Goal: Task Accomplishment & Management: Manage account settings

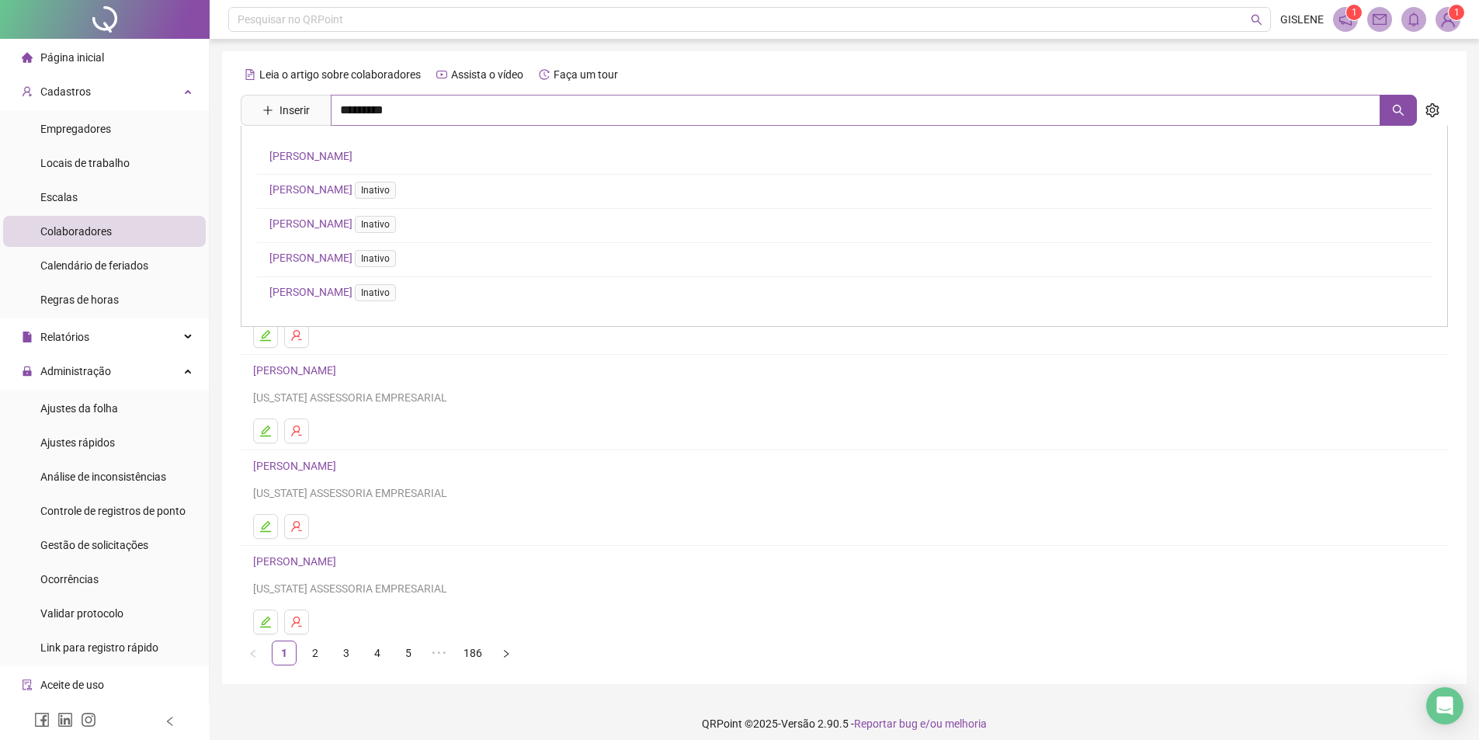
type input "*********"
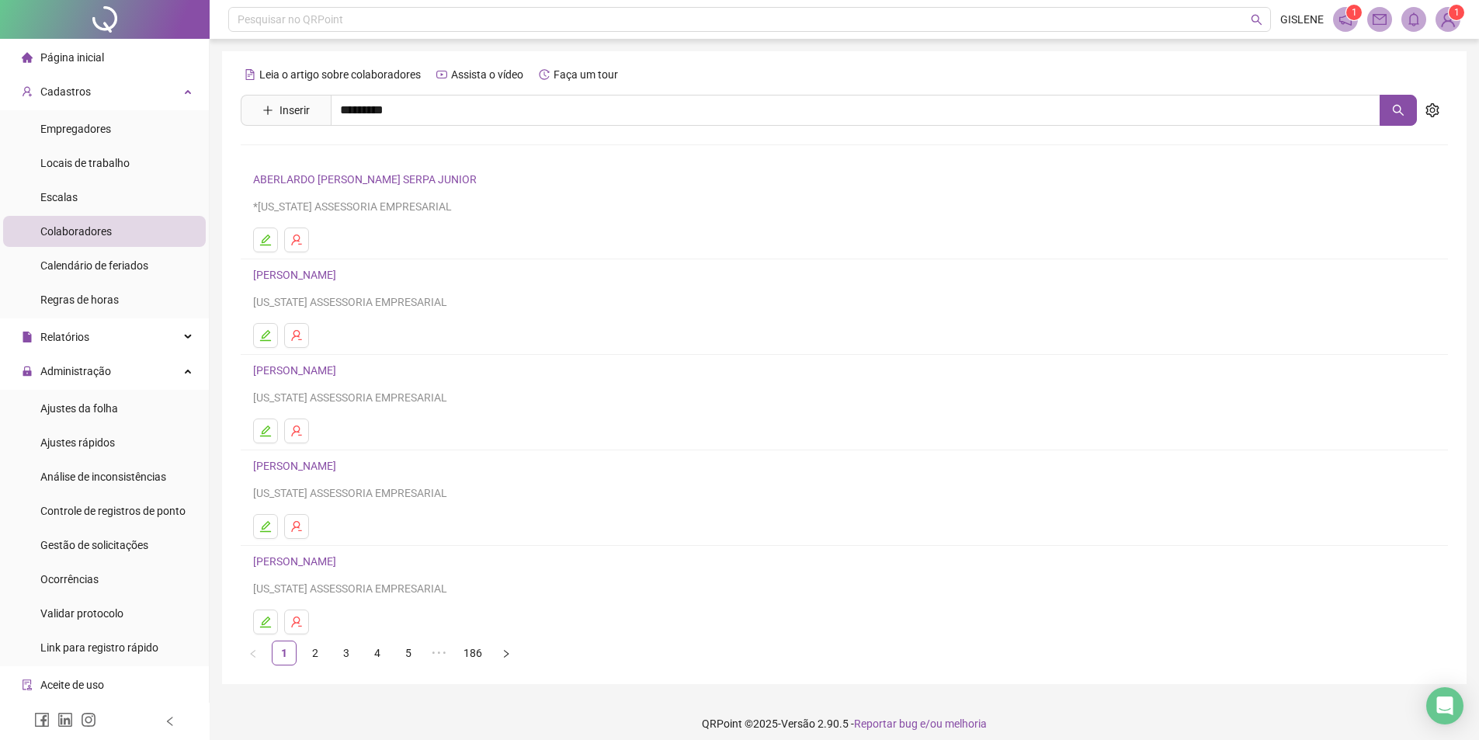
click at [317, 155] on link "[PERSON_NAME]" at bounding box center [310, 156] width 83 height 12
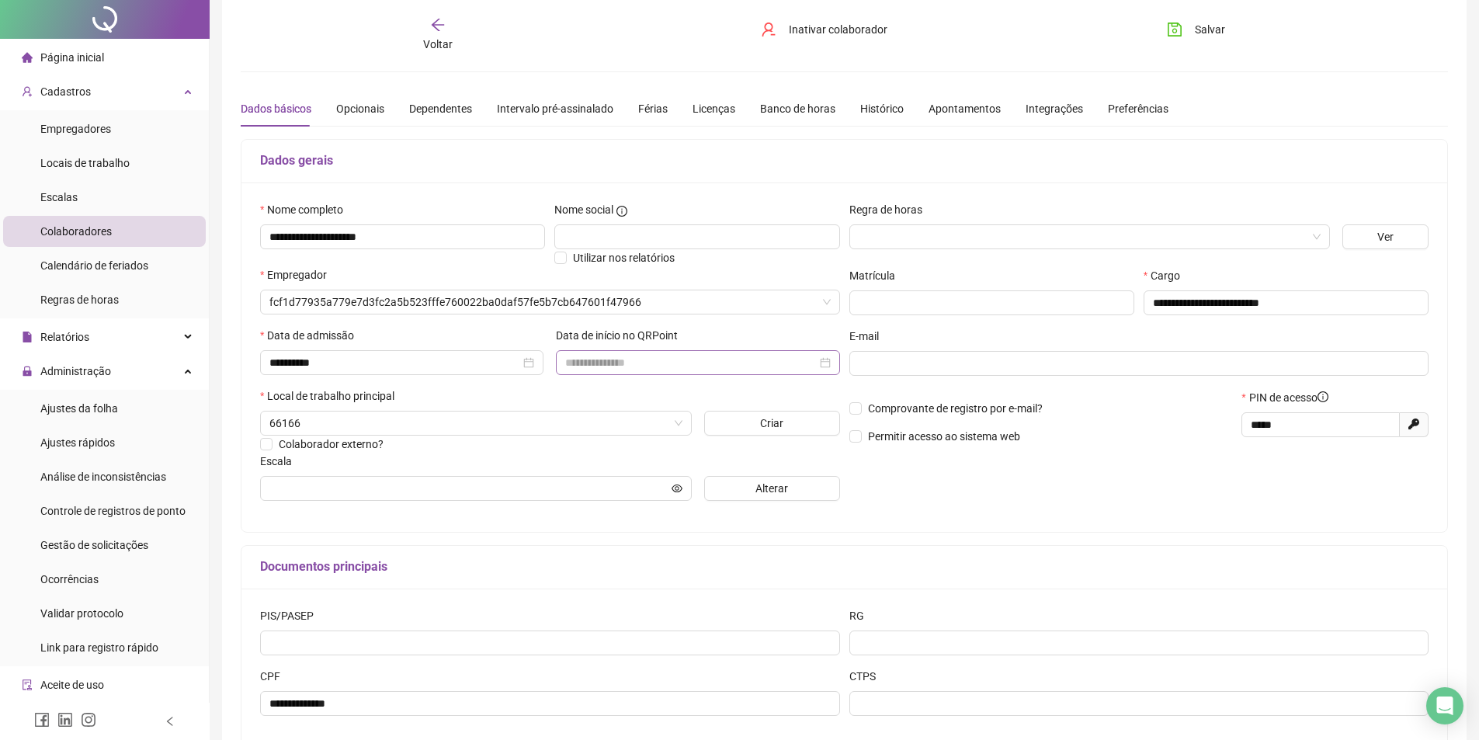
type input "**********"
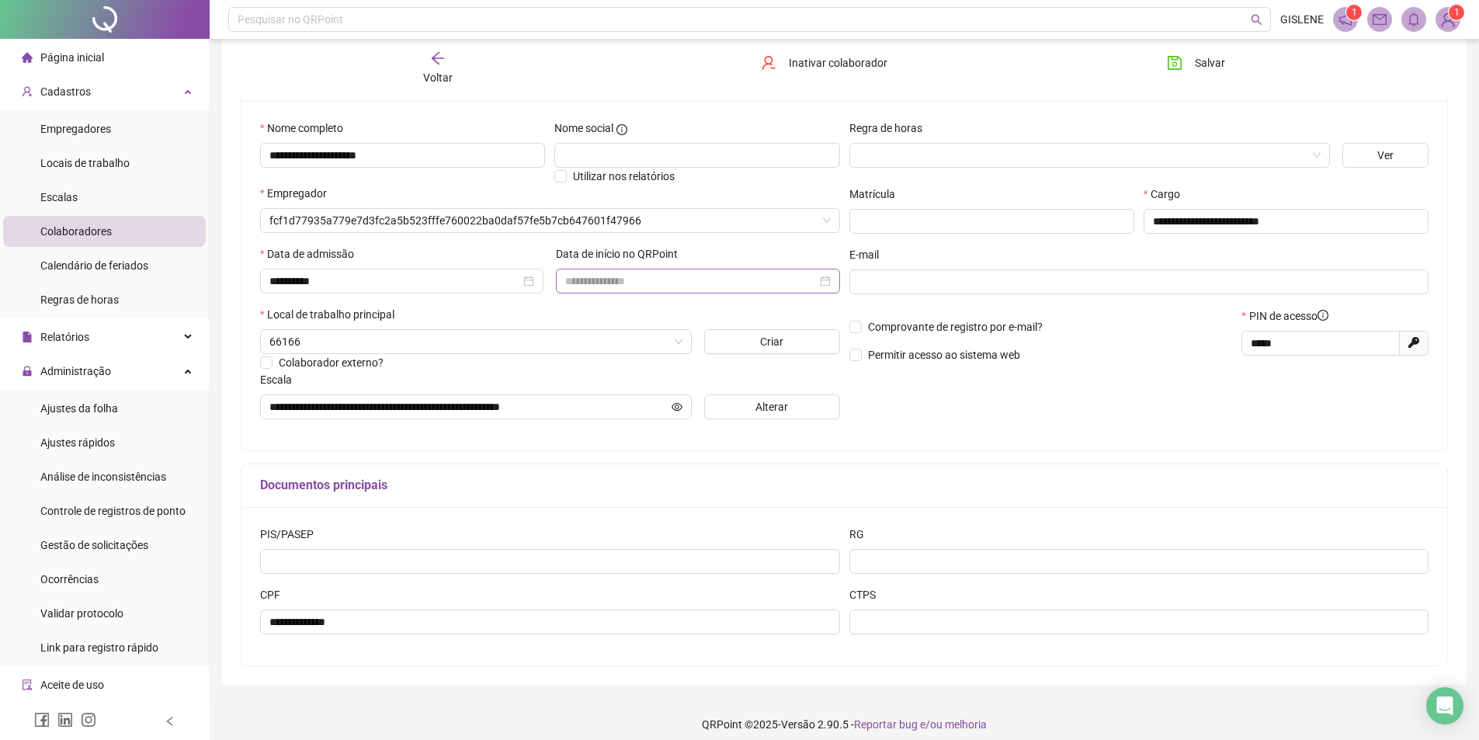
scroll to position [146, 0]
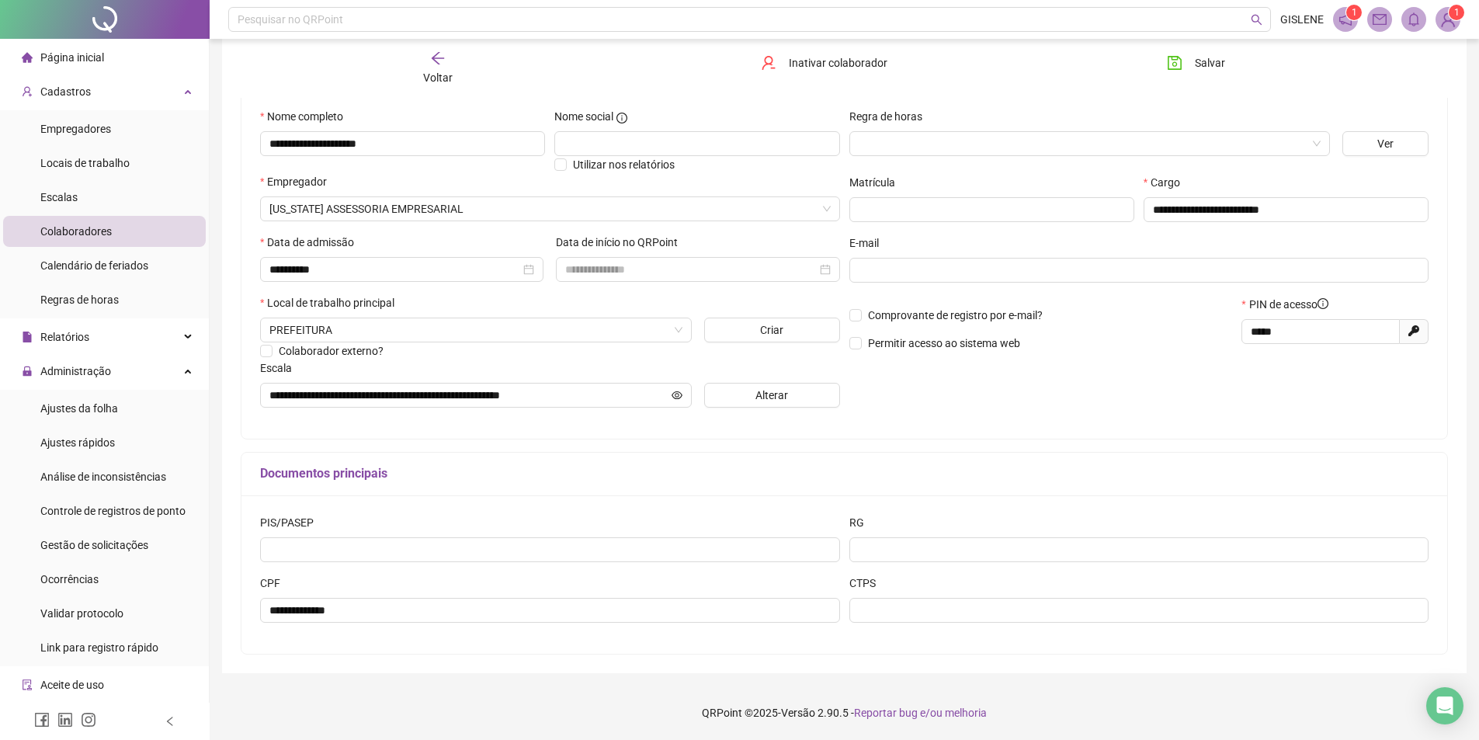
click at [421, 67] on div "Voltar" at bounding box center [437, 68] width 191 height 36
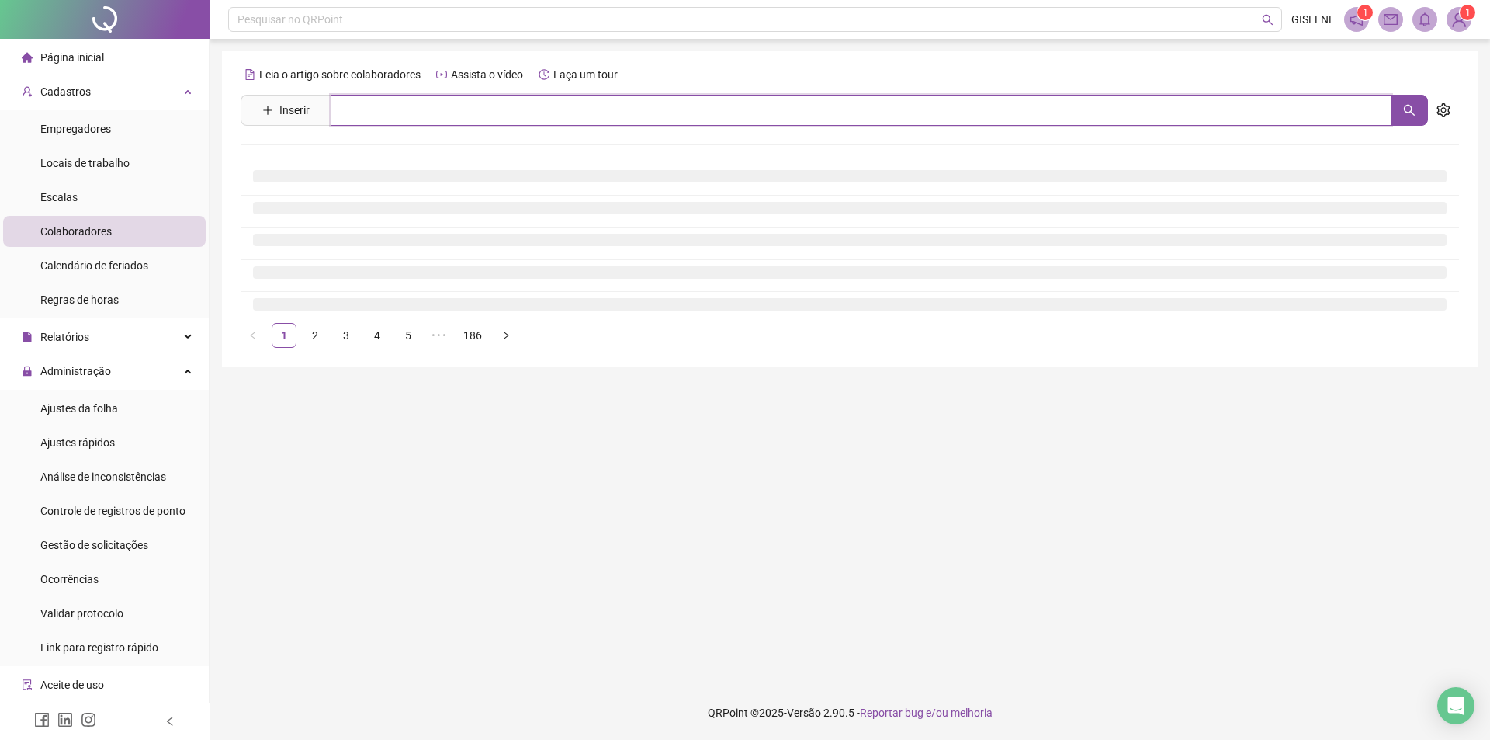
click at [432, 113] on input "text" at bounding box center [861, 110] width 1061 height 31
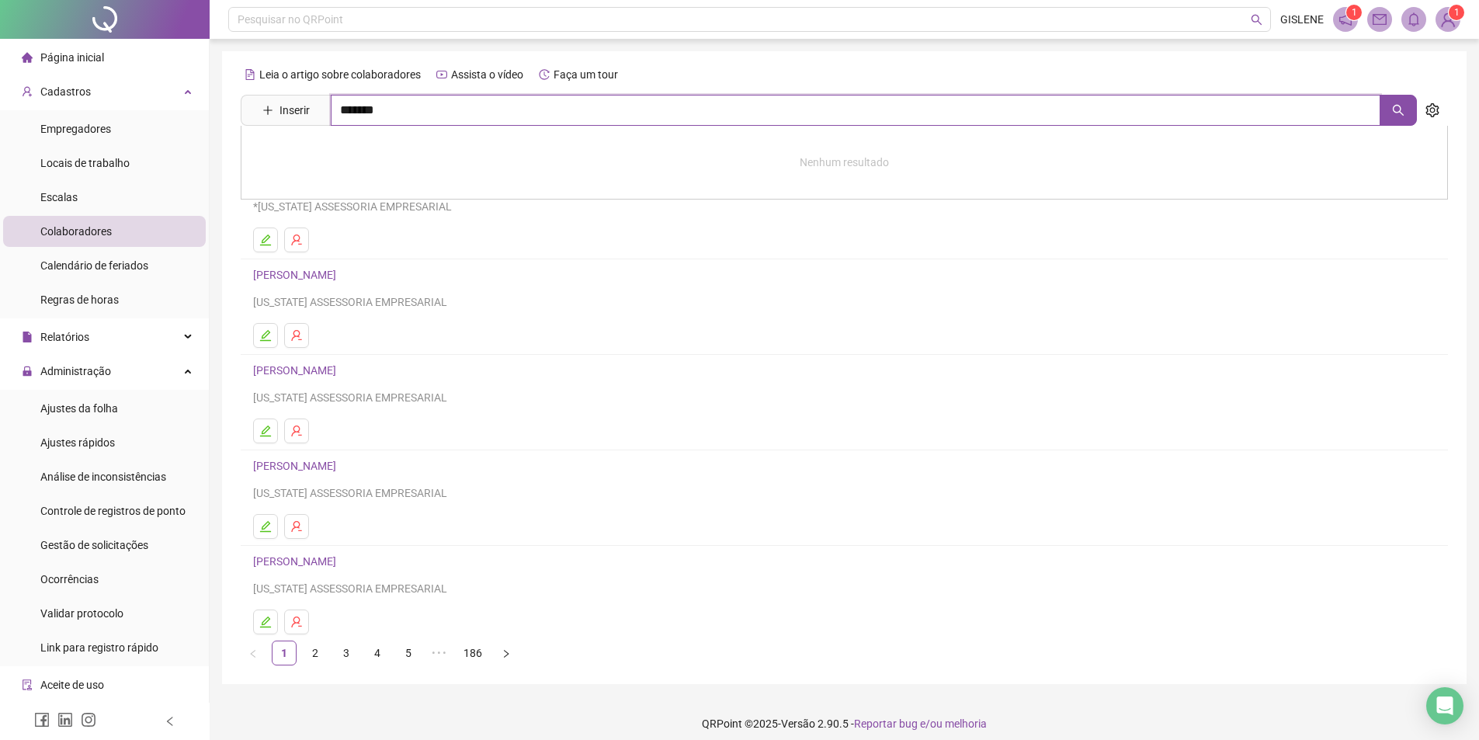
type input "*******"
click at [352, 189] on link "[PERSON_NAME]" at bounding box center [310, 190] width 83 height 12
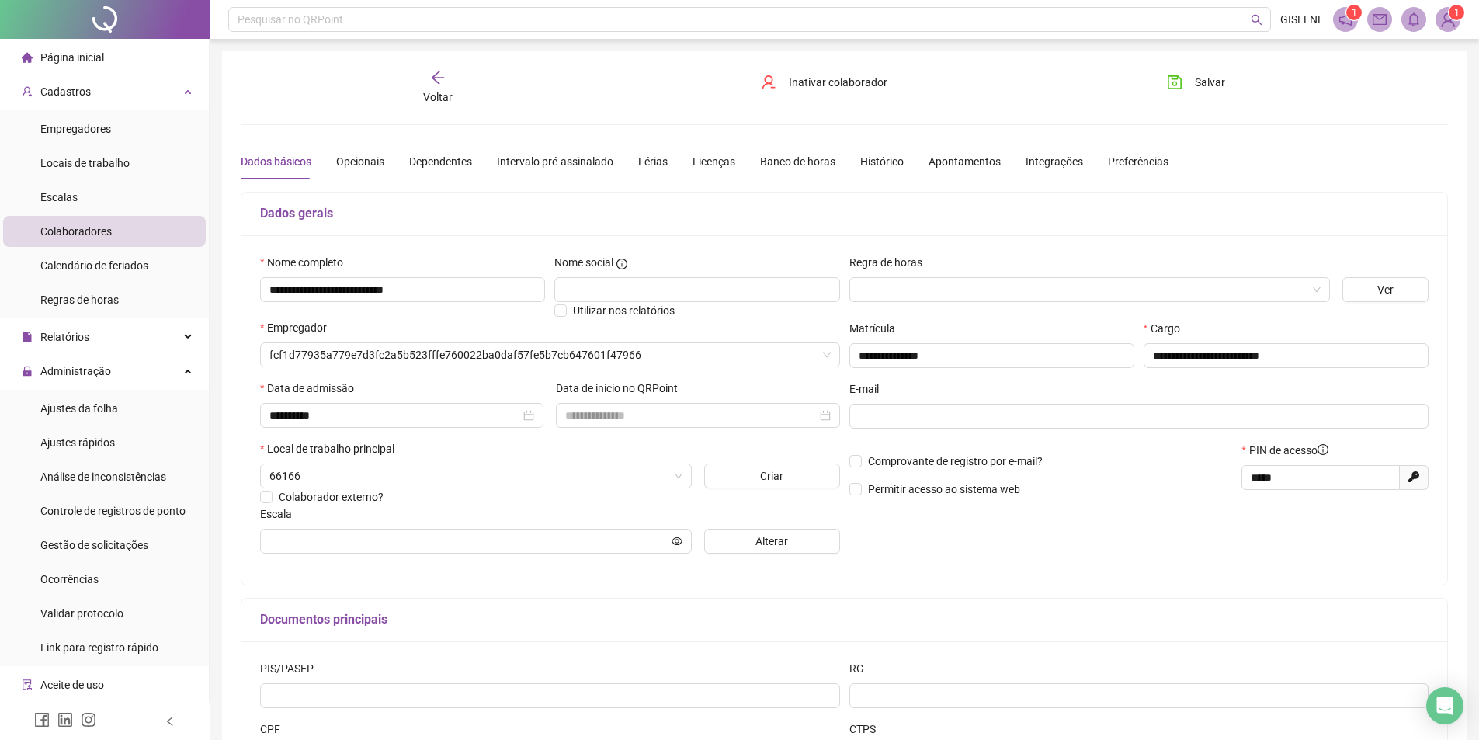
type input "**********"
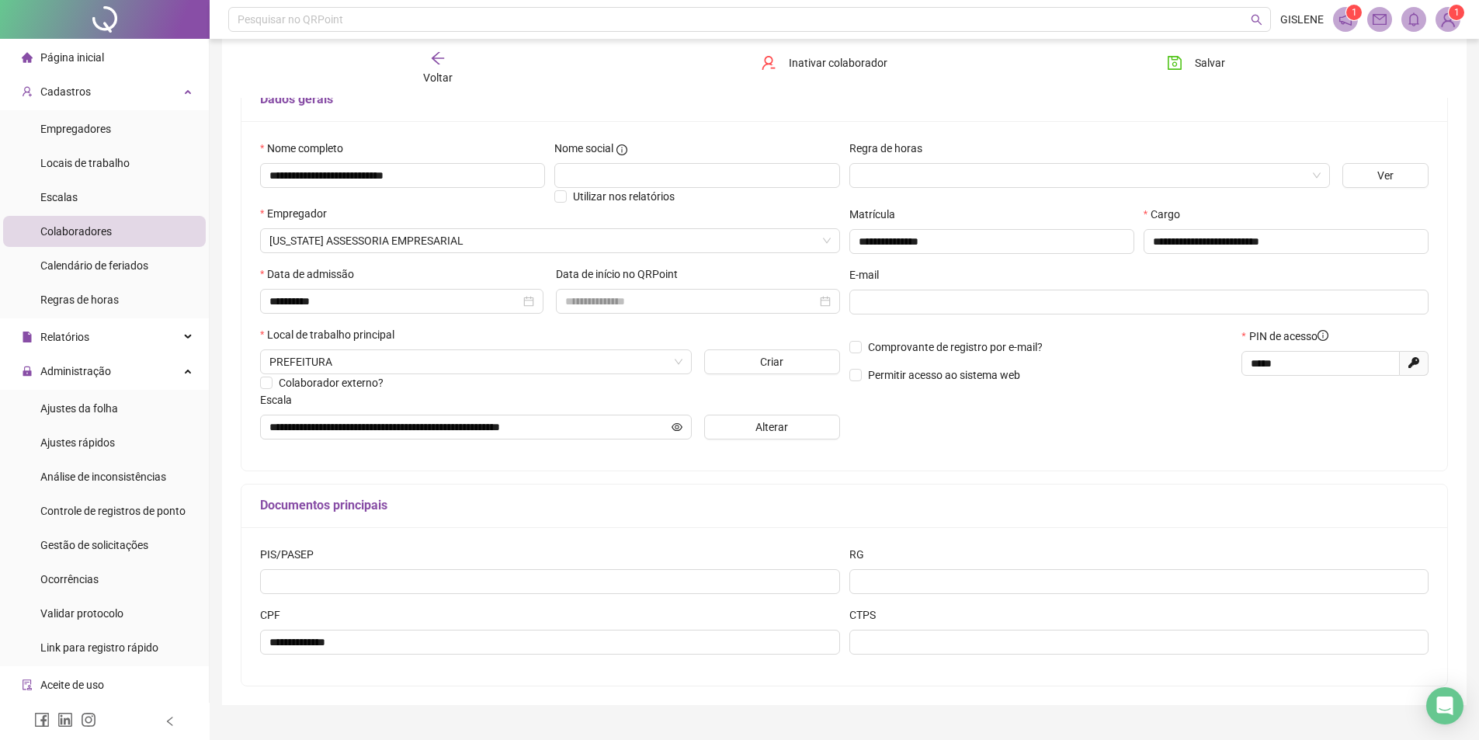
scroll to position [146, 0]
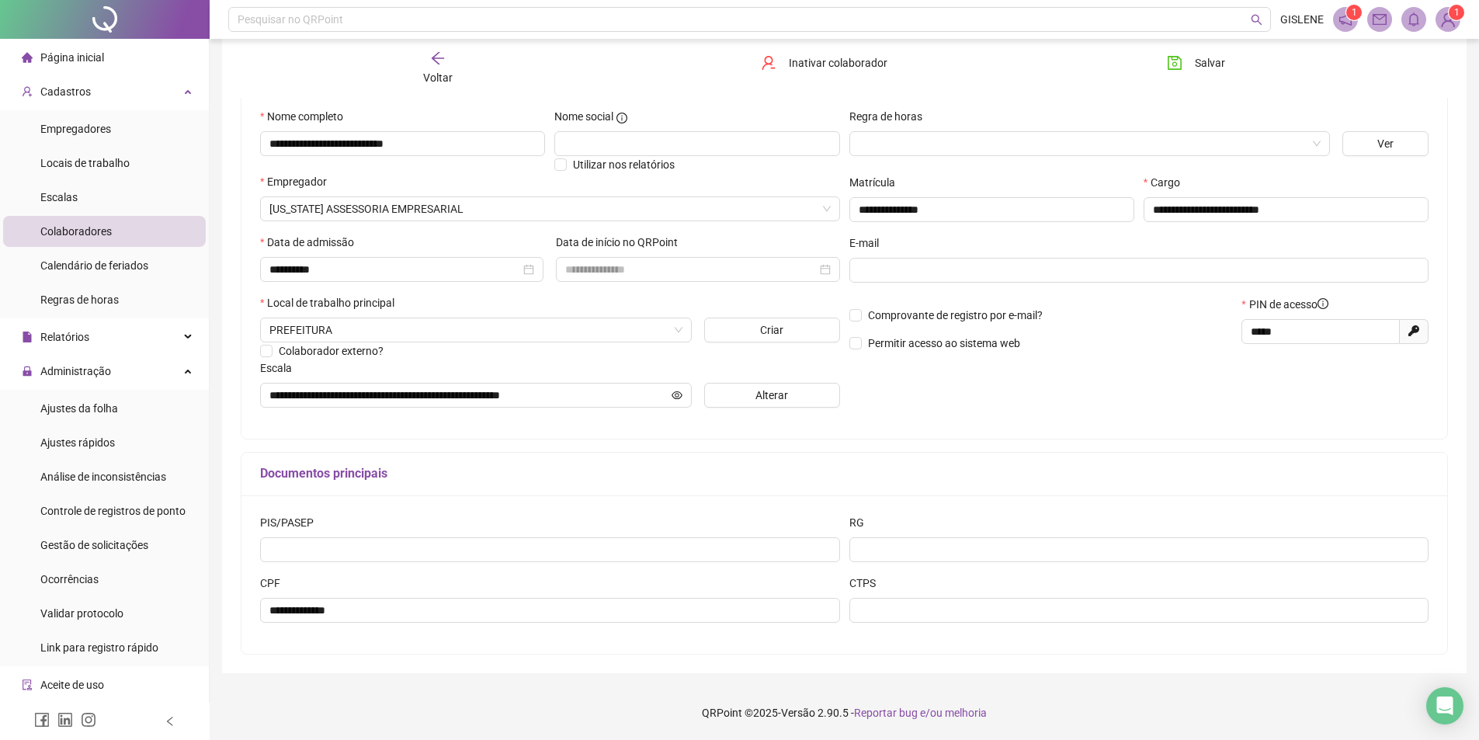
click at [448, 78] on span "Voltar" at bounding box center [437, 77] width 29 height 12
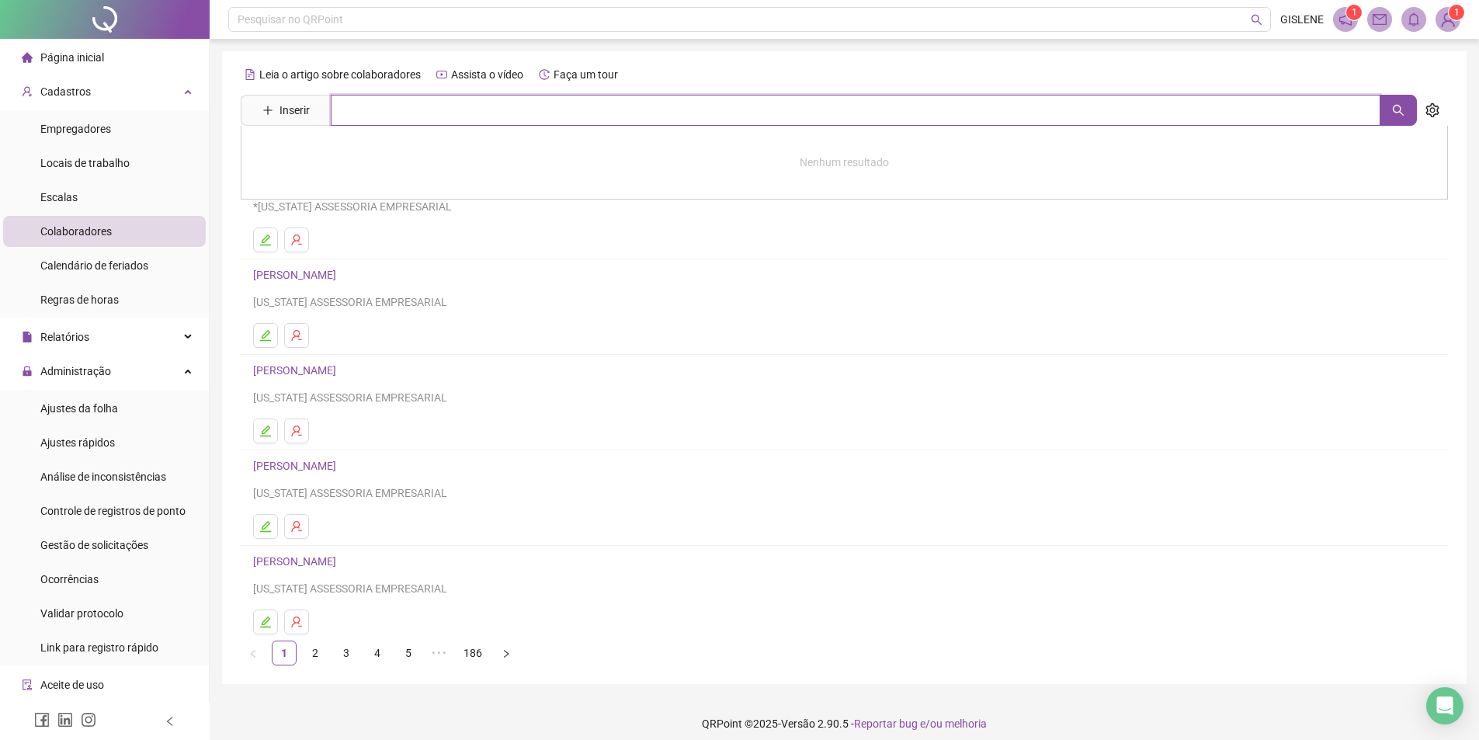
click at [447, 108] on input "text" at bounding box center [855, 110] width 1049 height 31
type input "*********"
click at [352, 229] on link "[PERSON_NAME]" at bounding box center [310, 224] width 83 height 12
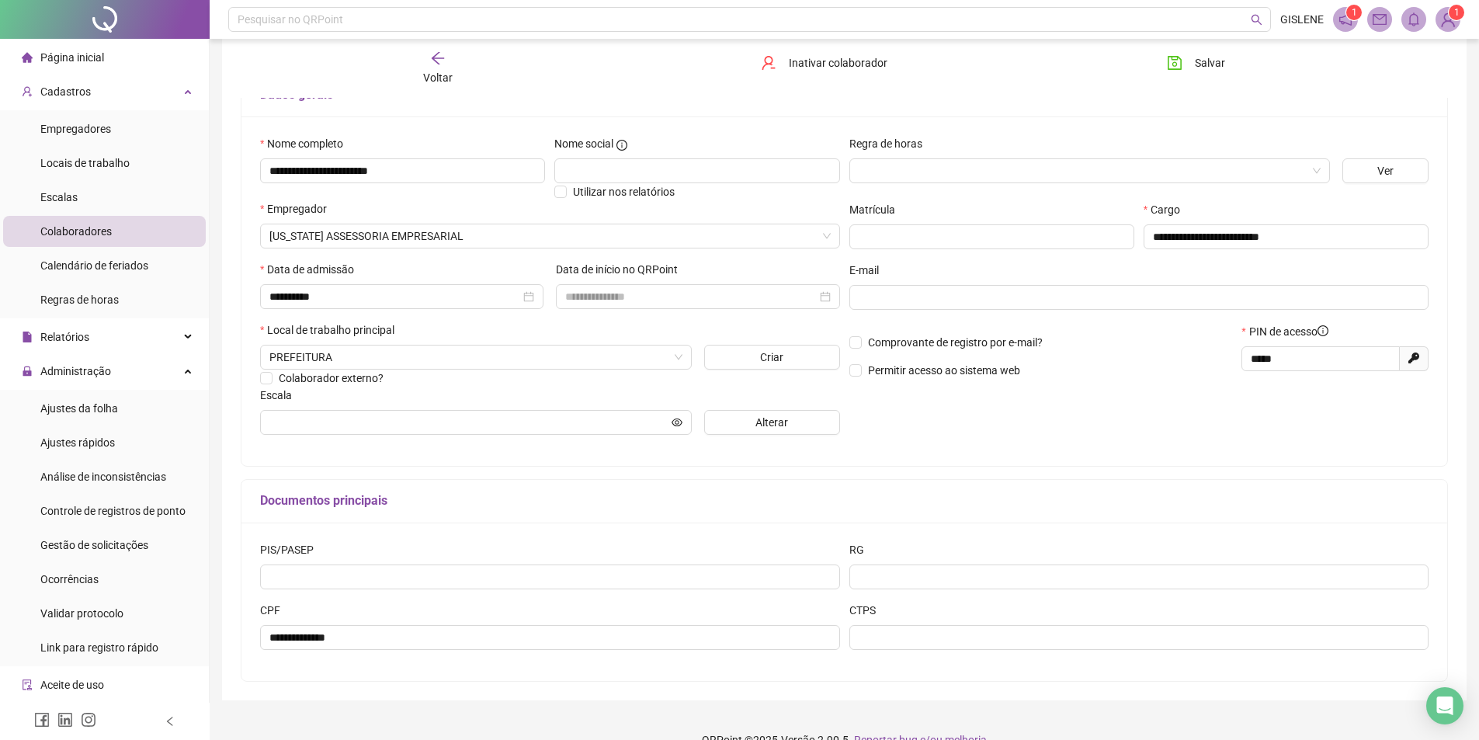
scroll to position [146, 0]
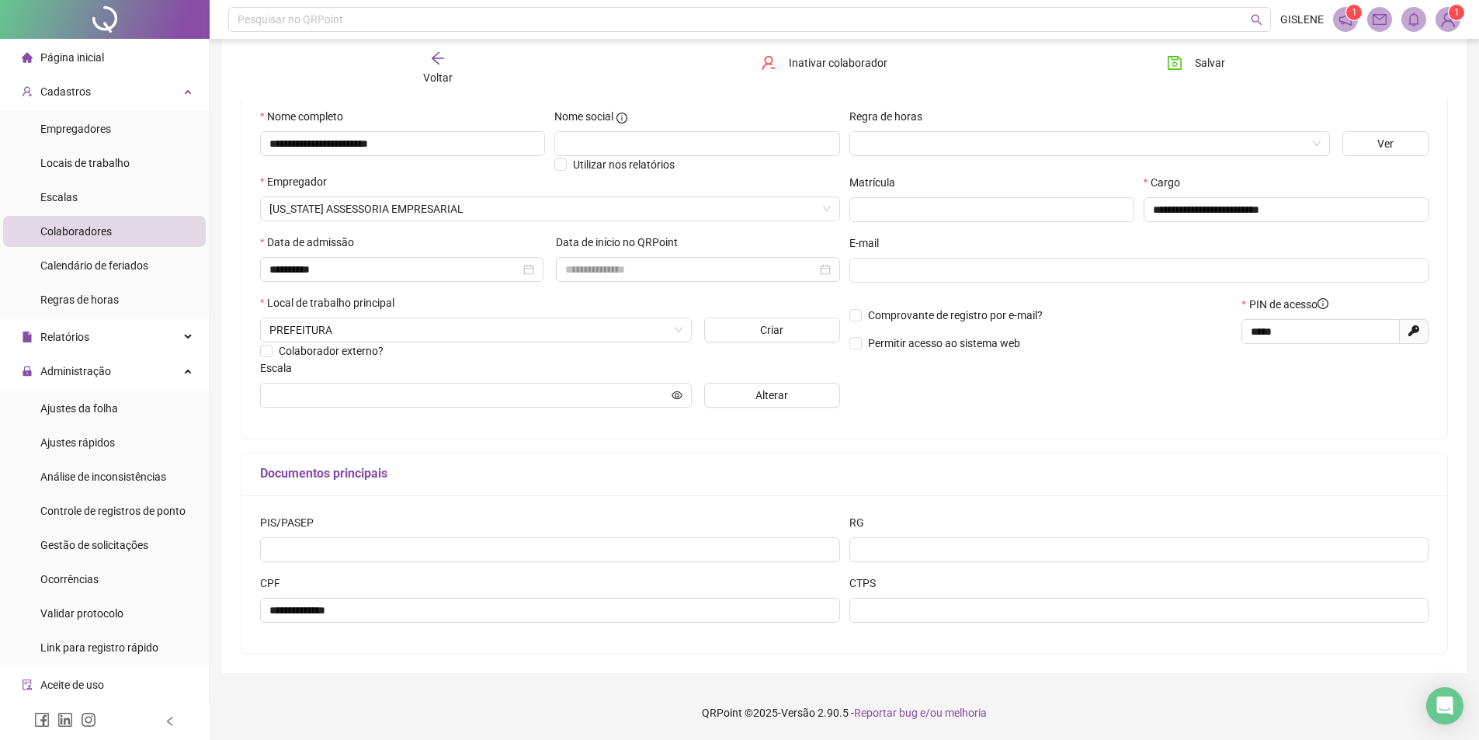
click at [430, 56] on icon "arrow-left" at bounding box center [438, 58] width 16 height 16
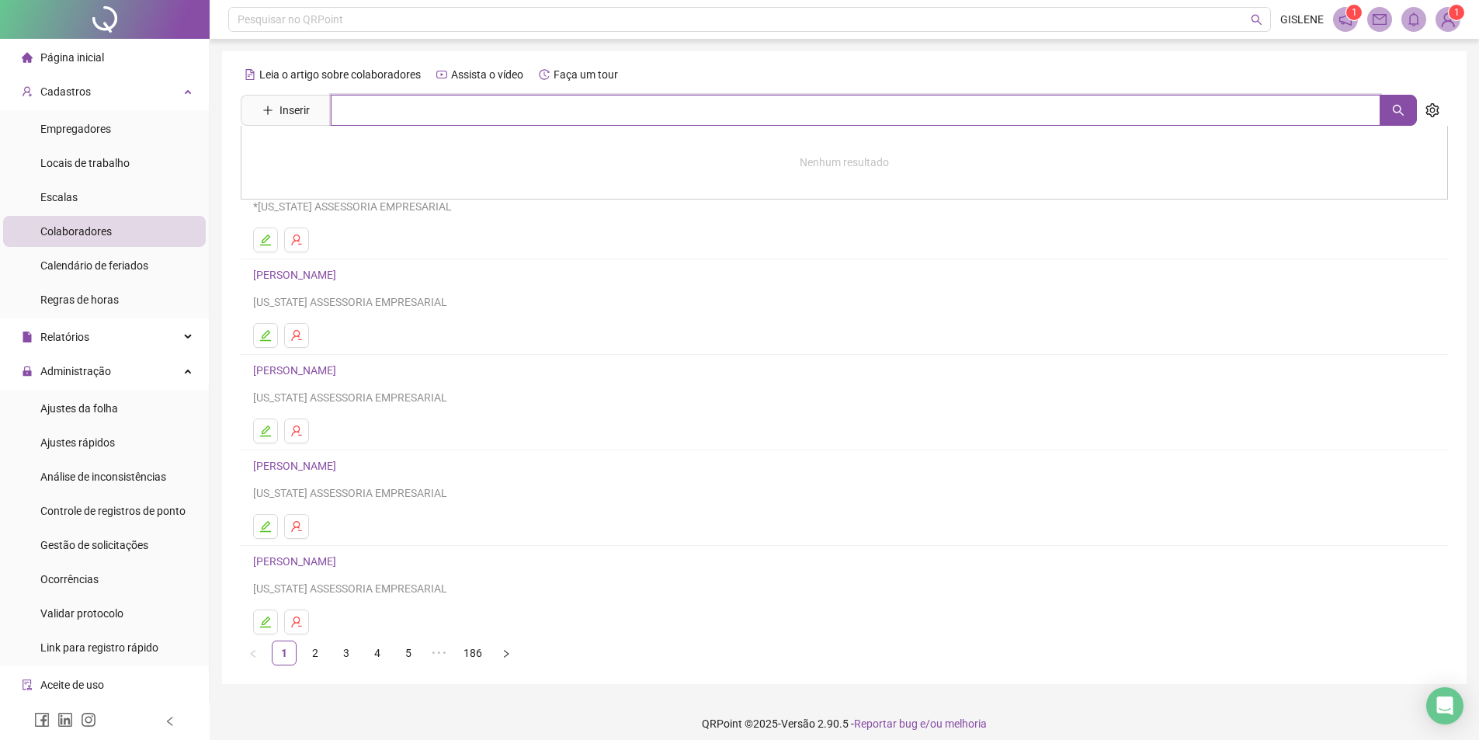
click at [456, 109] on input "text" at bounding box center [855, 110] width 1049 height 31
type input "*******"
click at [381, 159] on link "ADVANIA LOPES COELHO" at bounding box center [334, 156] width 130 height 12
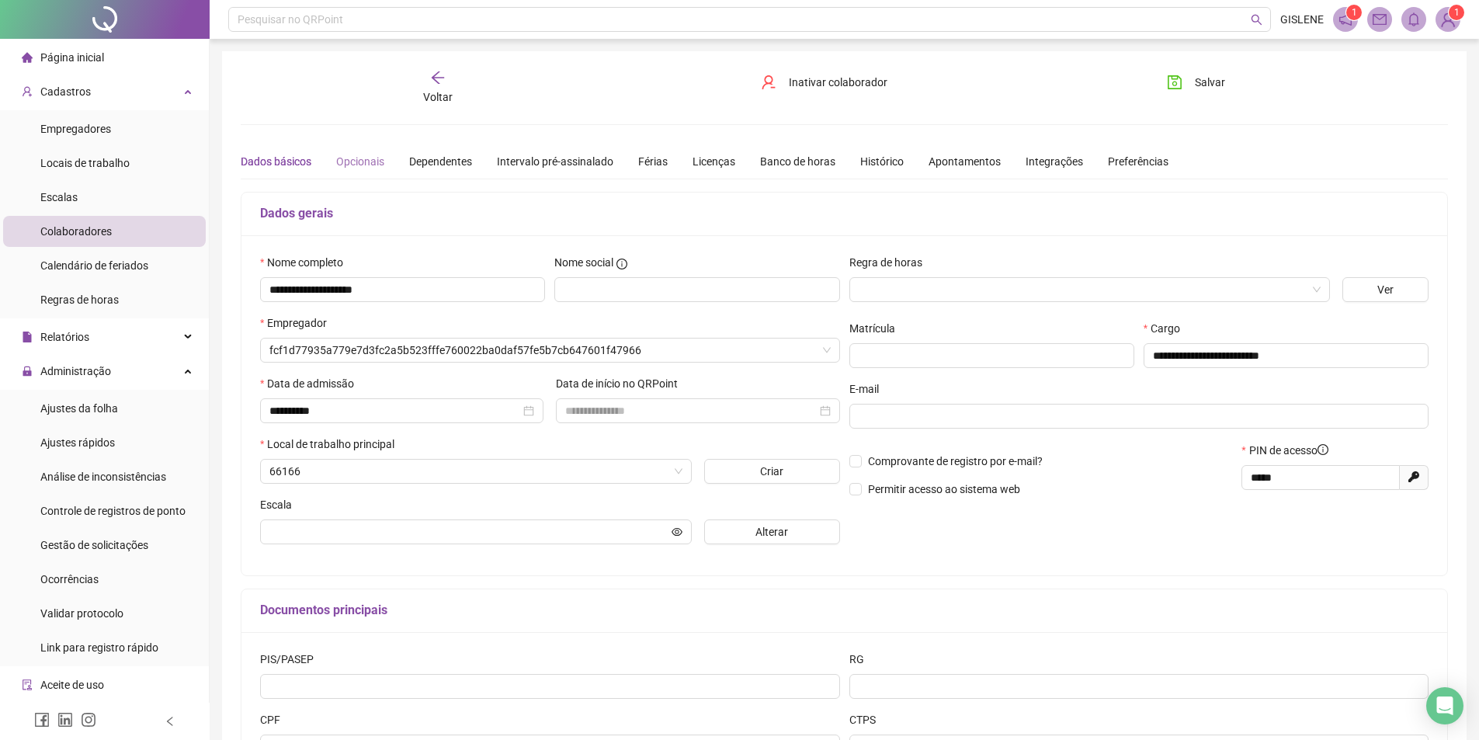
type input "**********"
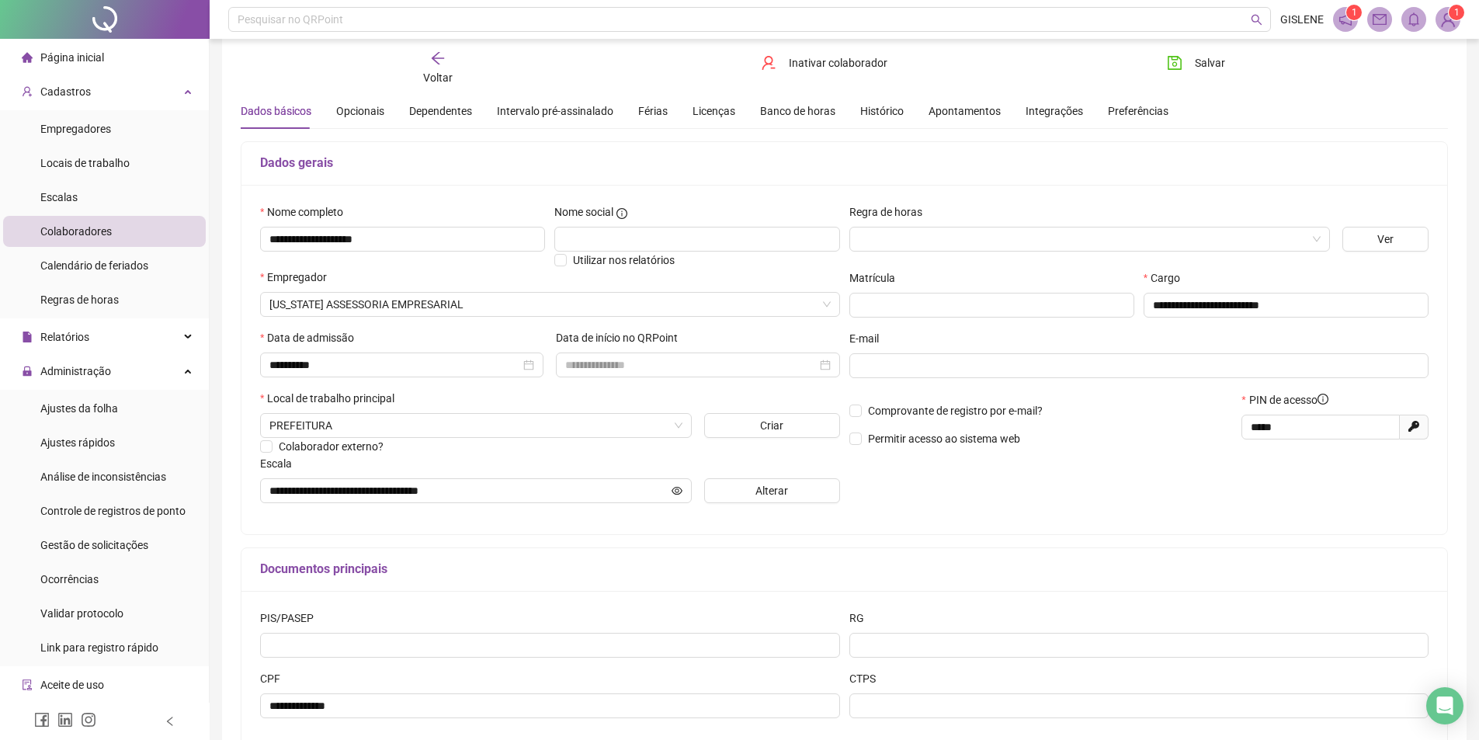
scroll to position [78, 0]
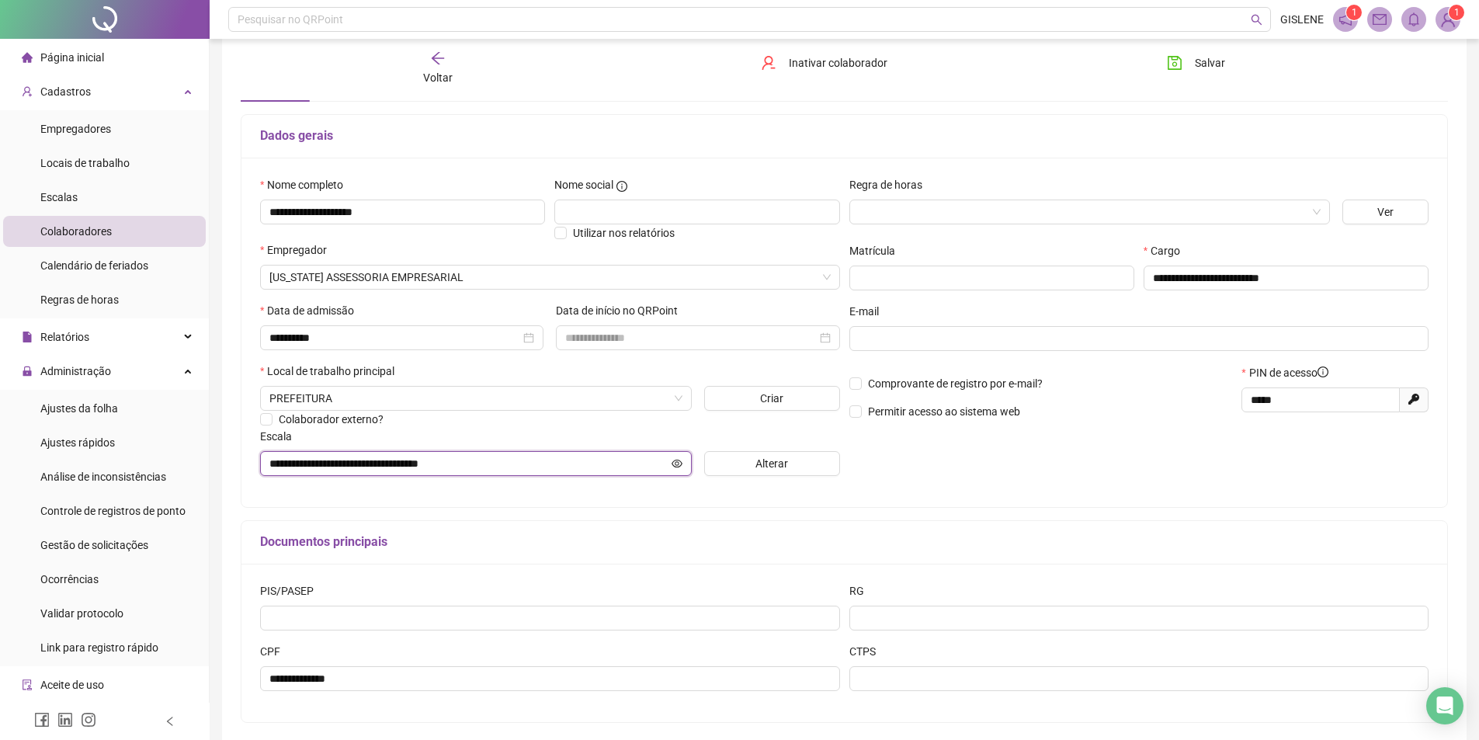
click at [674, 462] on icon "eye" at bounding box center [676, 463] width 11 height 11
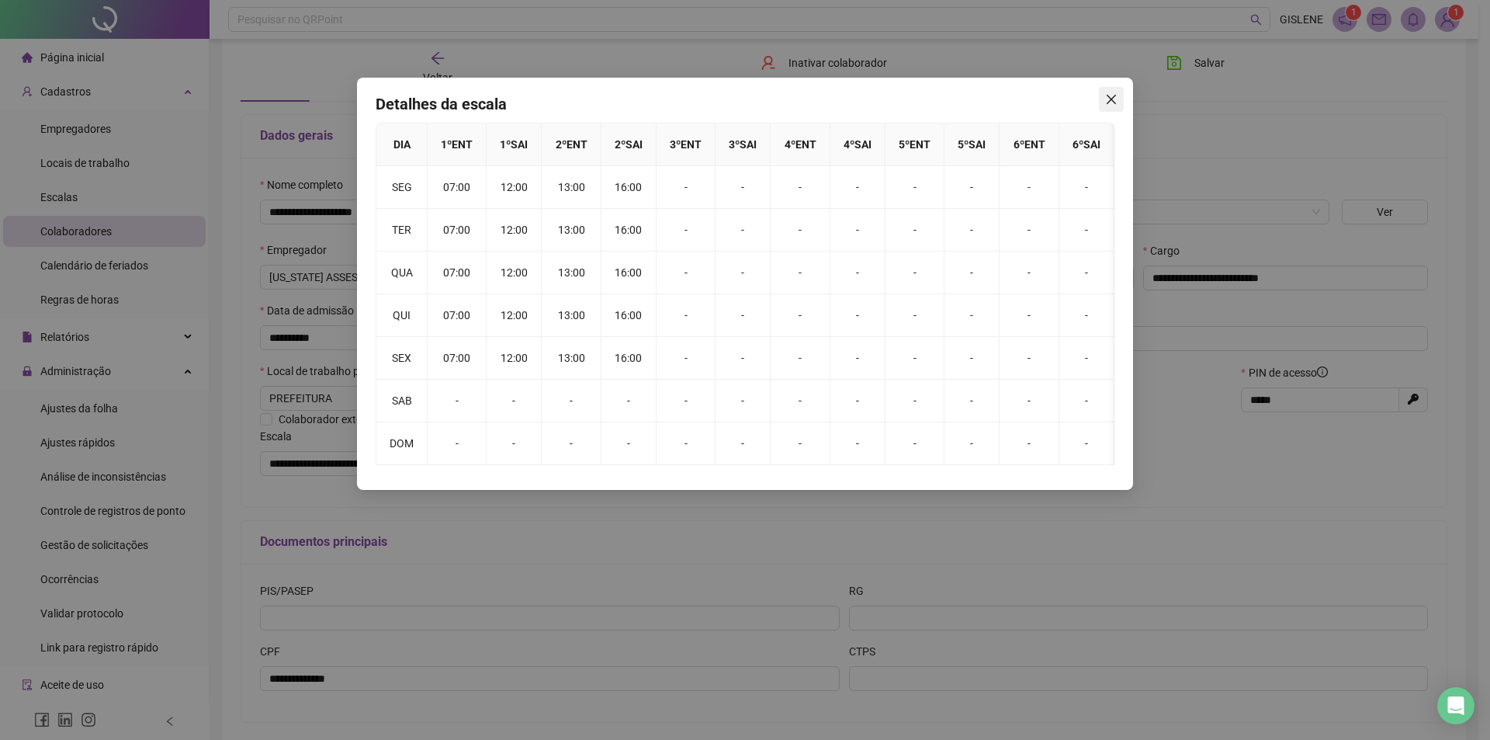
click at [1116, 99] on icon "close" at bounding box center [1111, 99] width 12 height 12
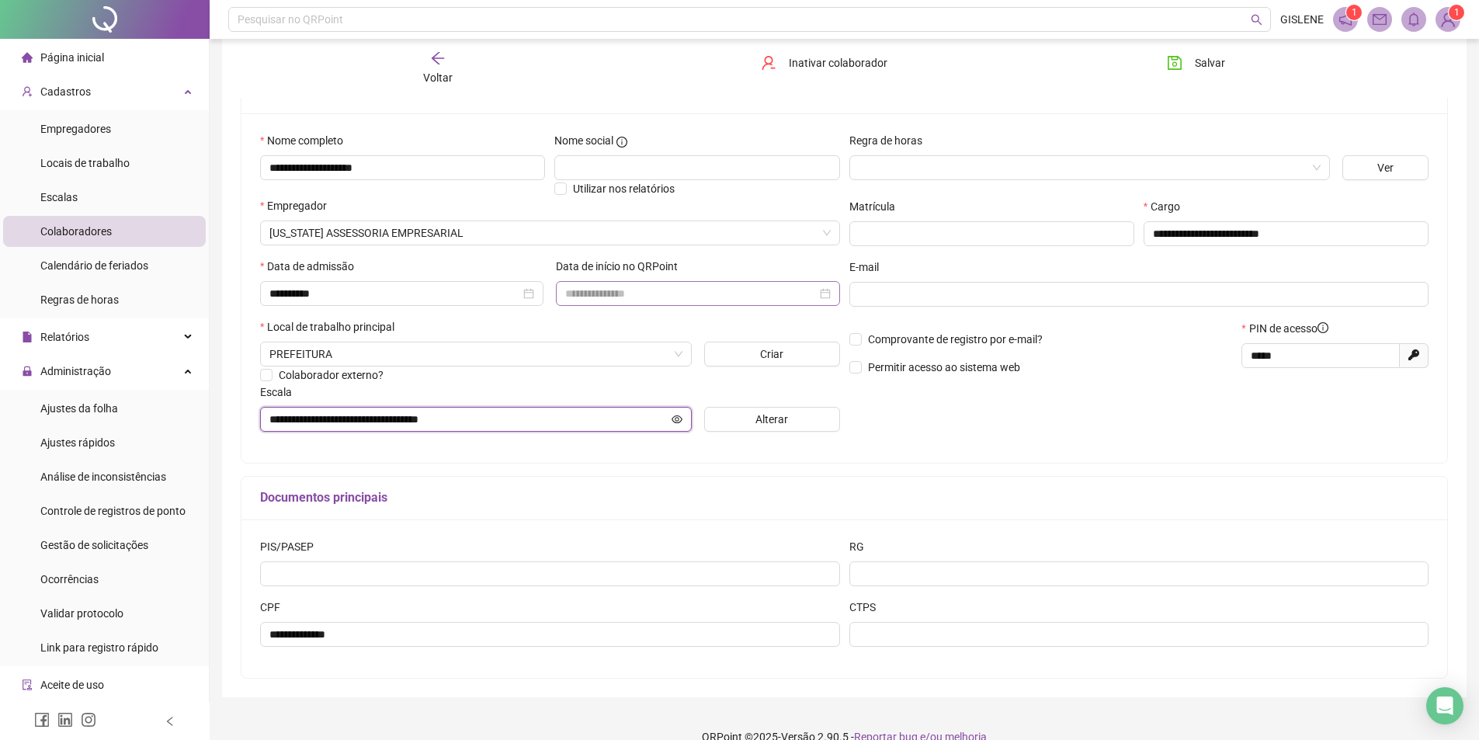
scroll to position [146, 0]
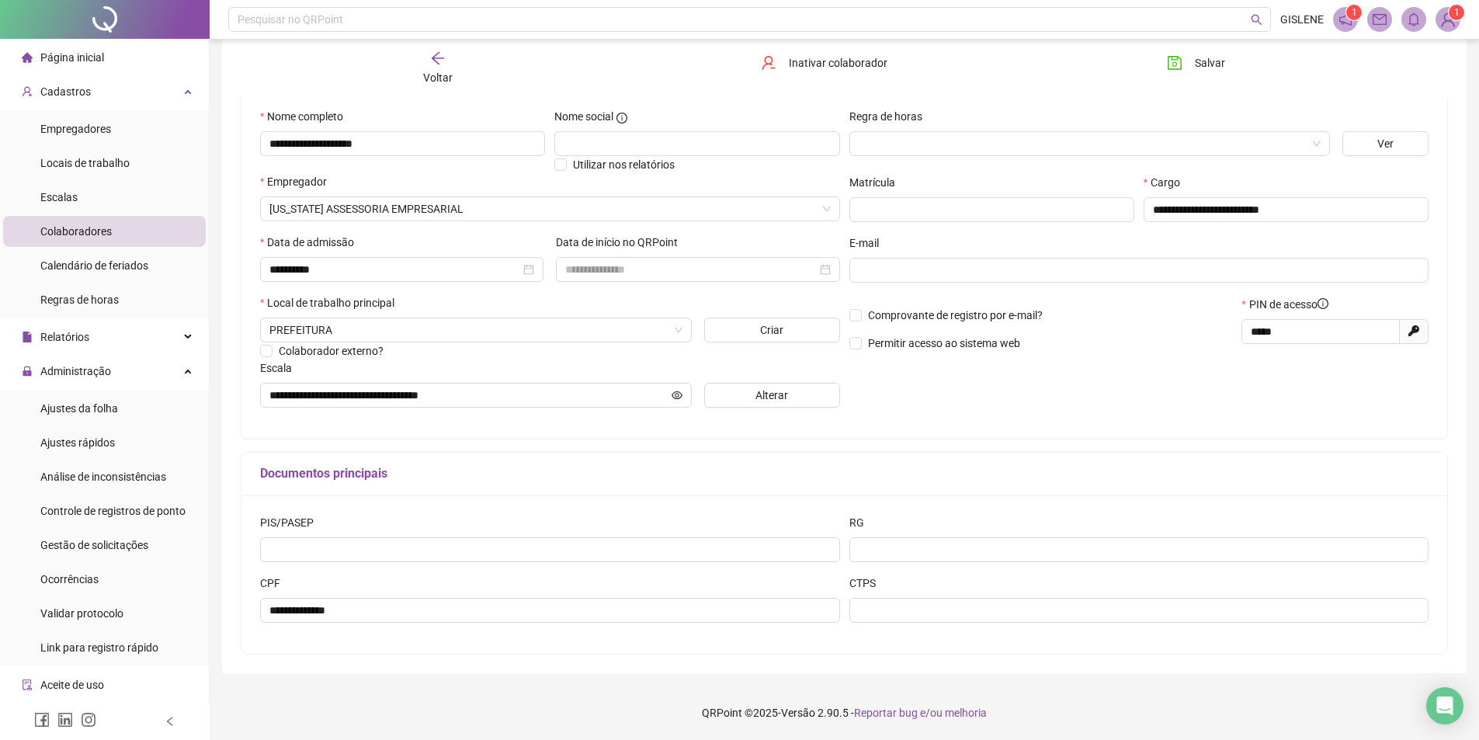
click at [460, 77] on div "Voltar" at bounding box center [437, 68] width 191 height 36
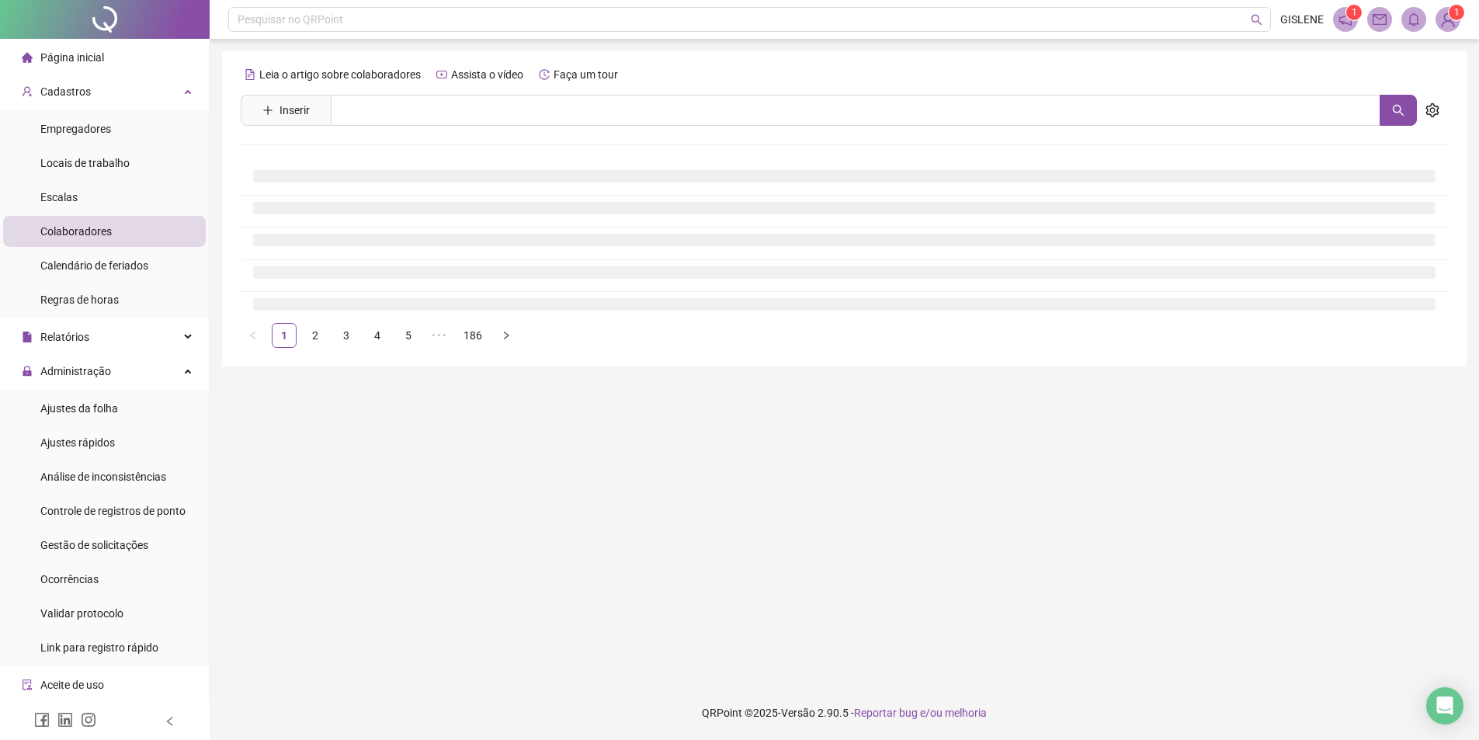
scroll to position [0, 0]
click at [445, 103] on input "text" at bounding box center [861, 110] width 1061 height 31
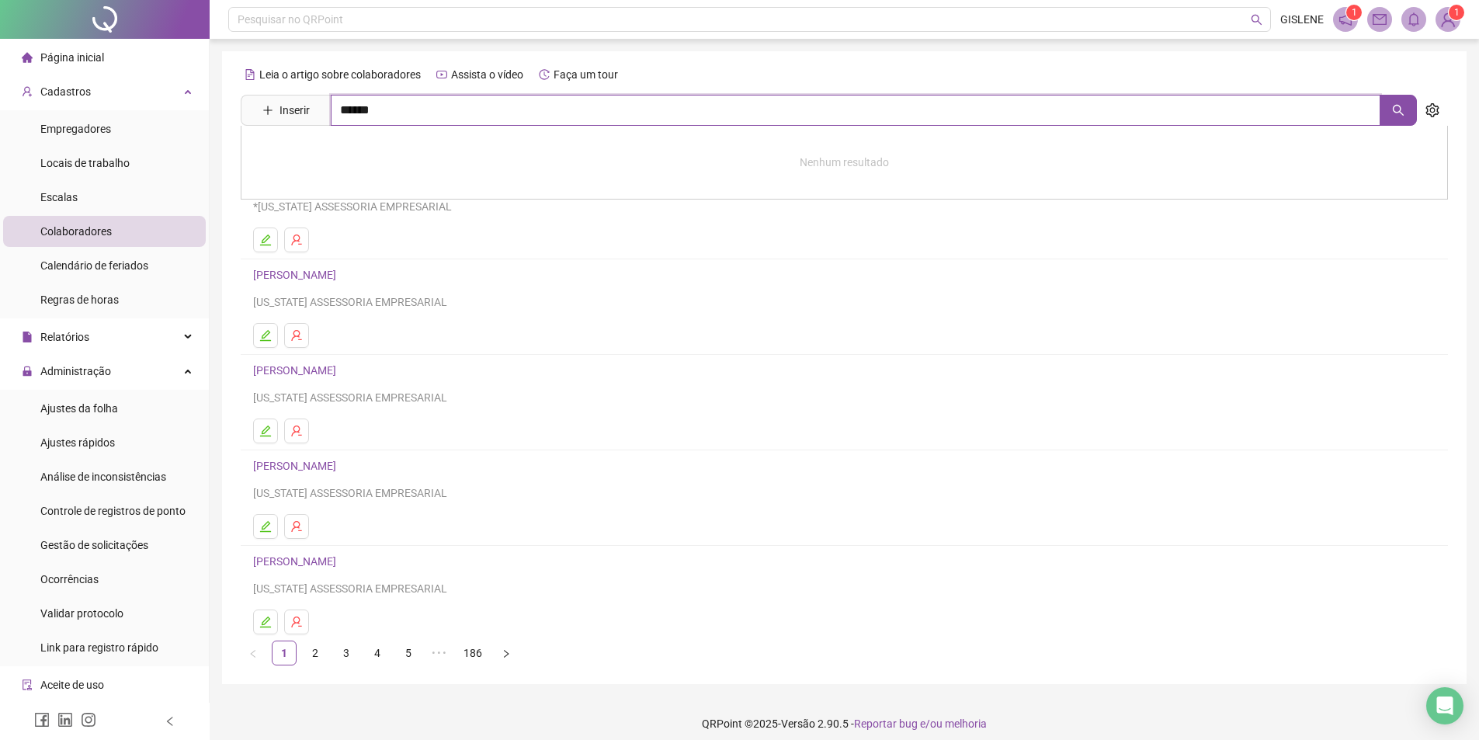
type input "******"
click at [390, 152] on link "[PERSON_NAME] NUNES" at bounding box center [329, 156] width 120 height 12
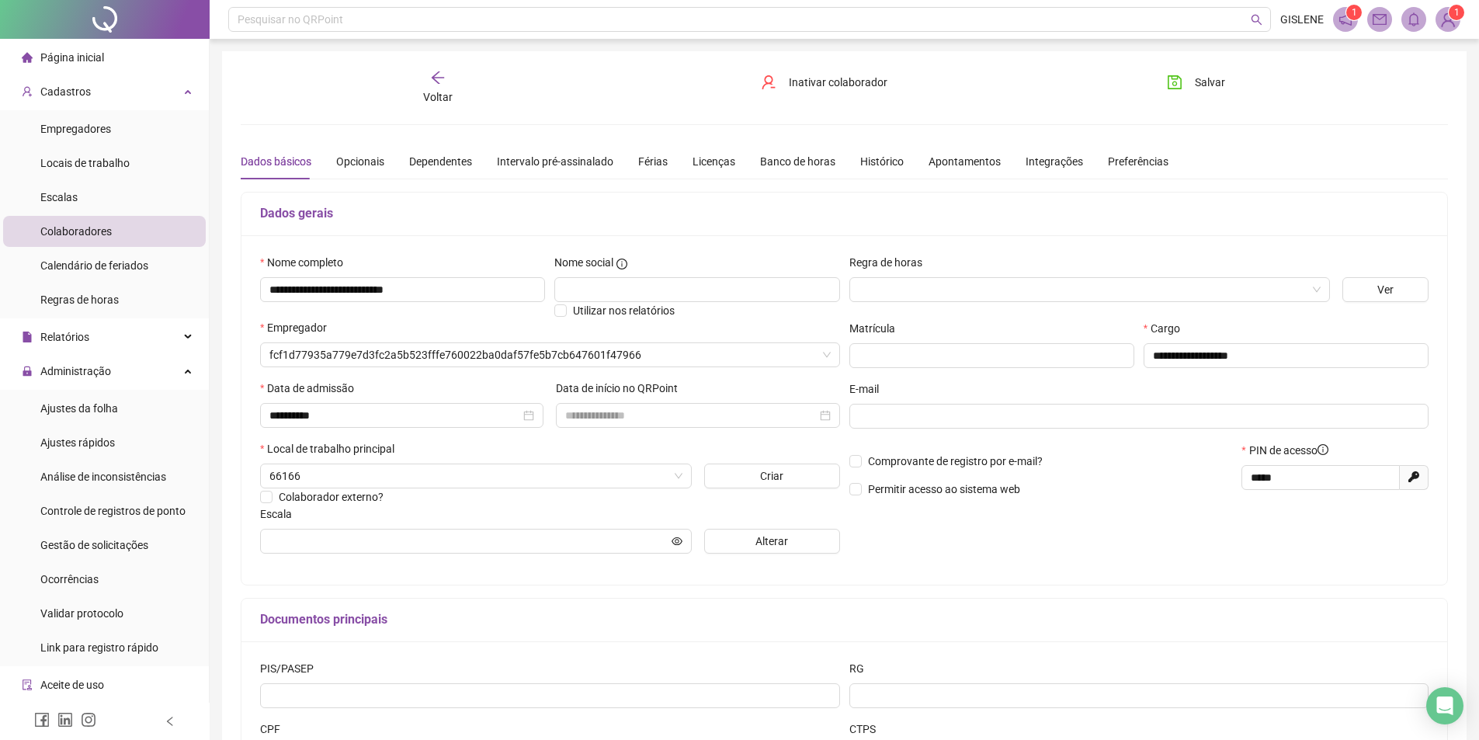
type input "**********"
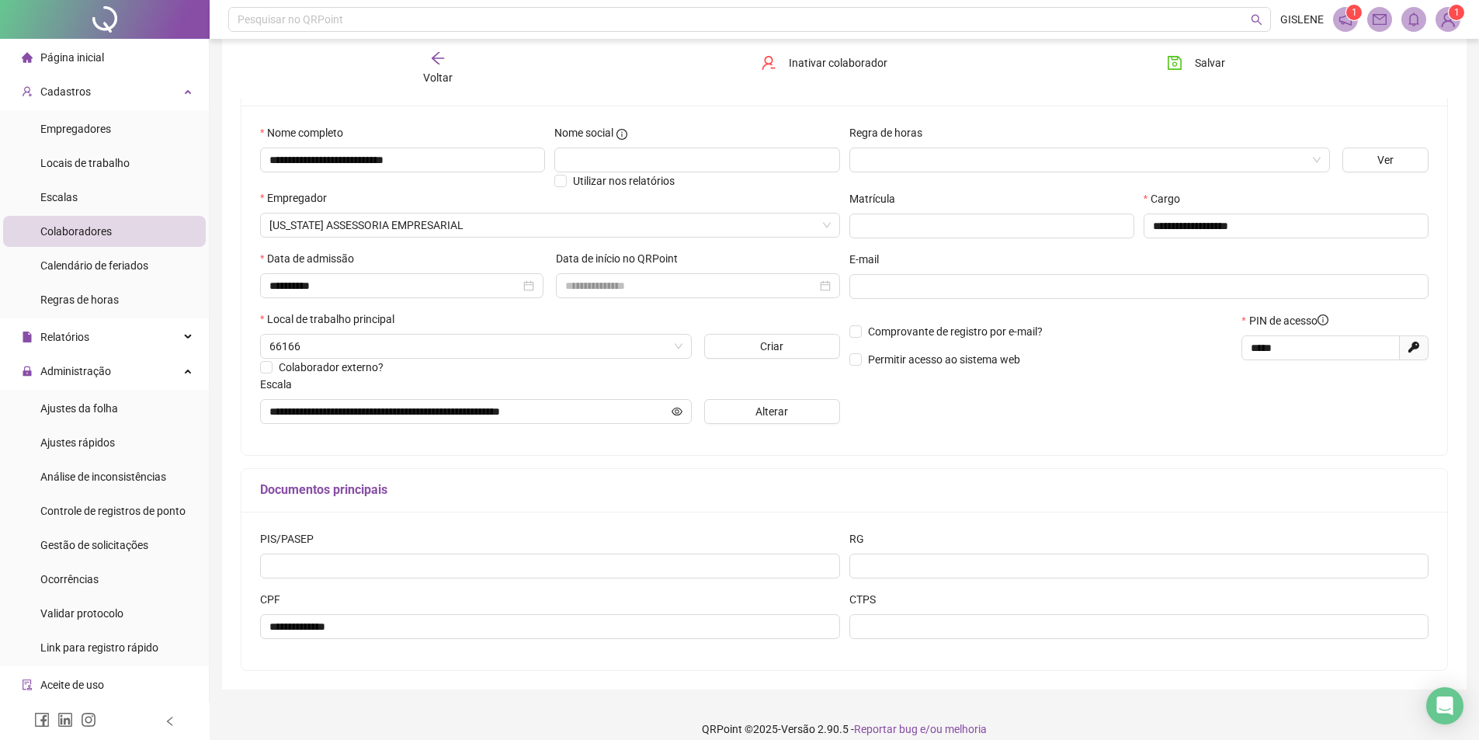
scroll to position [146, 0]
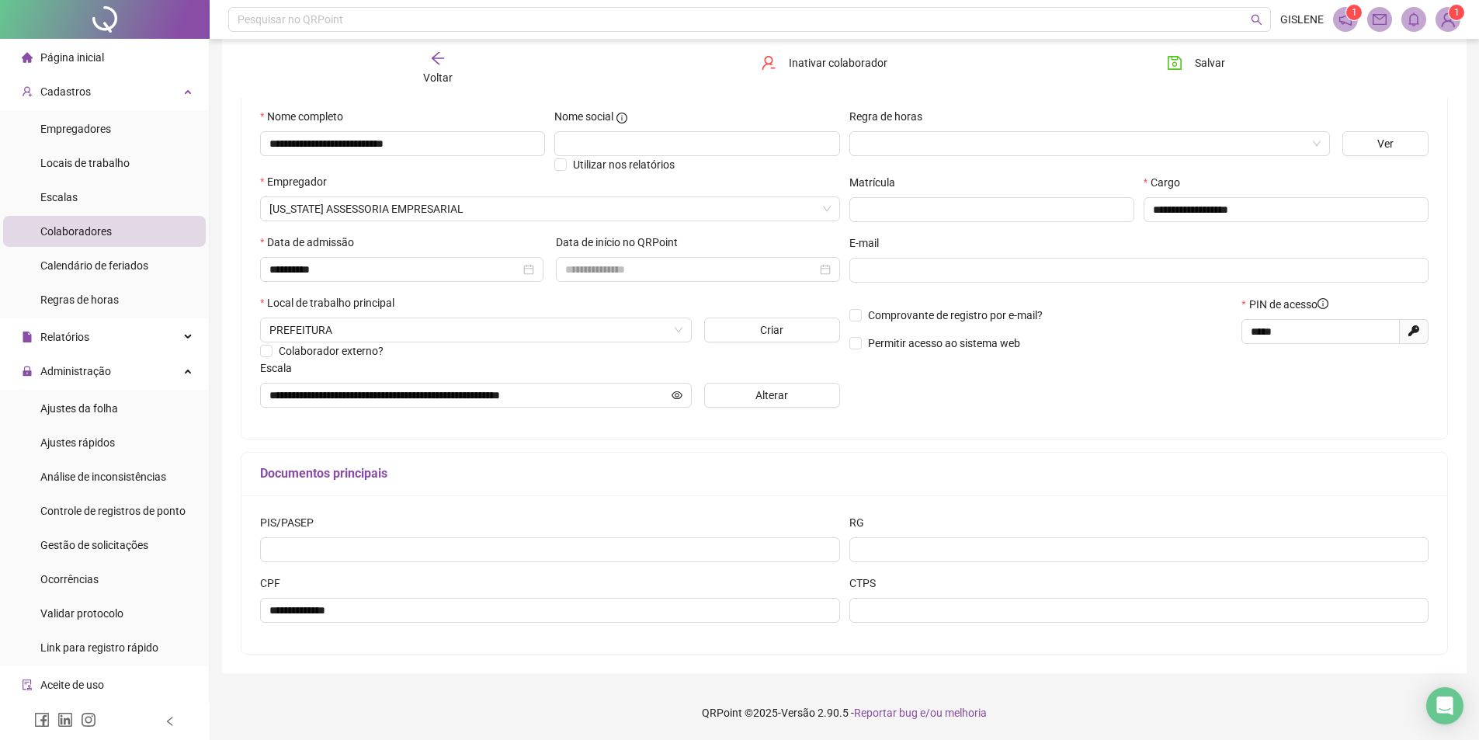
click at [452, 68] on div "Voltar" at bounding box center [437, 68] width 191 height 36
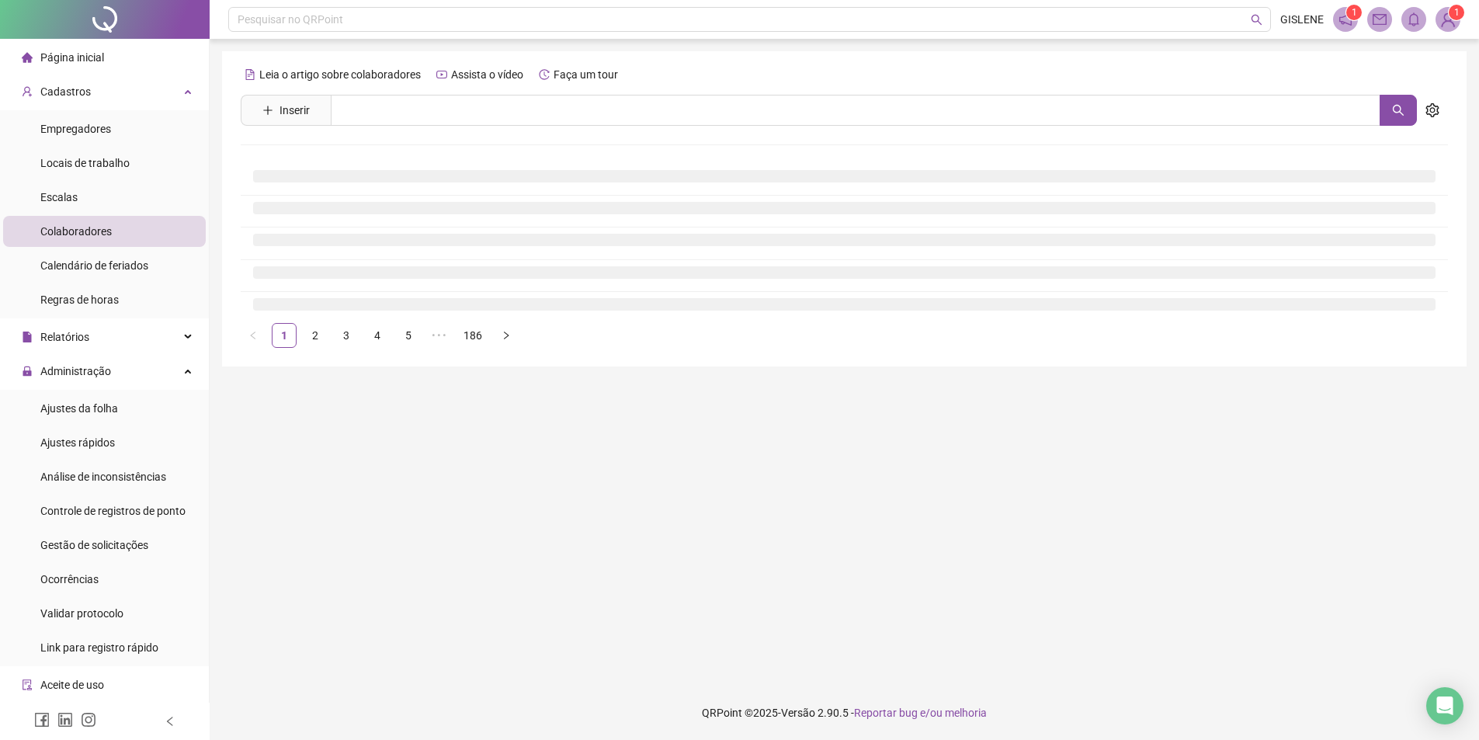
scroll to position [0, 0]
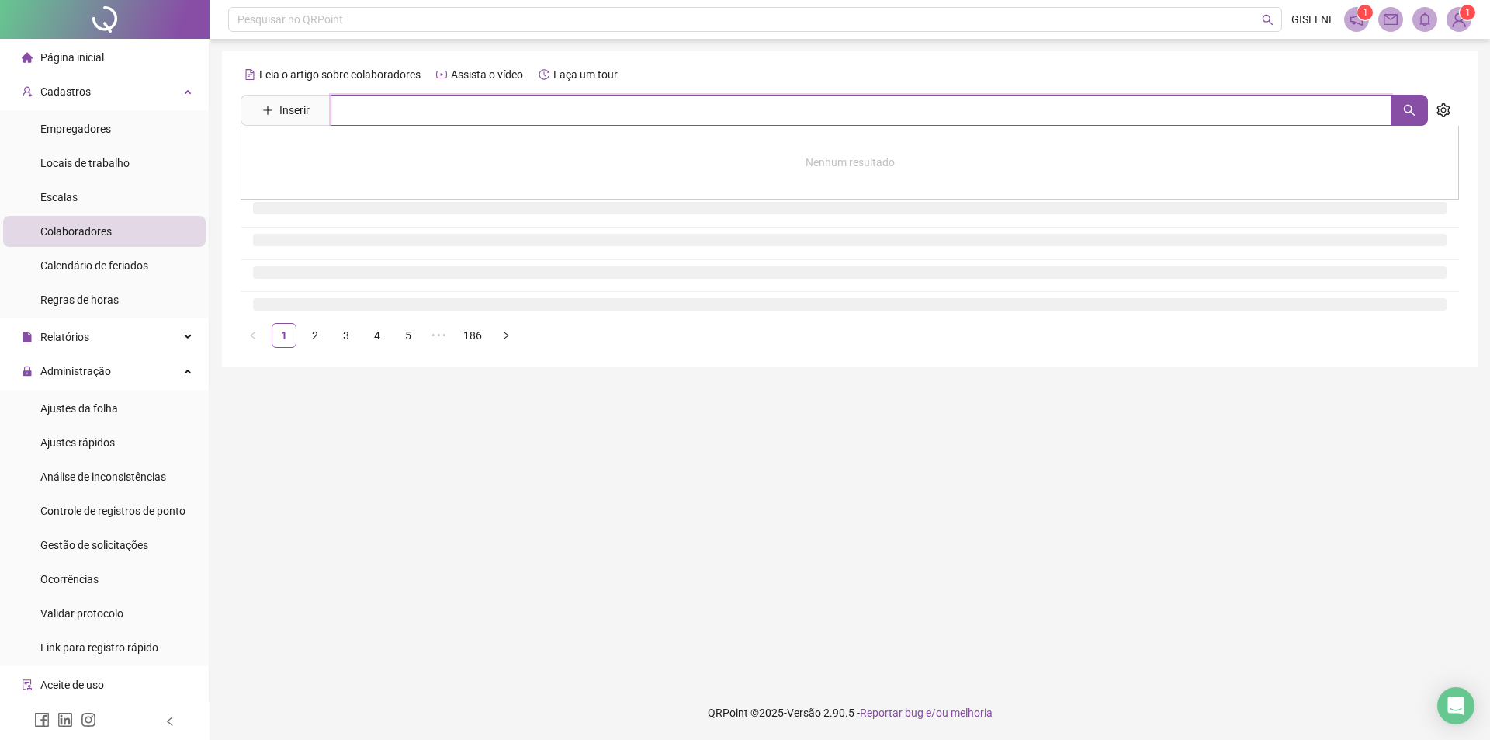
click at [445, 104] on input "text" at bounding box center [861, 110] width 1061 height 31
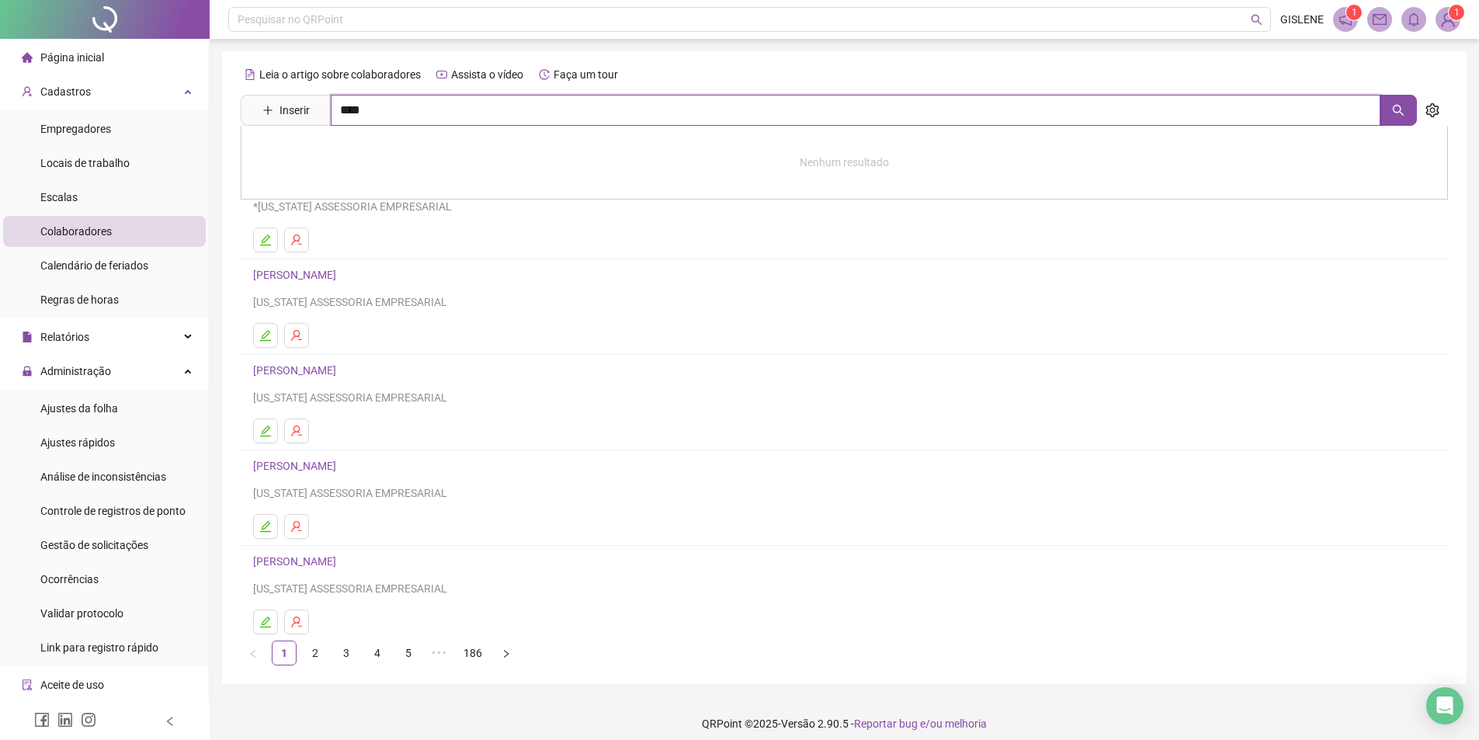
type input "****"
click at [357, 225] on link "[PERSON_NAME] [PERSON_NAME]" at bounding box center [353, 223] width 168 height 12
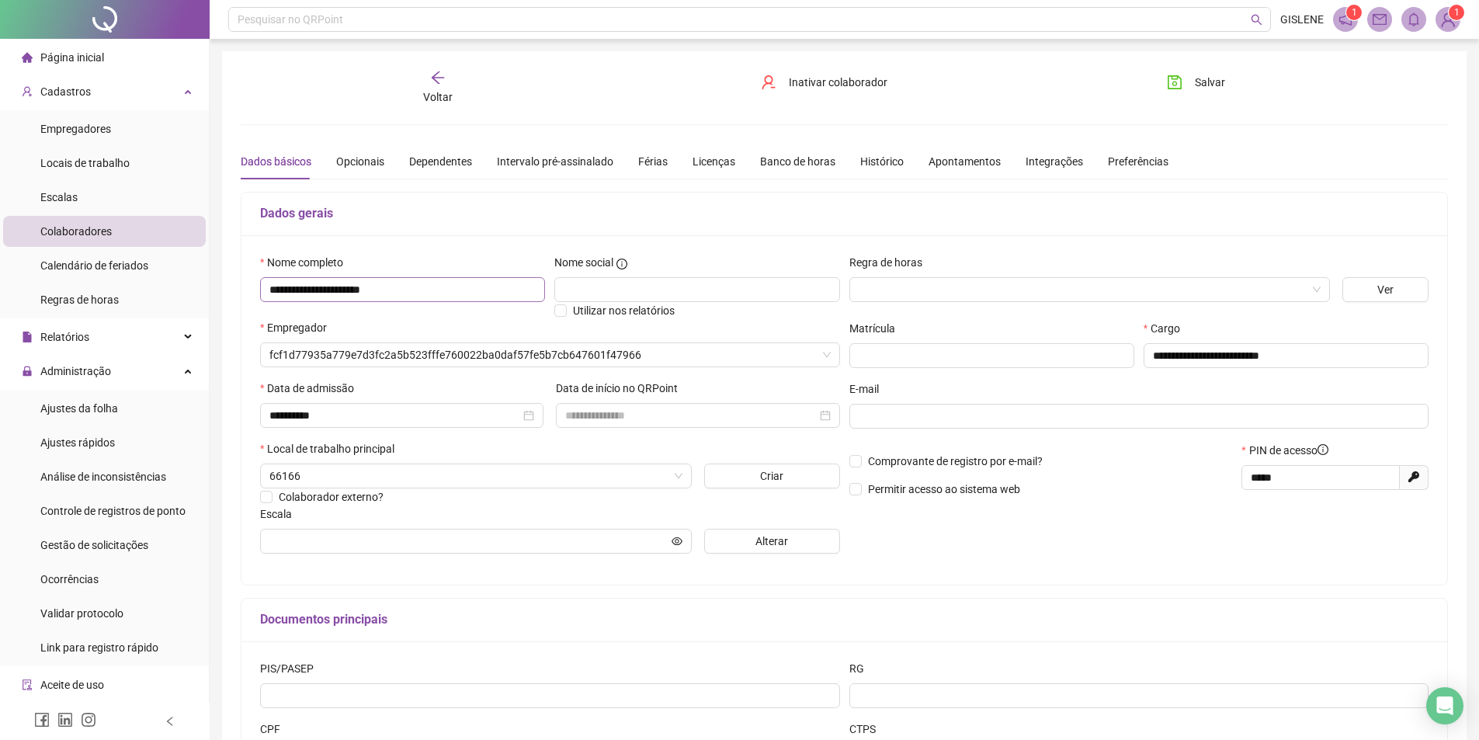
type input "**********"
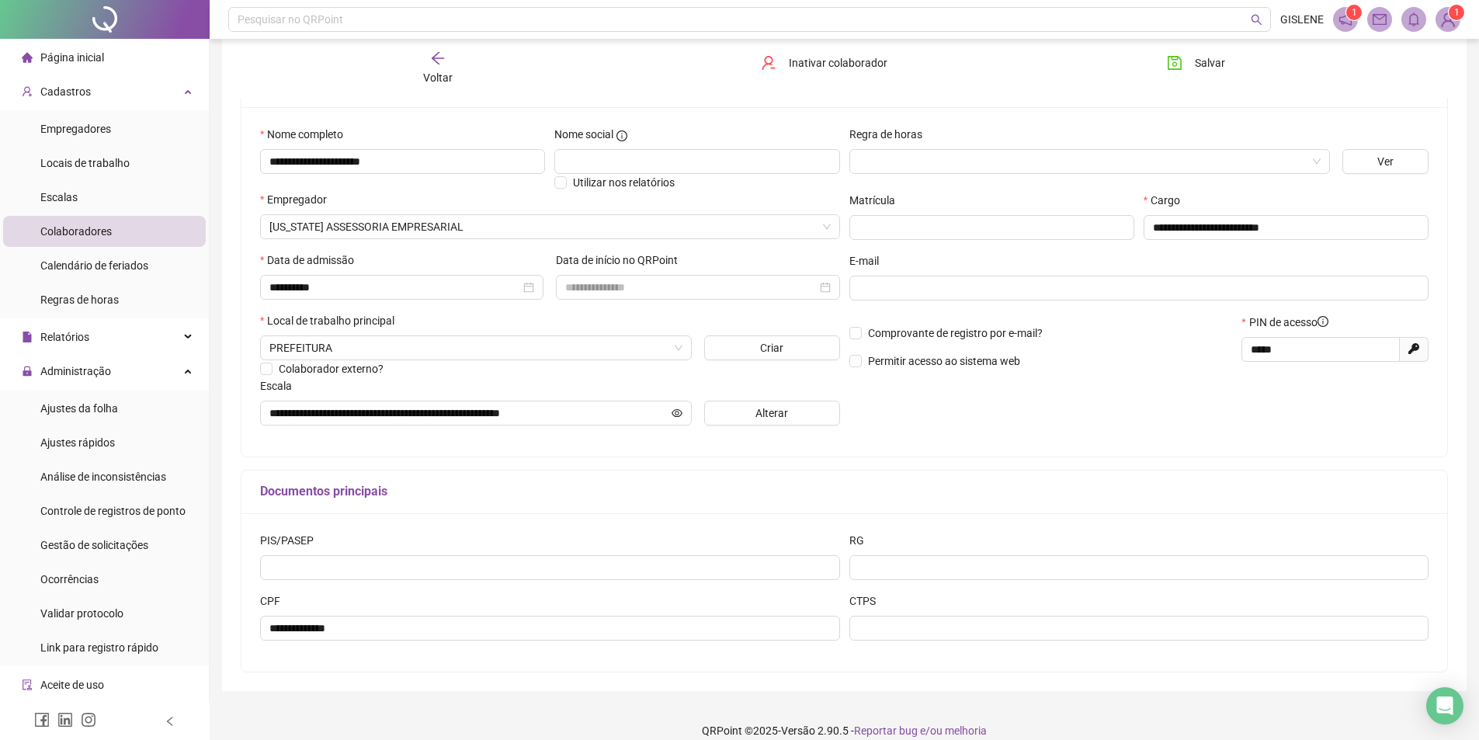
scroll to position [146, 0]
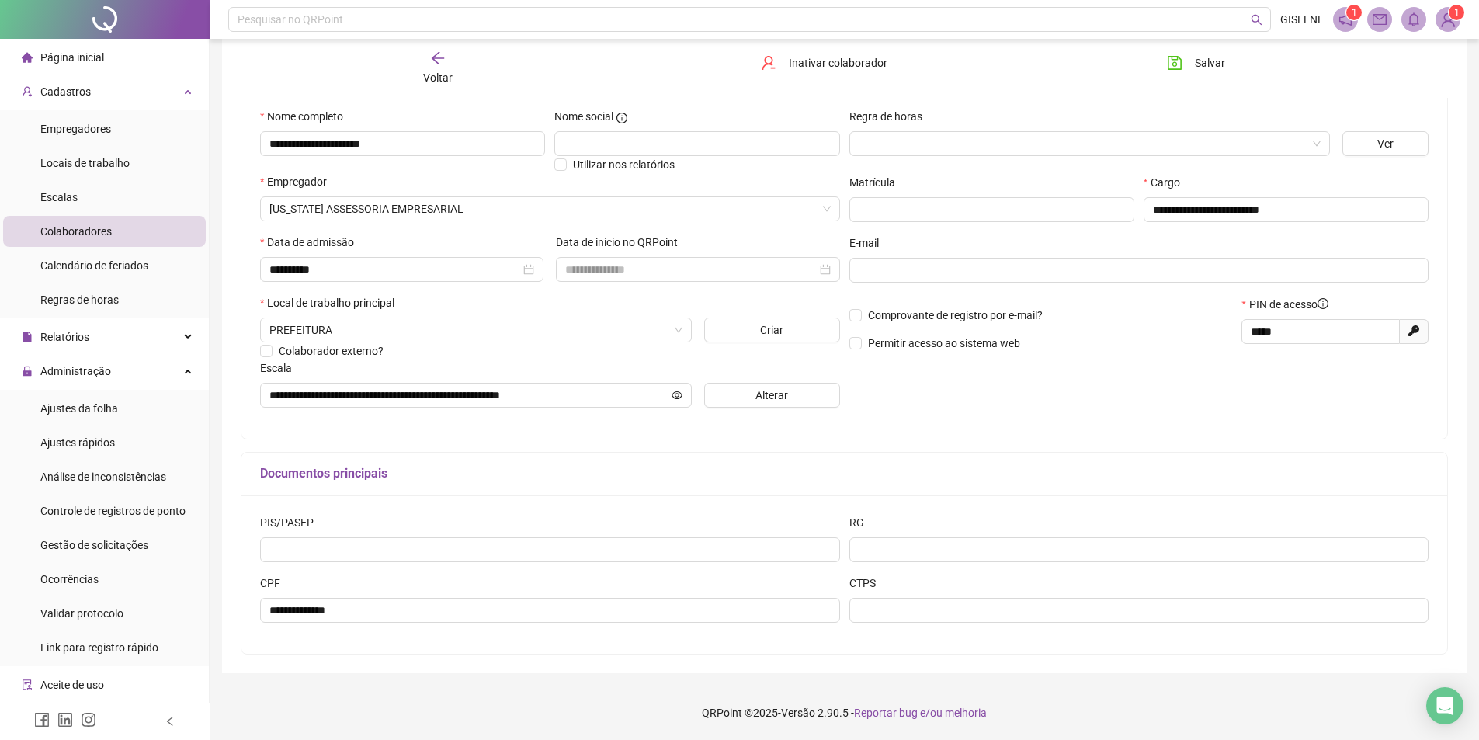
click at [458, 68] on div "Voltar" at bounding box center [437, 68] width 191 height 36
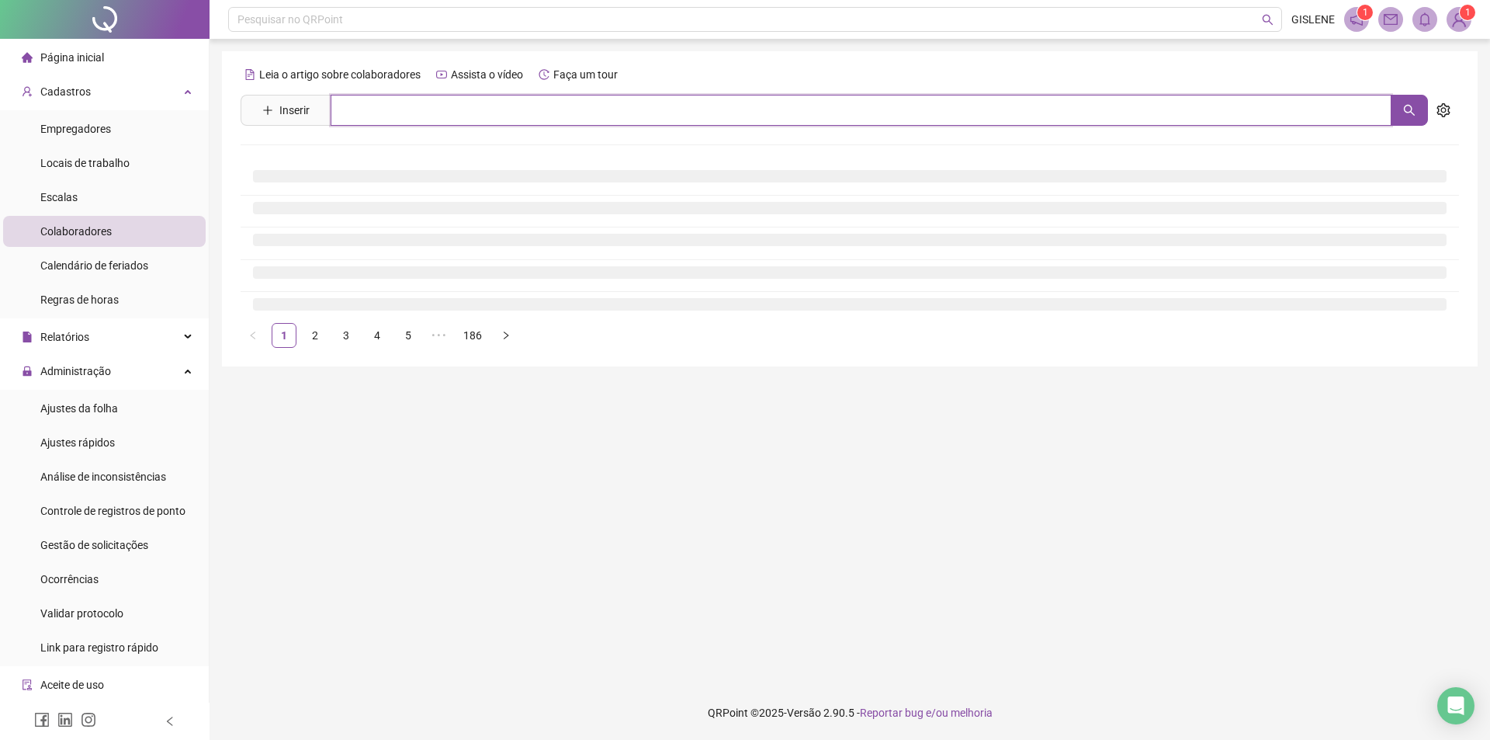
click at [461, 109] on input "text" at bounding box center [861, 110] width 1061 height 31
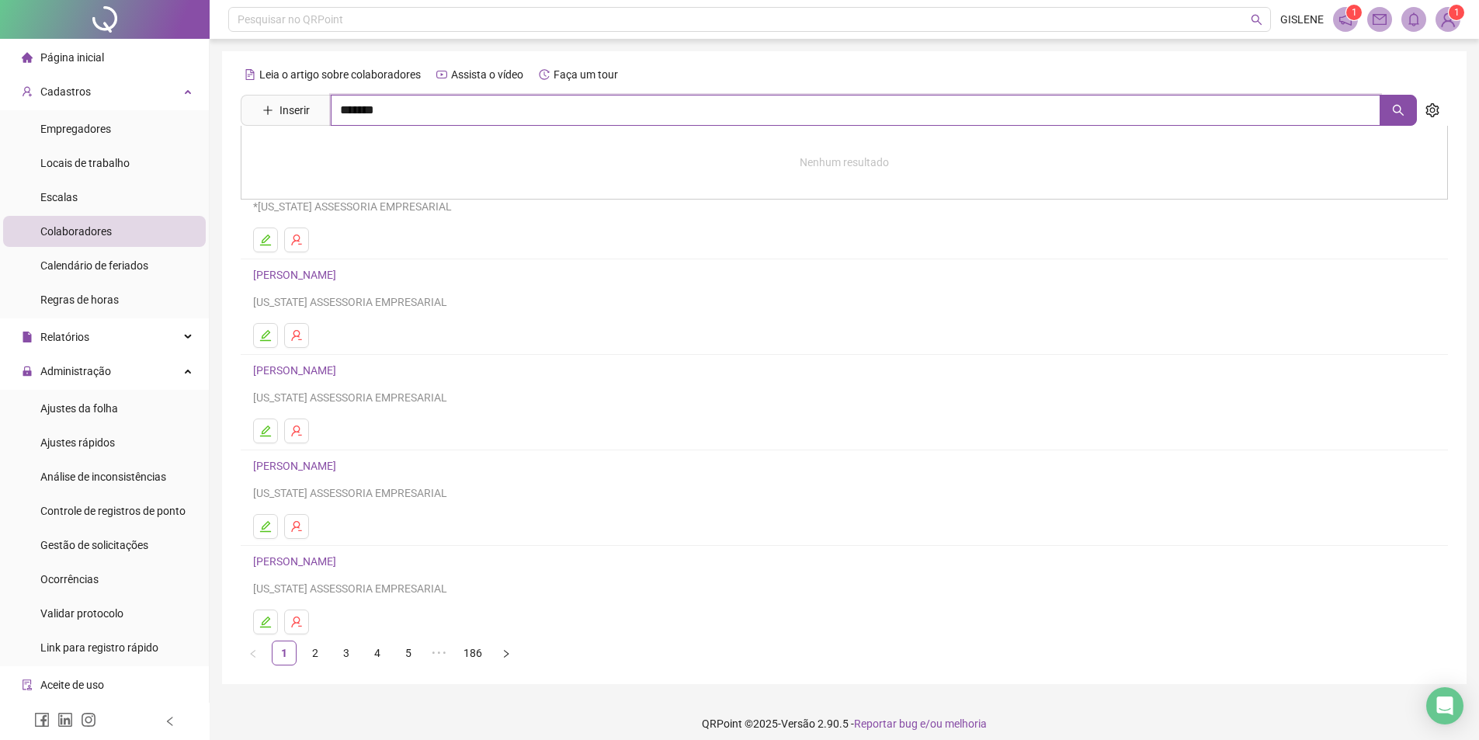
type input "*******"
click at [373, 151] on link "ADVANIA LOPES COELHO" at bounding box center [334, 156] width 130 height 12
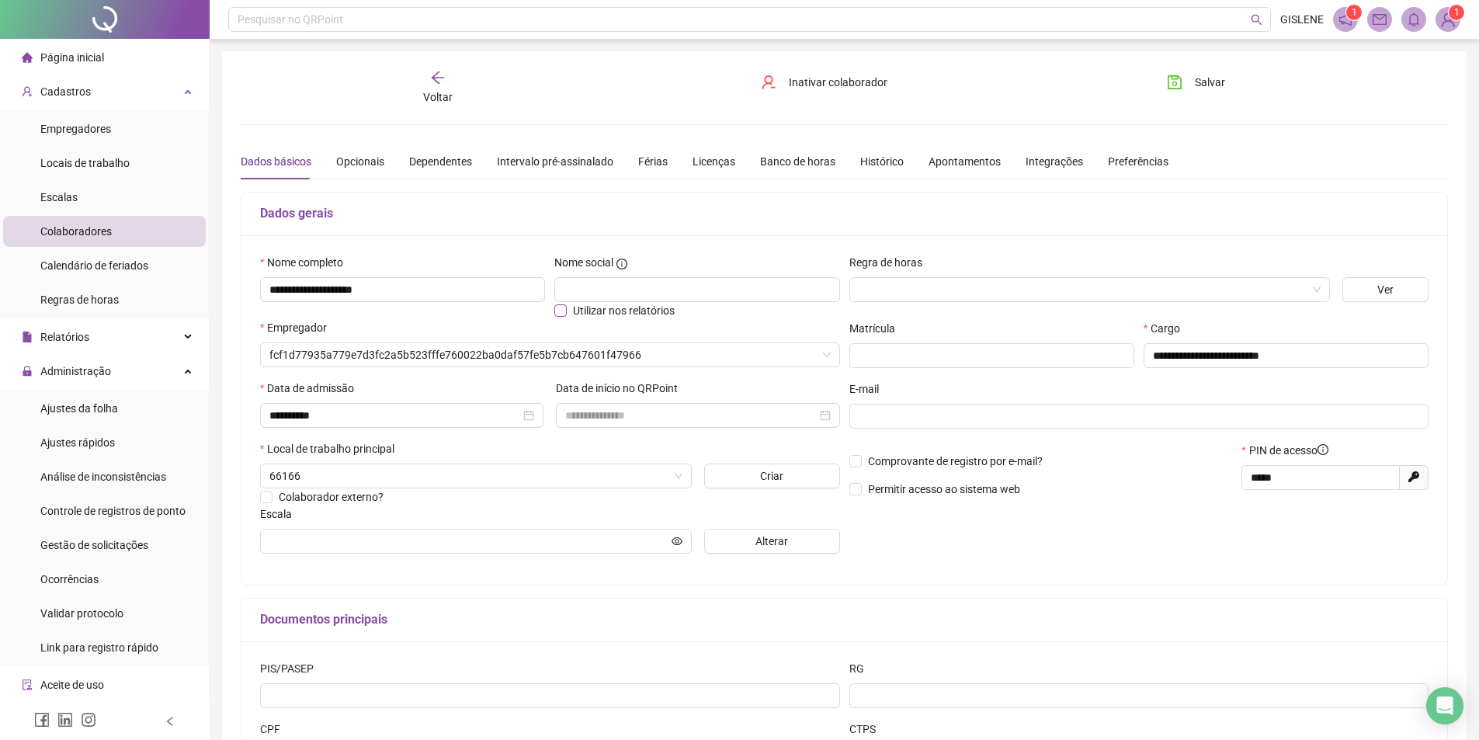
type input "**********"
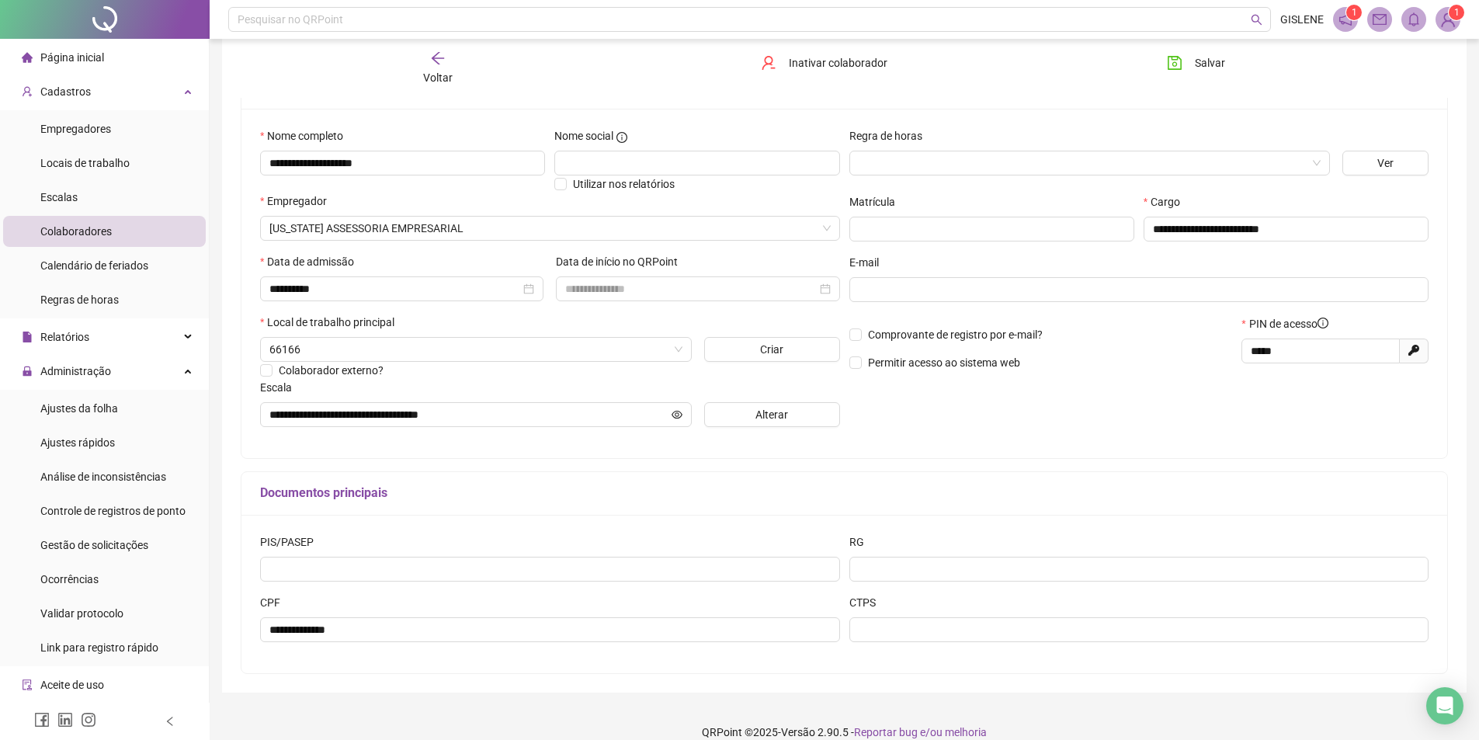
scroll to position [146, 0]
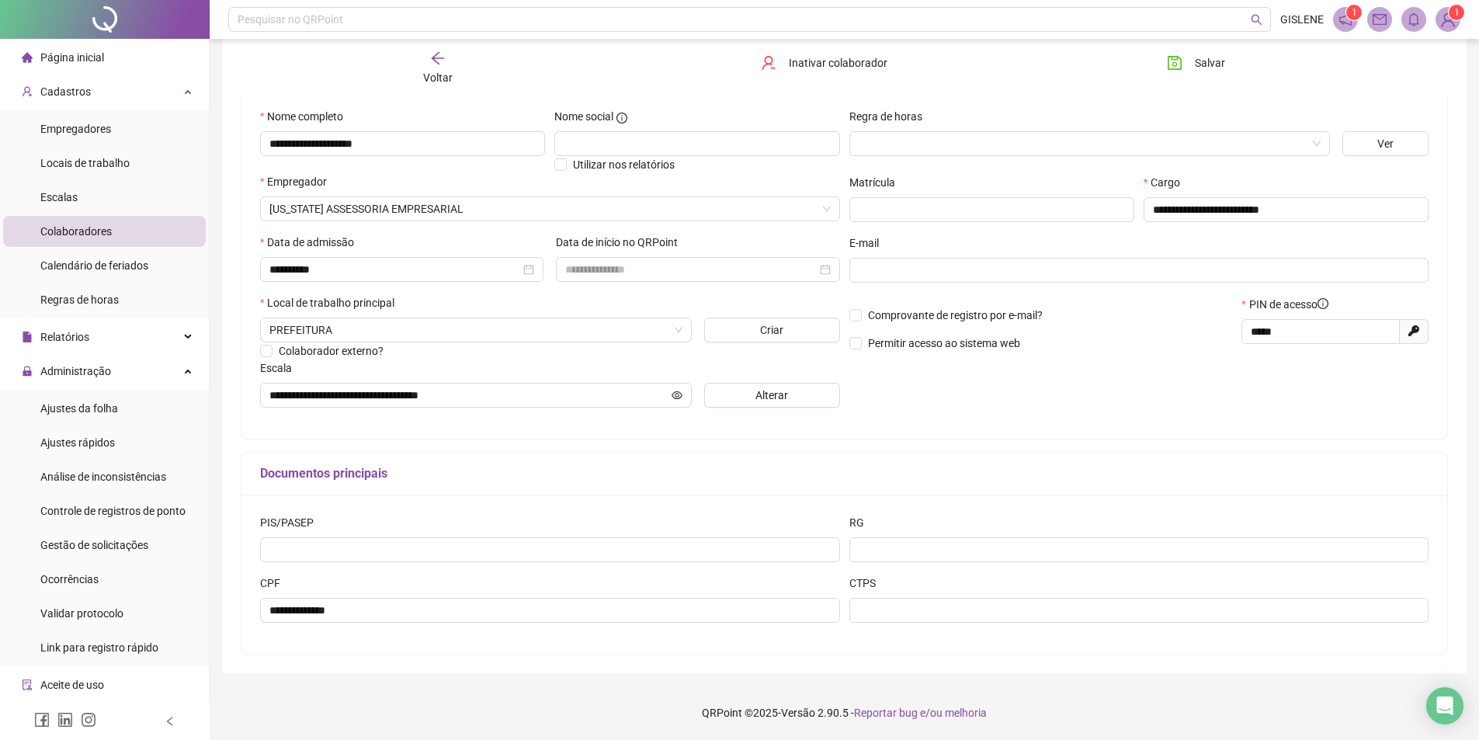
click at [432, 78] on span "Voltar" at bounding box center [437, 77] width 29 height 12
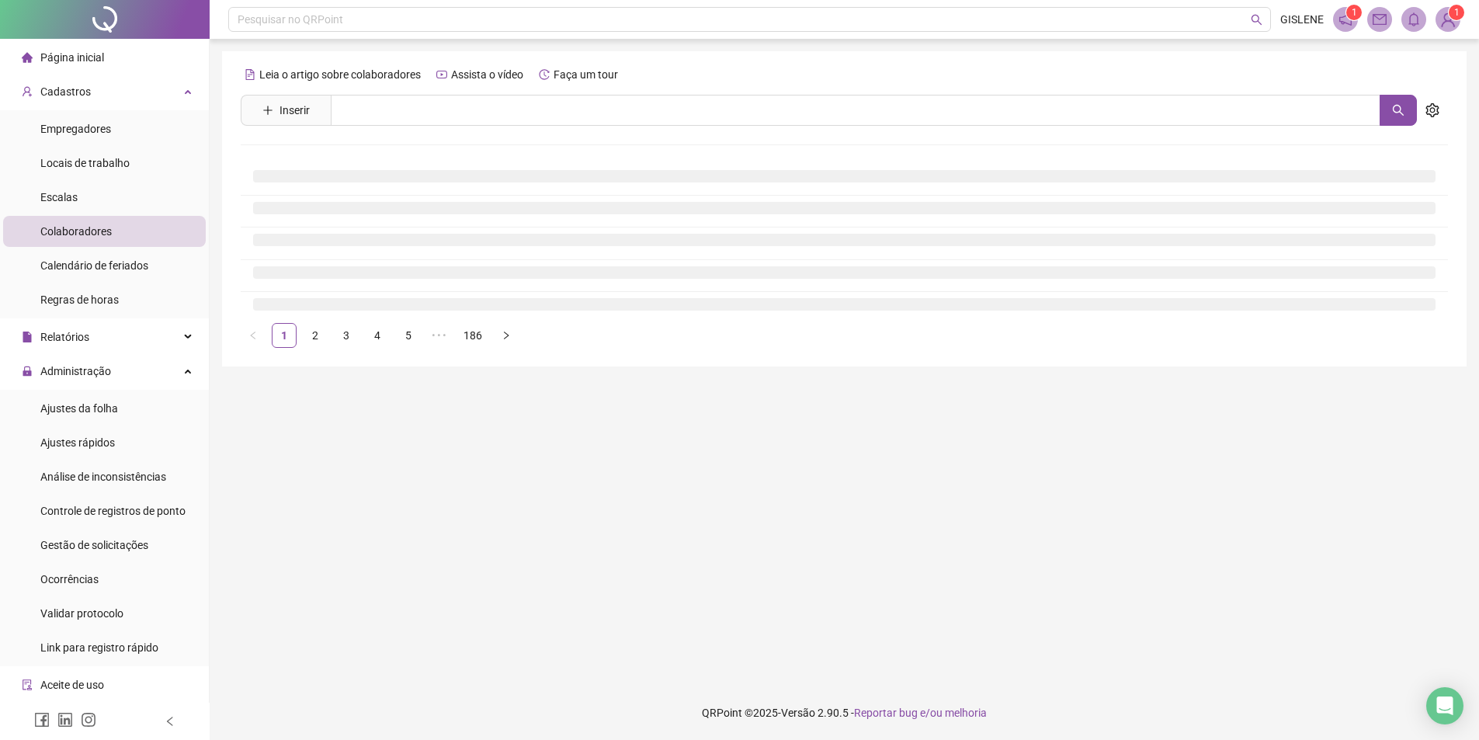
scroll to position [0, 0]
click at [439, 113] on input "text" at bounding box center [861, 110] width 1061 height 31
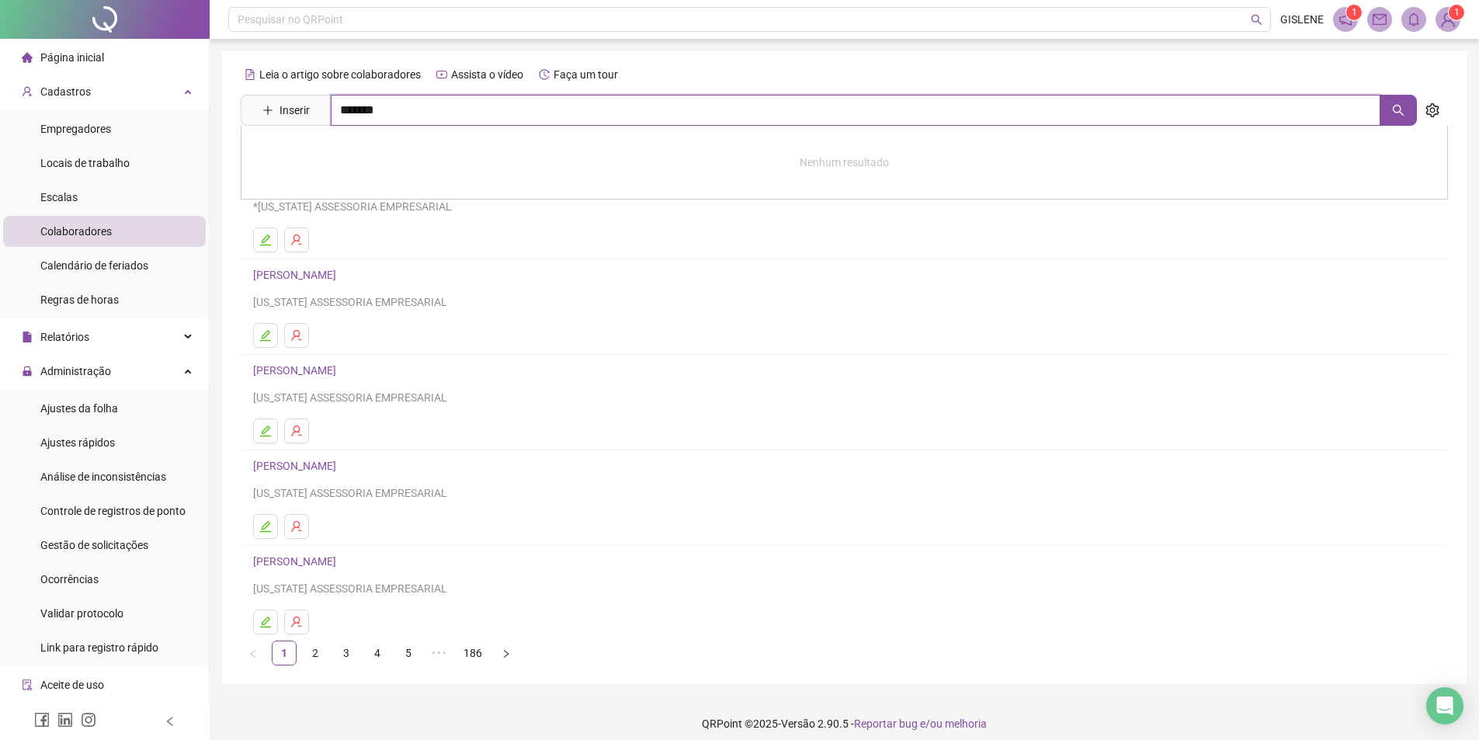
type input "*******"
click at [352, 155] on link "[PERSON_NAME]" at bounding box center [310, 156] width 83 height 12
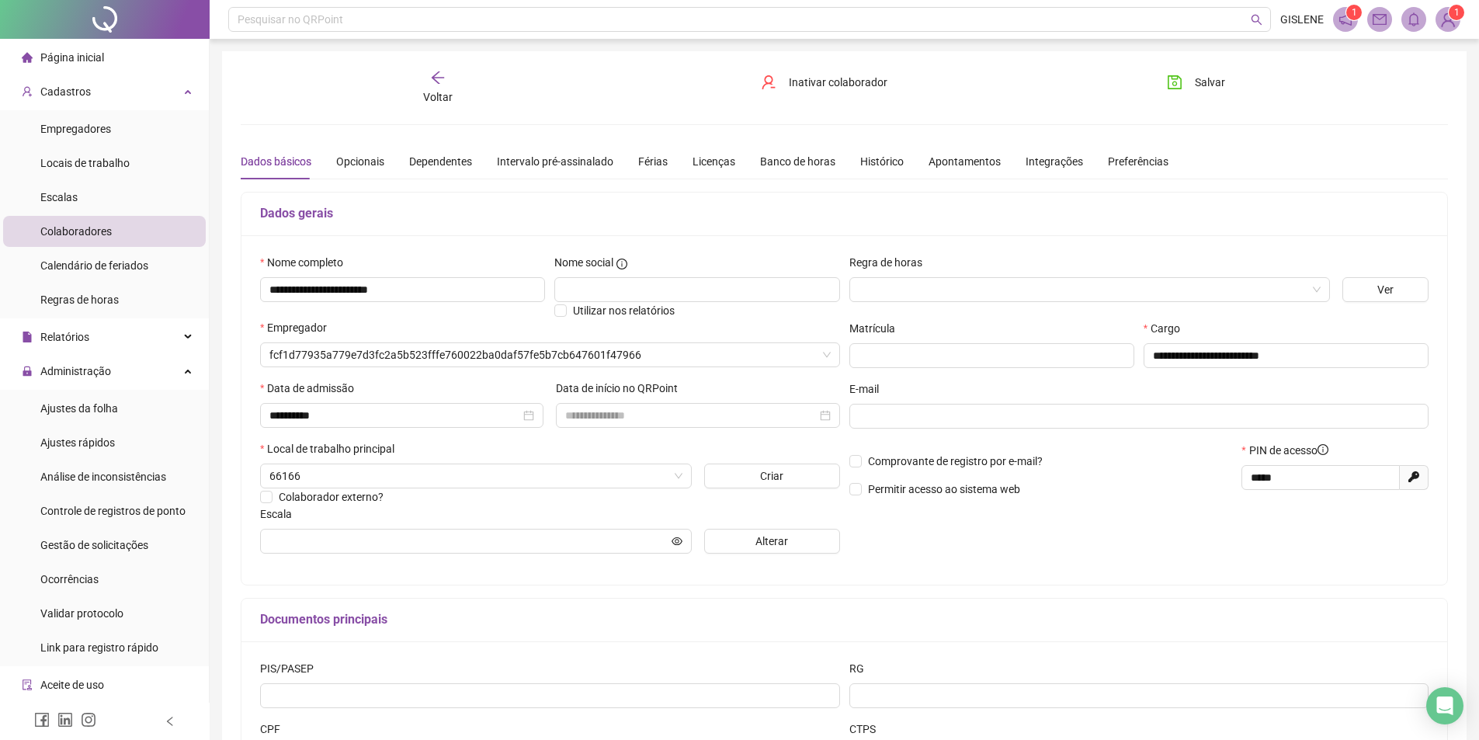
type input "**********"
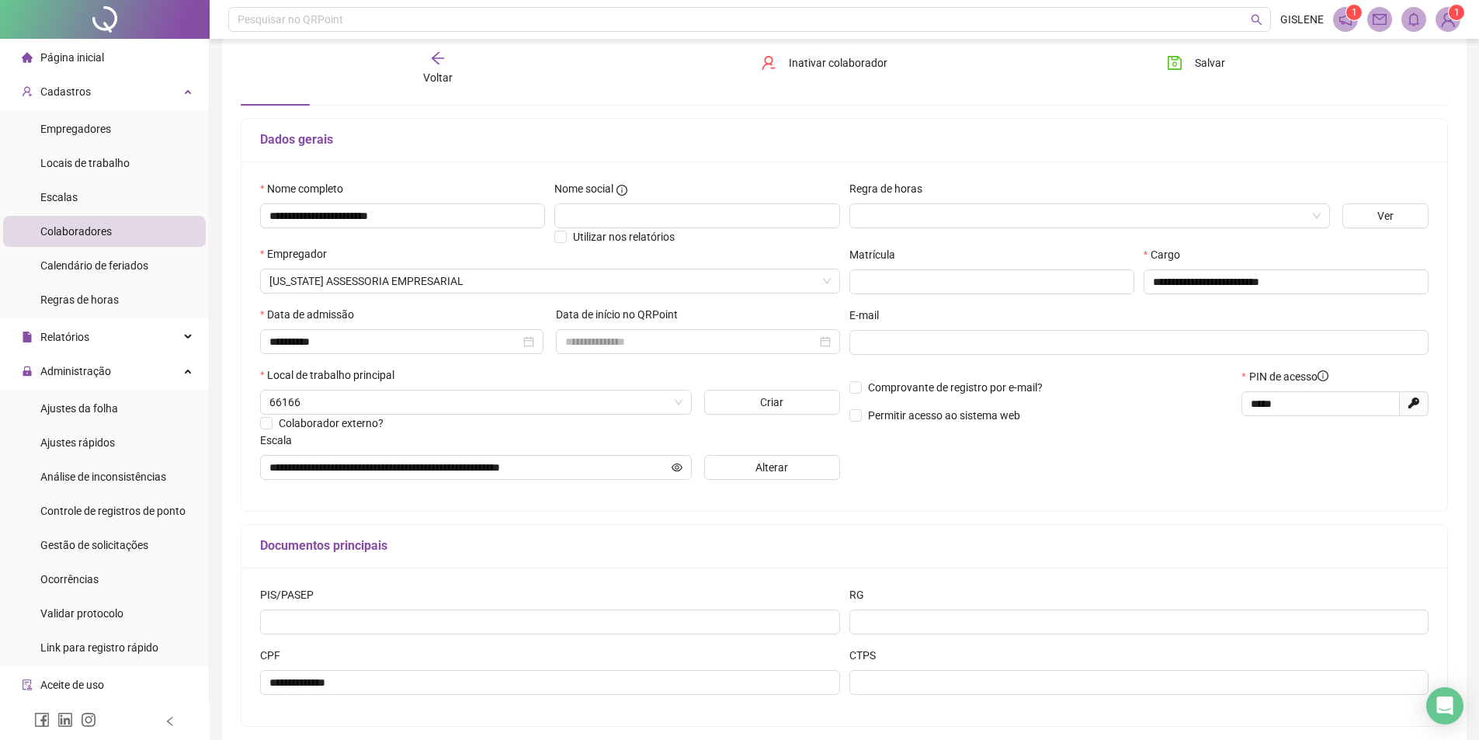
scroll to position [146, 0]
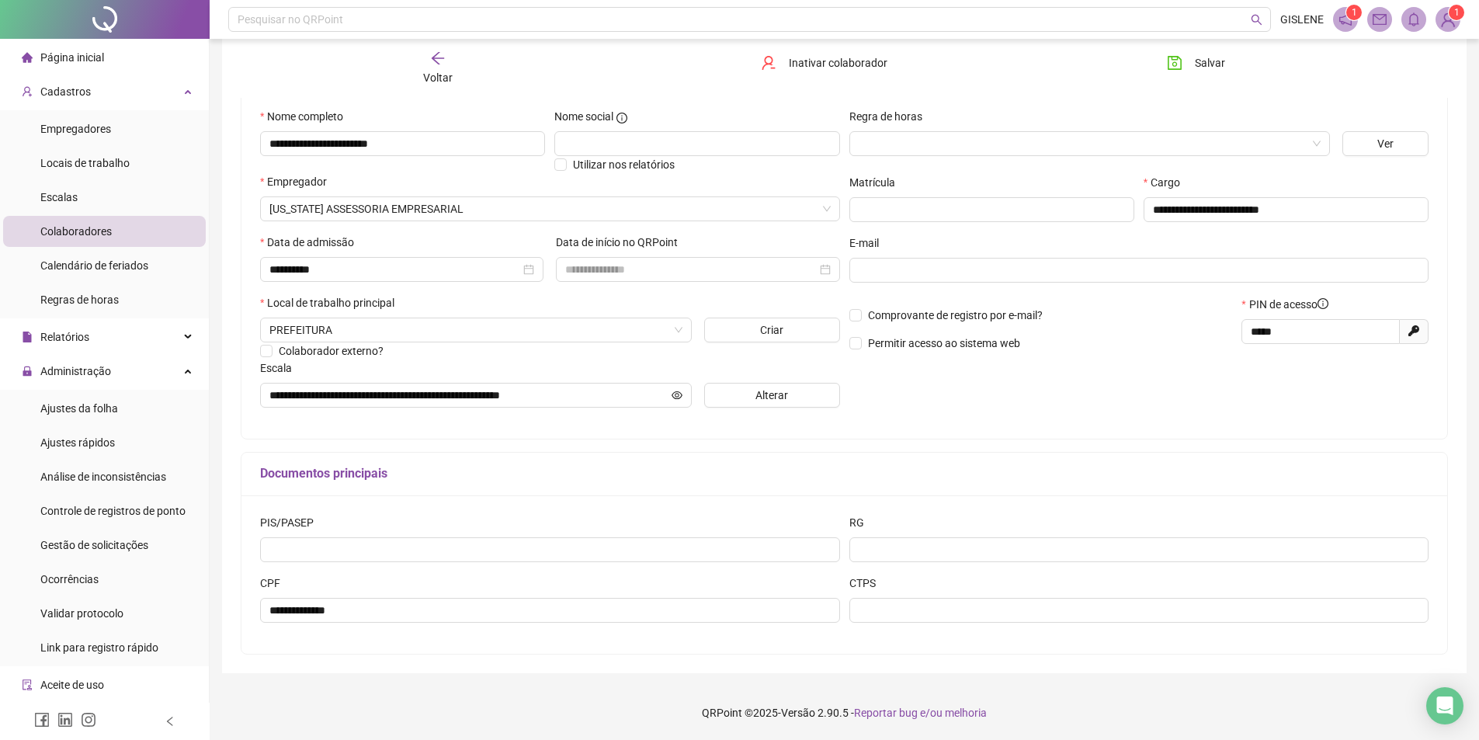
click at [466, 64] on div "Voltar" at bounding box center [437, 68] width 191 height 36
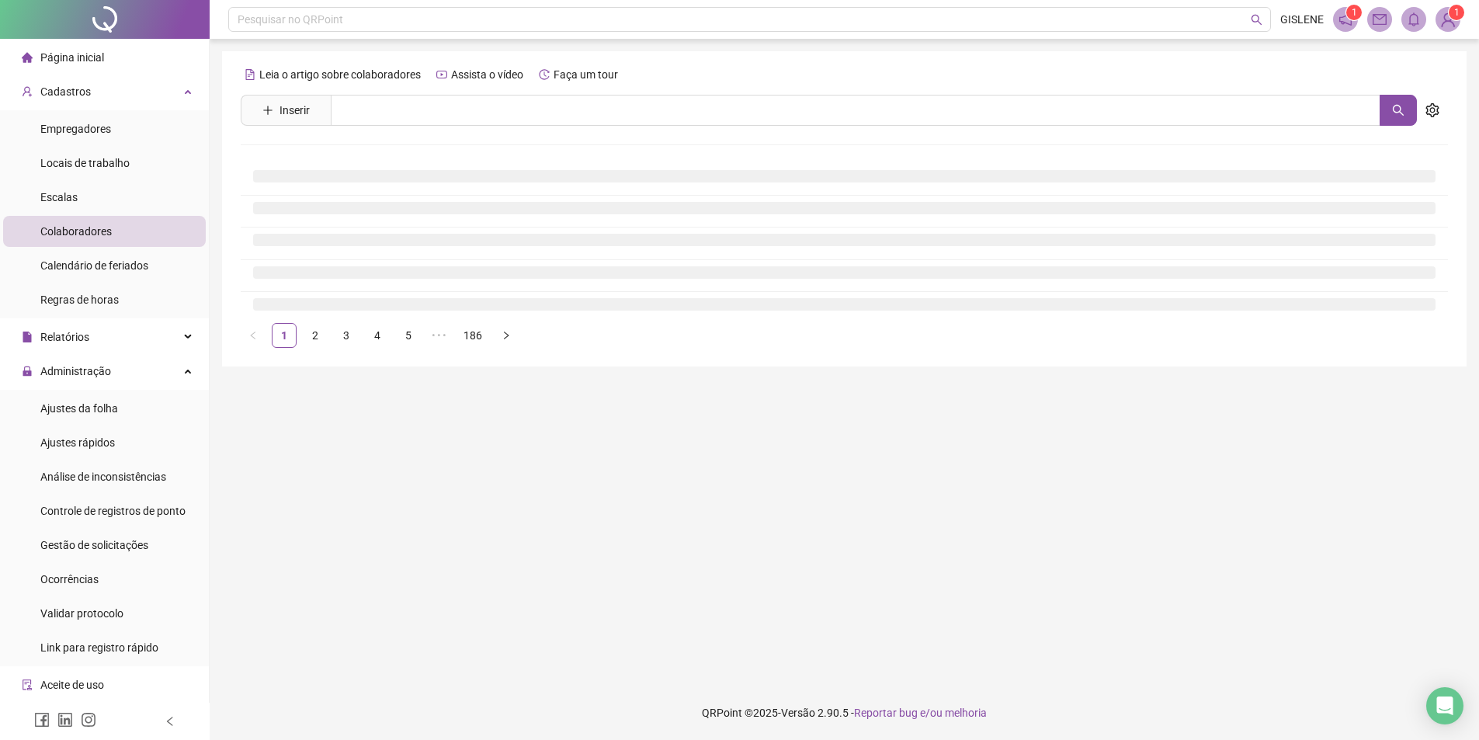
scroll to position [0, 0]
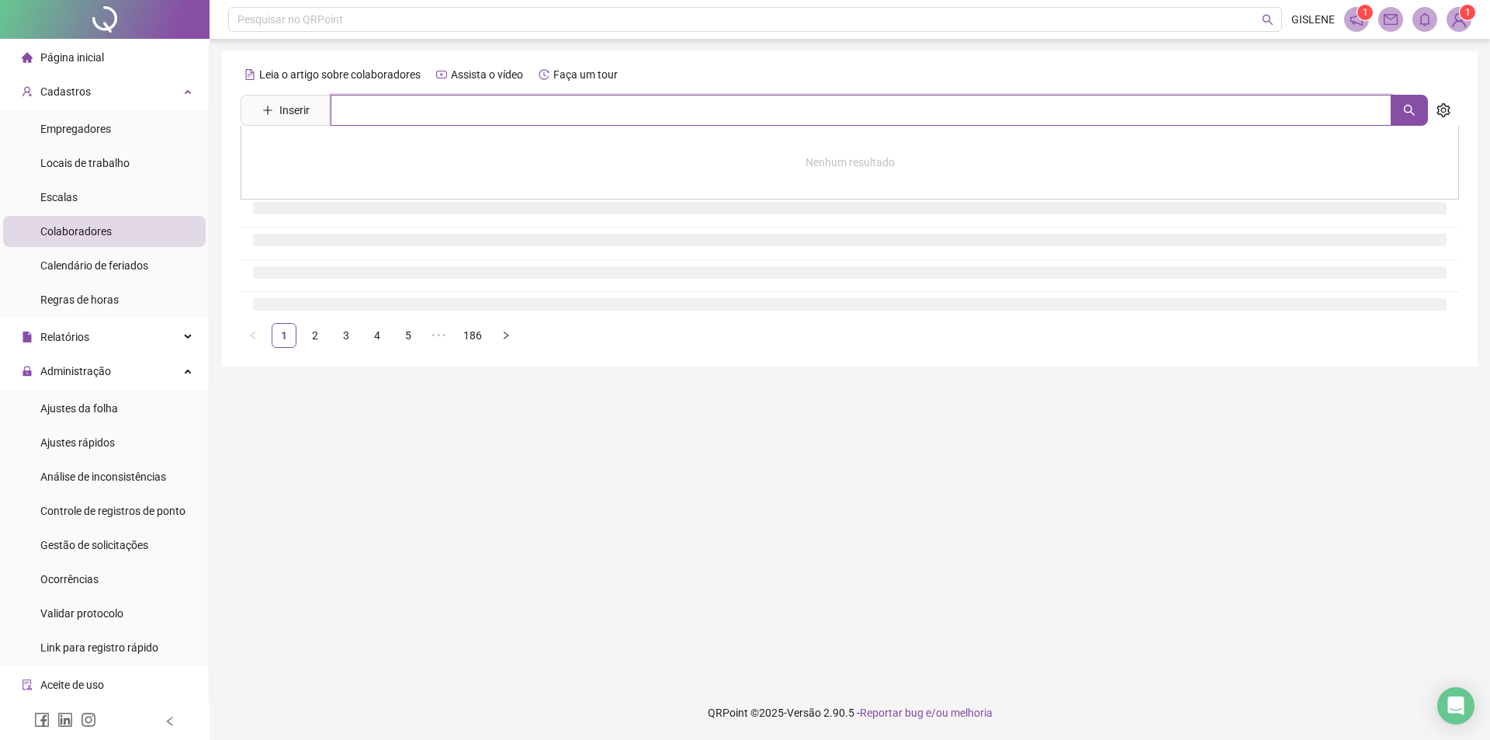
click at [467, 115] on input "text" at bounding box center [861, 110] width 1061 height 31
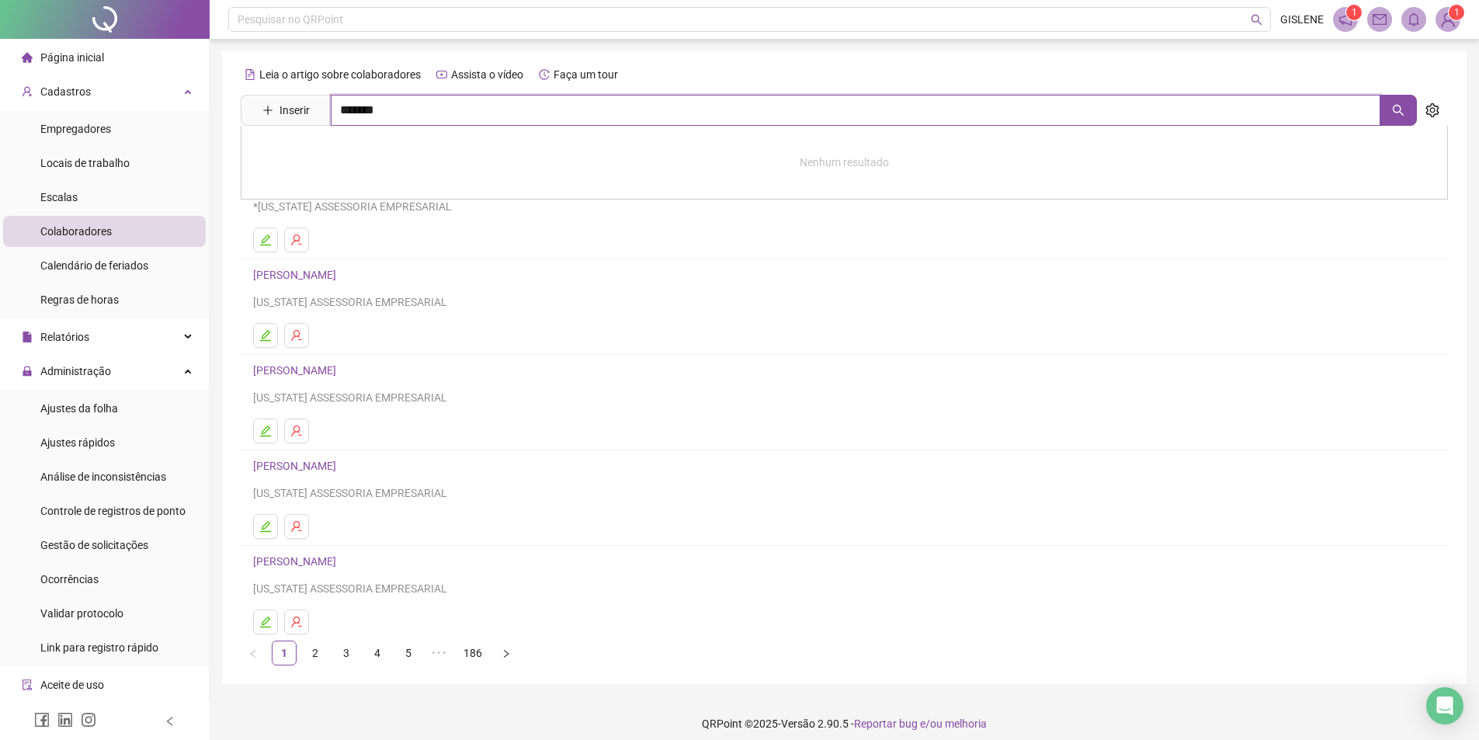
type input "*******"
click at [352, 160] on link "ALDIANE MARTINS DA SILVA" at bounding box center [310, 156] width 83 height 12
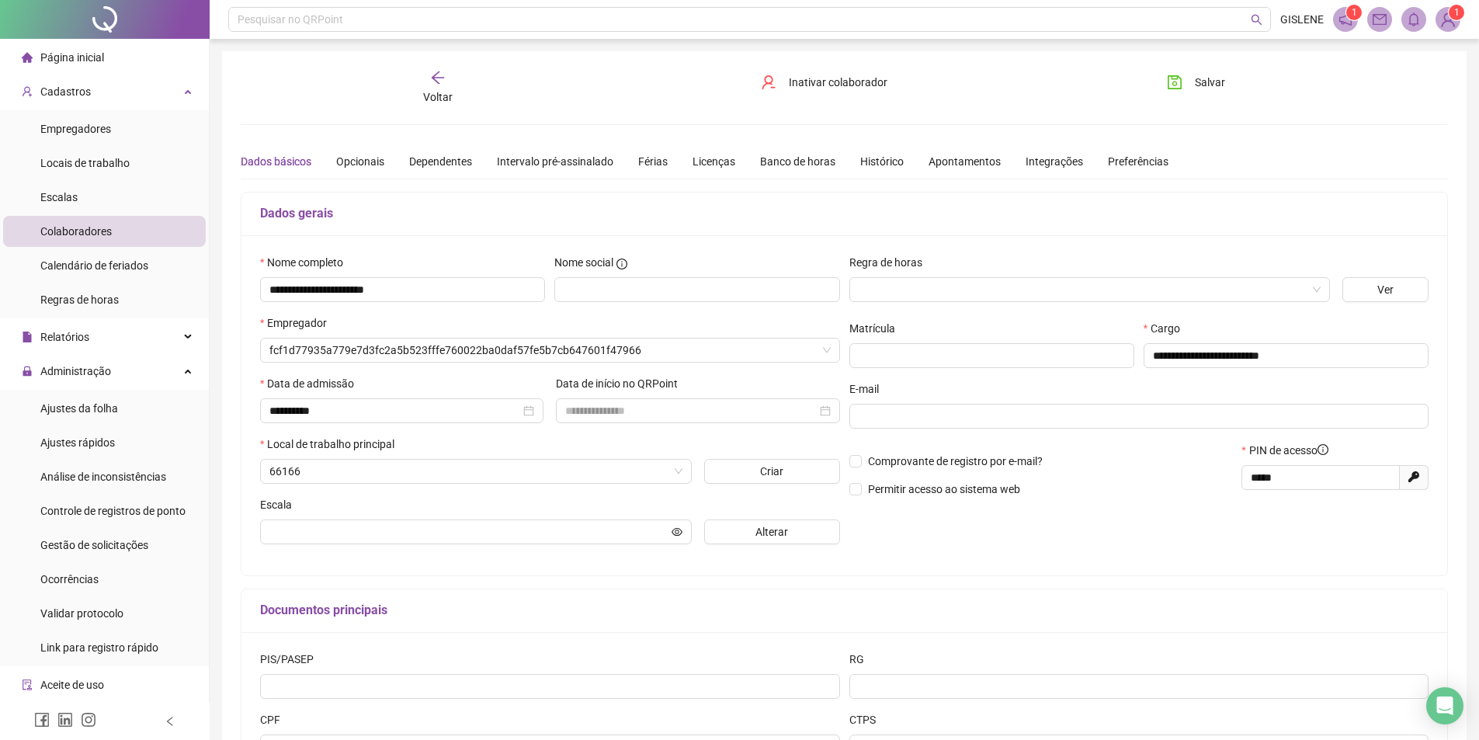
type input "**********"
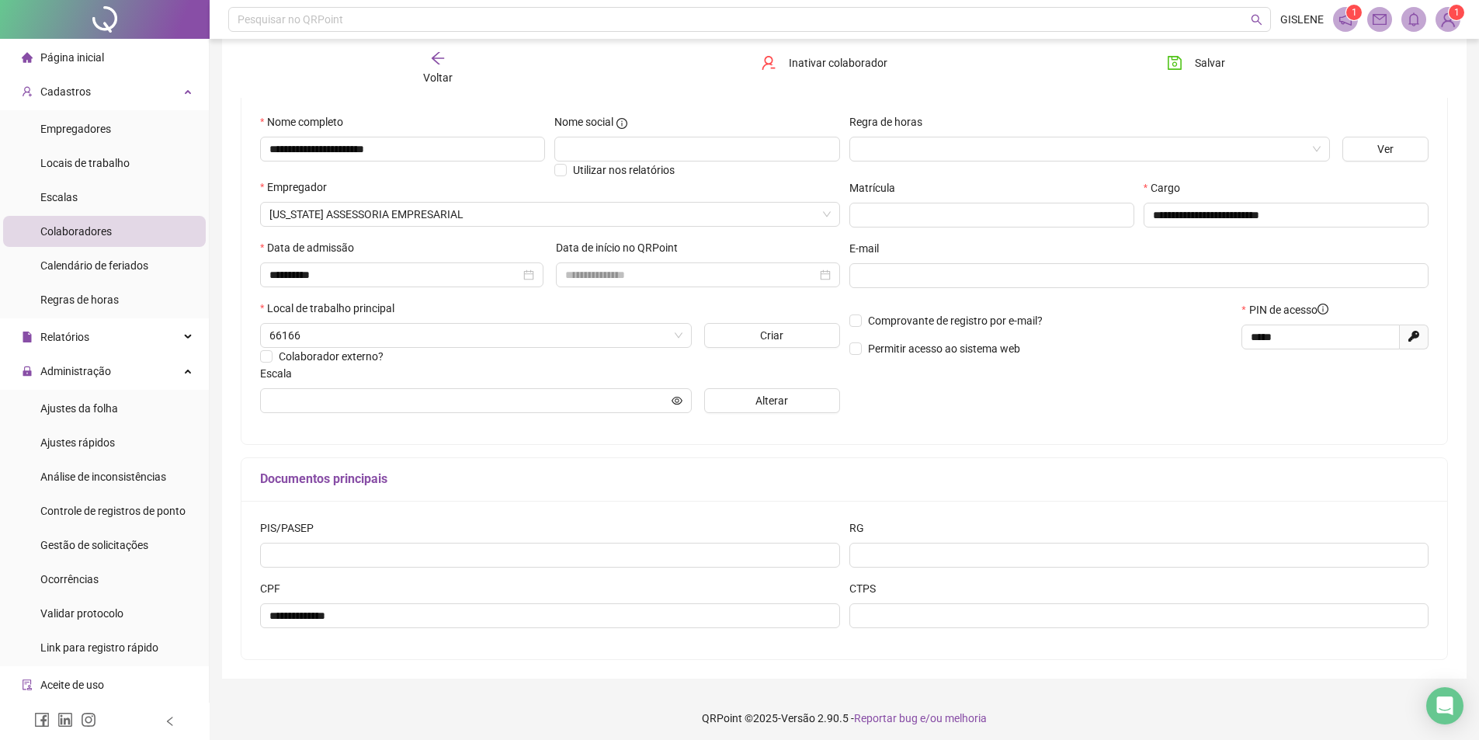
scroll to position [146, 0]
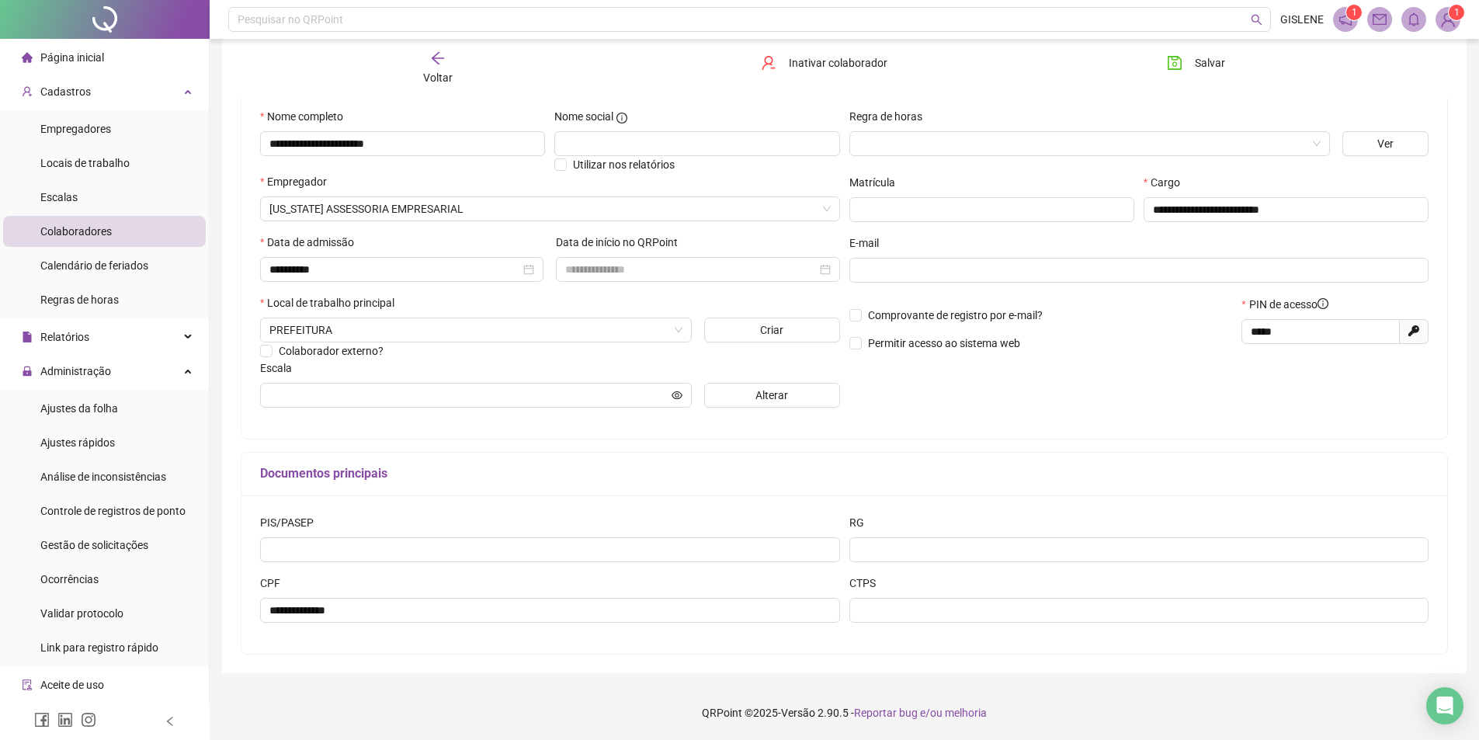
click at [457, 60] on div "Voltar" at bounding box center [437, 68] width 191 height 36
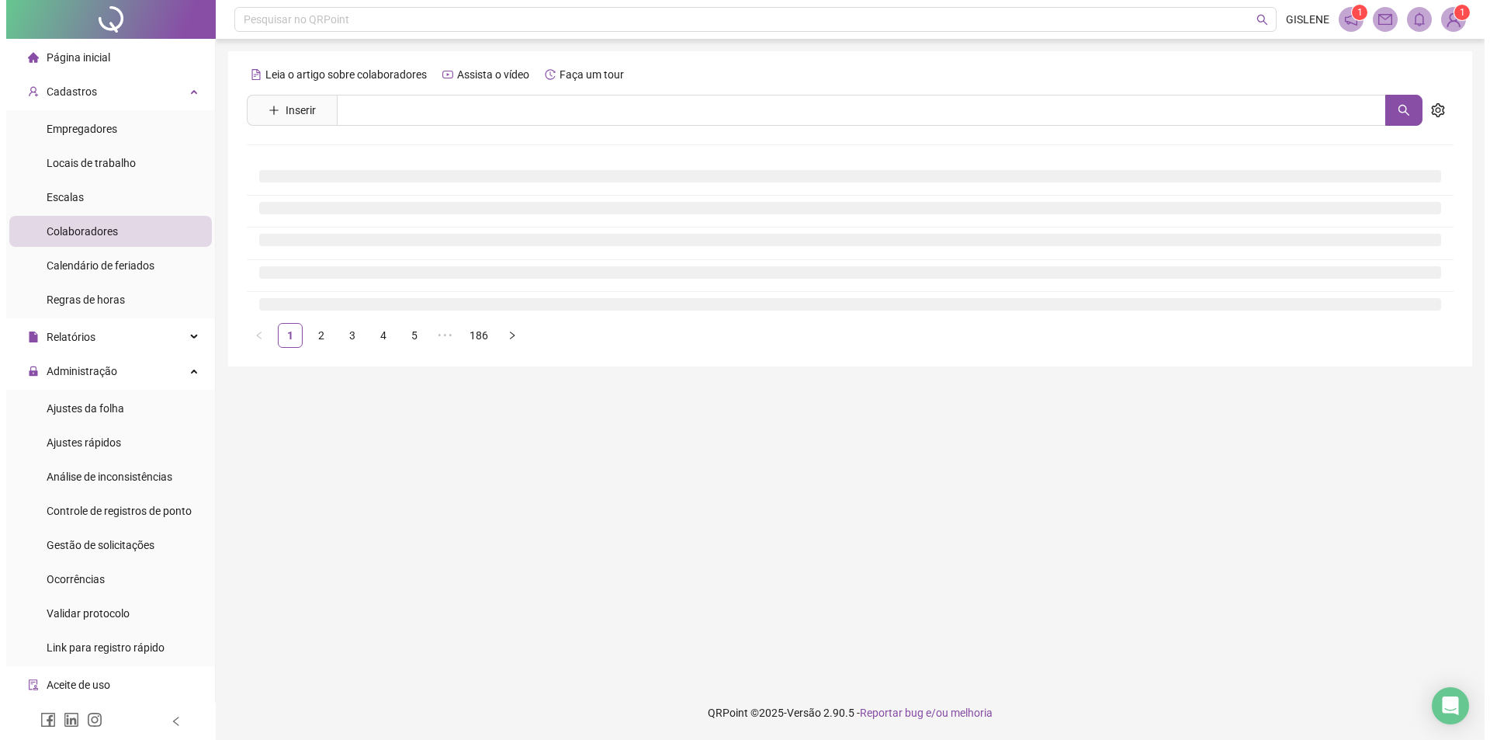
scroll to position [0, 0]
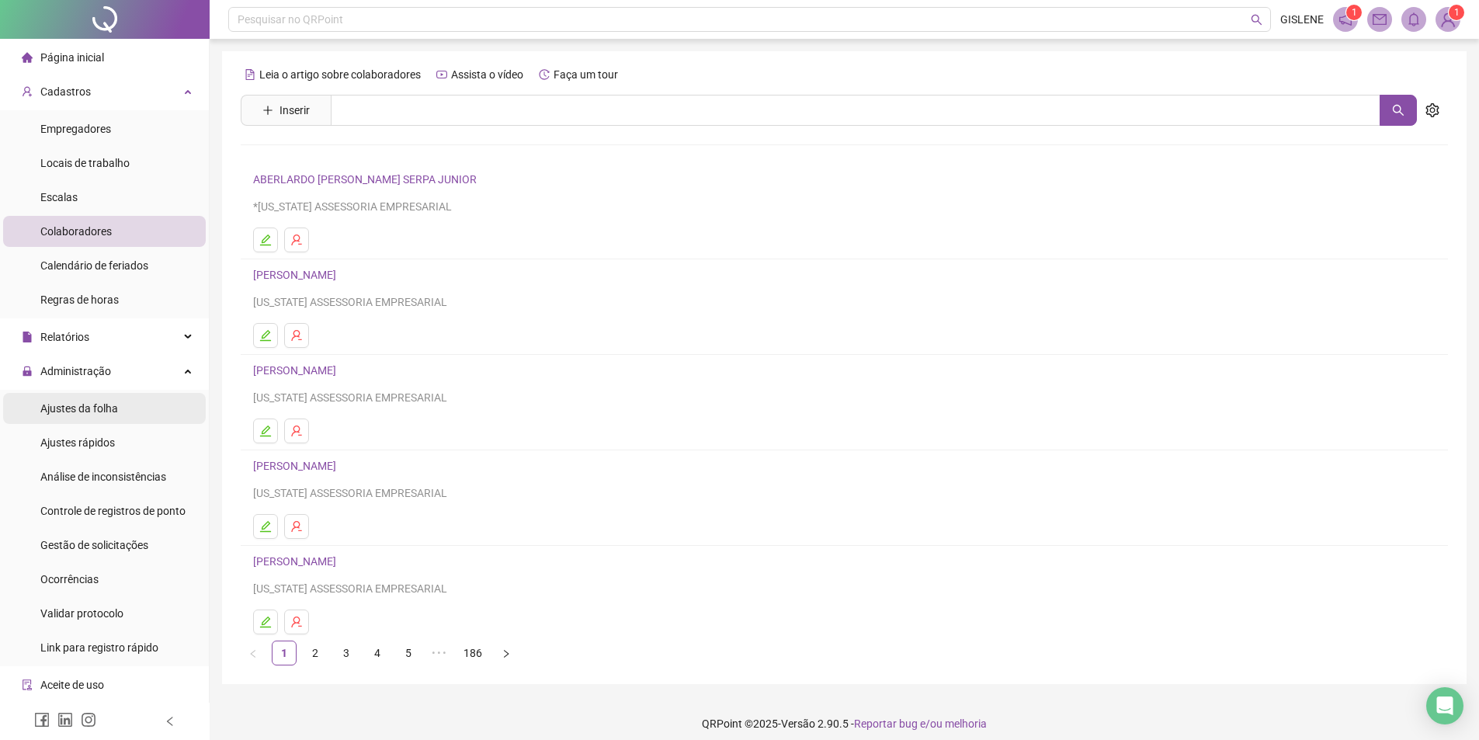
click at [80, 411] on span "Ajustes da folha" at bounding box center [79, 408] width 78 height 12
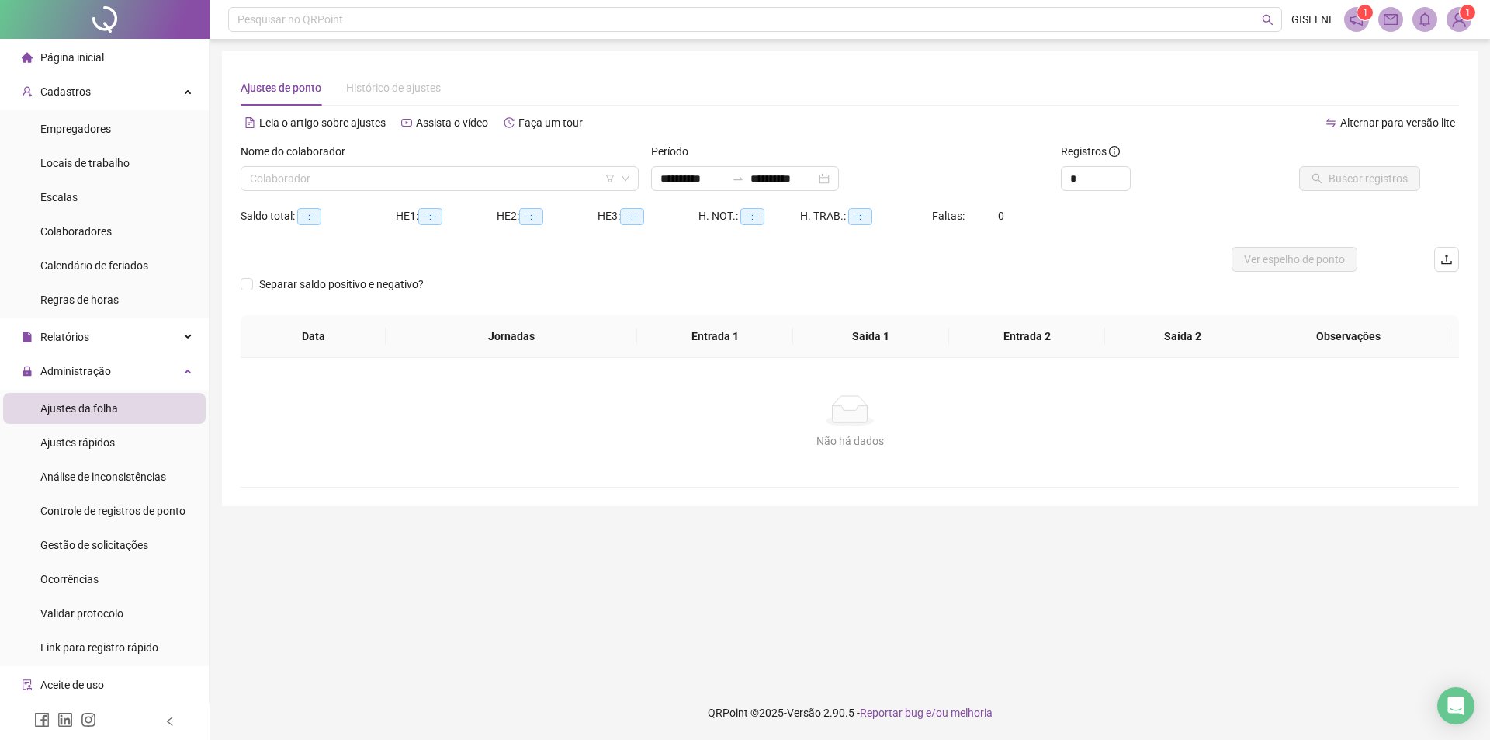
type input "**********"
click at [95, 444] on span "Ajustes rápidos" at bounding box center [77, 442] width 75 height 12
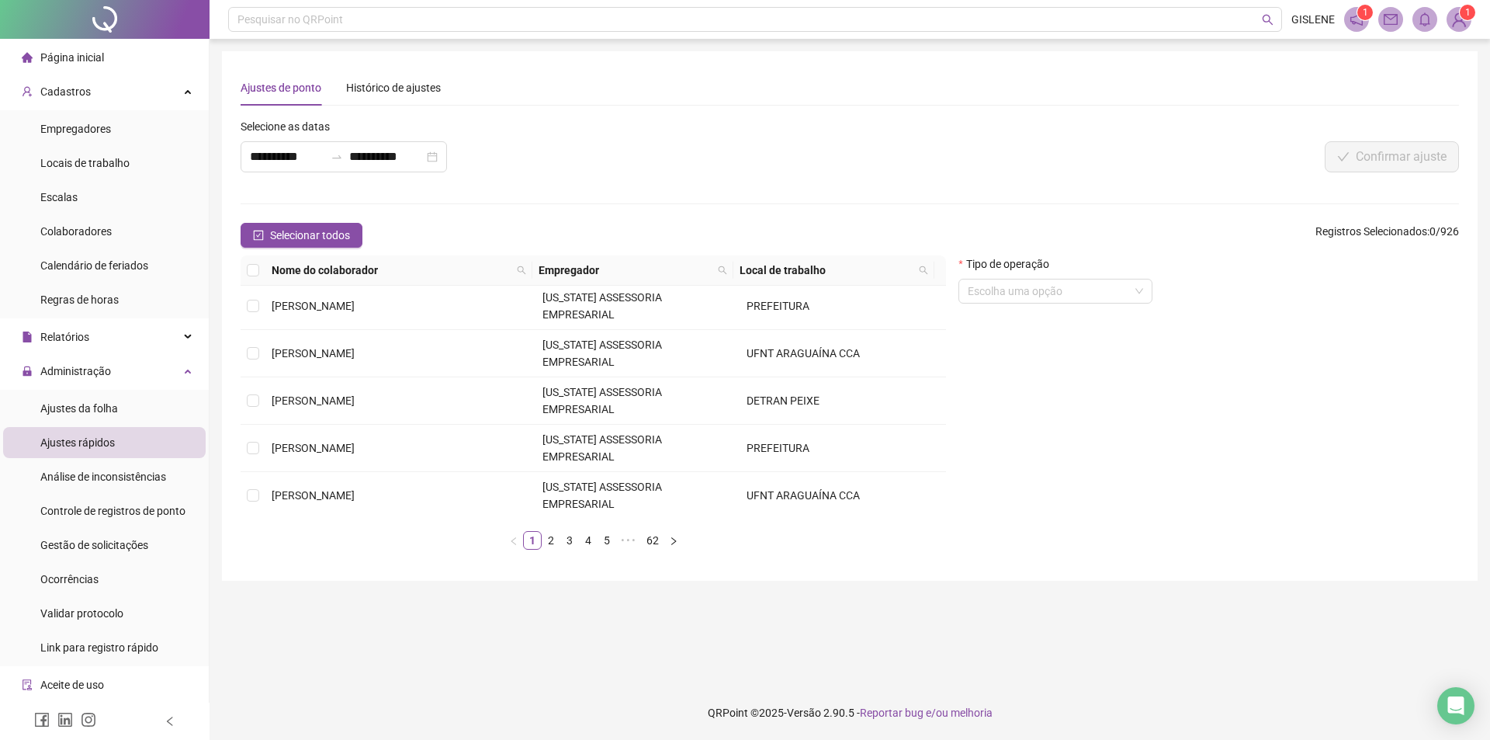
scroll to position [78, 0]
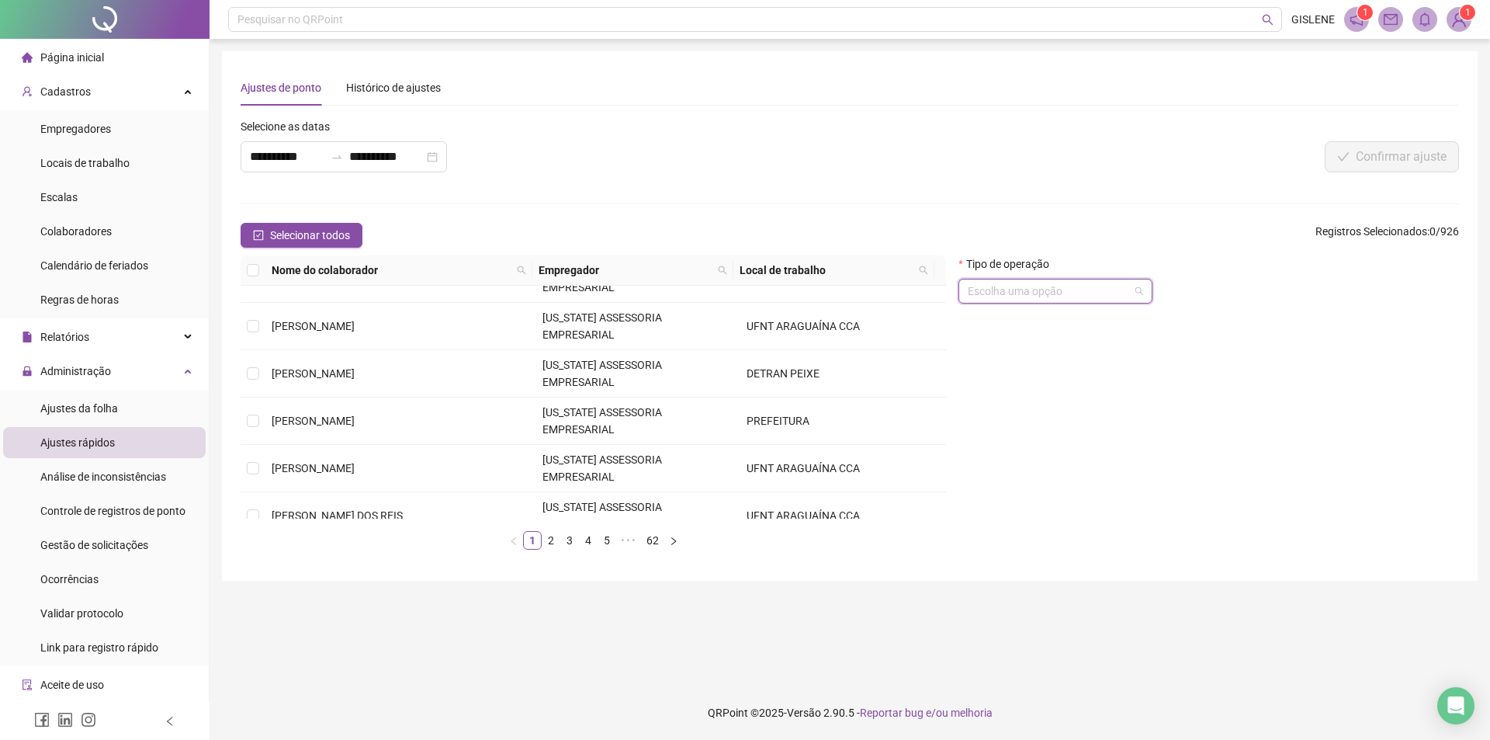
click at [997, 294] on input "search" at bounding box center [1048, 290] width 161 height 23
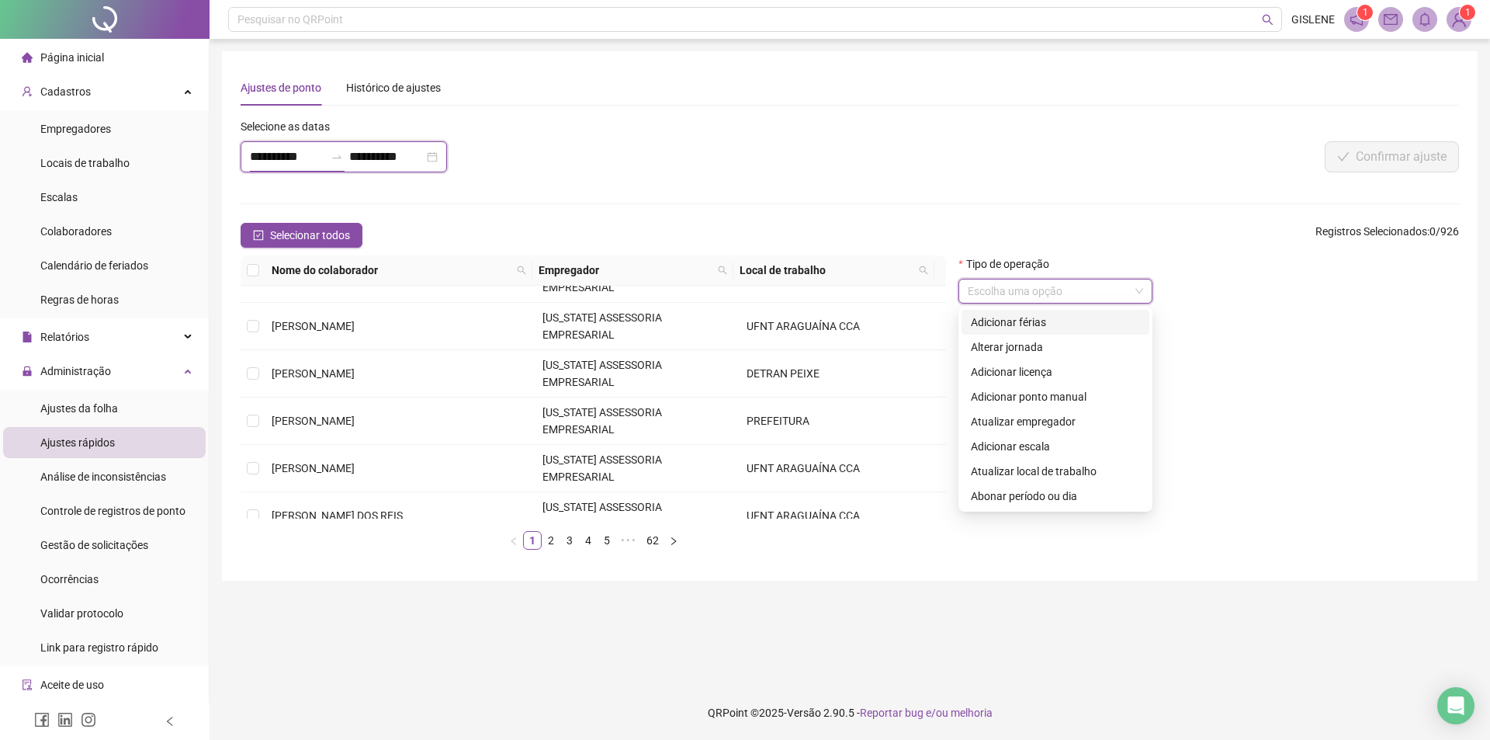
click at [315, 158] on input "**********" at bounding box center [287, 156] width 75 height 19
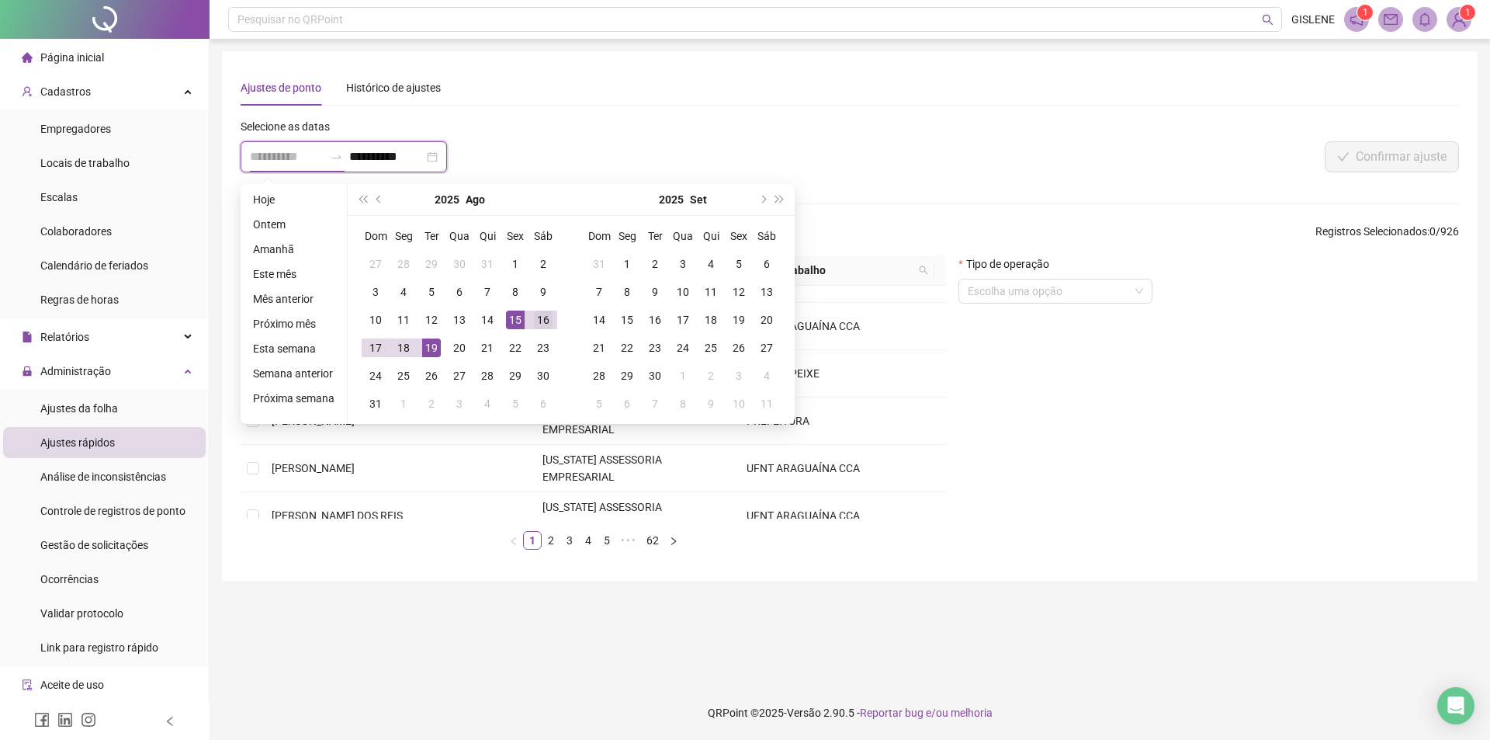
type input "**********"
click at [537, 319] on div "16" at bounding box center [543, 319] width 19 height 19
type input "**********"
click at [542, 150] on div "**********" at bounding box center [596, 151] width 720 height 67
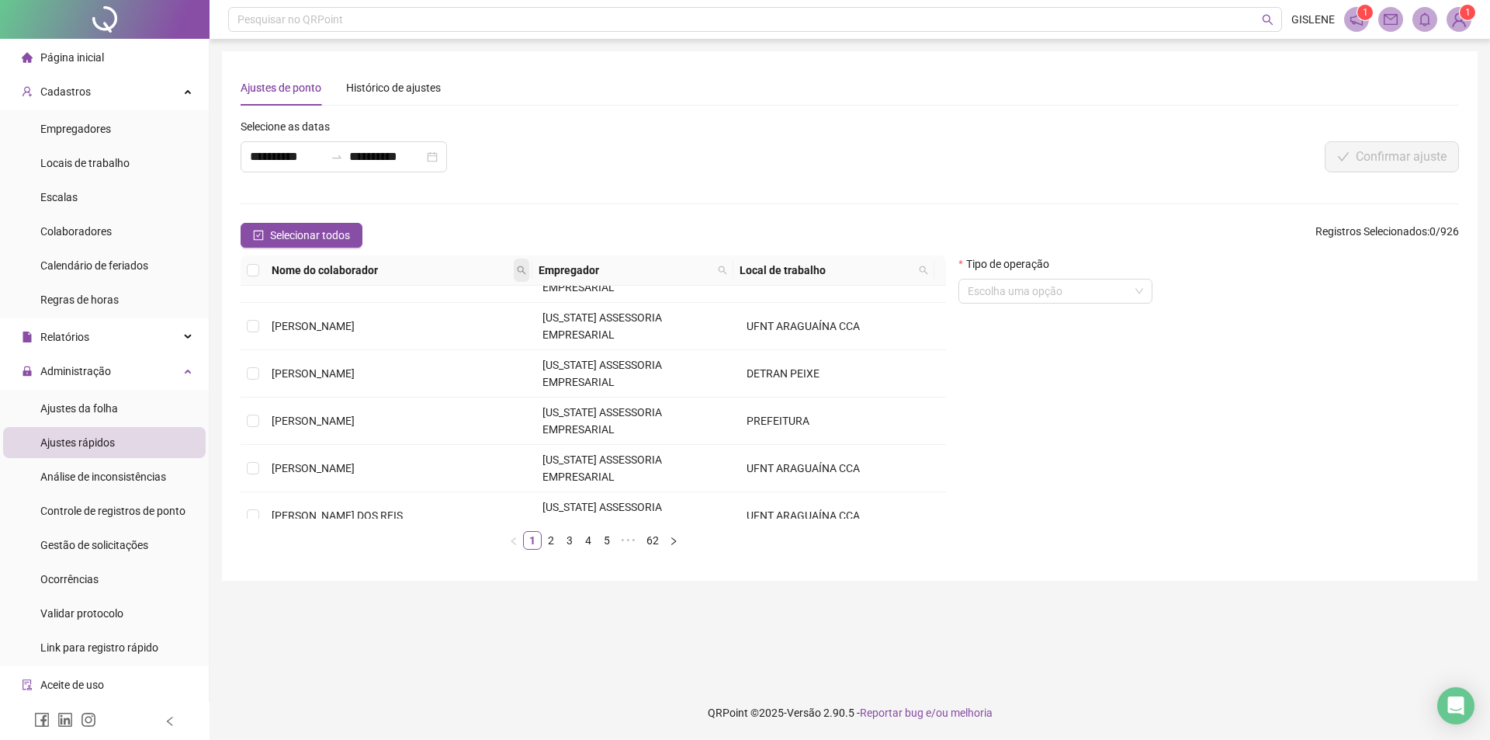
click at [527, 268] on th "Nome do colaborador" at bounding box center [398, 270] width 267 height 30
click at [523, 268] on icon "search" at bounding box center [522, 270] width 9 height 9
click at [473, 281] on th "Nome do colaborador" at bounding box center [398, 270] width 267 height 30
click at [520, 271] on icon "search" at bounding box center [521, 269] width 9 height 9
type input "*******"
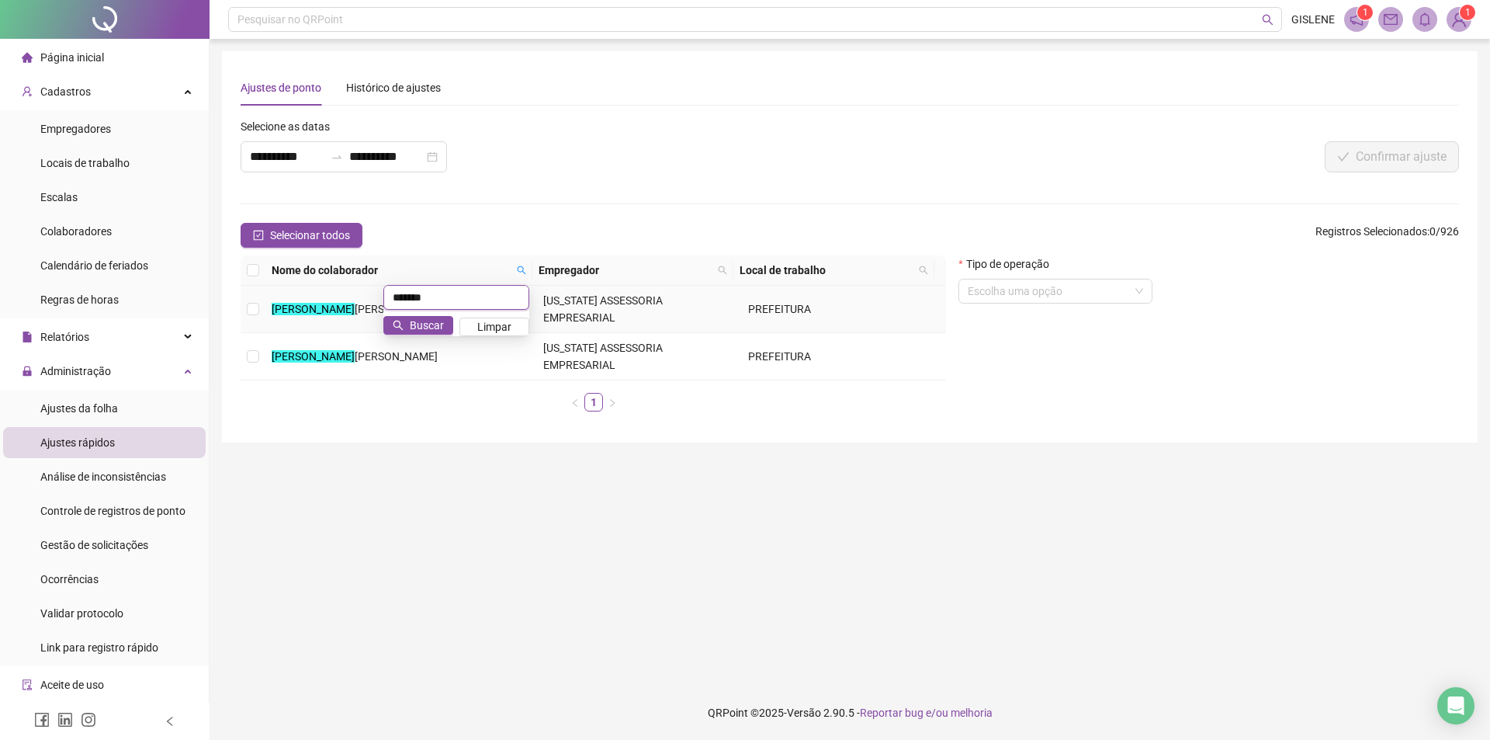
scroll to position [0, 0]
click at [438, 350] on span "WILLIAS ROCHA DE SOUZA" at bounding box center [396, 356] width 83 height 12
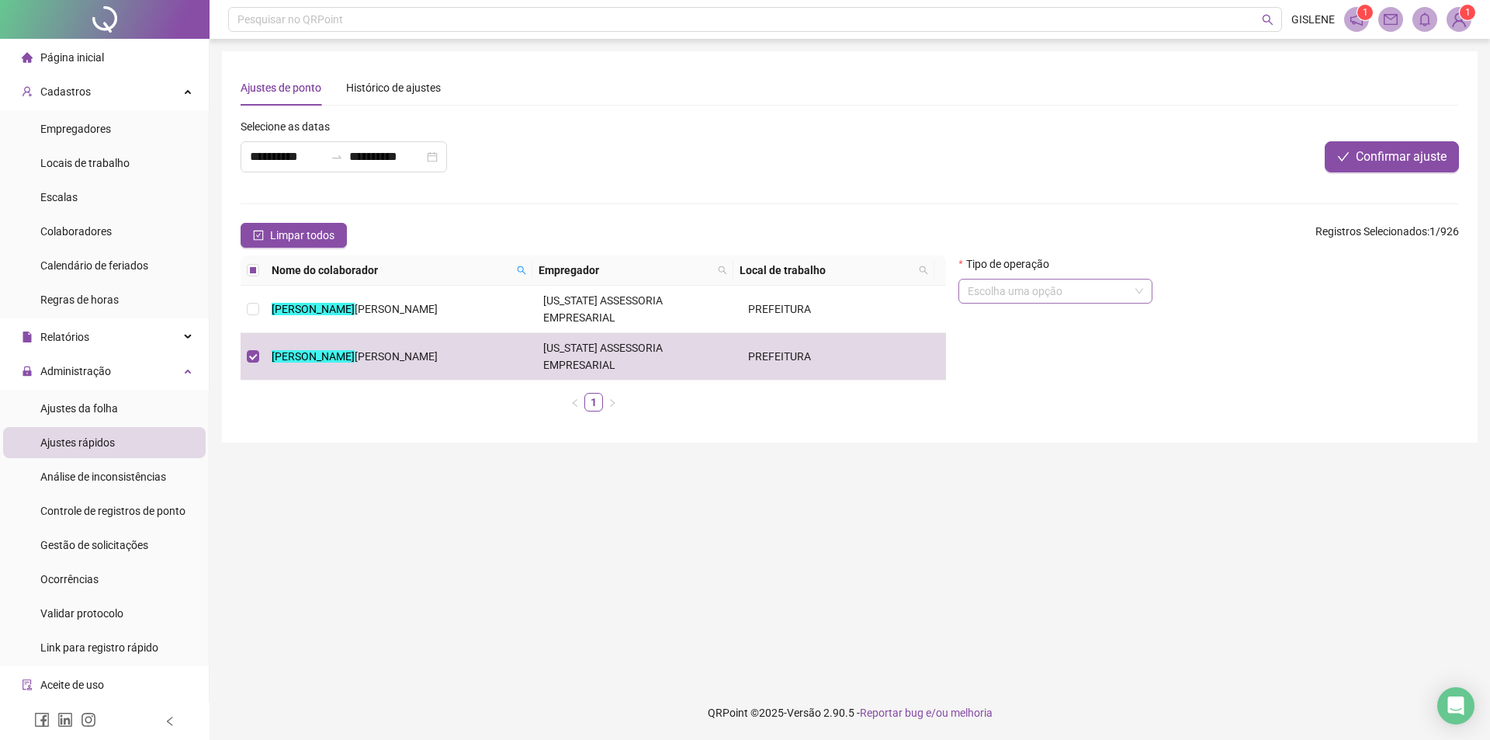
click at [1049, 296] on input "search" at bounding box center [1048, 290] width 161 height 23
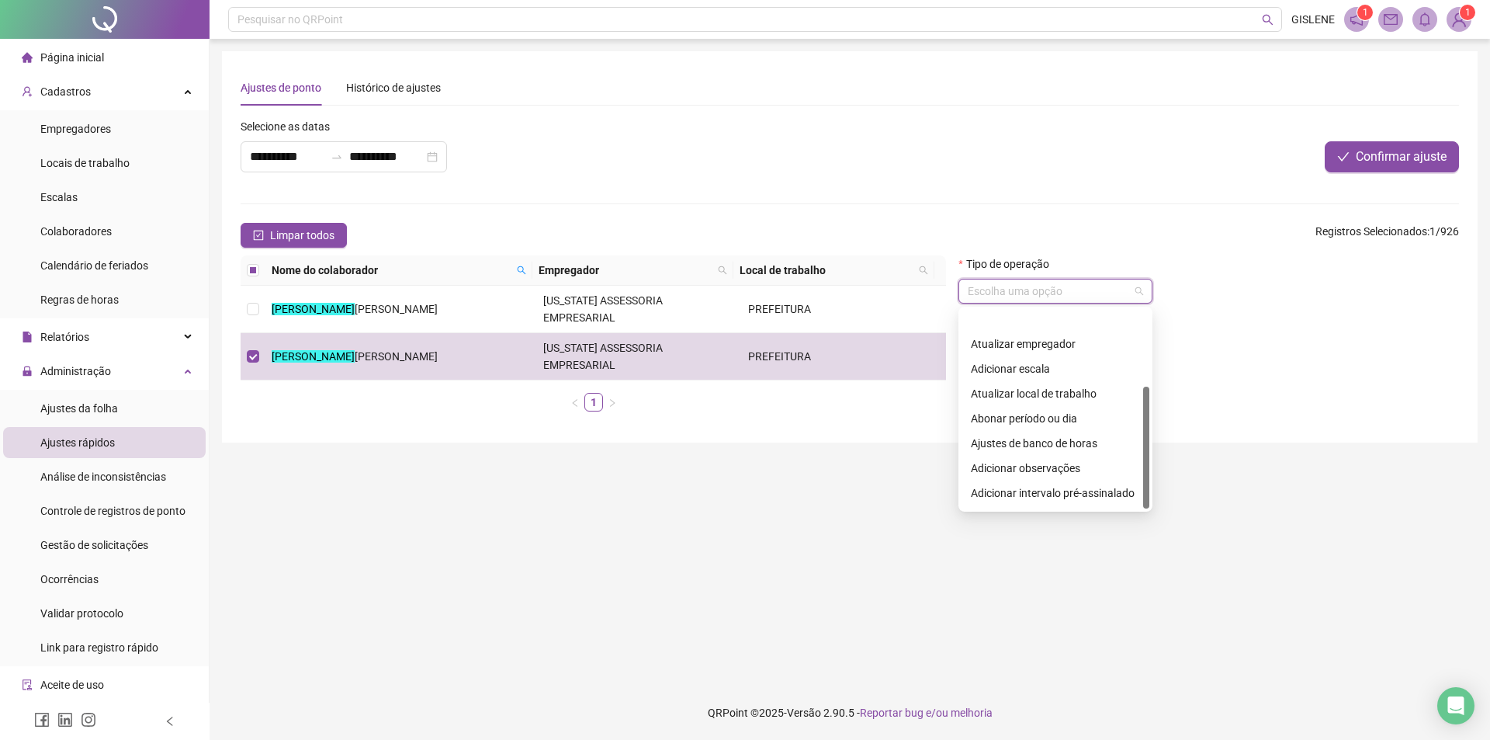
scroll to position [124, 0]
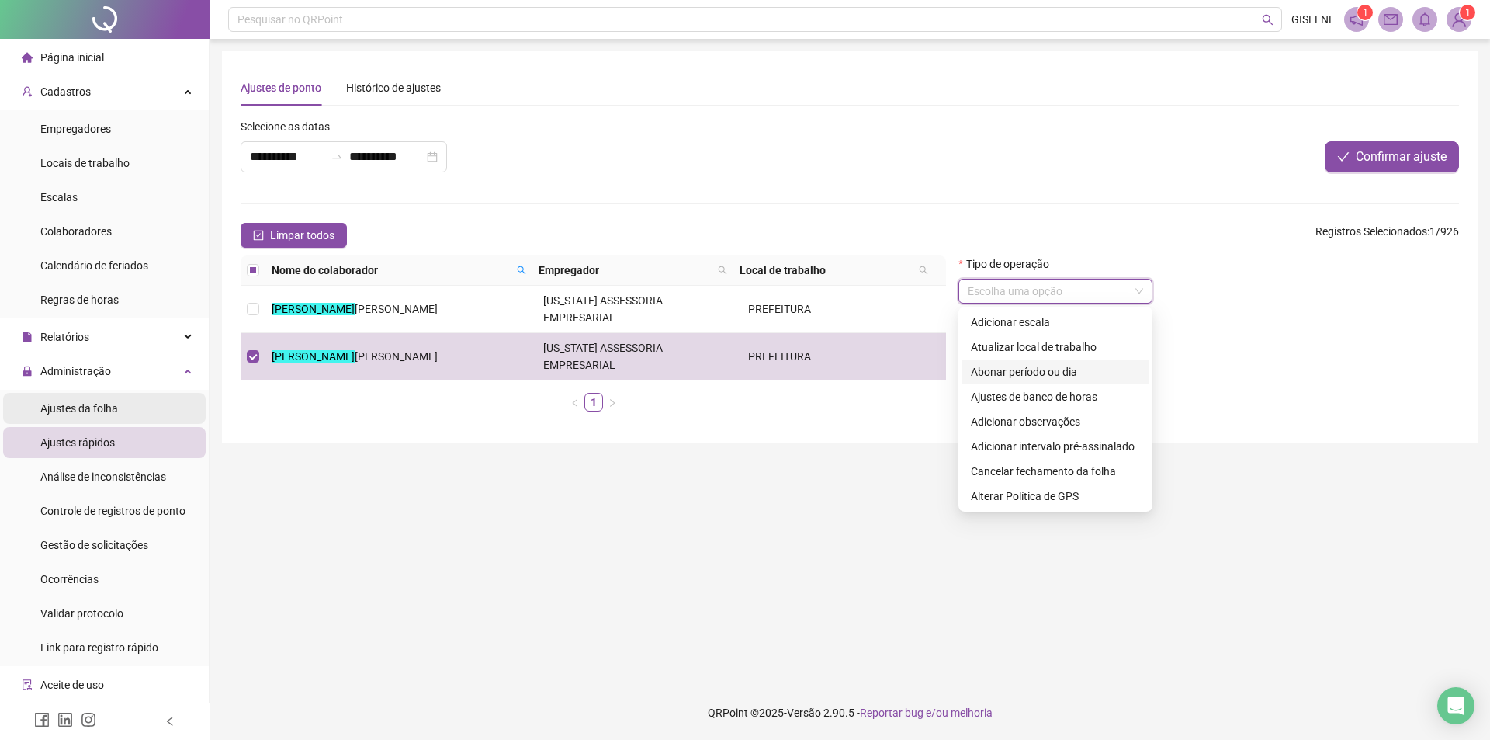
click at [78, 415] on div "Ajustes da folha" at bounding box center [79, 408] width 78 height 31
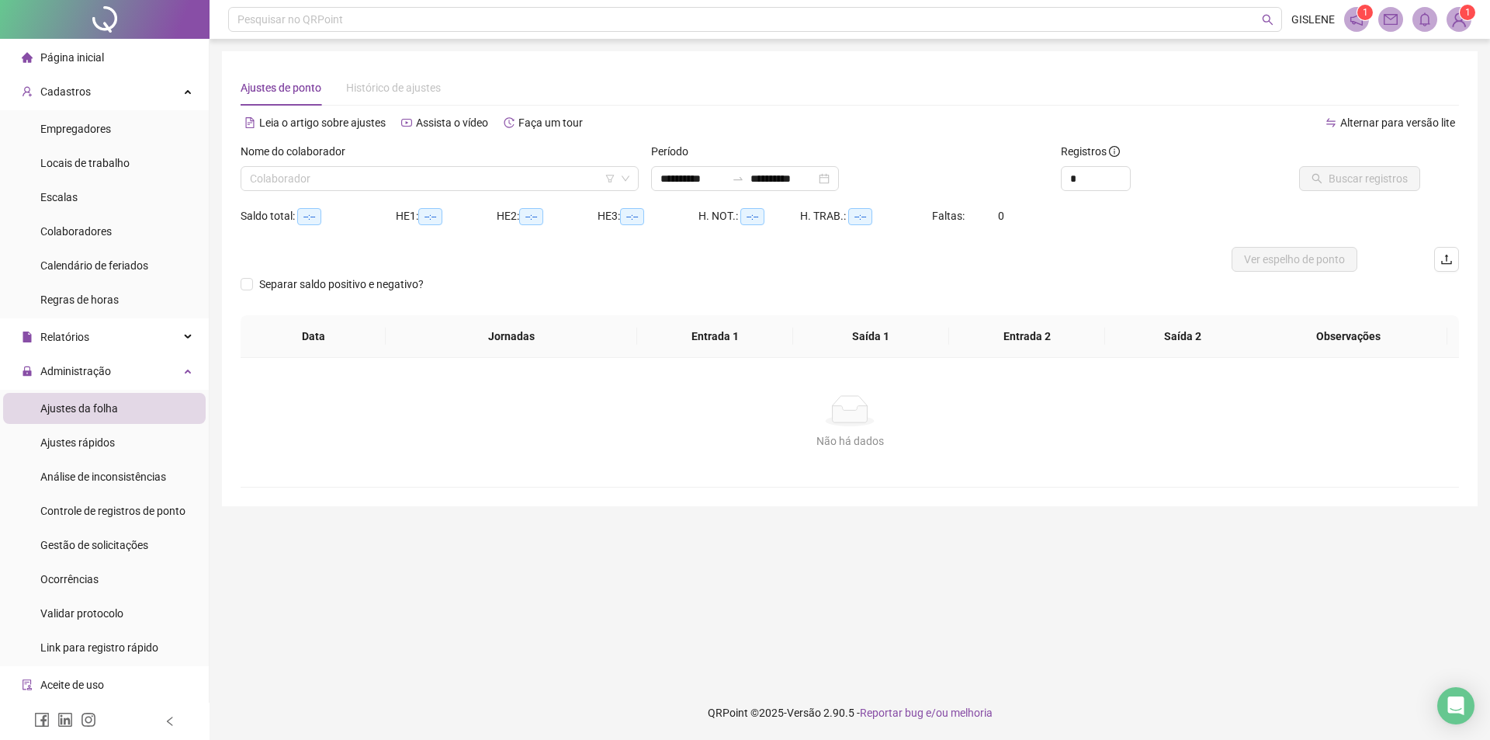
type input "**********"
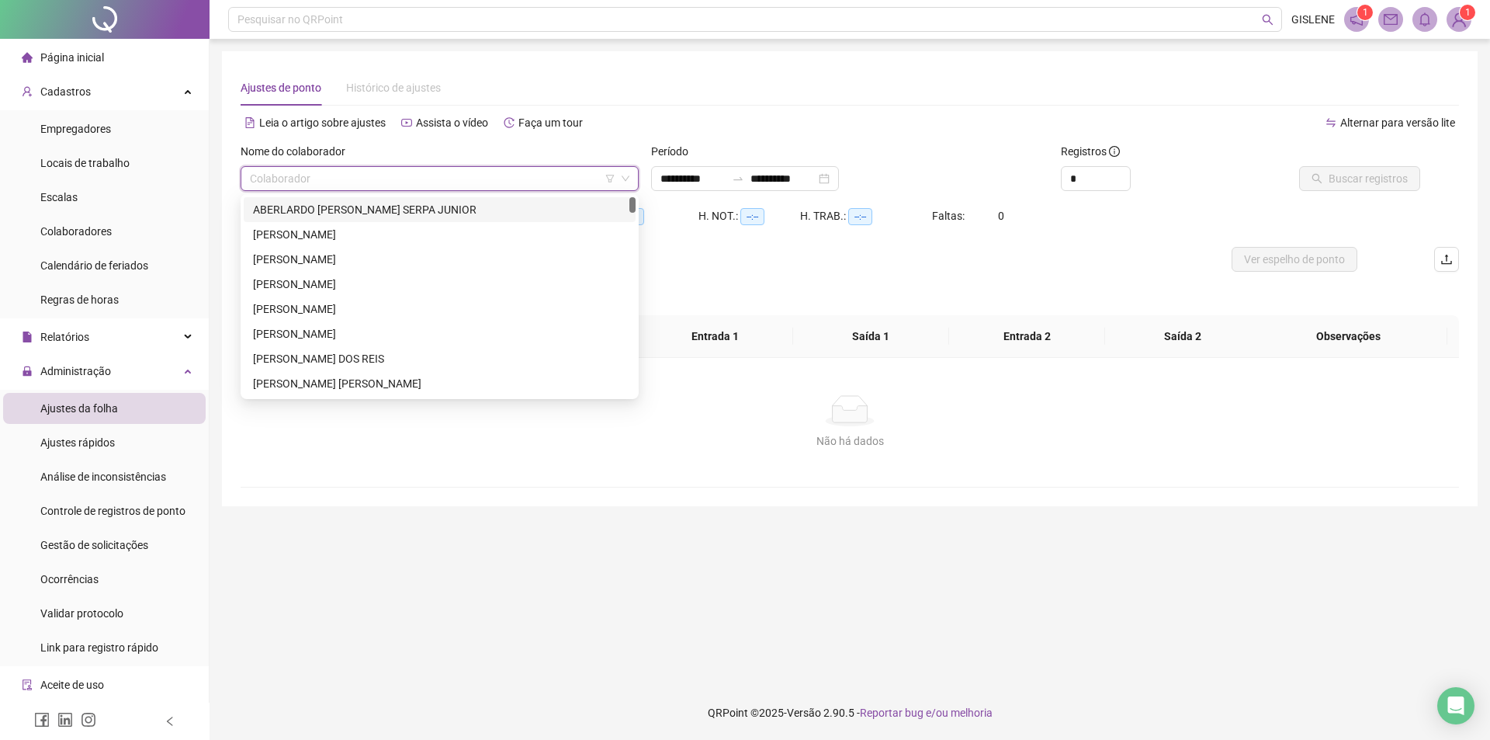
click at [395, 180] on input "search" at bounding box center [433, 178] width 366 height 23
type input "***"
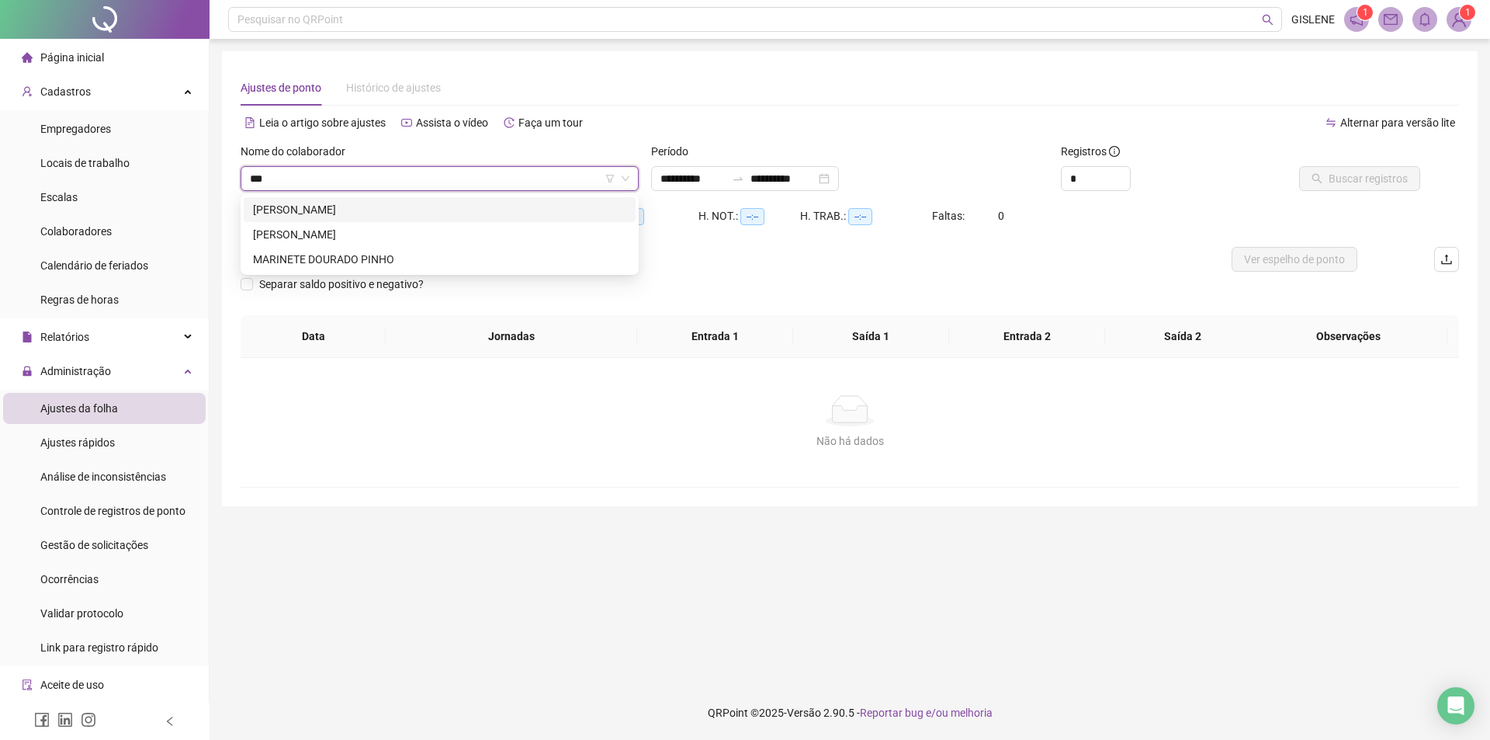
click at [400, 207] on div "[PERSON_NAME]" at bounding box center [439, 209] width 373 height 17
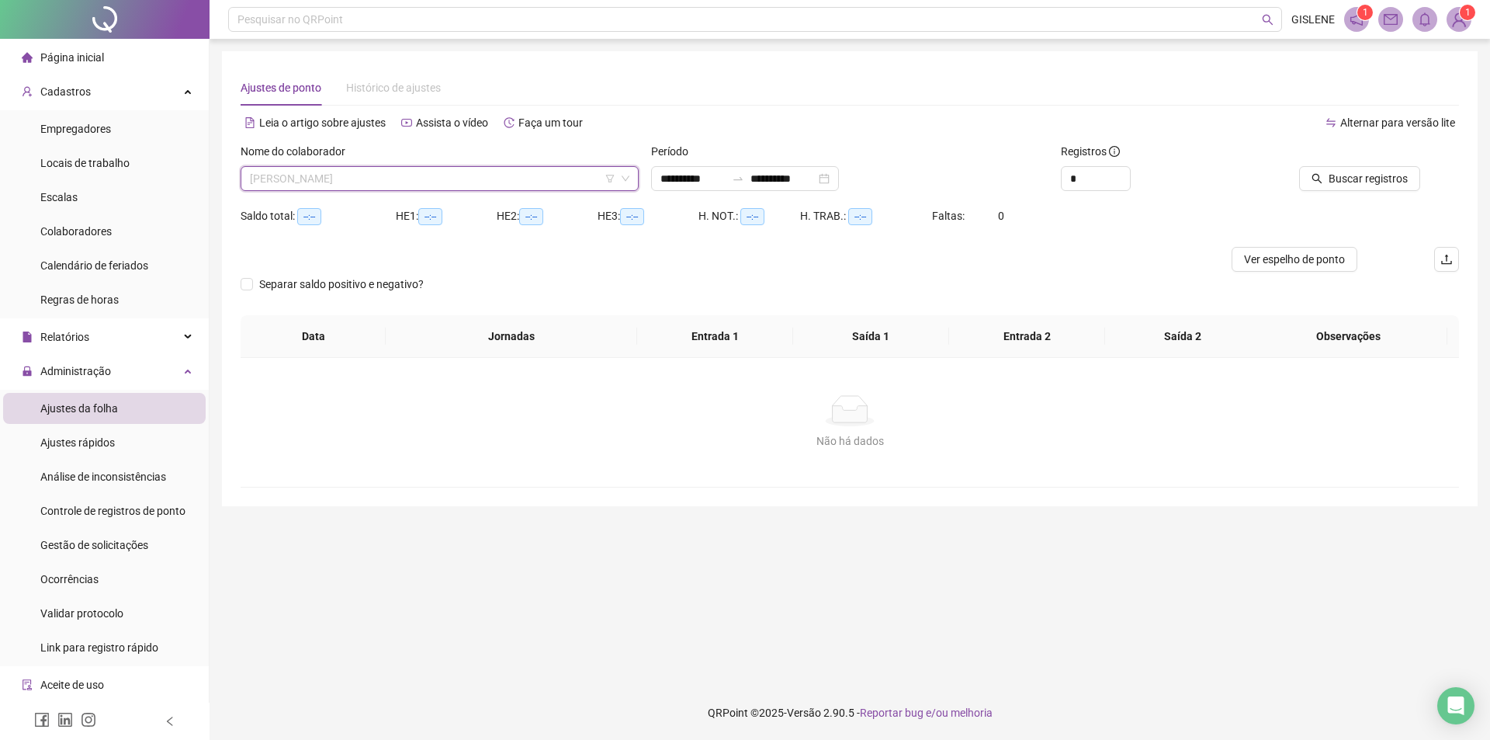
click at [428, 178] on span "[PERSON_NAME]" at bounding box center [440, 178] width 380 height 23
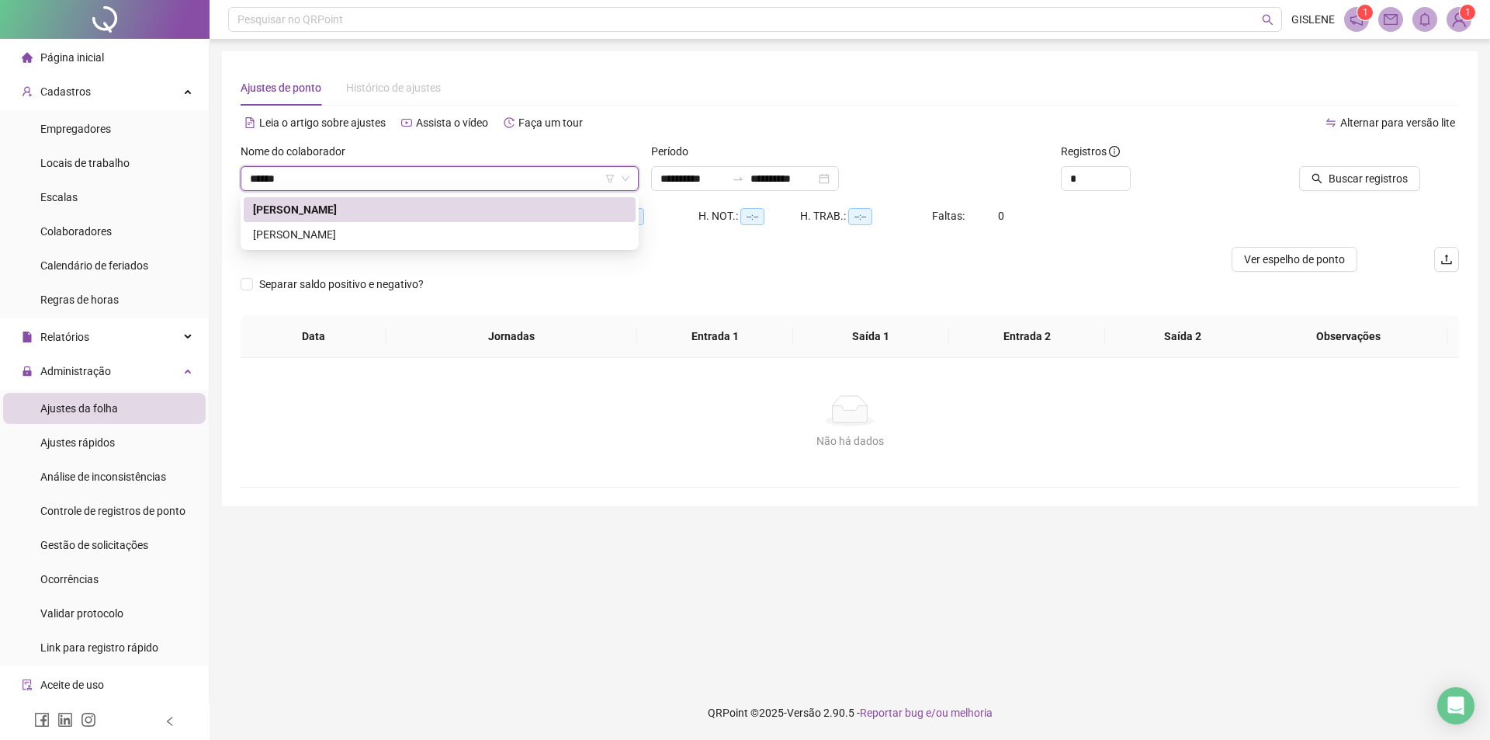
type input "*******"
click at [429, 230] on div "[PERSON_NAME]" at bounding box center [439, 234] width 373 height 17
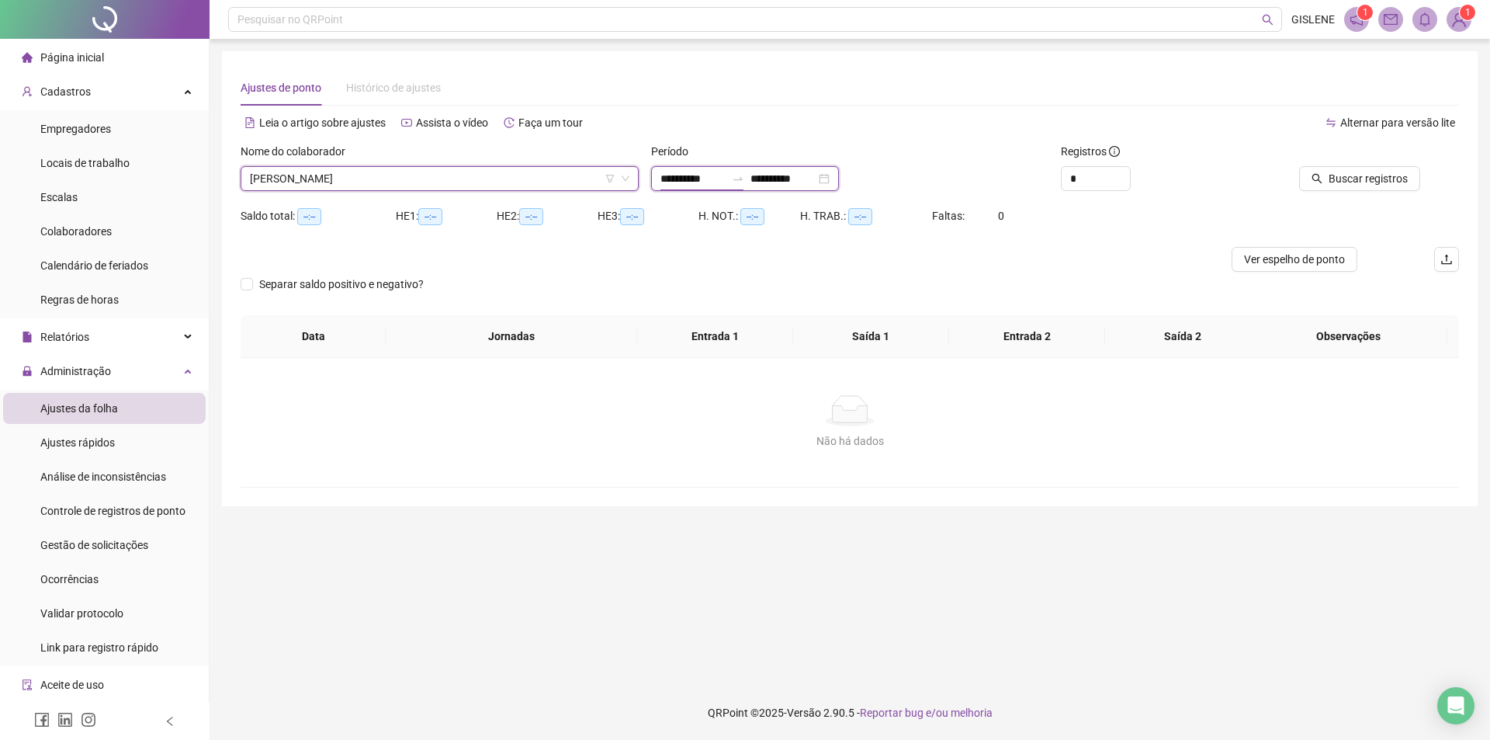
click at [677, 175] on input "**********" at bounding box center [692, 178] width 65 height 17
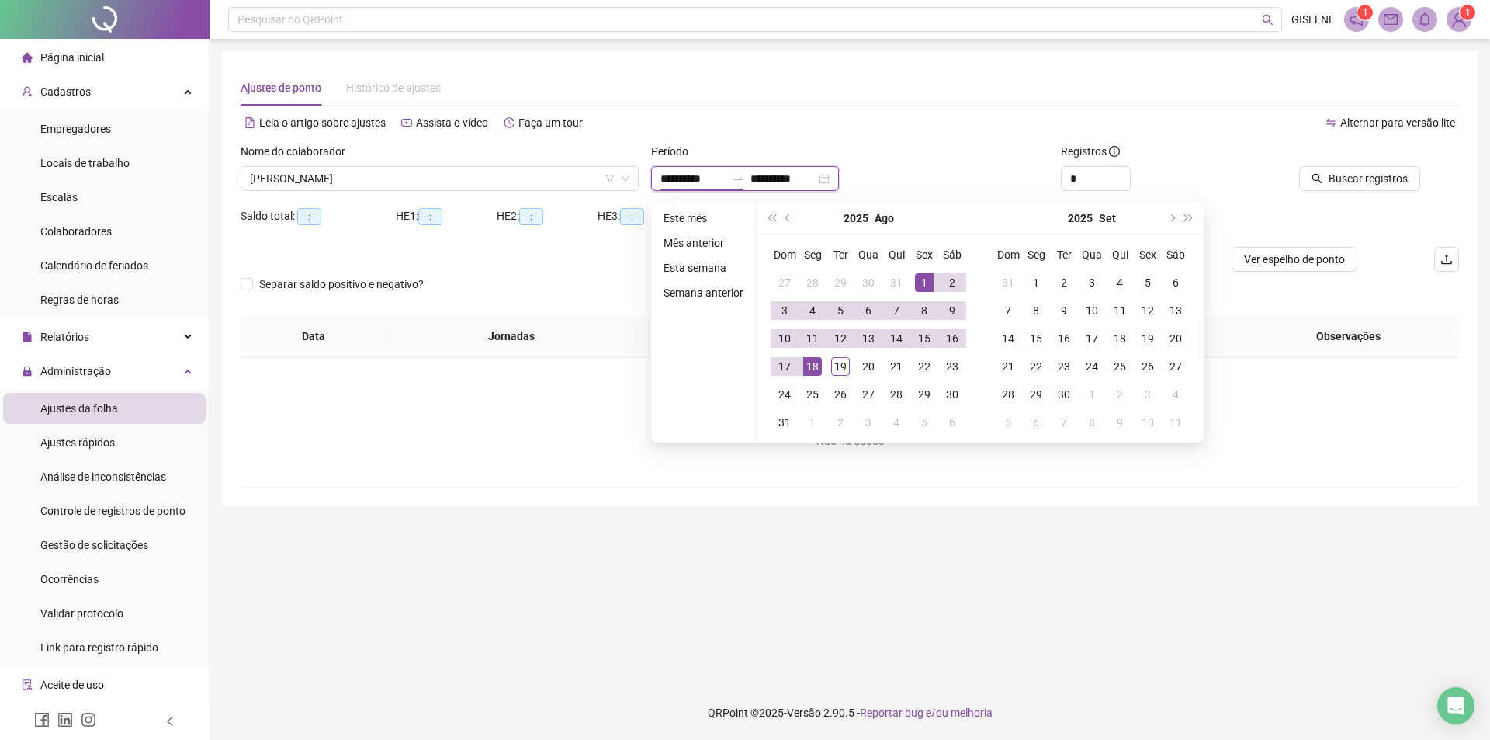
click at [671, 176] on input "**********" at bounding box center [692, 178] width 65 height 17
type input "**********"
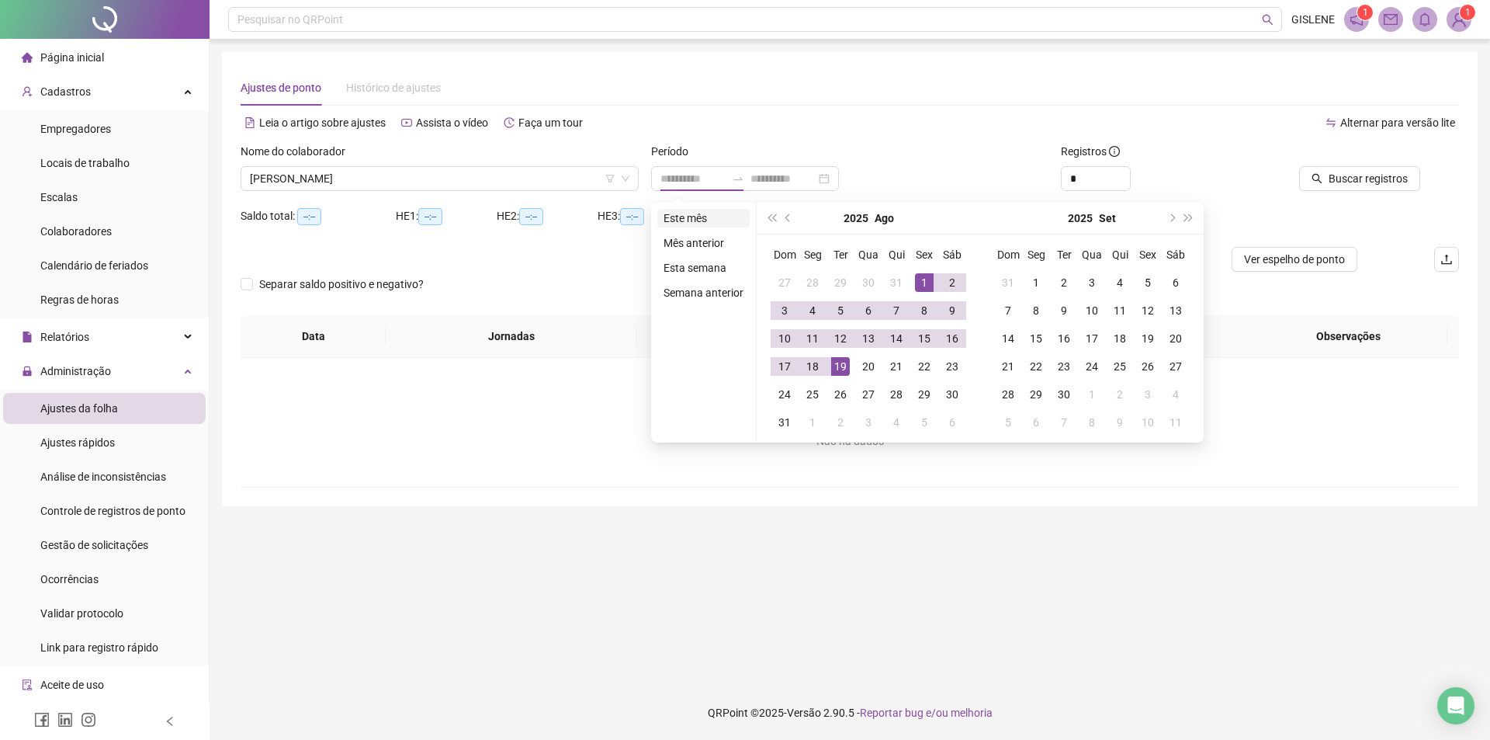
click at [707, 220] on li "Este mês" at bounding box center [703, 218] width 92 height 19
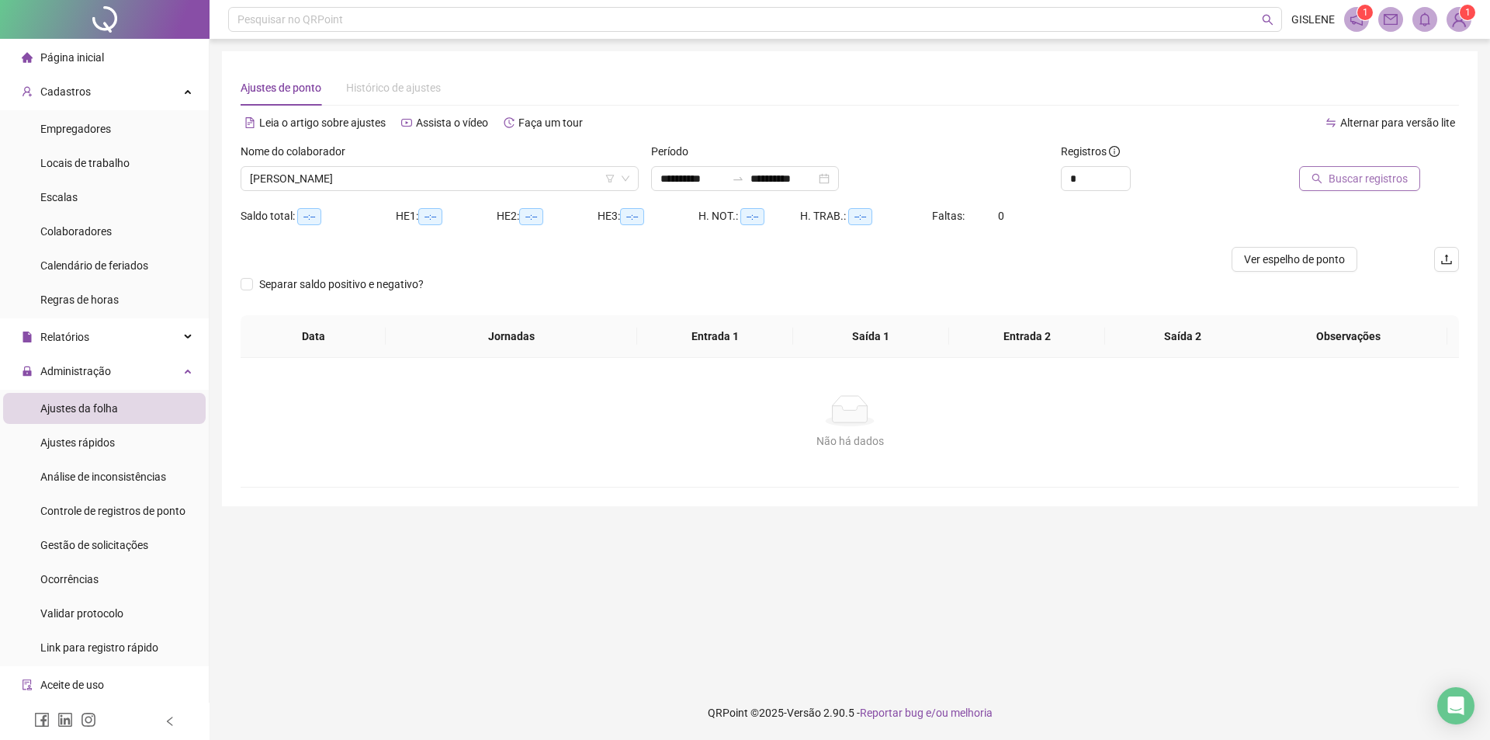
click at [1375, 173] on span "Buscar registros" at bounding box center [1368, 178] width 79 height 17
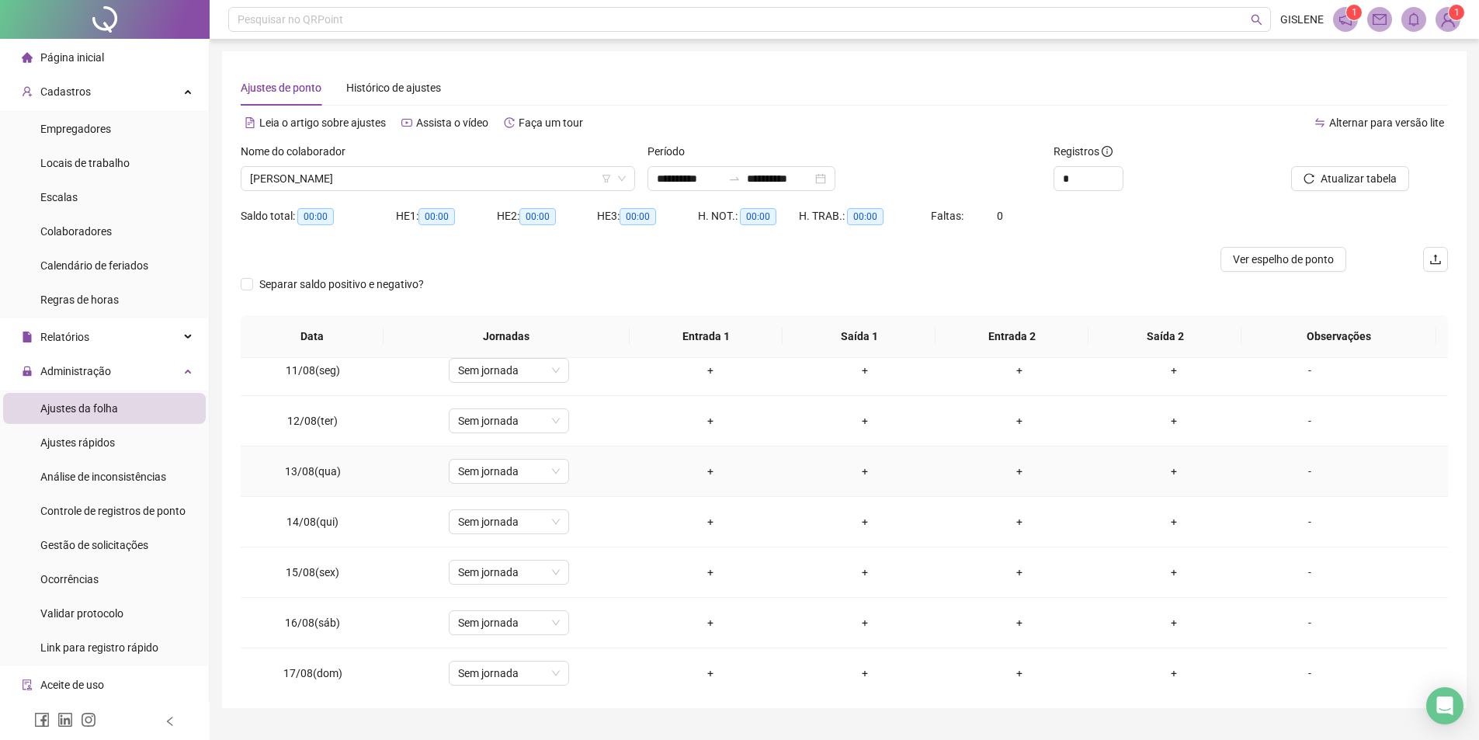
scroll to position [543, 0]
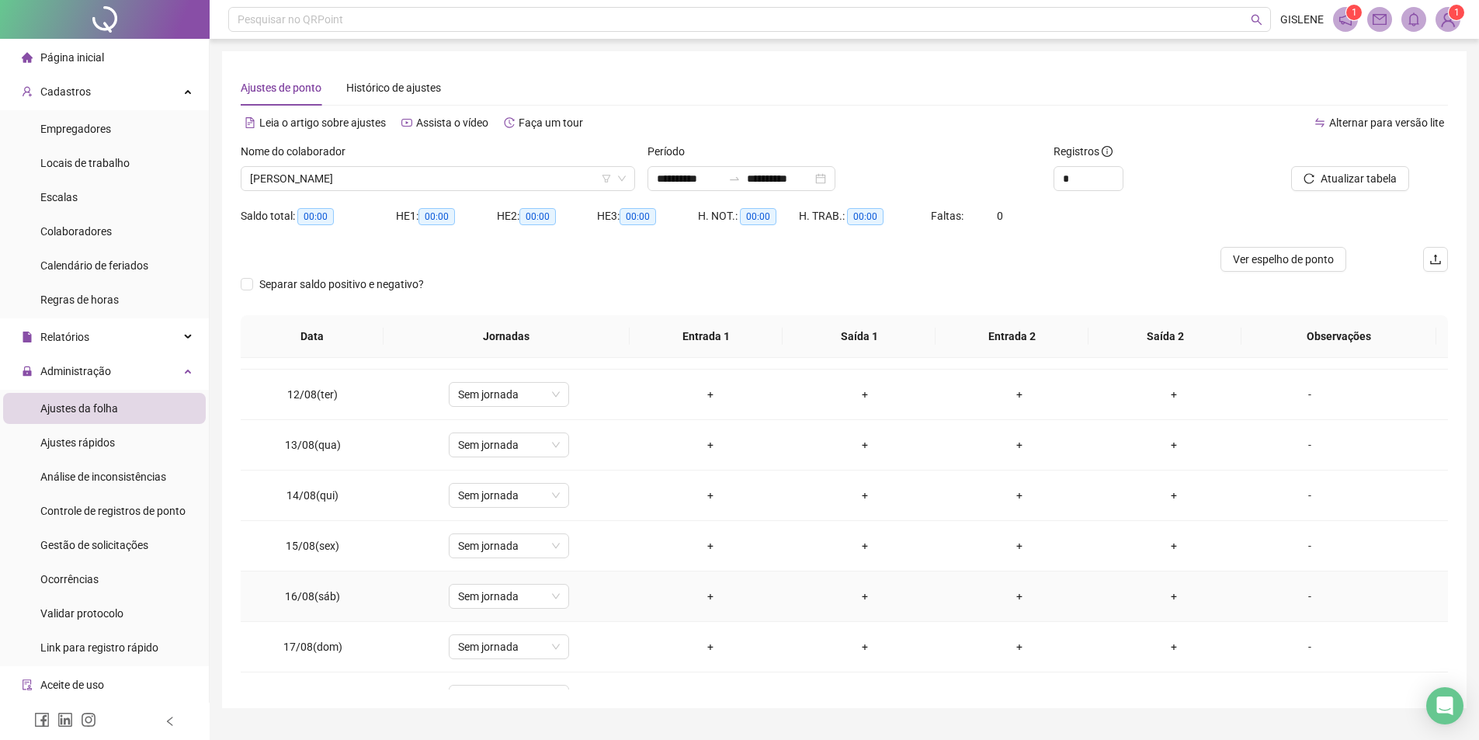
click at [1326, 598] on div "-" at bounding box center [1310, 596] width 92 height 17
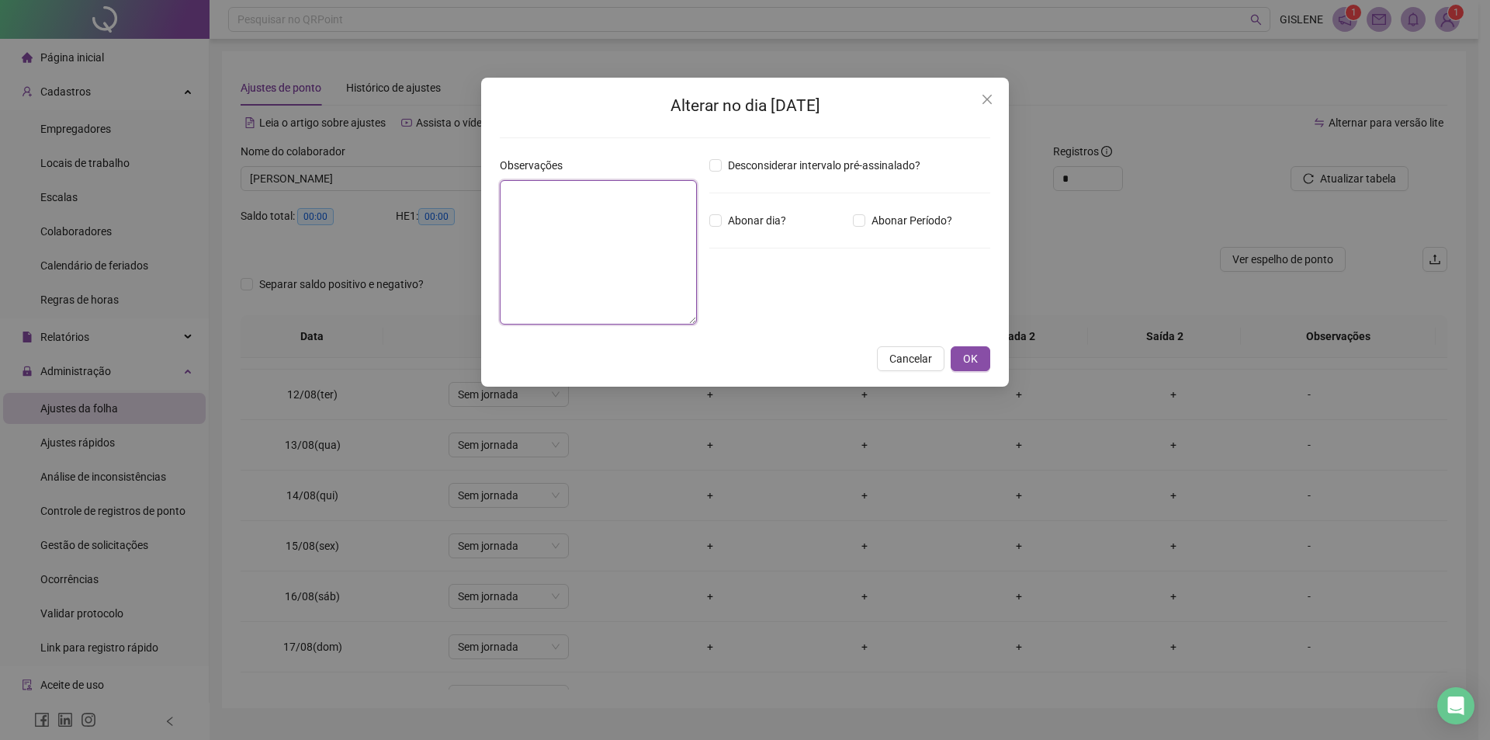
click at [624, 210] on textarea at bounding box center [598, 252] width 197 height 144
type textarea "*****"
click at [965, 352] on span "OK" at bounding box center [970, 358] width 15 height 17
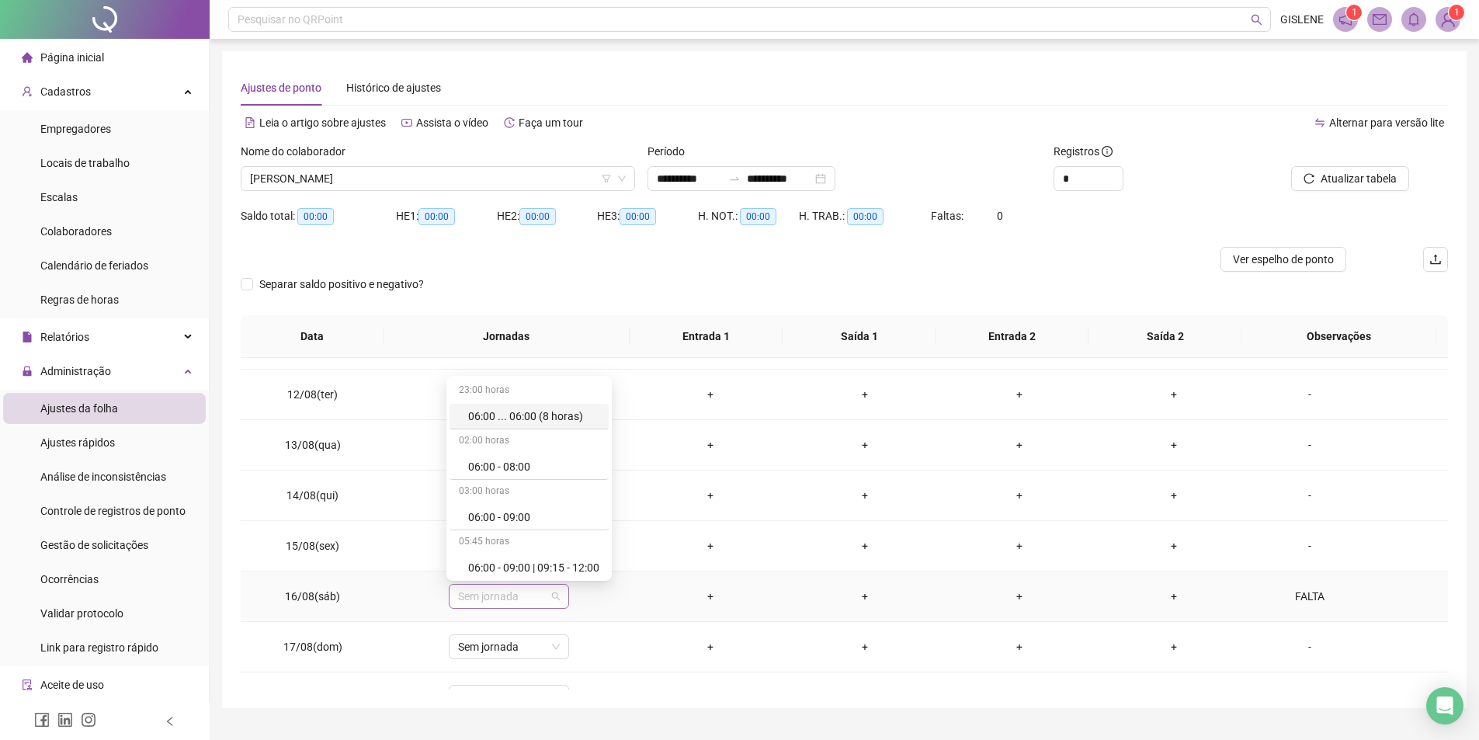
click at [511, 601] on span "Sem jornada" at bounding box center [509, 595] width 102 height 23
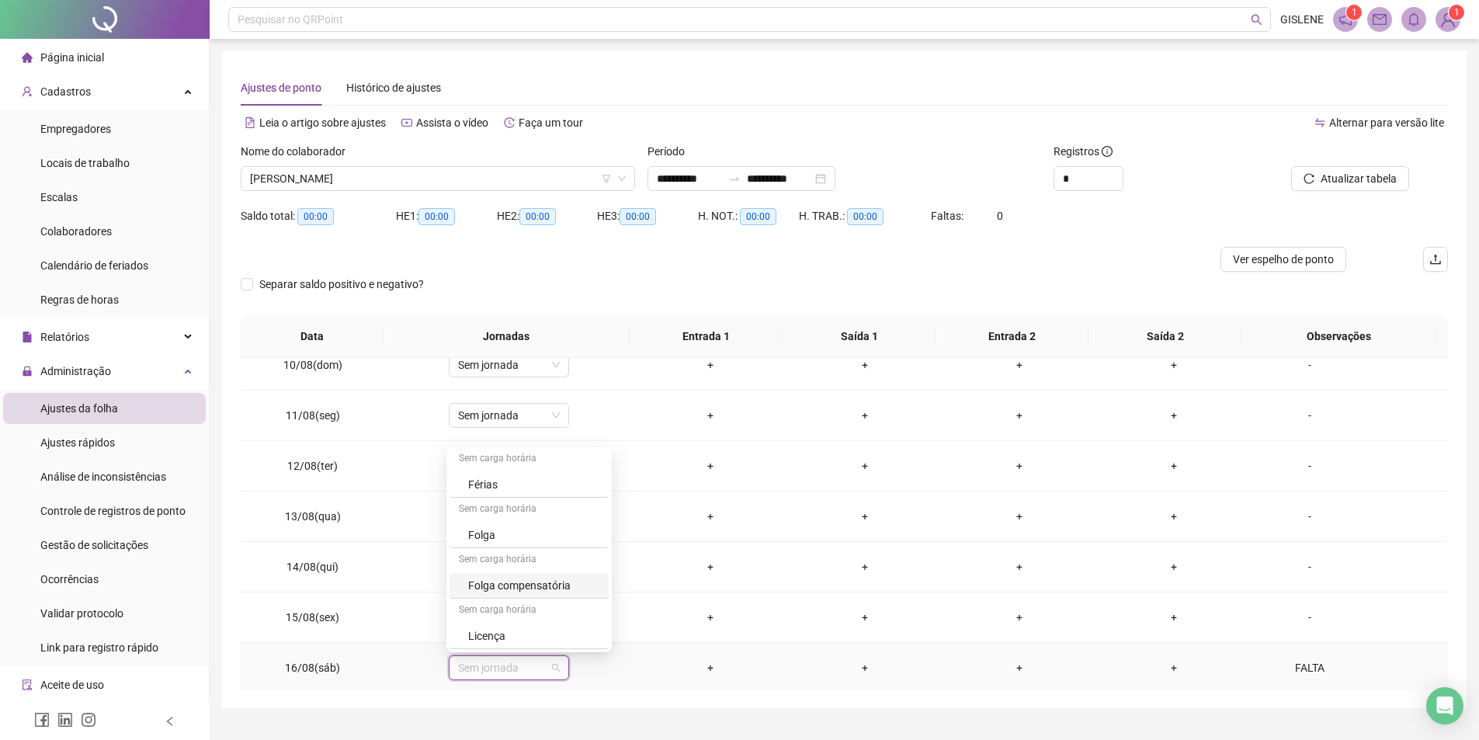
scroll to position [35, 0]
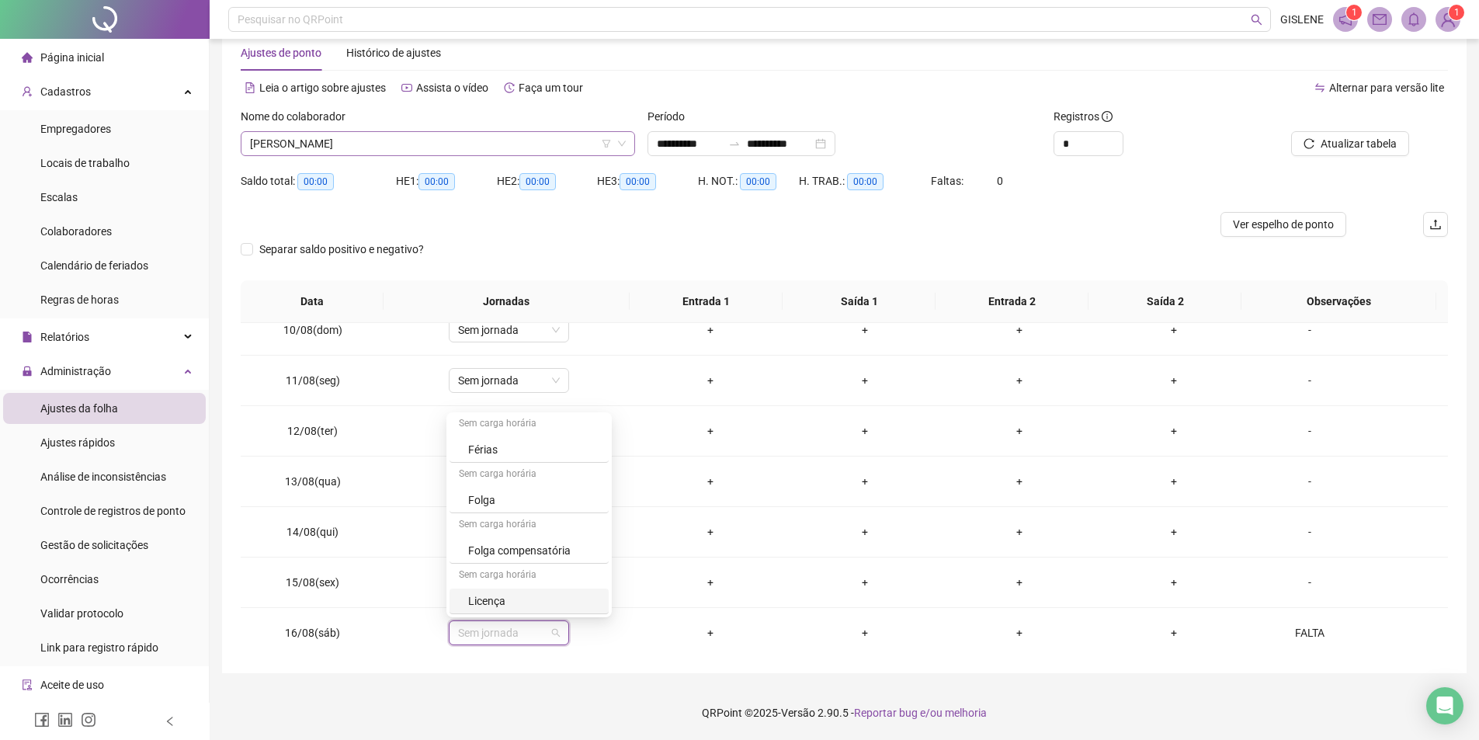
click at [559, 142] on span "[PERSON_NAME]" at bounding box center [438, 143] width 376 height 23
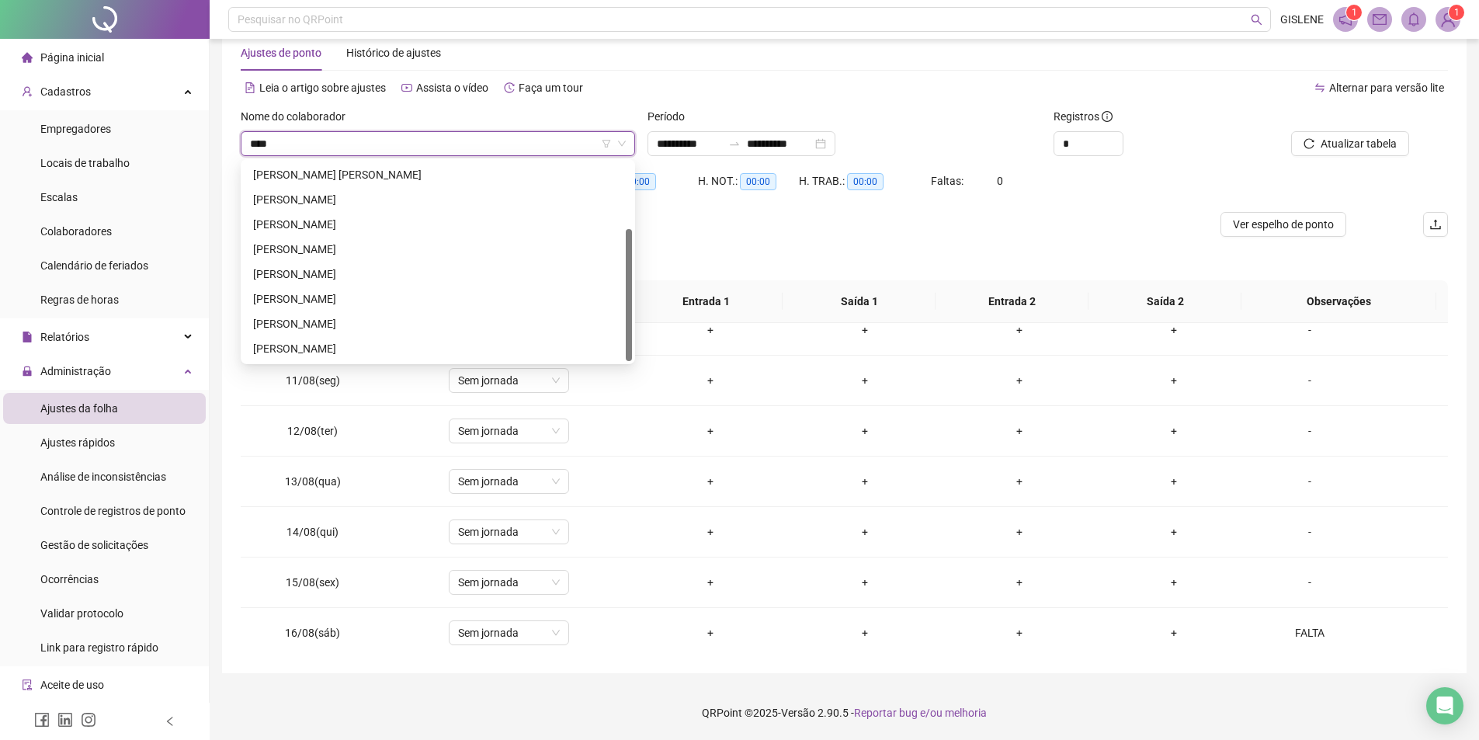
scroll to position [0, 0]
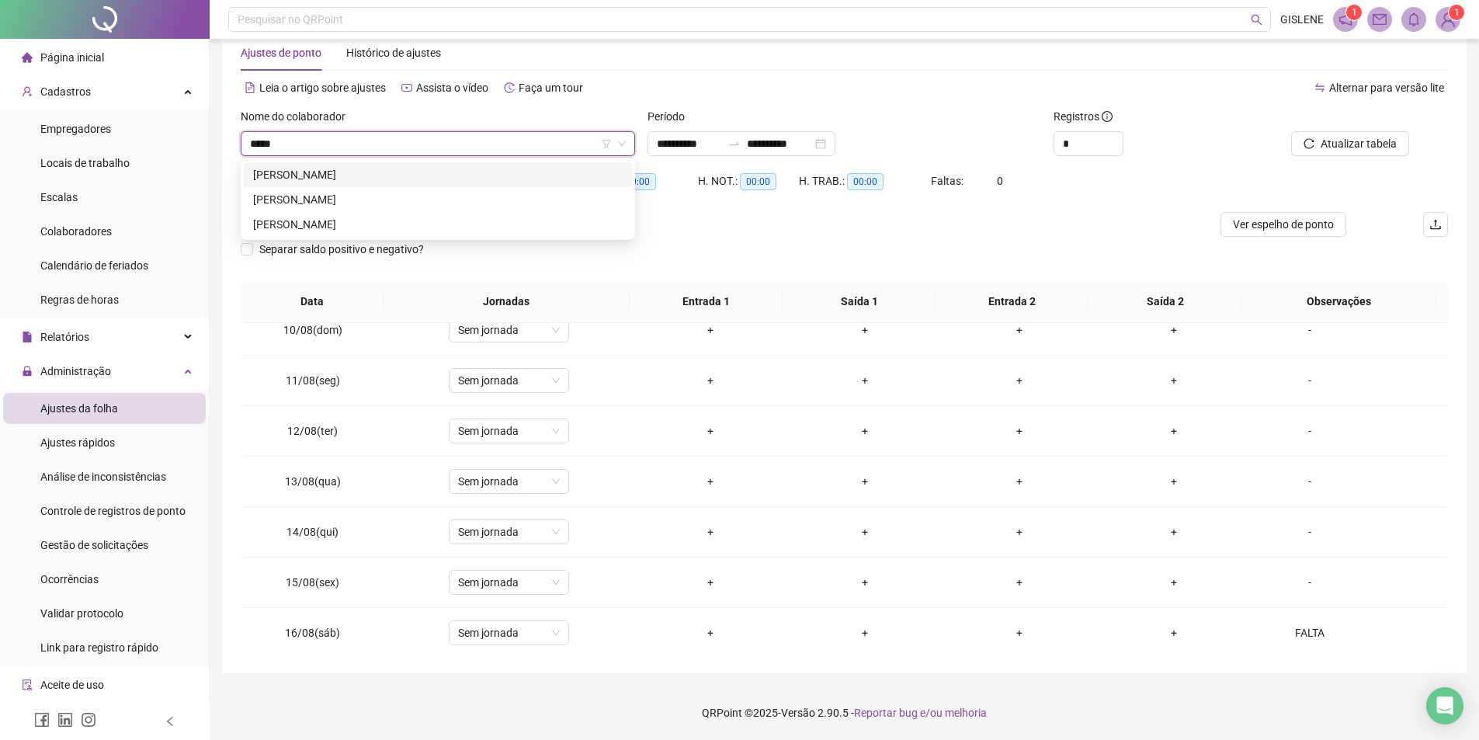
type input "******"
click at [354, 224] on div "MATEUS RODRIGUES ARAUJO" at bounding box center [437, 224] width 369 height 17
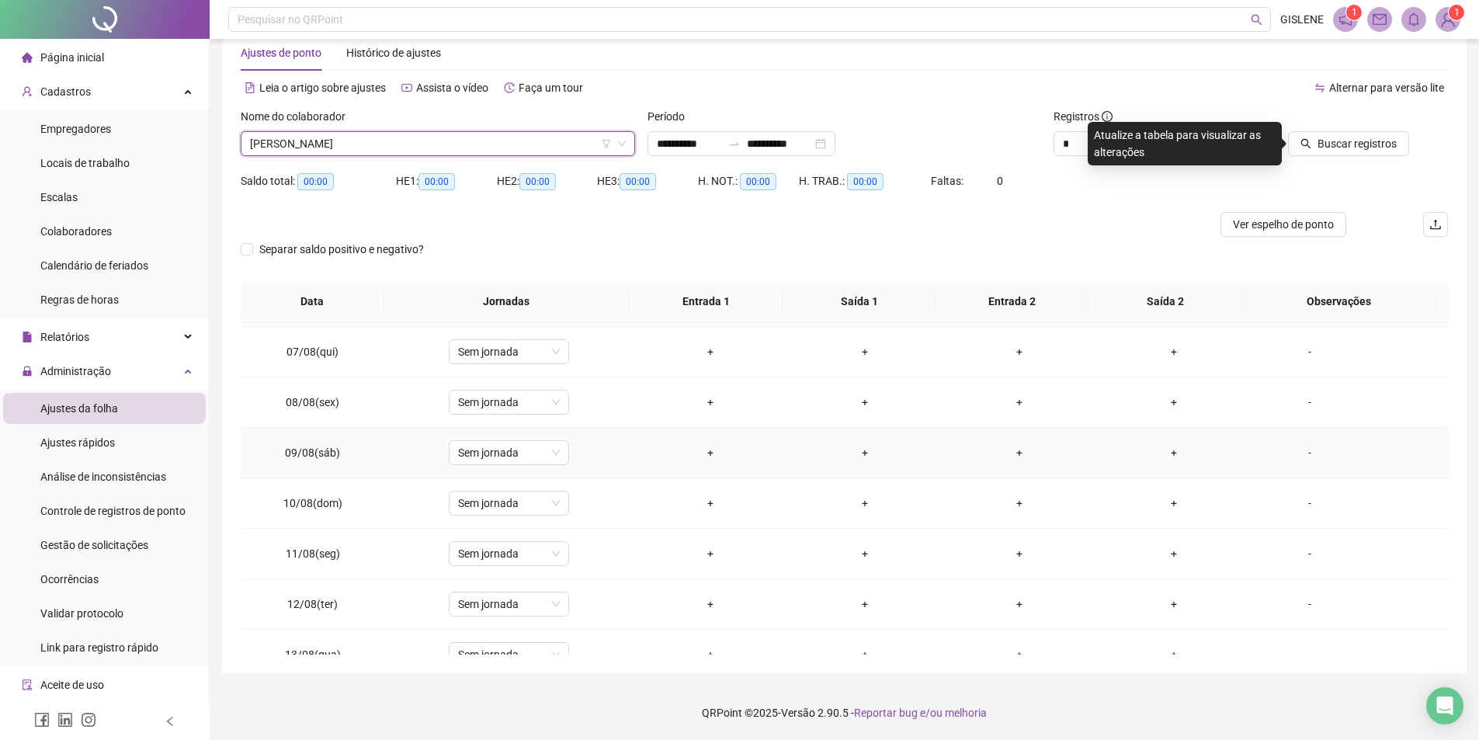
scroll to position [317, 0]
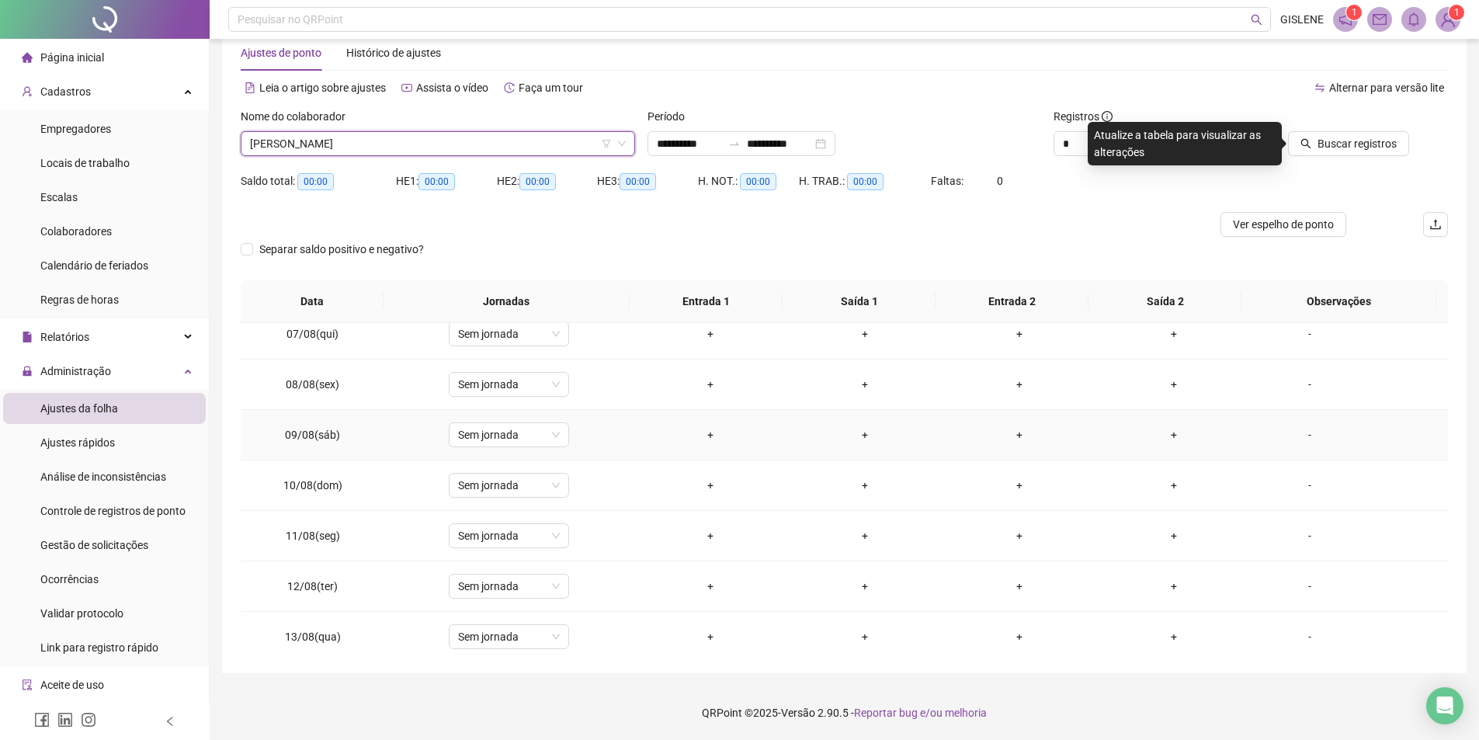
click at [1296, 437] on div "-" at bounding box center [1310, 434] width 92 height 17
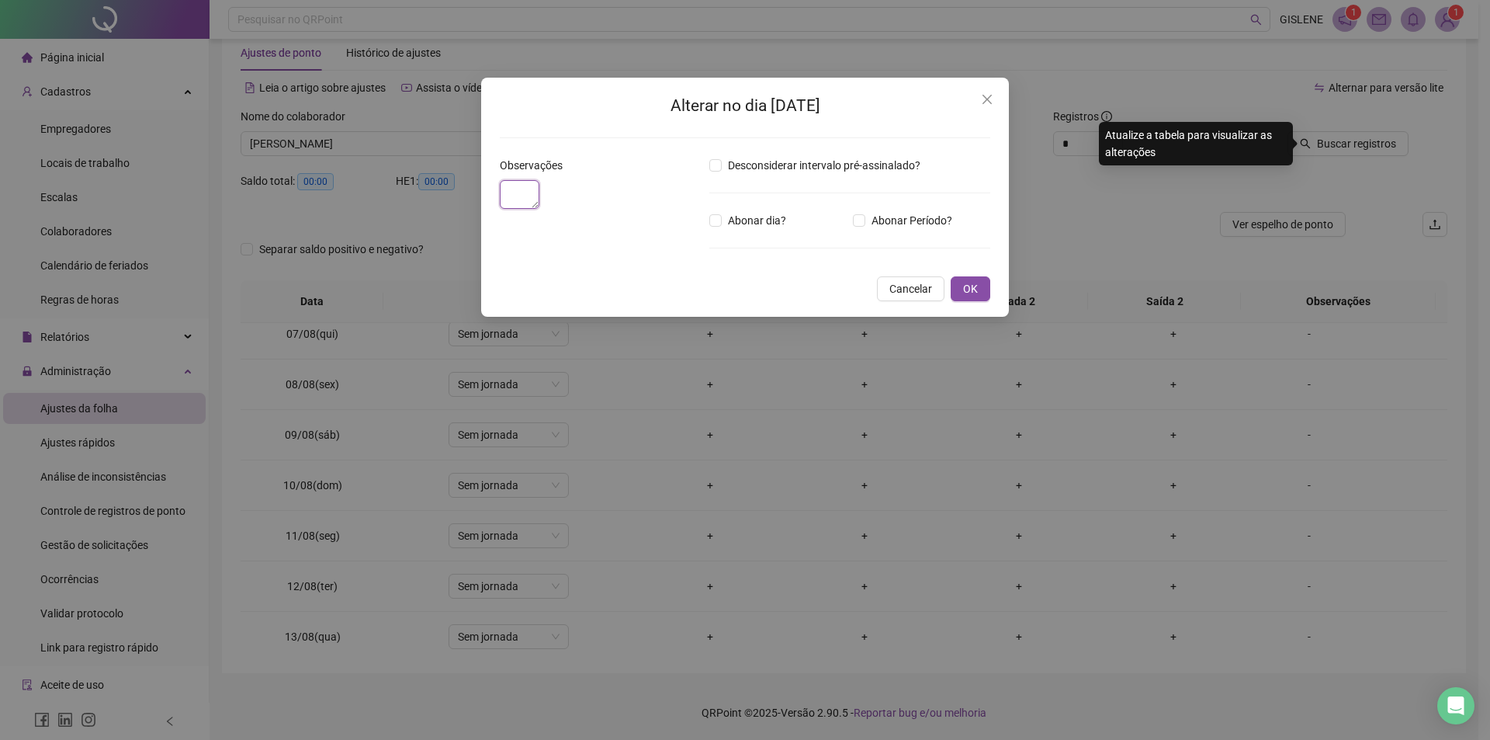
click at [539, 209] on textarea at bounding box center [520, 194] width 40 height 29
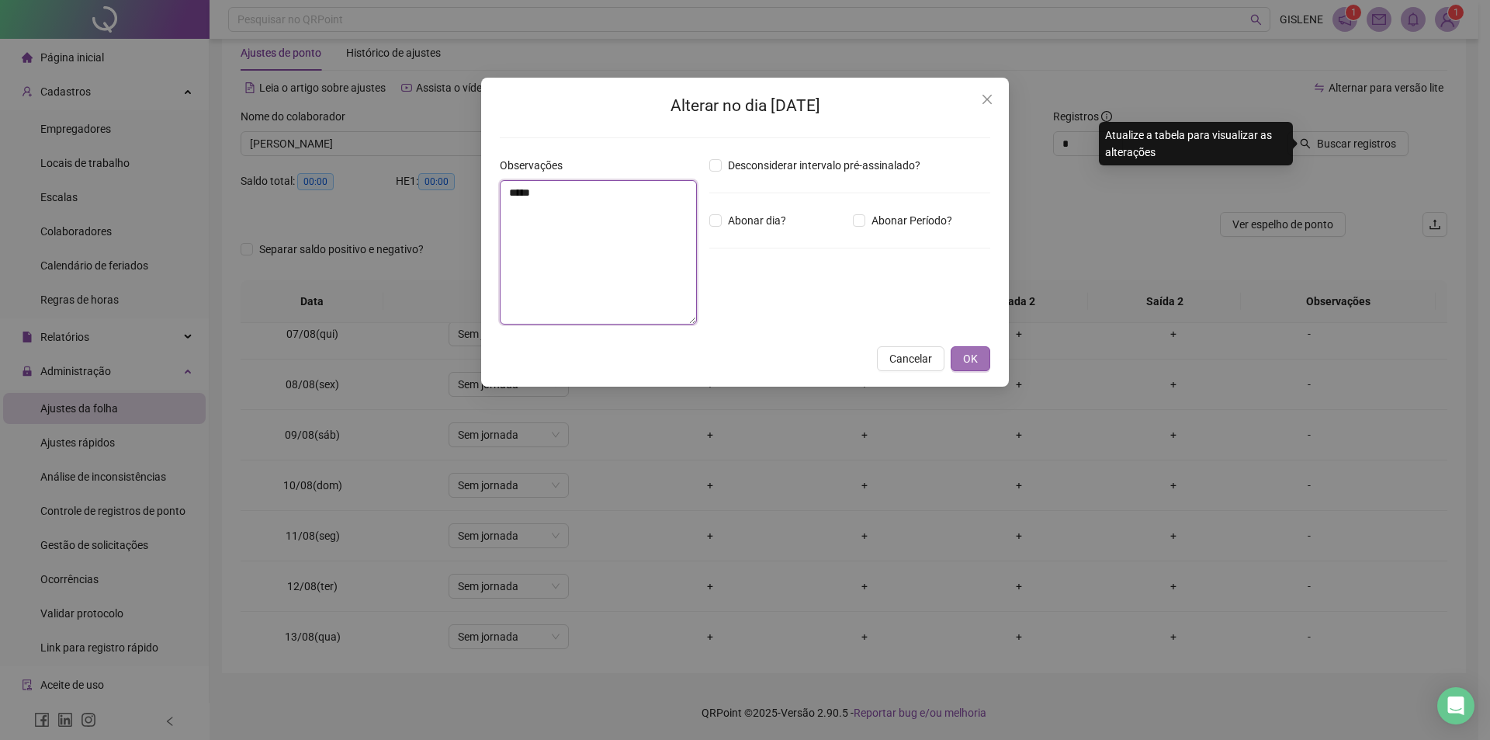
type textarea "*****"
click at [975, 357] on span "OK" at bounding box center [970, 358] width 15 height 17
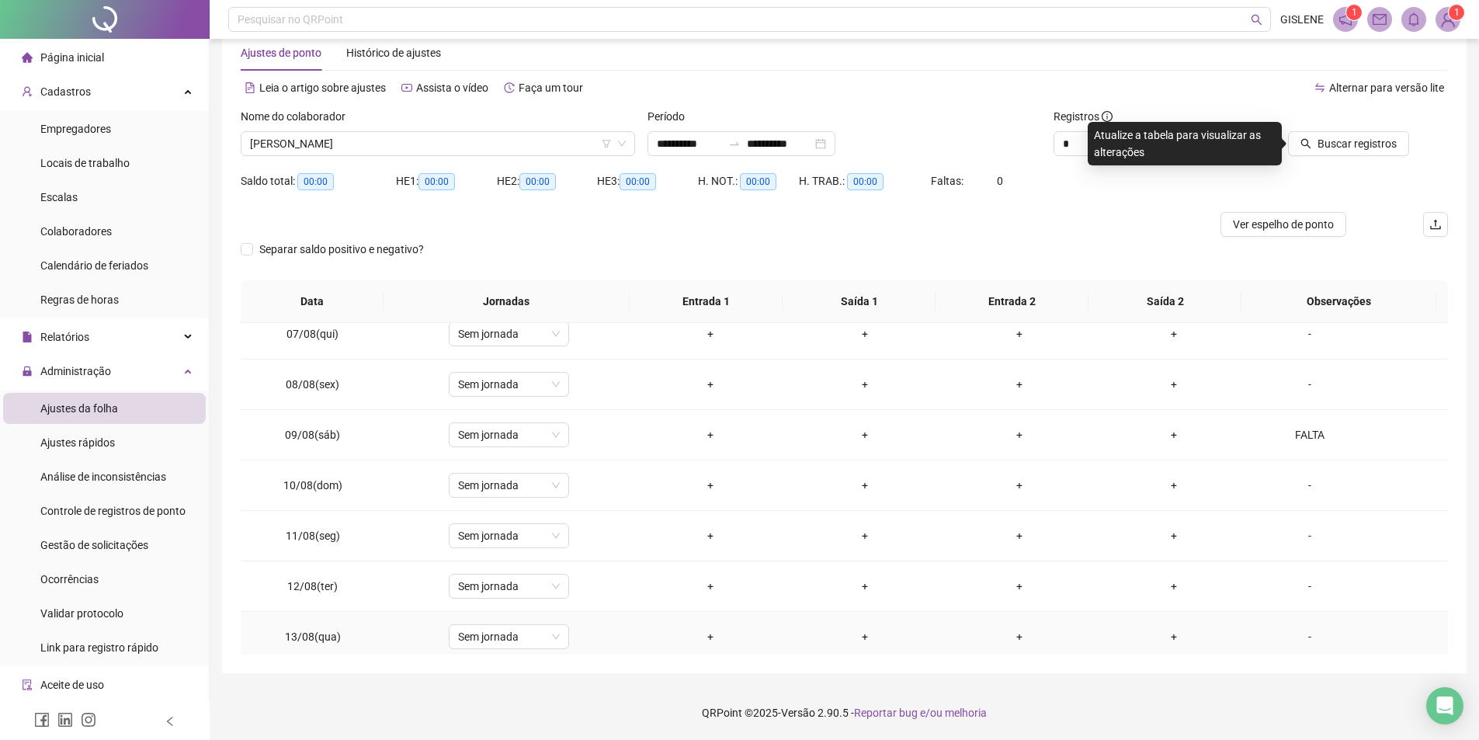
click at [1295, 631] on div "-" at bounding box center [1310, 636] width 92 height 17
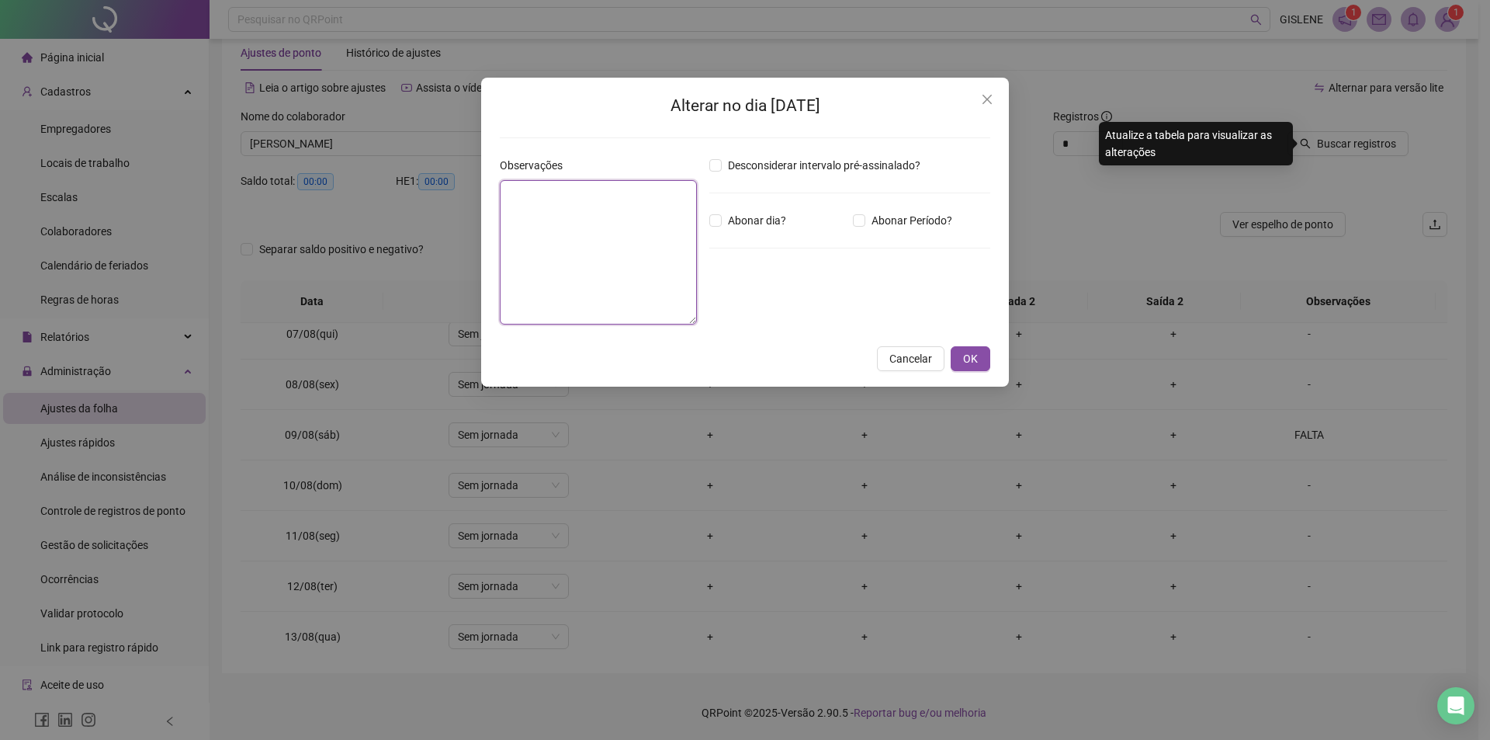
click at [577, 208] on textarea at bounding box center [598, 252] width 197 height 144
type textarea "*****"
click at [978, 361] on button "OK" at bounding box center [971, 358] width 40 height 25
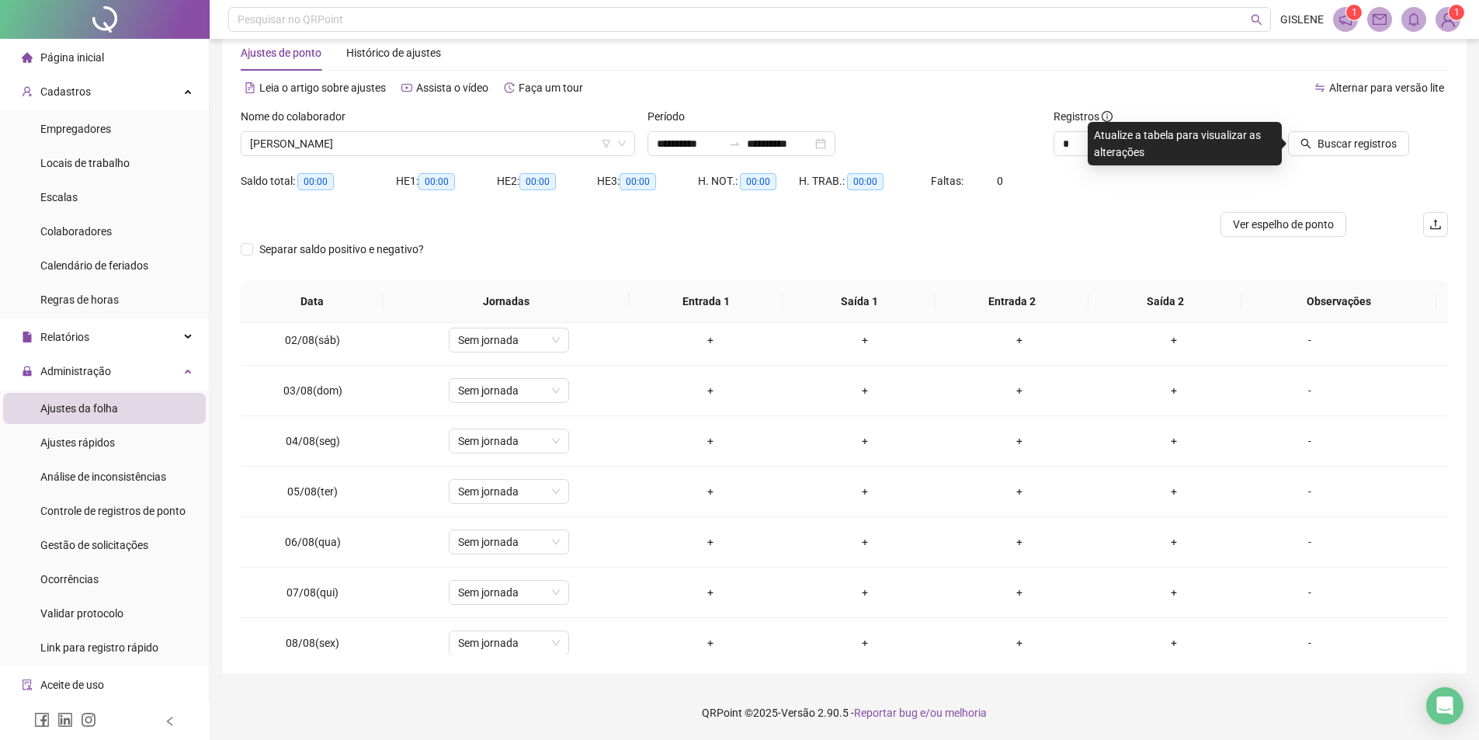
scroll to position [0, 0]
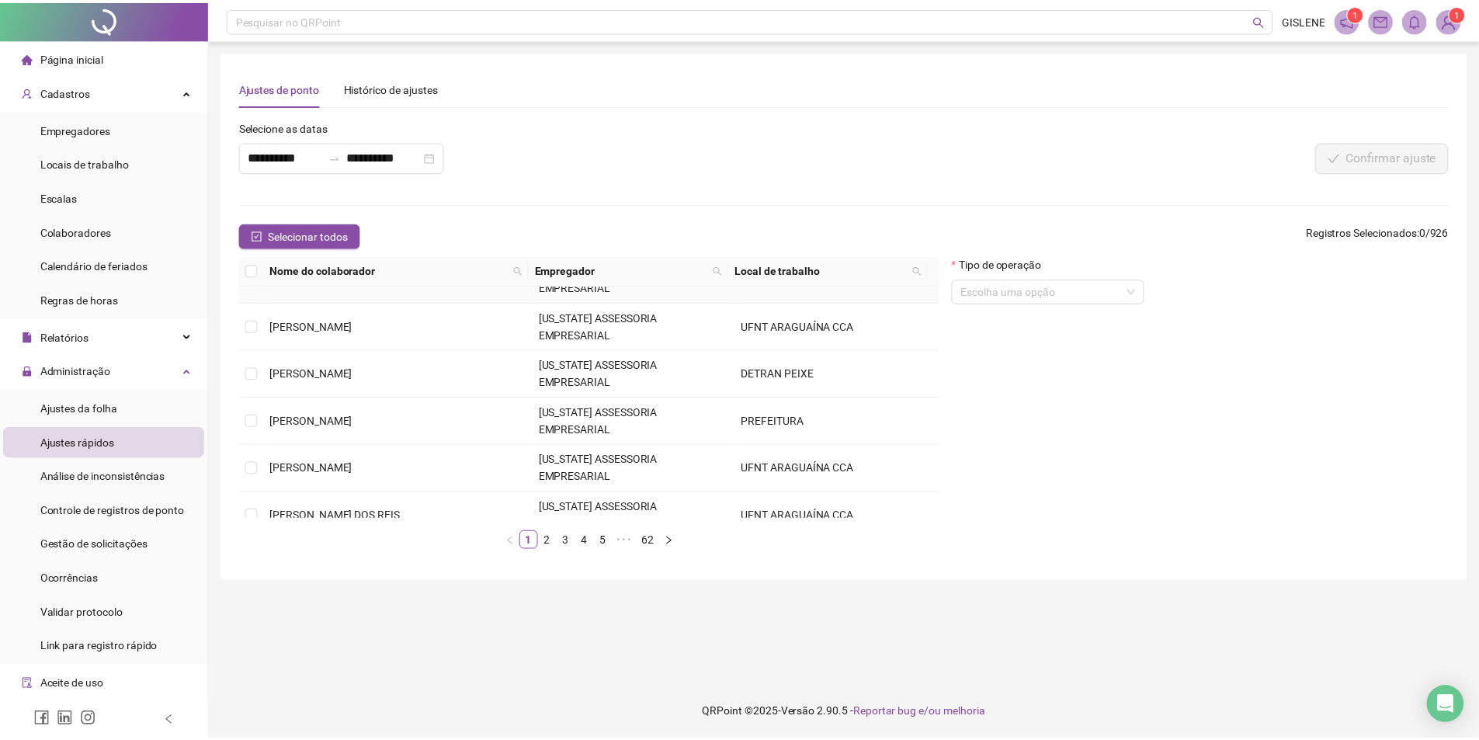
scroll to position [155, 0]
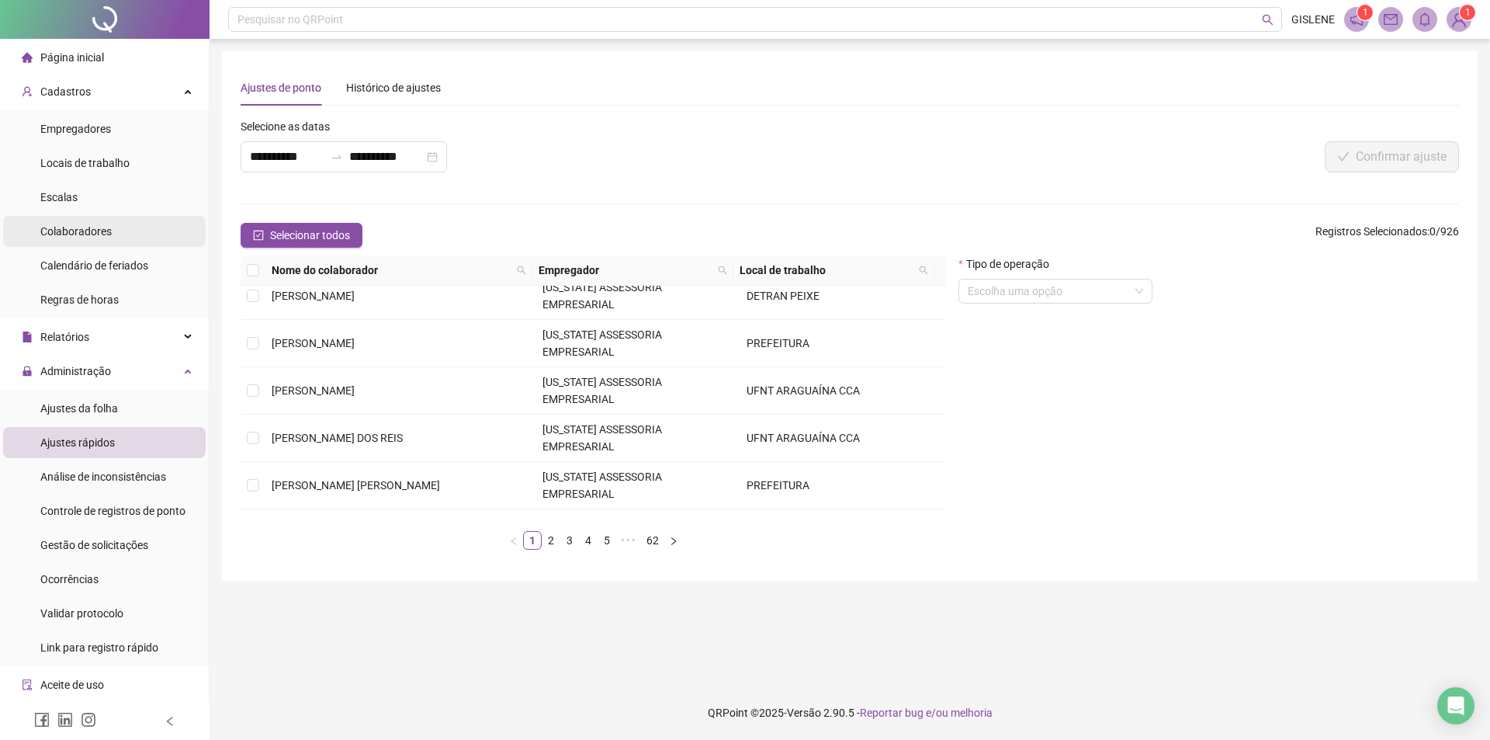
click at [125, 231] on li "Colaboradores" at bounding box center [104, 231] width 203 height 31
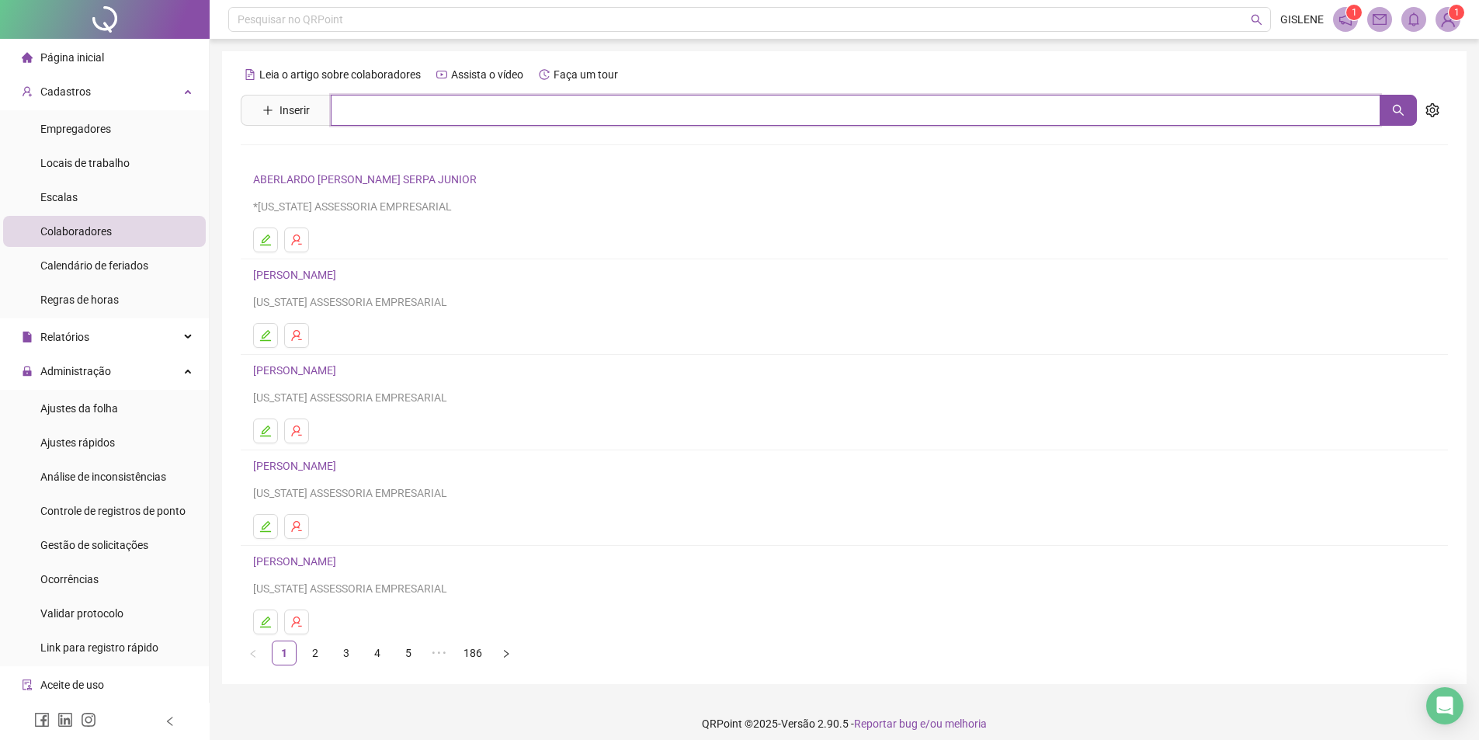
click at [436, 116] on input "text" at bounding box center [855, 110] width 1049 height 31
type input "******"
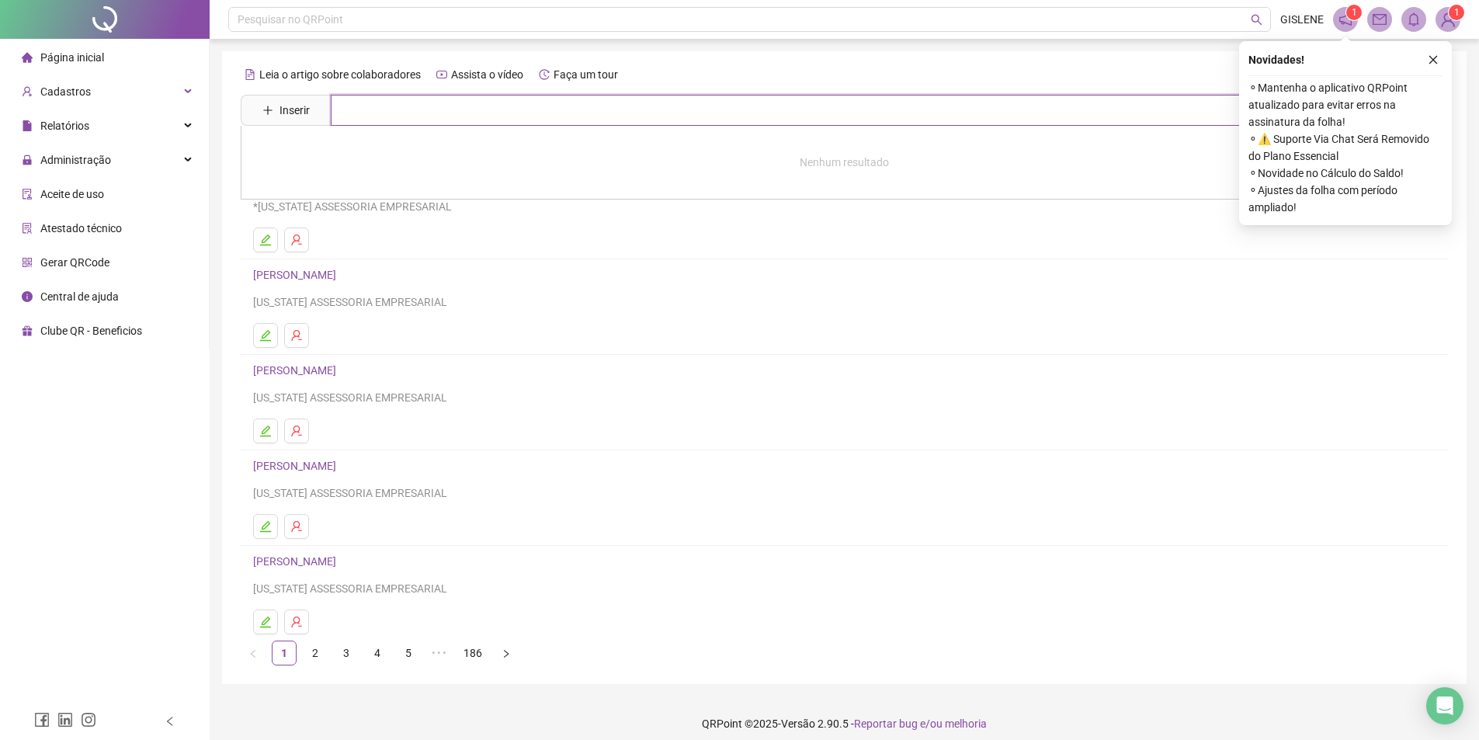
click at [474, 117] on input "text" at bounding box center [855, 110] width 1049 height 31
type input "******"
click at [352, 154] on link "[PERSON_NAME]" at bounding box center [310, 156] width 83 height 12
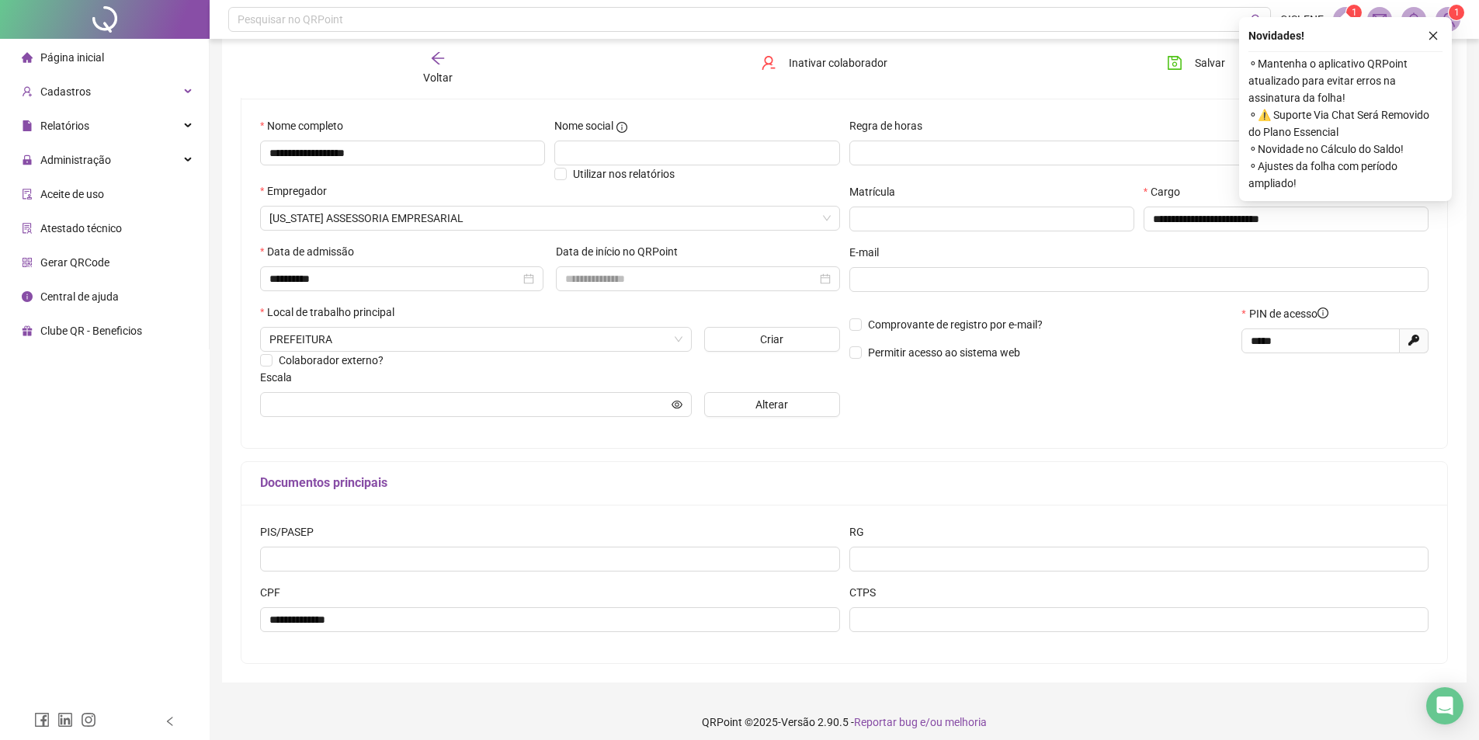
scroll to position [146, 0]
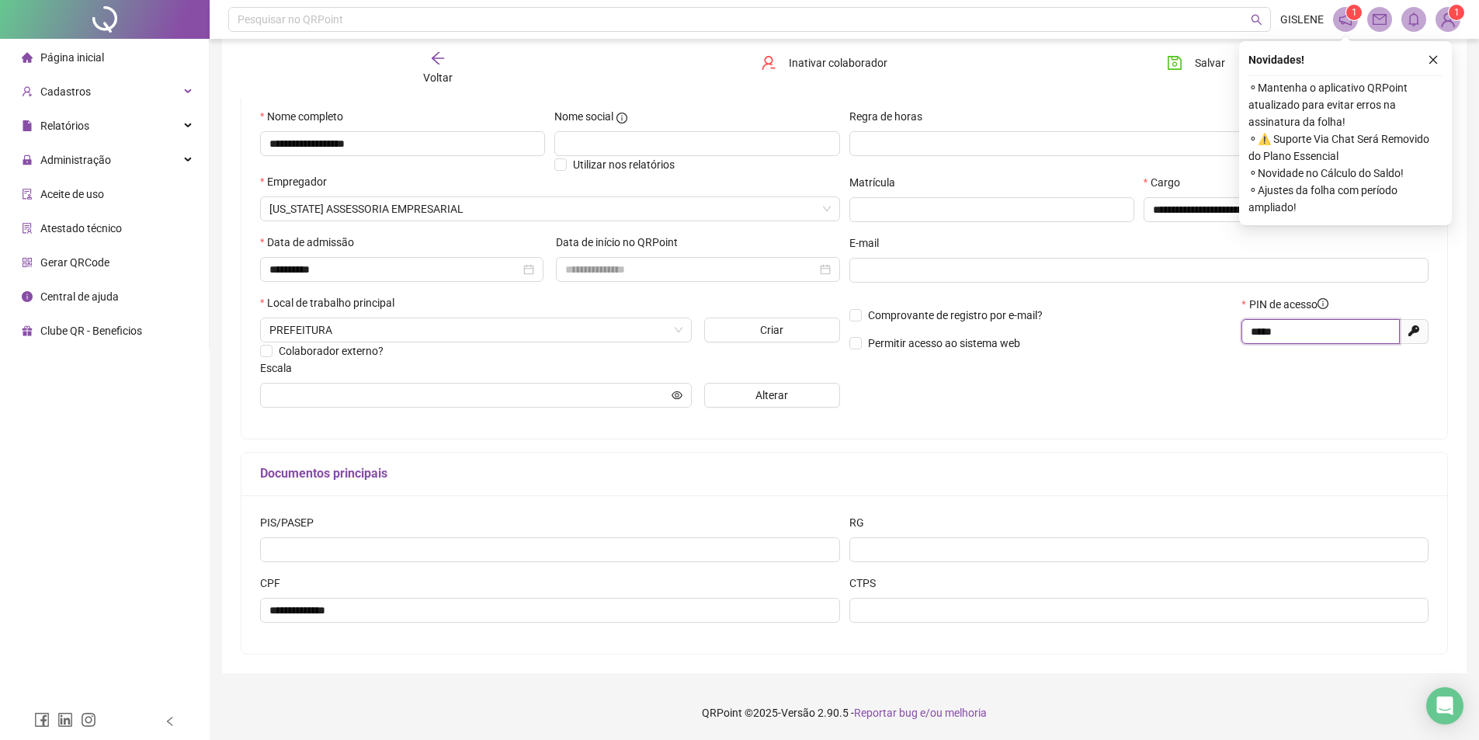
drag, startPoint x: 1299, startPoint y: 336, endPoint x: 1132, endPoint y: 330, distance: 167.0
click at [1132, 330] on div "Comprovante de registro por e-mail? Permitir acesso ao sistema web PIN de acess…" at bounding box center [1138, 329] width 589 height 67
type input "*****"
click at [1184, 368] on div "**********" at bounding box center [1138, 264] width 589 height 312
click at [1204, 70] on span "Salvar" at bounding box center [1209, 62] width 30 height 17
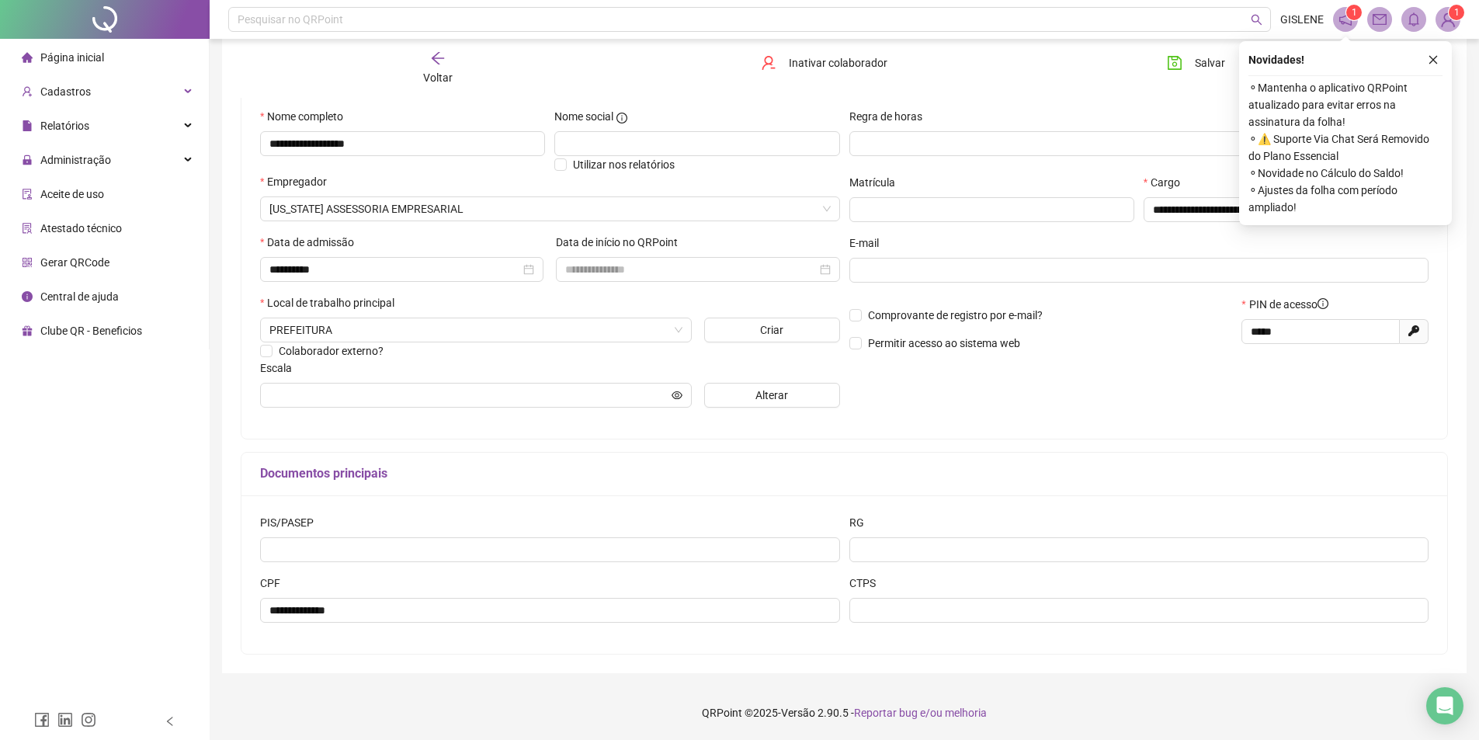
click at [443, 54] on icon "arrow-left" at bounding box center [438, 58] width 16 height 16
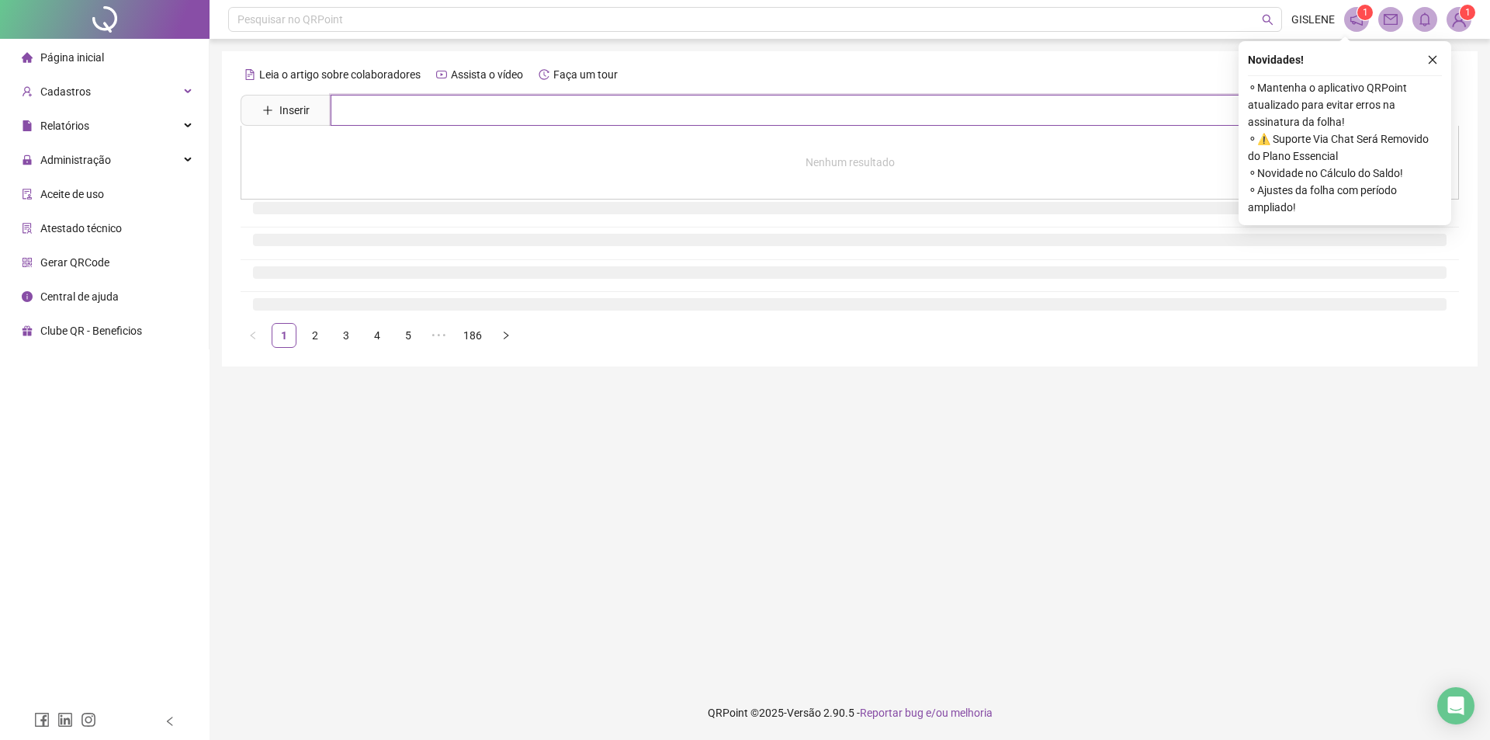
click at [468, 106] on input "text" at bounding box center [861, 110] width 1061 height 31
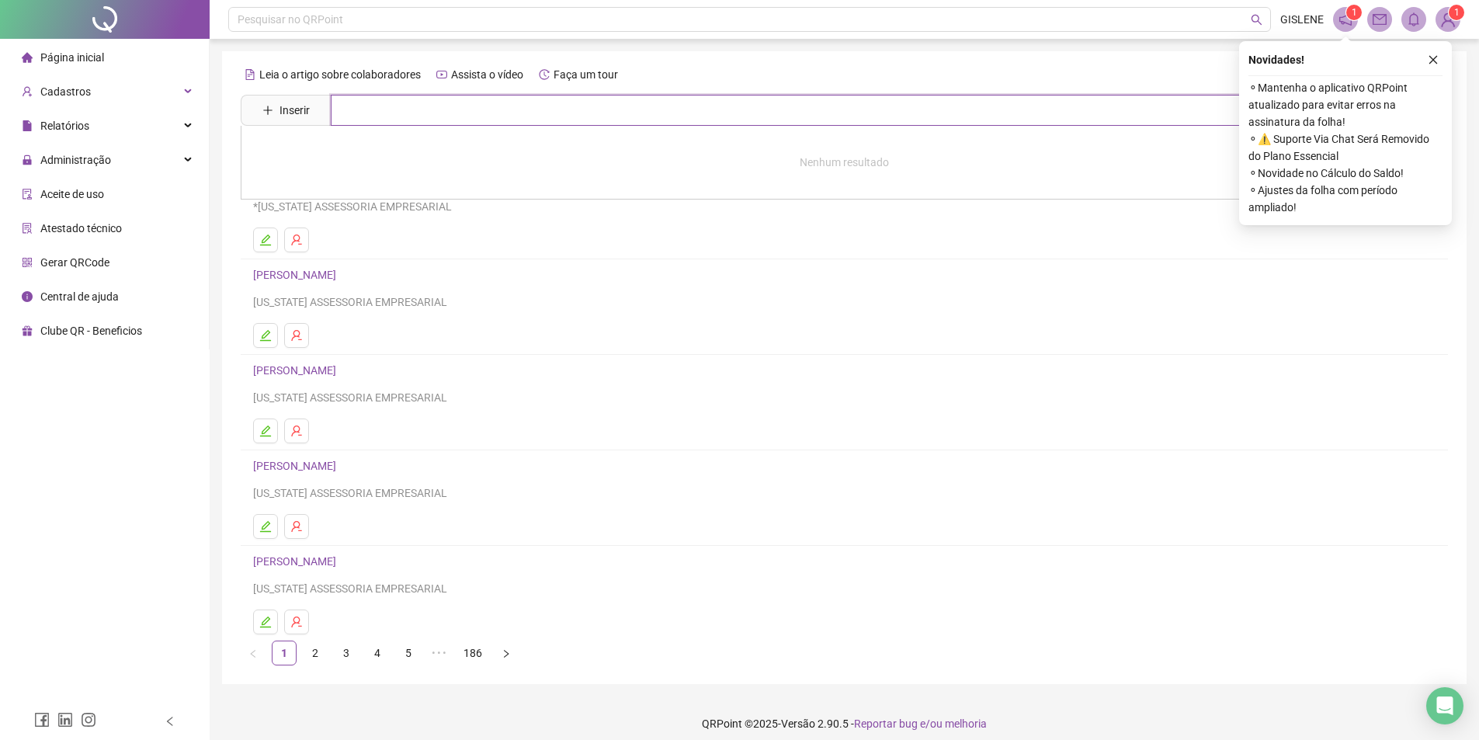
click at [365, 109] on input "text" at bounding box center [855, 110] width 1049 height 31
type input "********"
click at [328, 155] on link "[PERSON_NAME]" at bounding box center [310, 156] width 83 height 12
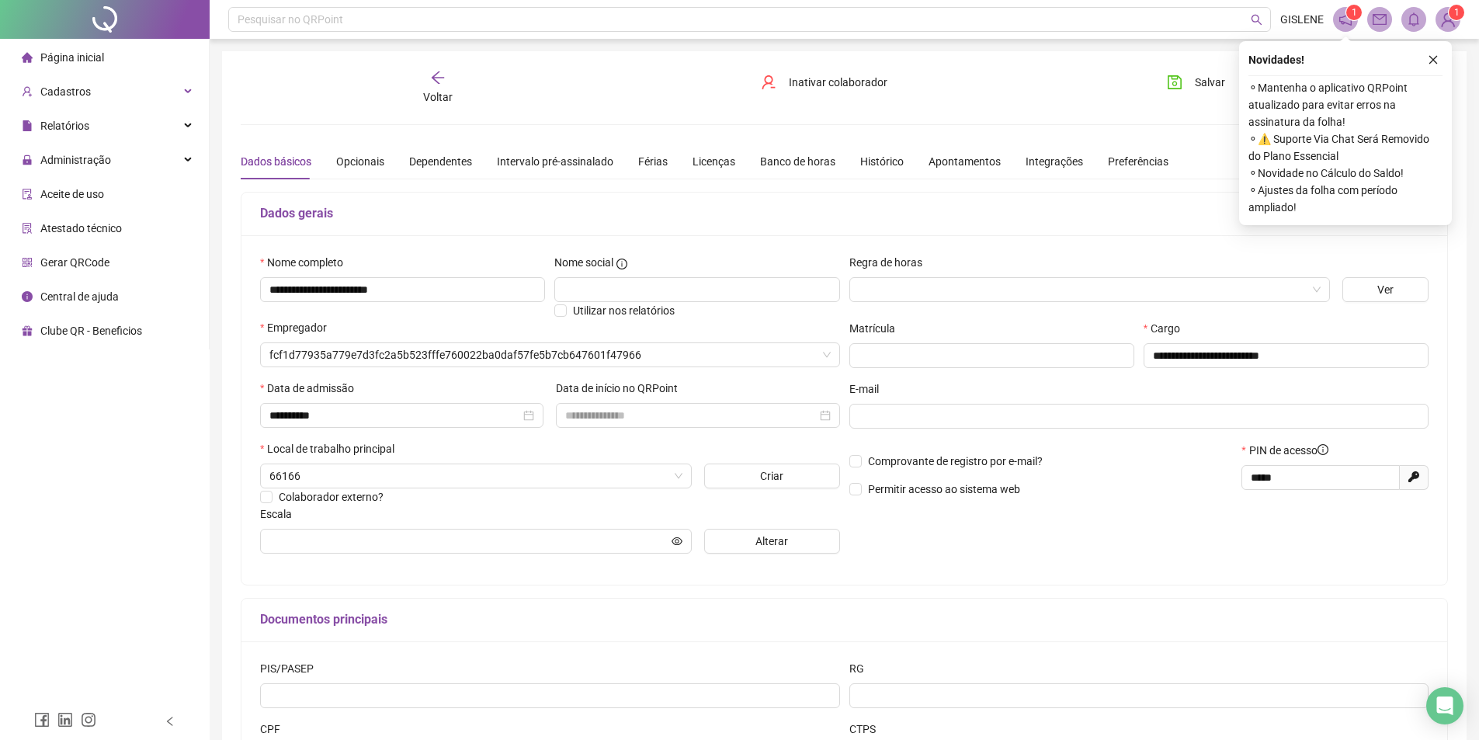
type input "**********"
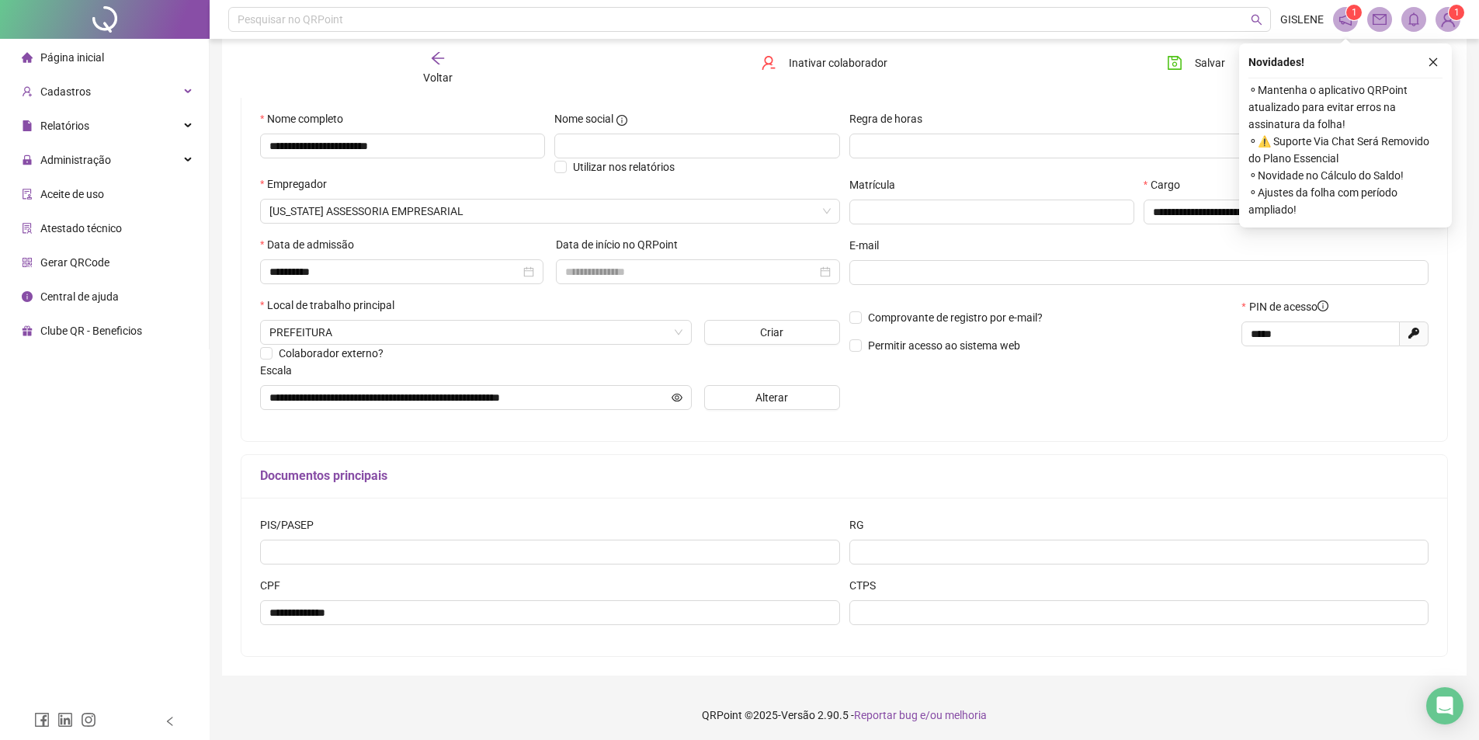
scroll to position [146, 0]
click at [432, 71] on span "Voltar" at bounding box center [437, 77] width 29 height 12
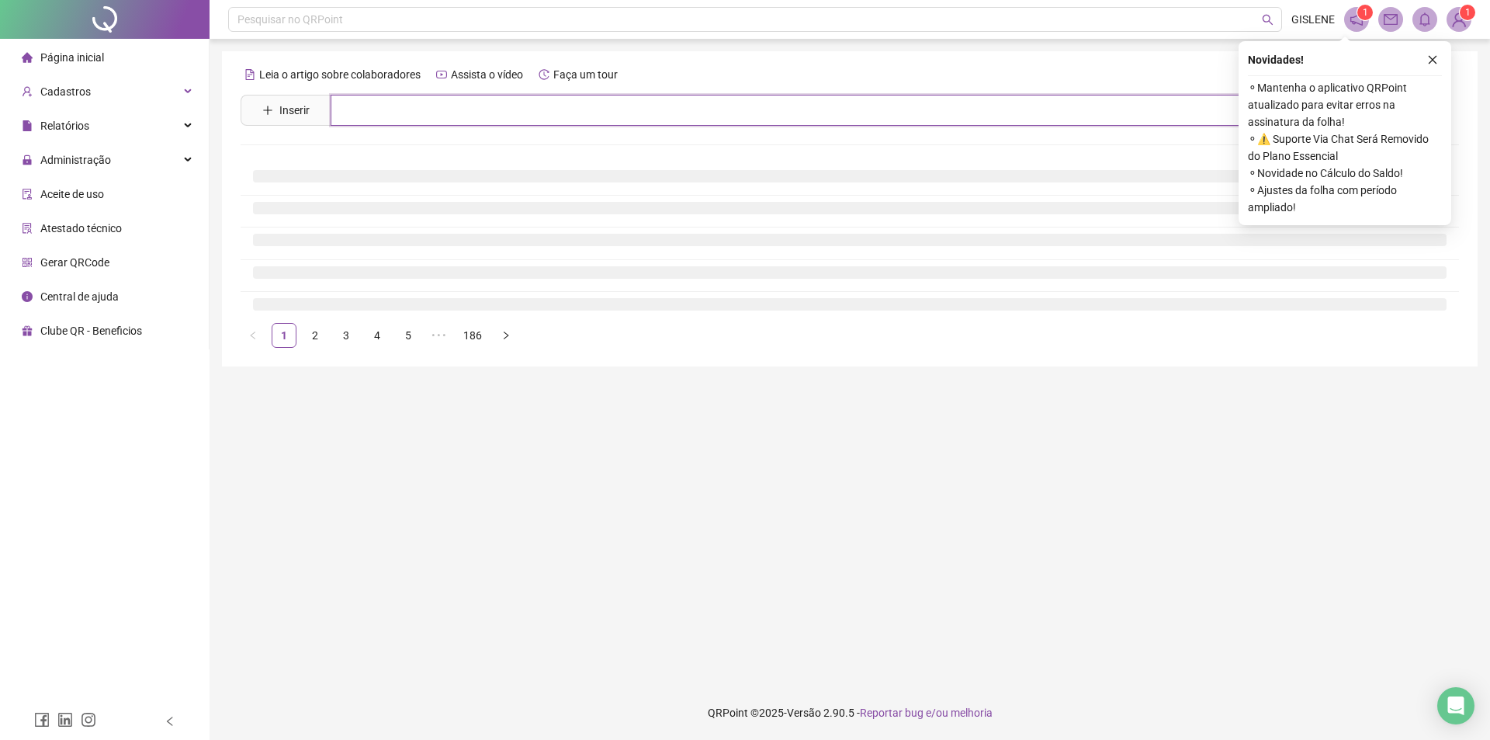
click at [432, 115] on input "text" at bounding box center [861, 110] width 1061 height 31
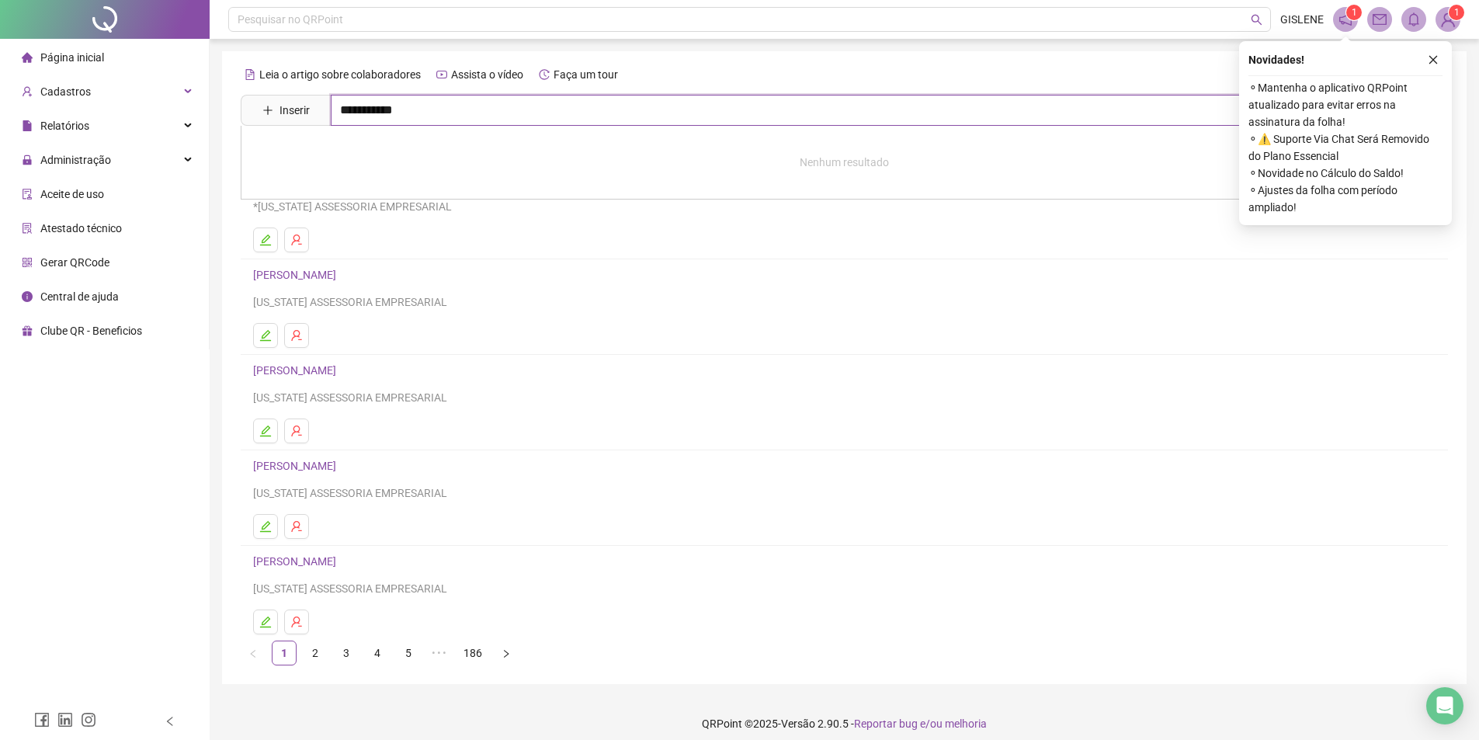
type input "**********"
click at [352, 156] on link "[PERSON_NAME]" at bounding box center [310, 156] width 83 height 12
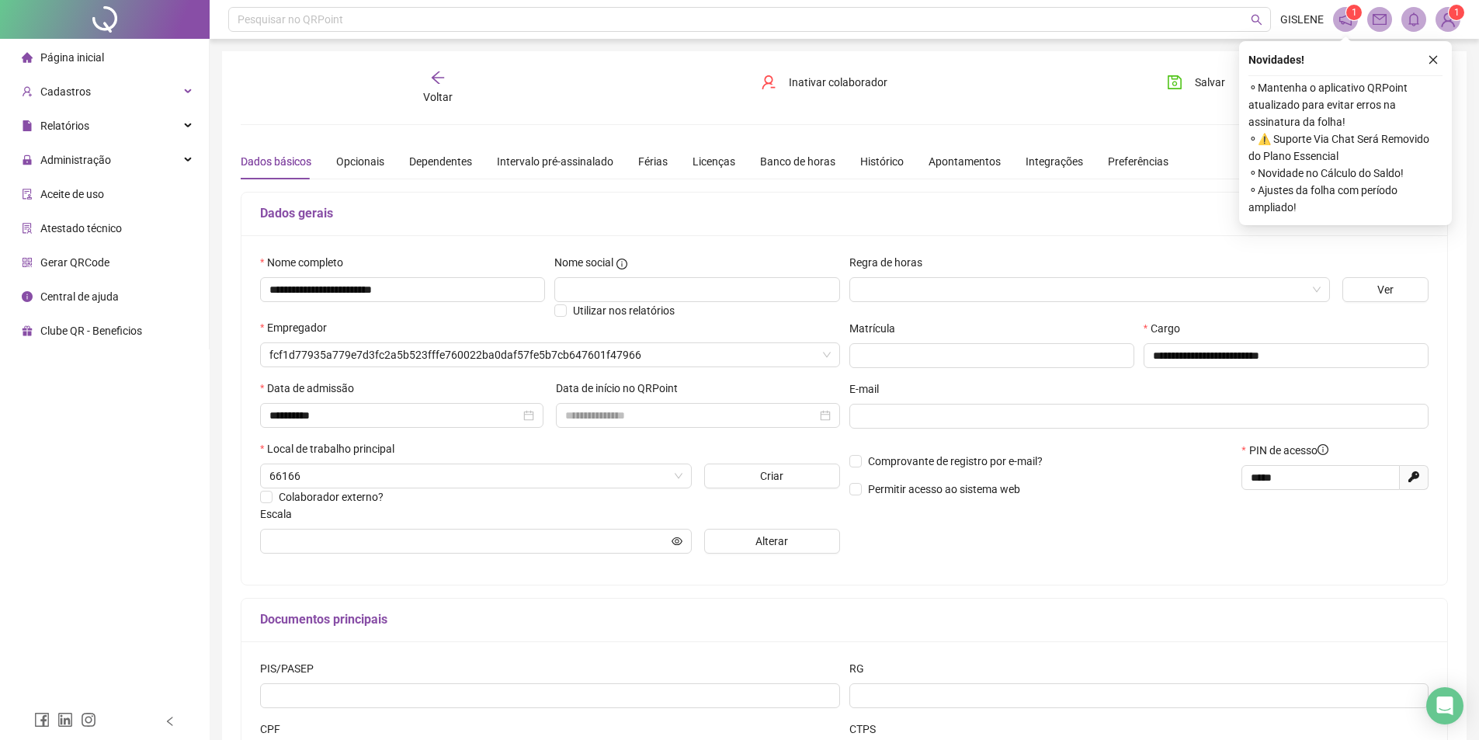
type input "**********"
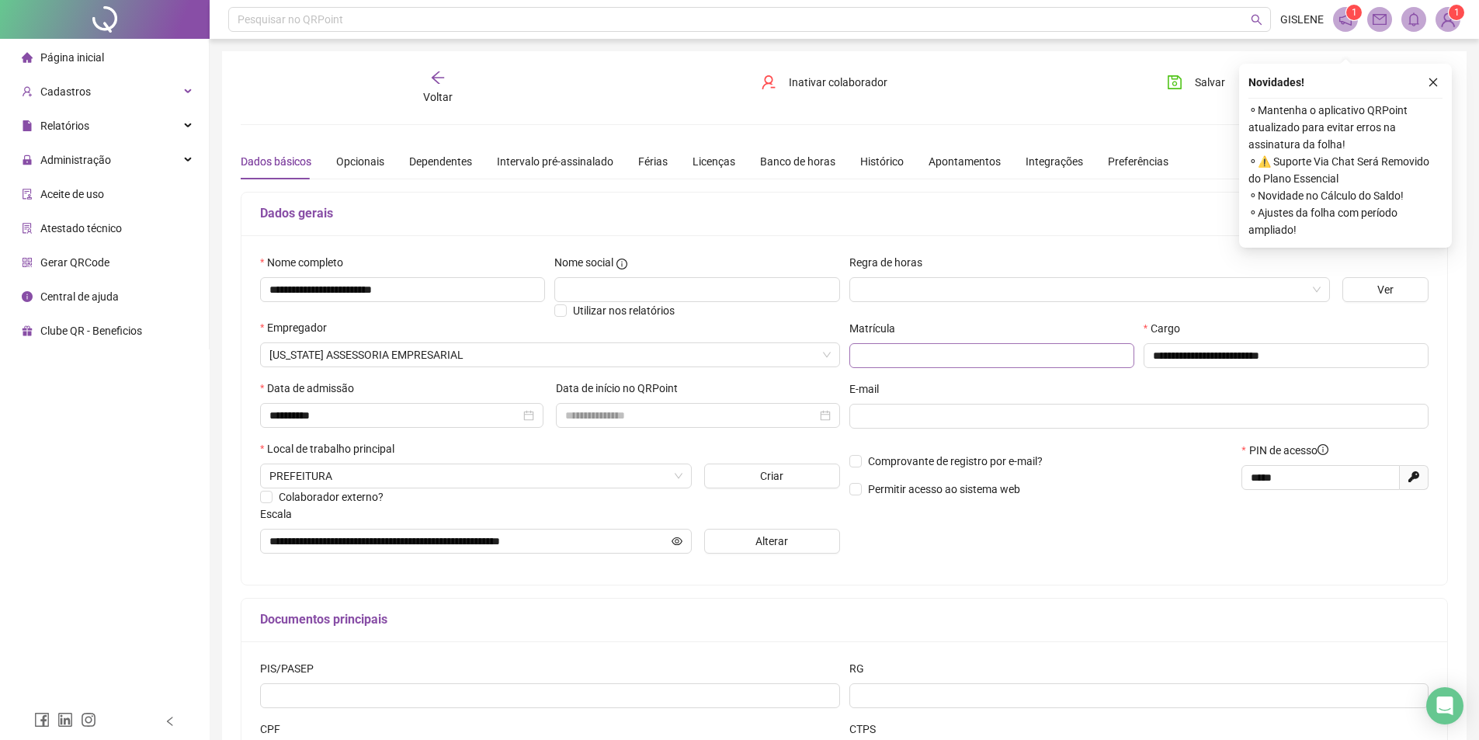
scroll to position [146, 0]
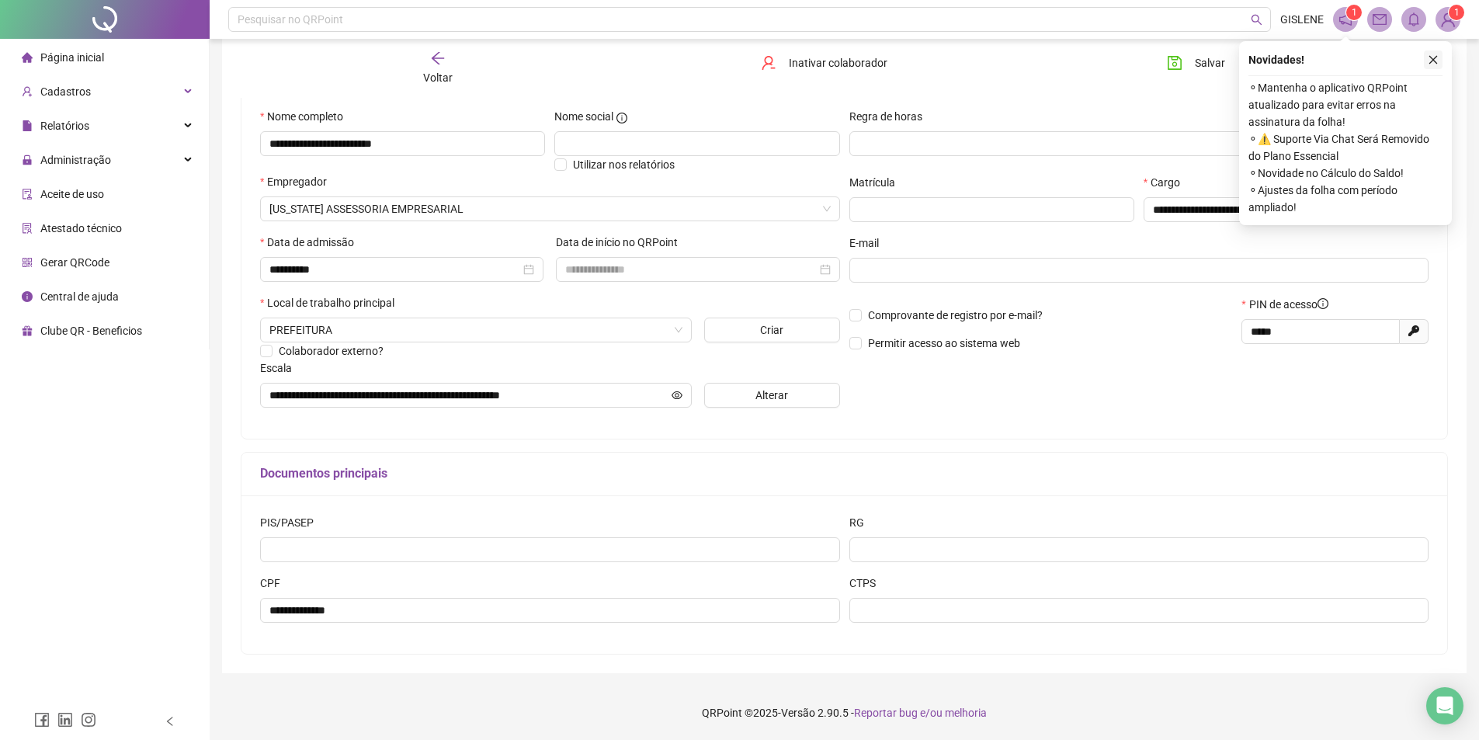
click at [1427, 58] on button "button" at bounding box center [1432, 59] width 19 height 19
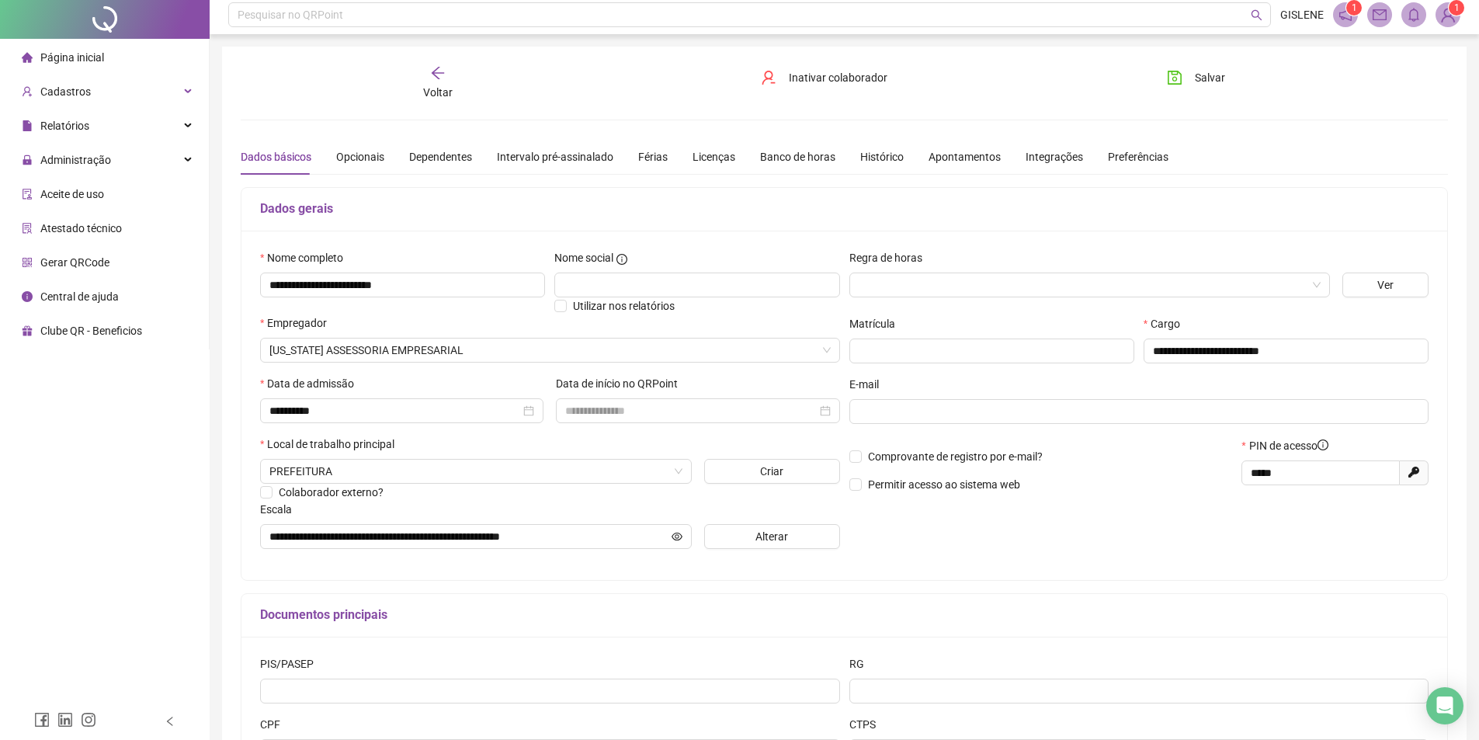
scroll to position [0, 0]
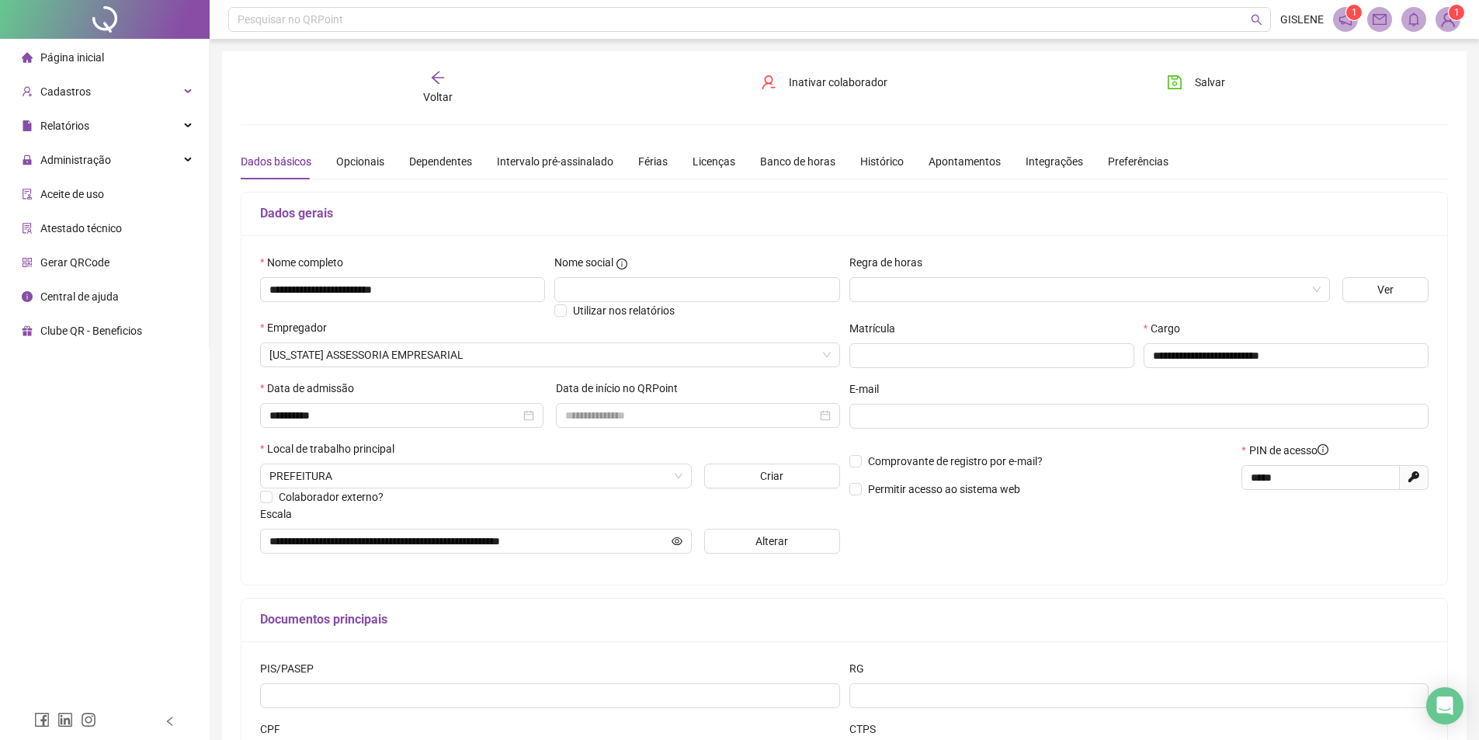
click at [415, 78] on div "Voltar" at bounding box center [437, 88] width 191 height 36
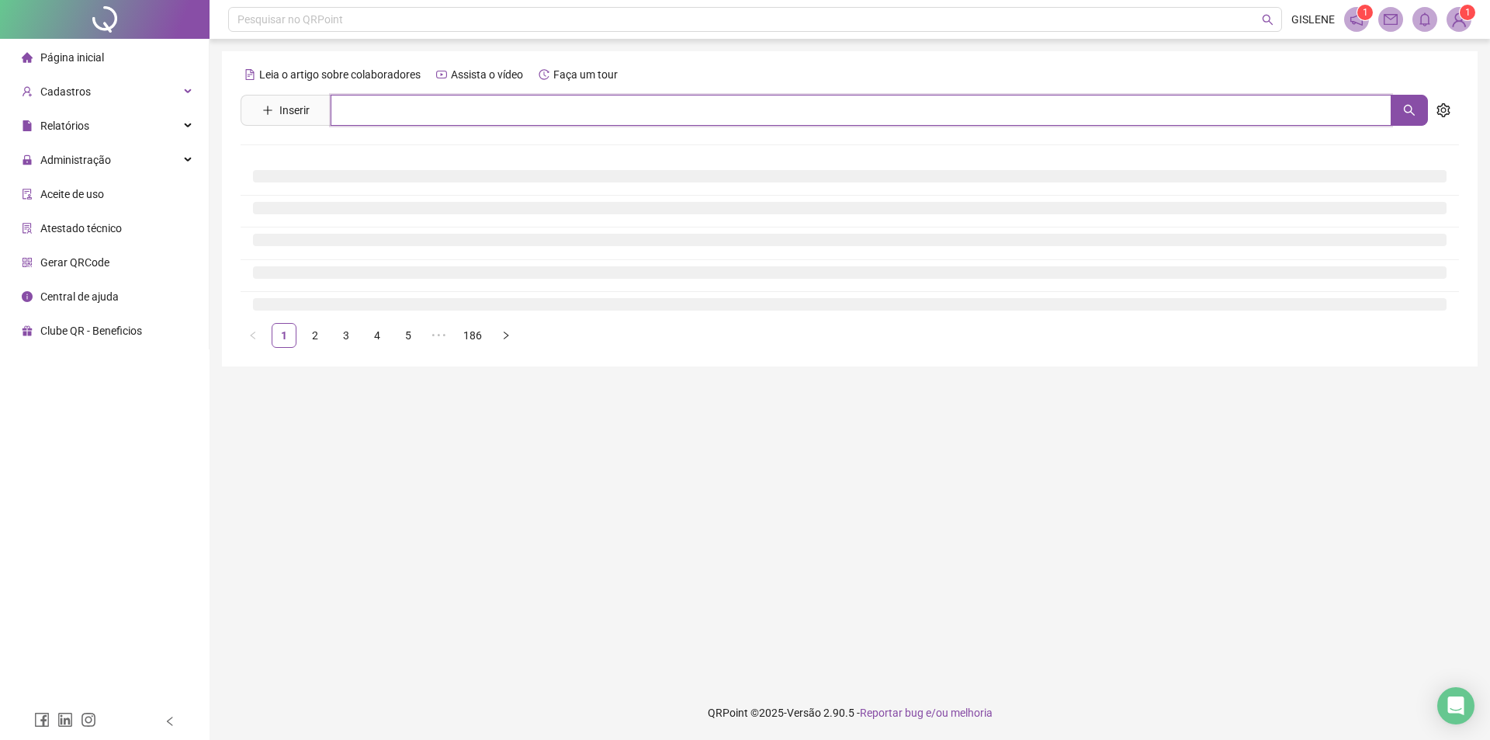
click at [474, 120] on input "text" at bounding box center [861, 110] width 1061 height 31
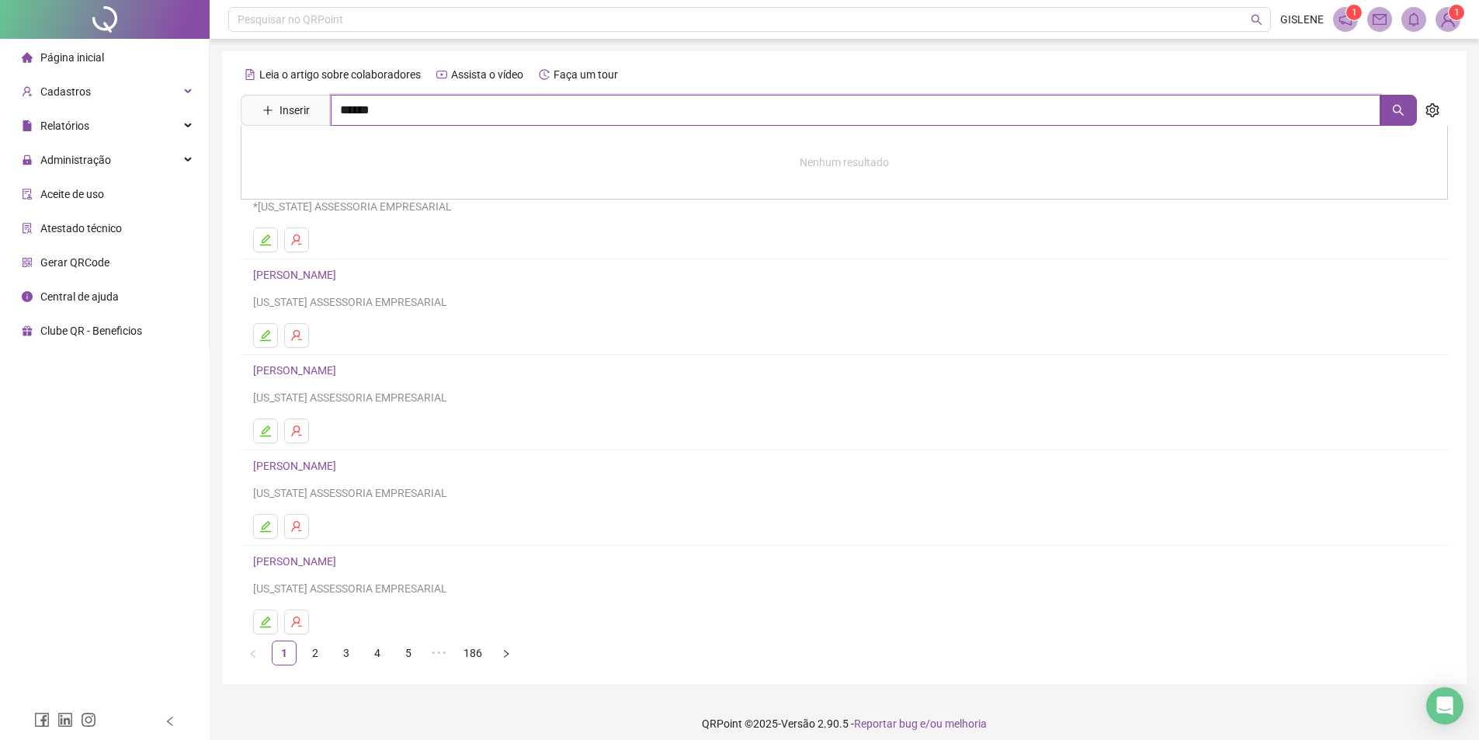
type input "******"
click at [352, 158] on link "[PERSON_NAME]" at bounding box center [310, 156] width 83 height 12
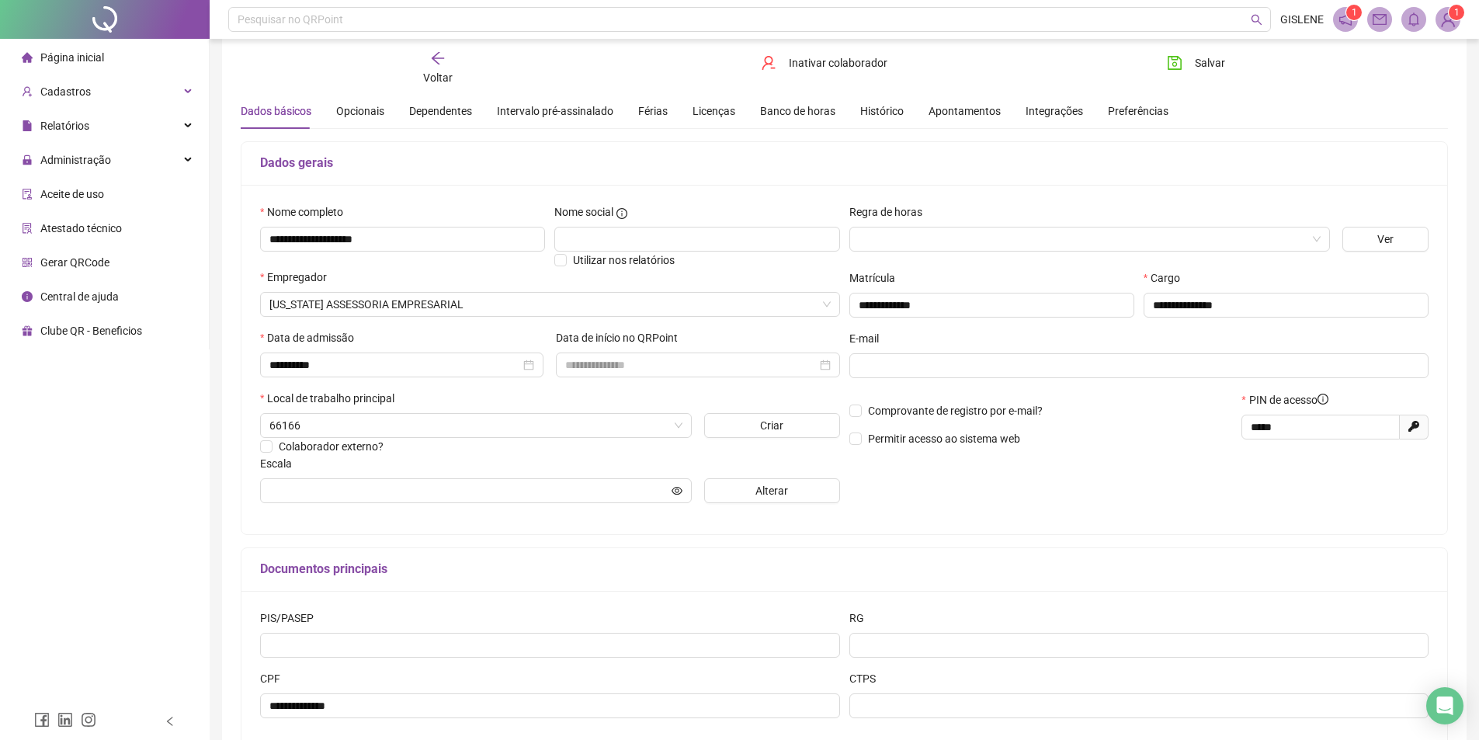
scroll to position [146, 0]
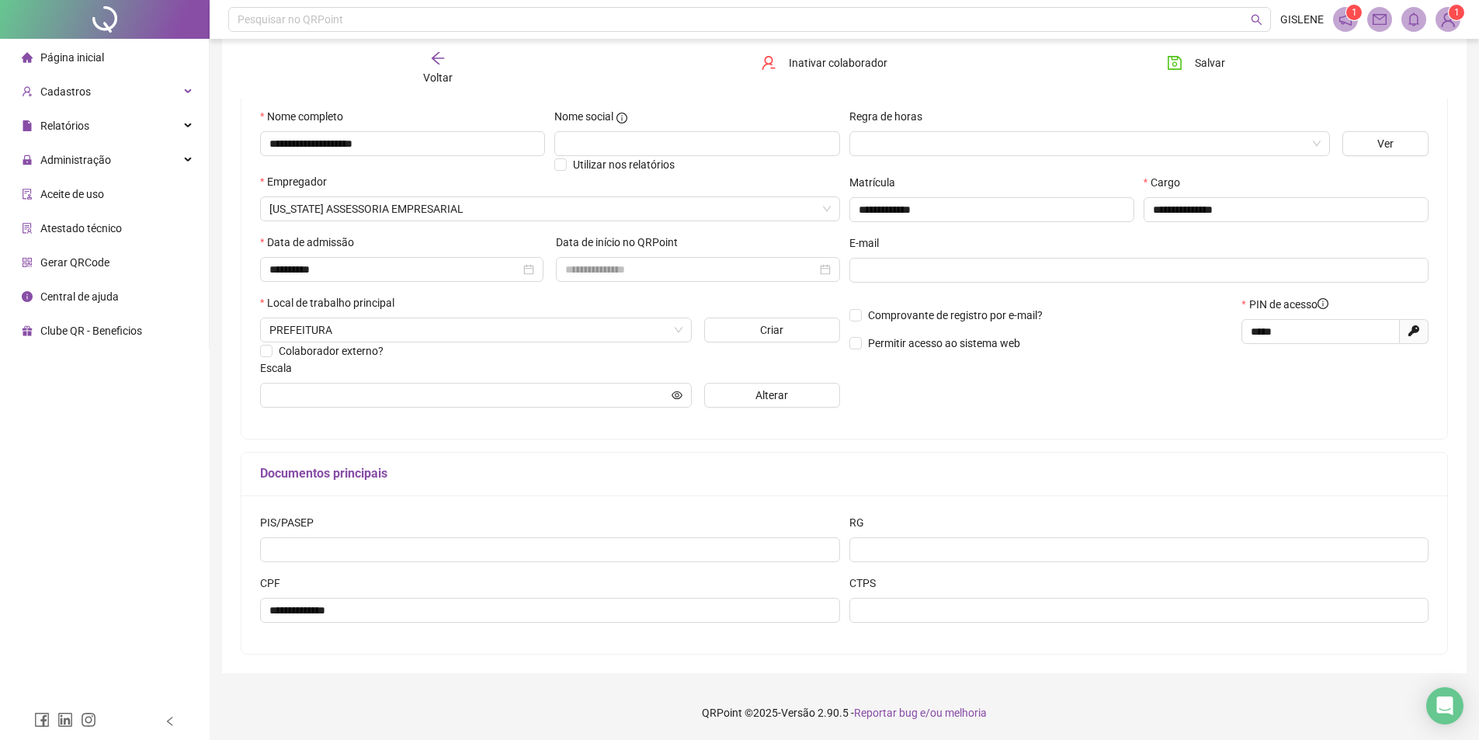
click at [433, 79] on span "Voltar" at bounding box center [437, 77] width 29 height 12
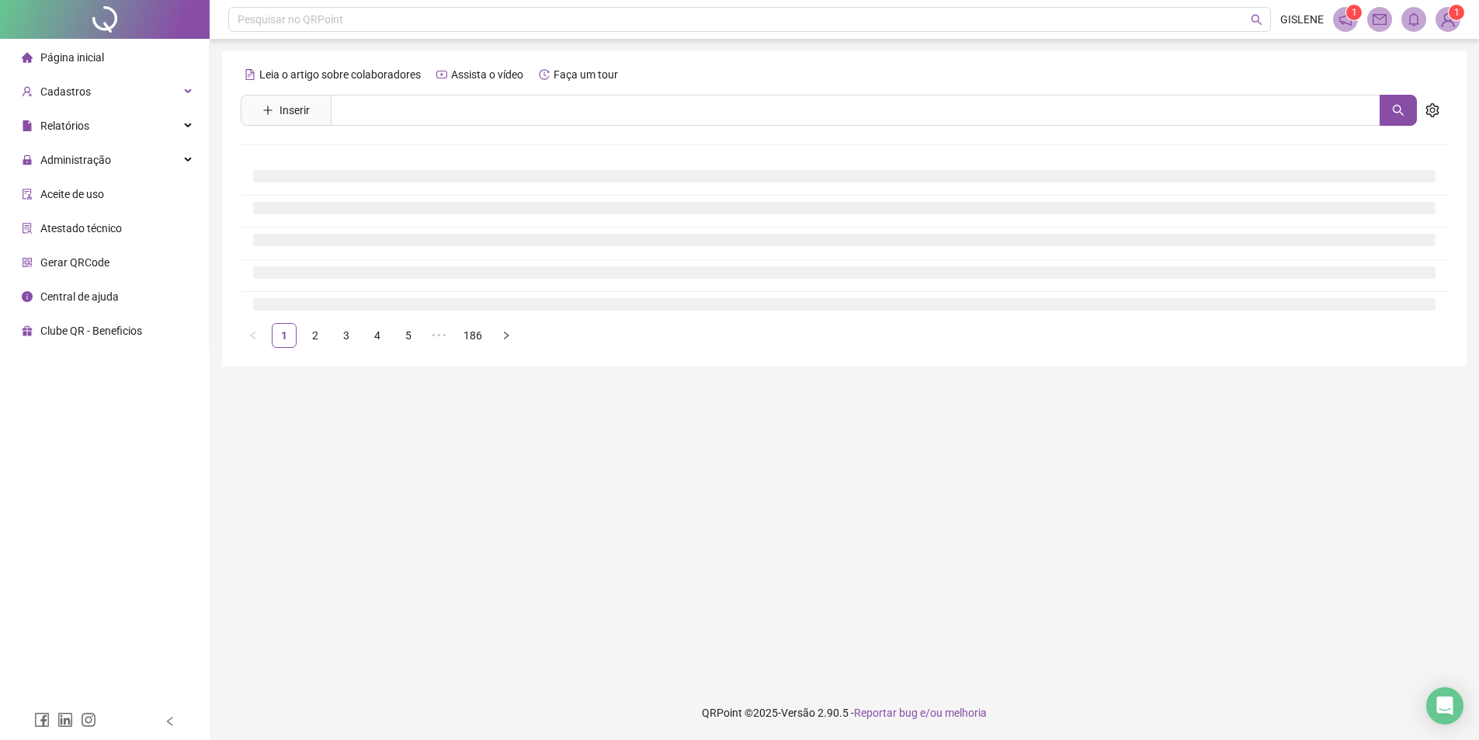
scroll to position [0, 0]
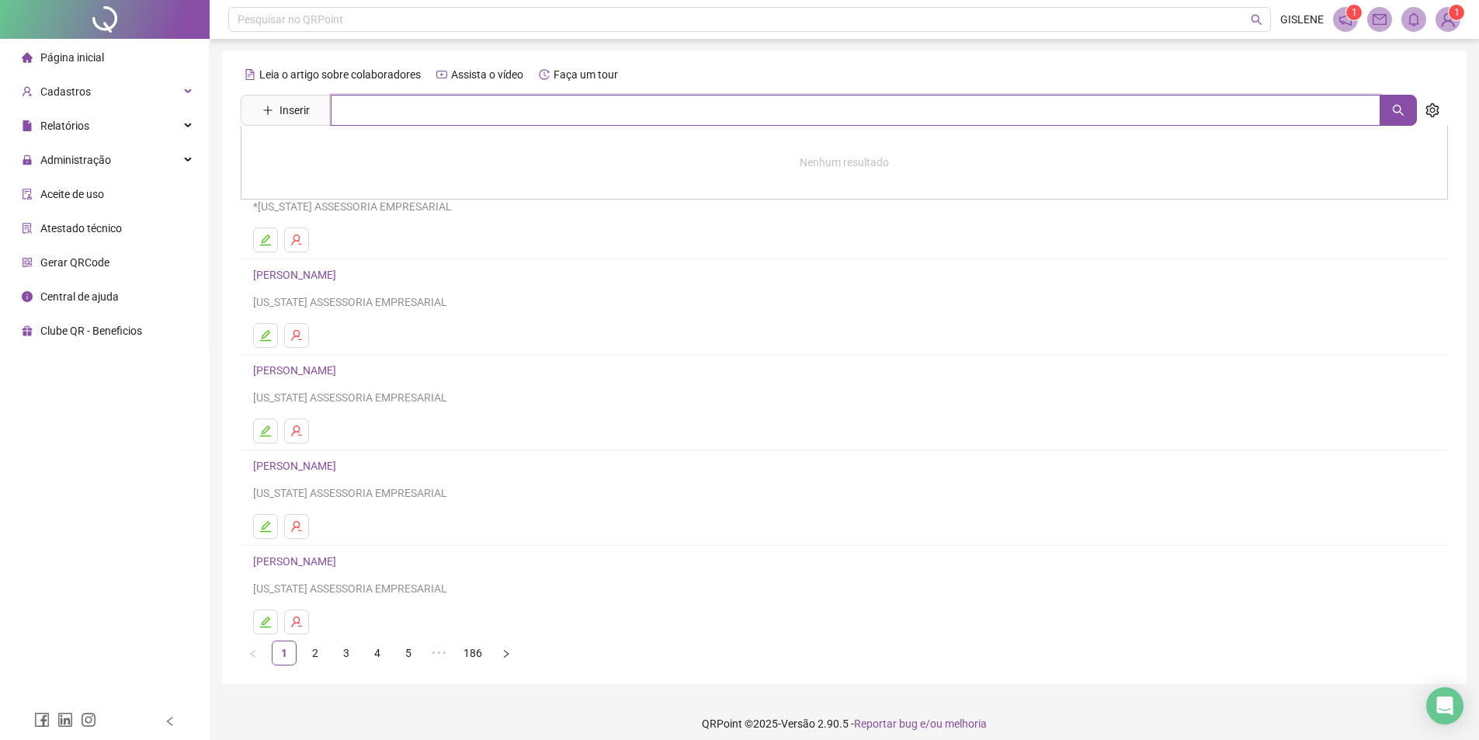
click at [432, 118] on input "text" at bounding box center [855, 110] width 1049 height 31
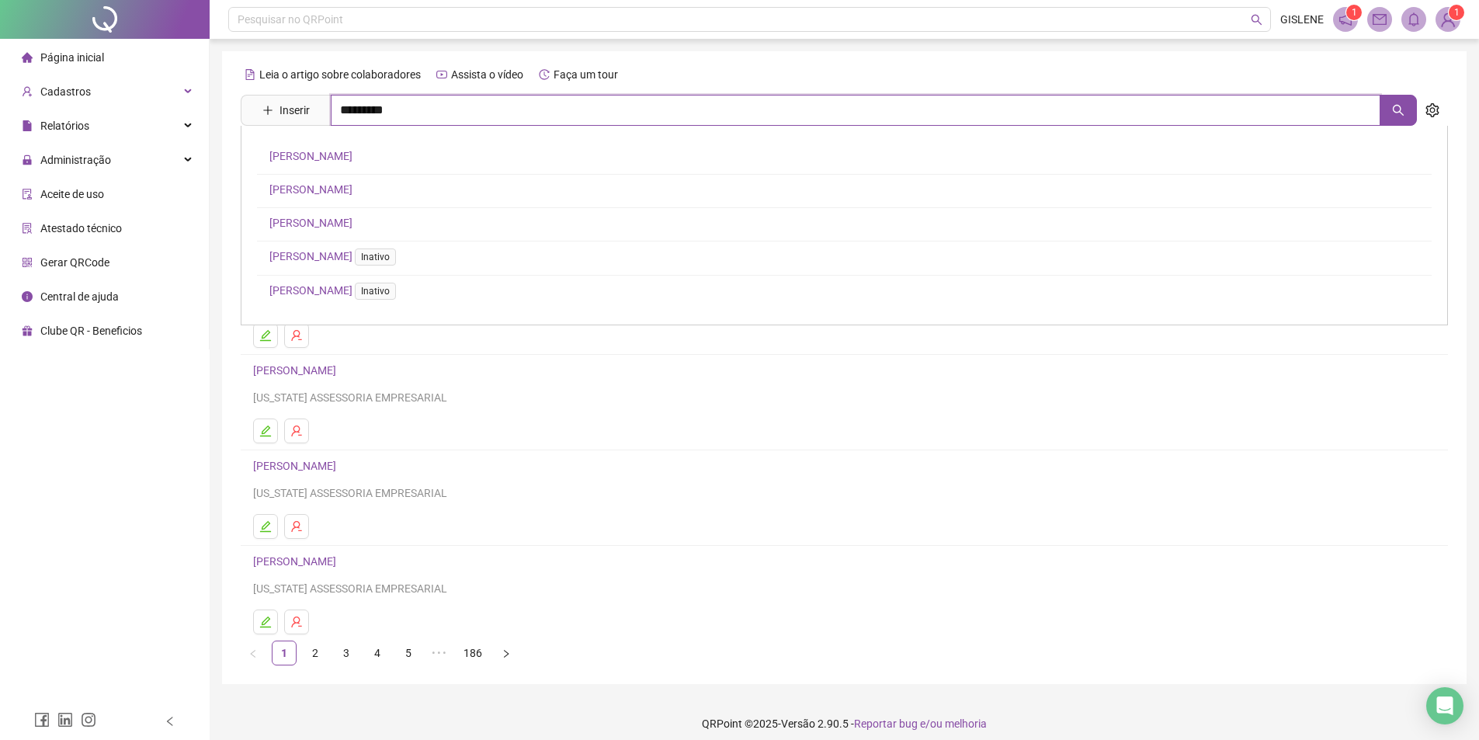
type input "*********"
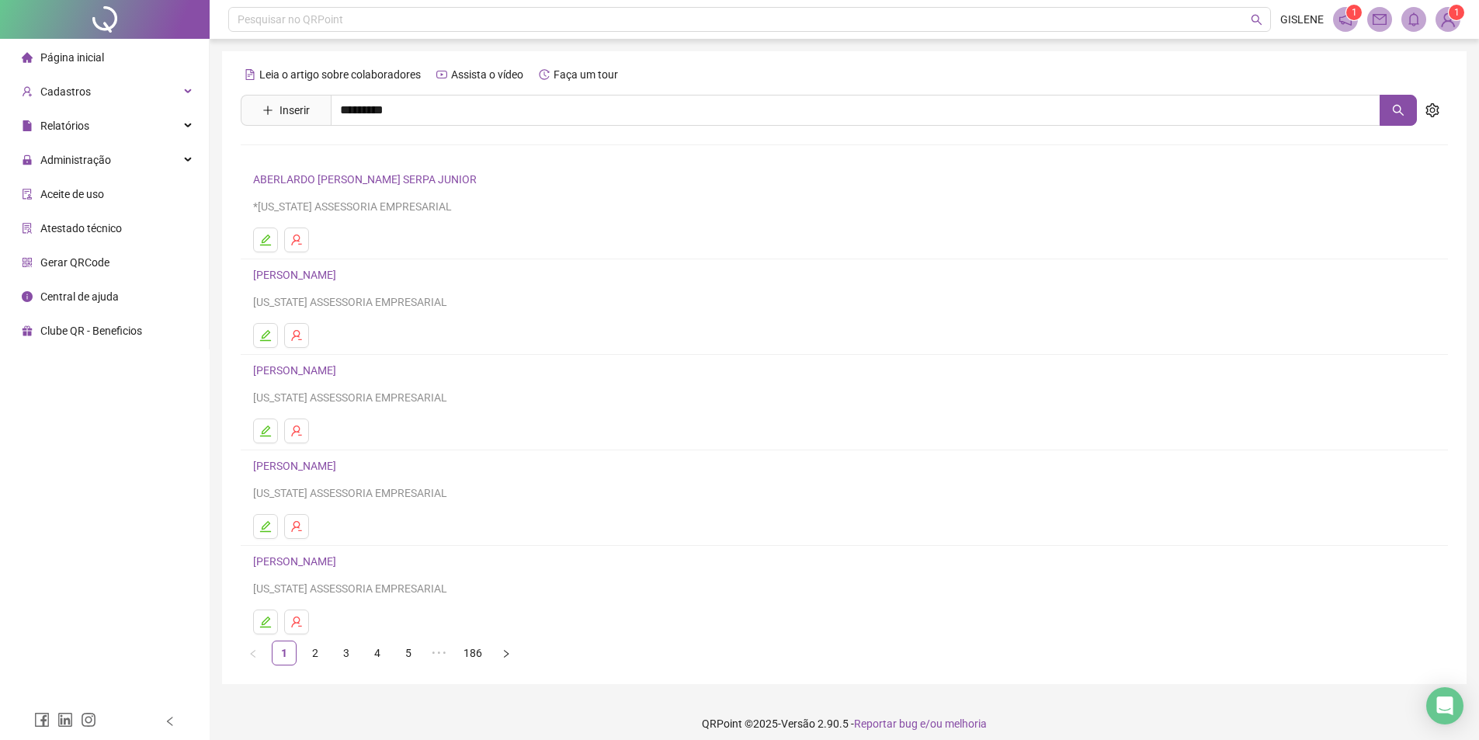
click at [352, 154] on link "[PERSON_NAME]" at bounding box center [310, 156] width 83 height 12
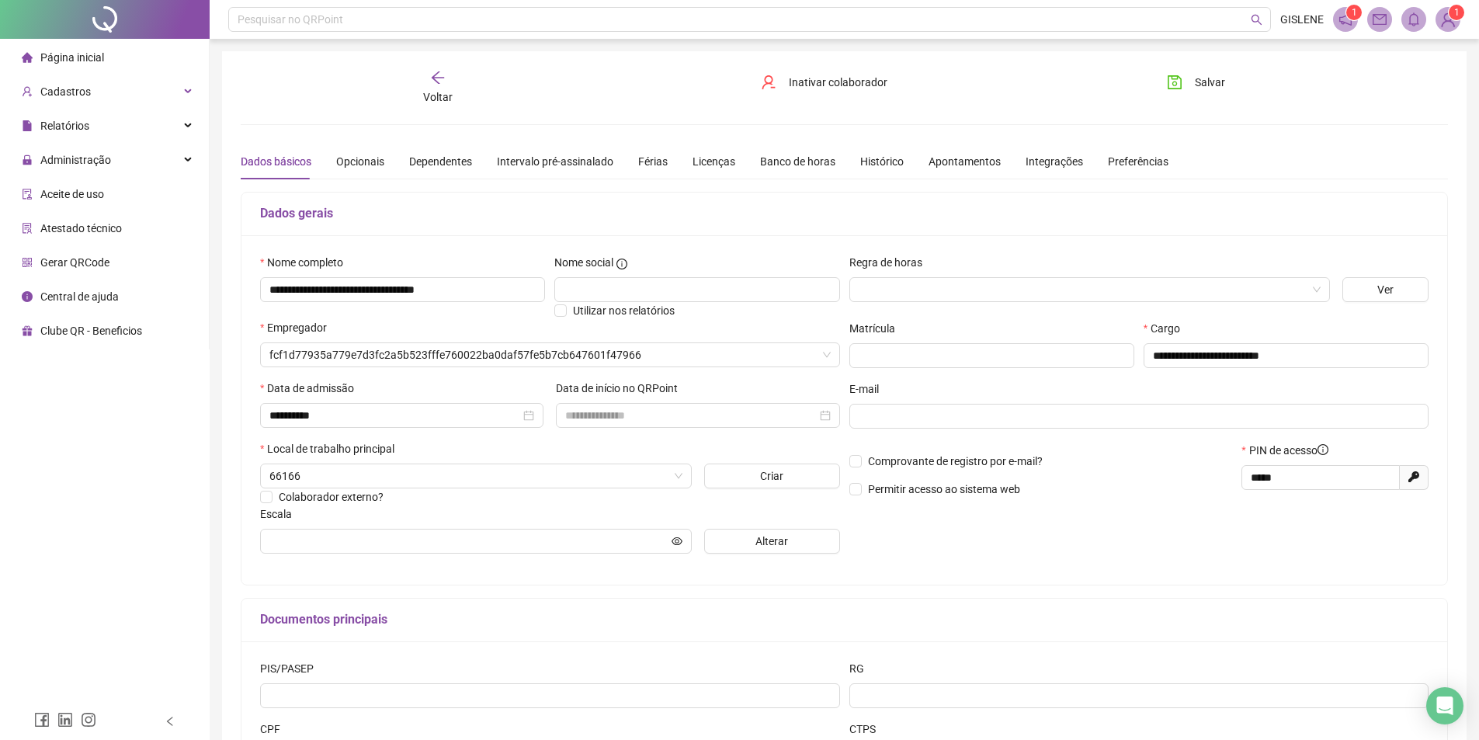
type input "**********"
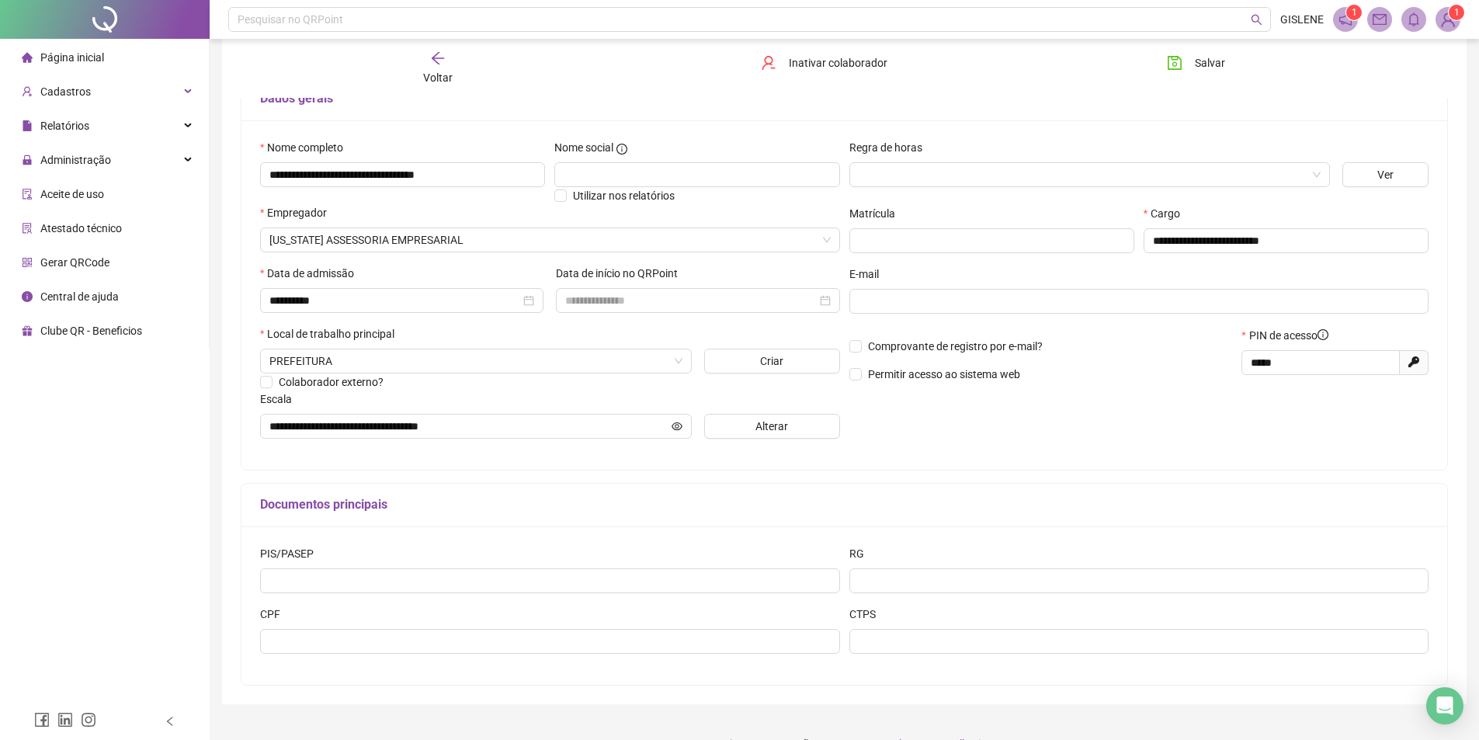
scroll to position [146, 0]
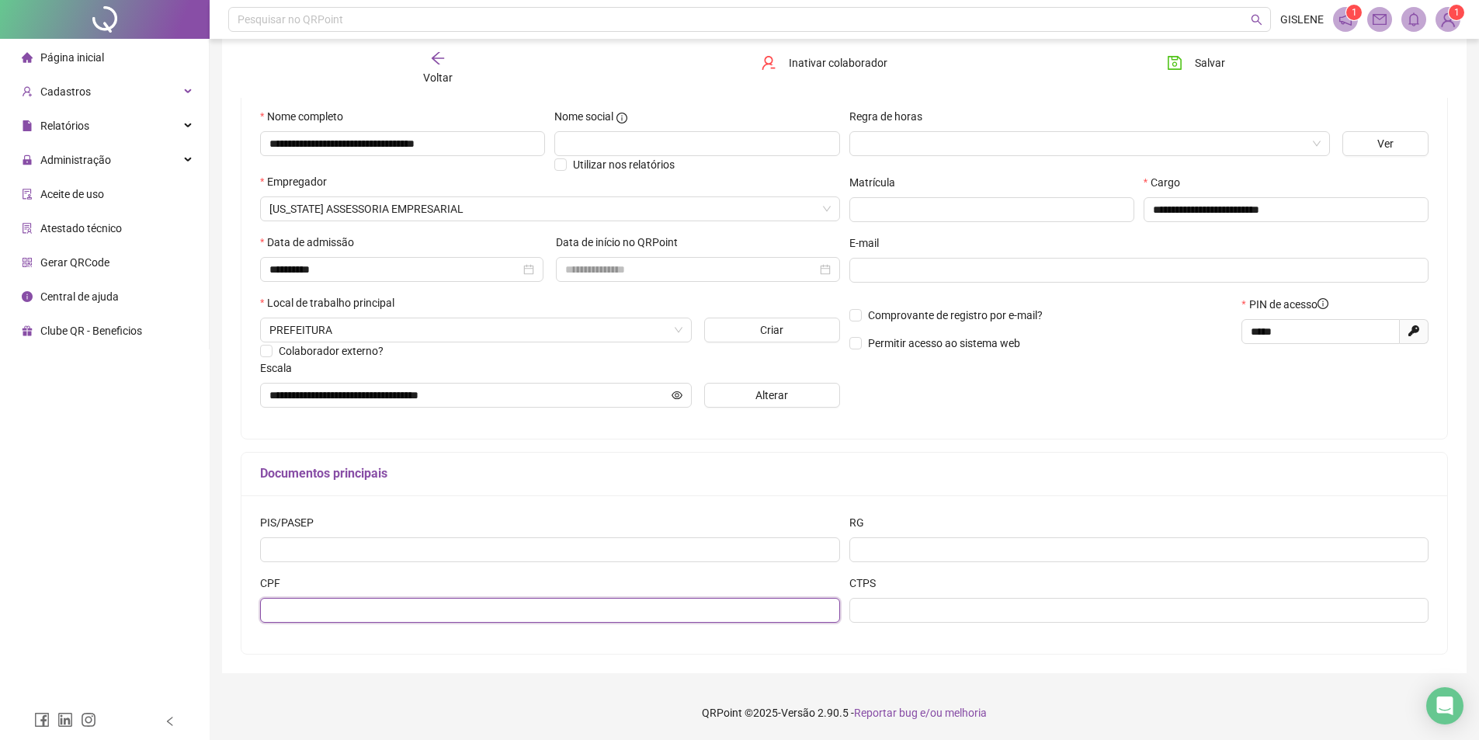
click at [346, 598] on input "text" at bounding box center [550, 610] width 580 height 25
paste input "**********"
type input "**********"
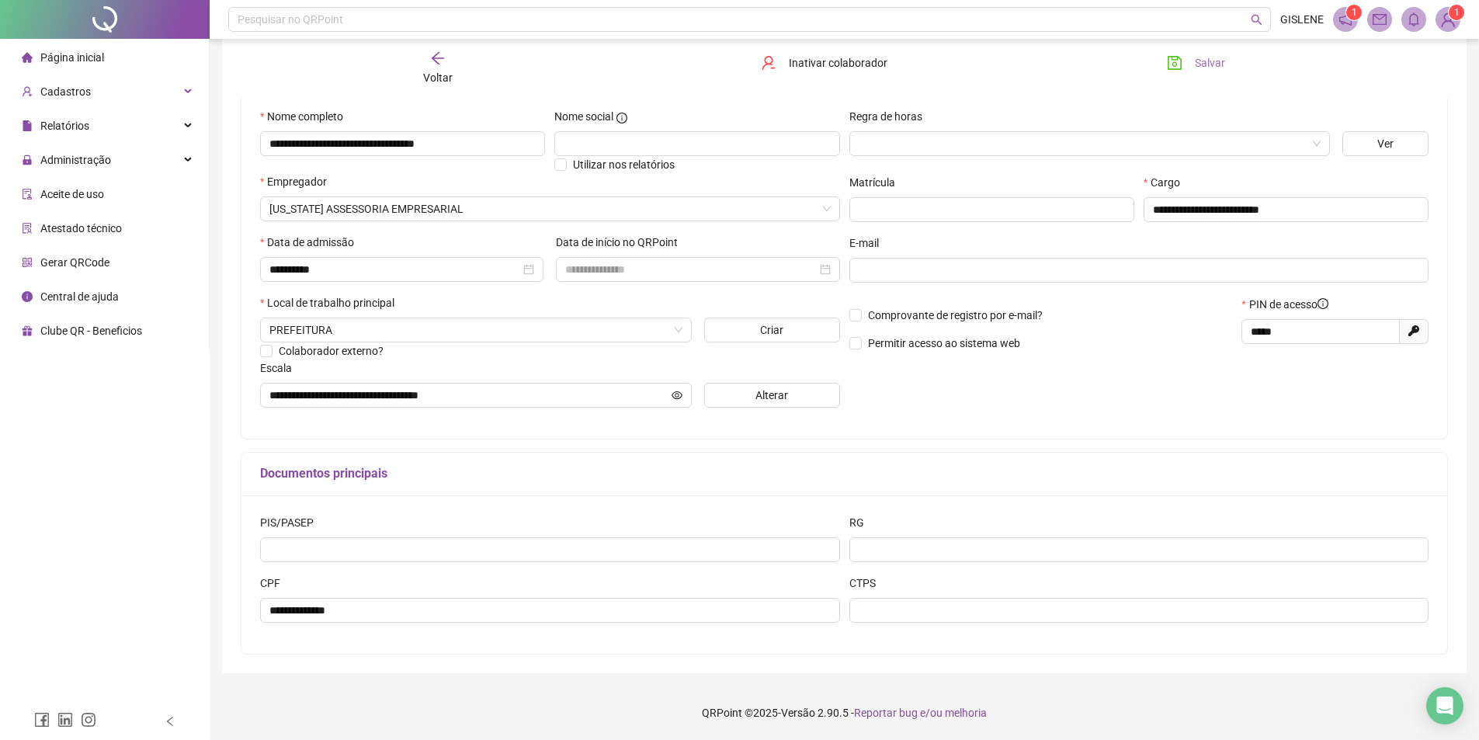
click at [1194, 54] on button "Salvar" at bounding box center [1195, 62] width 81 height 25
click at [448, 59] on div "Voltar" at bounding box center [437, 68] width 191 height 36
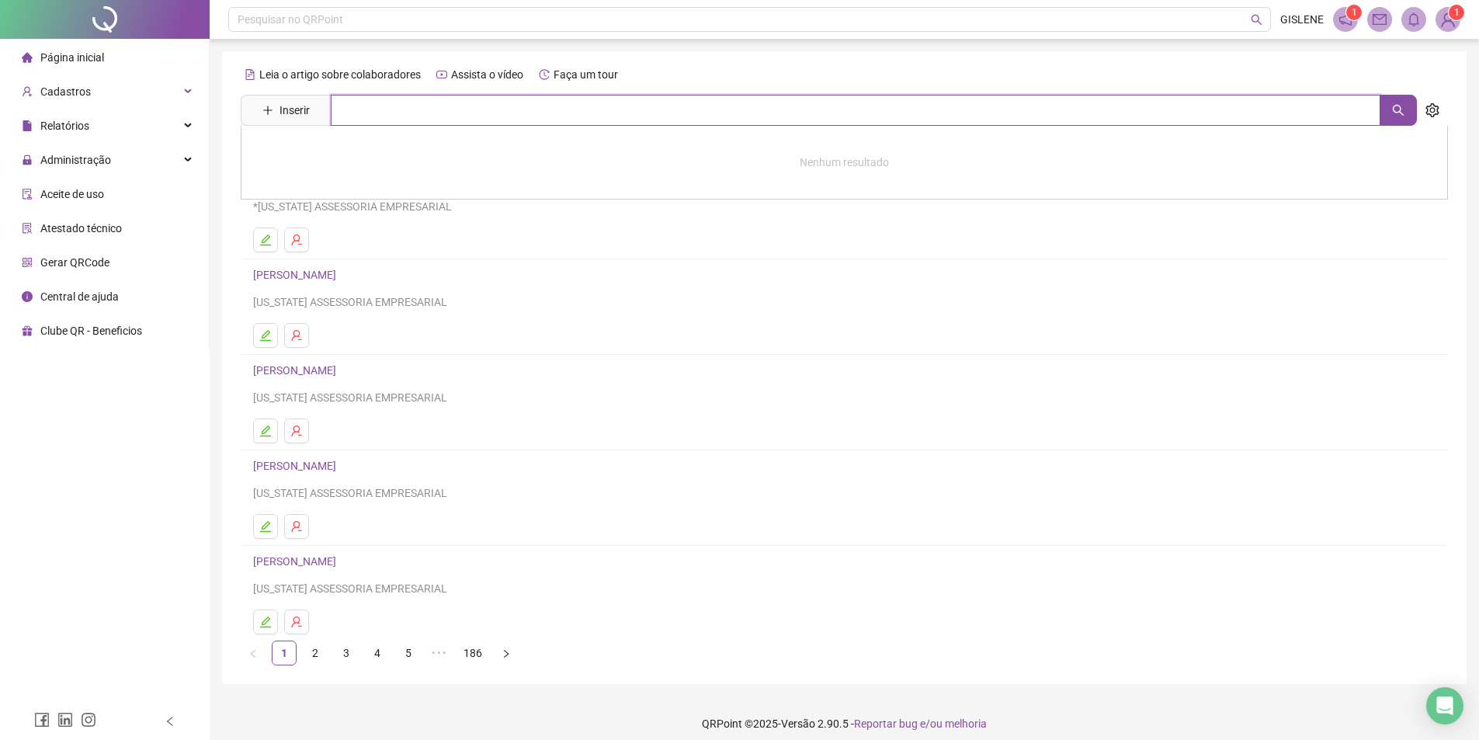
click at [450, 108] on input "text" at bounding box center [855, 110] width 1049 height 31
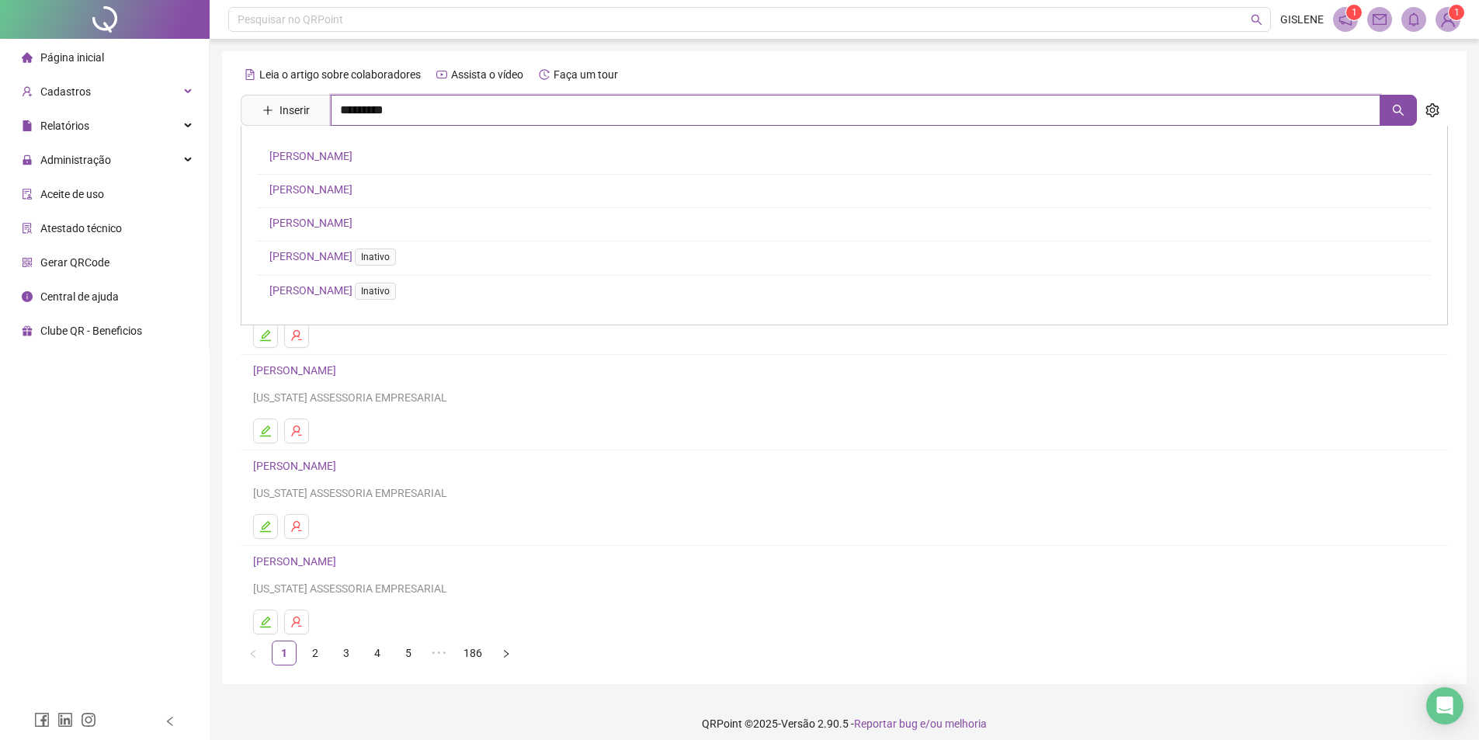
type input "*********"
click at [352, 220] on link "[PERSON_NAME]" at bounding box center [310, 224] width 83 height 12
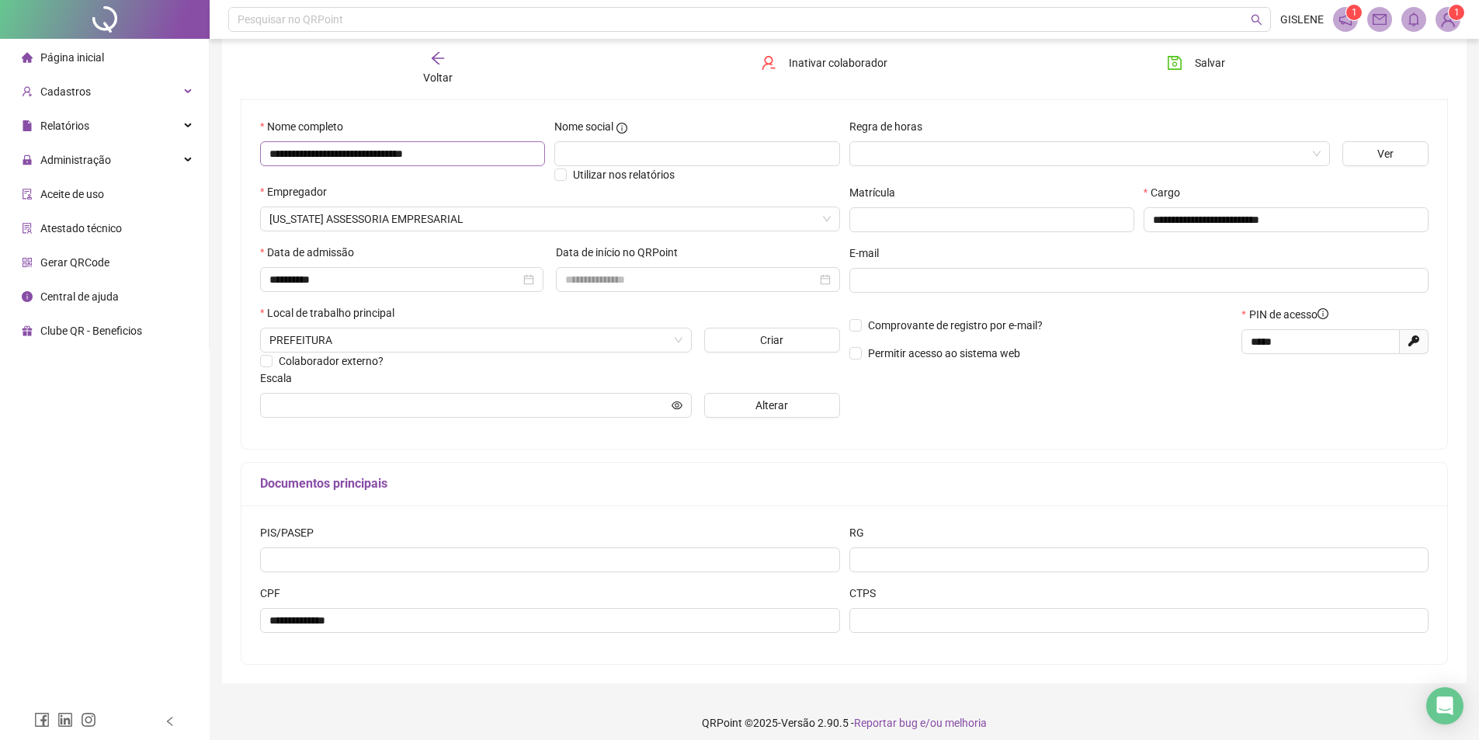
scroll to position [146, 0]
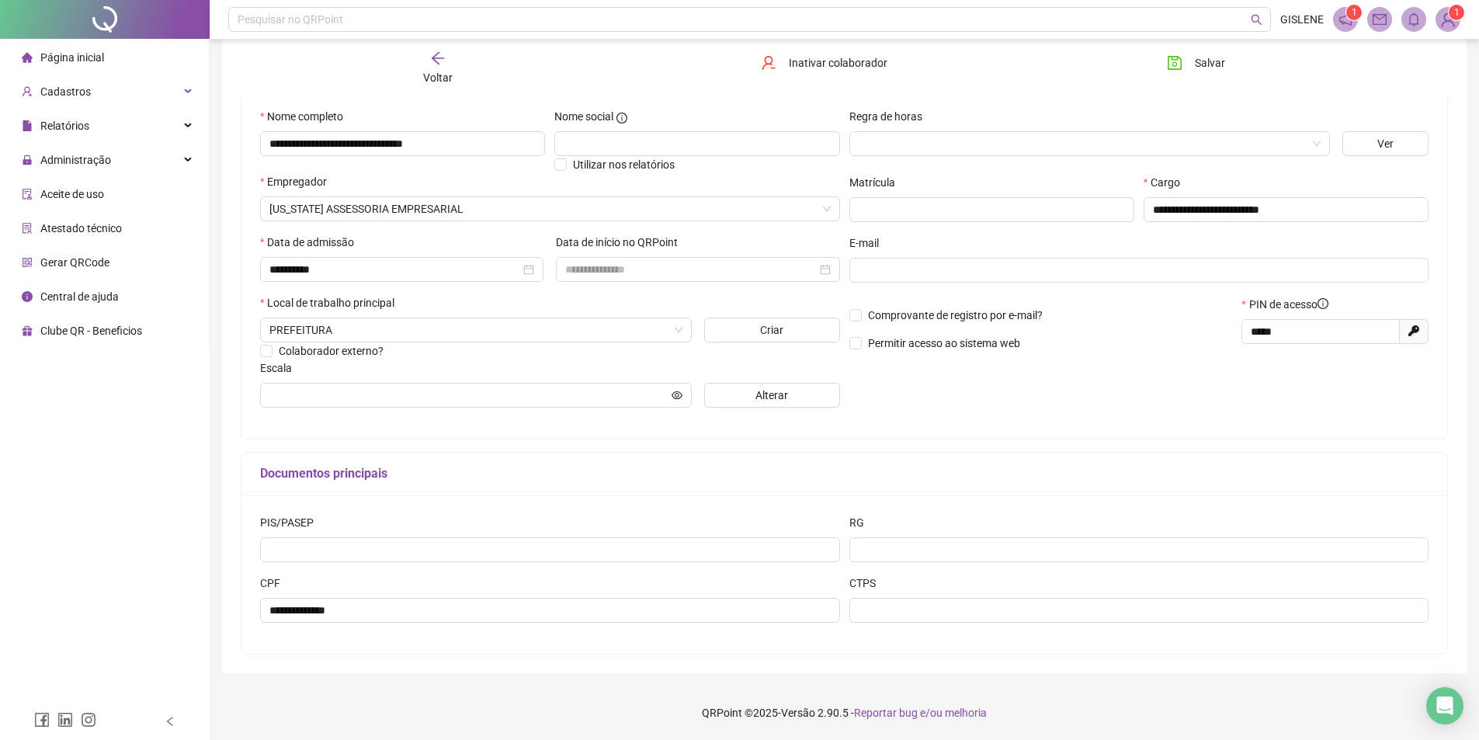
click at [454, 64] on div "Voltar" at bounding box center [437, 68] width 191 height 36
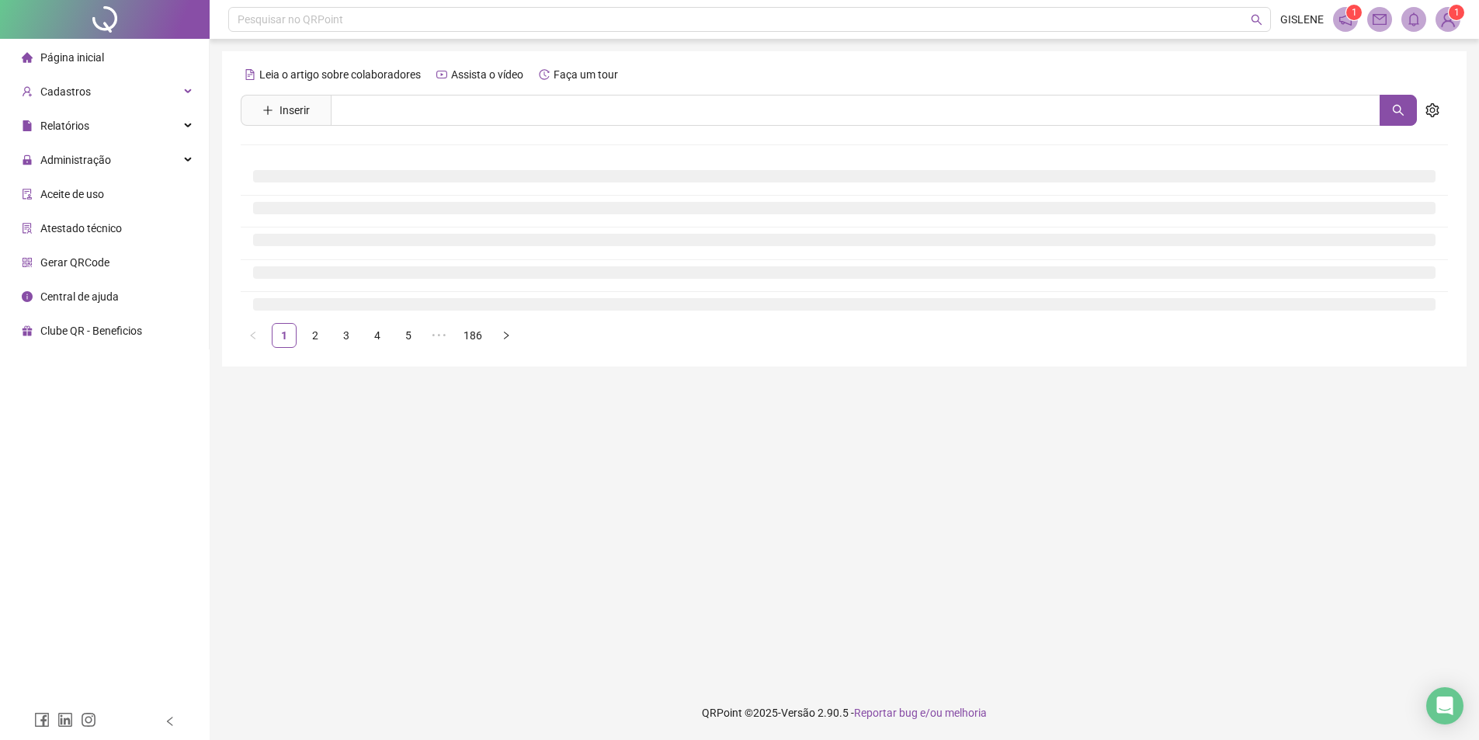
scroll to position [0, 0]
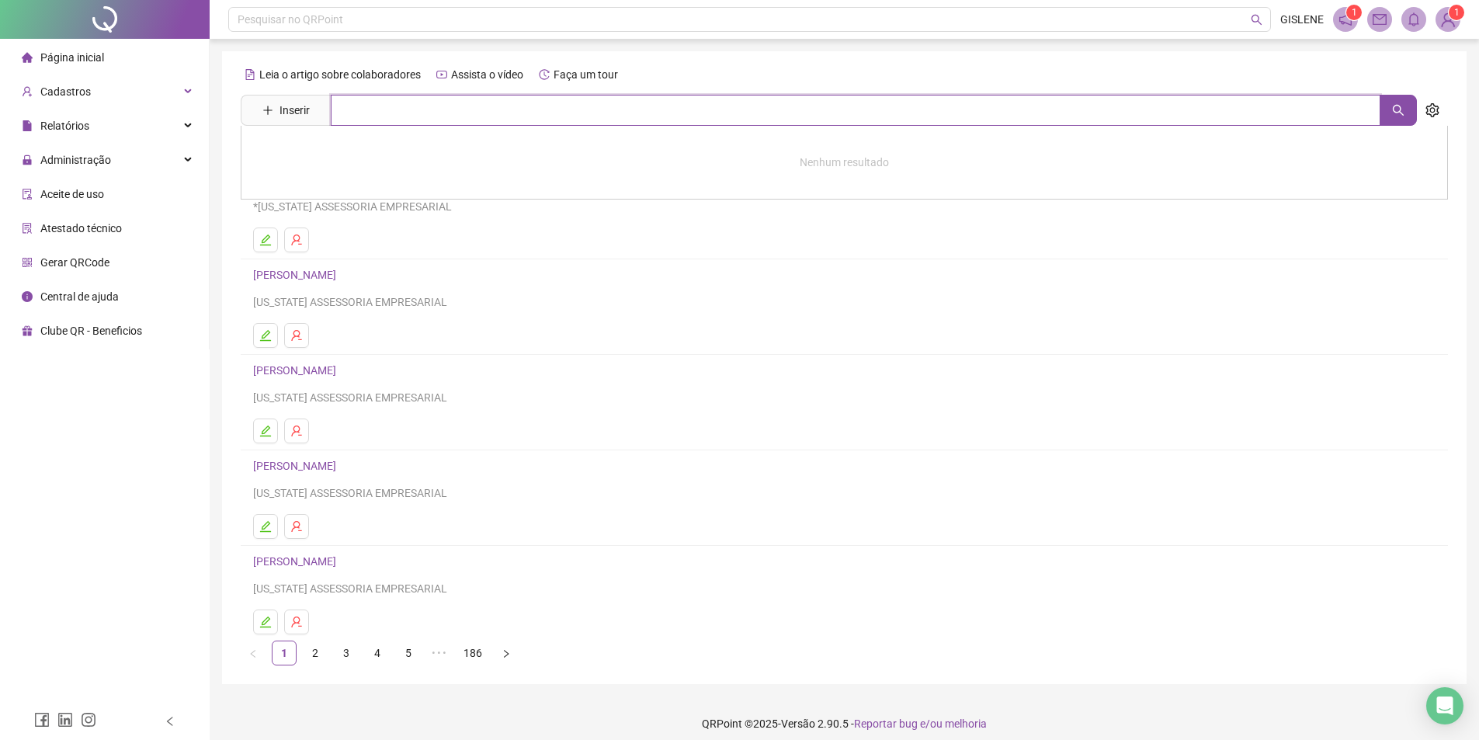
click at [447, 100] on input "text" at bounding box center [855, 110] width 1049 height 31
click at [486, 116] on input "text" at bounding box center [855, 110] width 1049 height 31
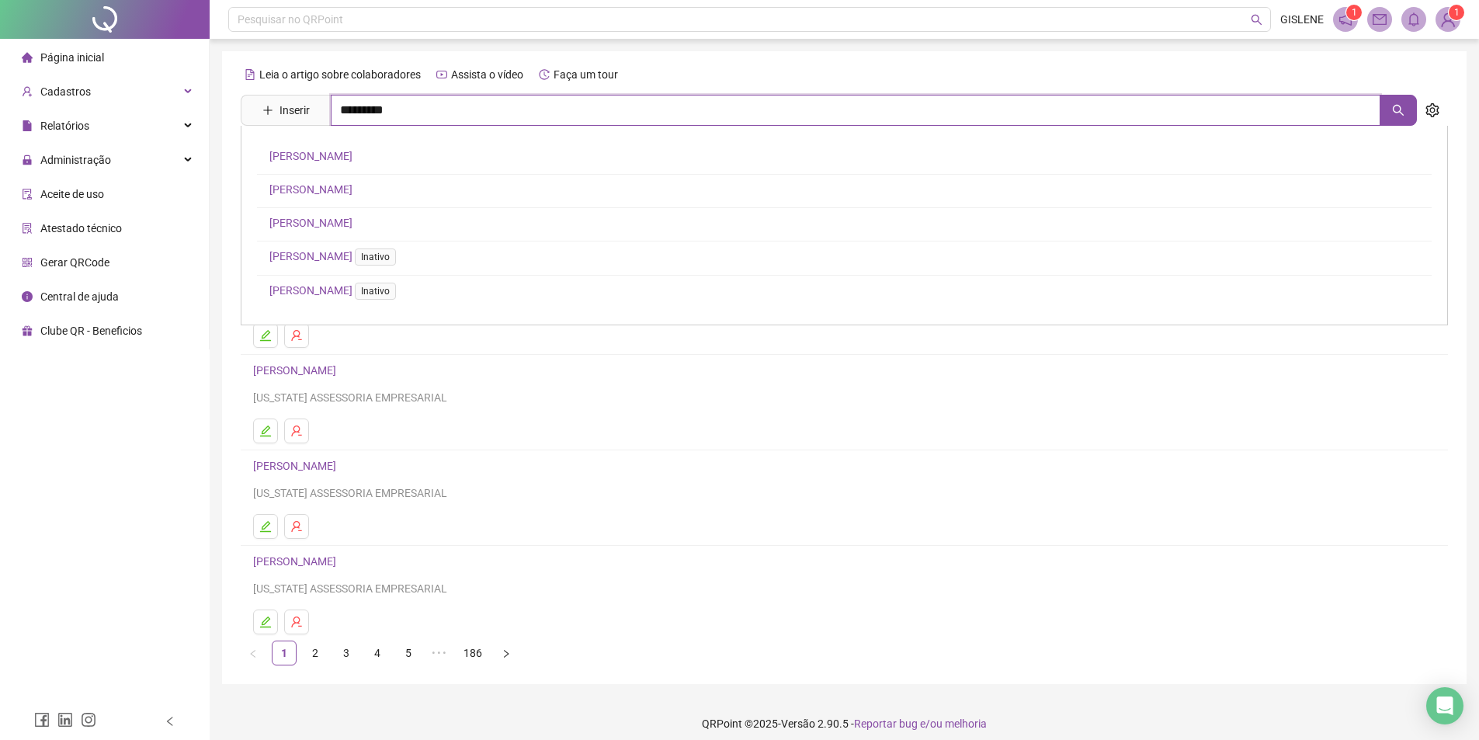
type input "*********"
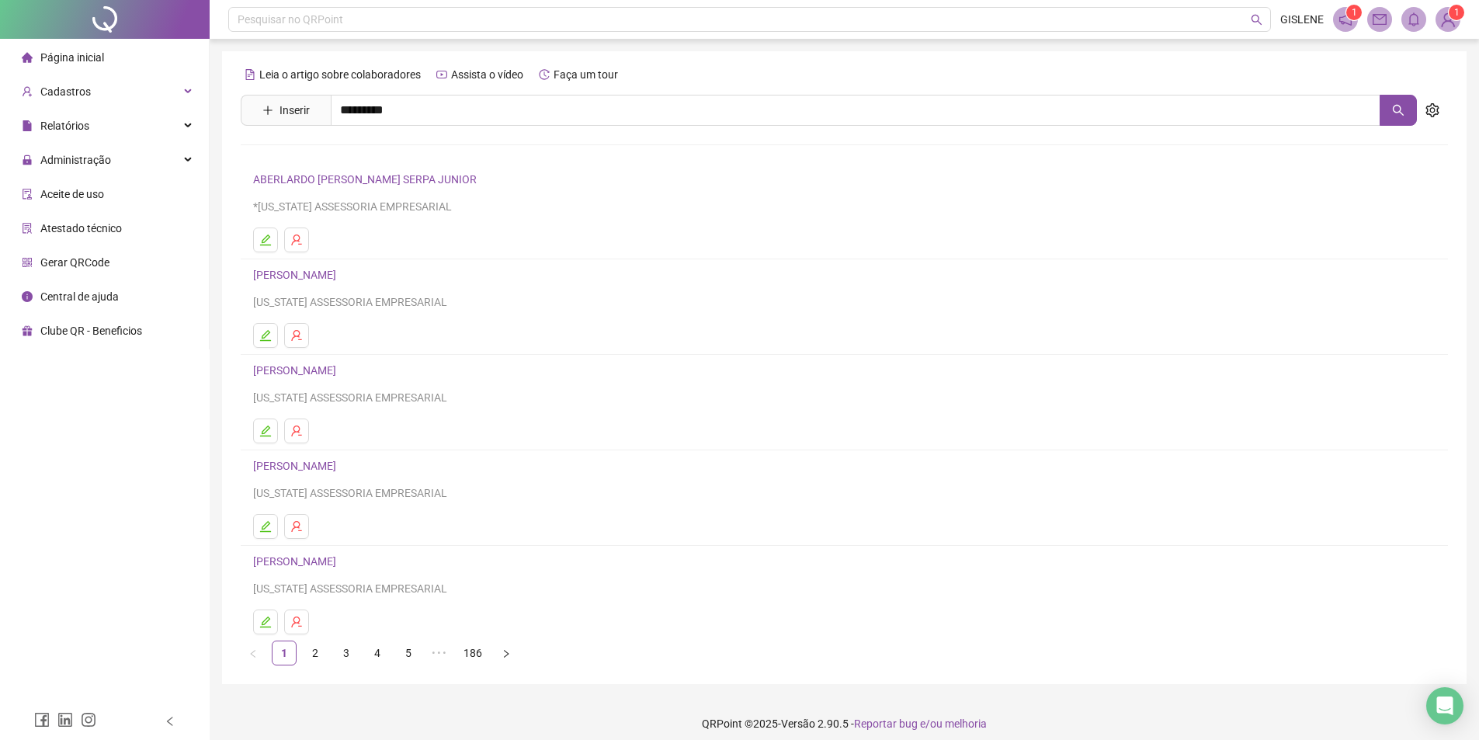
click at [352, 188] on link "[PERSON_NAME]" at bounding box center [310, 190] width 83 height 12
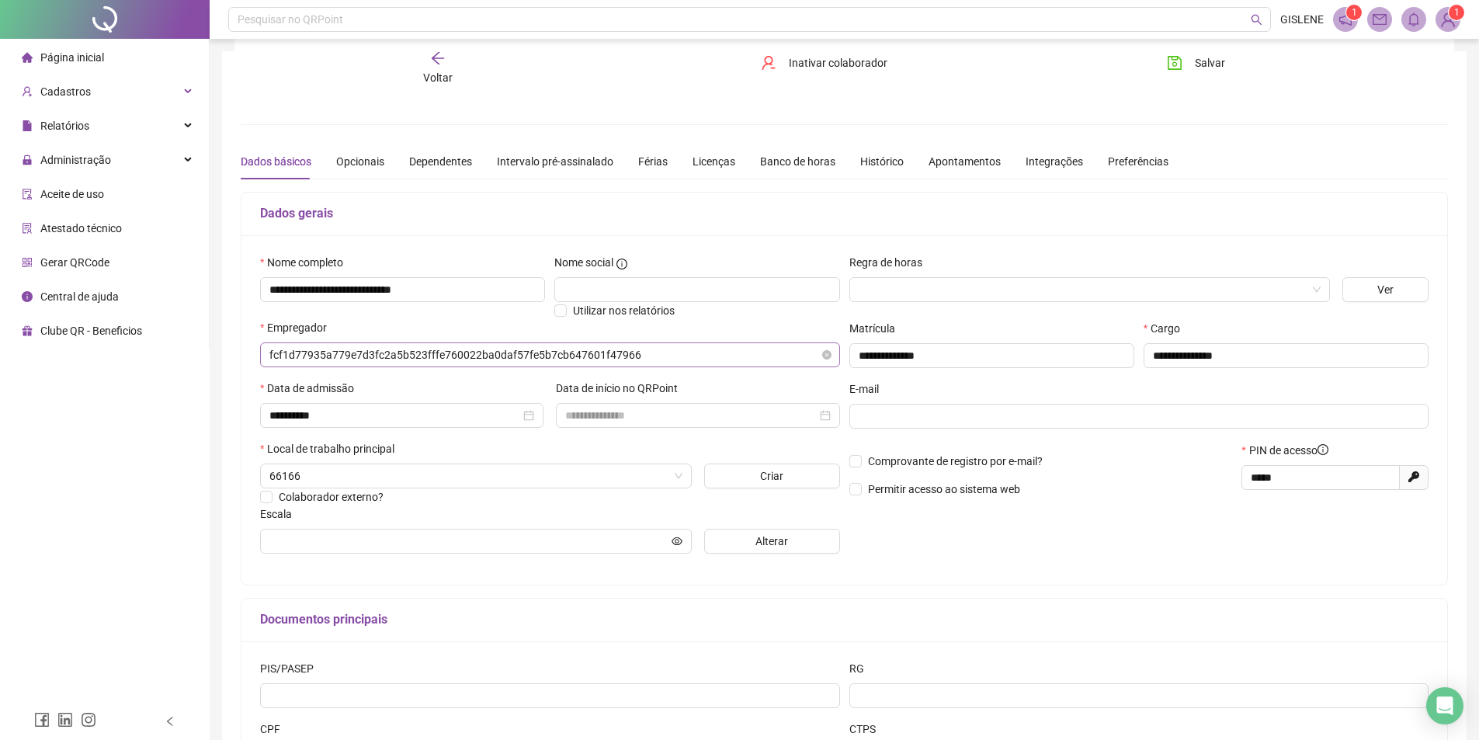
scroll to position [146, 0]
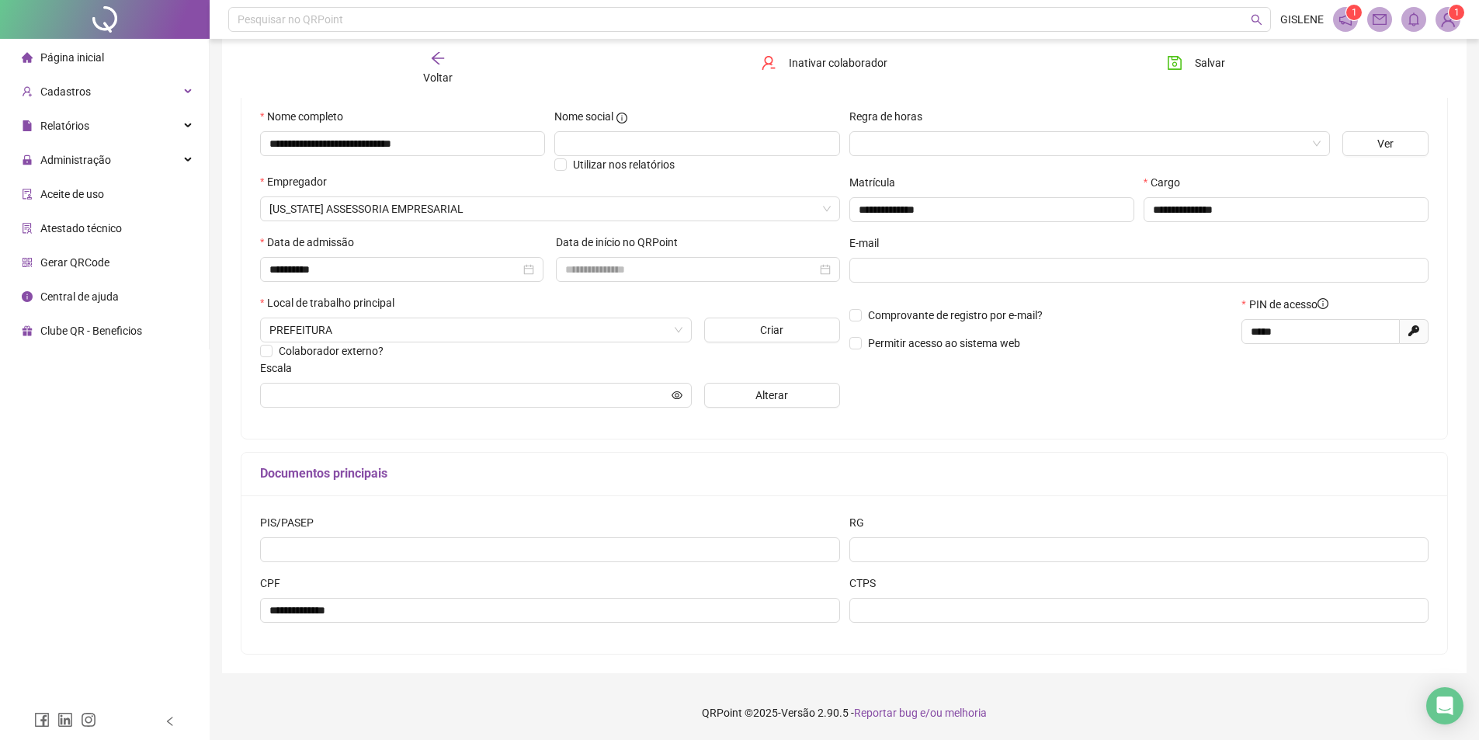
click at [425, 62] on div "Voltar" at bounding box center [437, 68] width 191 height 36
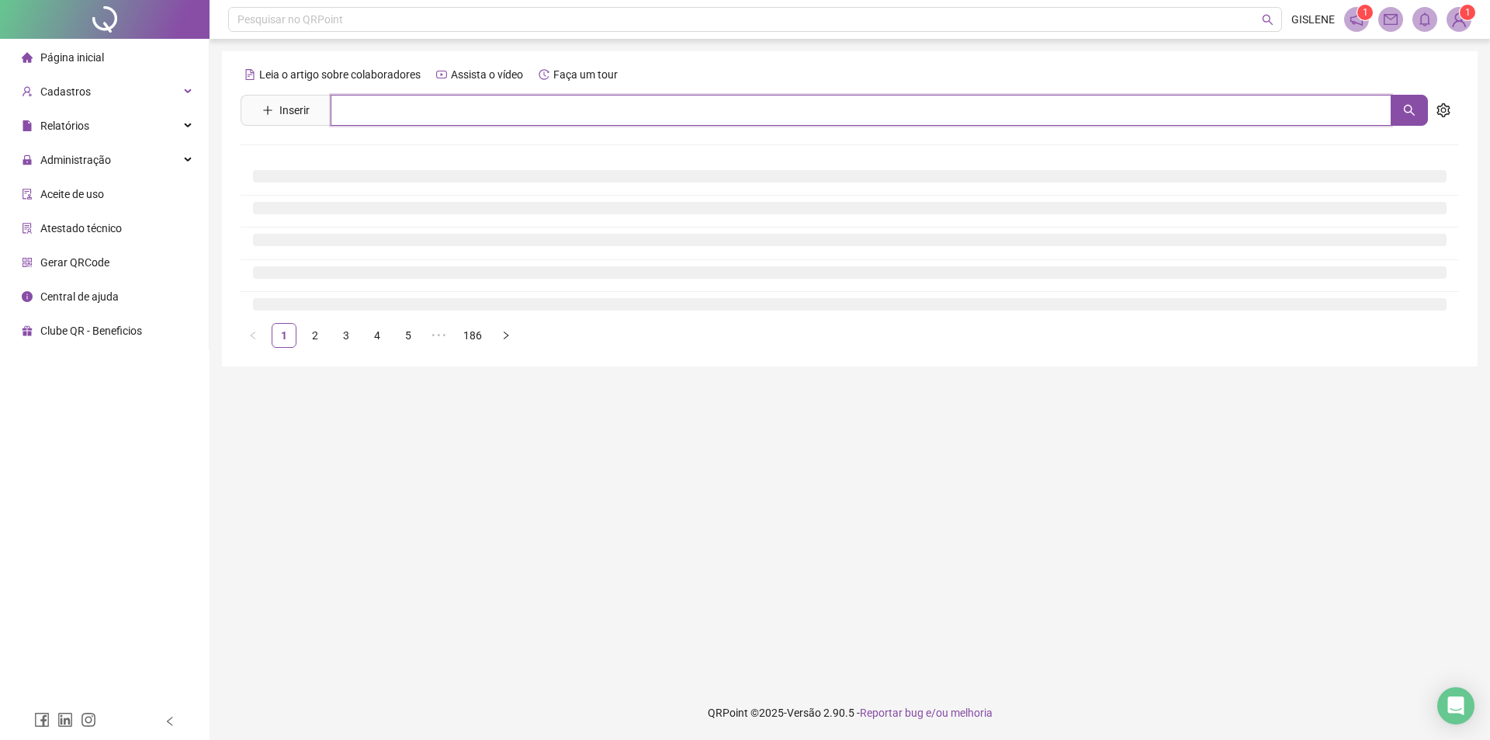
click at [437, 109] on input "text" at bounding box center [861, 110] width 1061 height 31
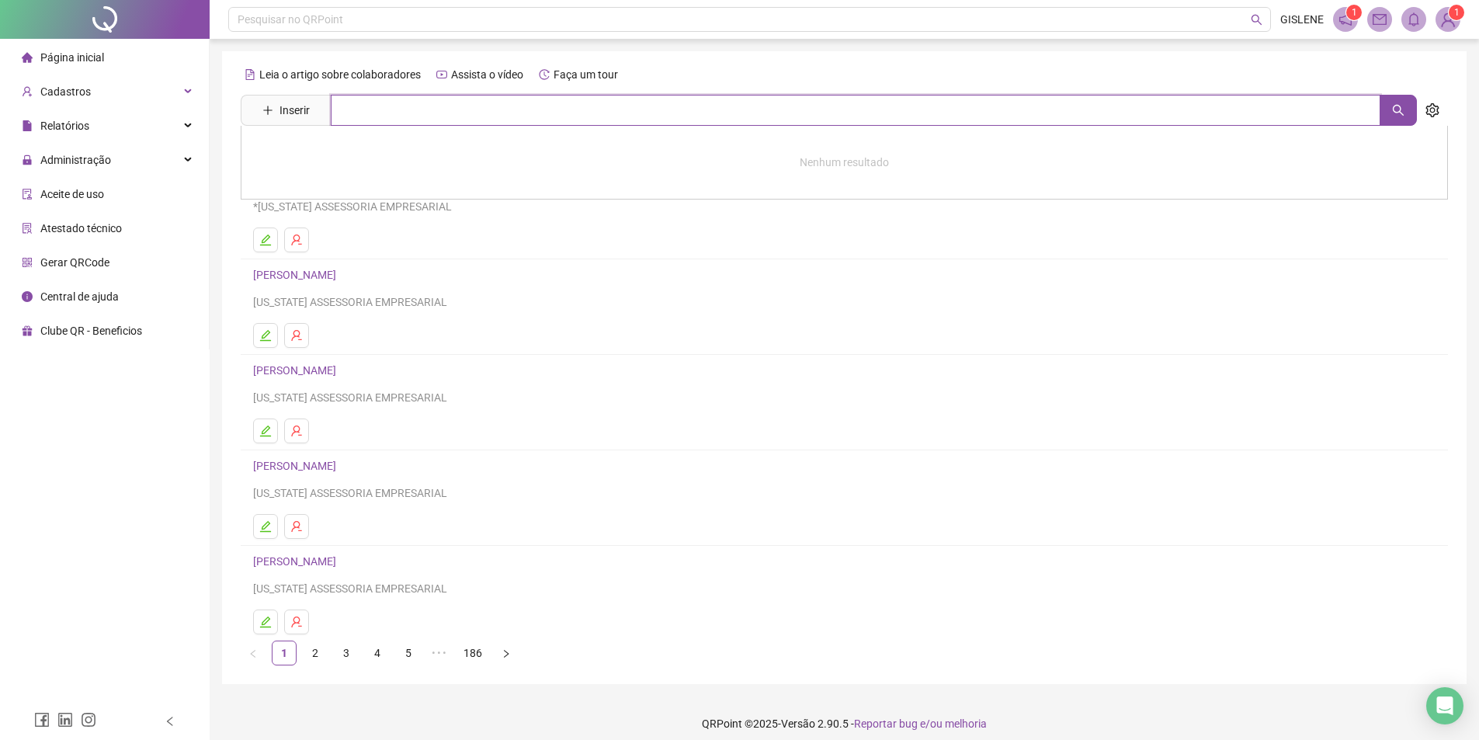
click at [441, 109] on input "text" at bounding box center [855, 110] width 1049 height 31
type input "**********"
click at [352, 151] on link "[PERSON_NAME]" at bounding box center [310, 156] width 83 height 12
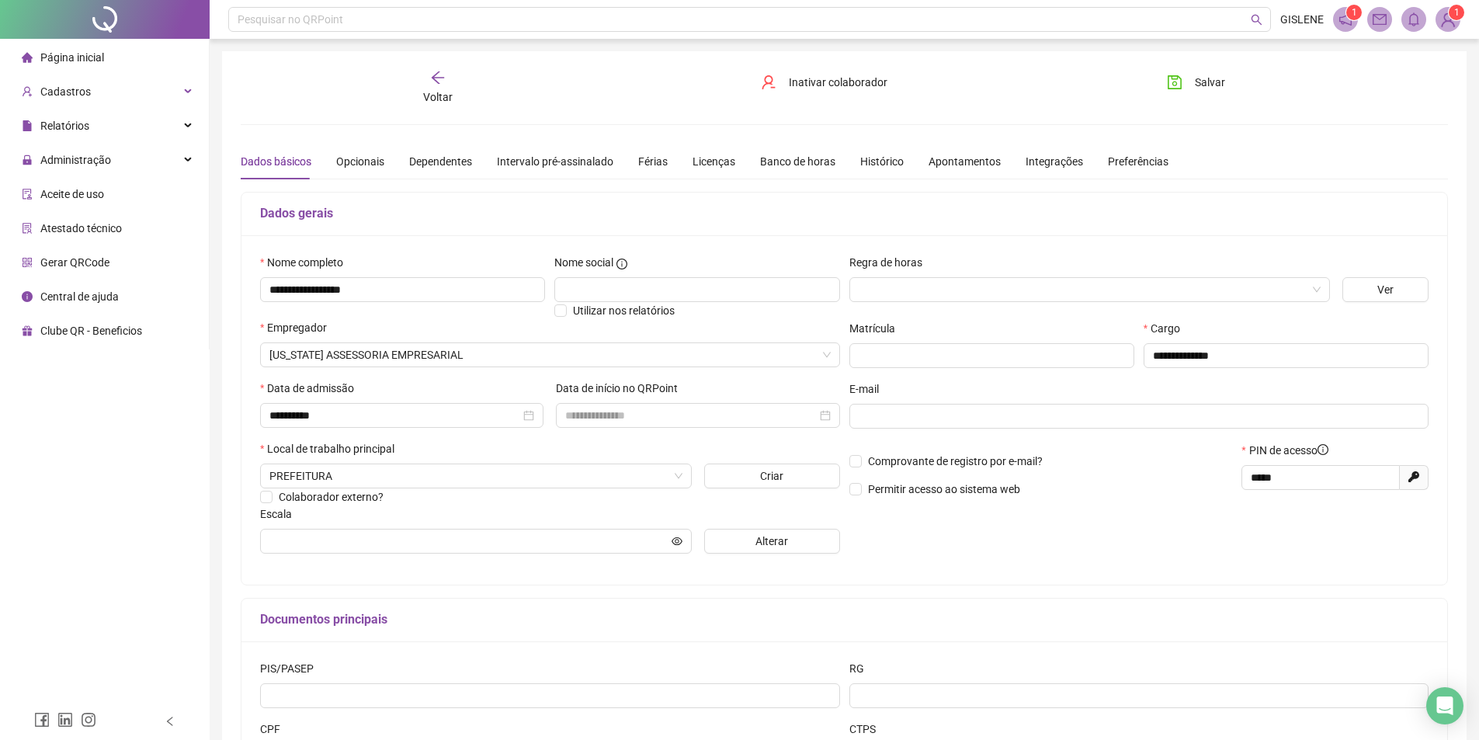
click at [430, 75] on icon "arrow-left" at bounding box center [438, 78] width 16 height 16
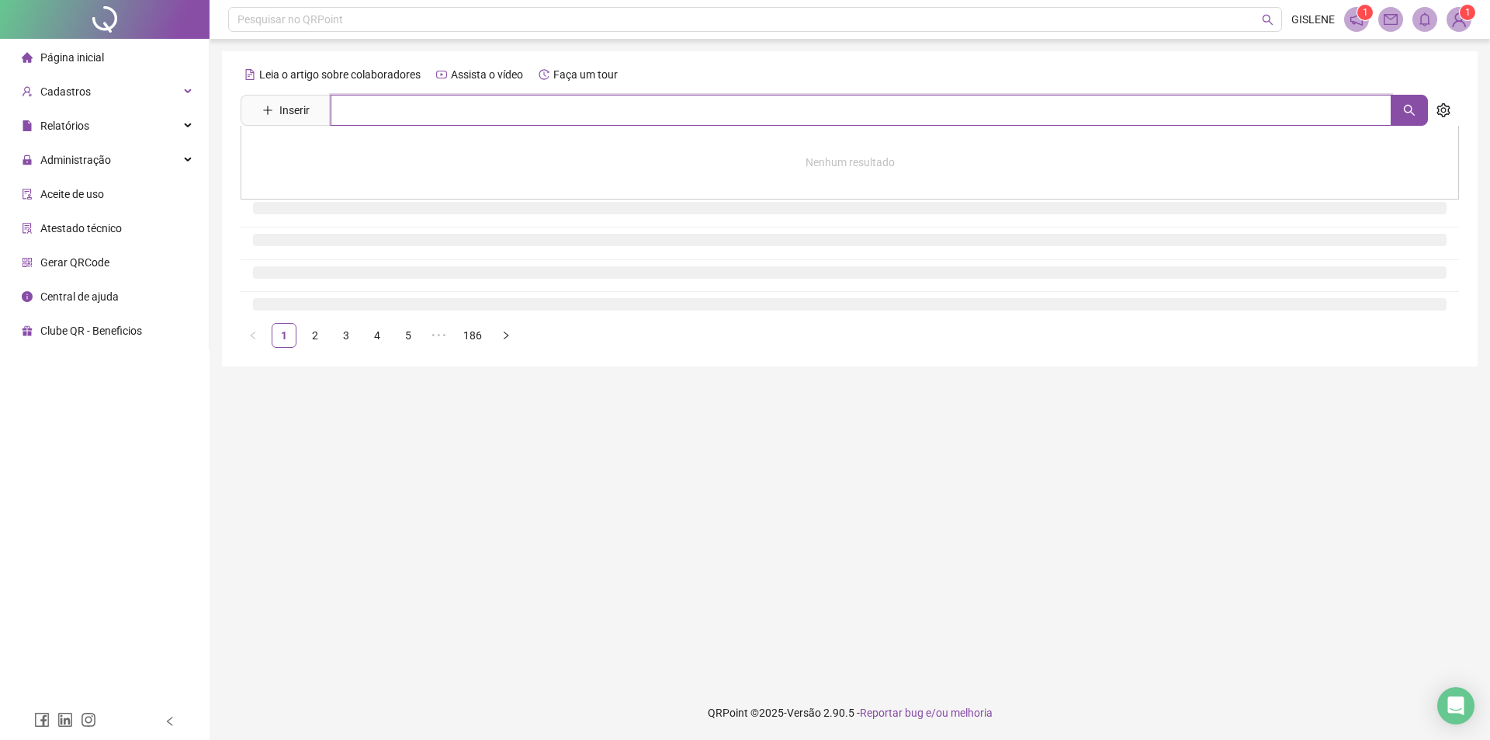
click at [440, 123] on input "text" at bounding box center [861, 110] width 1061 height 31
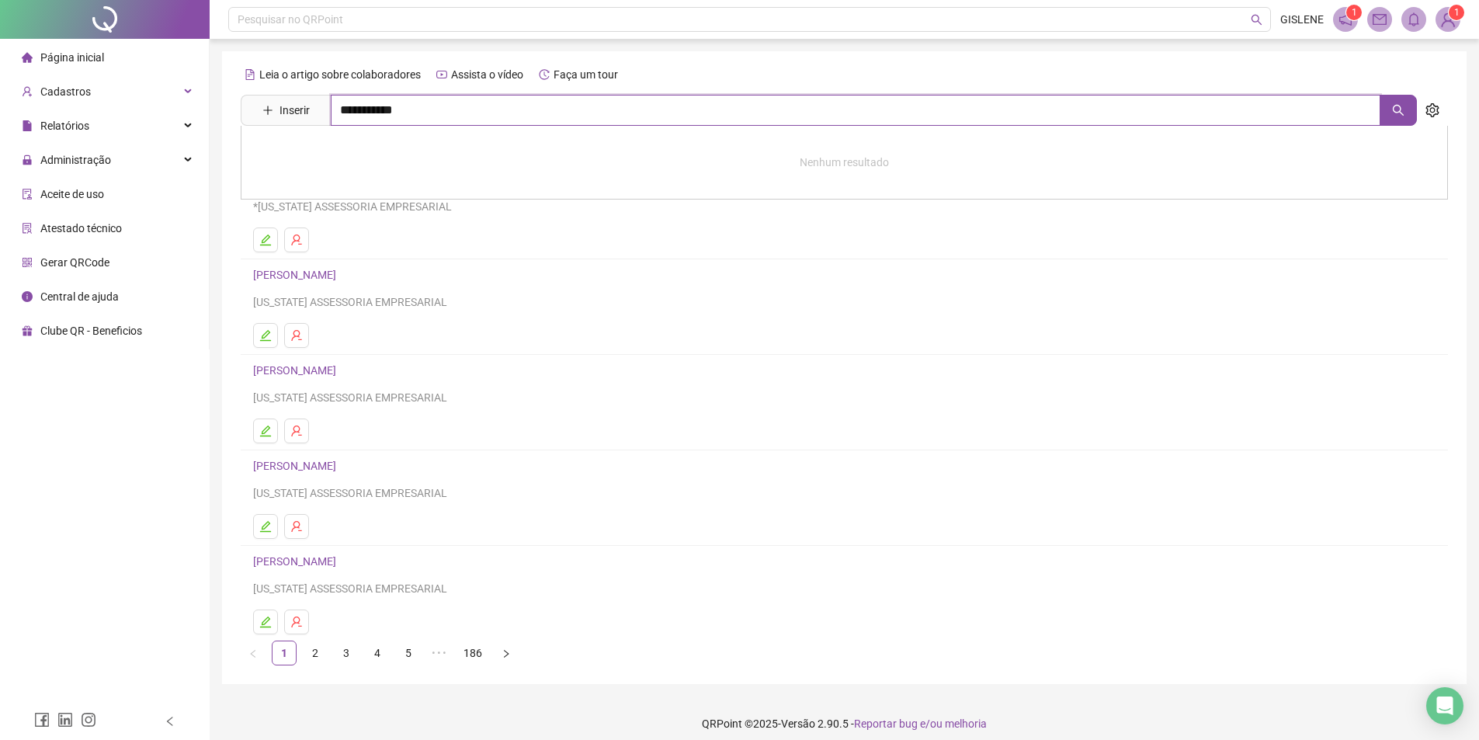
type input "**********"
click at [352, 185] on link "[PERSON_NAME]" at bounding box center [310, 190] width 83 height 12
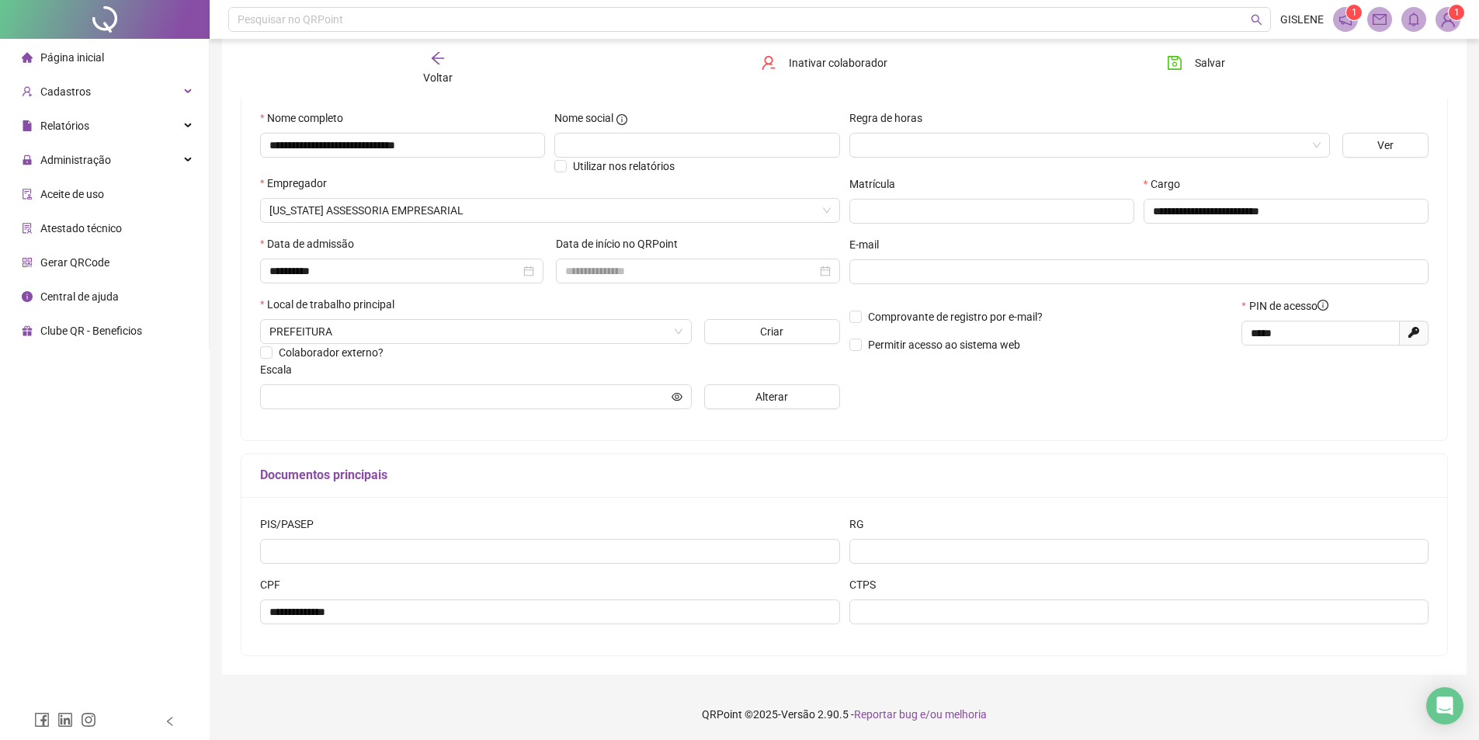
scroll to position [146, 0]
click at [442, 81] on span "Voltar" at bounding box center [437, 77] width 29 height 12
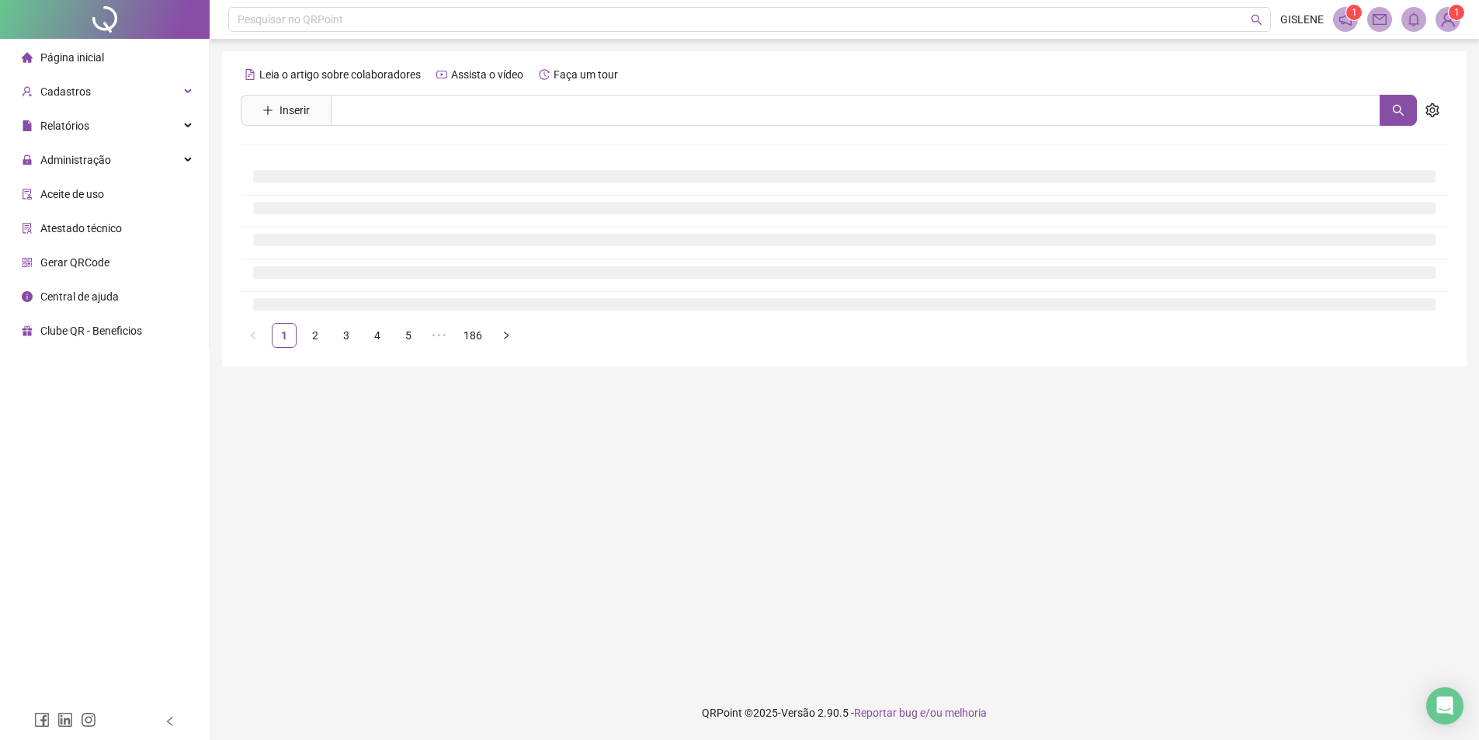
scroll to position [0, 0]
click at [445, 102] on input "text" at bounding box center [855, 110] width 1049 height 31
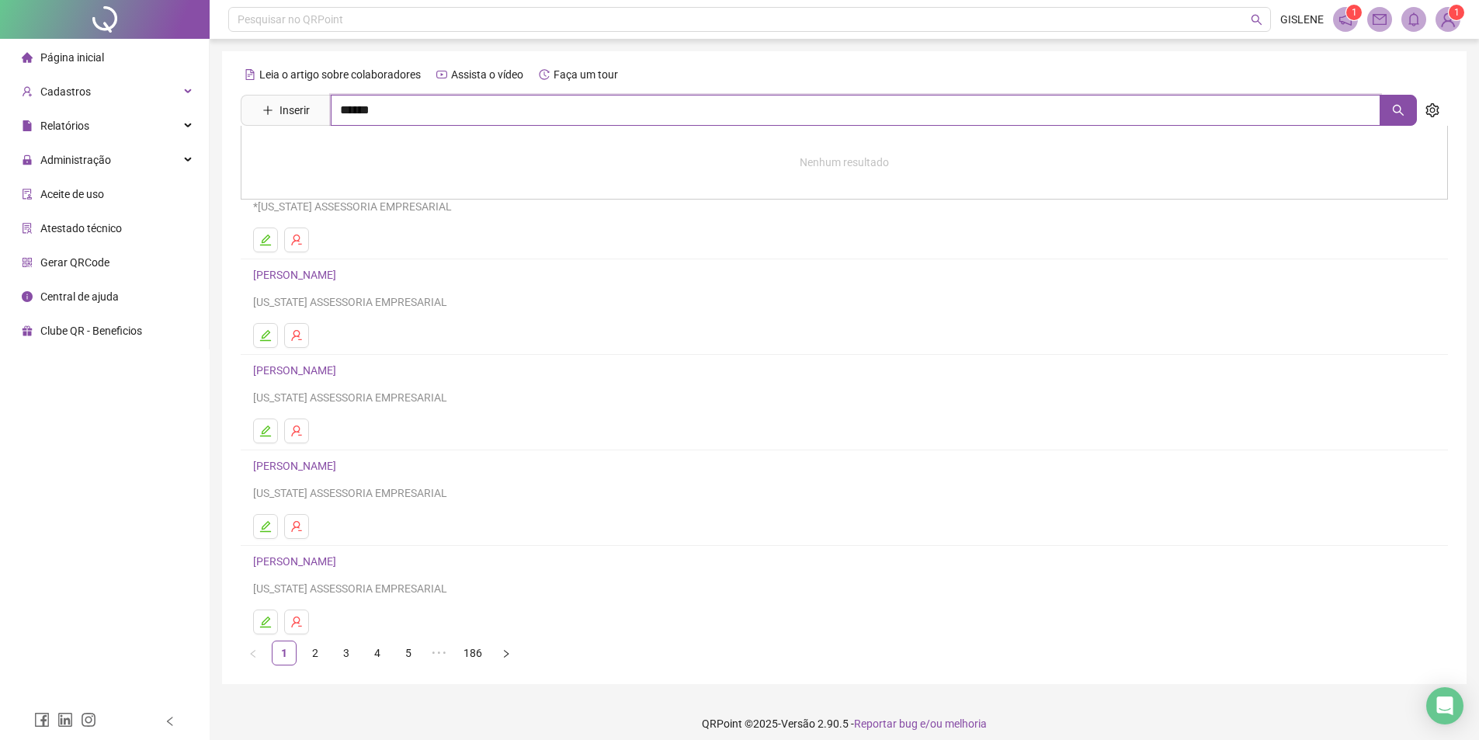
type input "******"
click at [352, 154] on link "[PERSON_NAME]" at bounding box center [310, 156] width 83 height 12
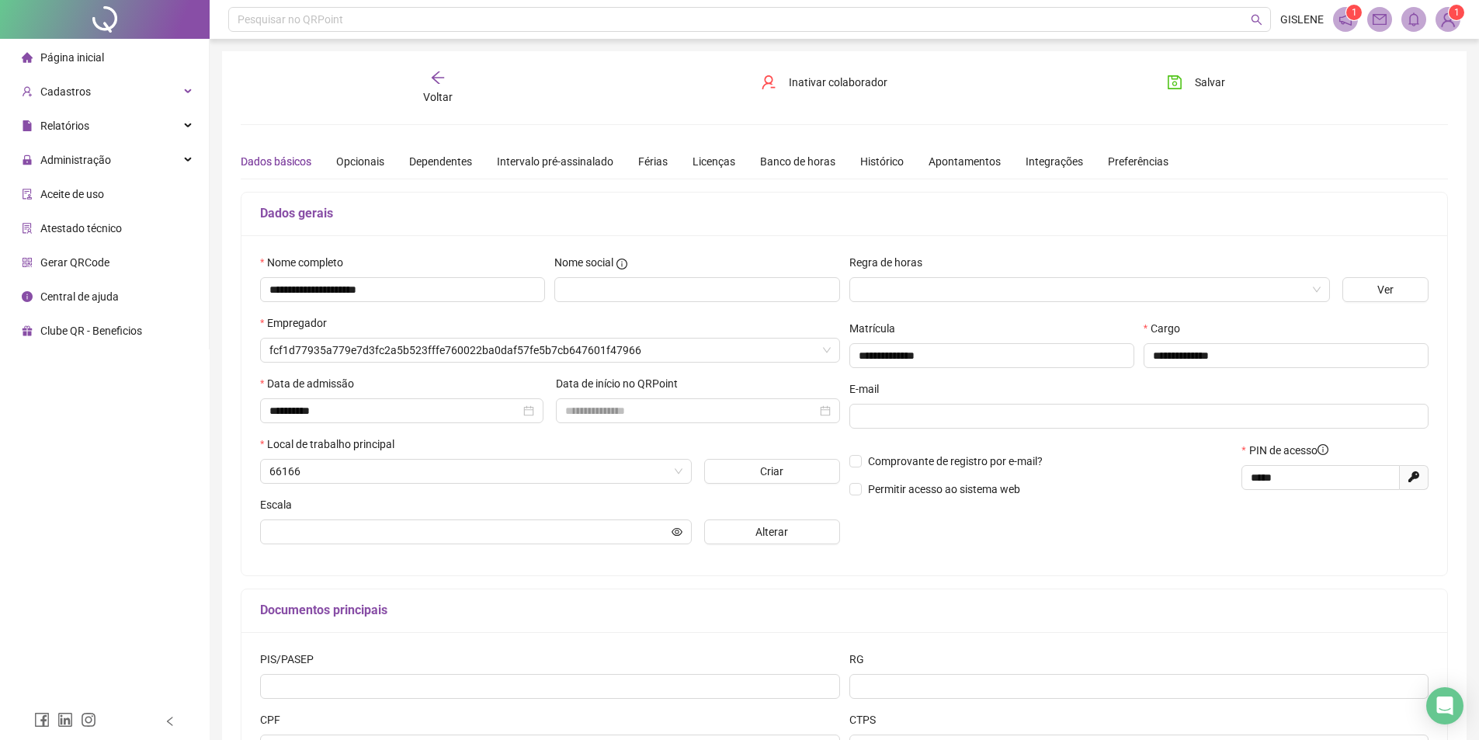
type input "**********"
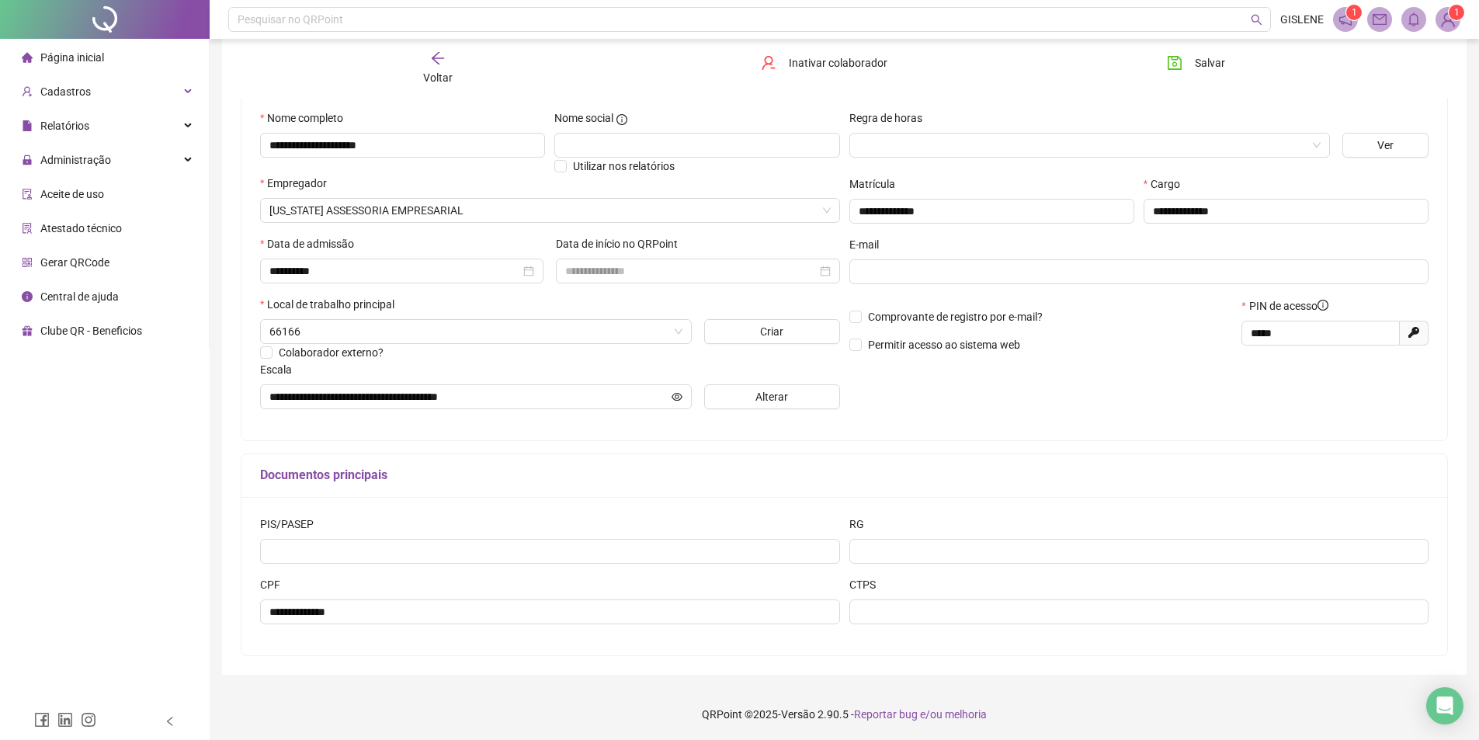
scroll to position [146, 0]
click at [459, 69] on div "Voltar" at bounding box center [437, 68] width 191 height 36
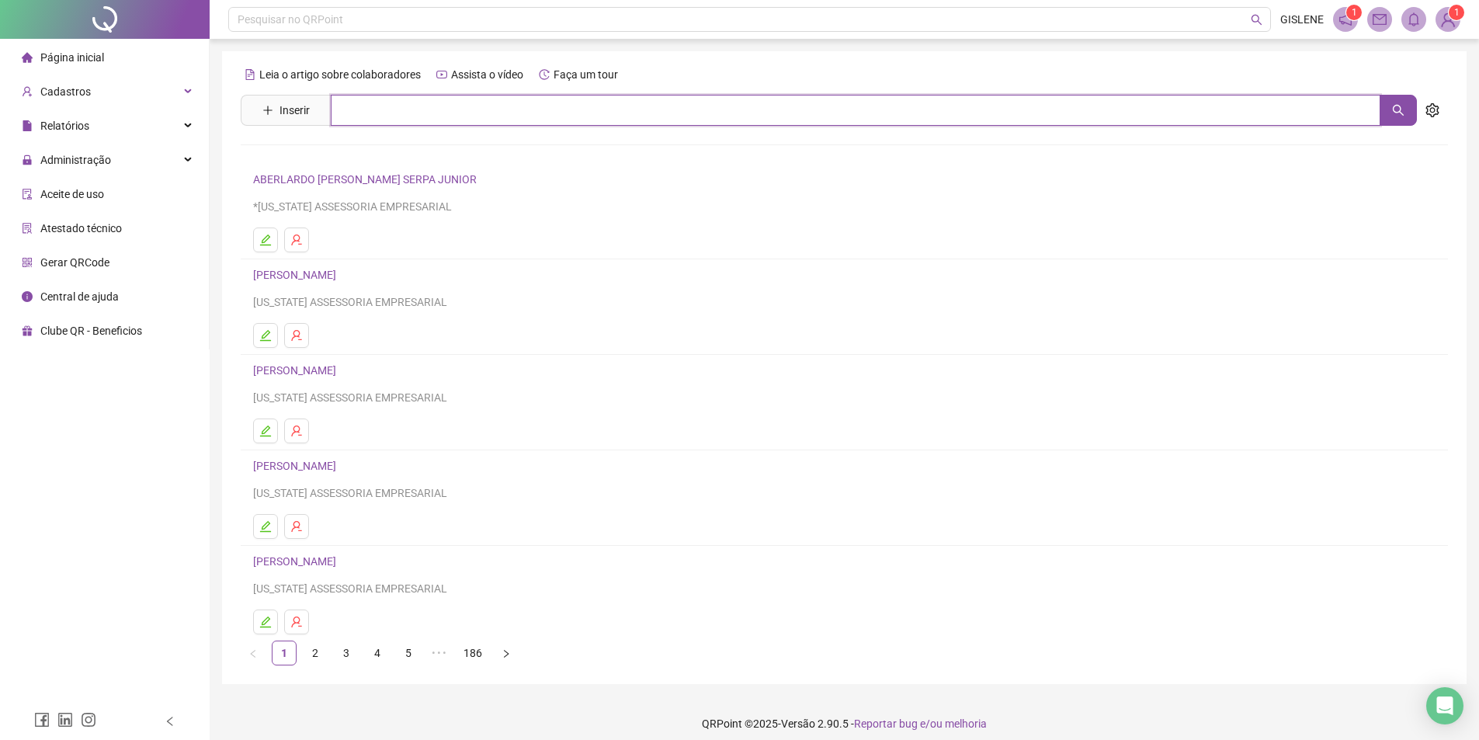
click at [453, 100] on input "text" at bounding box center [855, 110] width 1049 height 31
type input "*****"
click at [352, 155] on link "[PERSON_NAME]" at bounding box center [310, 156] width 83 height 12
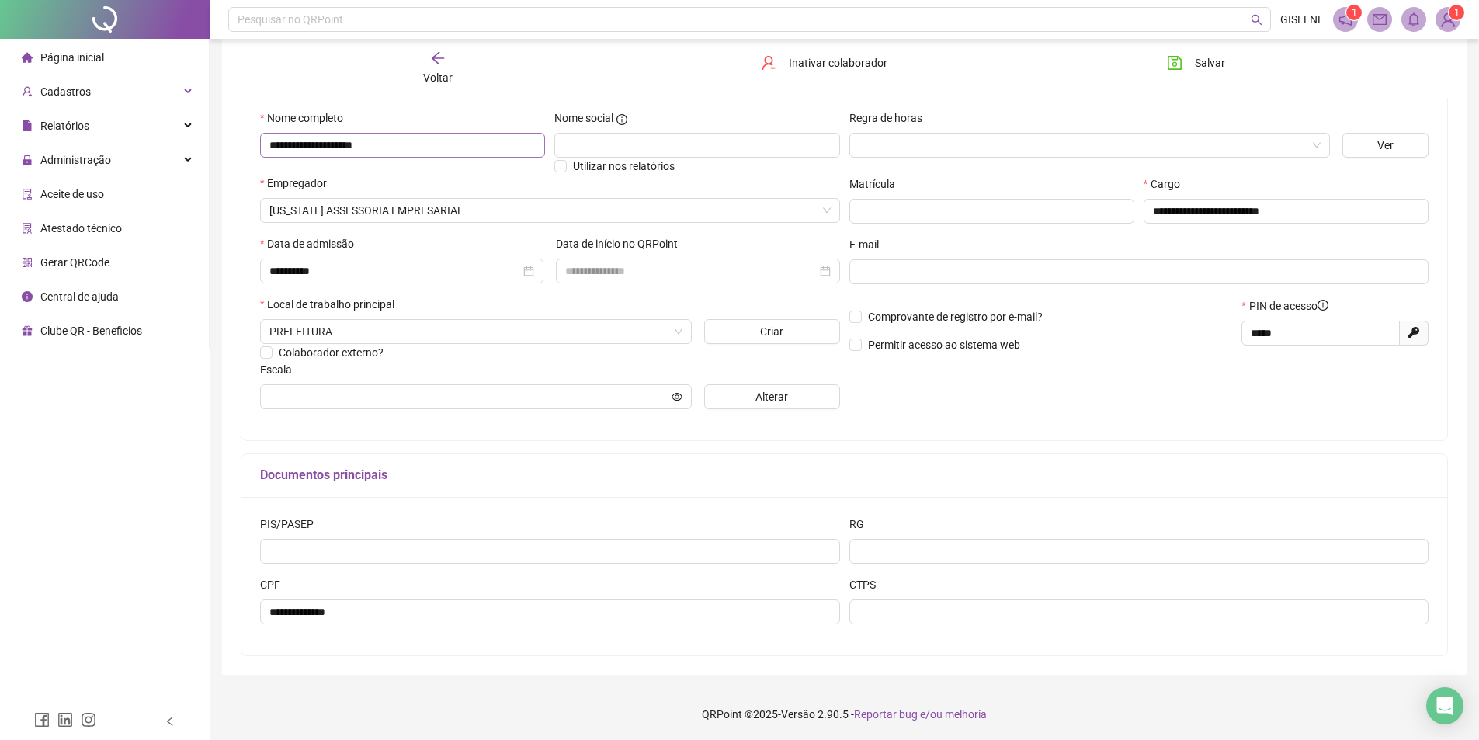
scroll to position [146, 0]
click at [431, 63] on icon "arrow-left" at bounding box center [438, 58] width 16 height 16
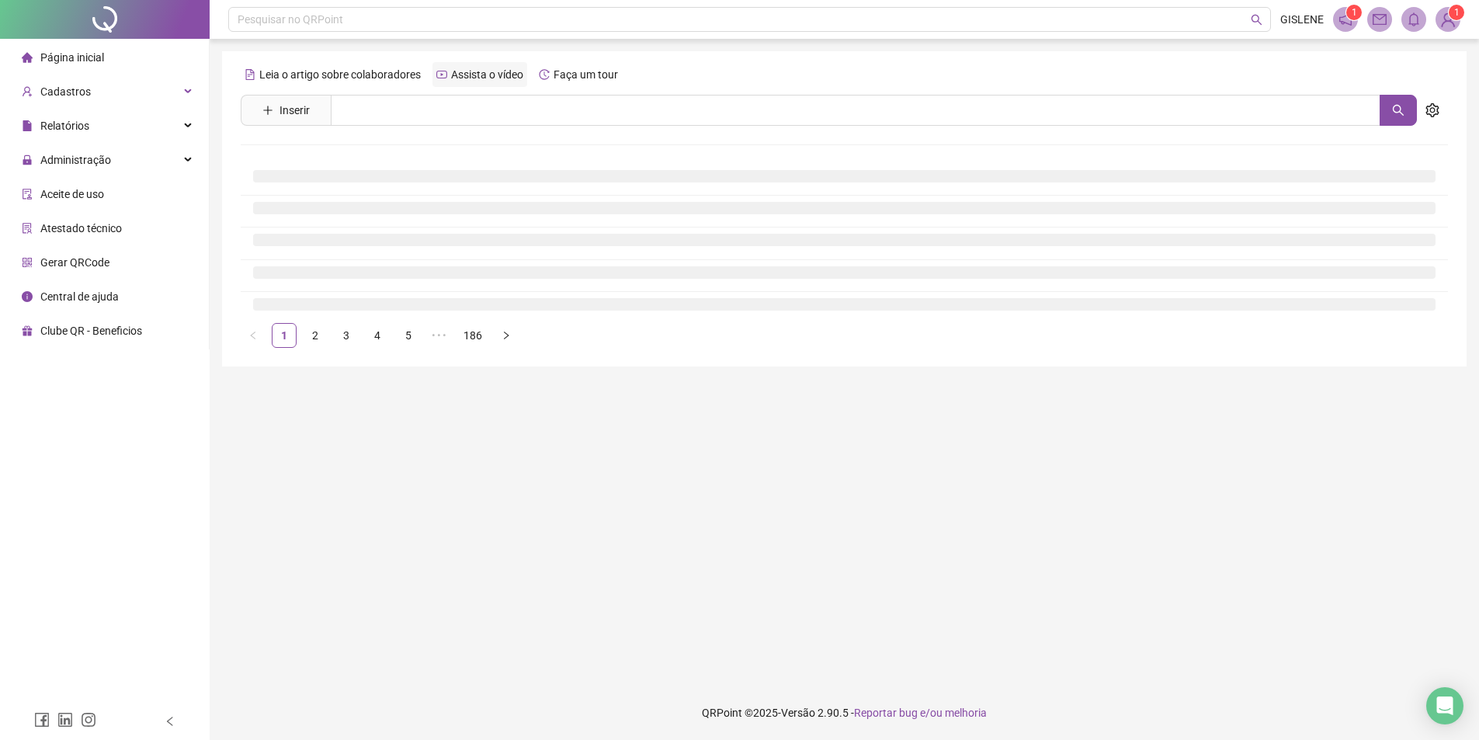
scroll to position [0, 0]
click at [439, 110] on input "text" at bounding box center [861, 110] width 1061 height 31
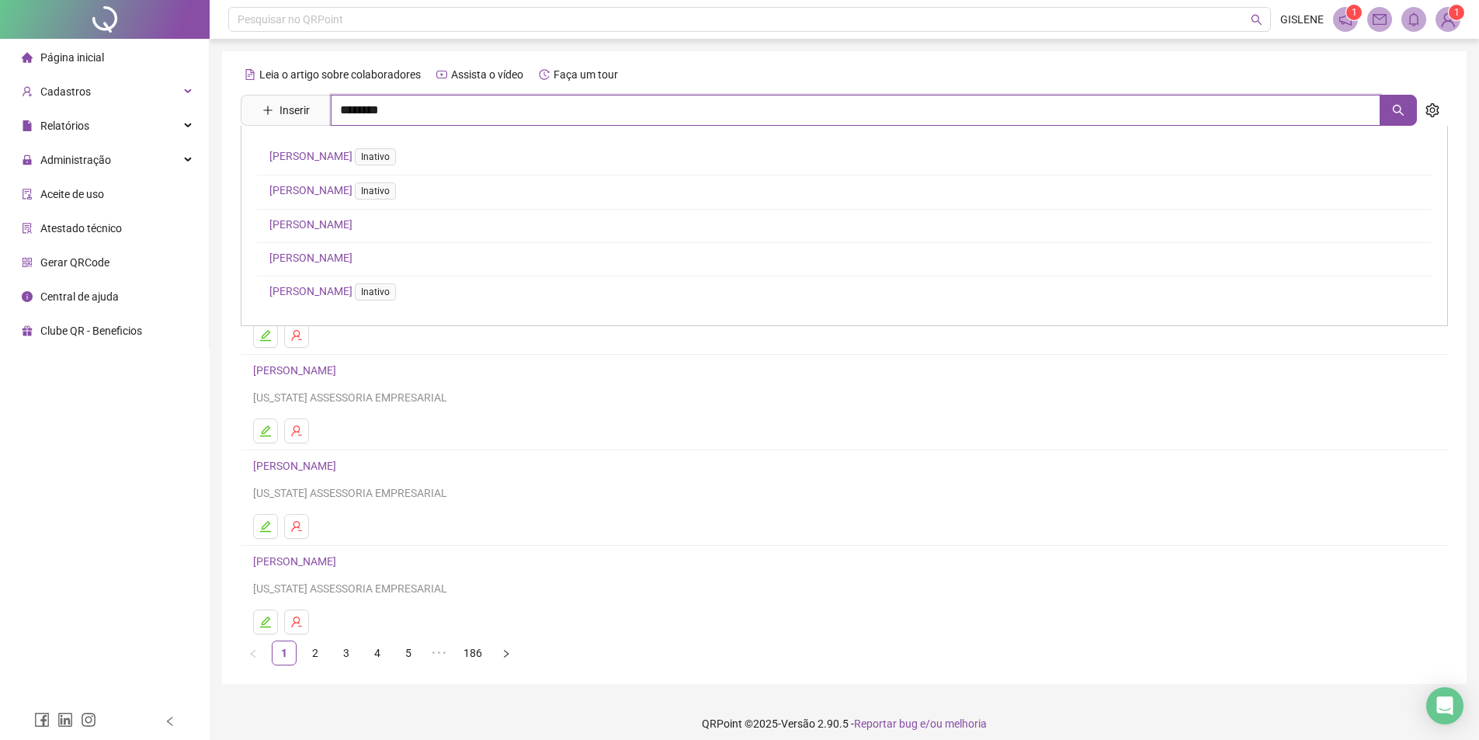
type input "********"
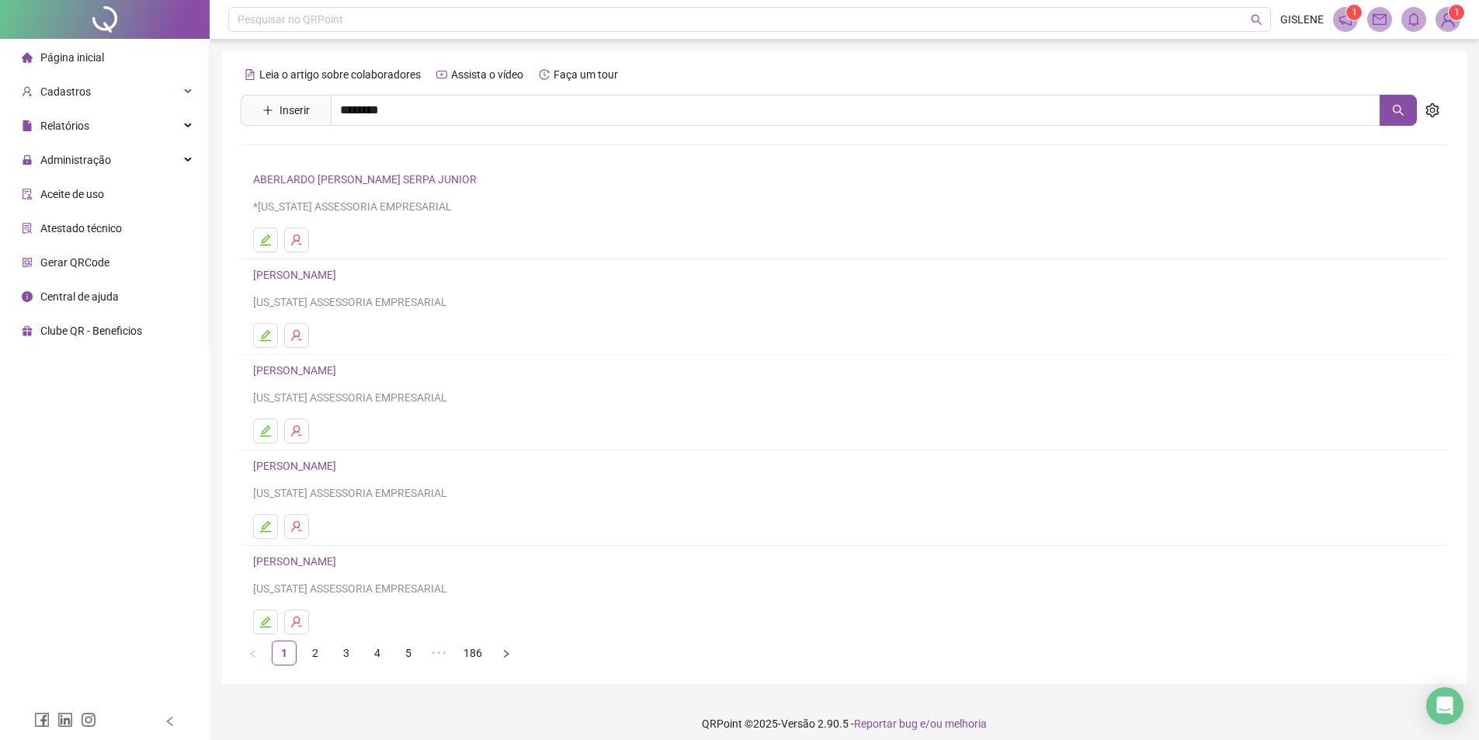
click at [352, 161] on link "[PERSON_NAME]" at bounding box center [310, 156] width 83 height 12
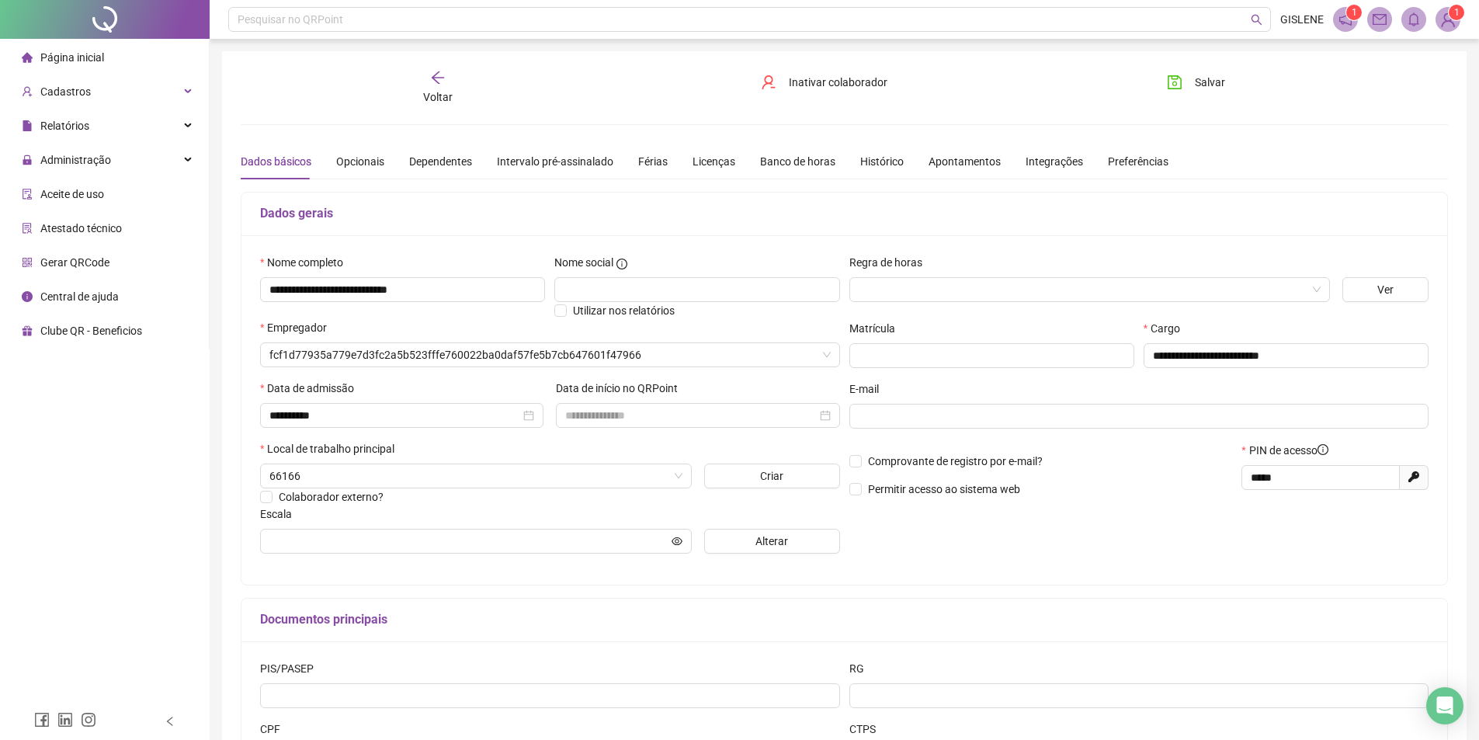
type input "**********"
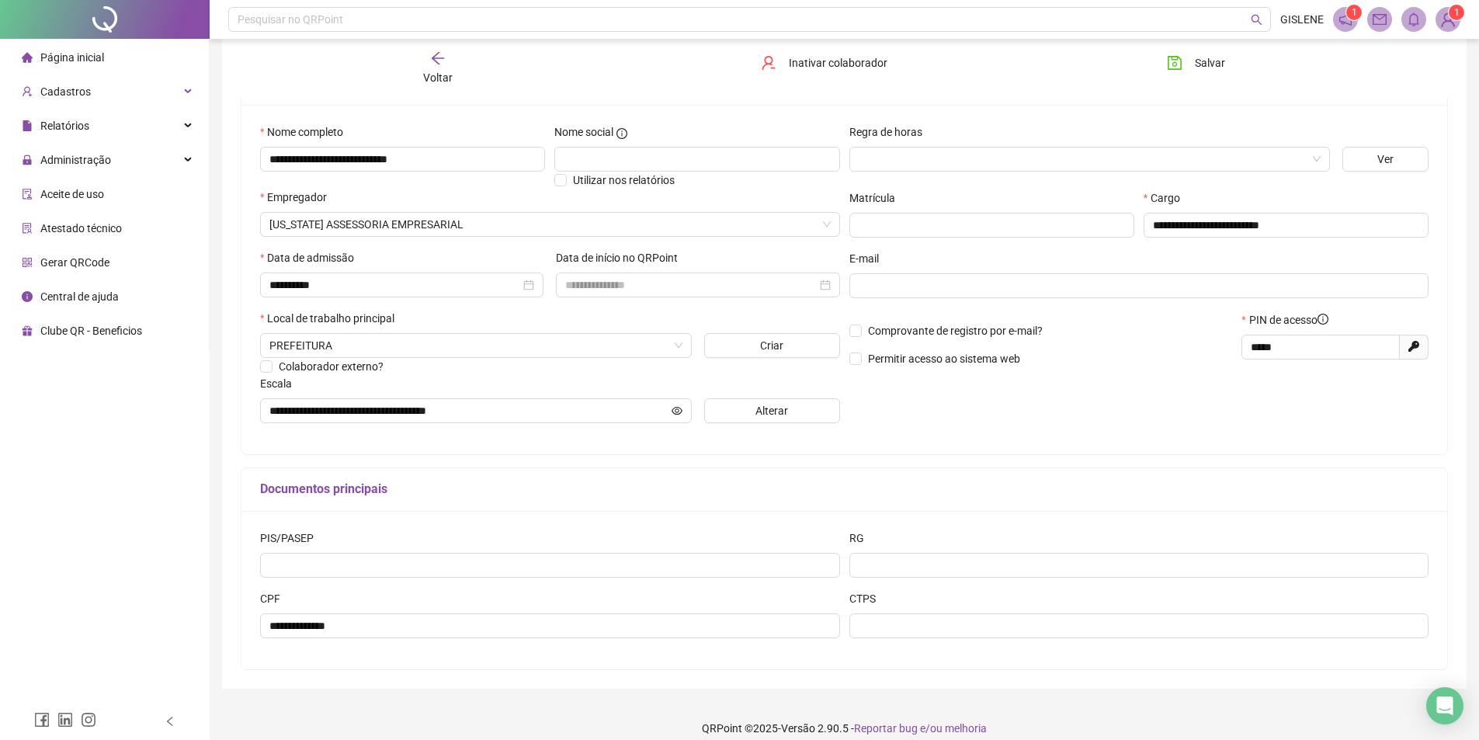
scroll to position [146, 0]
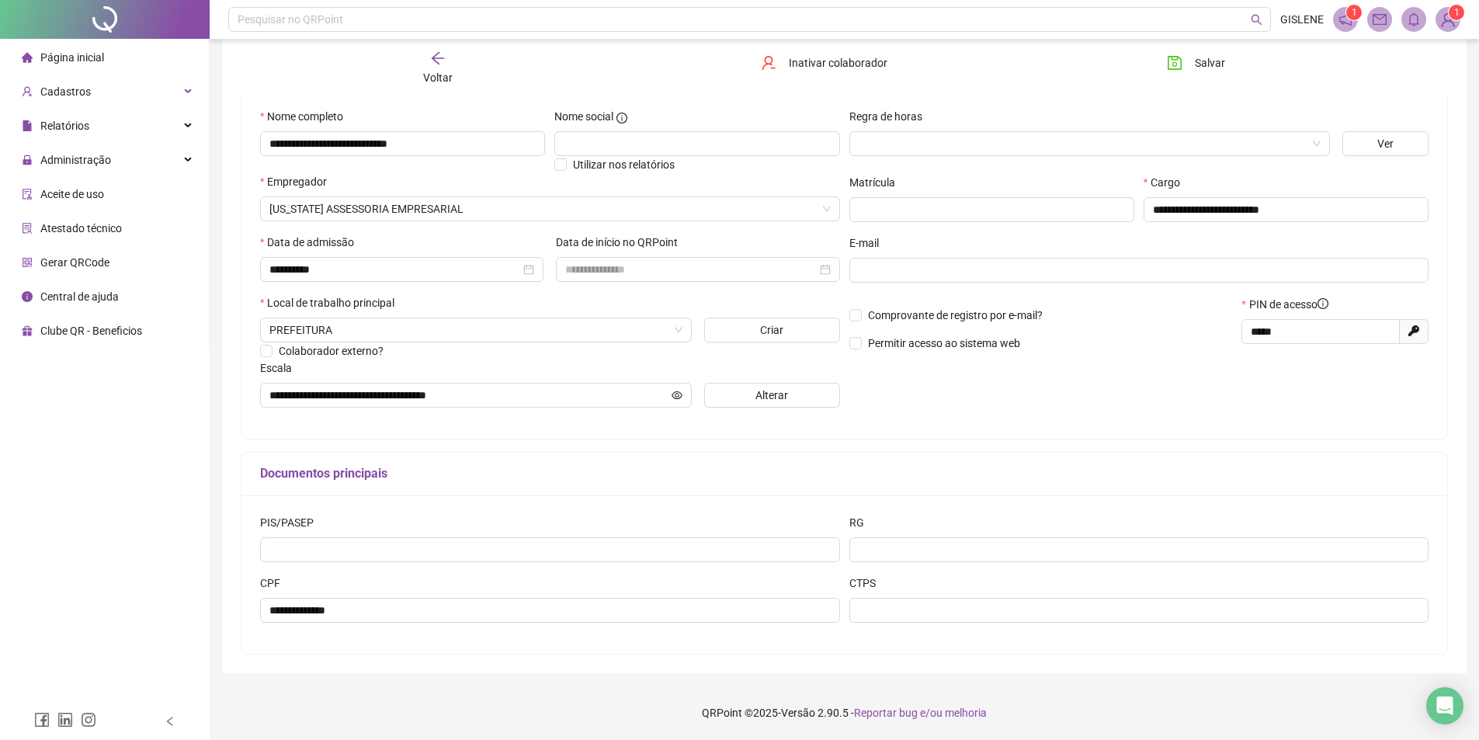
click at [431, 72] on span "Voltar" at bounding box center [437, 77] width 29 height 12
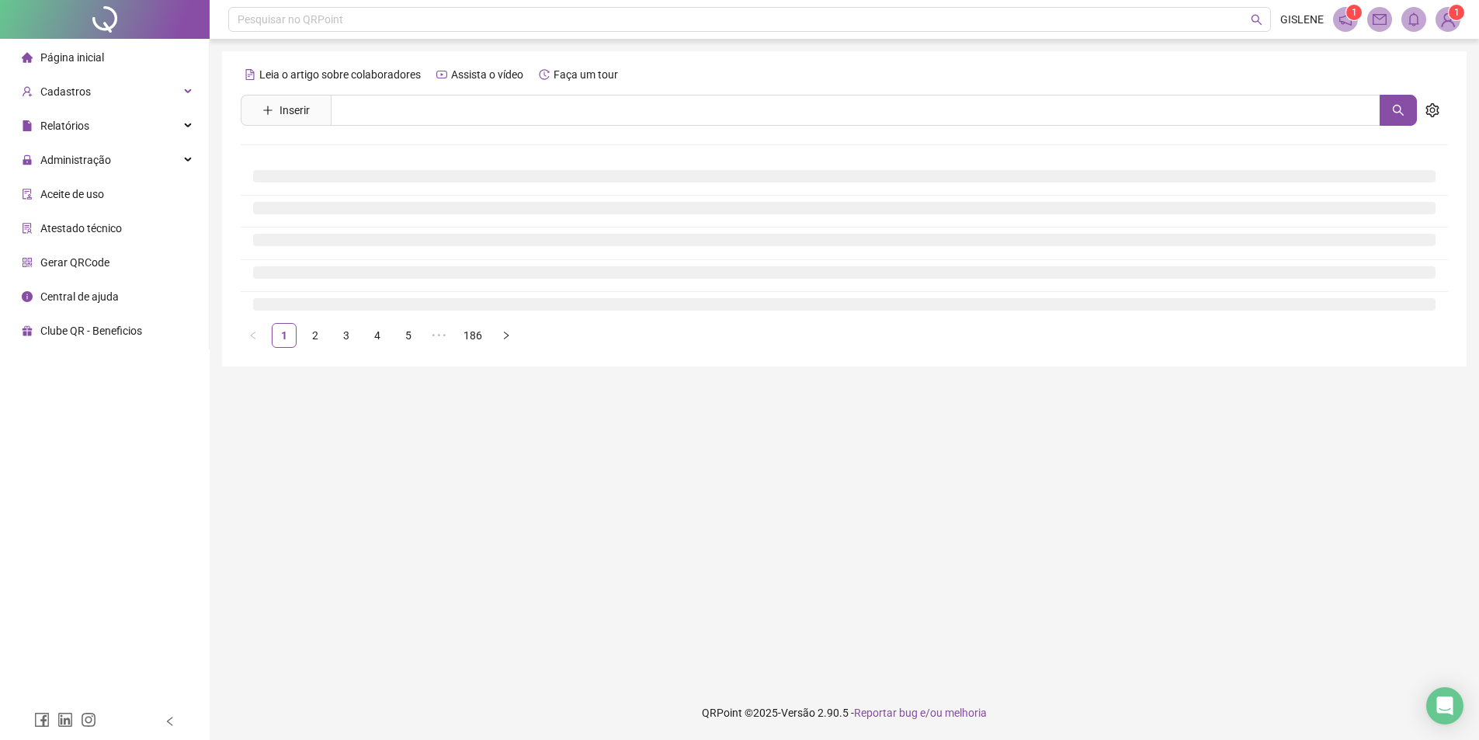
scroll to position [0, 0]
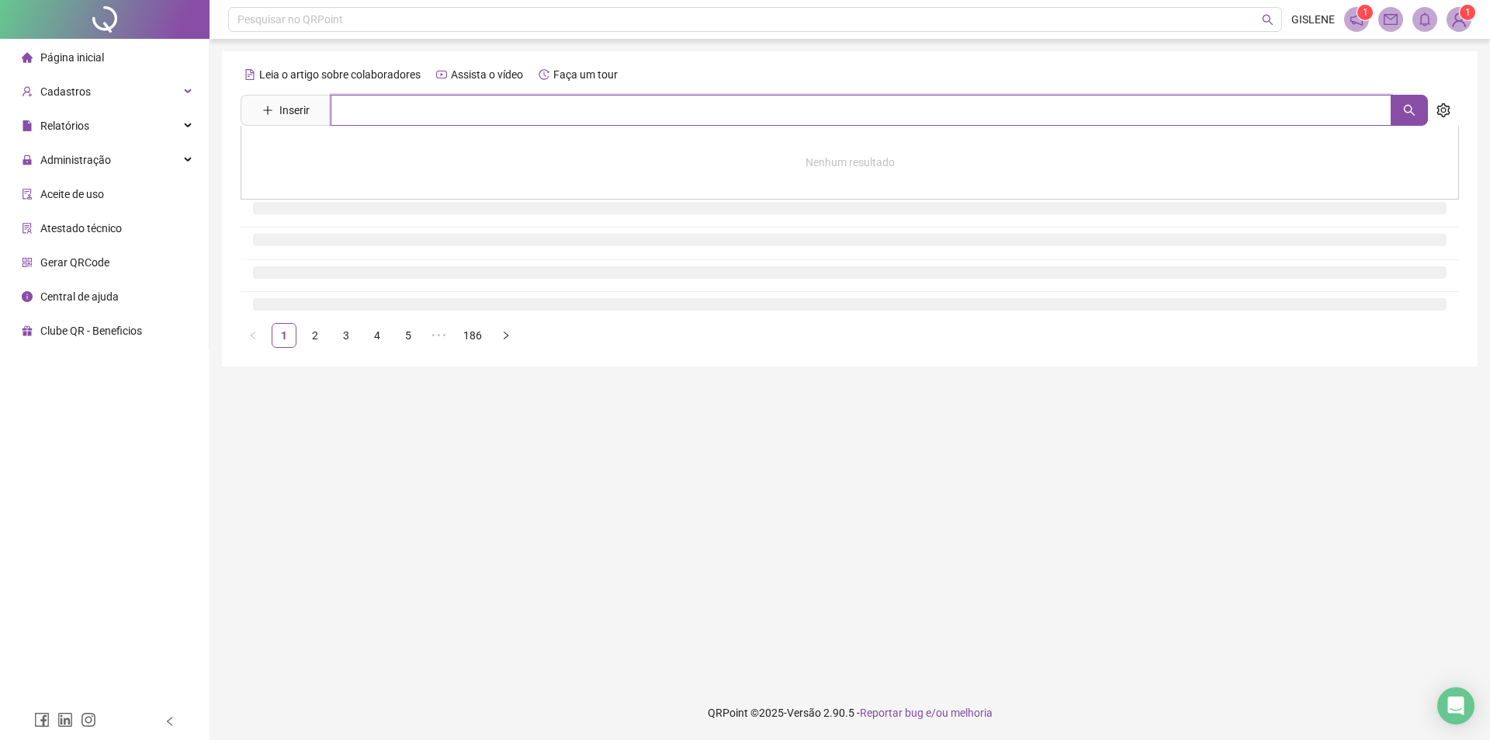
click at [427, 106] on input "text" at bounding box center [861, 110] width 1061 height 31
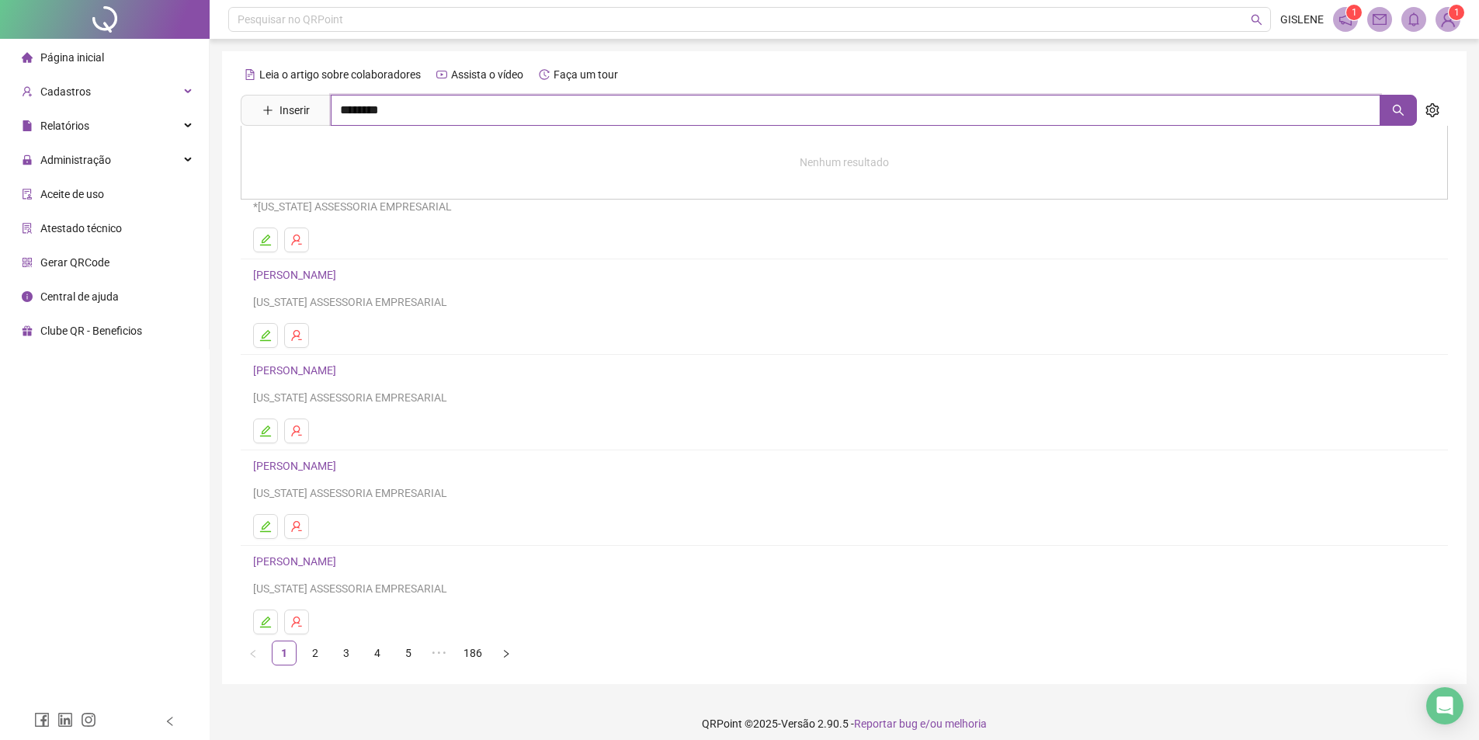
type input "********"
click at [352, 160] on link "[PERSON_NAME]" at bounding box center [310, 156] width 83 height 12
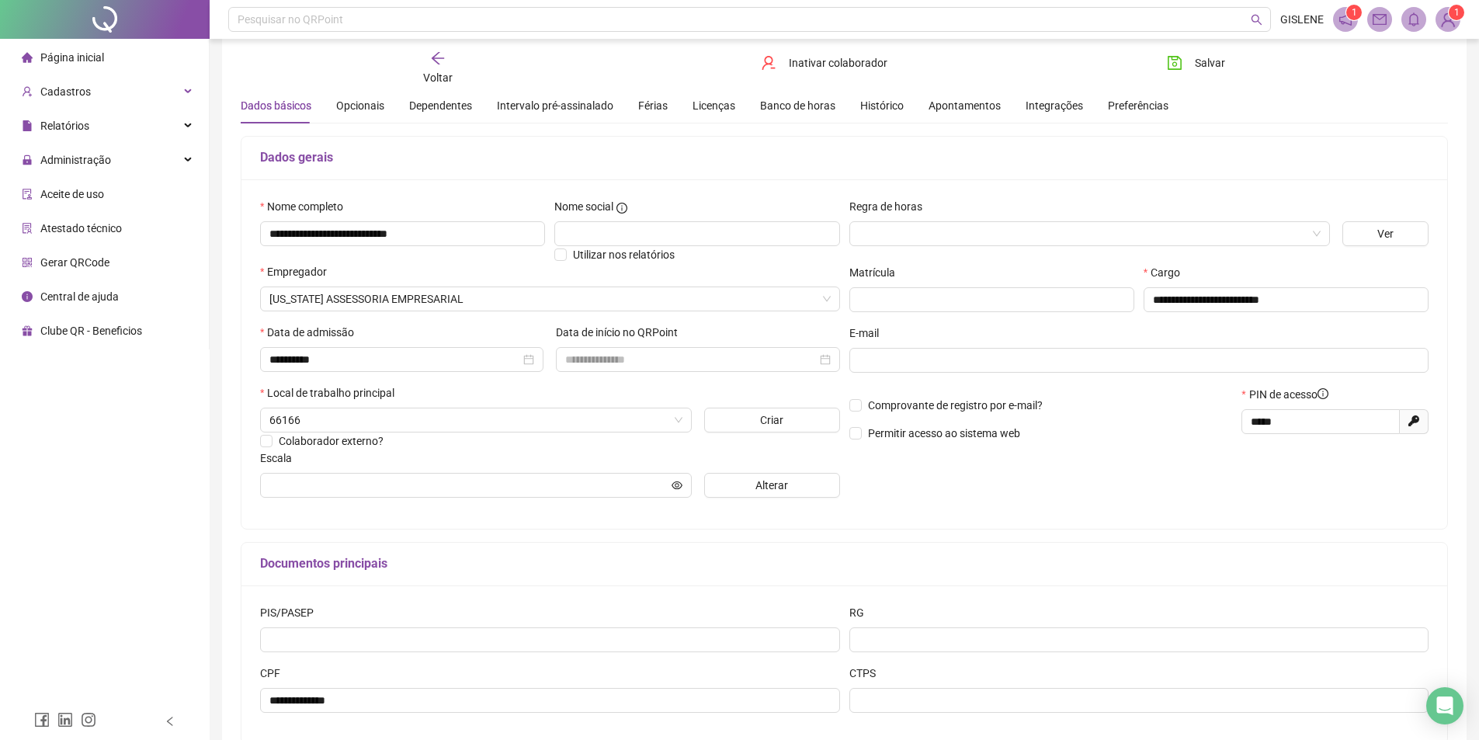
scroll to position [146, 0]
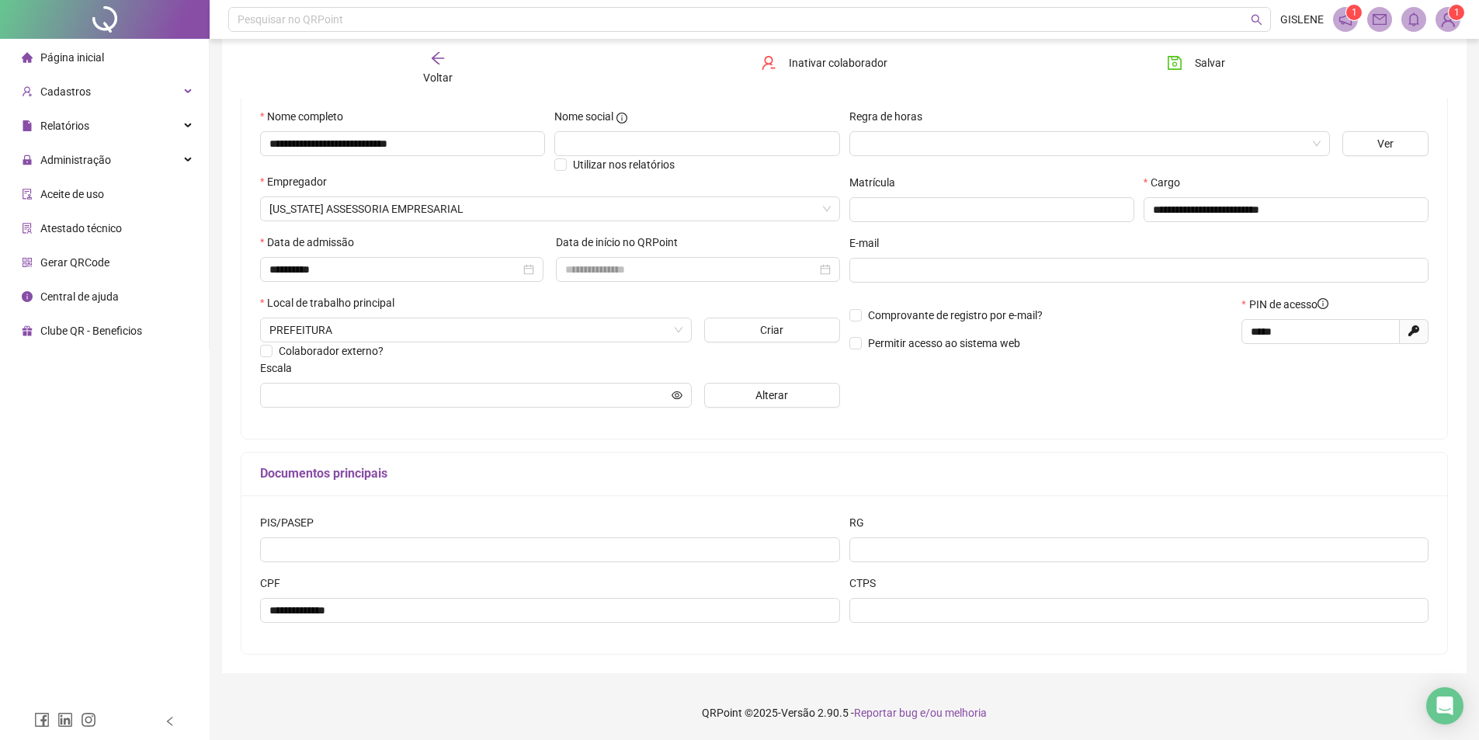
click at [437, 65] on icon "arrow-left" at bounding box center [438, 58] width 16 height 16
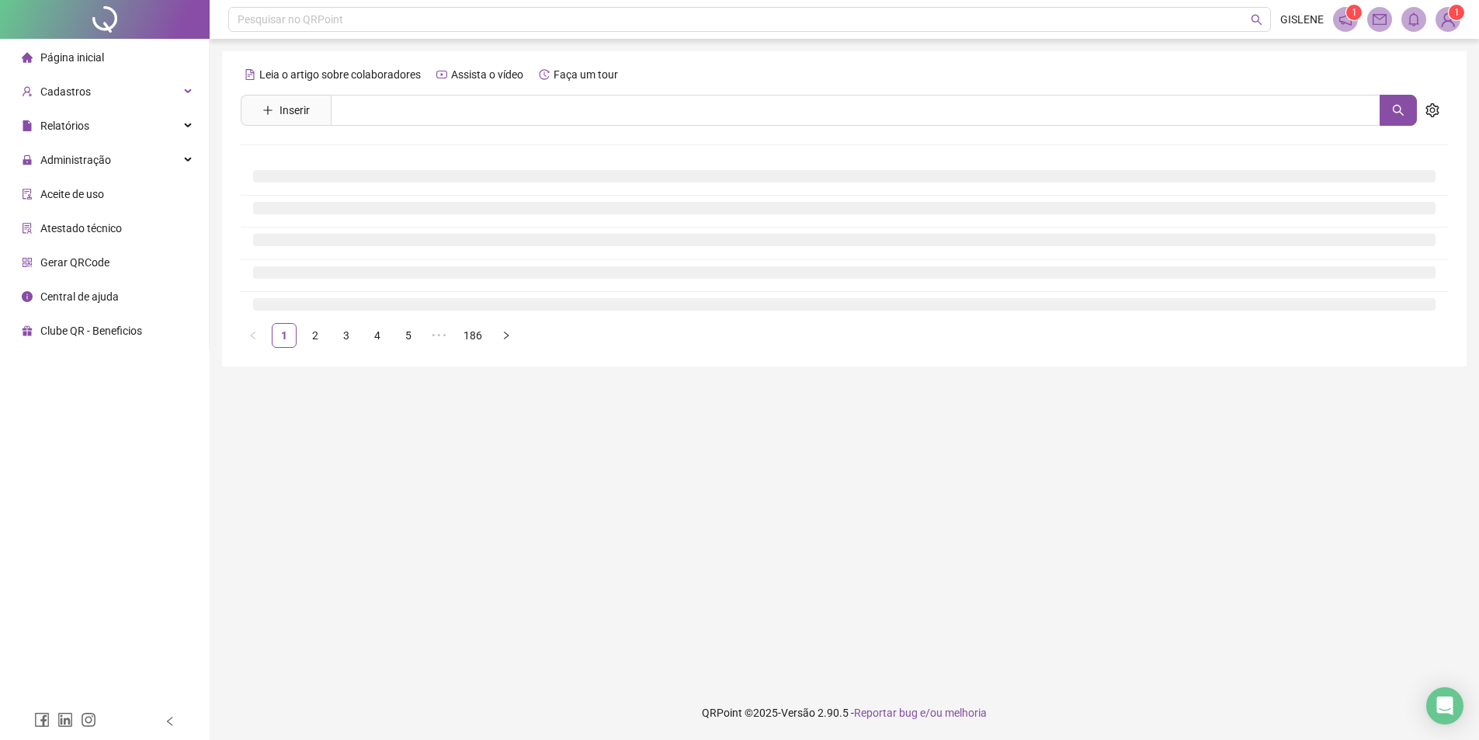
scroll to position [0, 0]
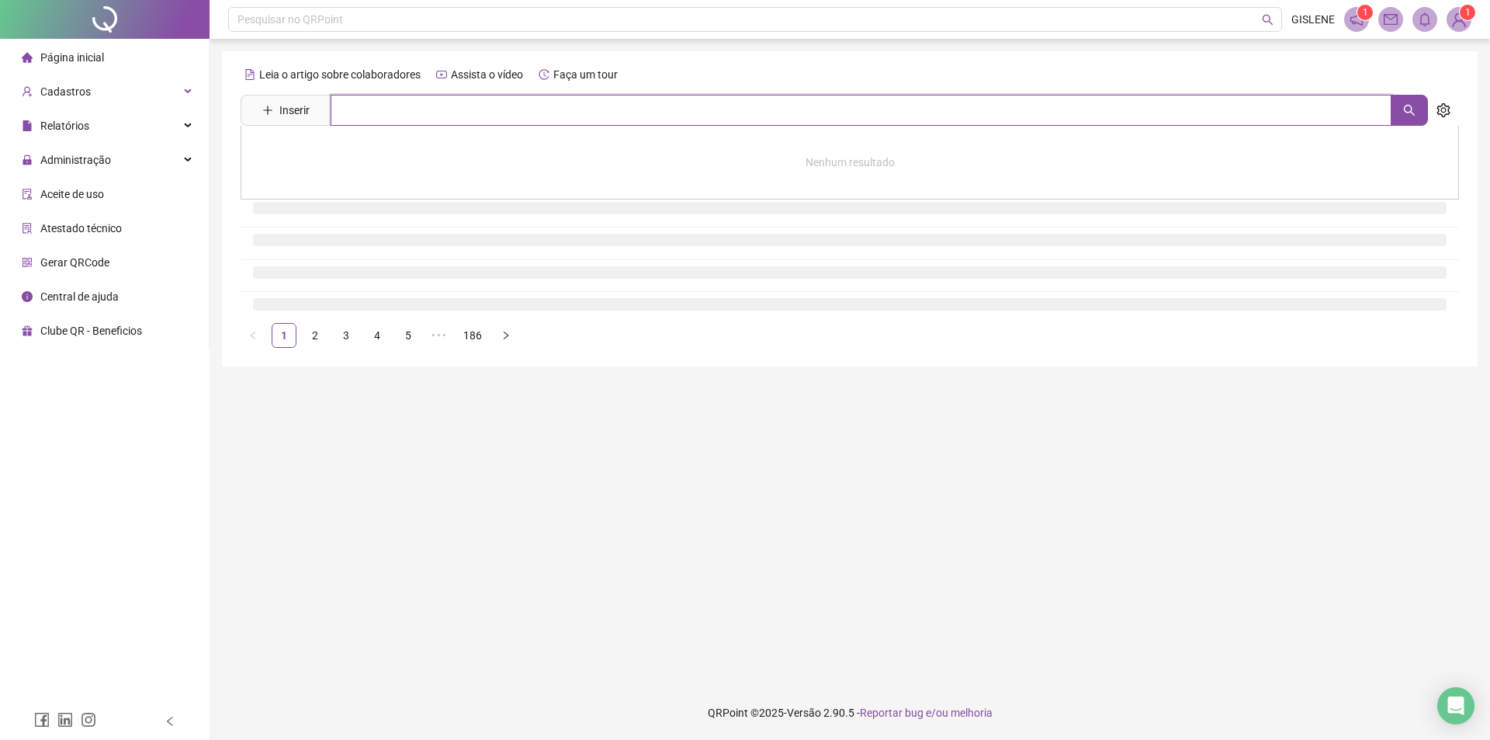
click at [440, 104] on input "text" at bounding box center [861, 110] width 1061 height 31
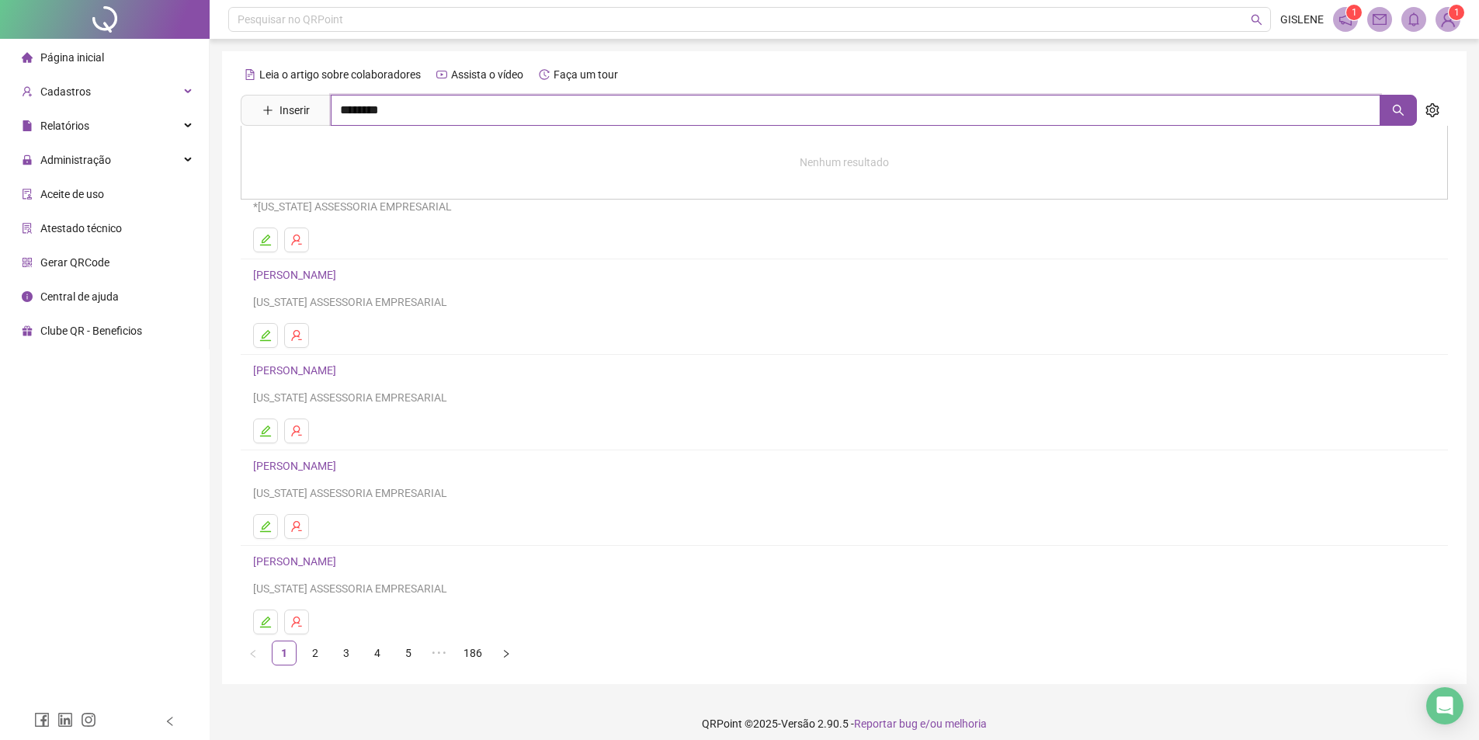
type input "********"
click at [352, 186] on link "[PERSON_NAME]" at bounding box center [310, 189] width 83 height 12
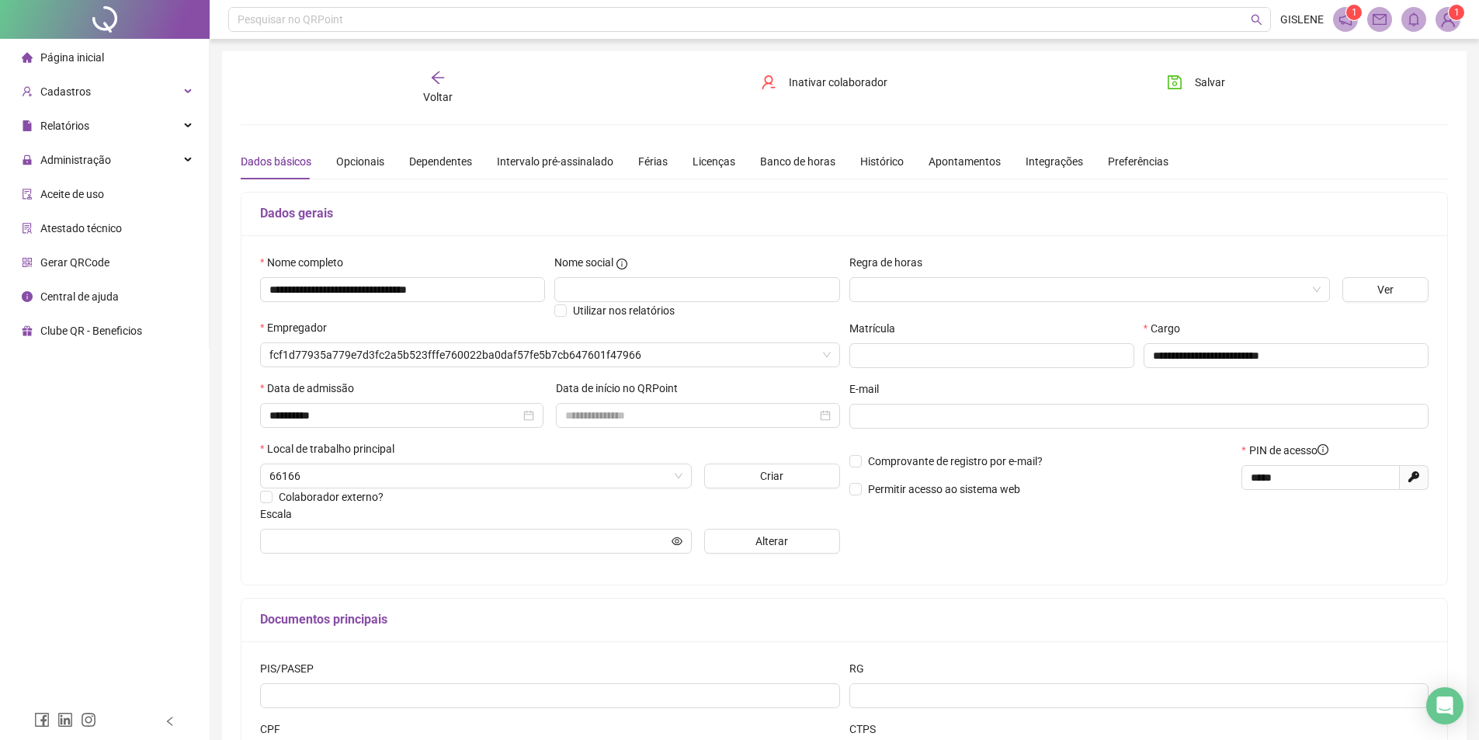
type input "**********"
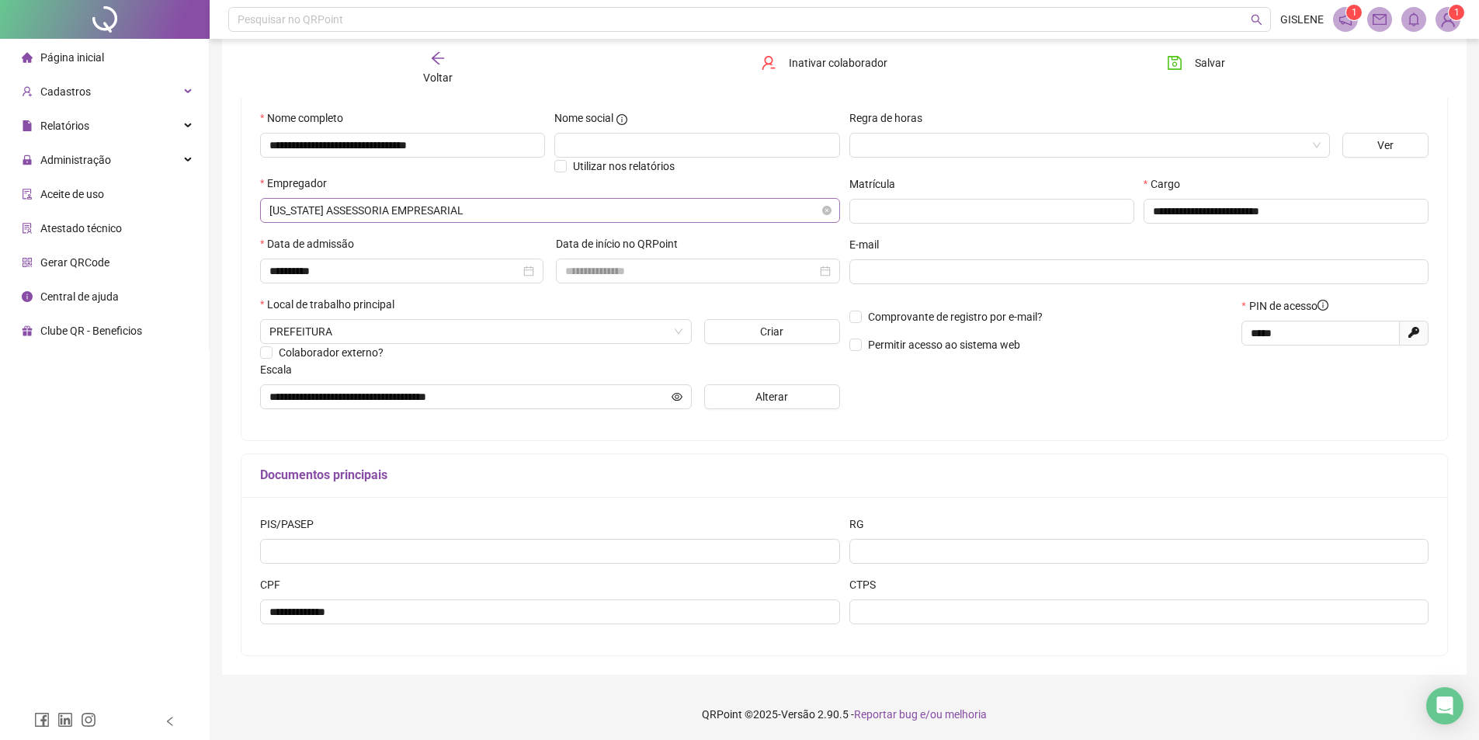
scroll to position [146, 0]
click at [442, 73] on span "Voltar" at bounding box center [437, 77] width 29 height 12
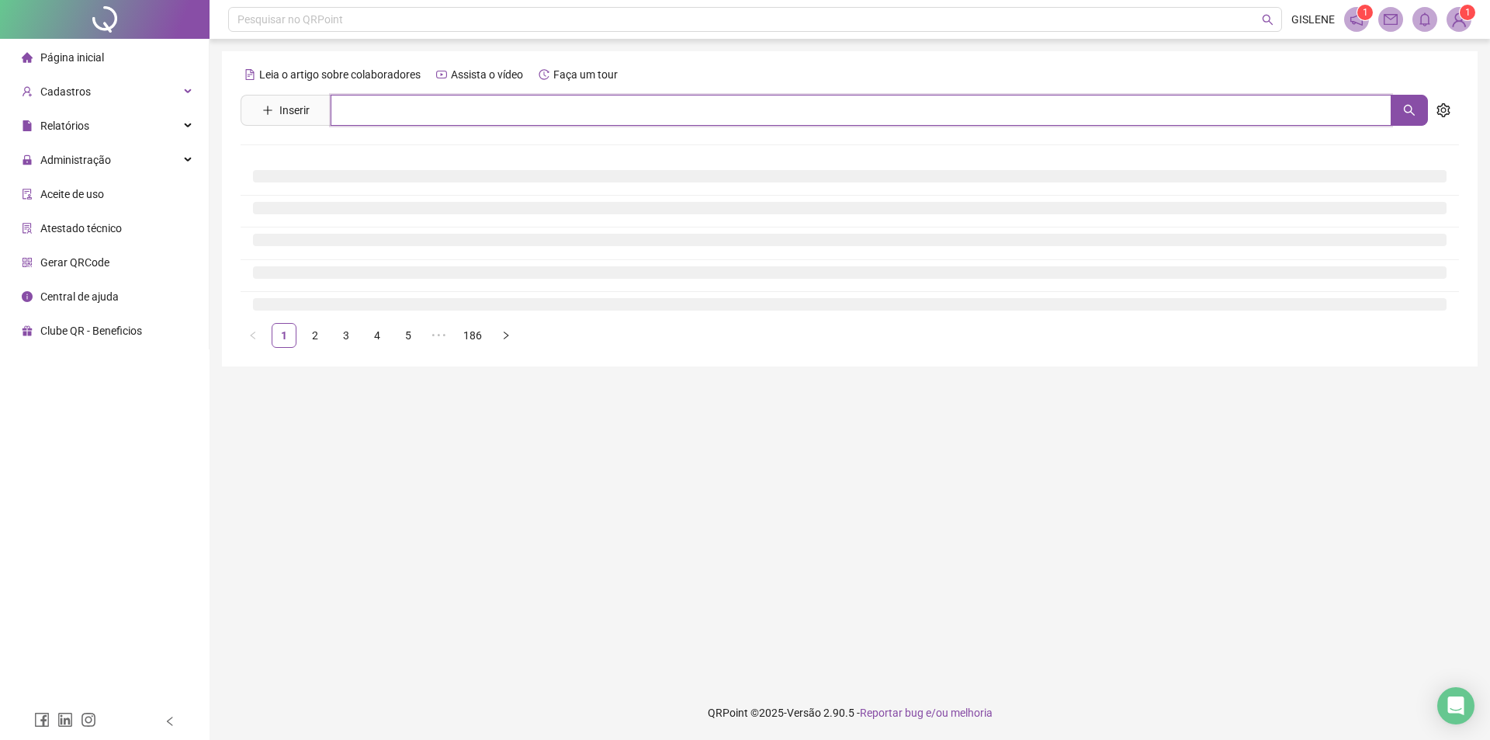
click at [435, 120] on input "text" at bounding box center [861, 110] width 1061 height 31
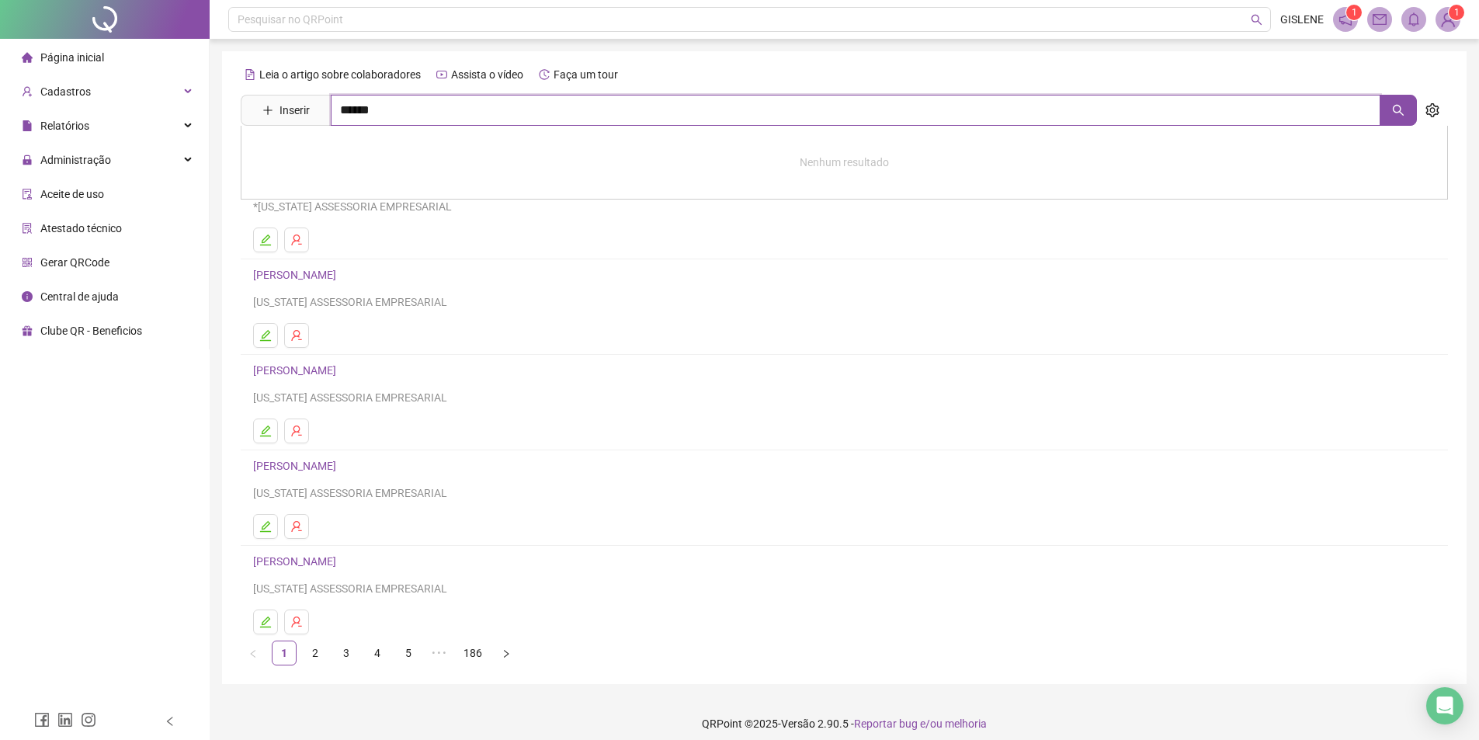
type input "******"
click at [352, 160] on link "[PERSON_NAME]" at bounding box center [310, 156] width 83 height 12
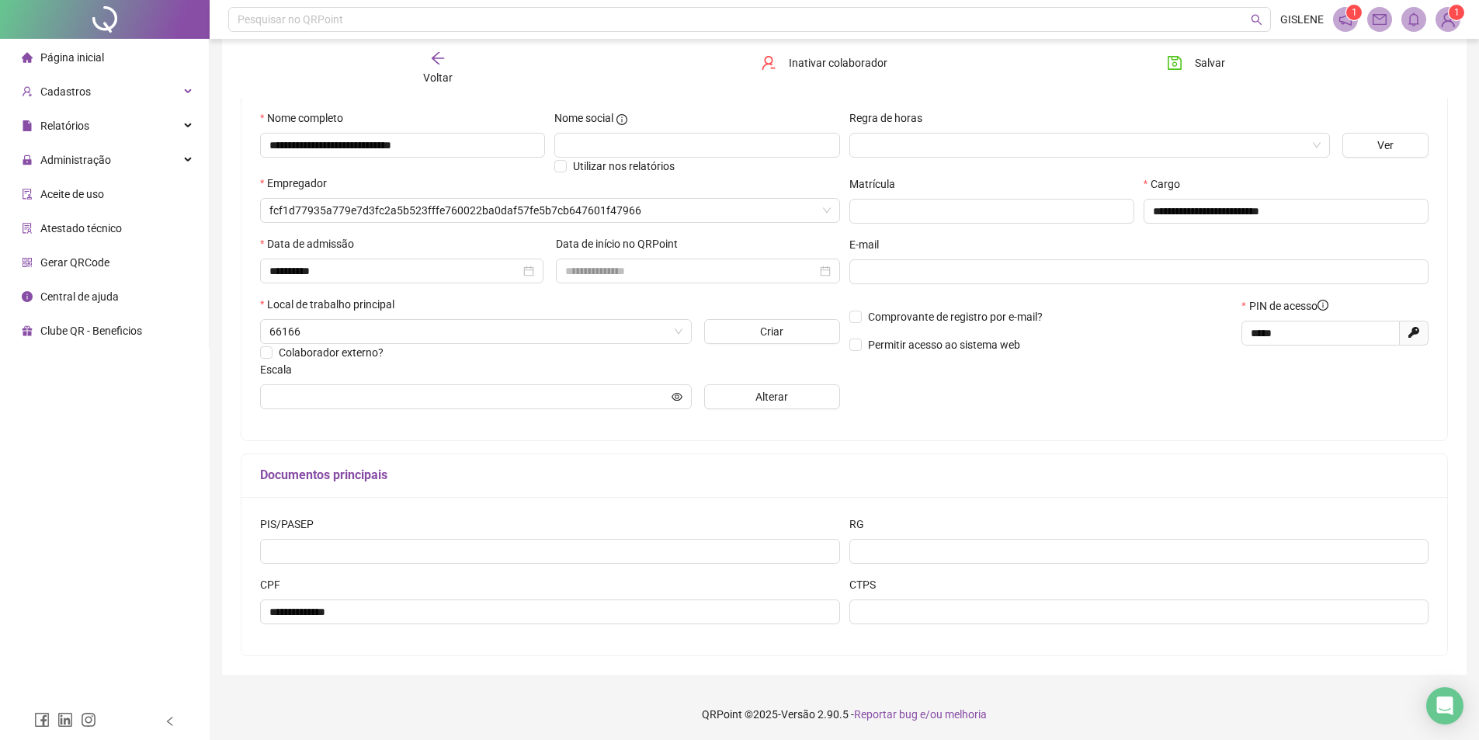
scroll to position [146, 0]
click at [434, 66] on div "Voltar" at bounding box center [437, 68] width 191 height 36
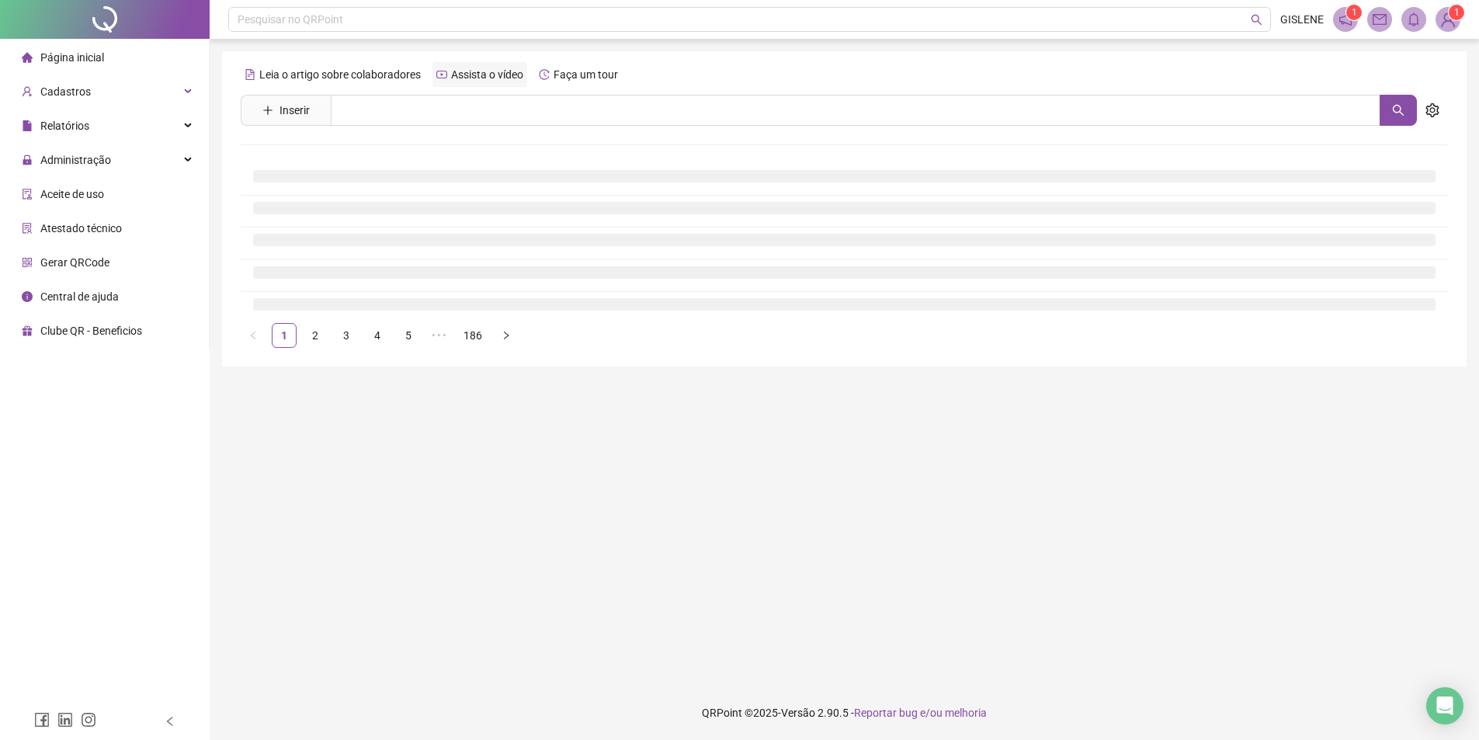
scroll to position [0, 0]
click at [441, 113] on input "text" at bounding box center [861, 110] width 1061 height 31
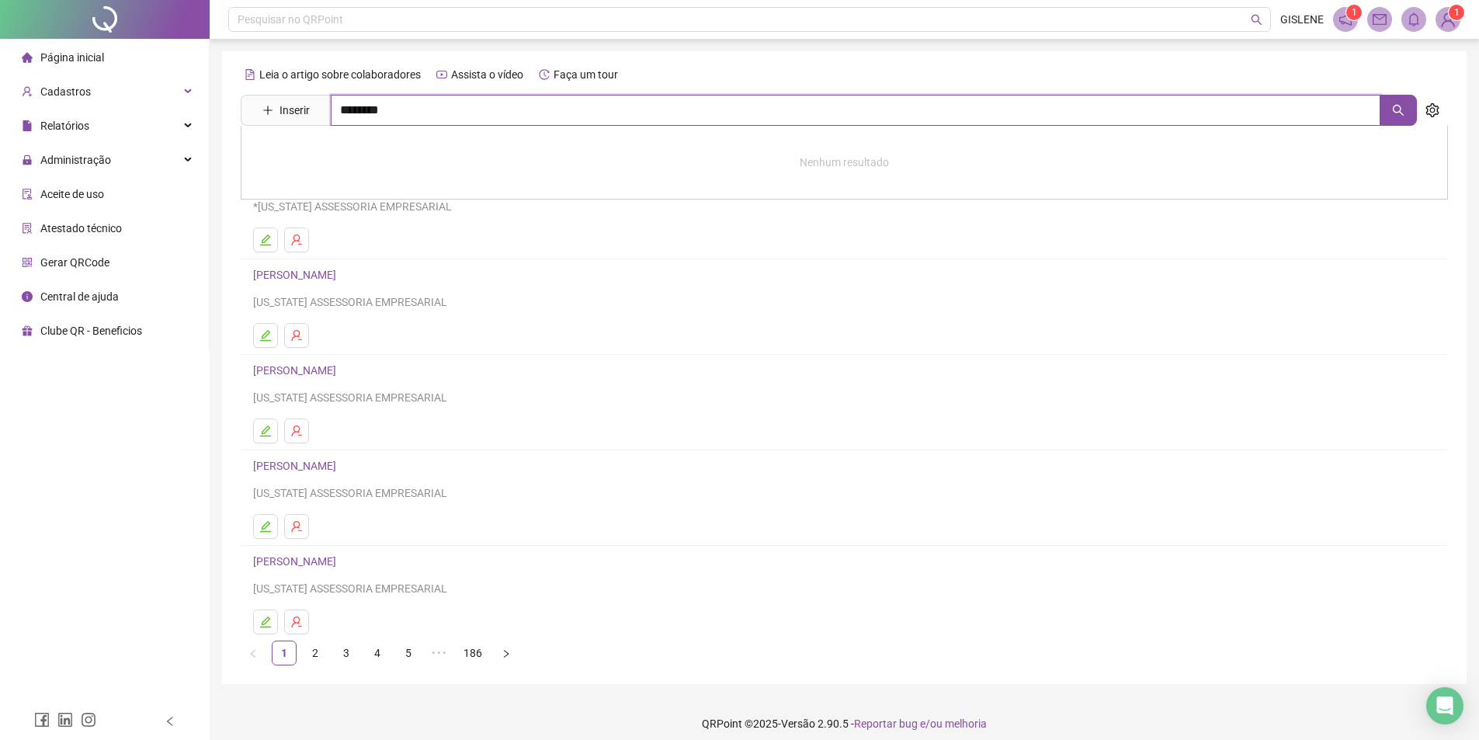
type input "********"
click at [362, 156] on link "[PERSON_NAME] DO CARMO" at bounding box center [339, 156] width 140 height 12
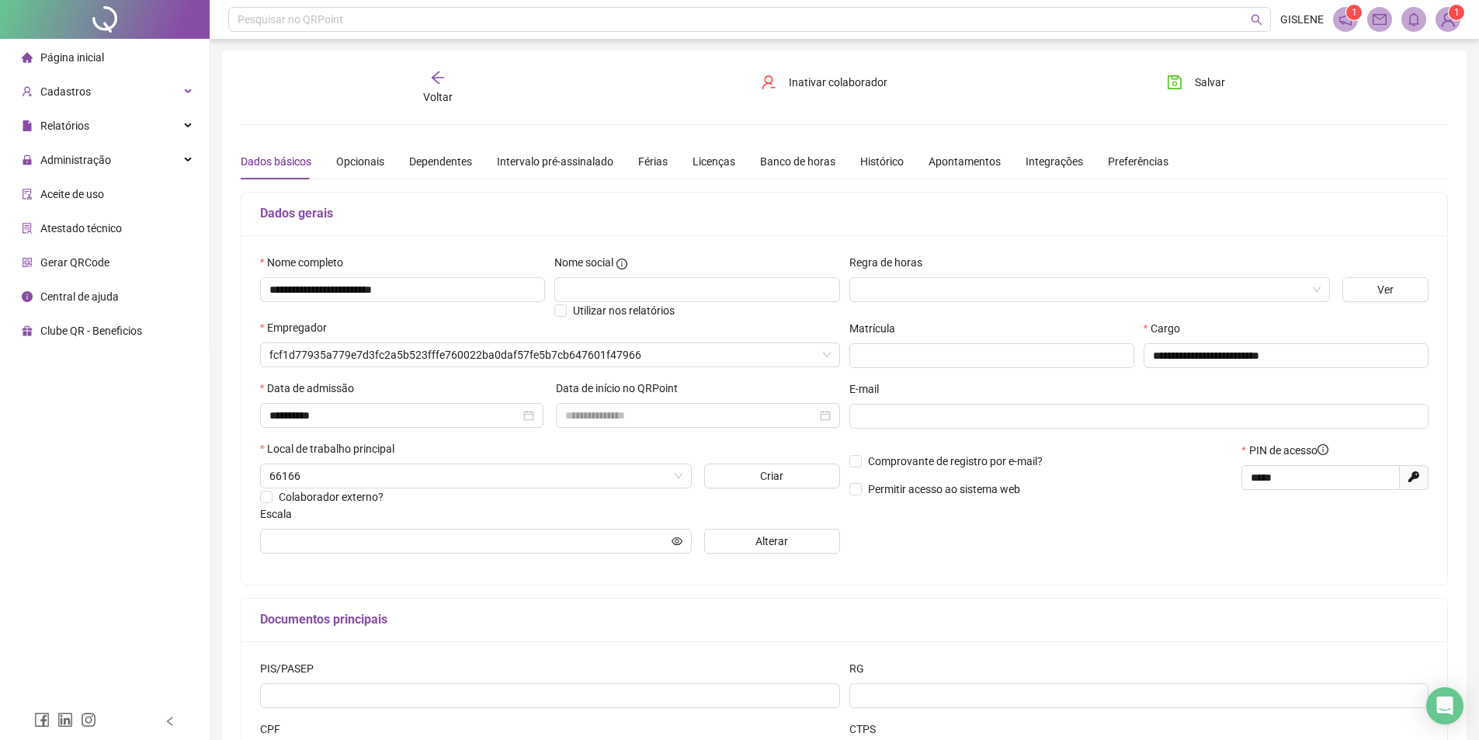
type input "**********"
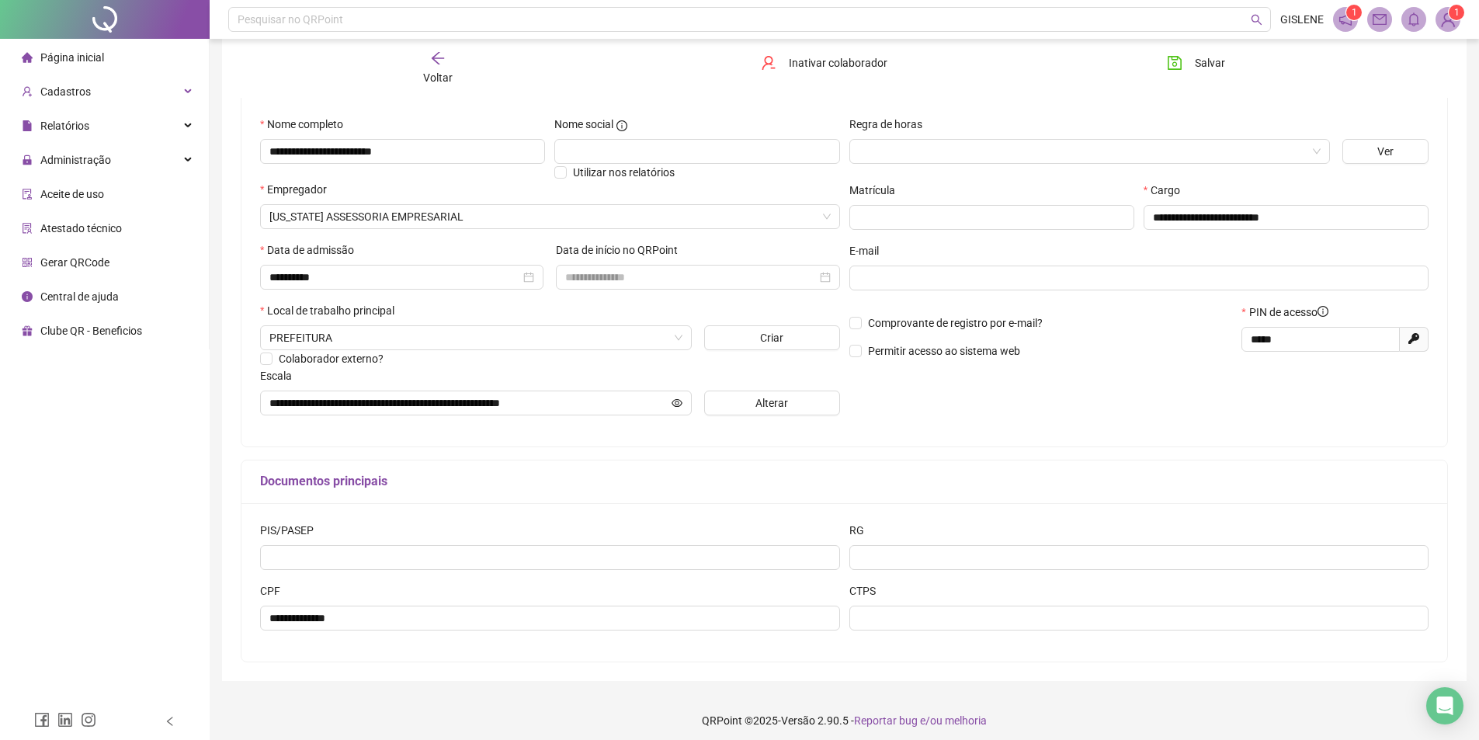
scroll to position [146, 0]
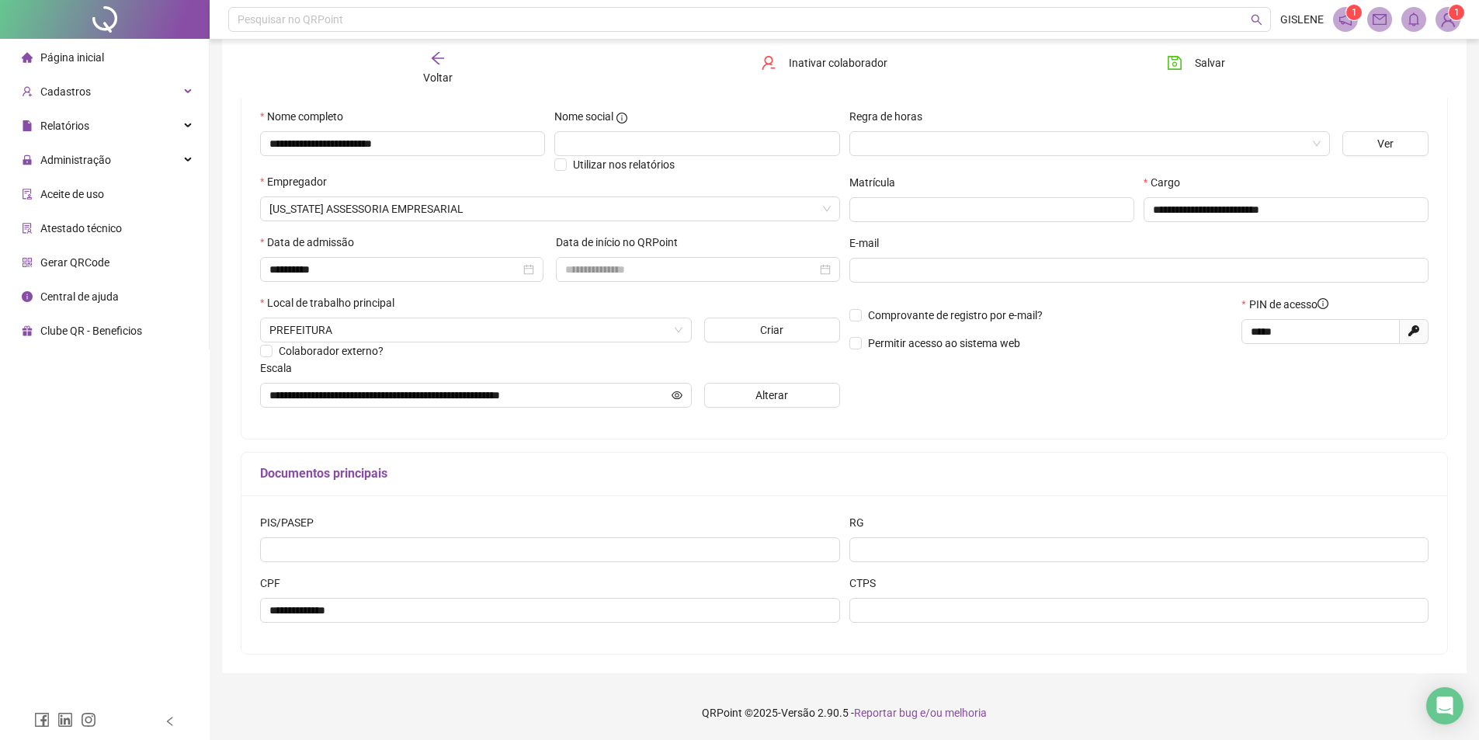
click at [449, 64] on div "Voltar" at bounding box center [437, 68] width 191 height 36
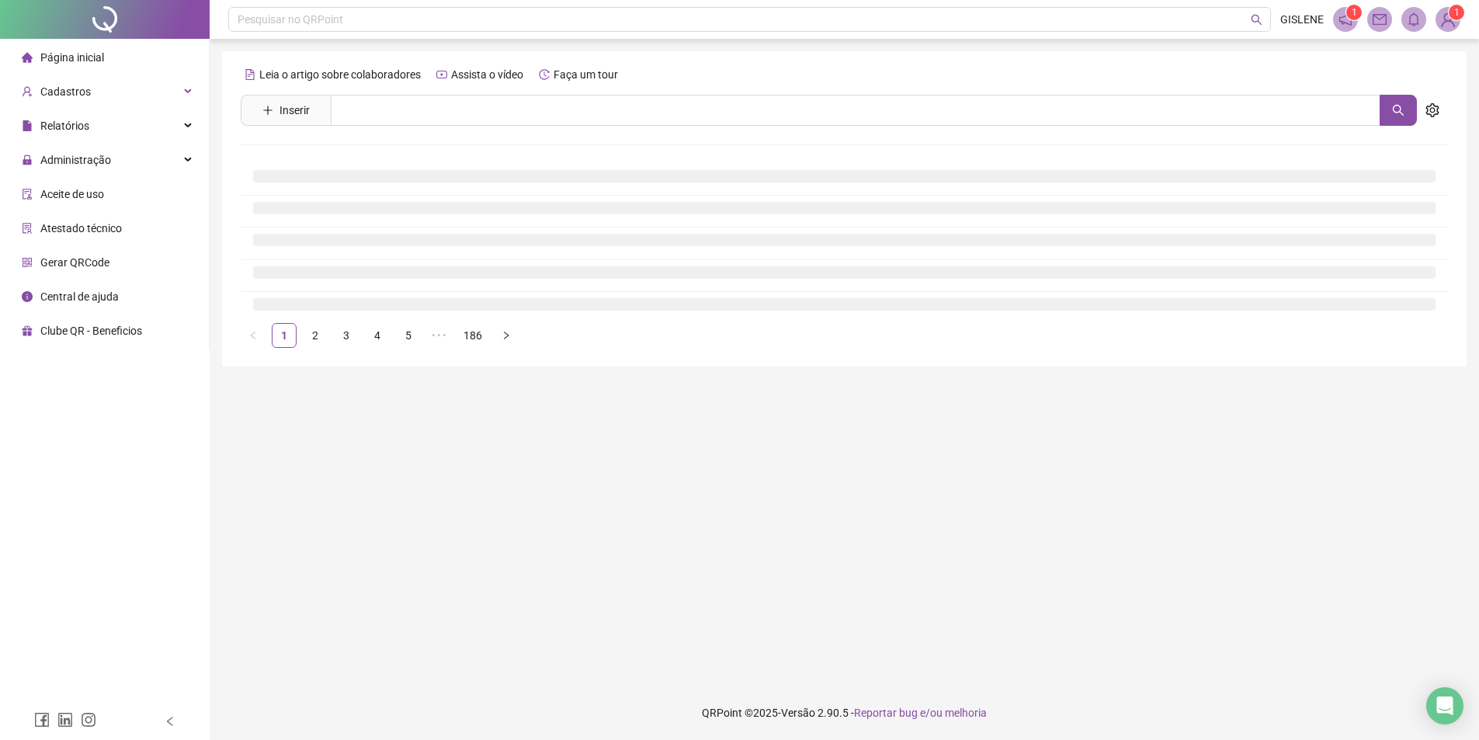
scroll to position [0, 0]
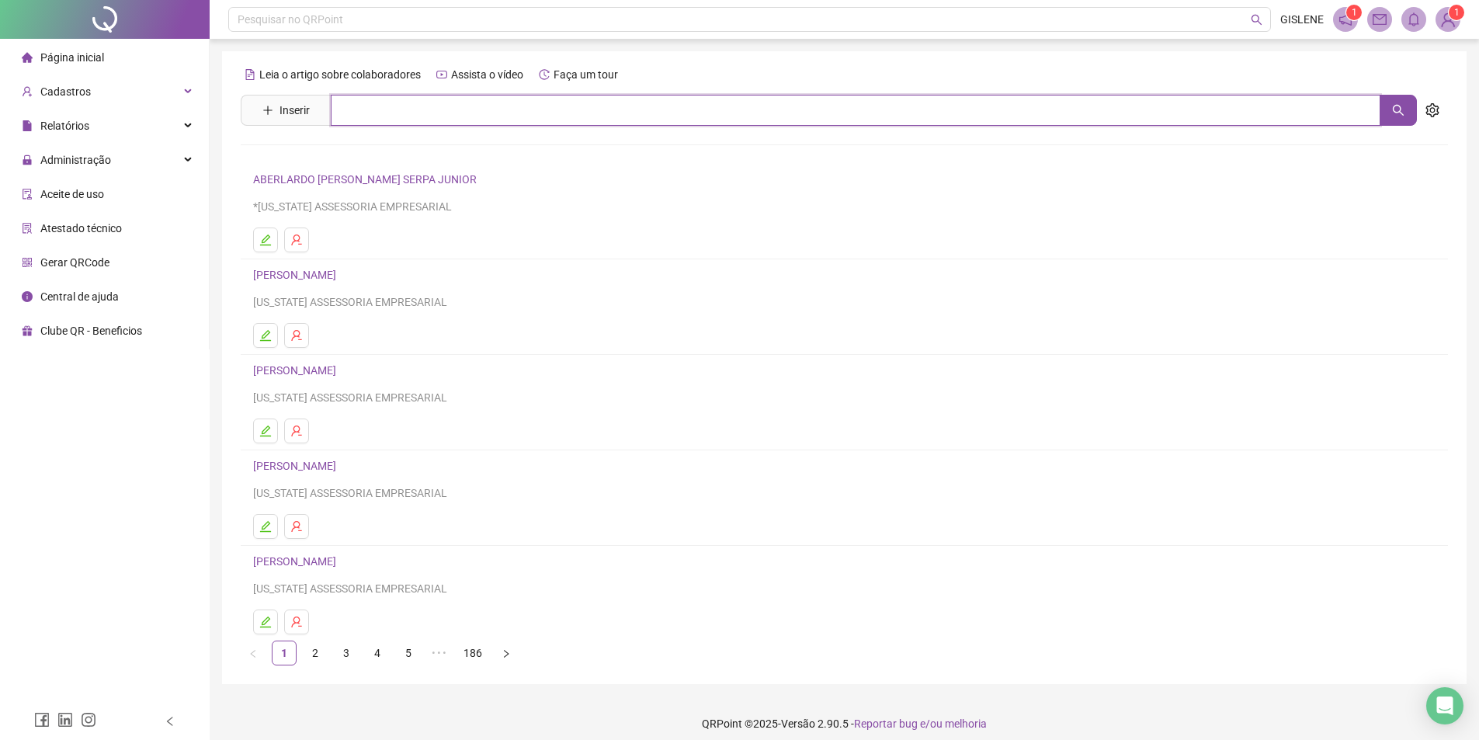
click at [421, 106] on input "text" at bounding box center [855, 110] width 1049 height 31
type input "******"
click at [352, 195] on link "[PERSON_NAME]" at bounding box center [310, 190] width 83 height 12
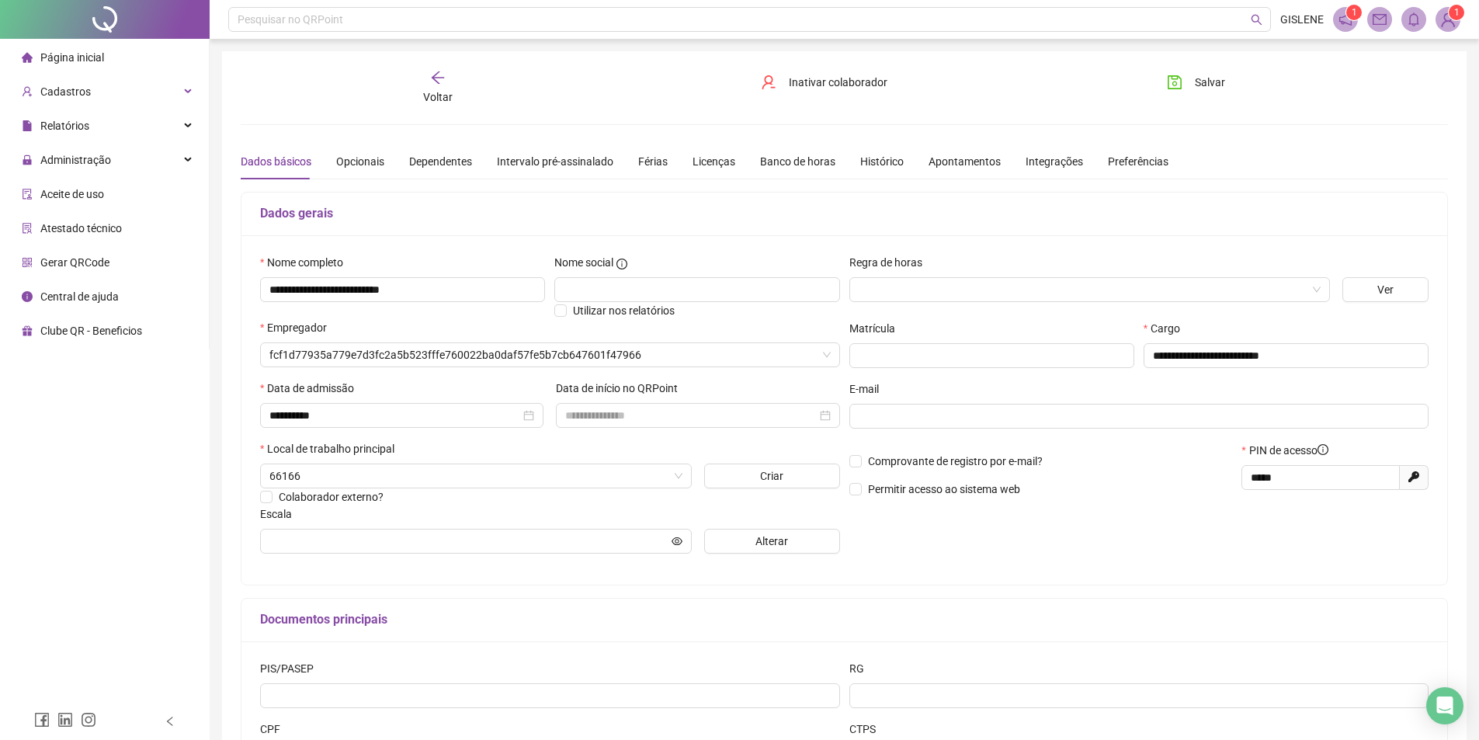
type input "**********"
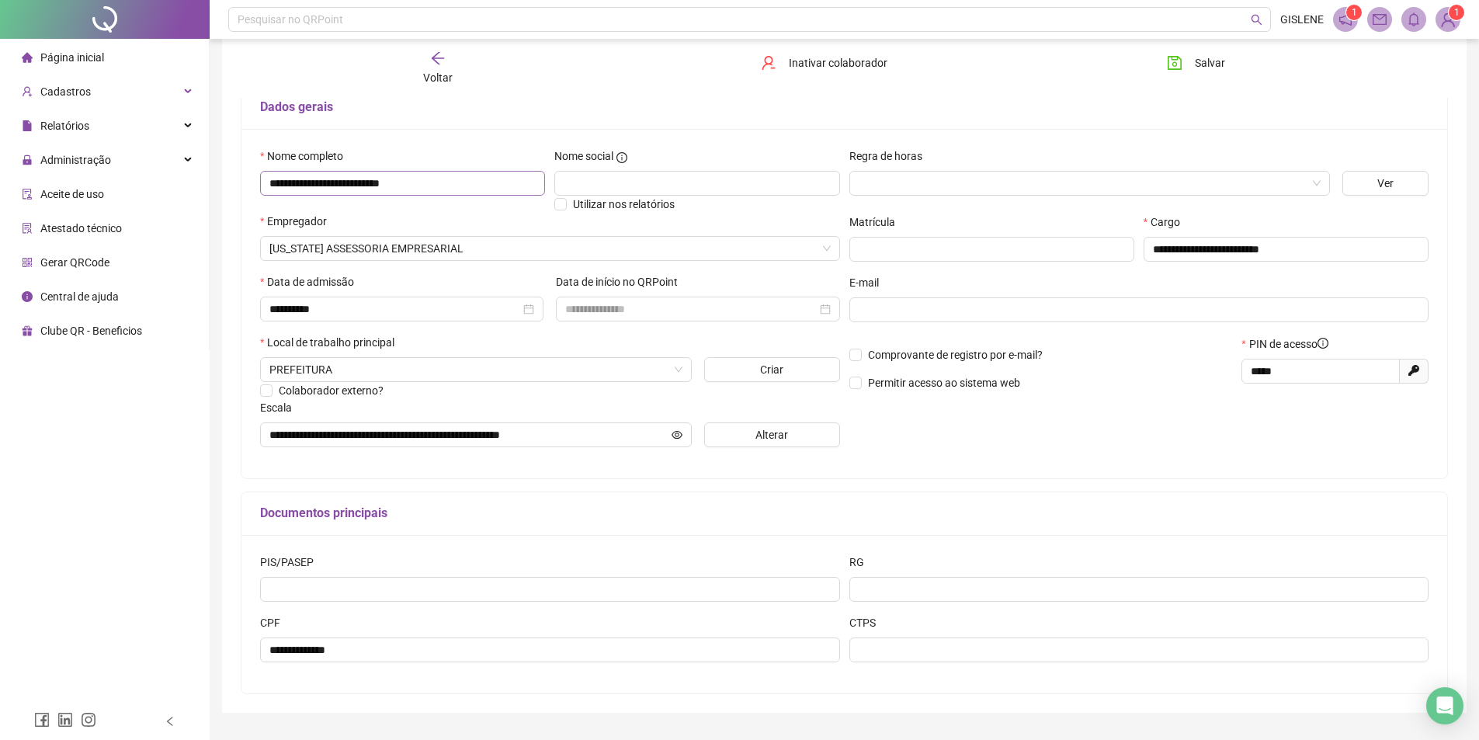
scroll to position [146, 0]
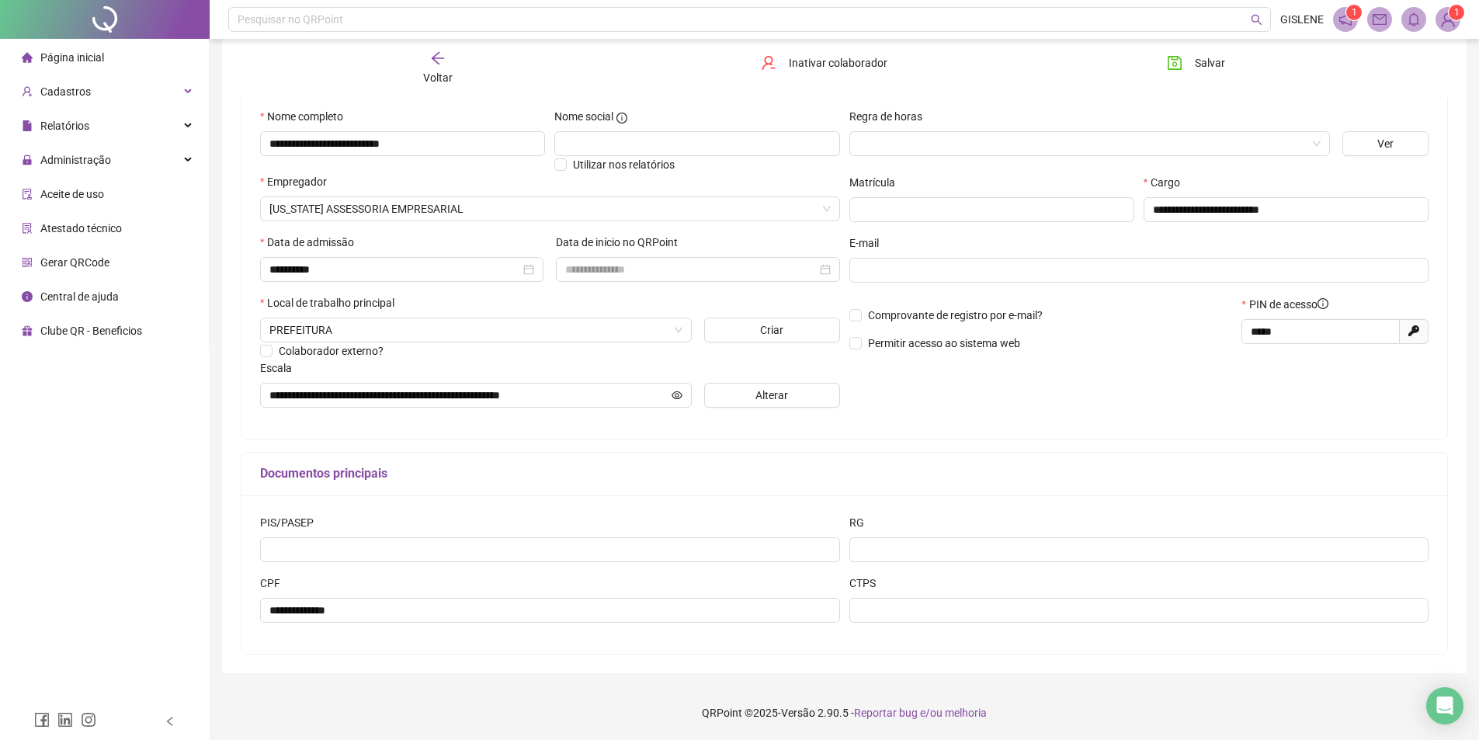
click at [436, 71] on span "Voltar" at bounding box center [437, 77] width 29 height 12
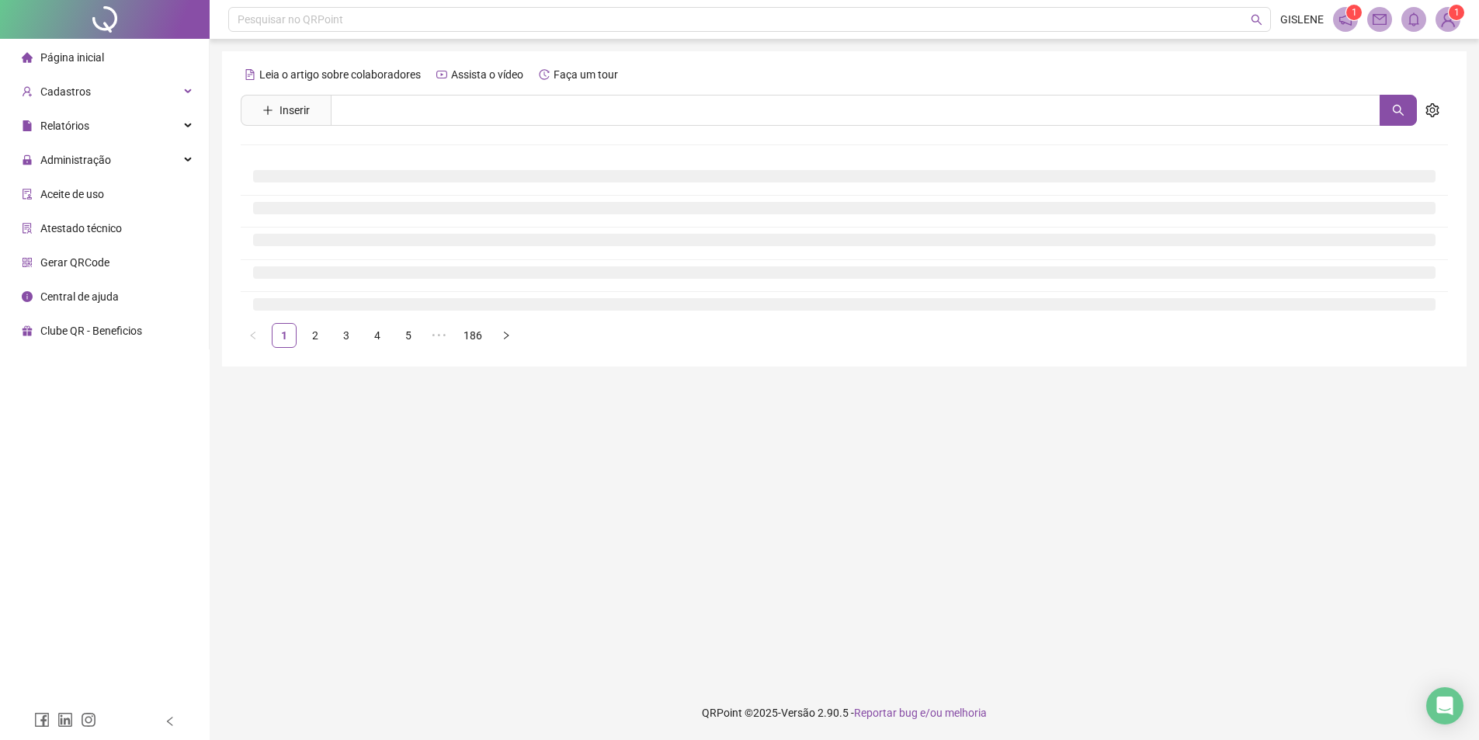
scroll to position [0, 0]
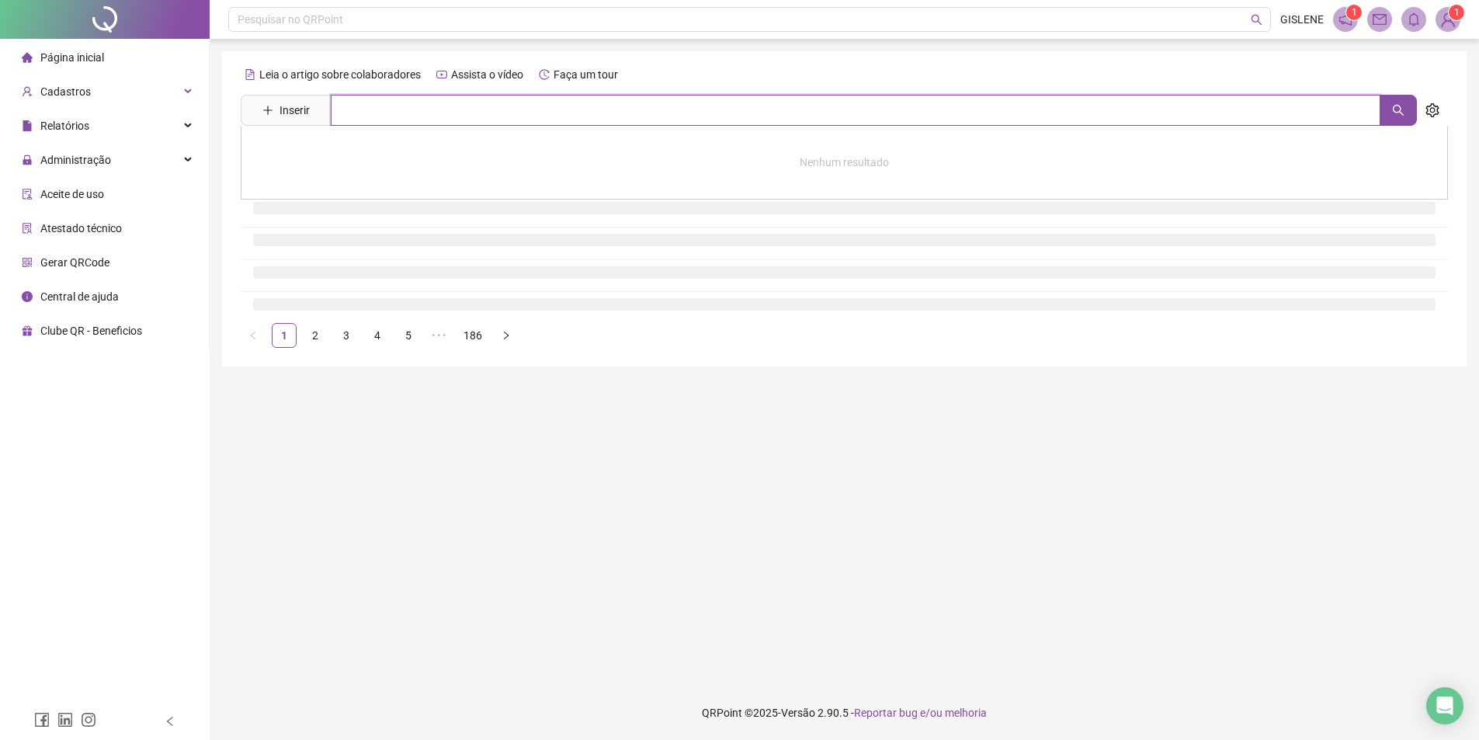
click at [446, 108] on input "text" at bounding box center [855, 110] width 1049 height 31
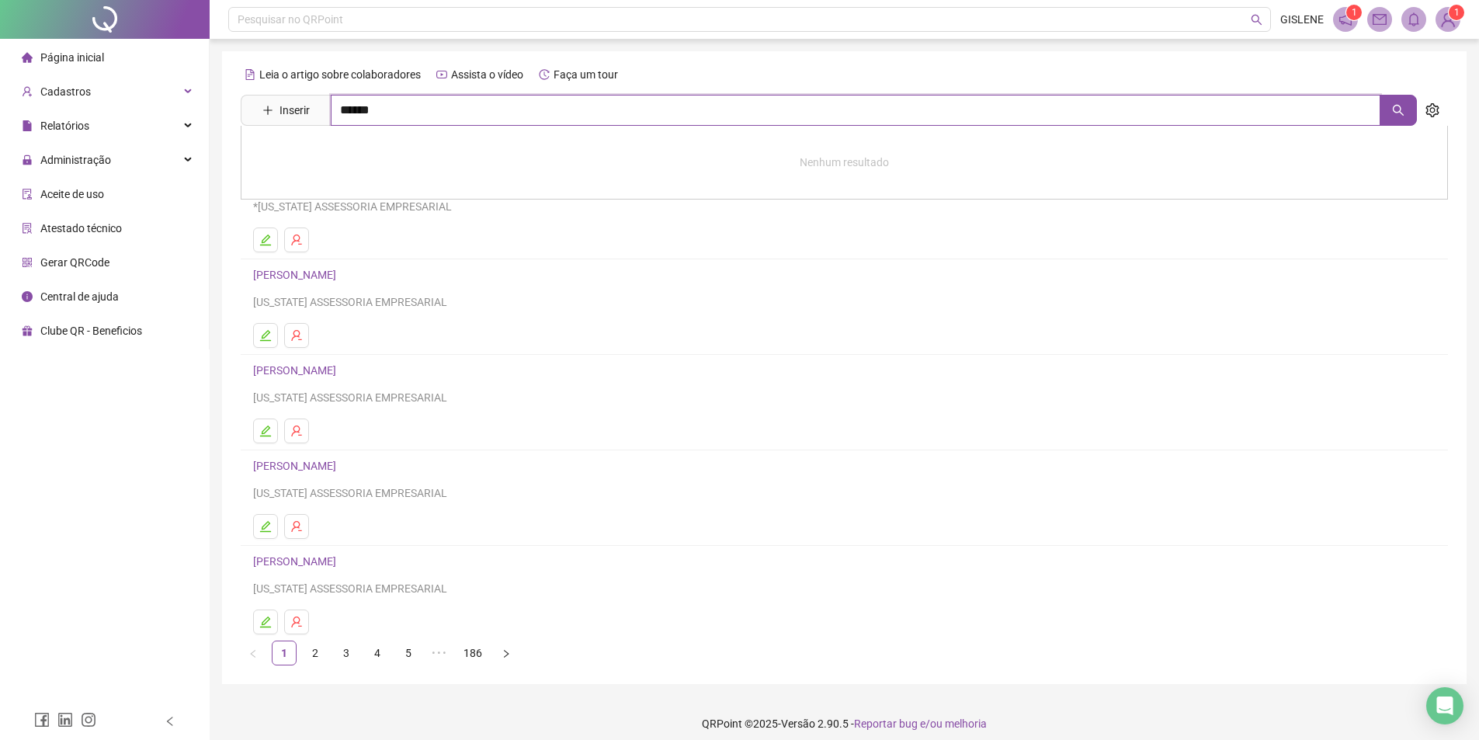
type input "******"
click at [322, 154] on link "[PERSON_NAME]" at bounding box center [310, 156] width 83 height 12
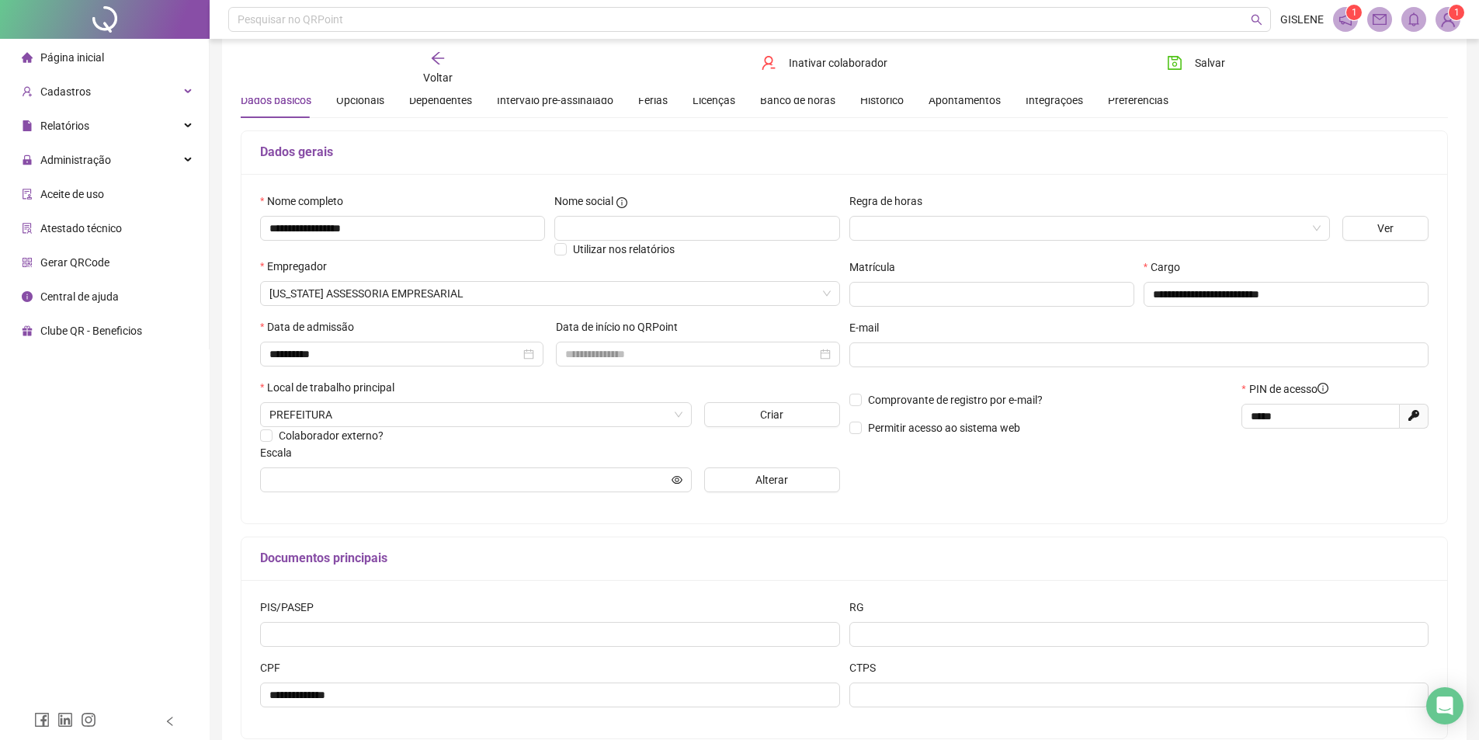
scroll to position [146, 0]
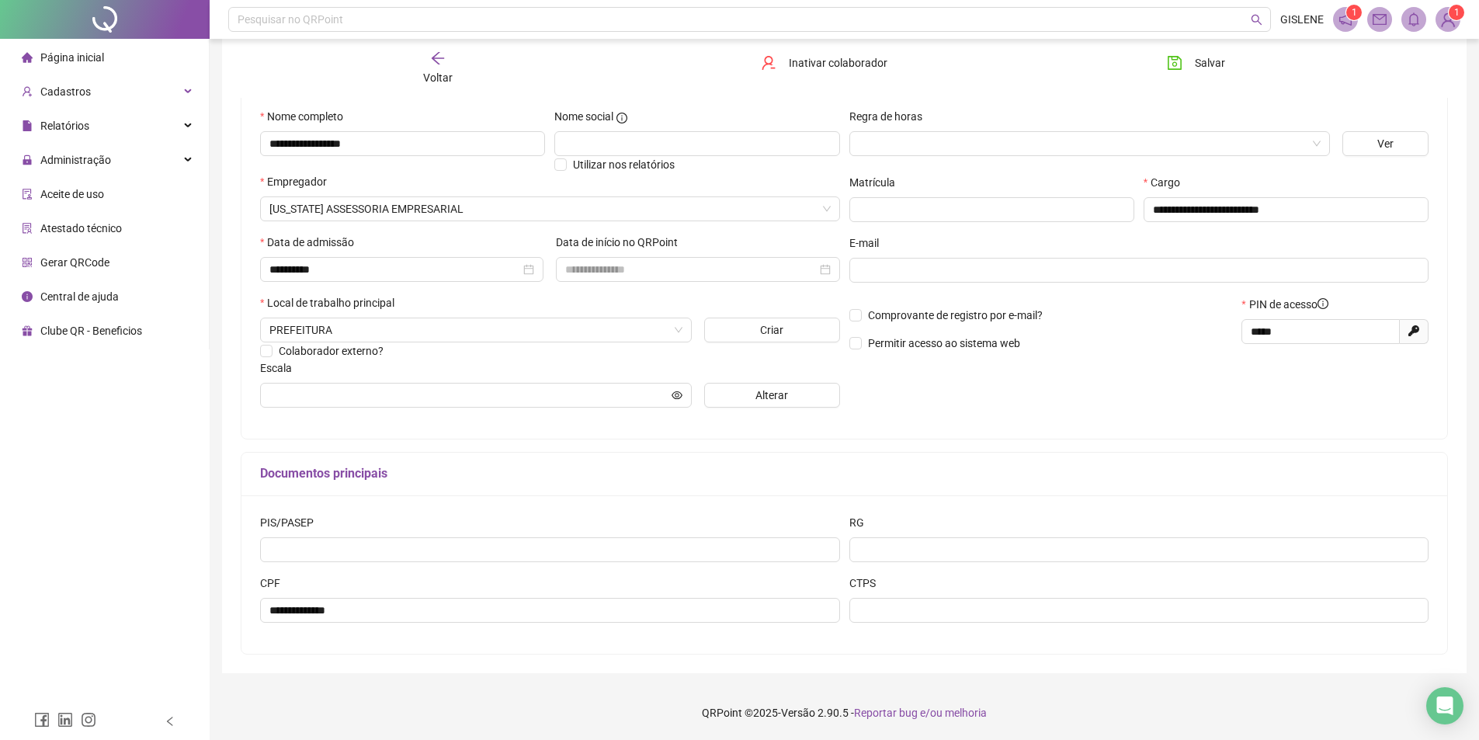
click at [433, 75] on span "Voltar" at bounding box center [437, 77] width 29 height 12
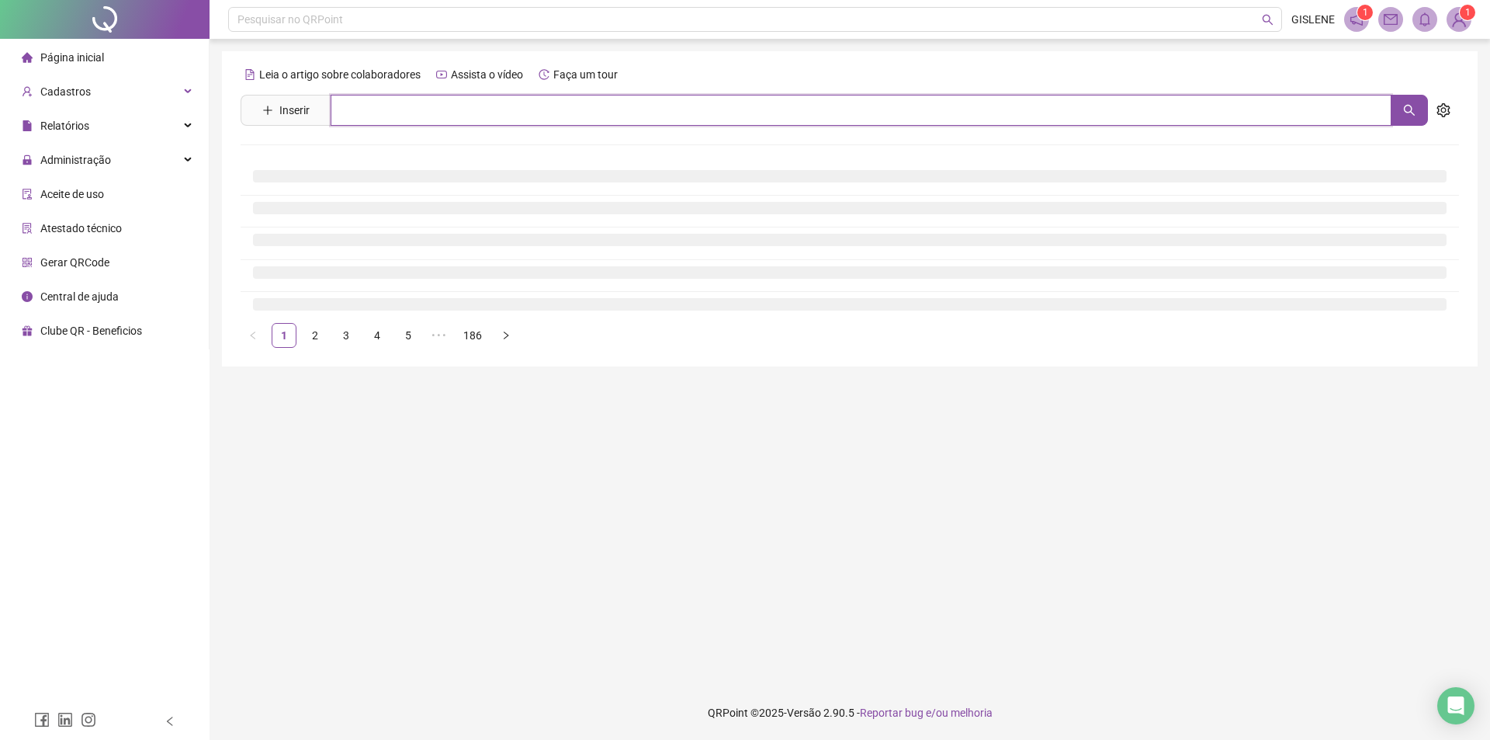
click at [418, 108] on input "text" at bounding box center [861, 110] width 1061 height 31
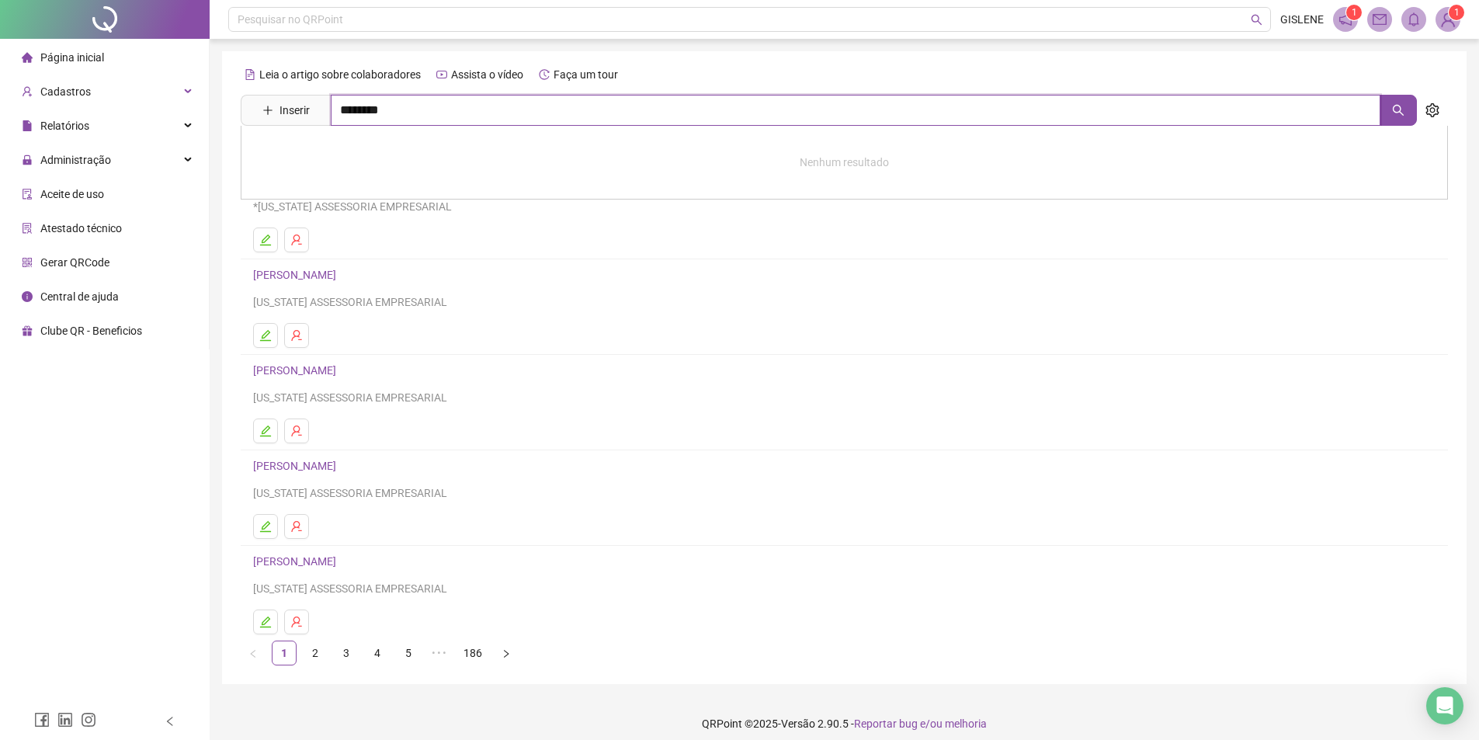
type input "********"
click at [352, 151] on link "[PERSON_NAME]" at bounding box center [310, 156] width 83 height 12
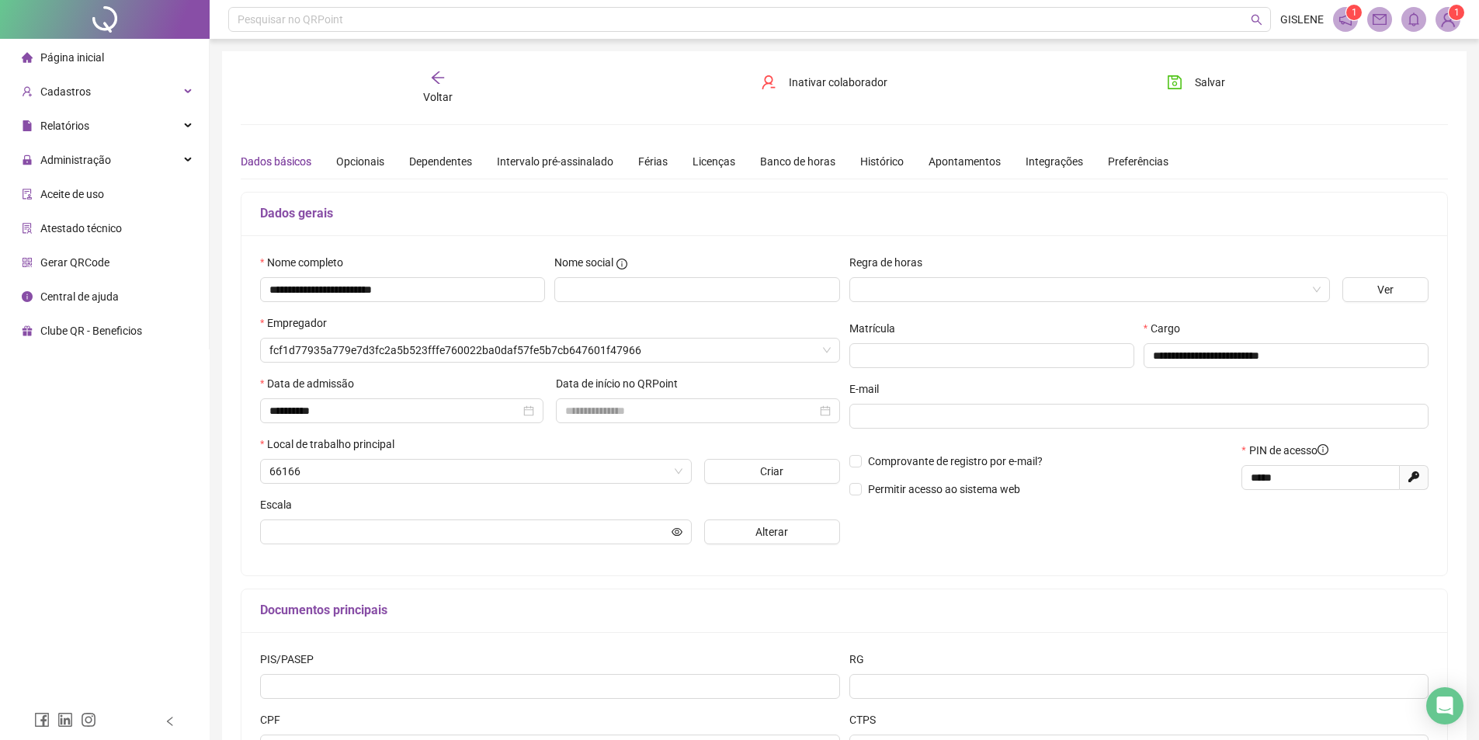
type input "**********"
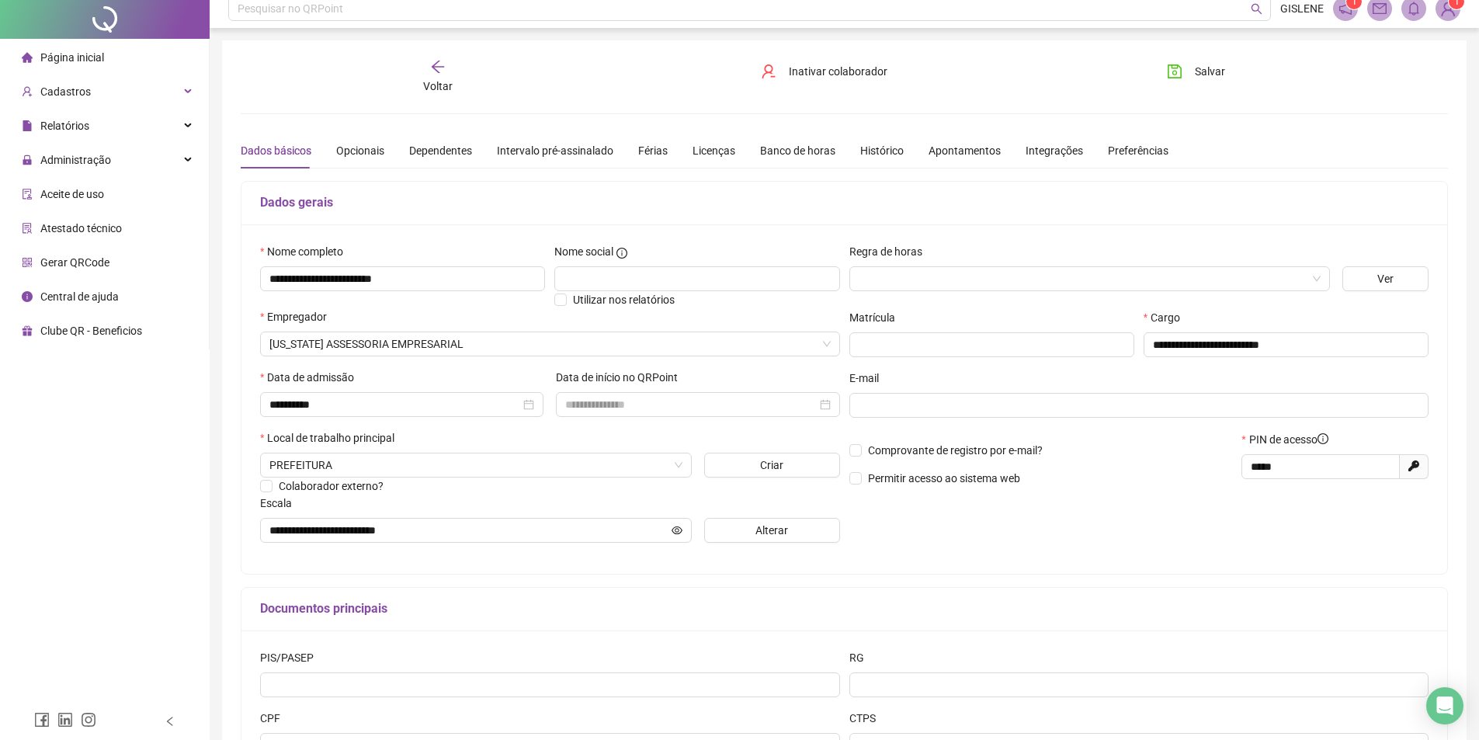
scroll to position [146, 0]
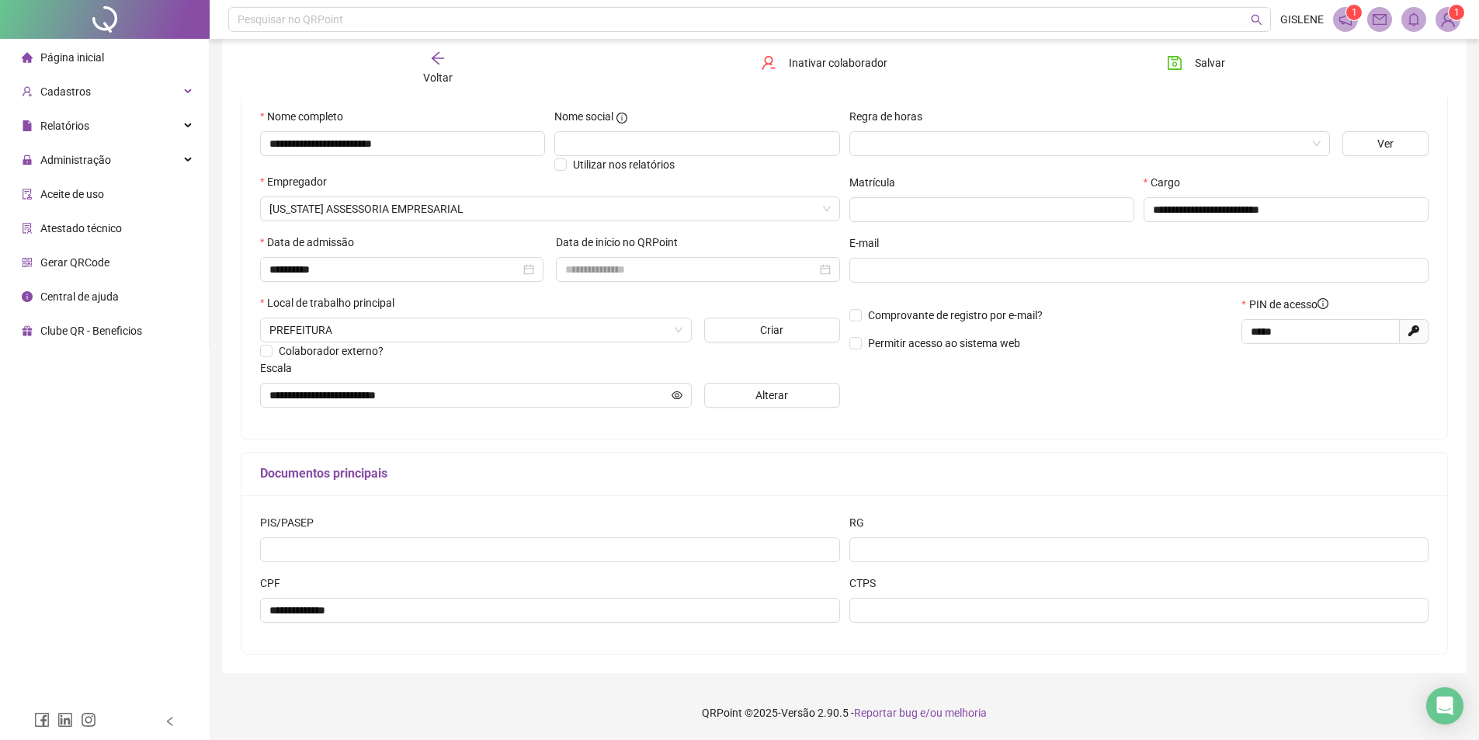
click at [441, 73] on span "Voltar" at bounding box center [437, 77] width 29 height 12
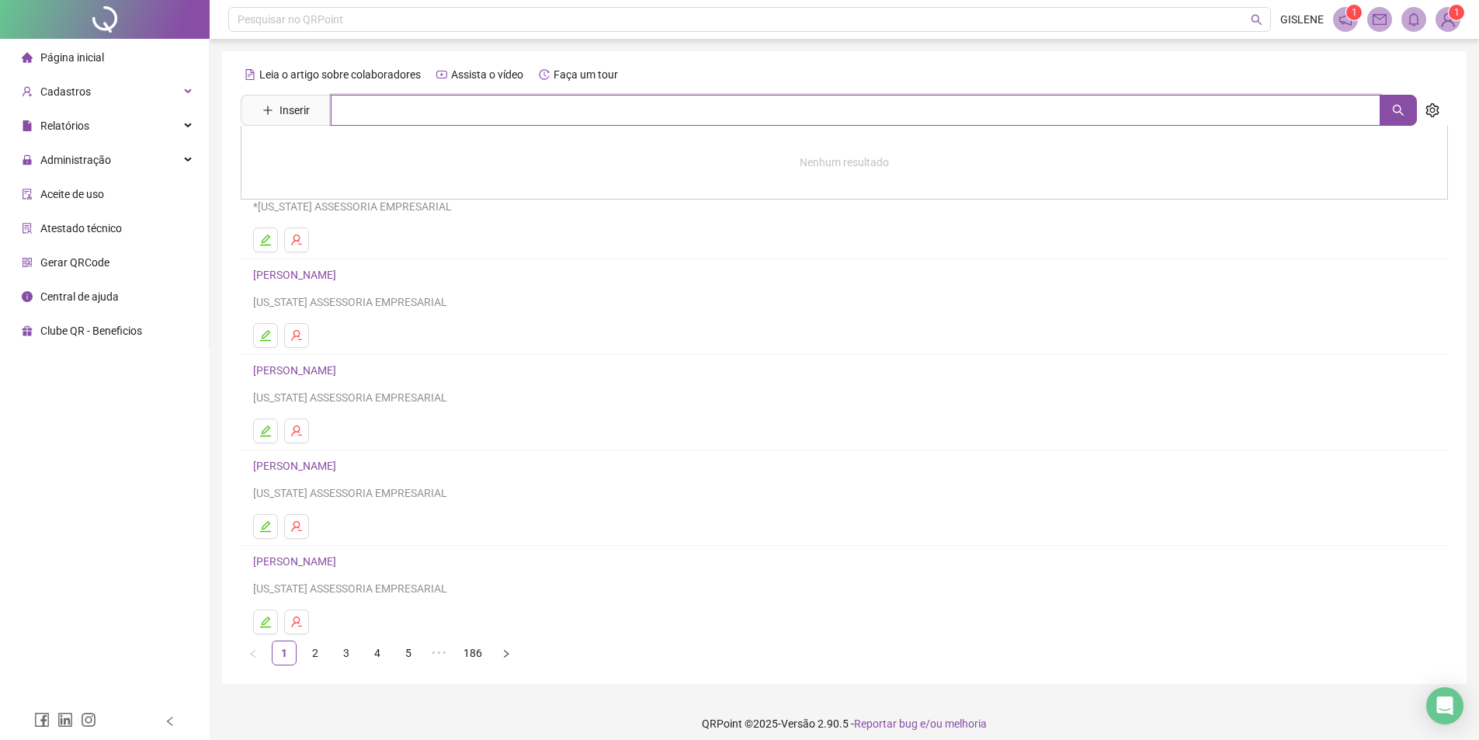
click at [410, 114] on input "text" at bounding box center [855, 110] width 1049 height 31
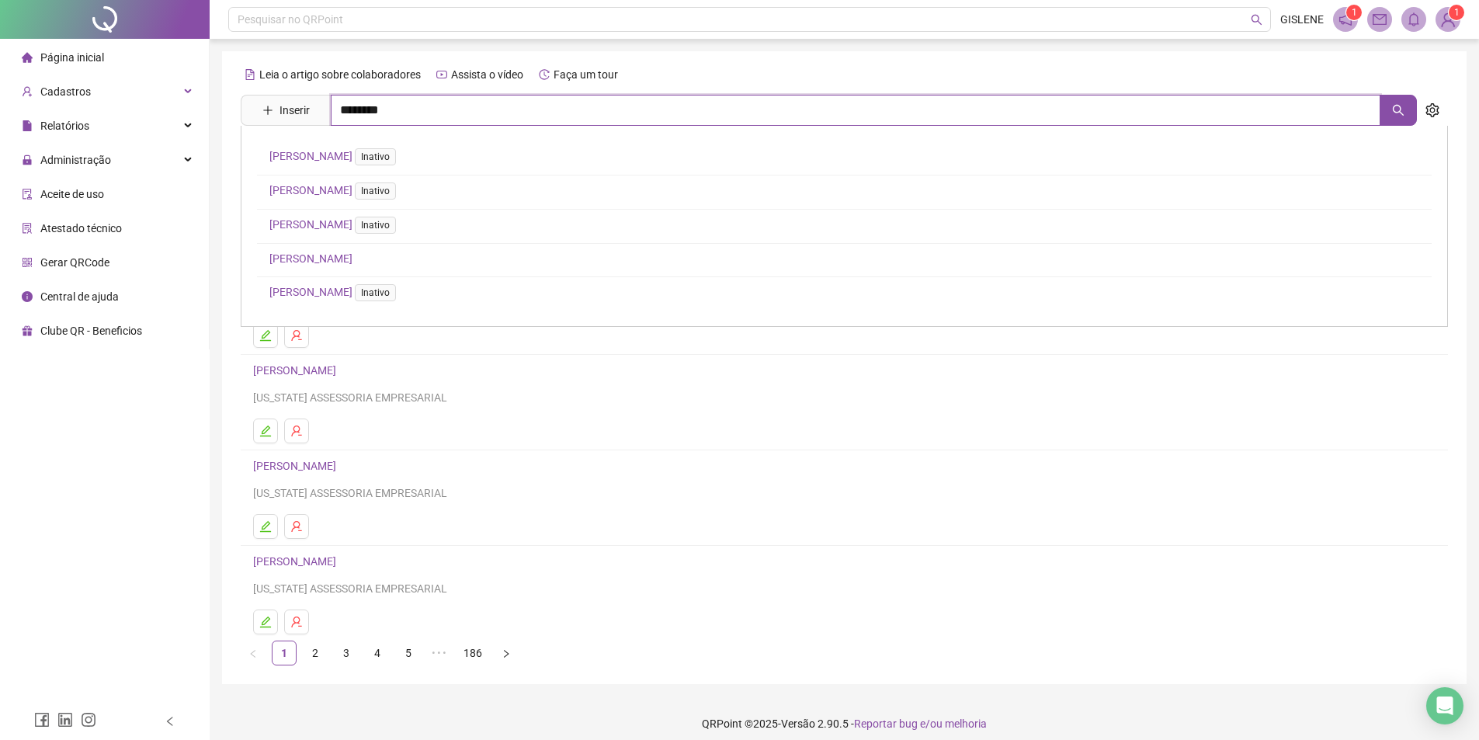
type input "********"
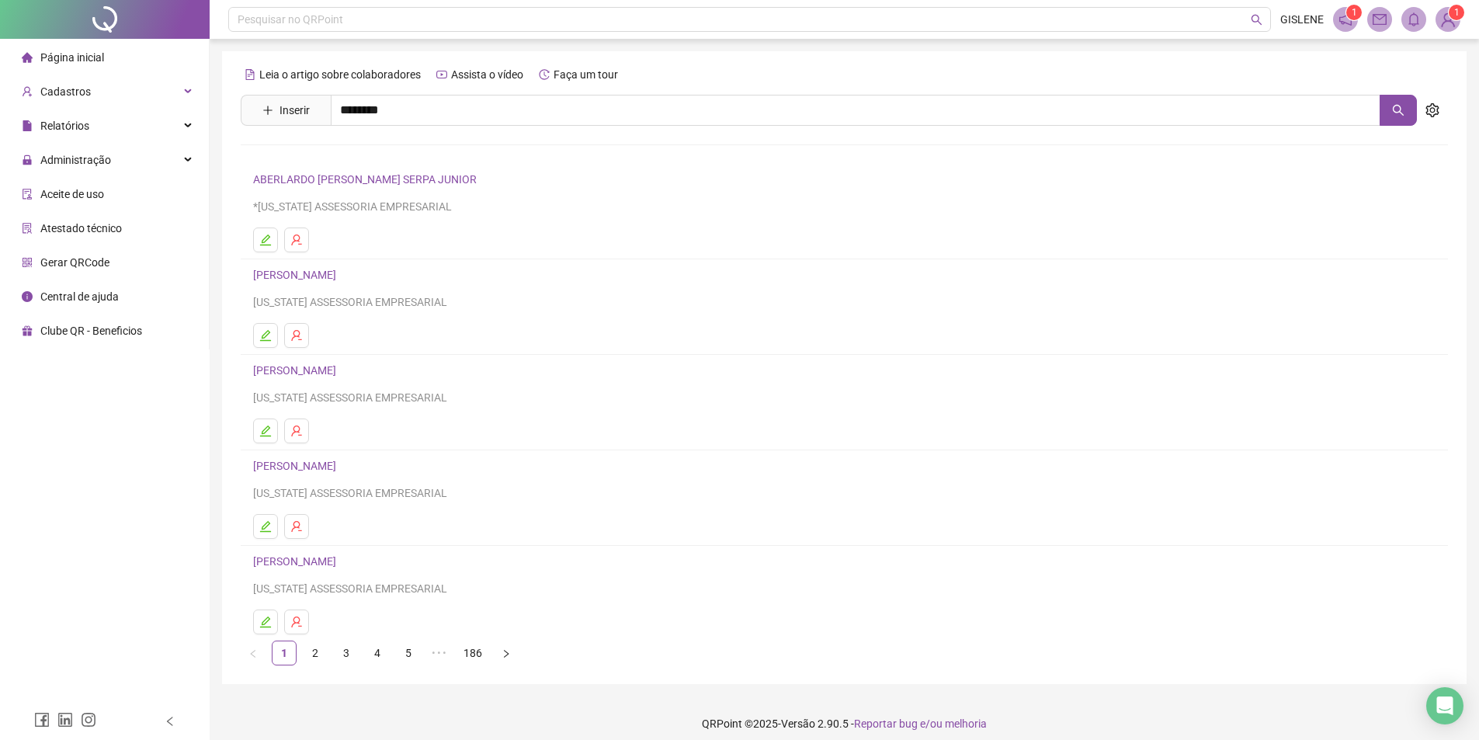
click at [352, 158] on link "[PERSON_NAME]" at bounding box center [310, 156] width 83 height 12
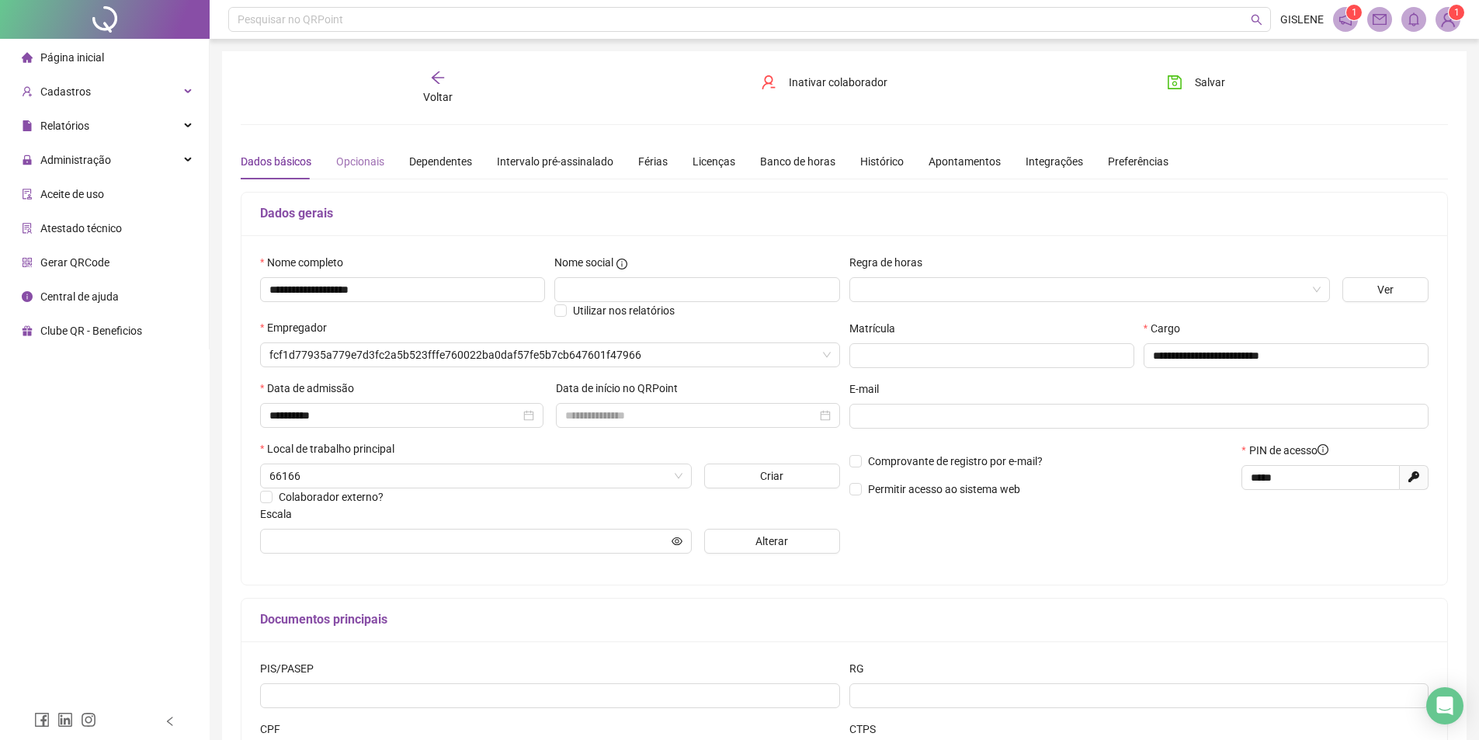
type input "**********"
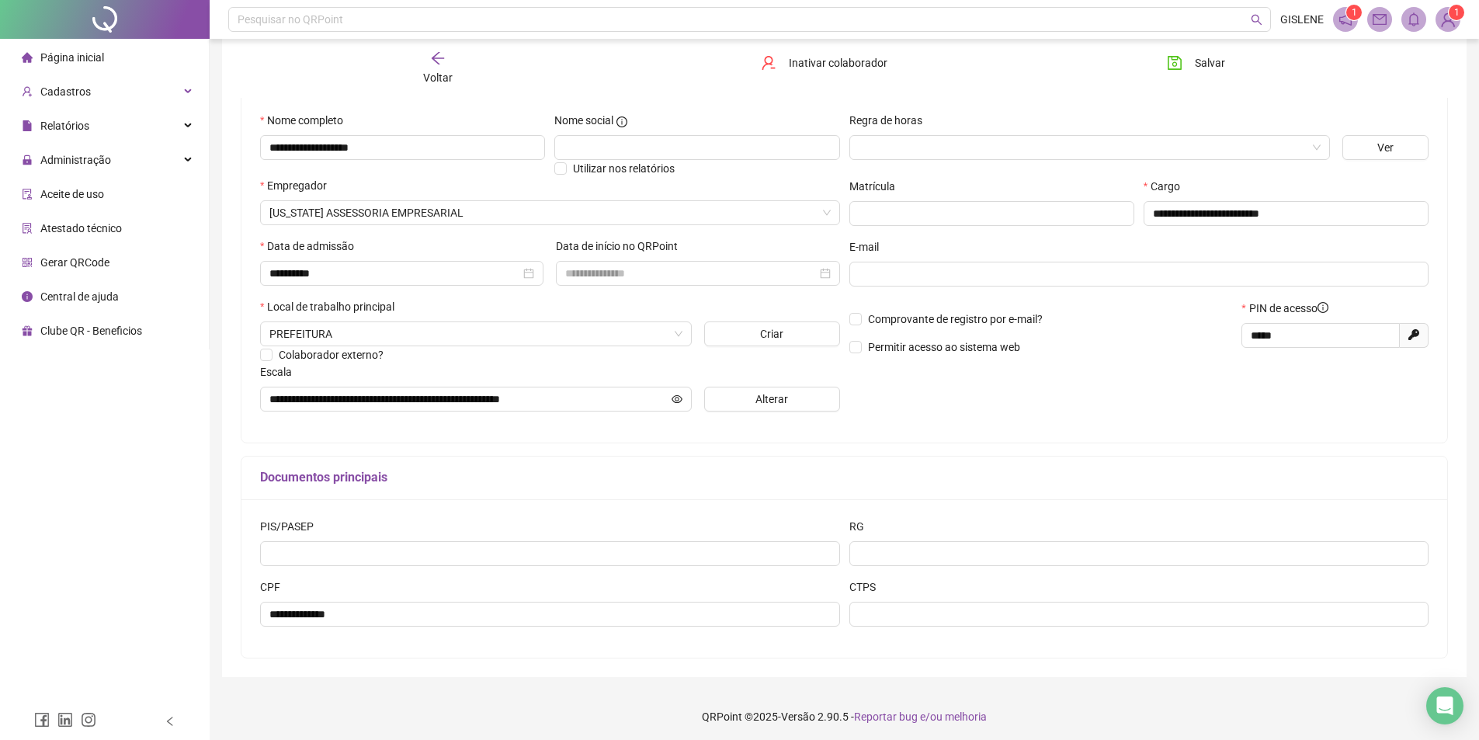
scroll to position [146, 0]
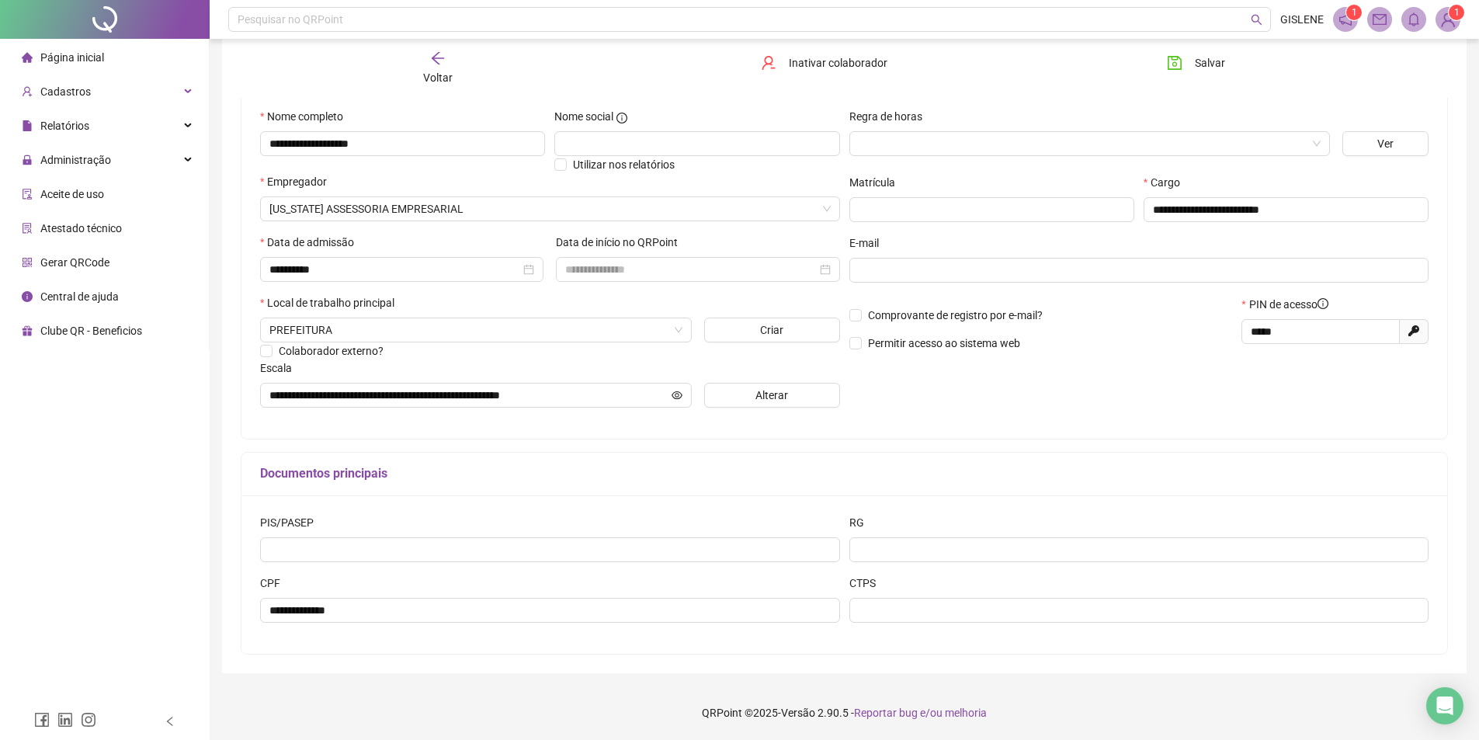
click at [440, 68] on div "Voltar" at bounding box center [437, 68] width 191 height 36
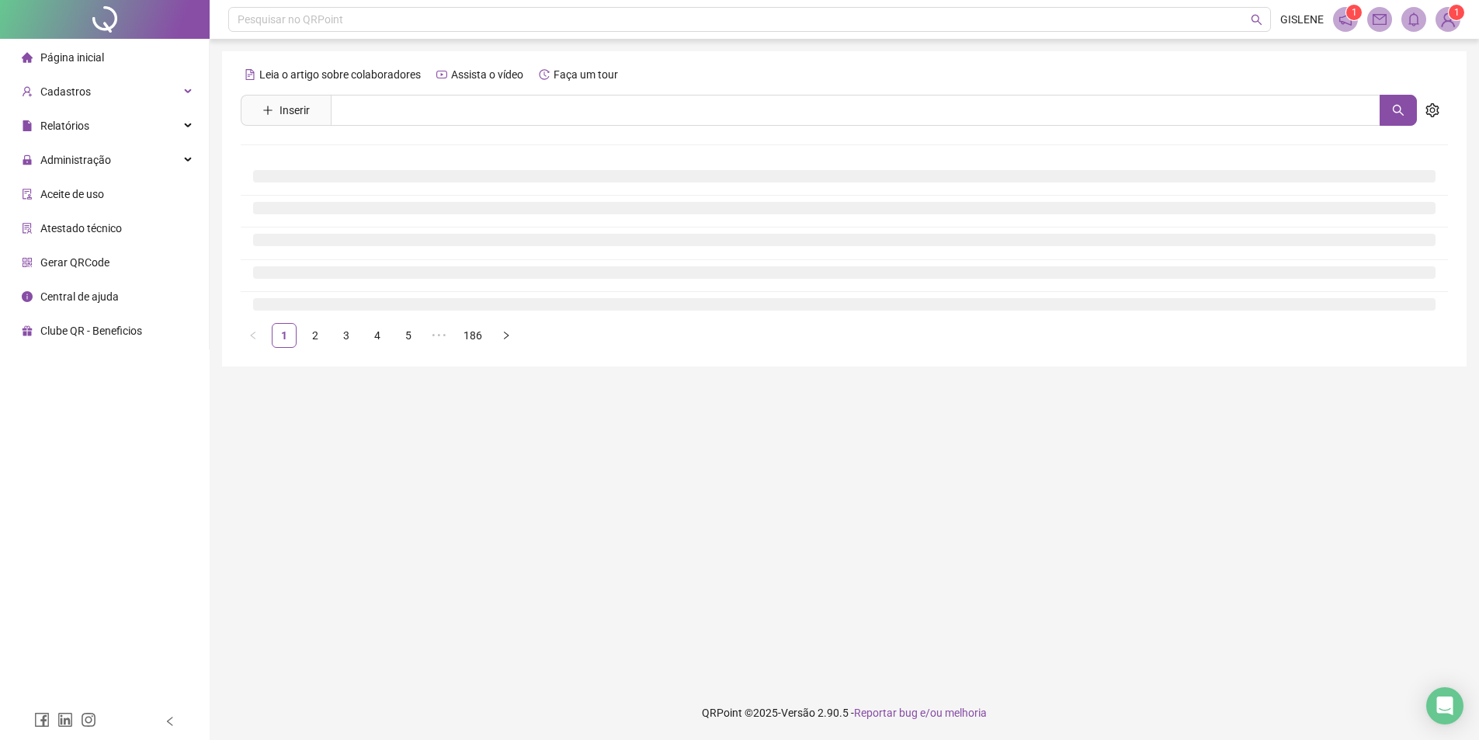
scroll to position [0, 0]
click at [442, 112] on input "text" at bounding box center [855, 110] width 1049 height 31
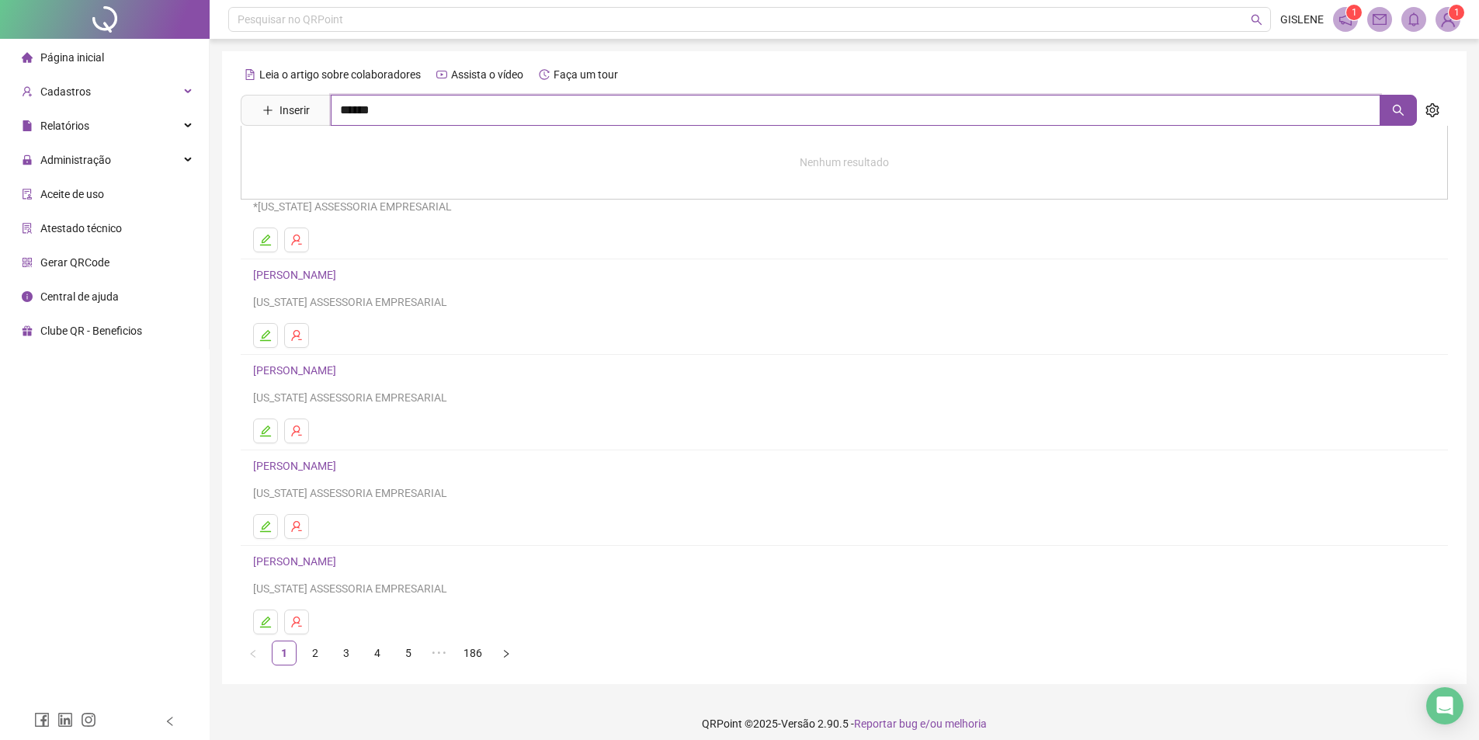
type input "******"
click at [352, 224] on link "[PERSON_NAME]" at bounding box center [310, 224] width 83 height 12
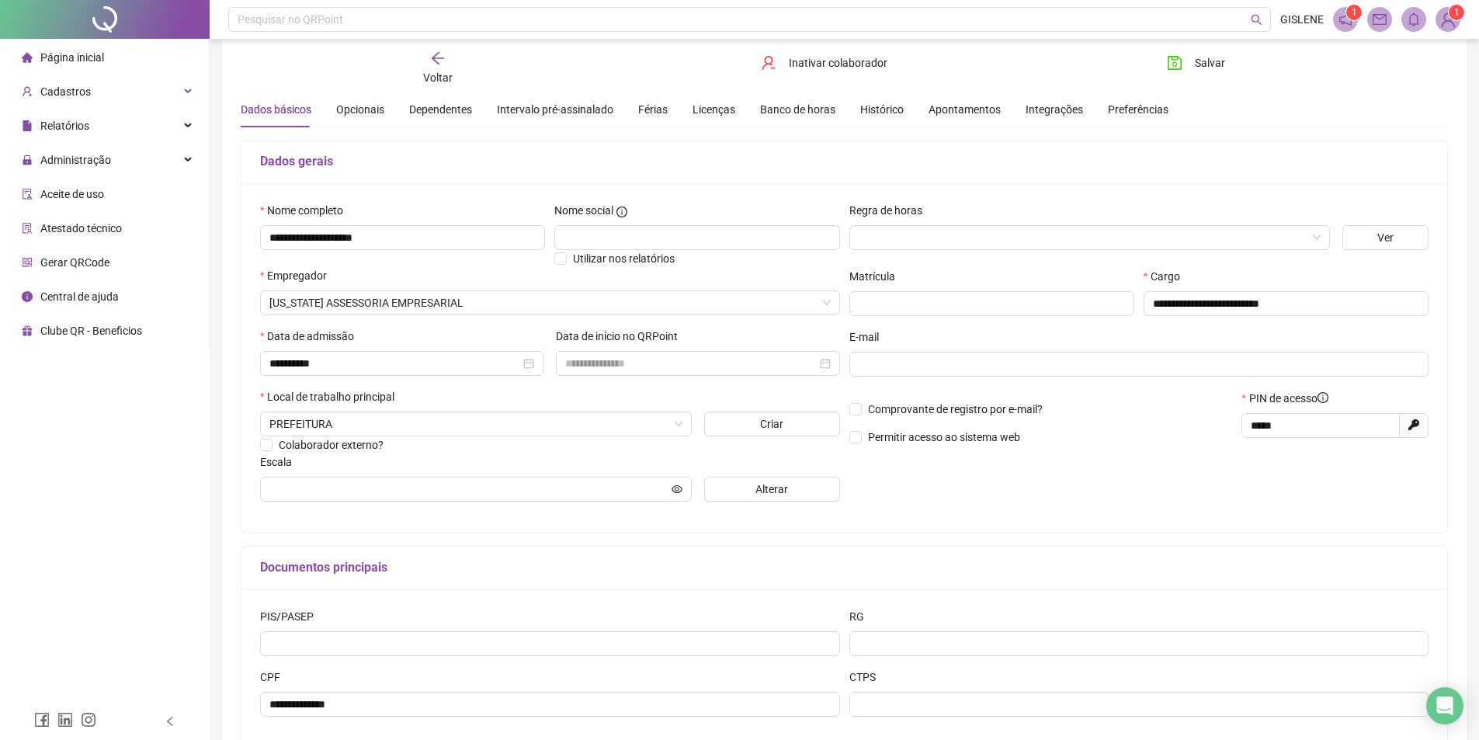
scroll to position [146, 0]
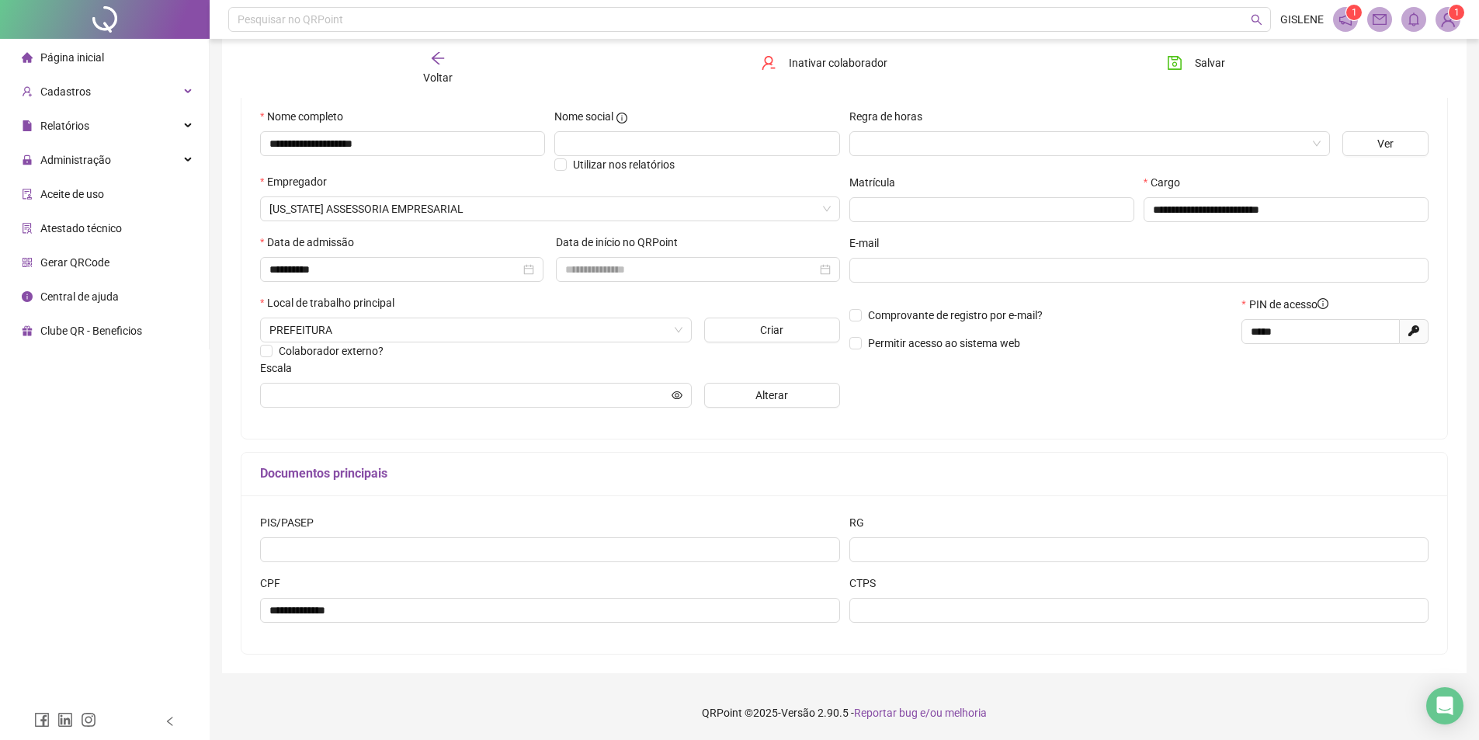
click at [452, 79] on div "Voltar" at bounding box center [437, 68] width 191 height 36
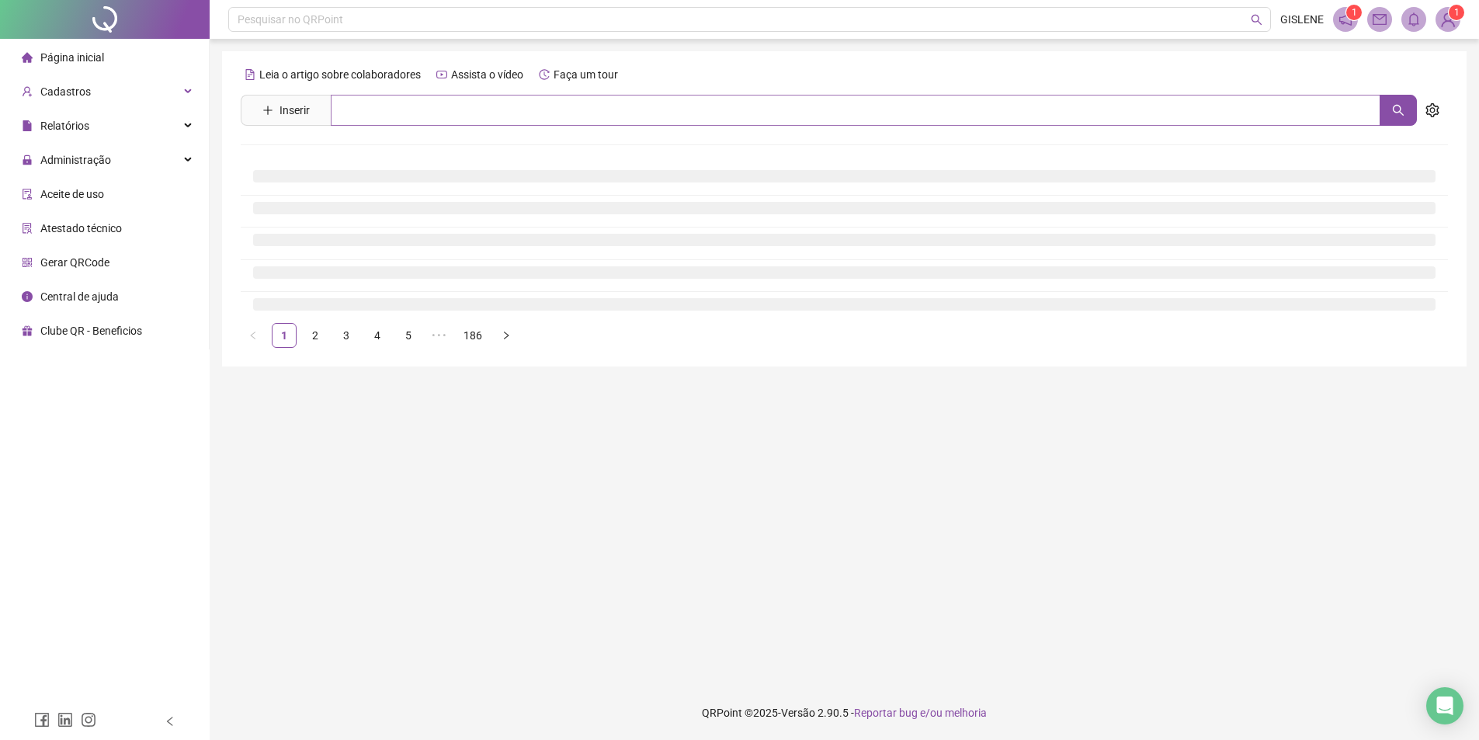
scroll to position [0, 0]
click at [444, 119] on input "text" at bounding box center [861, 110] width 1061 height 31
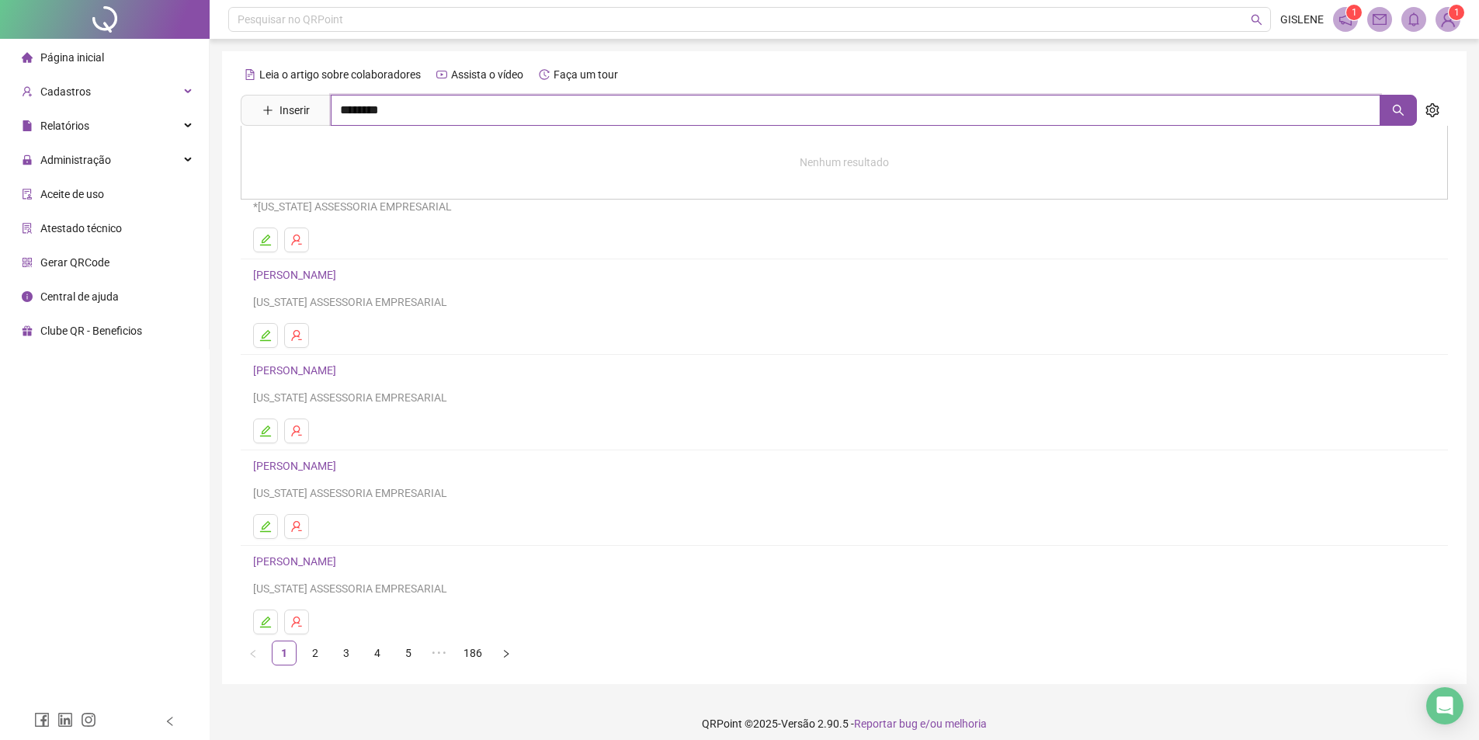
type input "********"
click at [352, 154] on link "[PERSON_NAME]" at bounding box center [310, 156] width 83 height 12
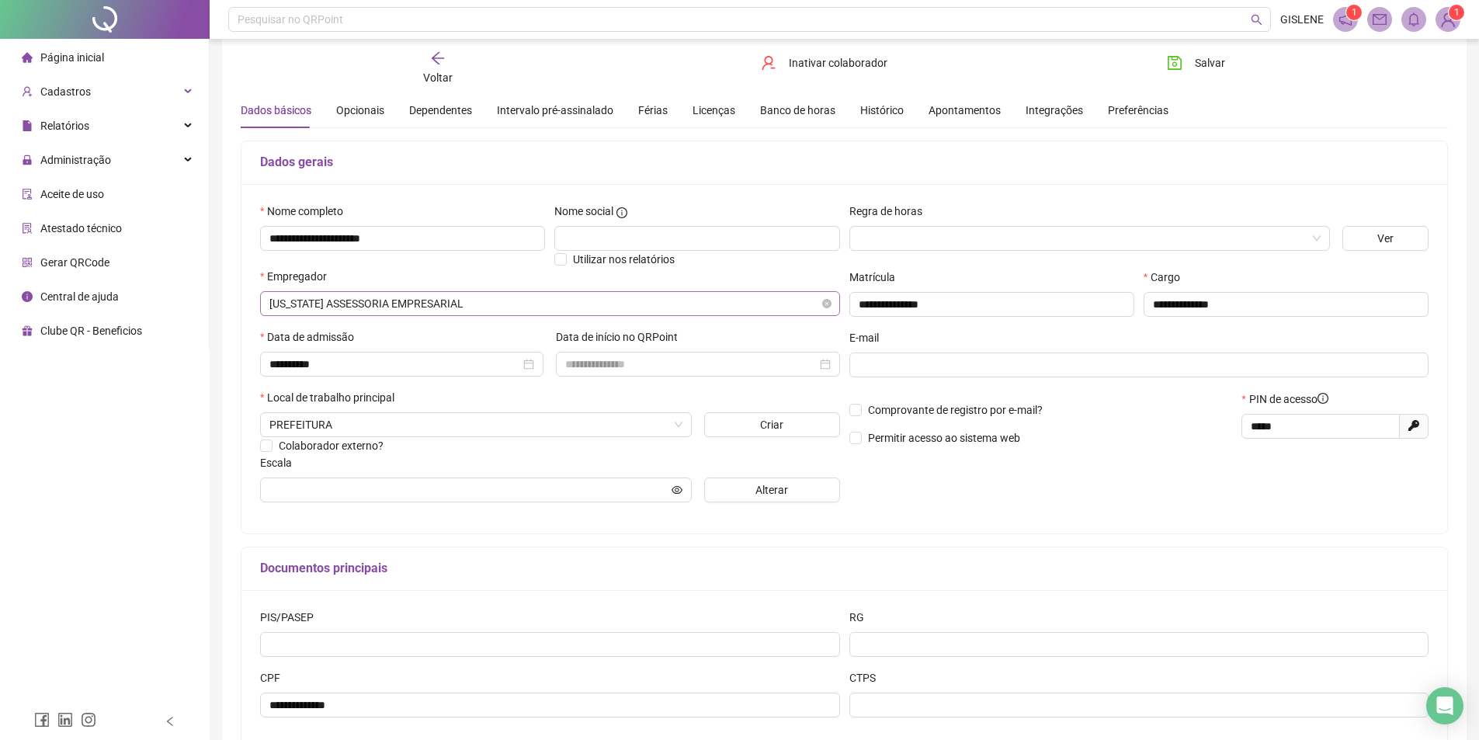
scroll to position [146, 0]
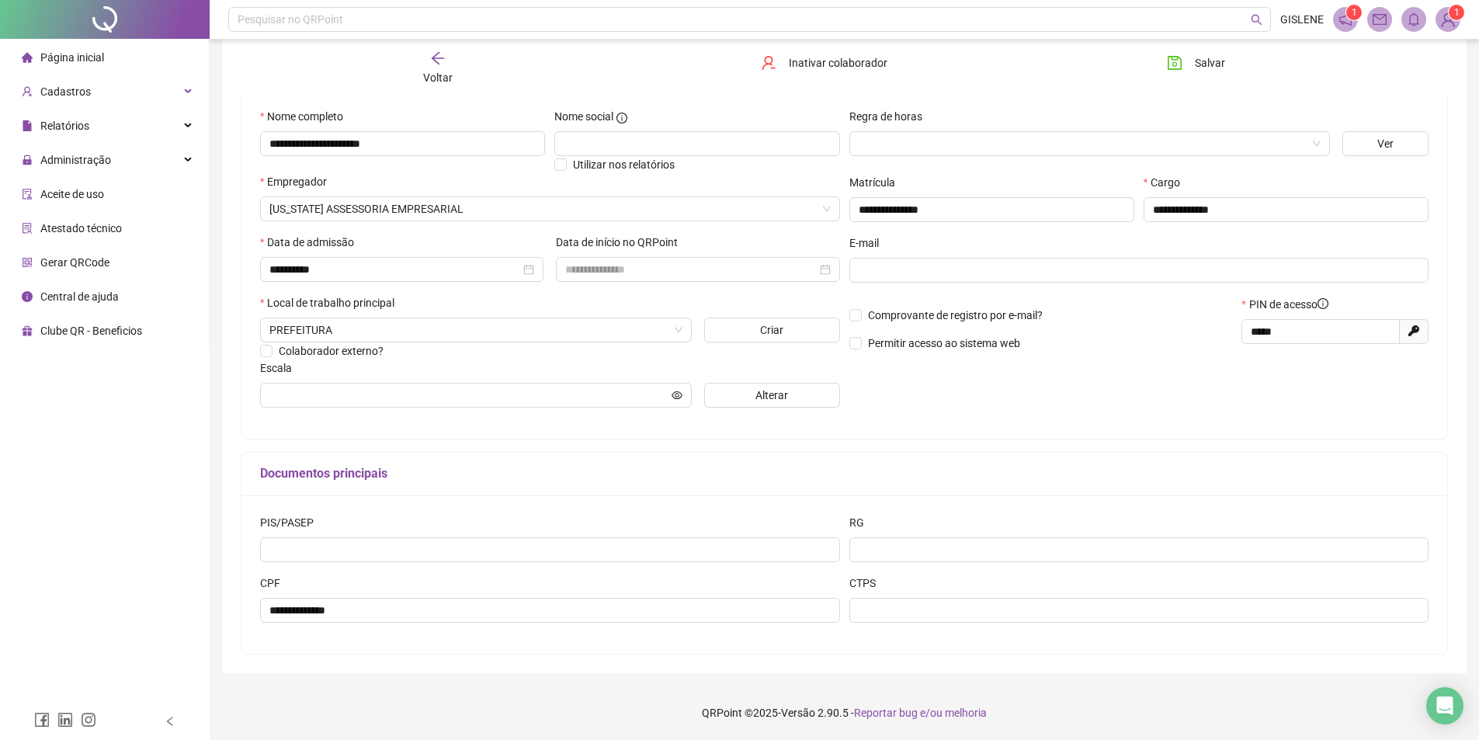
click at [434, 75] on span "Voltar" at bounding box center [437, 77] width 29 height 12
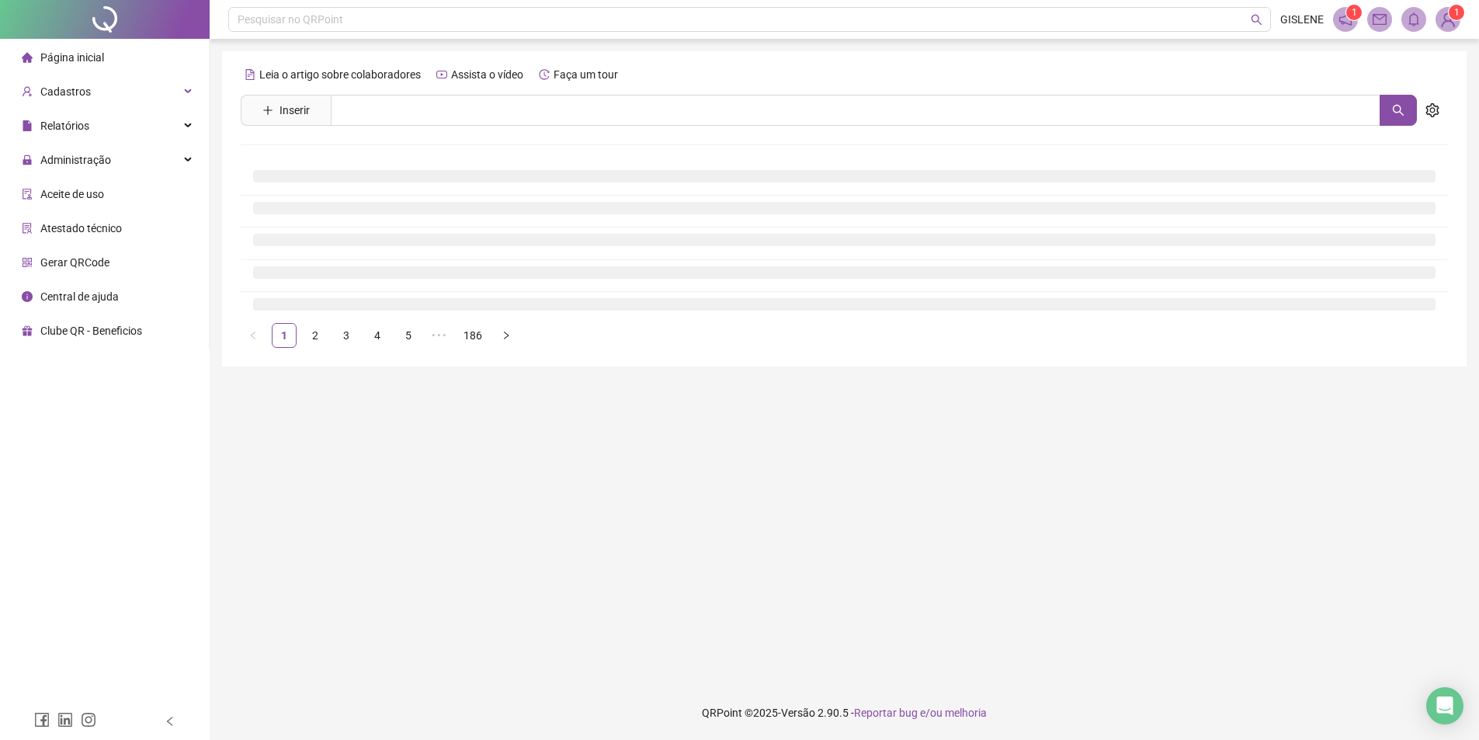
scroll to position [0, 0]
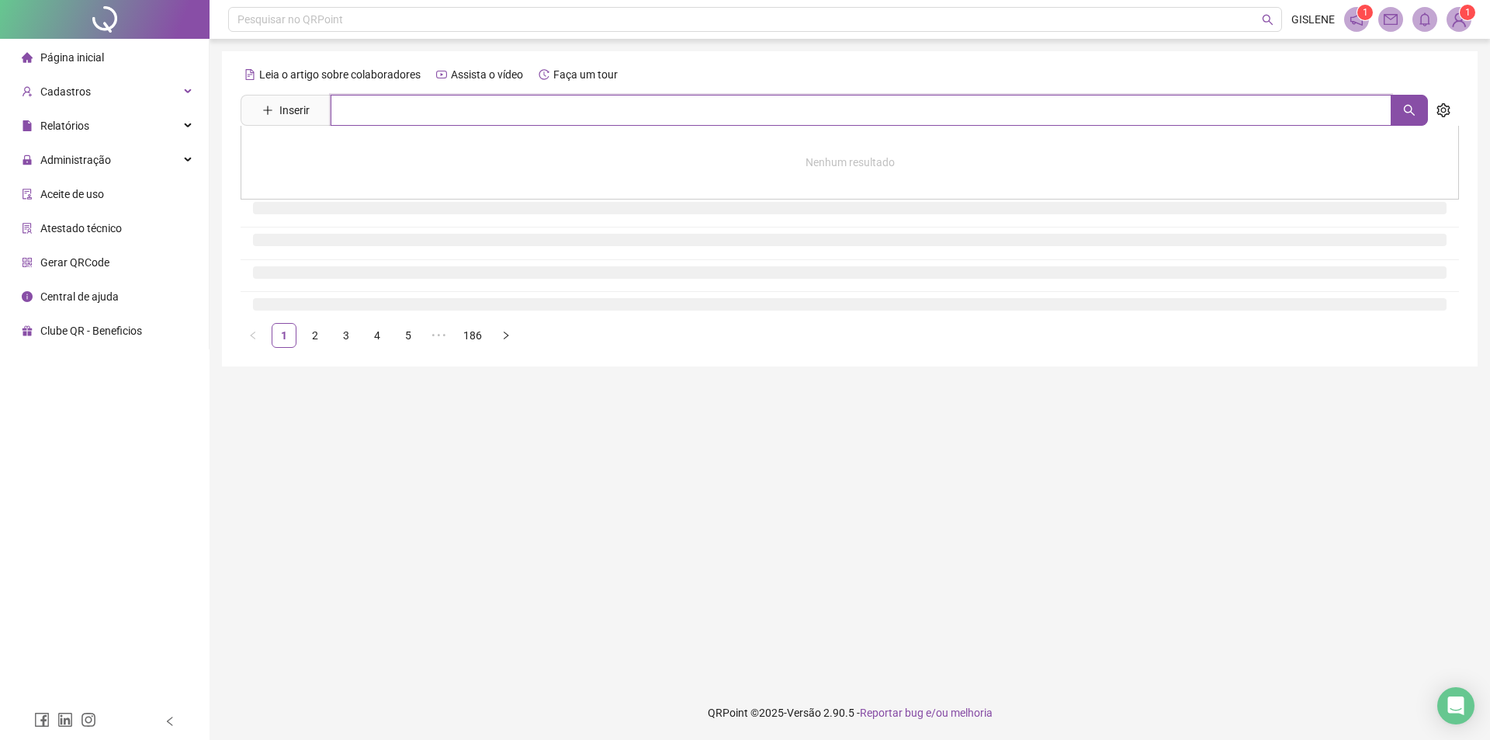
click at [451, 108] on input "text" at bounding box center [861, 110] width 1061 height 31
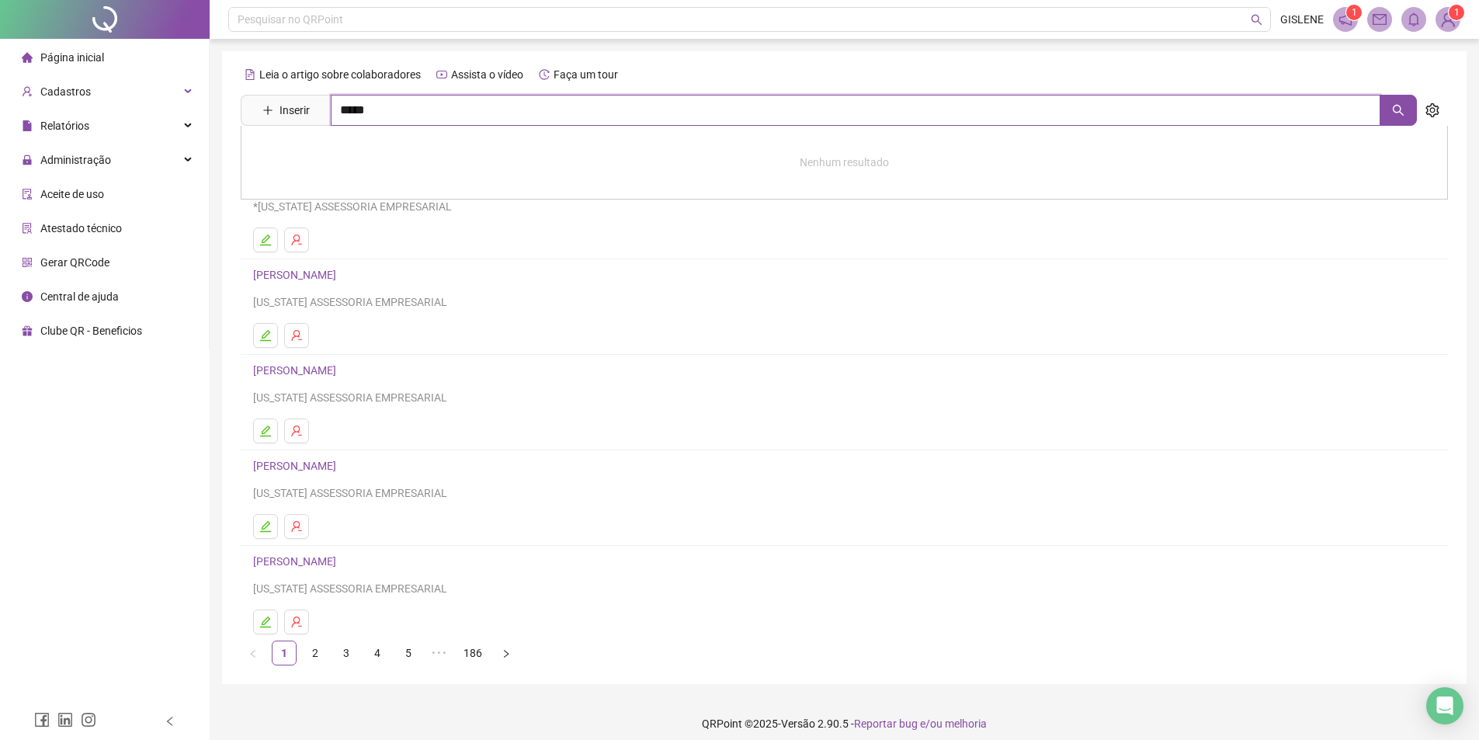
type input "*****"
click at [352, 152] on link "[PERSON_NAME]" at bounding box center [310, 156] width 83 height 12
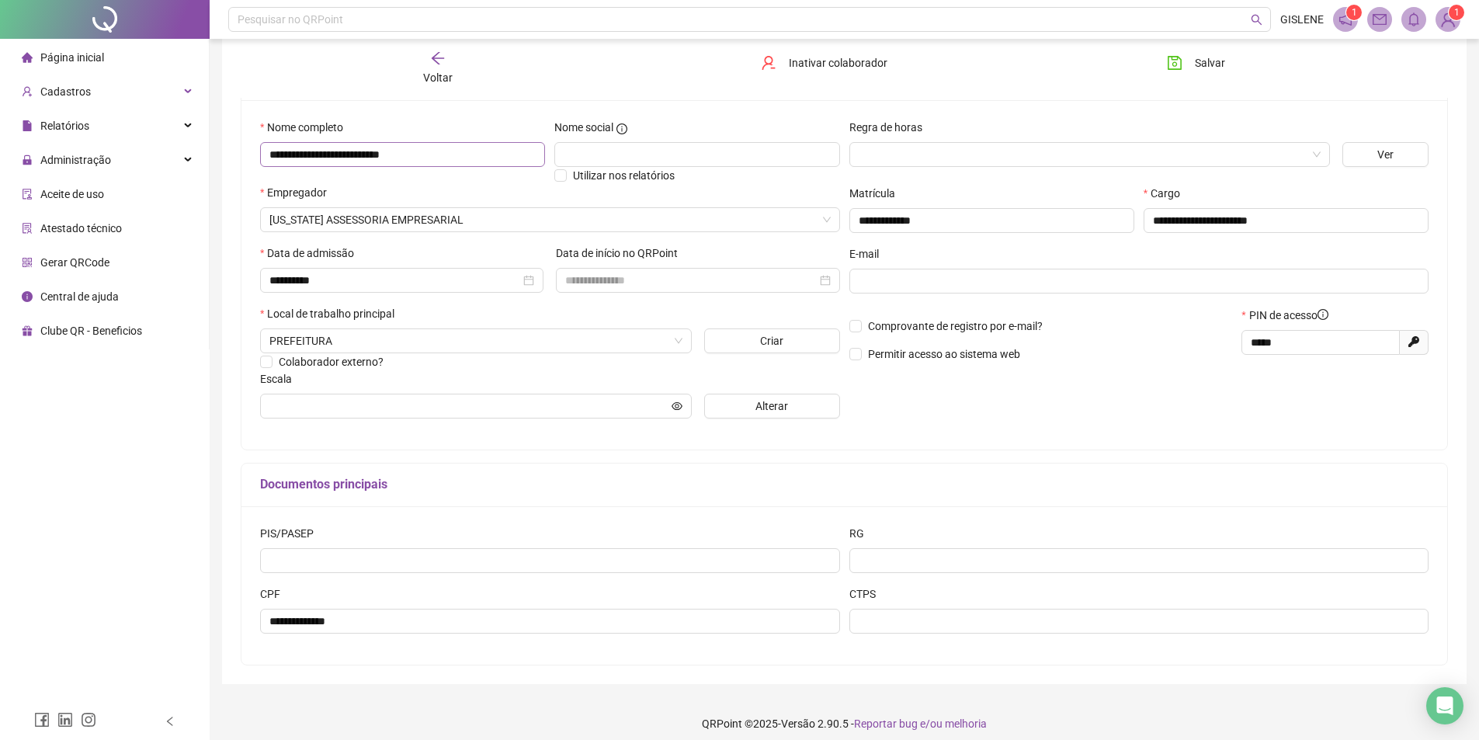
scroll to position [146, 0]
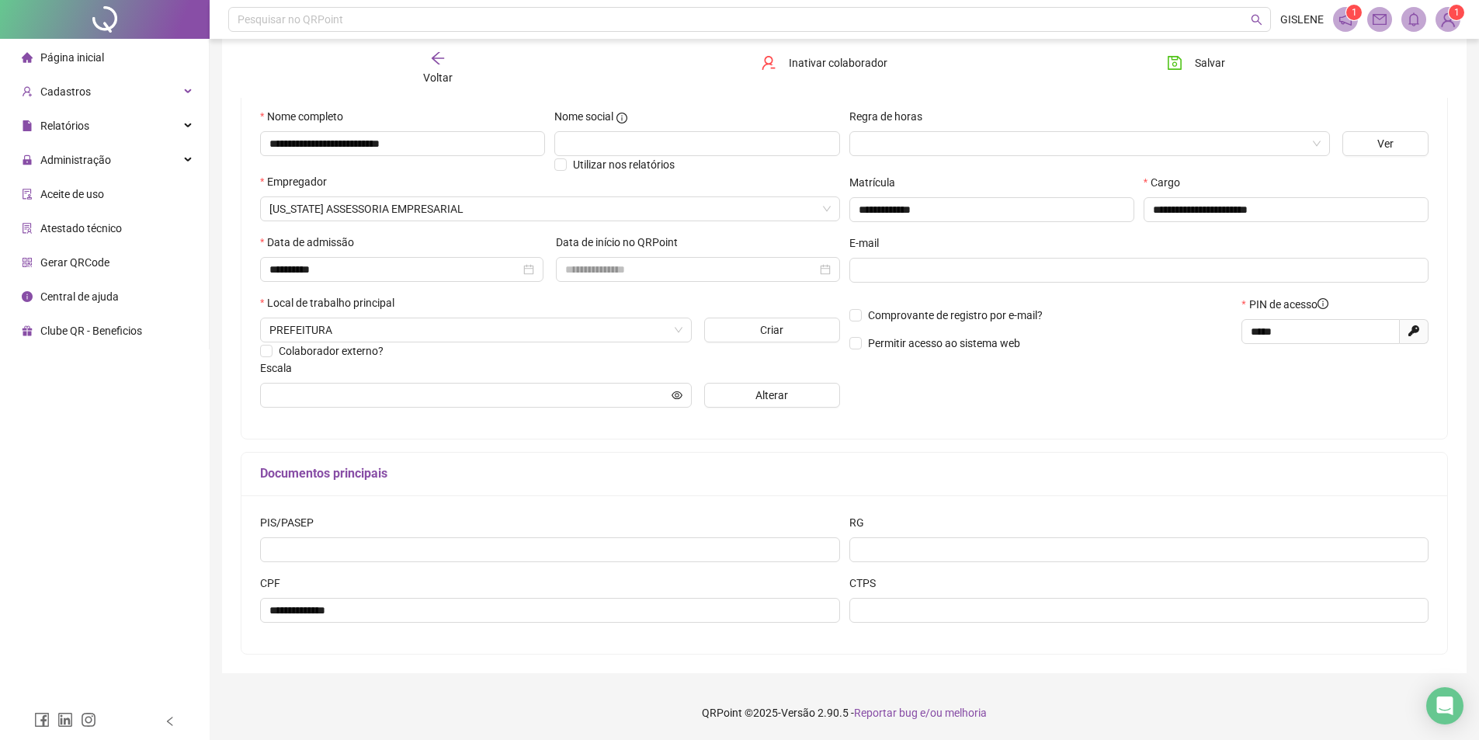
click at [443, 62] on icon "arrow-left" at bounding box center [438, 58] width 16 height 16
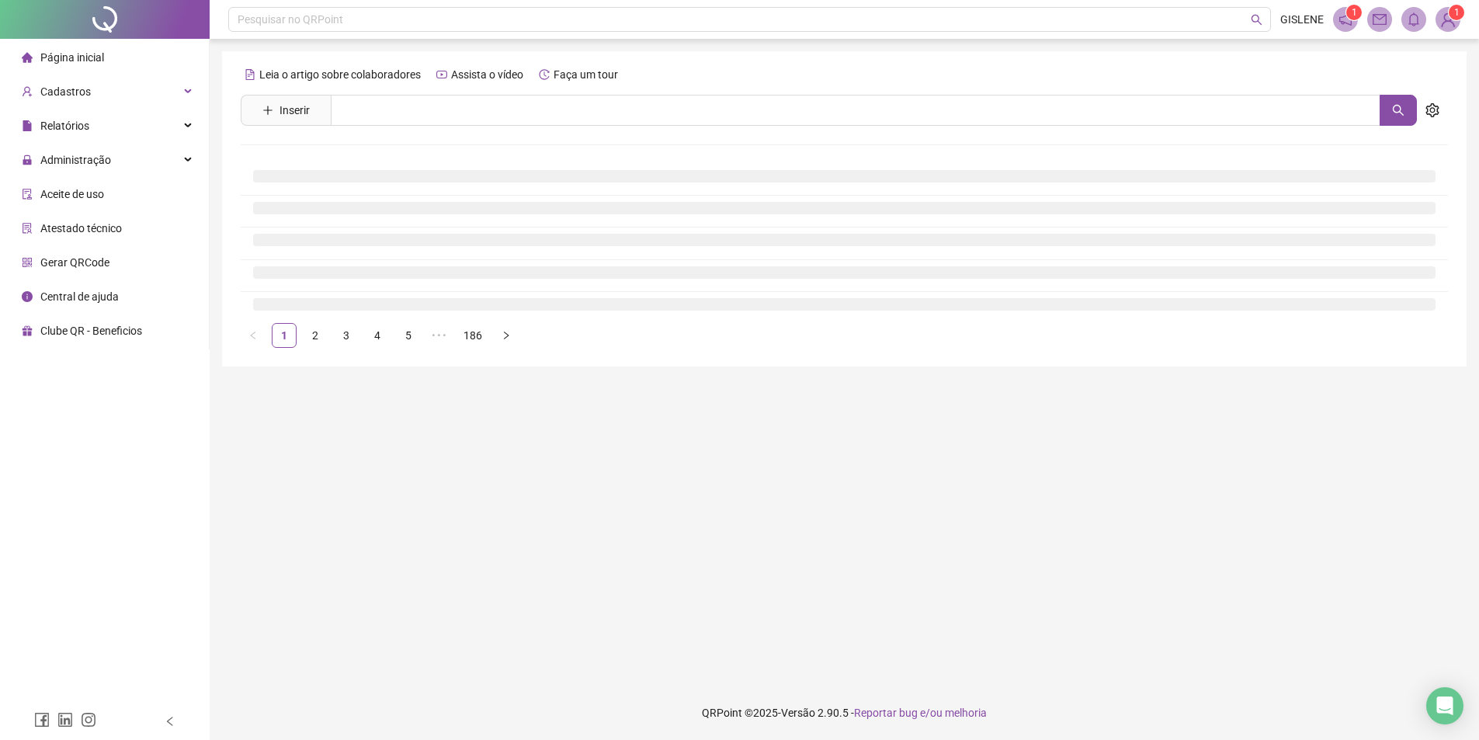
scroll to position [0, 0]
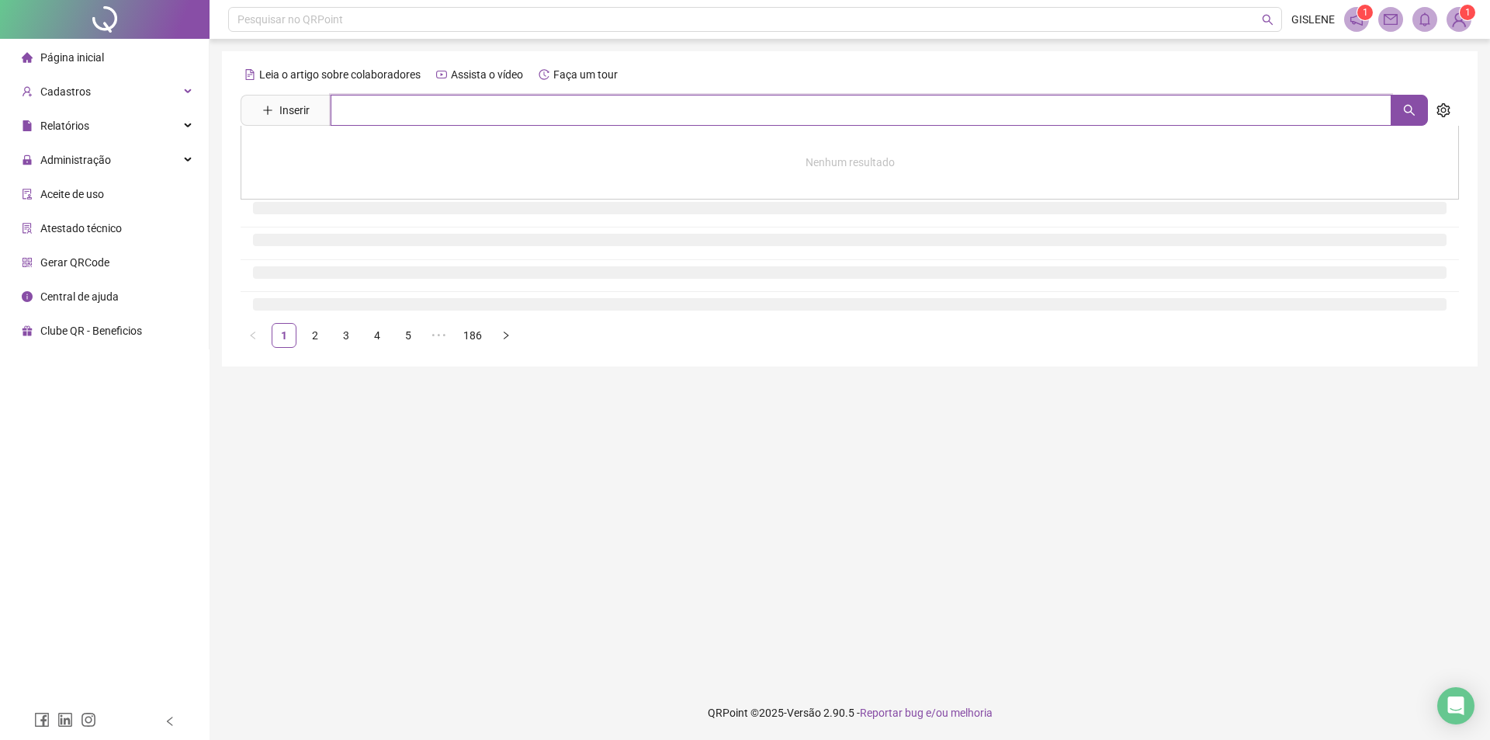
click at [441, 106] on input "text" at bounding box center [861, 110] width 1061 height 31
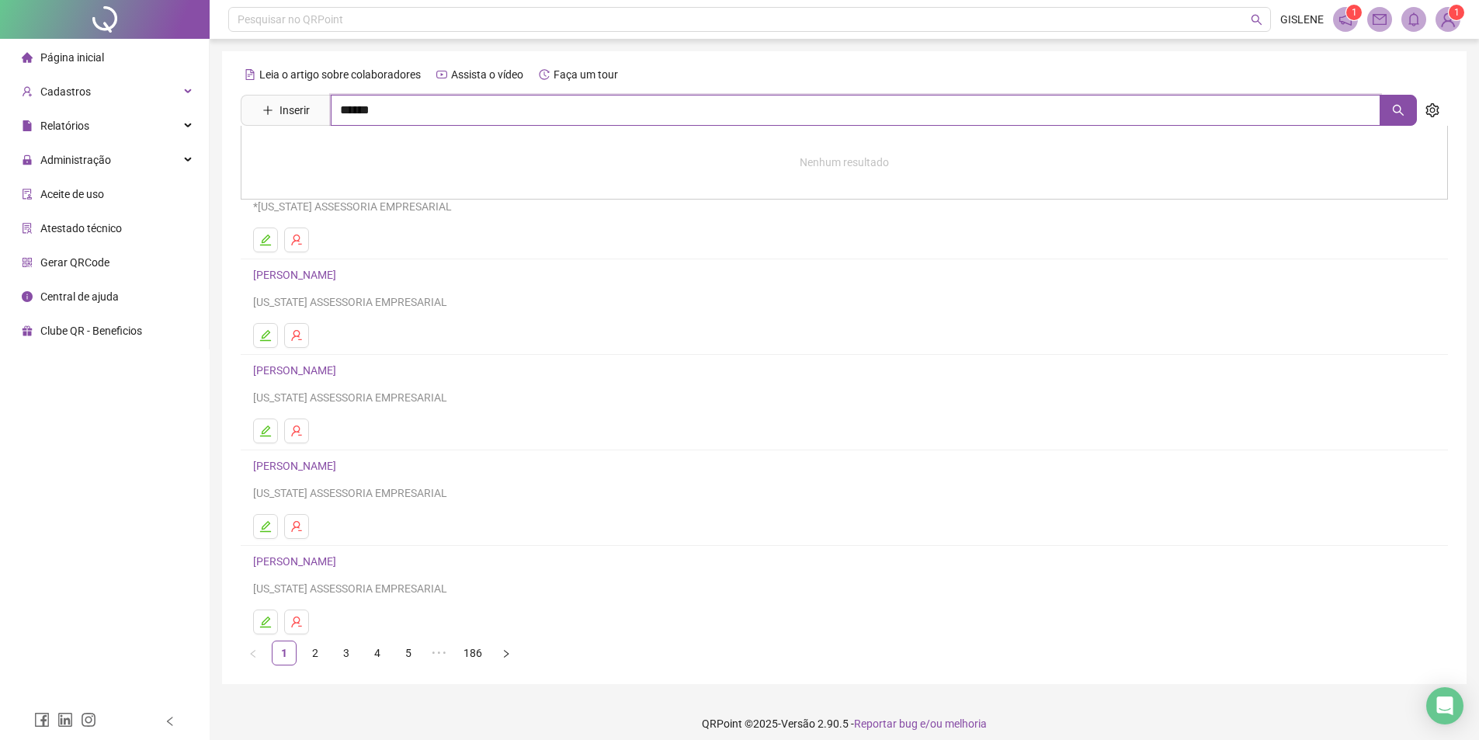
type input "******"
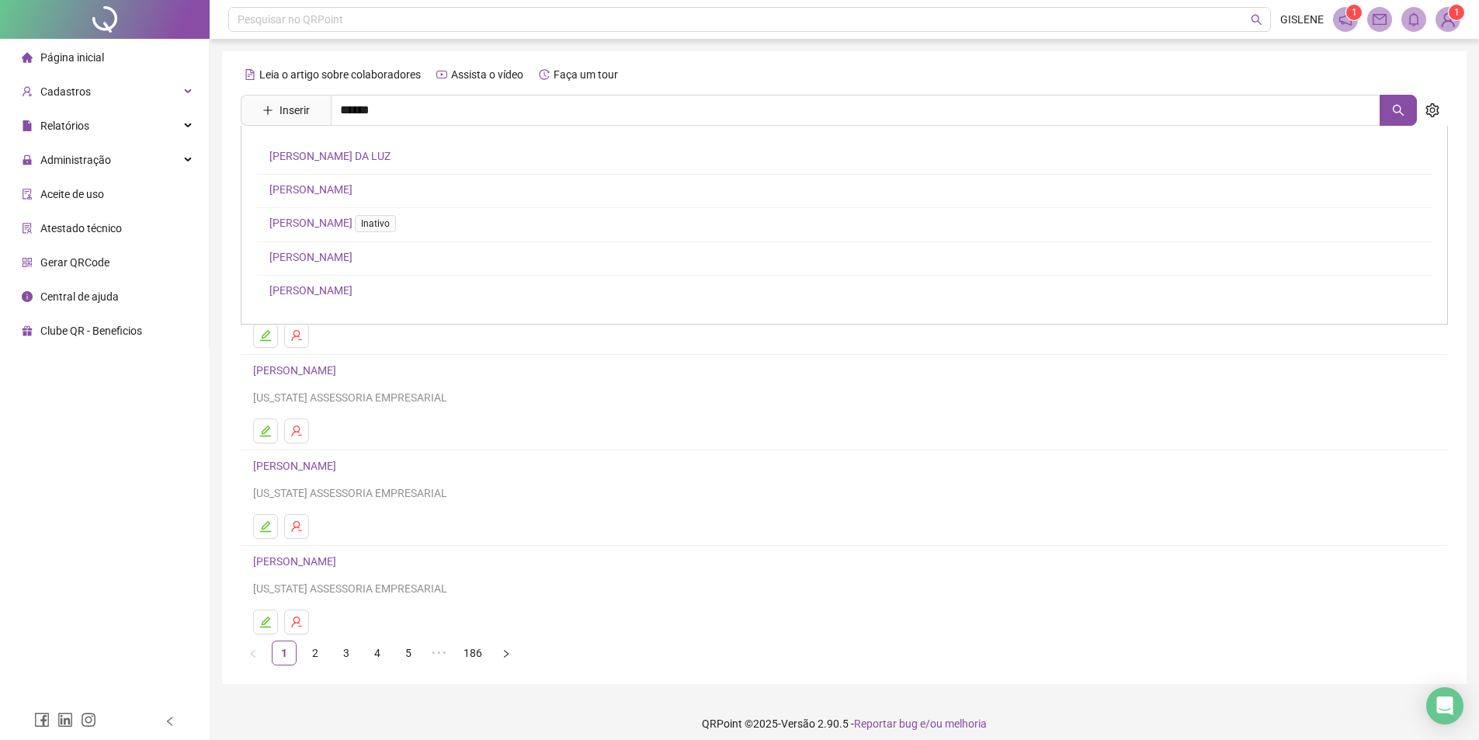
click at [369, 154] on link "[PERSON_NAME] DA LUZ" at bounding box center [329, 156] width 121 height 12
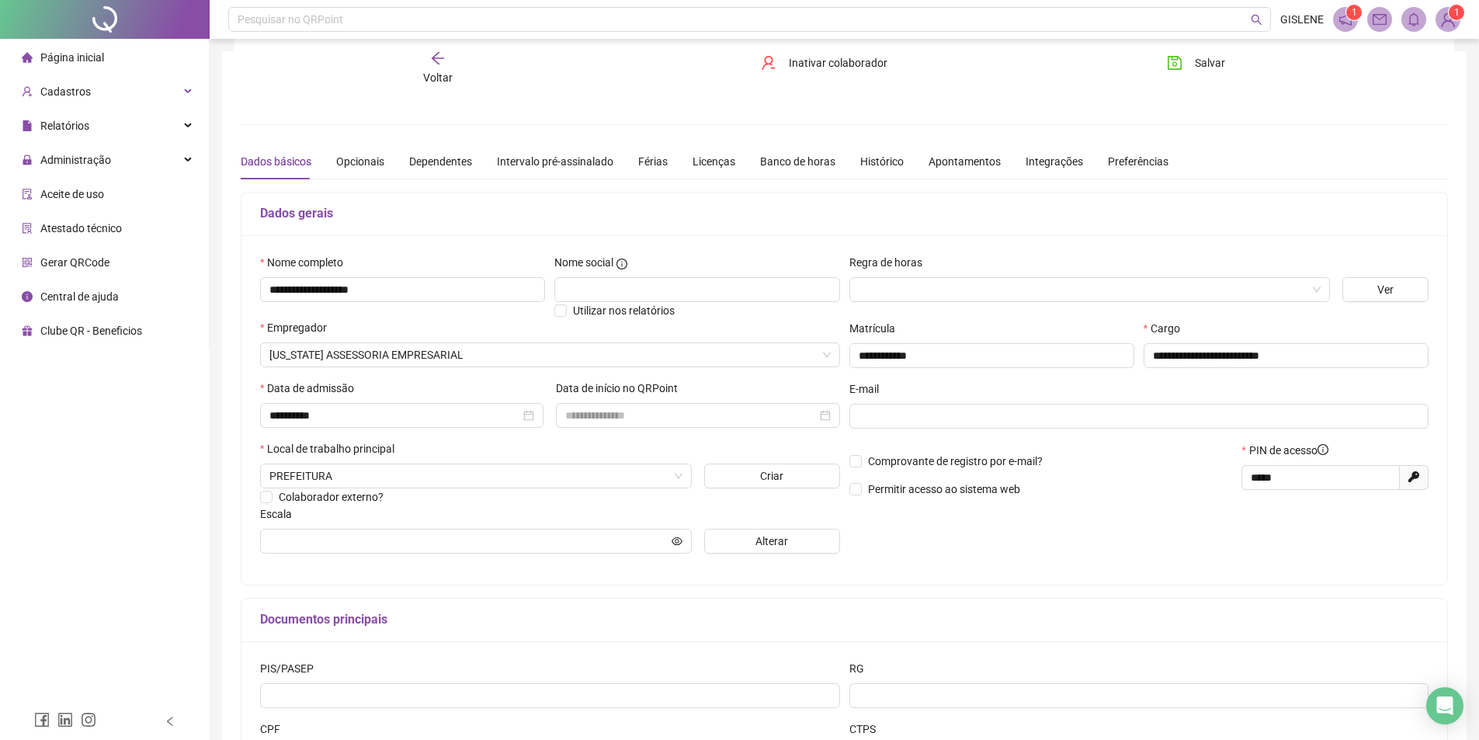
scroll to position [146, 0]
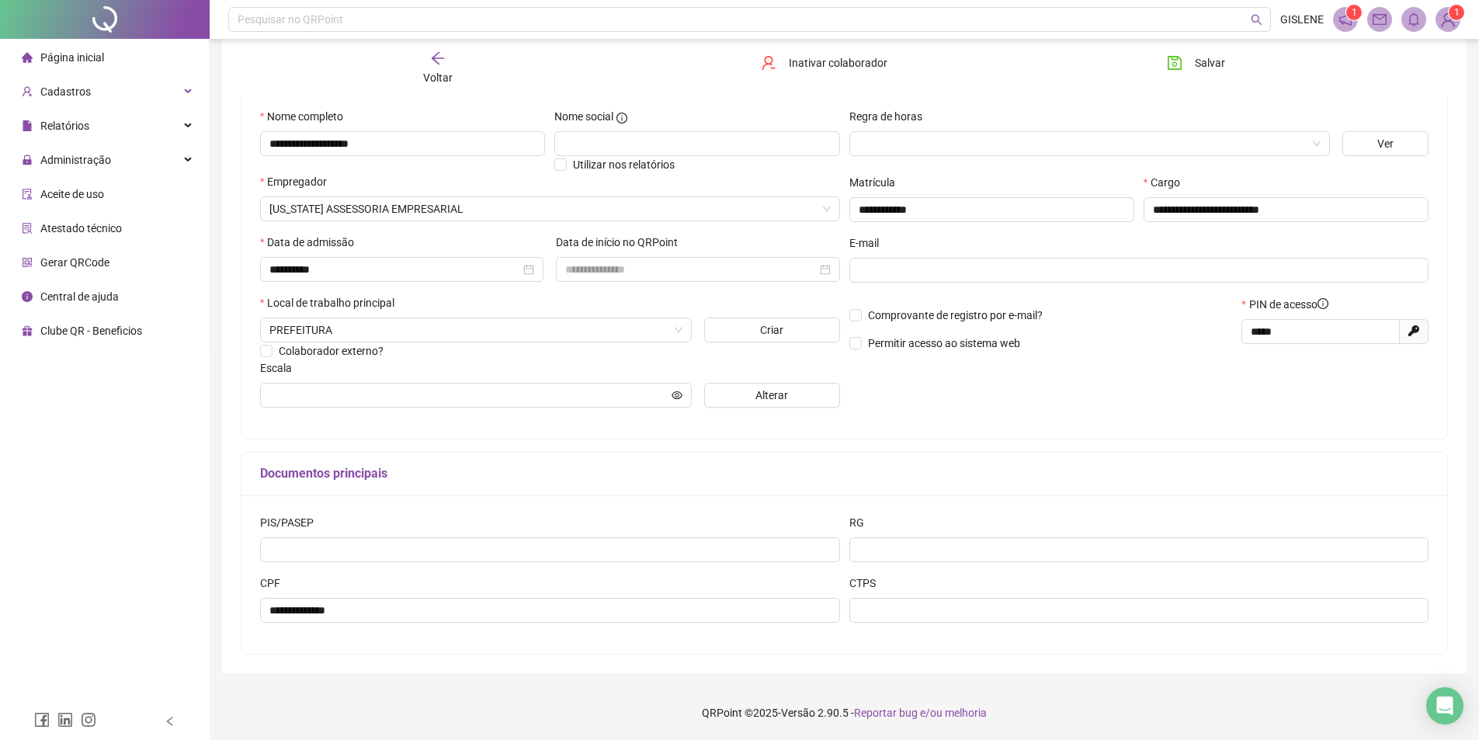
click at [432, 78] on span "Voltar" at bounding box center [437, 77] width 29 height 12
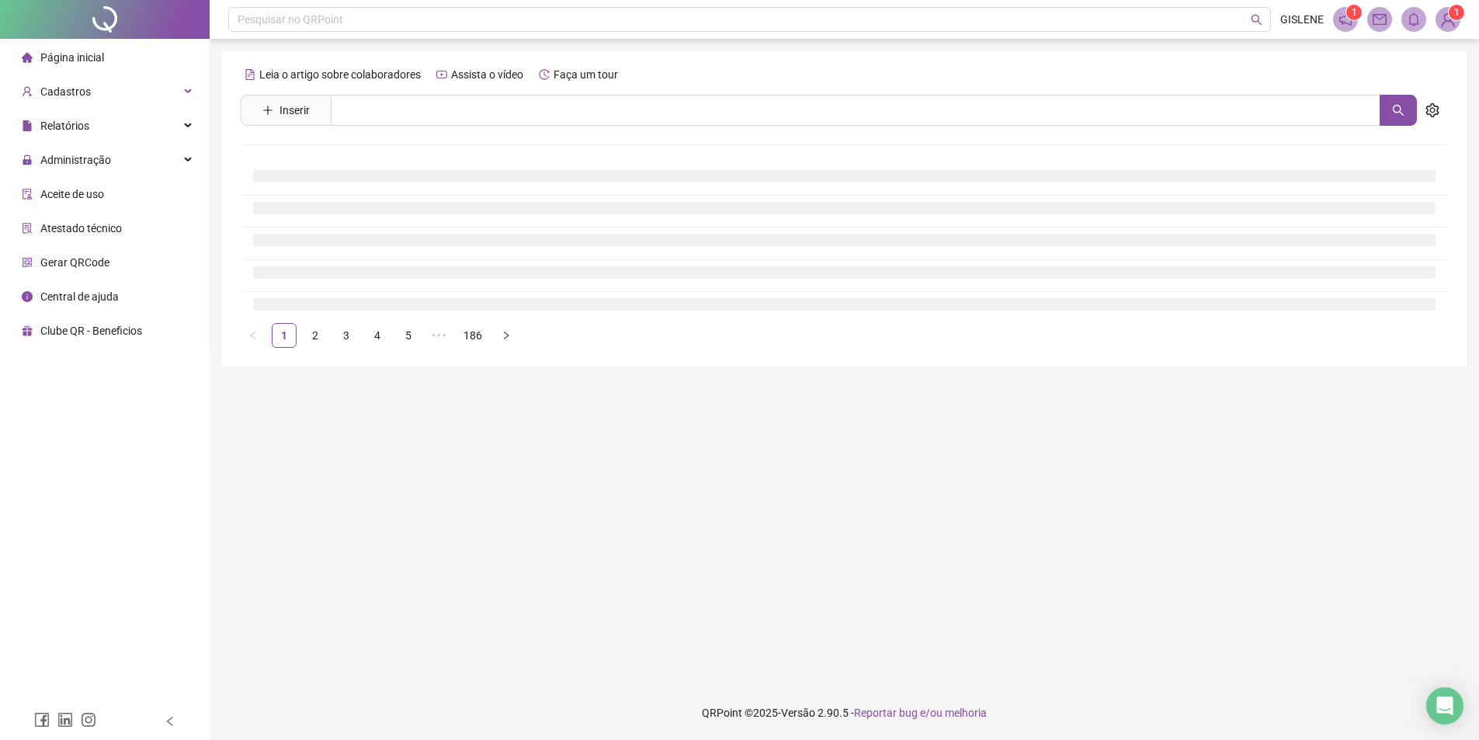
scroll to position [0, 0]
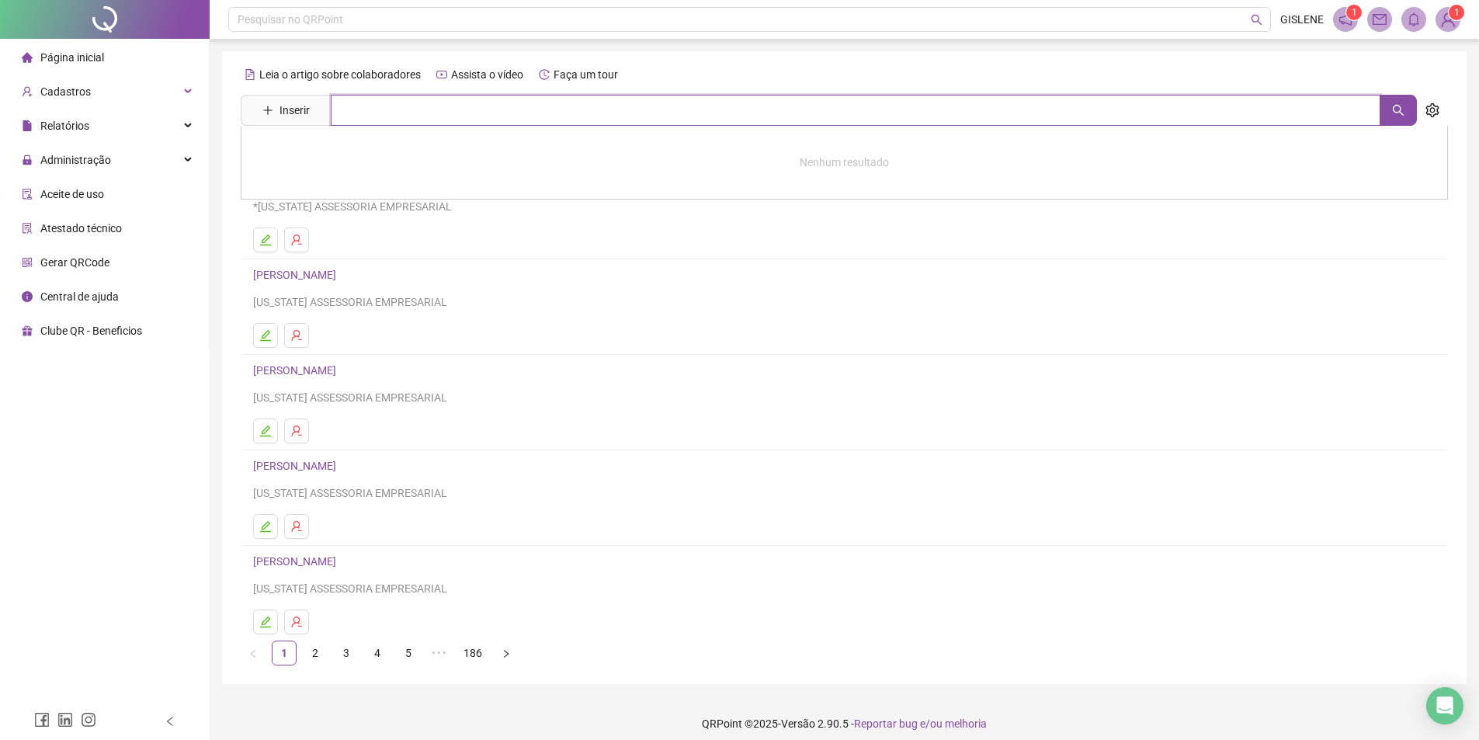
click at [442, 115] on input "text" at bounding box center [855, 110] width 1049 height 31
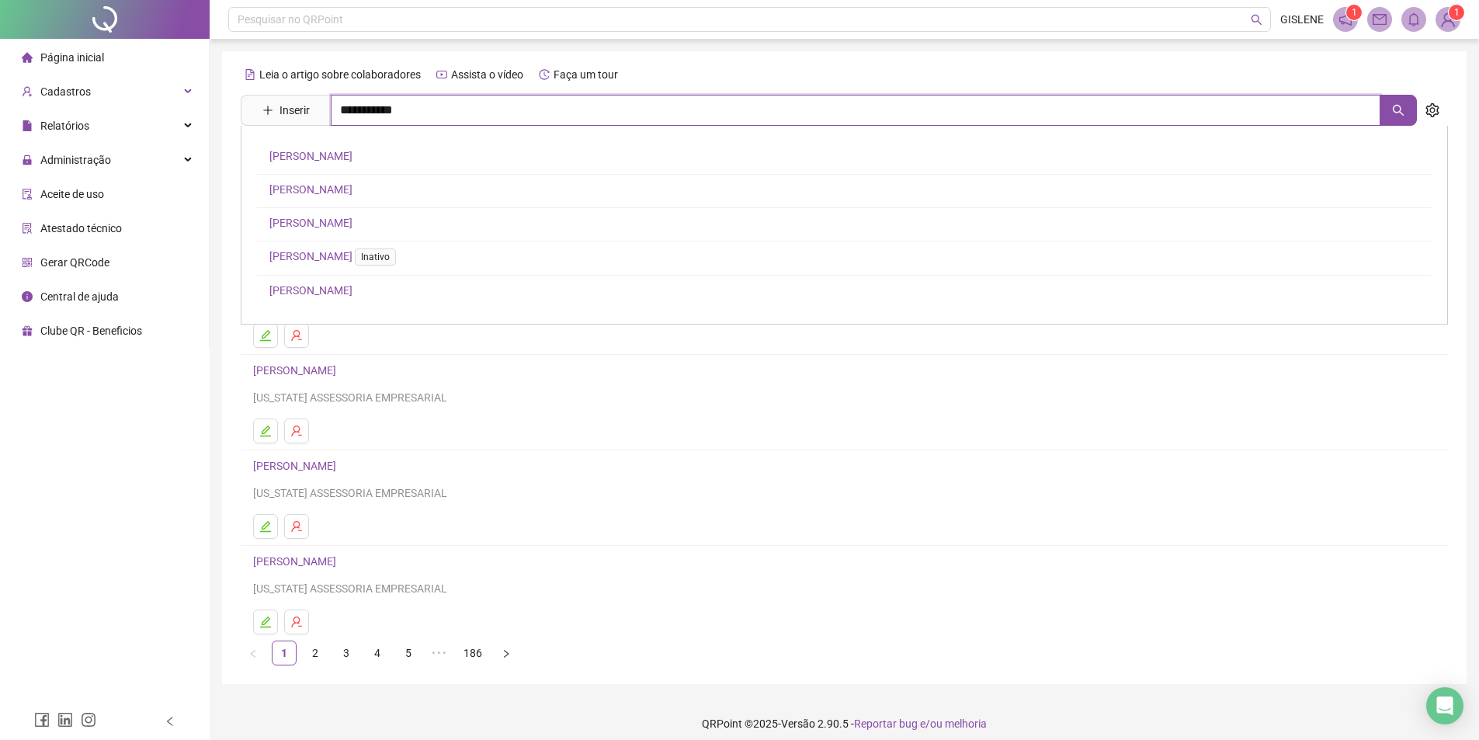
type input "**********"
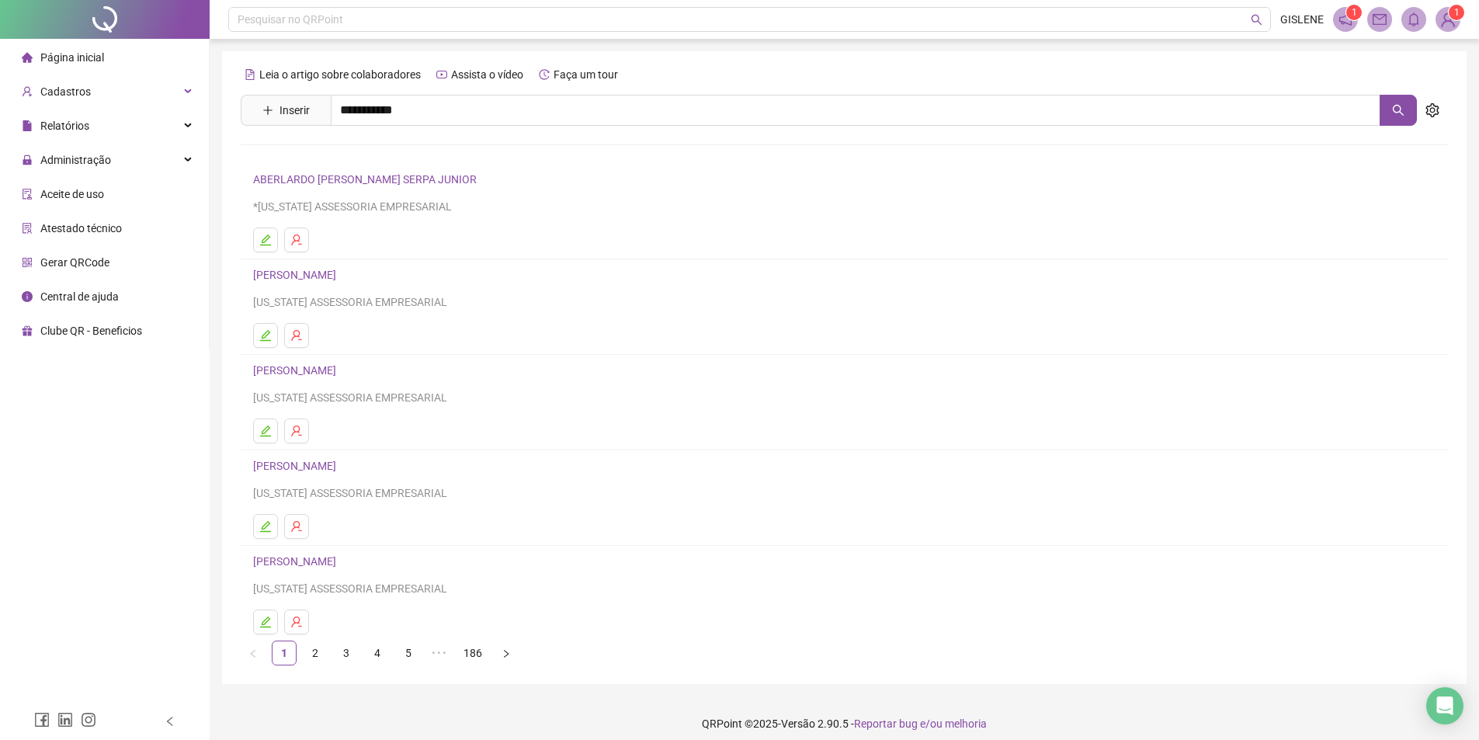
click at [352, 154] on link "[PERSON_NAME]" at bounding box center [310, 156] width 83 height 12
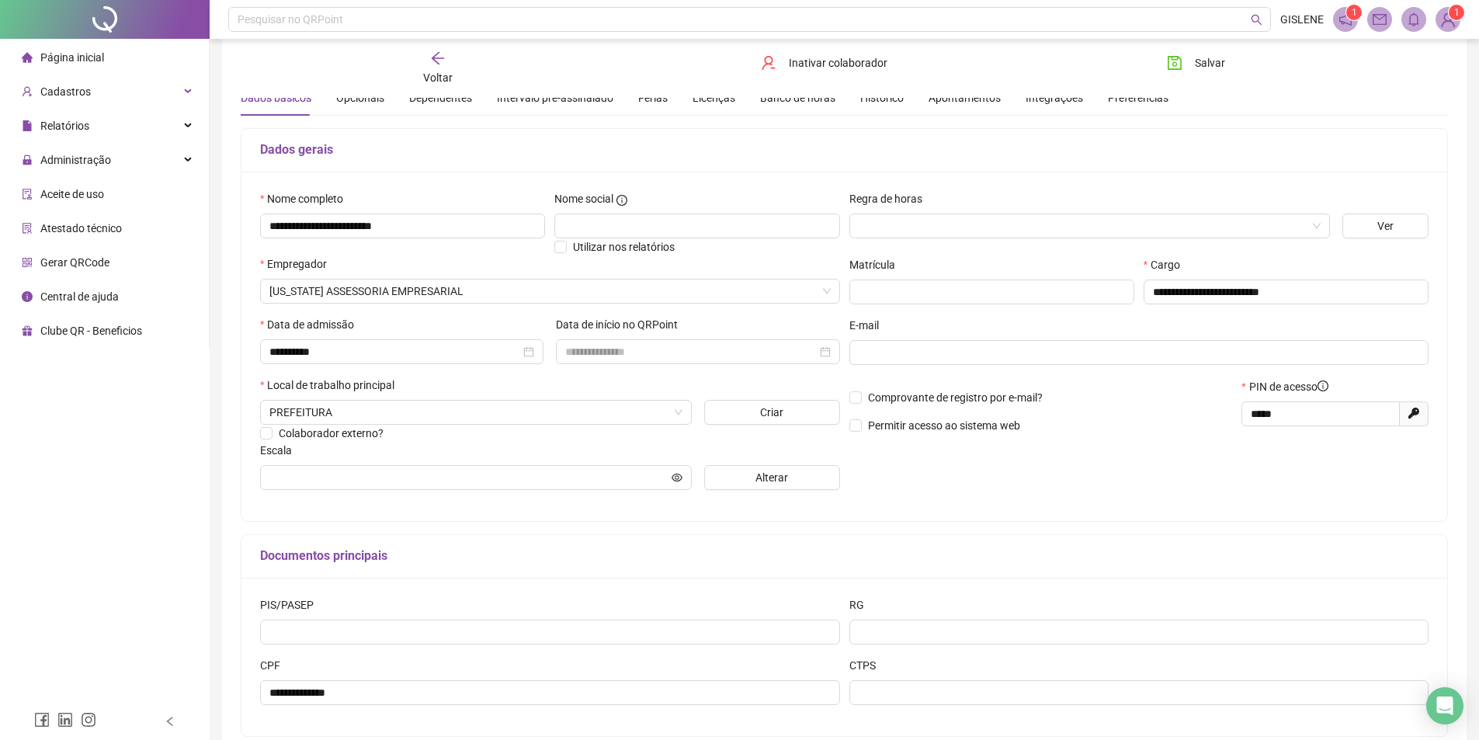
scroll to position [146, 0]
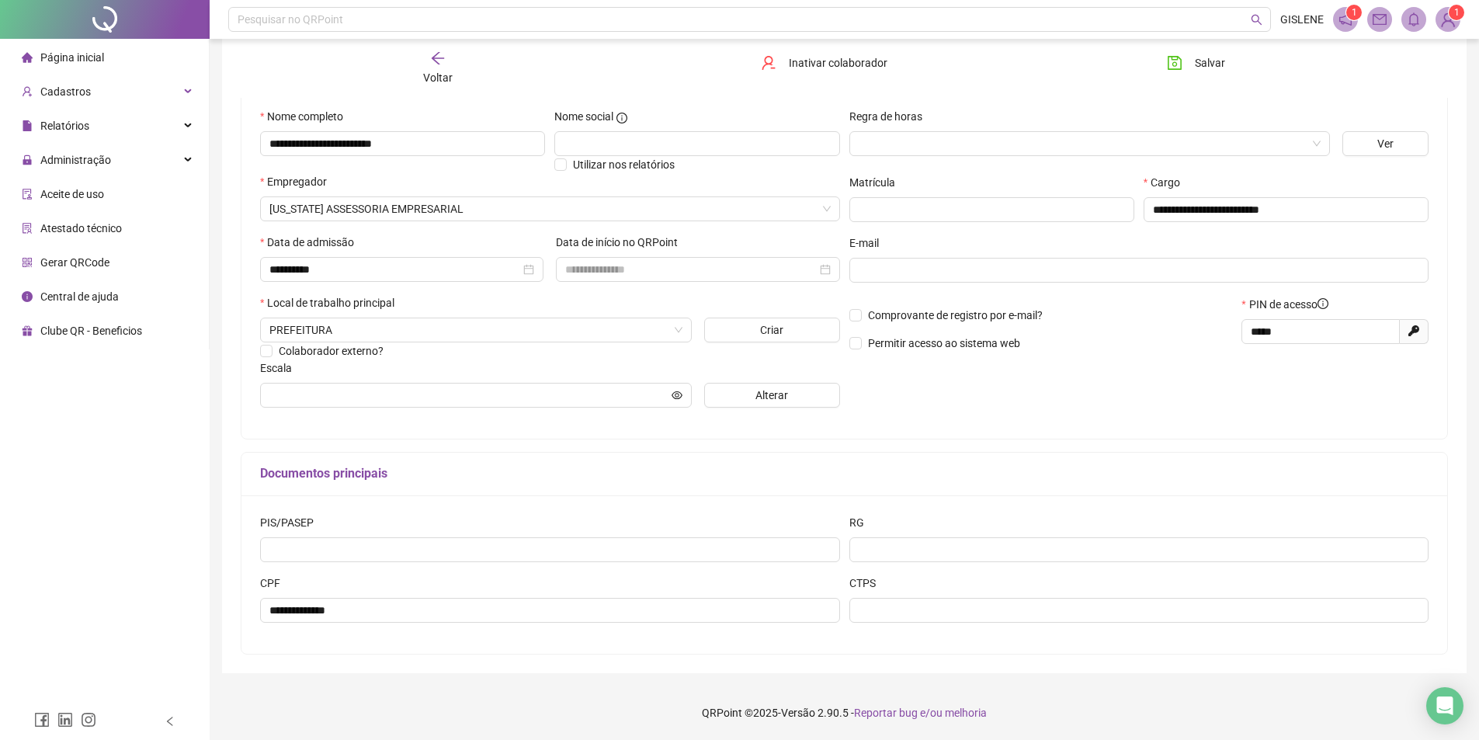
click at [425, 81] on span "Voltar" at bounding box center [437, 77] width 29 height 12
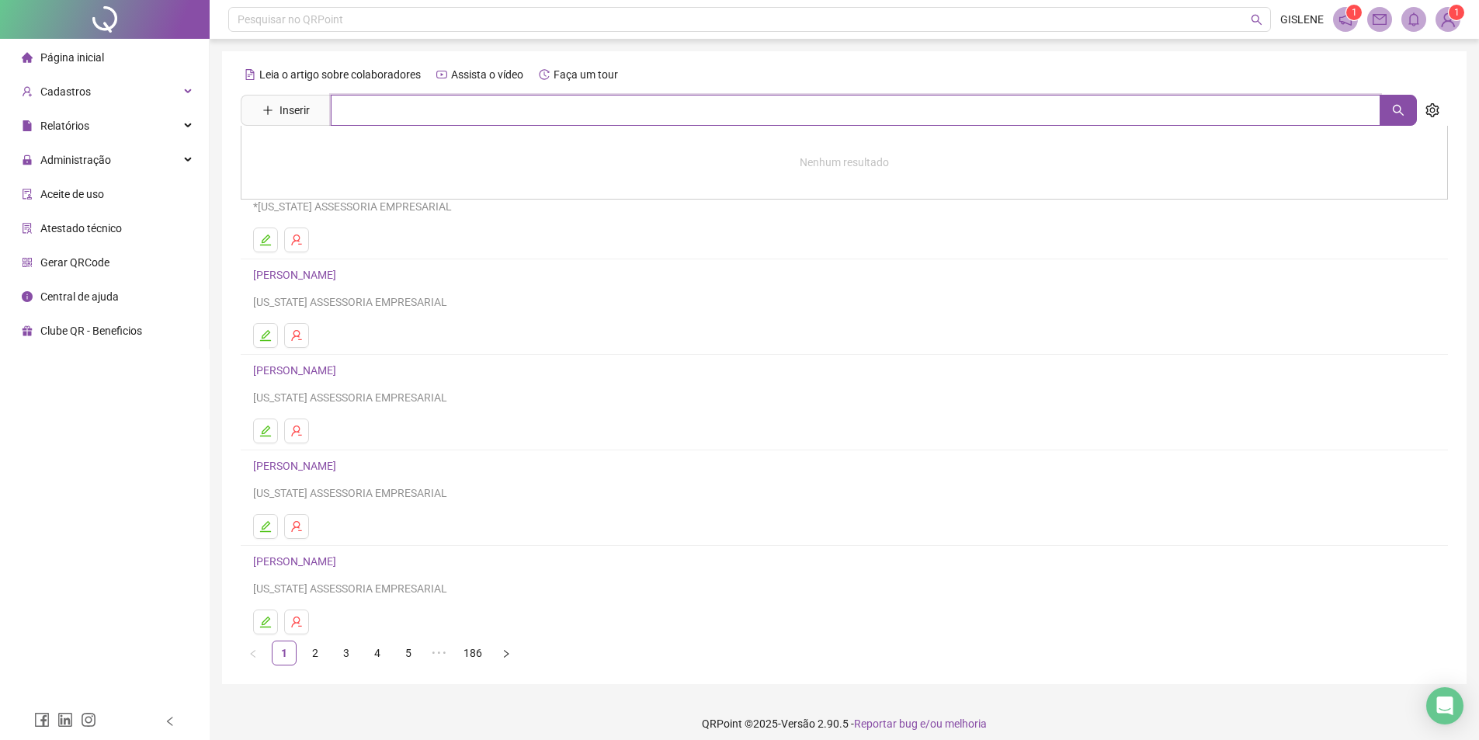
click at [429, 115] on input "text" at bounding box center [855, 110] width 1049 height 31
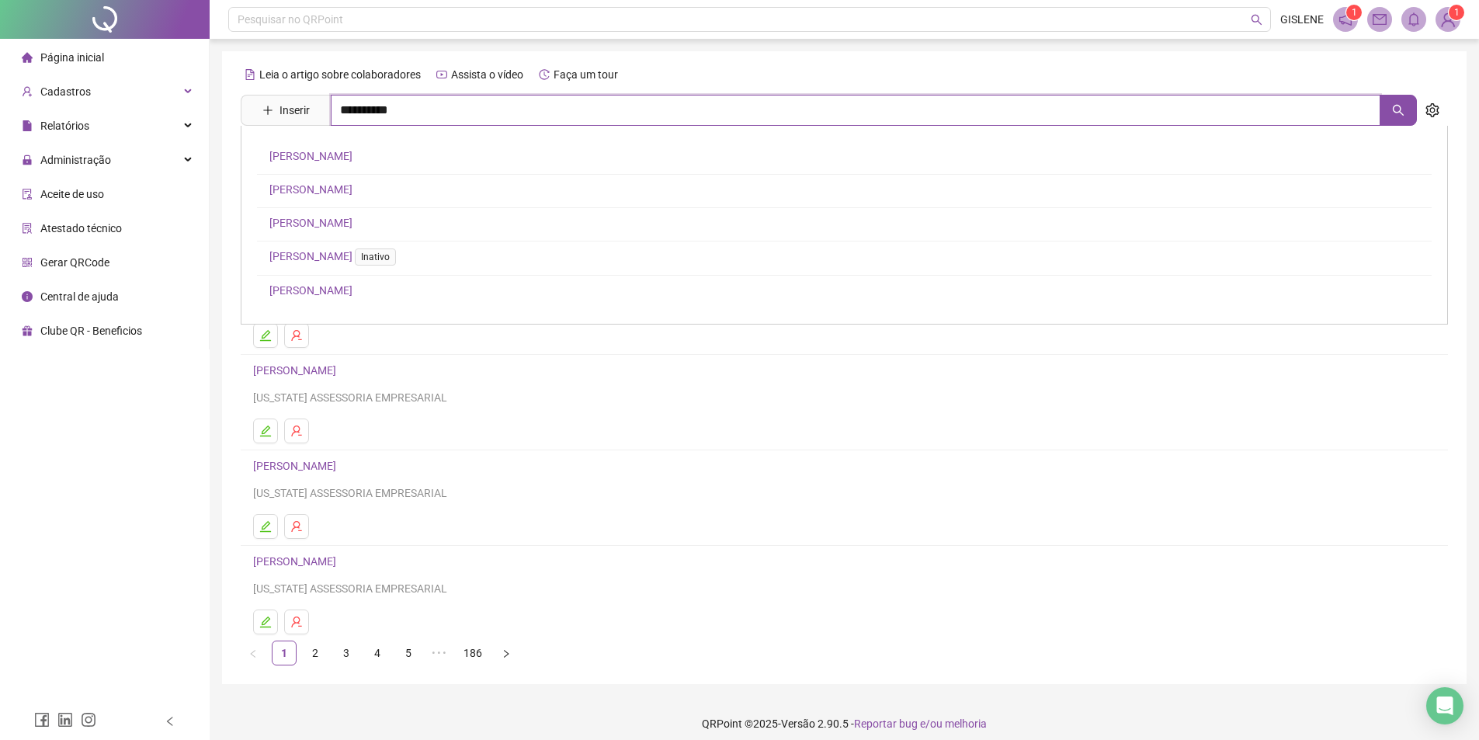
type input "**********"
click at [352, 184] on link "[PERSON_NAME]" at bounding box center [310, 189] width 83 height 12
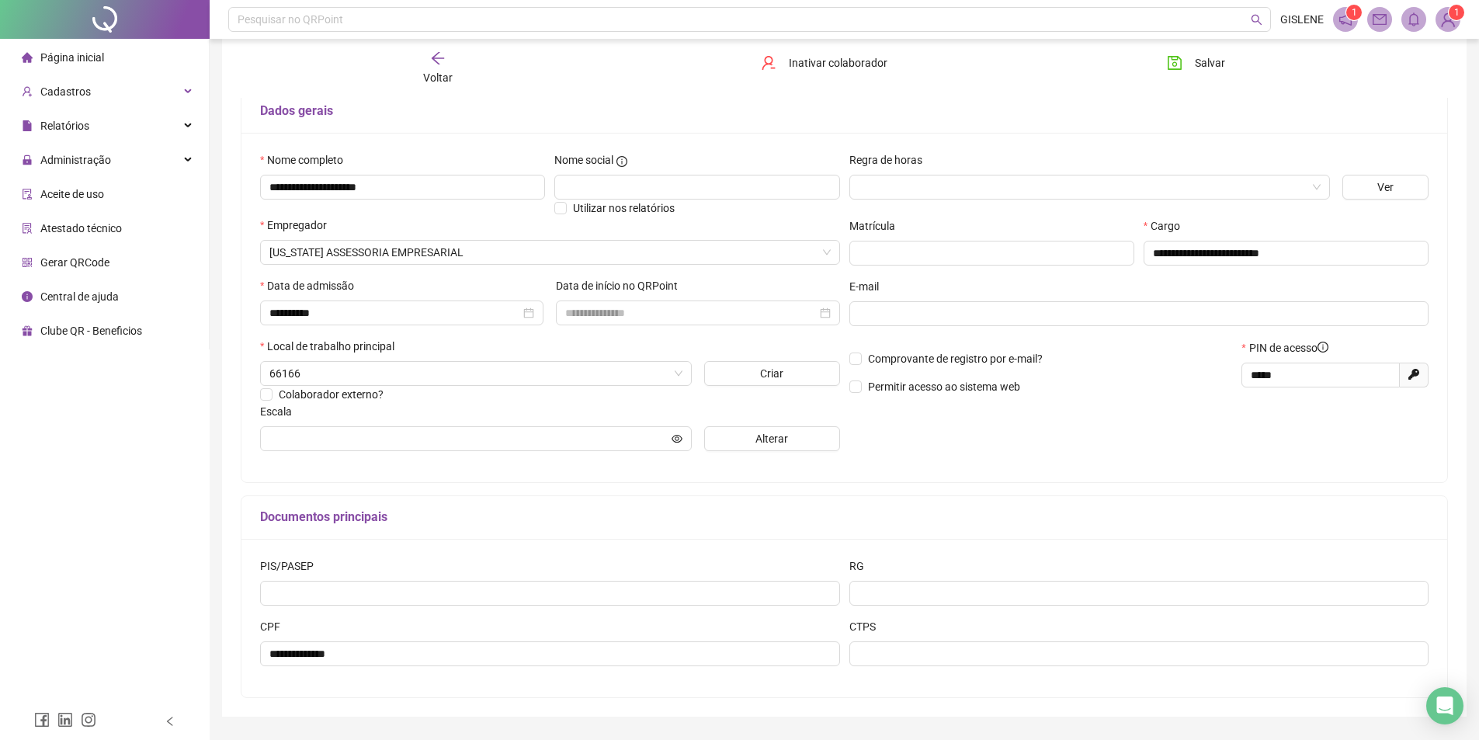
scroll to position [146, 0]
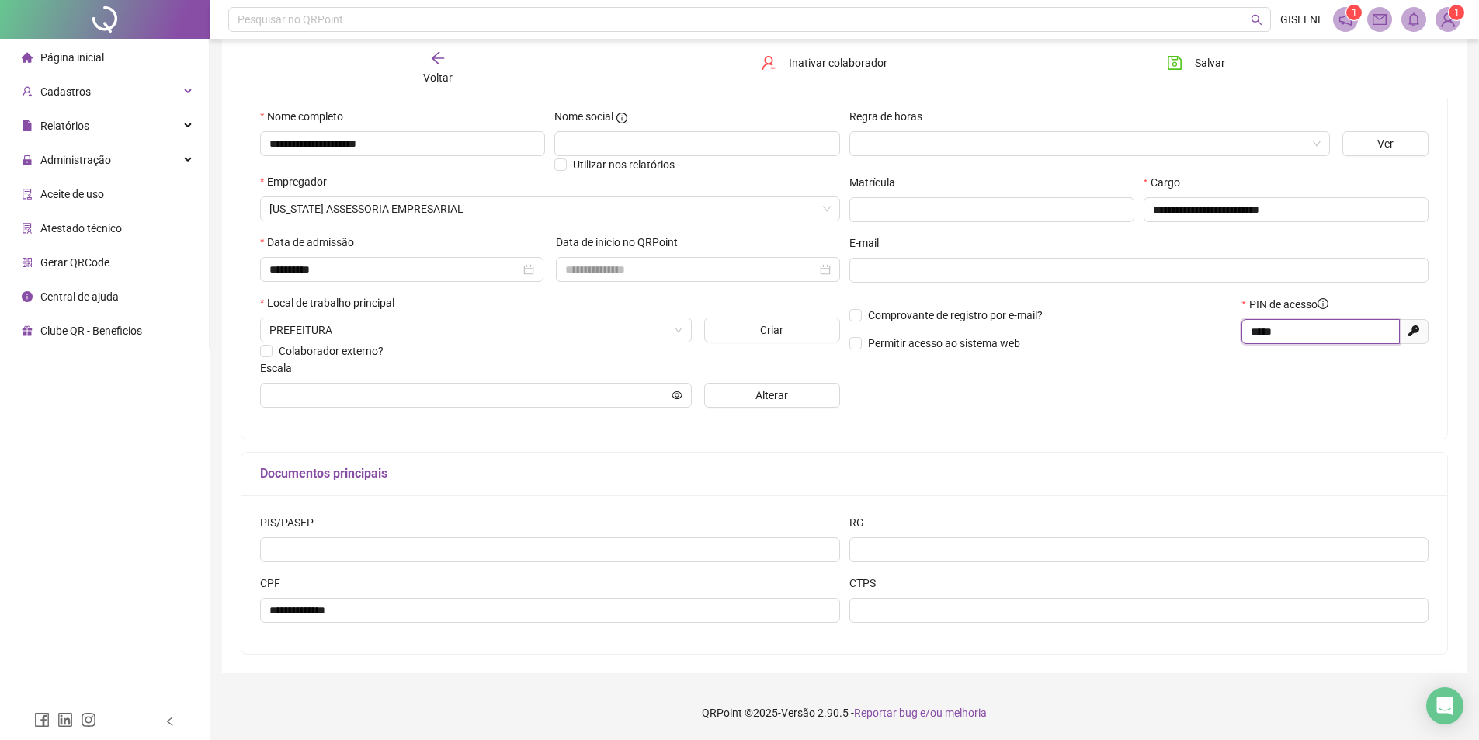
click at [1291, 328] on input "*****" at bounding box center [1318, 331] width 137 height 17
type input "*"
type input "*****"
click at [1211, 68] on span "Salvar" at bounding box center [1209, 62] width 30 height 17
click at [427, 81] on span "Voltar" at bounding box center [437, 77] width 29 height 12
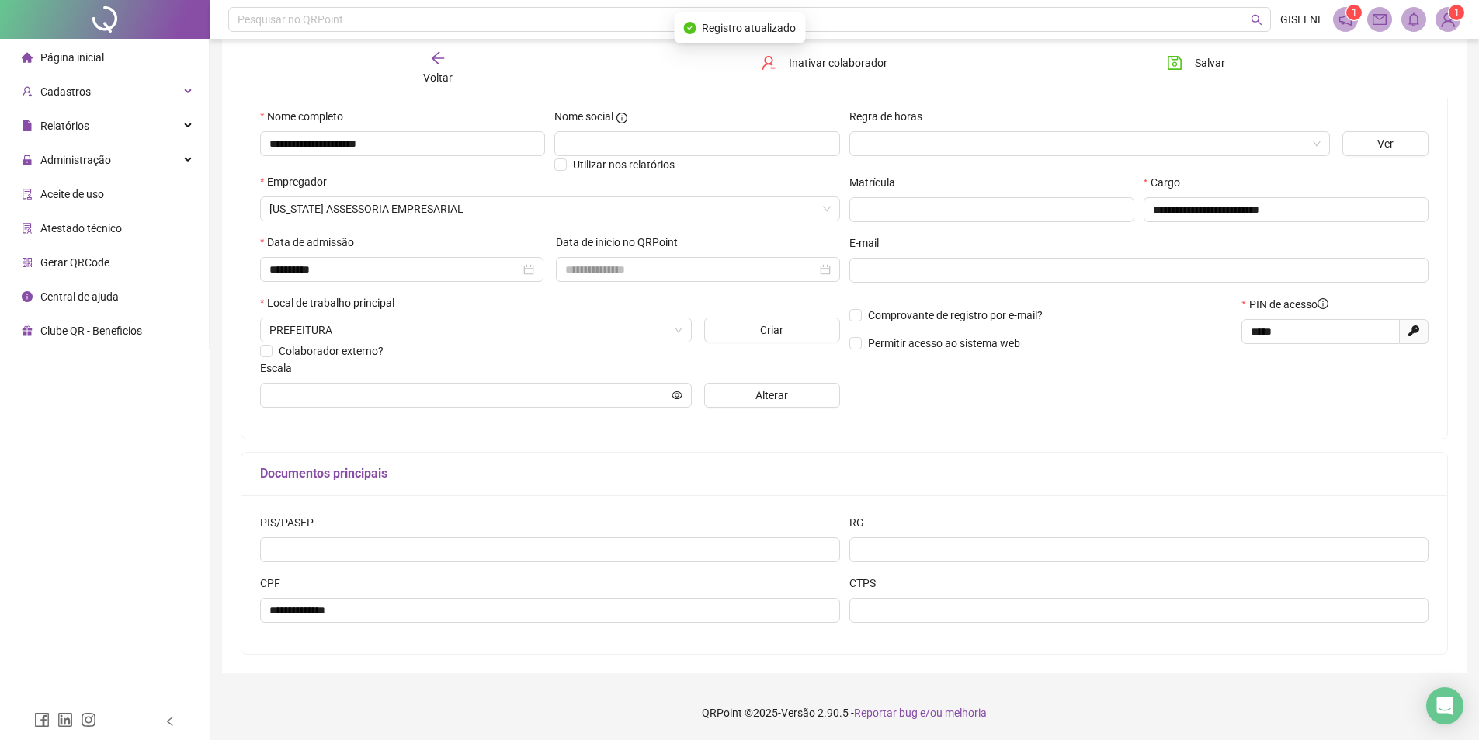
scroll to position [0, 0]
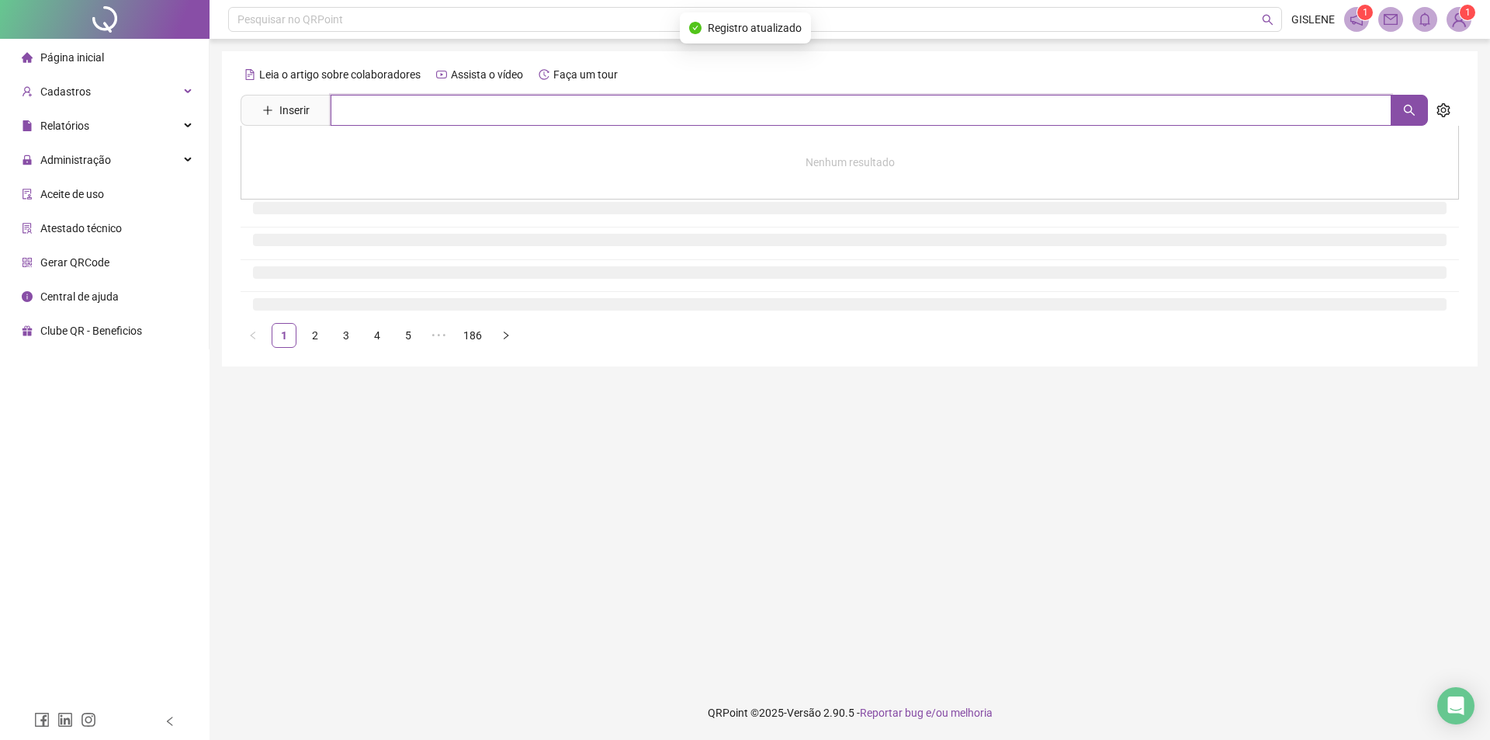
click at [439, 108] on input "text" at bounding box center [861, 110] width 1061 height 31
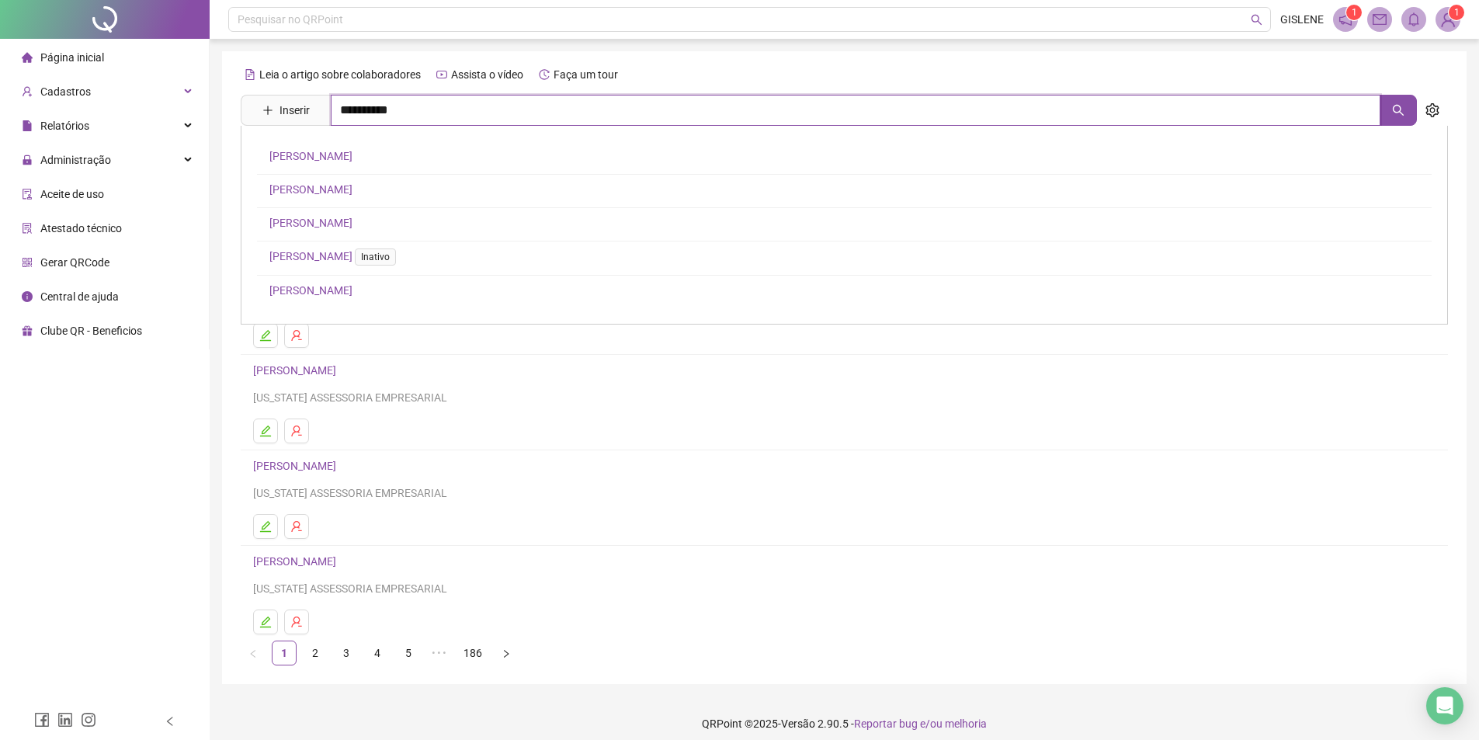
type input "**********"
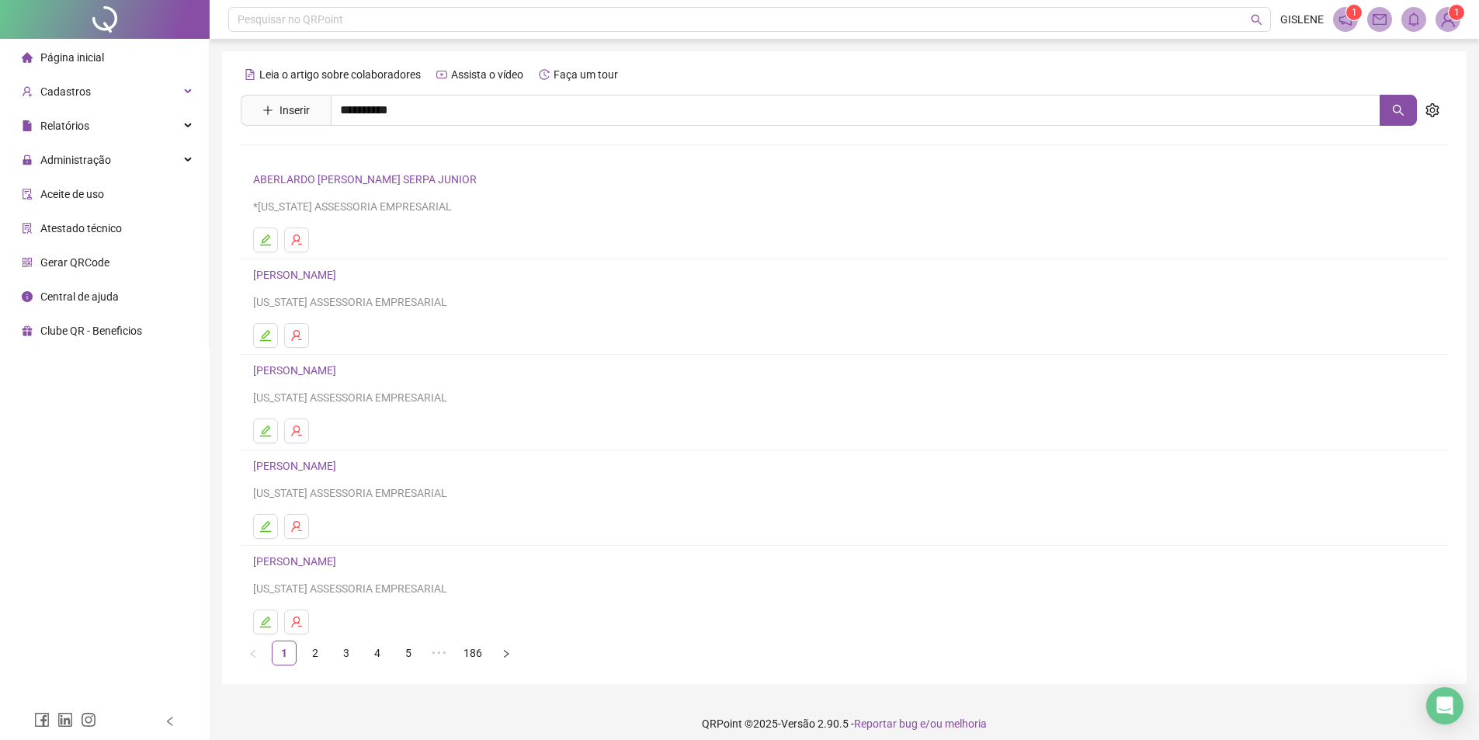
click at [352, 152] on link "[PERSON_NAME]" at bounding box center [310, 156] width 83 height 12
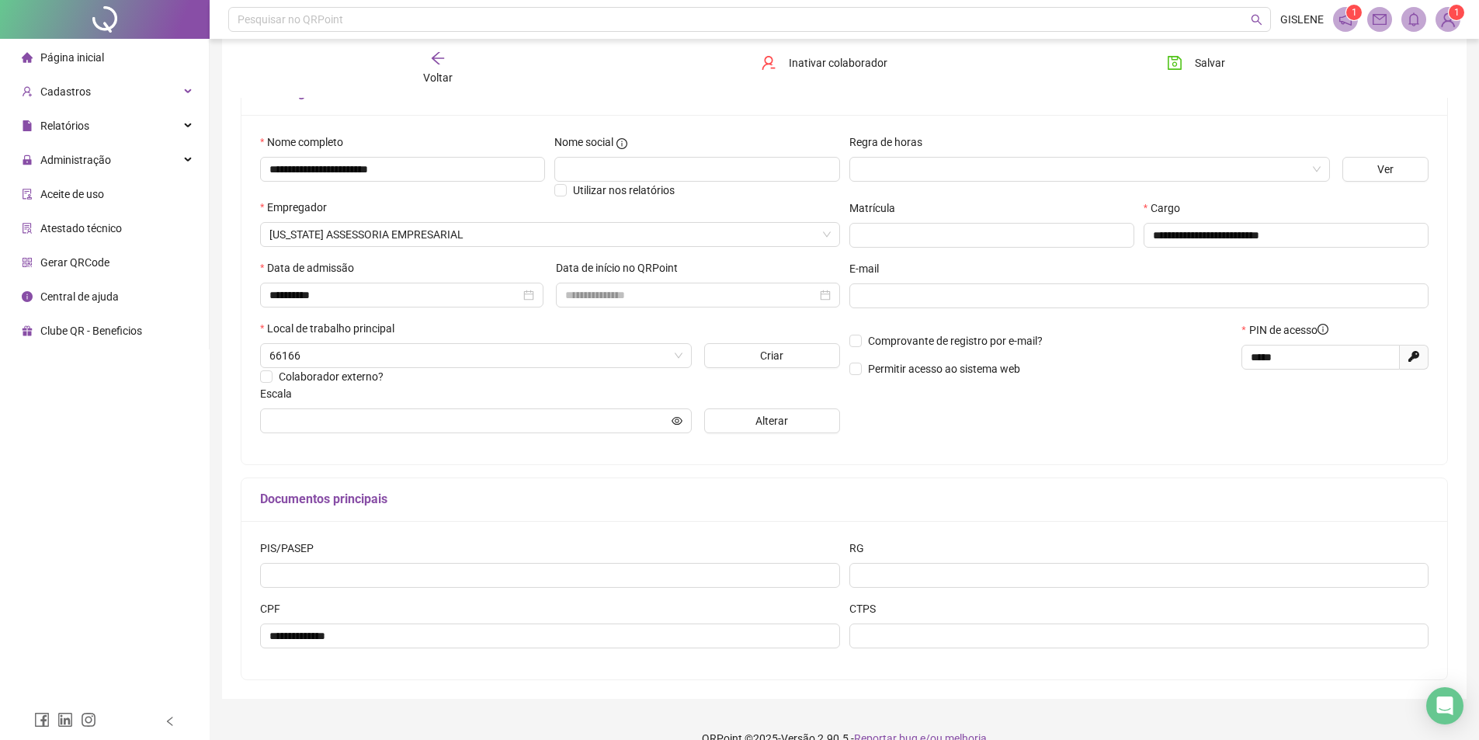
scroll to position [146, 0]
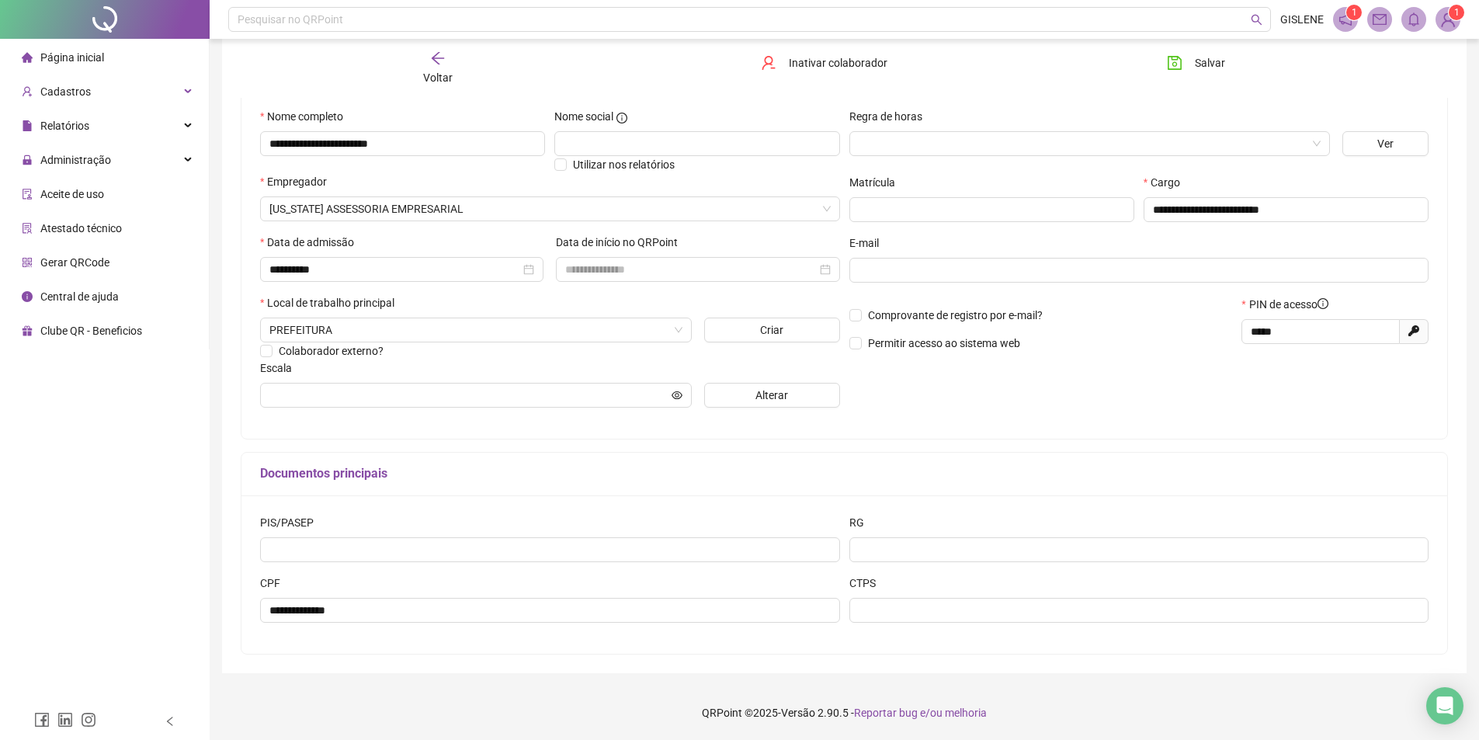
click at [428, 73] on span "Voltar" at bounding box center [437, 77] width 29 height 12
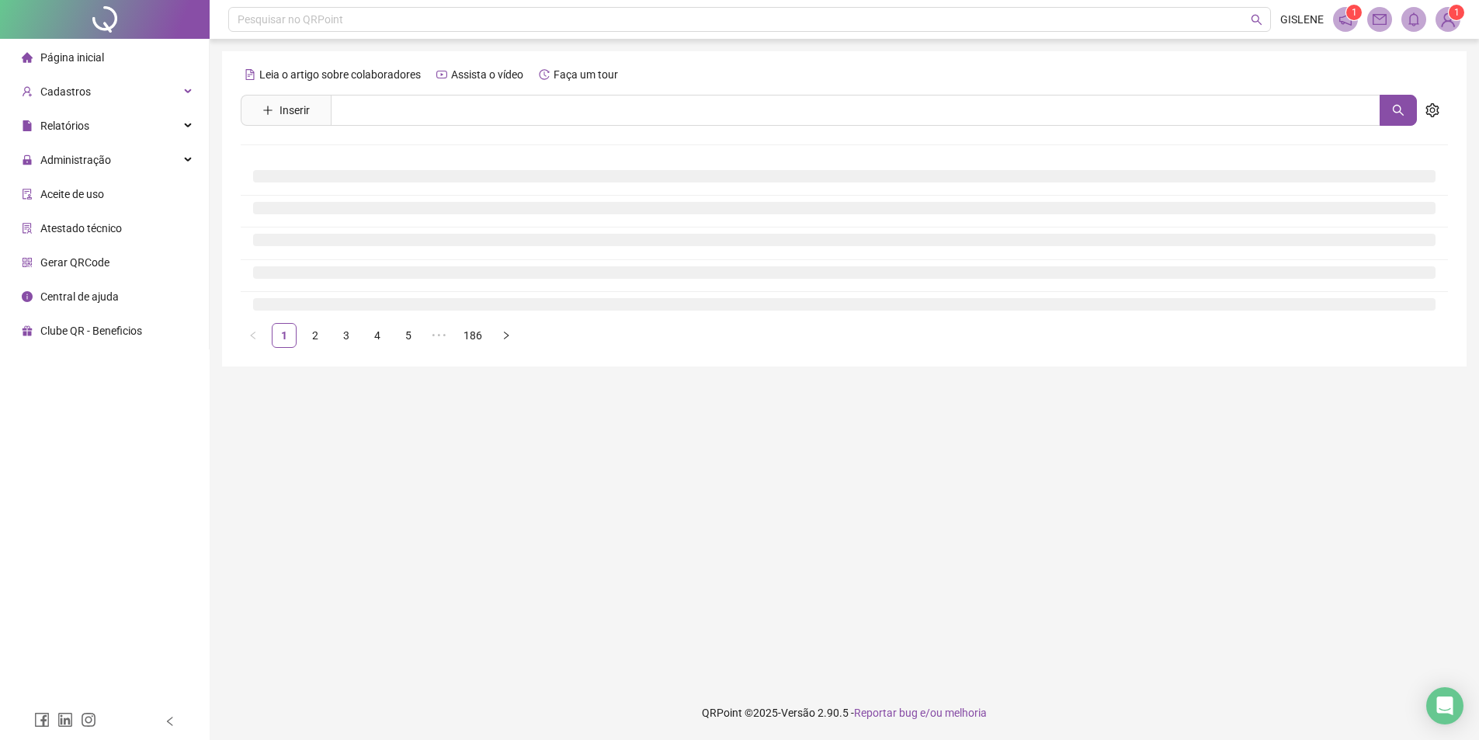
scroll to position [0, 0]
click at [432, 106] on input "text" at bounding box center [861, 110] width 1061 height 31
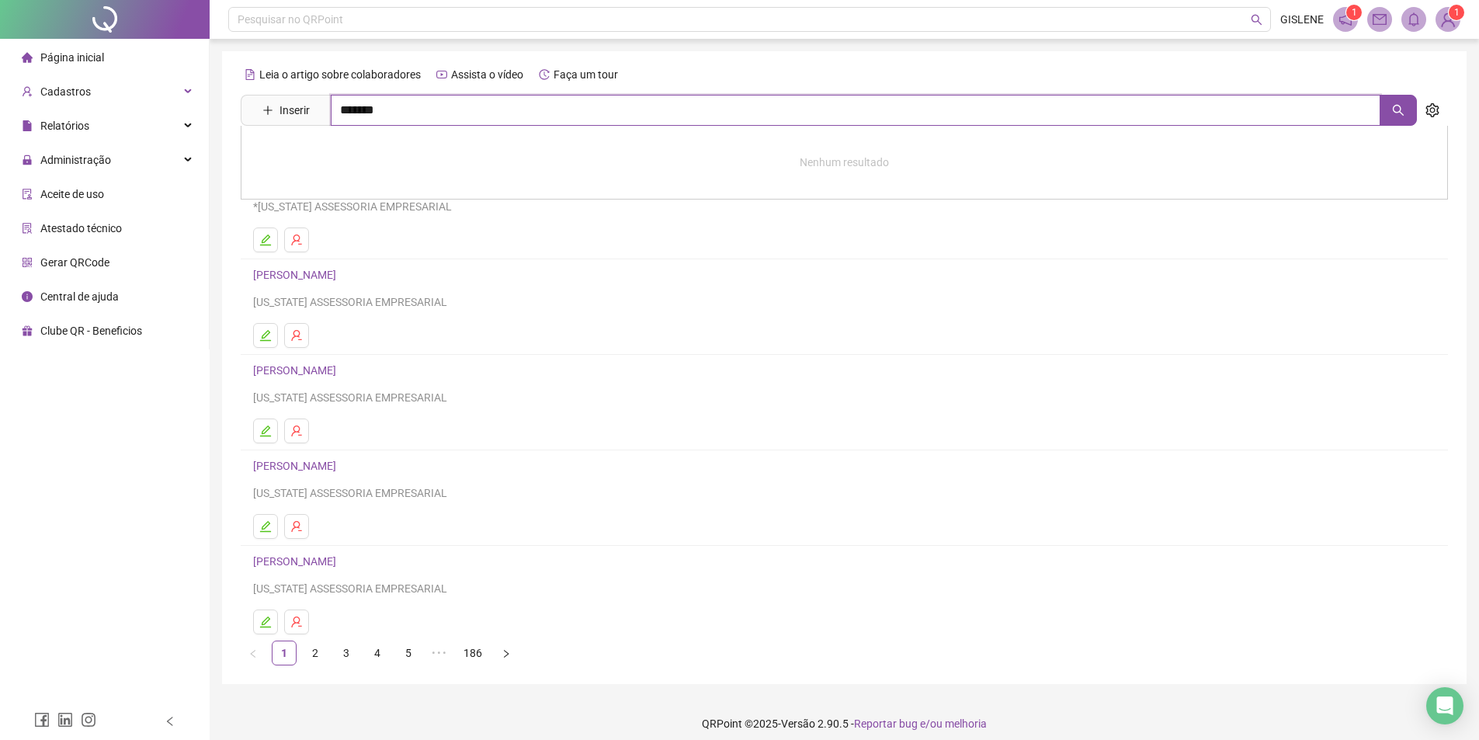
type input "*******"
click at [352, 157] on link "[PERSON_NAME]" at bounding box center [310, 156] width 83 height 12
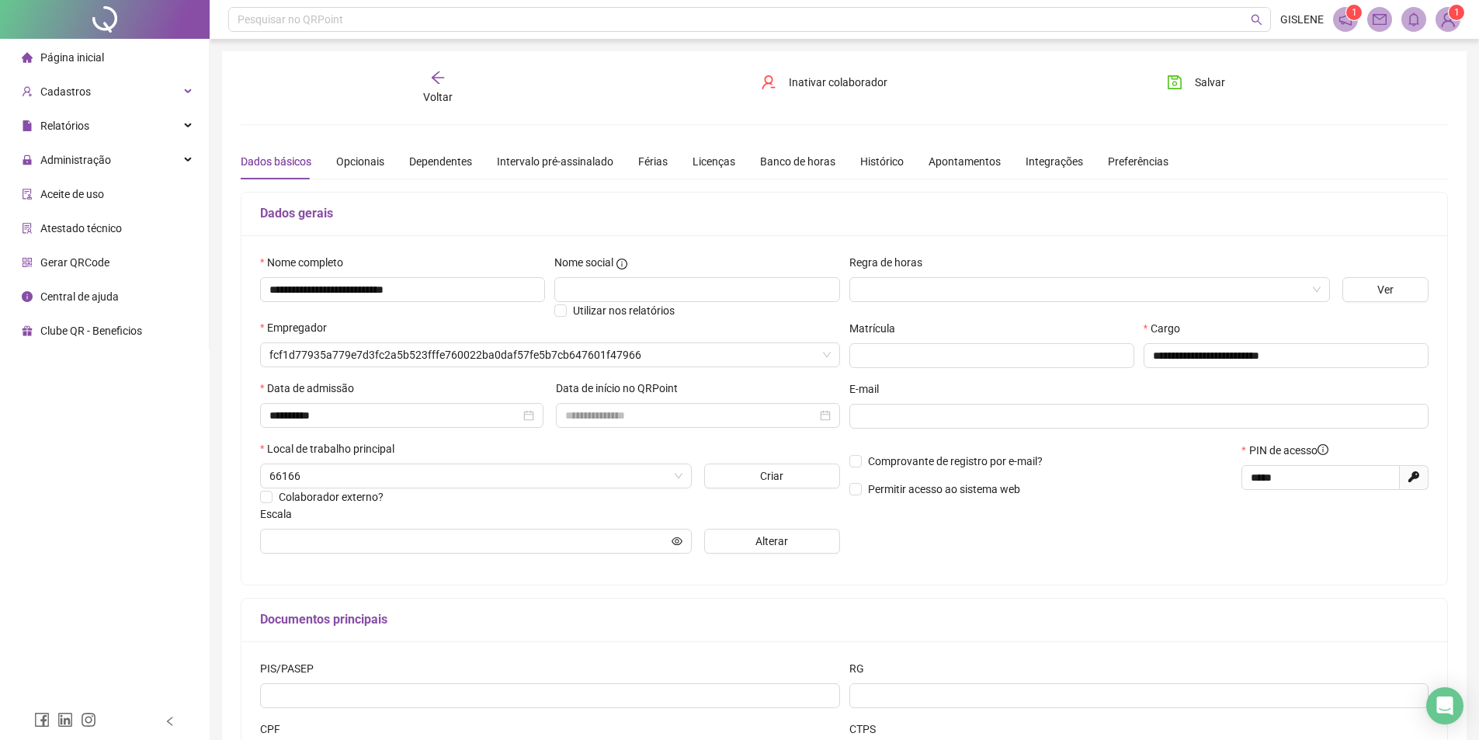
type input "**********"
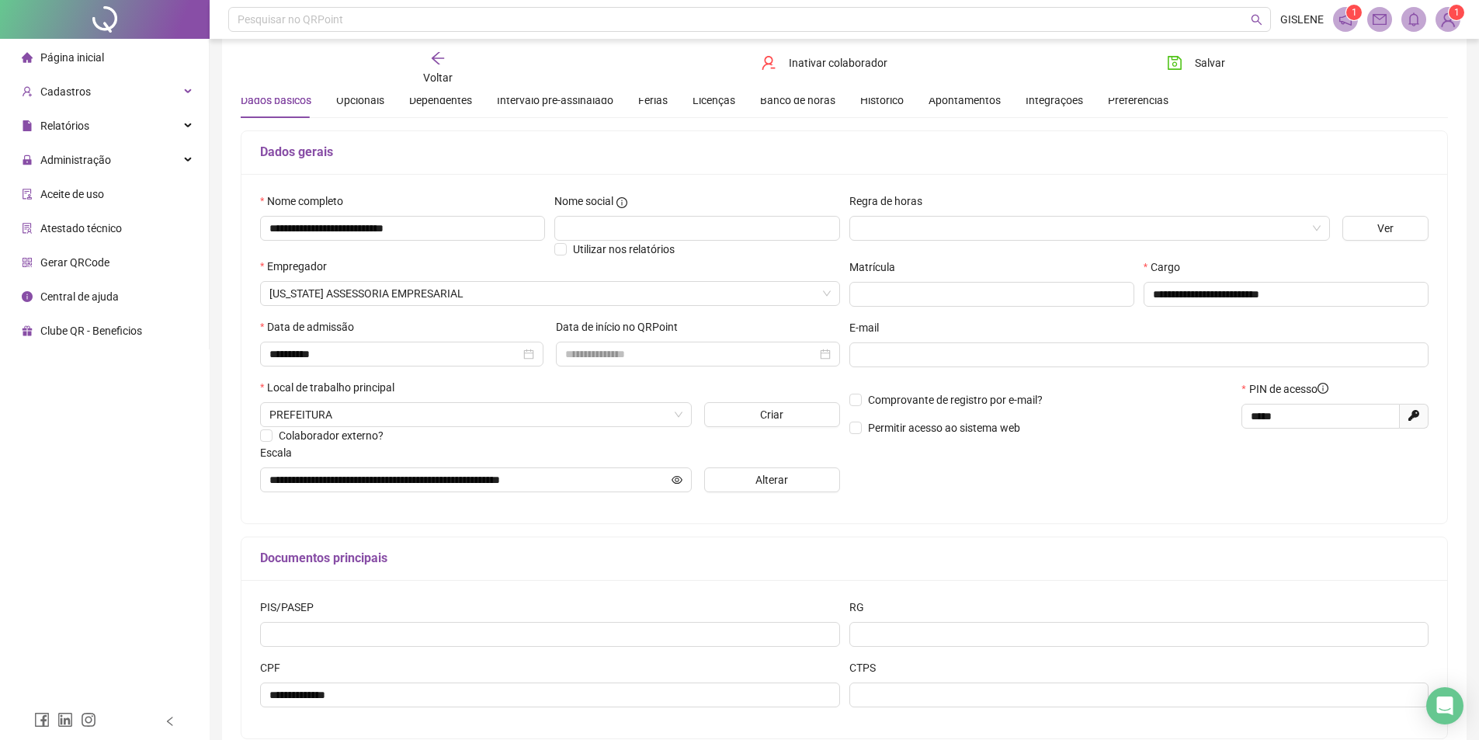
scroll to position [146, 0]
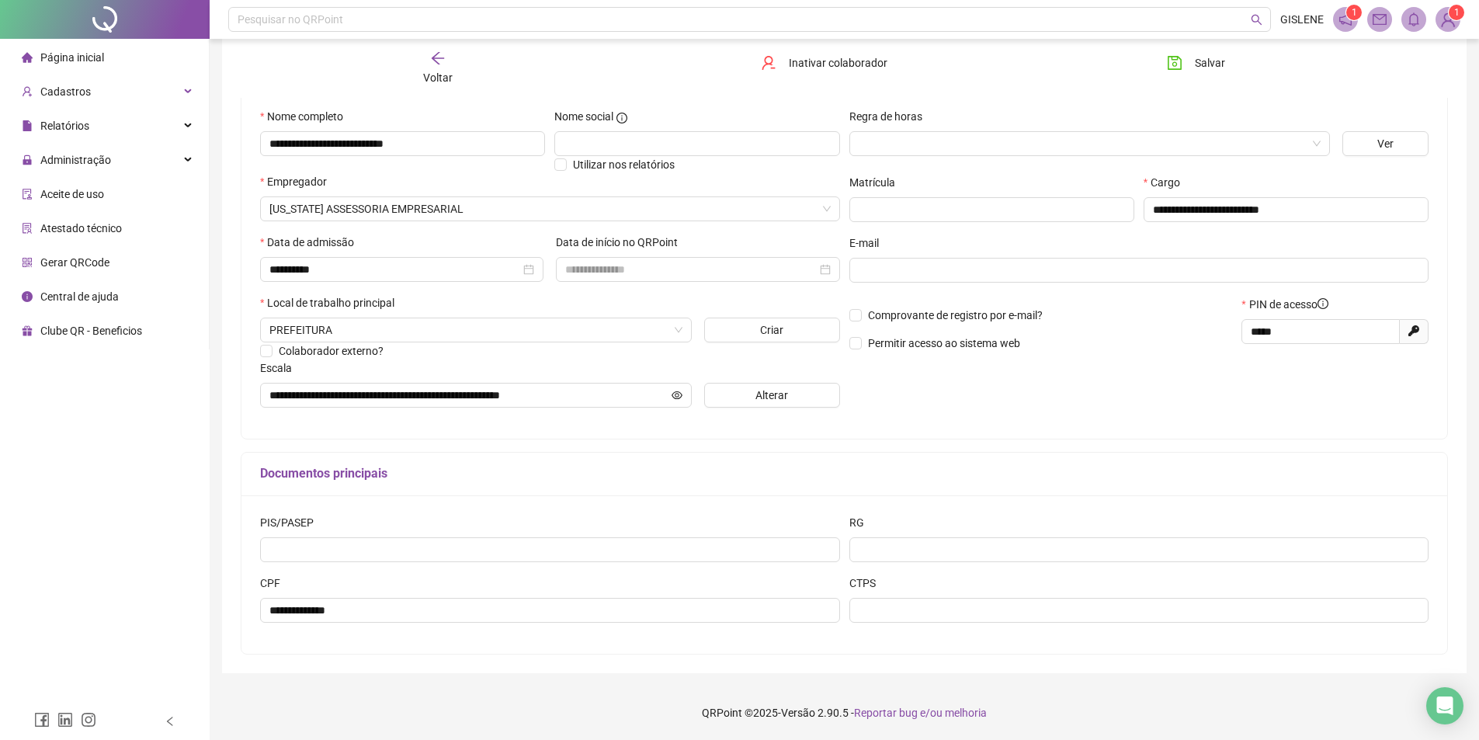
click at [442, 78] on span "Voltar" at bounding box center [437, 77] width 29 height 12
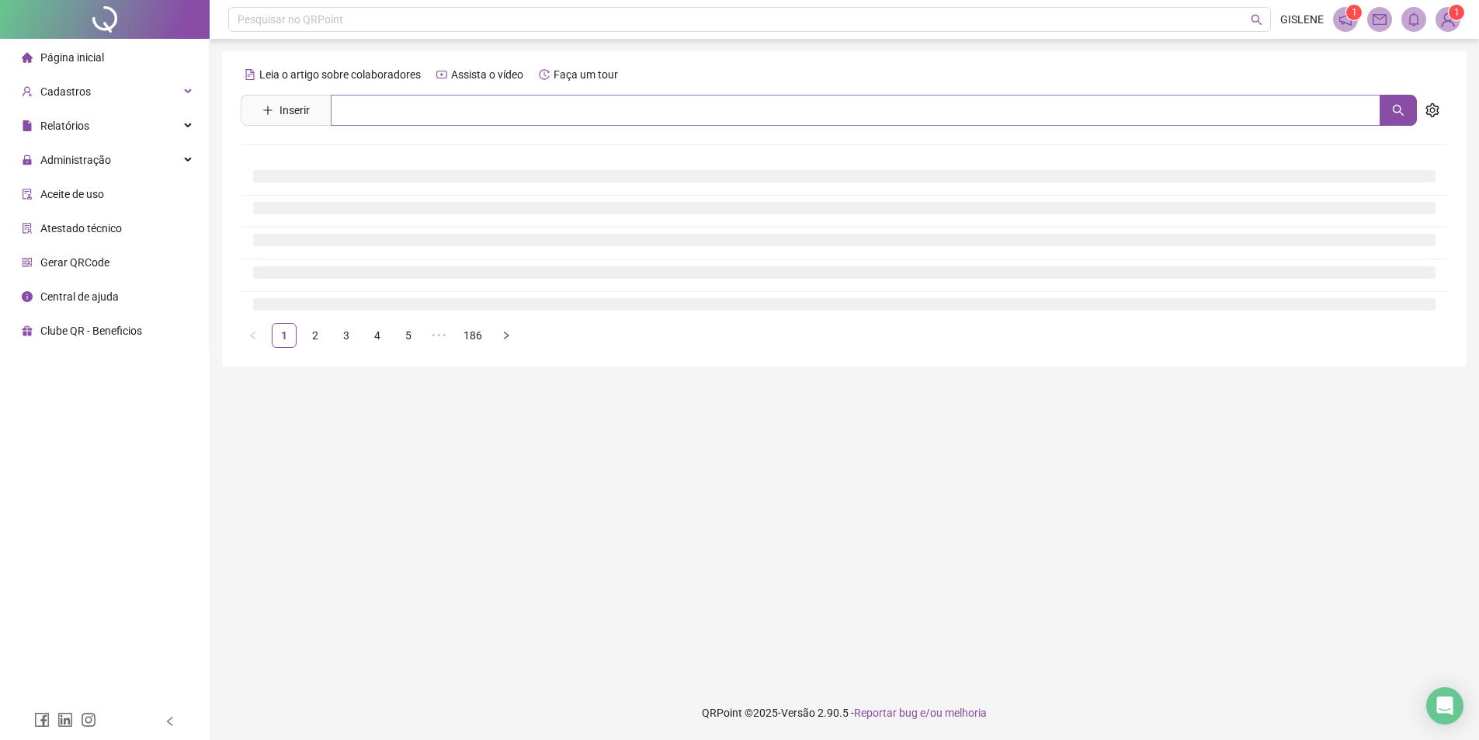
scroll to position [0, 0]
click at [445, 109] on input "text" at bounding box center [855, 110] width 1049 height 31
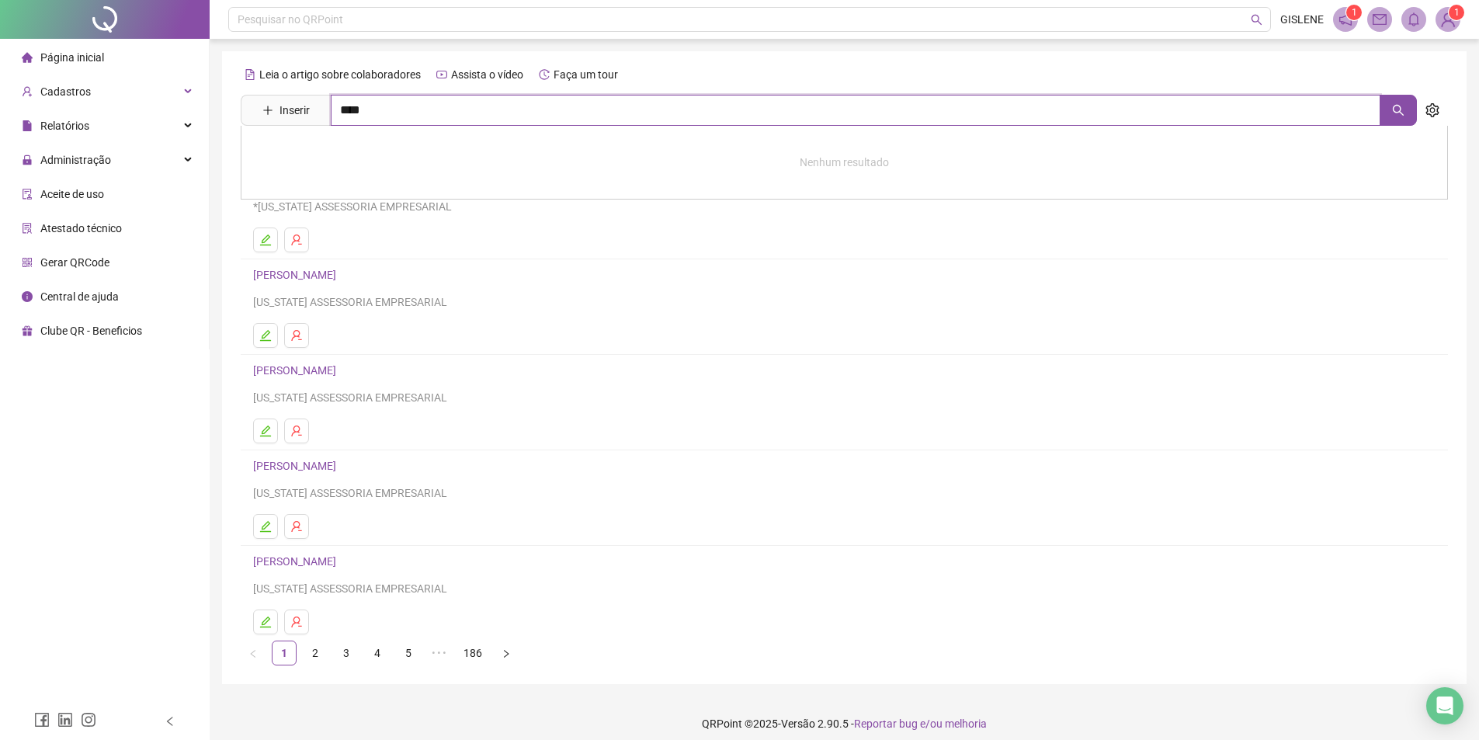
type input "****"
click at [308, 147] on div "EDIR [PERSON_NAME]" at bounding box center [844, 158] width 1207 height 64
click at [398, 111] on input "****" at bounding box center [855, 110] width 1049 height 31
click at [355, 155] on link "EDIR [PERSON_NAME]" at bounding box center [323, 156] width 109 height 12
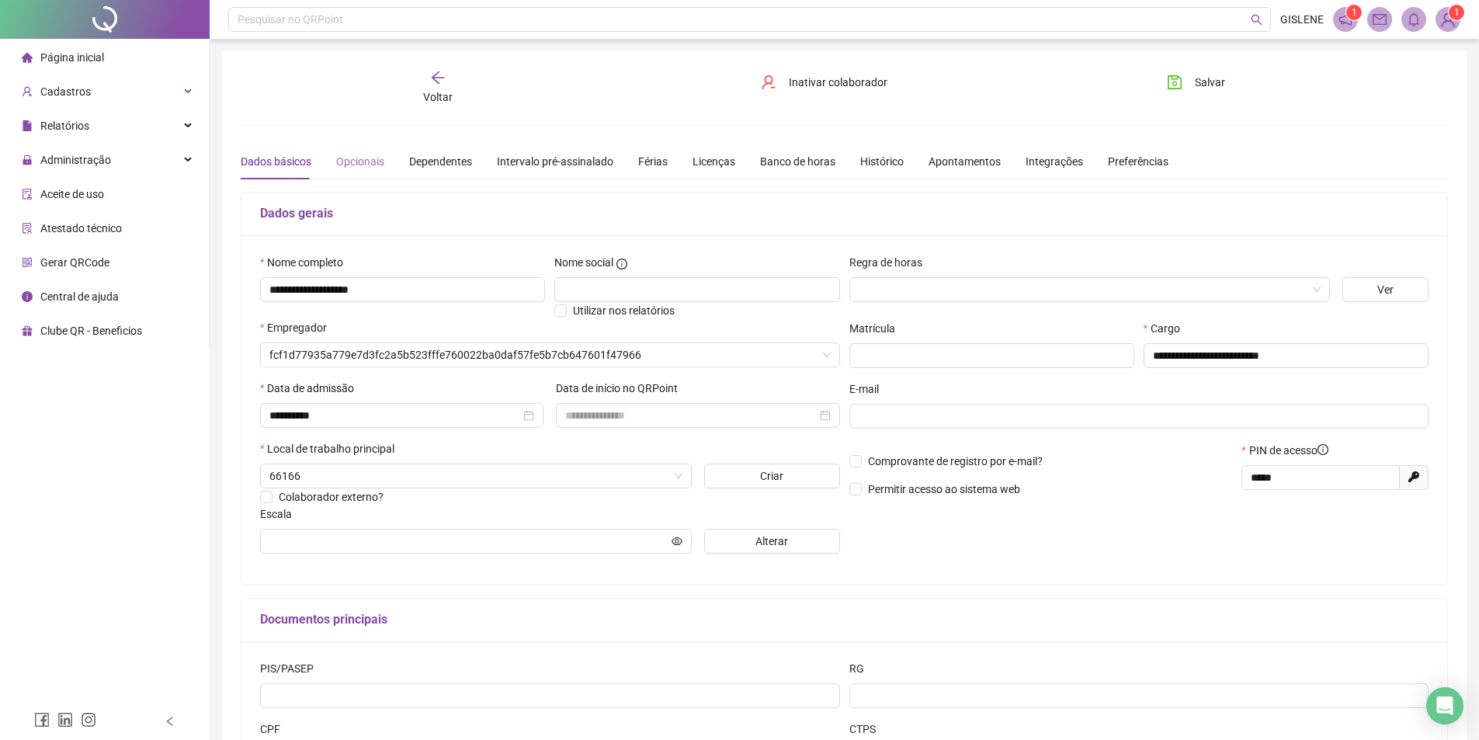
type input "**********"
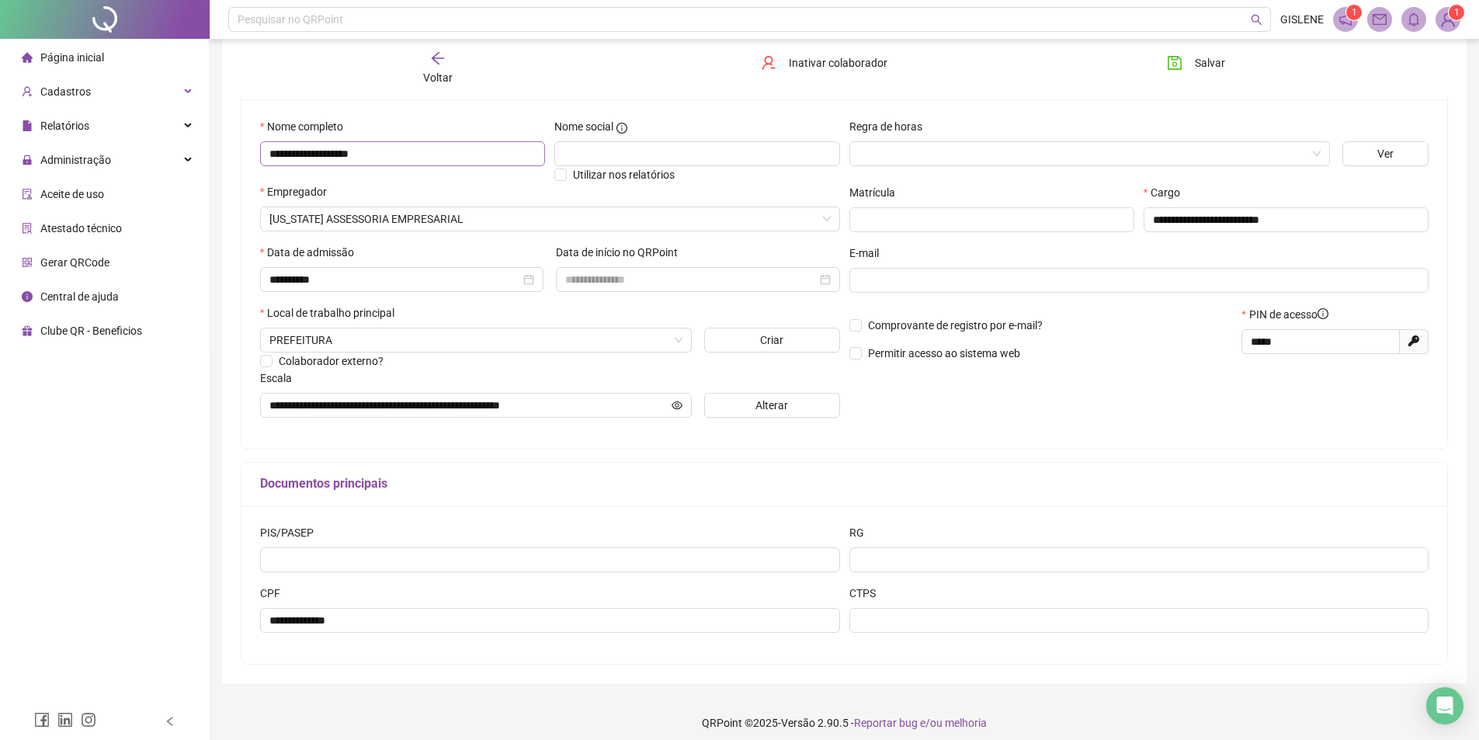
scroll to position [146, 0]
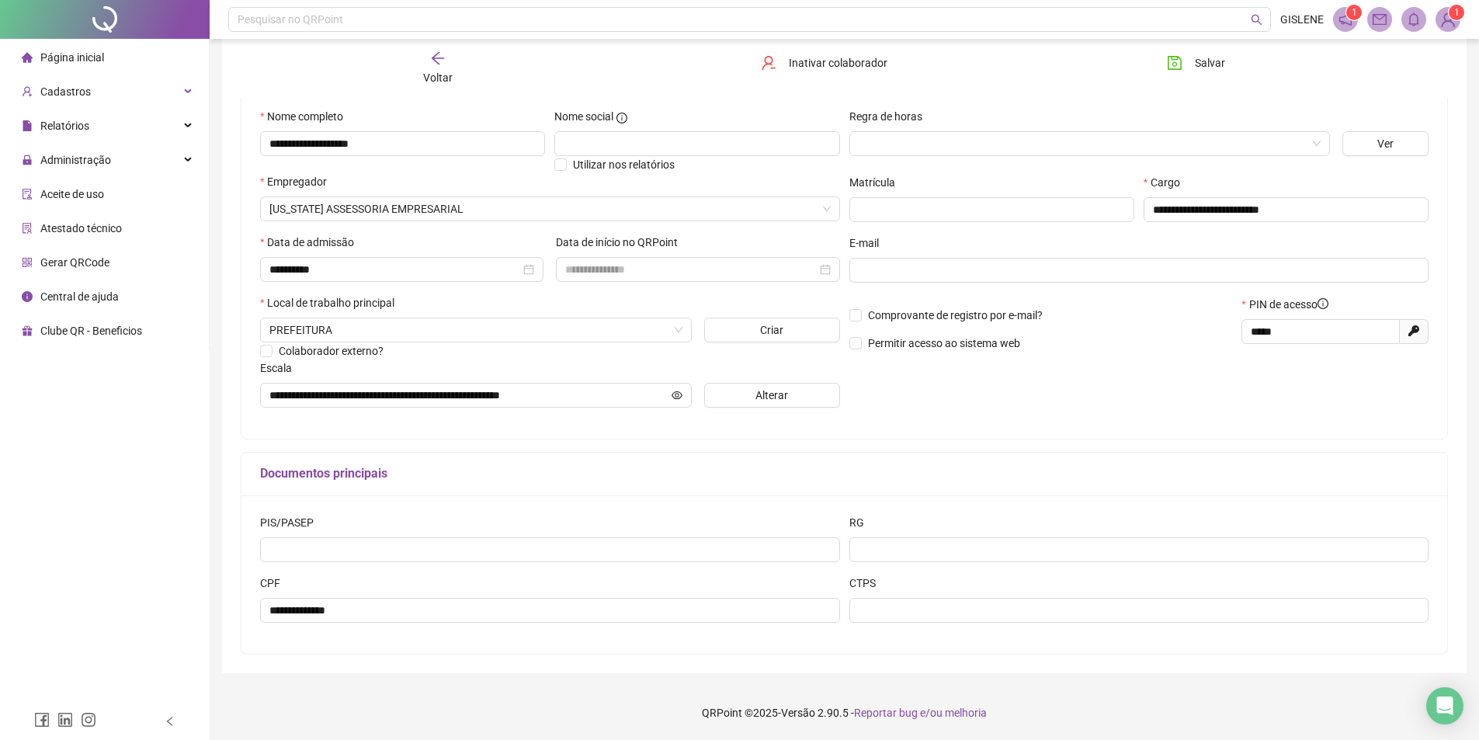
click at [445, 64] on div "Voltar" at bounding box center [437, 68] width 191 height 36
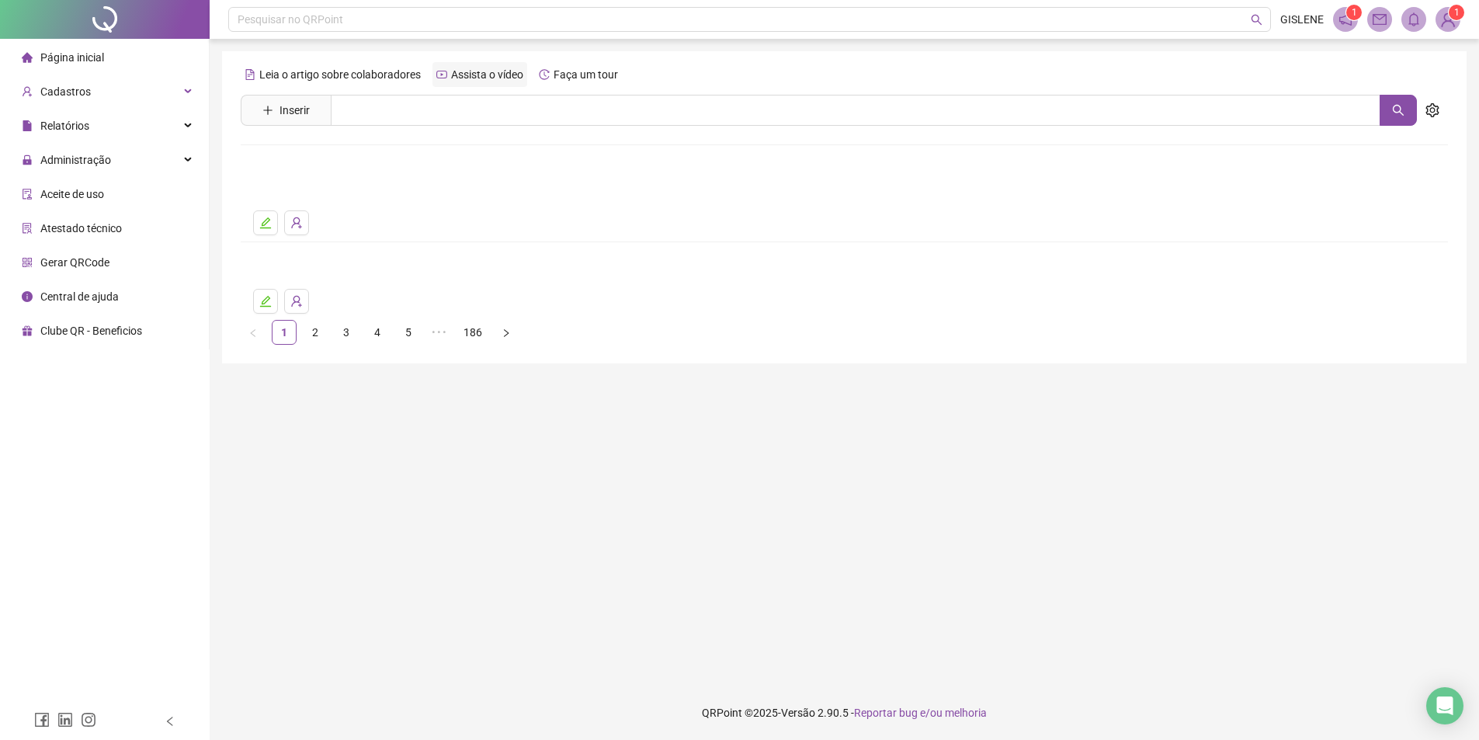
scroll to position [0, 0]
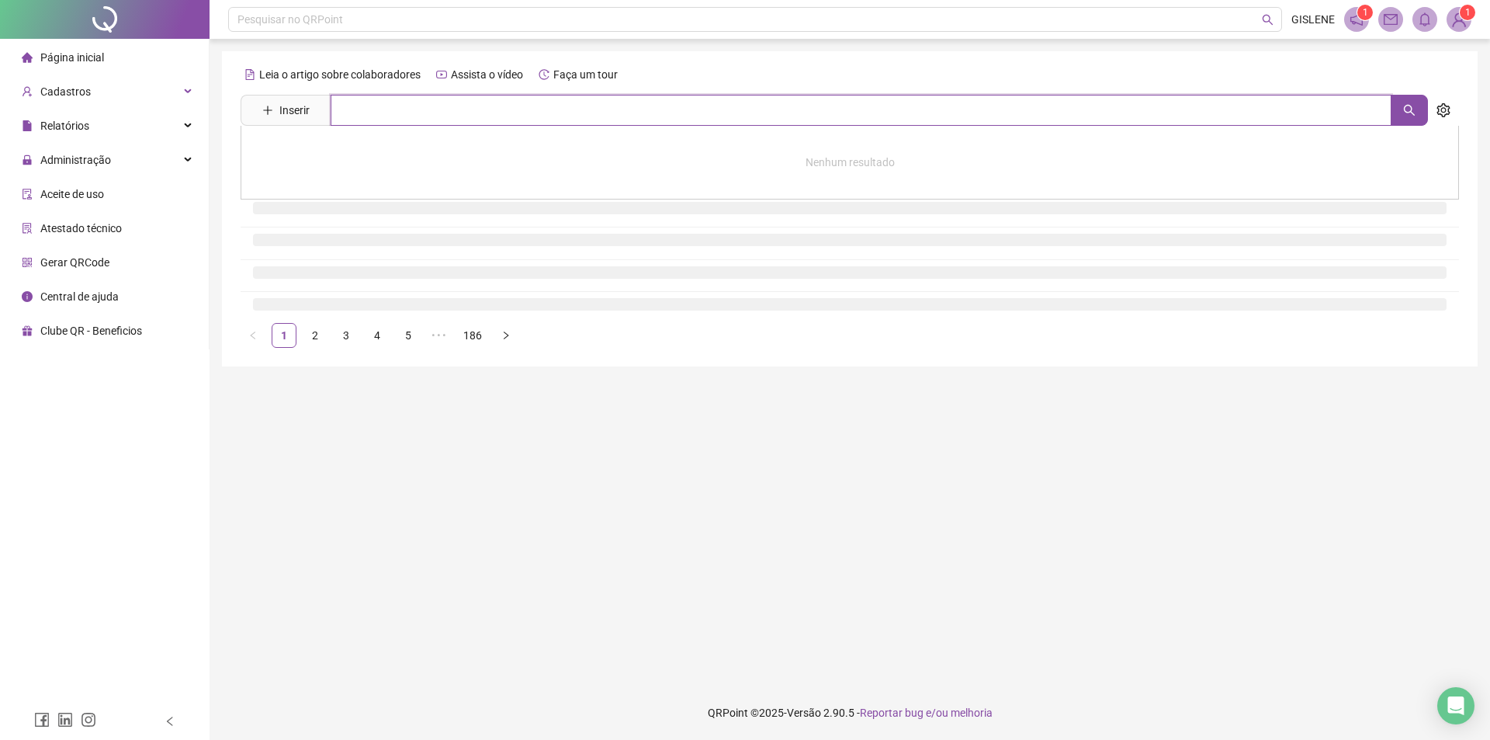
click at [443, 114] on input "text" at bounding box center [861, 110] width 1061 height 31
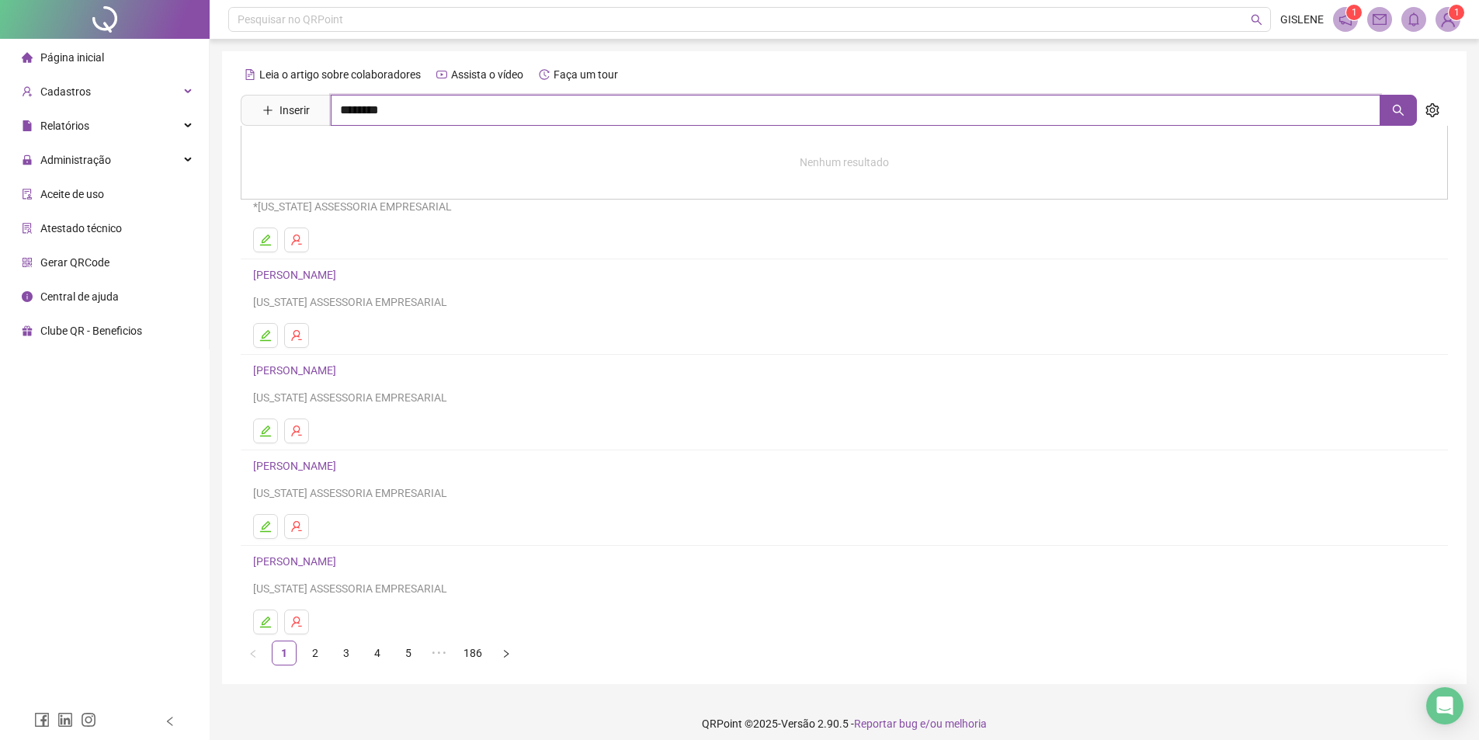
type input "********"
click at [352, 192] on link "[PERSON_NAME]" at bounding box center [310, 190] width 83 height 12
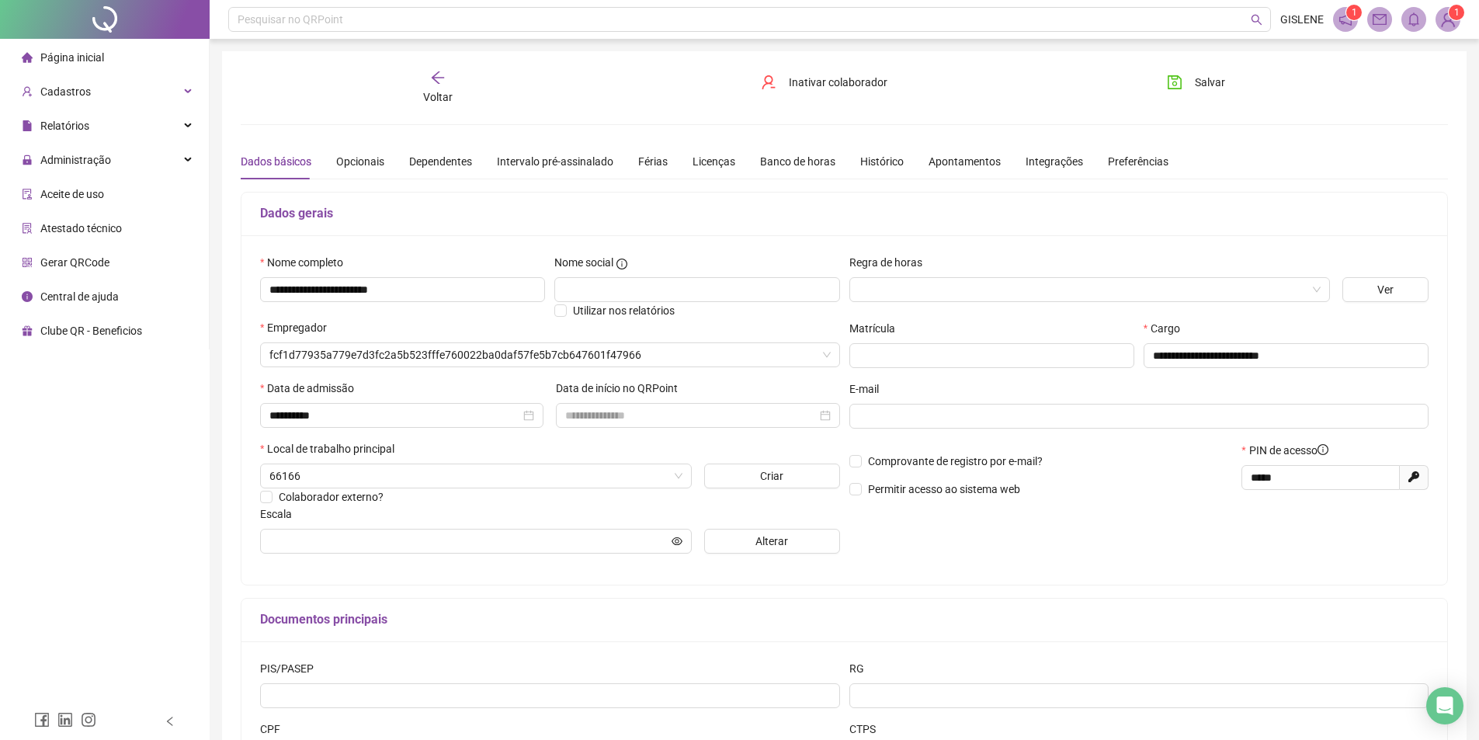
type input "**********"
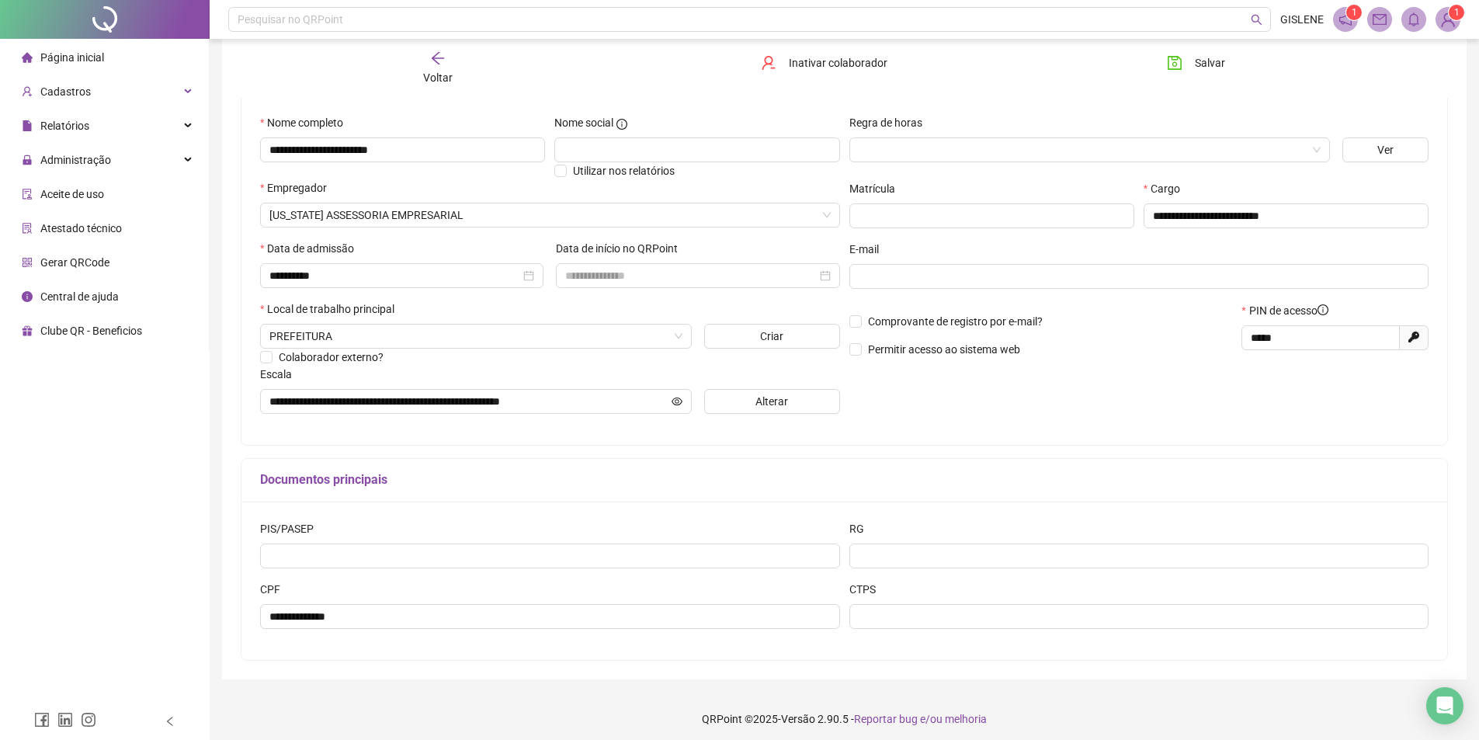
scroll to position [146, 0]
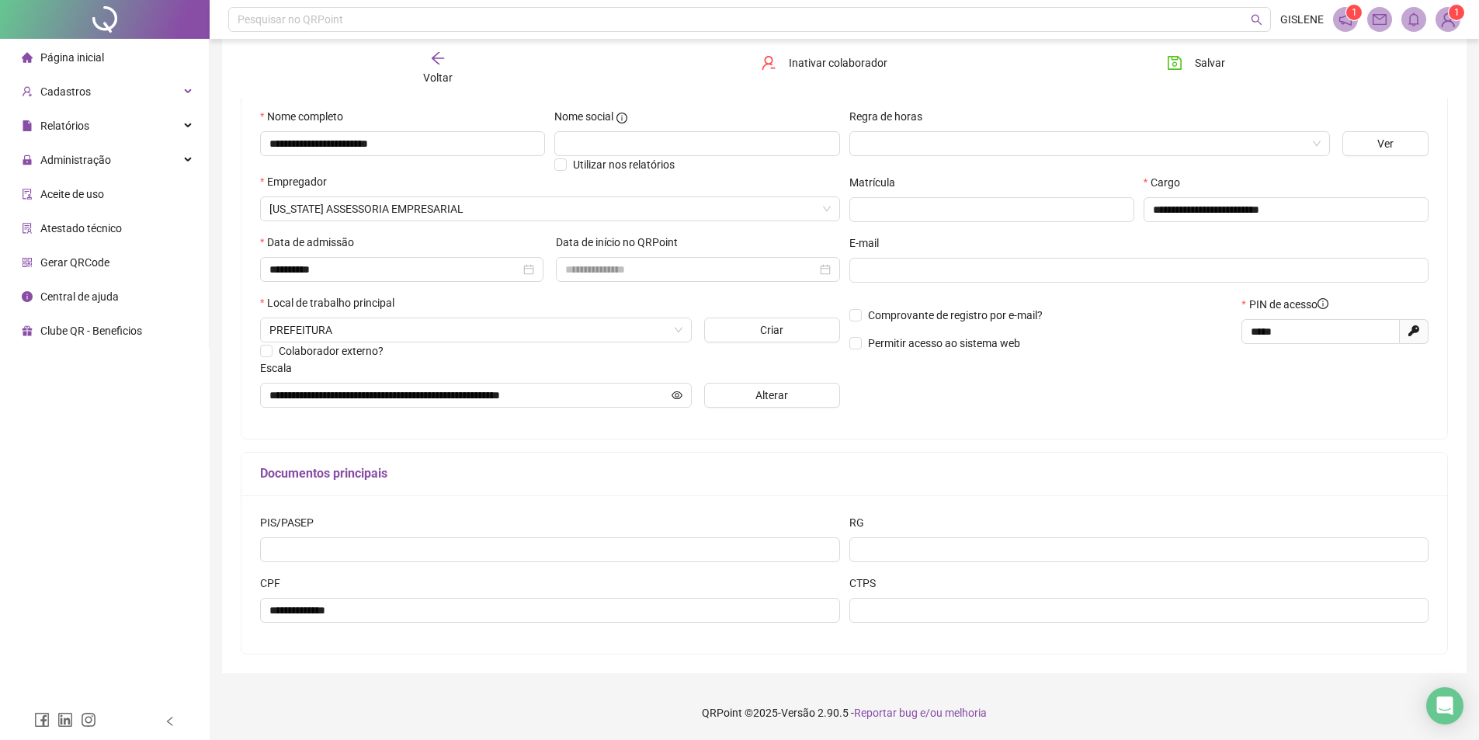
click at [454, 64] on div "Voltar" at bounding box center [437, 68] width 191 height 36
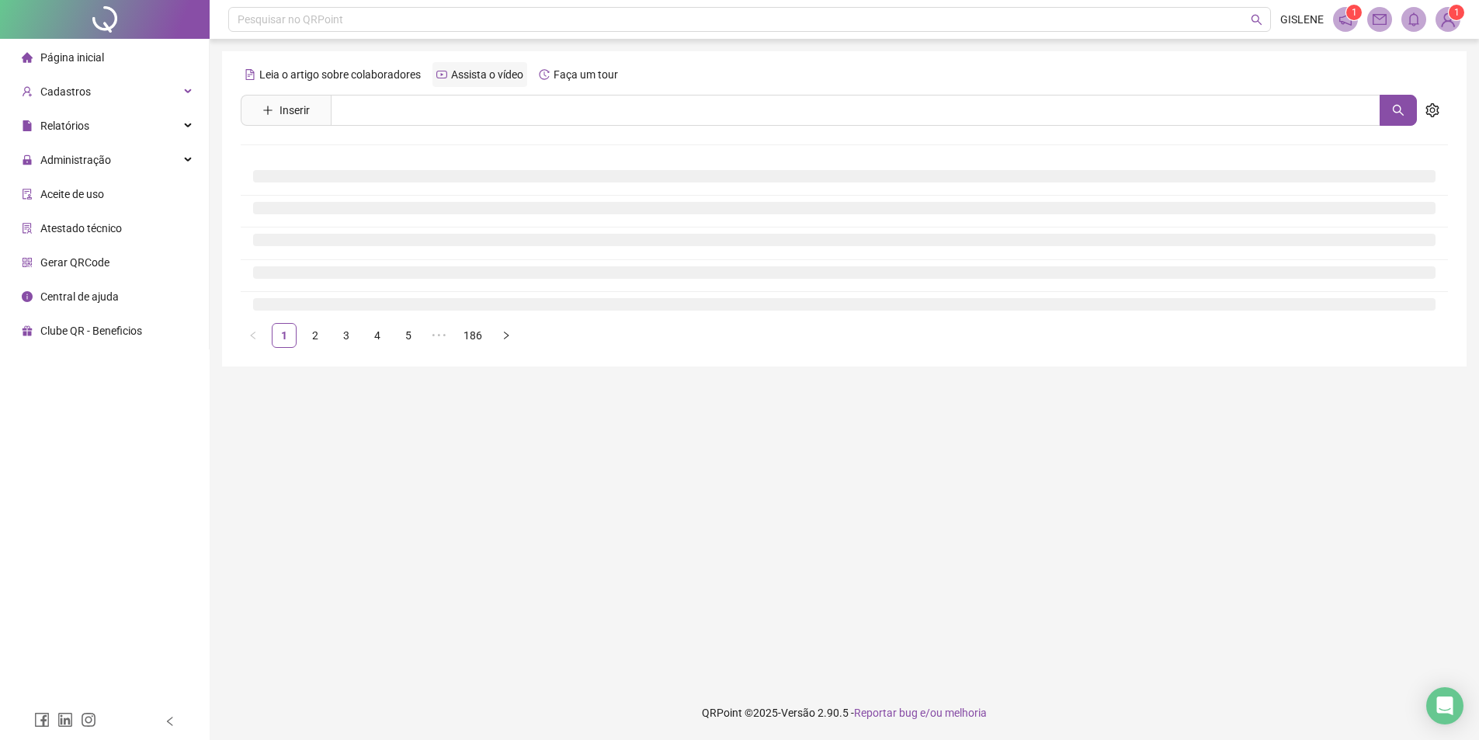
scroll to position [0, 0]
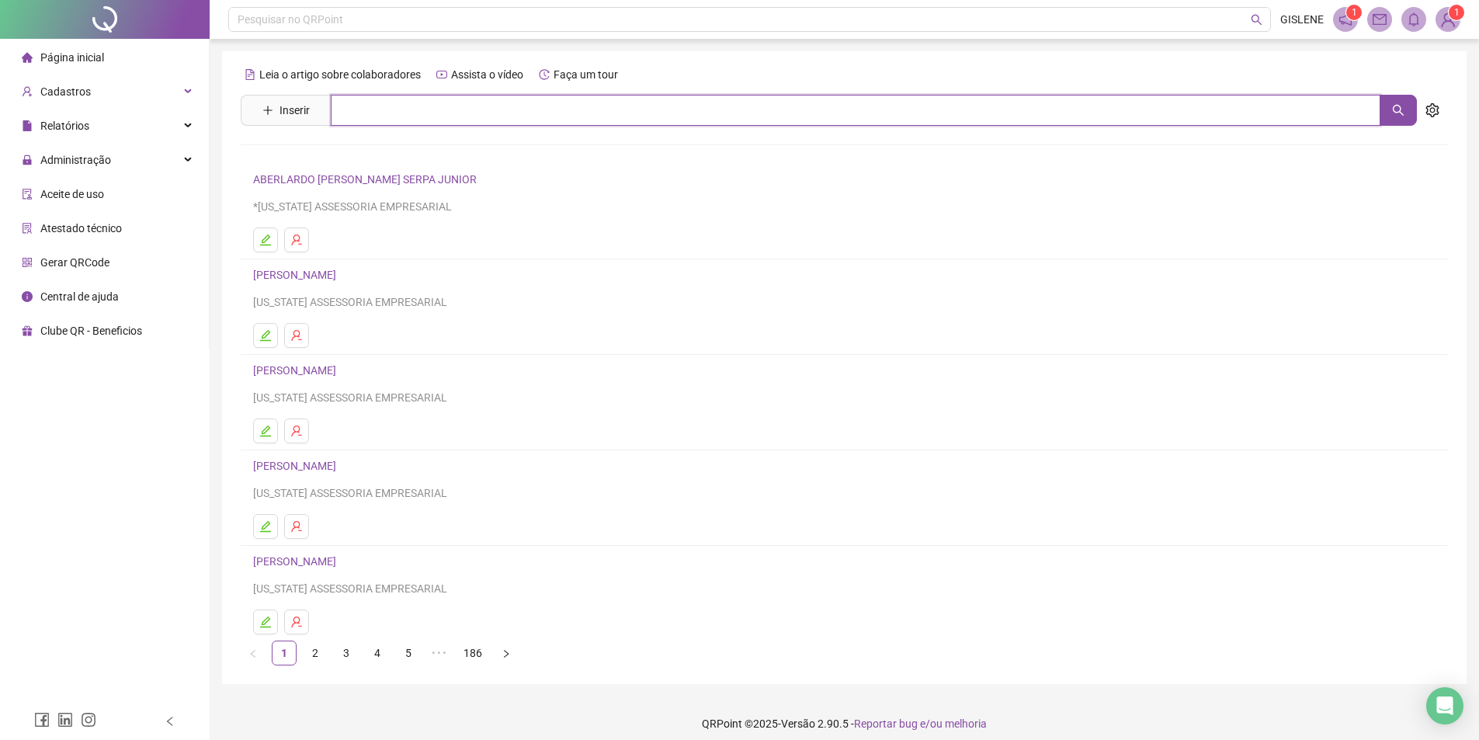
click at [463, 106] on input "text" at bounding box center [855, 110] width 1049 height 31
type input "**********"
click at [352, 159] on link "[PERSON_NAME]" at bounding box center [310, 156] width 83 height 12
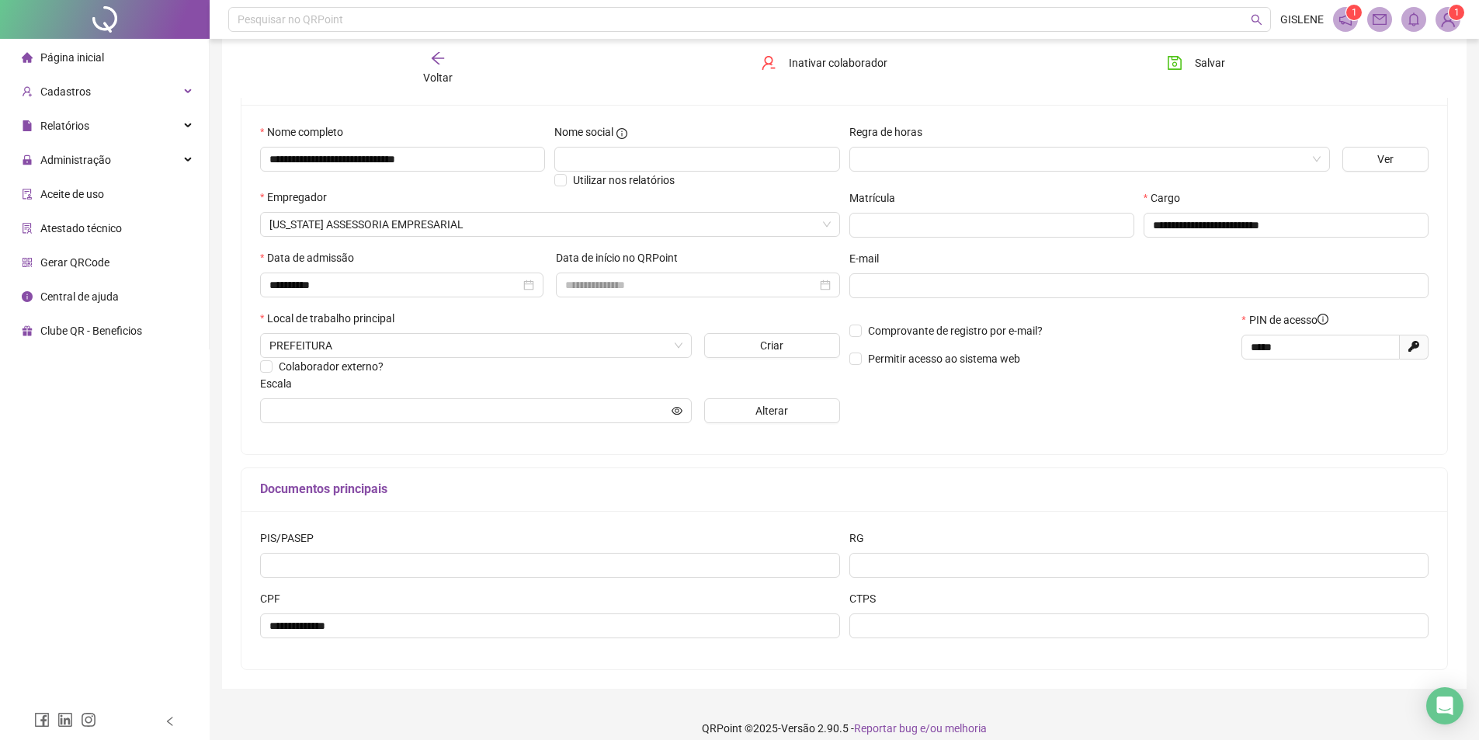
scroll to position [146, 0]
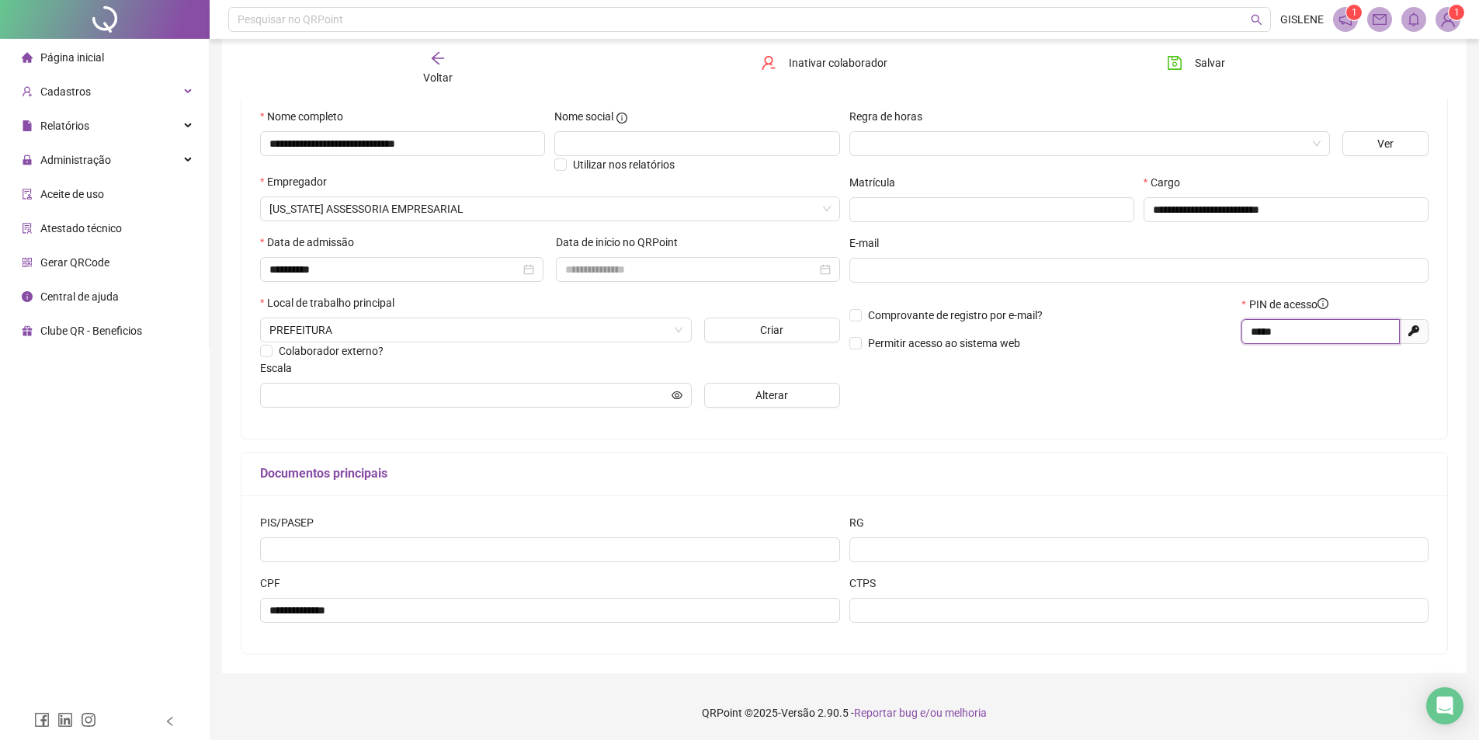
drag, startPoint x: 1302, startPoint y: 336, endPoint x: 1056, endPoint y: 347, distance: 246.3
click at [1056, 347] on div "Comprovante de registro por e-mail? Permitir acesso ao sistema web PIN de acess…" at bounding box center [1138, 329] width 589 height 67
type input "*****"
click at [1190, 63] on button "Salvar" at bounding box center [1195, 62] width 81 height 25
click at [421, 75] on div "Voltar" at bounding box center [437, 68] width 191 height 36
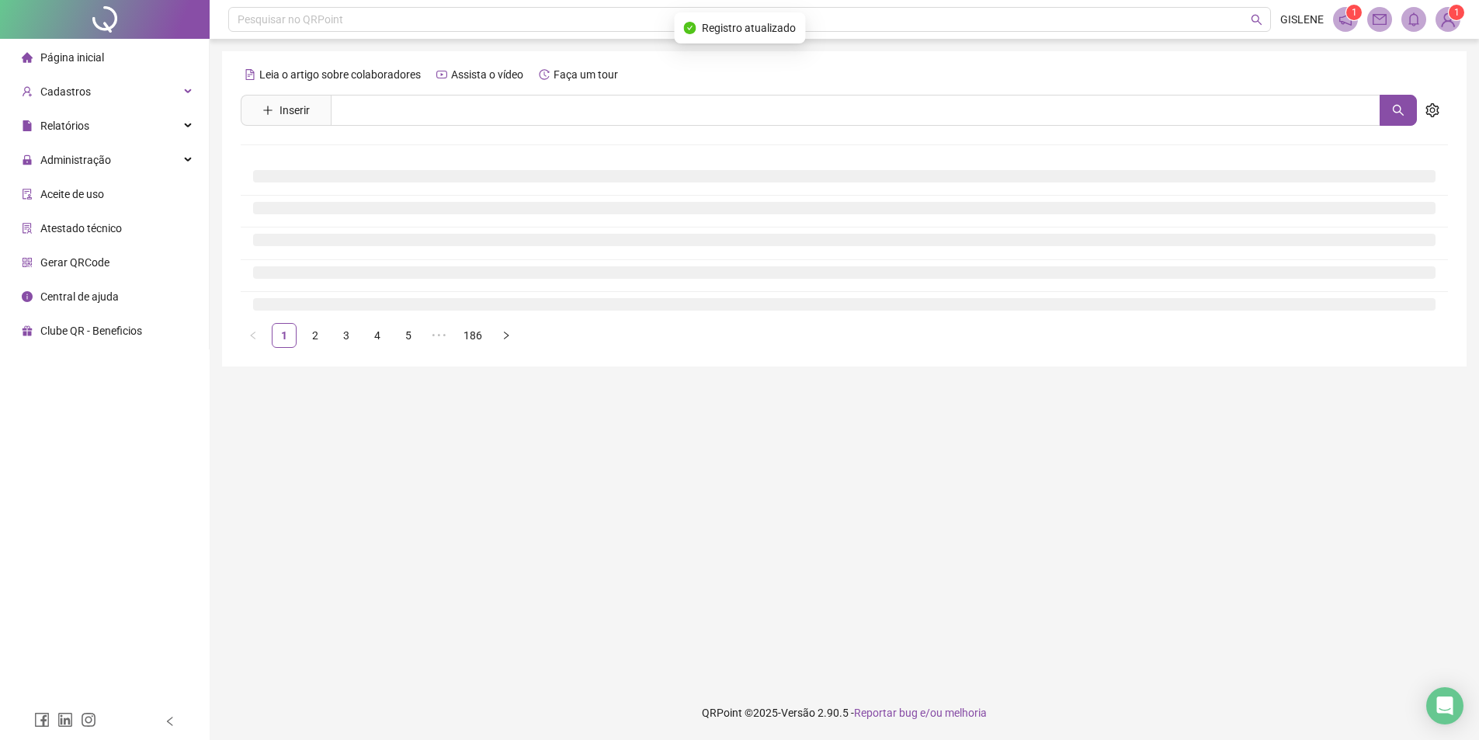
scroll to position [0, 0]
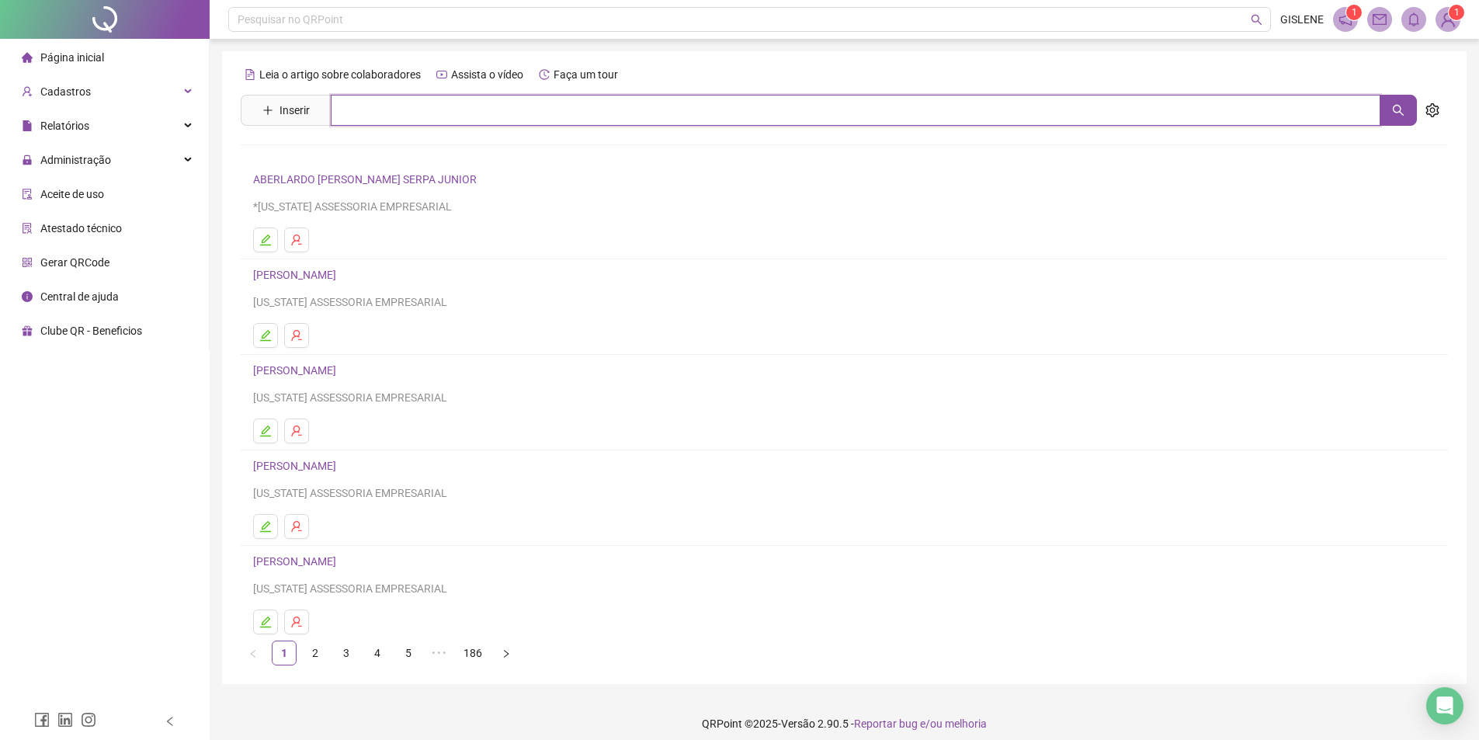
click at [400, 103] on input "text" at bounding box center [855, 110] width 1049 height 31
type input "******"
click at [324, 154] on link "[PERSON_NAME]" at bounding box center [310, 156] width 83 height 12
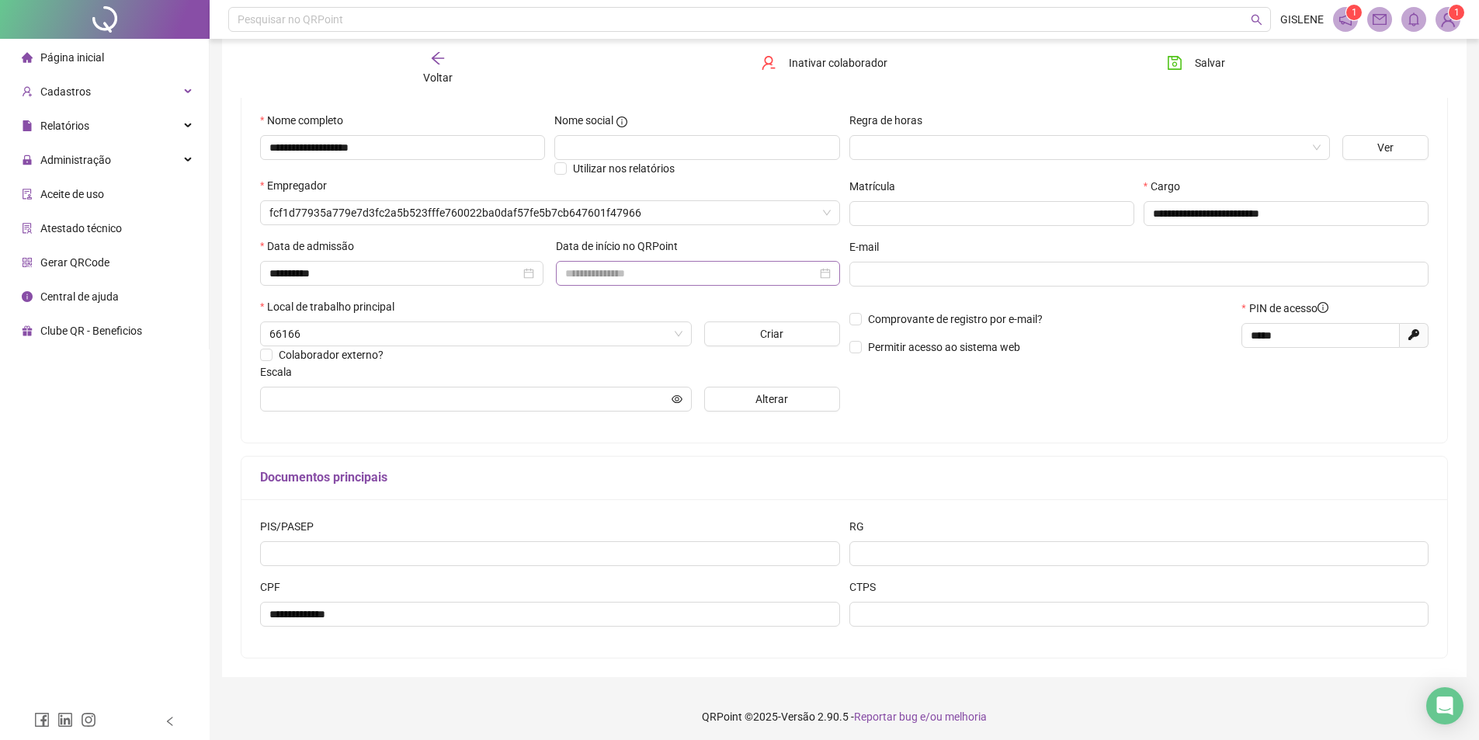
scroll to position [146, 0]
type input "**********"
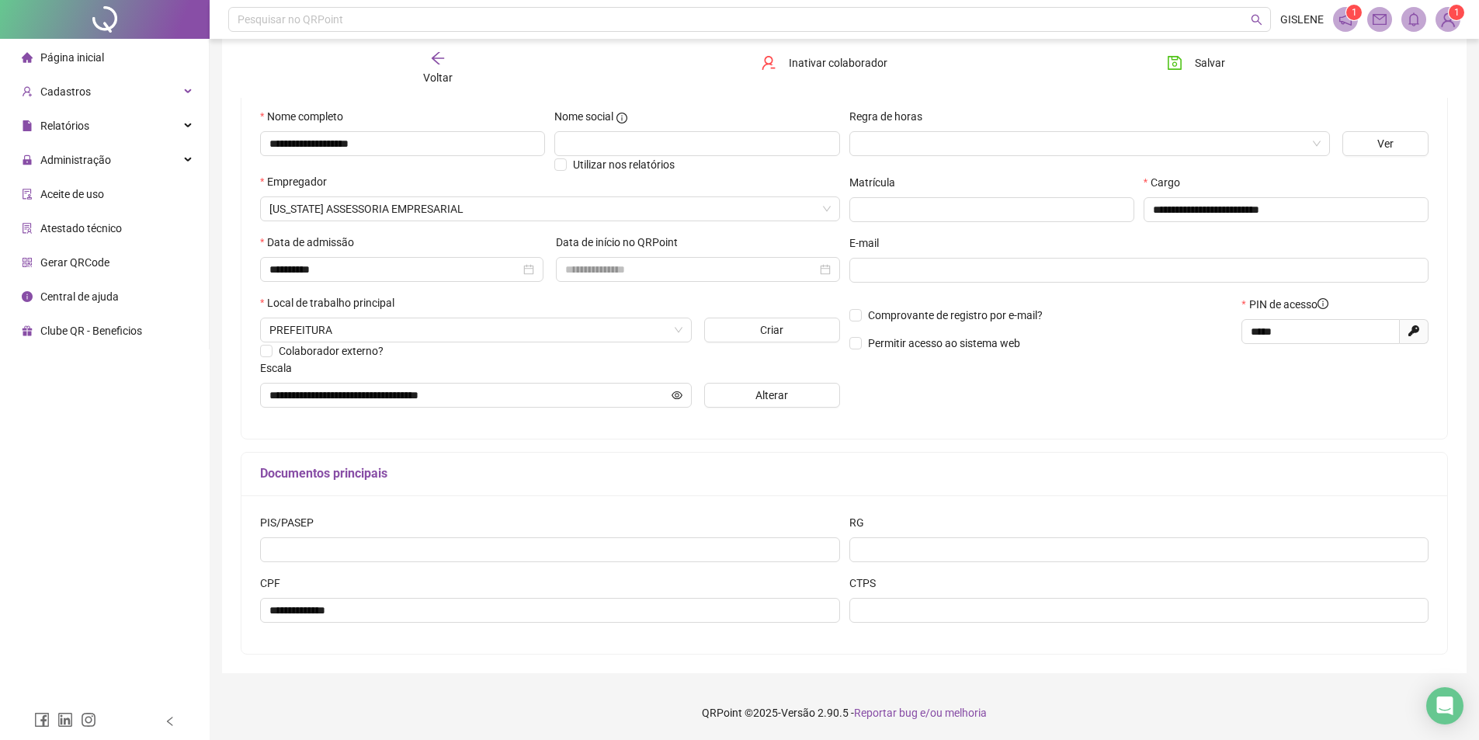
click at [461, 68] on div "Voltar" at bounding box center [437, 68] width 191 height 36
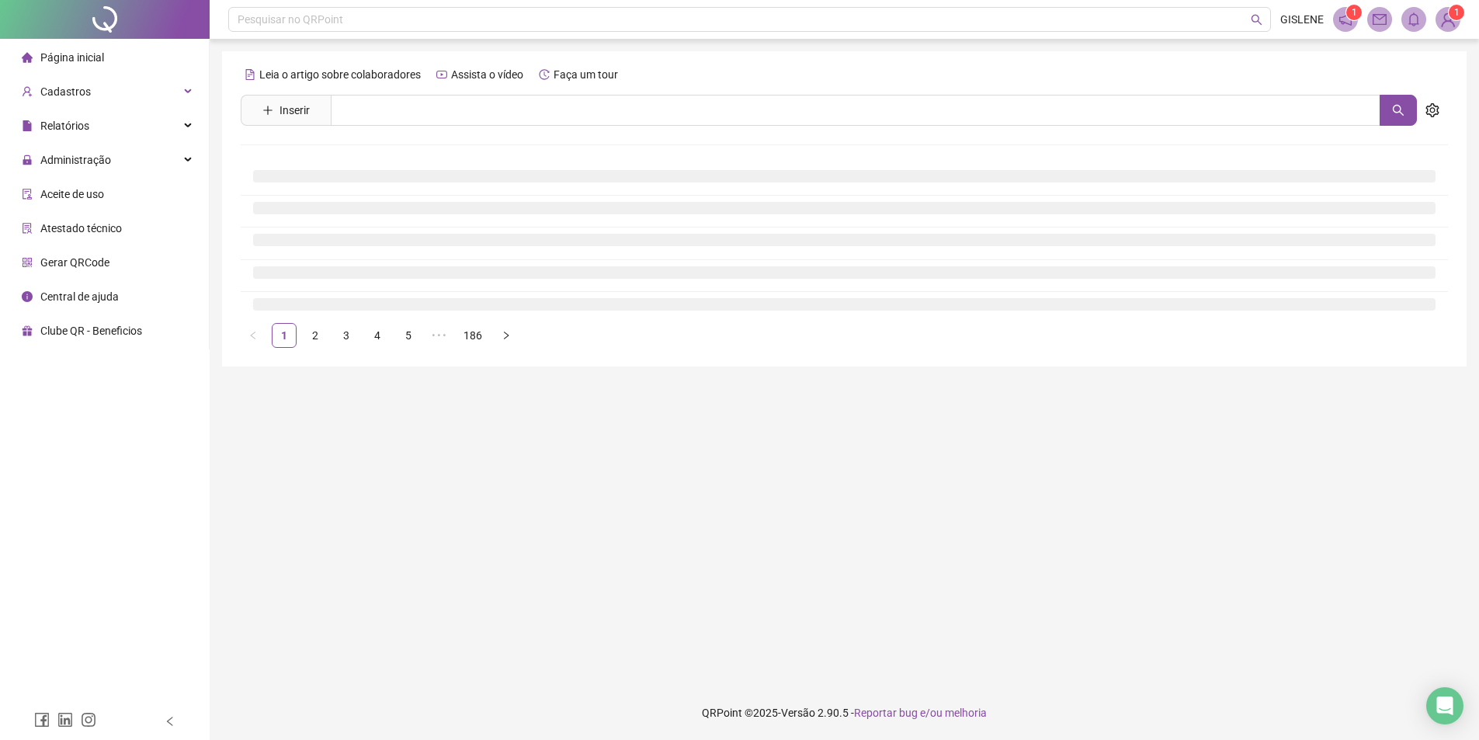
scroll to position [0, 0]
click at [476, 107] on input "text" at bounding box center [861, 110] width 1061 height 31
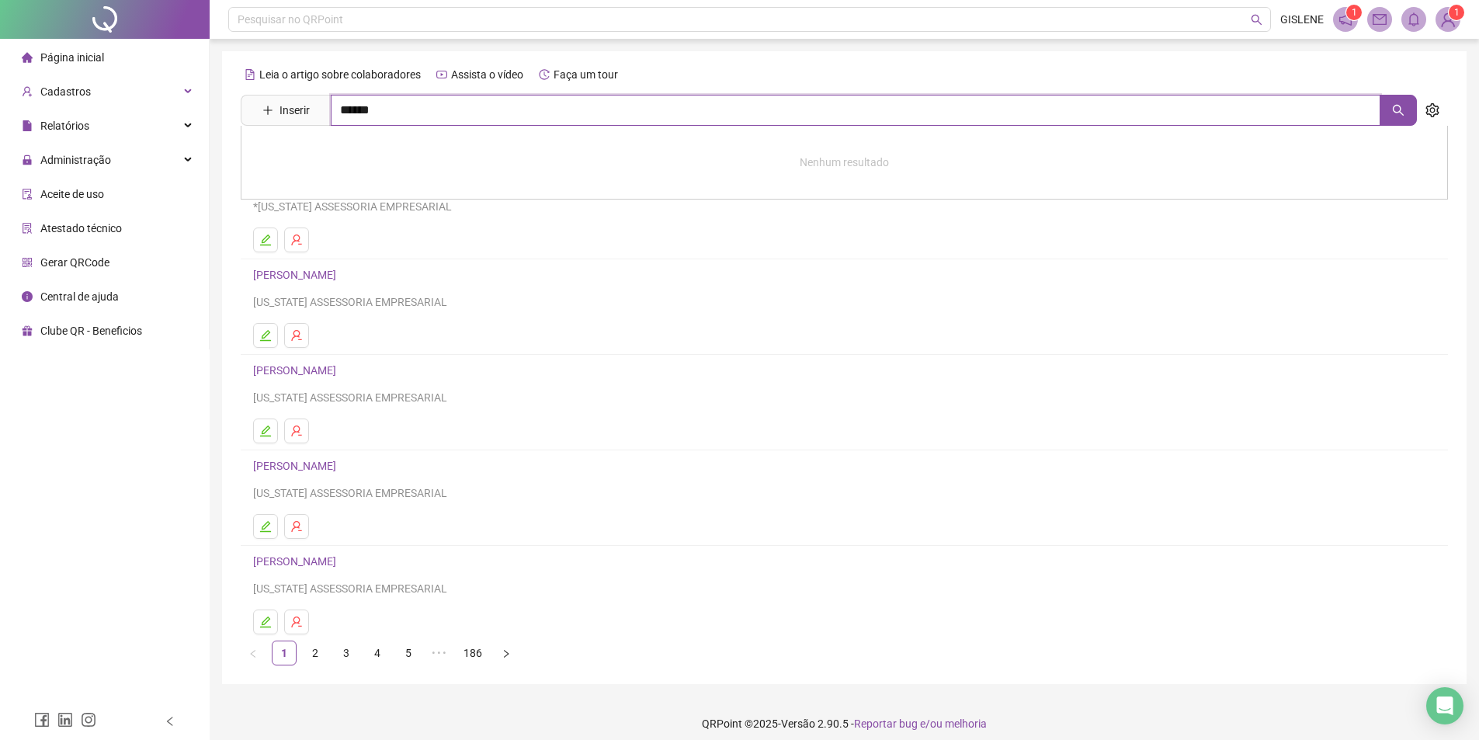
type input "******"
click at [352, 219] on link "[PERSON_NAME]" at bounding box center [310, 223] width 83 height 12
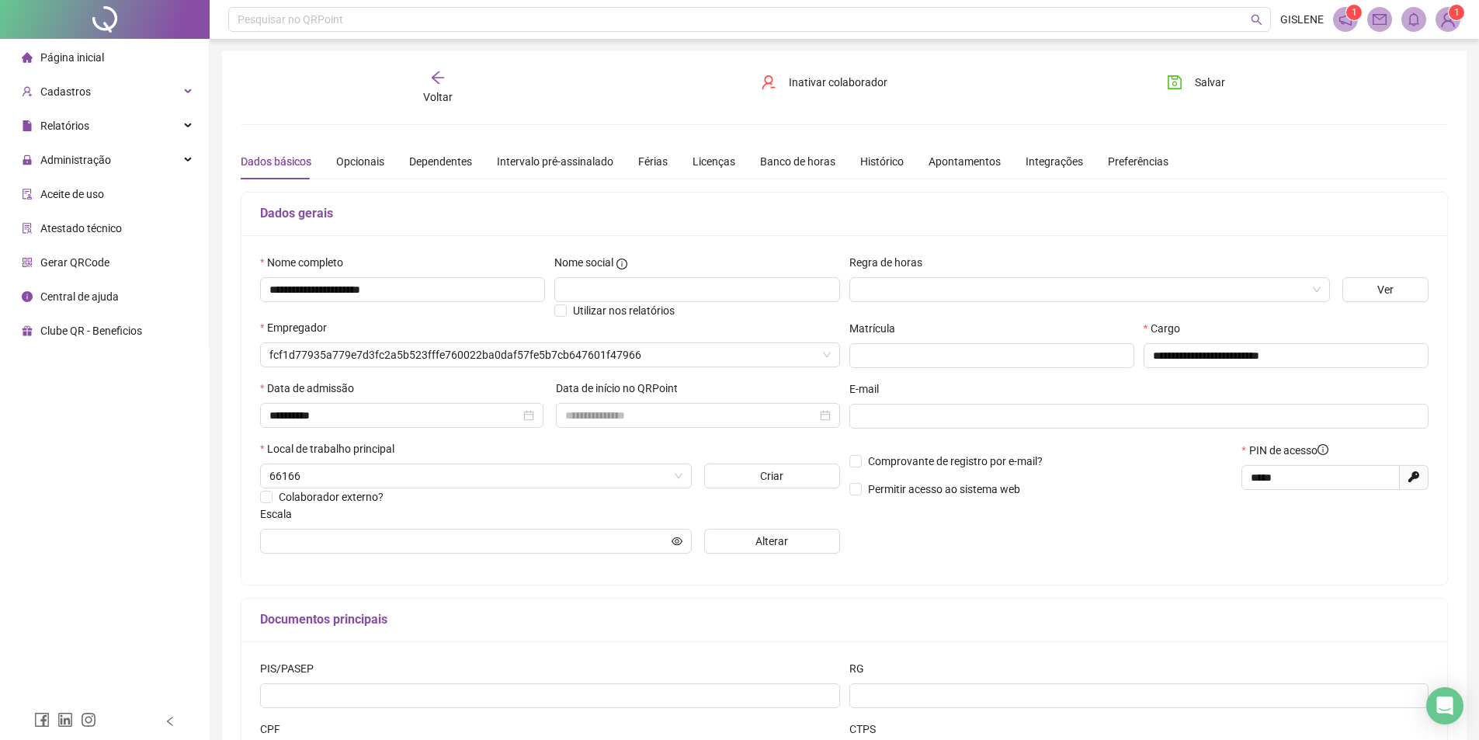
type input "**********"
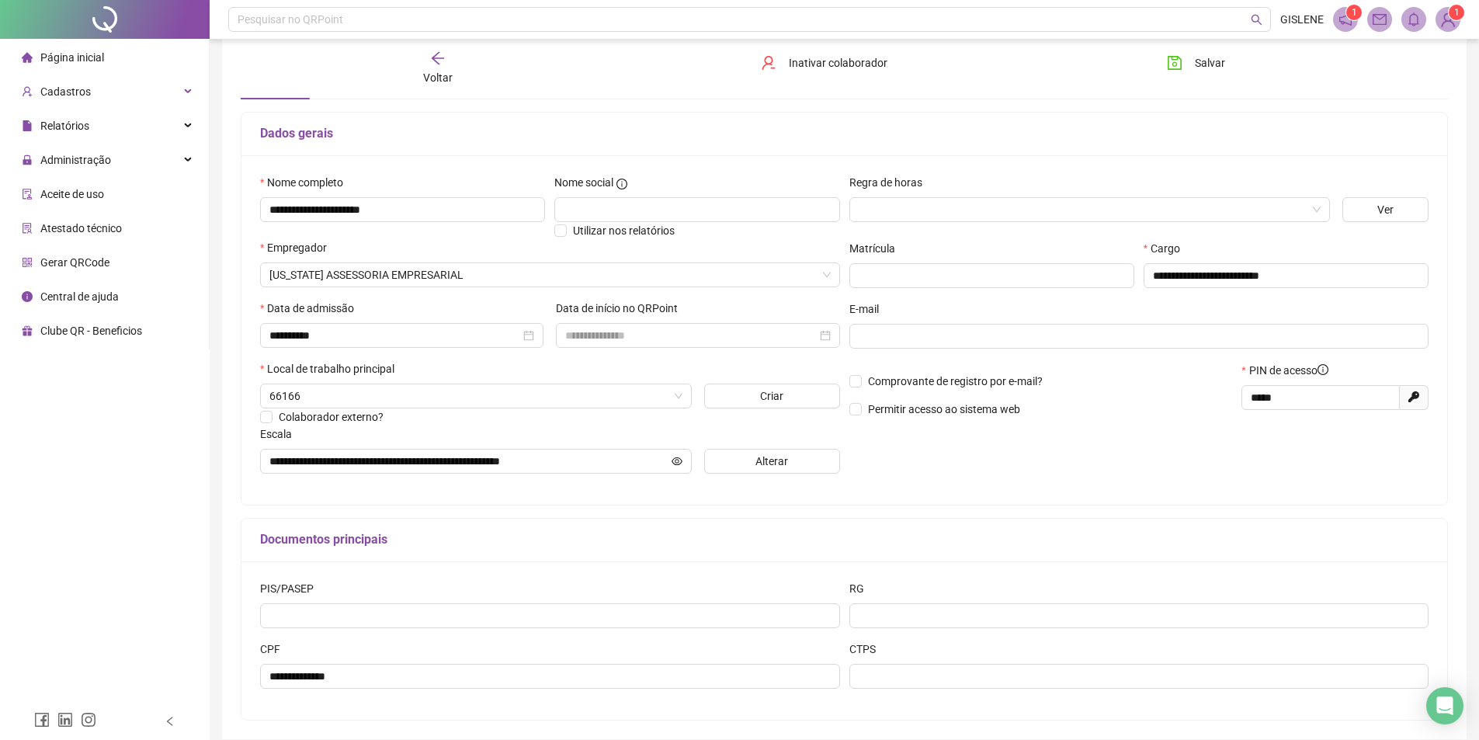
scroll to position [146, 0]
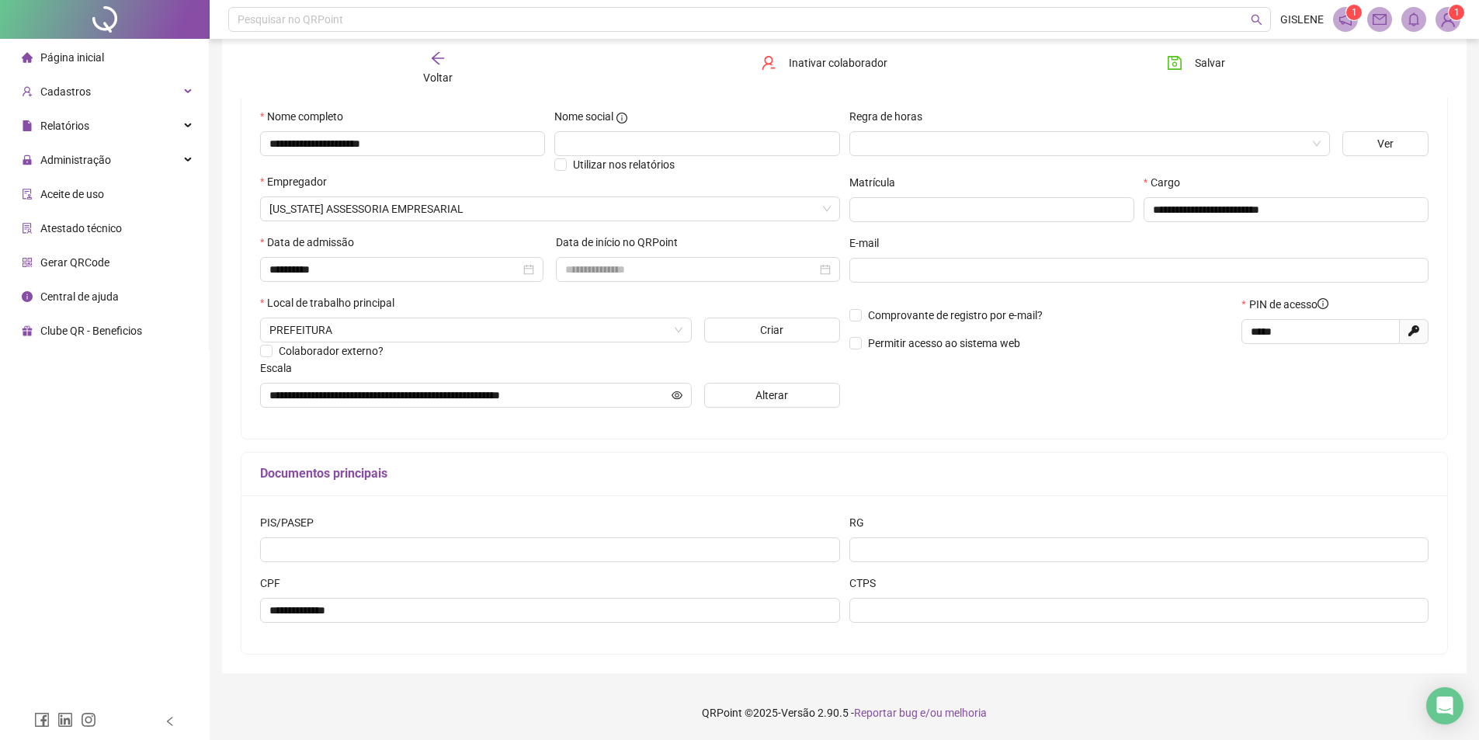
click at [425, 75] on span "Voltar" at bounding box center [437, 77] width 29 height 12
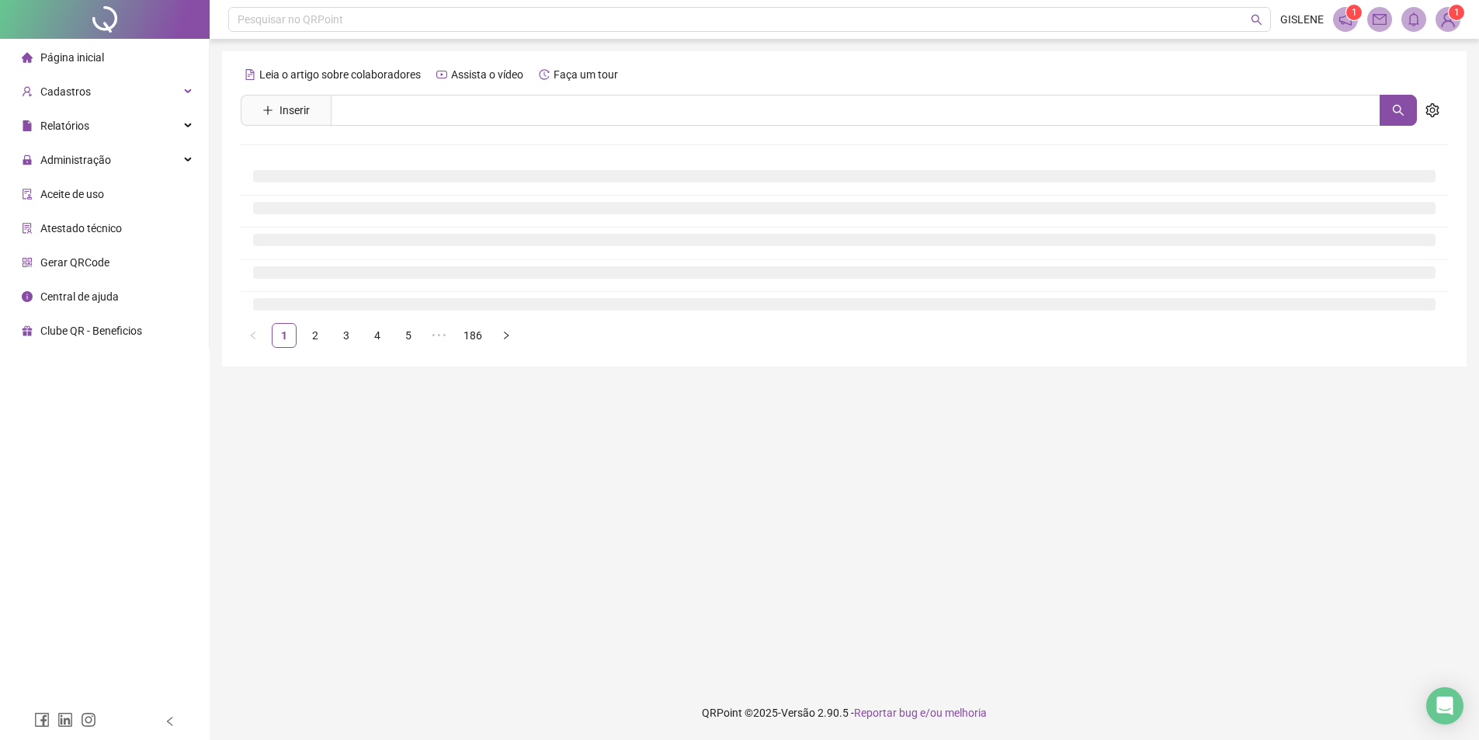
scroll to position [0, 0]
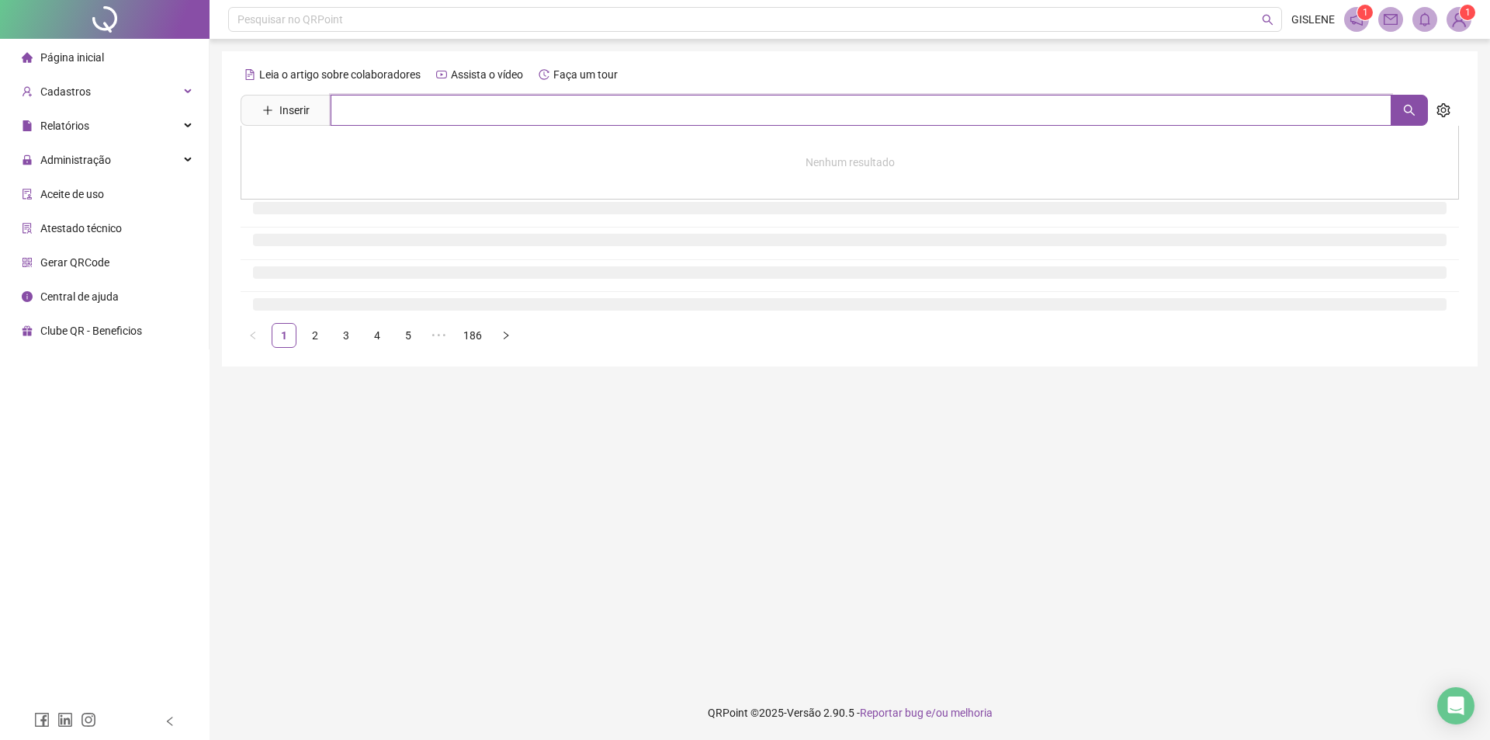
click at [425, 108] on input "text" at bounding box center [861, 110] width 1061 height 31
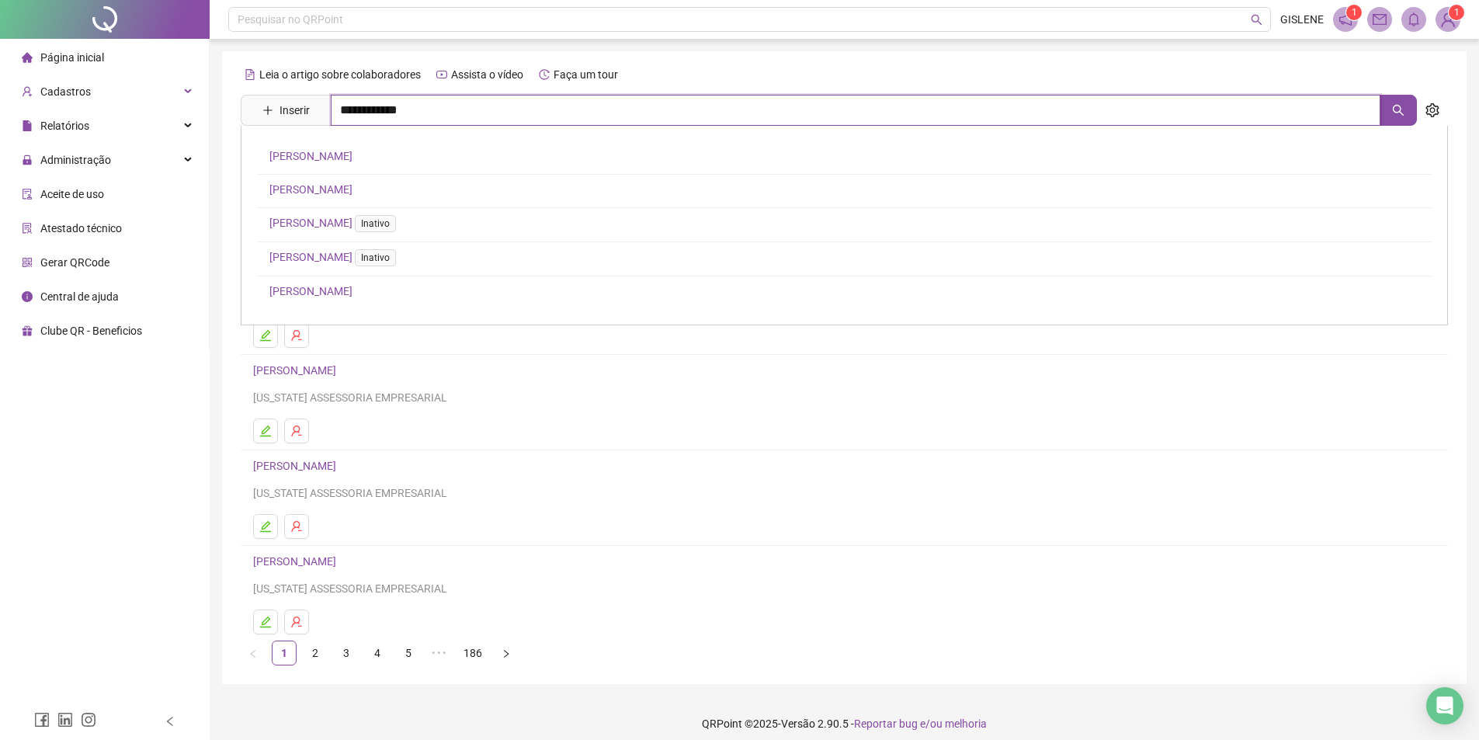
type input "**********"
click at [352, 286] on link "[PERSON_NAME]" at bounding box center [310, 290] width 83 height 12
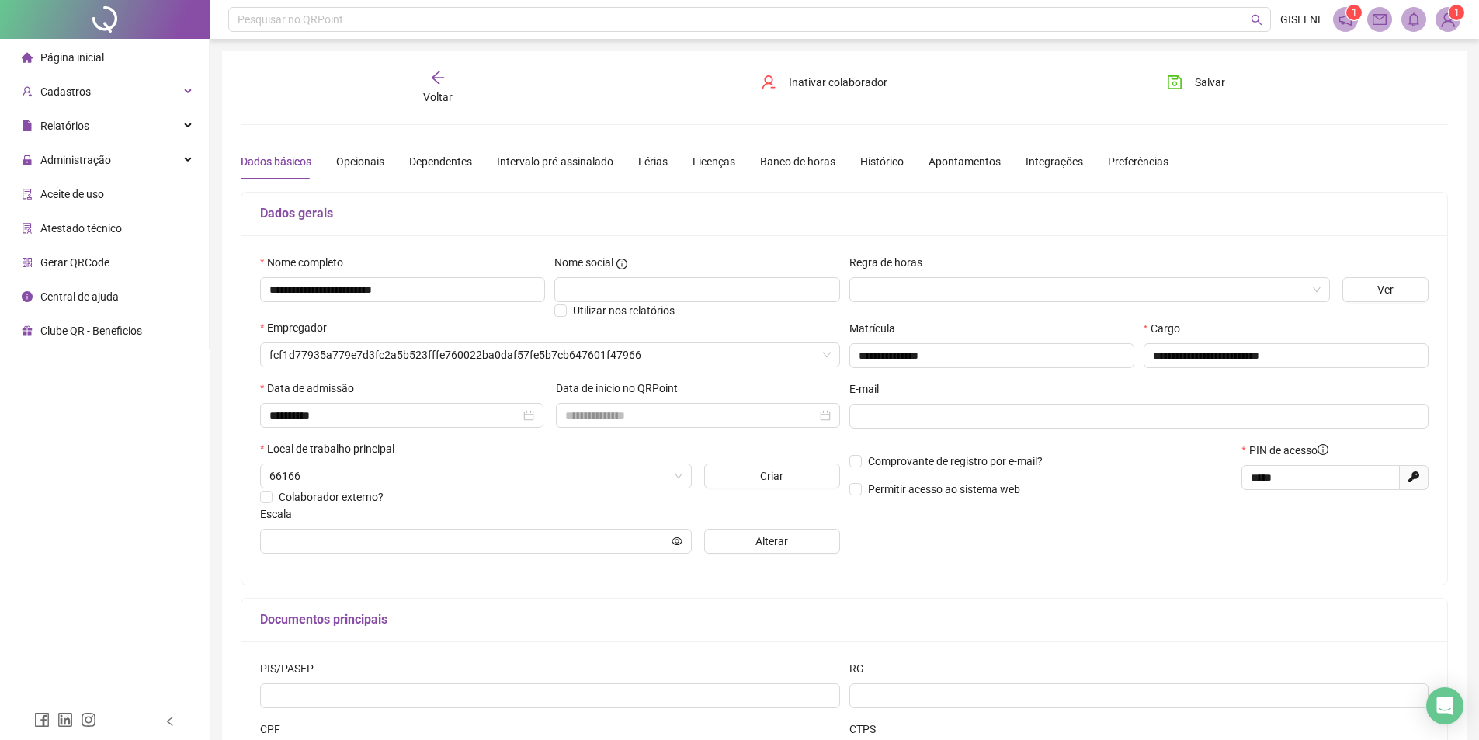
type input "**********"
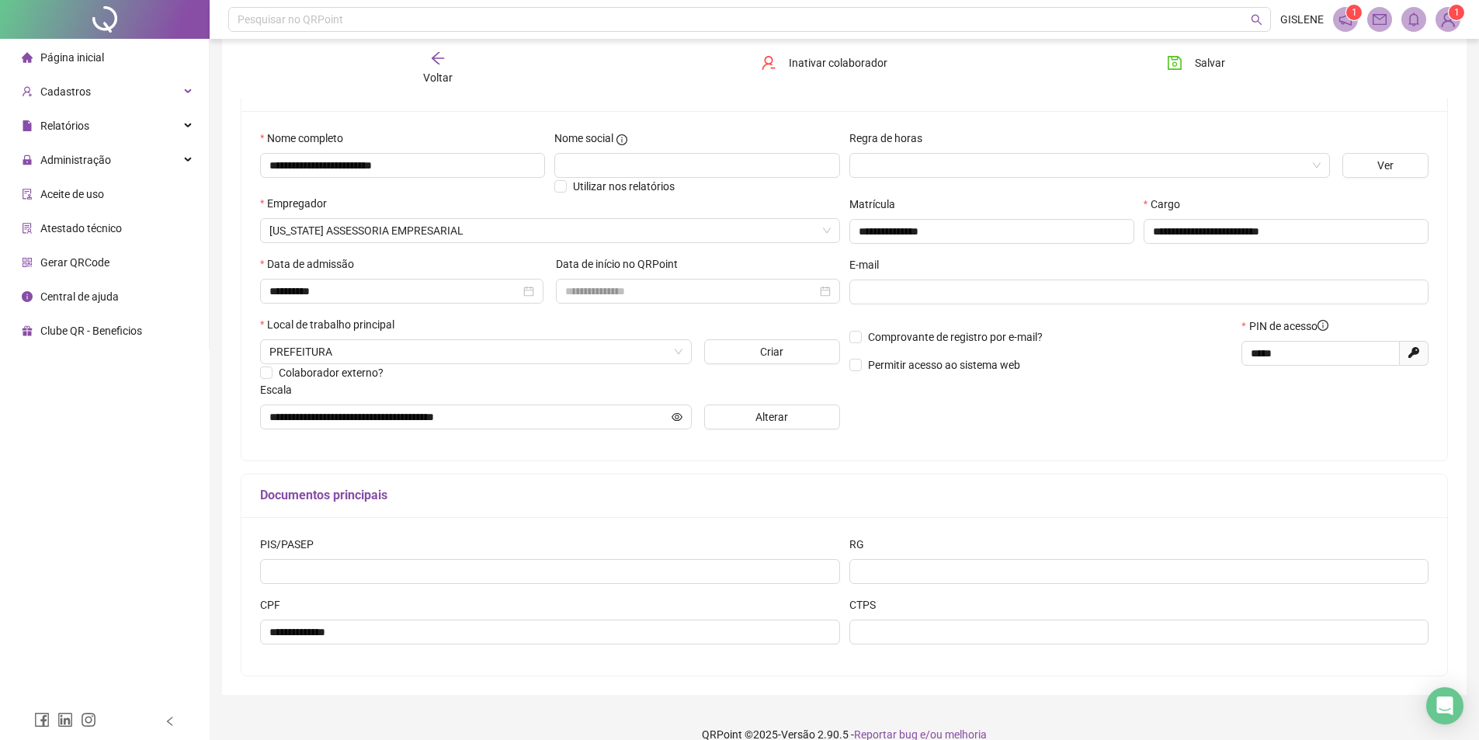
scroll to position [146, 0]
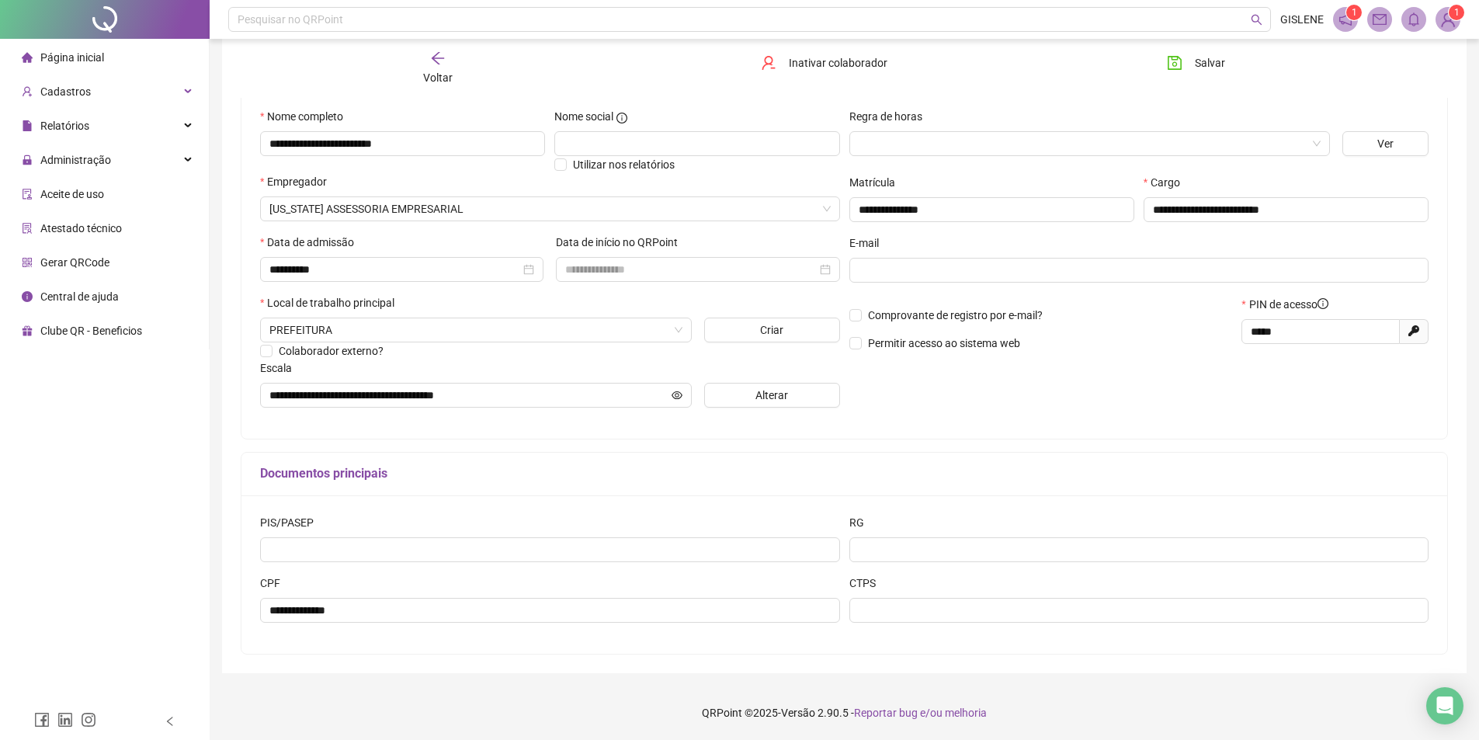
click at [446, 65] on div "Voltar" at bounding box center [437, 68] width 191 height 36
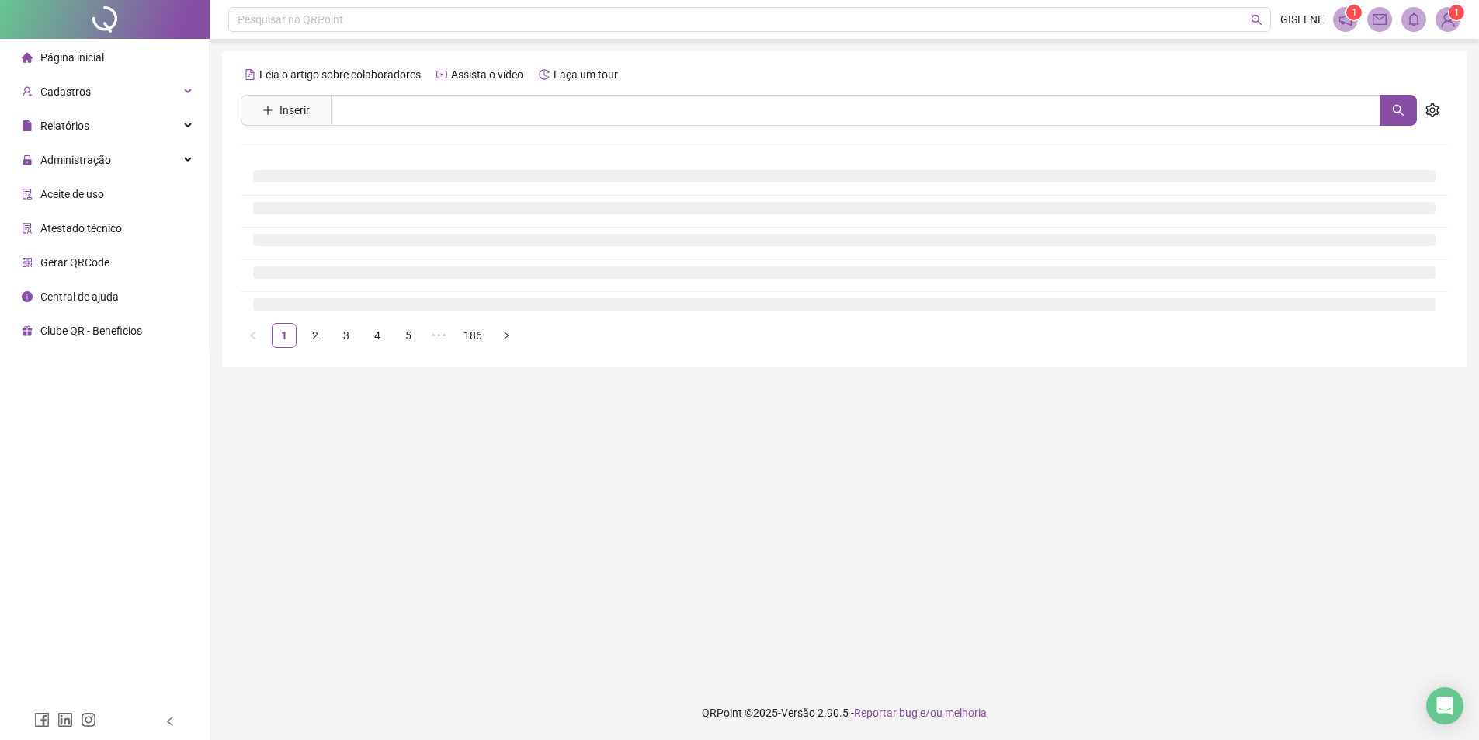
scroll to position [0, 0]
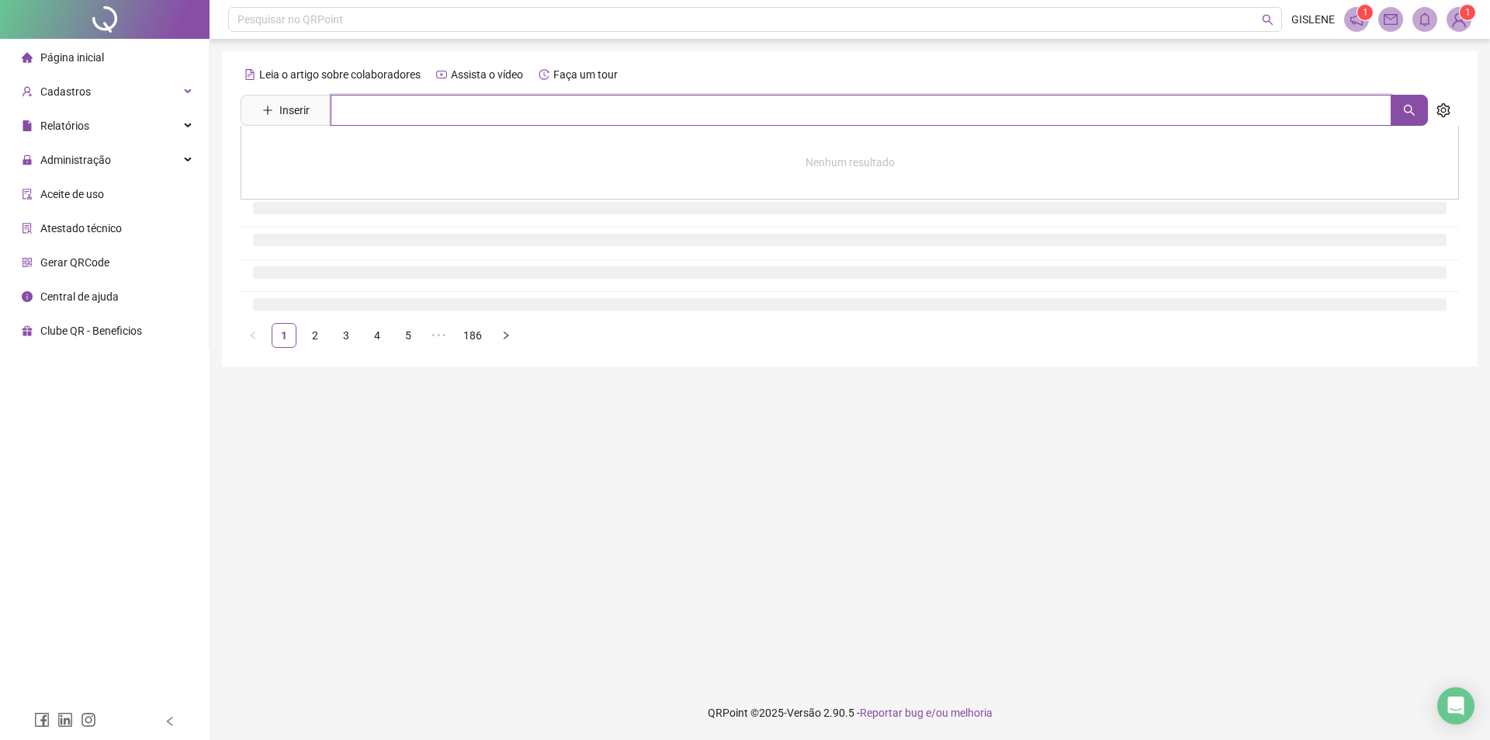
click at [447, 109] on input "text" at bounding box center [861, 110] width 1061 height 31
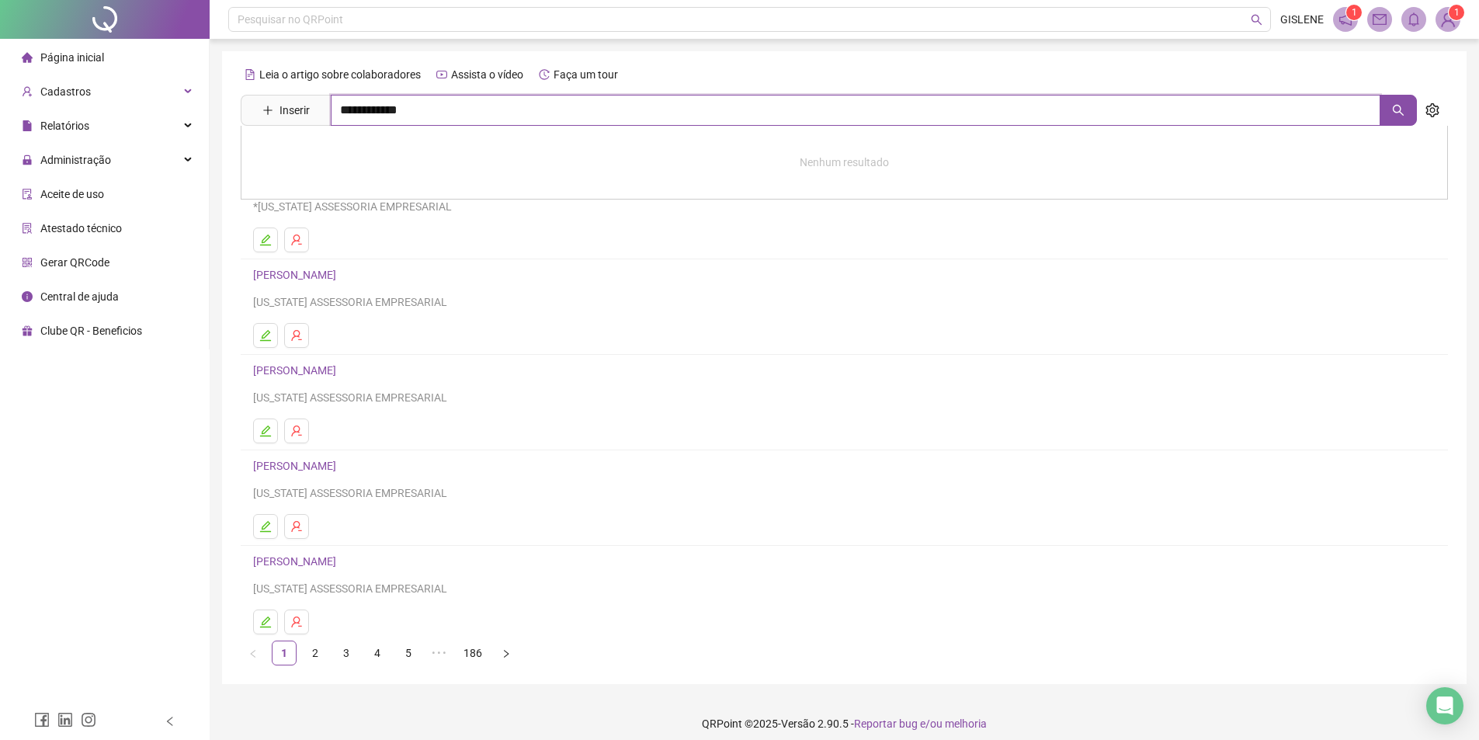
type input "**********"
click at [352, 153] on link "[PERSON_NAME]" at bounding box center [310, 156] width 83 height 12
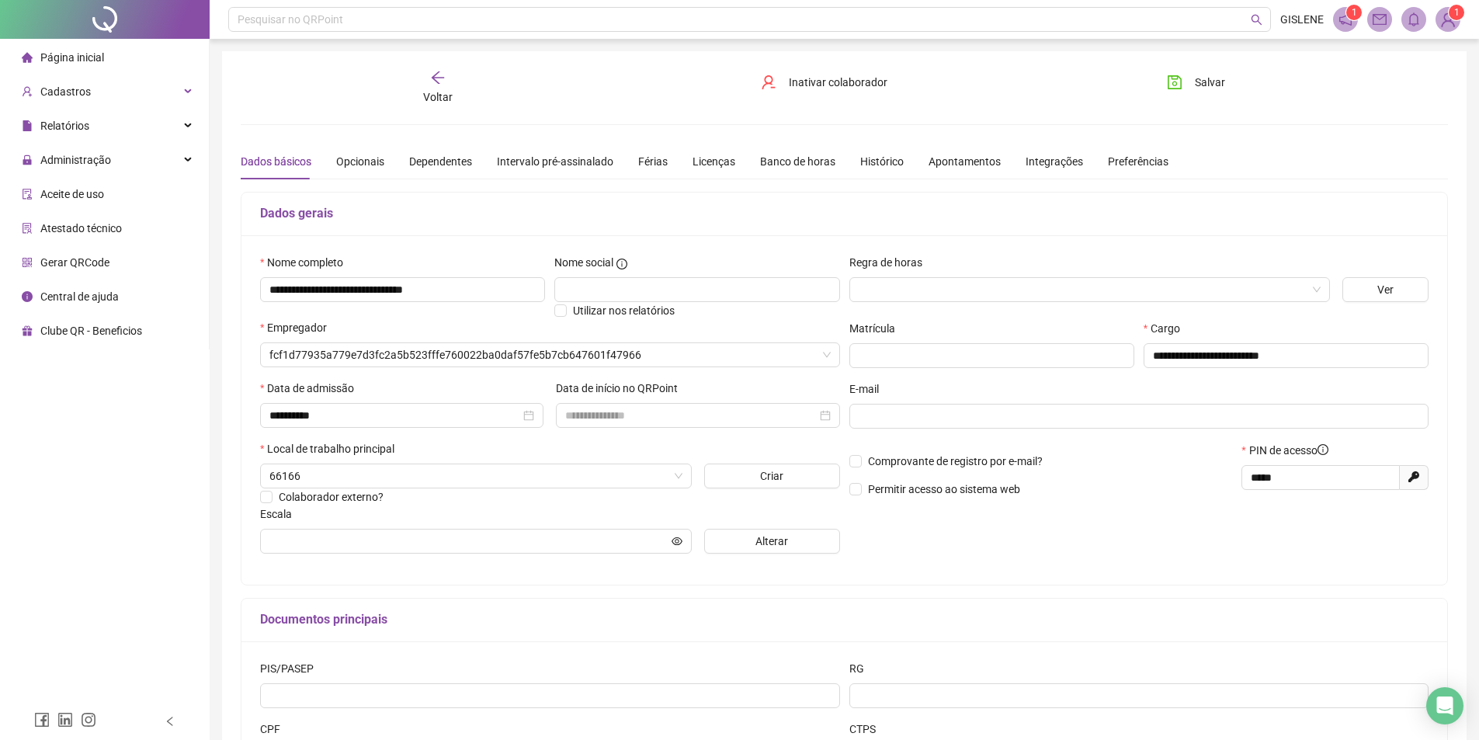
type input "**********"
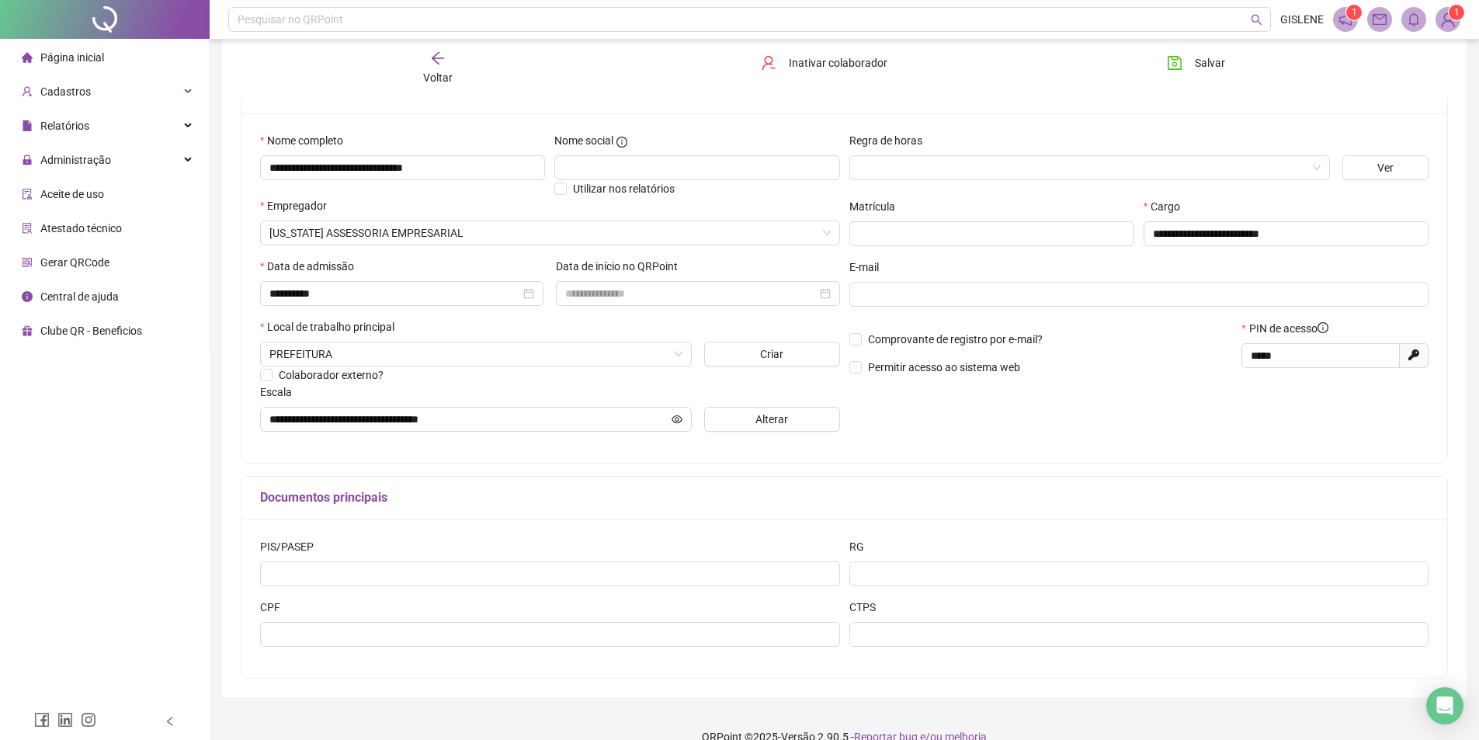
scroll to position [146, 0]
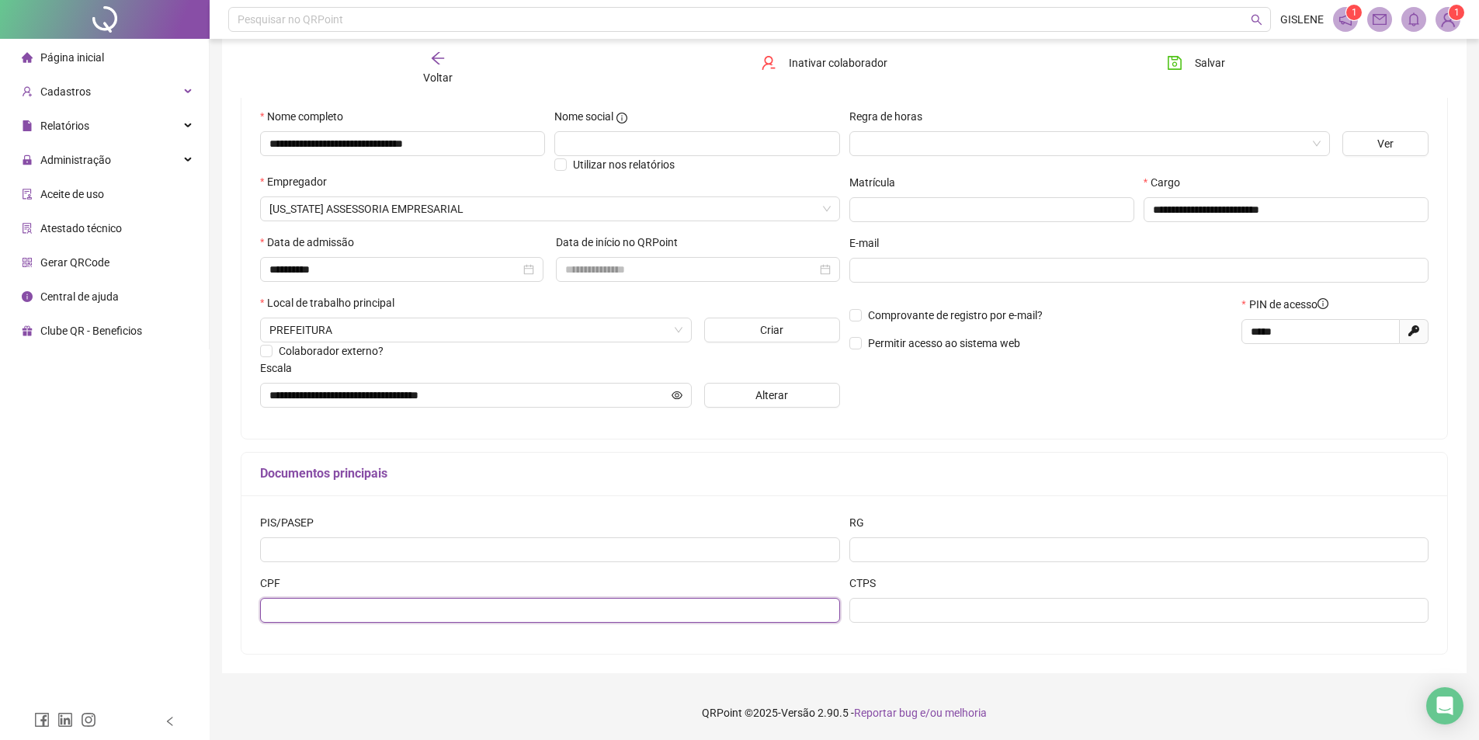
click at [359, 609] on input "text" at bounding box center [550, 610] width 580 height 25
paste input "**********"
type input "**********"
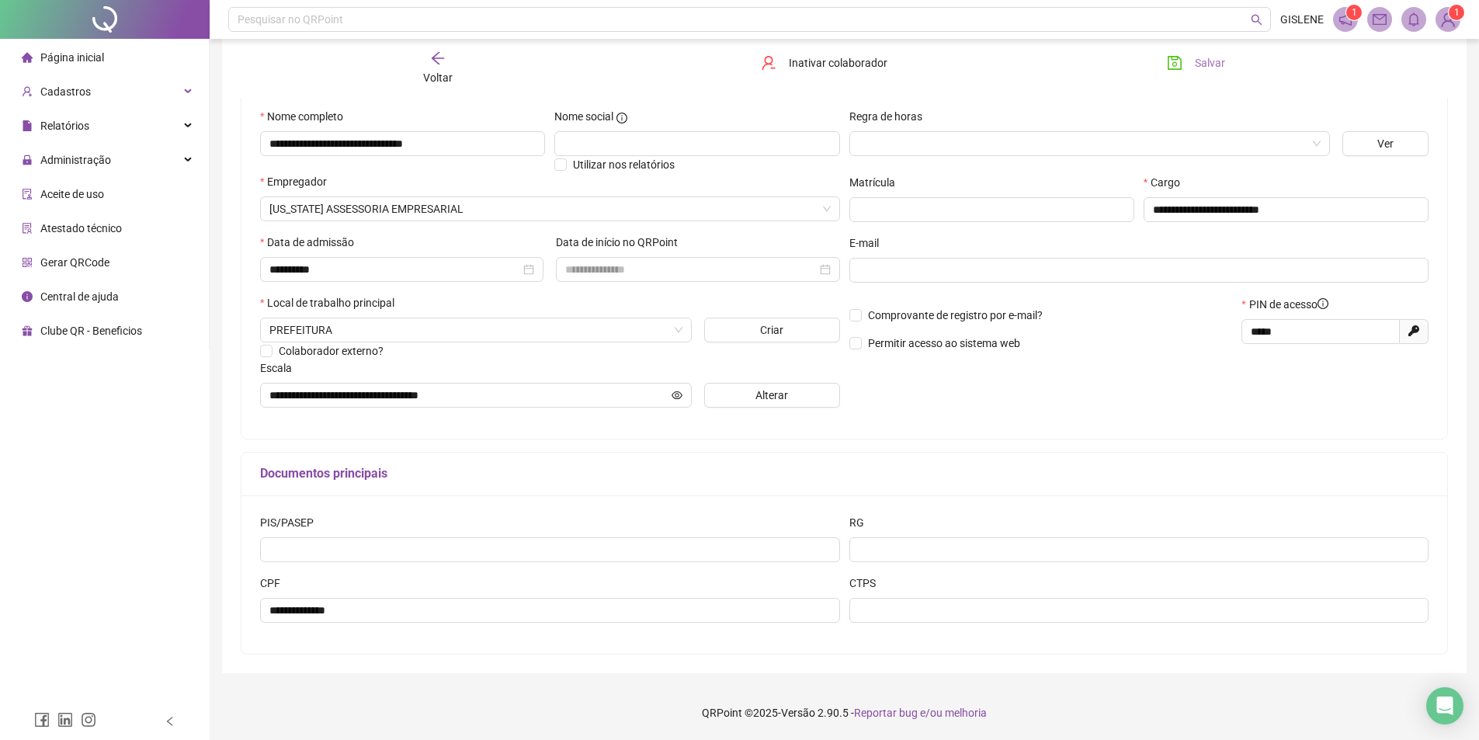
click at [1211, 69] on span "Salvar" at bounding box center [1209, 62] width 30 height 17
click at [435, 62] on icon "arrow-left" at bounding box center [438, 58] width 12 height 12
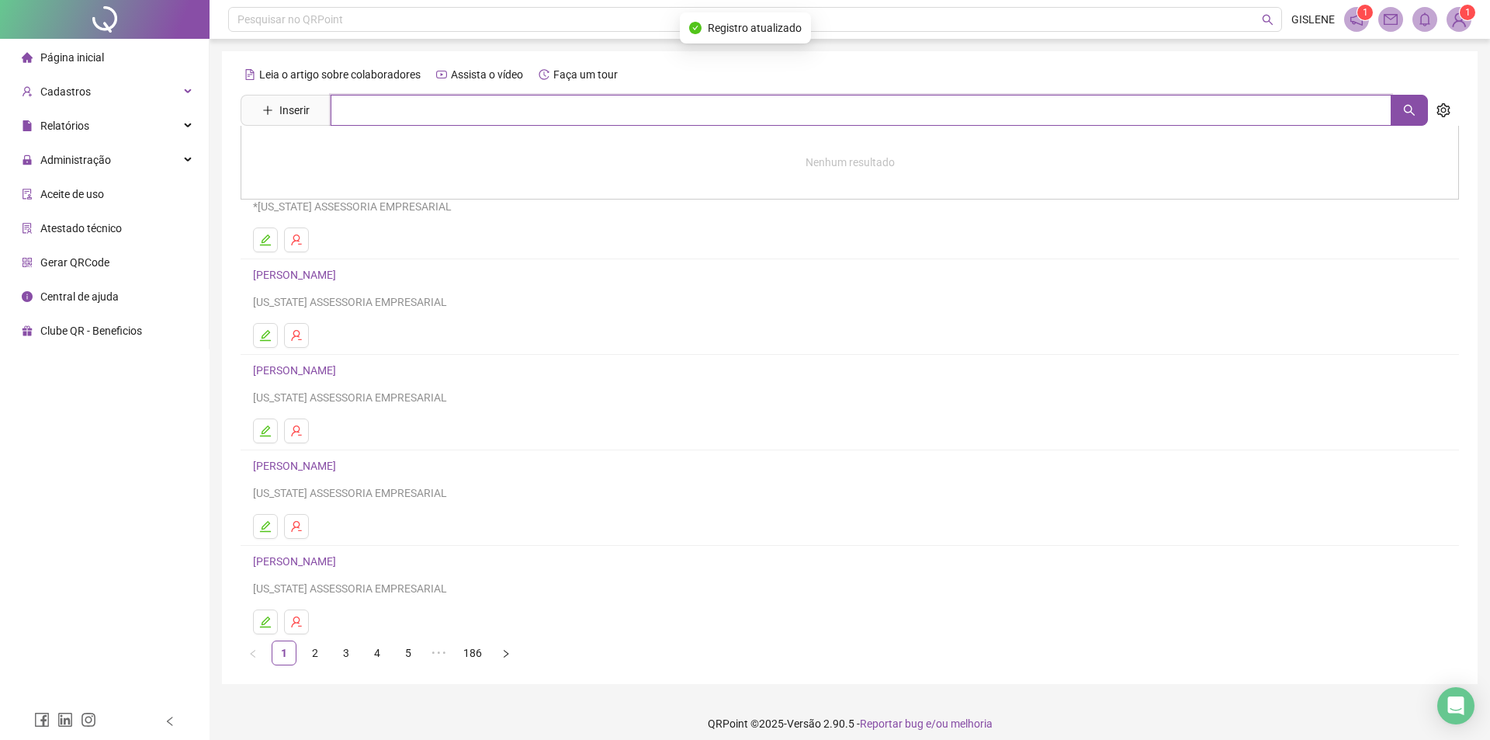
click at [459, 118] on input "text" at bounding box center [861, 110] width 1061 height 31
type input "**********"
click at [352, 155] on link "[PERSON_NAME]" at bounding box center [310, 156] width 83 height 12
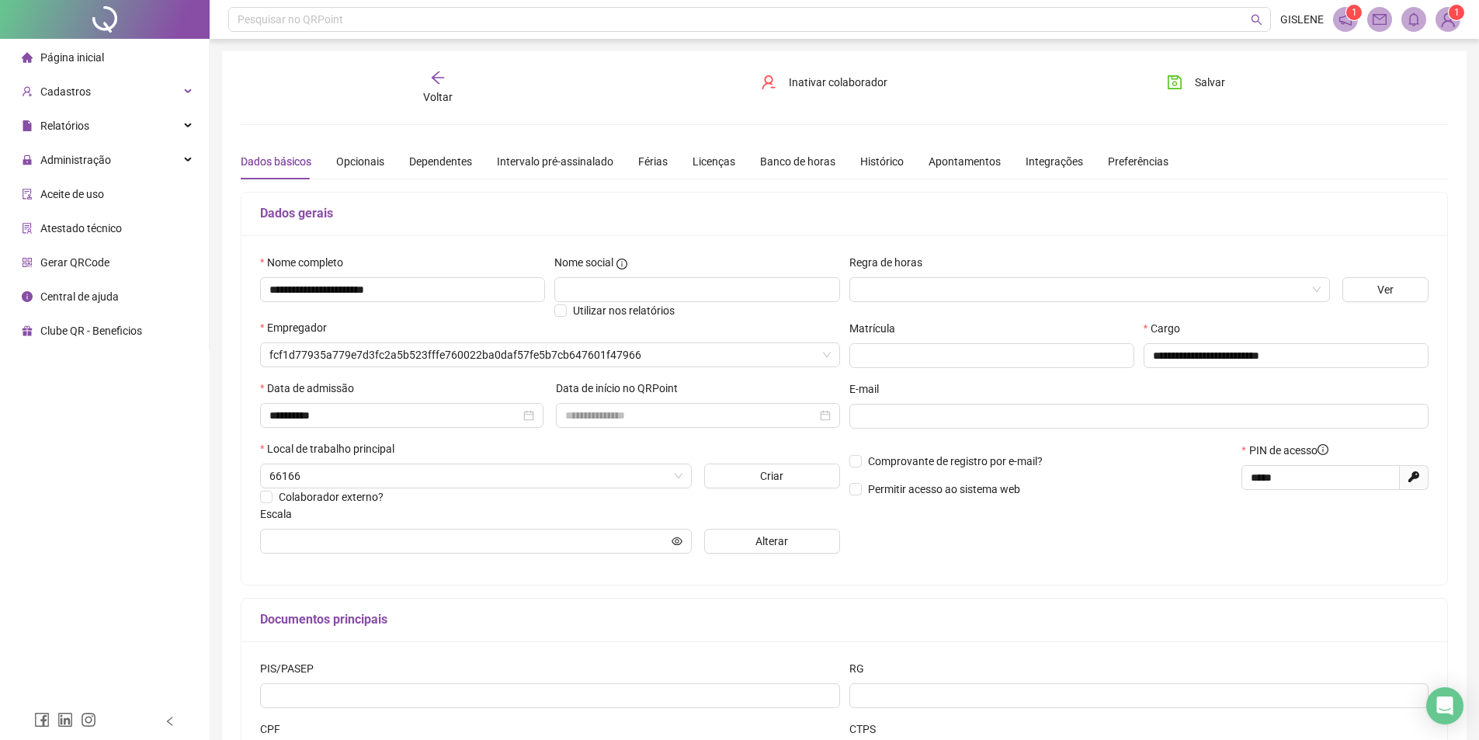
type input "**********"
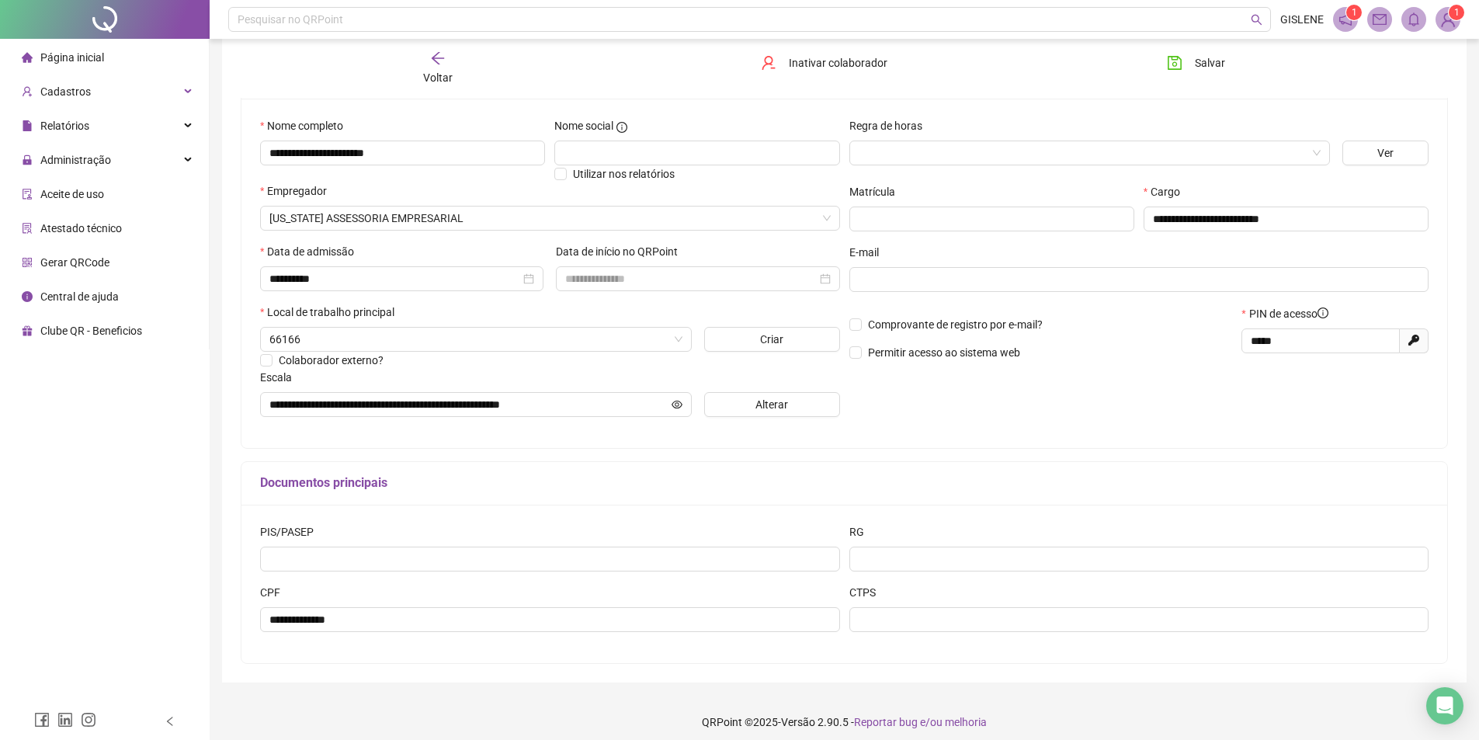
scroll to position [146, 0]
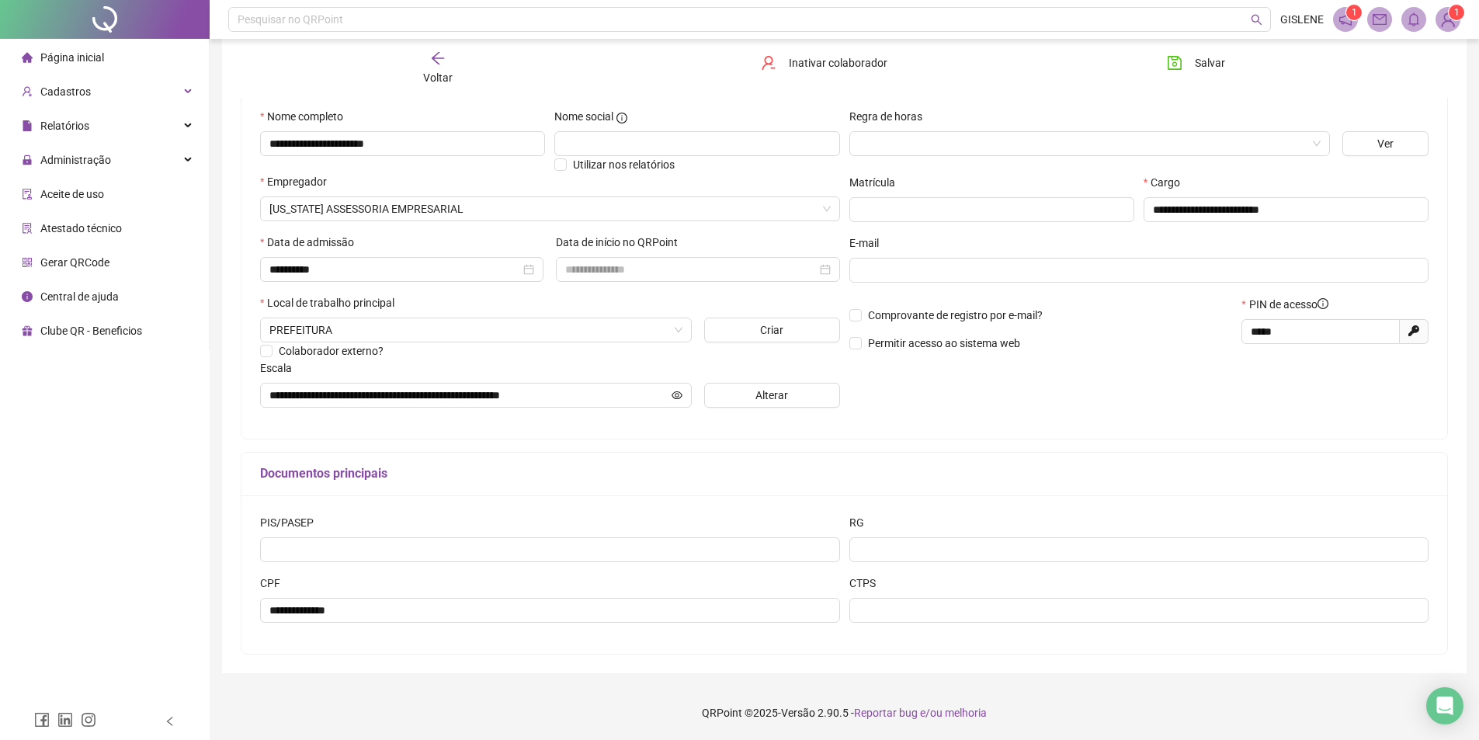
click at [441, 64] on icon "arrow-left" at bounding box center [438, 58] width 16 height 16
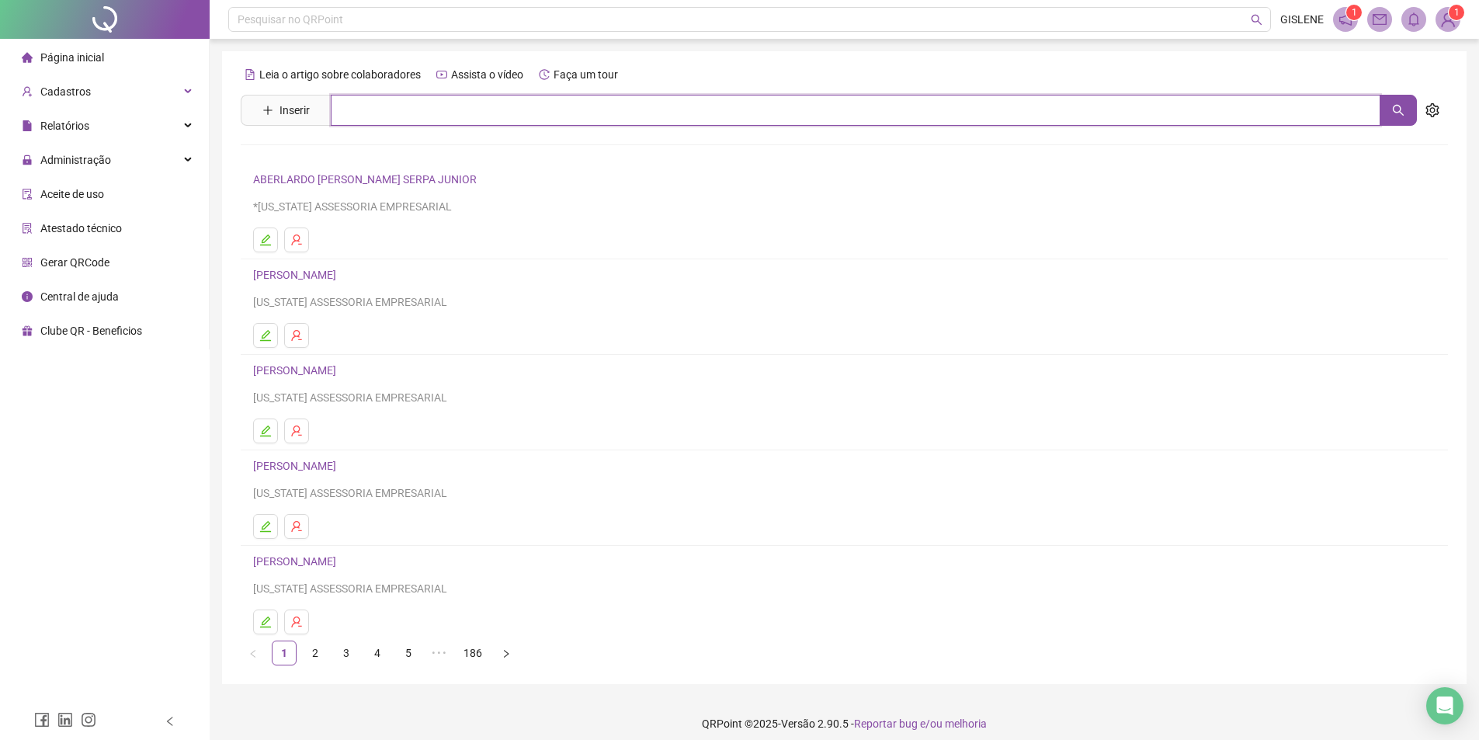
click at [421, 112] on input "text" at bounding box center [855, 110] width 1049 height 31
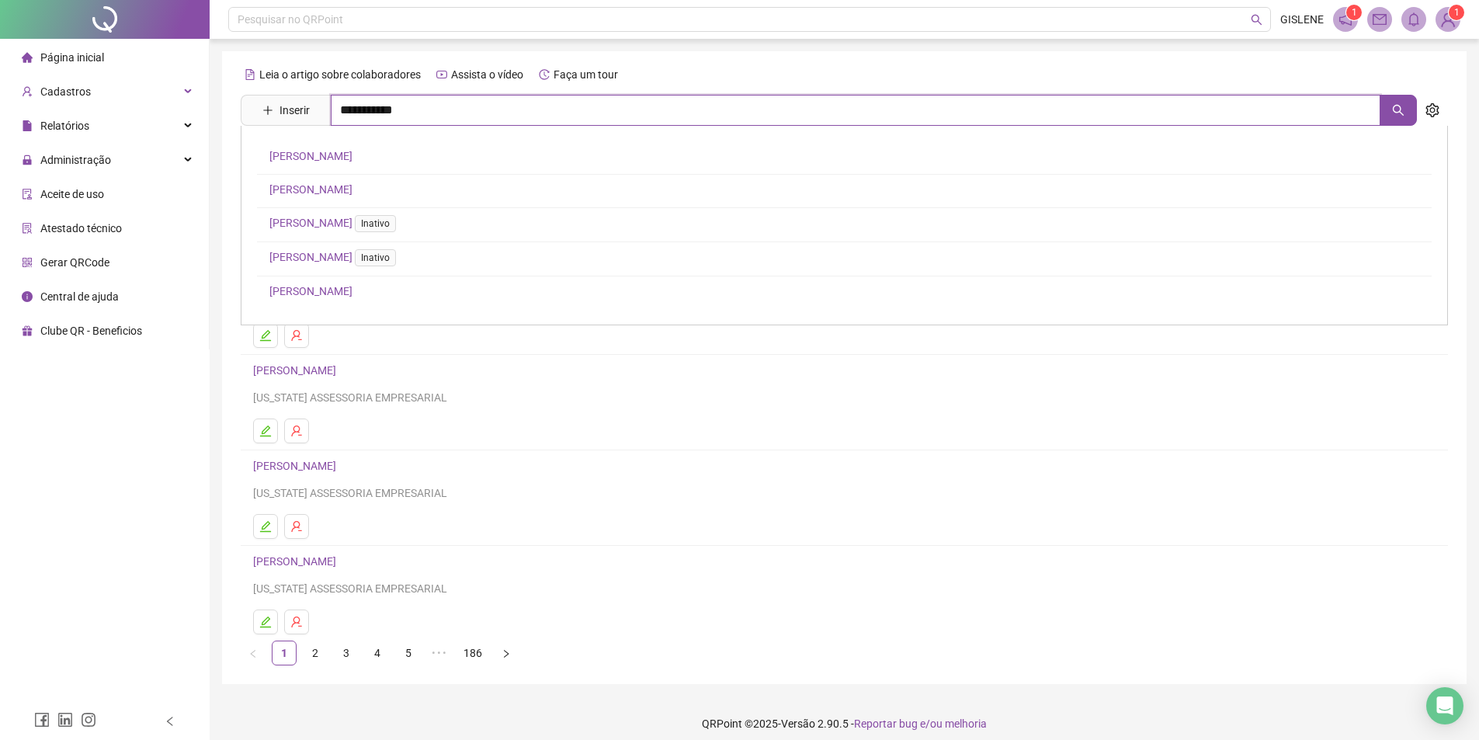
type input "**********"
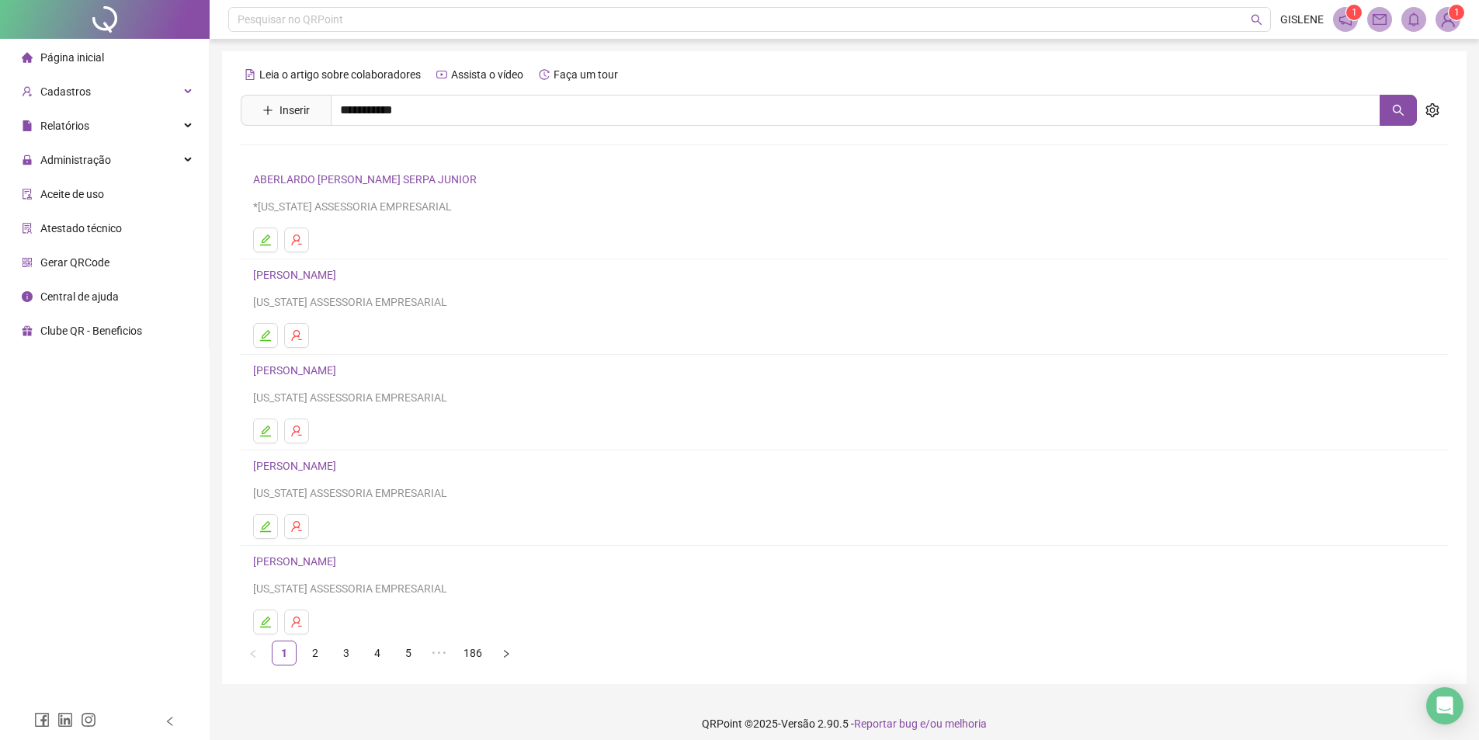
click at [352, 151] on link "[PERSON_NAME]" at bounding box center [310, 156] width 83 height 12
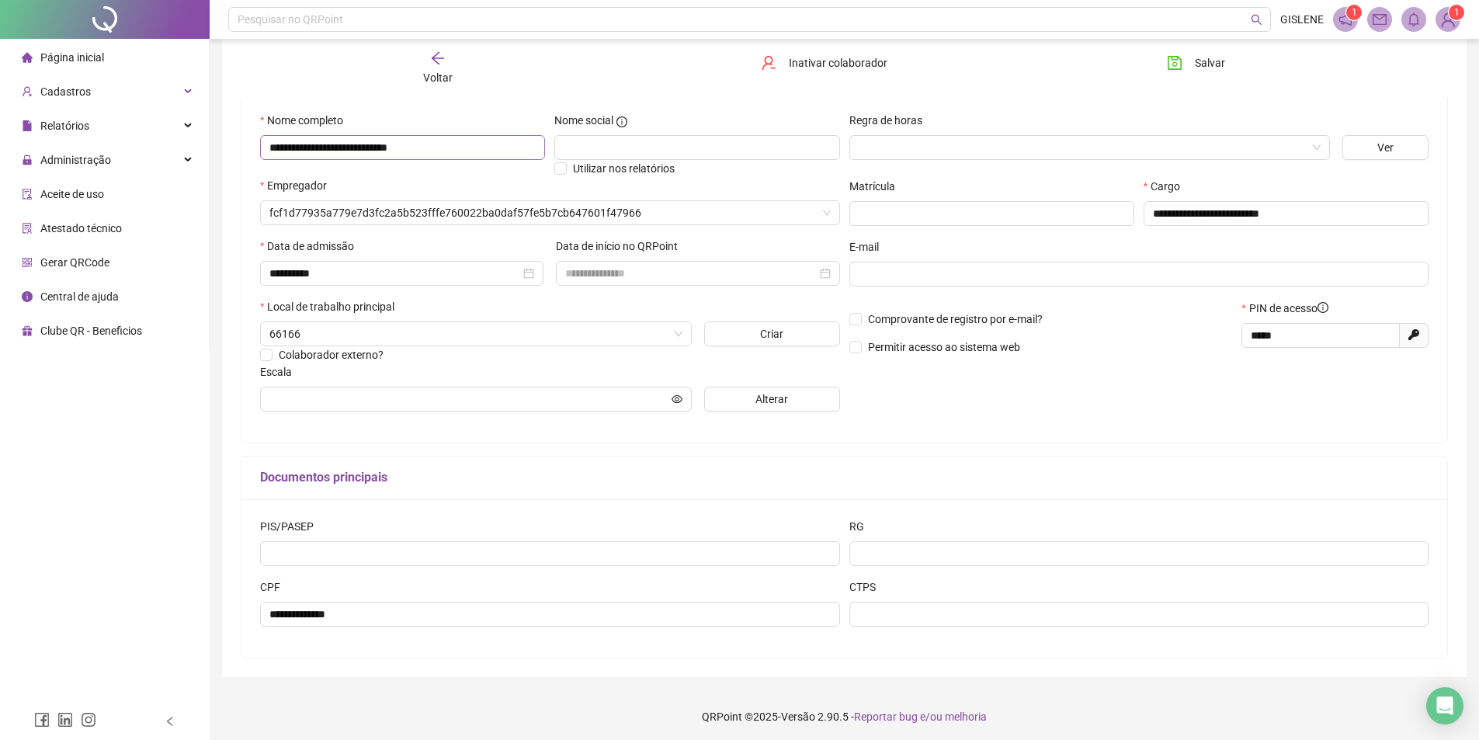
scroll to position [146, 0]
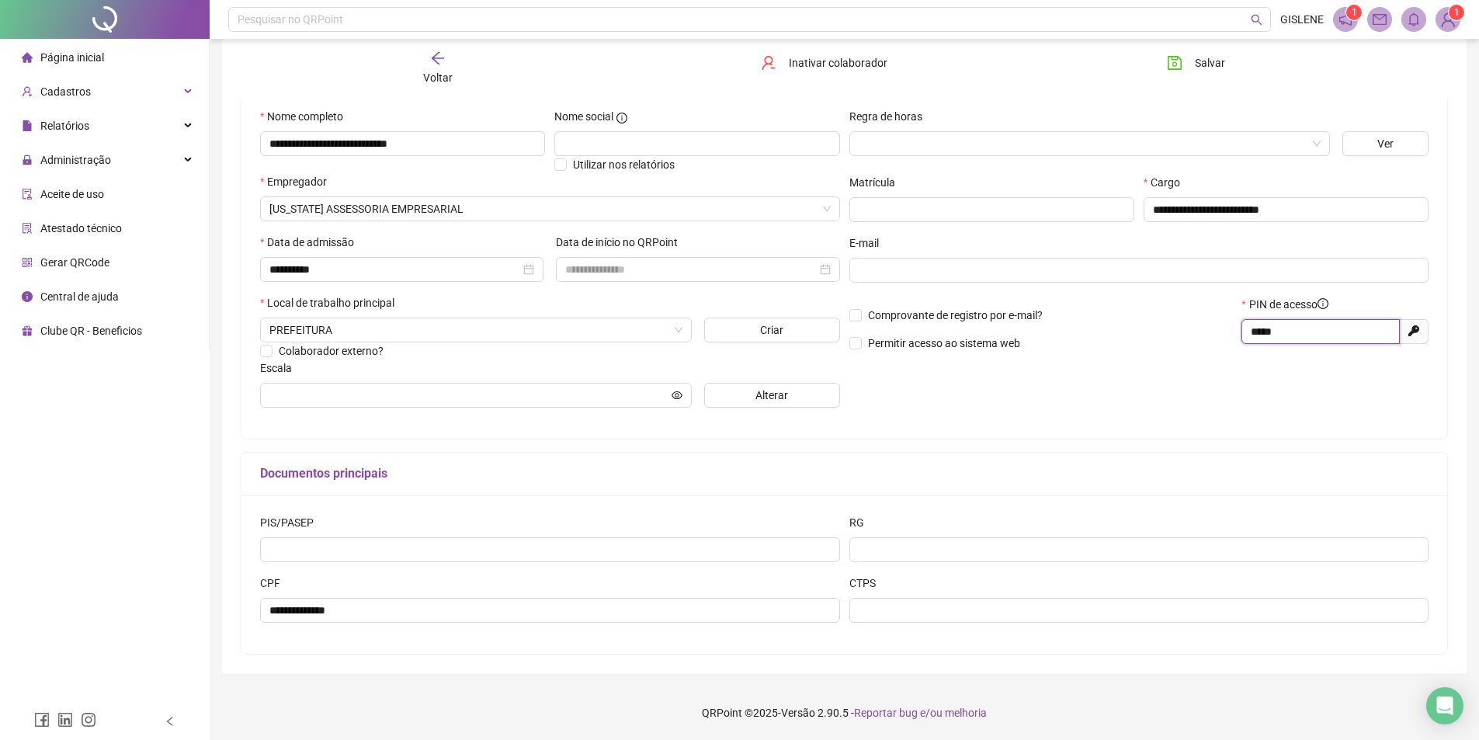
drag, startPoint x: 1298, startPoint y: 338, endPoint x: 1184, endPoint y: 345, distance: 115.1
click at [1184, 345] on div "Comprovante de registro por e-mail? Permitir acesso ao sistema web PIN de acess…" at bounding box center [1138, 329] width 589 height 67
type input "*****"
click at [1204, 65] on span "Salvar" at bounding box center [1209, 62] width 30 height 17
click at [456, 66] on div "Voltar" at bounding box center [437, 68] width 191 height 36
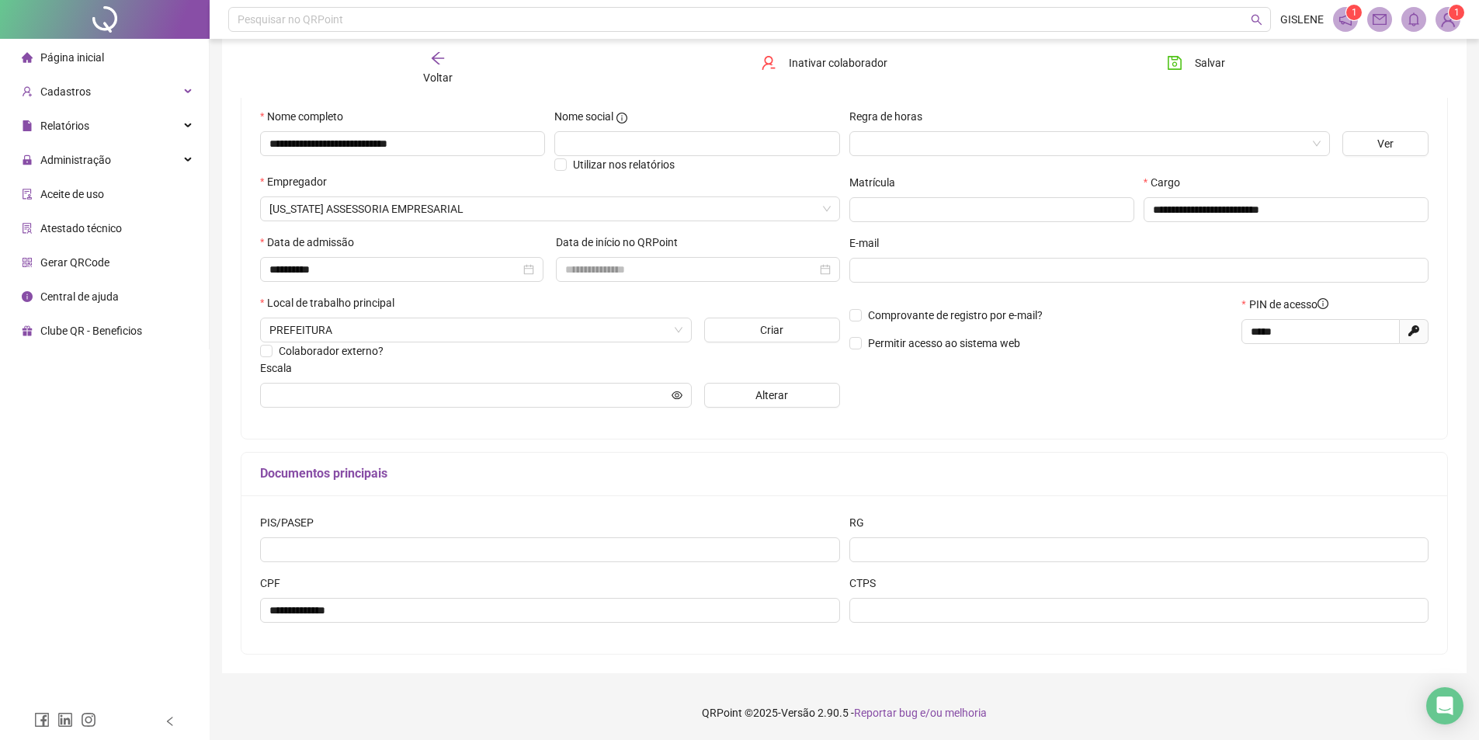
scroll to position [0, 0]
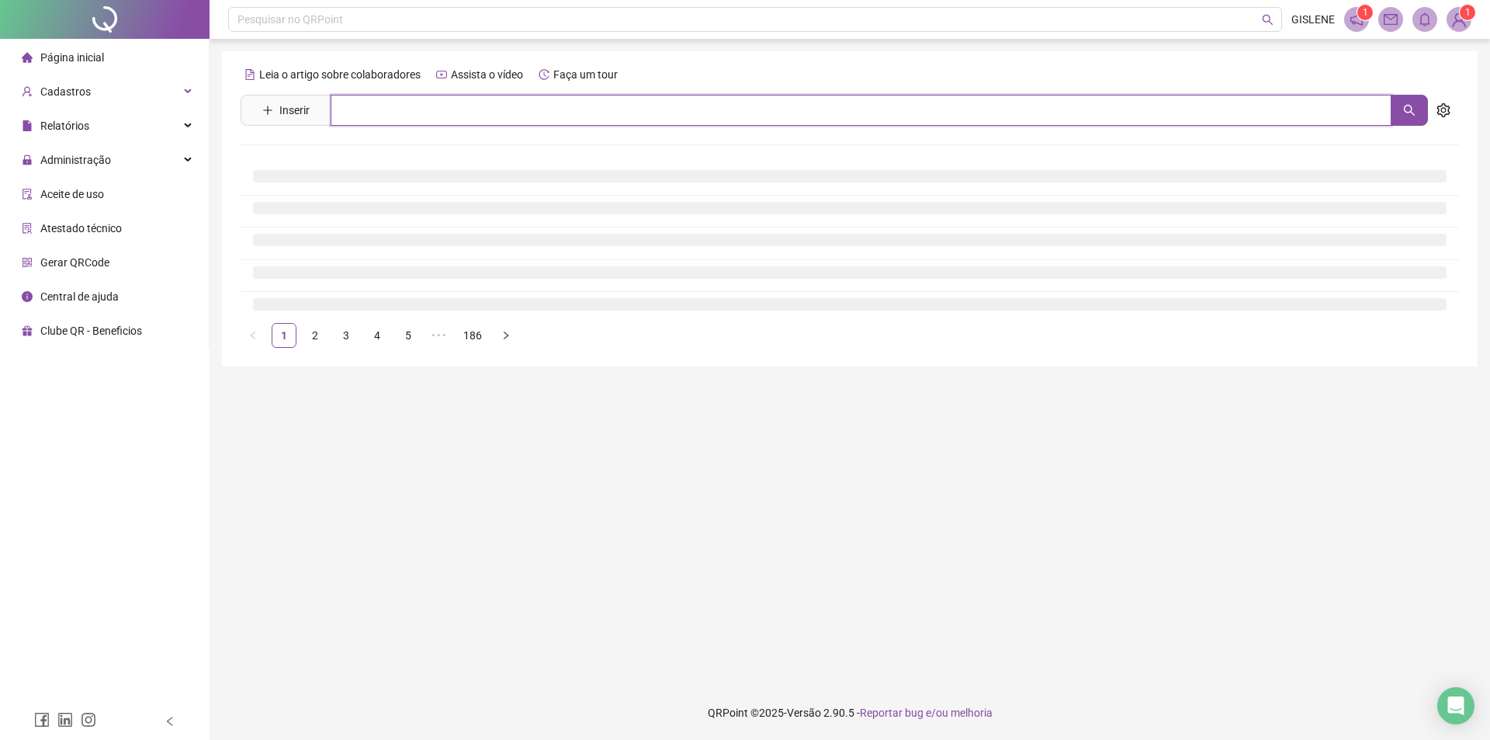
click at [488, 116] on input "text" at bounding box center [861, 110] width 1061 height 31
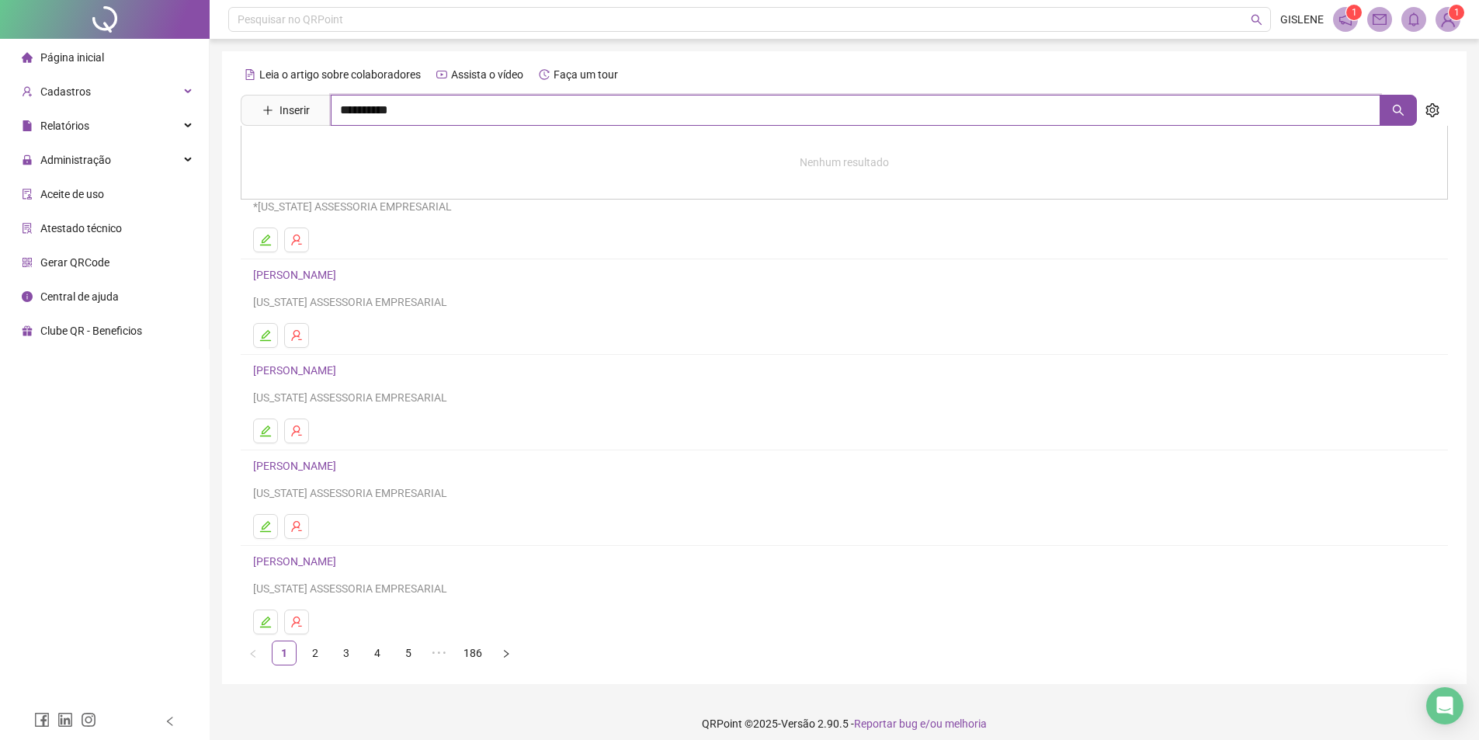
type input "**********"
click at [352, 155] on link "[PERSON_NAME]" at bounding box center [310, 156] width 83 height 12
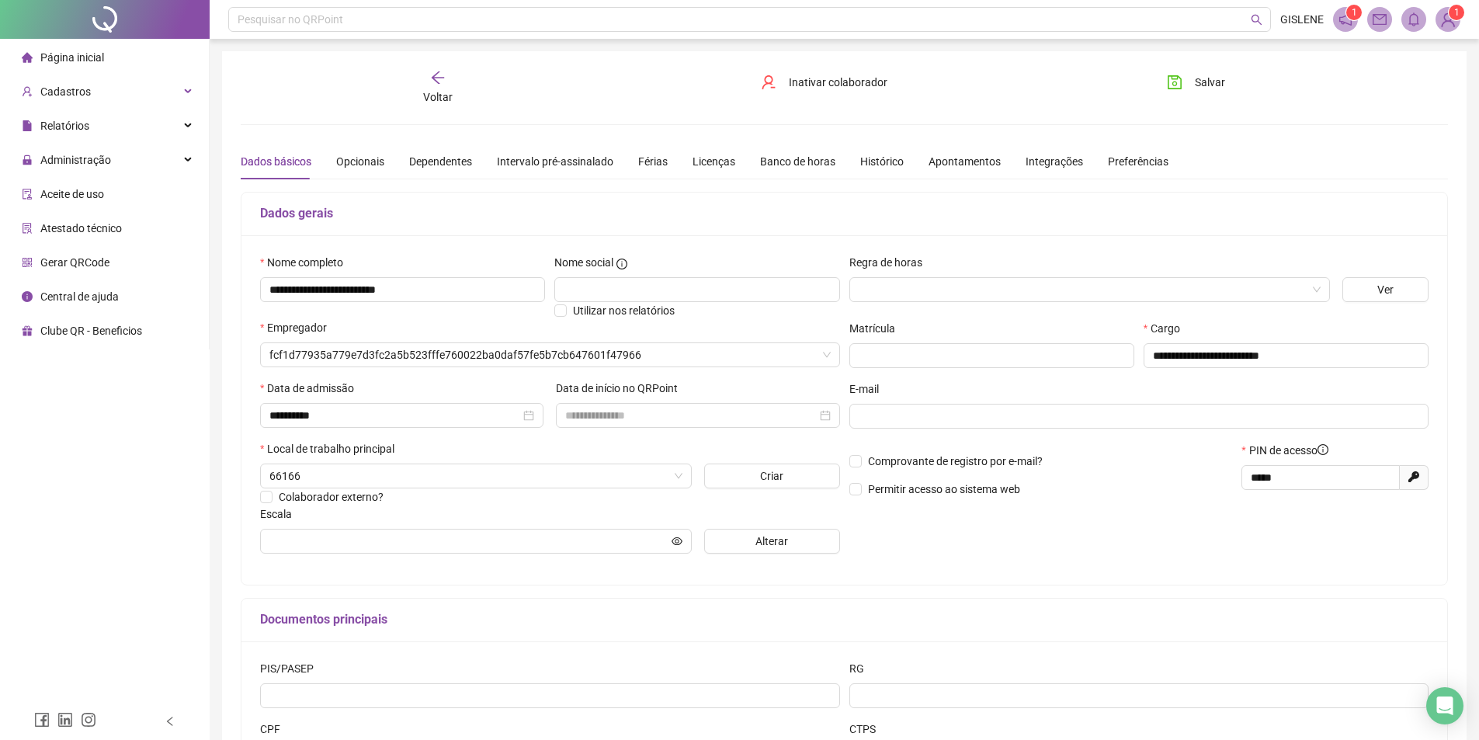
type input "**********"
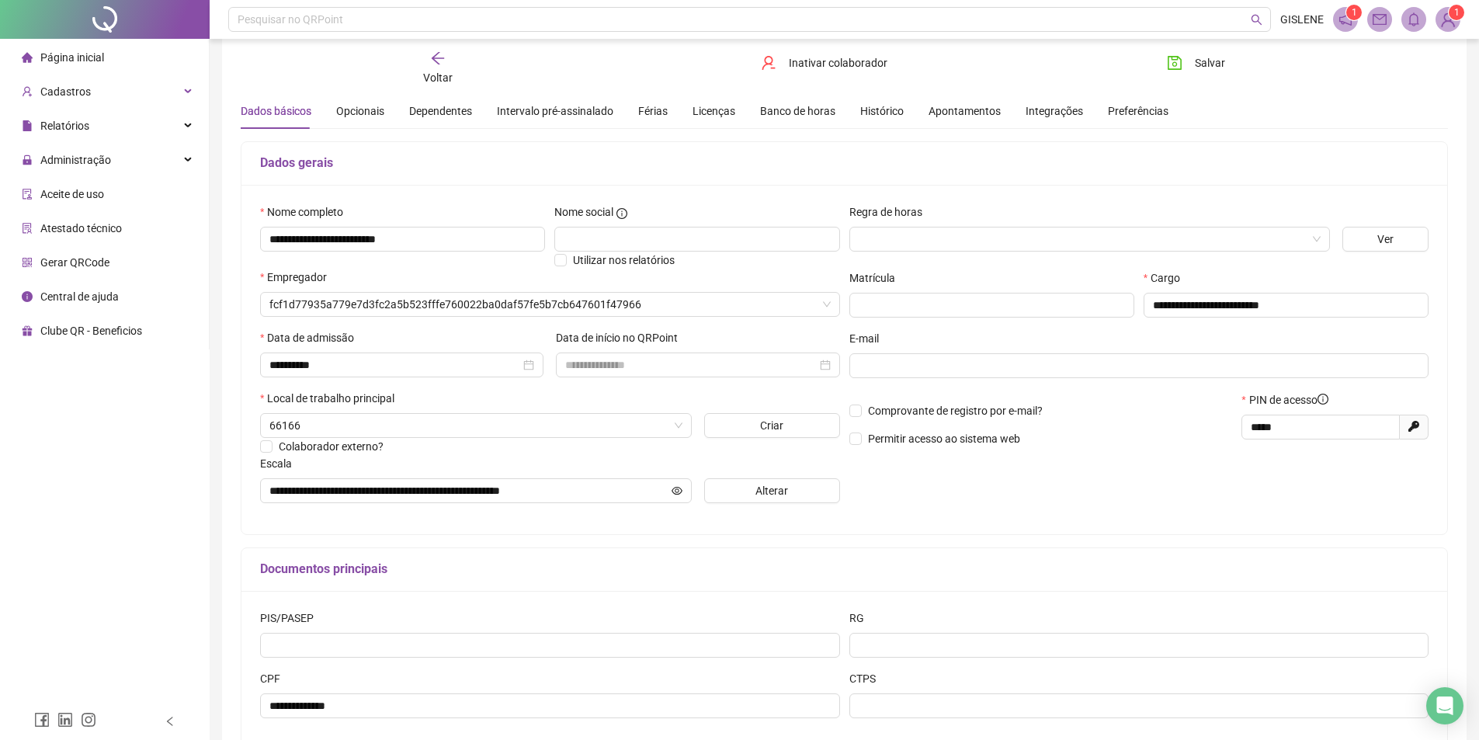
scroll to position [146, 0]
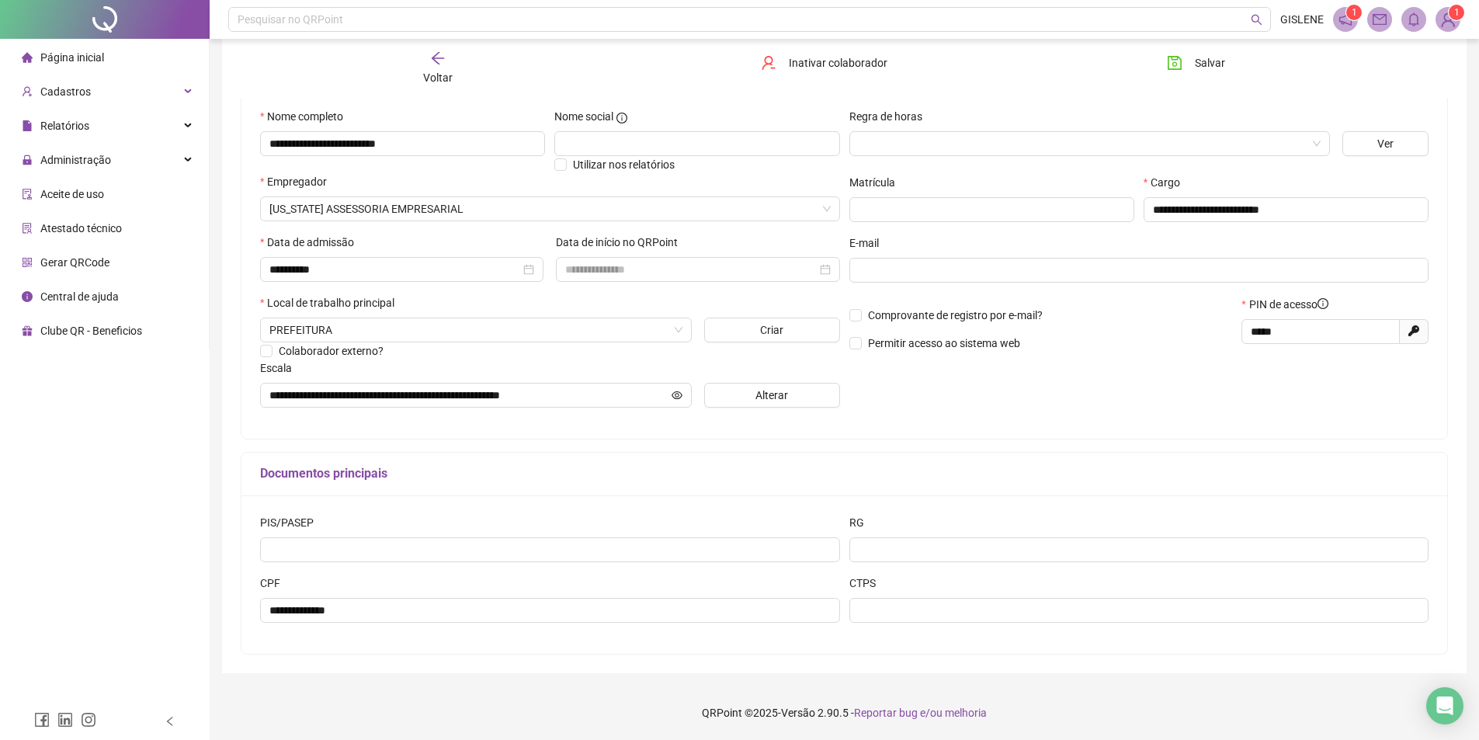
click at [446, 74] on span "Voltar" at bounding box center [437, 77] width 29 height 12
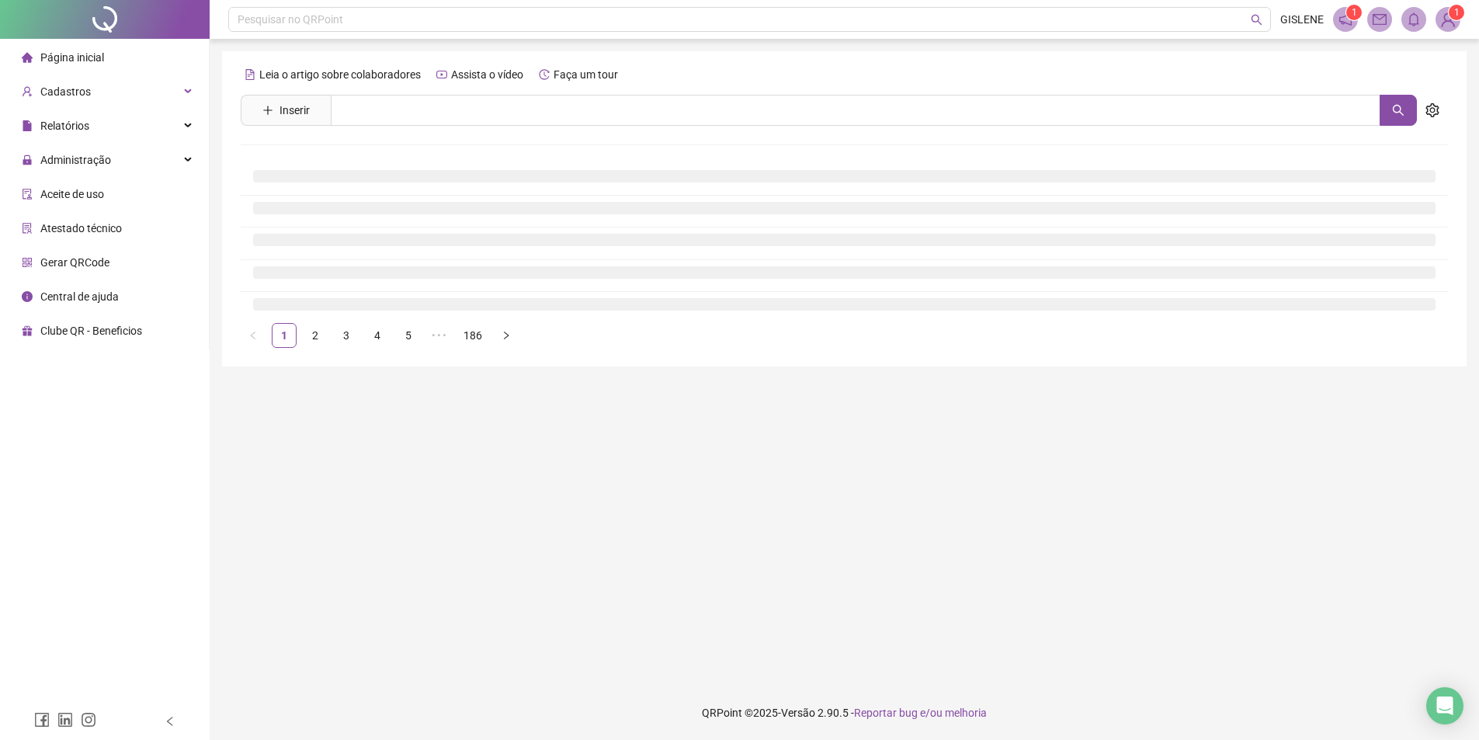
scroll to position [0, 0]
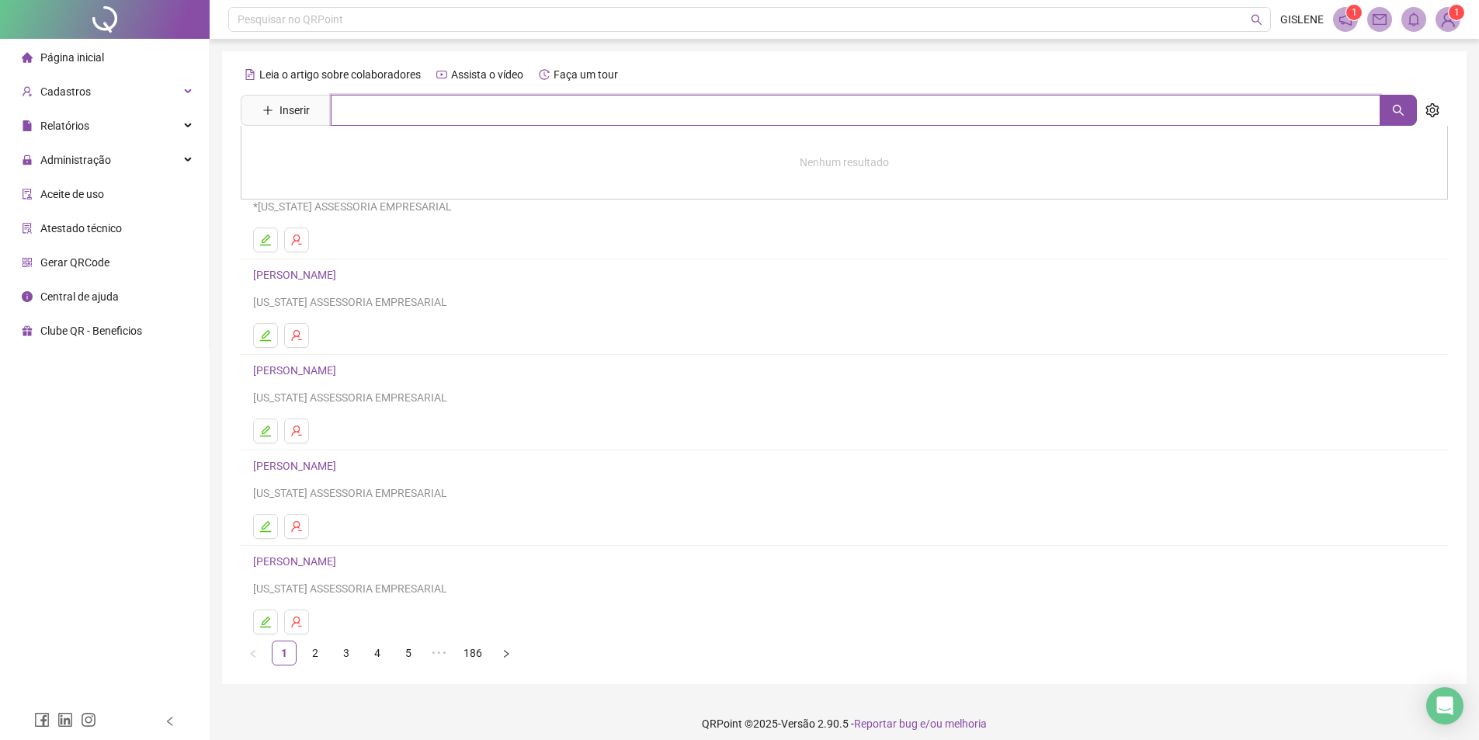
click at [439, 116] on input "text" at bounding box center [855, 110] width 1049 height 31
type input "**********"
click at [352, 155] on link "[PERSON_NAME]" at bounding box center [310, 156] width 83 height 12
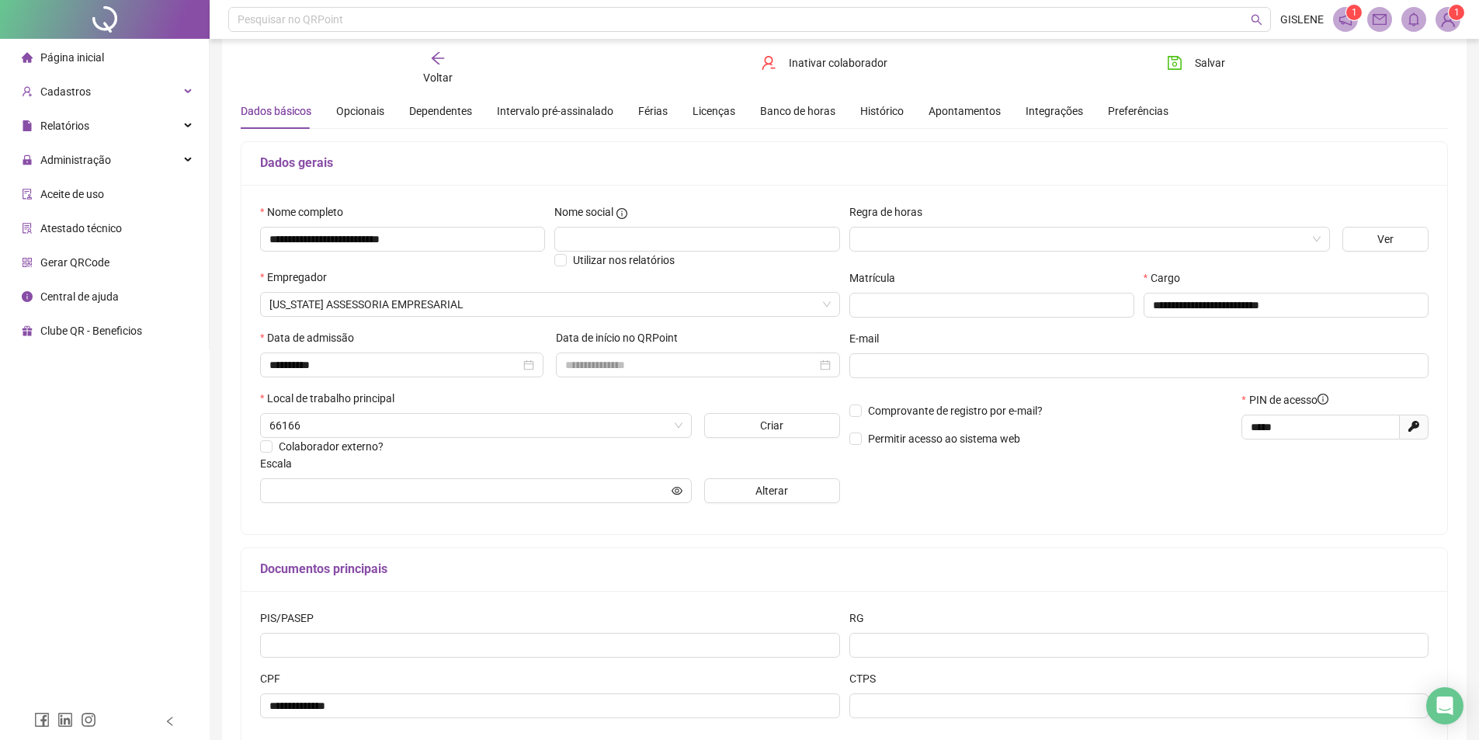
scroll to position [146, 0]
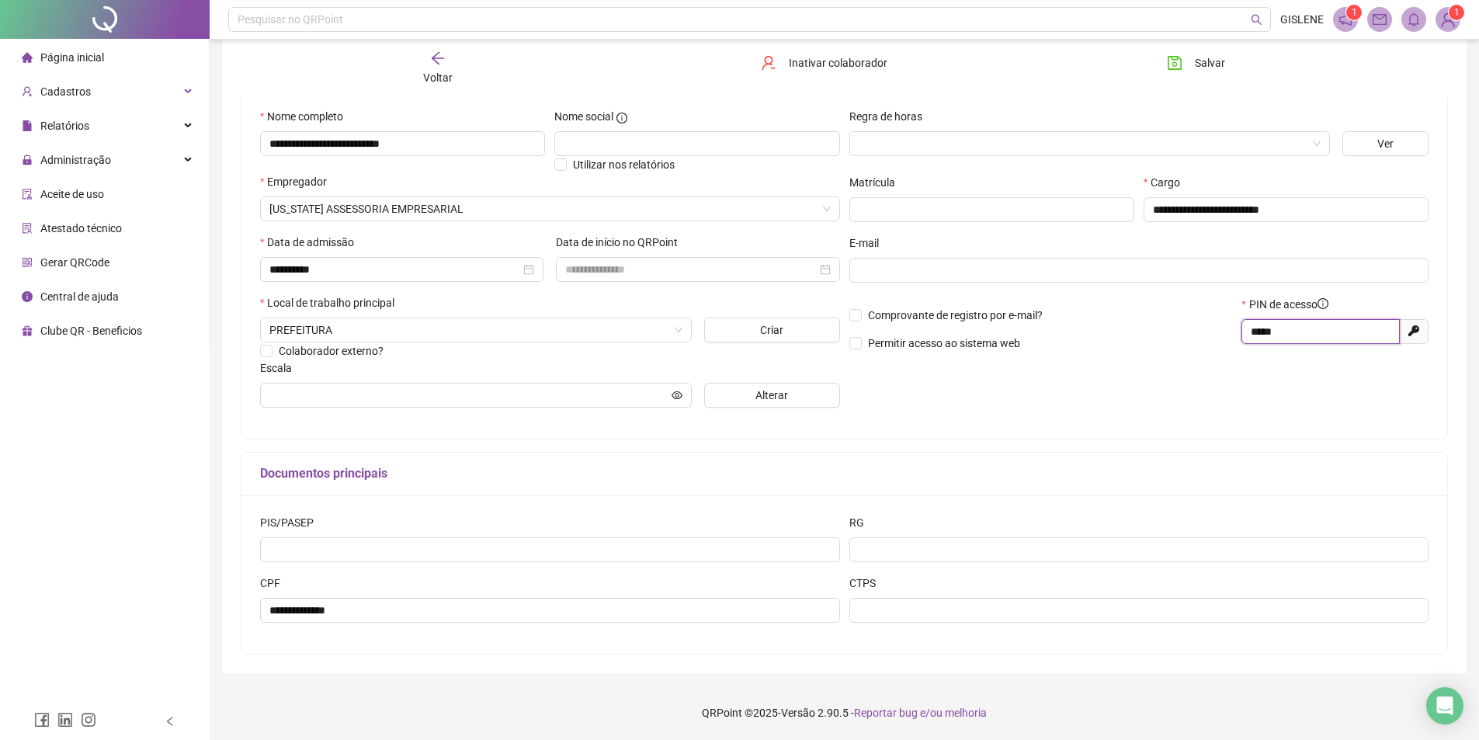
drag, startPoint x: 1294, startPoint y: 335, endPoint x: 993, endPoint y: 352, distance: 301.7
click at [1000, 351] on div "Comprovante de registro por e-mail? Permitir acesso ao sistema web PIN de acess…" at bounding box center [1138, 329] width 589 height 67
type input "*****"
click at [1163, 327] on div "Comprovante de registro por e-mail? Permitir acesso ao sistema web" at bounding box center [1040, 329] width 393 height 67
click at [1184, 67] on button "Salvar" at bounding box center [1195, 62] width 81 height 25
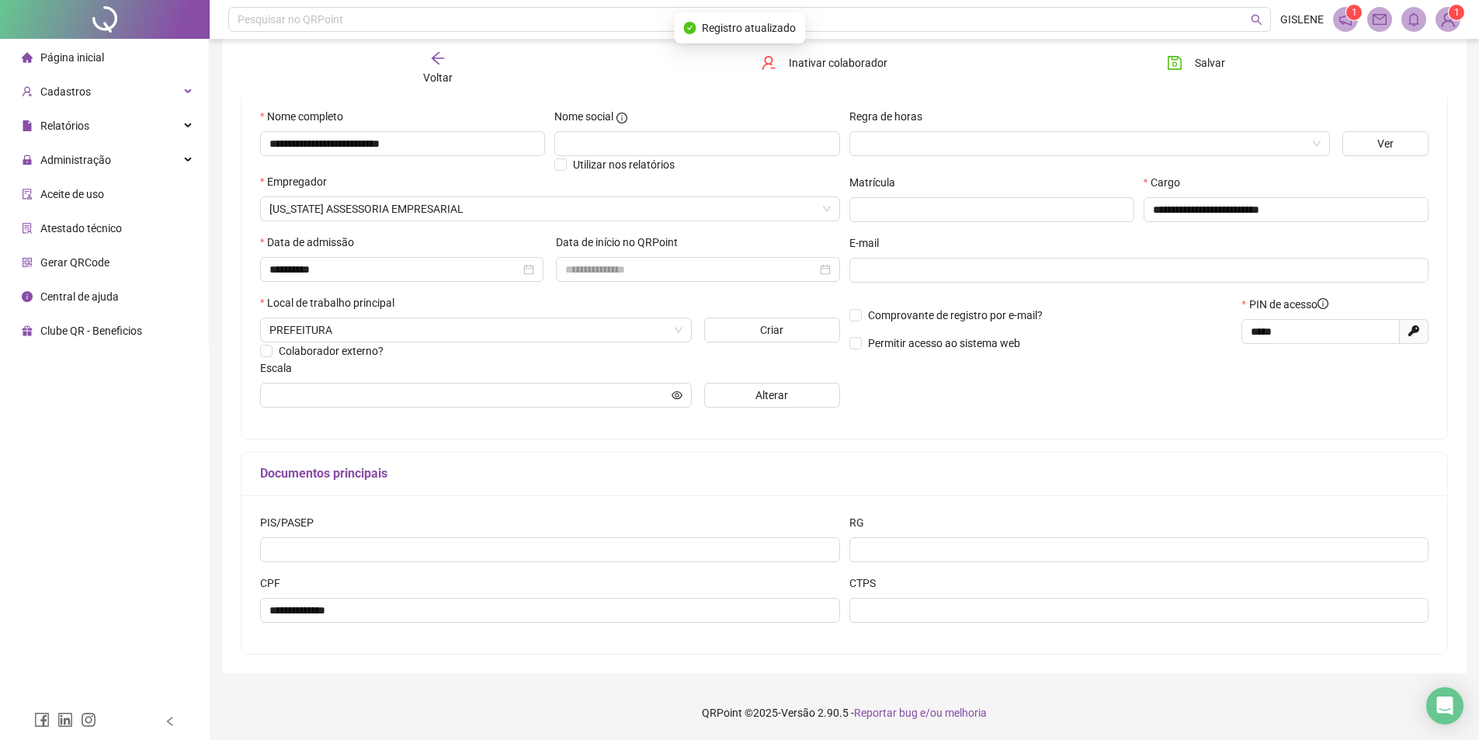
click at [449, 61] on div "Voltar" at bounding box center [437, 68] width 191 height 36
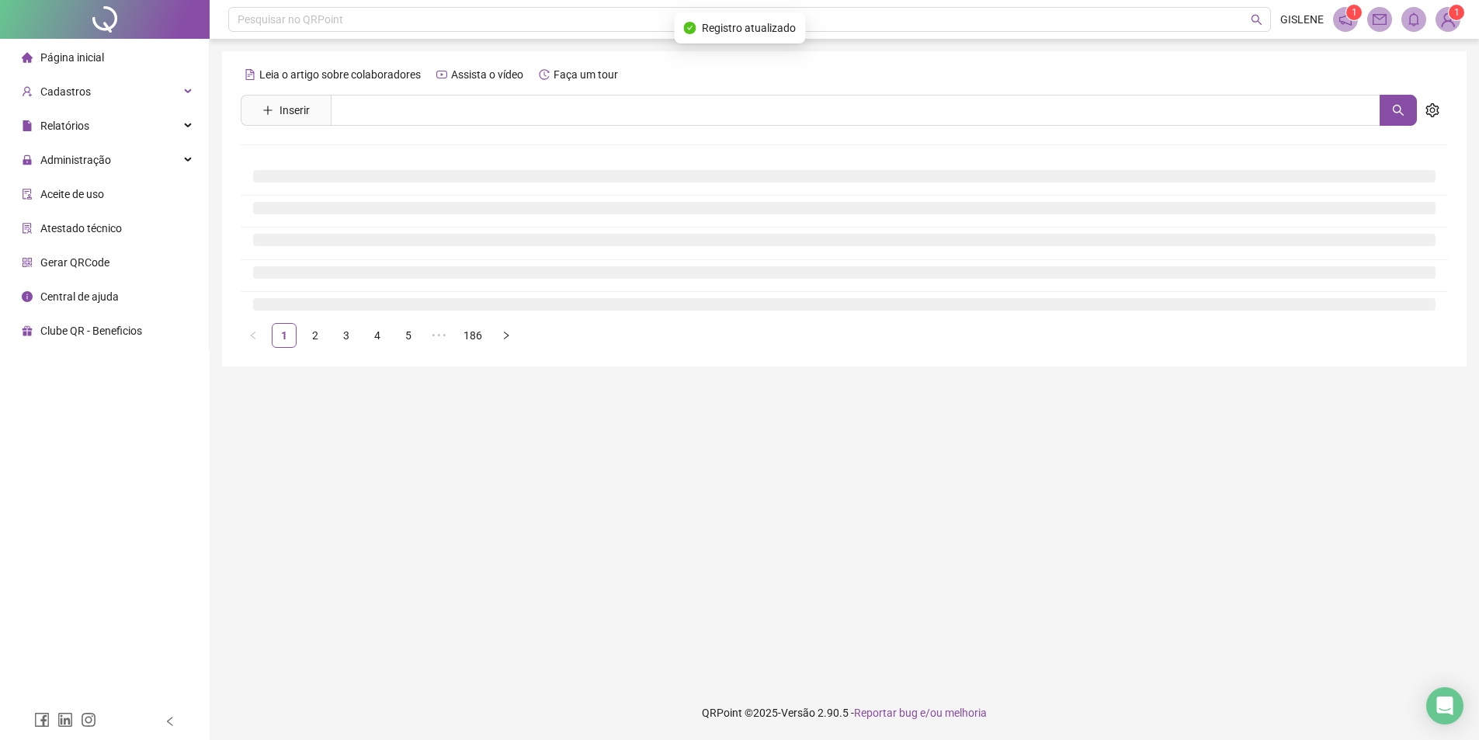
scroll to position [0, 0]
click at [430, 108] on input "text" at bounding box center [861, 110] width 1061 height 31
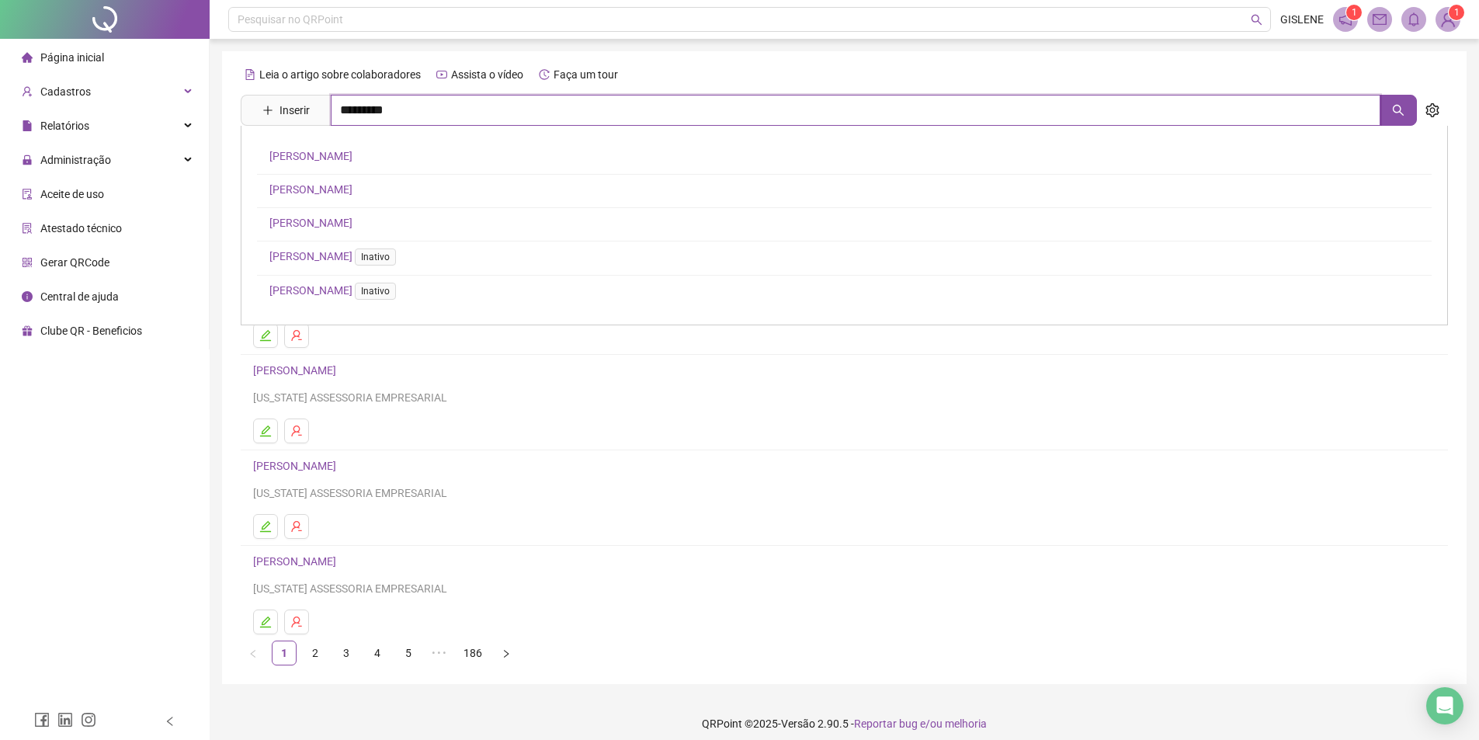
type input "*********"
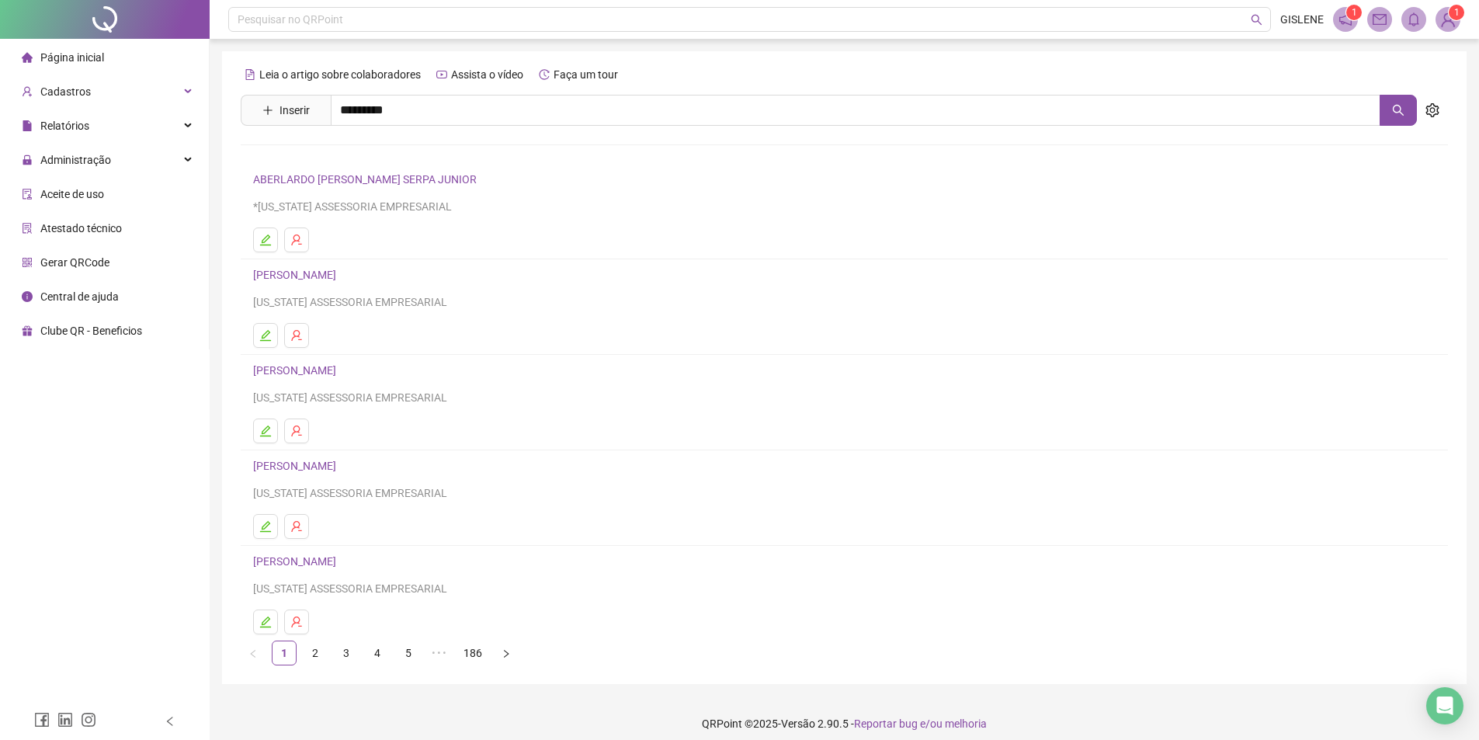
click at [352, 224] on link "[PERSON_NAME]" at bounding box center [310, 223] width 83 height 12
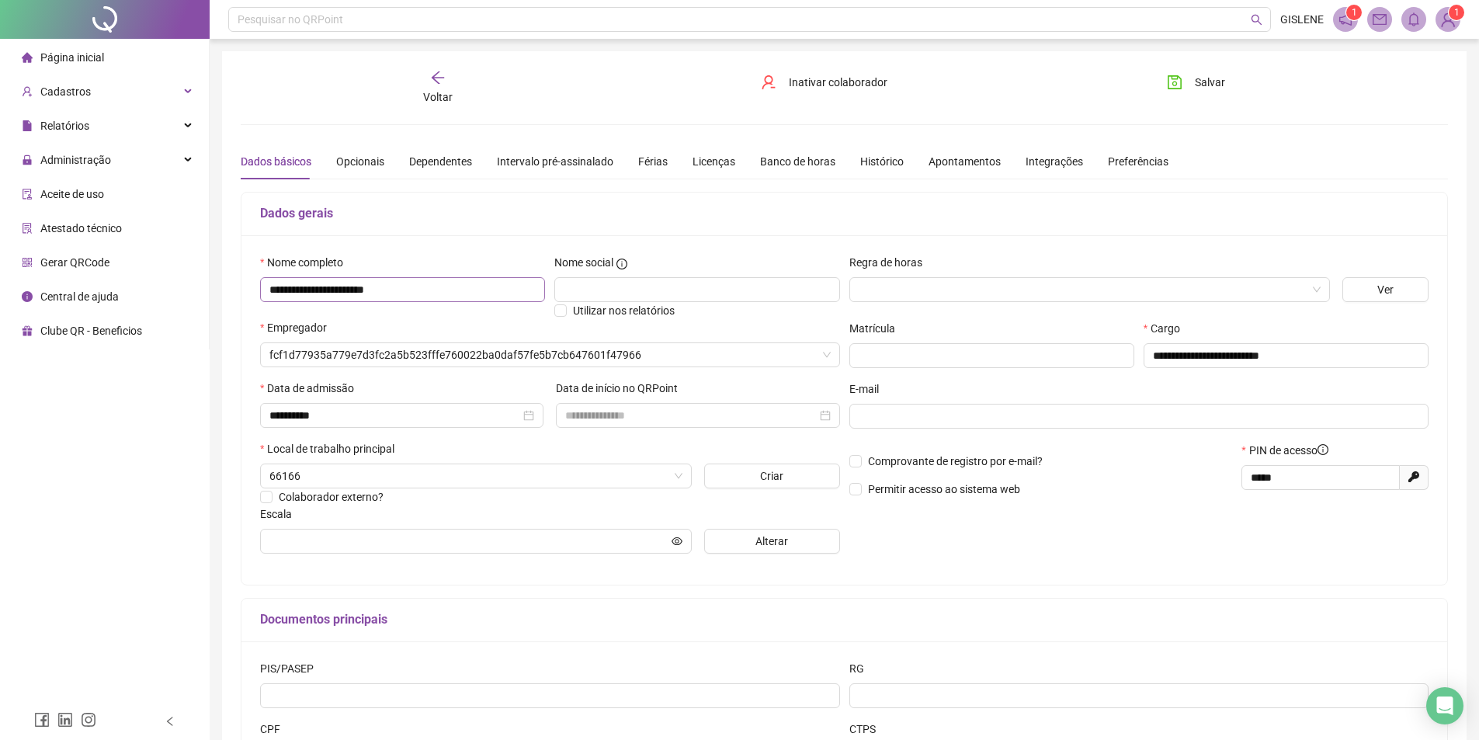
type input "**********"
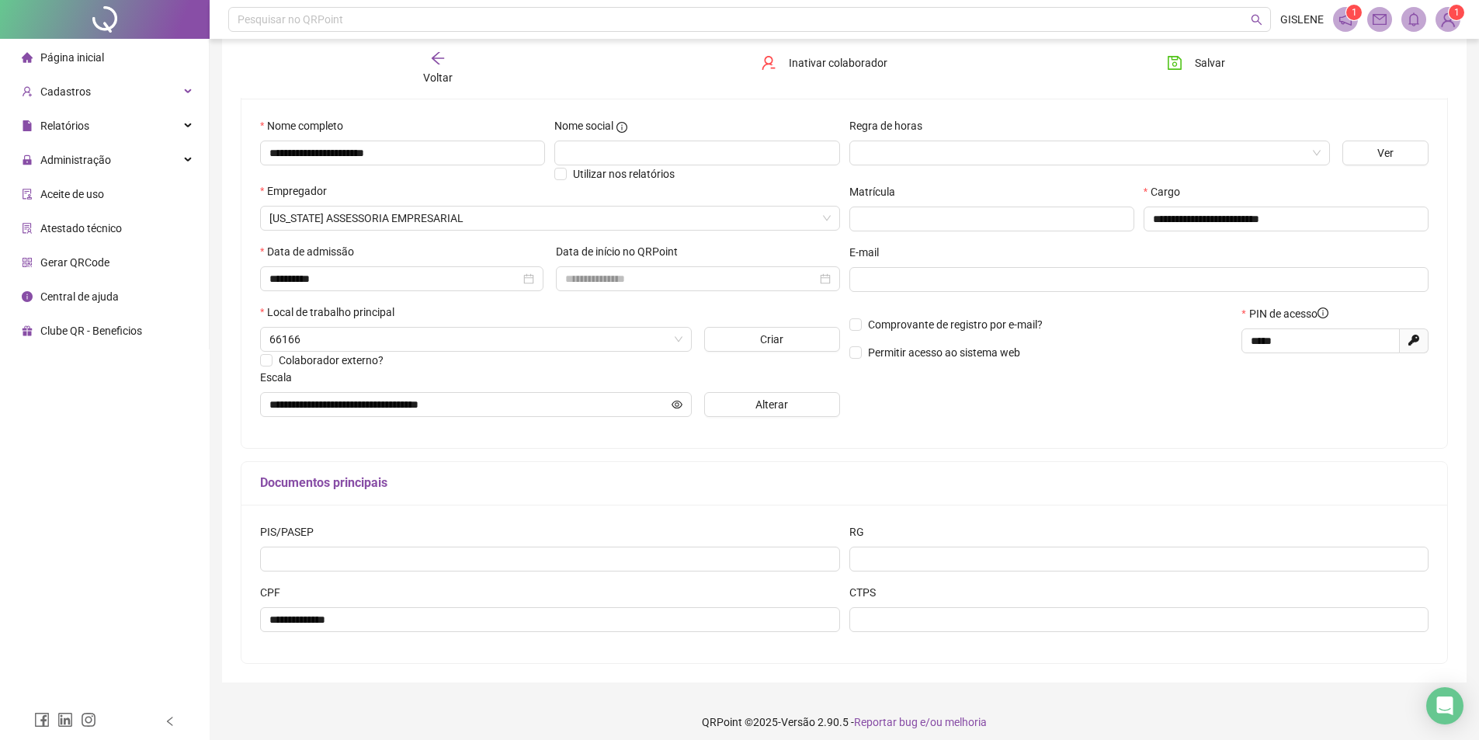
scroll to position [146, 0]
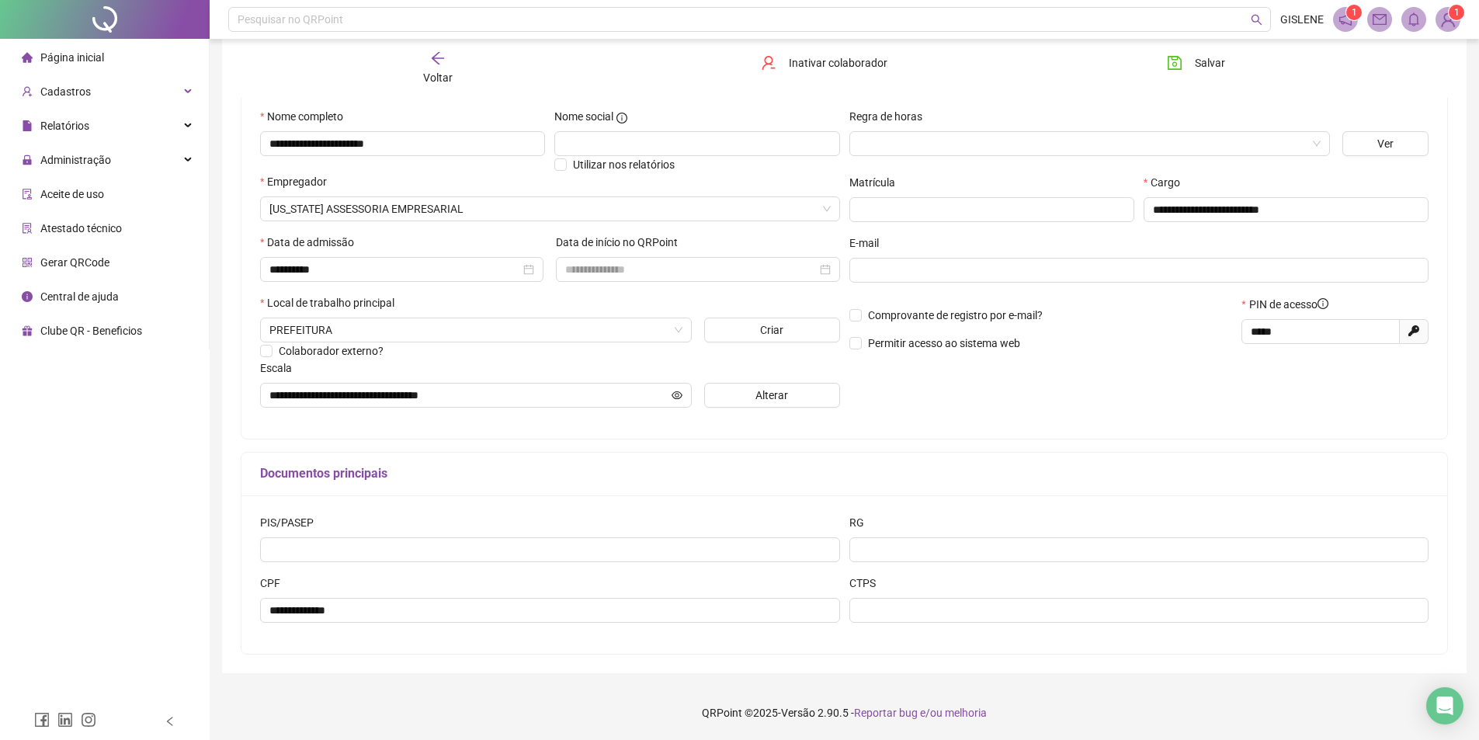
click at [449, 66] on div "Voltar" at bounding box center [437, 68] width 191 height 36
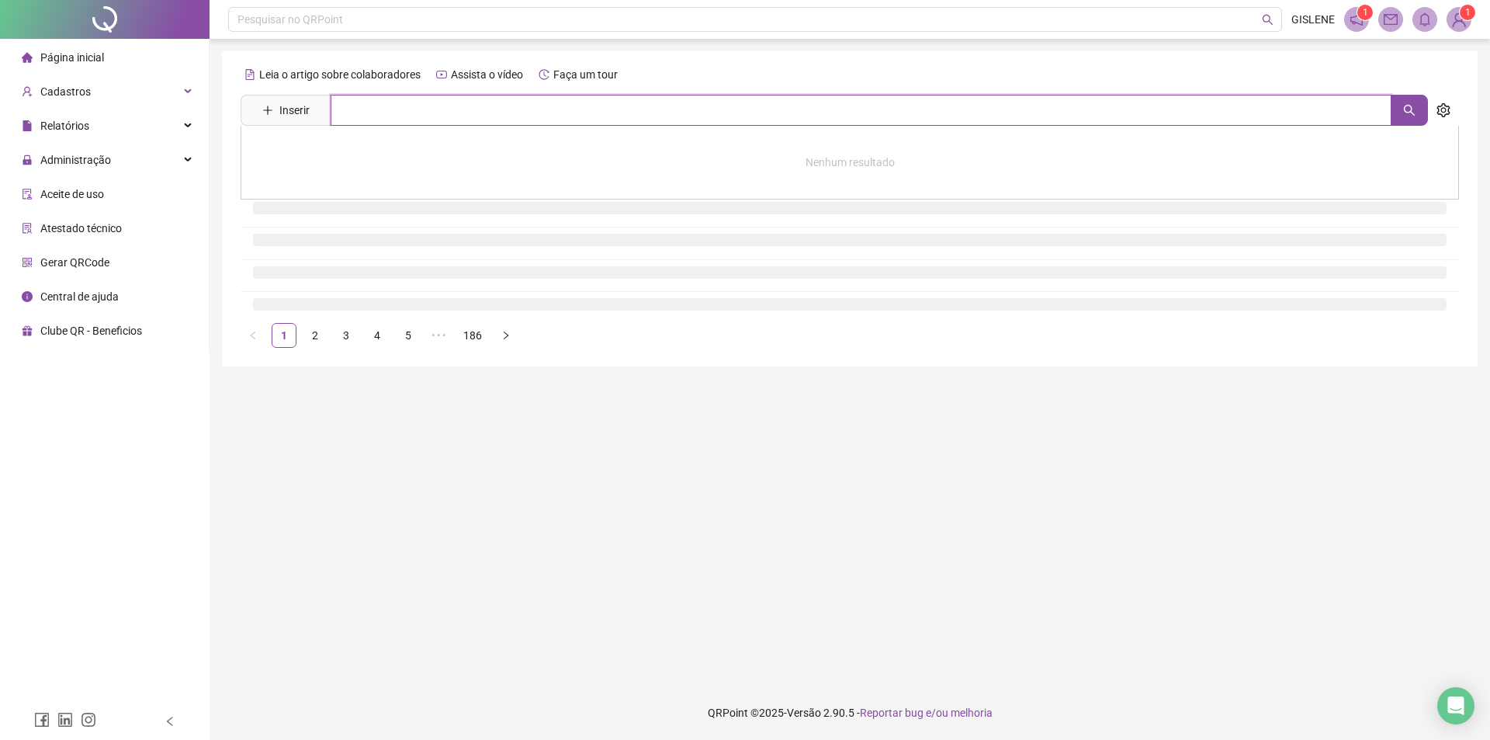
click at [457, 105] on input "text" at bounding box center [861, 110] width 1061 height 31
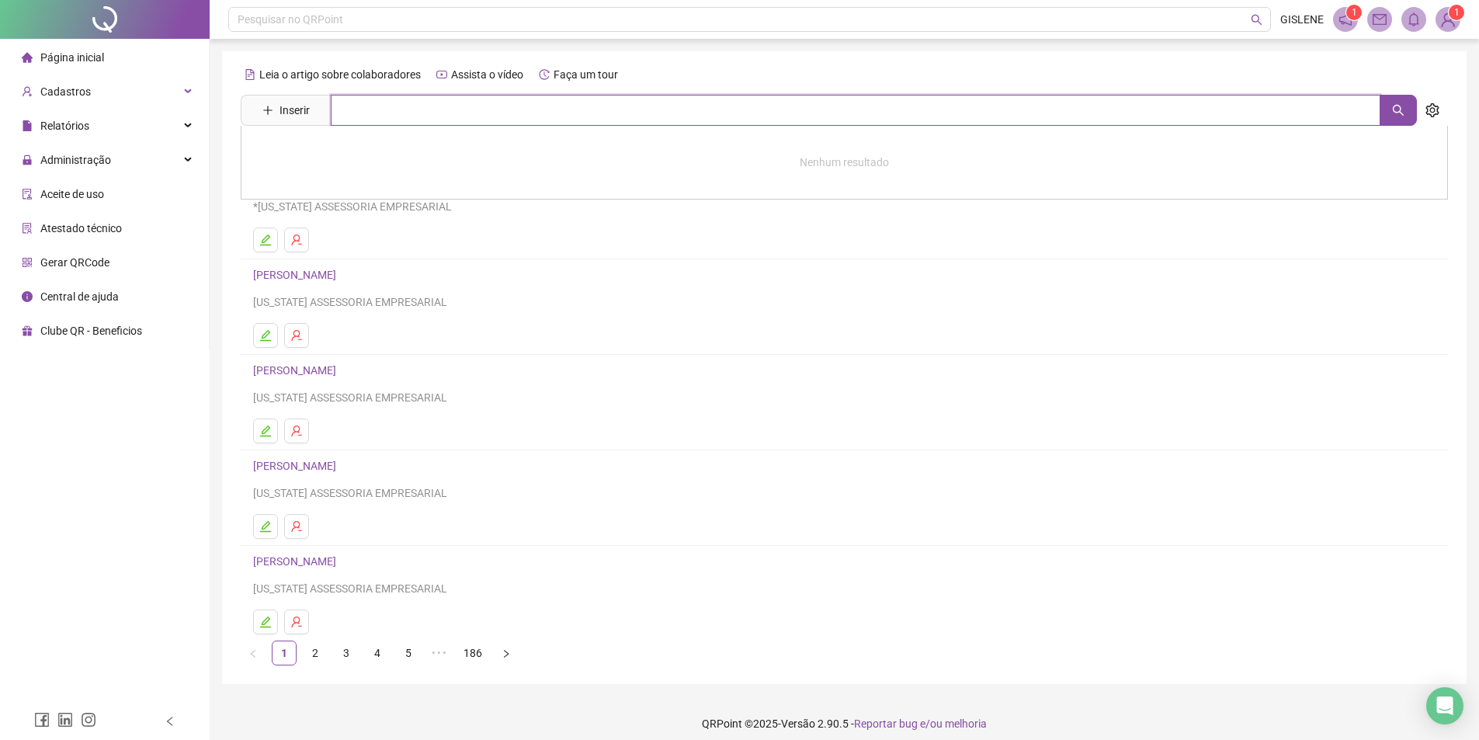
click at [456, 107] on input "text" at bounding box center [855, 110] width 1049 height 31
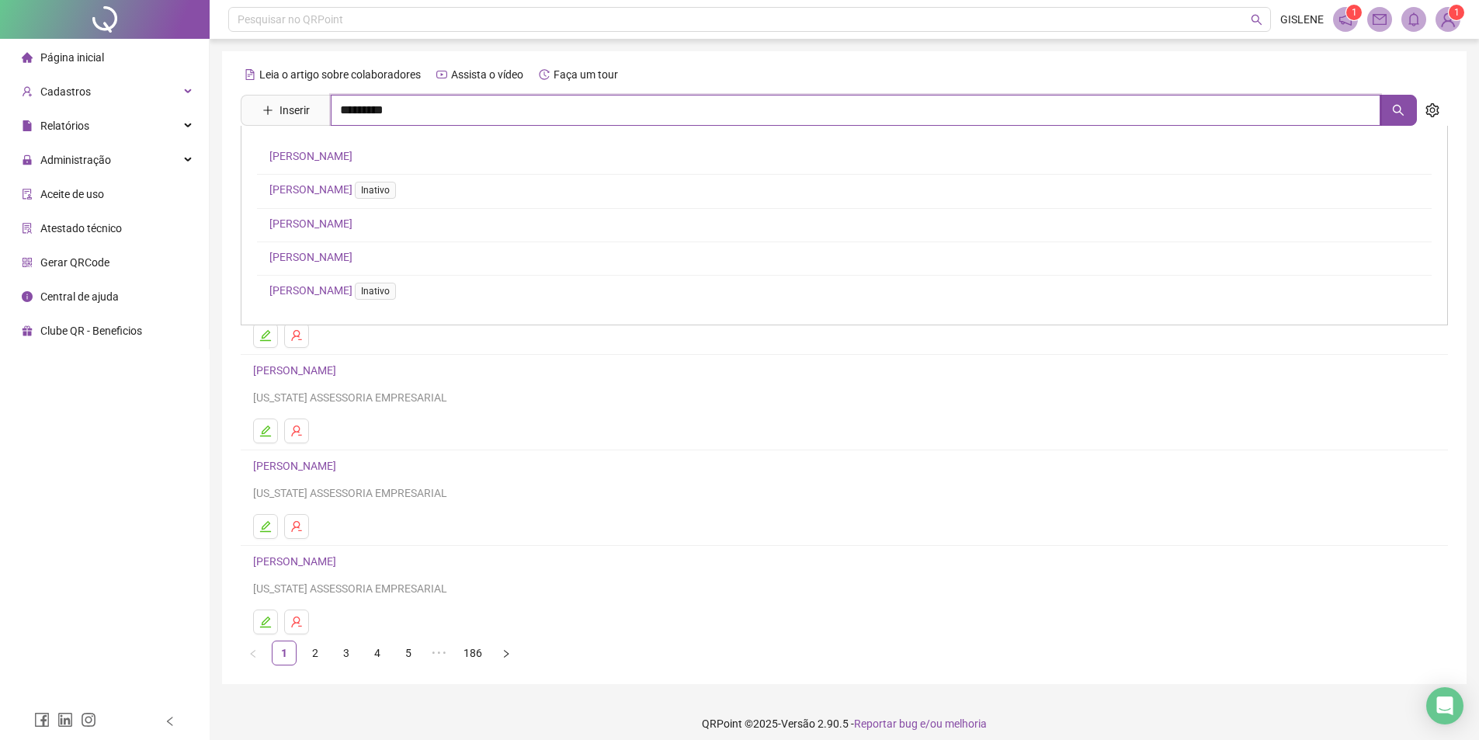
type input "*********"
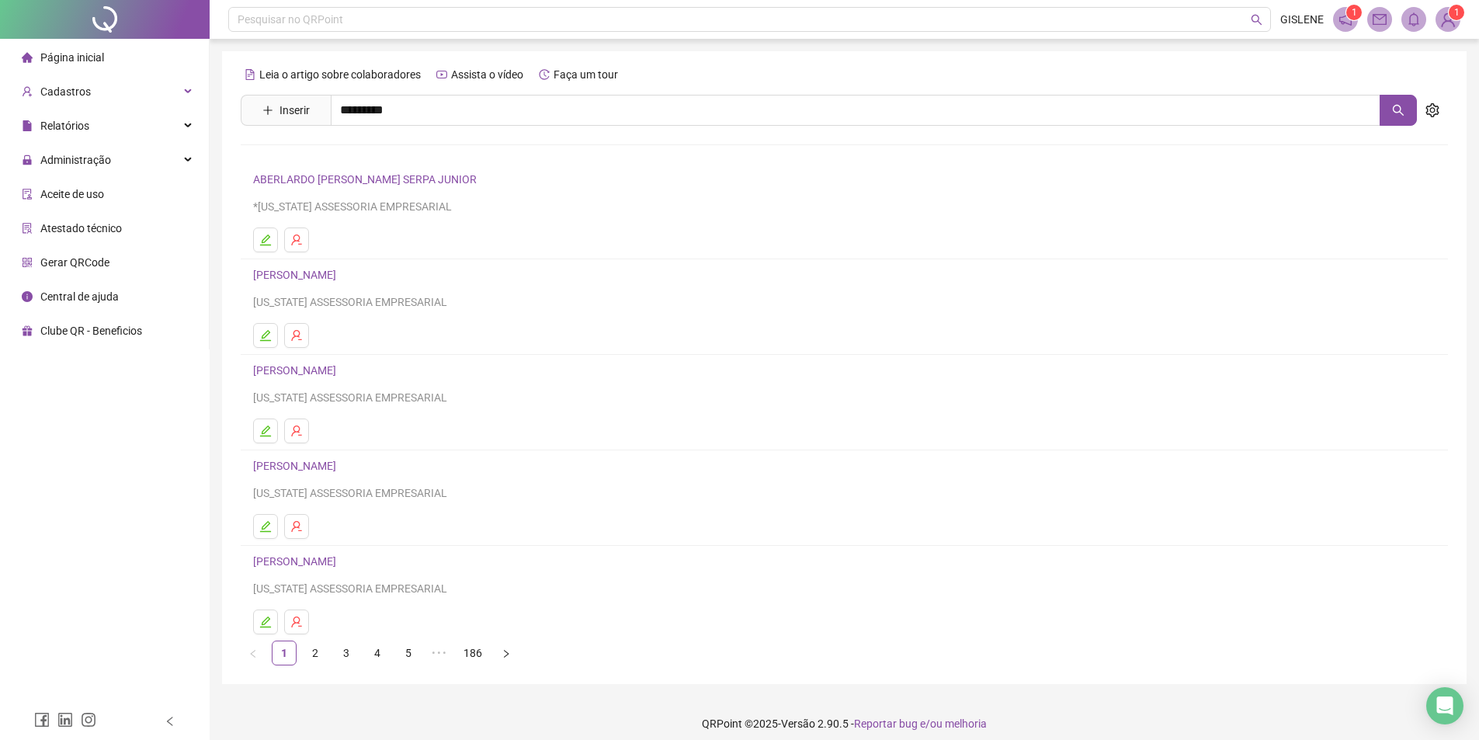
click at [352, 151] on link "[PERSON_NAME]" at bounding box center [310, 156] width 83 height 12
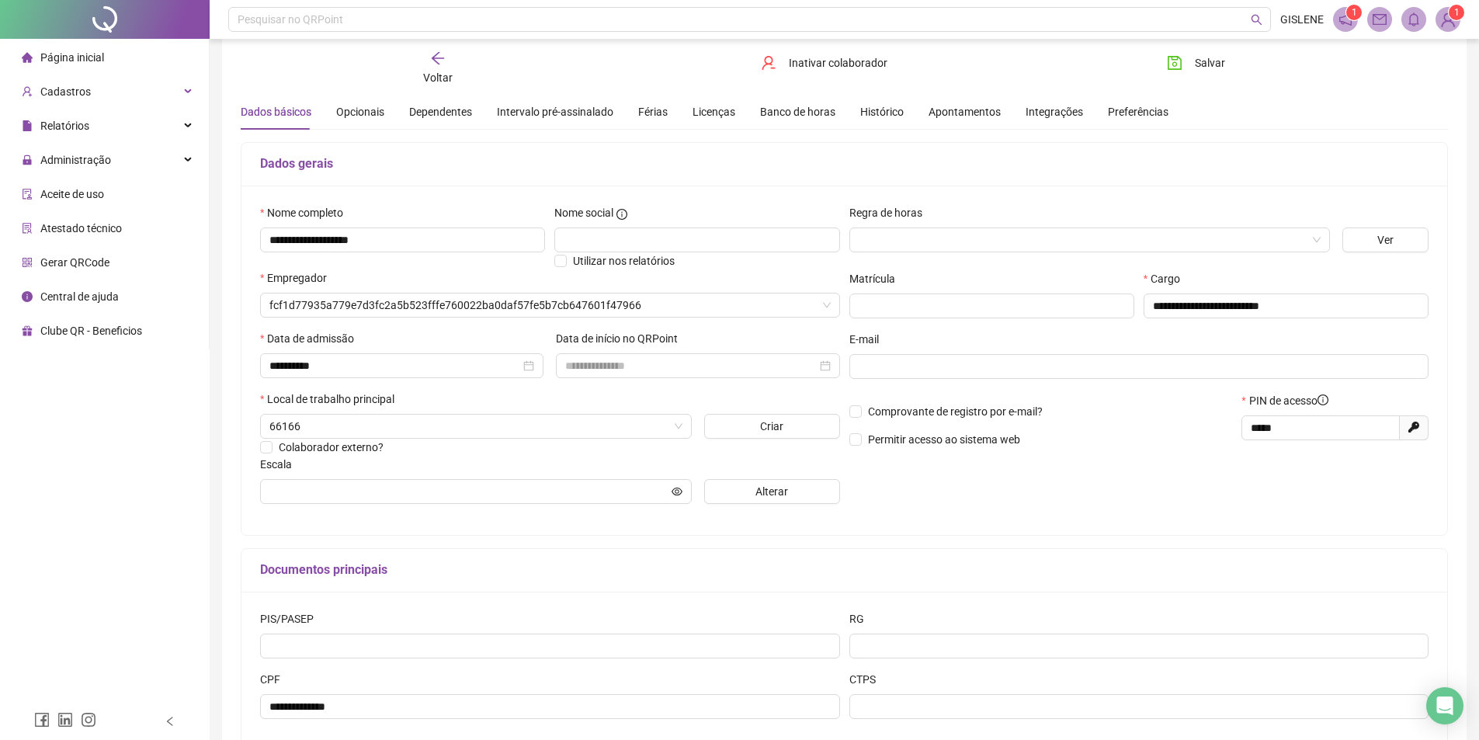
type input "**********"
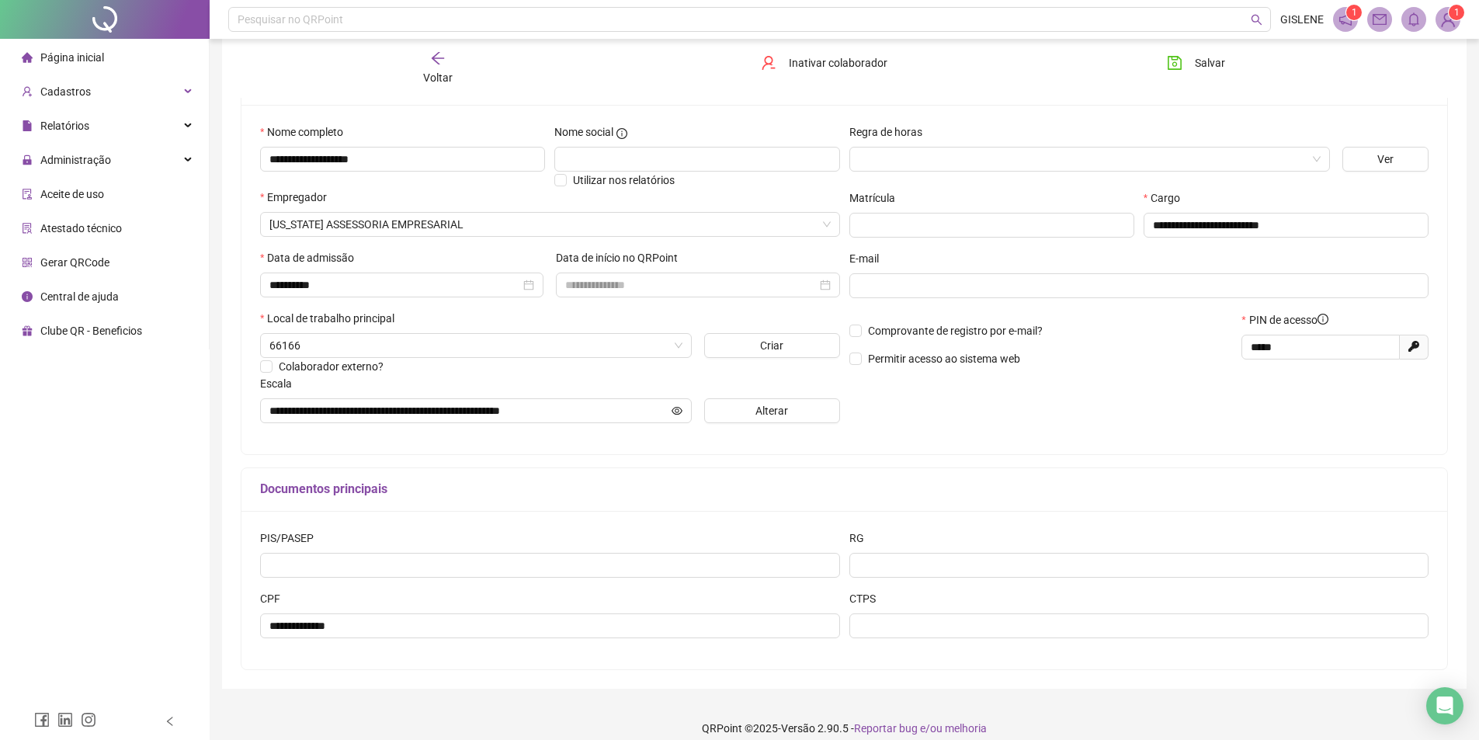
scroll to position [146, 0]
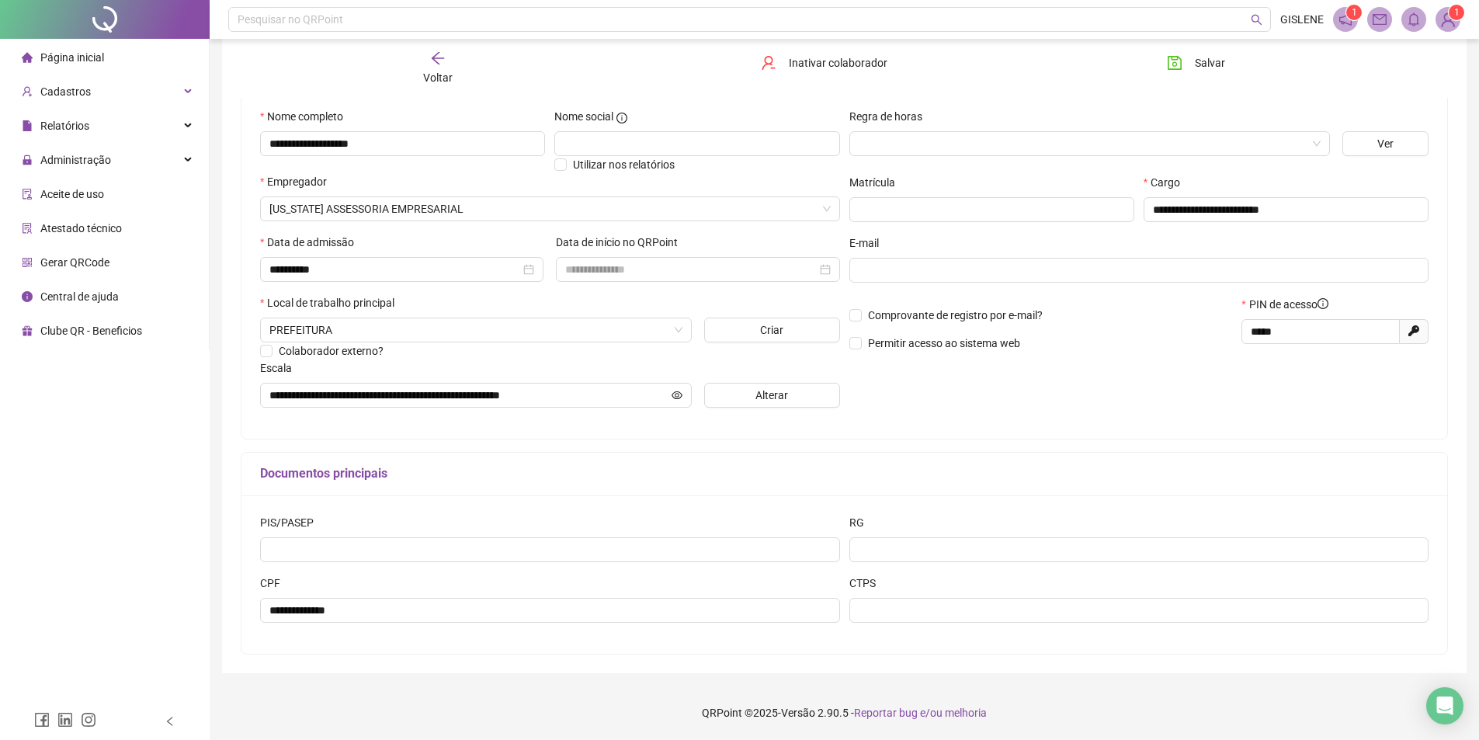
click at [441, 61] on icon "arrow-left" at bounding box center [438, 58] width 16 height 16
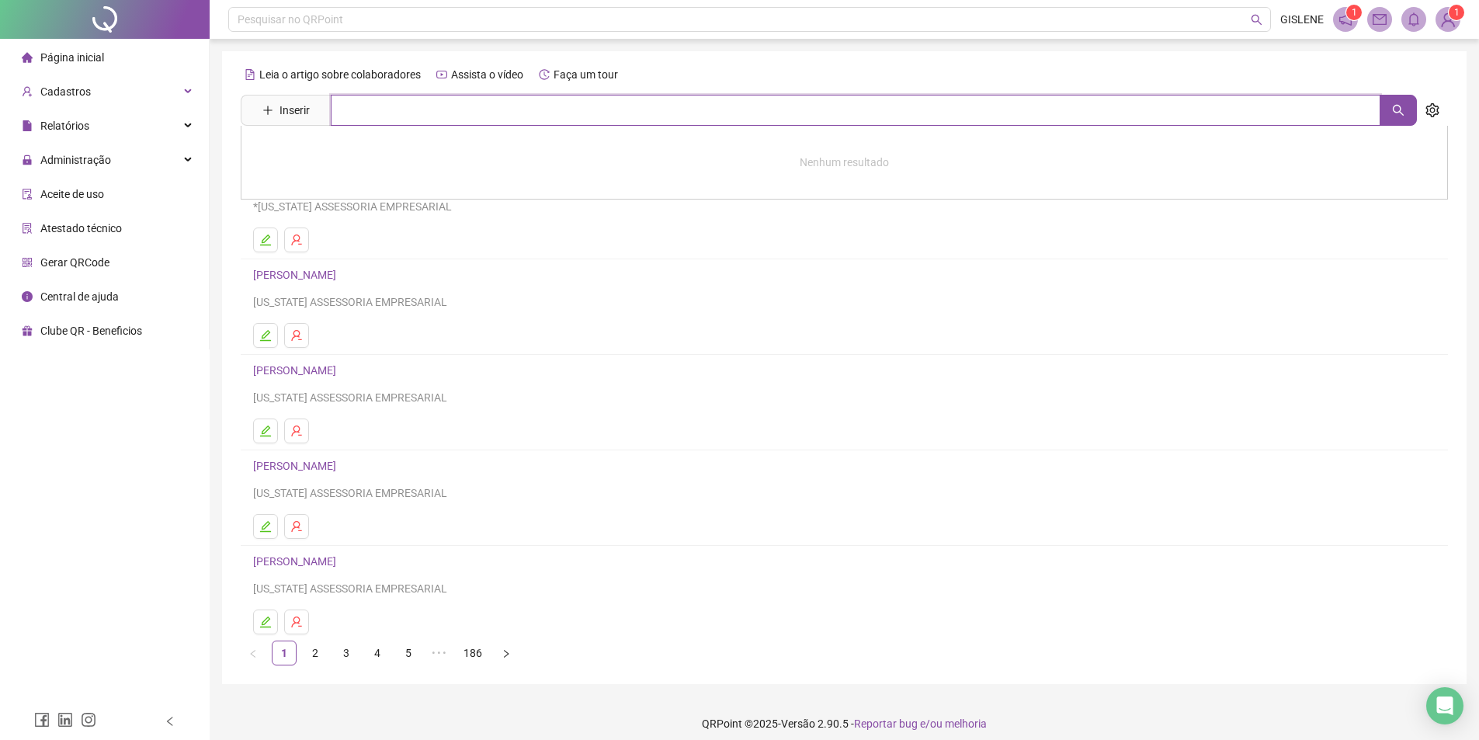
click at [445, 108] on input "text" at bounding box center [855, 110] width 1049 height 31
type input "*"
type input "*******"
click at [352, 152] on link "[PERSON_NAME]" at bounding box center [310, 156] width 83 height 12
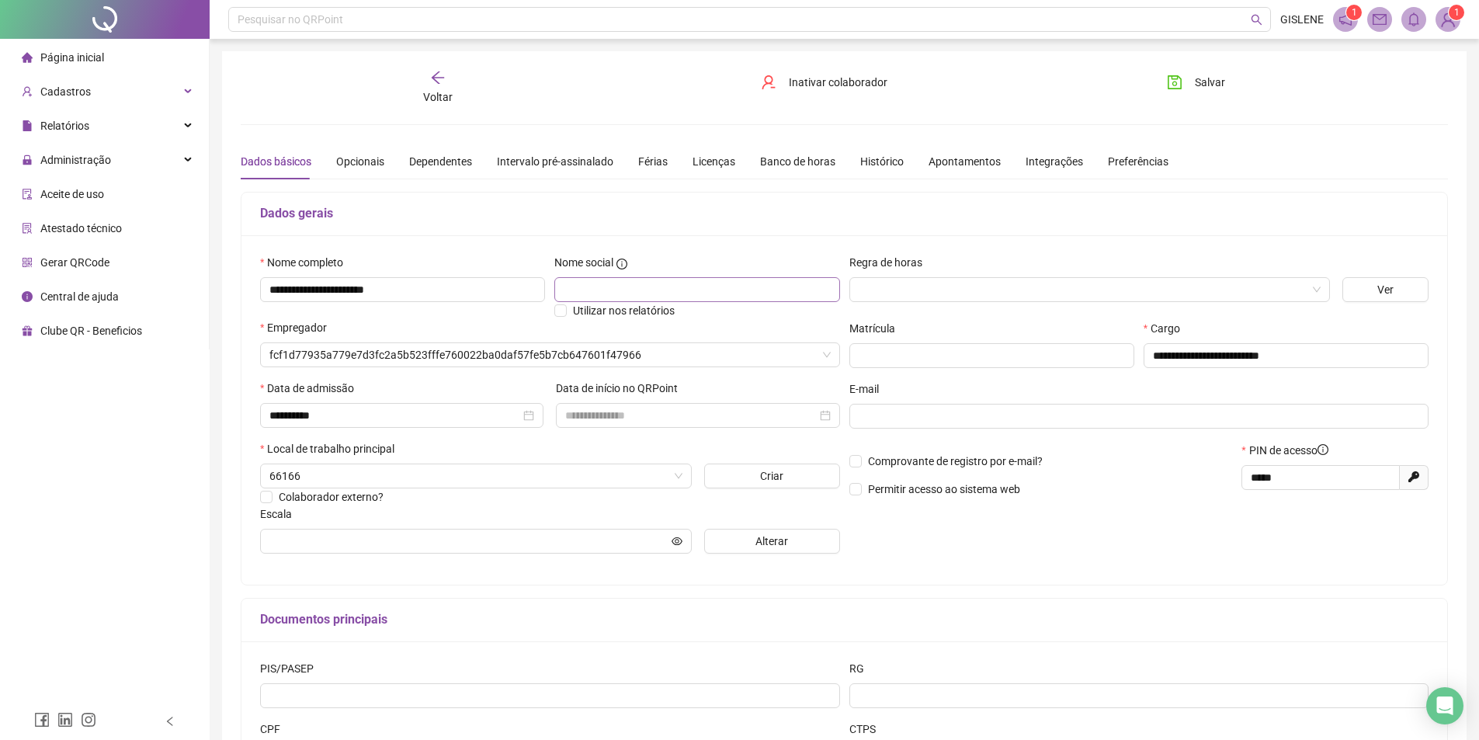
type input "**********"
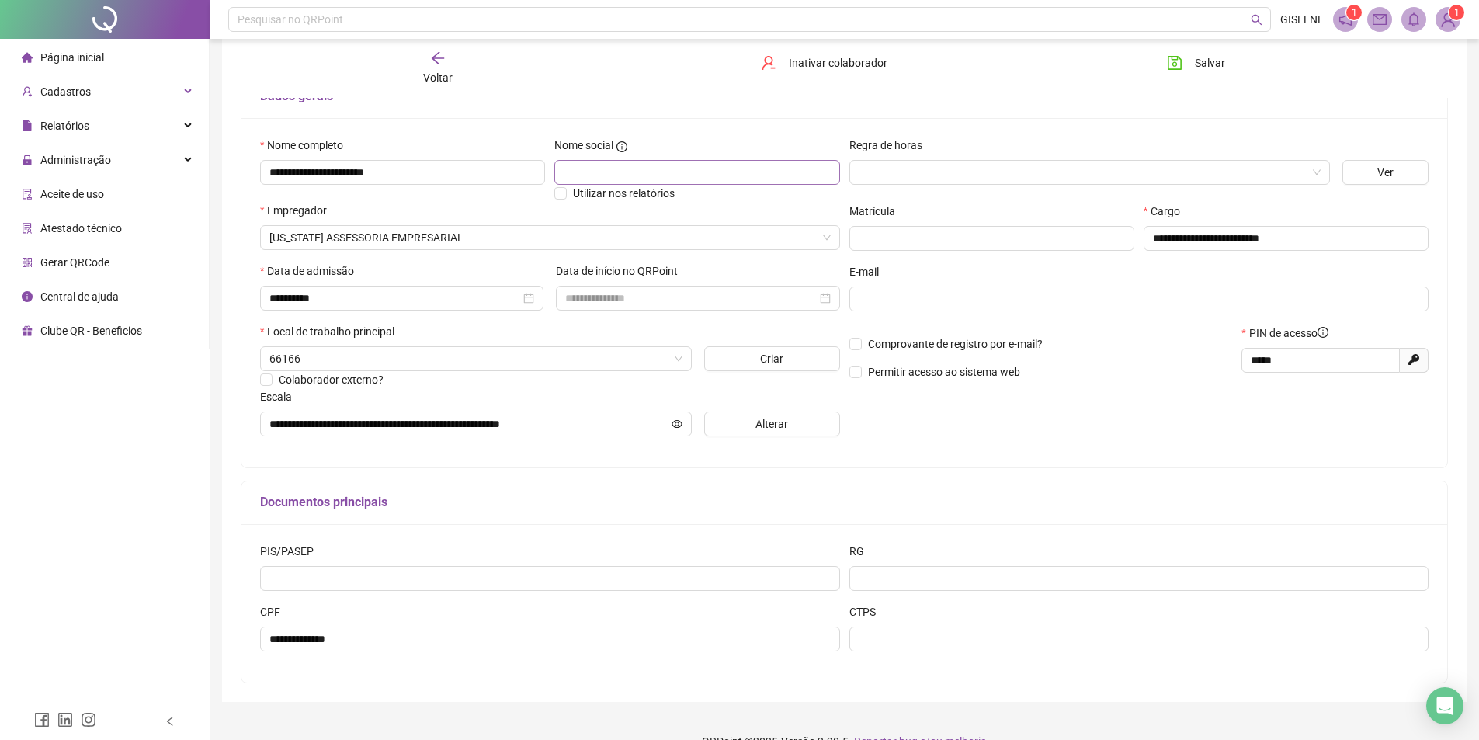
scroll to position [146, 0]
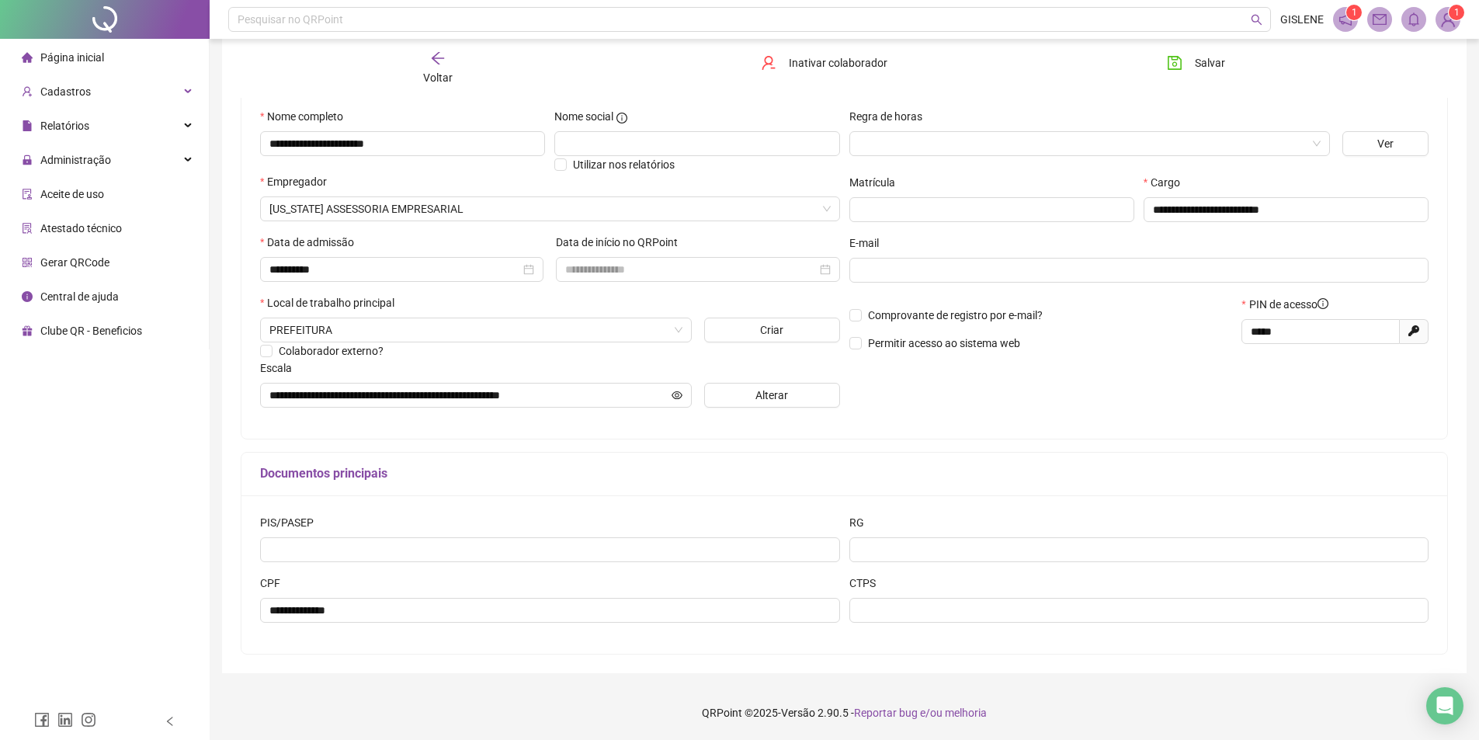
click at [456, 80] on div "Voltar" at bounding box center [437, 68] width 191 height 36
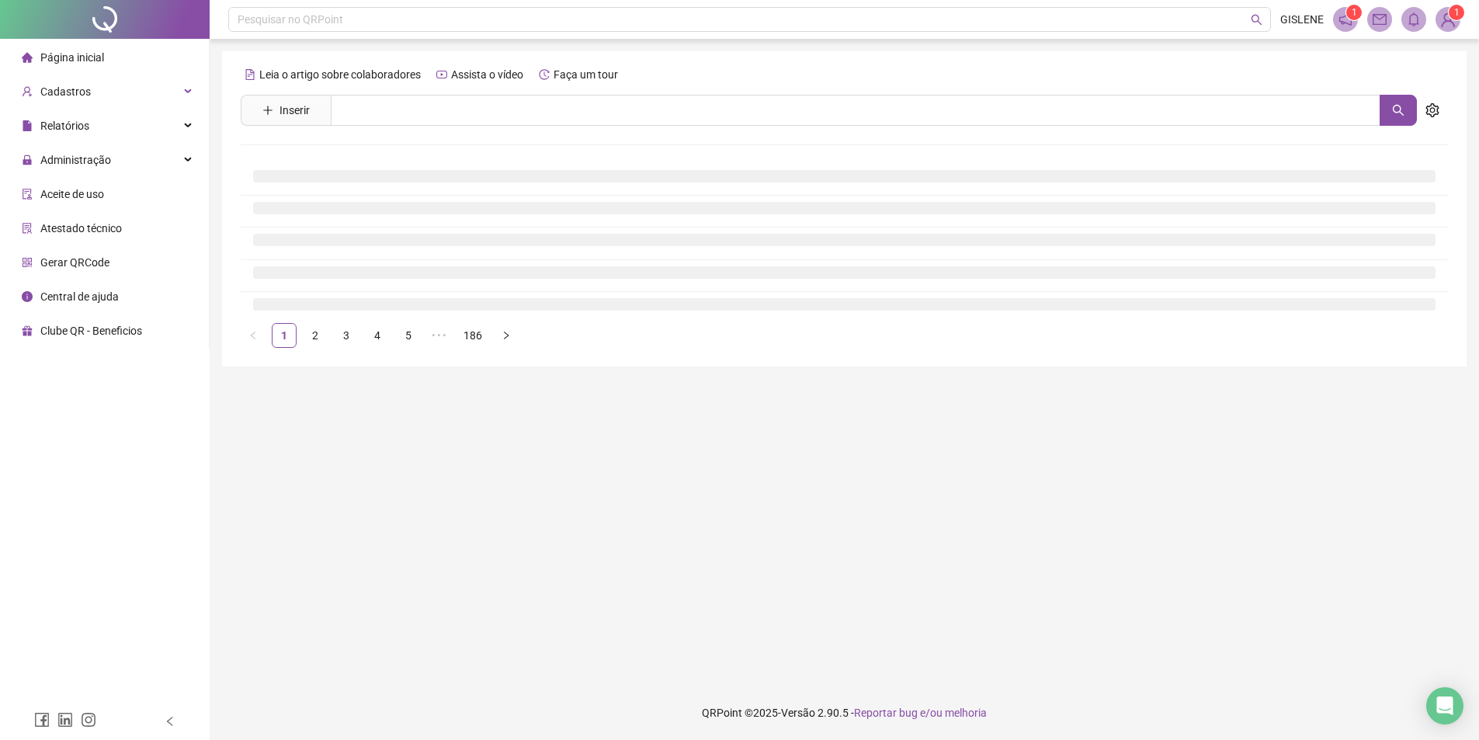
scroll to position [0, 0]
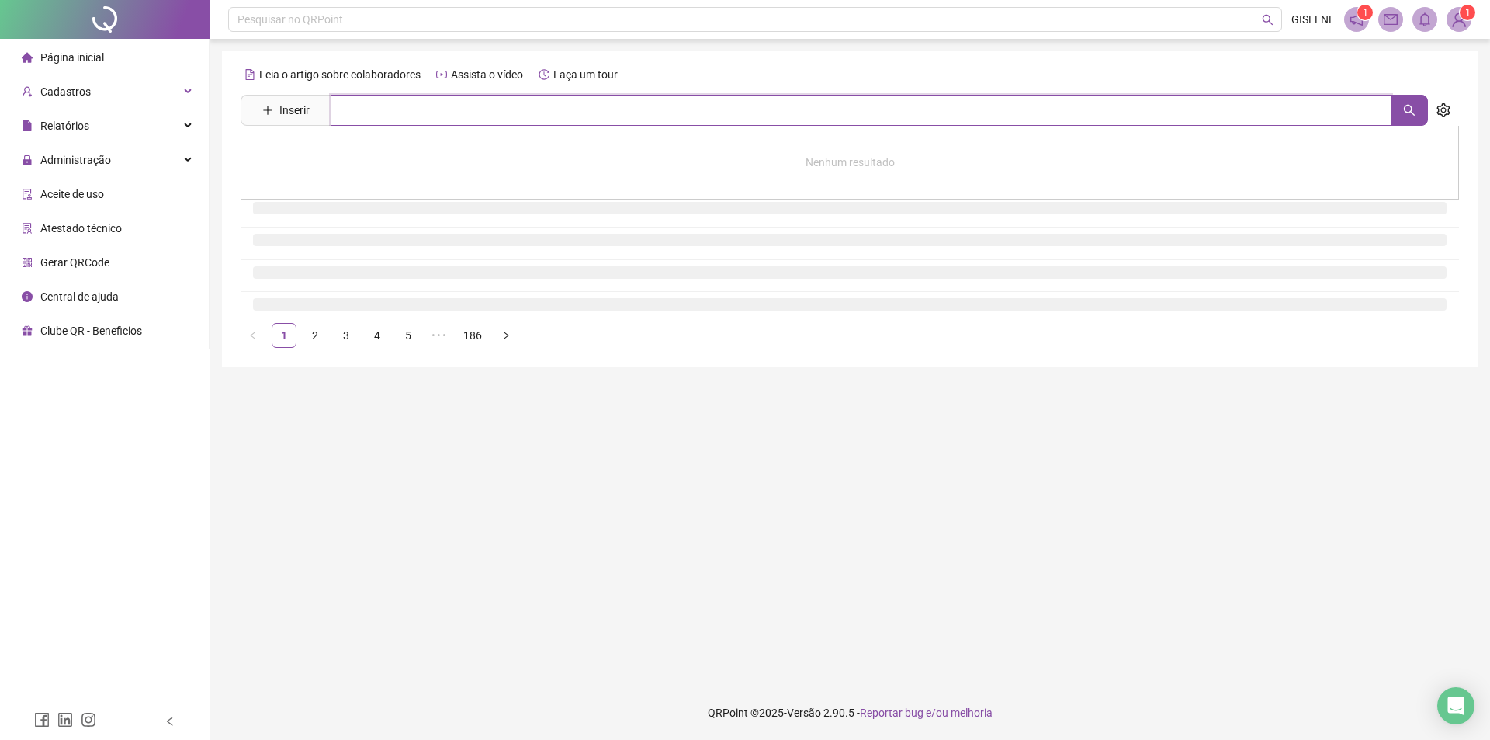
click at [473, 103] on input "text" at bounding box center [861, 110] width 1061 height 31
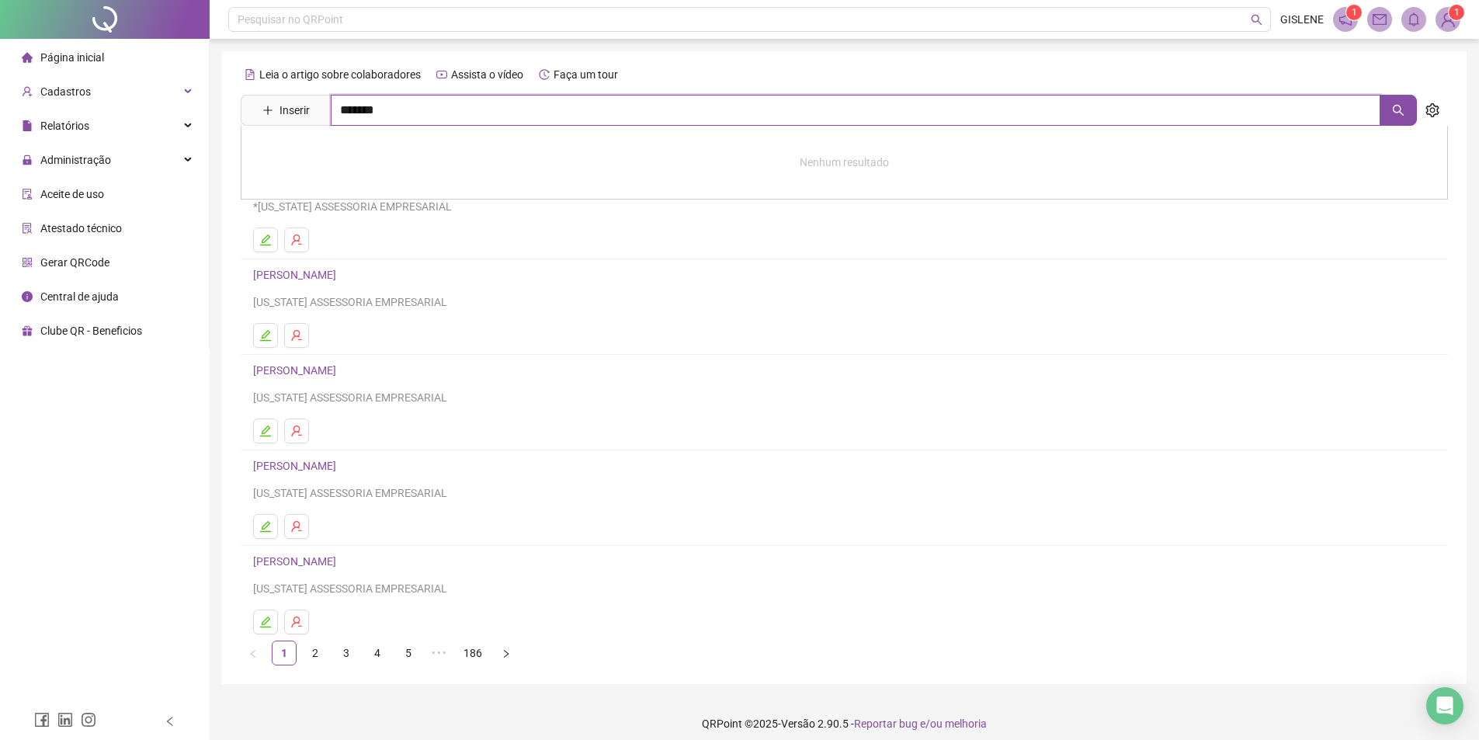
type input "*******"
click at [352, 161] on link "[PERSON_NAME]" at bounding box center [310, 156] width 83 height 12
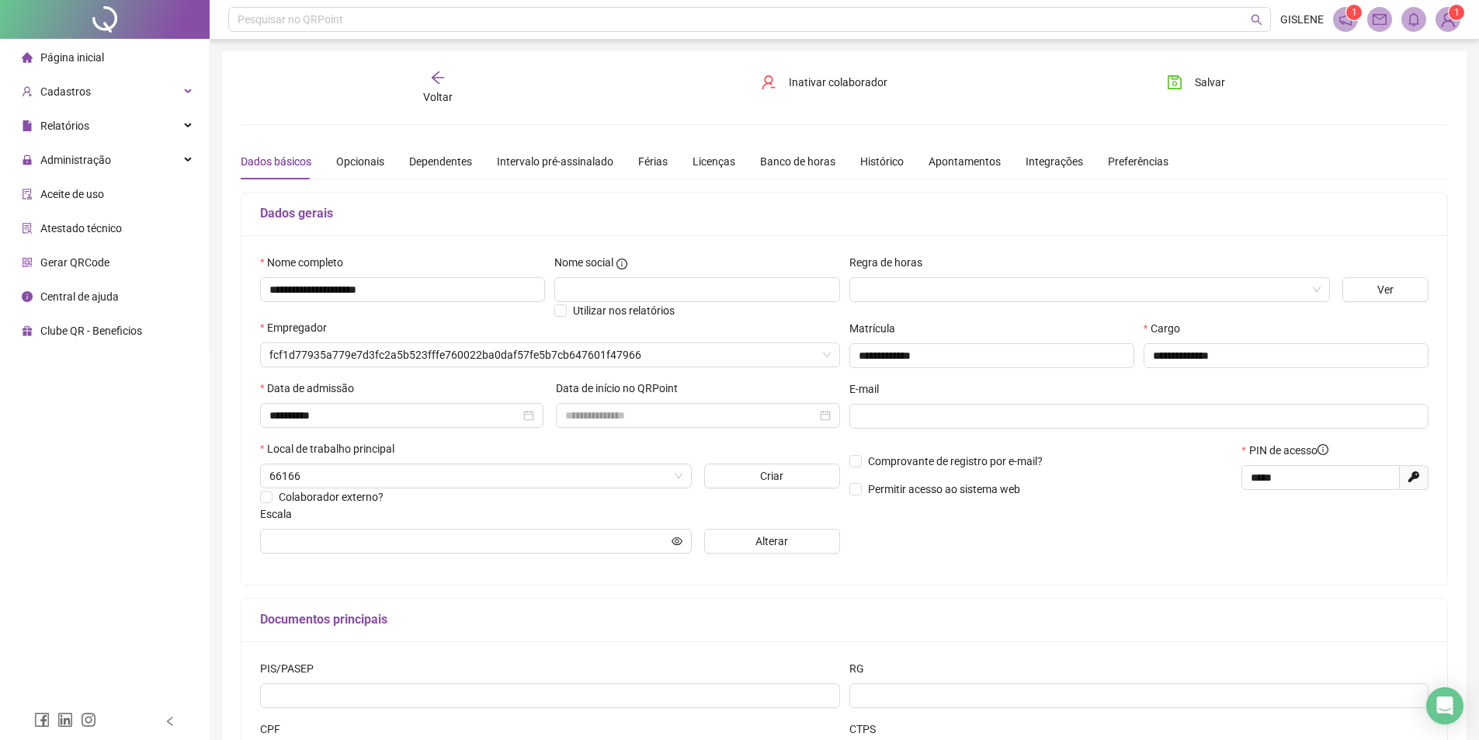
type input "**********"
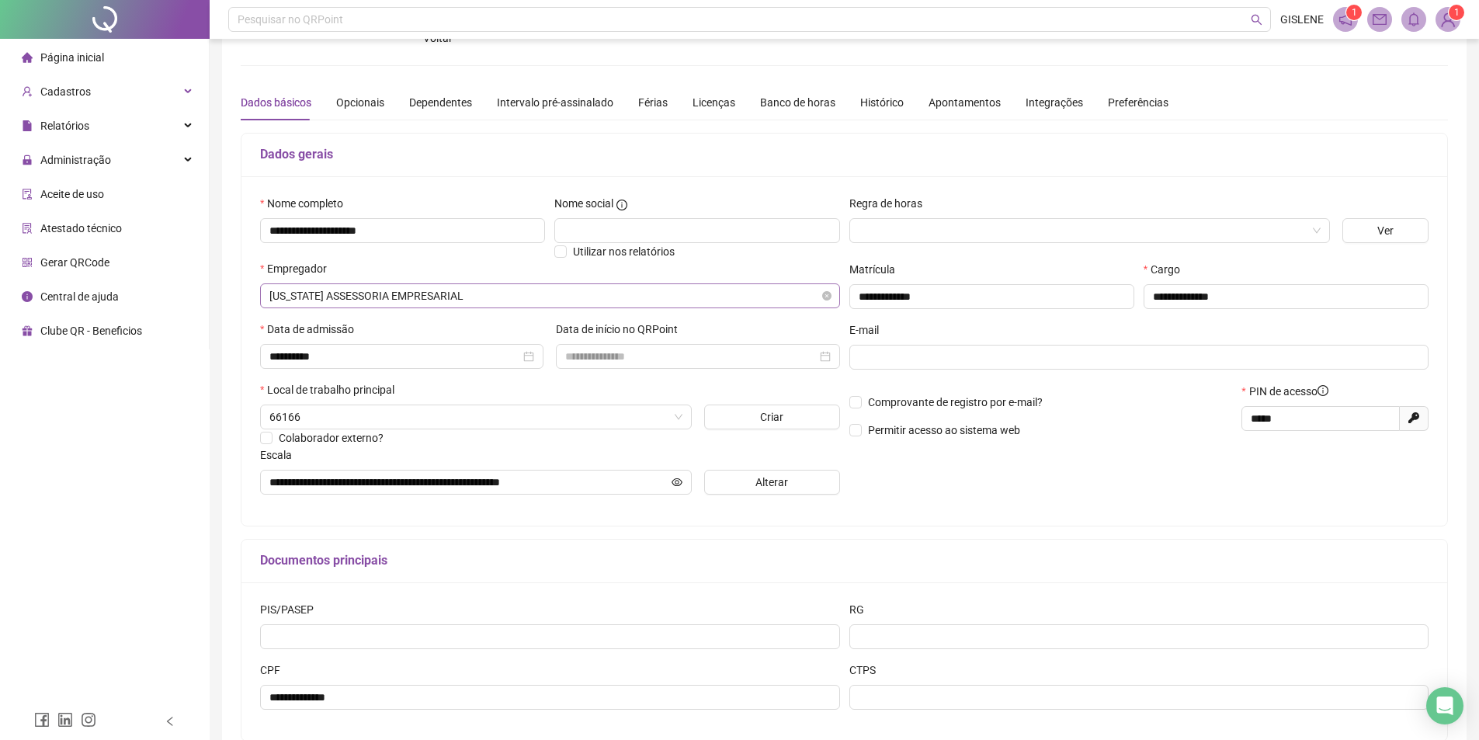
scroll to position [146, 0]
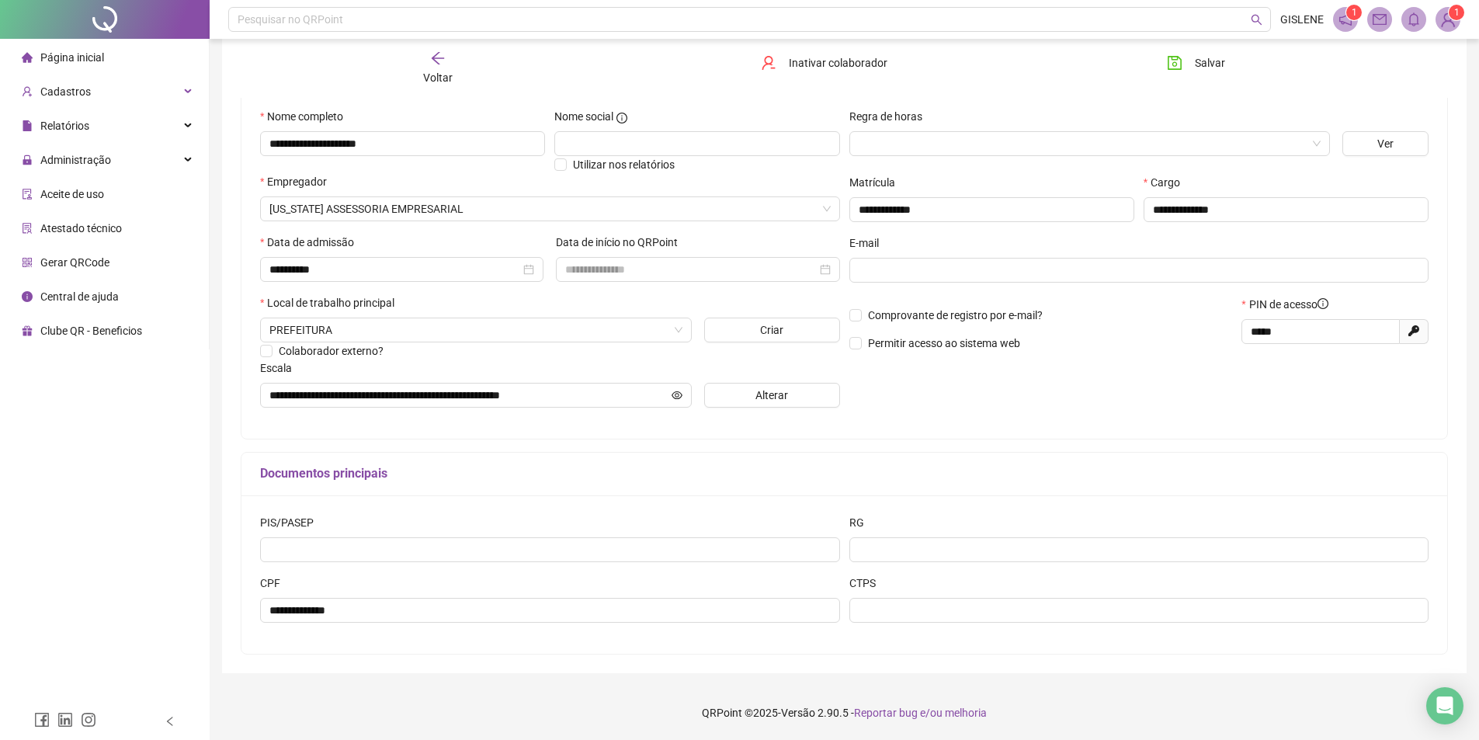
click at [427, 57] on div "Voltar" at bounding box center [437, 68] width 191 height 36
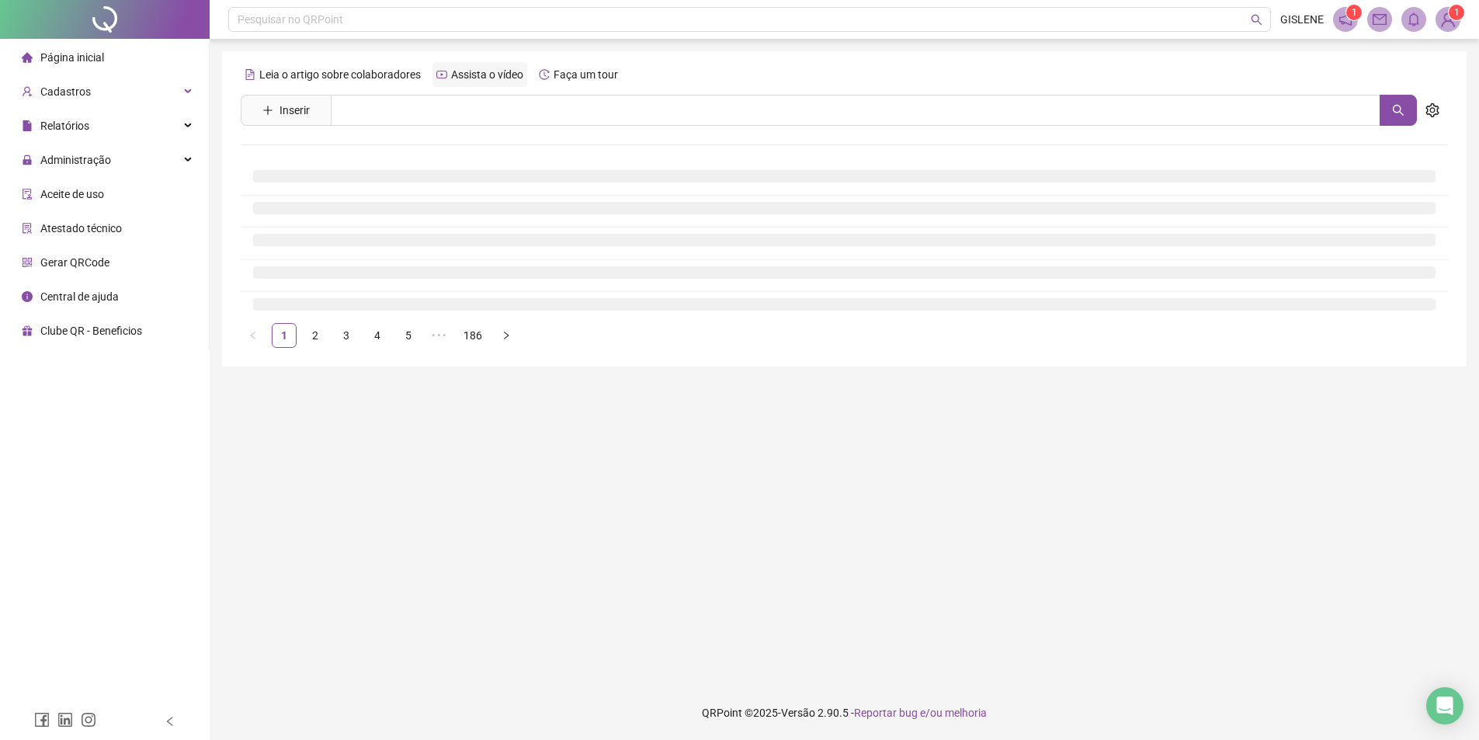
scroll to position [0, 0]
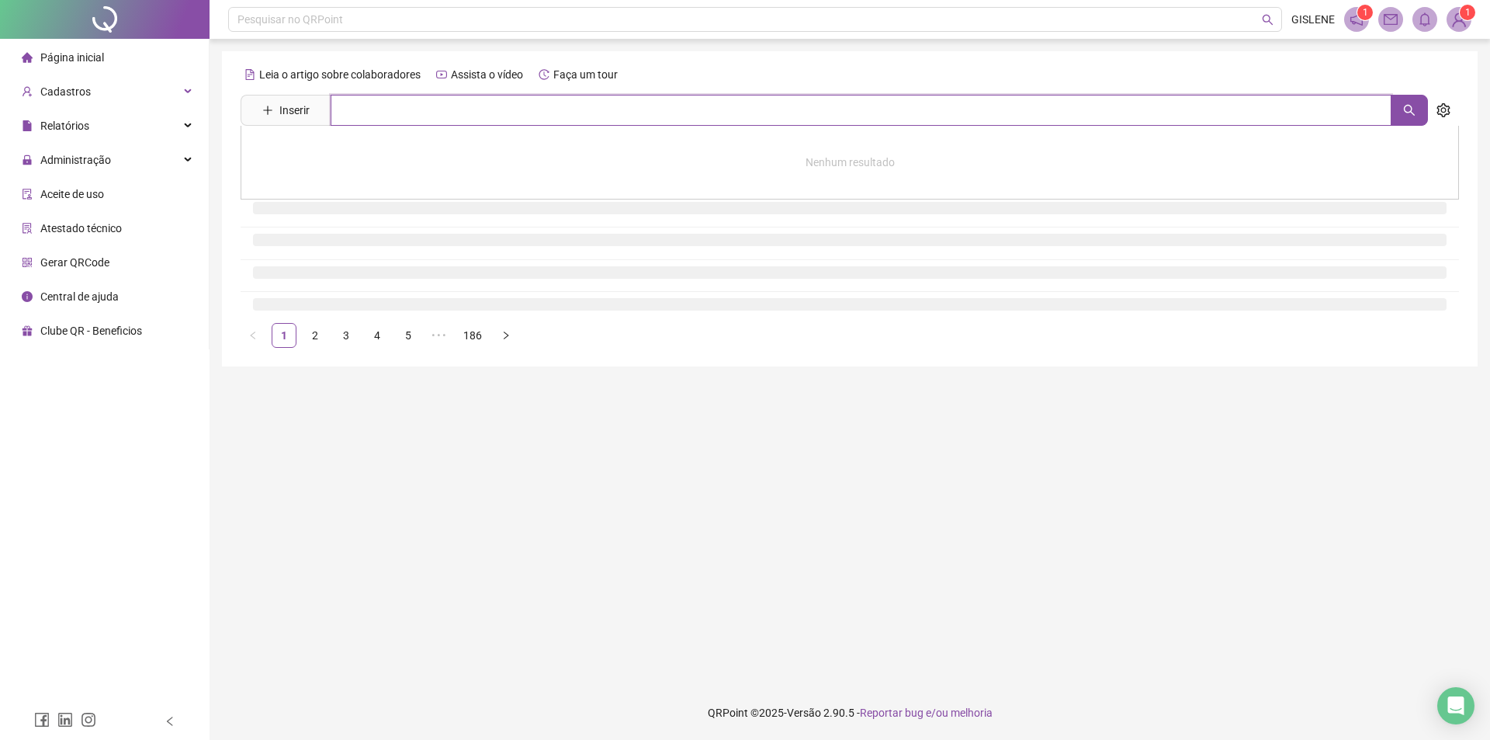
click at [443, 105] on input "text" at bounding box center [861, 110] width 1061 height 31
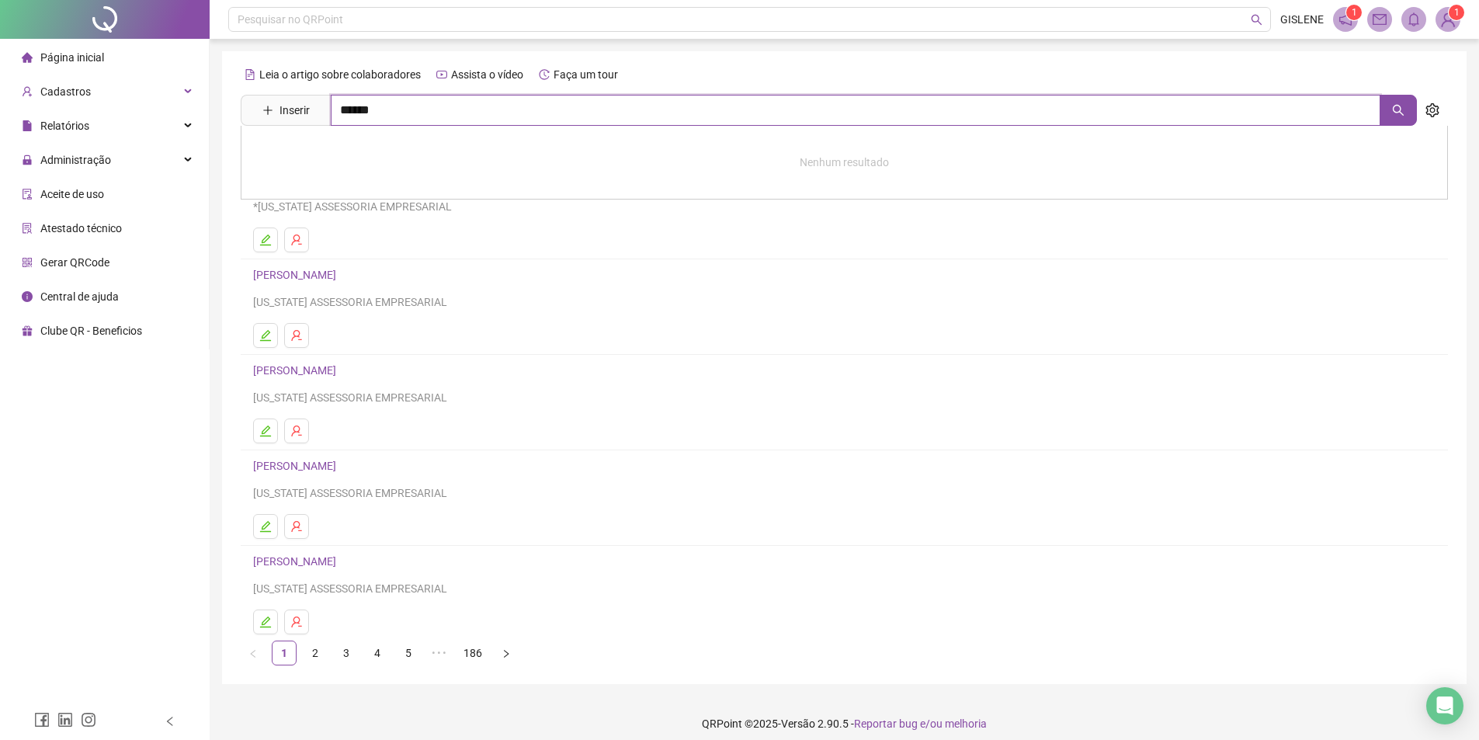
type input "******"
click at [352, 151] on link "[PERSON_NAME]" at bounding box center [310, 156] width 83 height 12
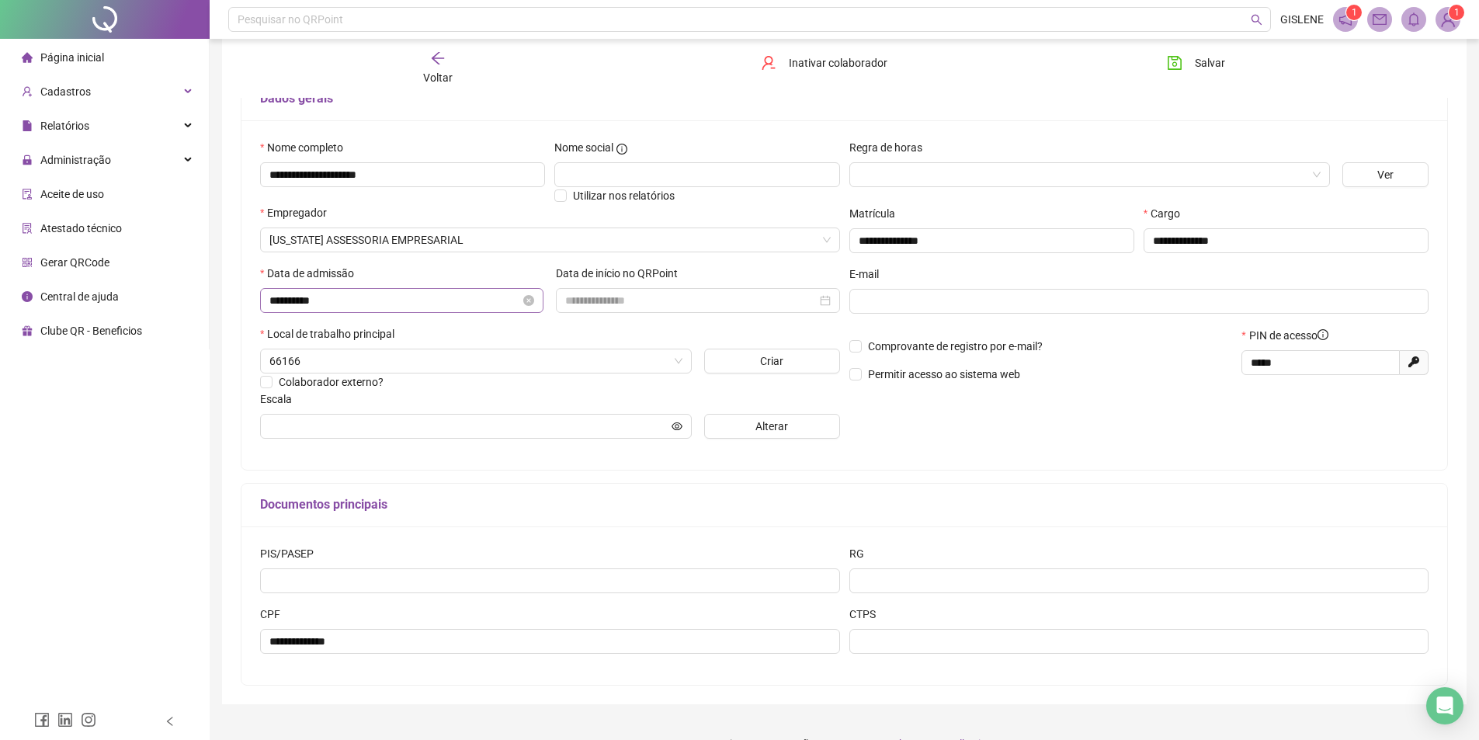
scroll to position [146, 0]
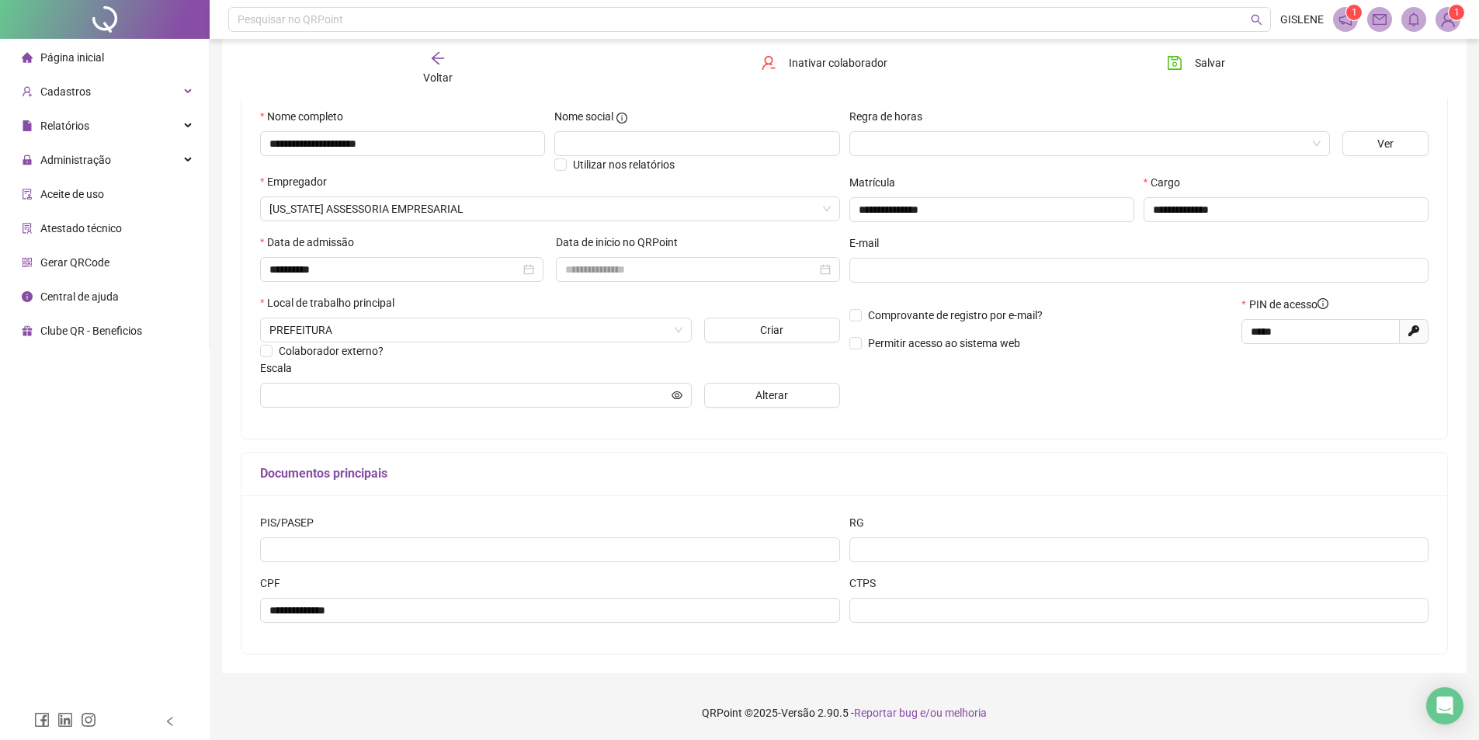
click at [427, 86] on div "Voltar Inativar colaborador [PERSON_NAME]" at bounding box center [843, 68] width 1219 height 59
click at [431, 79] on span "Voltar" at bounding box center [437, 77] width 29 height 12
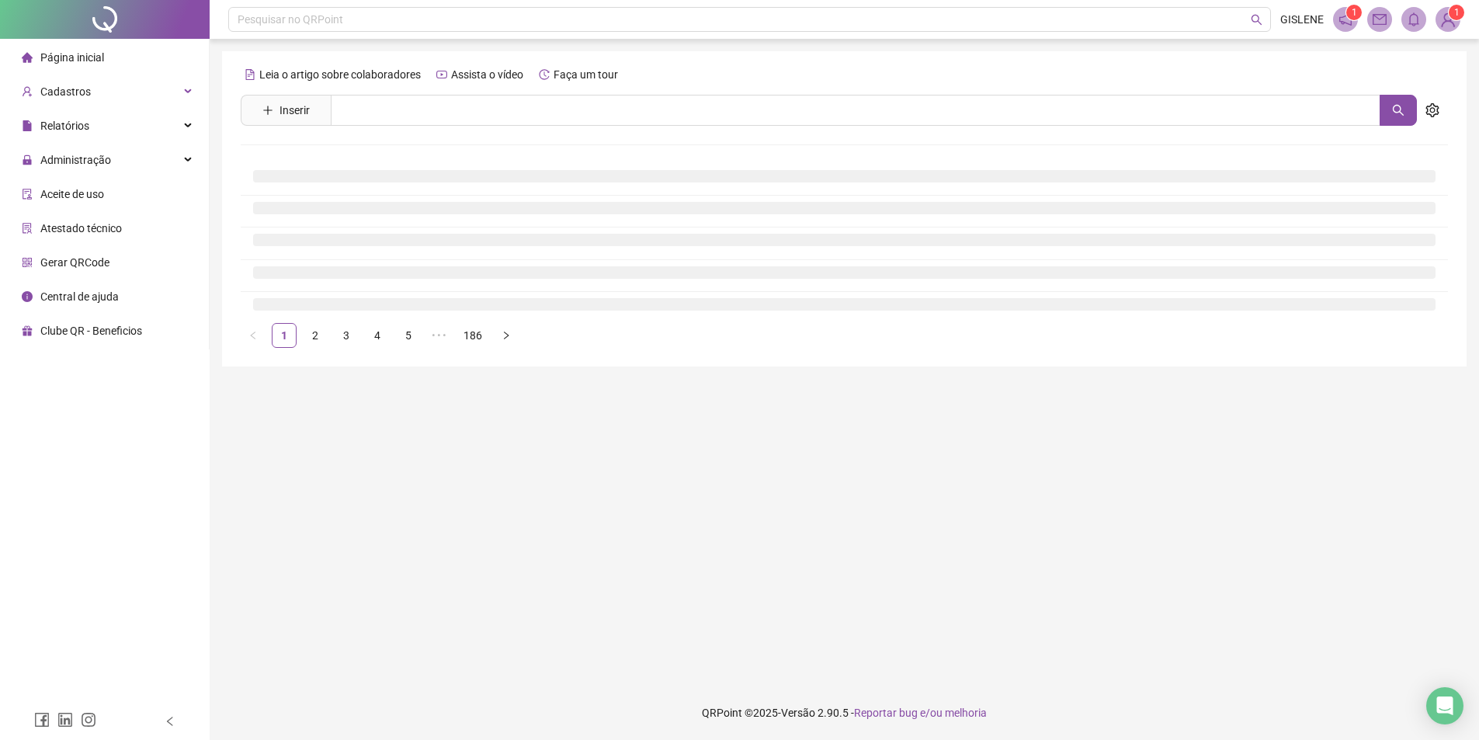
scroll to position [0, 0]
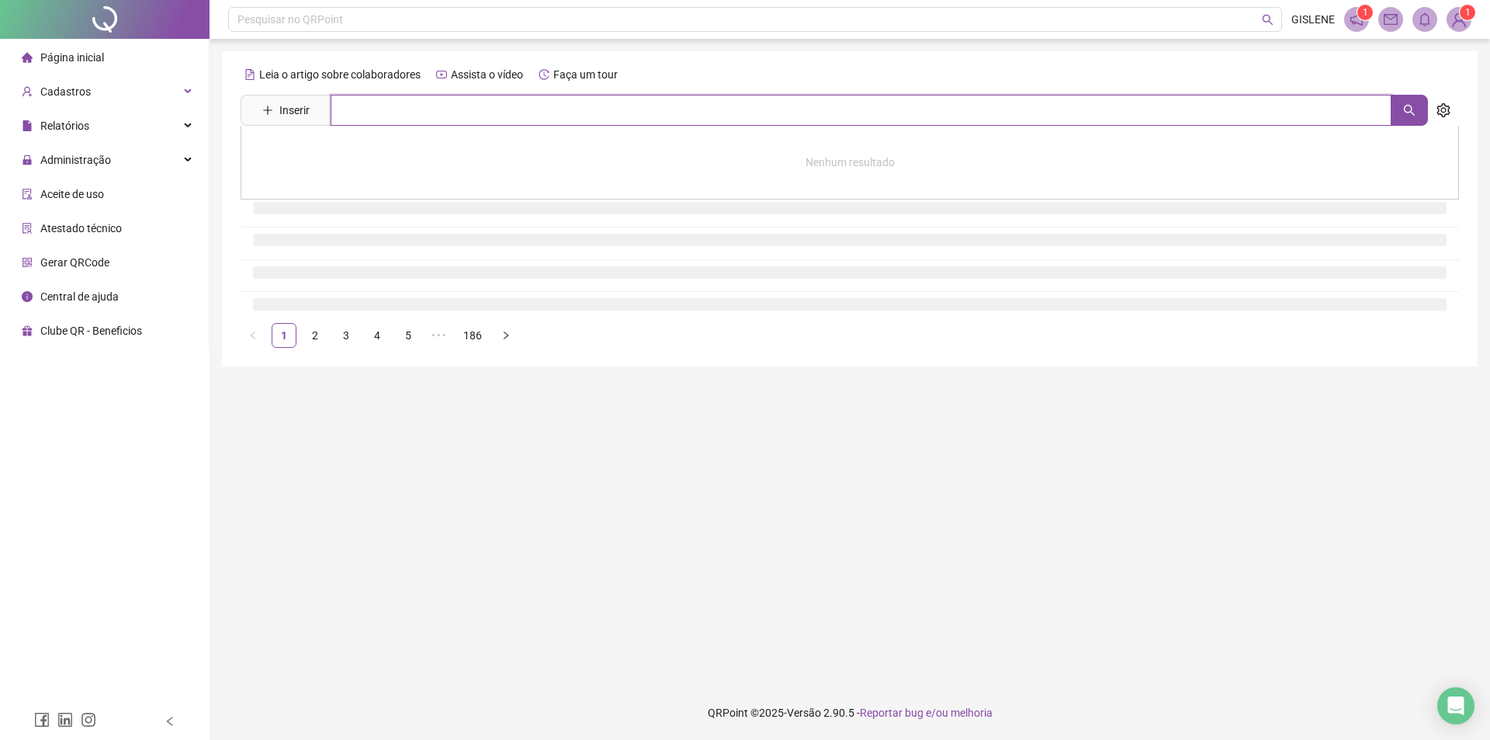
click at [429, 110] on input "text" at bounding box center [861, 110] width 1061 height 31
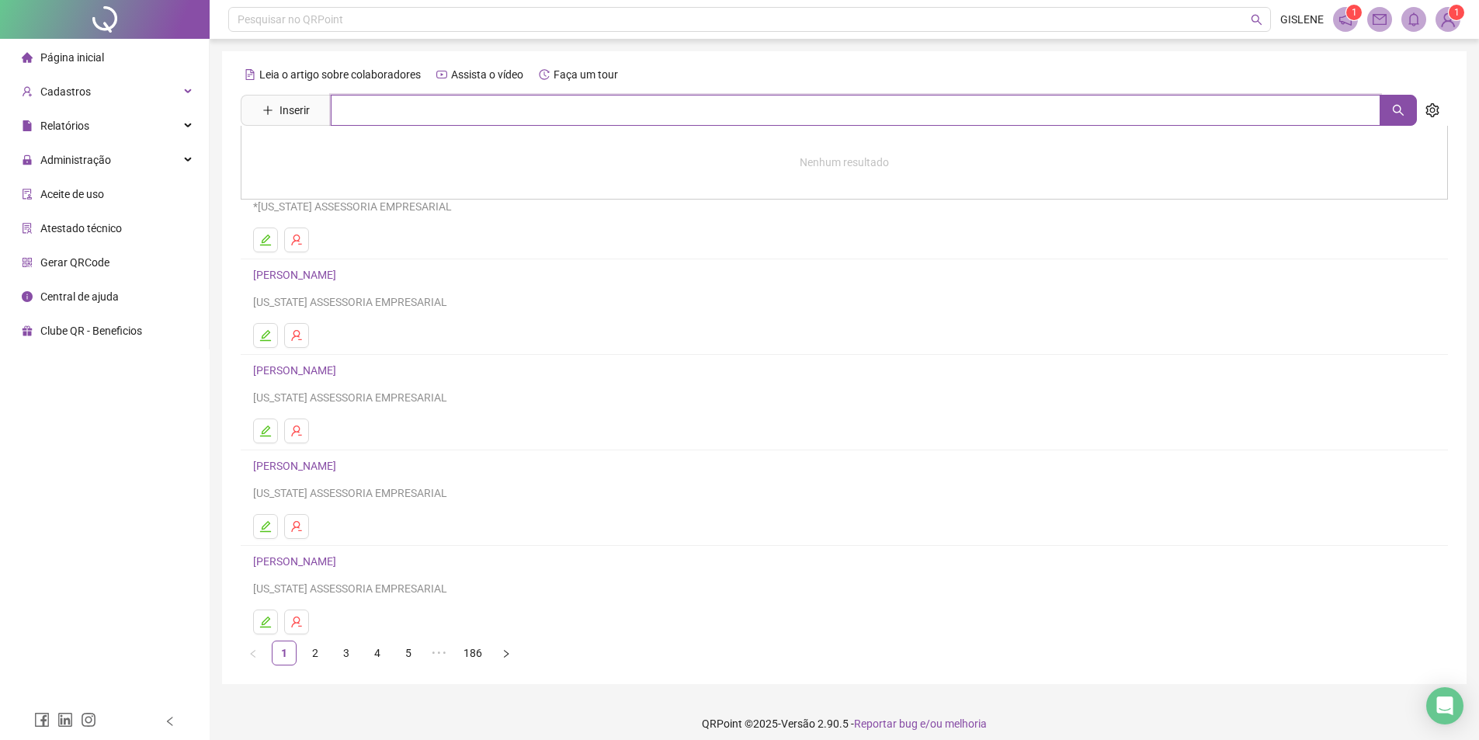
click at [429, 113] on input "text" at bounding box center [855, 110] width 1049 height 31
type input "**"
click at [419, 150] on link "GHADYEL JUNIOR [PERSON_NAME]" at bounding box center [356, 156] width 175 height 12
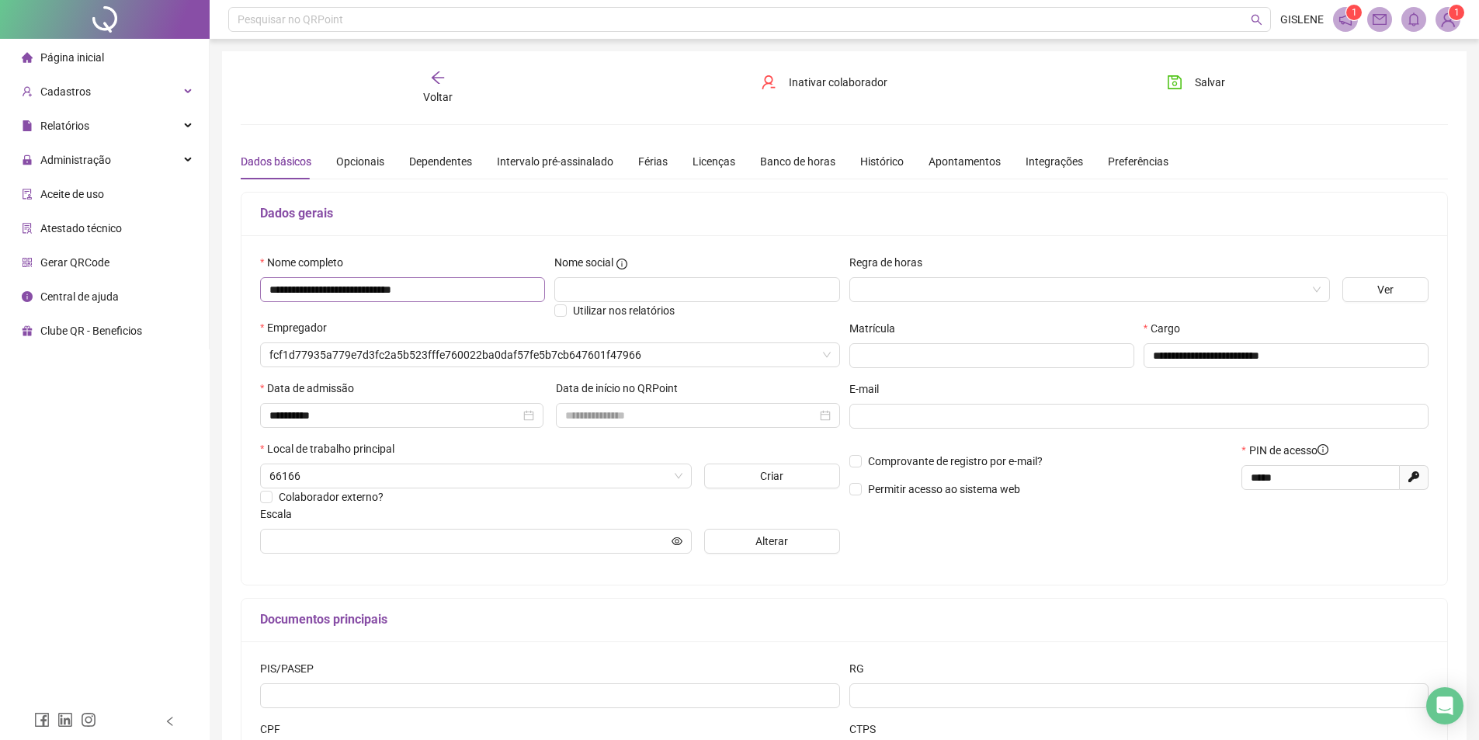
type input "**********"
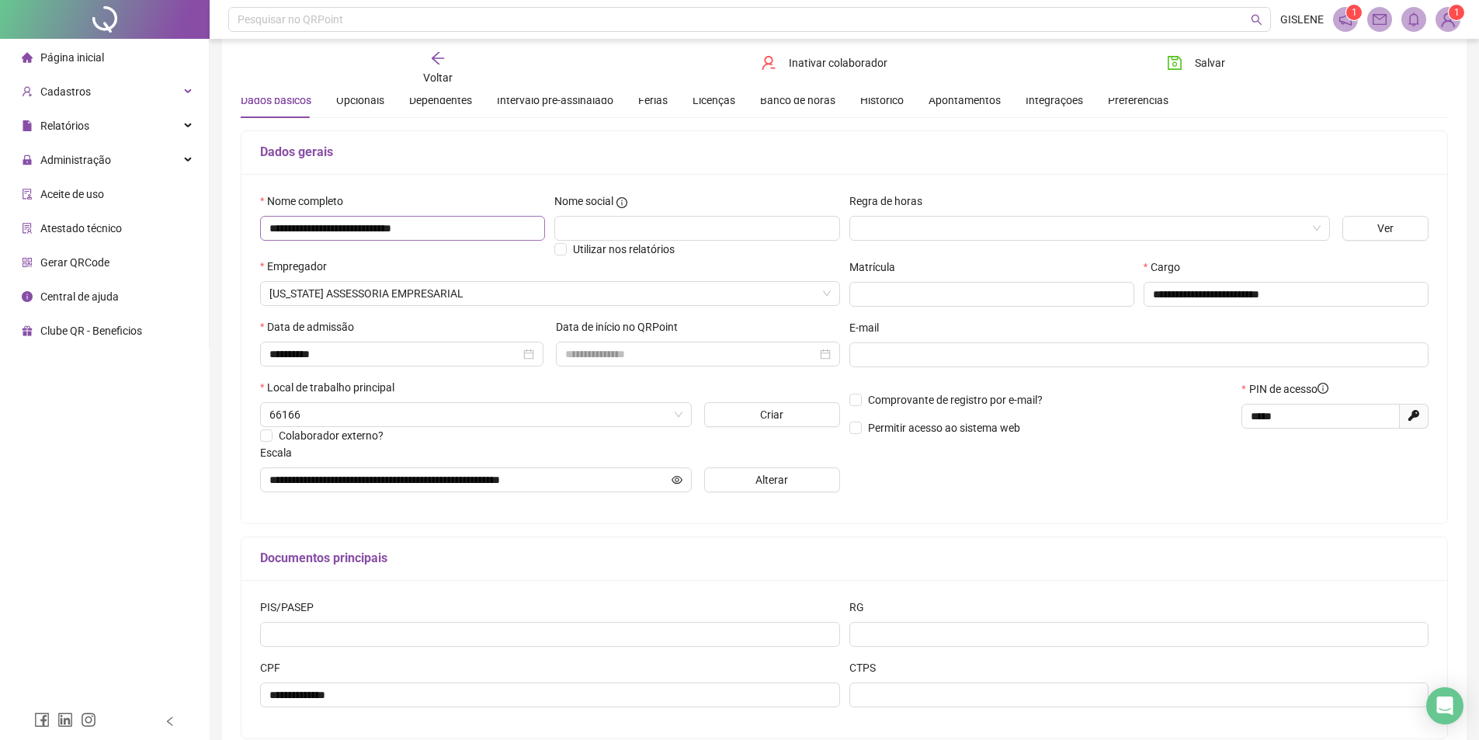
scroll to position [146, 0]
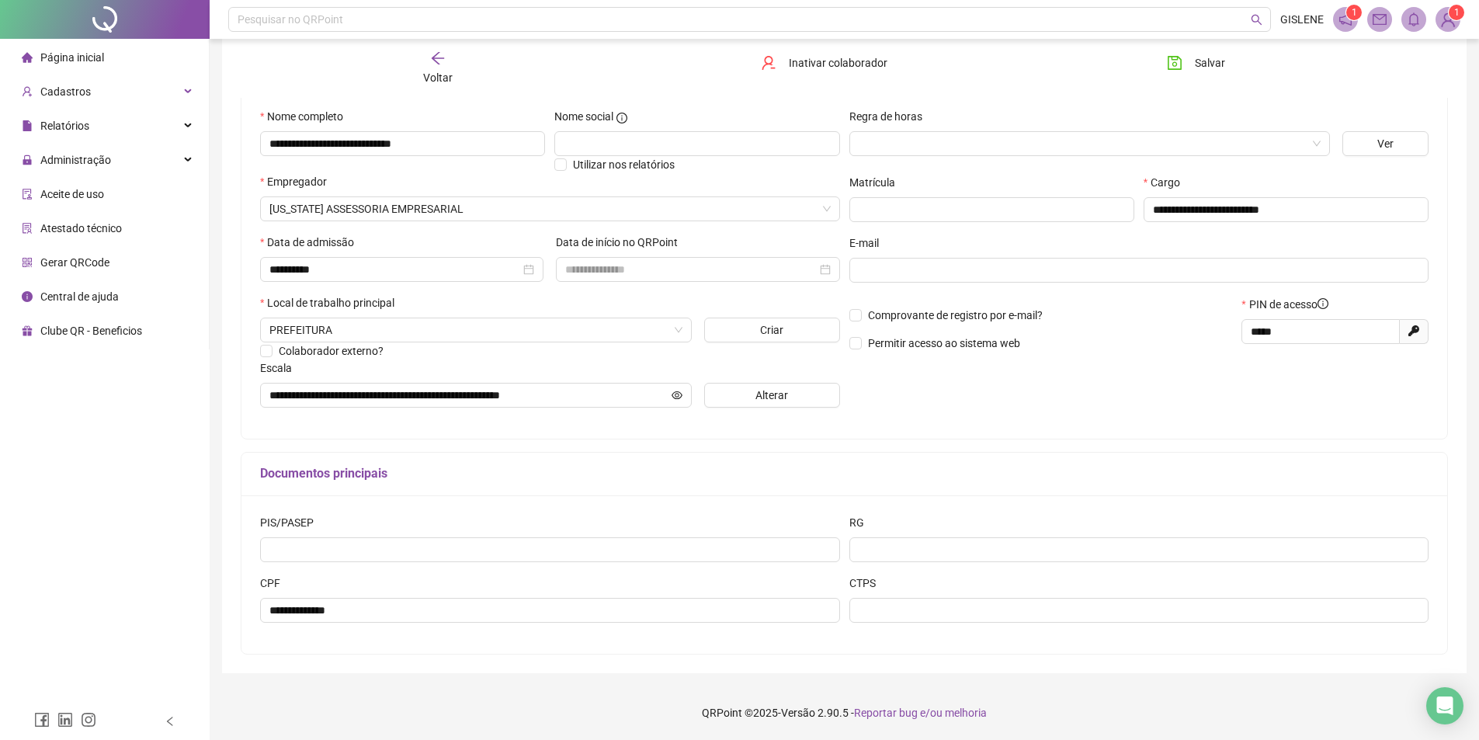
click at [428, 68] on div "Voltar" at bounding box center [437, 68] width 191 height 36
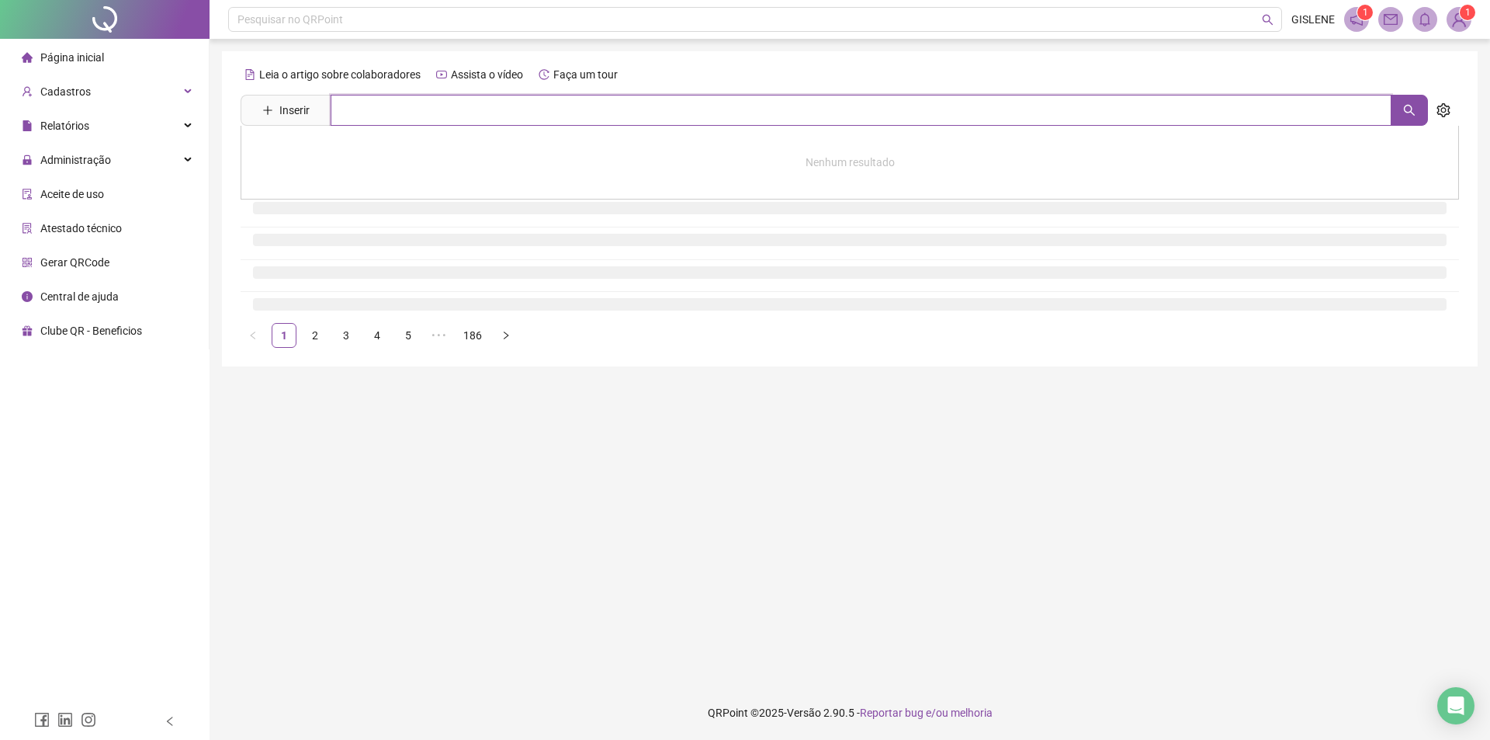
click at [429, 111] on input "text" at bounding box center [861, 110] width 1061 height 31
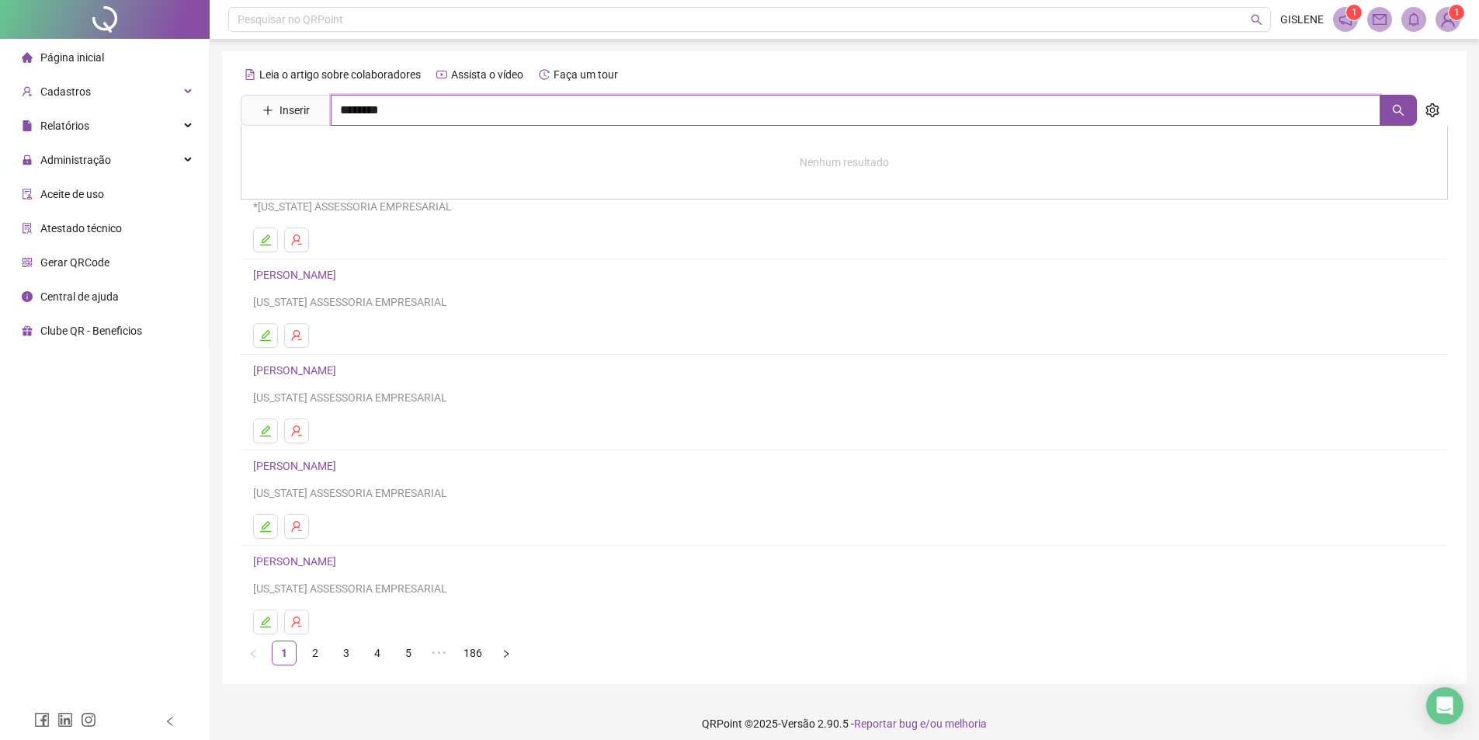
type input "********"
click at [352, 151] on link "[PERSON_NAME]" at bounding box center [310, 156] width 83 height 12
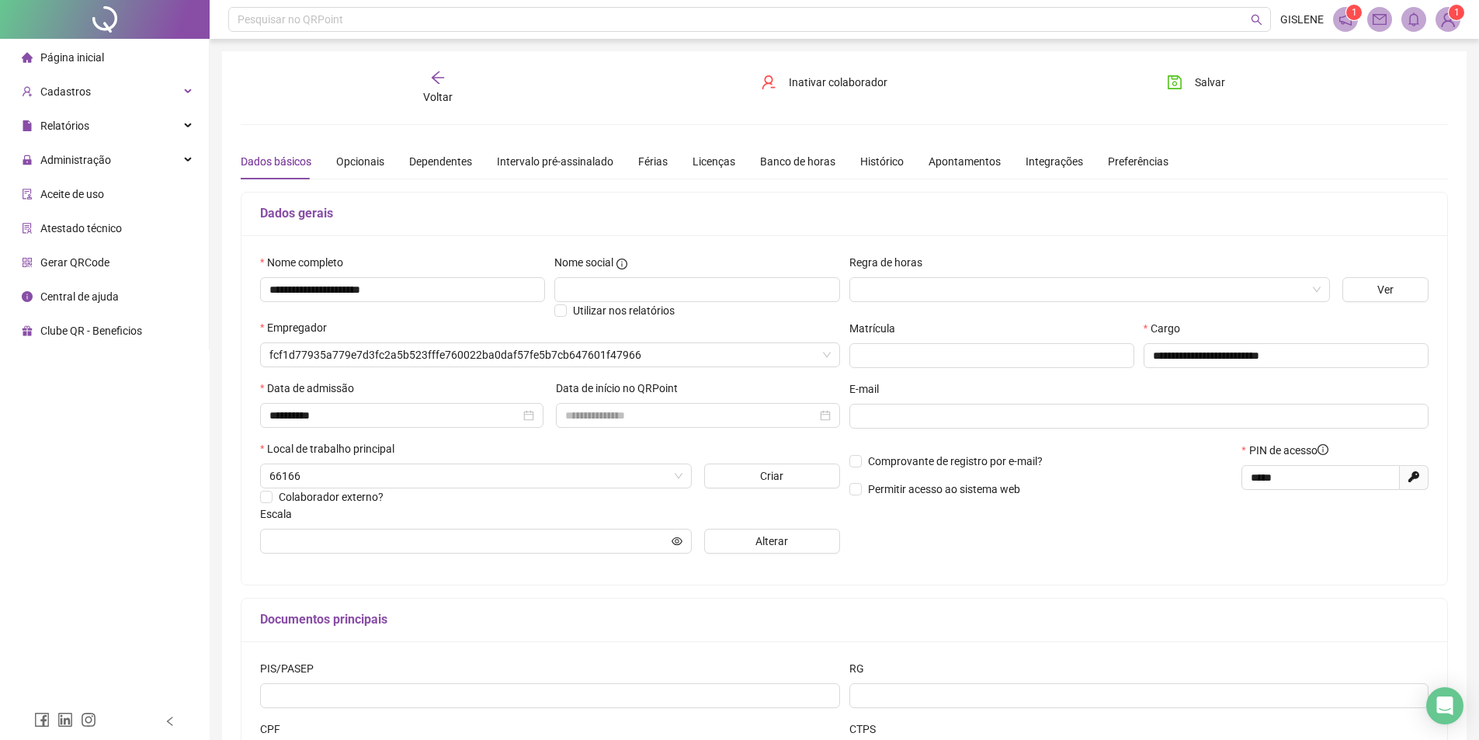
type input "**********"
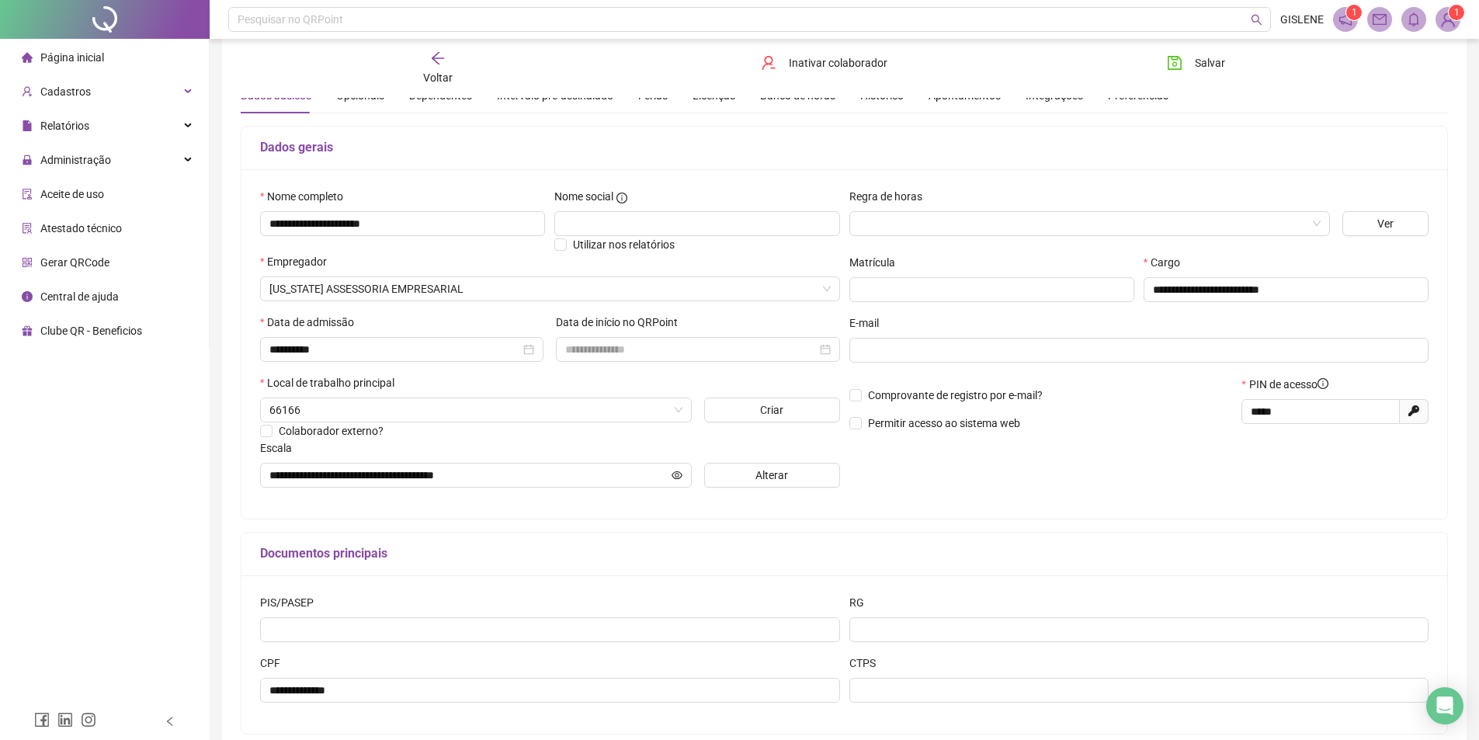
scroll to position [146, 0]
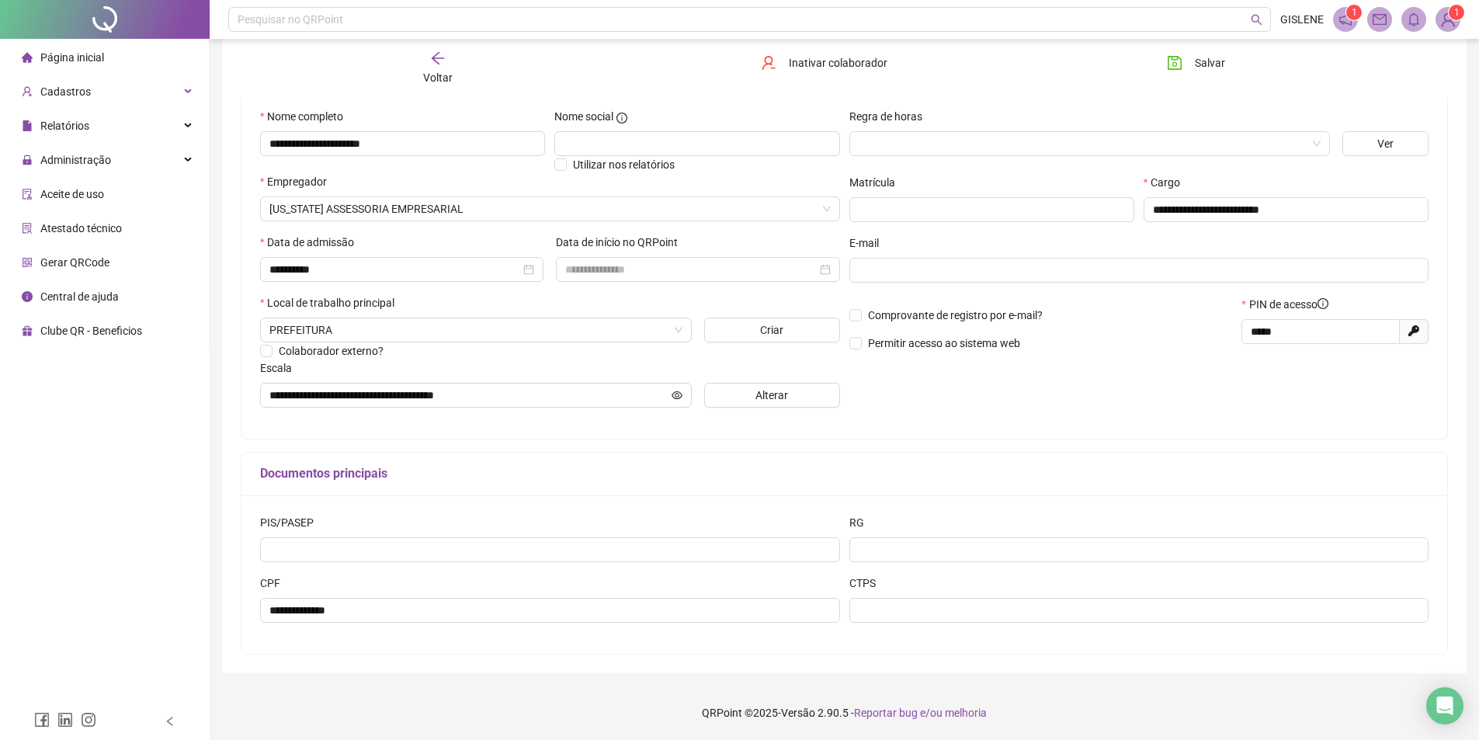
click at [432, 71] on span "Voltar" at bounding box center [437, 77] width 29 height 12
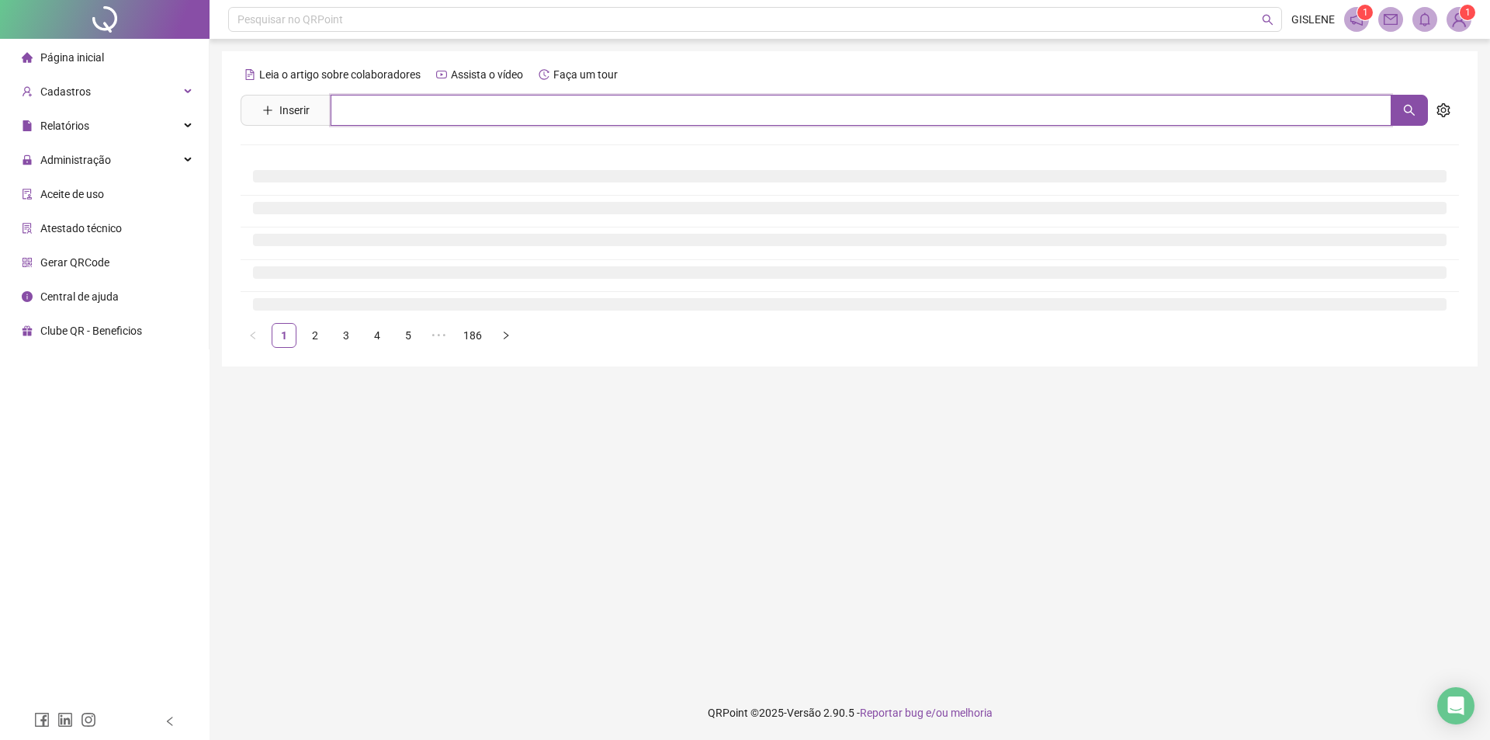
click at [428, 115] on input "text" at bounding box center [861, 110] width 1061 height 31
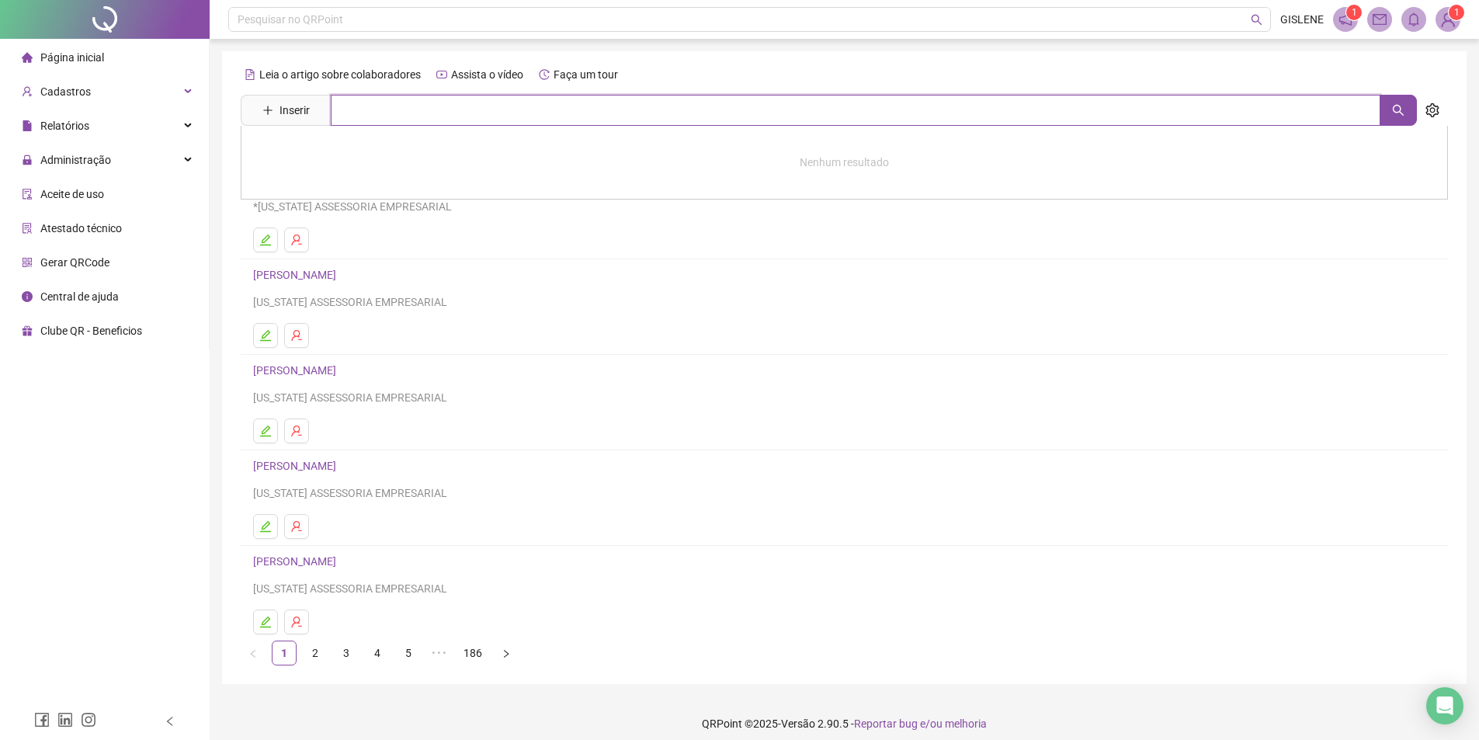
click at [428, 115] on input "text" at bounding box center [855, 110] width 1049 height 31
type input "*********"
click at [352, 189] on link "[PERSON_NAME]" at bounding box center [310, 189] width 83 height 12
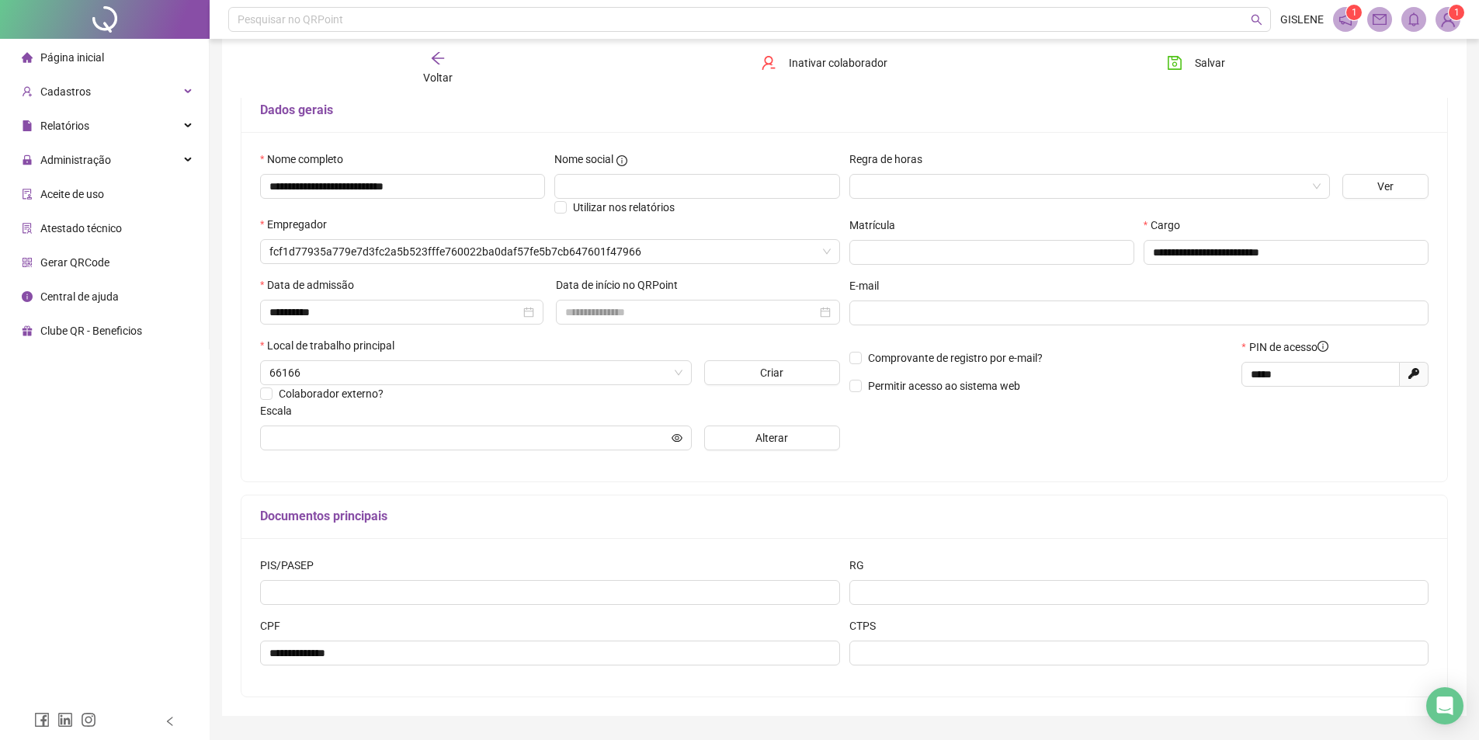
scroll to position [146, 0]
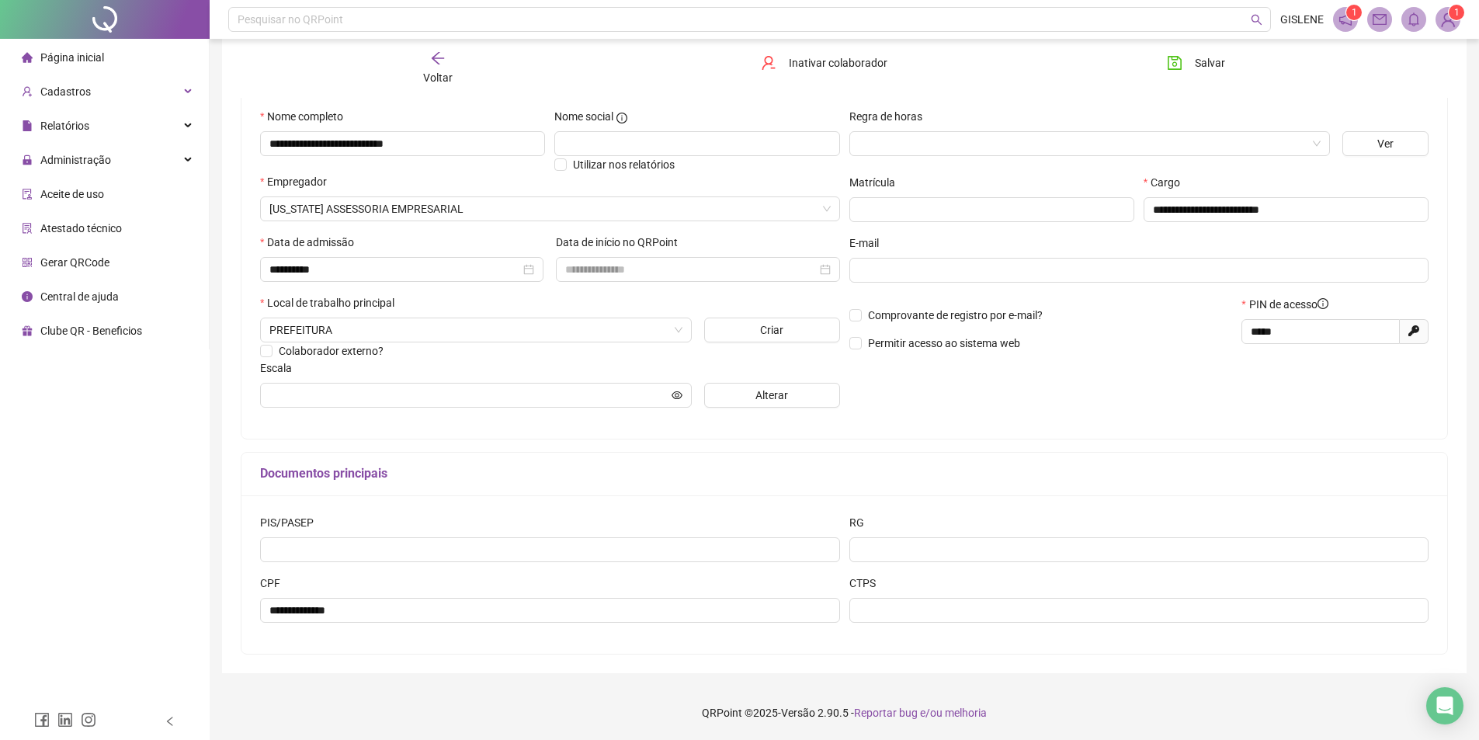
click at [448, 71] on span "Voltar" at bounding box center [437, 77] width 29 height 12
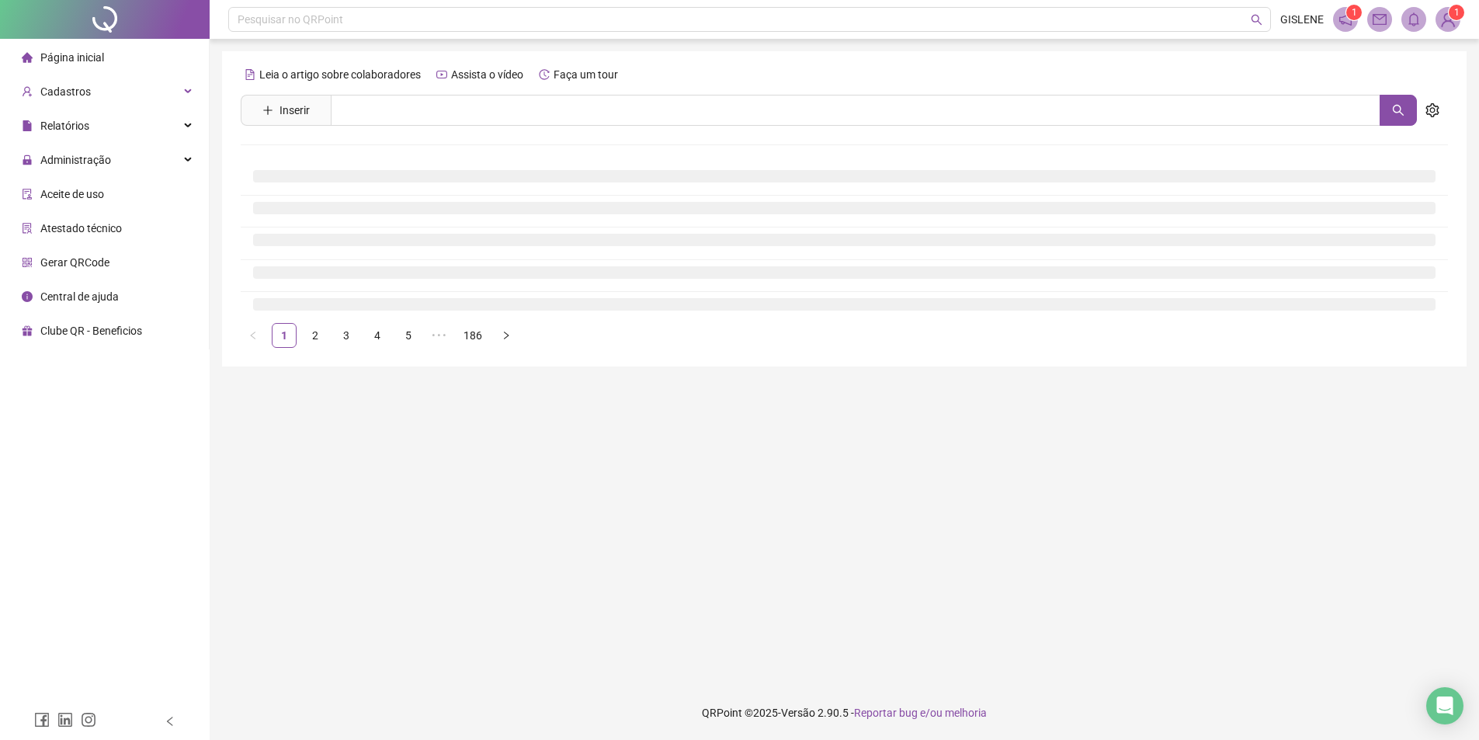
scroll to position [0, 0]
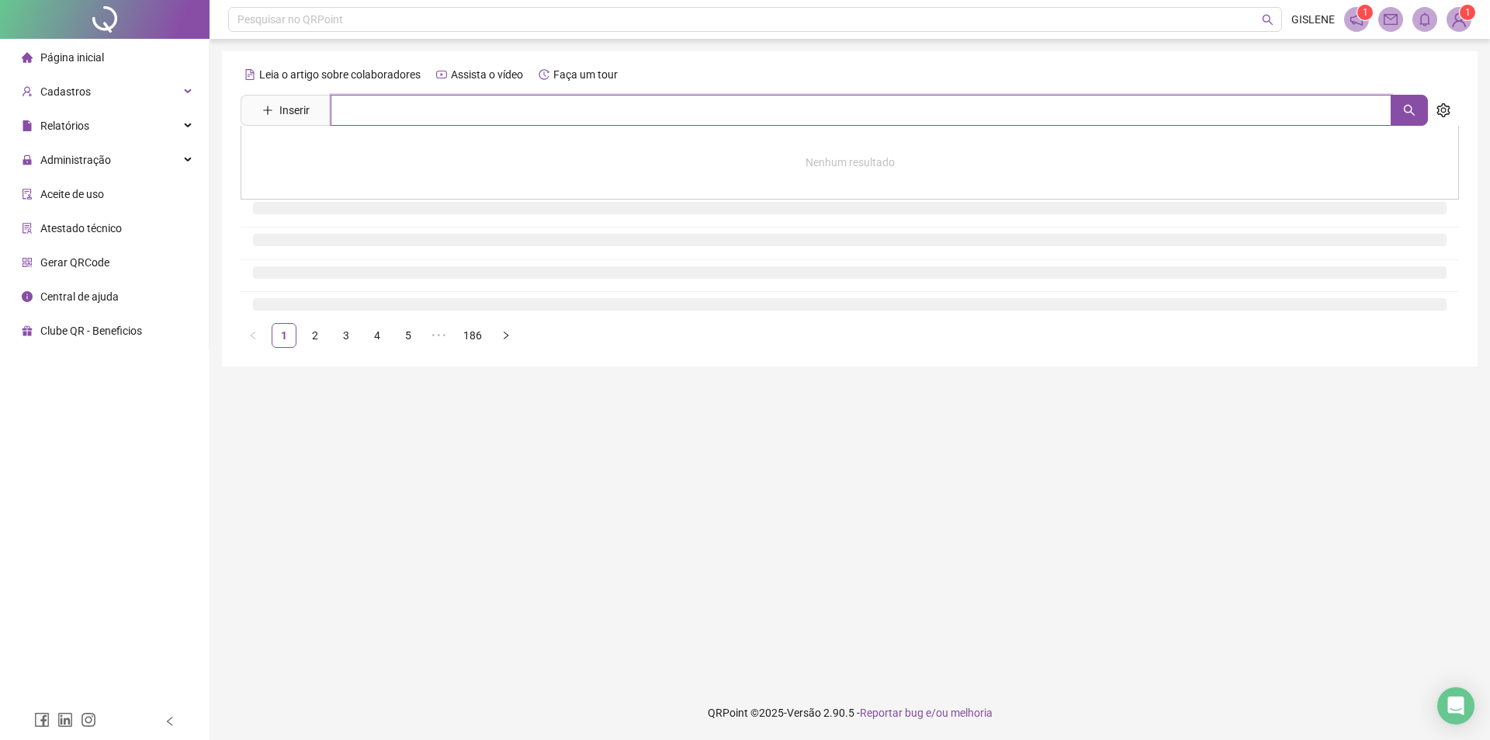
click at [478, 116] on input "text" at bounding box center [861, 110] width 1061 height 31
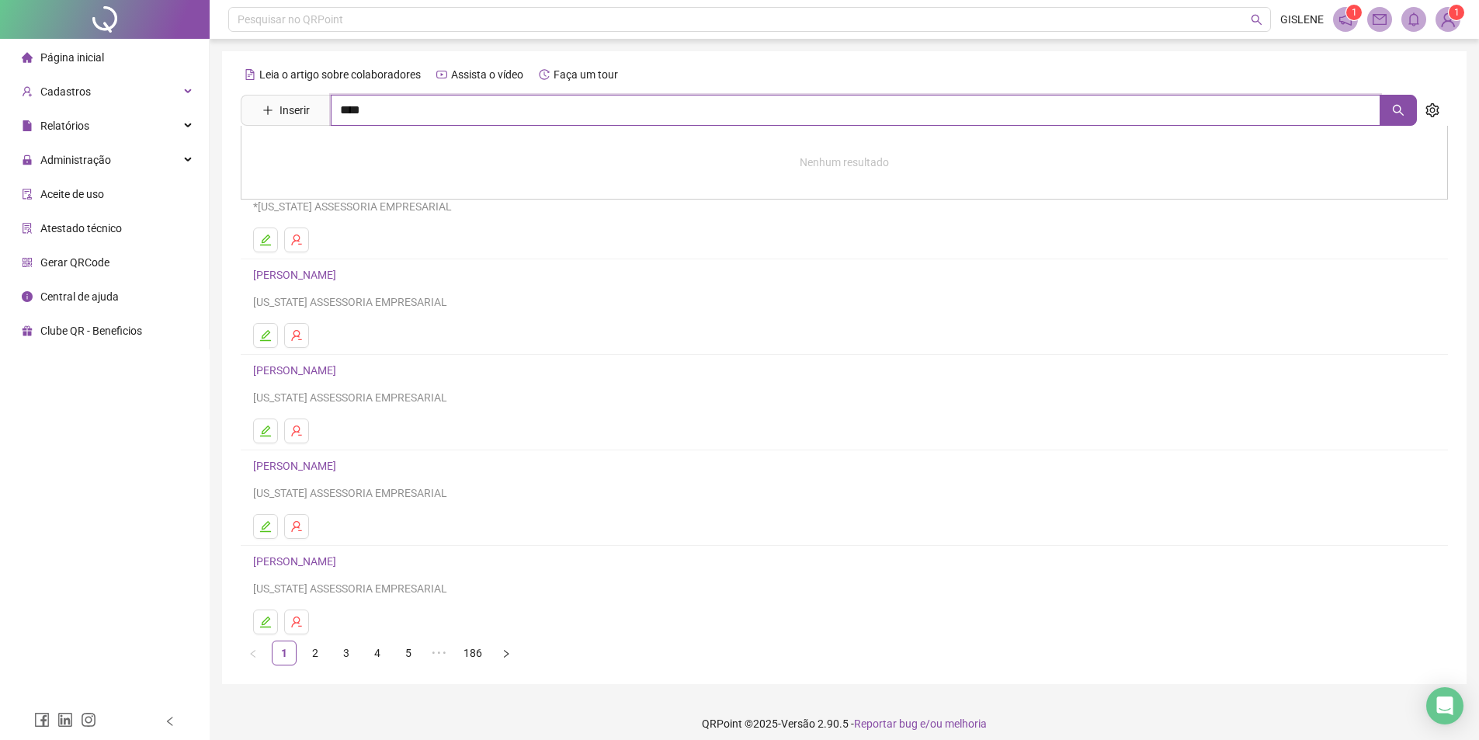
type input "****"
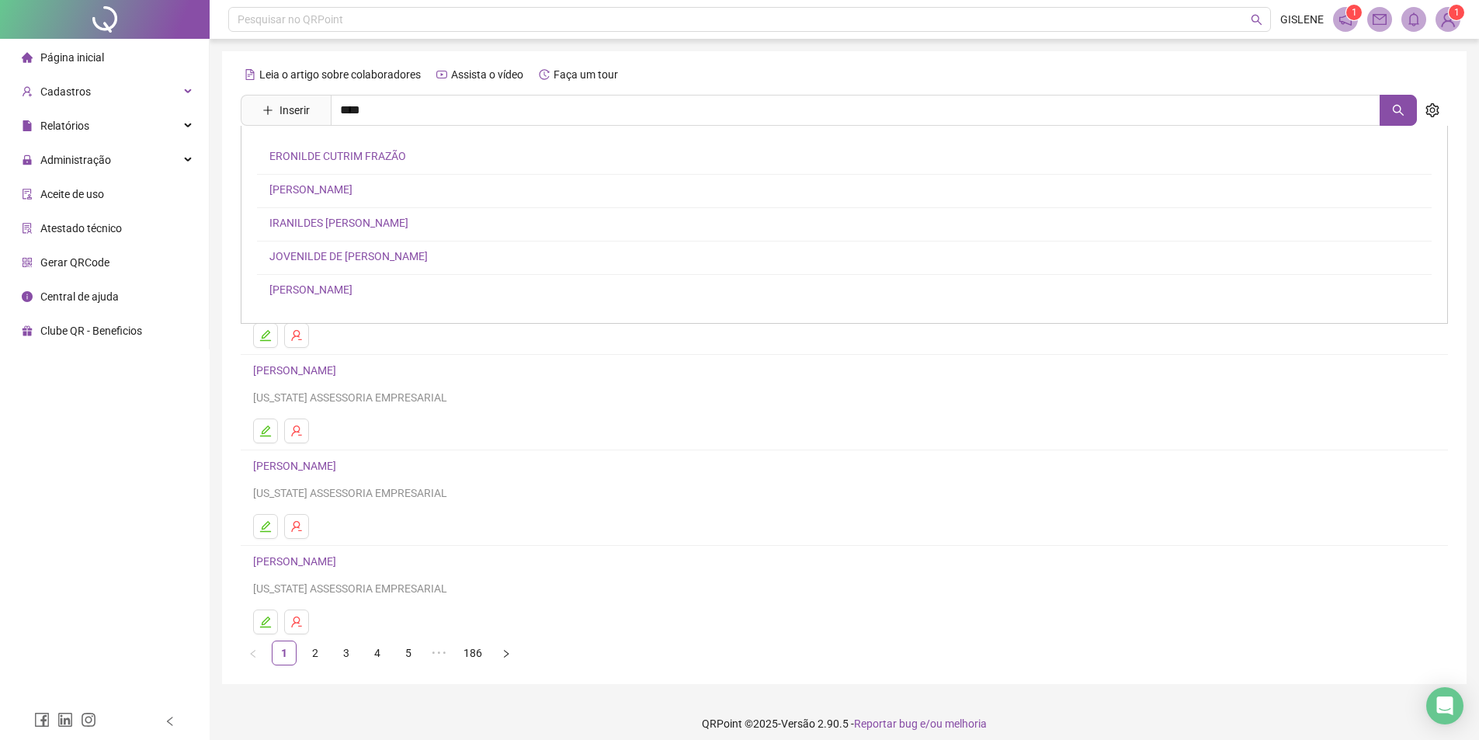
click at [327, 187] on link "[PERSON_NAME]" at bounding box center [310, 189] width 83 height 12
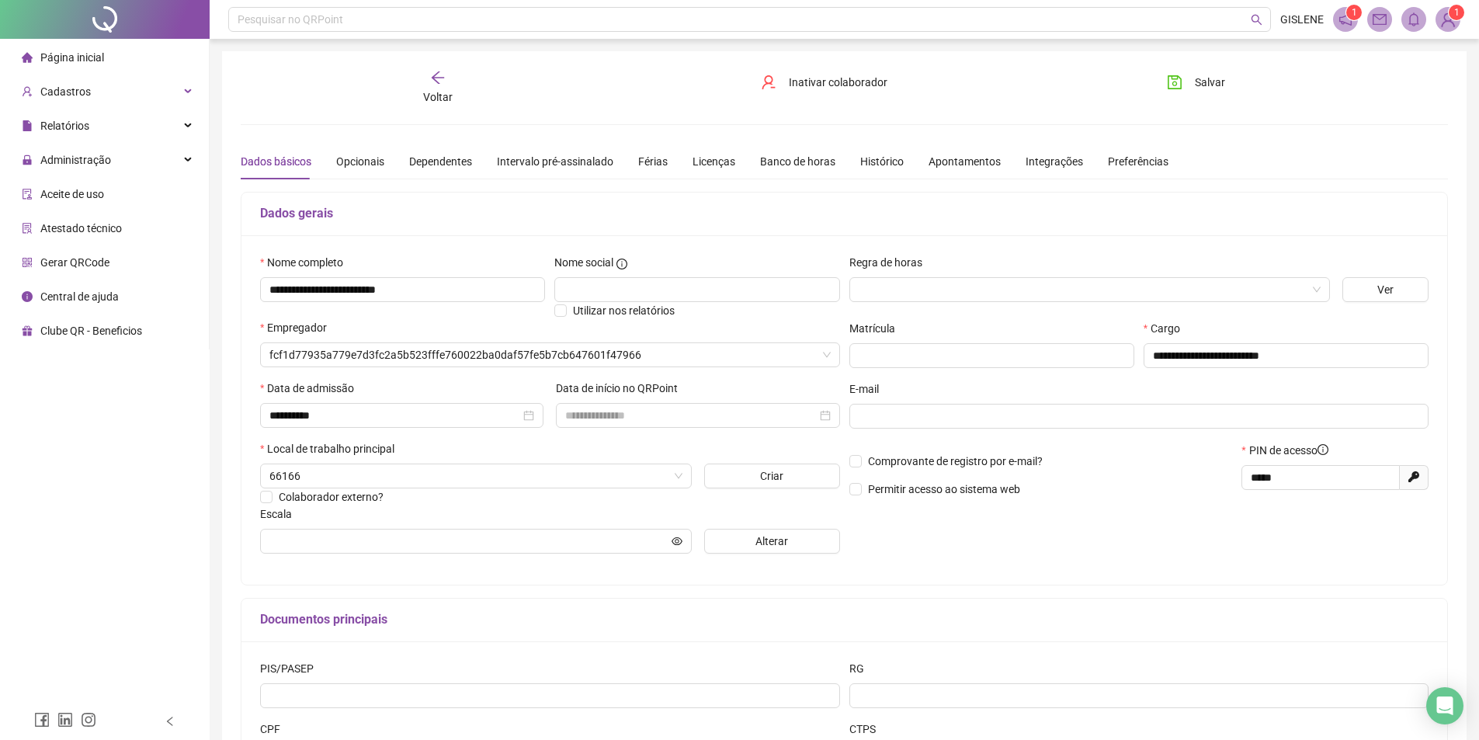
type input "**********"
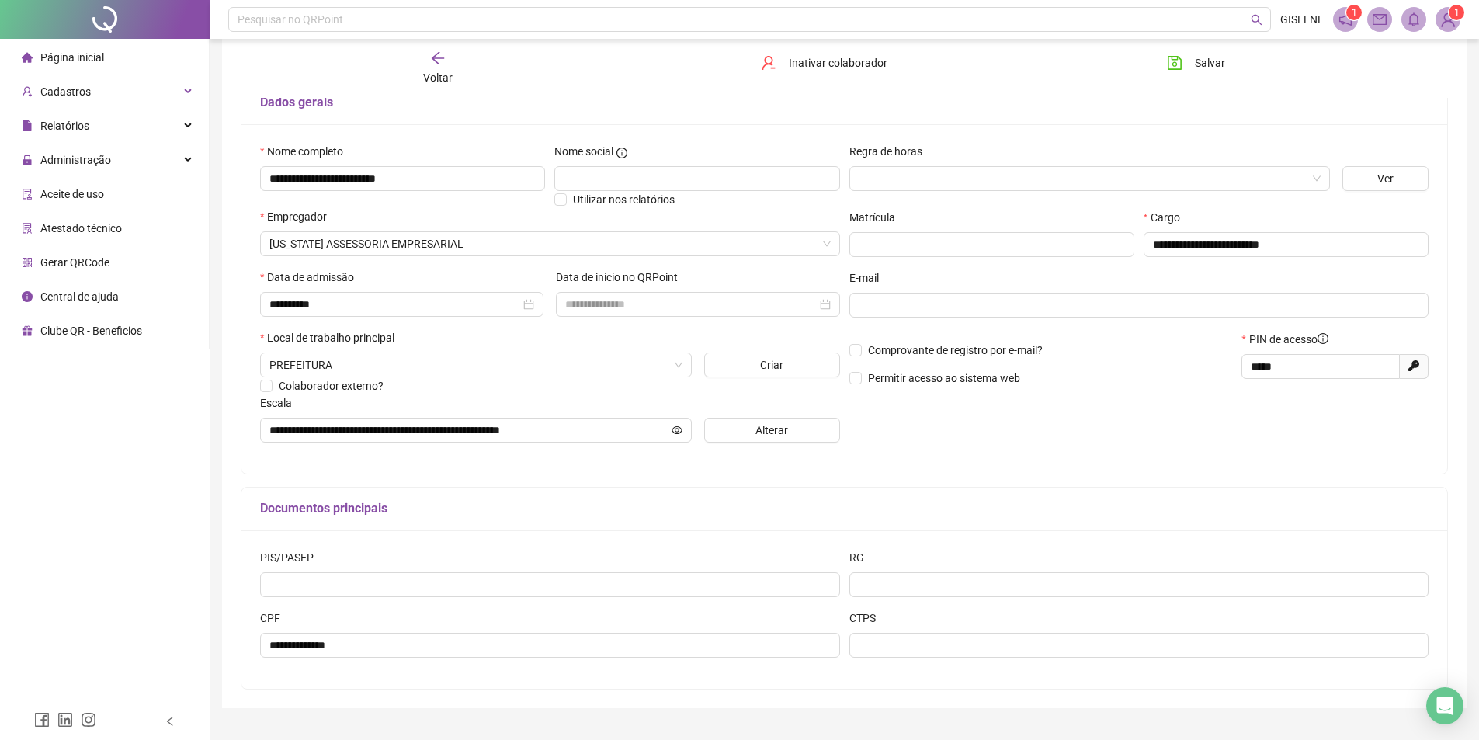
scroll to position [146, 0]
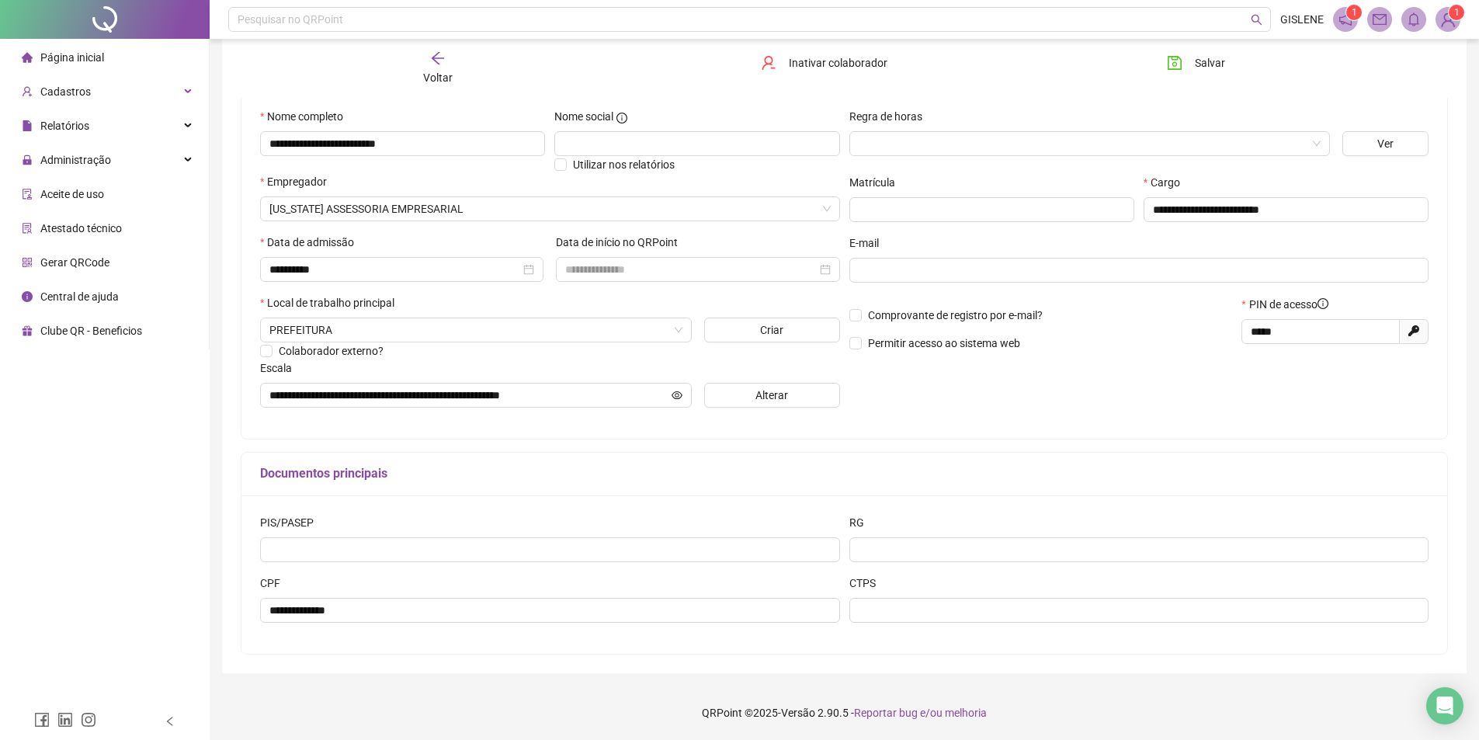
click at [451, 64] on div "Voltar" at bounding box center [437, 68] width 191 height 36
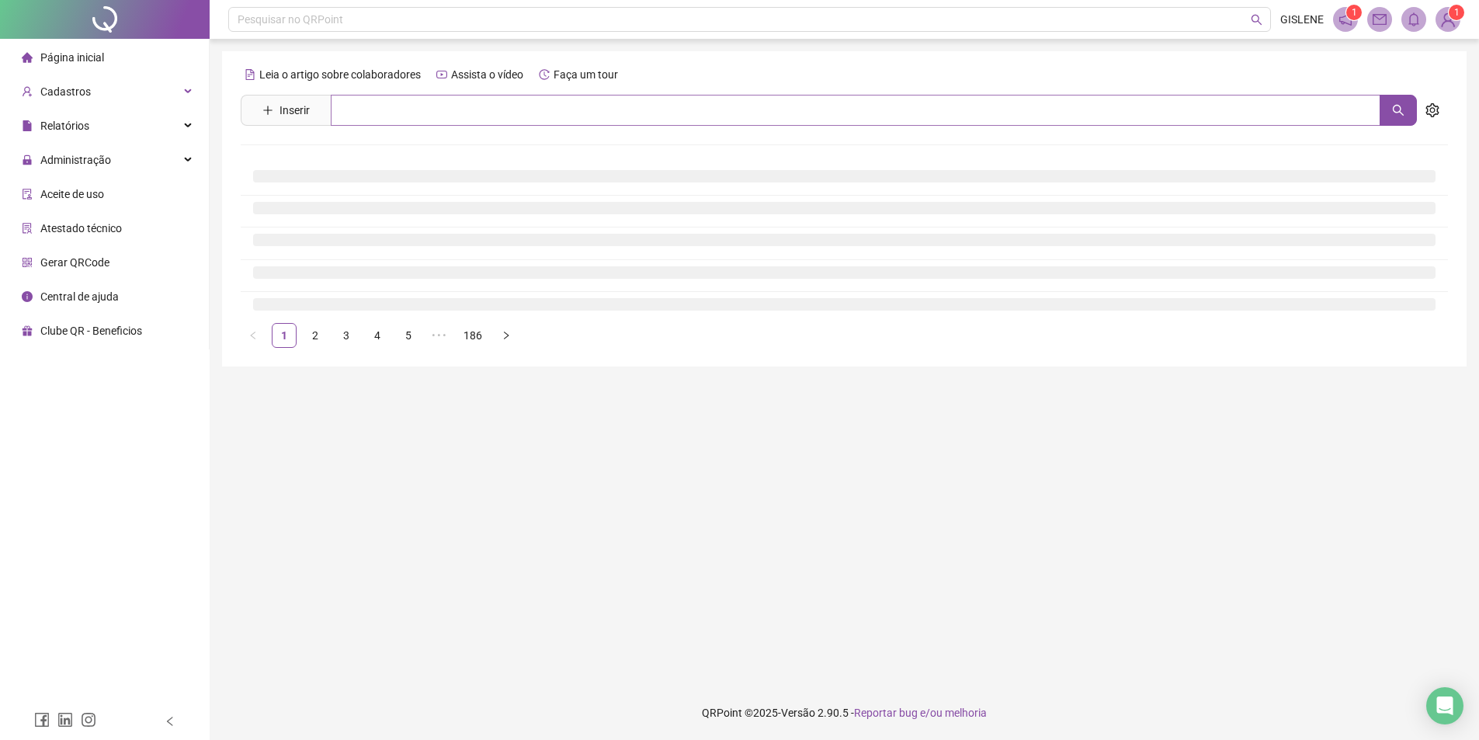
scroll to position [0, 0]
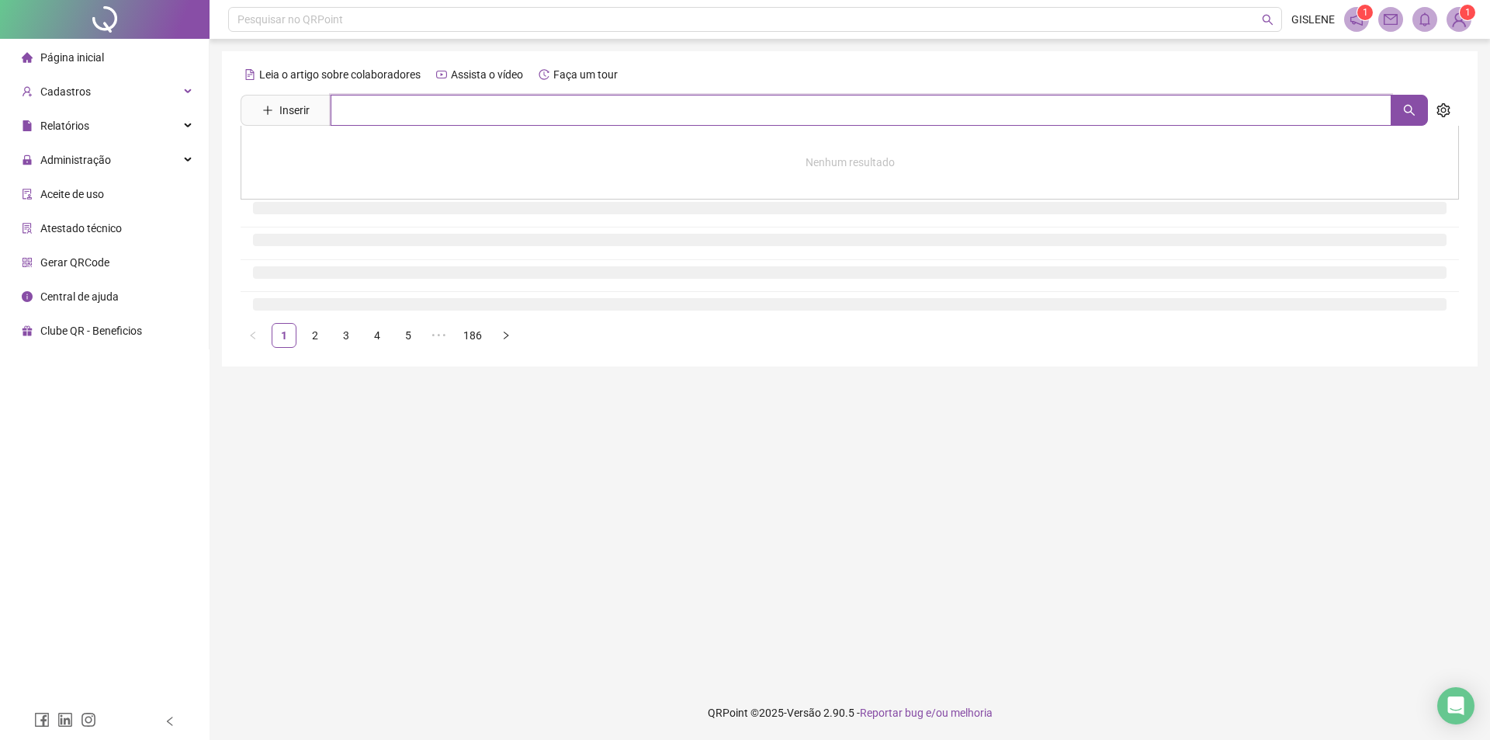
click at [439, 114] on input "text" at bounding box center [861, 110] width 1061 height 31
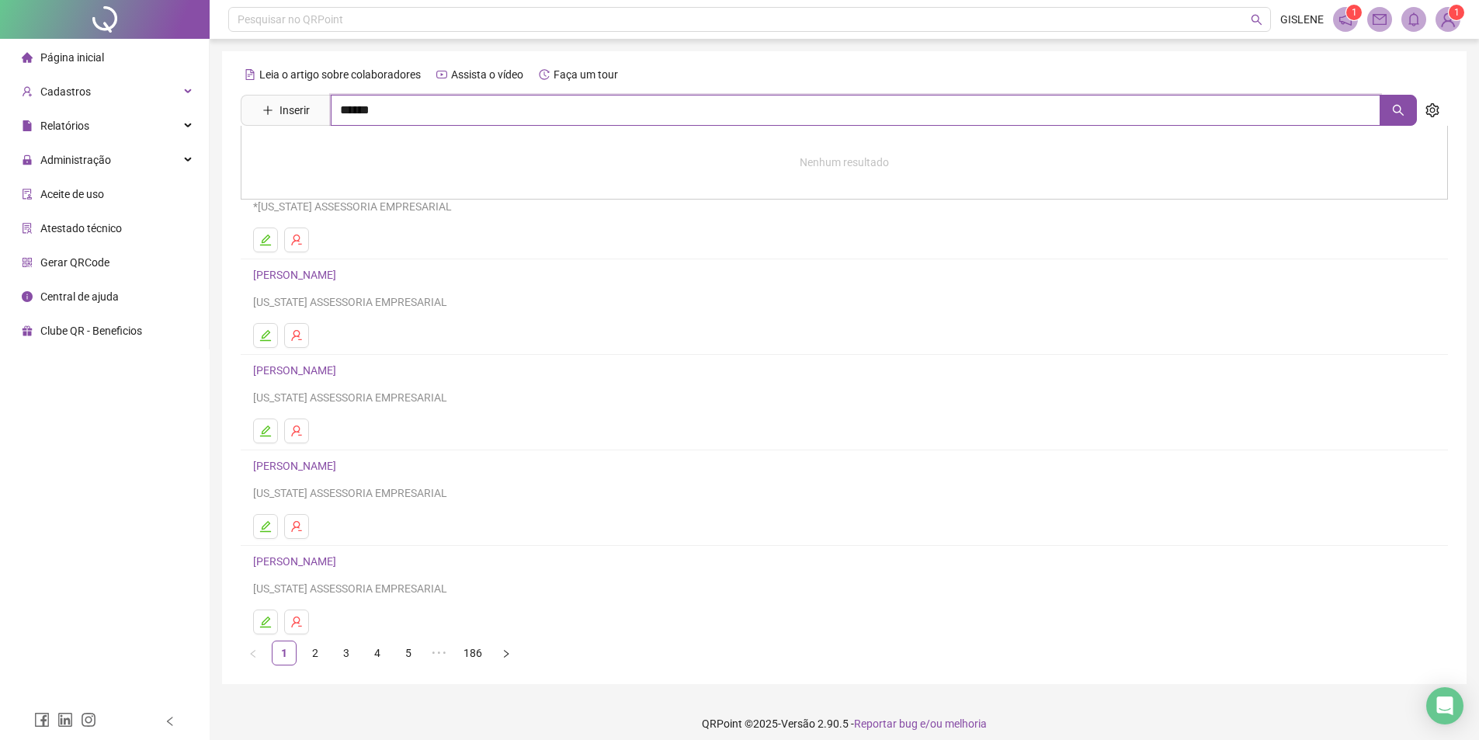
type input "******"
click at [352, 189] on link "[PERSON_NAME]" at bounding box center [310, 189] width 83 height 12
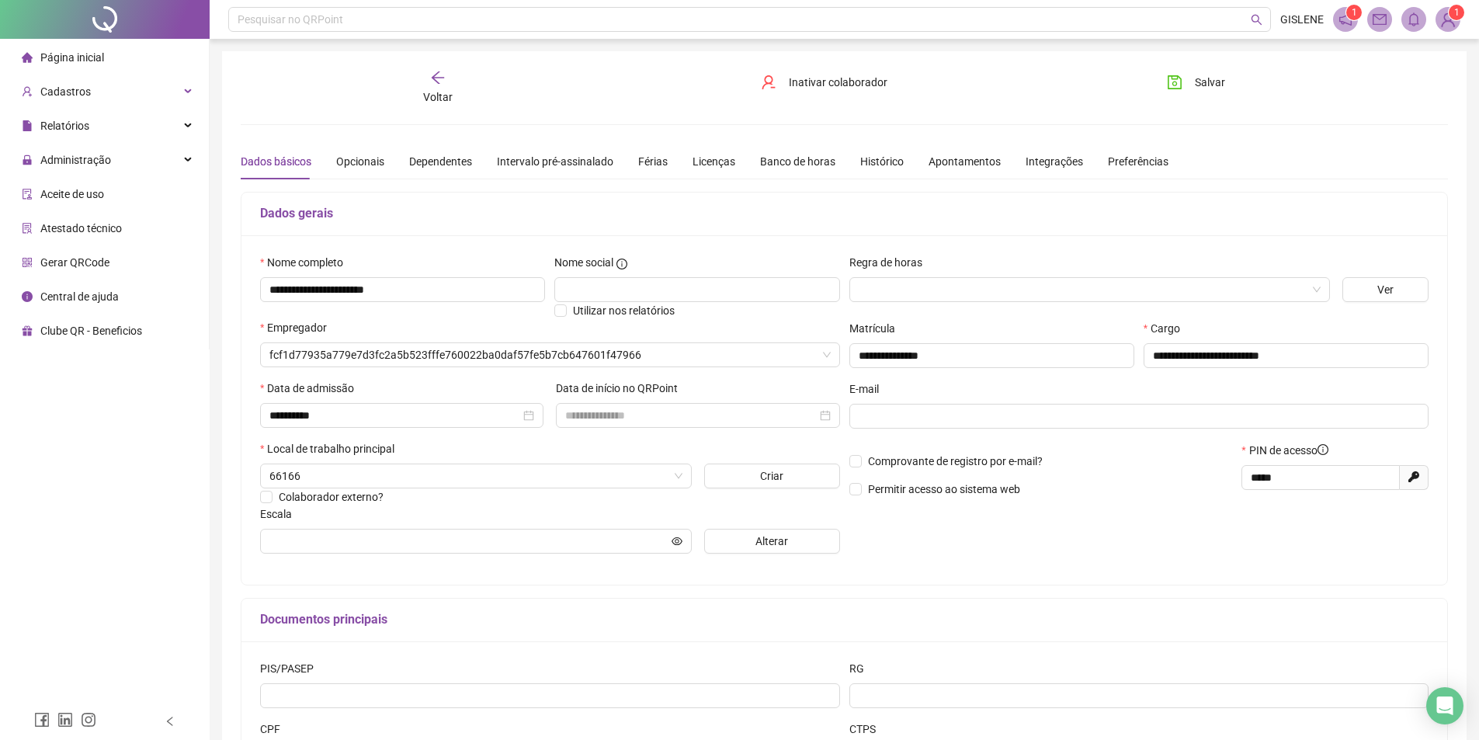
type input "**********"
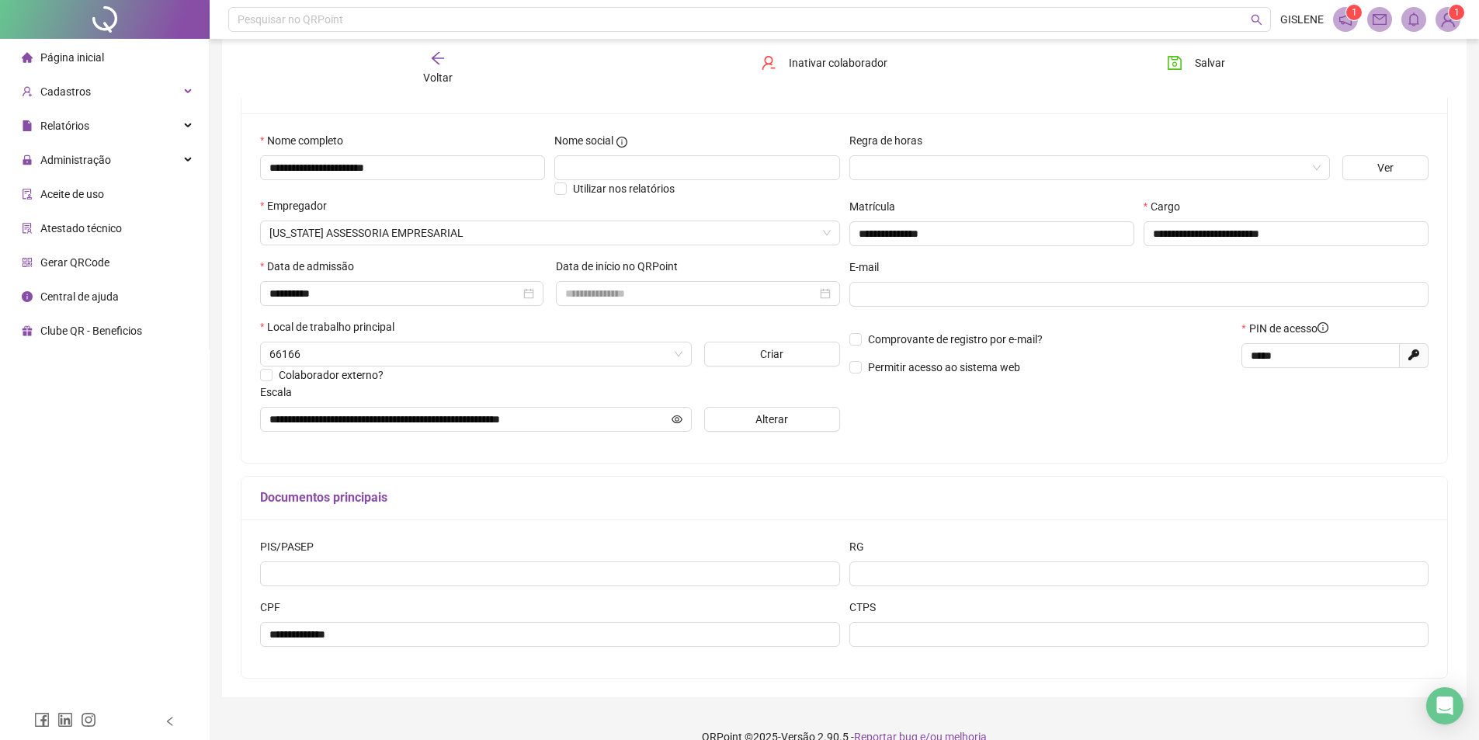
scroll to position [146, 0]
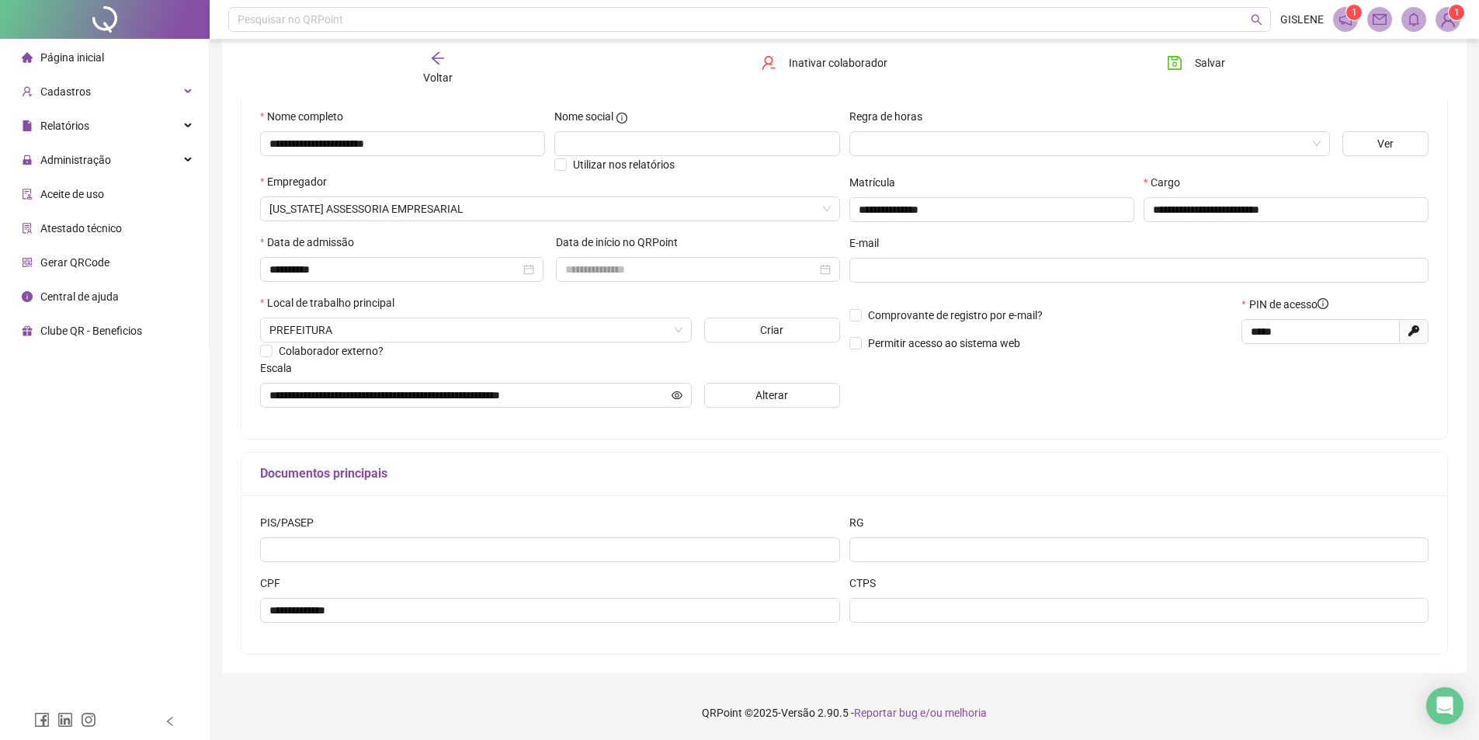
click at [445, 79] on span "Voltar" at bounding box center [437, 77] width 29 height 12
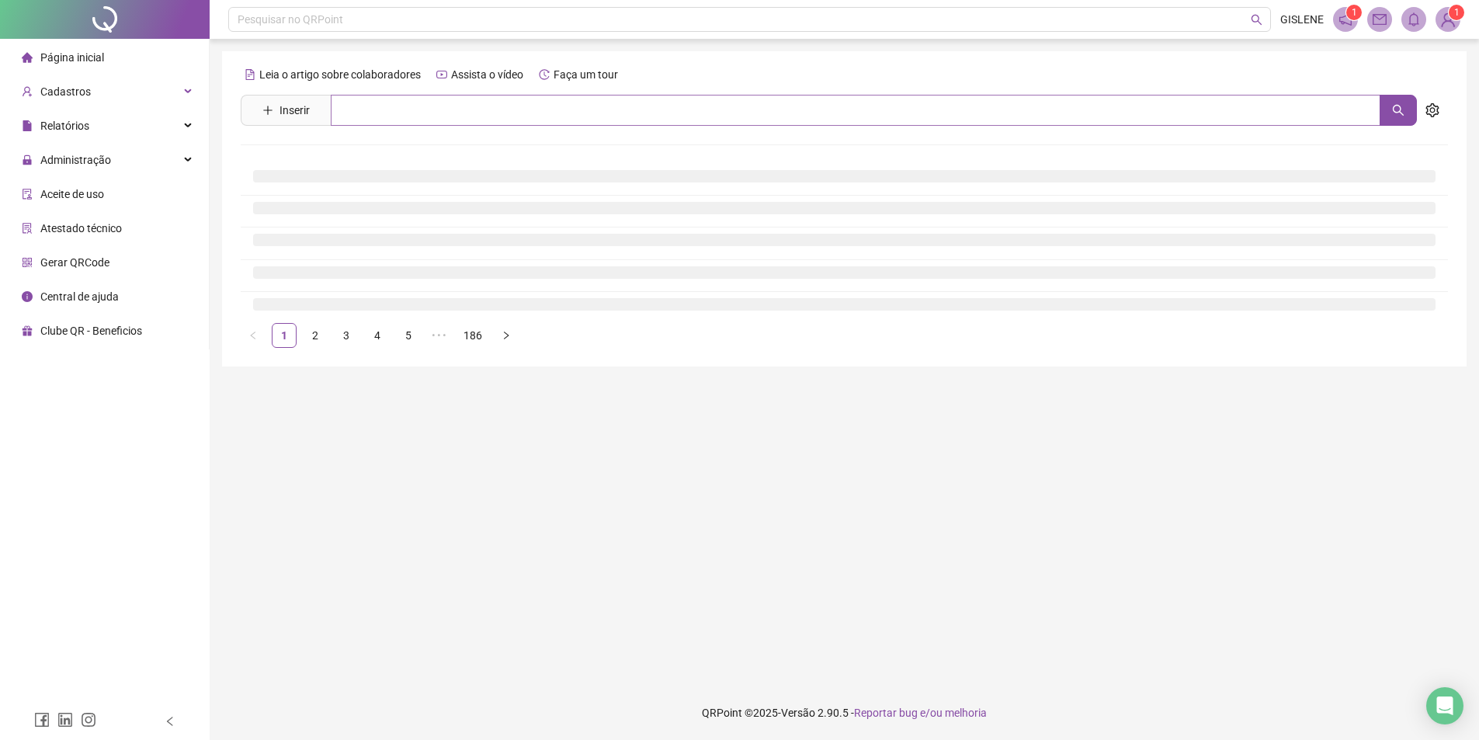
scroll to position [0, 0]
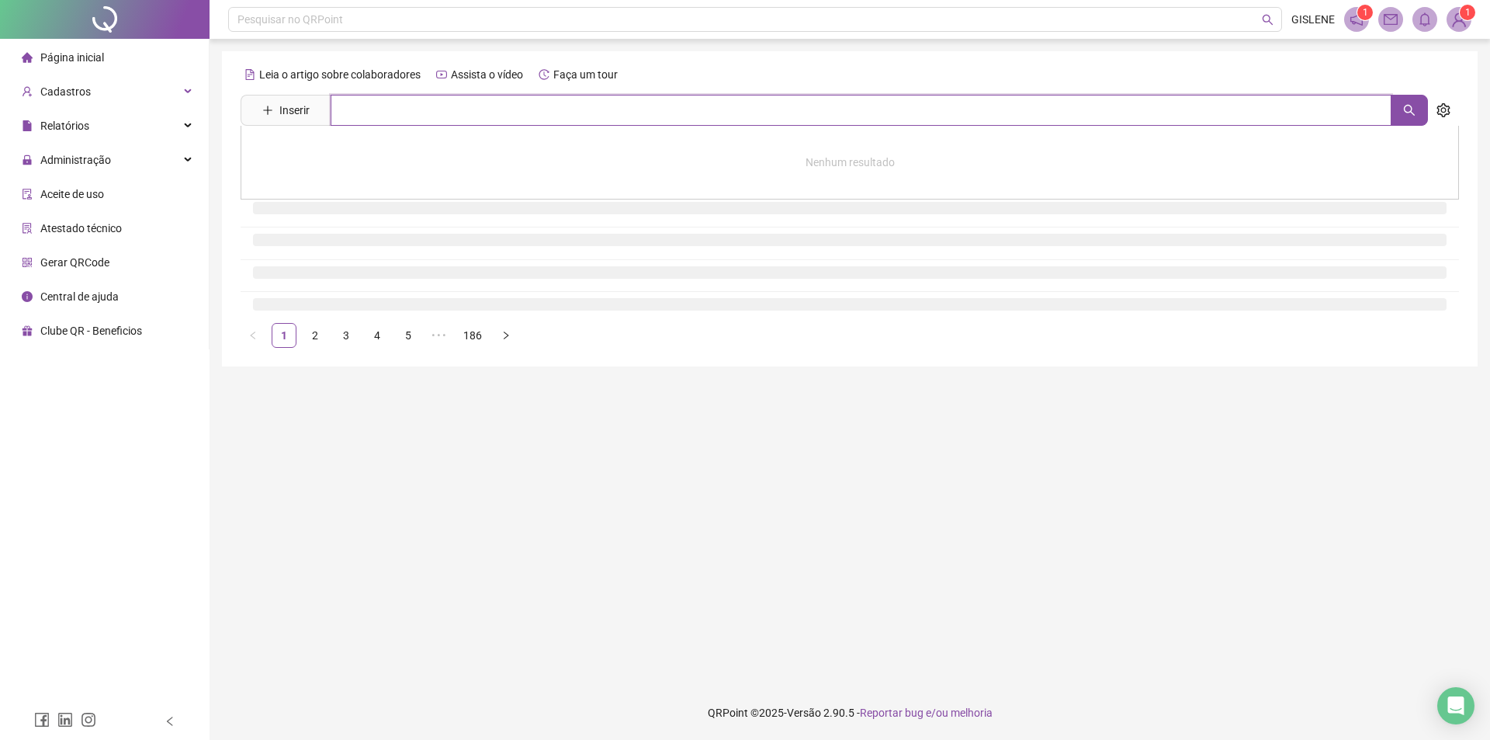
click at [442, 106] on input "text" at bounding box center [861, 110] width 1061 height 31
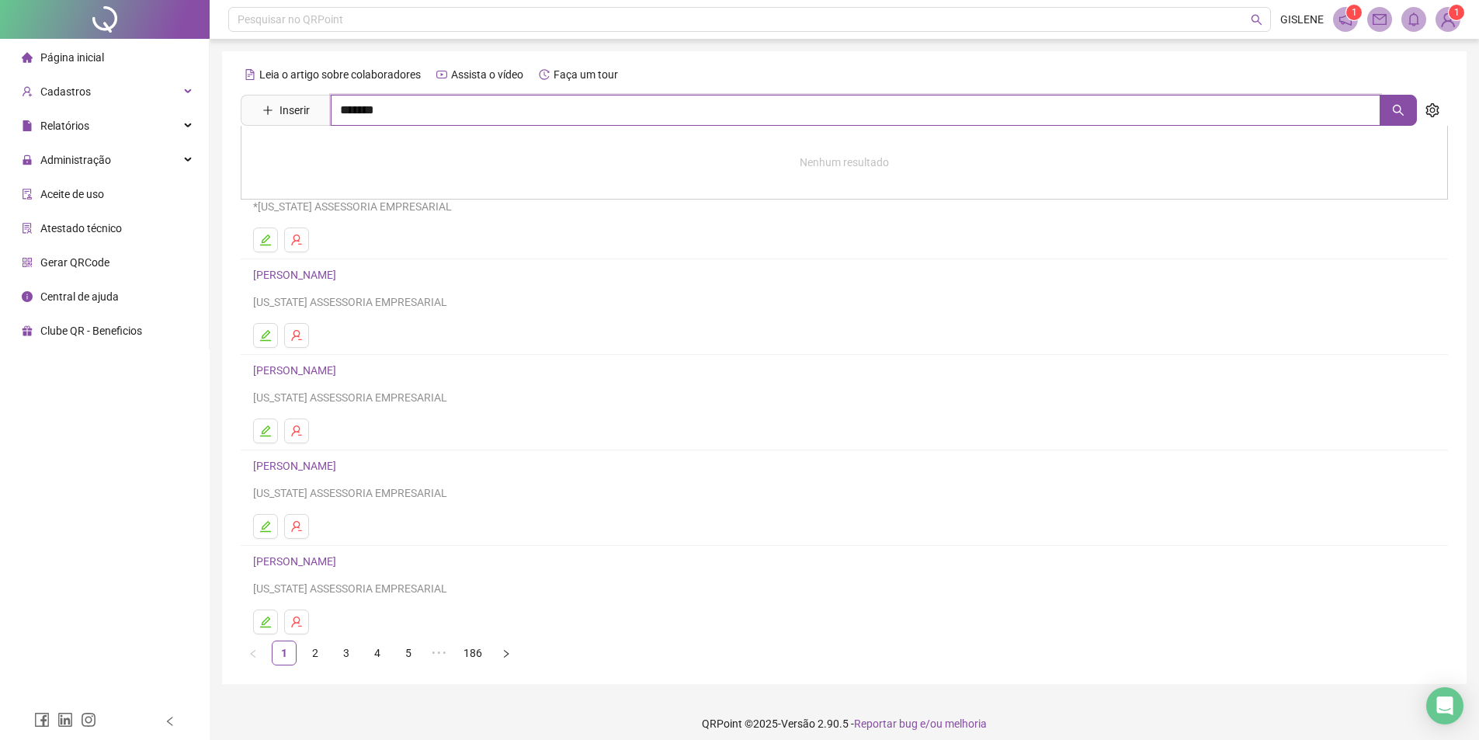
type input "*******"
click at [352, 158] on link "[PERSON_NAME]" at bounding box center [310, 156] width 83 height 12
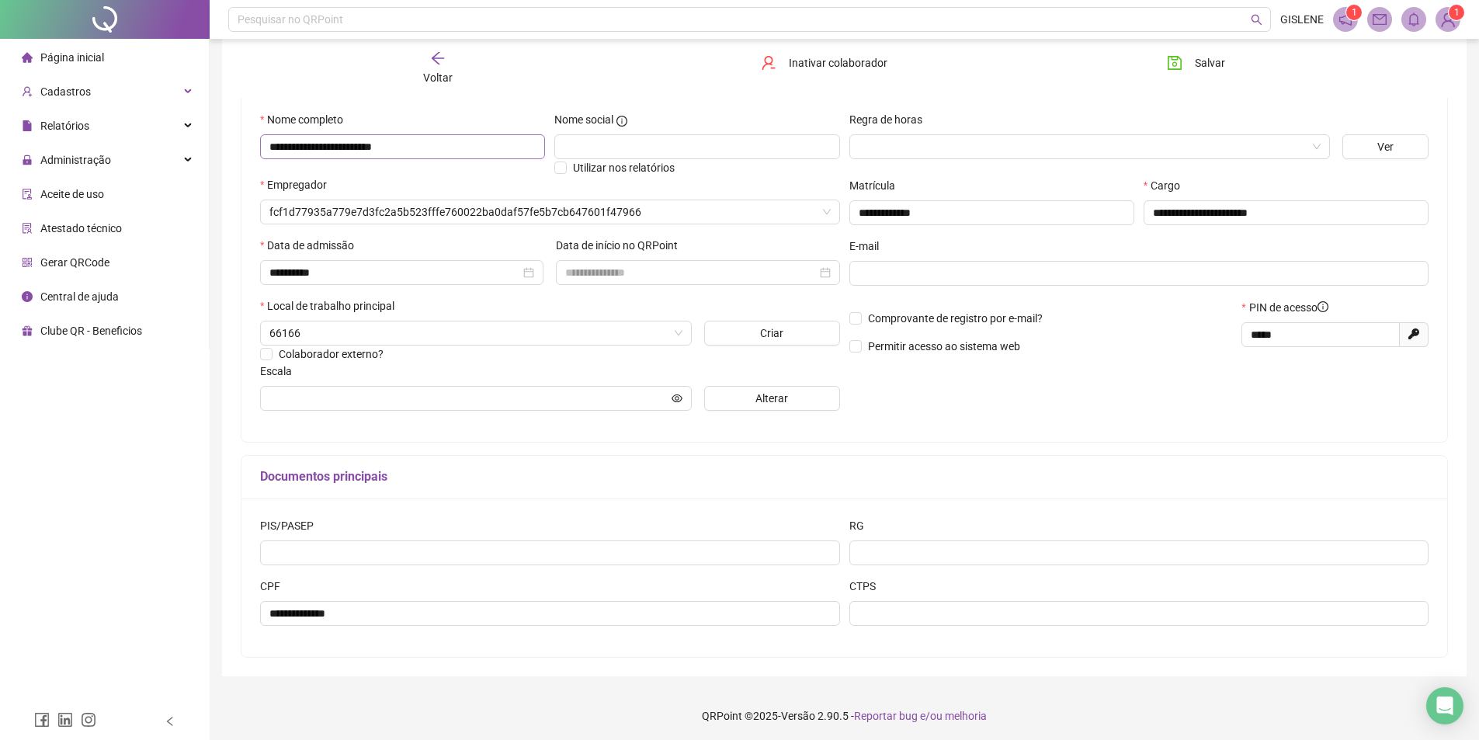
scroll to position [146, 0]
click at [451, 63] on div "Voltar" at bounding box center [437, 68] width 191 height 36
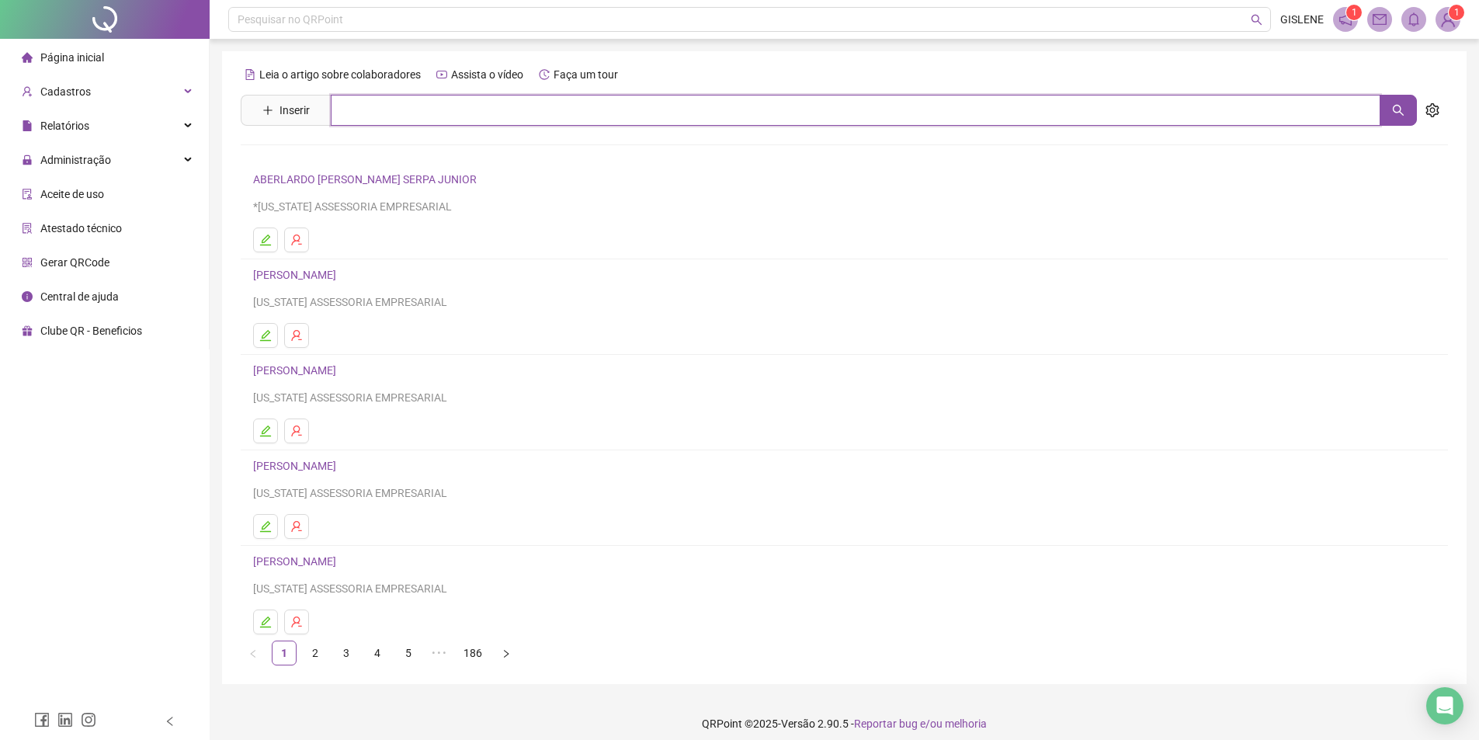
click at [422, 106] on input "text" at bounding box center [855, 110] width 1049 height 31
type input "******"
click at [352, 154] on link "[PERSON_NAME]" at bounding box center [310, 156] width 83 height 12
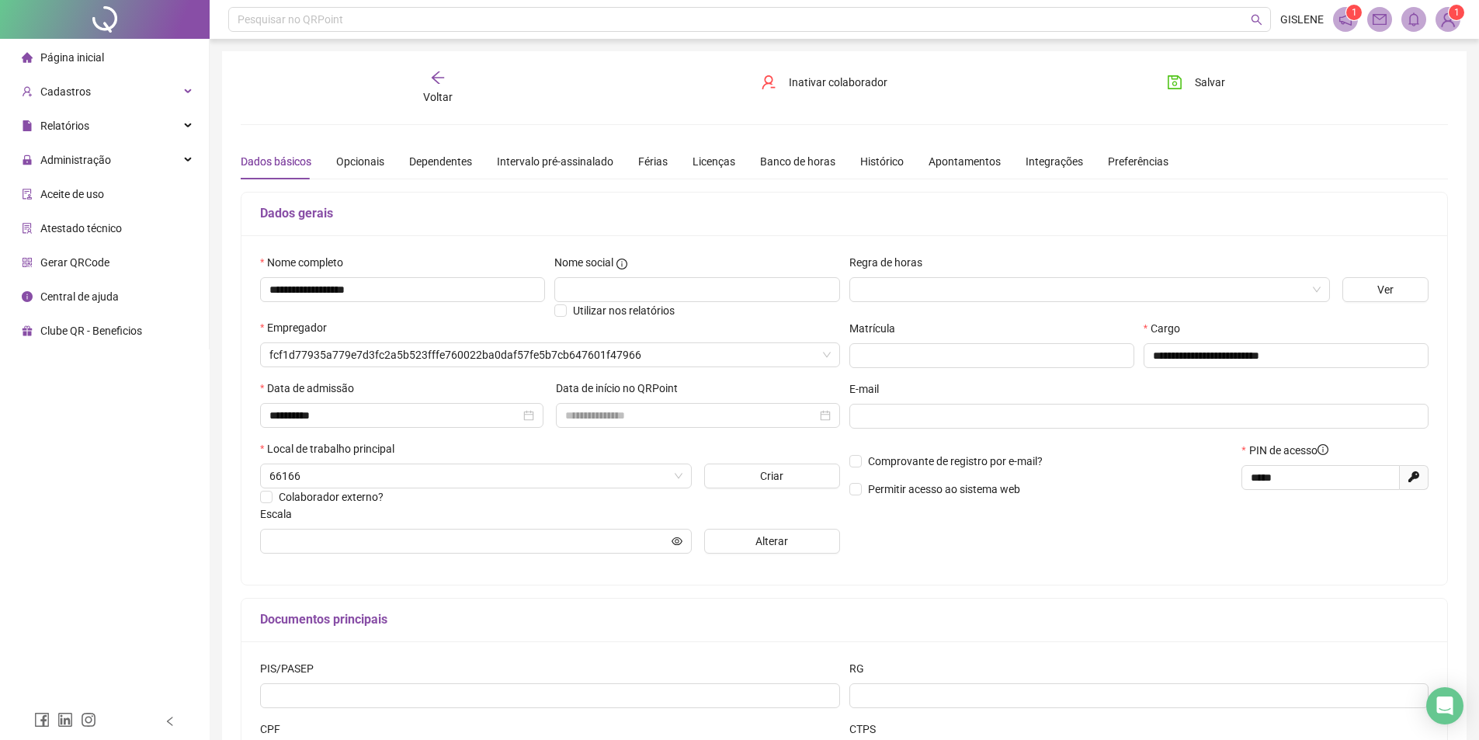
type input "**********"
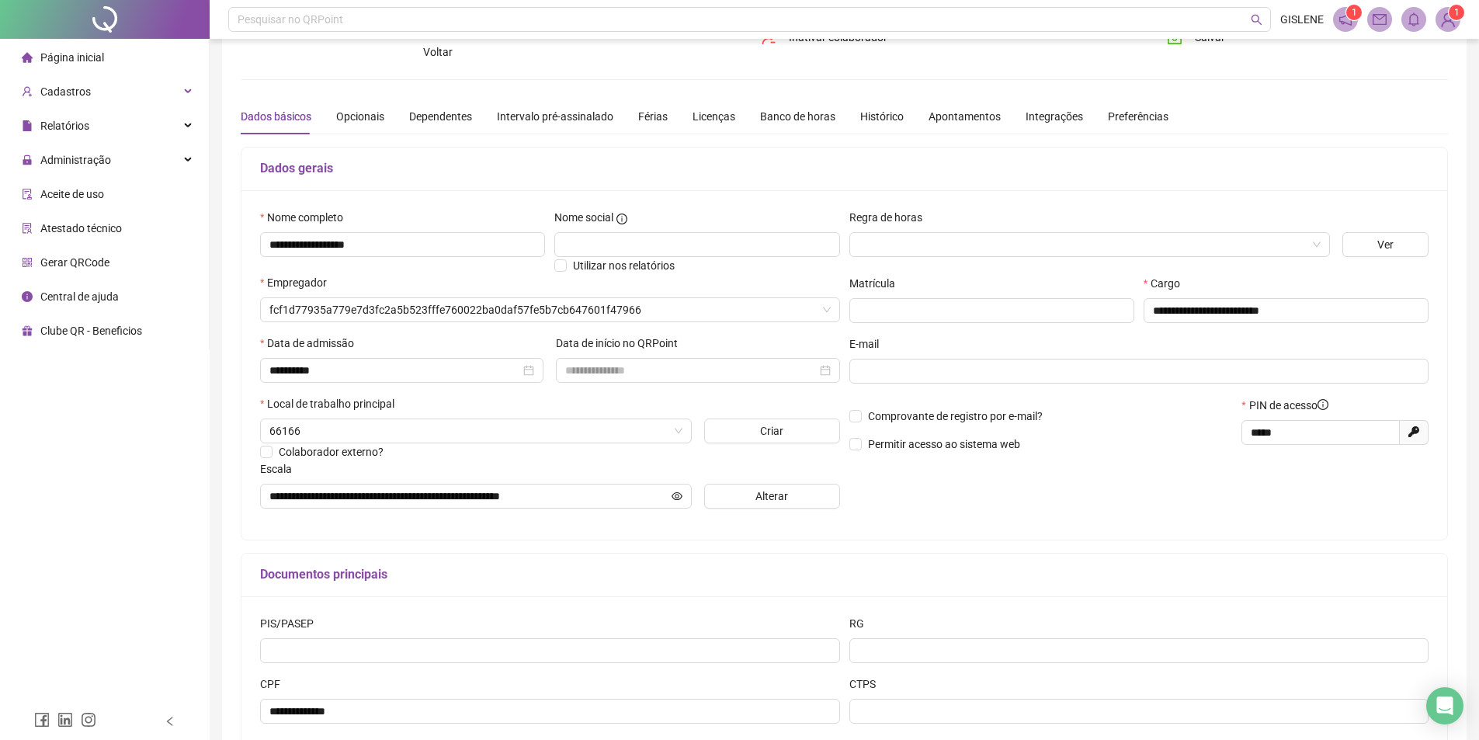
scroll to position [146, 0]
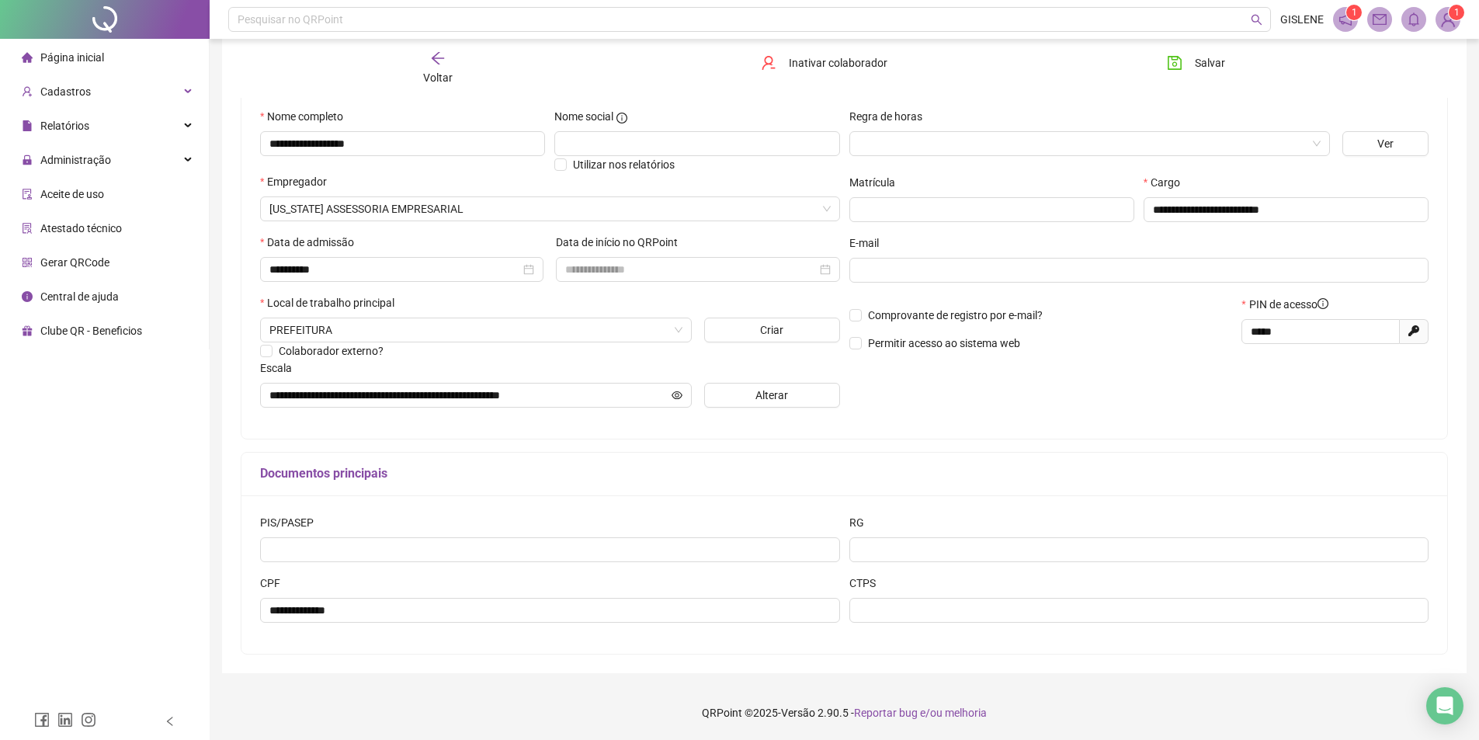
click at [442, 78] on span "Voltar" at bounding box center [437, 77] width 29 height 12
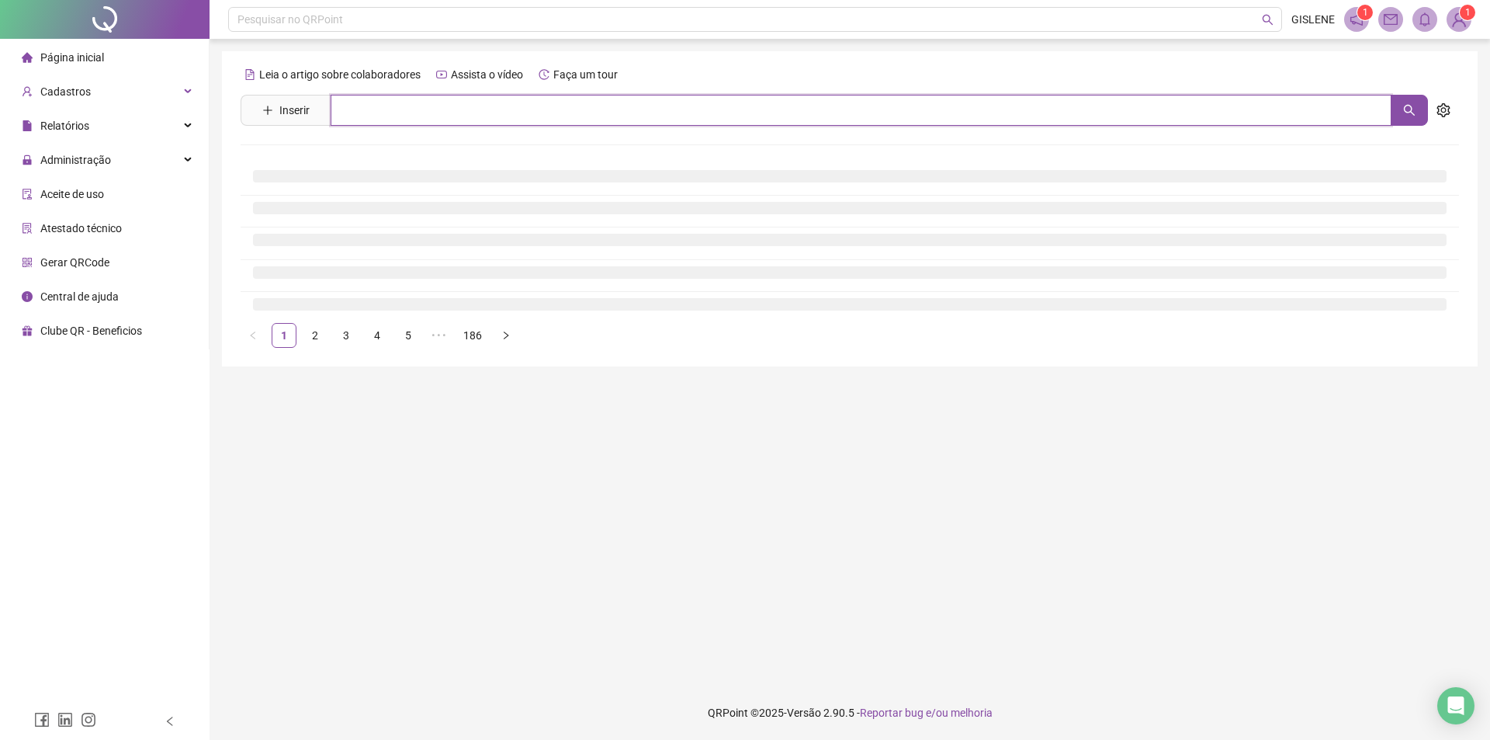
click at [449, 120] on input "text" at bounding box center [861, 110] width 1061 height 31
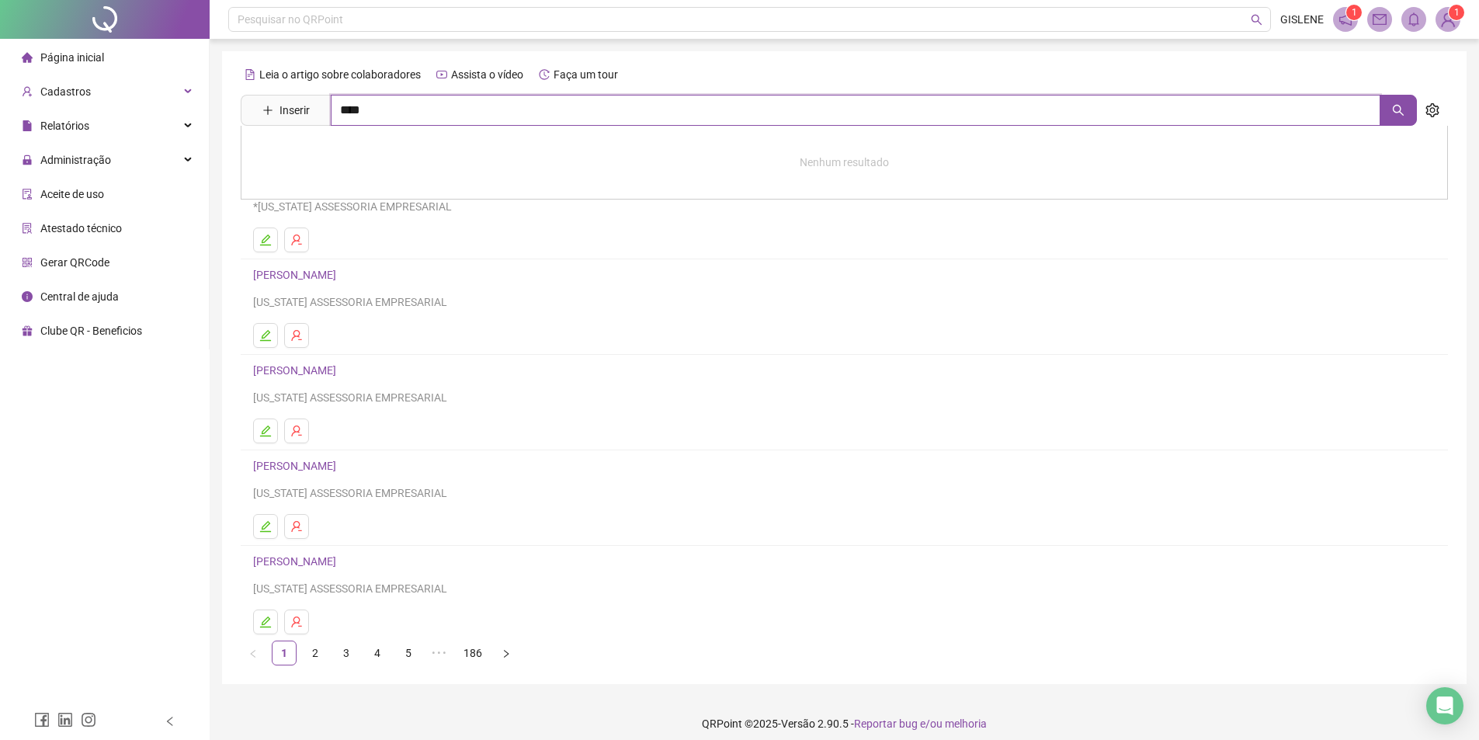
type input "****"
click at [341, 227] on link "[PERSON_NAME]" at bounding box center [310, 223] width 83 height 12
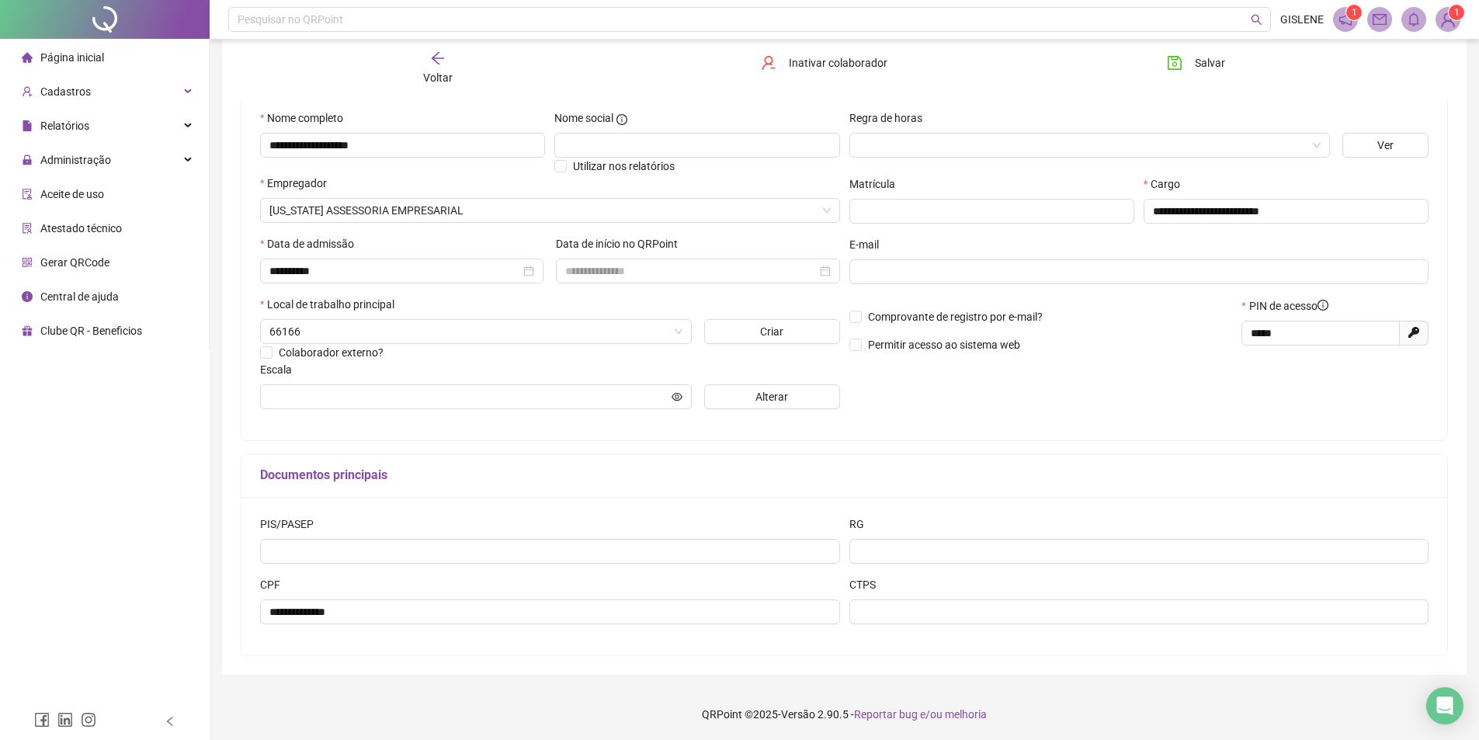
scroll to position [146, 0]
click at [444, 71] on span "Voltar" at bounding box center [437, 77] width 29 height 12
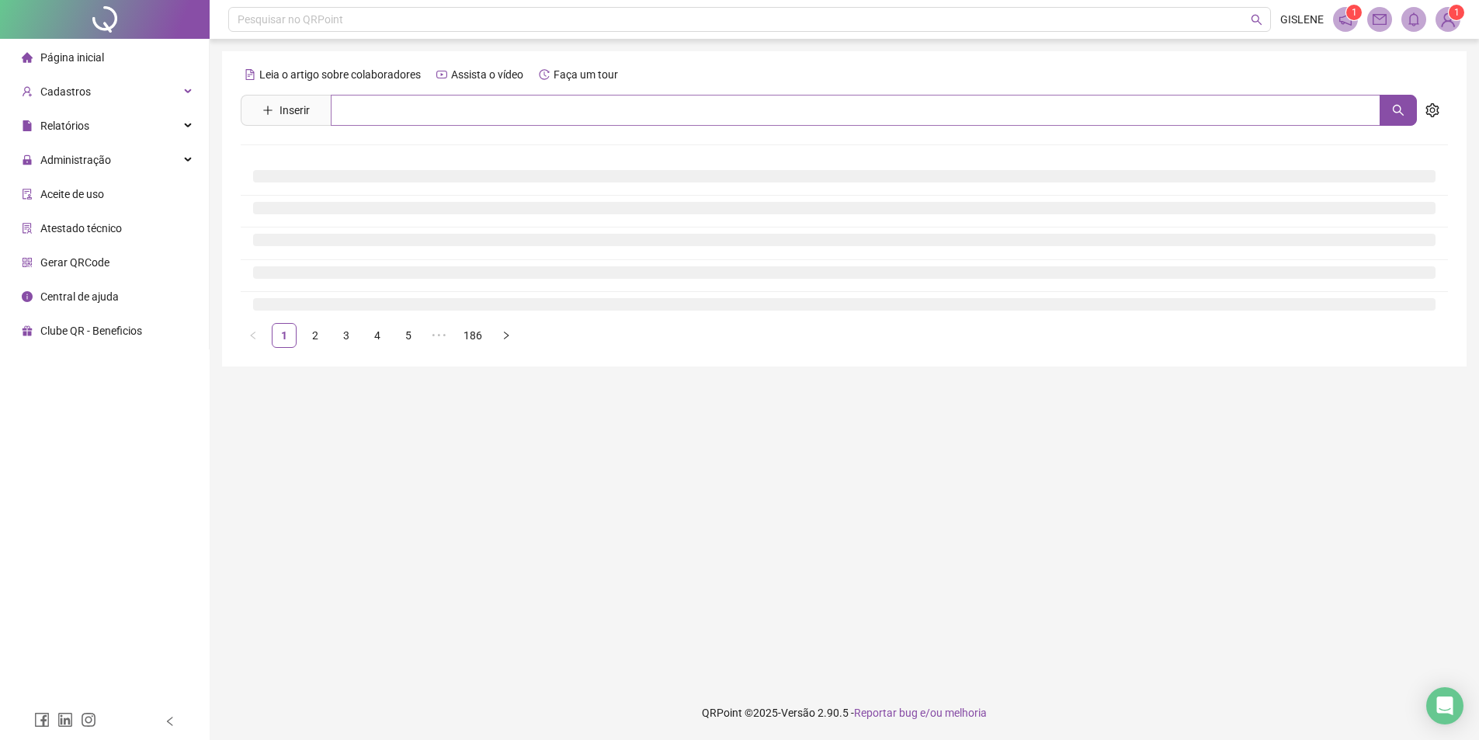
scroll to position [0, 0]
click at [432, 117] on input "text" at bounding box center [861, 110] width 1061 height 31
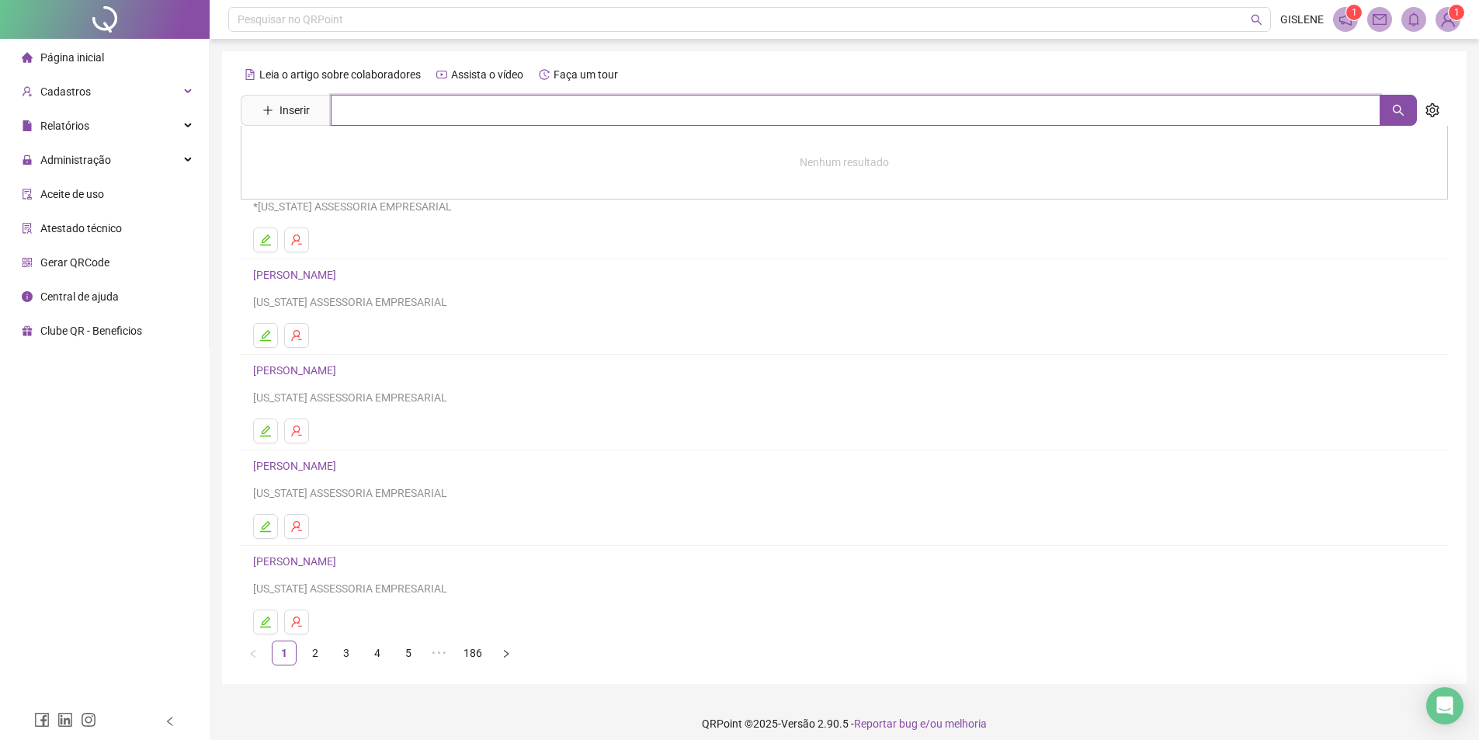
click at [428, 124] on input "text" at bounding box center [855, 110] width 1049 height 31
type input "****"
click at [335, 288] on link "[PERSON_NAME]" at bounding box center [310, 290] width 83 height 12
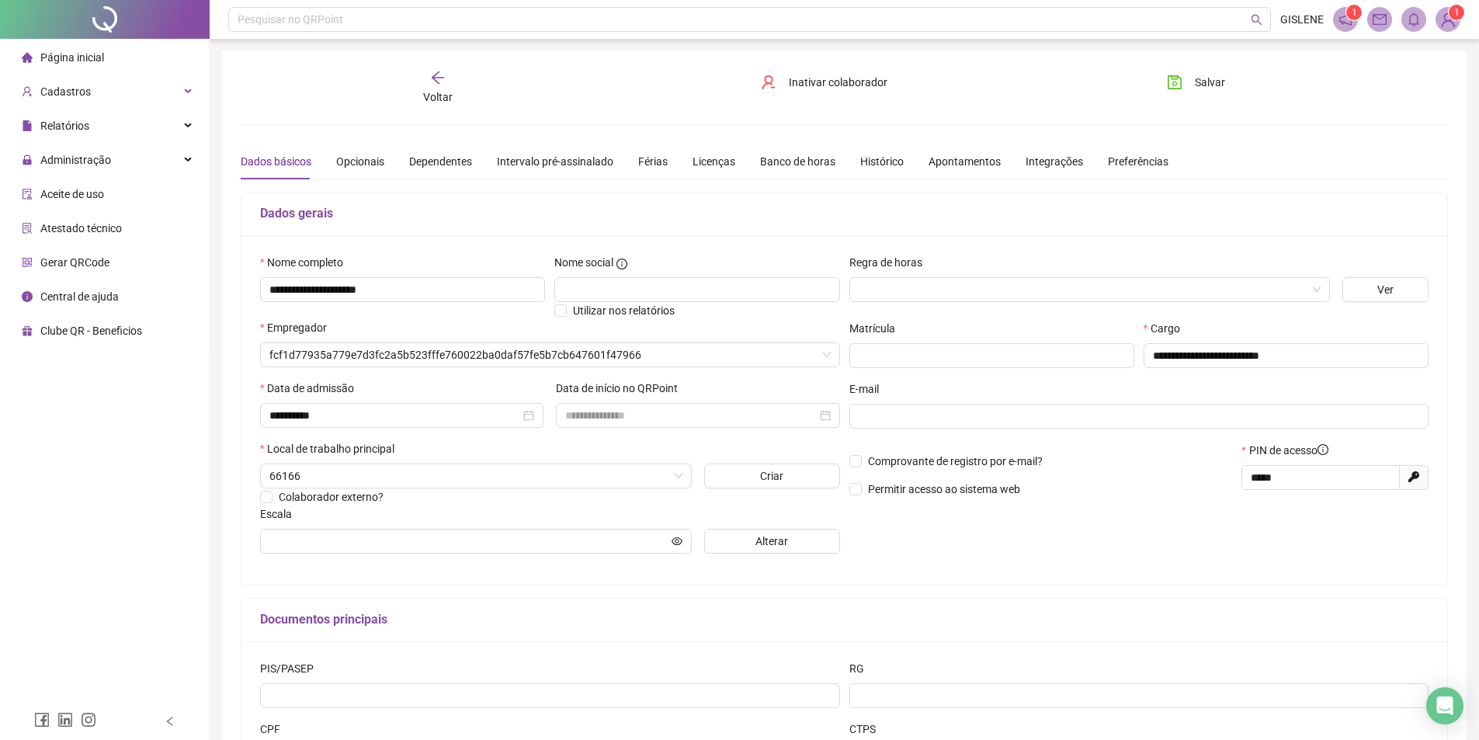
type input "**********"
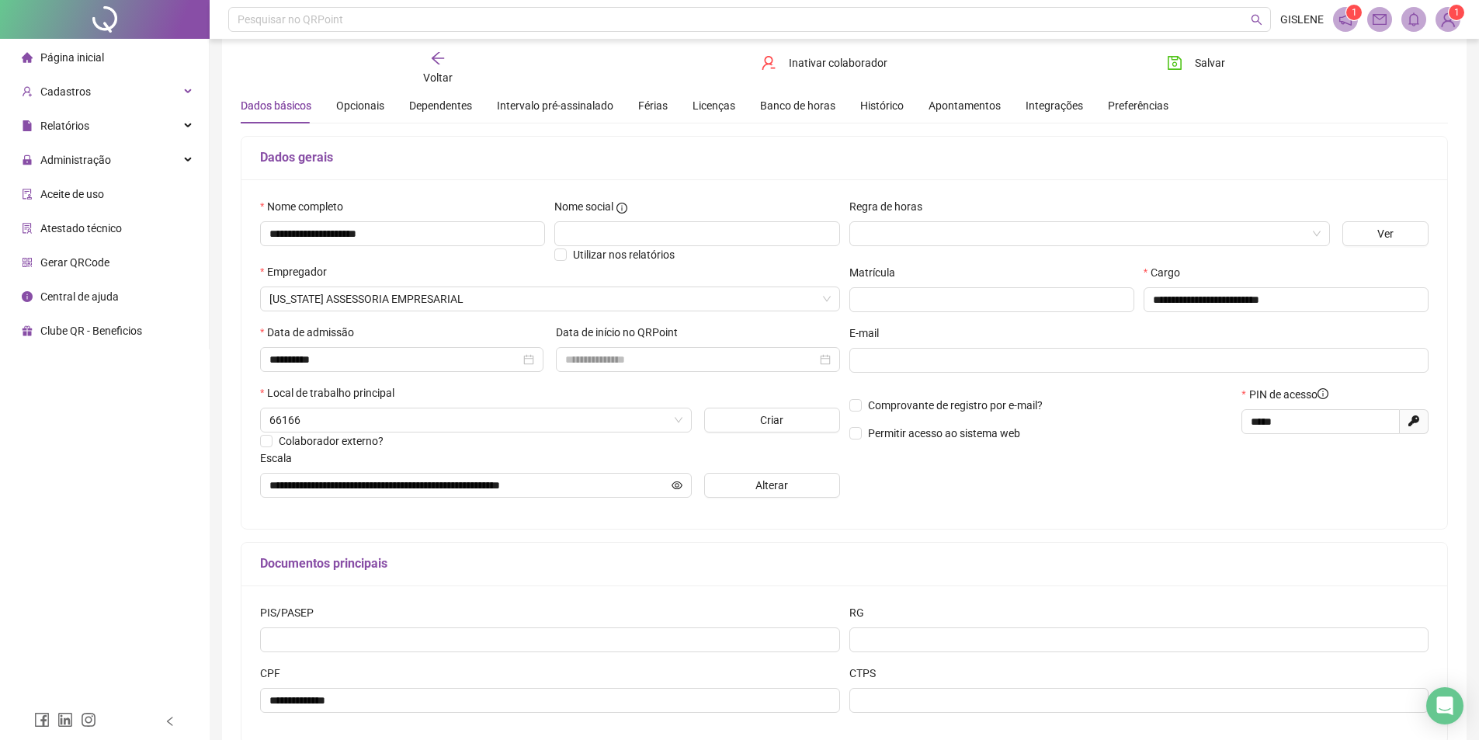
scroll to position [146, 0]
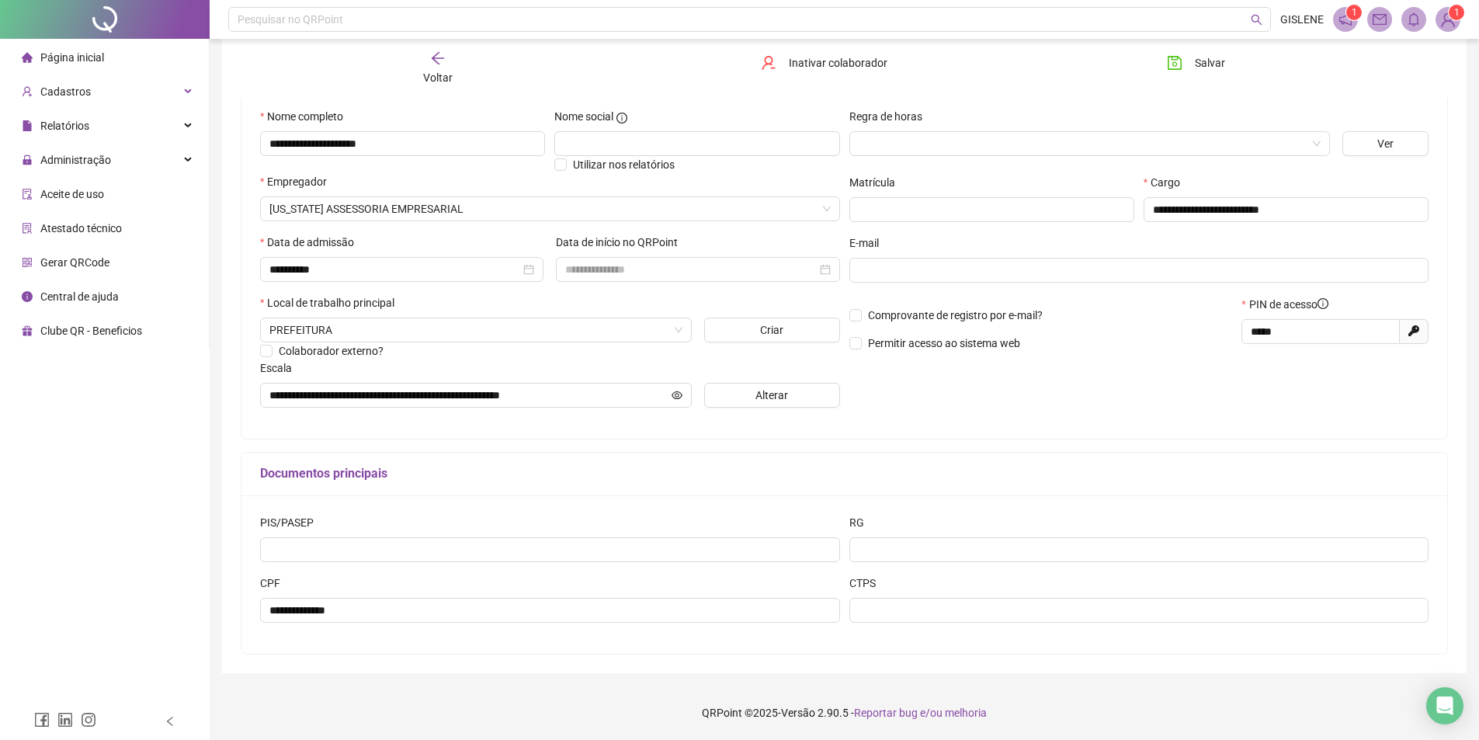
click at [438, 75] on span "Voltar" at bounding box center [437, 77] width 29 height 12
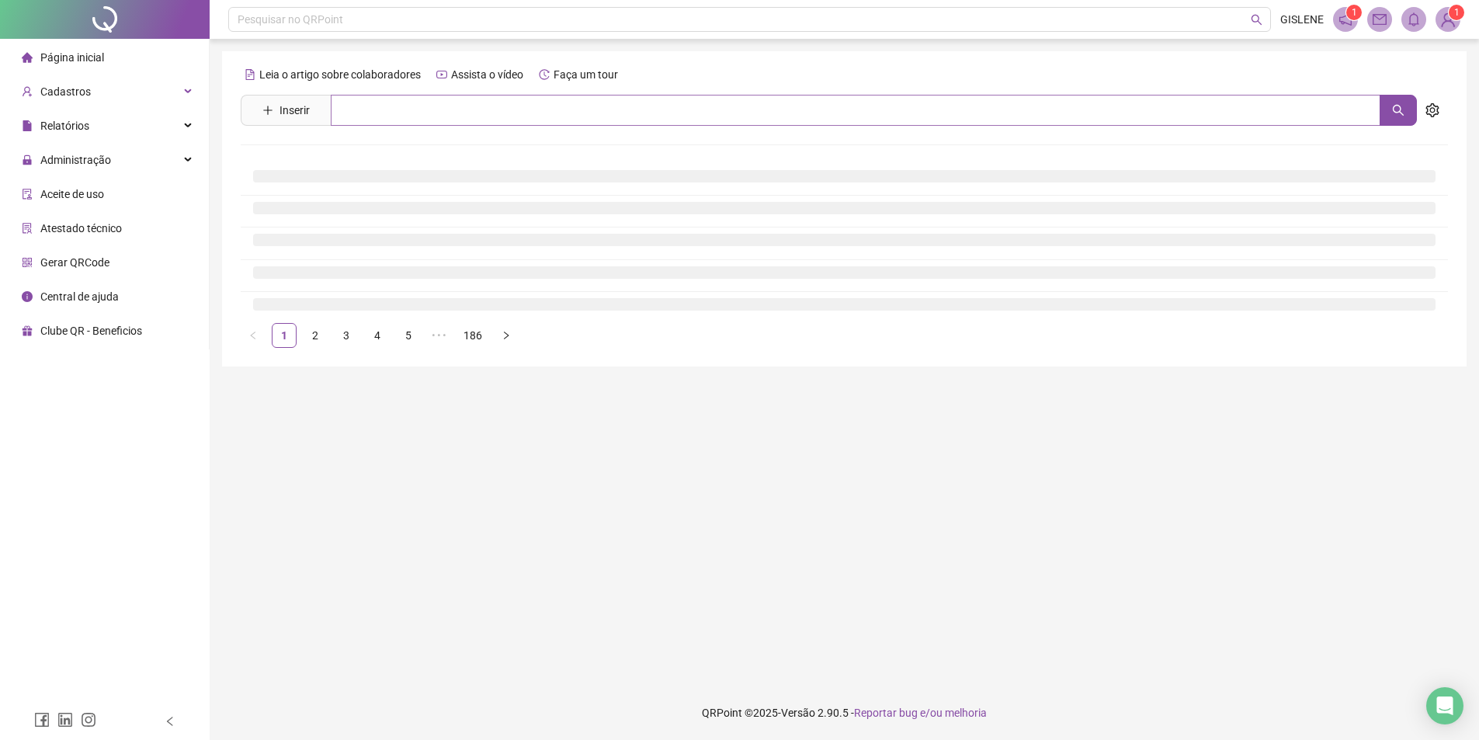
scroll to position [0, 0]
click at [441, 102] on input "text" at bounding box center [861, 110] width 1061 height 31
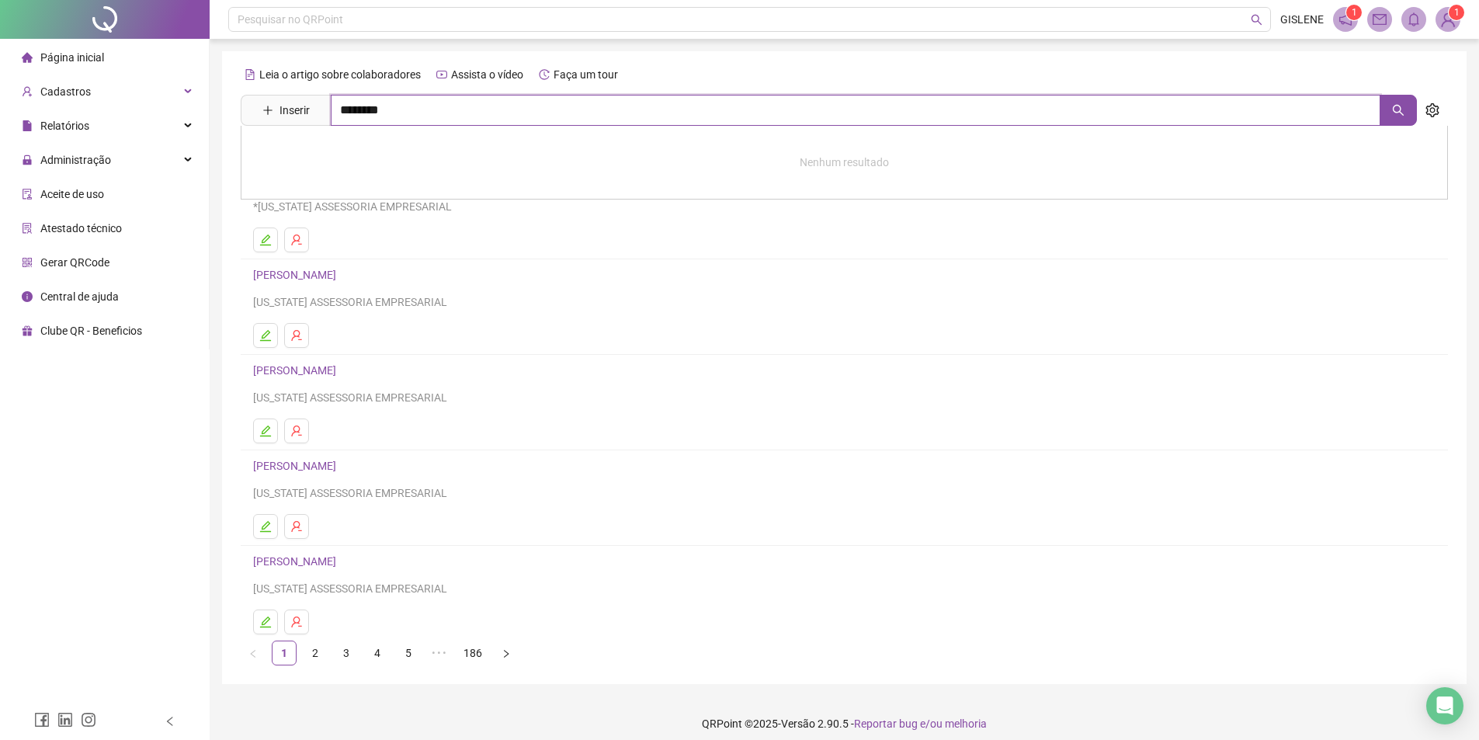
type input "********"
click at [352, 153] on link "[PERSON_NAME]" at bounding box center [310, 156] width 83 height 12
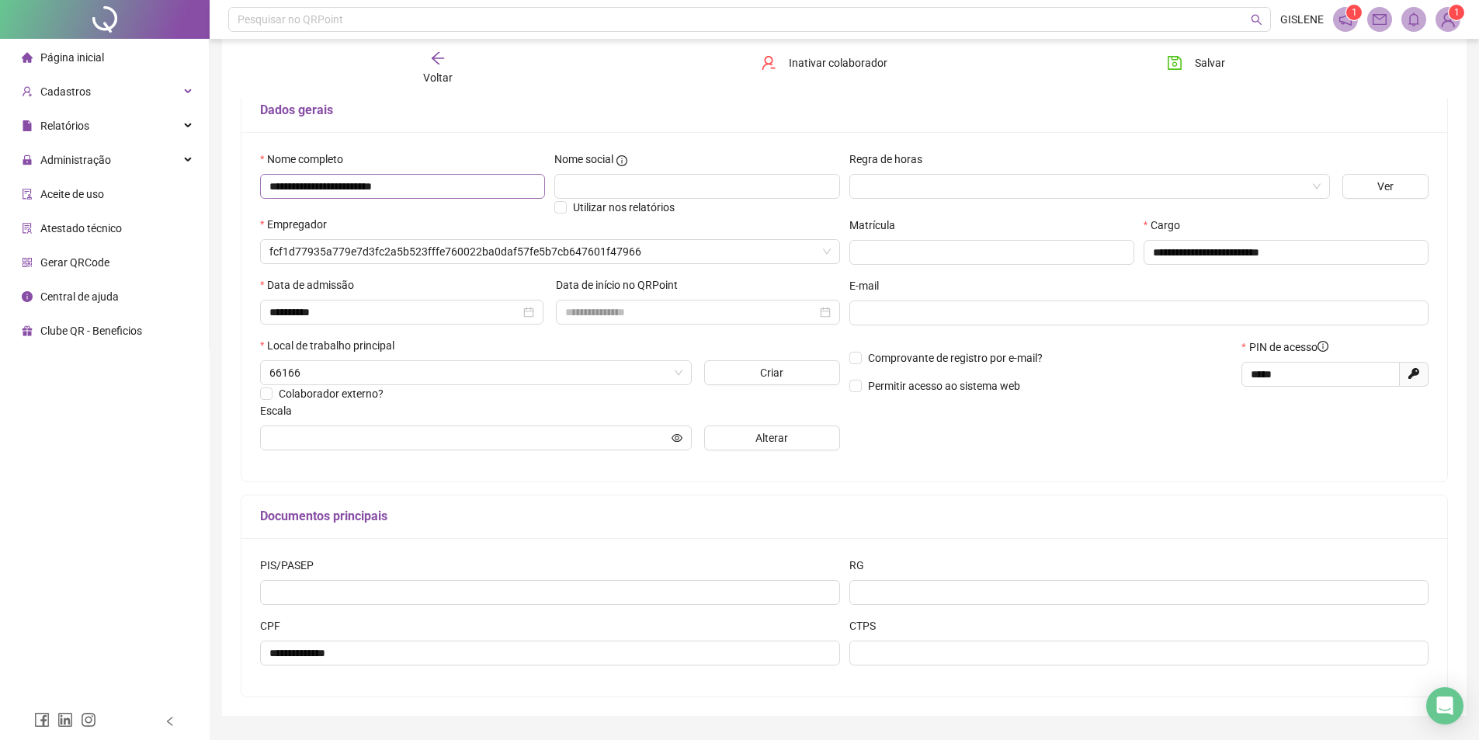
scroll to position [146, 0]
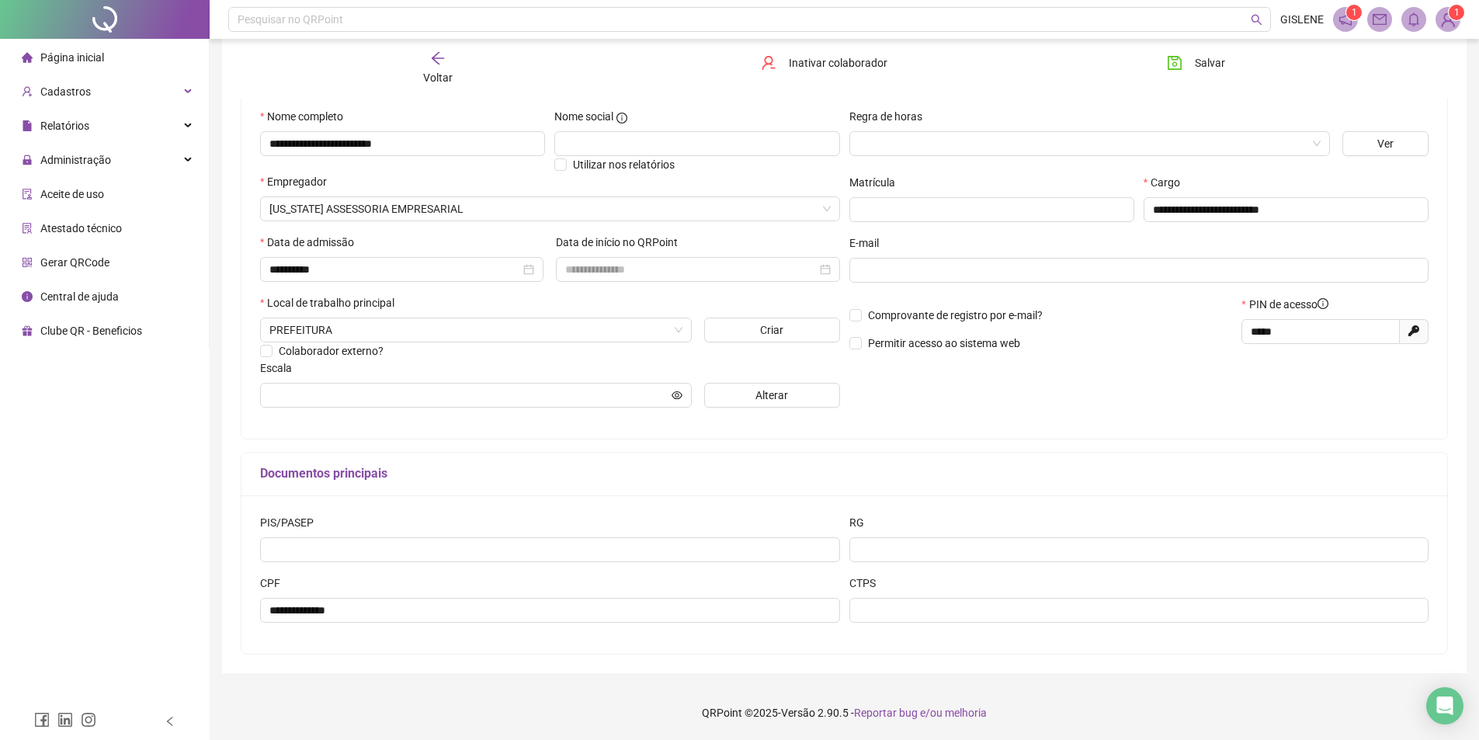
click at [427, 63] on div "Voltar" at bounding box center [437, 68] width 191 height 36
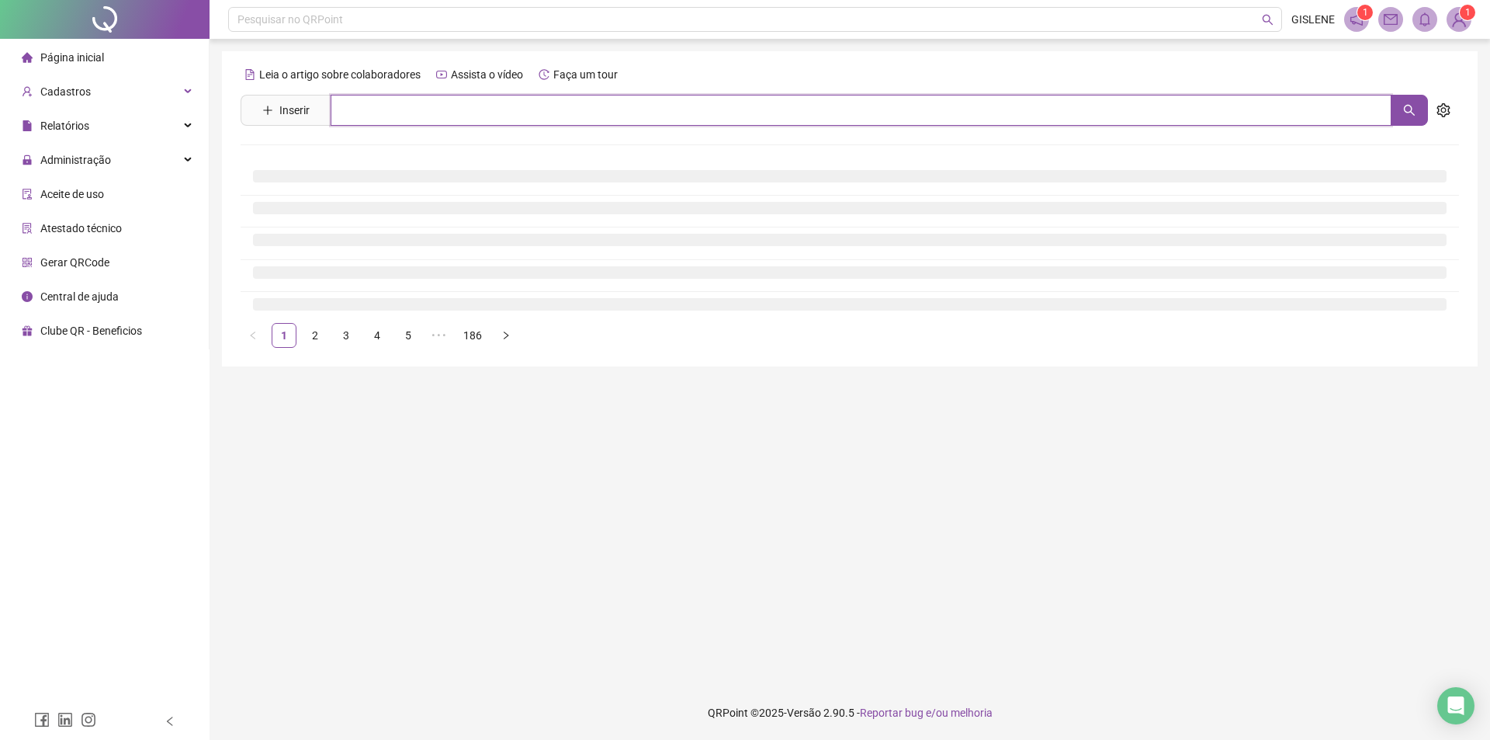
click at [438, 106] on input "text" at bounding box center [861, 110] width 1061 height 31
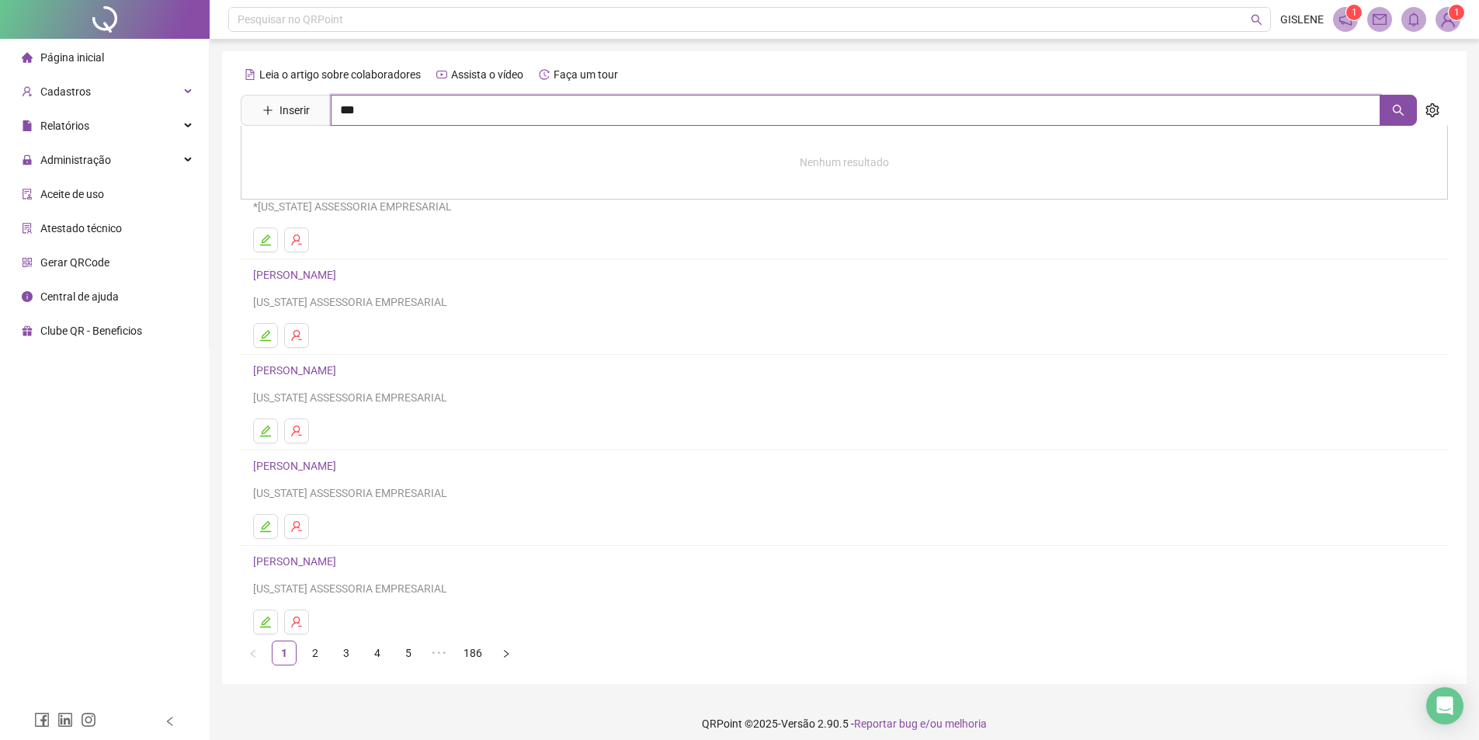
type input "***"
click at [352, 161] on link "[PERSON_NAME]" at bounding box center [310, 156] width 83 height 12
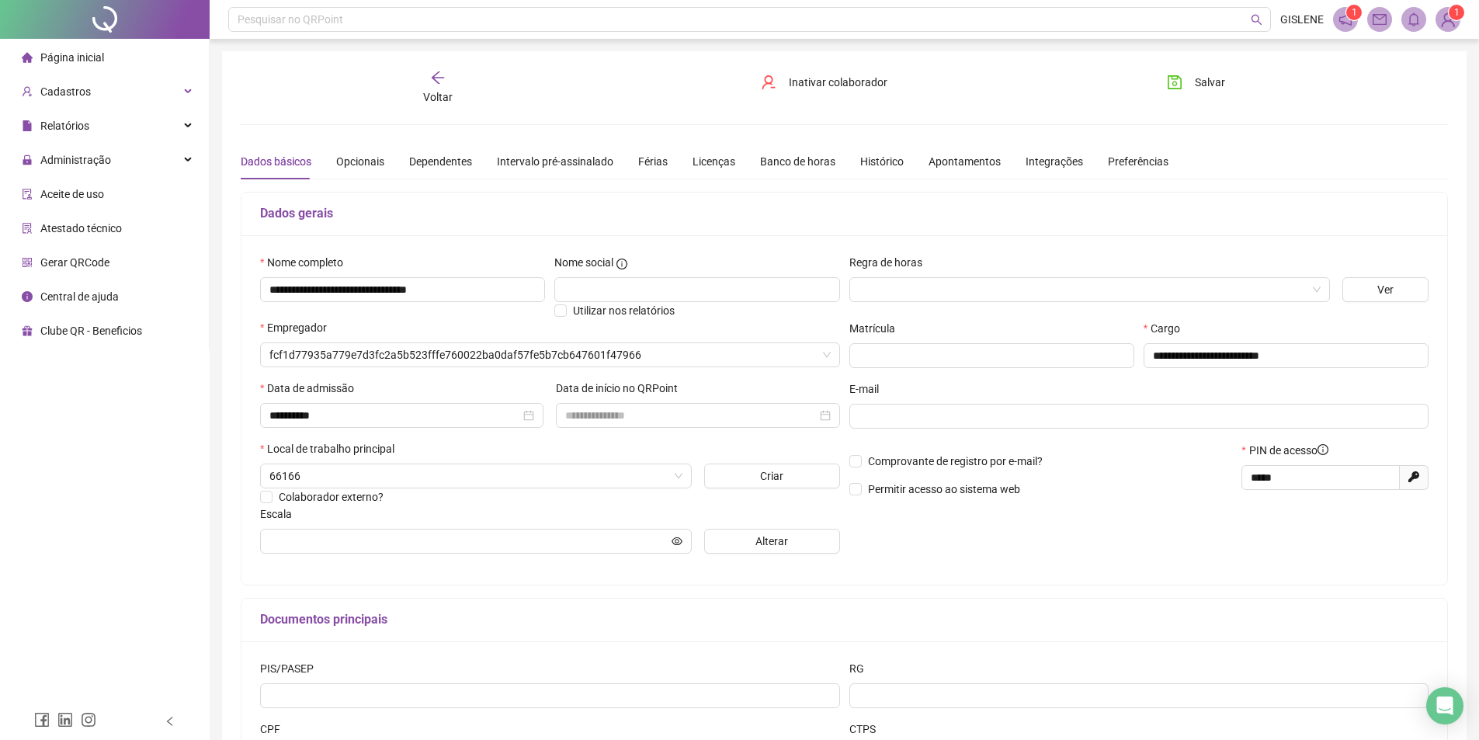
type input "**********"
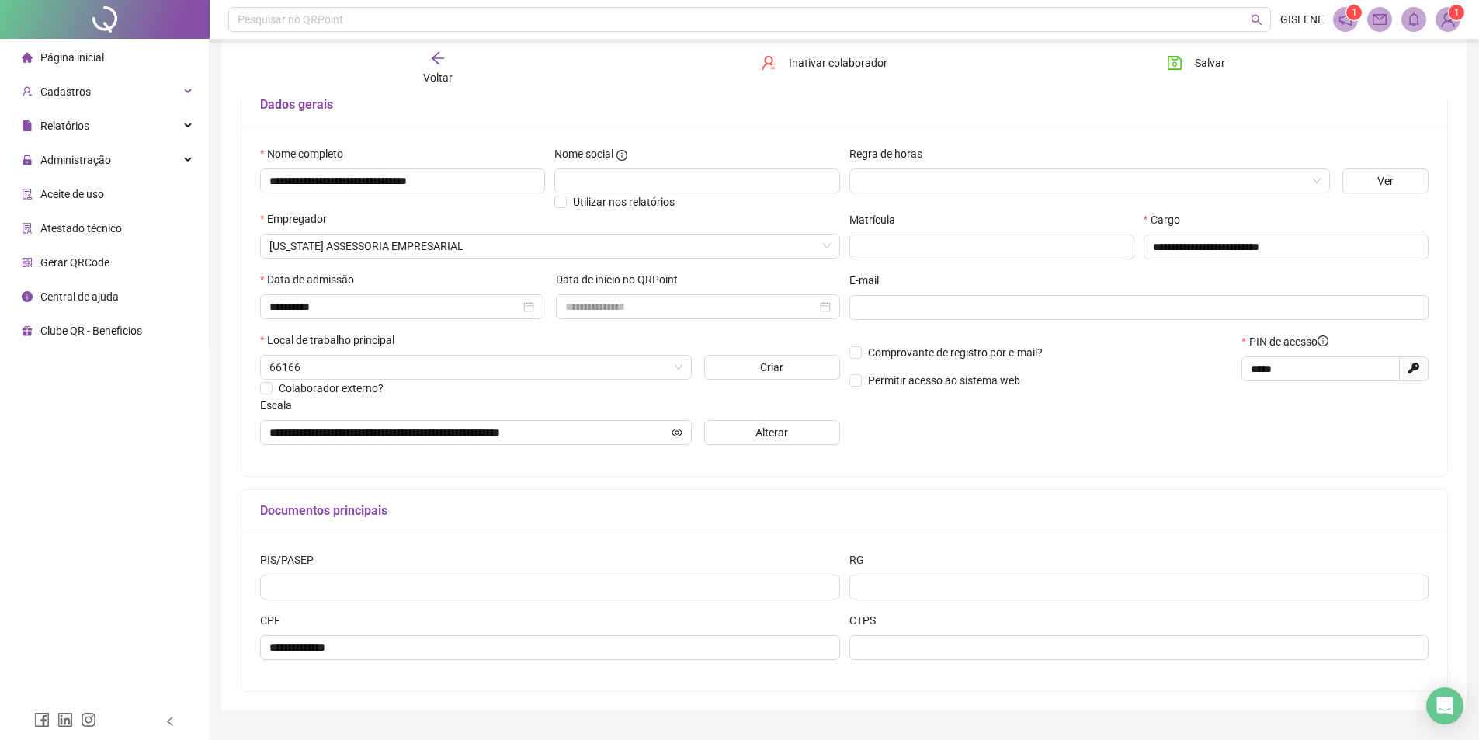
scroll to position [146, 0]
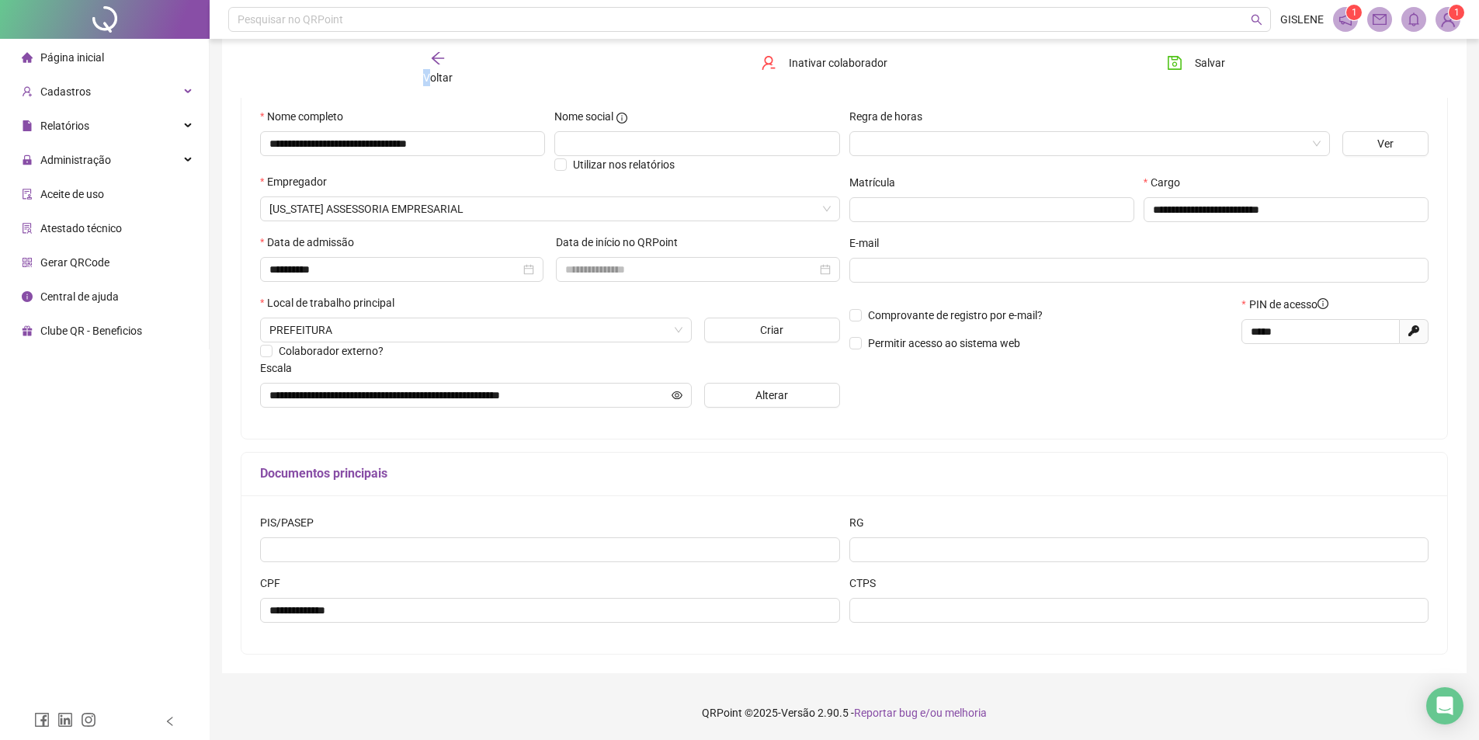
click at [427, 71] on span "Voltar" at bounding box center [437, 77] width 29 height 12
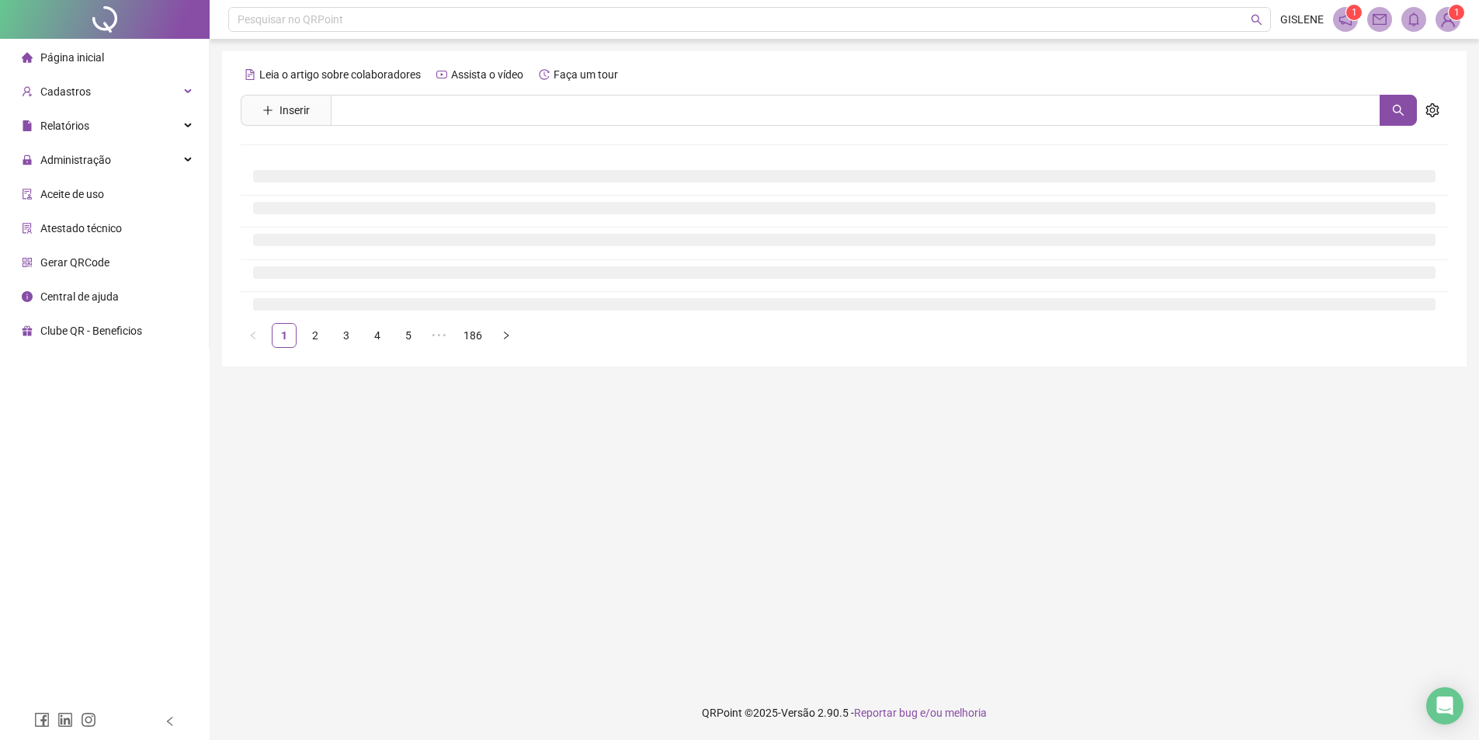
scroll to position [0, 0]
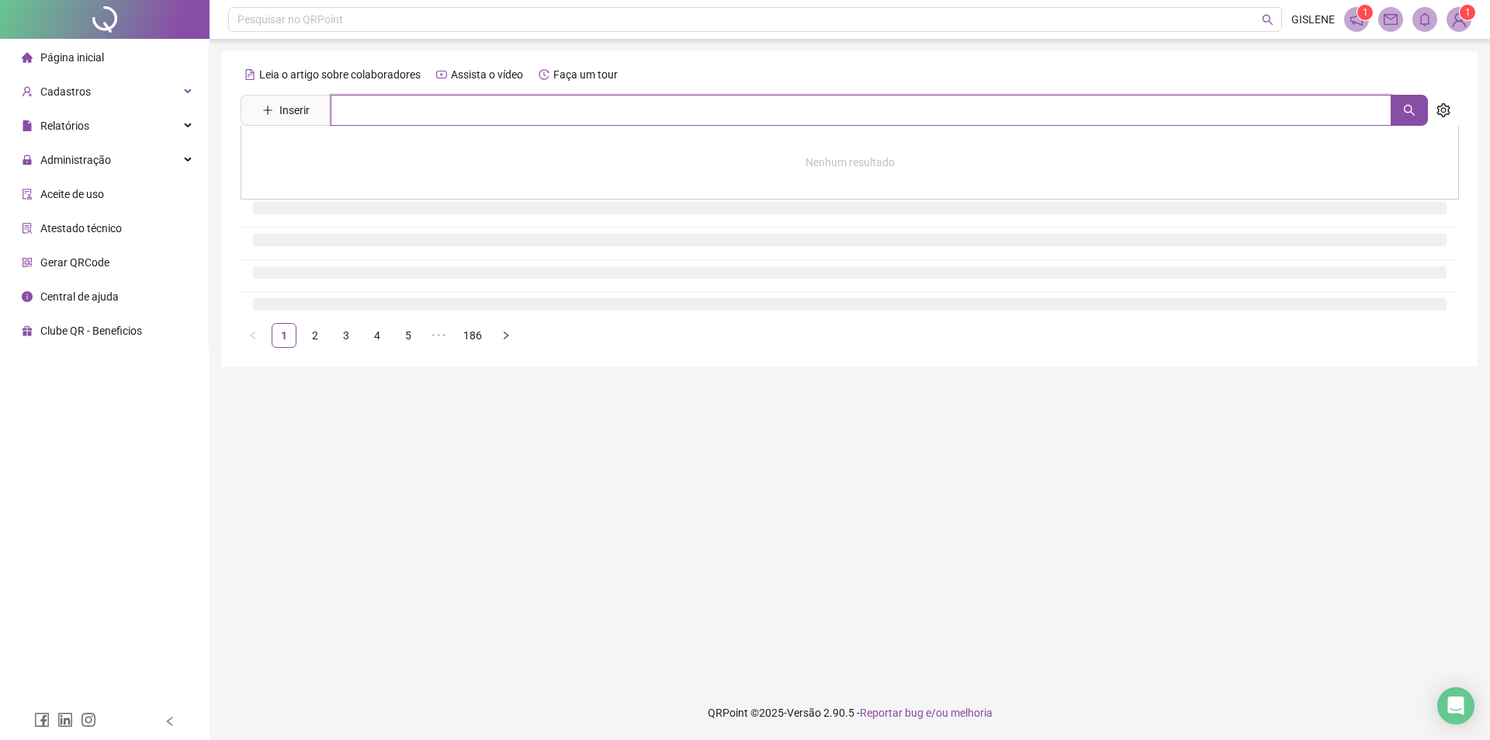
click at [432, 110] on input "text" at bounding box center [861, 110] width 1061 height 31
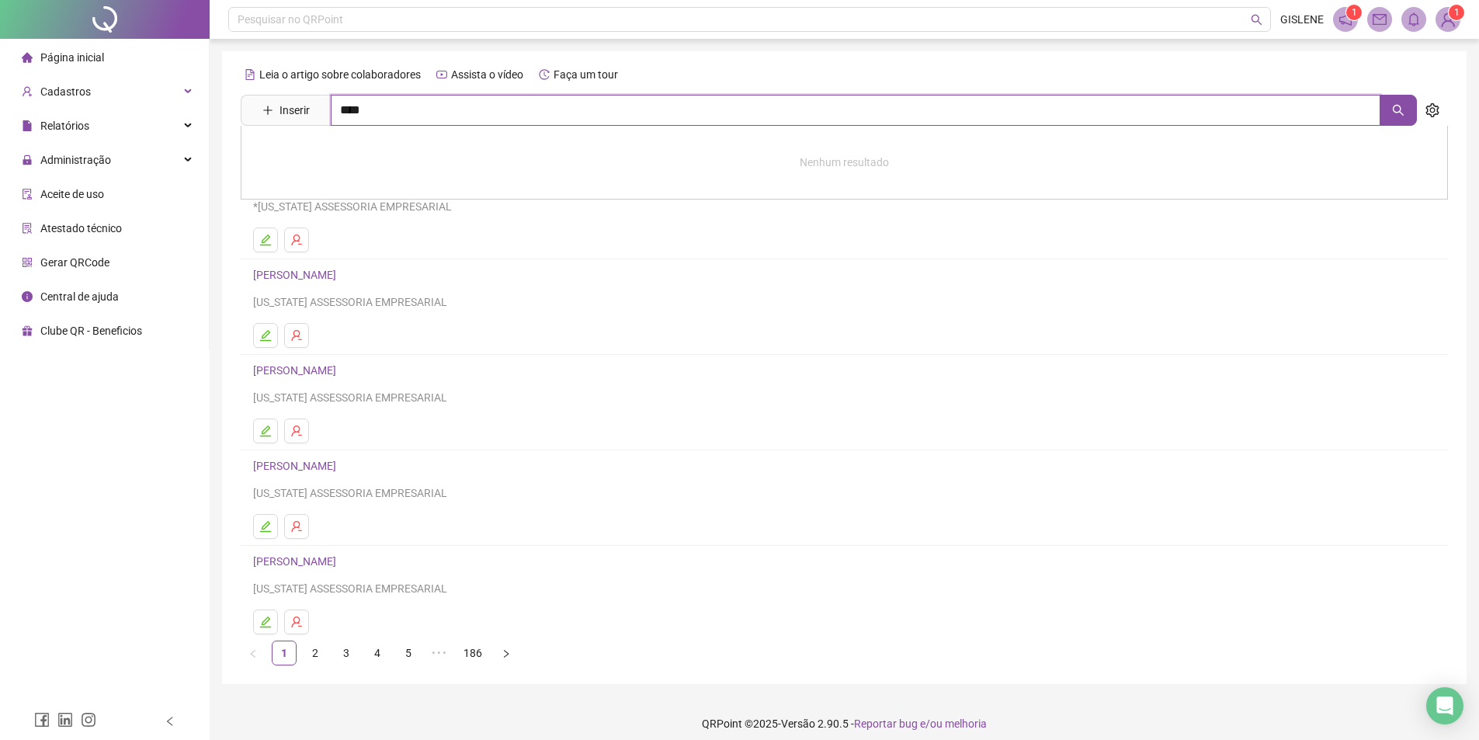
type input "****"
click at [352, 227] on link "[PERSON_NAME]" at bounding box center [310, 223] width 83 height 12
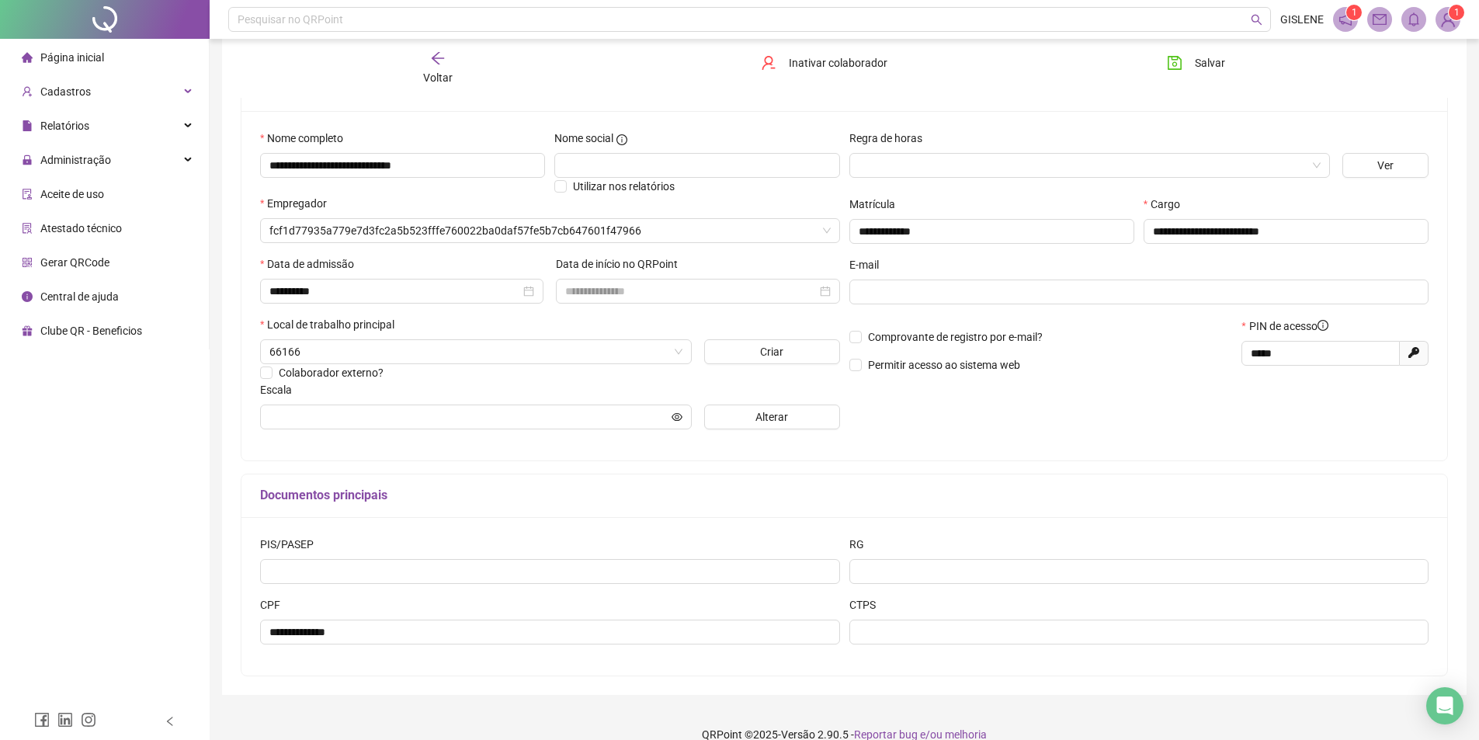
scroll to position [146, 0]
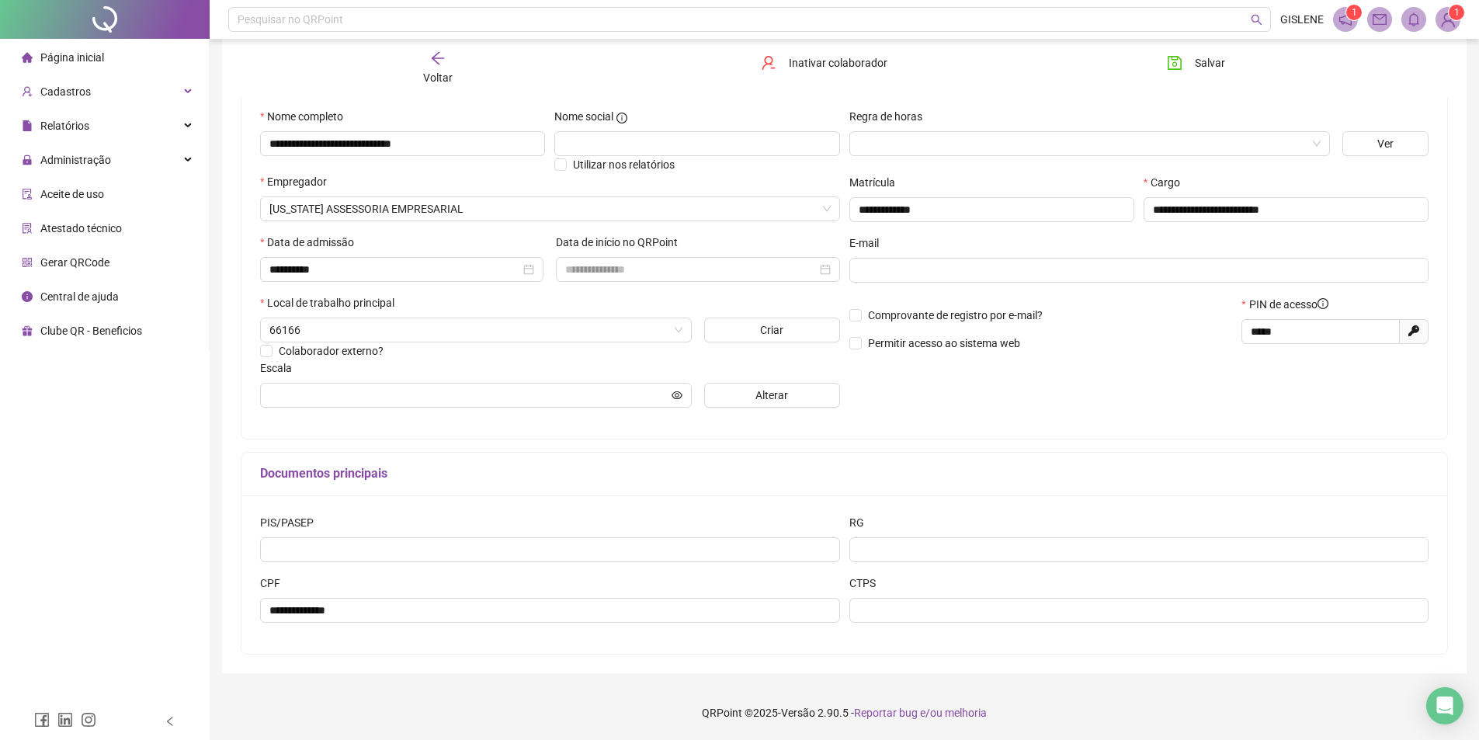
type input "**********"
click at [430, 61] on icon "arrow-left" at bounding box center [438, 58] width 16 height 16
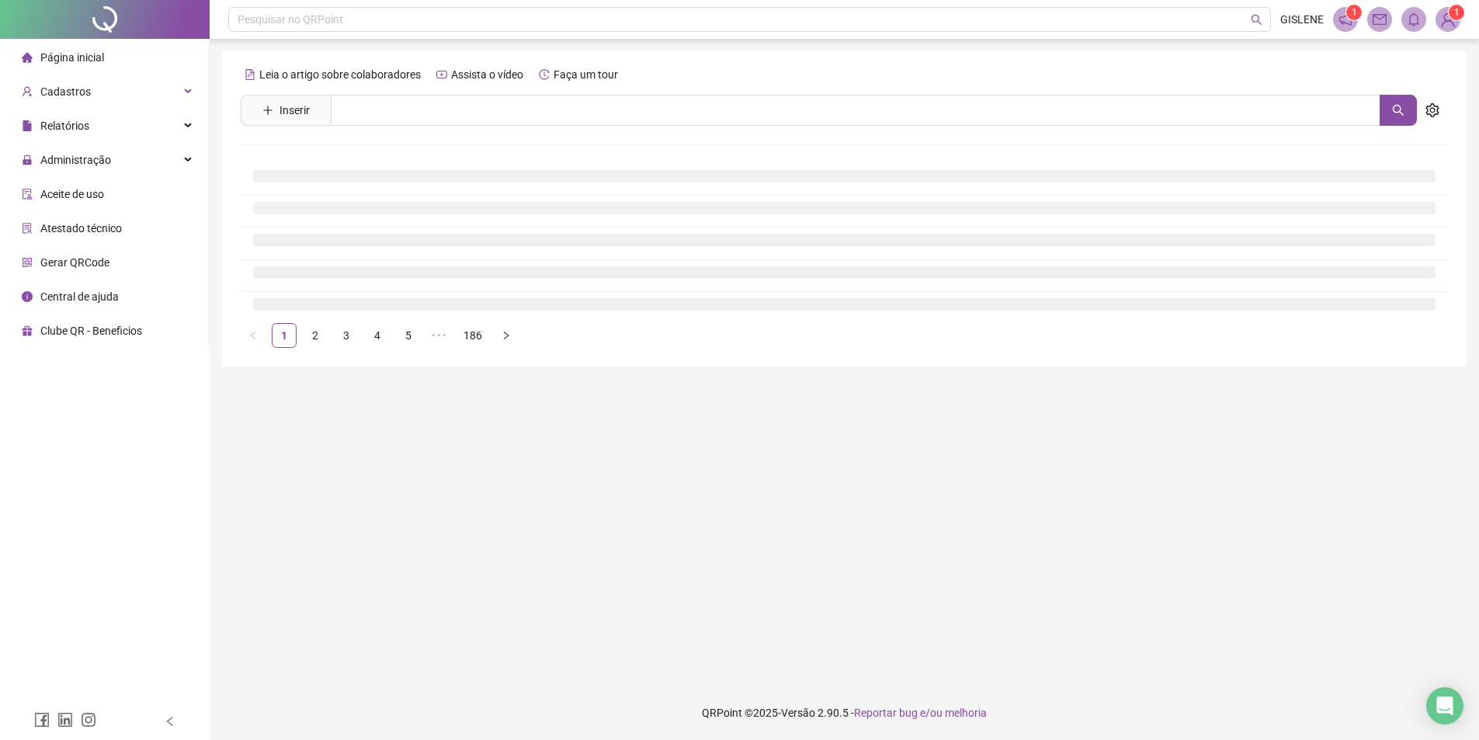
scroll to position [0, 0]
click at [442, 115] on input "text" at bounding box center [861, 110] width 1061 height 31
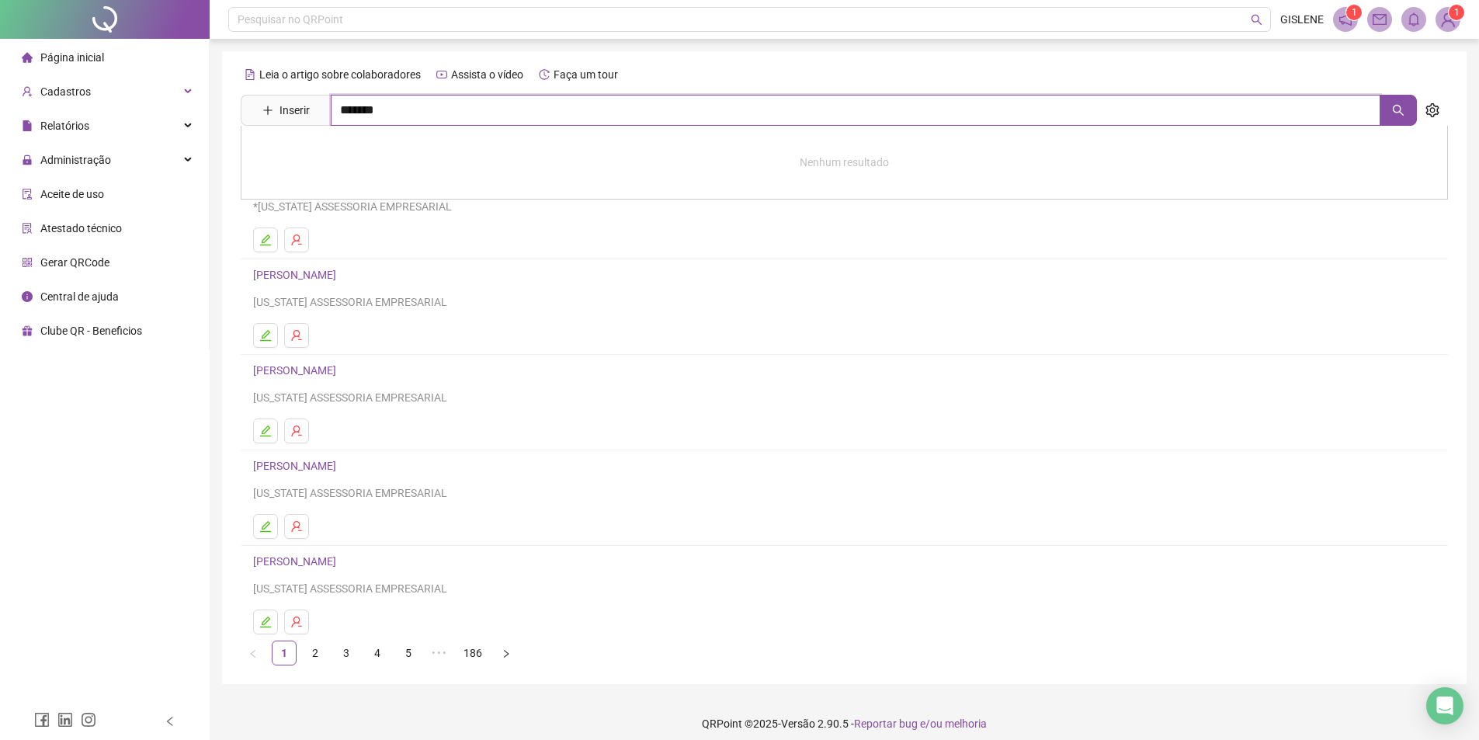
click at [358, 110] on input "*******" at bounding box center [855, 110] width 1049 height 31
click at [387, 106] on input "******" at bounding box center [855, 110] width 1049 height 31
type input "*******"
click at [352, 155] on link "[PERSON_NAME]" at bounding box center [310, 156] width 83 height 12
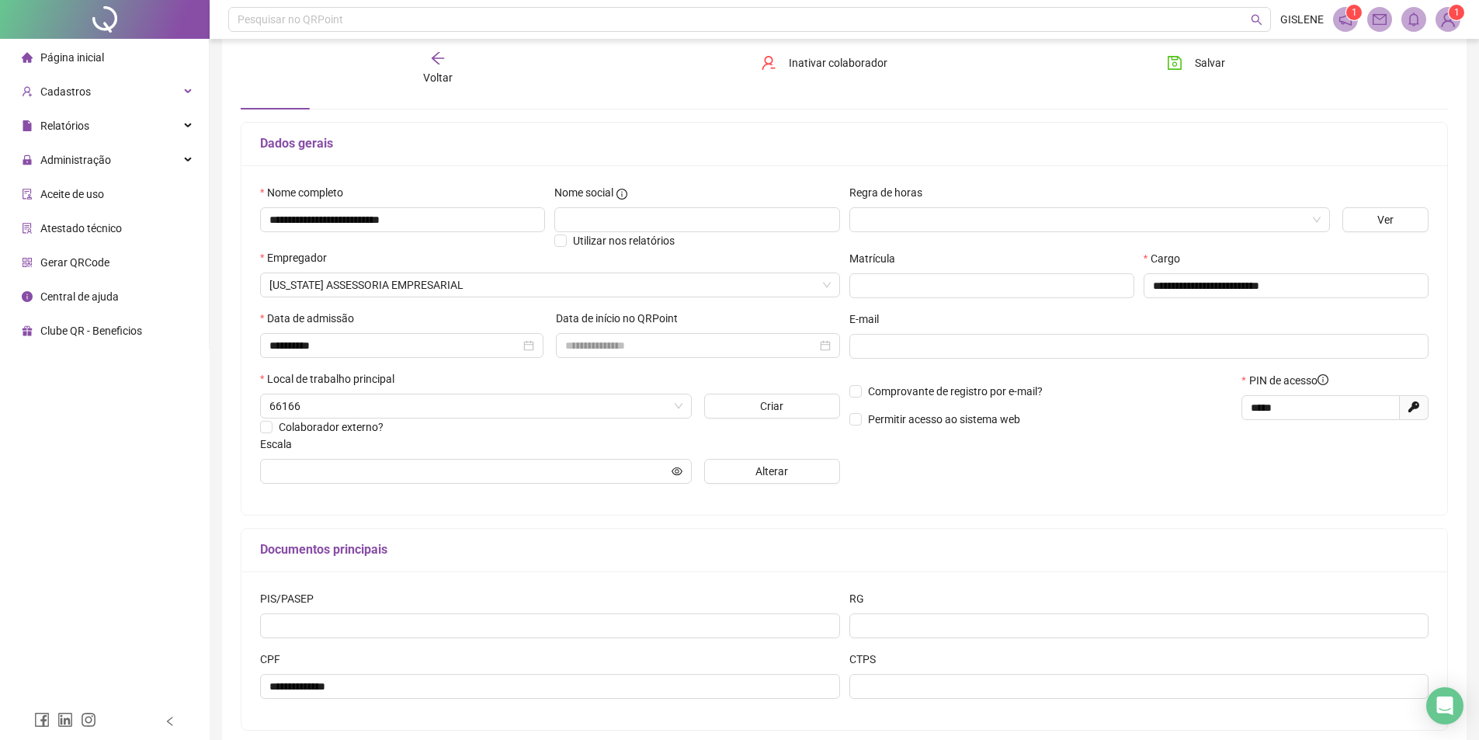
scroll to position [146, 0]
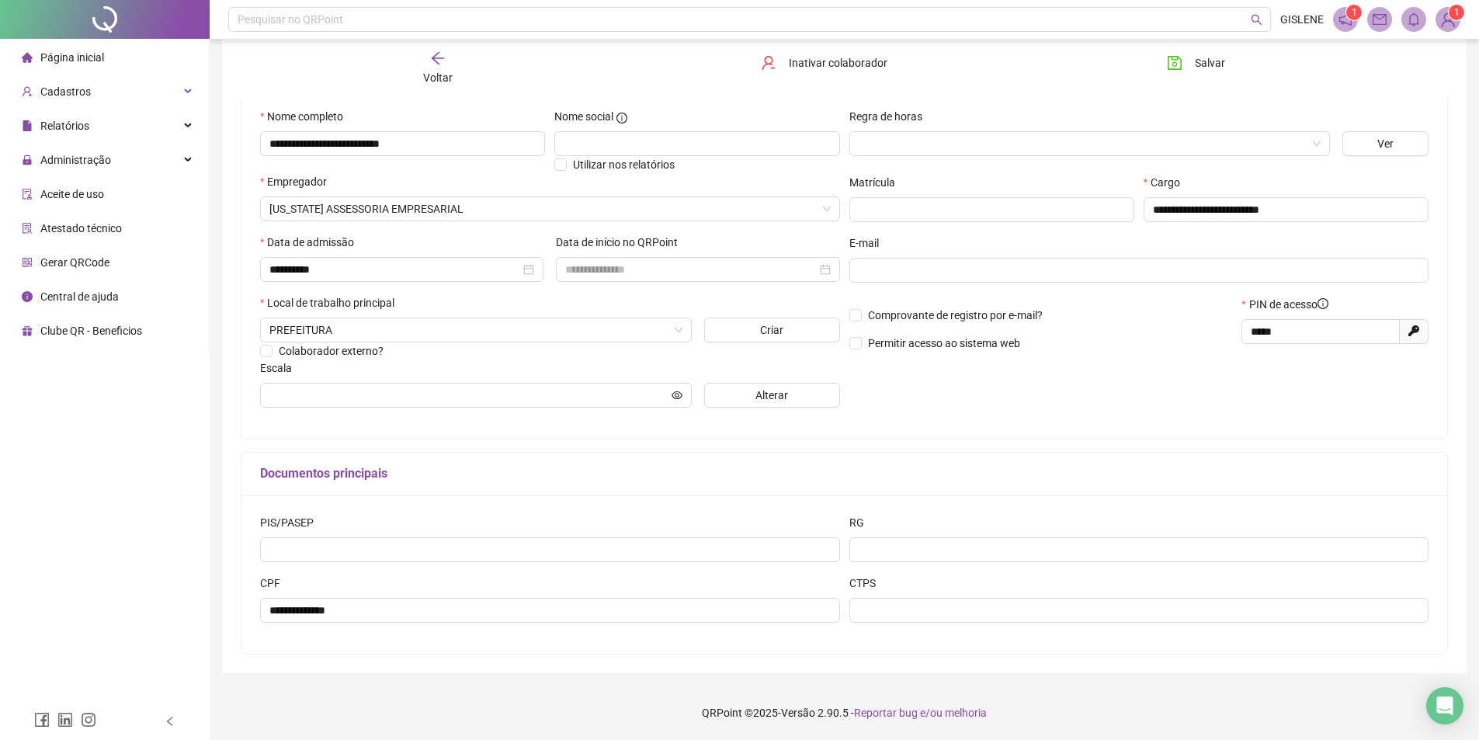
click at [447, 71] on span "Voltar" at bounding box center [437, 77] width 29 height 12
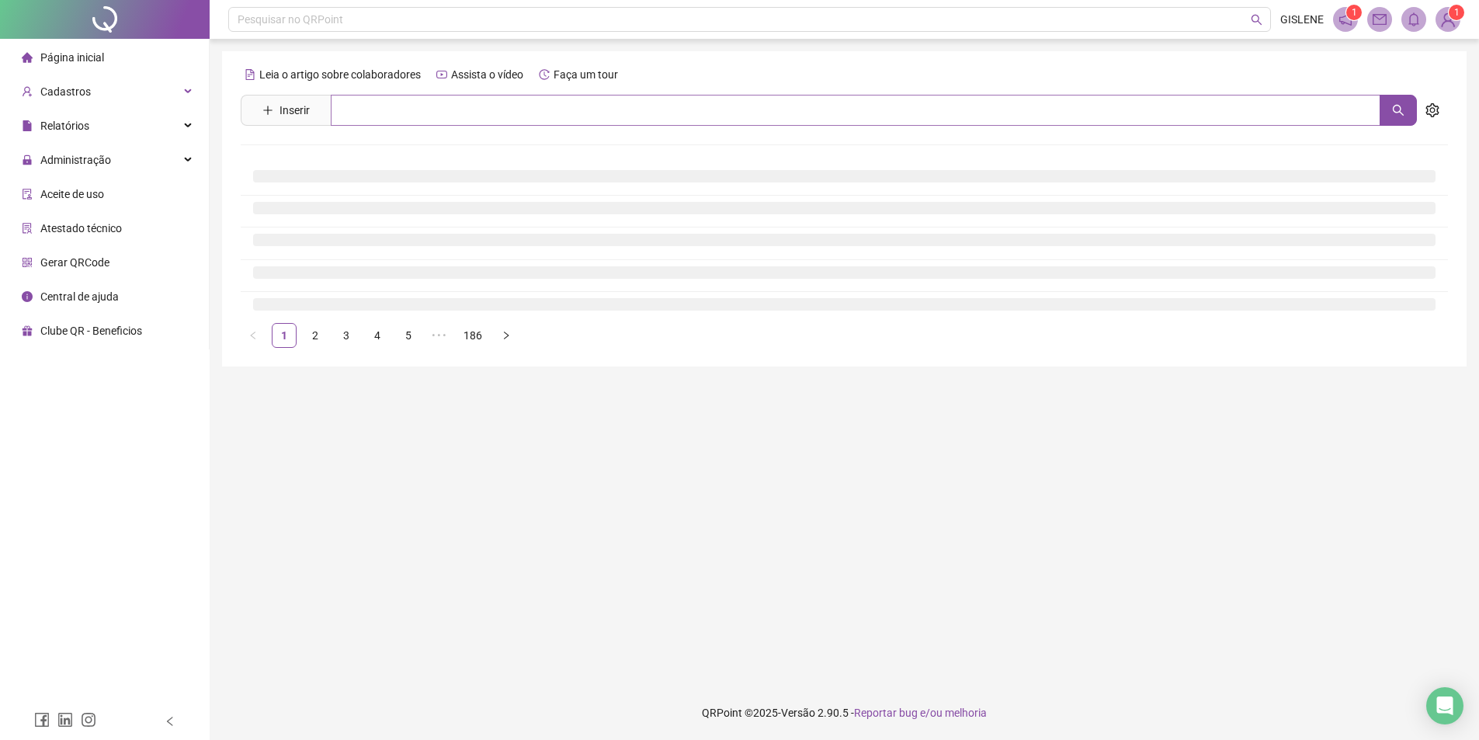
scroll to position [0, 0]
click at [430, 119] on input "text" at bounding box center [861, 110] width 1061 height 31
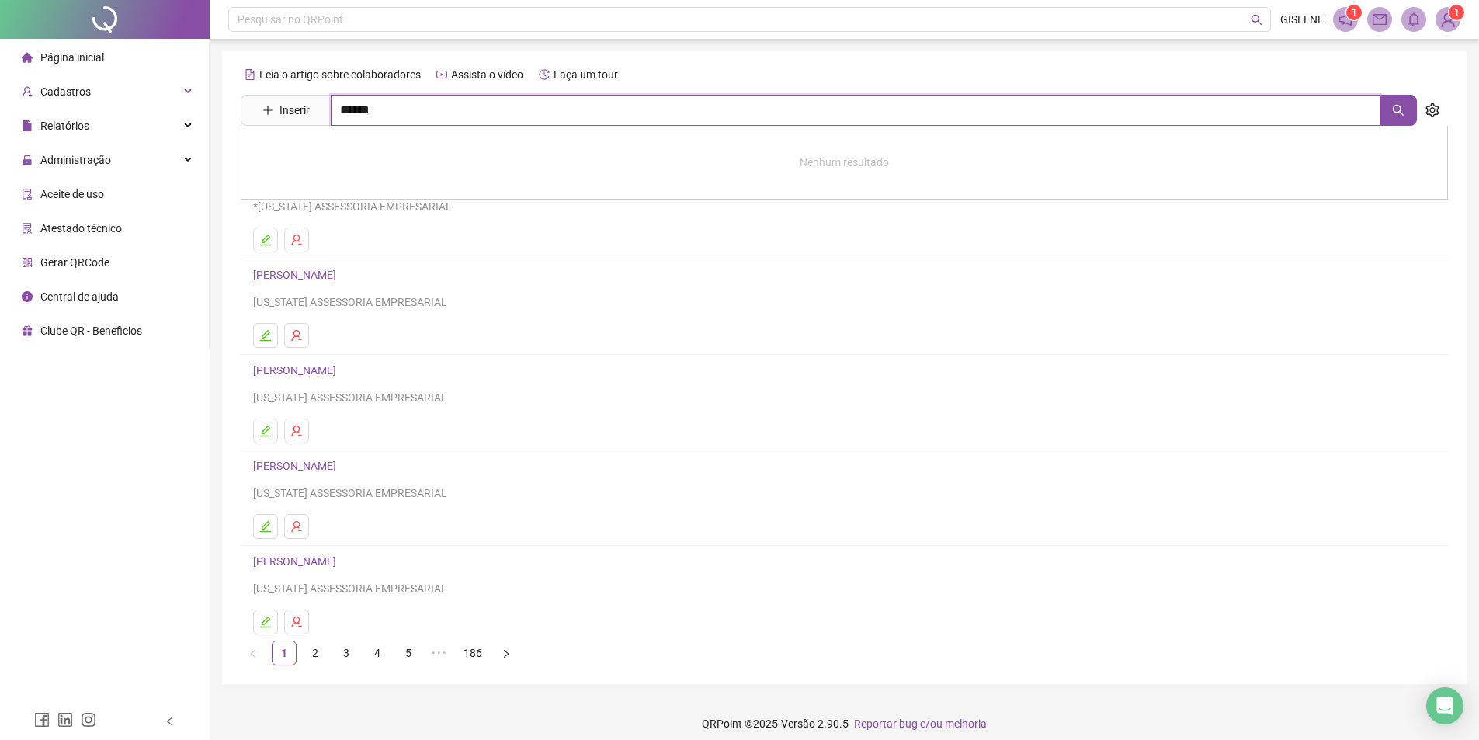
type input "******"
click at [352, 161] on link "[PERSON_NAME]" at bounding box center [310, 156] width 83 height 12
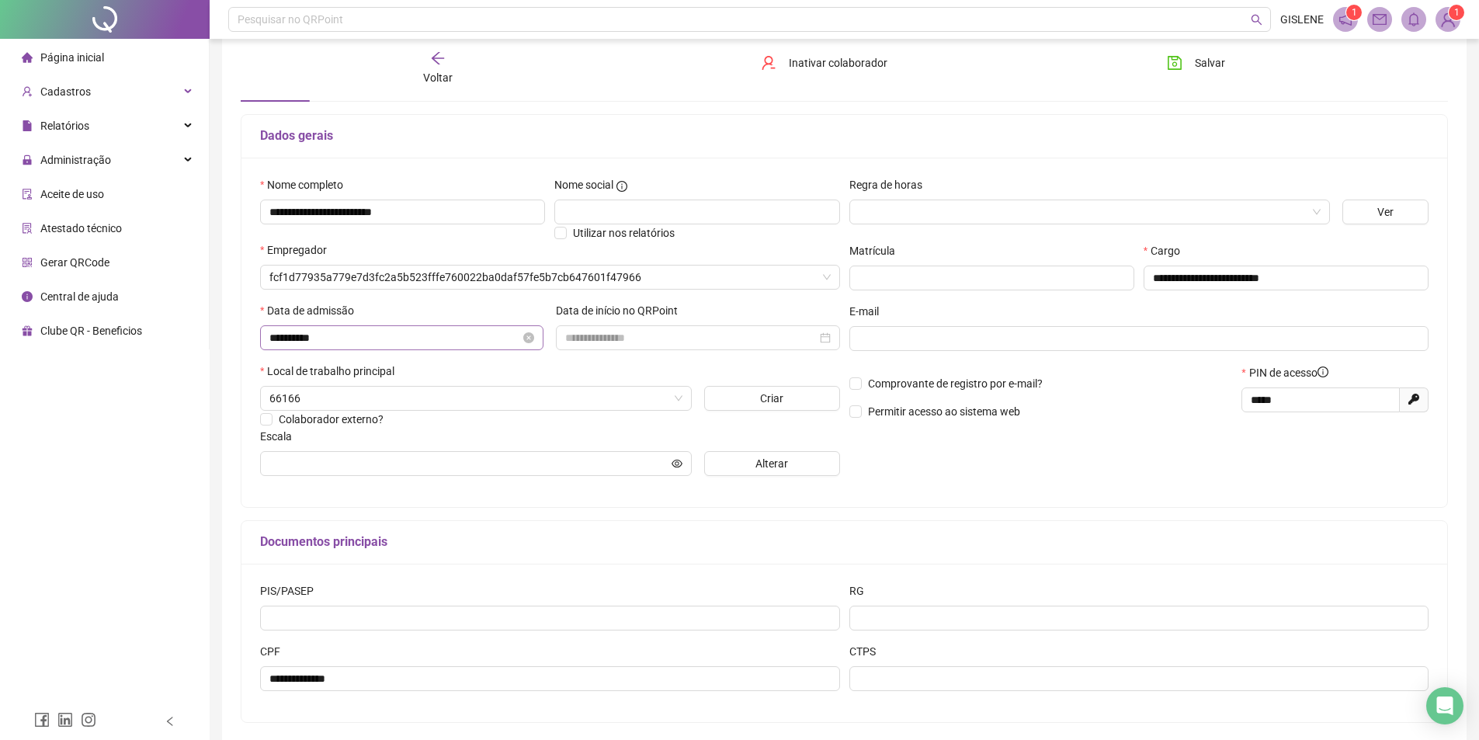
scroll to position [146, 0]
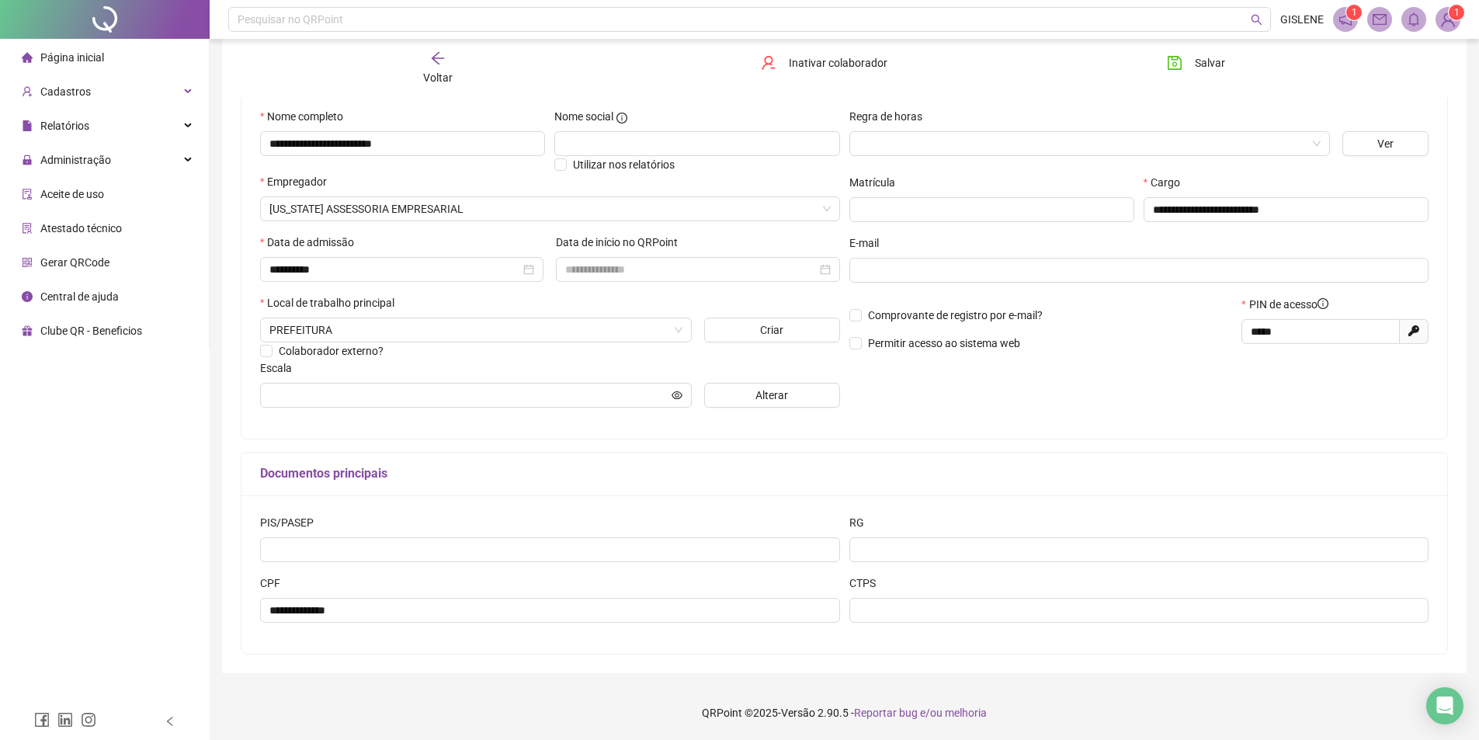
click at [437, 65] on icon "arrow-left" at bounding box center [438, 58] width 16 height 16
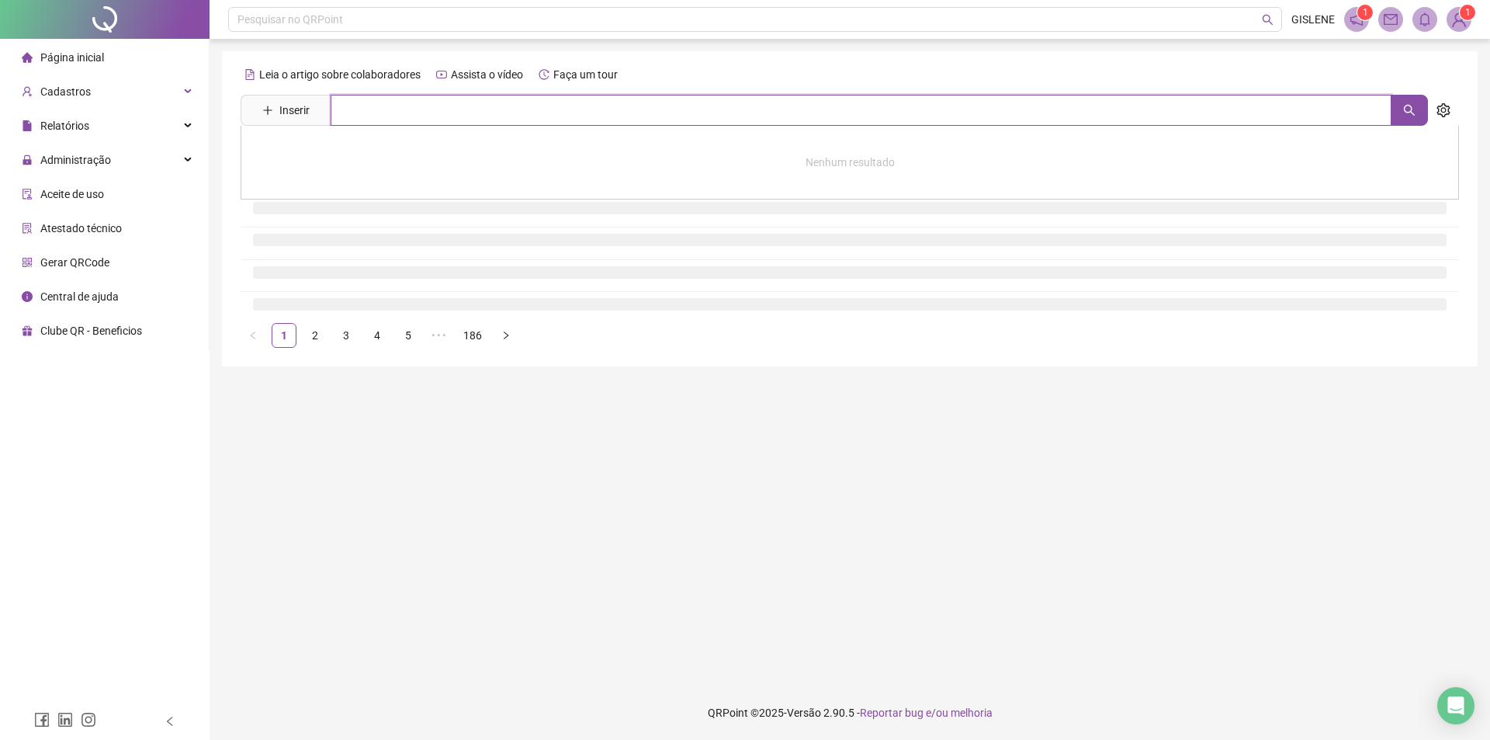
click at [432, 108] on input "text" at bounding box center [861, 110] width 1061 height 31
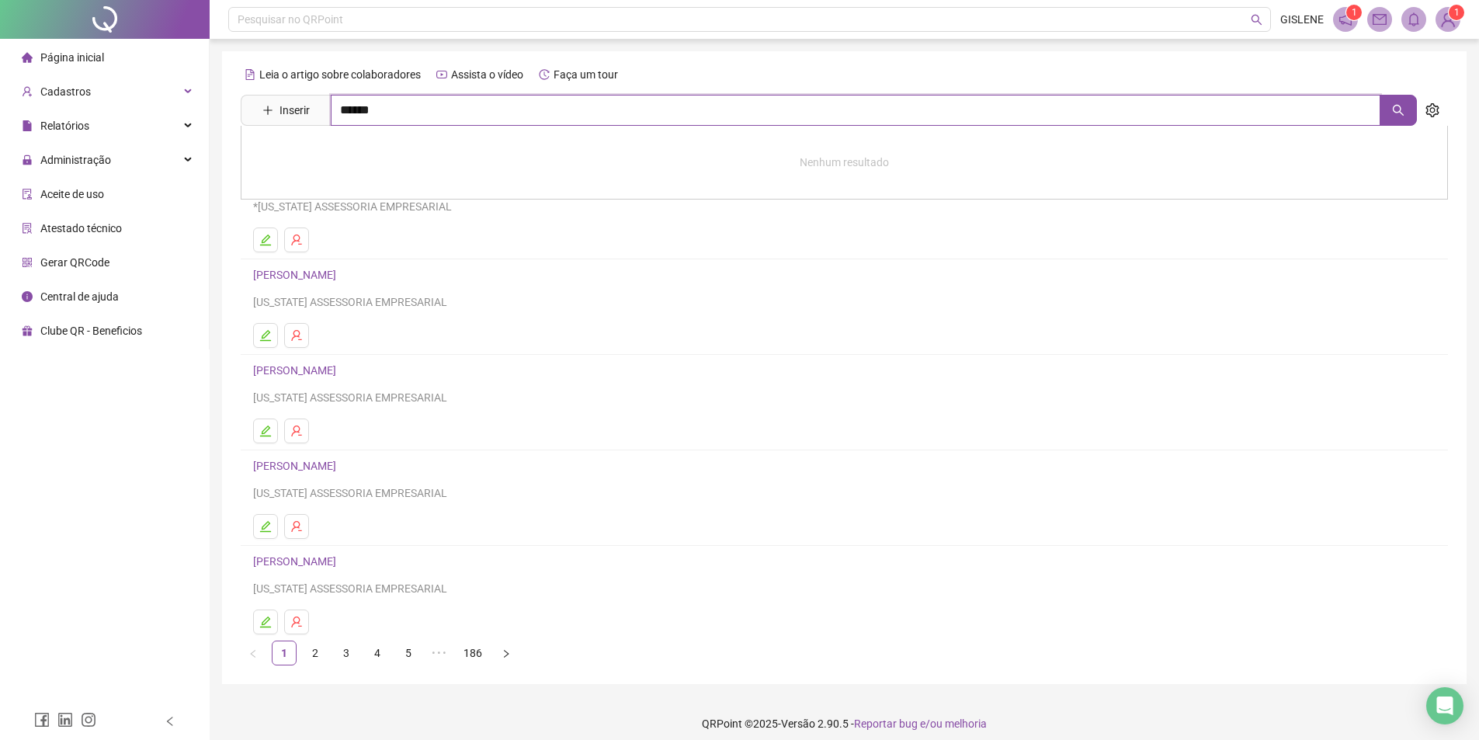
type input "******"
click at [352, 157] on link "[PERSON_NAME]" at bounding box center [310, 156] width 83 height 12
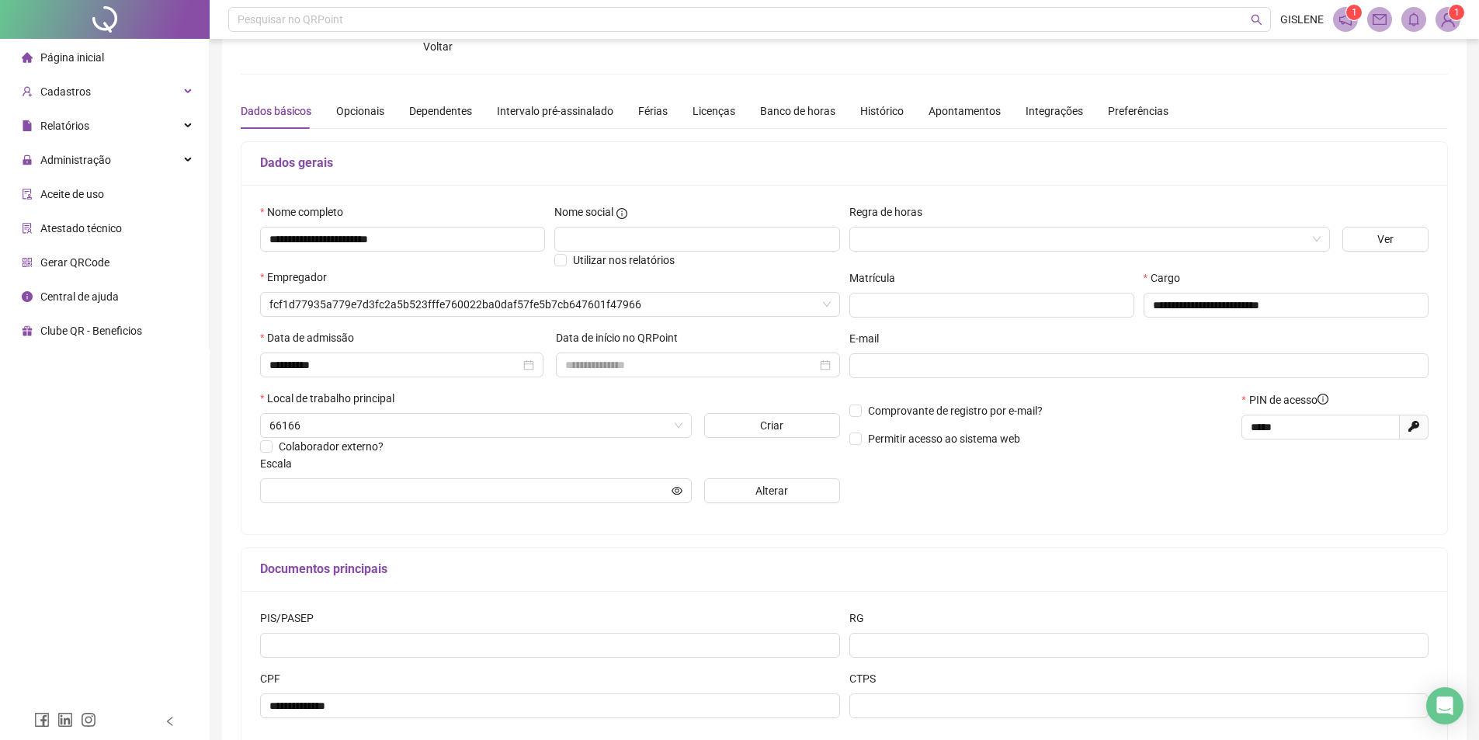
type input "**********"
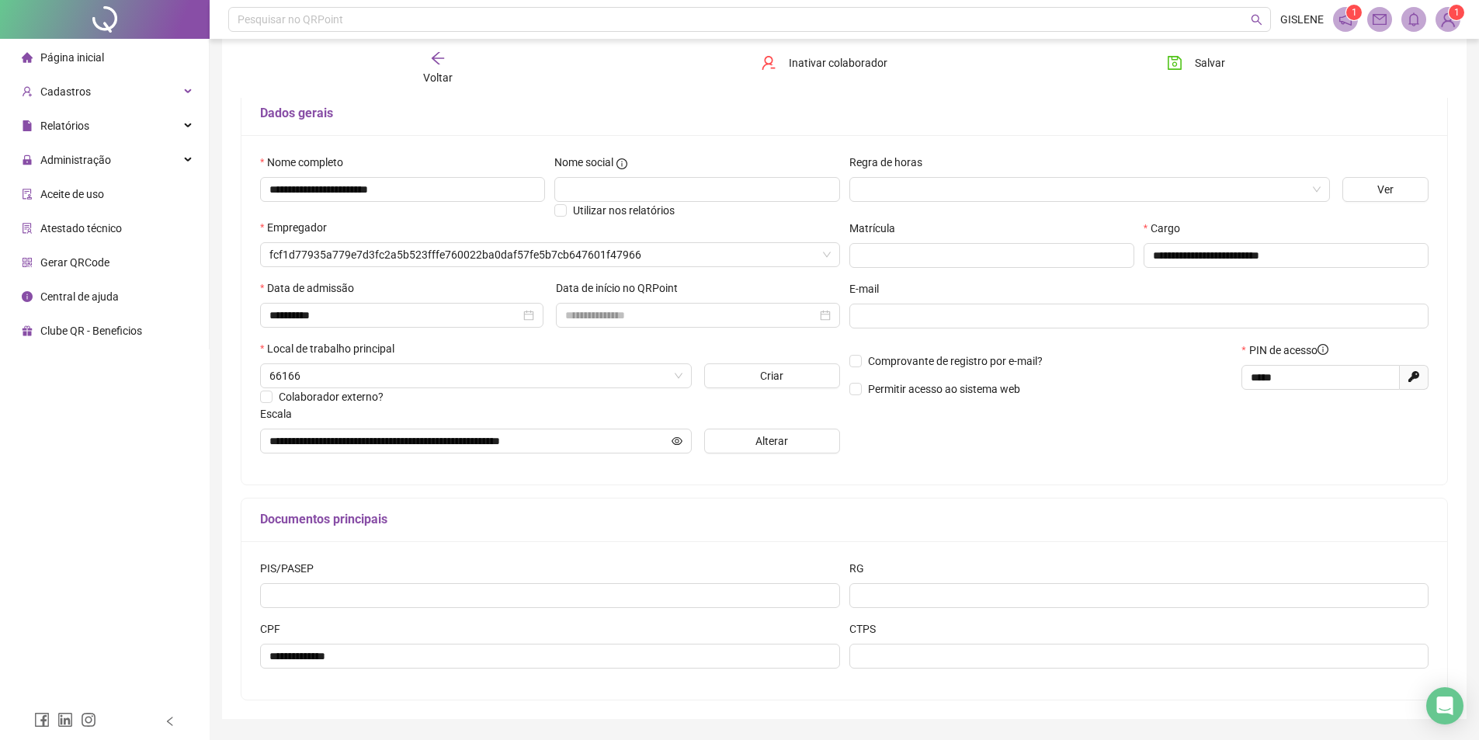
scroll to position [146, 0]
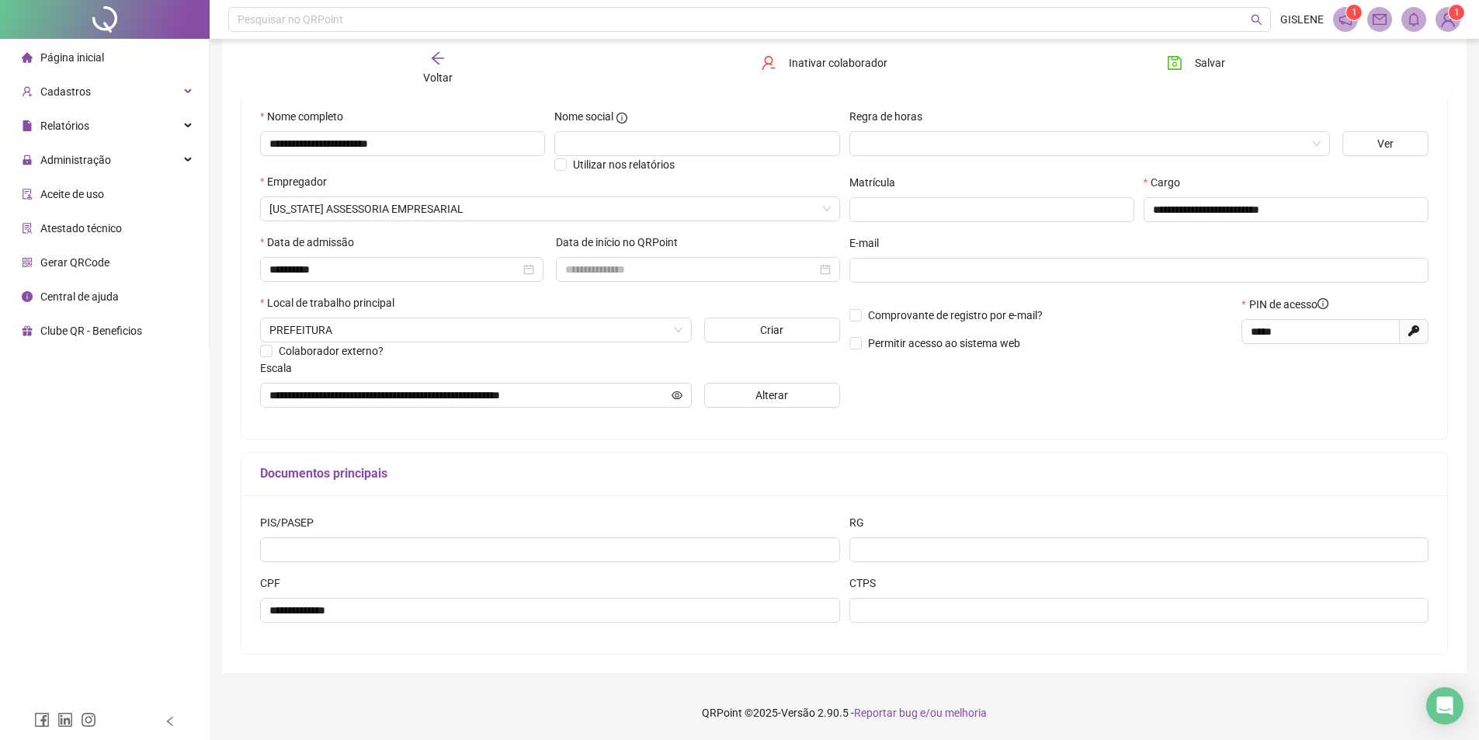
click at [454, 72] on div "Voltar" at bounding box center [437, 68] width 191 height 36
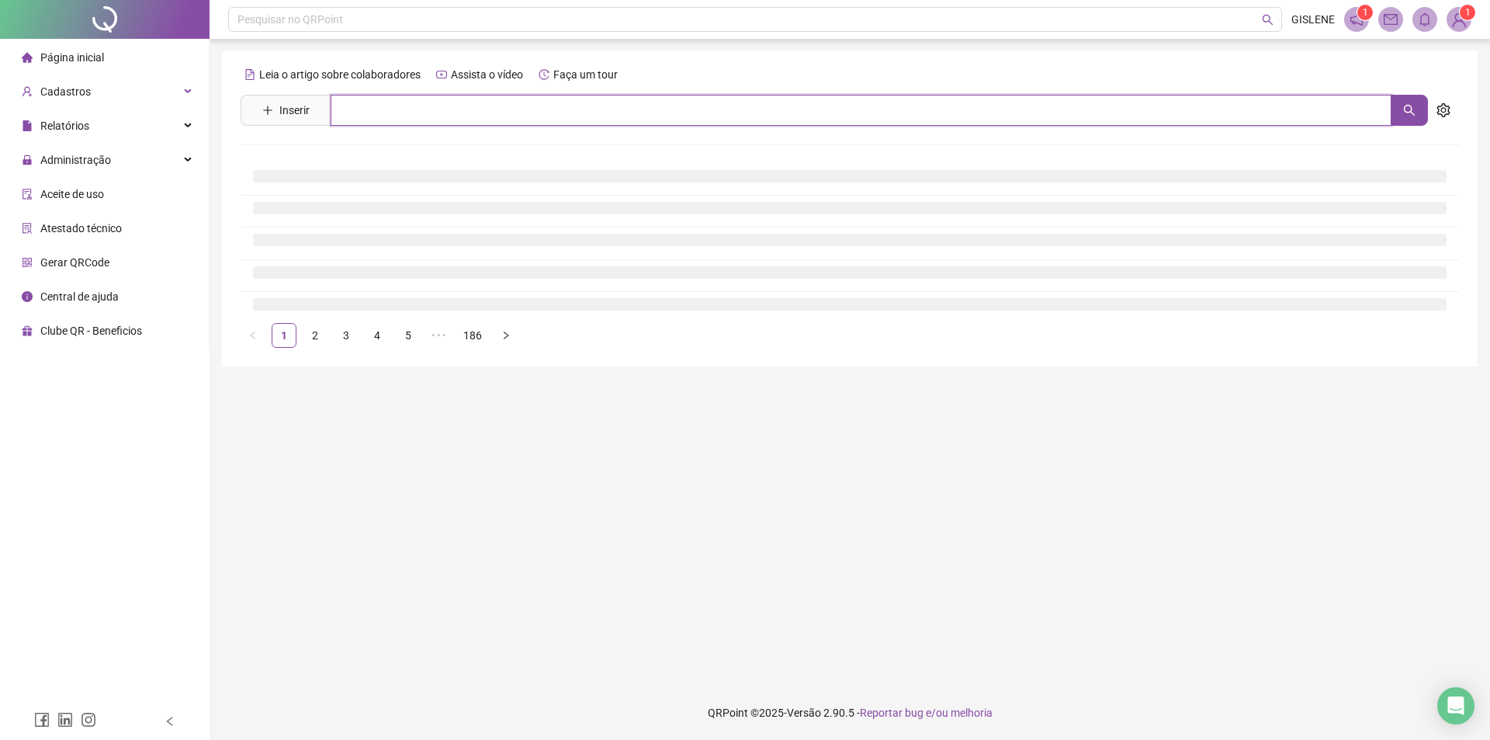
click at [457, 116] on input "text" at bounding box center [861, 110] width 1061 height 31
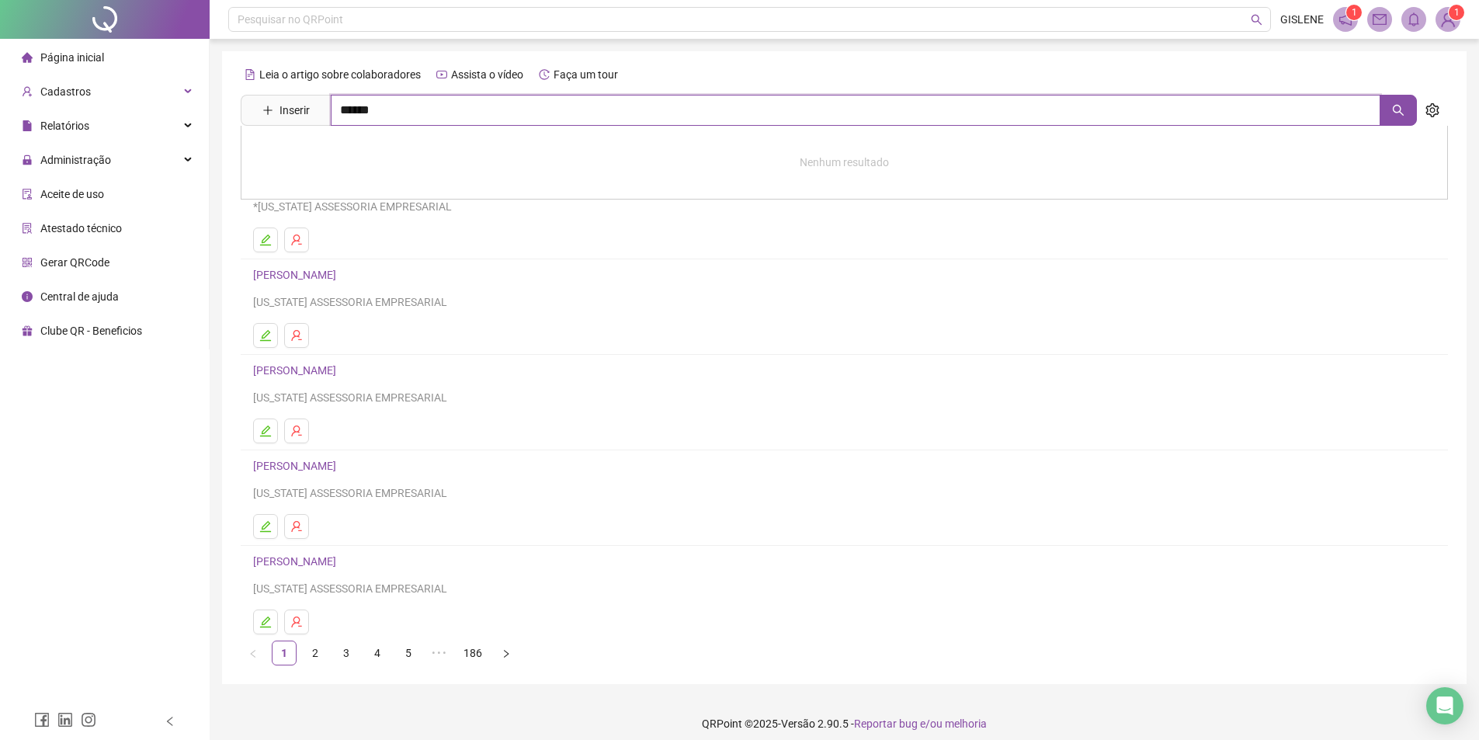
click at [356, 109] on input "******" at bounding box center [855, 110] width 1049 height 31
click at [360, 107] on input "******" at bounding box center [855, 110] width 1049 height 31
type input "*****"
click at [348, 157] on link "[PERSON_NAME]" at bounding box center [310, 156] width 83 height 12
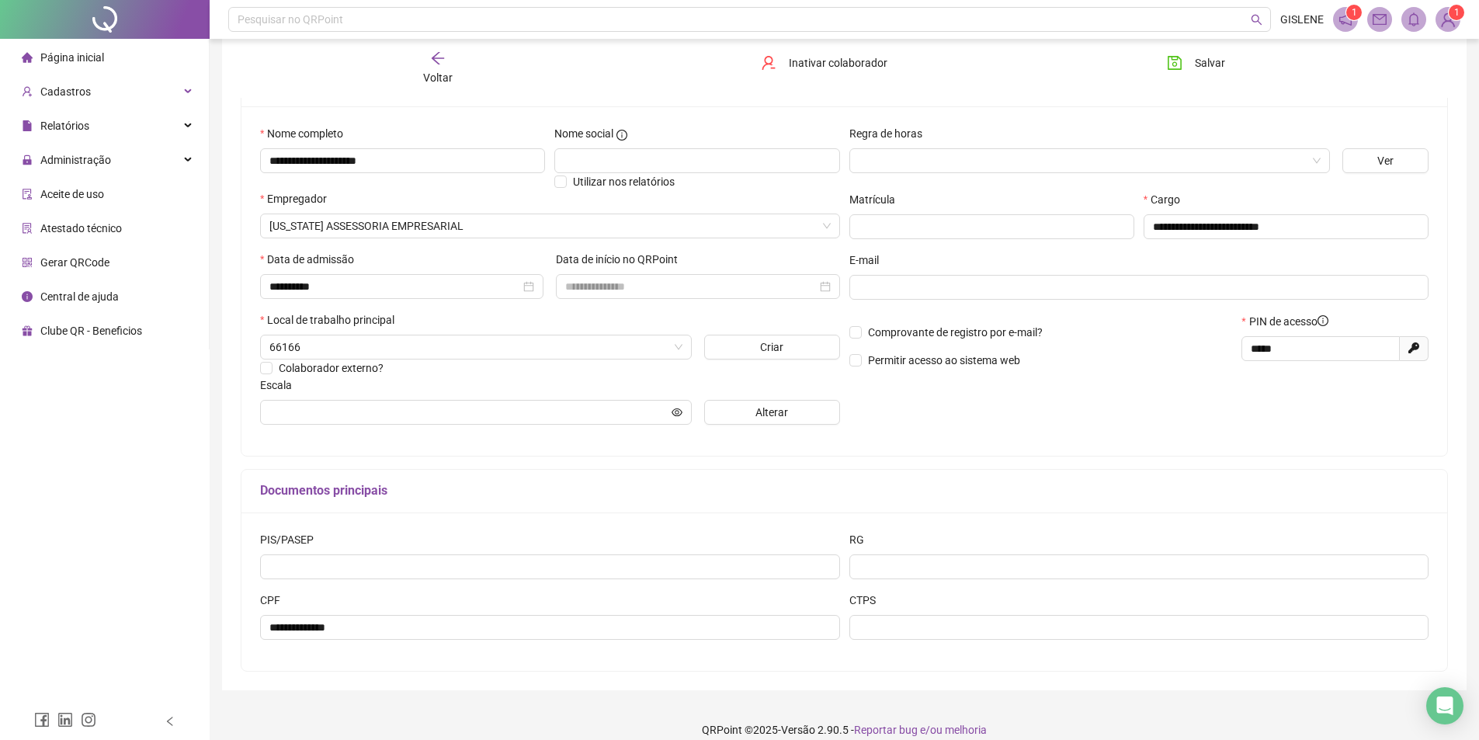
scroll to position [146, 0]
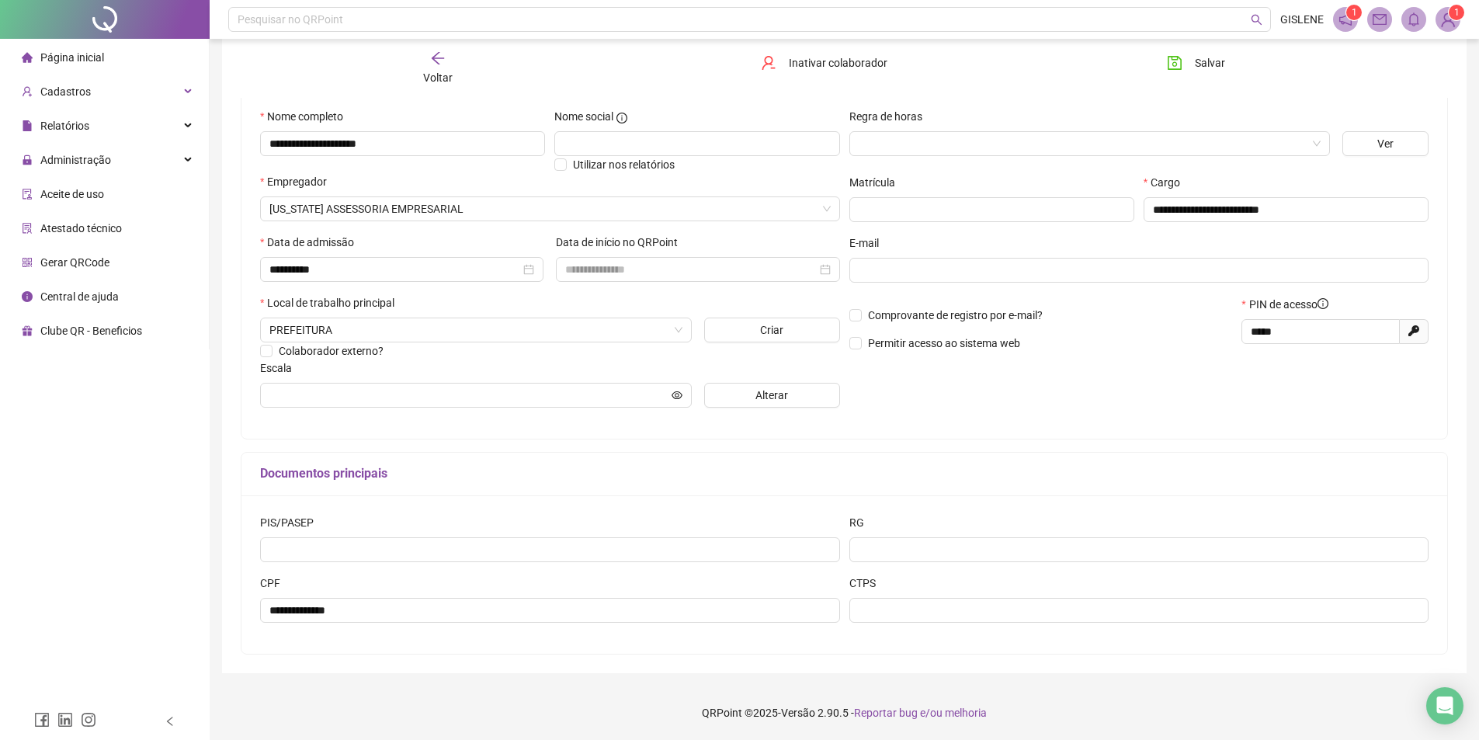
click at [450, 73] on span "Voltar" at bounding box center [437, 77] width 29 height 12
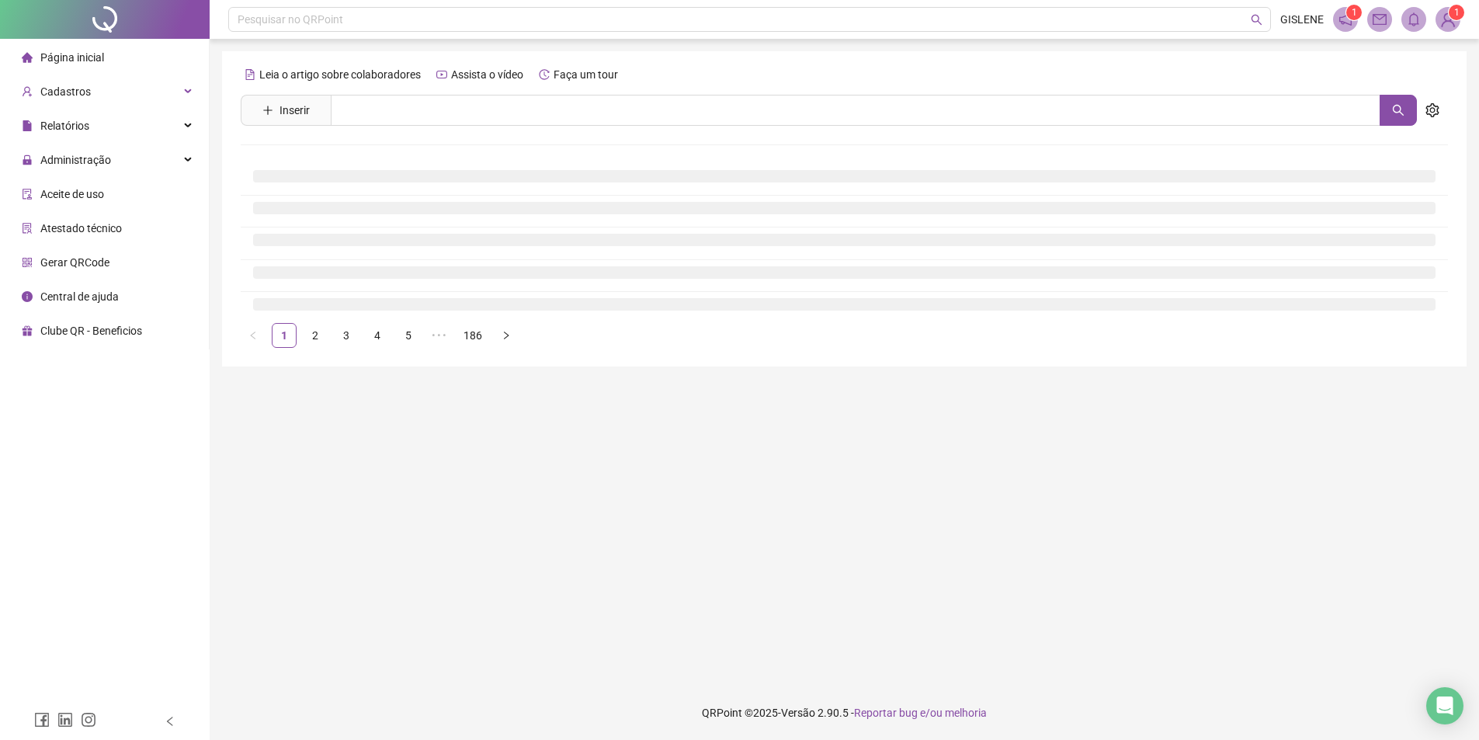
scroll to position [0, 0]
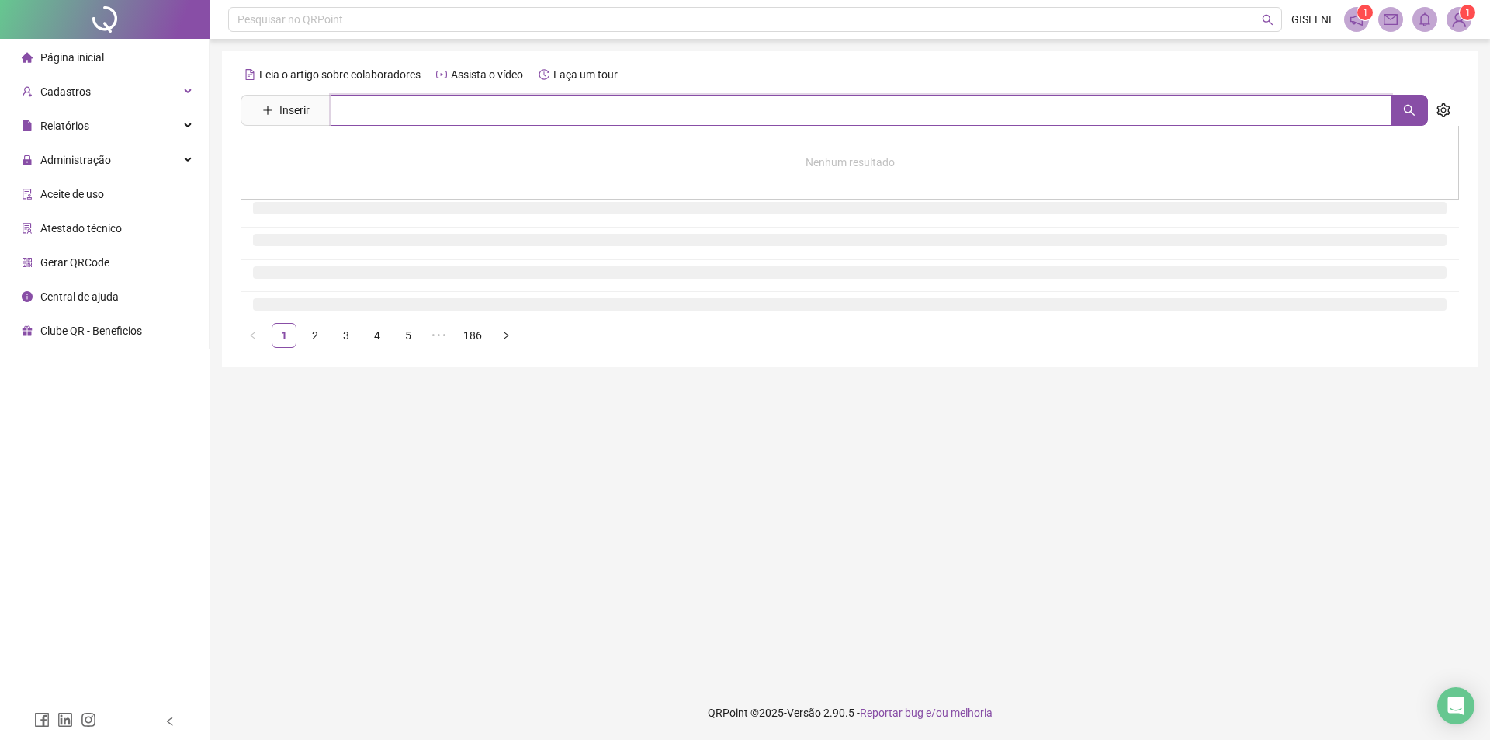
click at [470, 109] on input "text" at bounding box center [861, 110] width 1061 height 31
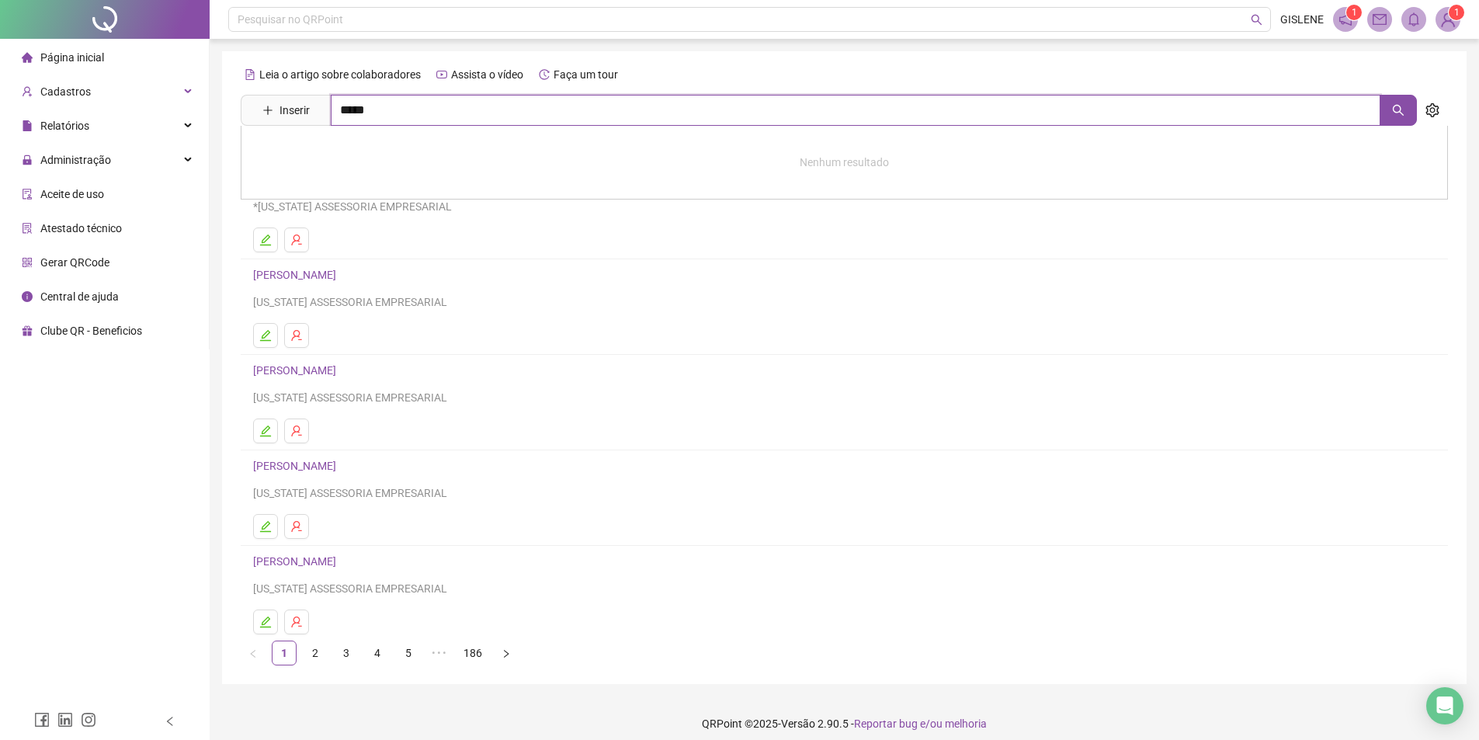
type input "*****"
click at [359, 144] on div "[PERSON_NAME]" at bounding box center [844, 158] width 1207 height 64
click at [399, 109] on input "*****" at bounding box center [855, 110] width 1049 height 31
click at [362, 165] on div "[PERSON_NAME]" at bounding box center [844, 158] width 1207 height 64
click at [369, 113] on input "*****" at bounding box center [855, 110] width 1049 height 31
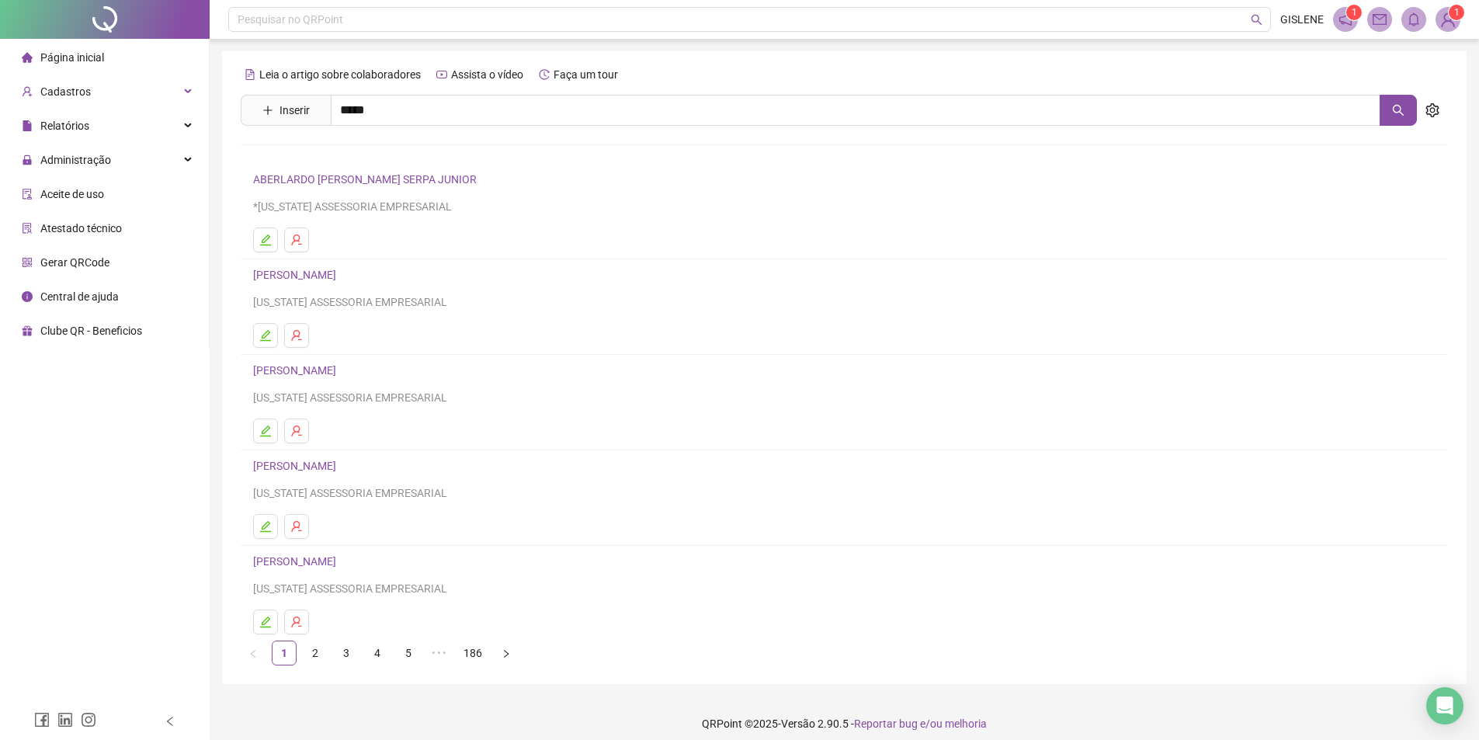
click at [352, 155] on link "[PERSON_NAME]" at bounding box center [310, 156] width 83 height 12
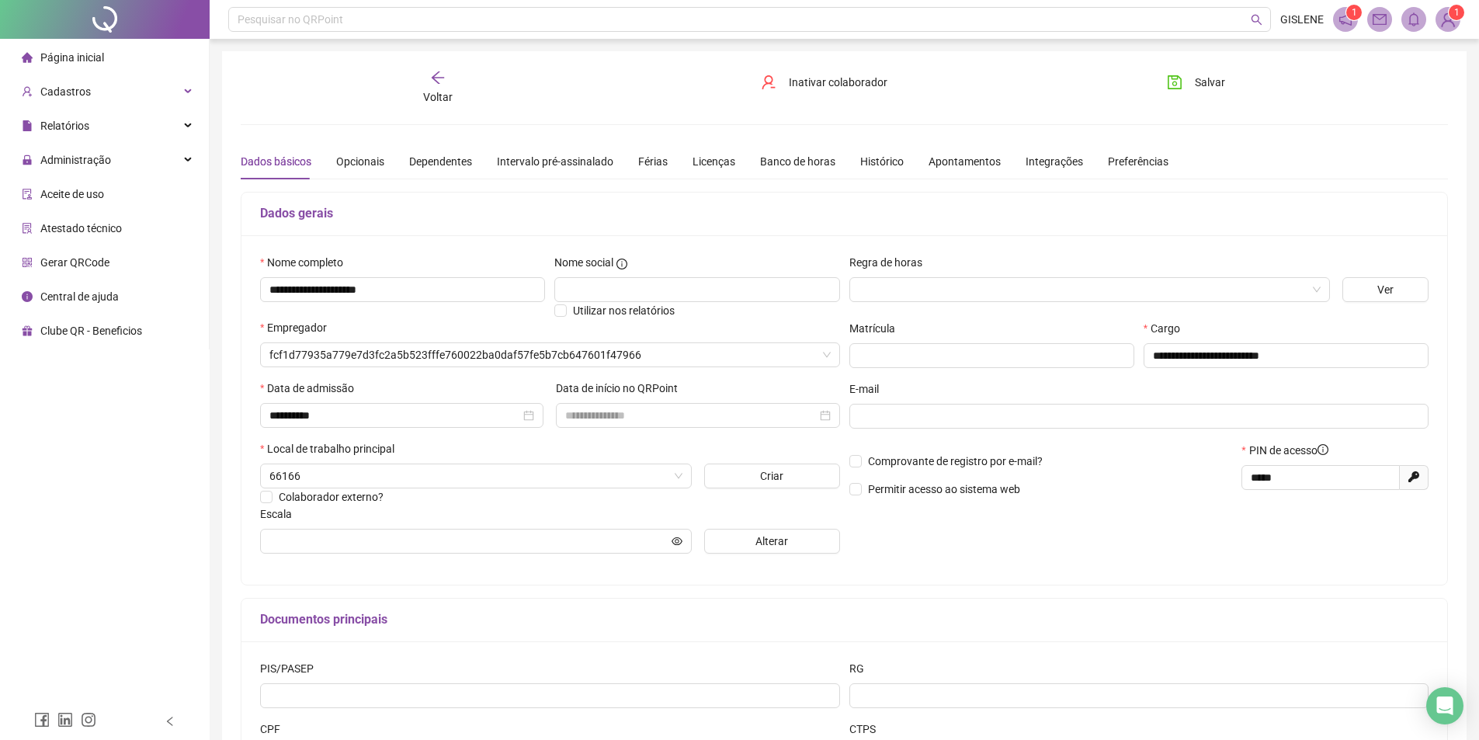
type input "**********"
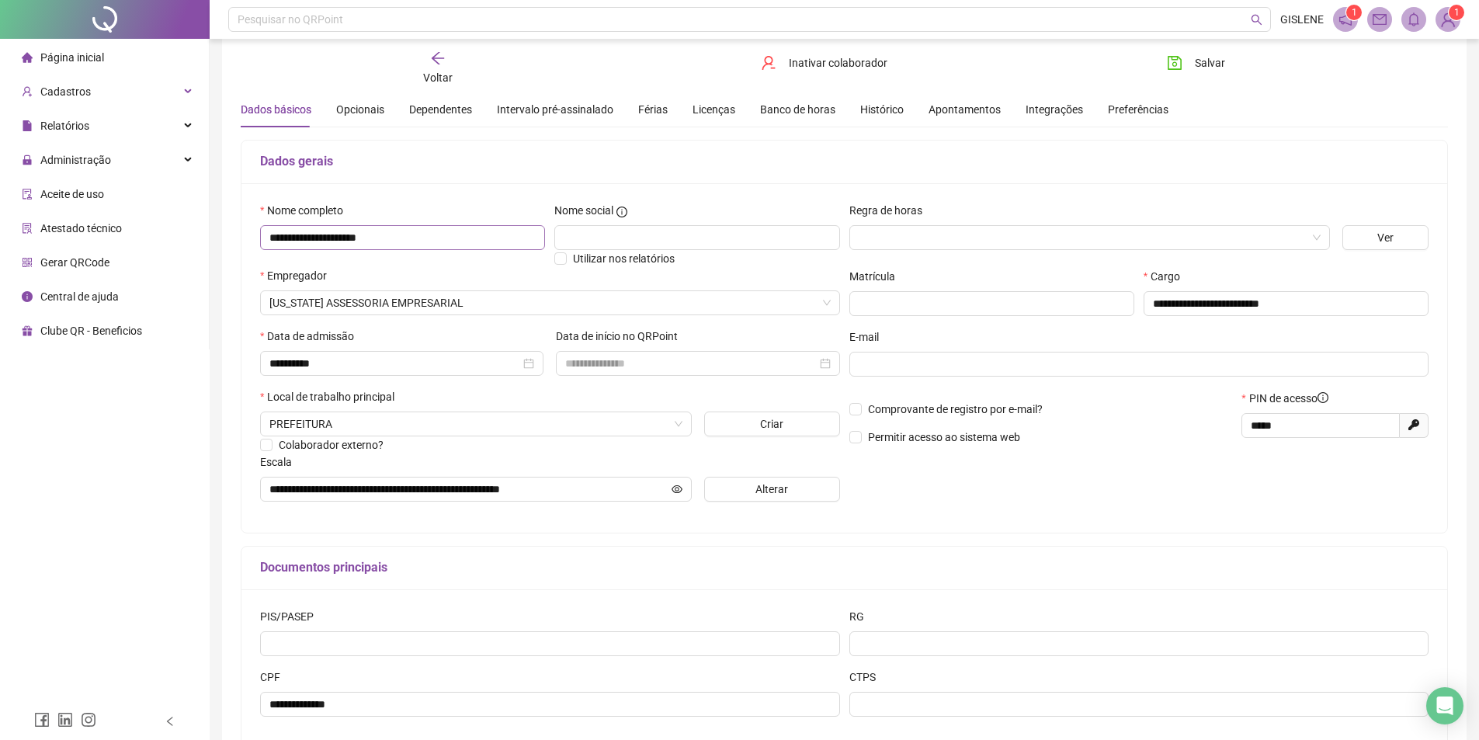
scroll to position [146, 0]
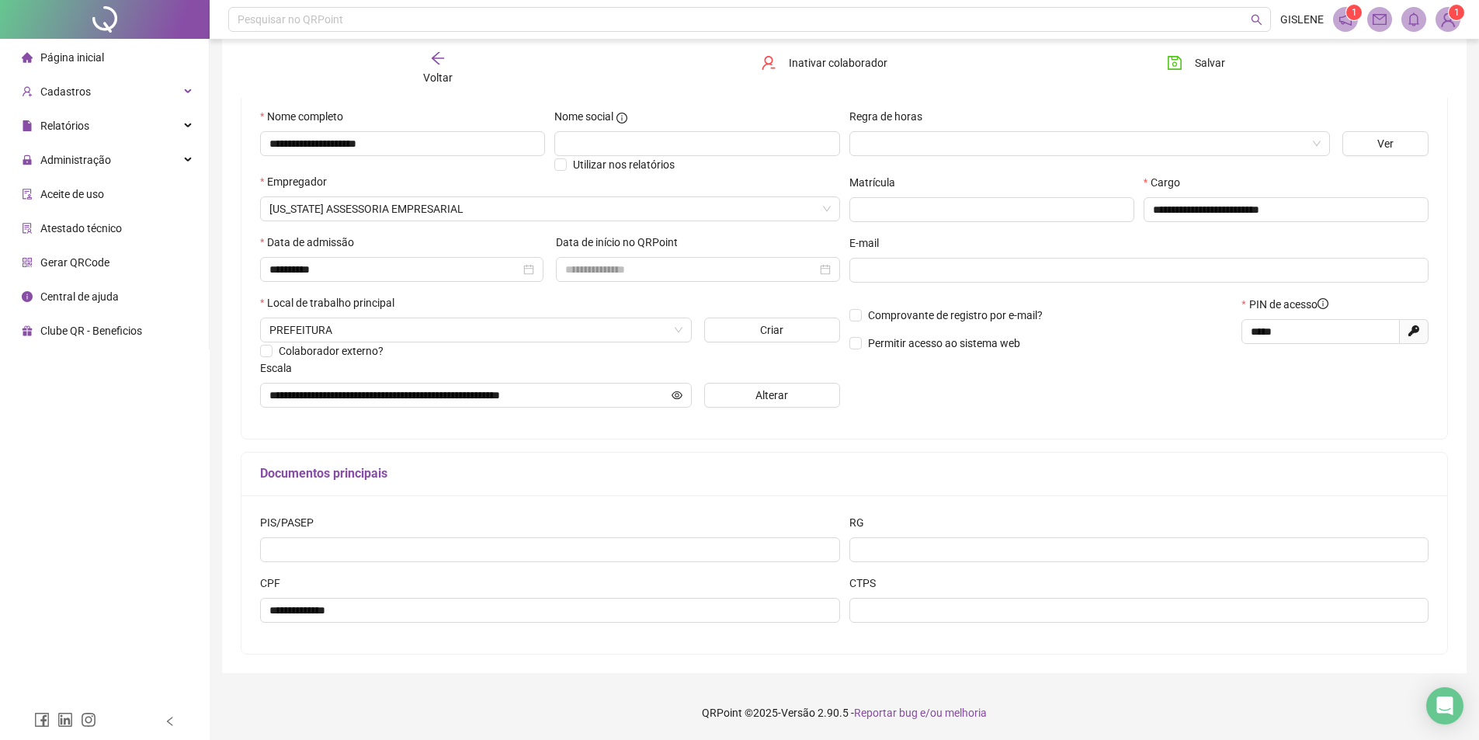
click at [428, 71] on span "Voltar" at bounding box center [437, 77] width 29 height 12
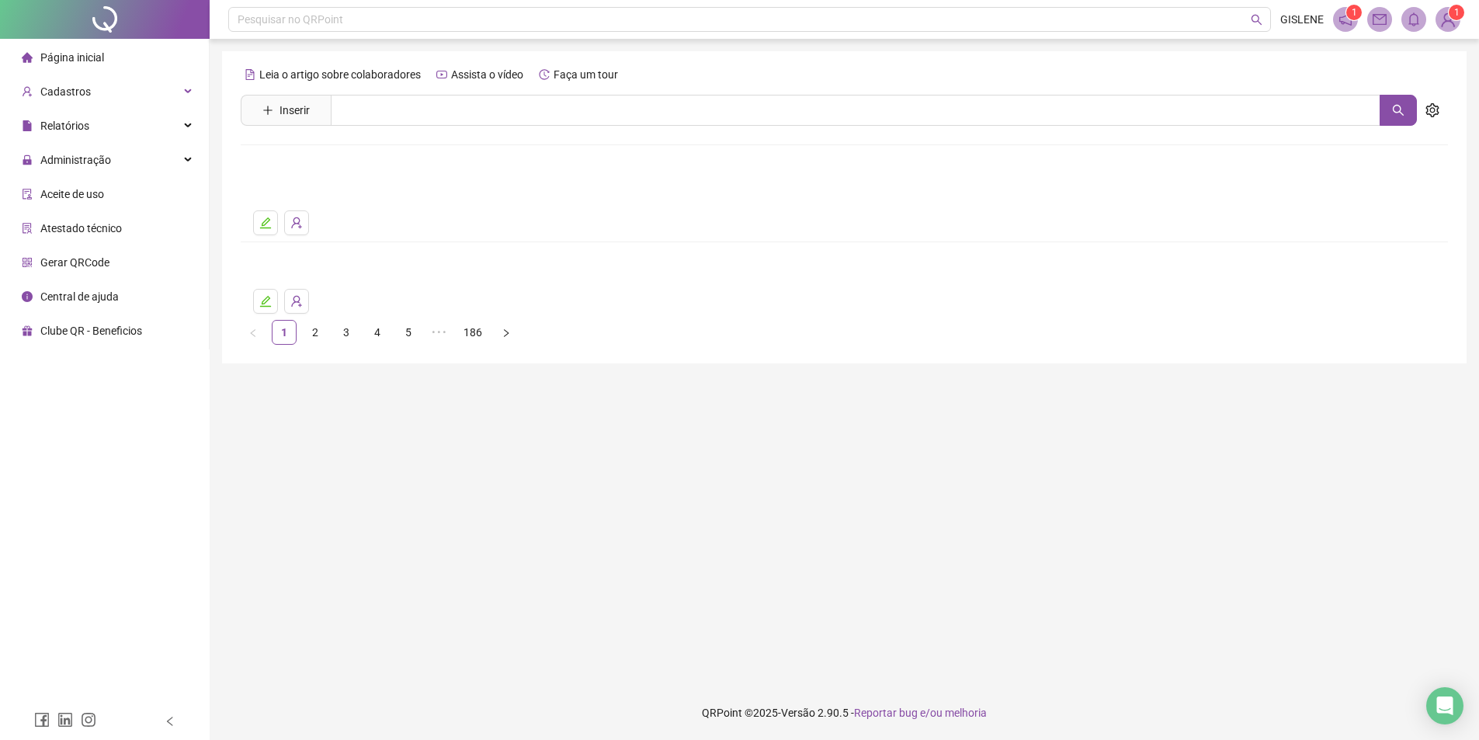
scroll to position [0, 0]
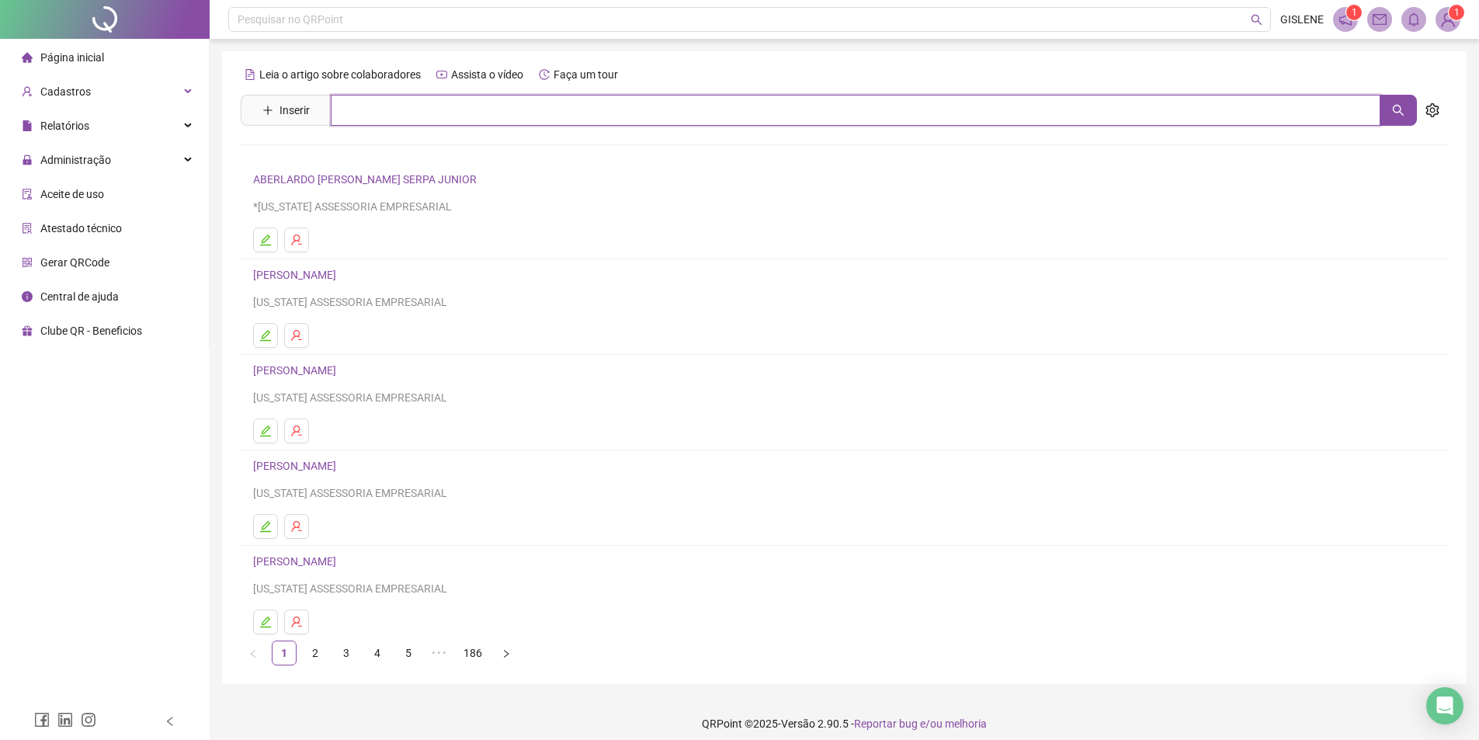
click at [397, 114] on input "text" at bounding box center [855, 110] width 1049 height 31
type input "*******"
click at [352, 152] on link "[PERSON_NAME]" at bounding box center [310, 156] width 83 height 12
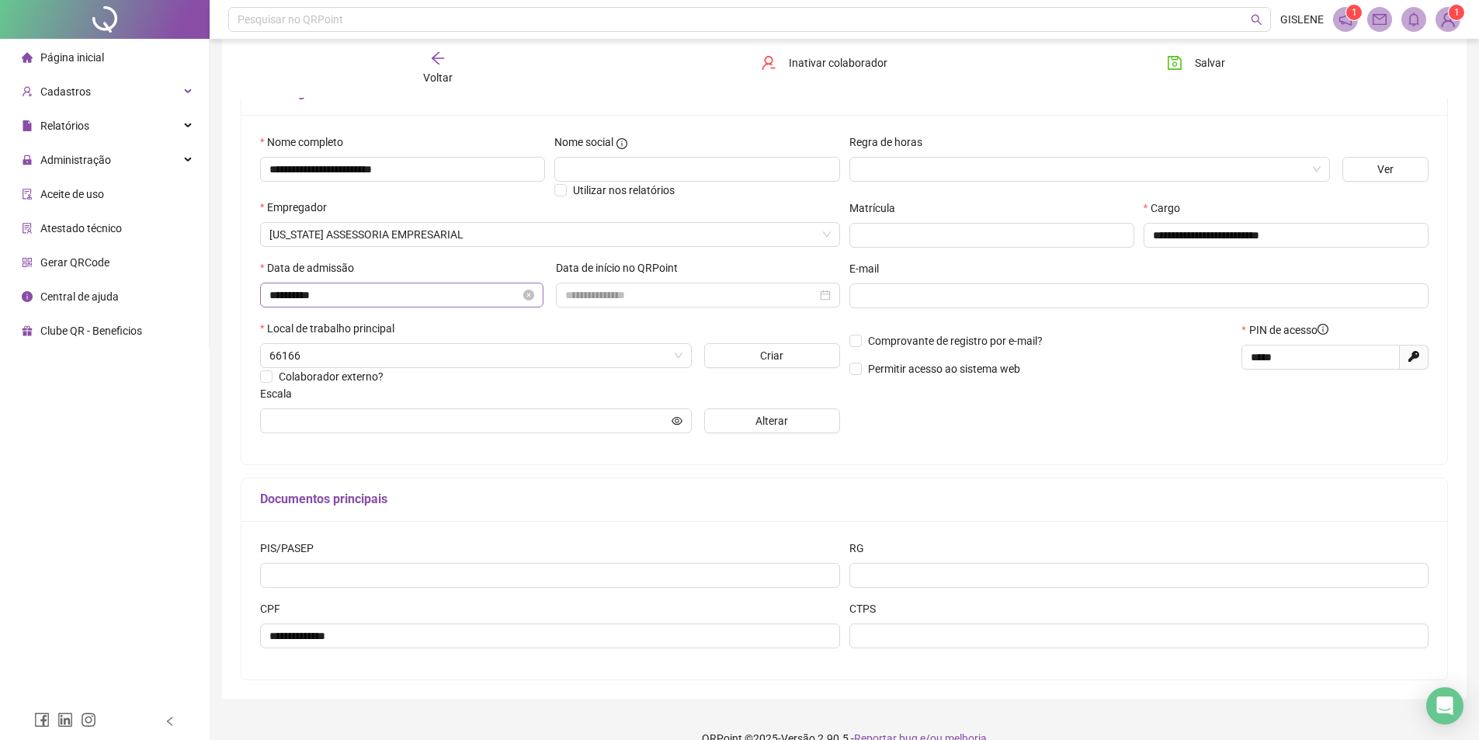
scroll to position [146, 0]
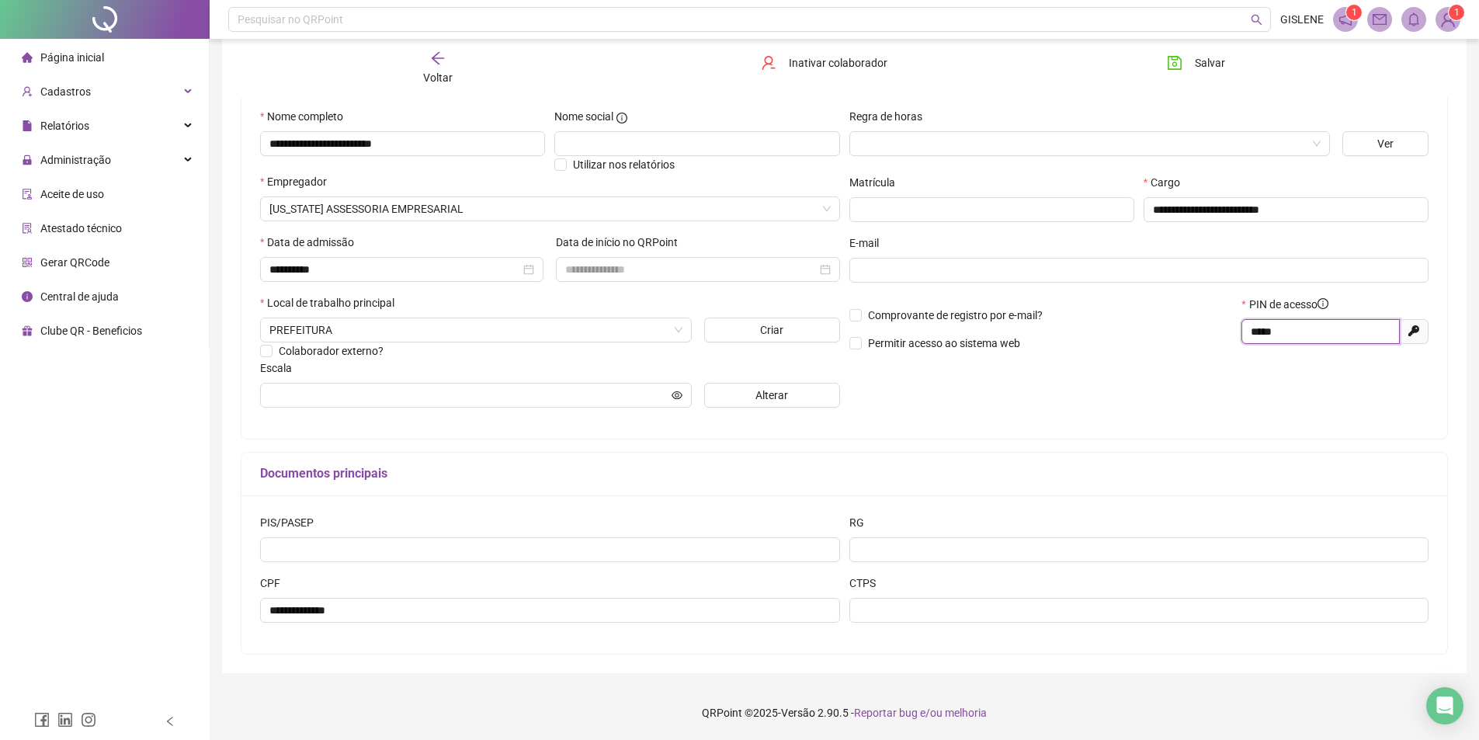
drag, startPoint x: 1294, startPoint y: 333, endPoint x: 1173, endPoint y: 341, distance: 120.6
click at [1181, 341] on div "Comprovante de registro por e-mail? Permitir acesso ao sistema web PIN de acess…" at bounding box center [1138, 329] width 589 height 67
type input "*****"
click at [1198, 60] on span "Salvar" at bounding box center [1209, 62] width 30 height 17
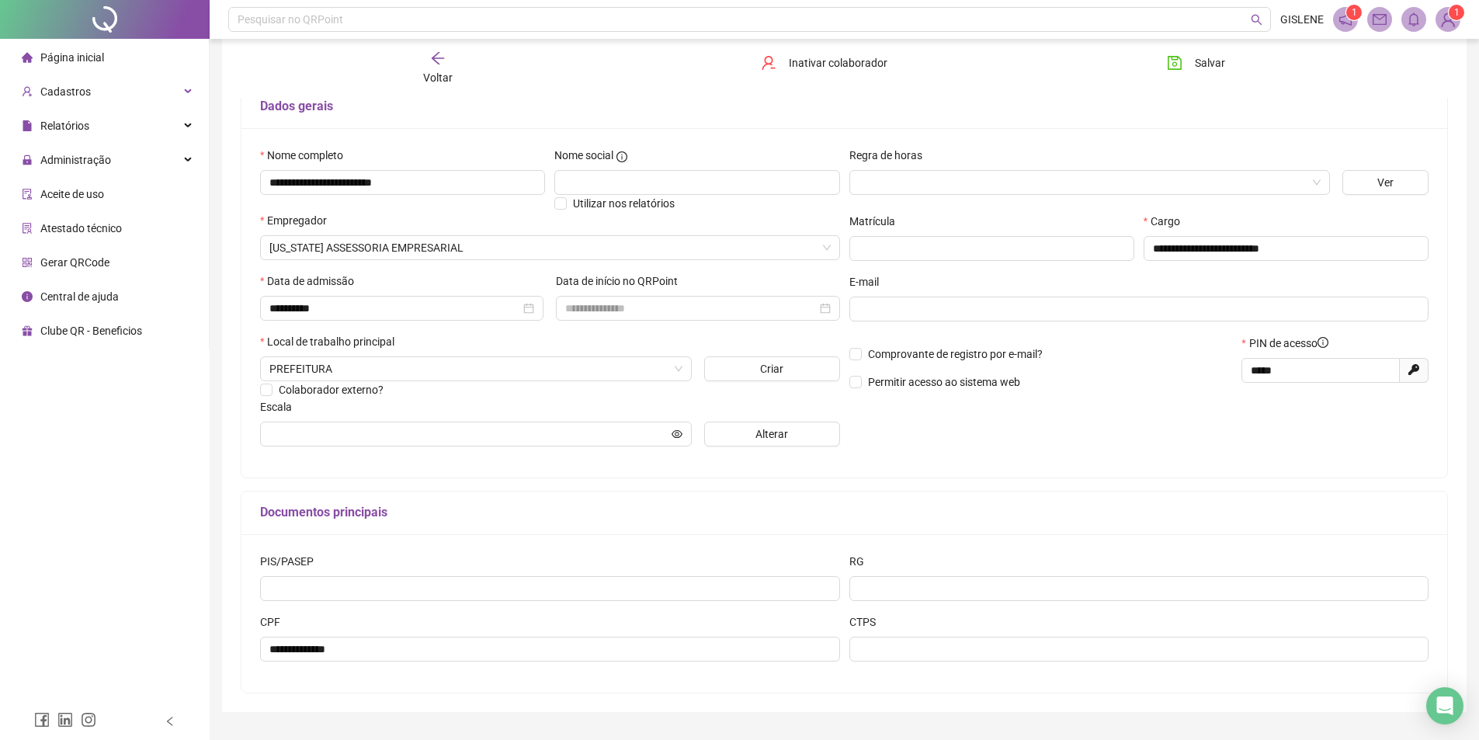
scroll to position [68, 0]
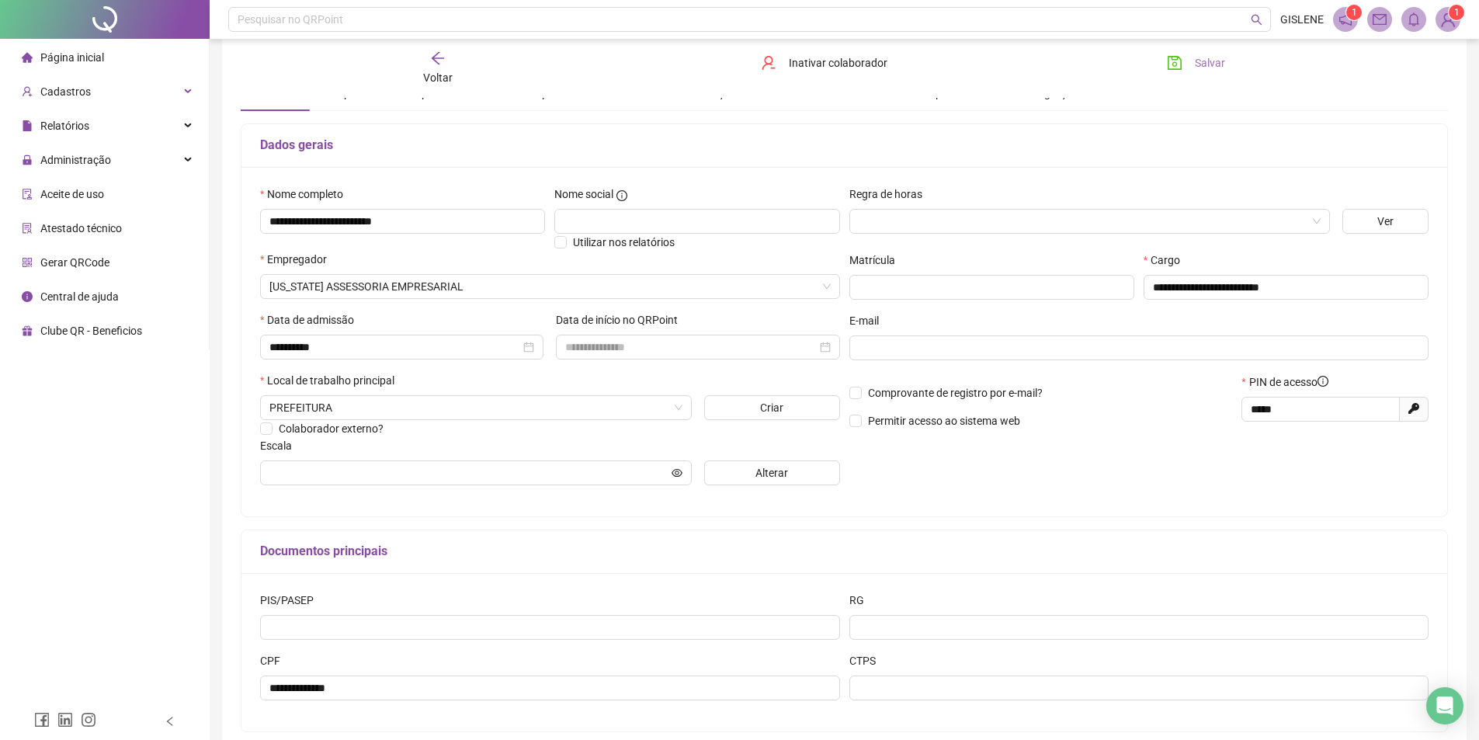
click at [1170, 70] on icon "save" at bounding box center [1175, 63] width 16 height 16
click at [436, 75] on span "Voltar" at bounding box center [437, 77] width 29 height 12
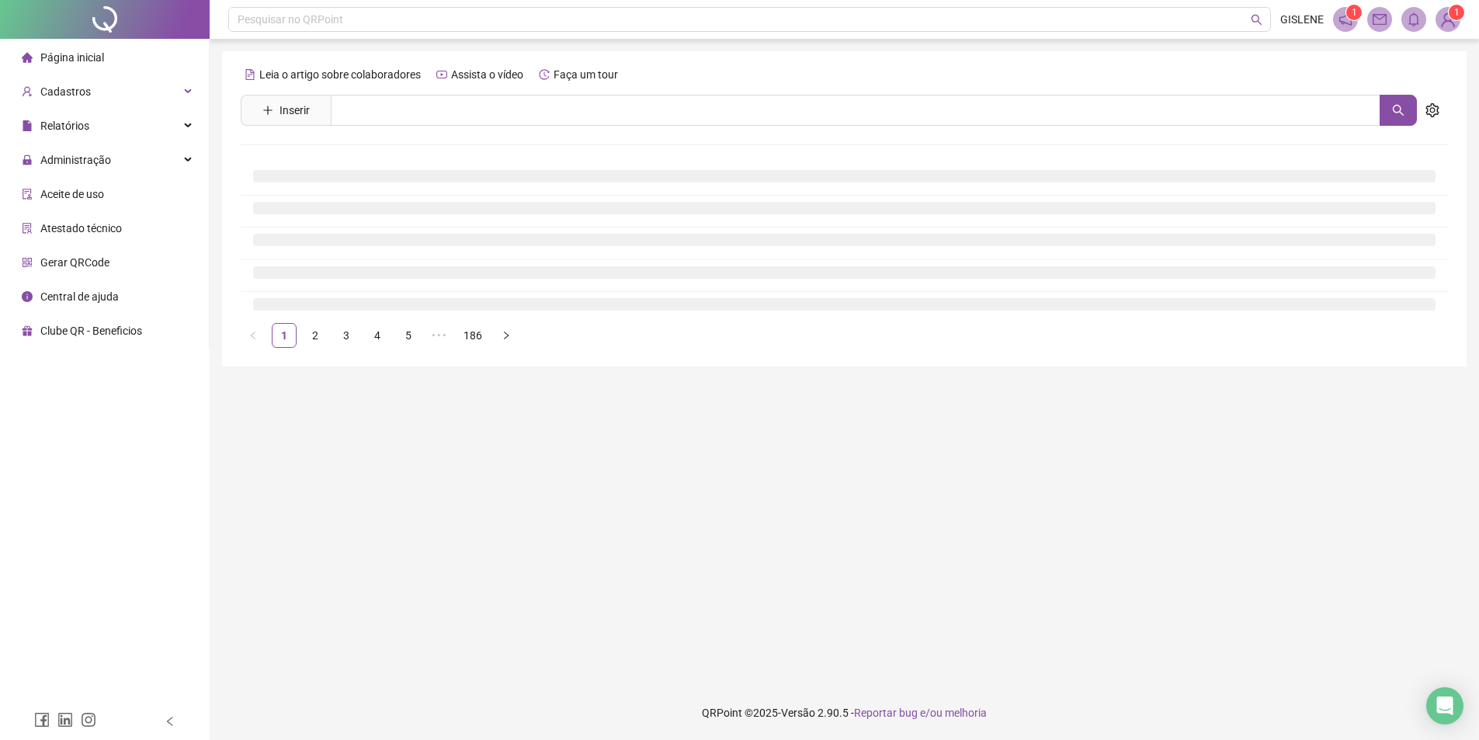
scroll to position [0, 0]
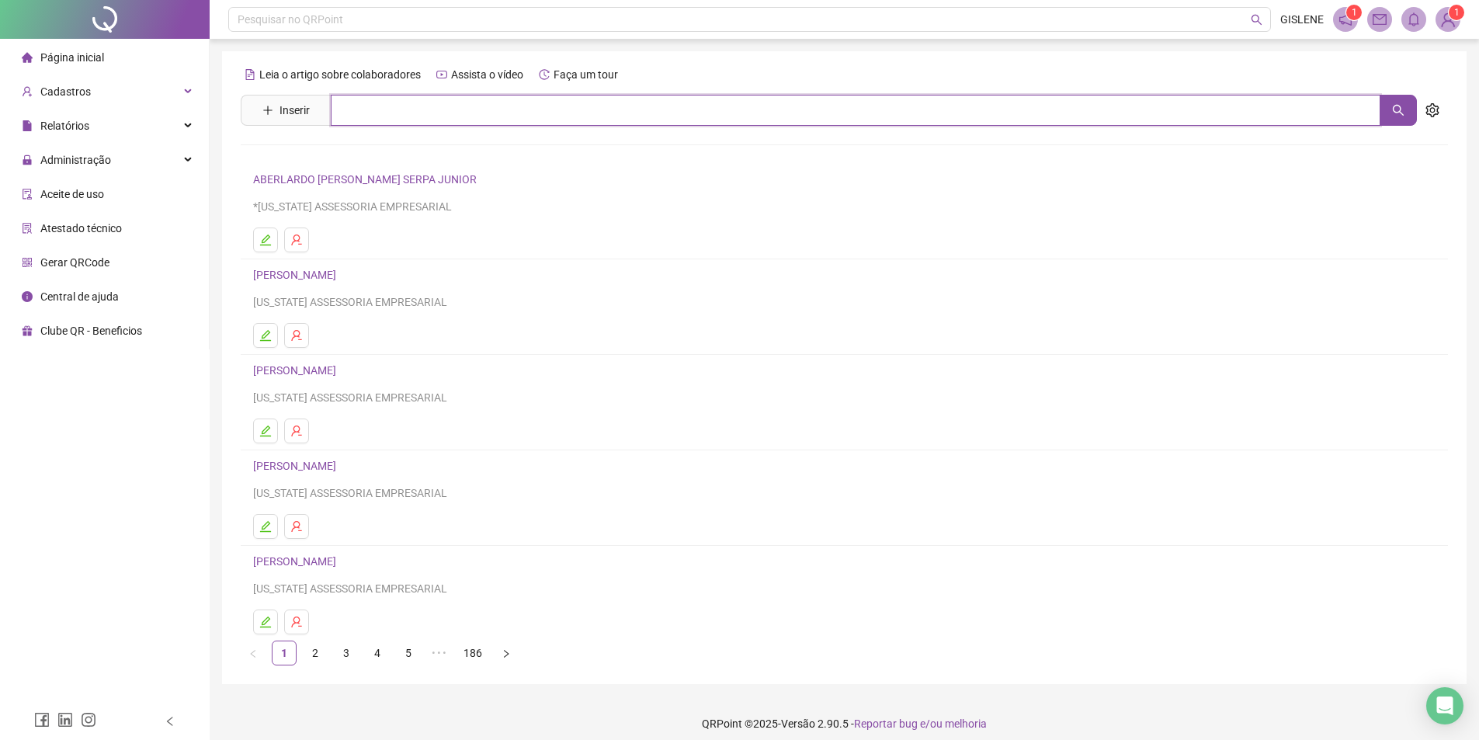
click at [432, 98] on input "text" at bounding box center [855, 110] width 1049 height 31
type input "******"
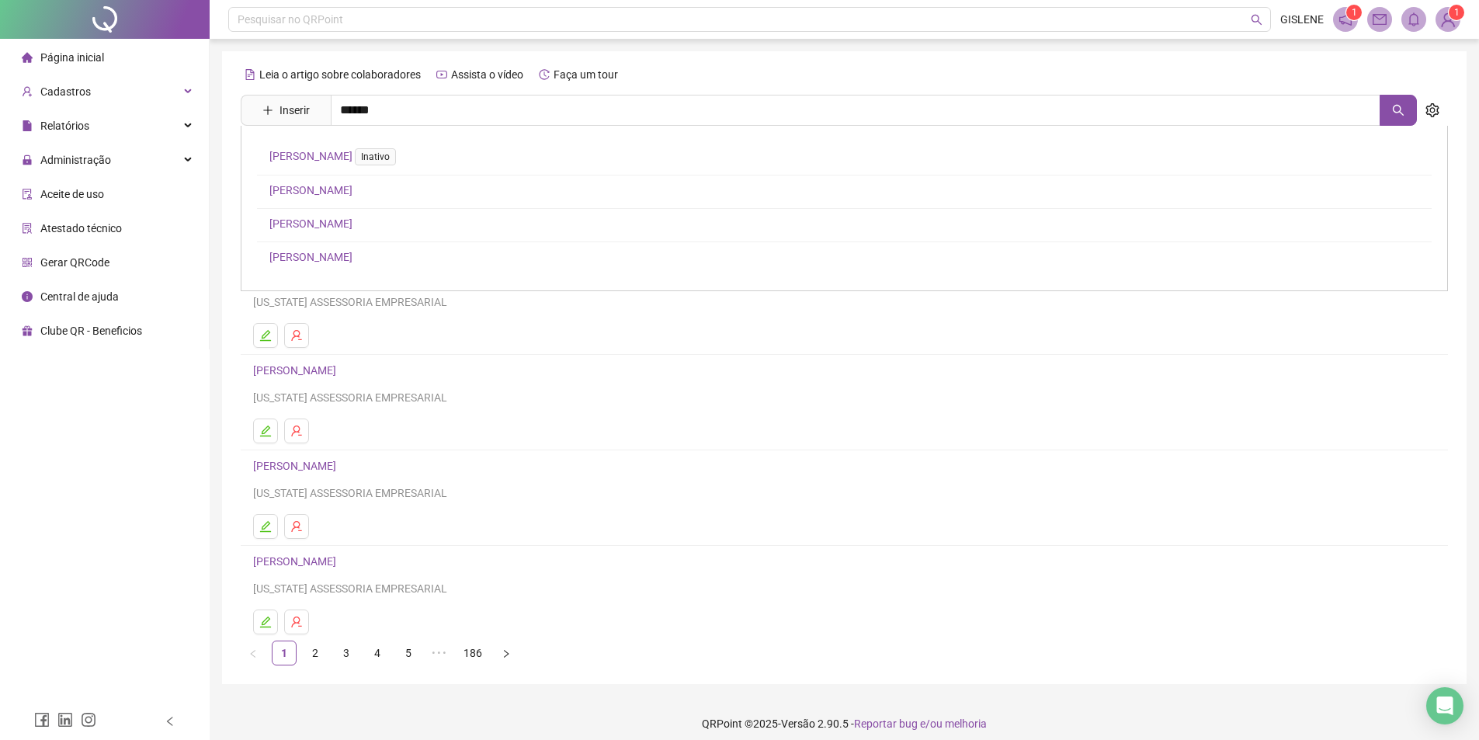
click at [352, 189] on link "[PERSON_NAME]" at bounding box center [310, 190] width 83 height 12
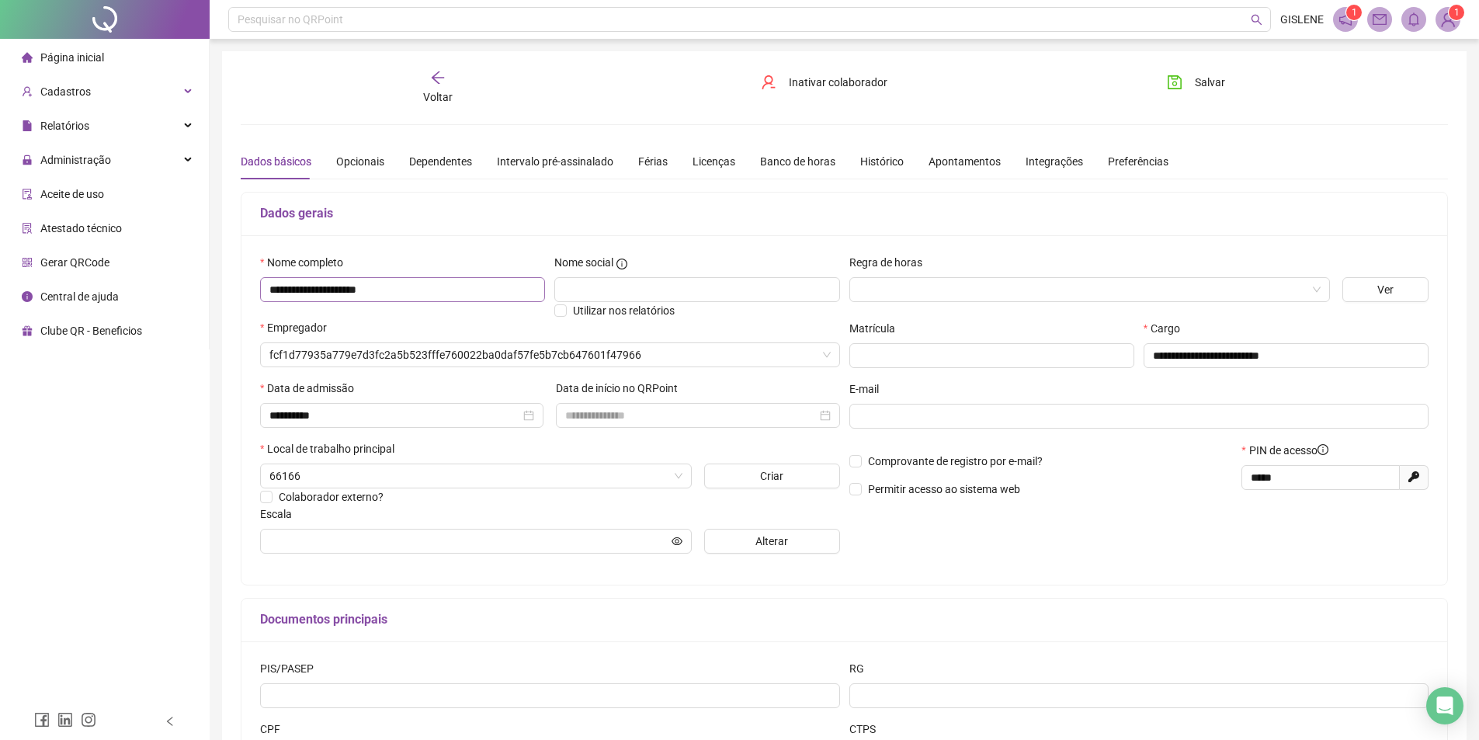
type input "**********"
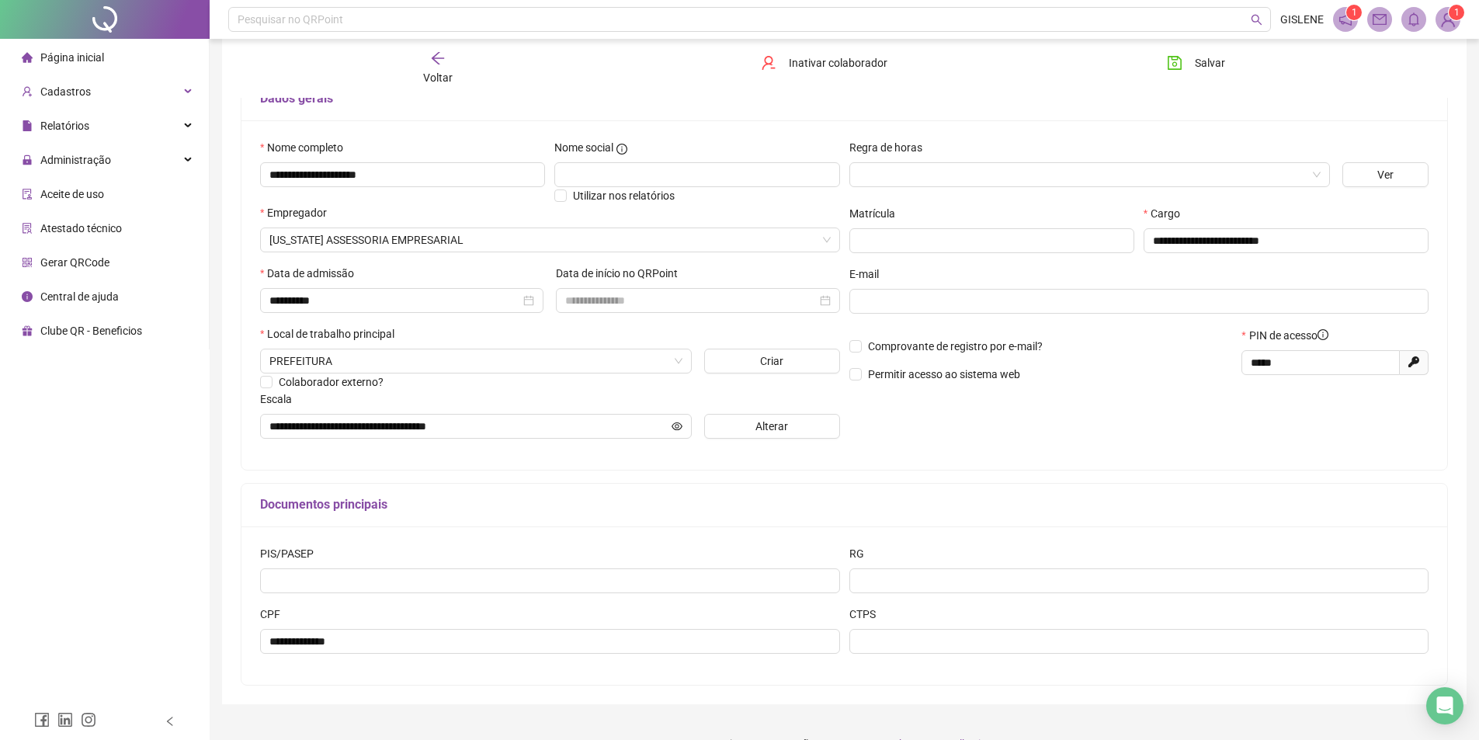
scroll to position [146, 0]
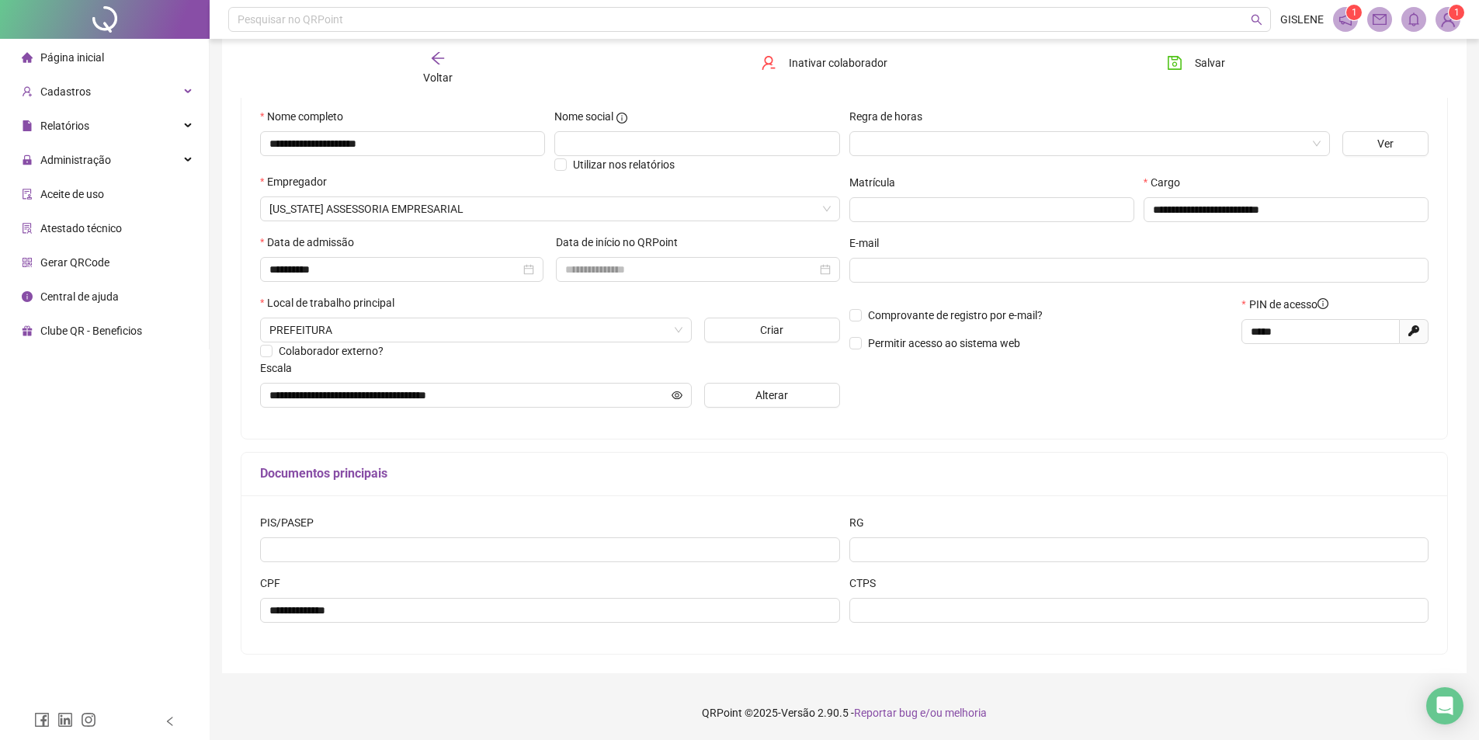
click at [446, 54] on div "Voltar" at bounding box center [437, 68] width 191 height 36
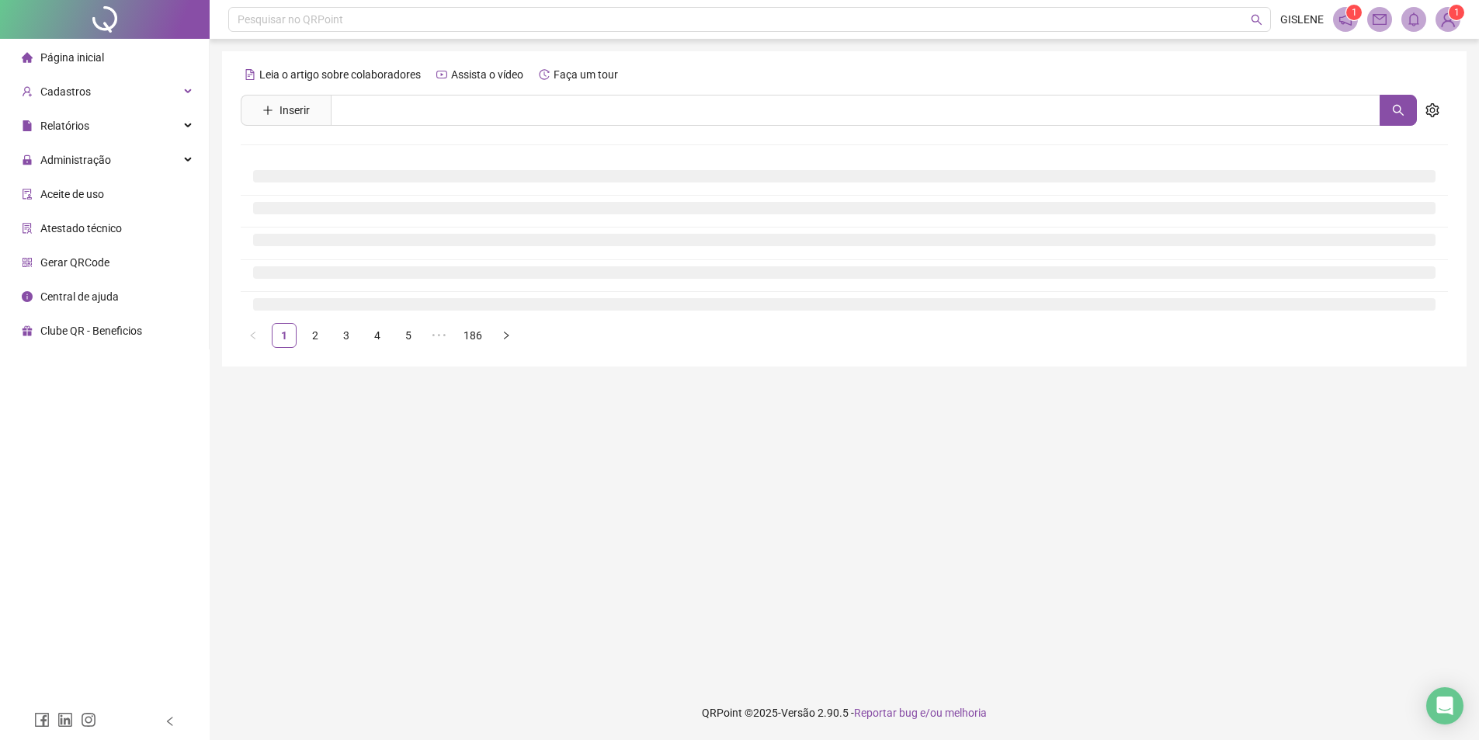
scroll to position [0, 0]
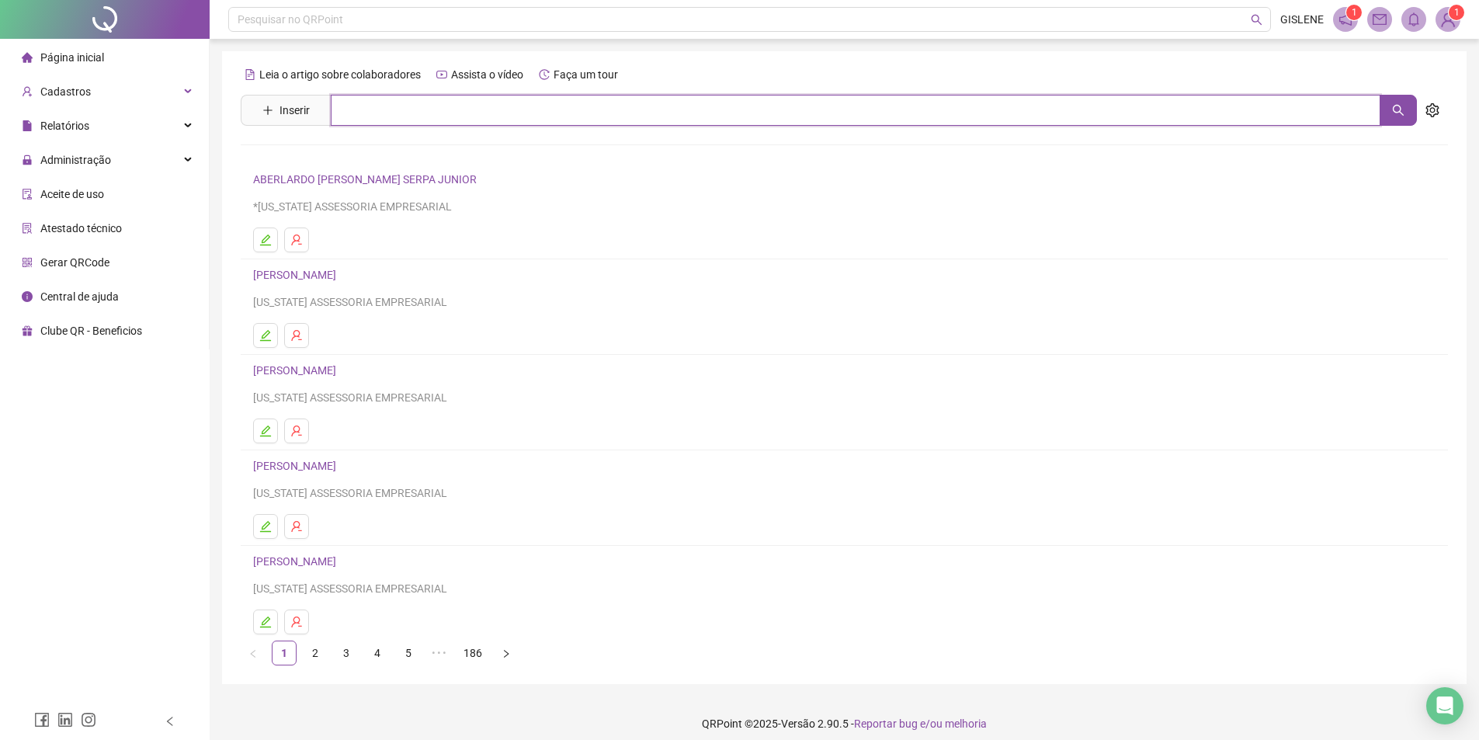
click at [533, 116] on input "text" at bounding box center [855, 110] width 1049 height 31
type input "*******"
click at [352, 189] on link "[PERSON_NAME]" at bounding box center [310, 190] width 83 height 12
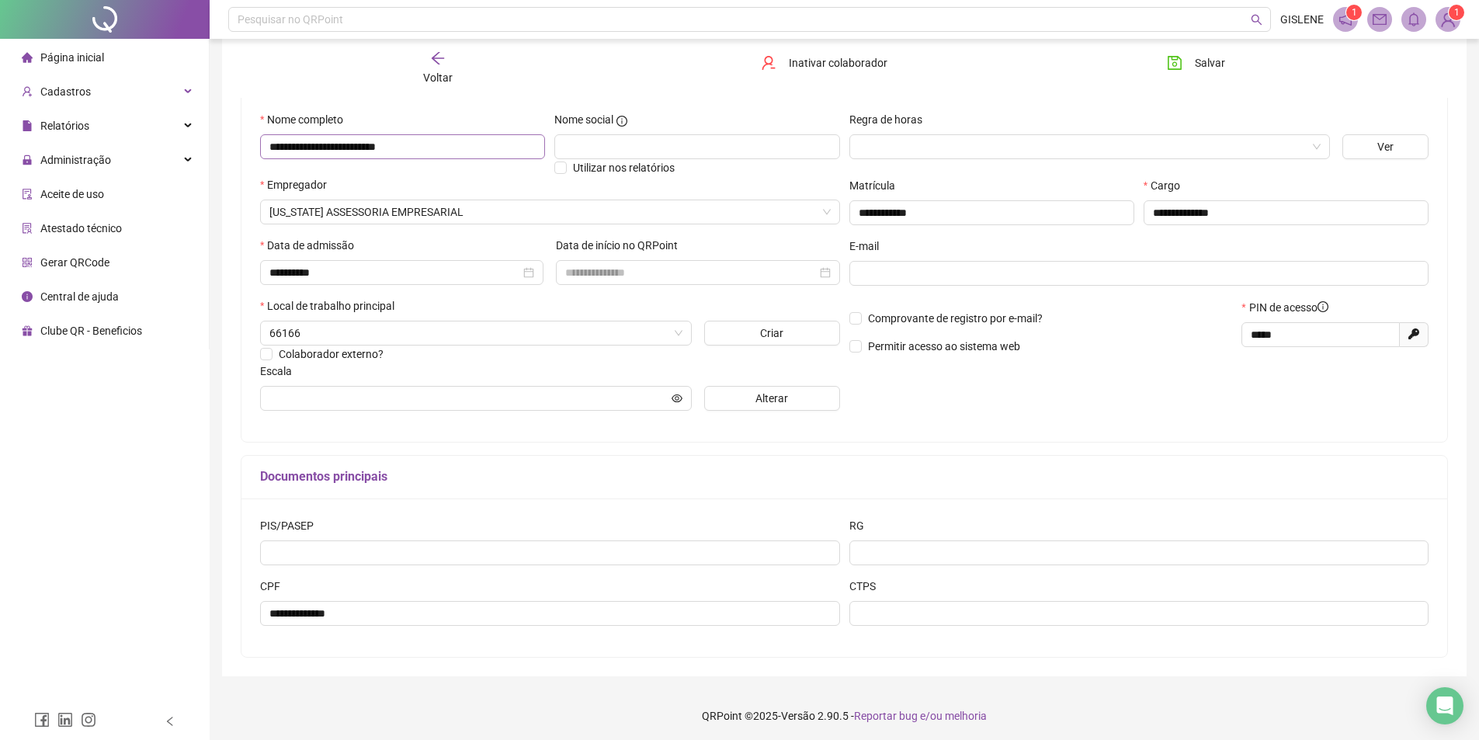
scroll to position [146, 0]
click at [441, 84] on span "Voltar" at bounding box center [437, 77] width 29 height 12
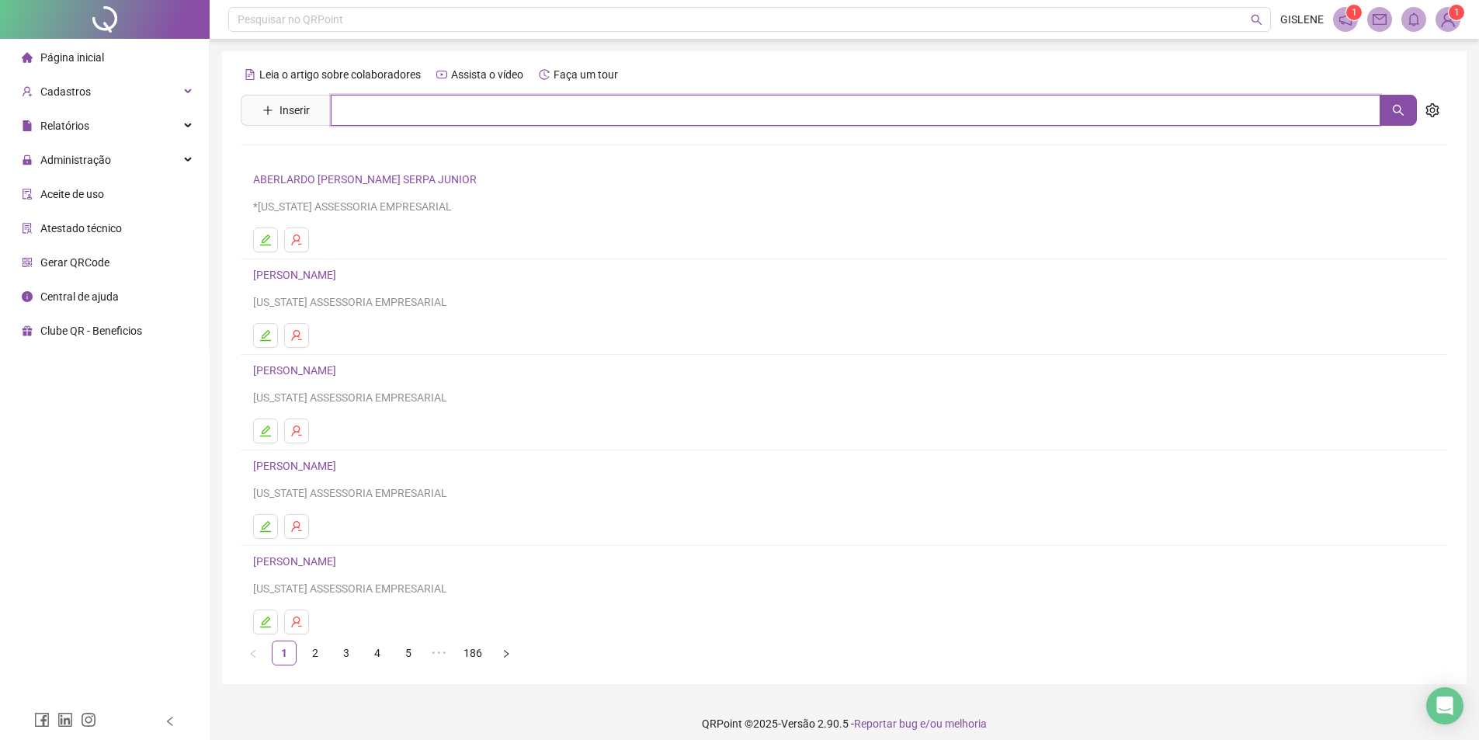
click at [441, 115] on input "text" at bounding box center [855, 110] width 1049 height 31
type input "******"
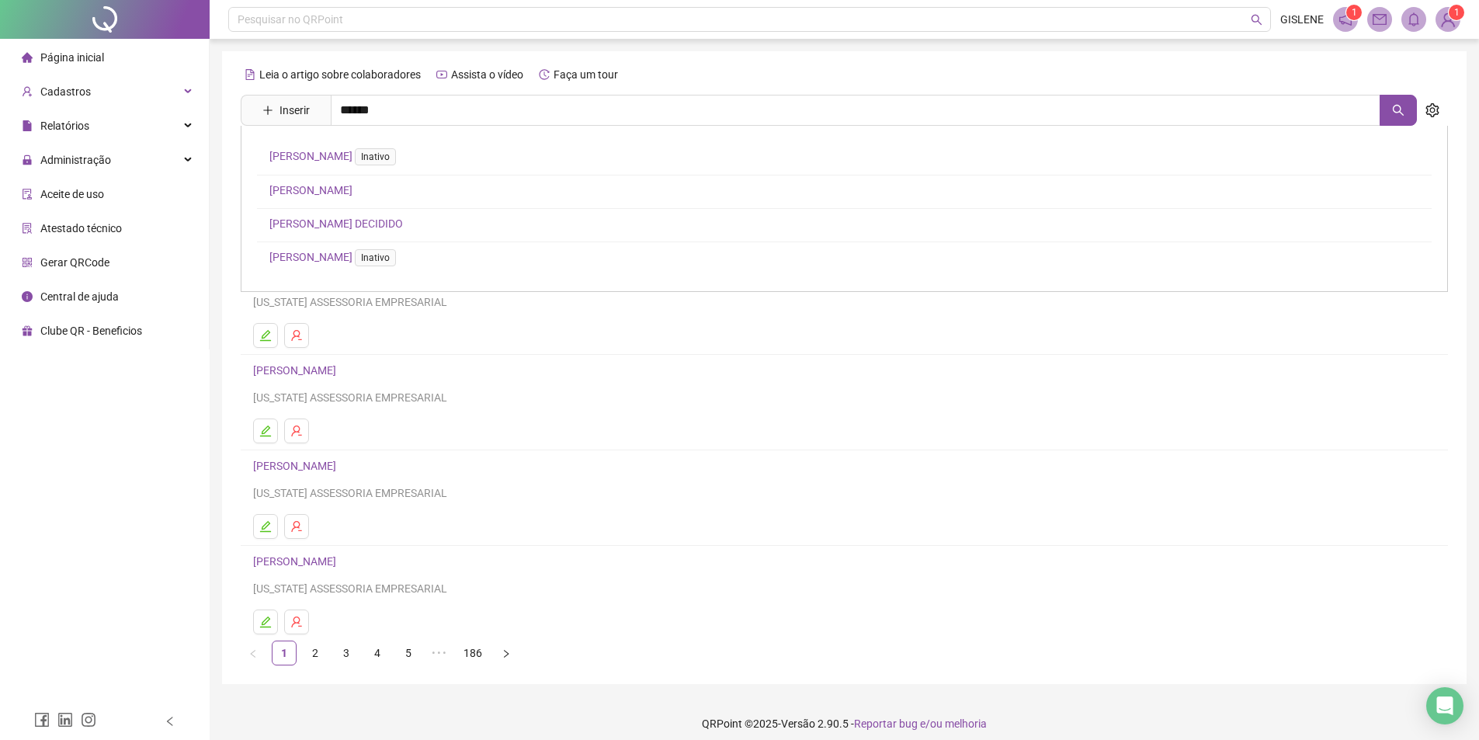
click at [355, 221] on link "[PERSON_NAME] DECIDIDO" at bounding box center [335, 223] width 133 height 12
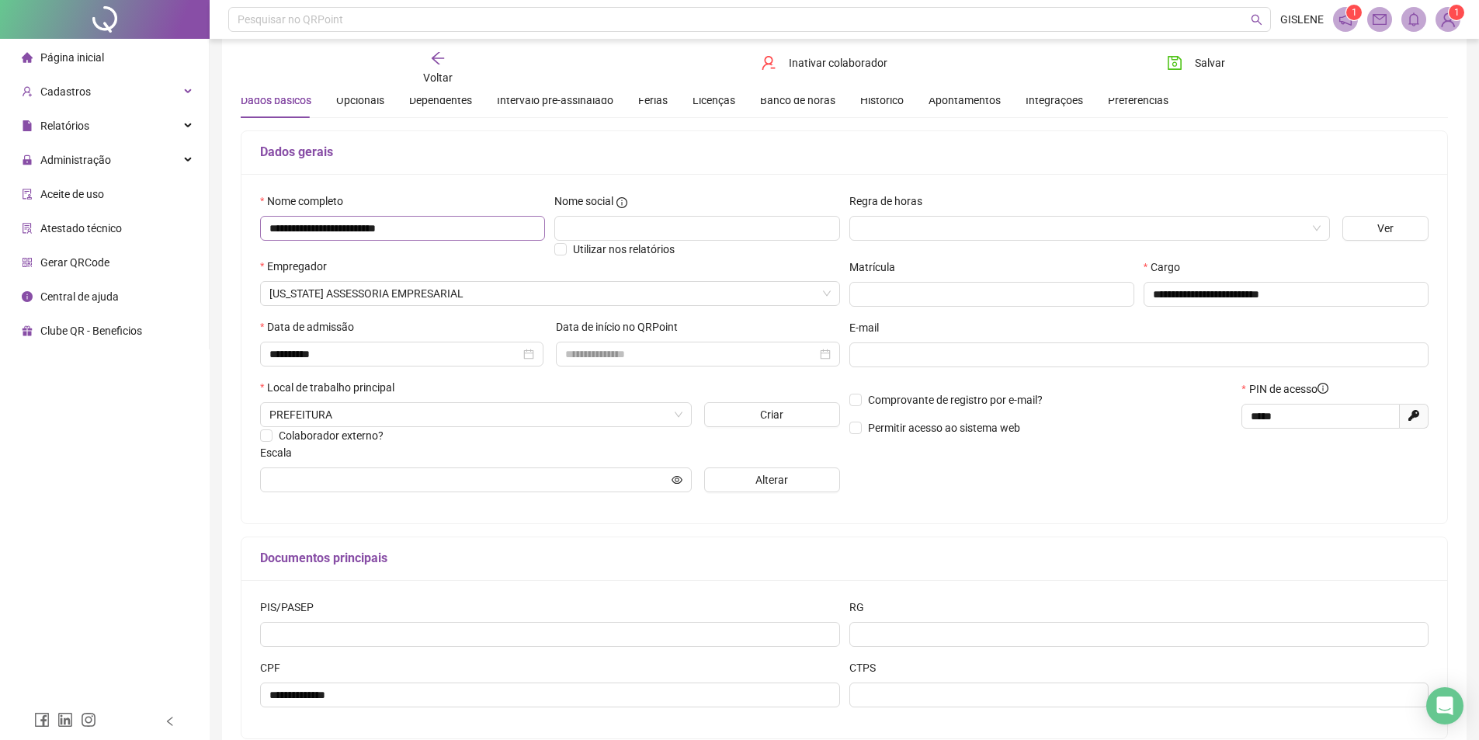
scroll to position [146, 0]
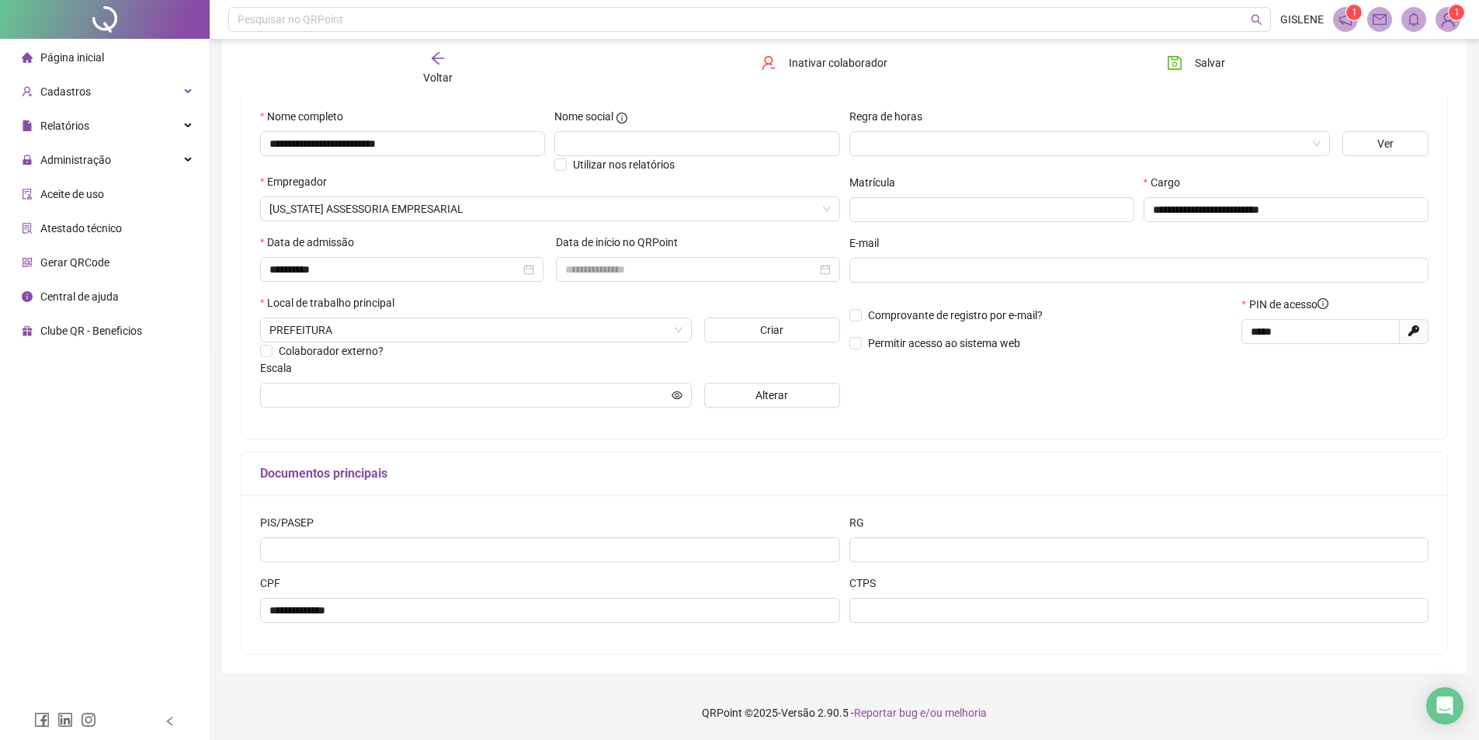
click at [454, 83] on div "Voltar" at bounding box center [437, 68] width 191 height 36
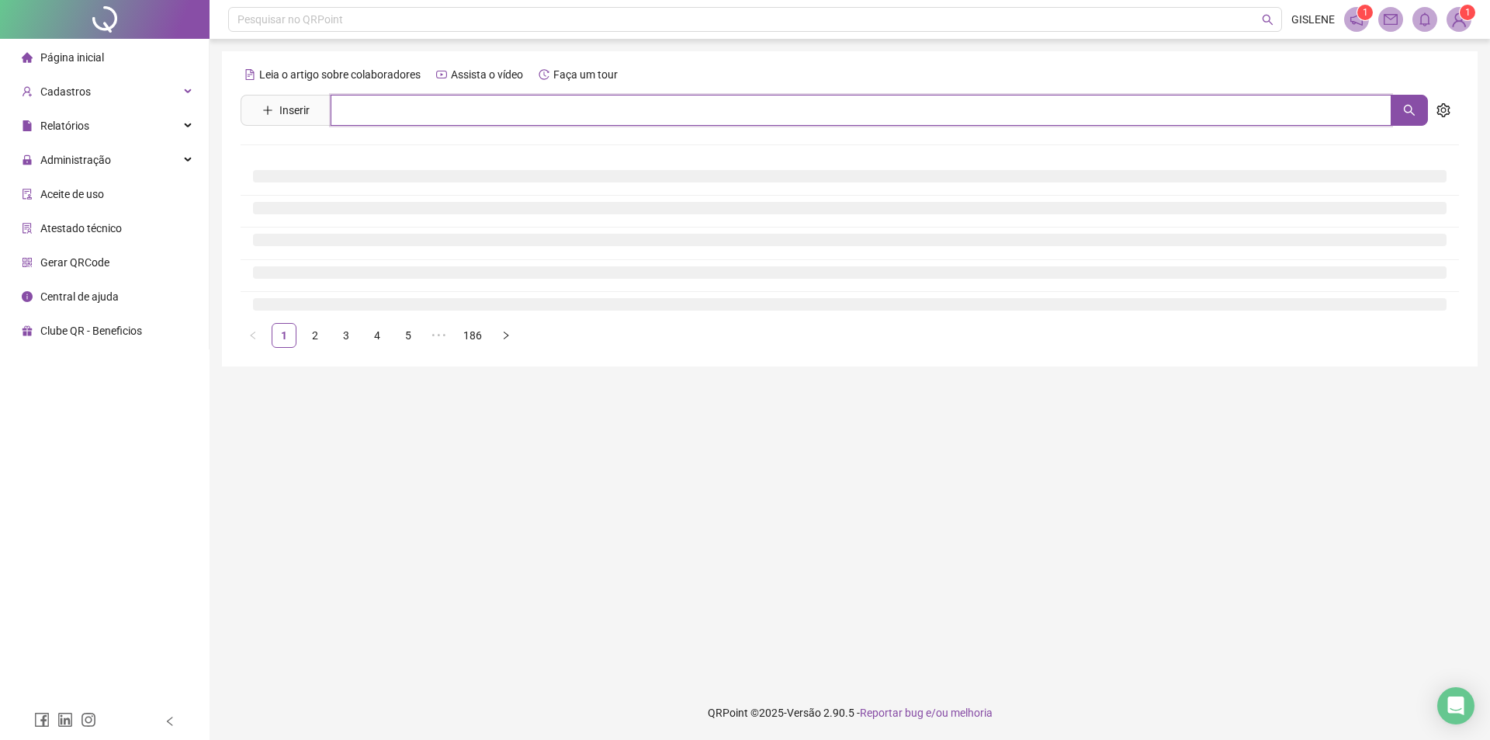
click at [452, 108] on input "text" at bounding box center [861, 110] width 1061 height 31
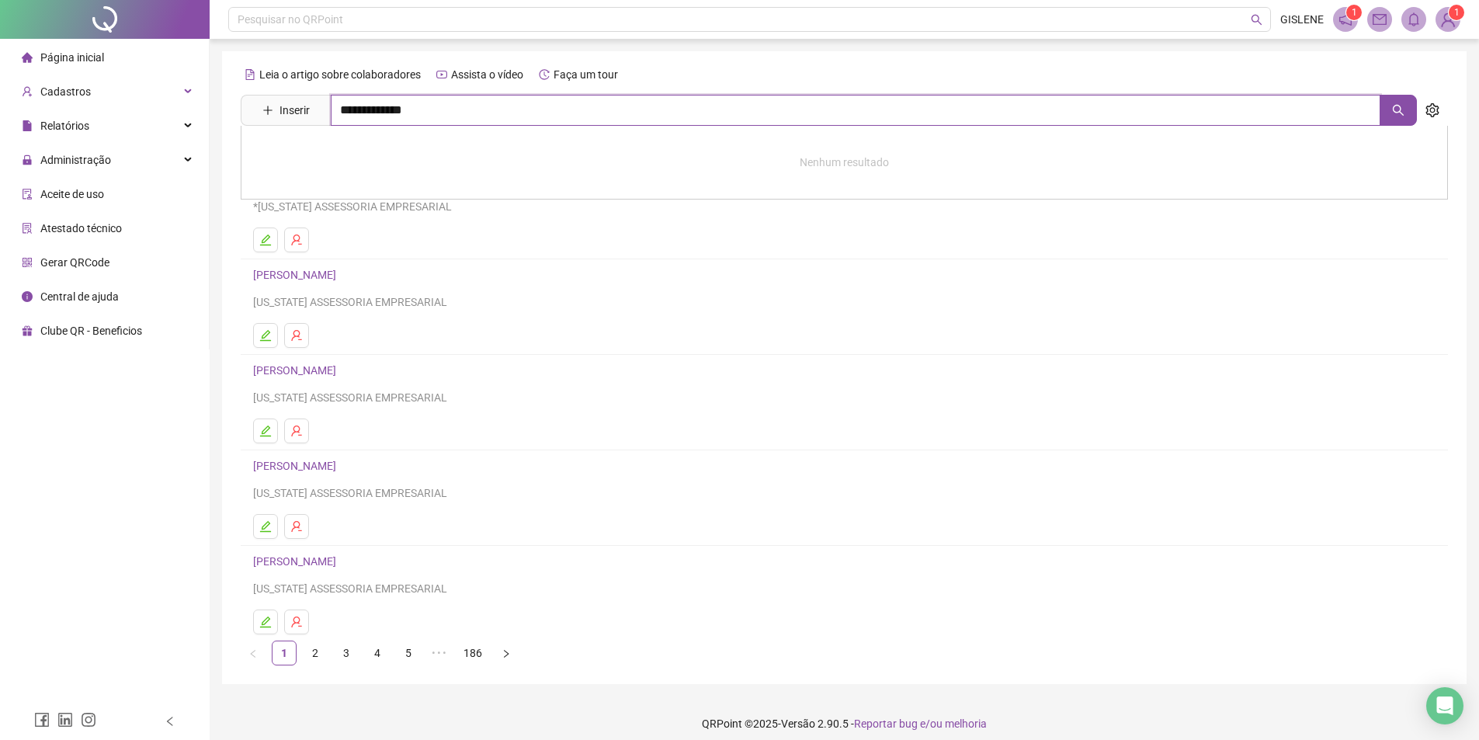
type input "**********"
click at [335, 161] on link "[PERSON_NAME] DE SA" at bounding box center [326, 156] width 114 height 12
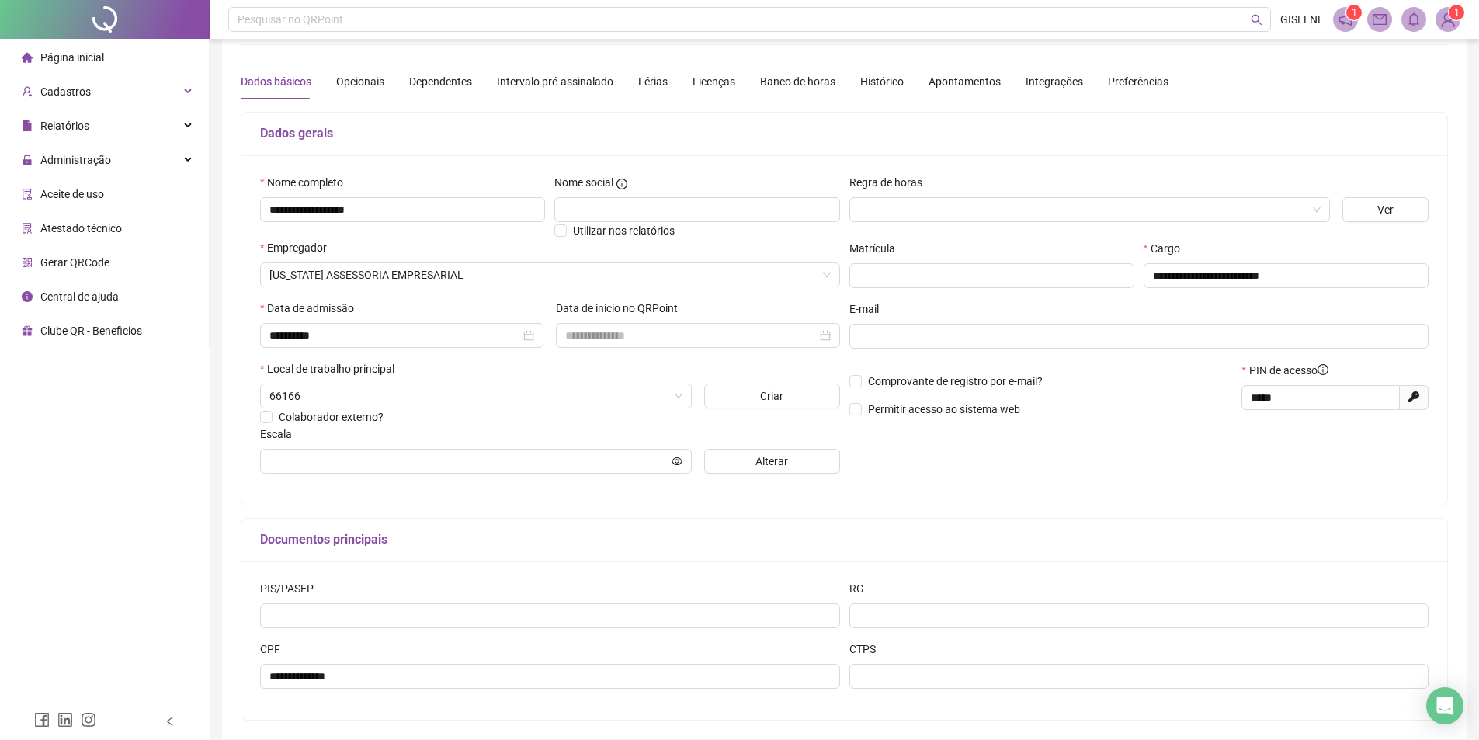
scroll to position [146, 0]
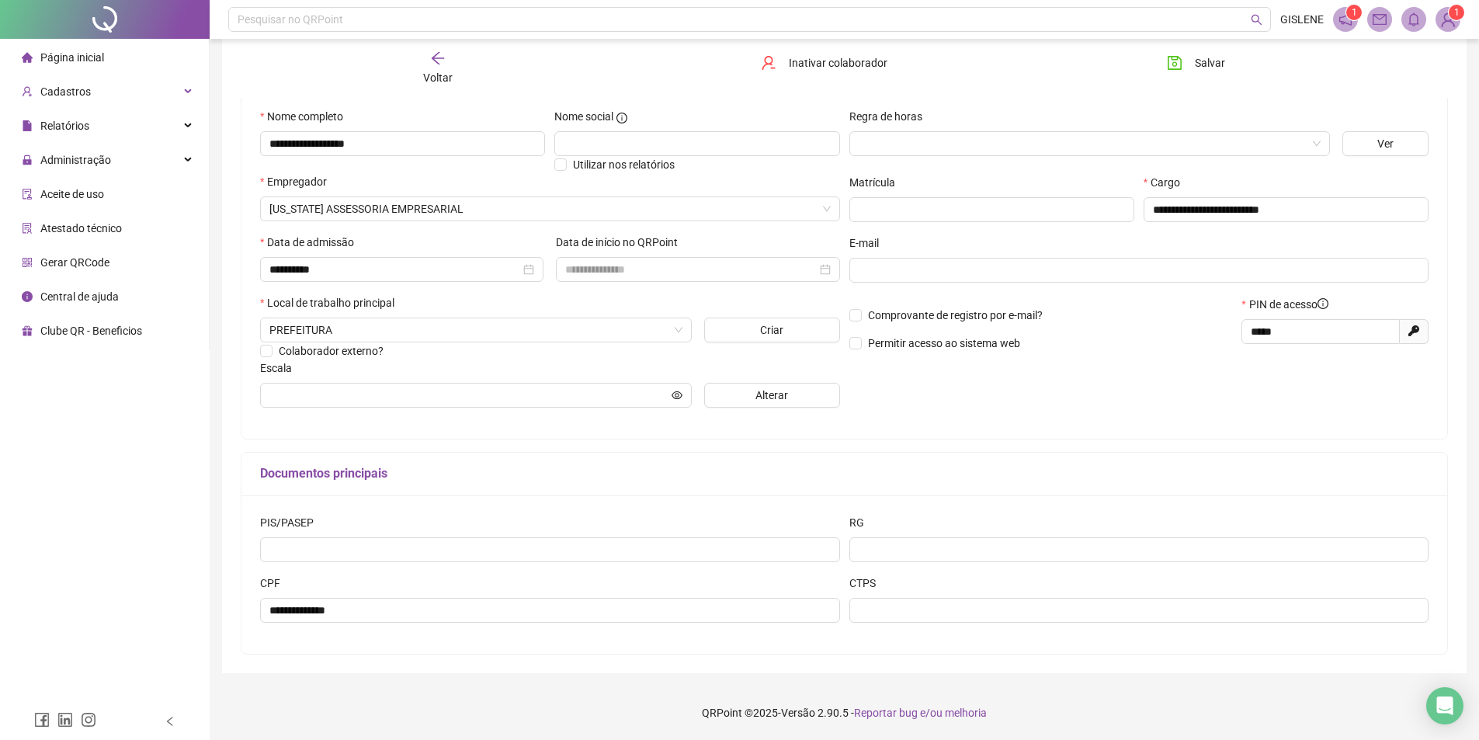
click at [425, 71] on span "Voltar" at bounding box center [437, 77] width 29 height 12
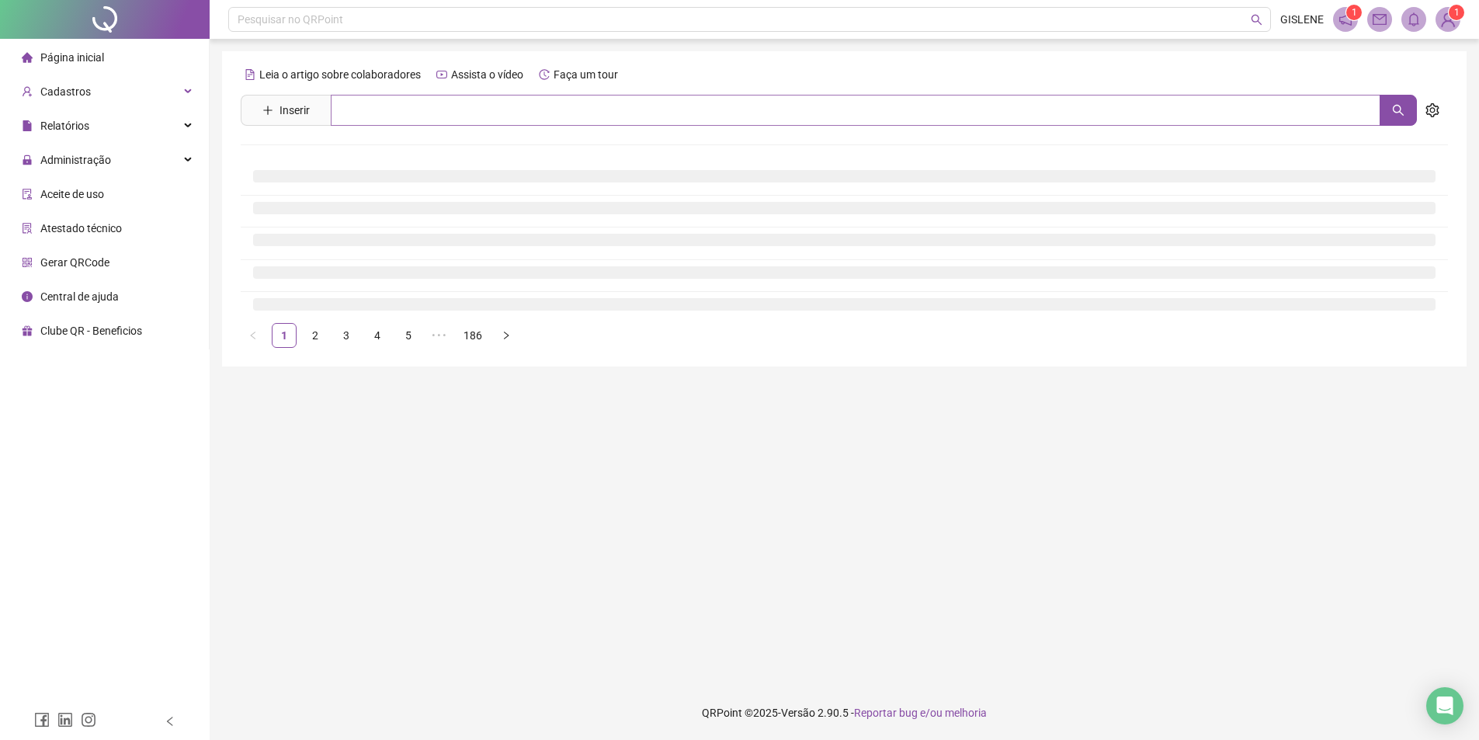
scroll to position [0, 0]
click at [425, 105] on input "text" at bounding box center [861, 110] width 1061 height 31
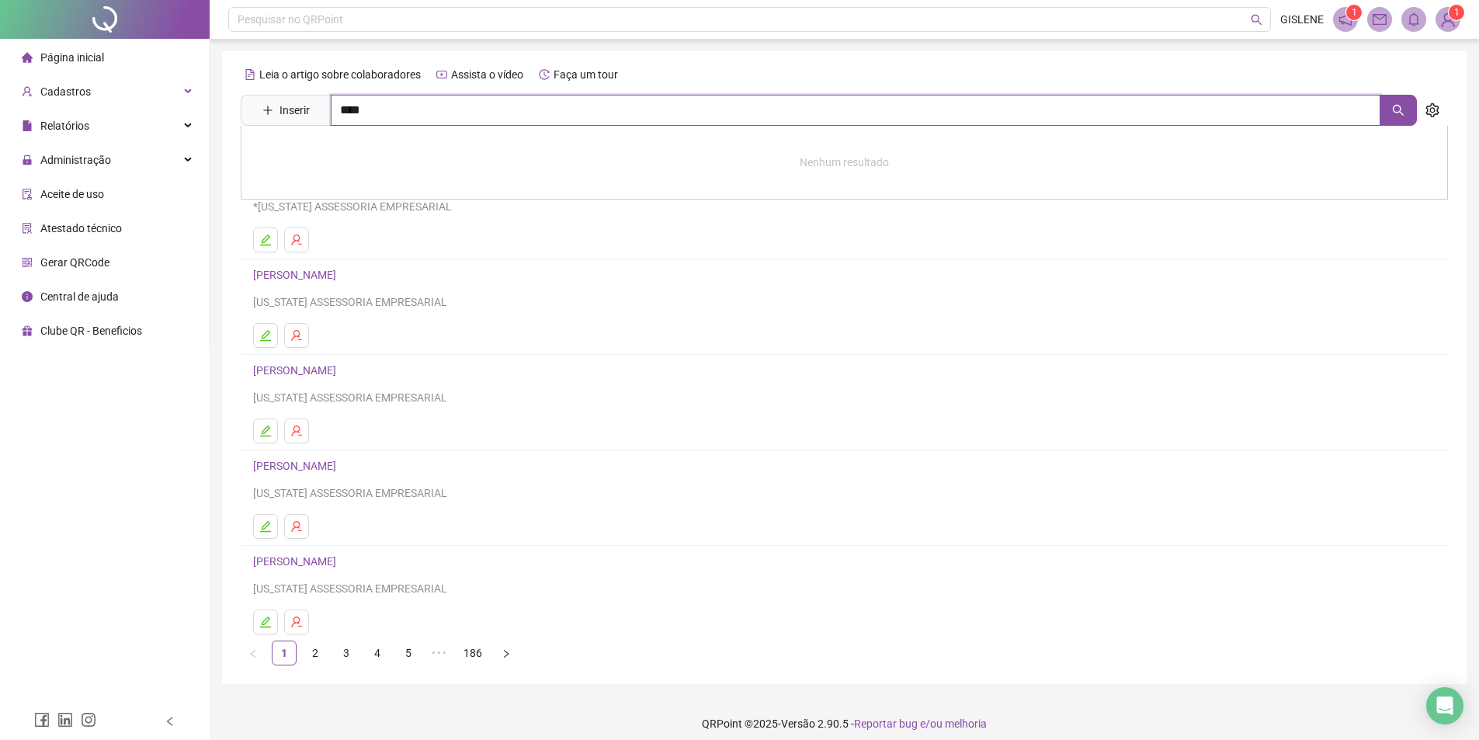
type input "****"
click at [352, 156] on link "[PERSON_NAME]" at bounding box center [310, 156] width 83 height 12
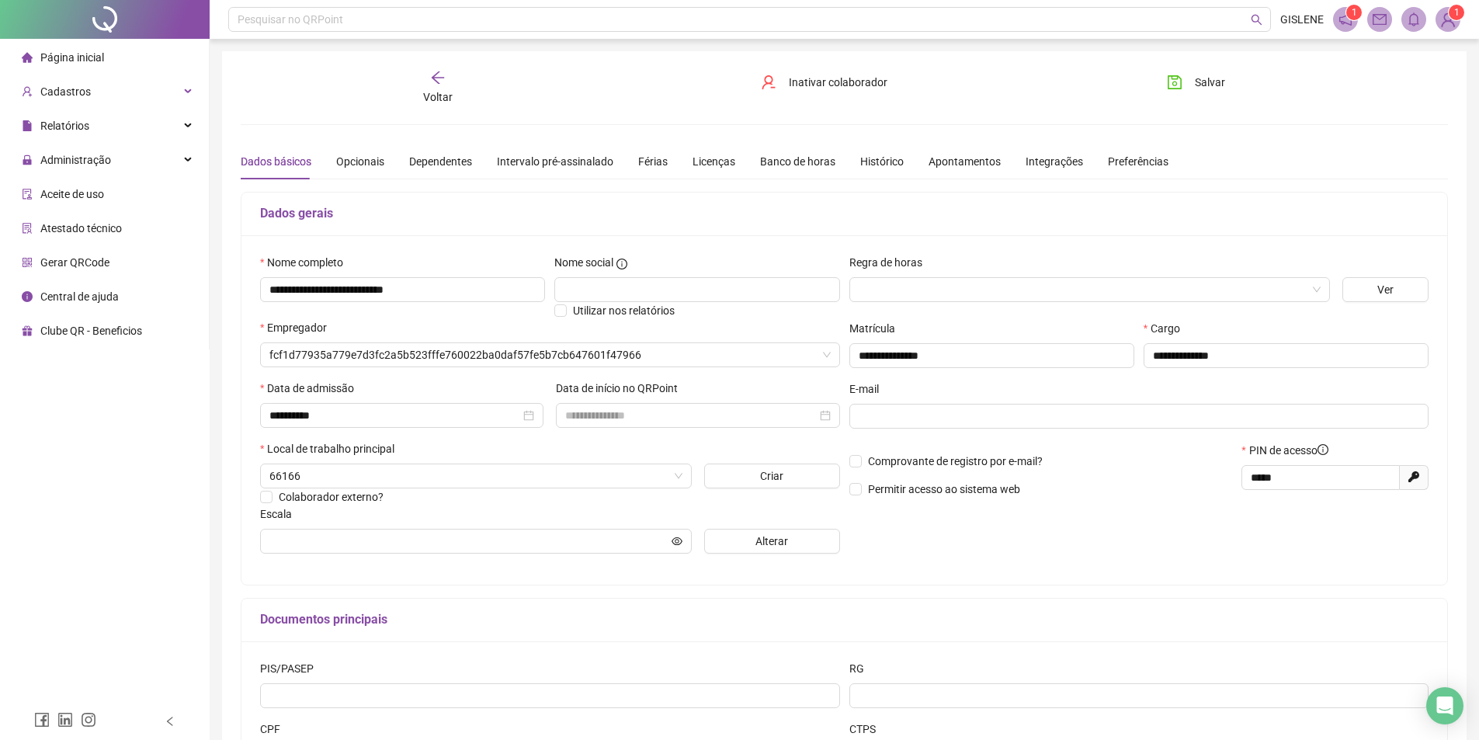
type input "**********"
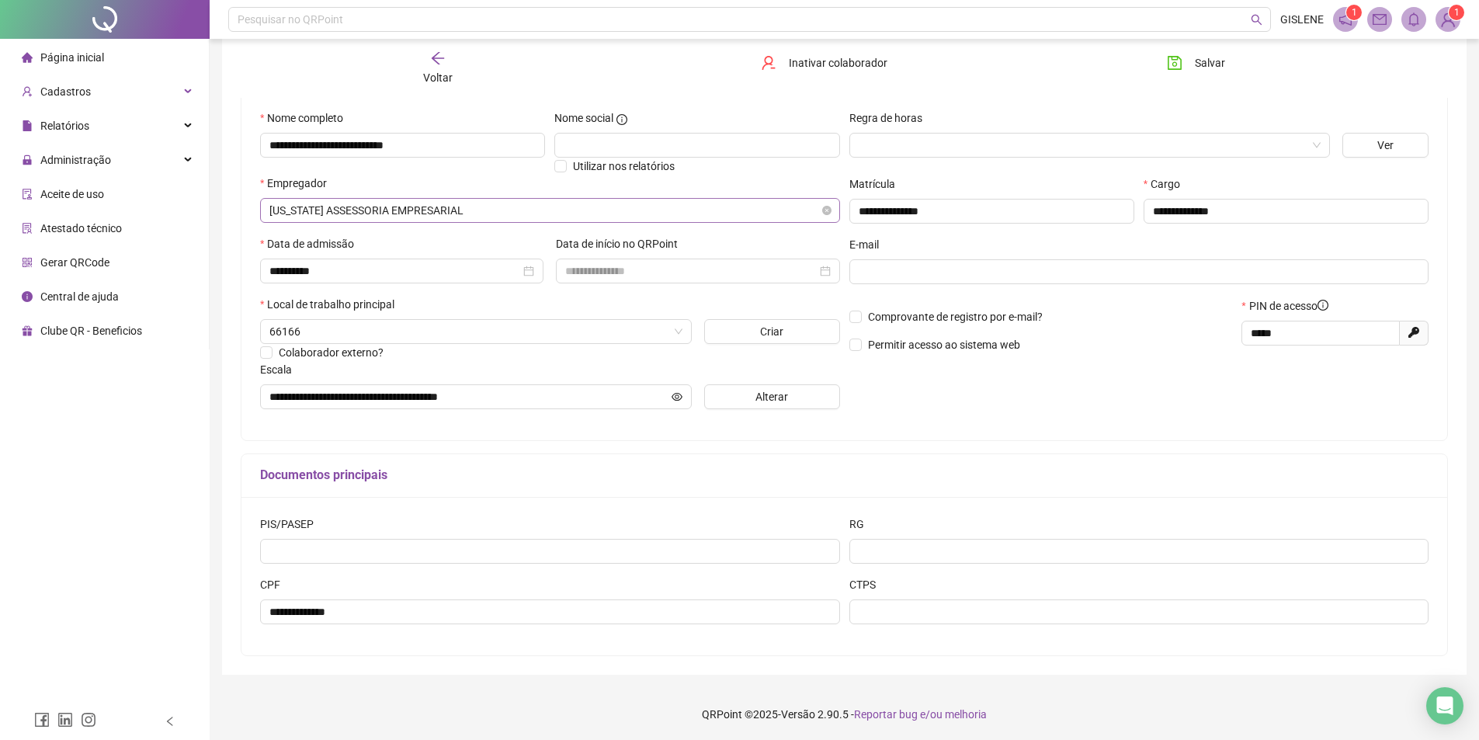
scroll to position [146, 0]
click at [431, 75] on span "Voltar" at bounding box center [437, 77] width 29 height 12
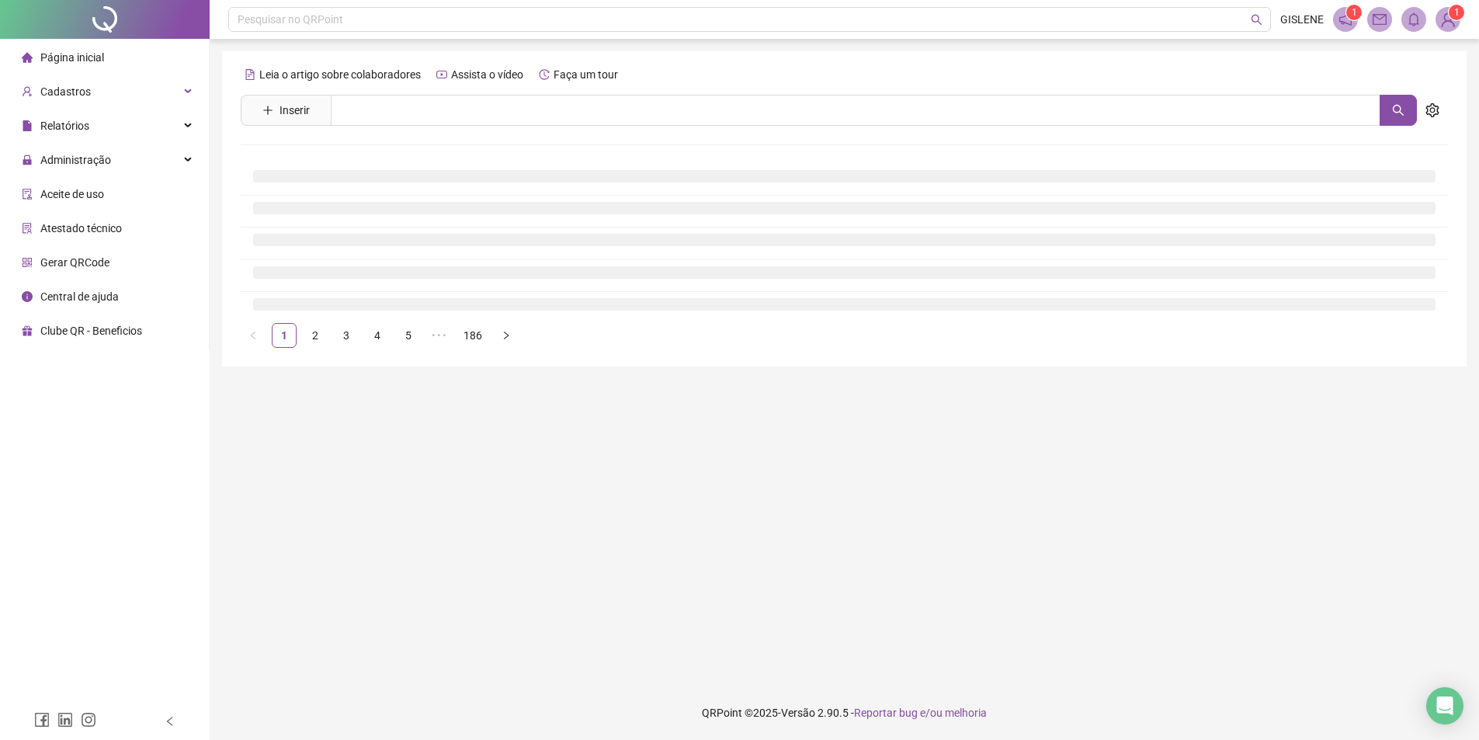
scroll to position [0, 0]
click at [432, 117] on input "text" at bounding box center [861, 110] width 1061 height 31
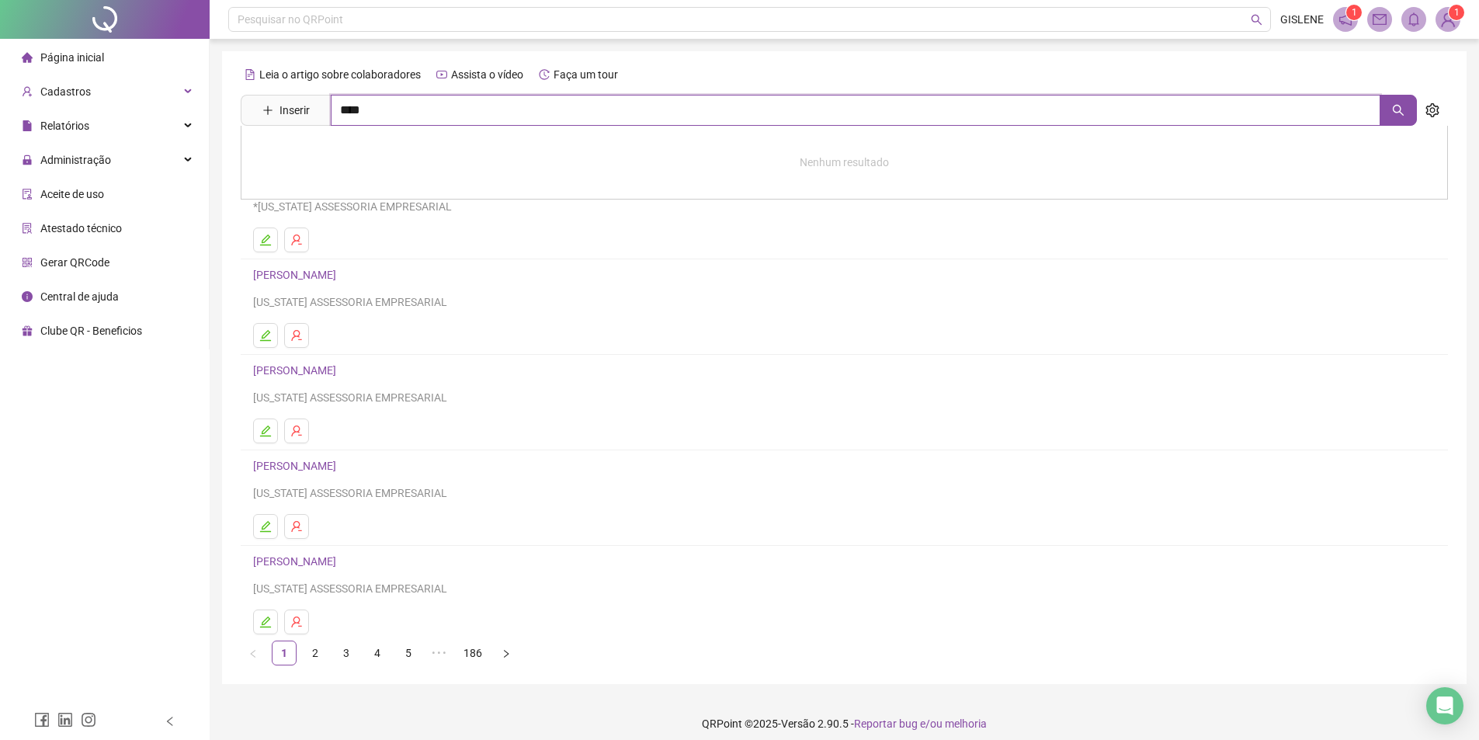
type input "****"
click at [330, 154] on link "[PERSON_NAME]" at bounding box center [310, 156] width 83 height 12
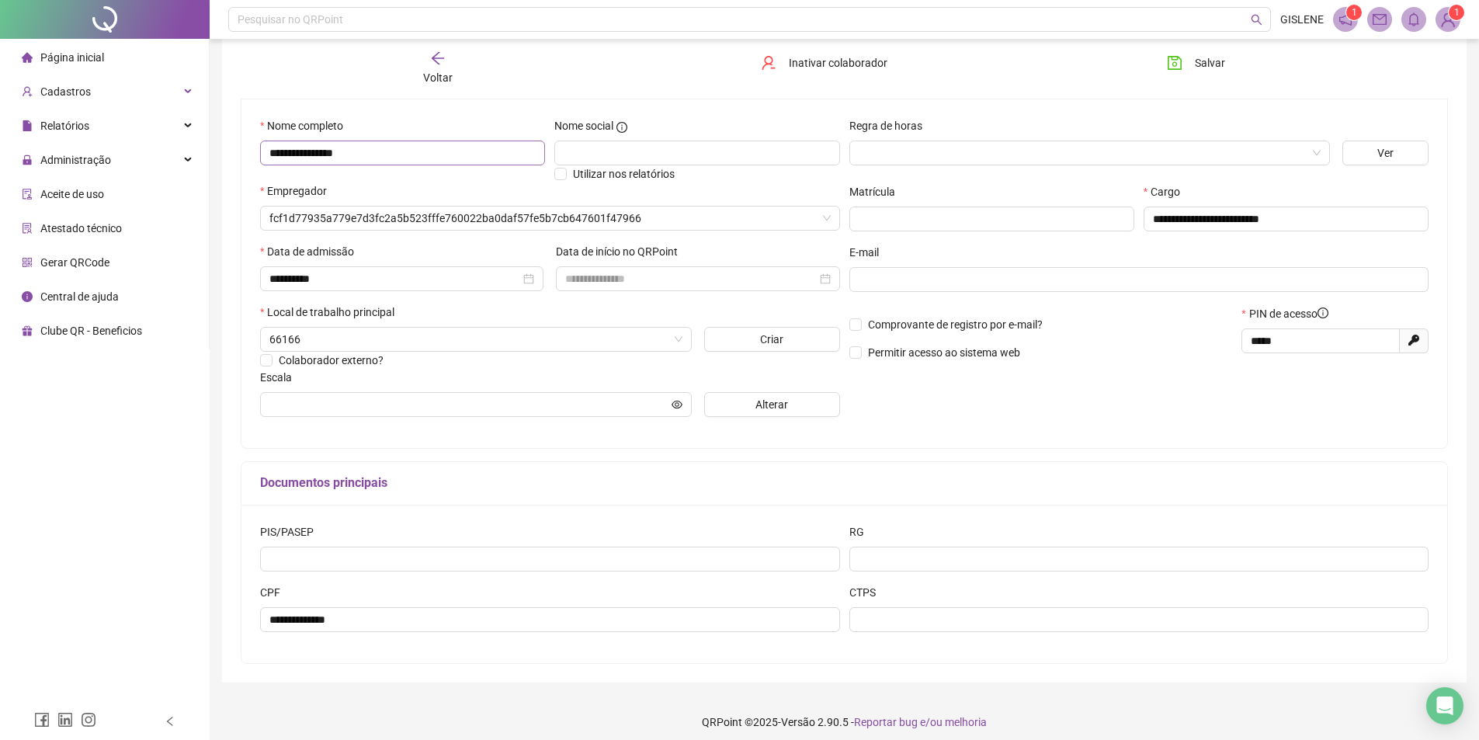
scroll to position [146, 0]
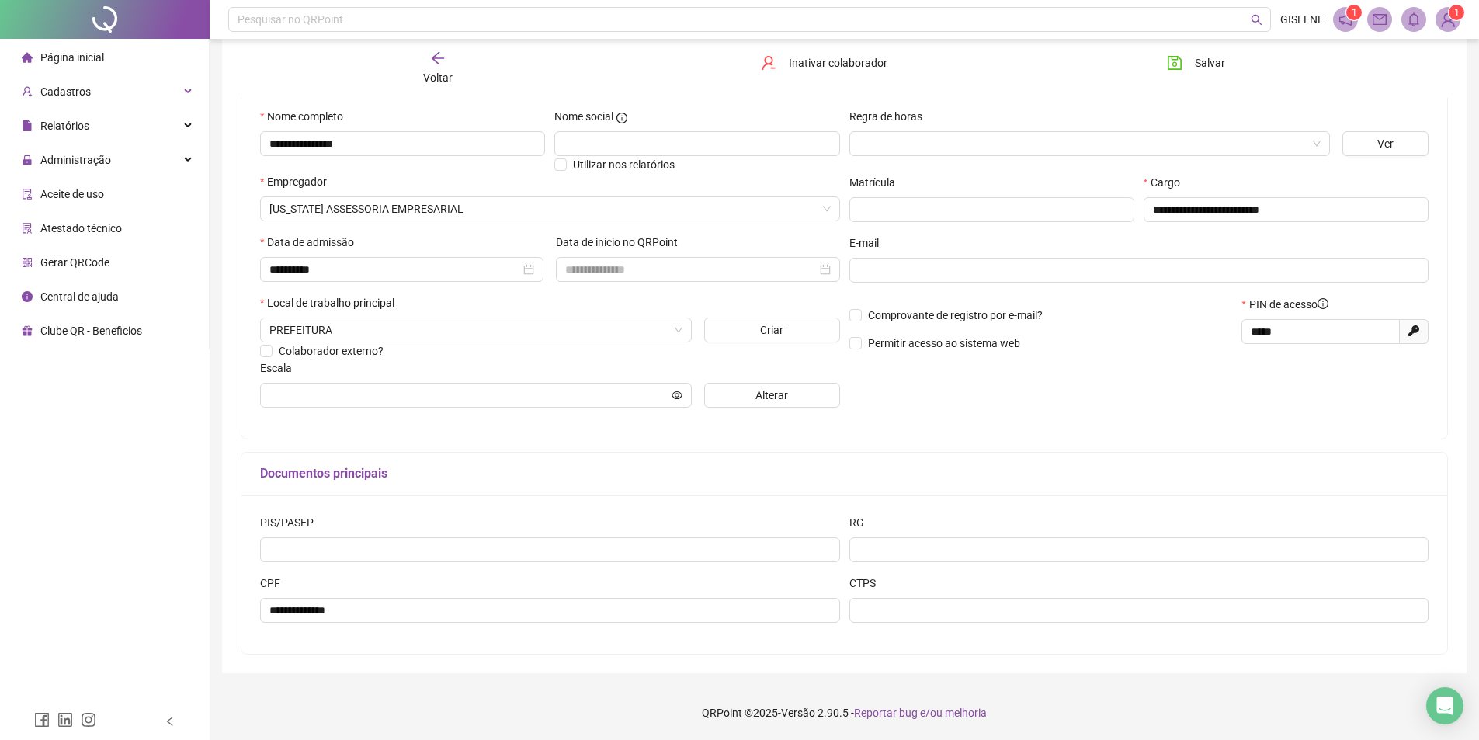
click at [432, 73] on span "Voltar" at bounding box center [437, 77] width 29 height 12
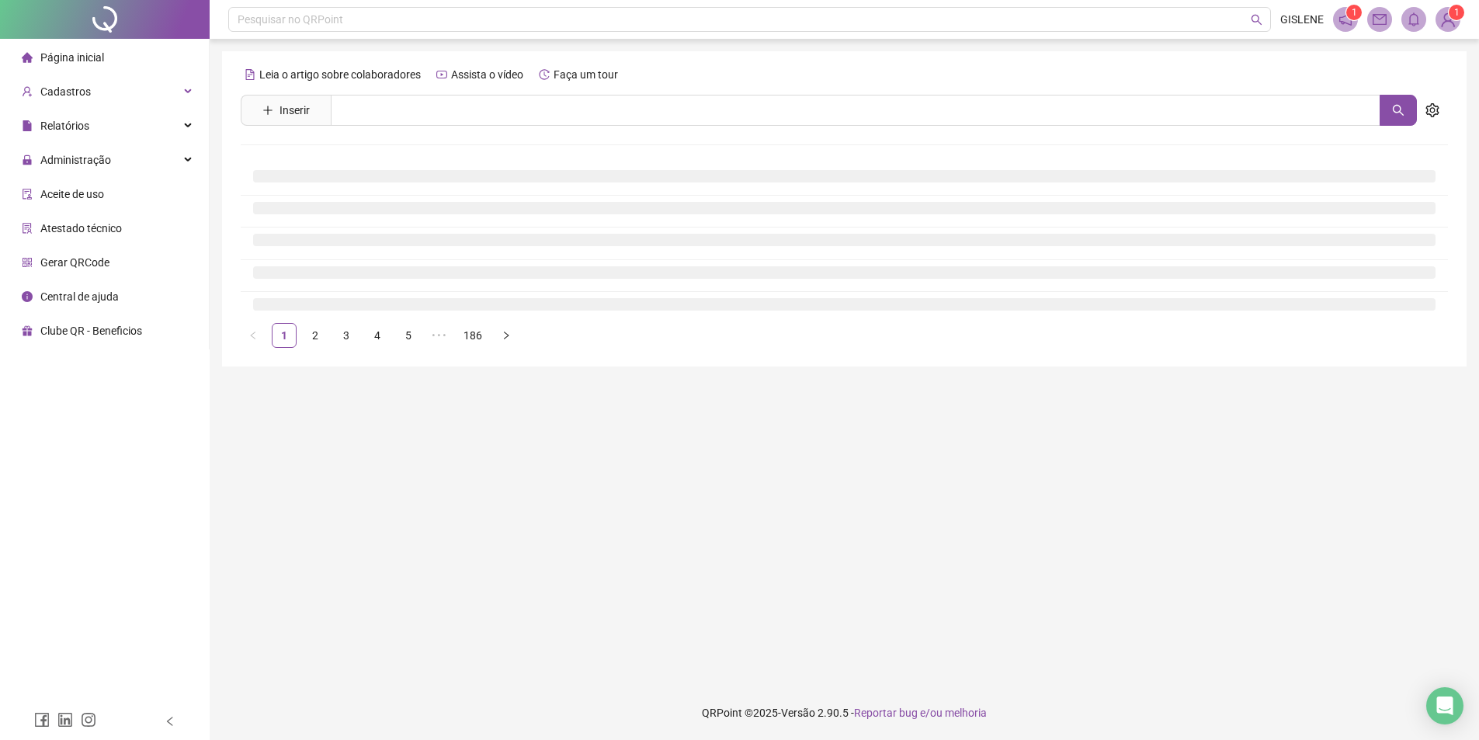
scroll to position [0, 0]
click at [441, 102] on input "text" at bounding box center [861, 110] width 1061 height 31
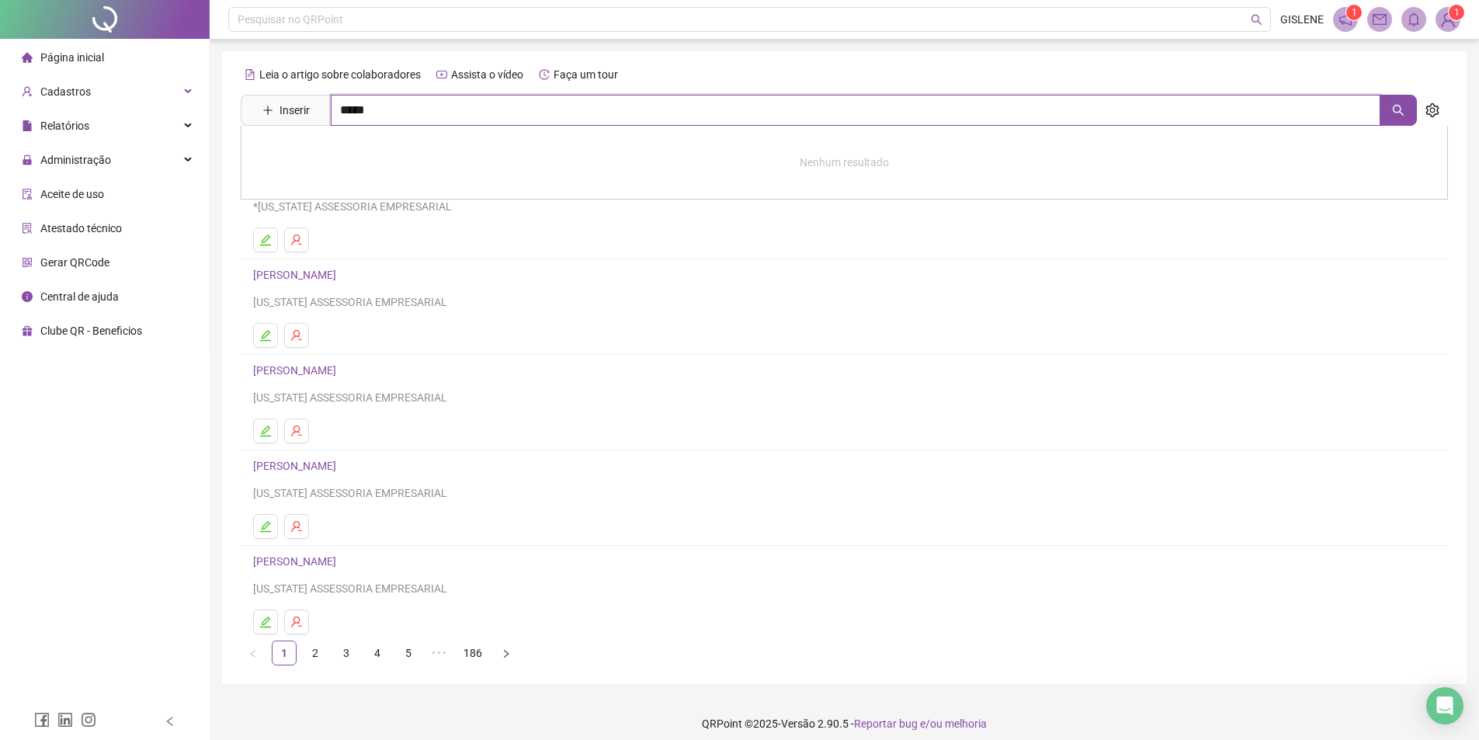
type input "*****"
click at [348, 163] on div "[PERSON_NAME]" at bounding box center [844, 158] width 1207 height 64
click at [379, 112] on input "*****" at bounding box center [855, 110] width 1049 height 31
click at [352, 153] on link "[PERSON_NAME]" at bounding box center [310, 156] width 83 height 12
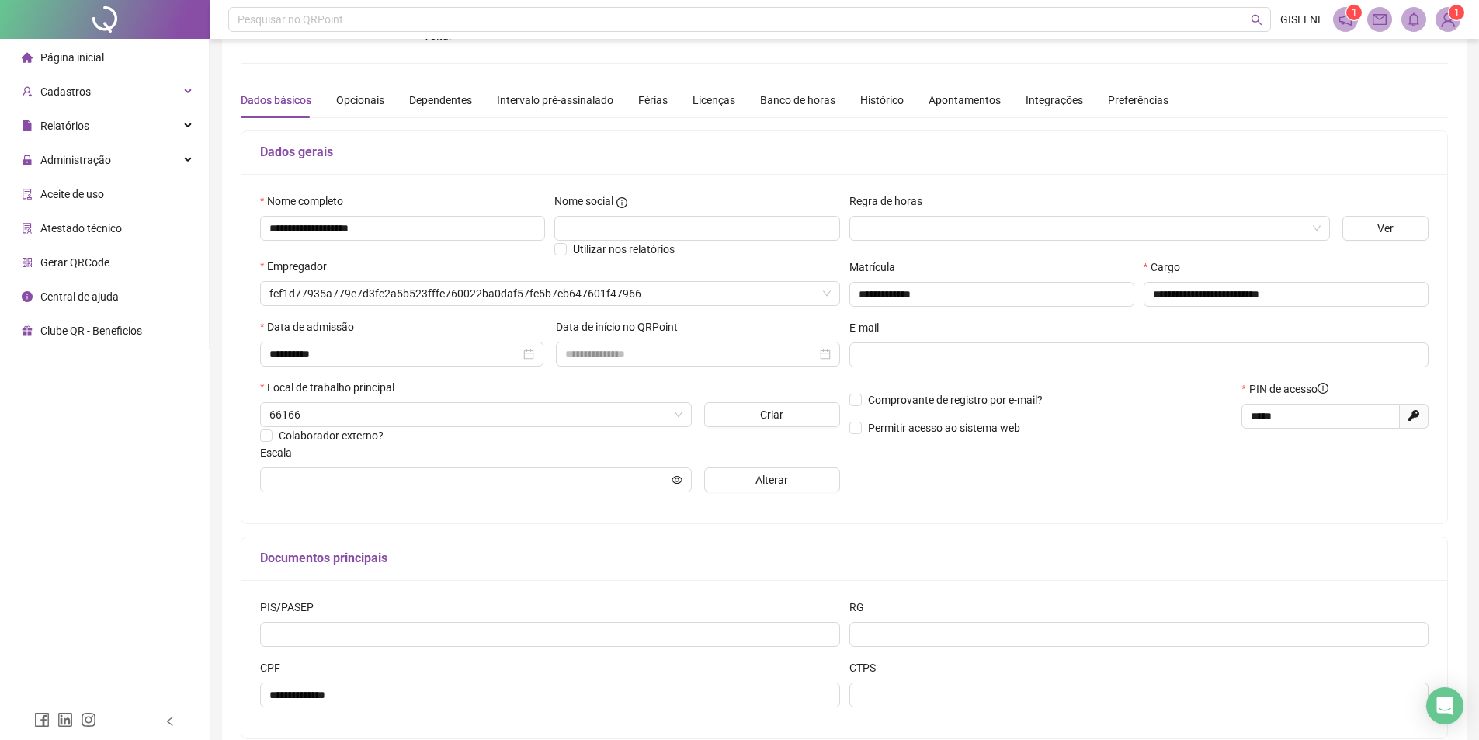
scroll to position [146, 0]
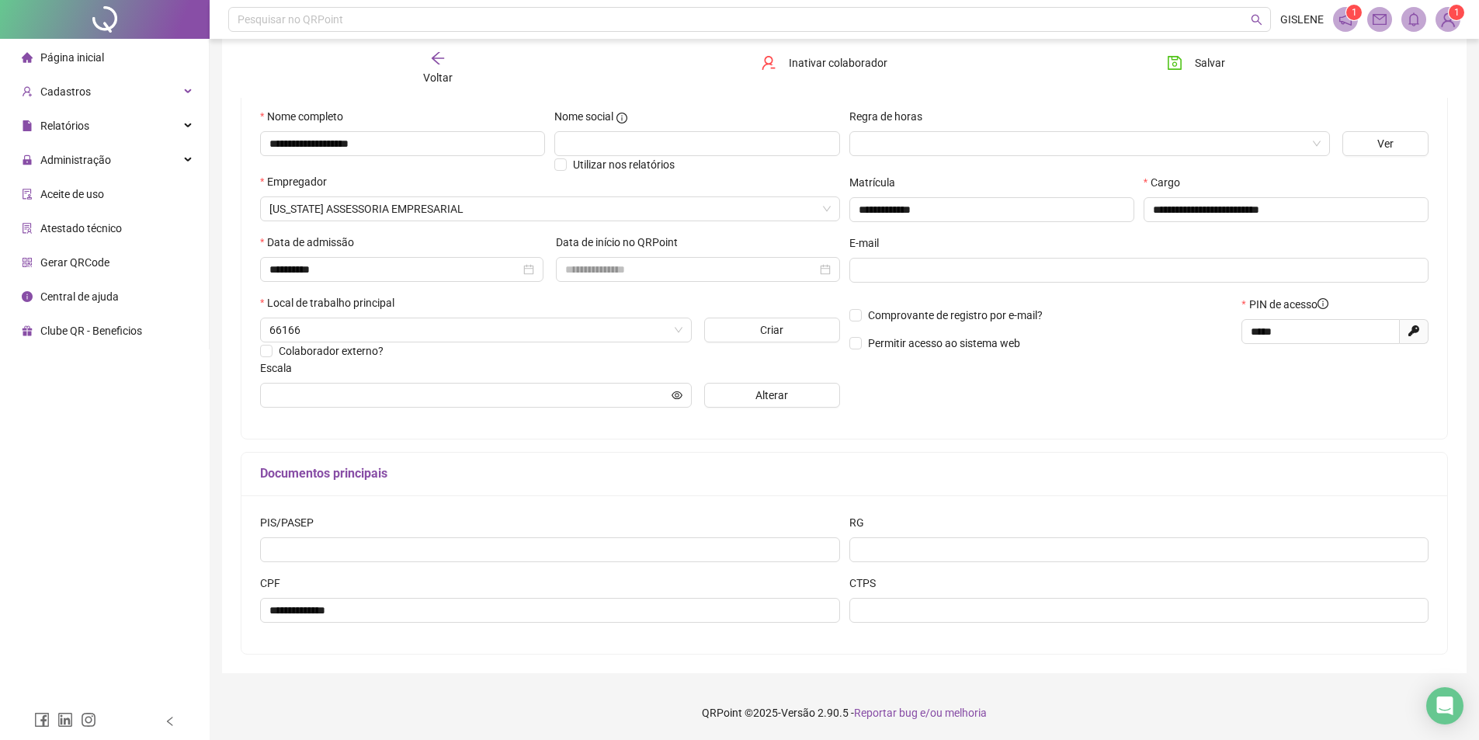
type input "**********"
click at [445, 76] on span "Voltar" at bounding box center [437, 77] width 29 height 12
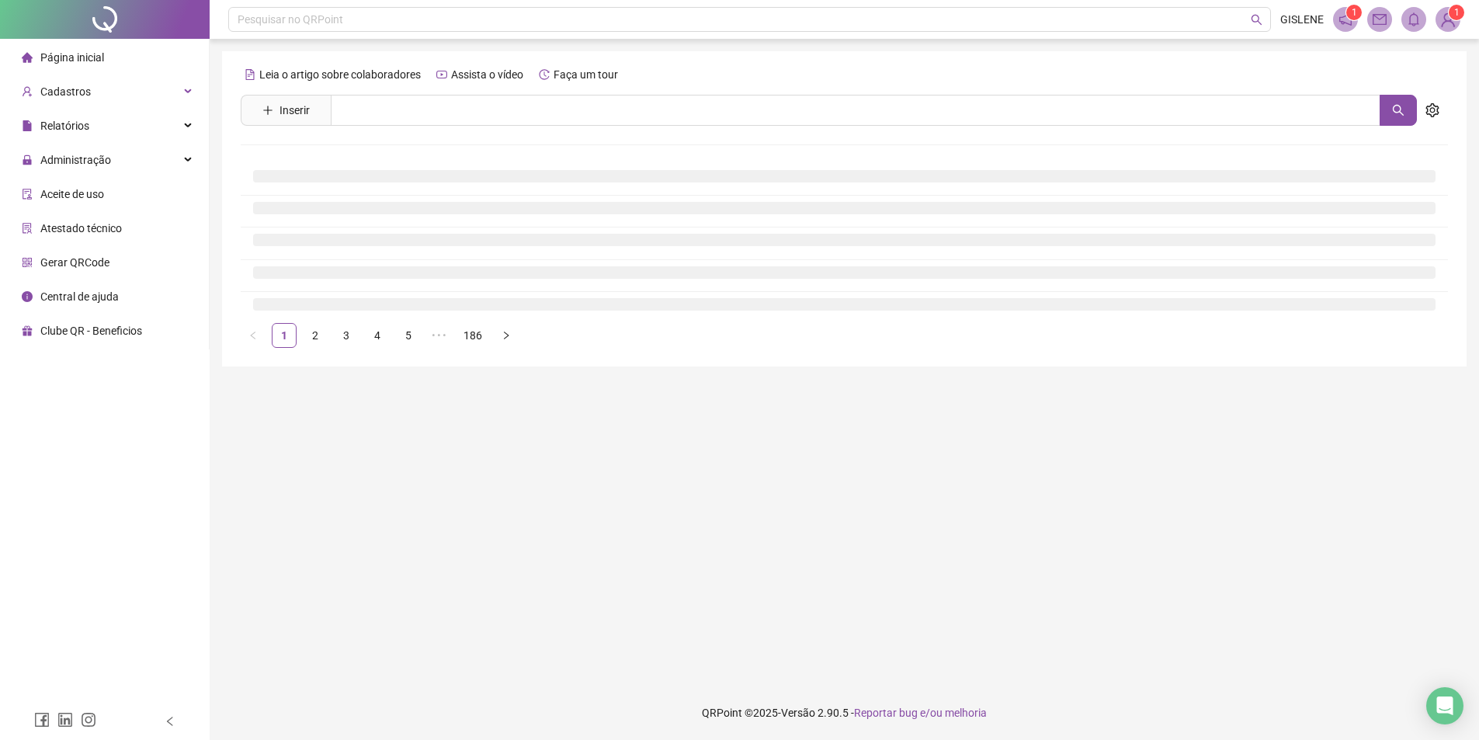
scroll to position [0, 0]
click at [451, 112] on input "text" at bounding box center [861, 110] width 1061 height 31
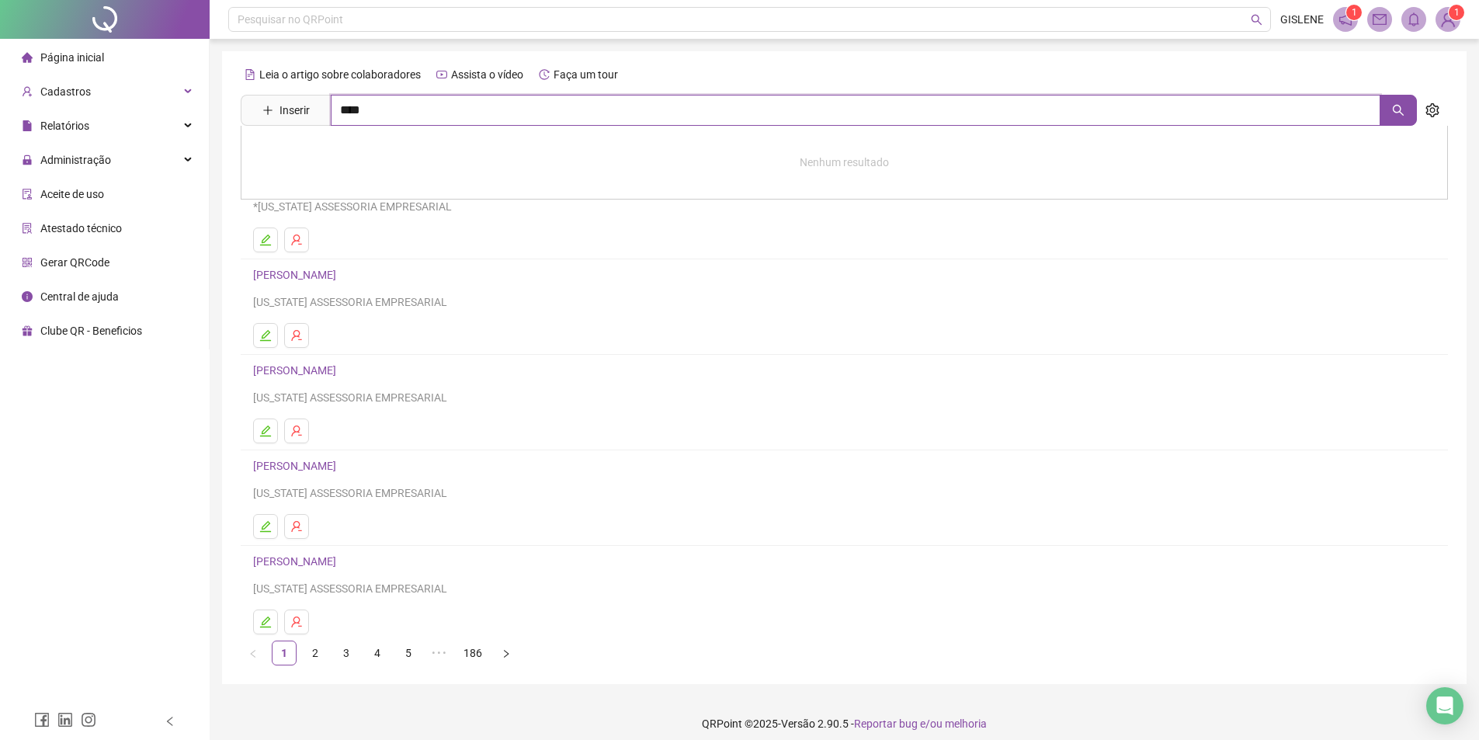
type input "****"
click at [352, 154] on link "[PERSON_NAME]" at bounding box center [310, 156] width 83 height 12
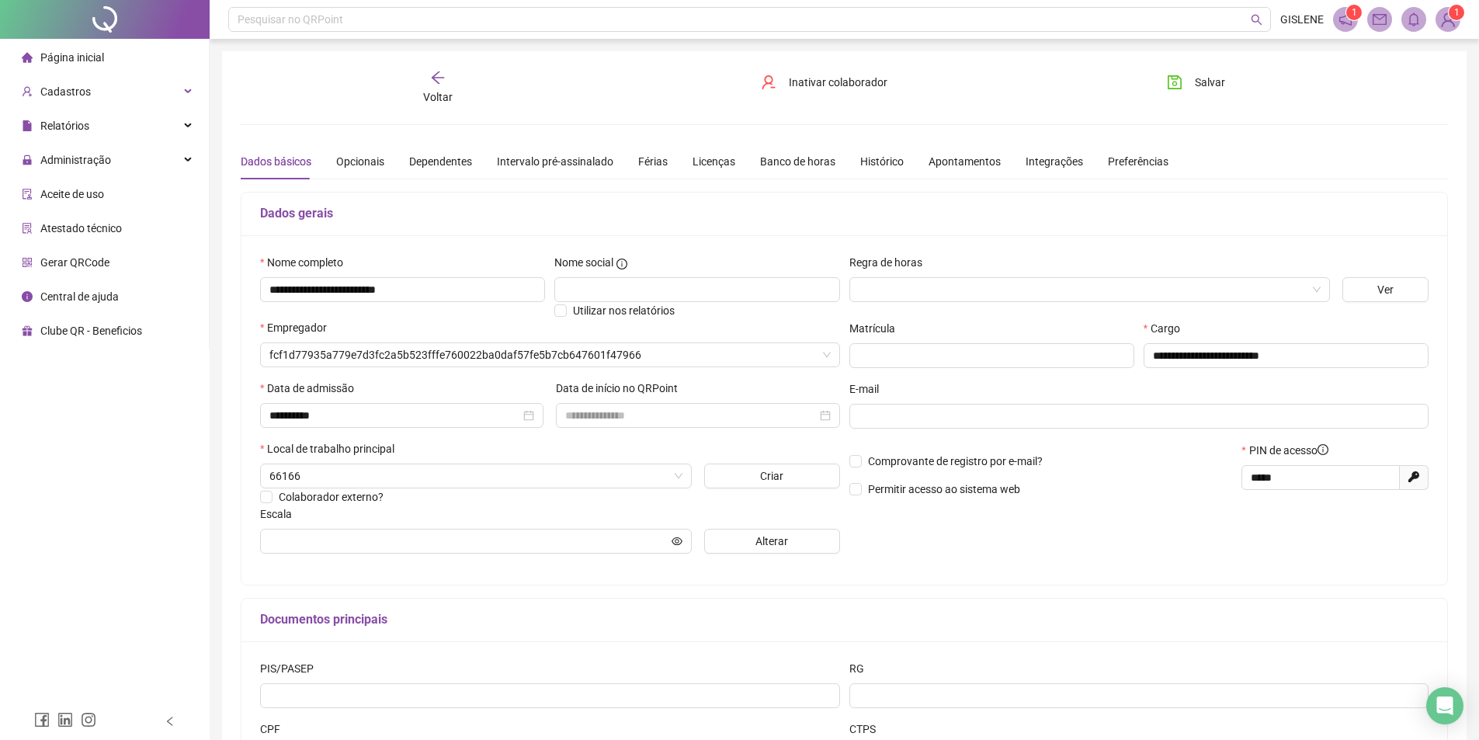
type input "**********"
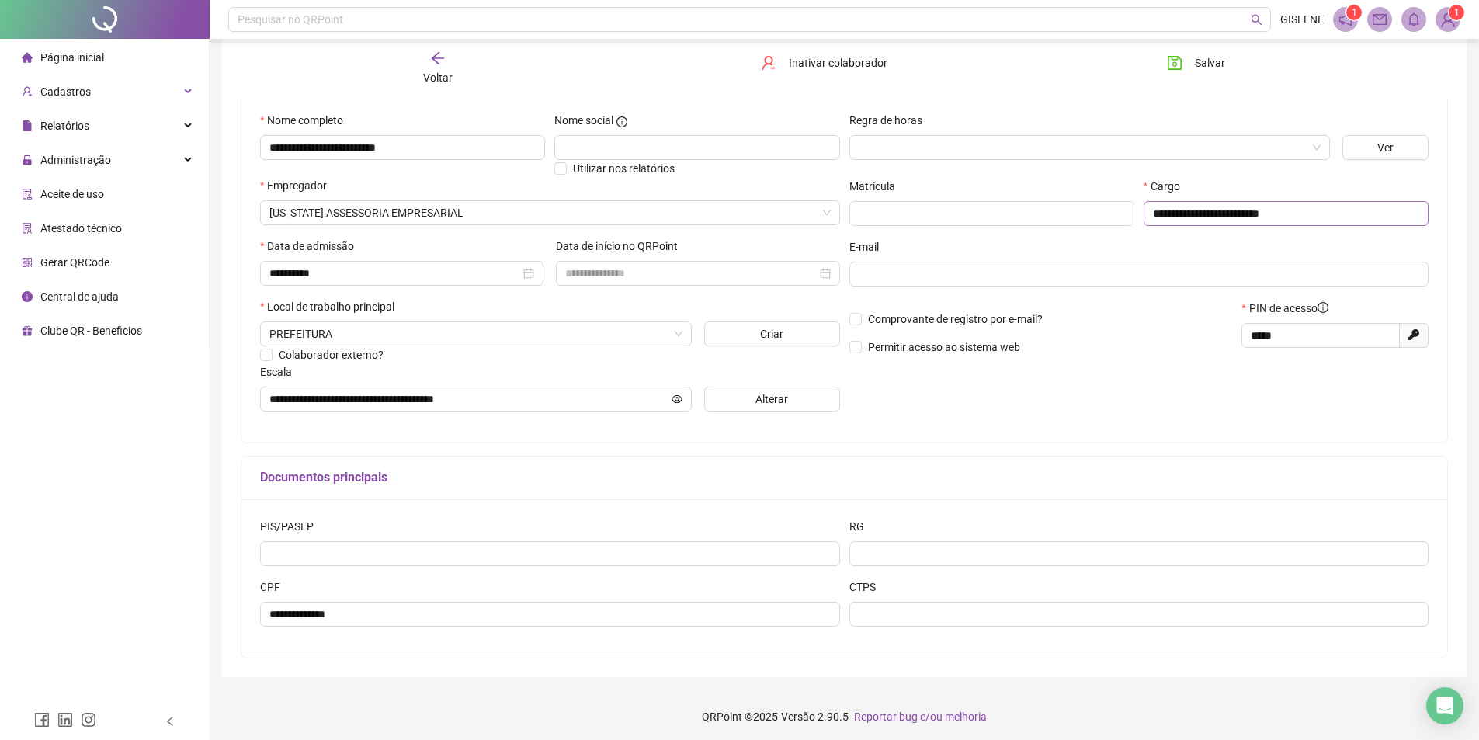
scroll to position [146, 0]
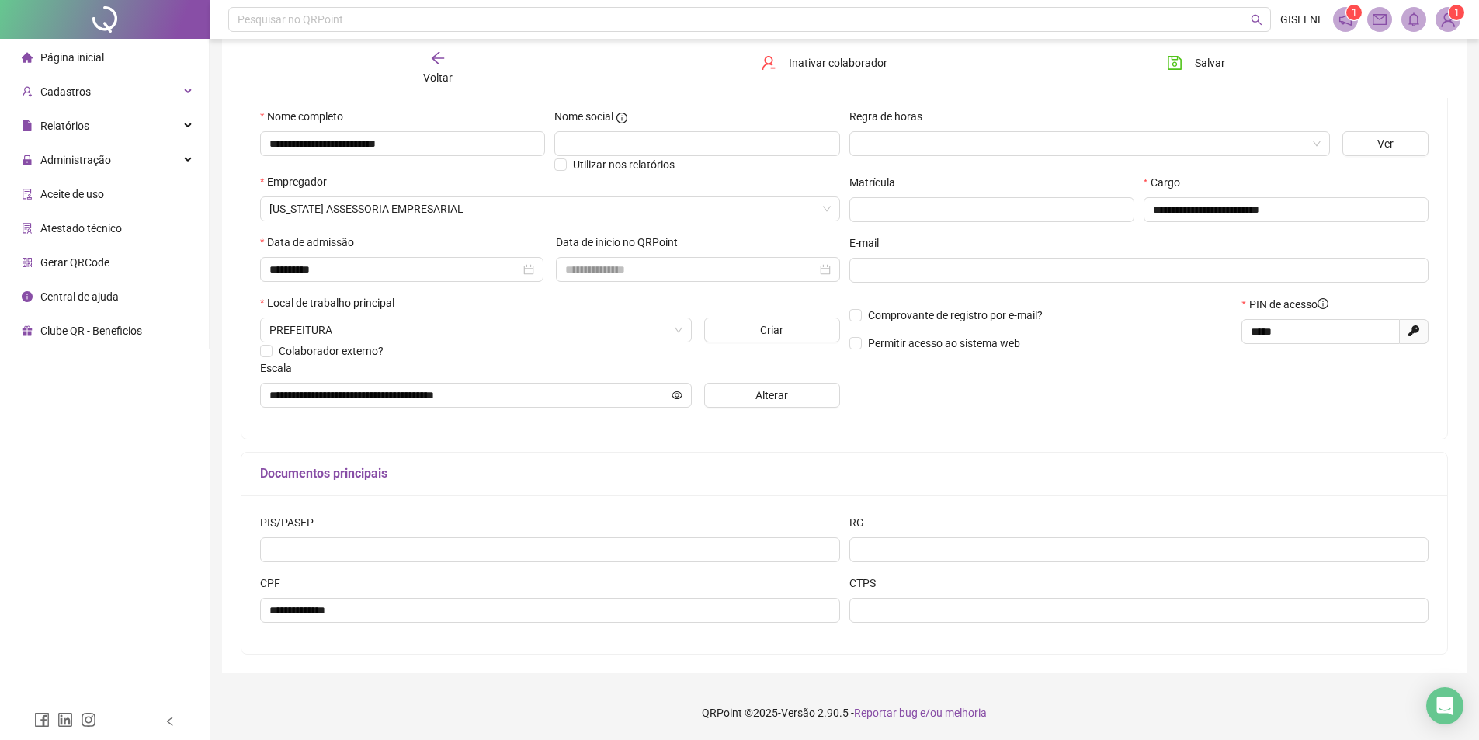
click at [438, 78] on span "Voltar" at bounding box center [437, 77] width 29 height 12
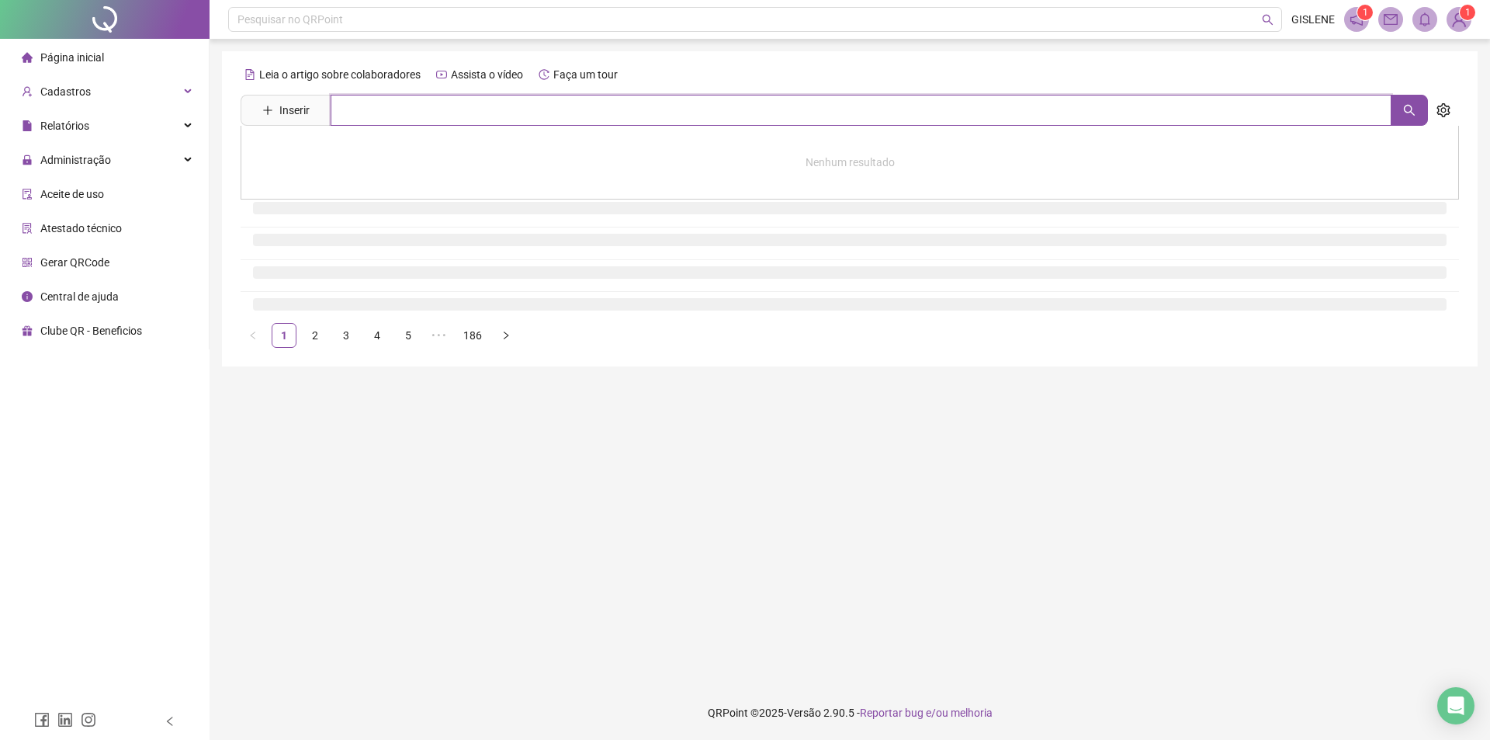
click at [443, 109] on input "text" at bounding box center [861, 110] width 1061 height 31
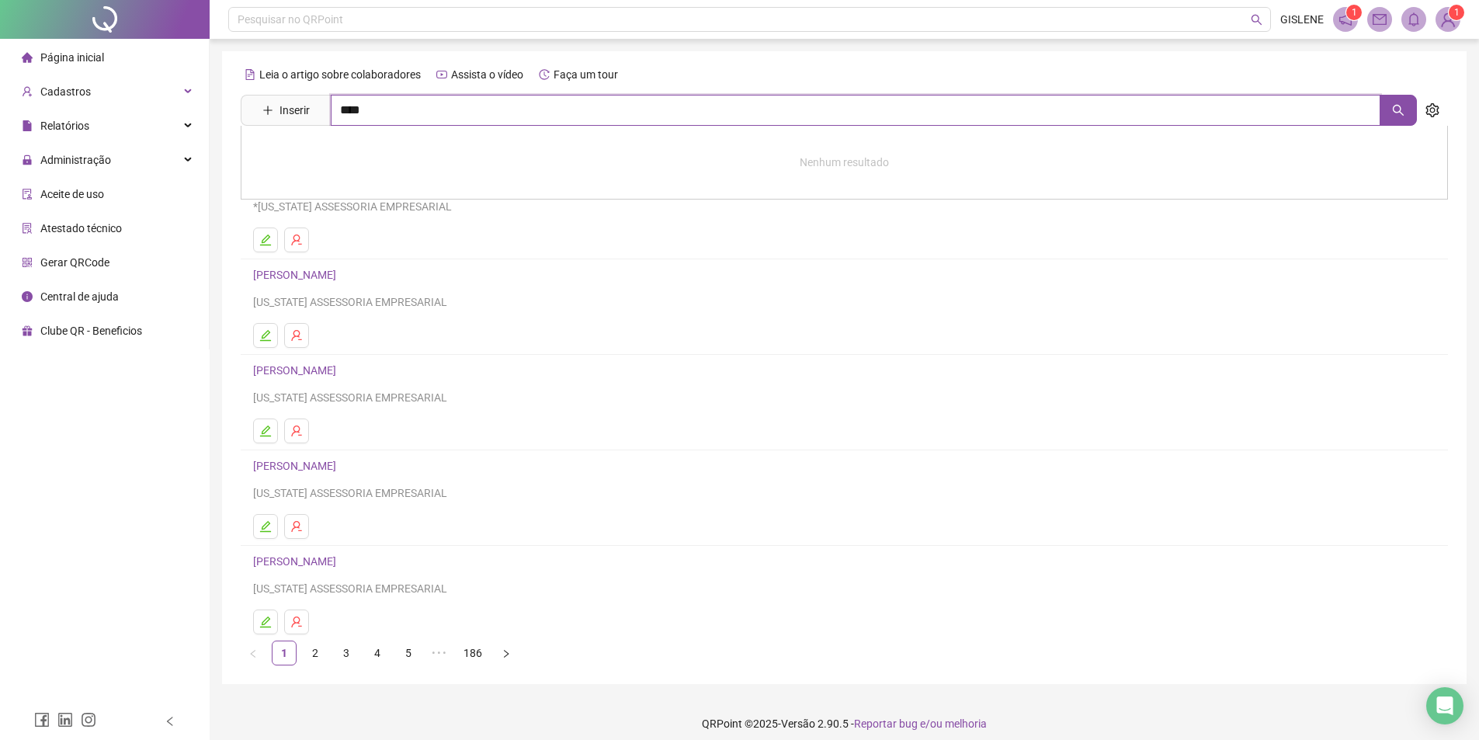
type input "****"
click at [352, 152] on link "[PERSON_NAME]" at bounding box center [310, 156] width 83 height 12
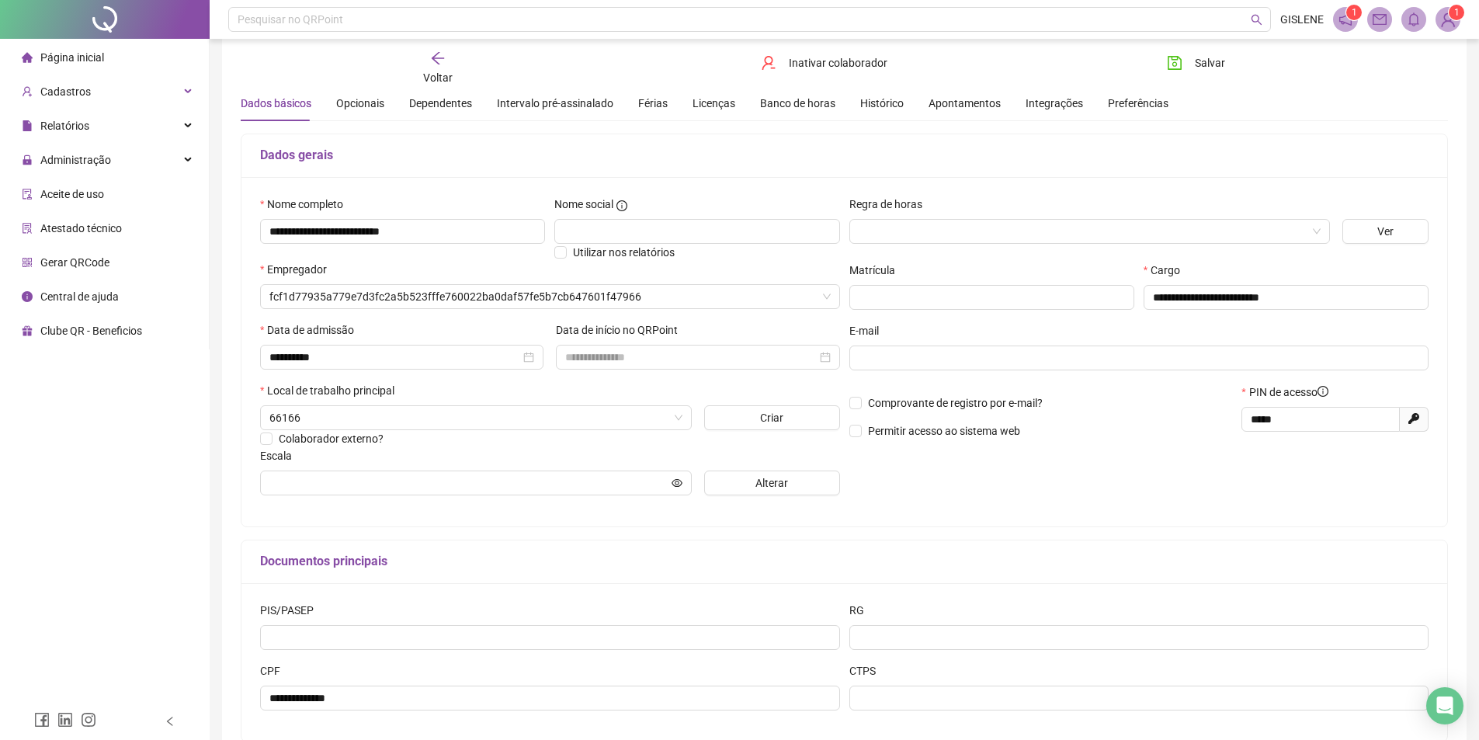
scroll to position [146, 0]
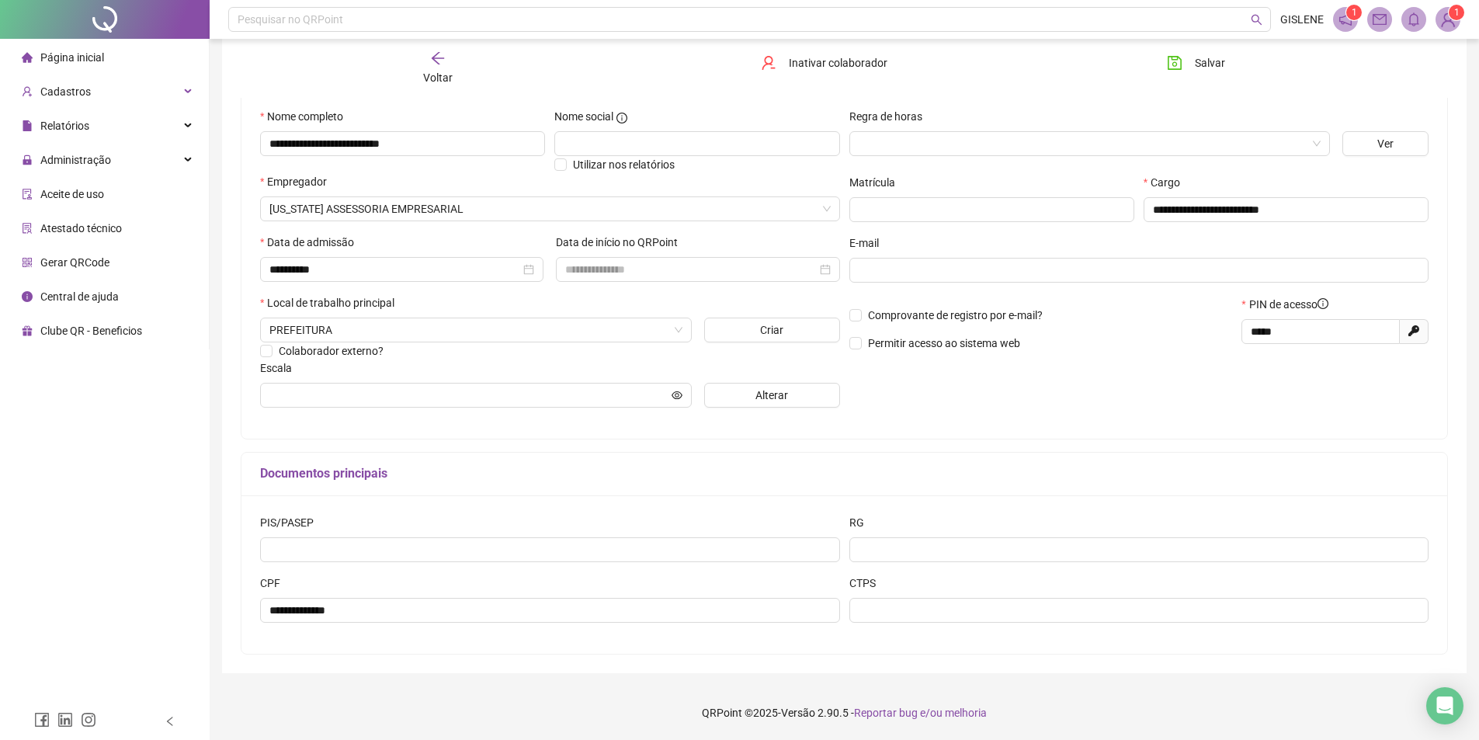
click at [449, 90] on div "Voltar Inativar colaborador [PERSON_NAME]" at bounding box center [843, 68] width 1219 height 59
click at [445, 81] on span "Voltar" at bounding box center [437, 77] width 29 height 12
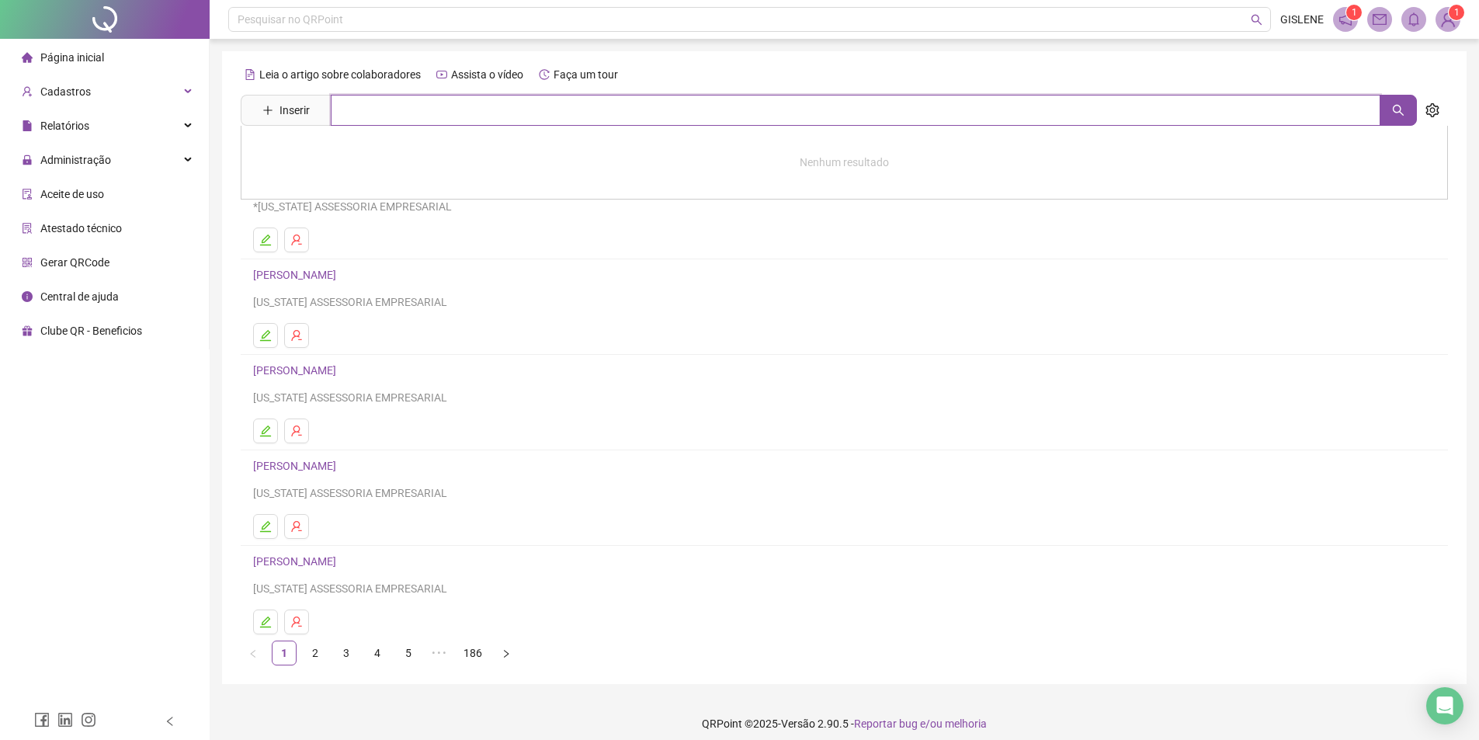
click at [449, 115] on input "text" at bounding box center [855, 110] width 1049 height 31
type input "******"
click at [352, 154] on link "[PERSON_NAME]" at bounding box center [310, 156] width 83 height 12
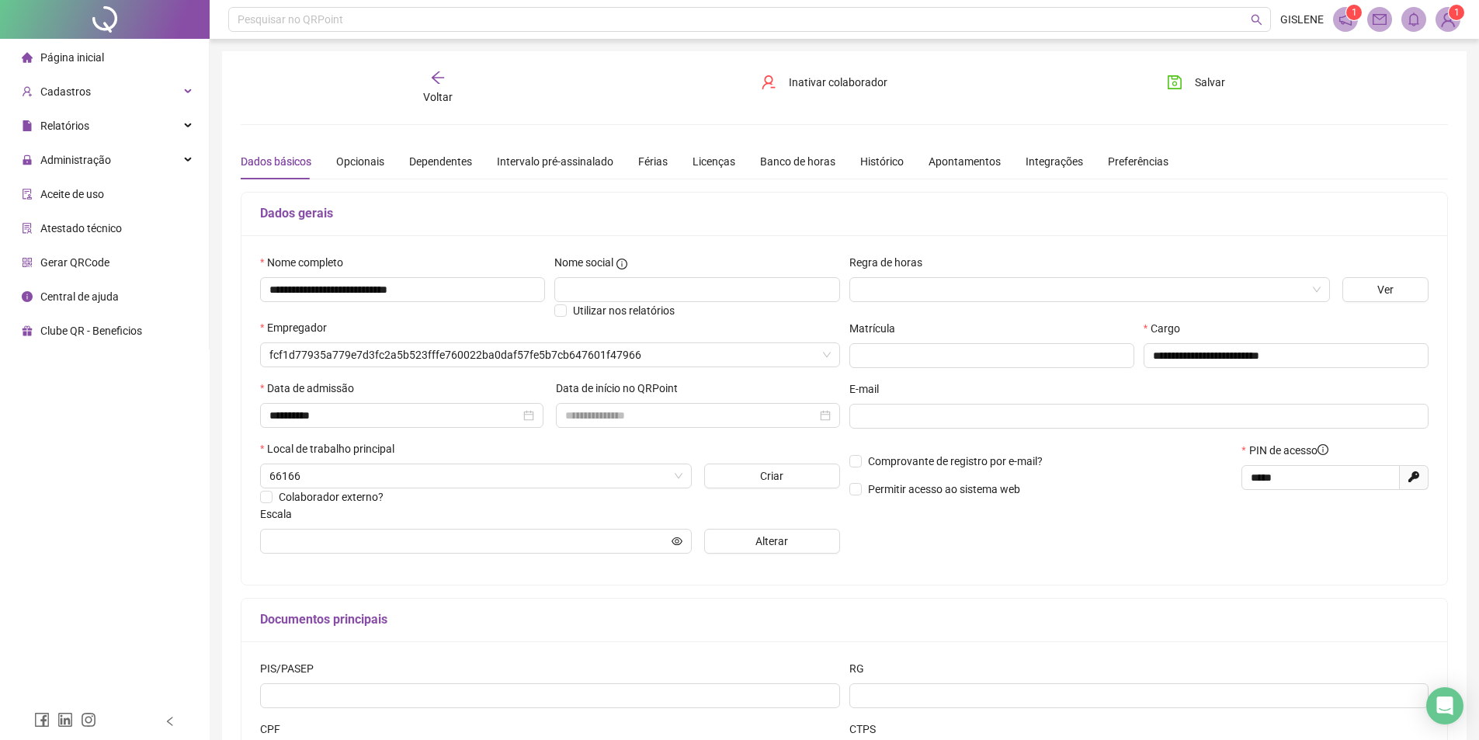
type input "**********"
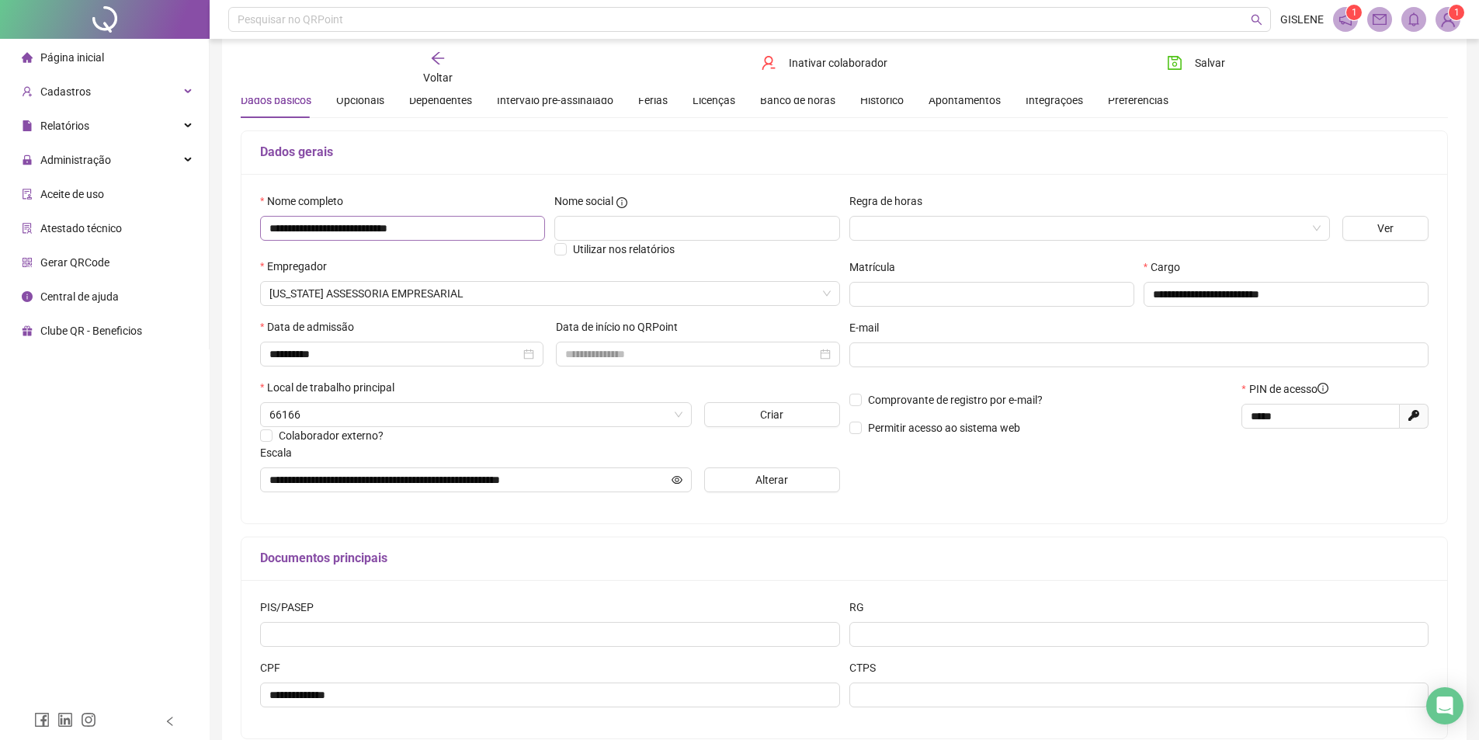
scroll to position [146, 0]
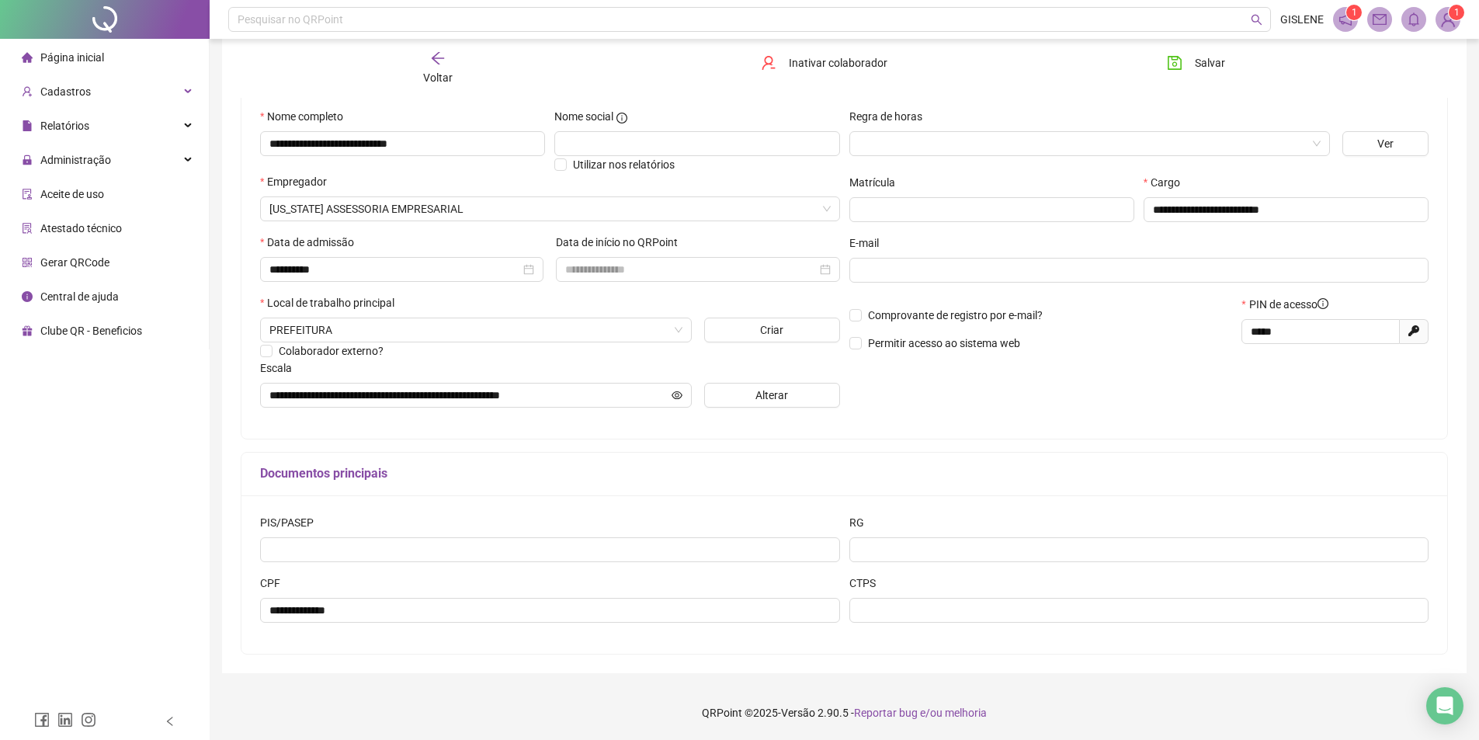
click at [442, 68] on div "Voltar" at bounding box center [437, 68] width 191 height 36
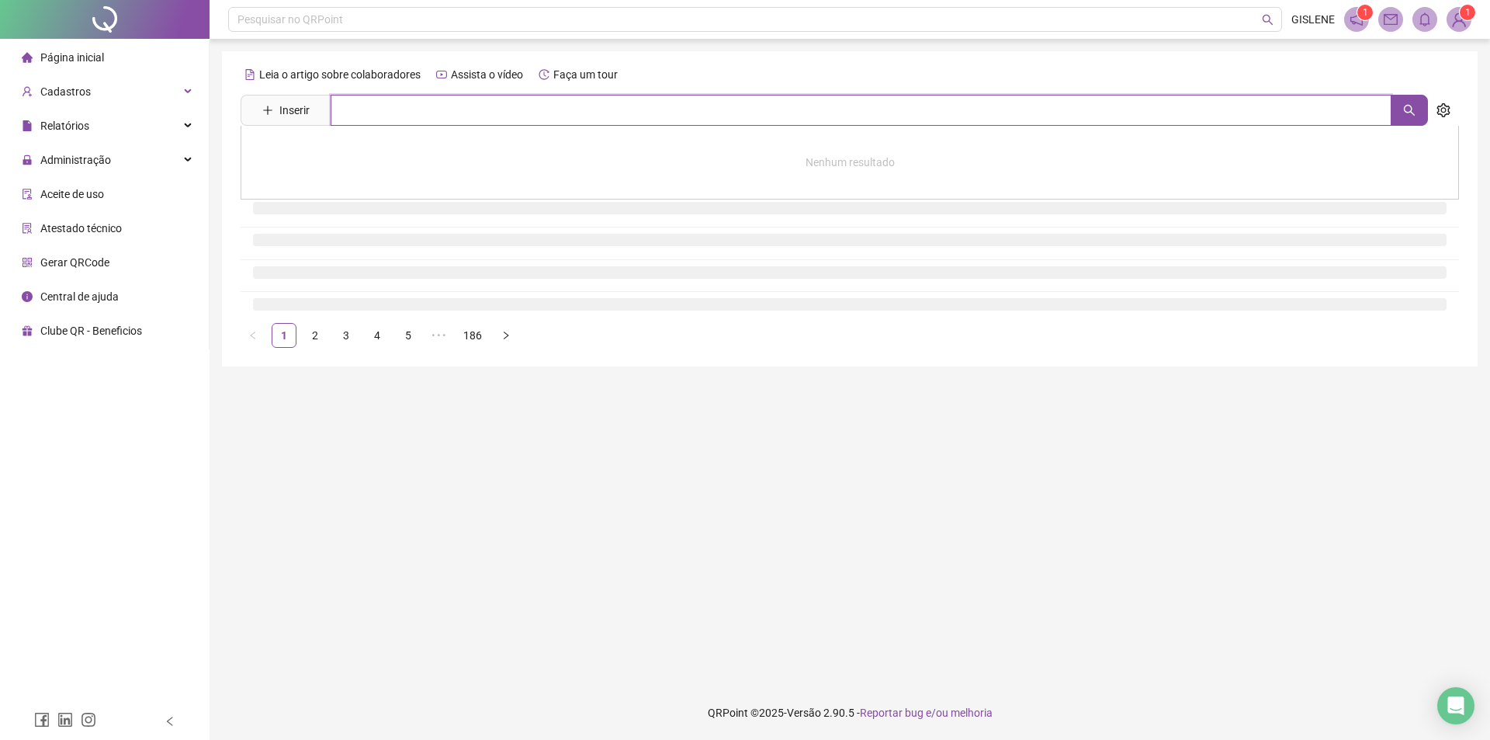
click at [440, 104] on input "text" at bounding box center [861, 110] width 1061 height 31
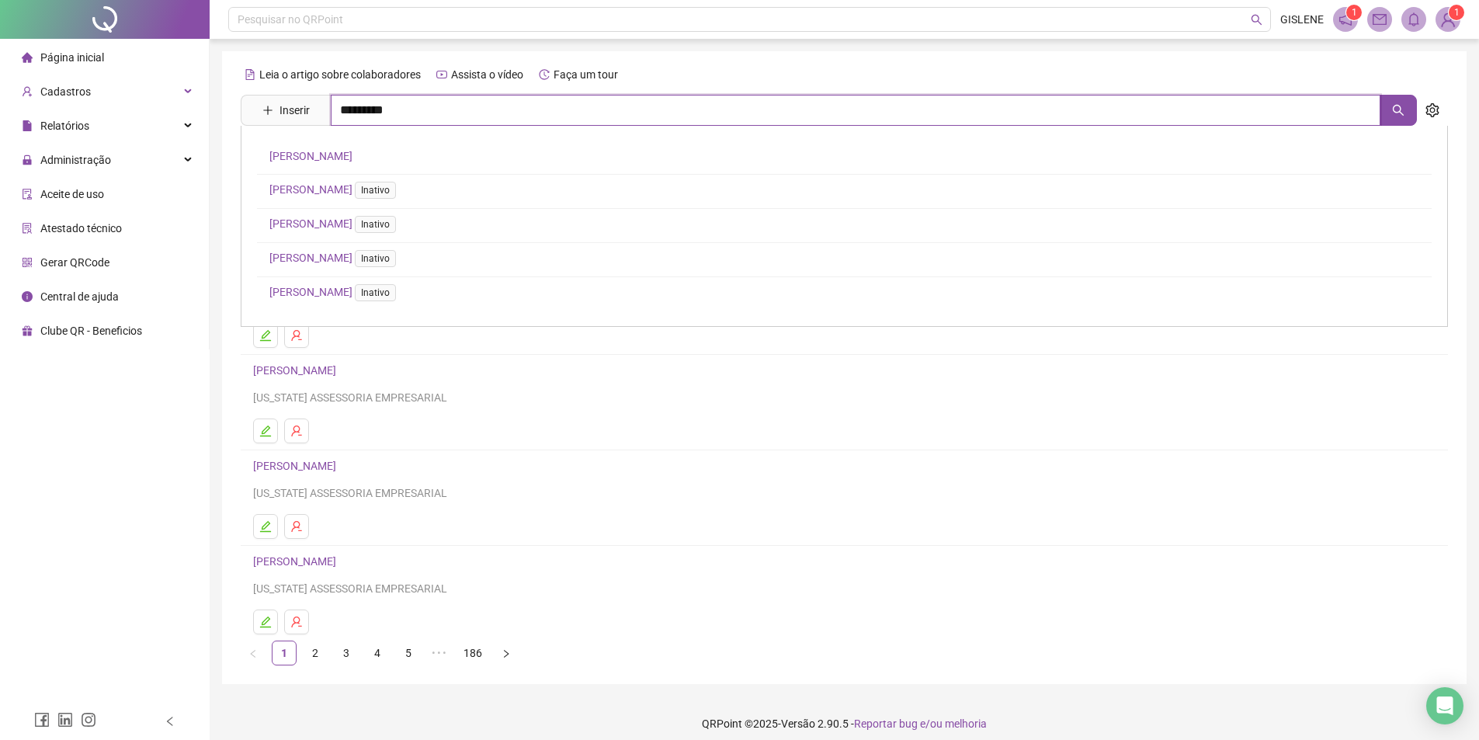
type input "*********"
click at [352, 151] on link "[PERSON_NAME]" at bounding box center [310, 156] width 83 height 12
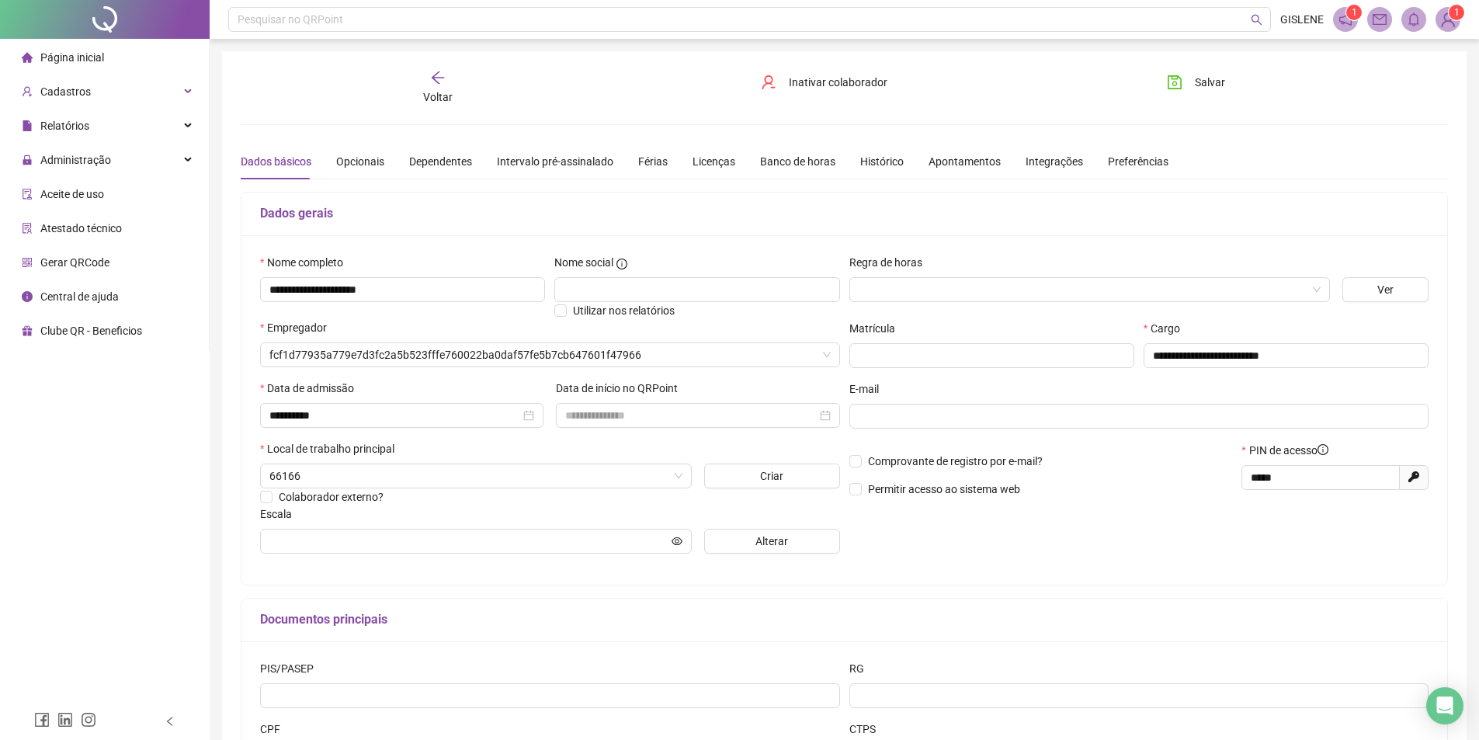
type input "**********"
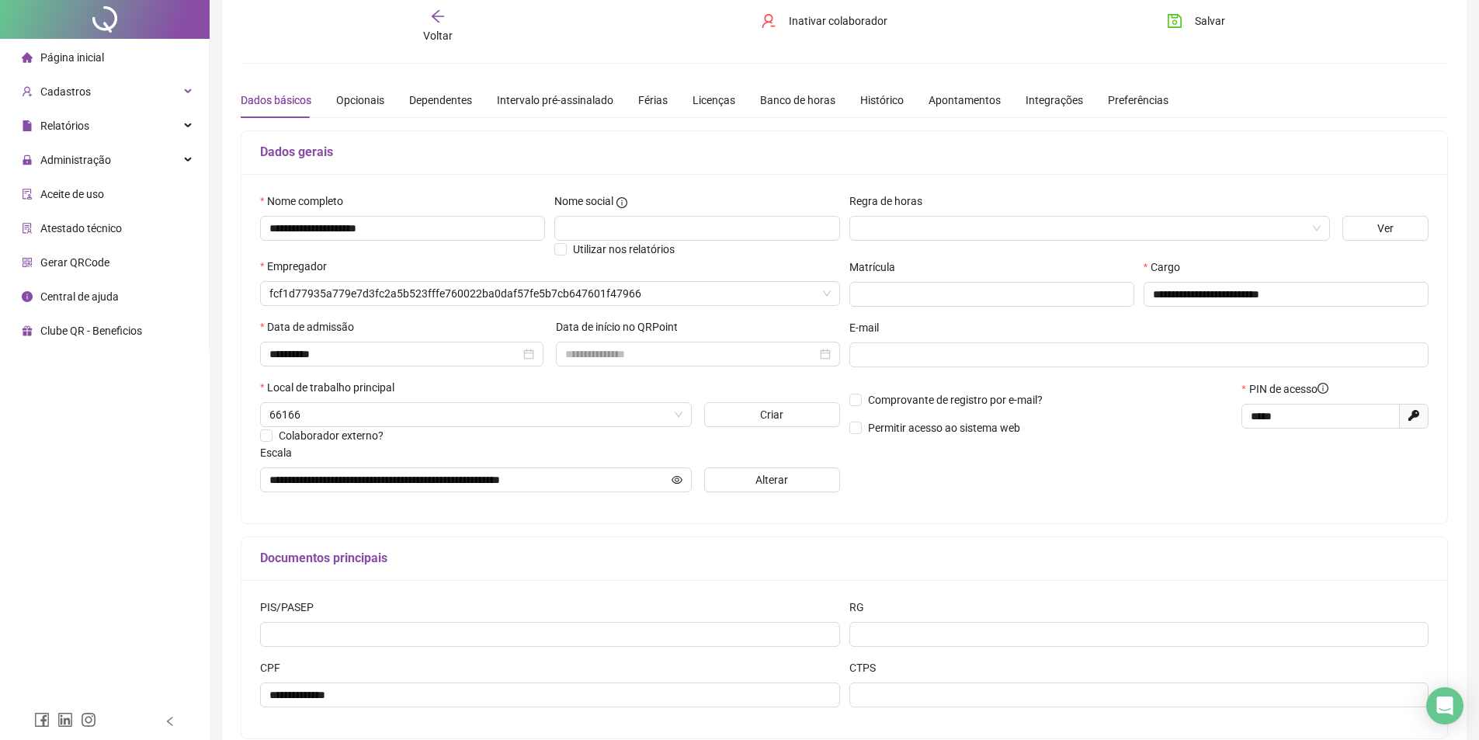
scroll to position [146, 0]
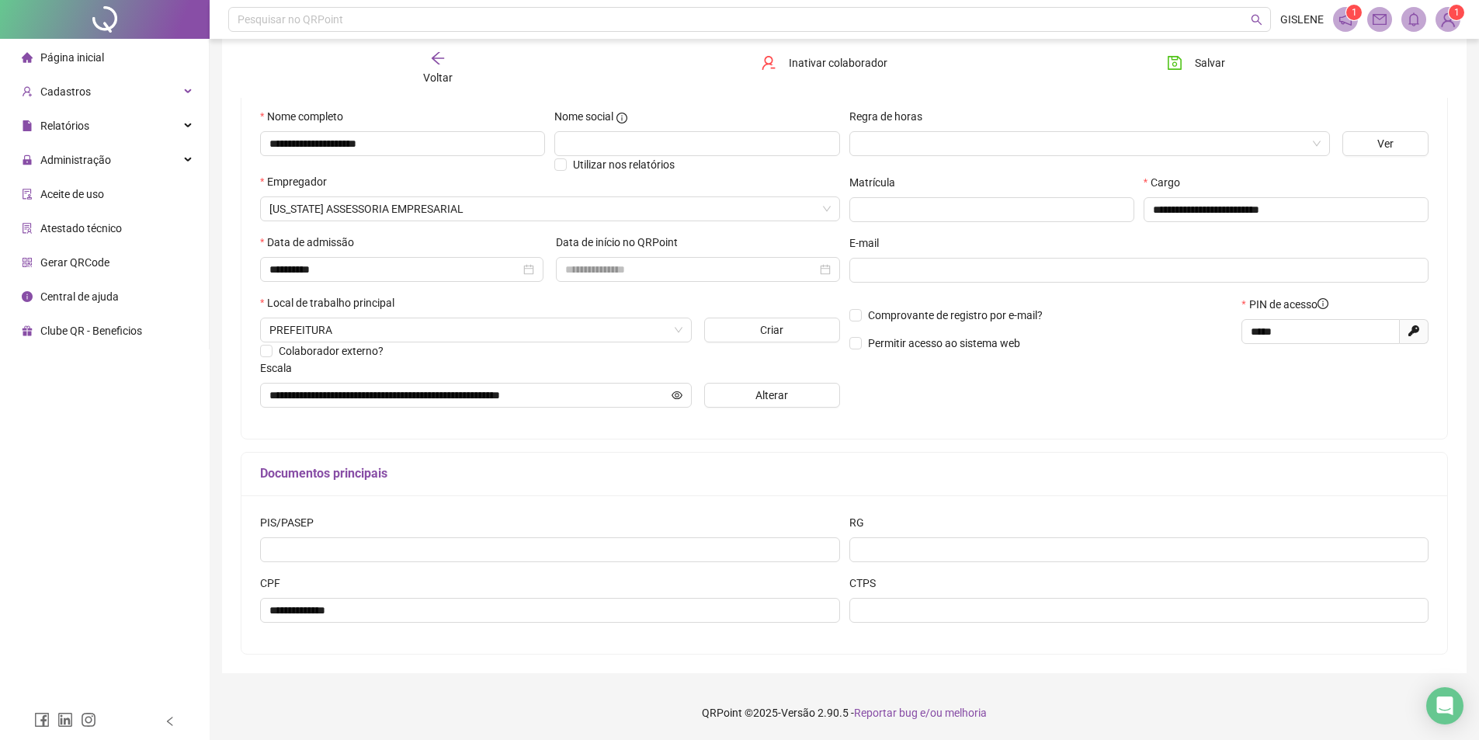
click at [442, 65] on icon "arrow-left" at bounding box center [438, 58] width 16 height 16
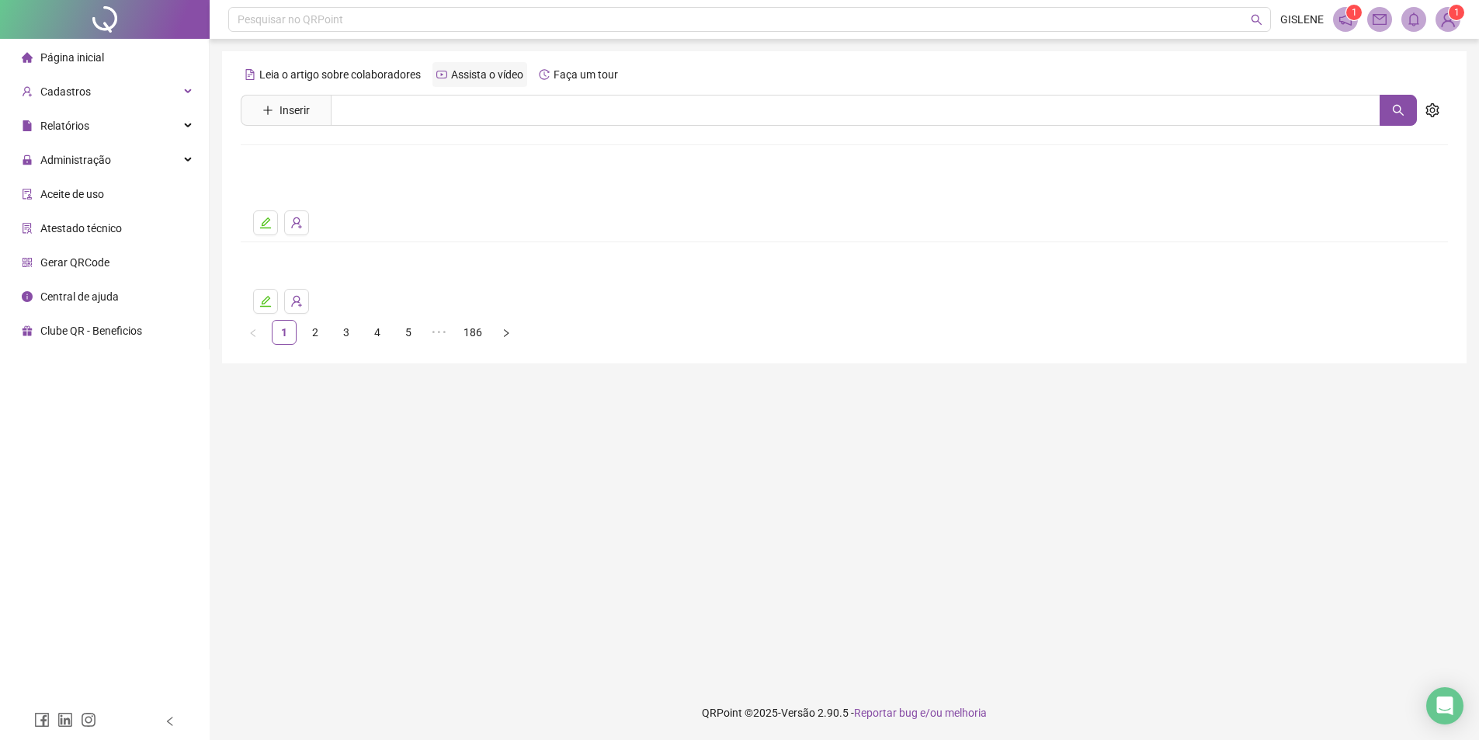
scroll to position [0, 0]
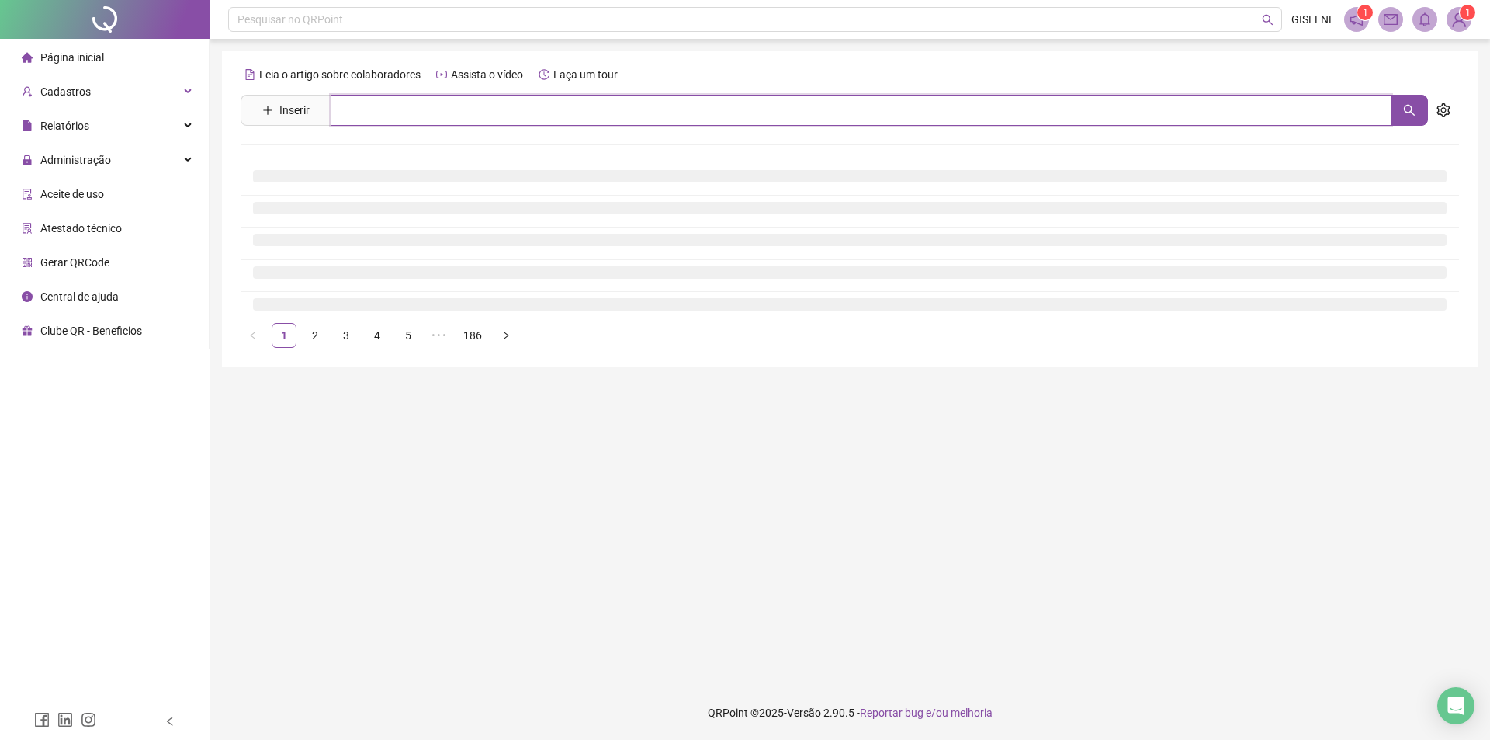
click at [453, 109] on input "text" at bounding box center [861, 110] width 1061 height 31
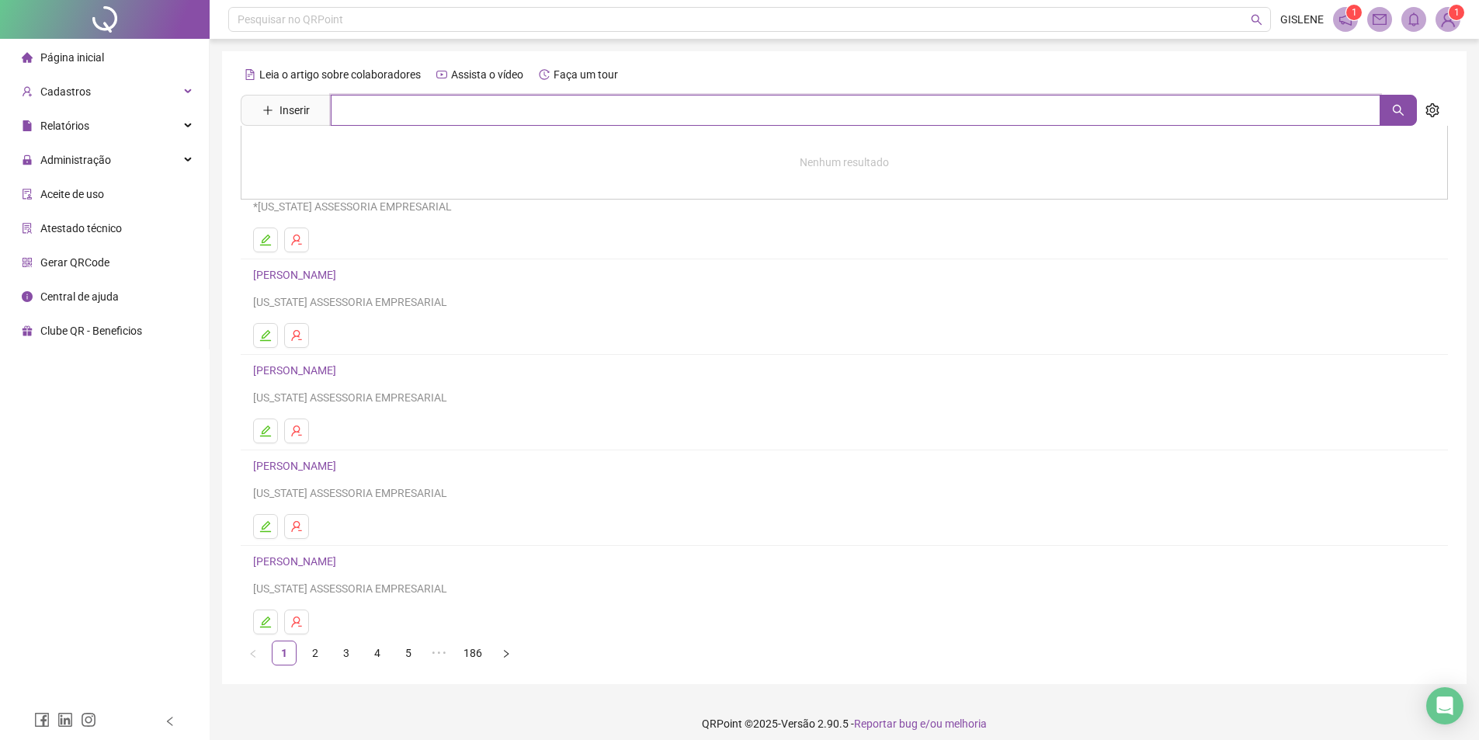
click at [453, 109] on input "text" at bounding box center [855, 110] width 1049 height 31
type input "*********"
click at [352, 153] on link "[PERSON_NAME]" at bounding box center [310, 156] width 83 height 12
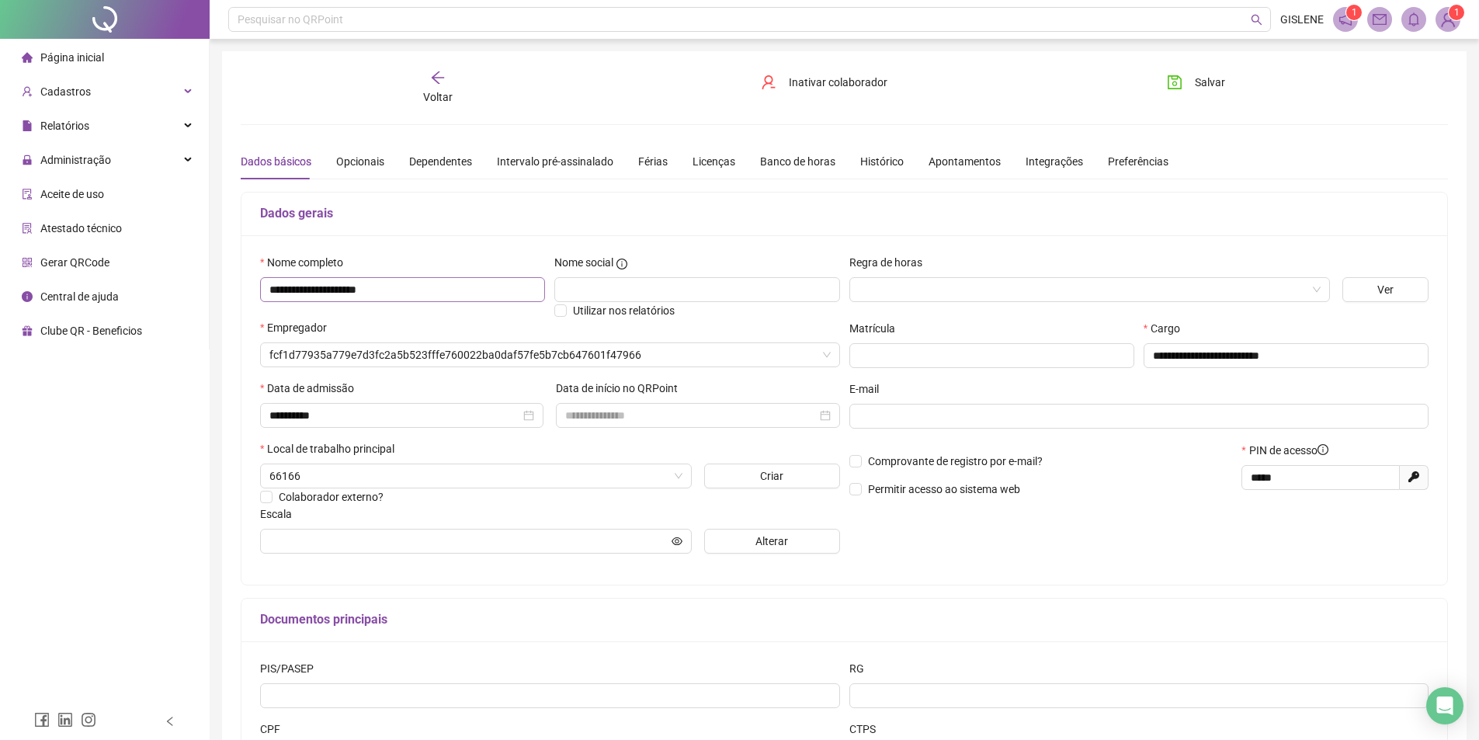
type input "**********"
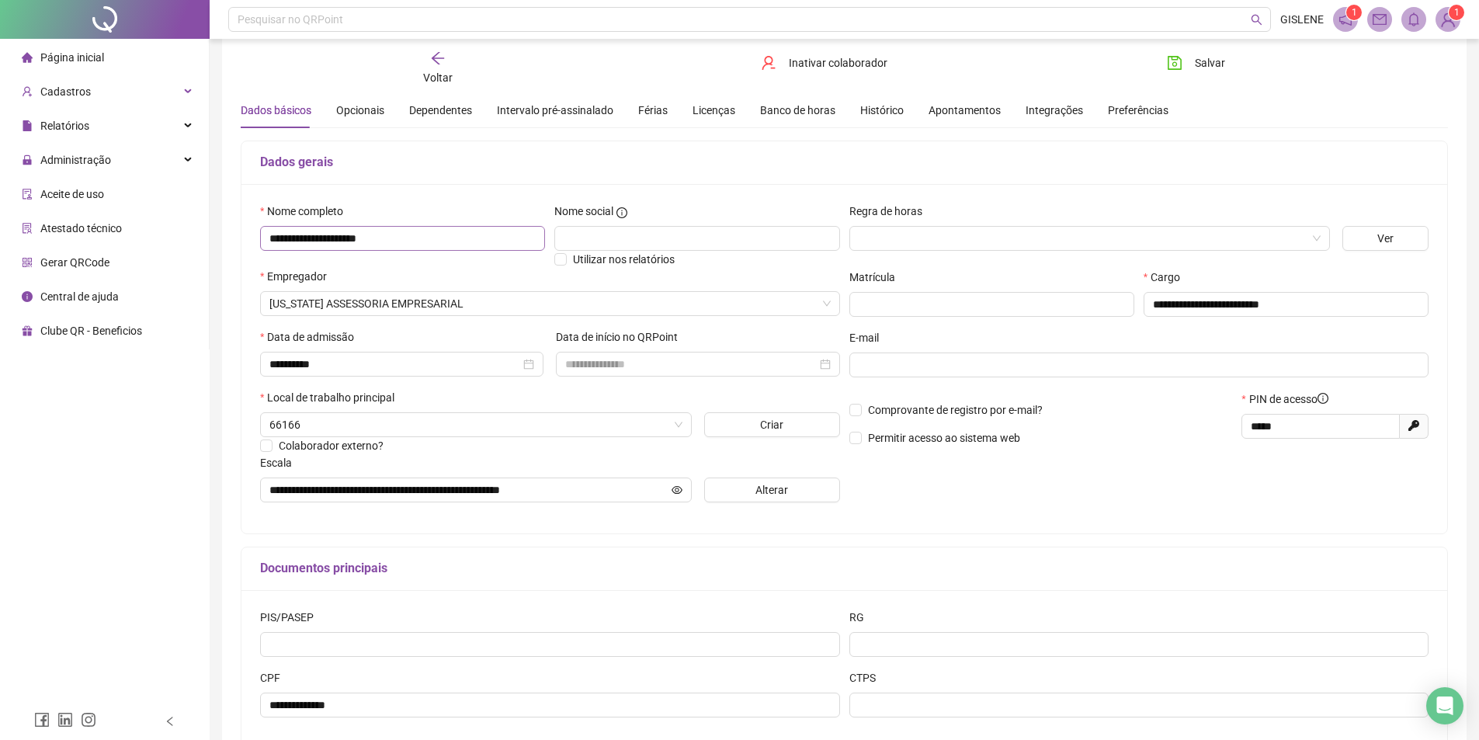
scroll to position [146, 0]
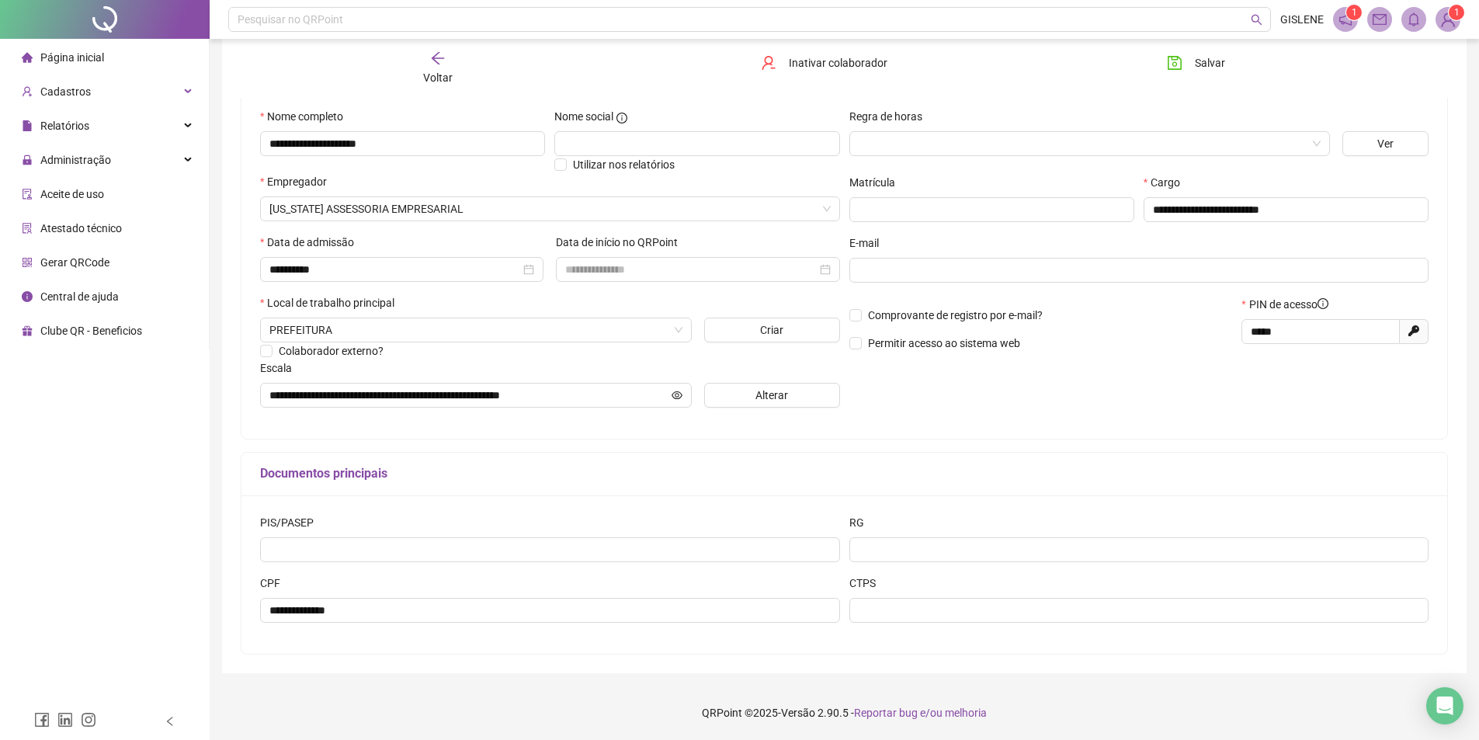
click at [452, 72] on div "Voltar" at bounding box center [437, 68] width 191 height 36
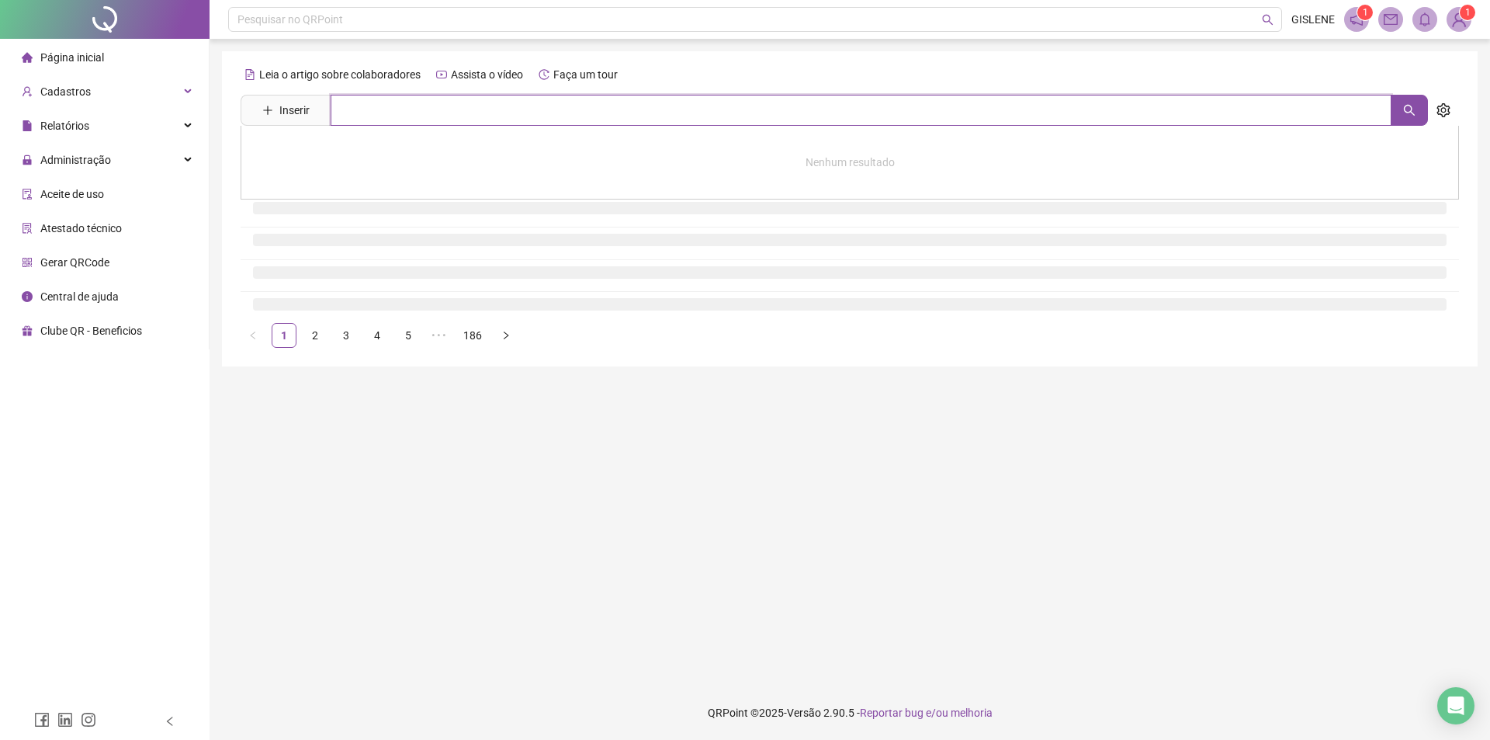
click at [461, 103] on input "text" at bounding box center [861, 110] width 1061 height 31
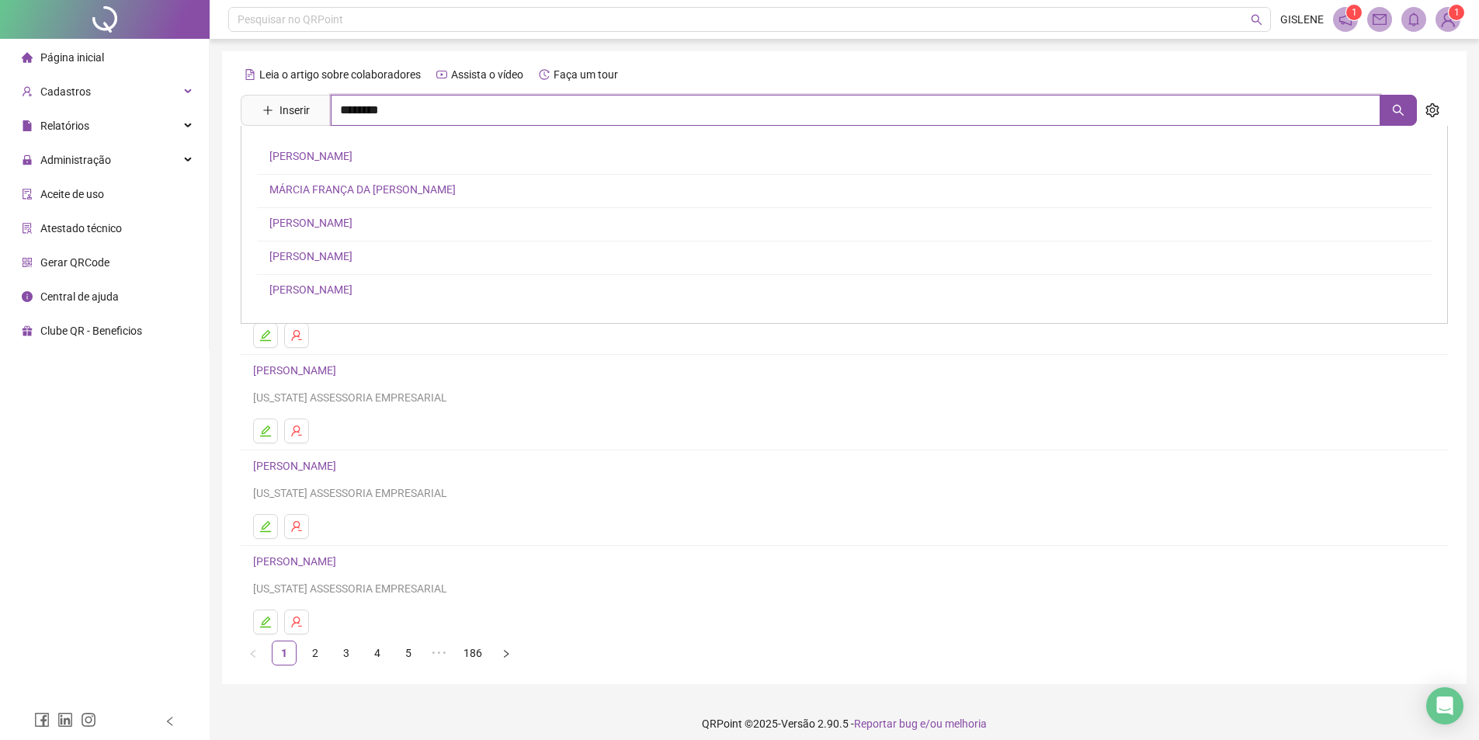
type input "********"
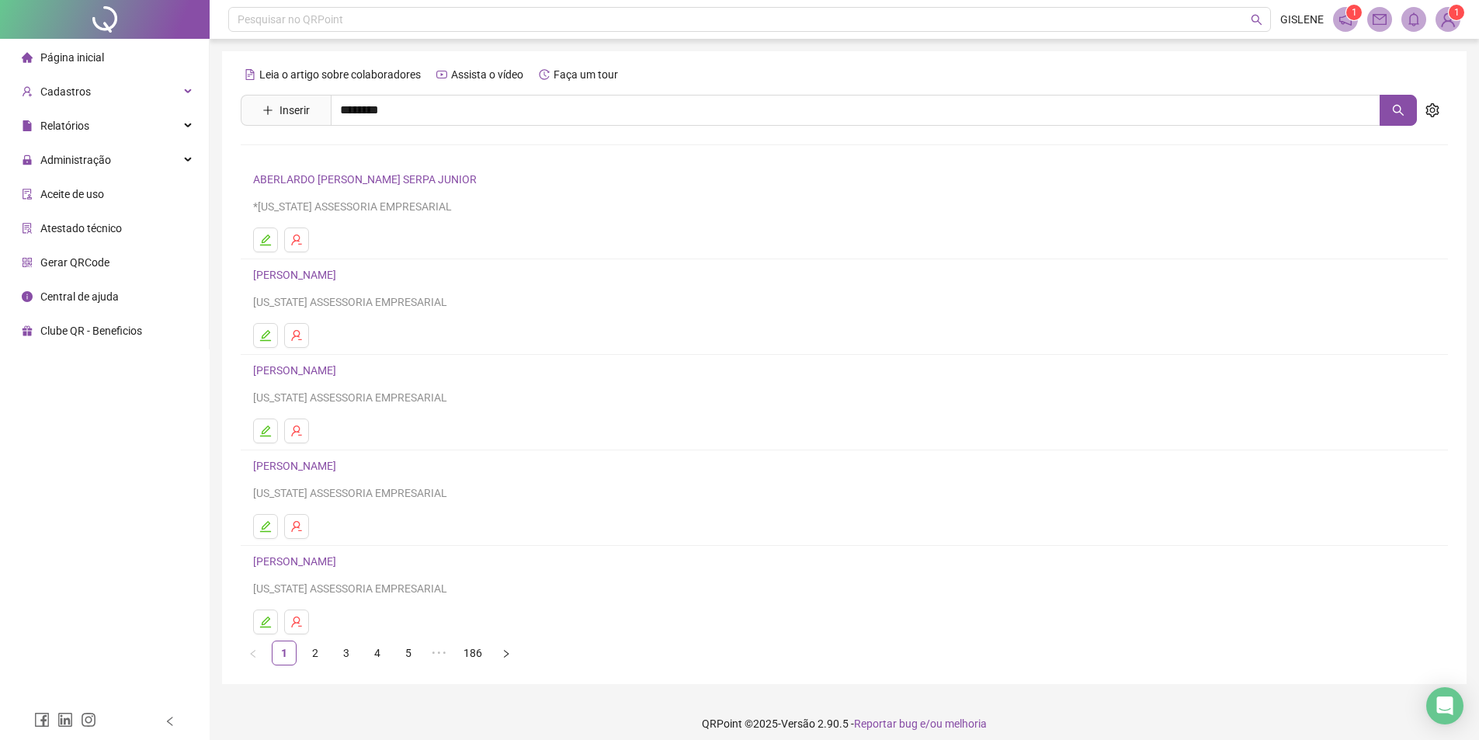
click at [352, 157] on link "[PERSON_NAME]" at bounding box center [310, 156] width 83 height 12
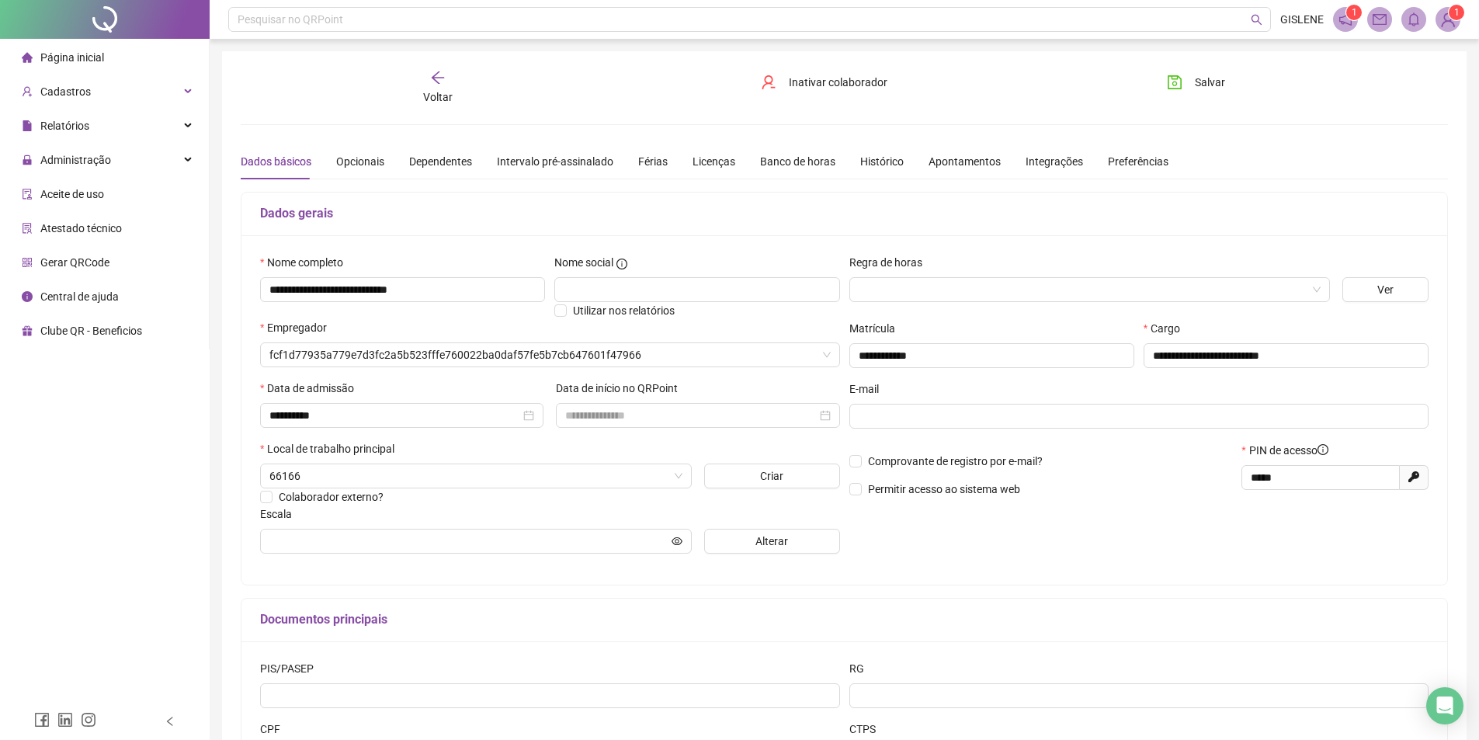
type input "**********"
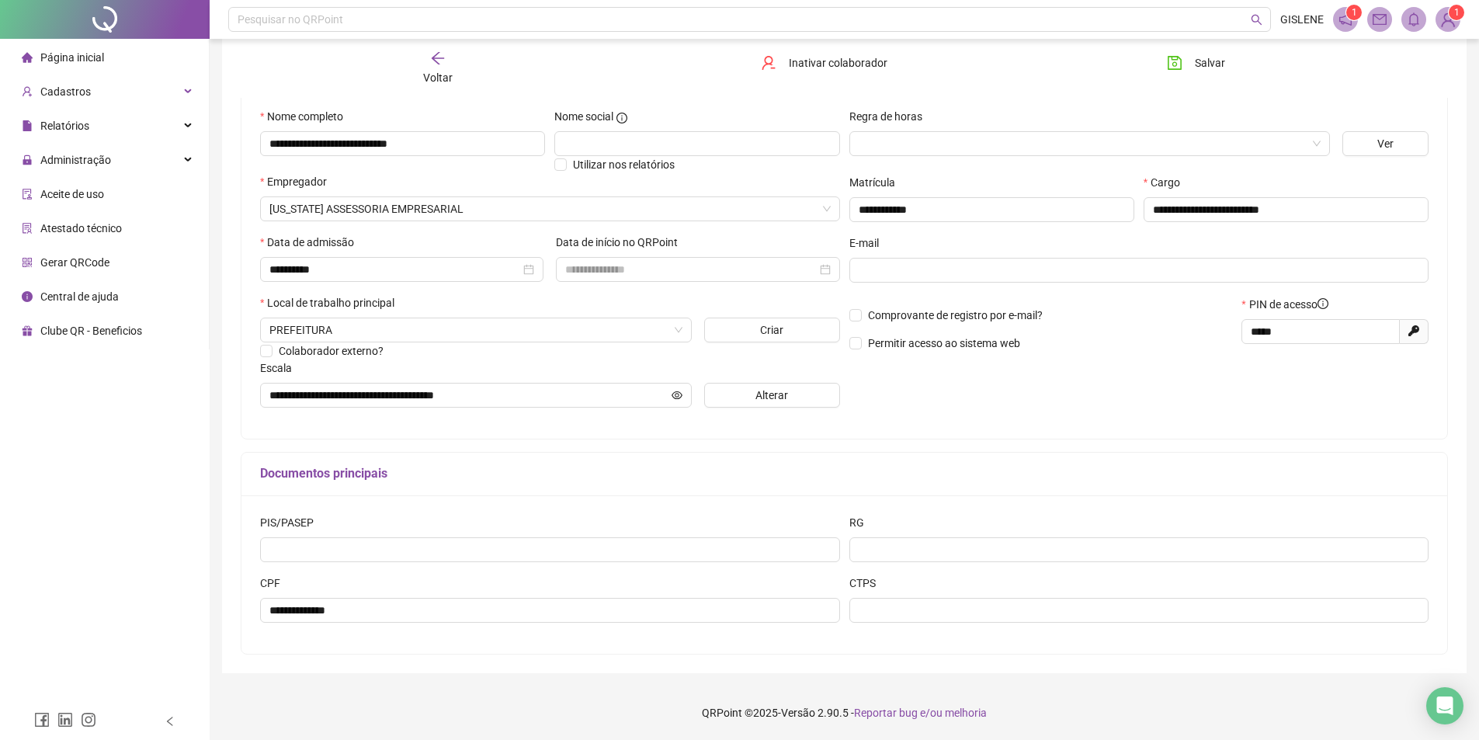
click at [428, 62] on div "Voltar" at bounding box center [437, 68] width 191 height 36
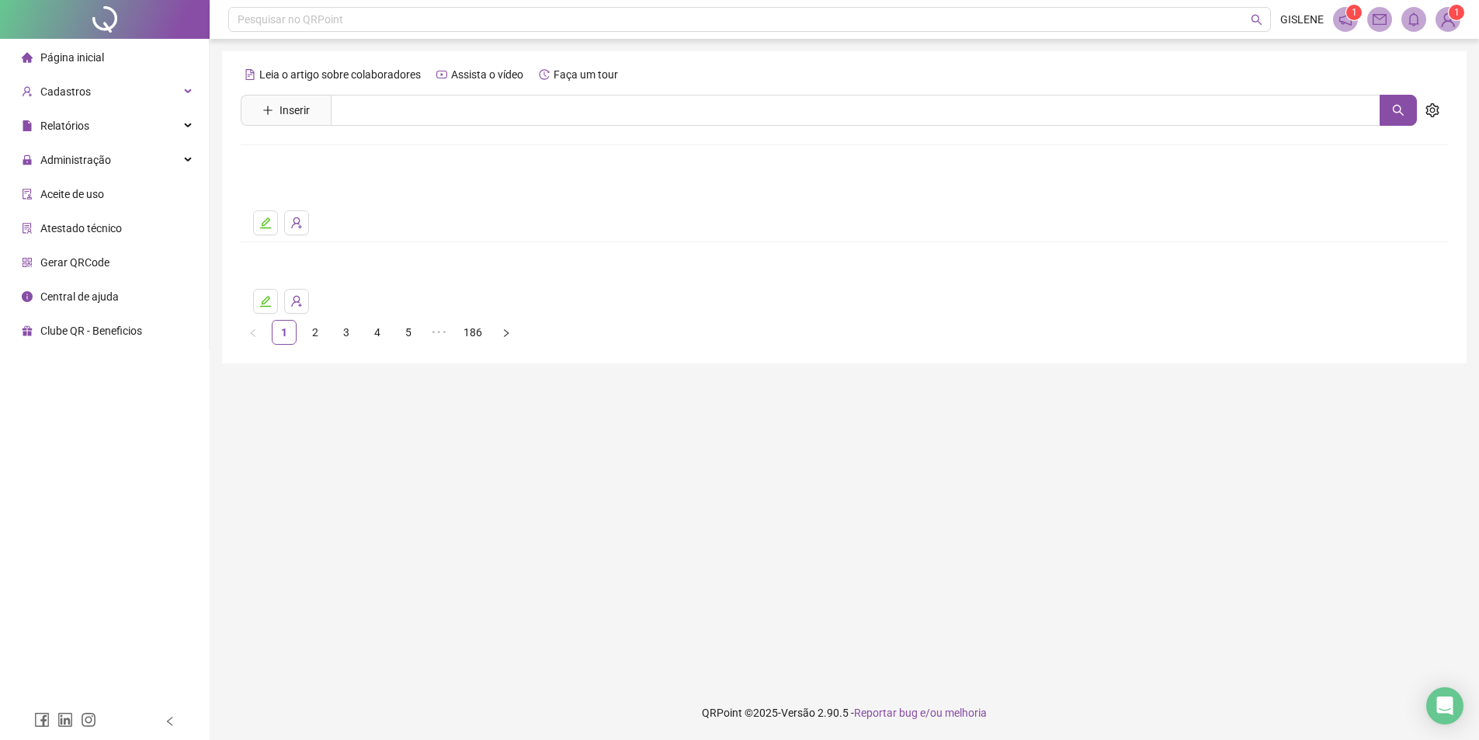
scroll to position [0, 0]
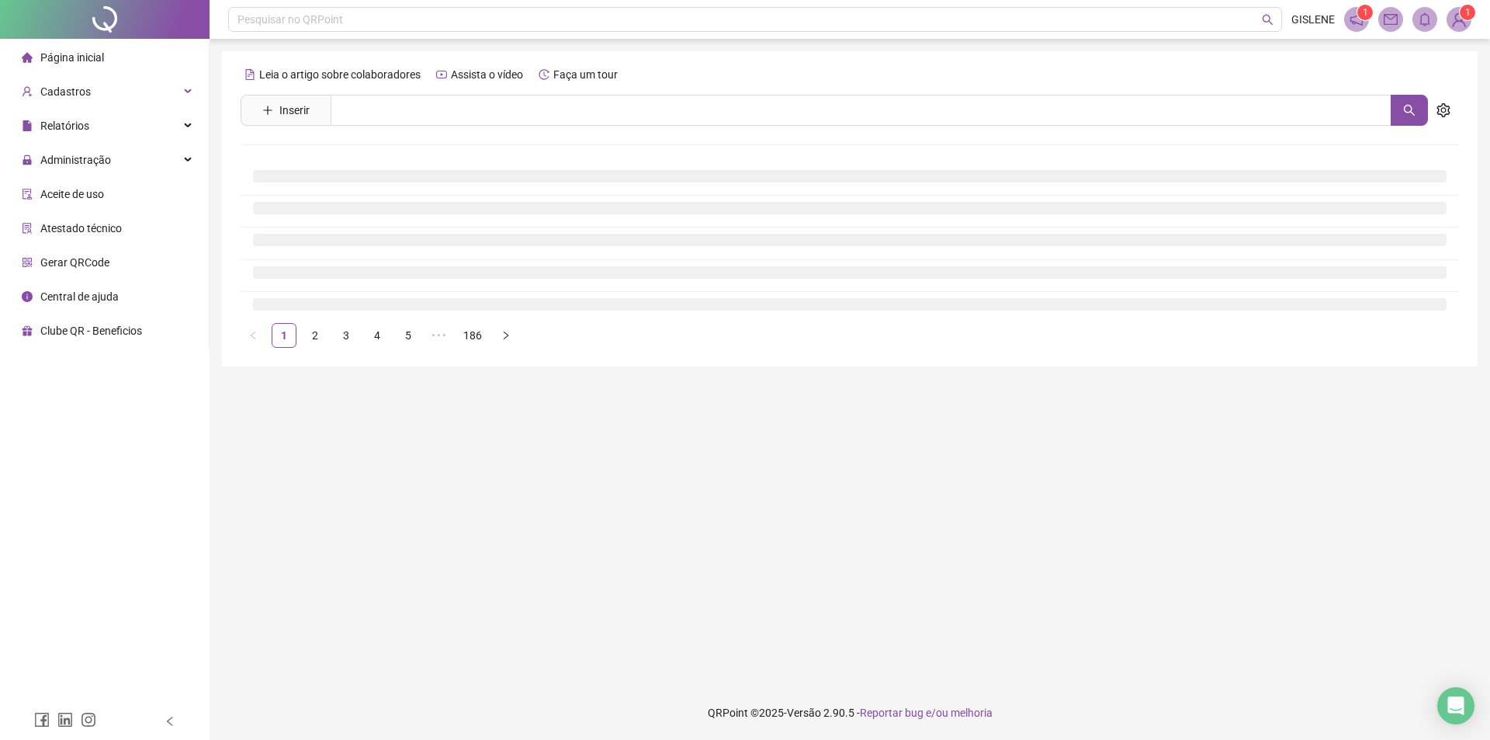
click at [428, 94] on div "Leia o artigo sobre colaboradores Assista o vídeo Faça um tour Inserir Nenhum r…" at bounding box center [850, 205] width 1219 height 286
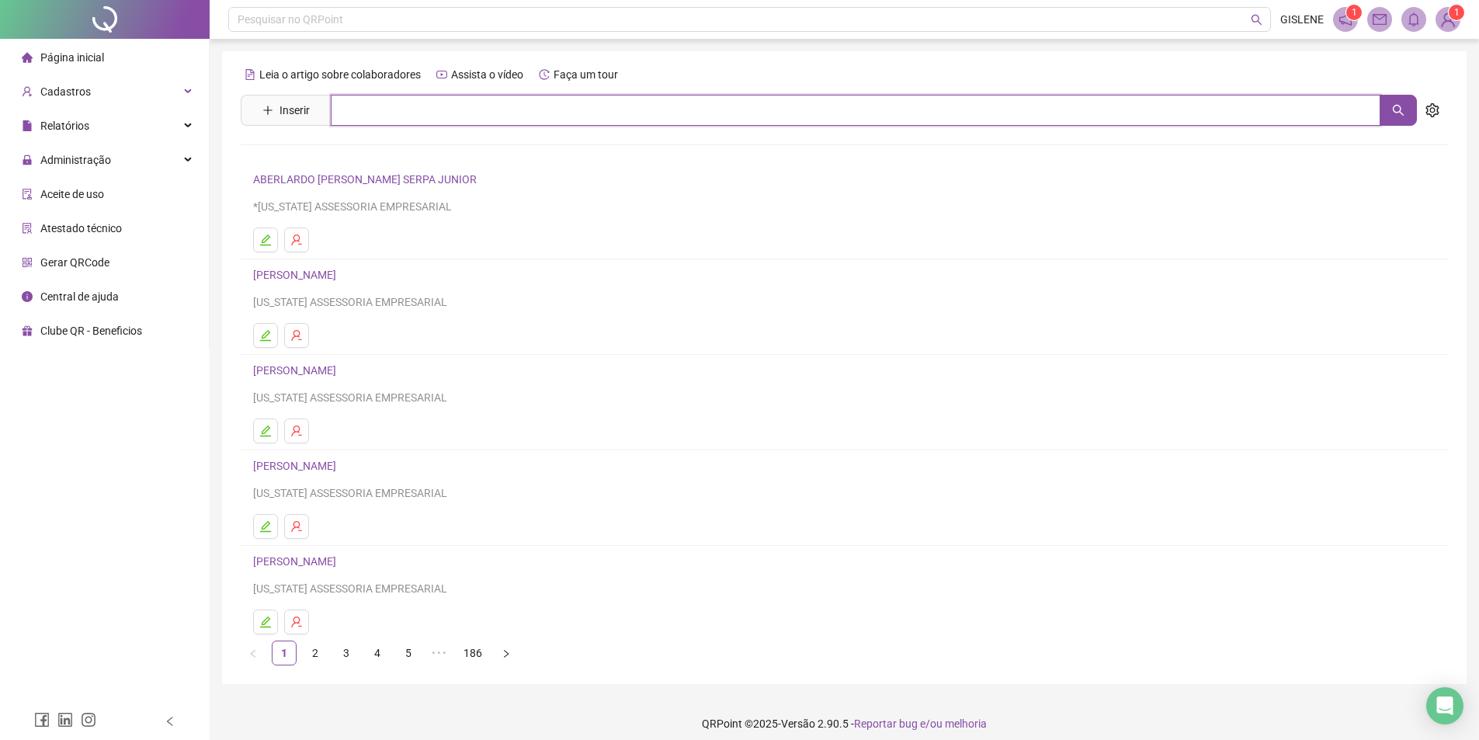
click at [427, 107] on input "text" at bounding box center [855, 110] width 1049 height 31
type input "*******"
click at [352, 151] on link "[PERSON_NAME]" at bounding box center [310, 156] width 83 height 12
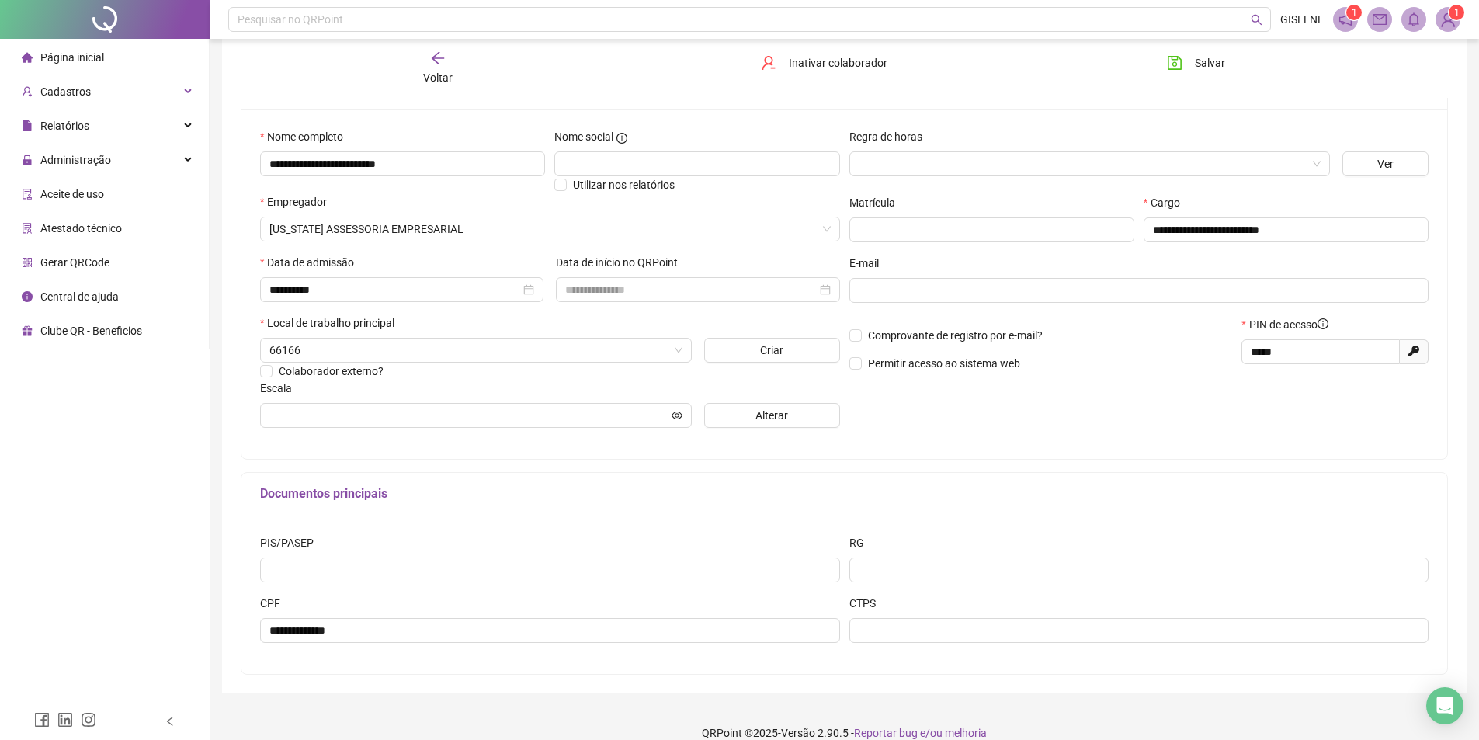
scroll to position [146, 0]
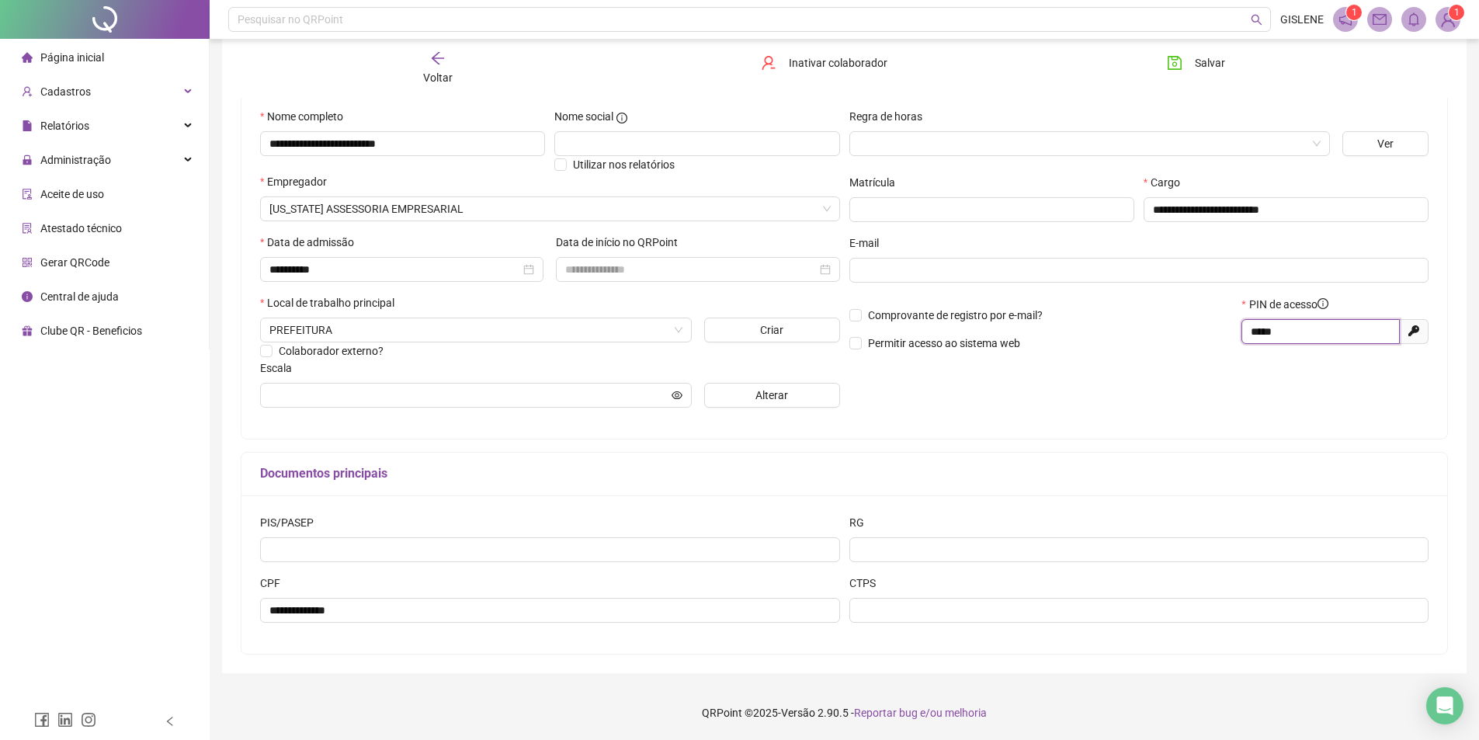
drag, startPoint x: 1302, startPoint y: 335, endPoint x: 1138, endPoint y: 326, distance: 164.0
click at [1140, 324] on div "Comprovante de registro por e-mail? Permitir acesso ao sistema web PIN de acess…" at bounding box center [1138, 329] width 589 height 67
type input "*****"
click at [1201, 71] on span "Salvar" at bounding box center [1209, 62] width 30 height 17
click at [426, 61] on div "Voltar" at bounding box center [437, 68] width 191 height 36
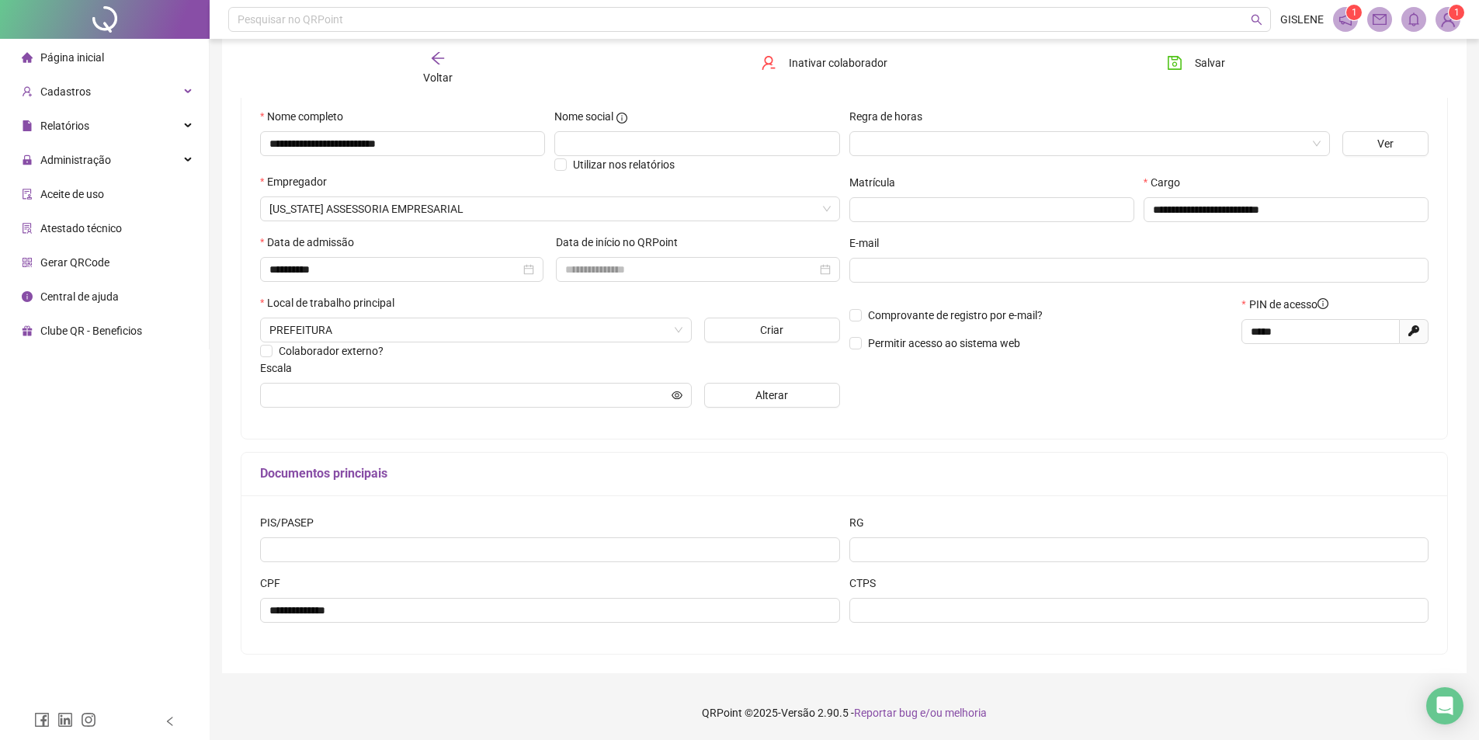
scroll to position [0, 0]
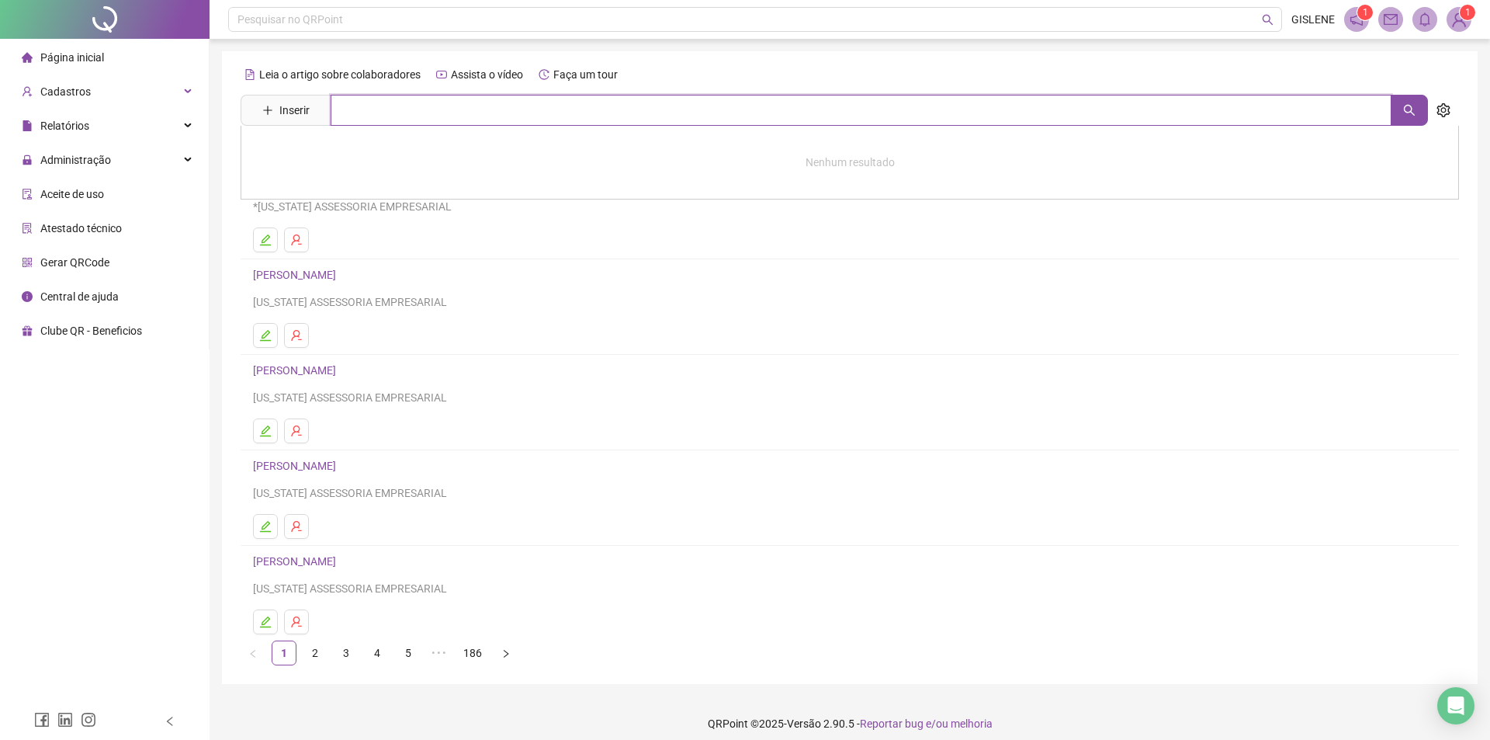
click at [412, 112] on input "text" at bounding box center [861, 110] width 1061 height 31
type input "*******"
click at [318, 187] on link "[PERSON_NAME]" at bounding box center [310, 189] width 83 height 12
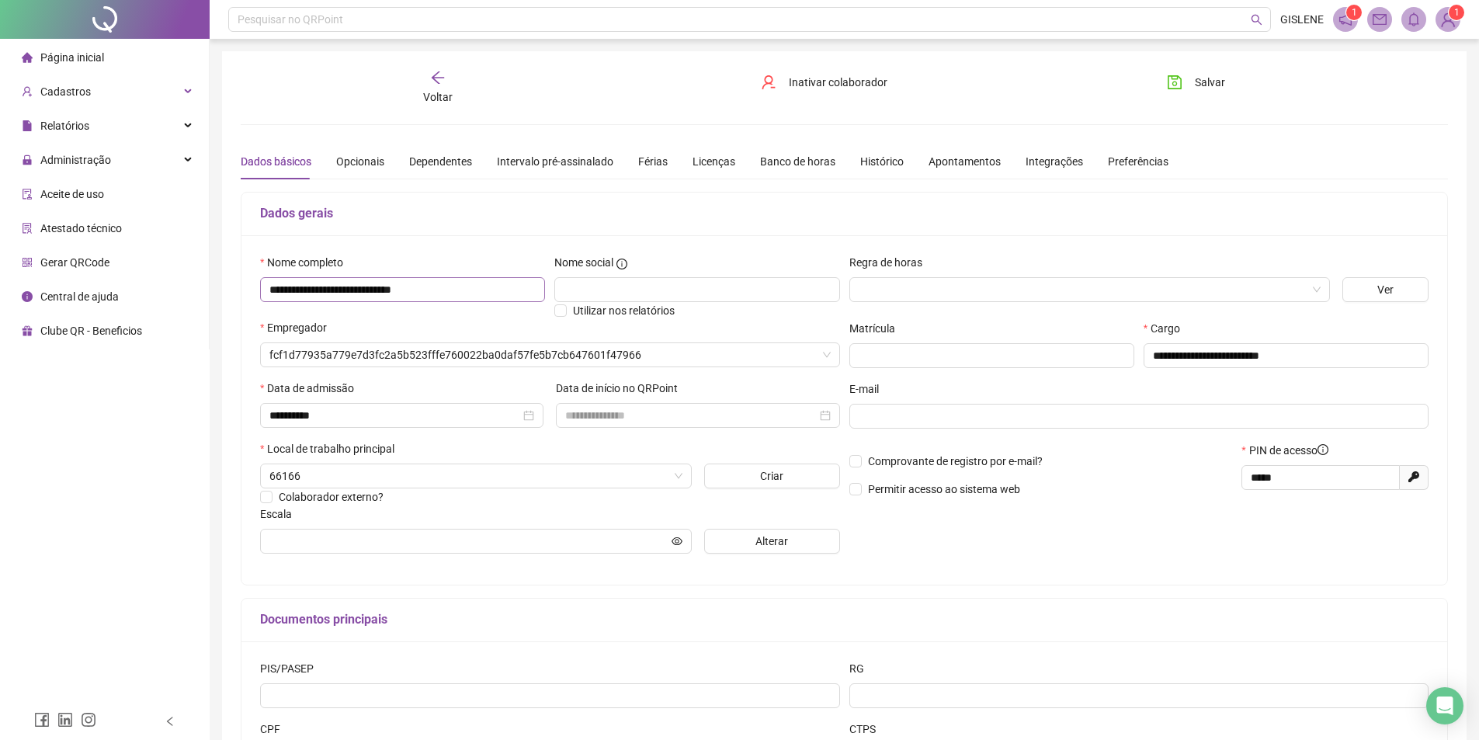
type input "**********"
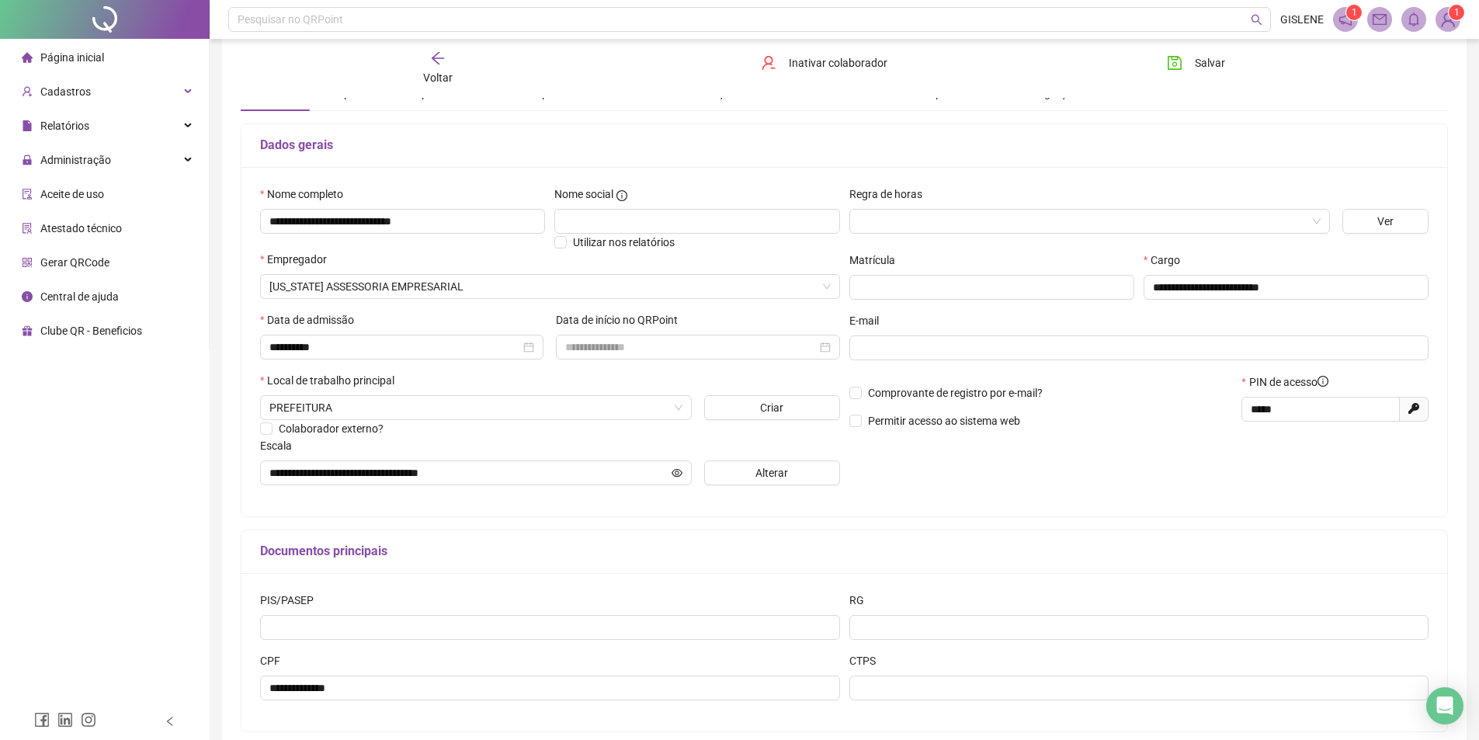
scroll to position [146, 0]
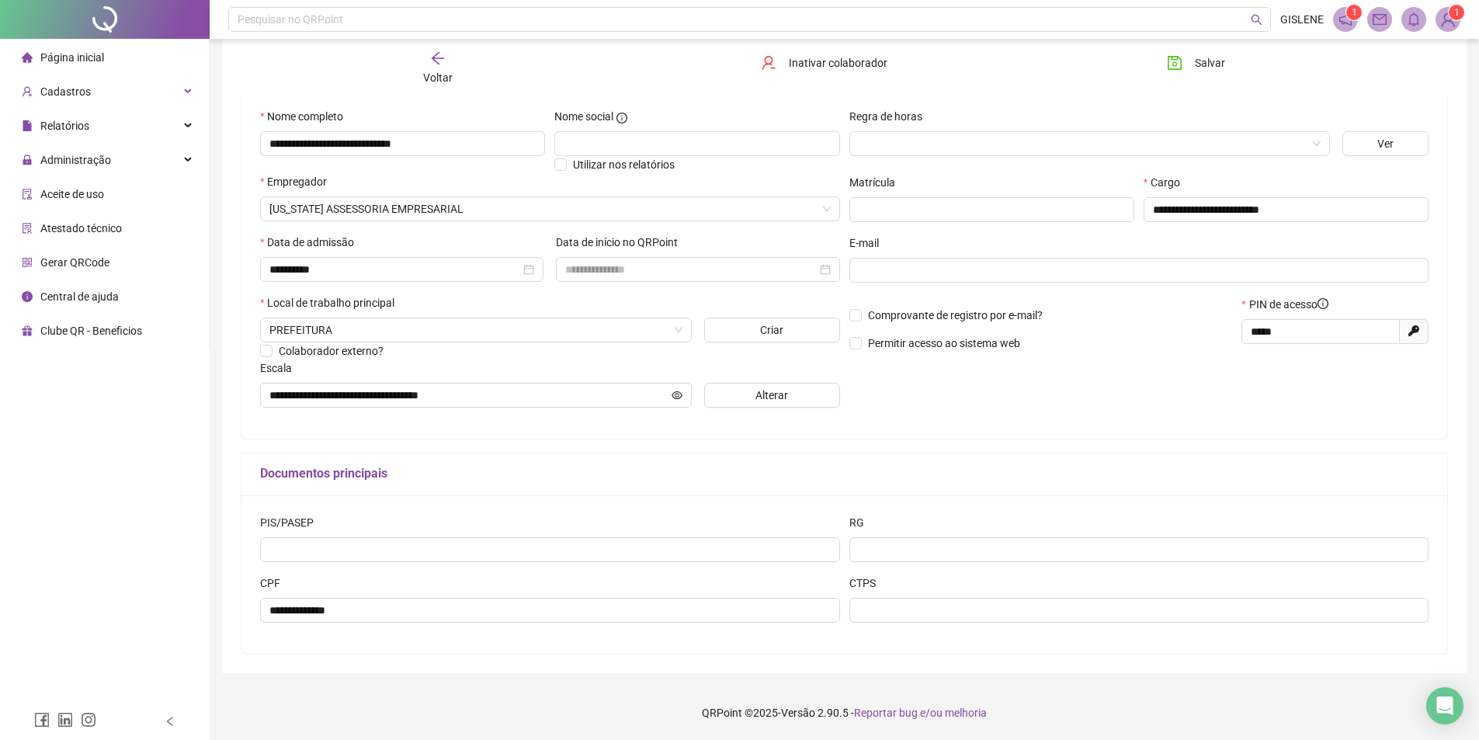
click at [444, 68] on div "Voltar" at bounding box center [437, 68] width 191 height 36
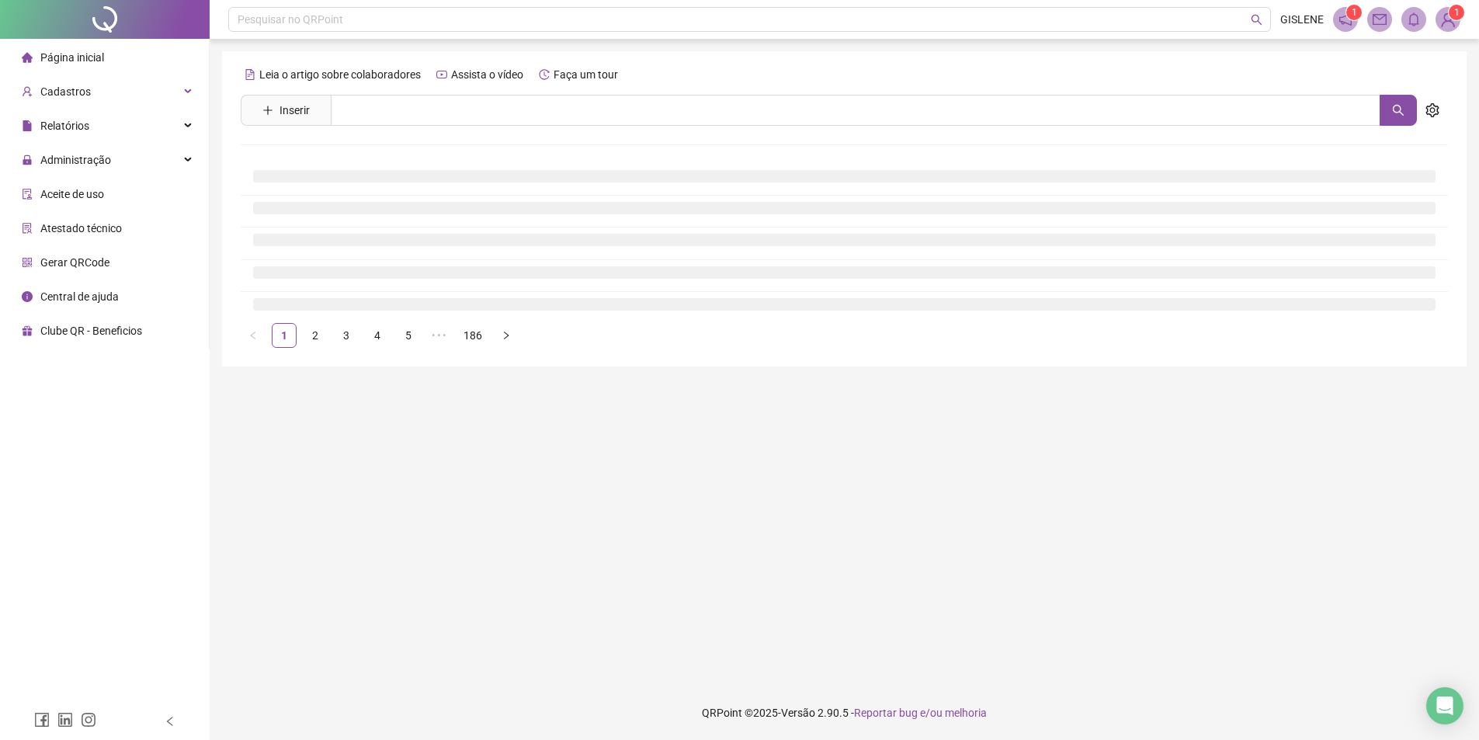
scroll to position [0, 0]
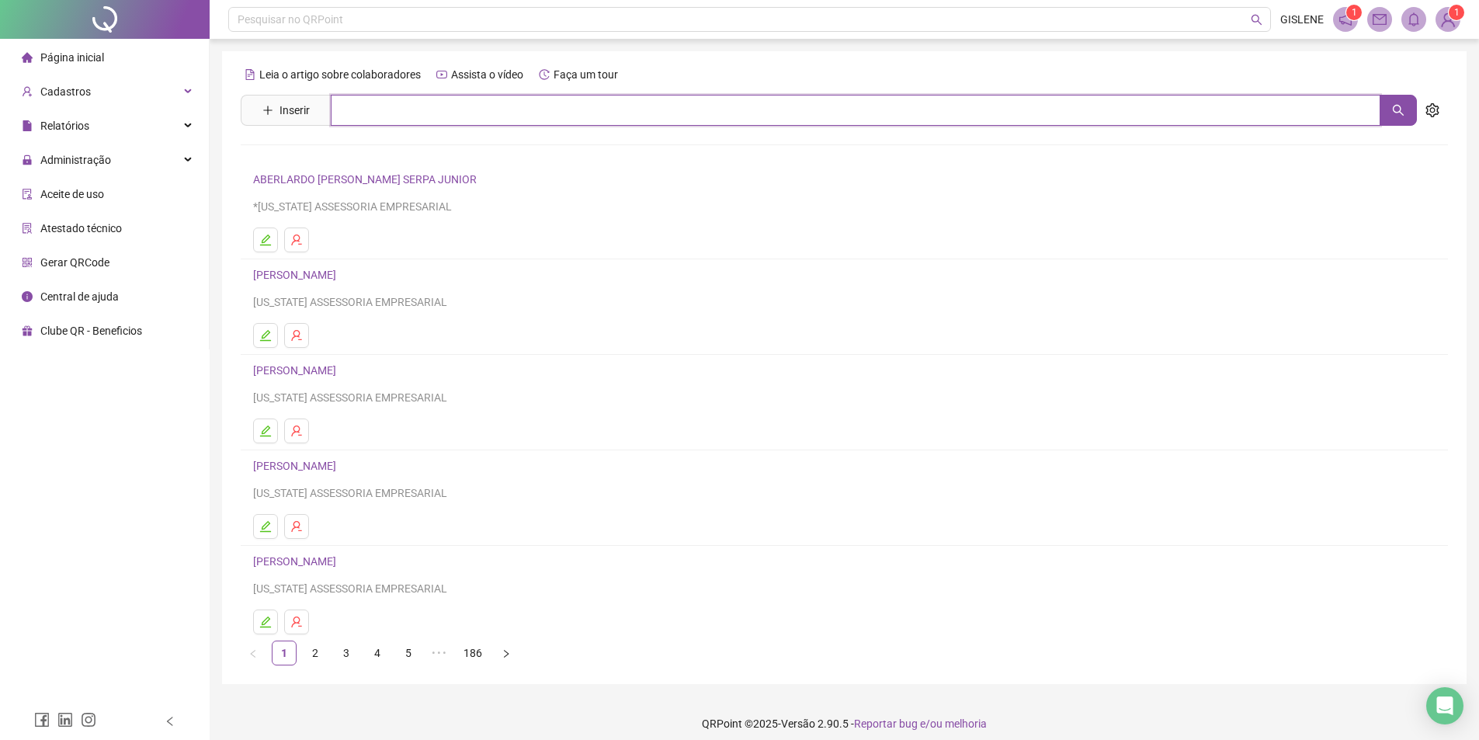
click at [400, 107] on input "text" at bounding box center [855, 110] width 1049 height 31
type input "*******"
click at [352, 189] on link "[PERSON_NAME]" at bounding box center [310, 189] width 83 height 12
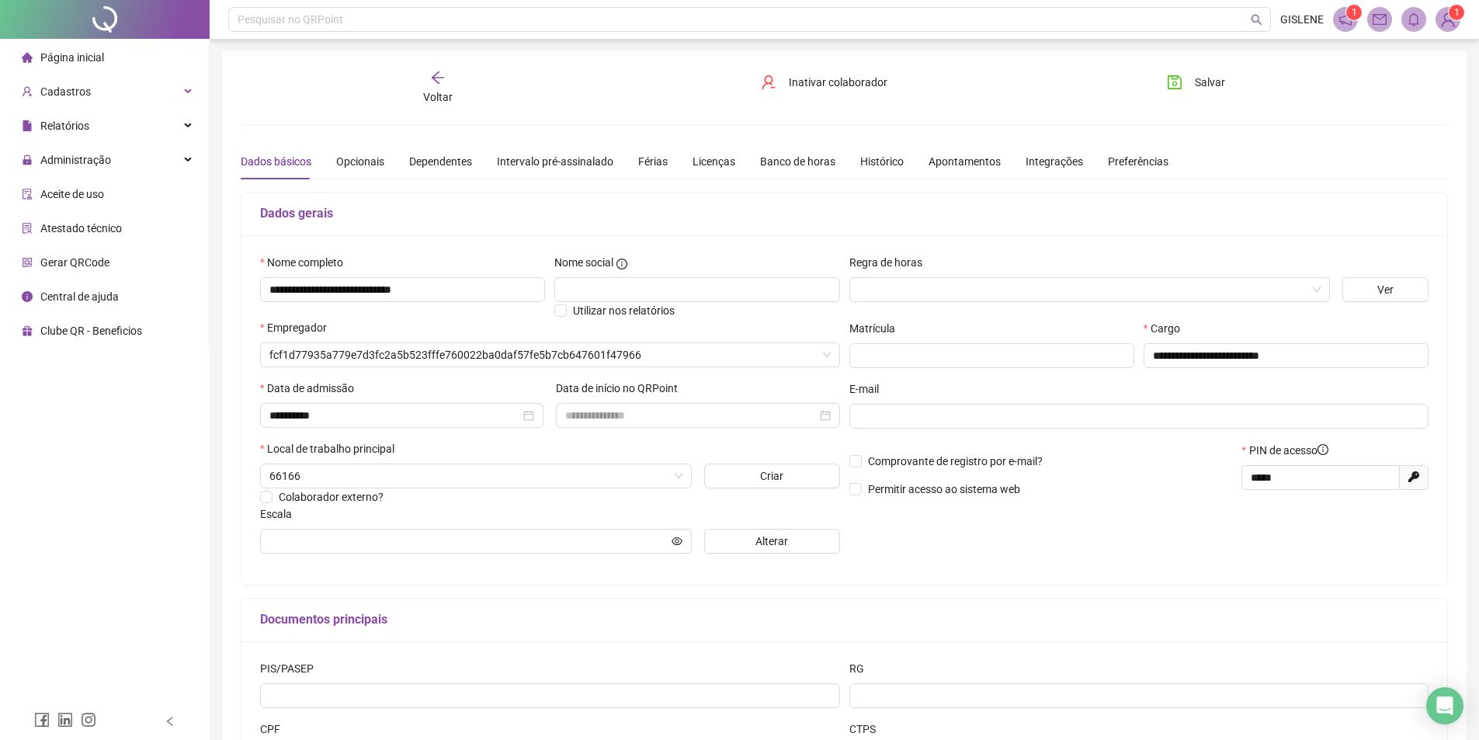
type input "**********"
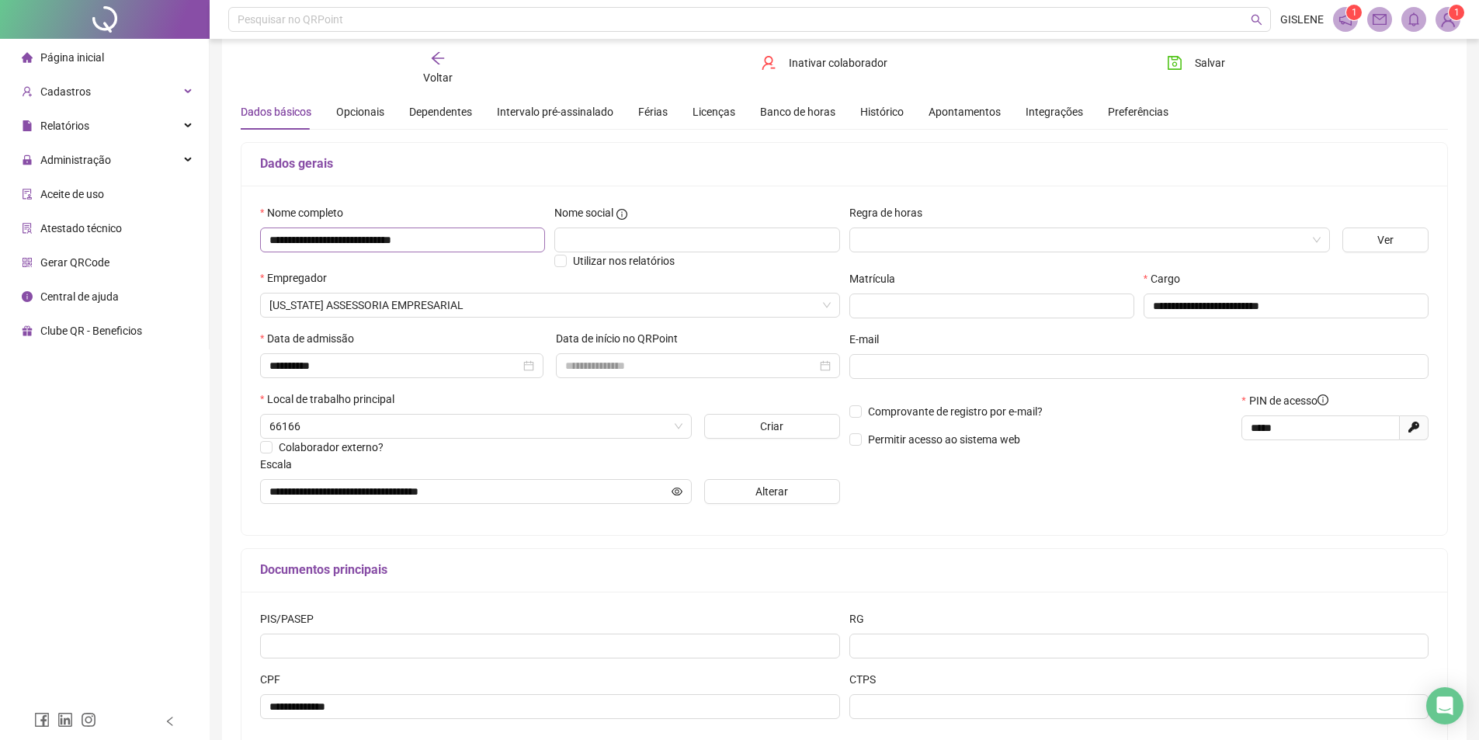
scroll to position [78, 0]
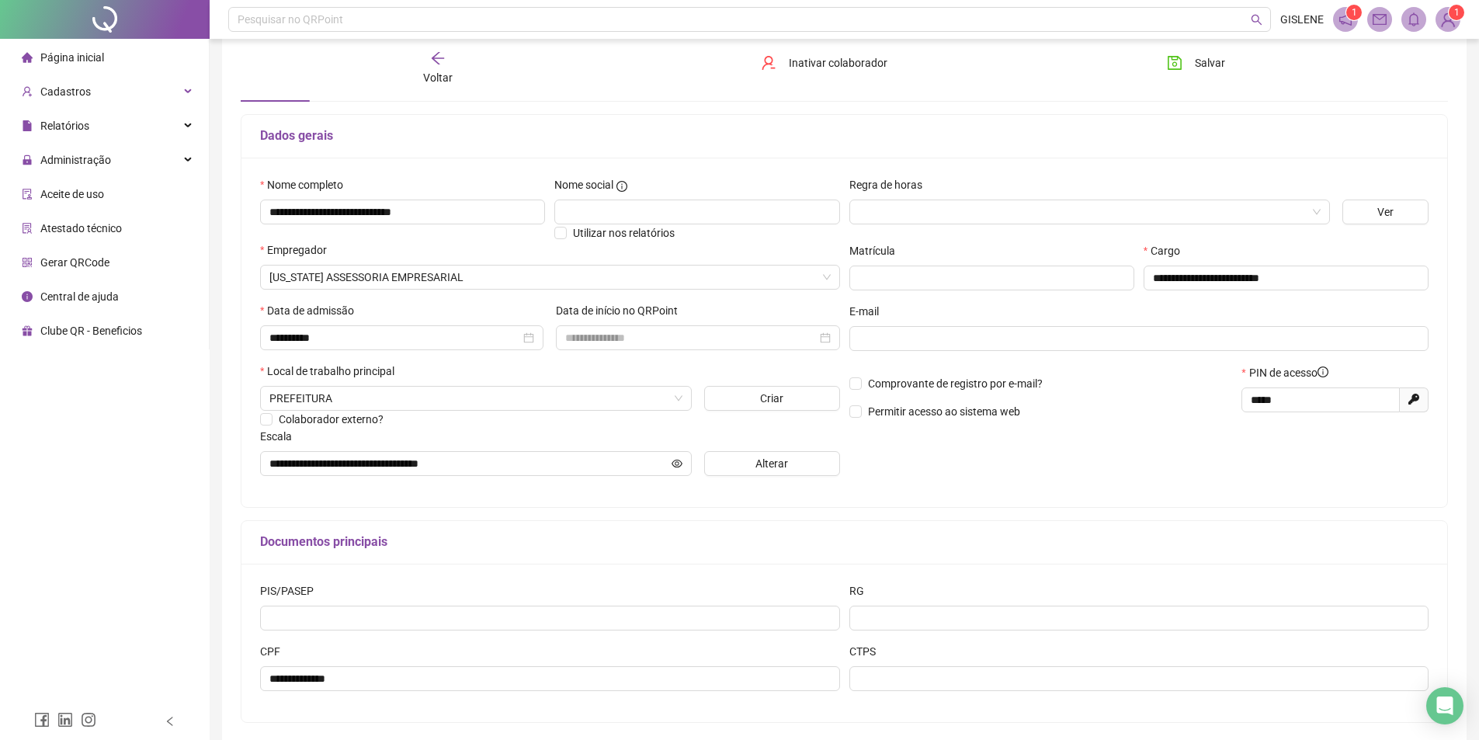
click at [454, 75] on div "Voltar" at bounding box center [437, 68] width 191 height 36
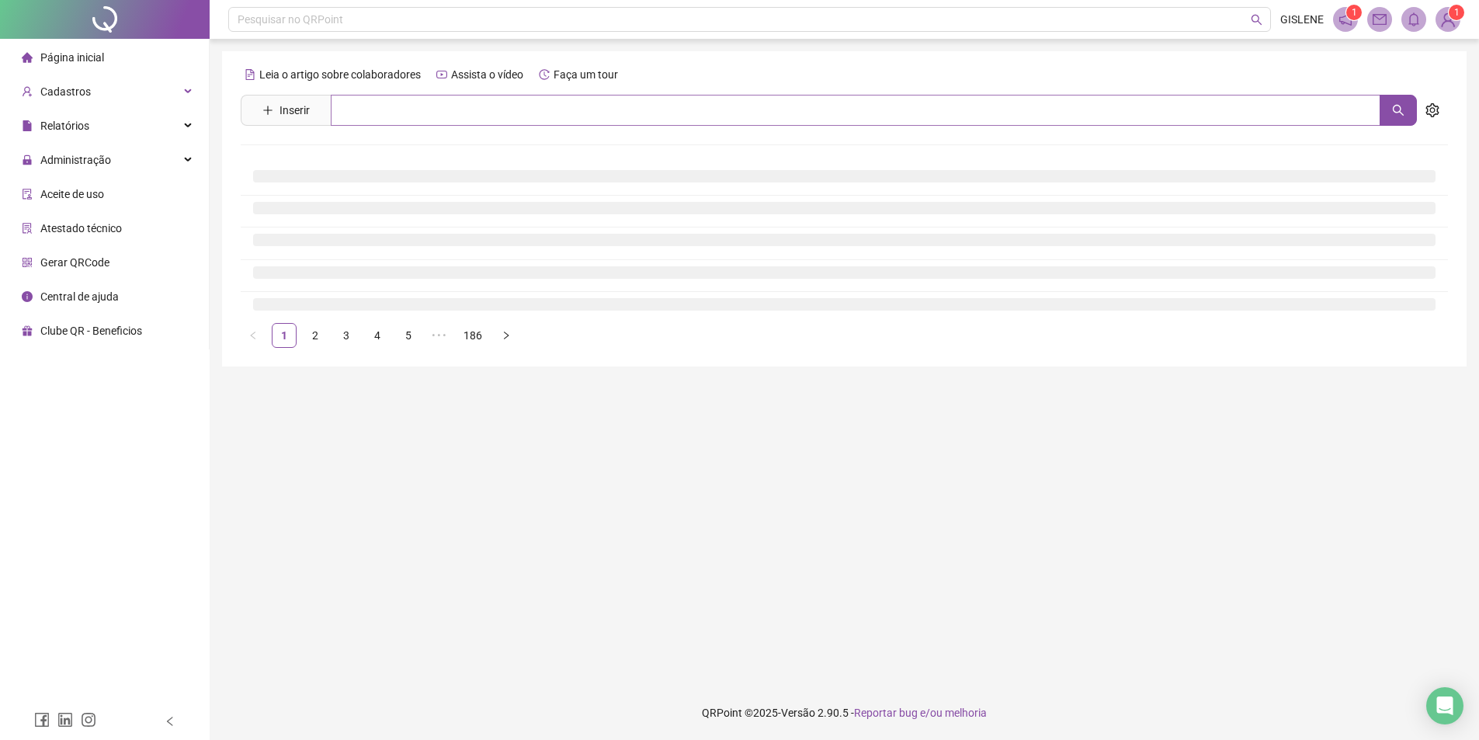
scroll to position [0, 0]
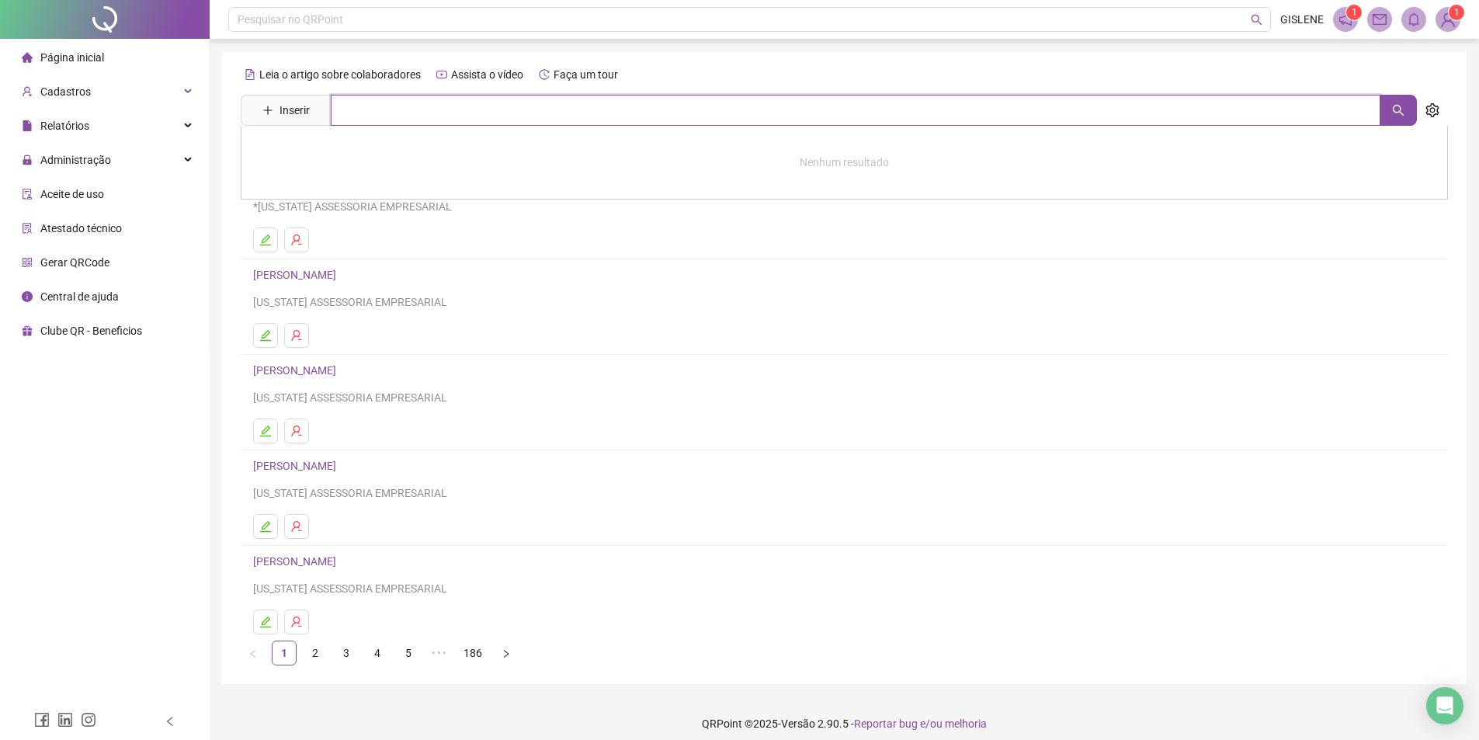
click at [456, 116] on input "text" at bounding box center [855, 110] width 1049 height 31
type input "********"
click at [352, 156] on link "[PERSON_NAME]" at bounding box center [310, 156] width 83 height 12
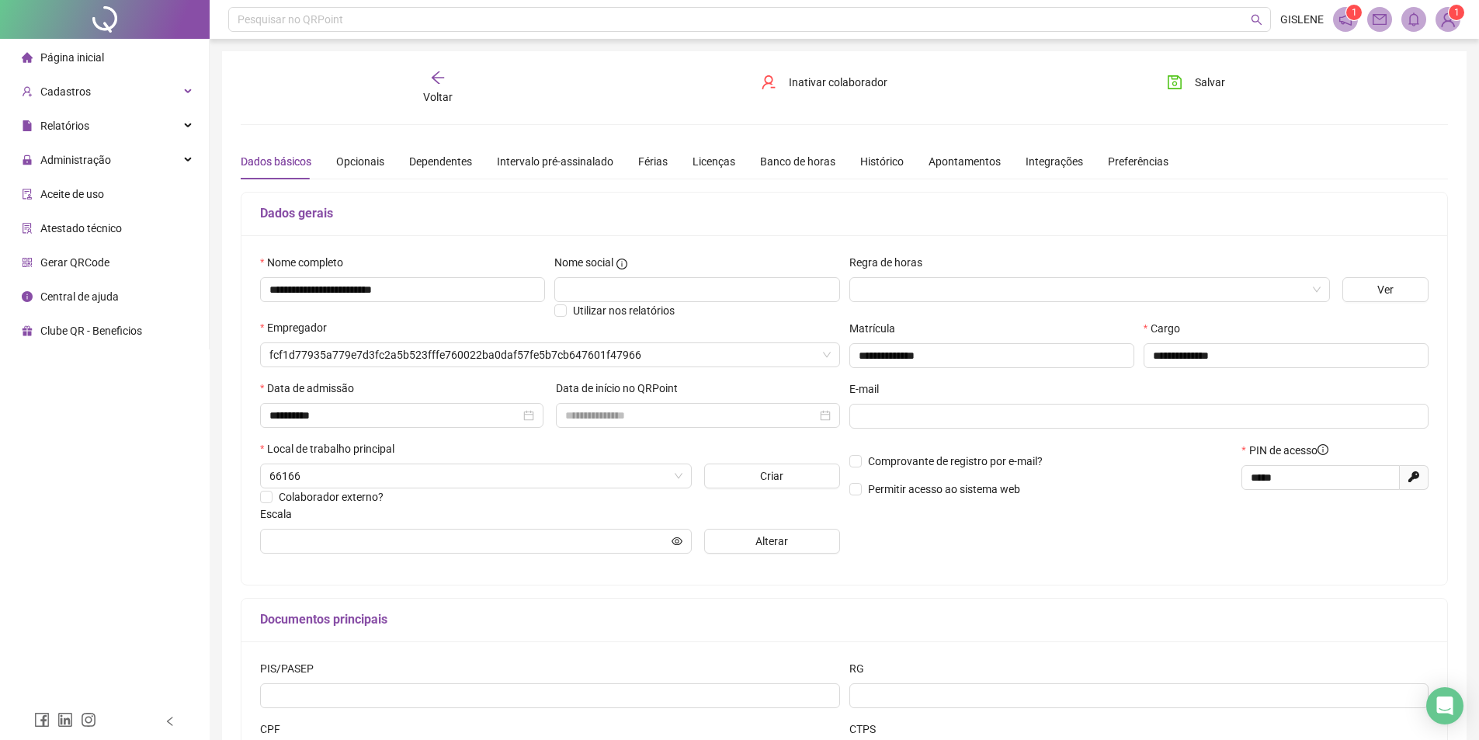
type input "**********"
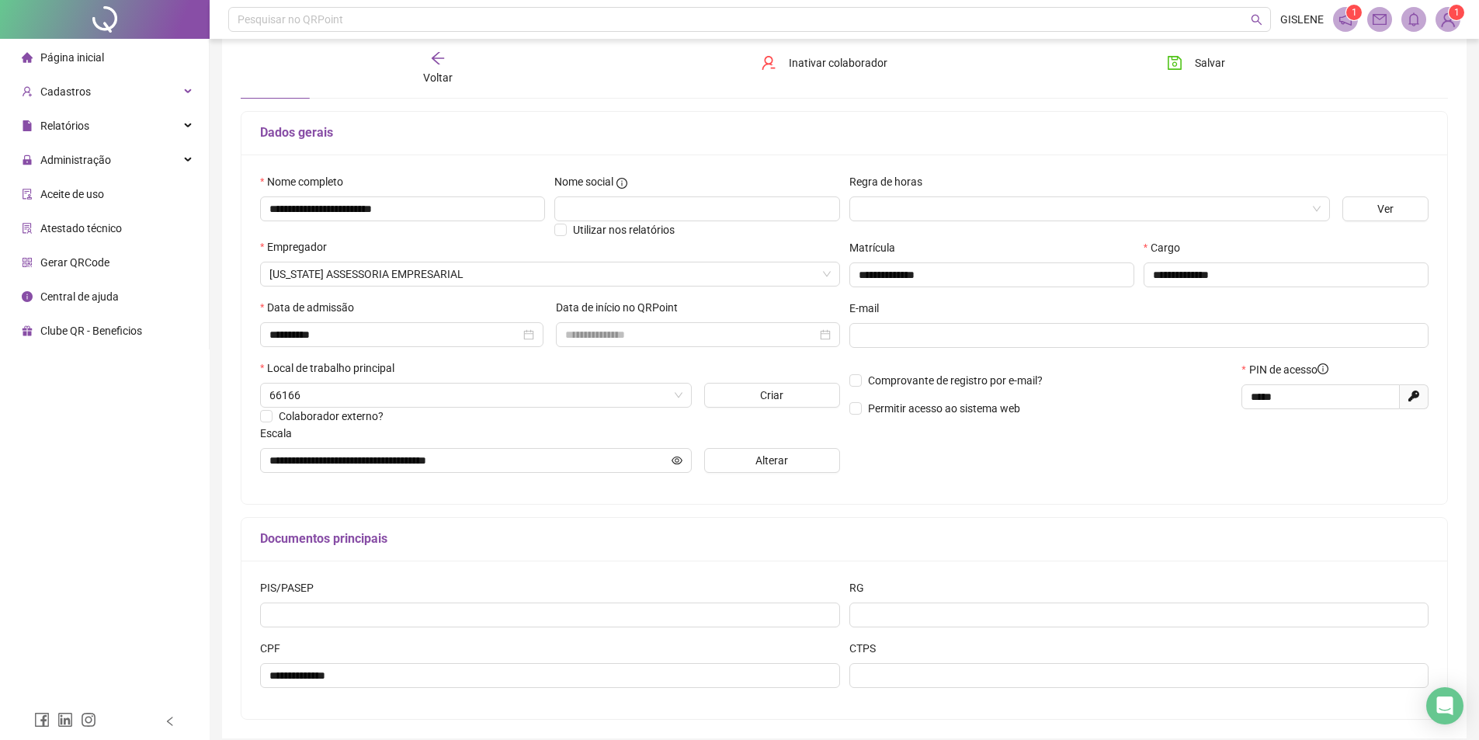
scroll to position [146, 0]
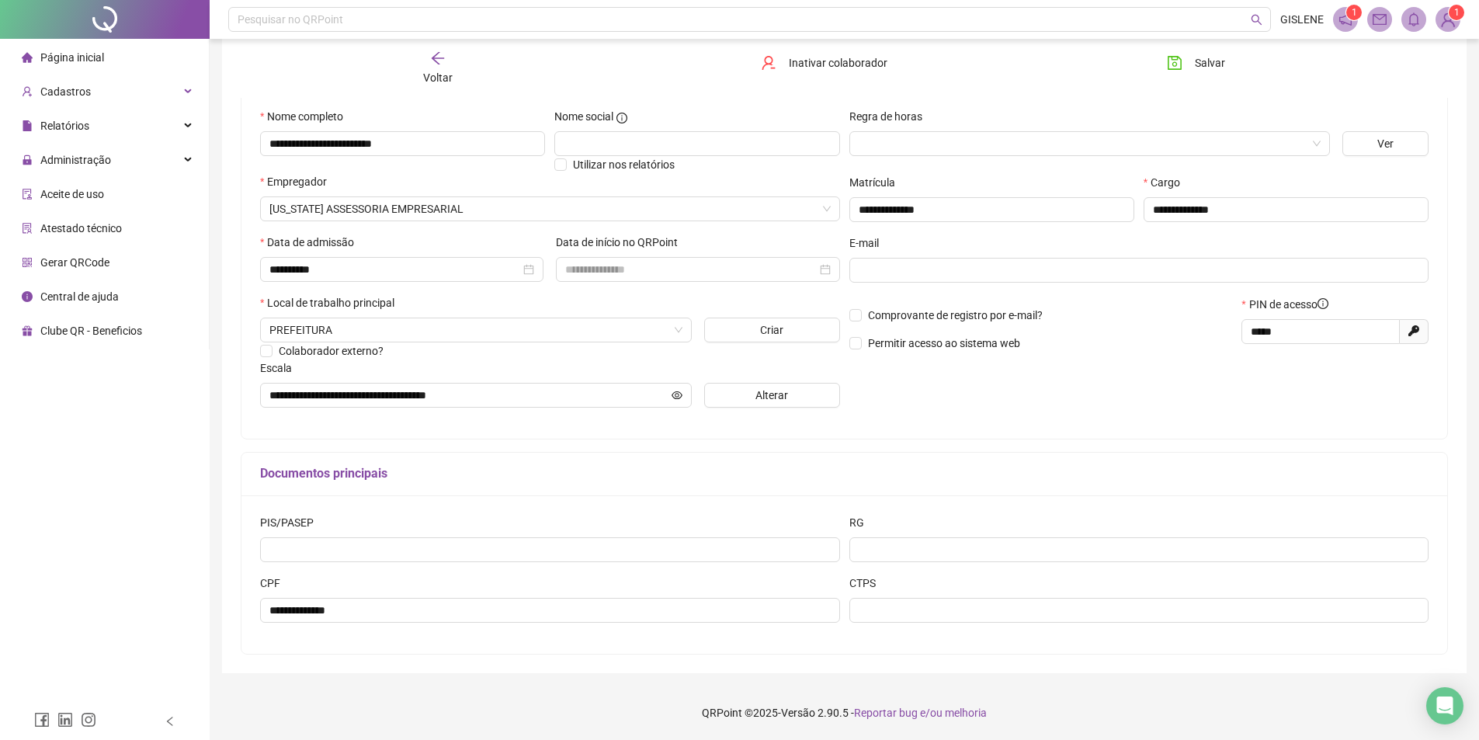
click at [443, 68] on div "Voltar" at bounding box center [437, 68] width 191 height 36
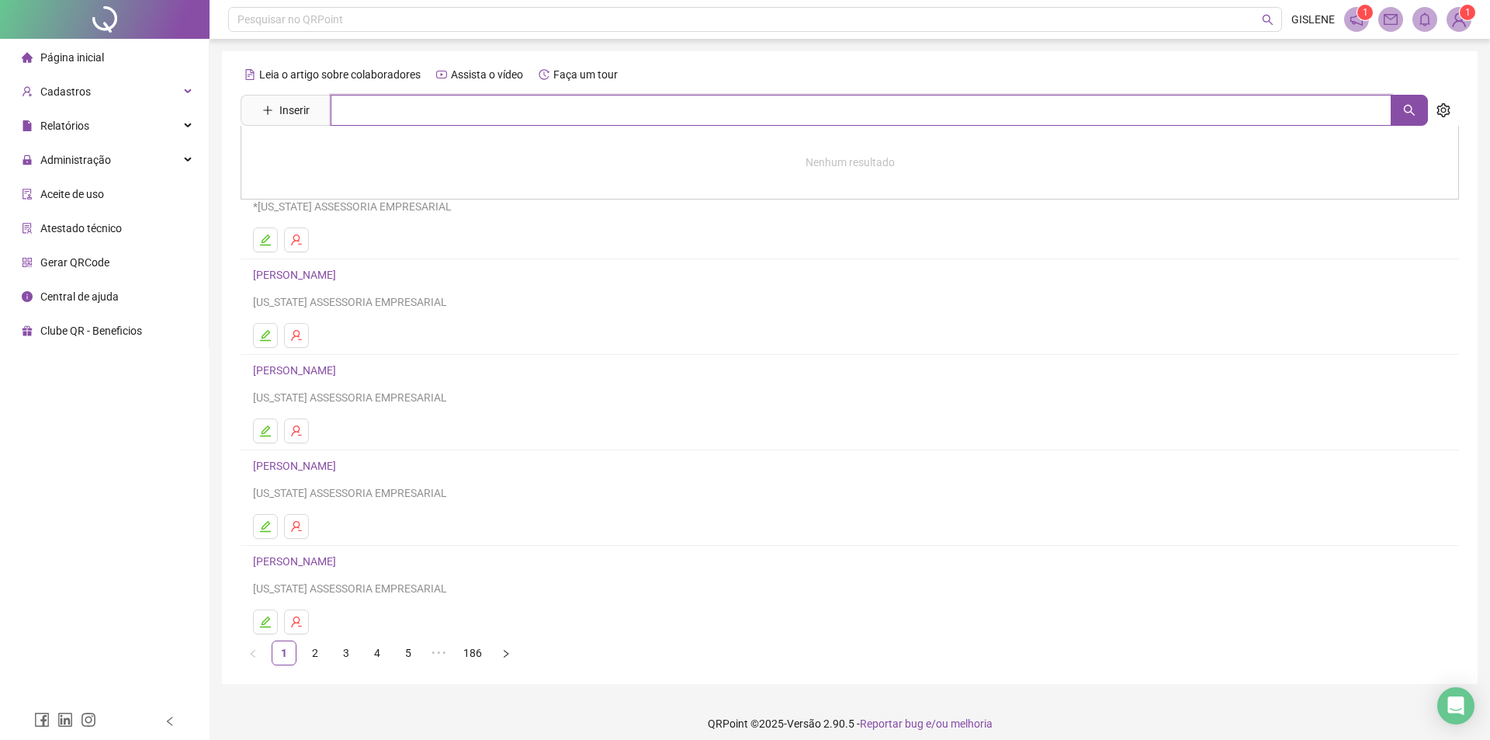
click at [453, 106] on input "text" at bounding box center [861, 110] width 1061 height 31
type input "********"
click at [352, 192] on link "[PERSON_NAME]" at bounding box center [310, 189] width 83 height 12
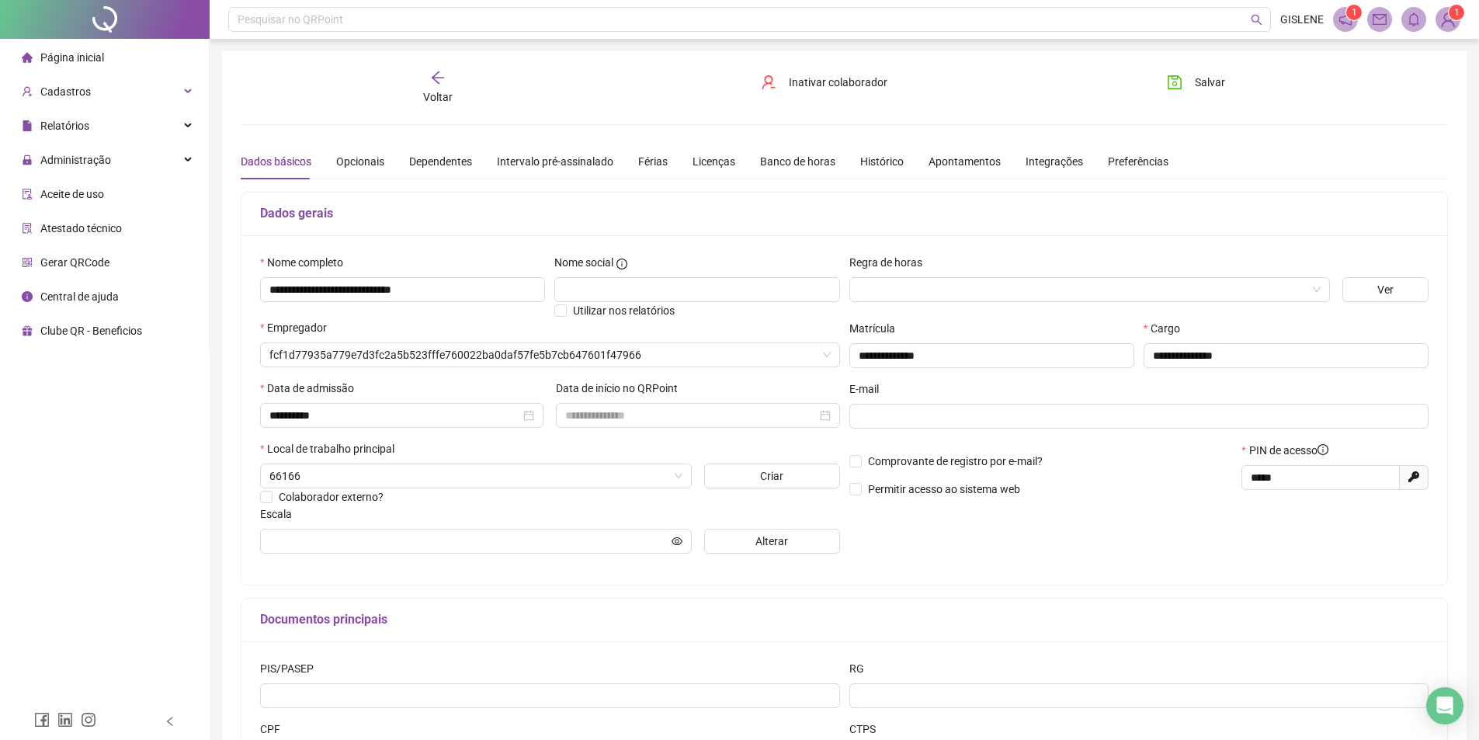
type input "**********"
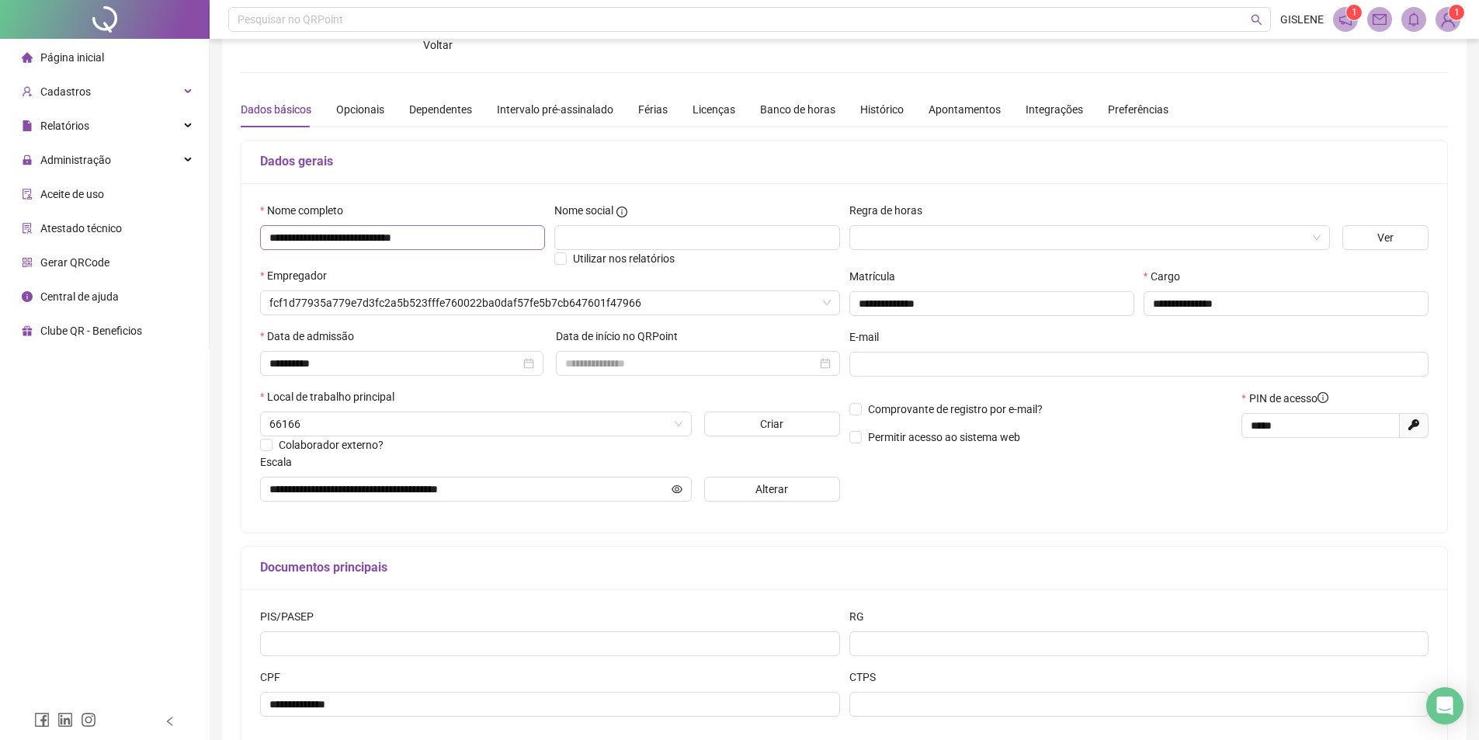
scroll to position [146, 0]
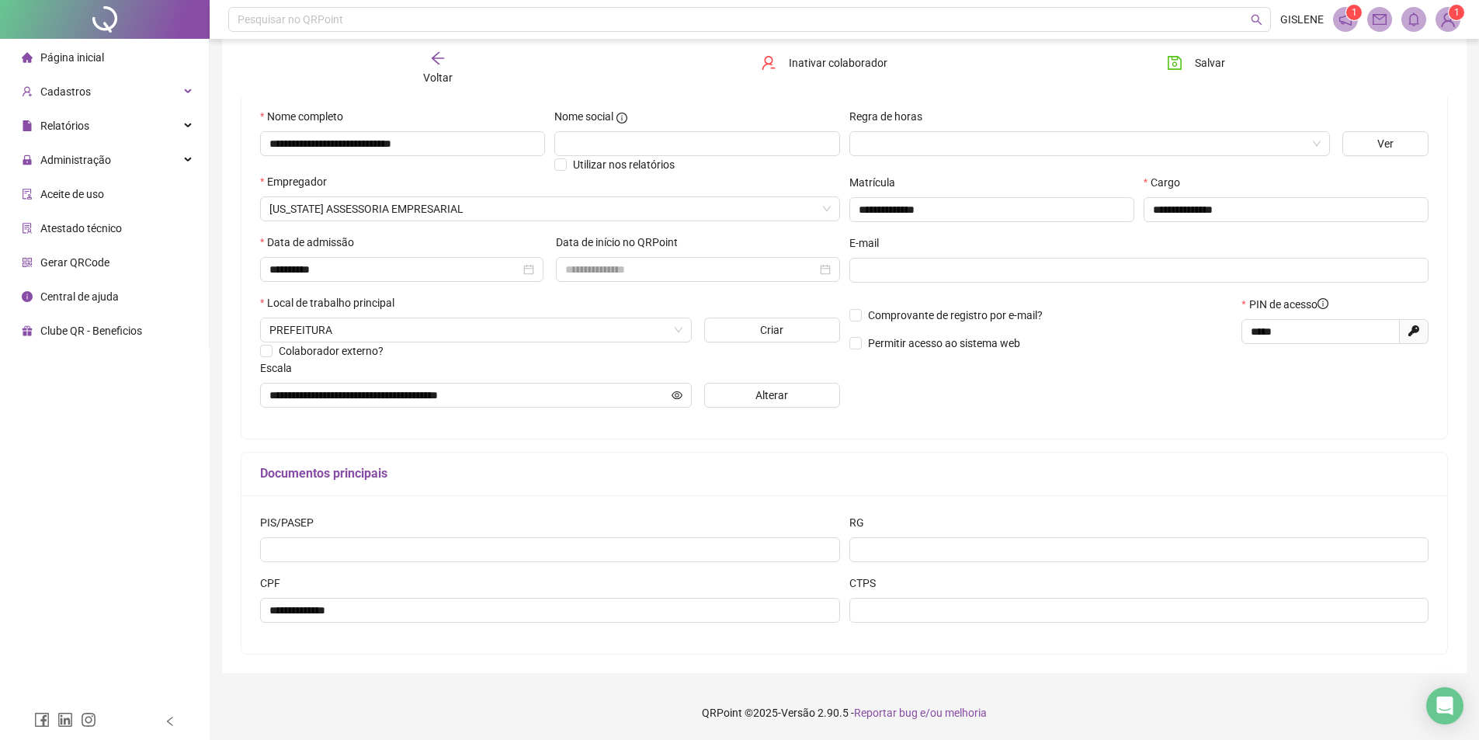
click at [442, 81] on span "Voltar" at bounding box center [437, 77] width 29 height 12
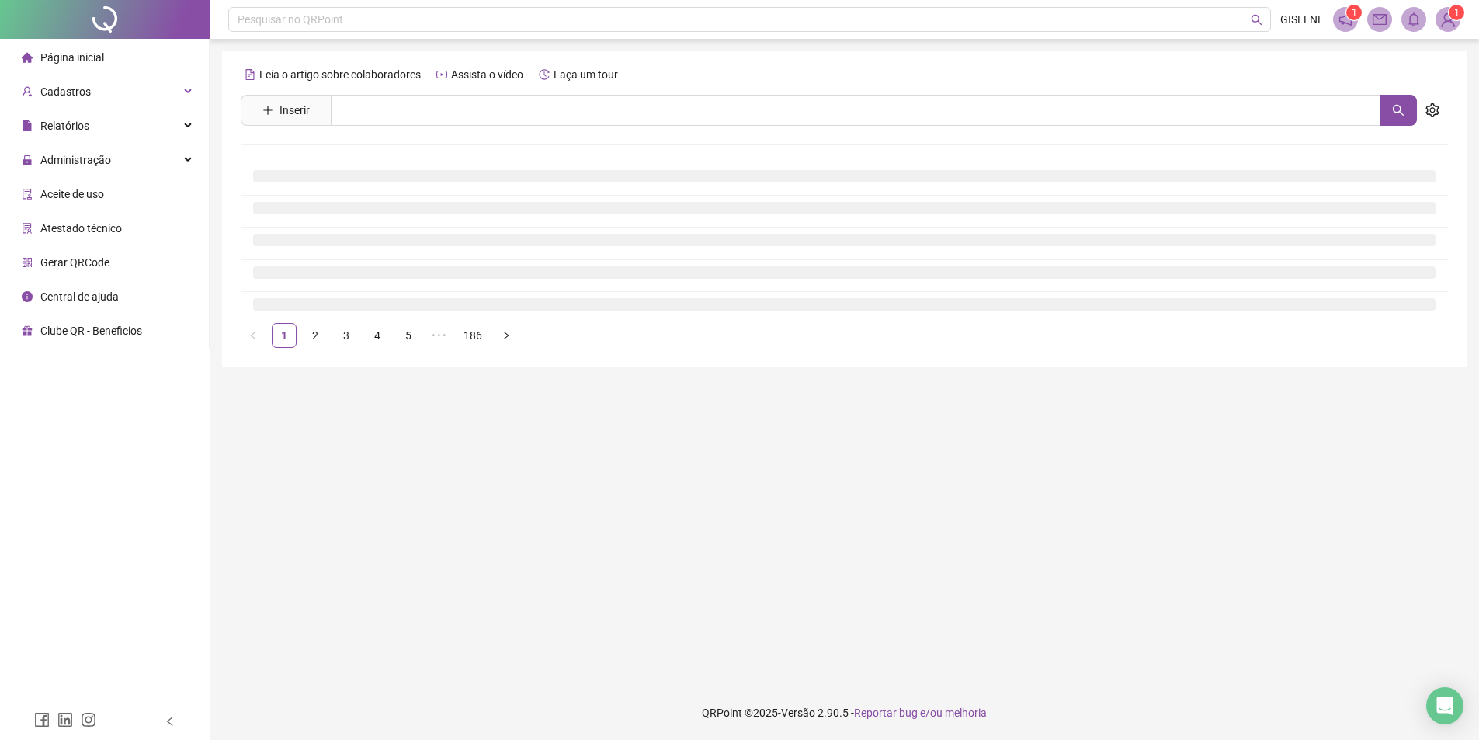
scroll to position [0, 0]
click at [435, 107] on input "text" at bounding box center [861, 110] width 1061 height 31
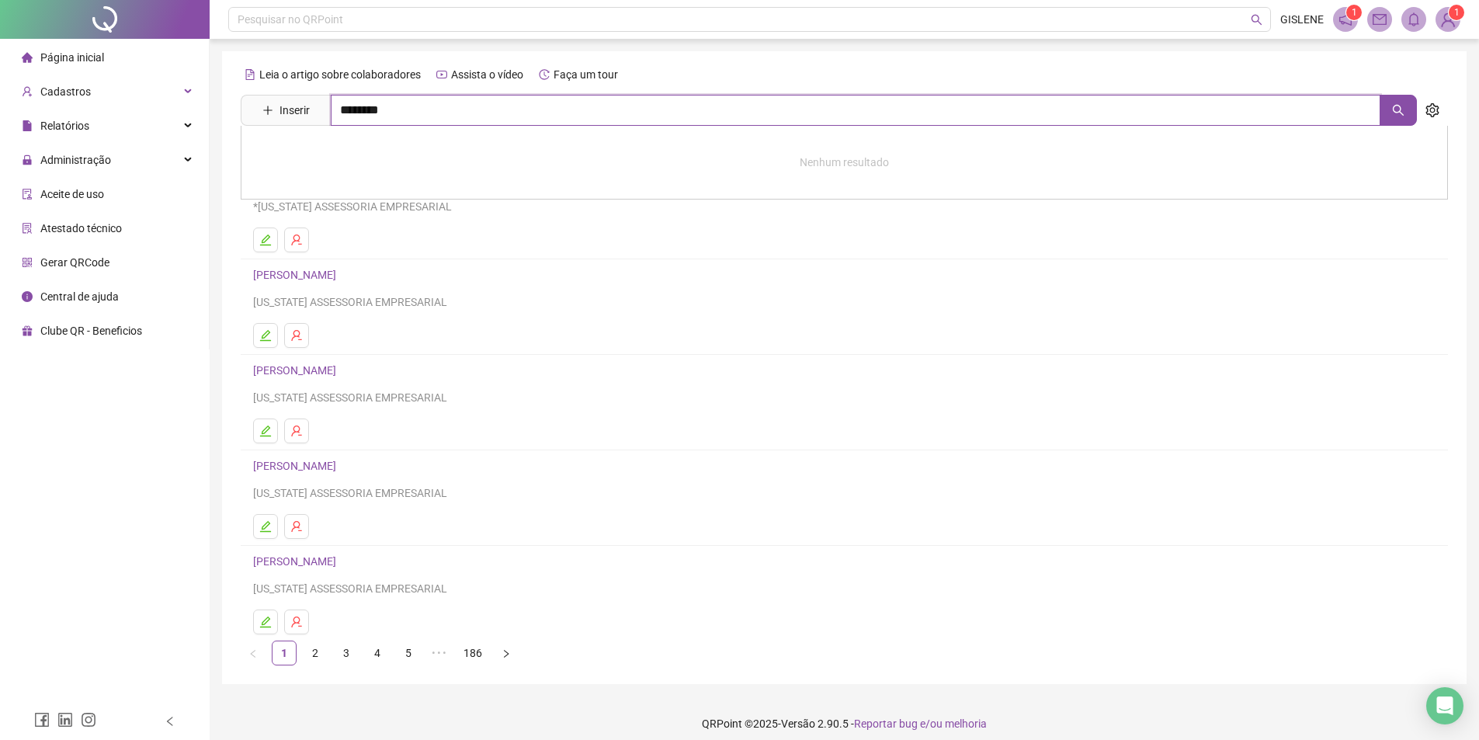
type input "********"
click at [352, 224] on link "[PERSON_NAME]" at bounding box center [310, 223] width 83 height 12
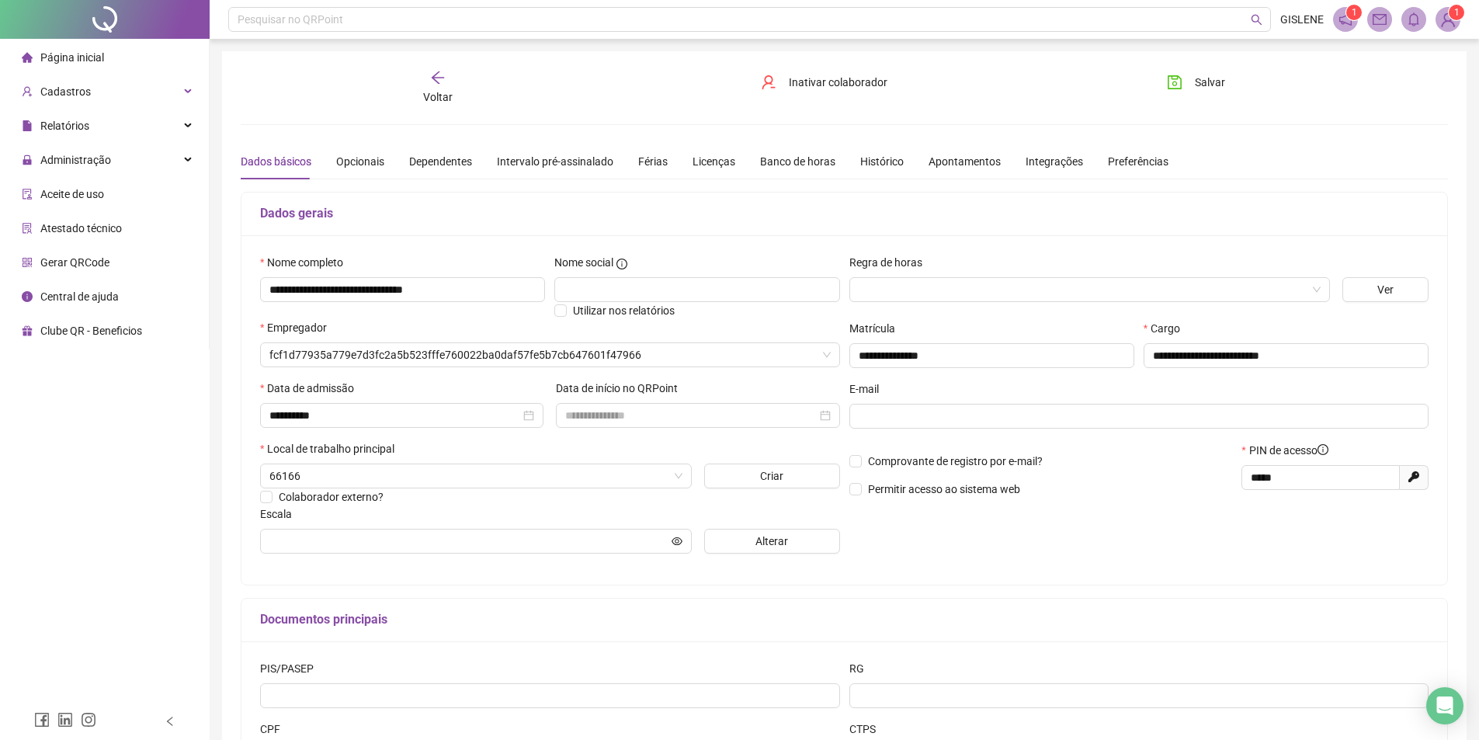
type input "**********"
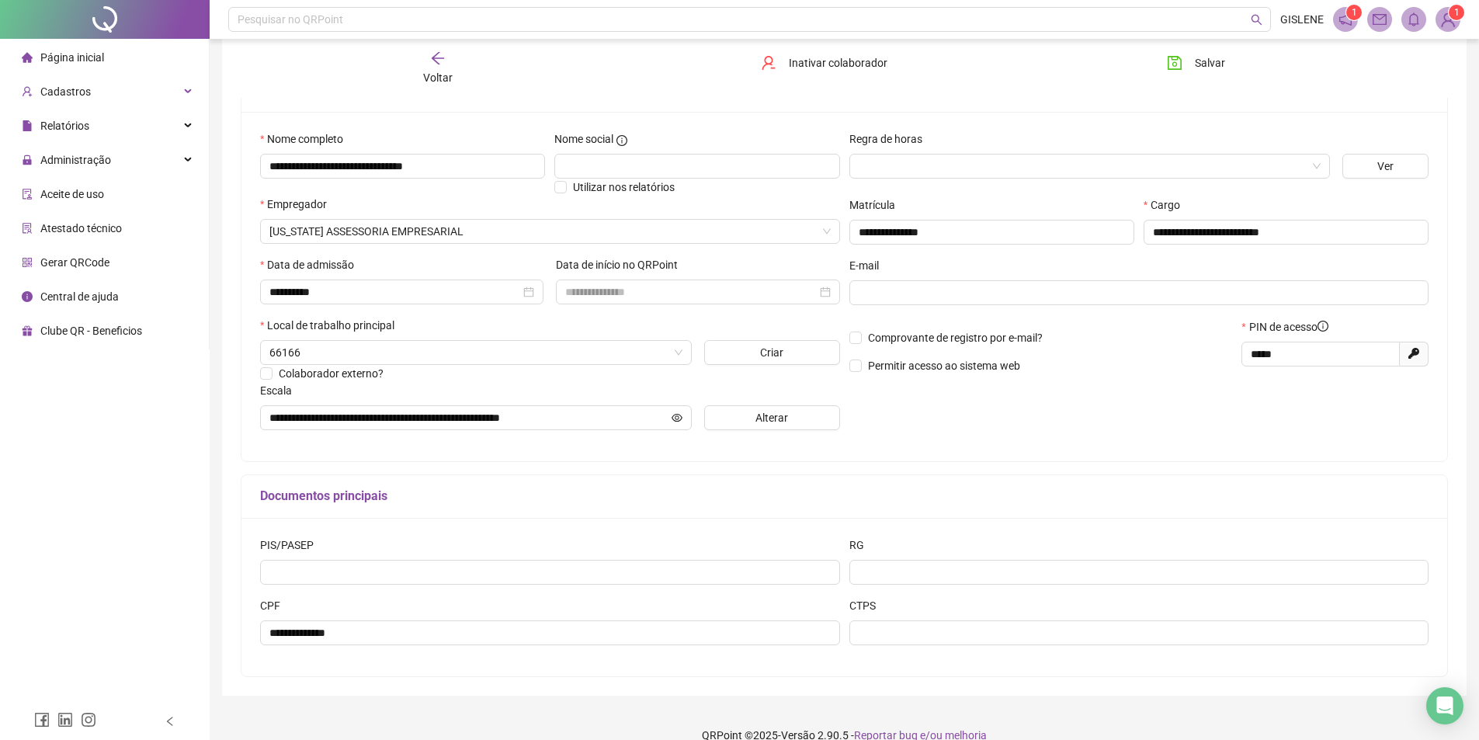
scroll to position [146, 0]
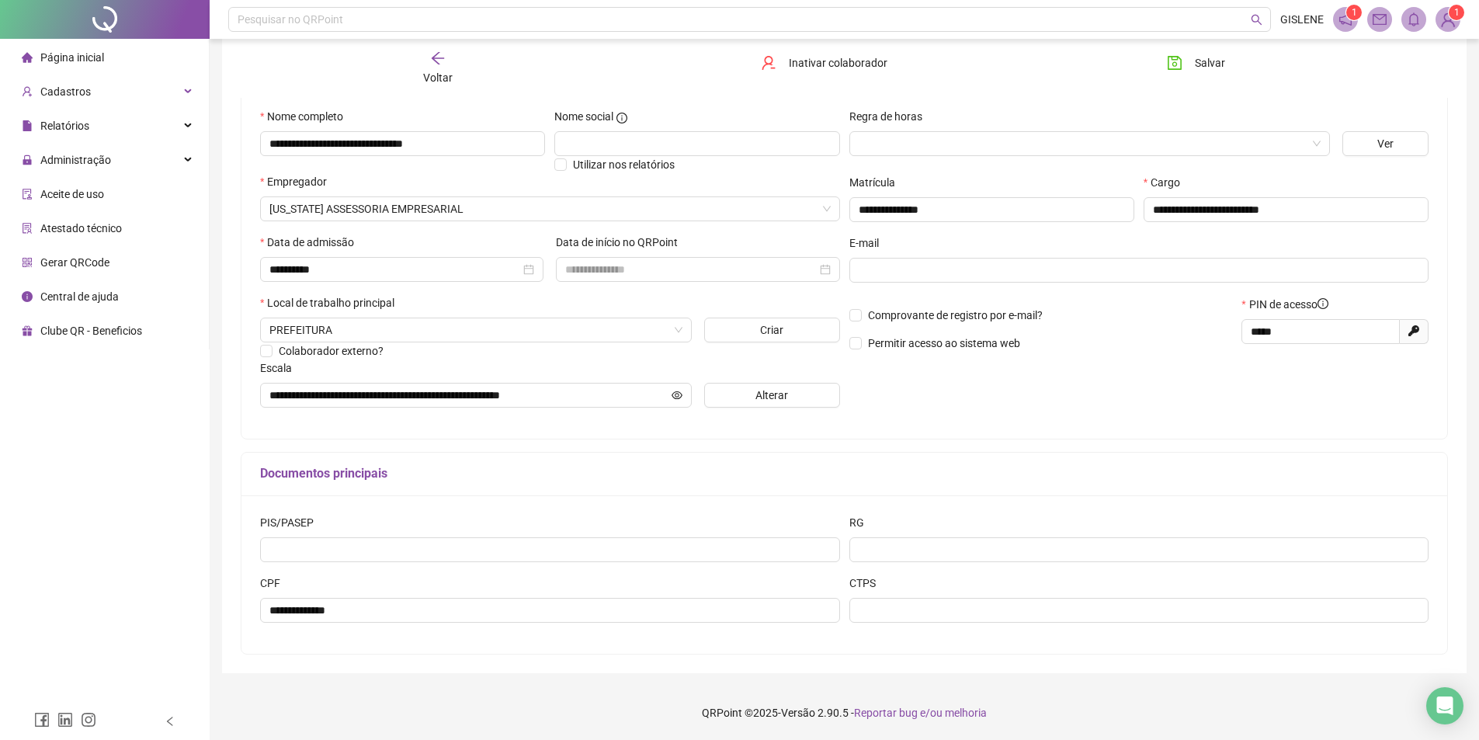
click at [438, 64] on icon "arrow-left" at bounding box center [438, 58] width 12 height 12
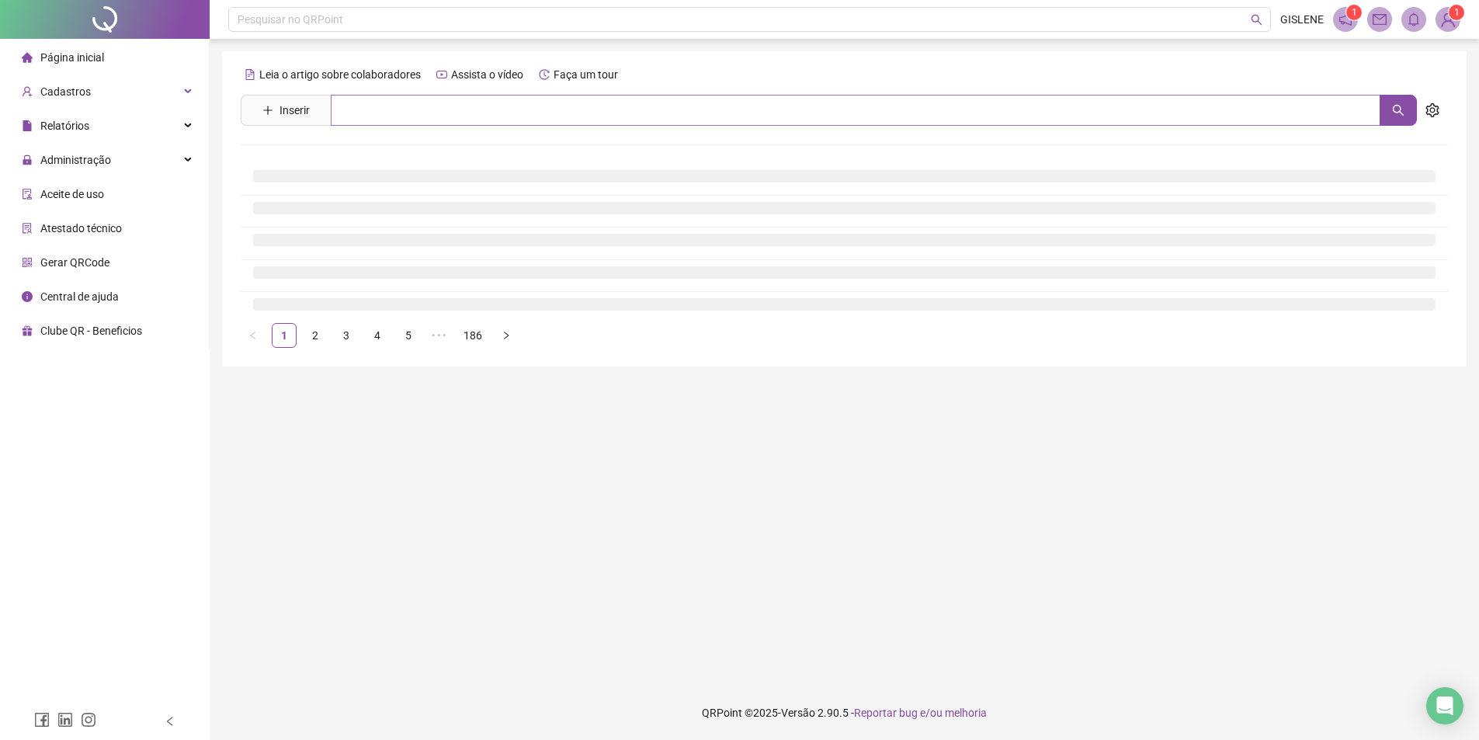
scroll to position [0, 0]
click at [447, 116] on input "text" at bounding box center [861, 110] width 1061 height 31
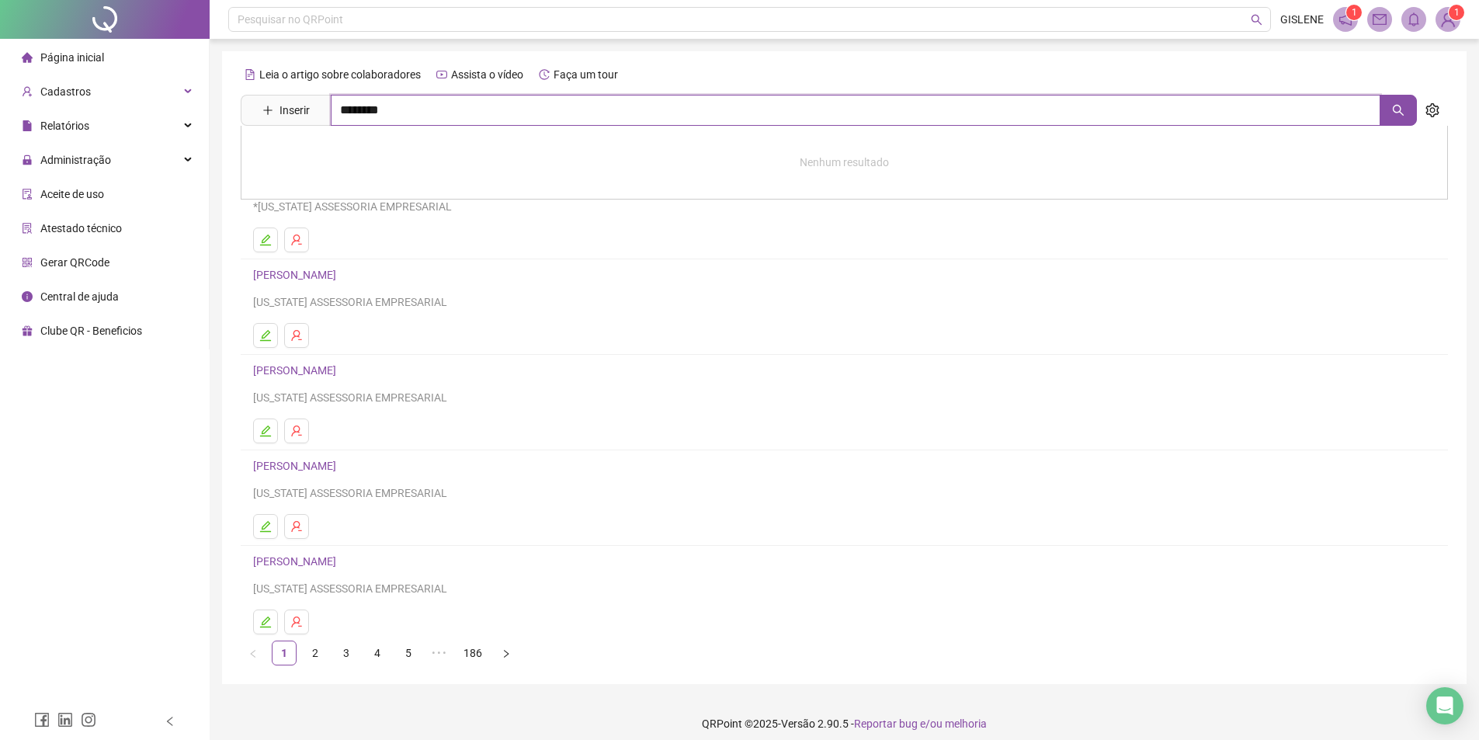
type input "********"
click at [352, 219] on link "[PERSON_NAME]" at bounding box center [310, 223] width 83 height 12
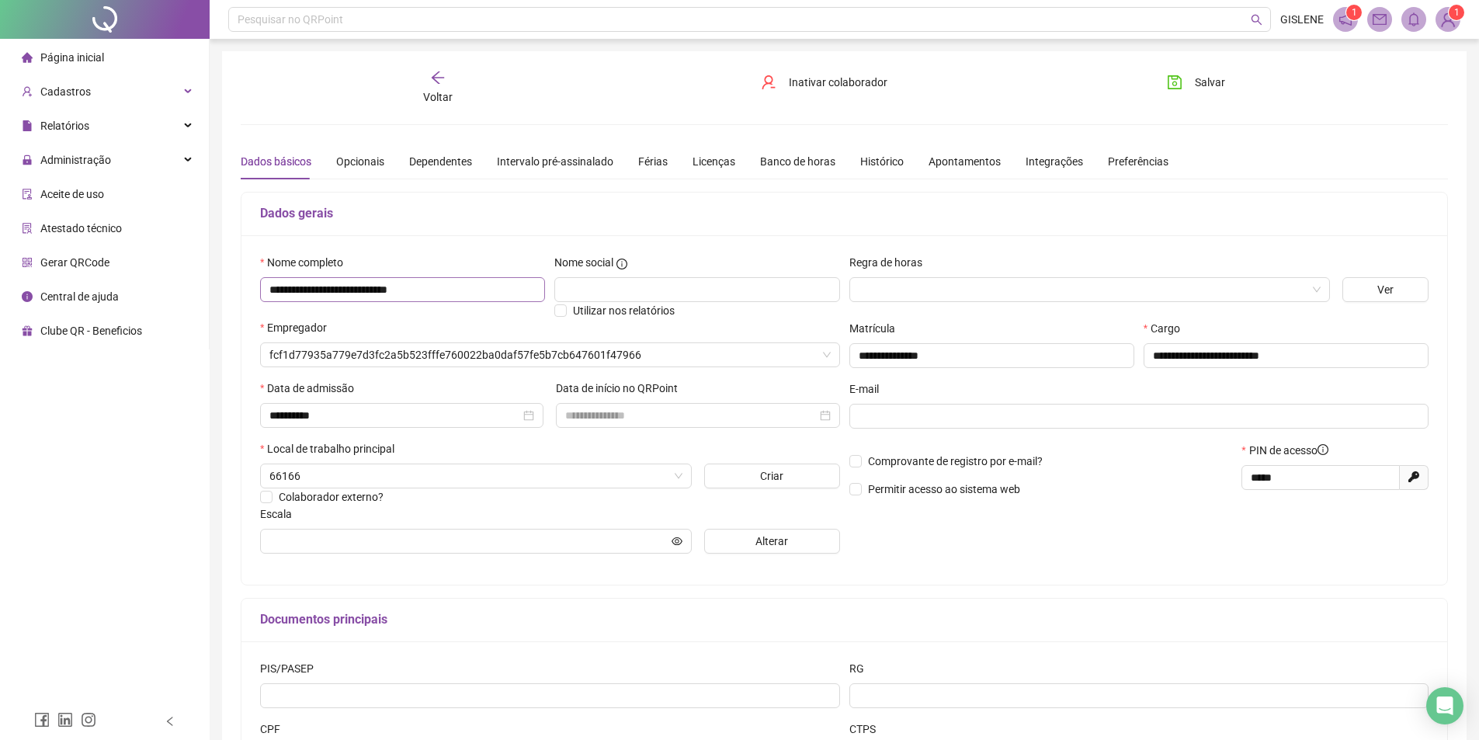
type input "**********"
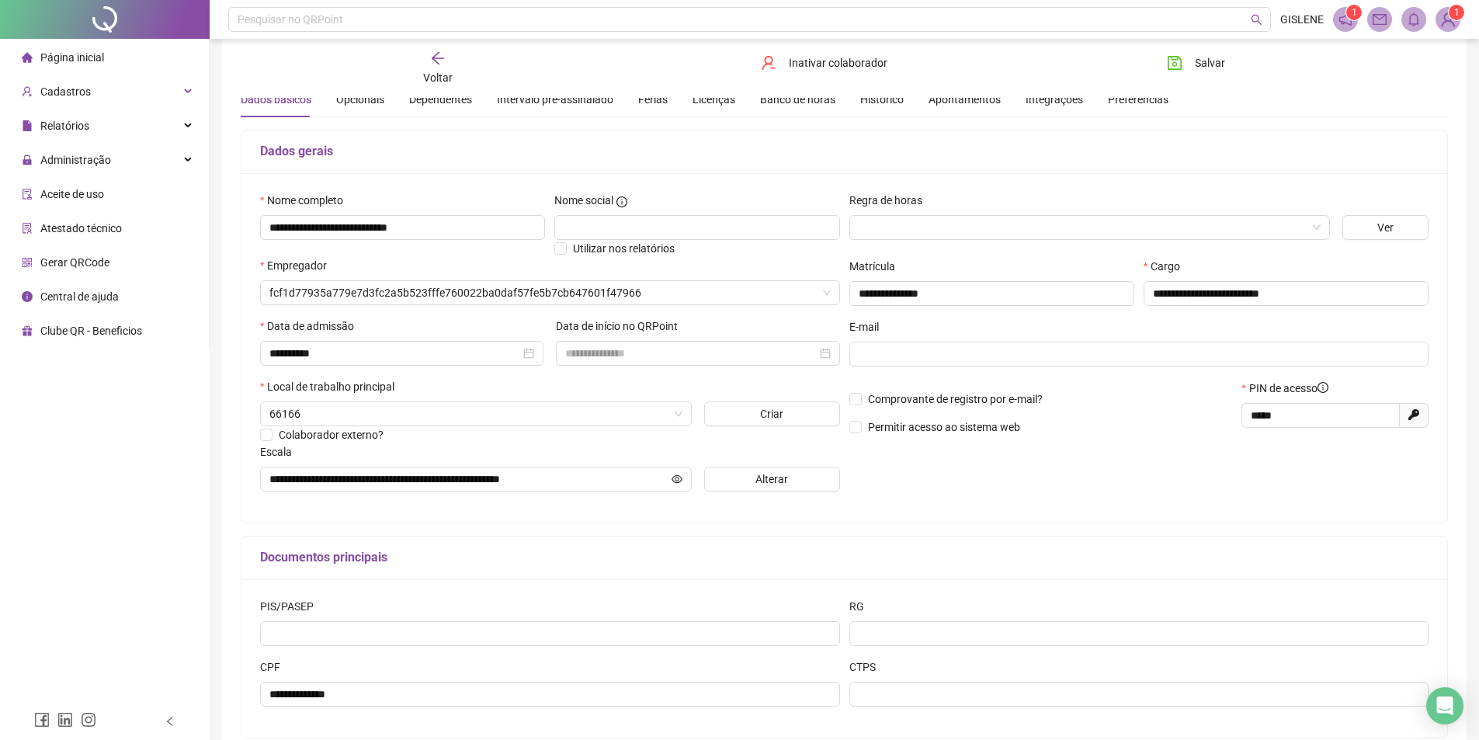
scroll to position [146, 0]
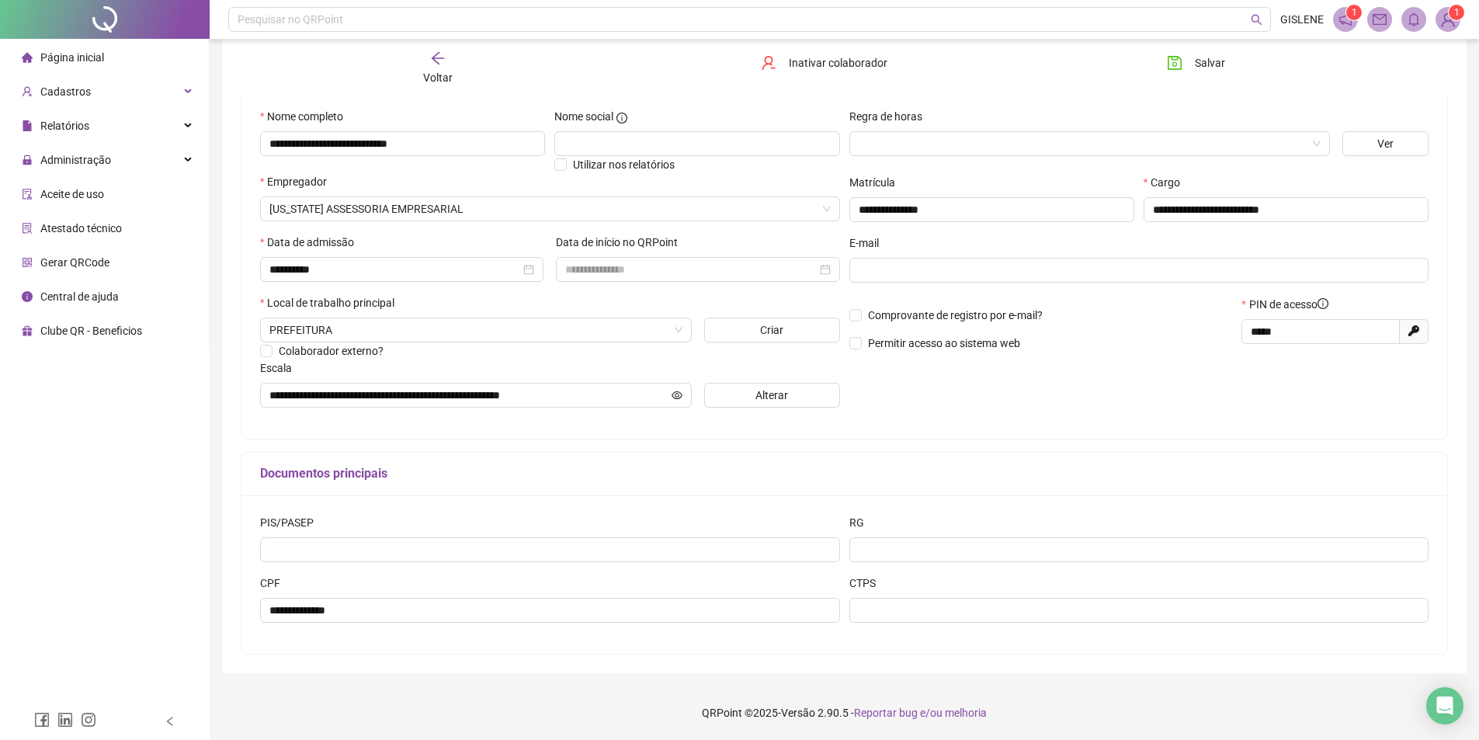
click at [436, 85] on div "Voltar" at bounding box center [437, 68] width 191 height 36
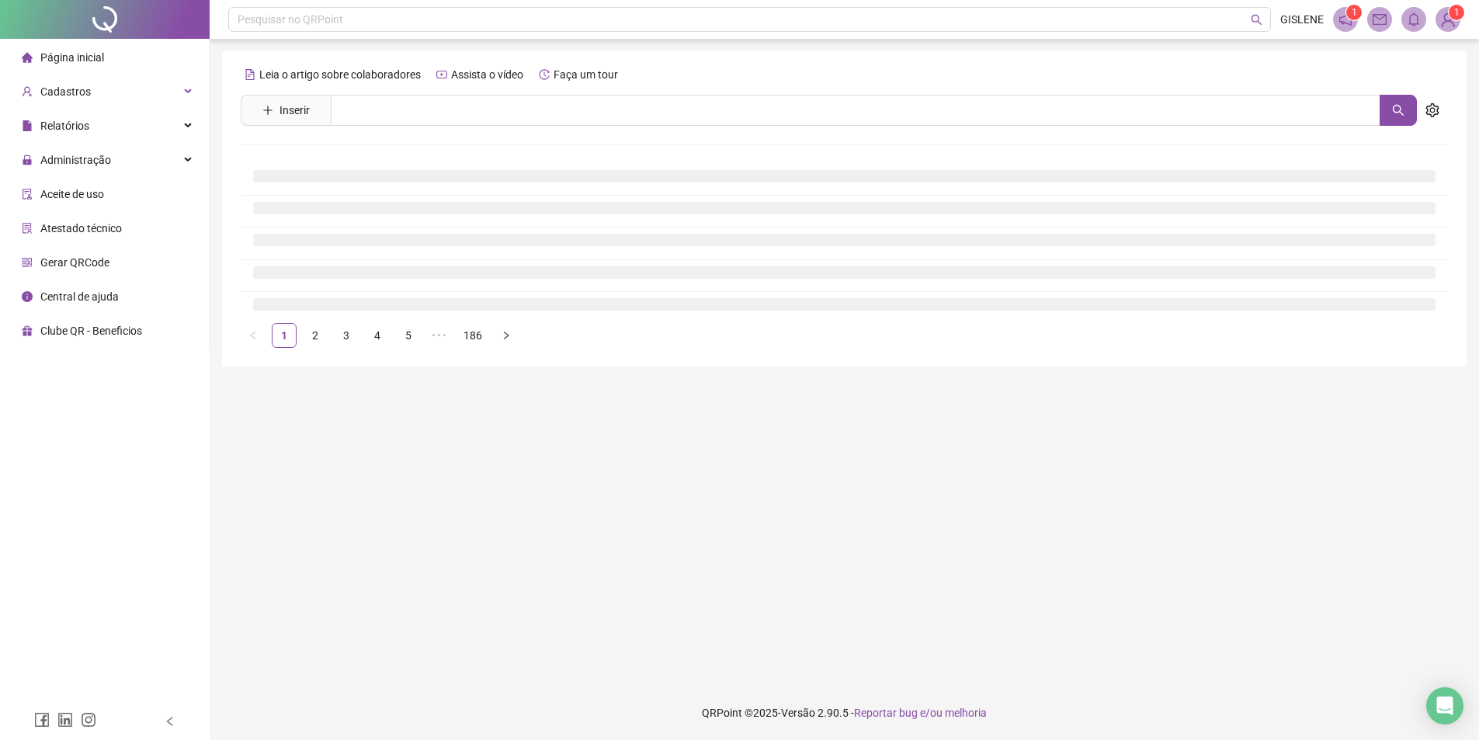
scroll to position [0, 0]
click at [452, 113] on input "text" at bounding box center [861, 110] width 1061 height 31
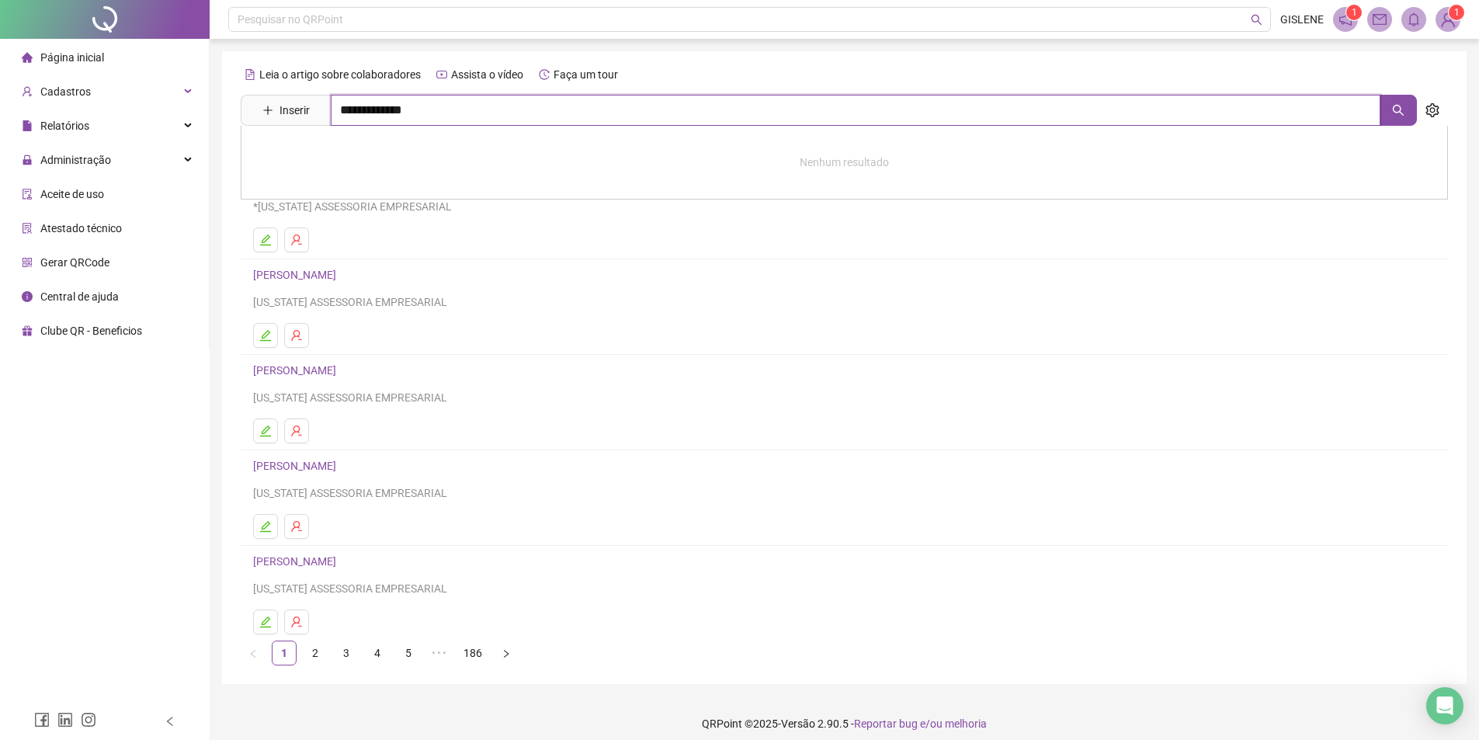
type input "**********"
click at [336, 155] on link "[PERSON_NAME]" at bounding box center [310, 156] width 83 height 12
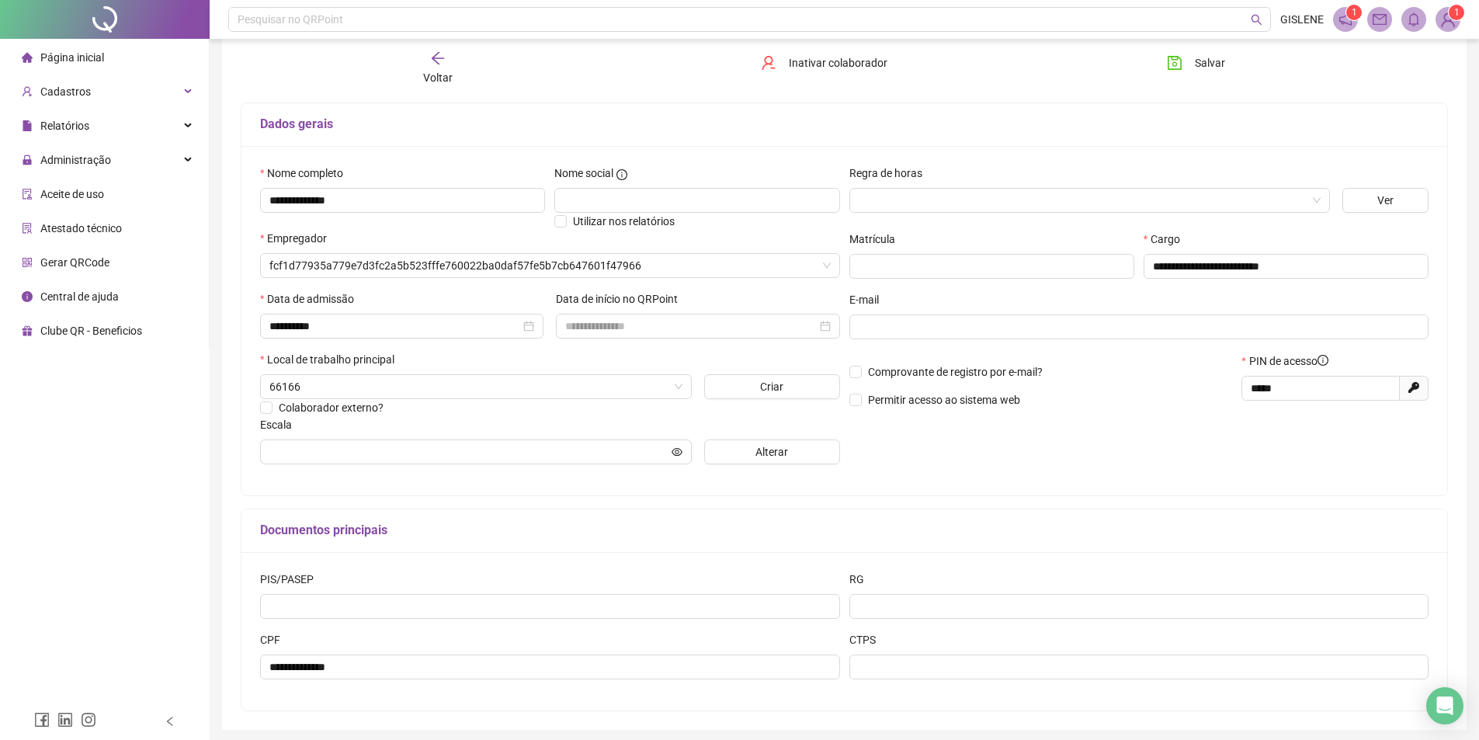
scroll to position [146, 0]
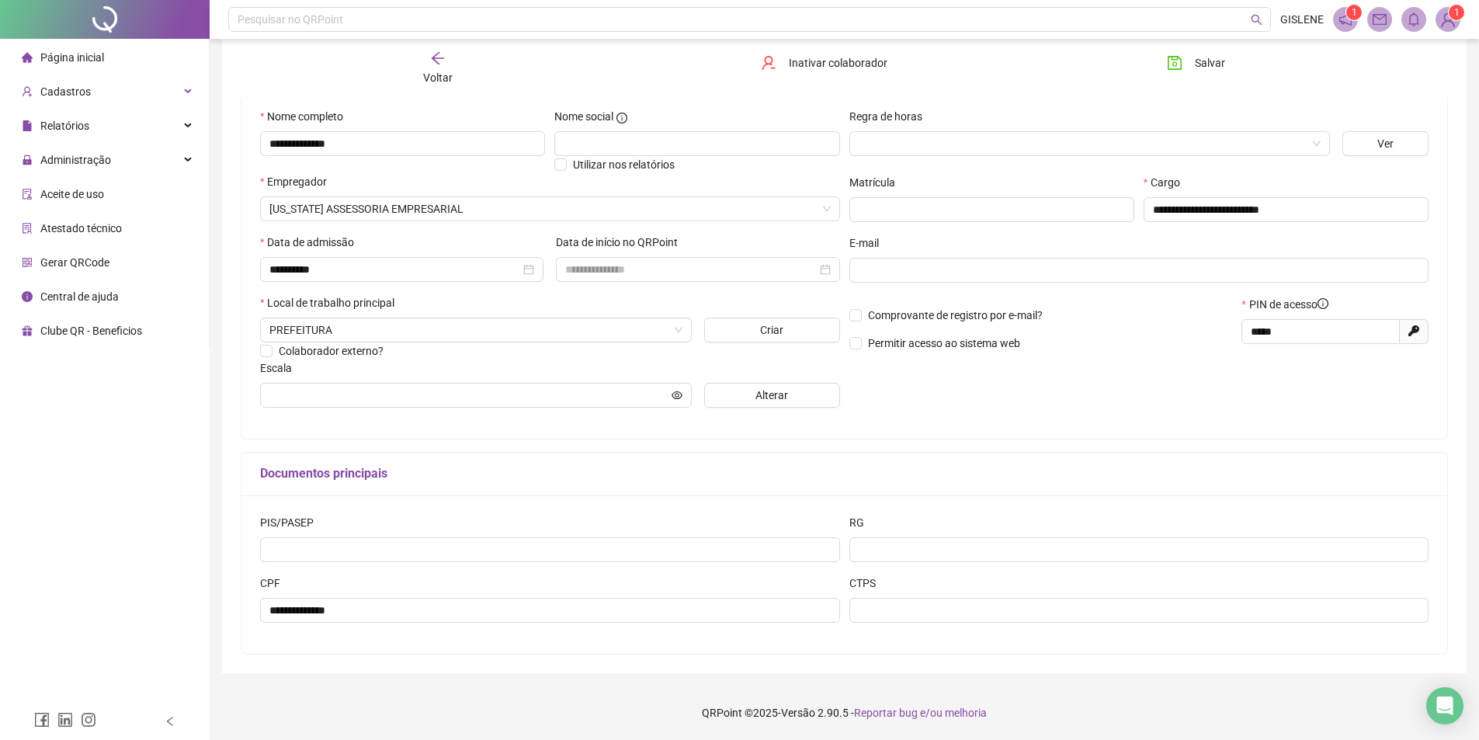
click at [445, 78] on span "Voltar" at bounding box center [437, 77] width 29 height 12
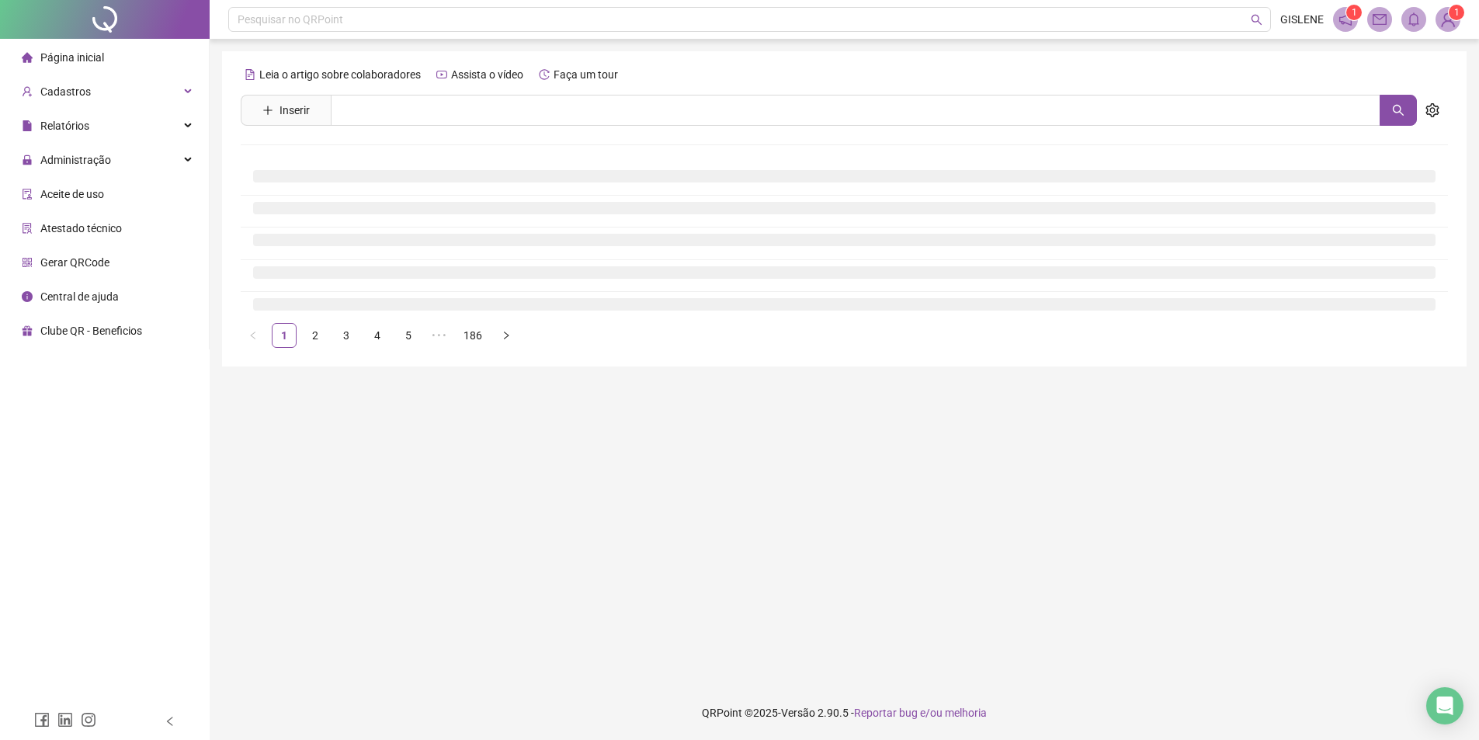
scroll to position [0, 0]
click at [454, 121] on input "text" at bounding box center [861, 110] width 1061 height 31
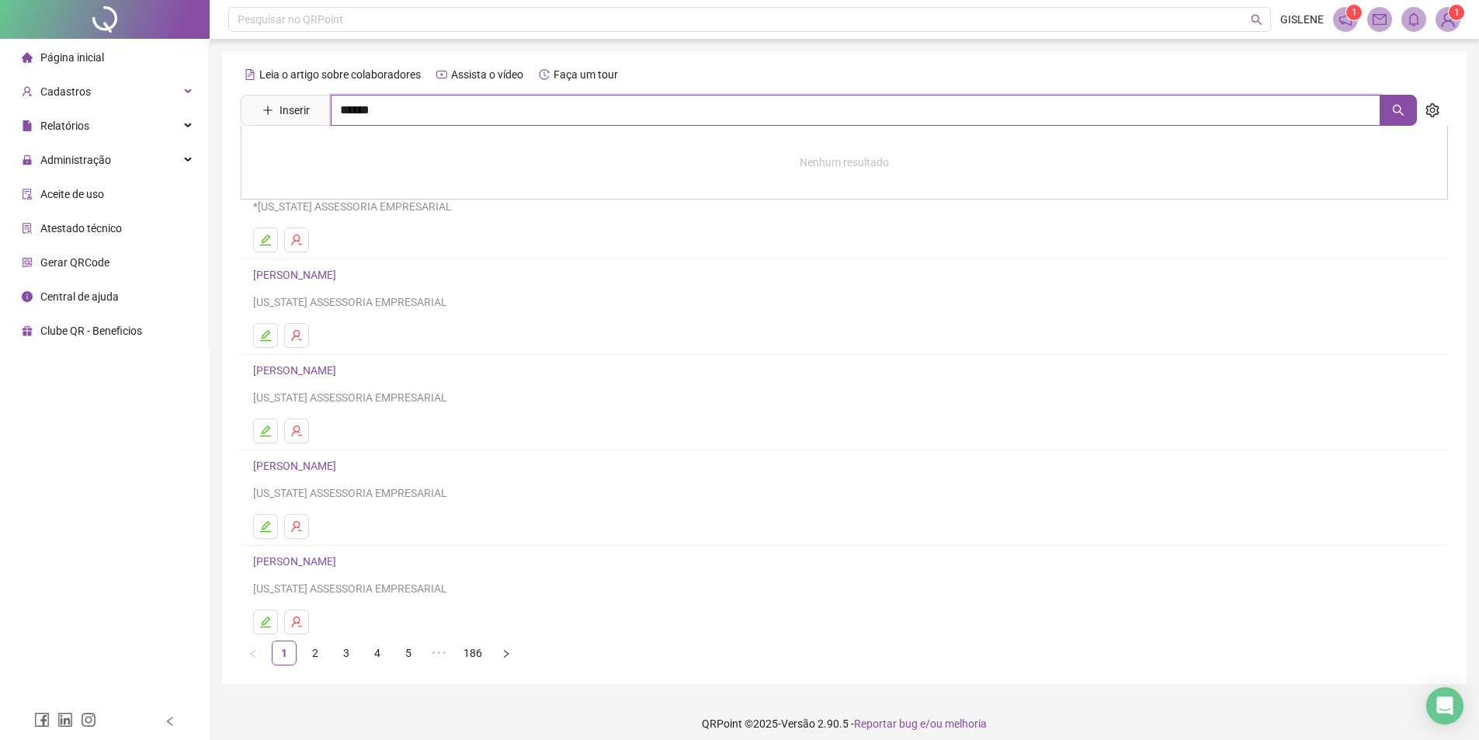
type input "******"
click at [352, 150] on link "[PERSON_NAME]" at bounding box center [310, 156] width 83 height 12
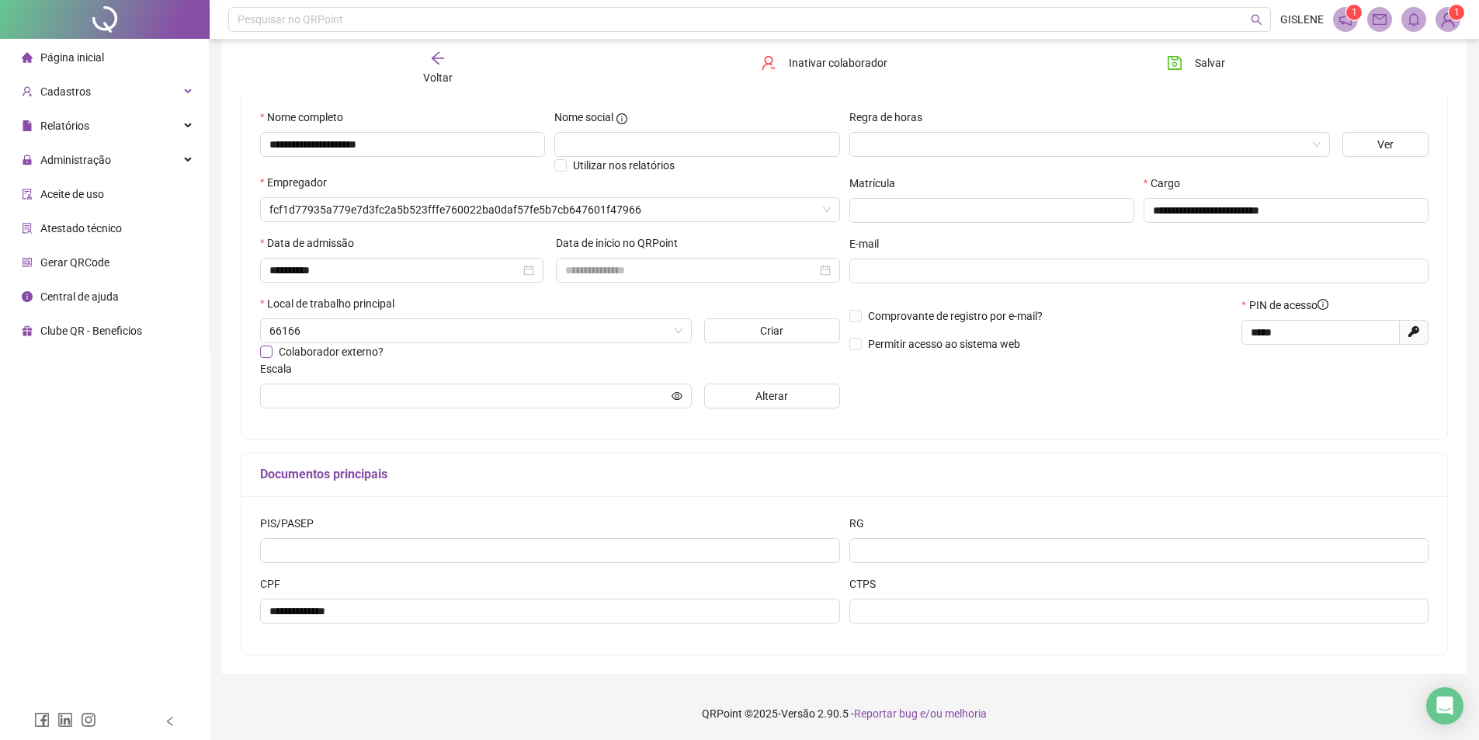
scroll to position [146, 0]
click at [435, 61] on icon "arrow-left" at bounding box center [438, 58] width 12 height 12
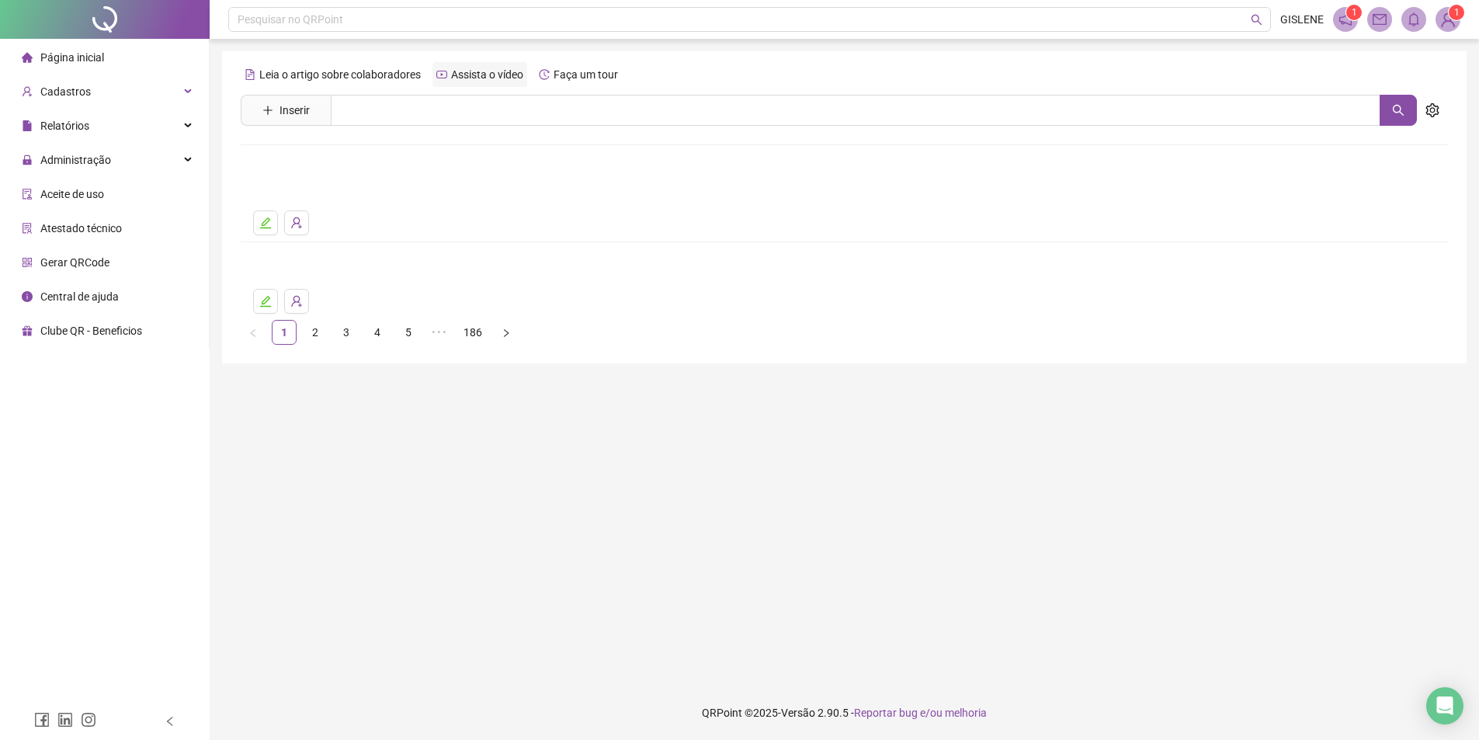
scroll to position [0, 0]
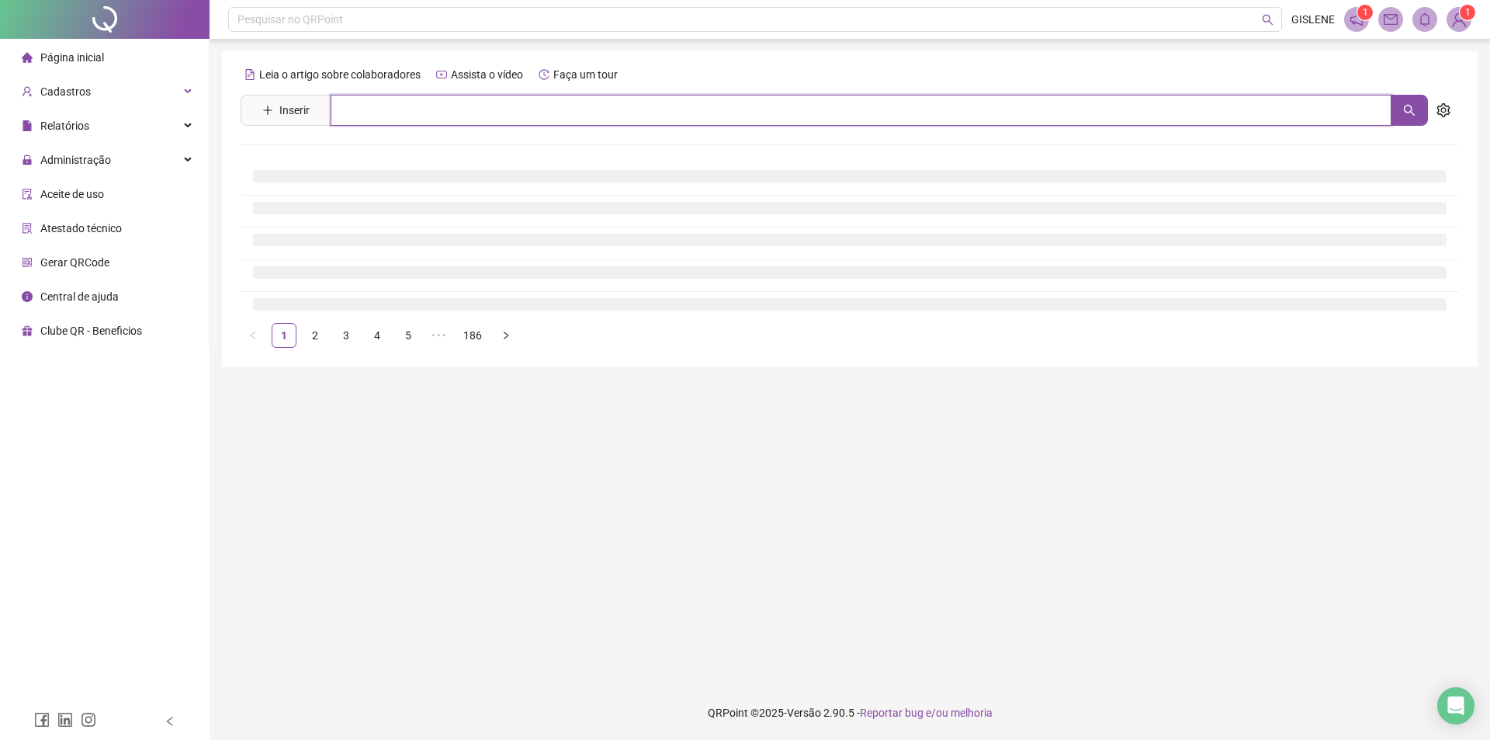
click at [432, 119] on input "text" at bounding box center [861, 110] width 1061 height 31
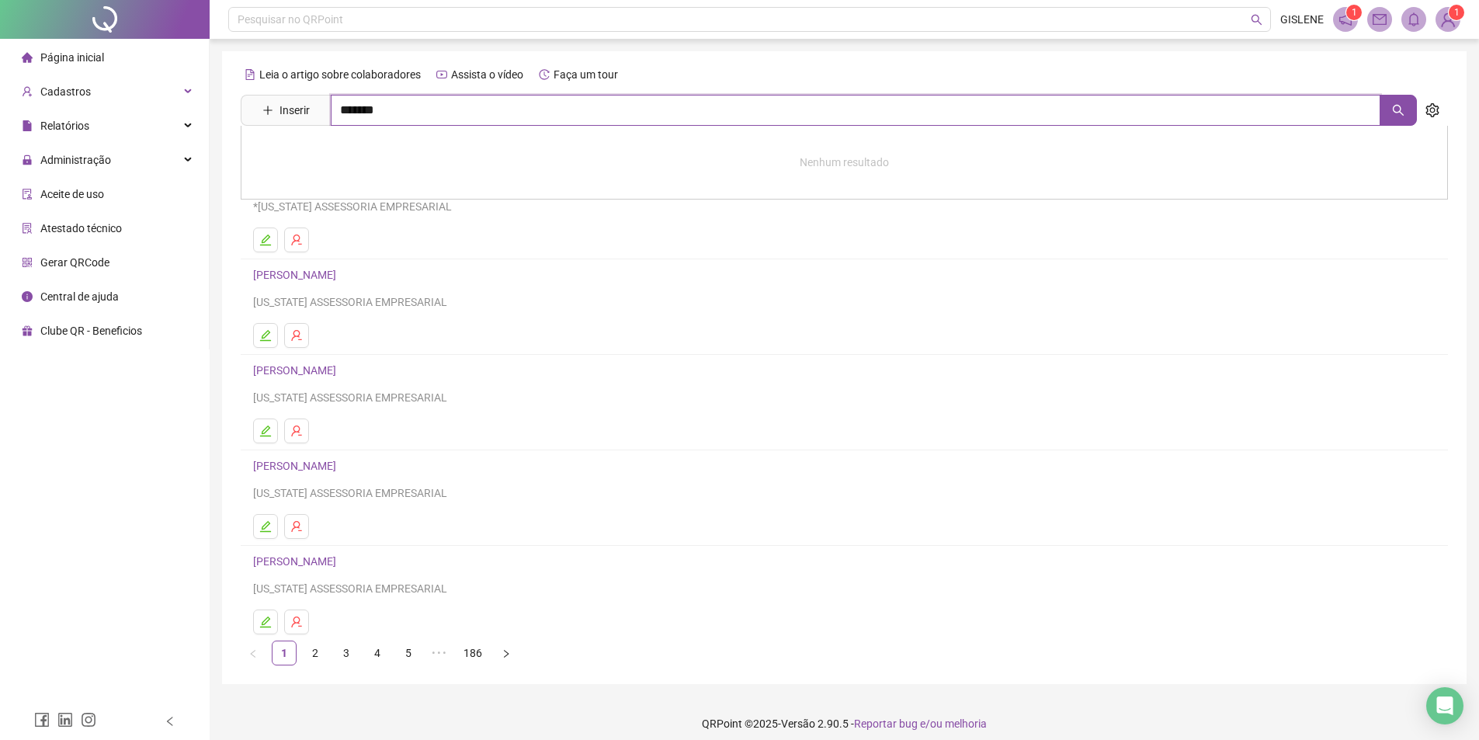
type input "*******"
click at [352, 155] on link "[PERSON_NAME]" at bounding box center [310, 156] width 83 height 12
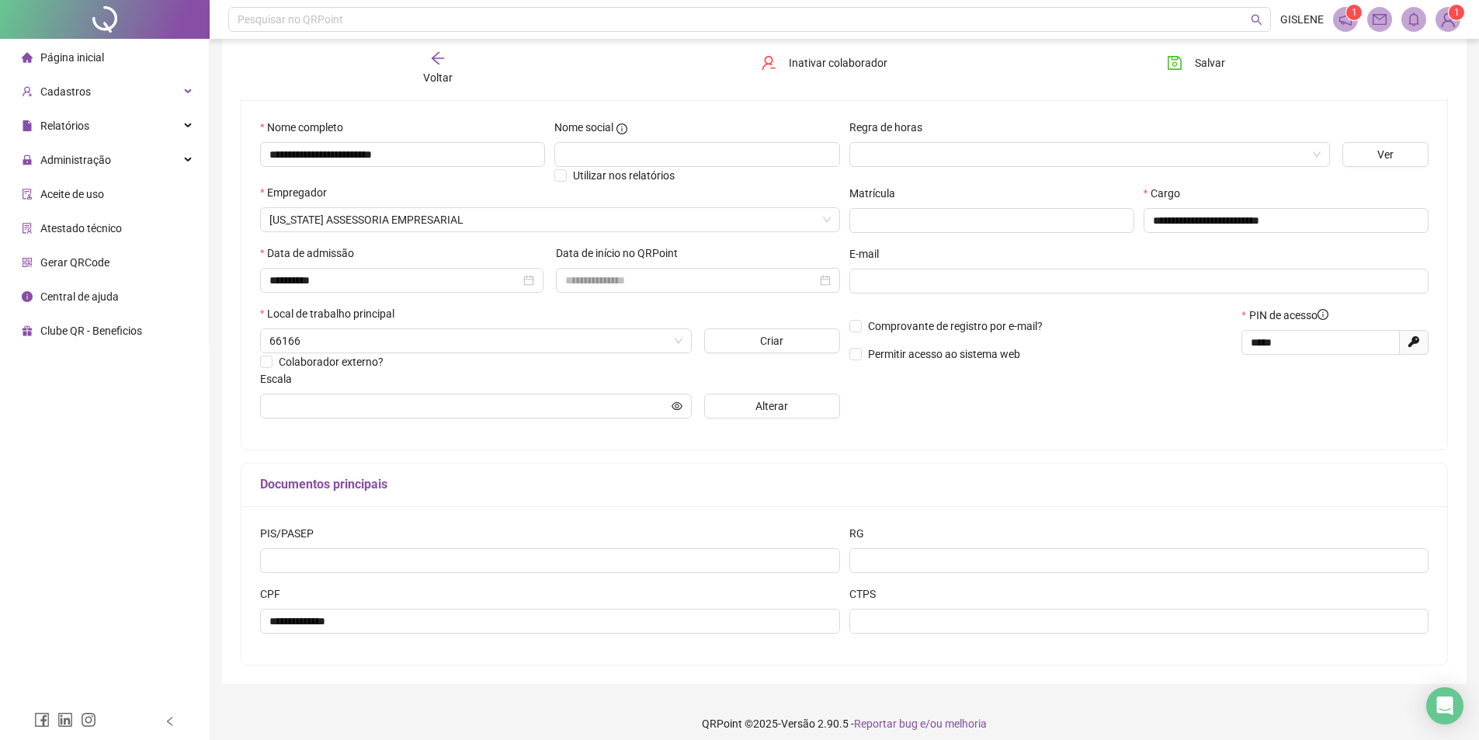
scroll to position [146, 0]
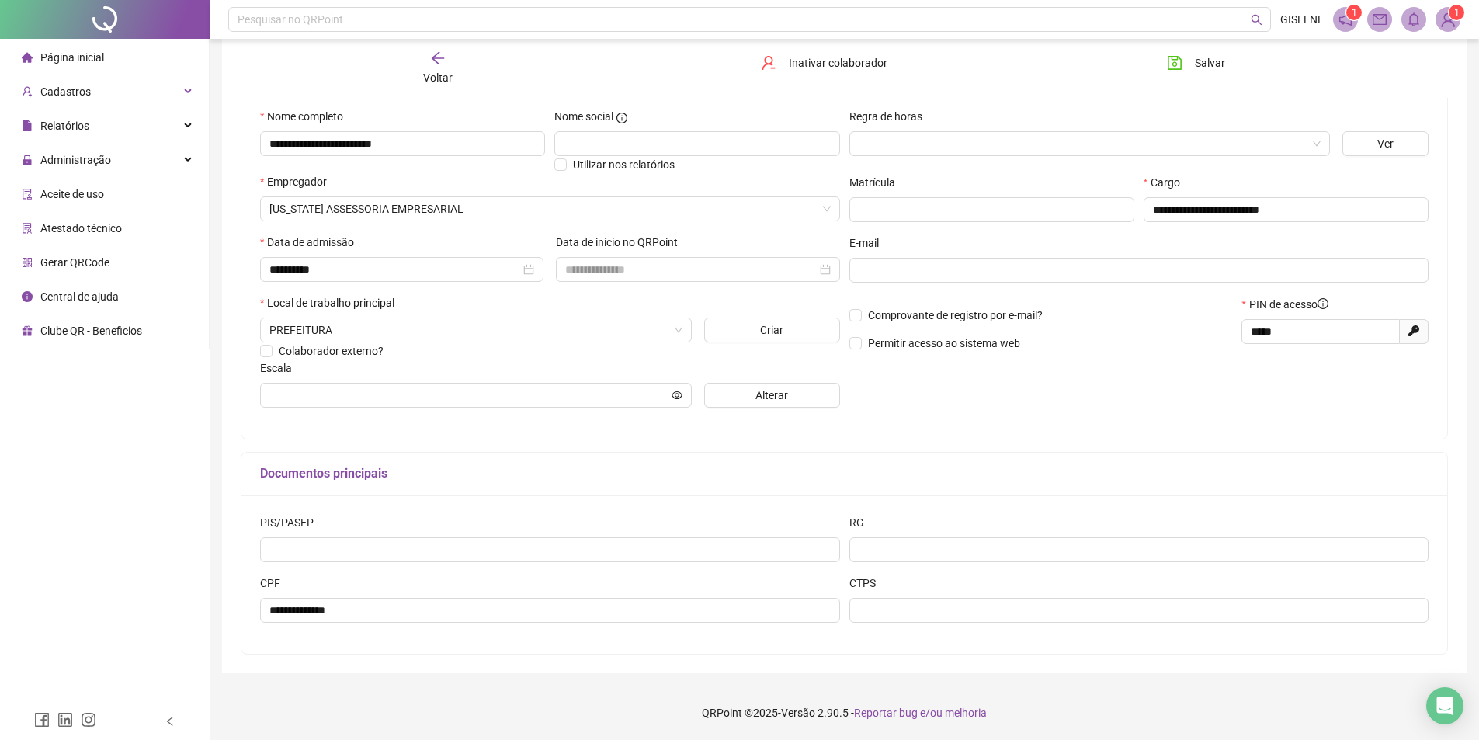
click at [445, 63] on div "Voltar" at bounding box center [437, 68] width 191 height 36
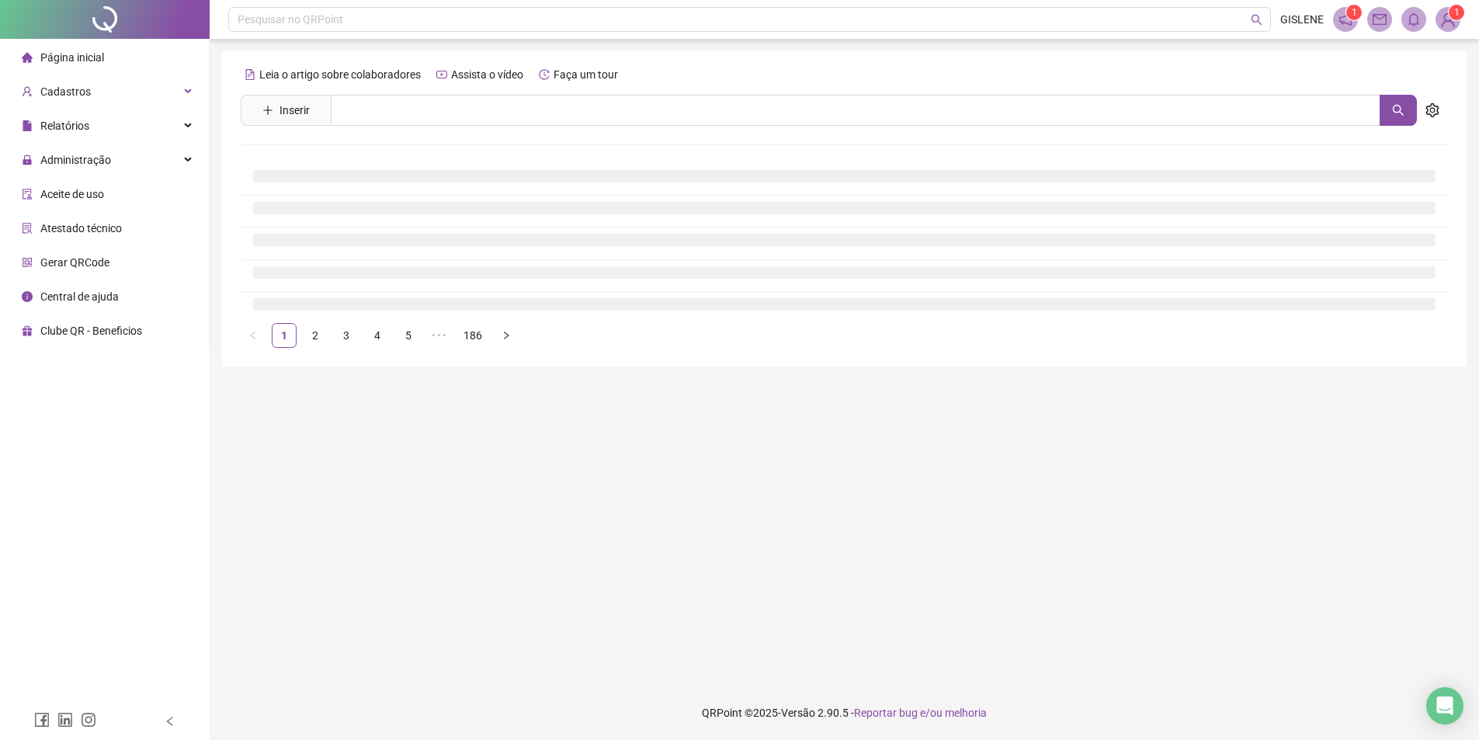
scroll to position [0, 0]
click at [448, 114] on input "text" at bounding box center [861, 110] width 1061 height 31
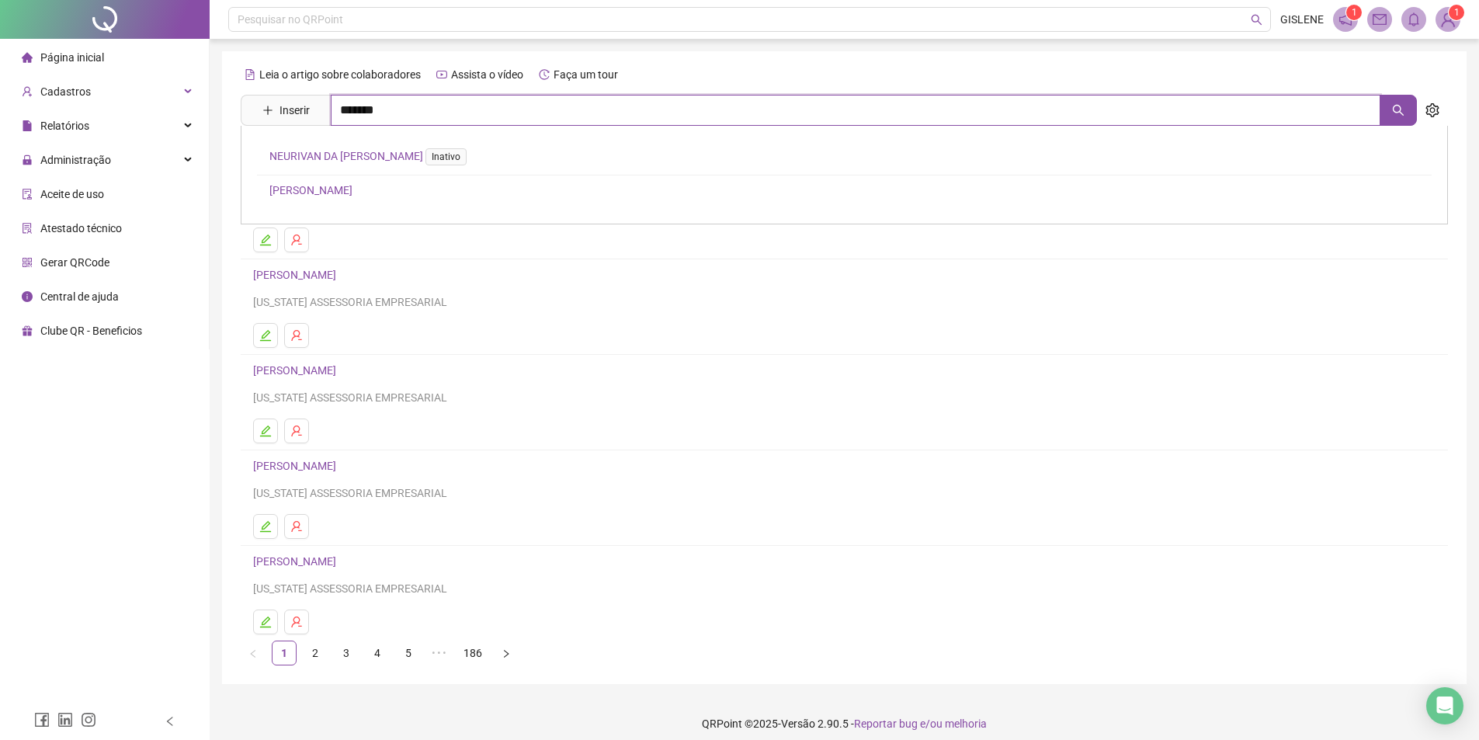
type input "******"
click at [352, 222] on link "[PERSON_NAME]" at bounding box center [310, 223] width 83 height 12
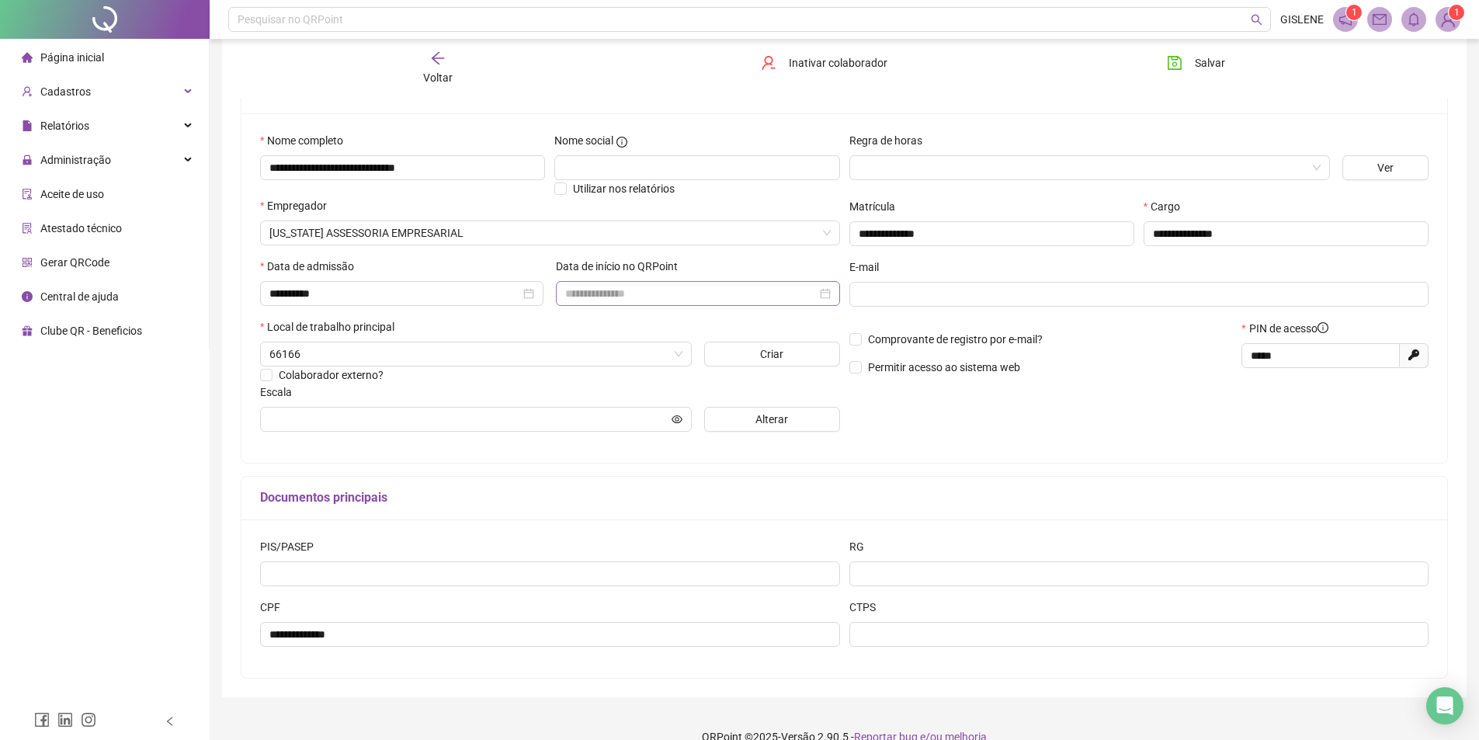
scroll to position [146, 0]
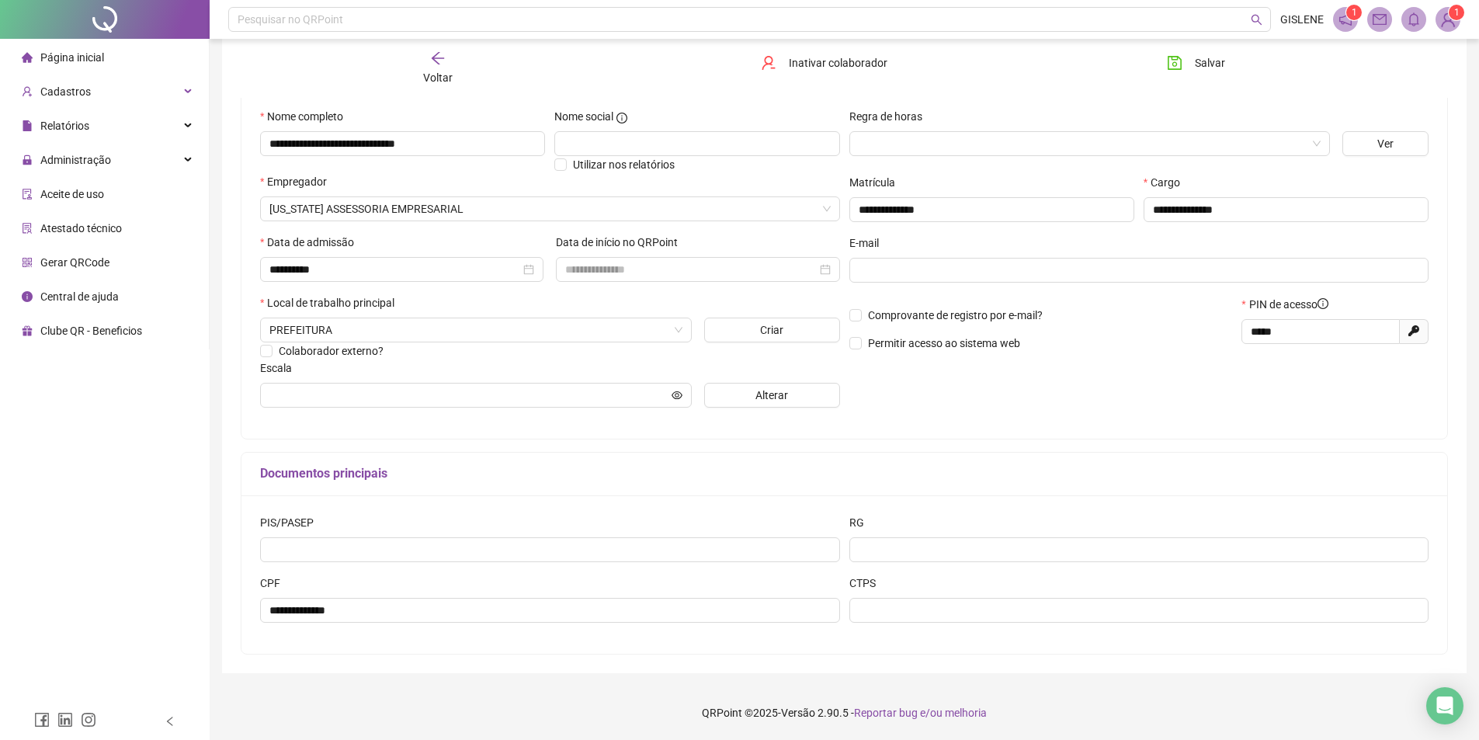
click at [433, 78] on span "Voltar" at bounding box center [437, 77] width 29 height 12
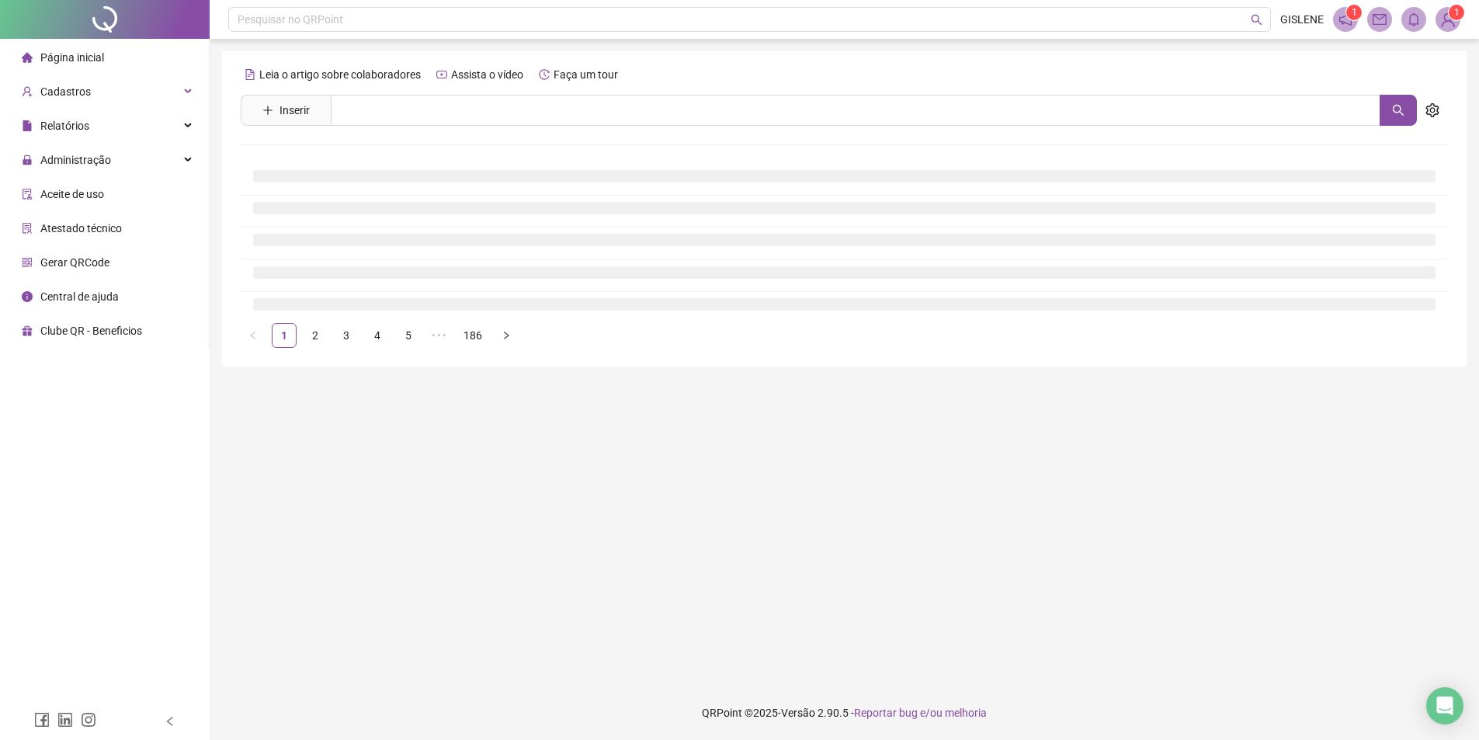
scroll to position [0, 0]
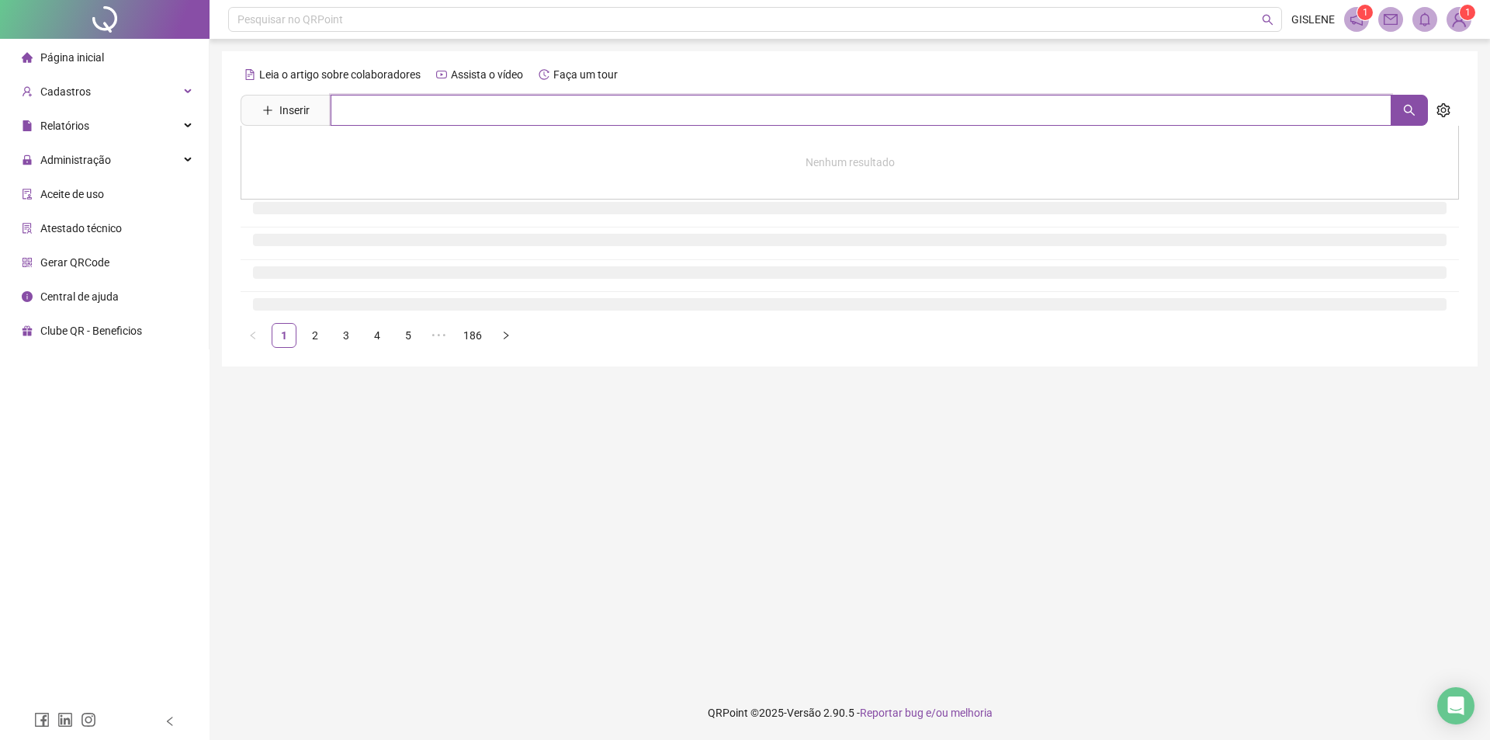
click at [437, 115] on input "text" at bounding box center [861, 110] width 1061 height 31
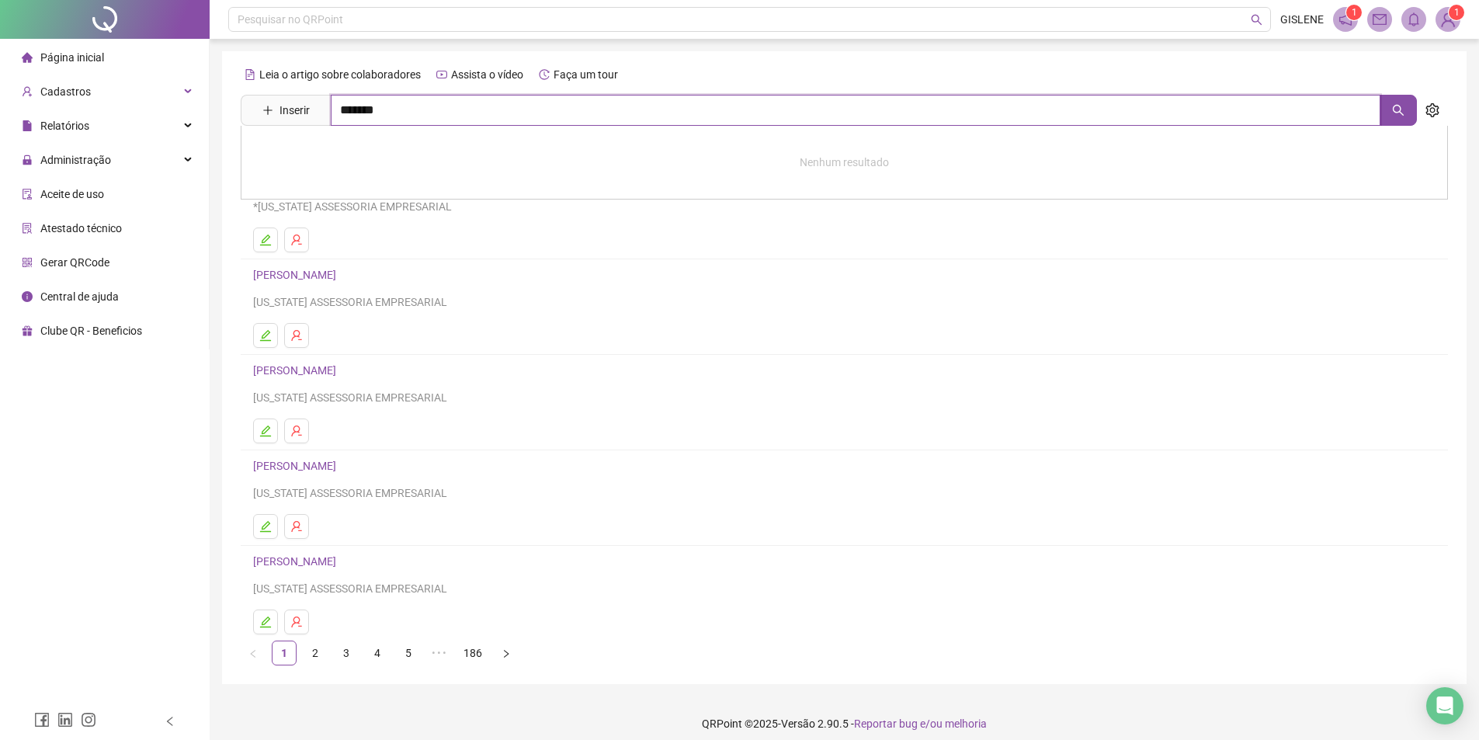
type input "*******"
click at [352, 256] on link "[PERSON_NAME]" at bounding box center [310, 257] width 83 height 12
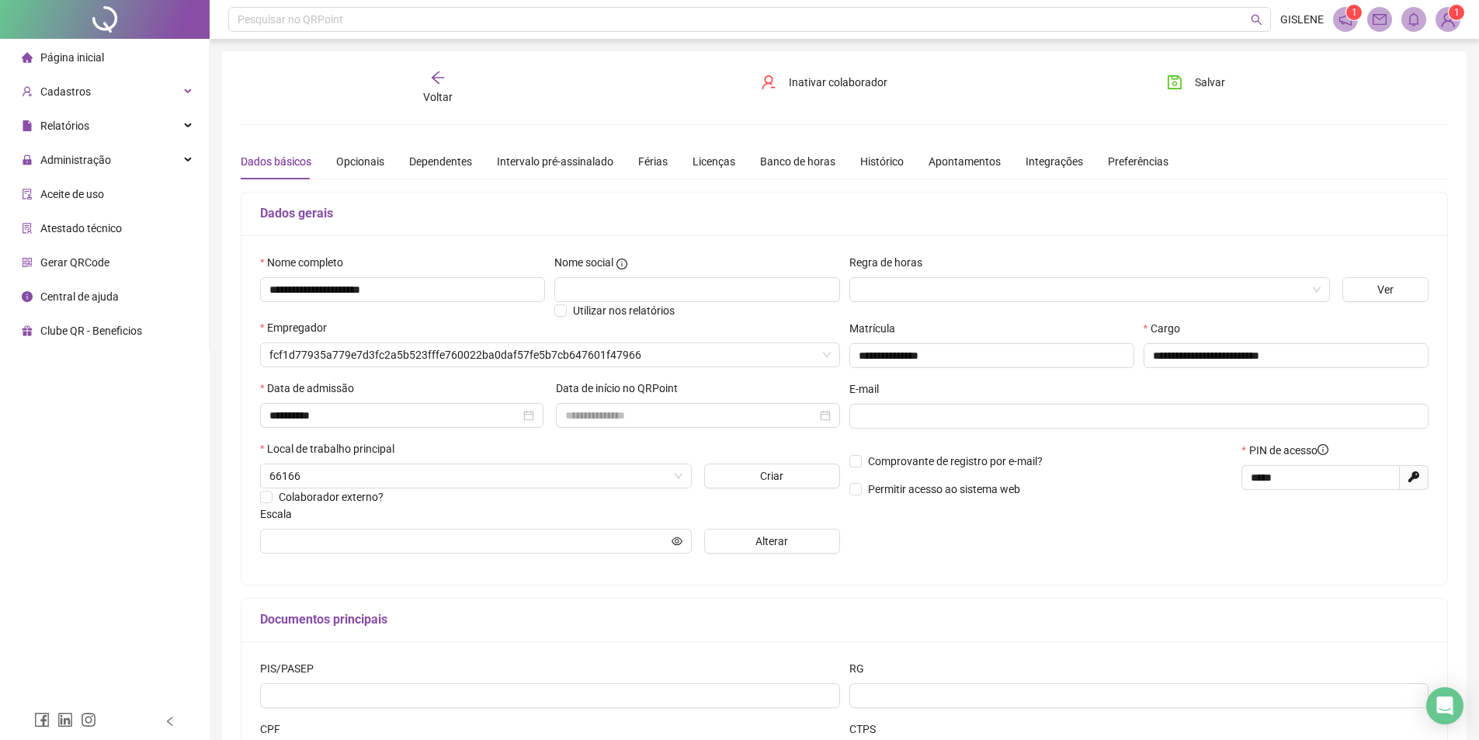
type input "**********"
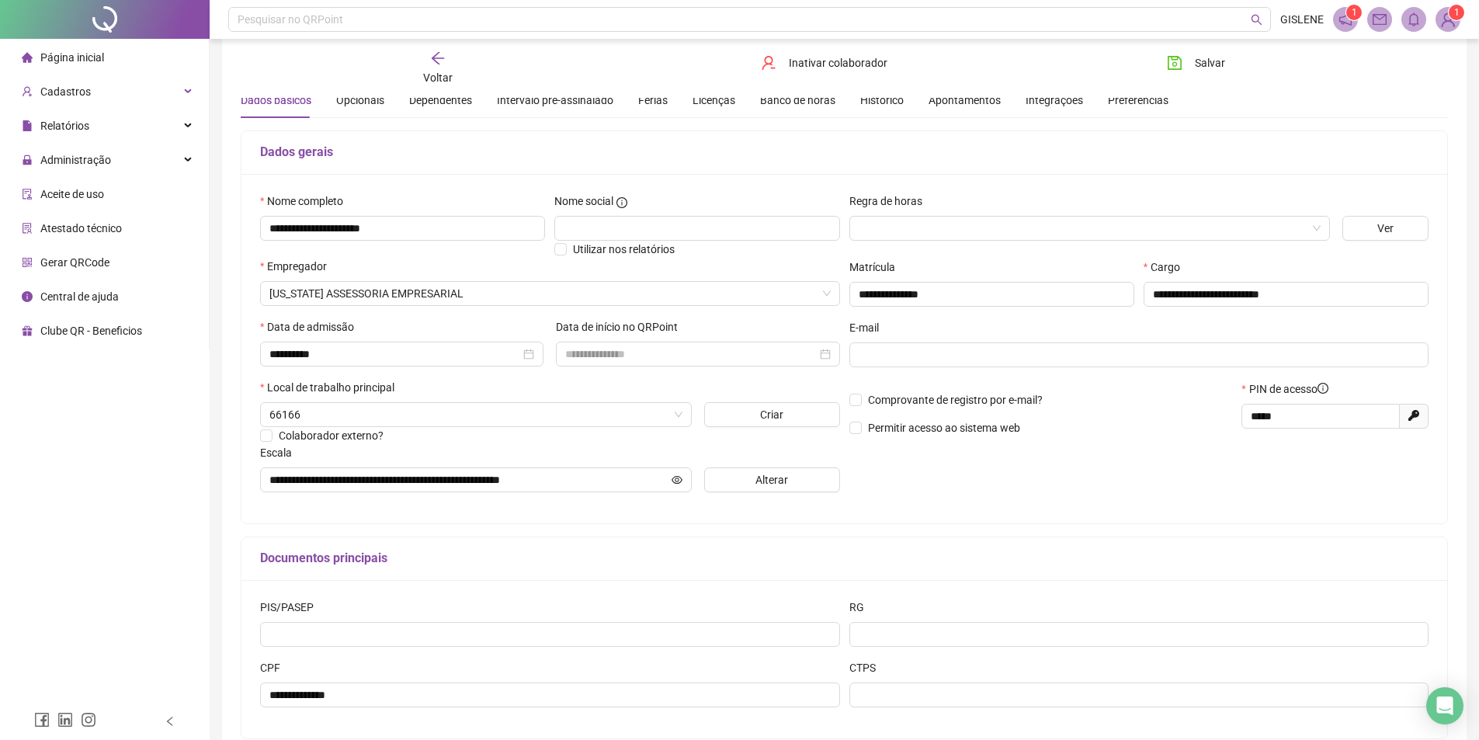
scroll to position [146, 0]
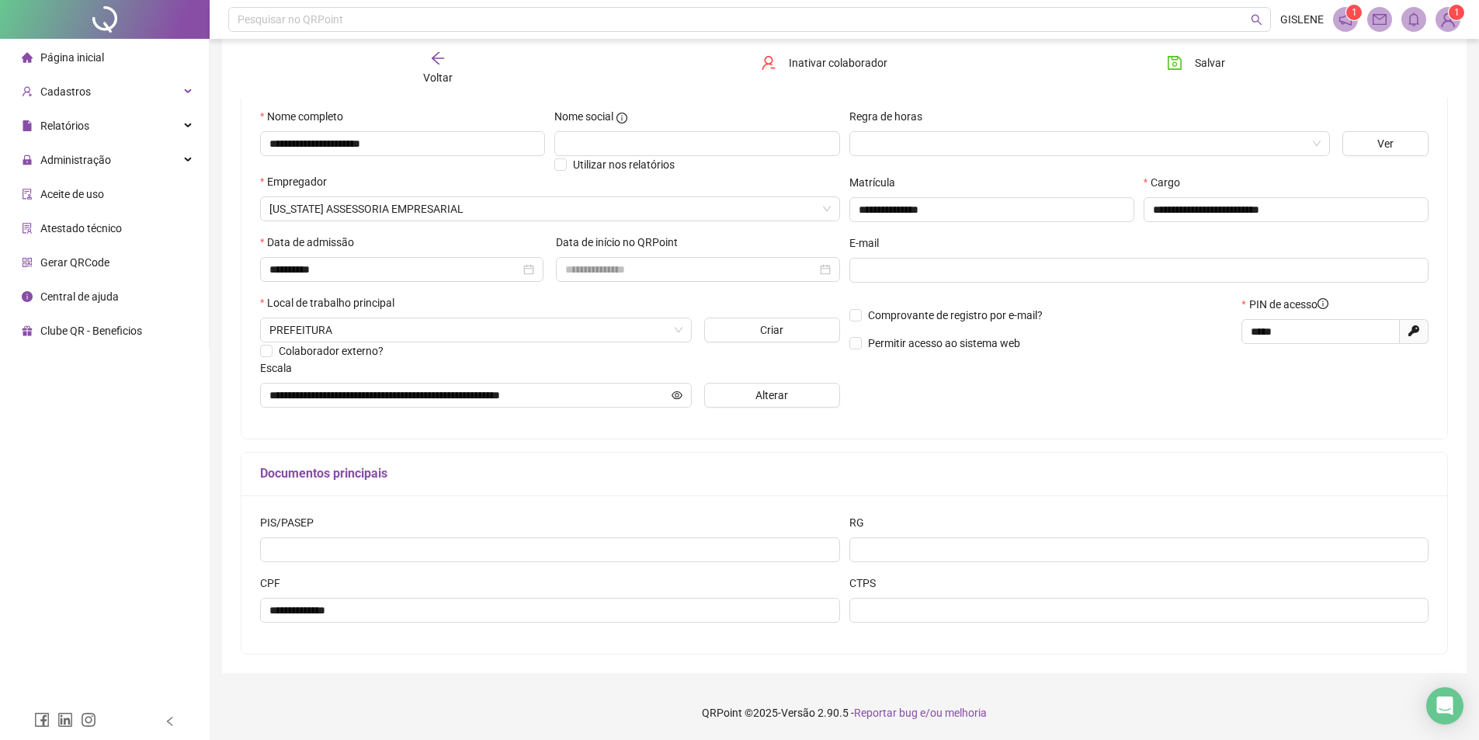
click at [439, 75] on span "Voltar" at bounding box center [437, 77] width 29 height 12
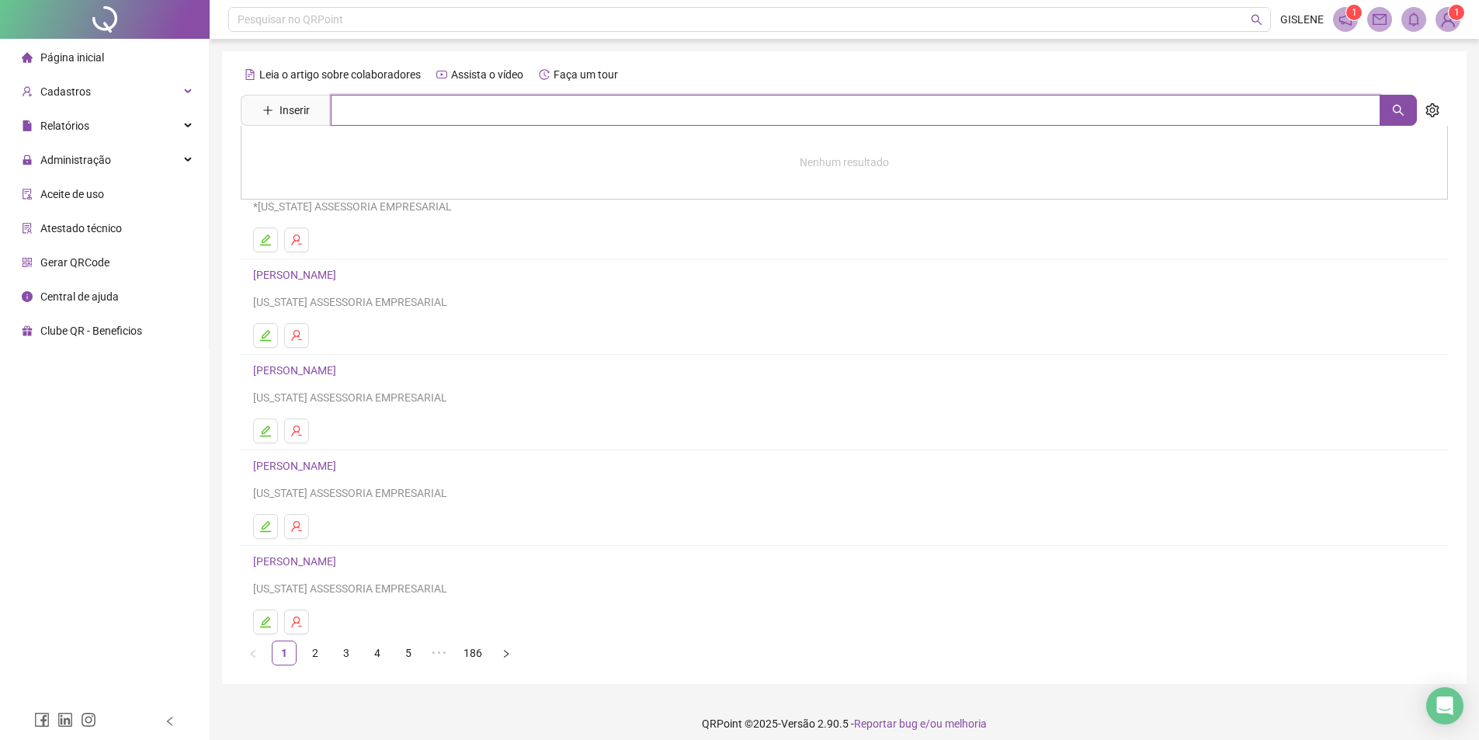
drag, startPoint x: 440, startPoint y: 105, endPoint x: 432, endPoint y: 117, distance: 15.1
click at [439, 106] on input "text" at bounding box center [855, 110] width 1049 height 31
type input "*****"
click at [352, 155] on link "[PERSON_NAME]" at bounding box center [310, 156] width 83 height 12
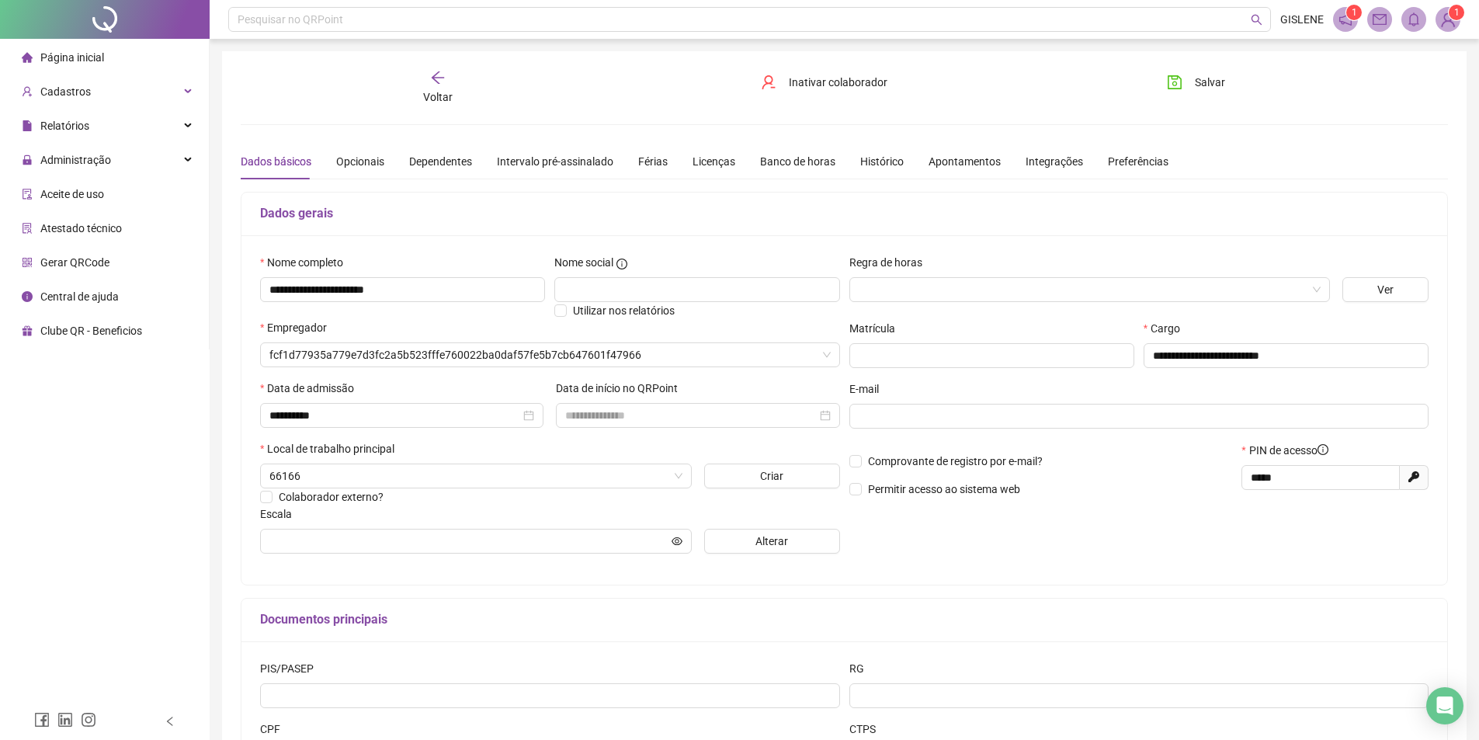
type input "**********"
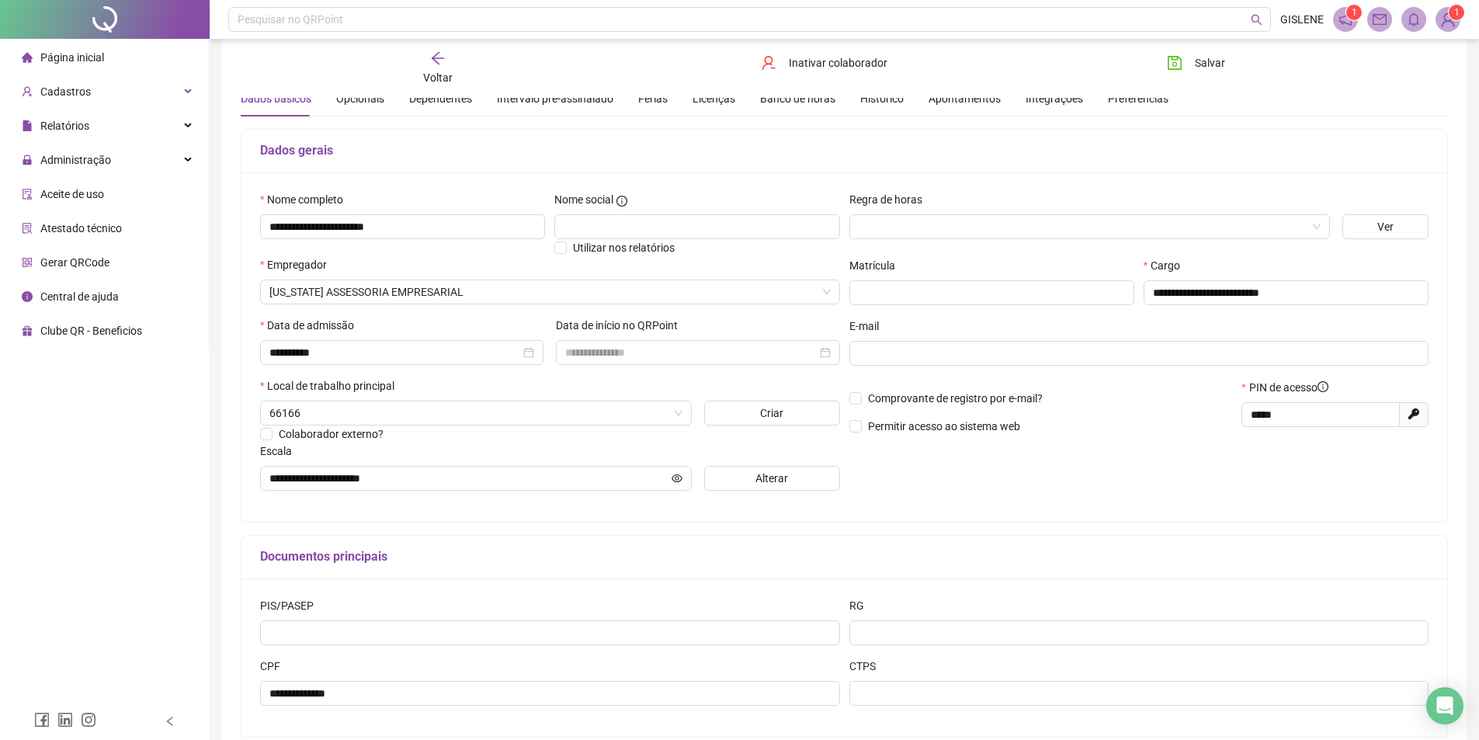
scroll to position [146, 0]
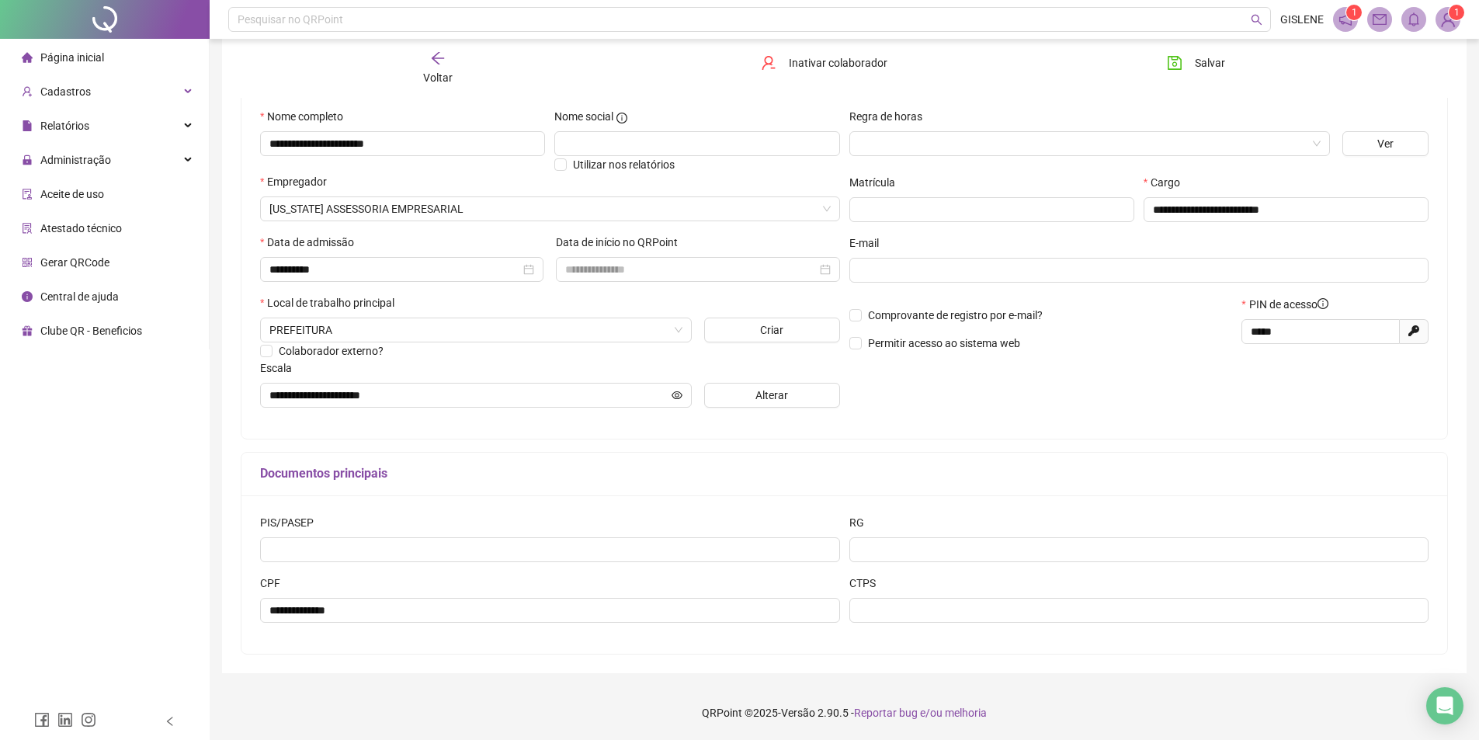
click at [455, 77] on div "Voltar" at bounding box center [437, 68] width 191 height 36
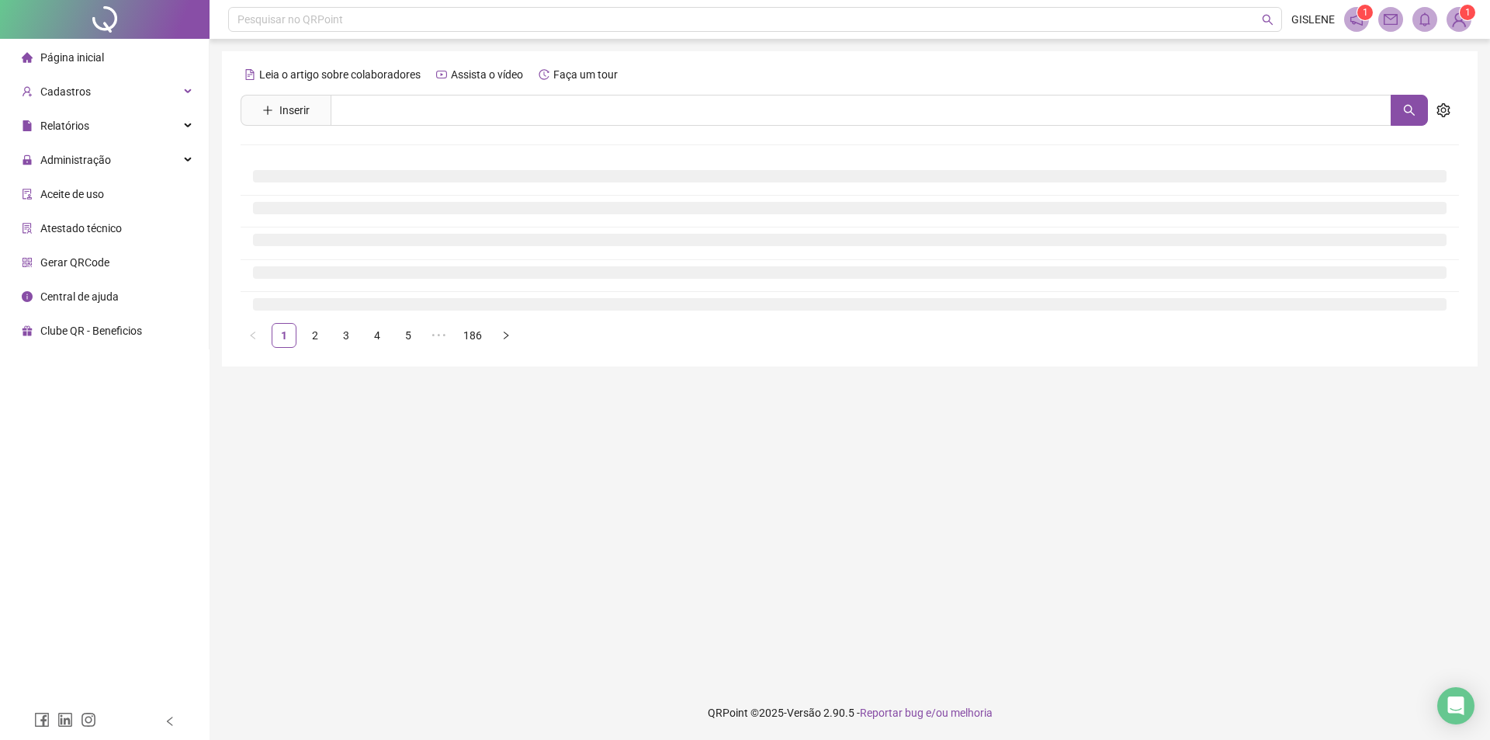
click at [450, 126] on div "Leia o artigo sobre colaboradores Assista o vídeo Faça um tour Inserir Nenhum r…" at bounding box center [850, 205] width 1219 height 286
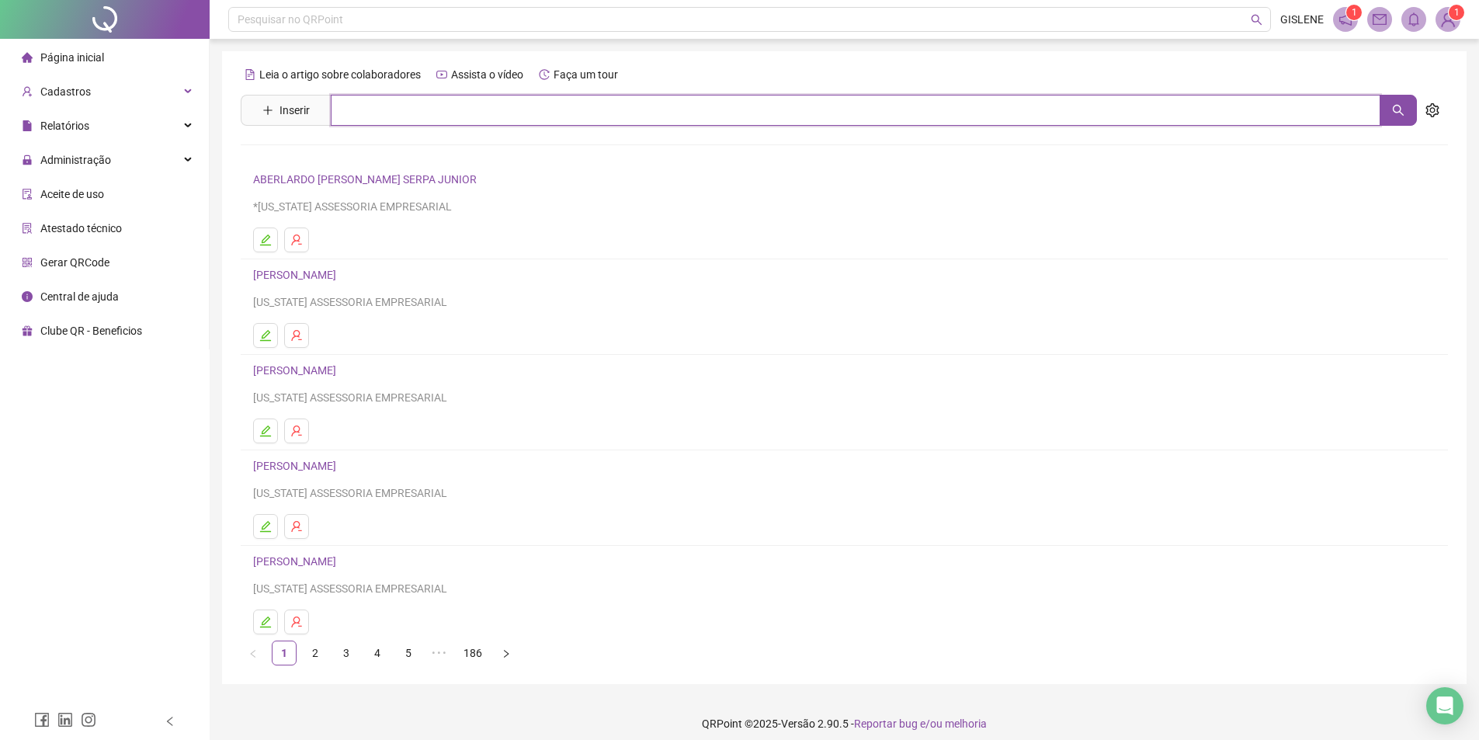
click at [447, 116] on input "text" at bounding box center [855, 110] width 1049 height 31
type input "***"
click at [397, 160] on link "[PERSON_NAME] DE FRANÇA" at bounding box center [340, 156] width 143 height 12
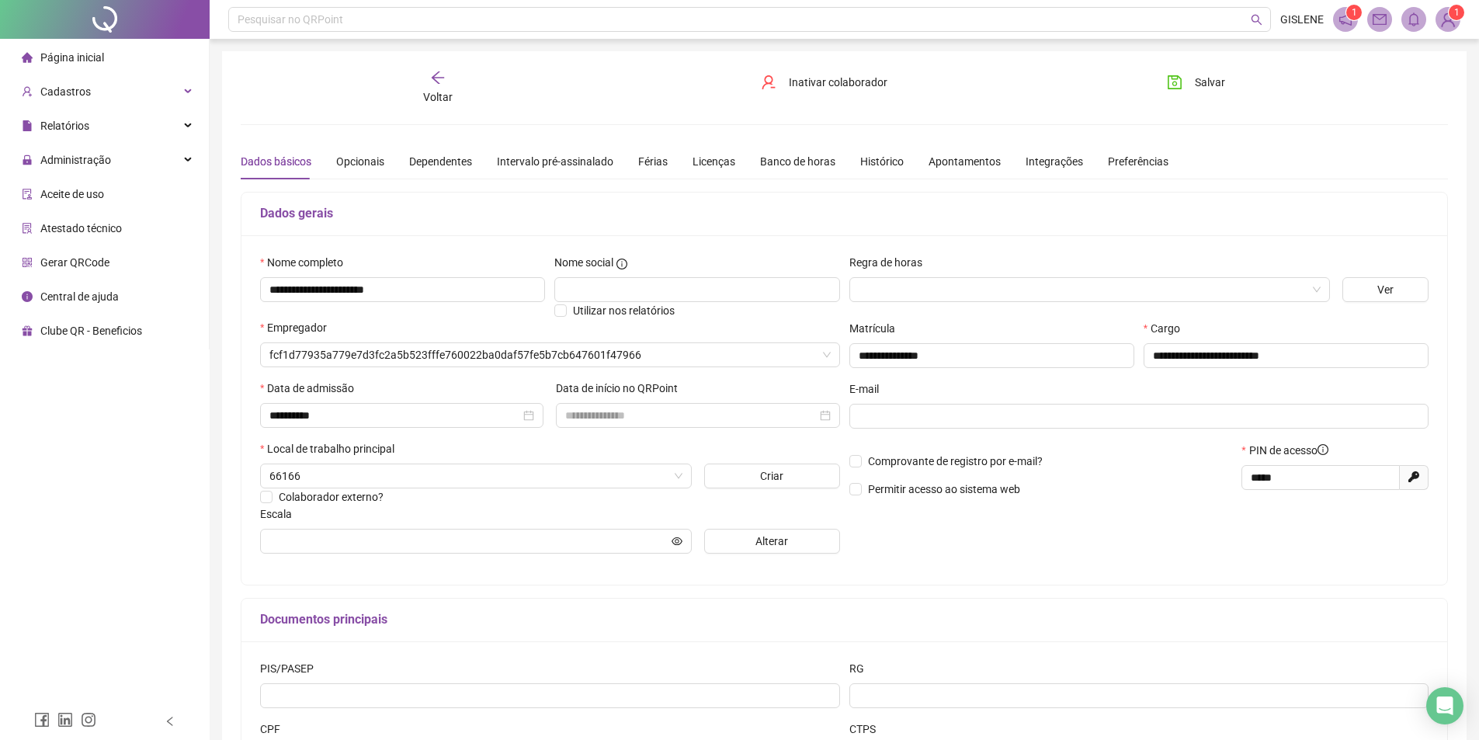
type input "**********"
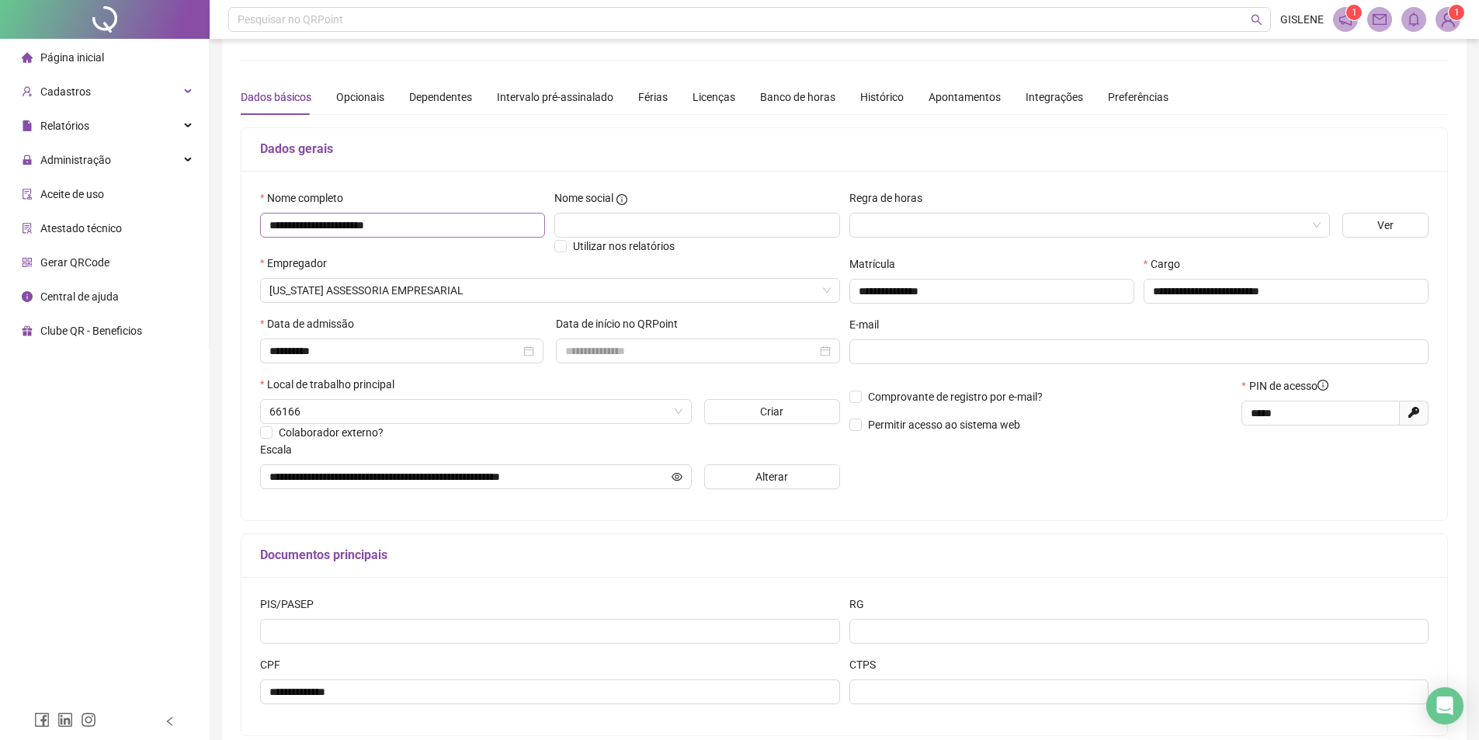
scroll to position [146, 0]
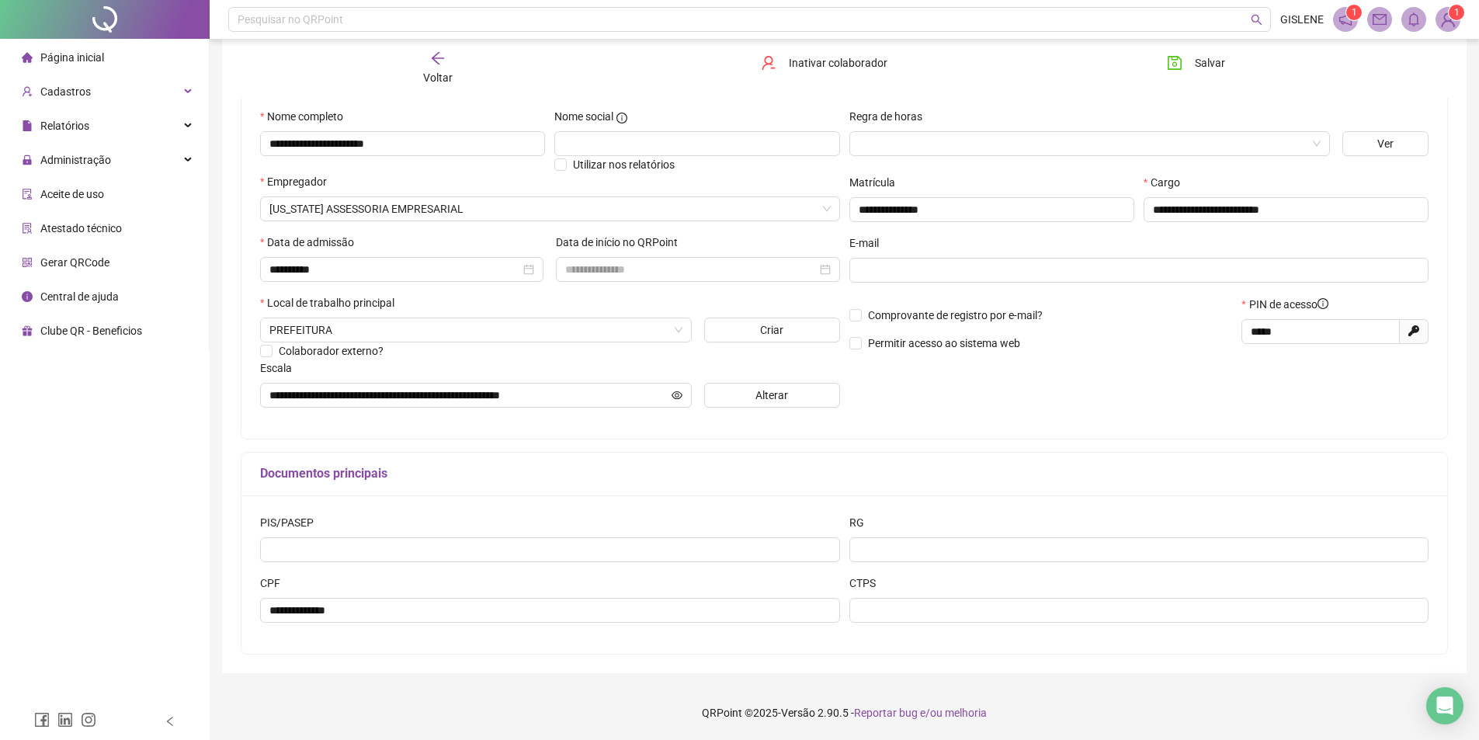
click at [444, 64] on icon "arrow-left" at bounding box center [438, 58] width 16 height 16
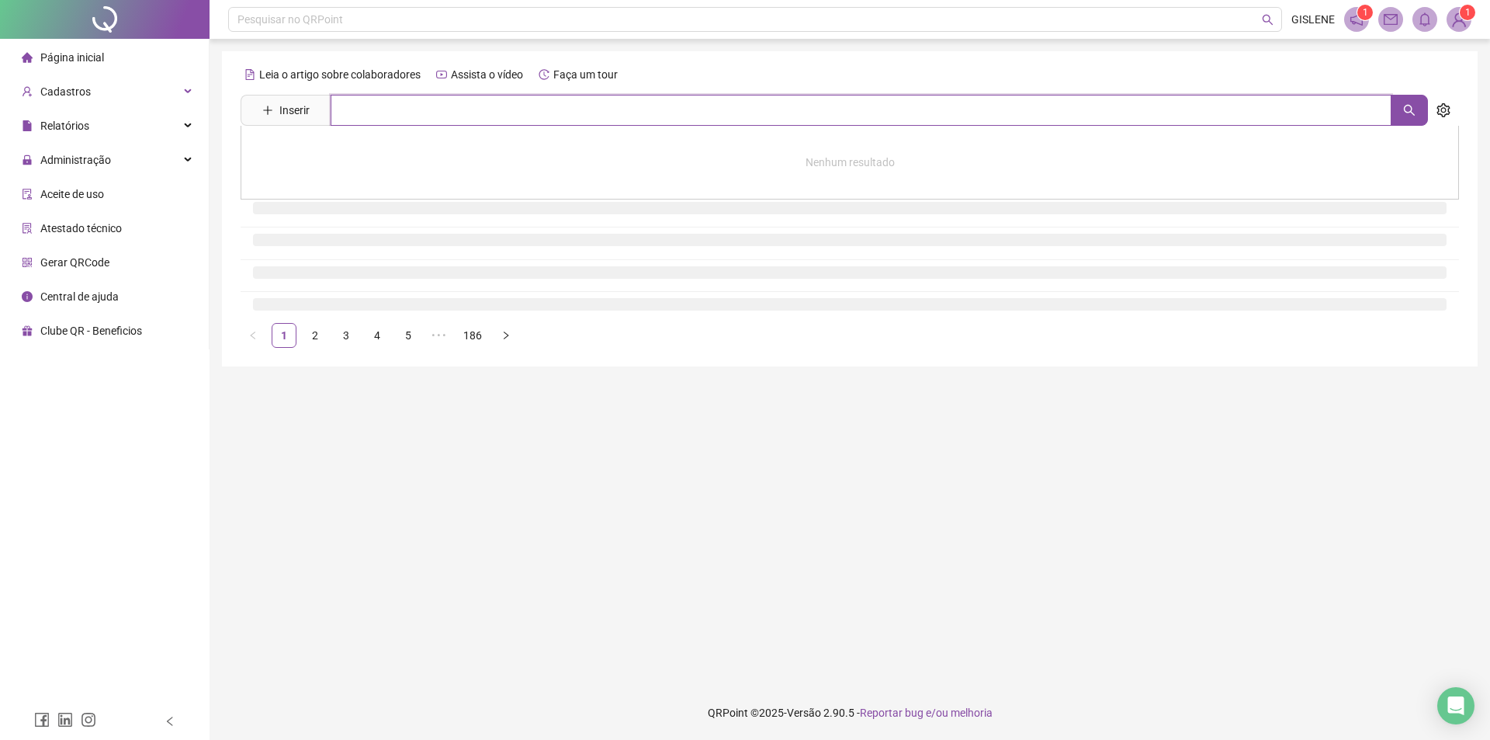
click at [431, 110] on input "text" at bounding box center [861, 110] width 1061 height 31
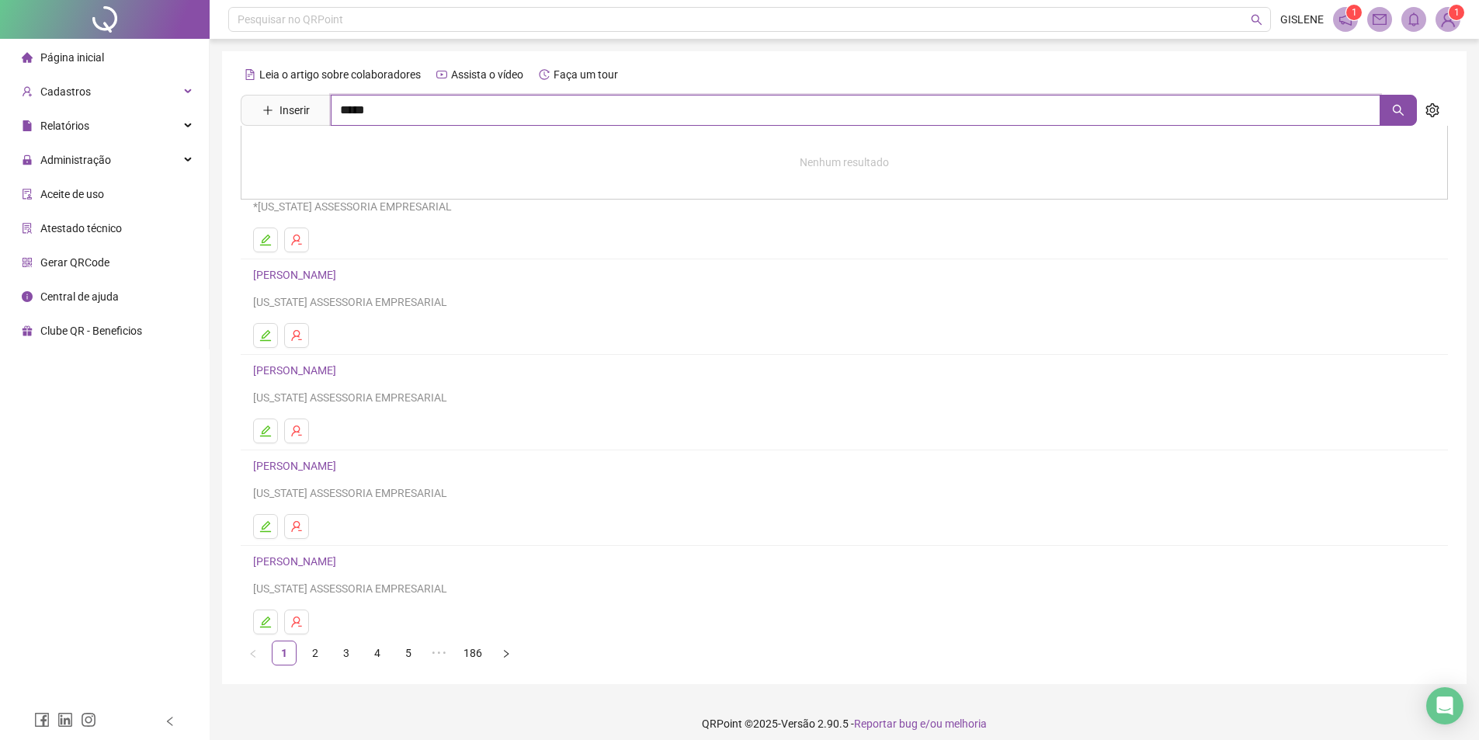
type input "*****"
click at [352, 151] on link "[PERSON_NAME]" at bounding box center [310, 156] width 83 height 12
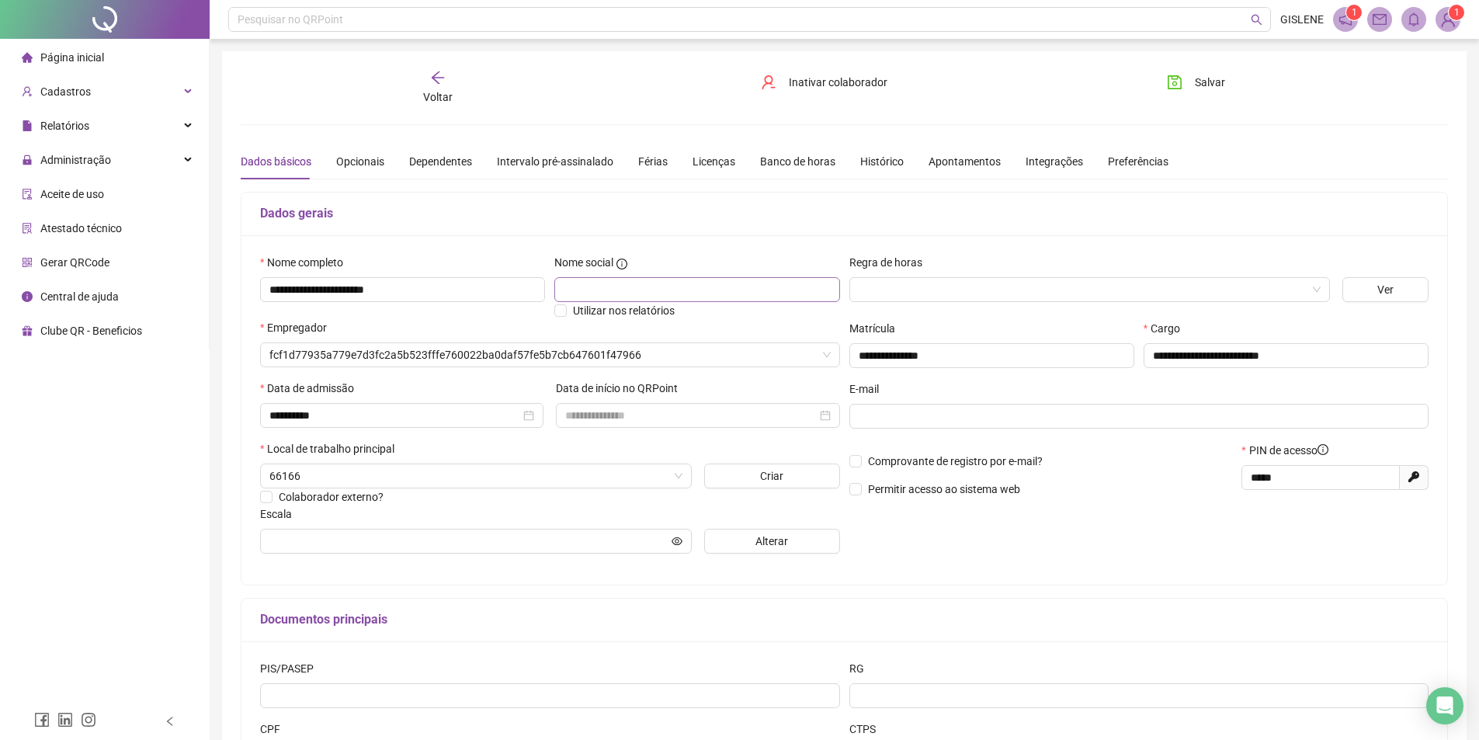
type input "**********"
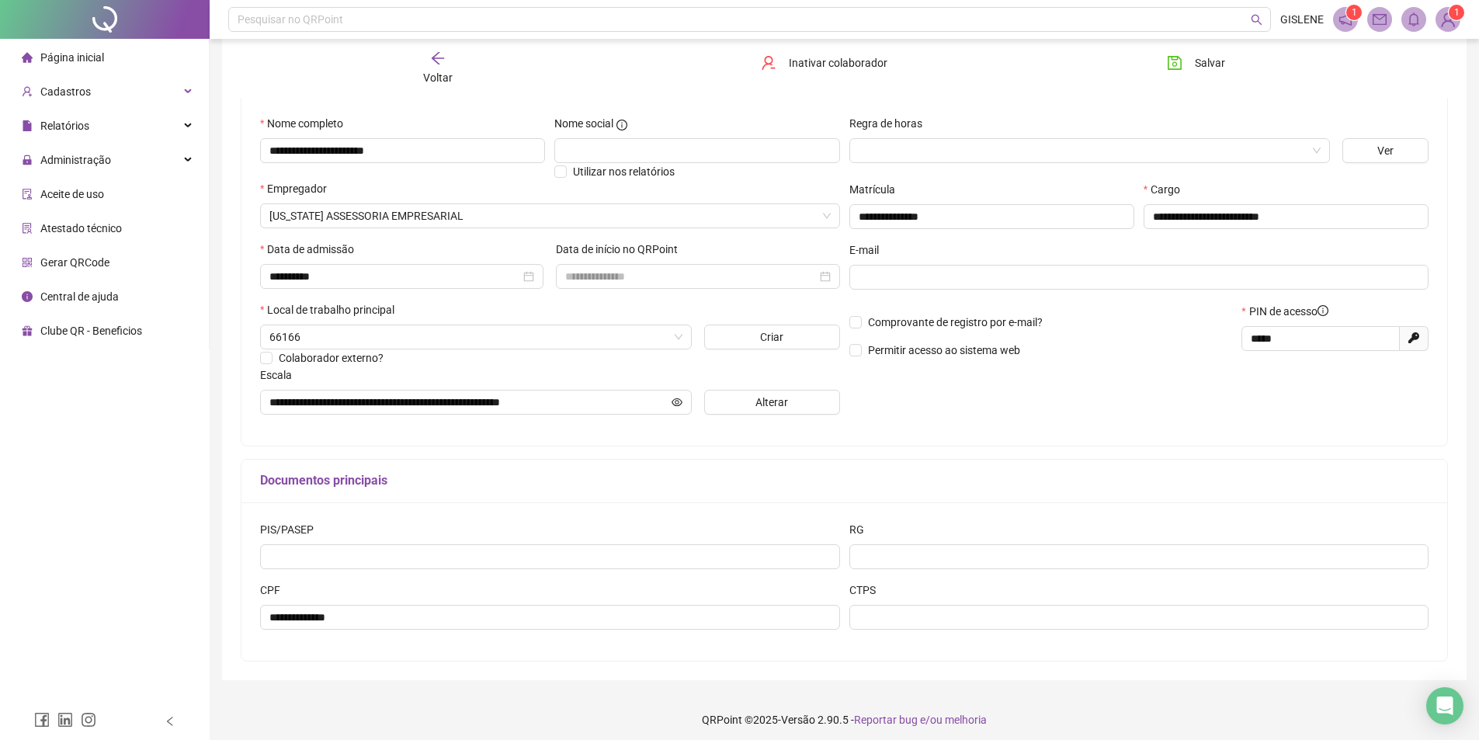
scroll to position [146, 0]
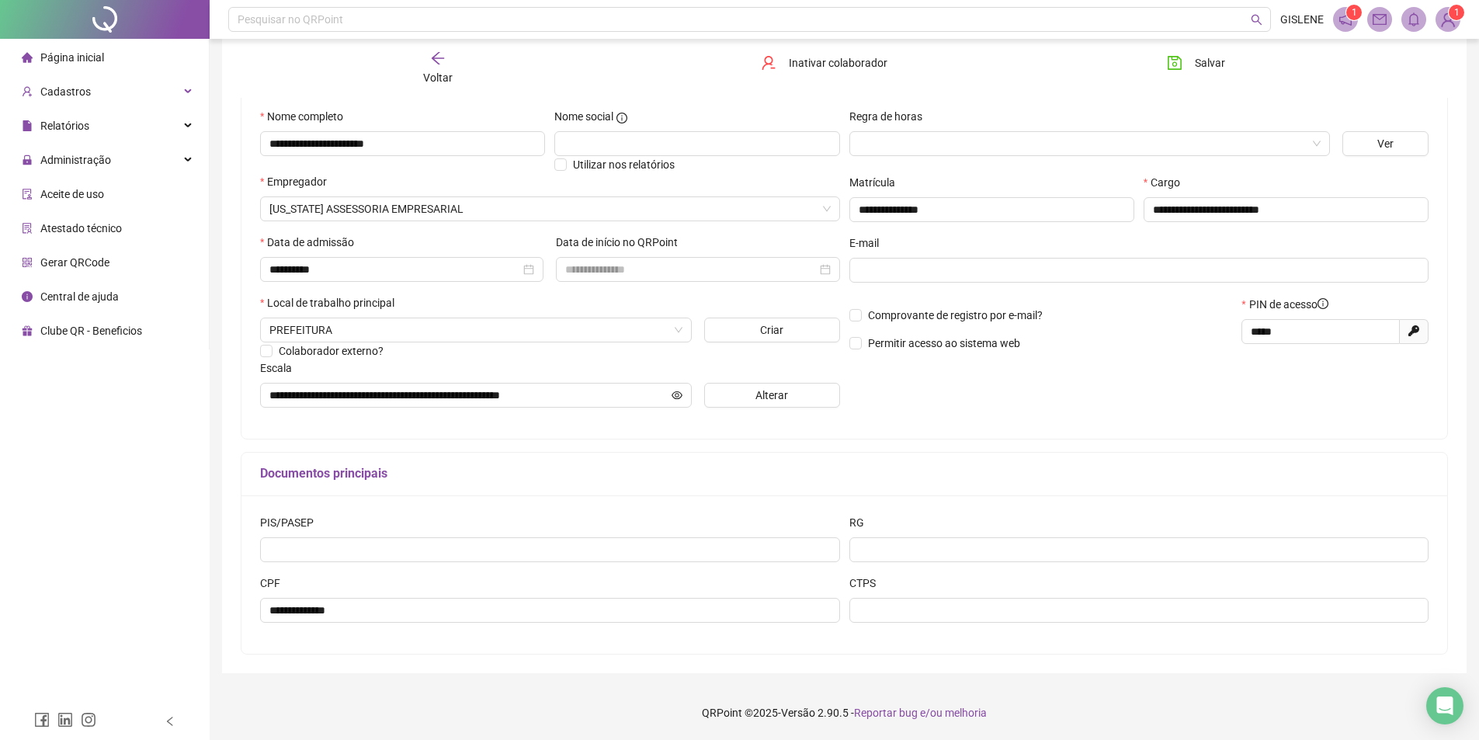
click at [432, 63] on icon "arrow-left" at bounding box center [438, 58] width 16 height 16
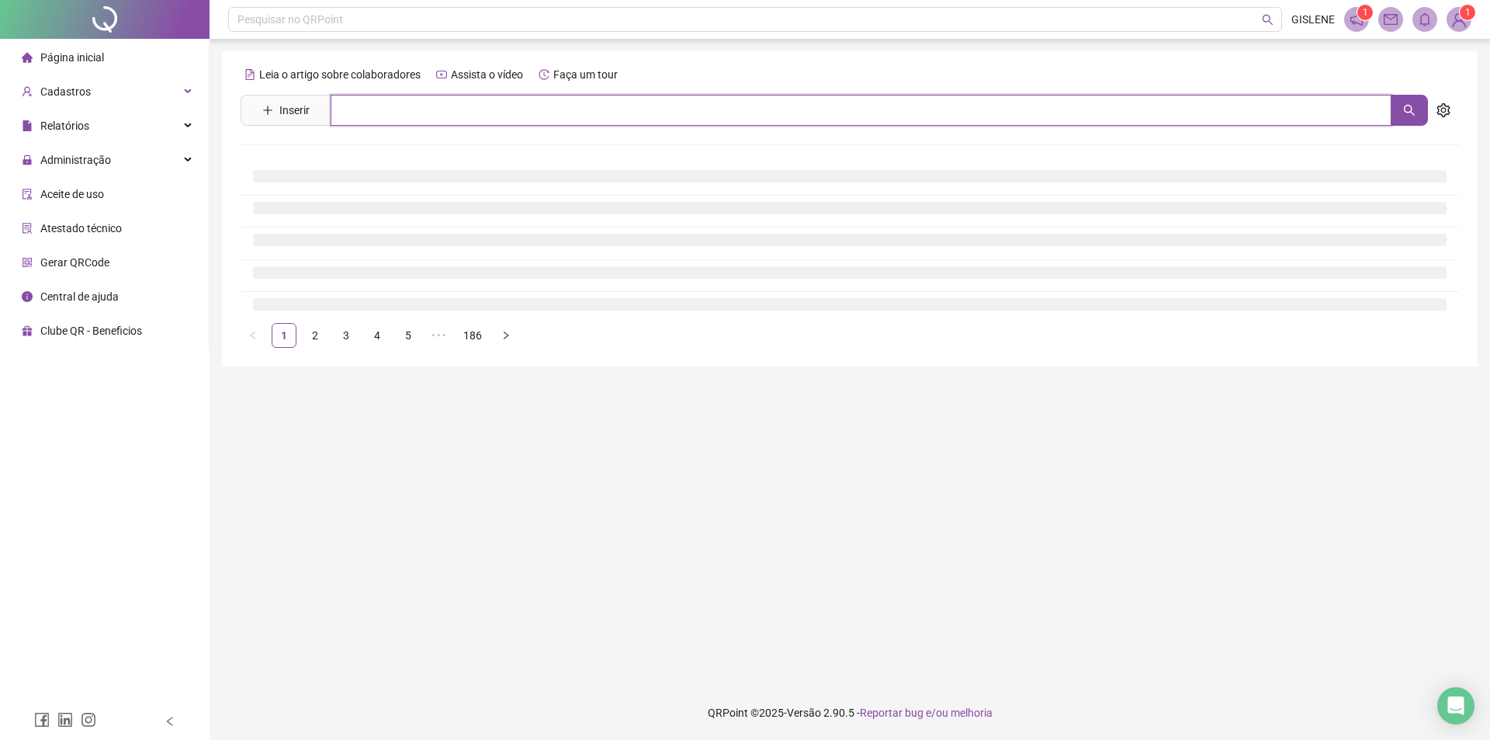
click at [431, 104] on input "text" at bounding box center [861, 110] width 1061 height 31
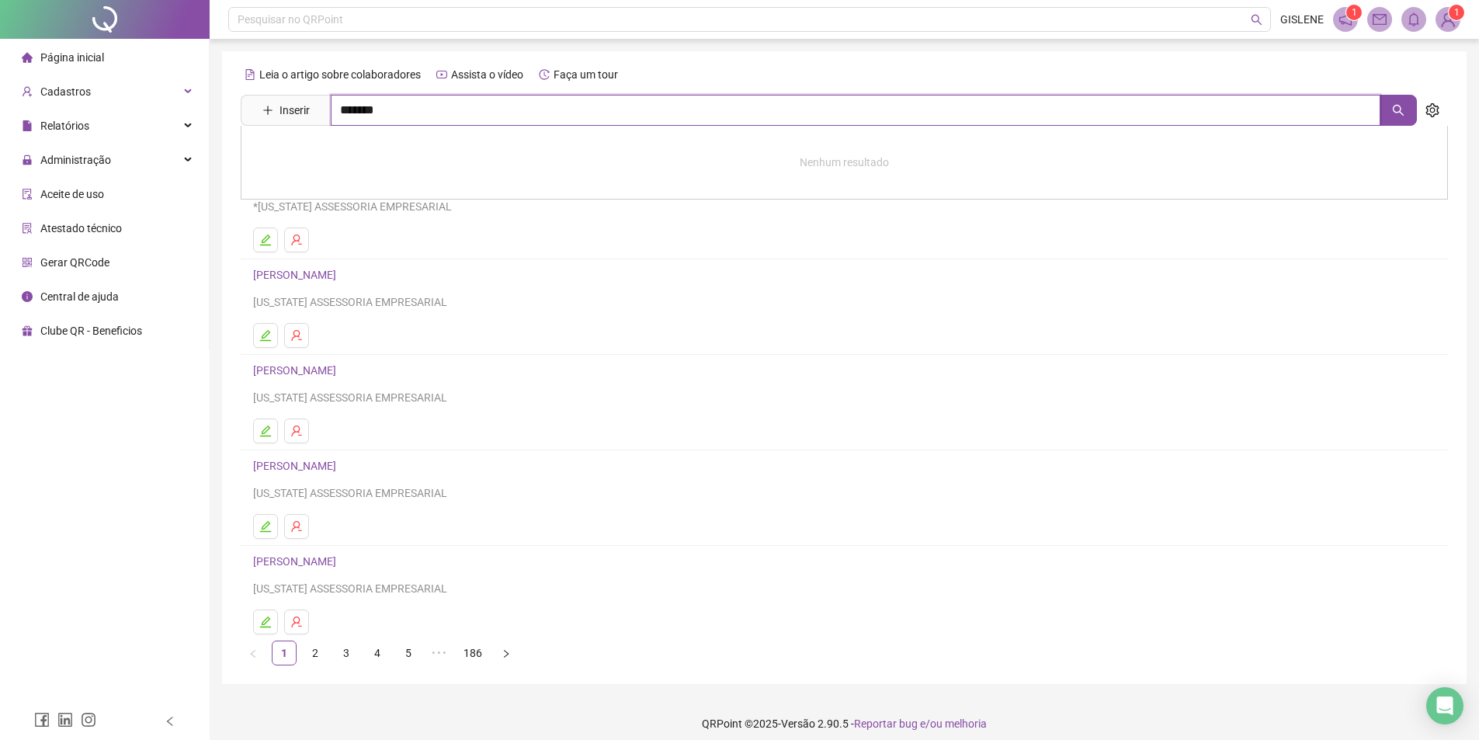
type input "*******"
click at [352, 185] on link "[PERSON_NAME]" at bounding box center [310, 189] width 83 height 12
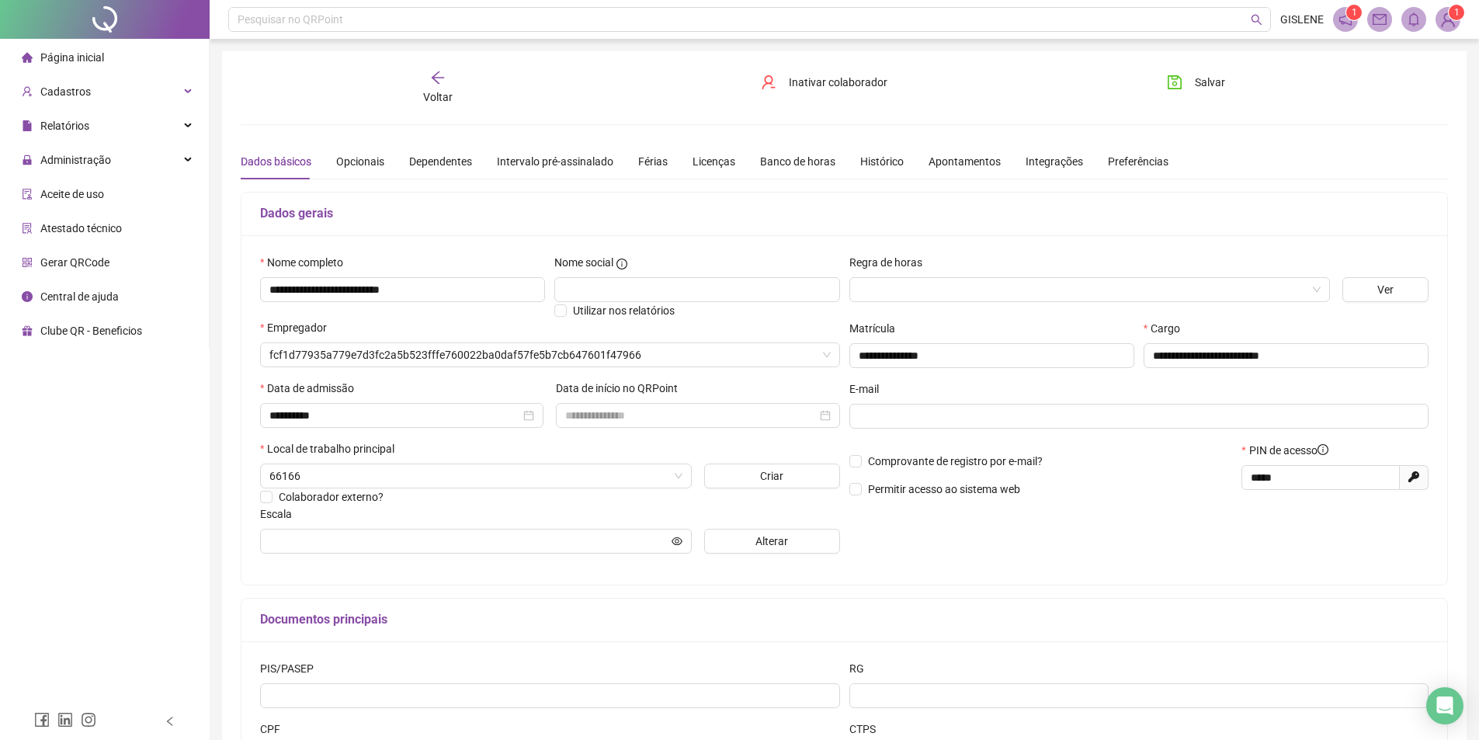
type input "**********"
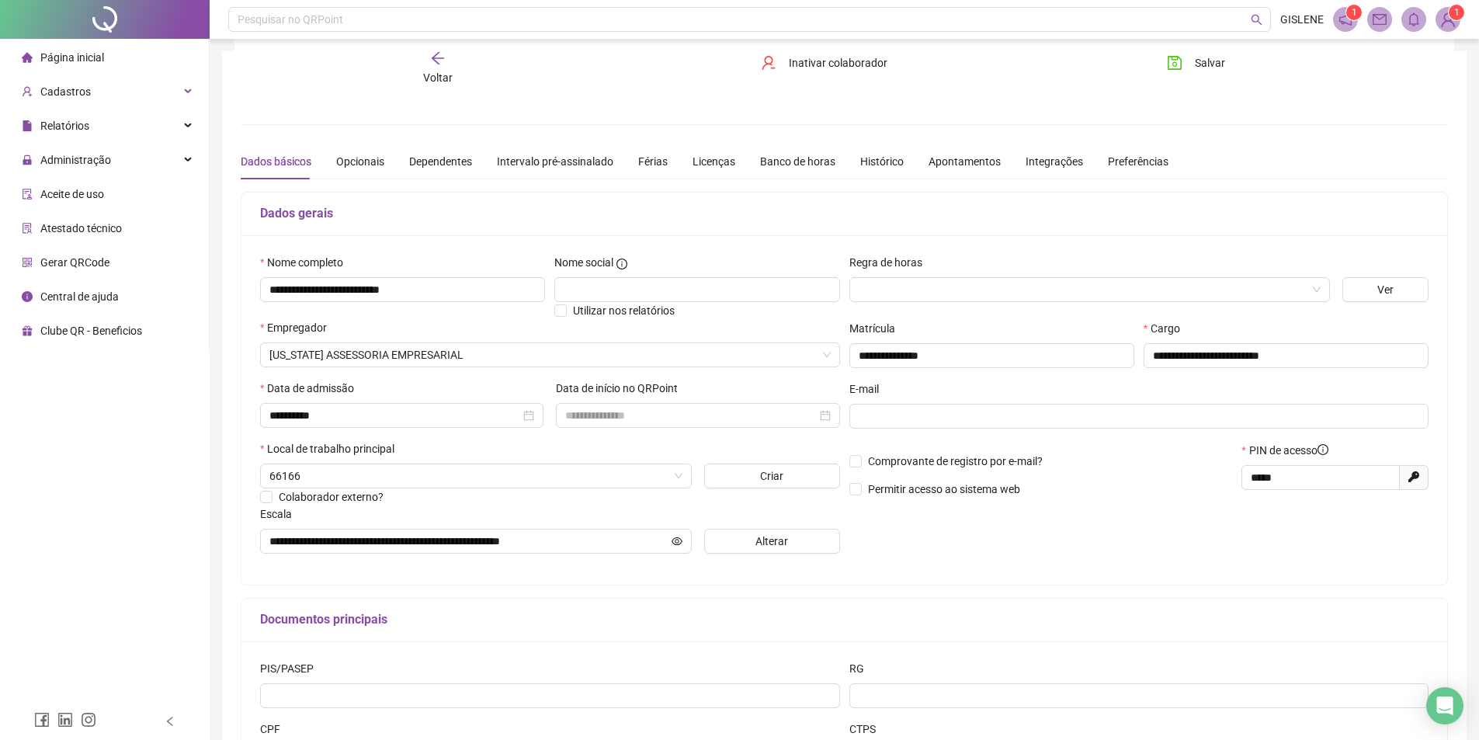
scroll to position [146, 0]
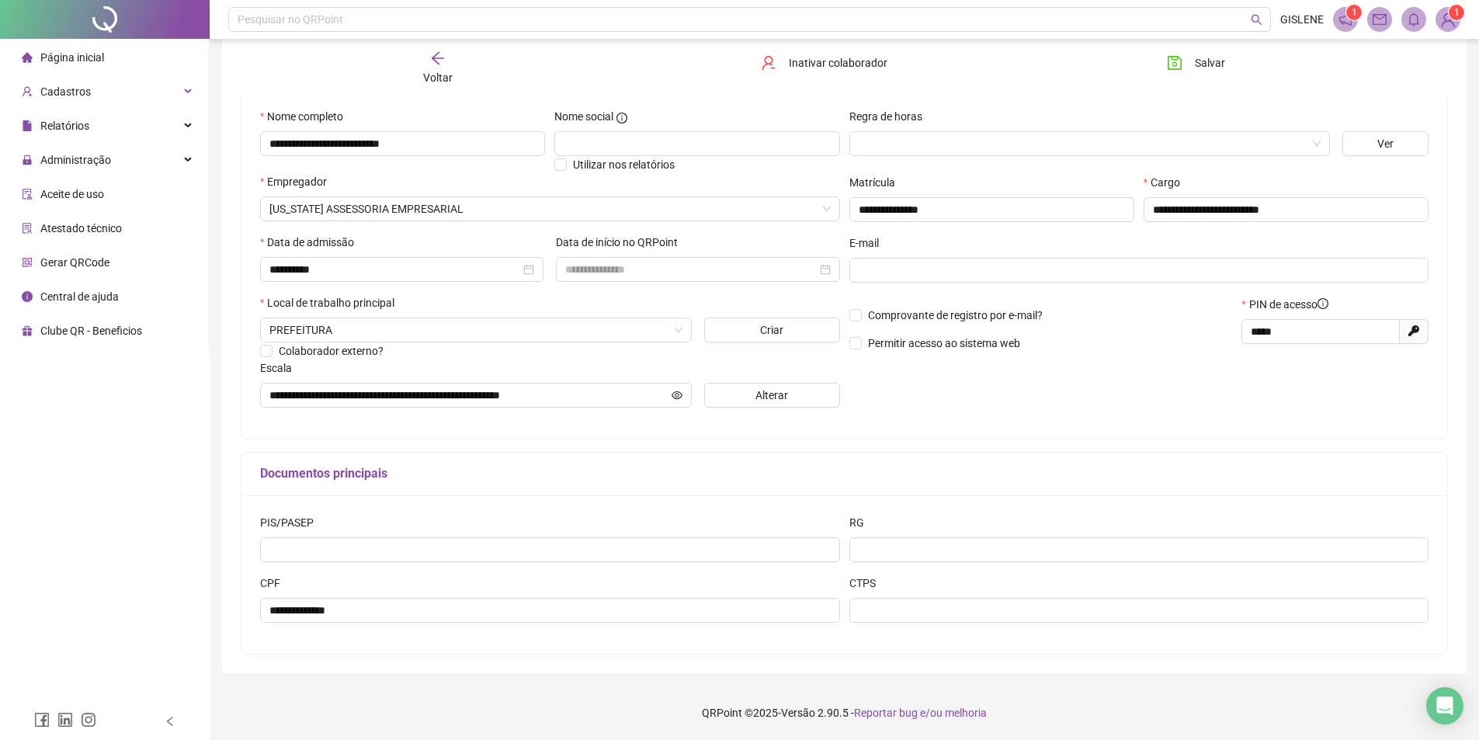
click at [439, 64] on icon "arrow-left" at bounding box center [438, 58] width 12 height 12
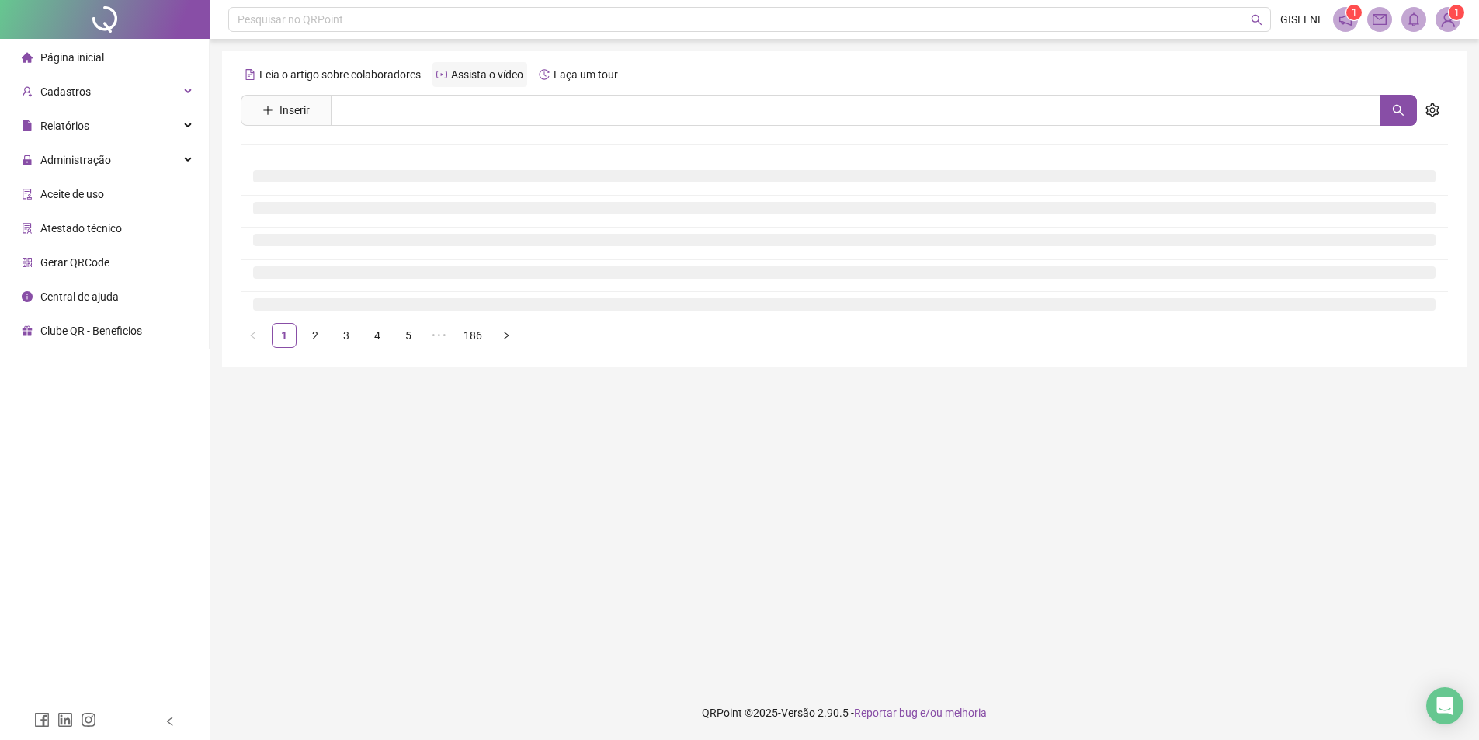
scroll to position [0, 0]
click at [457, 95] on div "Leia o artigo sobre colaboradores Assista o vídeo Faça um tour Inserir Nenhum r…" at bounding box center [850, 205] width 1219 height 286
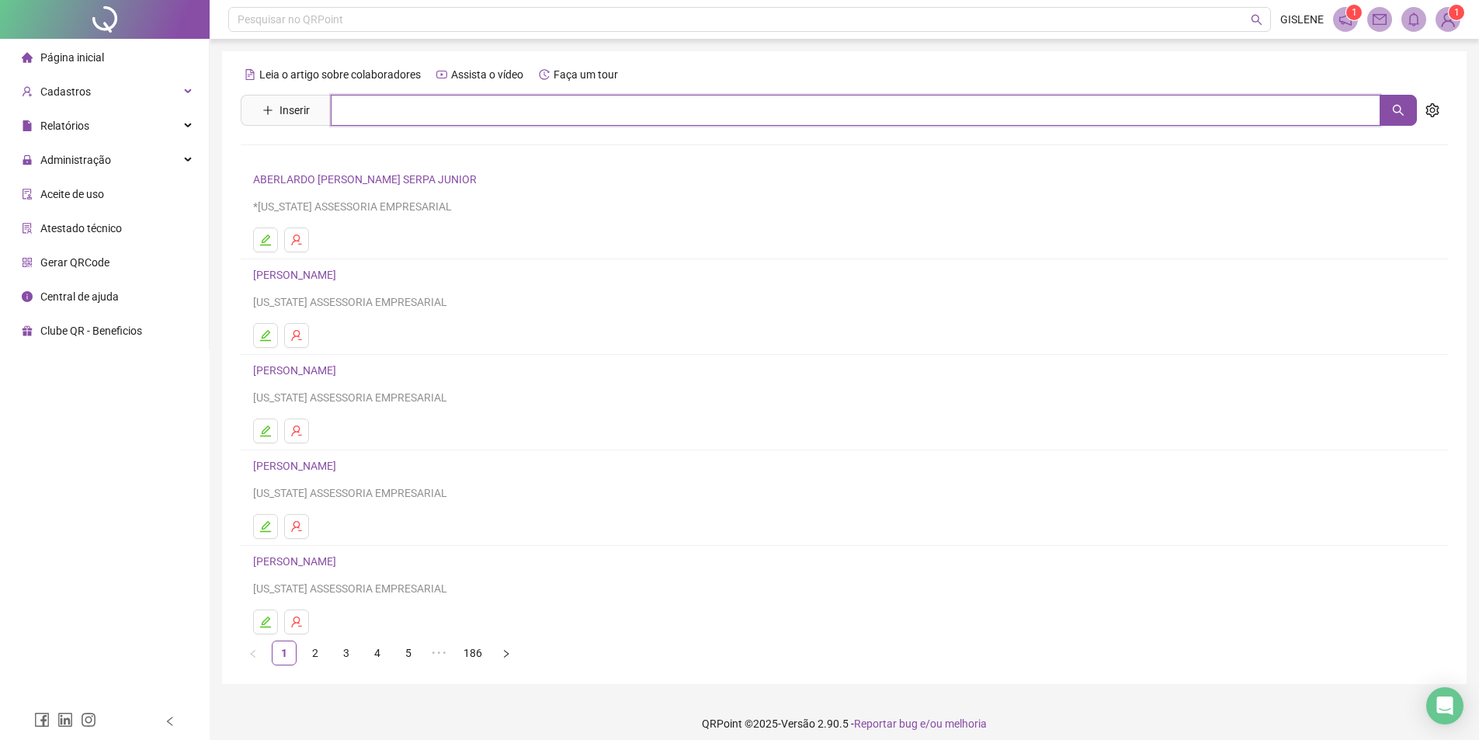
click at [459, 108] on input "text" at bounding box center [855, 110] width 1049 height 31
click at [466, 113] on input "text" at bounding box center [855, 110] width 1049 height 31
type input "*******"
click at [352, 184] on link "[PERSON_NAME]" at bounding box center [310, 189] width 83 height 12
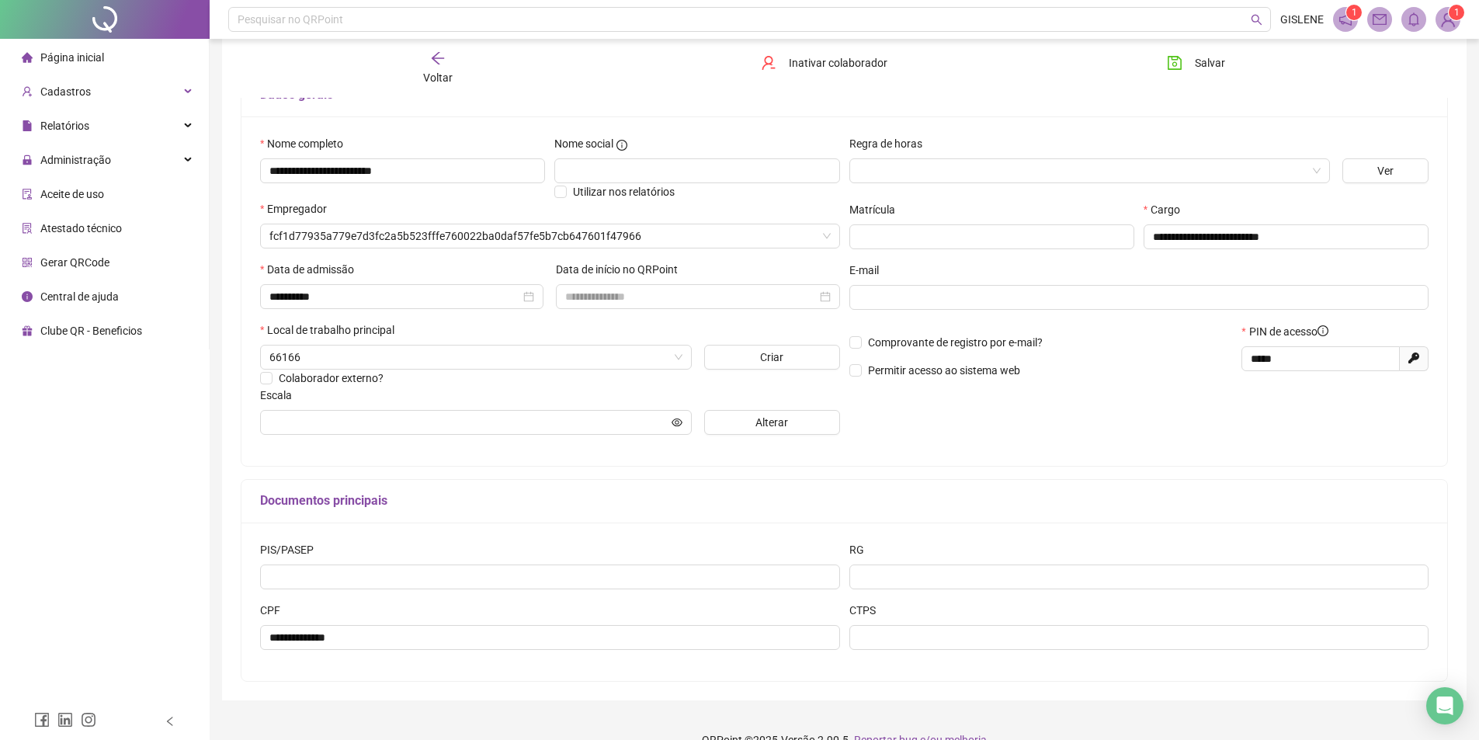
scroll to position [146, 0]
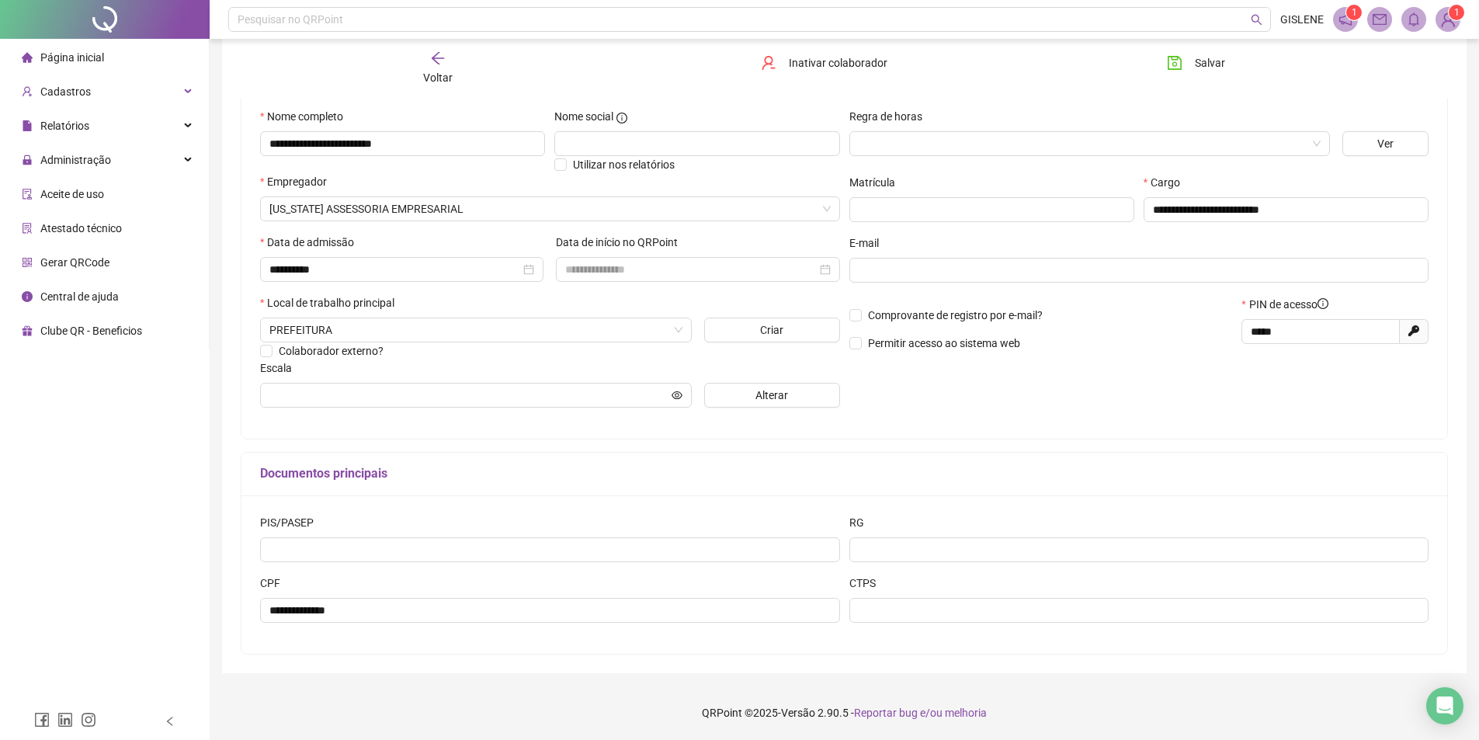
click at [458, 70] on div "Voltar" at bounding box center [437, 68] width 191 height 36
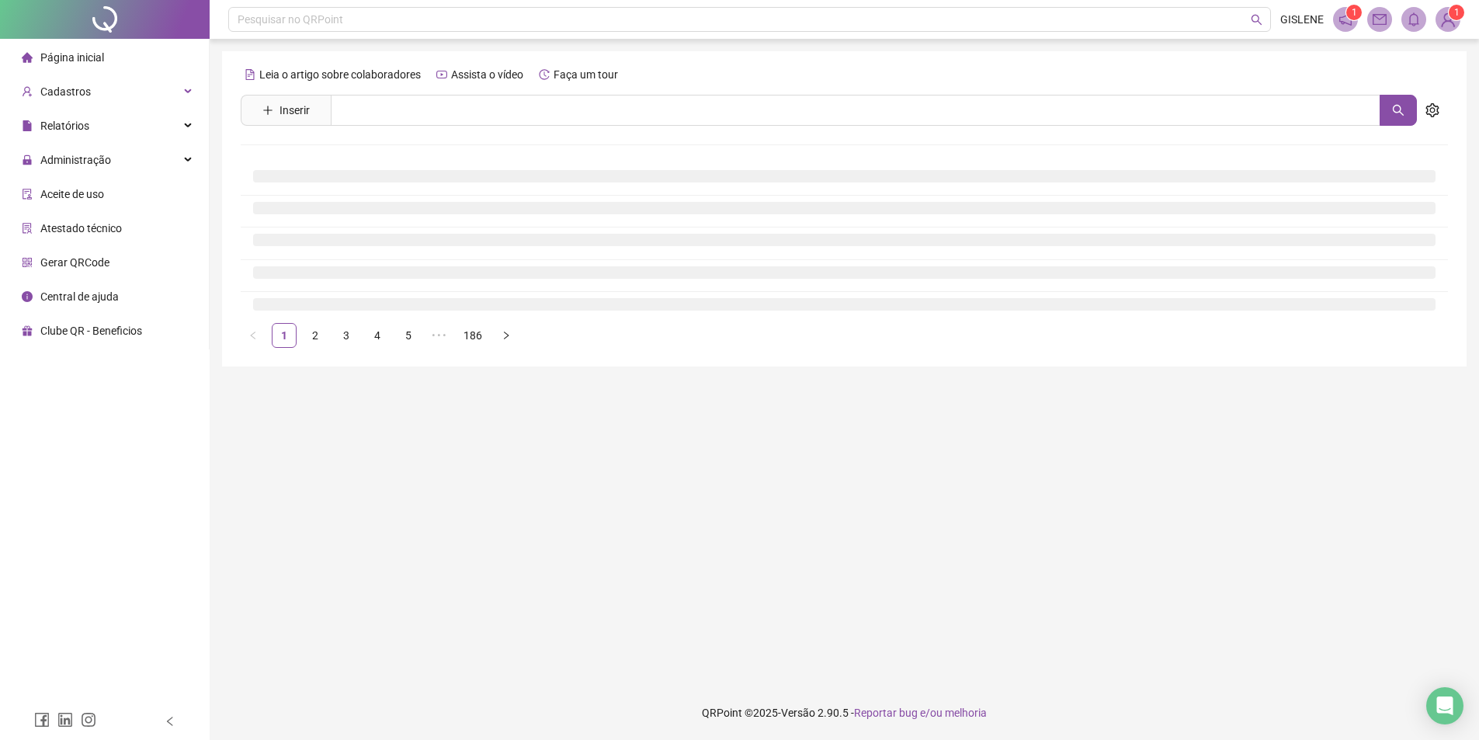
scroll to position [0, 0]
click at [456, 103] on input "text" at bounding box center [861, 110] width 1061 height 31
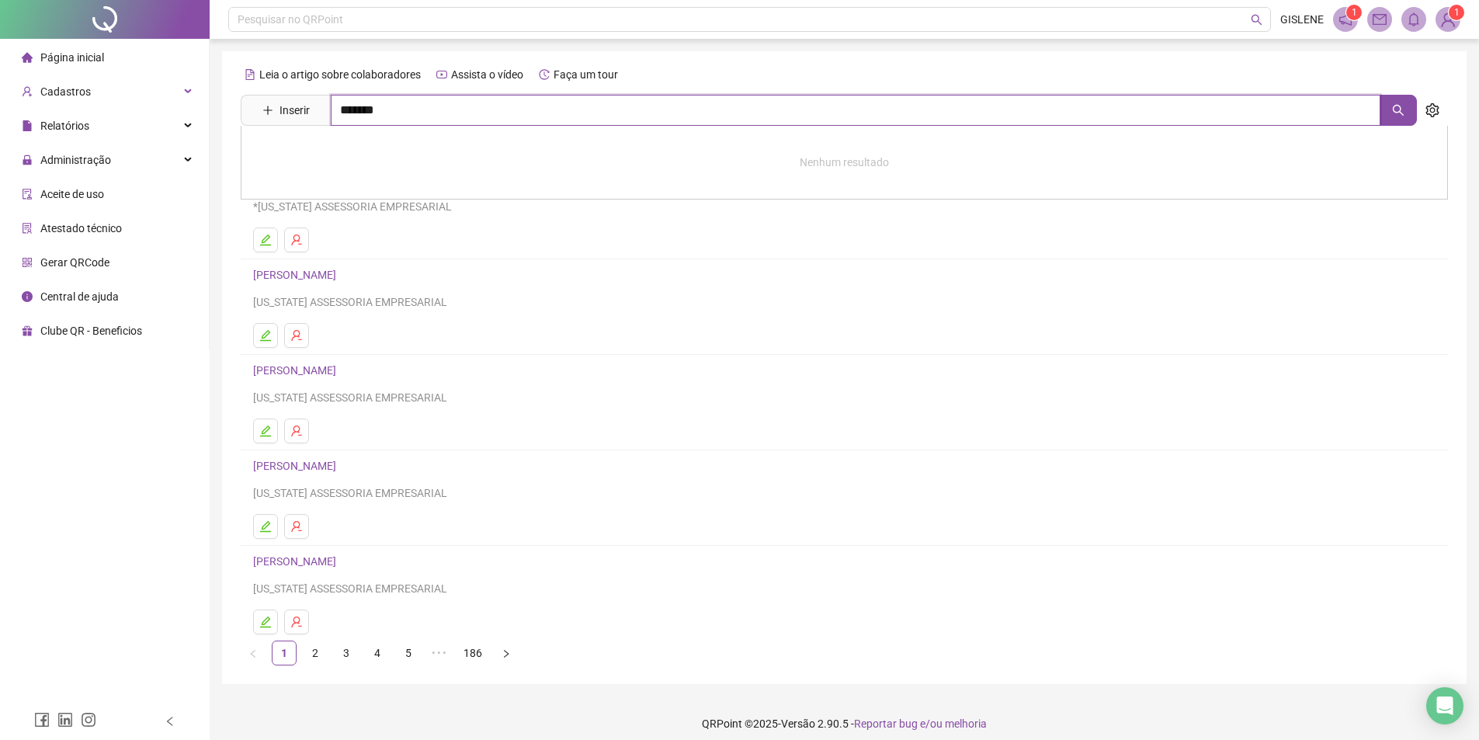
type input "*******"
click at [352, 189] on link "[PERSON_NAME]" at bounding box center [310, 190] width 83 height 12
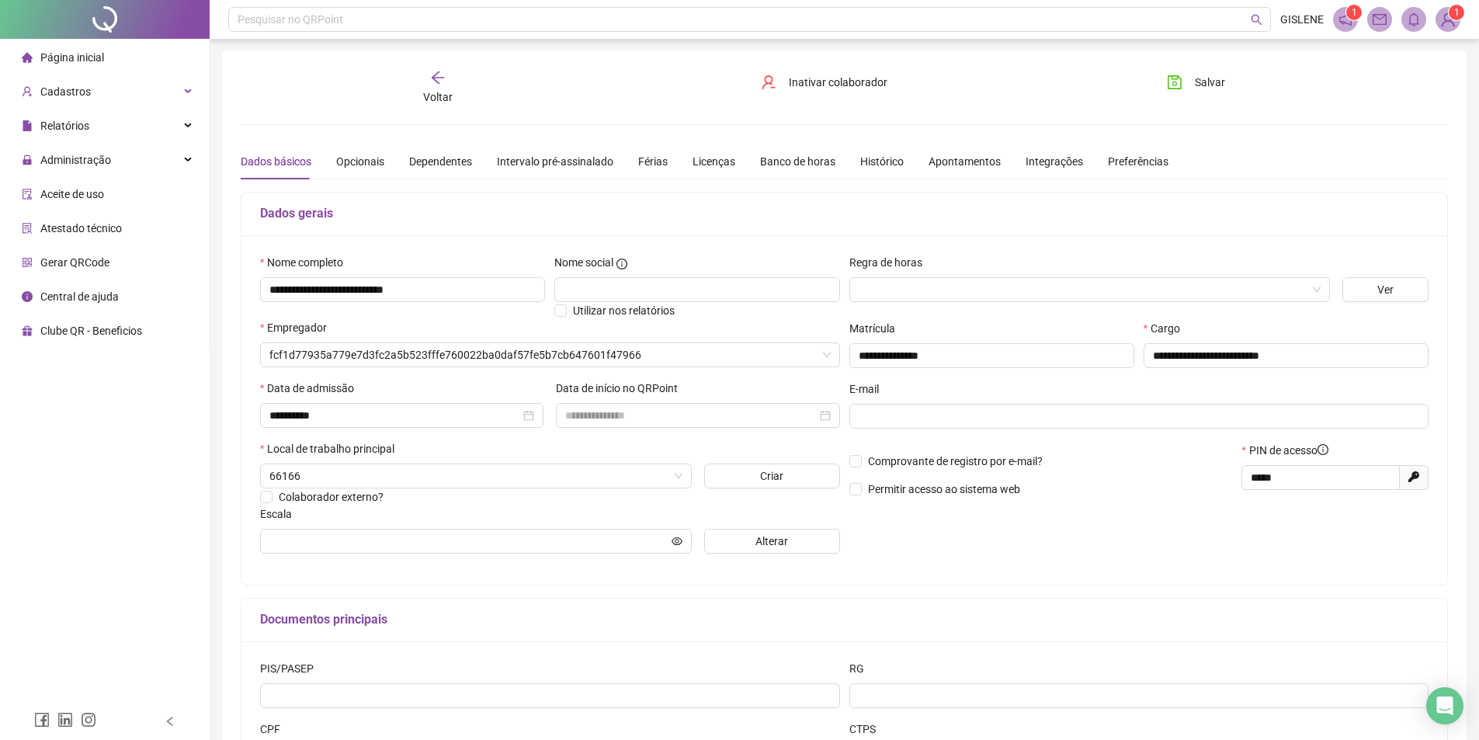
type input "**********"
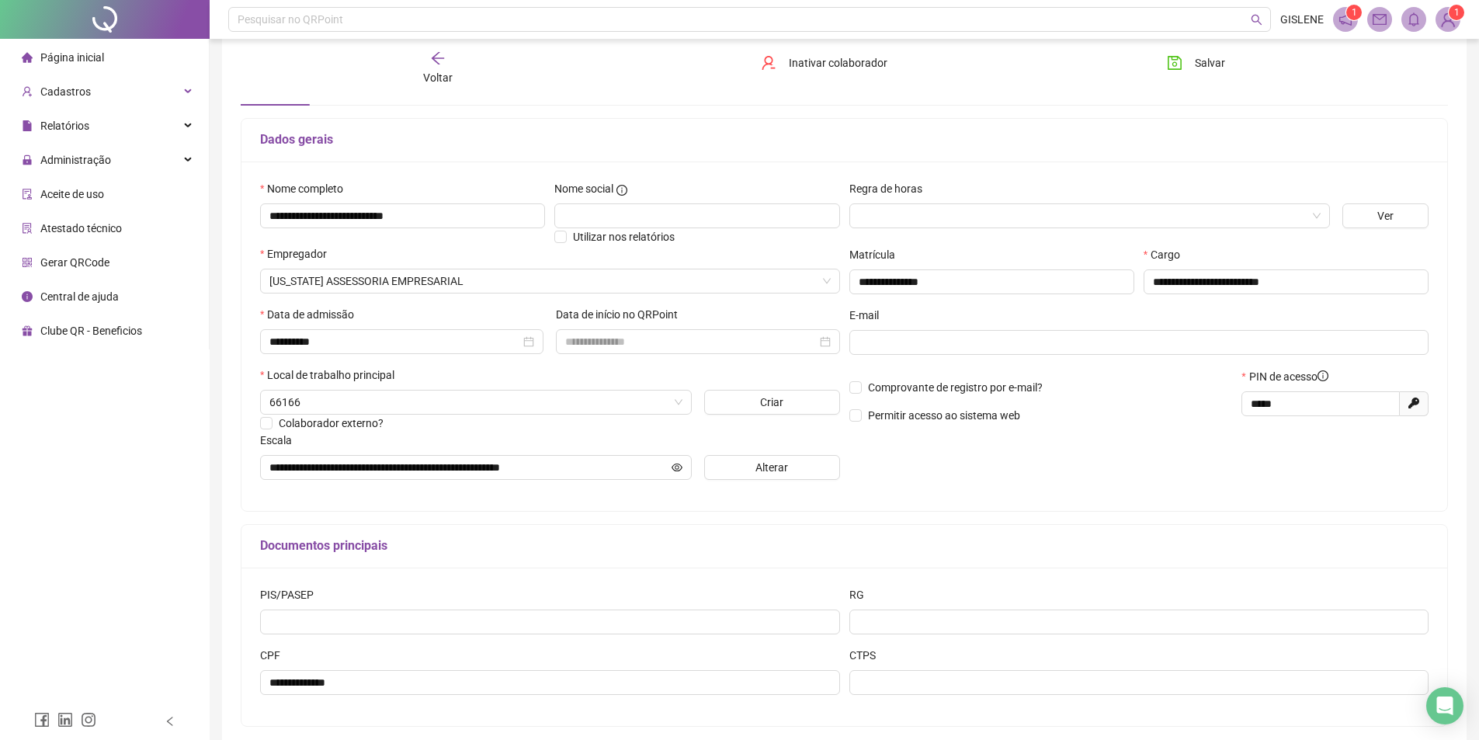
scroll to position [146, 0]
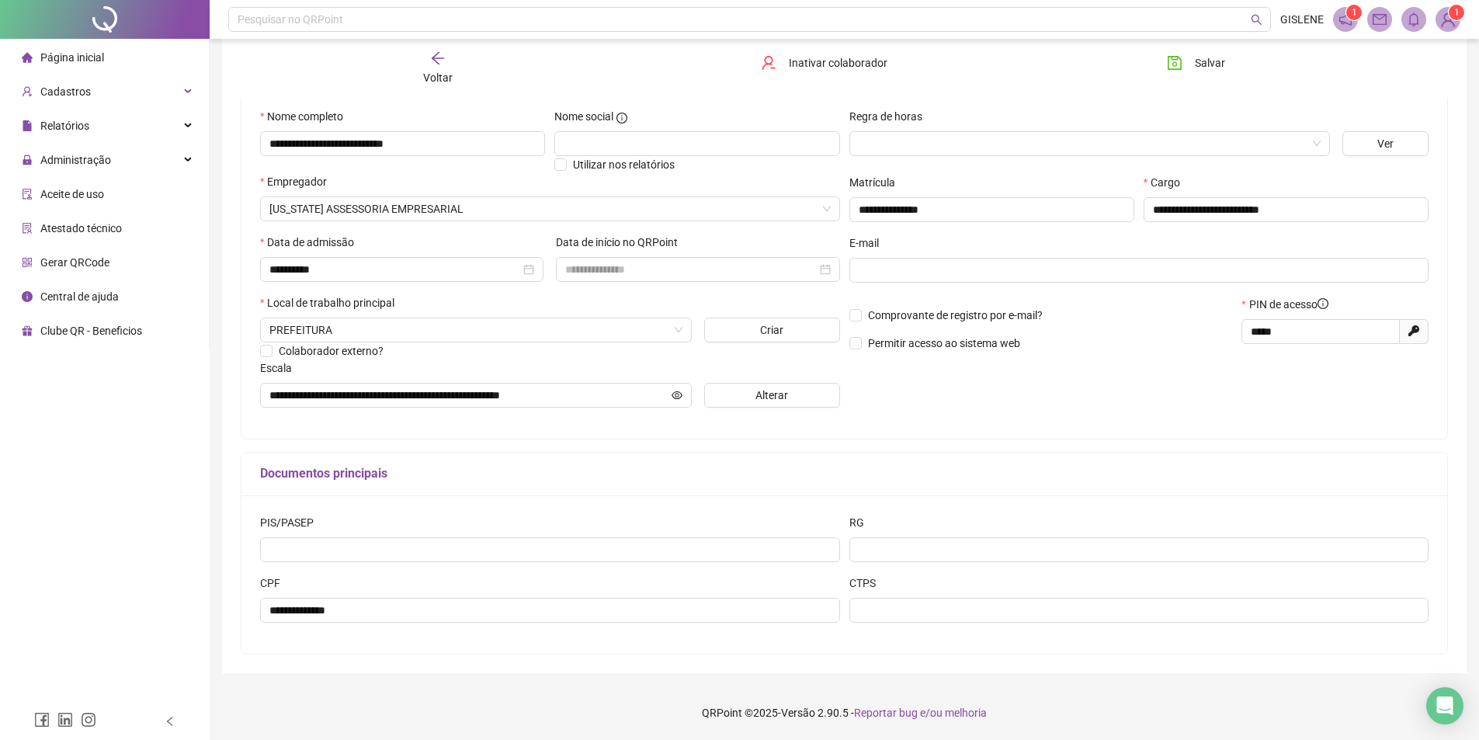
click at [429, 66] on div "Voltar" at bounding box center [437, 68] width 191 height 36
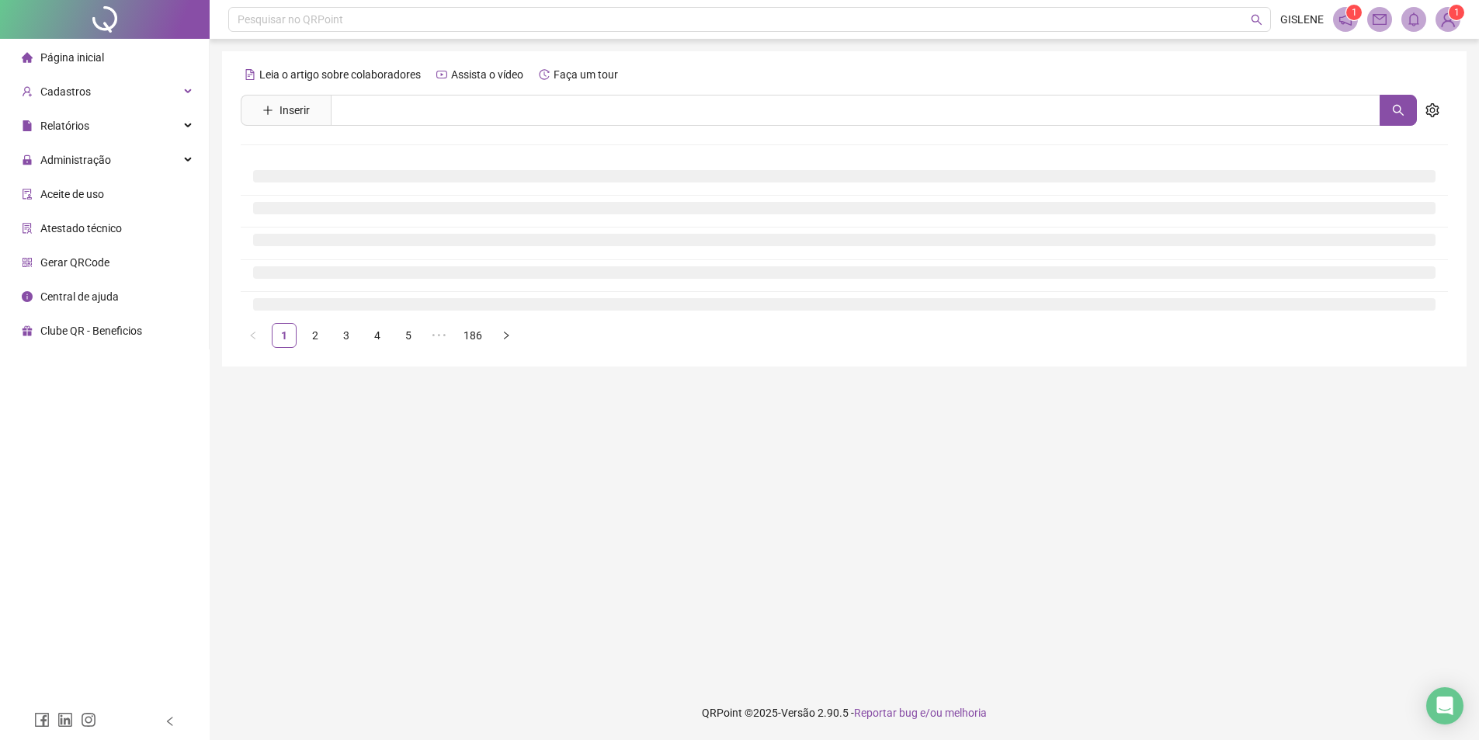
scroll to position [0, 0]
click at [435, 106] on input "text" at bounding box center [861, 110] width 1061 height 31
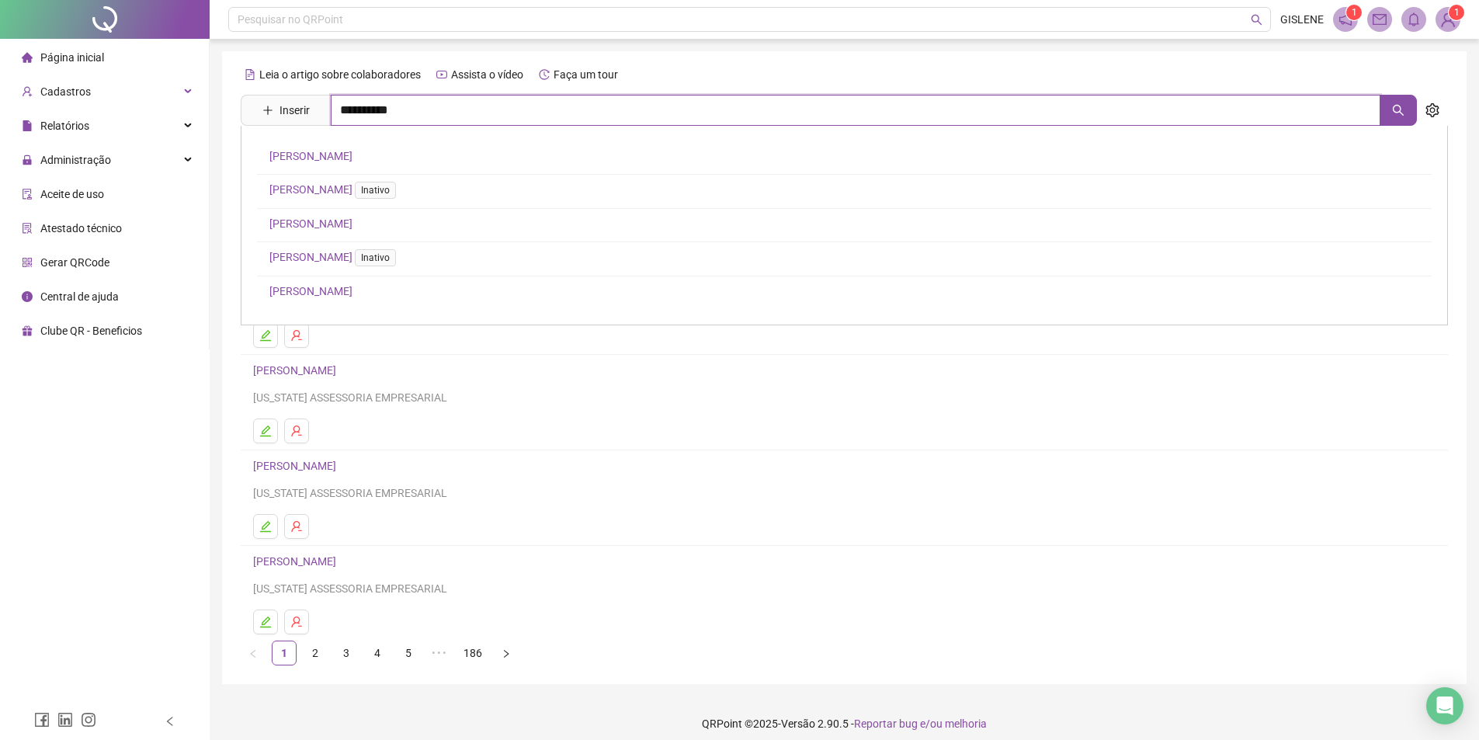
type input "**********"
click at [352, 253] on link "[PERSON_NAME]" at bounding box center [310, 257] width 83 height 12
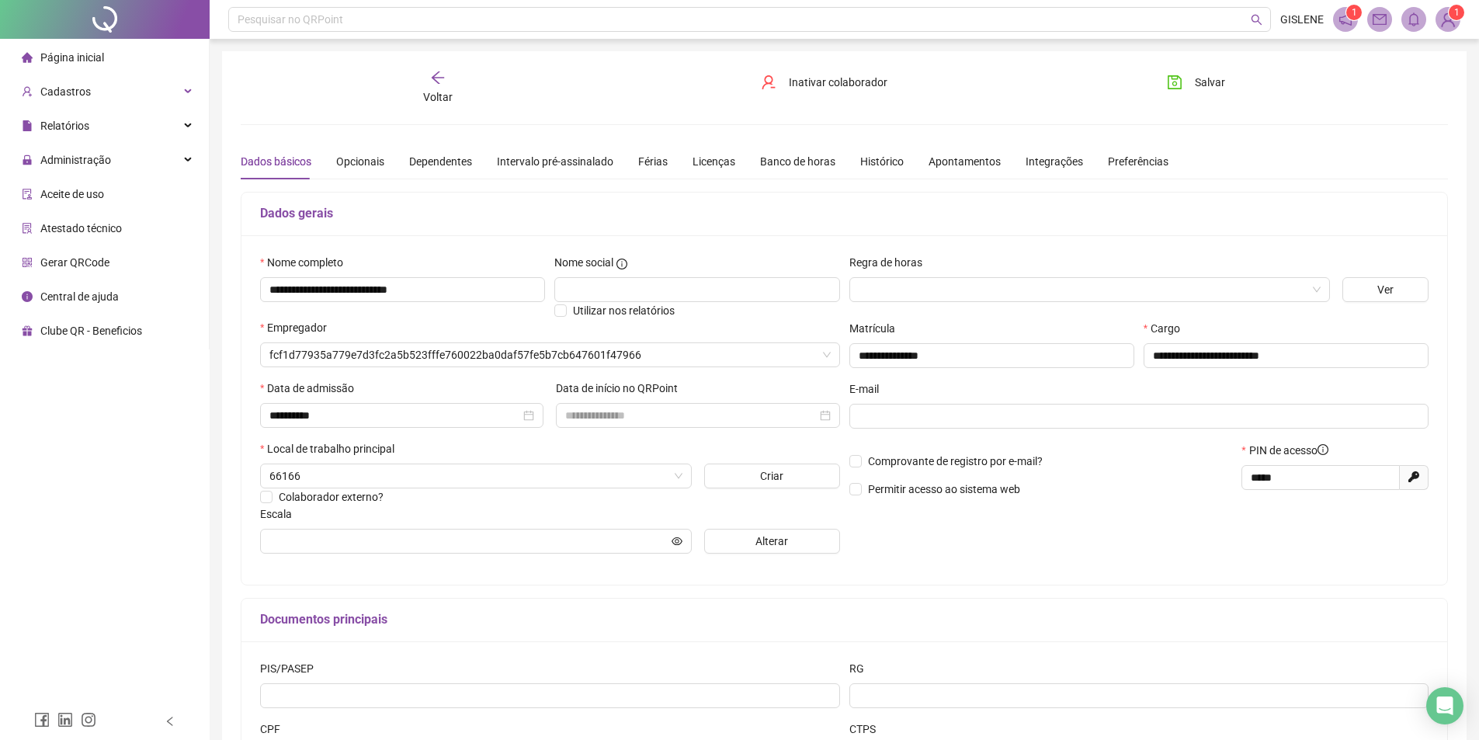
type input "**********"
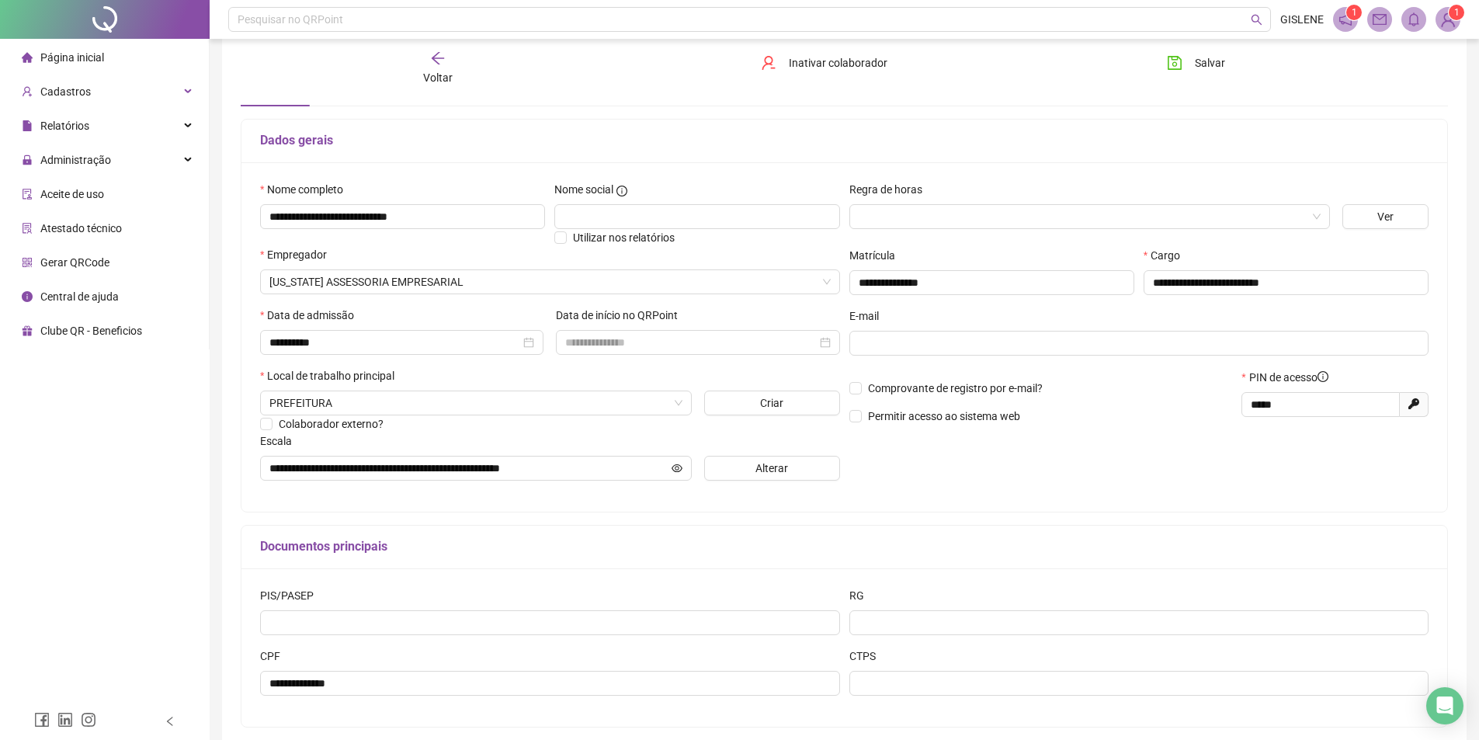
scroll to position [146, 0]
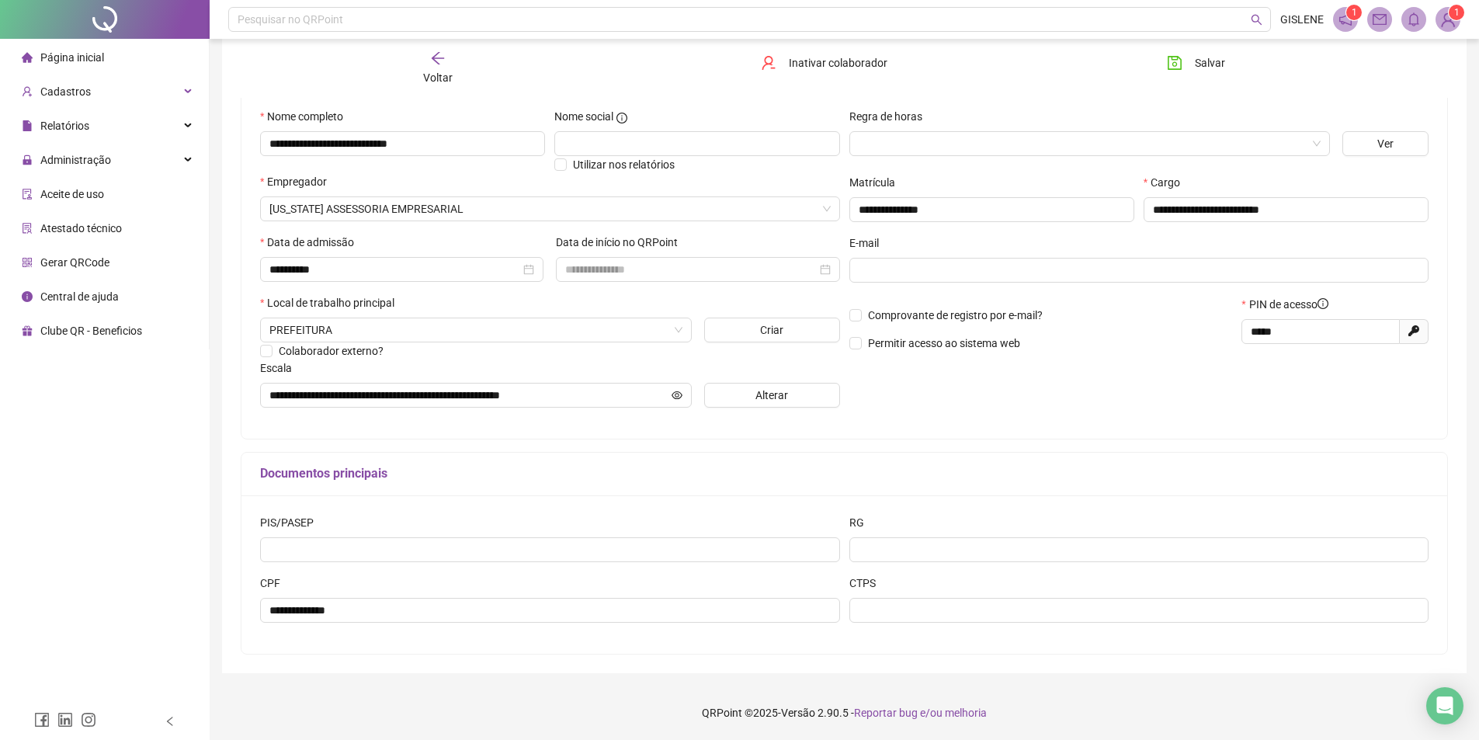
click at [449, 71] on span "Voltar" at bounding box center [437, 77] width 29 height 12
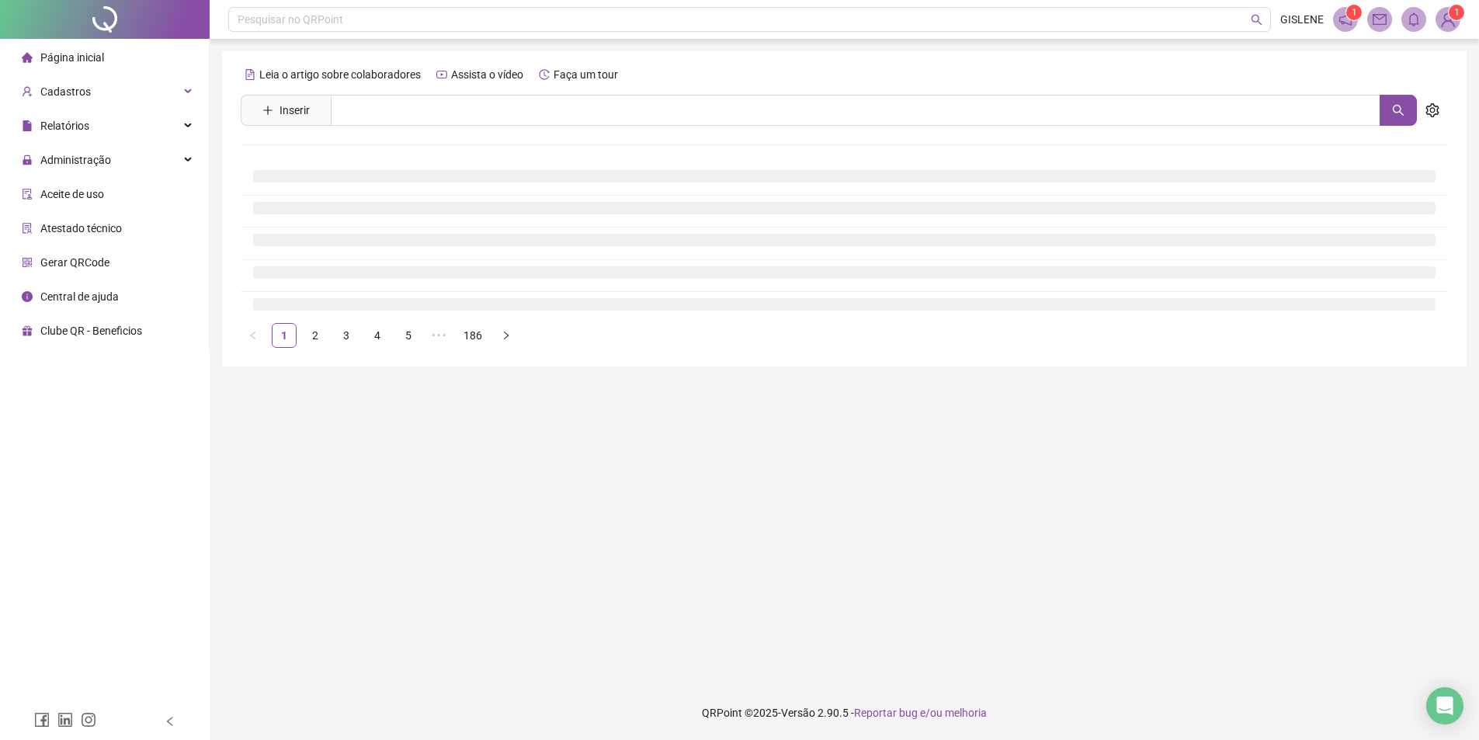
scroll to position [0, 0]
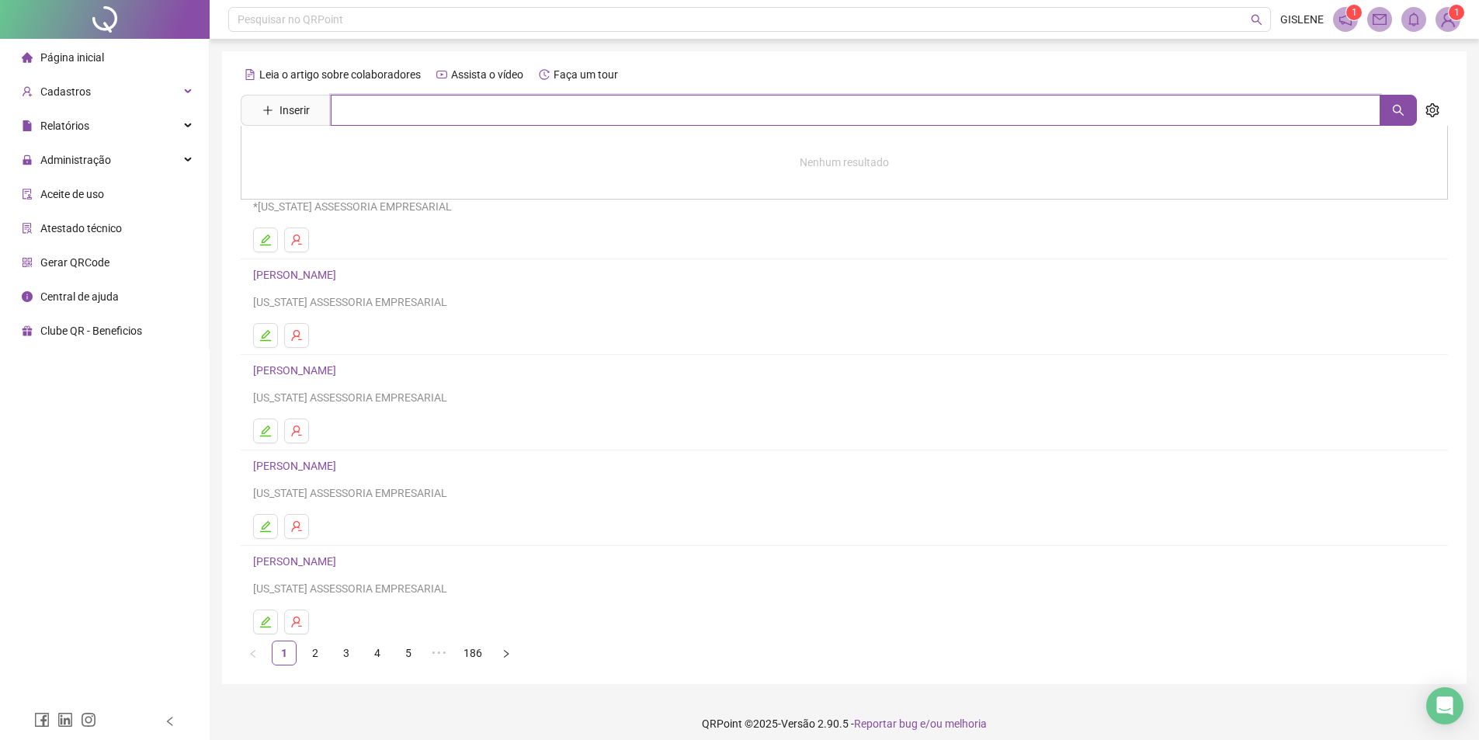
click at [436, 123] on input "text" at bounding box center [855, 110] width 1049 height 31
type input "******"
click at [352, 156] on link "[PERSON_NAME]" at bounding box center [310, 156] width 83 height 12
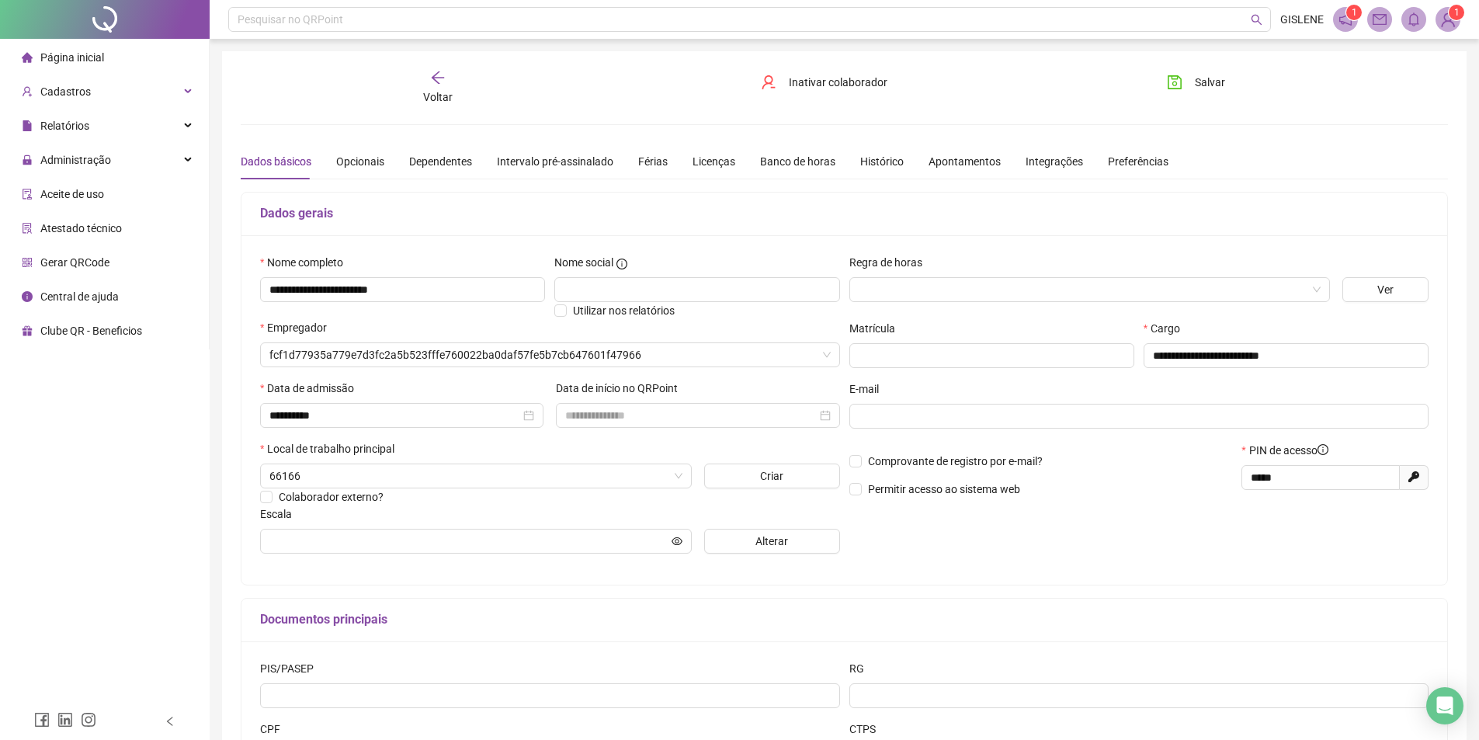
type input "**********"
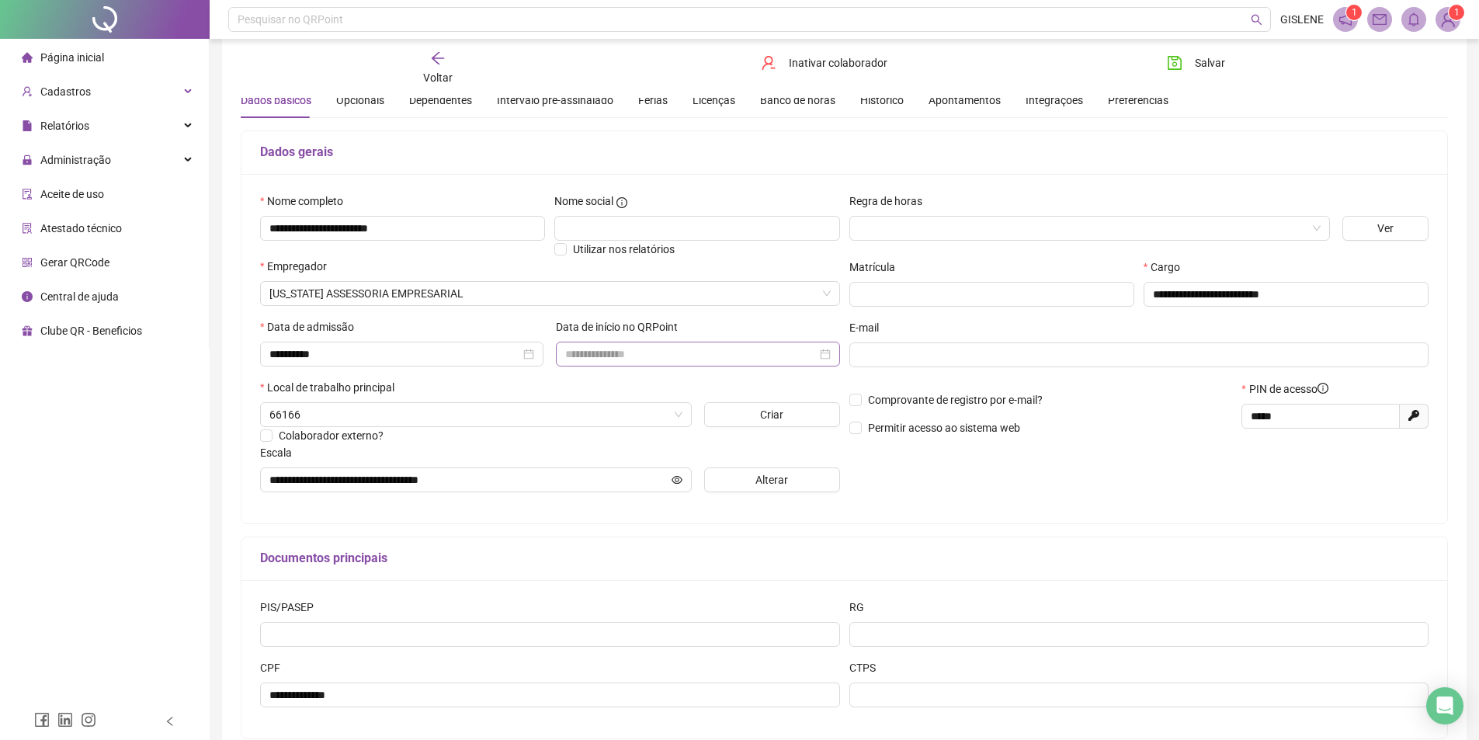
scroll to position [146, 0]
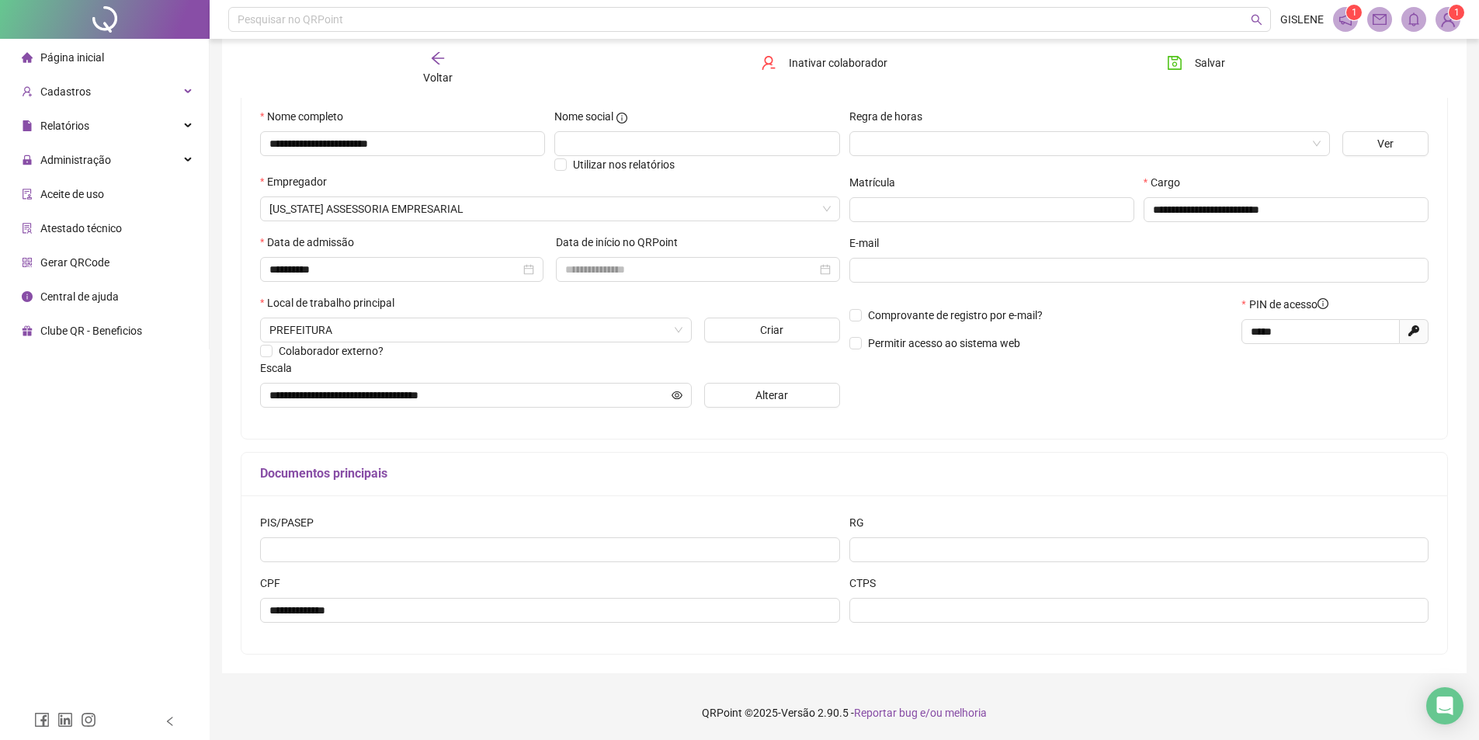
click at [441, 61] on icon "arrow-left" at bounding box center [438, 58] width 16 height 16
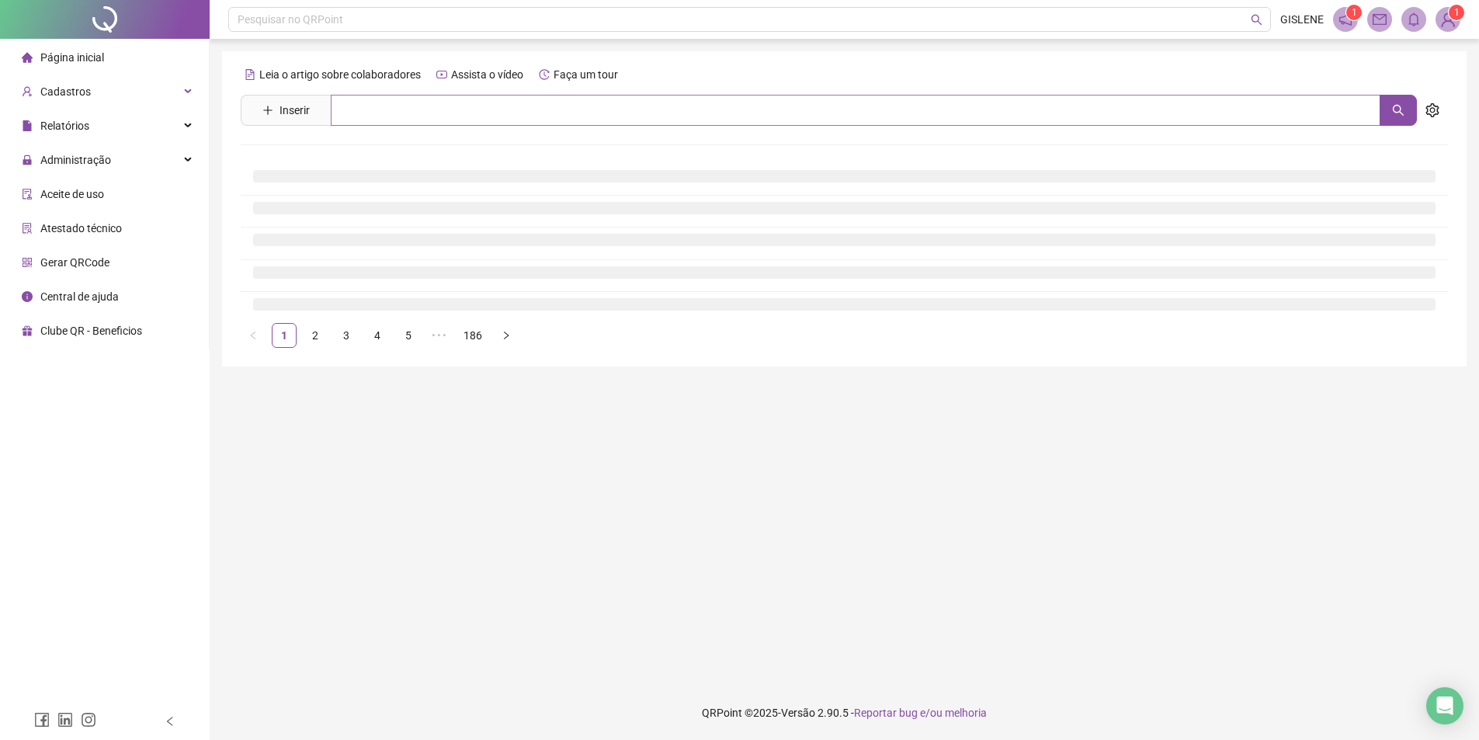
scroll to position [0, 0]
click at [440, 113] on input "text" at bounding box center [861, 110] width 1061 height 31
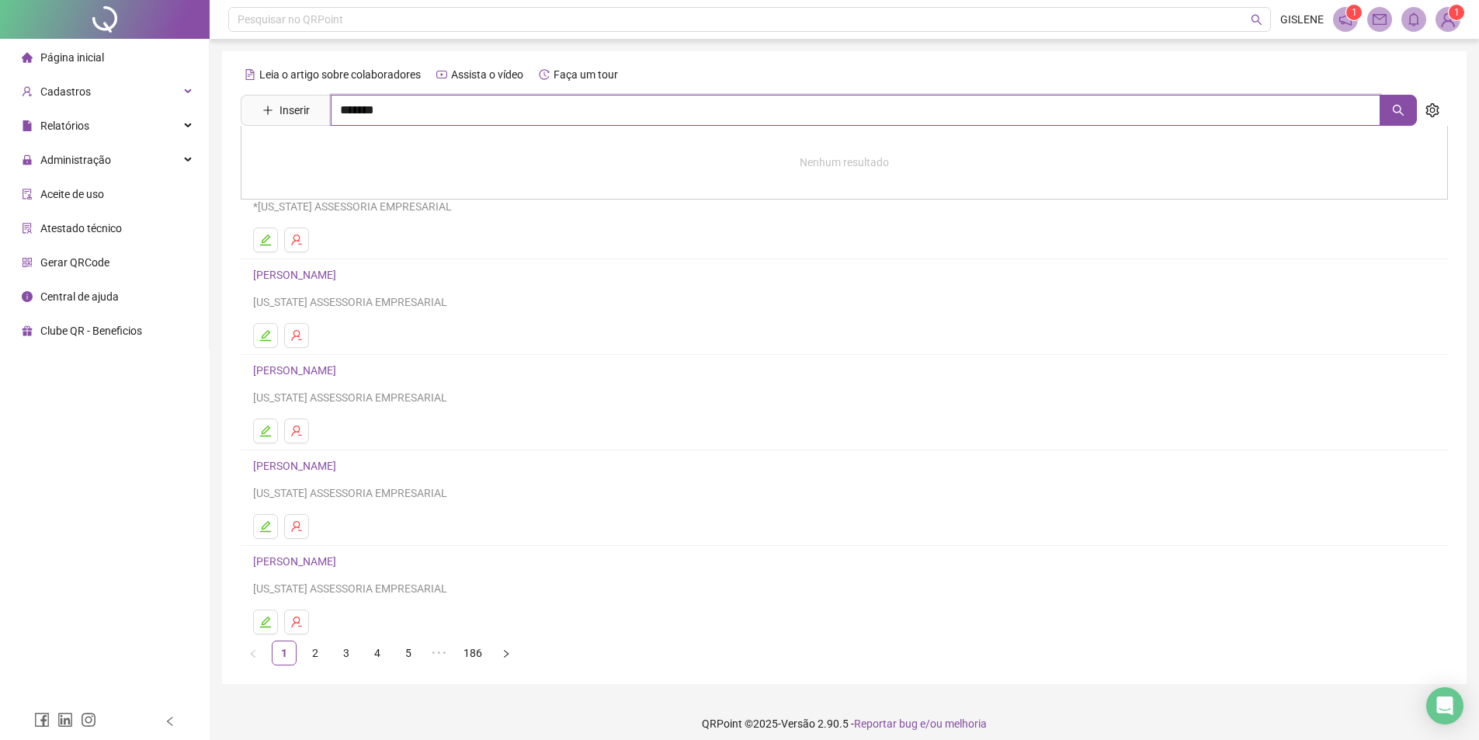
type input "*******"
click at [352, 218] on link "[PERSON_NAME]" at bounding box center [310, 223] width 83 height 12
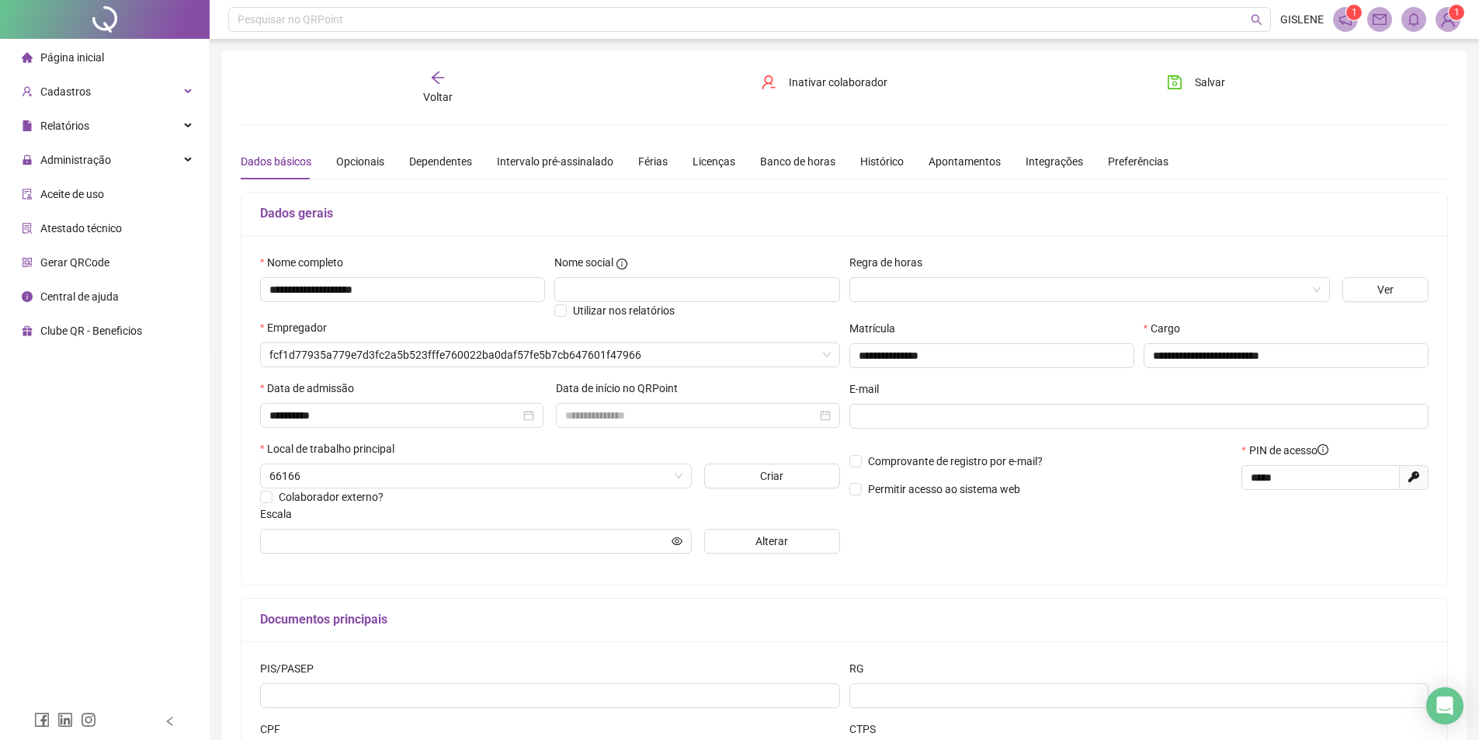
type input "**********"
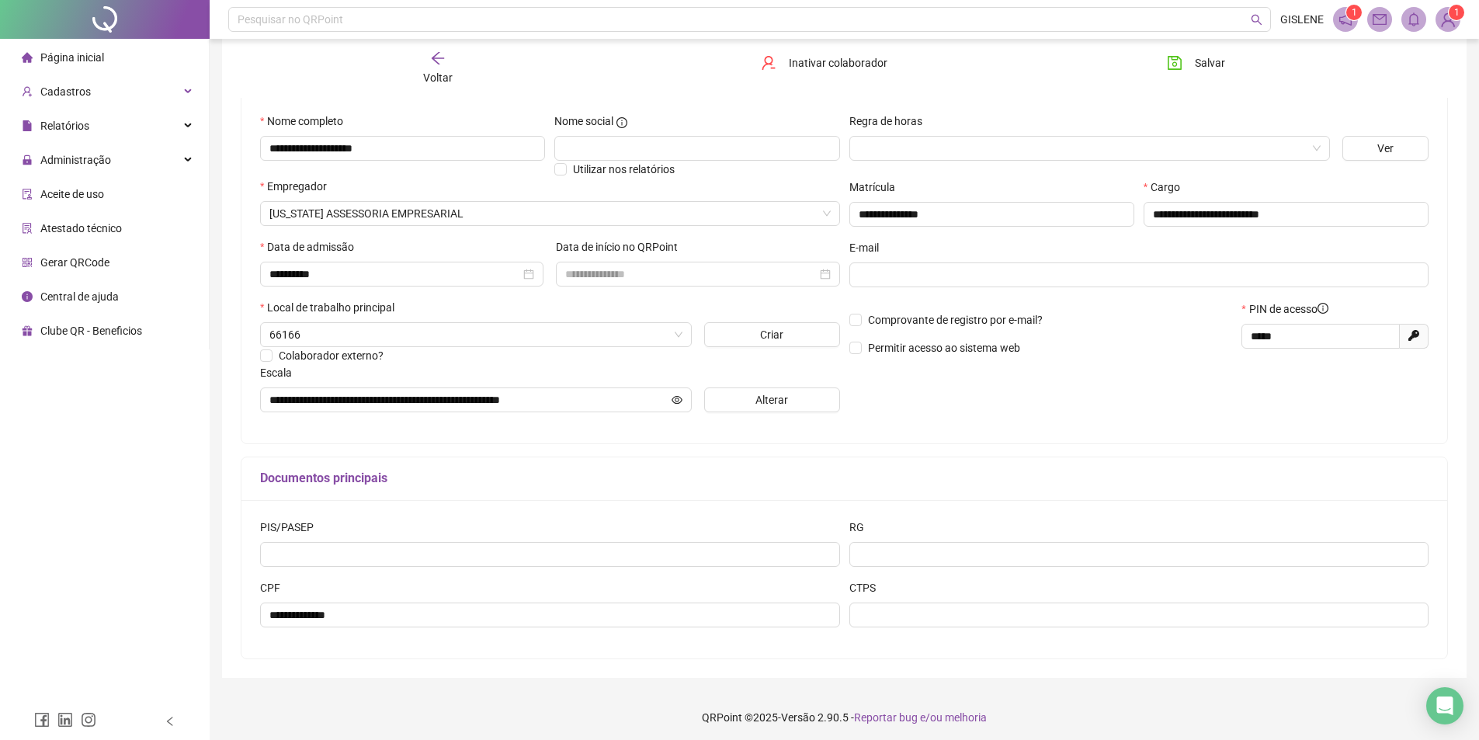
scroll to position [146, 0]
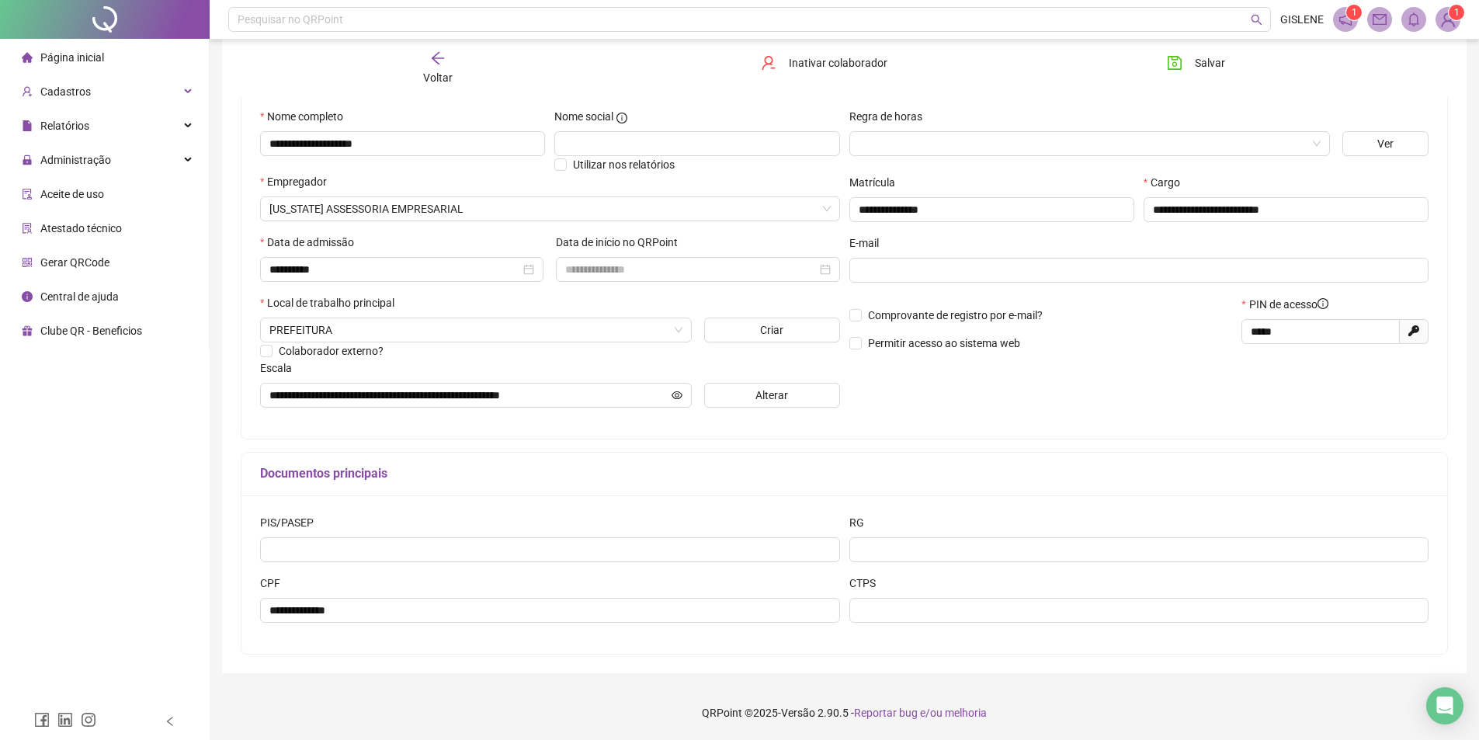
click at [437, 80] on span "Voltar" at bounding box center [437, 77] width 29 height 12
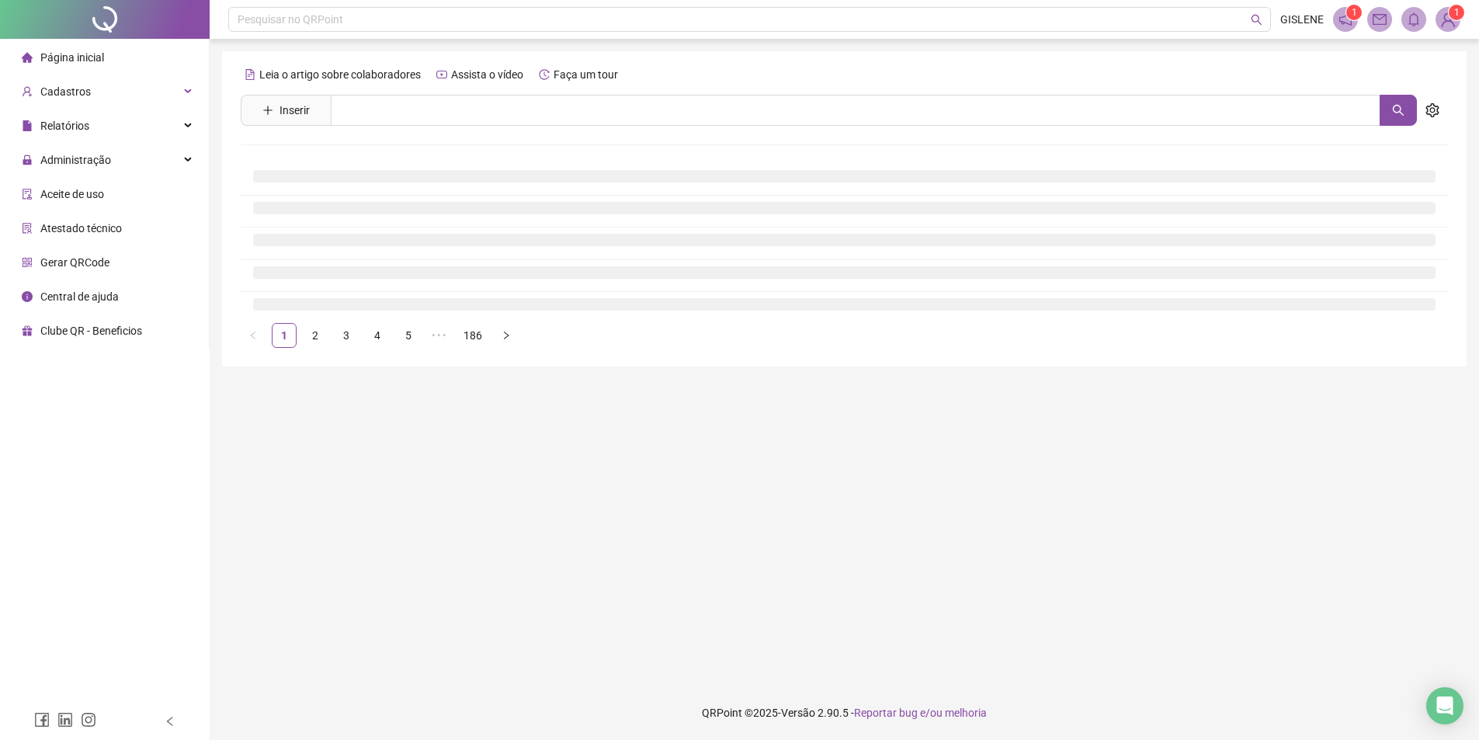
scroll to position [0, 0]
click at [436, 115] on input "text" at bounding box center [861, 110] width 1061 height 31
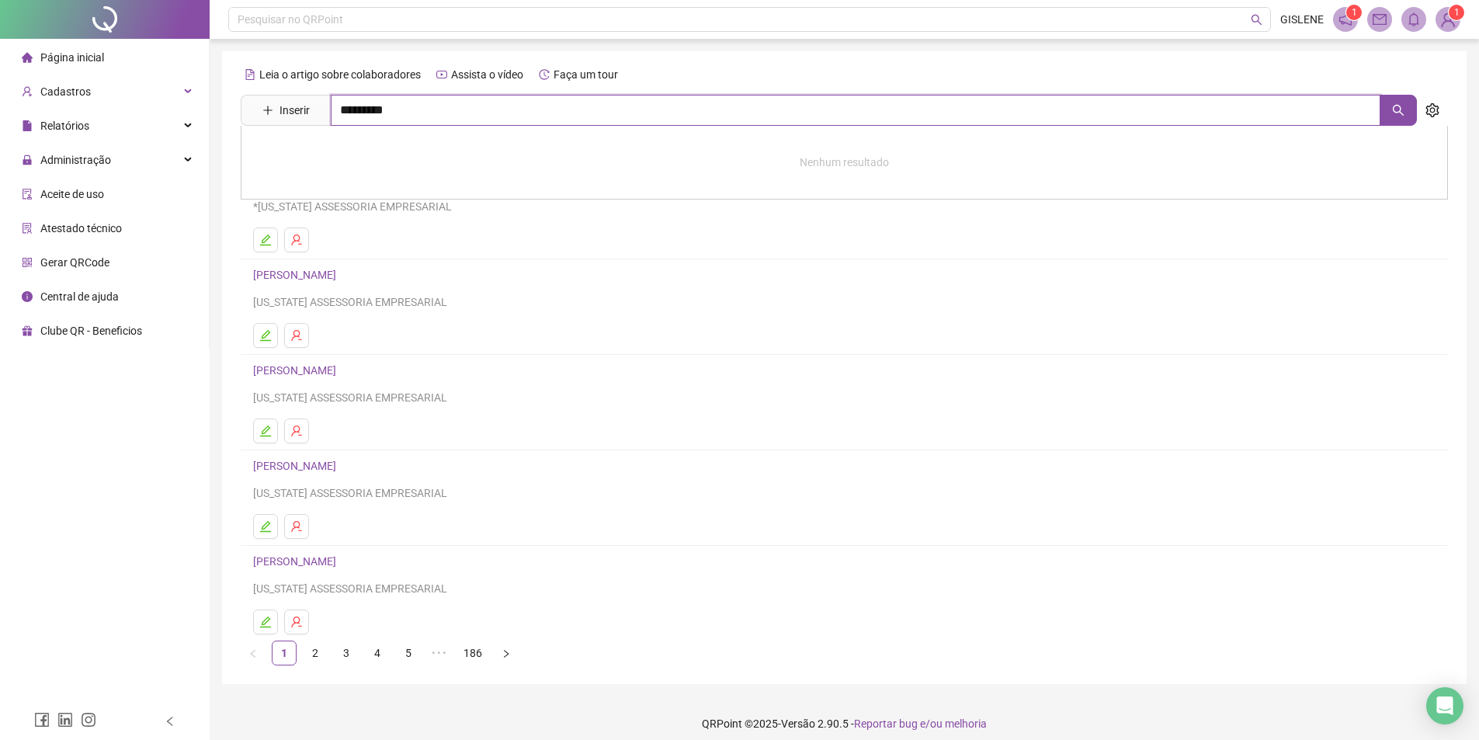
type input "*********"
click at [352, 155] on link "[PERSON_NAME]" at bounding box center [310, 156] width 83 height 12
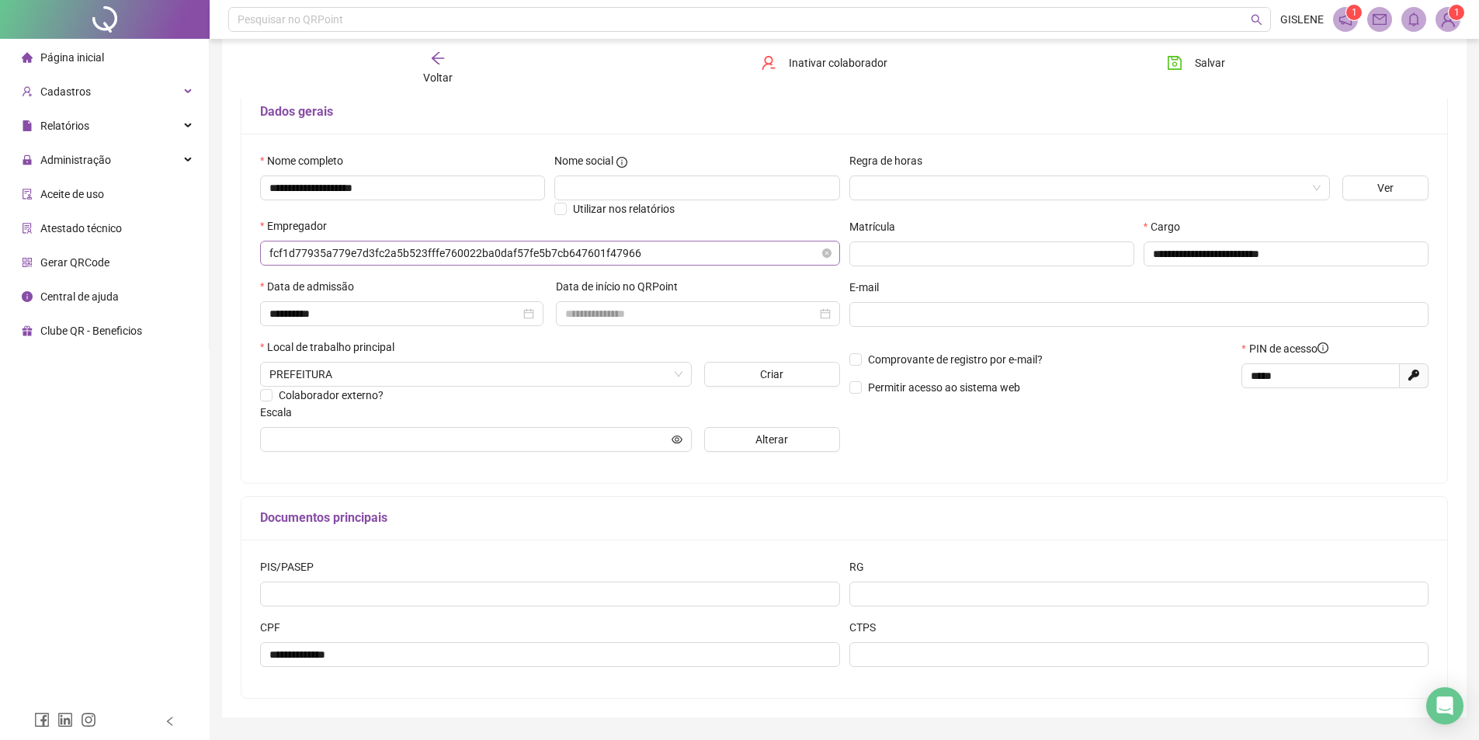
type input "**********"
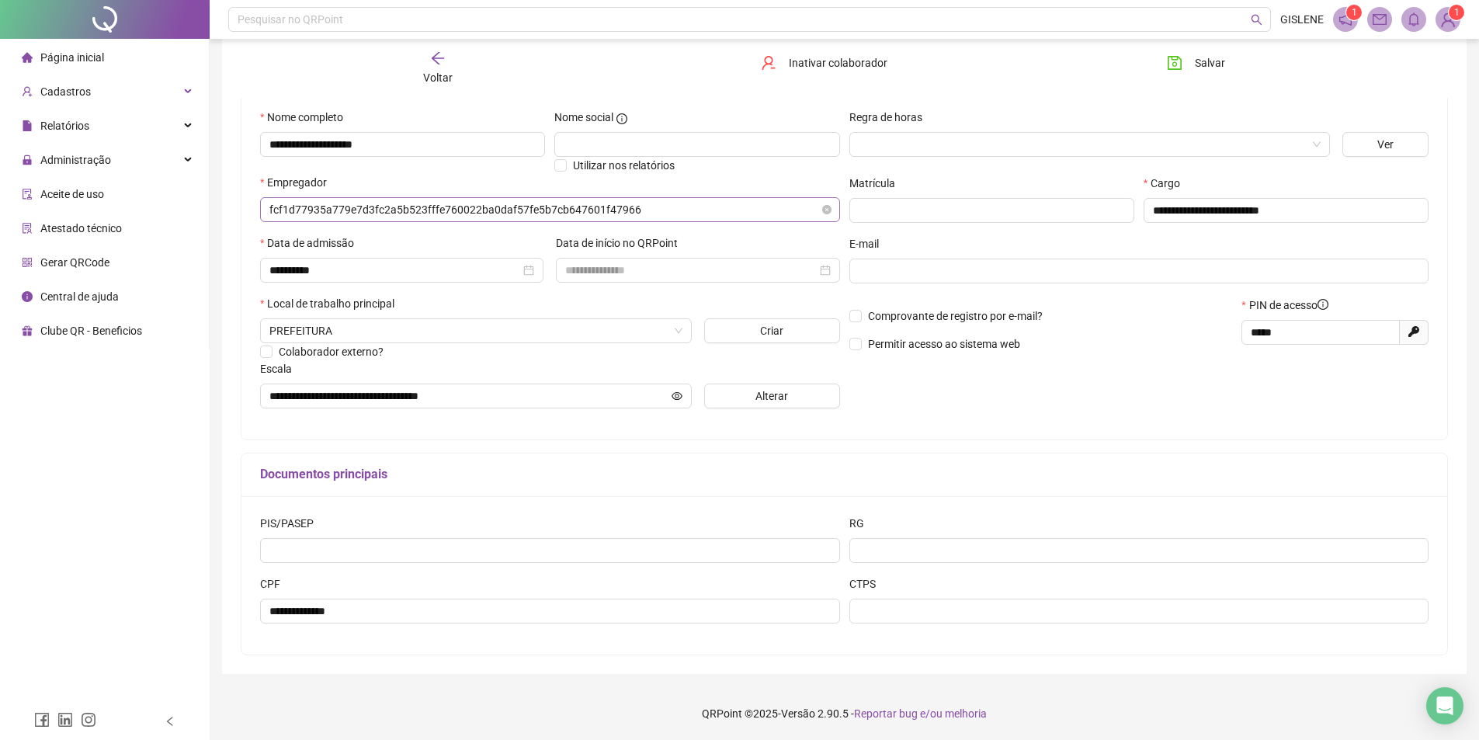
scroll to position [146, 0]
click at [452, 61] on div "Voltar" at bounding box center [437, 68] width 191 height 36
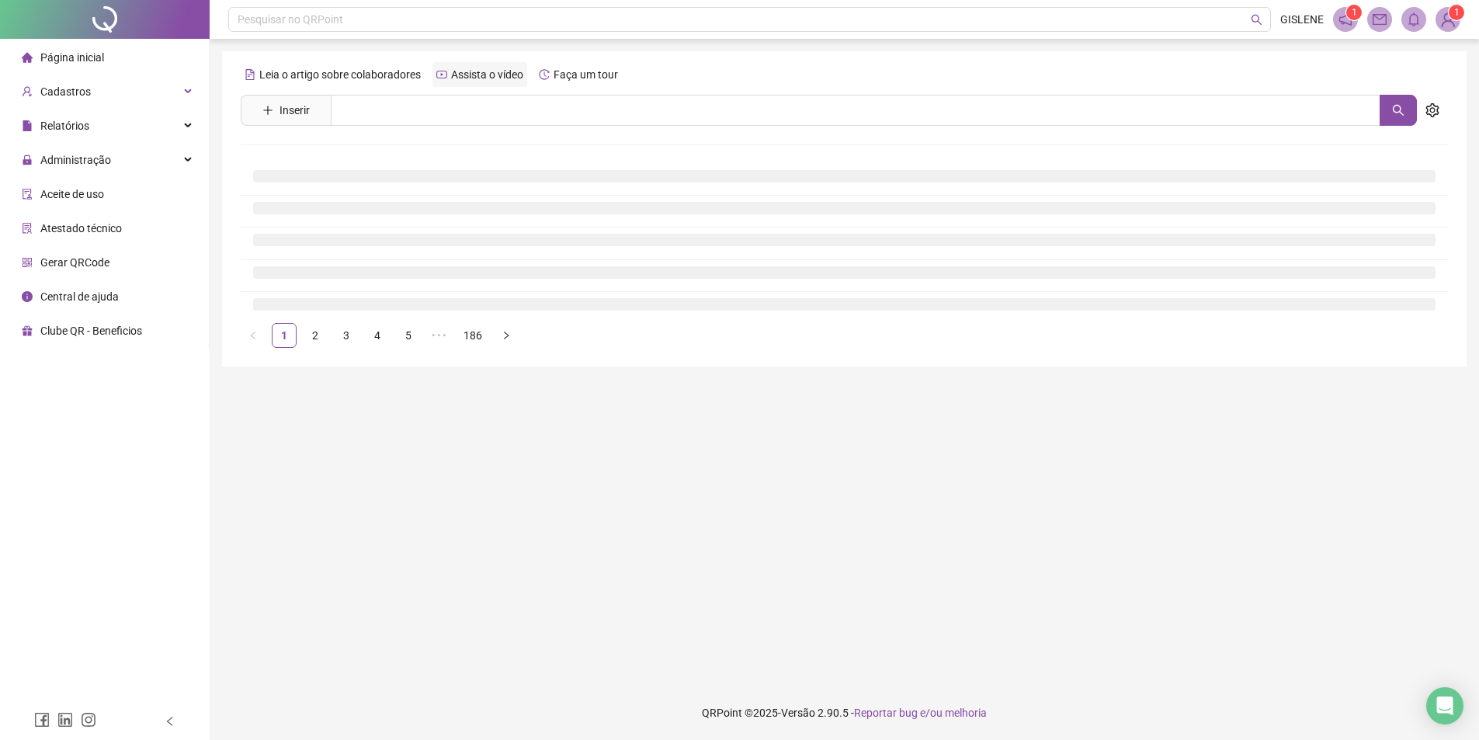
scroll to position [0, 0]
click at [451, 109] on input "text" at bounding box center [861, 110] width 1061 height 31
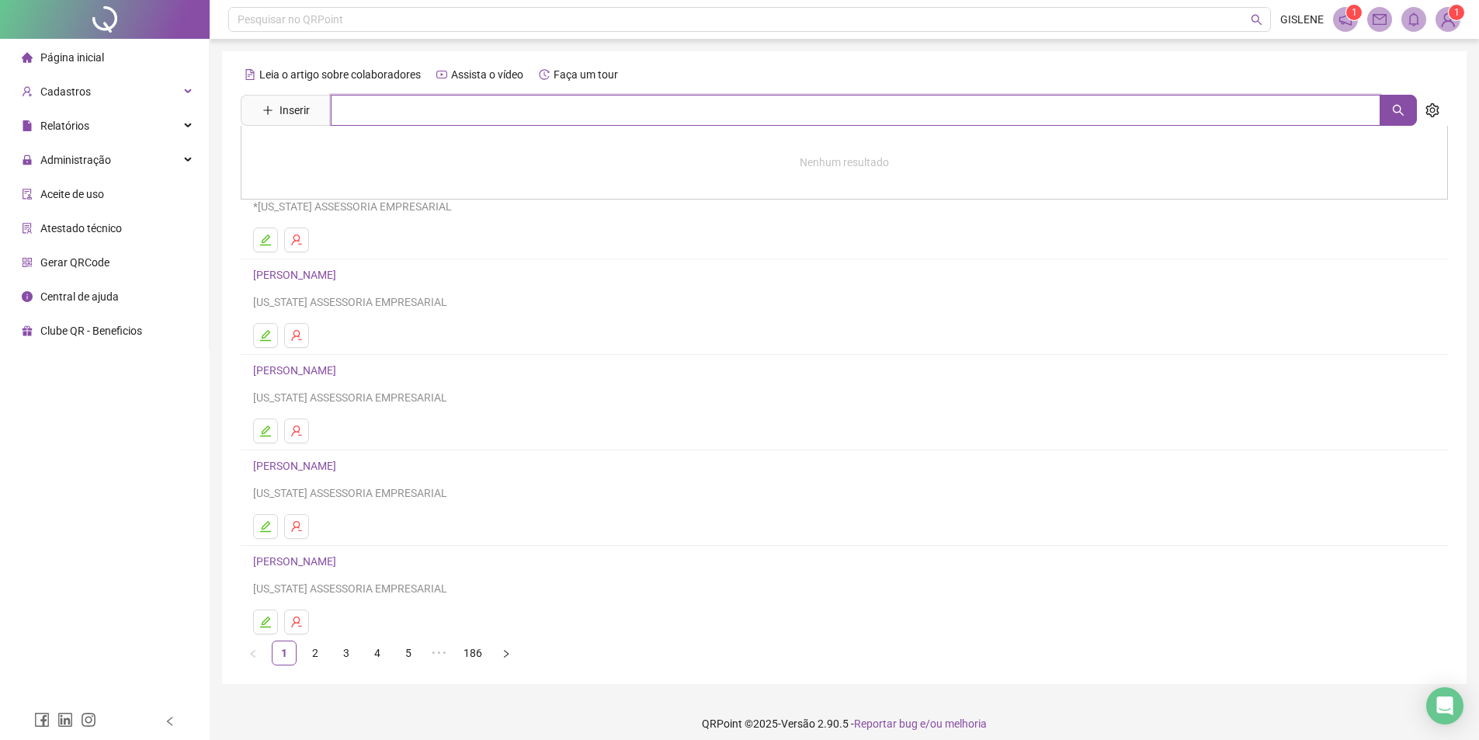
click at [446, 109] on input "text" at bounding box center [855, 110] width 1049 height 31
type input "*******"
click at [352, 220] on link "[PERSON_NAME]" at bounding box center [310, 224] width 83 height 12
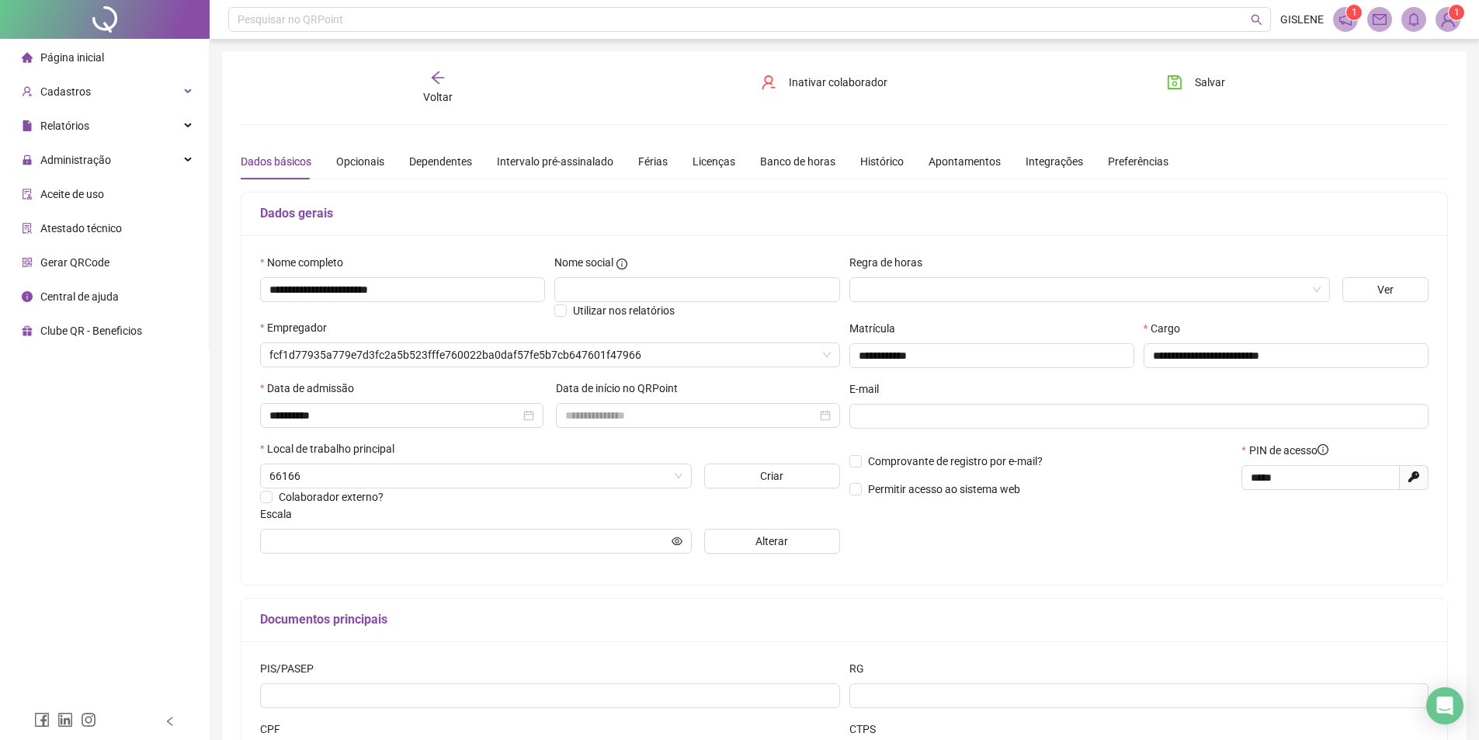
type input "**********"
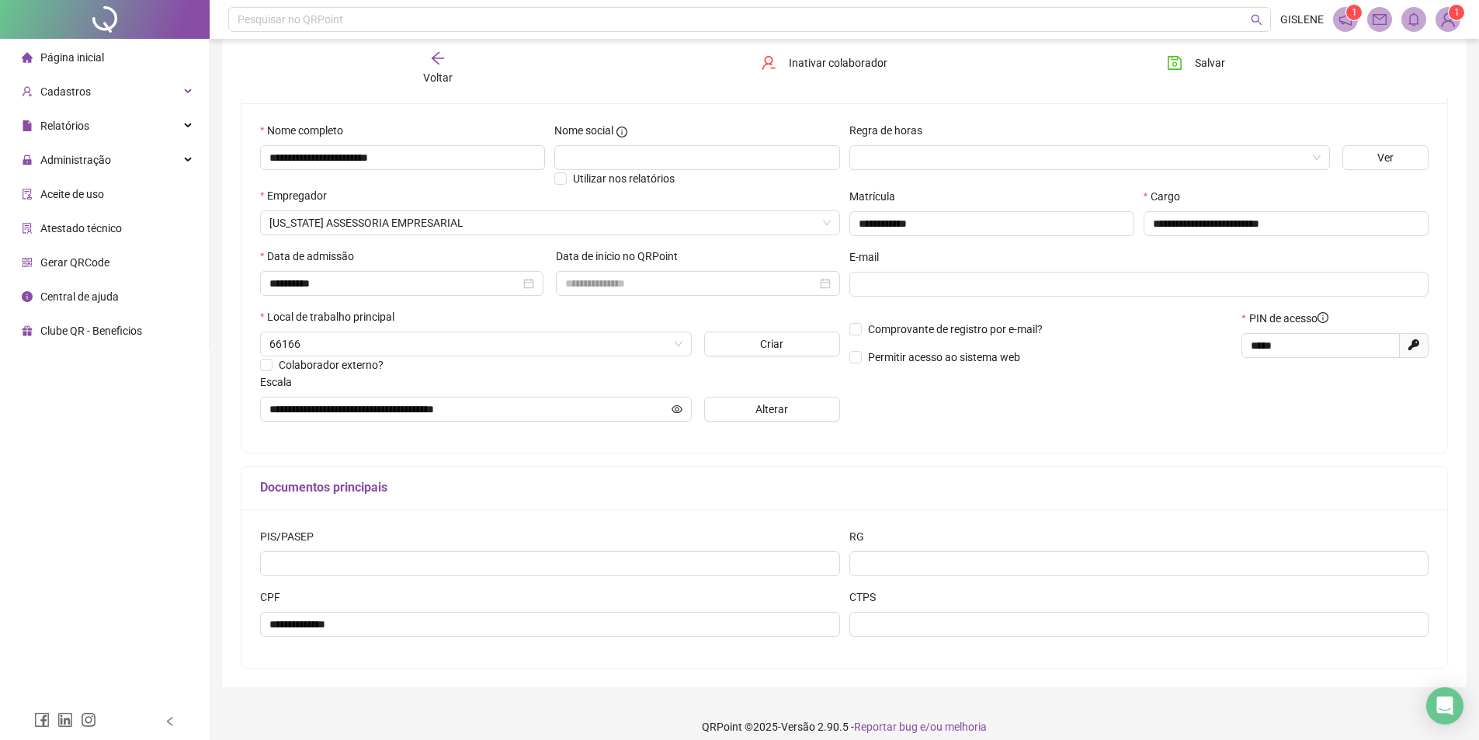
scroll to position [146, 0]
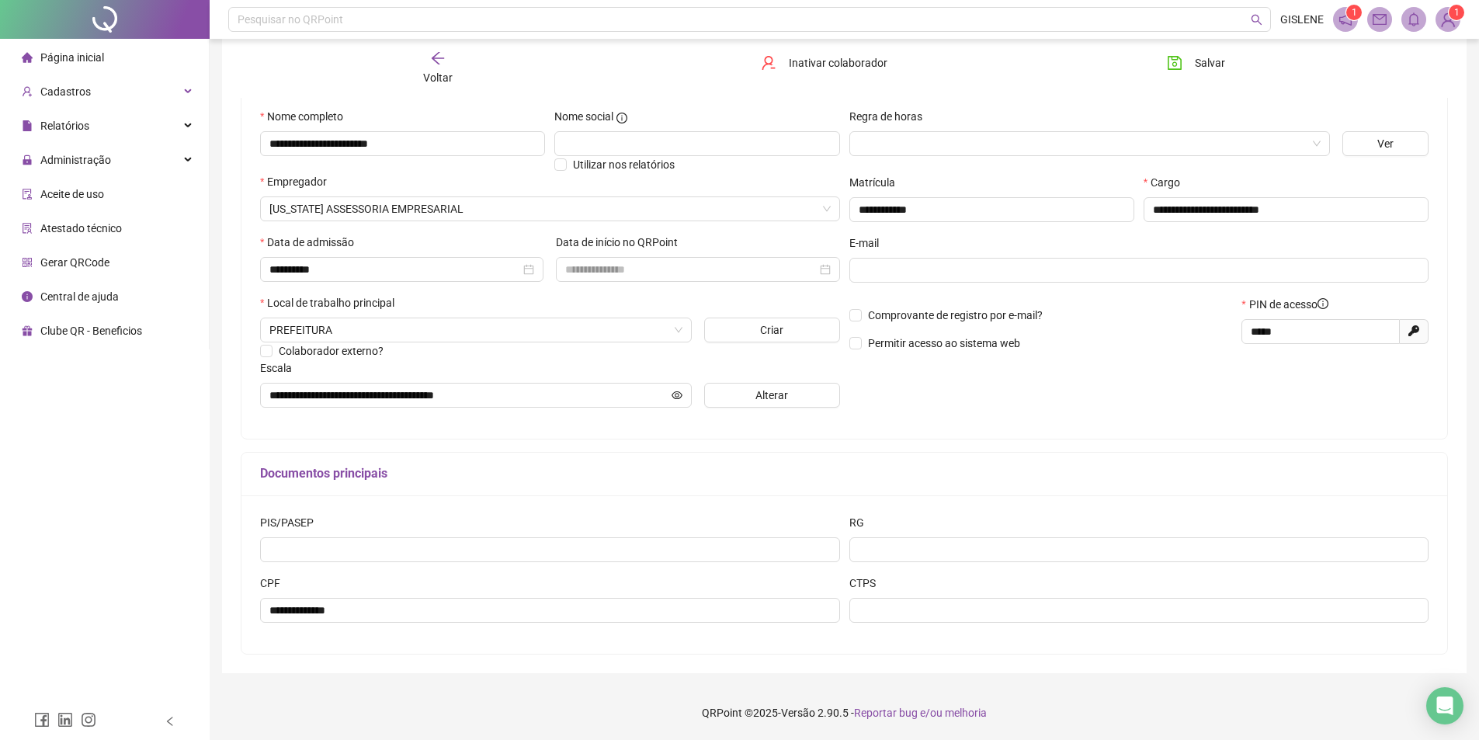
click at [443, 79] on span "Voltar" at bounding box center [437, 77] width 29 height 12
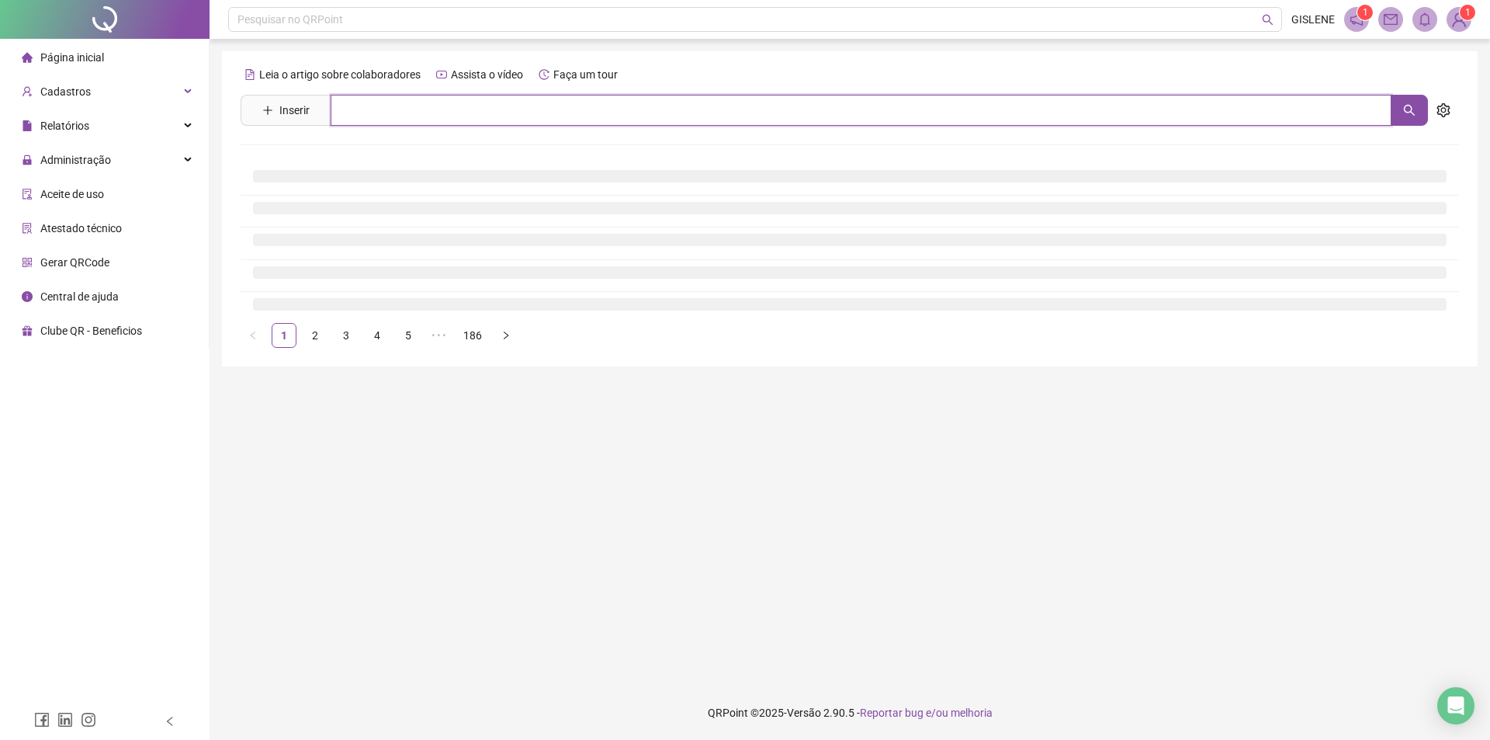
click at [444, 113] on input "text" at bounding box center [861, 110] width 1061 height 31
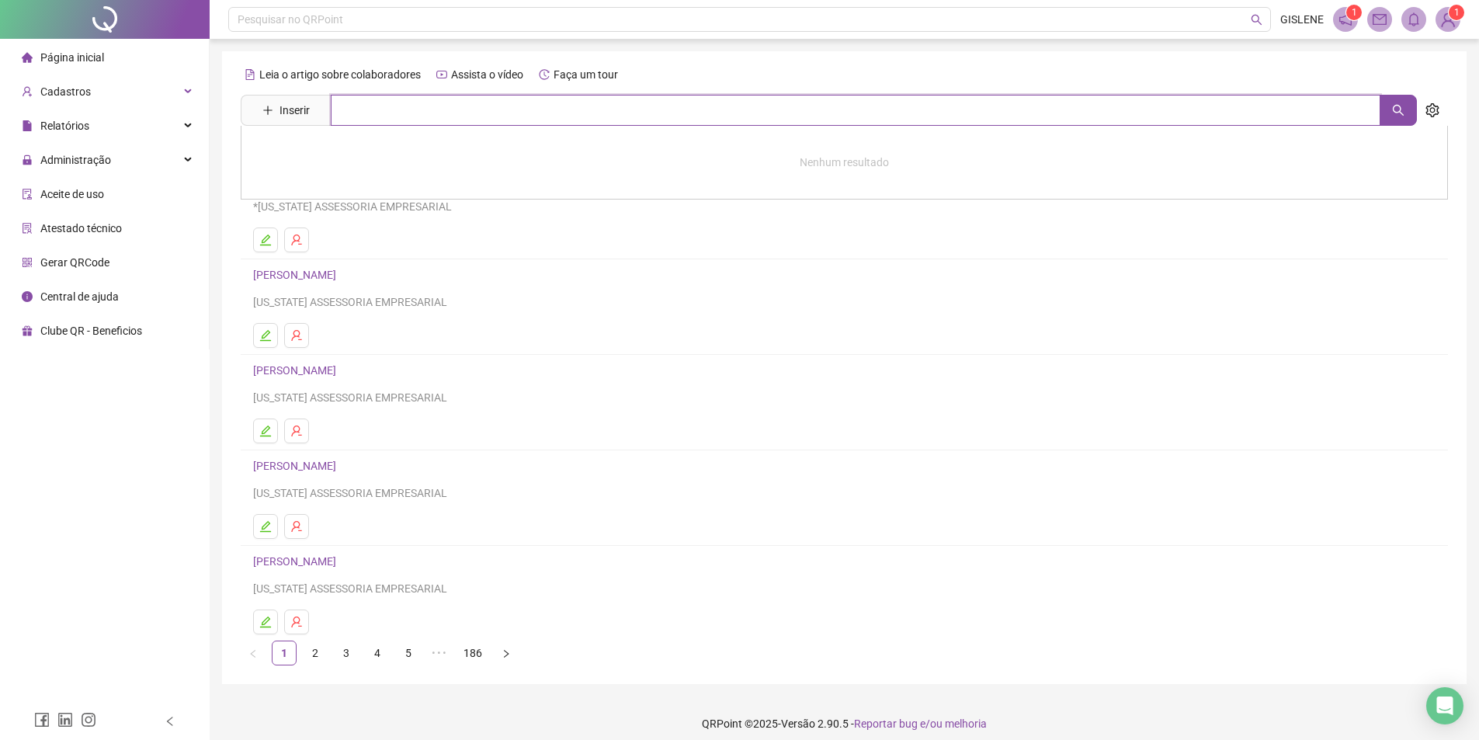
click at [438, 115] on input "text" at bounding box center [855, 110] width 1049 height 31
type input "******"
click at [352, 157] on link "[PERSON_NAME]" at bounding box center [310, 156] width 83 height 12
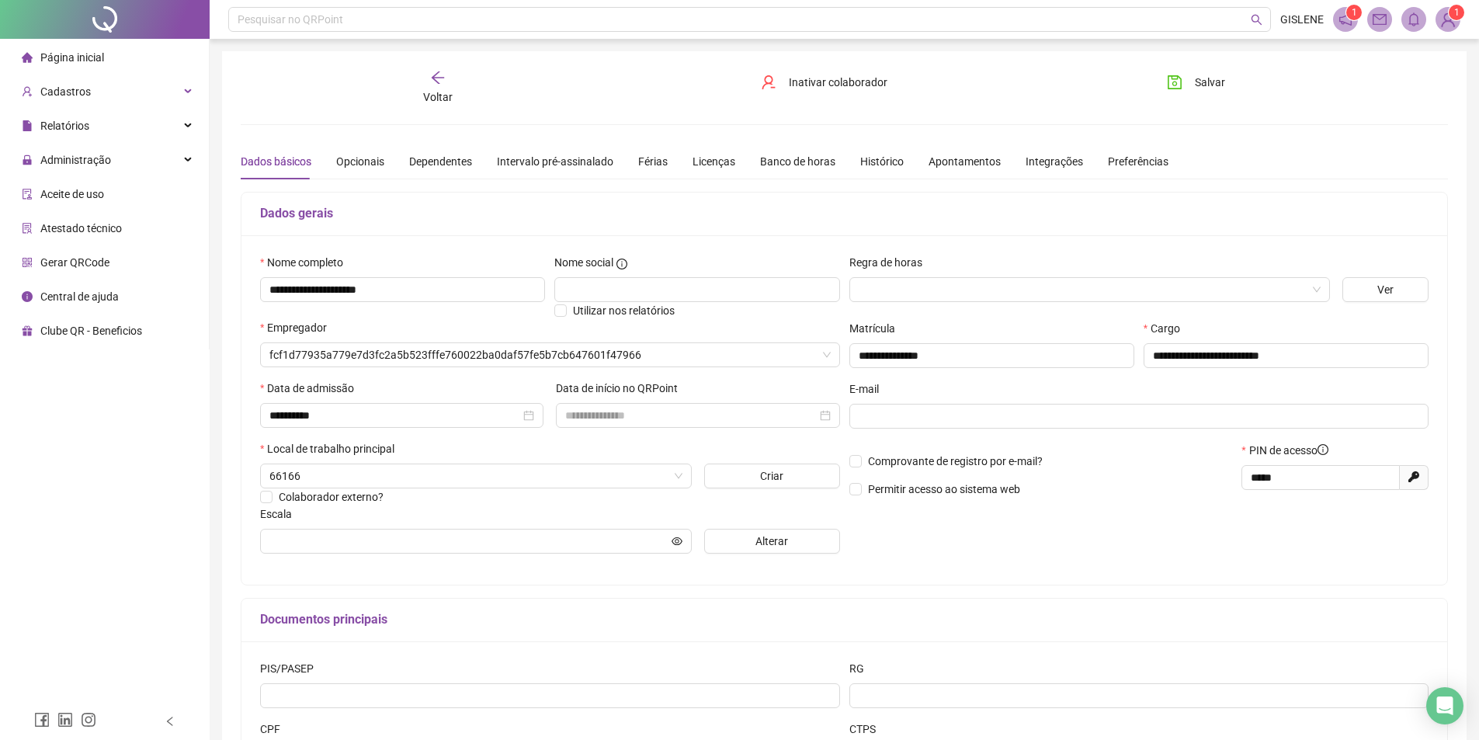
type input "**********"
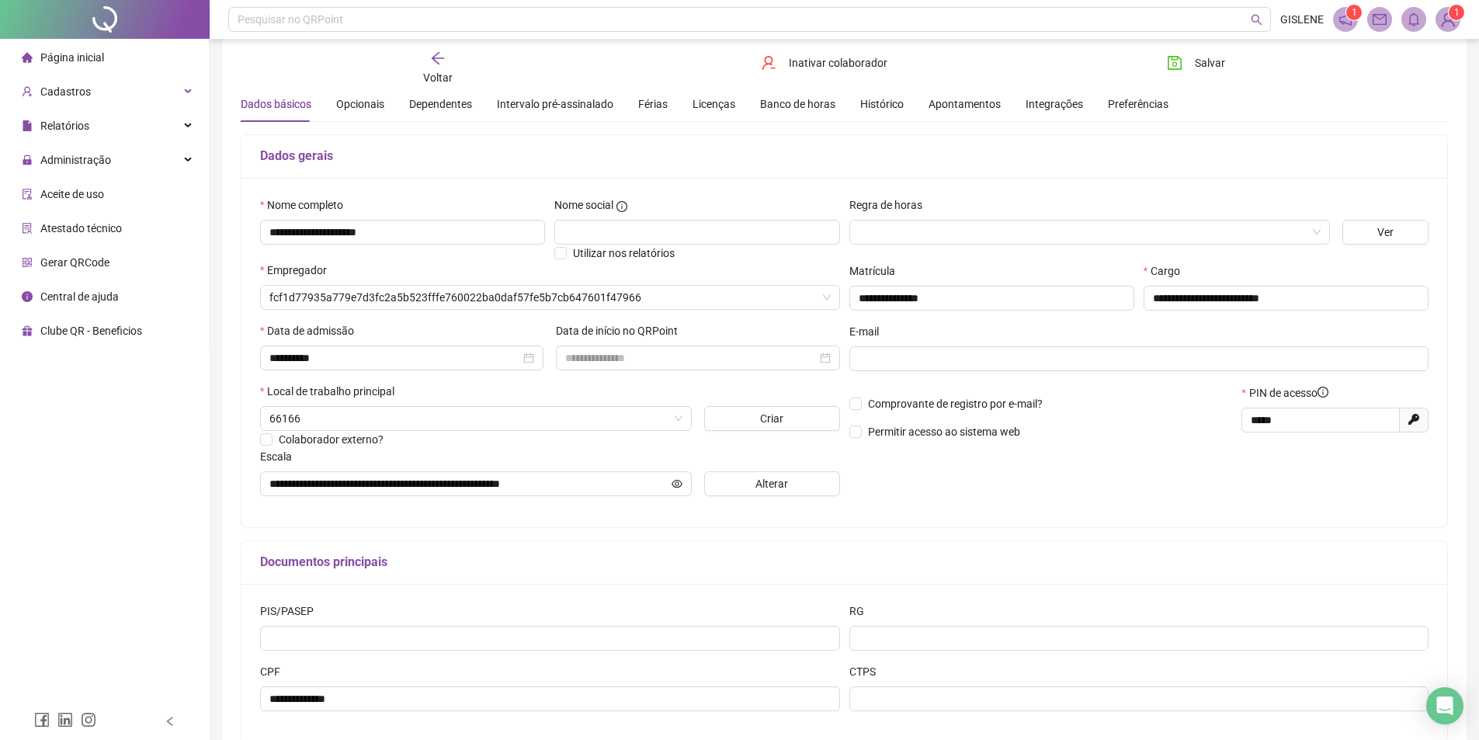
scroll to position [146, 0]
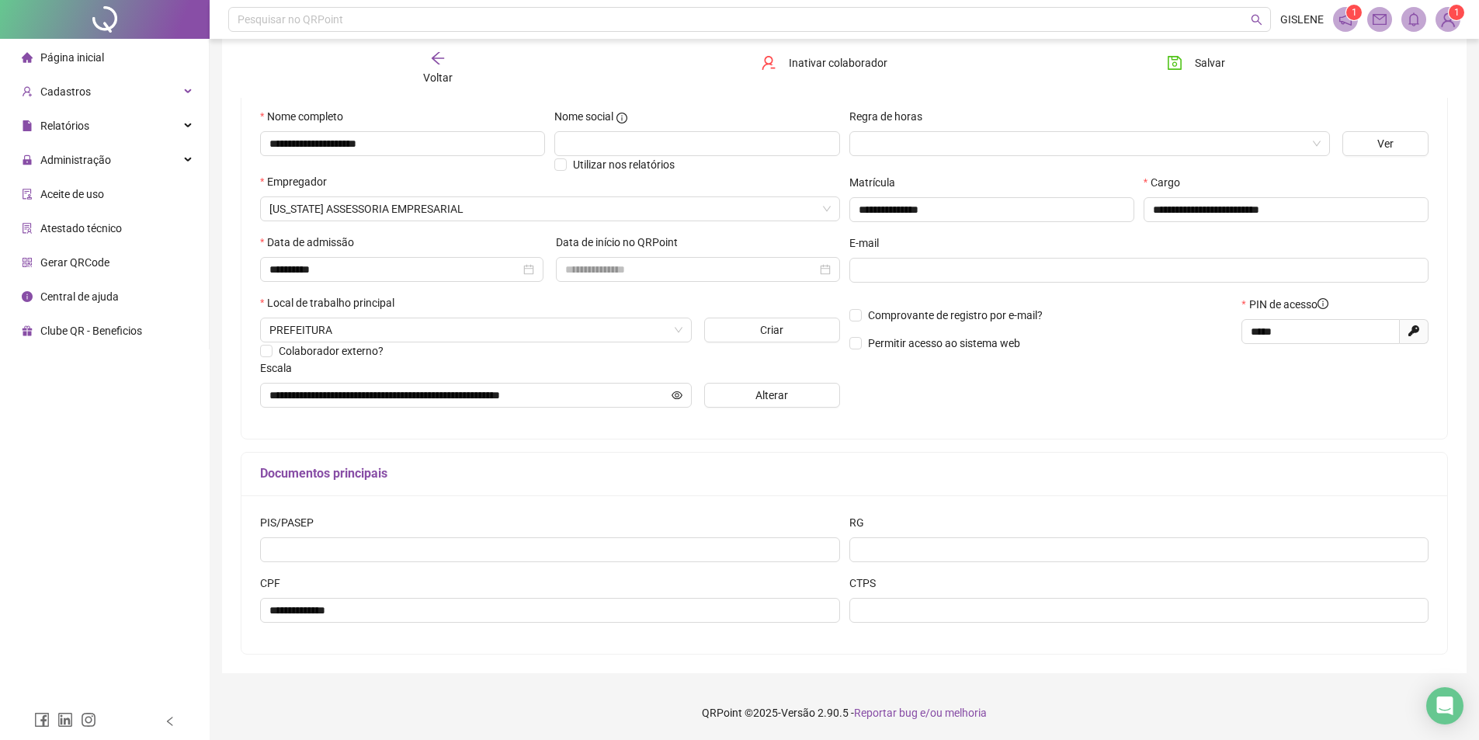
click at [431, 62] on icon "arrow-left" at bounding box center [438, 58] width 16 height 16
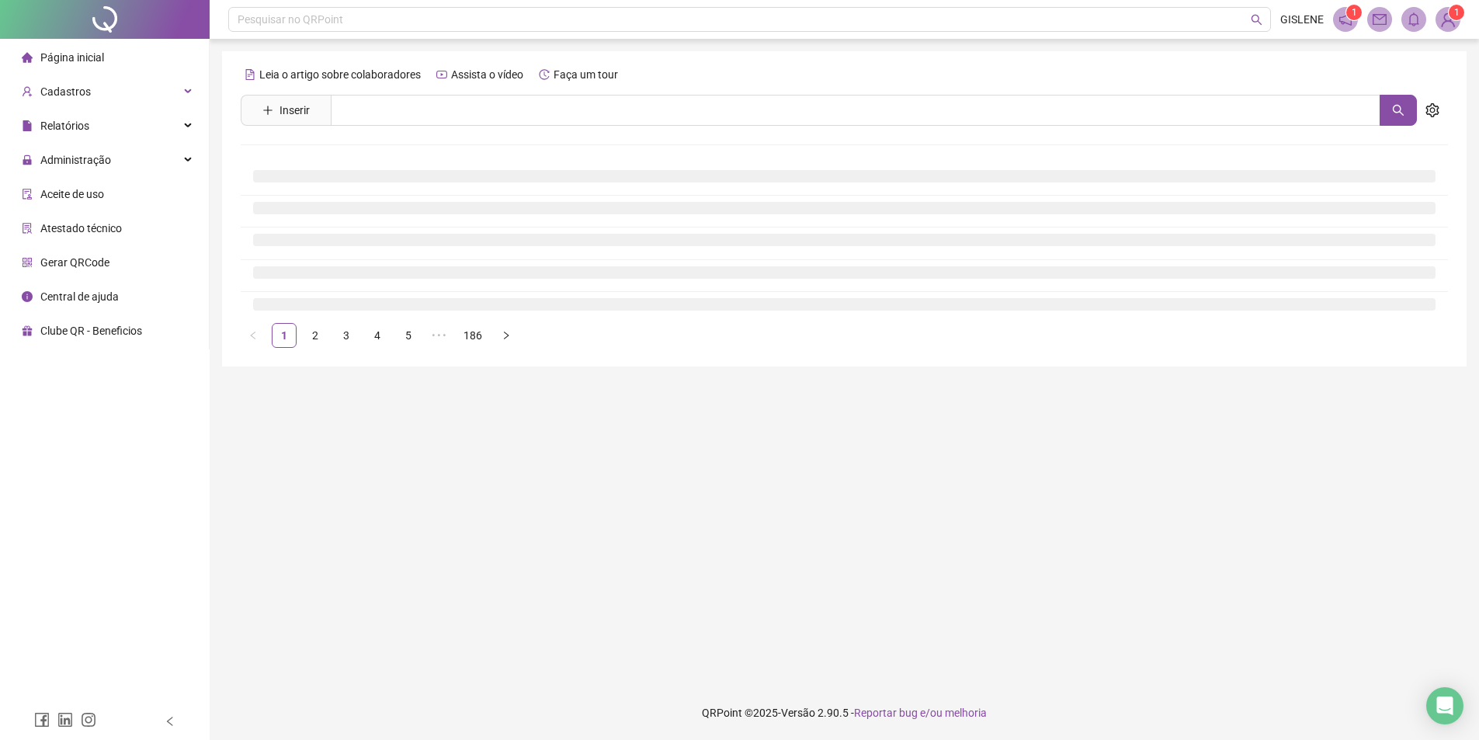
scroll to position [0, 0]
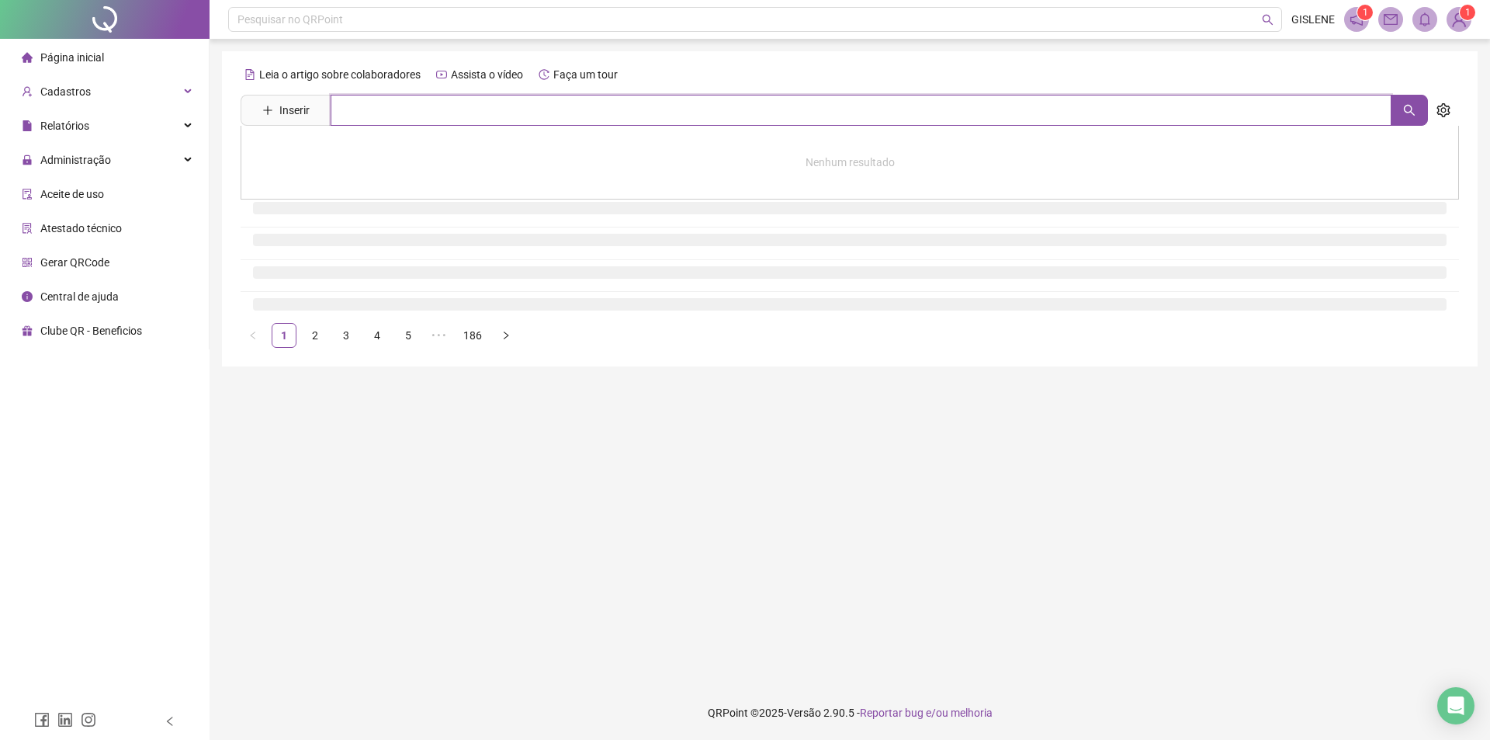
click at [431, 106] on input "text" at bounding box center [861, 110] width 1061 height 31
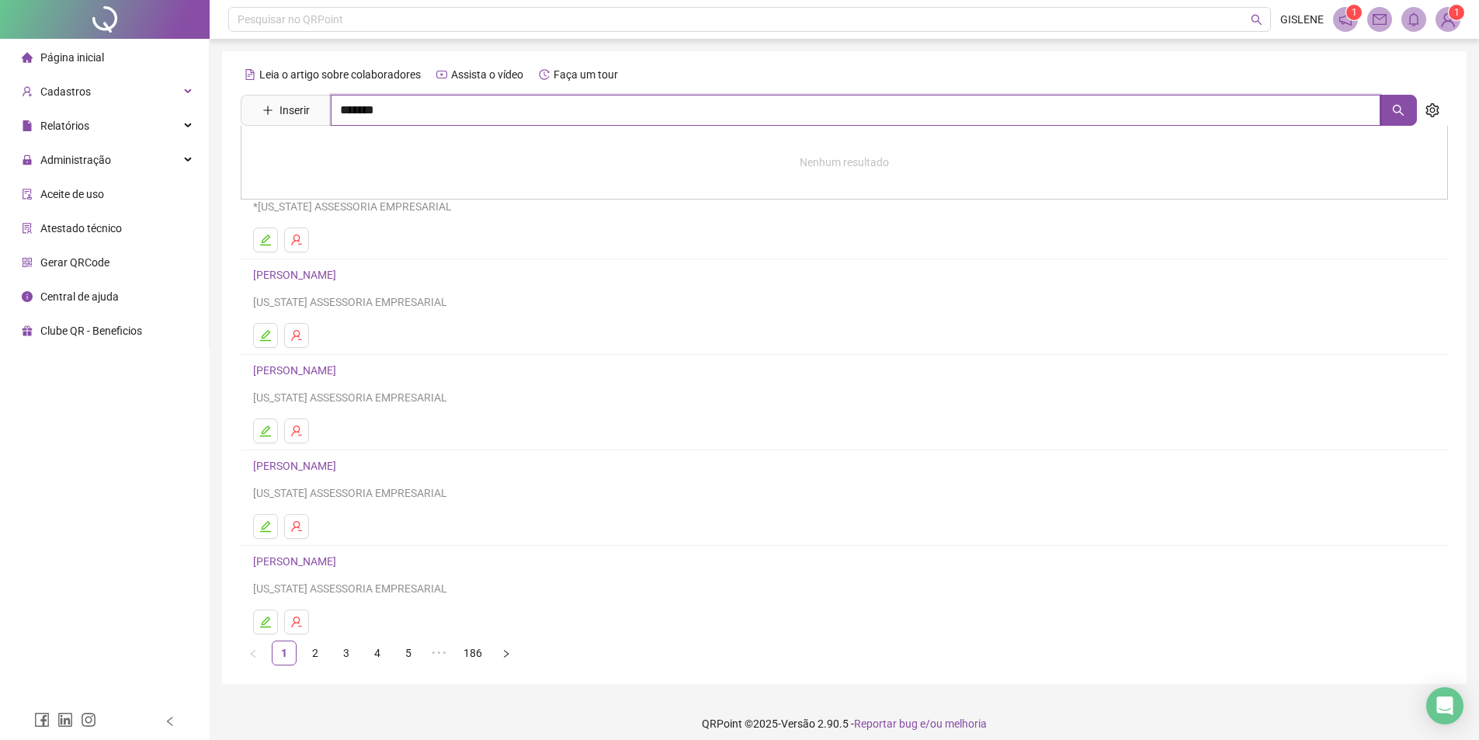
type input "*******"
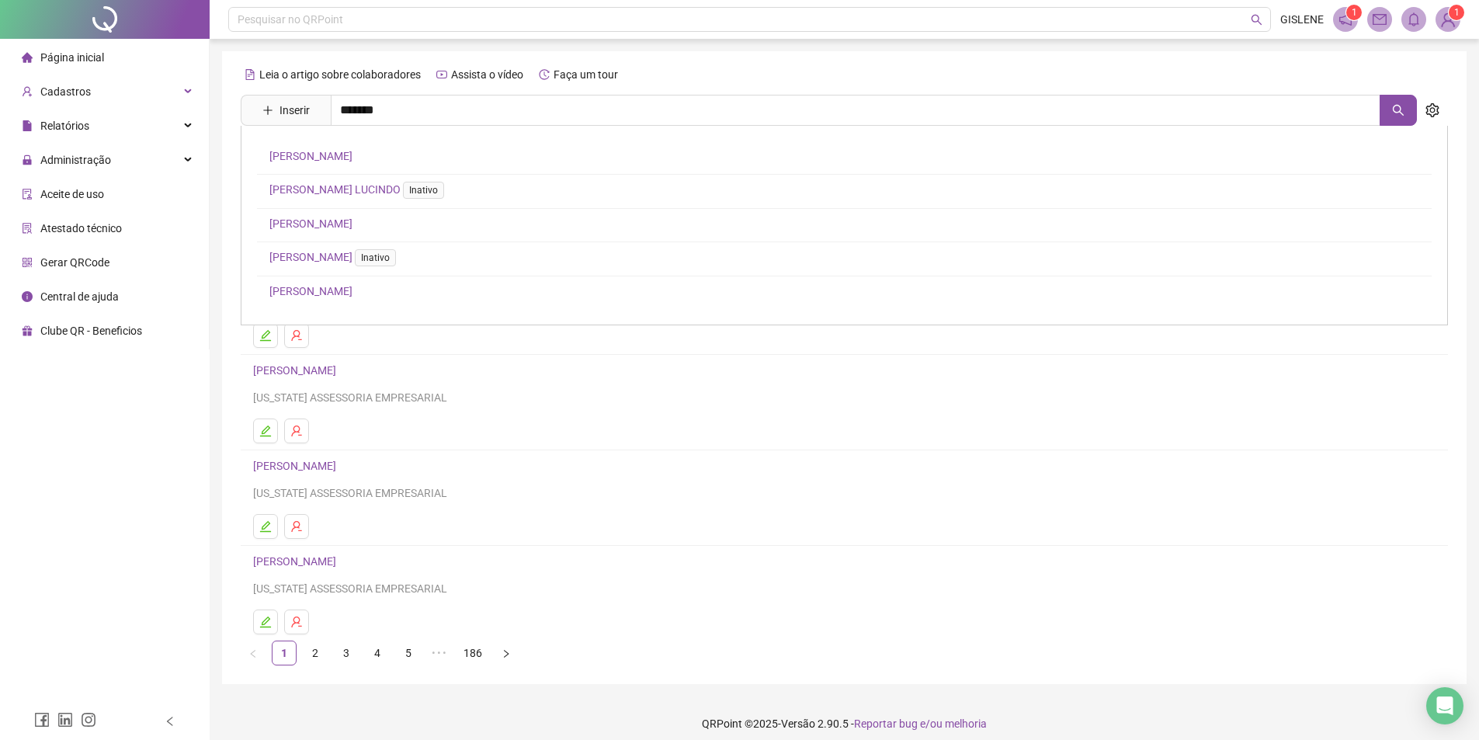
click at [352, 289] on link "[PERSON_NAME]" at bounding box center [310, 291] width 83 height 12
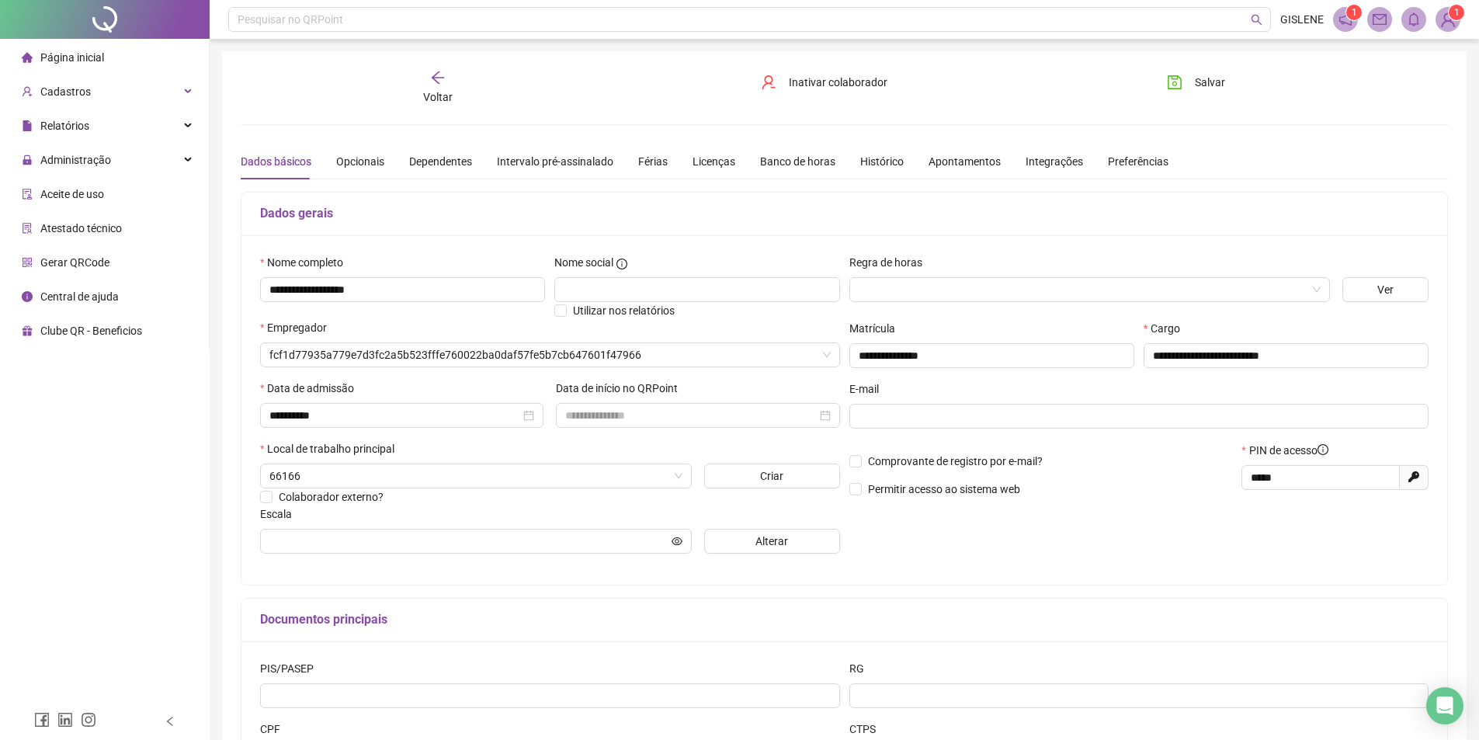
type input "**********"
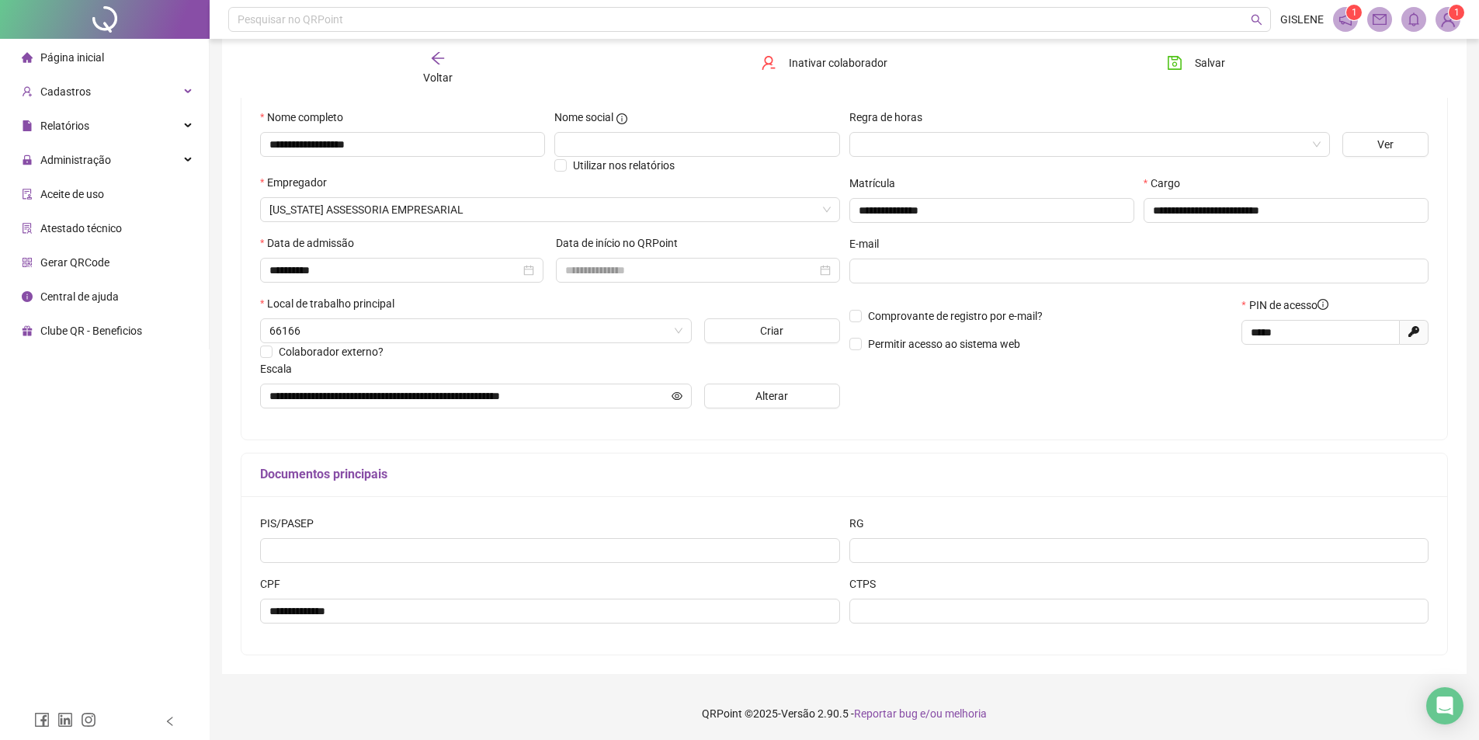
scroll to position [146, 0]
click at [439, 64] on div "Voltar" at bounding box center [437, 68] width 191 height 36
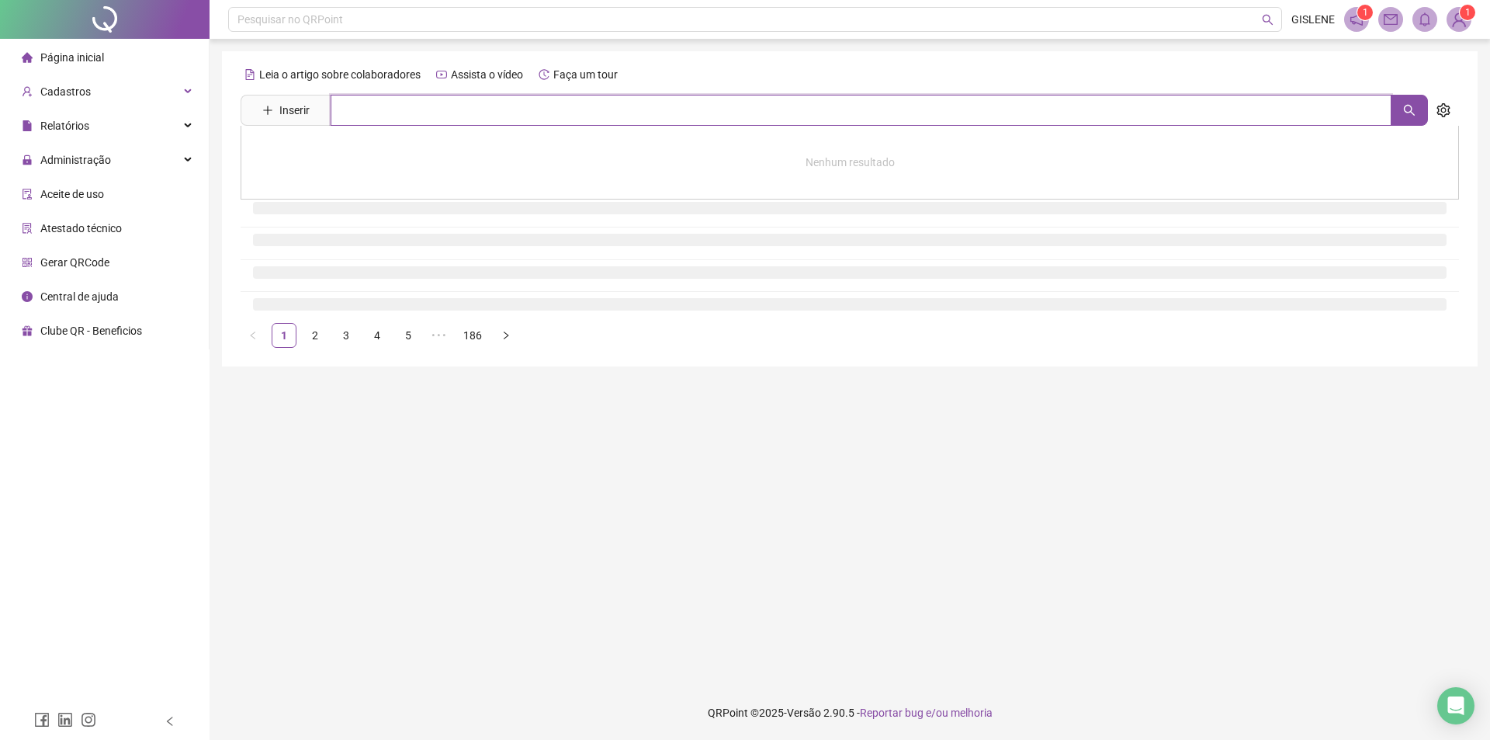
click at [445, 116] on input "text" at bounding box center [861, 110] width 1061 height 31
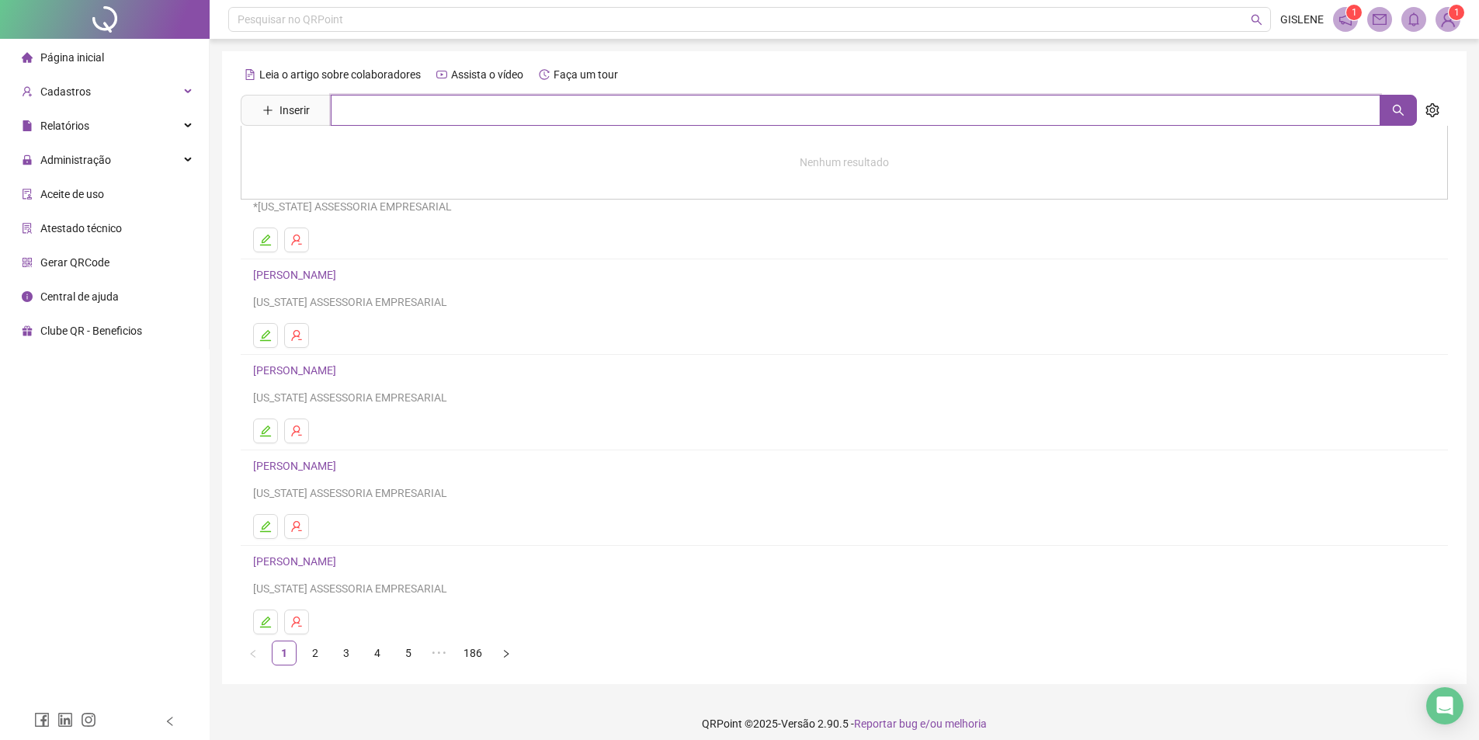
click at [449, 112] on input "text" at bounding box center [855, 110] width 1049 height 31
type input "******"
click at [352, 222] on link "[PERSON_NAME]" at bounding box center [310, 223] width 83 height 12
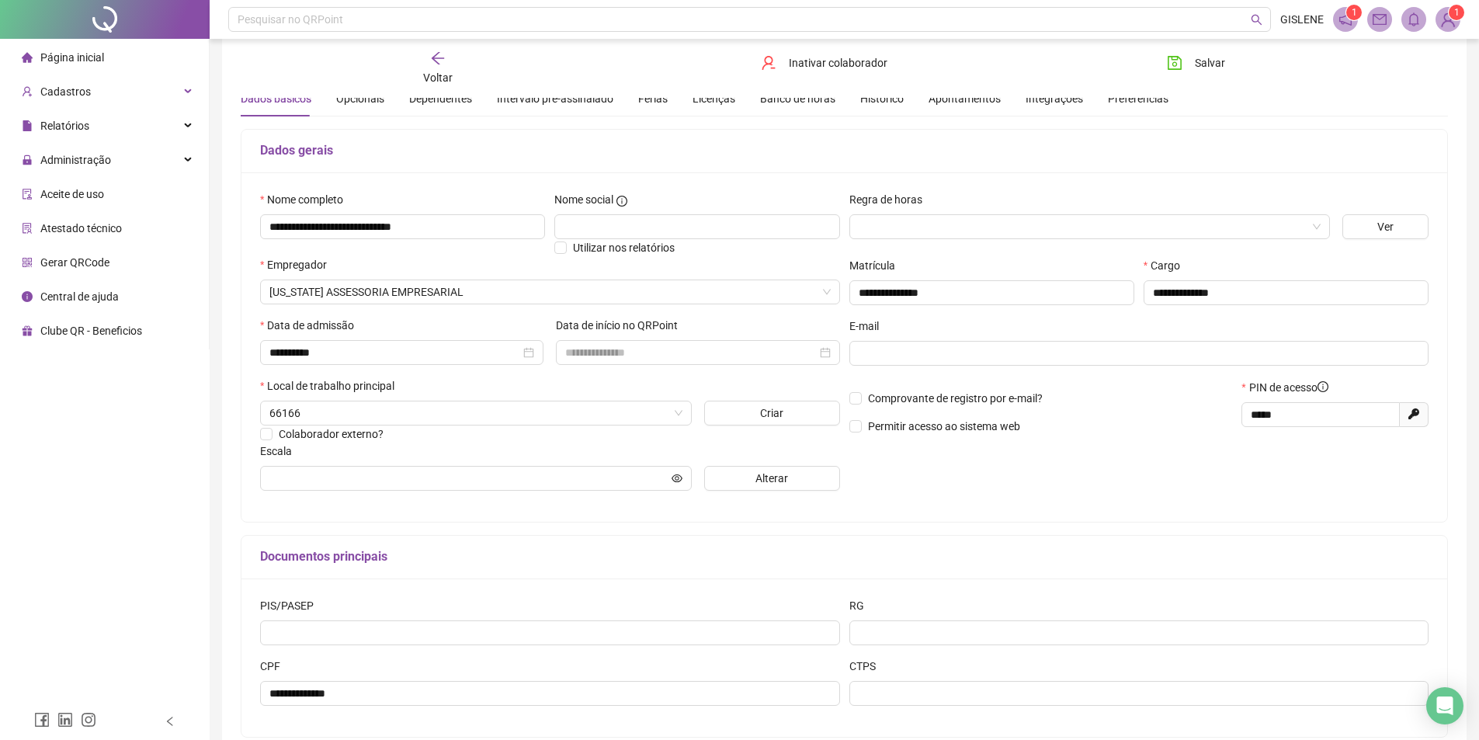
scroll to position [146, 0]
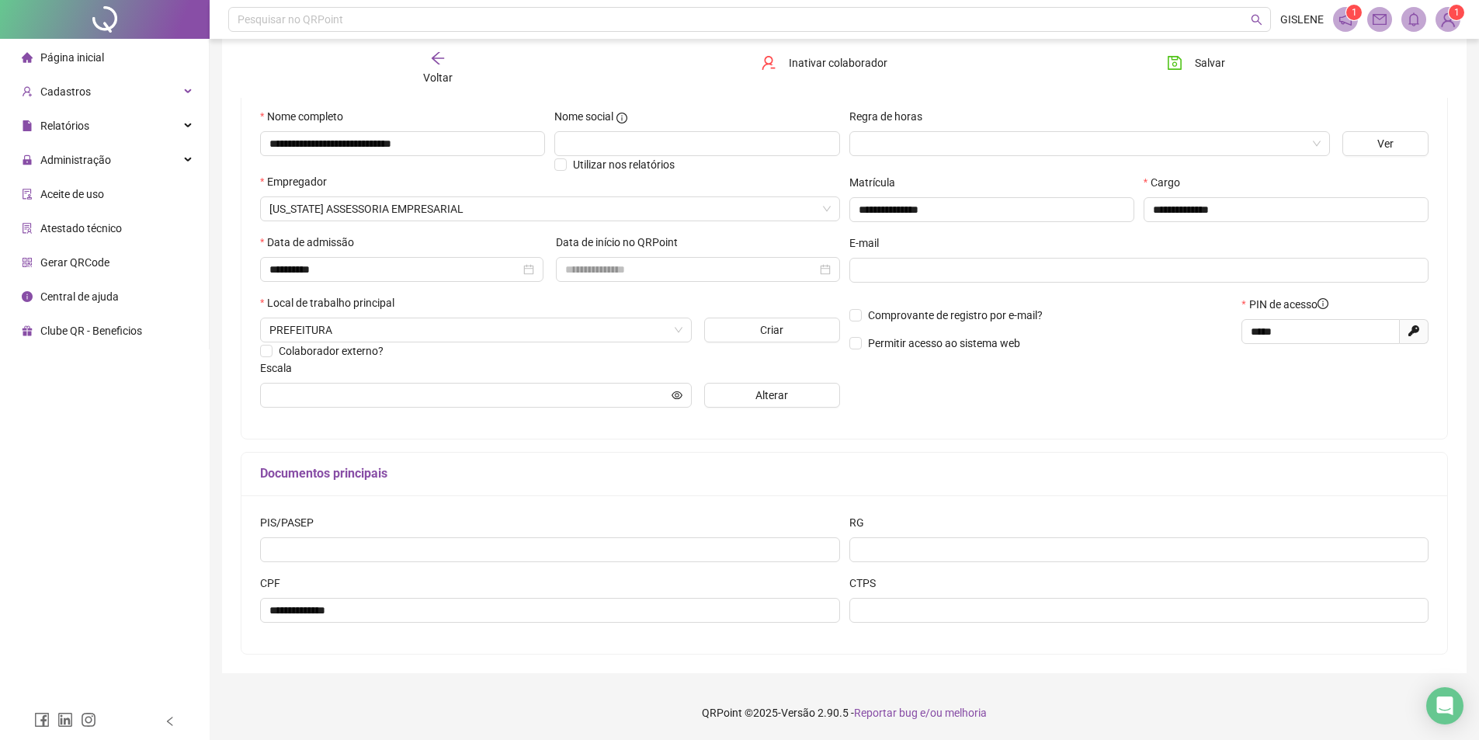
click at [450, 76] on span "Voltar" at bounding box center [437, 77] width 29 height 12
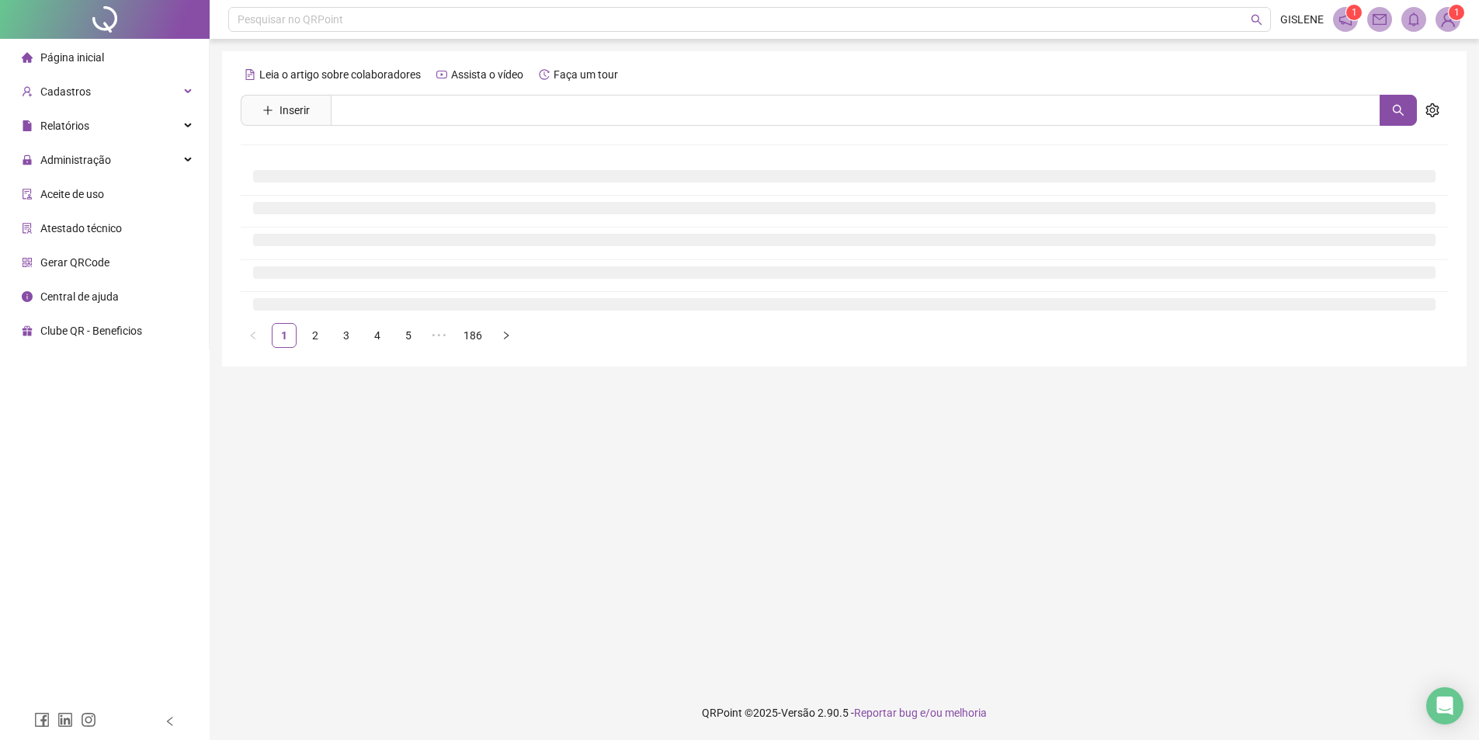
scroll to position [0, 0]
click at [452, 110] on input "text" at bounding box center [861, 110] width 1061 height 31
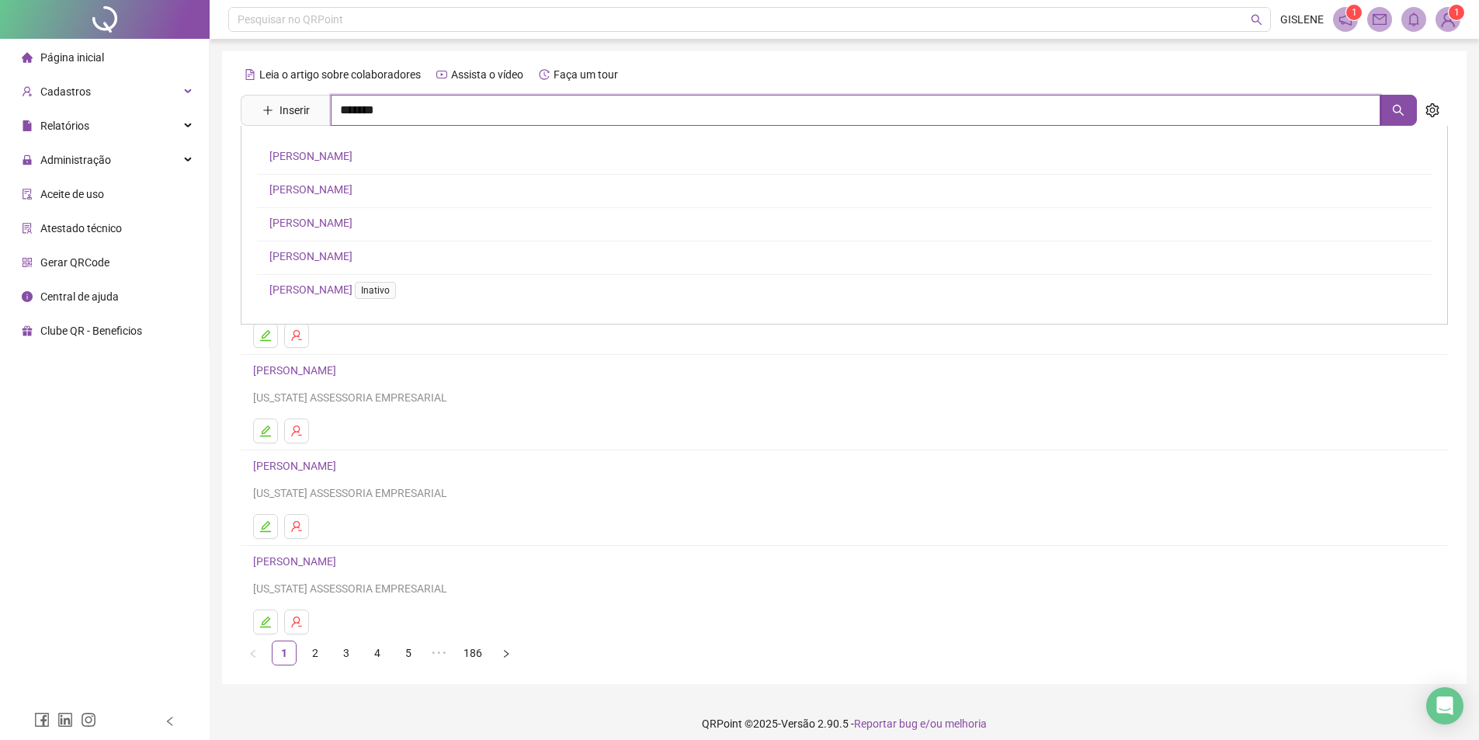
type input "*******"
click at [352, 150] on link "[PERSON_NAME]" at bounding box center [310, 156] width 83 height 12
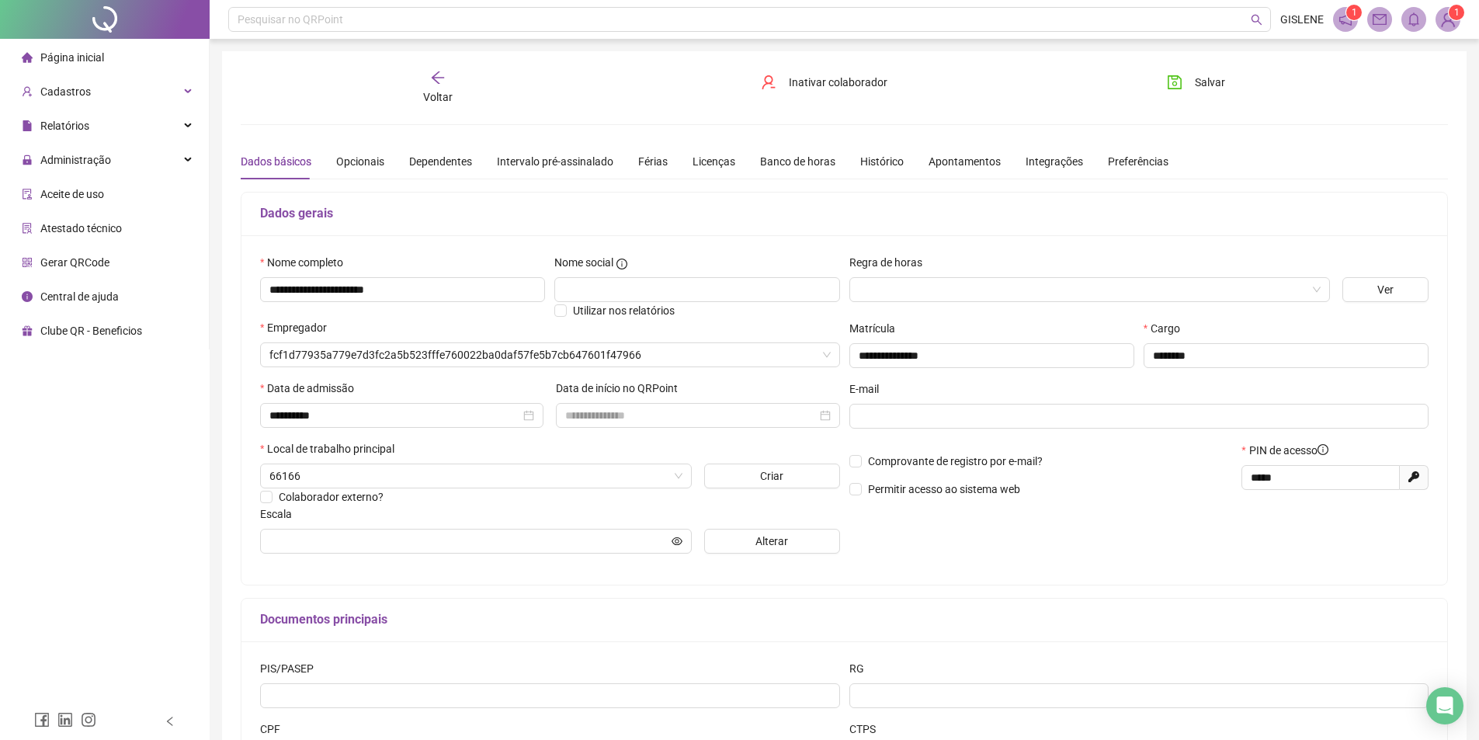
type input "**********"
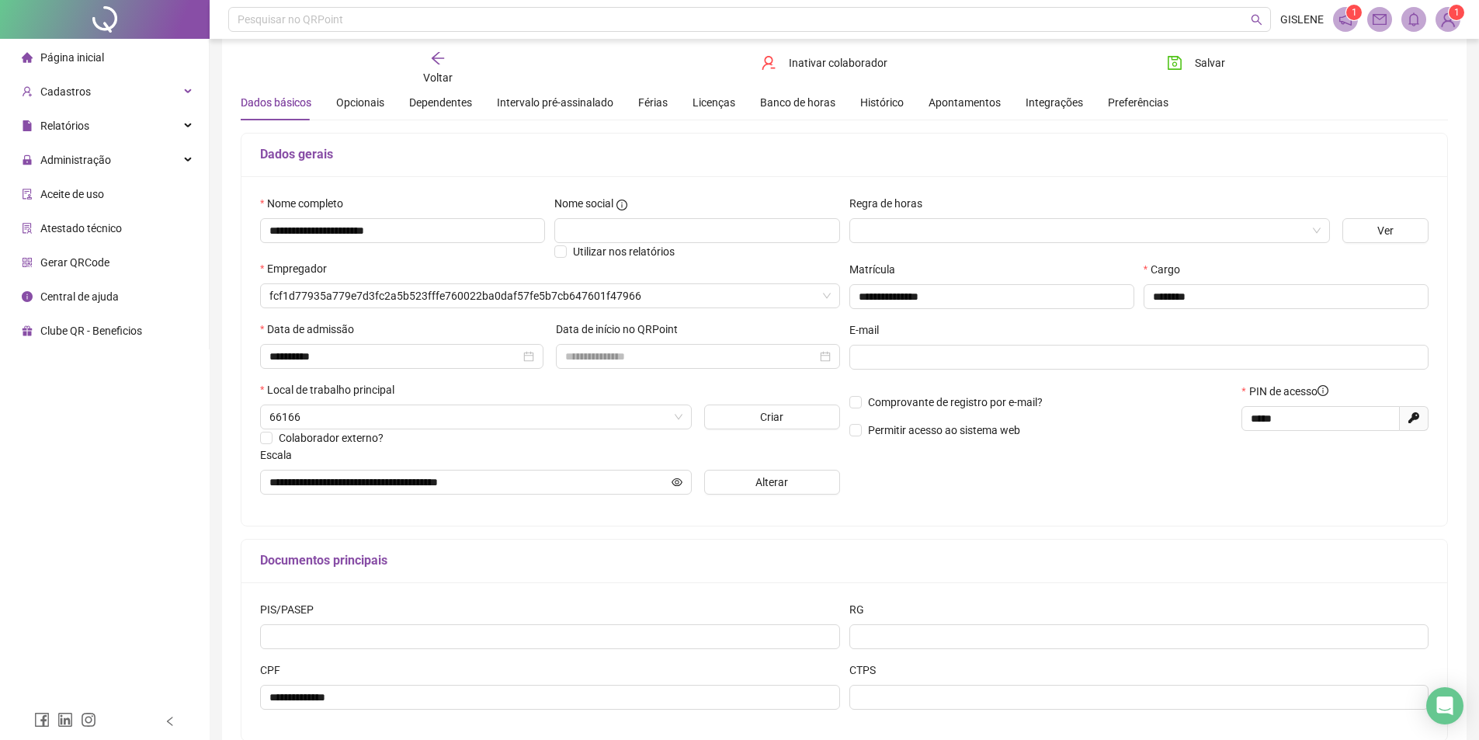
scroll to position [146, 0]
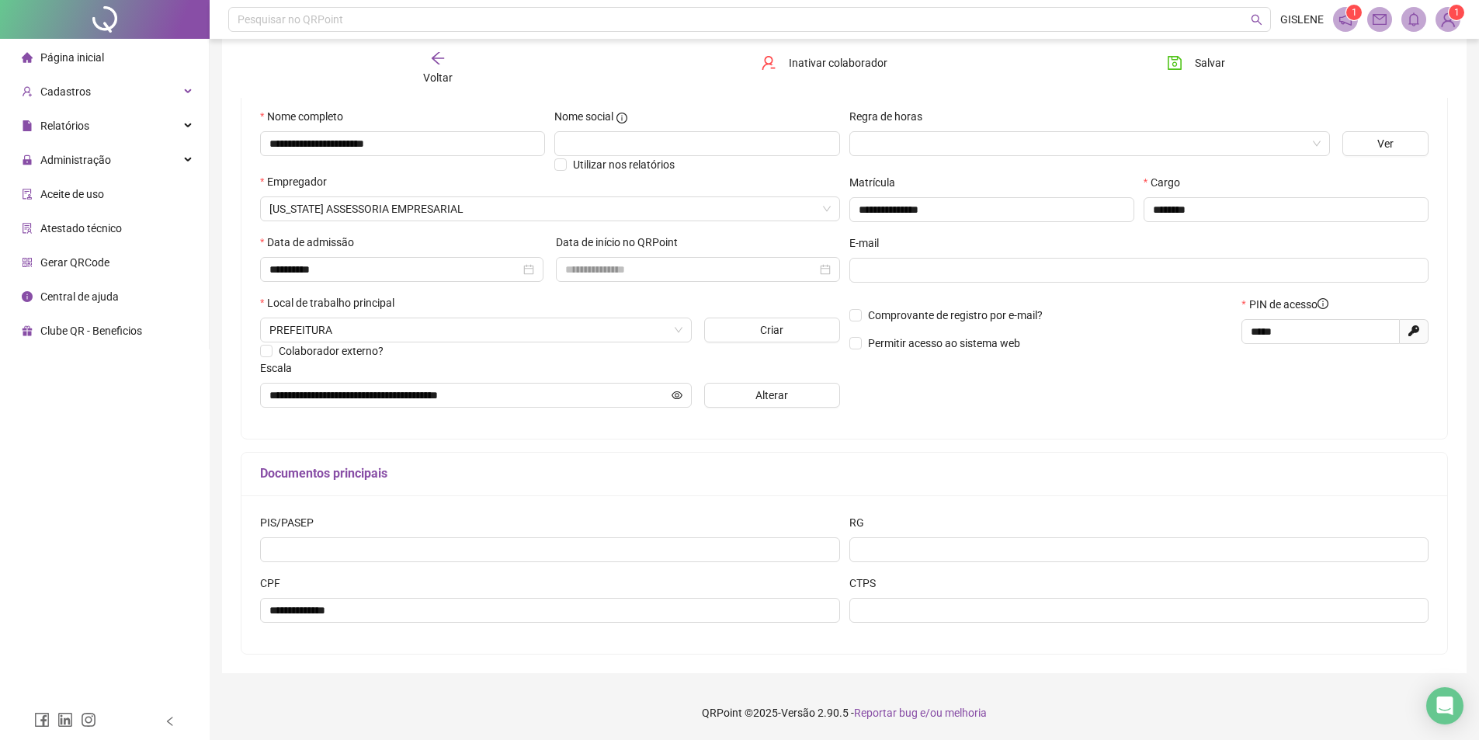
click at [440, 75] on span "Voltar" at bounding box center [437, 77] width 29 height 12
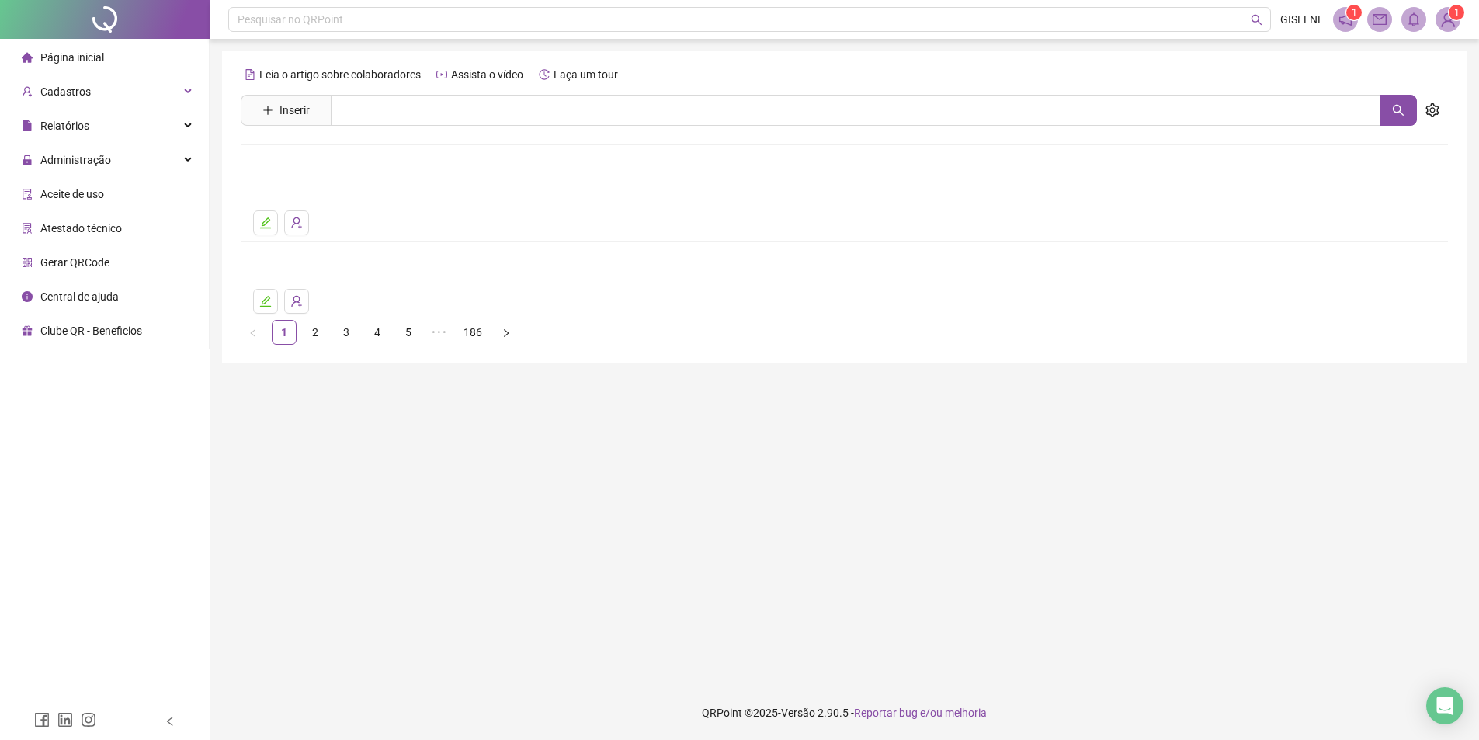
scroll to position [0, 0]
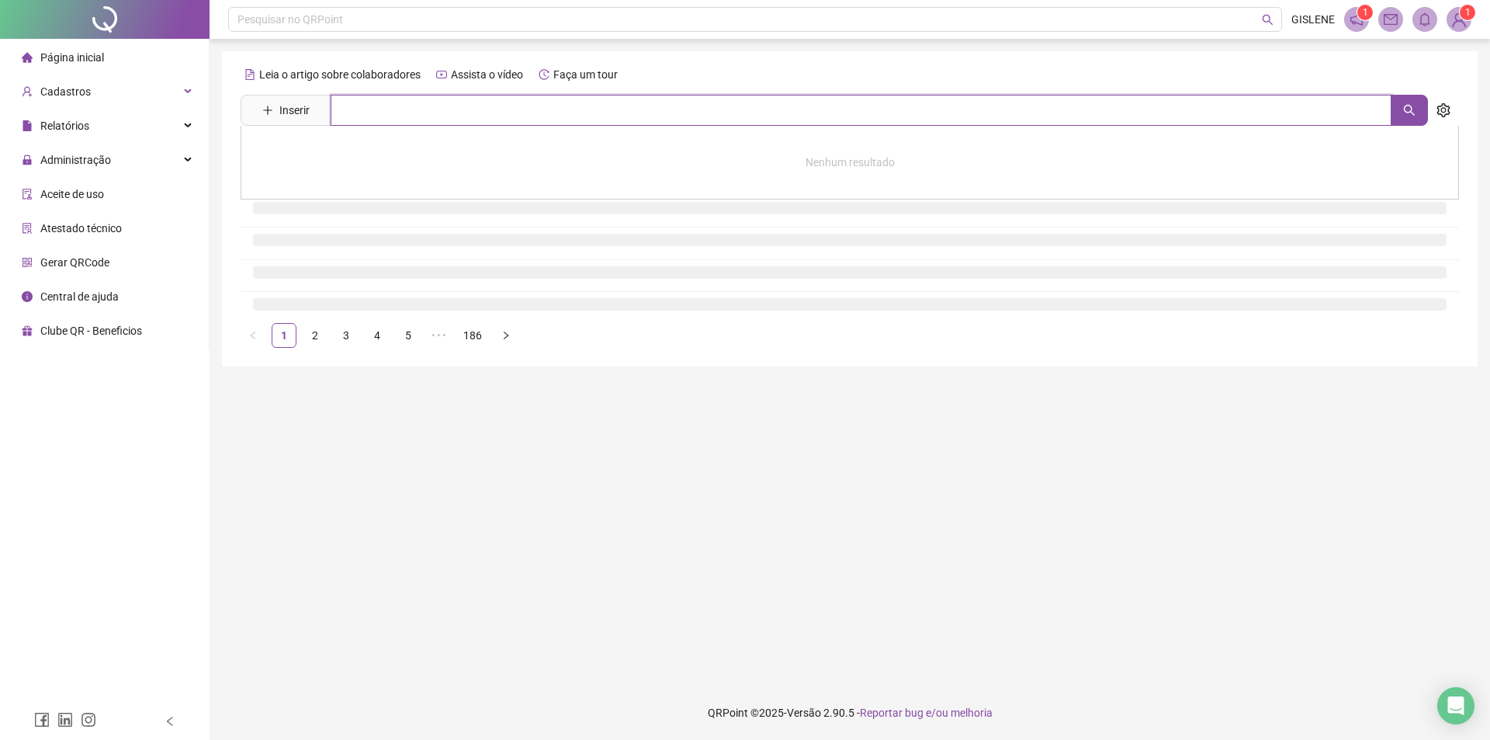
click at [455, 114] on input "text" at bounding box center [861, 110] width 1061 height 31
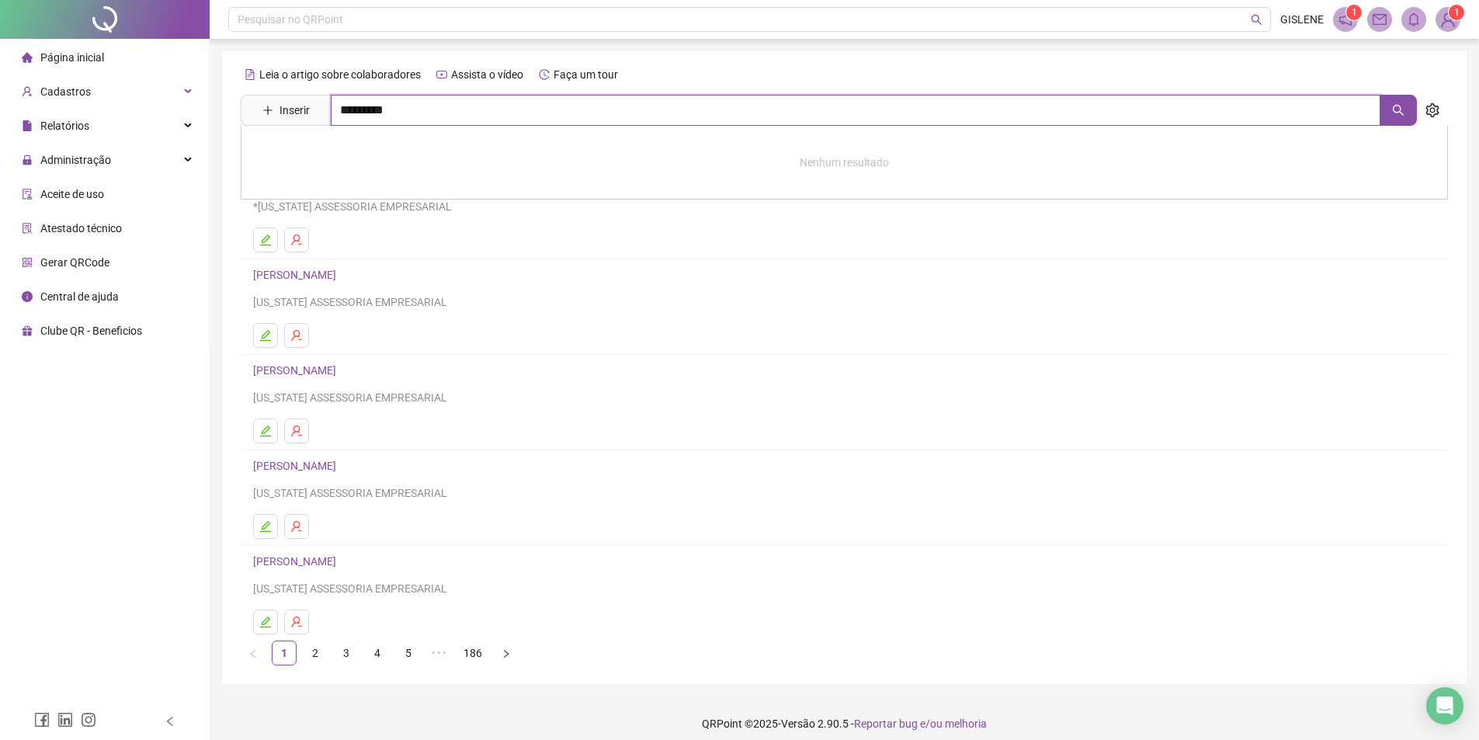
type input "*********"
click at [392, 158] on link "VALDISNEI MACEDO DA LUZ" at bounding box center [337, 156] width 137 height 12
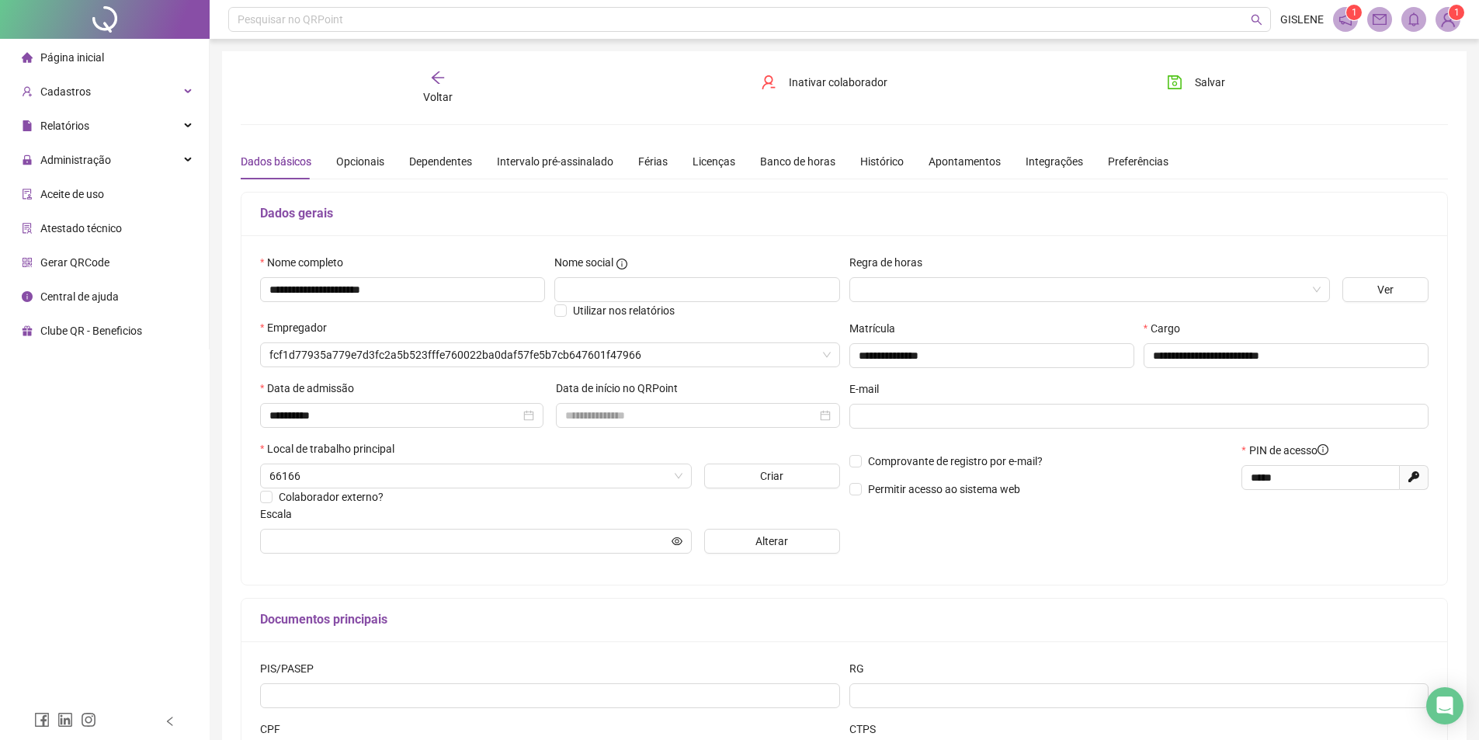
type input "**********"
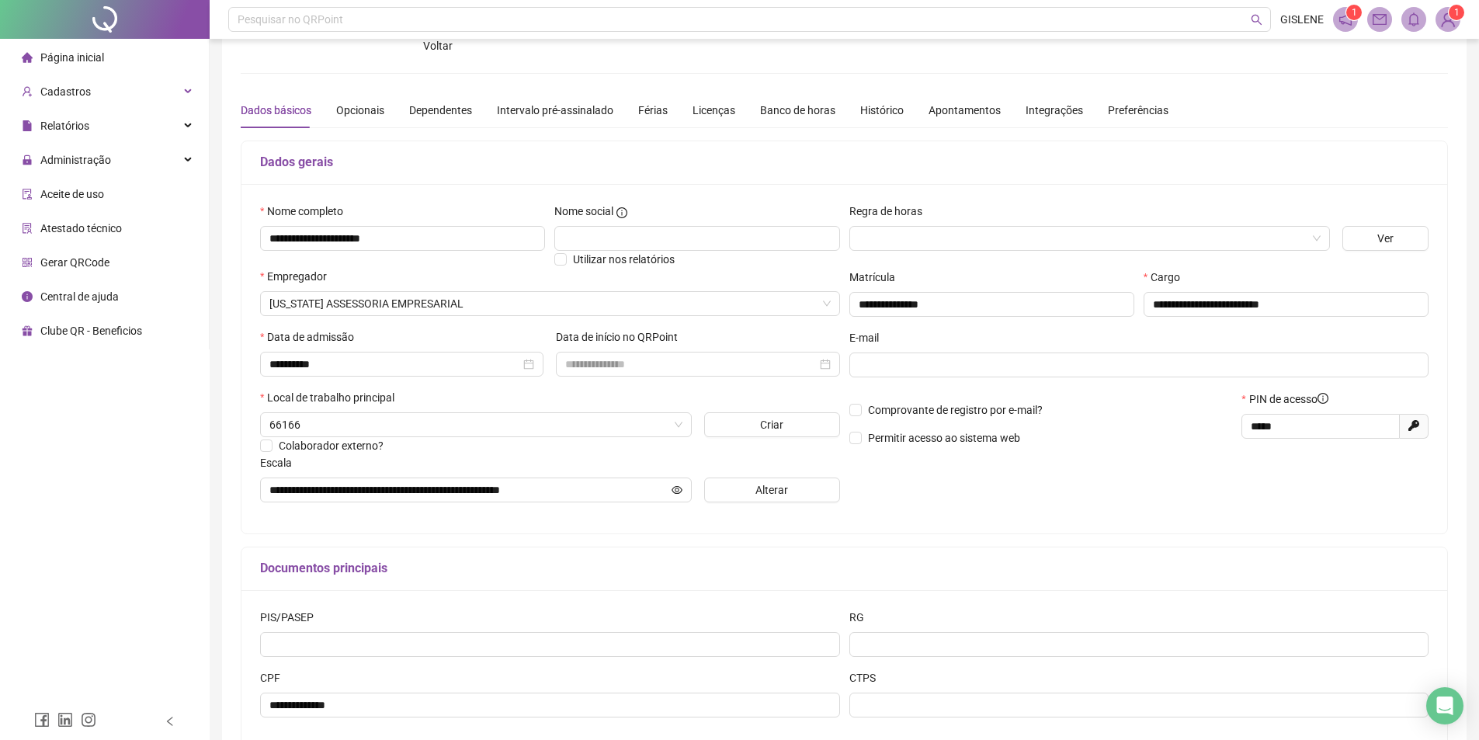
scroll to position [146, 0]
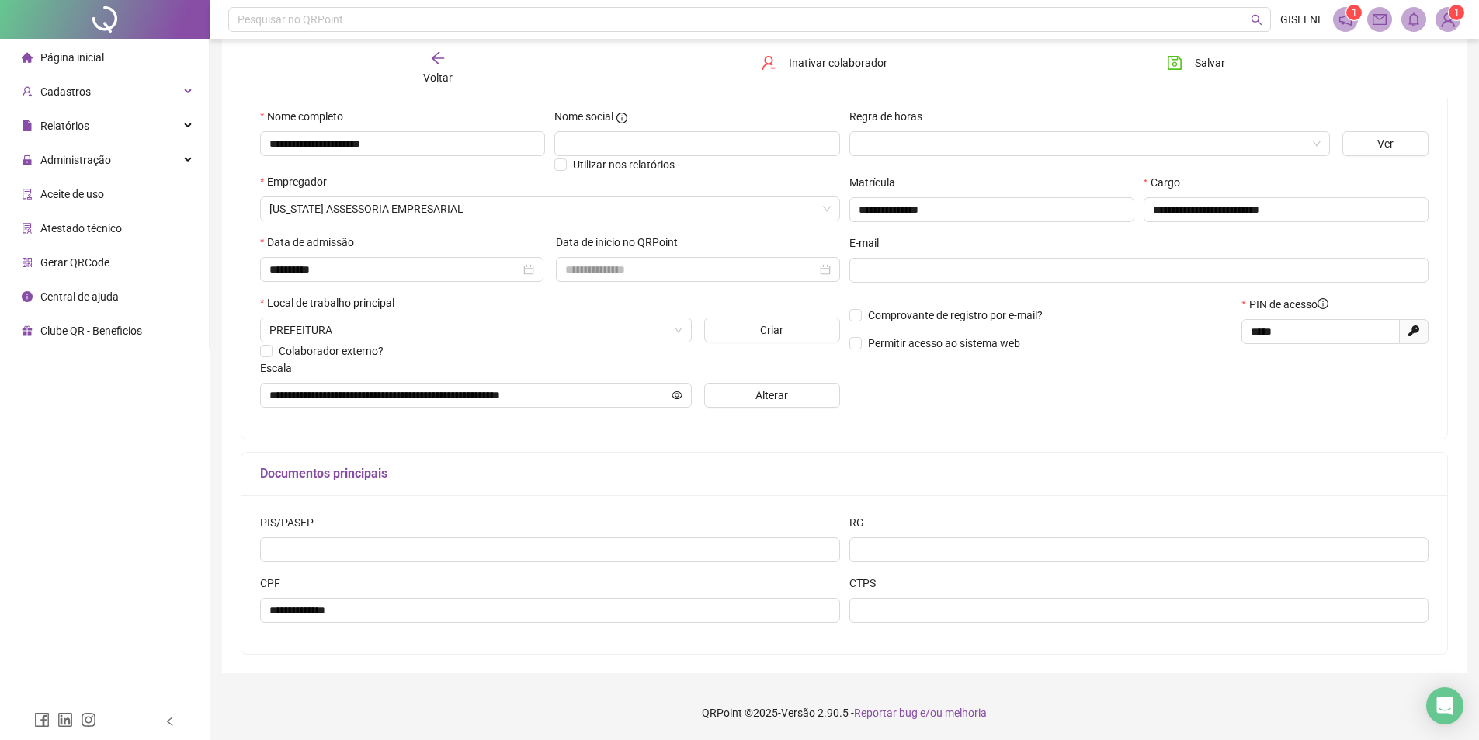
click at [451, 71] on span "Voltar" at bounding box center [437, 77] width 29 height 12
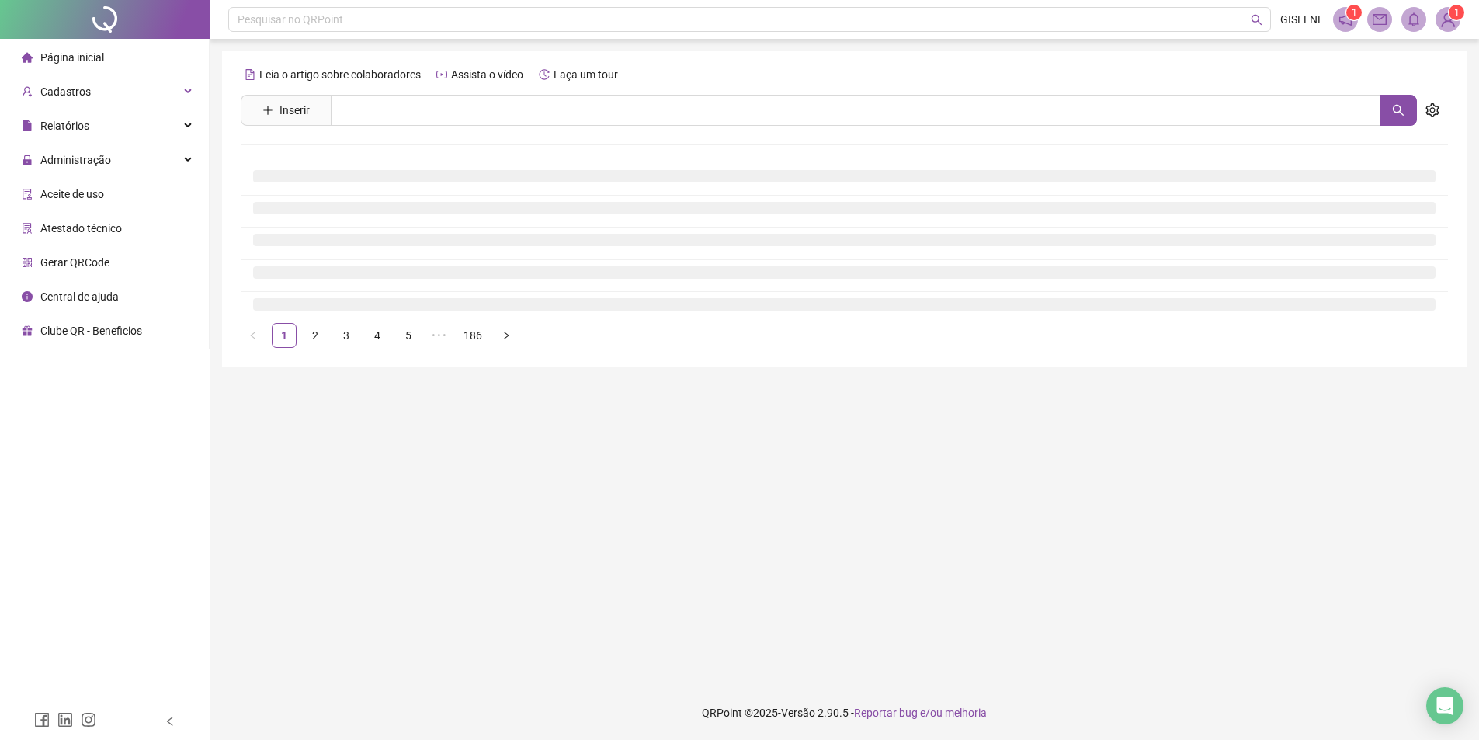
scroll to position [0, 0]
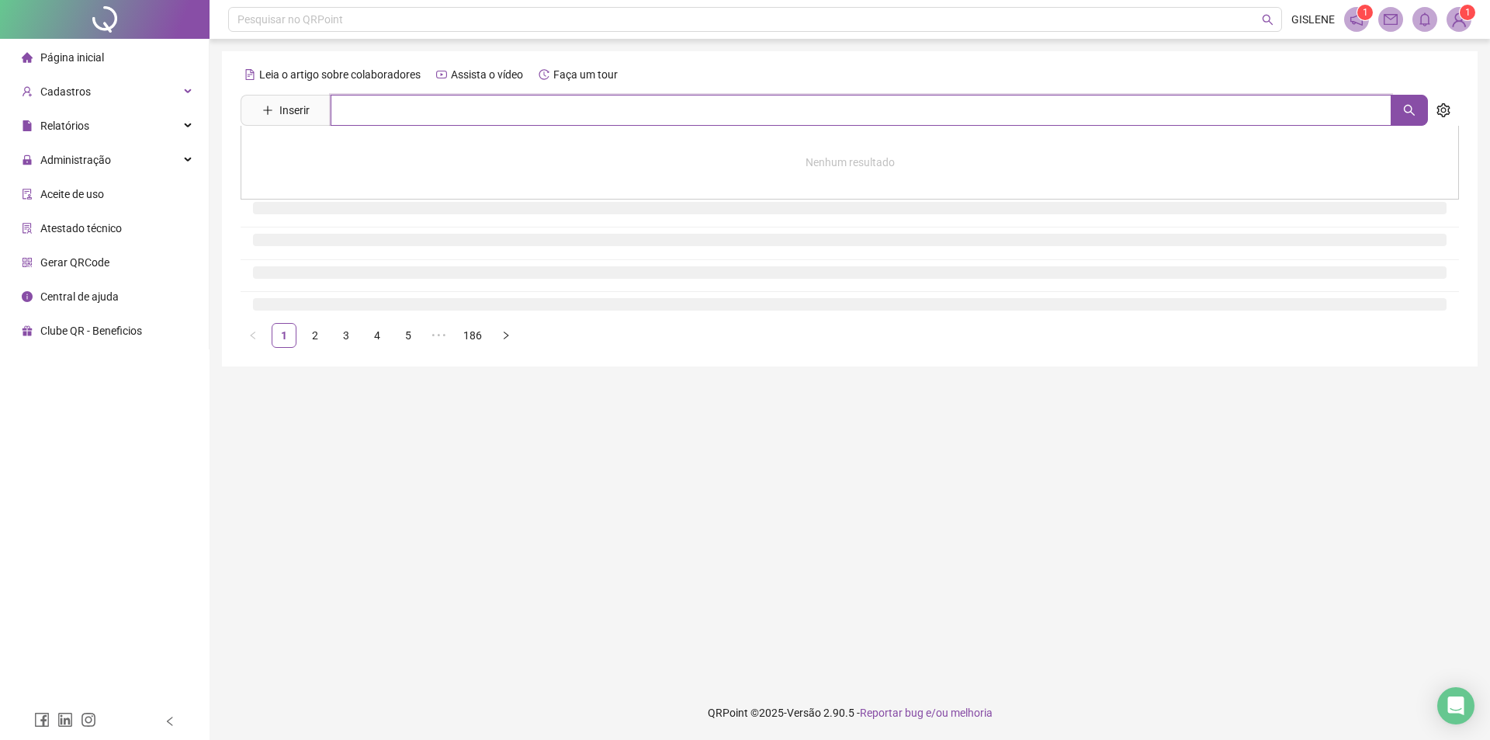
click at [464, 106] on input "text" at bounding box center [861, 110] width 1061 height 31
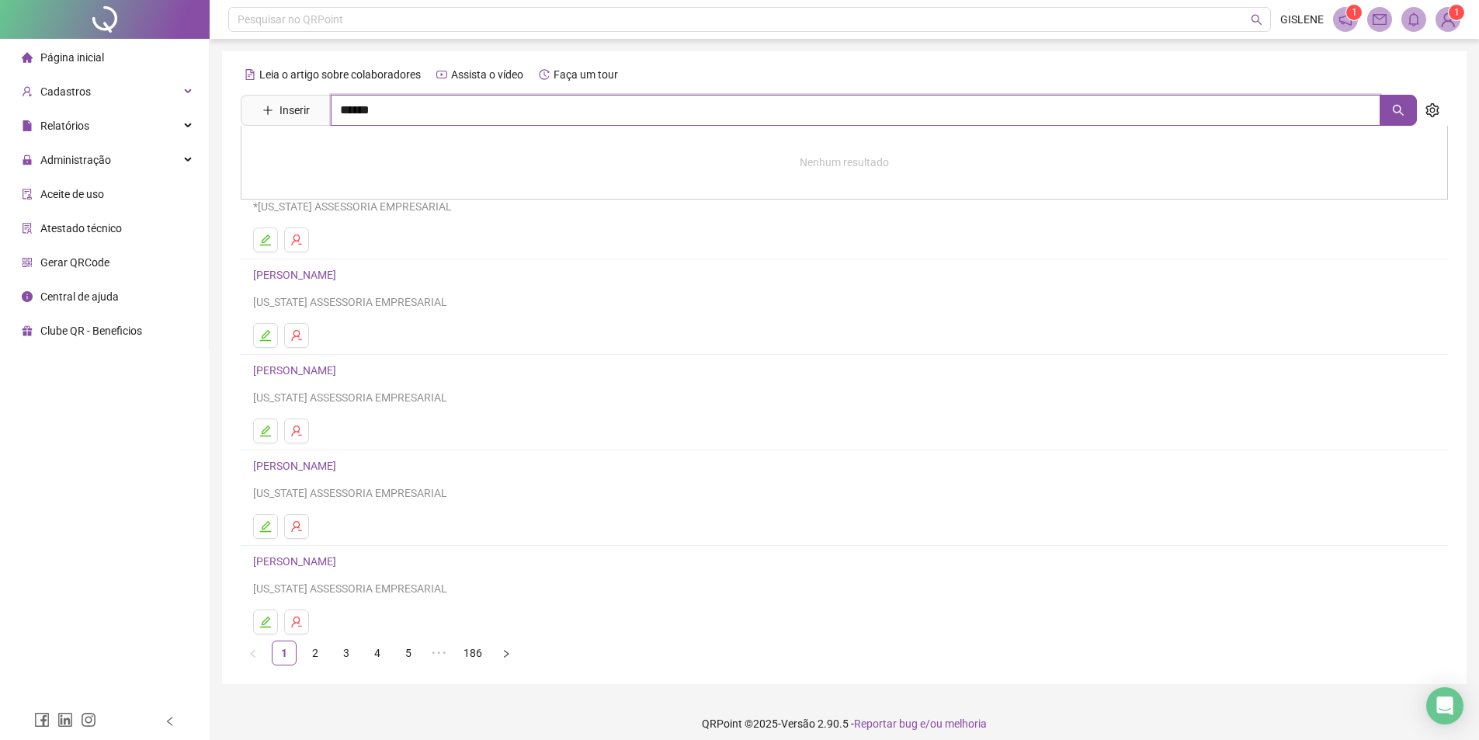
type input "******"
click at [352, 192] on link "[PERSON_NAME]" at bounding box center [310, 189] width 83 height 12
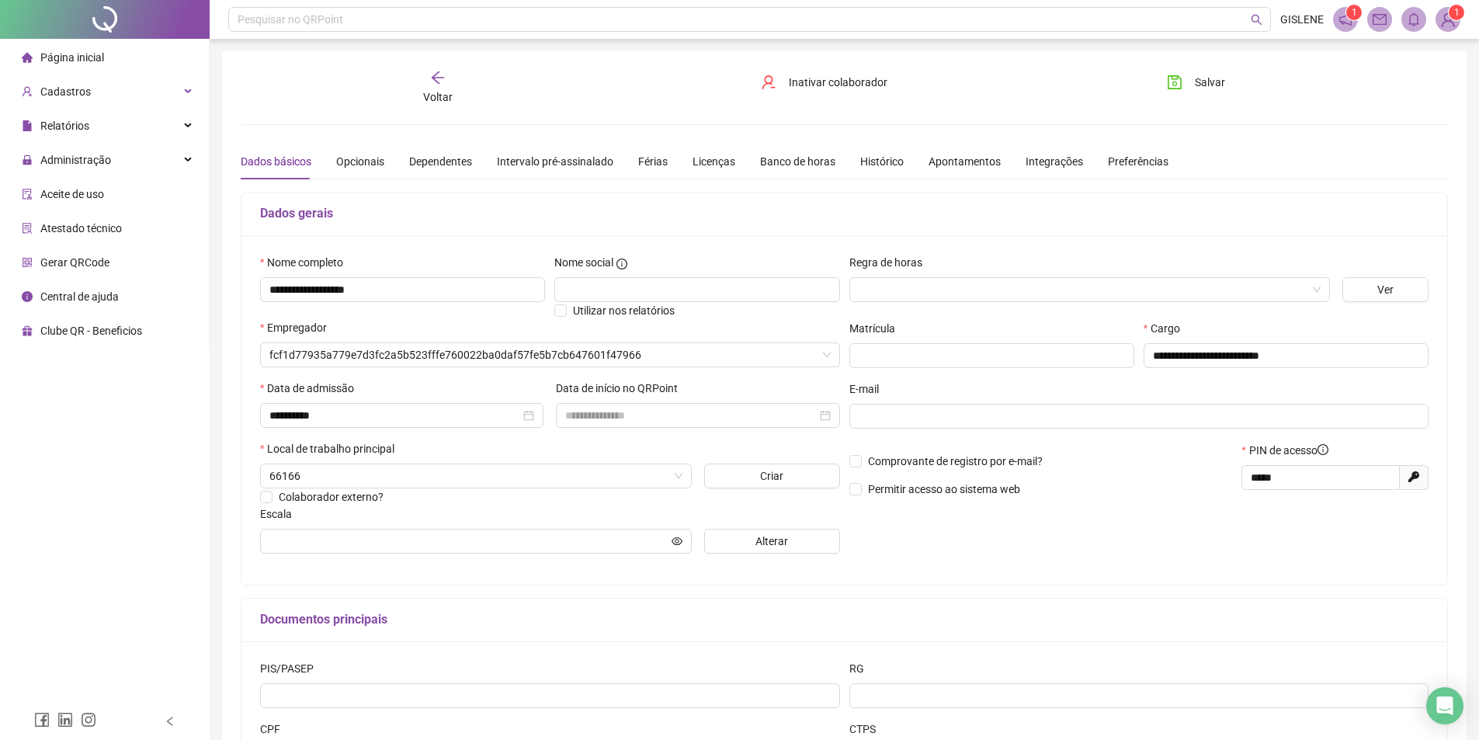
type input "**********"
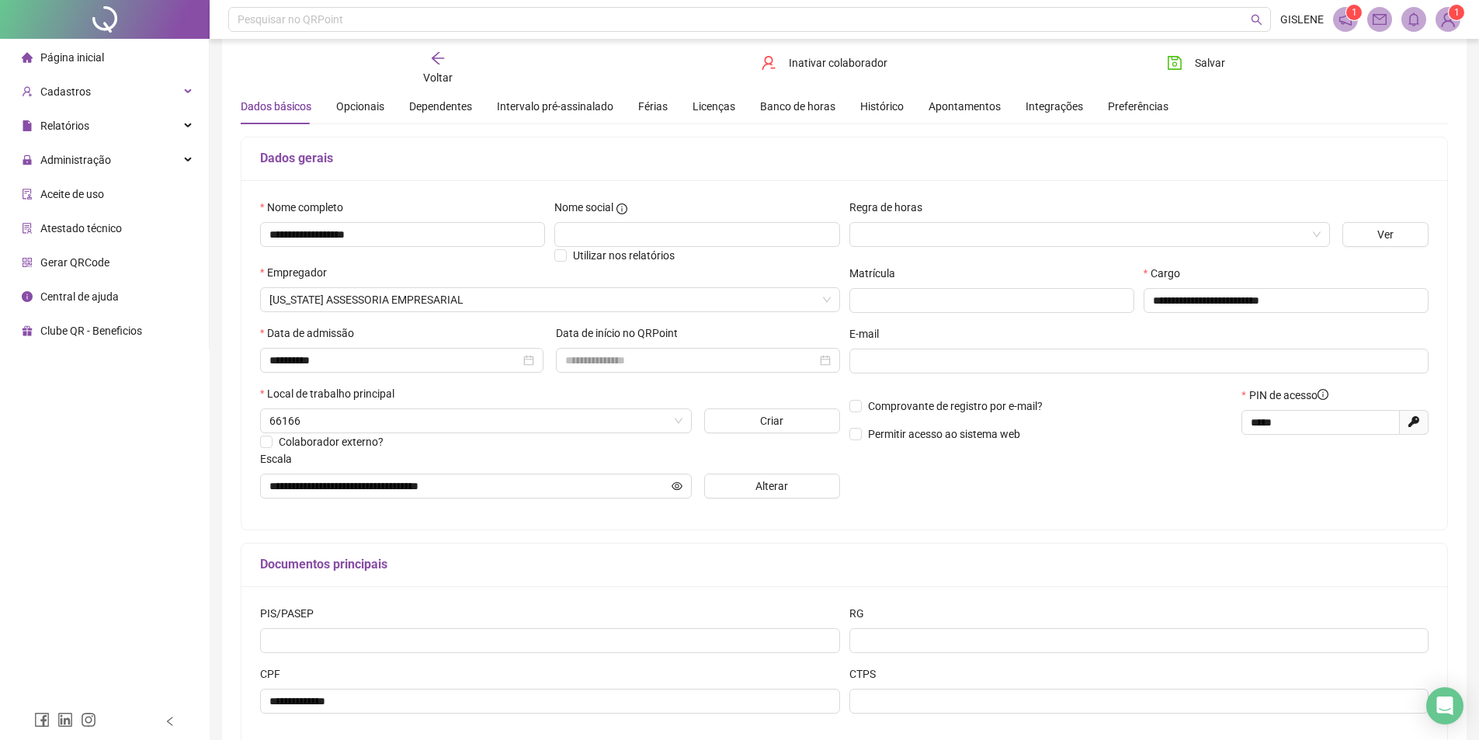
scroll to position [146, 0]
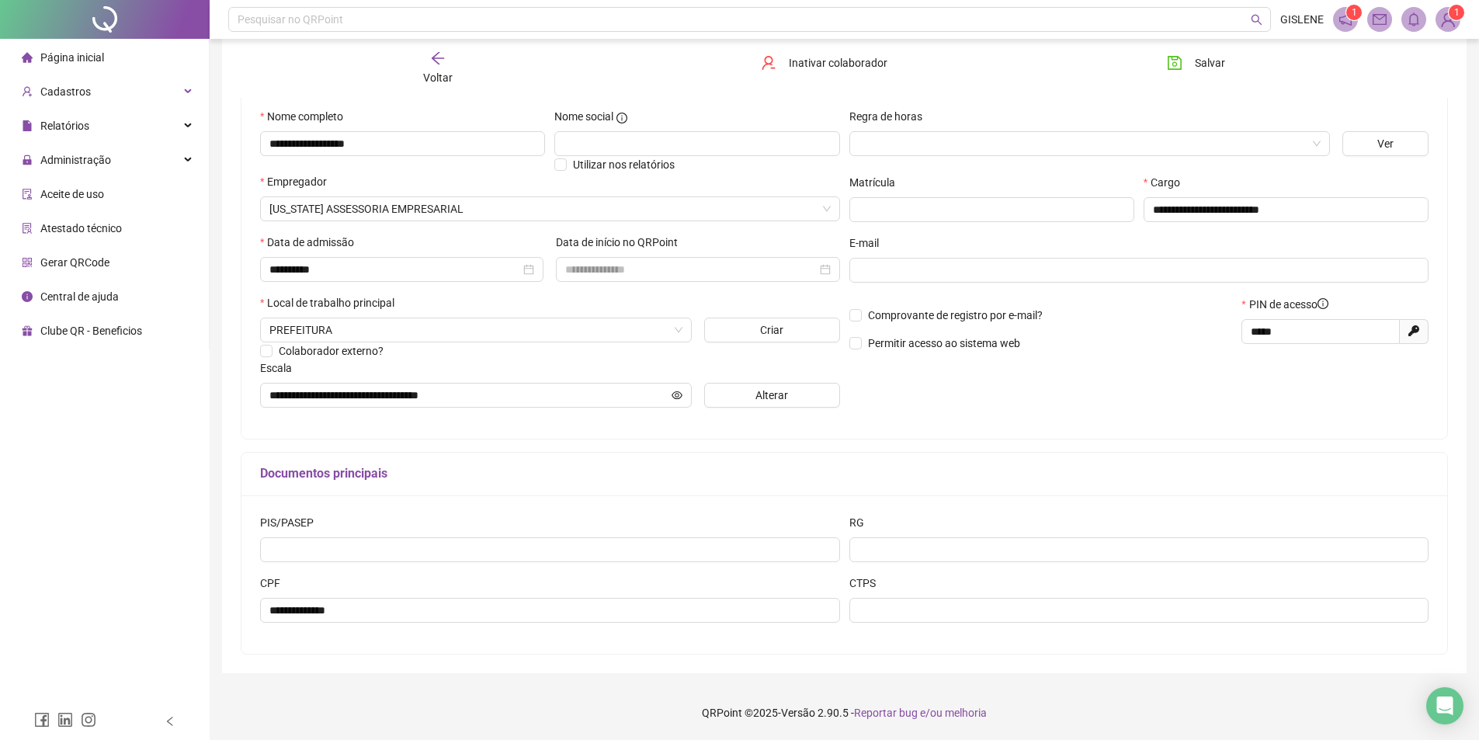
click at [425, 55] on div "Voltar" at bounding box center [437, 68] width 191 height 36
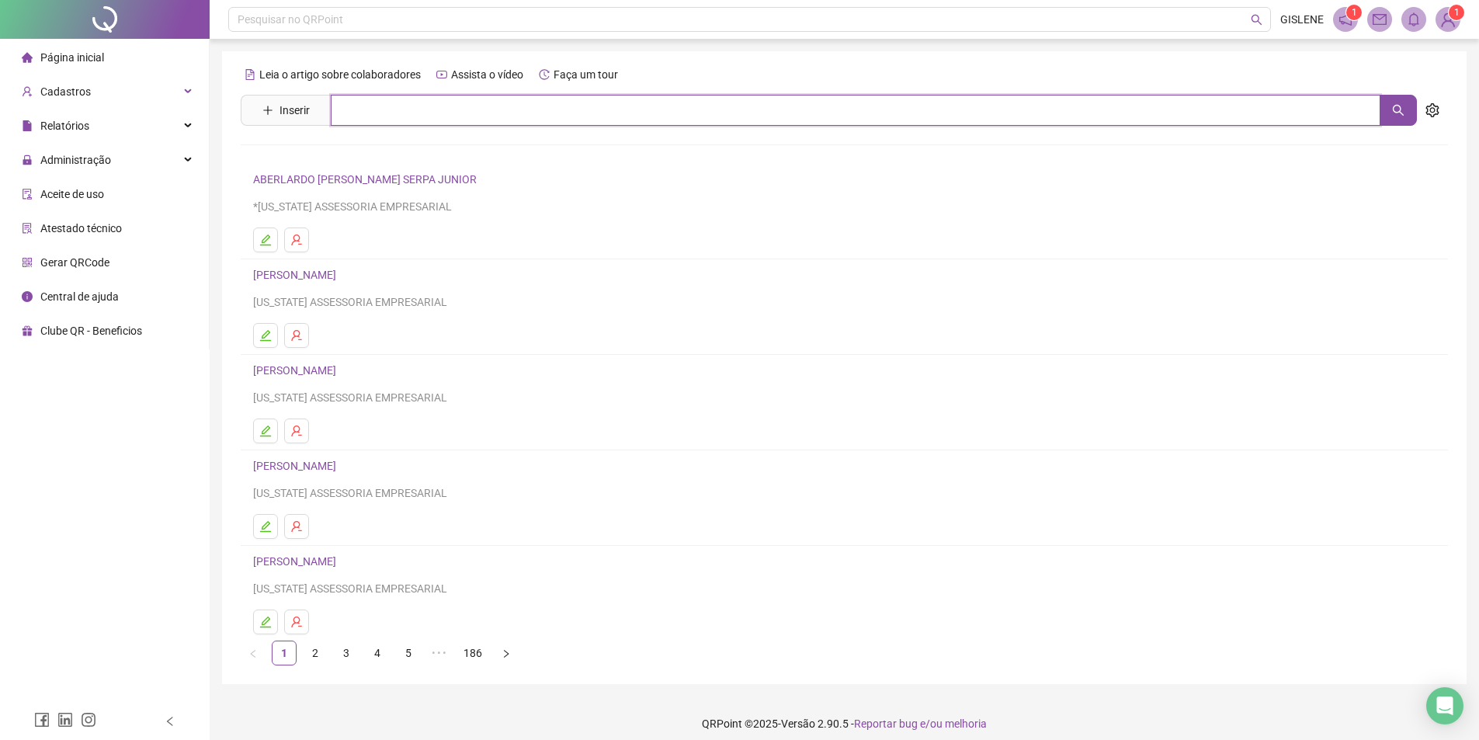
click at [406, 106] on input "text" at bounding box center [855, 110] width 1049 height 31
type input "*******"
click at [352, 154] on link "[PERSON_NAME]" at bounding box center [310, 156] width 83 height 12
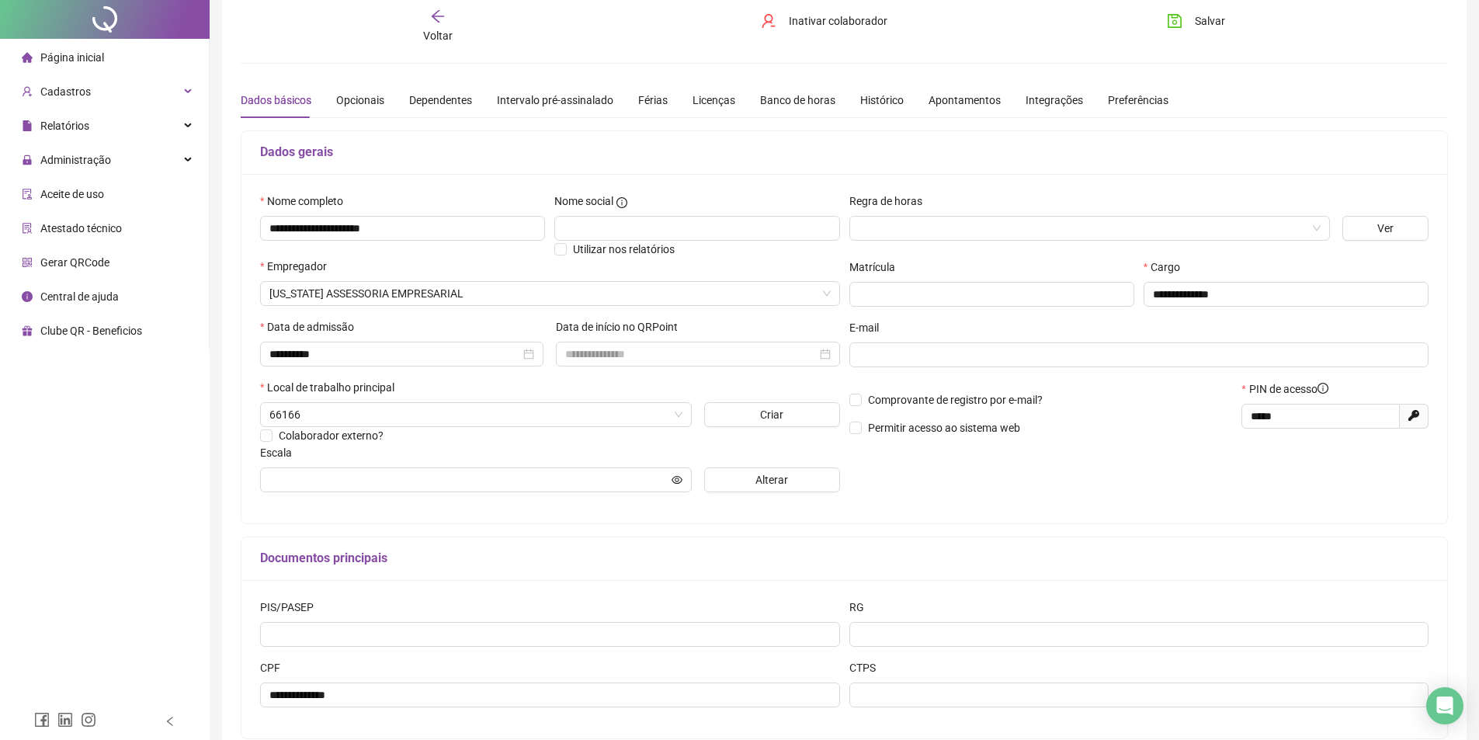
scroll to position [146, 0]
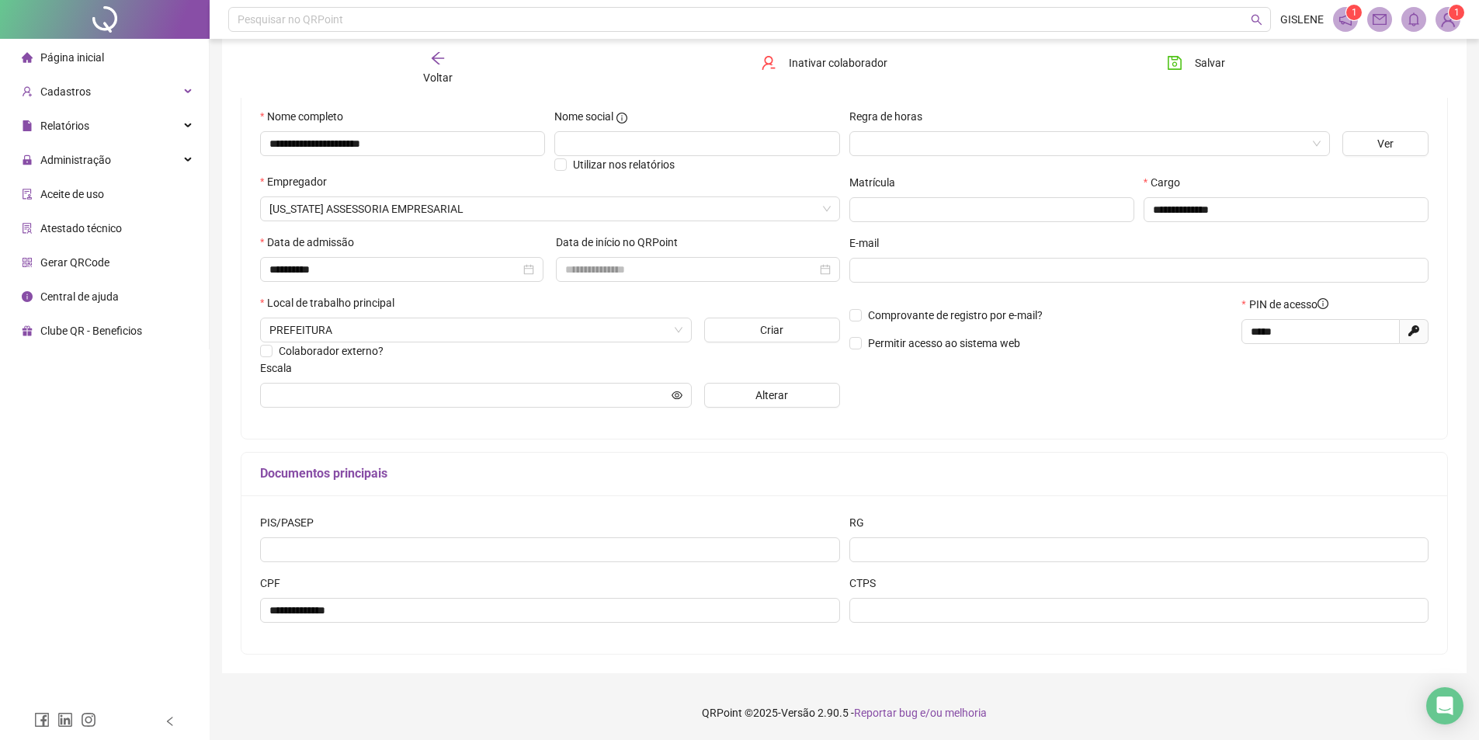
click at [430, 77] on span "Voltar" at bounding box center [437, 77] width 29 height 12
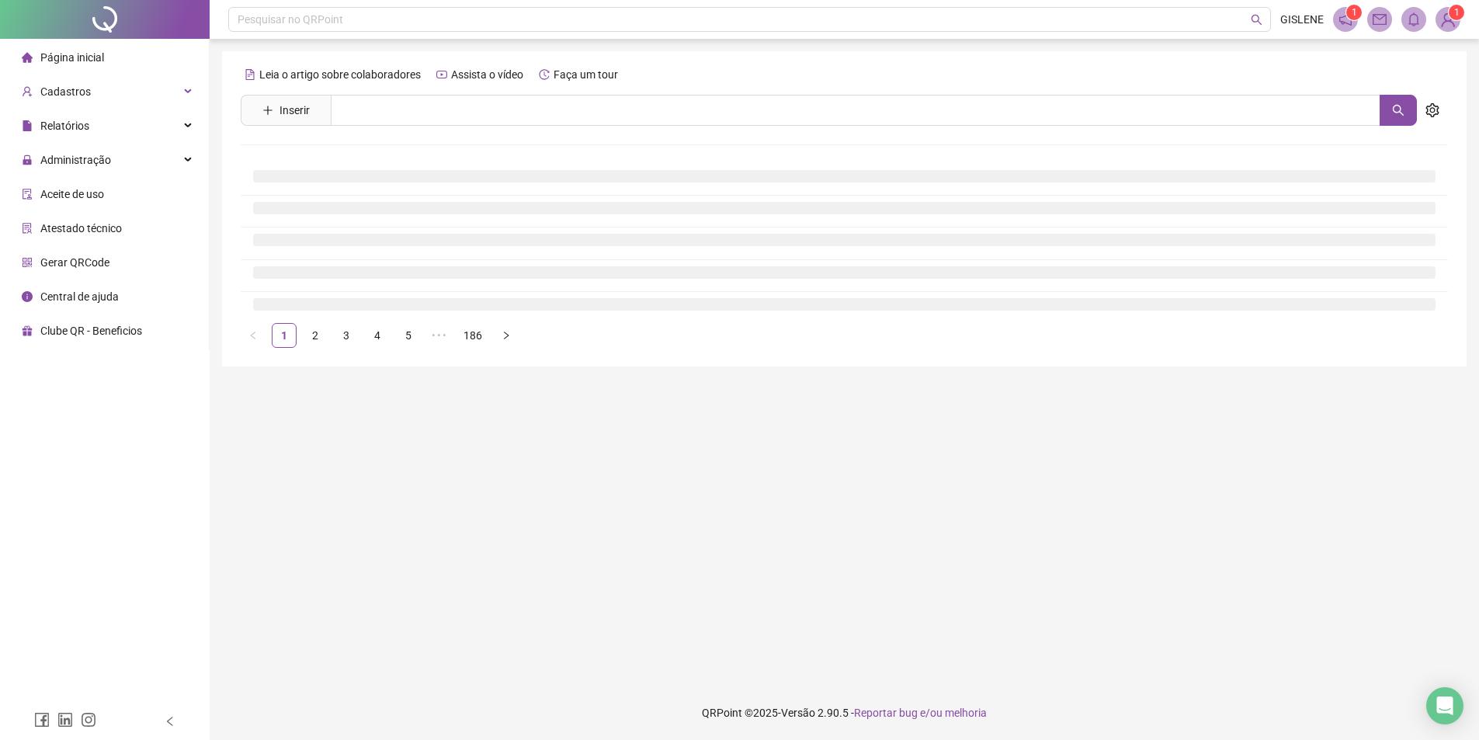
scroll to position [0, 0]
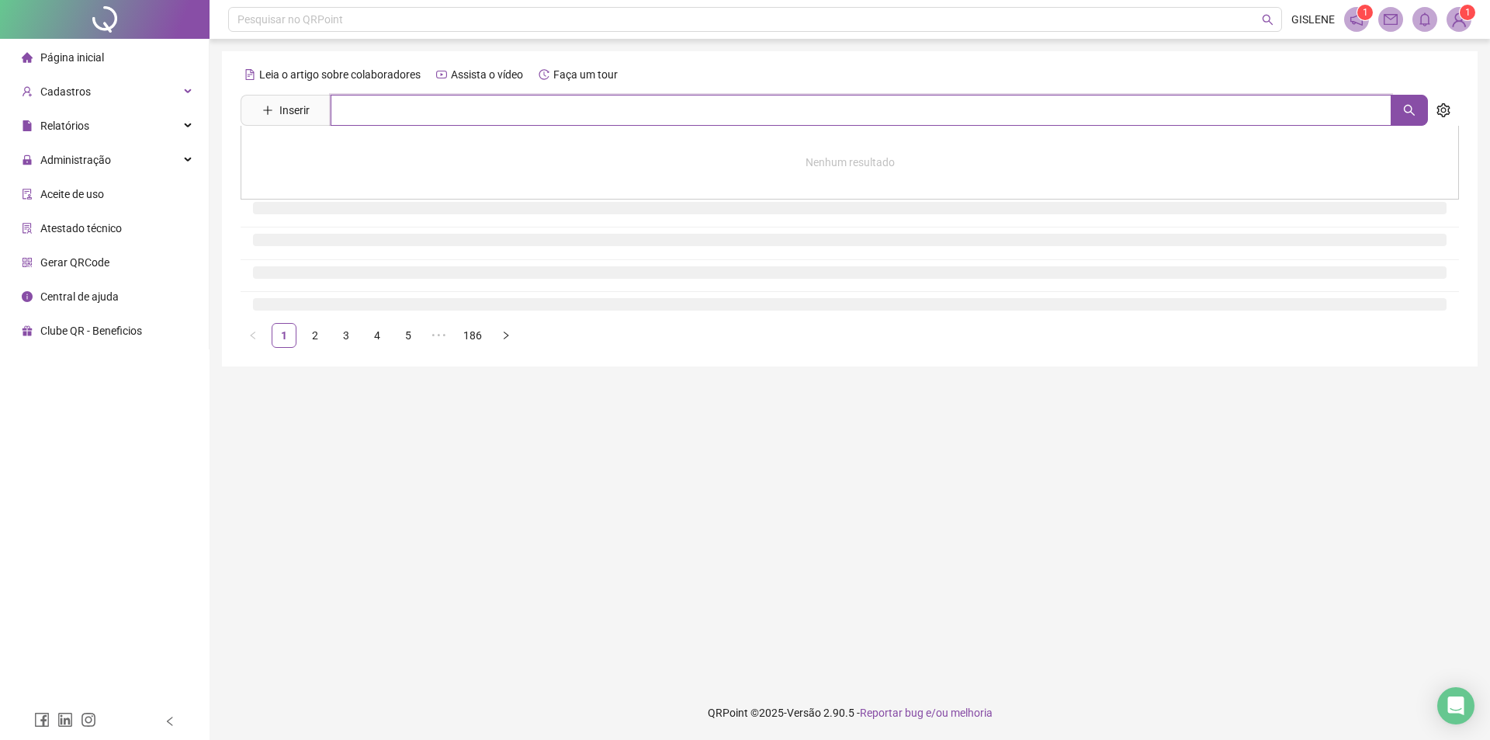
click at [443, 105] on input "text" at bounding box center [861, 110] width 1061 height 31
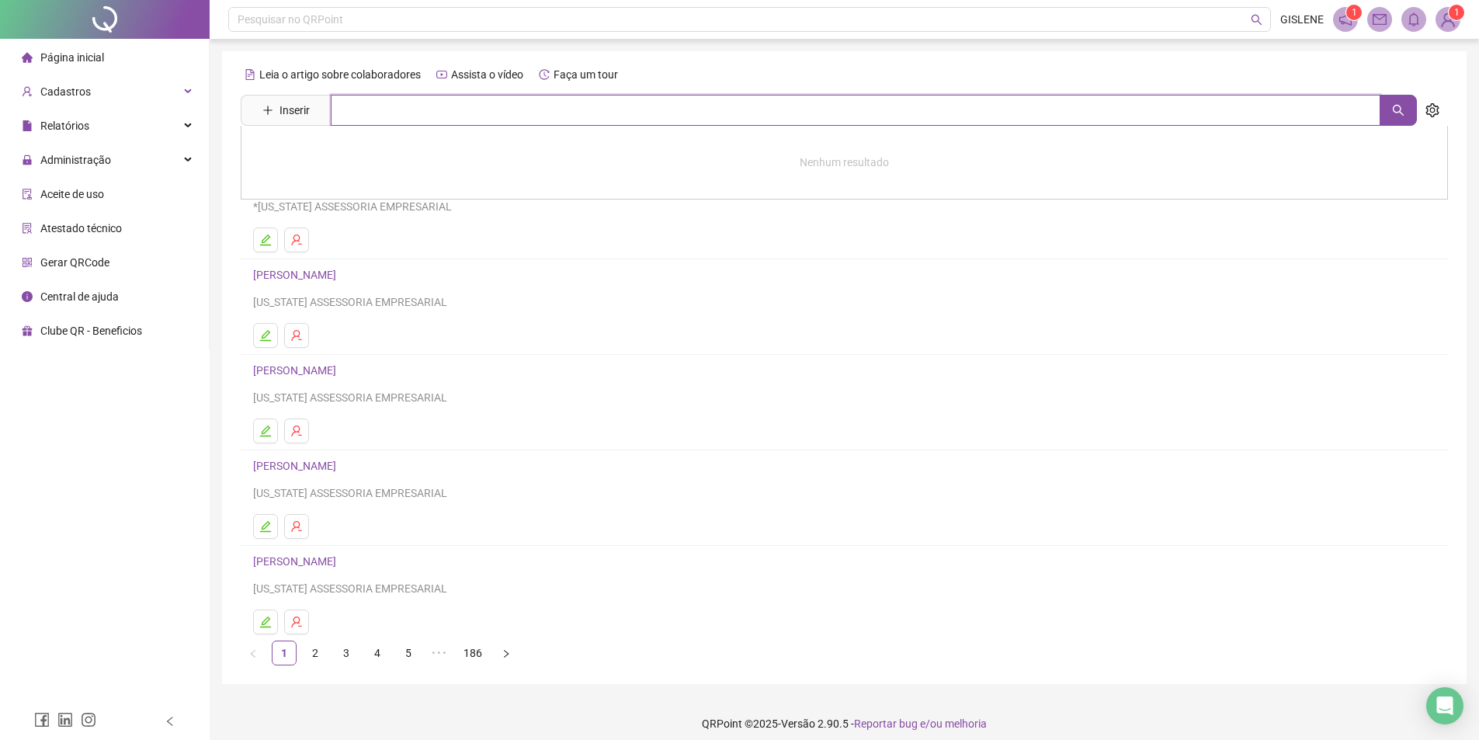
click at [443, 105] on input "text" at bounding box center [855, 110] width 1049 height 31
type input "**********"
click at [352, 155] on link "[PERSON_NAME]" at bounding box center [310, 156] width 83 height 12
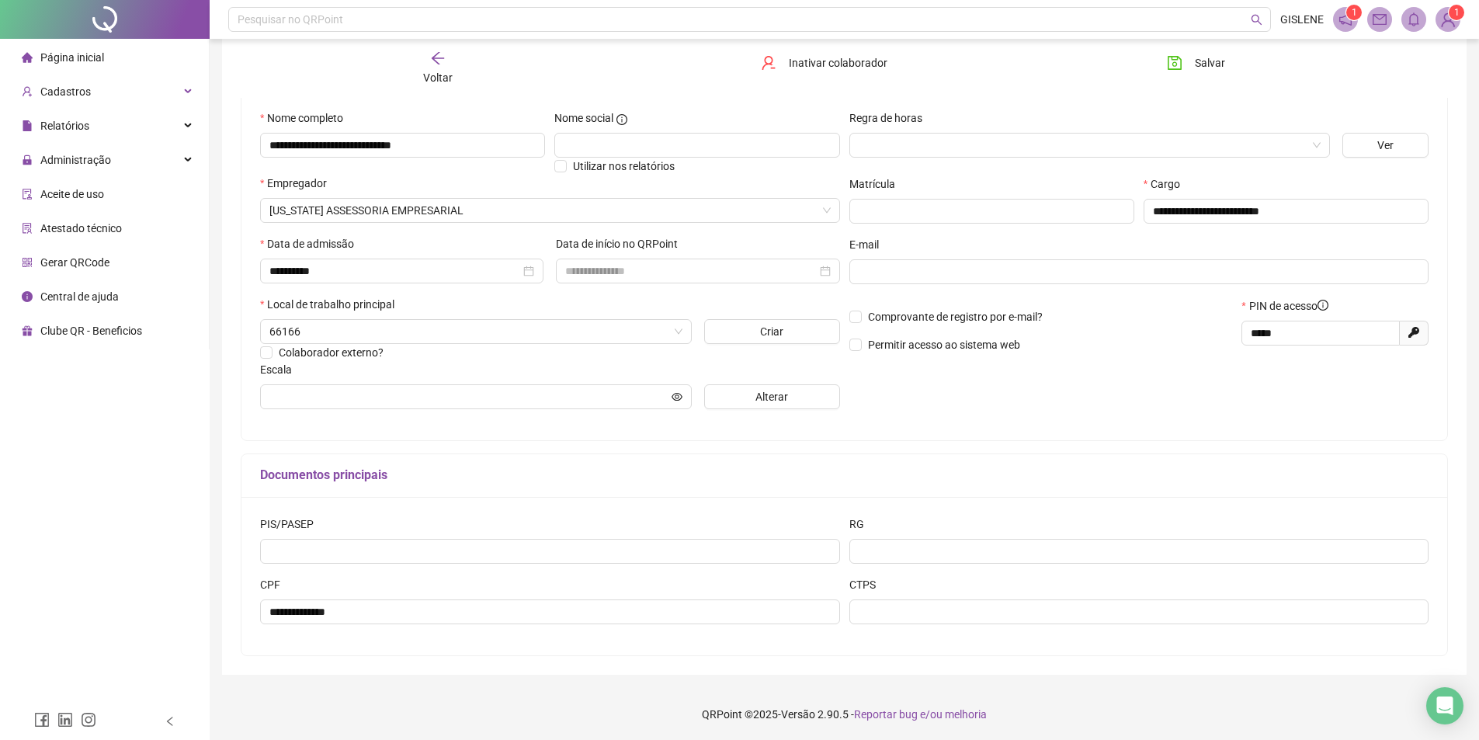
scroll to position [146, 0]
drag, startPoint x: 1333, startPoint y: 333, endPoint x: 1056, endPoint y: 341, distance: 277.2
click at [1063, 345] on div "Comprovante de registro por e-mail? Permitir acesso ao sistema web PIN de acess…" at bounding box center [1138, 329] width 589 height 67
type input "*****"
click at [1190, 67] on button "Salvar" at bounding box center [1195, 62] width 81 height 25
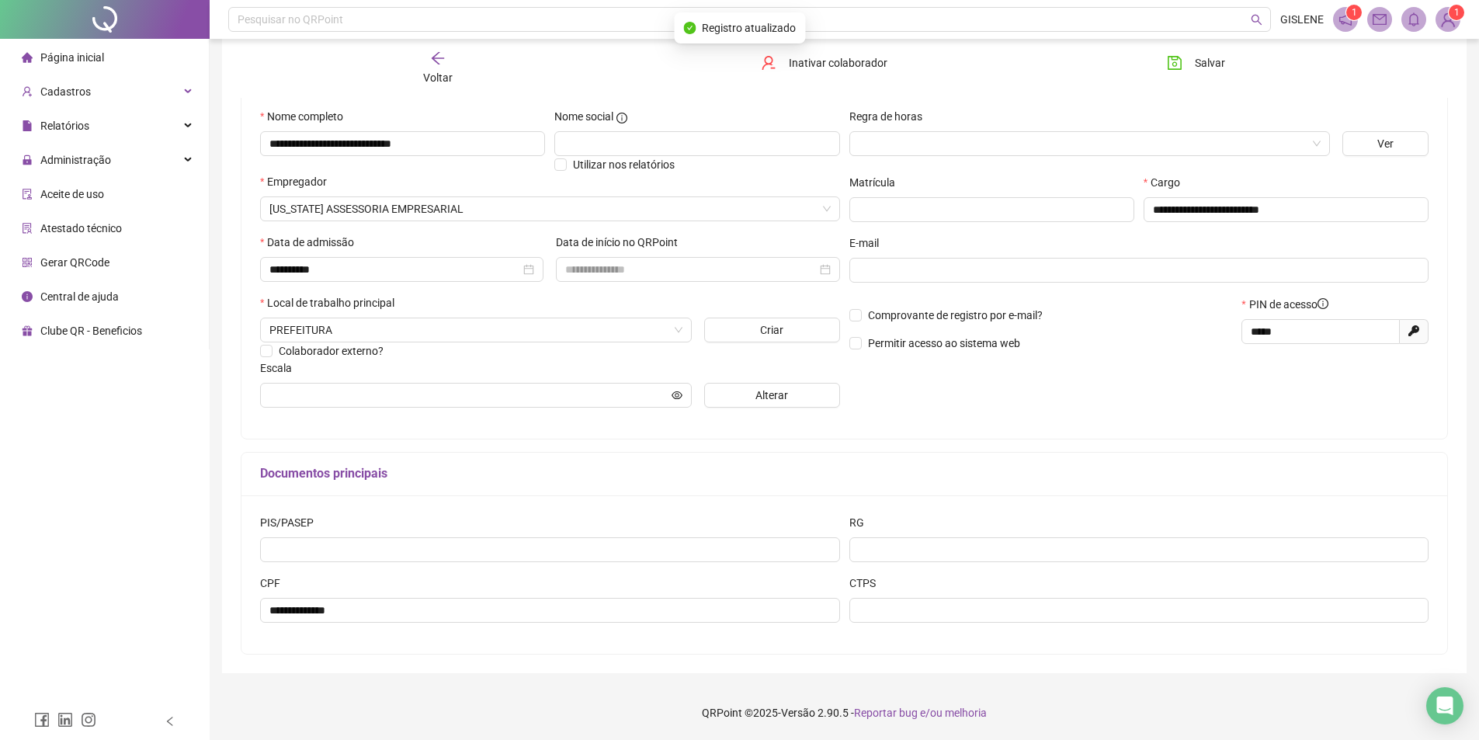
click at [438, 65] on icon "arrow-left" at bounding box center [438, 58] width 16 height 16
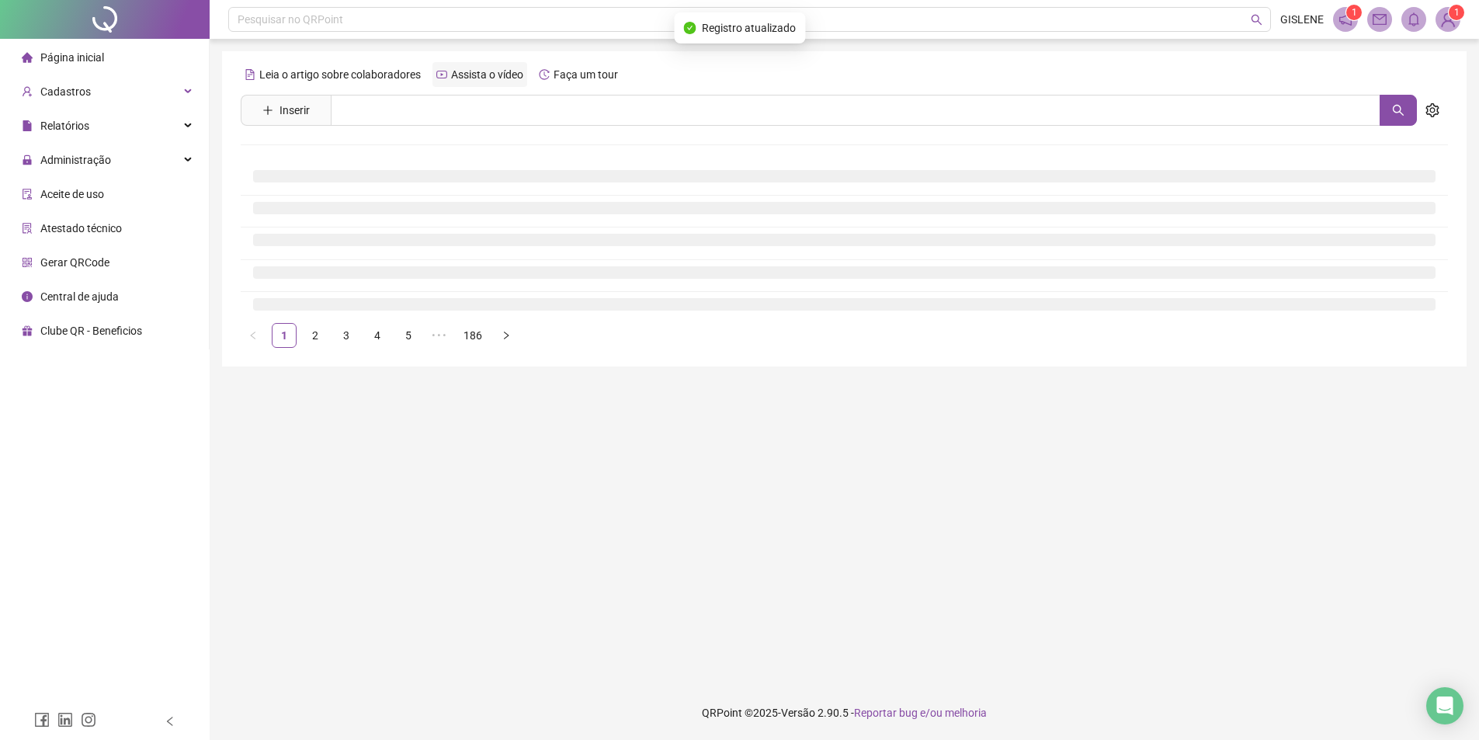
scroll to position [0, 0]
click at [432, 104] on input "text" at bounding box center [861, 110] width 1061 height 31
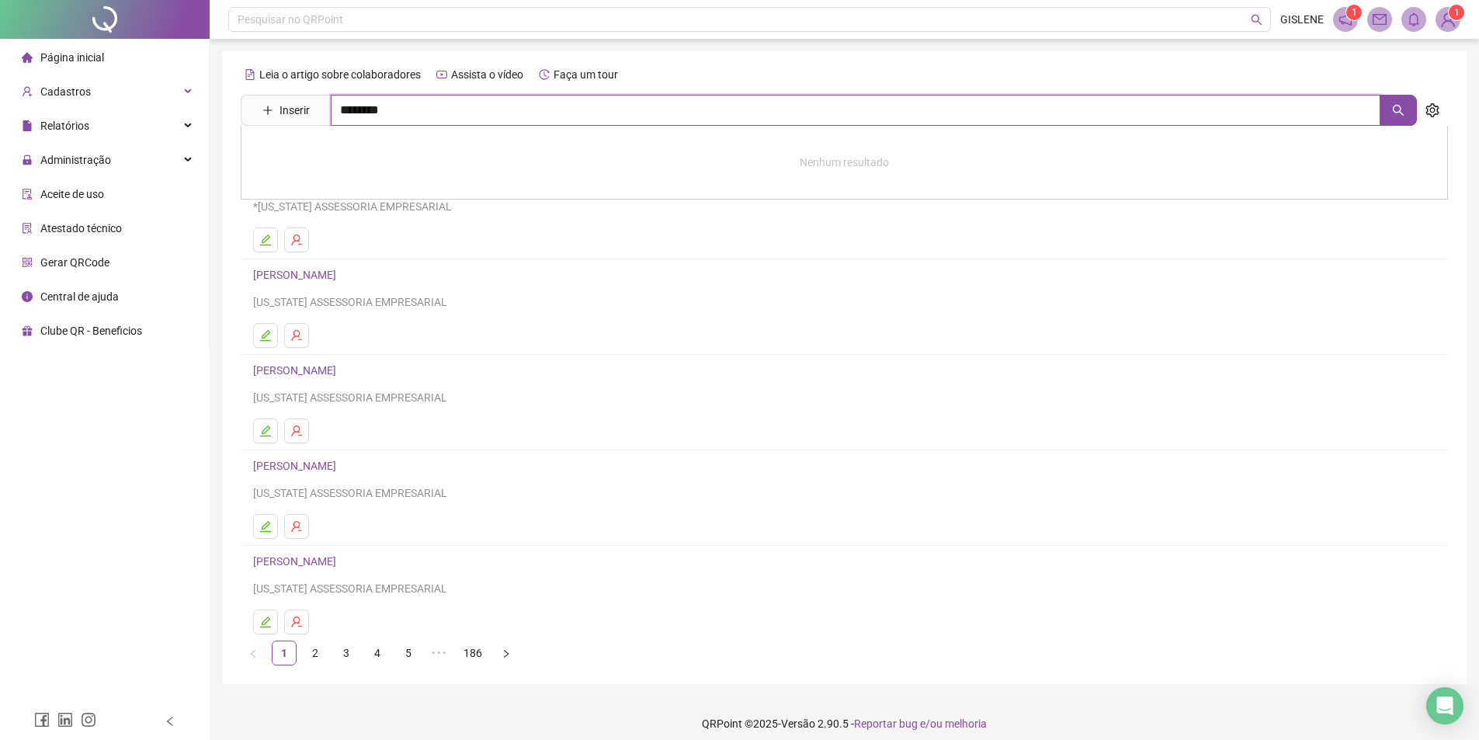
type input "********"
click at [352, 195] on link "[PERSON_NAME]" at bounding box center [310, 189] width 83 height 12
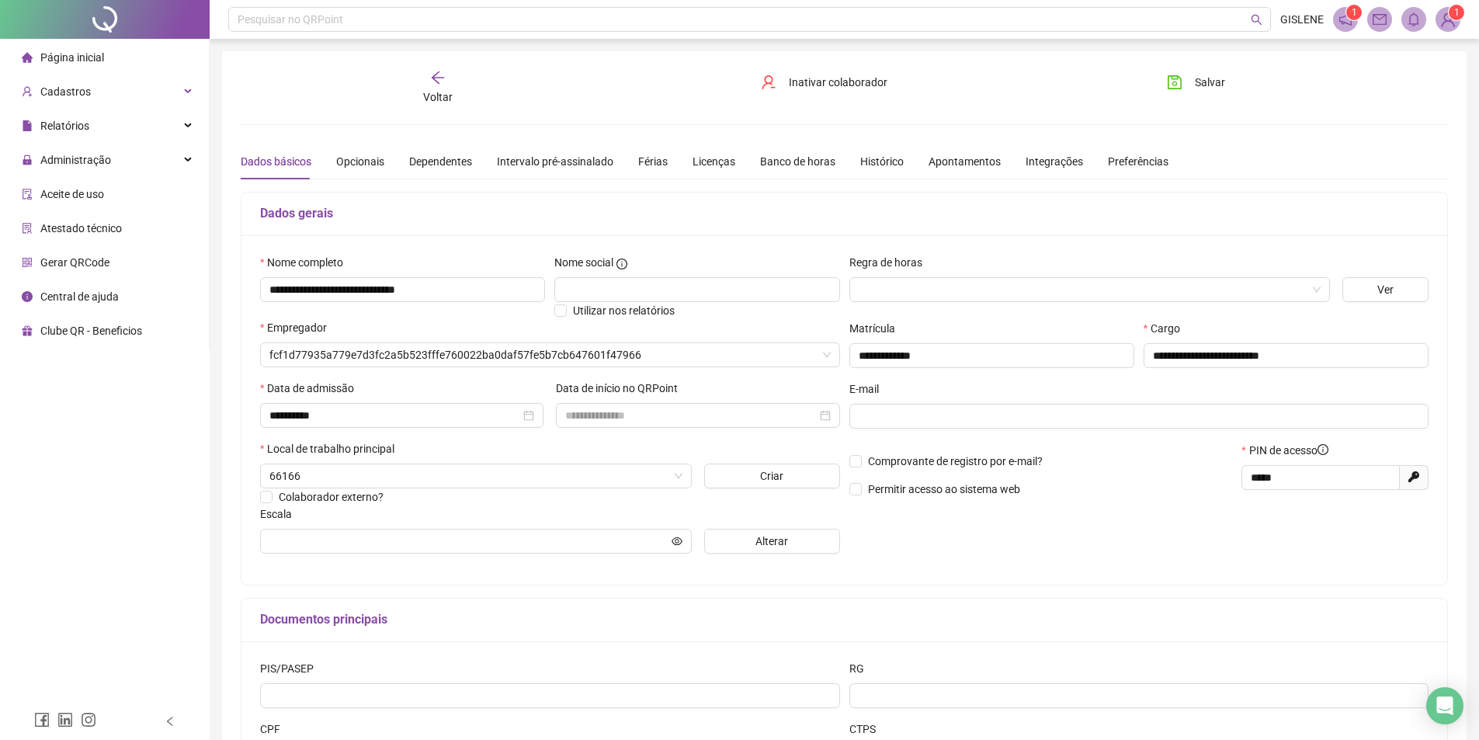
type input "**********"
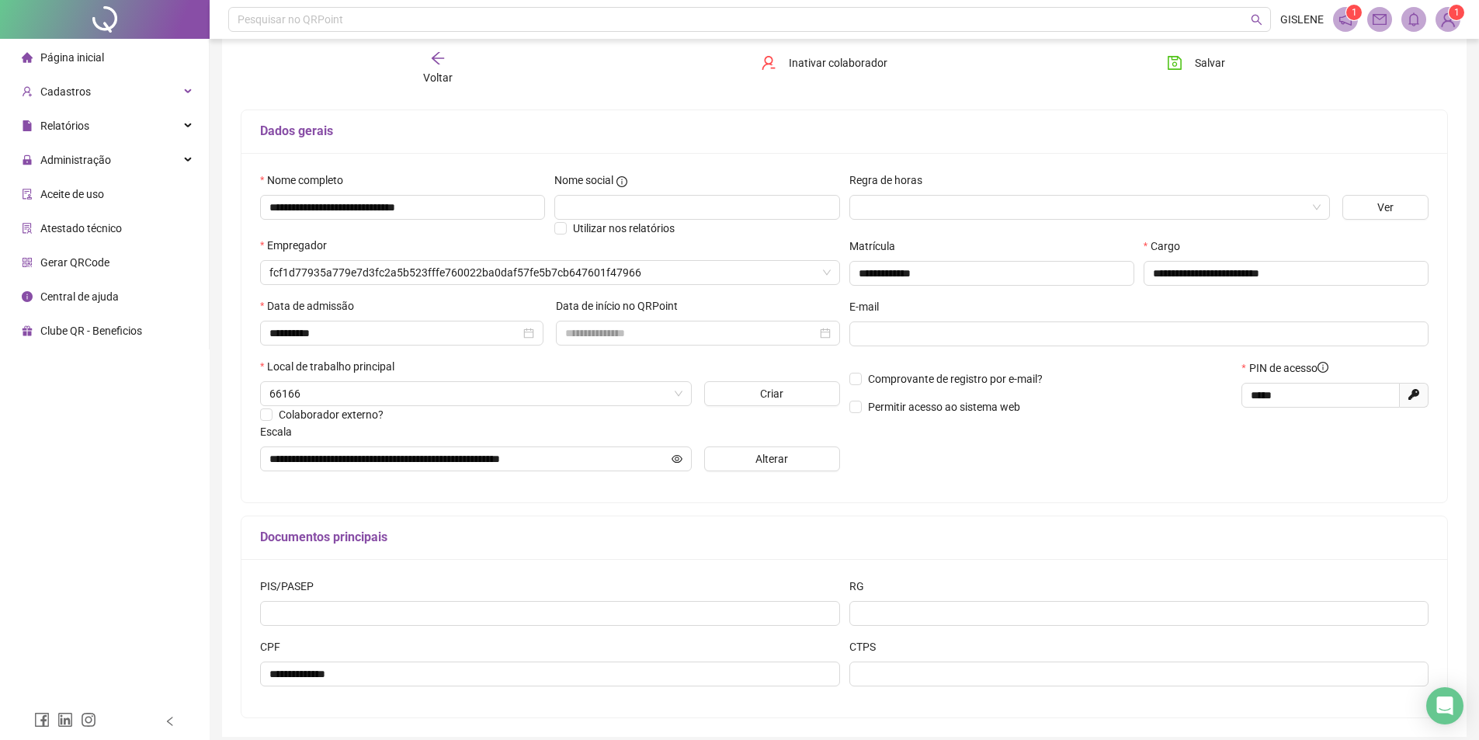
scroll to position [146, 0]
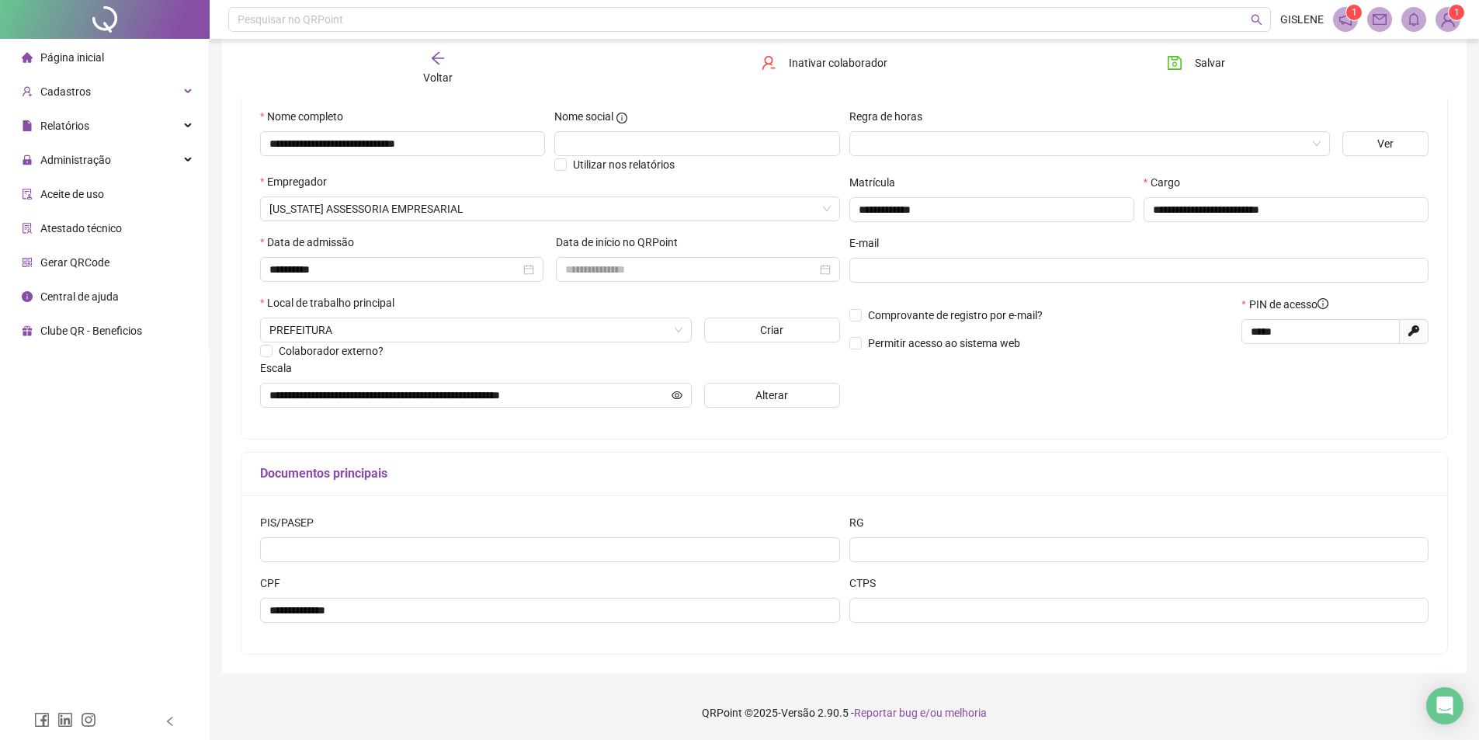
click at [445, 74] on span "Voltar" at bounding box center [437, 77] width 29 height 12
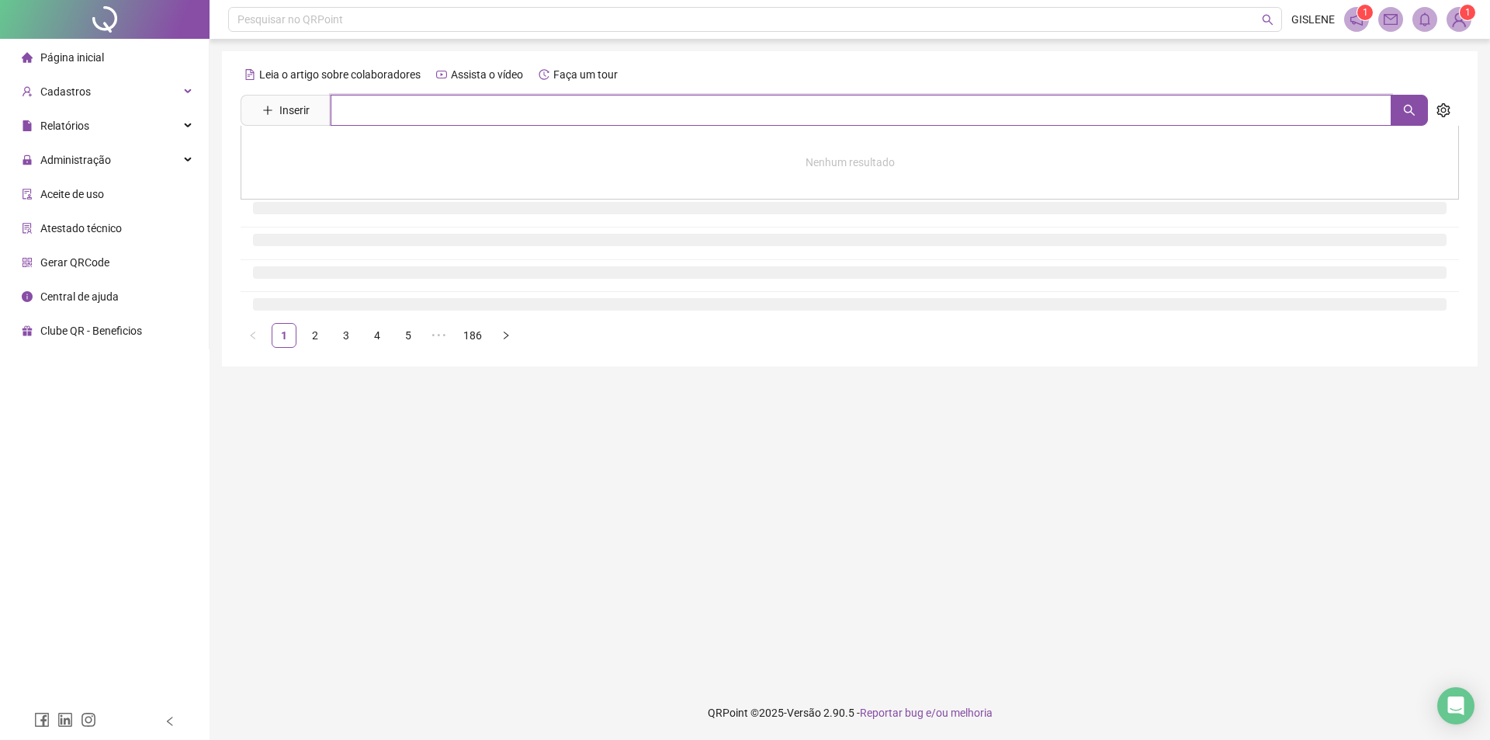
click at [445, 101] on input "text" at bounding box center [861, 110] width 1061 height 31
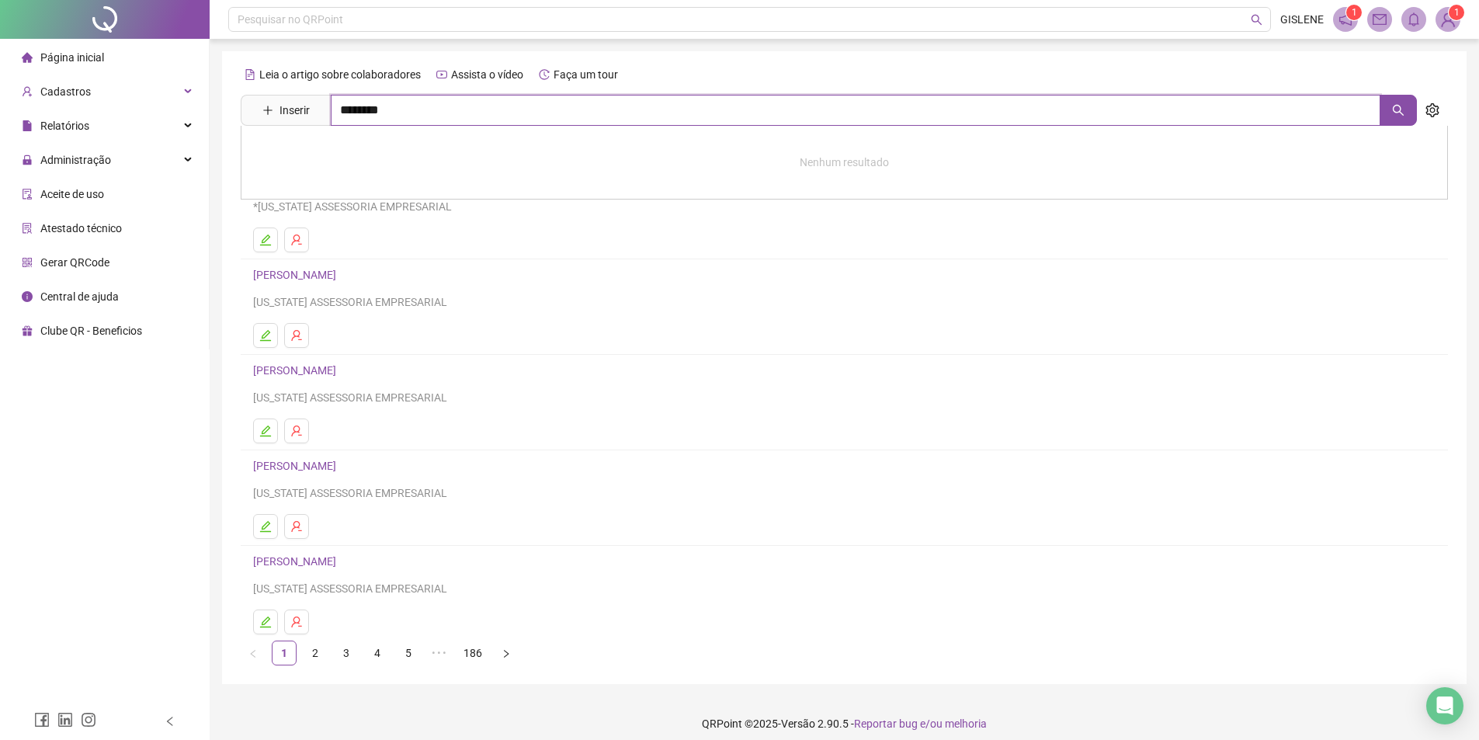
type input "********"
click at [352, 156] on link "[PERSON_NAME]" at bounding box center [310, 156] width 83 height 12
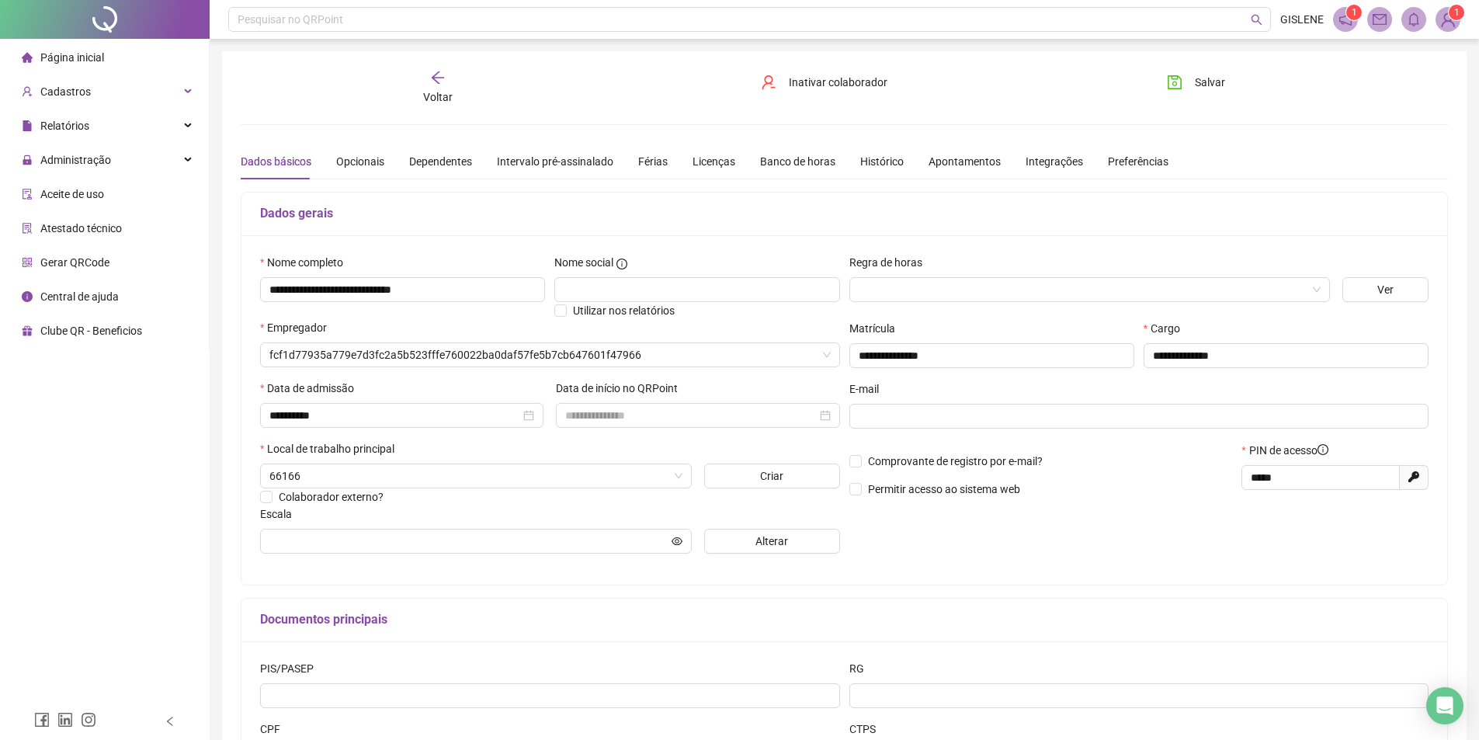
type input "**********"
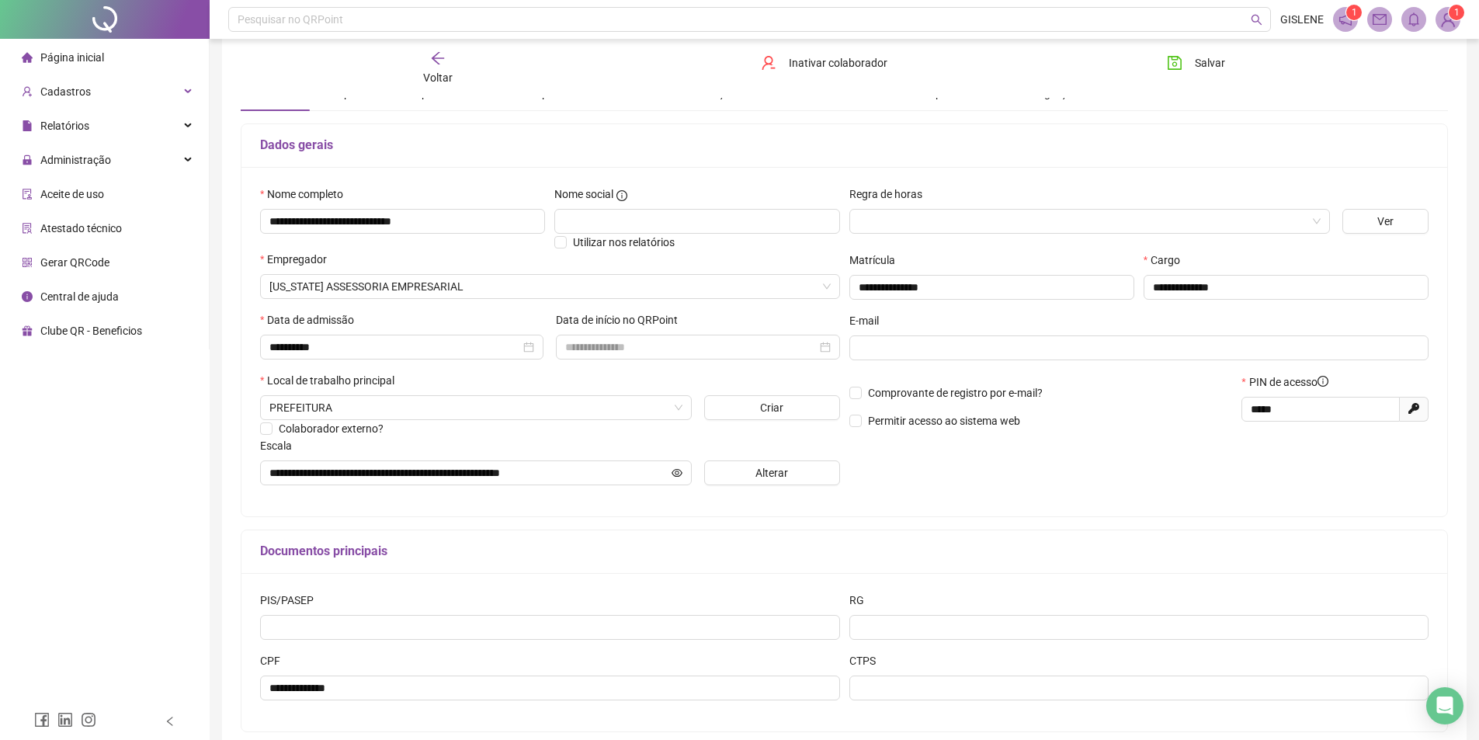
scroll to position [146, 0]
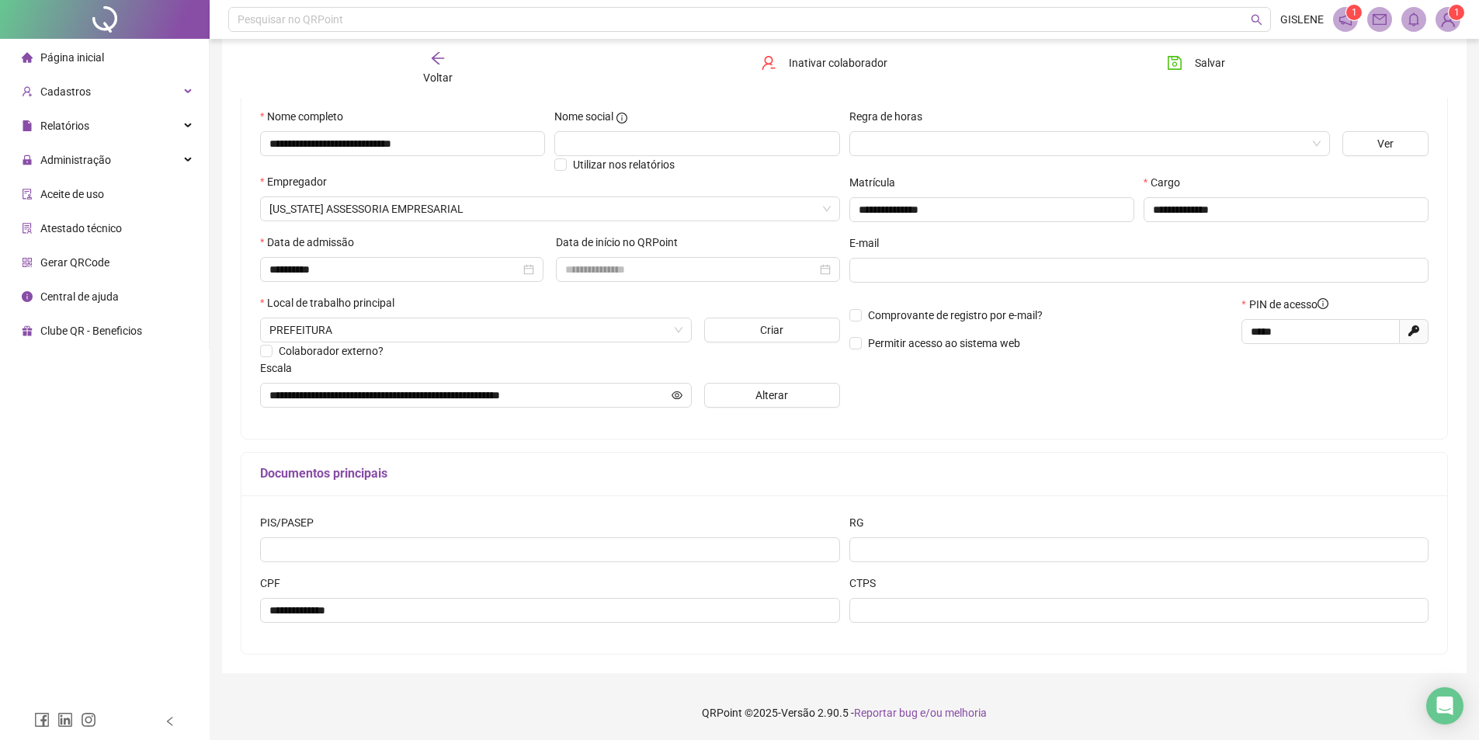
click at [442, 61] on icon "arrow-left" at bounding box center [438, 58] width 16 height 16
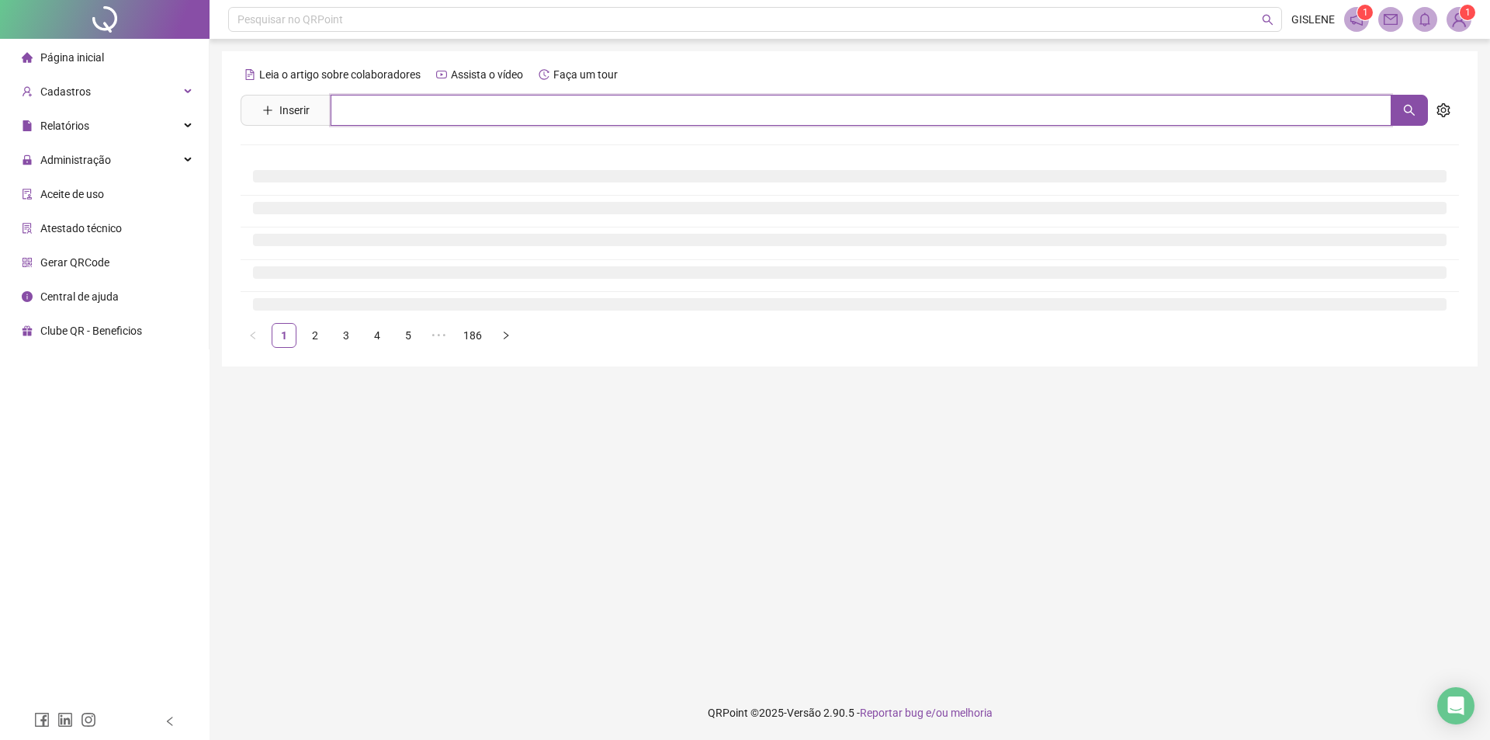
drag, startPoint x: 440, startPoint y: 101, endPoint x: 442, endPoint y: 111, distance: 10.2
click at [440, 103] on input "text" at bounding box center [861, 110] width 1061 height 31
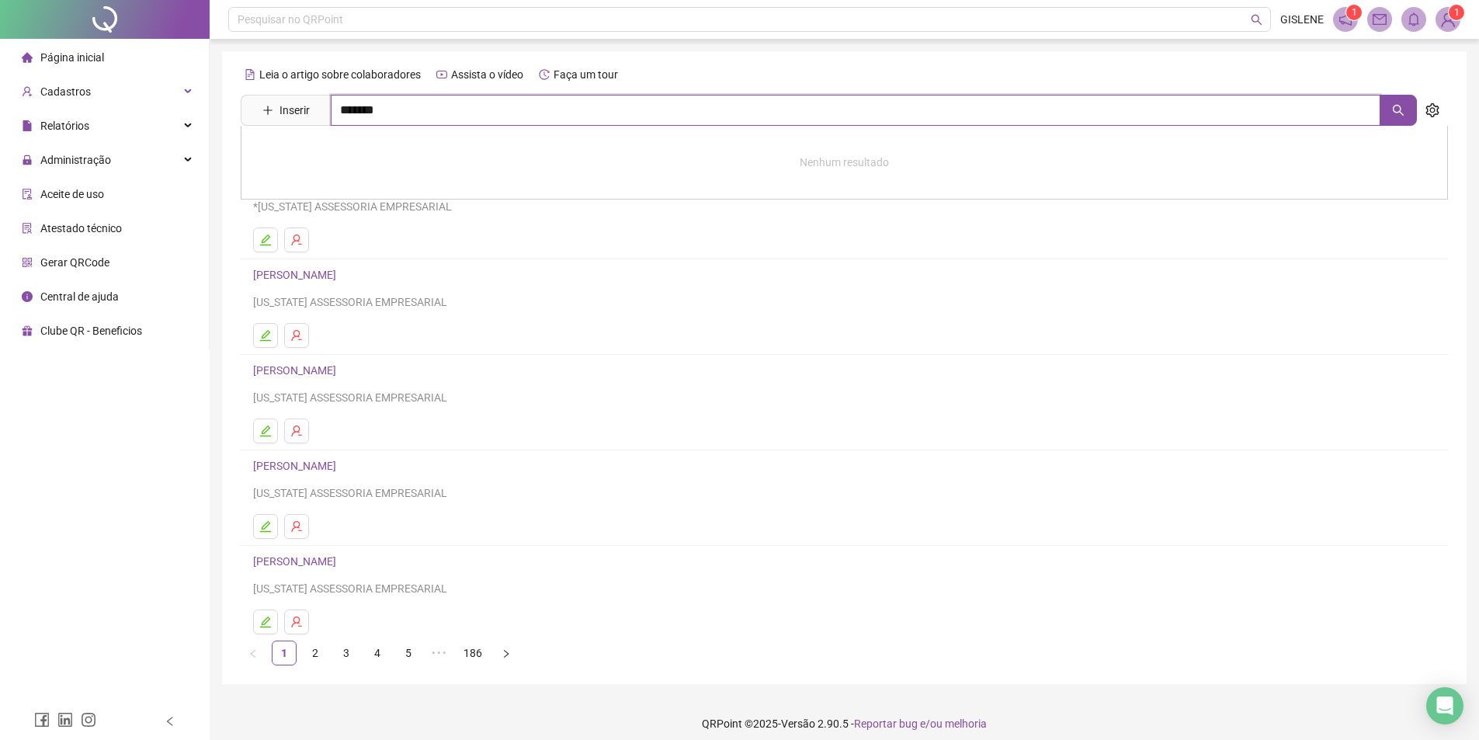
click at [383, 109] on input "*******" at bounding box center [855, 110] width 1049 height 31
click at [405, 100] on input "******" at bounding box center [855, 110] width 1049 height 31
type input "********"
click at [352, 192] on link "[PERSON_NAME]" at bounding box center [310, 189] width 83 height 12
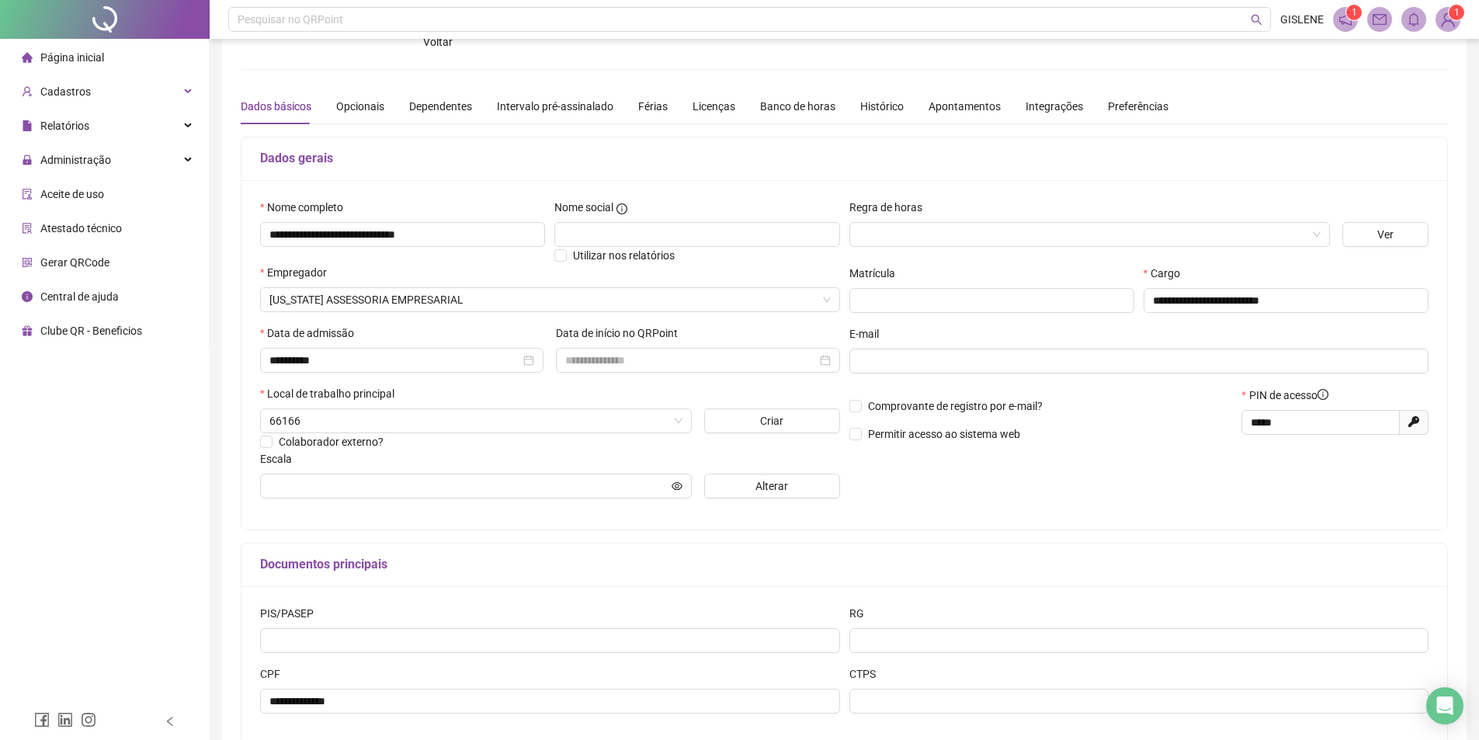
scroll to position [146, 0]
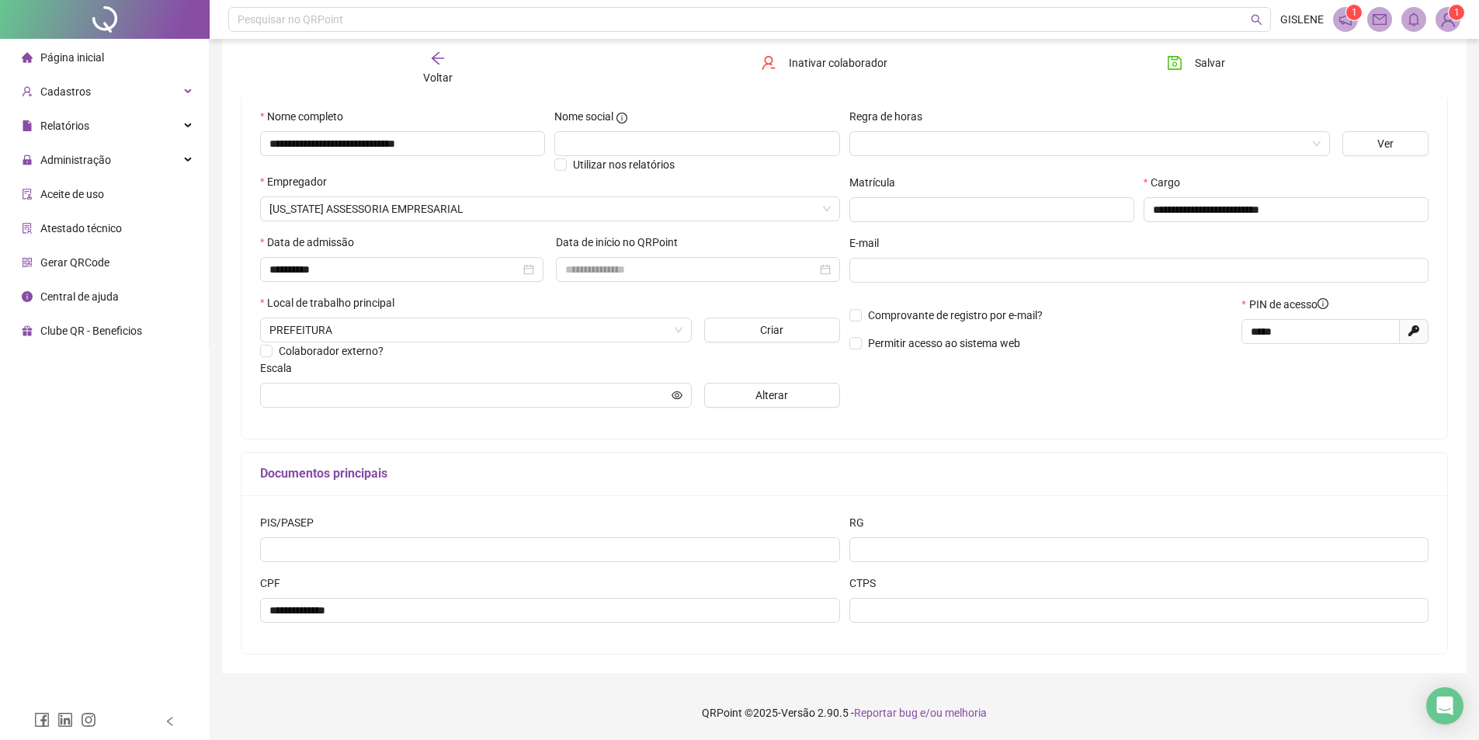
click at [437, 57] on icon "arrow-left" at bounding box center [438, 58] width 16 height 16
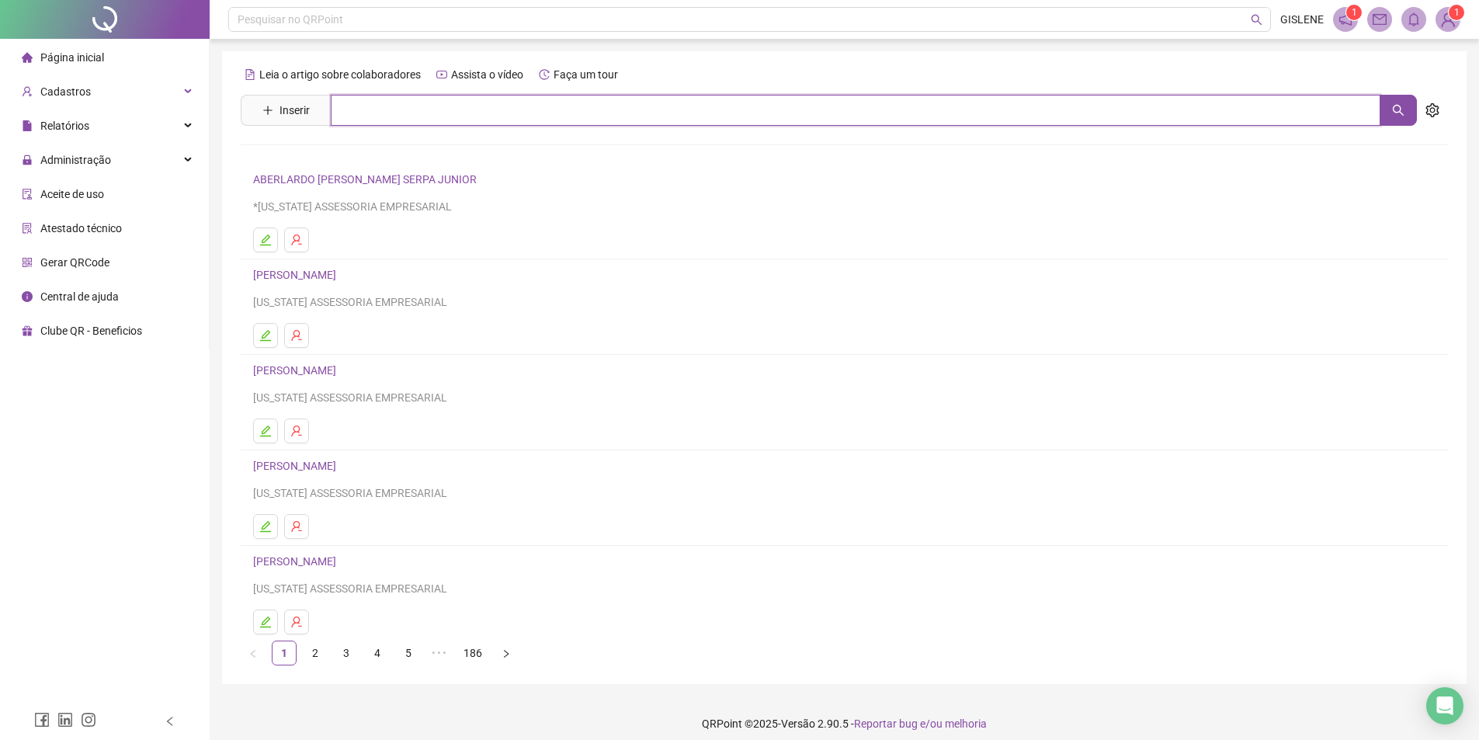
drag, startPoint x: 459, startPoint y: 120, endPoint x: 444, endPoint y: 126, distance: 16.4
click at [457, 120] on input "text" at bounding box center [855, 110] width 1049 height 31
type input "********"
click at [352, 151] on link "[PERSON_NAME]" at bounding box center [310, 156] width 83 height 12
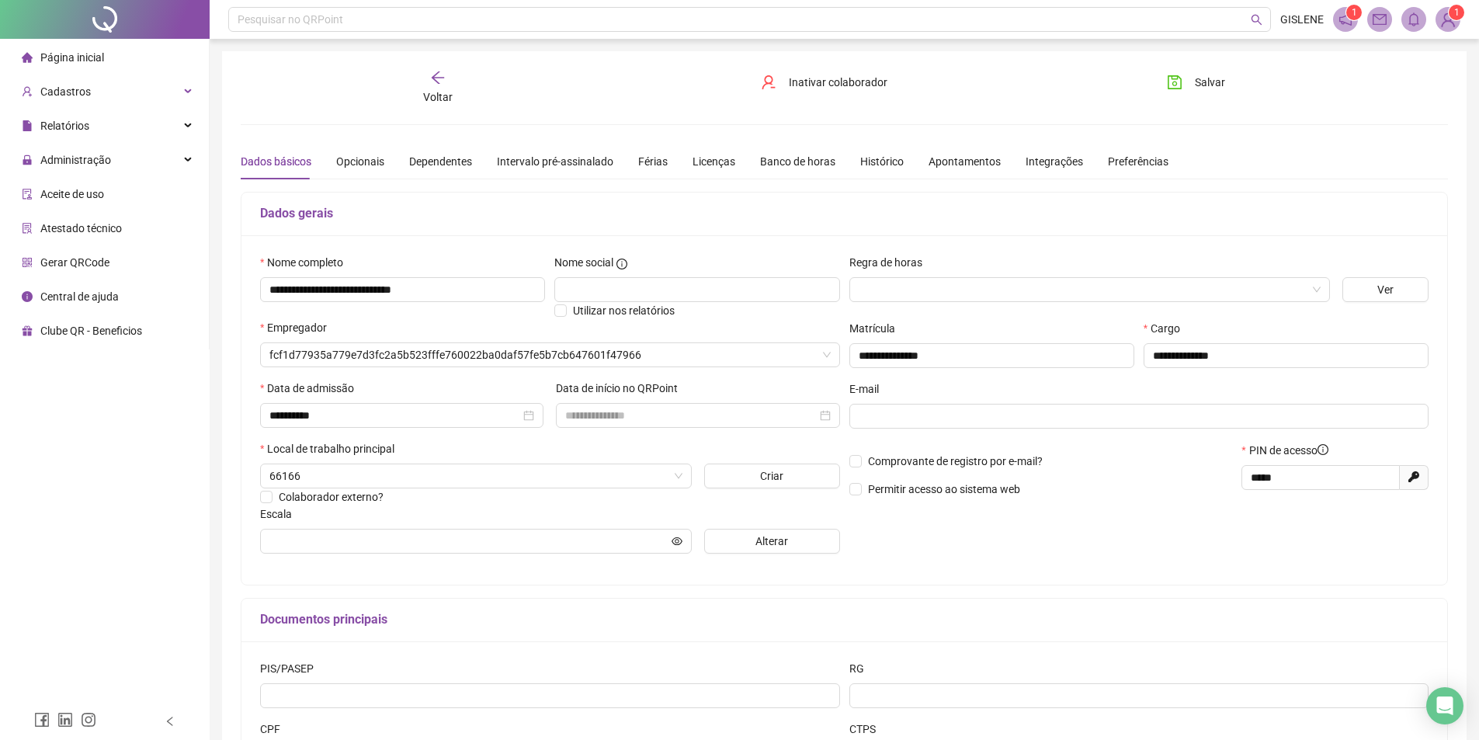
type input "**********"
click at [868, 89] on span "Inativar colaborador" at bounding box center [838, 82] width 99 height 17
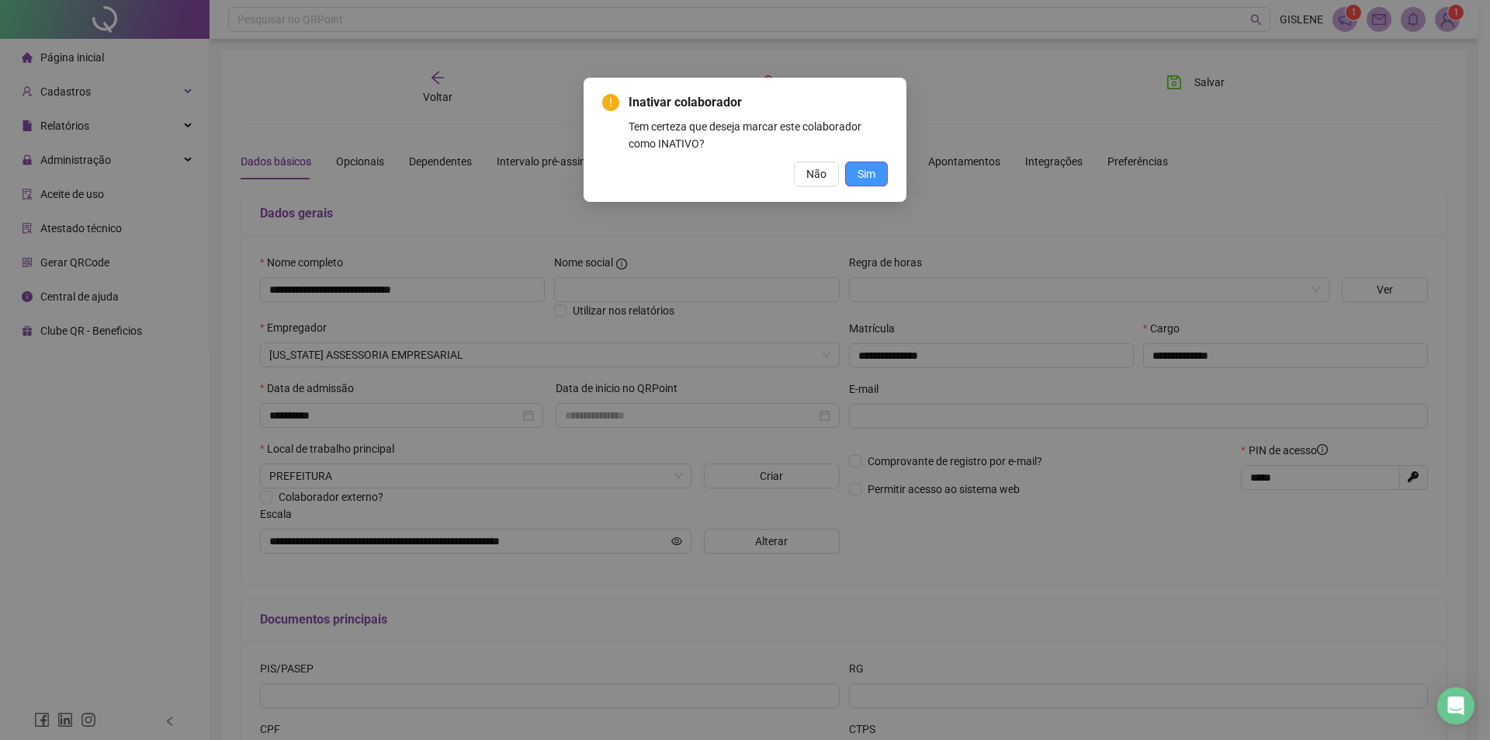
click at [863, 179] on span "Sim" at bounding box center [867, 173] width 18 height 17
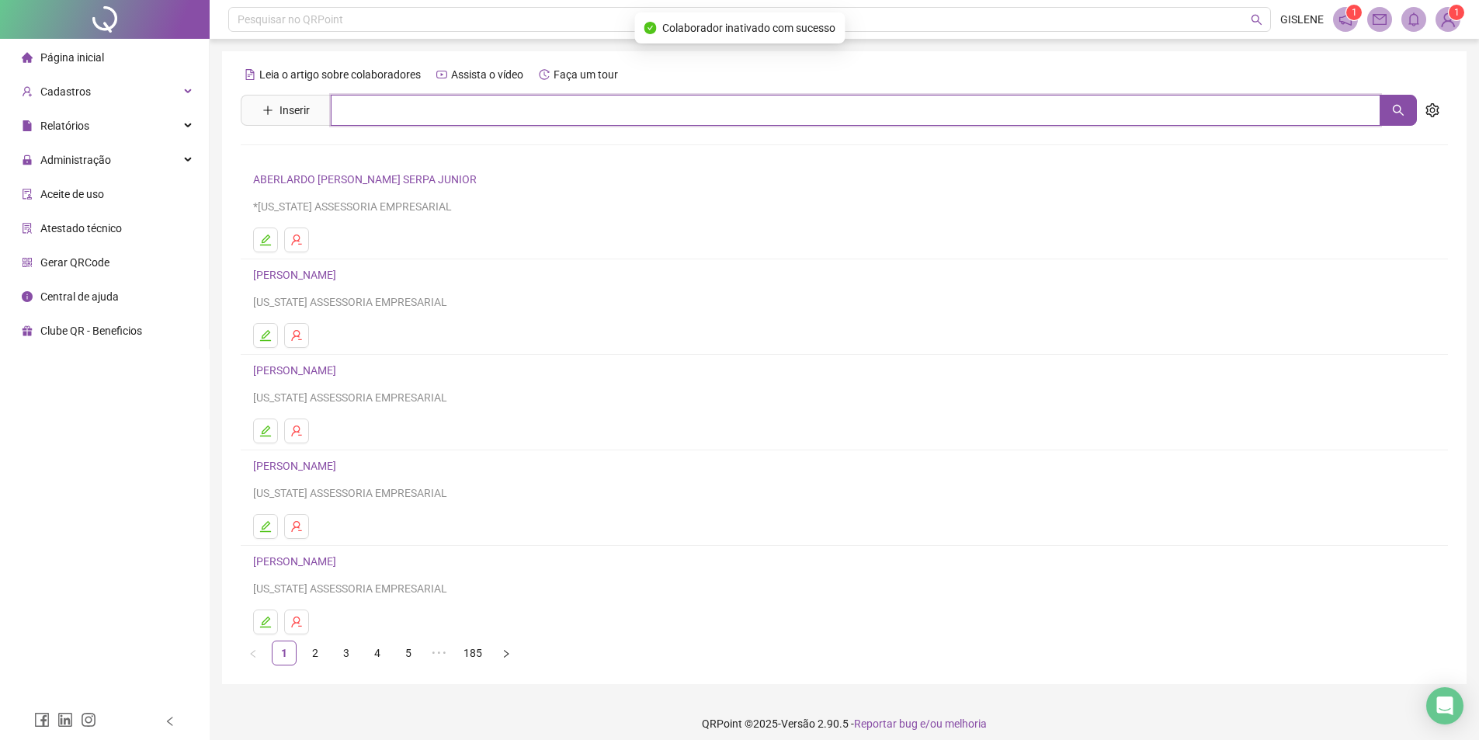
click at [491, 106] on input "text" at bounding box center [855, 110] width 1049 height 31
type input "********"
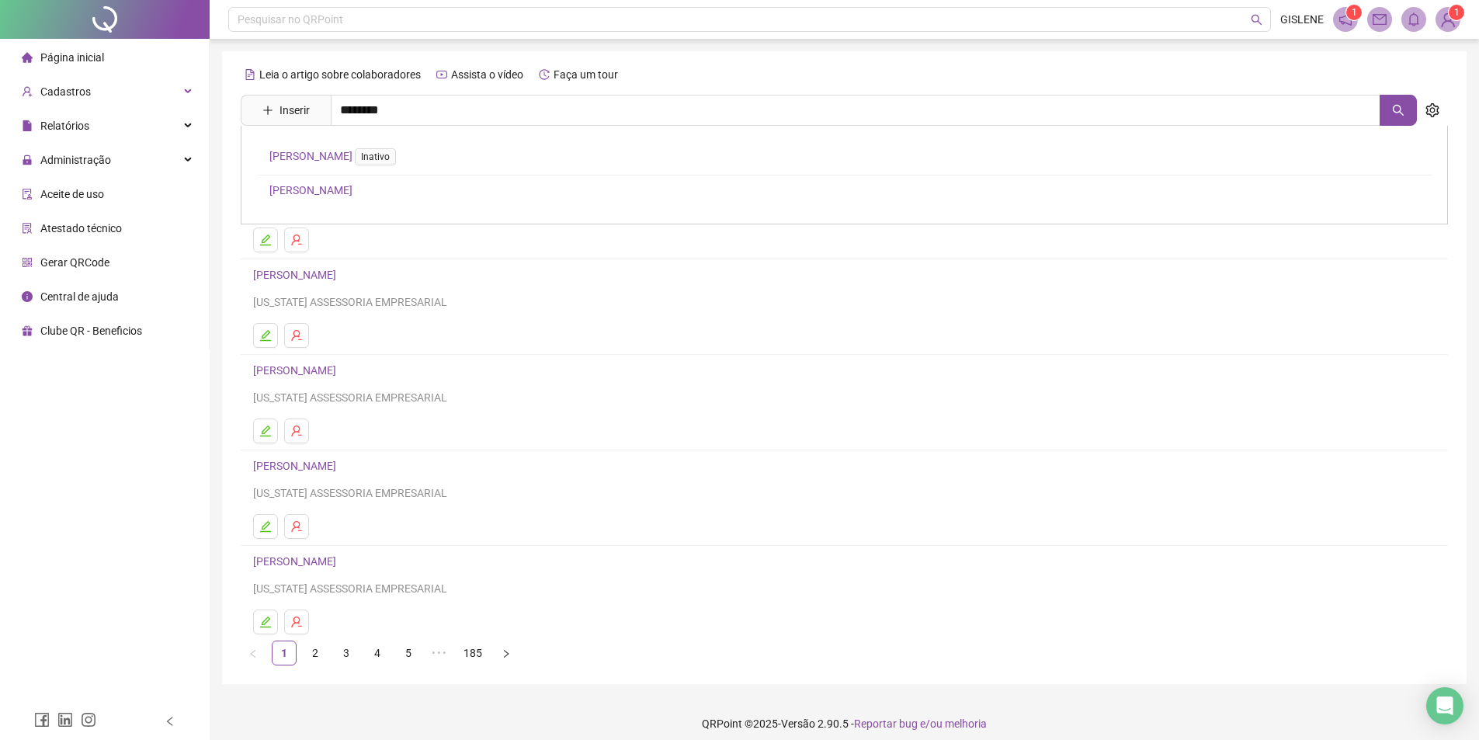
click at [352, 185] on link "[PERSON_NAME]" at bounding box center [310, 190] width 83 height 12
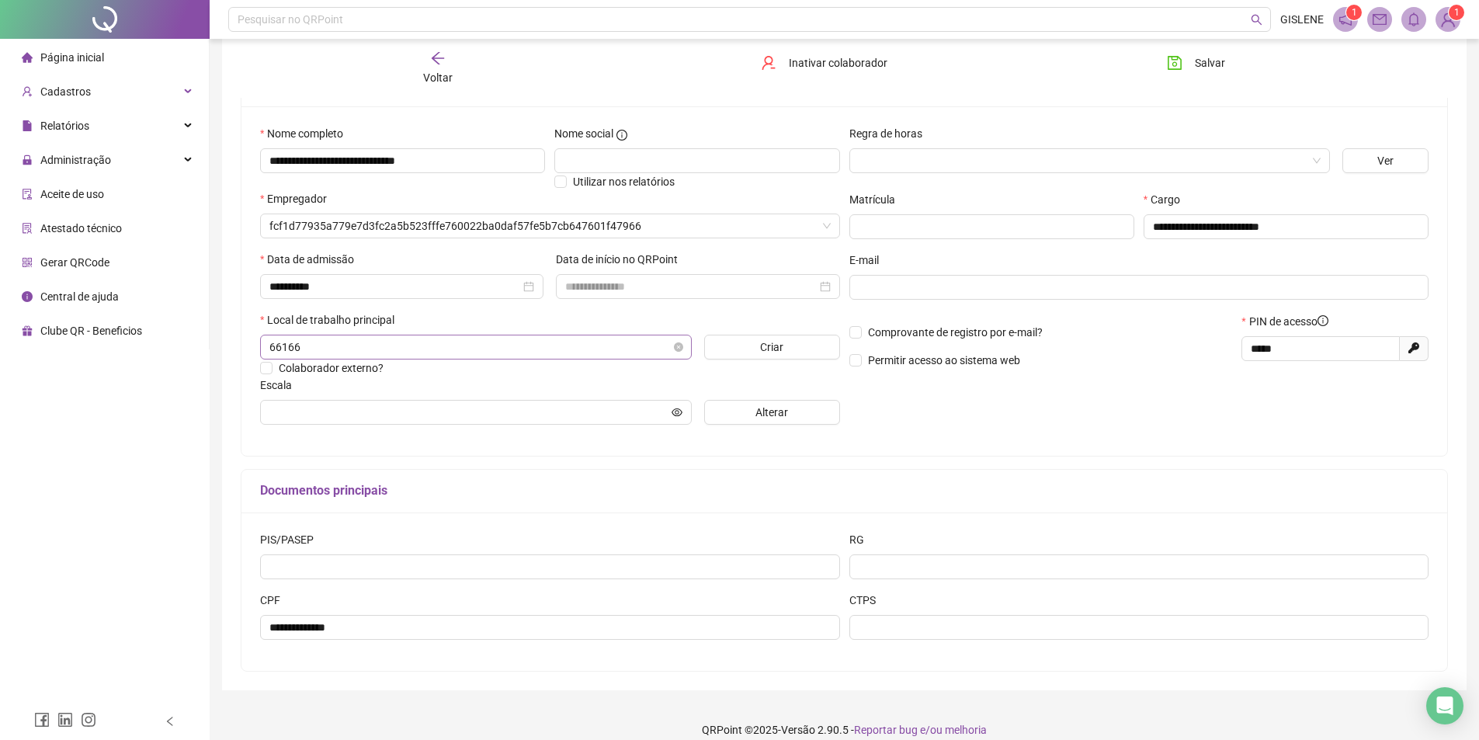
scroll to position [146, 0]
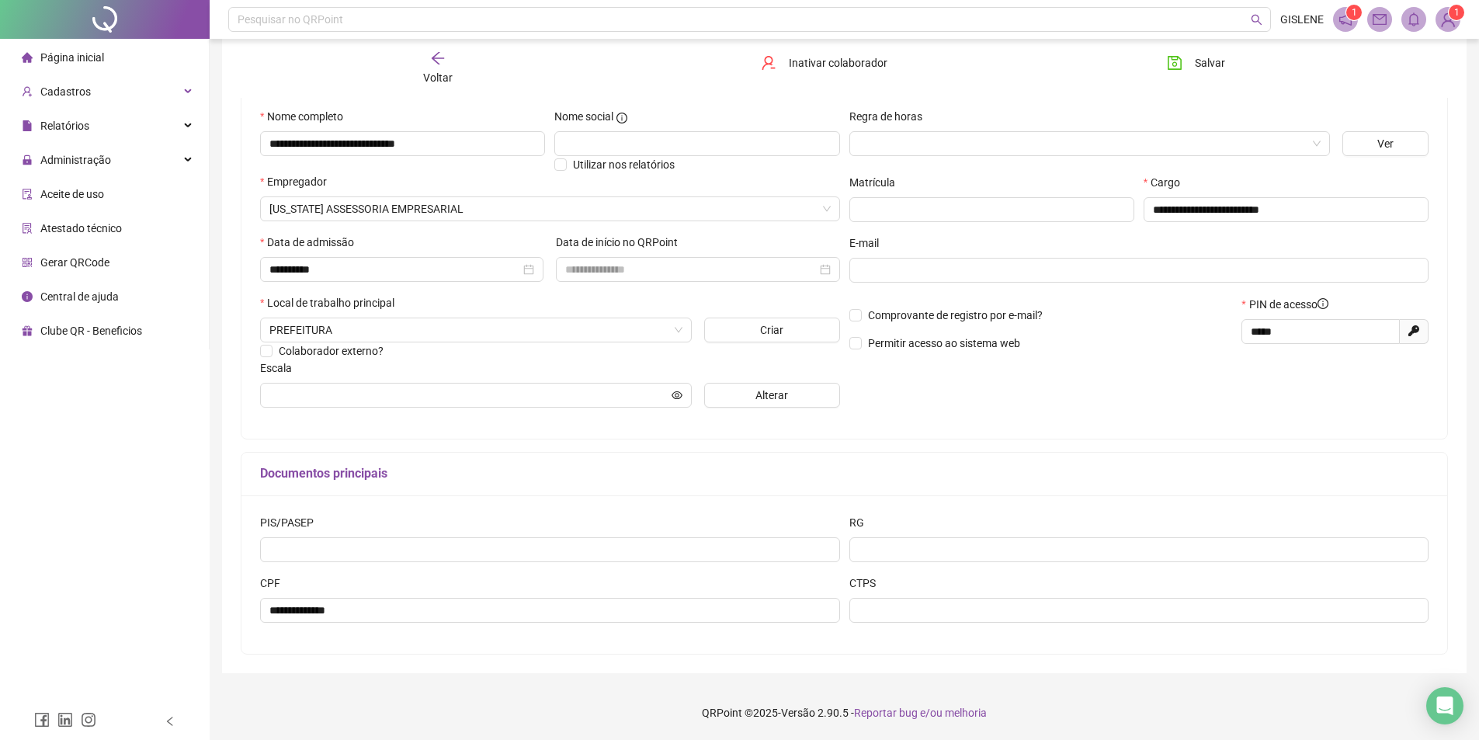
click at [447, 73] on span "Voltar" at bounding box center [437, 77] width 29 height 12
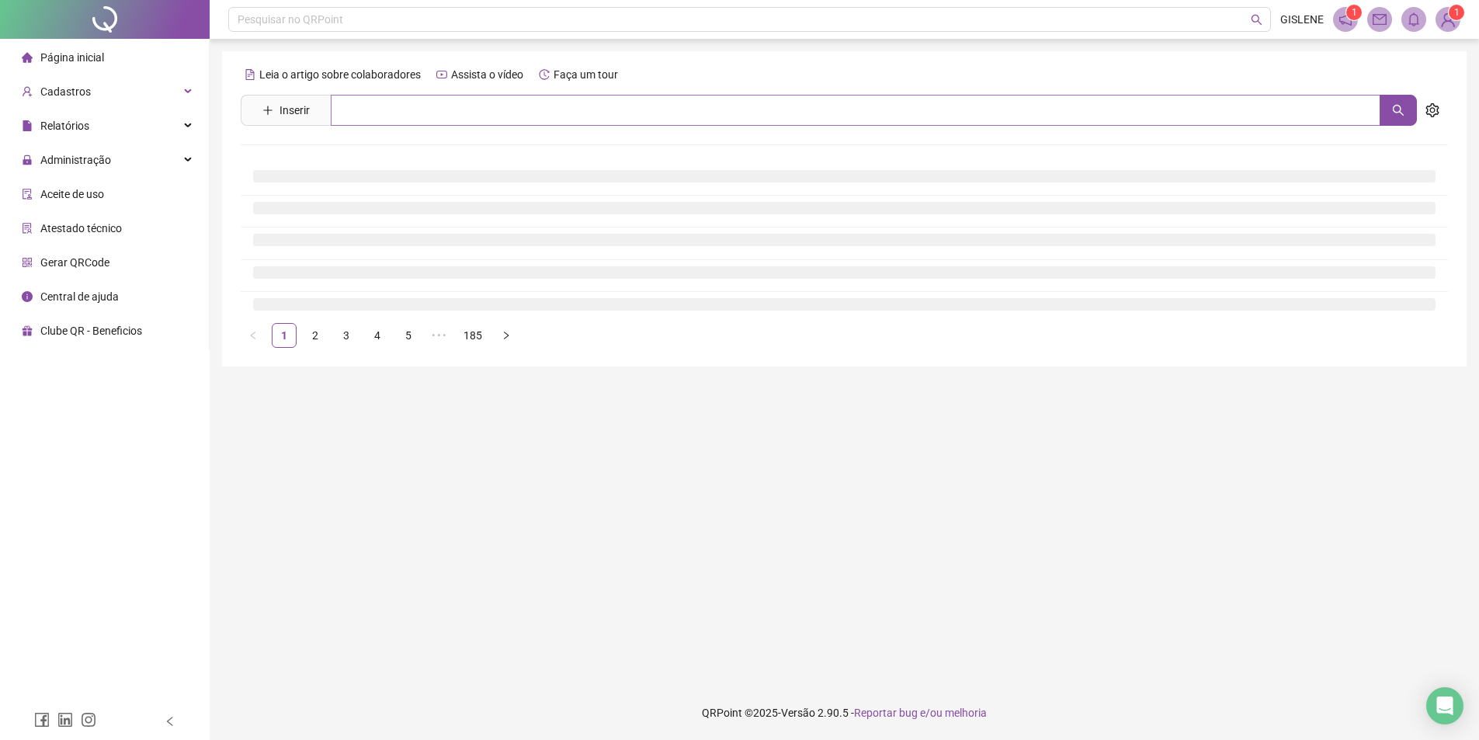
scroll to position [0, 0]
click at [459, 123] on input "text" at bounding box center [861, 110] width 1061 height 31
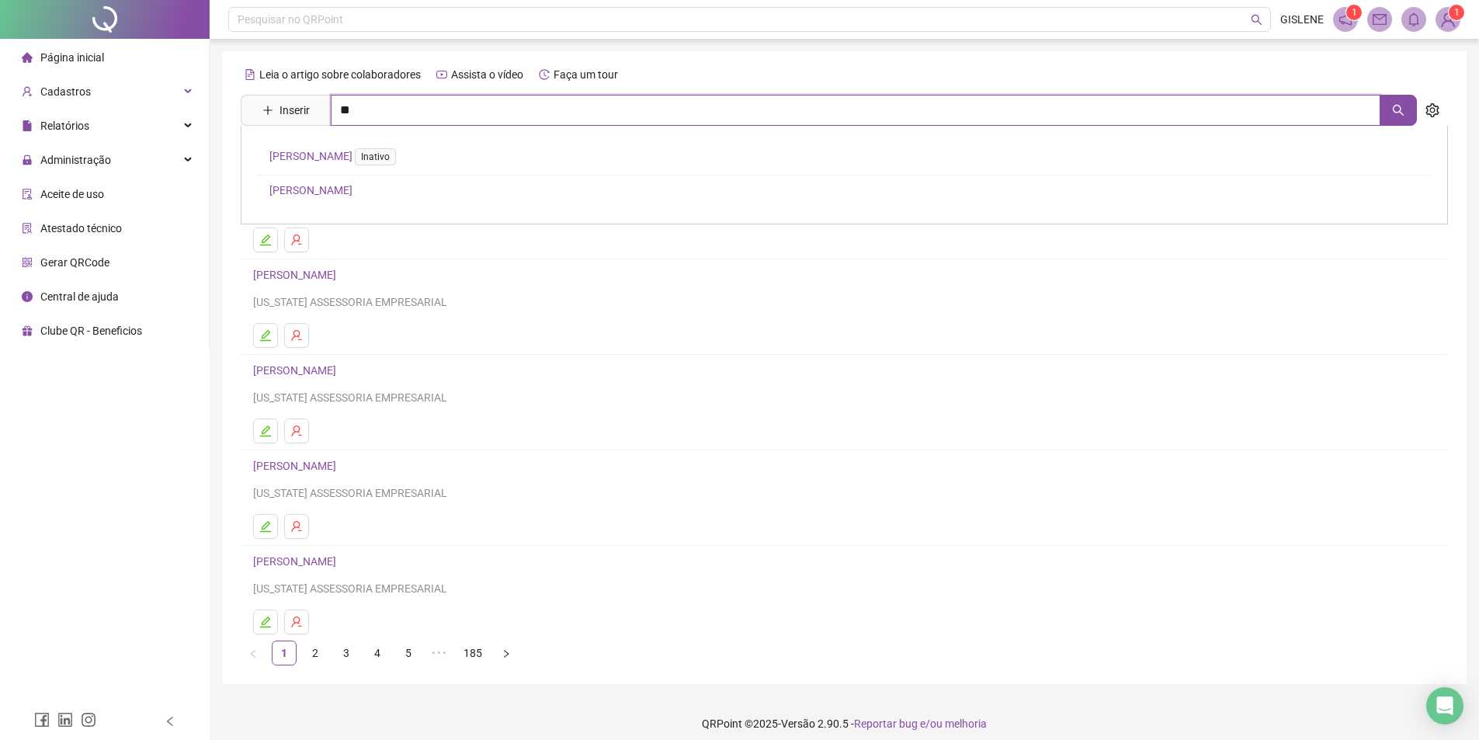
type input "*"
type input "*********"
click at [352, 183] on link "[PERSON_NAME]" at bounding box center [310, 189] width 83 height 12
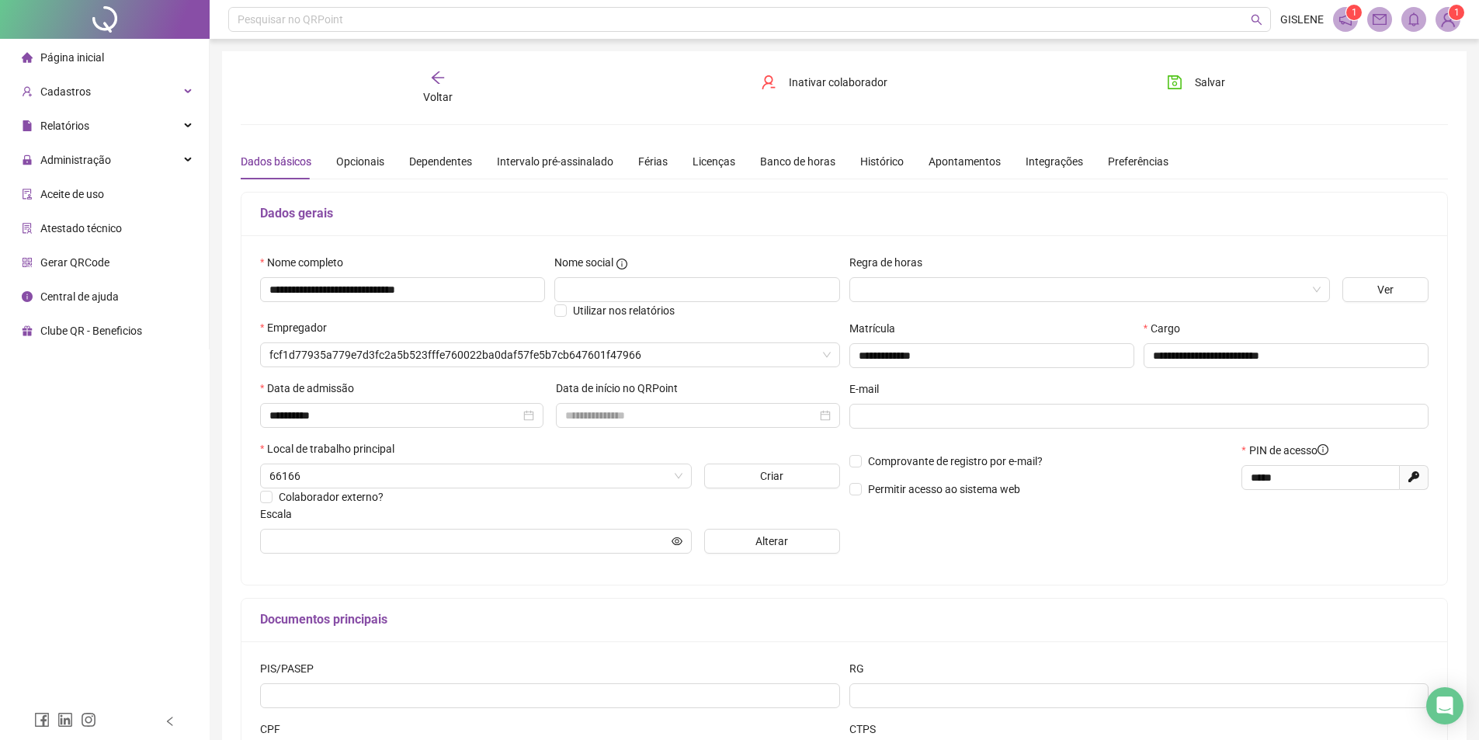
type input "**********"
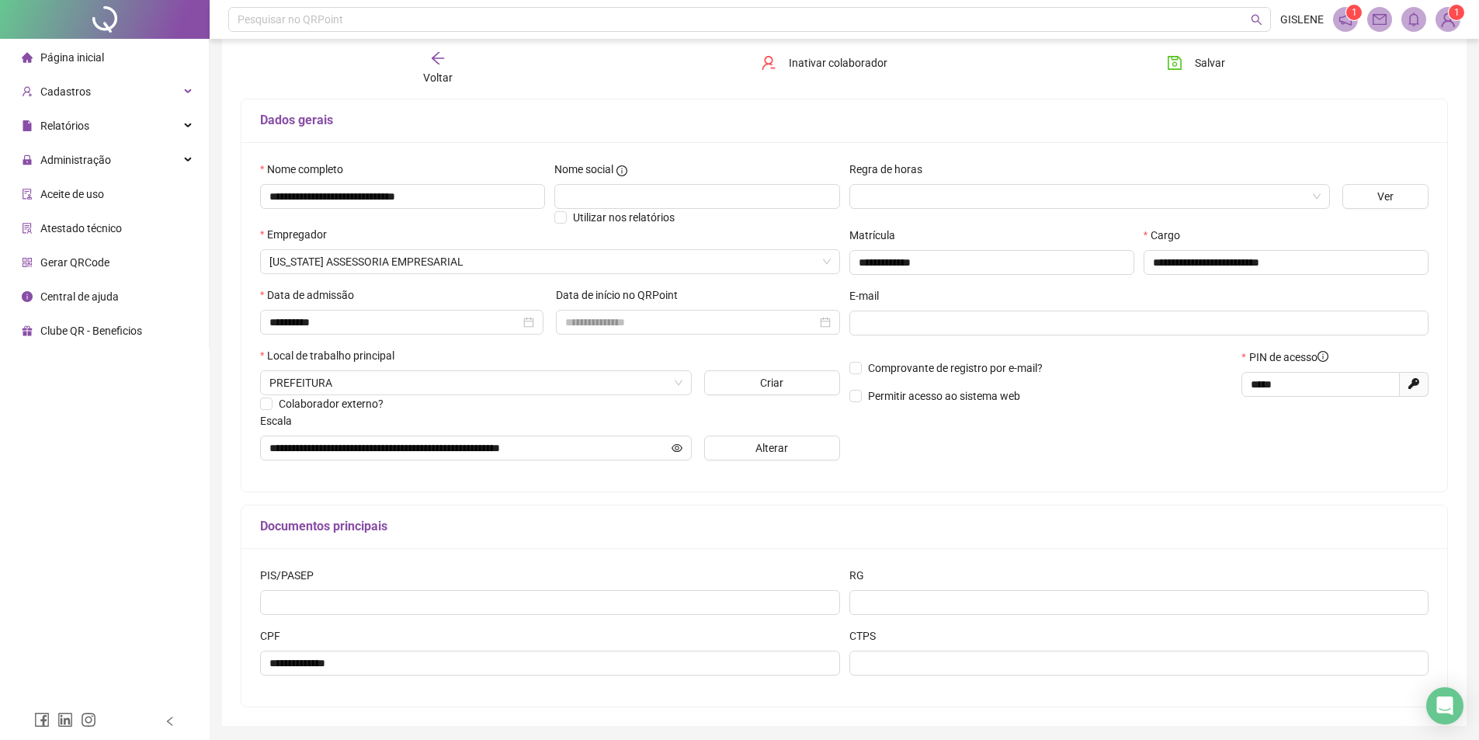
scroll to position [68, 0]
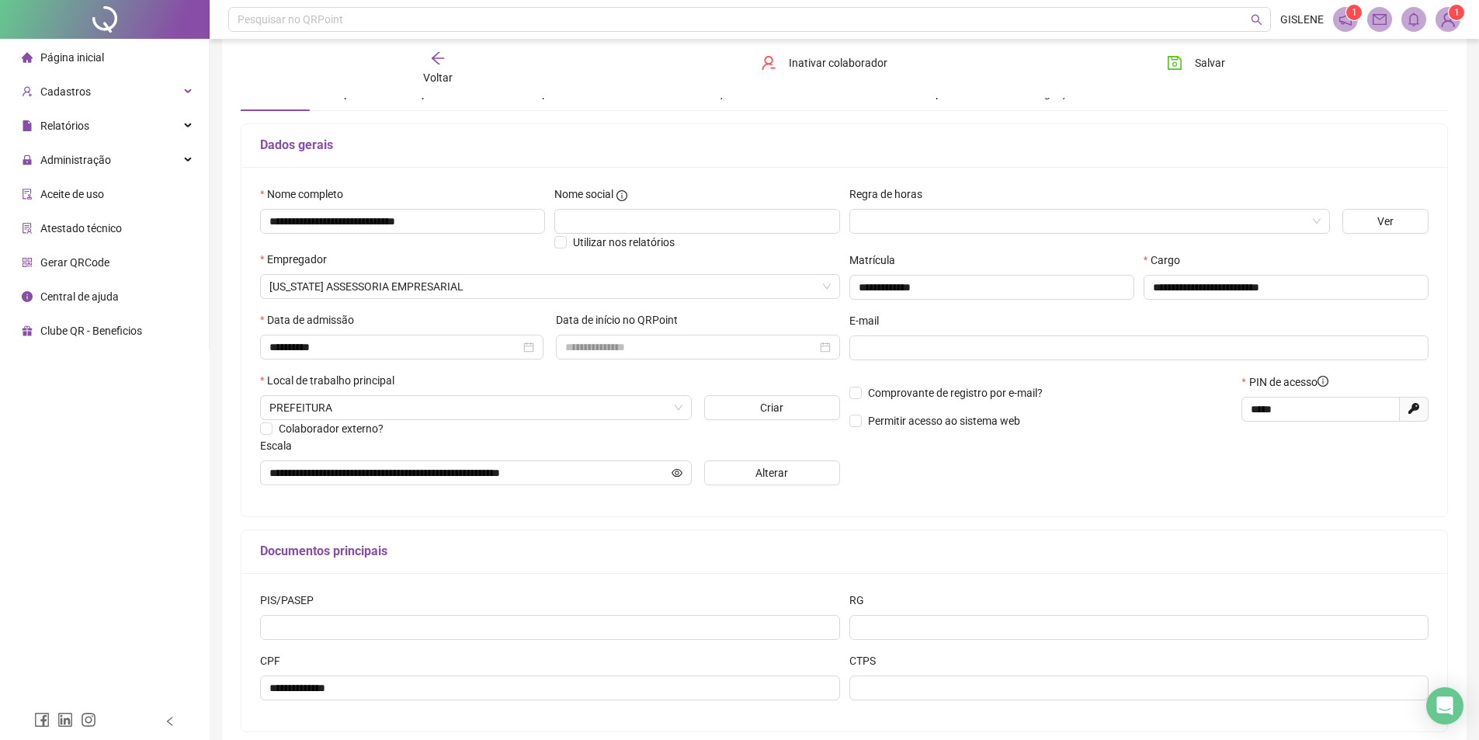
click at [442, 76] on span "Voltar" at bounding box center [437, 77] width 29 height 12
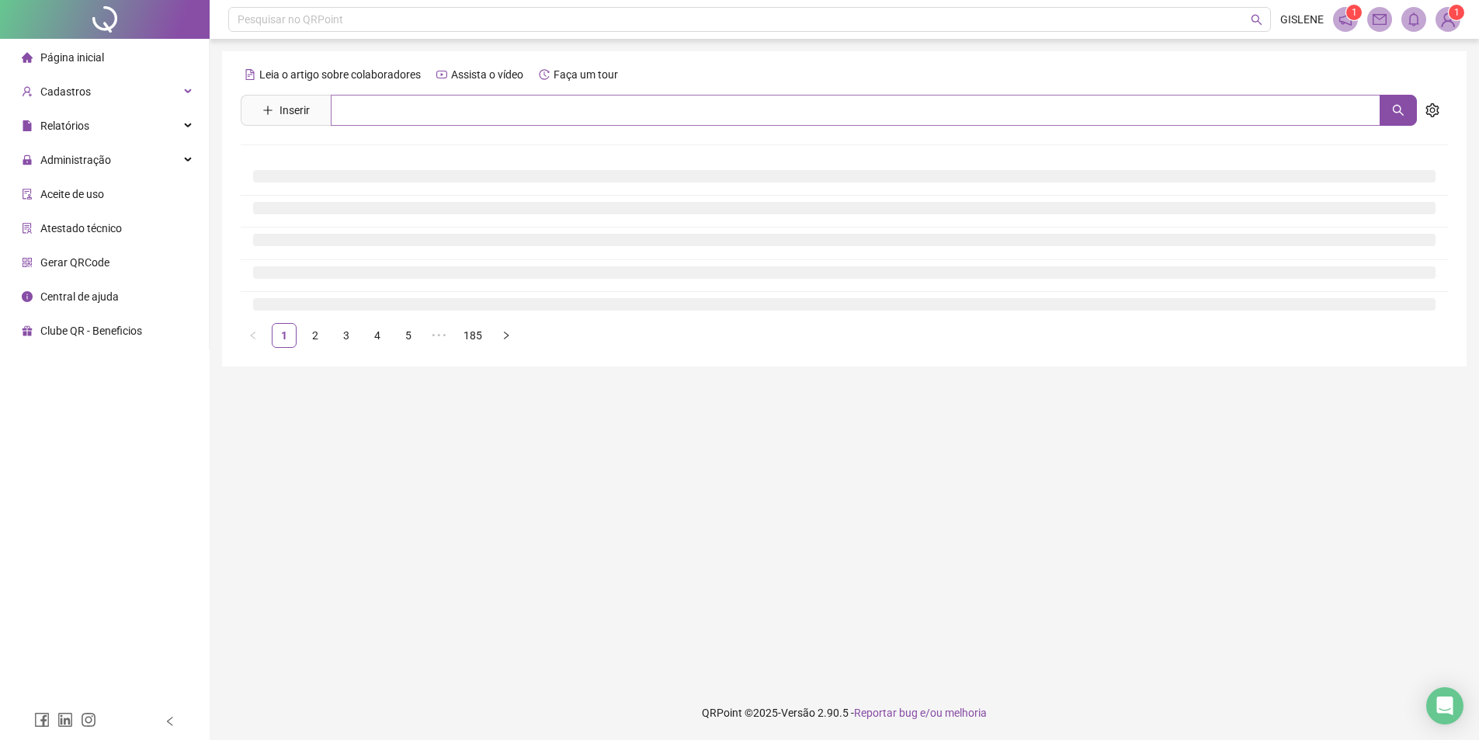
scroll to position [0, 0]
click at [449, 112] on input "text" at bounding box center [861, 110] width 1061 height 31
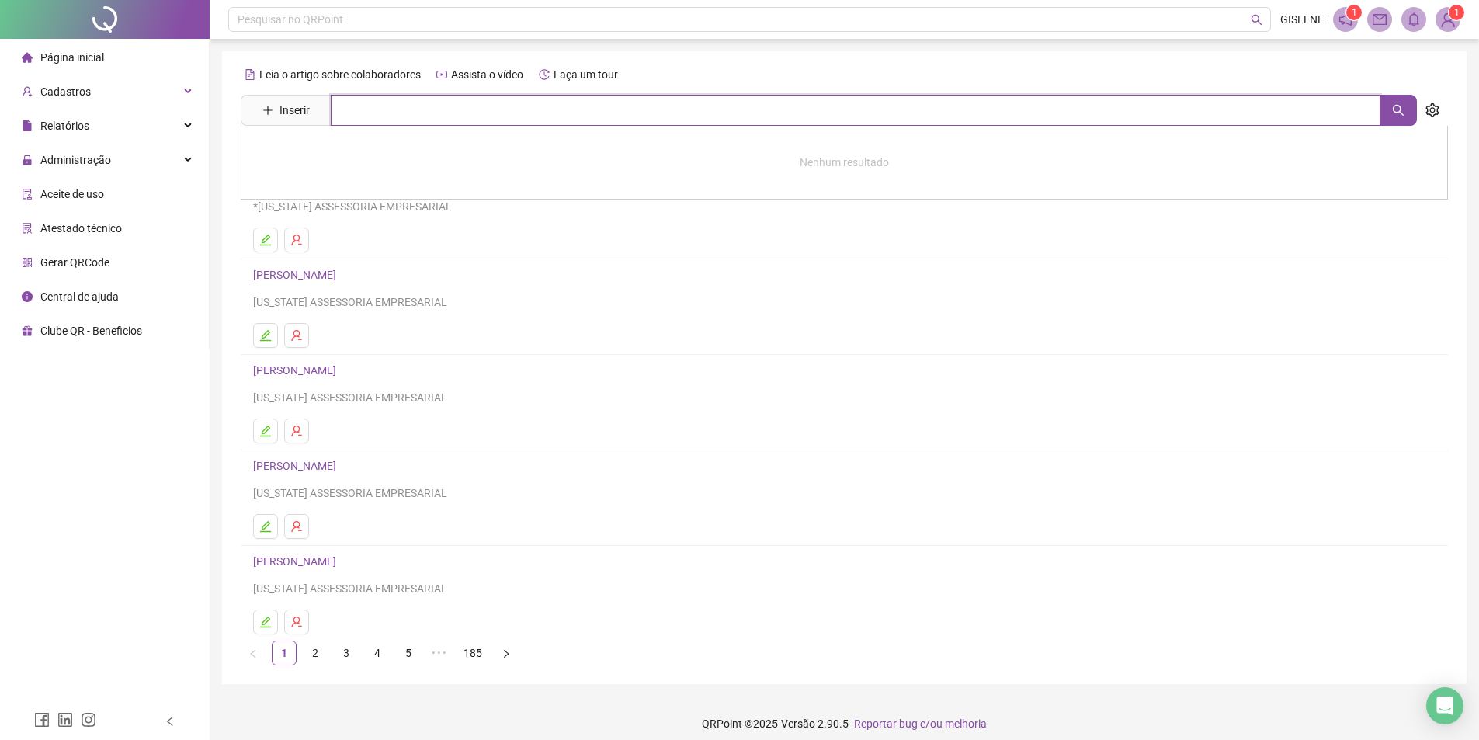
click at [449, 112] on input "text" at bounding box center [855, 110] width 1049 height 31
type input "********"
click at [352, 194] on link "[PERSON_NAME]" at bounding box center [310, 190] width 83 height 12
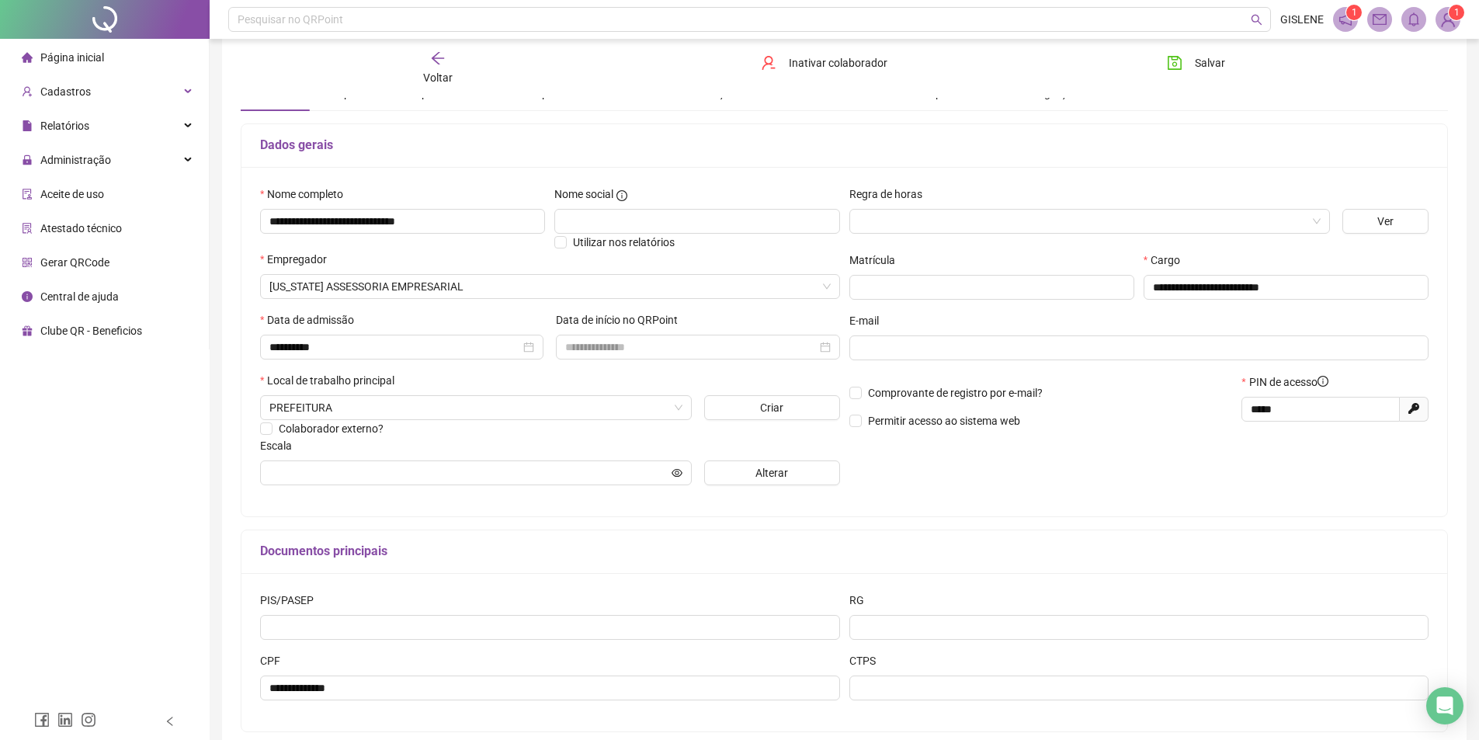
scroll to position [146, 0]
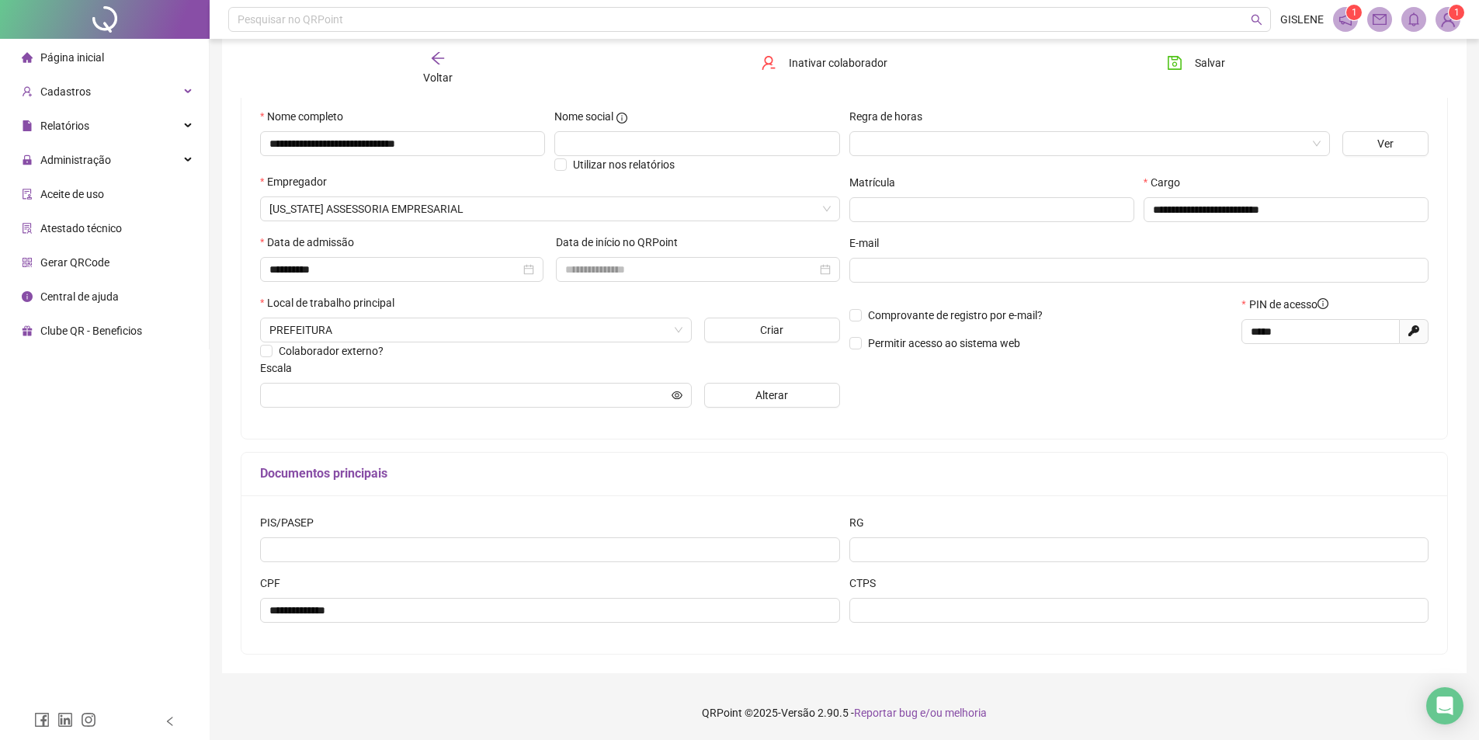
click at [445, 71] on span "Voltar" at bounding box center [437, 77] width 29 height 12
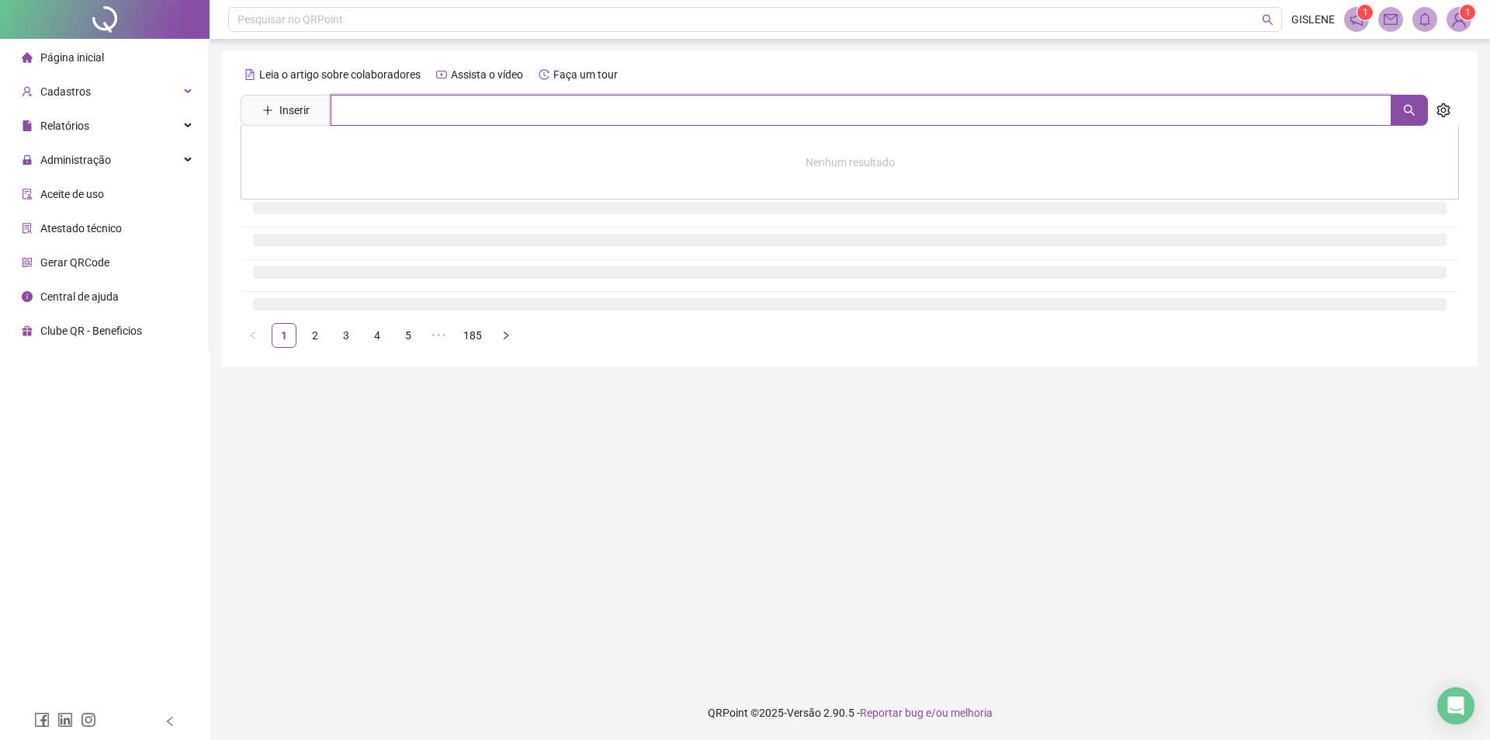
click at [439, 113] on input "text" at bounding box center [861, 110] width 1061 height 31
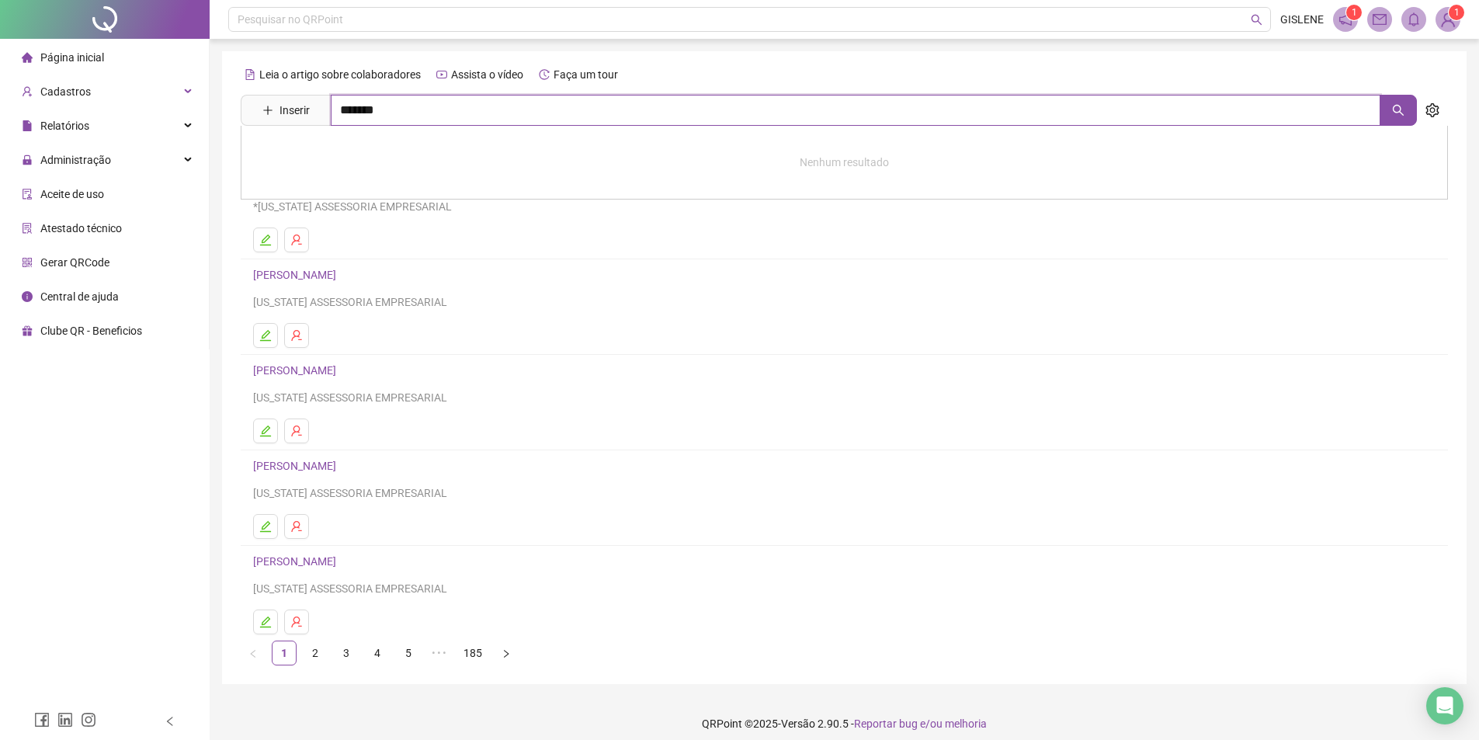
type input "*******"
click at [352, 154] on link "[PERSON_NAME]" at bounding box center [310, 156] width 83 height 12
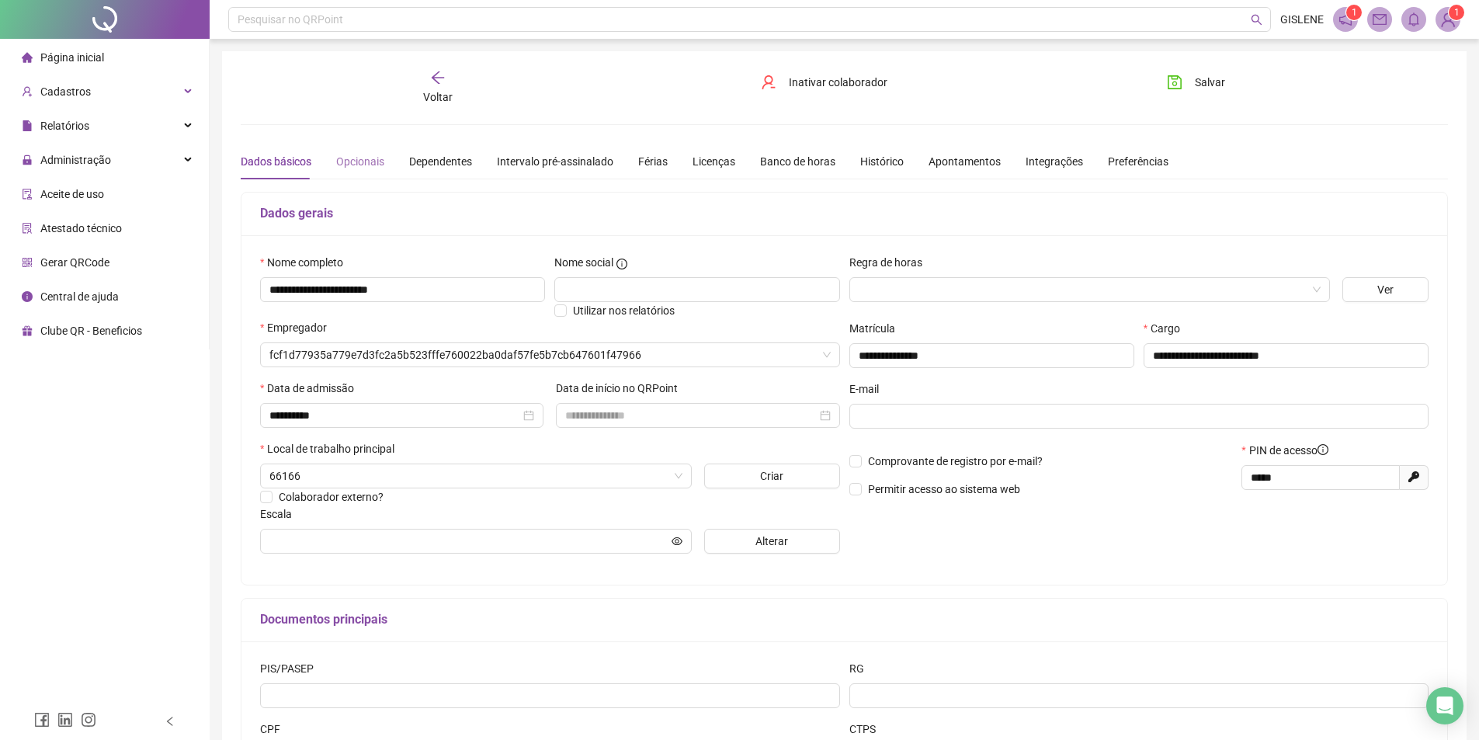
type input "**********"
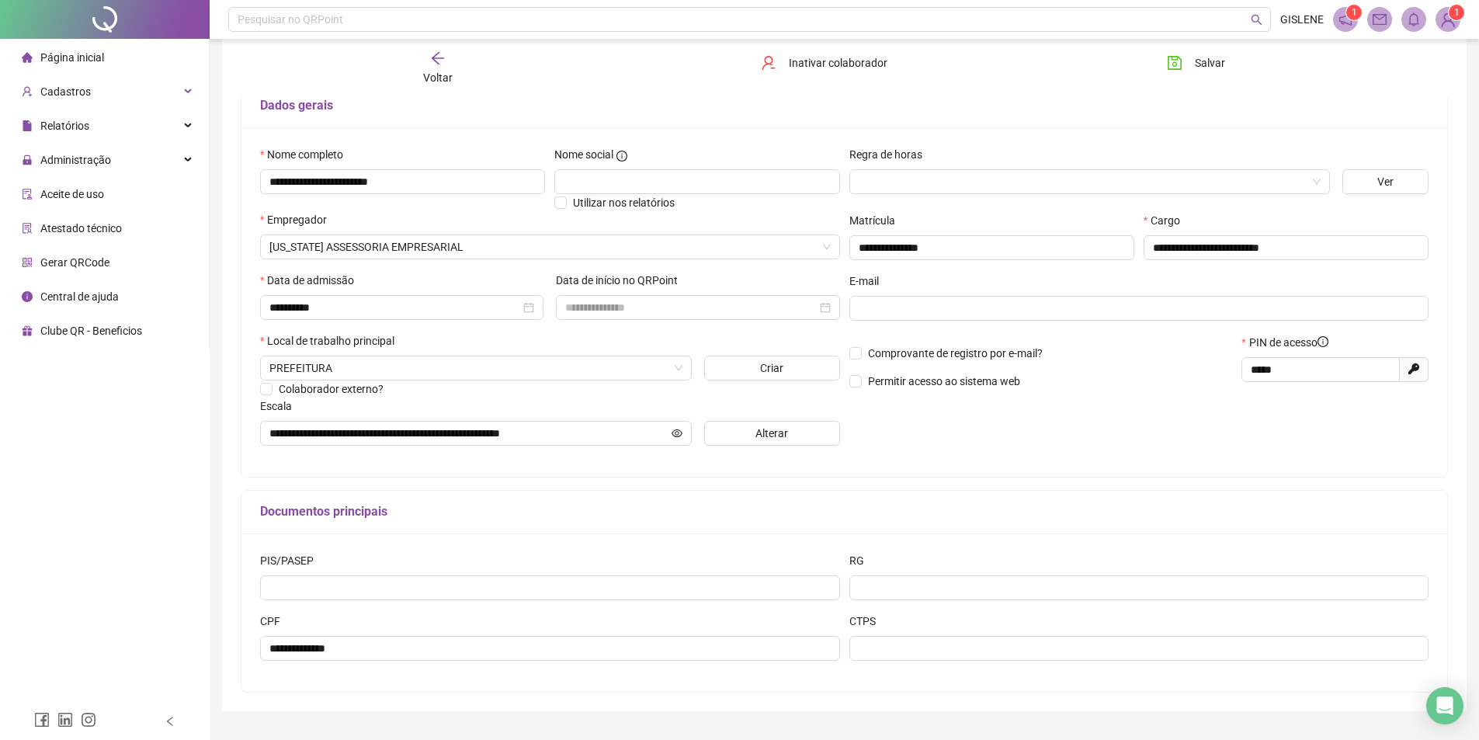
scroll to position [146, 0]
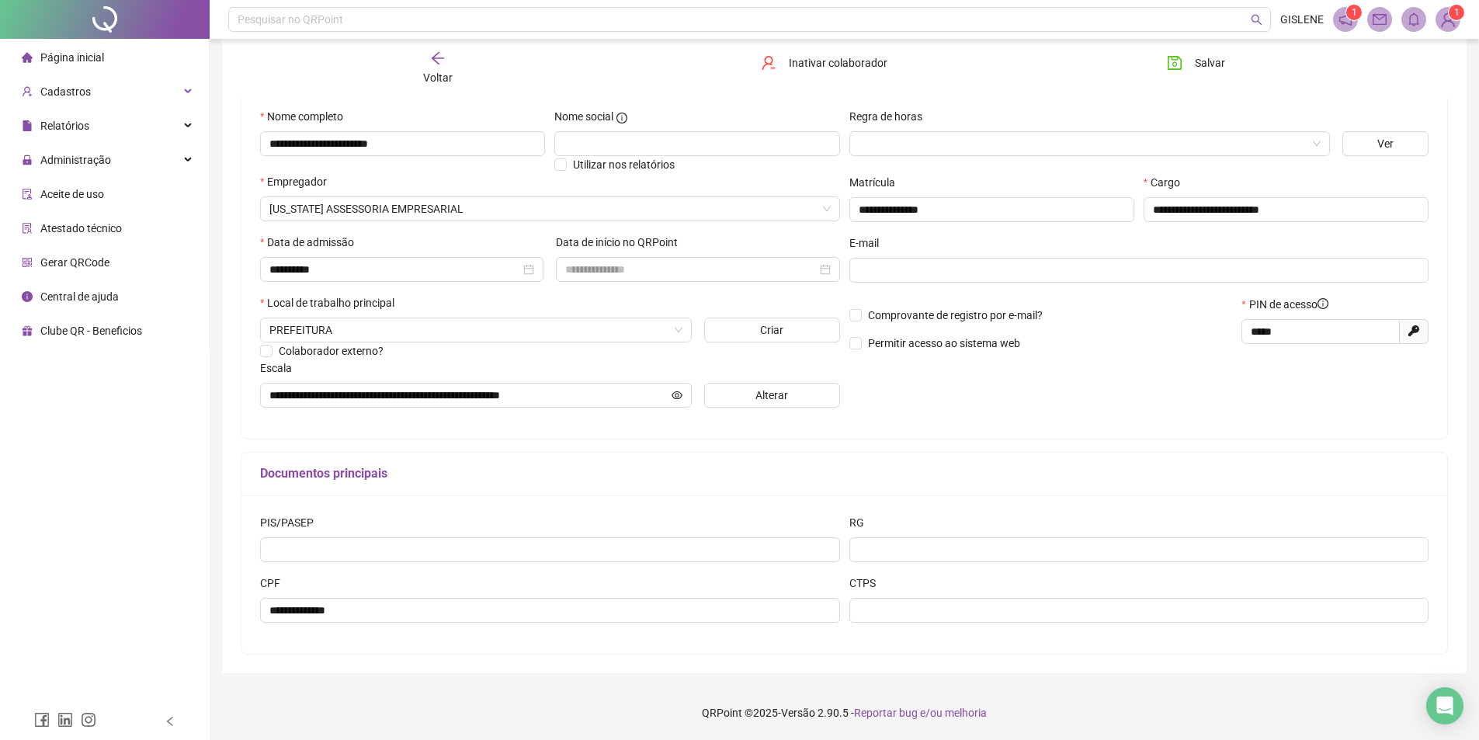
click at [446, 71] on span "Voltar" at bounding box center [437, 77] width 29 height 12
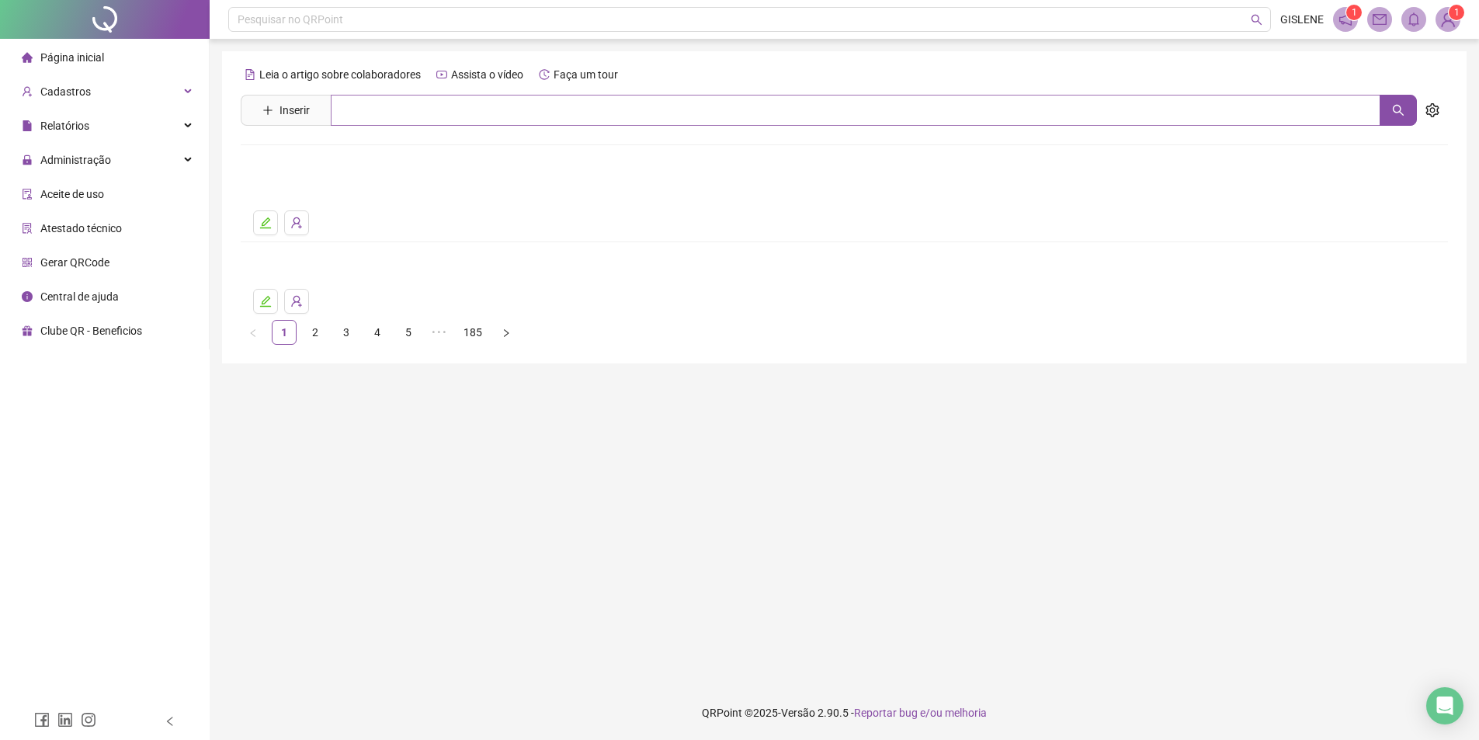
scroll to position [0, 0]
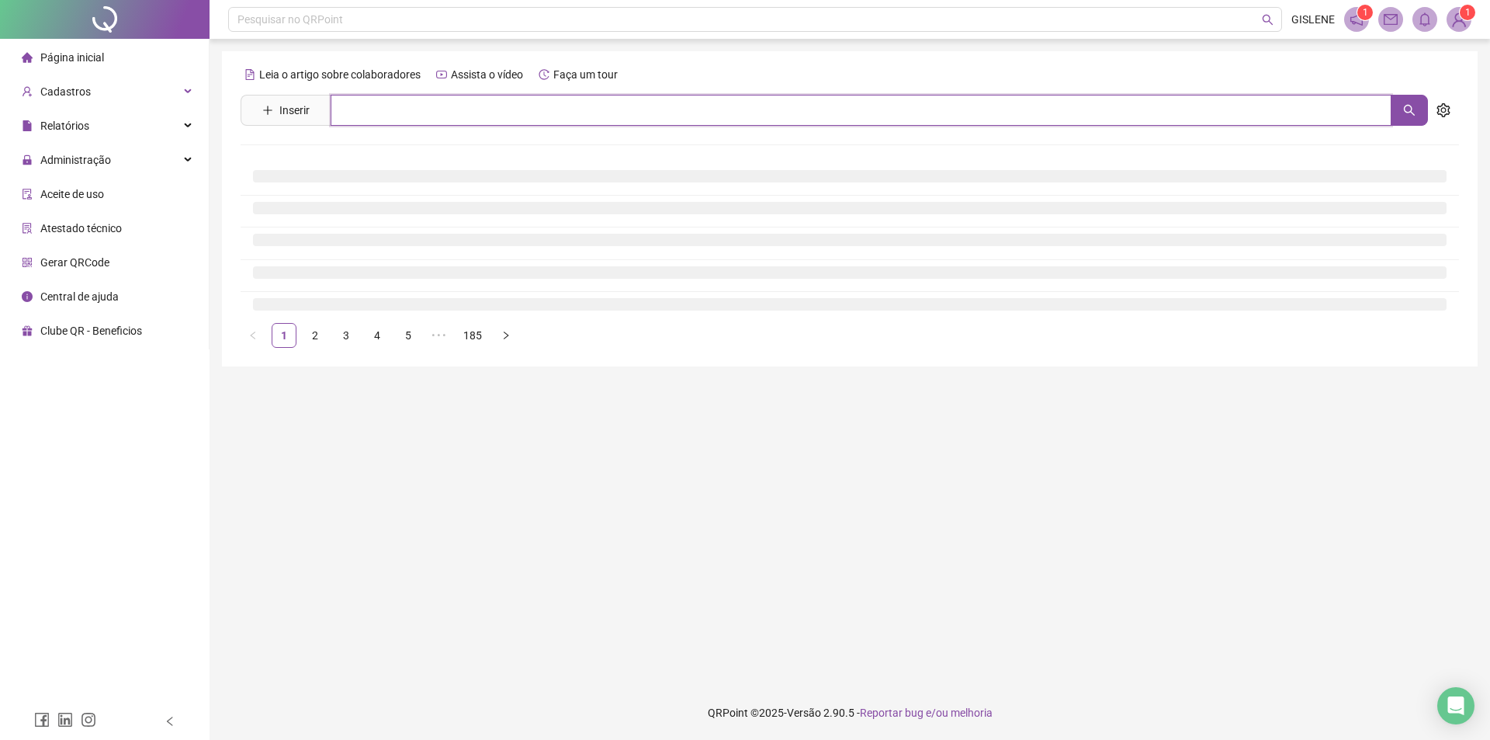
click at [450, 115] on input "text" at bounding box center [861, 110] width 1061 height 31
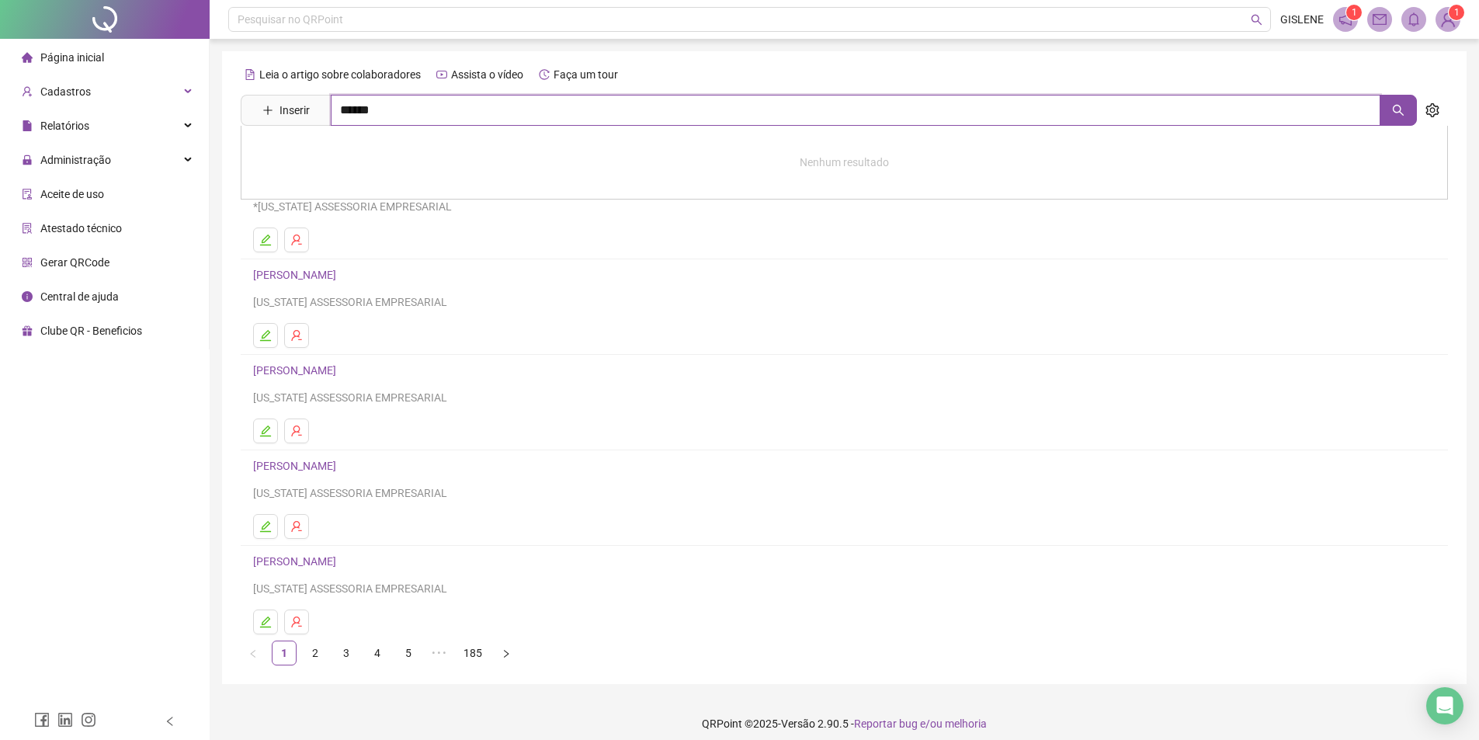
type input "******"
click at [352, 159] on link "[PERSON_NAME]" at bounding box center [310, 156] width 83 height 12
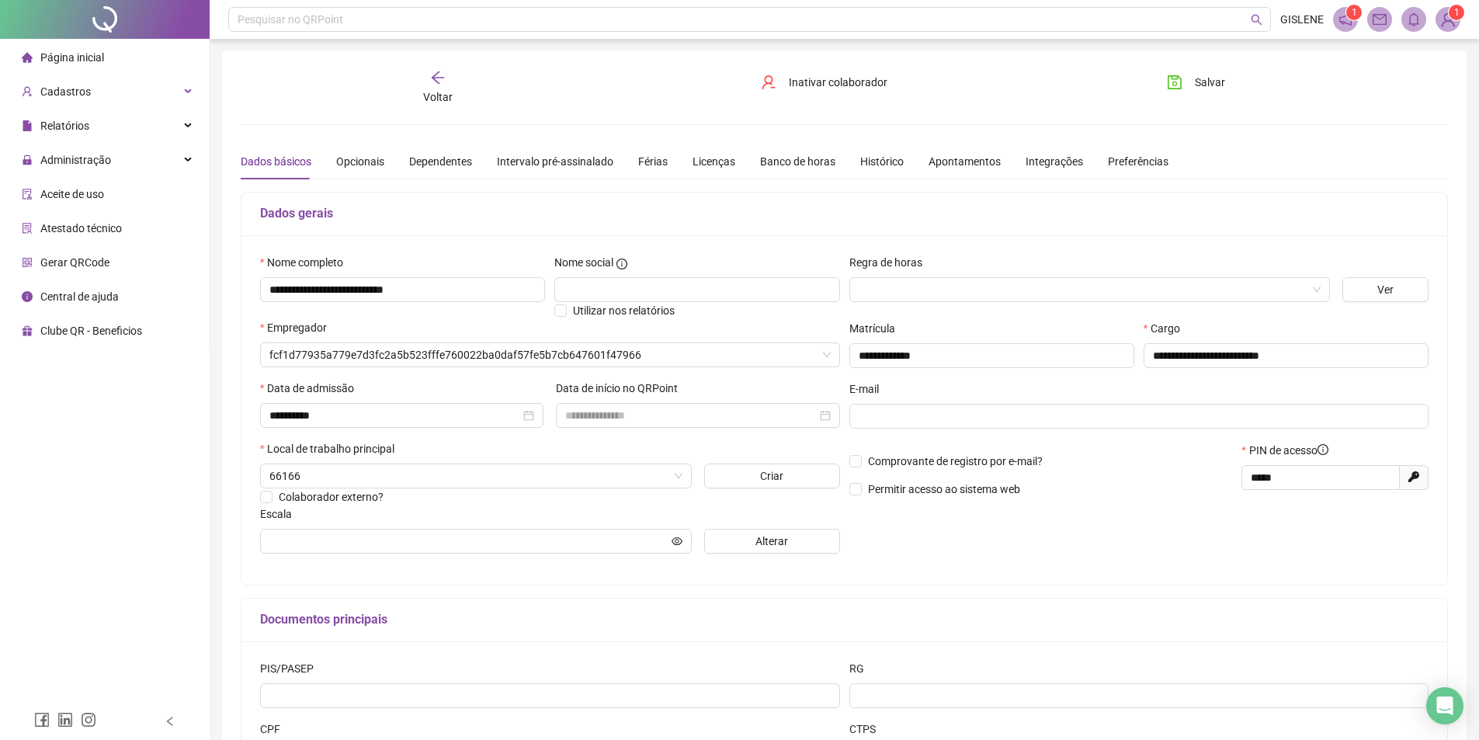
type input "**********"
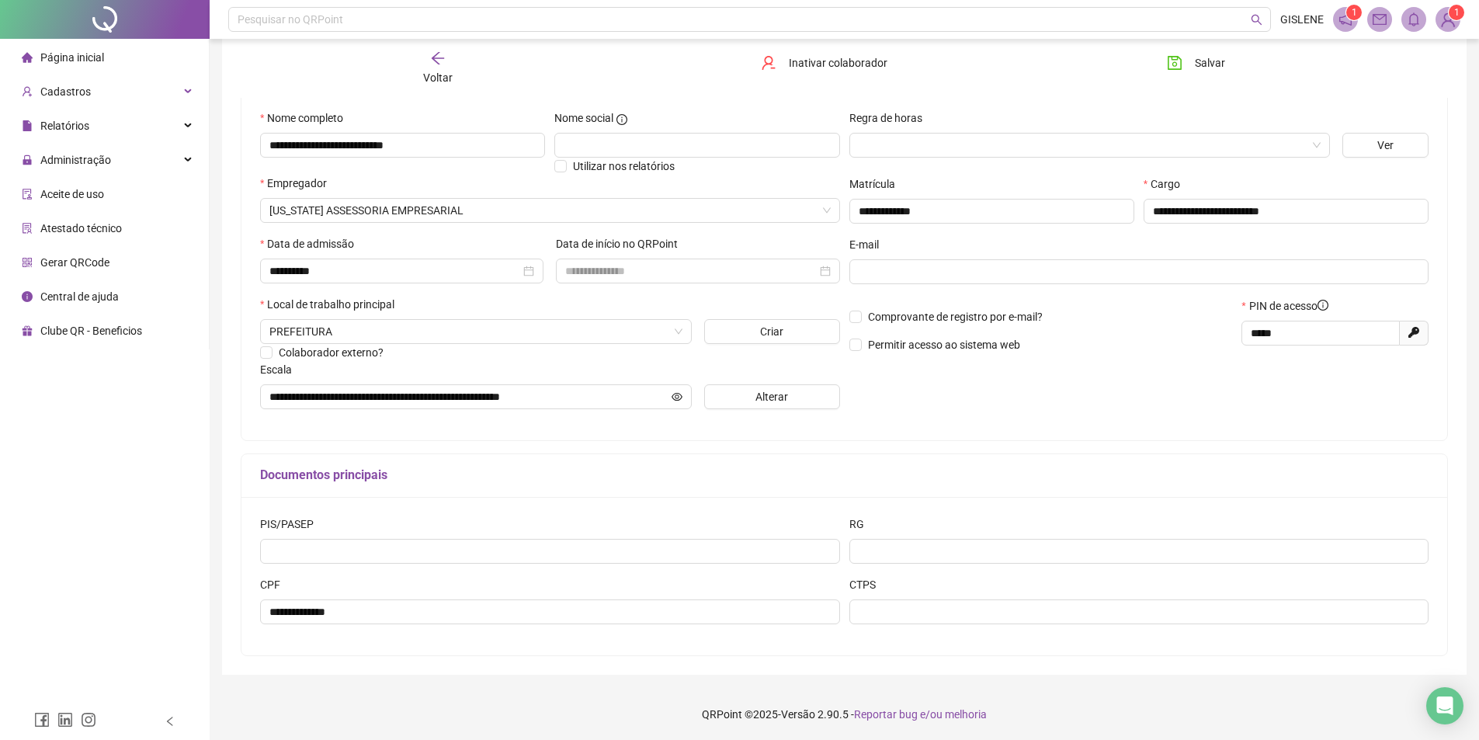
scroll to position [146, 0]
click at [449, 67] on div "Voltar" at bounding box center [437, 68] width 191 height 36
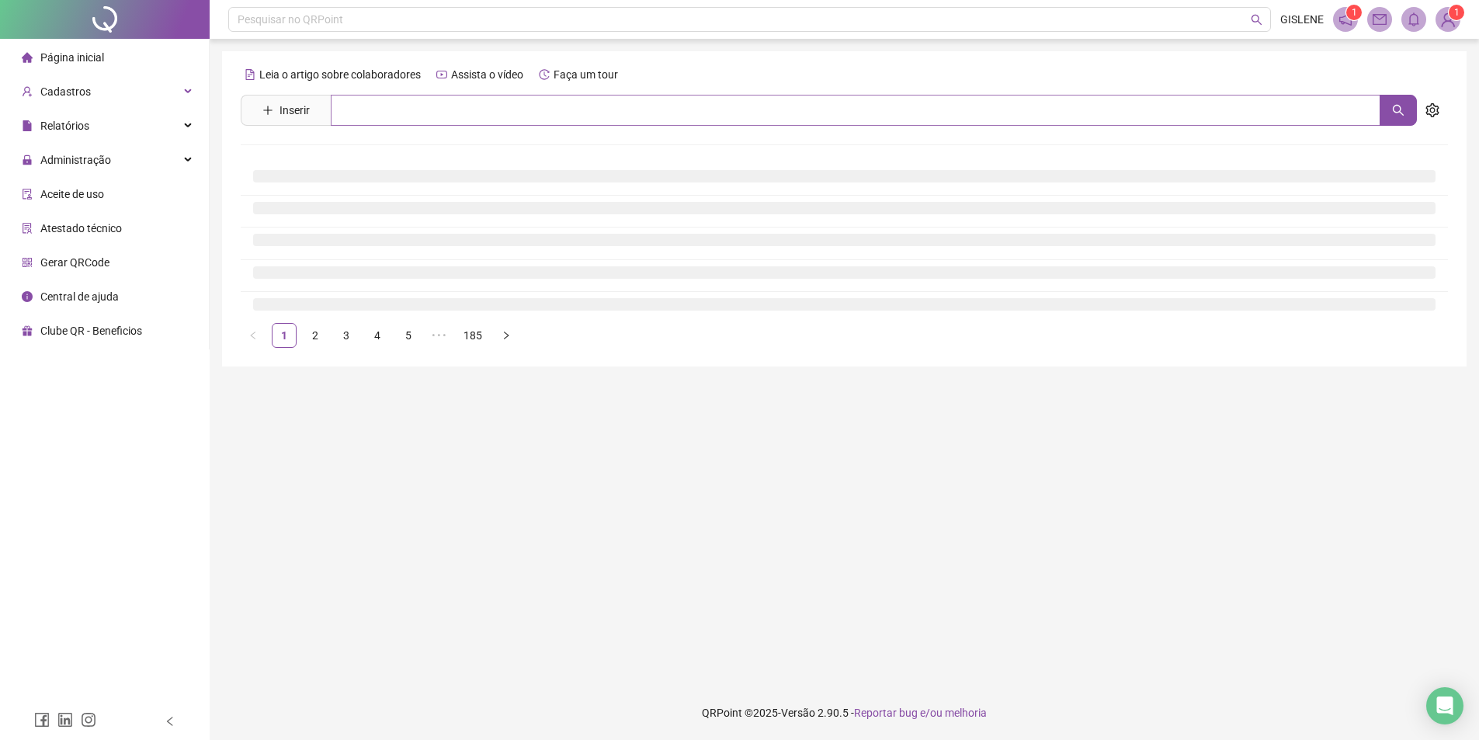
scroll to position [0, 0]
click at [452, 116] on input "text" at bounding box center [861, 110] width 1061 height 31
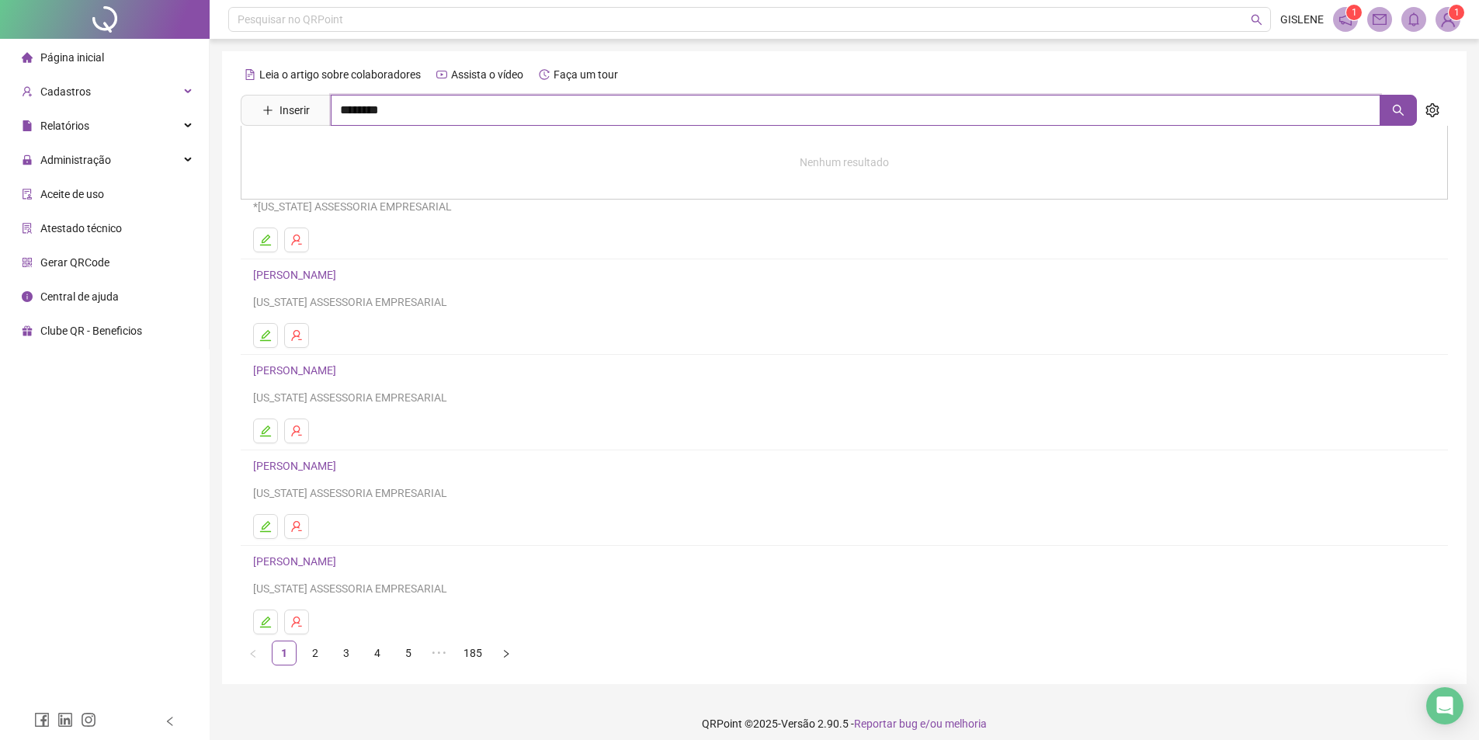
click at [386, 105] on input "********" at bounding box center [855, 110] width 1049 height 31
type input "*********"
click at [352, 226] on link "[PERSON_NAME]" at bounding box center [310, 224] width 83 height 12
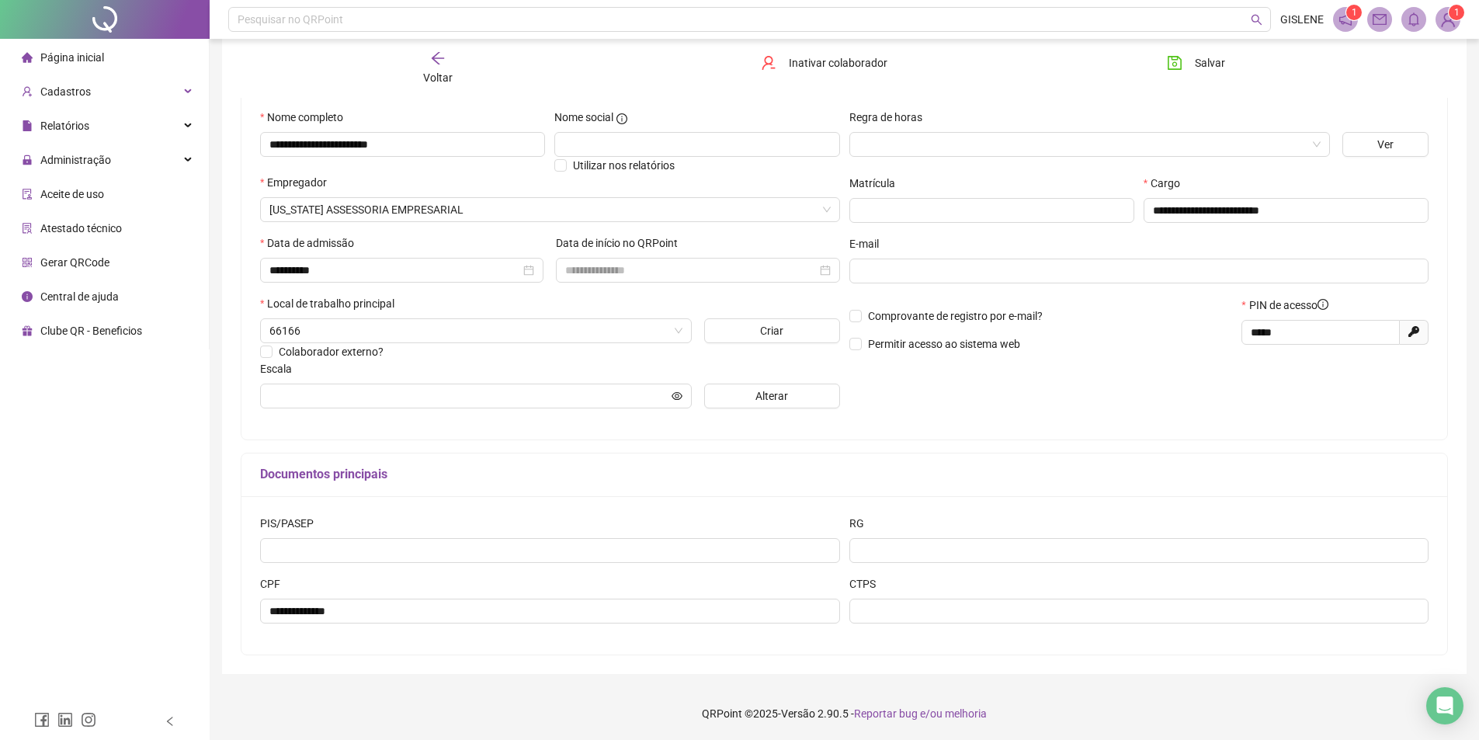
scroll to position [146, 0]
click at [452, 76] on div "Voltar" at bounding box center [437, 68] width 191 height 36
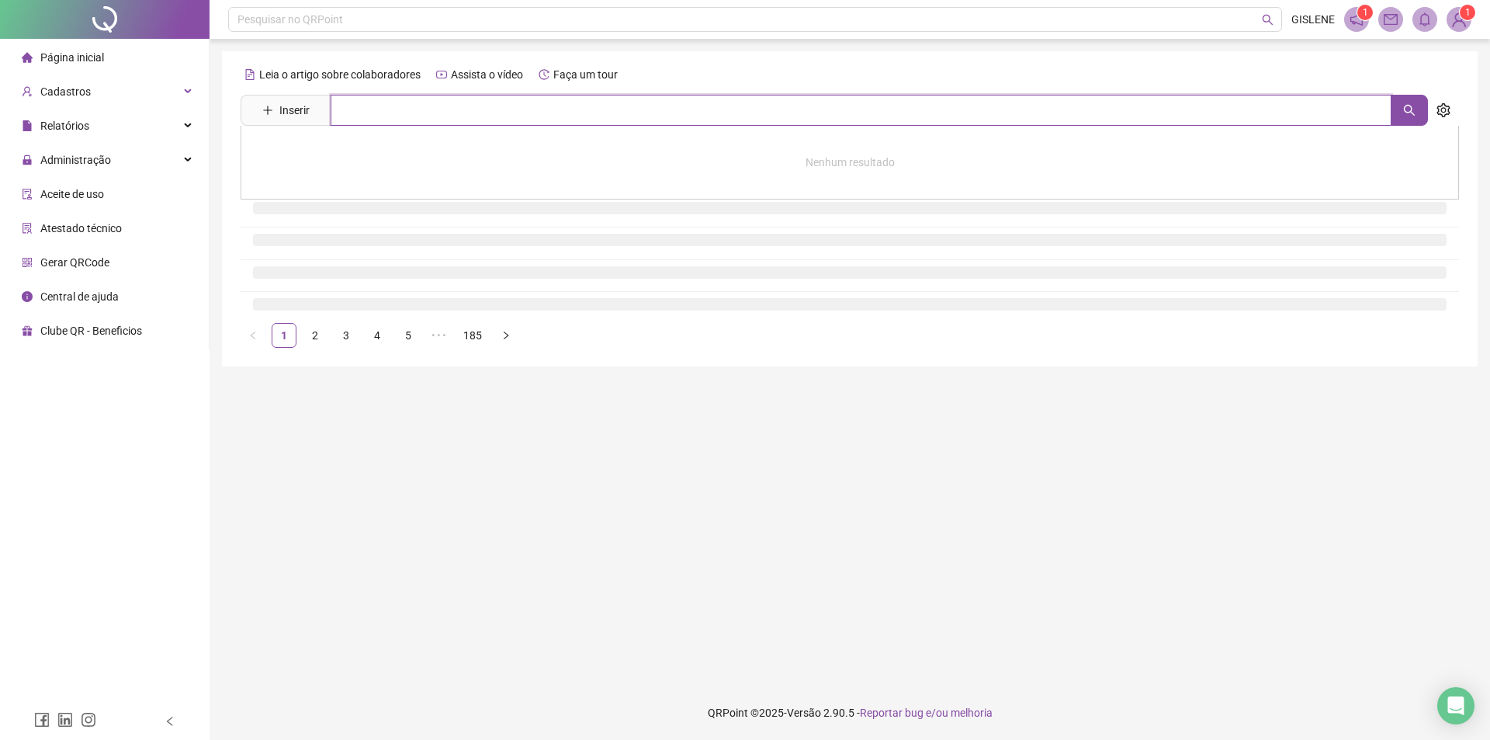
click at [470, 106] on input "text" at bounding box center [861, 110] width 1061 height 31
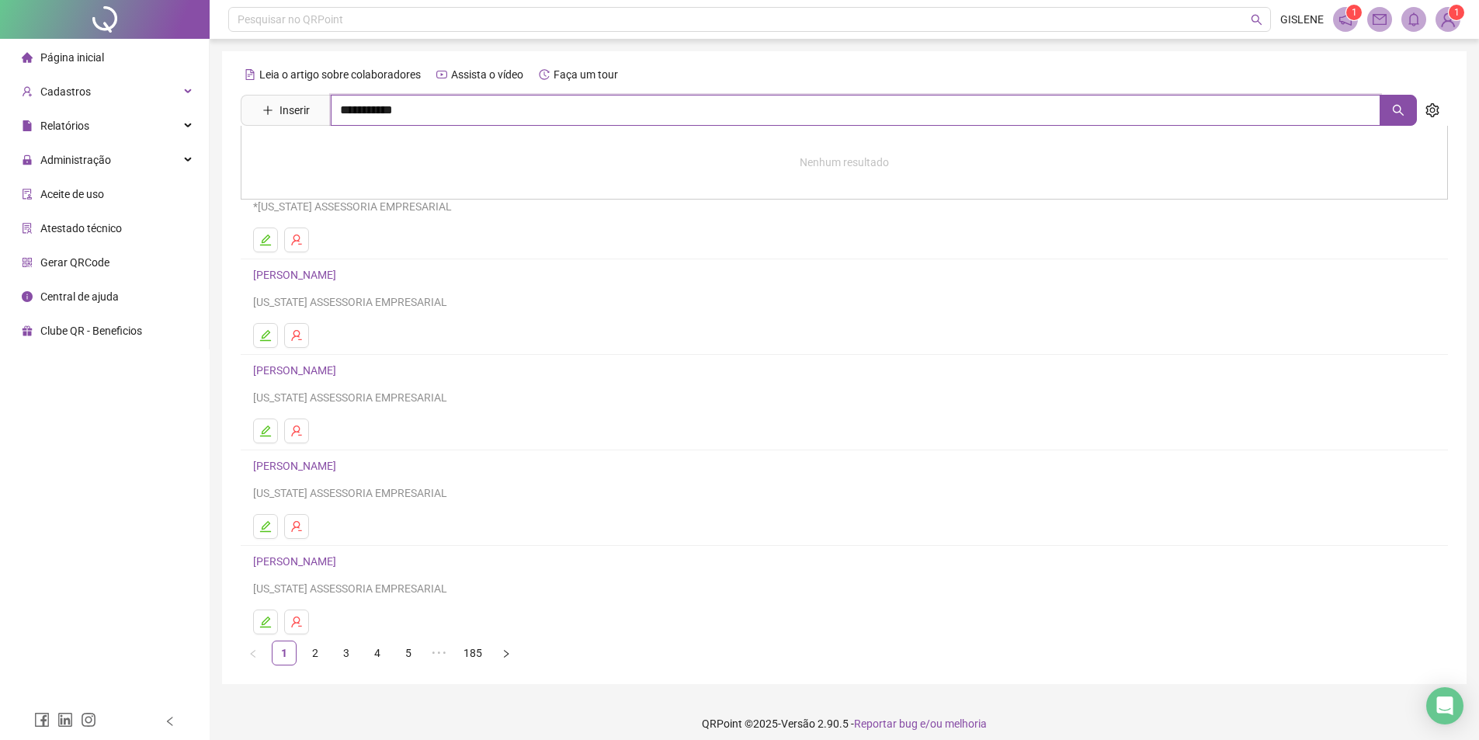
type input "**********"
click at [352, 153] on link "[PERSON_NAME]" at bounding box center [310, 156] width 83 height 12
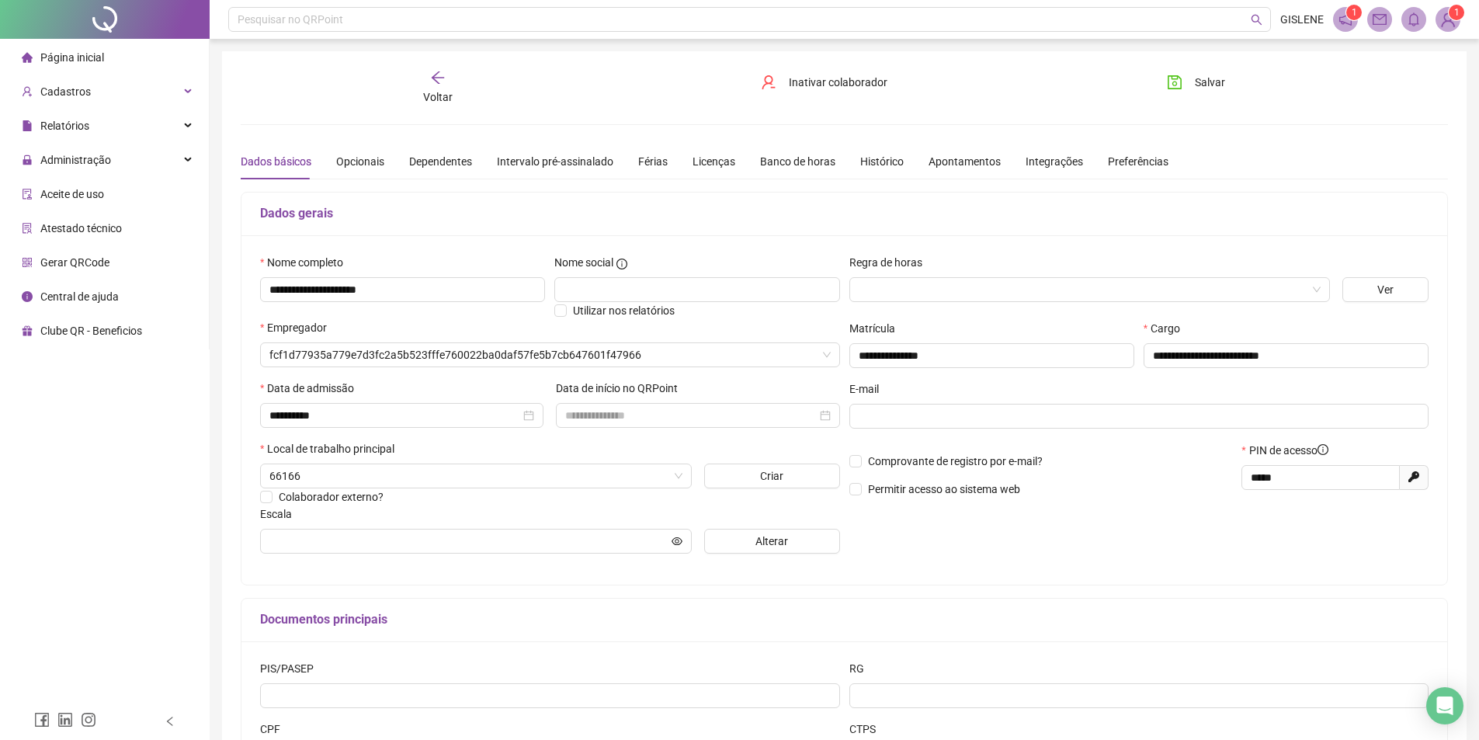
type input "**********"
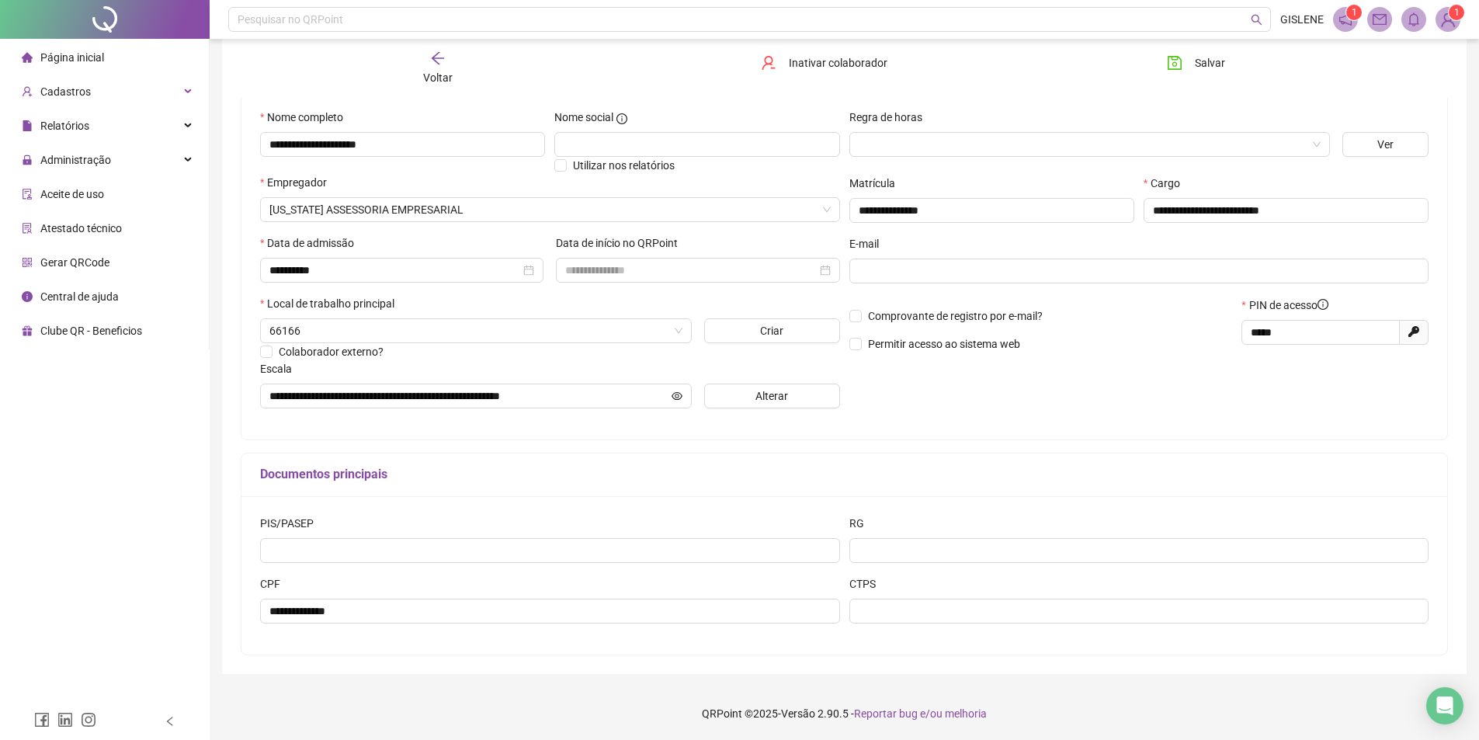
scroll to position [146, 0]
click at [435, 79] on span "Voltar" at bounding box center [437, 77] width 29 height 12
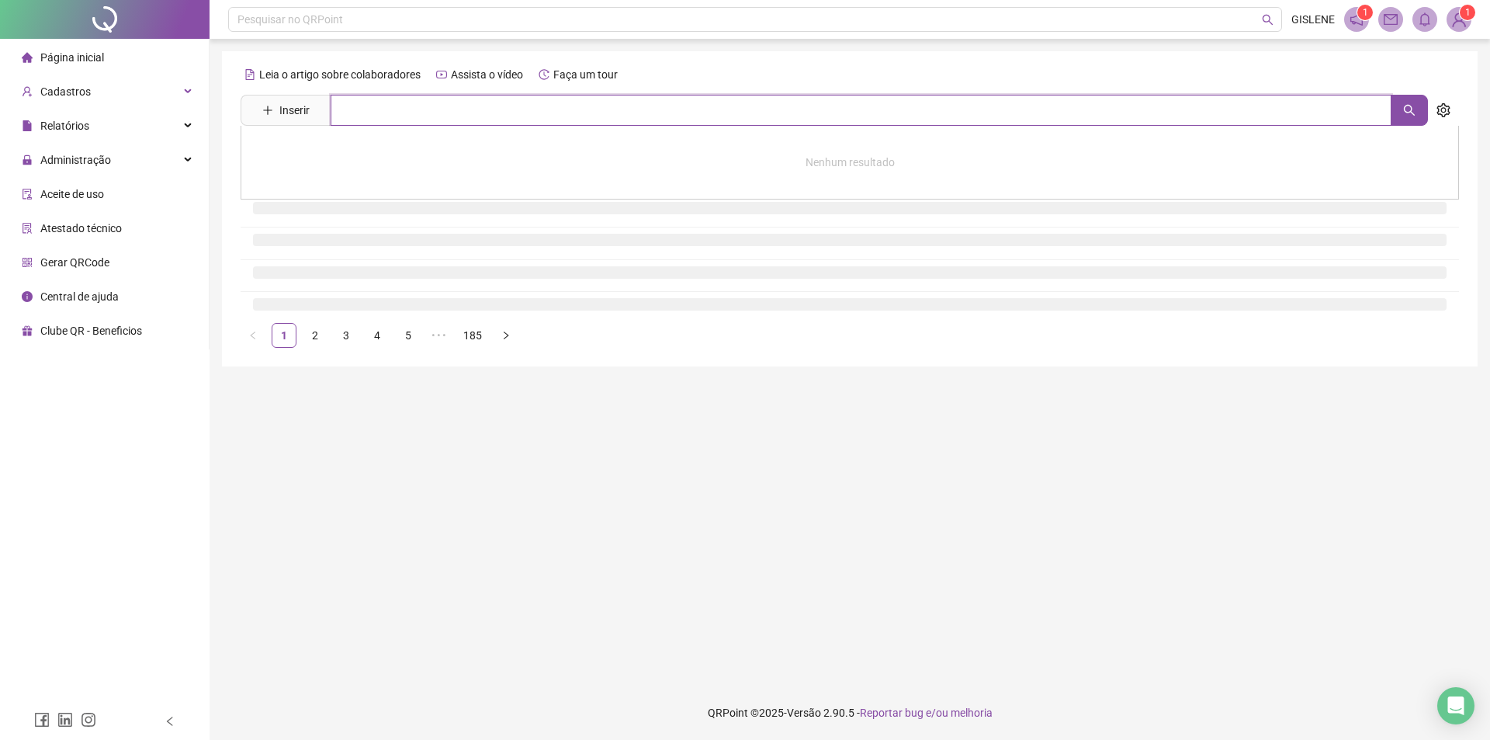
click at [443, 109] on input "text" at bounding box center [861, 110] width 1061 height 31
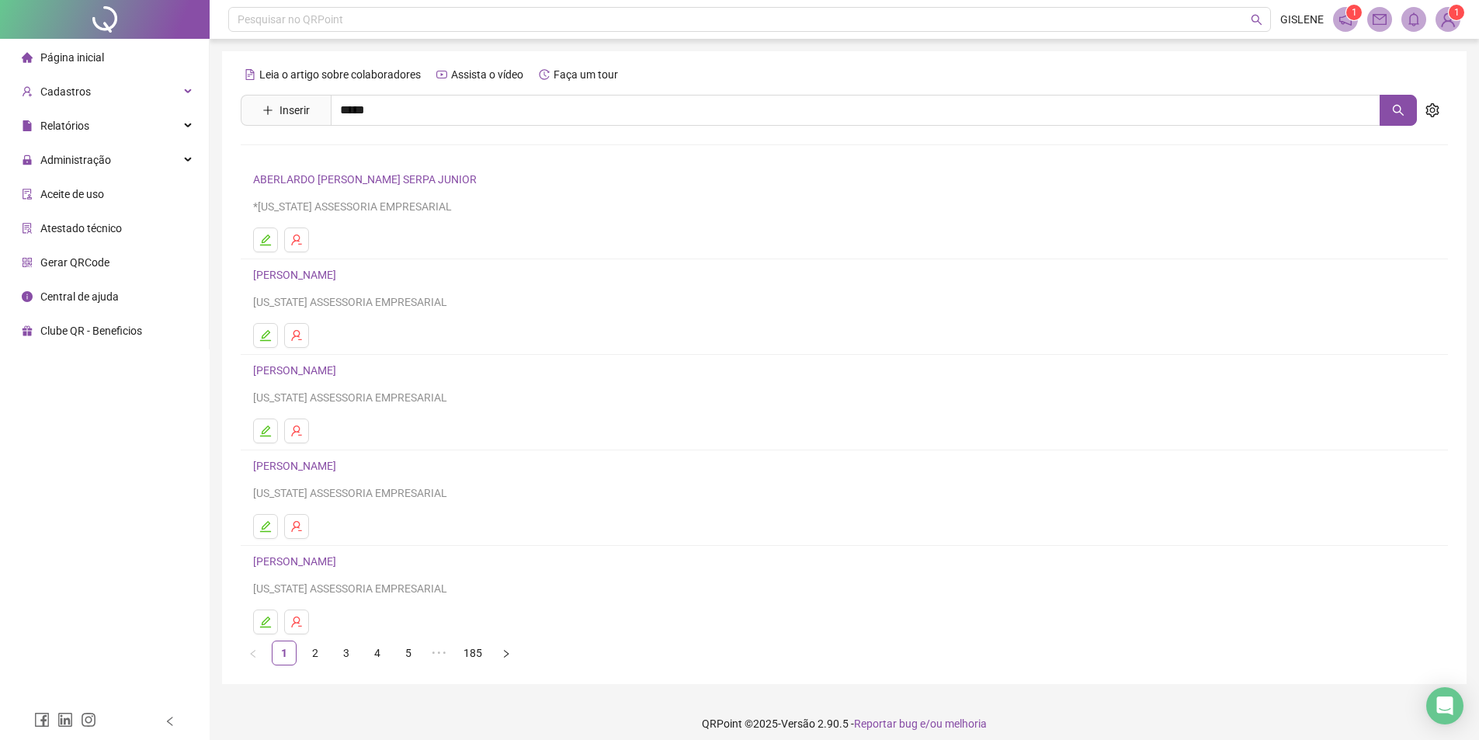
click at [352, 158] on link "[PERSON_NAME]" at bounding box center [310, 156] width 83 height 12
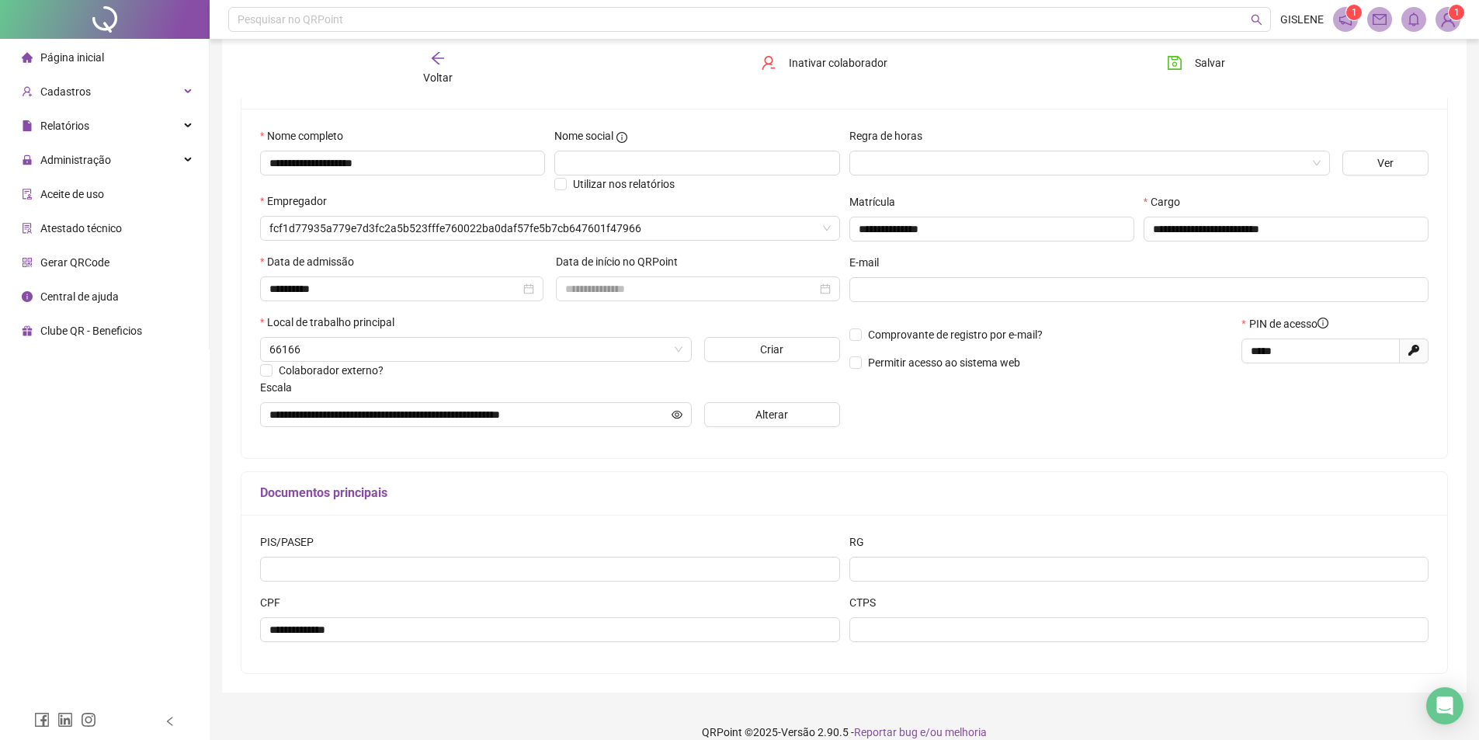
scroll to position [146, 0]
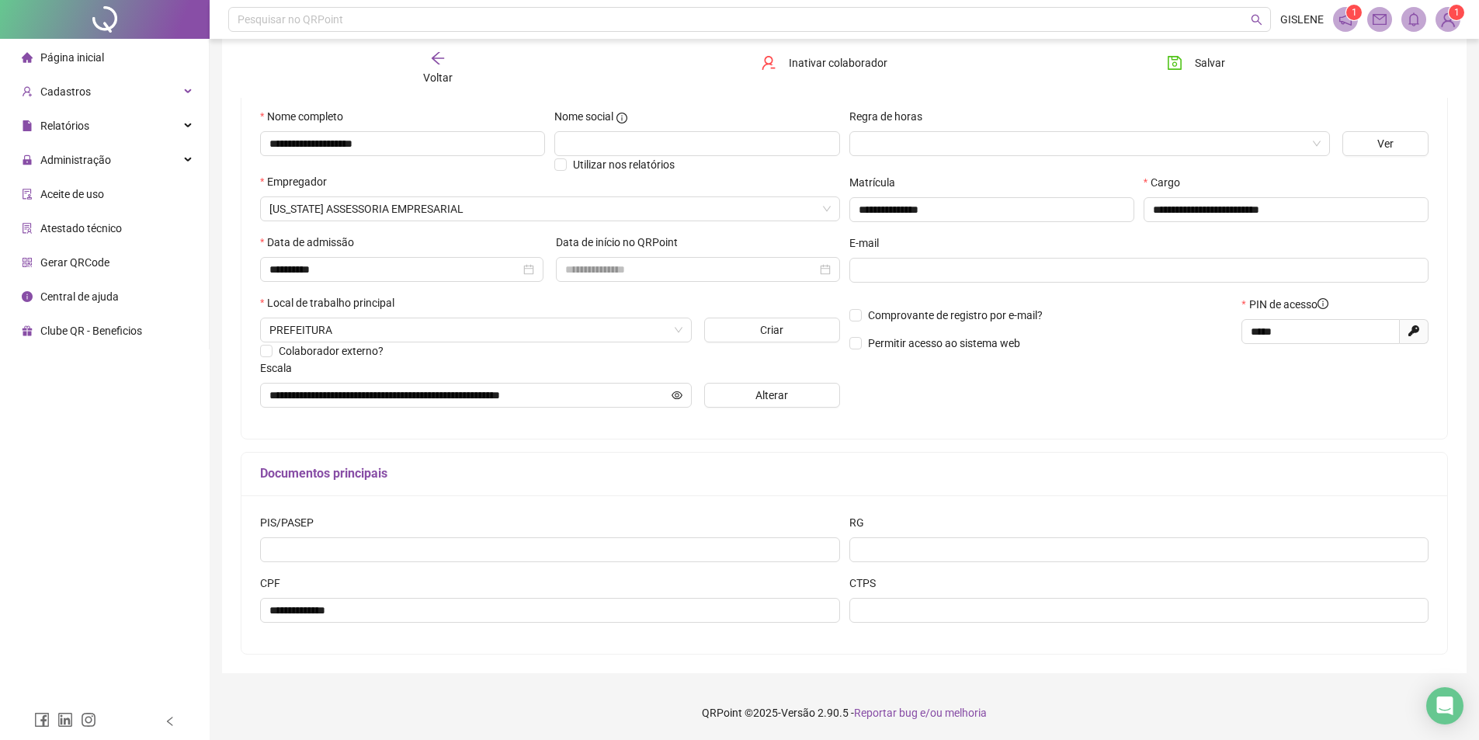
click at [429, 71] on span "Voltar" at bounding box center [437, 77] width 29 height 12
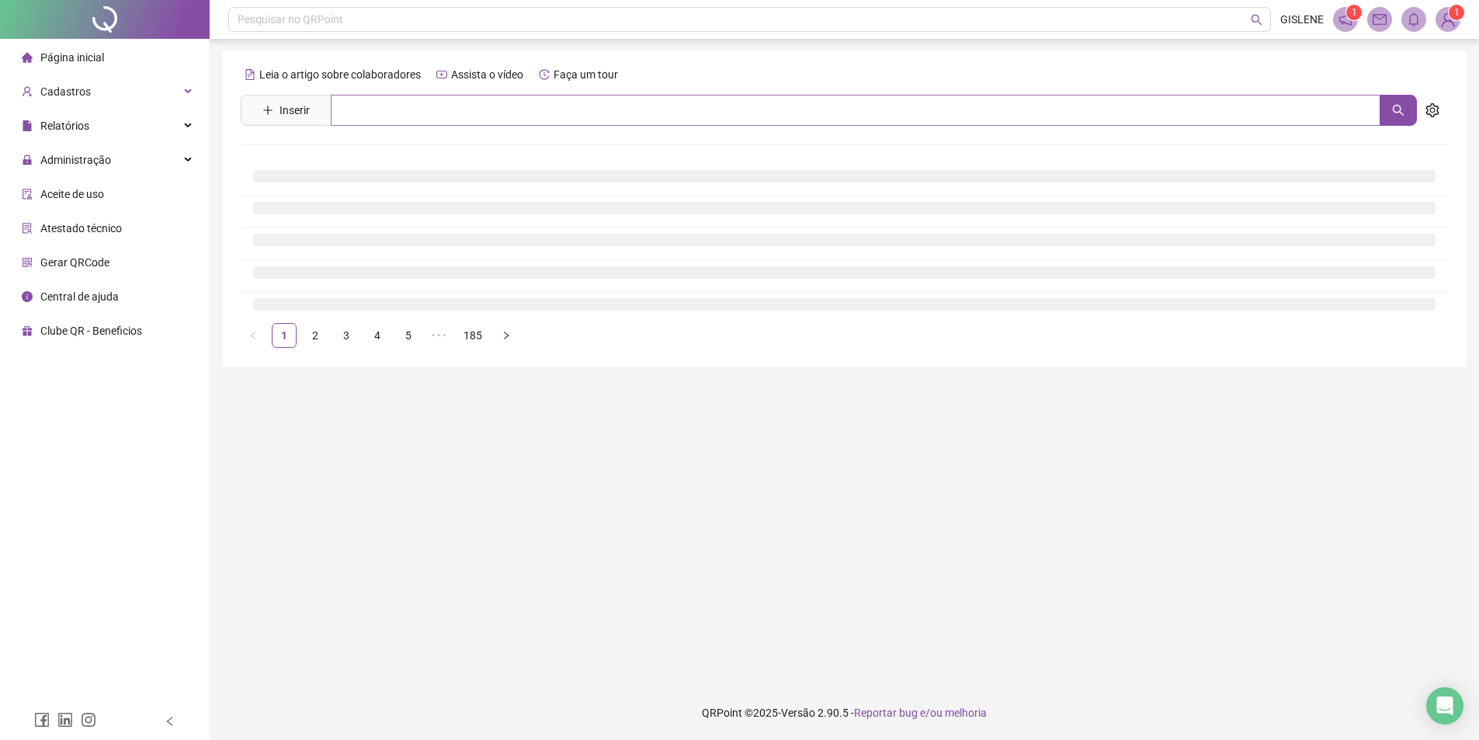
scroll to position [0, 0]
click at [435, 116] on input "text" at bounding box center [861, 110] width 1061 height 31
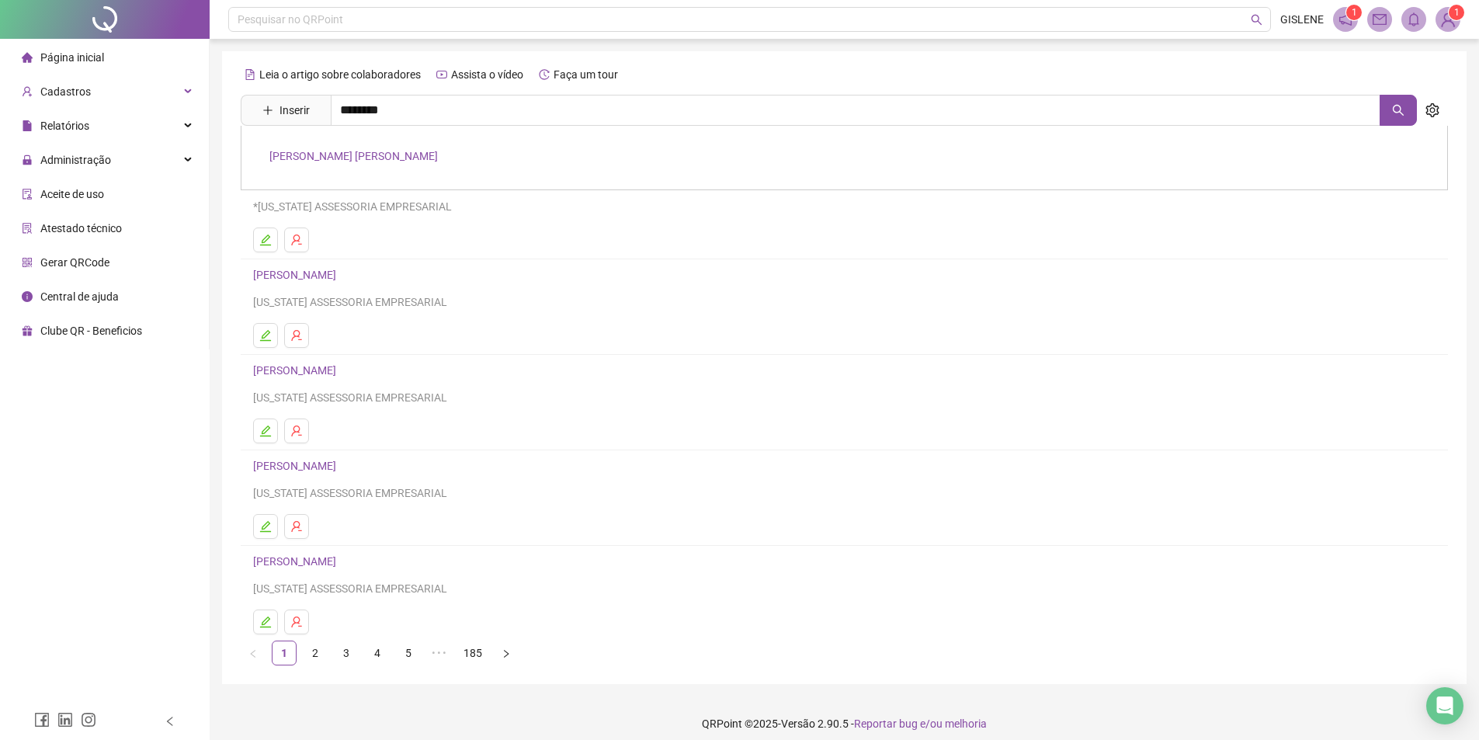
click at [420, 156] on link "[PERSON_NAME] [PERSON_NAME]" at bounding box center [353, 156] width 168 height 12
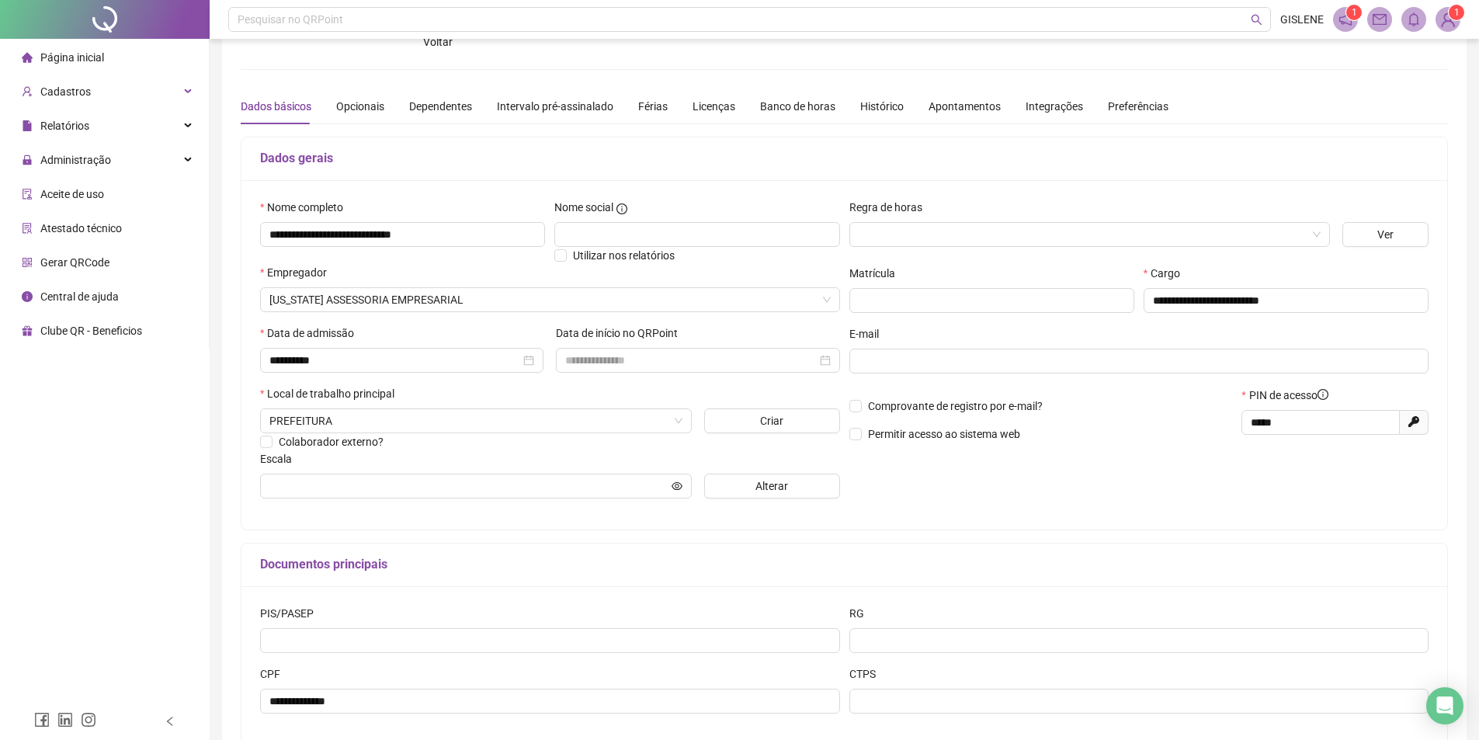
scroll to position [146, 0]
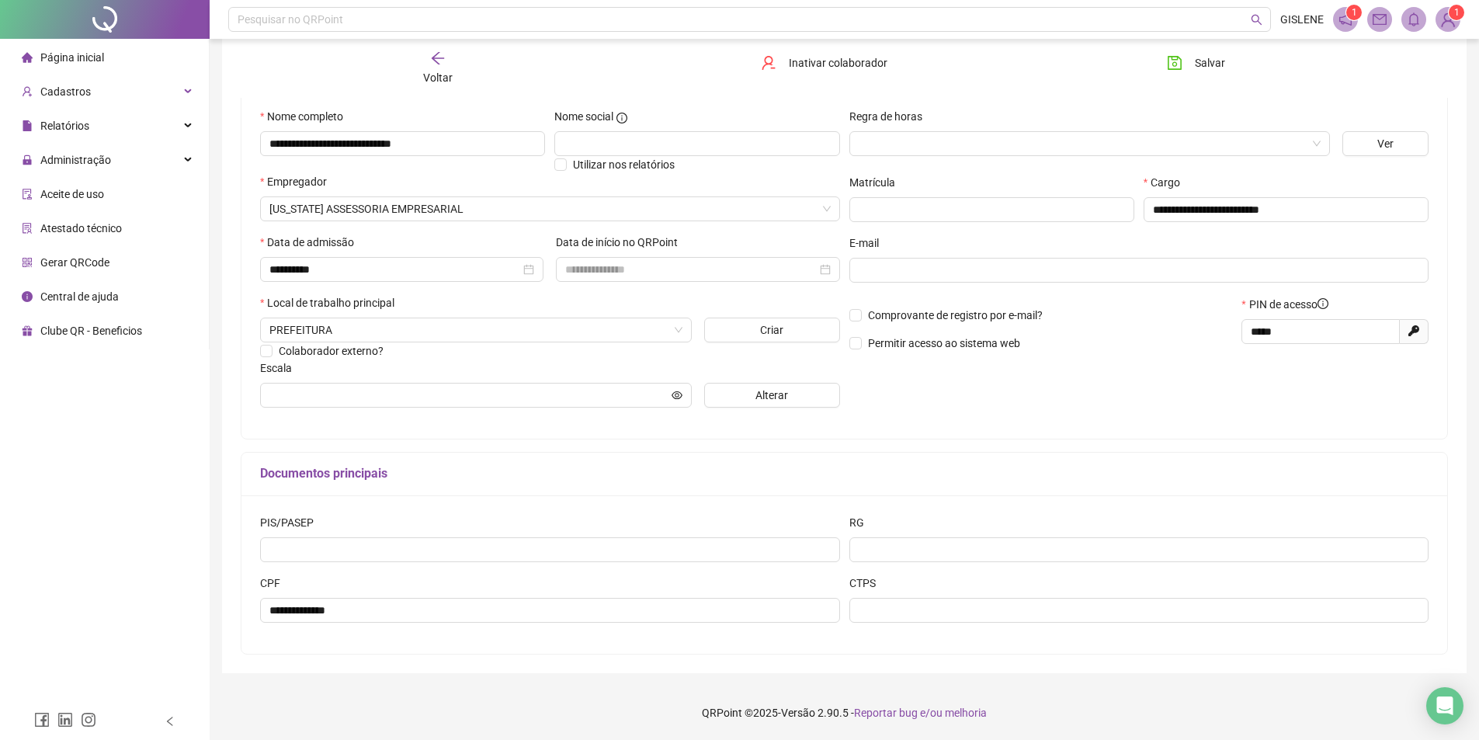
click at [439, 60] on icon "arrow-left" at bounding box center [438, 58] width 16 height 16
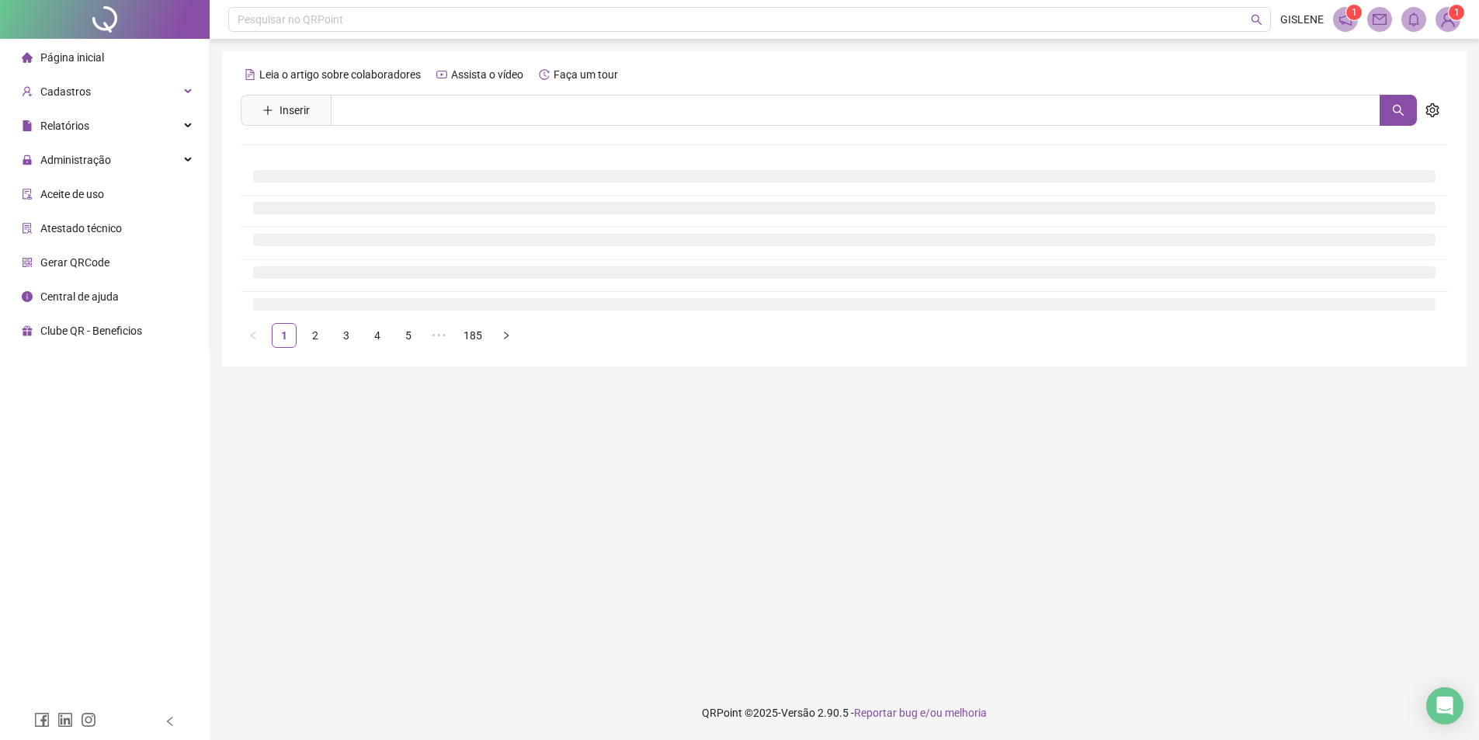
scroll to position [0, 0]
click at [451, 110] on input "text" at bounding box center [861, 110] width 1061 height 31
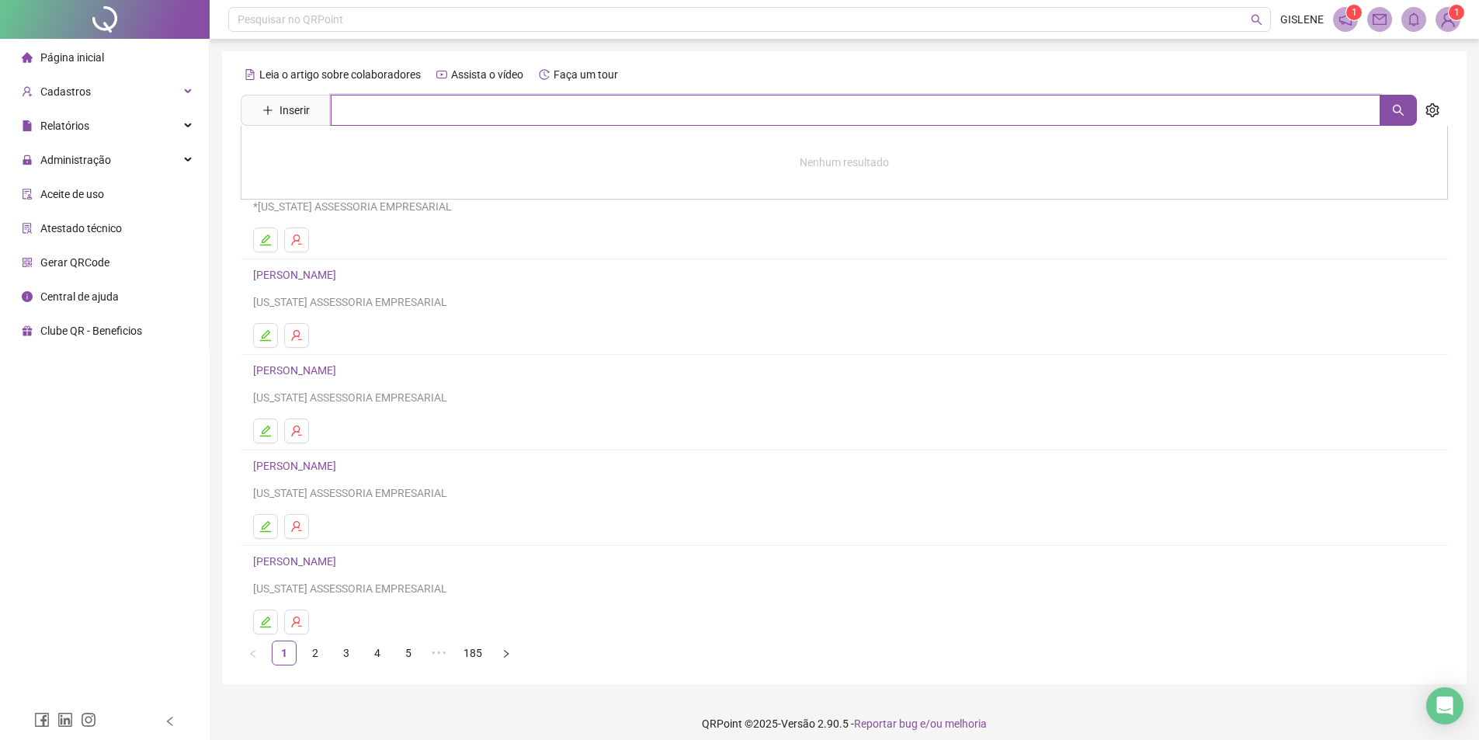
click at [451, 110] on input "text" at bounding box center [855, 110] width 1049 height 31
click at [352, 189] on link "[PERSON_NAME]" at bounding box center [310, 190] width 83 height 12
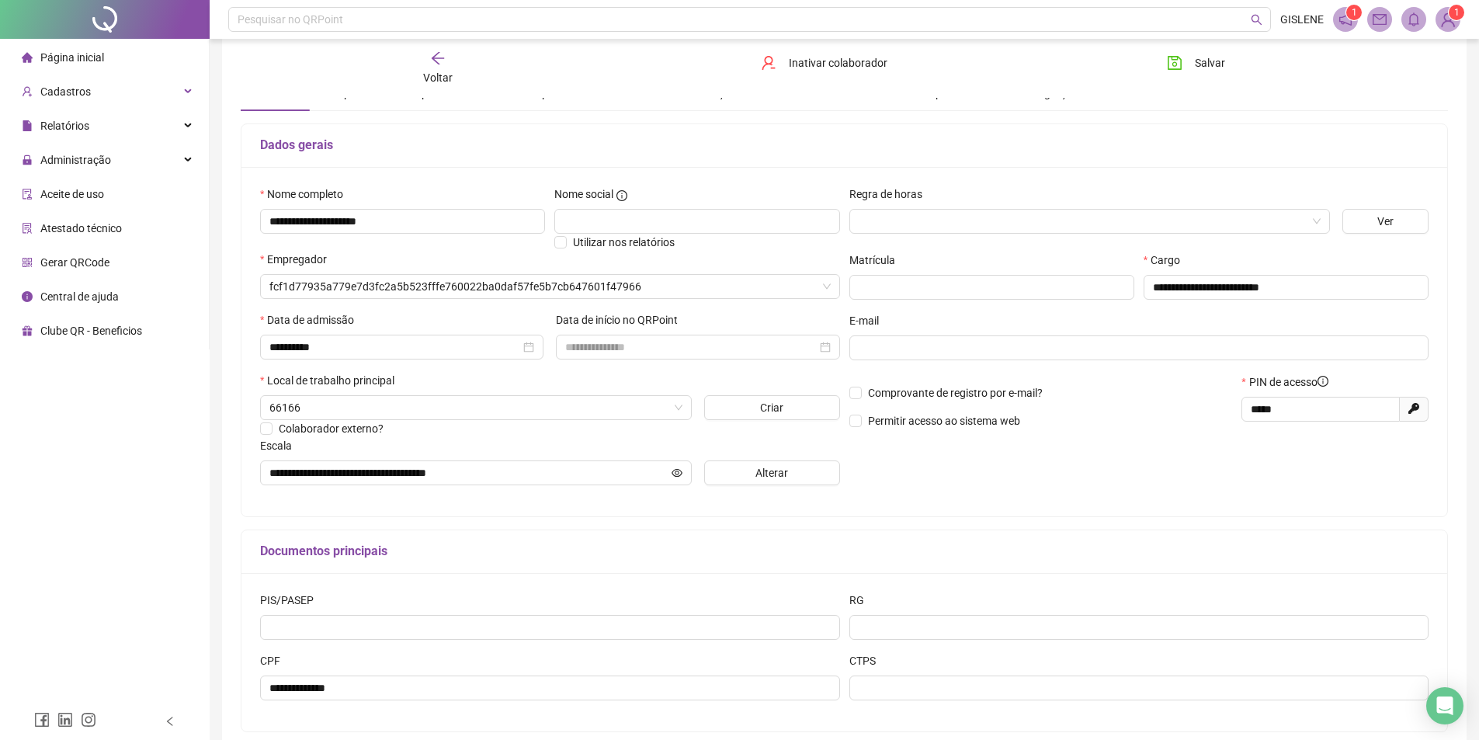
scroll to position [146, 0]
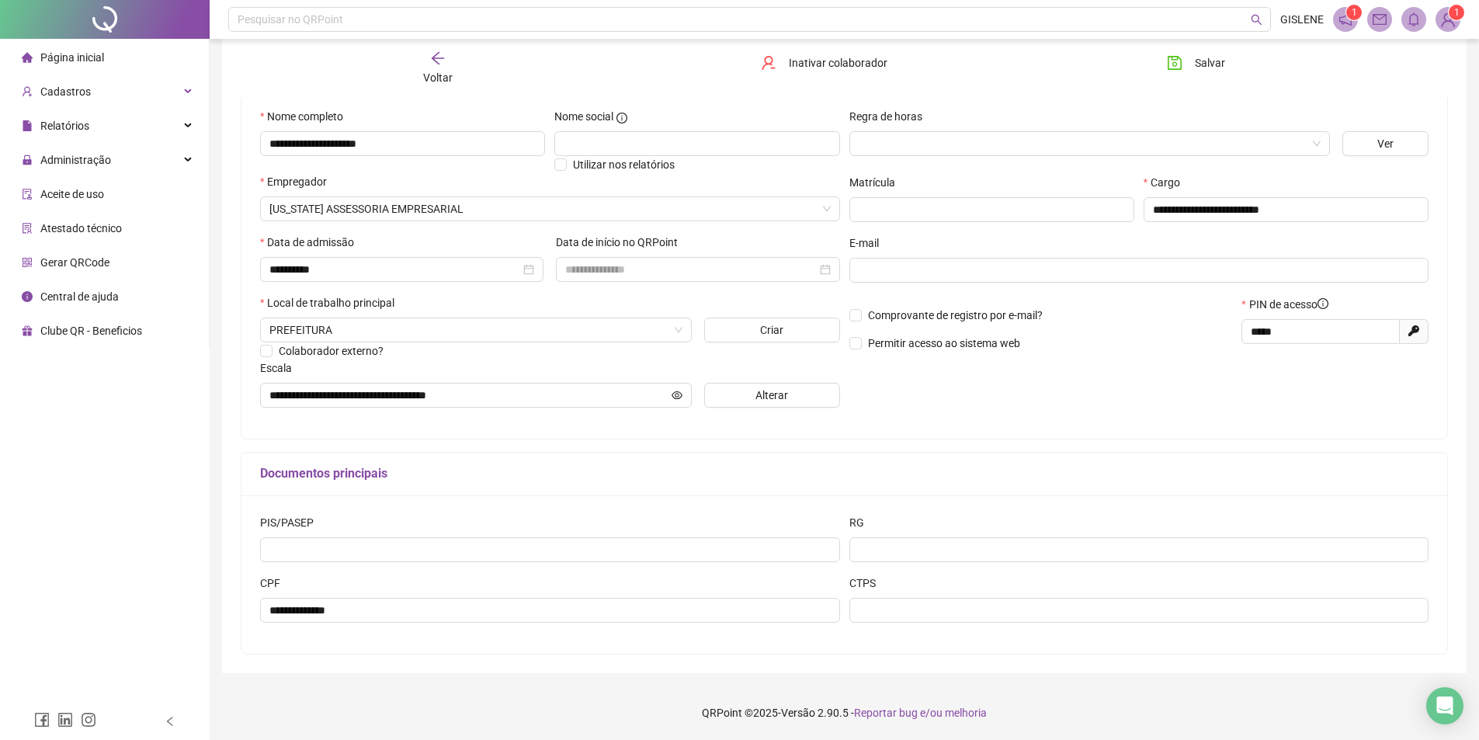
click at [436, 71] on span "Voltar" at bounding box center [437, 77] width 29 height 12
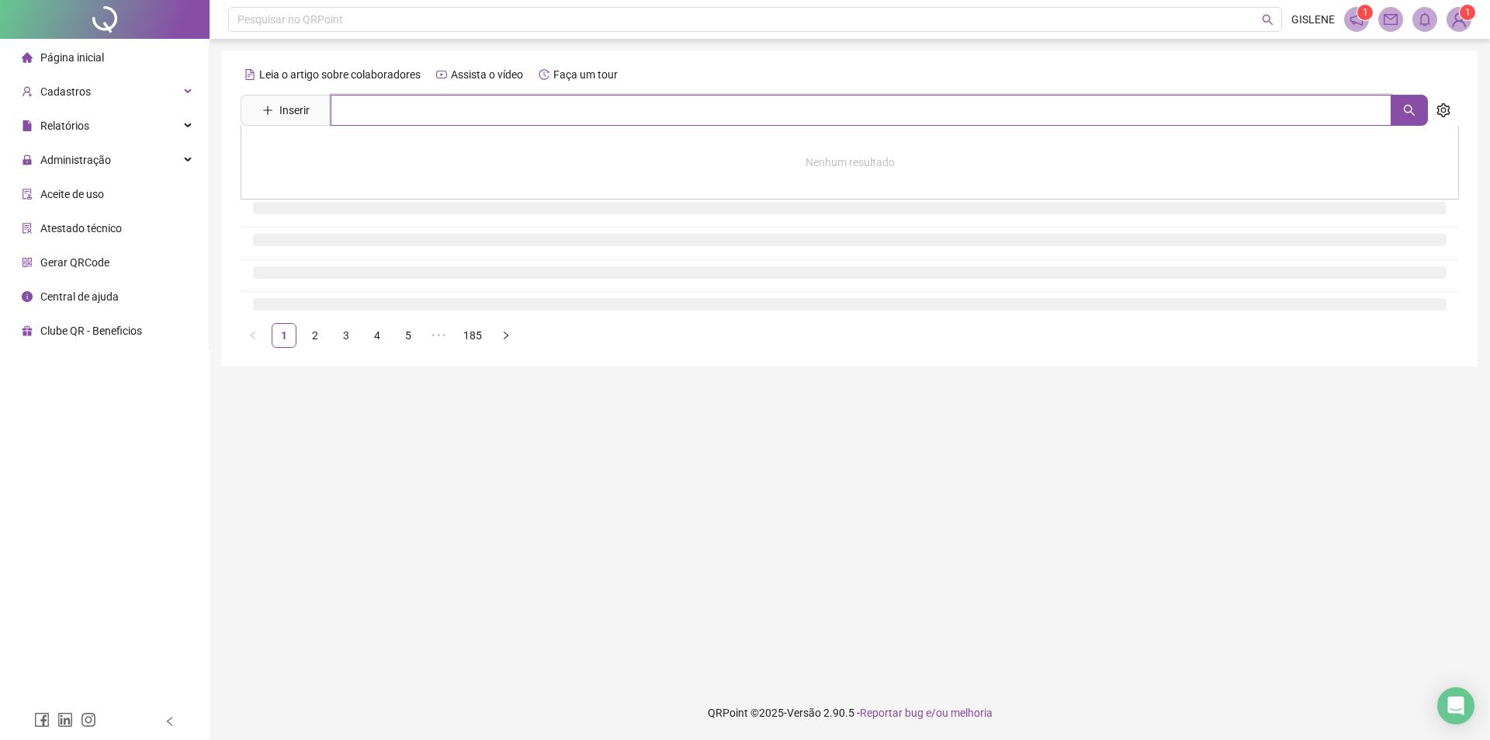
click at [446, 108] on input "text" at bounding box center [861, 110] width 1061 height 31
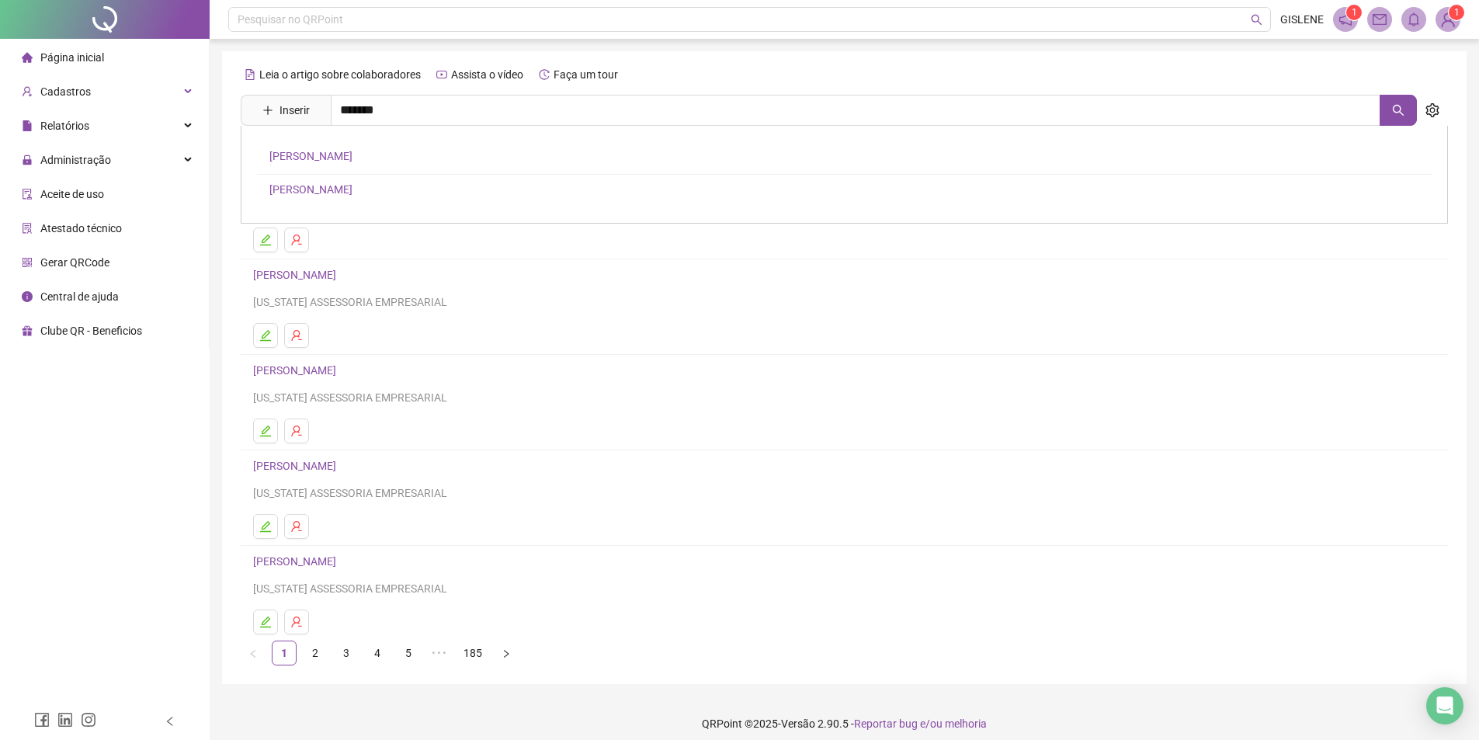
click at [352, 187] on link "[PERSON_NAME]" at bounding box center [310, 189] width 83 height 12
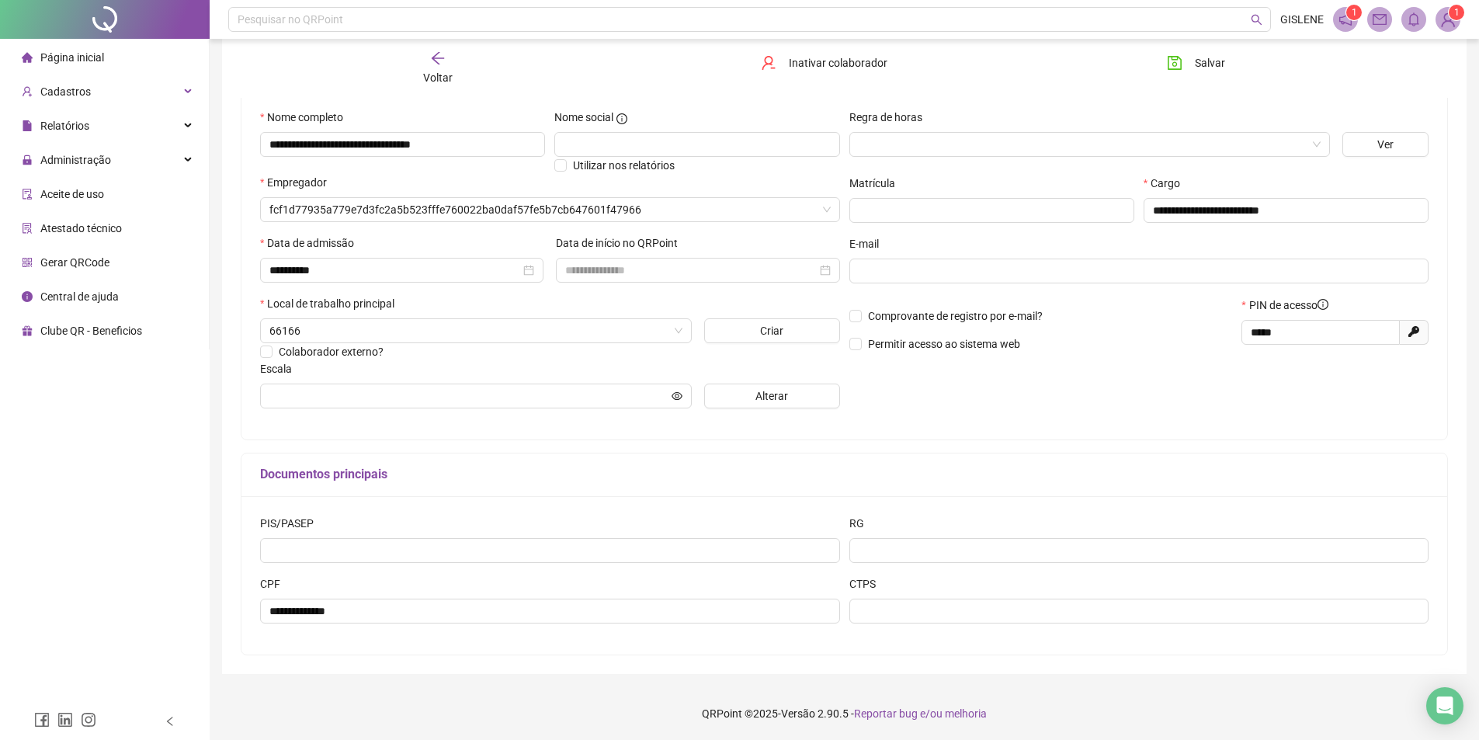
scroll to position [146, 0]
click at [439, 68] on div "Voltar" at bounding box center [437, 68] width 191 height 36
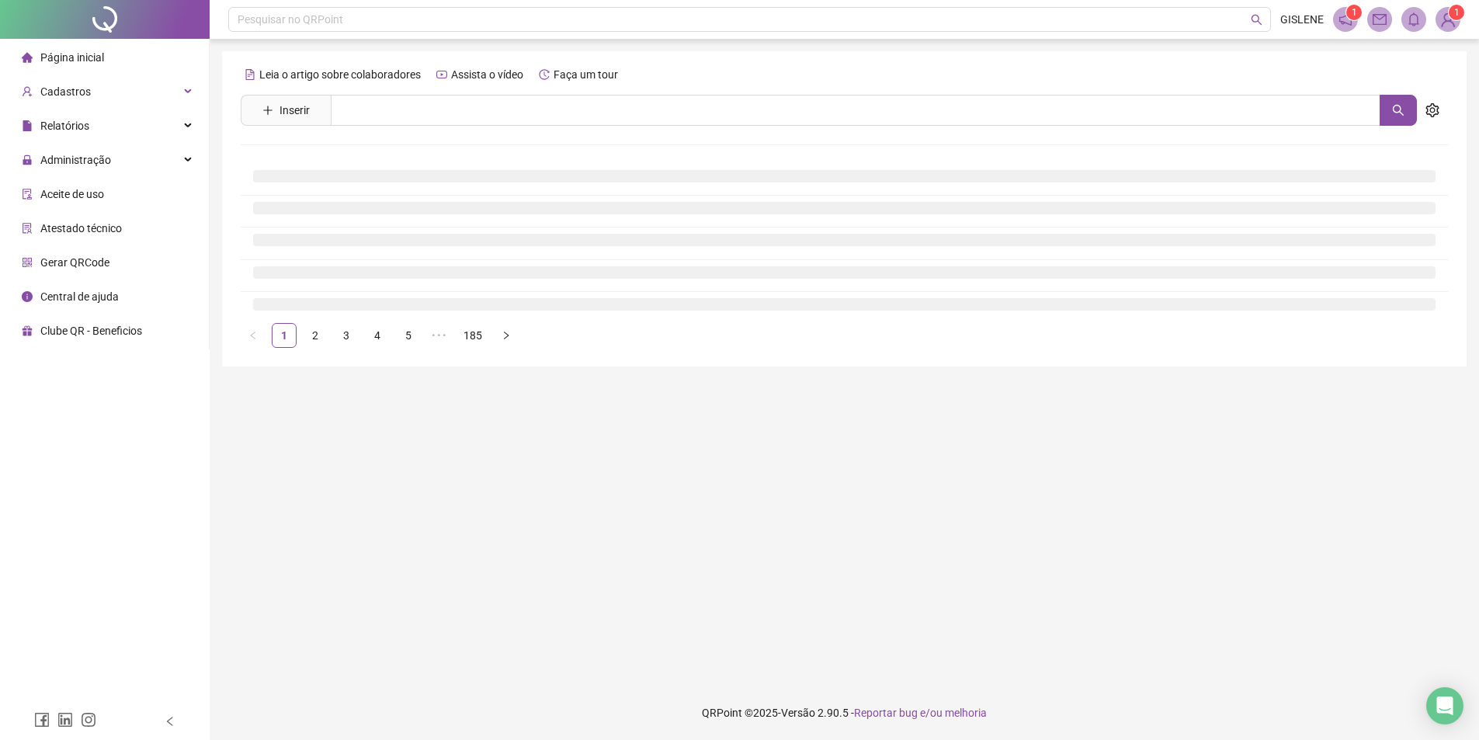
scroll to position [0, 0]
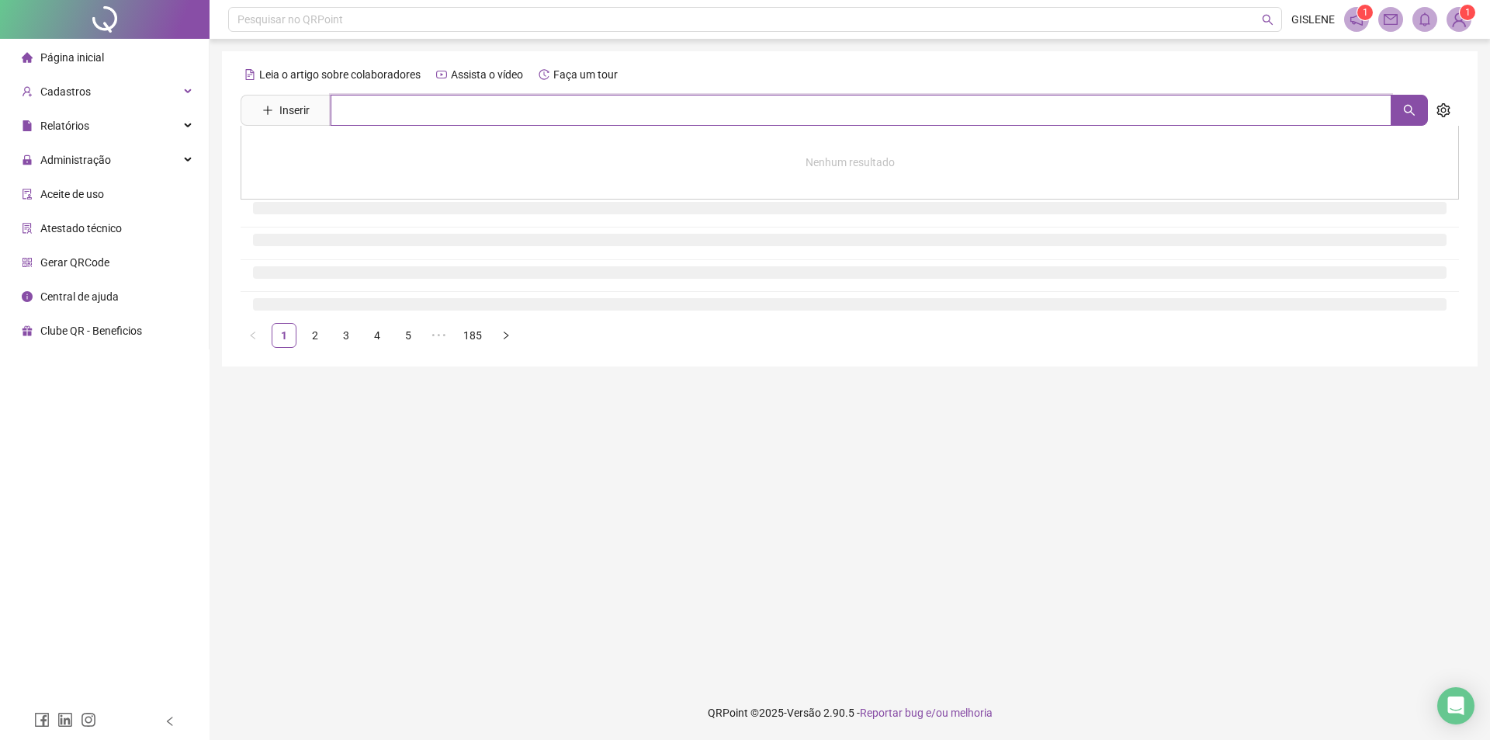
click at [443, 120] on input "text" at bounding box center [861, 110] width 1061 height 31
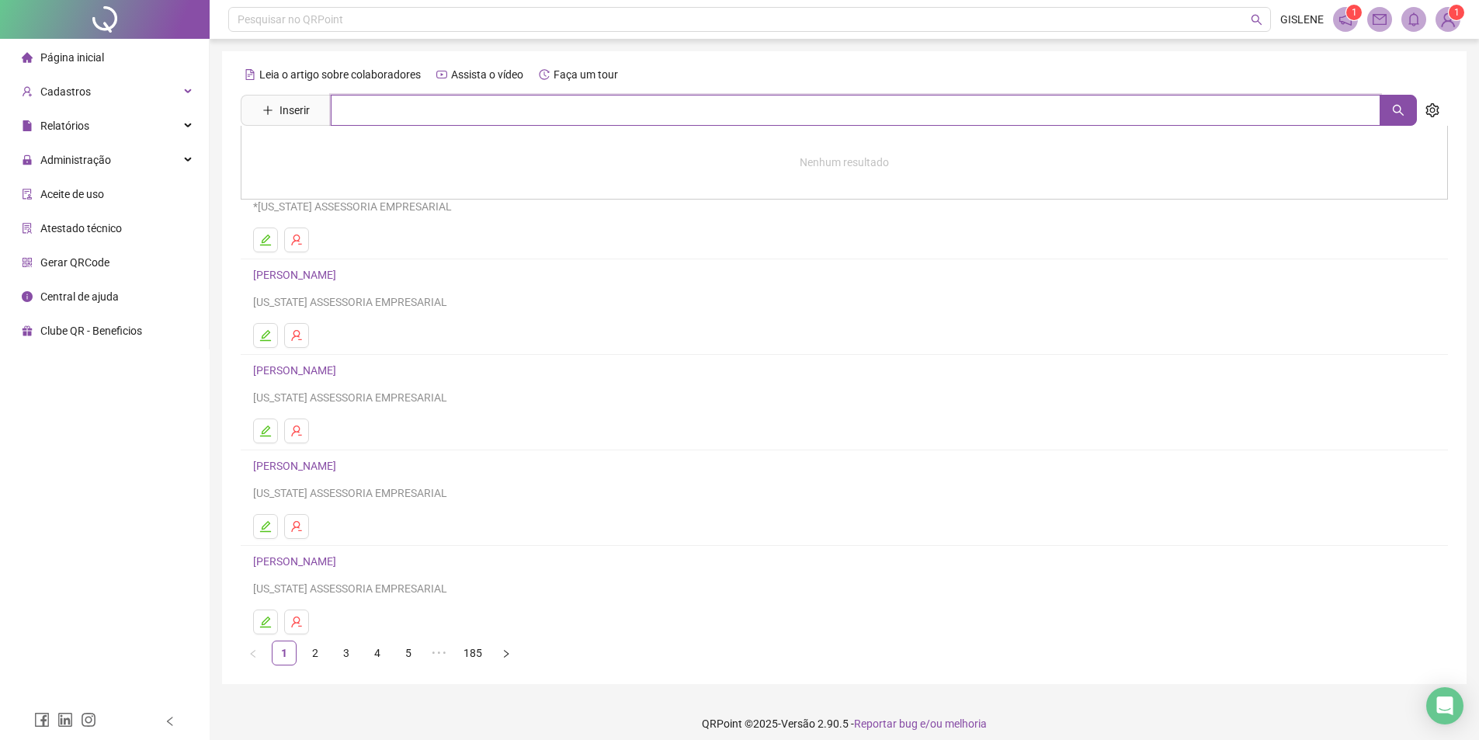
click at [442, 120] on input "text" at bounding box center [855, 110] width 1049 height 31
click at [352, 191] on link "[PERSON_NAME]" at bounding box center [310, 190] width 83 height 12
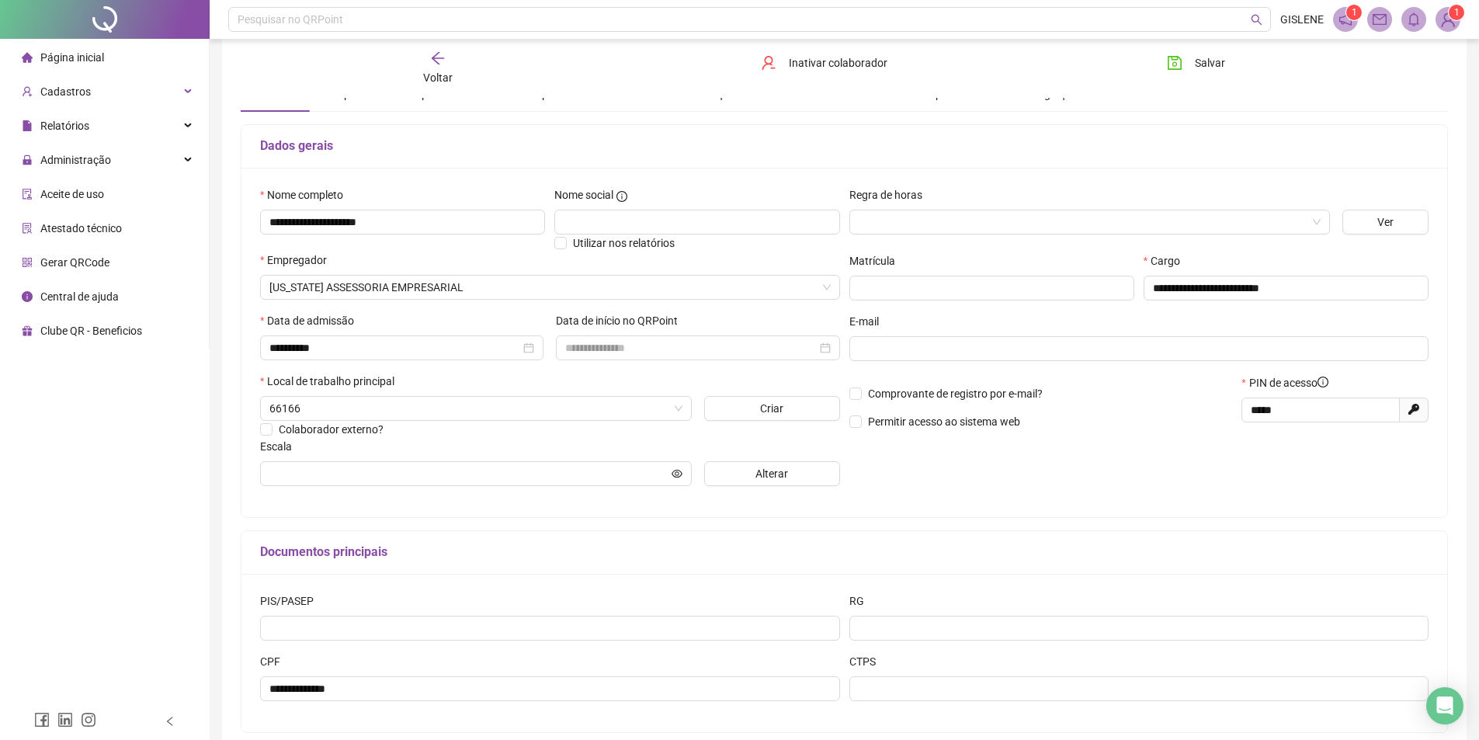
scroll to position [146, 0]
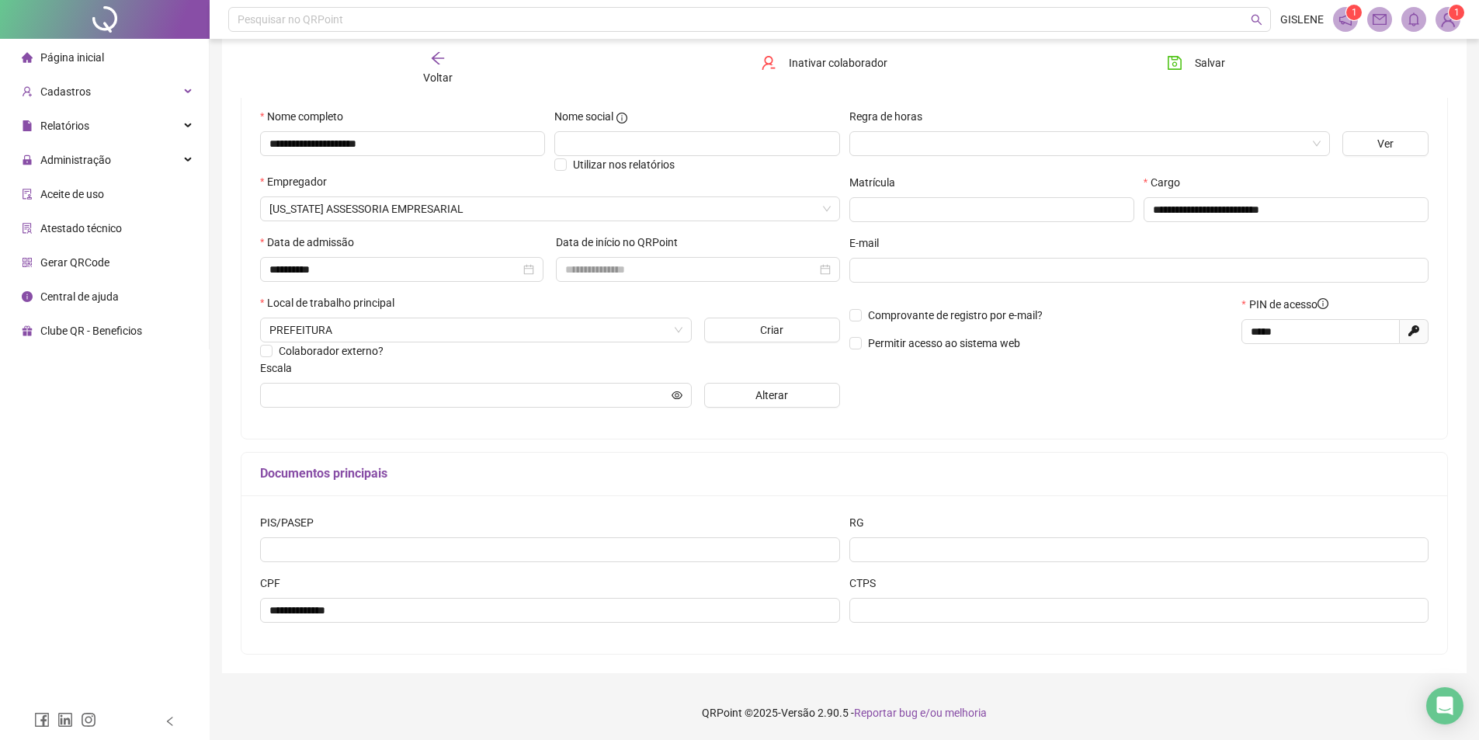
click at [436, 72] on span "Voltar" at bounding box center [437, 77] width 29 height 12
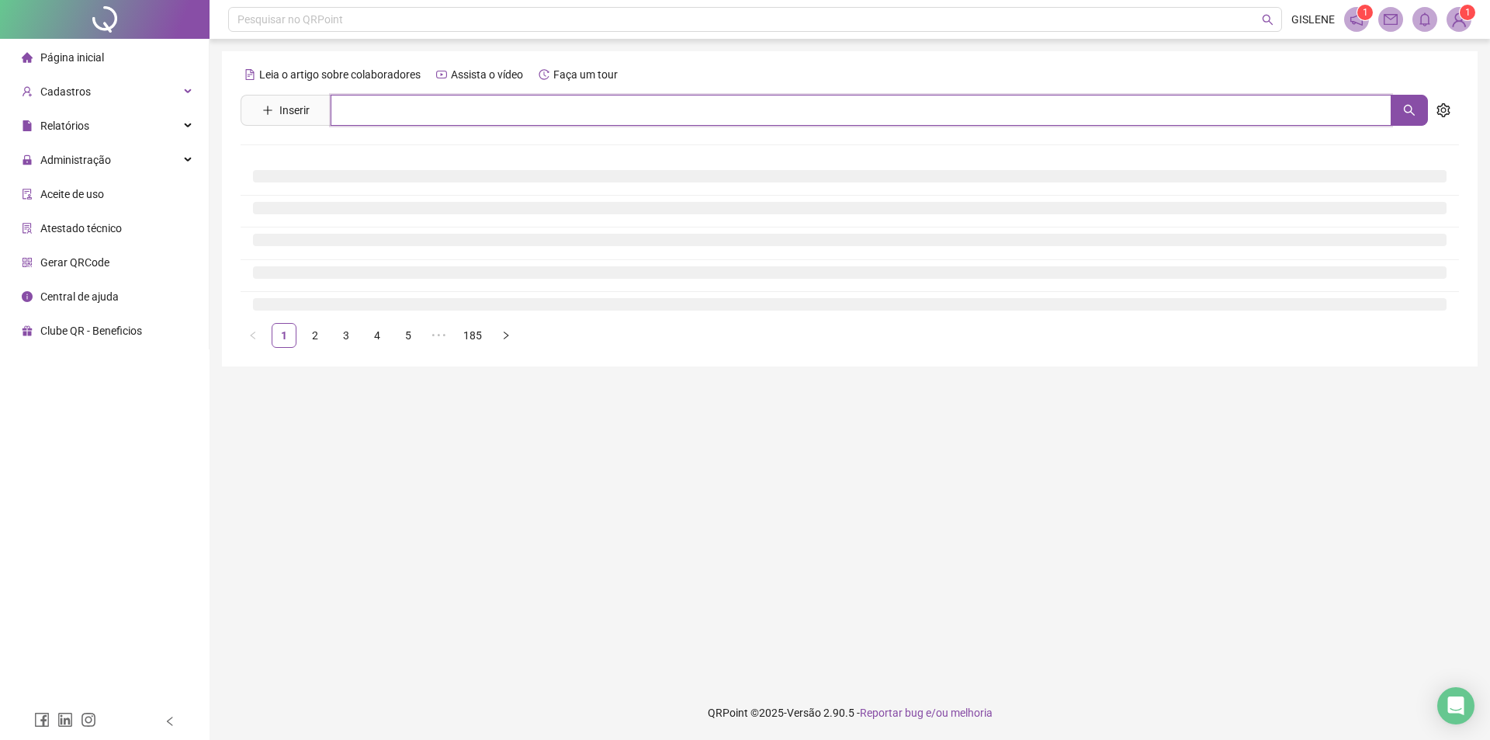
click at [434, 102] on input "text" at bounding box center [861, 110] width 1061 height 31
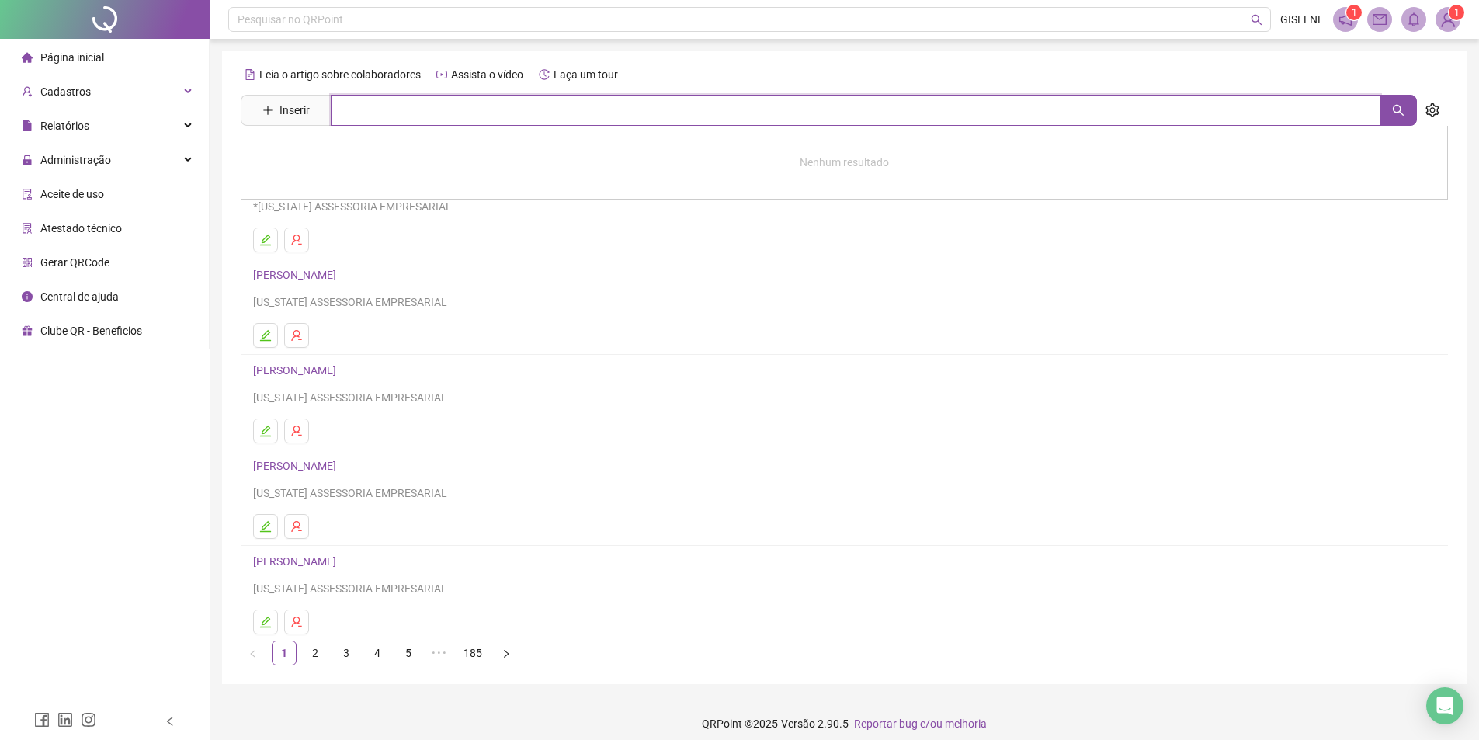
click at [432, 104] on input "text" at bounding box center [855, 110] width 1049 height 31
click at [352, 150] on link "[PERSON_NAME]" at bounding box center [310, 156] width 83 height 12
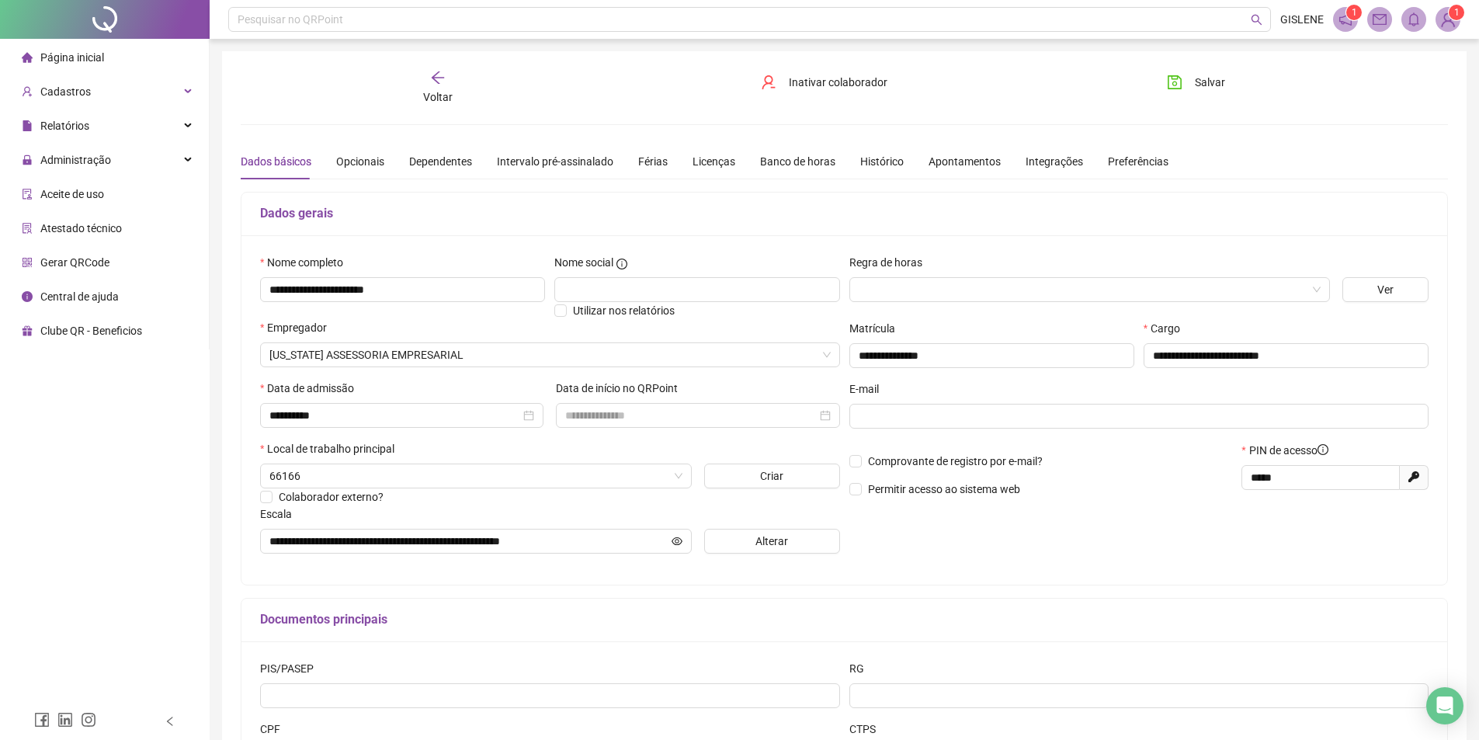
scroll to position [146, 0]
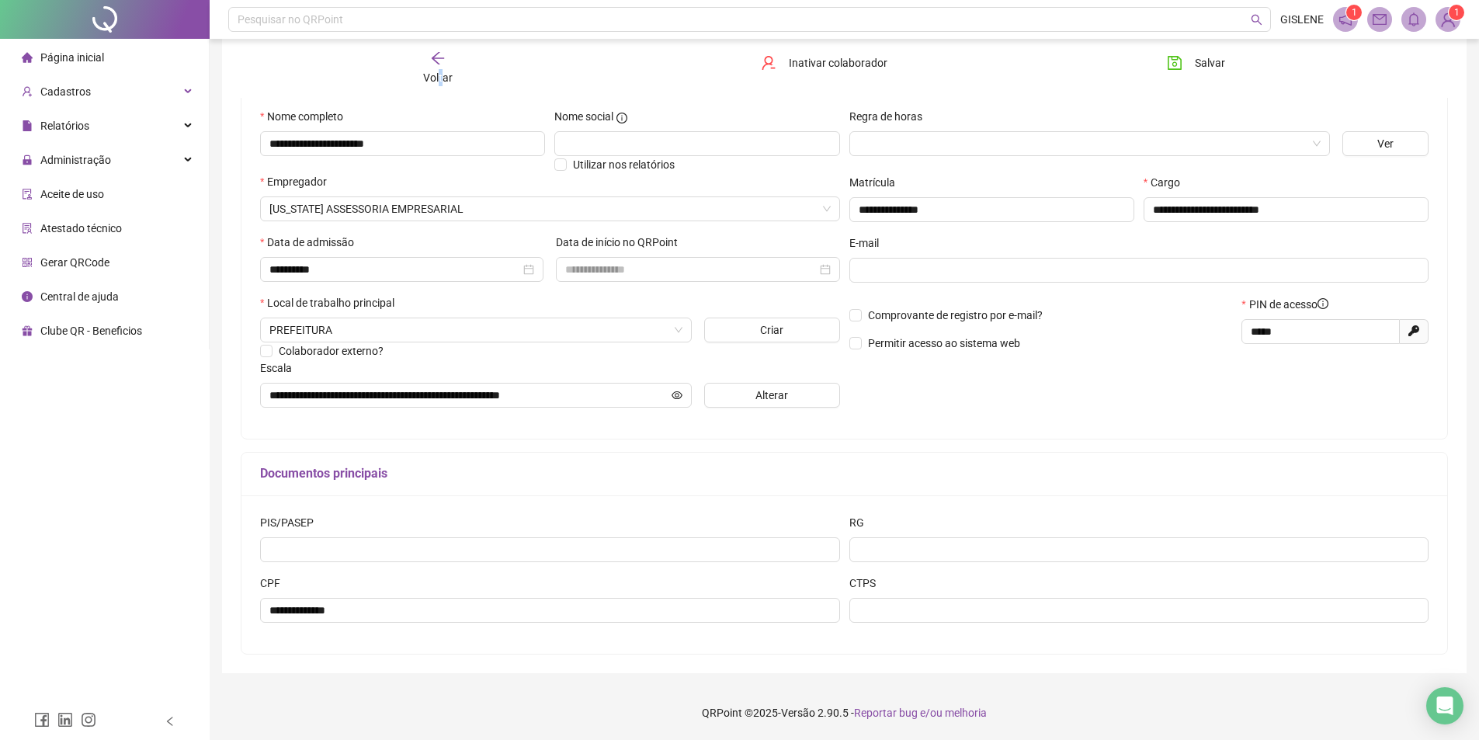
click at [441, 74] on span "Voltar" at bounding box center [437, 77] width 29 height 12
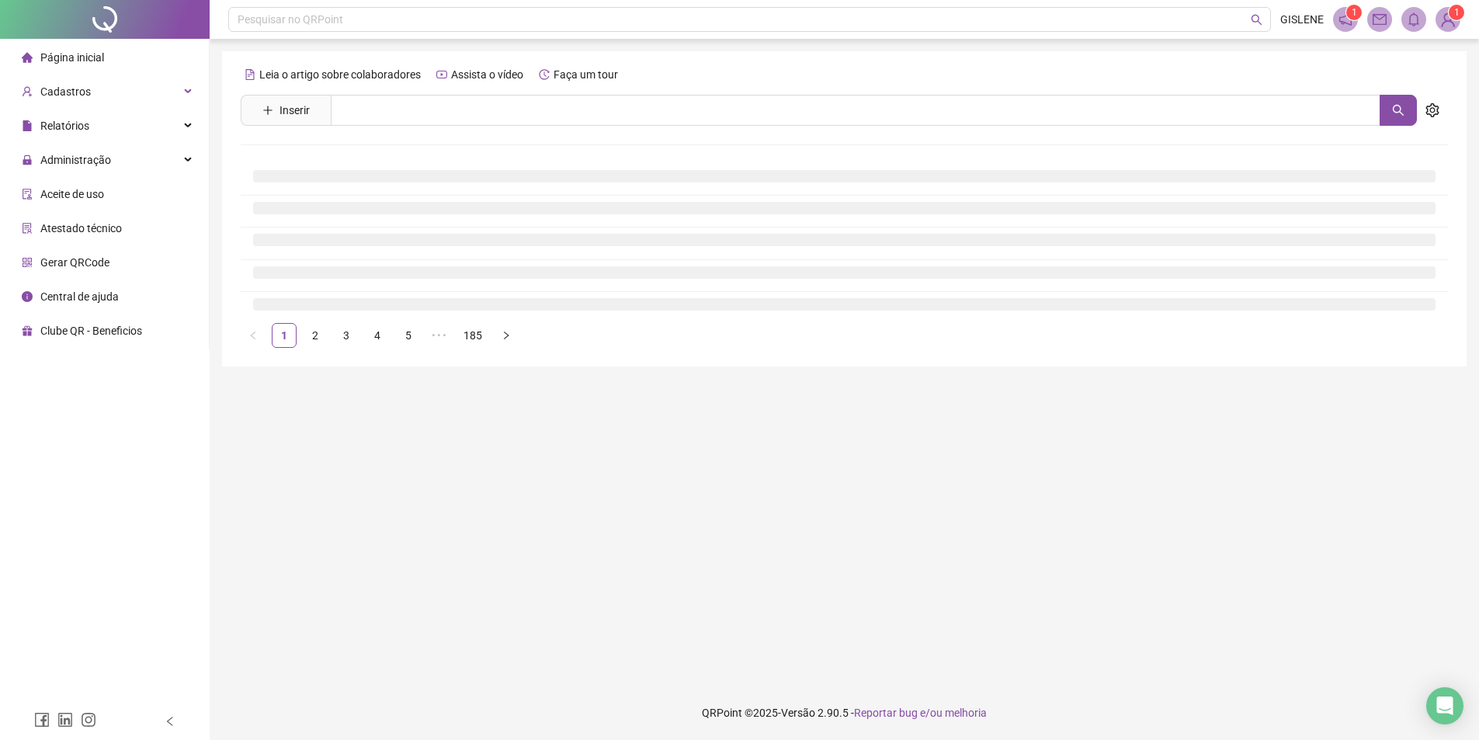
scroll to position [0, 0]
click at [443, 102] on input "text" at bounding box center [861, 110] width 1061 height 31
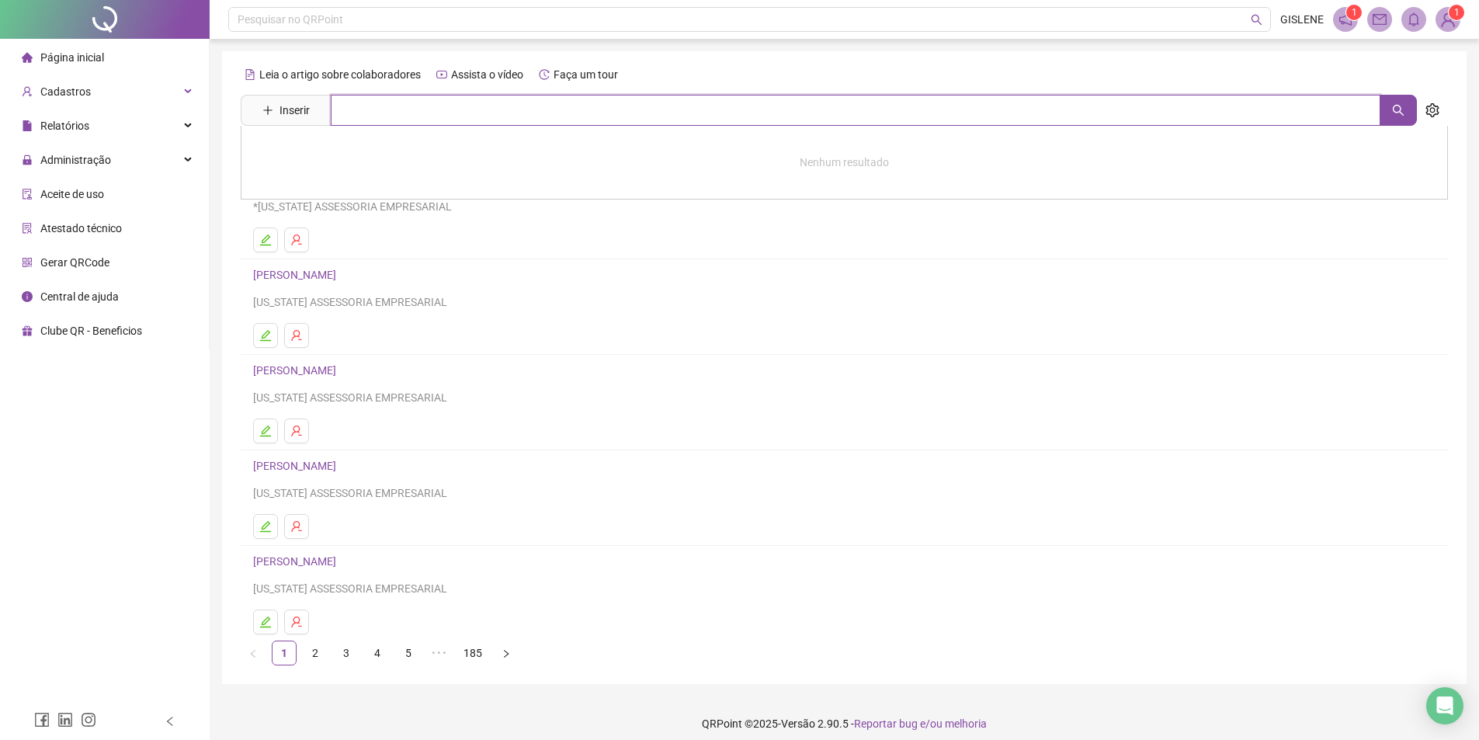
click at [444, 122] on input "text" at bounding box center [855, 110] width 1049 height 31
click at [352, 158] on link "[PERSON_NAME]" at bounding box center [310, 156] width 83 height 12
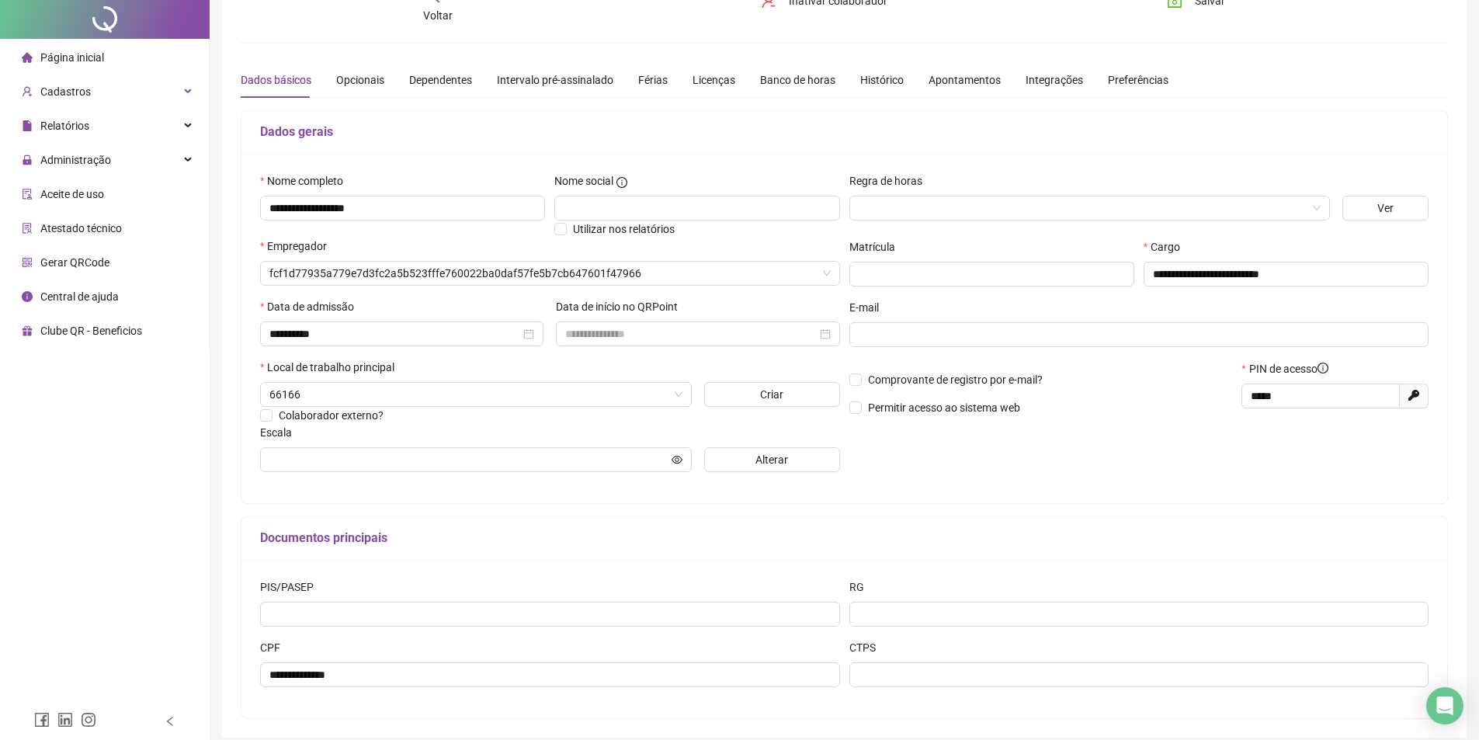
scroll to position [146, 0]
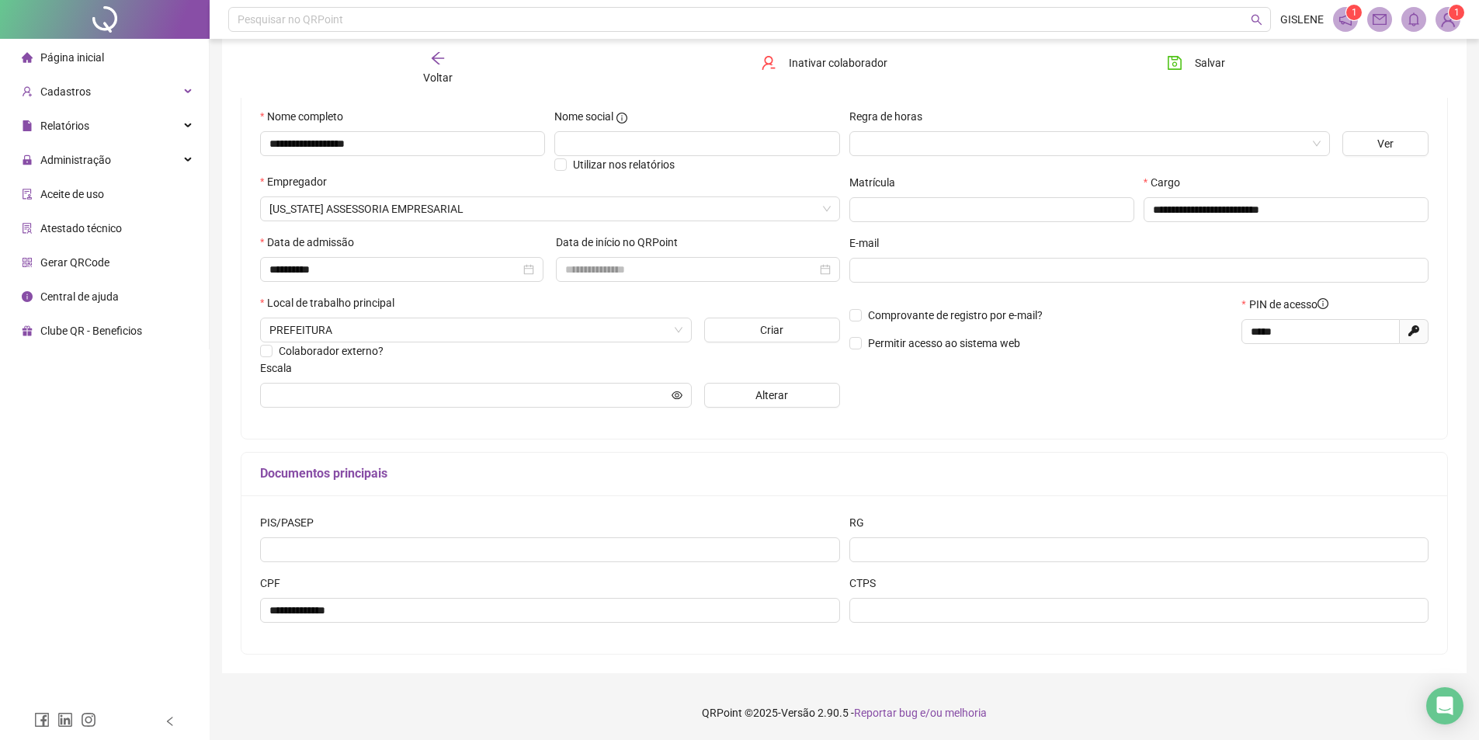
click at [430, 78] on span "Voltar" at bounding box center [437, 77] width 29 height 12
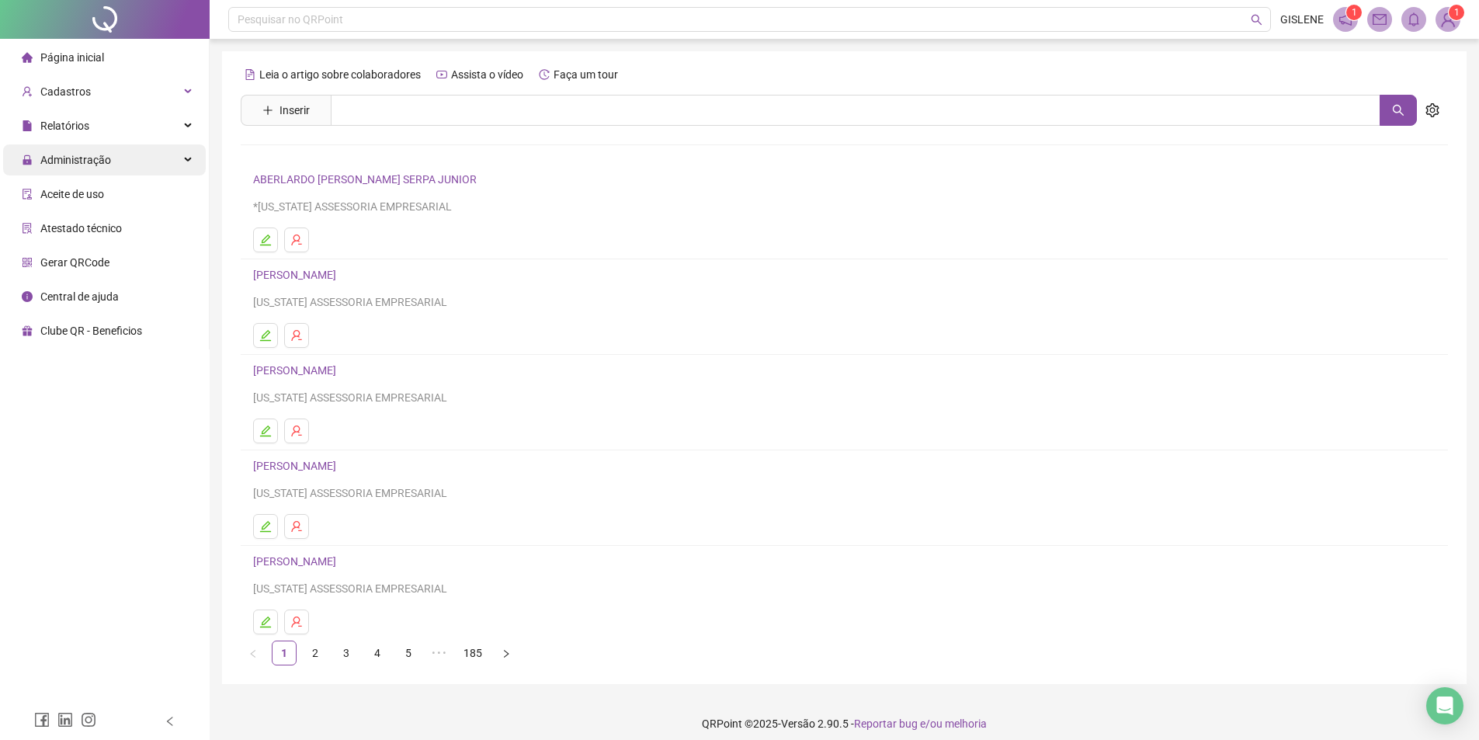
click at [127, 175] on div "Administração" at bounding box center [104, 159] width 203 height 31
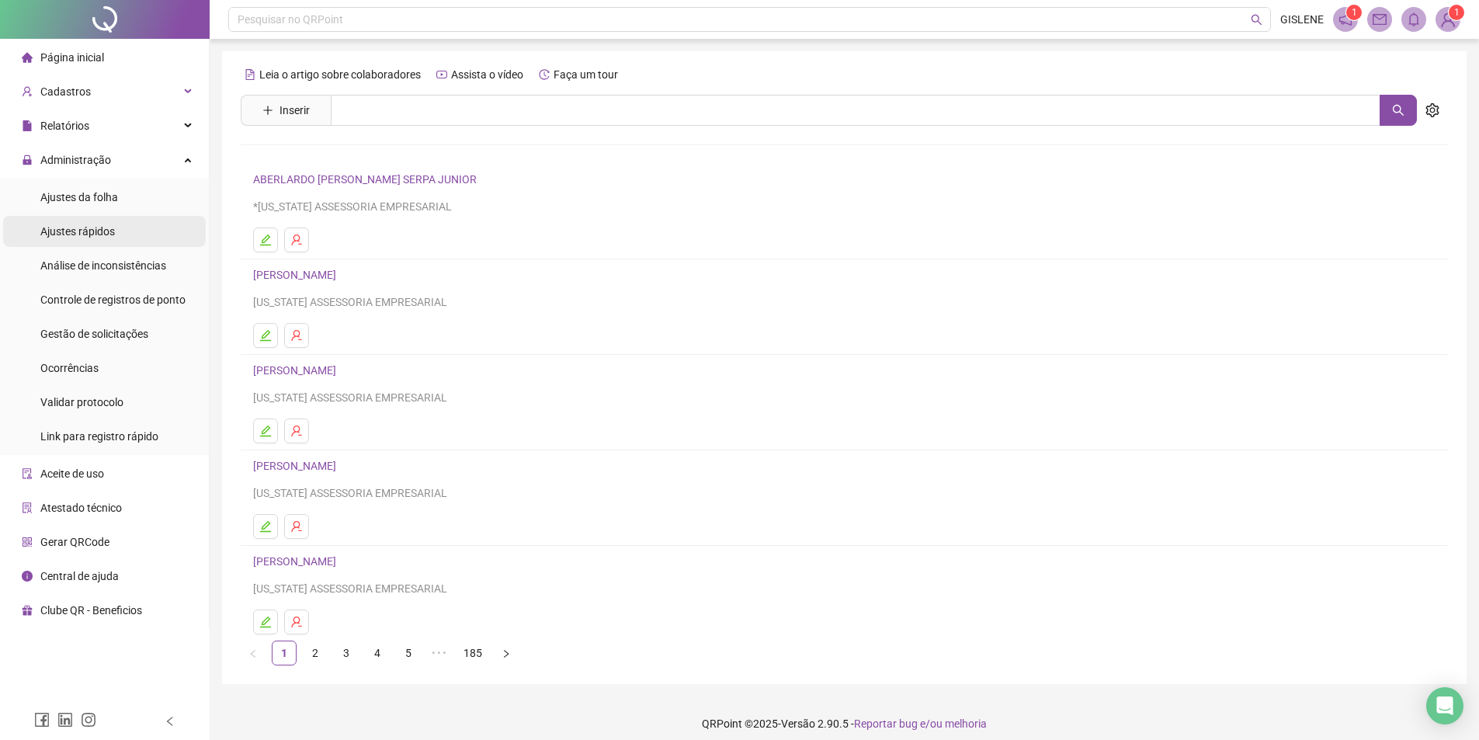
click at [117, 230] on li "Ajustes rápidos" at bounding box center [104, 231] width 203 height 31
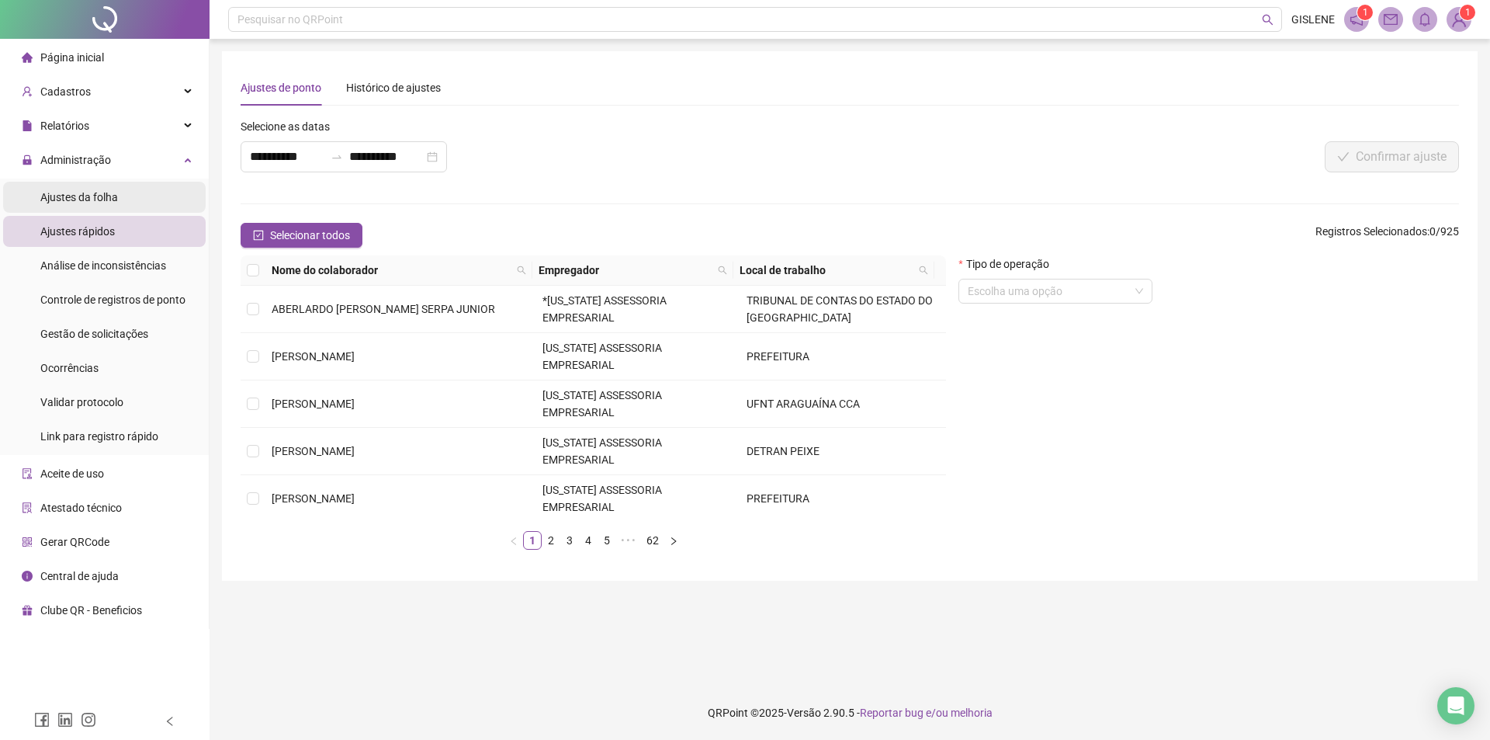
click at [99, 203] on span "Ajustes da folha" at bounding box center [79, 197] width 78 height 12
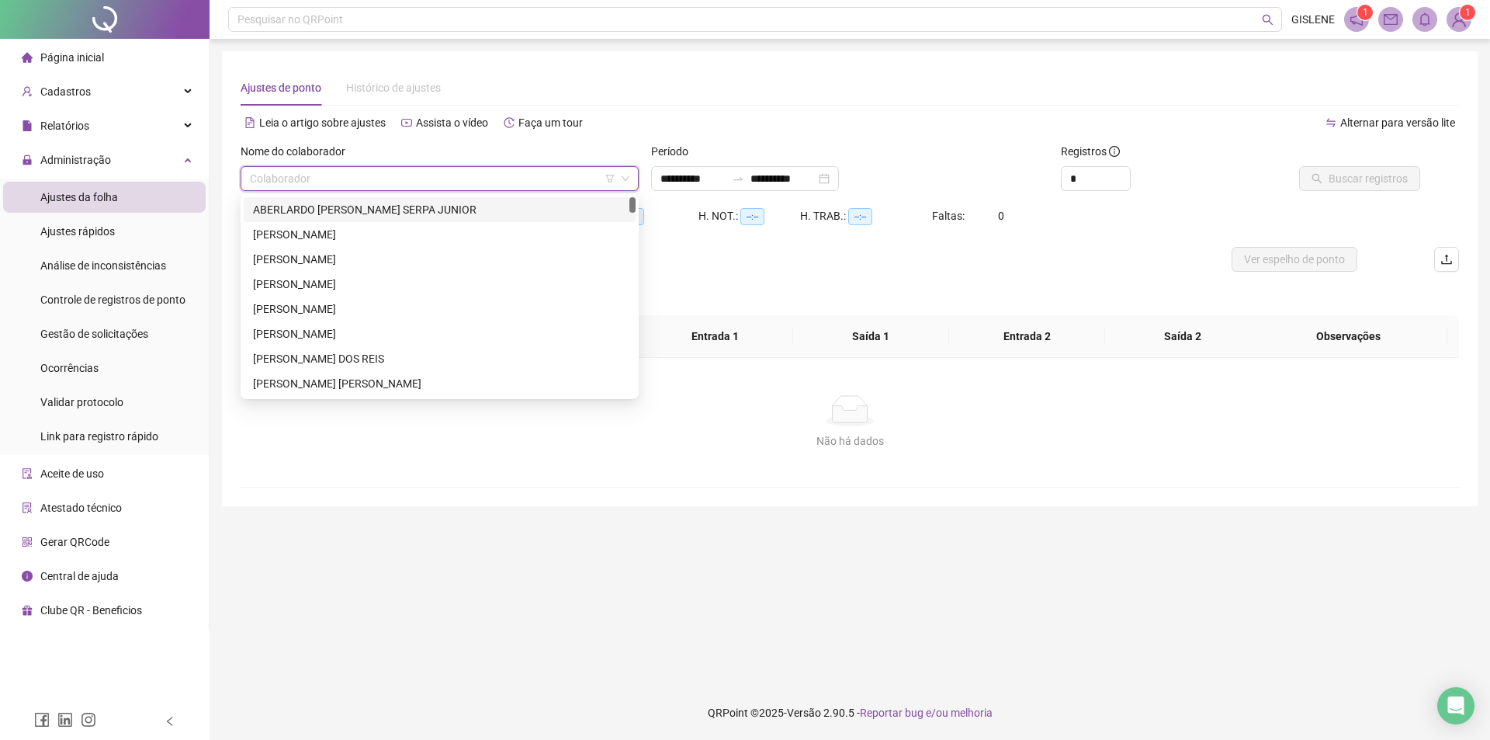
click at [300, 181] on input "search" at bounding box center [433, 178] width 366 height 23
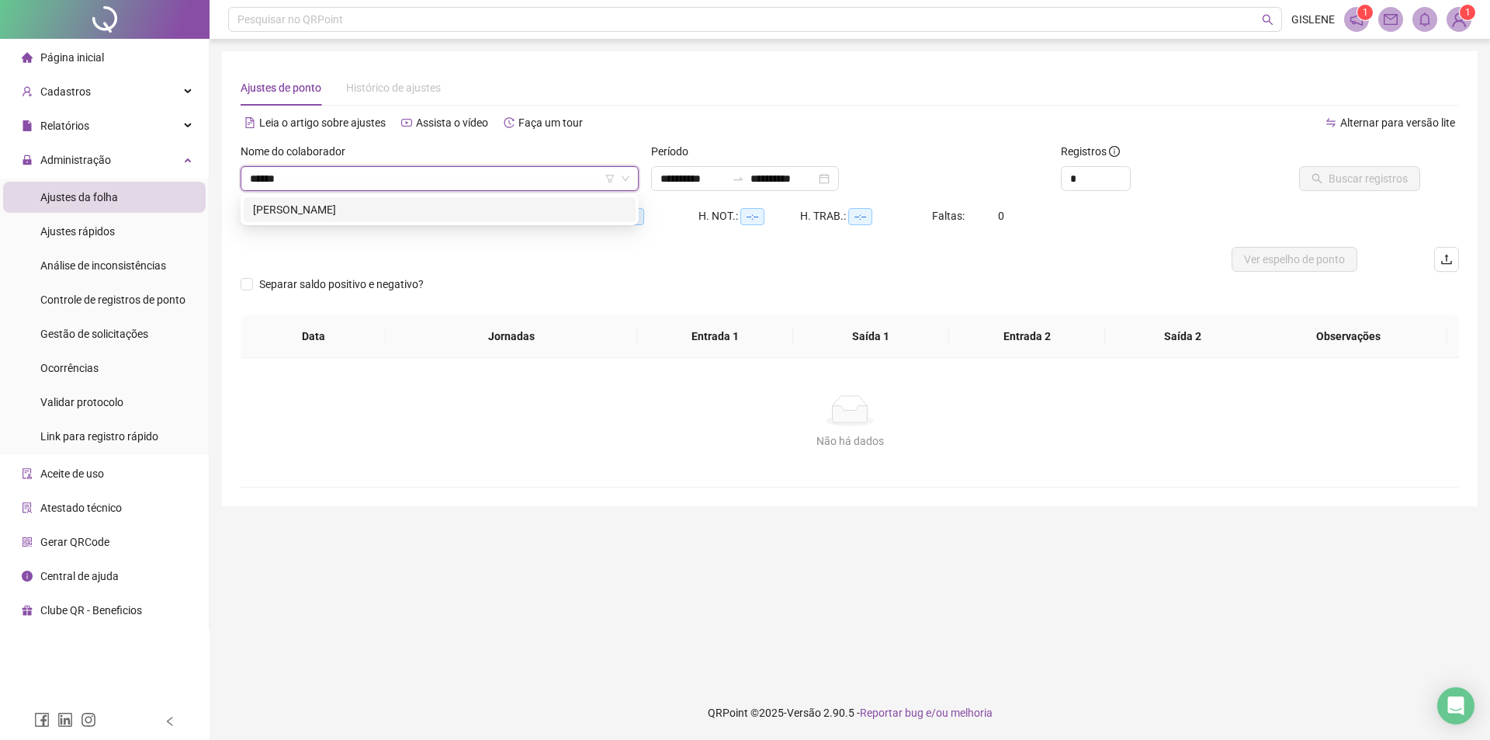
click at [311, 210] on div "[PERSON_NAME]" at bounding box center [439, 209] width 373 height 17
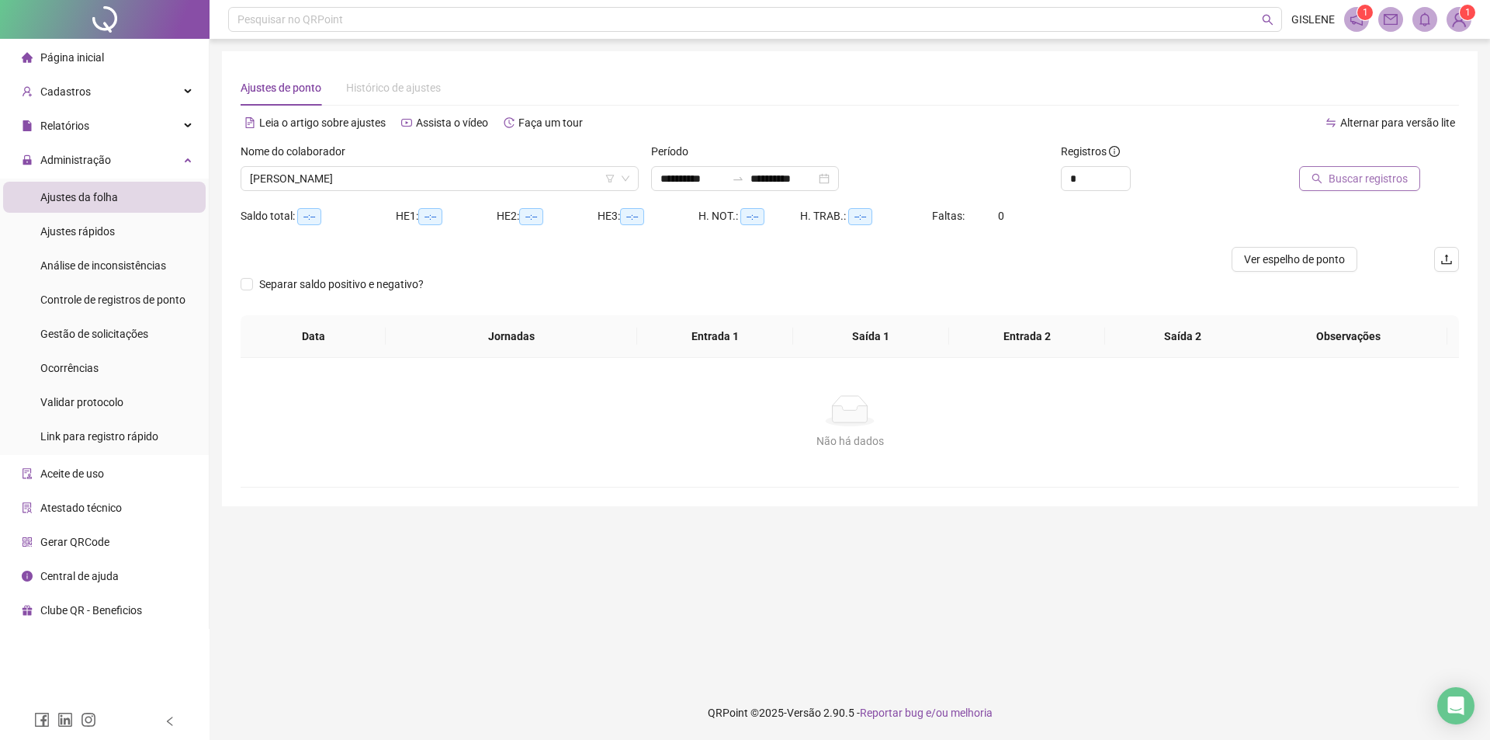
click at [1381, 185] on span "Buscar registros" at bounding box center [1368, 178] width 79 height 17
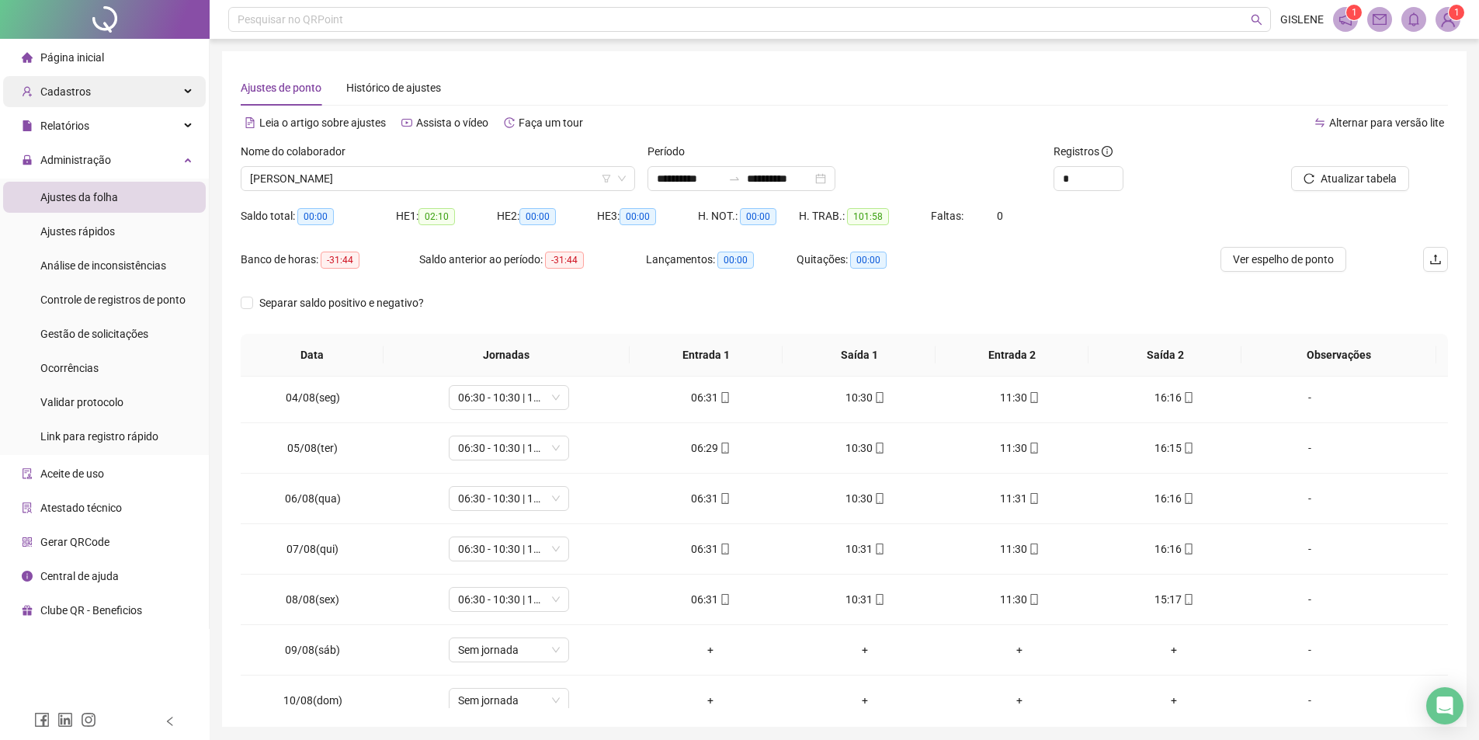
click at [95, 94] on div "Cadastros" at bounding box center [104, 91] width 203 height 31
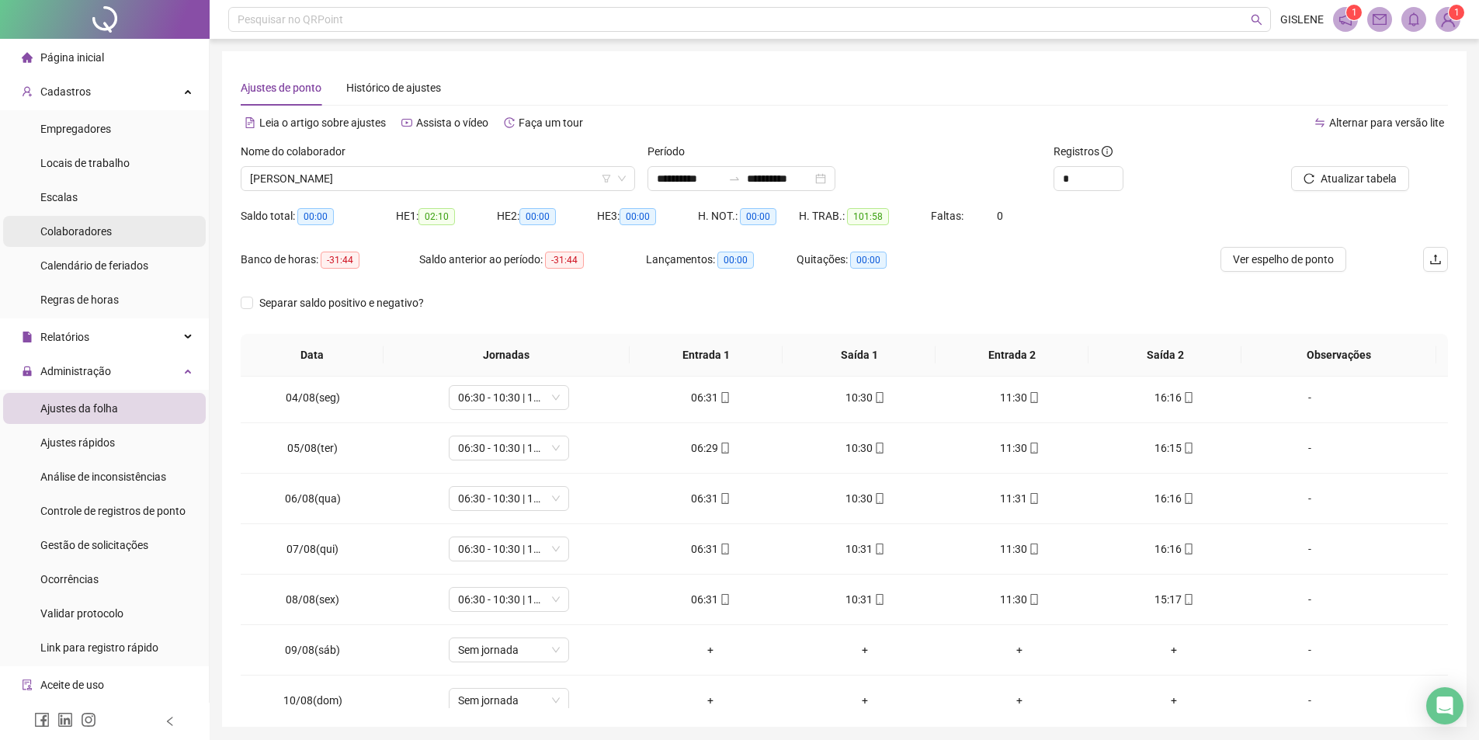
click at [95, 230] on span "Colaboradores" at bounding box center [75, 231] width 71 height 12
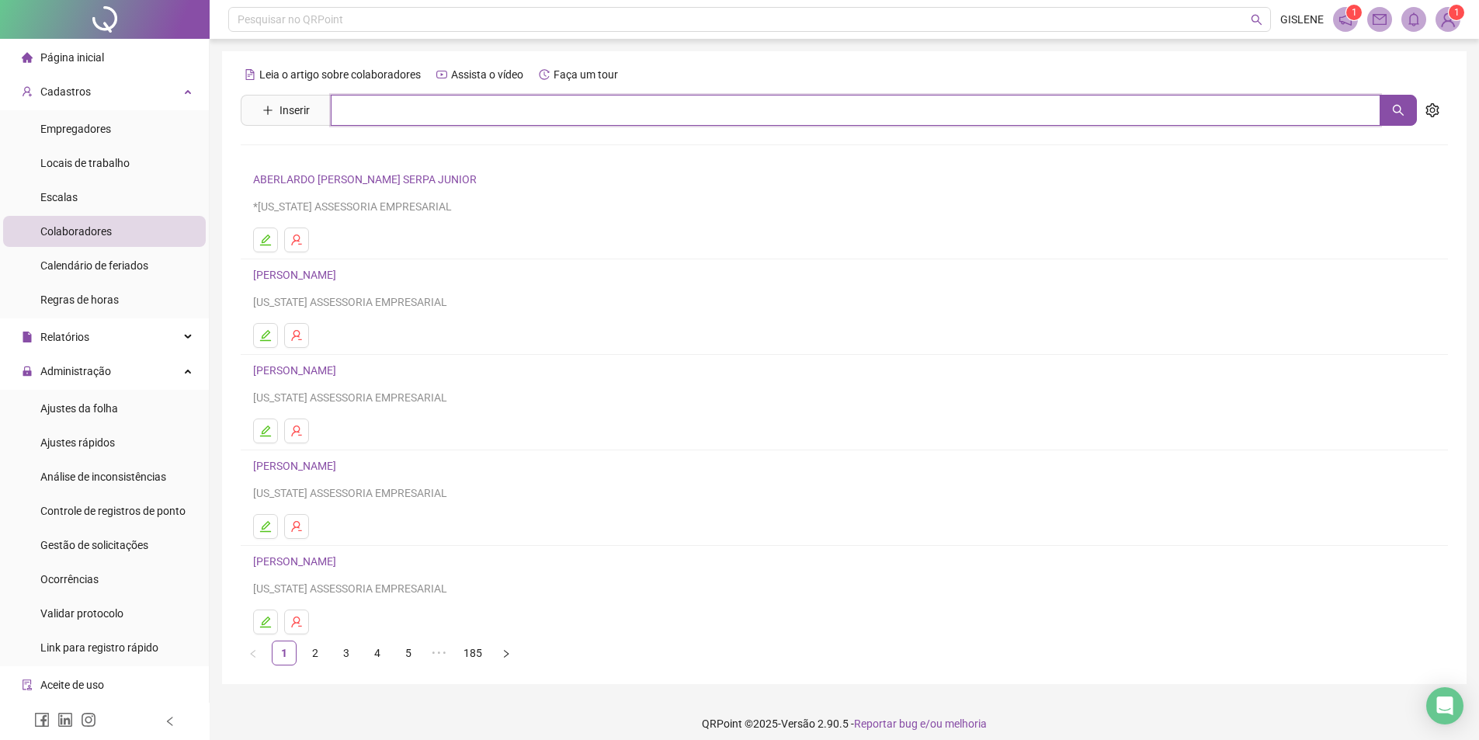
click at [357, 120] on input "text" at bounding box center [855, 110] width 1049 height 31
click at [352, 151] on link "[PERSON_NAME]" at bounding box center [310, 156] width 83 height 12
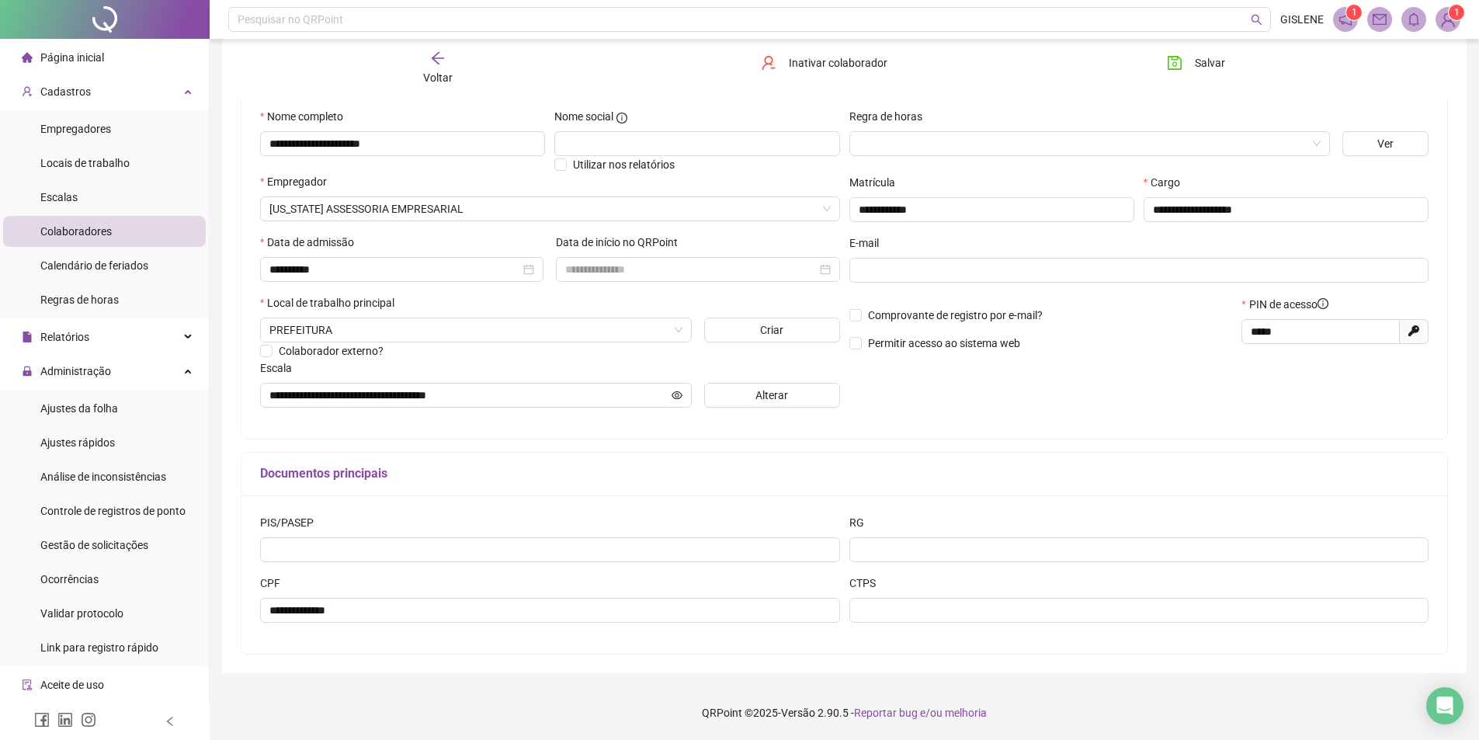
scroll to position [68, 0]
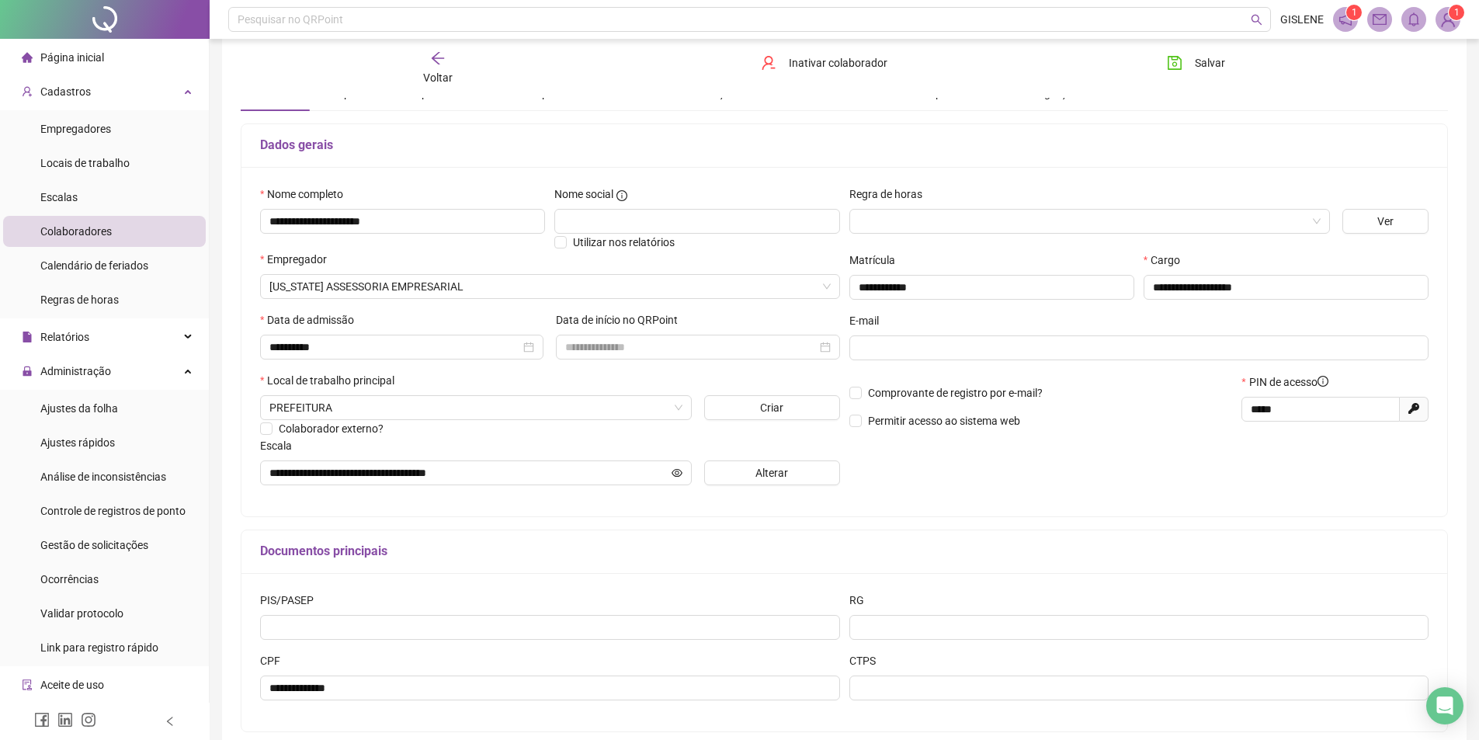
click at [454, 94] on div "Voltar Inativar colaborador [PERSON_NAME]" at bounding box center [843, 68] width 1219 height 59
click at [437, 70] on div "Voltar" at bounding box center [437, 68] width 191 height 36
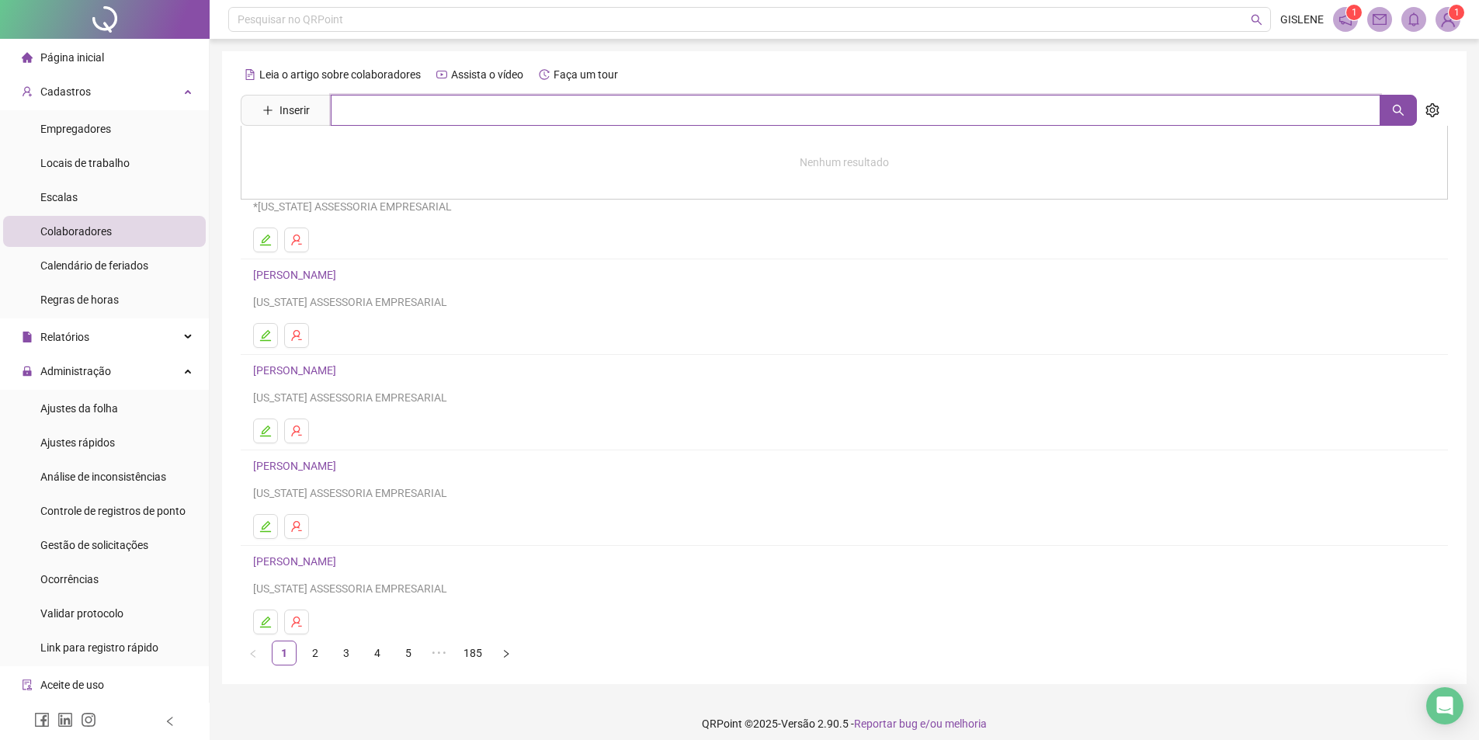
click at [430, 111] on input "text" at bounding box center [855, 110] width 1049 height 31
click at [352, 154] on link "[PERSON_NAME]" at bounding box center [310, 156] width 83 height 12
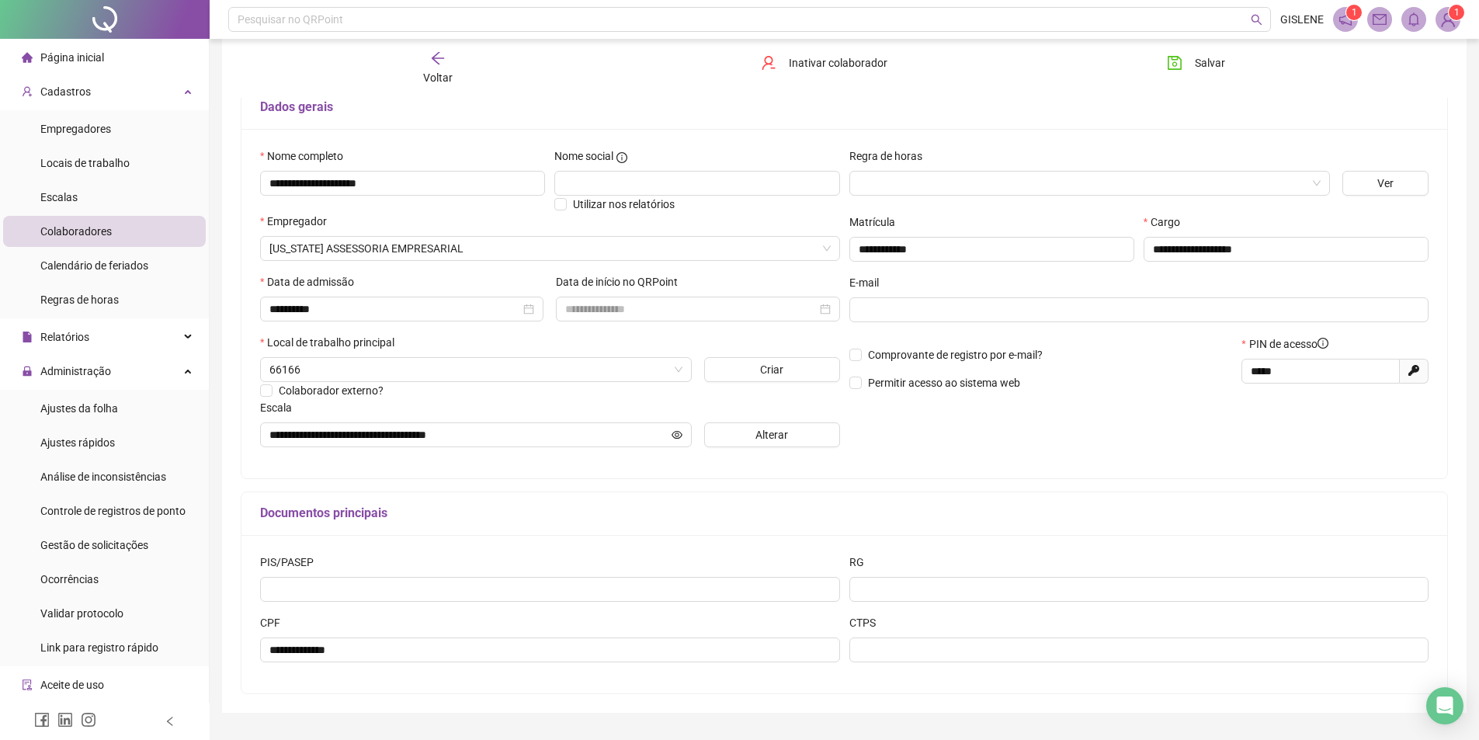
scroll to position [146, 0]
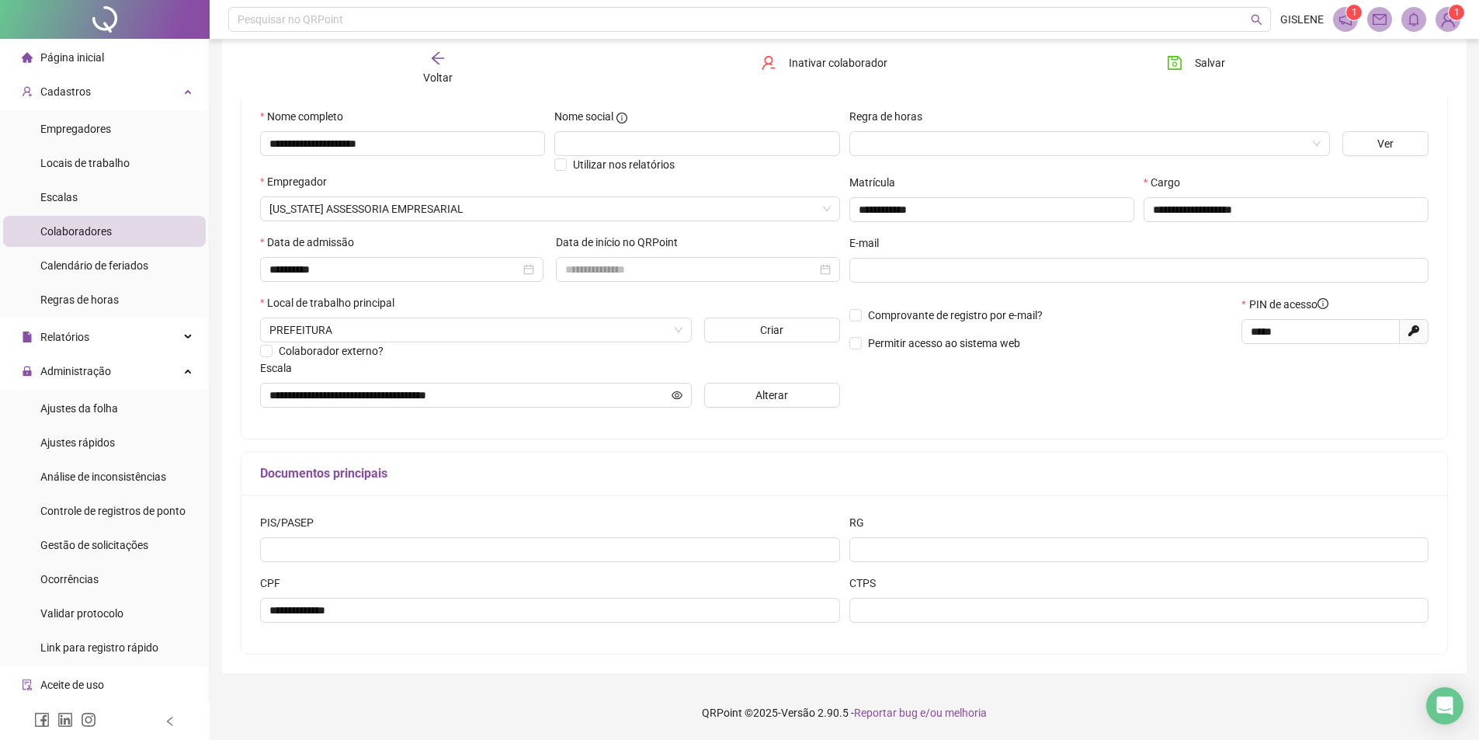
click at [428, 68] on div "Voltar" at bounding box center [437, 68] width 191 height 36
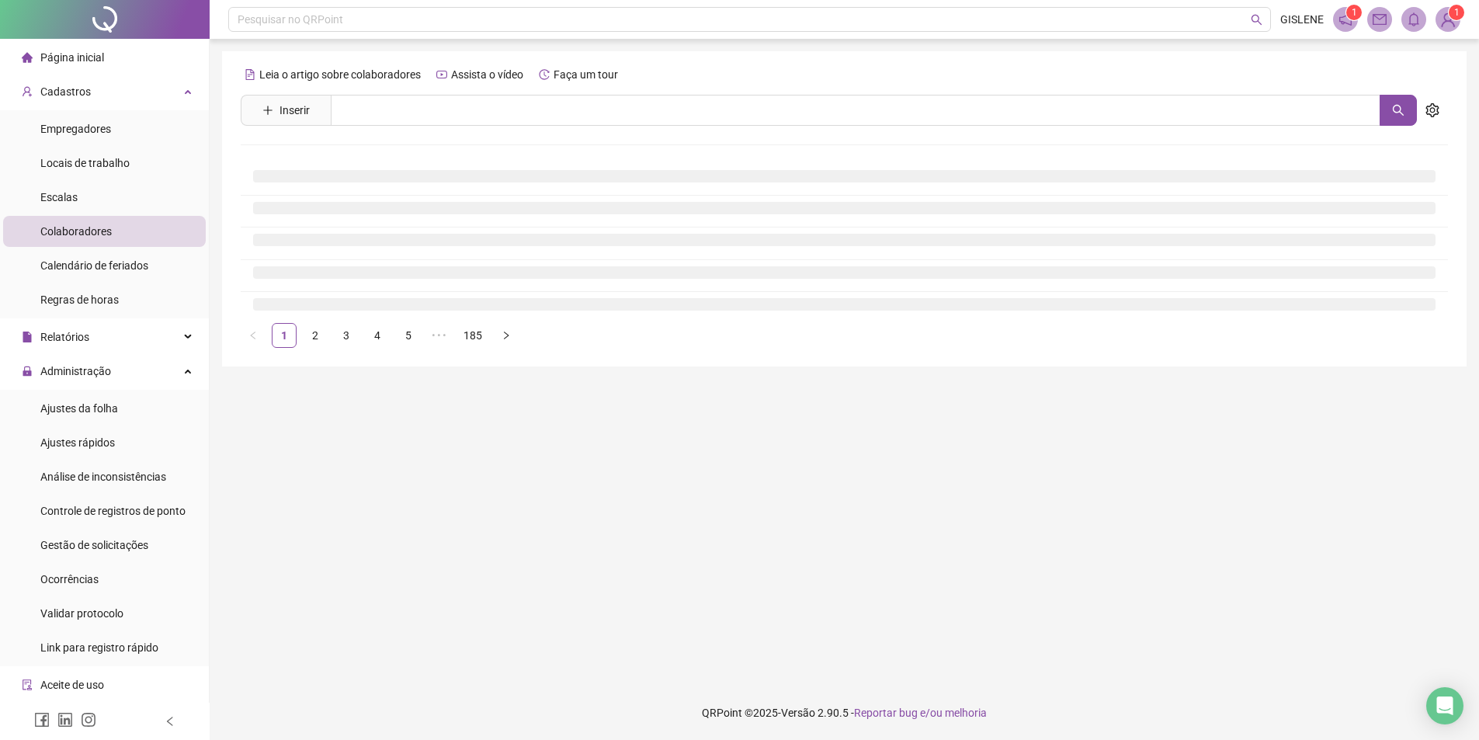
scroll to position [0, 0]
click at [426, 98] on input "text" at bounding box center [861, 110] width 1061 height 31
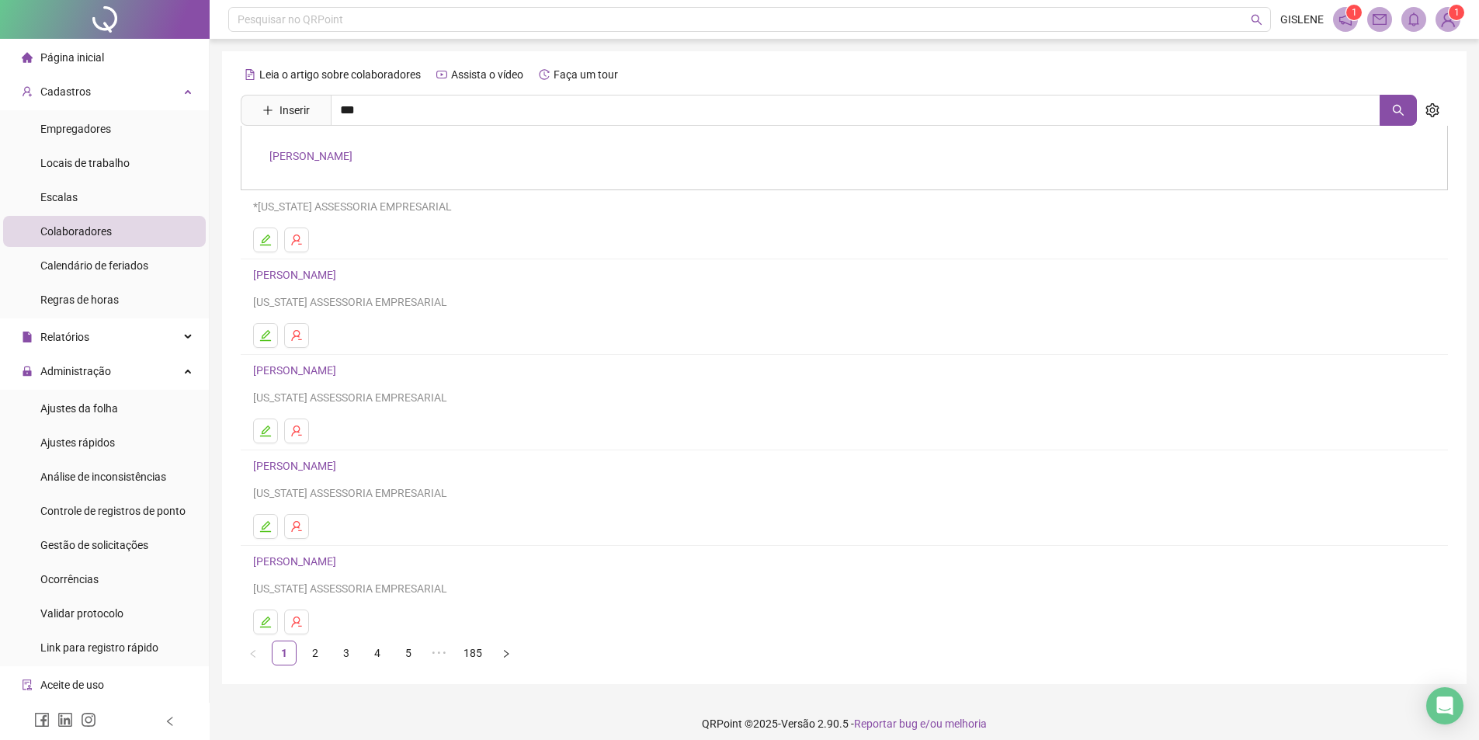
click at [352, 155] on link "[PERSON_NAME]" at bounding box center [310, 156] width 83 height 12
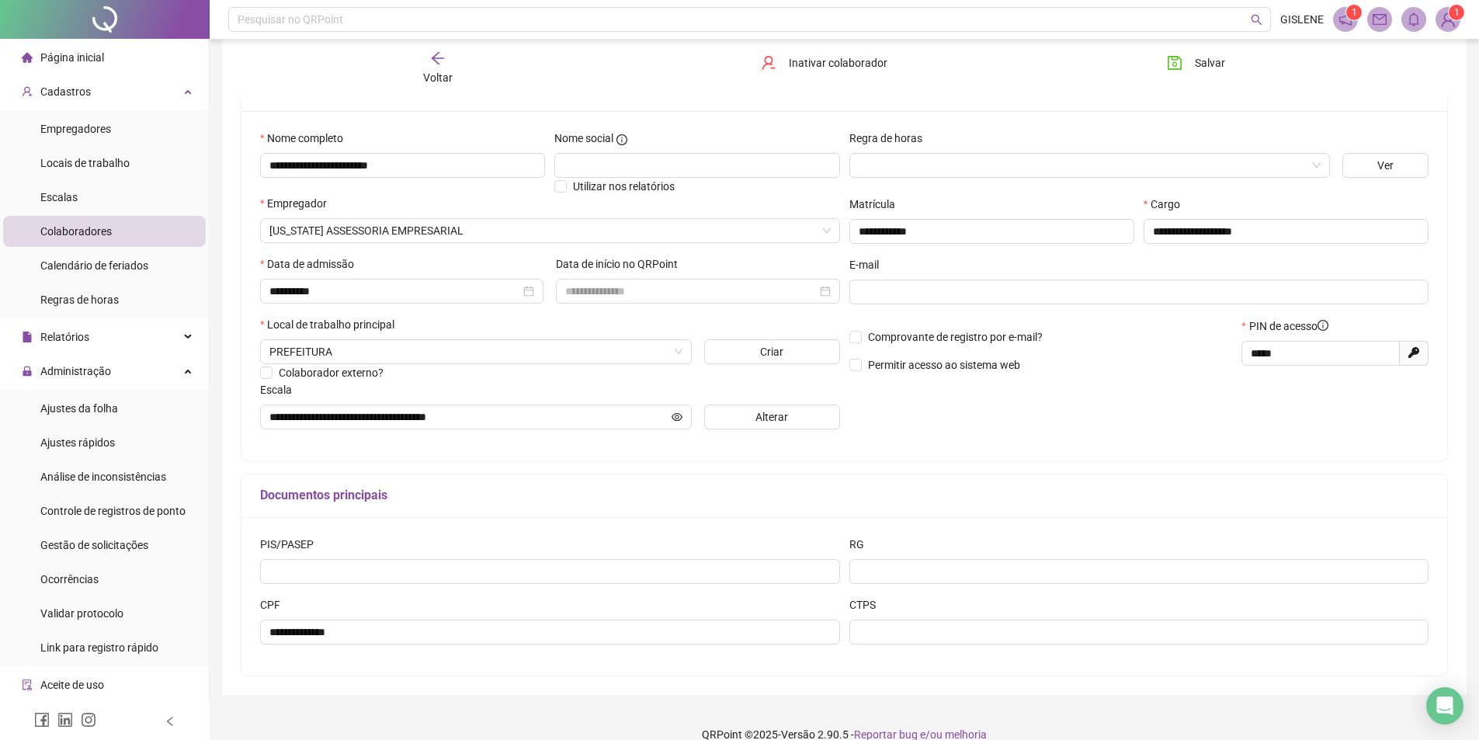
scroll to position [146, 0]
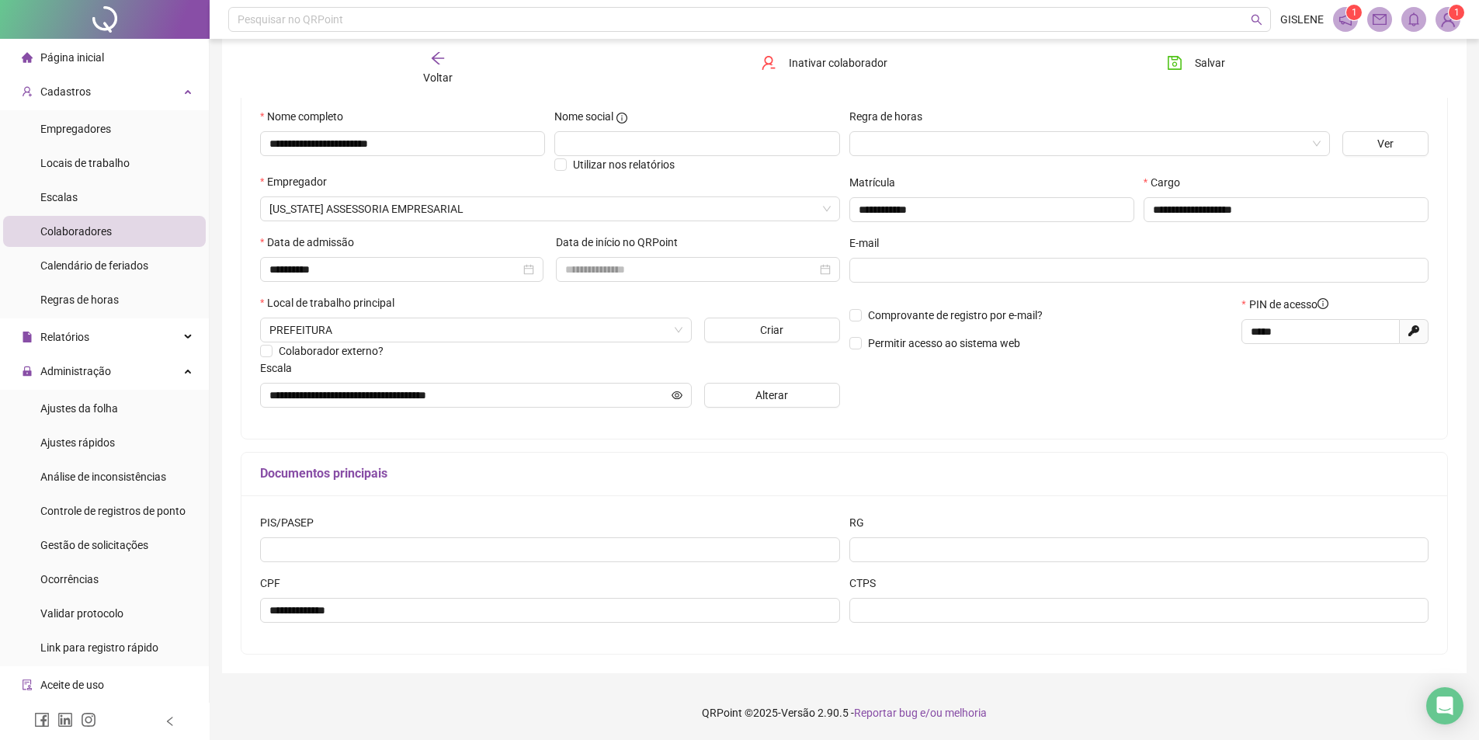
click at [451, 76] on span "Voltar" at bounding box center [437, 77] width 29 height 12
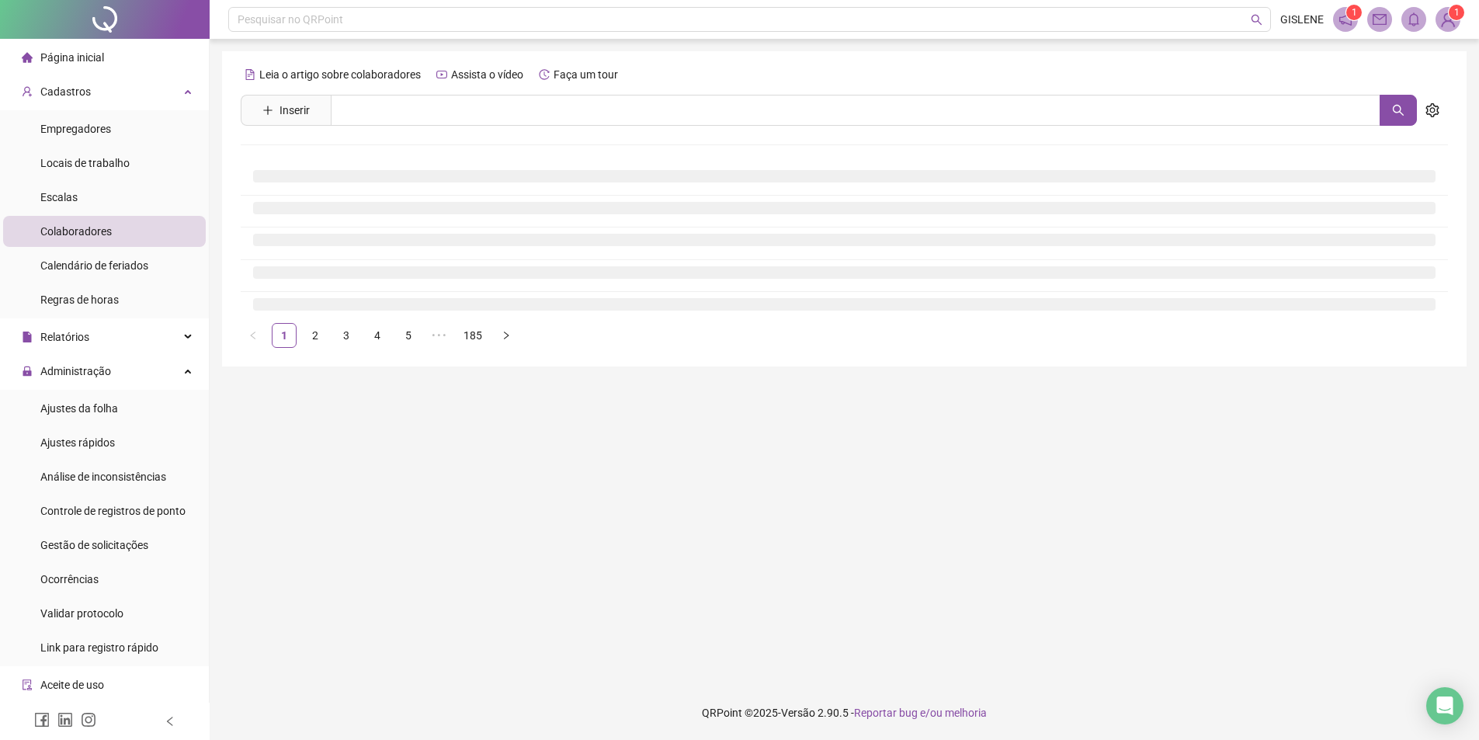
scroll to position [0, 0]
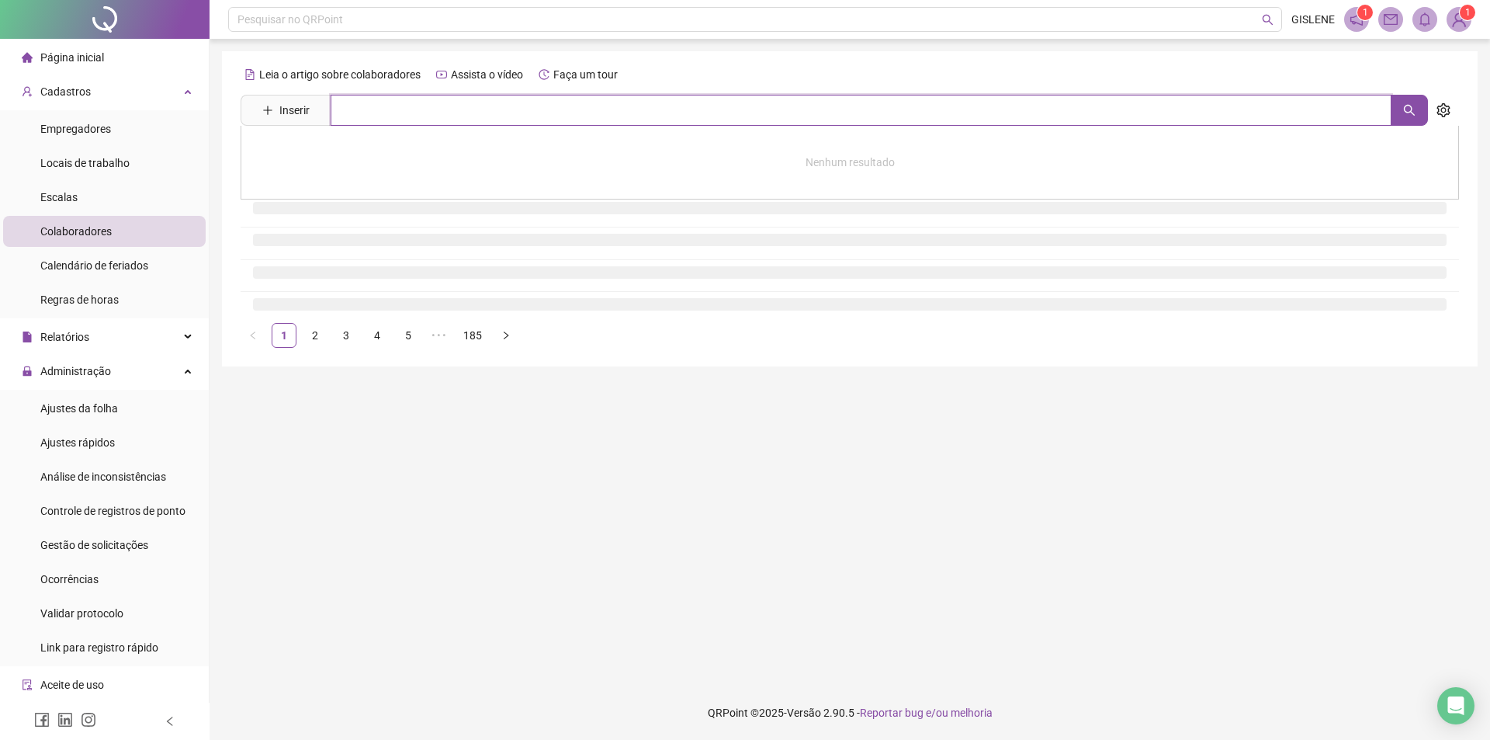
click at [447, 109] on input "text" at bounding box center [861, 110] width 1061 height 31
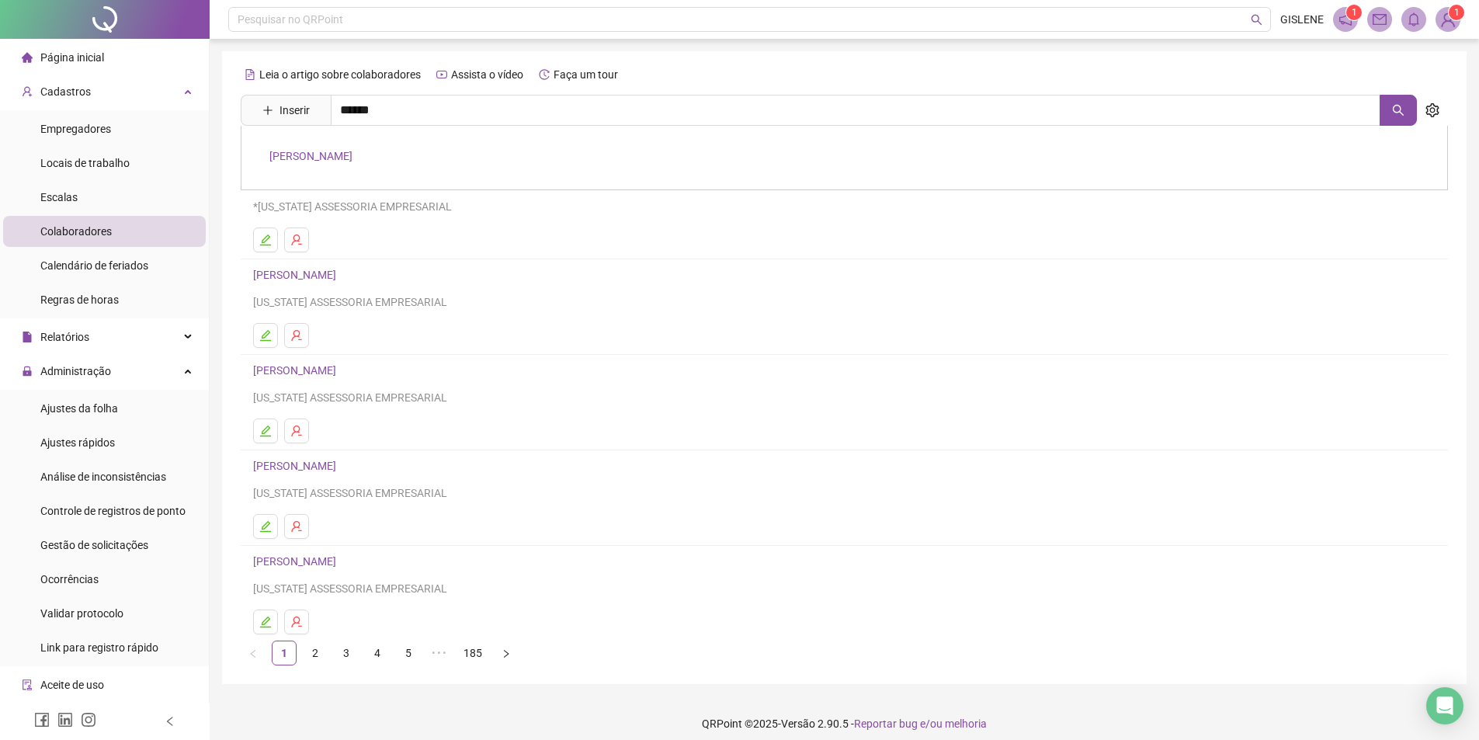
click at [352, 152] on link "[PERSON_NAME]" at bounding box center [310, 156] width 83 height 12
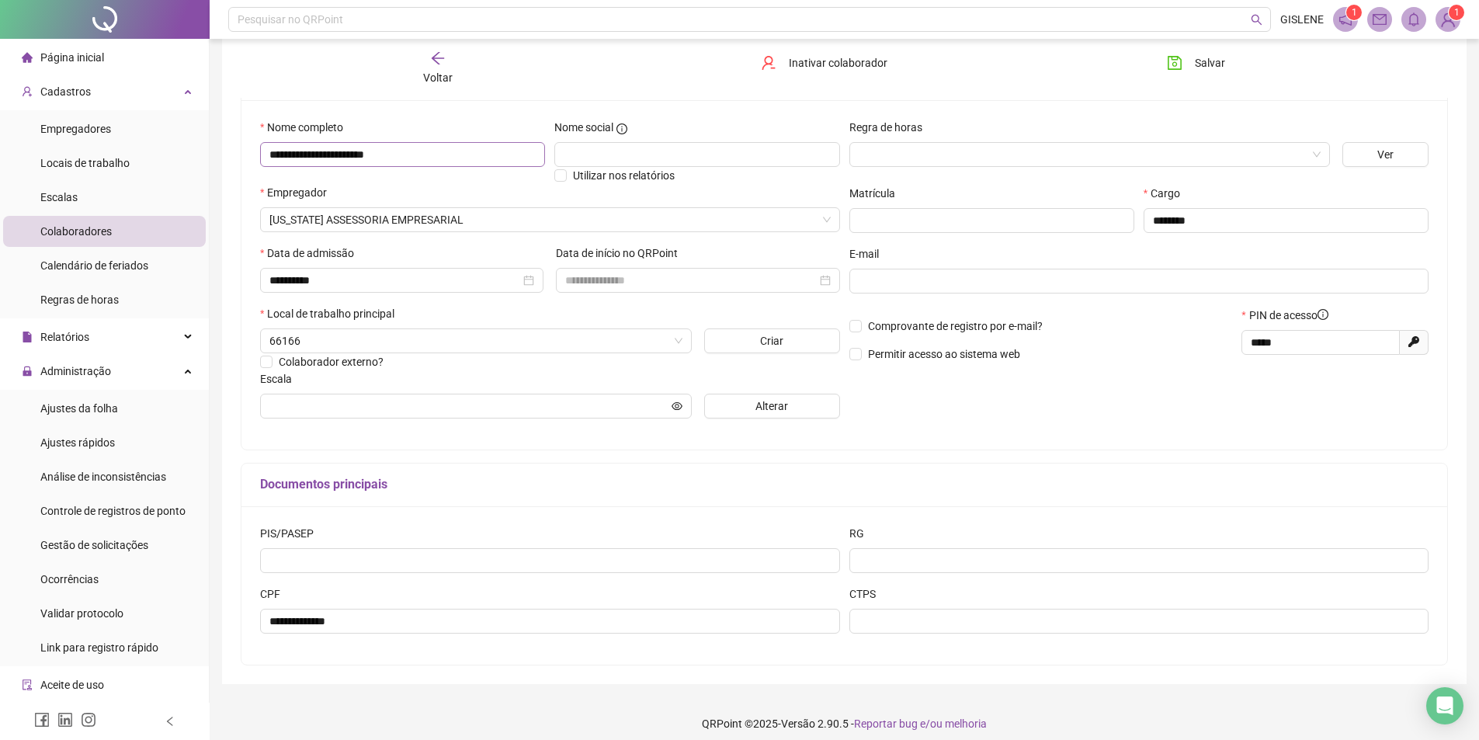
scroll to position [146, 0]
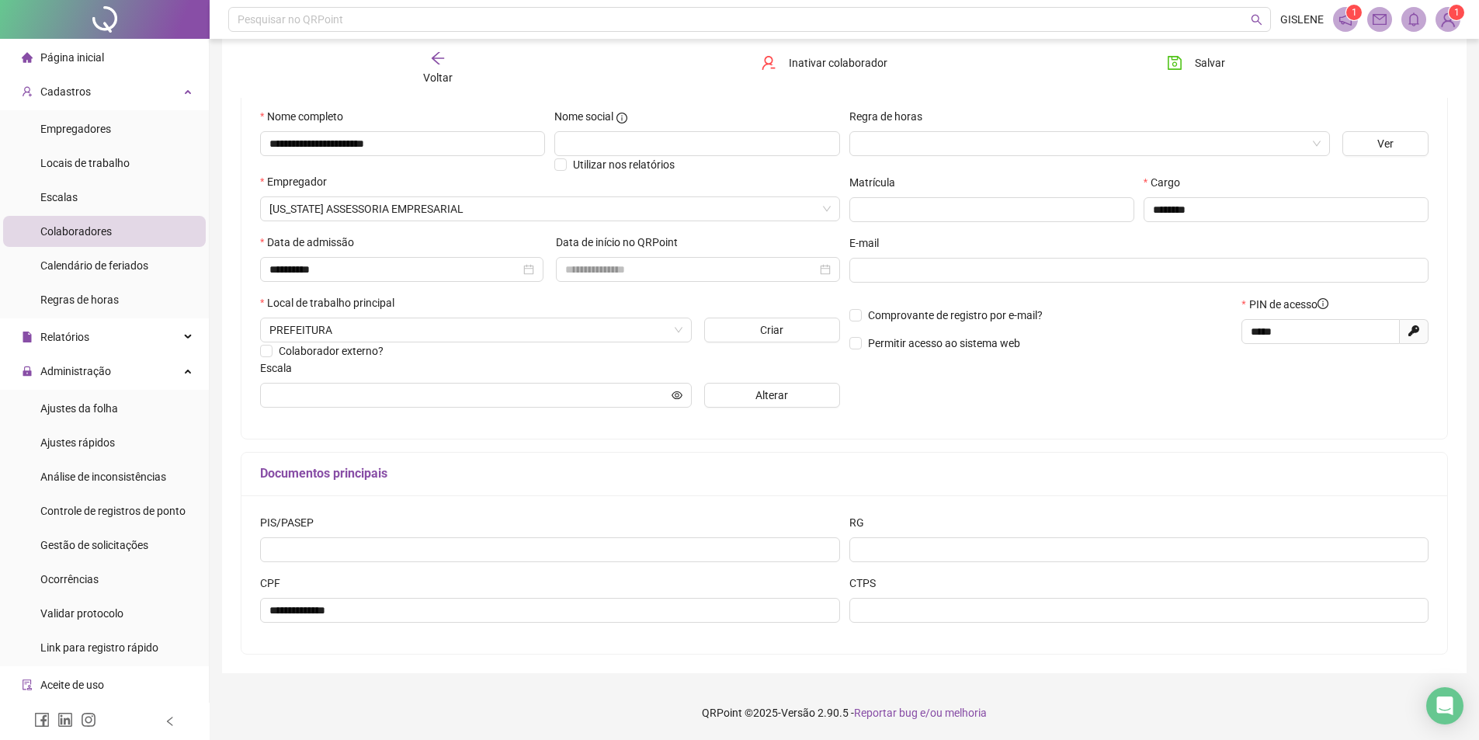
click at [442, 72] on span "Voltar" at bounding box center [437, 77] width 29 height 12
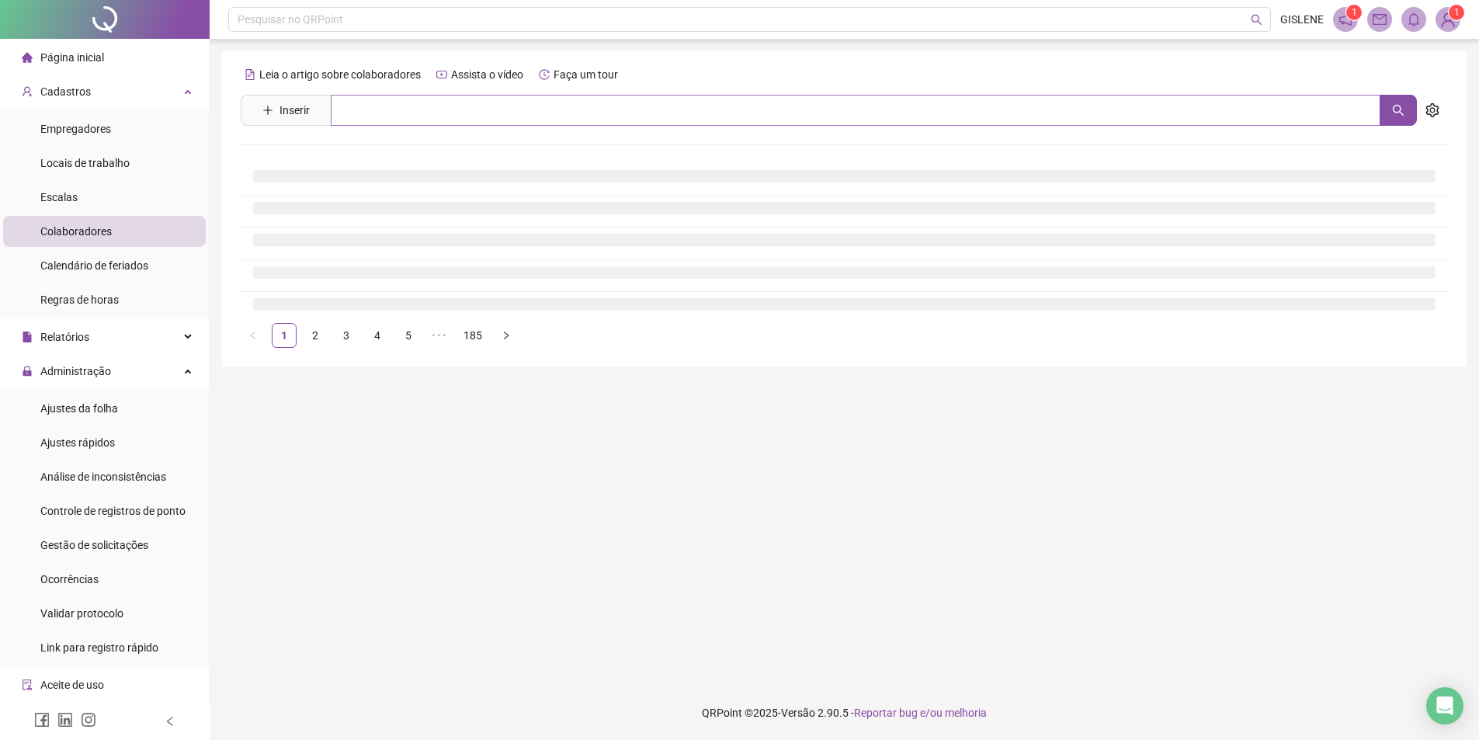
scroll to position [0, 0]
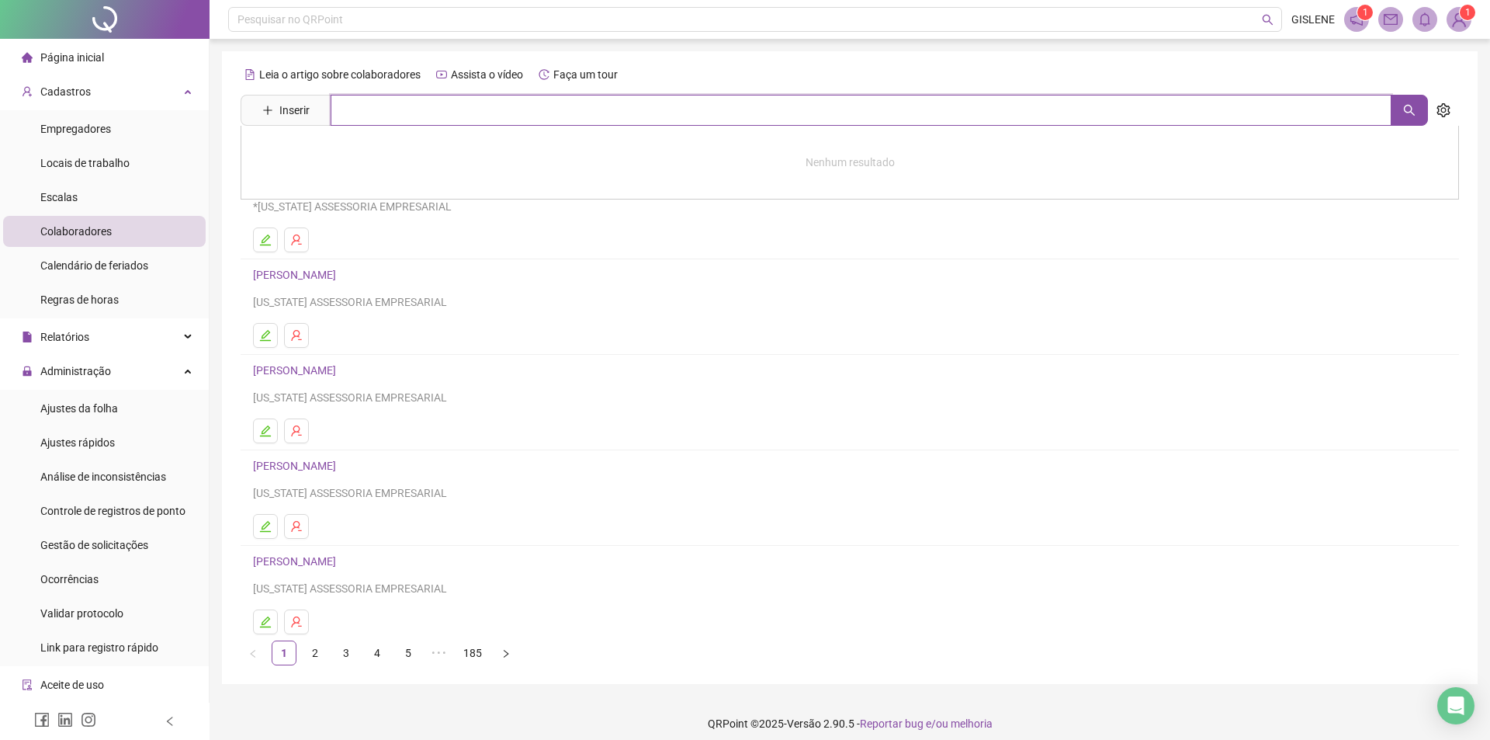
click at [441, 108] on input "text" at bounding box center [861, 110] width 1061 height 31
click at [352, 258] on link "[PERSON_NAME]" at bounding box center [310, 257] width 83 height 12
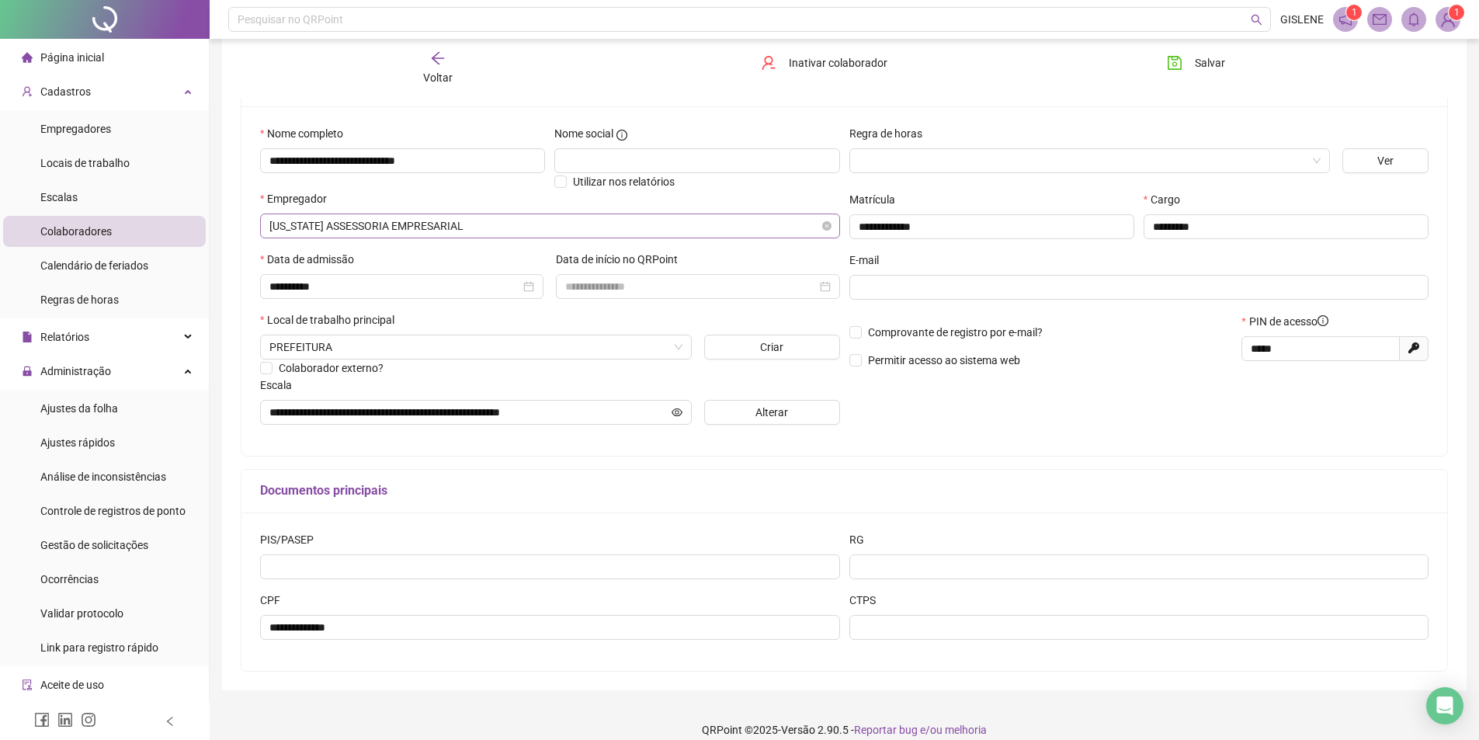
scroll to position [146, 0]
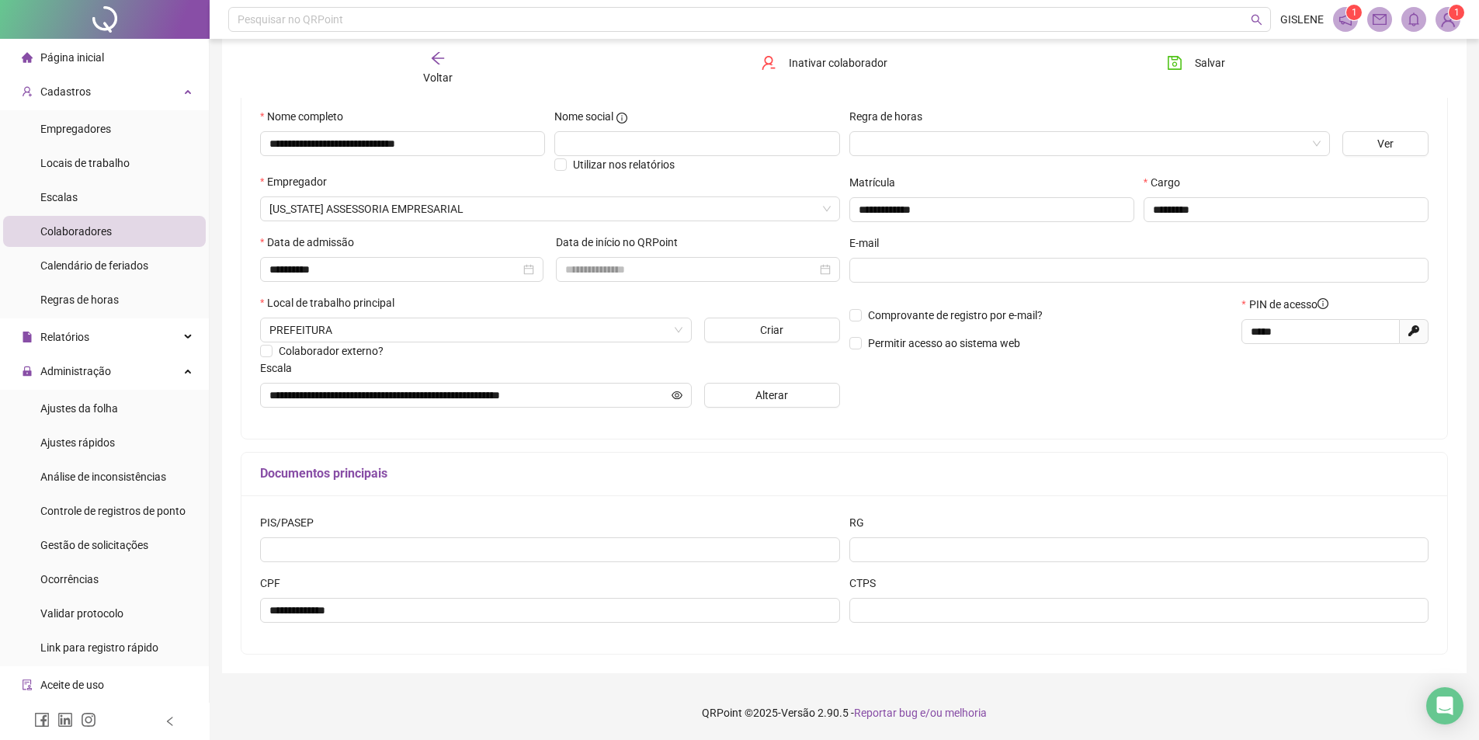
click at [434, 64] on icon "arrow-left" at bounding box center [438, 58] width 16 height 16
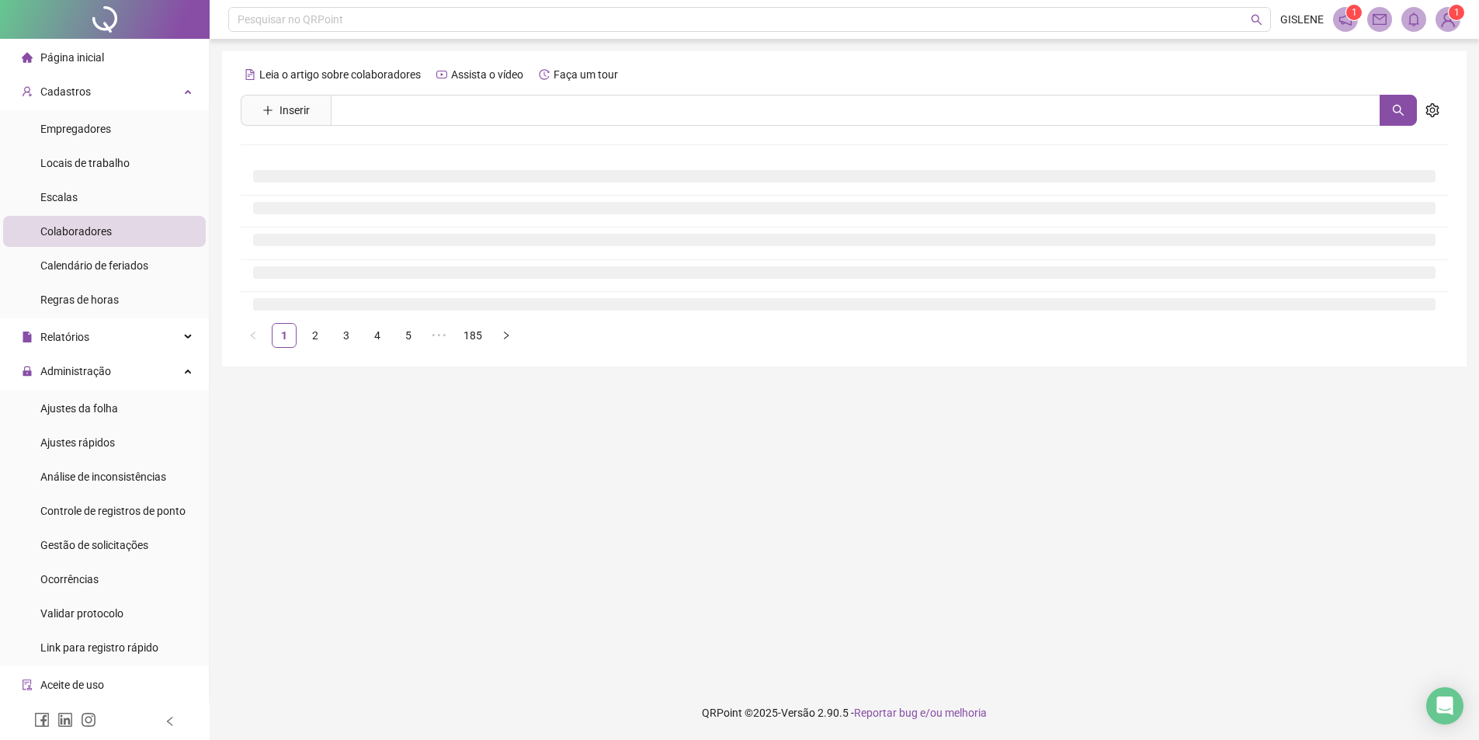
scroll to position [0, 0]
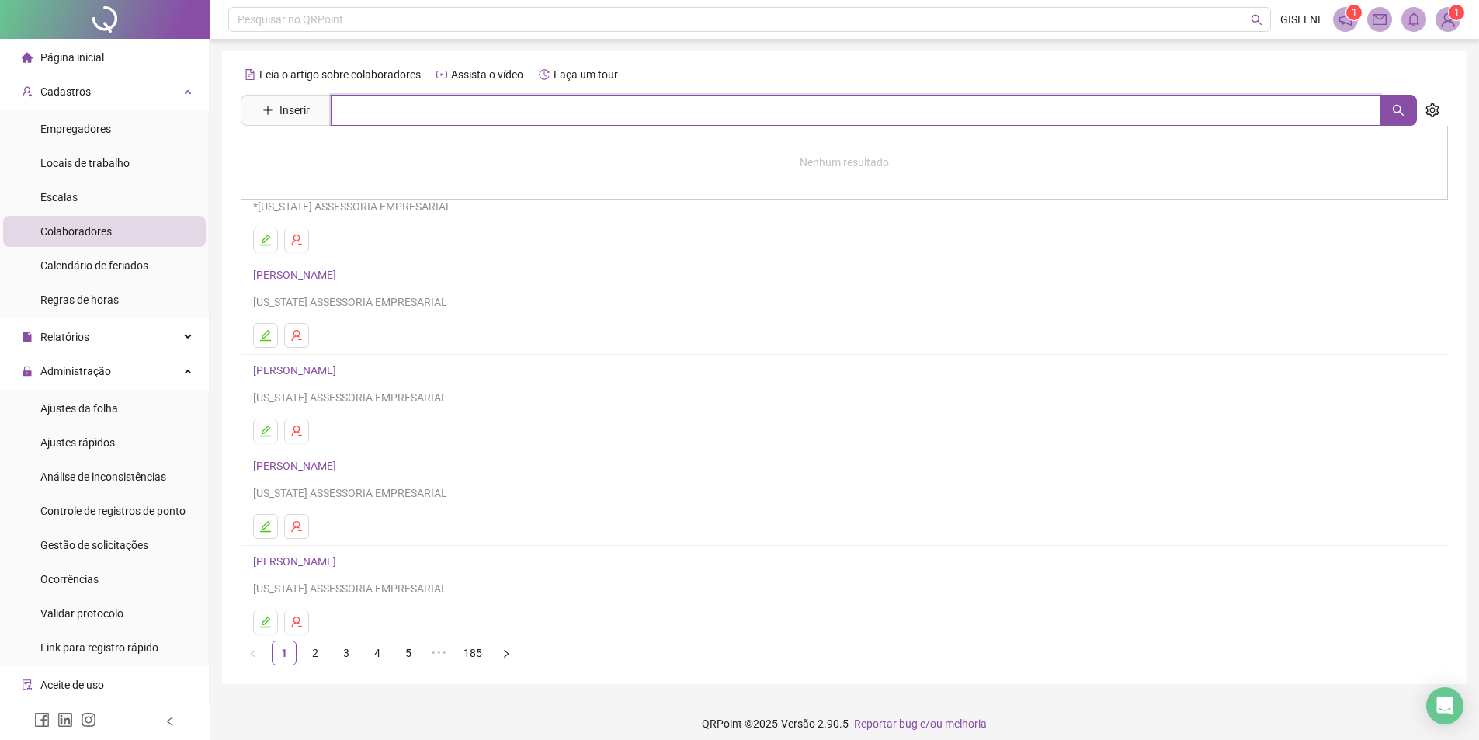
click at [490, 95] on input "text" at bounding box center [855, 110] width 1049 height 31
click at [320, 158] on link "[PERSON_NAME]" at bounding box center [310, 156] width 83 height 12
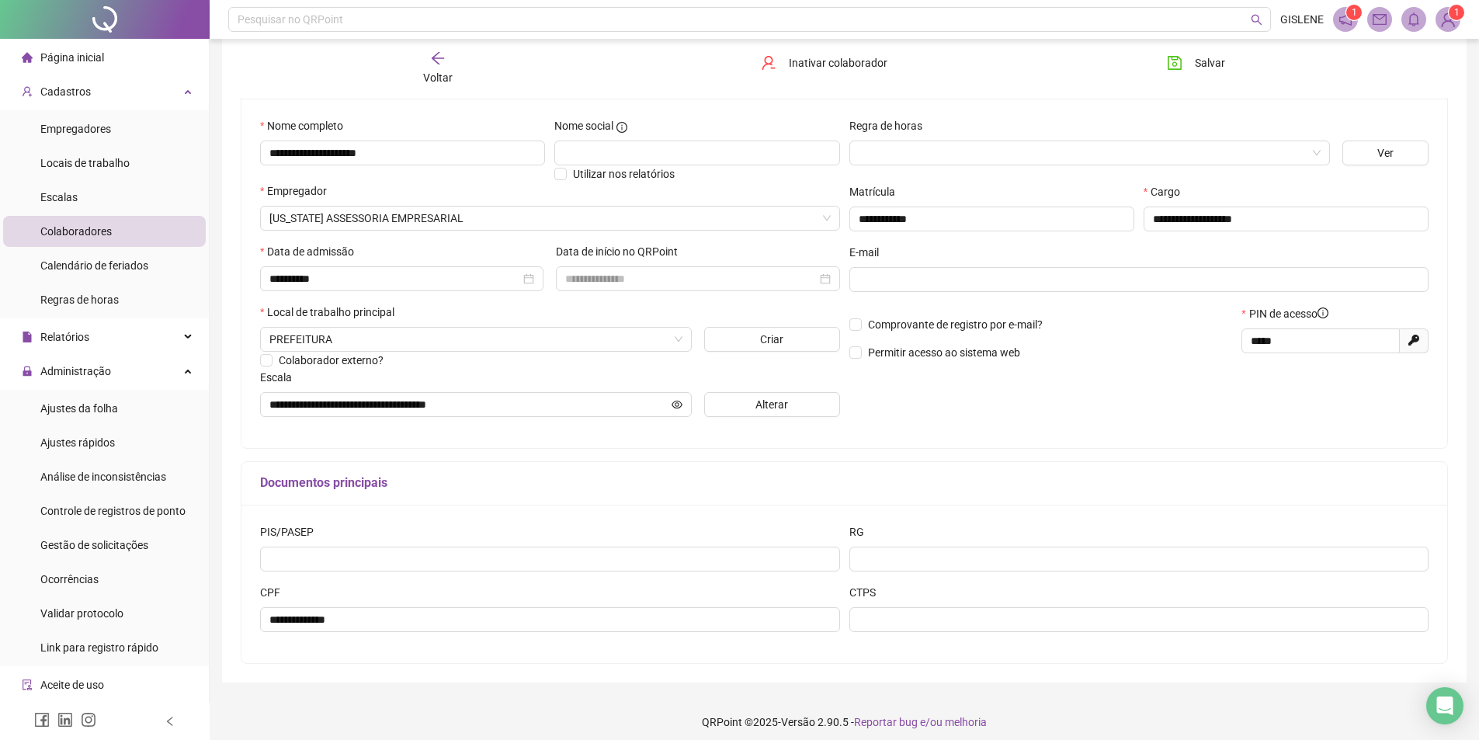
scroll to position [146, 0]
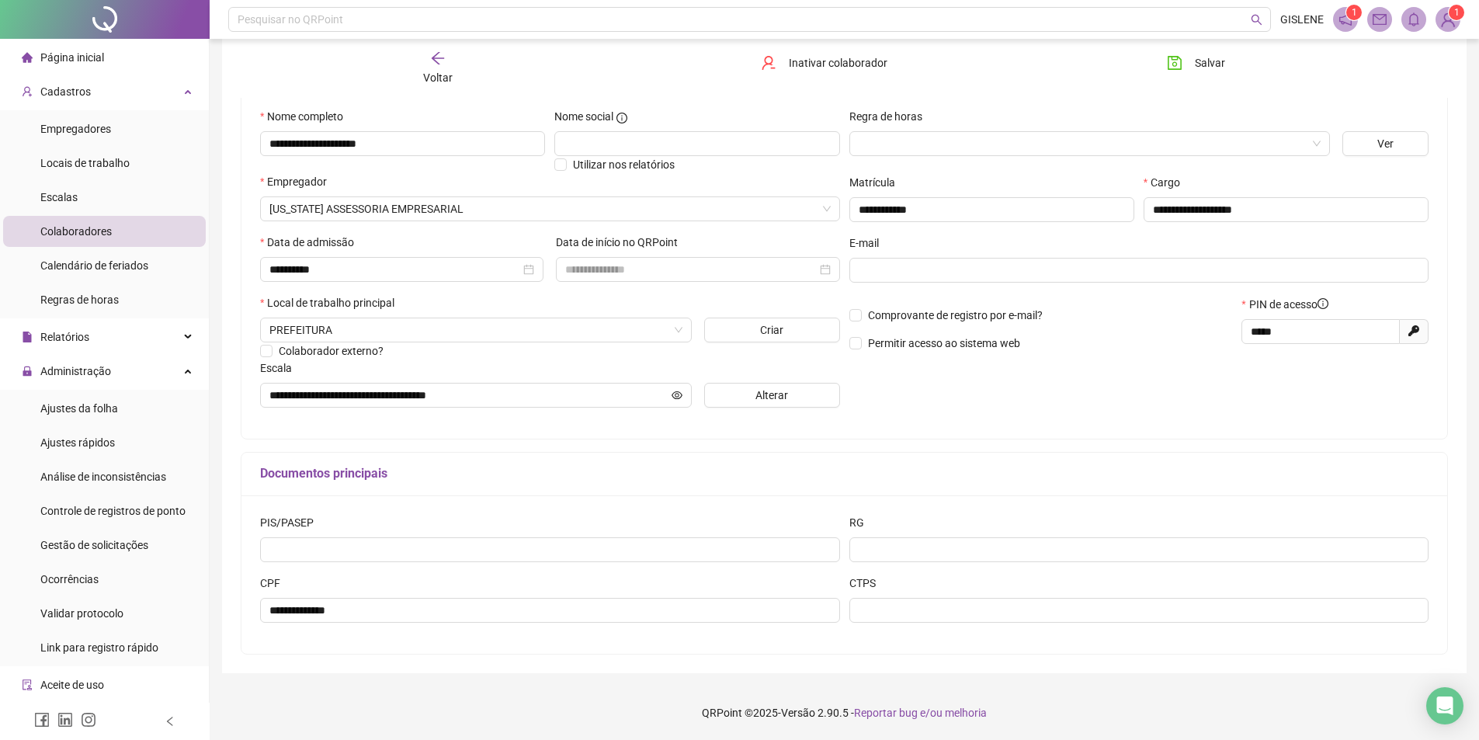
click at [432, 71] on span "Voltar" at bounding box center [437, 77] width 29 height 12
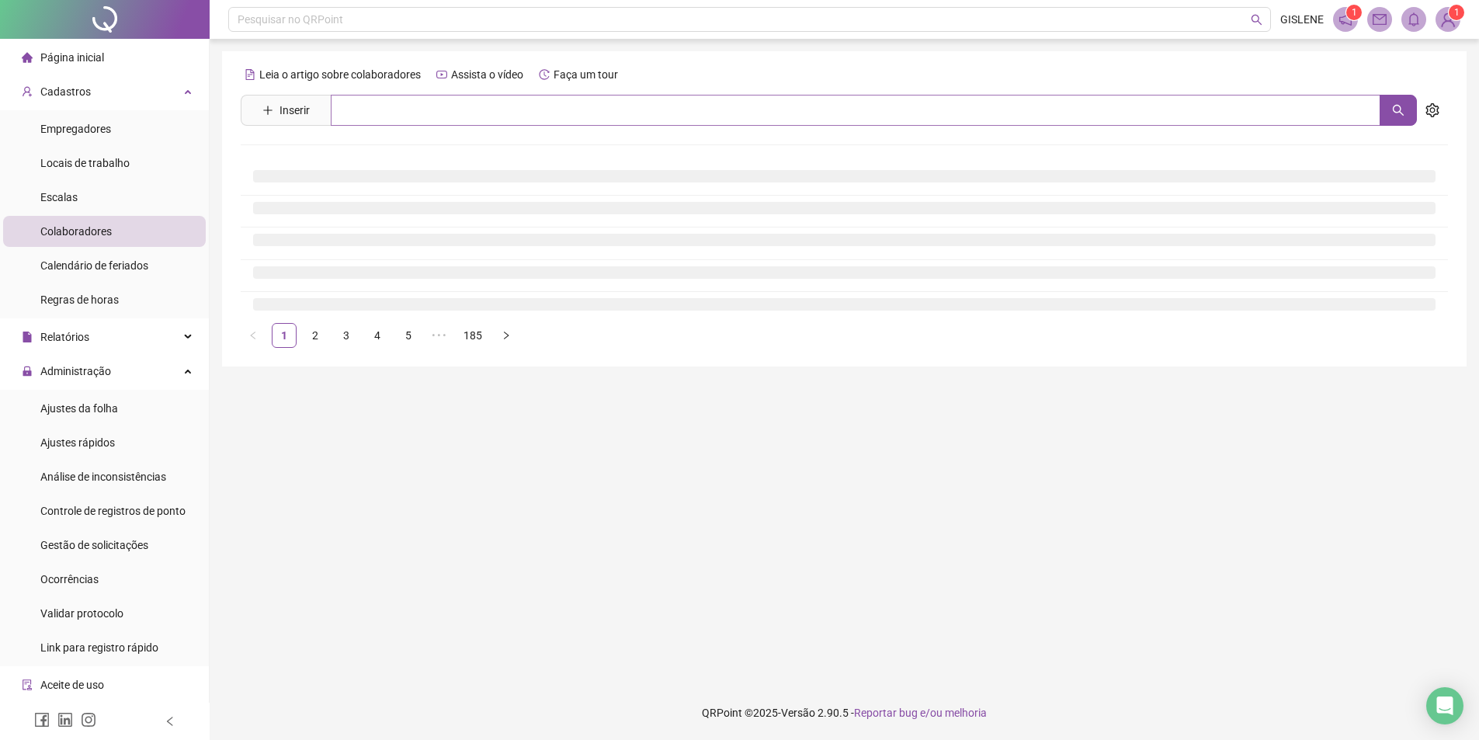
scroll to position [0, 0]
click at [428, 112] on input "text" at bounding box center [861, 110] width 1061 height 31
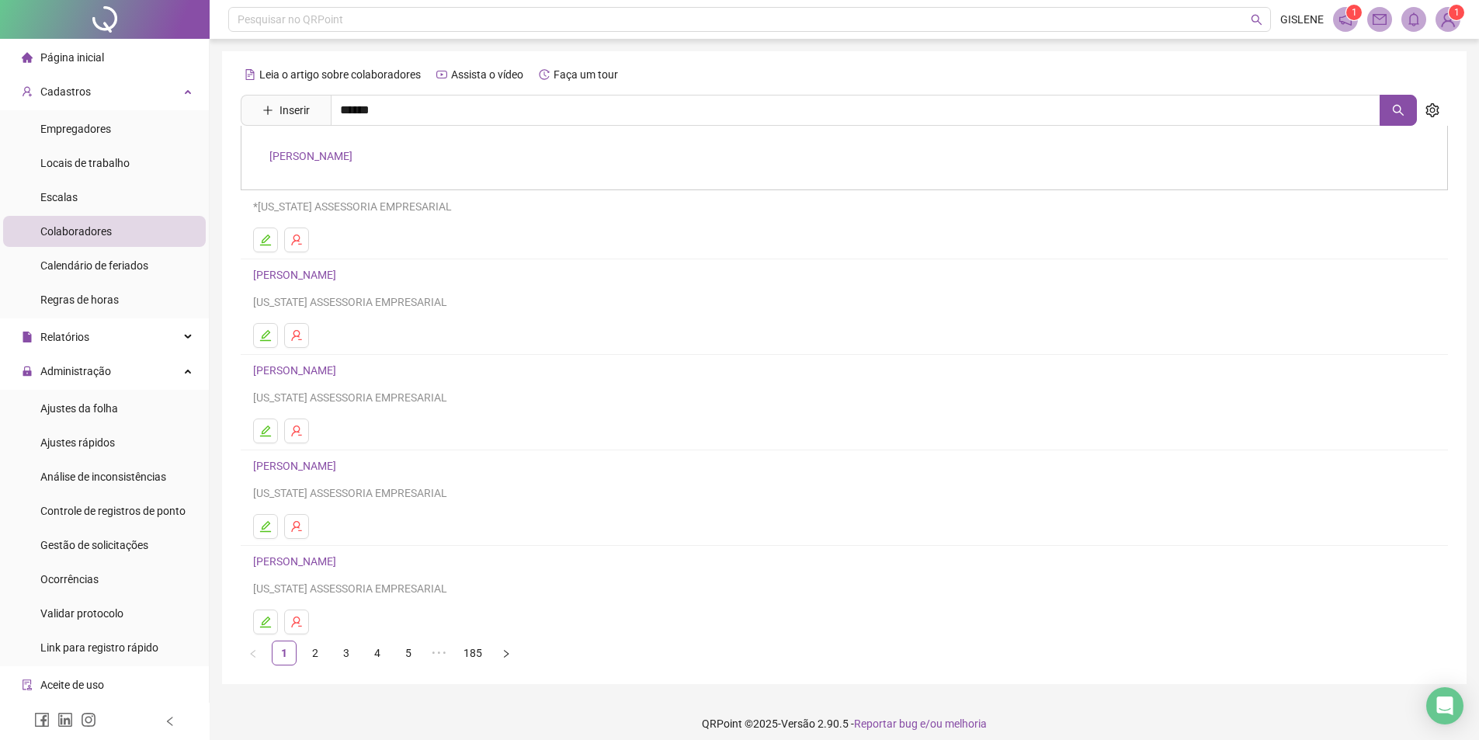
click at [352, 153] on link "[PERSON_NAME]" at bounding box center [310, 156] width 83 height 12
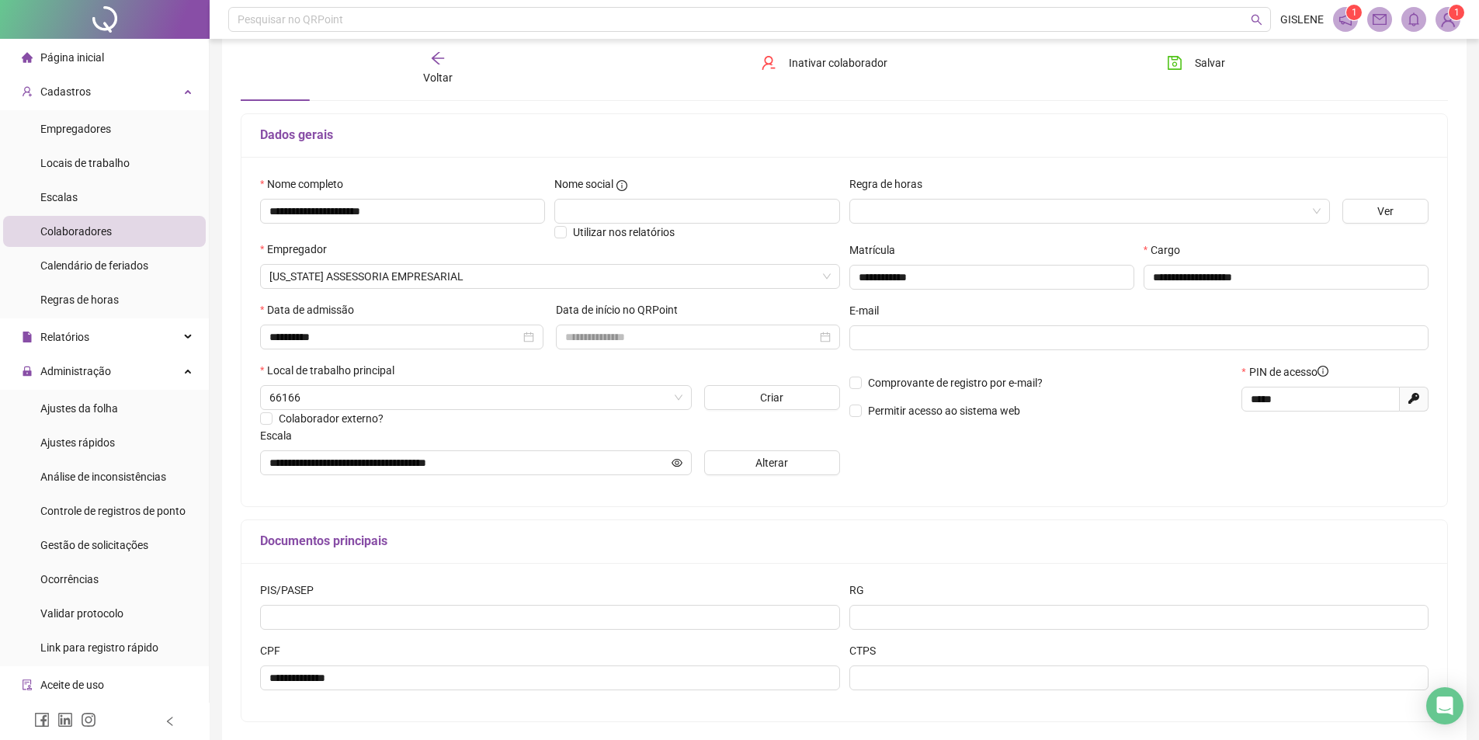
scroll to position [146, 0]
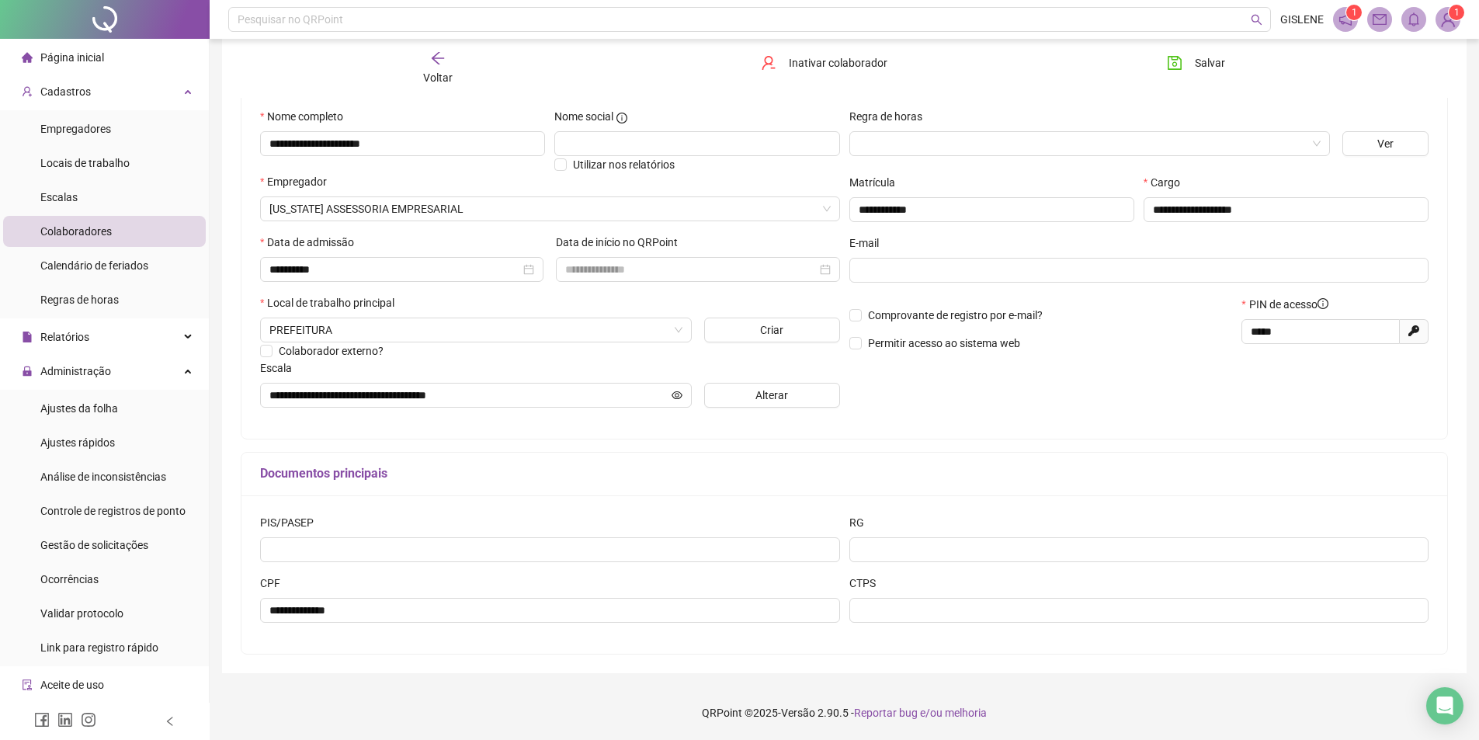
click at [457, 64] on div "Voltar" at bounding box center [437, 68] width 191 height 36
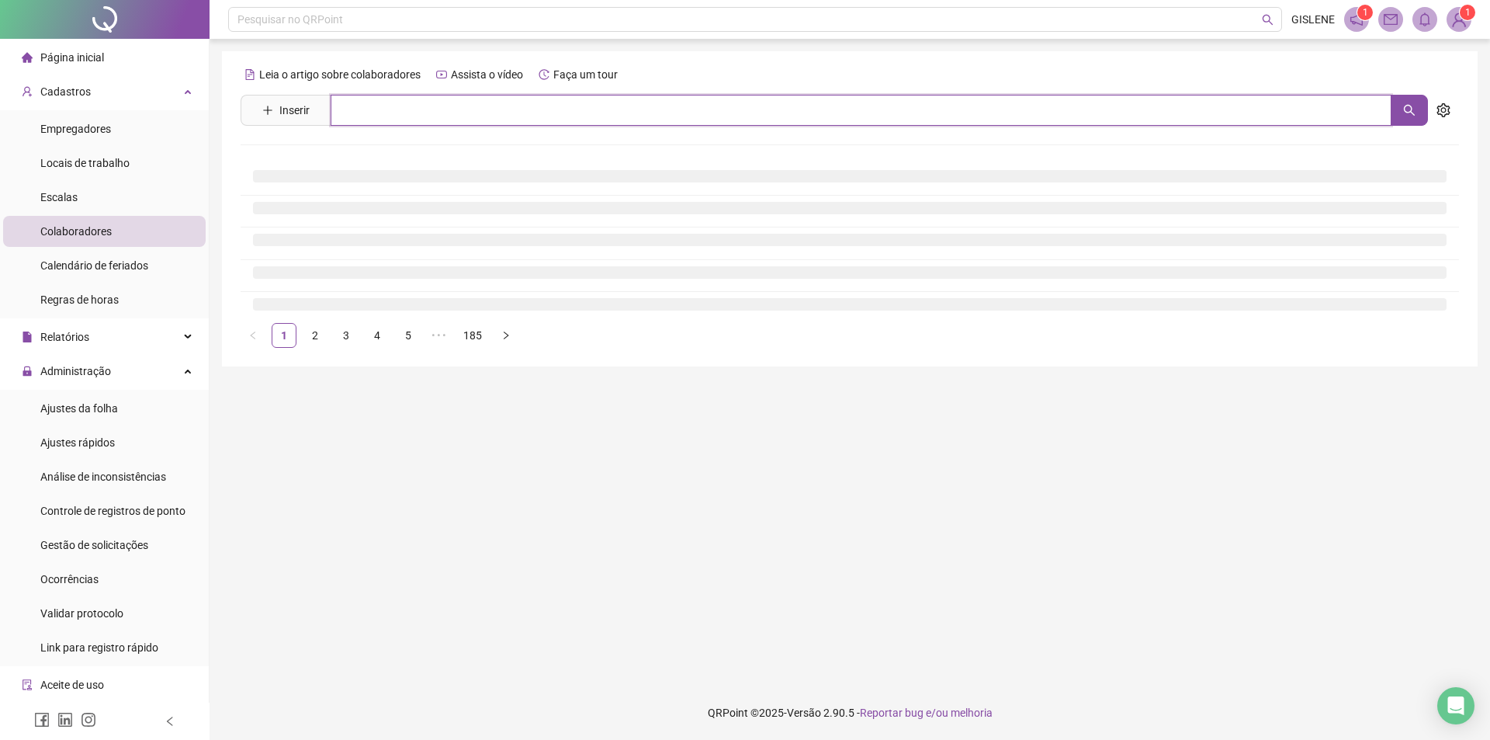
click at [446, 109] on input "text" at bounding box center [861, 110] width 1061 height 31
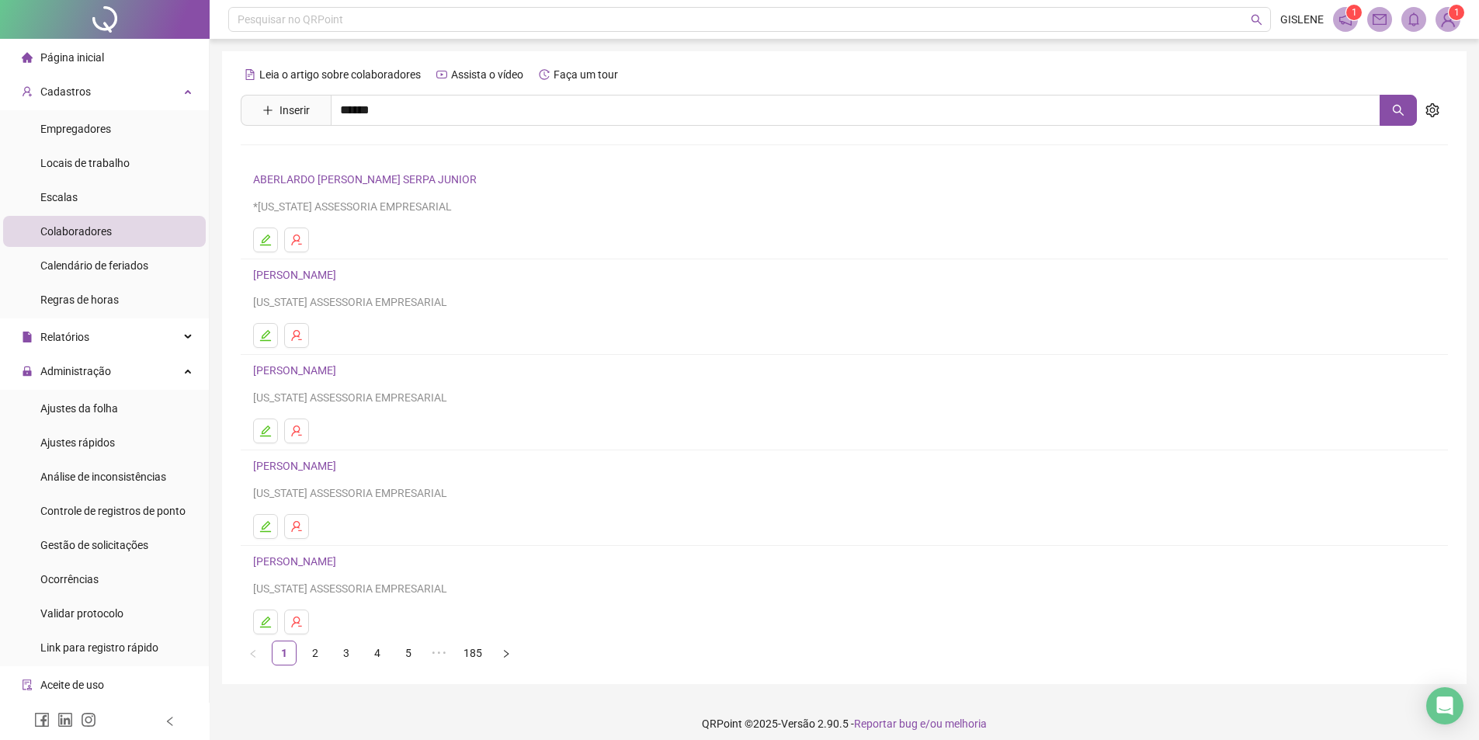
click at [352, 155] on link "[PERSON_NAME]" at bounding box center [310, 156] width 83 height 12
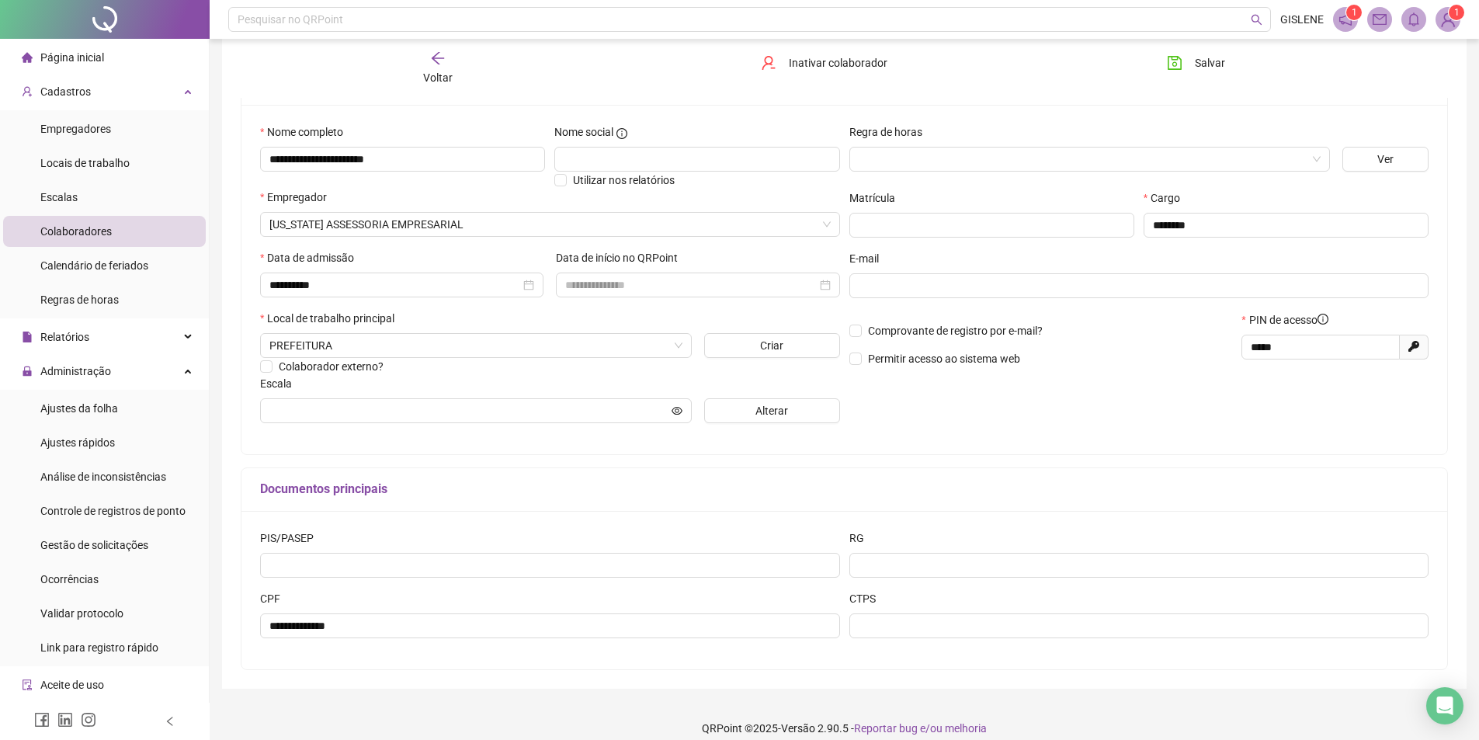
scroll to position [146, 0]
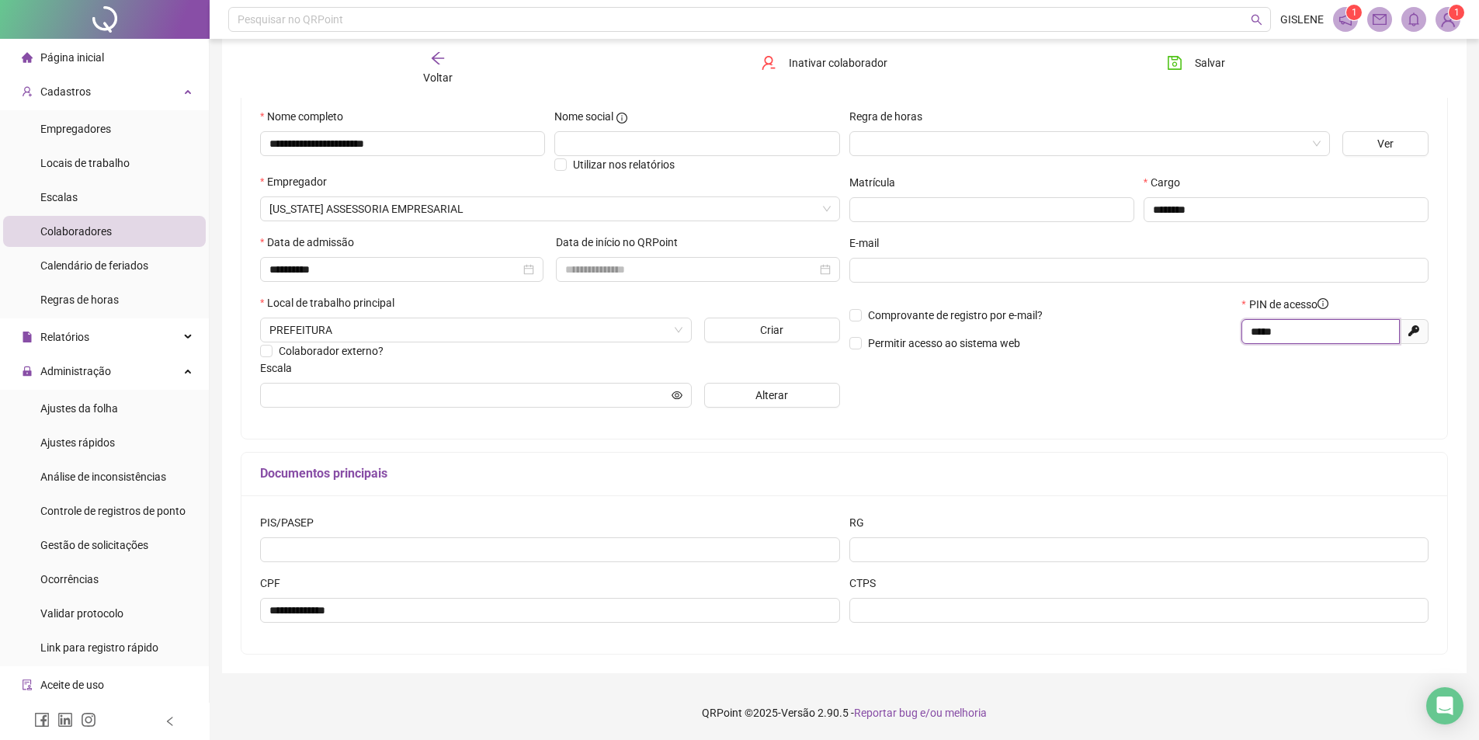
drag, startPoint x: 1319, startPoint y: 339, endPoint x: 1013, endPoint y: 400, distance: 311.9
click at [1013, 400] on div "Regra de horas Ver Matrícula Cargo ******** E-mail Comprovante de registro por …" at bounding box center [1138, 264] width 589 height 312
click at [1200, 64] on span "Salvar" at bounding box center [1209, 62] width 30 height 17
click at [450, 64] on div "Voltar" at bounding box center [437, 68] width 191 height 36
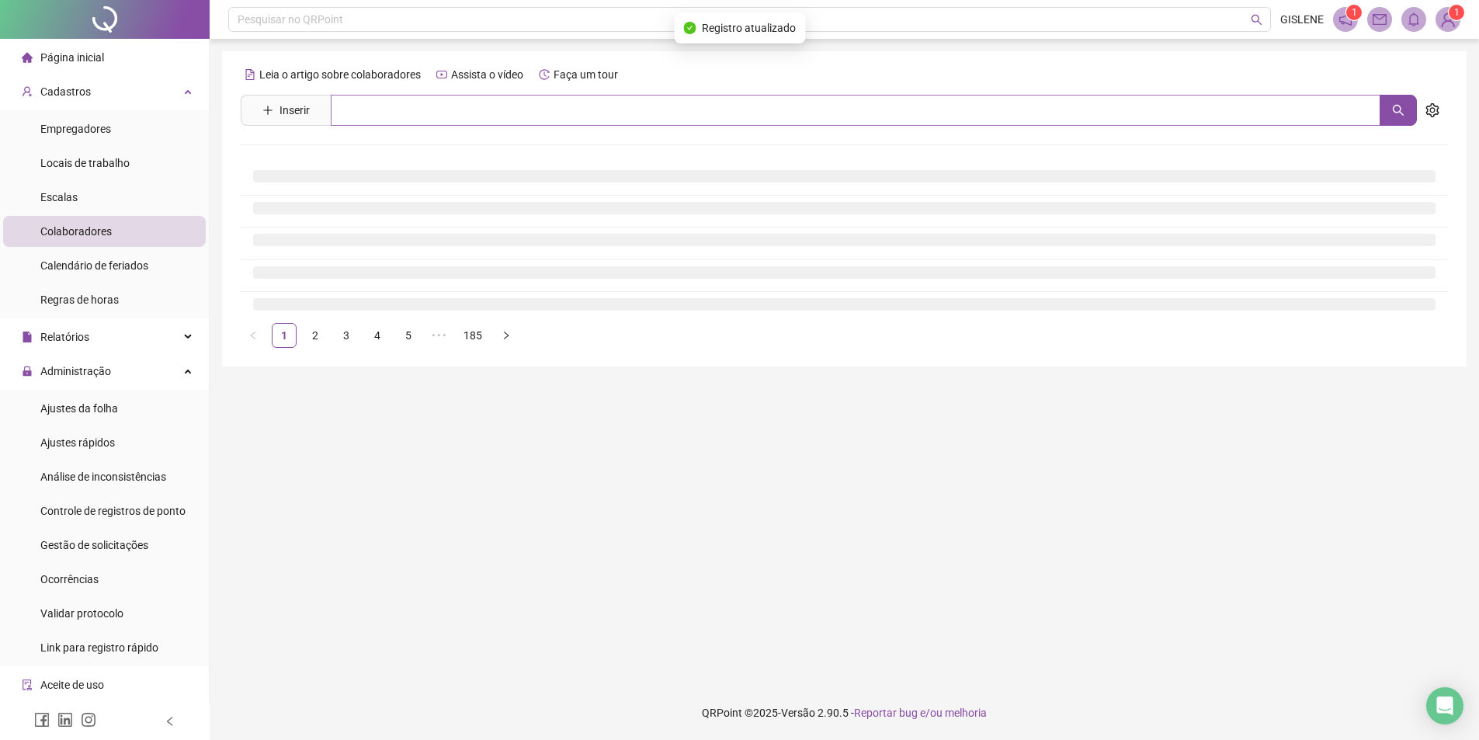
scroll to position [0, 0]
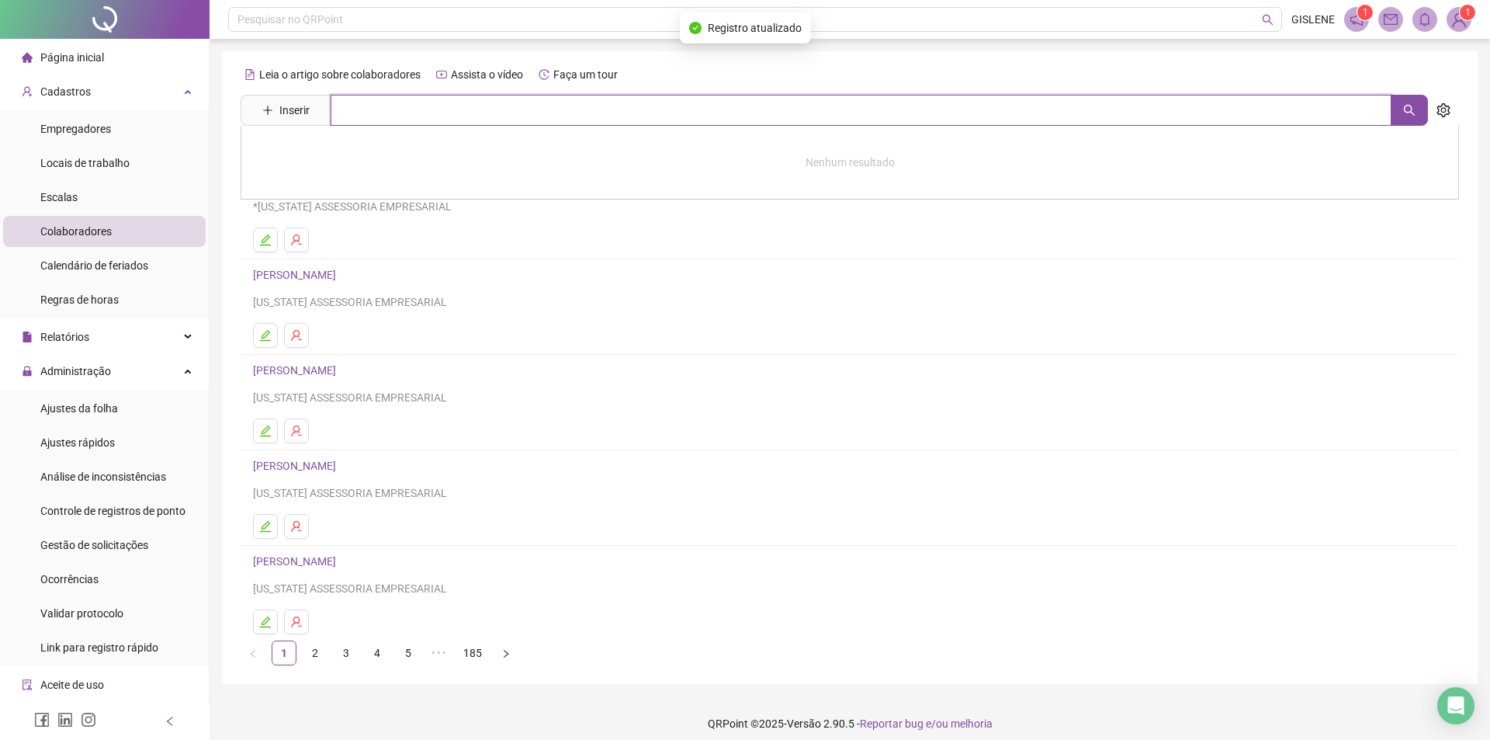
click at [467, 108] on input "text" at bounding box center [861, 110] width 1061 height 31
click at [352, 153] on link "[PERSON_NAME]" at bounding box center [310, 156] width 83 height 12
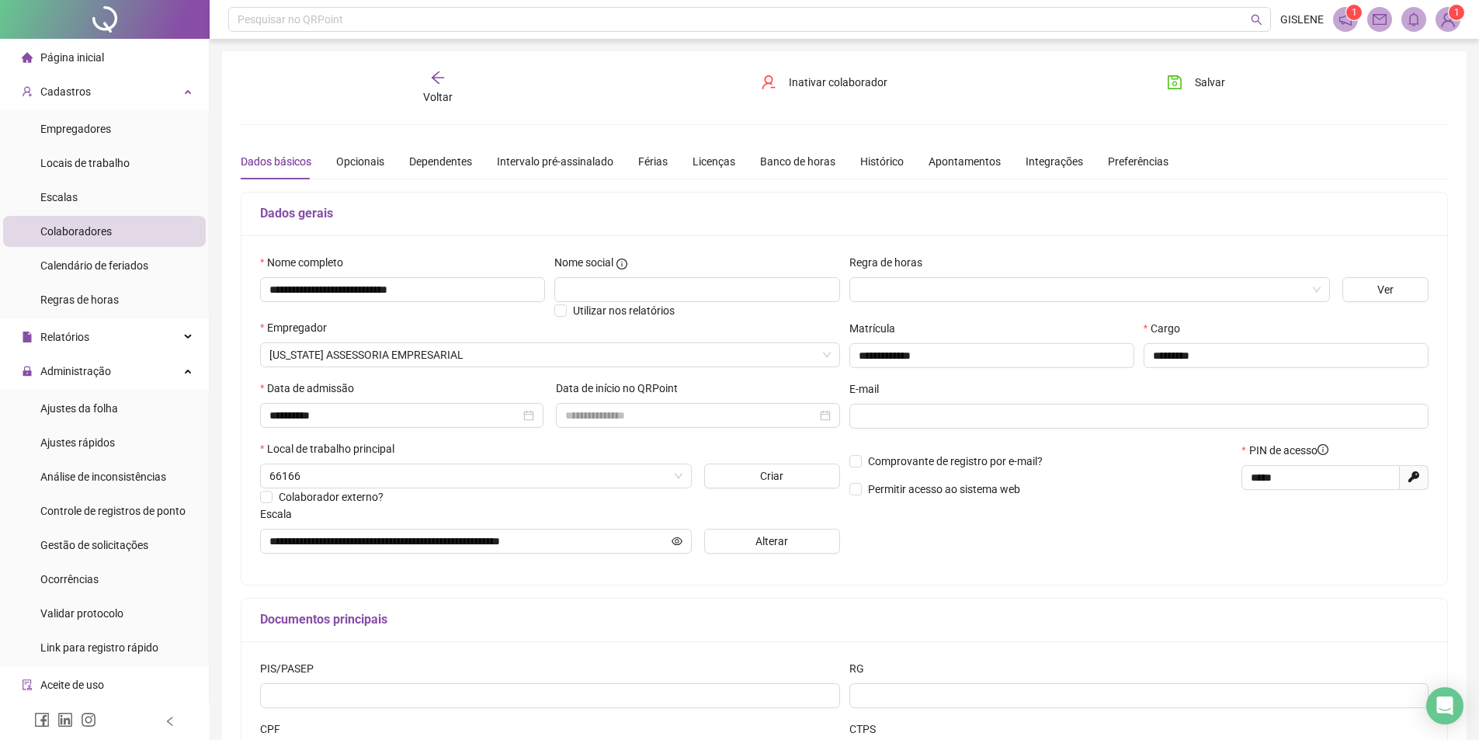
scroll to position [146, 0]
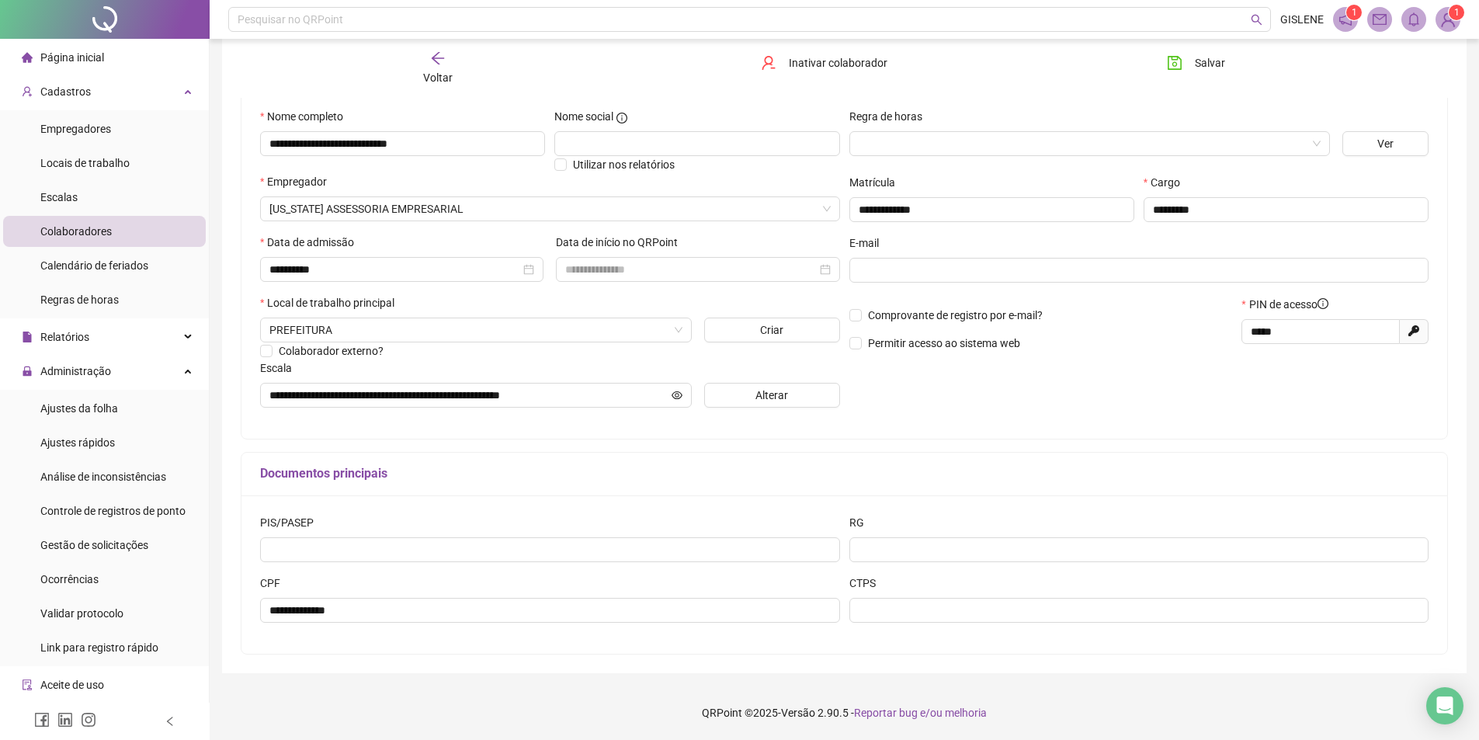
click at [444, 81] on span "Voltar" at bounding box center [437, 77] width 29 height 12
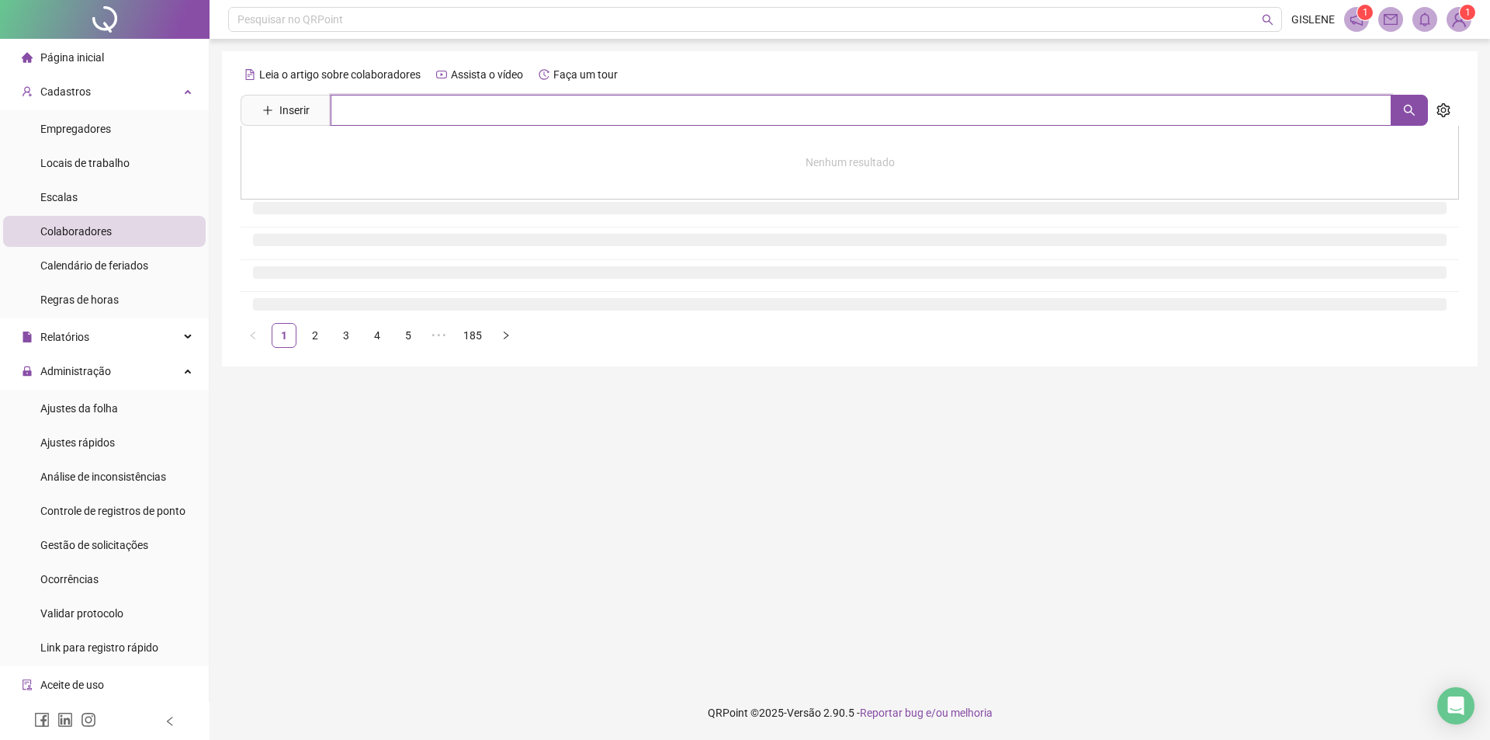
click at [442, 119] on input "text" at bounding box center [861, 110] width 1061 height 31
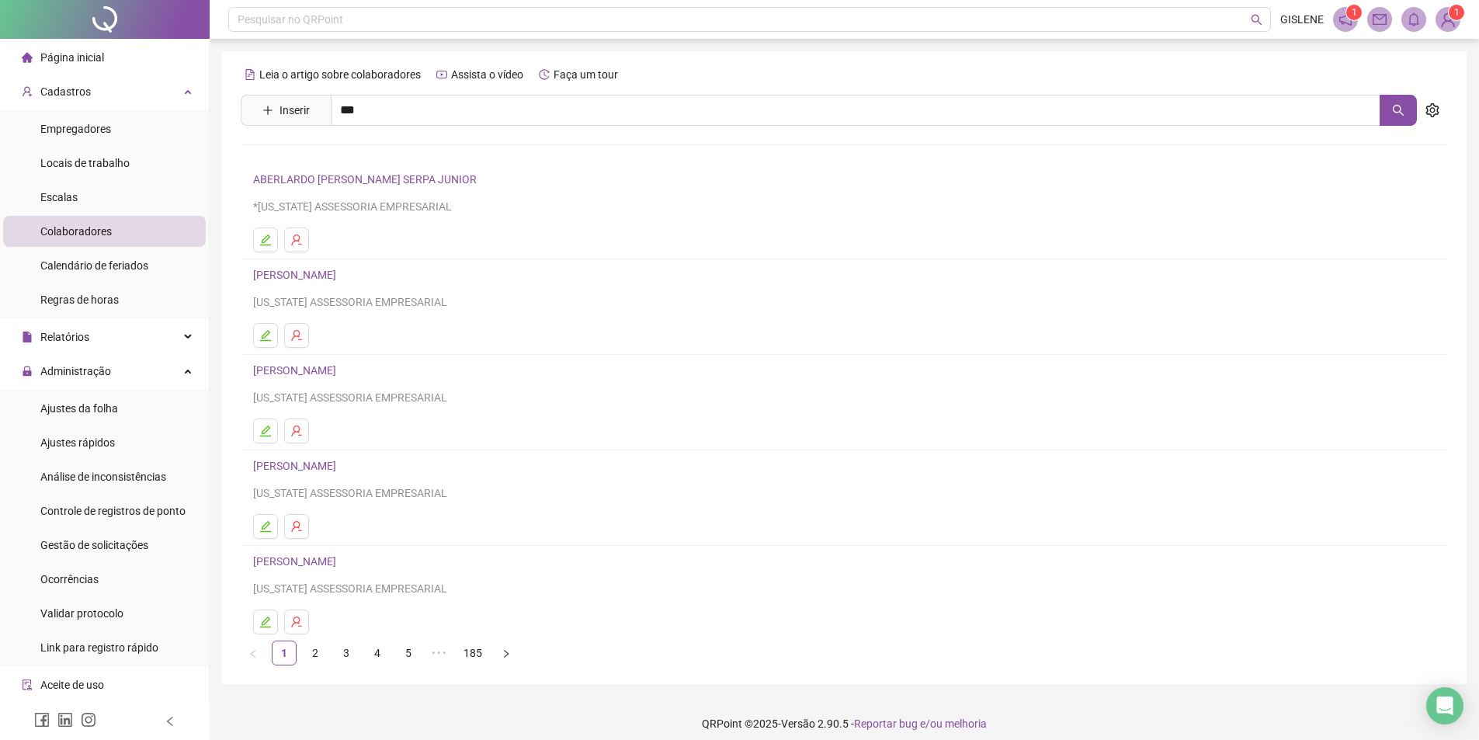
click at [352, 154] on link "[PERSON_NAME]" at bounding box center [310, 156] width 83 height 12
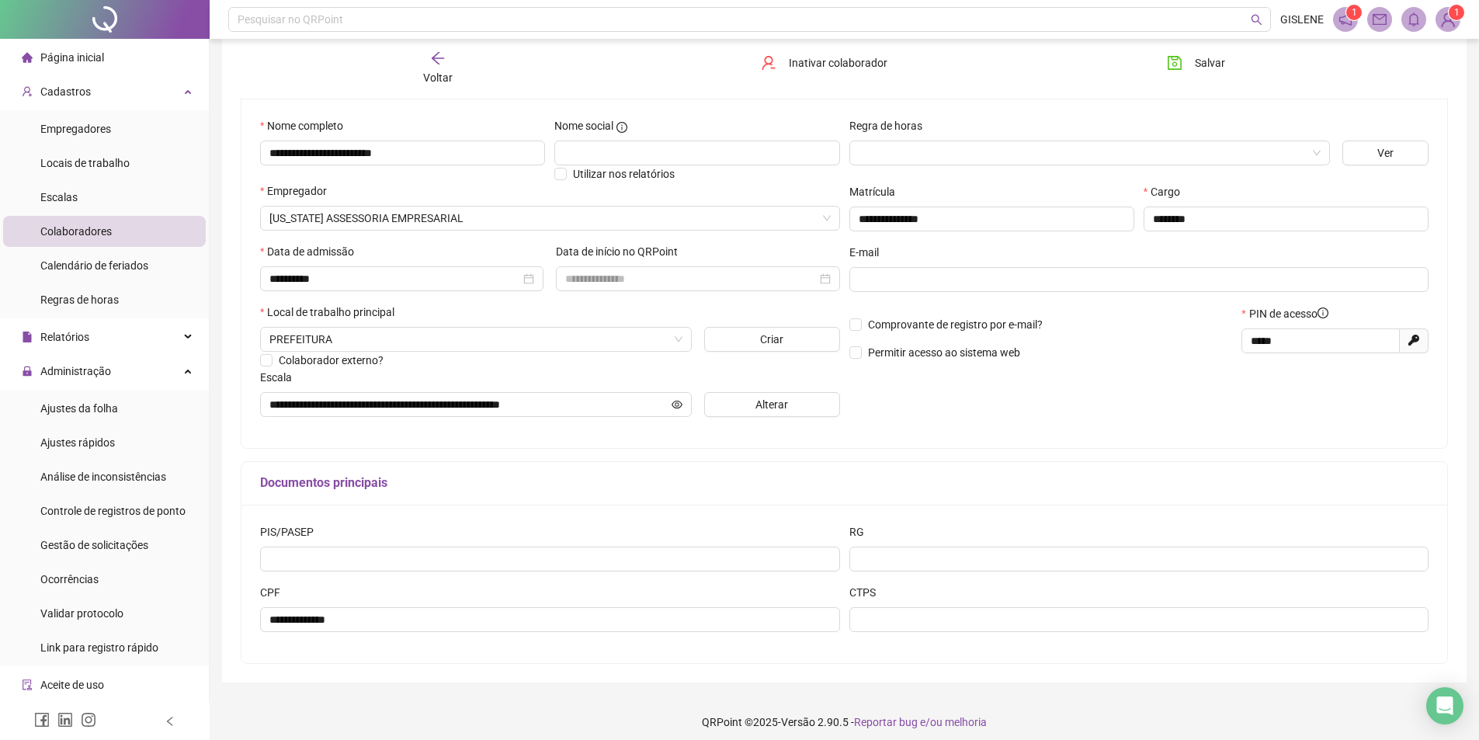
scroll to position [146, 0]
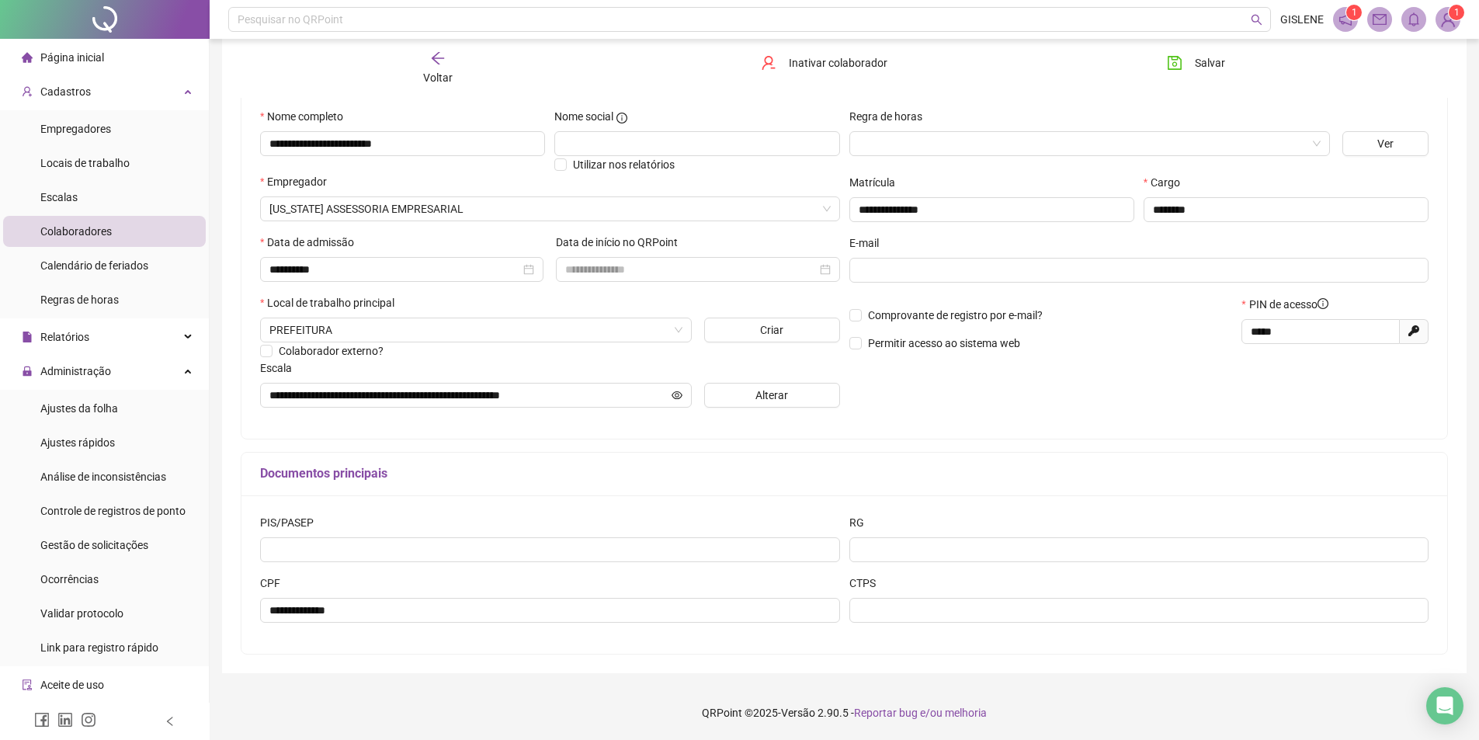
click at [443, 81] on span "Voltar" at bounding box center [437, 77] width 29 height 12
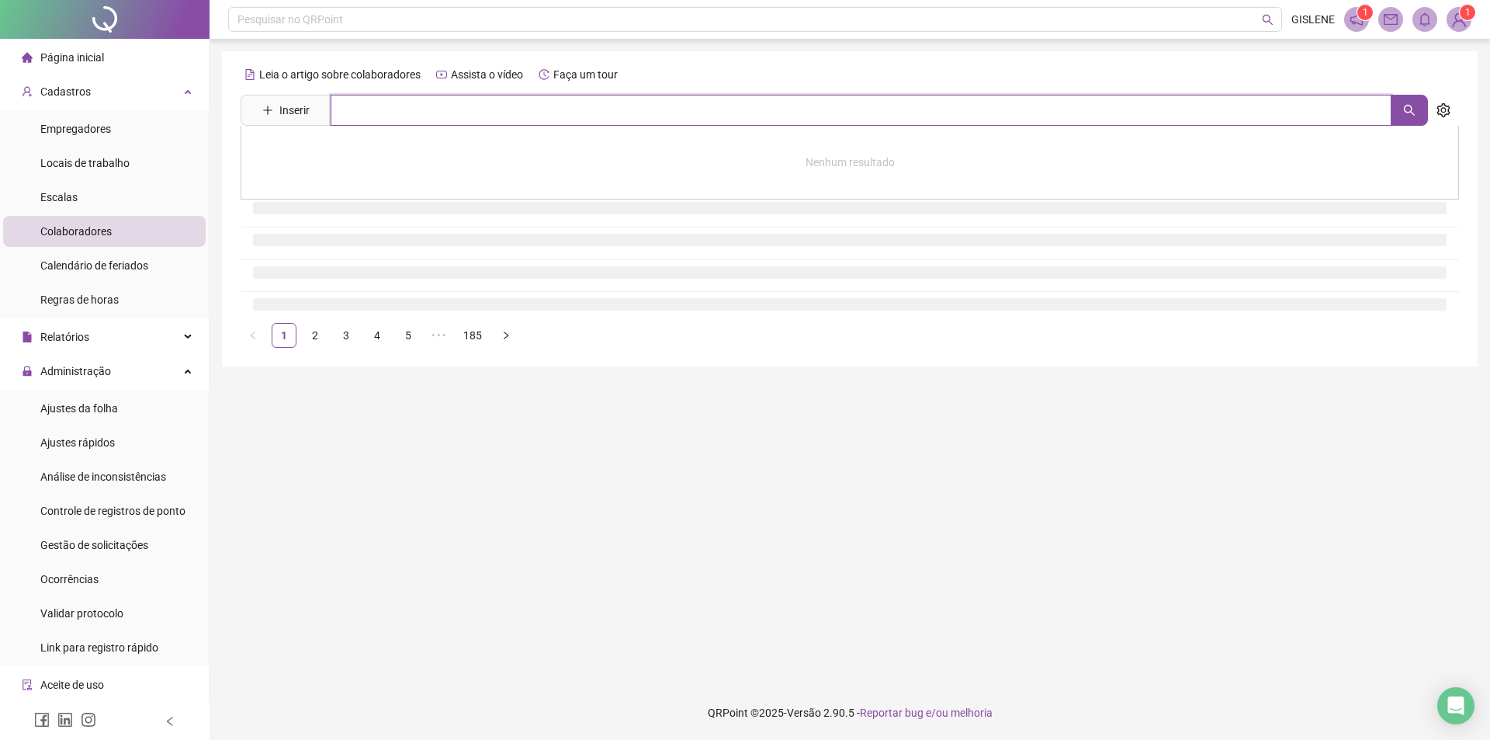
click at [445, 113] on input "text" at bounding box center [861, 110] width 1061 height 31
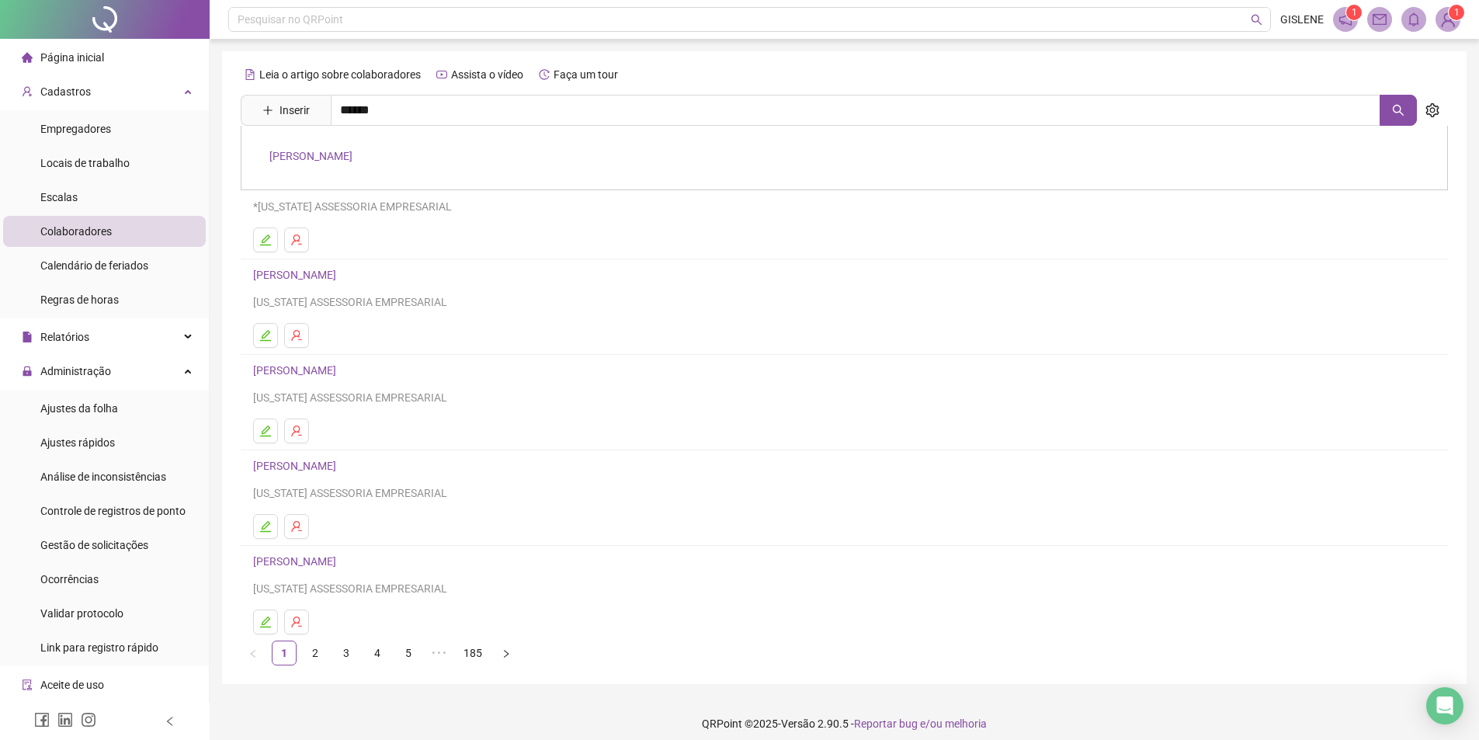
click at [338, 160] on link "[PERSON_NAME]" at bounding box center [310, 156] width 83 height 12
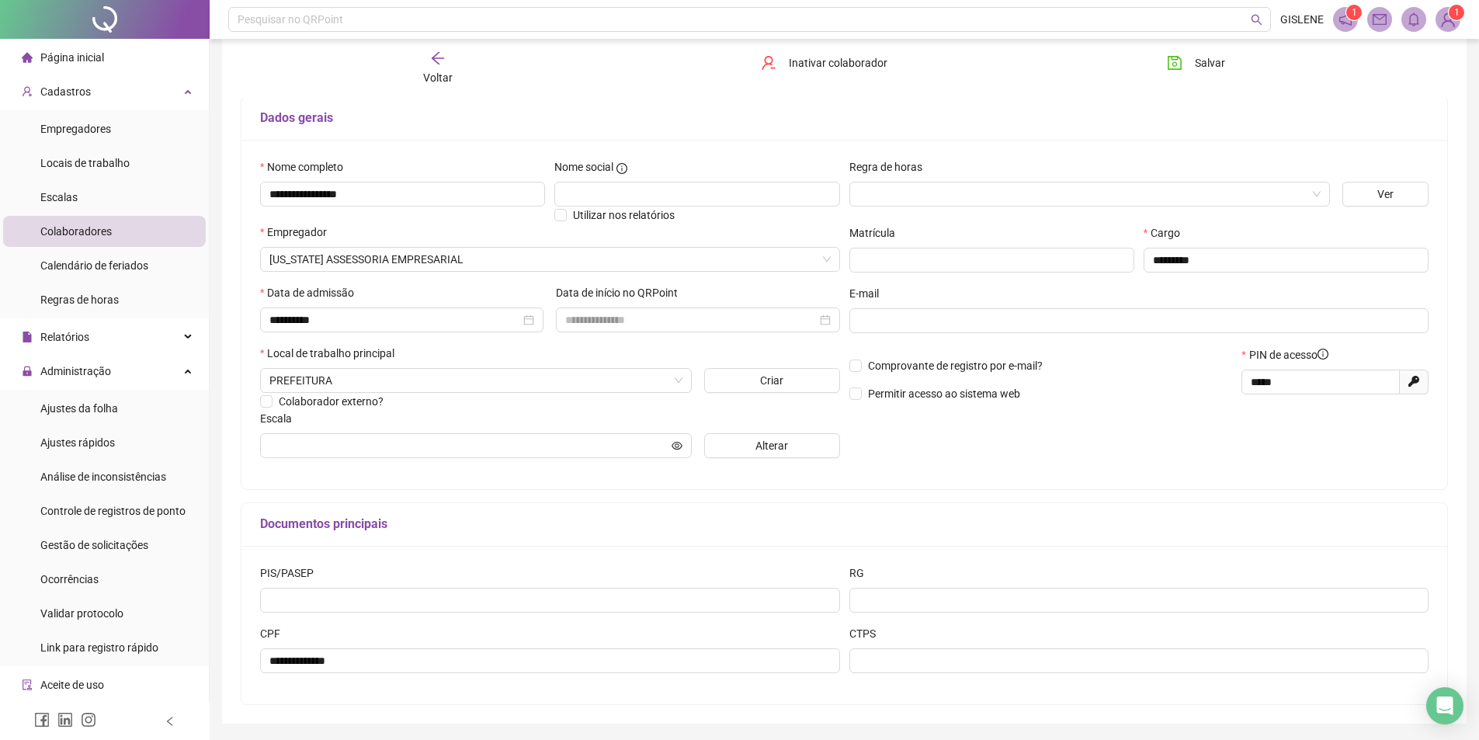
scroll to position [68, 0]
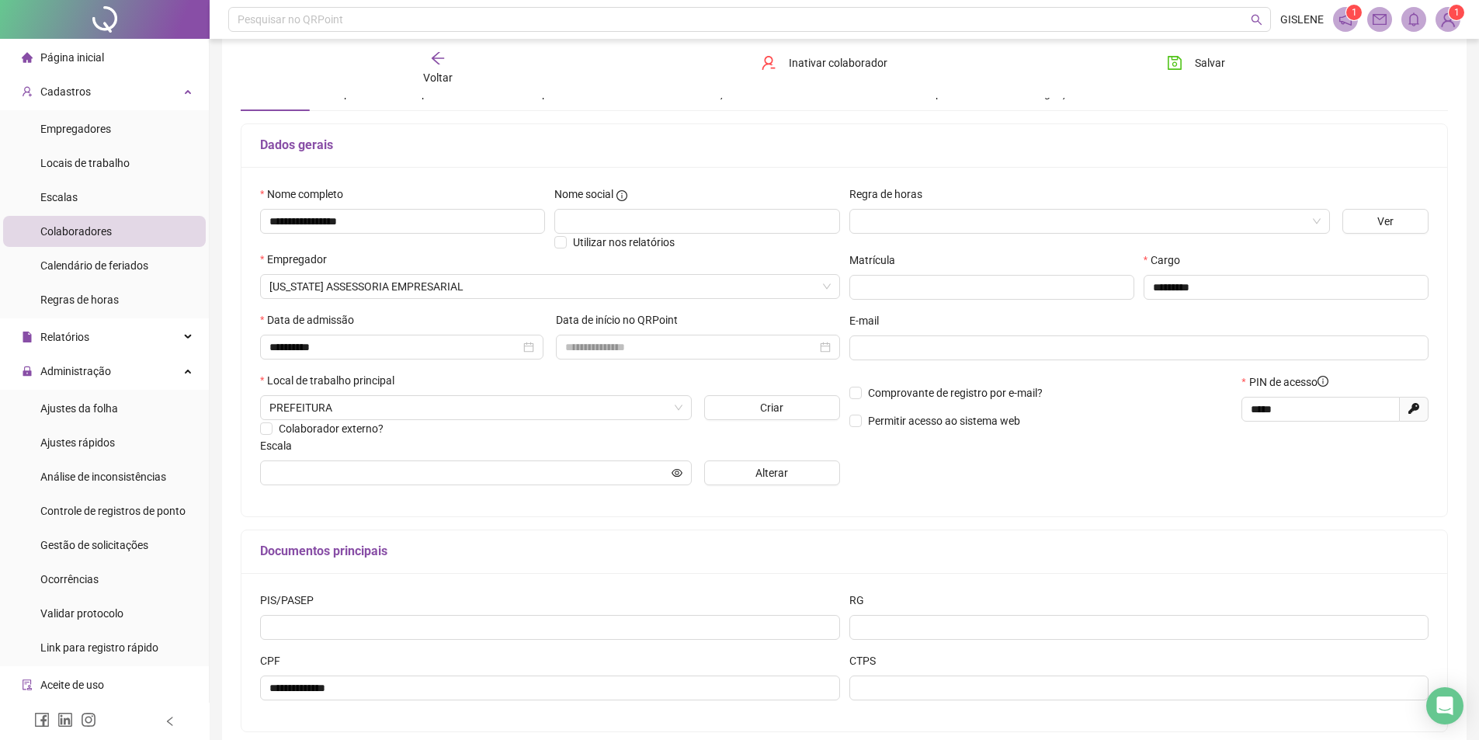
click at [442, 69] on div "Voltar" at bounding box center [437, 68] width 191 height 36
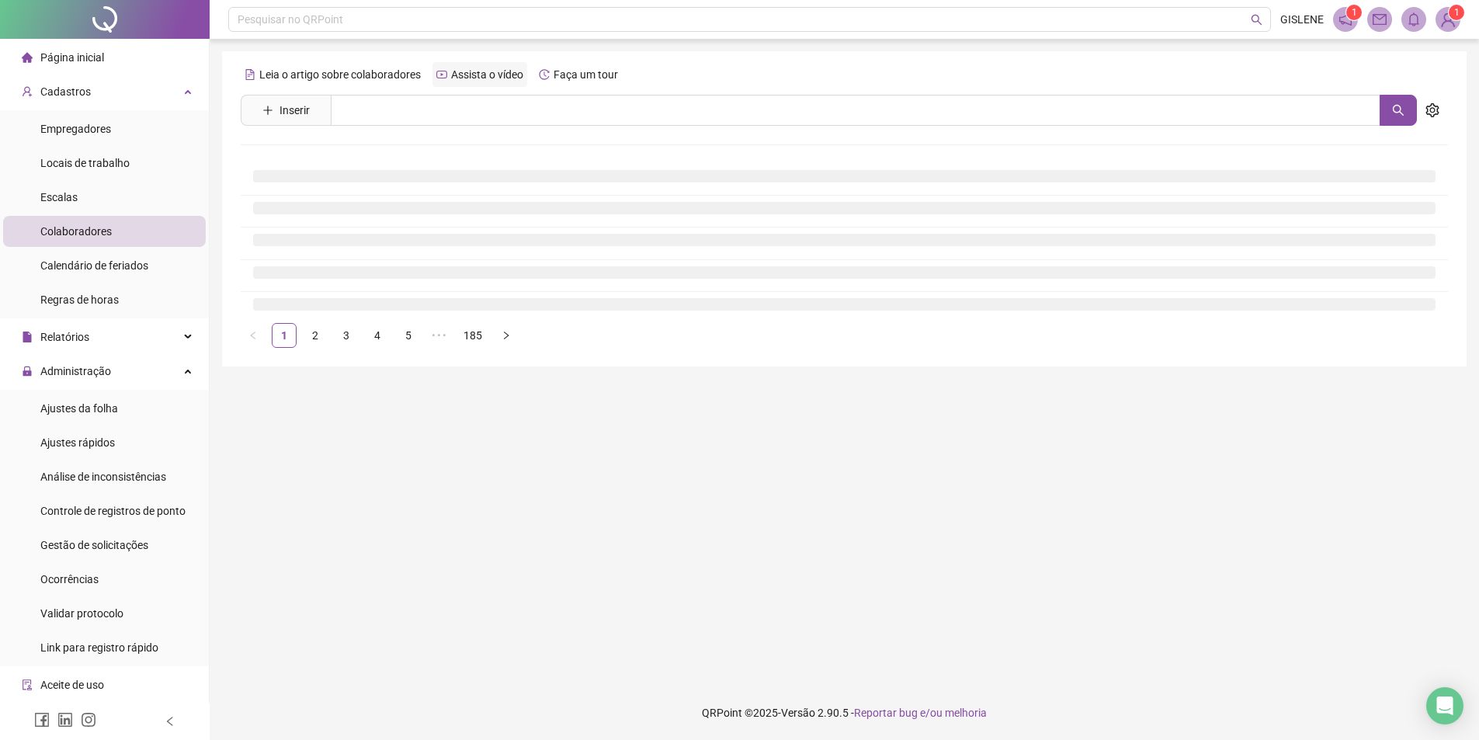
scroll to position [0, 0]
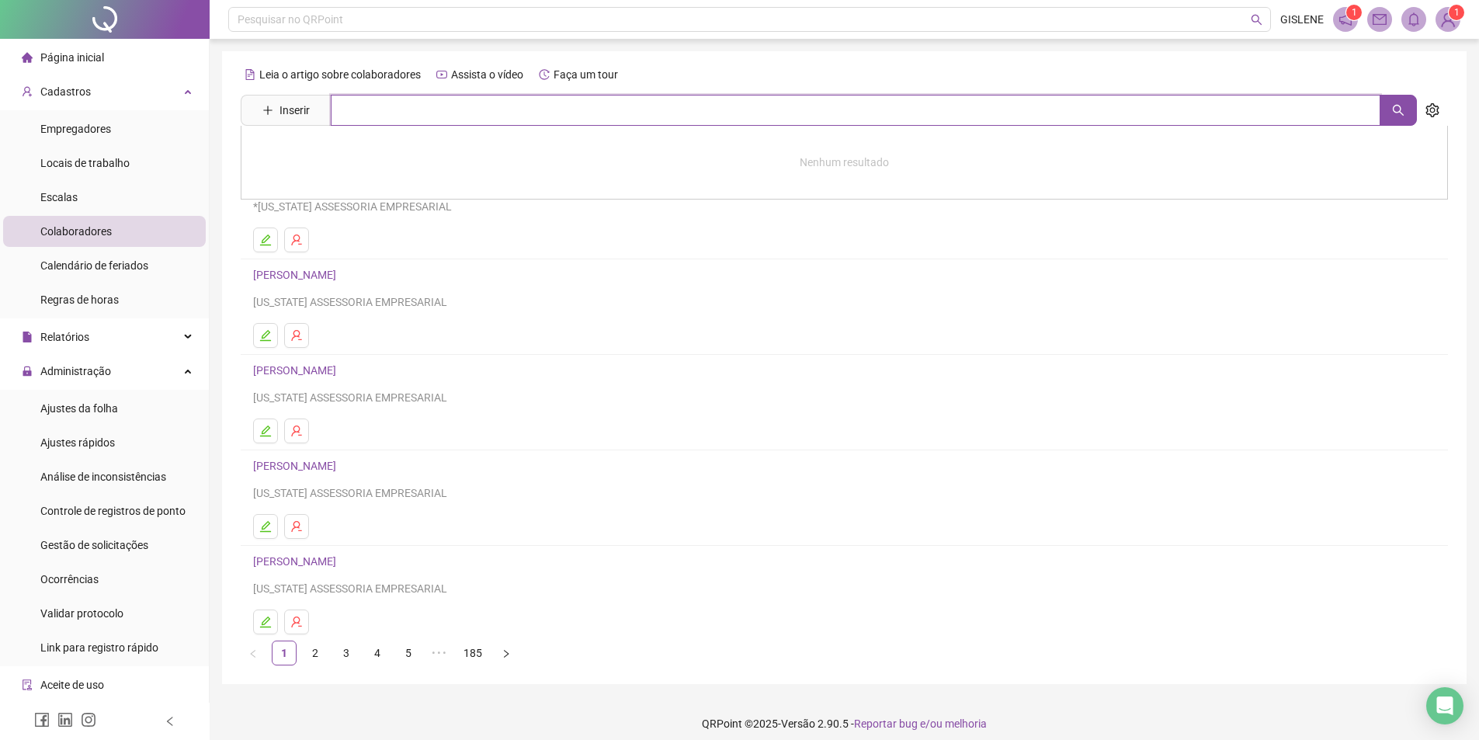
click at [434, 115] on input "text" at bounding box center [855, 110] width 1049 height 31
click at [297, 188] on link "[PERSON_NAME]" at bounding box center [310, 190] width 83 height 12
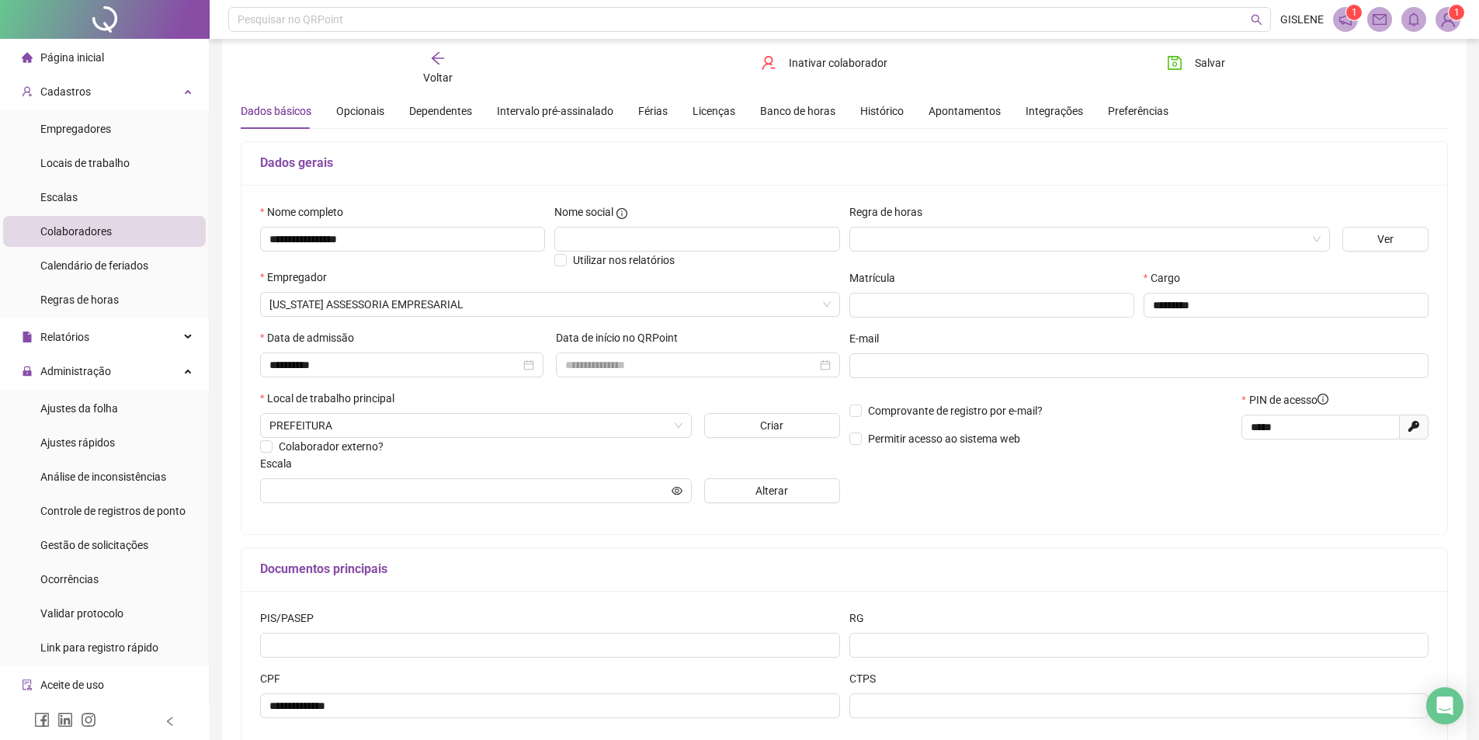
scroll to position [78, 0]
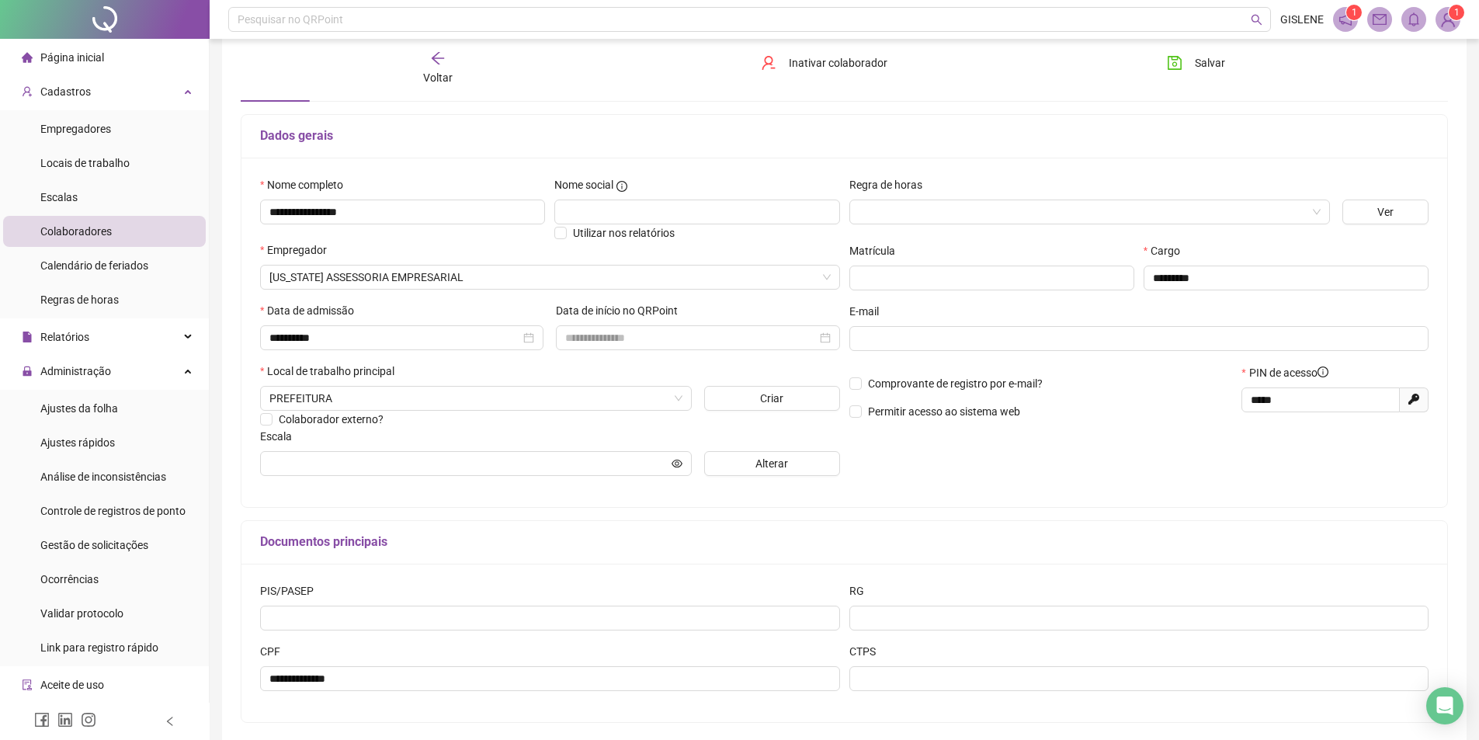
click at [442, 66] on div "Voltar" at bounding box center [437, 68] width 191 height 36
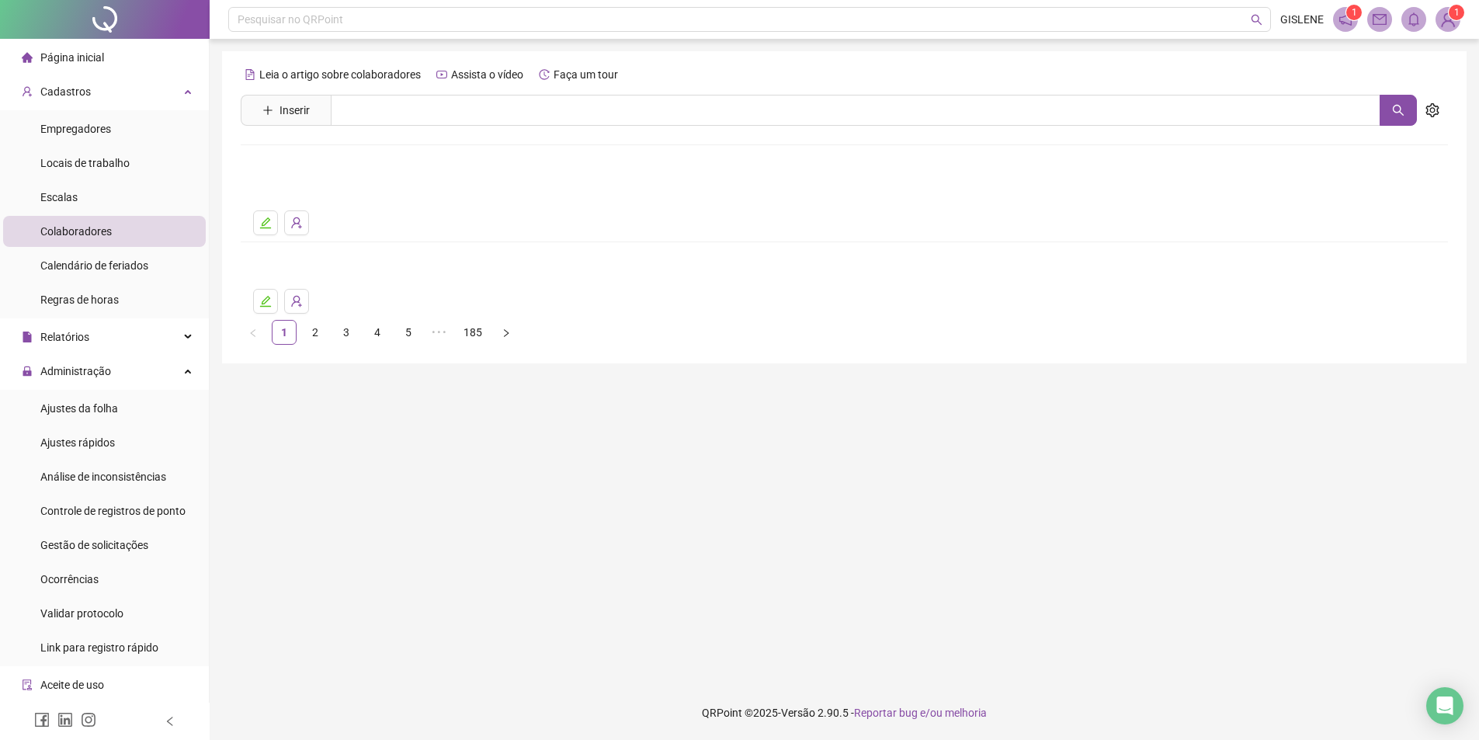
scroll to position [0, 0]
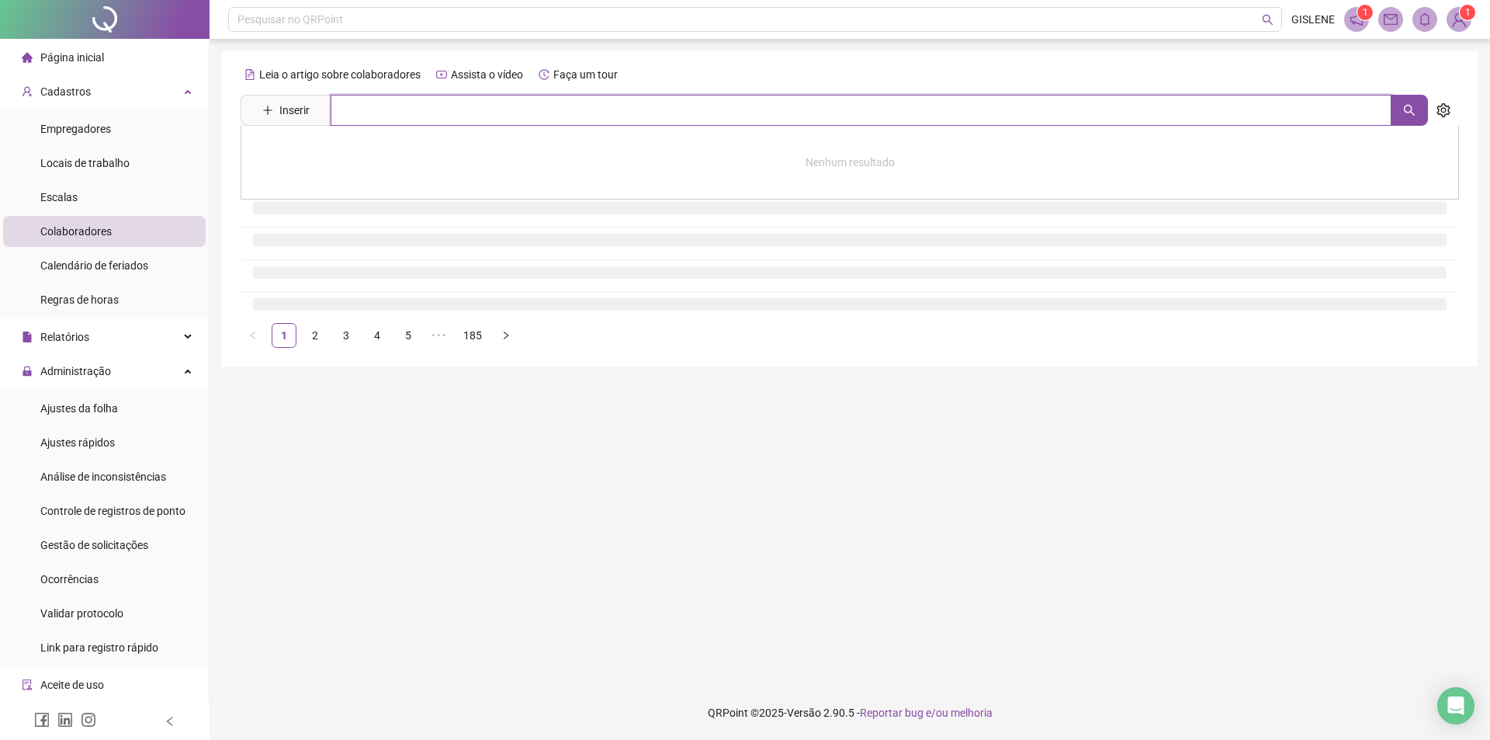
click at [440, 106] on input "text" at bounding box center [861, 110] width 1061 height 31
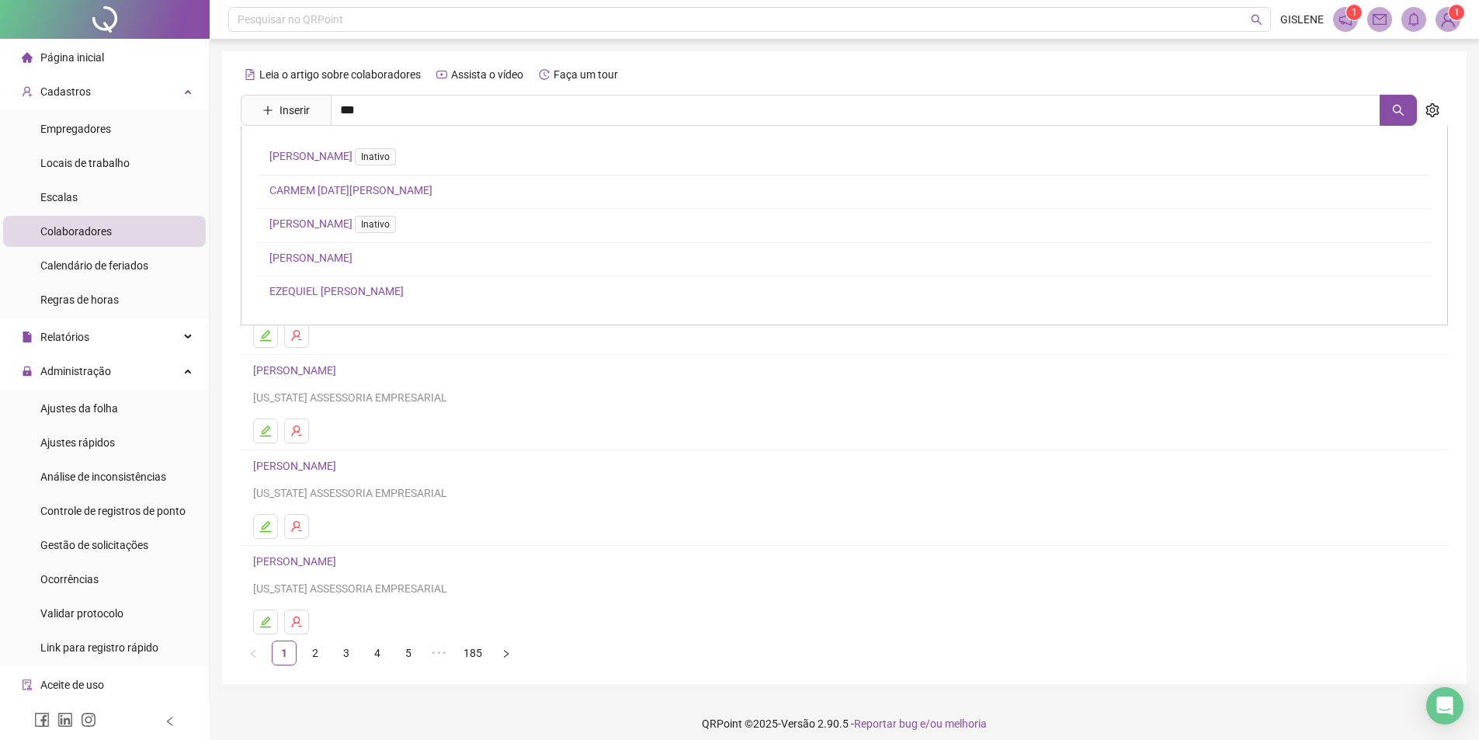
click at [366, 293] on link "EZEQUIEL [PERSON_NAME]" at bounding box center [336, 291] width 134 height 12
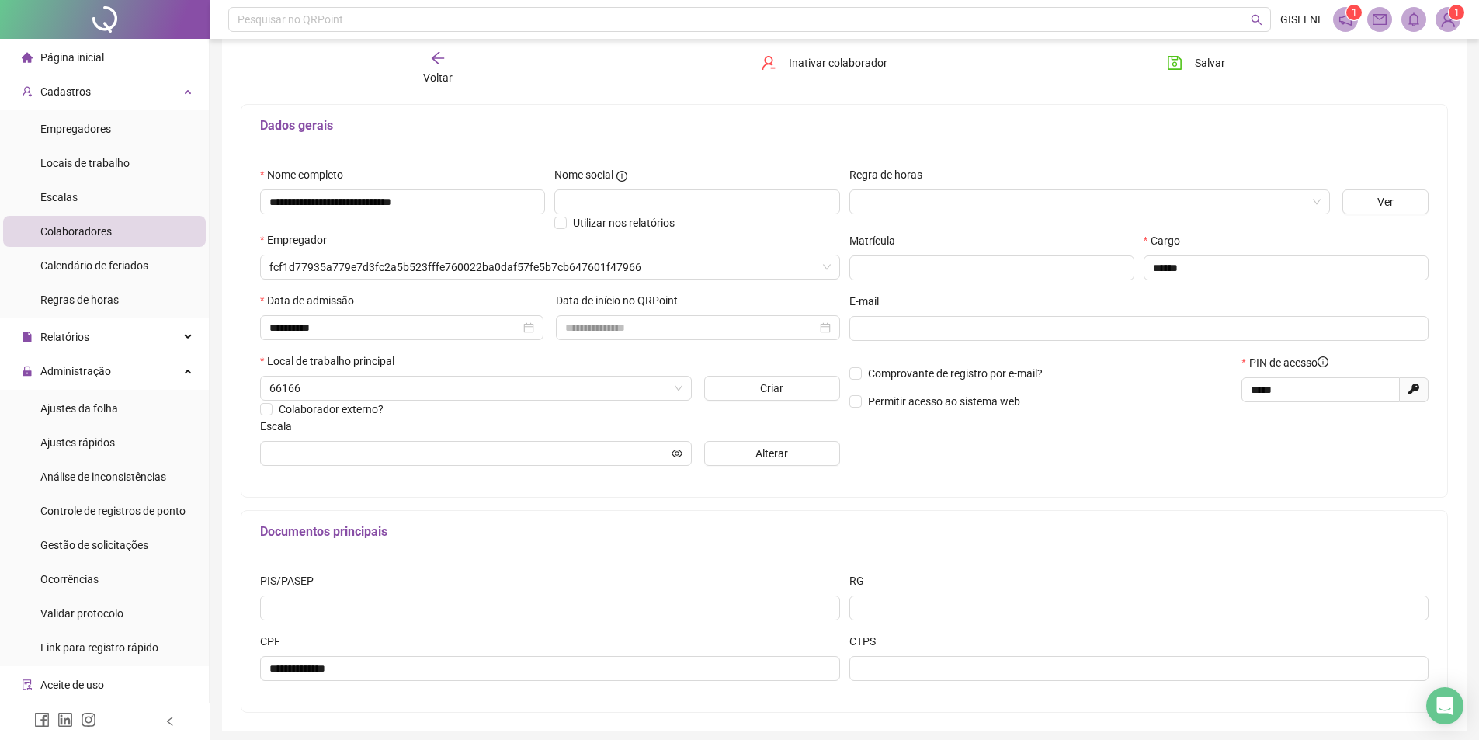
scroll to position [146, 0]
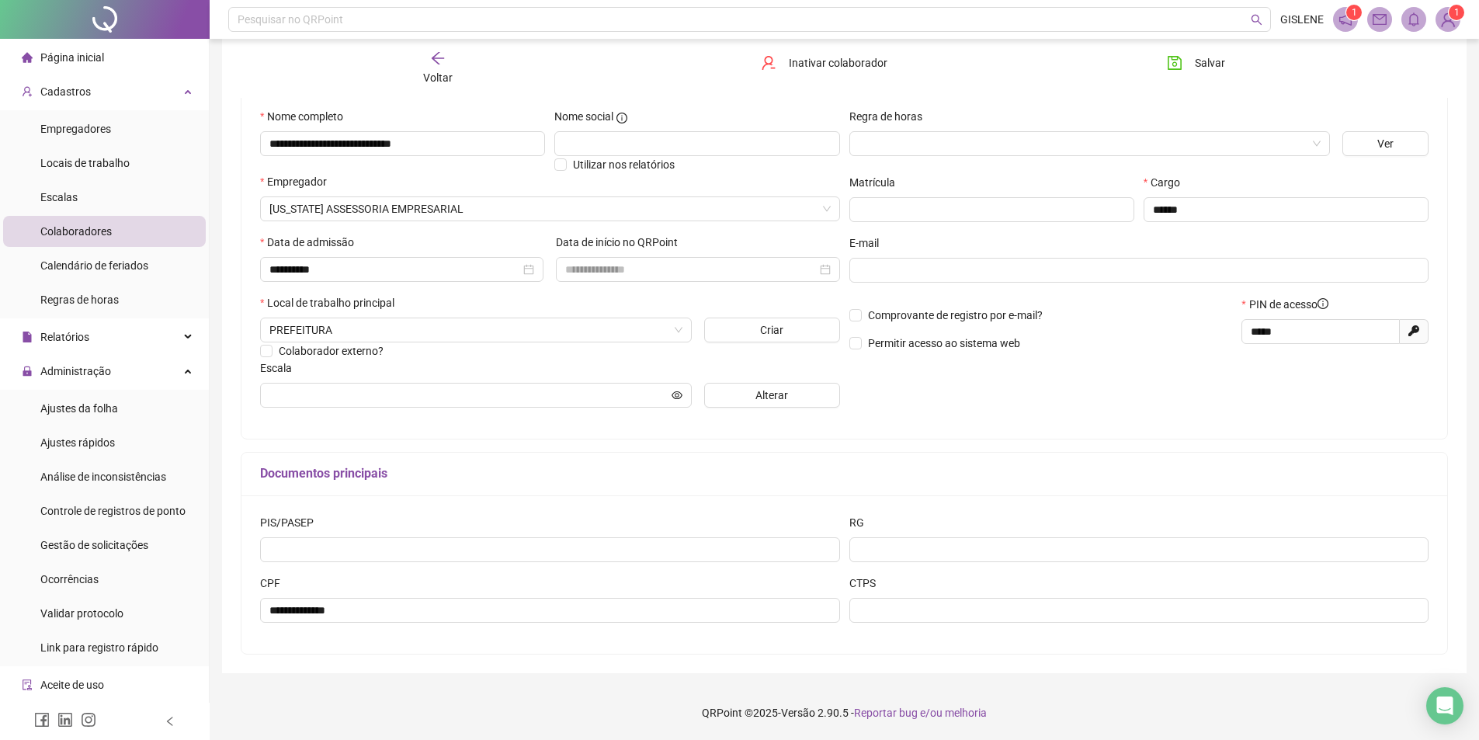
click at [429, 60] on div "Voltar" at bounding box center [437, 68] width 191 height 36
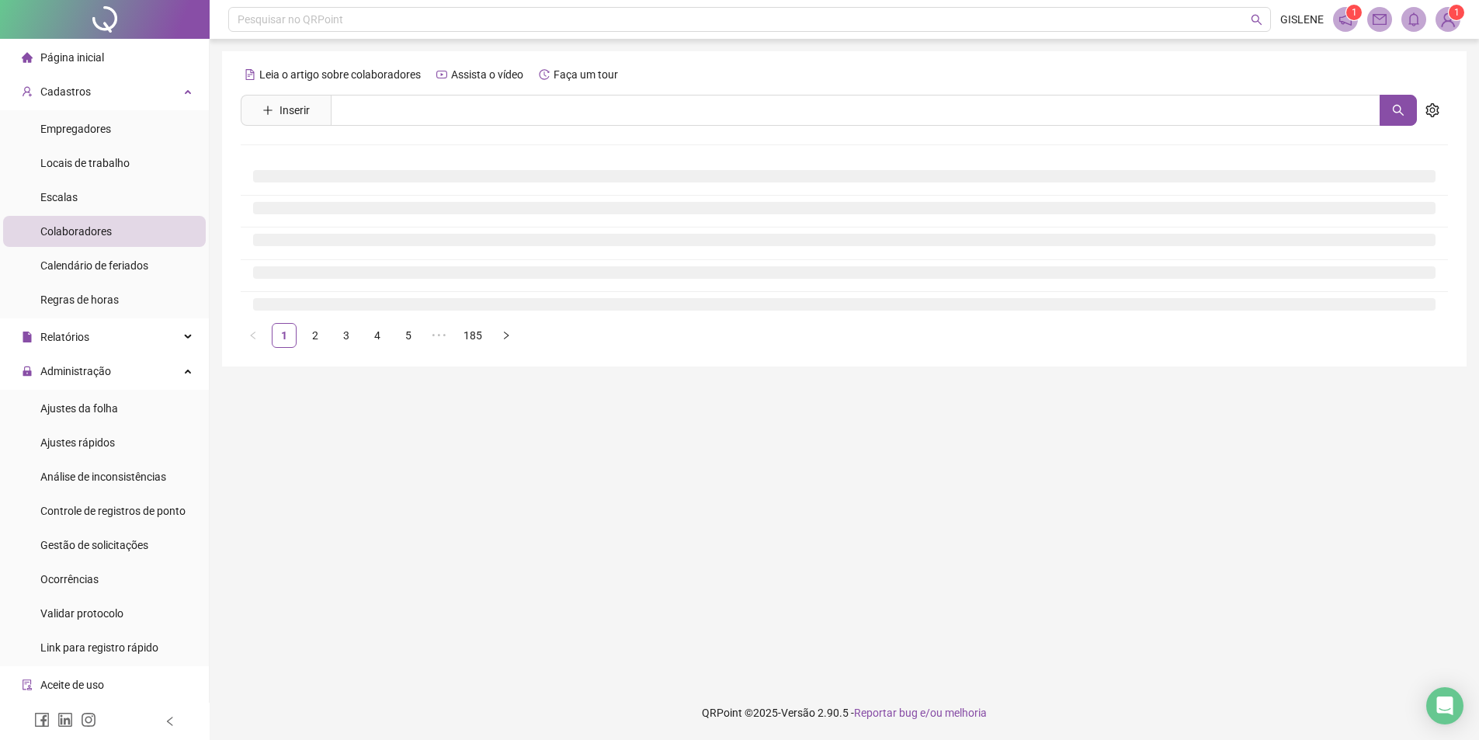
scroll to position [0, 0]
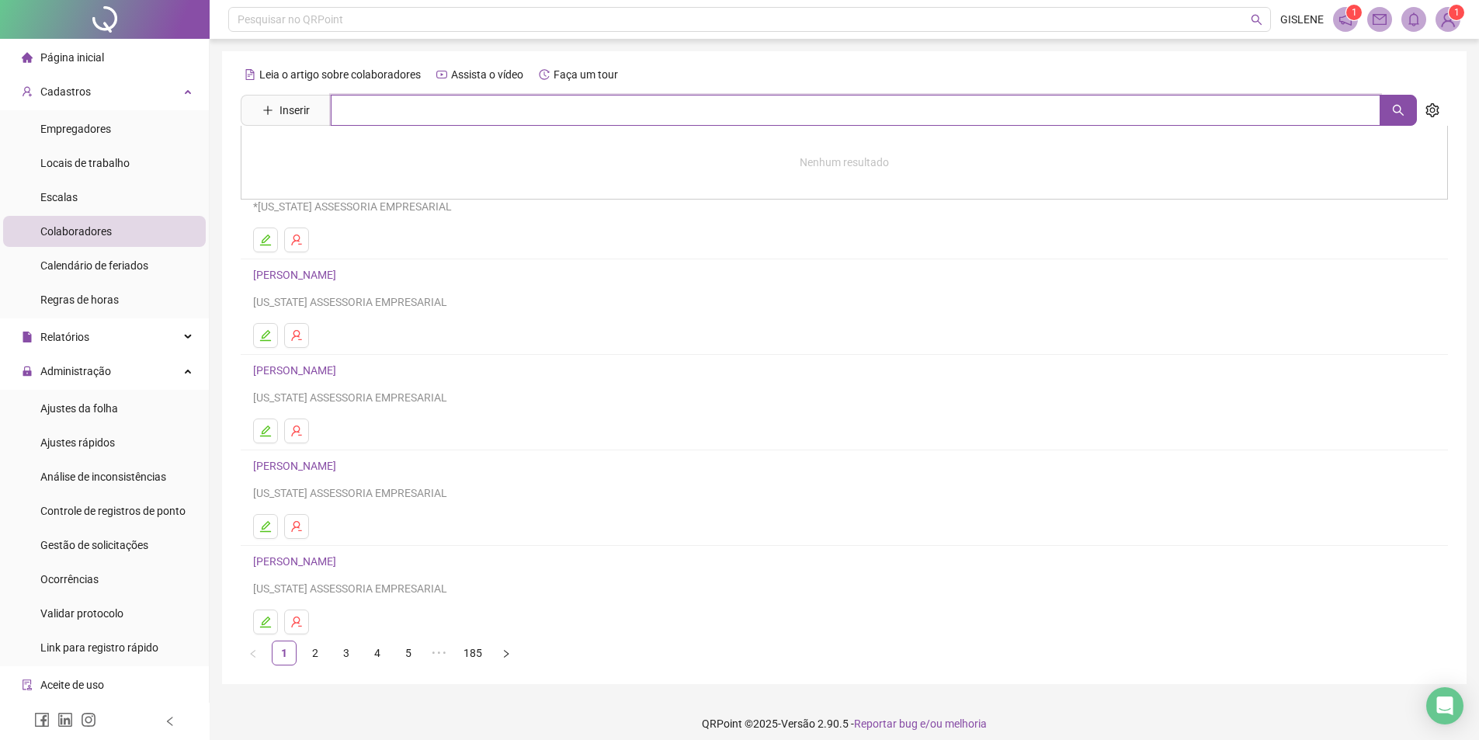
click at [354, 109] on input "text" at bounding box center [855, 110] width 1049 height 31
click at [352, 187] on link "[PERSON_NAME]" at bounding box center [310, 190] width 83 height 12
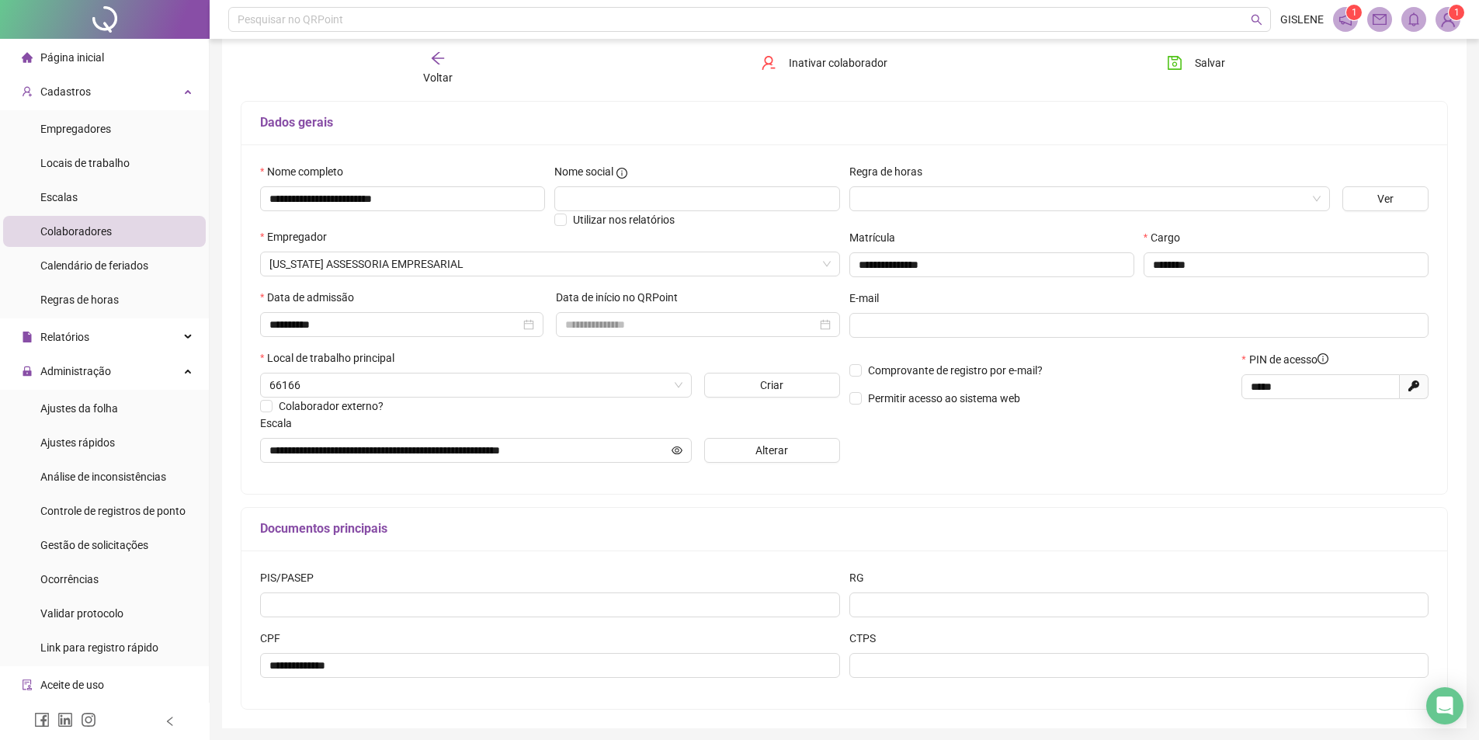
scroll to position [146, 0]
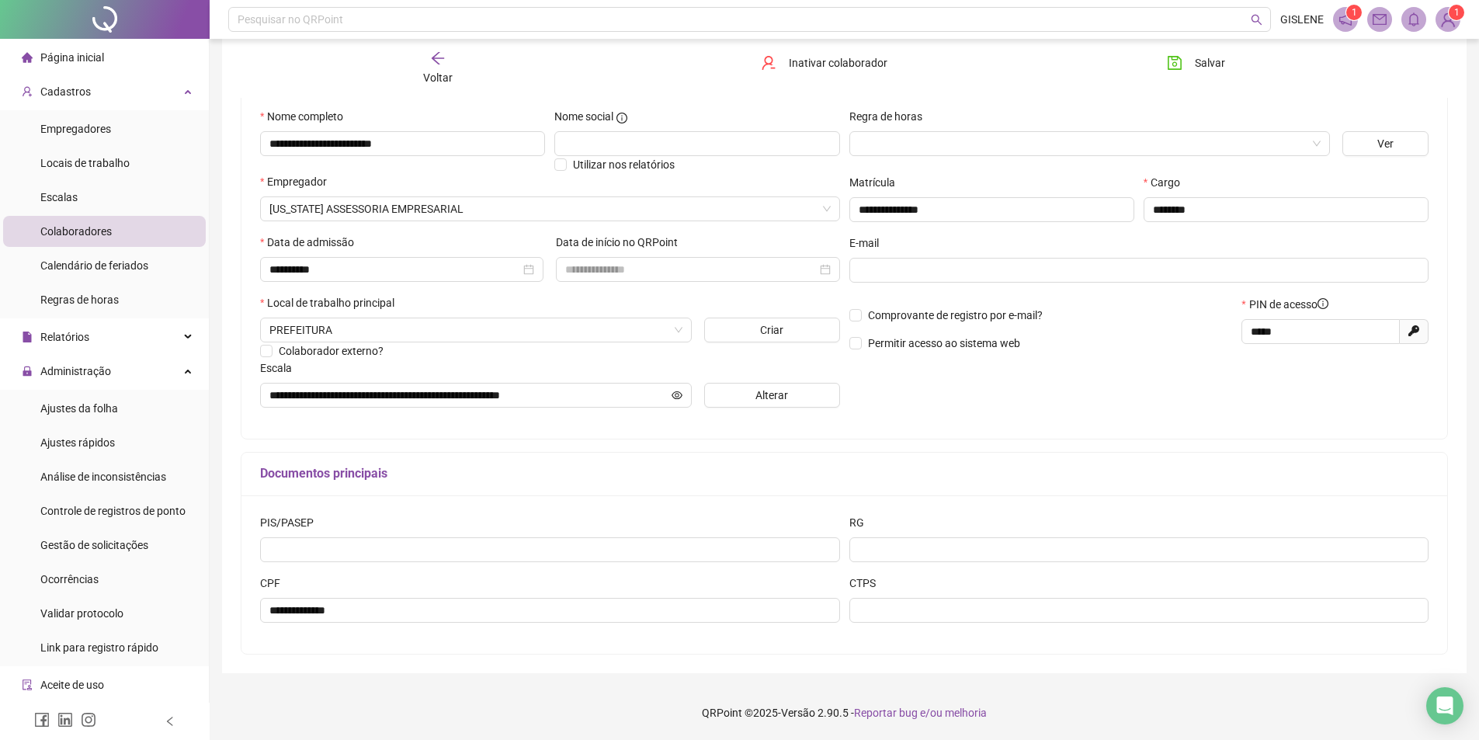
click at [422, 75] on div "Voltar" at bounding box center [437, 68] width 191 height 36
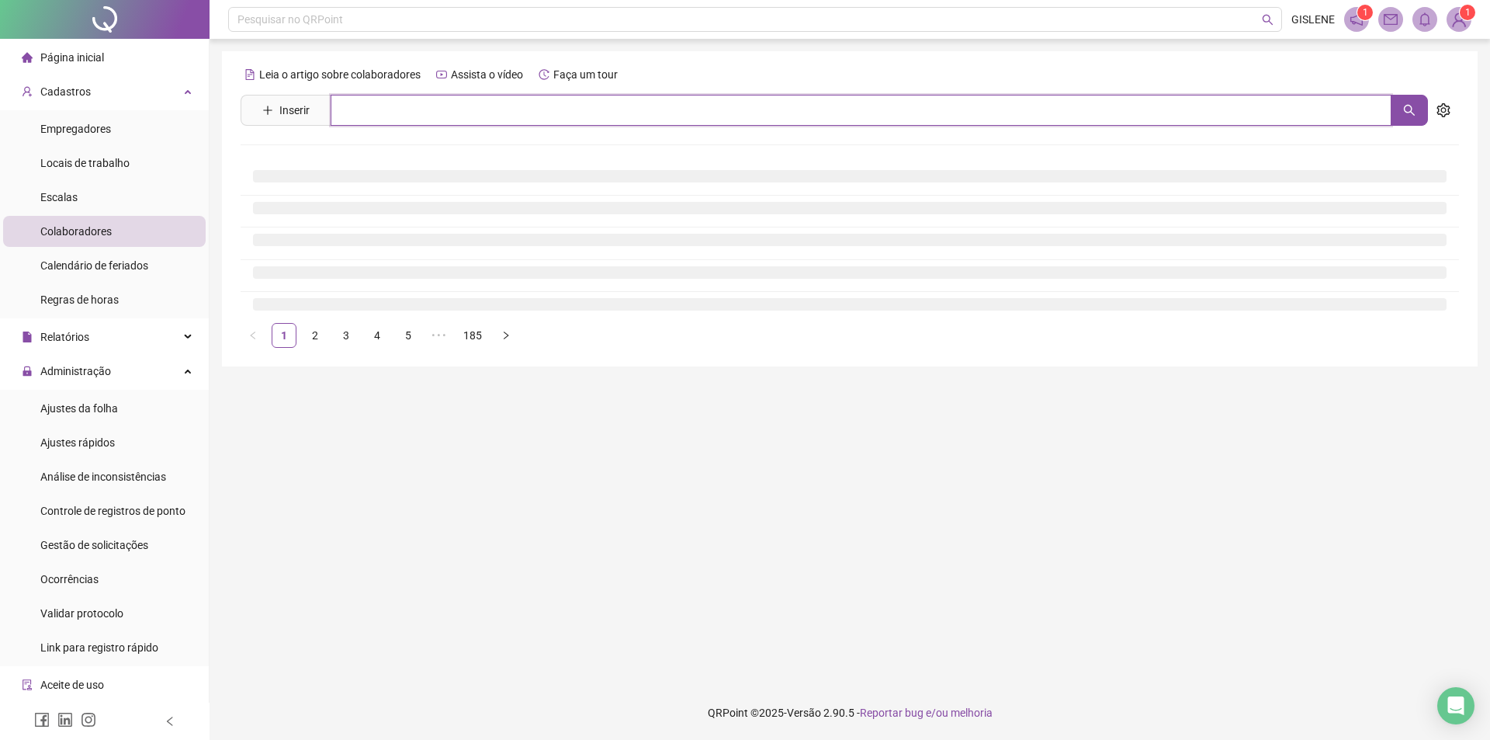
click at [432, 106] on input "text" at bounding box center [861, 110] width 1061 height 31
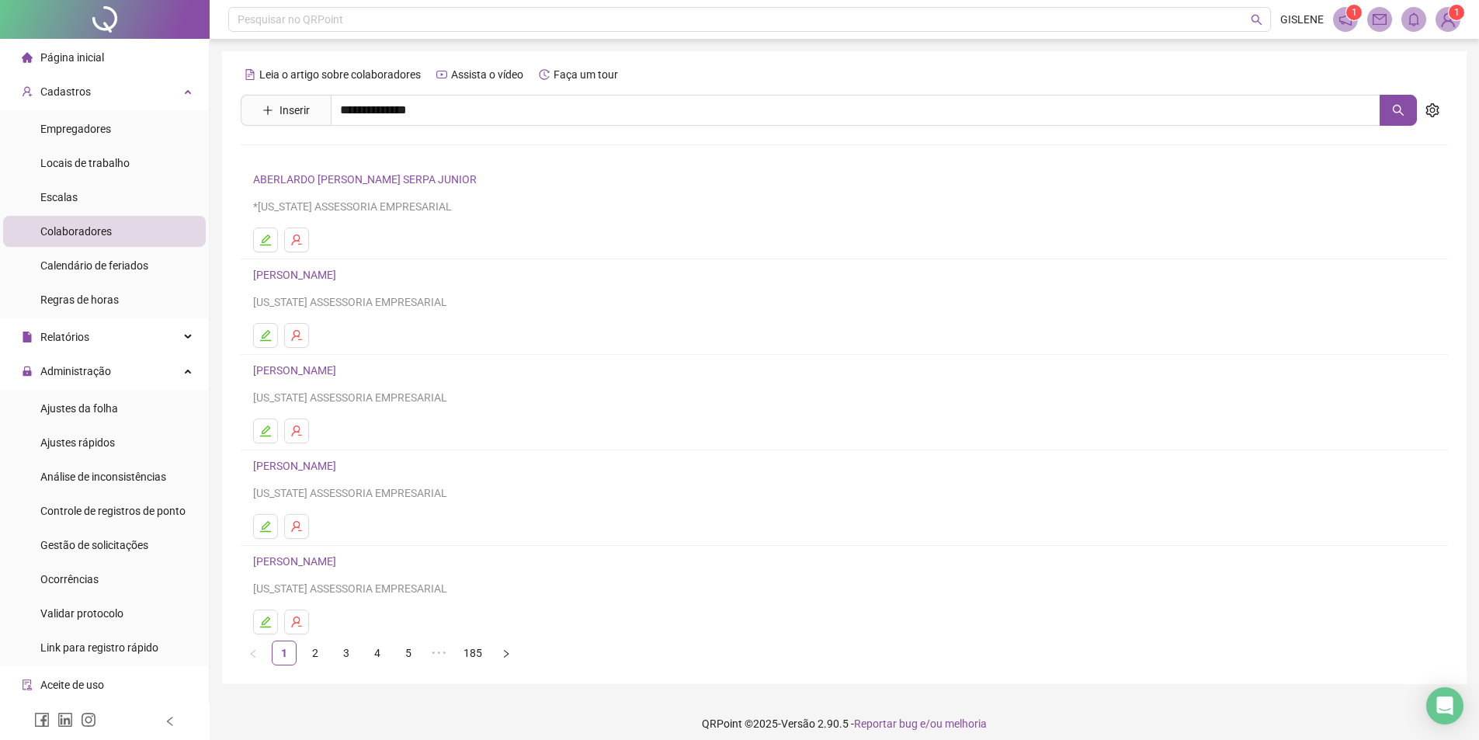
click at [352, 189] on link "[PERSON_NAME]" at bounding box center [310, 189] width 83 height 12
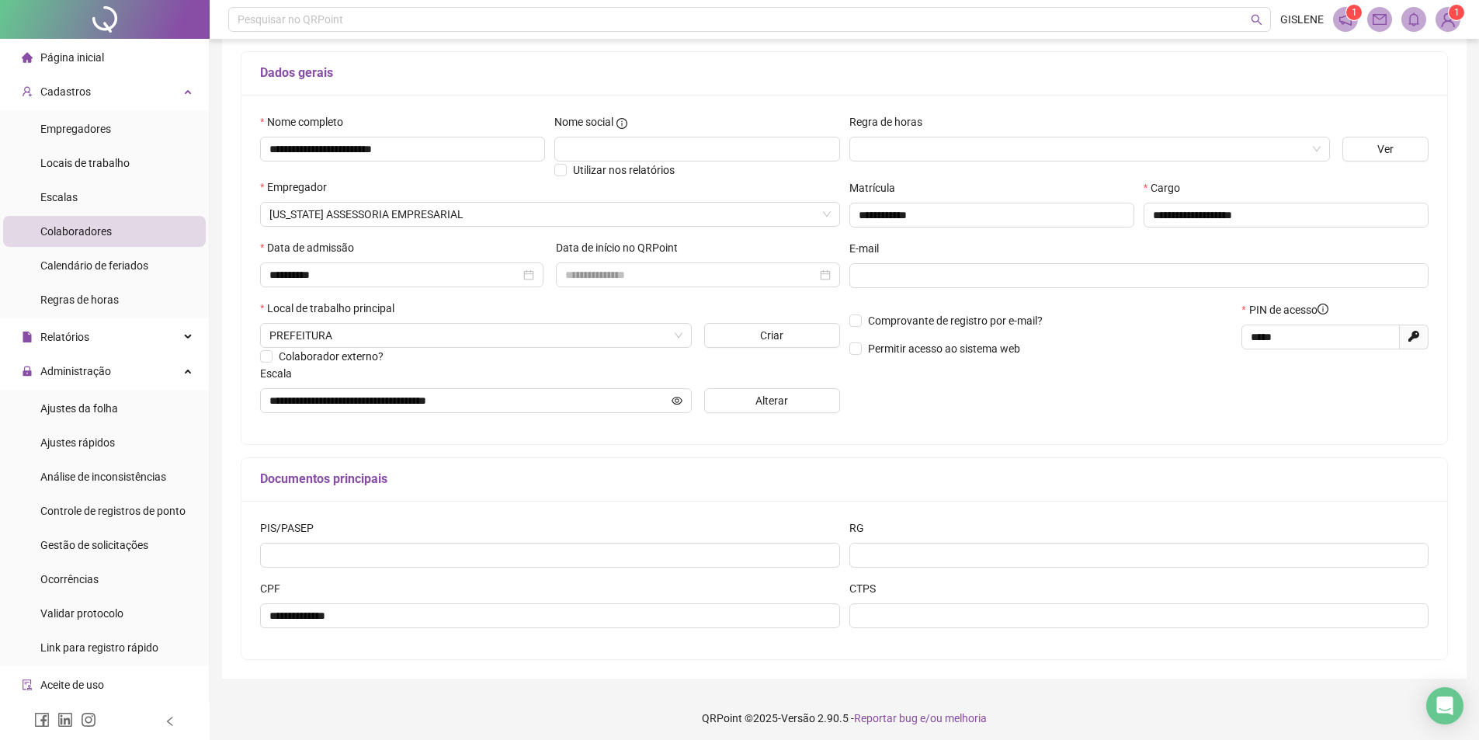
scroll to position [146, 0]
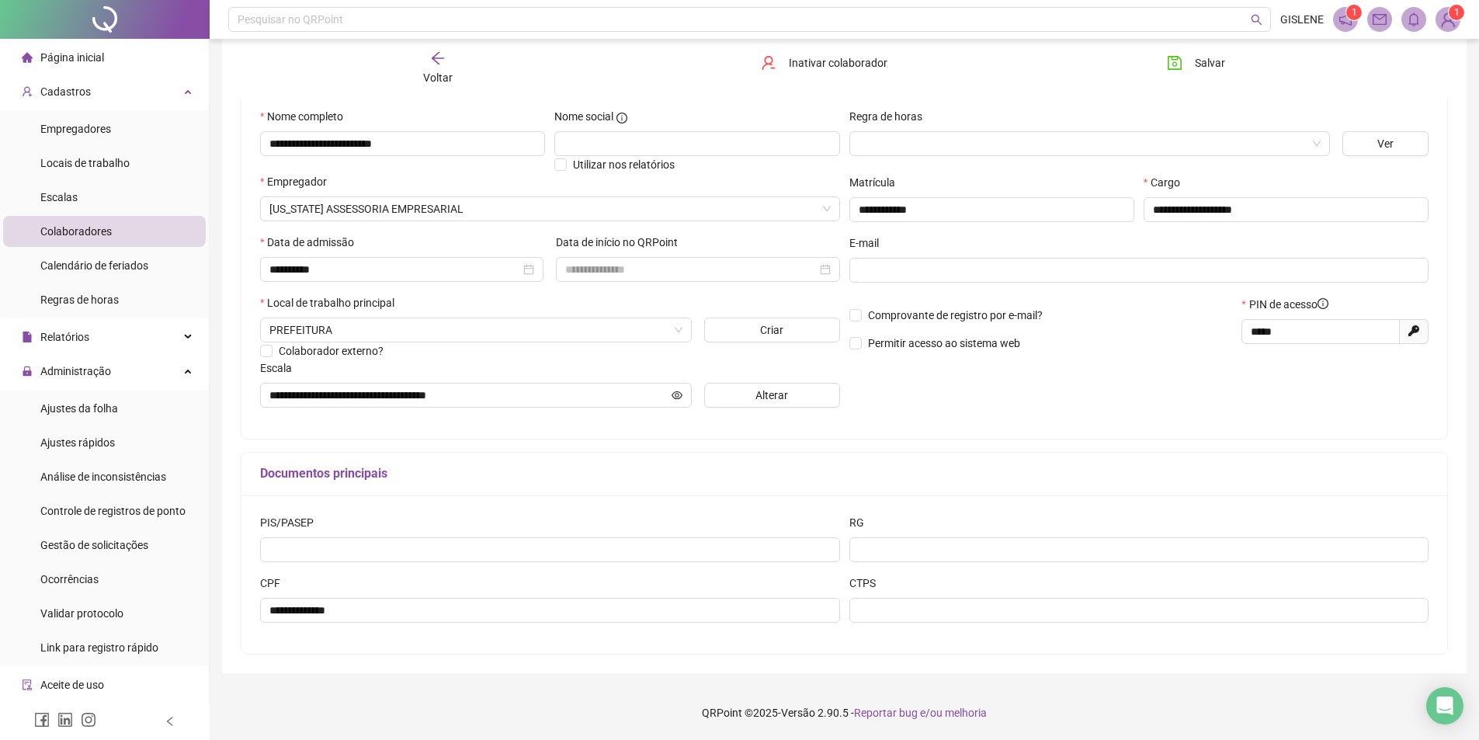
click at [432, 67] on div "Voltar" at bounding box center [437, 68] width 191 height 36
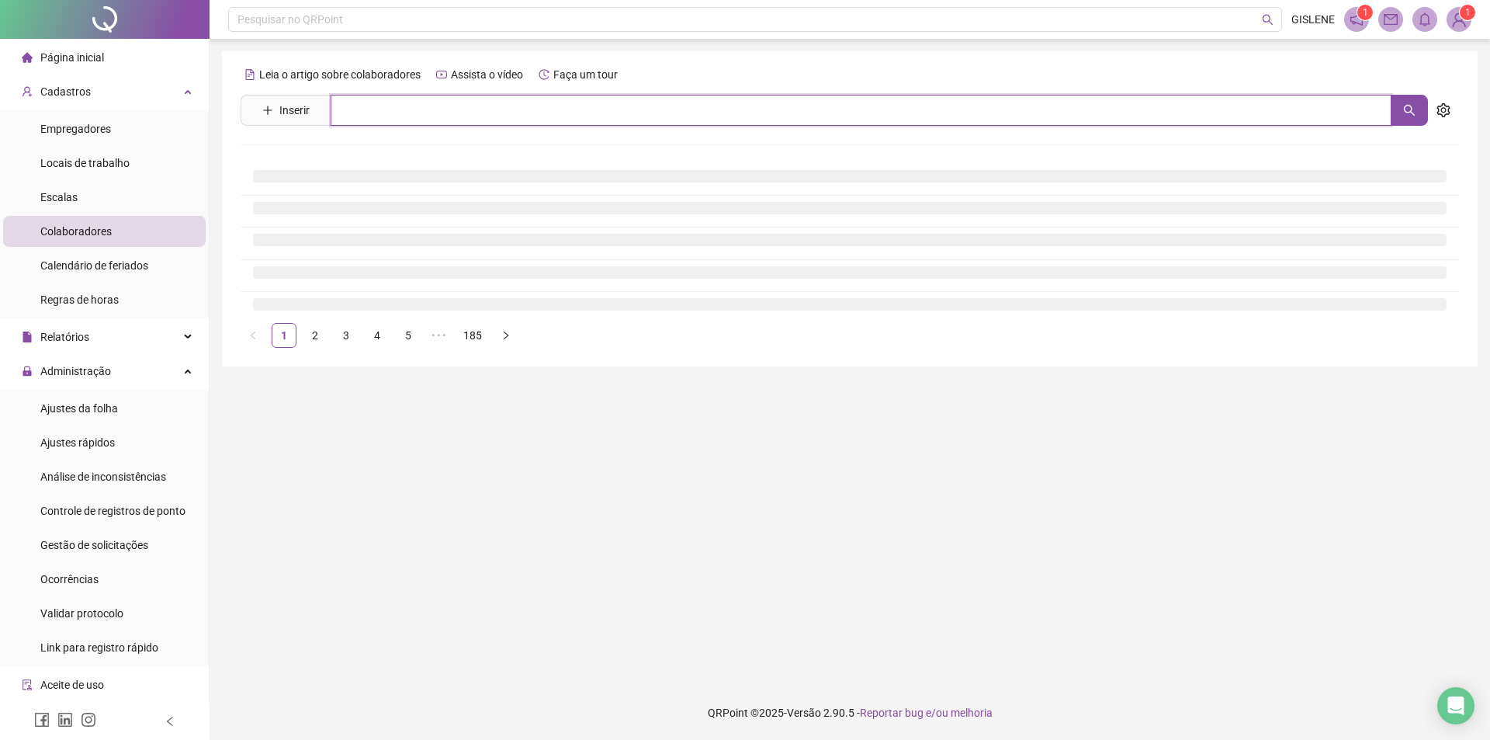
click at [433, 113] on input "text" at bounding box center [861, 110] width 1061 height 31
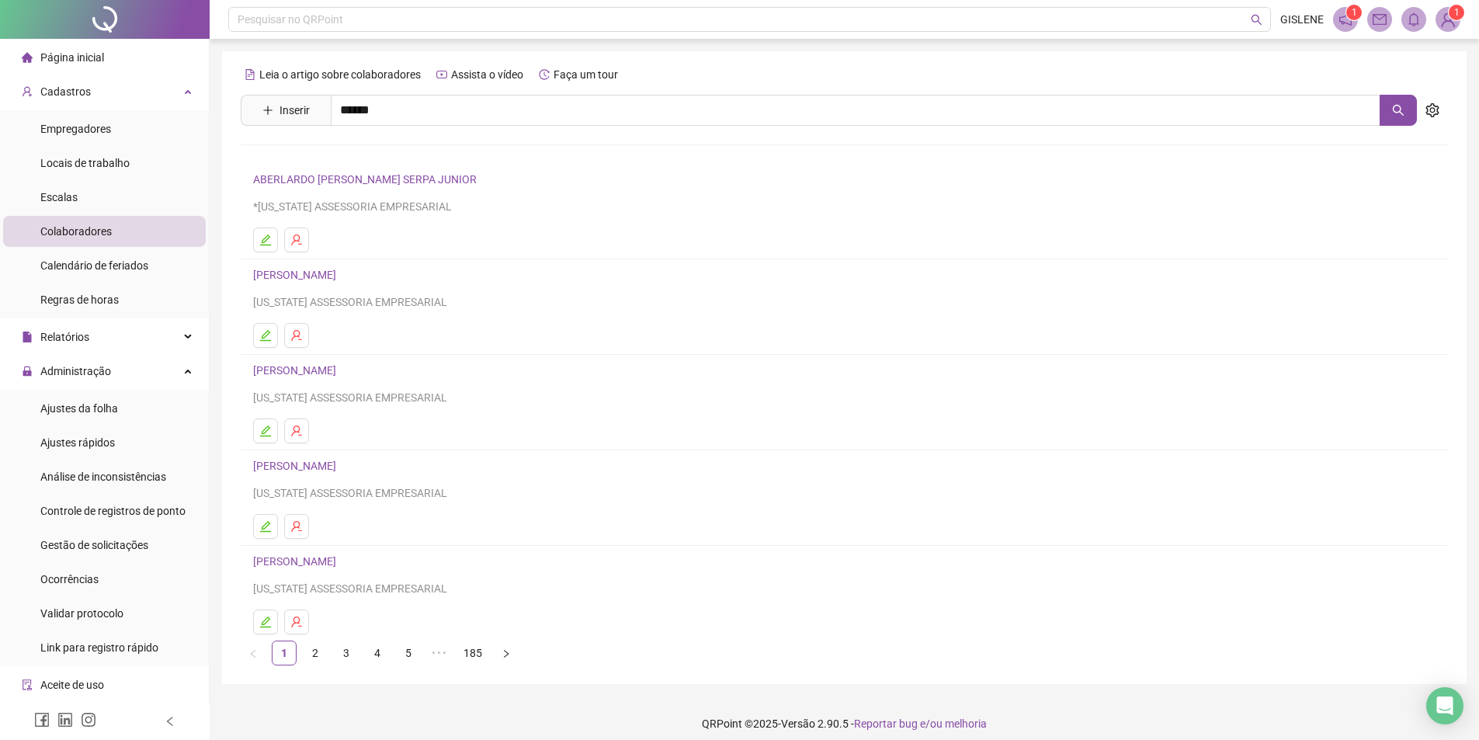
click at [352, 156] on link "[PERSON_NAME]" at bounding box center [310, 156] width 83 height 12
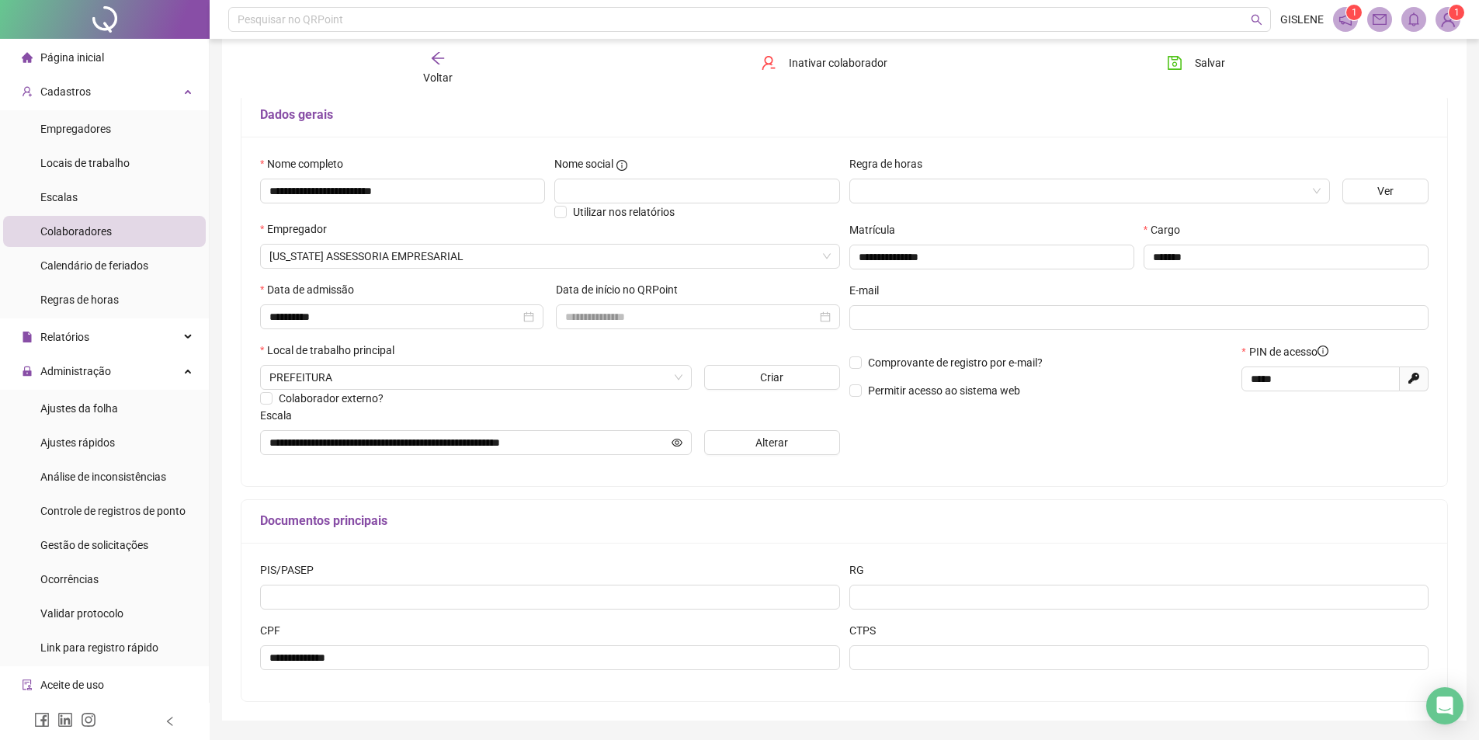
scroll to position [146, 0]
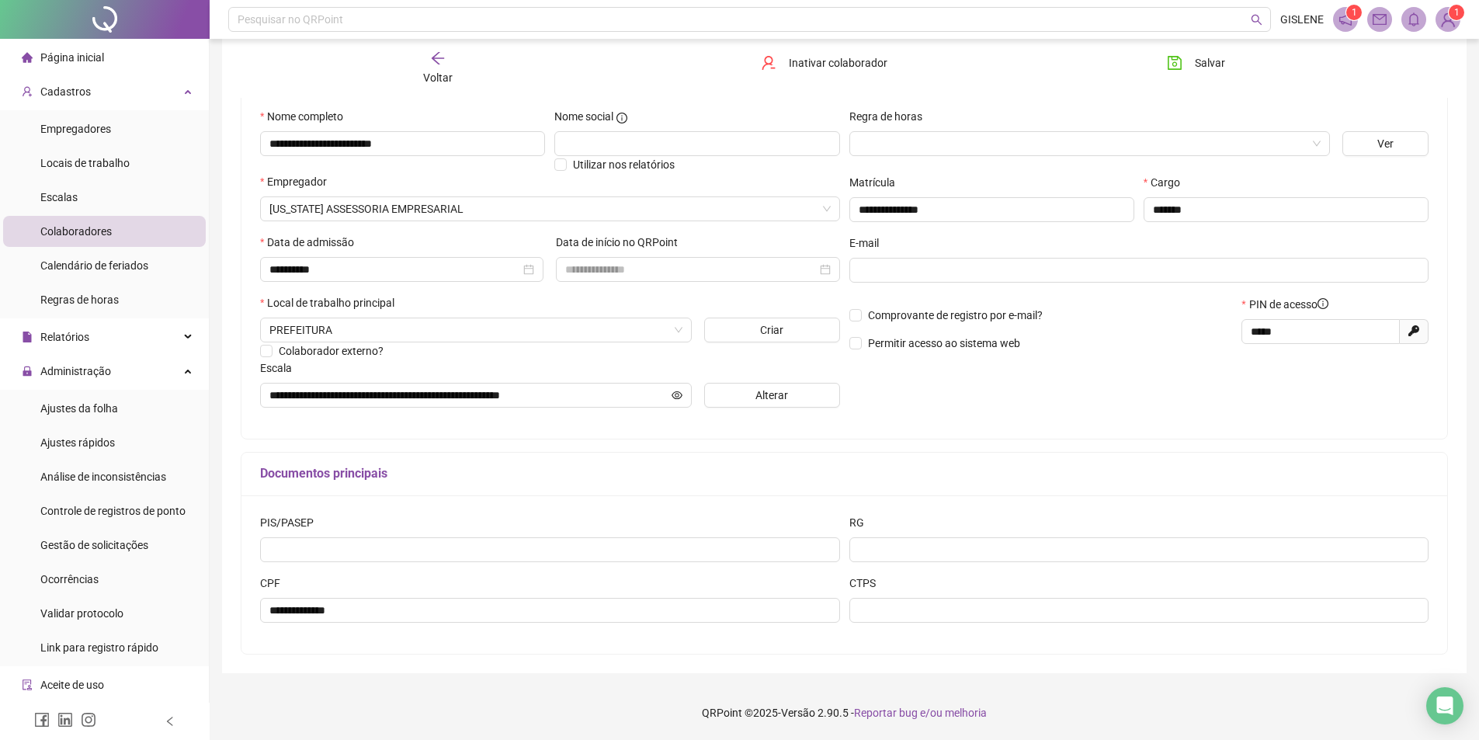
click at [428, 71] on span "Voltar" at bounding box center [437, 77] width 29 height 12
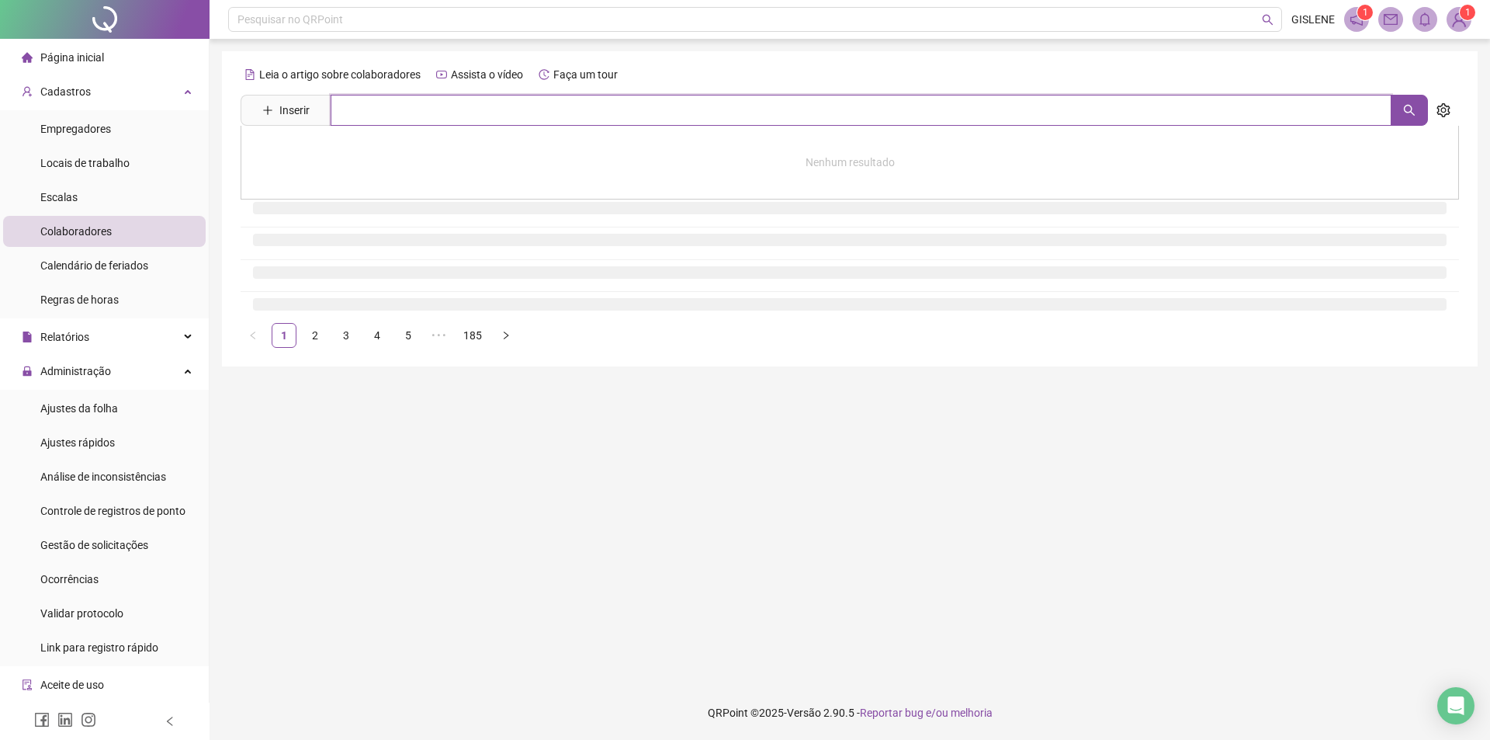
click at [437, 114] on input "text" at bounding box center [861, 110] width 1061 height 31
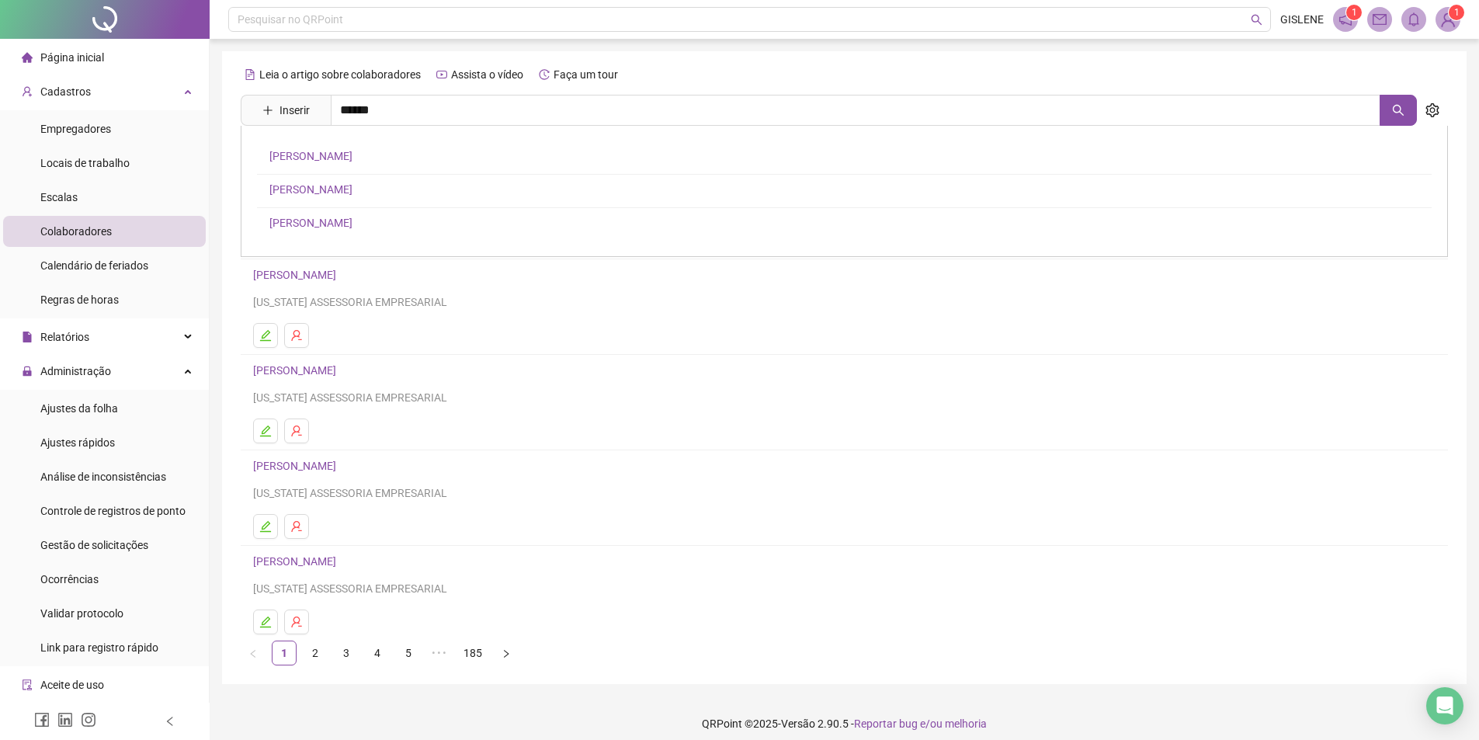
click at [352, 150] on link "[PERSON_NAME]" at bounding box center [310, 156] width 83 height 12
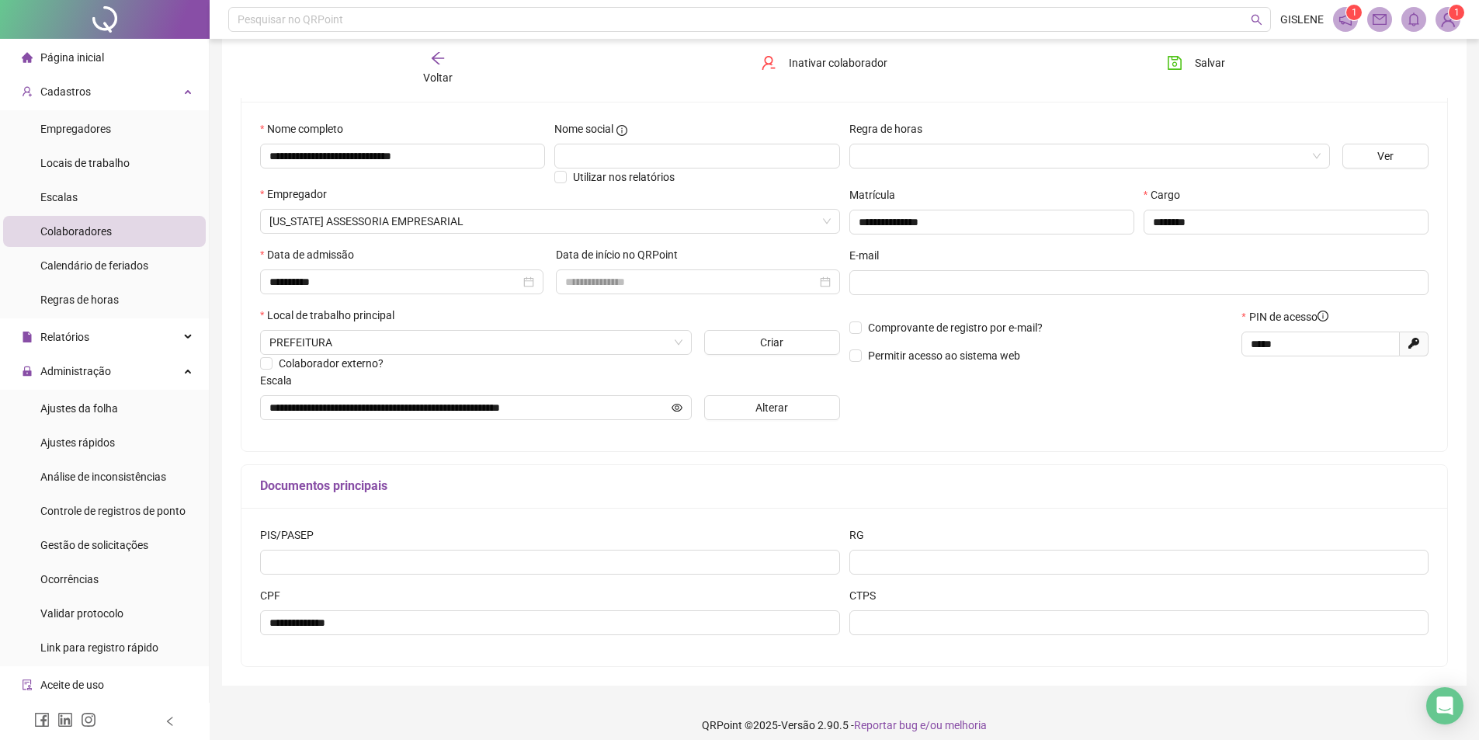
scroll to position [146, 0]
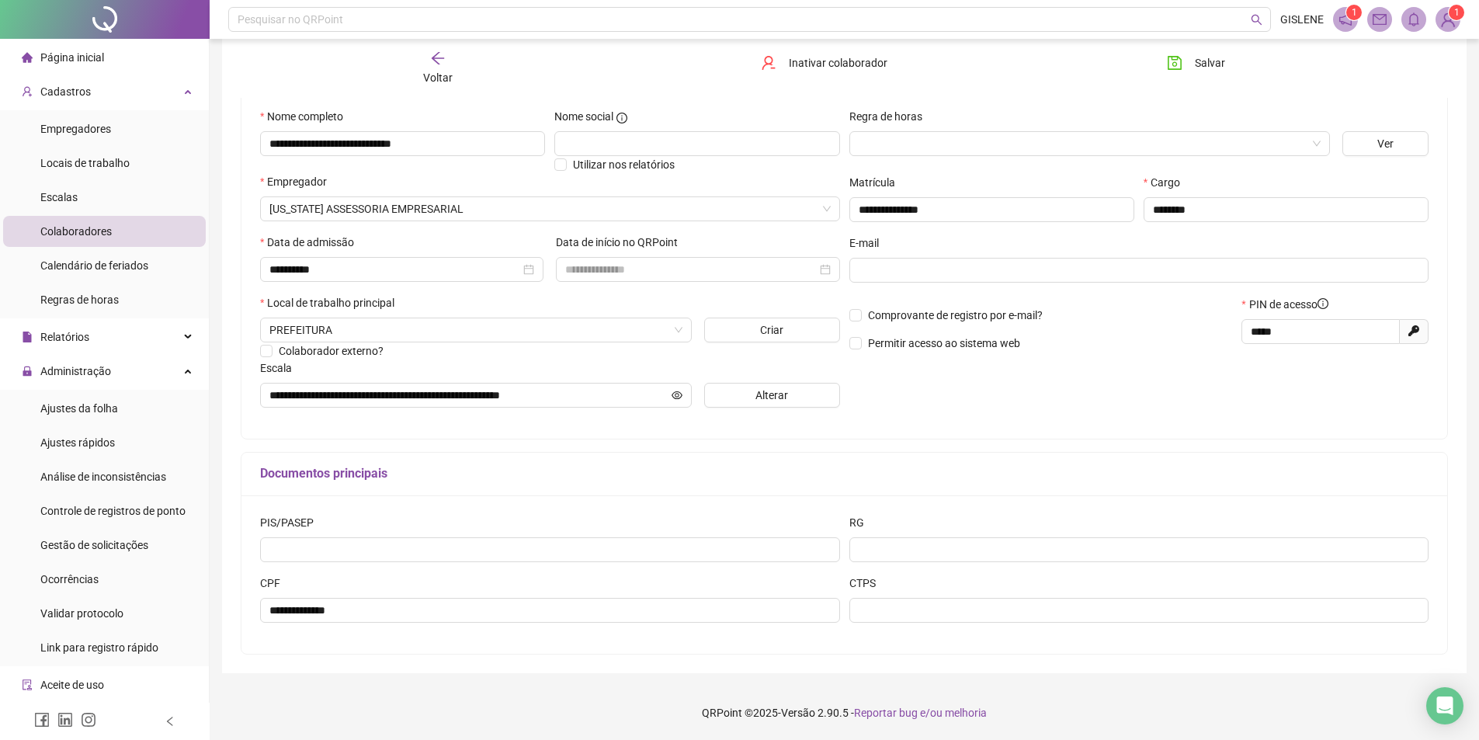
click at [439, 64] on icon "arrow-left" at bounding box center [438, 58] width 16 height 16
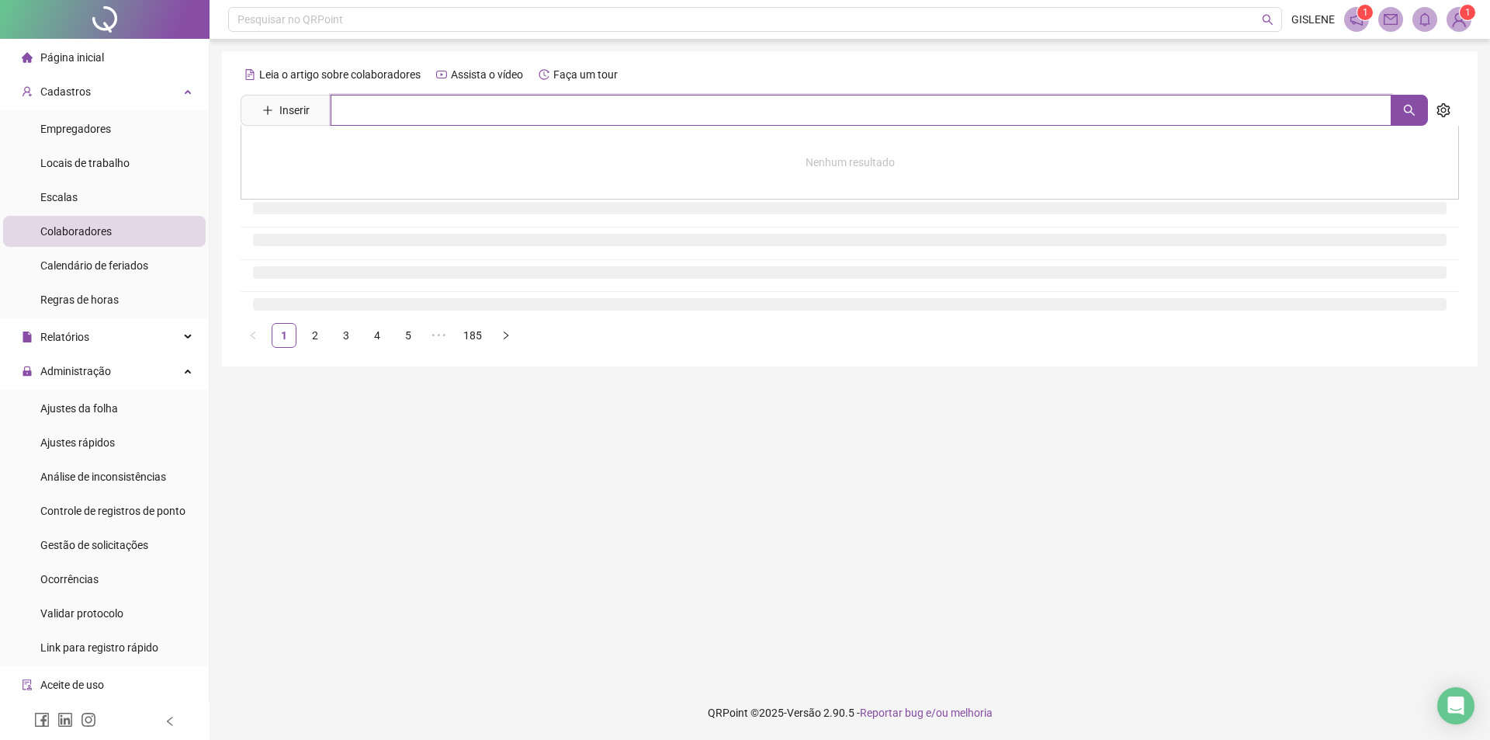
click at [435, 107] on input "text" at bounding box center [861, 110] width 1061 height 31
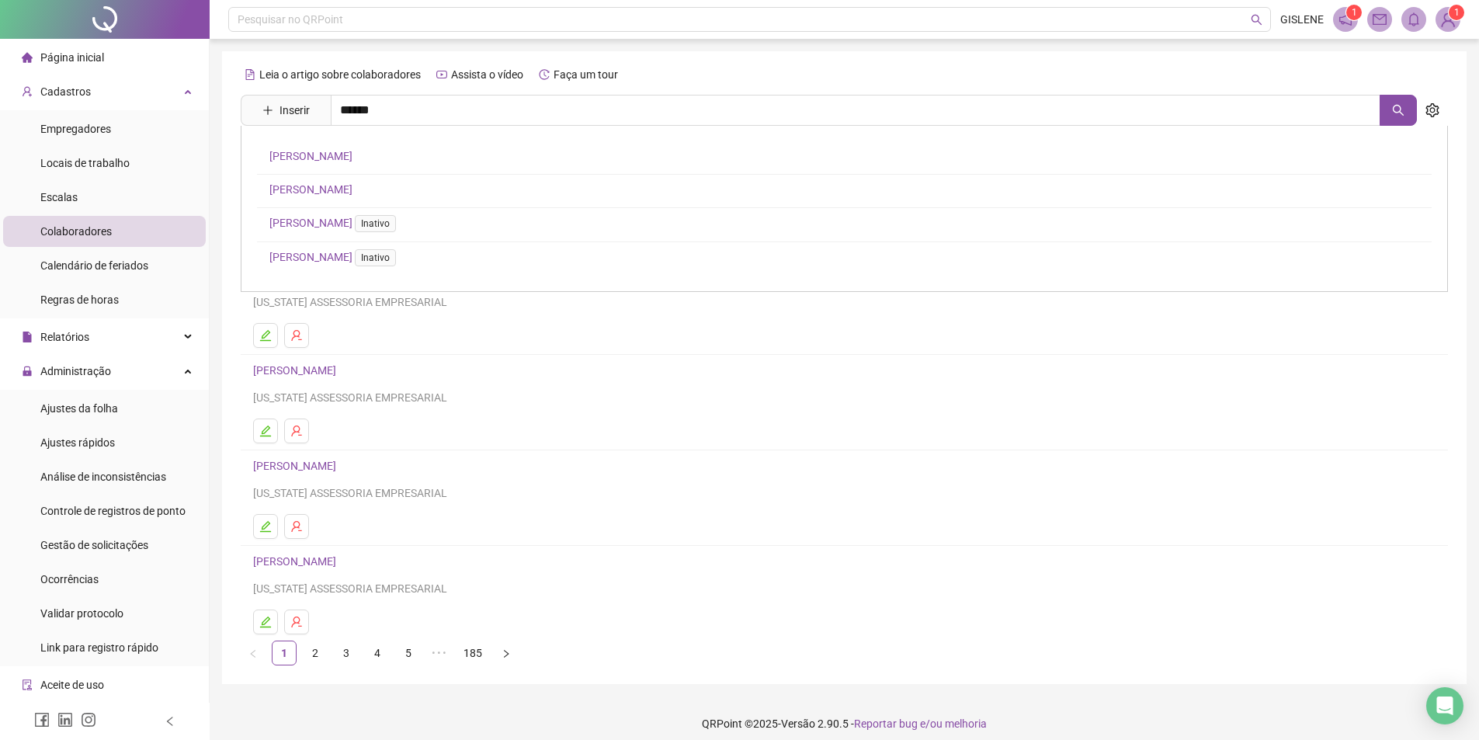
click at [352, 156] on link "[PERSON_NAME]" at bounding box center [310, 156] width 83 height 12
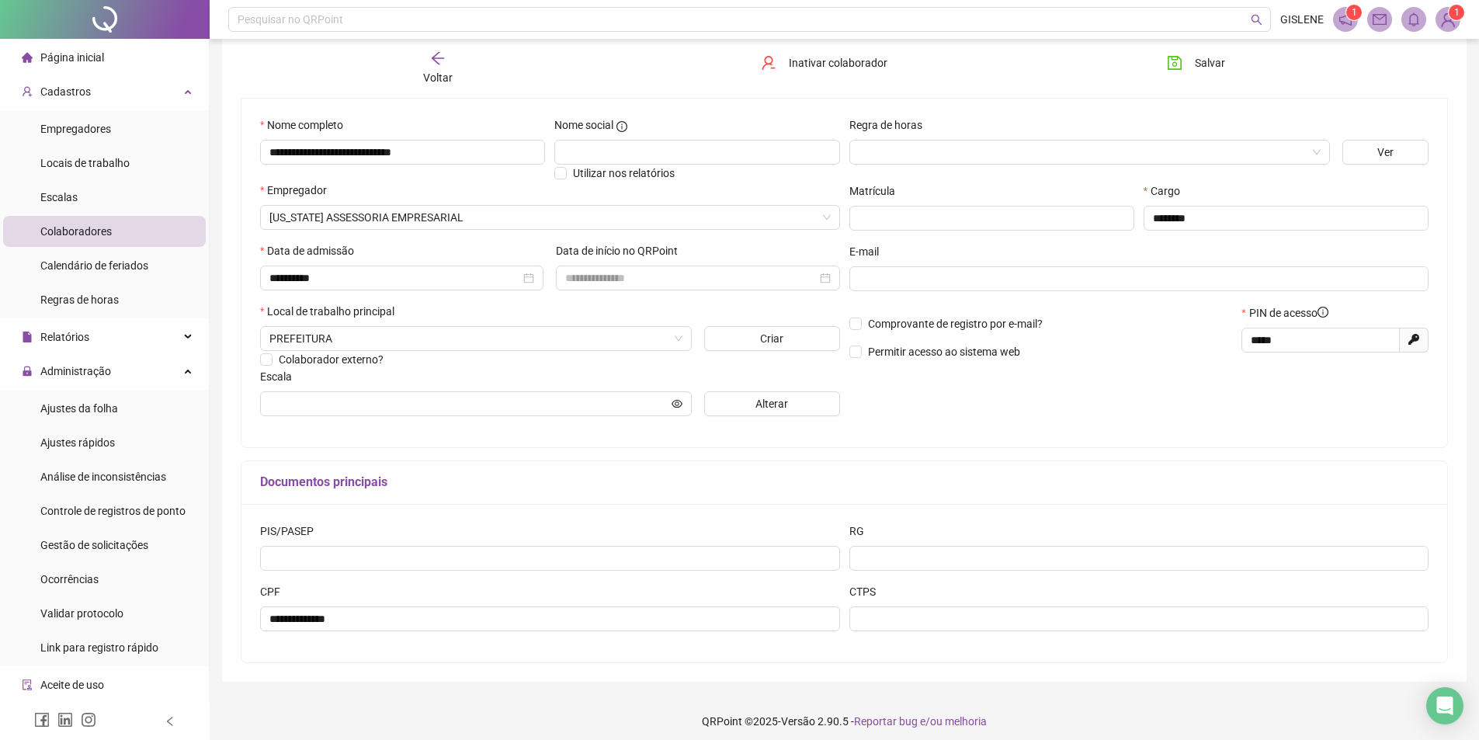
scroll to position [146, 0]
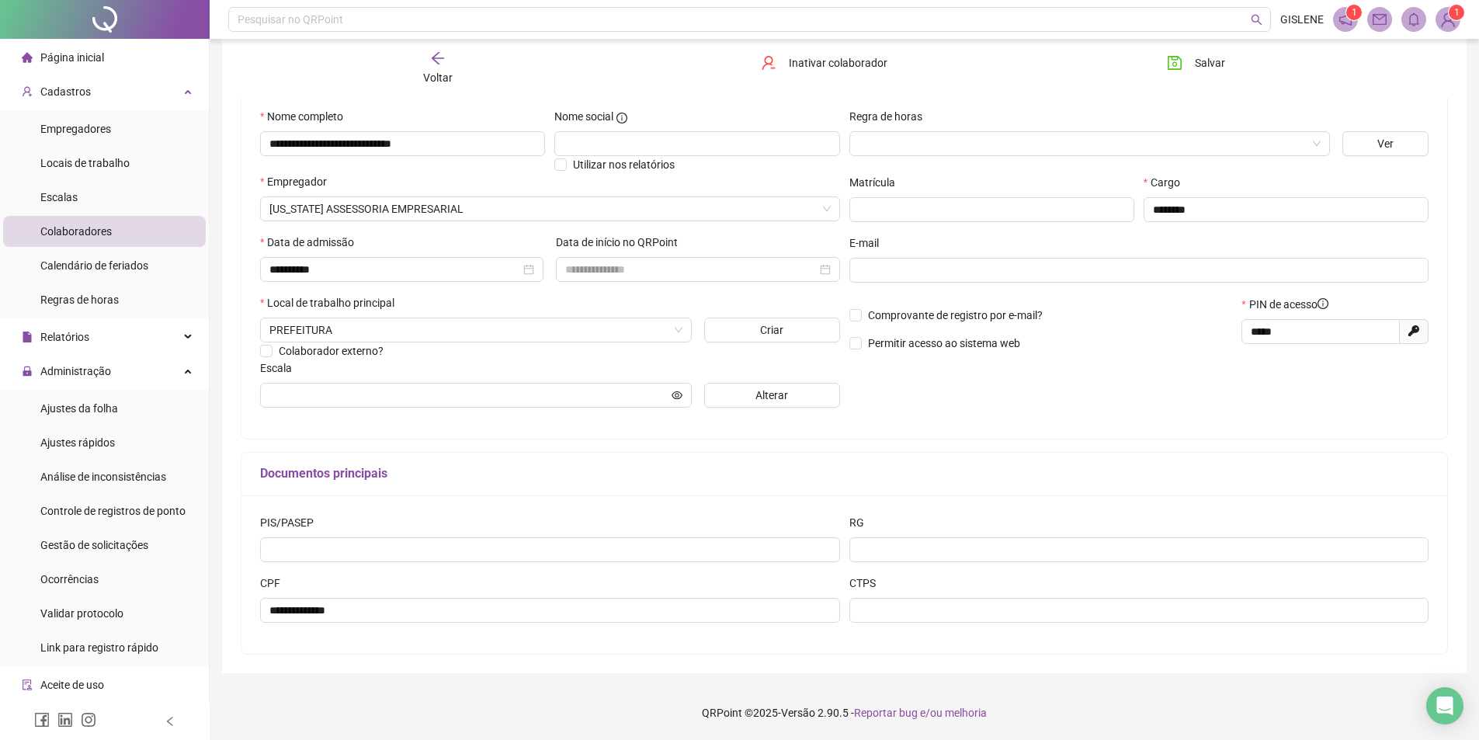
click at [436, 75] on span "Voltar" at bounding box center [437, 77] width 29 height 12
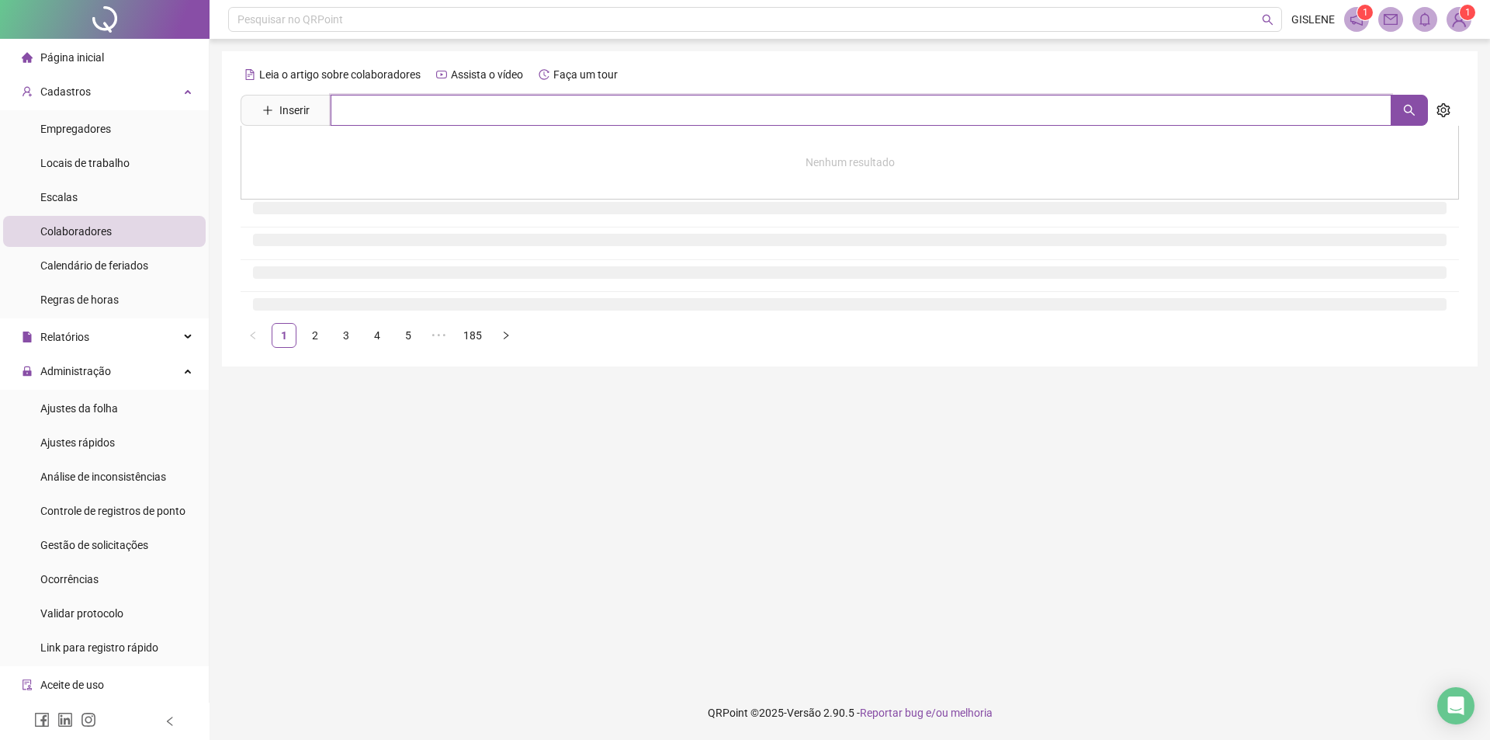
click at [445, 116] on input "text" at bounding box center [861, 110] width 1061 height 31
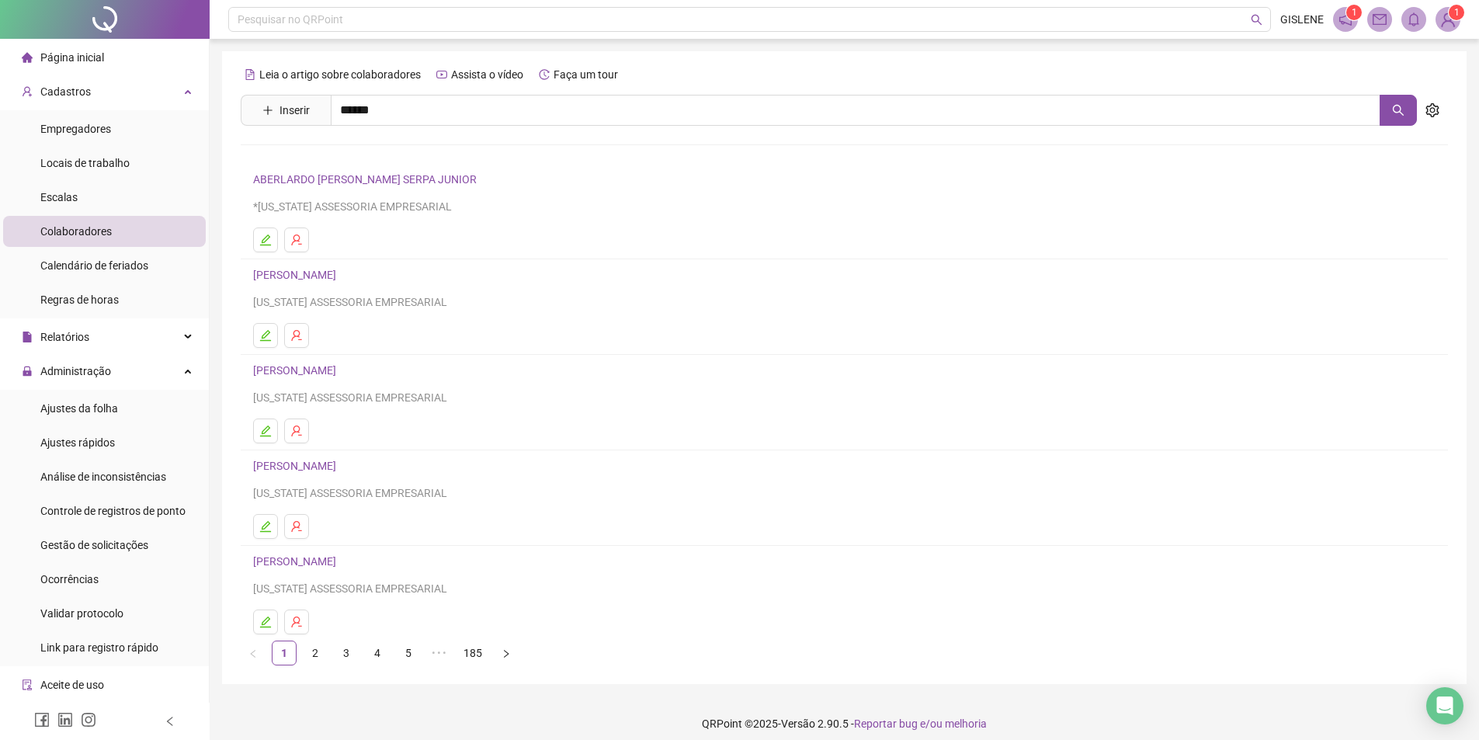
click at [352, 151] on link "[PERSON_NAME]" at bounding box center [310, 156] width 83 height 12
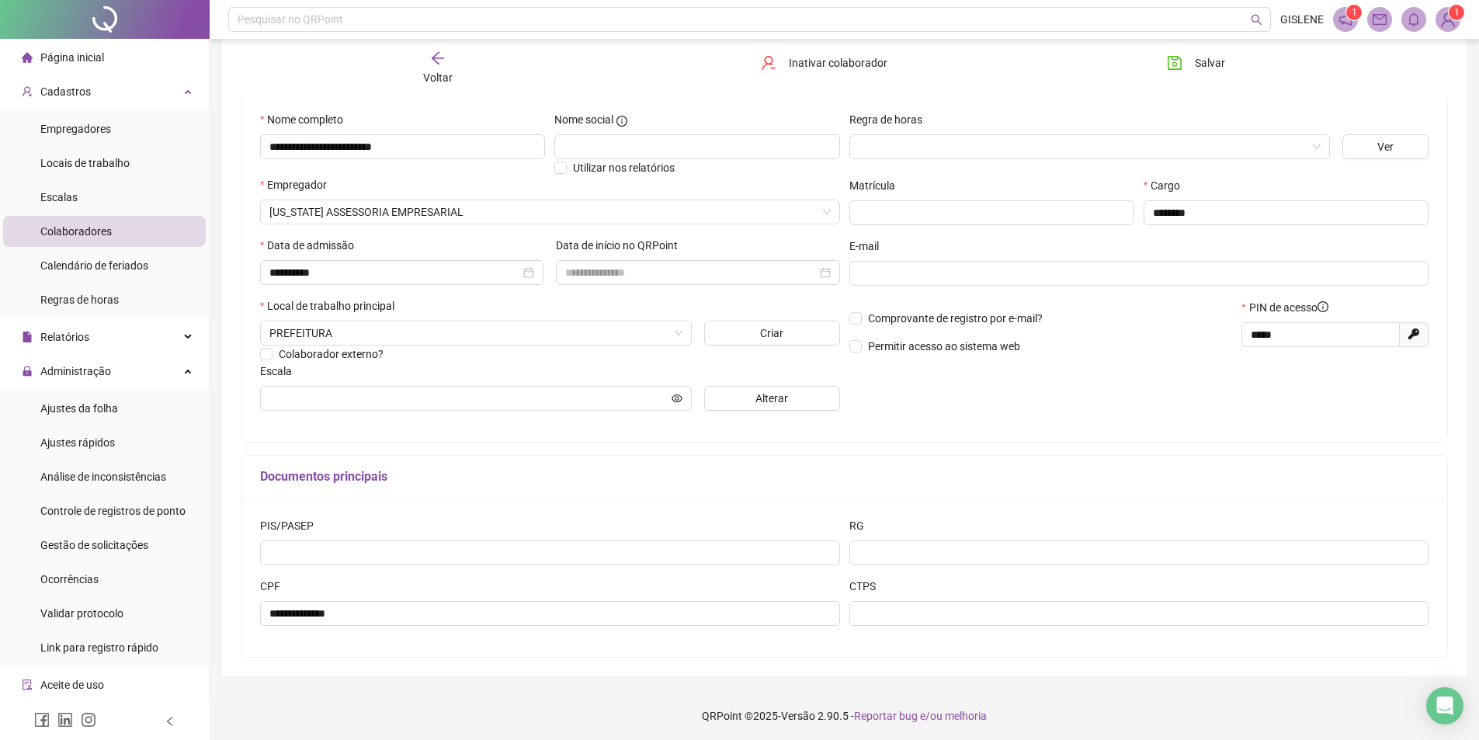
scroll to position [146, 0]
drag, startPoint x: 1312, startPoint y: 327, endPoint x: 1072, endPoint y: 251, distance: 252.3
click at [1190, 339] on div "Comprovante de registro por e-mail? Permitir acesso ao sistema web PIN de acess…" at bounding box center [1138, 329] width 589 height 67
click at [1191, 69] on button "Salvar" at bounding box center [1195, 62] width 81 height 25
click at [428, 71] on span "Voltar" at bounding box center [437, 77] width 29 height 12
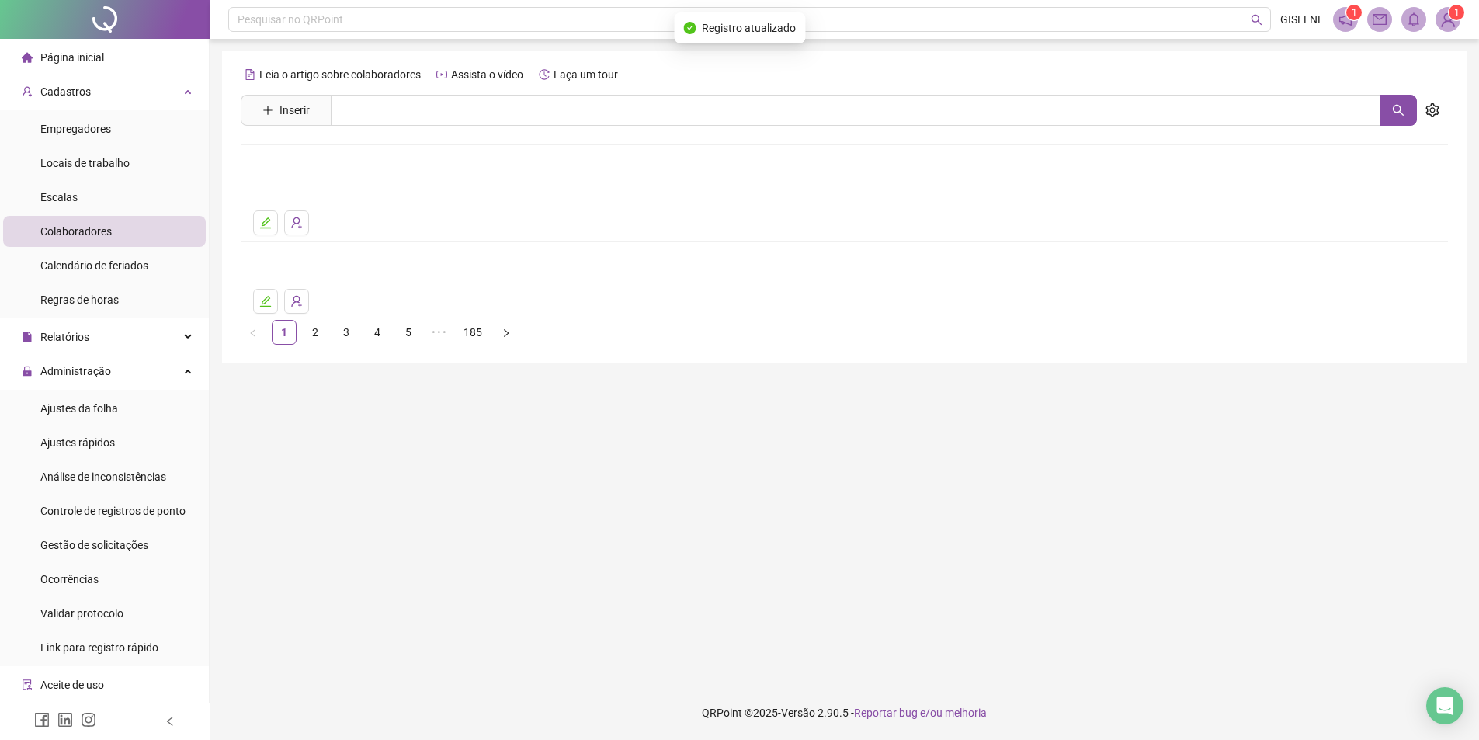
scroll to position [0, 0]
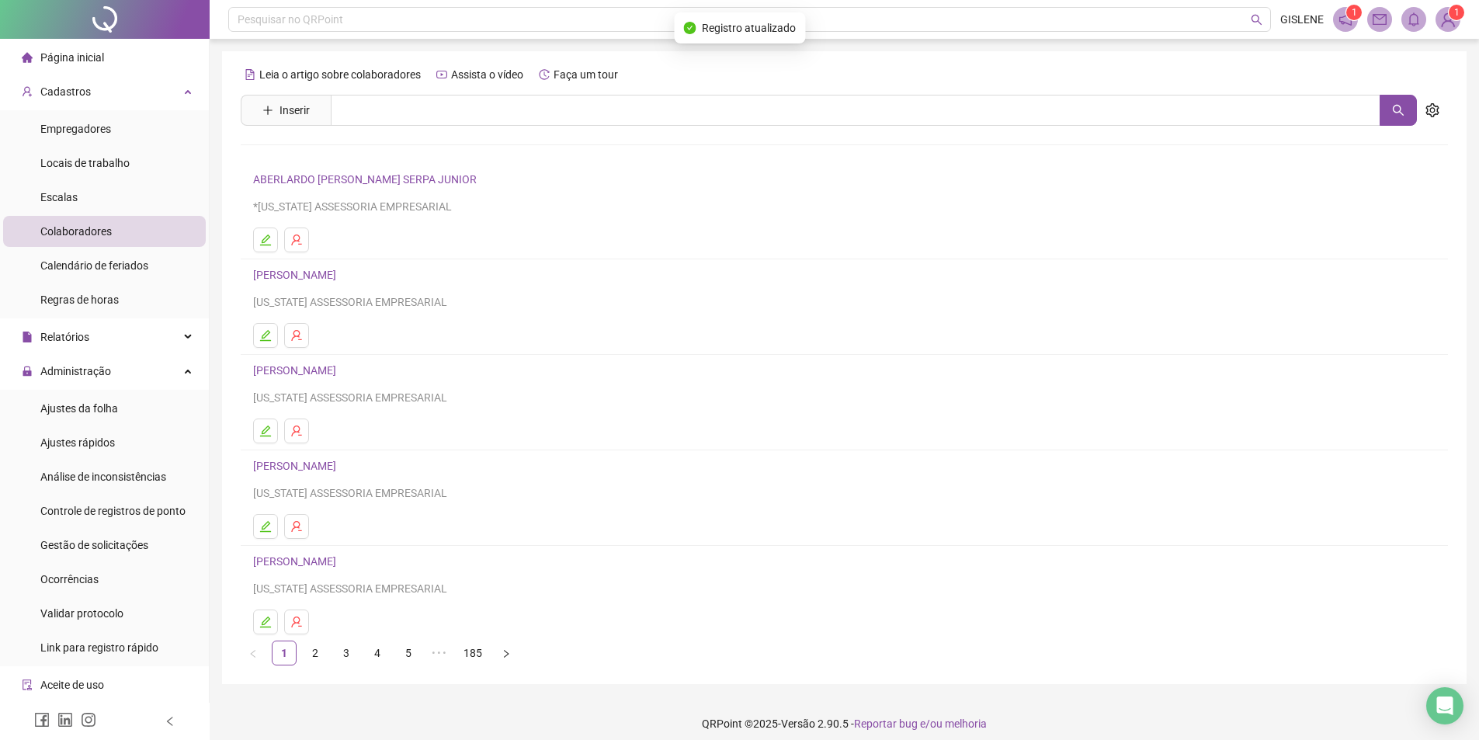
click at [437, 130] on div "Leia o artigo sobre colaboradores Assista o vídeo Faça um tour Inserir Nenhum r…" at bounding box center [844, 363] width 1207 height 603
click at [431, 121] on input "text" at bounding box center [855, 110] width 1049 height 31
click at [387, 163] on div "[PERSON_NAME]" at bounding box center [844, 158] width 1207 height 64
click at [402, 120] on input "******" at bounding box center [855, 110] width 1049 height 31
click at [352, 159] on link "[PERSON_NAME]" at bounding box center [310, 156] width 83 height 12
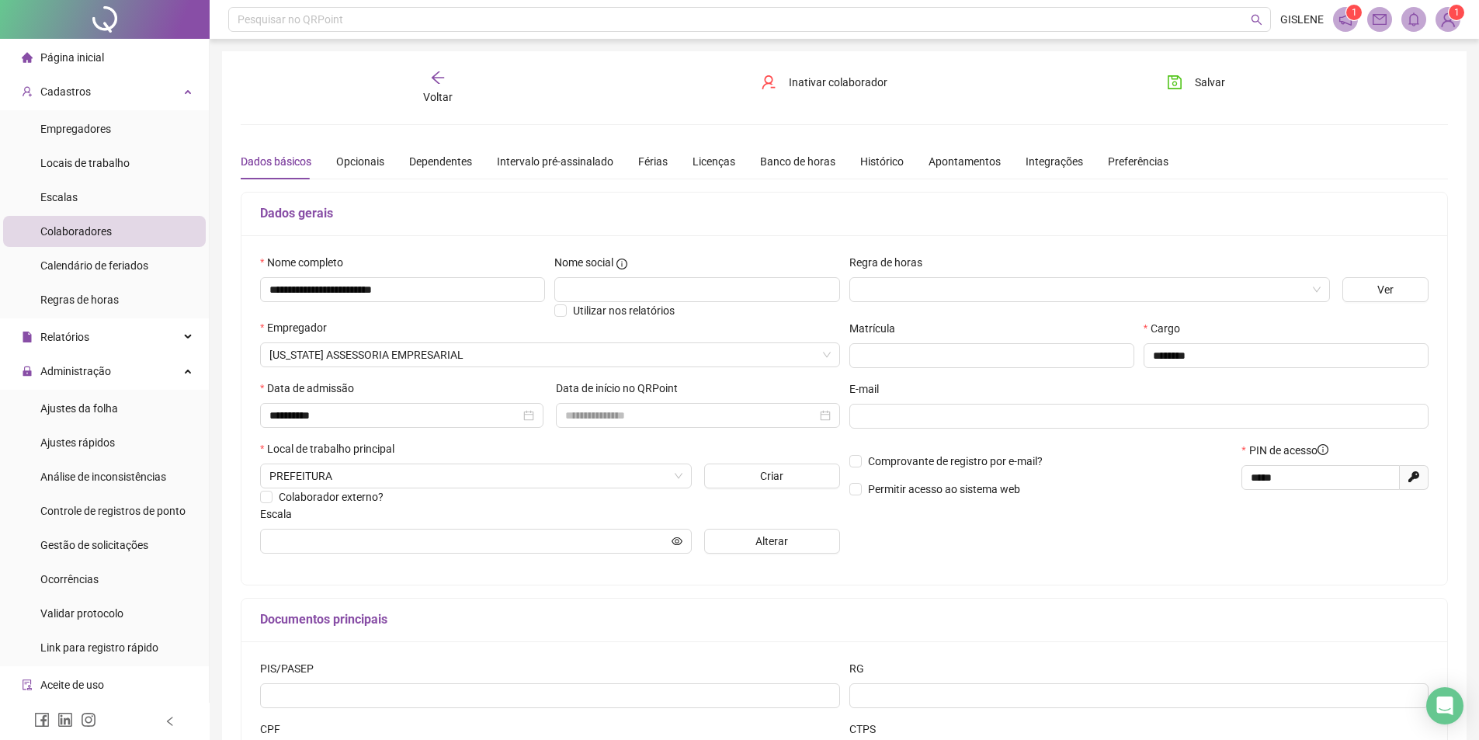
click at [452, 88] on div "Voltar" at bounding box center [437, 88] width 191 height 36
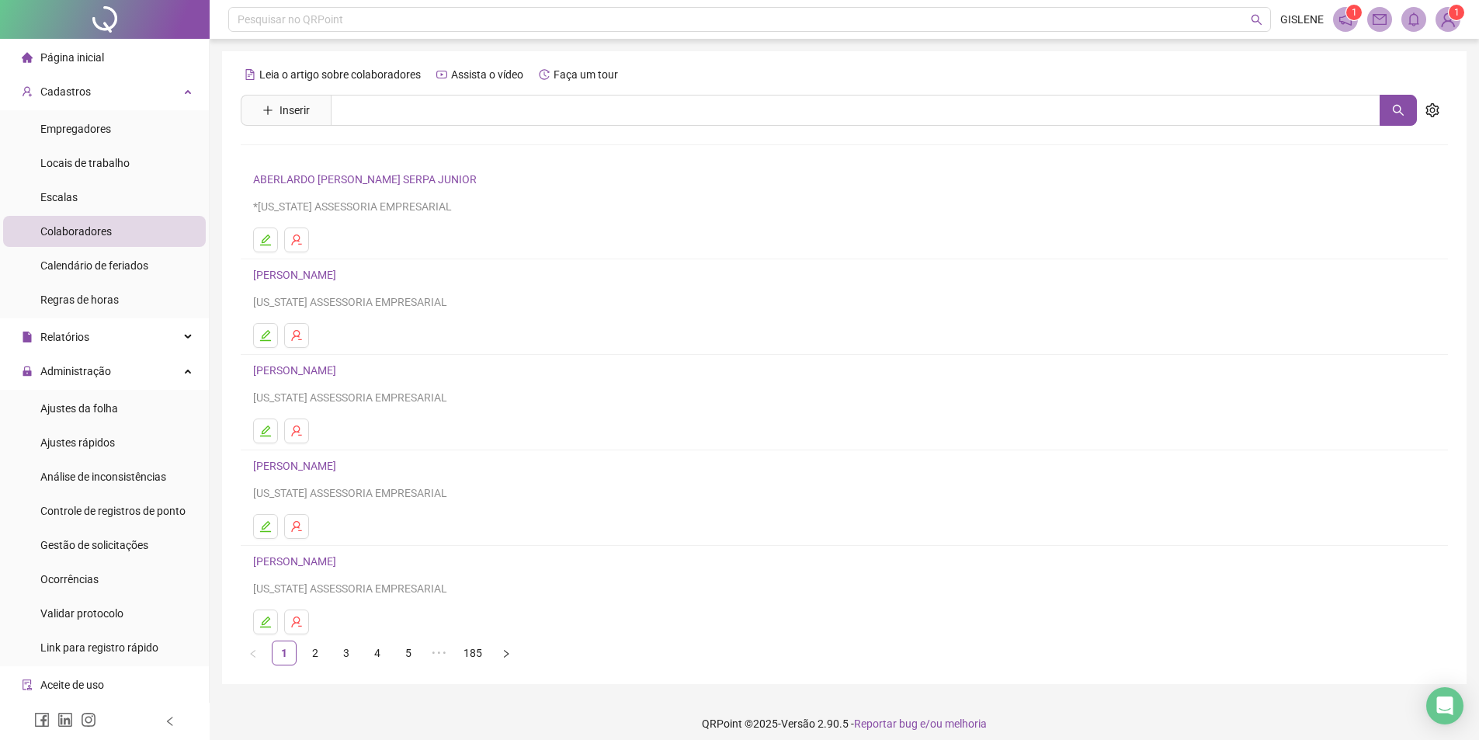
click at [438, 126] on div "Leia o artigo sobre colaboradores Assista o vídeo Faça um tour Inserir Nenhum r…" at bounding box center [844, 363] width 1207 height 603
click at [438, 113] on input "text" at bounding box center [855, 110] width 1049 height 31
click at [422, 153] on link "JUNIOR FREIRE DO NASCIMENTO" at bounding box center [351, 156] width 165 height 12
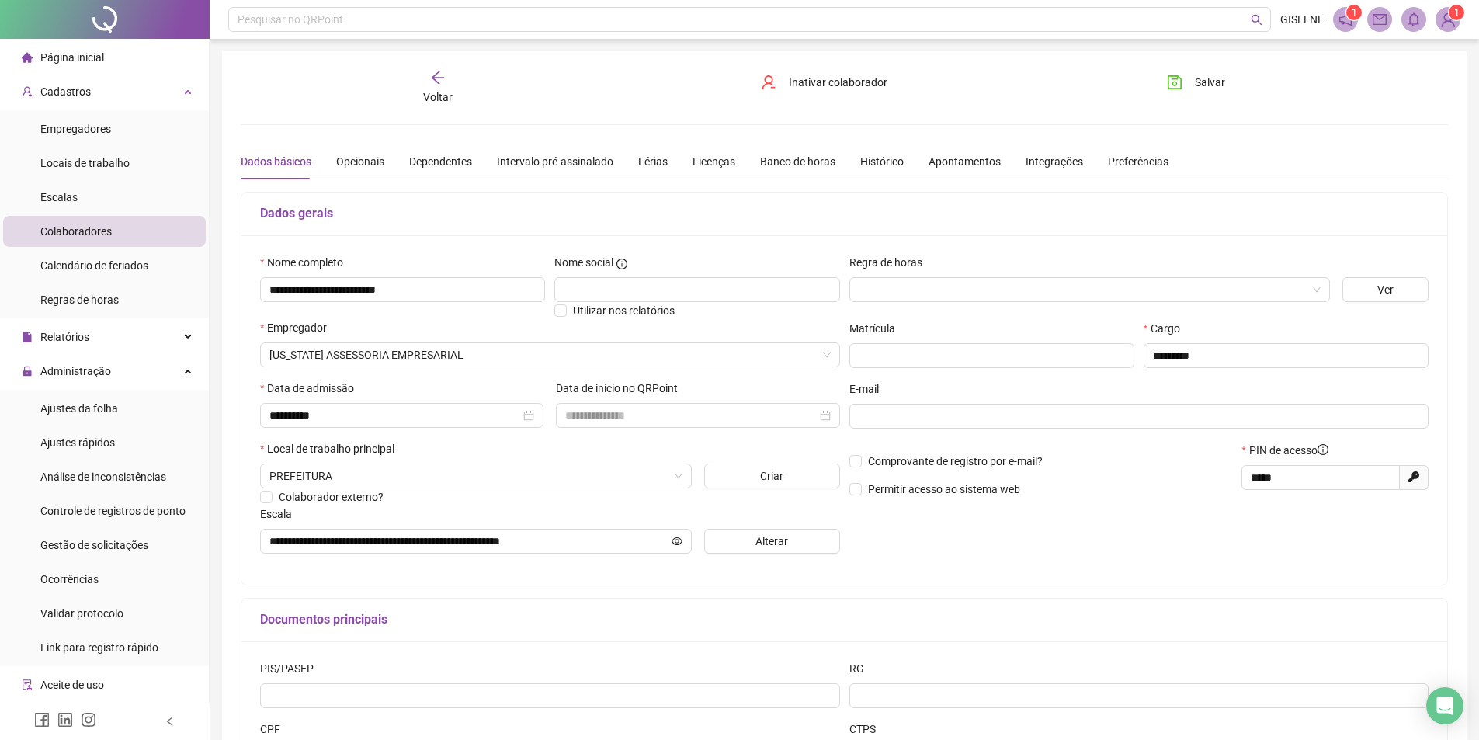
click at [445, 92] on span "Voltar" at bounding box center [437, 97] width 29 height 12
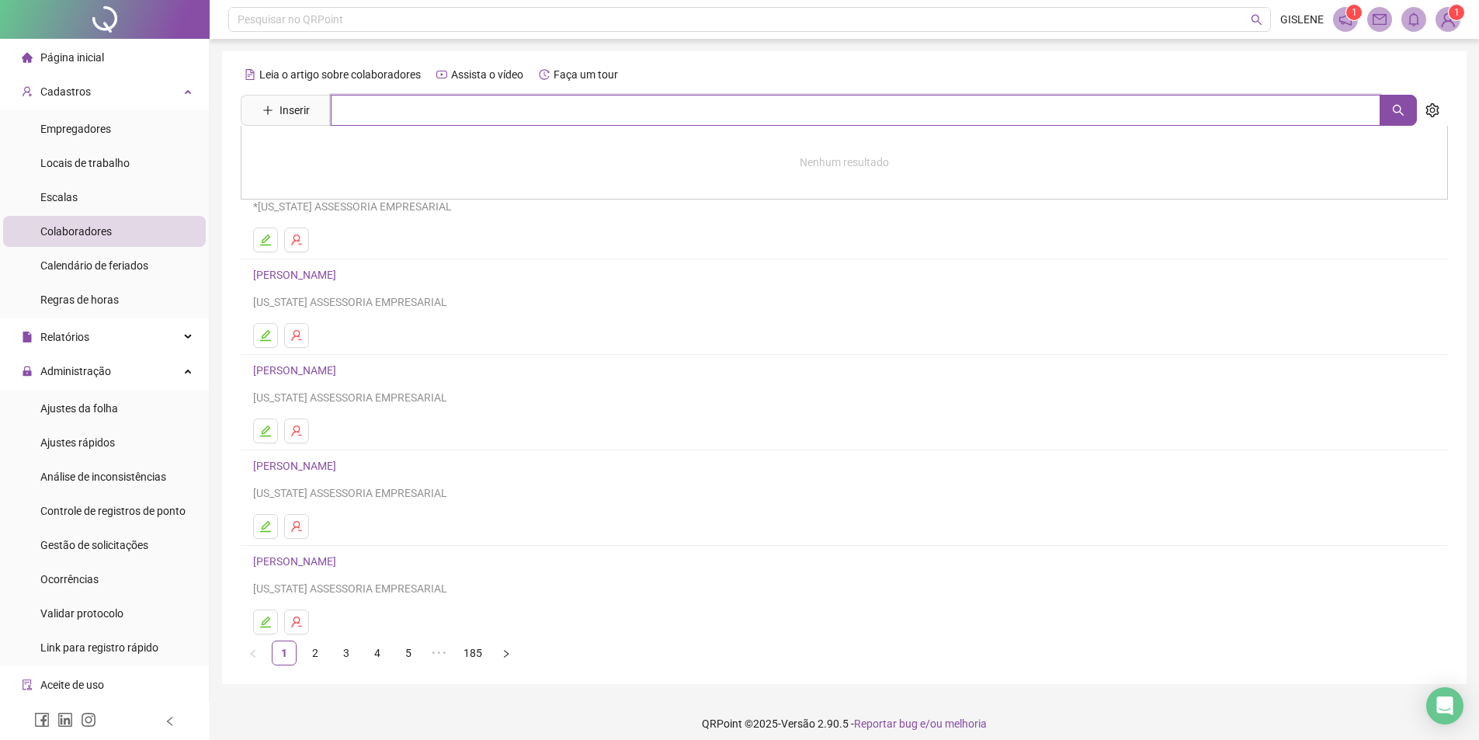
click at [447, 109] on input "text" at bounding box center [855, 110] width 1049 height 31
click at [352, 156] on link "[PERSON_NAME]" at bounding box center [310, 156] width 83 height 12
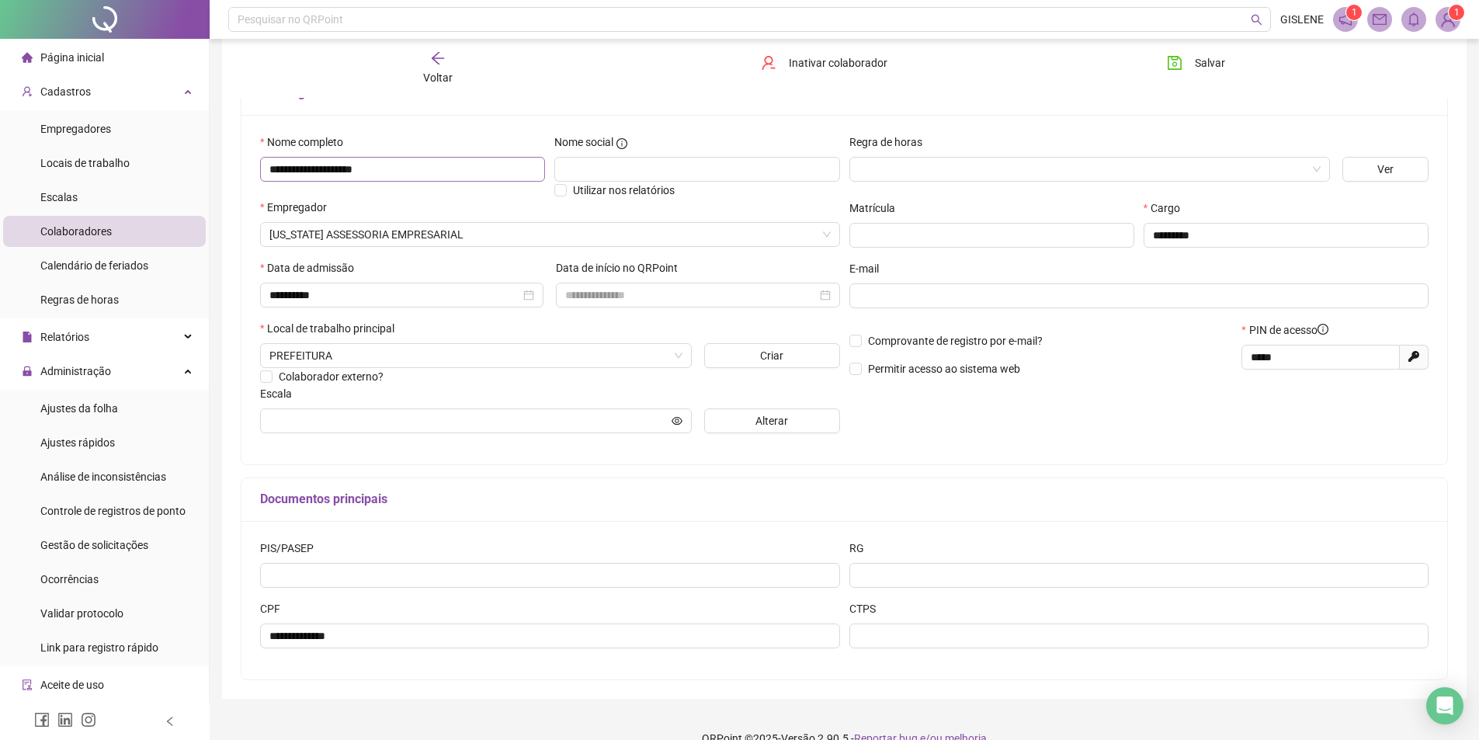
scroll to position [146, 0]
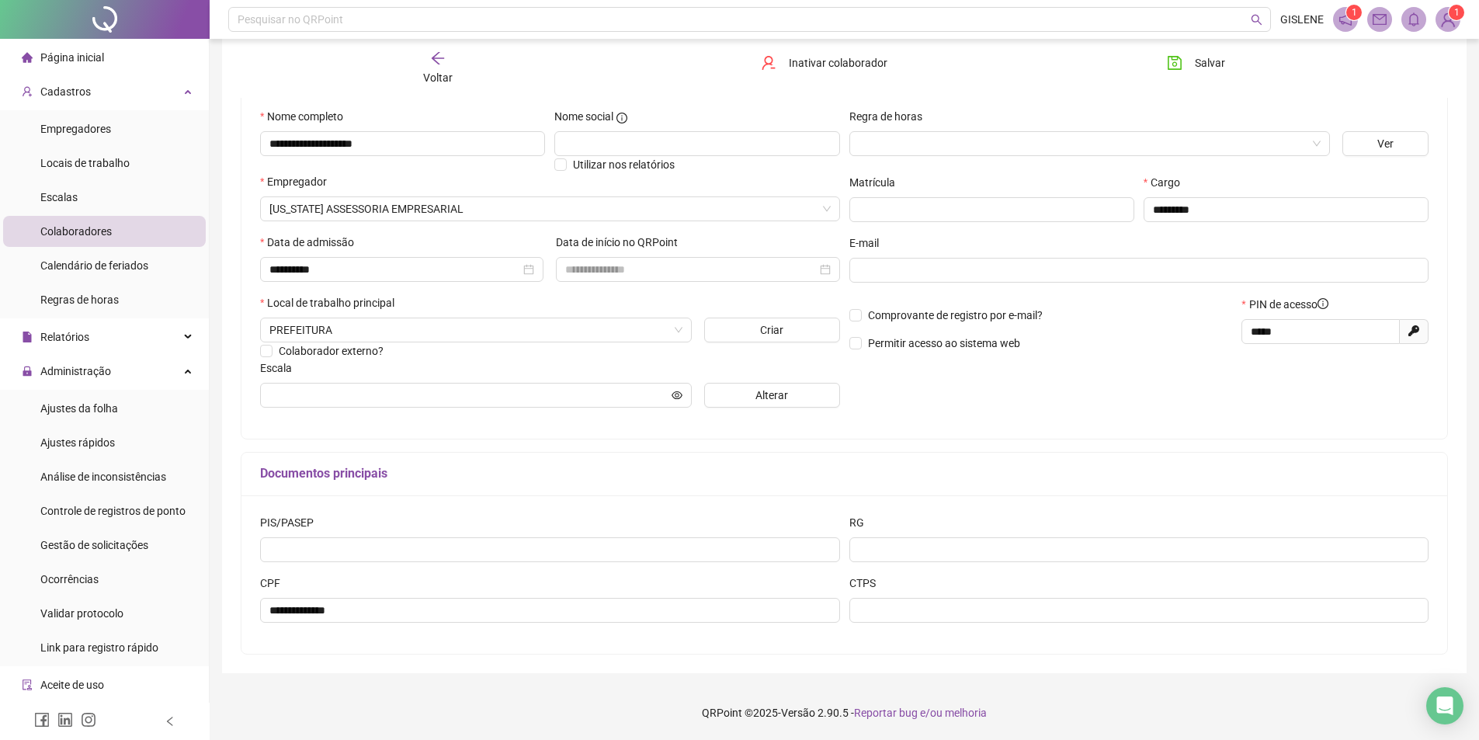
click at [452, 73] on div "Voltar" at bounding box center [437, 68] width 191 height 36
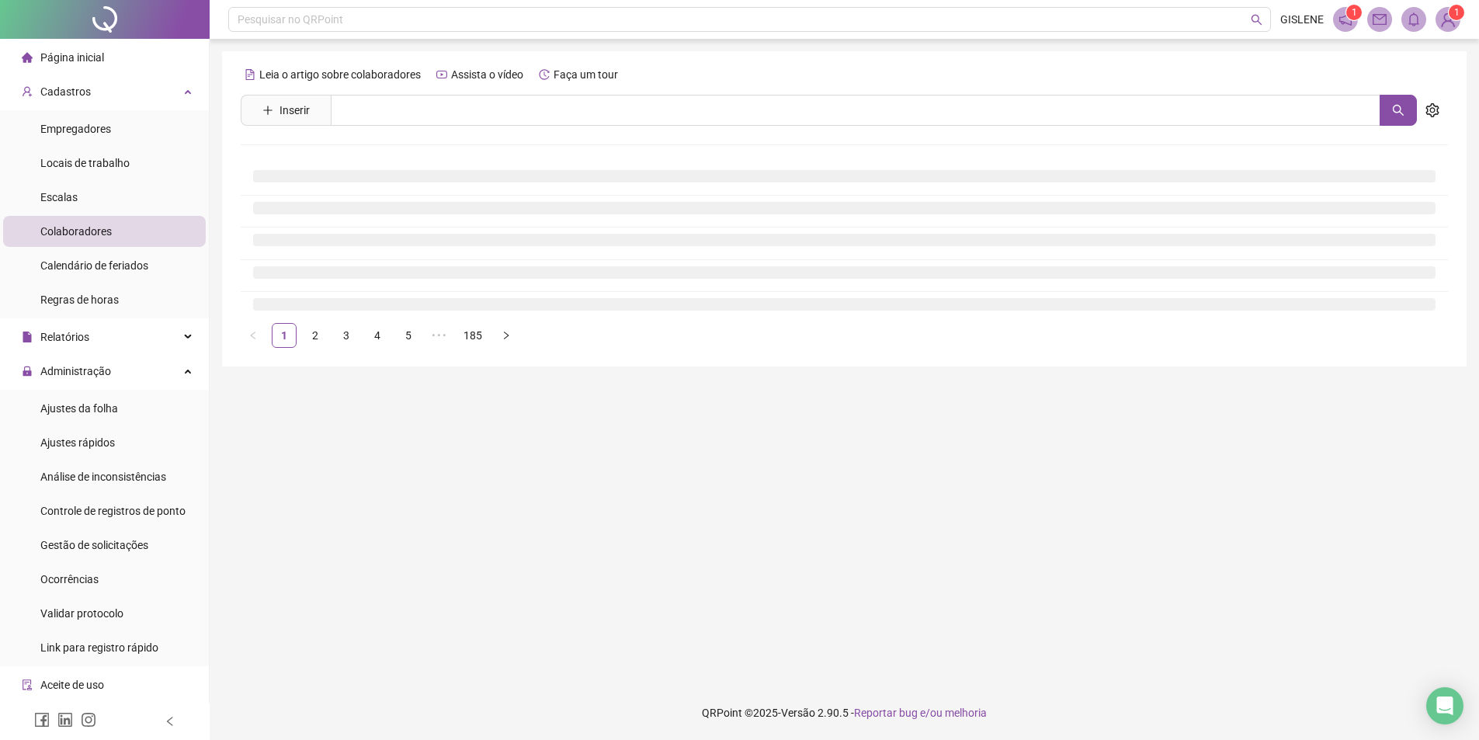
scroll to position [0, 0]
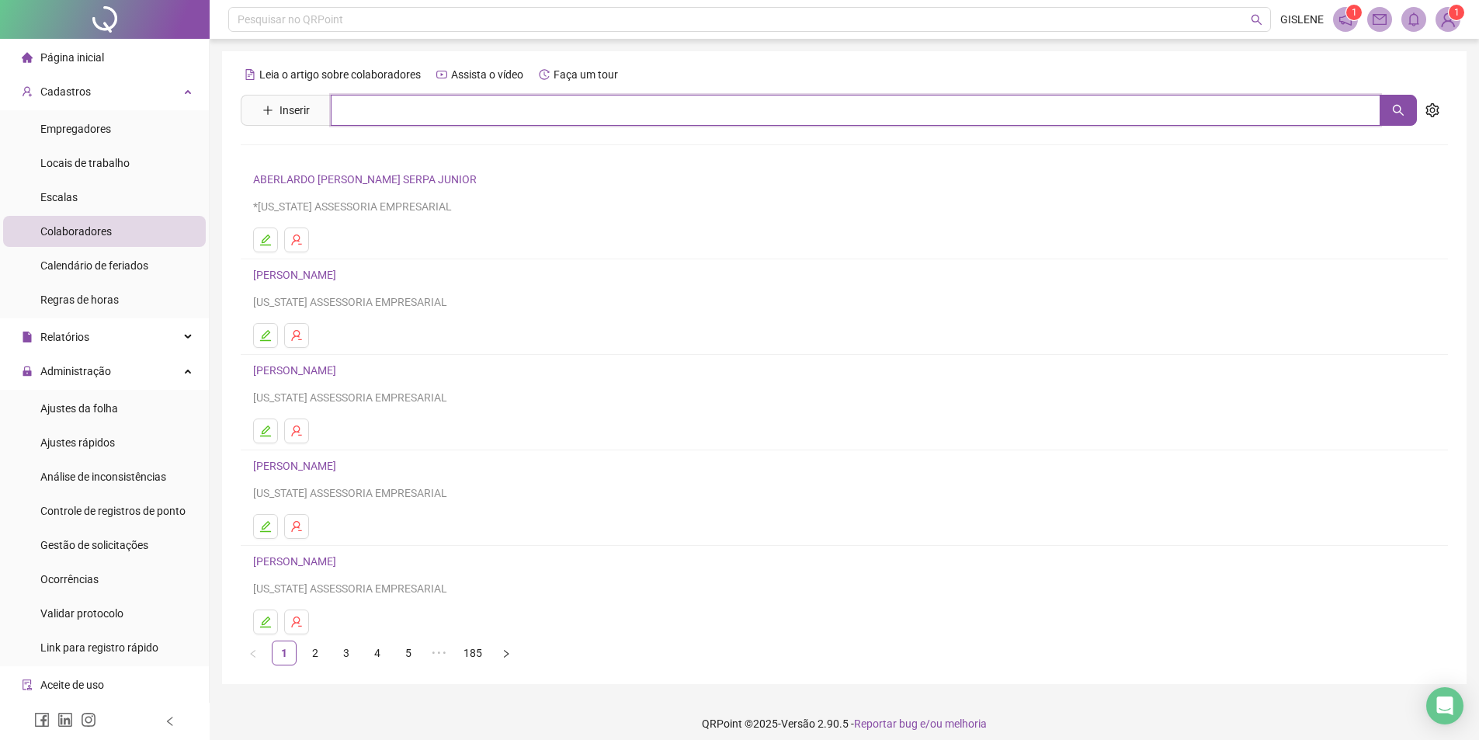
click at [427, 108] on input "text" at bounding box center [855, 110] width 1049 height 31
click at [352, 191] on link "[PERSON_NAME]" at bounding box center [310, 190] width 83 height 12
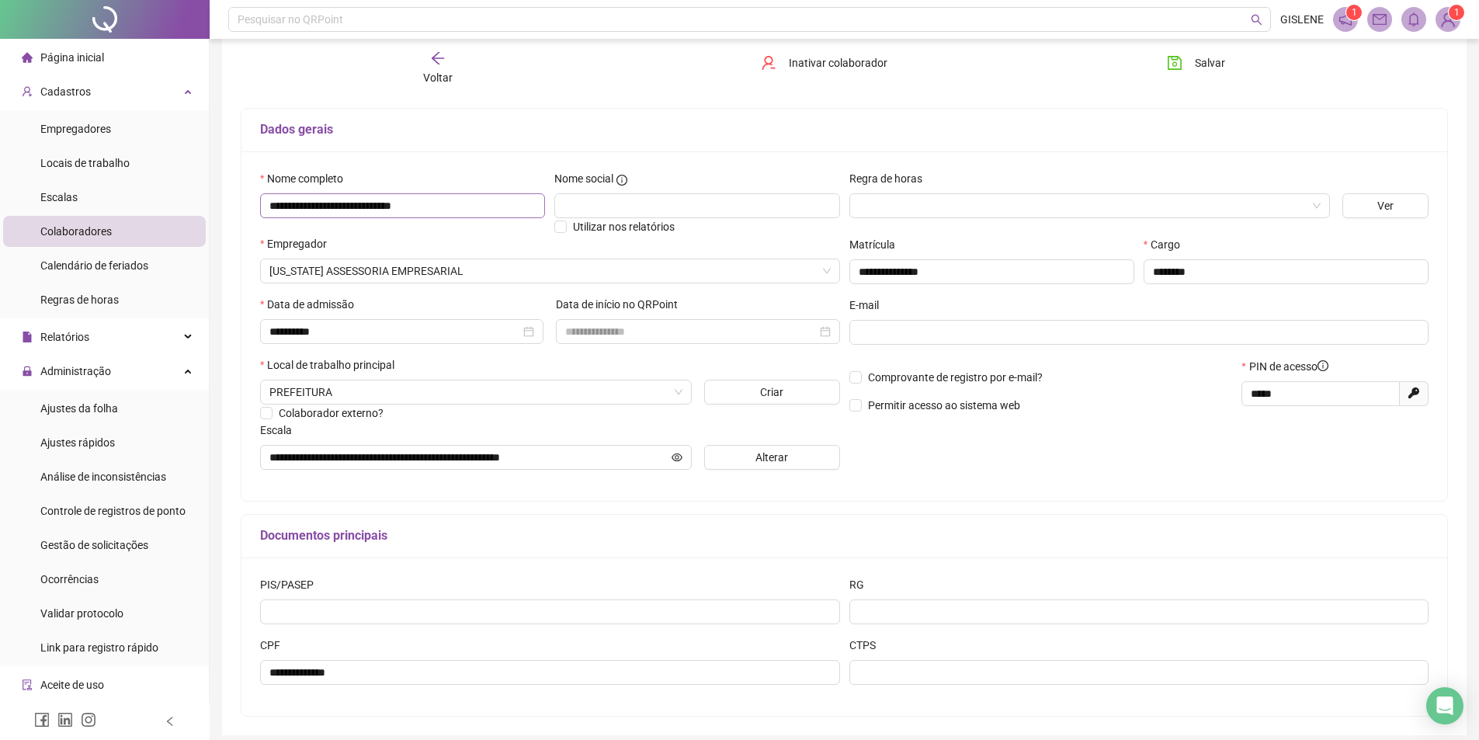
scroll to position [146, 0]
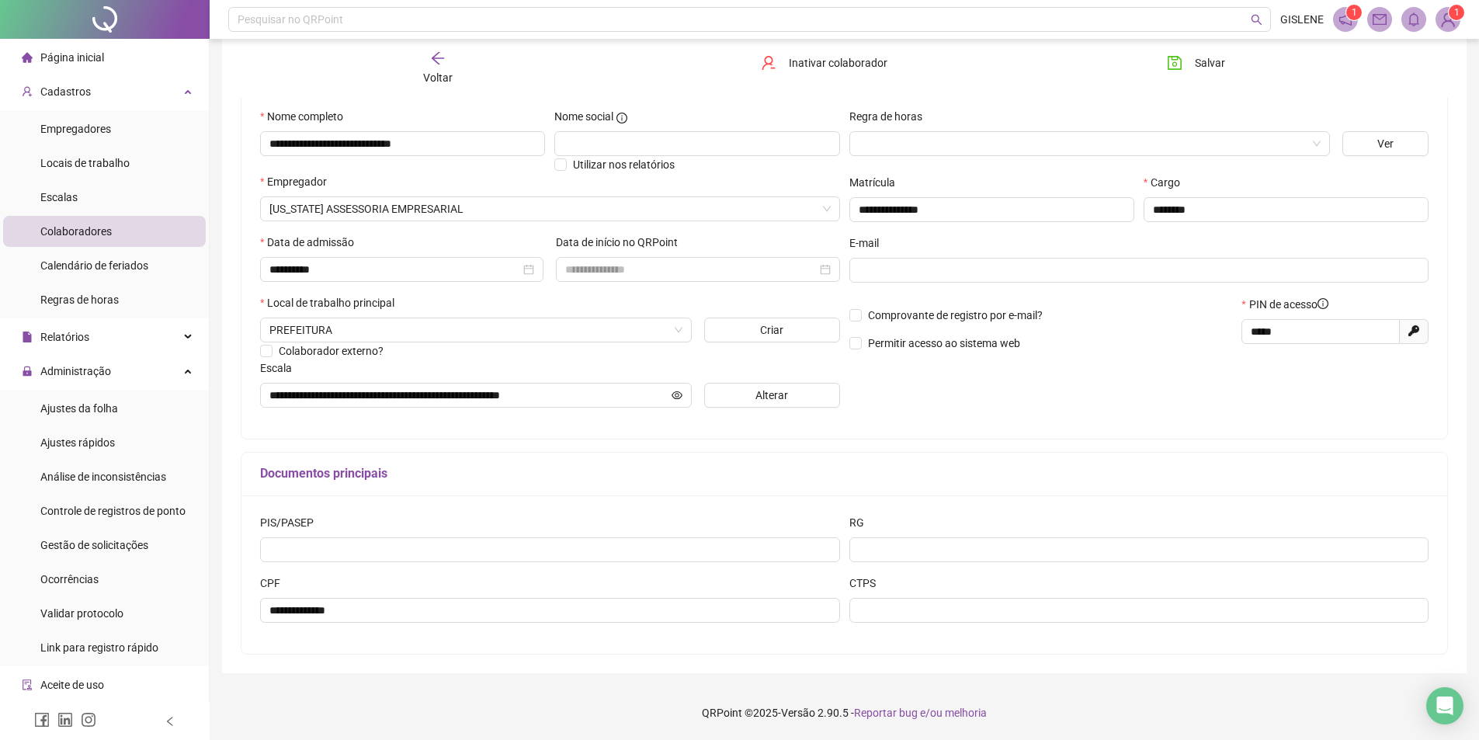
click at [433, 72] on span "Voltar" at bounding box center [437, 77] width 29 height 12
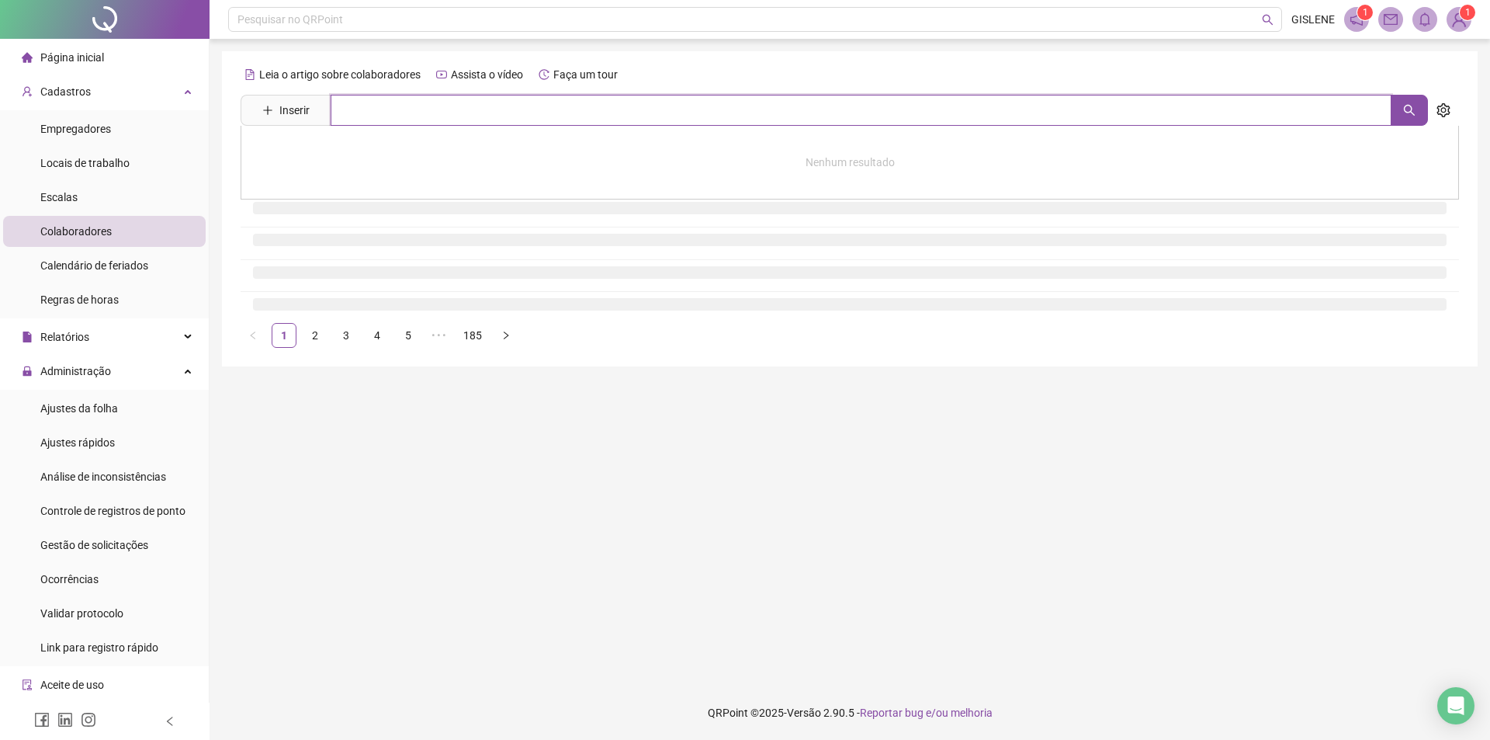
click at [433, 111] on input "text" at bounding box center [861, 110] width 1061 height 31
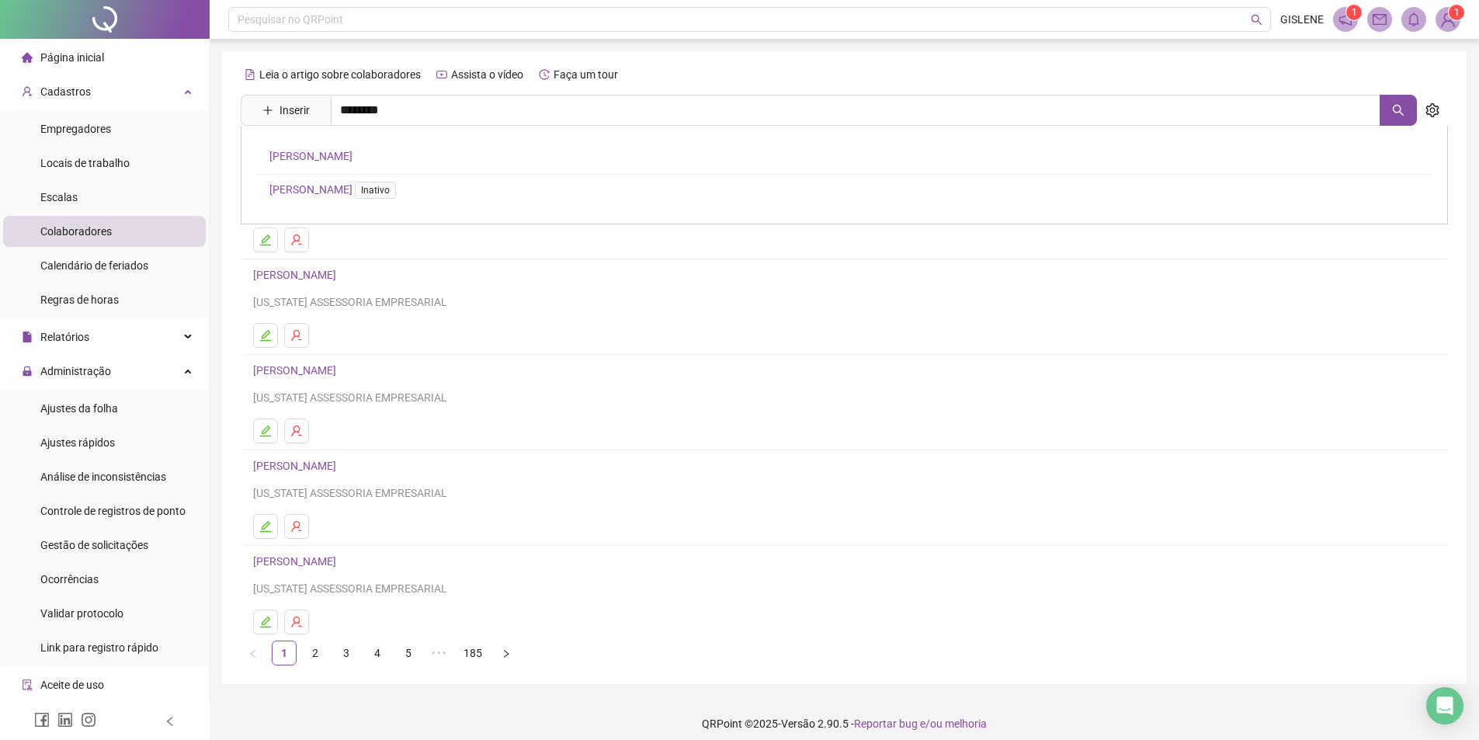
click at [352, 154] on link "[PERSON_NAME]" at bounding box center [310, 156] width 83 height 12
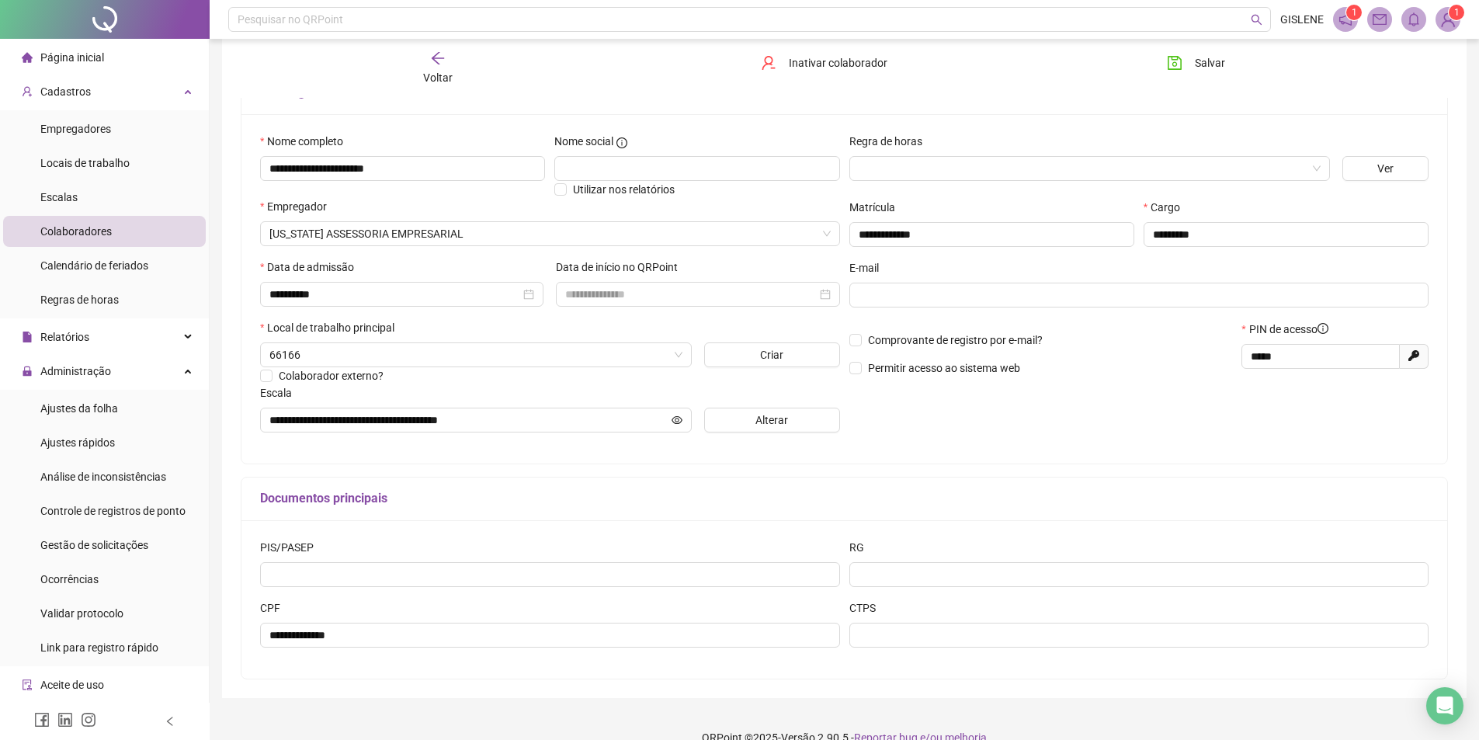
scroll to position [146, 0]
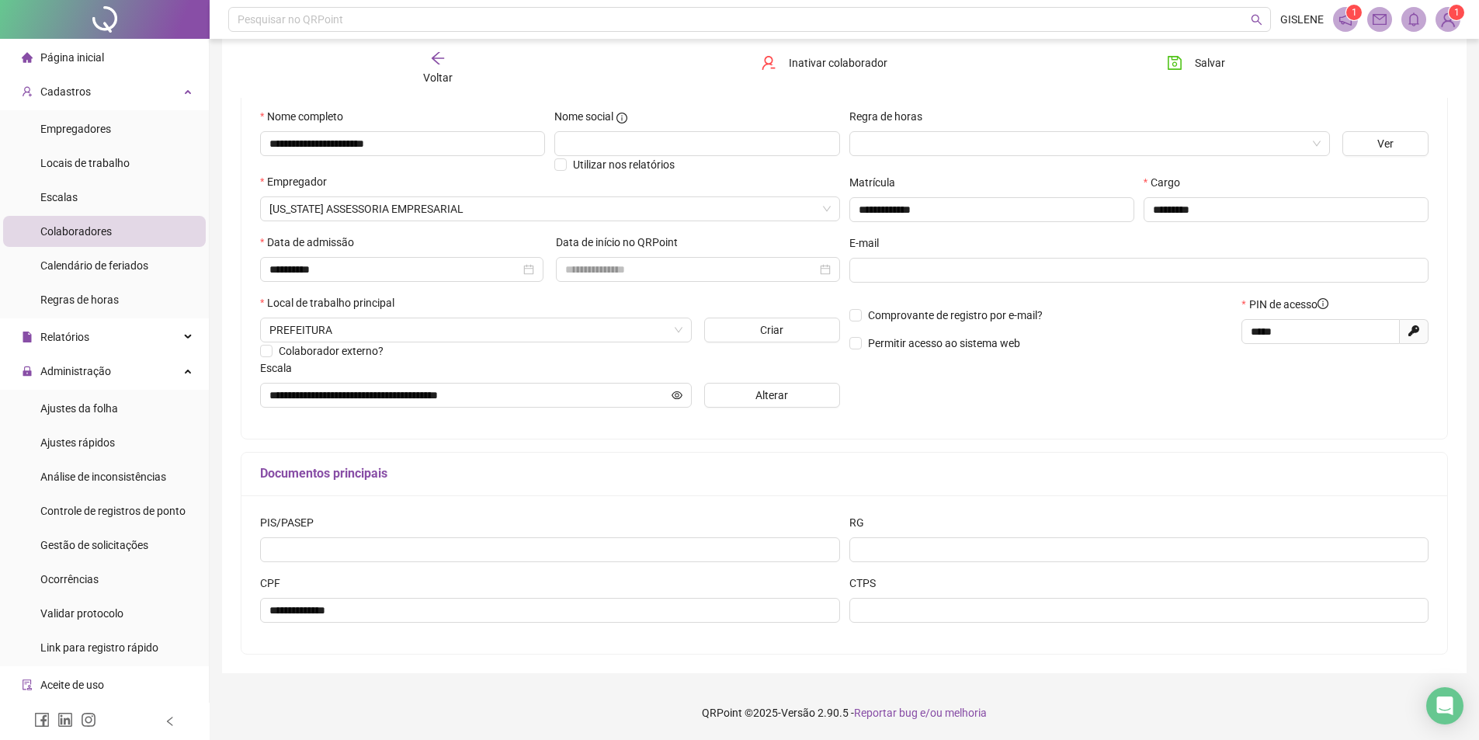
click at [450, 68] on div "Voltar" at bounding box center [437, 68] width 191 height 36
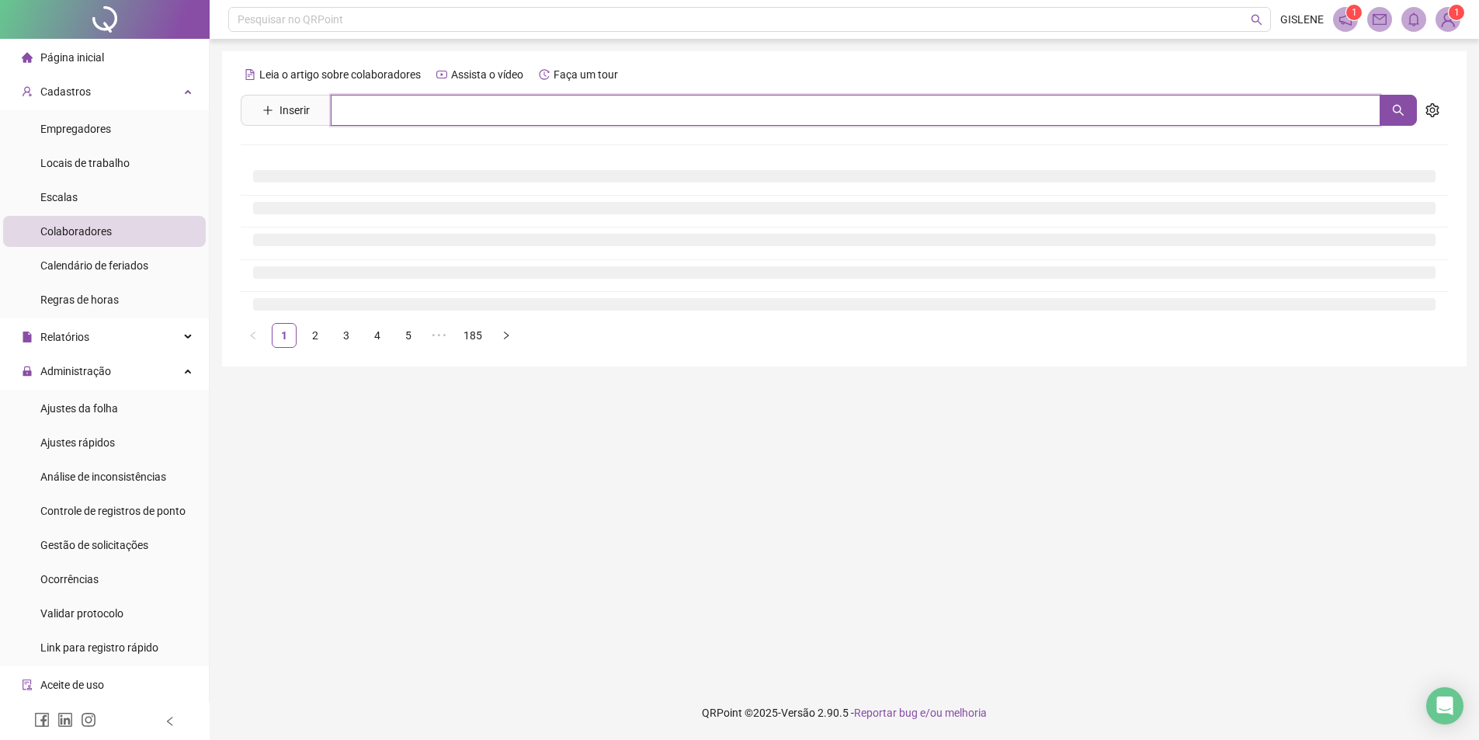
click at [447, 102] on input "text" at bounding box center [855, 110] width 1049 height 31
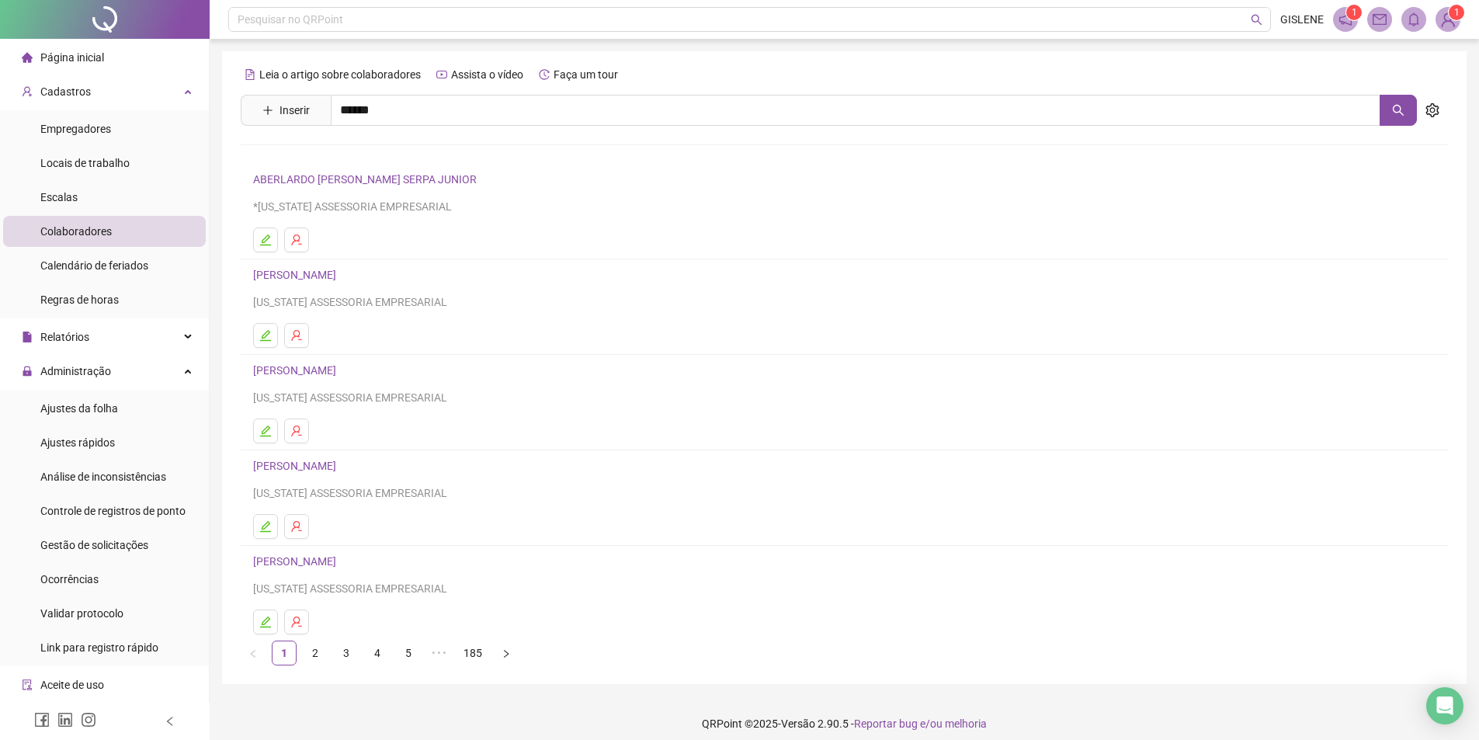
click at [352, 150] on link "[PERSON_NAME]" at bounding box center [310, 156] width 83 height 12
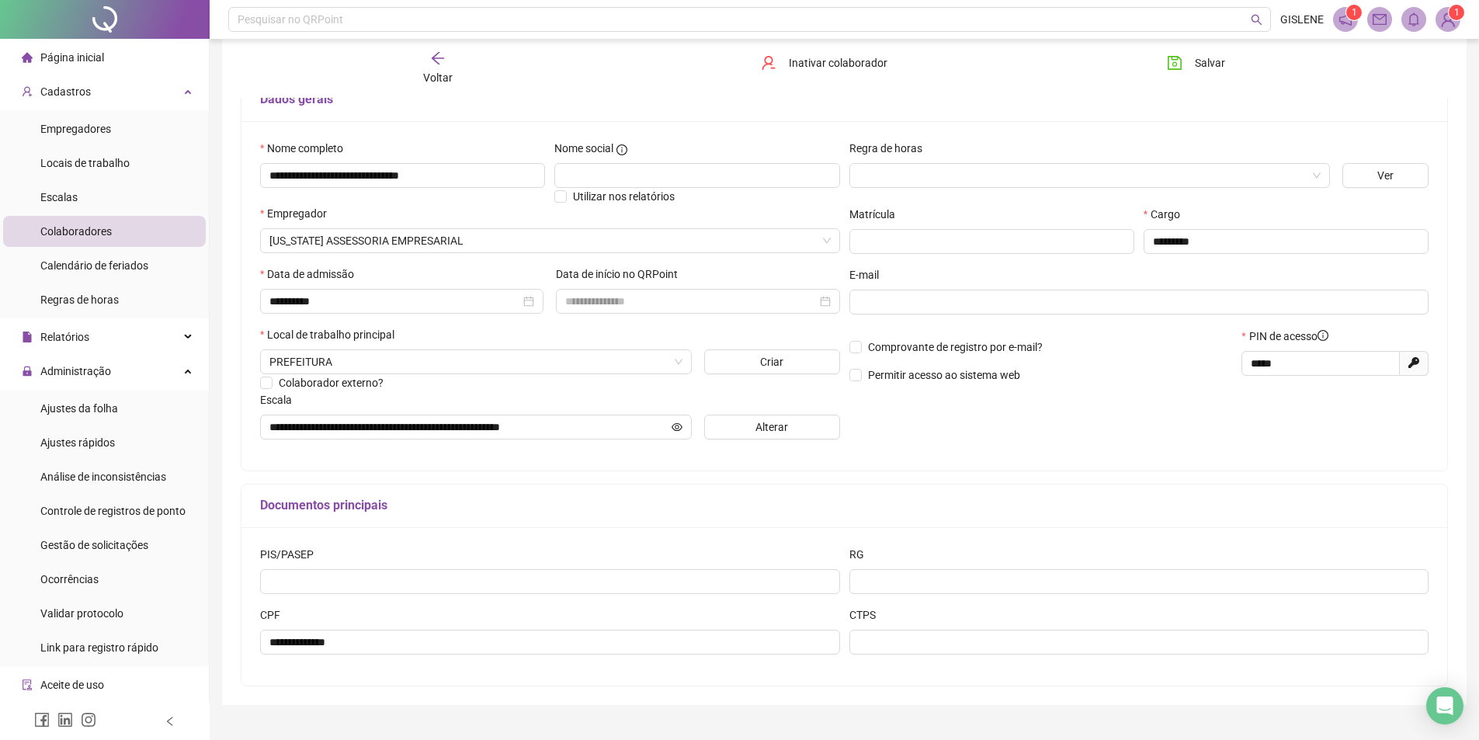
scroll to position [146, 0]
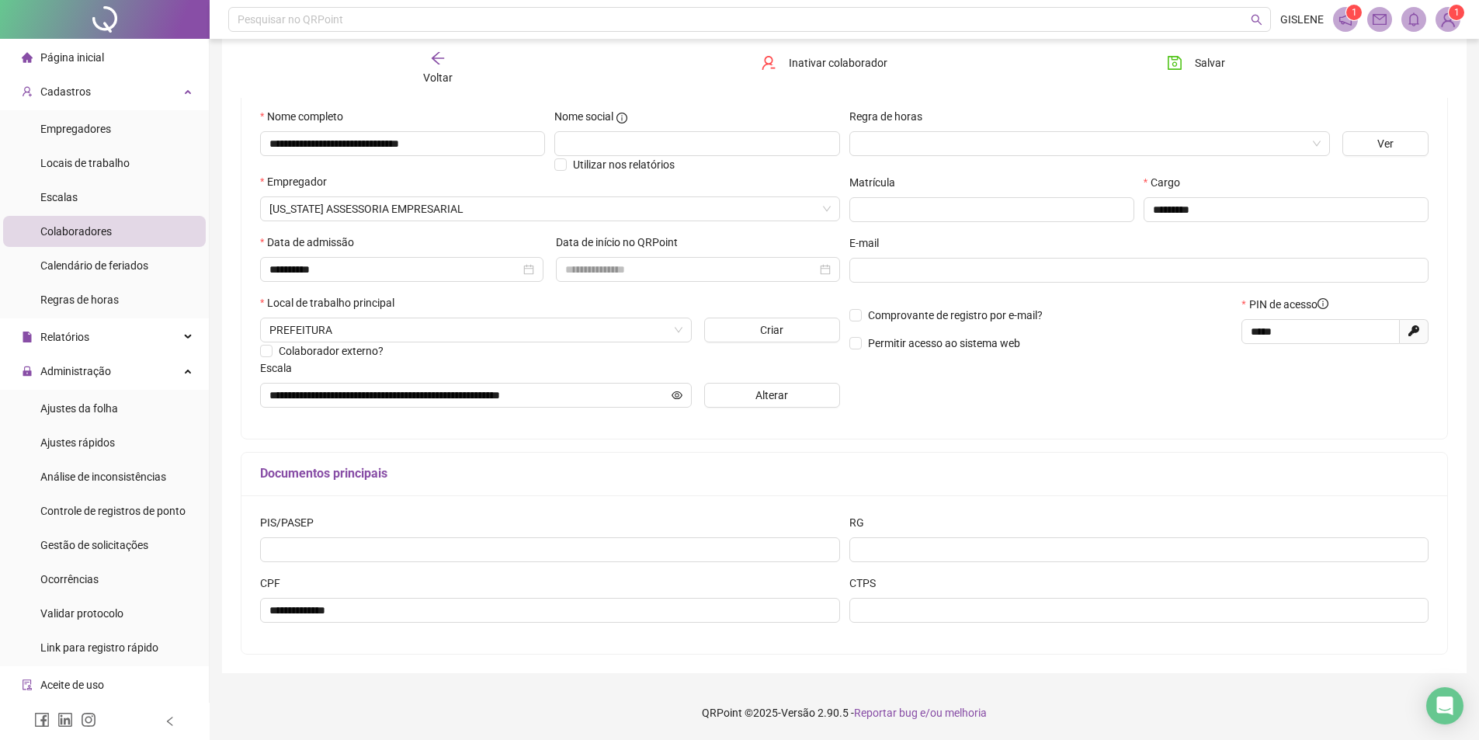
click at [441, 78] on span "Voltar" at bounding box center [437, 77] width 29 height 12
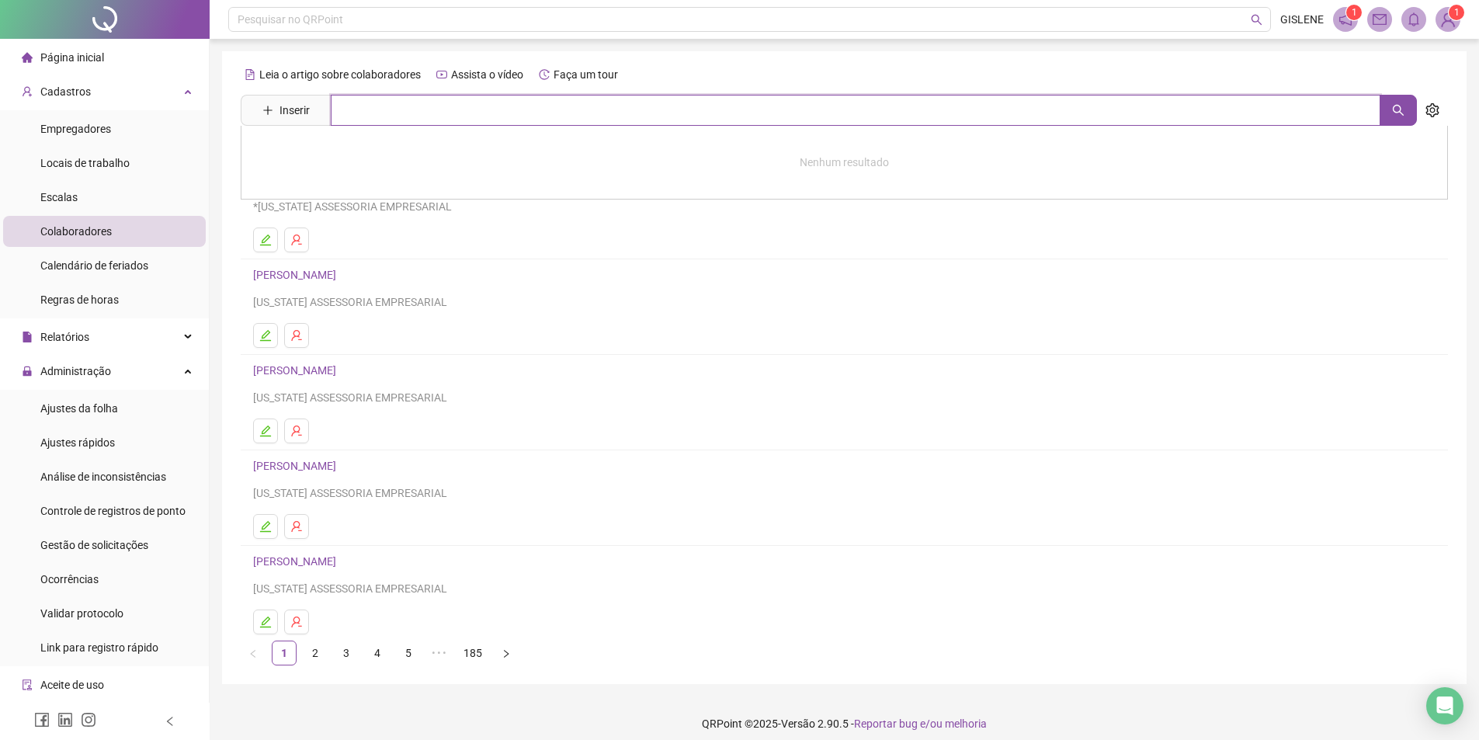
click at [431, 109] on input "text" at bounding box center [855, 110] width 1049 height 31
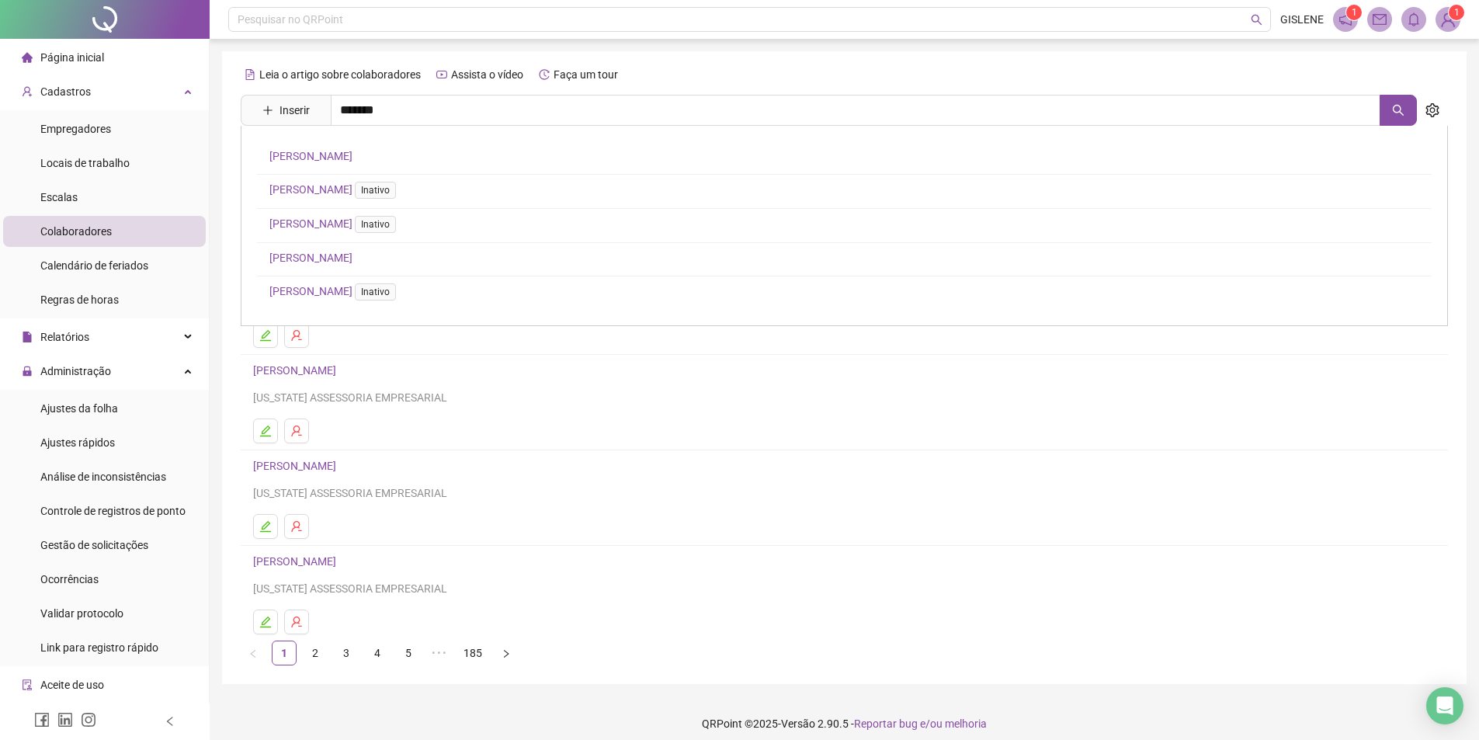
click at [352, 256] on link "[PERSON_NAME]" at bounding box center [310, 257] width 83 height 12
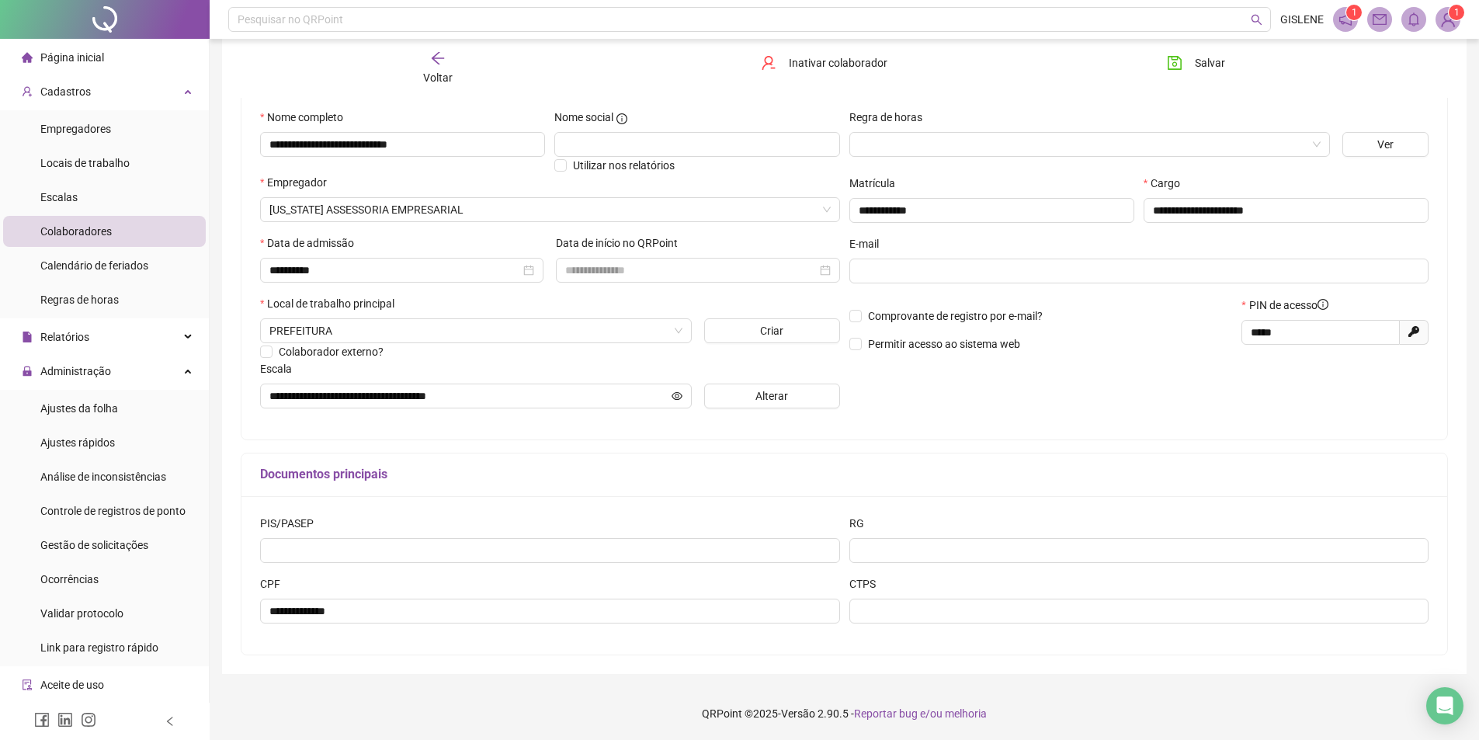
scroll to position [146, 0]
click at [431, 64] on icon "arrow-left" at bounding box center [438, 58] width 16 height 16
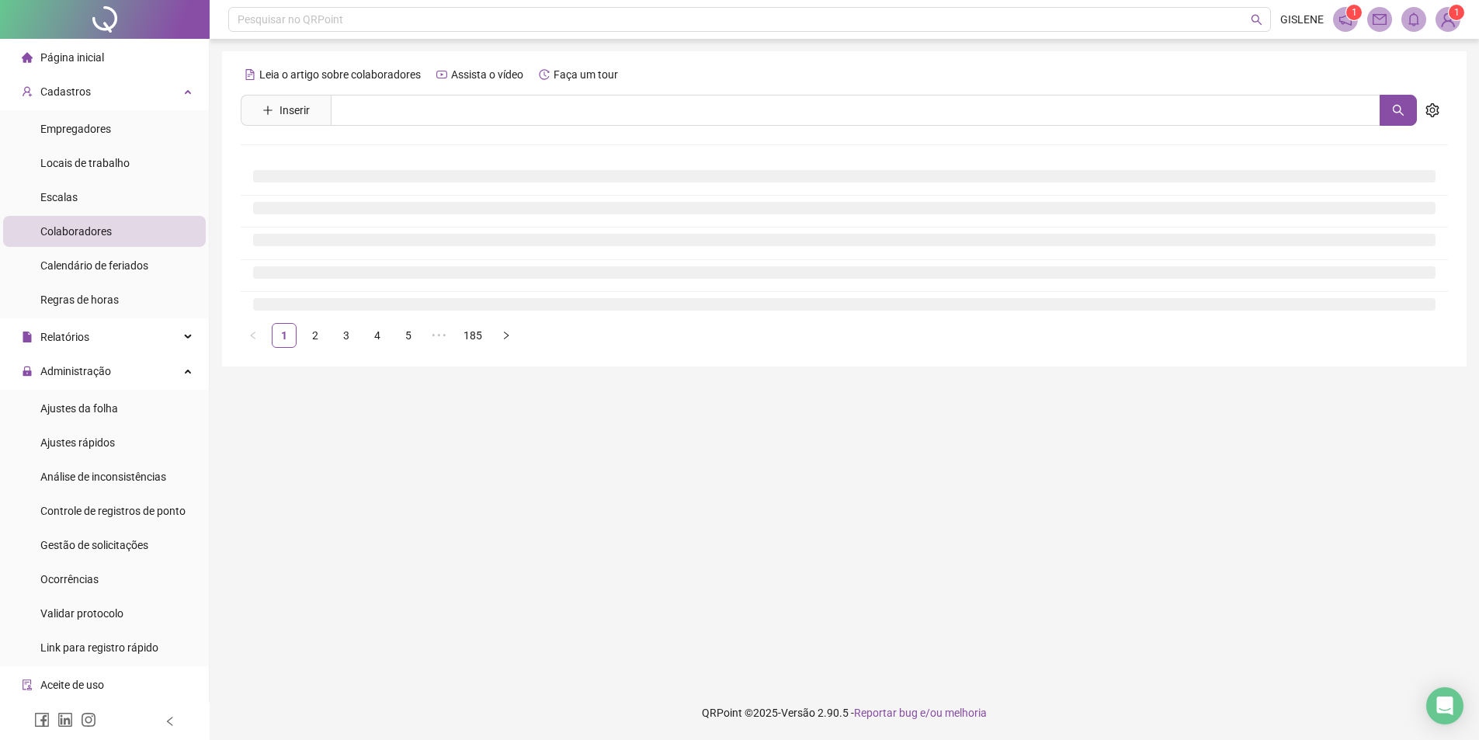
scroll to position [0, 0]
click at [438, 95] on input "text" at bounding box center [855, 110] width 1049 height 31
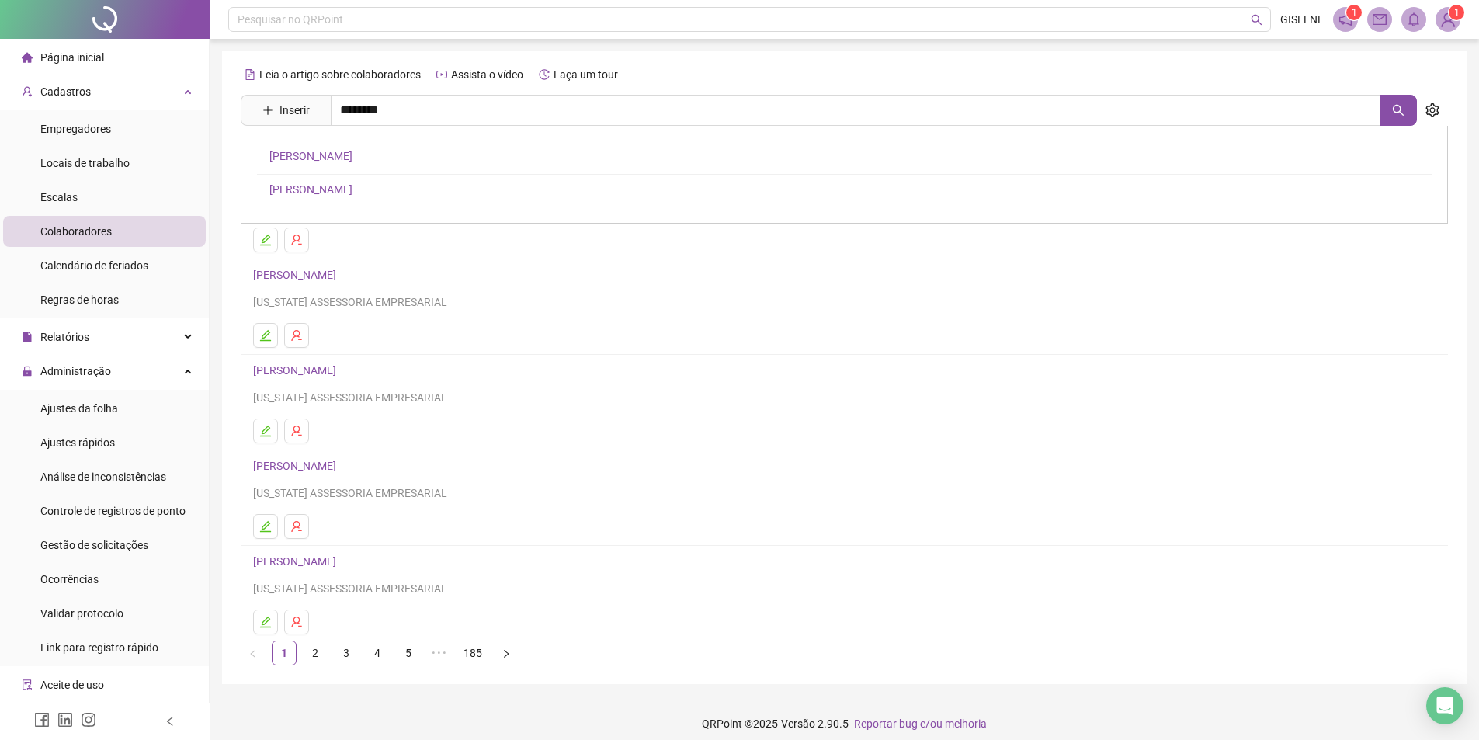
click at [352, 158] on link "[PERSON_NAME]" at bounding box center [310, 156] width 83 height 12
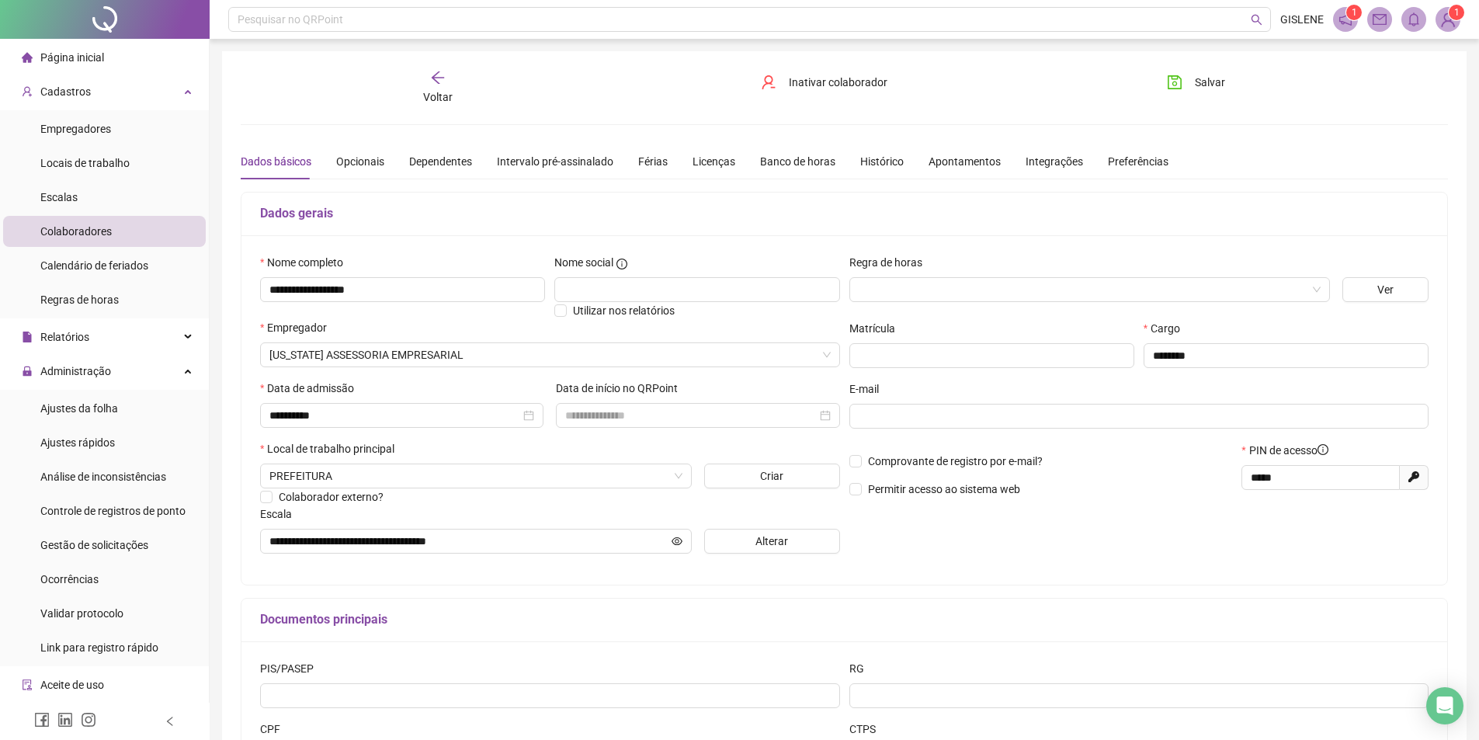
click at [442, 88] on div "Voltar" at bounding box center [437, 88] width 191 height 36
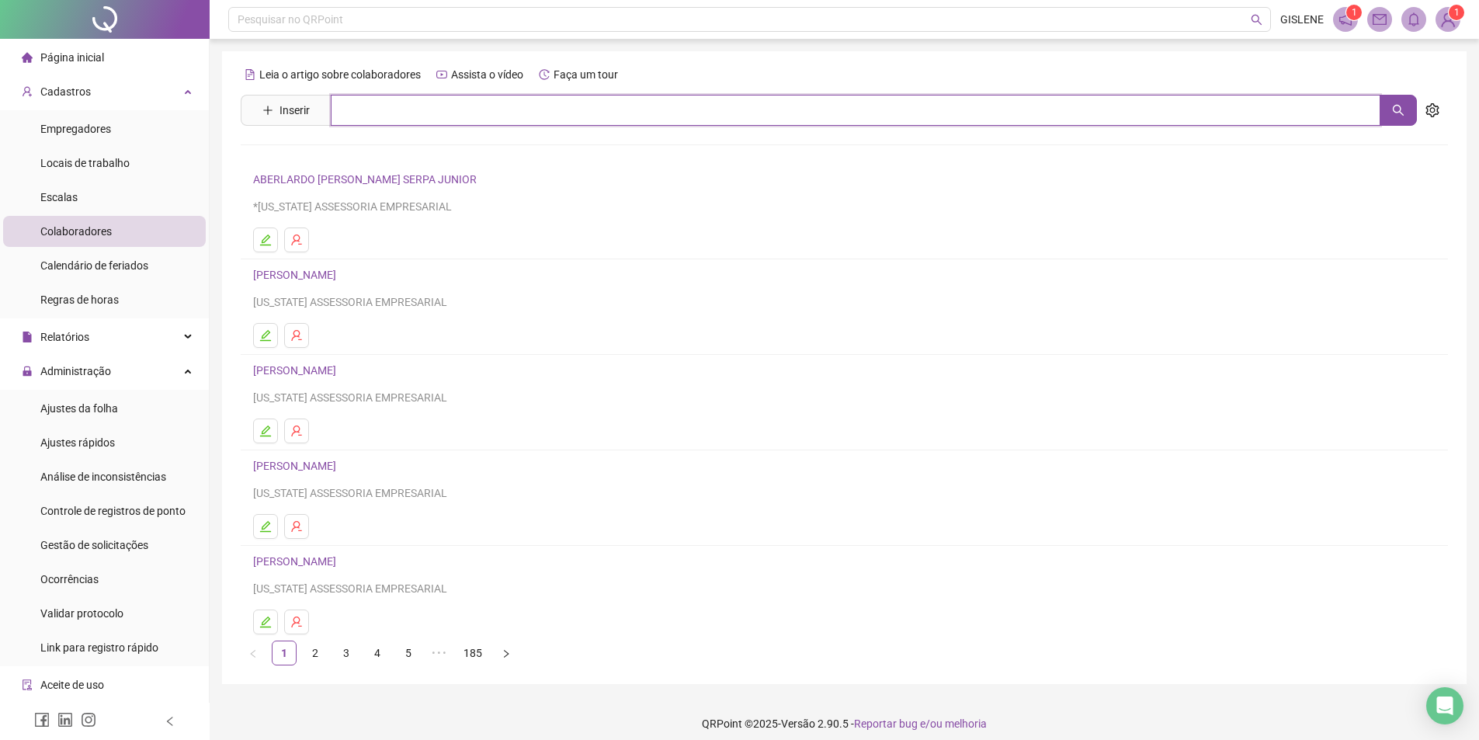
click at [414, 109] on input "text" at bounding box center [855, 110] width 1049 height 31
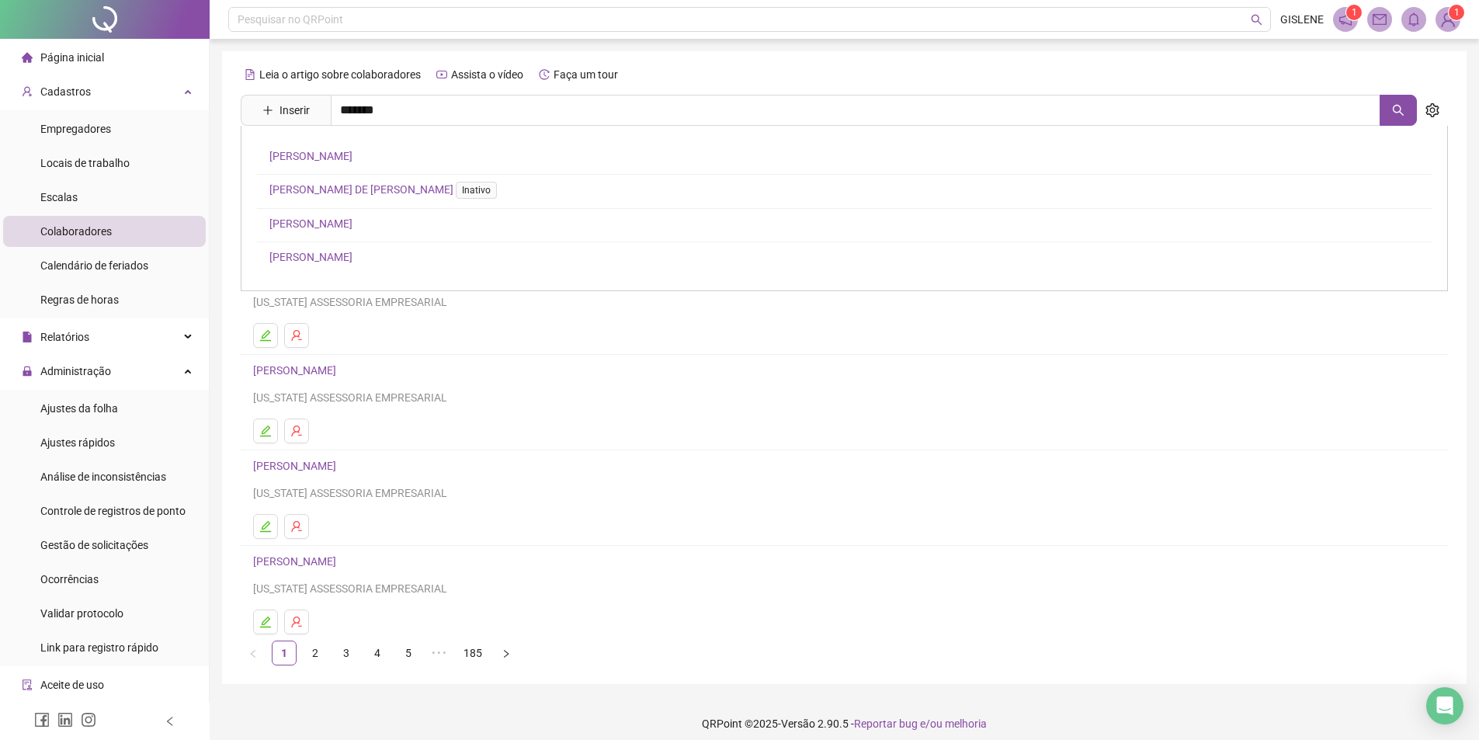
click at [352, 218] on link "[PERSON_NAME]" at bounding box center [310, 223] width 83 height 12
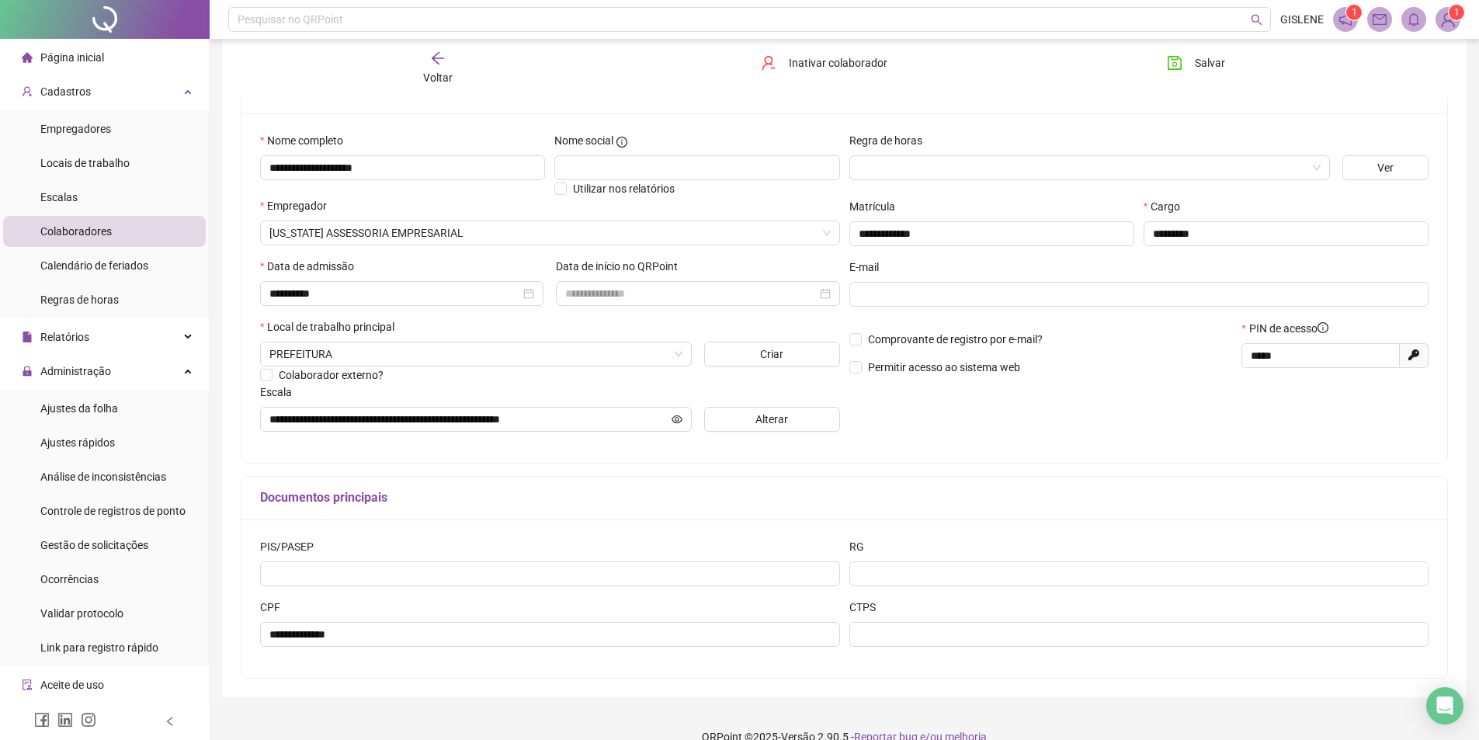
scroll to position [146, 0]
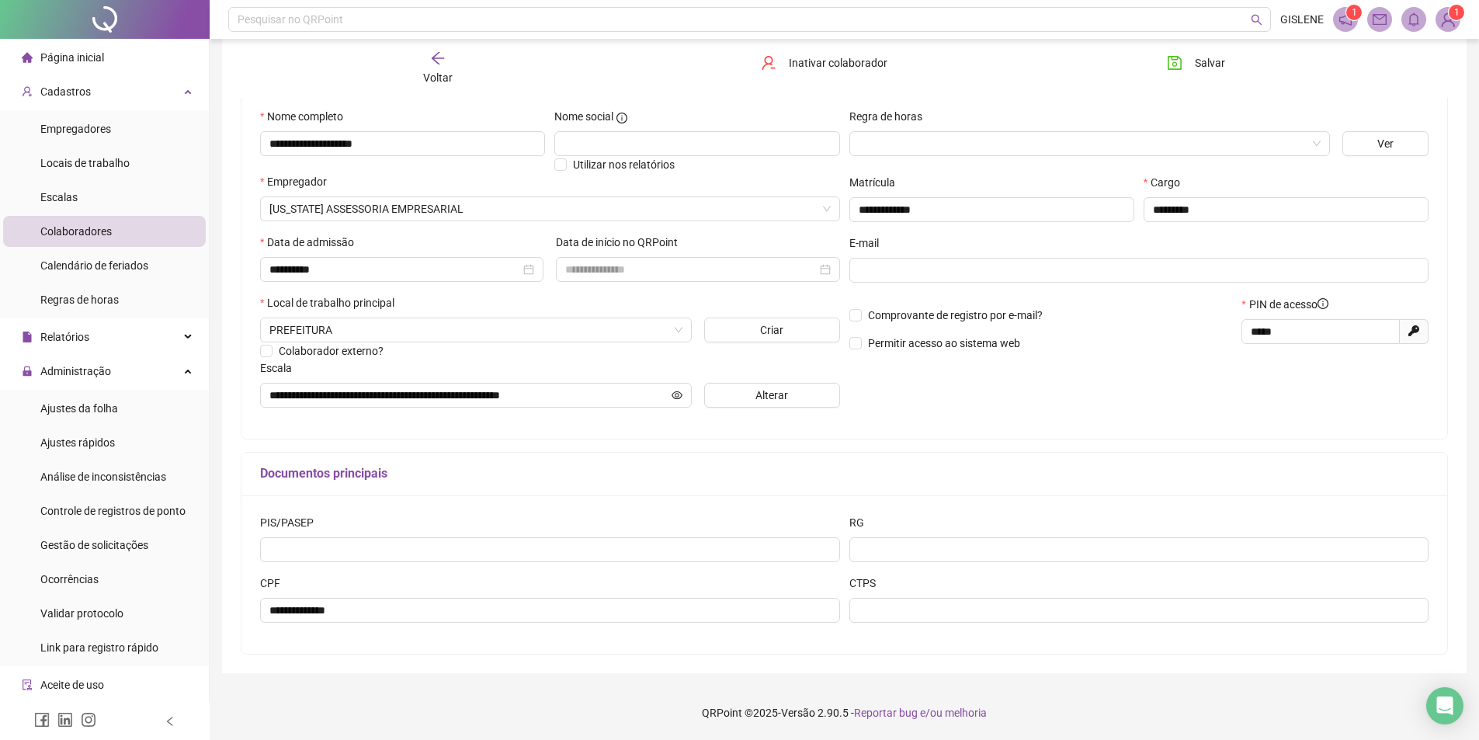
click at [449, 73] on span "Voltar" at bounding box center [437, 77] width 29 height 12
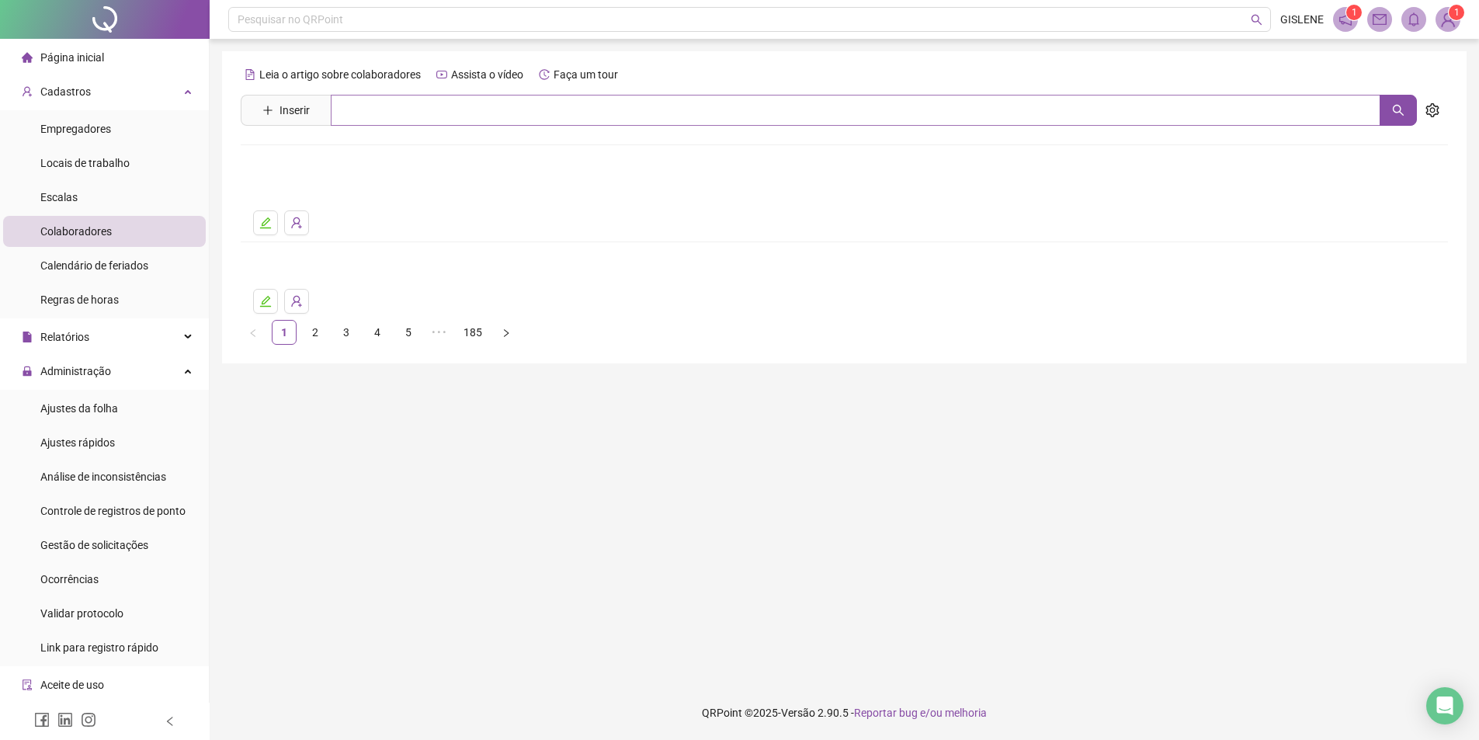
scroll to position [0, 0]
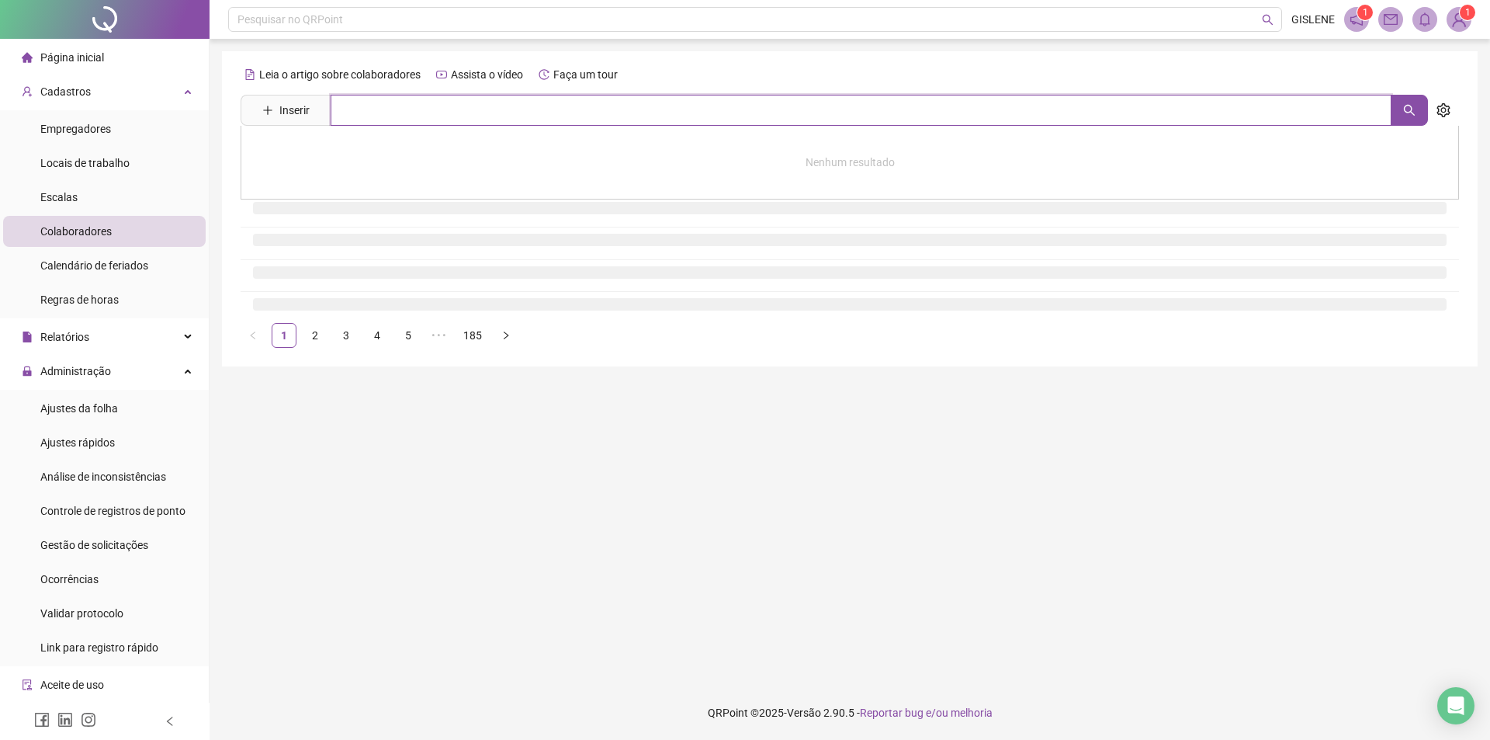
click at [451, 123] on input "text" at bounding box center [861, 110] width 1061 height 31
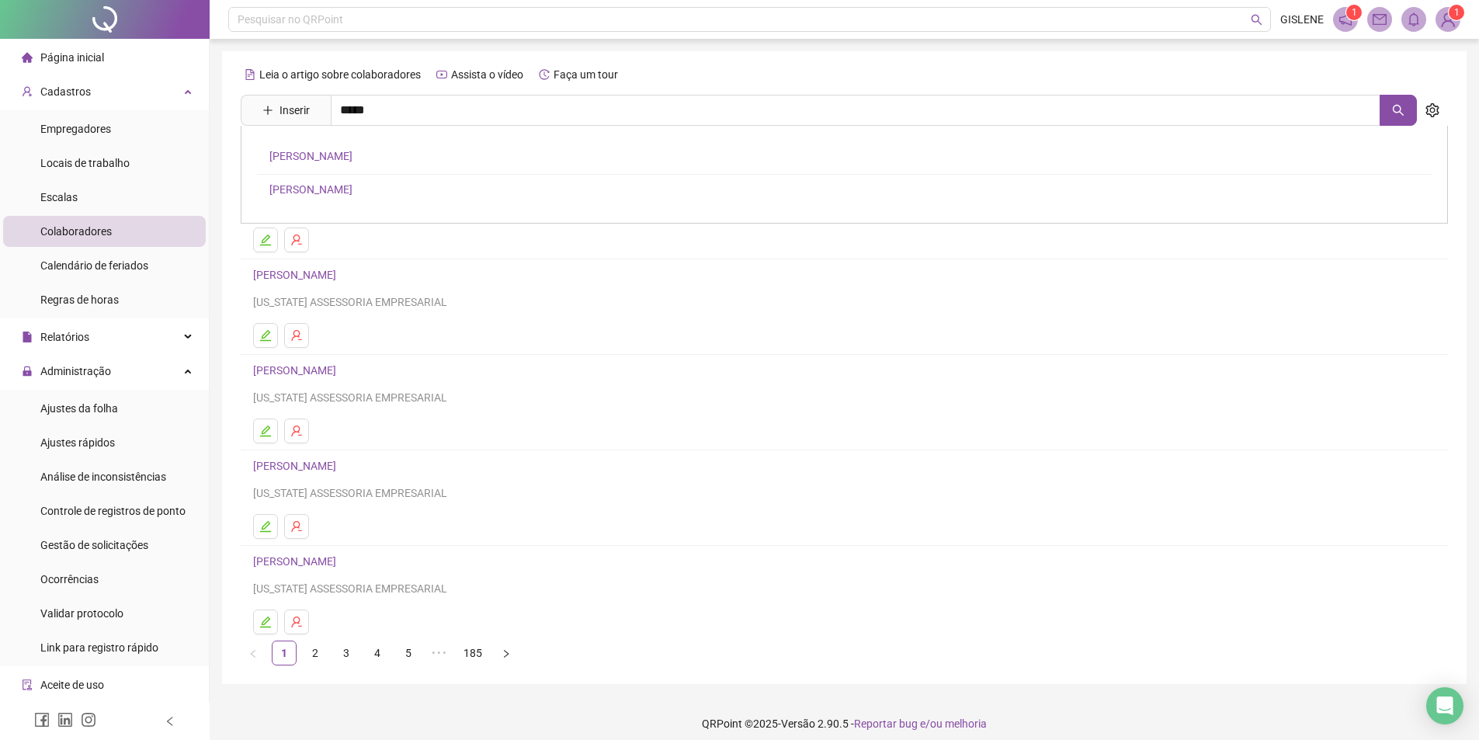
click at [352, 192] on link "[PERSON_NAME]" at bounding box center [310, 189] width 83 height 12
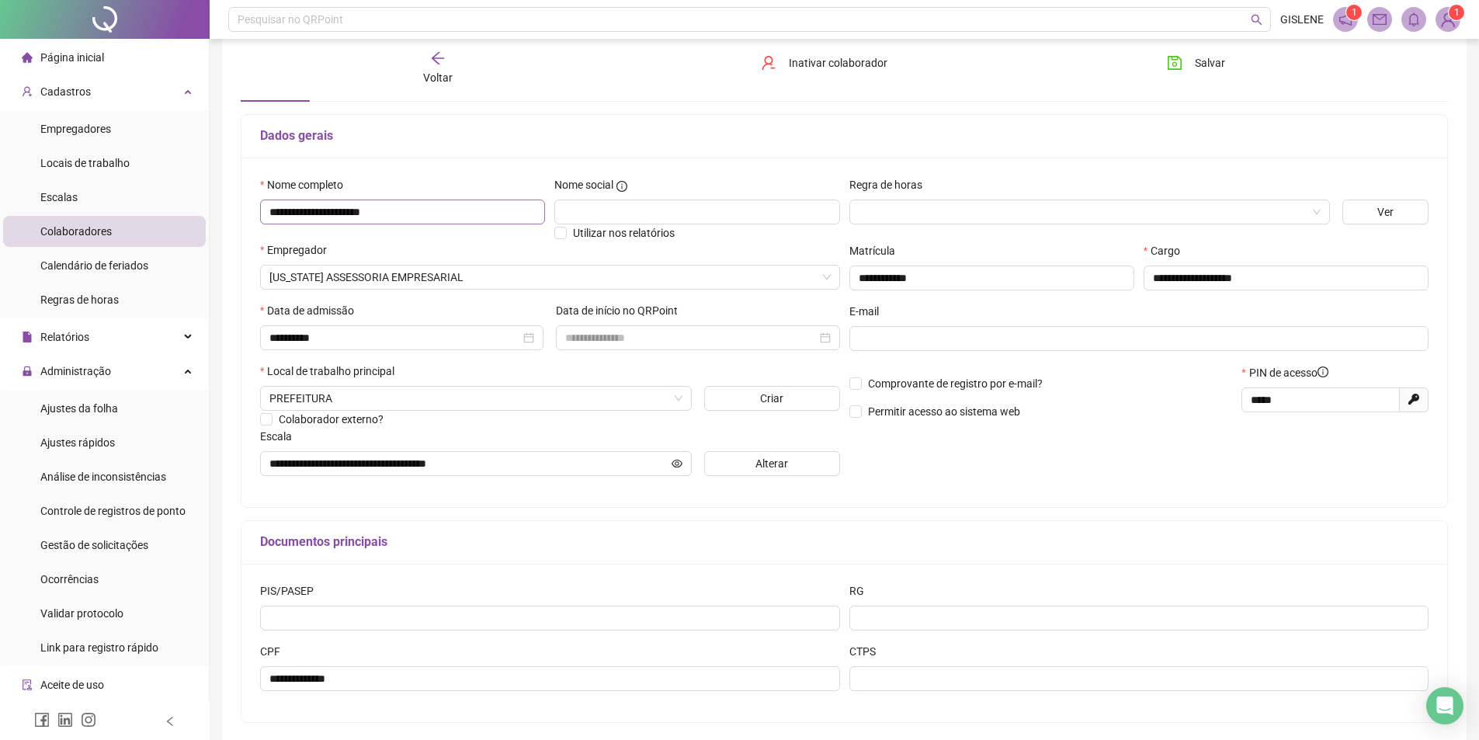
scroll to position [146, 0]
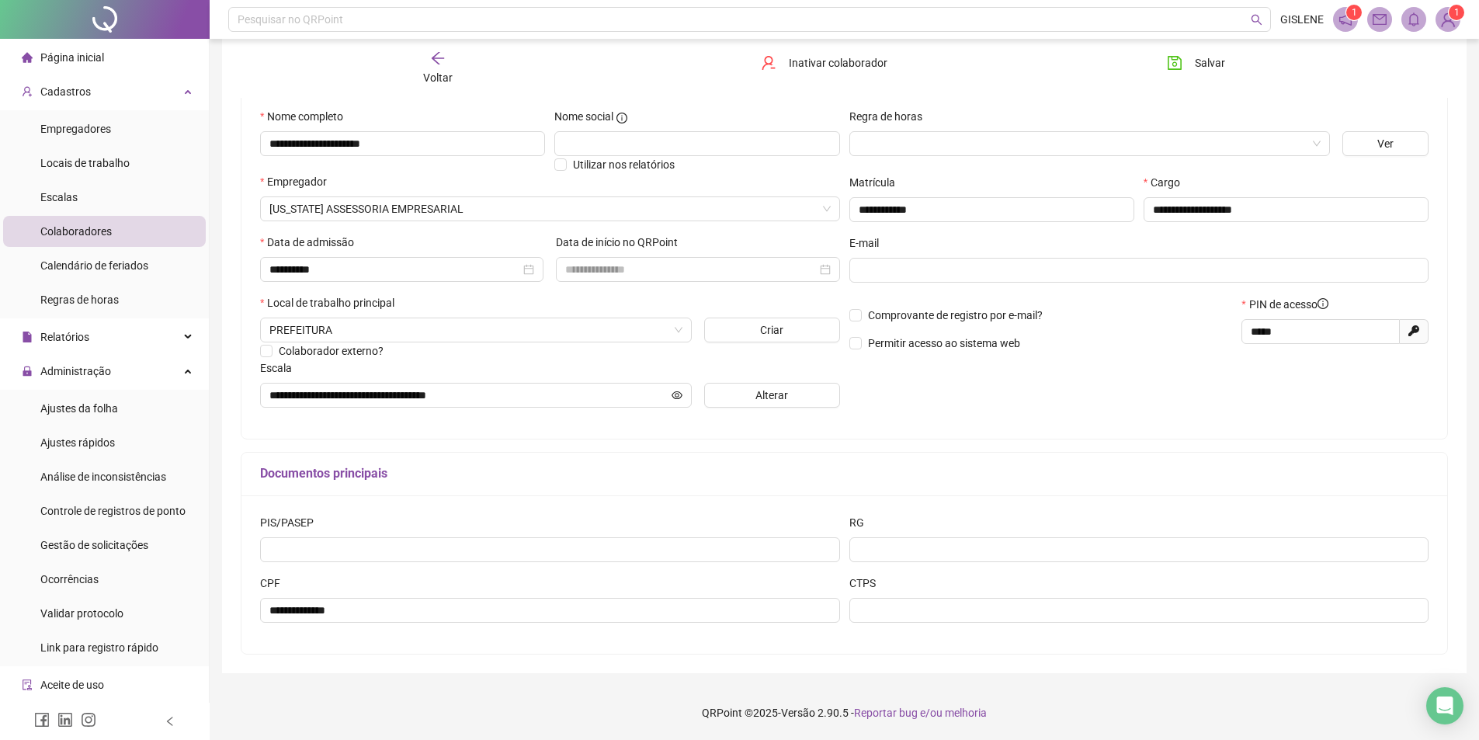
click at [452, 70] on div "Voltar" at bounding box center [437, 68] width 191 height 36
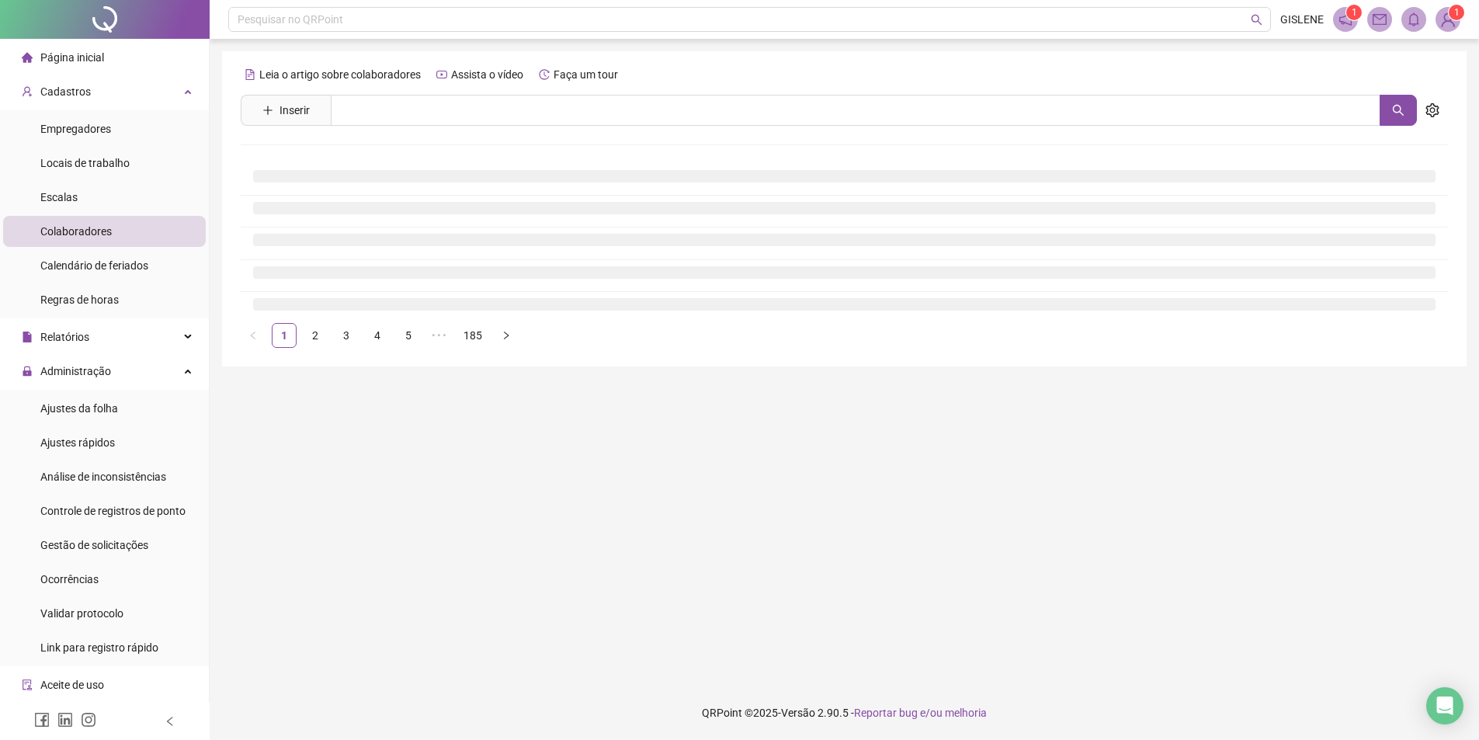
scroll to position [0, 0]
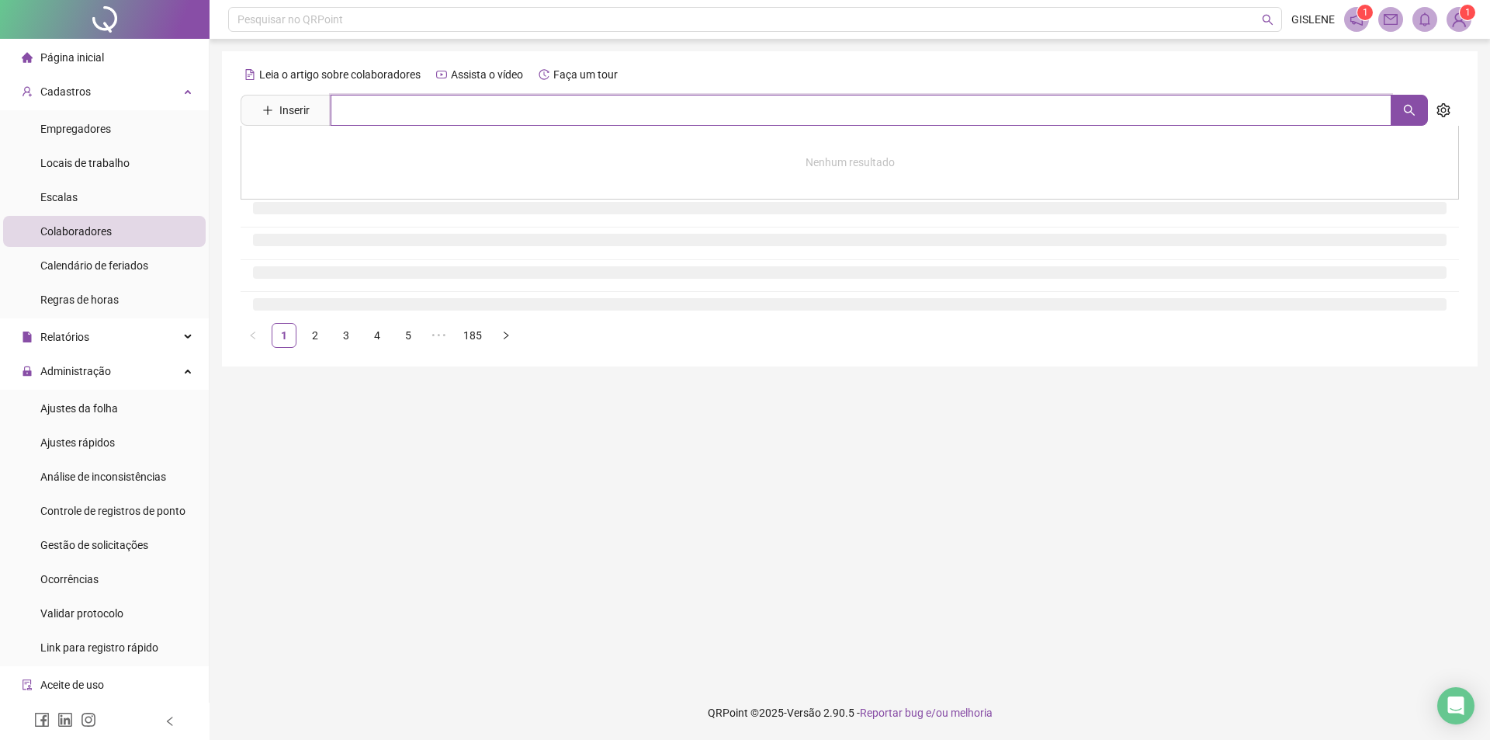
click at [502, 116] on input "text" at bounding box center [861, 110] width 1061 height 31
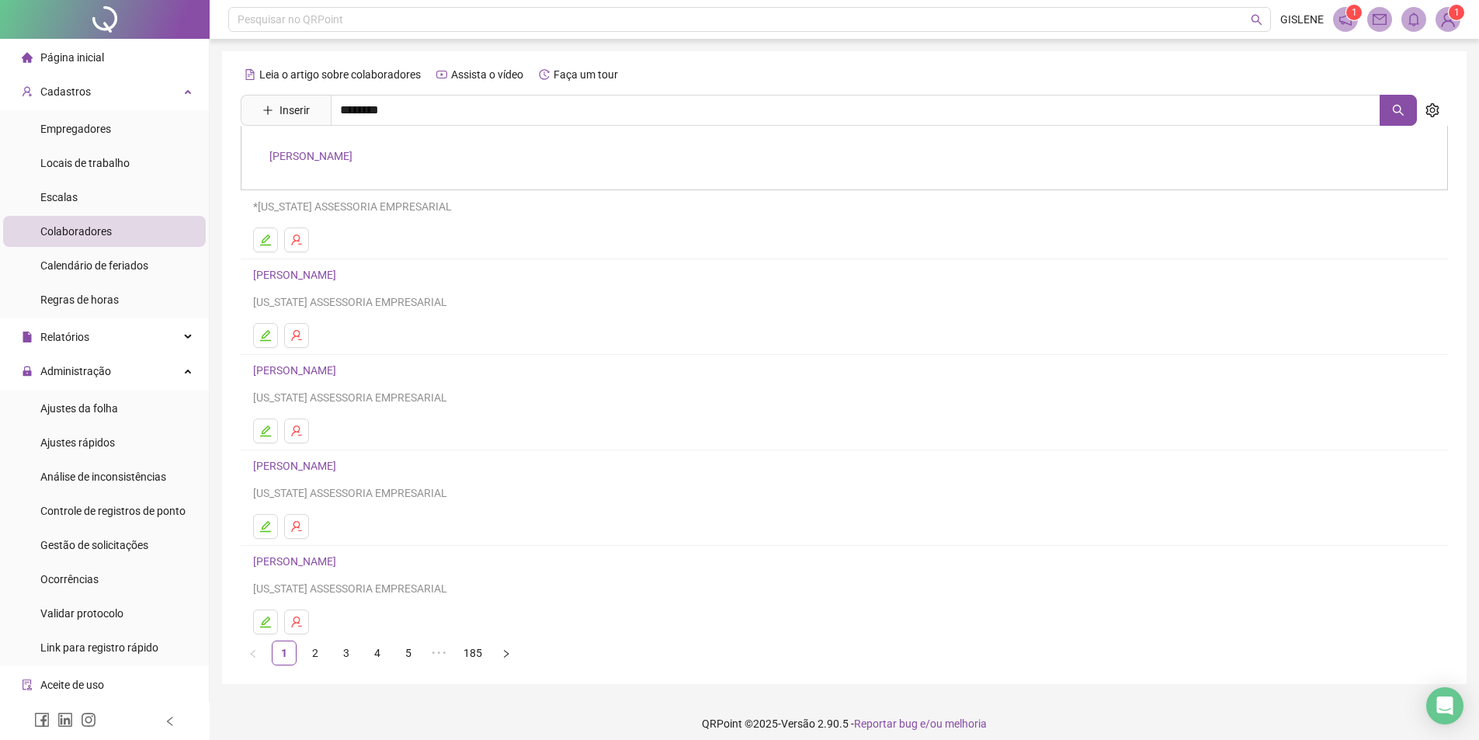
click at [352, 150] on link "[PERSON_NAME]" at bounding box center [310, 156] width 83 height 12
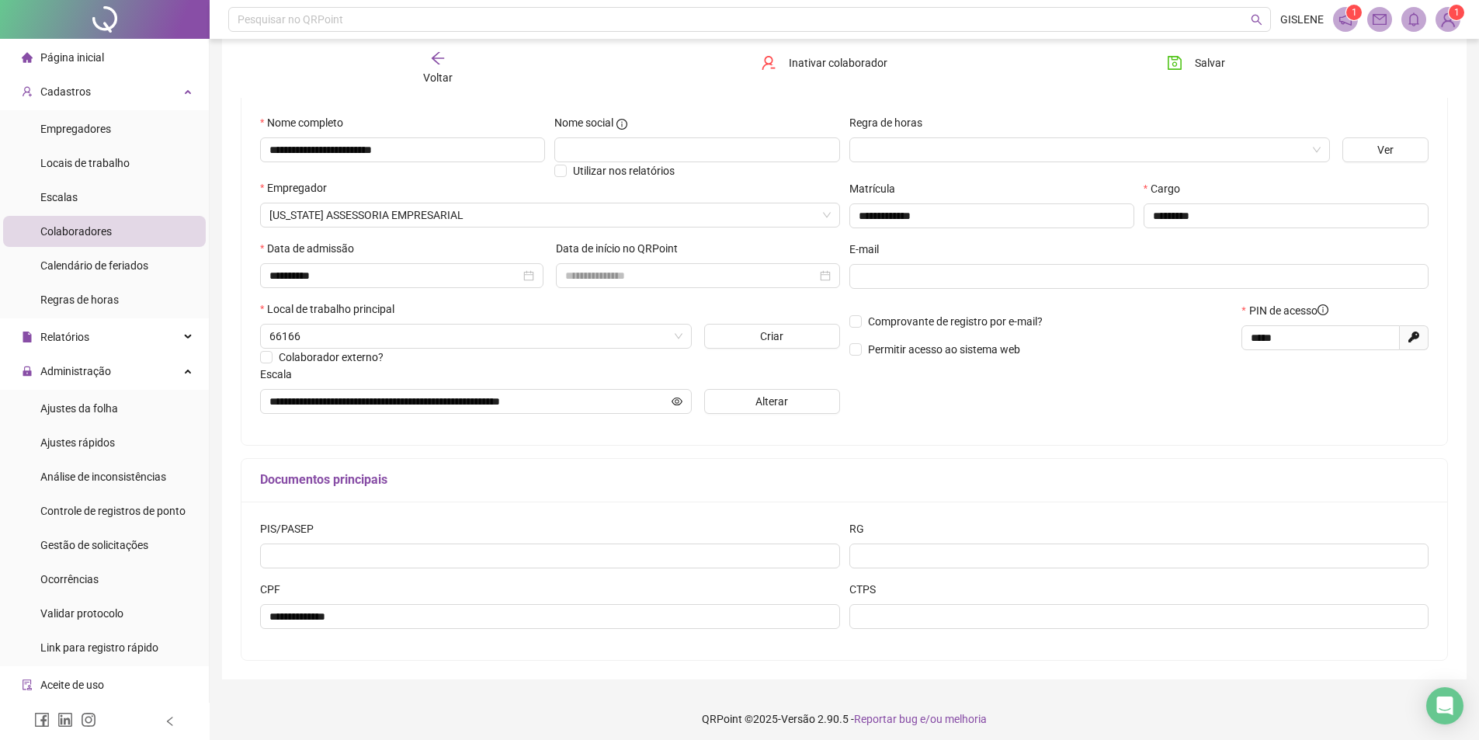
scroll to position [146, 0]
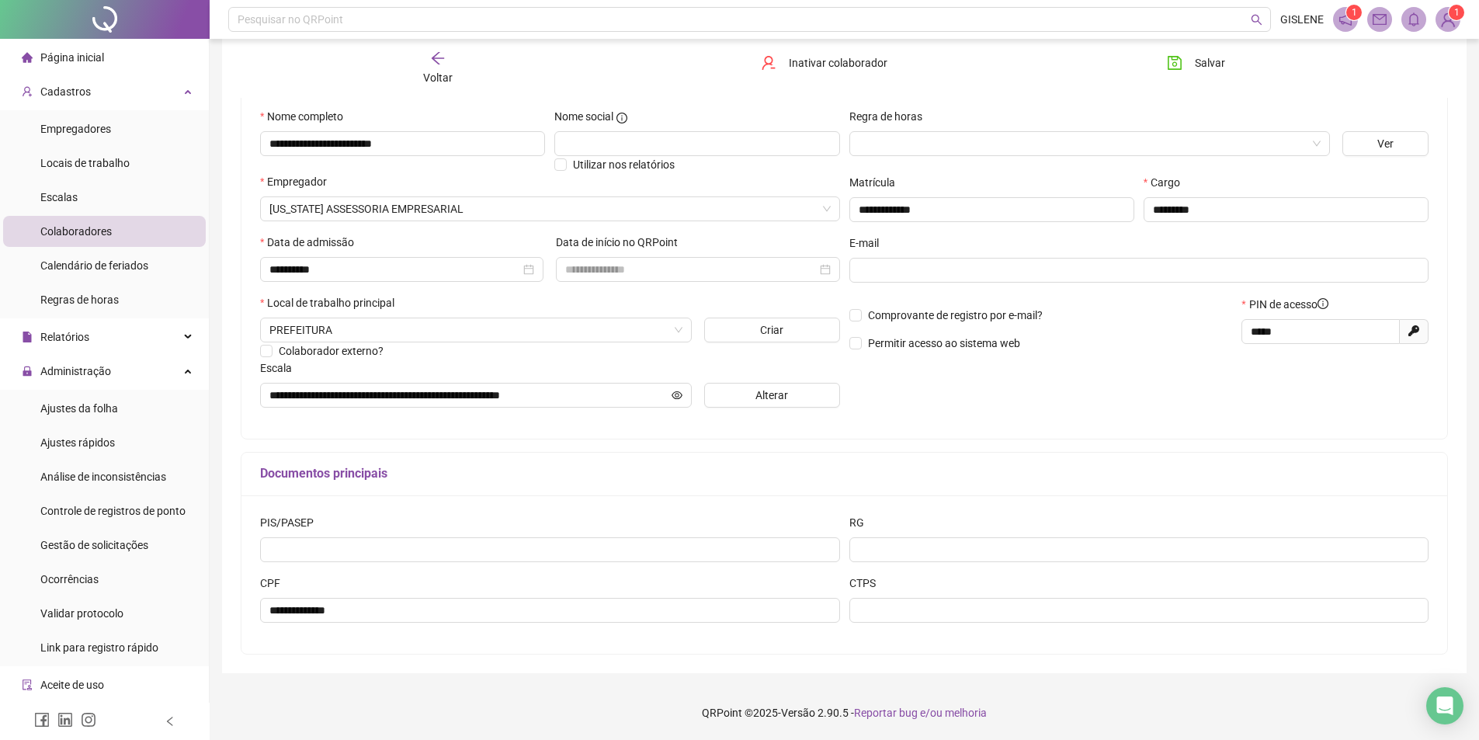
click at [453, 58] on div "Voltar" at bounding box center [437, 68] width 191 height 36
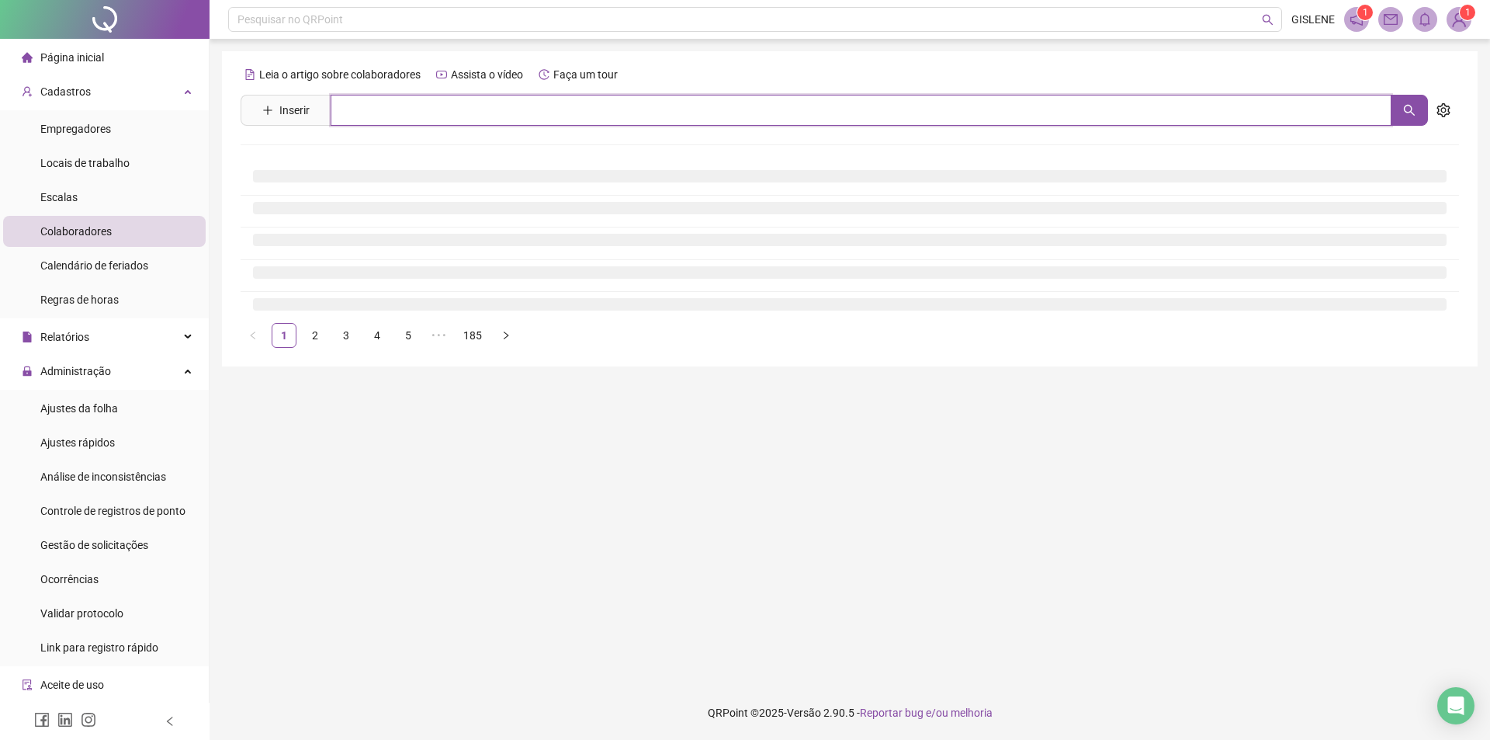
click at [445, 117] on input "text" at bounding box center [861, 110] width 1061 height 31
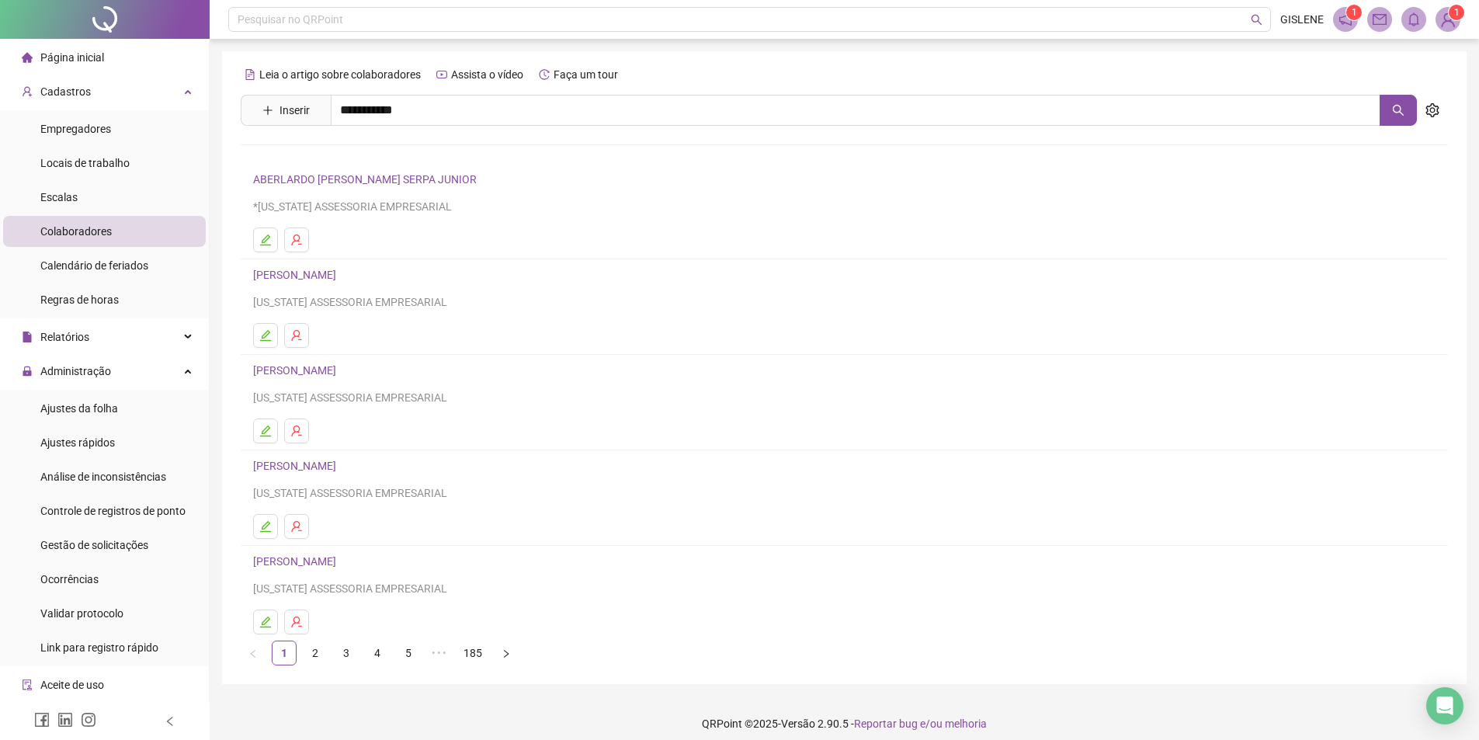
click at [352, 159] on link "[PERSON_NAME]" at bounding box center [310, 156] width 83 height 12
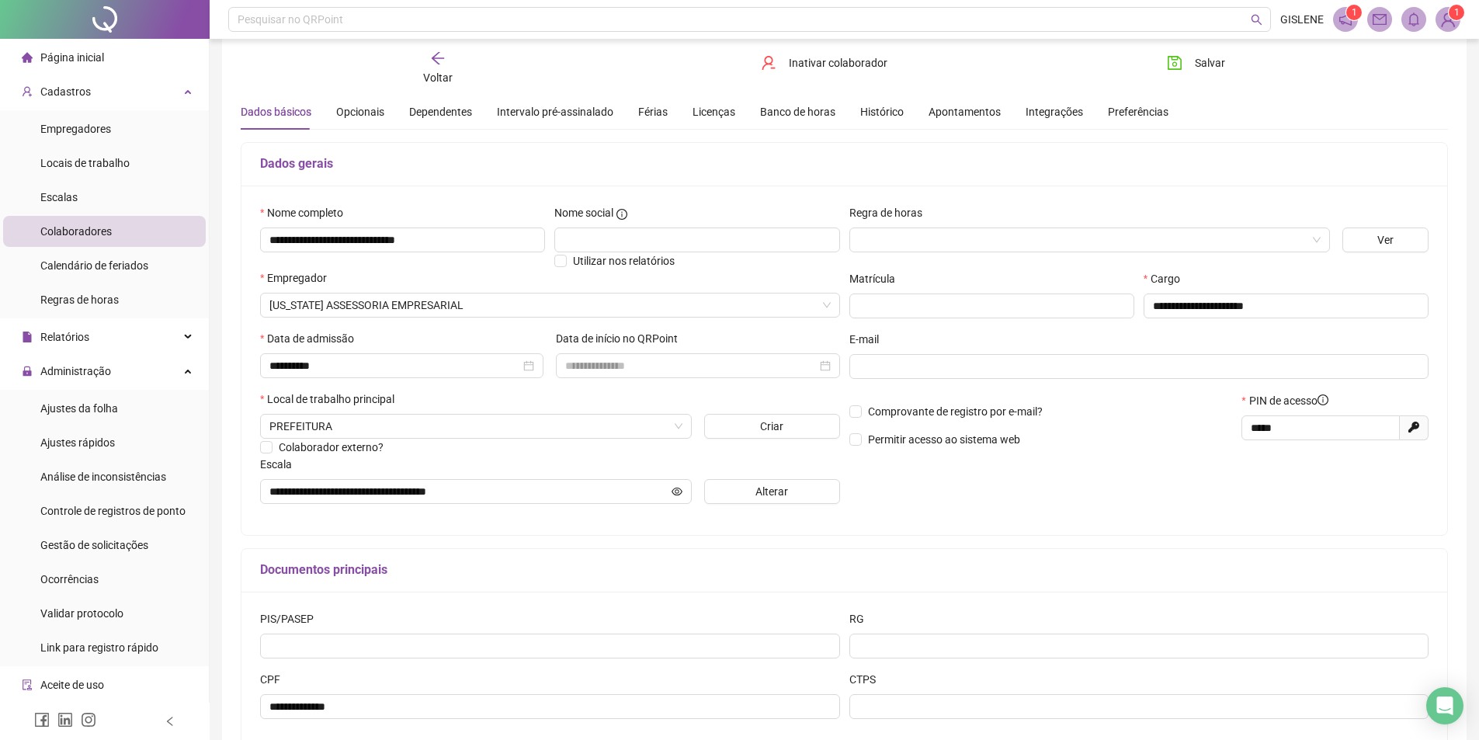
scroll to position [146, 0]
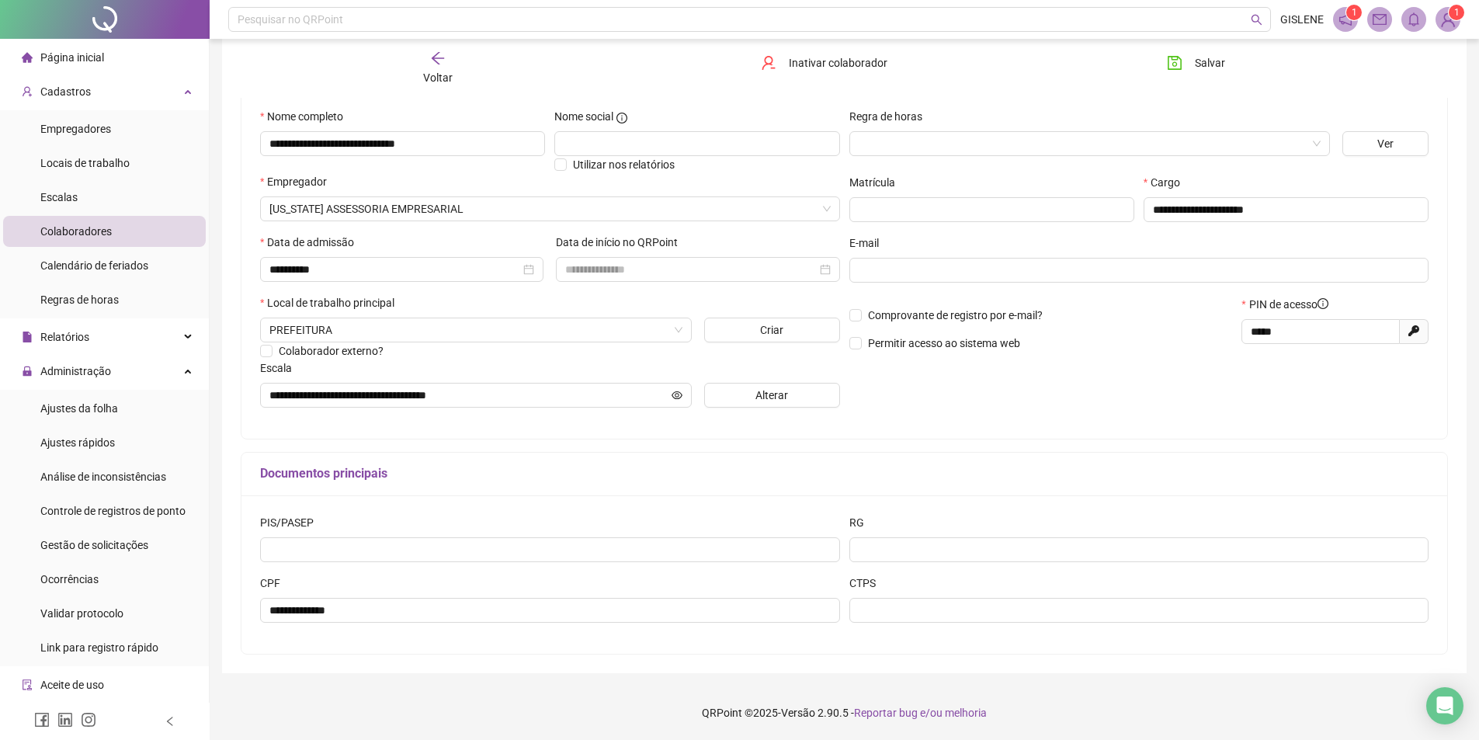
click at [430, 75] on span "Voltar" at bounding box center [437, 77] width 29 height 12
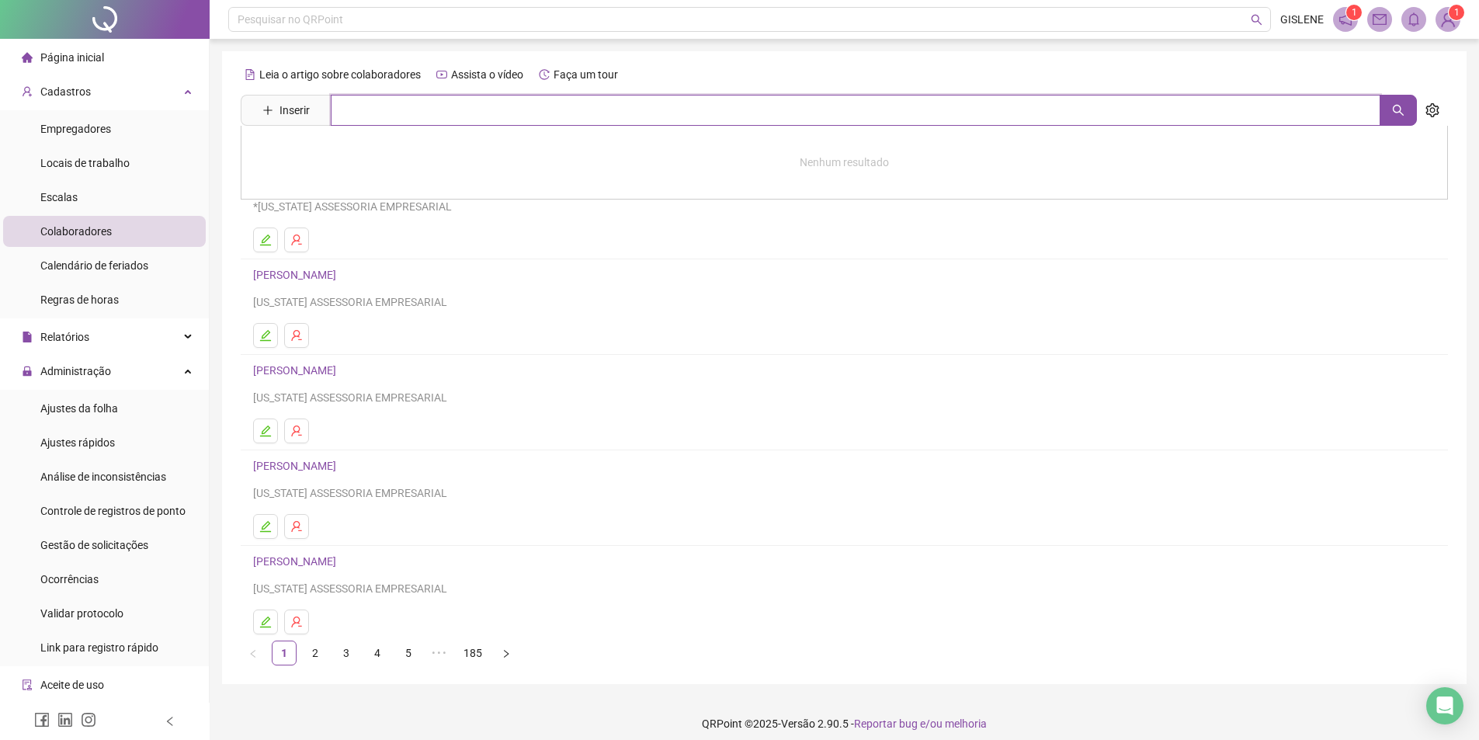
click at [421, 122] on input "text" at bounding box center [855, 110] width 1049 height 31
click at [352, 158] on link "[PERSON_NAME]" at bounding box center [310, 156] width 83 height 12
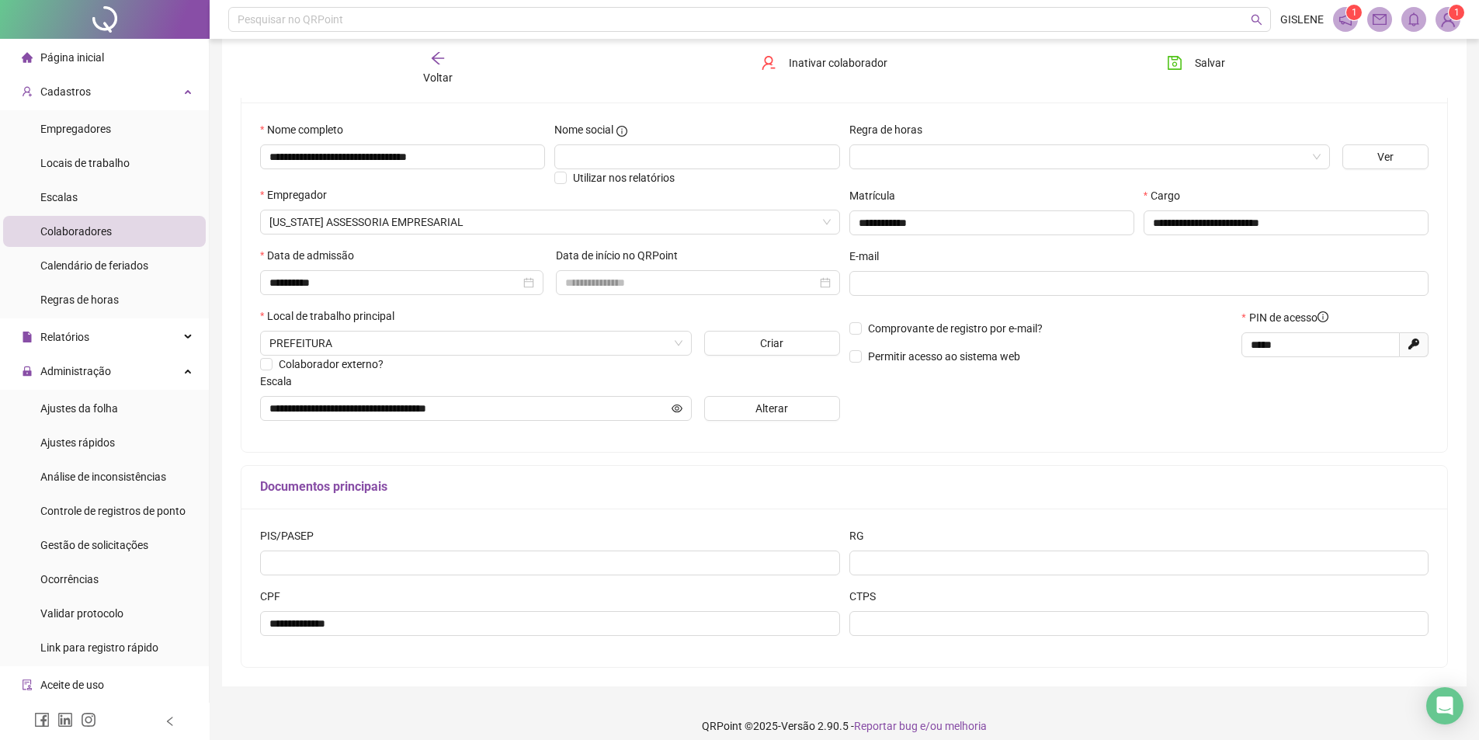
scroll to position [146, 0]
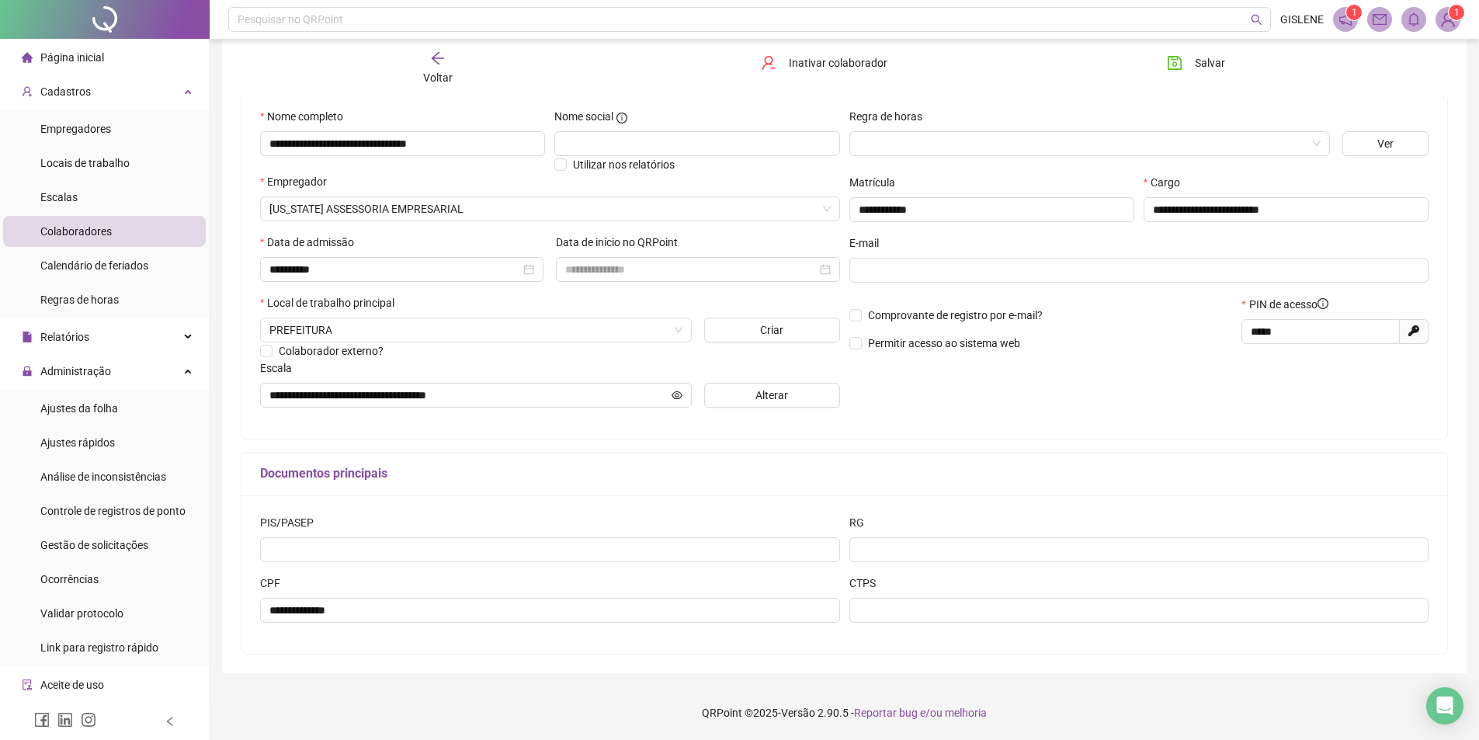
click at [442, 78] on span "Voltar" at bounding box center [437, 77] width 29 height 12
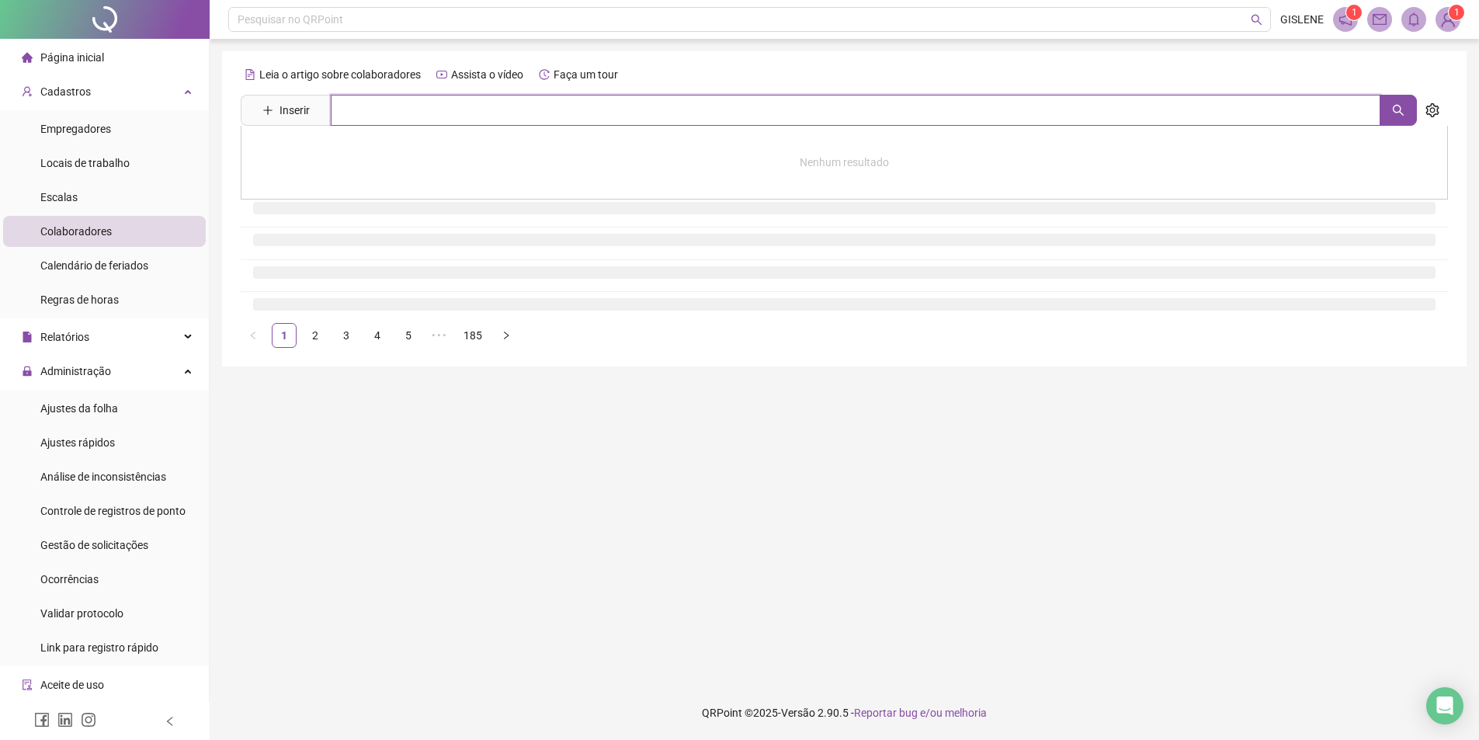
click at [442, 109] on input "text" at bounding box center [855, 110] width 1049 height 31
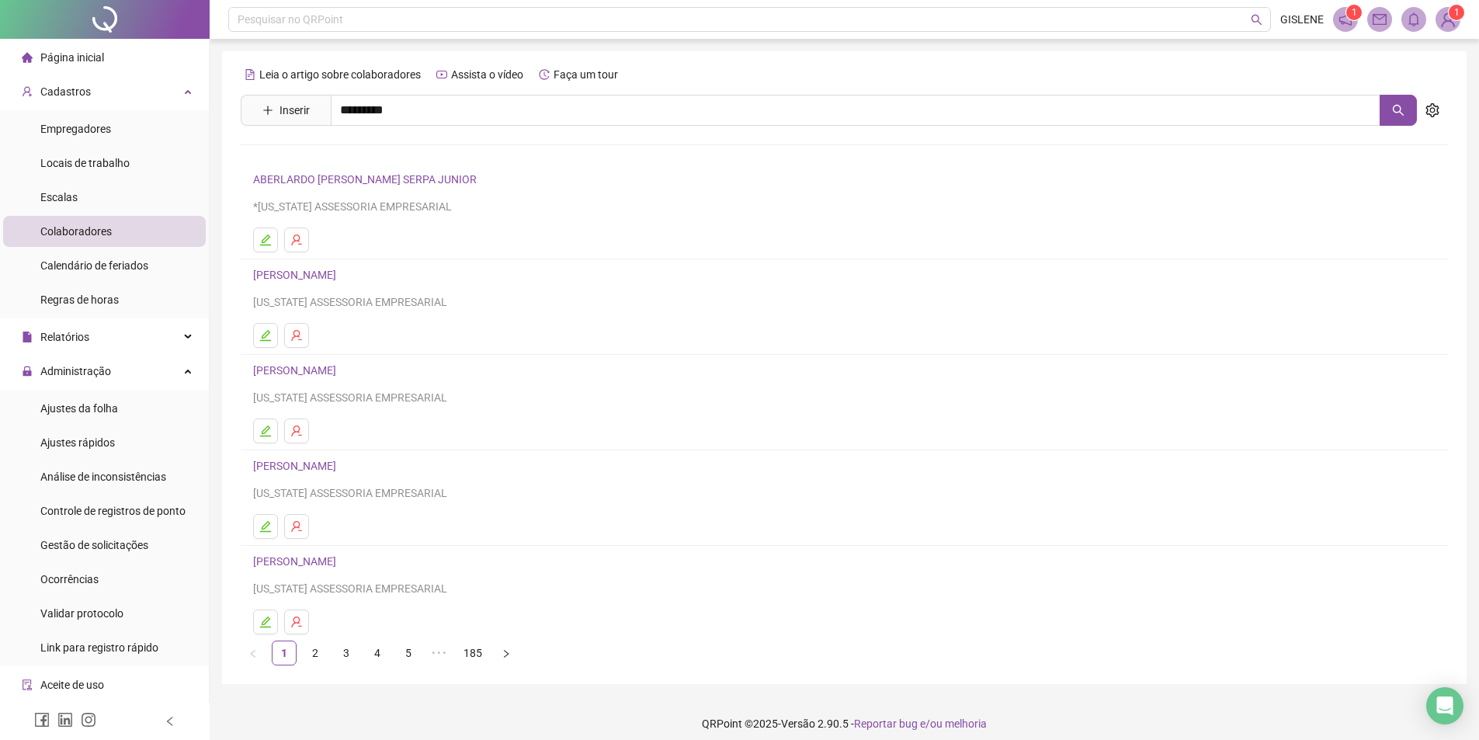
click at [352, 151] on link "[PERSON_NAME]" at bounding box center [310, 156] width 83 height 12
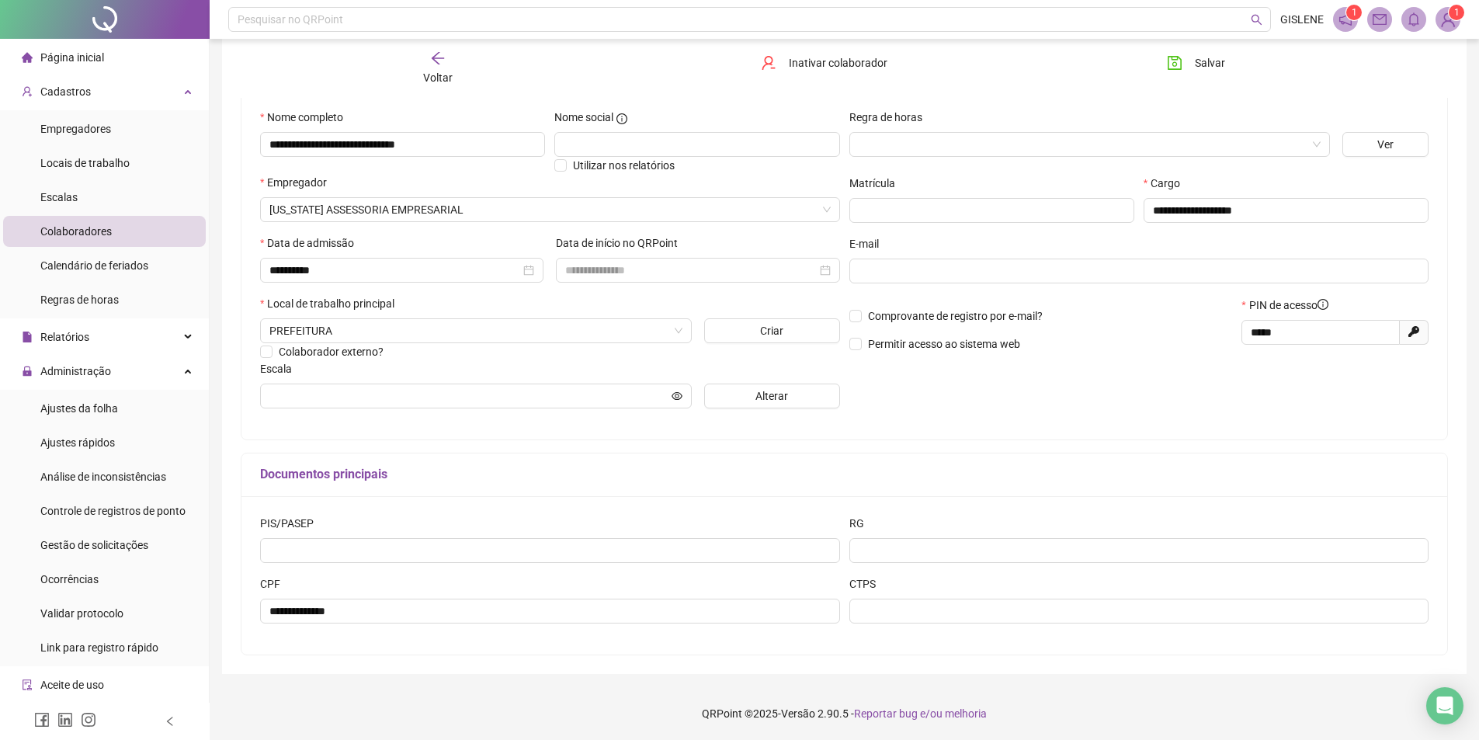
scroll to position [146, 0]
drag, startPoint x: 1310, startPoint y: 334, endPoint x: 1115, endPoint y: 380, distance: 200.9
click at [1115, 380] on div "**********" at bounding box center [1138, 264] width 589 height 312
click at [1213, 61] on span "Salvar" at bounding box center [1209, 62] width 30 height 17
click at [449, 61] on div "Voltar" at bounding box center [437, 68] width 191 height 36
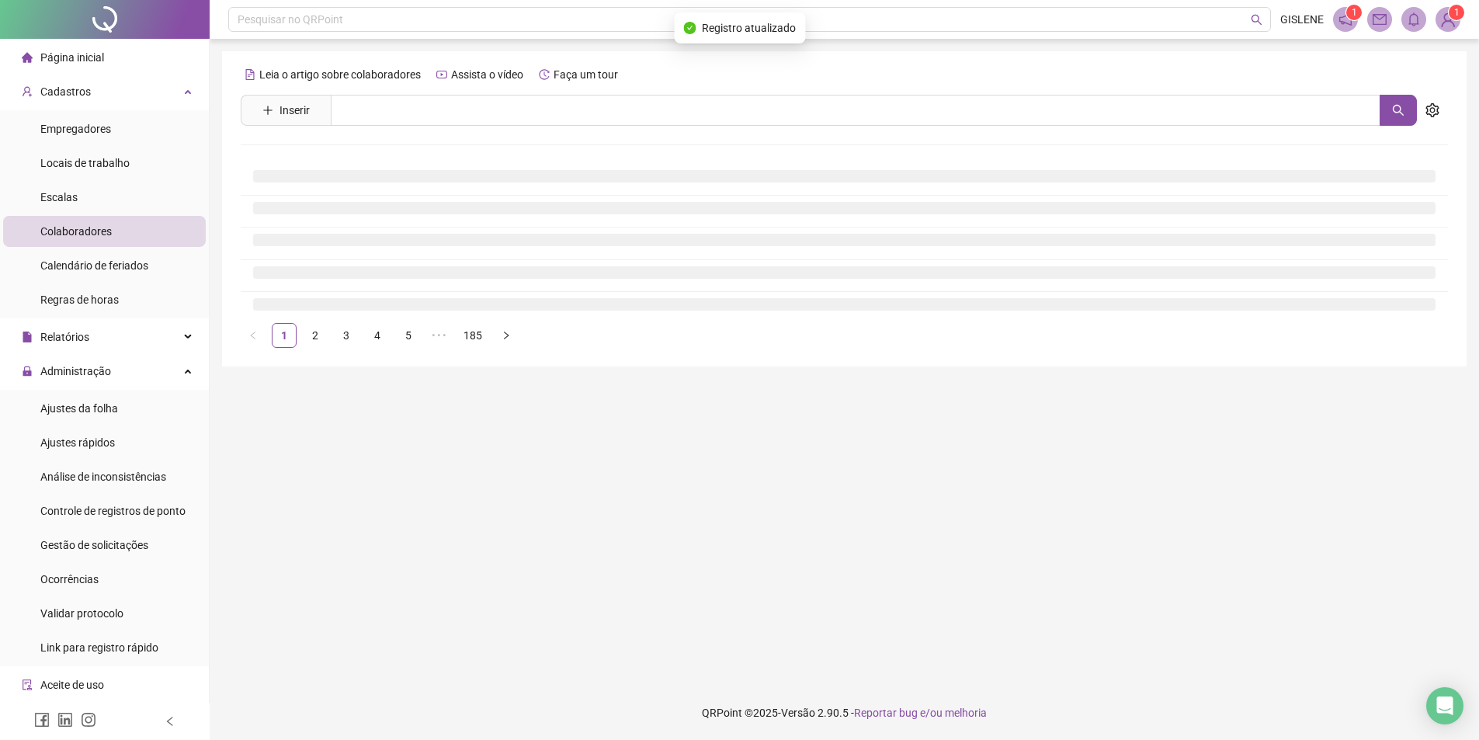
scroll to position [0, 0]
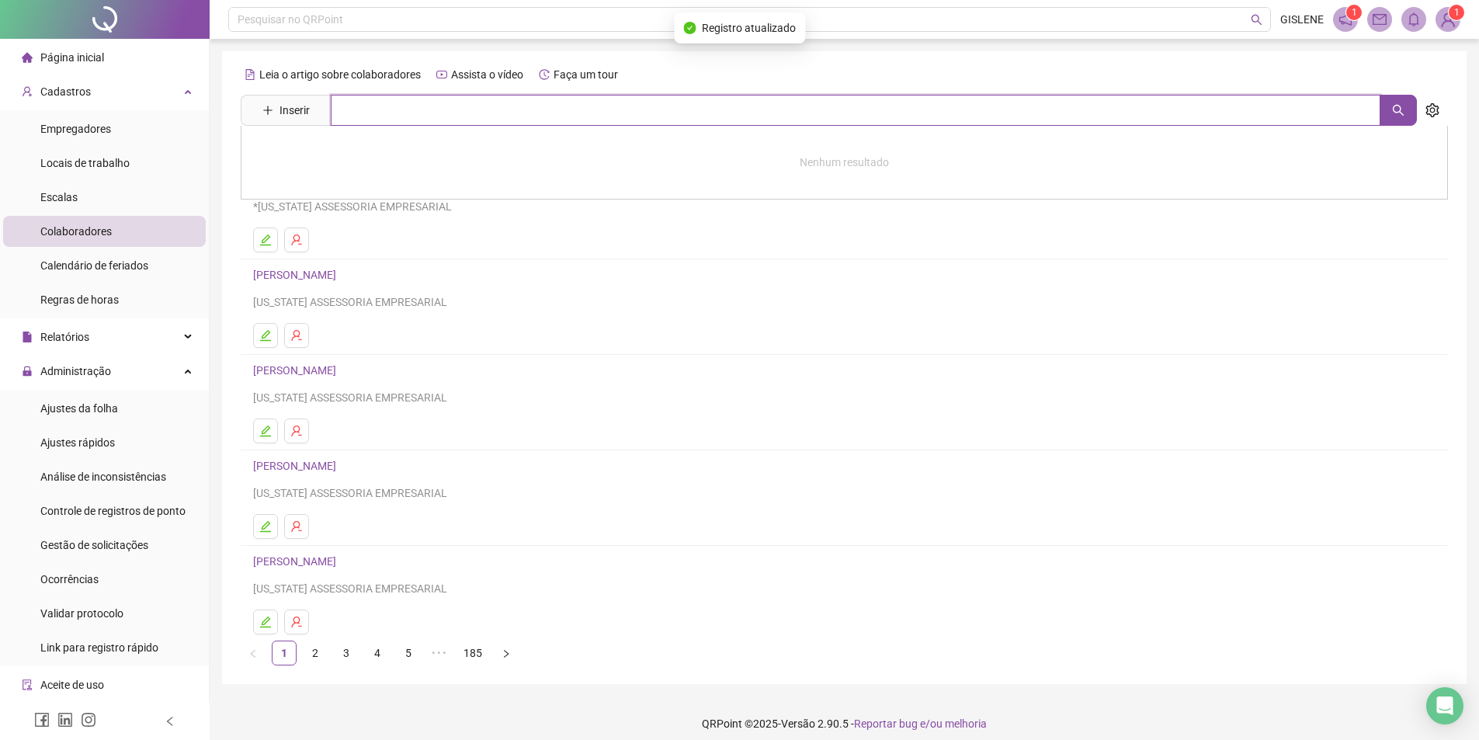
click at [442, 110] on input "text" at bounding box center [855, 110] width 1049 height 31
click at [352, 156] on link "[PERSON_NAME]" at bounding box center [310, 156] width 83 height 12
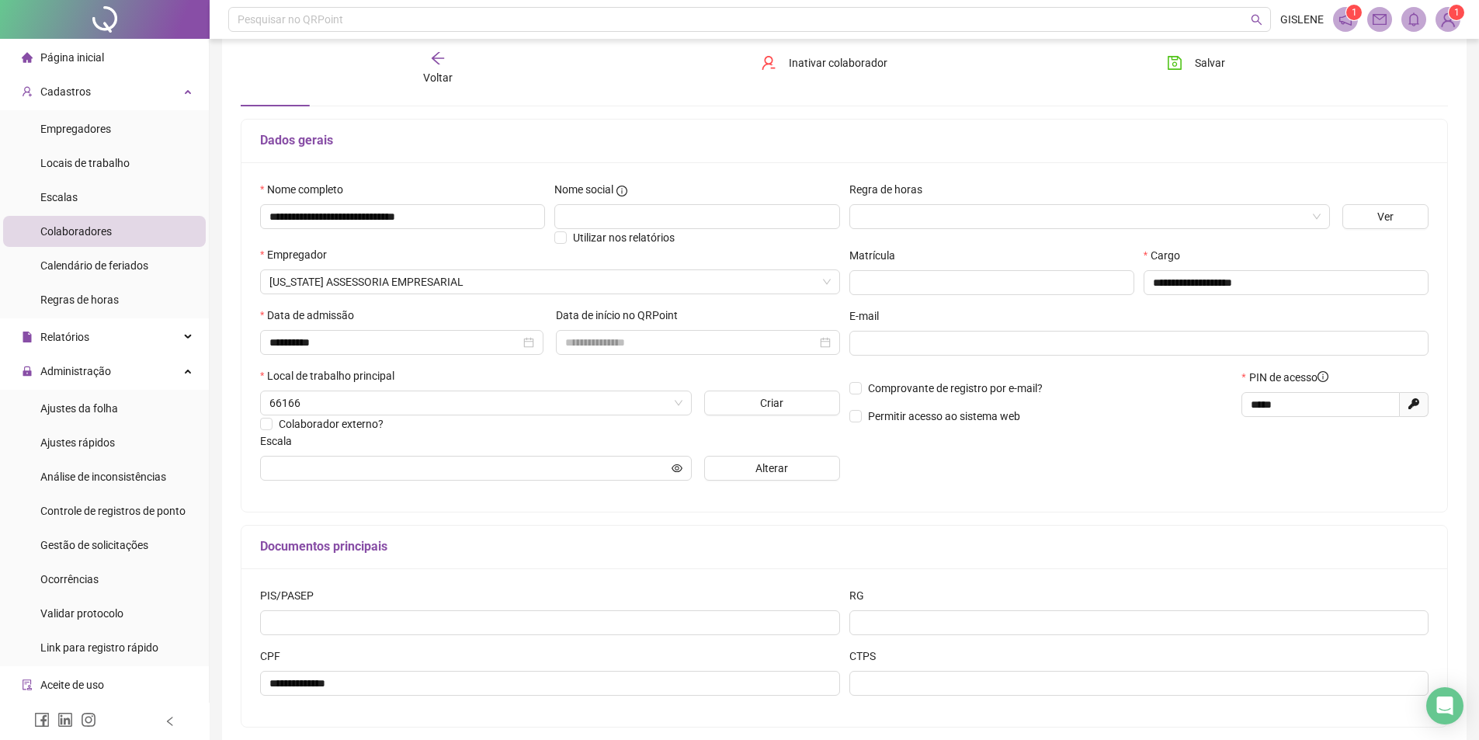
scroll to position [146, 0]
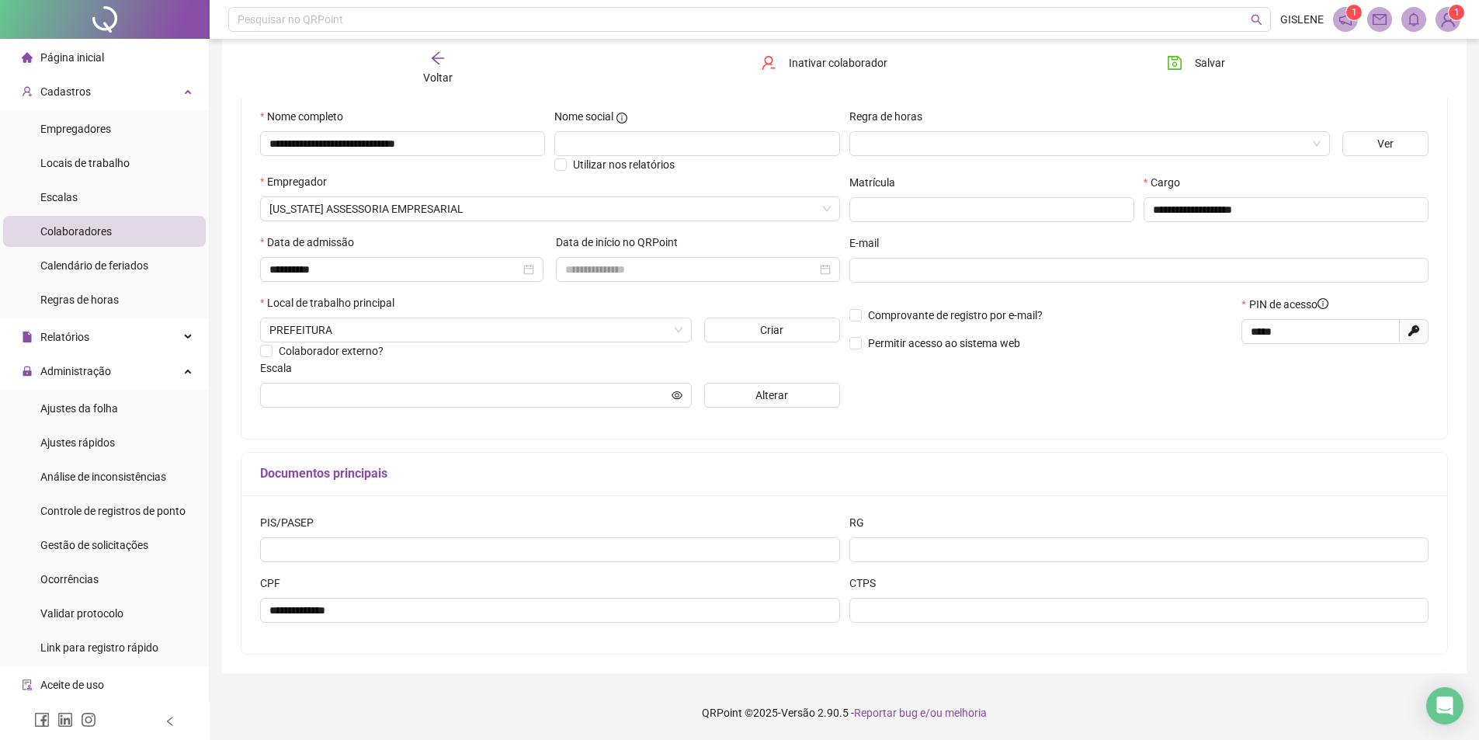
click at [470, 64] on div "Voltar" at bounding box center [437, 68] width 191 height 36
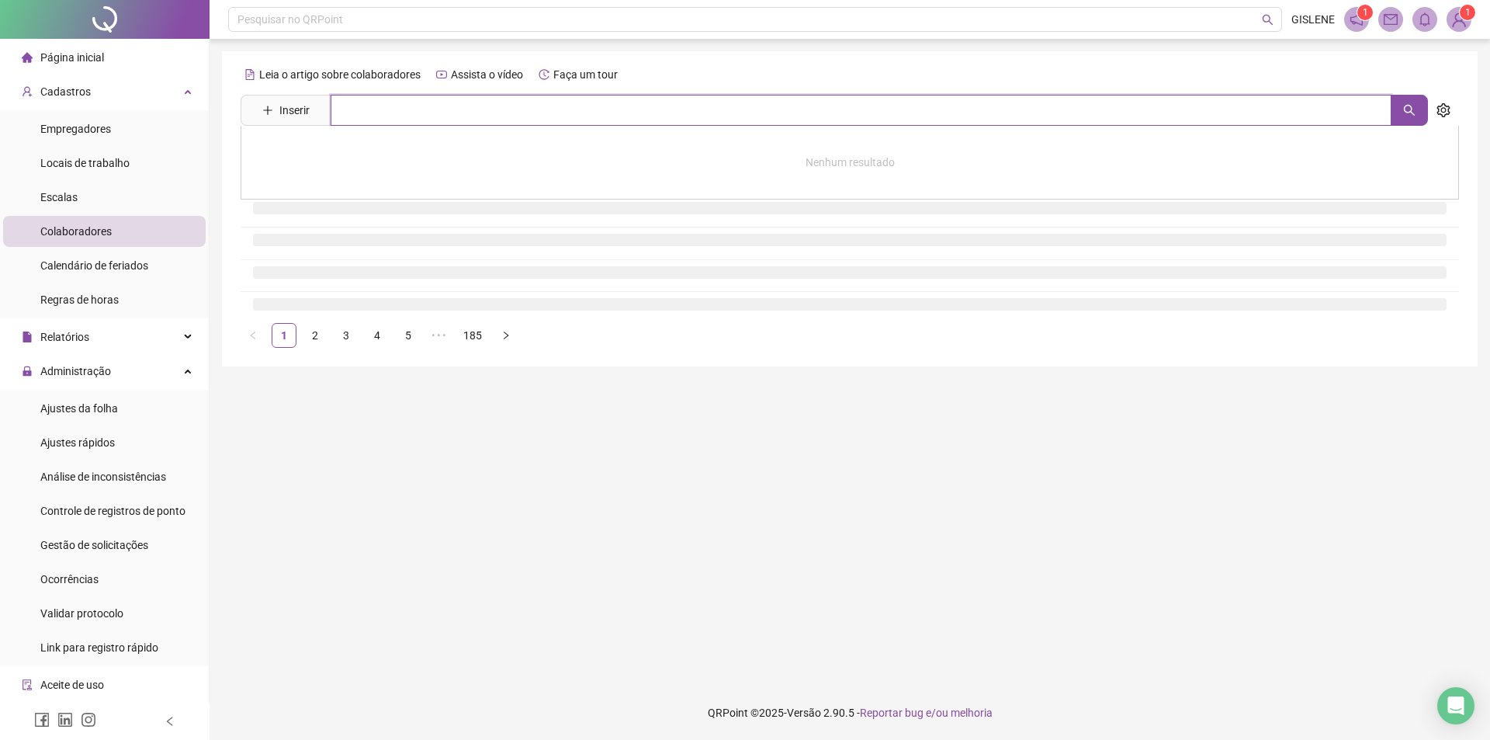
click at [469, 96] on input "text" at bounding box center [861, 110] width 1061 height 31
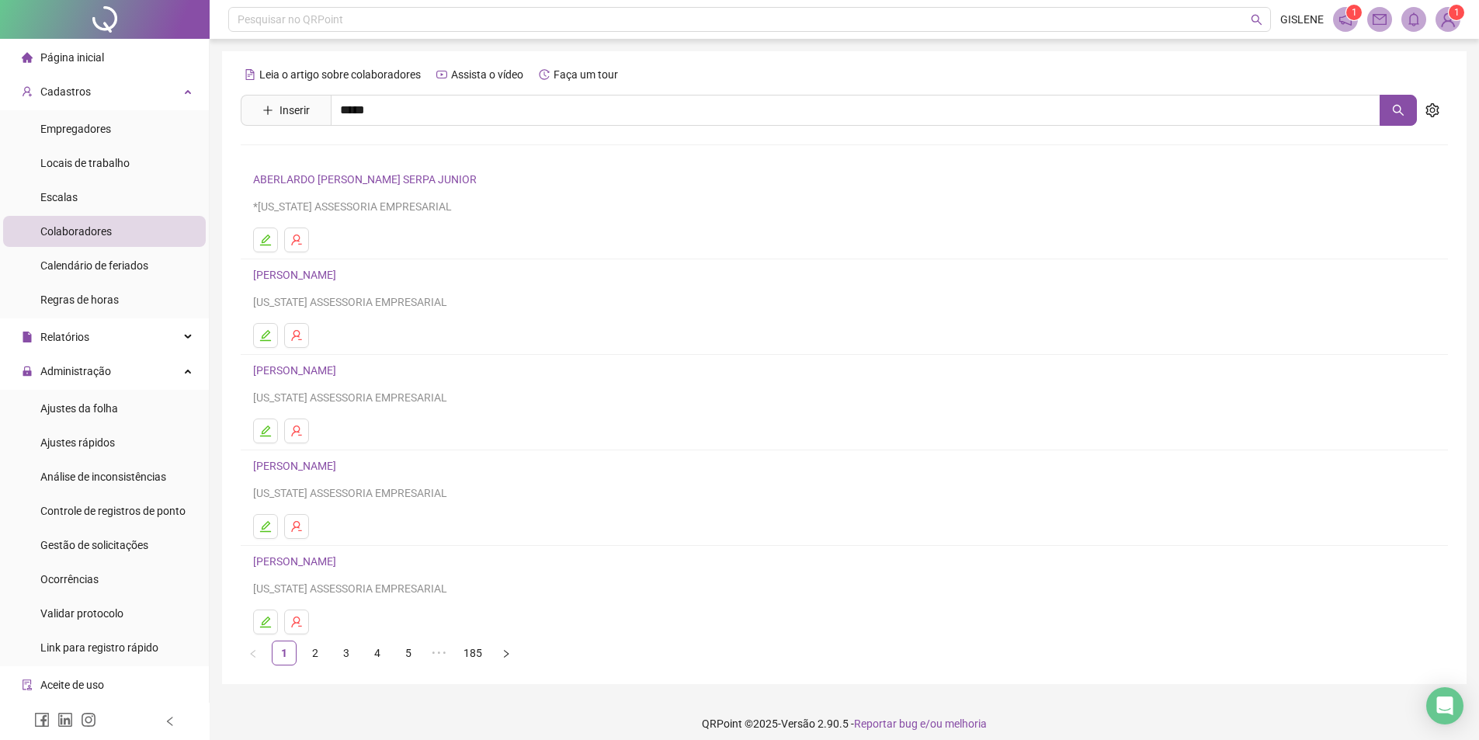
click at [401, 191] on link "VALTEVIDE [PERSON_NAME]" at bounding box center [338, 189] width 139 height 12
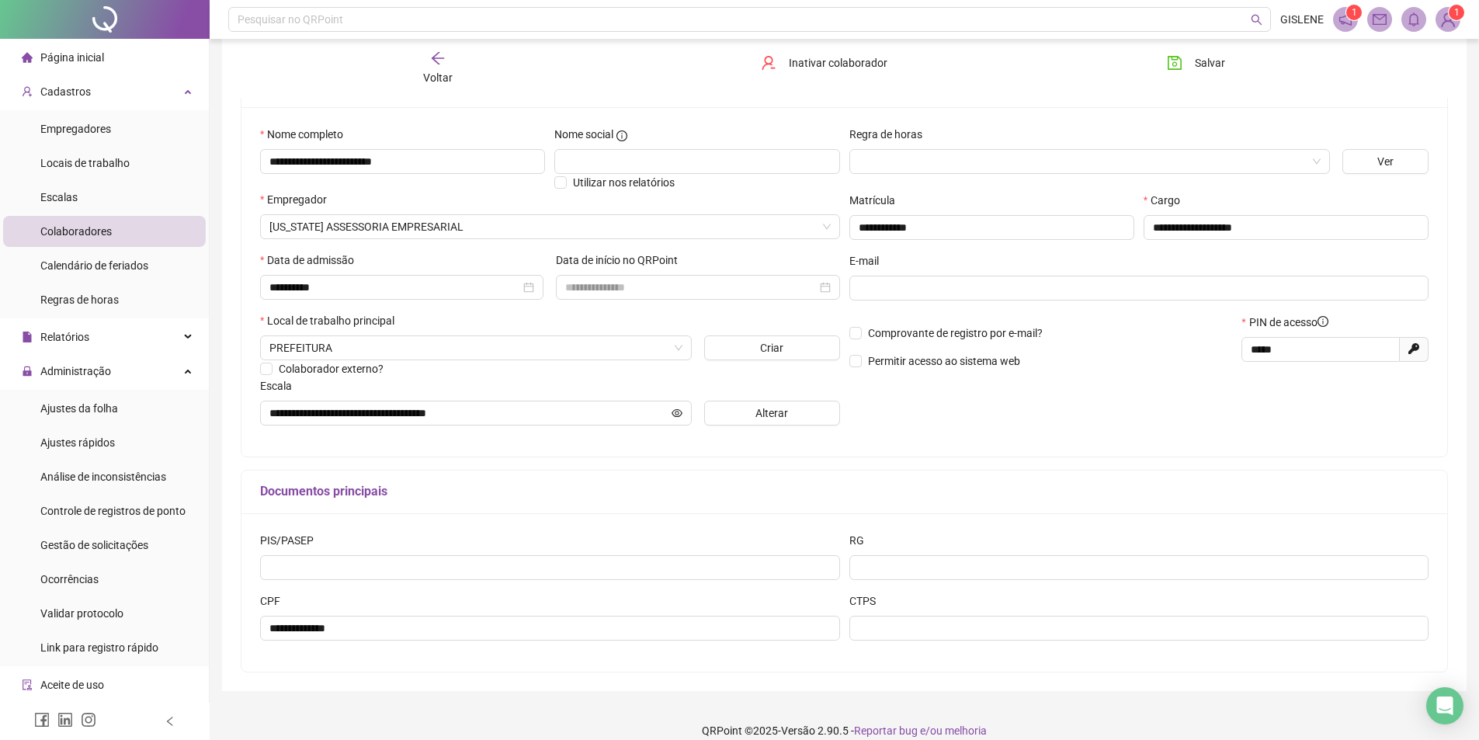
scroll to position [146, 0]
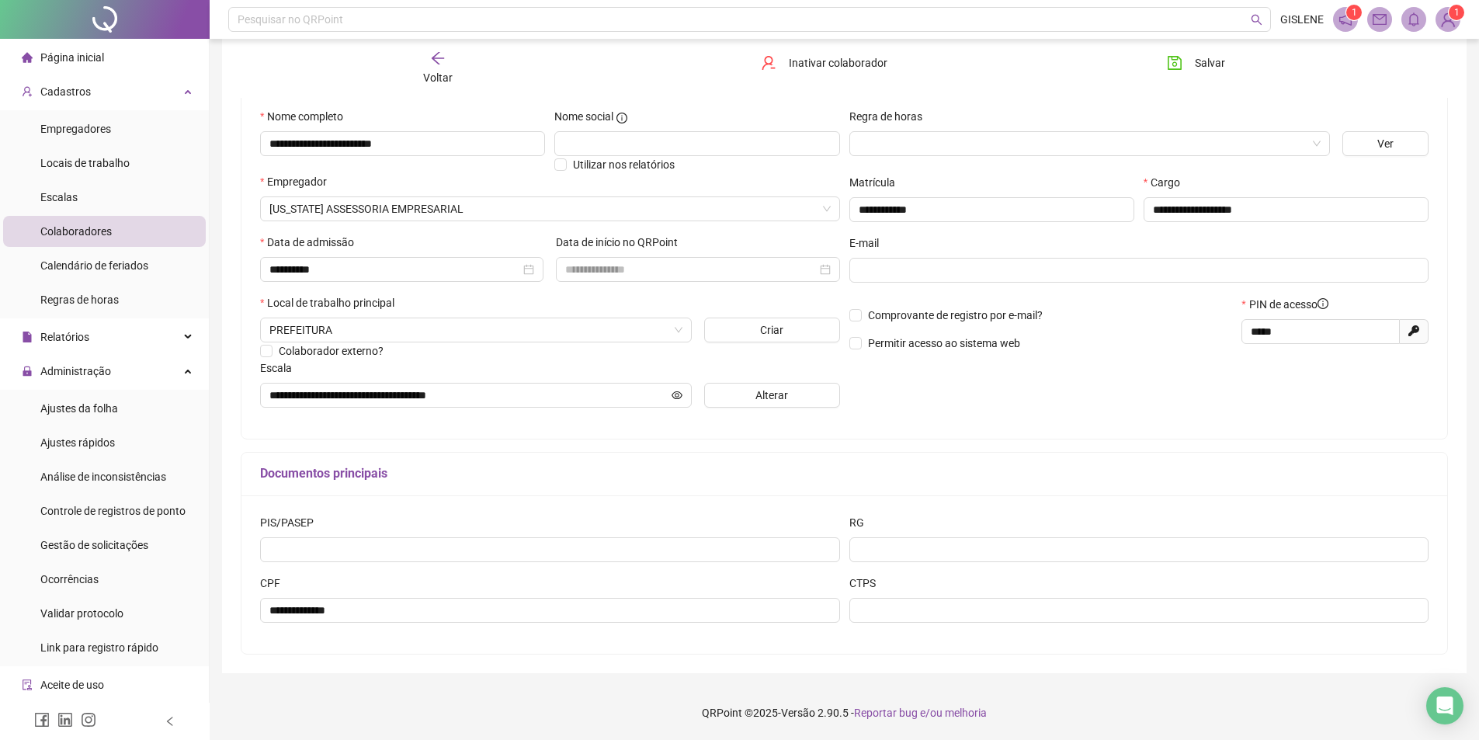
click at [441, 74] on span "Voltar" at bounding box center [437, 77] width 29 height 12
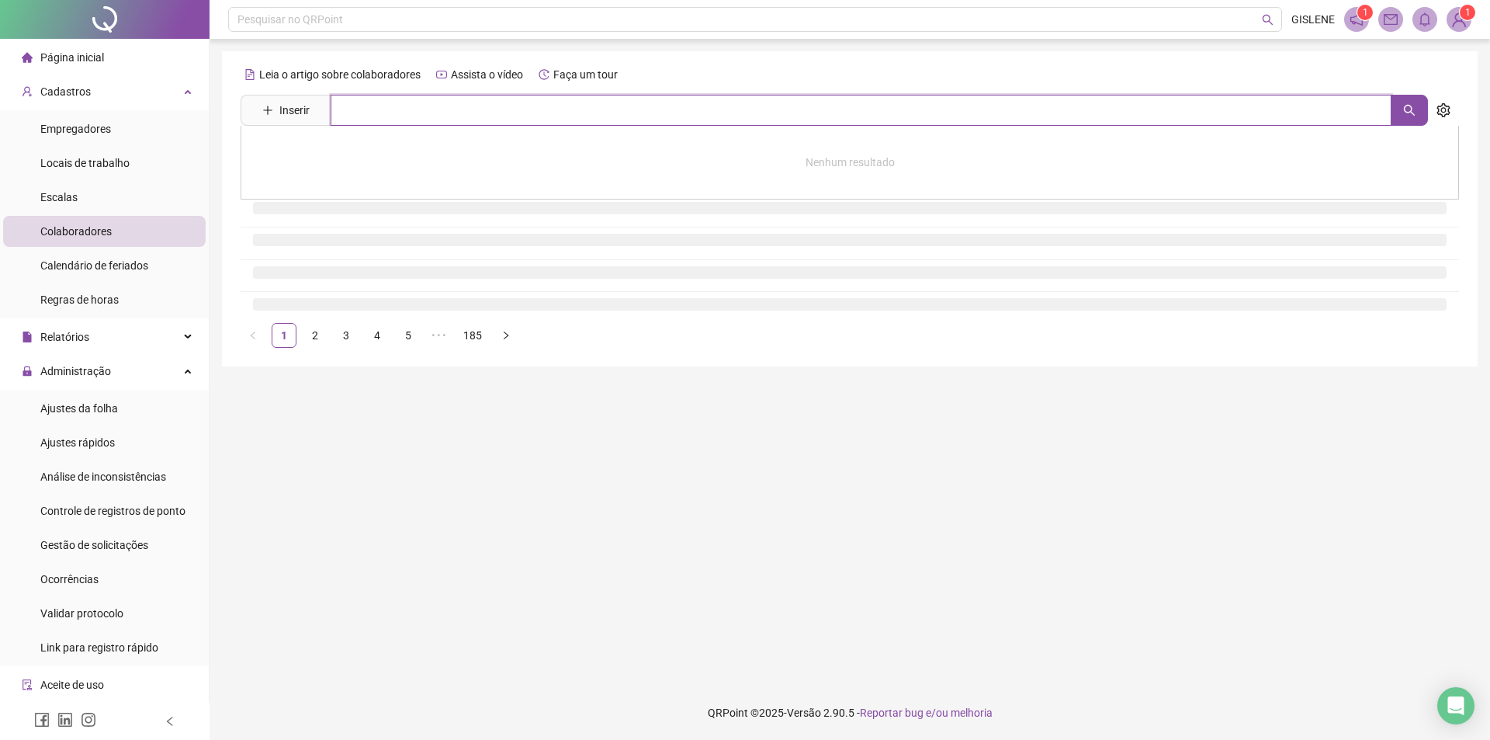
click at [441, 102] on input "text" at bounding box center [861, 110] width 1061 height 31
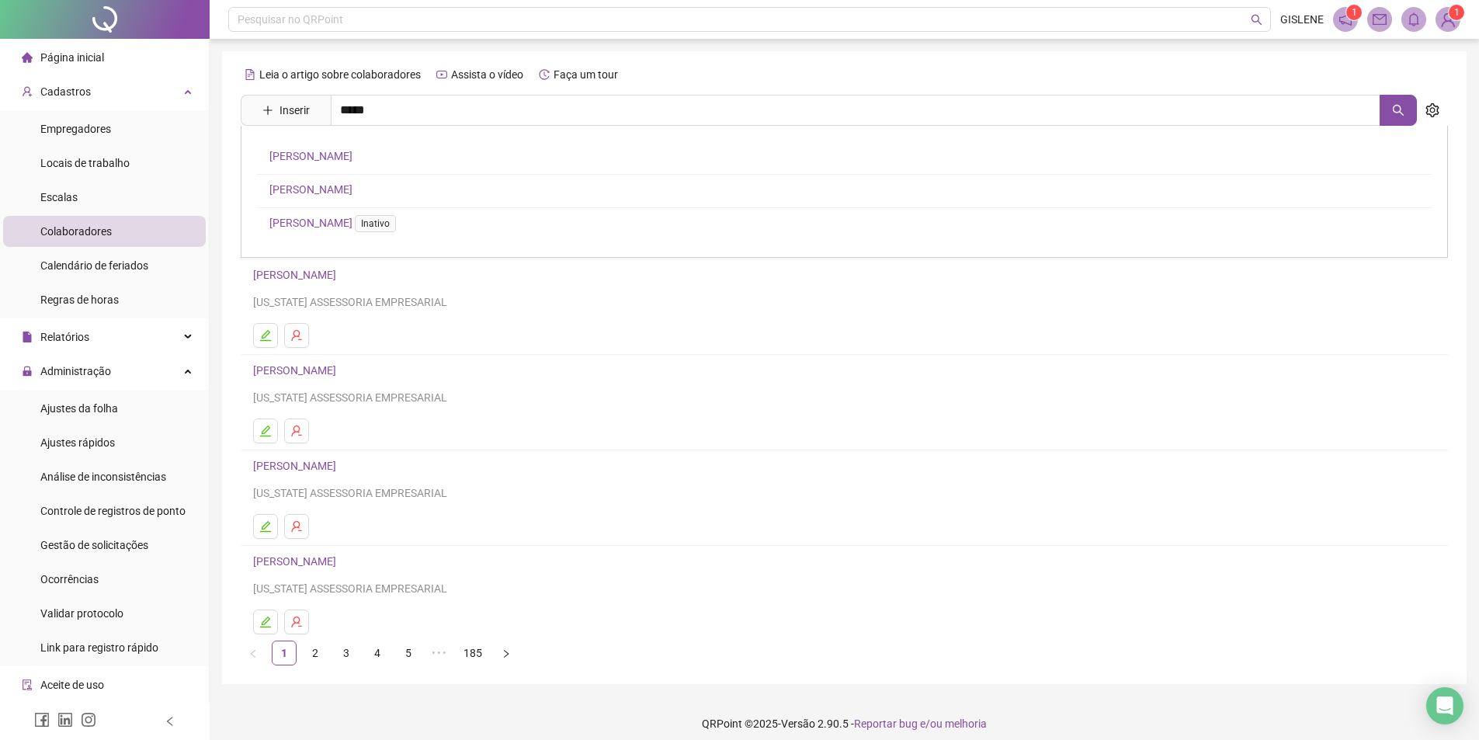
click at [352, 186] on link "[PERSON_NAME]" at bounding box center [310, 189] width 83 height 12
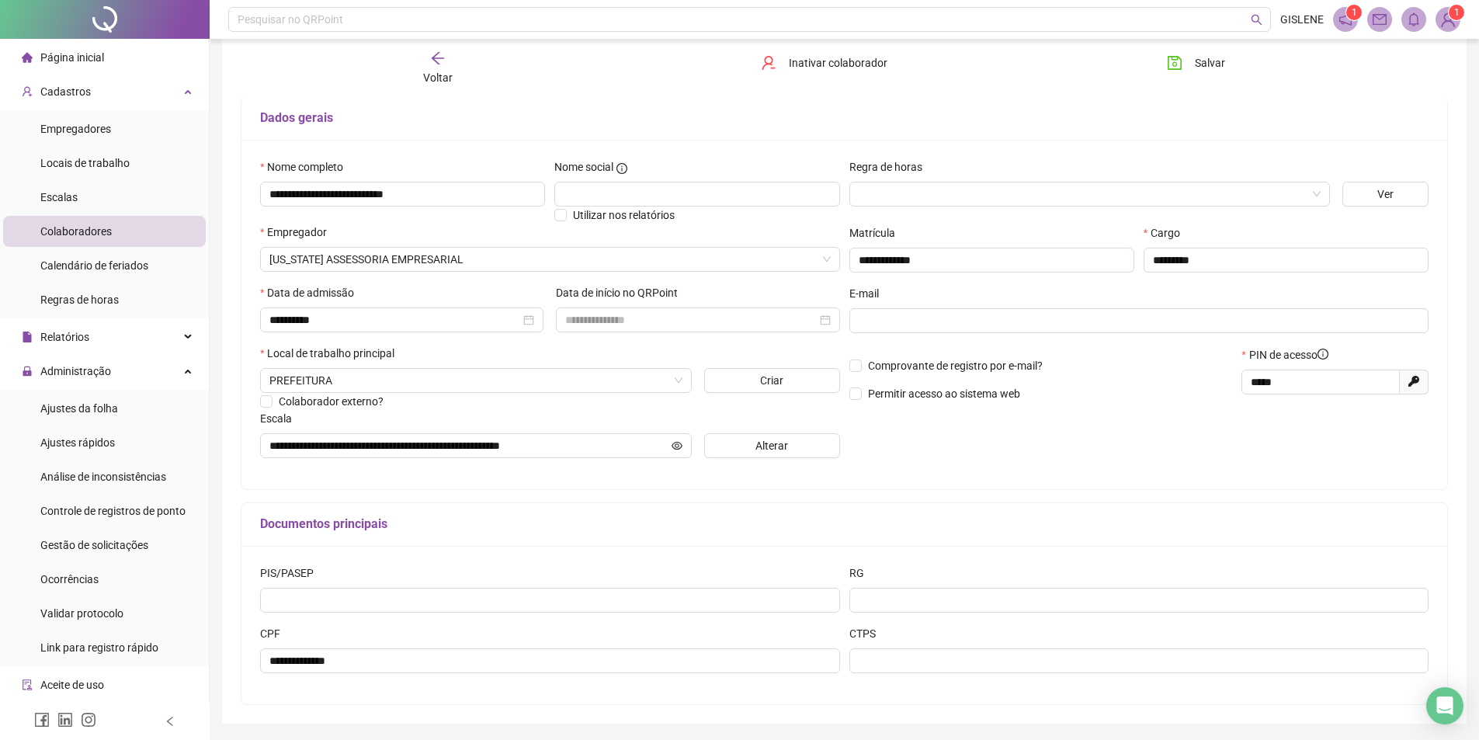
scroll to position [68, 0]
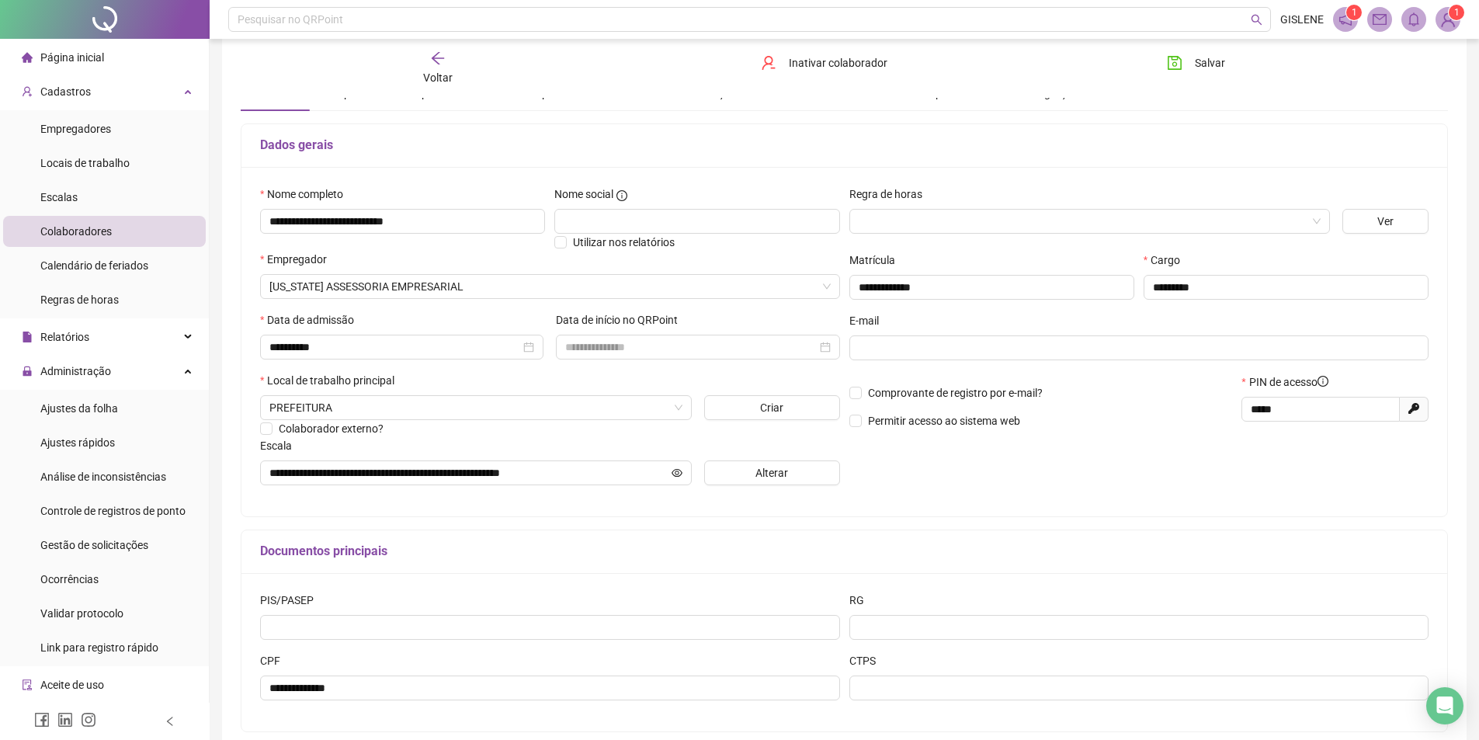
click at [446, 61] on div "Voltar" at bounding box center [437, 68] width 191 height 36
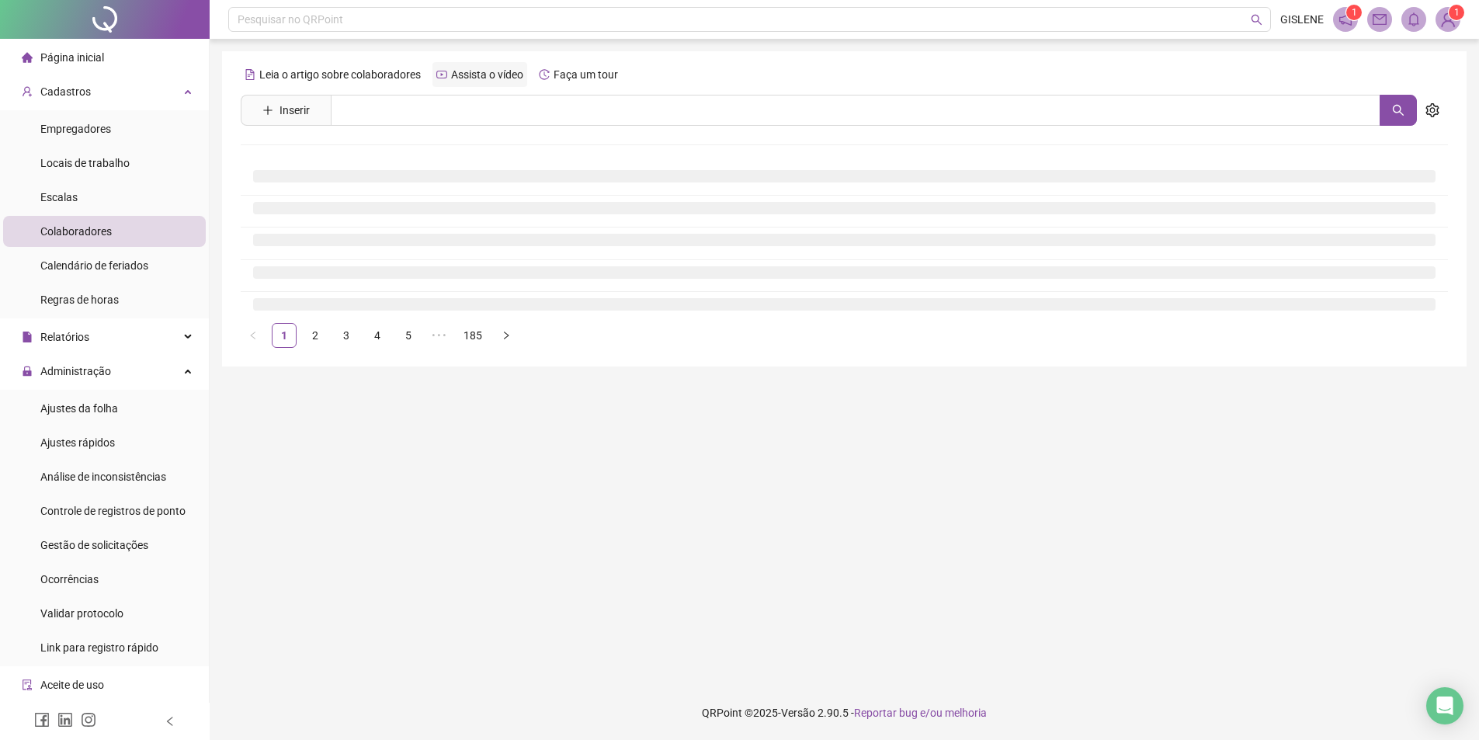
scroll to position [0, 0]
click at [429, 104] on input "text" at bounding box center [861, 110] width 1061 height 31
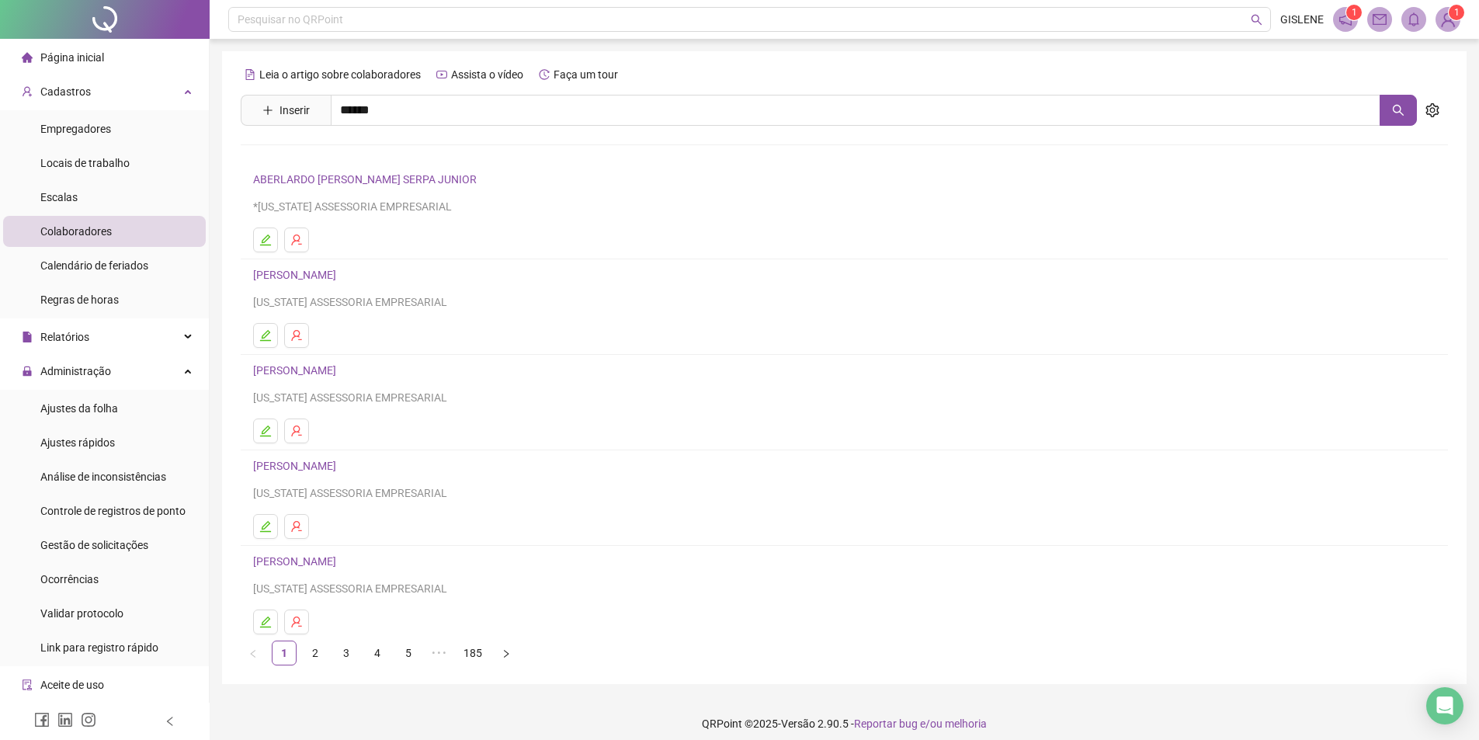
click at [352, 223] on link "[PERSON_NAME]" at bounding box center [310, 223] width 83 height 12
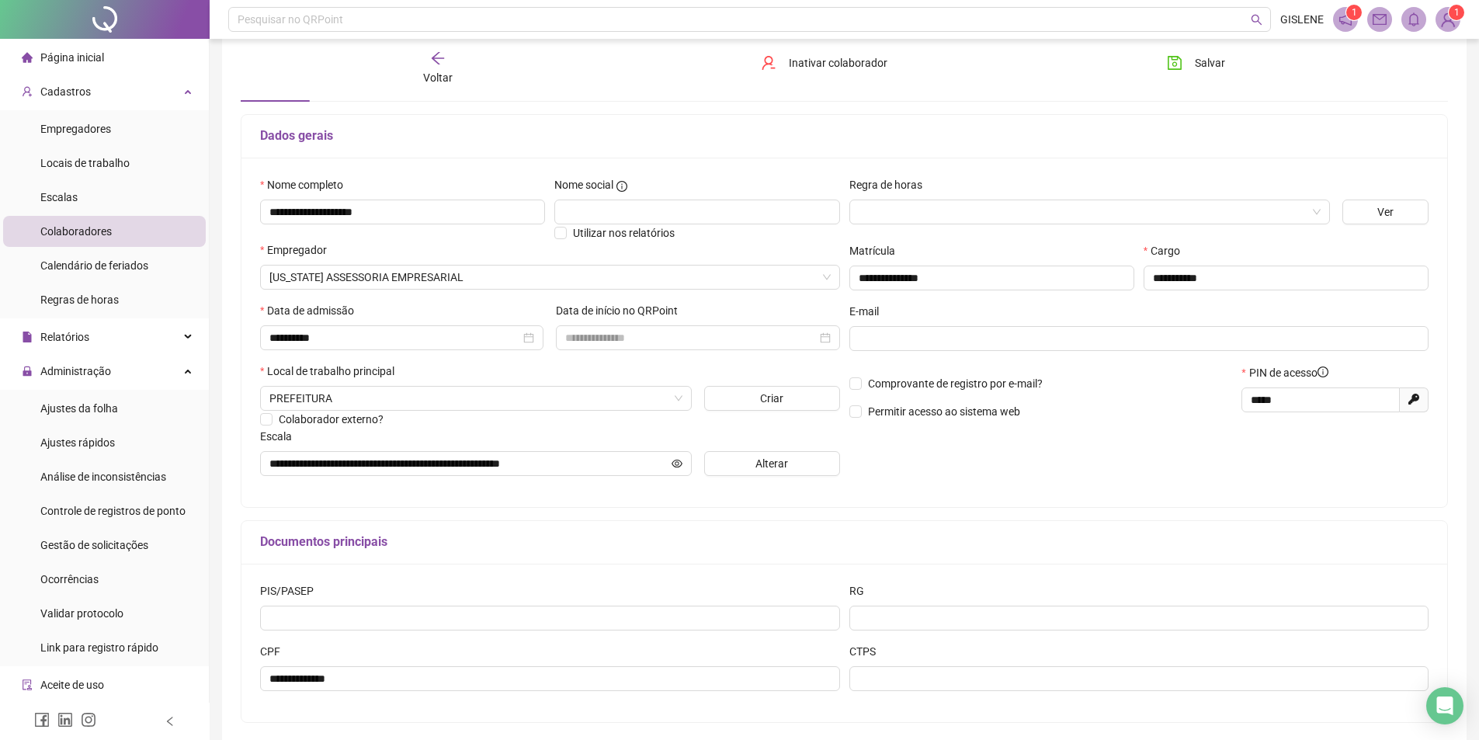
scroll to position [146, 0]
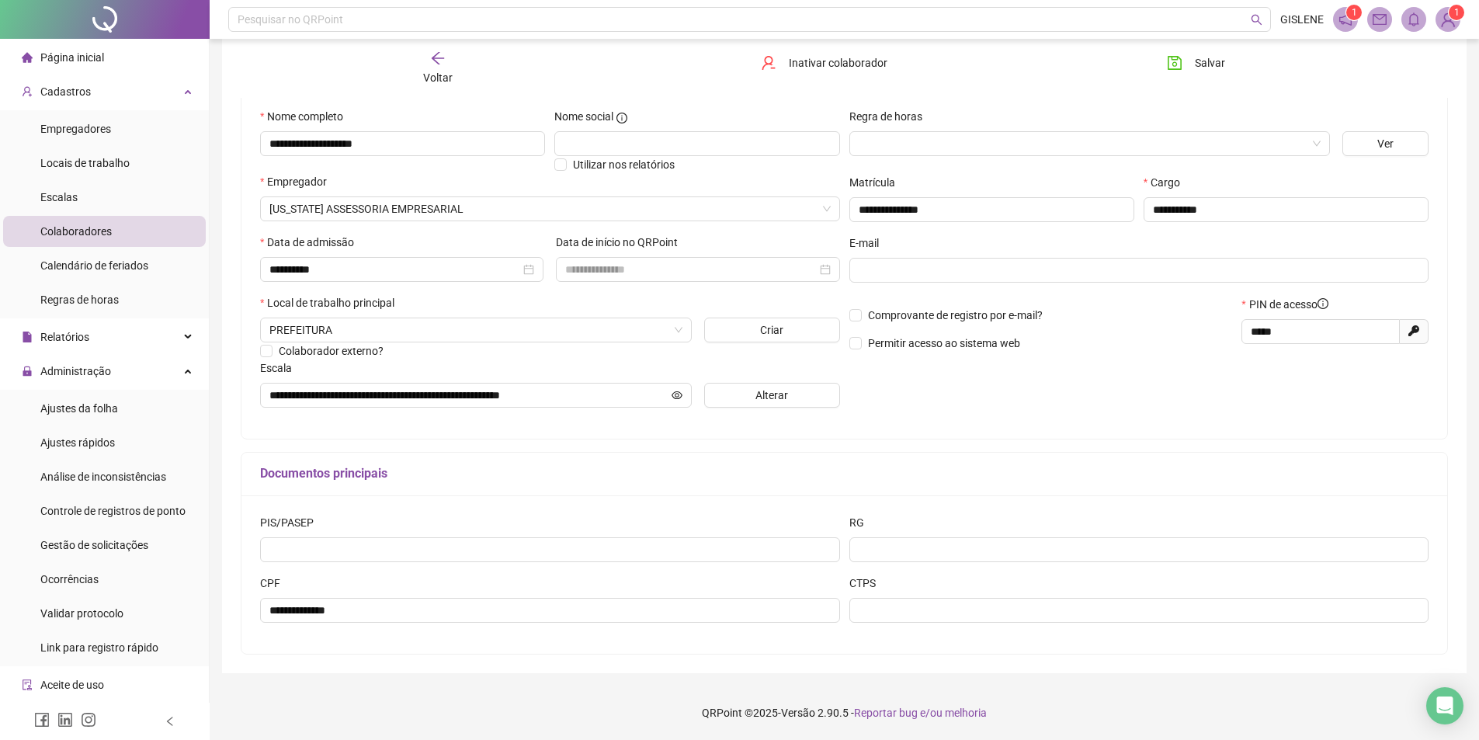
click at [407, 77] on div "Voltar" at bounding box center [437, 68] width 191 height 36
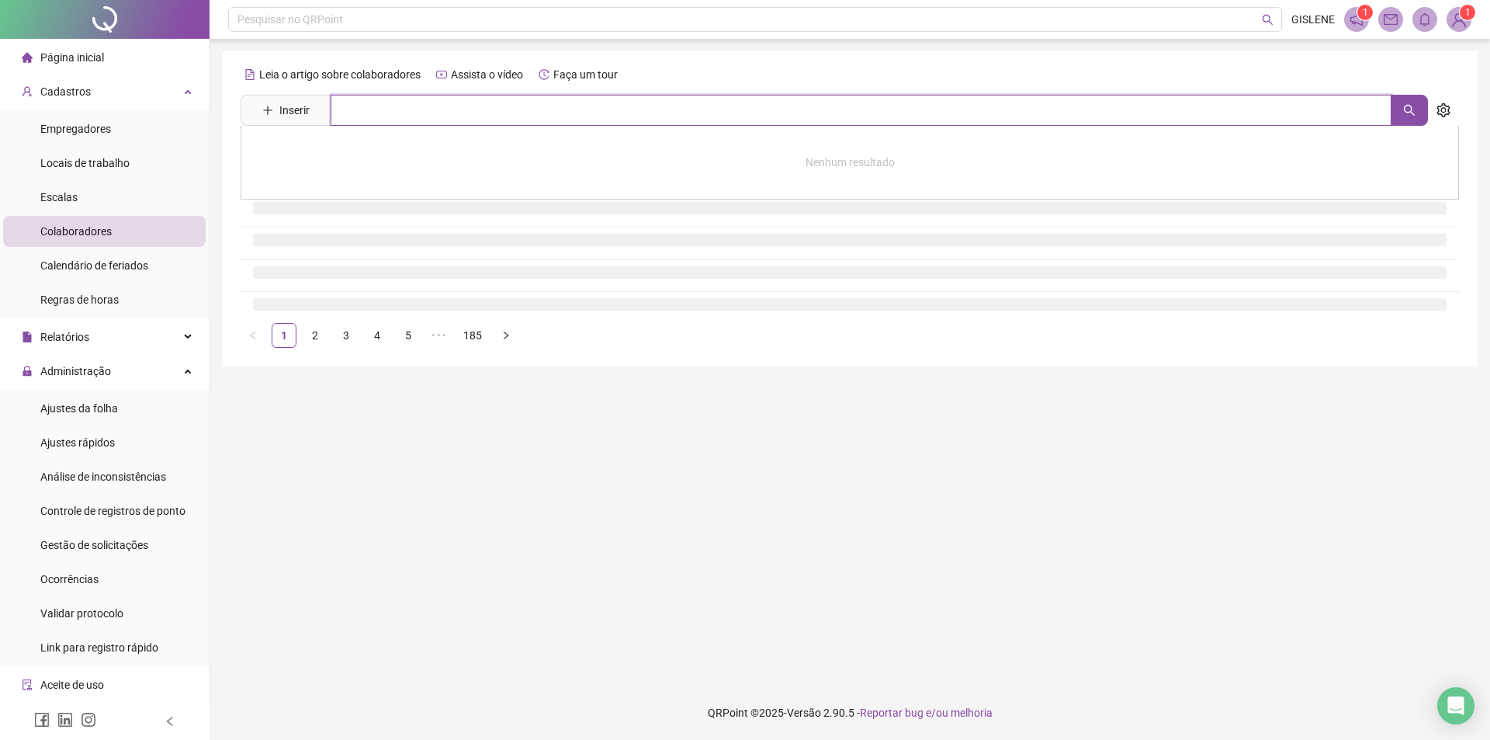
click at [431, 111] on input "text" at bounding box center [861, 110] width 1061 height 31
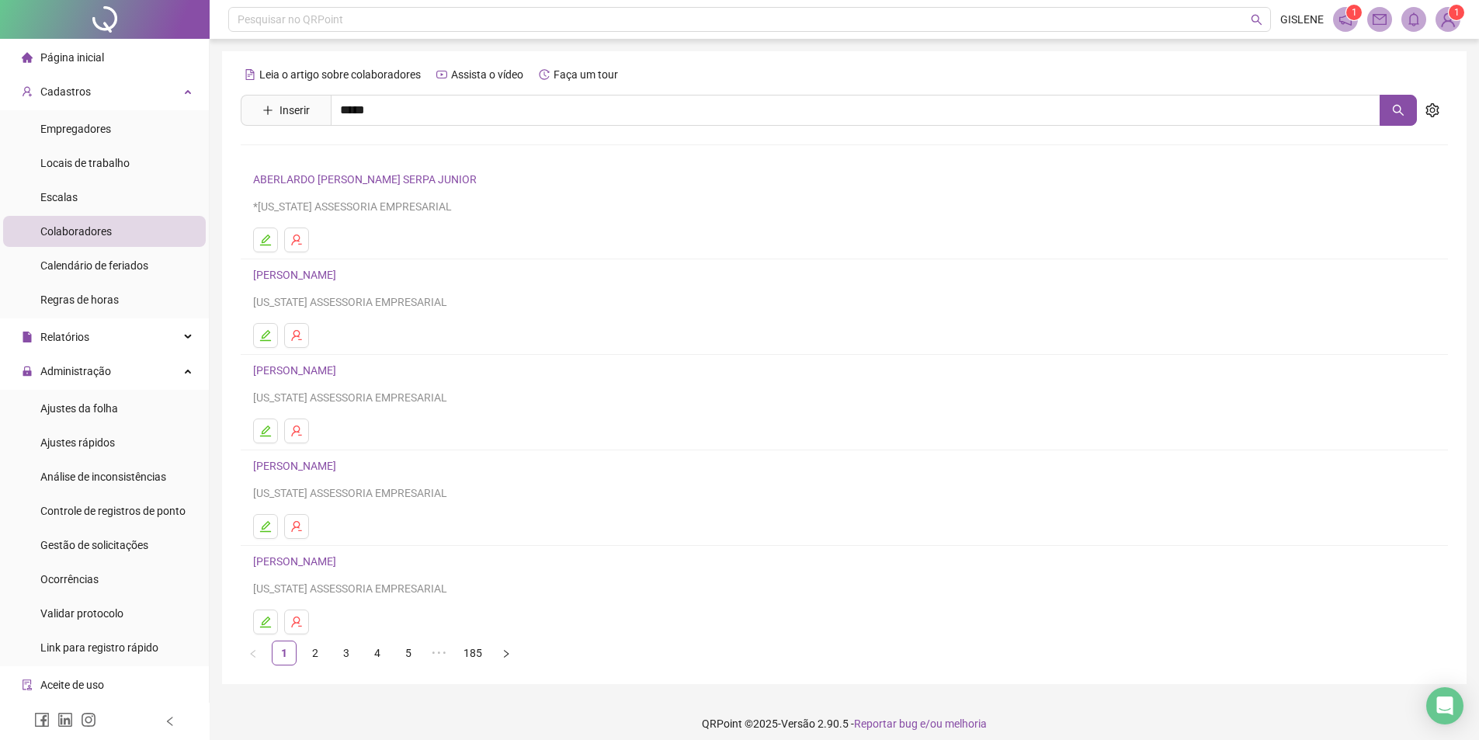
click at [352, 192] on link "[PERSON_NAME]" at bounding box center [310, 189] width 83 height 12
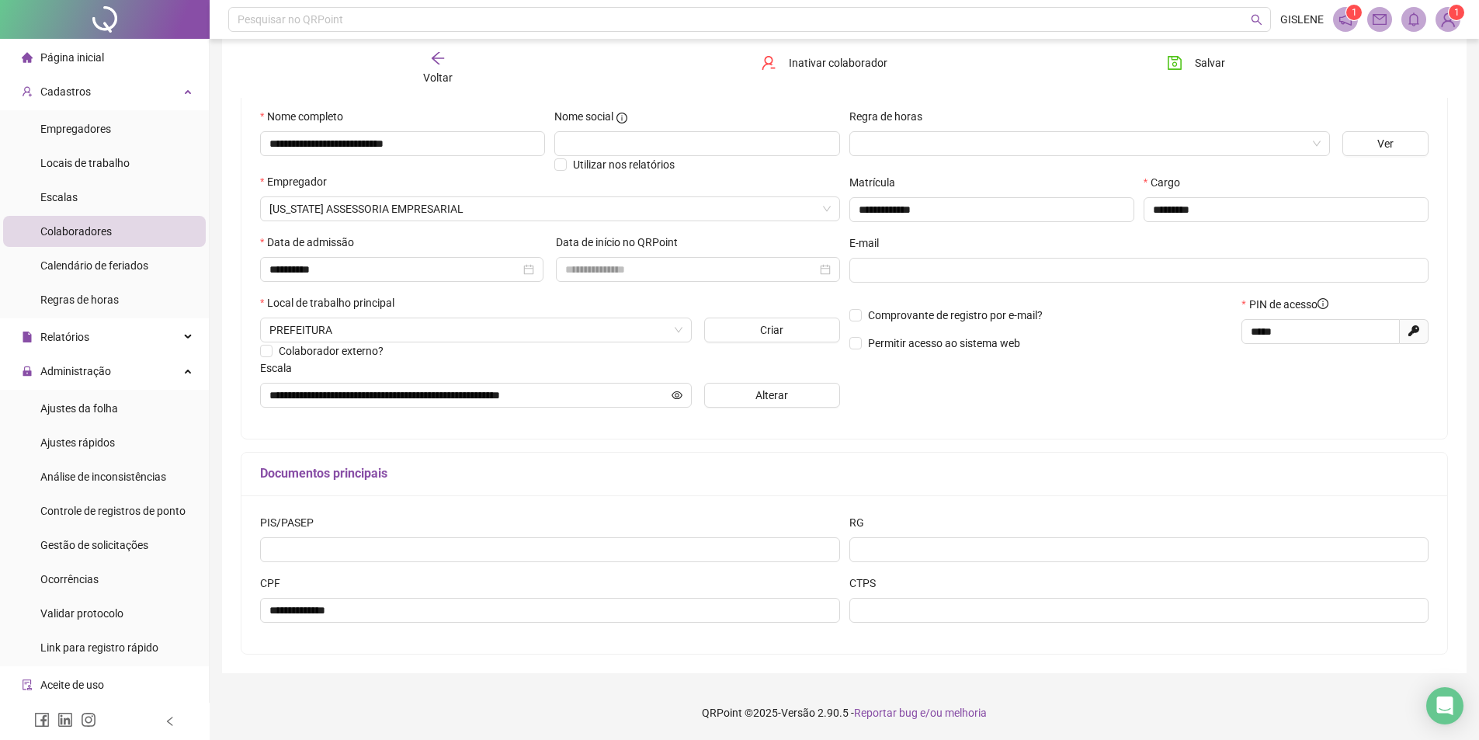
scroll to position [68, 0]
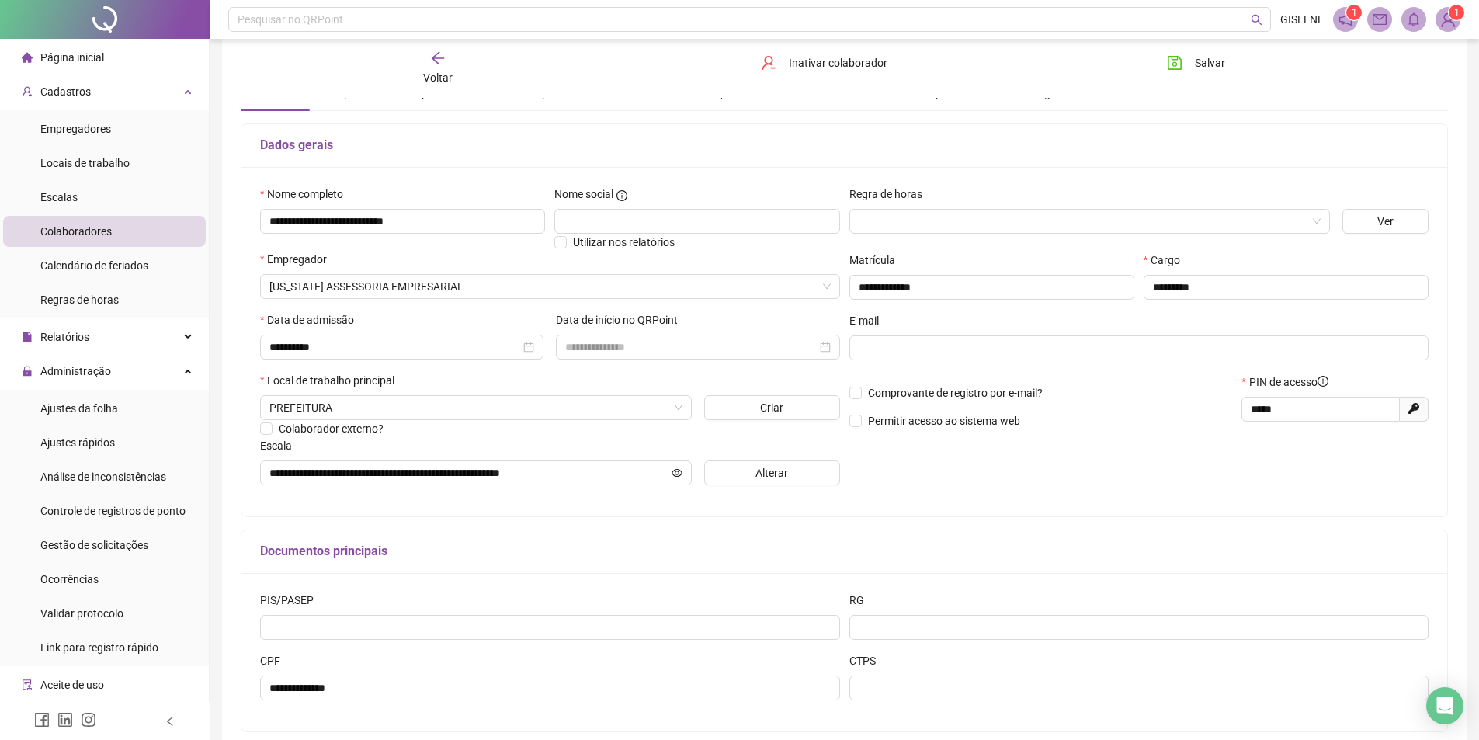
click at [436, 64] on icon "arrow-left" at bounding box center [438, 58] width 16 height 16
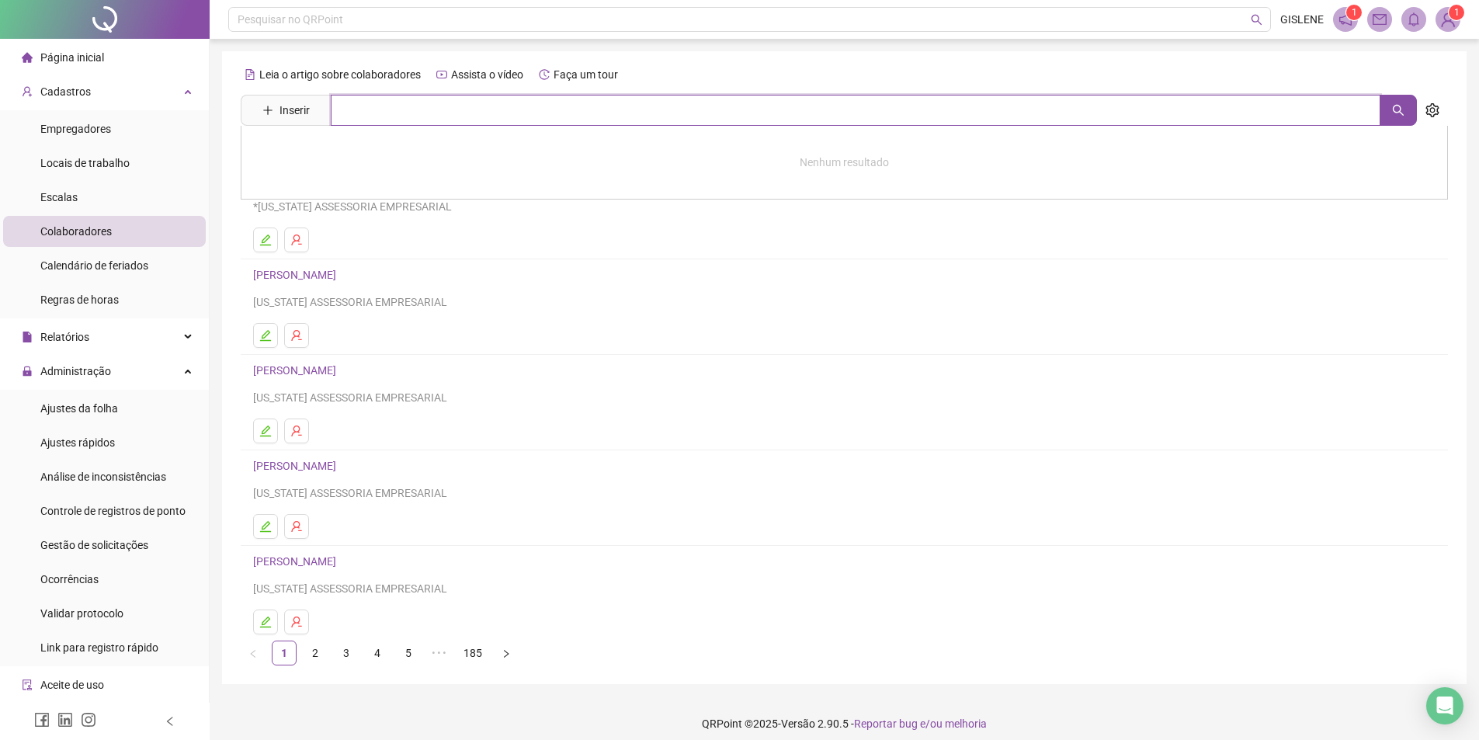
click at [439, 102] on input "text" at bounding box center [855, 110] width 1049 height 31
click at [352, 258] on link "[PERSON_NAME]" at bounding box center [310, 257] width 83 height 12
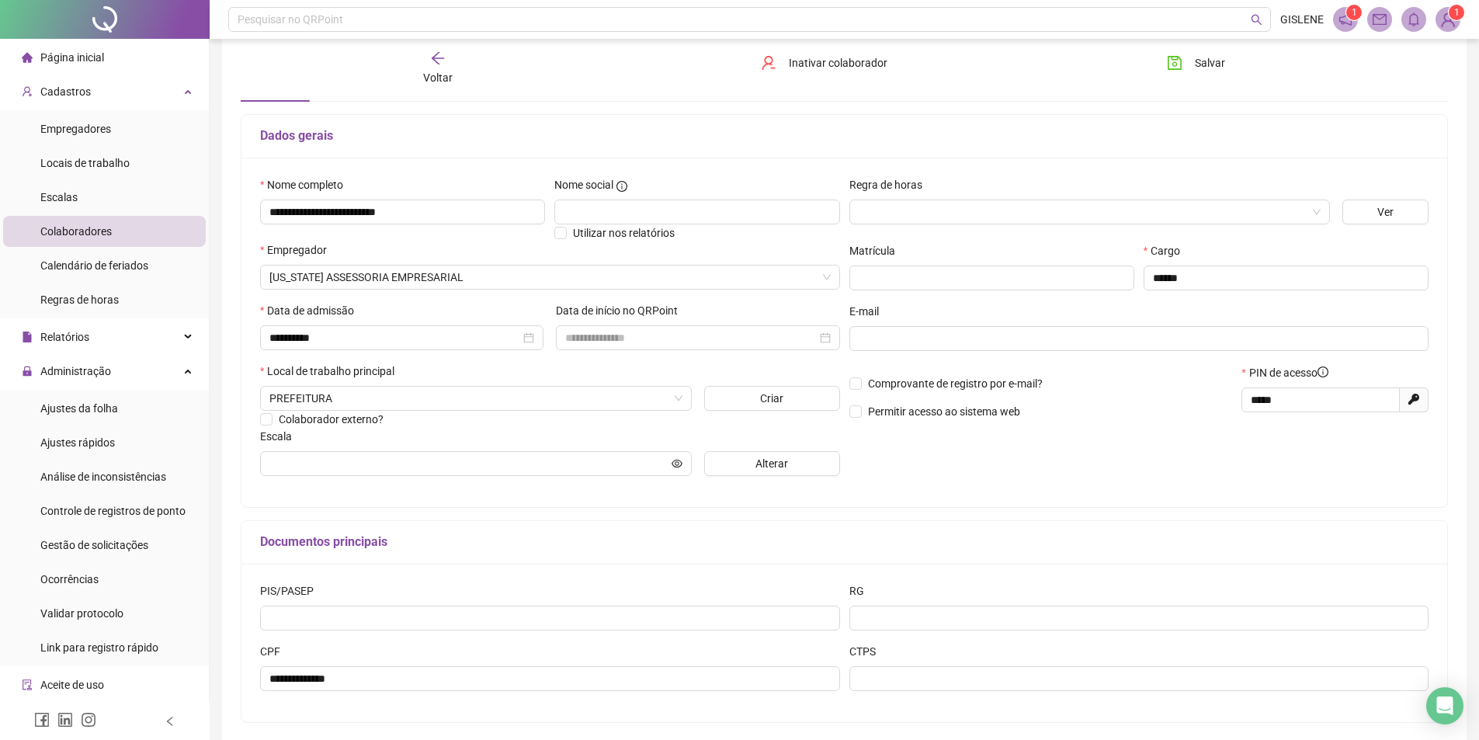
scroll to position [146, 0]
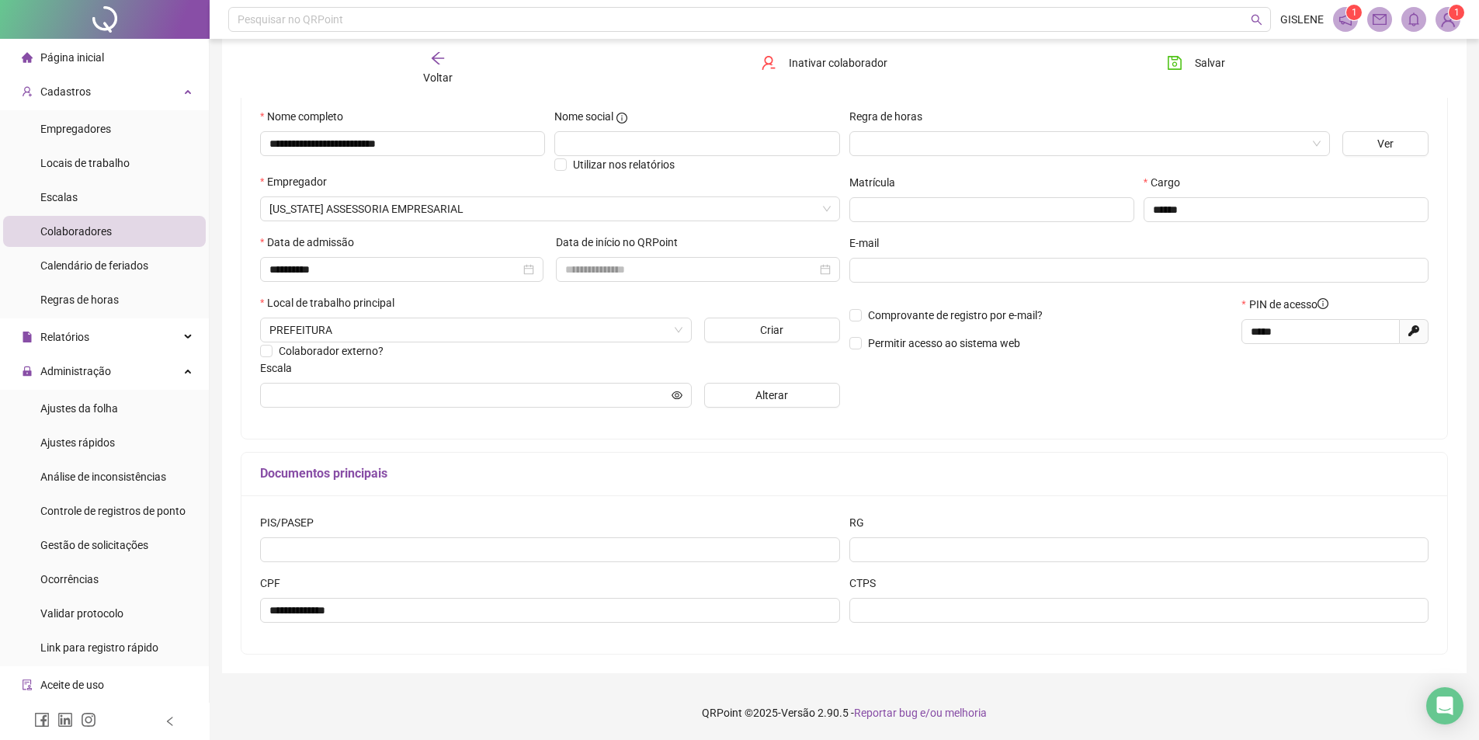
click at [442, 71] on span "Voltar" at bounding box center [437, 77] width 29 height 12
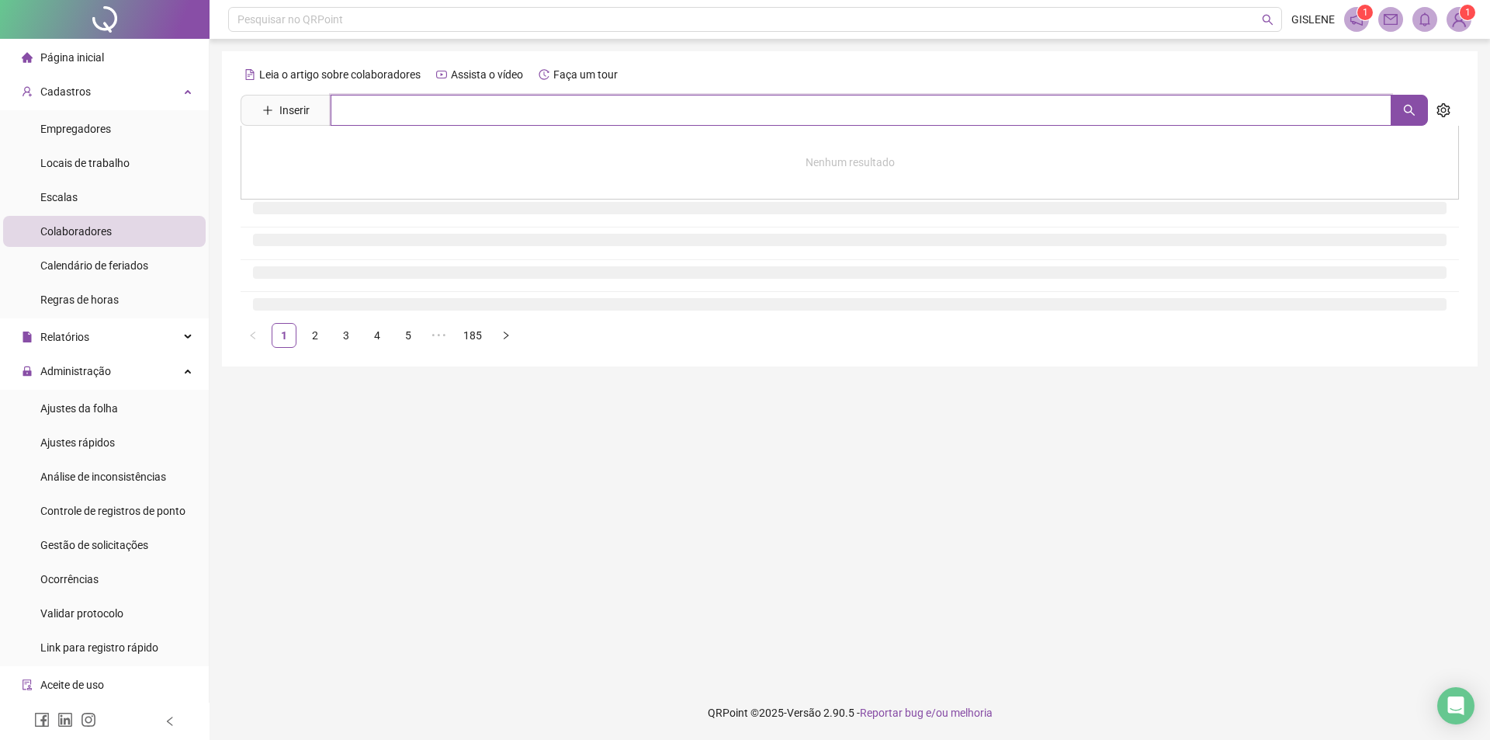
click at [435, 110] on input "text" at bounding box center [861, 110] width 1061 height 31
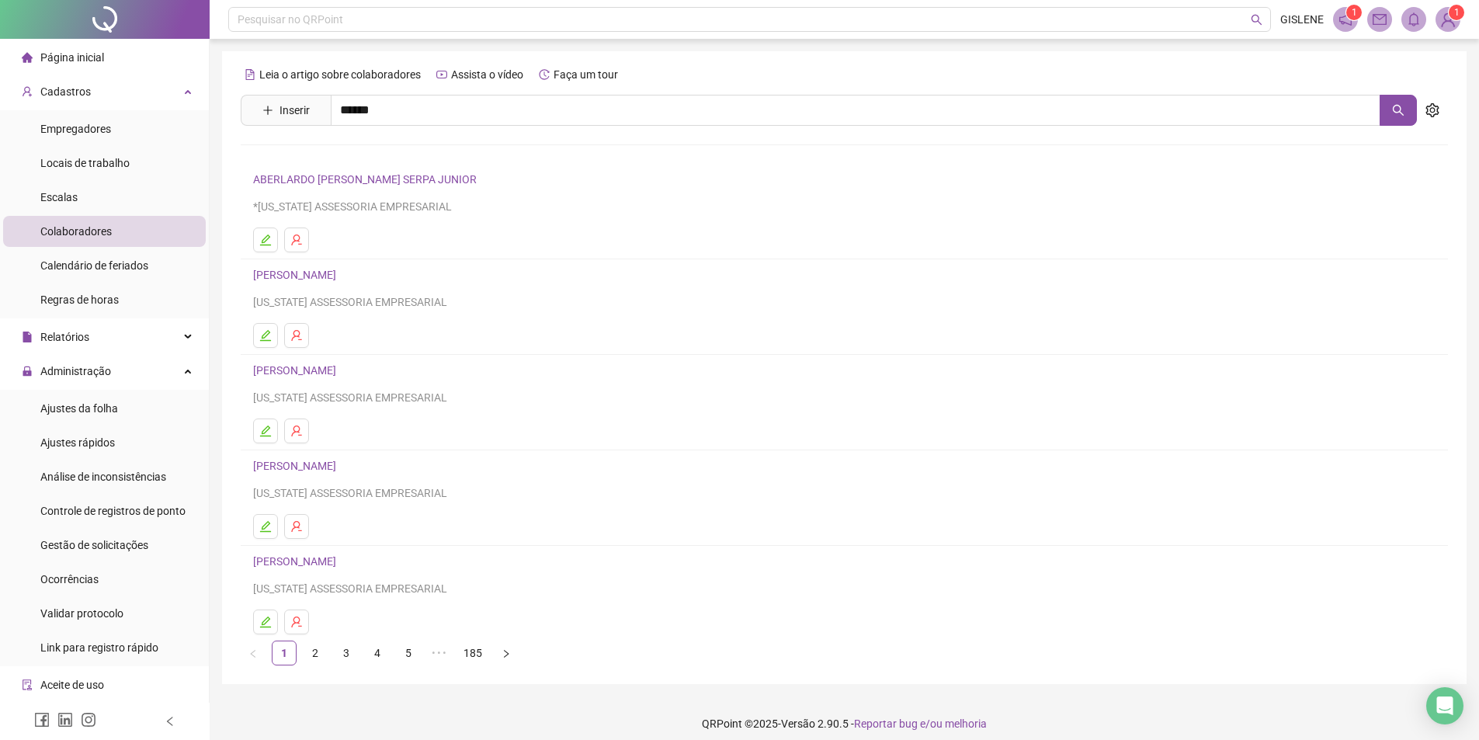
click at [327, 256] on link "[PERSON_NAME] [PERSON_NAME]" at bounding box center [353, 257] width 168 height 12
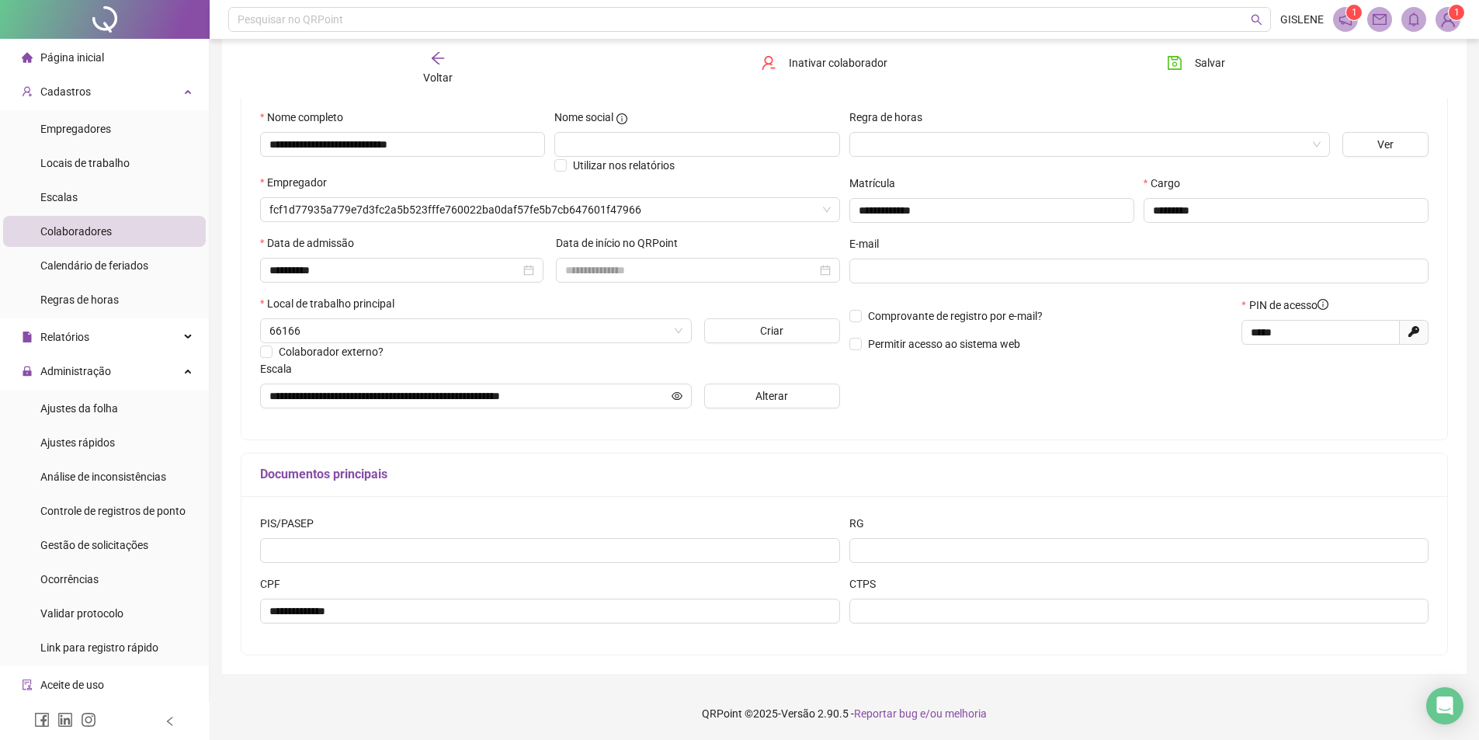
scroll to position [146, 0]
click at [450, 71] on span "Voltar" at bounding box center [437, 77] width 29 height 12
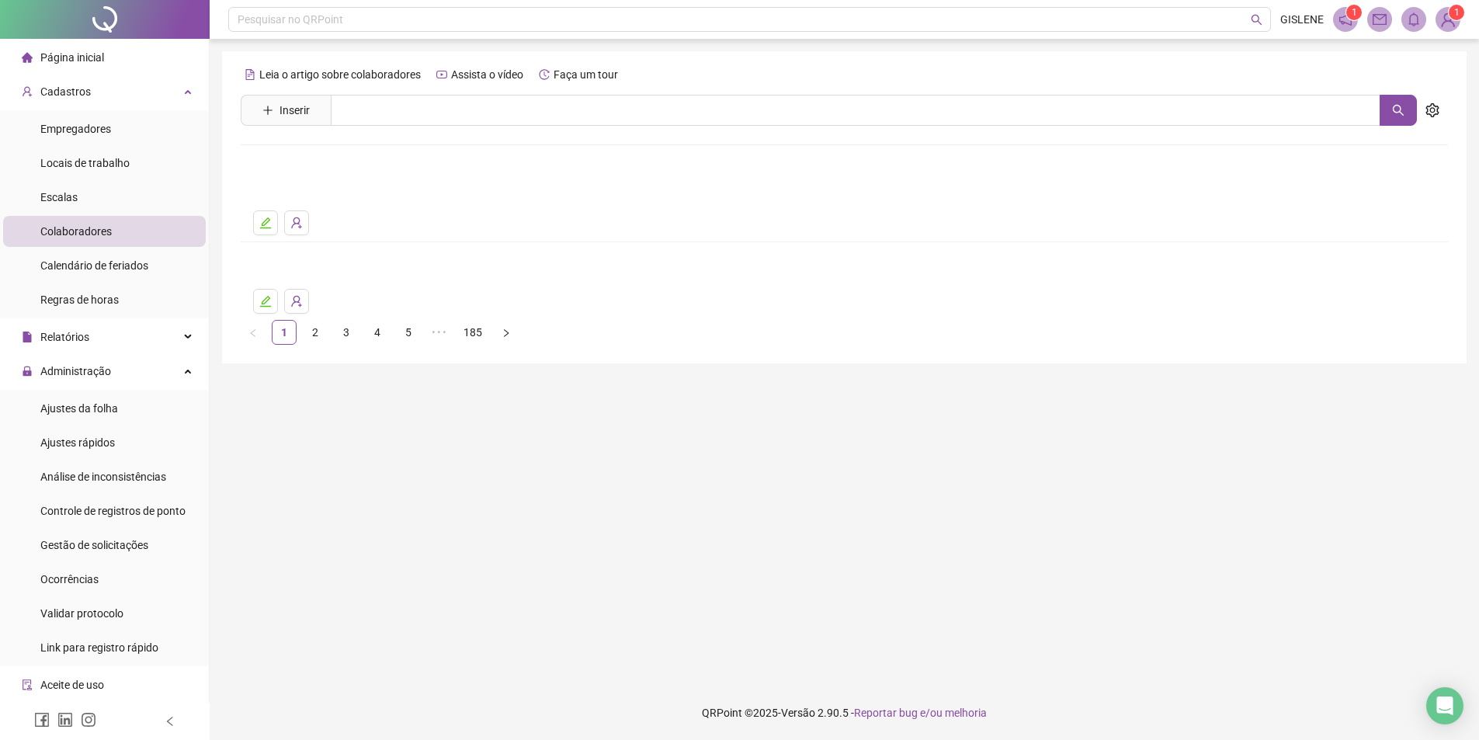
scroll to position [0, 0]
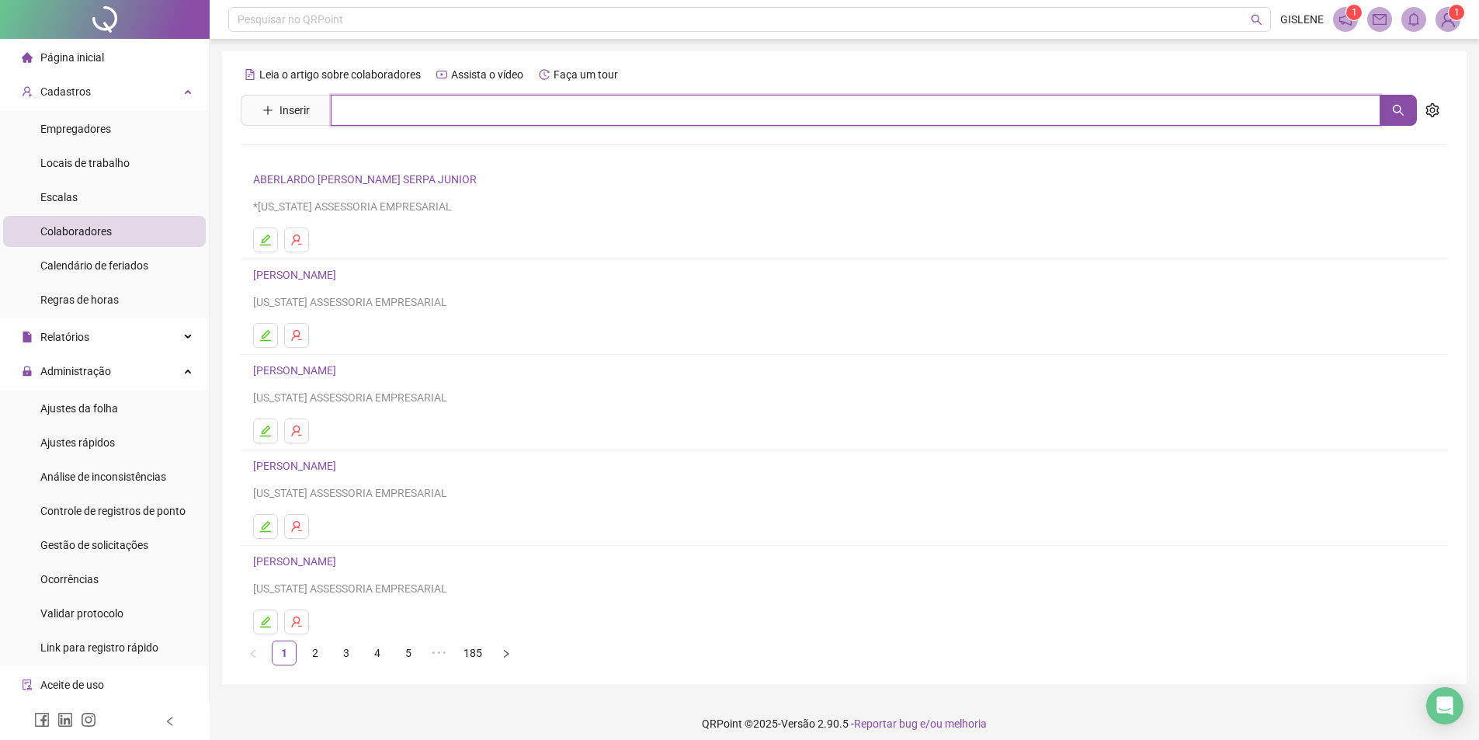
click at [464, 104] on input "text" at bounding box center [855, 110] width 1049 height 31
click at [352, 151] on link "[PERSON_NAME]" at bounding box center [310, 156] width 83 height 12
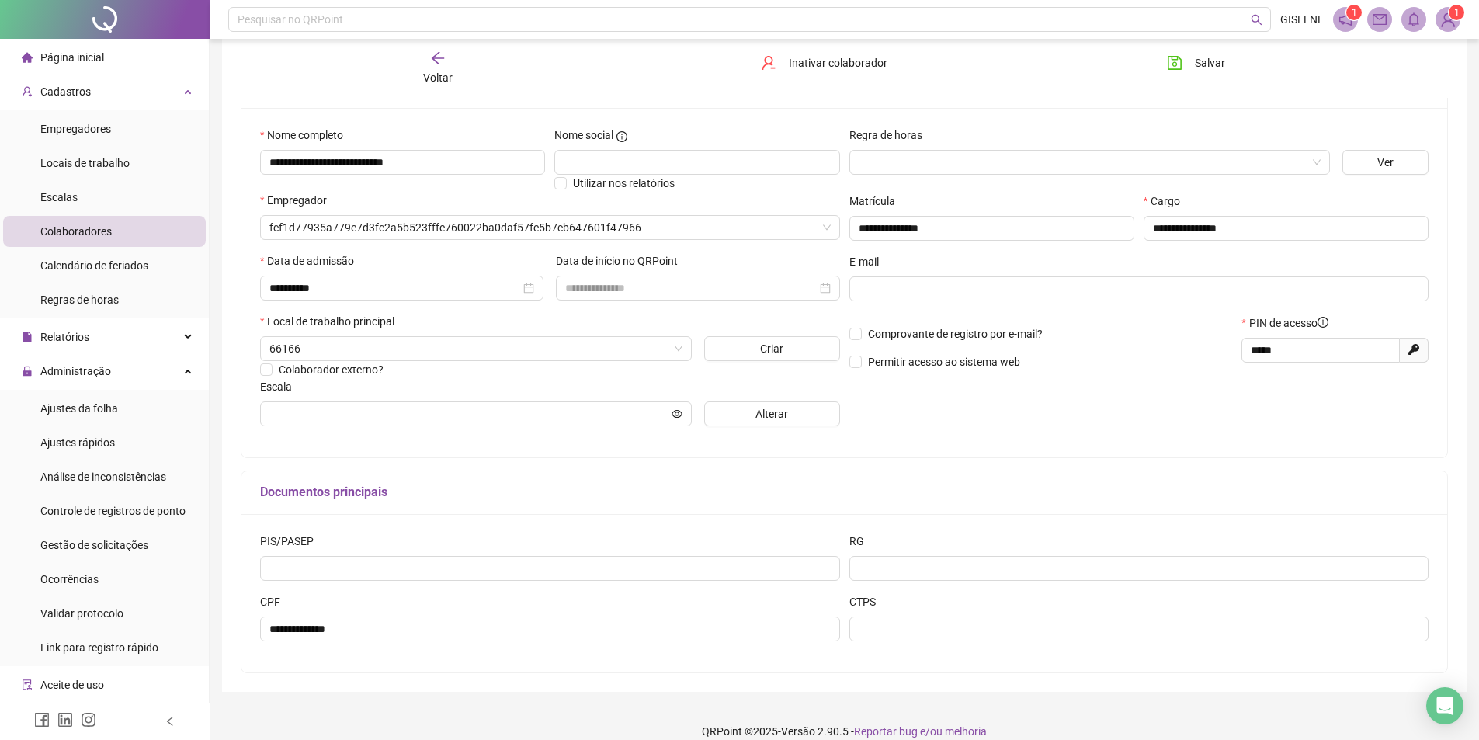
scroll to position [146, 0]
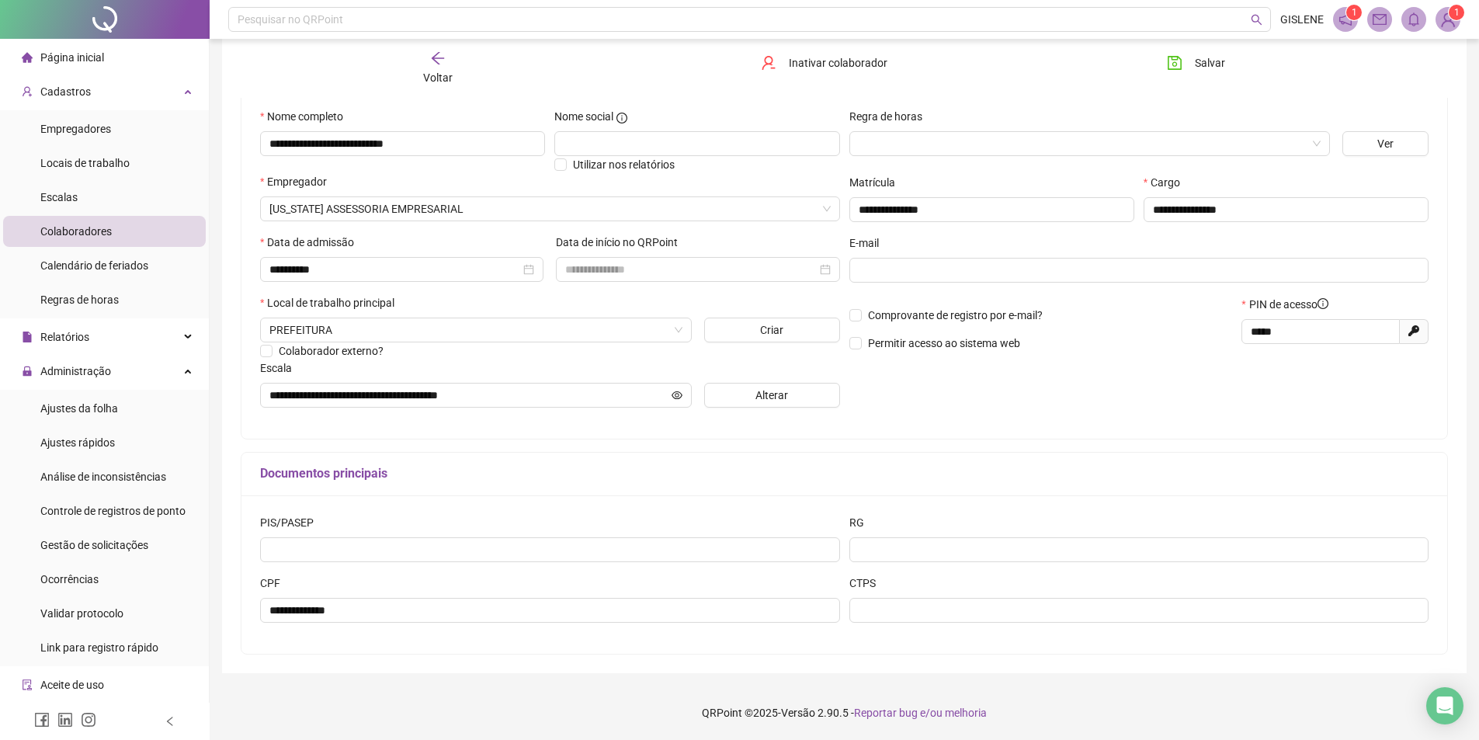
click at [441, 79] on span "Voltar" at bounding box center [437, 77] width 29 height 12
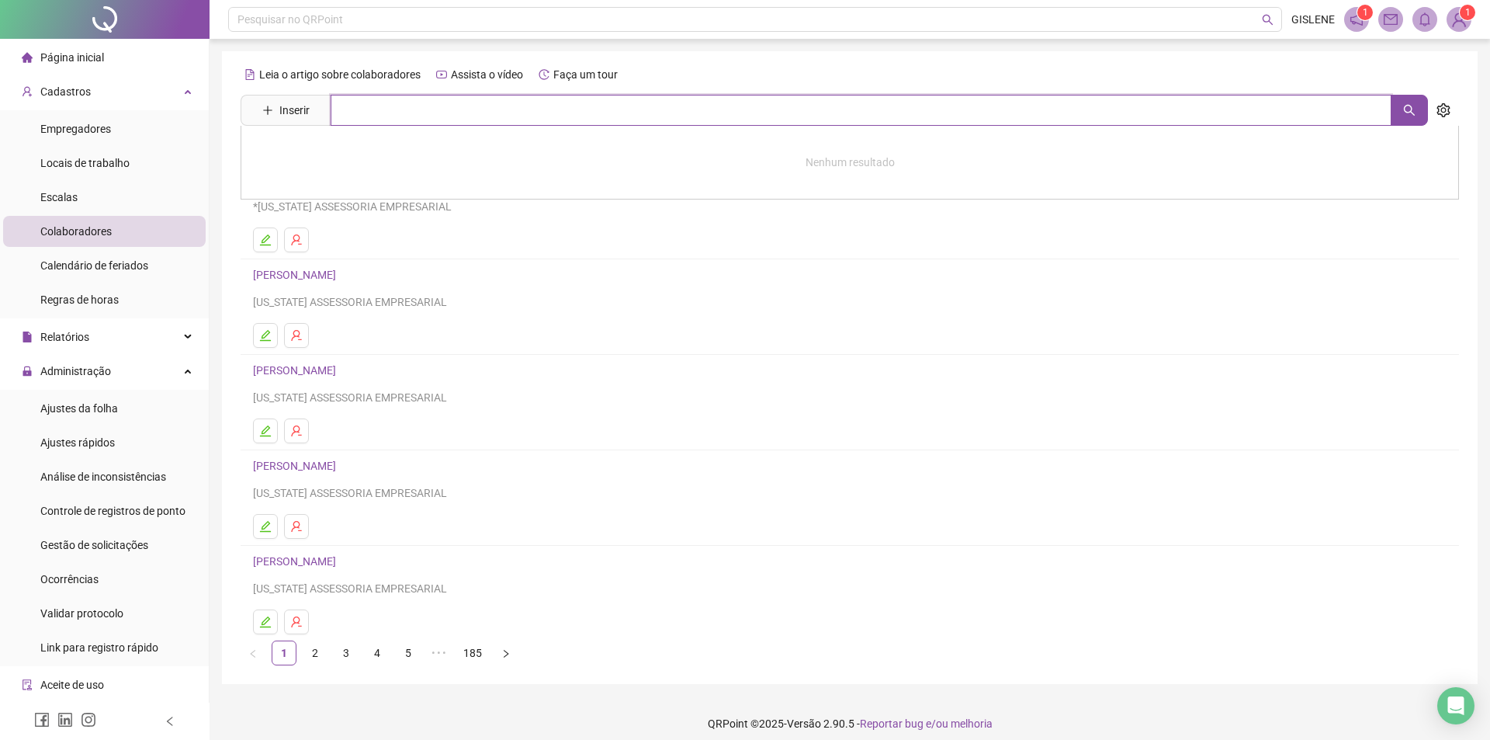
click at [439, 123] on input "text" at bounding box center [861, 110] width 1061 height 31
click at [392, 155] on link "ADSOM [PERSON_NAME]" at bounding box center [330, 156] width 123 height 12
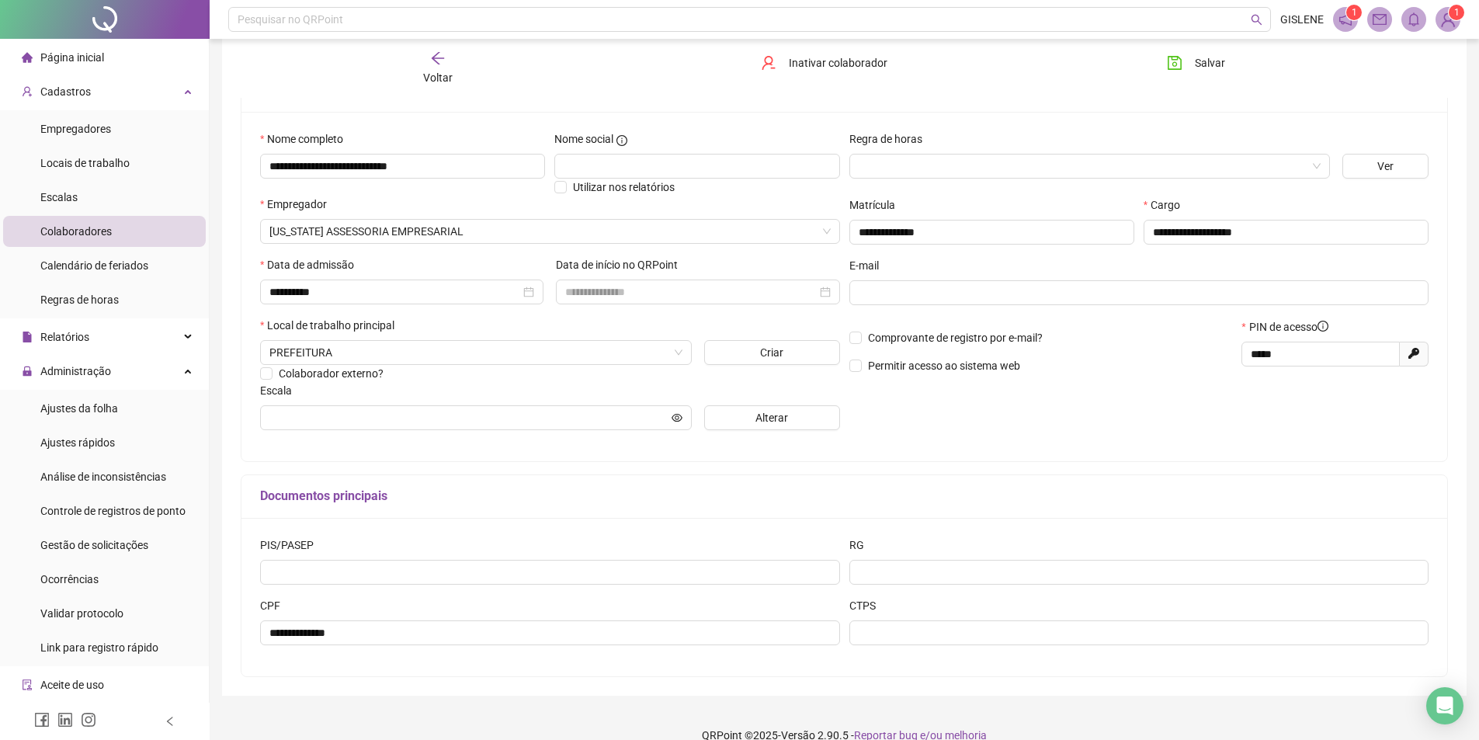
scroll to position [146, 0]
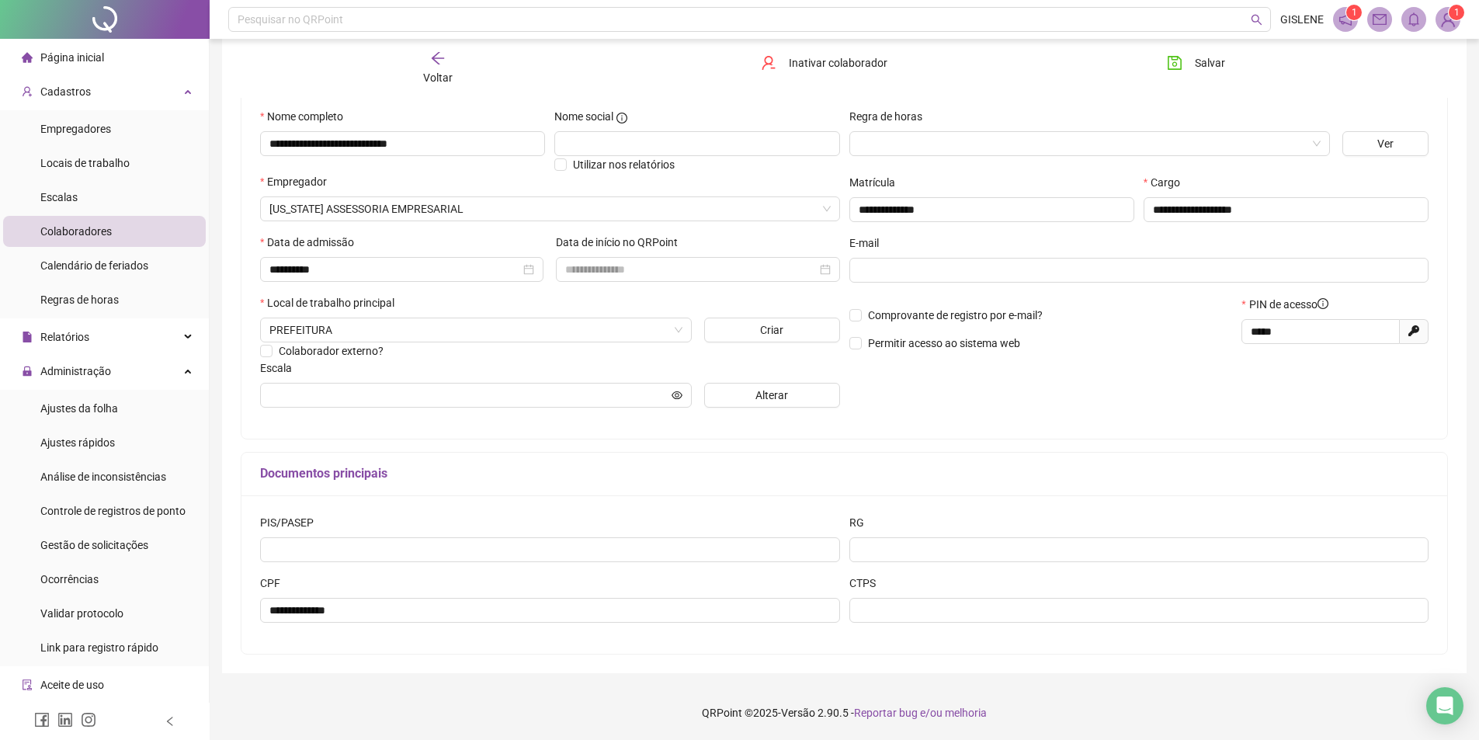
click at [444, 77] on span "Voltar" at bounding box center [437, 77] width 29 height 12
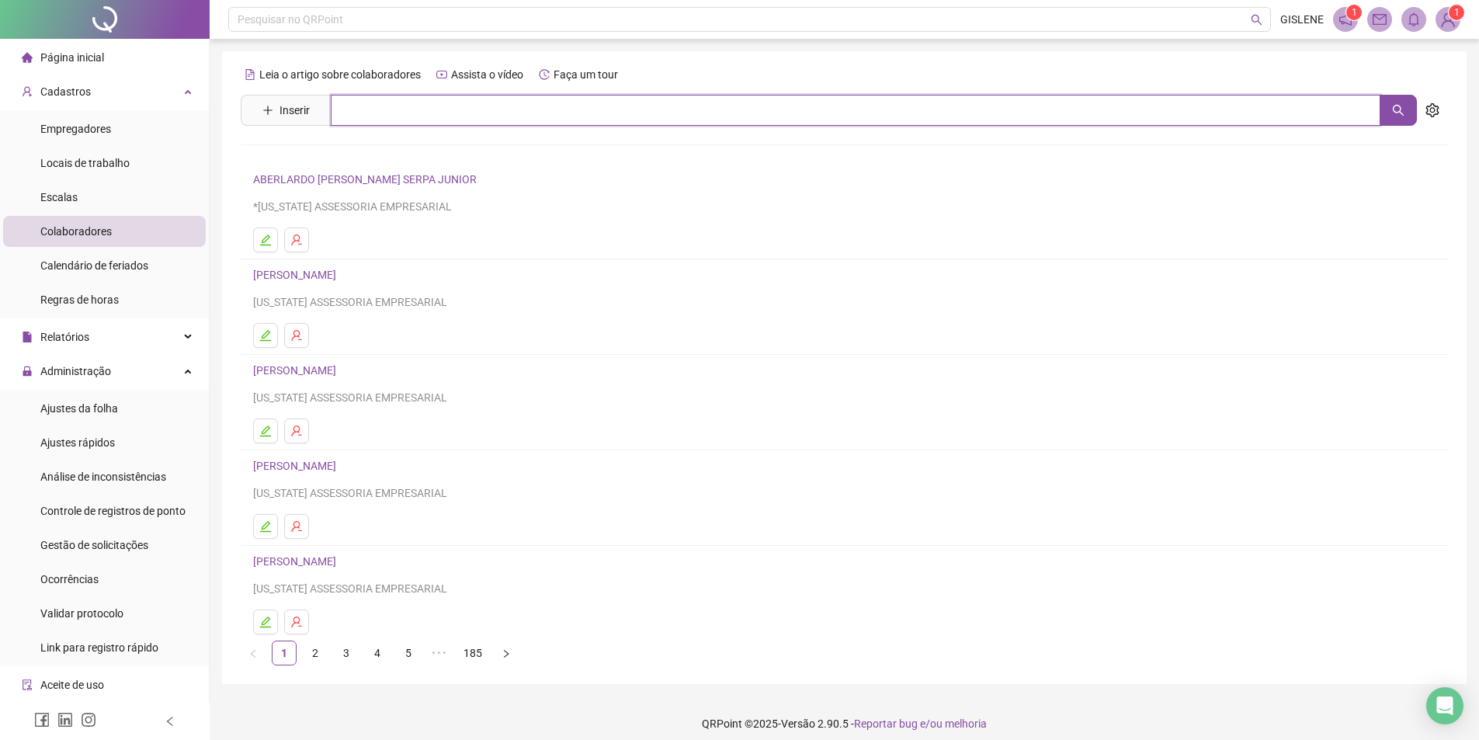
drag, startPoint x: 465, startPoint y: 108, endPoint x: 458, endPoint y: 115, distance: 9.9
click at [461, 110] on input "text" at bounding box center [855, 110] width 1049 height 31
click at [352, 158] on link "[PERSON_NAME]" at bounding box center [310, 156] width 83 height 12
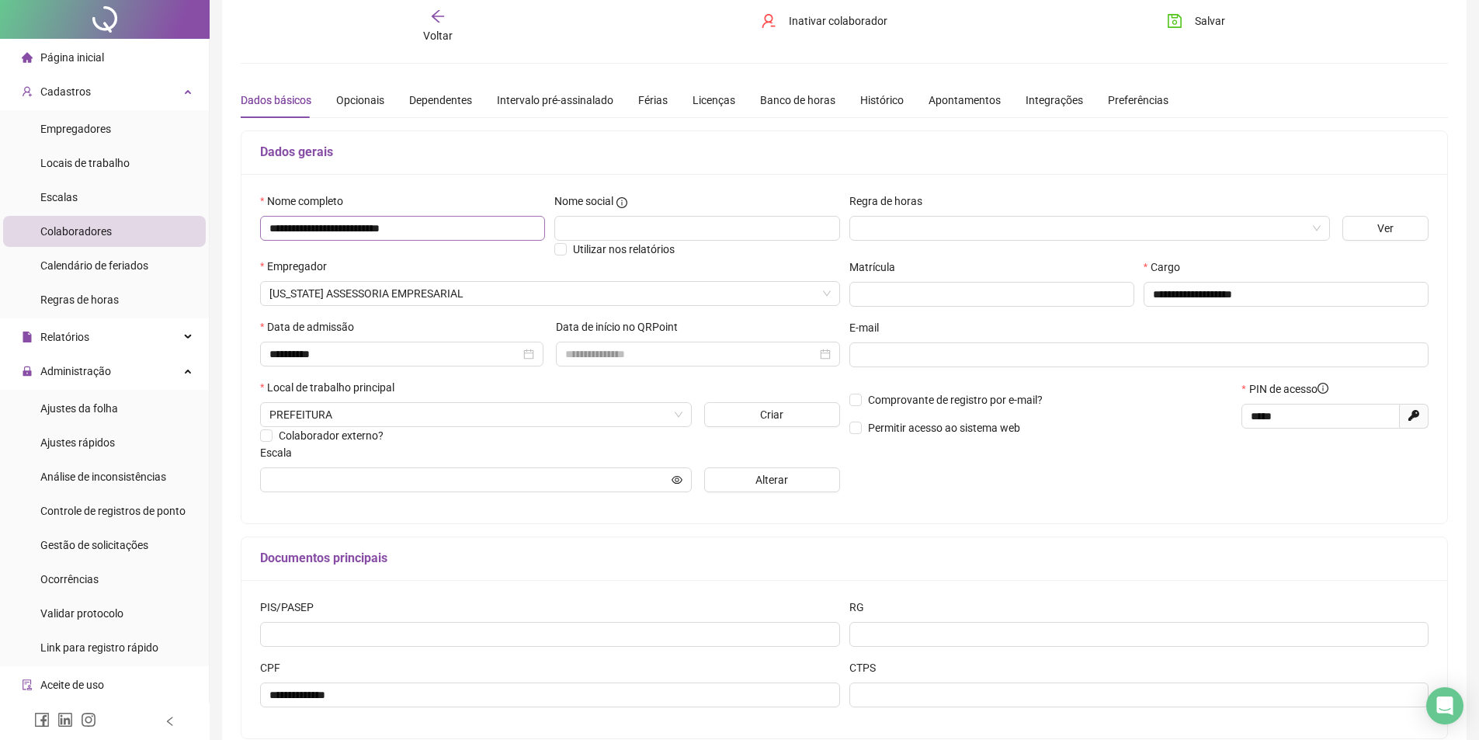
scroll to position [146, 0]
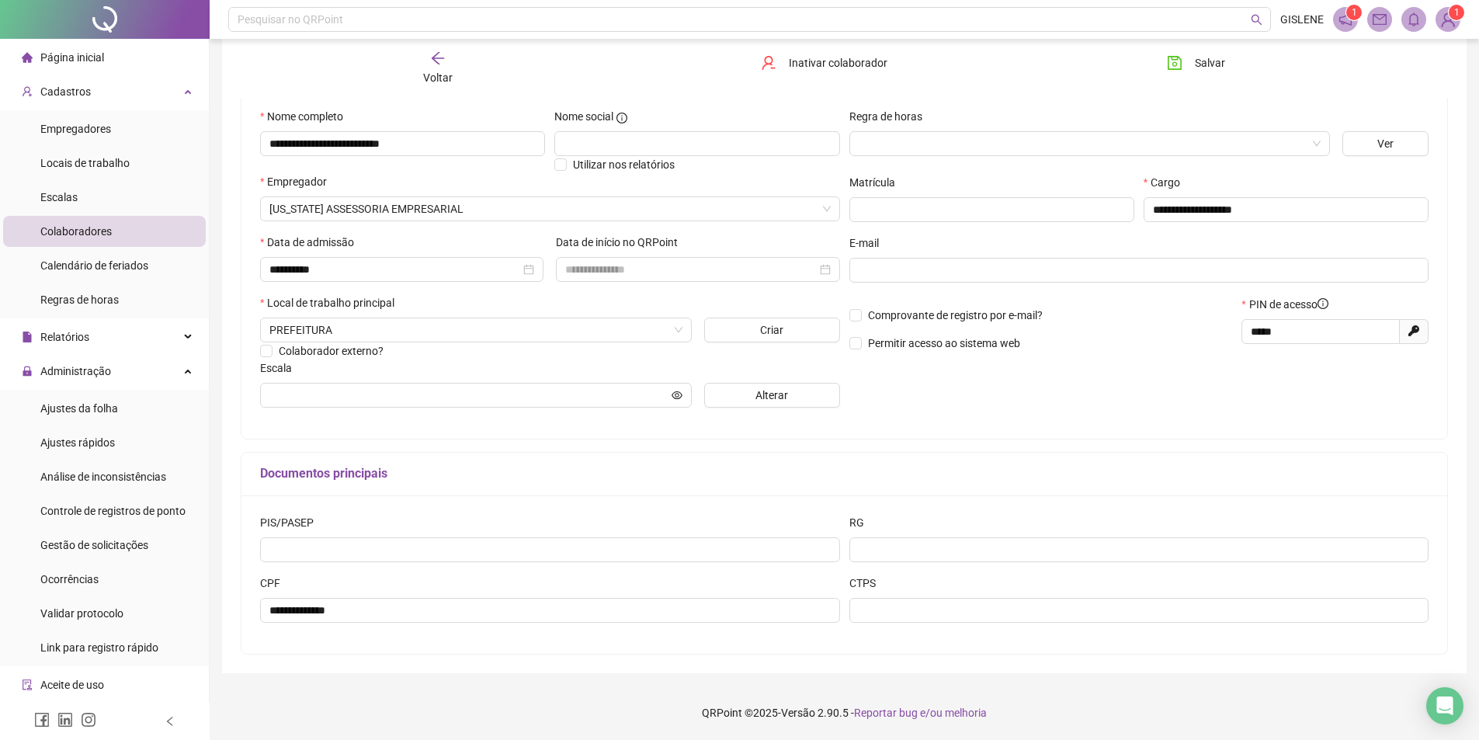
click at [426, 62] on div "Voltar" at bounding box center [437, 68] width 191 height 36
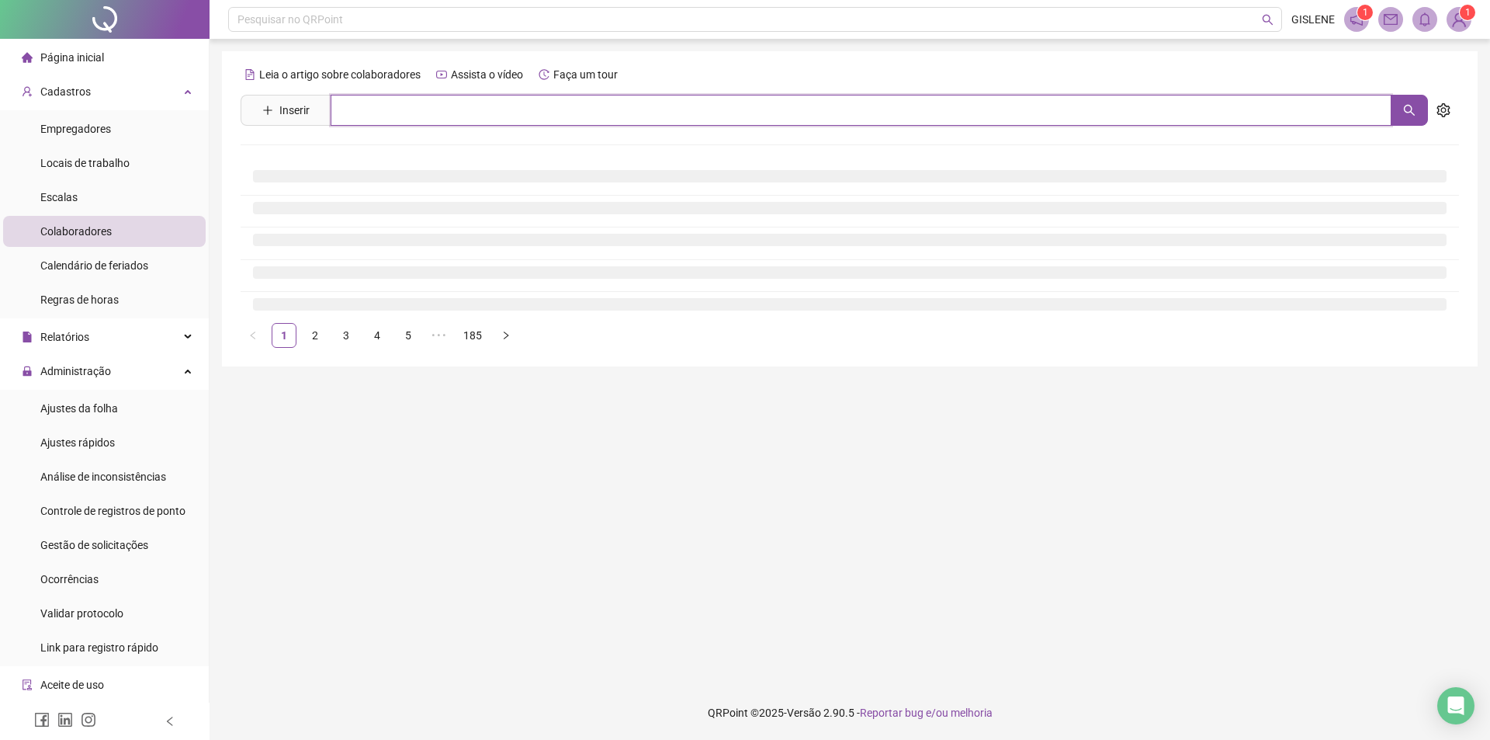
click at [438, 109] on input "text" at bounding box center [861, 110] width 1061 height 31
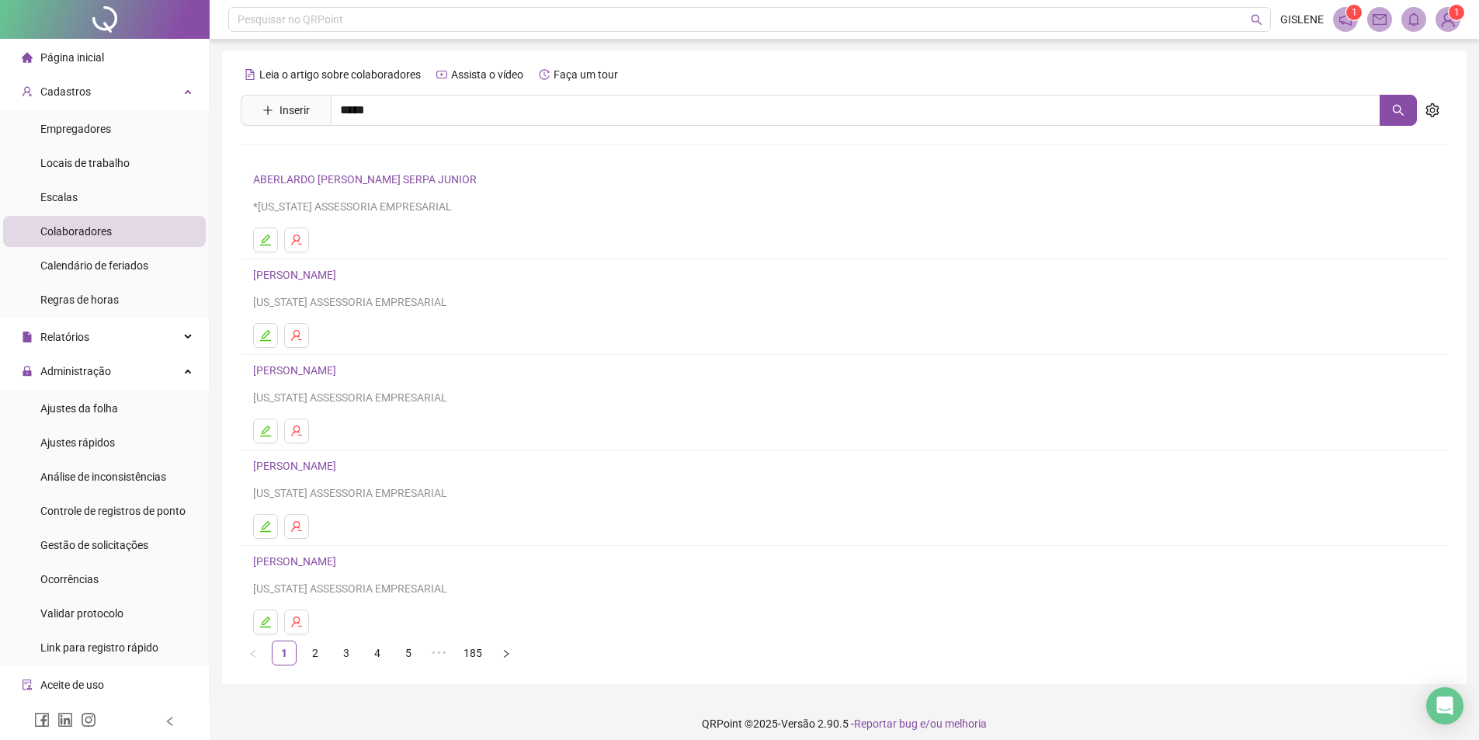
click at [352, 158] on link "[PERSON_NAME]" at bounding box center [310, 156] width 83 height 12
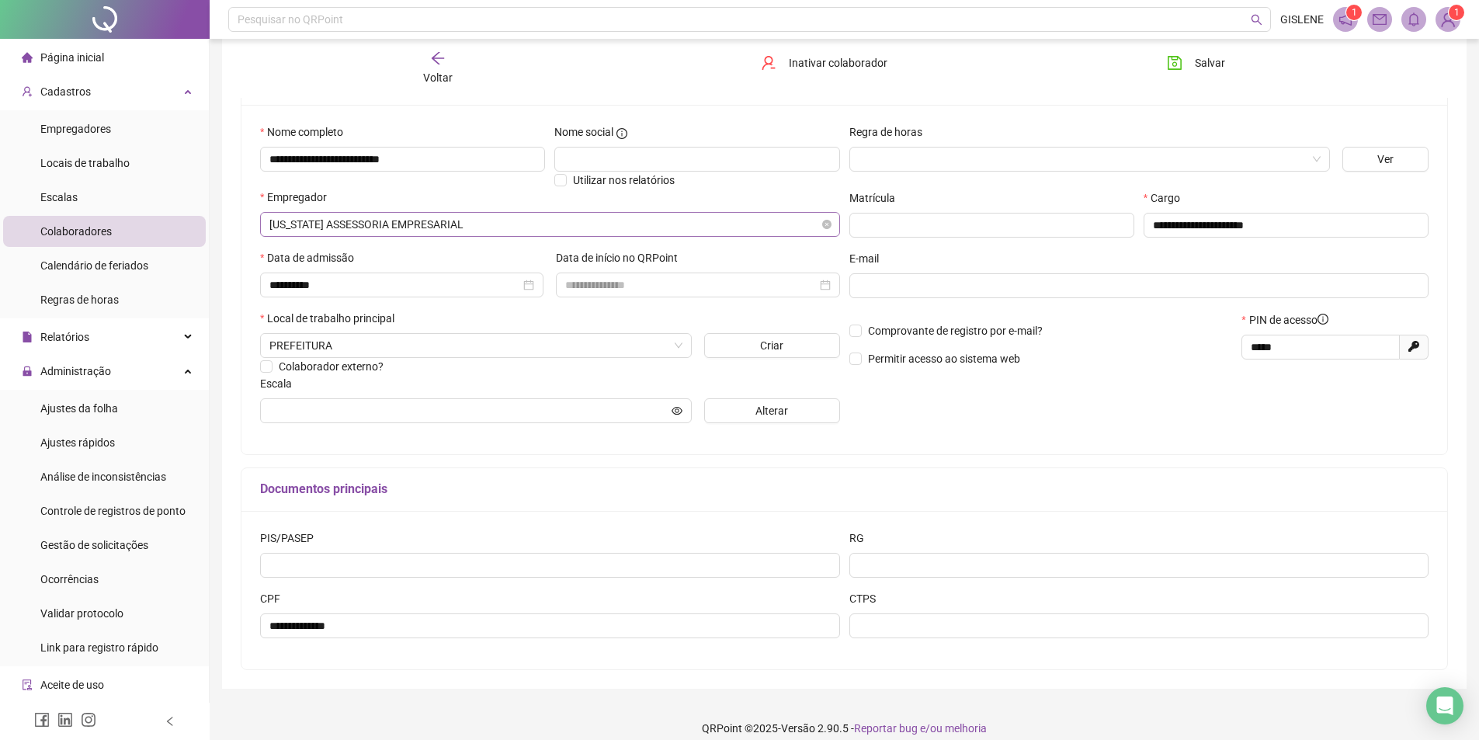
scroll to position [146, 0]
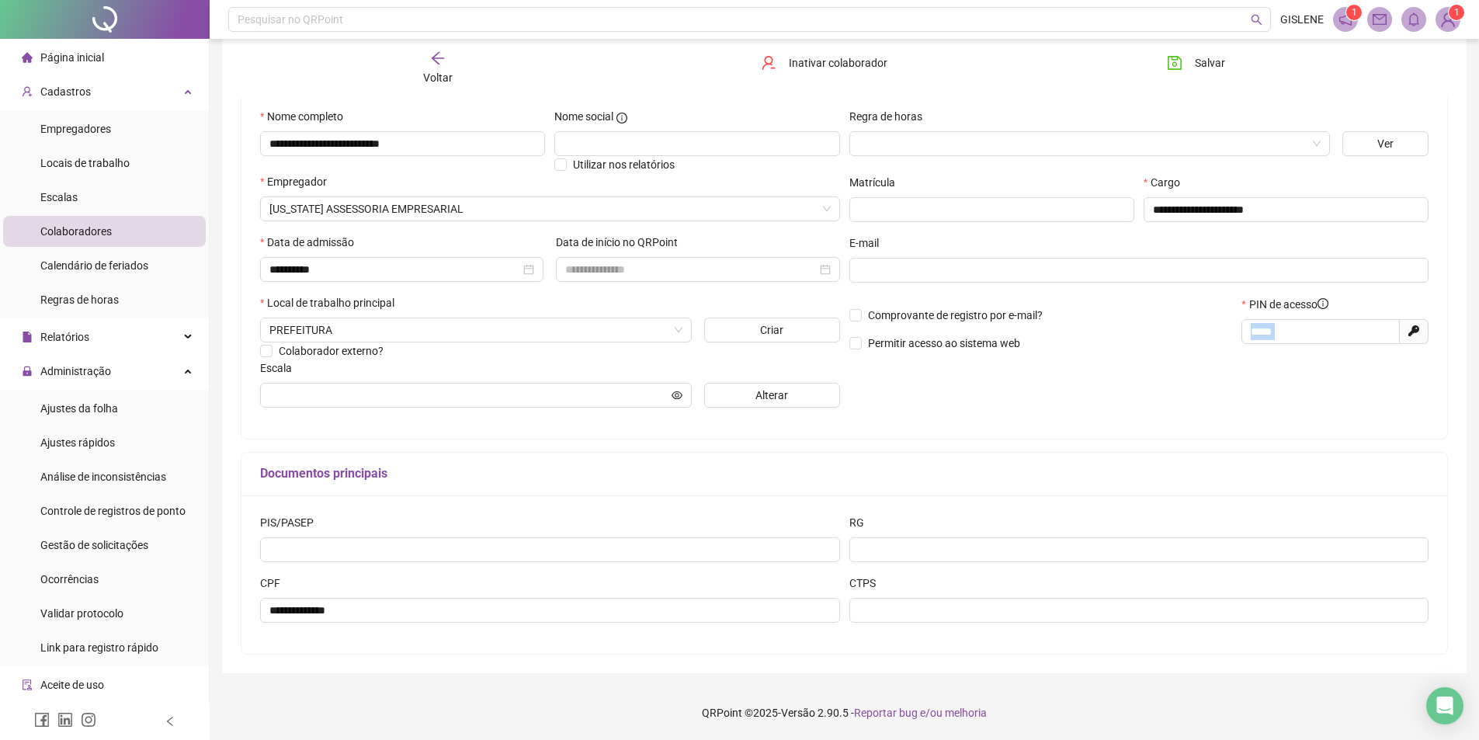
drag, startPoint x: 1284, startPoint y: 320, endPoint x: 1242, endPoint y: 348, distance: 51.4
click at [1242, 348] on div "***** Gerar novo pin" at bounding box center [1334, 337] width 187 height 37
click at [1195, 317] on p "Comprovante de registro por e-mail?" at bounding box center [1040, 315] width 383 height 17
drag, startPoint x: 1285, startPoint y: 335, endPoint x: 1226, endPoint y: 316, distance: 61.9
click at [1226, 316] on div "Comprovante de registro por e-mail? Permitir acesso ao sistema web PIN de acess…" at bounding box center [1138, 329] width 589 height 67
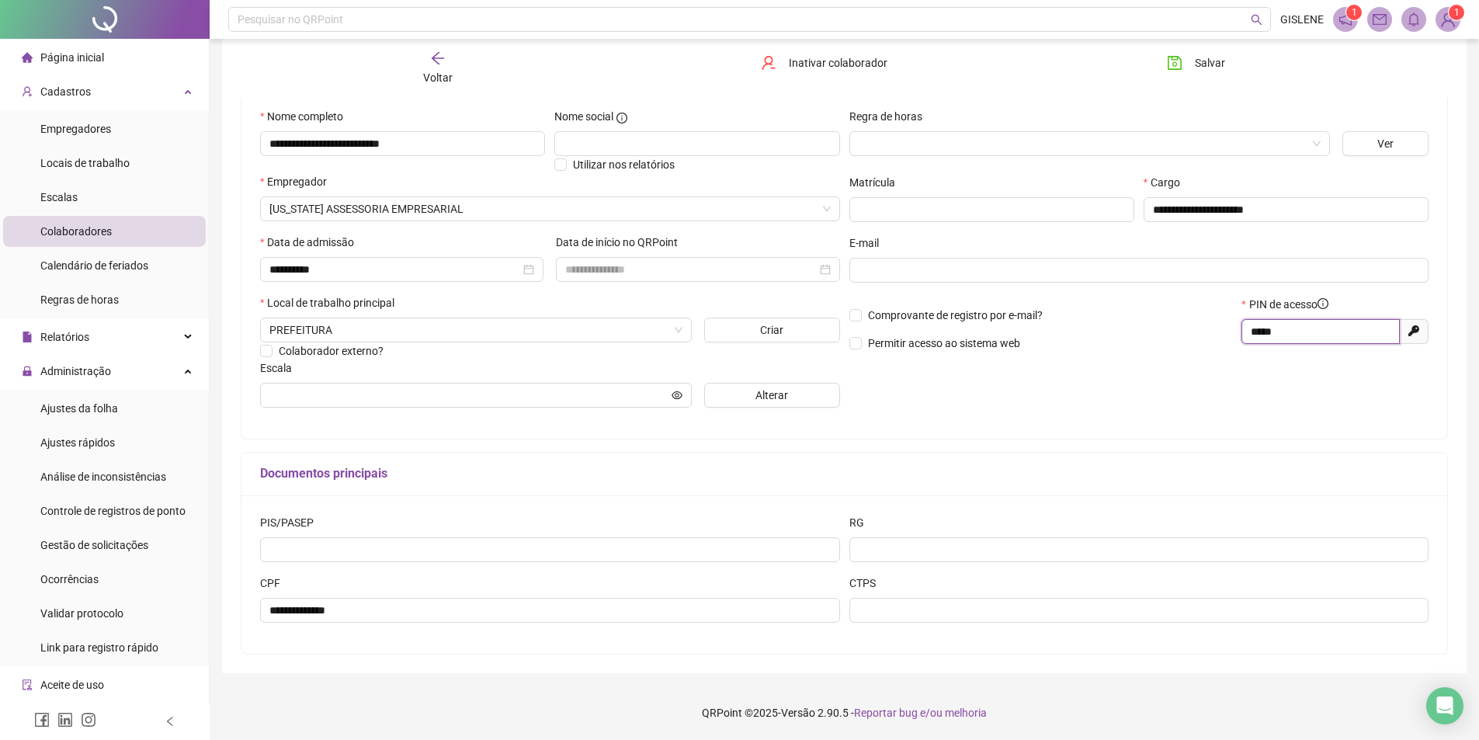
click at [1315, 333] on input "*****" at bounding box center [1318, 331] width 137 height 17
click at [1208, 61] on span "Salvar" at bounding box center [1209, 62] width 30 height 17
click at [439, 63] on icon "arrow-left" at bounding box center [438, 58] width 16 height 16
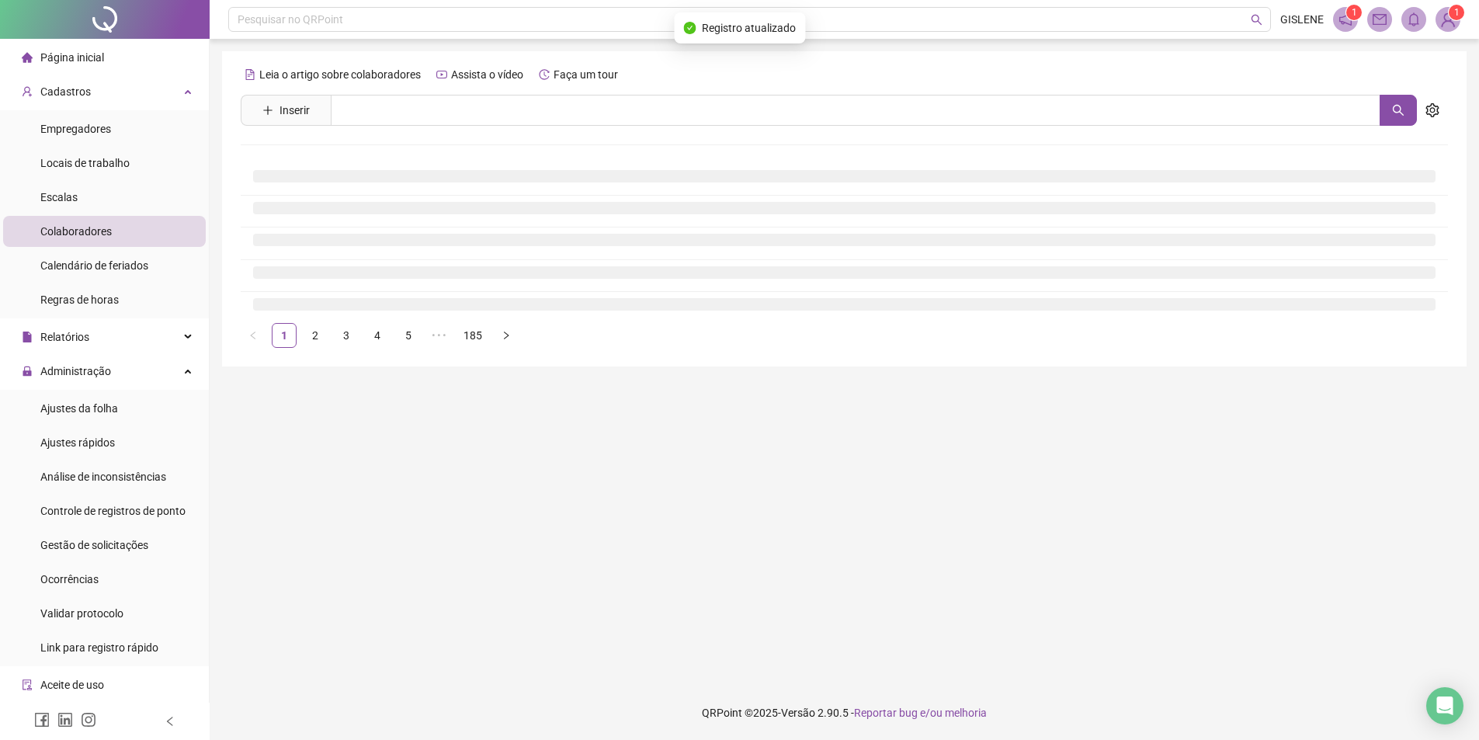
scroll to position [0, 0]
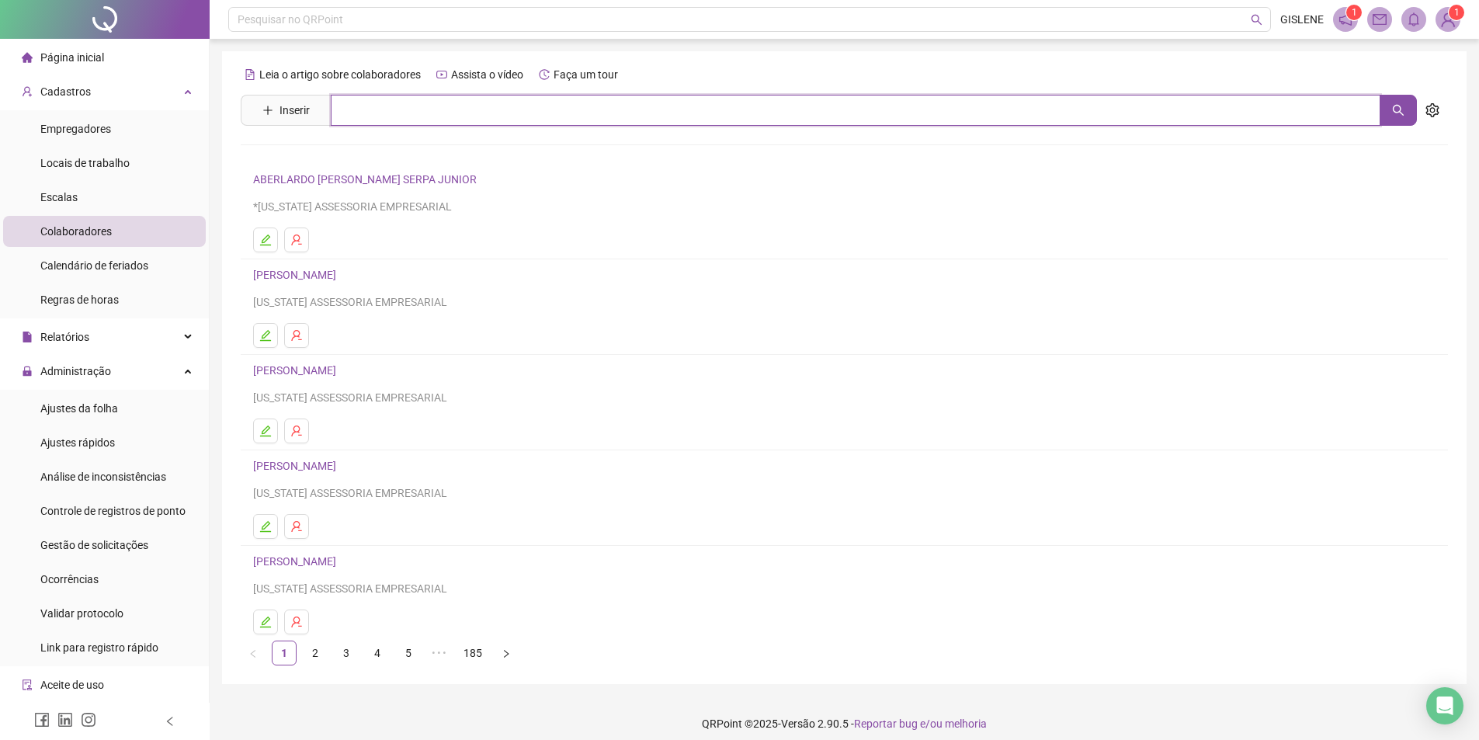
click at [432, 116] on input "text" at bounding box center [855, 110] width 1049 height 31
click at [352, 154] on link "[PERSON_NAME]" at bounding box center [310, 156] width 83 height 12
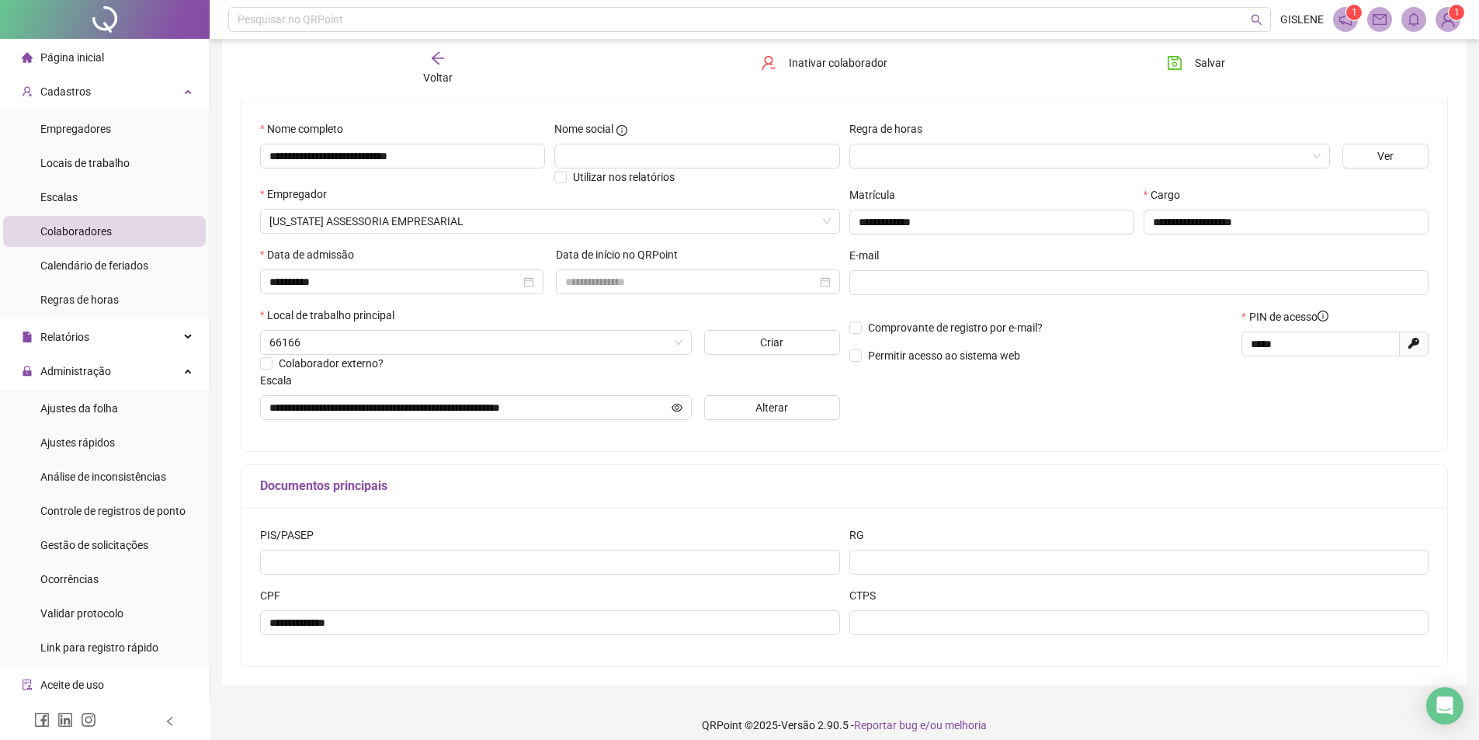
scroll to position [146, 0]
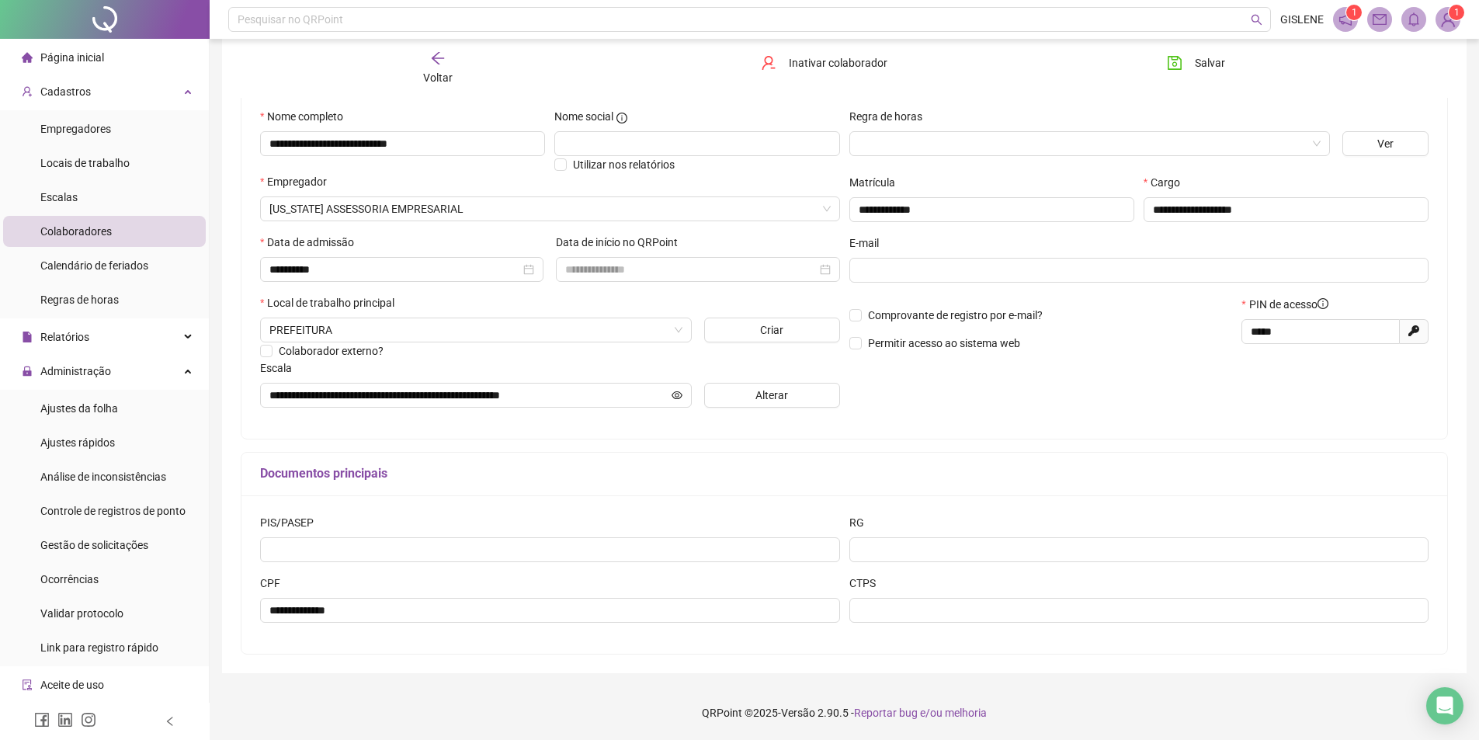
click at [440, 78] on span "Voltar" at bounding box center [437, 77] width 29 height 12
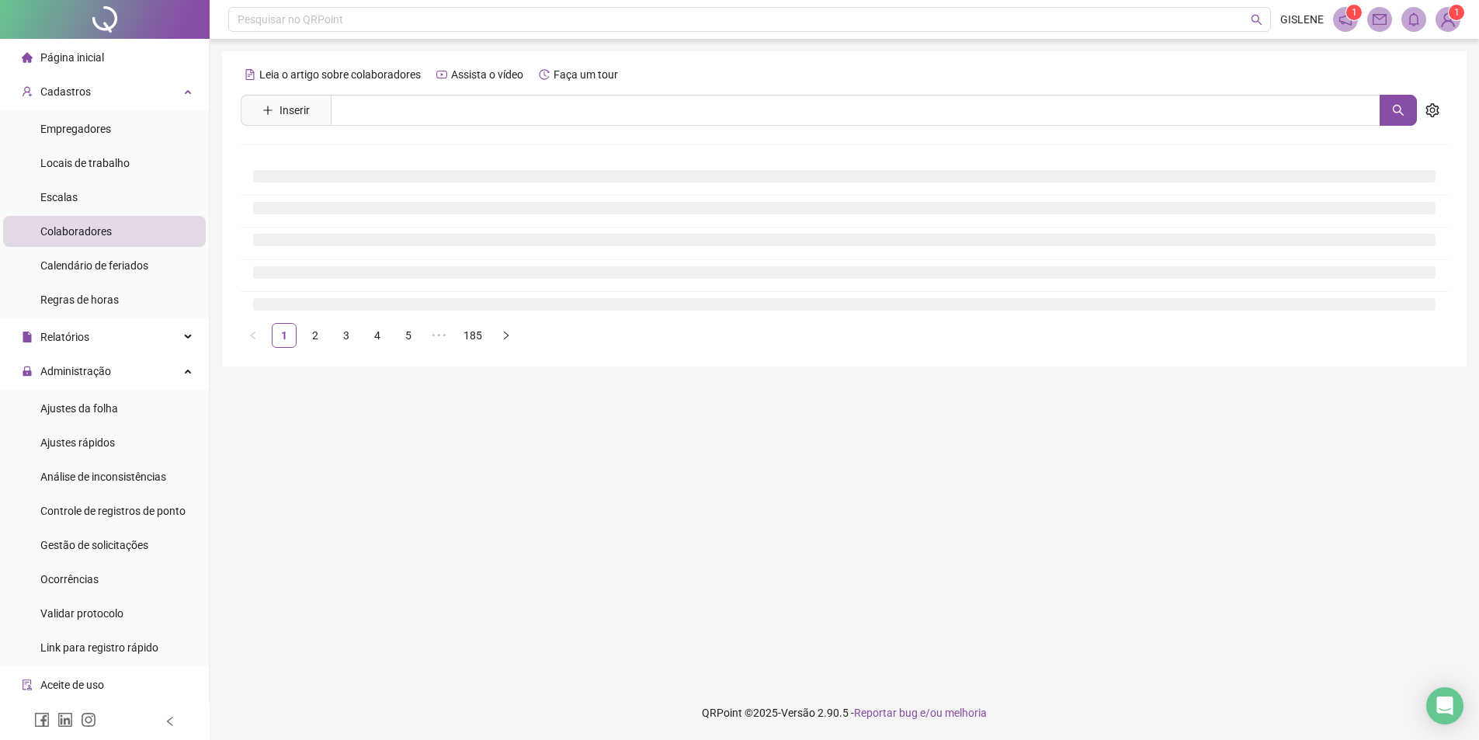
scroll to position [0, 0]
click at [442, 115] on input "text" at bounding box center [861, 110] width 1061 height 31
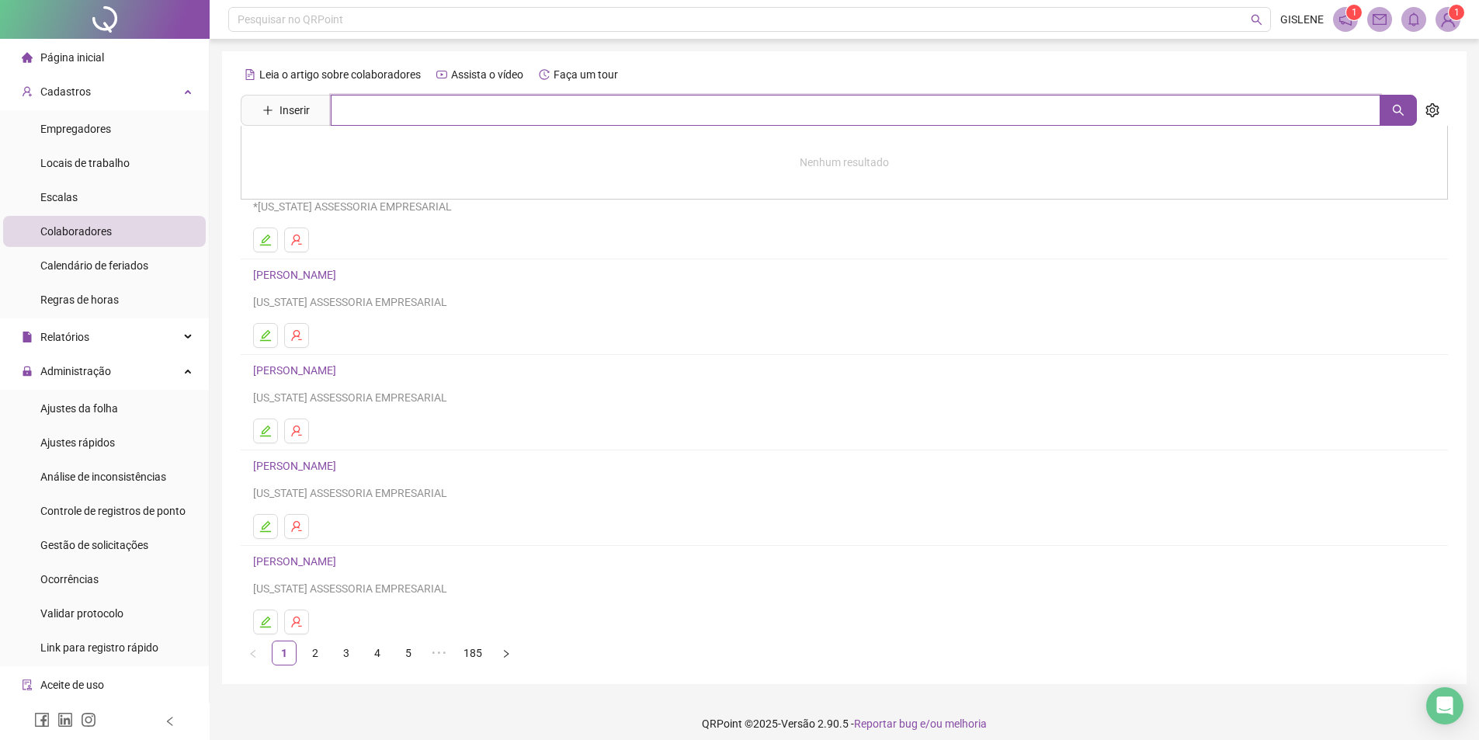
click at [484, 105] on input "text" at bounding box center [855, 110] width 1049 height 31
click at [352, 160] on link "[PERSON_NAME]" at bounding box center [310, 156] width 83 height 12
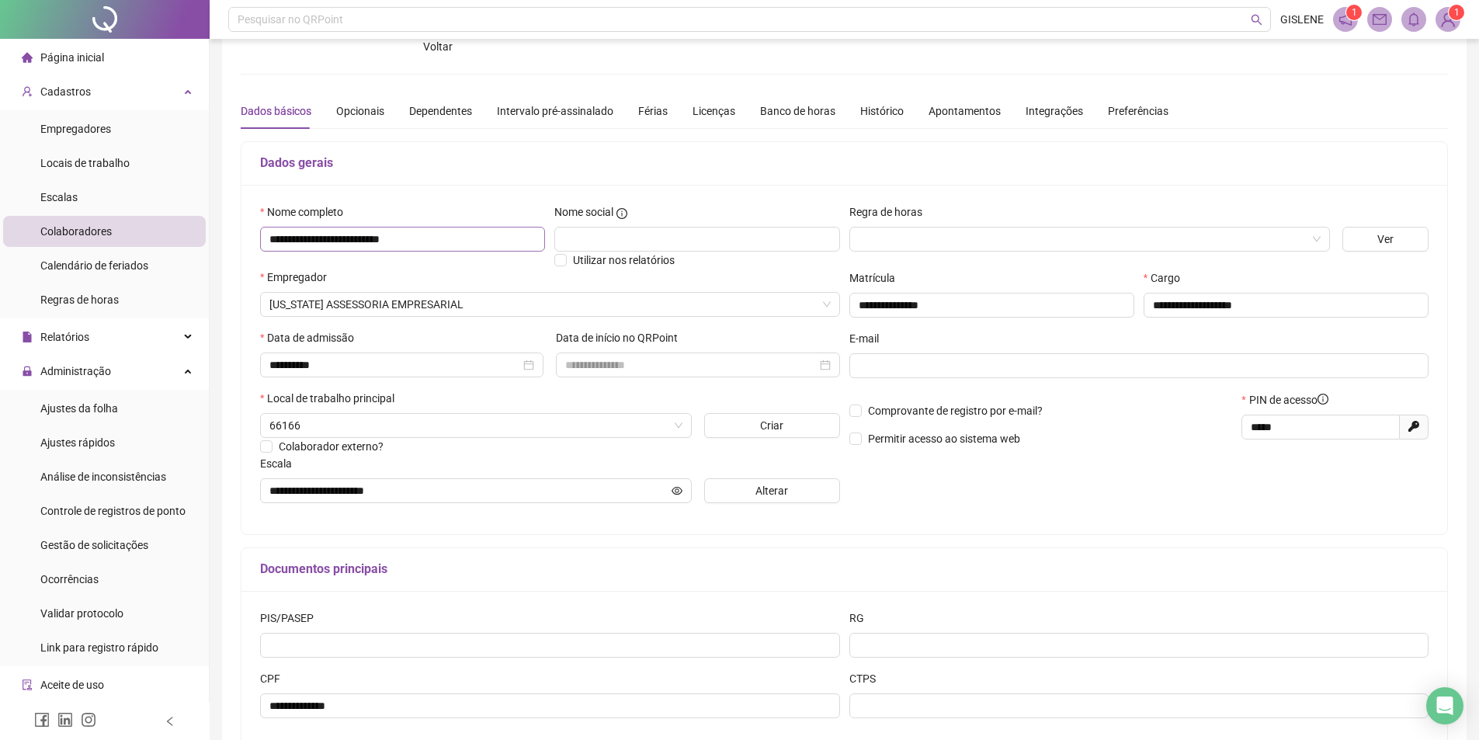
scroll to position [78, 0]
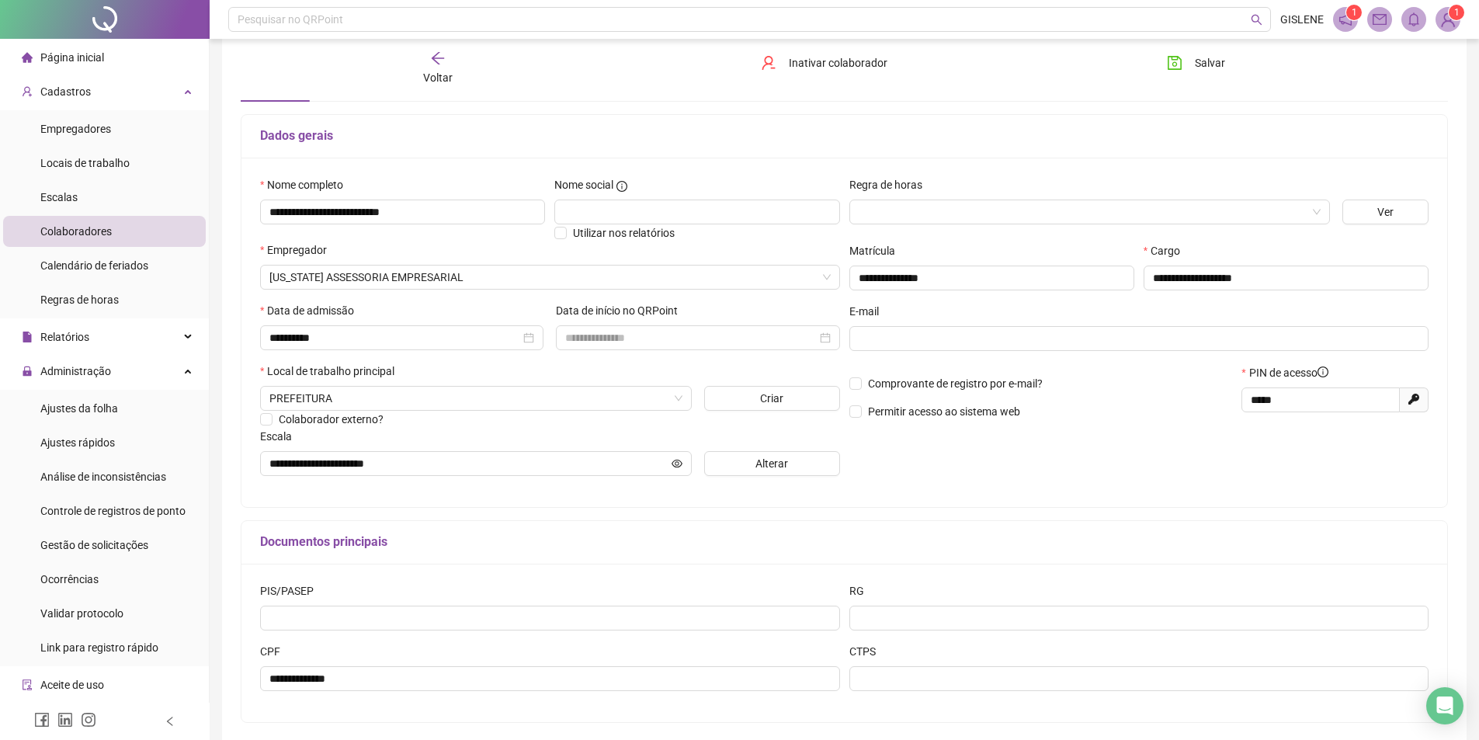
click at [453, 59] on div "Voltar" at bounding box center [437, 68] width 191 height 36
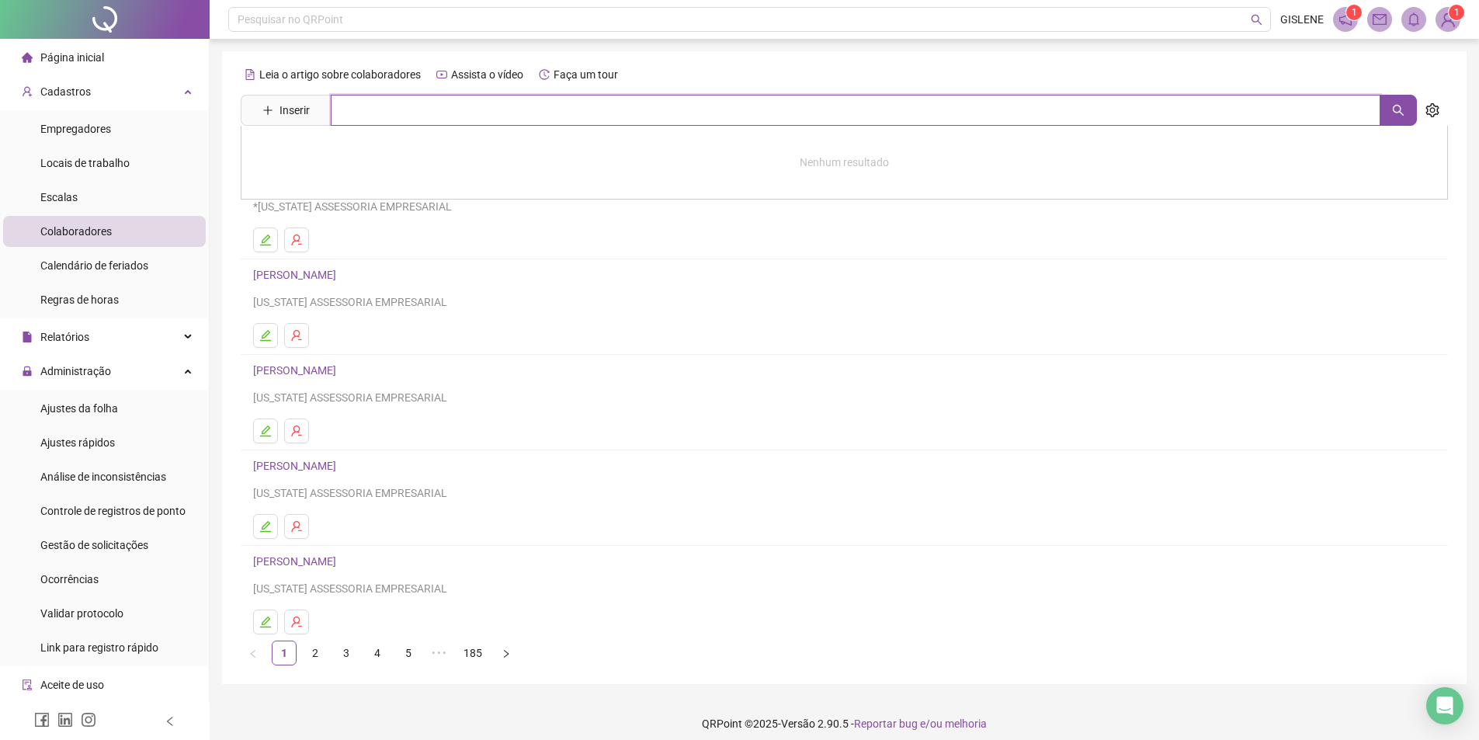
click at [429, 105] on input "text" at bounding box center [855, 110] width 1049 height 31
click at [348, 157] on link "[PERSON_NAME]" at bounding box center [310, 156] width 83 height 12
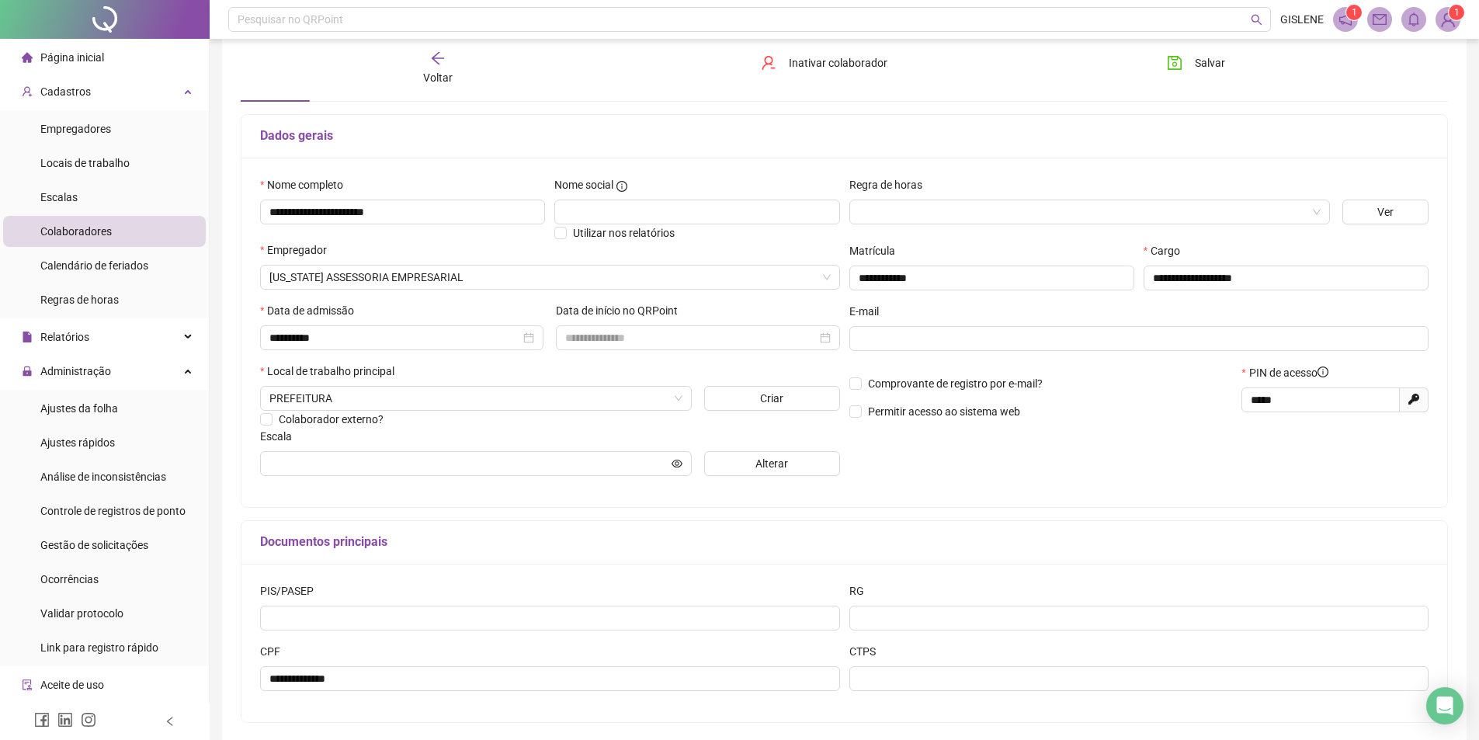
scroll to position [146, 0]
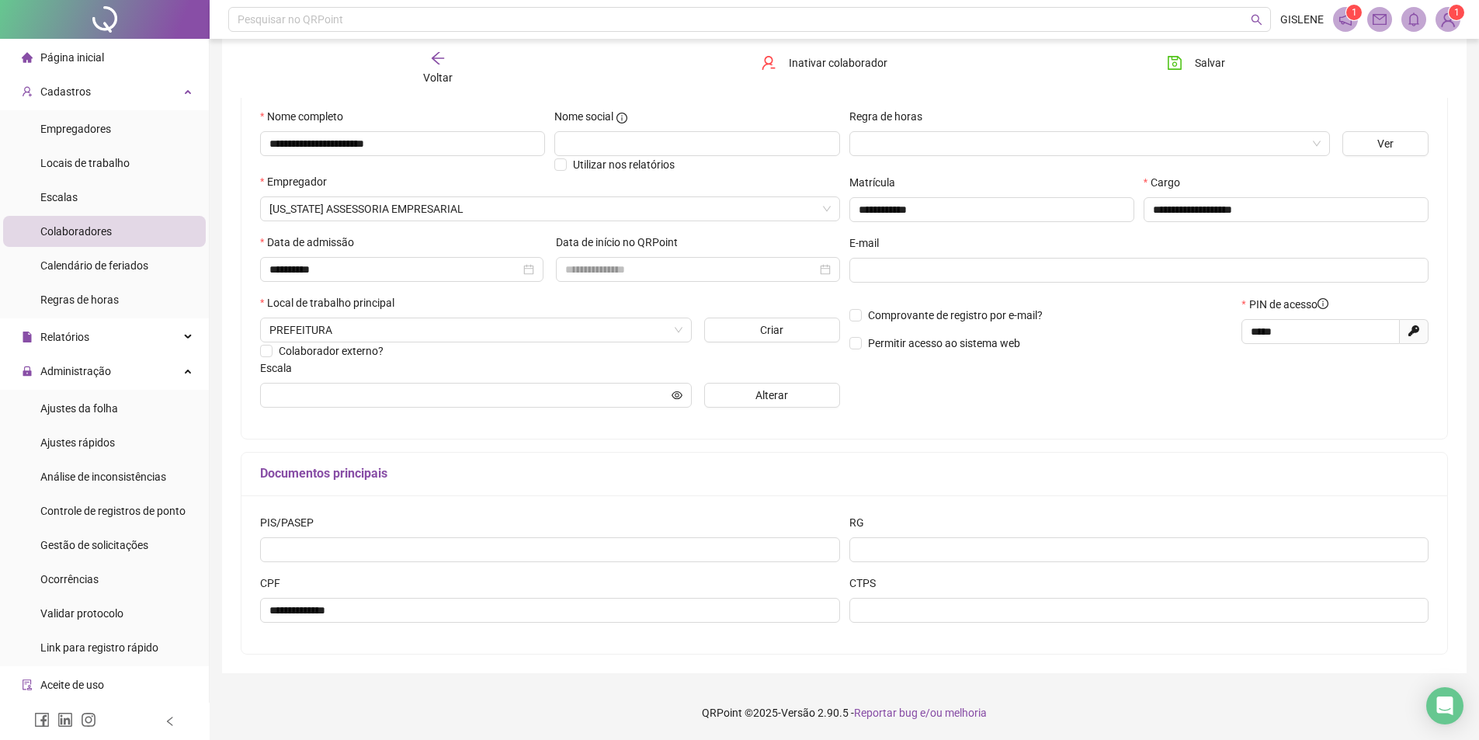
click at [425, 72] on span "Voltar" at bounding box center [437, 77] width 29 height 12
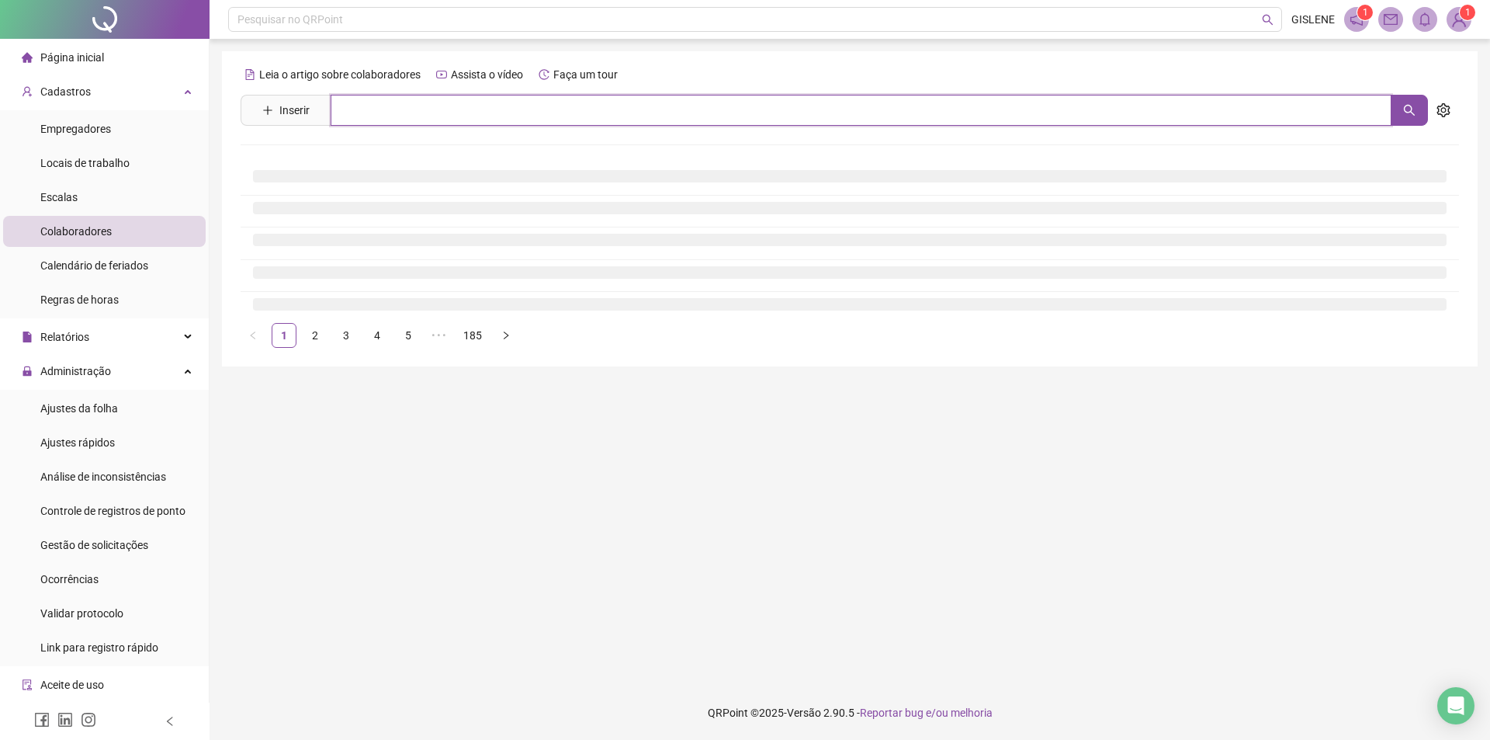
click at [416, 104] on input "text" at bounding box center [861, 110] width 1061 height 31
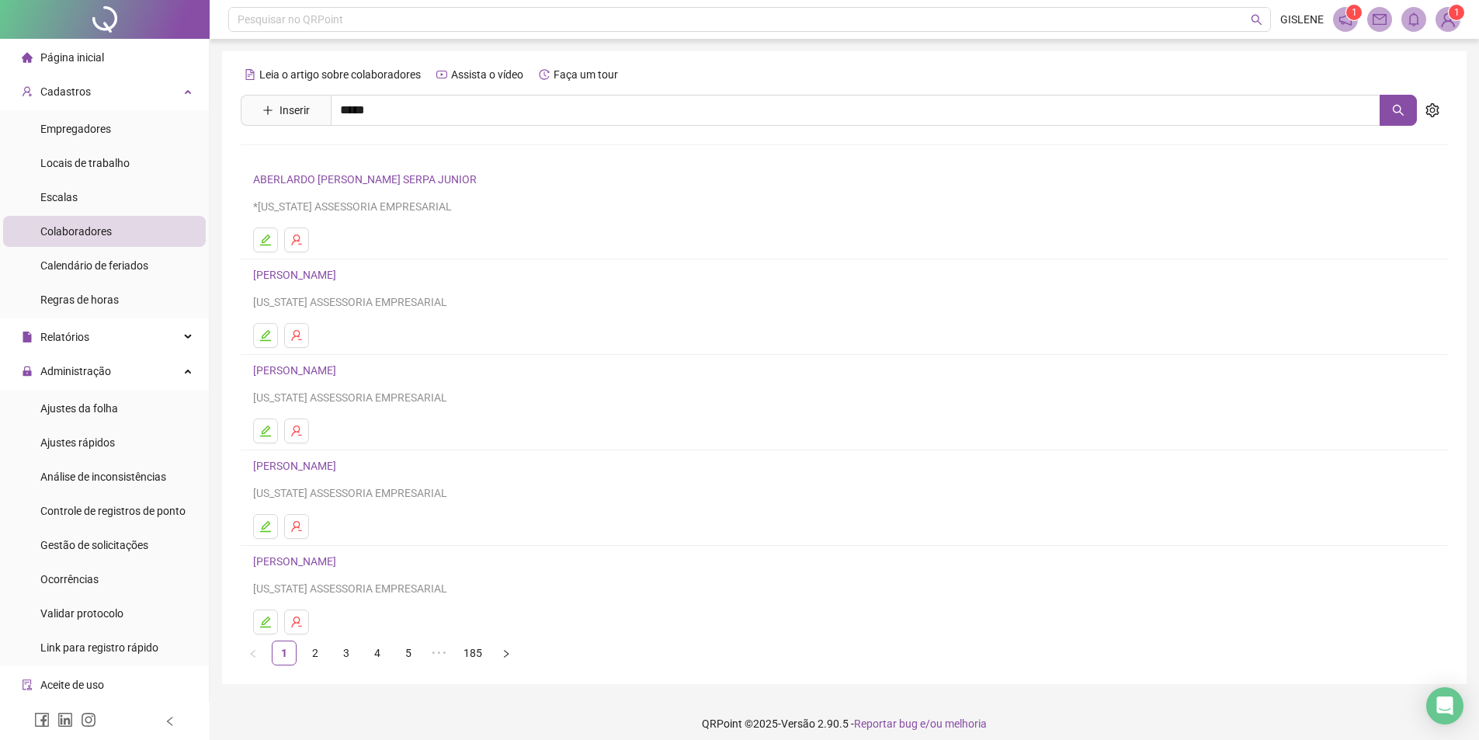
click at [371, 265] on div "[PERSON_NAME] R [PERSON_NAME] Inativo [PERSON_NAME] [PERSON_NAME] [PERSON_NAME]" at bounding box center [844, 225] width 1207 height 199
click at [396, 106] on input "*****" at bounding box center [855, 110] width 1049 height 31
click at [352, 255] on link "[PERSON_NAME]" at bounding box center [310, 257] width 83 height 12
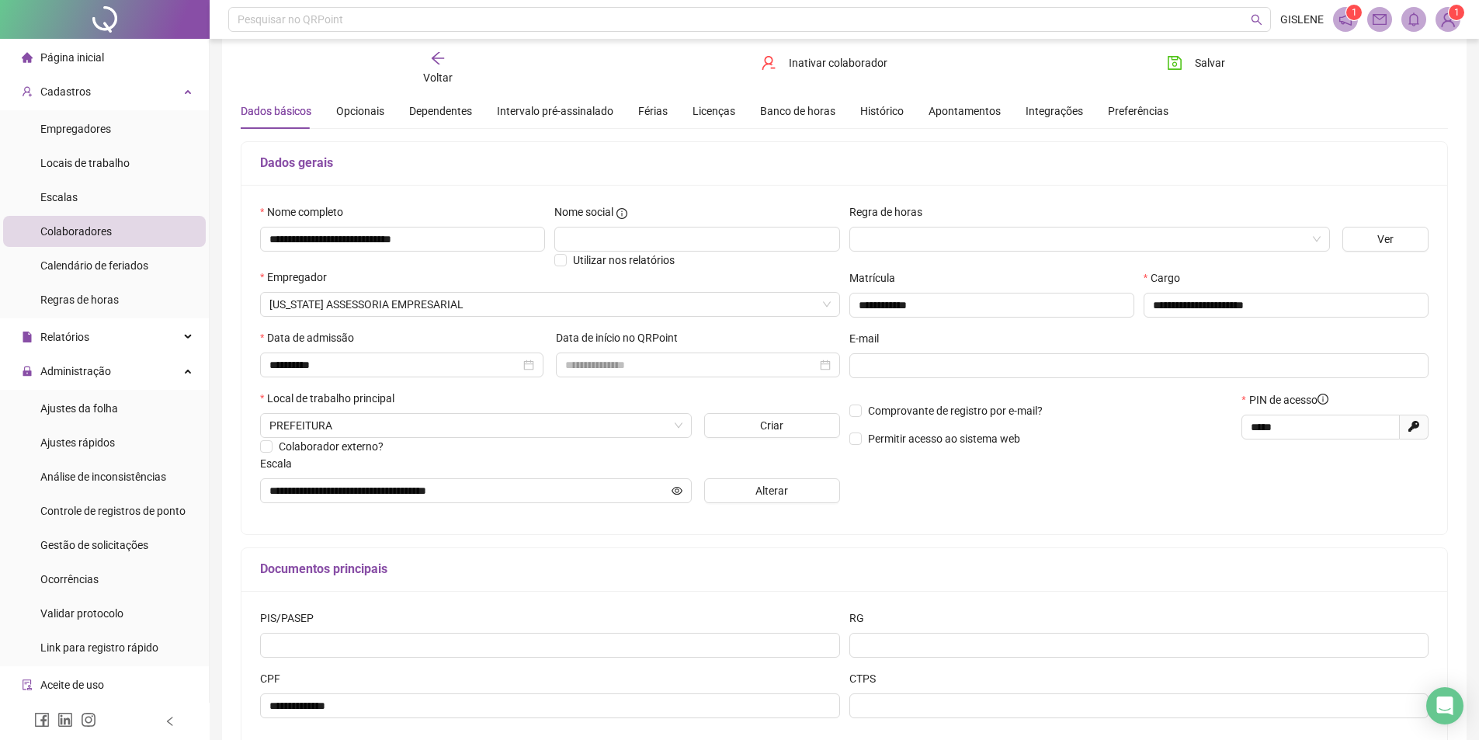
scroll to position [78, 0]
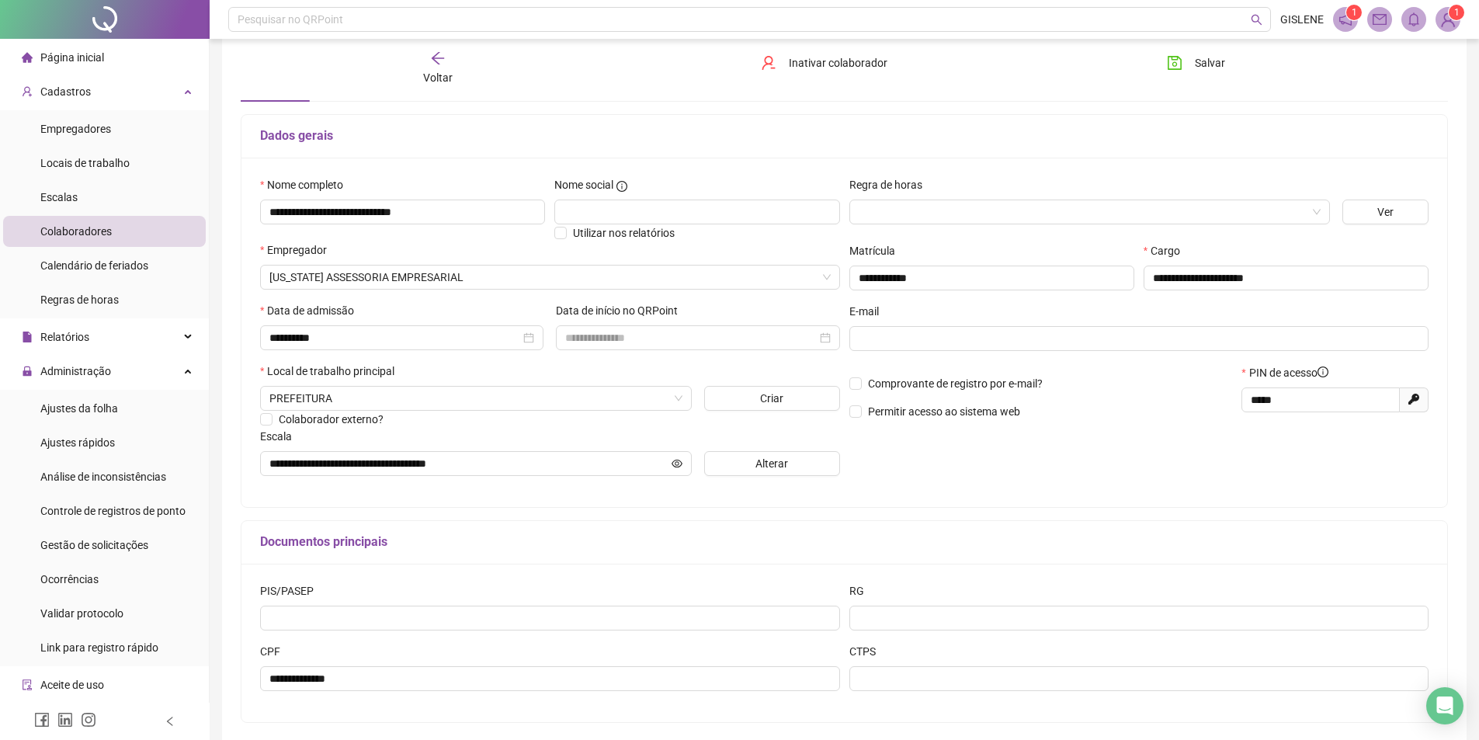
click at [456, 66] on div "Voltar" at bounding box center [437, 68] width 191 height 36
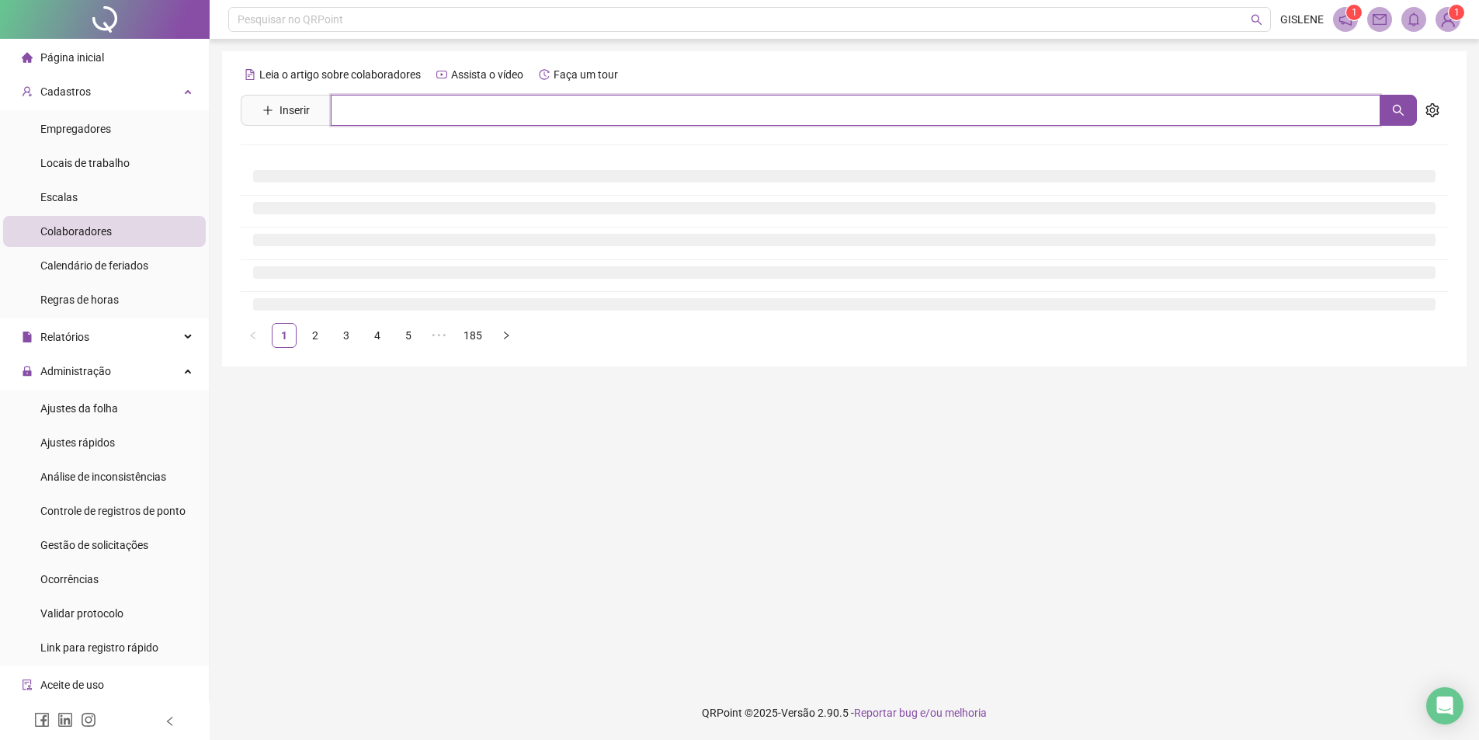
click at [461, 111] on input "text" at bounding box center [855, 110] width 1049 height 31
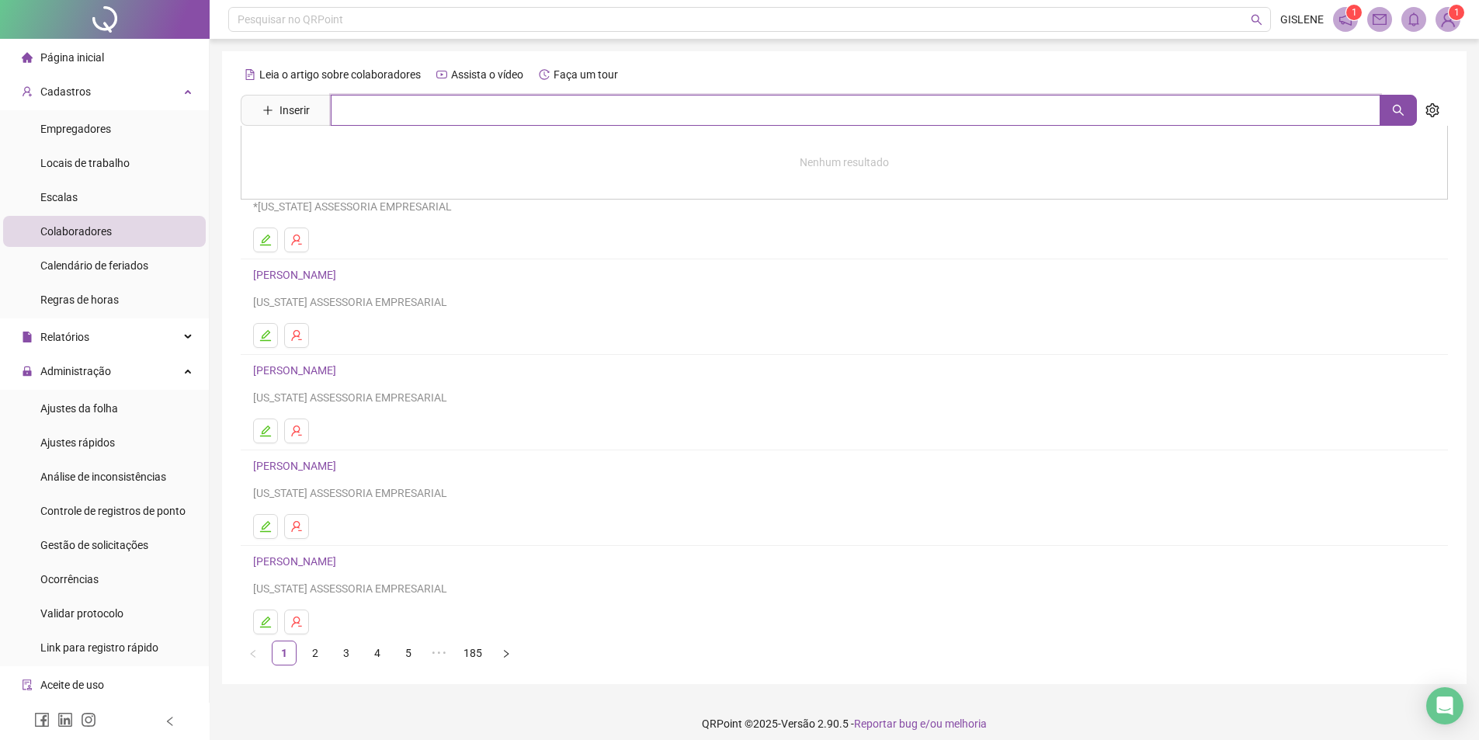
click at [455, 116] on input "text" at bounding box center [855, 110] width 1049 height 31
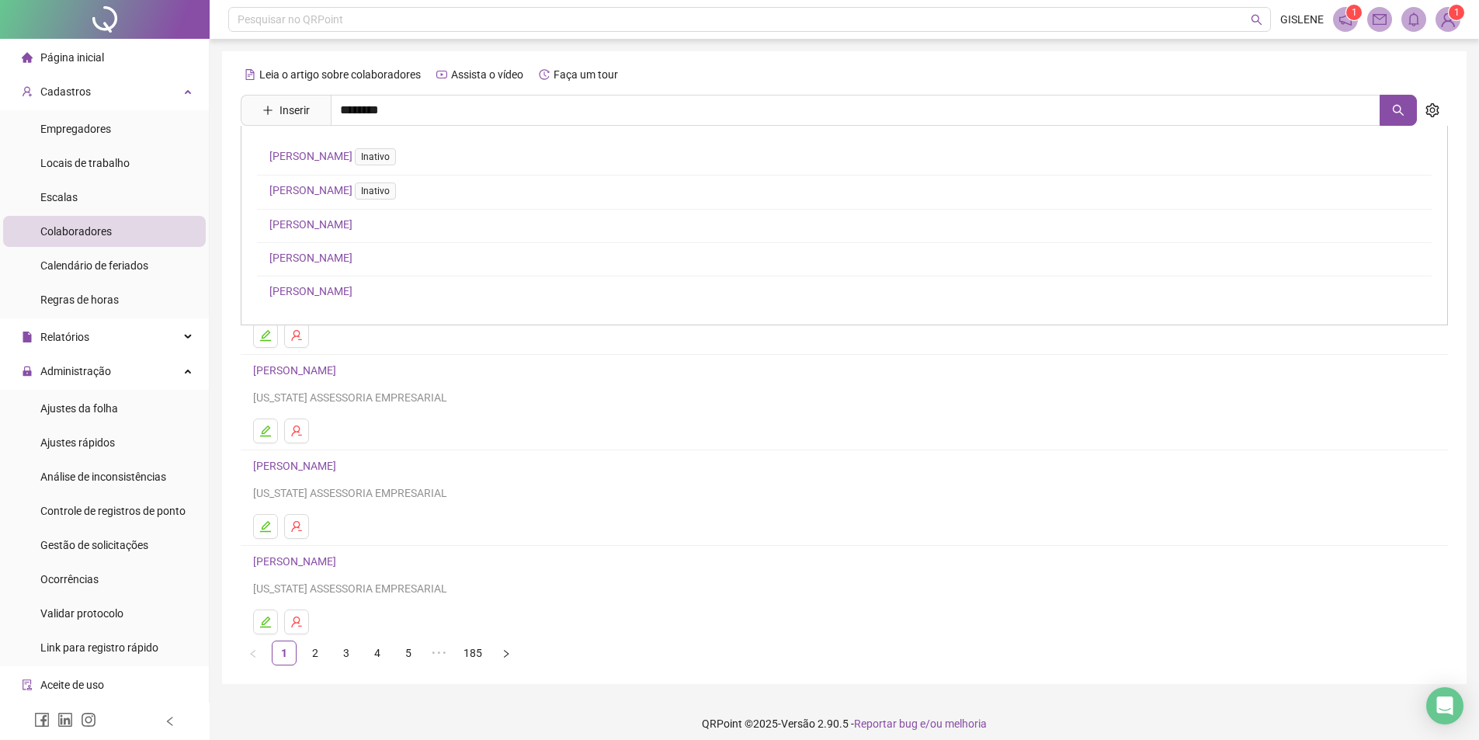
click at [352, 291] on link "[PERSON_NAME]" at bounding box center [310, 291] width 83 height 12
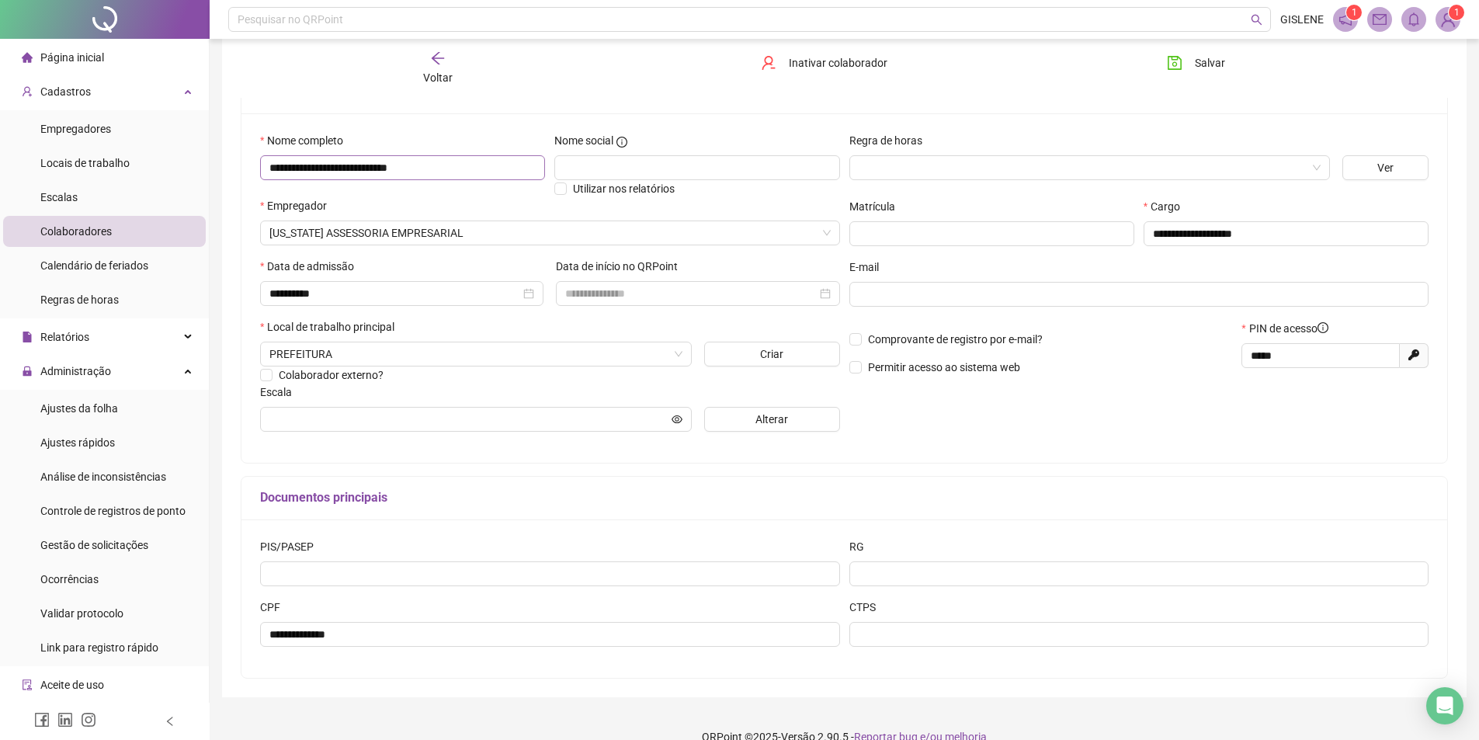
scroll to position [146, 0]
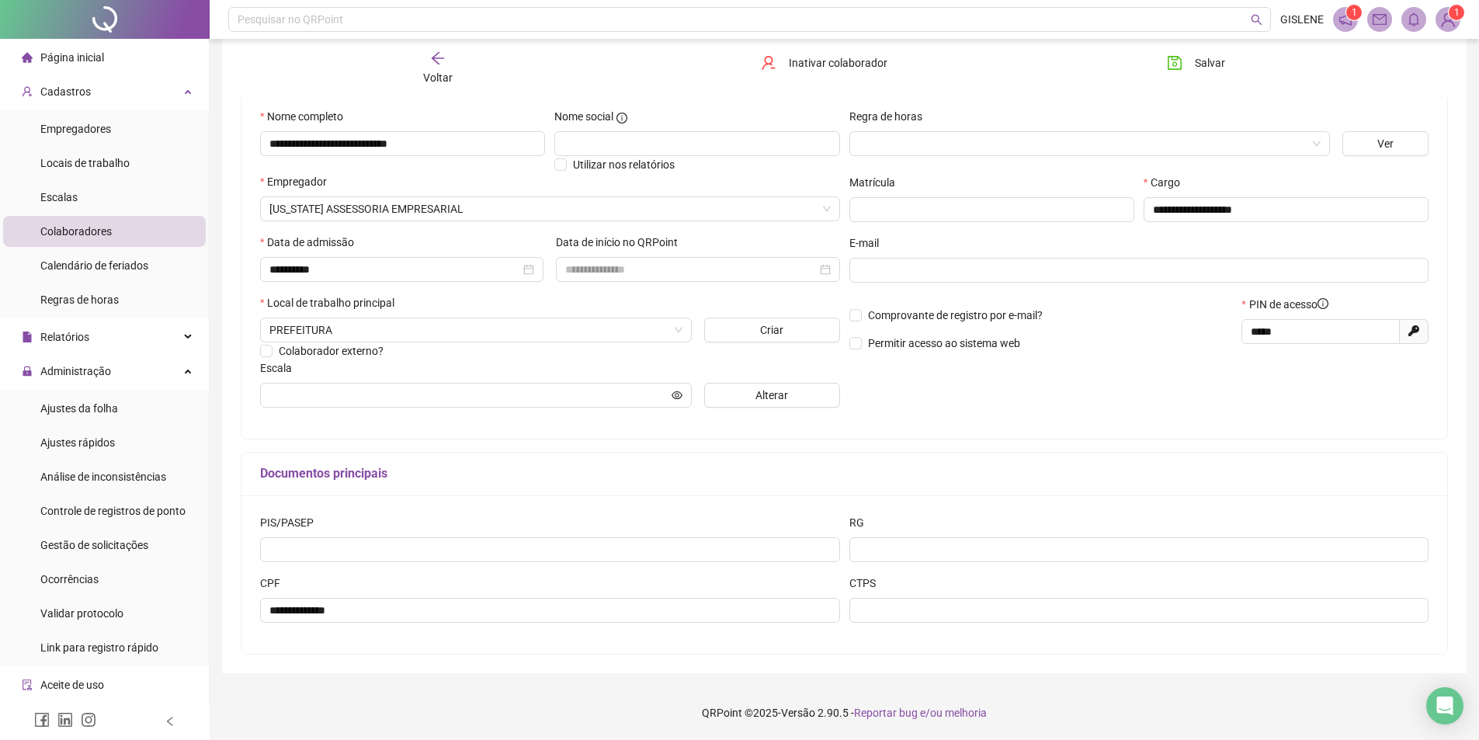
click at [435, 78] on span "Voltar" at bounding box center [437, 77] width 29 height 12
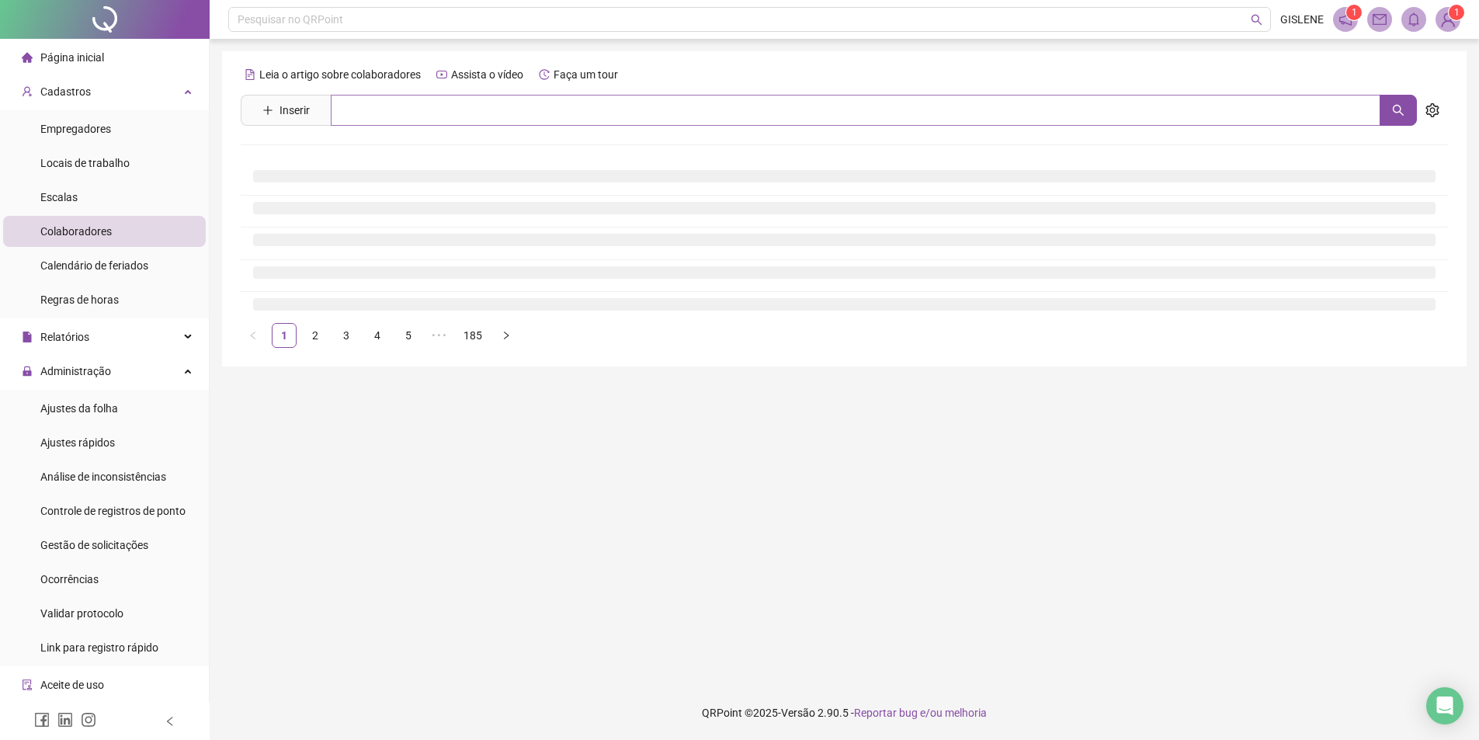
scroll to position [0, 0]
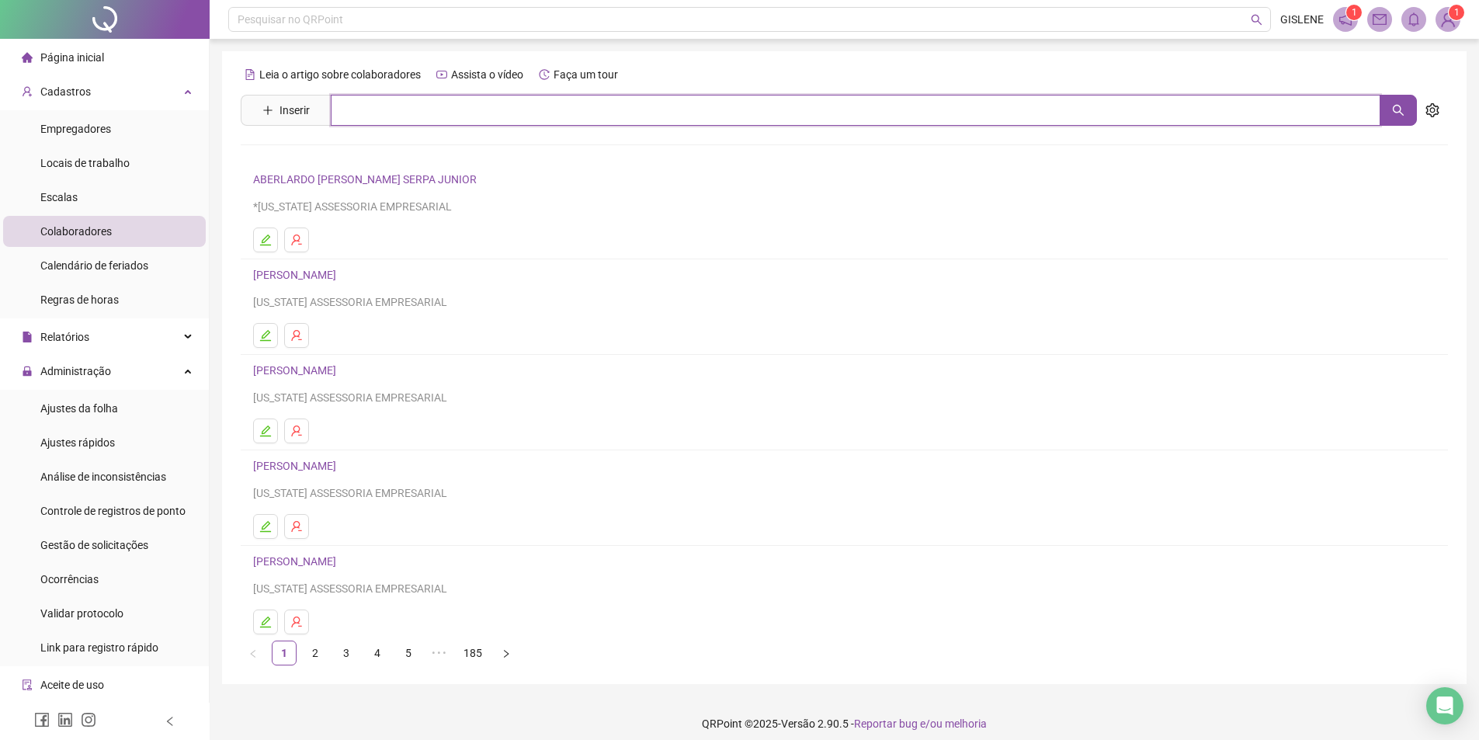
click at [434, 105] on input "text" at bounding box center [855, 110] width 1049 height 31
click at [352, 154] on link "[PERSON_NAME]" at bounding box center [310, 156] width 83 height 12
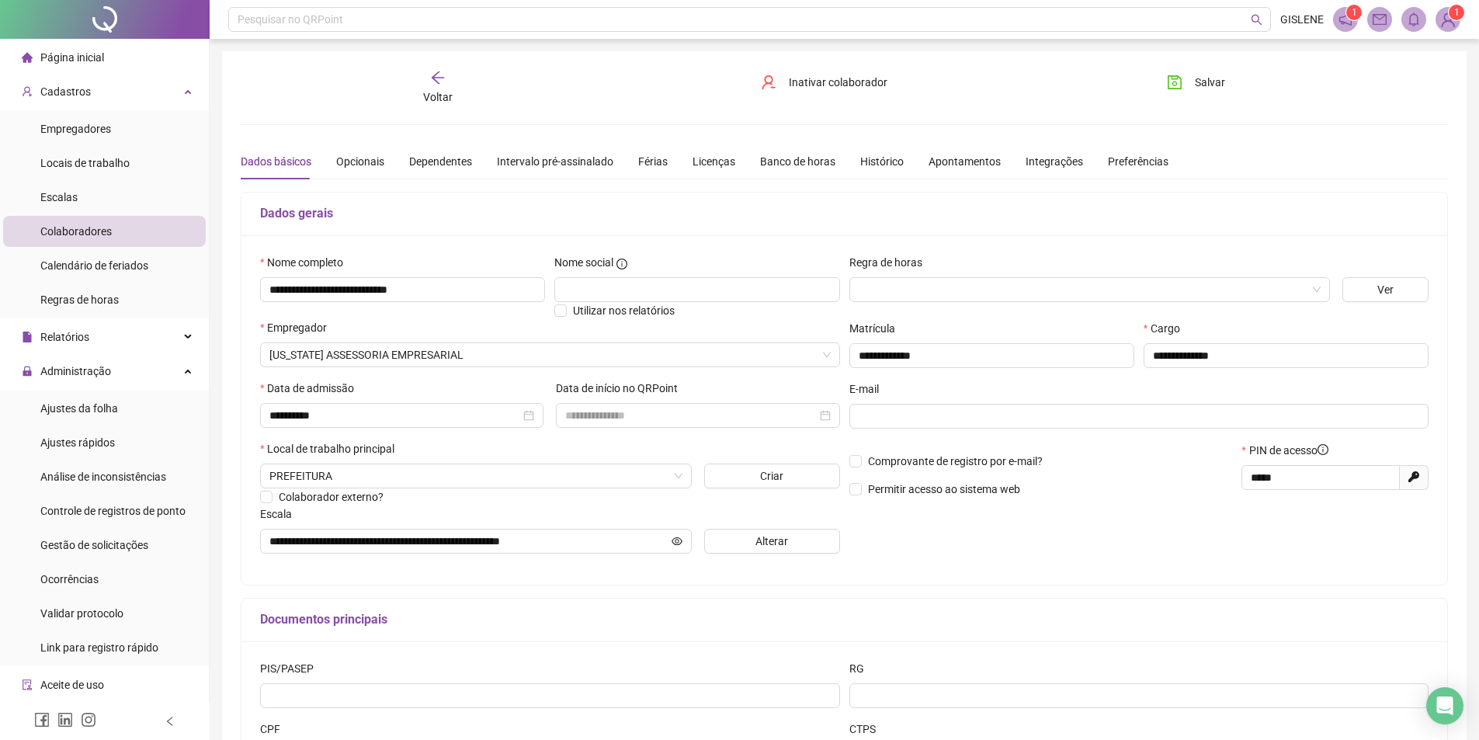
scroll to position [78, 0]
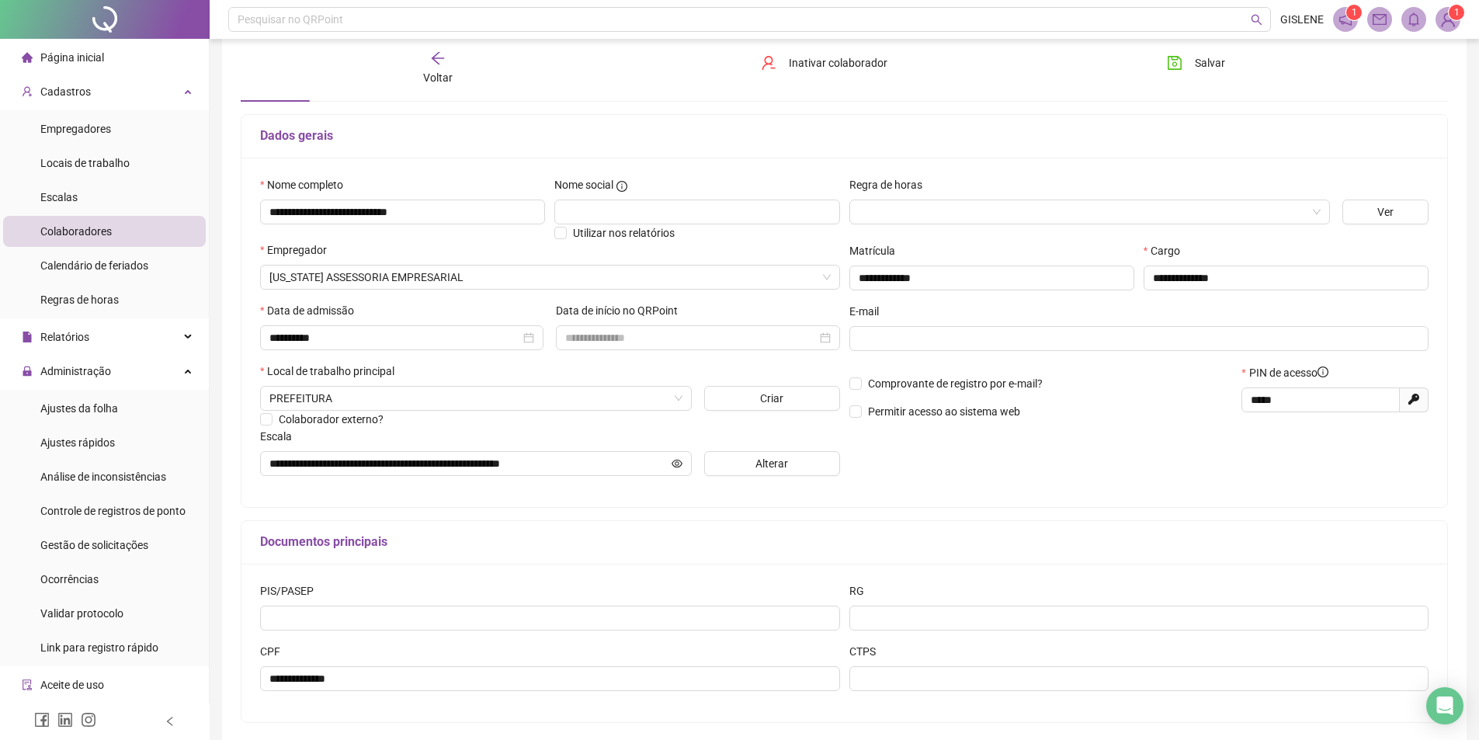
click at [433, 68] on div "Voltar" at bounding box center [437, 68] width 191 height 36
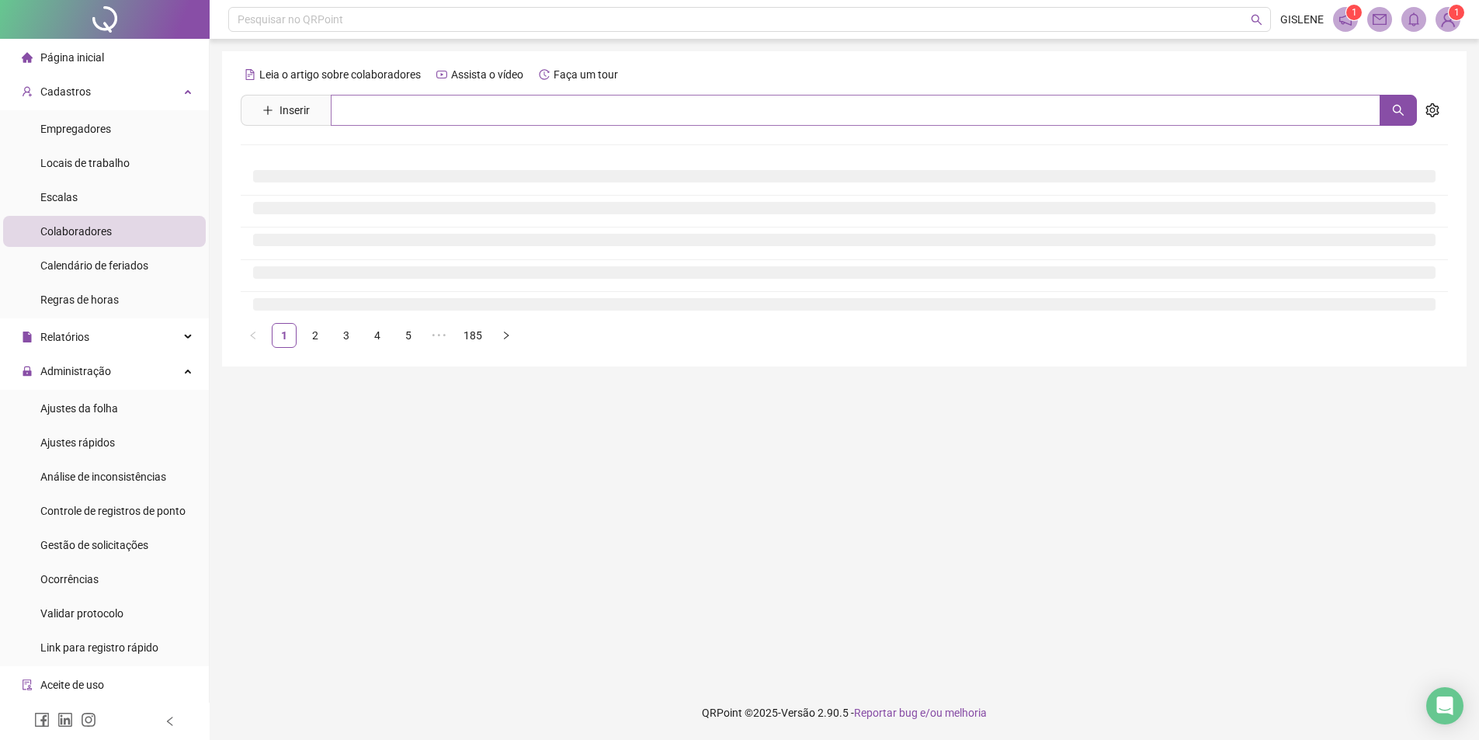
scroll to position [0, 0]
click at [454, 117] on input "text" at bounding box center [861, 110] width 1061 height 31
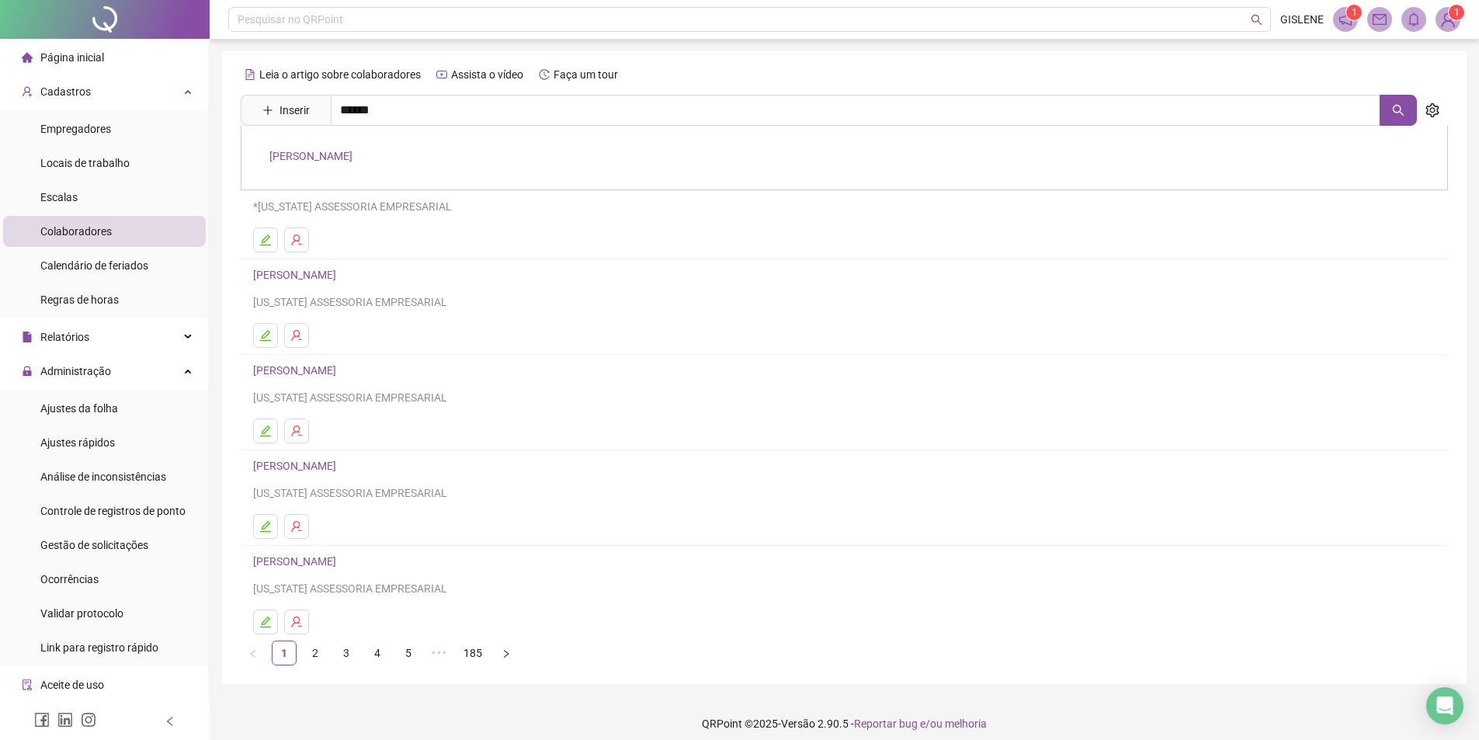
click at [352, 154] on link "[PERSON_NAME]" at bounding box center [310, 156] width 83 height 12
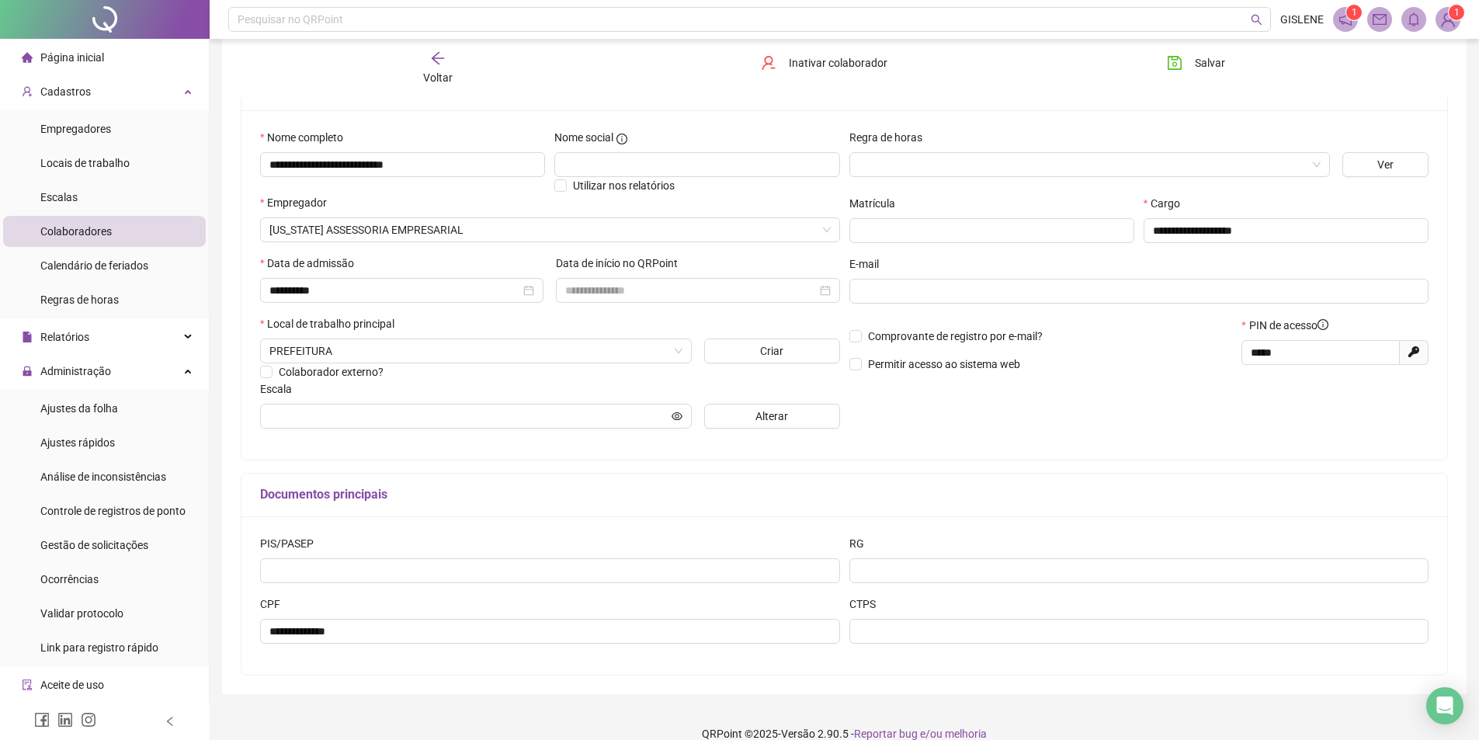
scroll to position [146, 0]
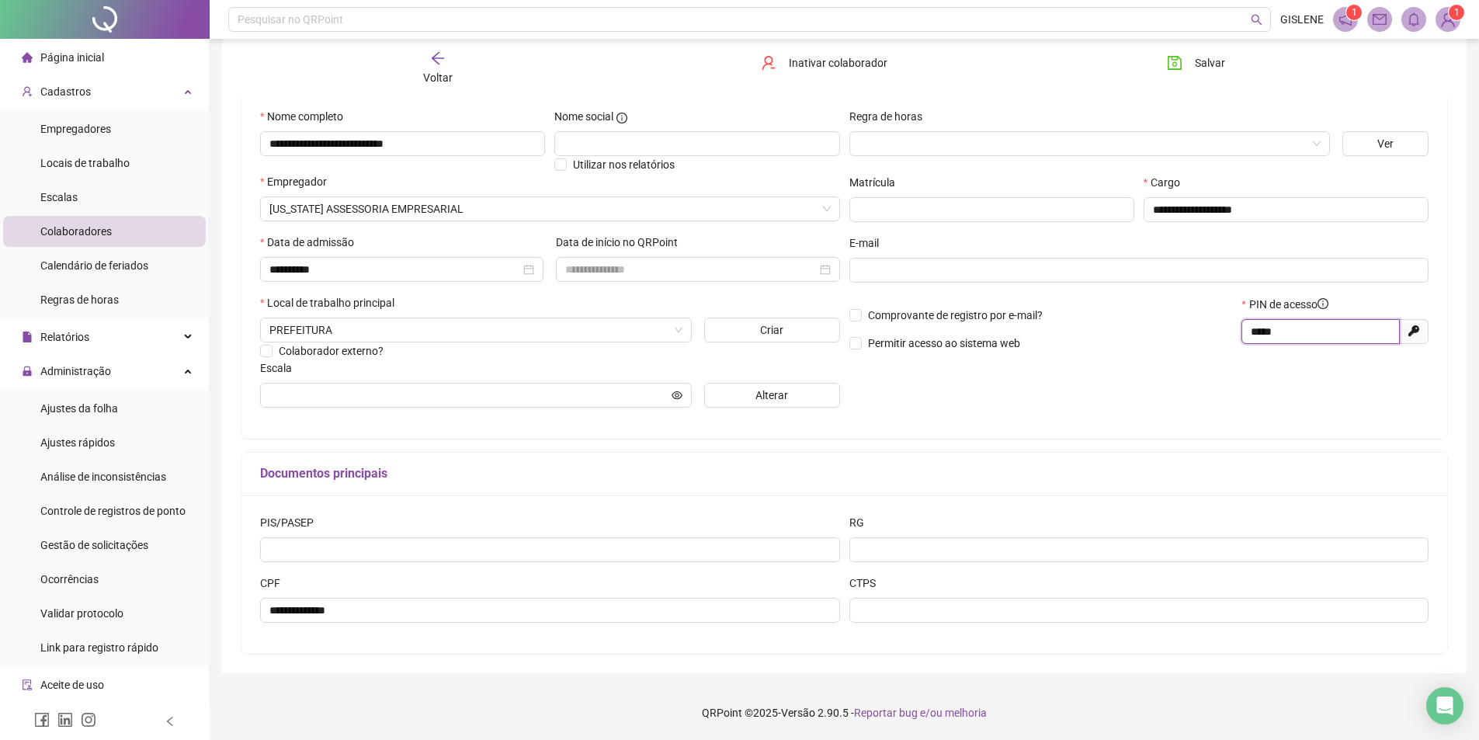
drag, startPoint x: 1307, startPoint y: 331, endPoint x: 1098, endPoint y: 371, distance: 212.5
click at [1115, 374] on div "**********" at bounding box center [1138, 264] width 589 height 312
click at [1176, 53] on button "Salvar" at bounding box center [1195, 62] width 81 height 25
click at [436, 75] on span "Voltar" at bounding box center [437, 77] width 29 height 12
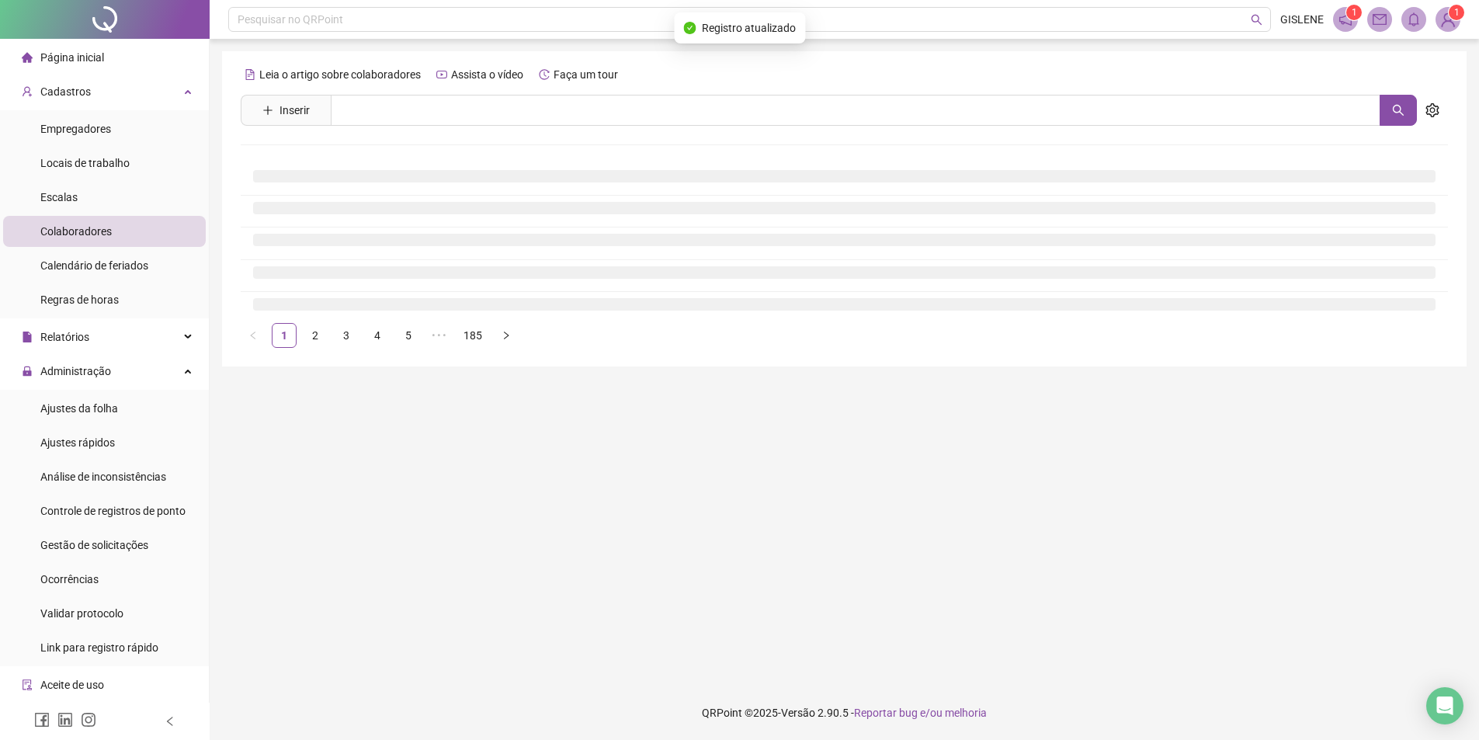
scroll to position [0, 0]
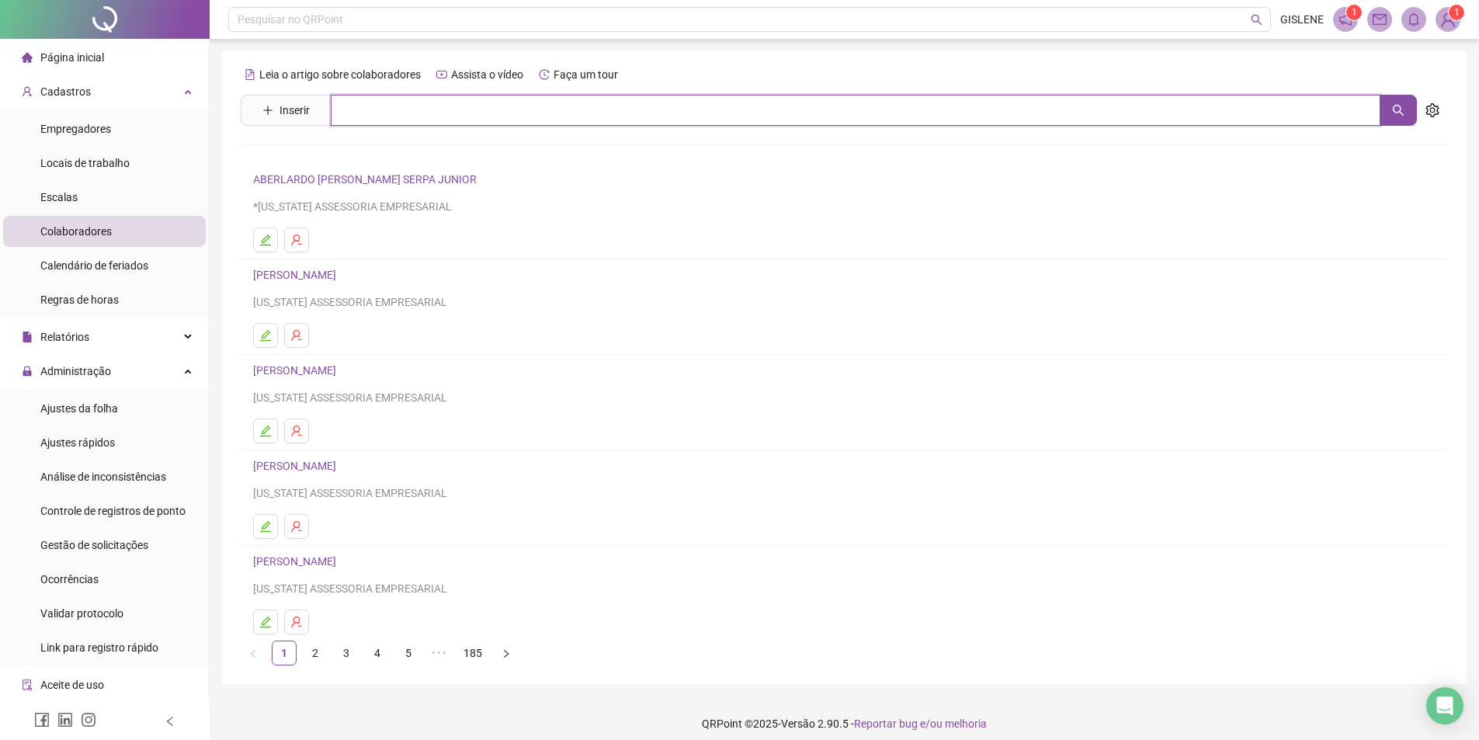
click at [427, 105] on input "text" at bounding box center [855, 110] width 1049 height 31
click at [352, 158] on link "[PERSON_NAME]" at bounding box center [310, 156] width 83 height 12
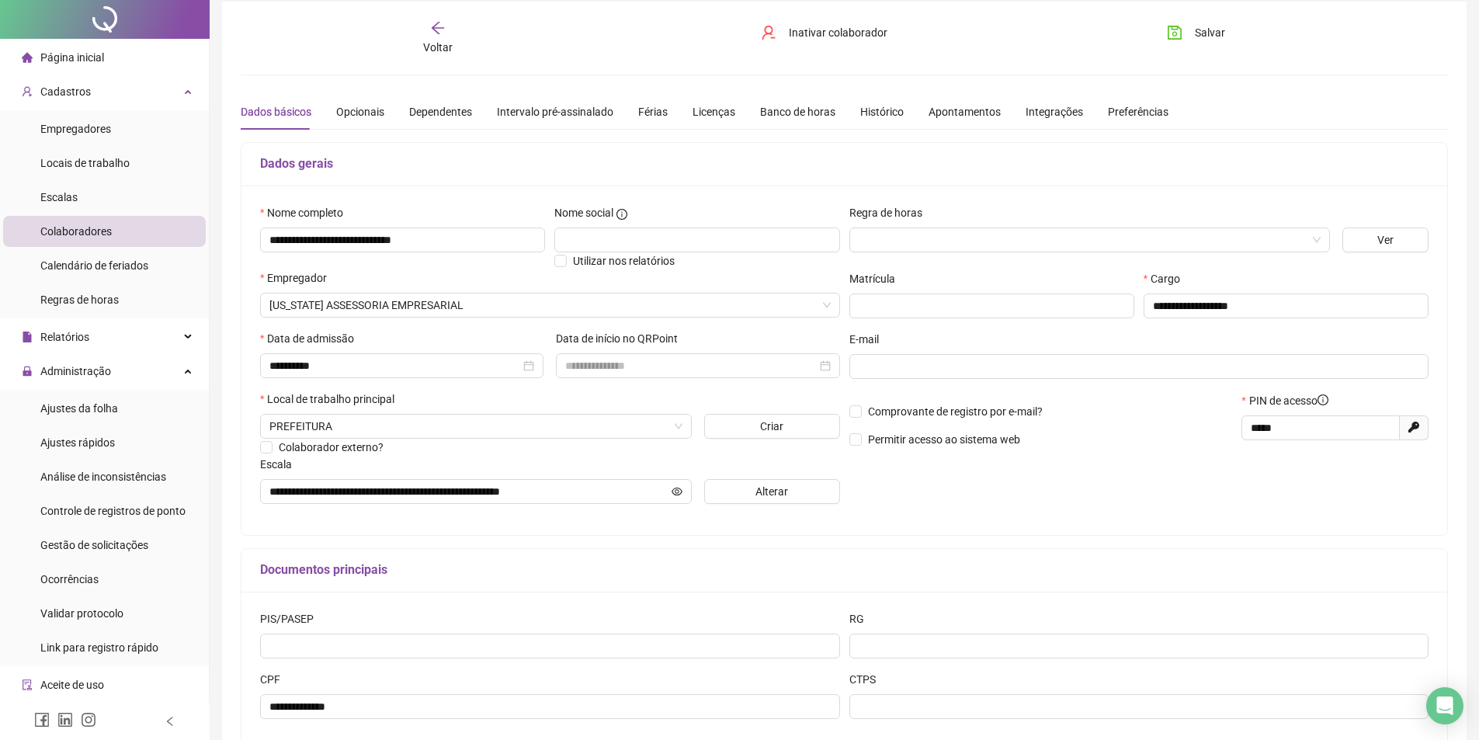
scroll to position [78, 0]
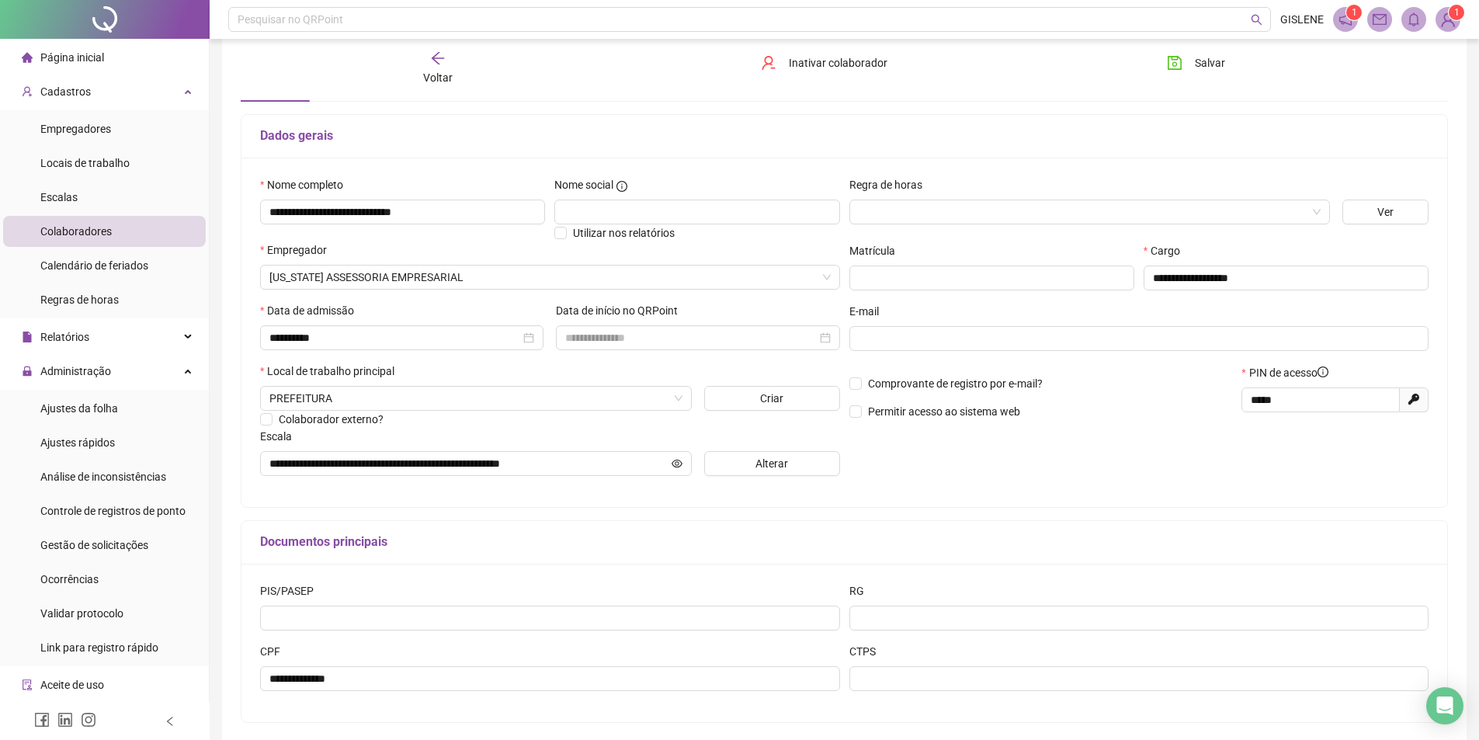
click at [444, 58] on icon "arrow-left" at bounding box center [438, 58] width 16 height 16
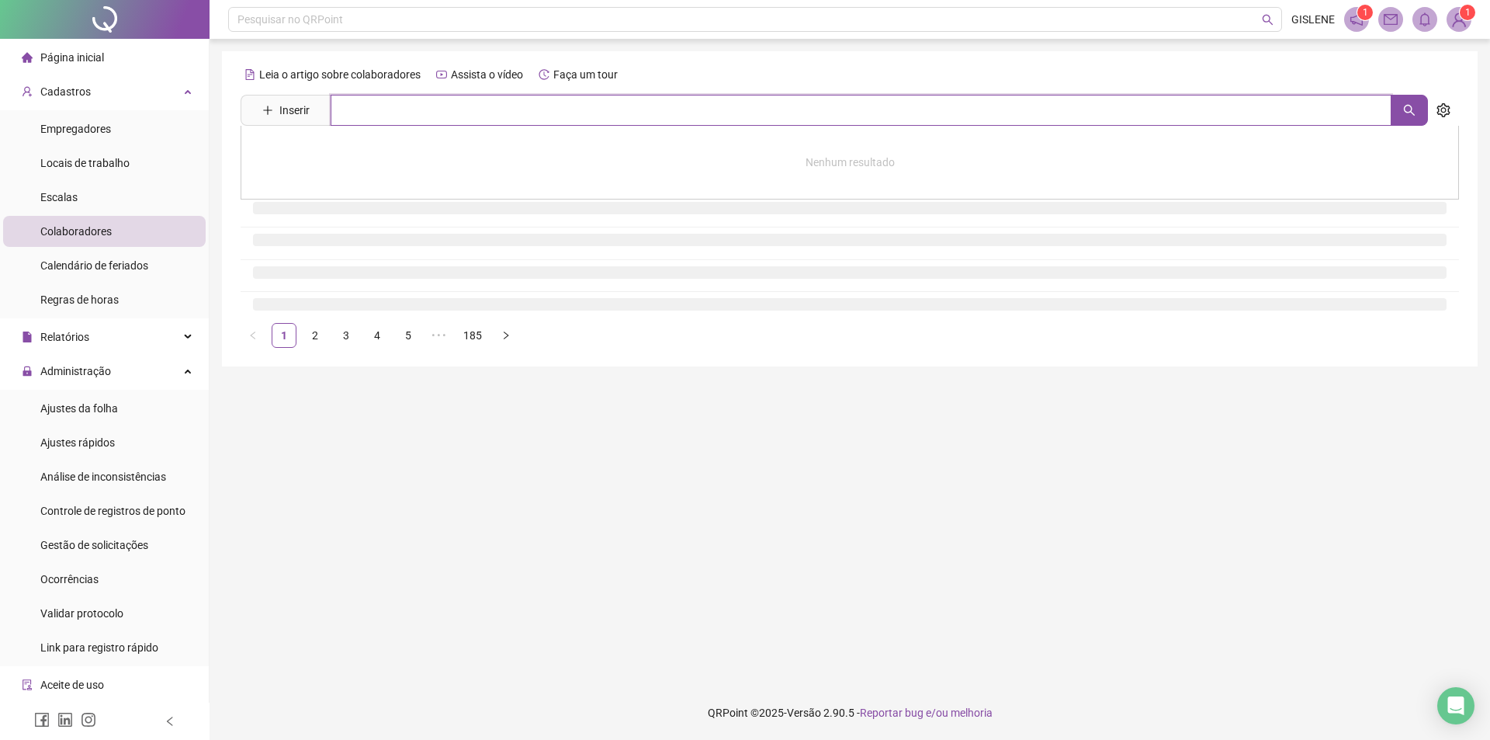
click at [460, 113] on input "text" at bounding box center [861, 110] width 1061 height 31
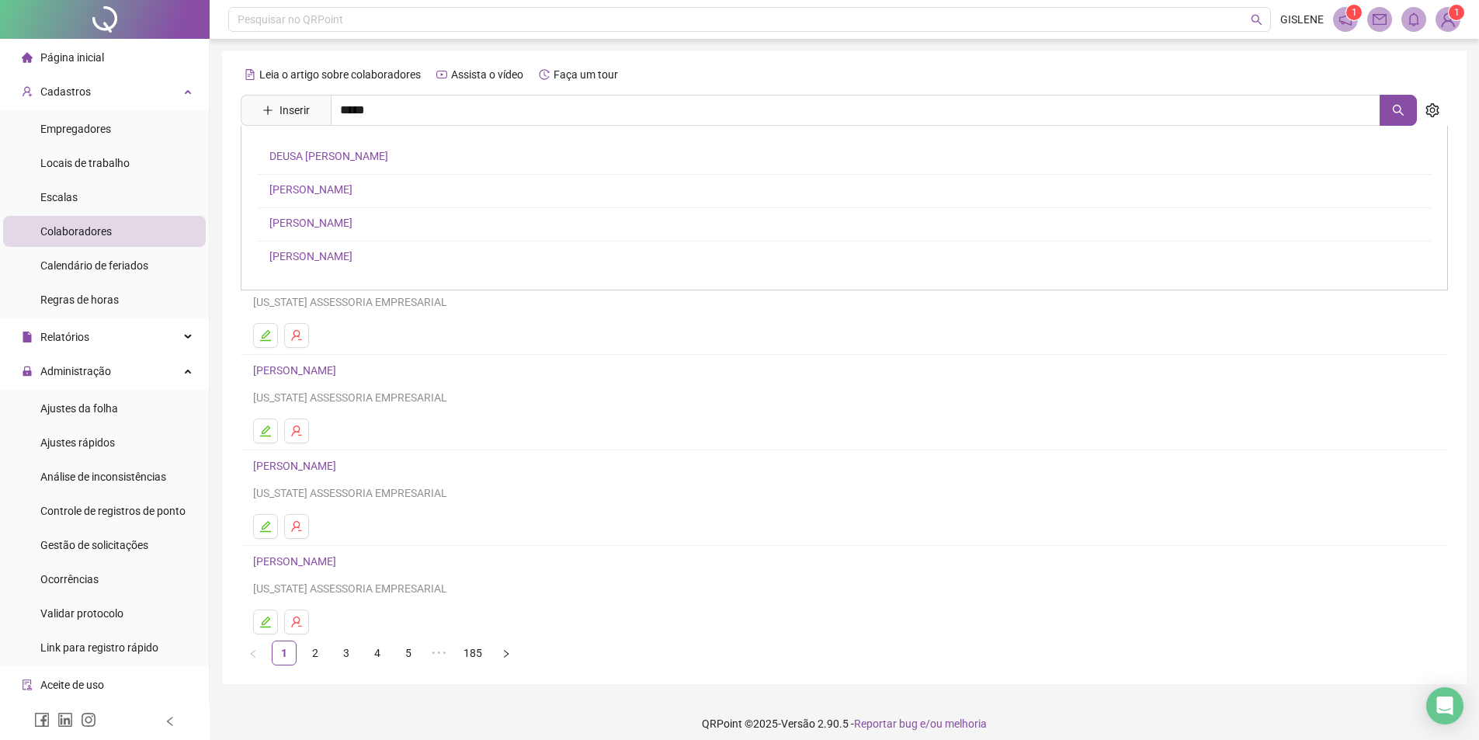
click at [345, 184] on link "[PERSON_NAME]" at bounding box center [310, 189] width 83 height 12
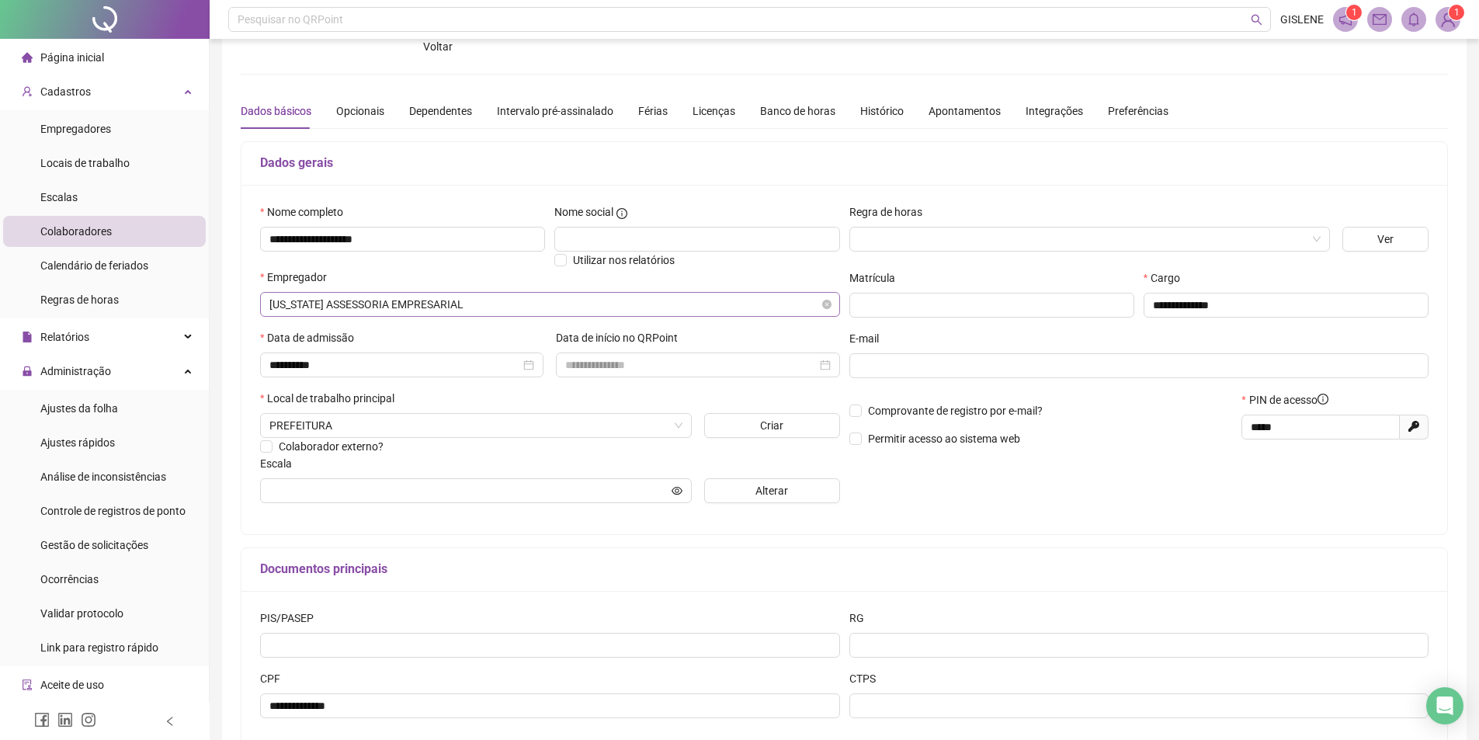
scroll to position [78, 0]
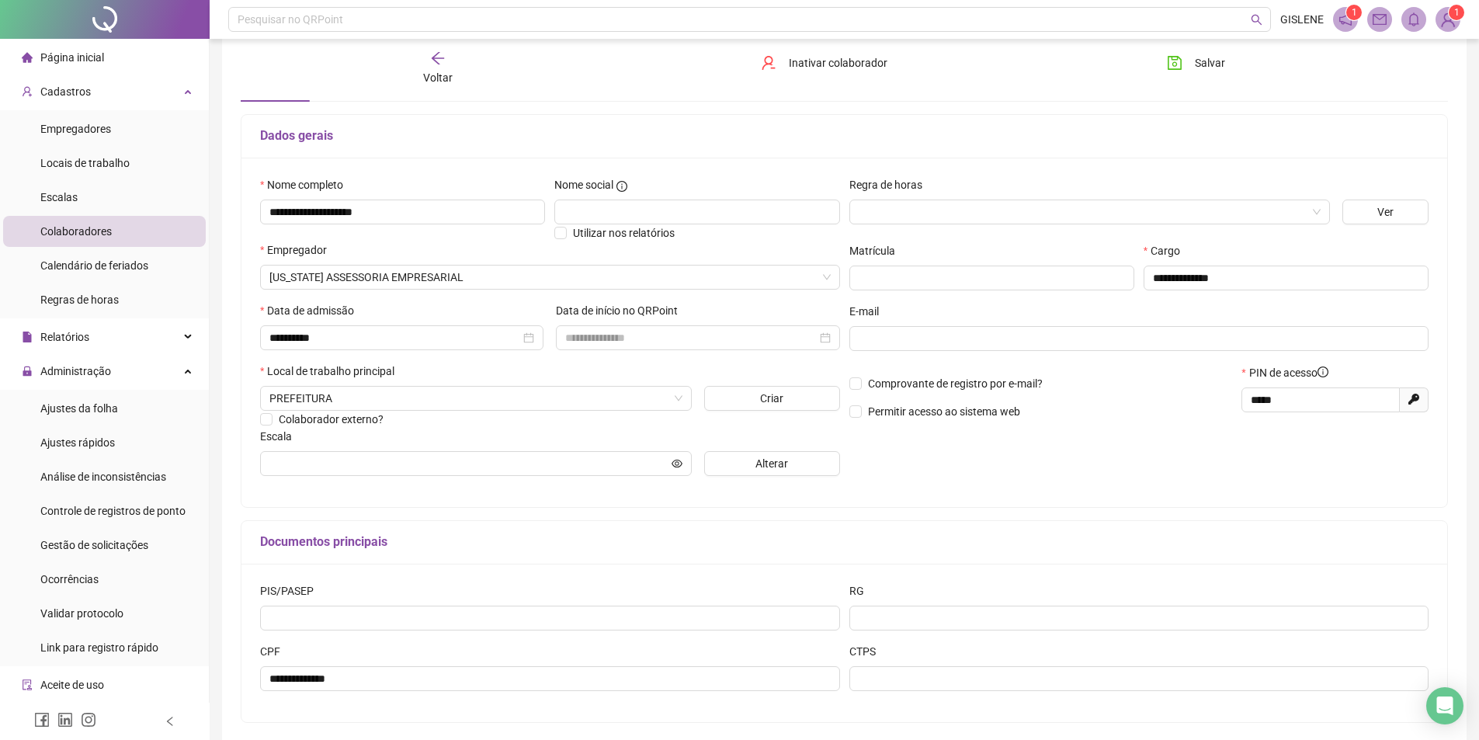
click at [450, 78] on span "Voltar" at bounding box center [437, 77] width 29 height 12
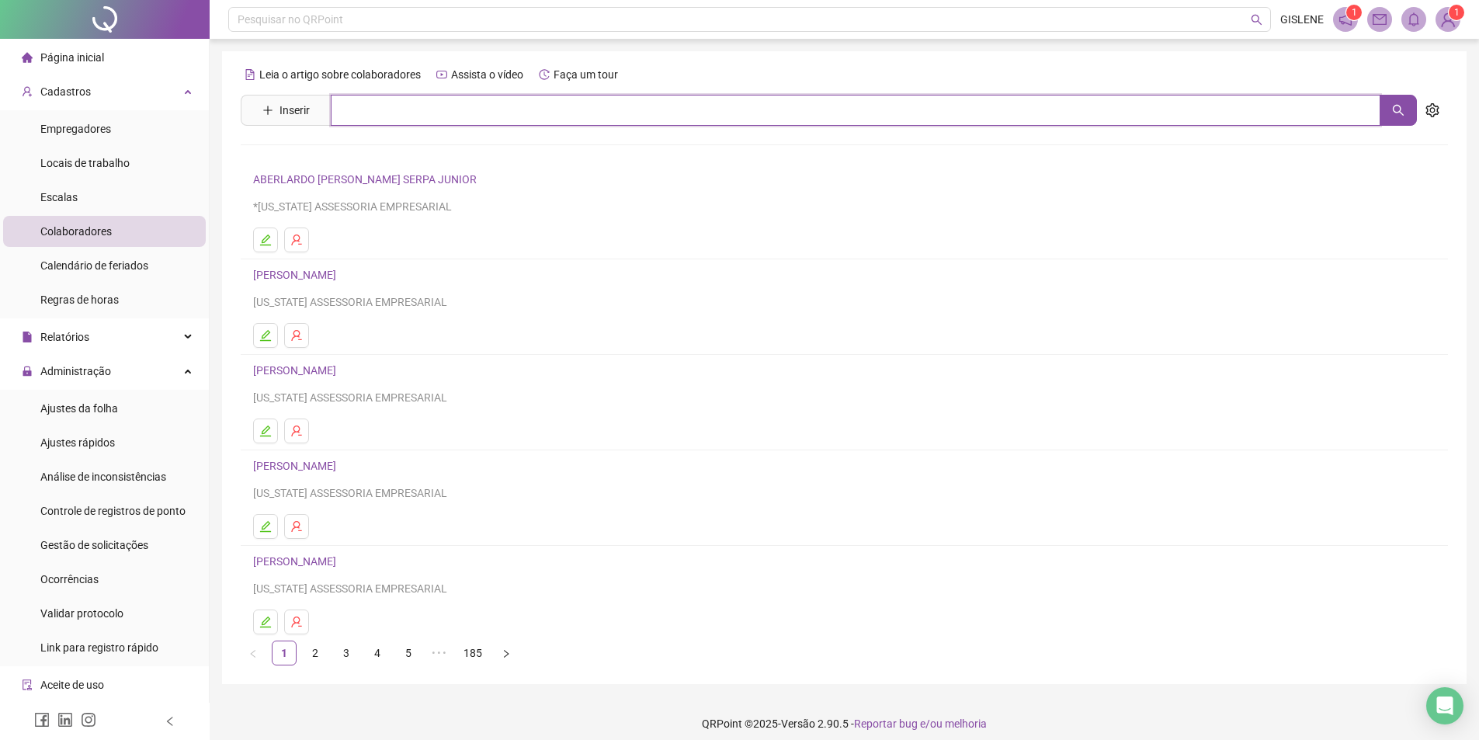
click at [437, 111] on input "text" at bounding box center [855, 110] width 1049 height 31
click at [352, 151] on link "[PERSON_NAME]" at bounding box center [310, 156] width 83 height 12
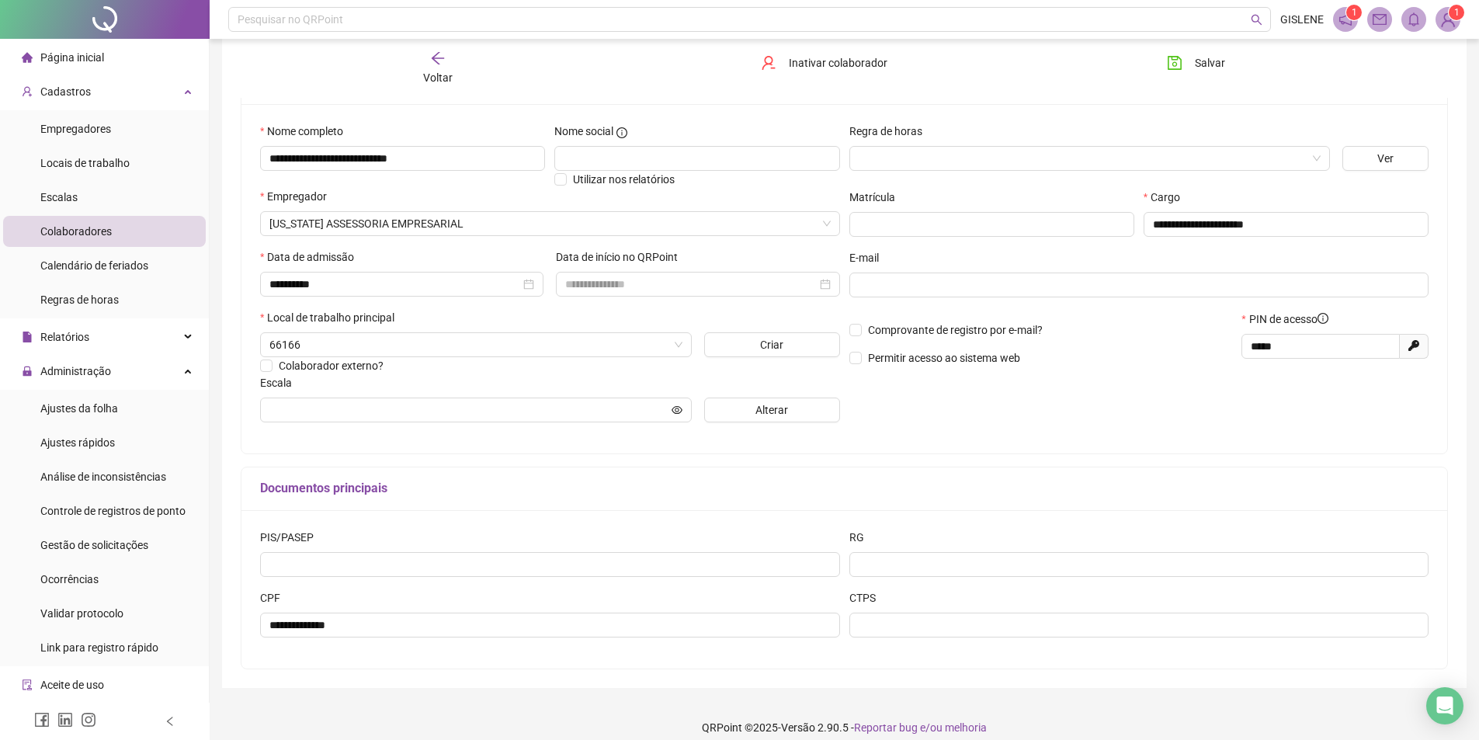
scroll to position [146, 0]
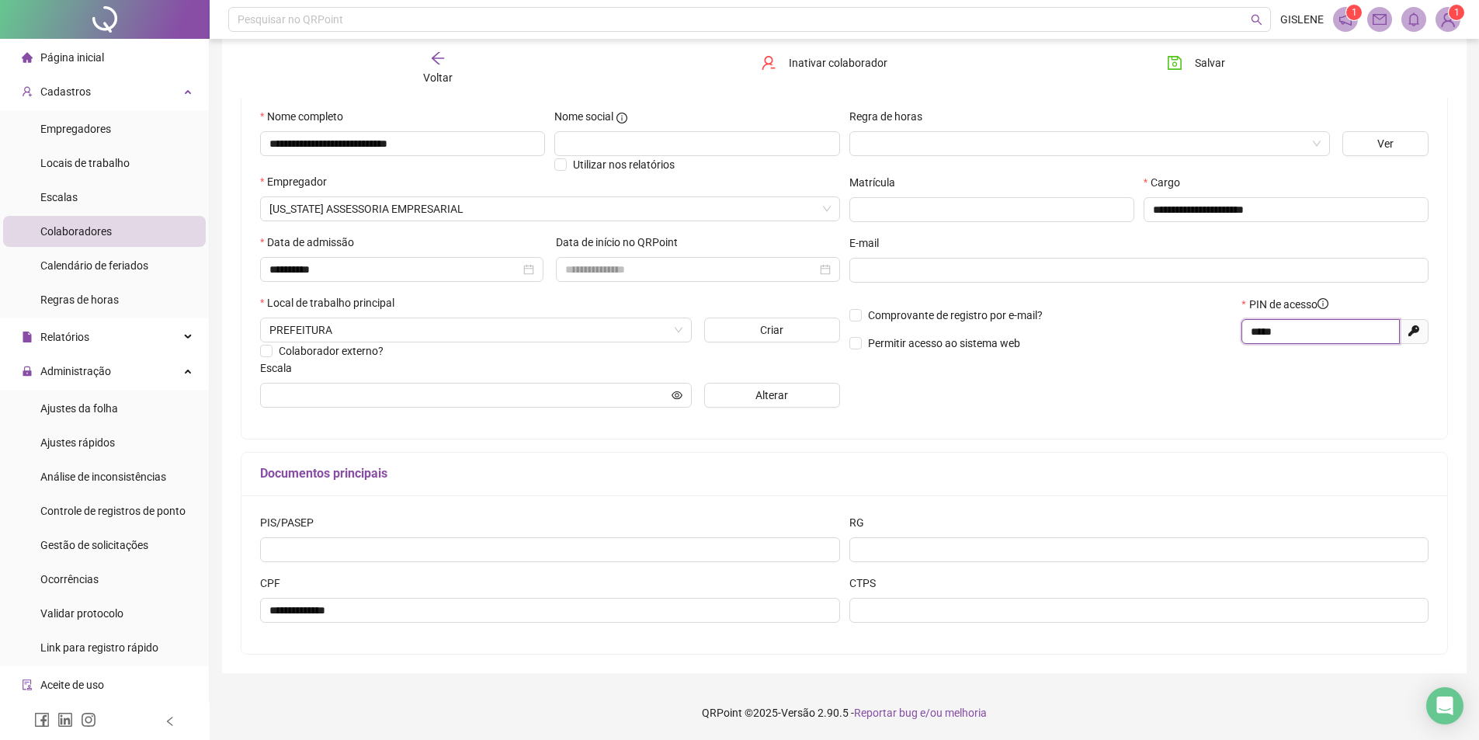
drag, startPoint x: 1305, startPoint y: 331, endPoint x: 1114, endPoint y: 345, distance: 192.2
click at [1114, 345] on div "Comprovante de registro por e-mail? Permitir acesso ao sistema web PIN de acess…" at bounding box center [1138, 329] width 589 height 67
click at [1161, 65] on button "Salvar" at bounding box center [1195, 62] width 81 height 25
click at [441, 64] on icon "arrow-left" at bounding box center [438, 58] width 16 height 16
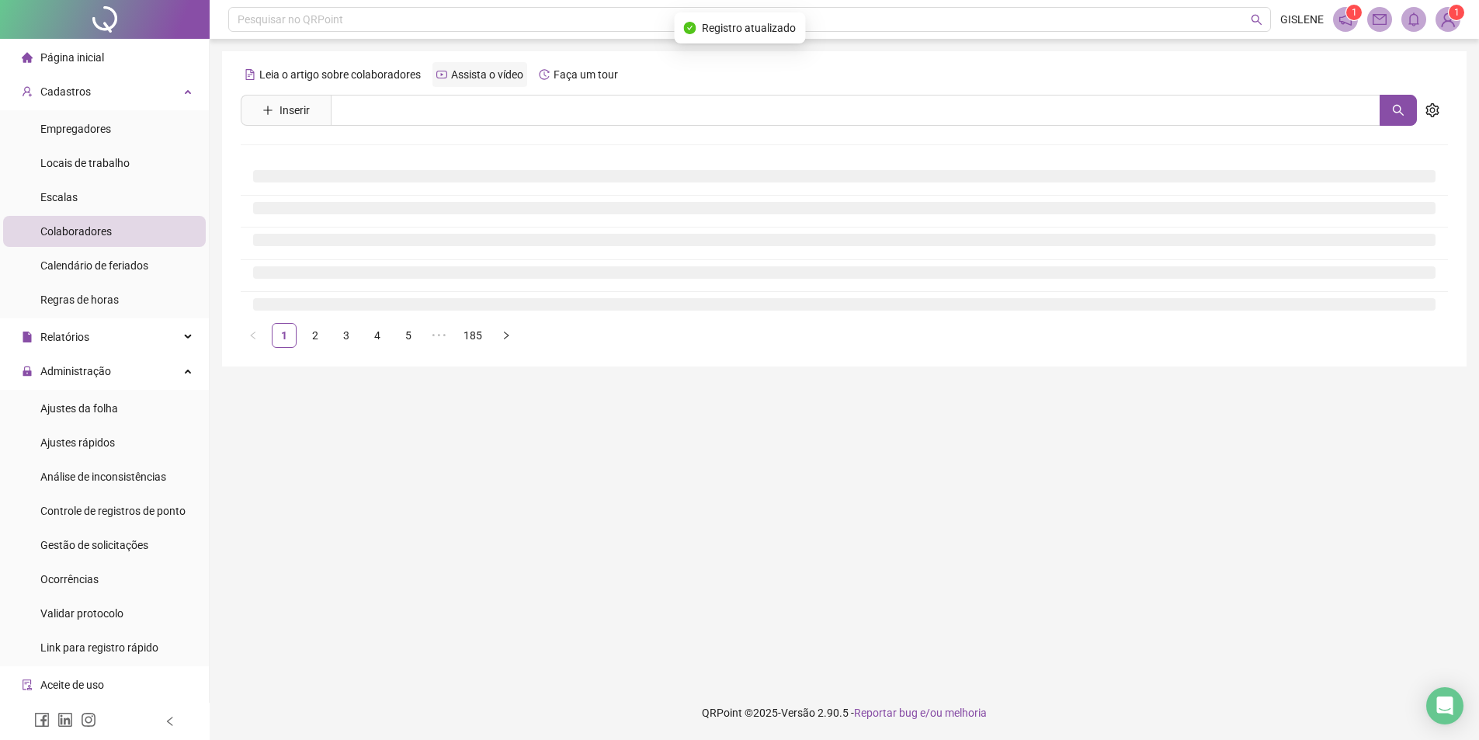
scroll to position [0, 0]
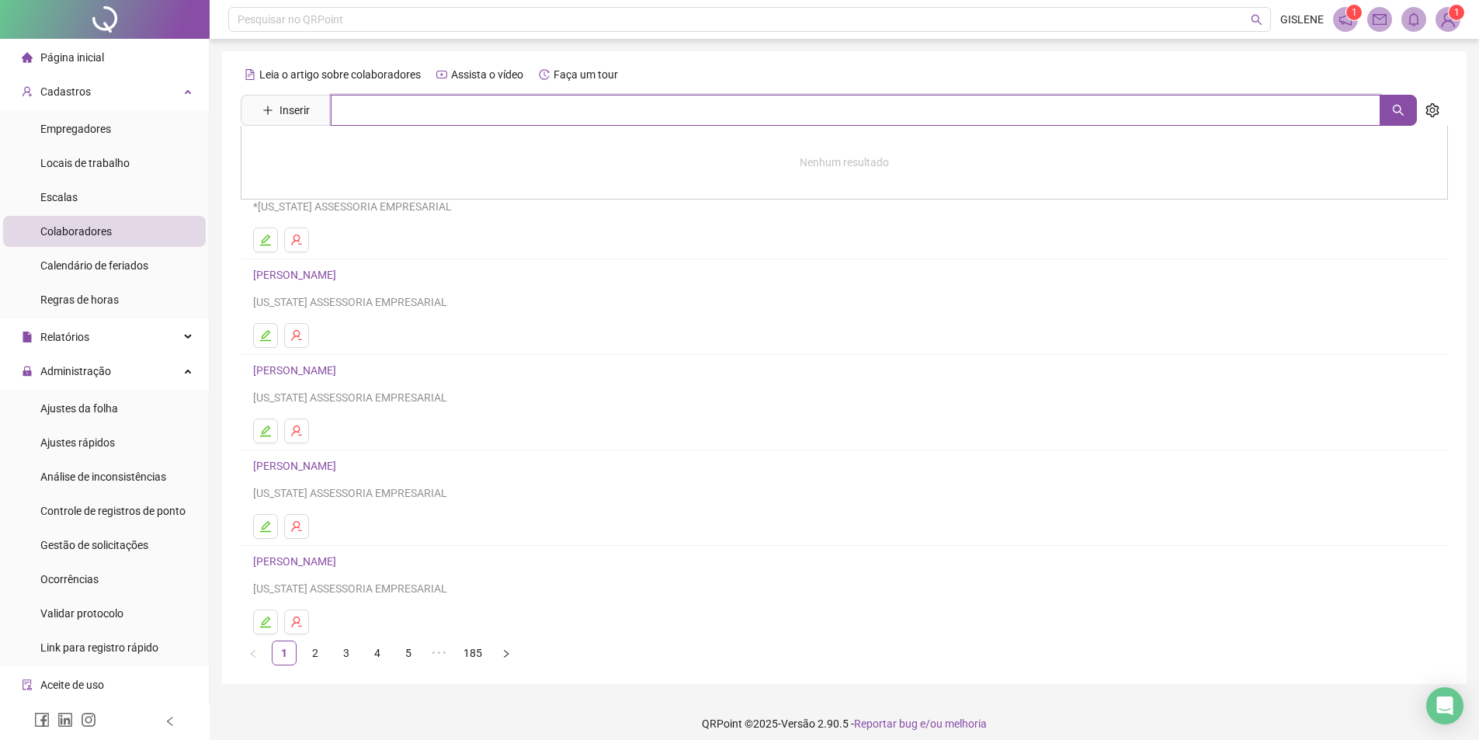
click at [442, 110] on input "text" at bounding box center [855, 110] width 1049 height 31
click at [331, 147] on div "Leia o artigo sobre colaboradores Assista o vídeo Faça um tour Inserir ****** […" at bounding box center [844, 363] width 1207 height 603
click at [389, 118] on input "******" at bounding box center [855, 110] width 1049 height 31
click at [352, 158] on link "[PERSON_NAME]" at bounding box center [310, 156] width 83 height 12
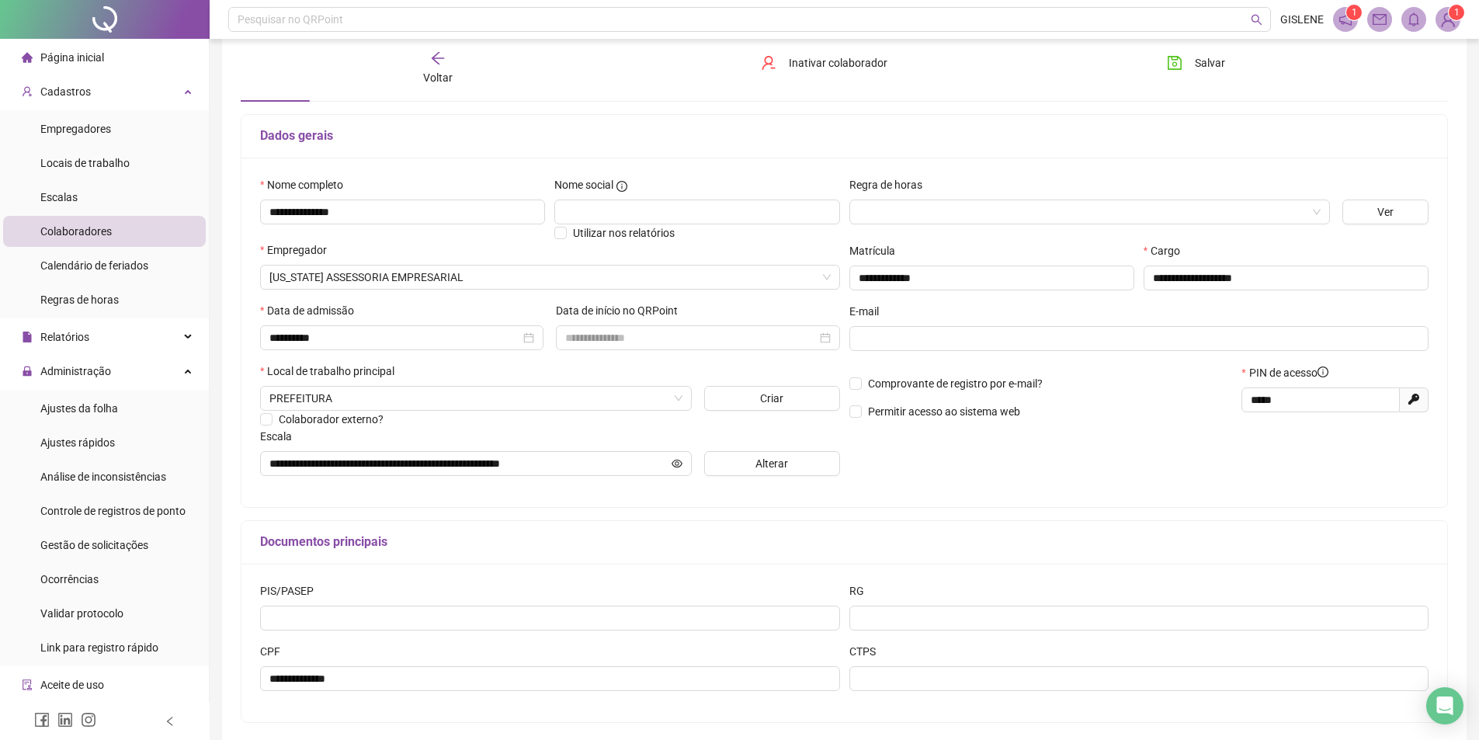
scroll to position [146, 0]
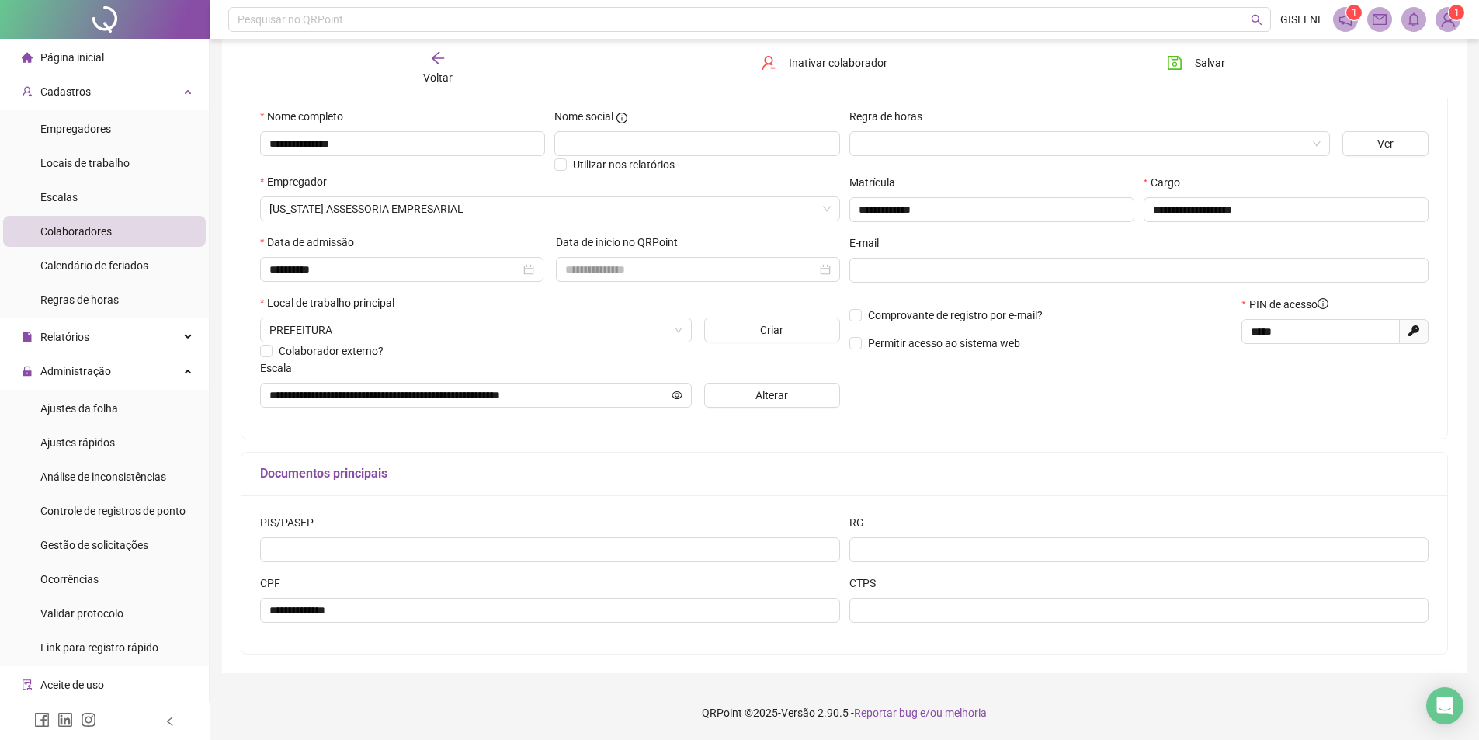
click at [454, 72] on div "Voltar" at bounding box center [437, 68] width 191 height 36
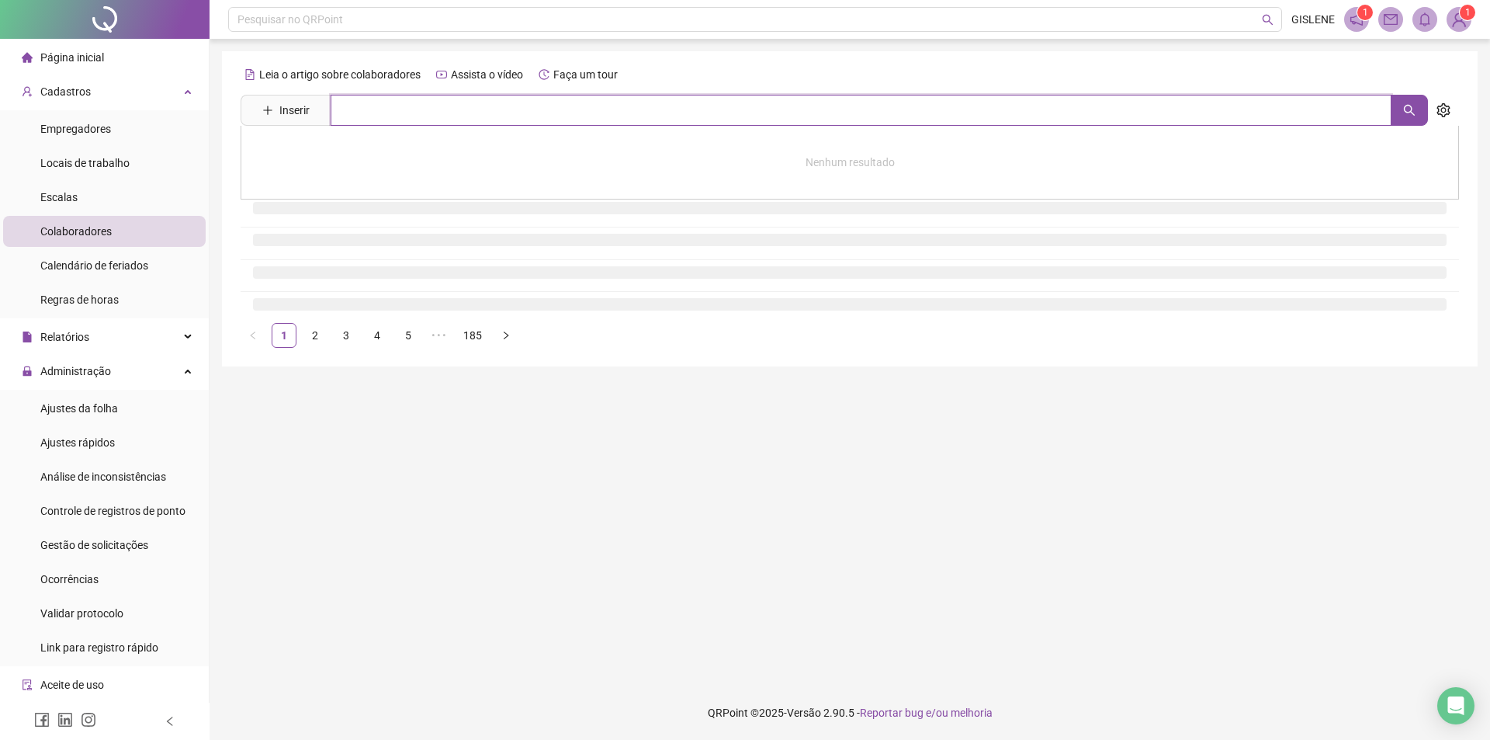
click at [480, 111] on input "text" at bounding box center [861, 110] width 1061 height 31
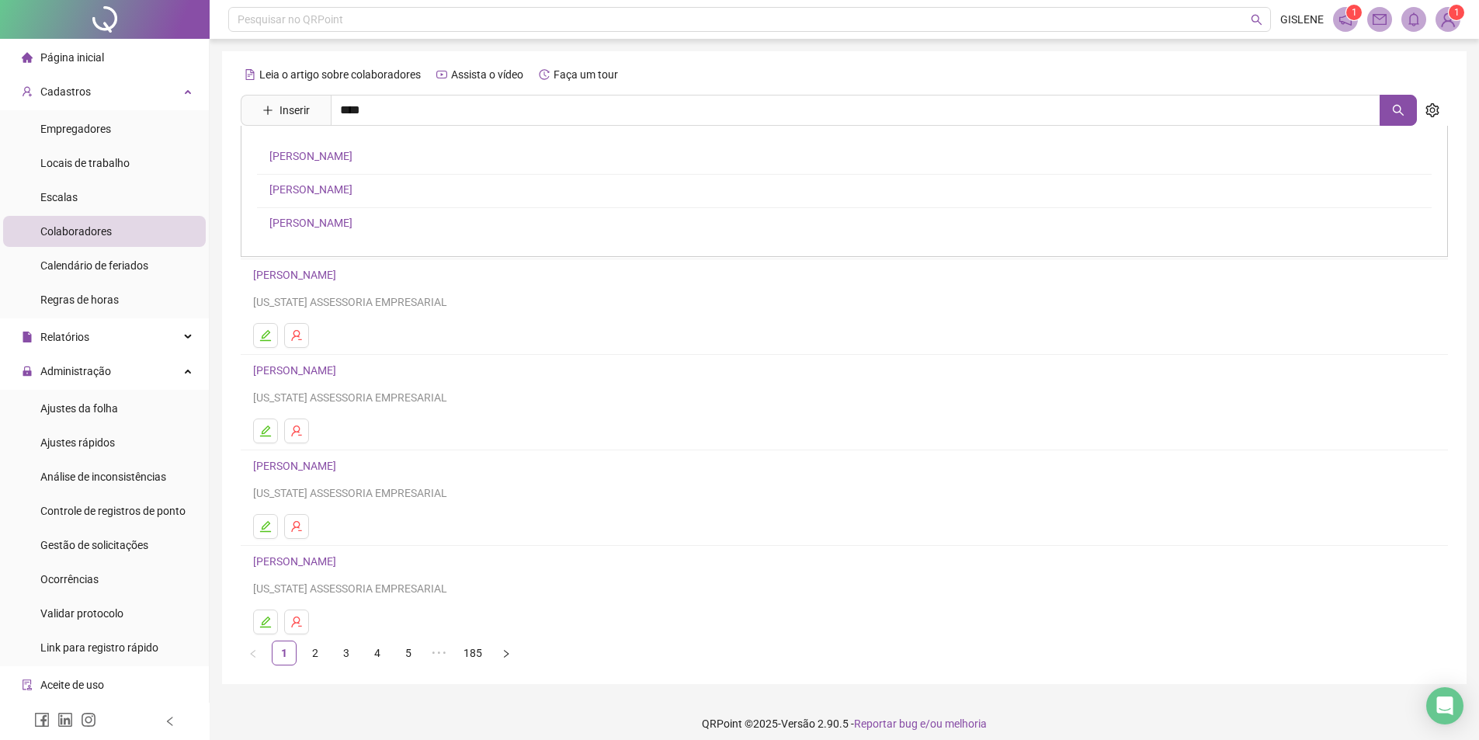
click at [352, 186] on link "[PERSON_NAME]" at bounding box center [310, 189] width 83 height 12
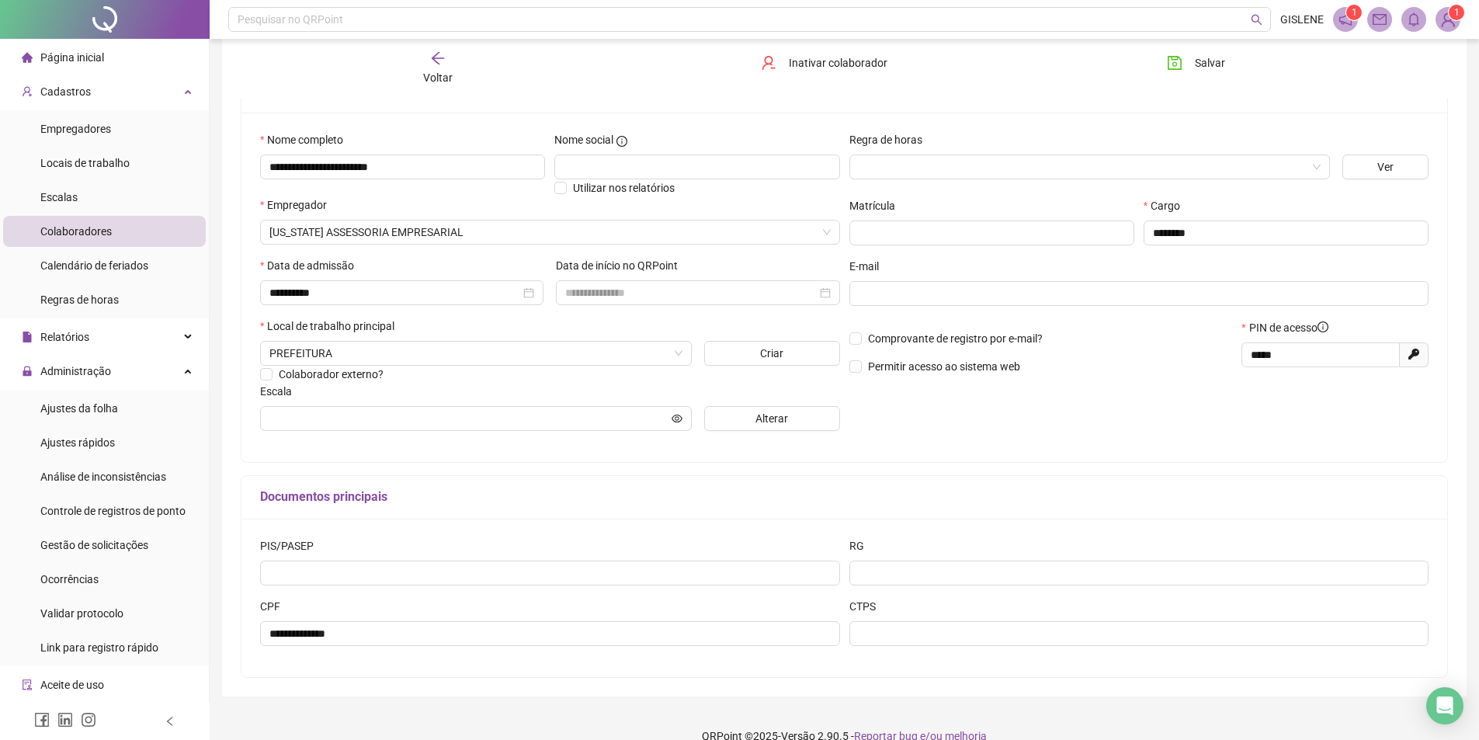
scroll to position [146, 0]
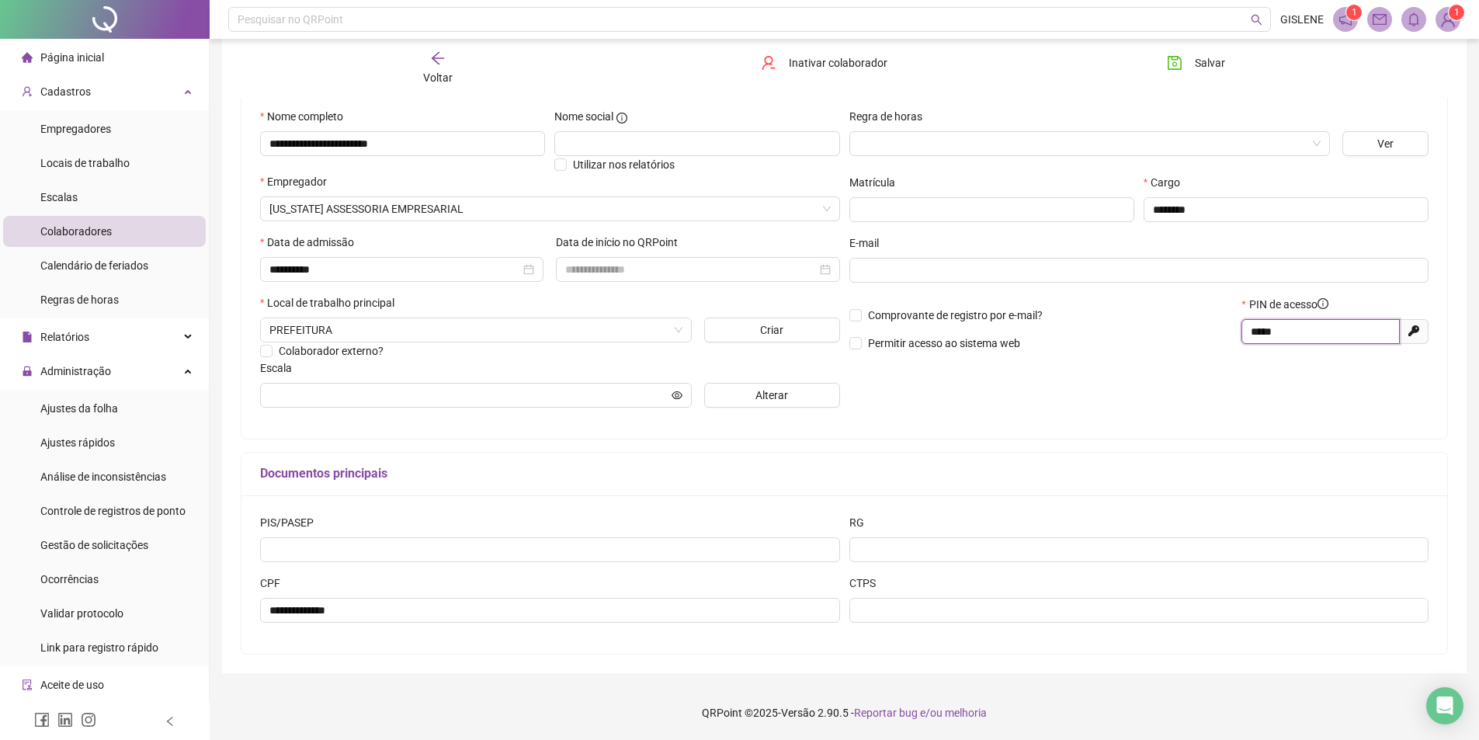
drag, startPoint x: 1281, startPoint y: 330, endPoint x: 1175, endPoint y: 347, distance: 106.9
click at [1176, 347] on div "Comprovante de registro por e-mail? Permitir acesso ao sistema web PIN de acess…" at bounding box center [1138, 329] width 589 height 67
click at [1205, 61] on span "Salvar" at bounding box center [1209, 62] width 30 height 17
click at [442, 79] on span "Voltar" at bounding box center [437, 77] width 29 height 12
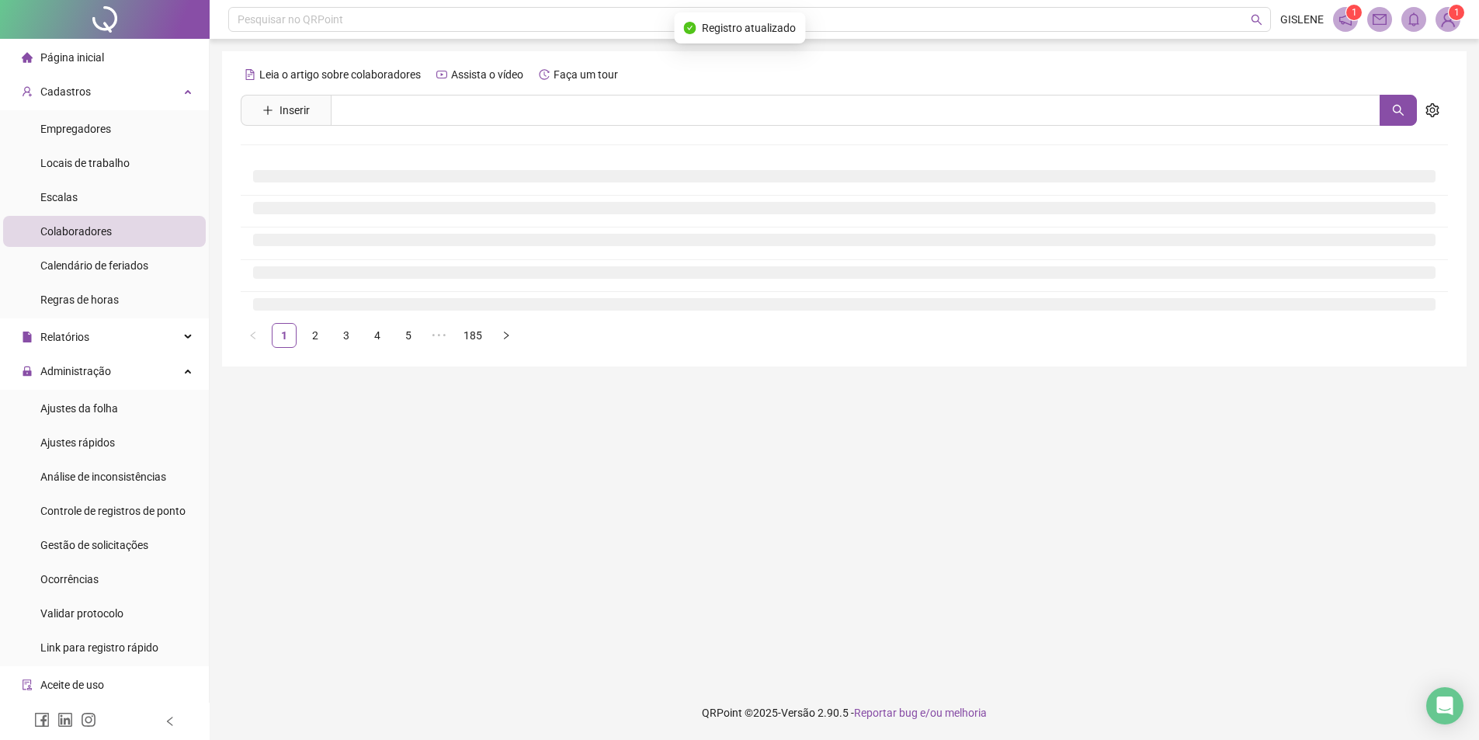
scroll to position [0, 0]
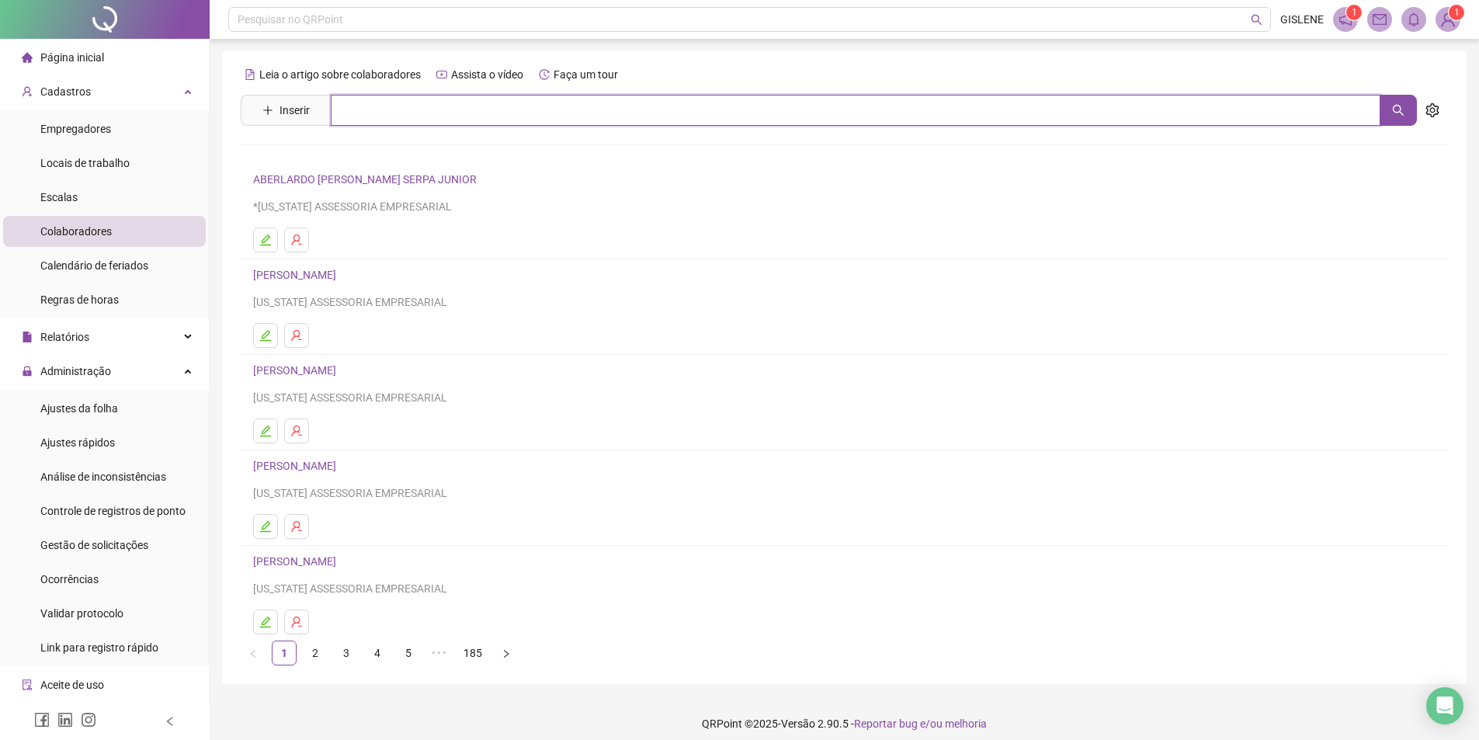
click at [439, 99] on input "text" at bounding box center [855, 110] width 1049 height 31
click at [390, 157] on link "[PERSON_NAME] NUNES" at bounding box center [329, 156] width 120 height 12
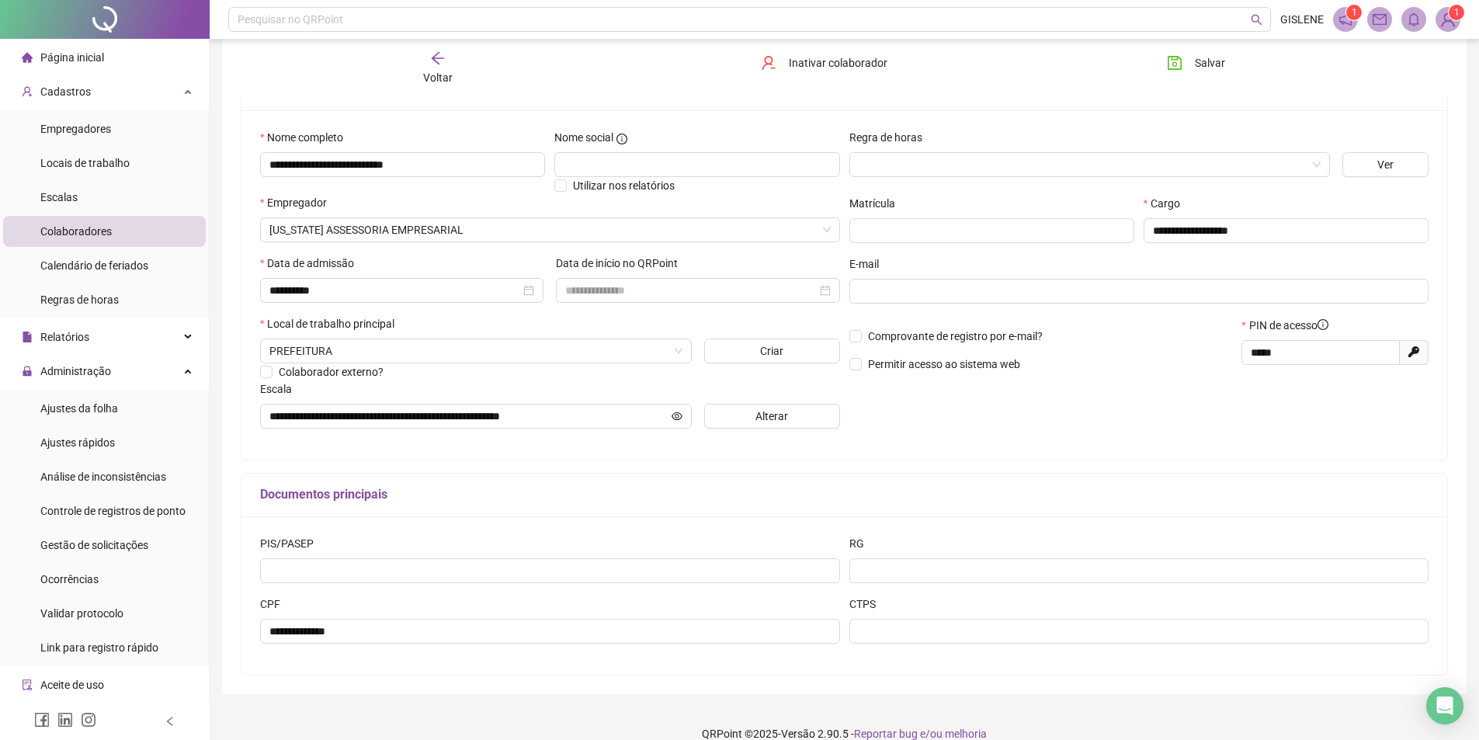
scroll to position [146, 0]
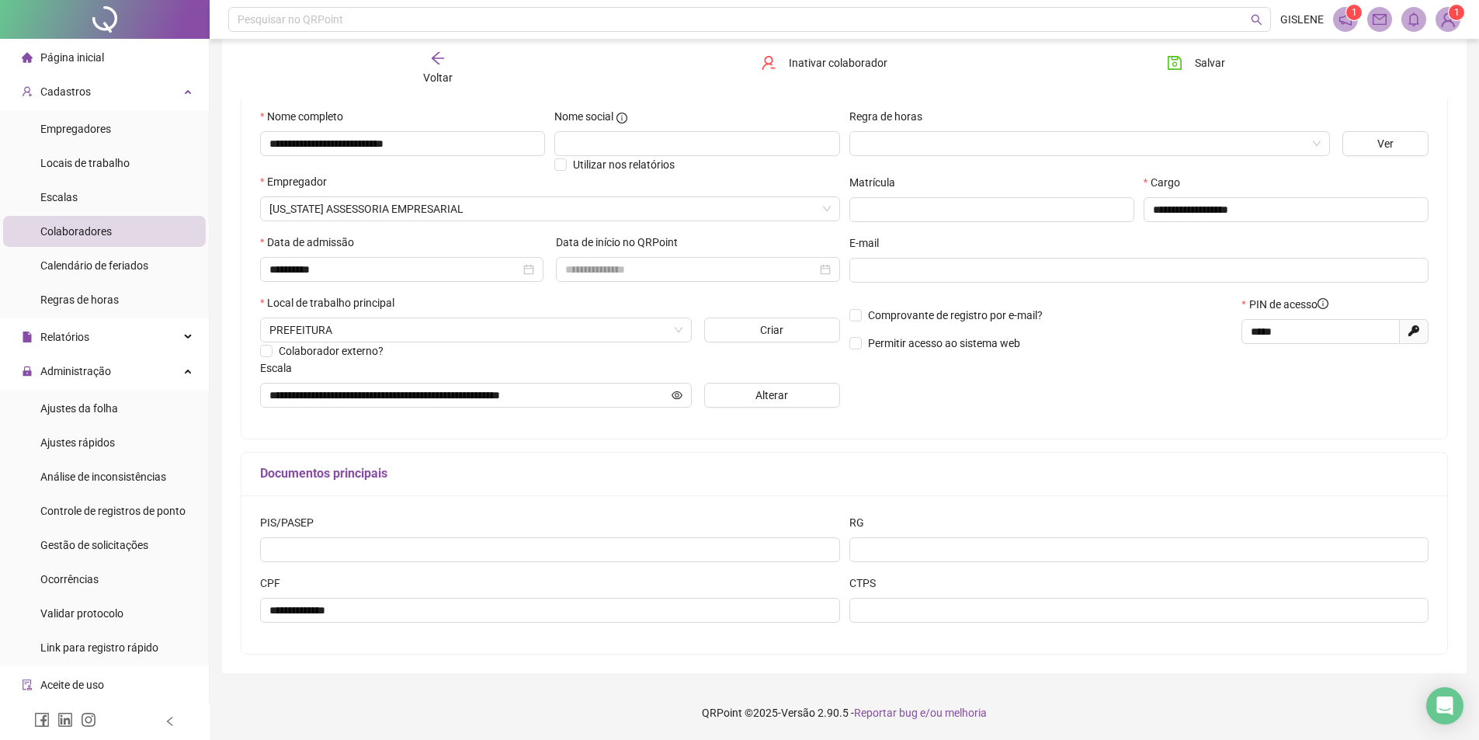
click at [442, 64] on icon "arrow-left" at bounding box center [438, 58] width 16 height 16
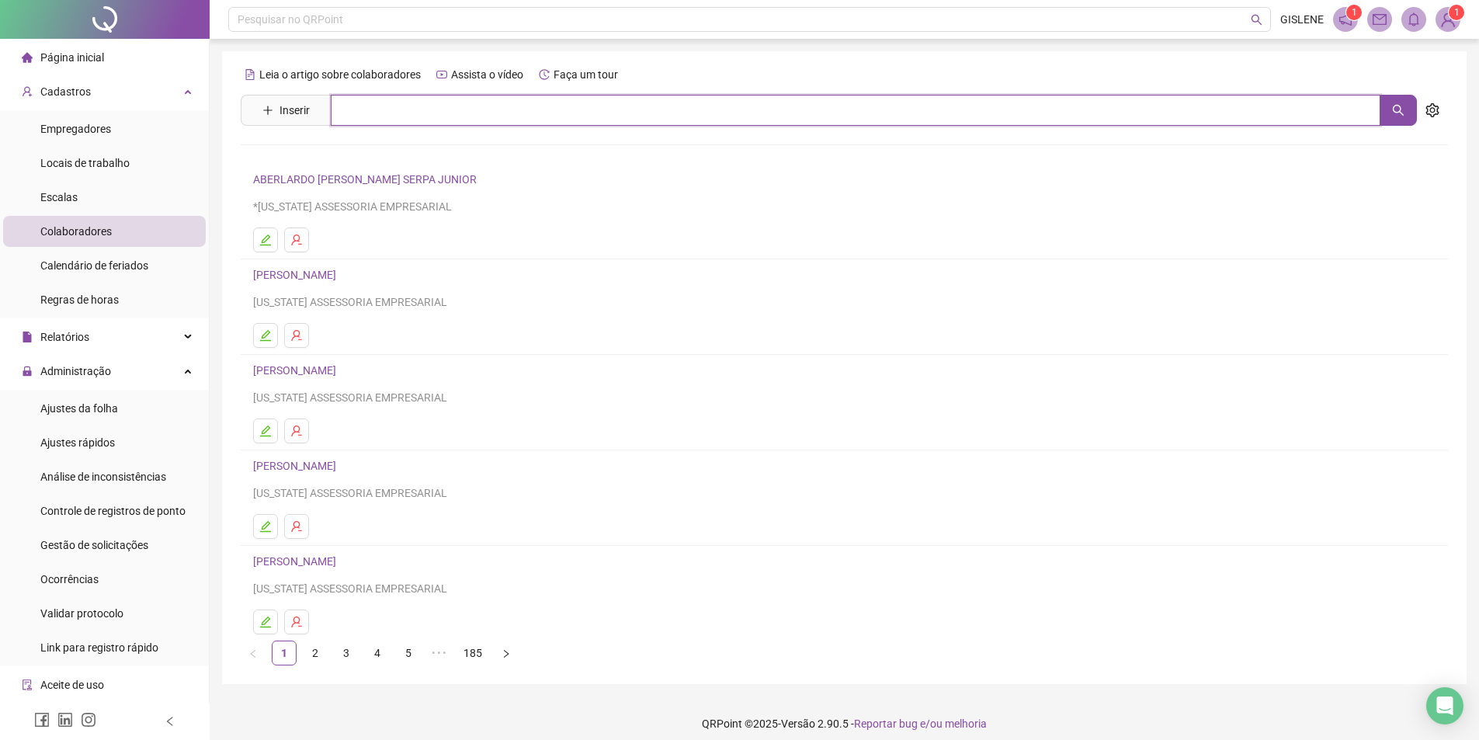
click at [487, 118] on input "text" at bounding box center [855, 110] width 1049 height 31
click at [375, 158] on link "[PERSON_NAME] NUNES" at bounding box center [329, 156] width 120 height 12
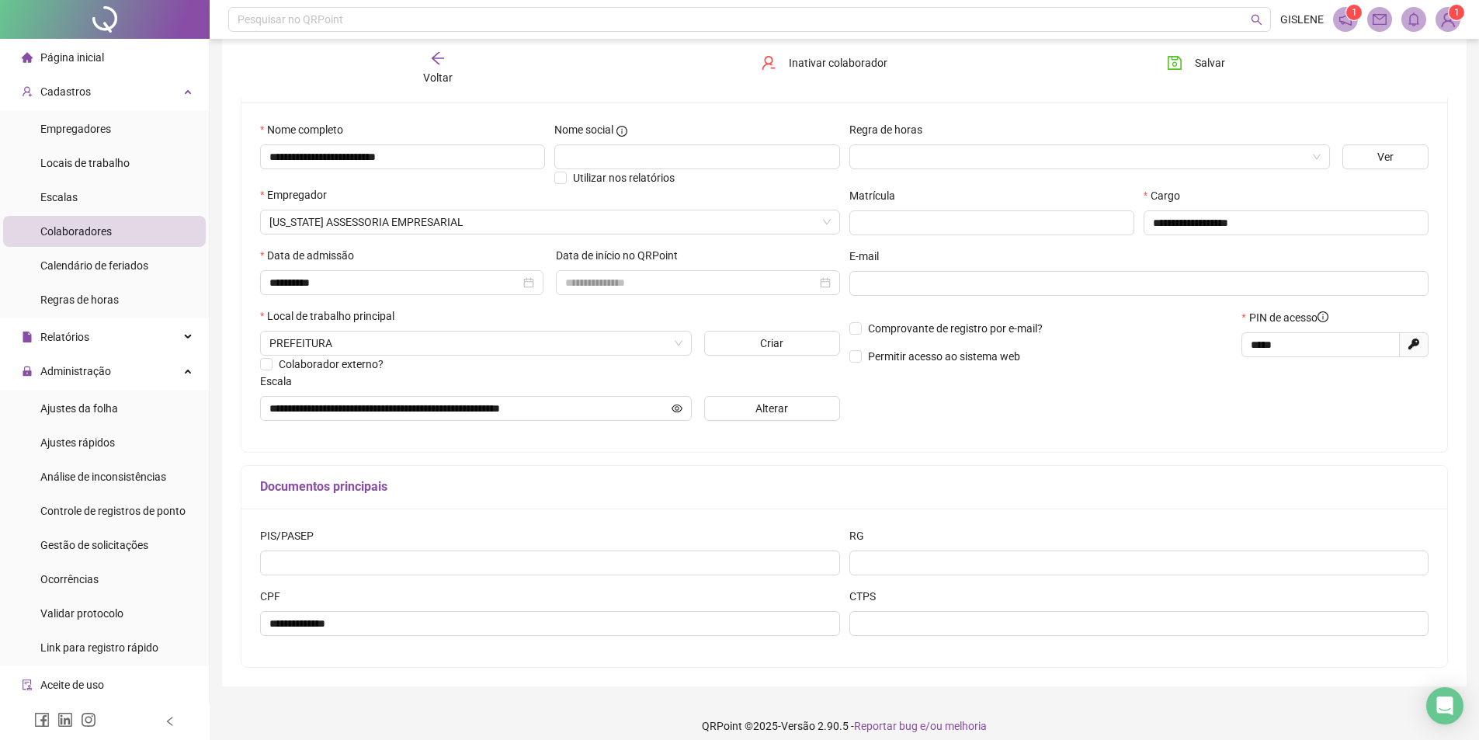
scroll to position [146, 0]
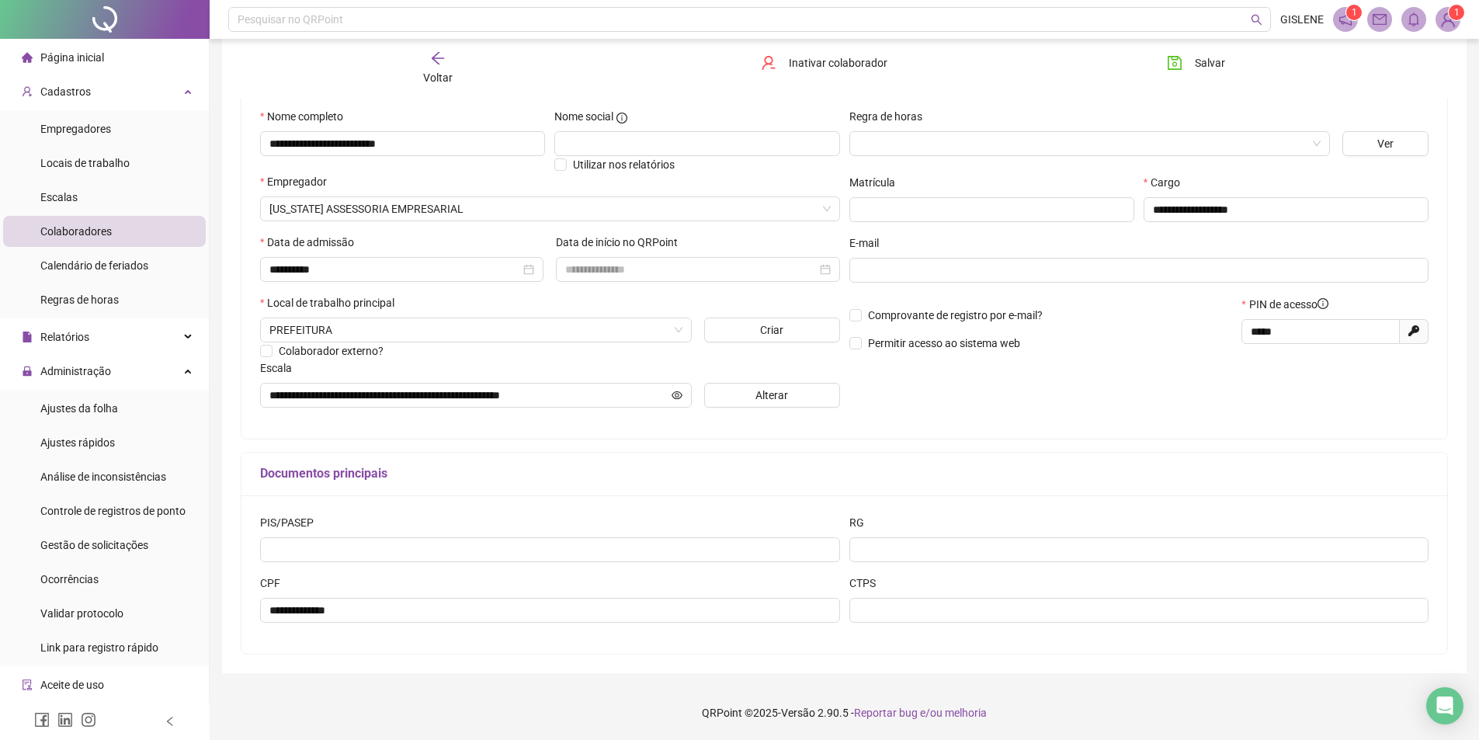
click at [442, 68] on div "Voltar" at bounding box center [437, 68] width 191 height 36
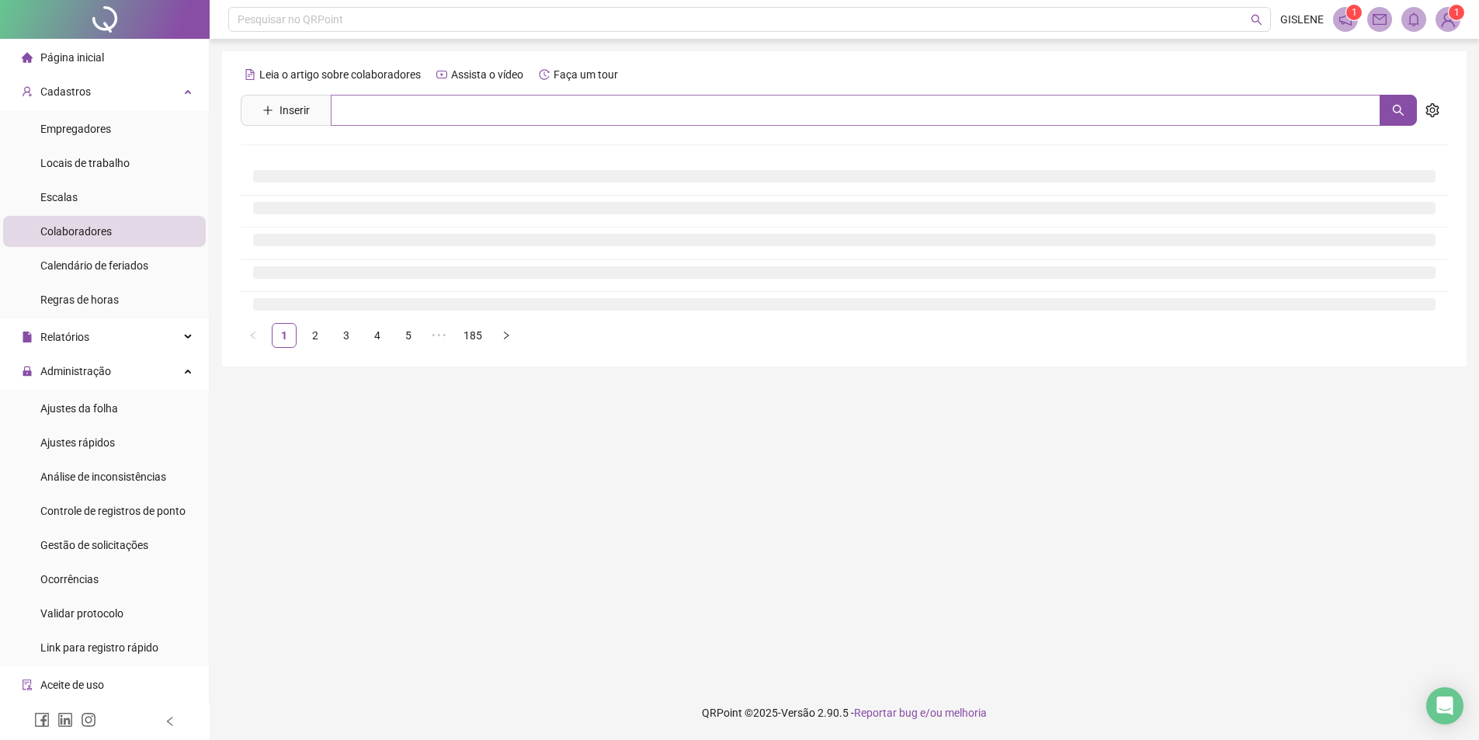
scroll to position [0, 0]
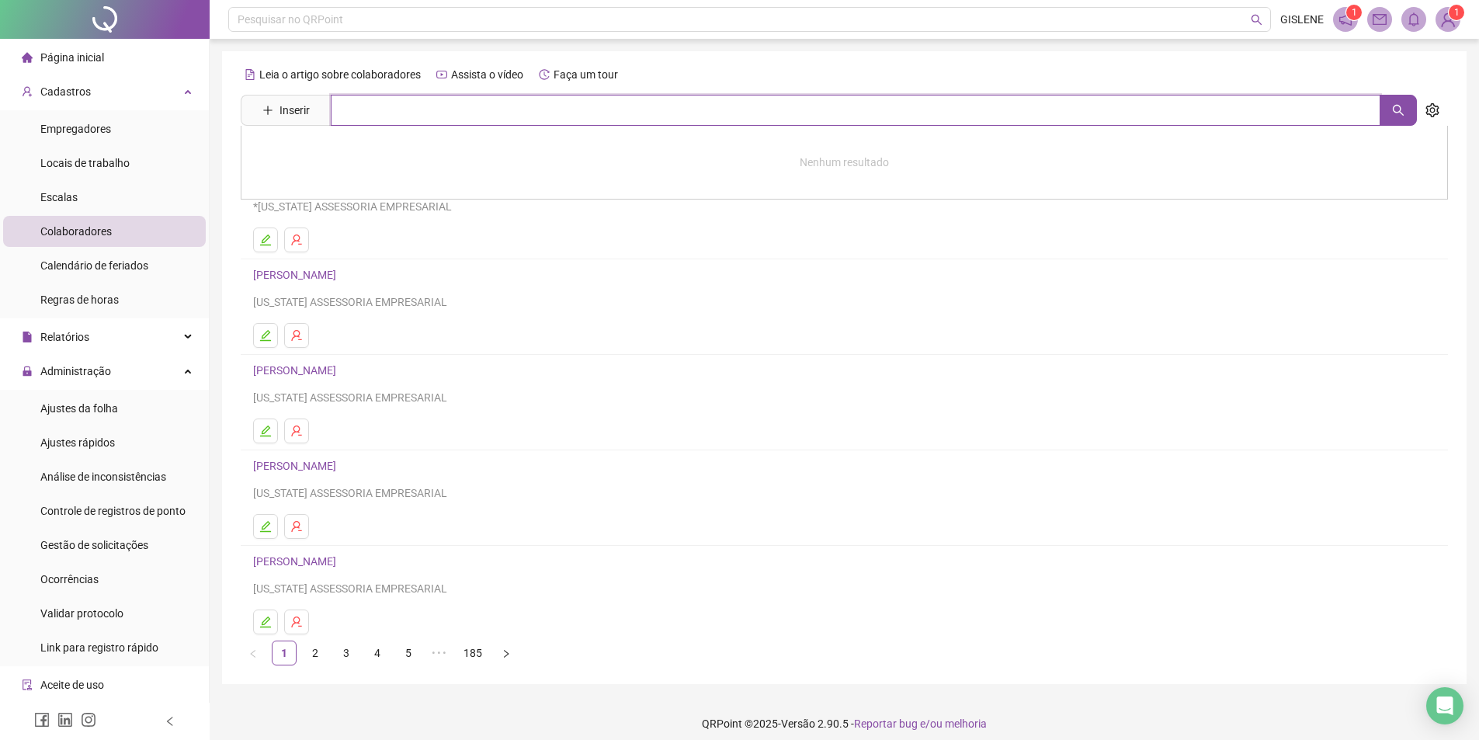
click at [449, 113] on input "text" at bounding box center [855, 110] width 1049 height 31
click at [390, 151] on link "[PERSON_NAME] NUNES" at bounding box center [329, 156] width 120 height 12
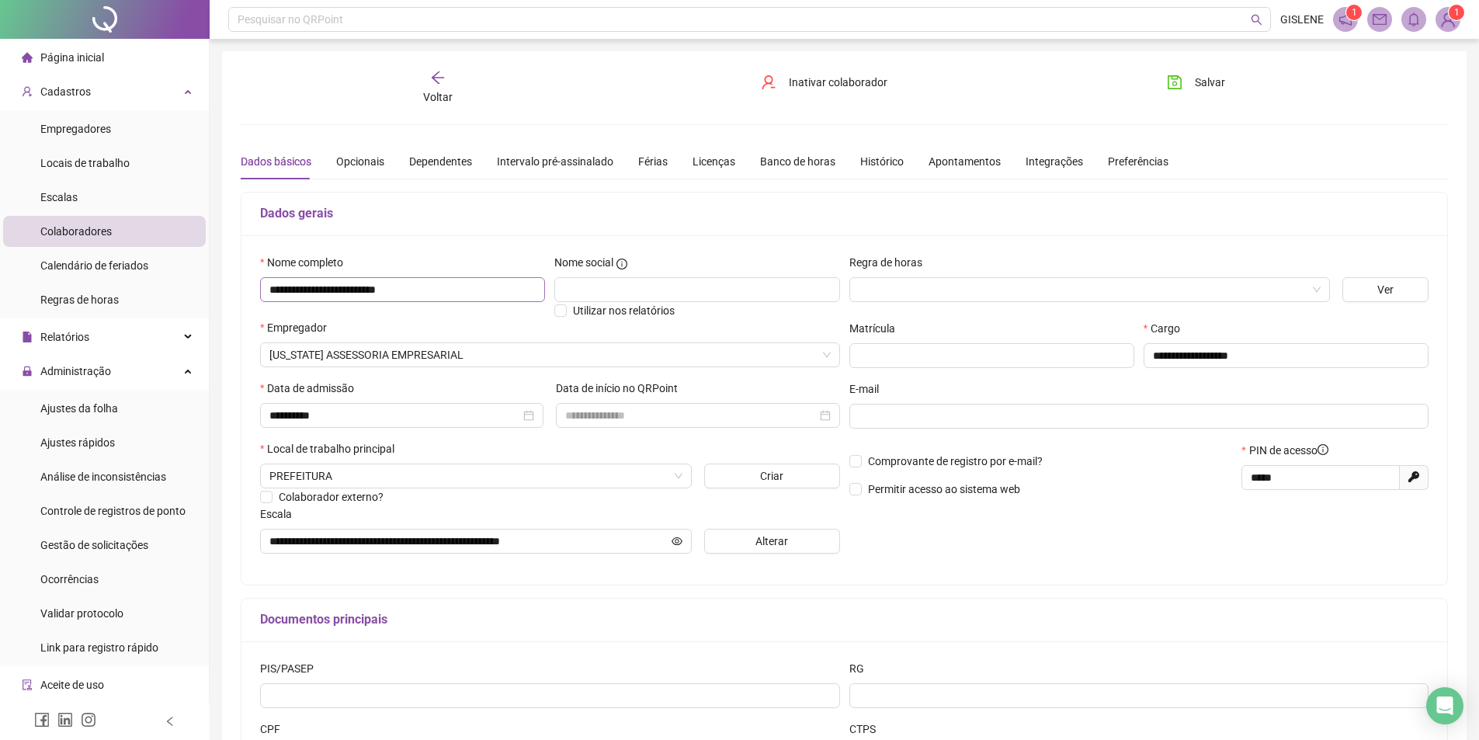
scroll to position [146, 0]
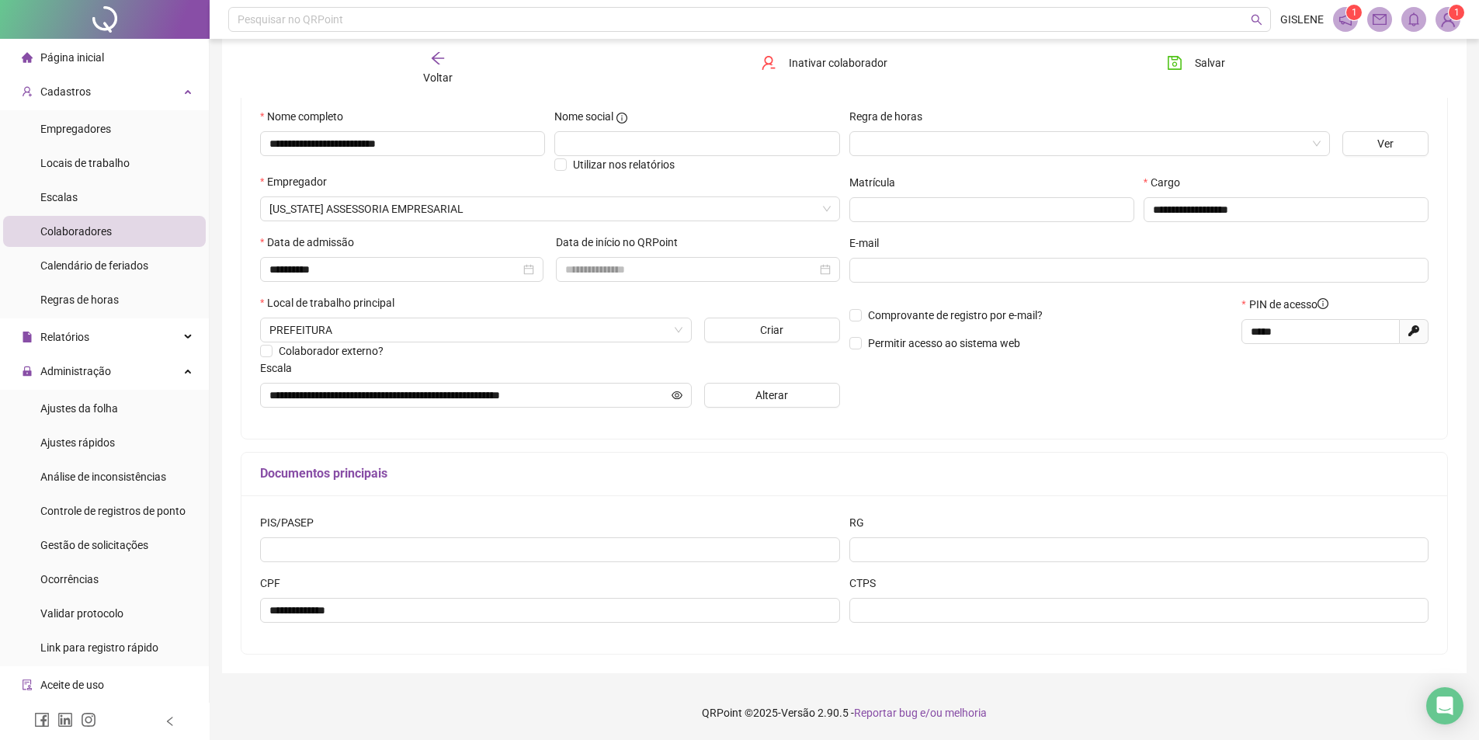
click at [463, 69] on div "Voltar" at bounding box center [437, 68] width 191 height 36
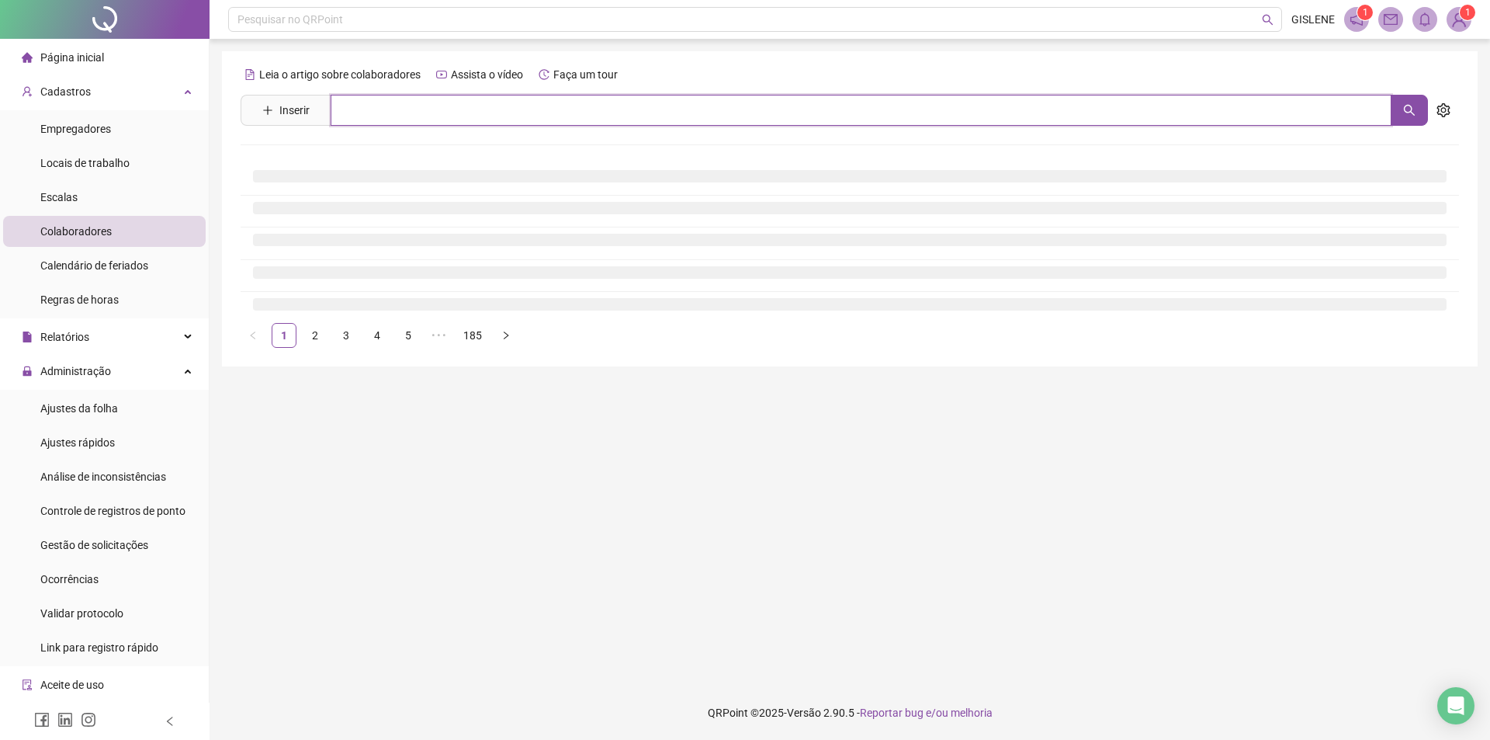
click at [473, 111] on input "text" at bounding box center [861, 110] width 1061 height 31
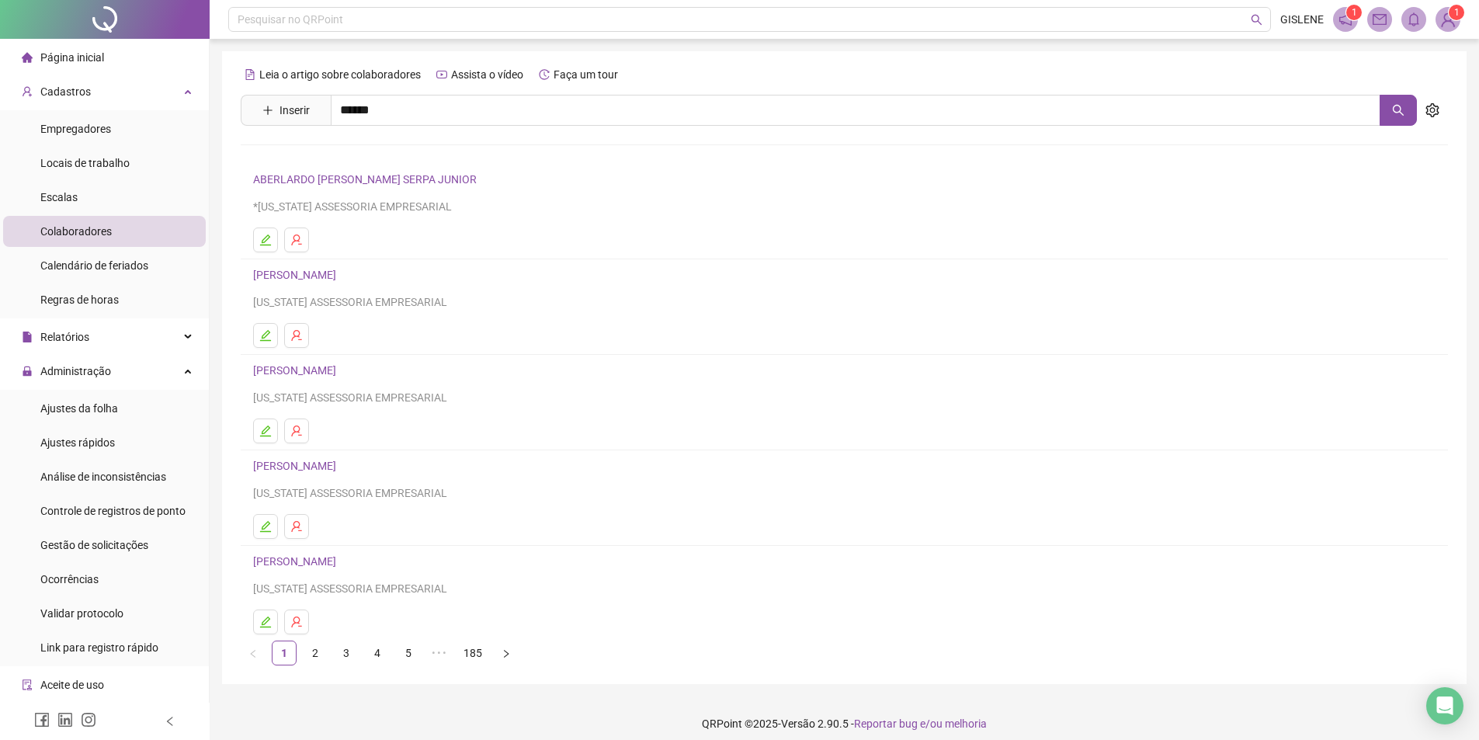
click at [352, 154] on link "[PERSON_NAME]" at bounding box center [310, 156] width 83 height 12
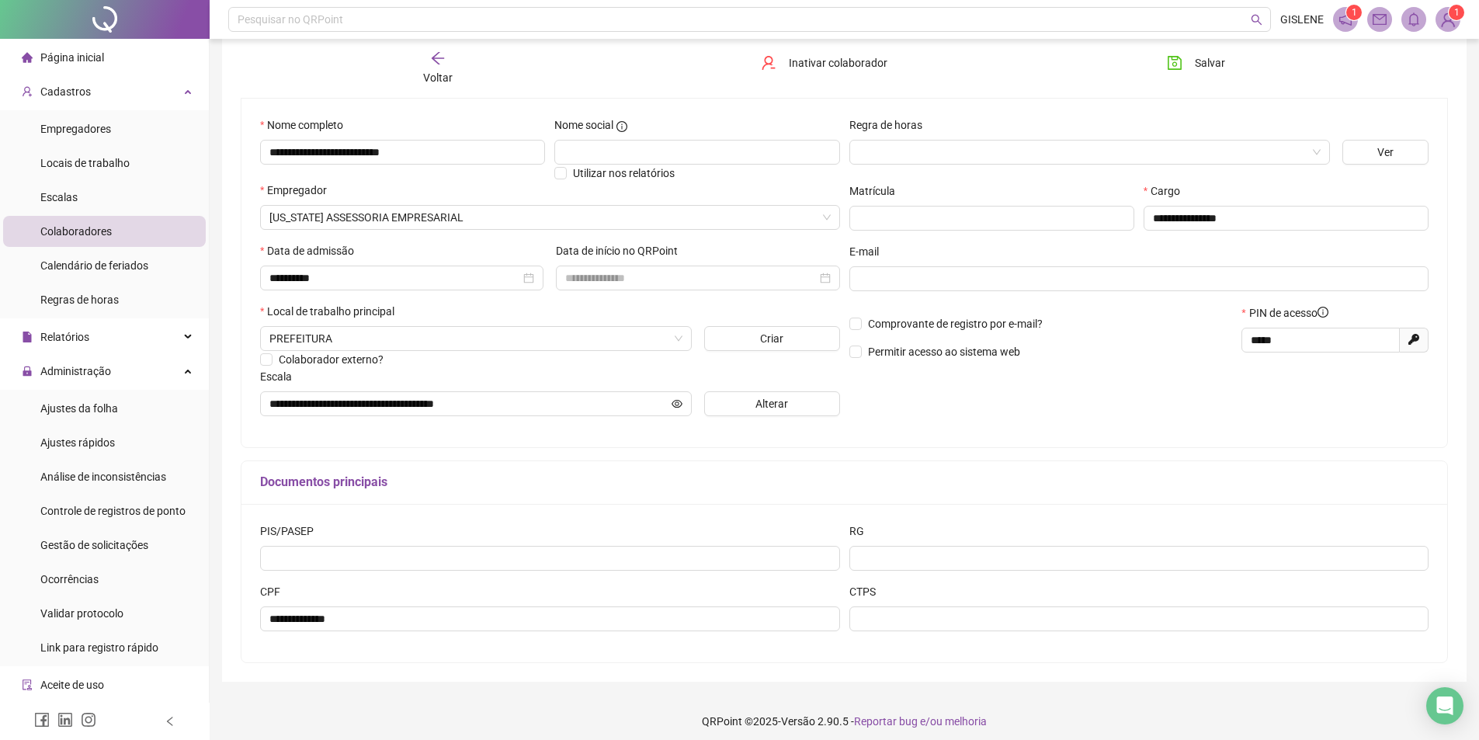
scroll to position [146, 0]
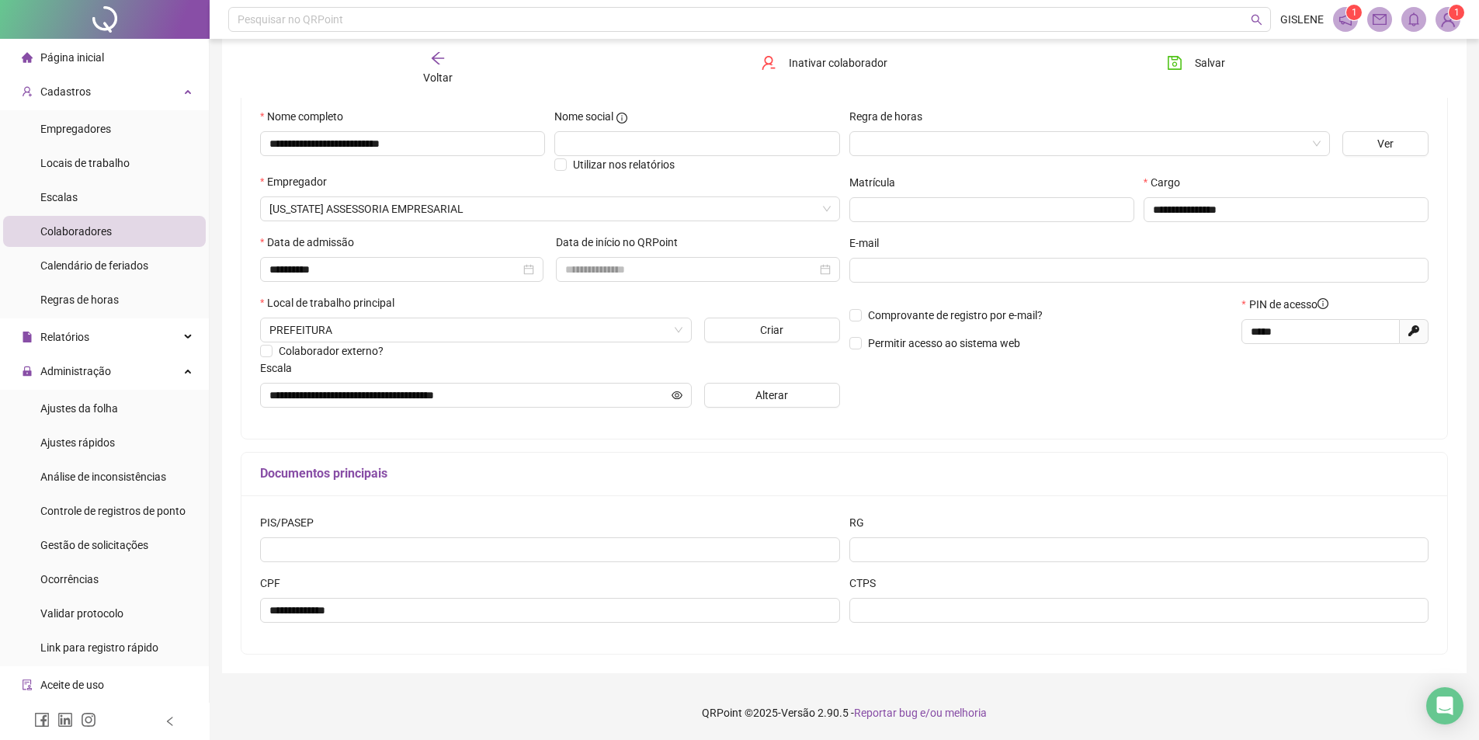
click at [453, 69] on div "Voltar" at bounding box center [437, 68] width 191 height 36
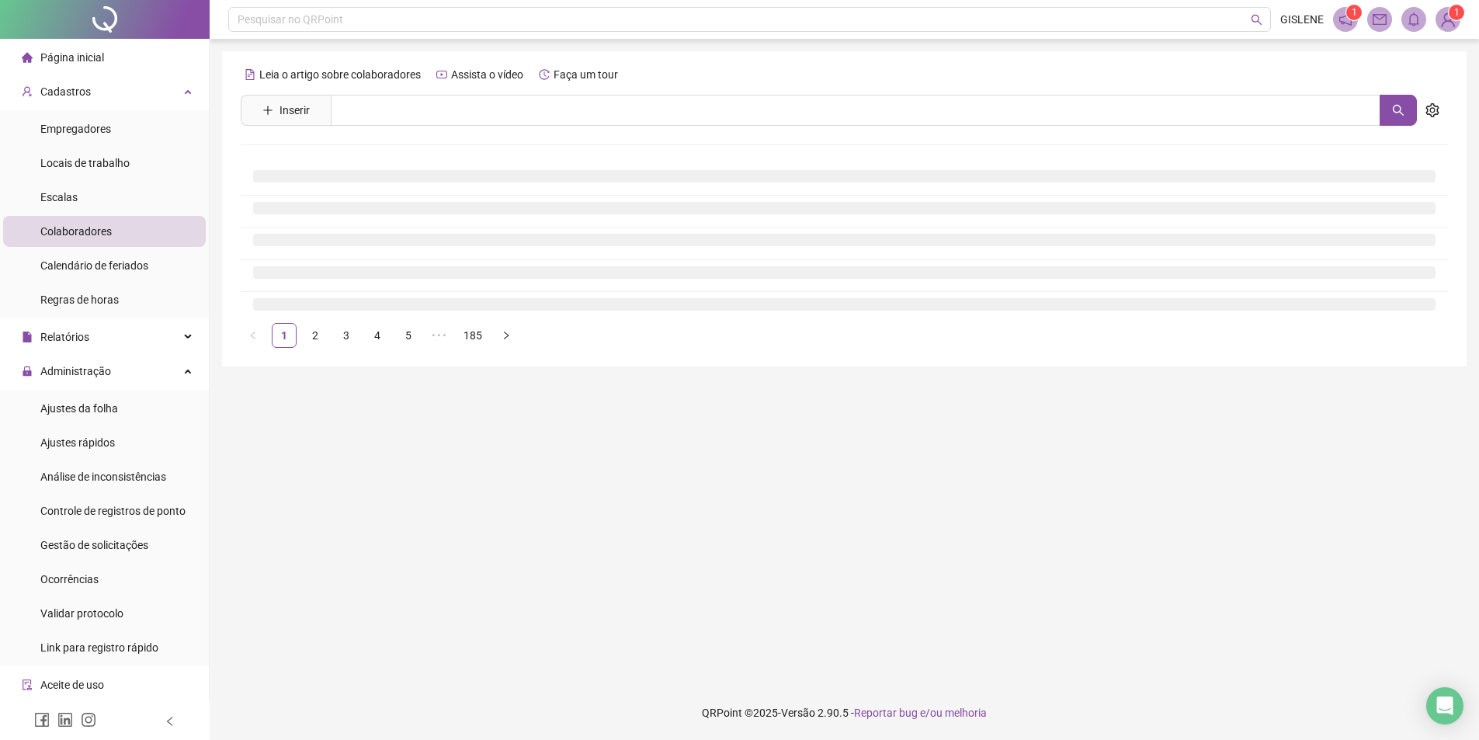
scroll to position [0, 0]
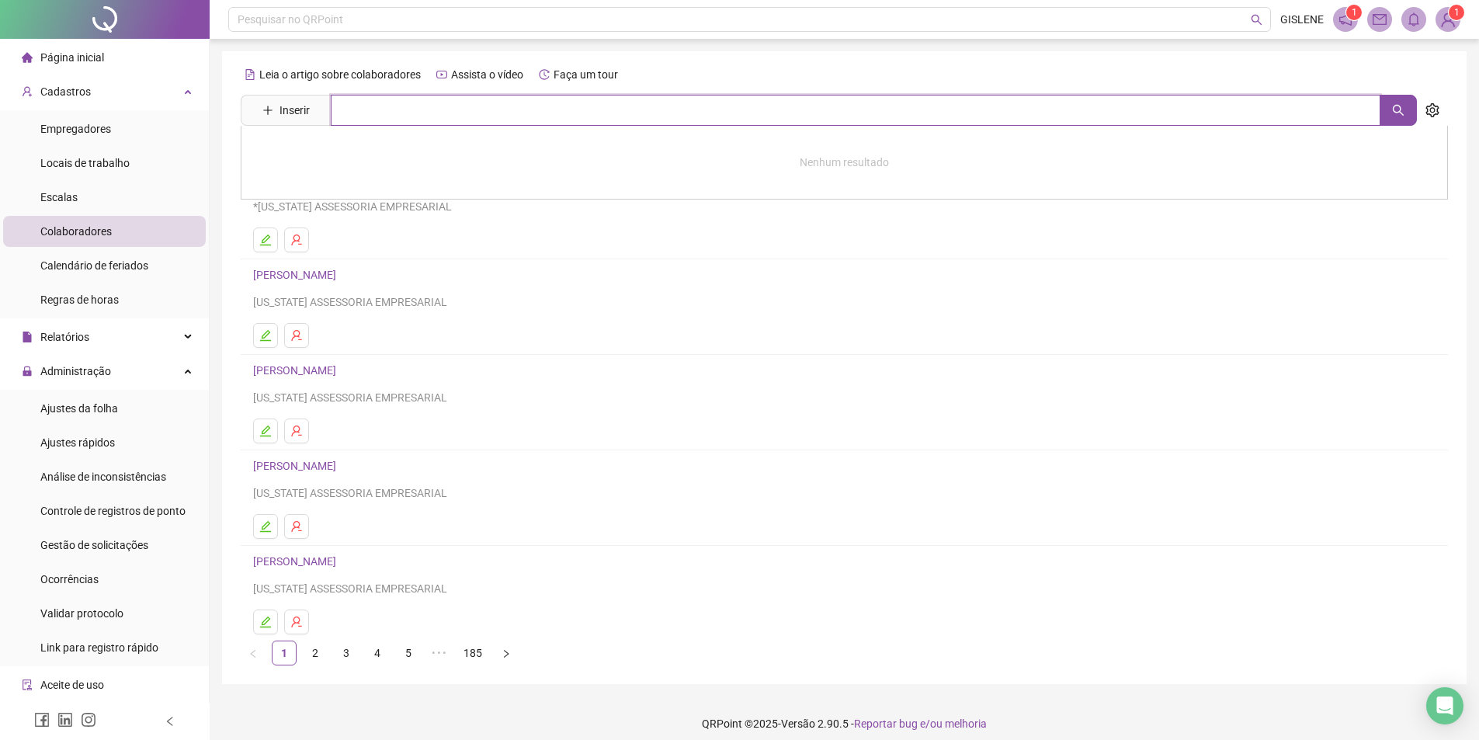
click at [449, 107] on input "text" at bounding box center [855, 110] width 1049 height 31
click at [352, 151] on link "[PERSON_NAME]" at bounding box center [310, 156] width 83 height 12
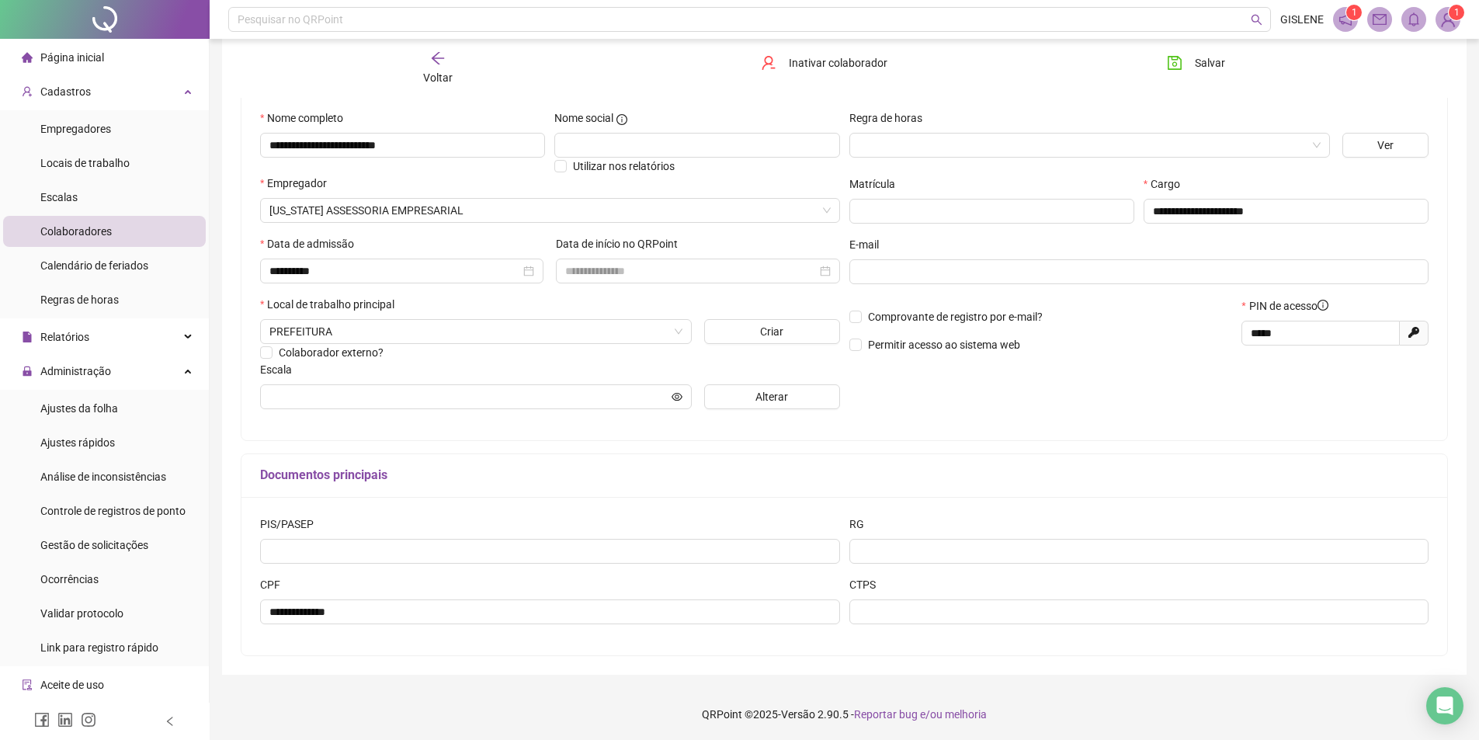
scroll to position [146, 0]
drag, startPoint x: 1287, startPoint y: 341, endPoint x: 1205, endPoint y: 357, distance: 83.1
click at [1217, 352] on div "Comprovante de registro por e-mail? Permitir acesso ao sistema web PIN de acess…" at bounding box center [1138, 329] width 589 height 67
click at [1201, 51] on button "Salvar" at bounding box center [1195, 62] width 81 height 25
click at [439, 68] on div "Voltar" at bounding box center [437, 68] width 191 height 36
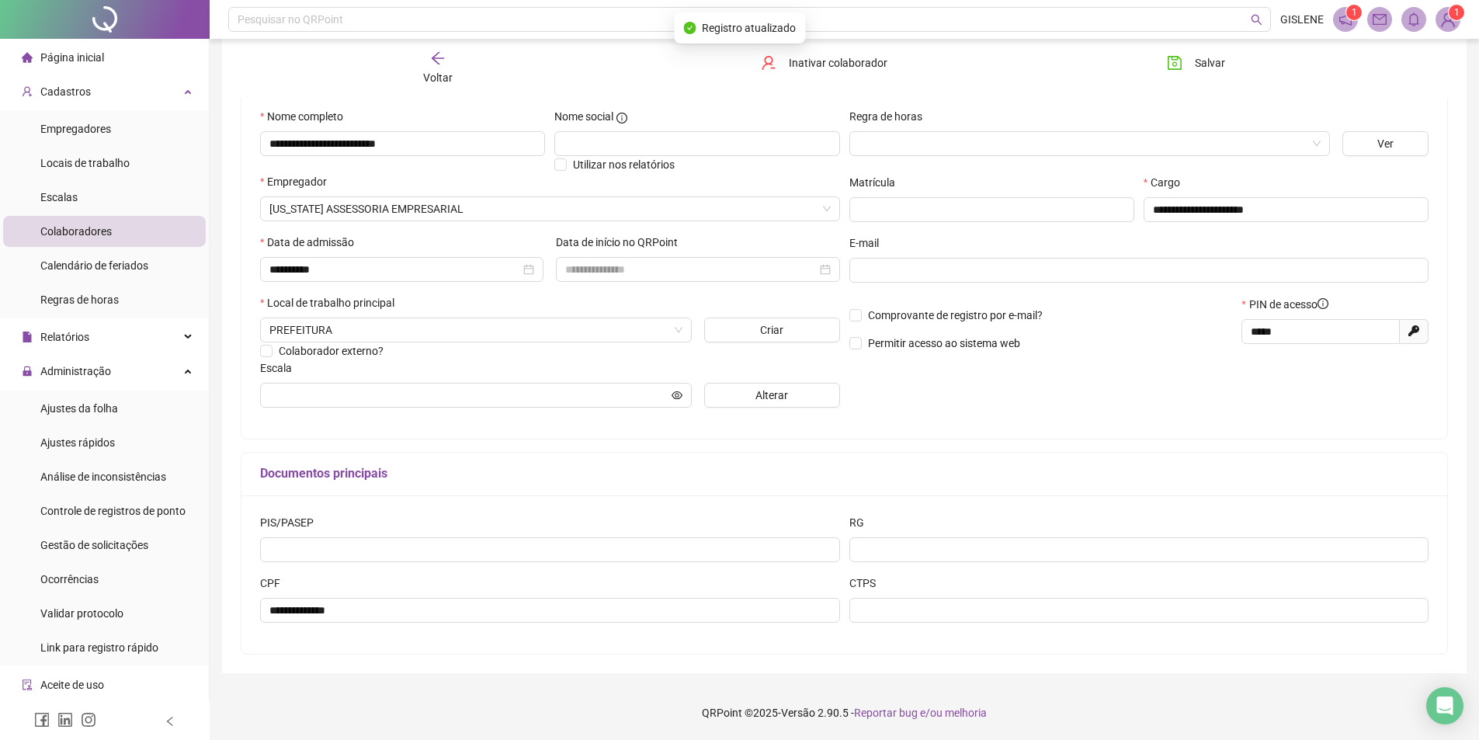
scroll to position [0, 0]
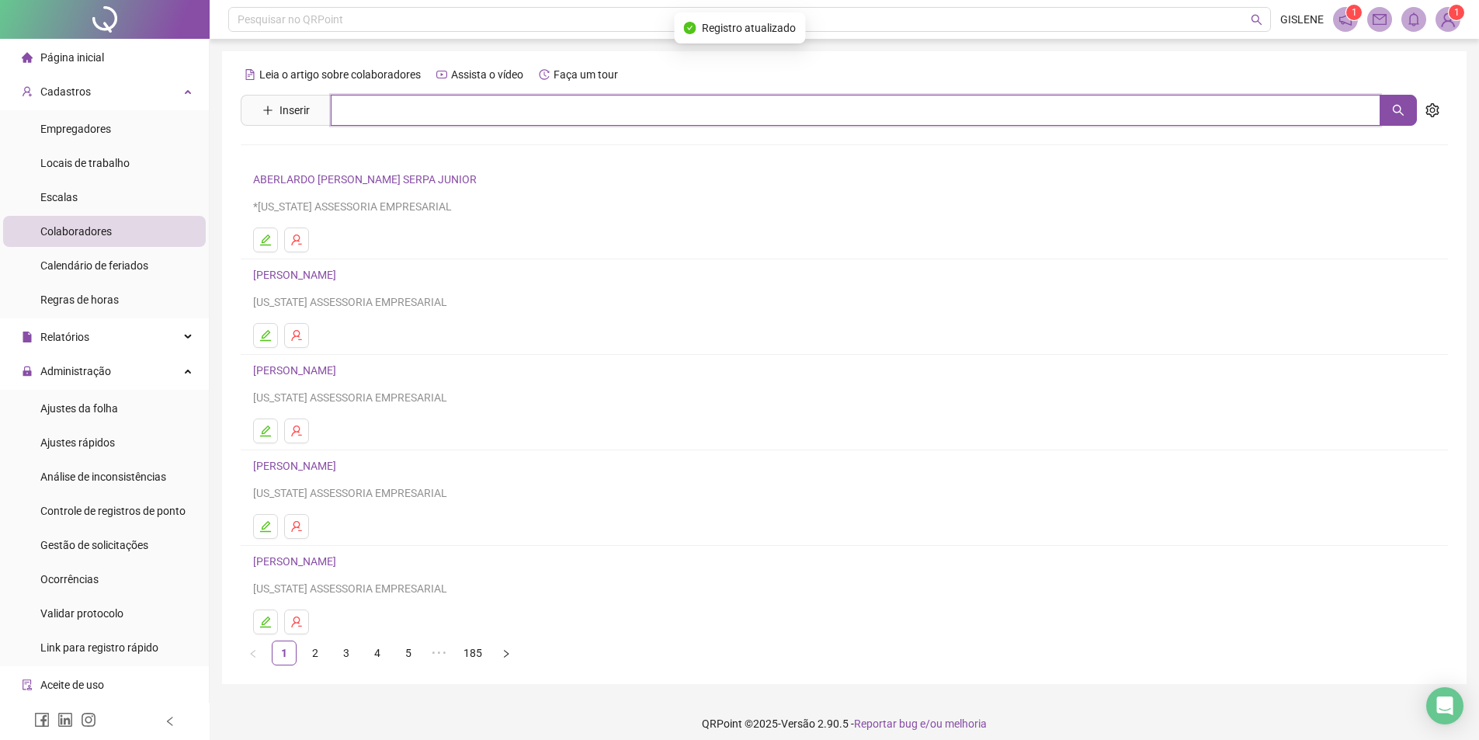
click at [434, 99] on input "text" at bounding box center [855, 110] width 1049 height 31
click at [352, 153] on link "[PERSON_NAME]" at bounding box center [310, 156] width 83 height 12
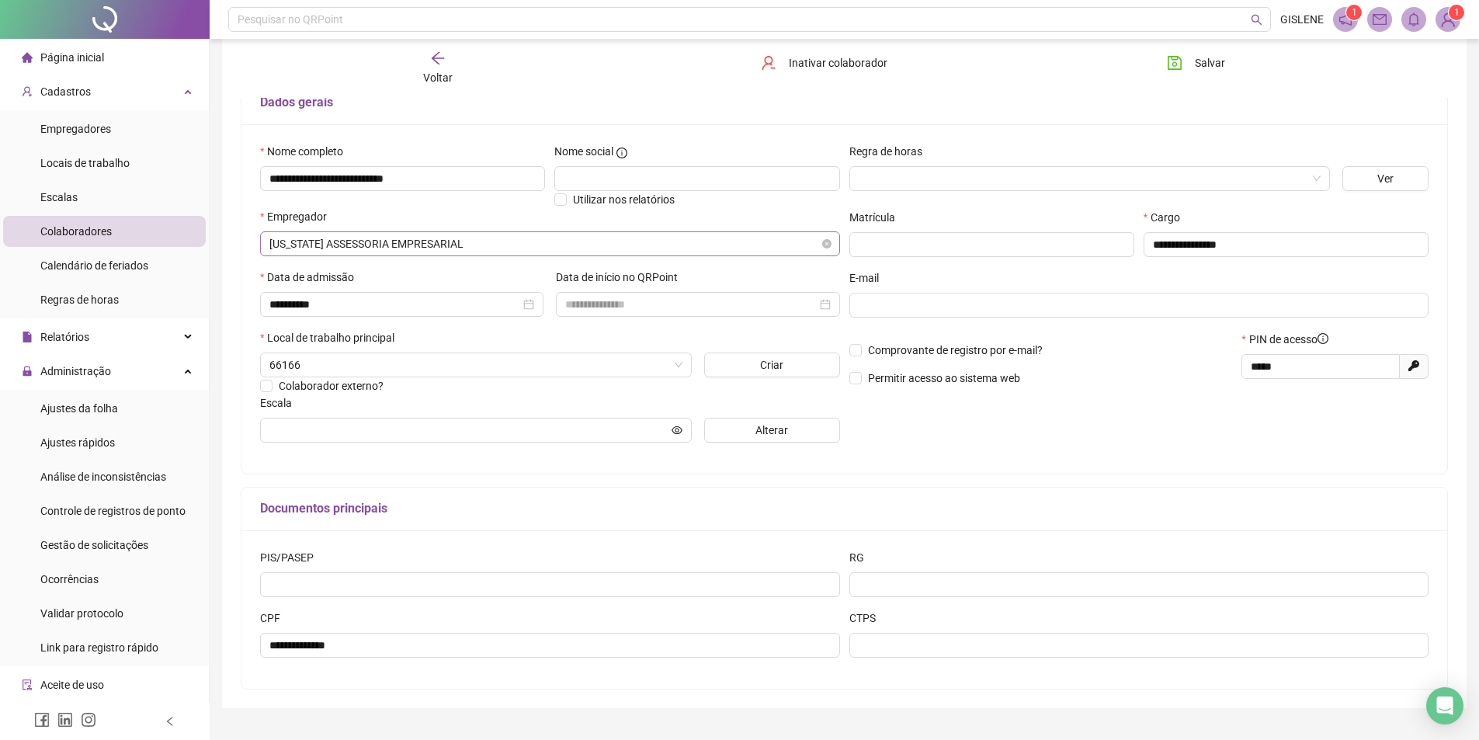
scroll to position [146, 0]
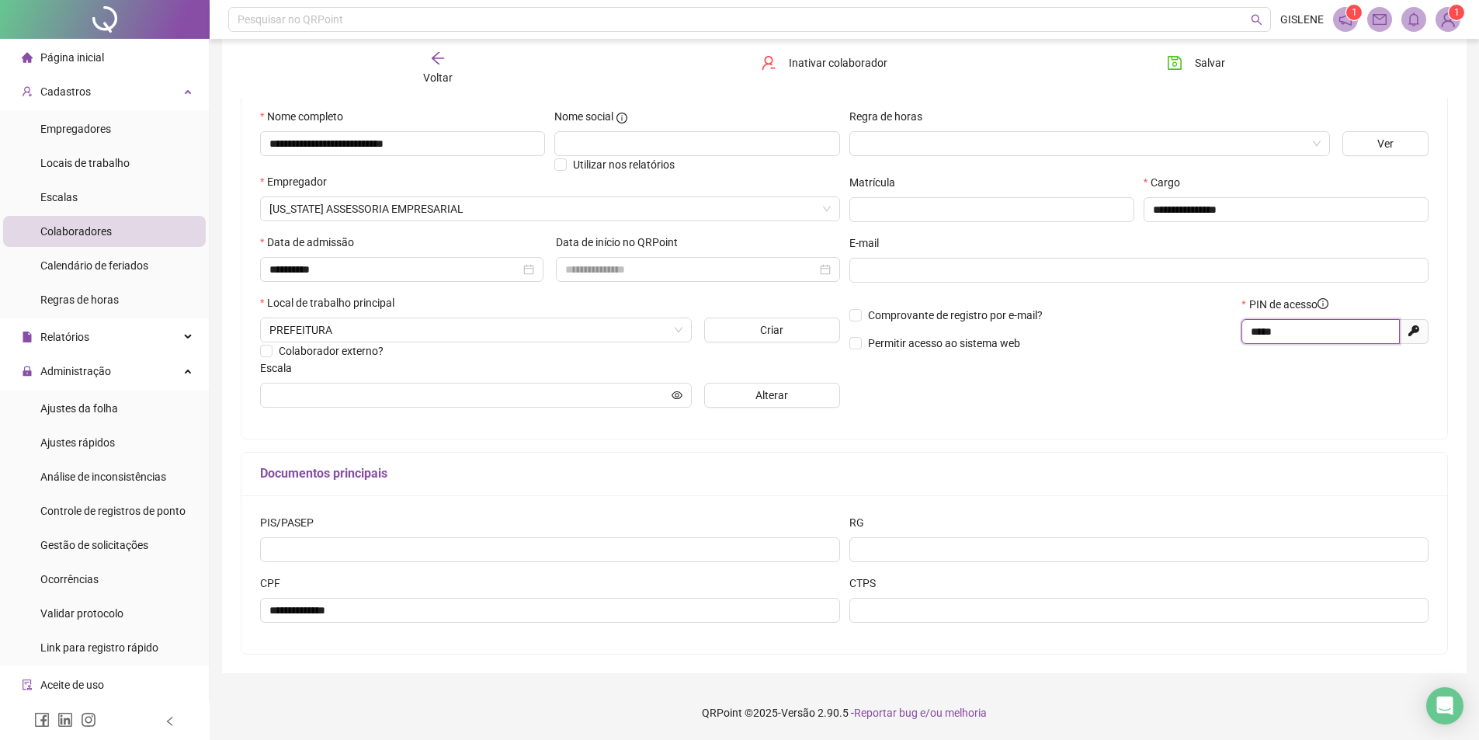
drag, startPoint x: 1282, startPoint y: 325, endPoint x: 1215, endPoint y: 353, distance: 73.1
click at [1215, 353] on div "Comprovante de registro por e-mail? Permitir acesso ao sistema web PIN de acess…" at bounding box center [1138, 329] width 589 height 67
click at [1205, 61] on span "Salvar" at bounding box center [1209, 62] width 30 height 17
click at [449, 67] on div "Voltar" at bounding box center [437, 68] width 191 height 36
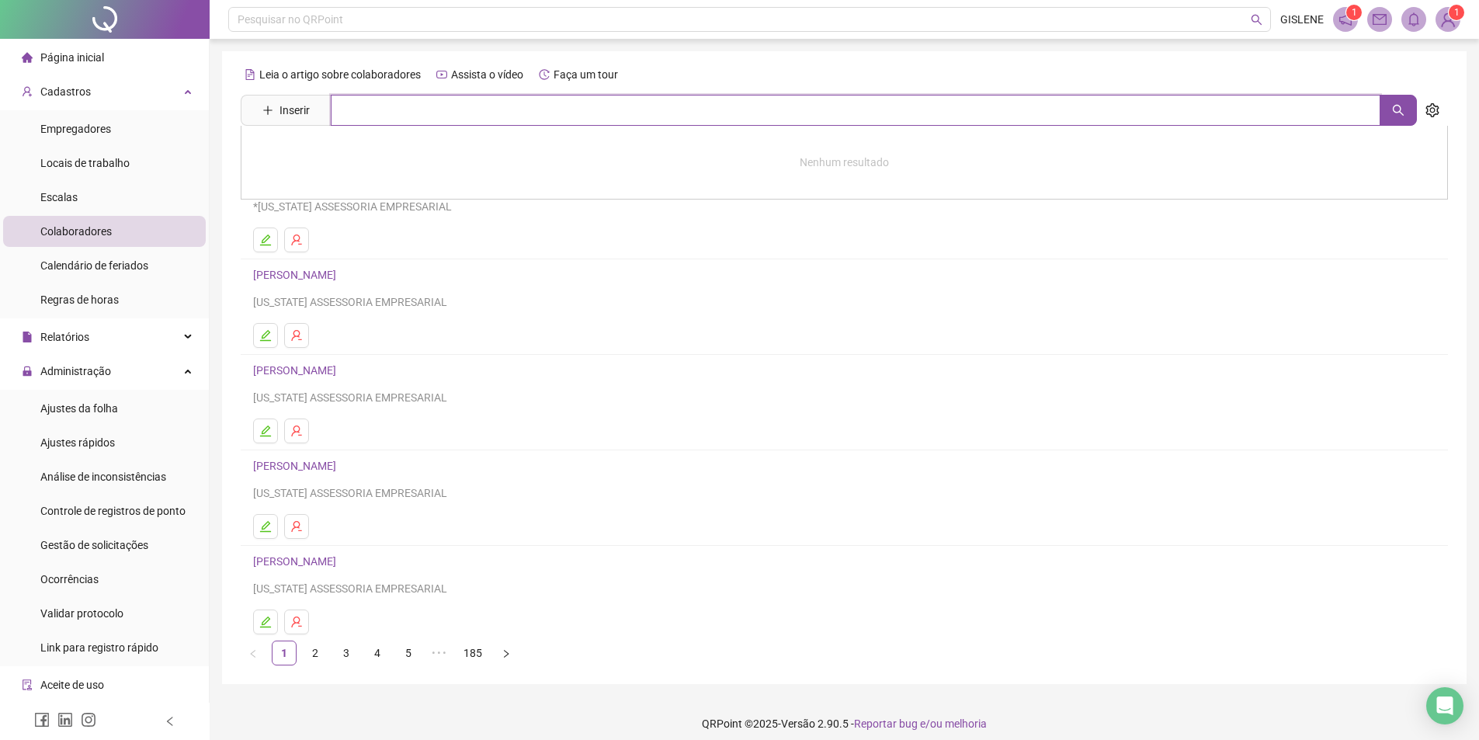
click at [358, 119] on input "text" at bounding box center [855, 110] width 1049 height 31
click at [352, 186] on link "[PERSON_NAME]" at bounding box center [310, 189] width 83 height 12
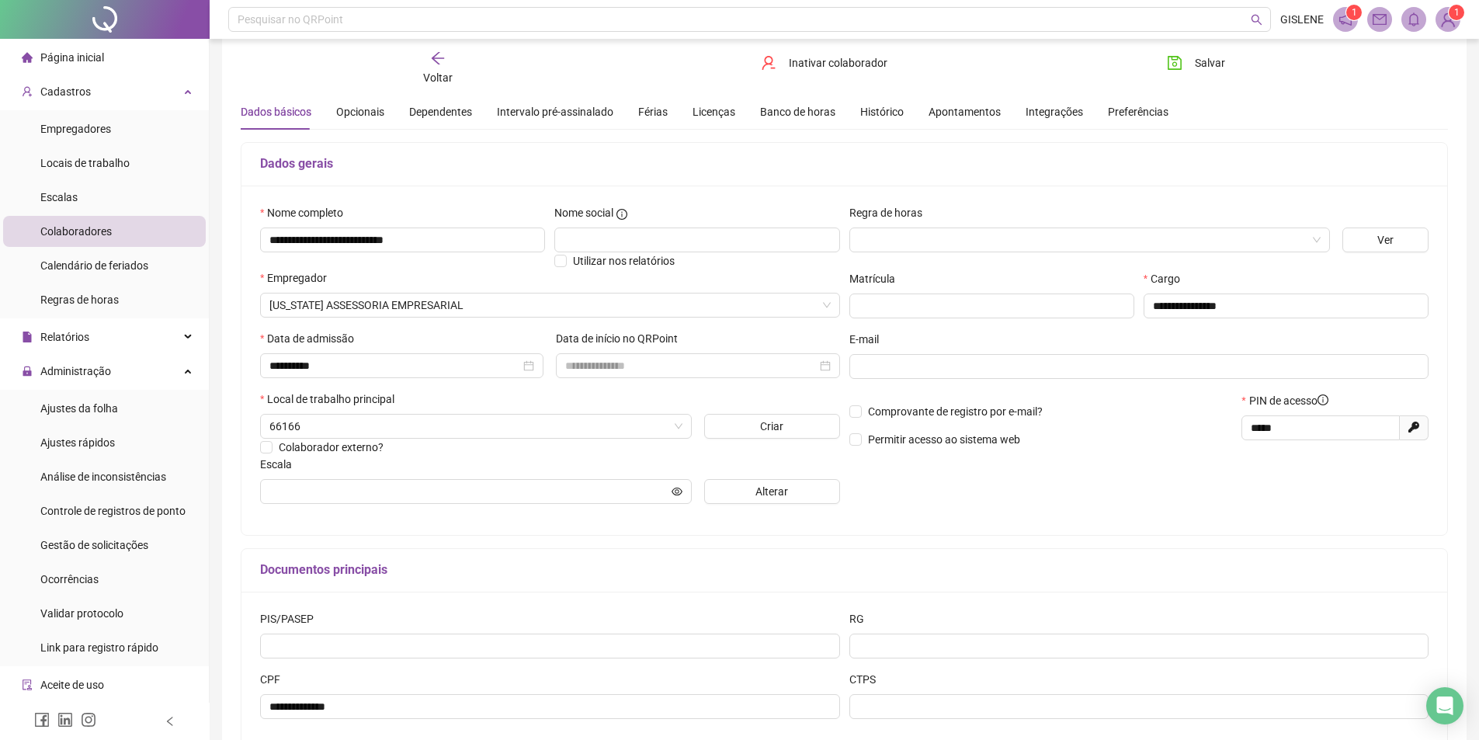
scroll to position [78, 0]
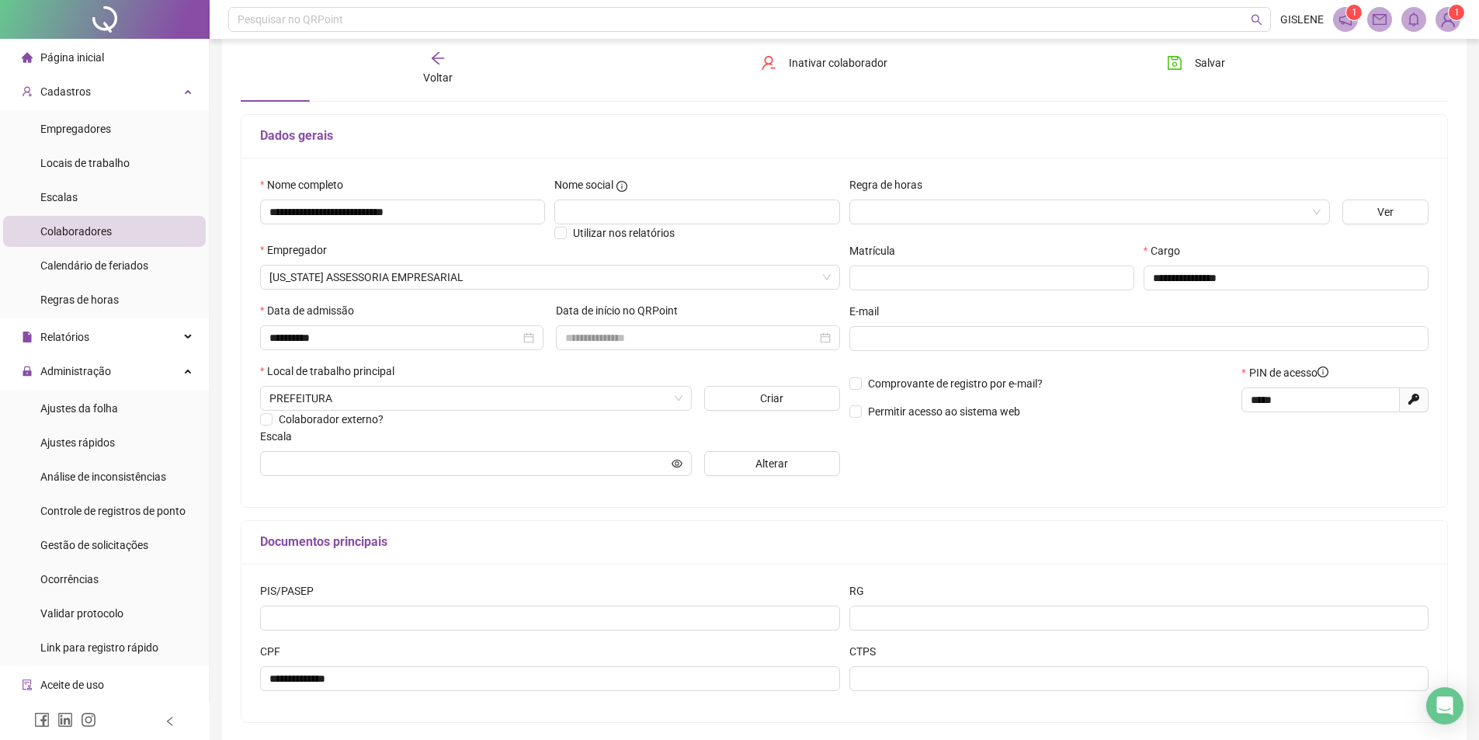
click at [455, 72] on div "Voltar" at bounding box center [437, 68] width 191 height 36
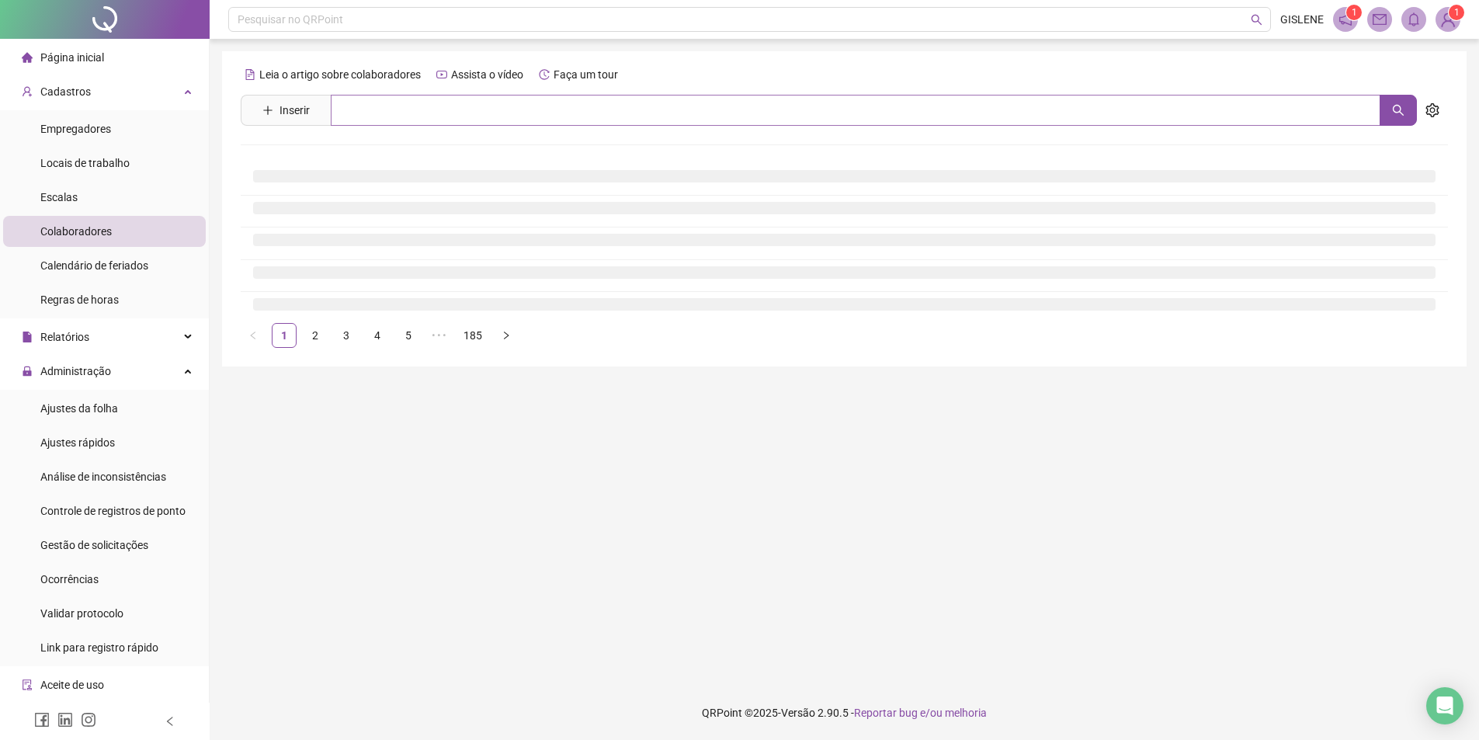
scroll to position [0, 0]
click at [456, 133] on div "Leia o artigo sobre colaboradores Assista o vídeo Faça um tour Inserir Nenhum r…" at bounding box center [850, 205] width 1219 height 286
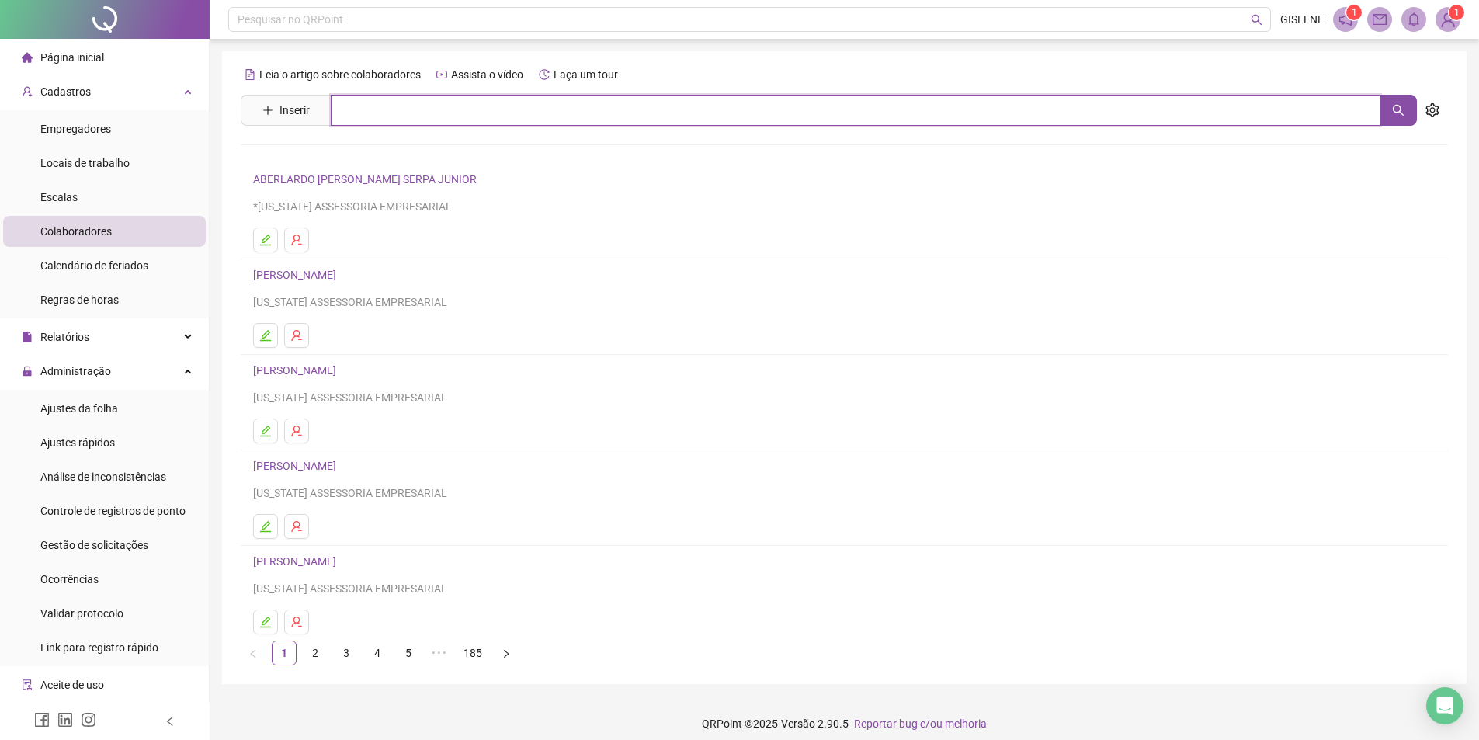
click at [454, 123] on input "text" at bounding box center [855, 110] width 1049 height 31
click at [352, 157] on link "[PERSON_NAME]" at bounding box center [310, 156] width 83 height 12
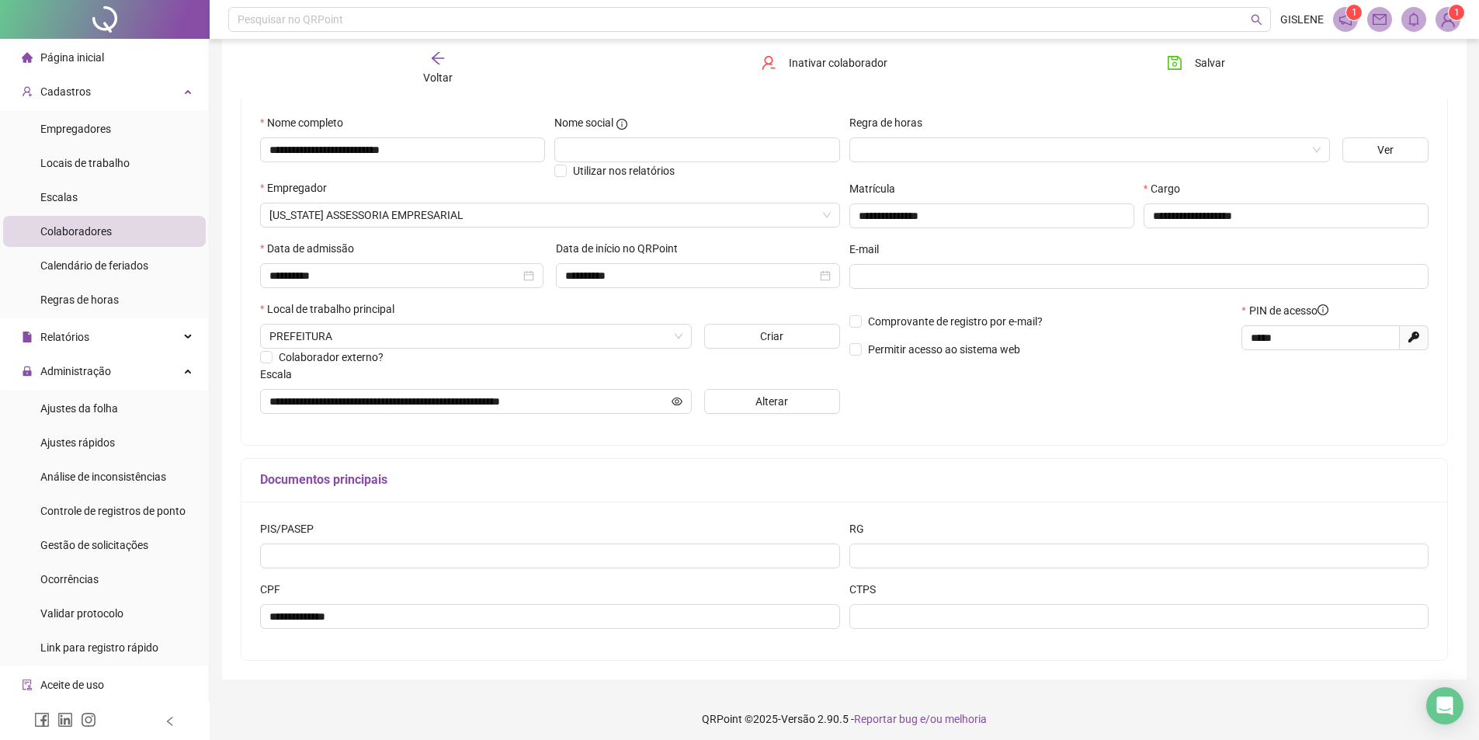
scroll to position [146, 0]
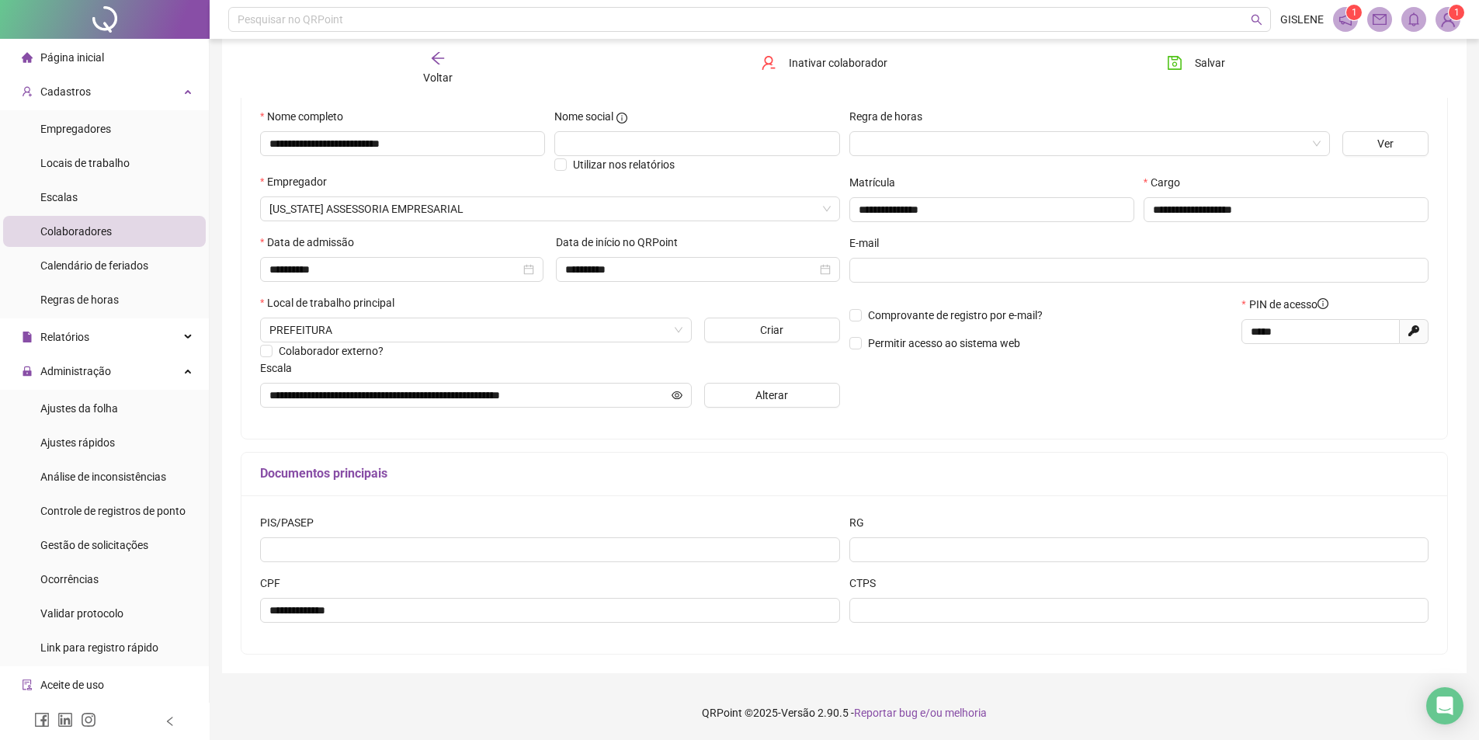
click at [445, 71] on span "Voltar" at bounding box center [437, 77] width 29 height 12
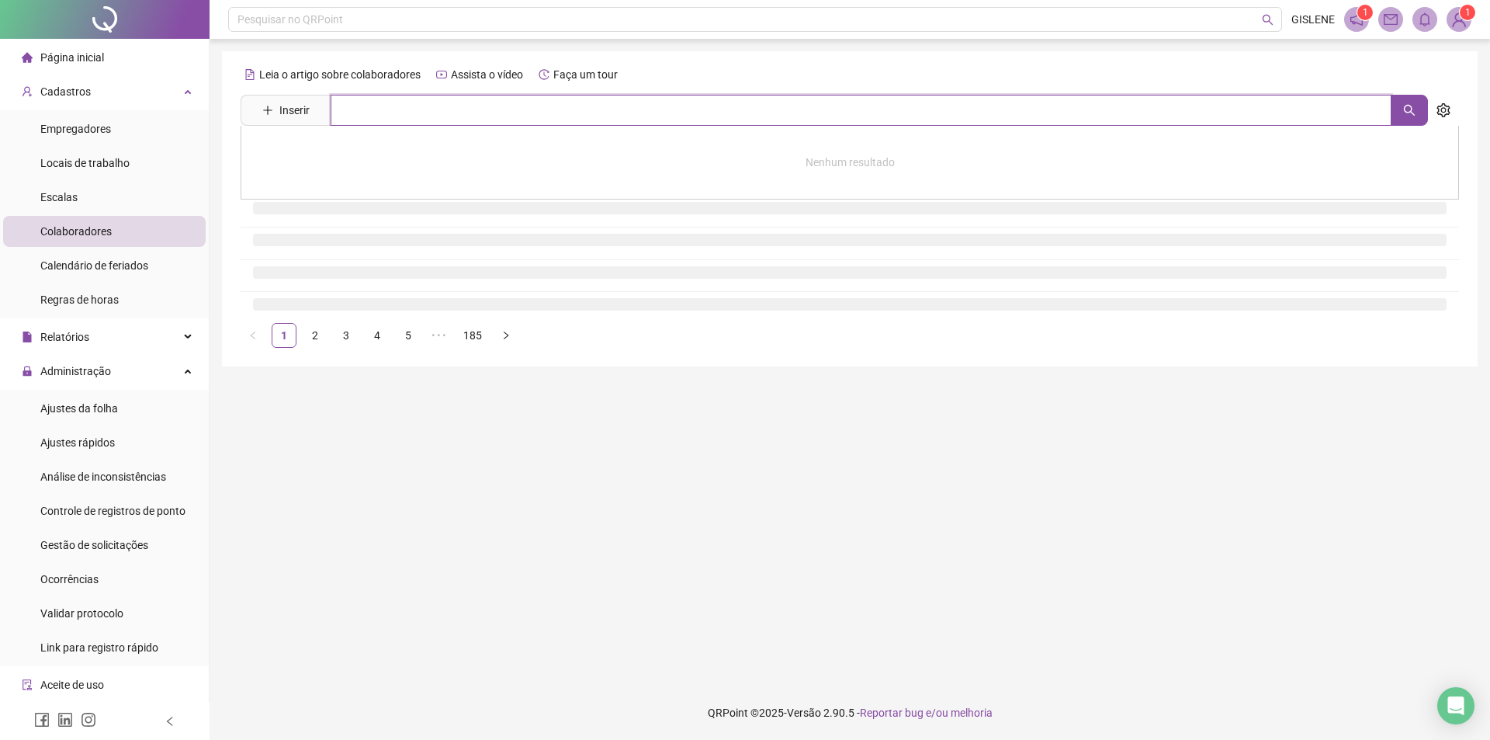
click at [450, 105] on input "text" at bounding box center [861, 110] width 1061 height 31
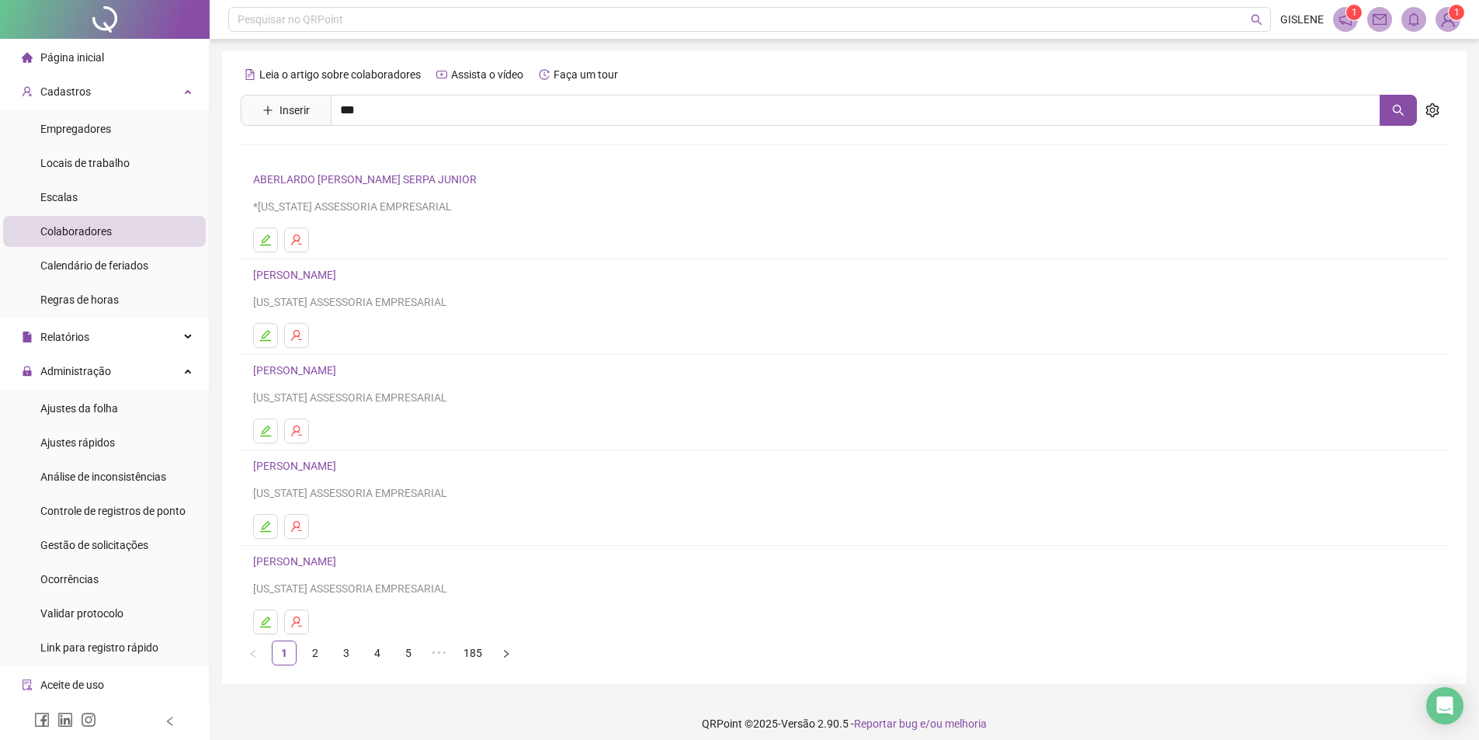
click at [357, 292] on link "KLERISTON [PERSON_NAME]" at bounding box center [340, 290] width 143 height 12
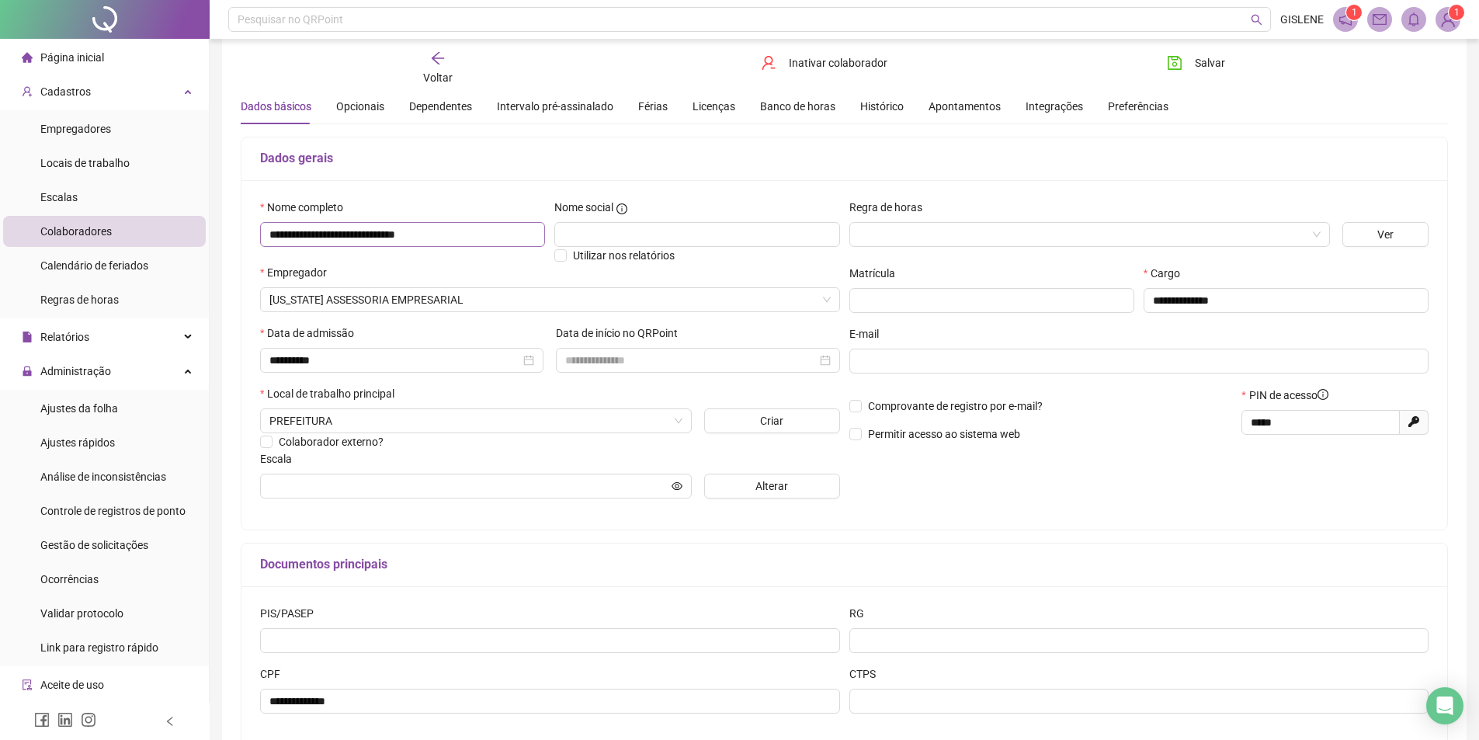
scroll to position [146, 0]
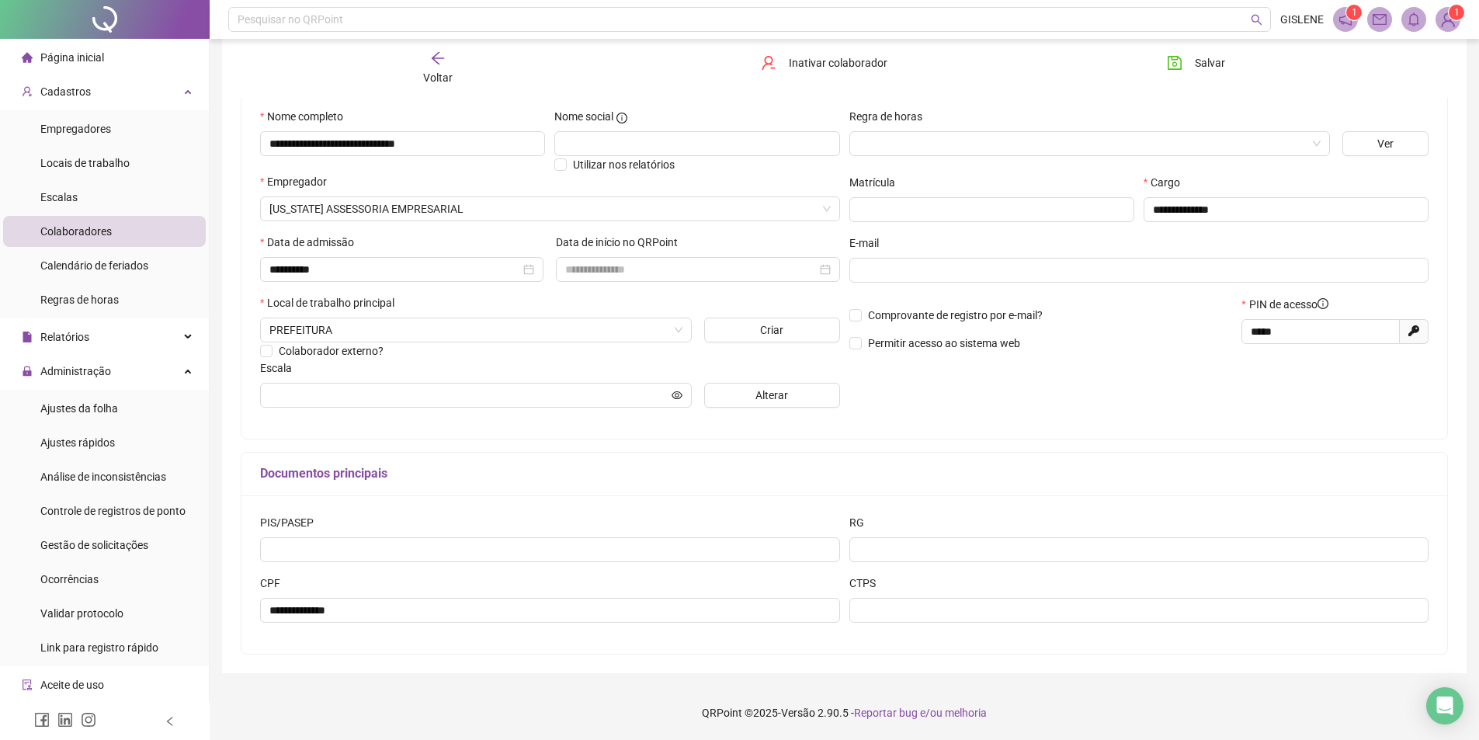
click at [426, 68] on div "Voltar" at bounding box center [437, 68] width 191 height 36
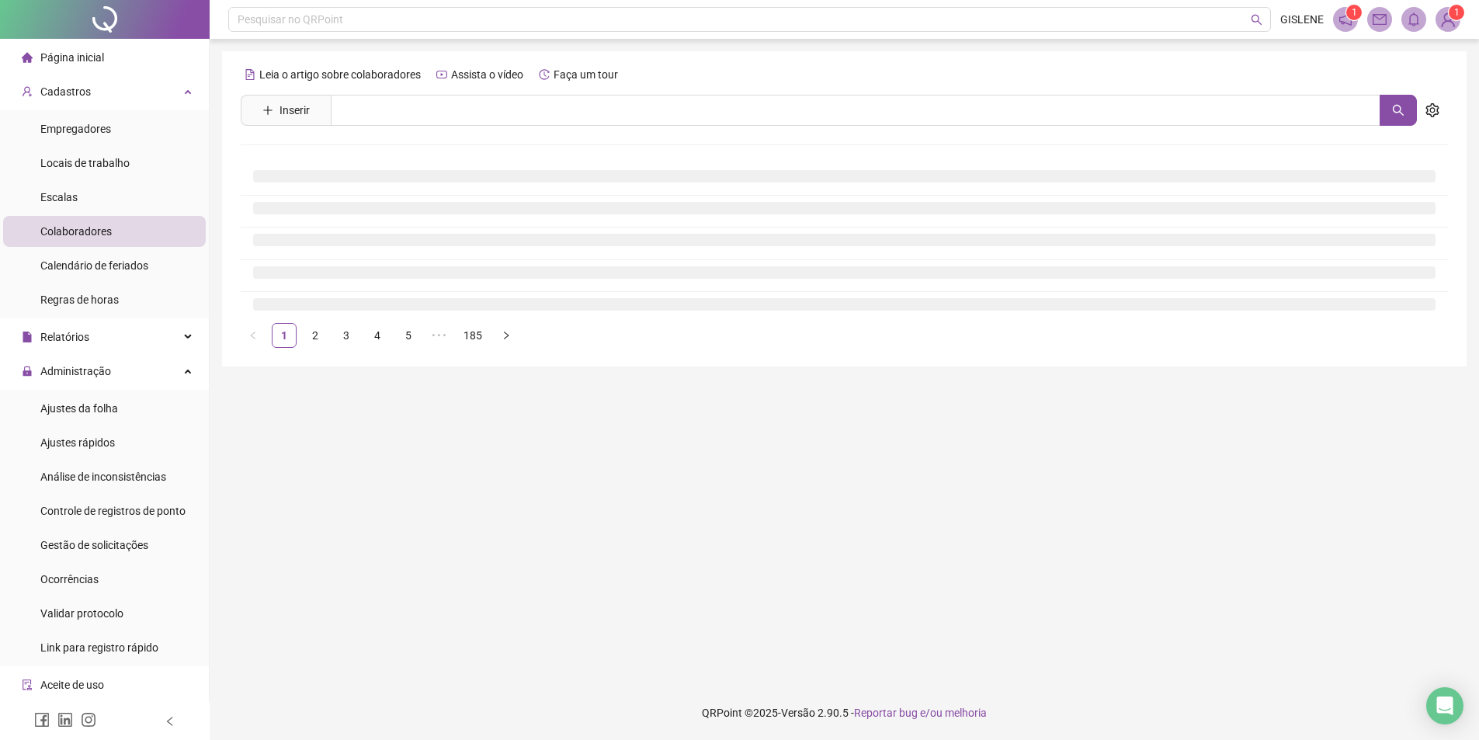
scroll to position [0, 0]
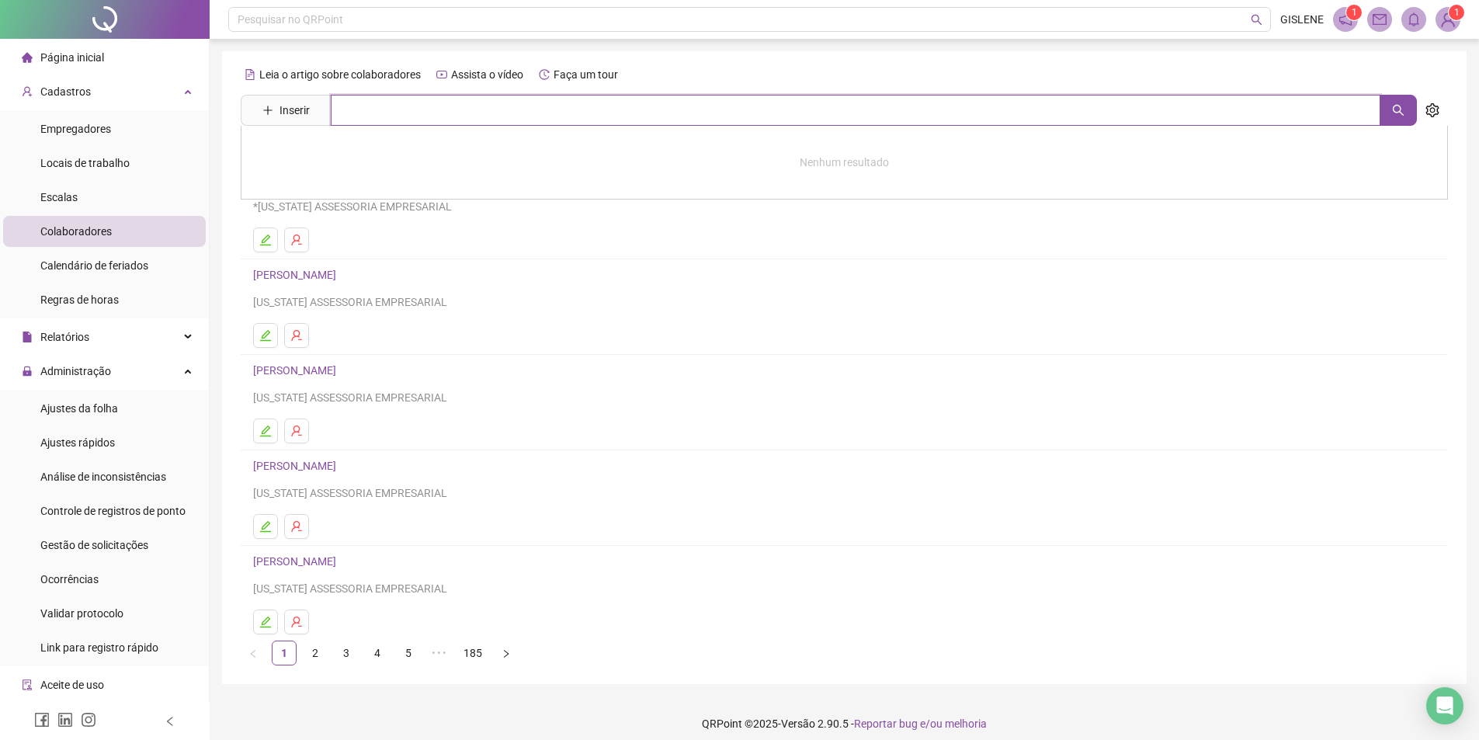
click at [395, 109] on input "text" at bounding box center [855, 110] width 1049 height 31
click at [352, 158] on link "[PERSON_NAME]" at bounding box center [310, 156] width 83 height 12
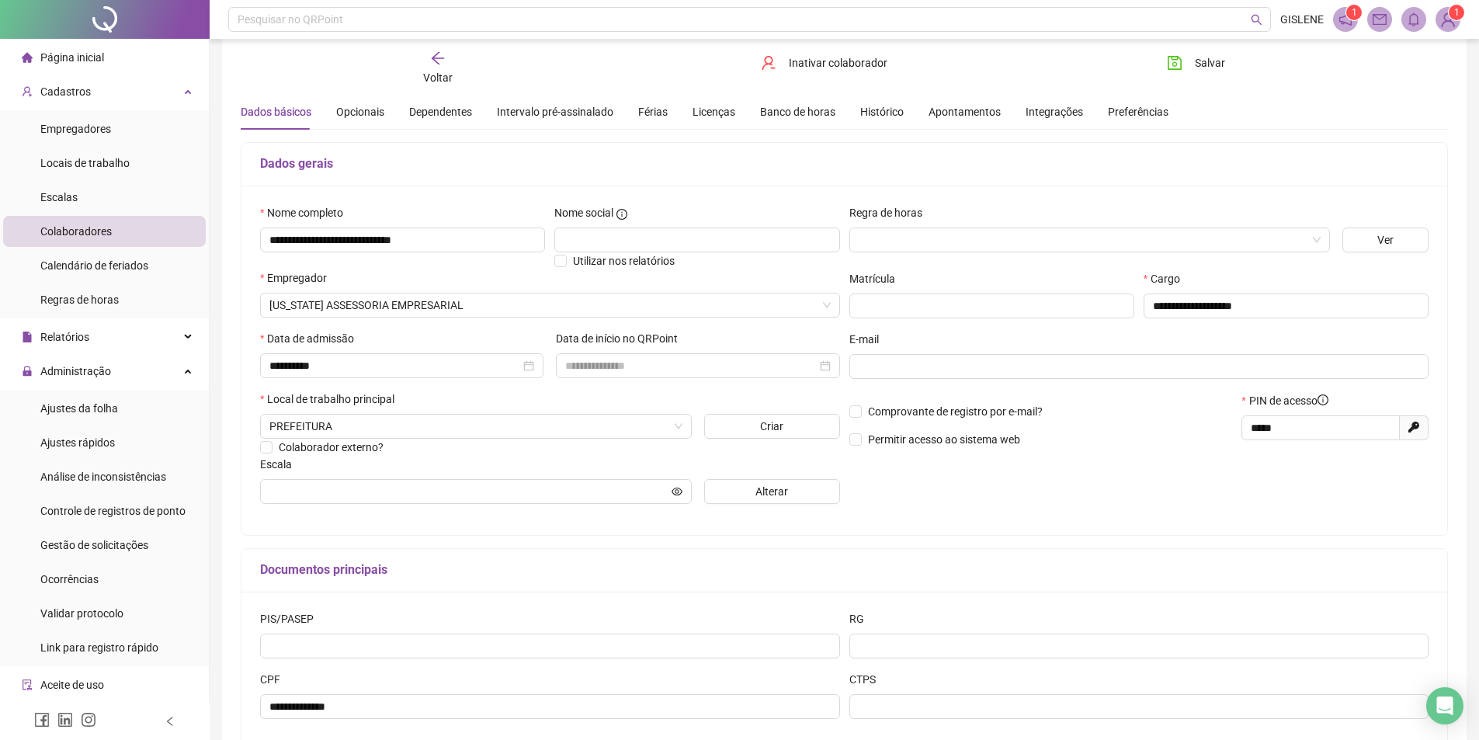
scroll to position [78, 0]
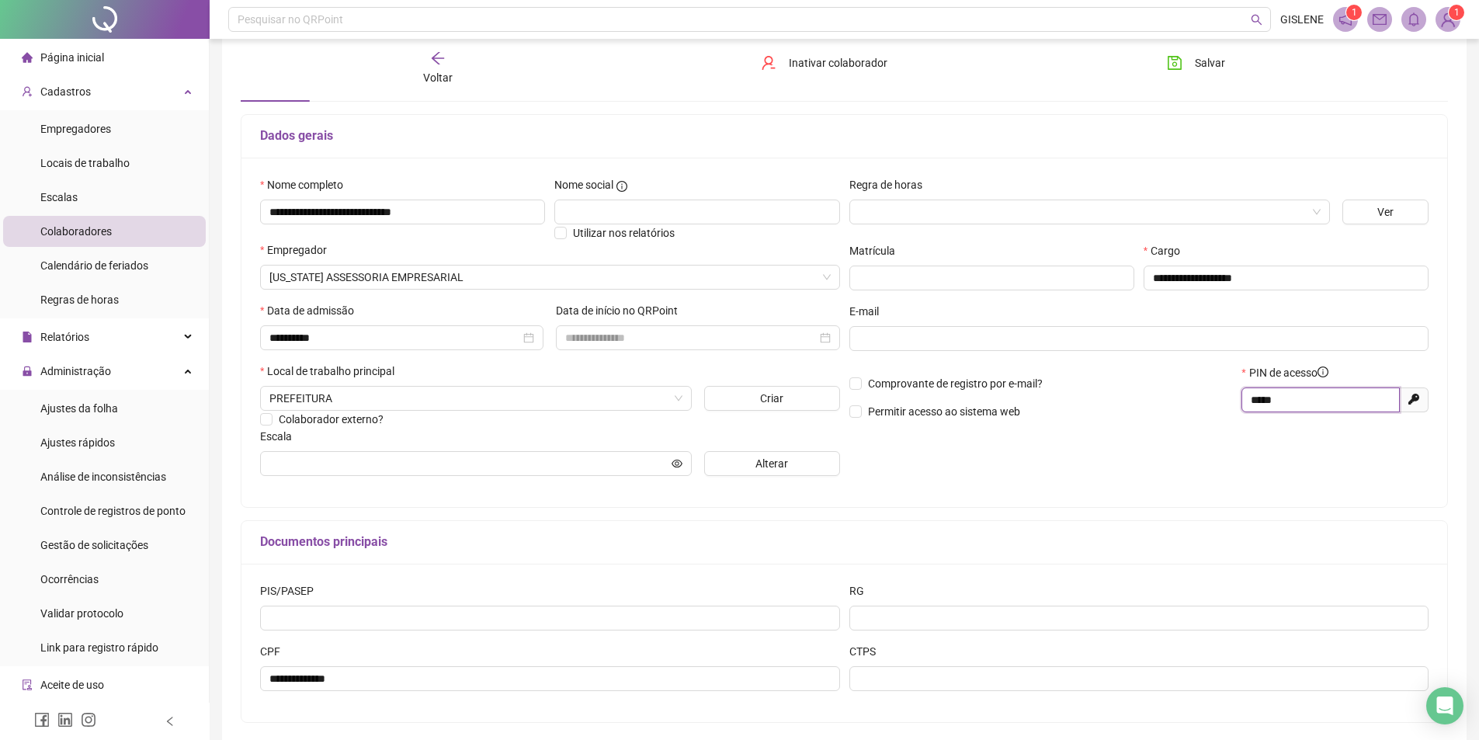
drag, startPoint x: 1297, startPoint y: 400, endPoint x: 1179, endPoint y: 409, distance: 118.3
click at [1191, 408] on div "Comprovante de registro por e-mail? Permitir acesso ao sistema web PIN de acess…" at bounding box center [1138, 397] width 589 height 67
click at [1205, 55] on span "Salvar" at bounding box center [1209, 62] width 30 height 17
click at [430, 60] on icon "arrow-left" at bounding box center [438, 58] width 16 height 16
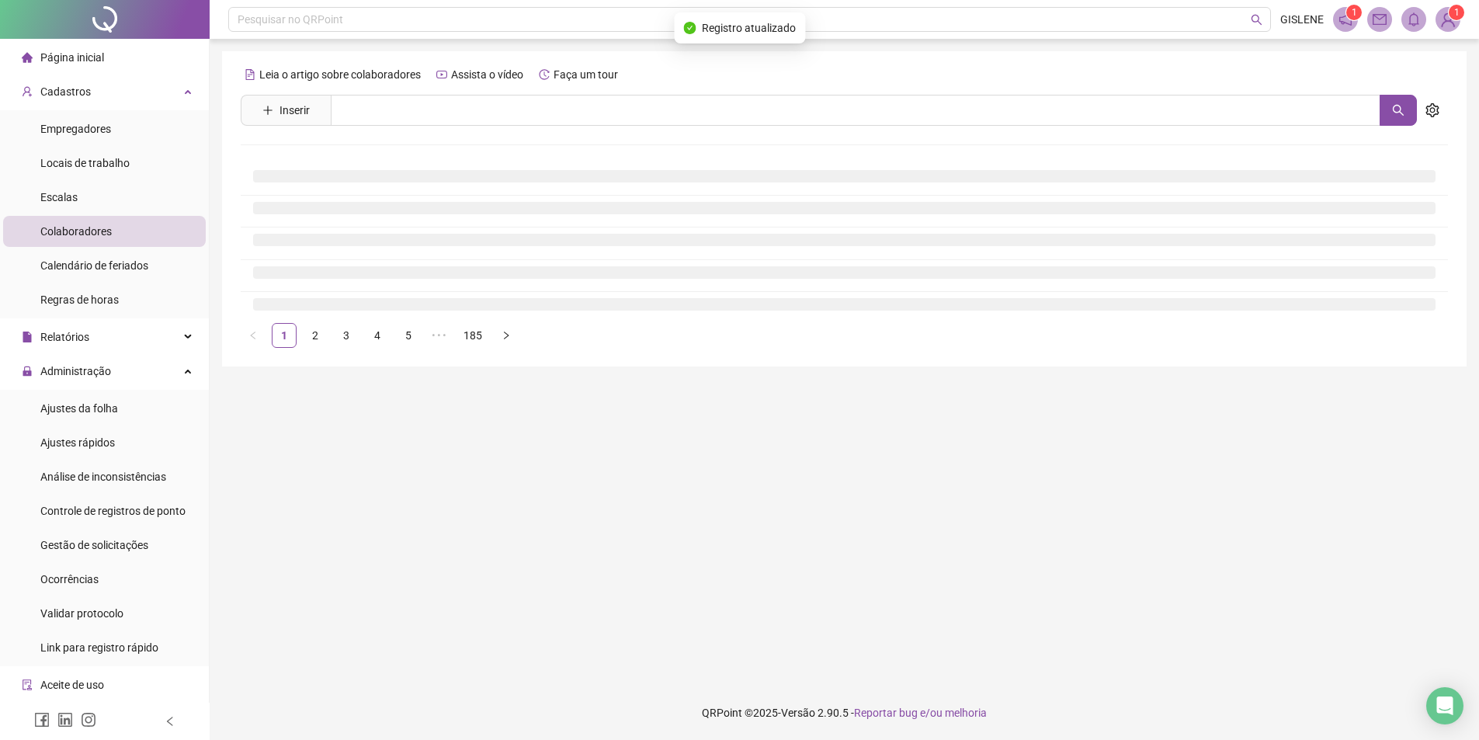
scroll to position [0, 0]
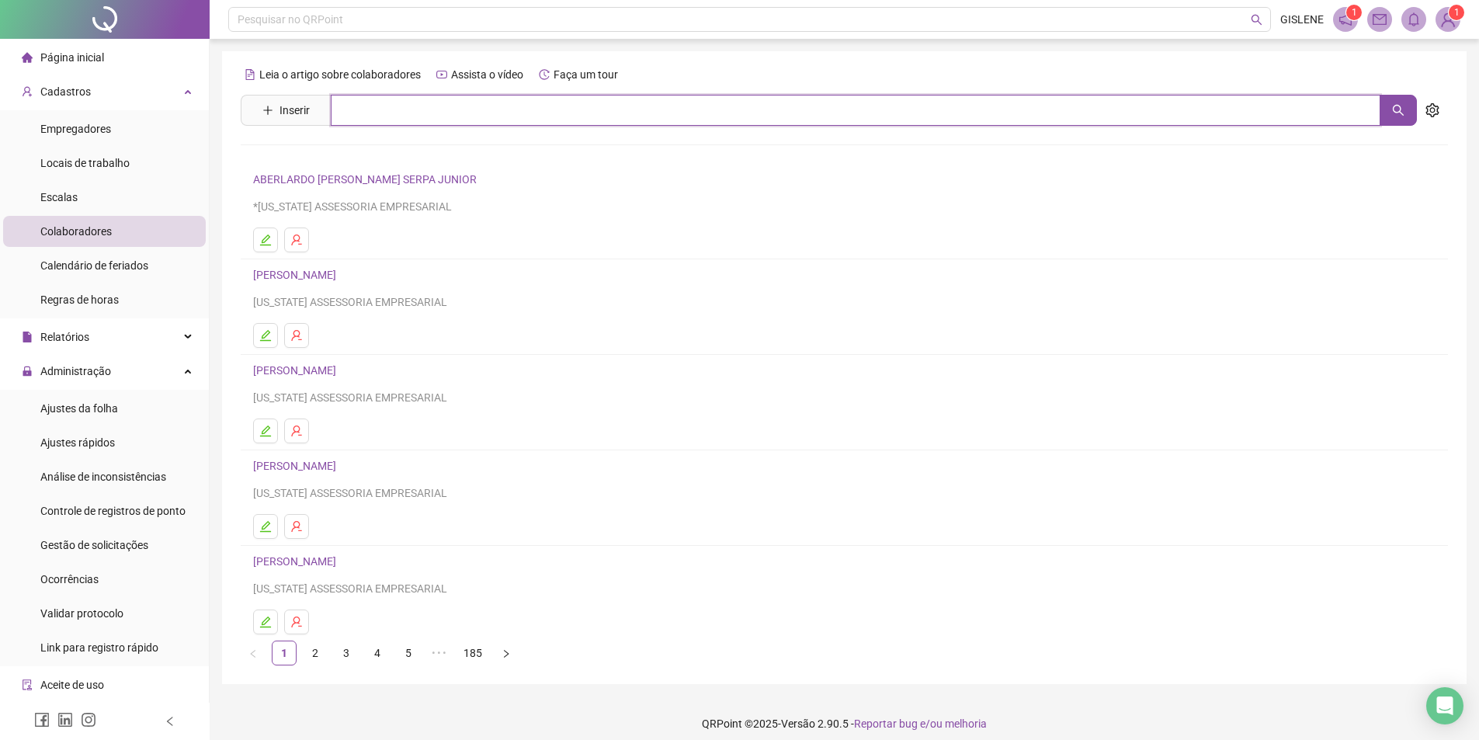
click at [421, 108] on input "text" at bounding box center [855, 110] width 1049 height 31
click at [352, 155] on link "[PERSON_NAME]" at bounding box center [310, 156] width 83 height 12
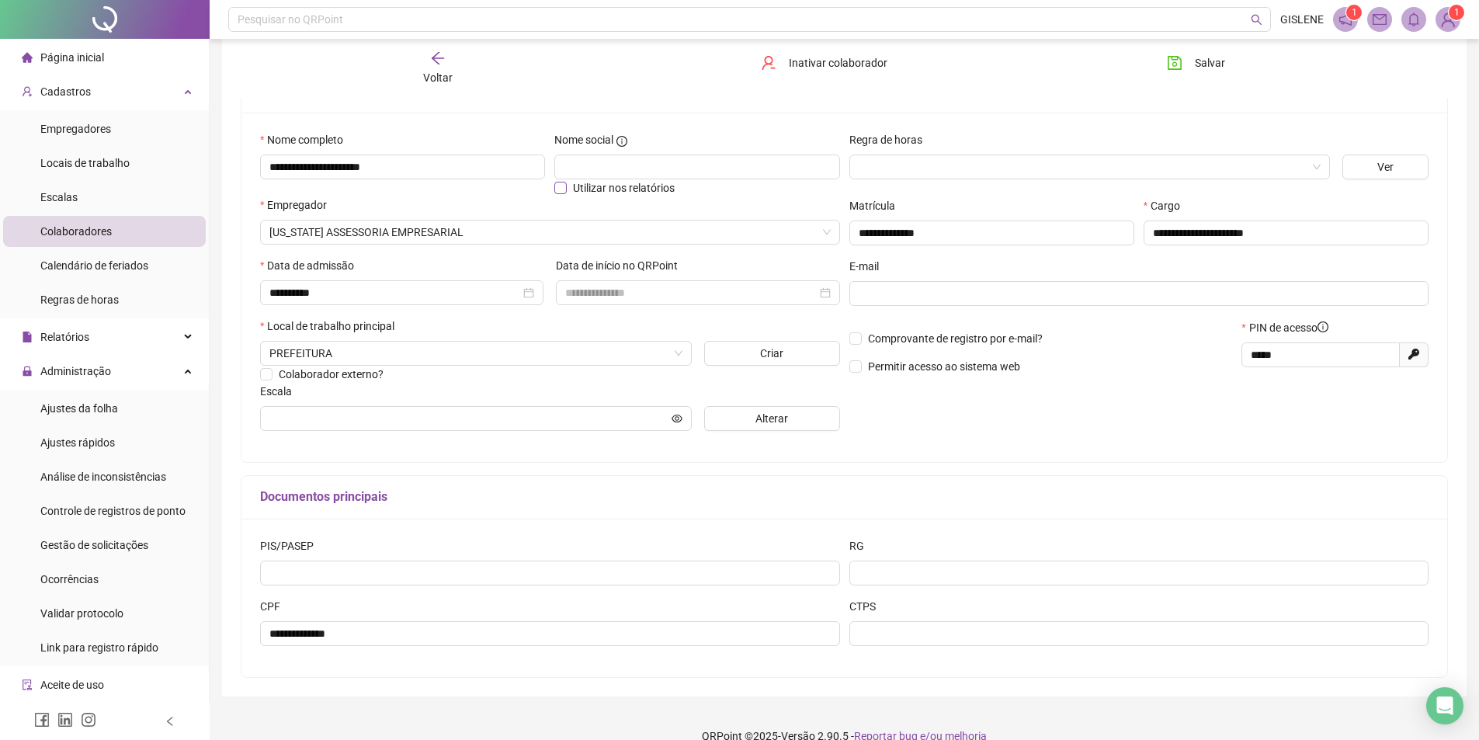
scroll to position [146, 0]
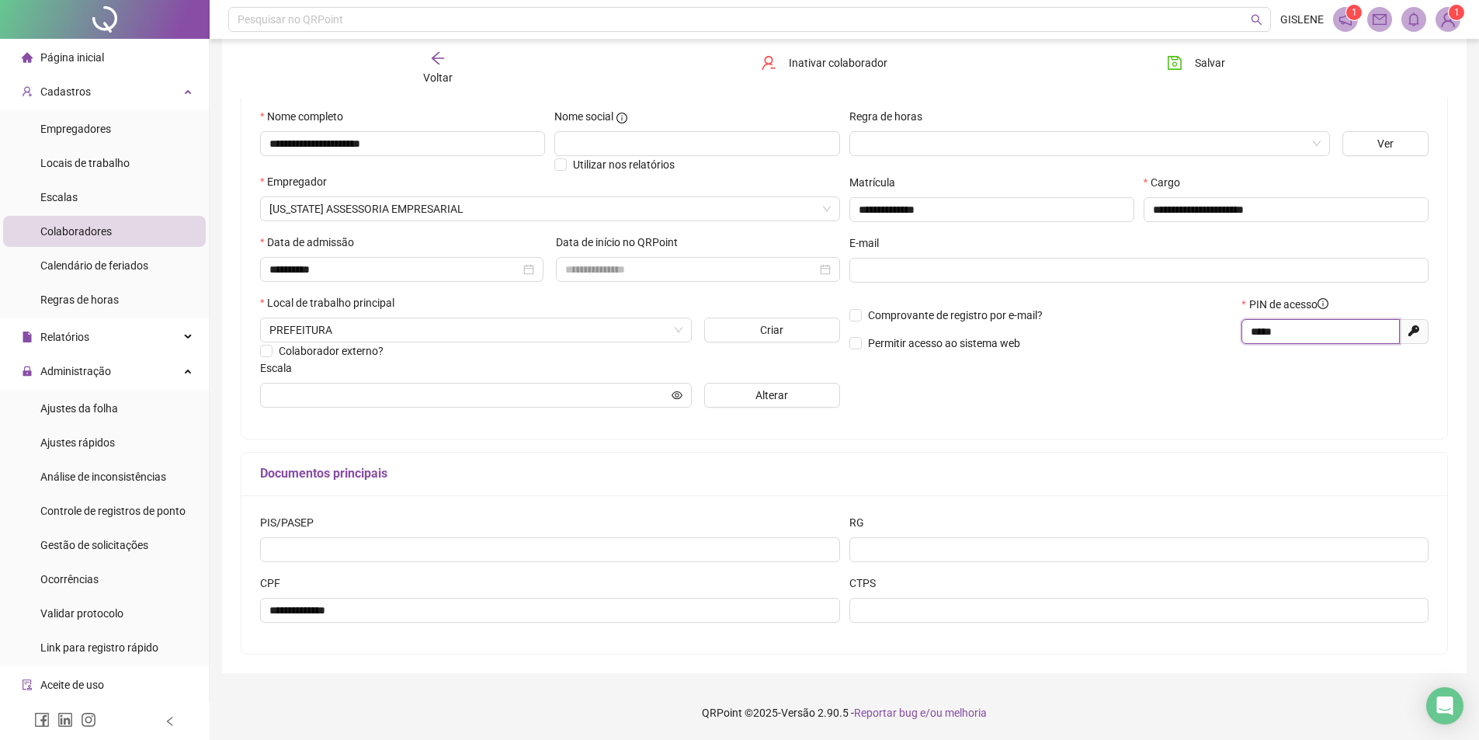
drag, startPoint x: 1303, startPoint y: 326, endPoint x: 1129, endPoint y: 345, distance: 174.8
click at [1129, 344] on div "Comprovante de registro por e-mail? Permitir acesso ao sistema web PIN de acess…" at bounding box center [1138, 329] width 589 height 67
click at [1129, 345] on p "Permitir acesso ao sistema web" at bounding box center [1040, 343] width 383 height 17
click at [1224, 64] on button "Salvar" at bounding box center [1195, 62] width 81 height 25
click at [439, 56] on icon "arrow-left" at bounding box center [438, 58] width 16 height 16
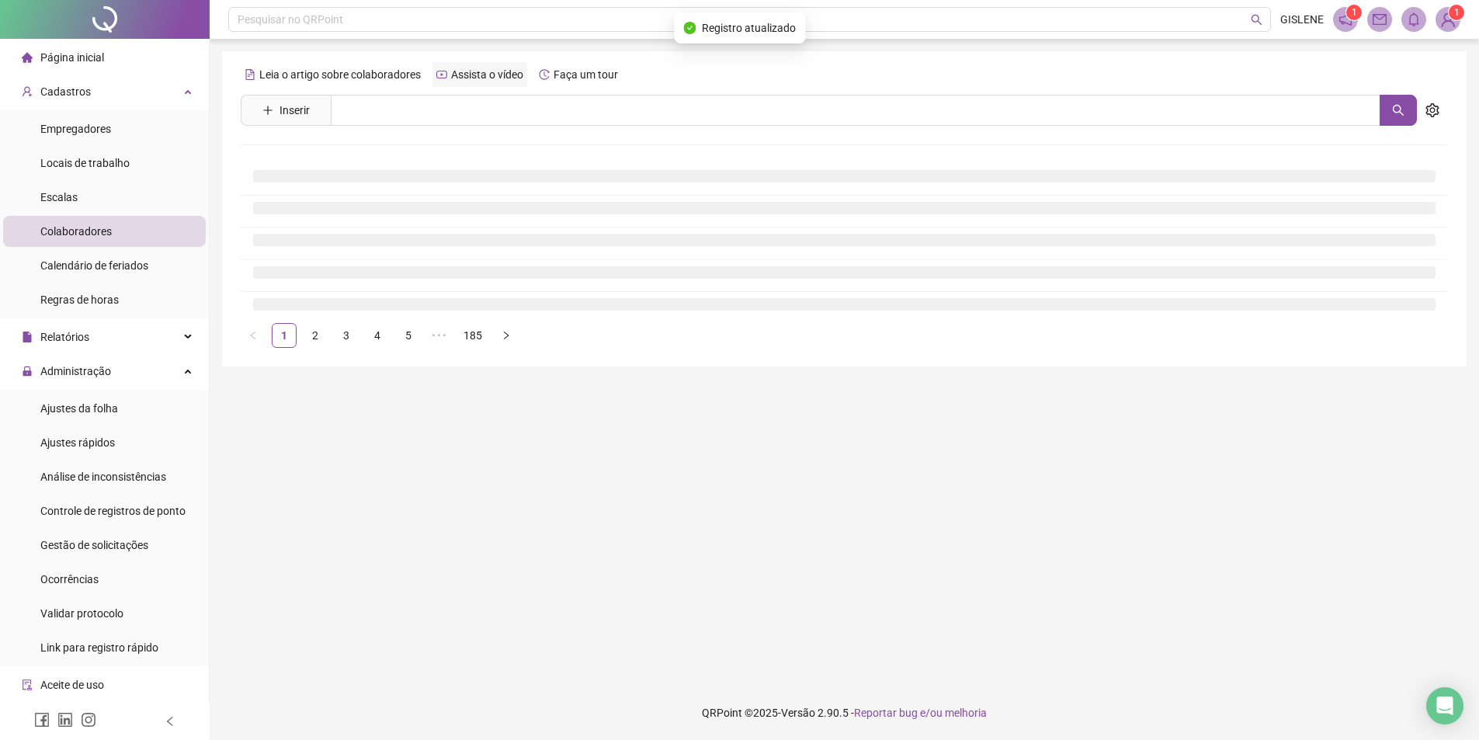
scroll to position [0, 0]
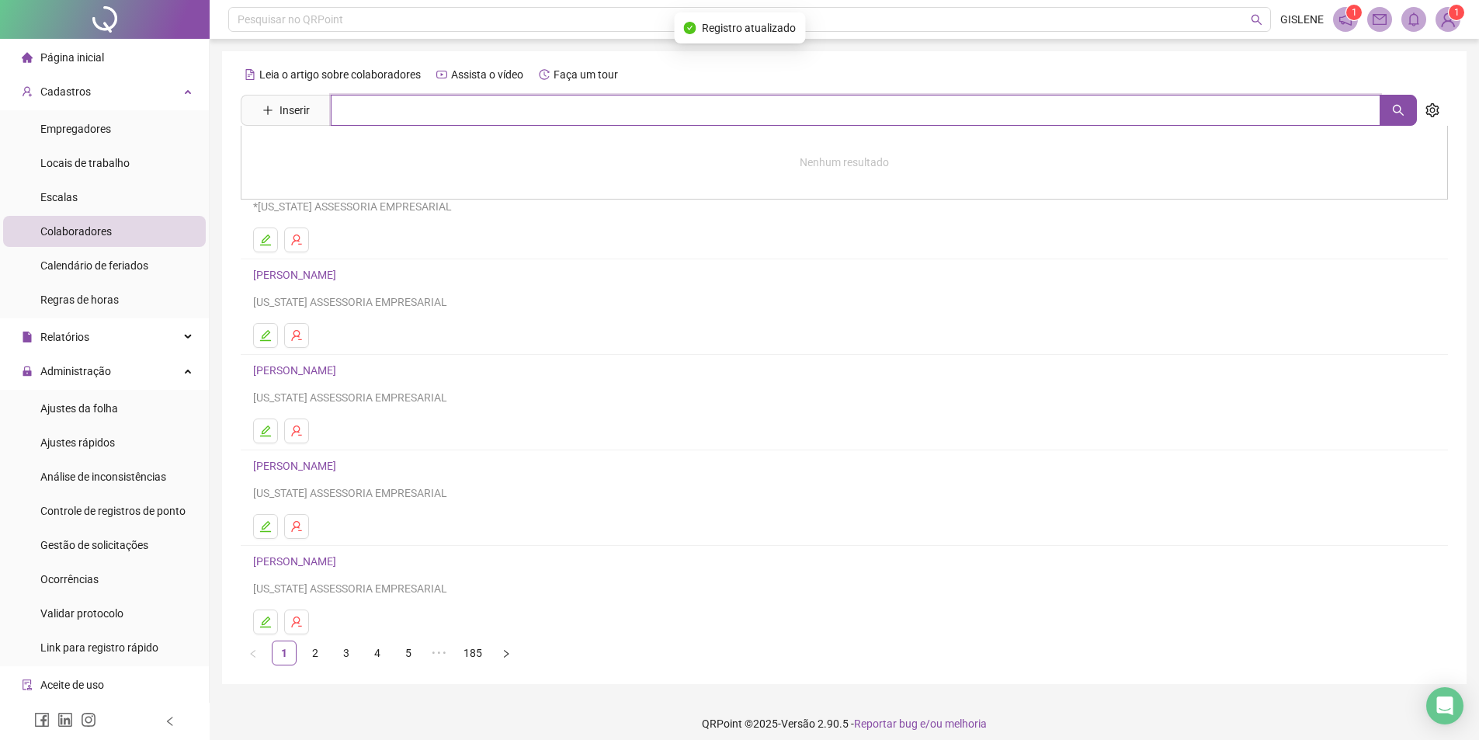
click at [446, 101] on input "text" at bounding box center [855, 110] width 1049 height 31
click at [352, 155] on link "[PERSON_NAME]" at bounding box center [310, 156] width 83 height 12
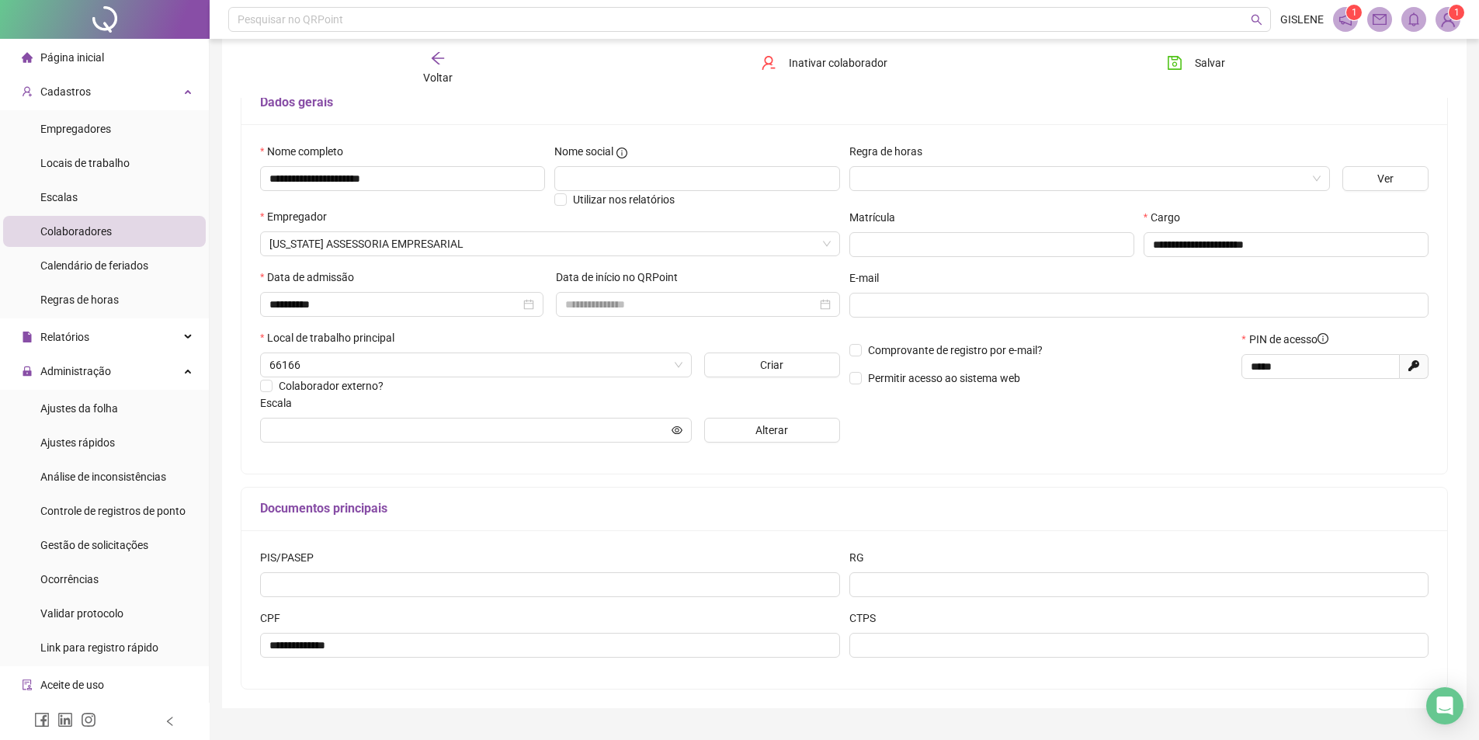
scroll to position [146, 0]
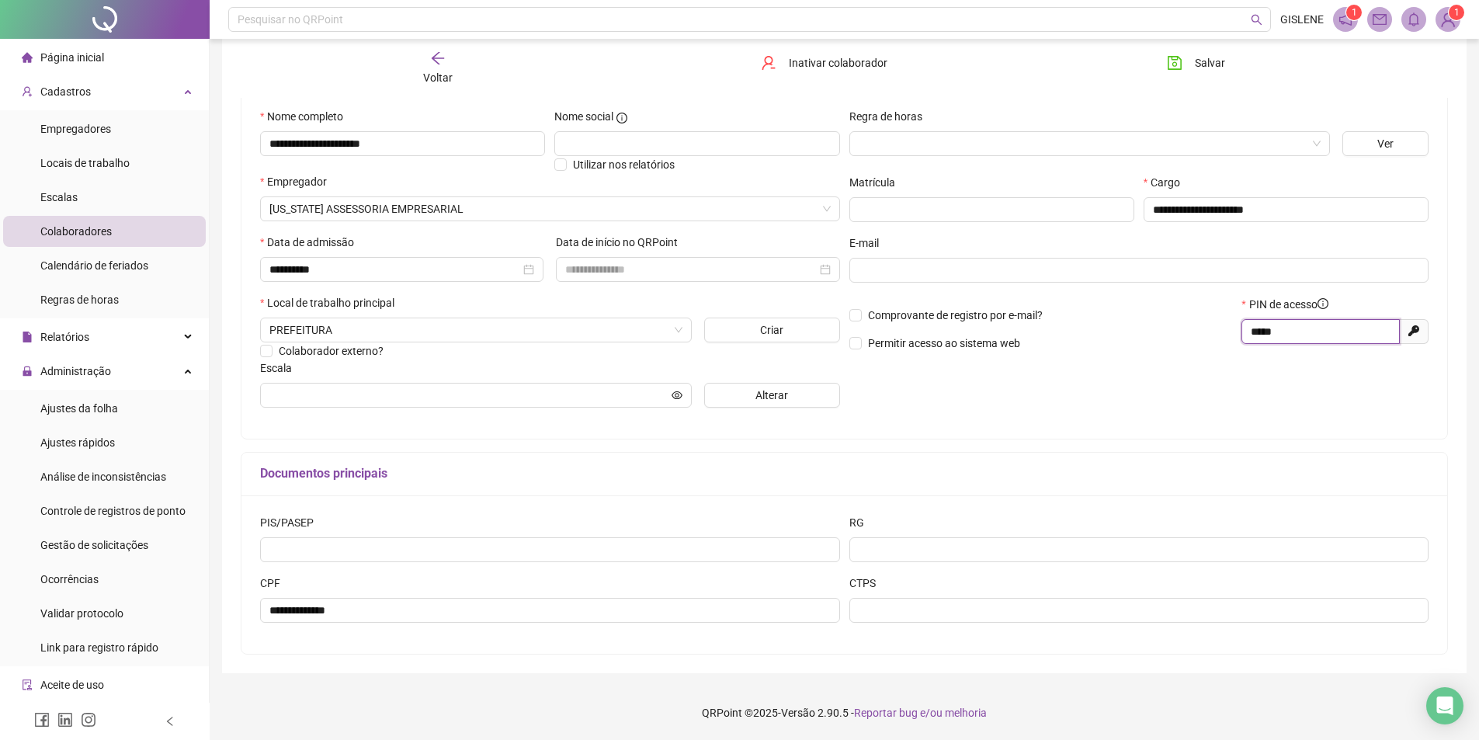
click at [1280, 333] on input "*****" at bounding box center [1318, 331] width 137 height 17
click at [1202, 66] on span "Salvar" at bounding box center [1209, 62] width 30 height 17
click at [1218, 63] on span "Salvar" at bounding box center [1209, 62] width 30 height 17
click at [434, 75] on span "Voltar" at bounding box center [437, 77] width 29 height 12
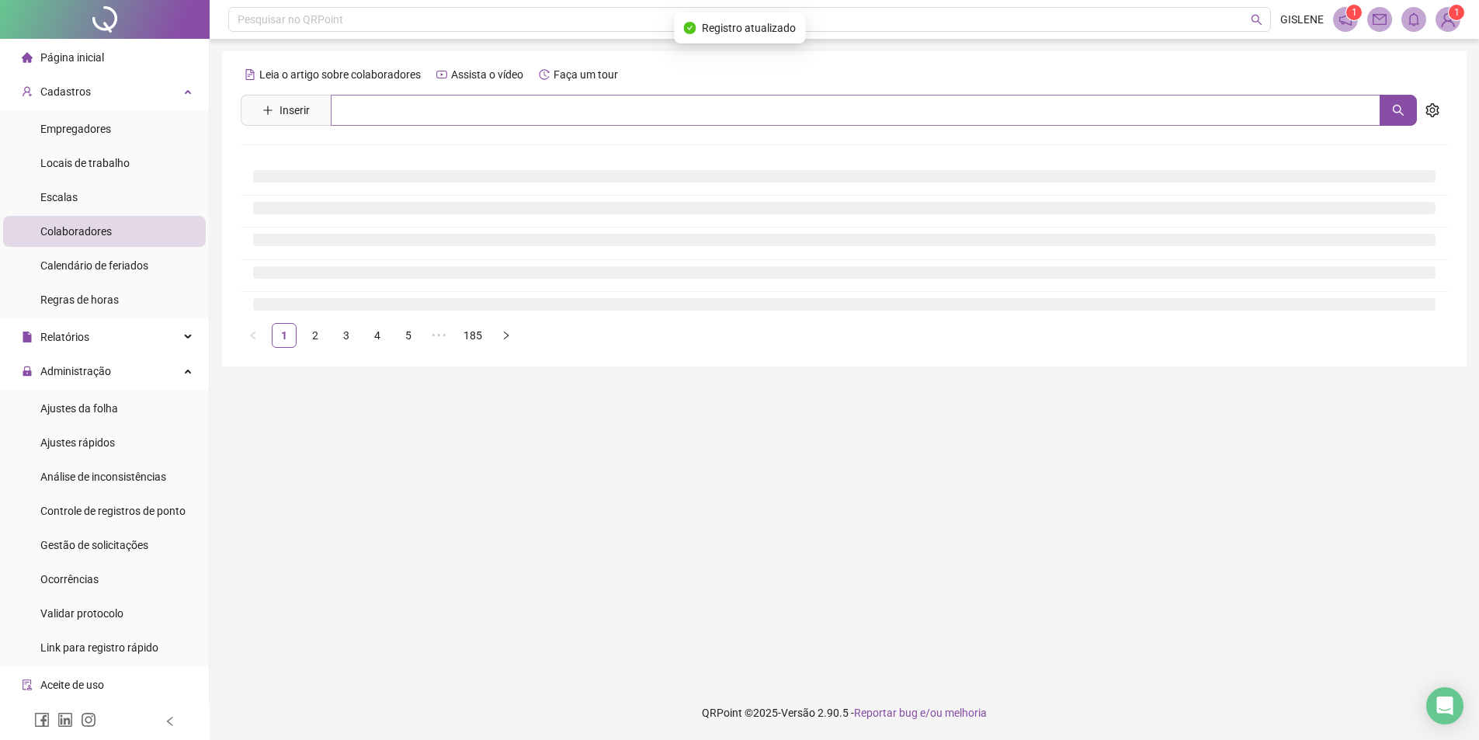
scroll to position [0, 0]
click at [435, 104] on input "text" at bounding box center [861, 110] width 1061 height 31
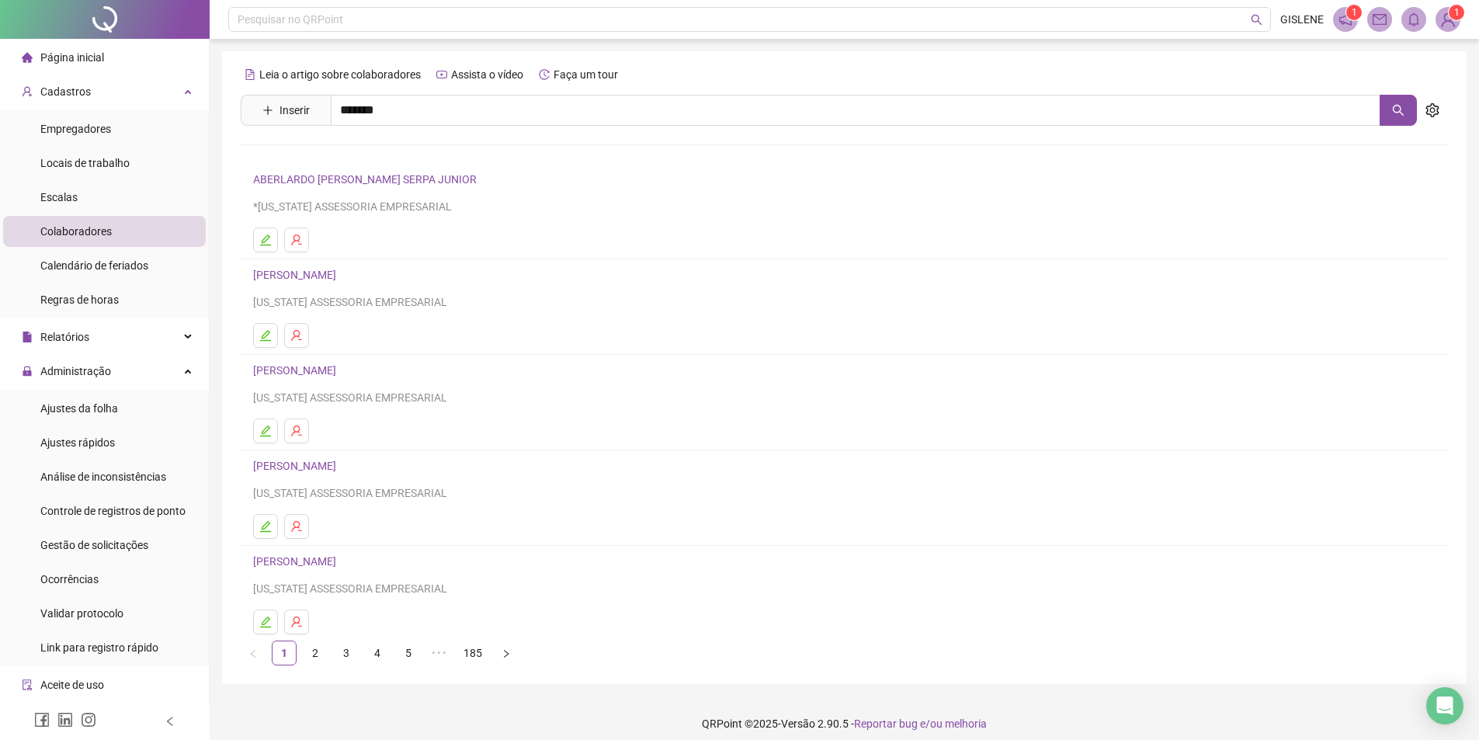
click at [352, 154] on link "[PERSON_NAME]" at bounding box center [310, 156] width 83 height 12
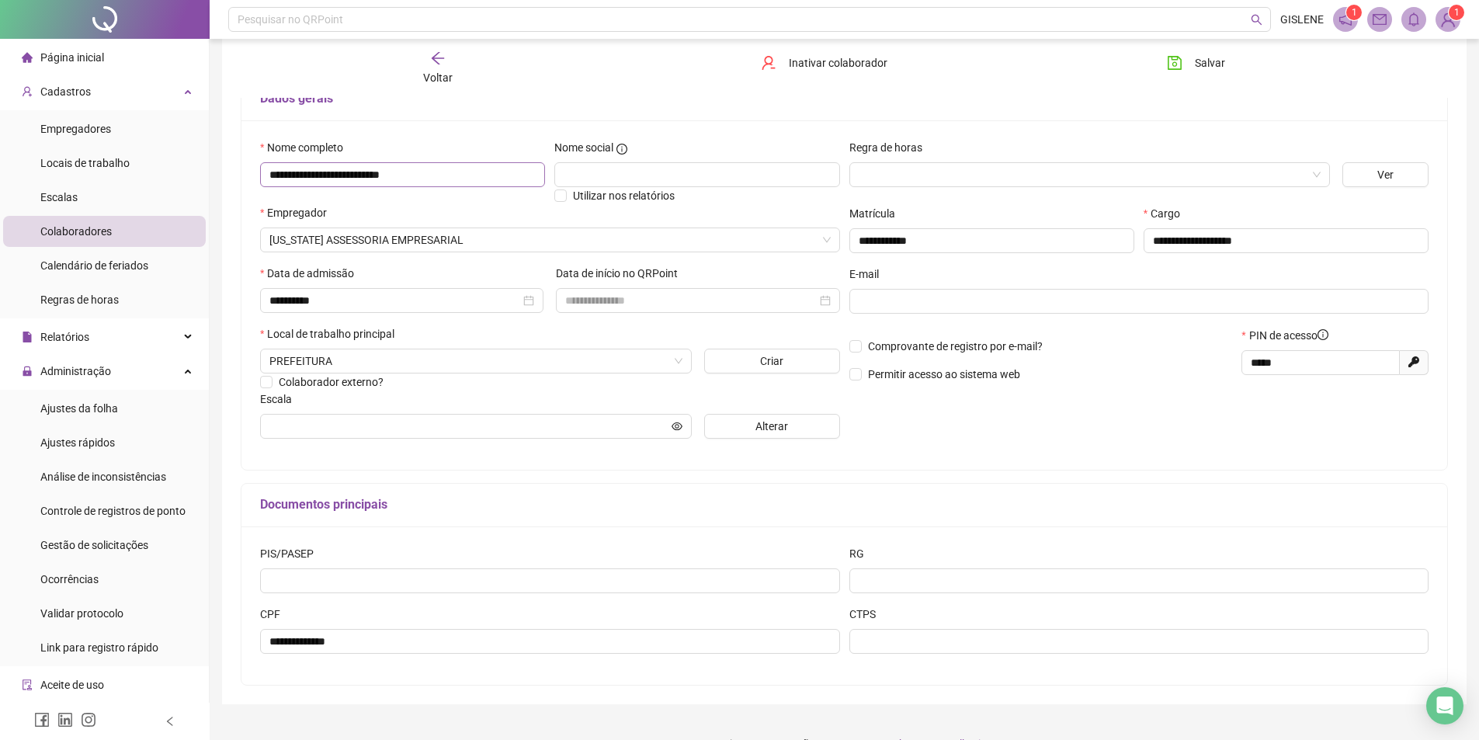
scroll to position [146, 0]
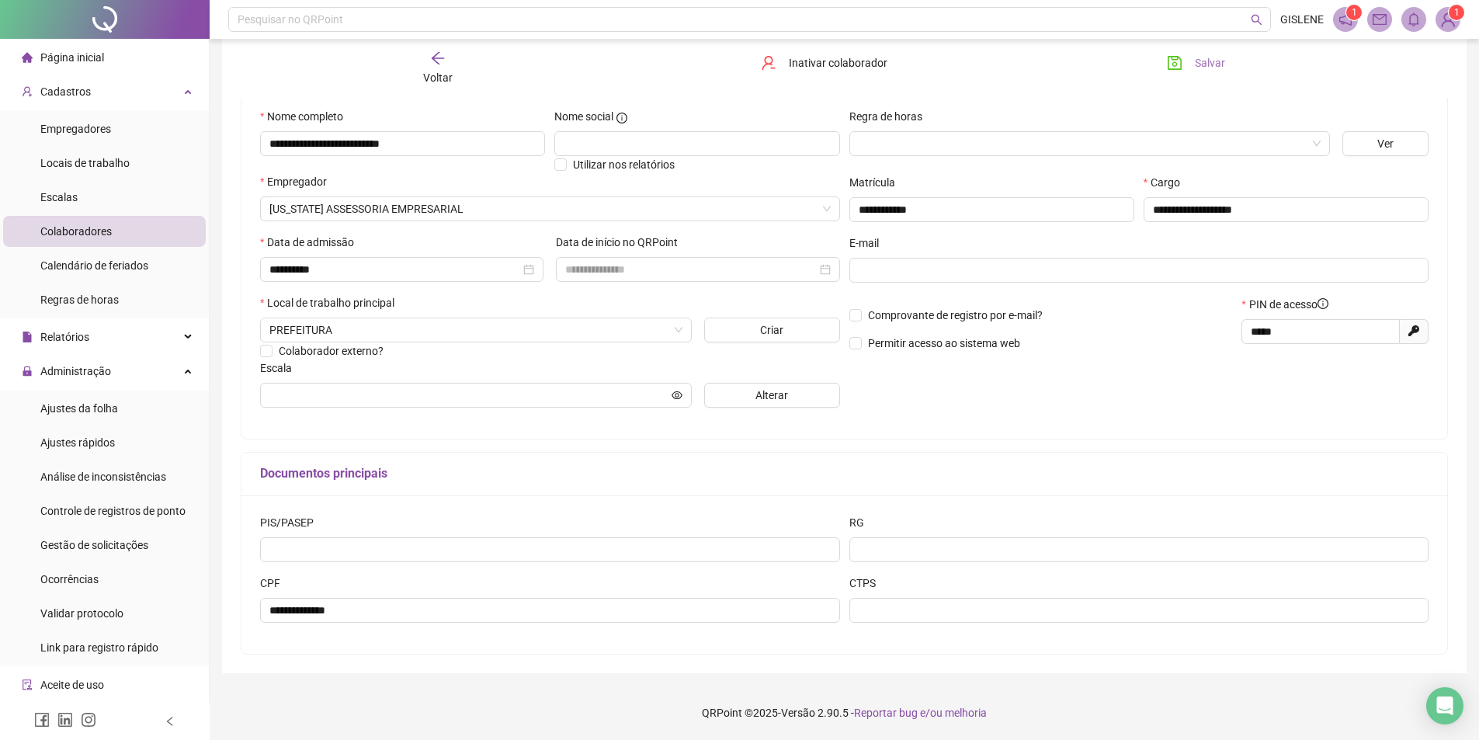
click at [1181, 59] on icon "save" at bounding box center [1175, 63] width 16 height 16
click at [445, 75] on span "Voltar" at bounding box center [437, 77] width 29 height 12
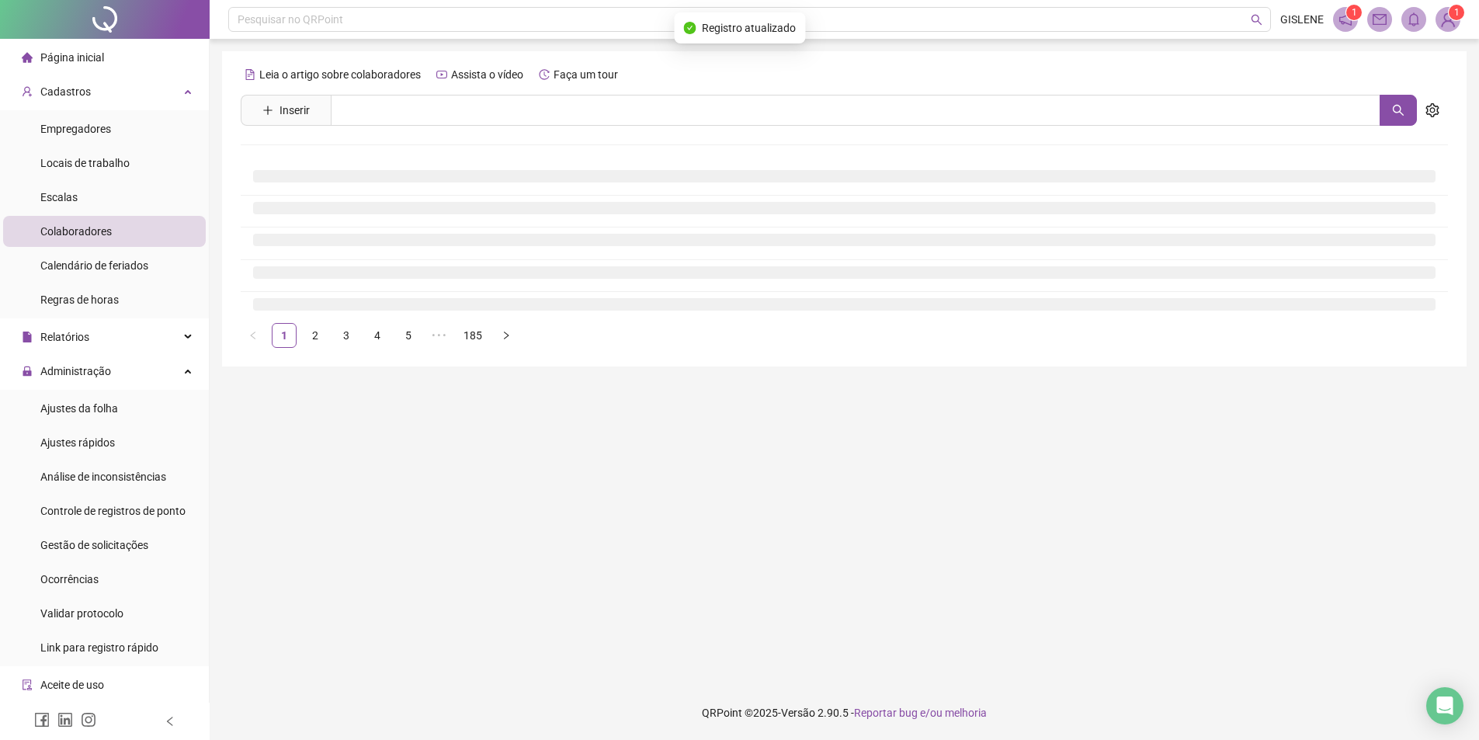
scroll to position [0, 0]
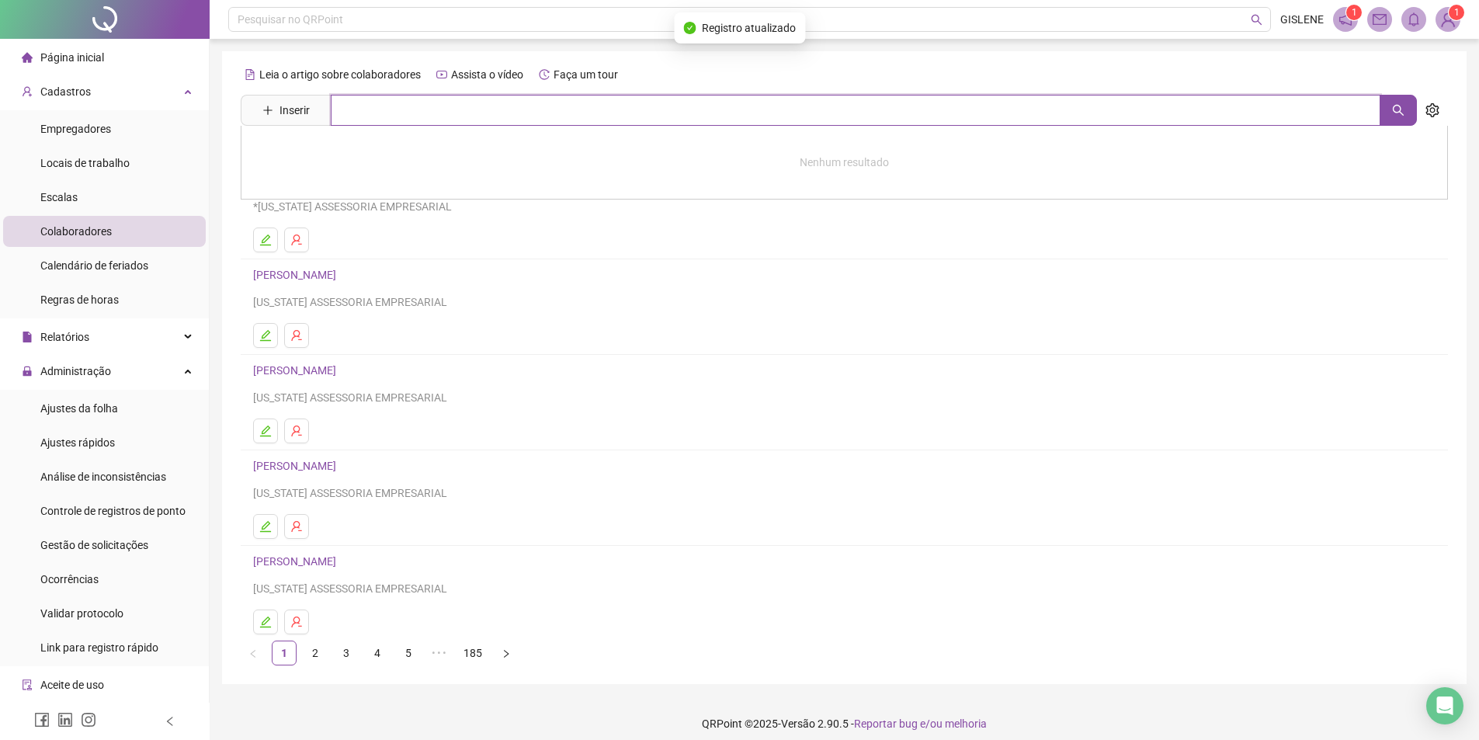
click at [478, 113] on input "text" at bounding box center [855, 110] width 1049 height 31
click at [352, 153] on link "[PERSON_NAME]" at bounding box center [310, 156] width 83 height 12
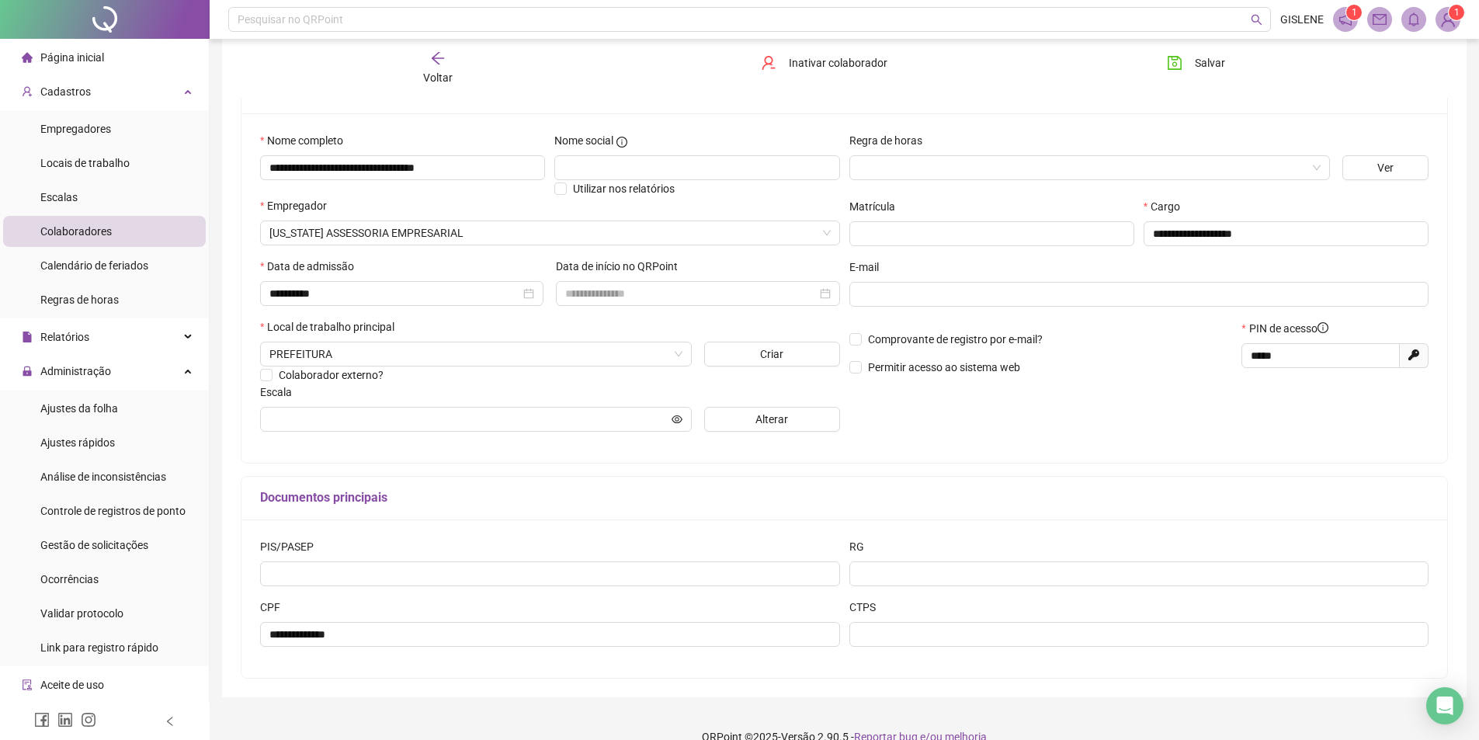
scroll to position [146, 0]
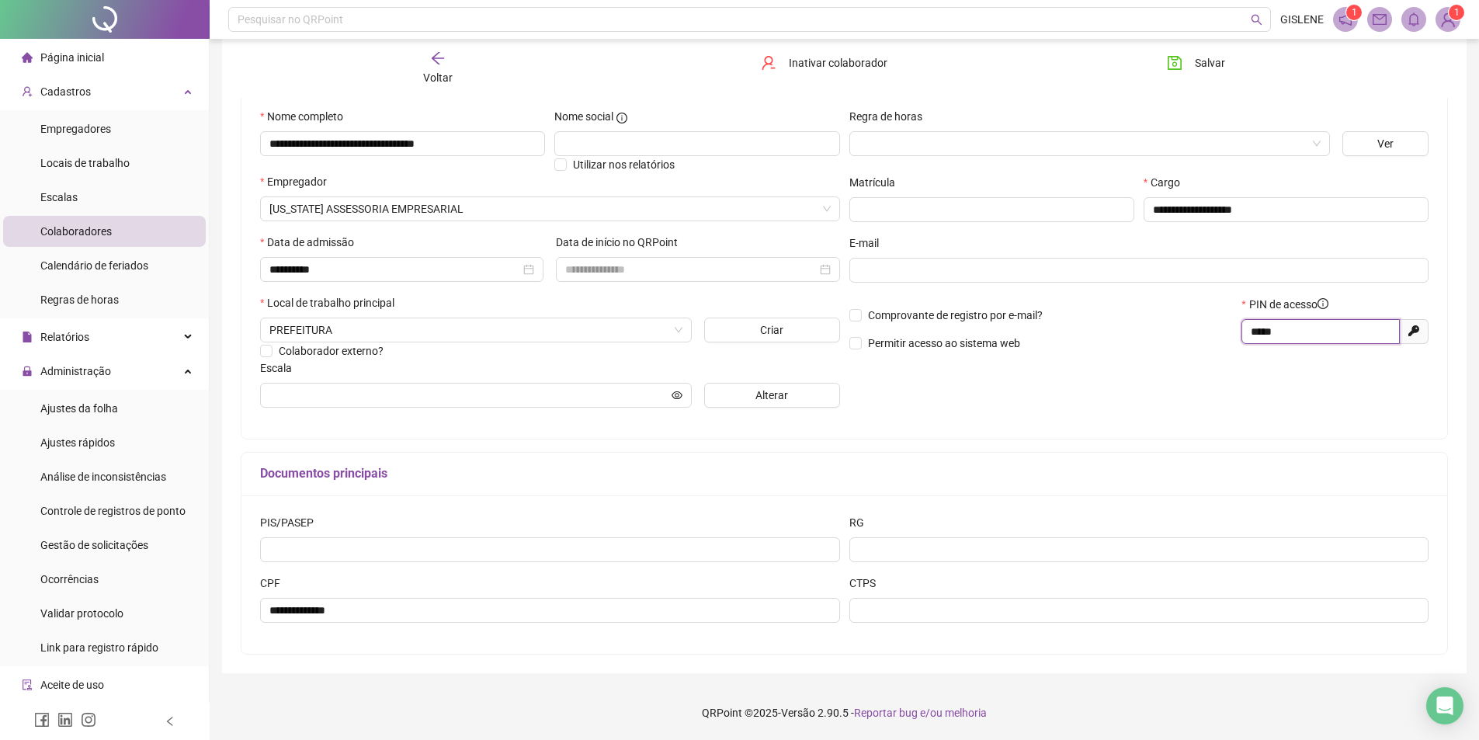
drag, startPoint x: 1290, startPoint y: 327, endPoint x: 1142, endPoint y: 333, distance: 147.6
click at [1142, 333] on div "Comprovante de registro por e-mail? Permitir acesso ao sistema web PIN de acess…" at bounding box center [1138, 329] width 589 height 67
click at [1212, 64] on span "Salvar" at bounding box center [1209, 62] width 30 height 17
click at [431, 67] on div "Voltar" at bounding box center [437, 68] width 191 height 36
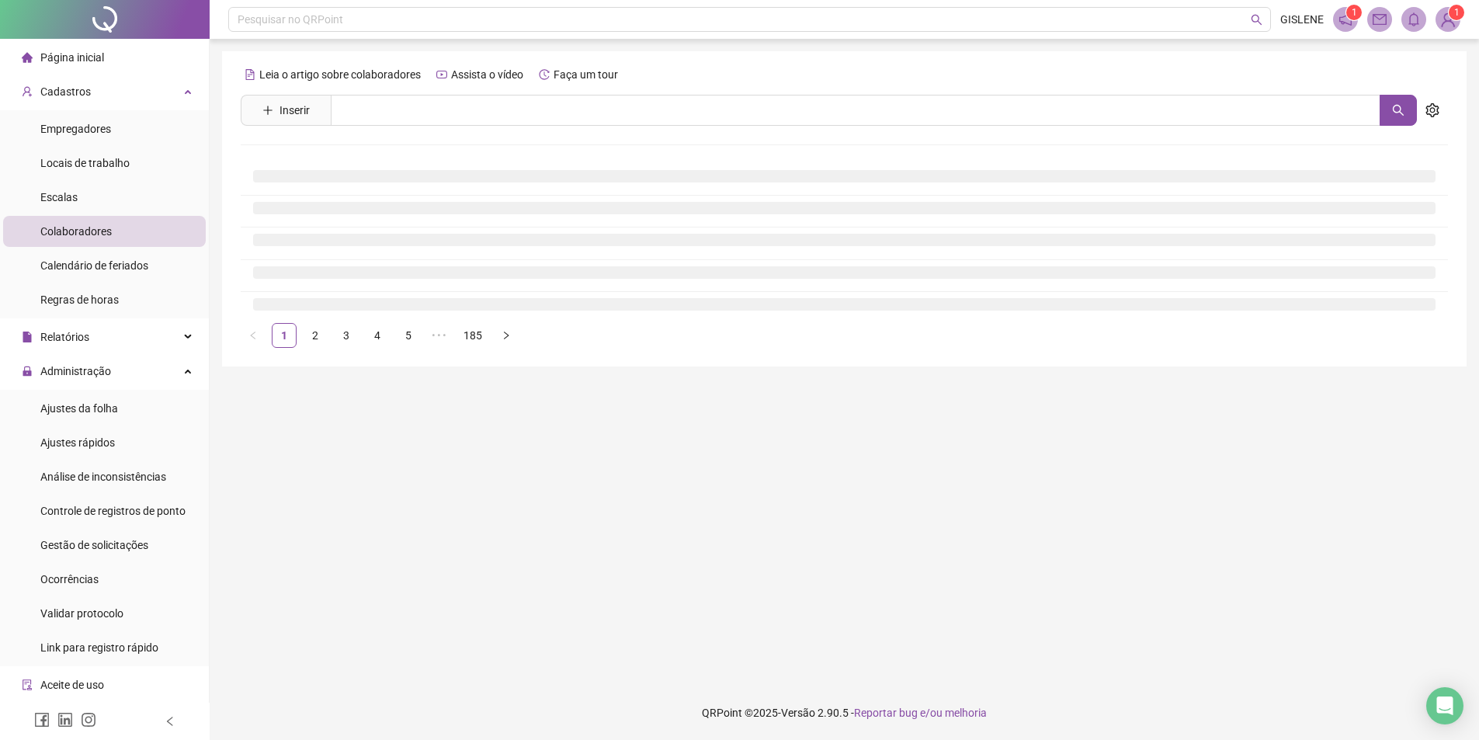
scroll to position [0, 0]
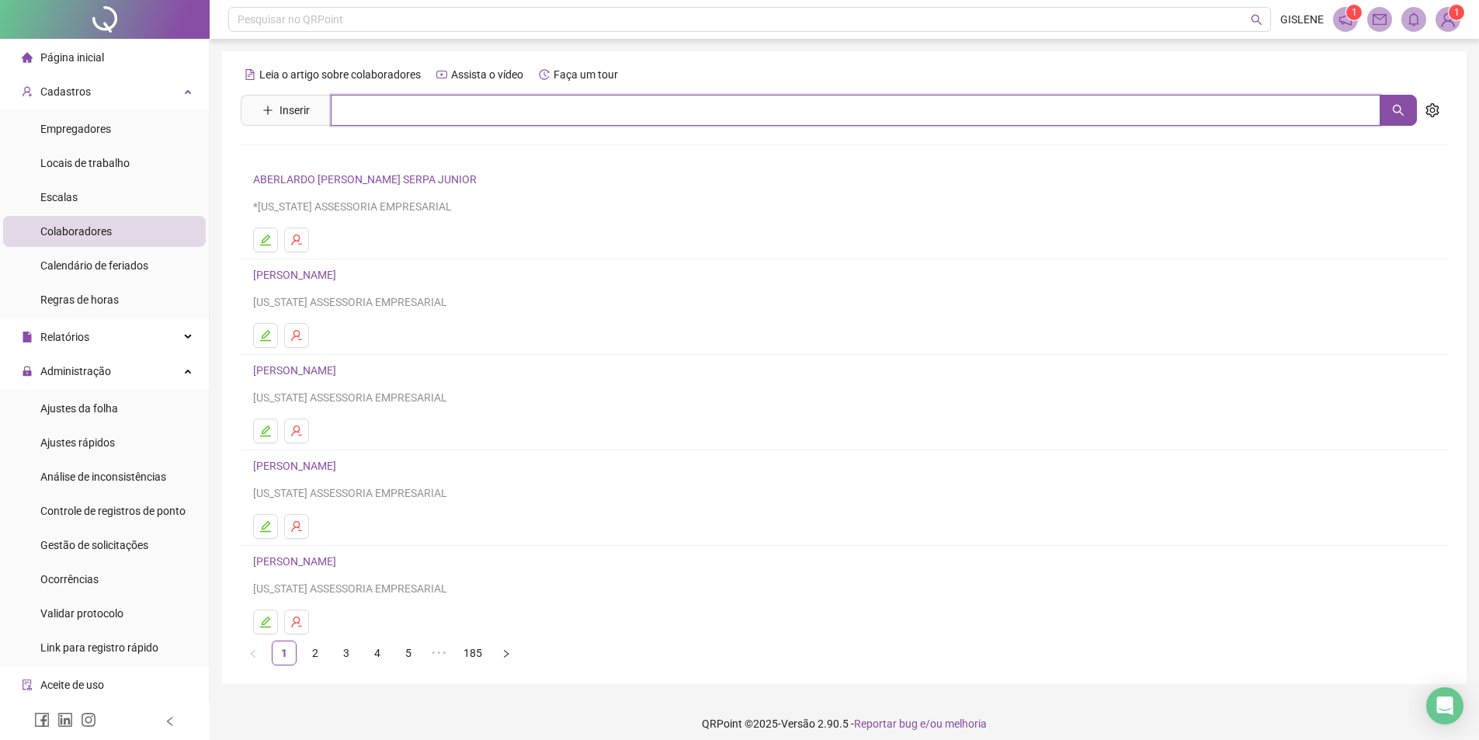
click at [432, 115] on input "text" at bounding box center [855, 110] width 1049 height 31
click at [352, 192] on link "[PERSON_NAME]" at bounding box center [310, 189] width 83 height 12
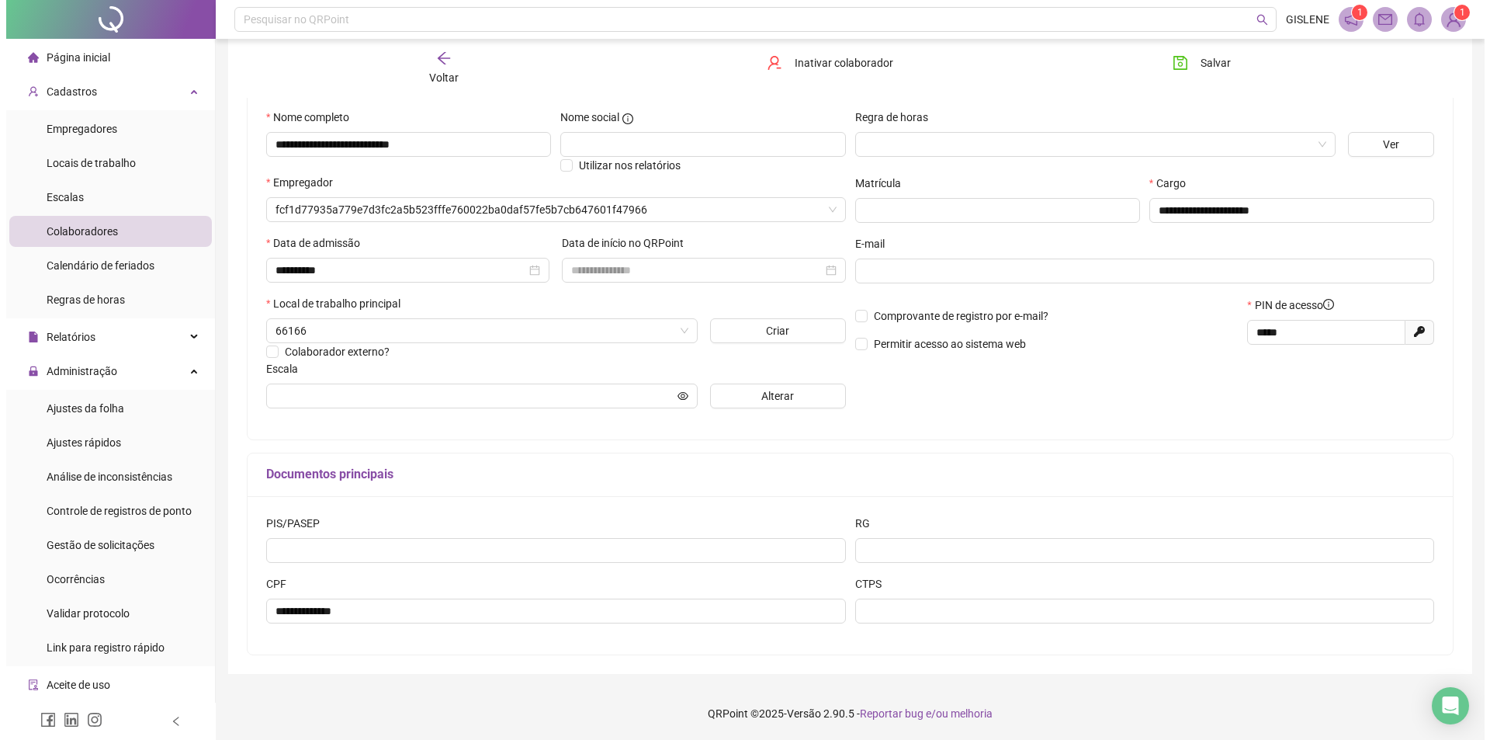
scroll to position [146, 0]
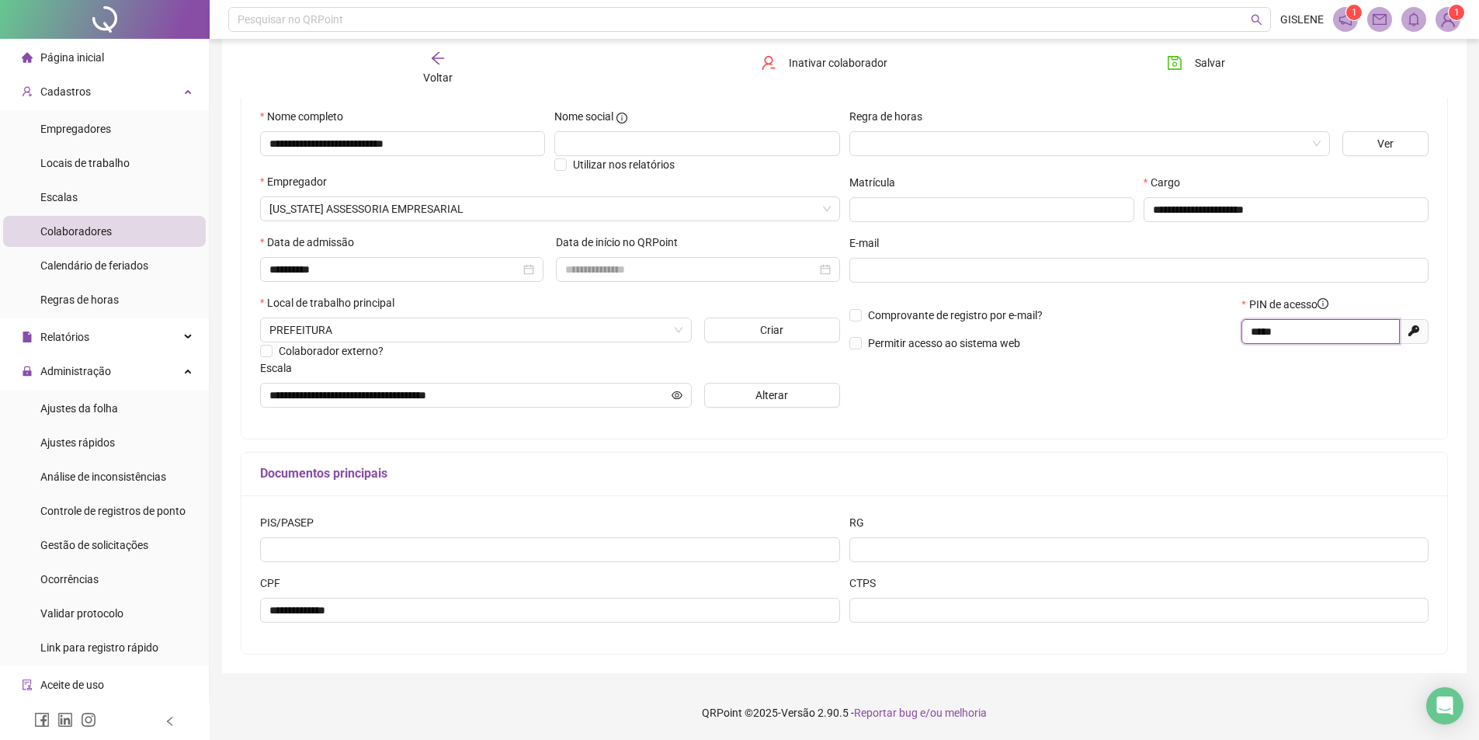
drag, startPoint x: 1288, startPoint y: 325, endPoint x: 1054, endPoint y: 345, distance: 235.3
click at [1057, 346] on div "Comprovante de registro por e-mail? Permitir acesso ao sistema web PIN de acess…" at bounding box center [1138, 329] width 589 height 67
click at [449, 71] on span "Voltar" at bounding box center [437, 77] width 29 height 12
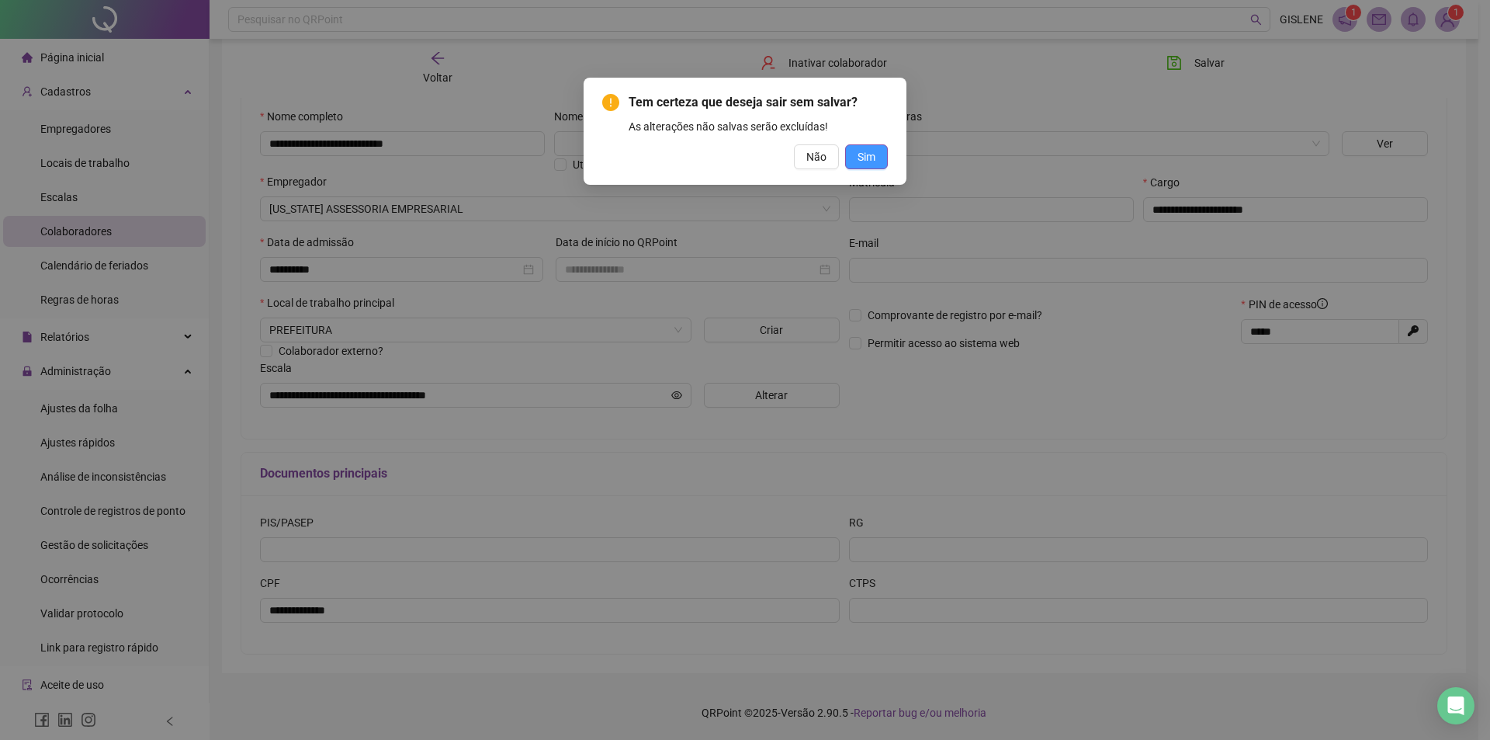
click at [870, 167] on button "Sim" at bounding box center [866, 156] width 43 height 25
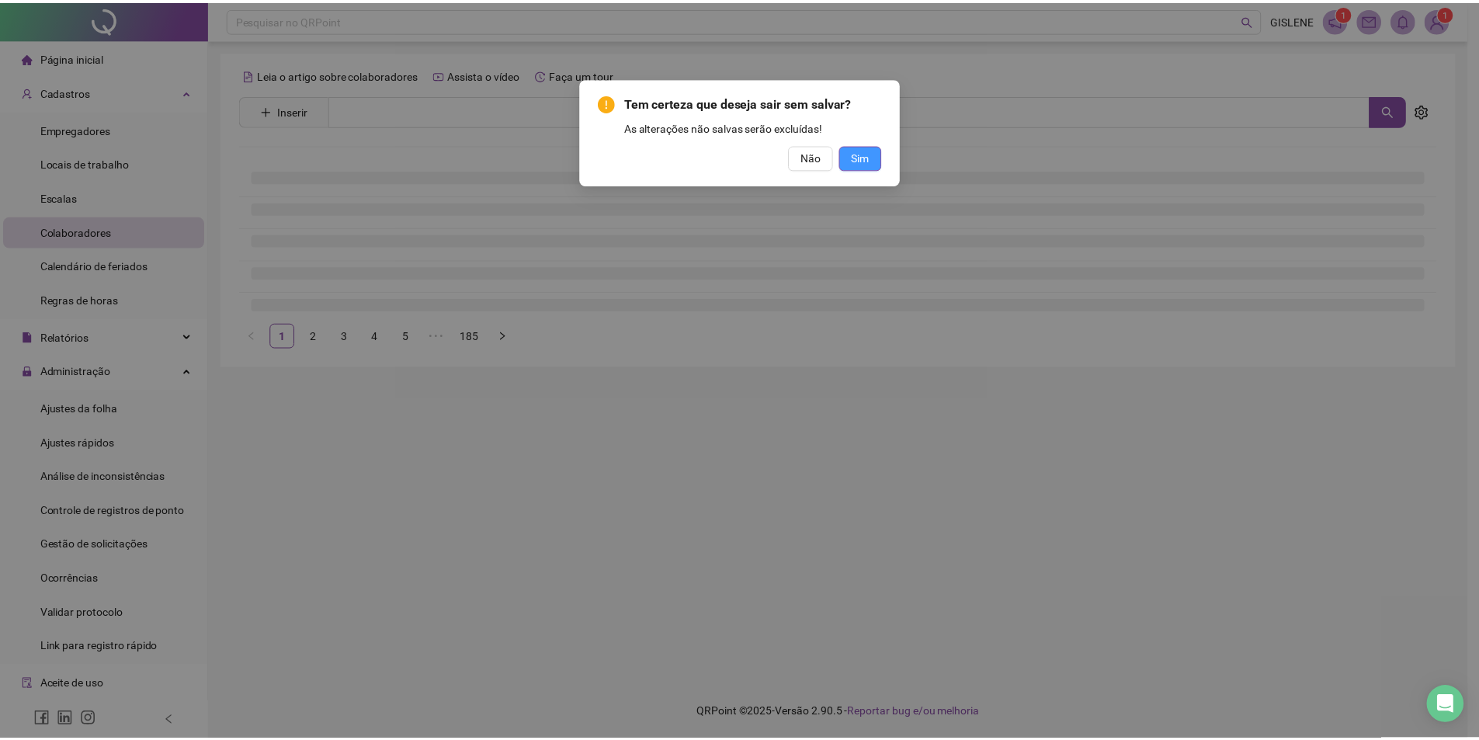
scroll to position [0, 0]
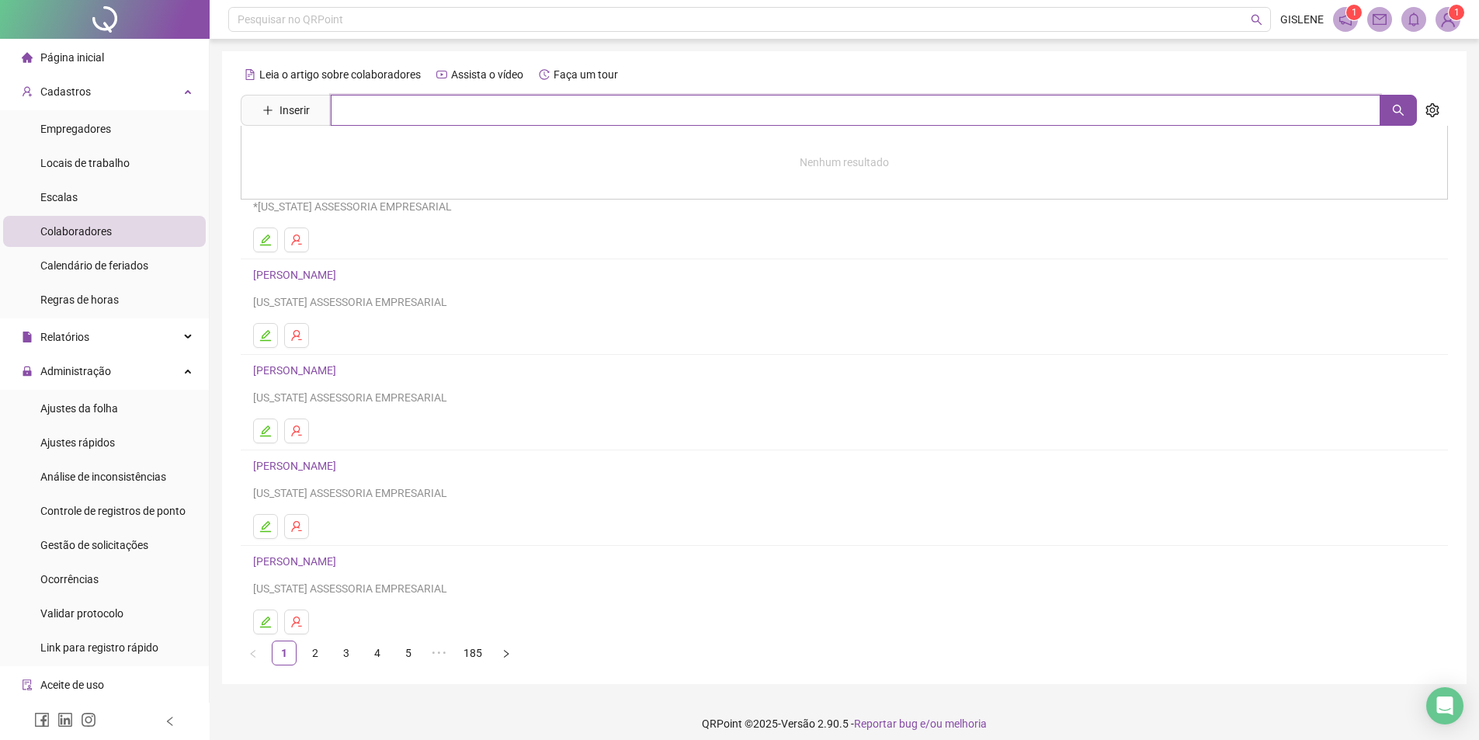
click at [668, 116] on input "text" at bounding box center [855, 110] width 1049 height 31
click at [352, 187] on link "[PERSON_NAME]" at bounding box center [310, 189] width 83 height 12
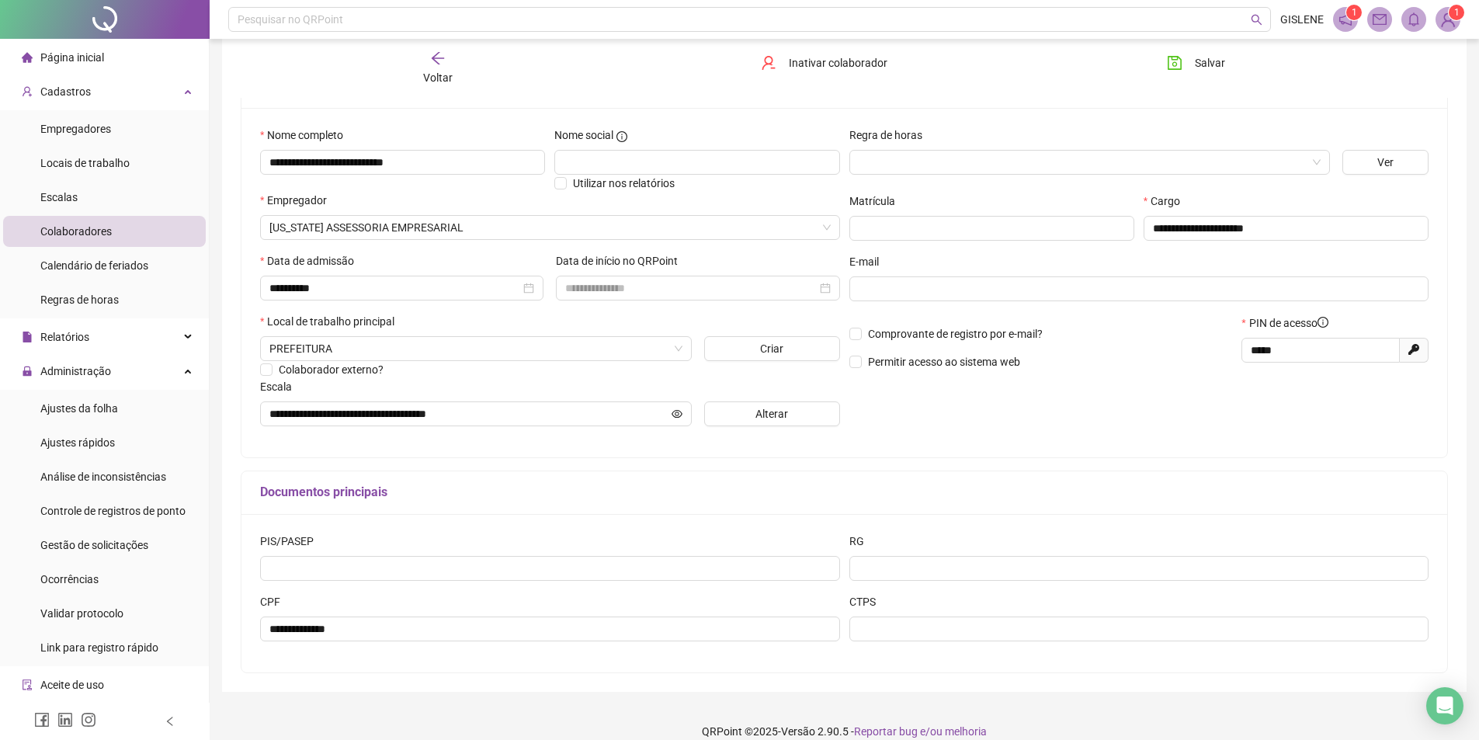
scroll to position [146, 0]
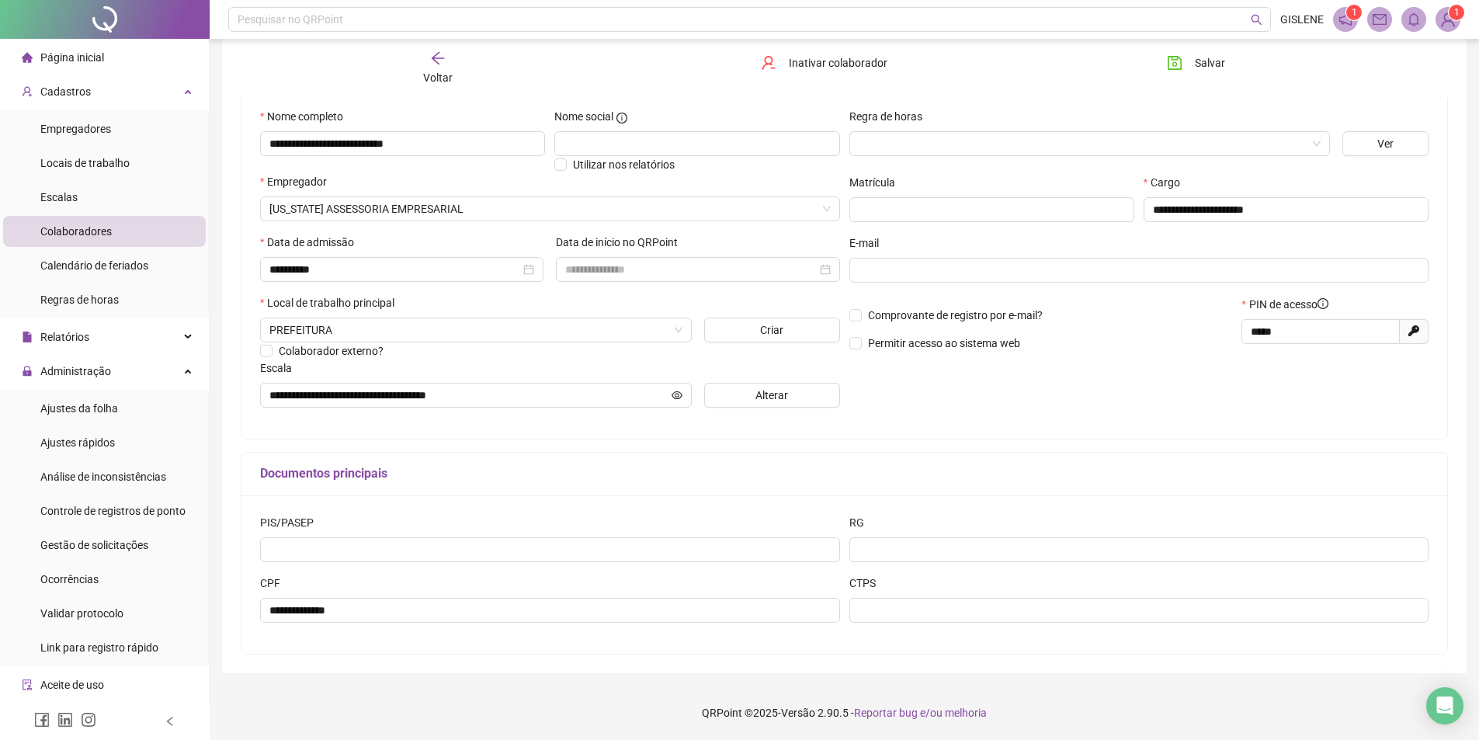
click at [450, 77] on span "Voltar" at bounding box center [437, 77] width 29 height 12
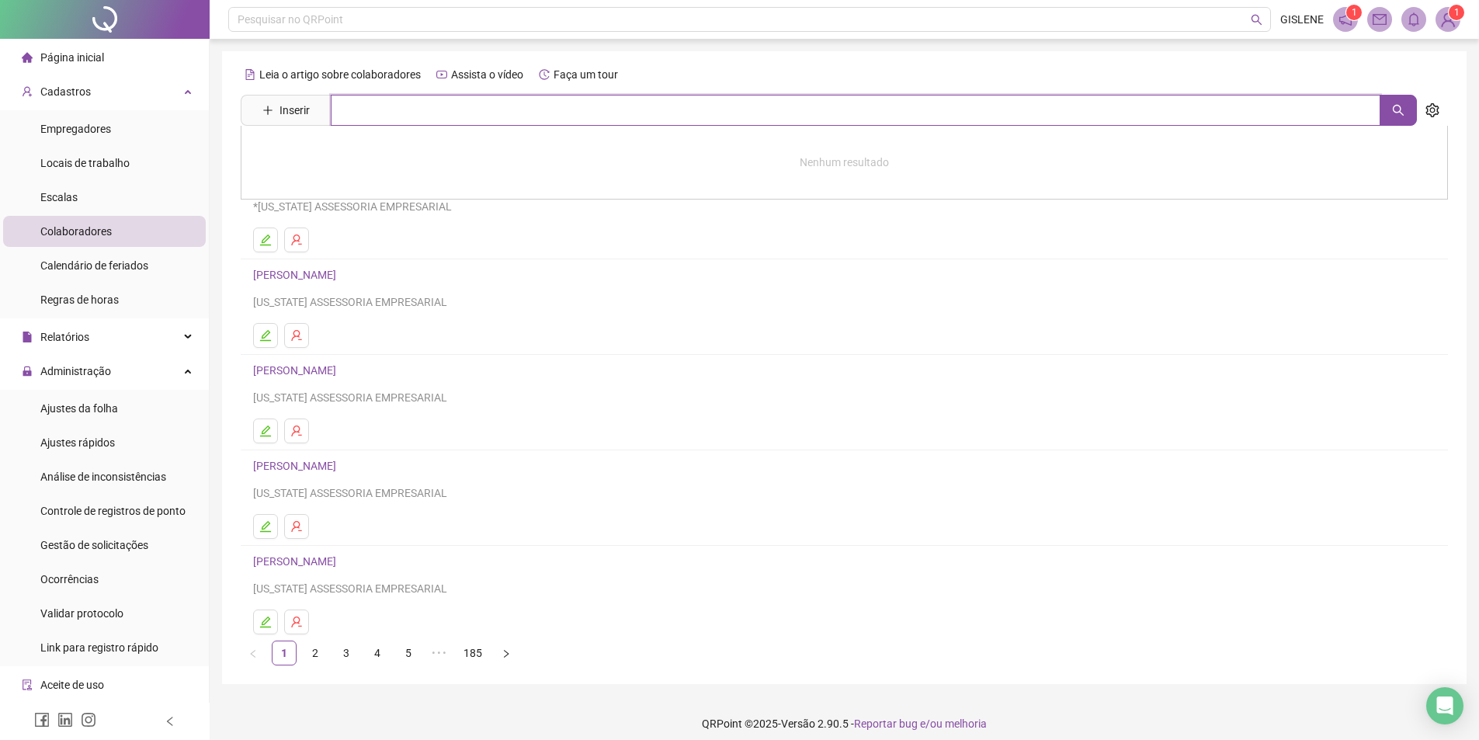
click at [417, 114] on input "text" at bounding box center [855, 110] width 1049 height 31
click at [300, 157] on link "MARCONIS TRINDADE TAVARES" at bounding box center [346, 156] width 155 height 12
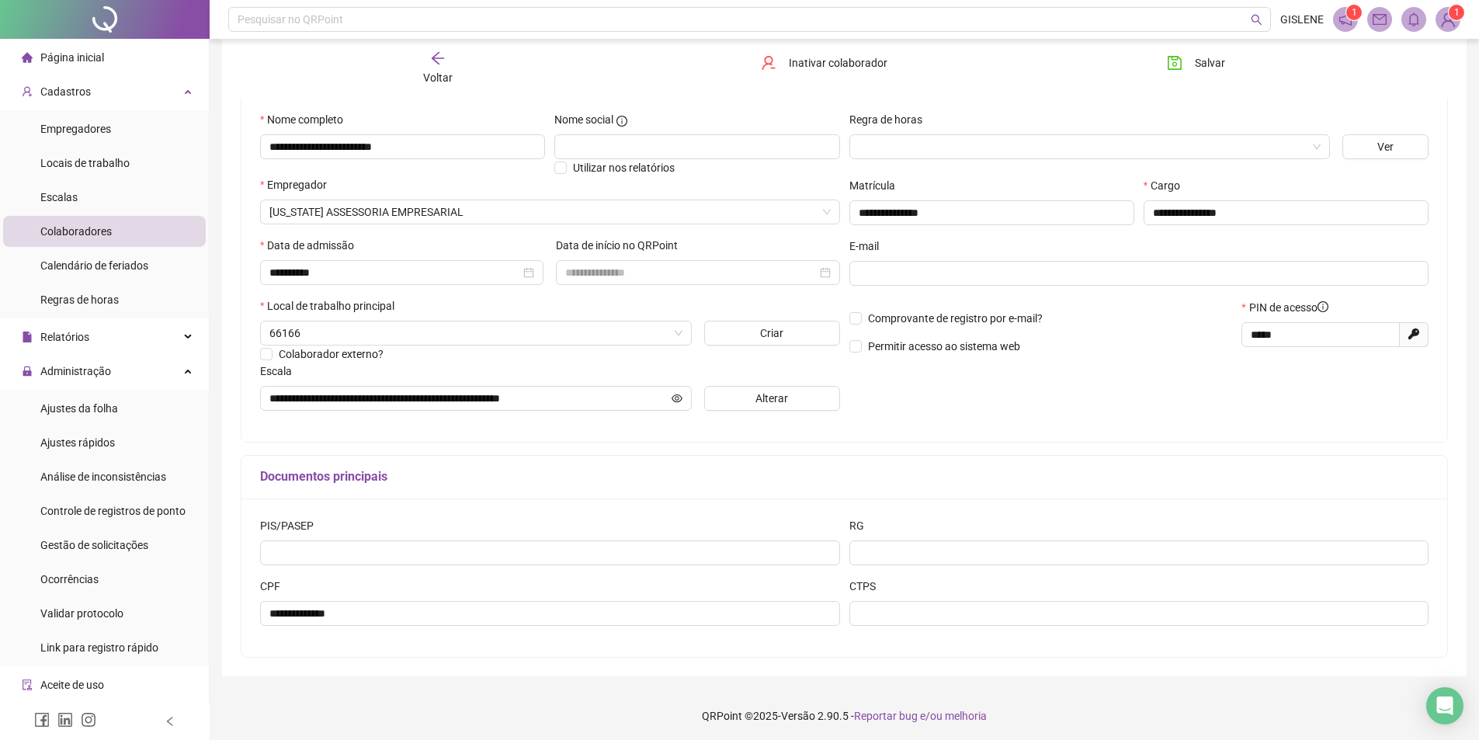
scroll to position [146, 0]
click at [440, 72] on span "Voltar" at bounding box center [437, 77] width 29 height 12
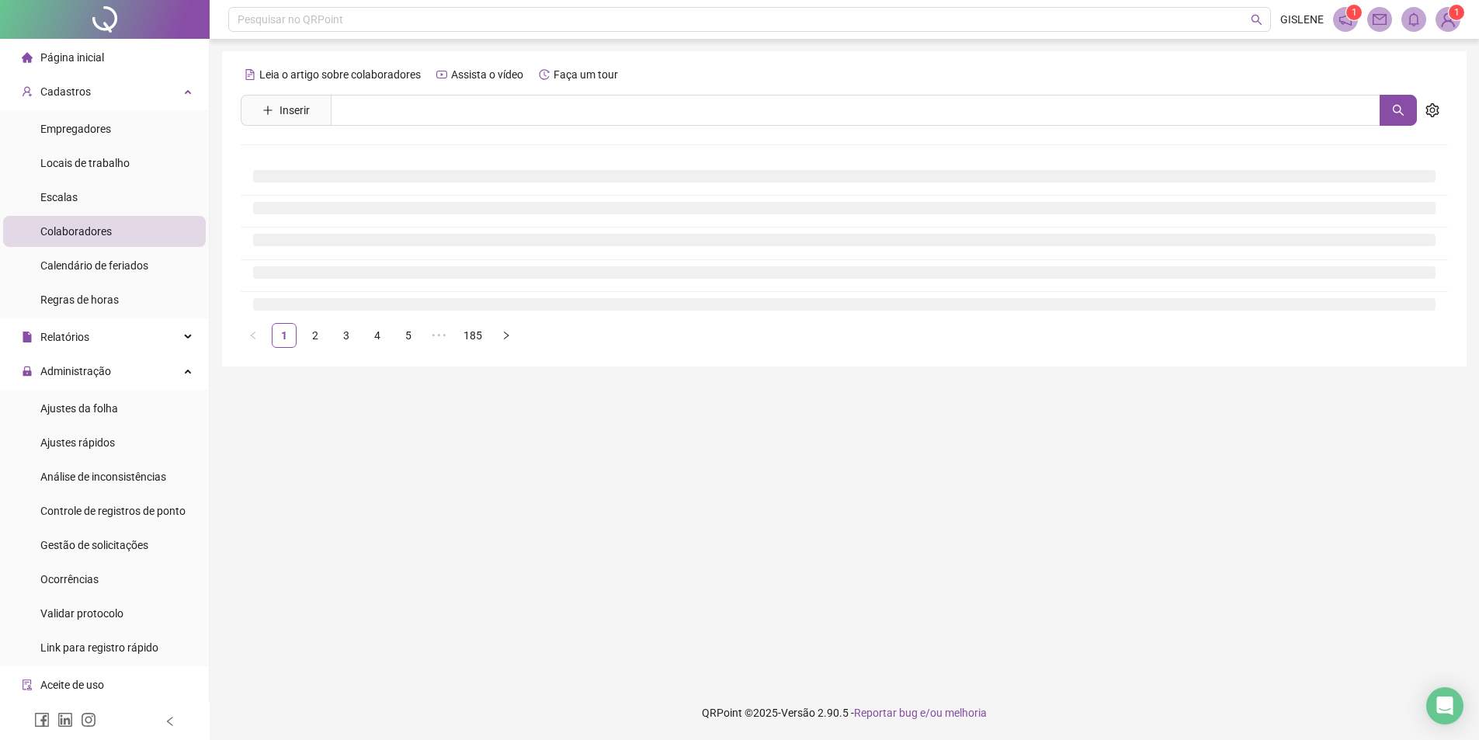
scroll to position [0, 0]
click at [439, 123] on input "text" at bounding box center [861, 110] width 1061 height 31
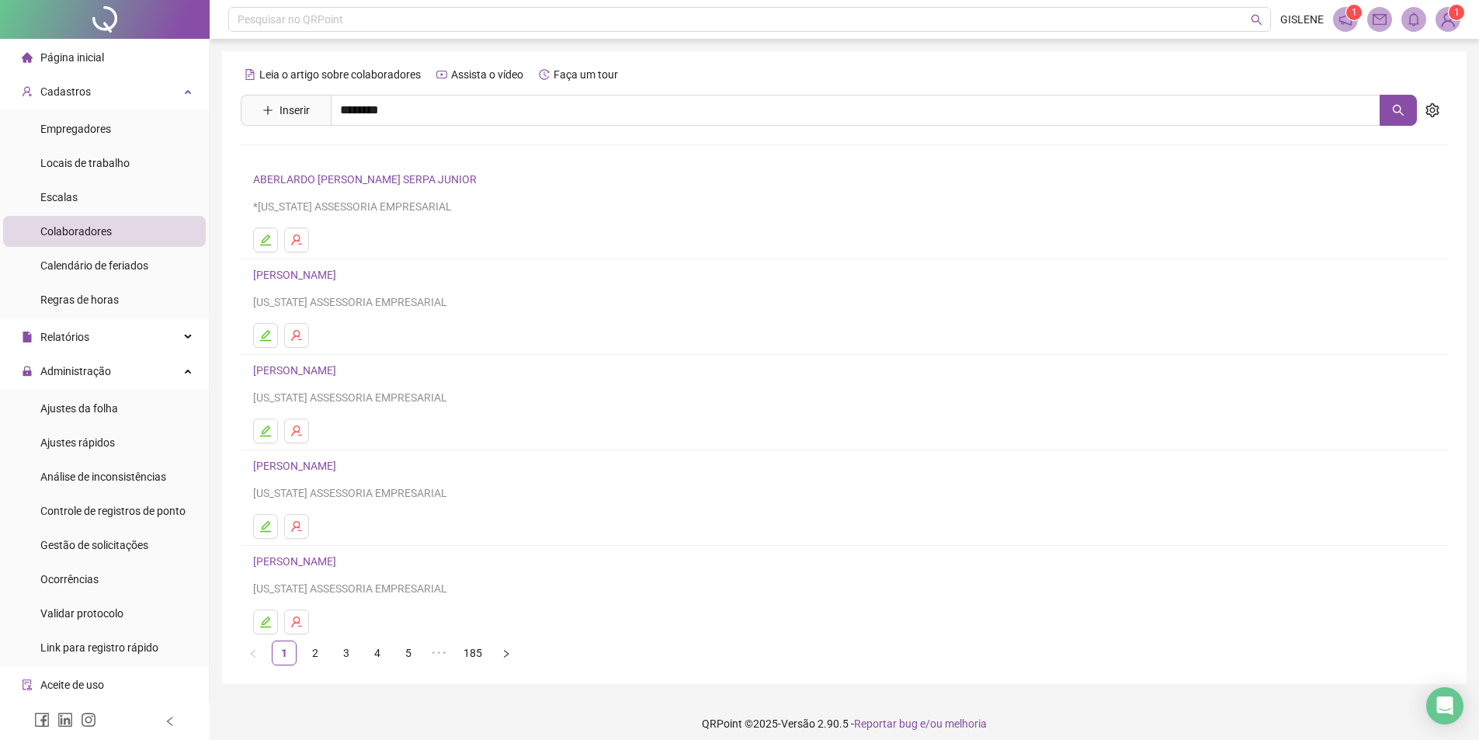
click at [352, 189] on link "[PERSON_NAME]" at bounding box center [310, 189] width 83 height 12
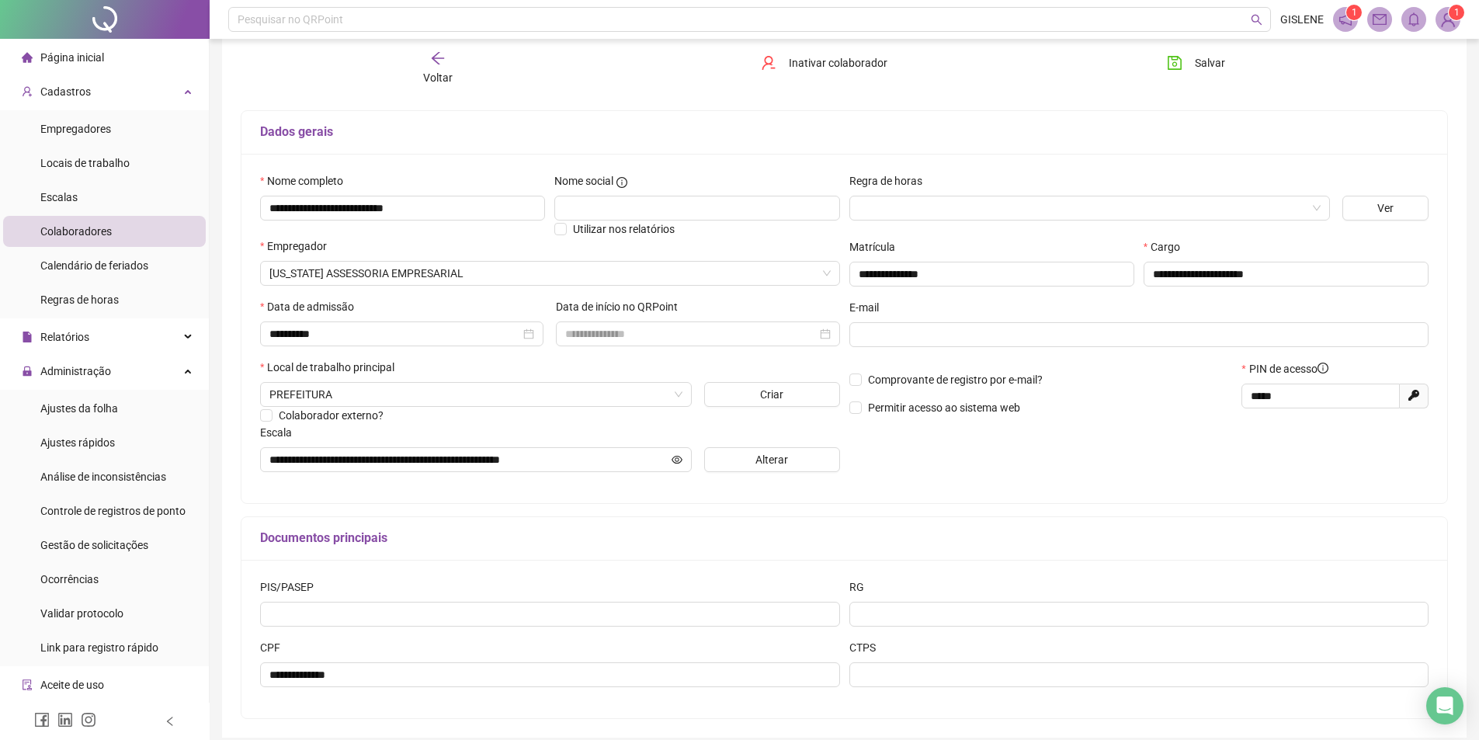
scroll to position [146, 0]
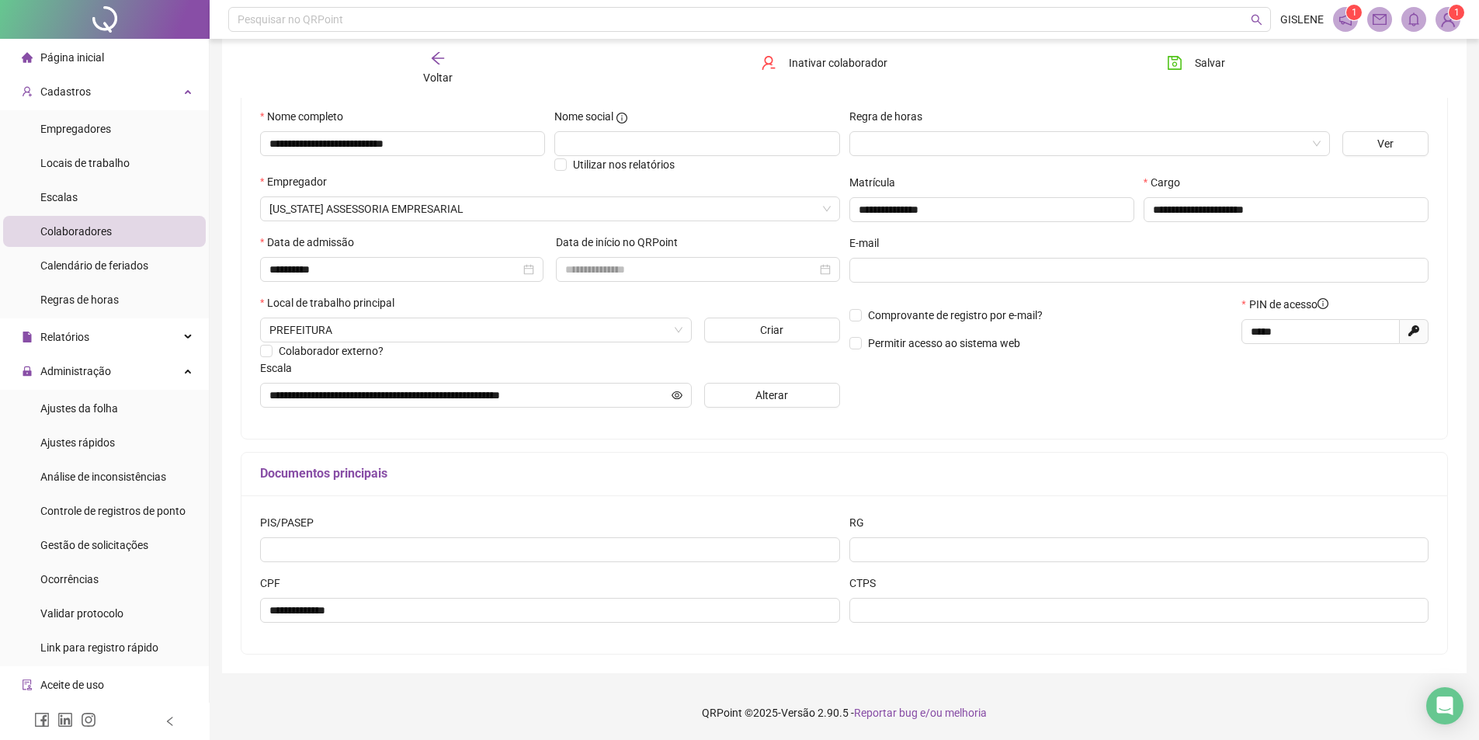
click at [441, 68] on div "Voltar" at bounding box center [437, 68] width 191 height 36
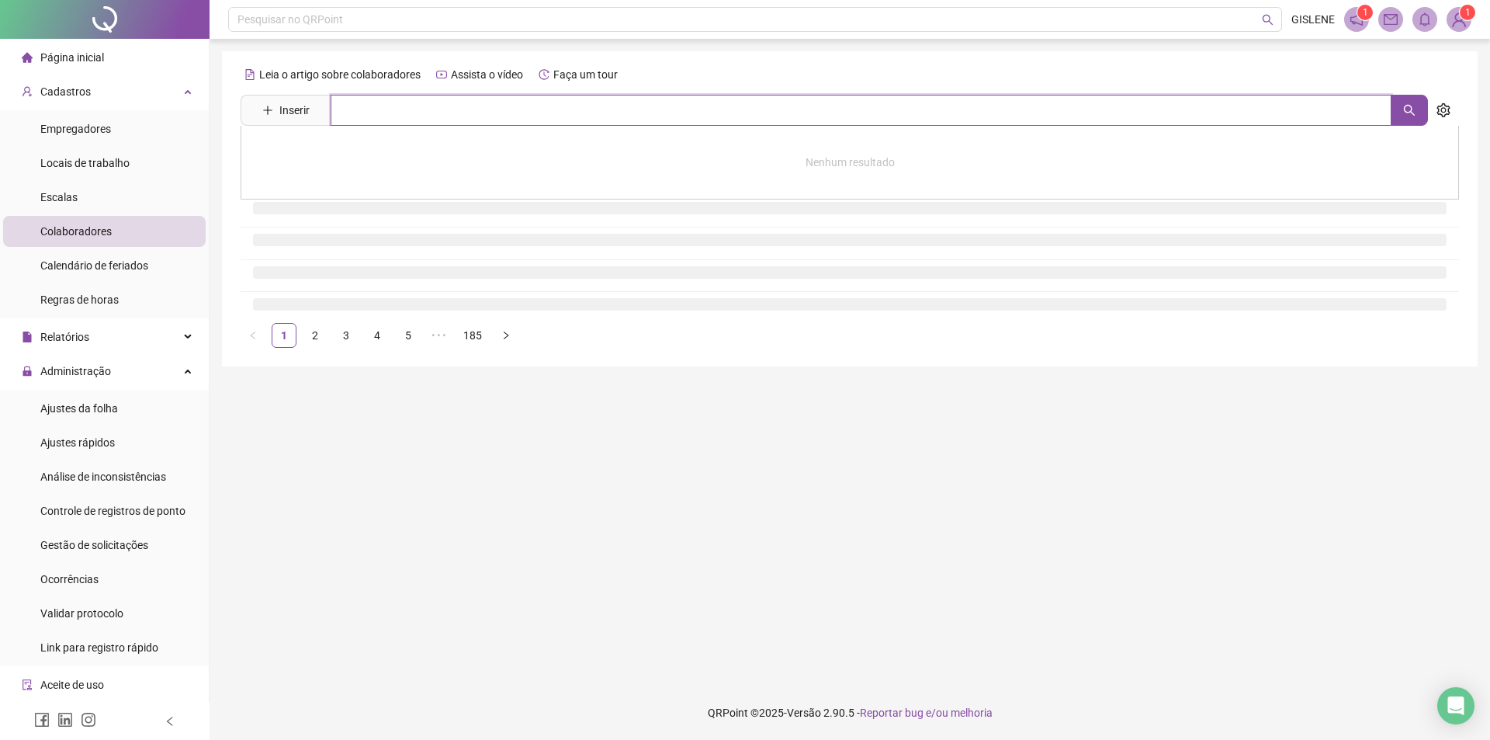
click at [434, 102] on input "text" at bounding box center [861, 110] width 1061 height 31
click at [425, 123] on input "text" at bounding box center [861, 110] width 1061 height 31
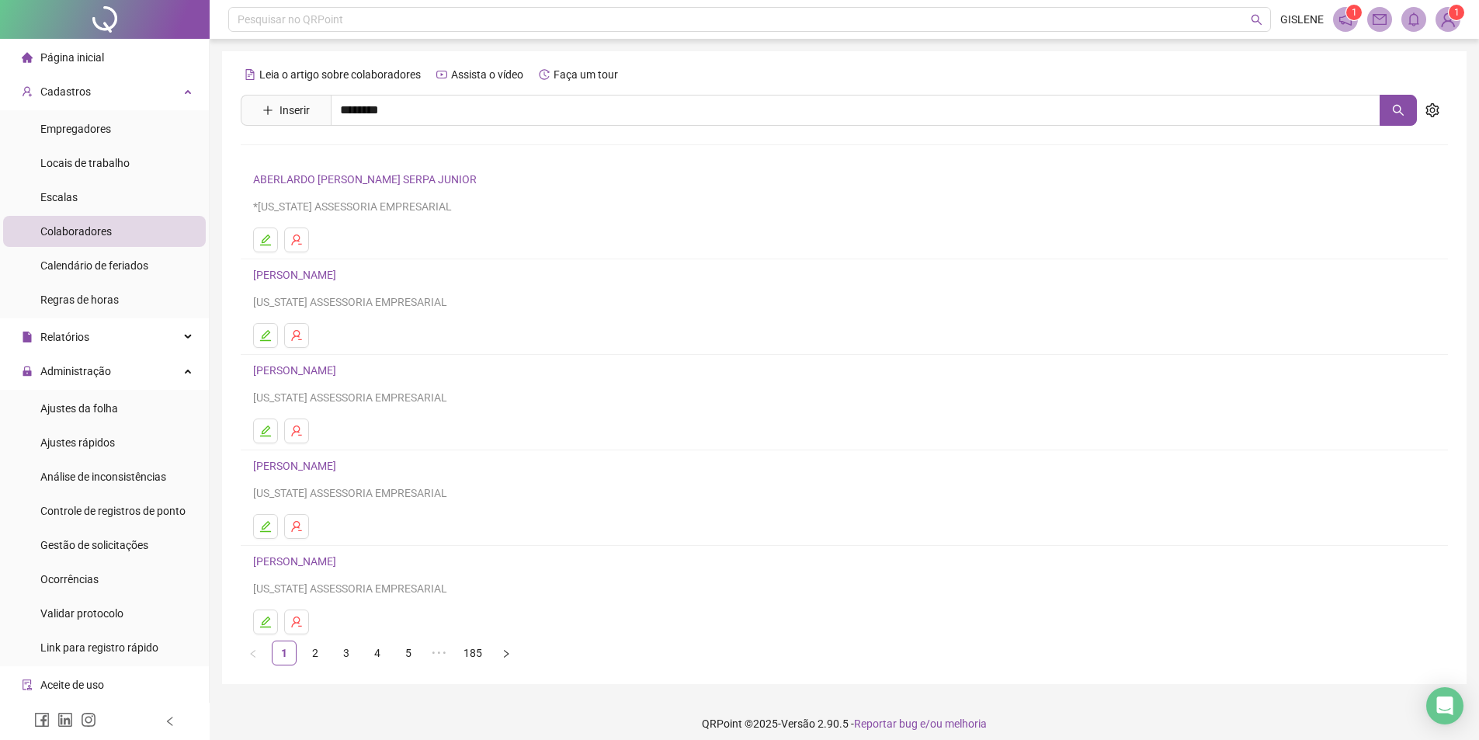
click at [352, 152] on link "[PERSON_NAME]" at bounding box center [310, 156] width 83 height 12
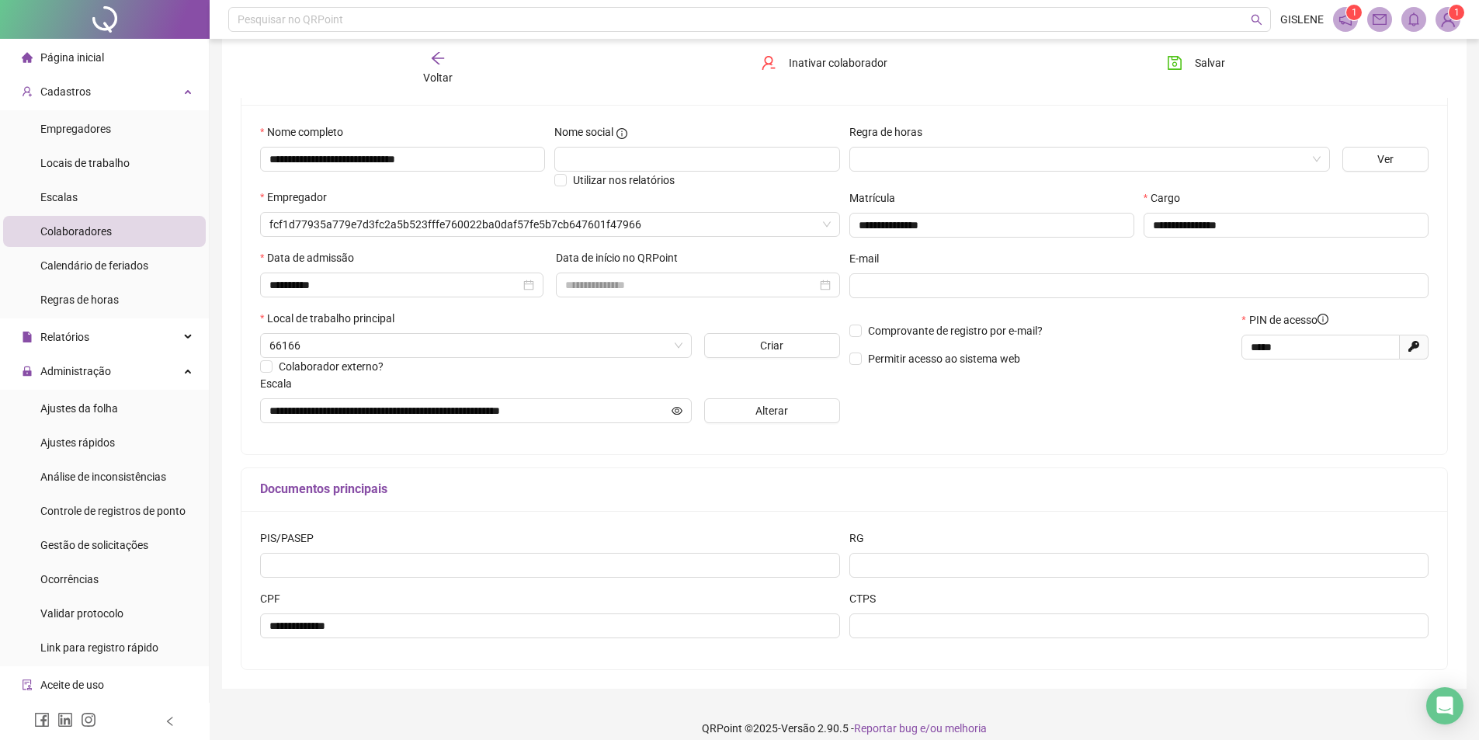
scroll to position [146, 0]
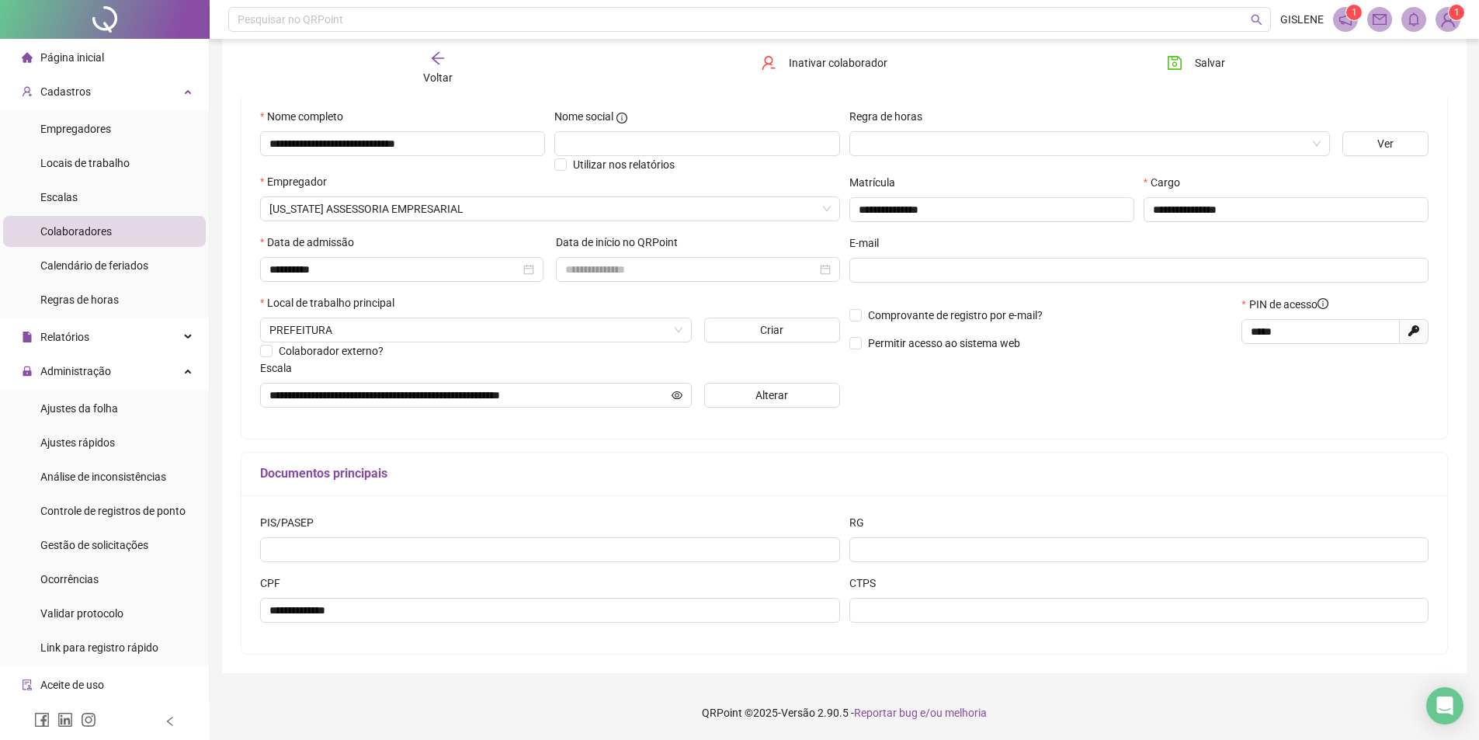
click at [437, 71] on span "Voltar" at bounding box center [437, 77] width 29 height 12
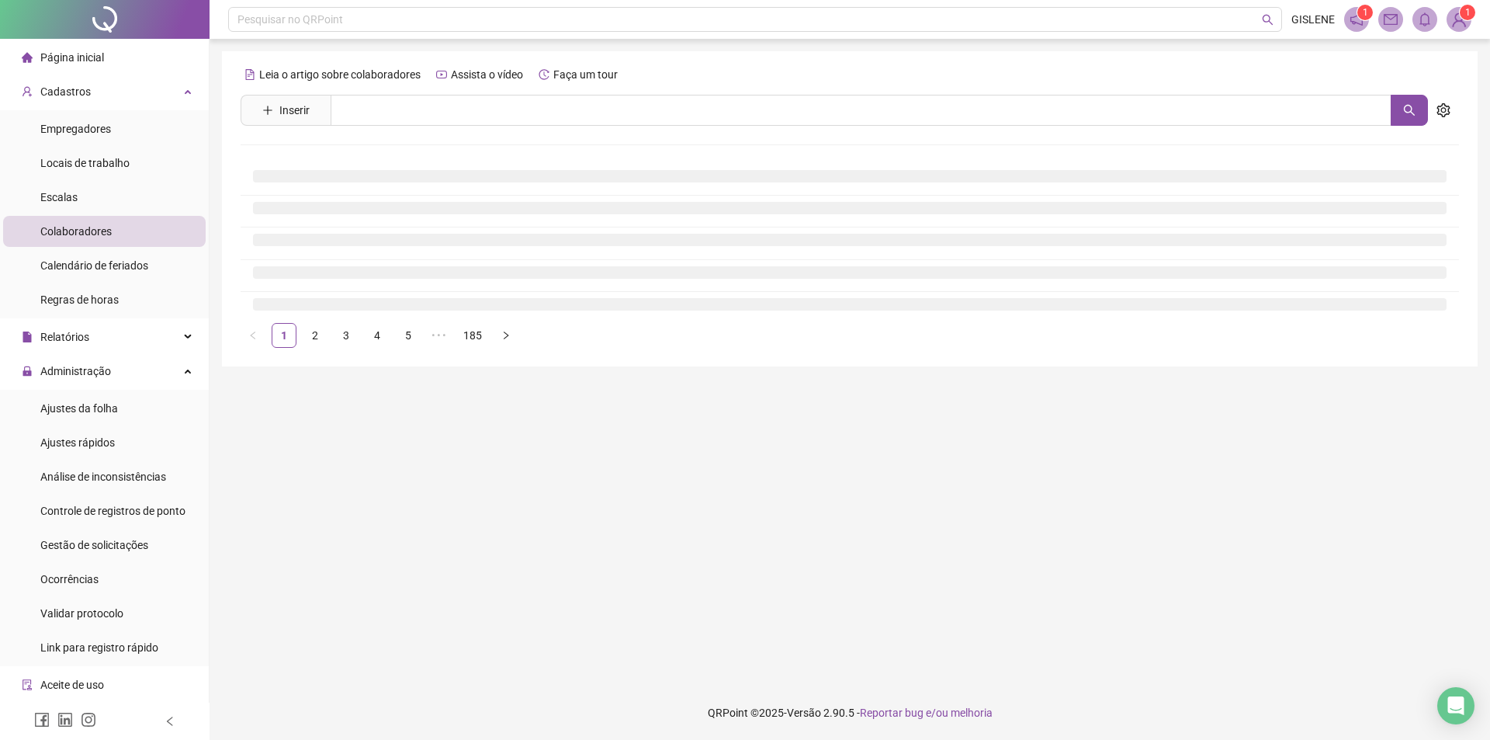
click at [455, 127] on div "Leia o artigo sobre colaboradores Assista o vídeo Faça um tour Inserir Nenhum r…" at bounding box center [850, 205] width 1219 height 286
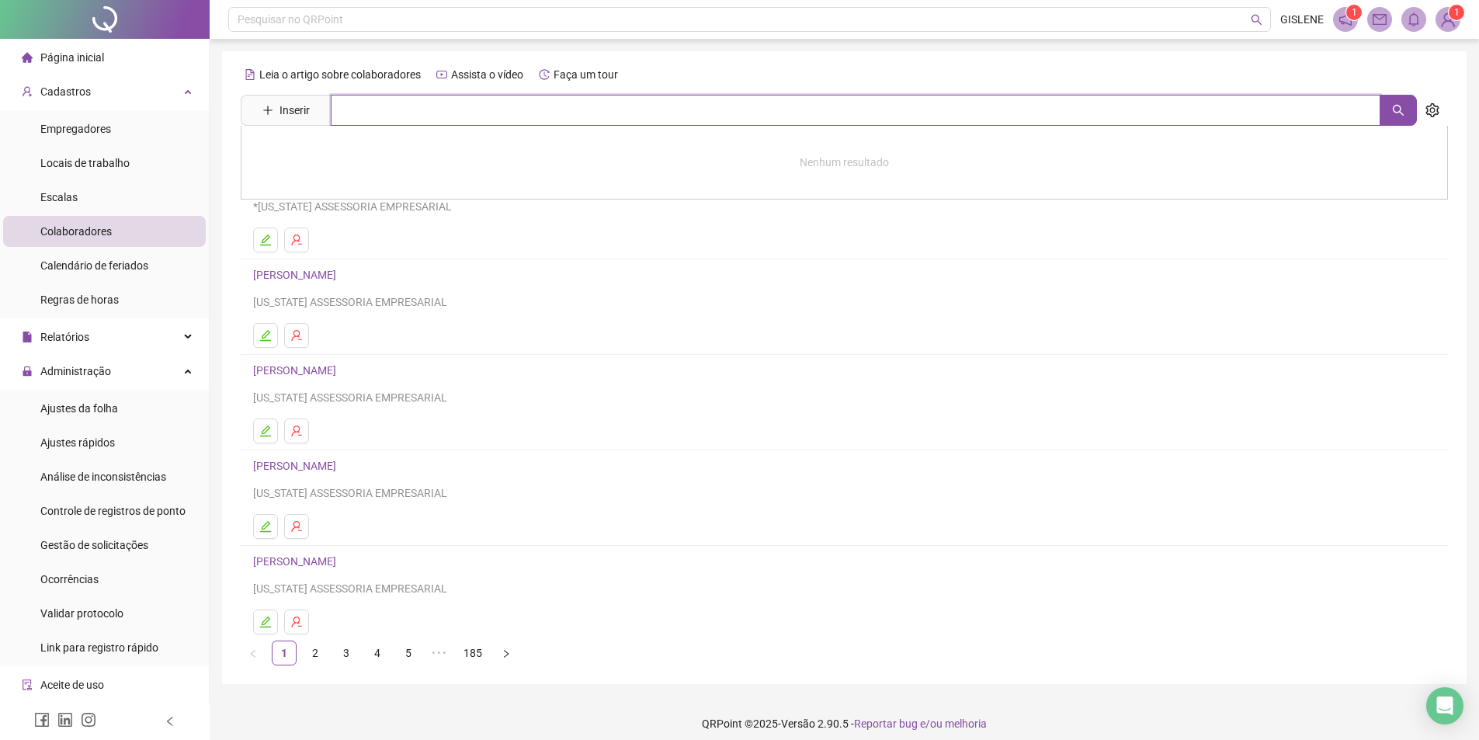
click at [451, 119] on input "text" at bounding box center [855, 110] width 1049 height 31
click at [352, 151] on link "[PERSON_NAME]" at bounding box center [310, 156] width 83 height 12
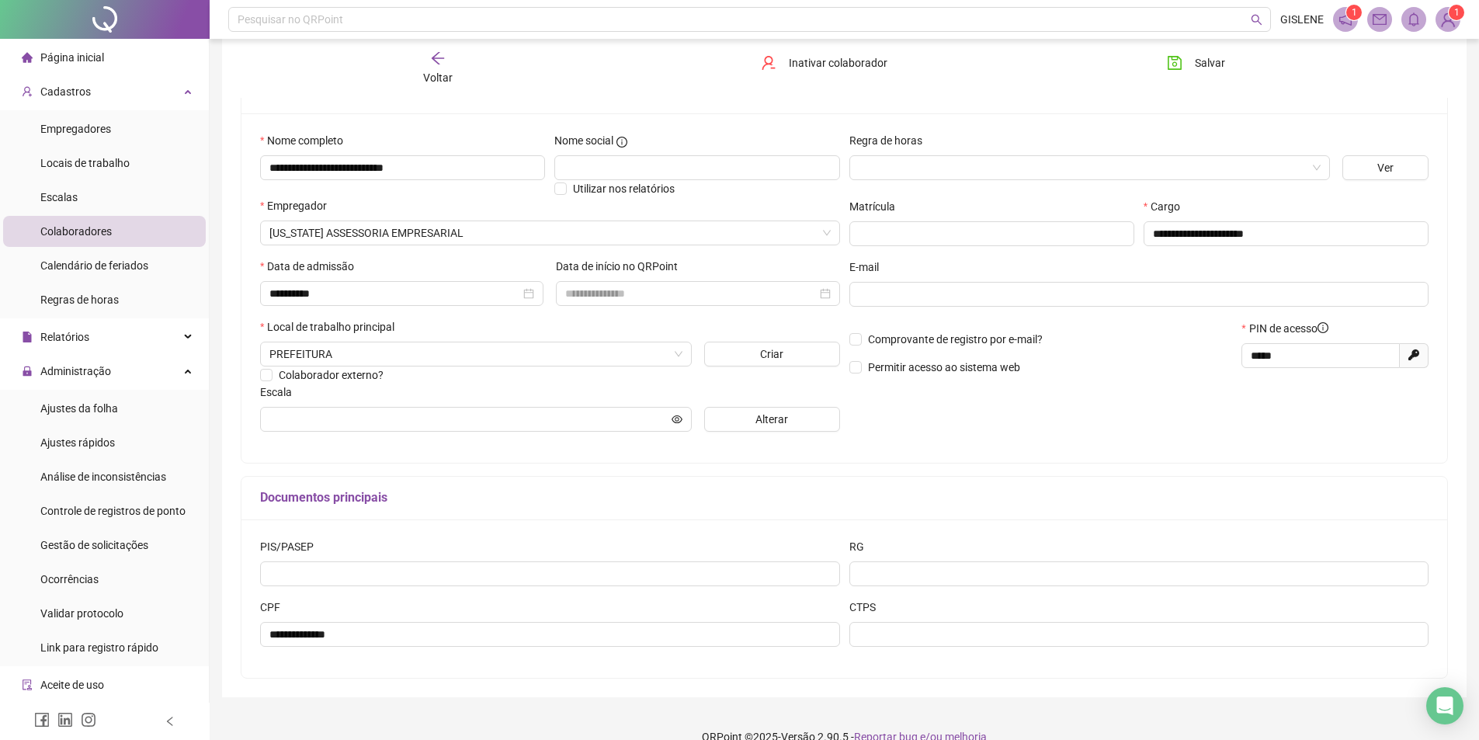
scroll to position [146, 0]
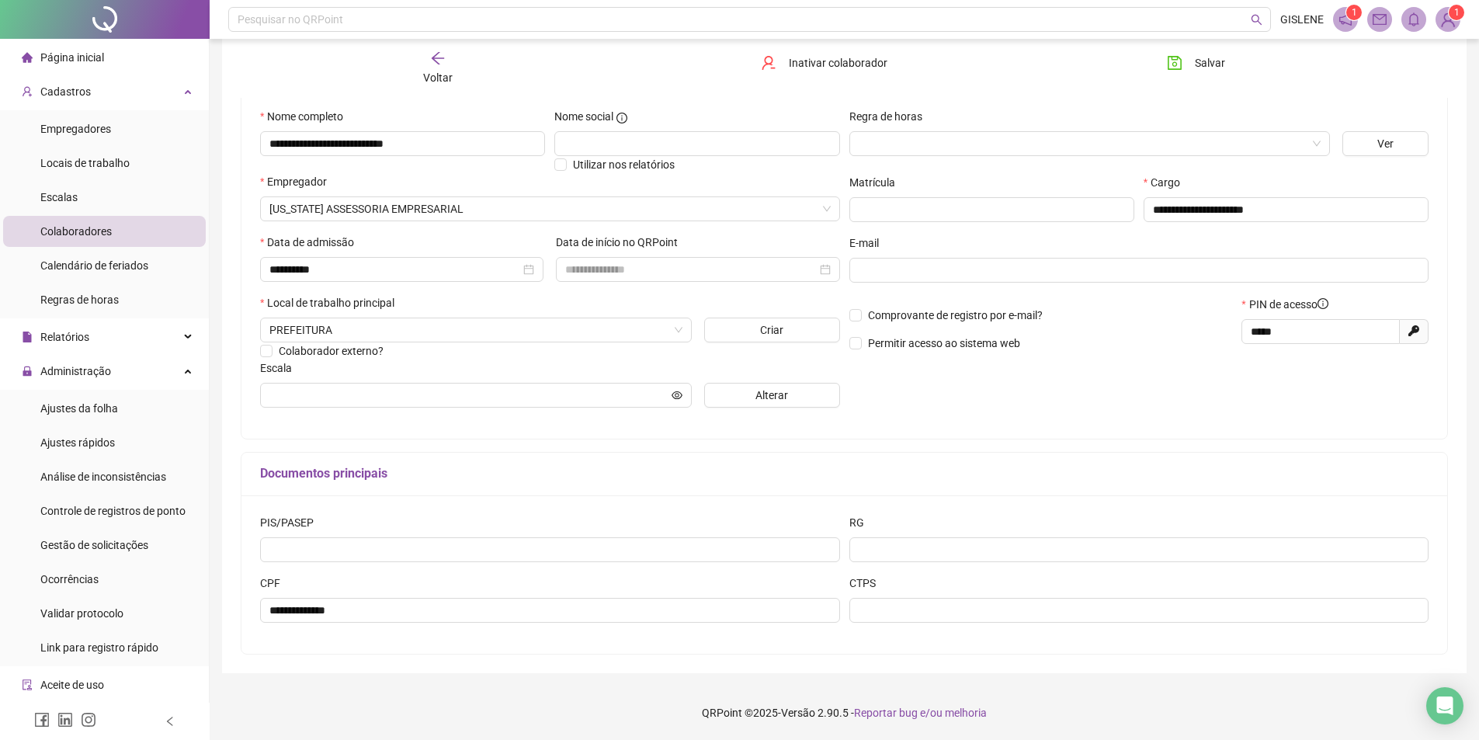
click at [462, 68] on div "Voltar" at bounding box center [437, 68] width 191 height 36
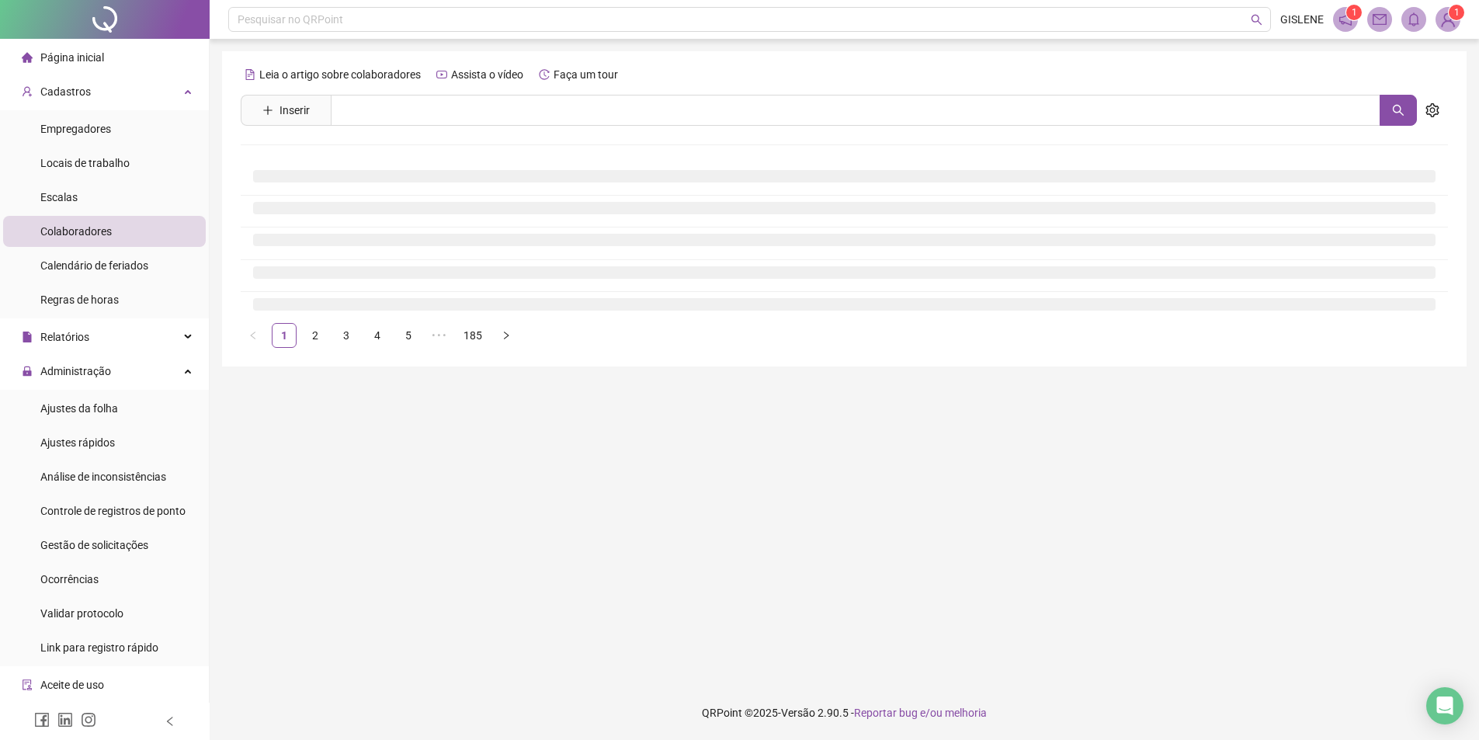
scroll to position [0, 0]
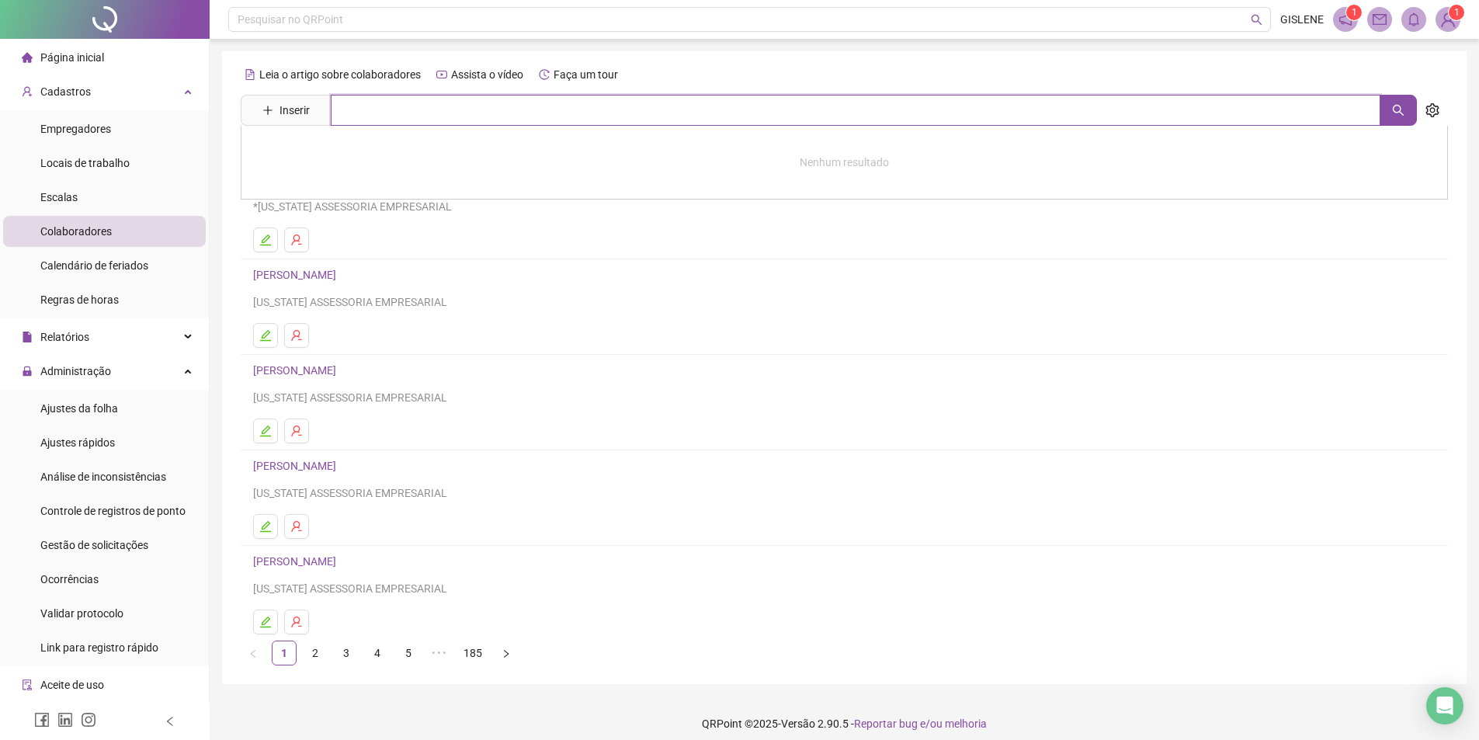
click at [473, 106] on input "text" at bounding box center [855, 110] width 1049 height 31
click at [352, 150] on link "[PERSON_NAME]" at bounding box center [310, 156] width 83 height 12
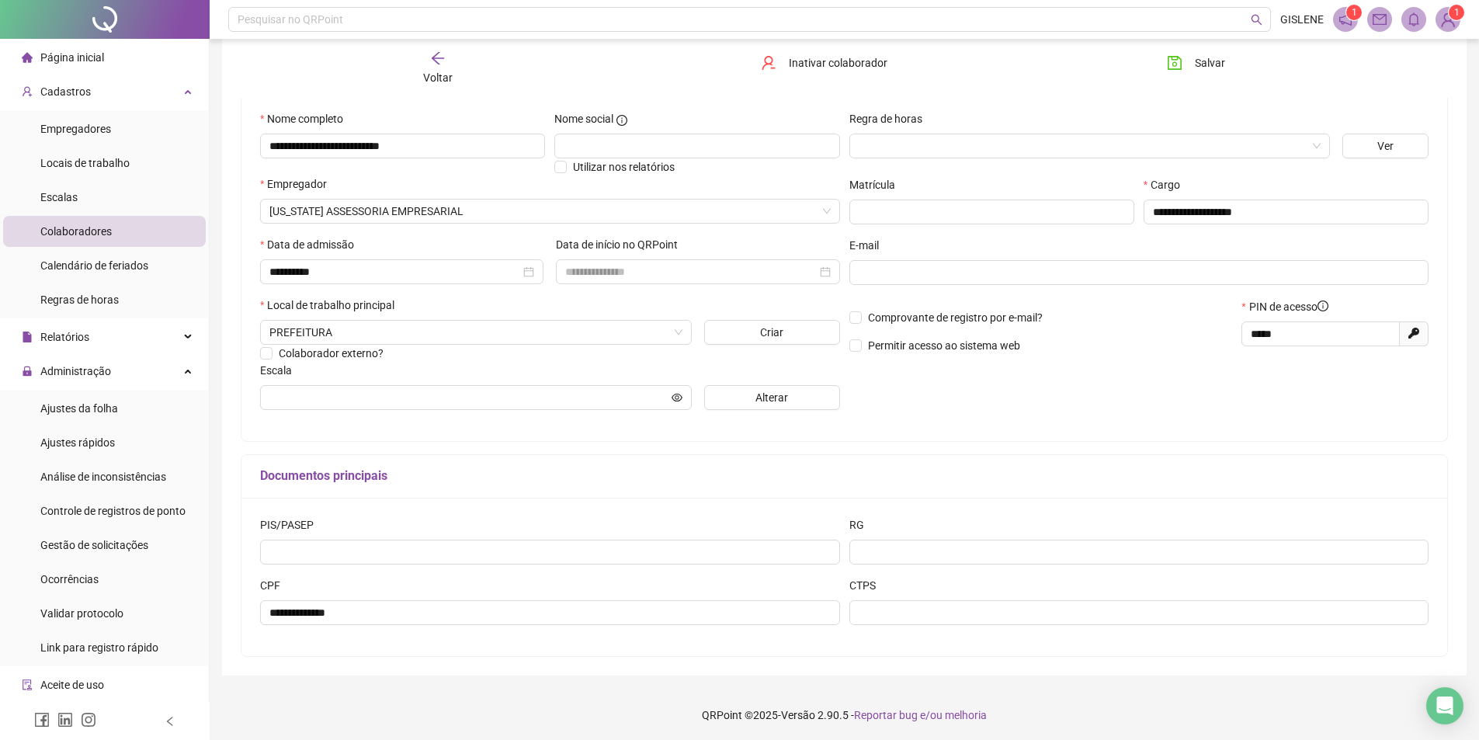
scroll to position [146, 0]
drag, startPoint x: 1305, startPoint y: 327, endPoint x: 932, endPoint y: 337, distance: 372.7
click at [931, 337] on div "Comprovante de registro por e-mail? Permitir acesso ao sistema web PIN de acess…" at bounding box center [1138, 329] width 589 height 67
click at [1163, 60] on button "Salvar" at bounding box center [1195, 62] width 81 height 25
click at [429, 84] on span "Voltar" at bounding box center [437, 77] width 29 height 12
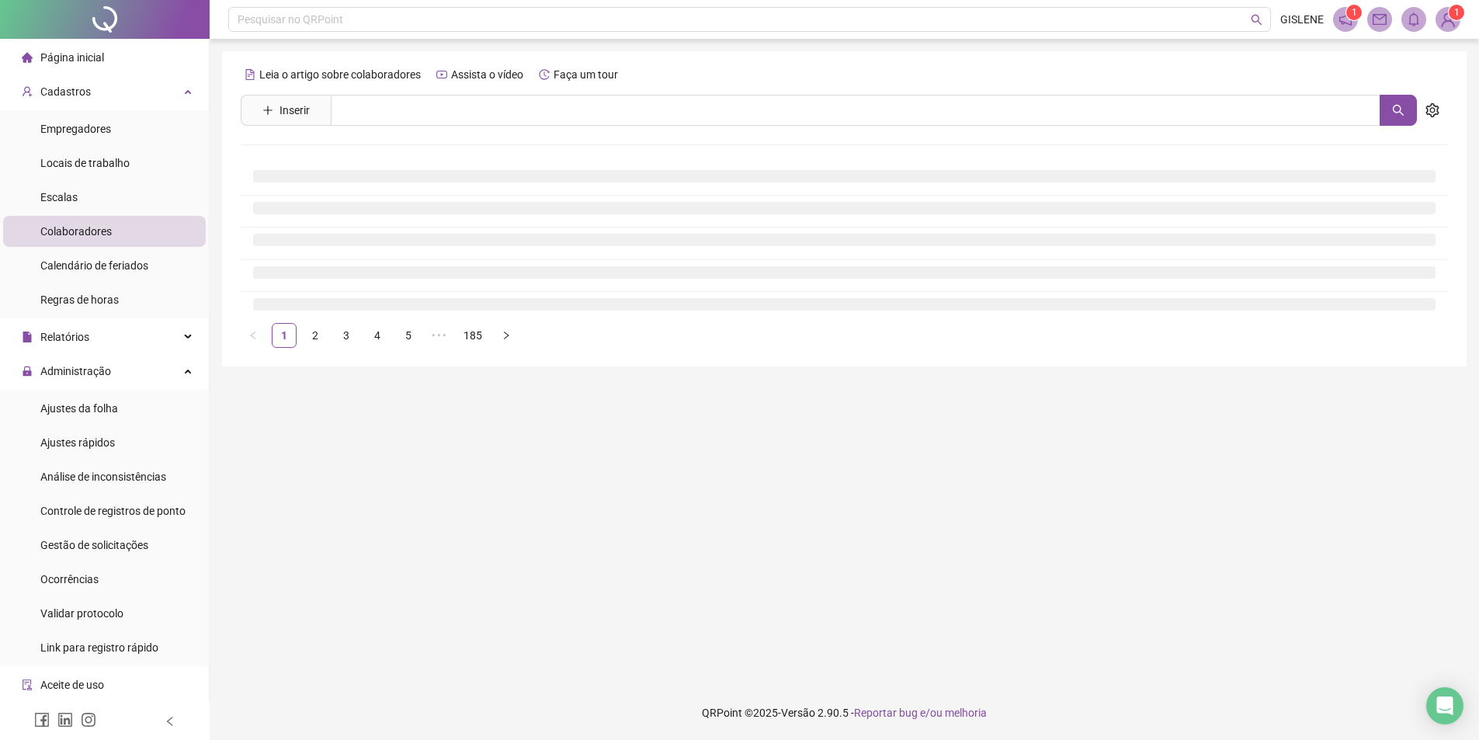
scroll to position [0, 0]
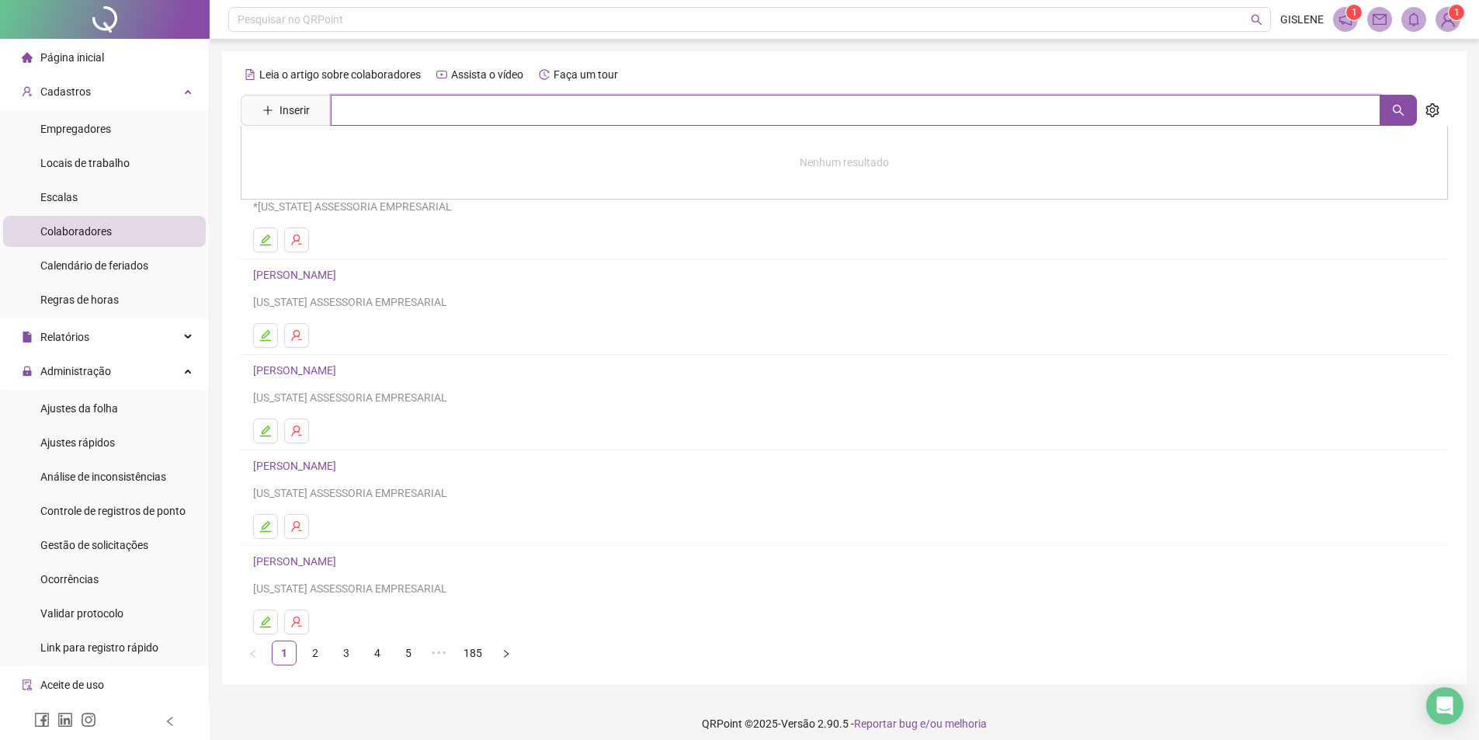
click at [435, 112] on input "text" at bounding box center [855, 110] width 1049 height 31
click at [421, 154] on link "MARXIRLENE [PERSON_NAME]" at bounding box center [345, 156] width 152 height 12
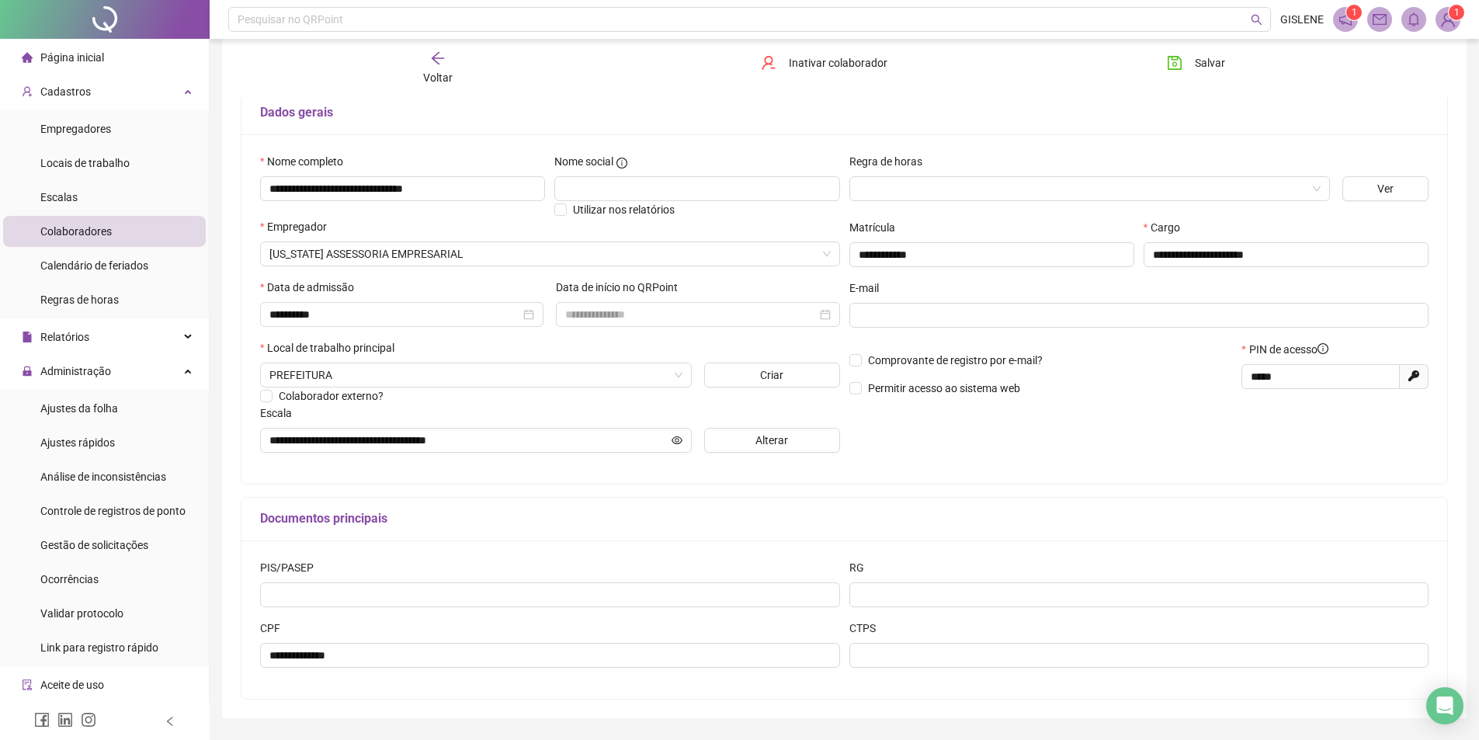
scroll to position [146, 0]
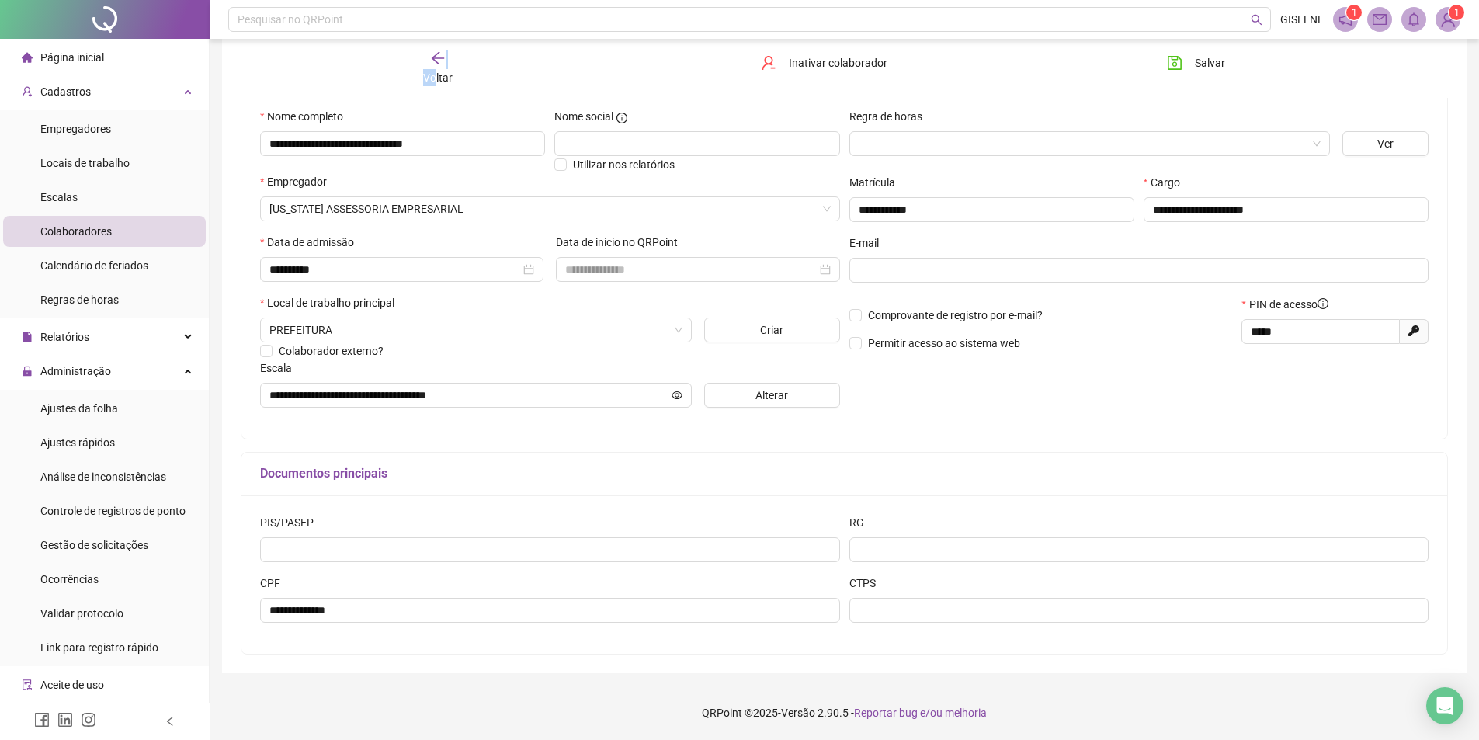
click at [433, 69] on div "Voltar" at bounding box center [437, 68] width 191 height 36
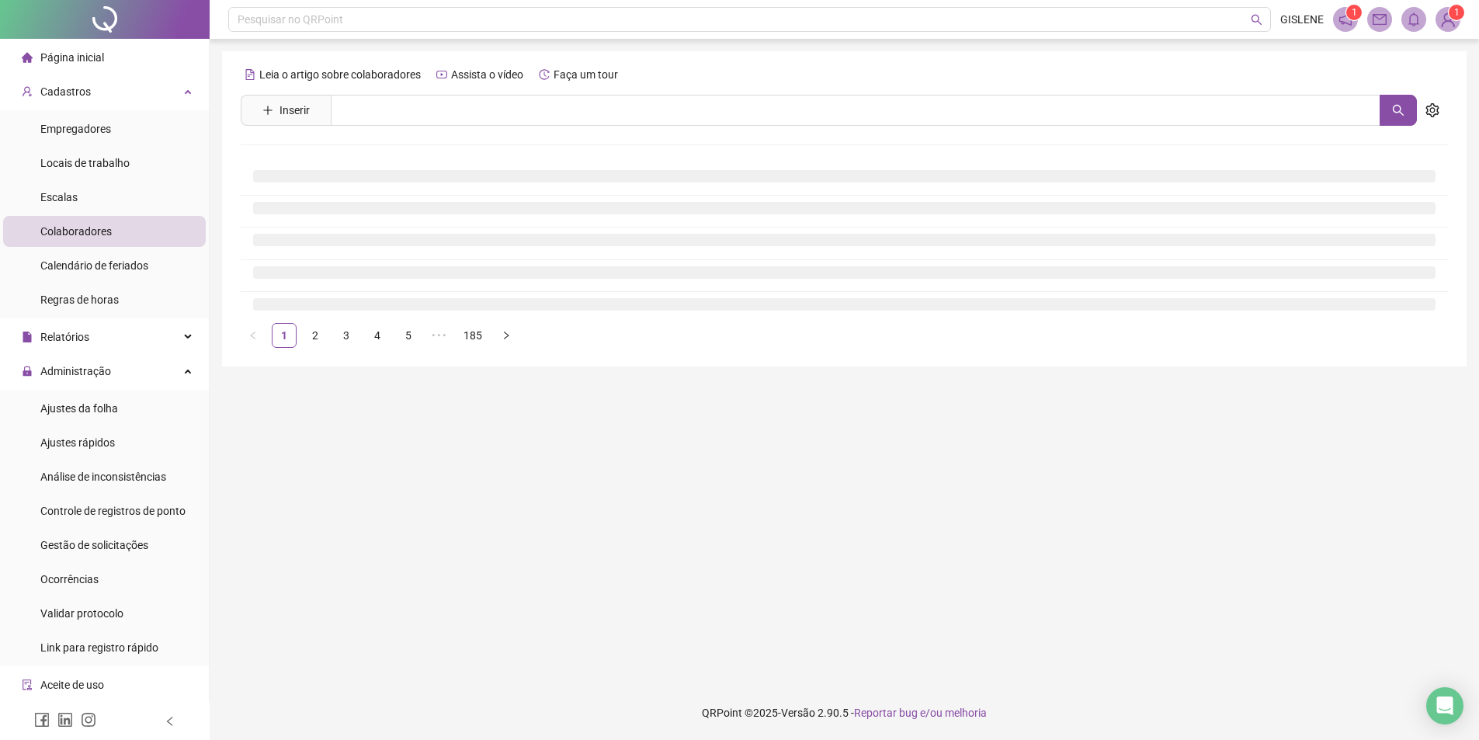
scroll to position [0, 0]
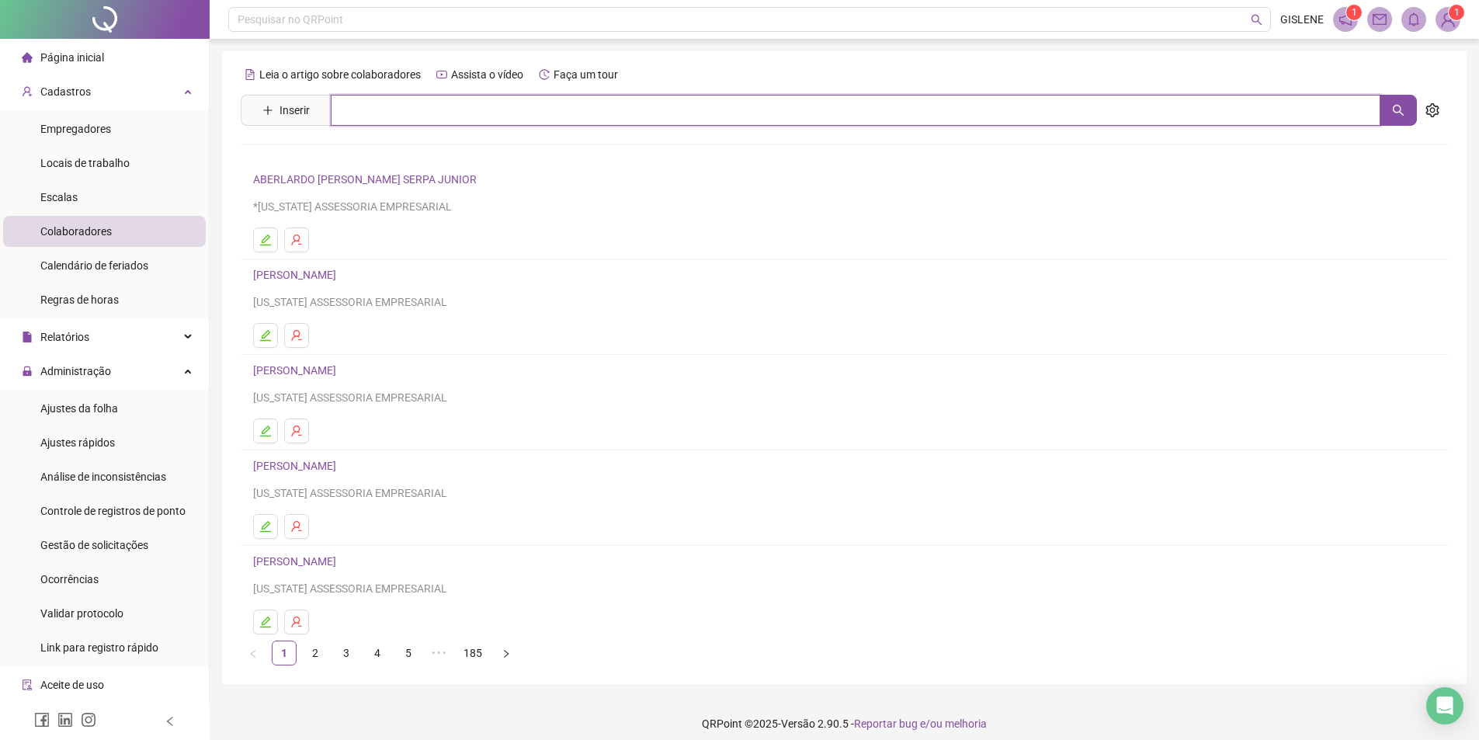
click at [418, 109] on input "text" at bounding box center [855, 110] width 1049 height 31
click at [352, 154] on link "[PERSON_NAME]" at bounding box center [310, 156] width 83 height 12
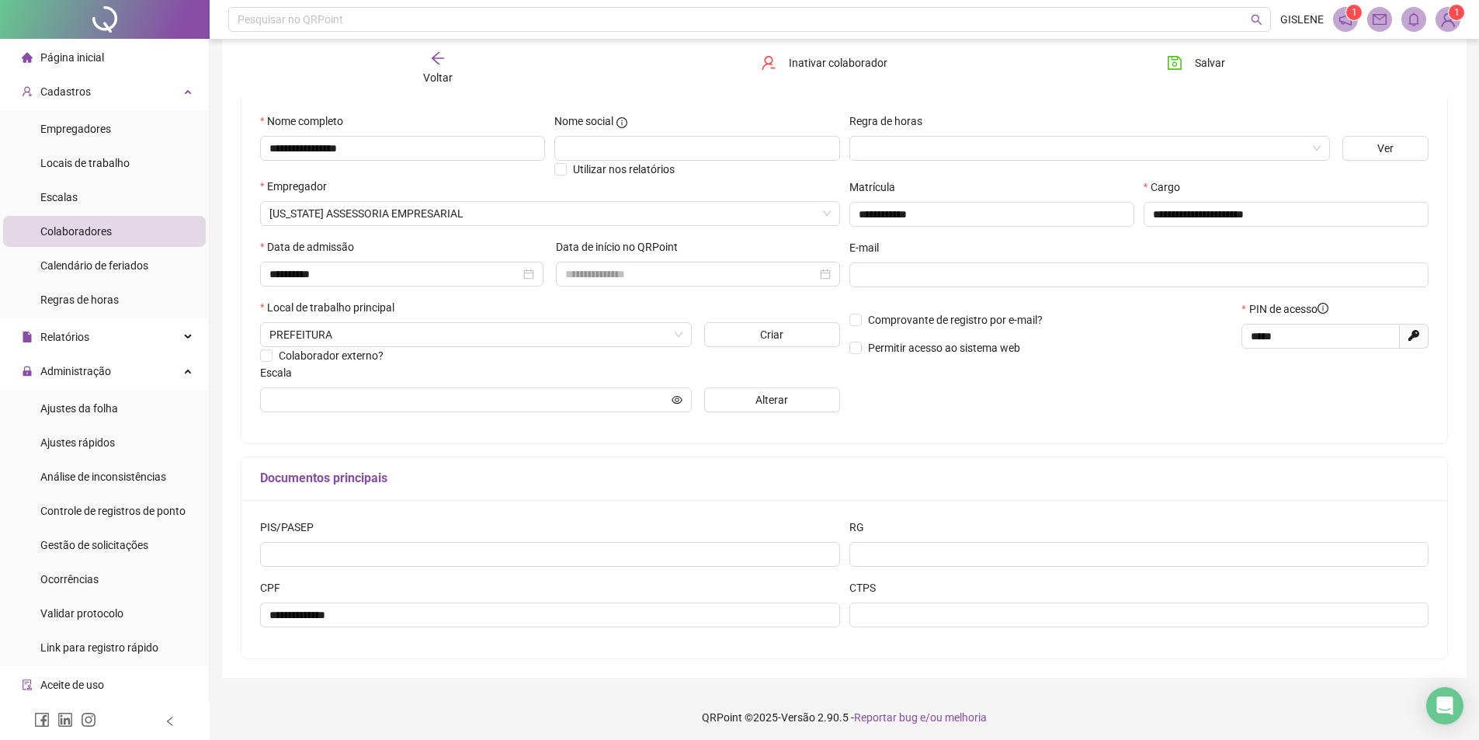
scroll to position [146, 0]
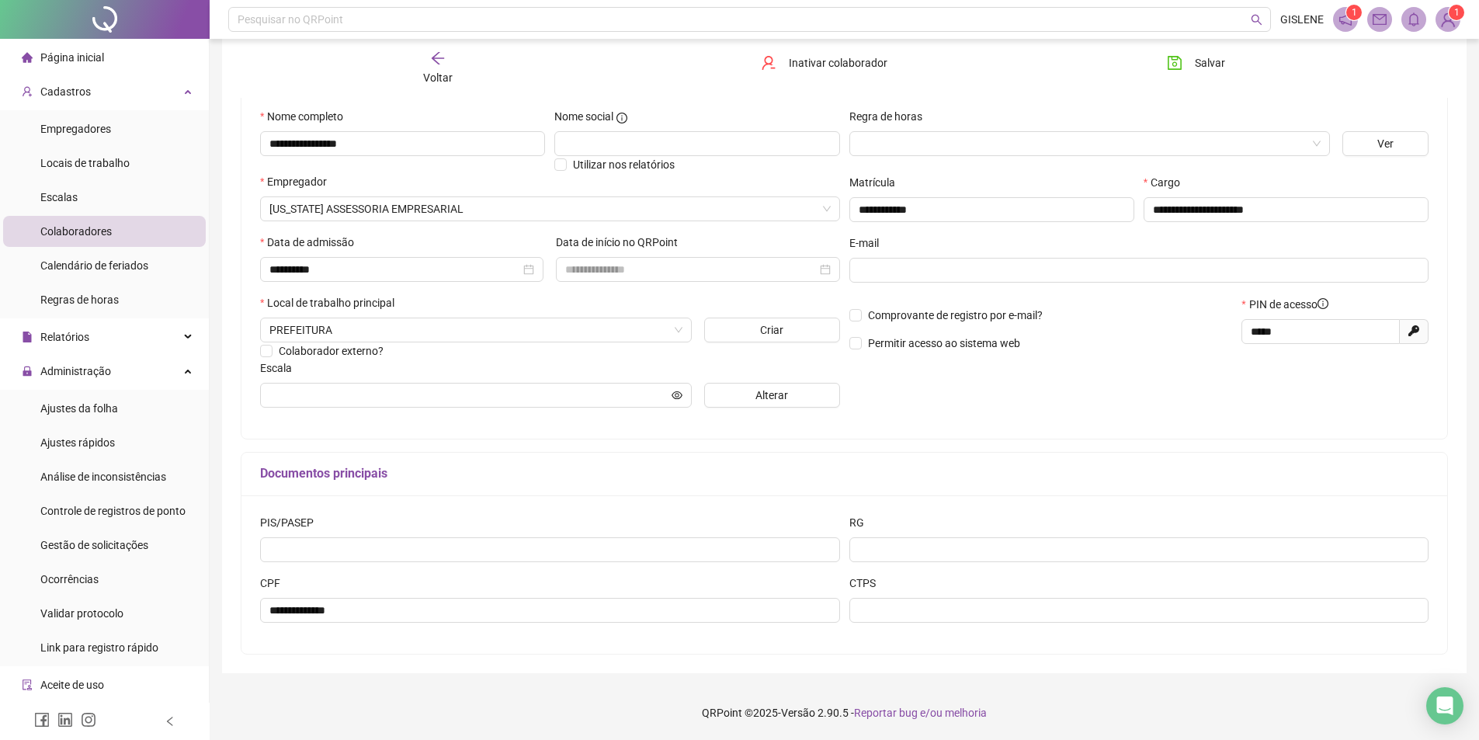
click at [444, 71] on span "Voltar" at bounding box center [437, 77] width 29 height 12
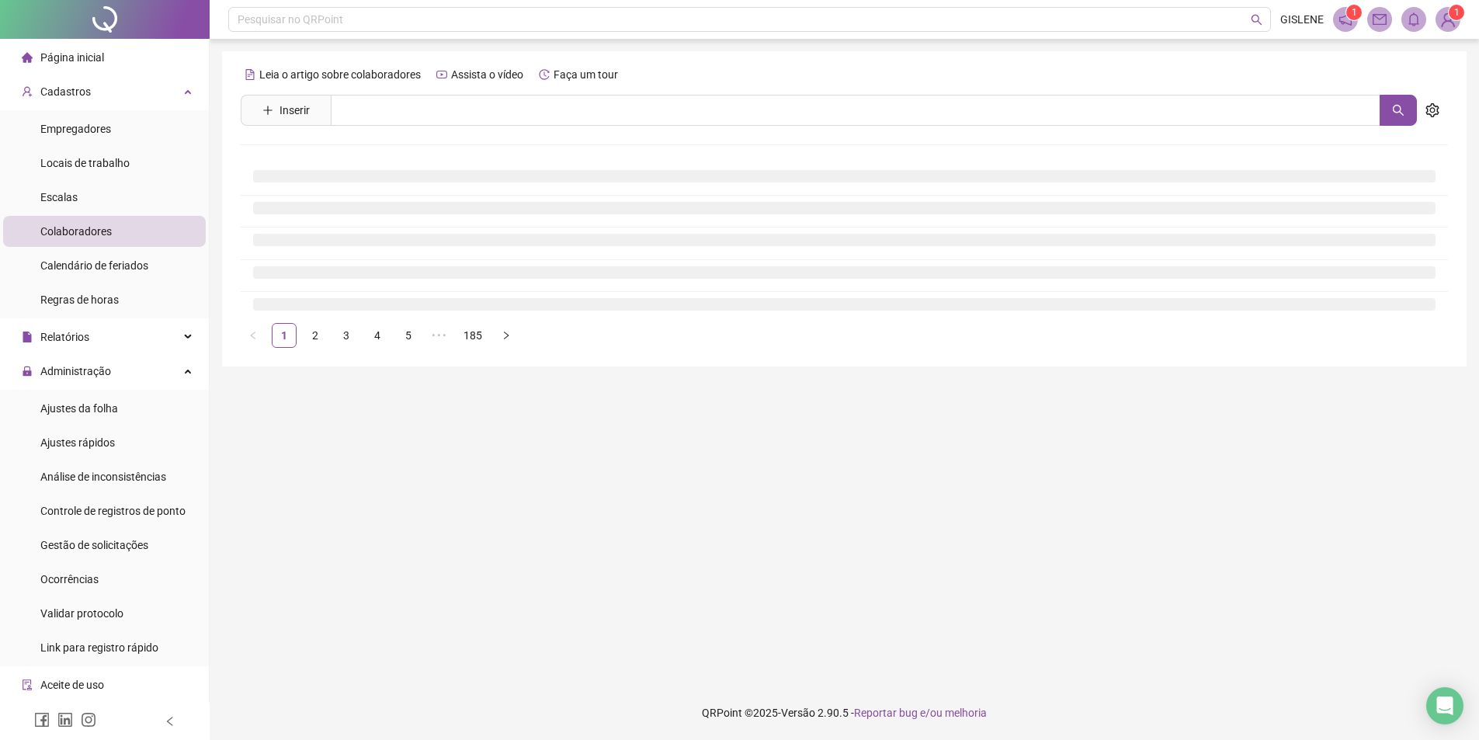
scroll to position [0, 0]
click at [449, 107] on input "text" at bounding box center [861, 110] width 1061 height 31
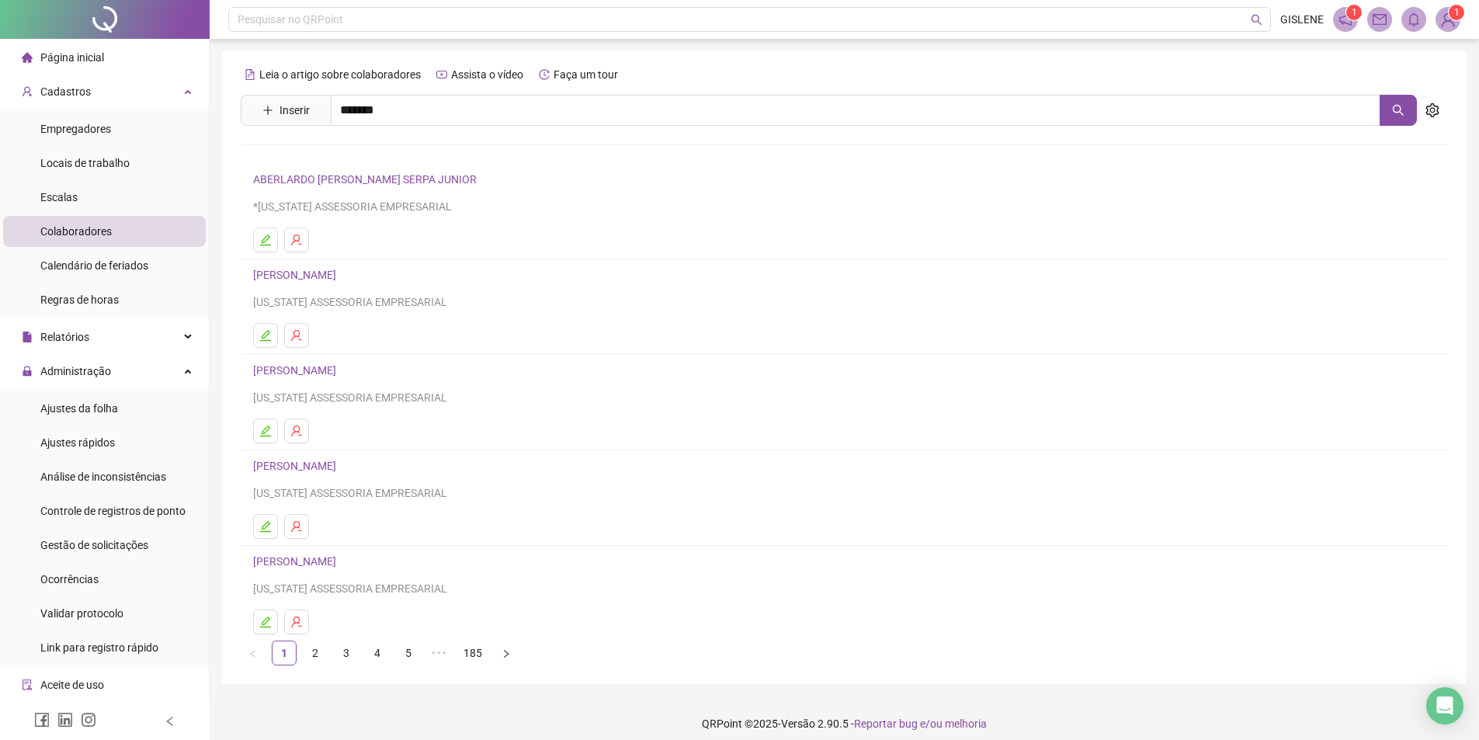
click at [352, 154] on link "[PERSON_NAME]" at bounding box center [310, 156] width 83 height 12
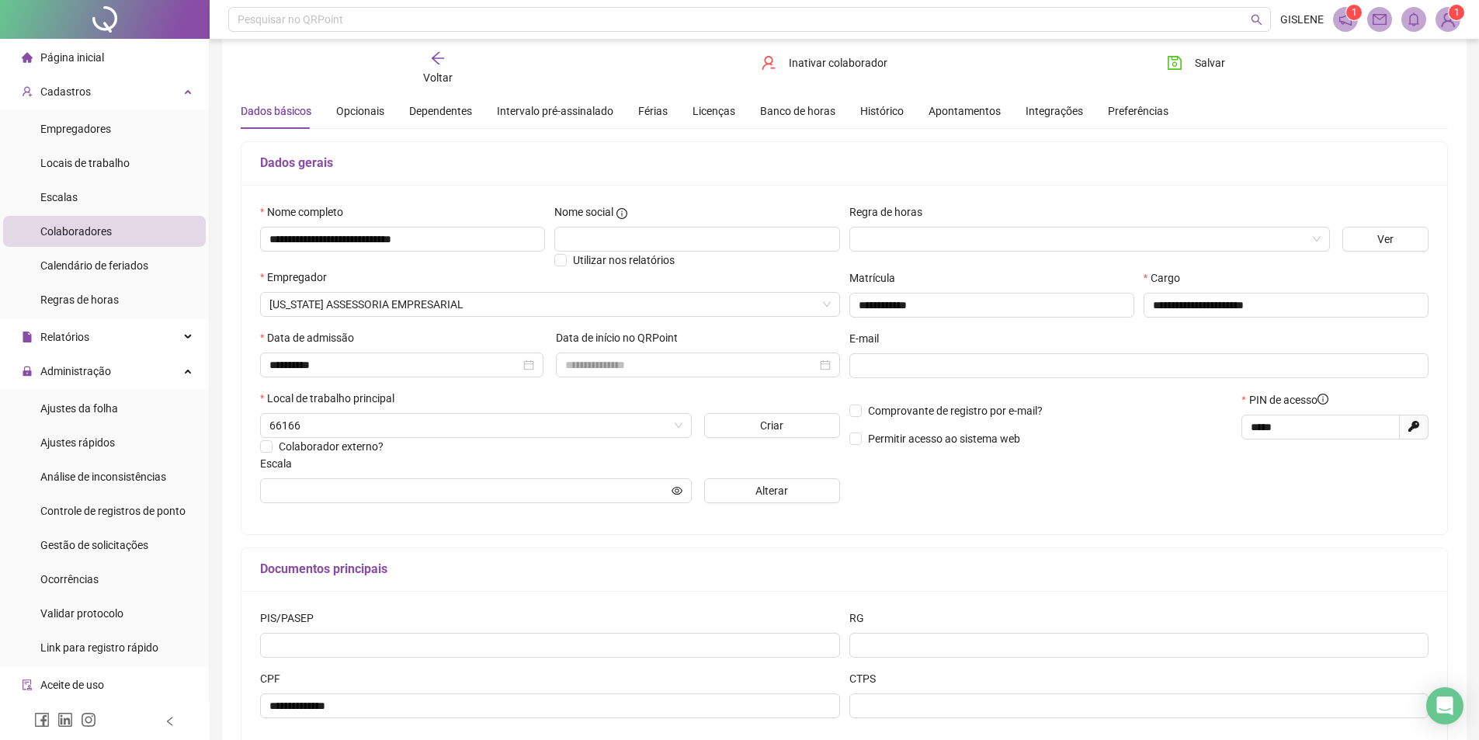
scroll to position [78, 0]
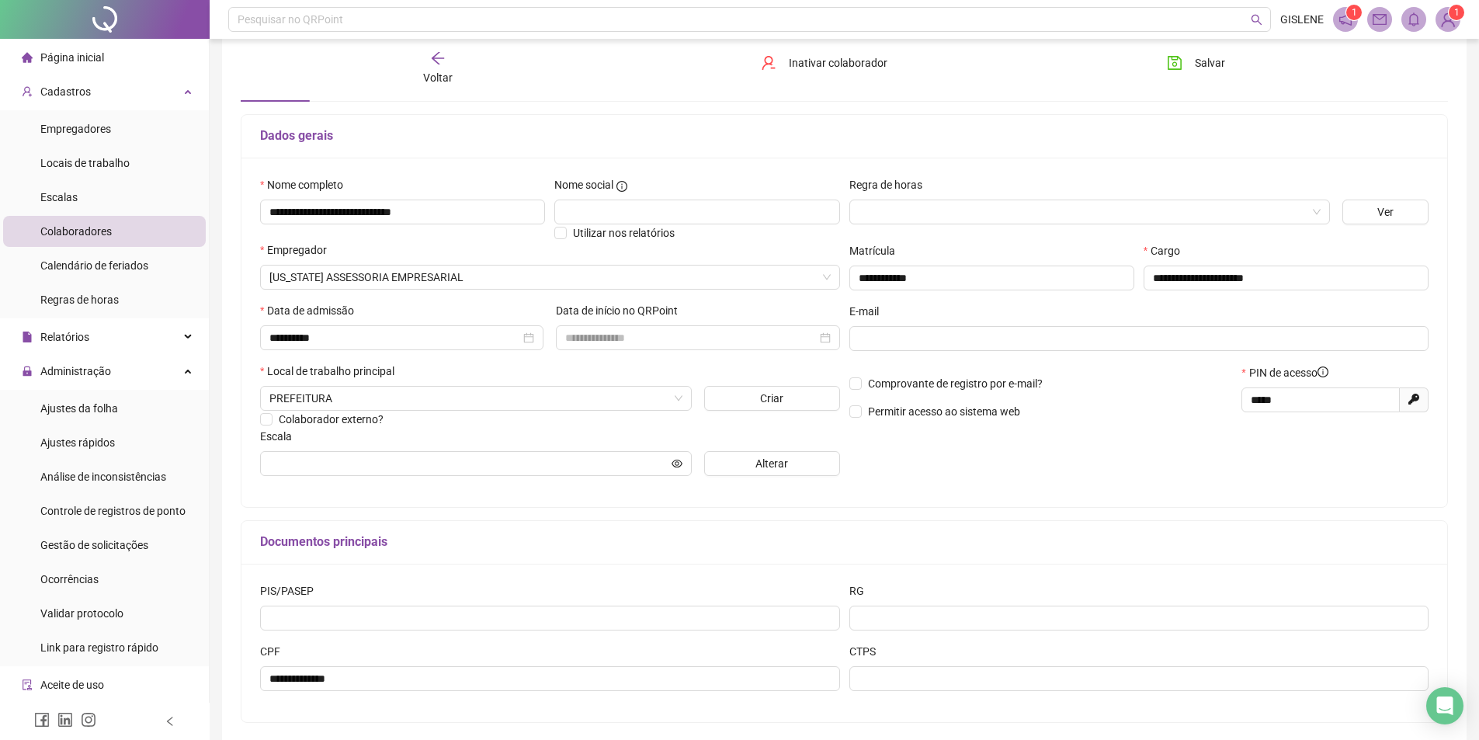
click at [449, 75] on span "Voltar" at bounding box center [437, 77] width 29 height 12
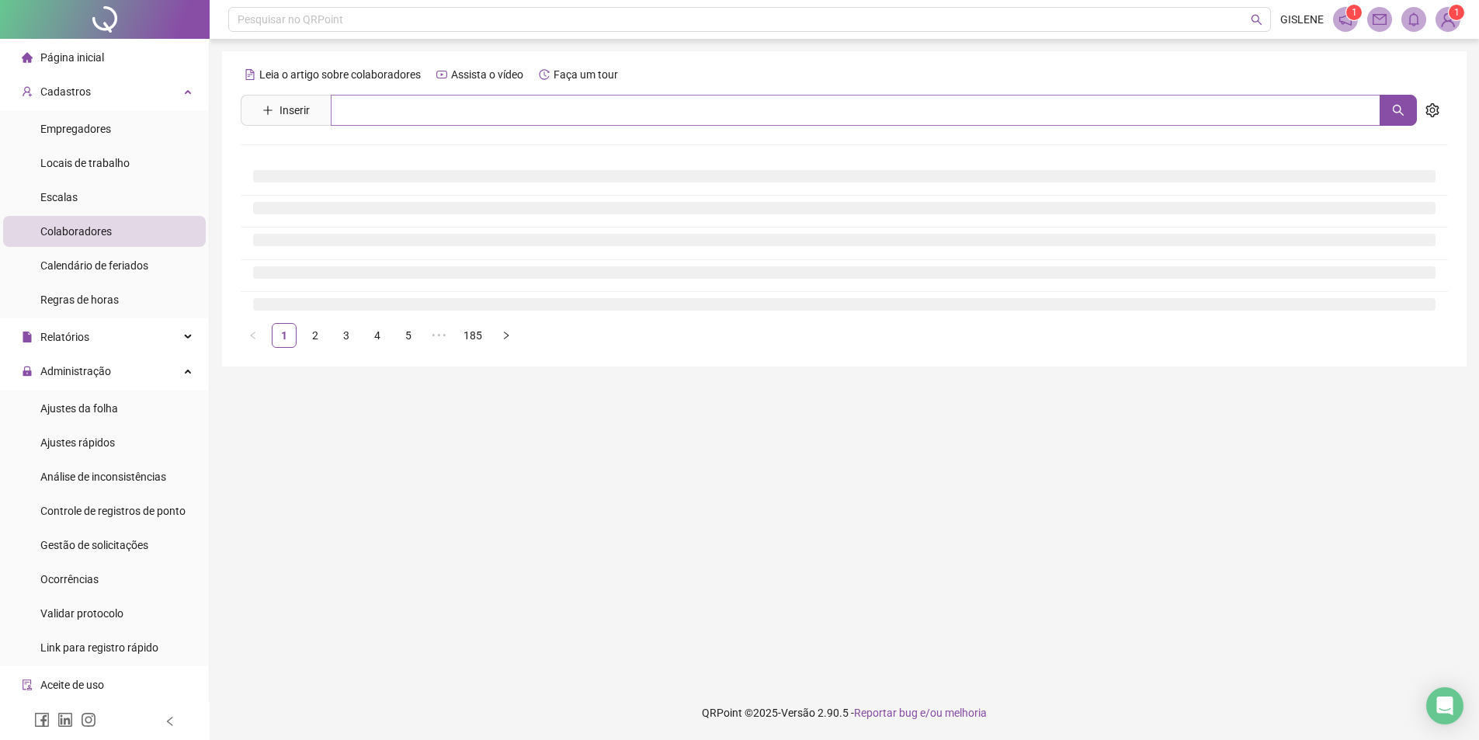
scroll to position [0, 0]
click at [456, 119] on input "text" at bounding box center [861, 110] width 1061 height 31
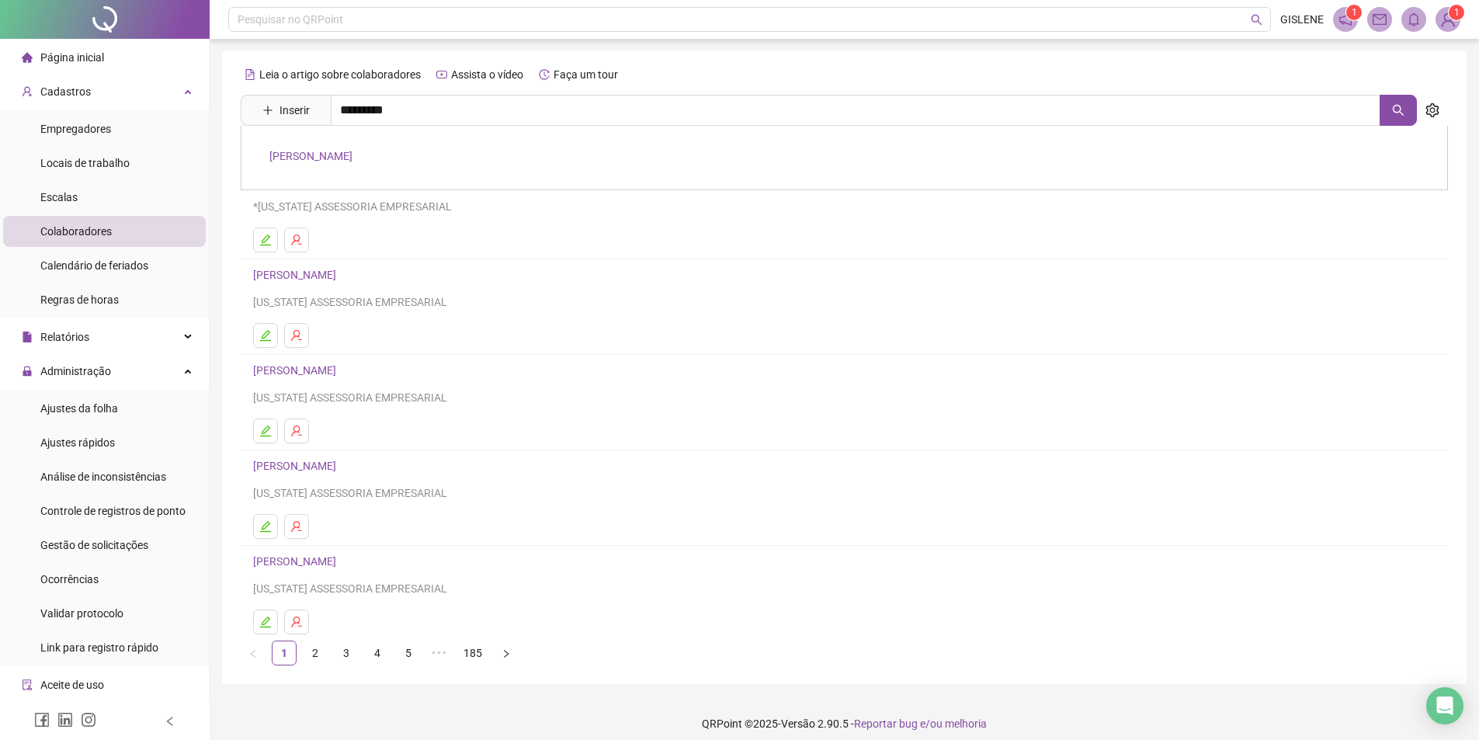
click at [352, 158] on link "[PERSON_NAME]" at bounding box center [310, 156] width 83 height 12
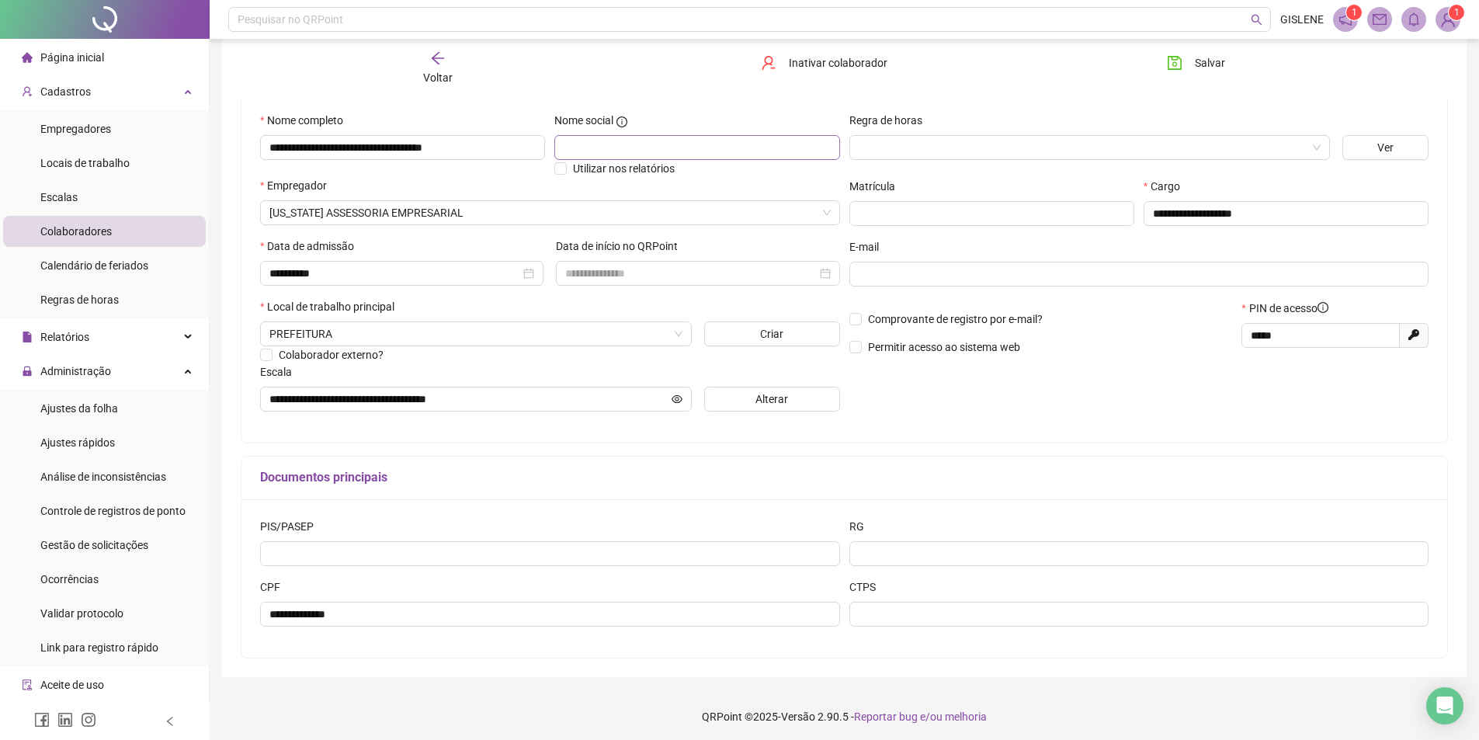
scroll to position [146, 0]
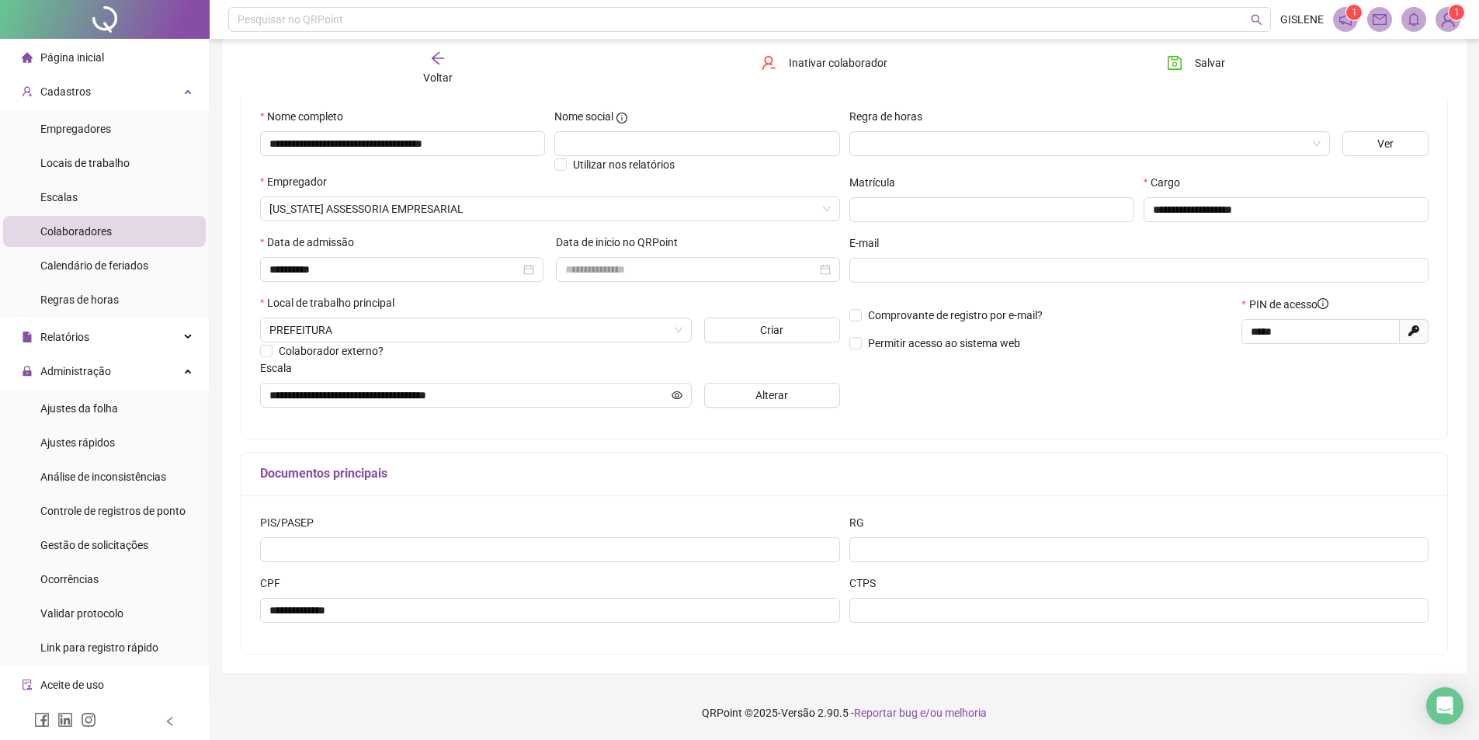
click at [450, 62] on div "Voltar" at bounding box center [437, 68] width 191 height 36
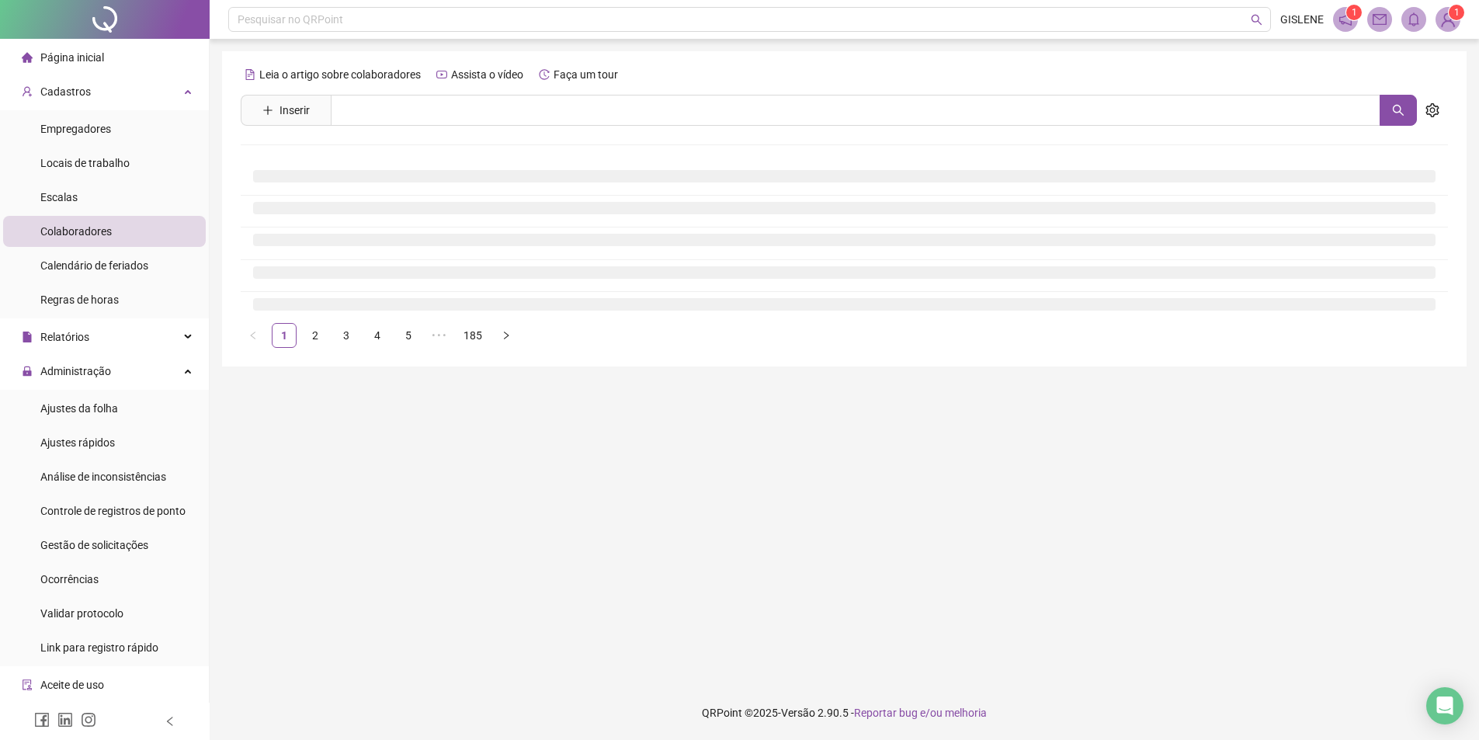
scroll to position [0, 0]
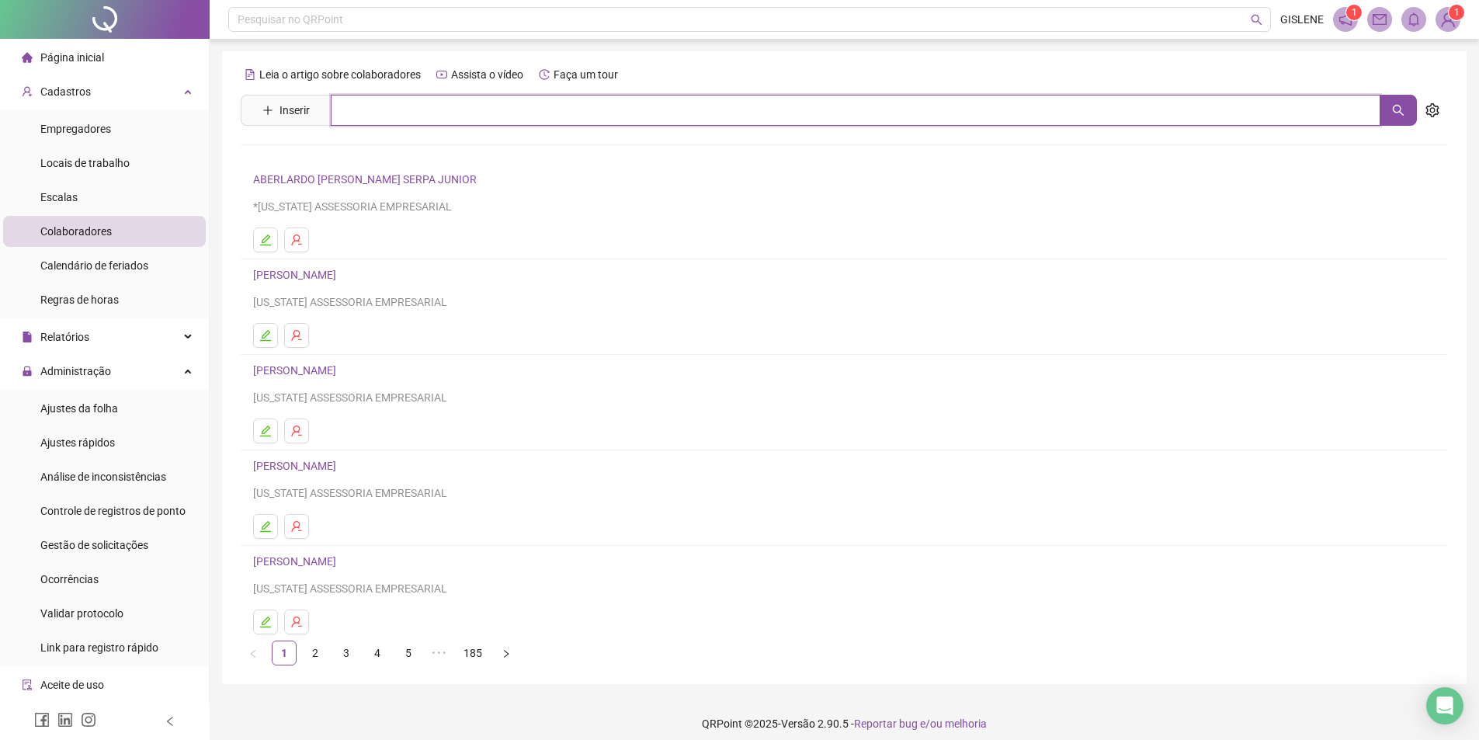
click at [455, 116] on input "text" at bounding box center [855, 110] width 1049 height 31
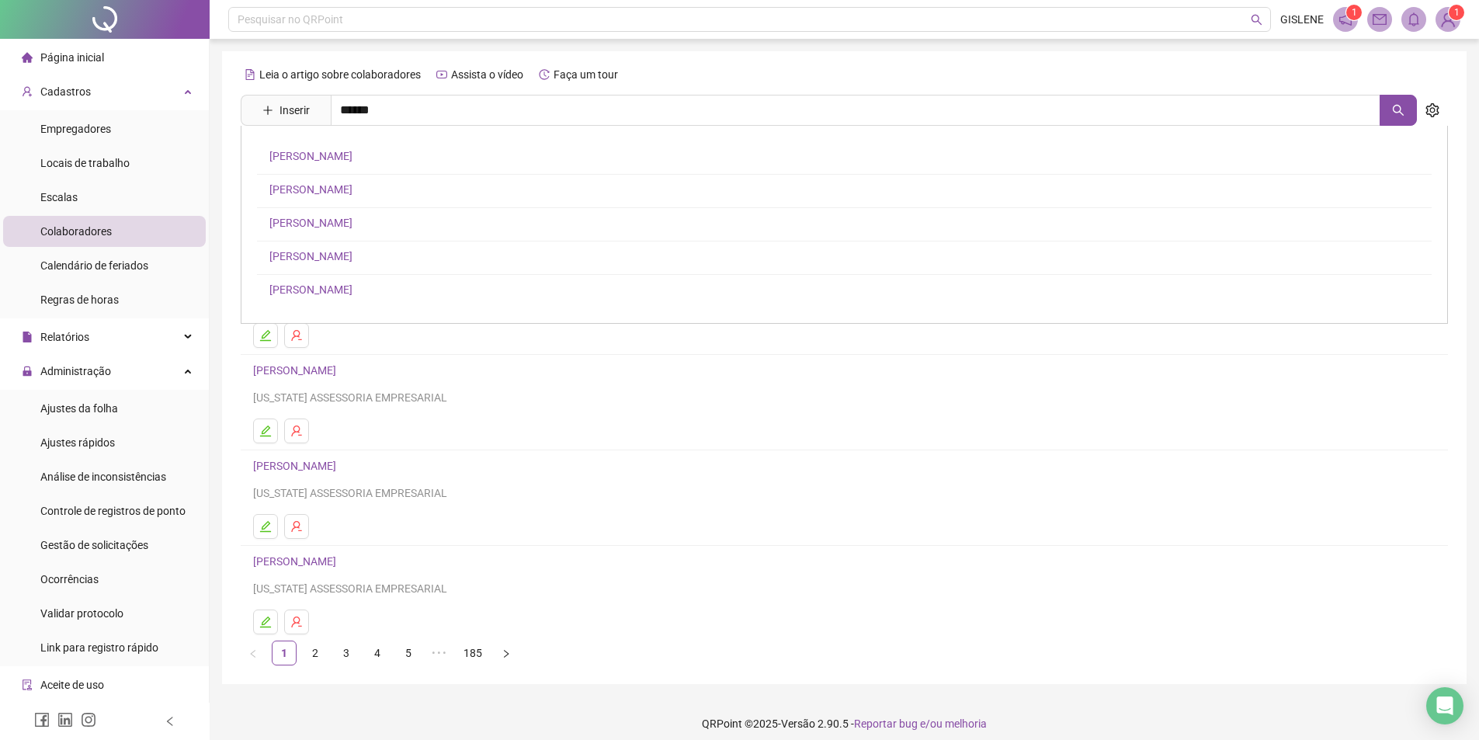
click at [339, 293] on link "[PERSON_NAME]" at bounding box center [310, 289] width 83 height 12
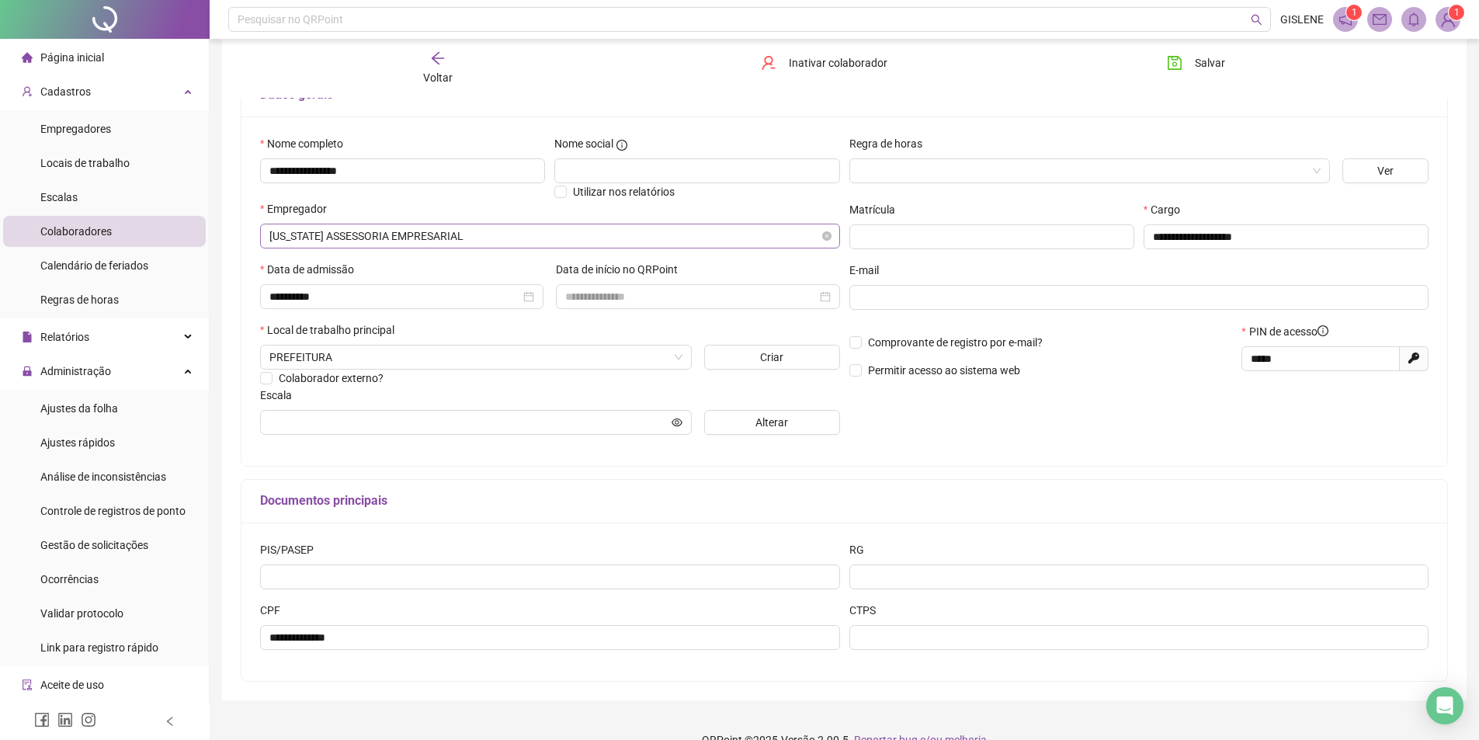
scroll to position [146, 0]
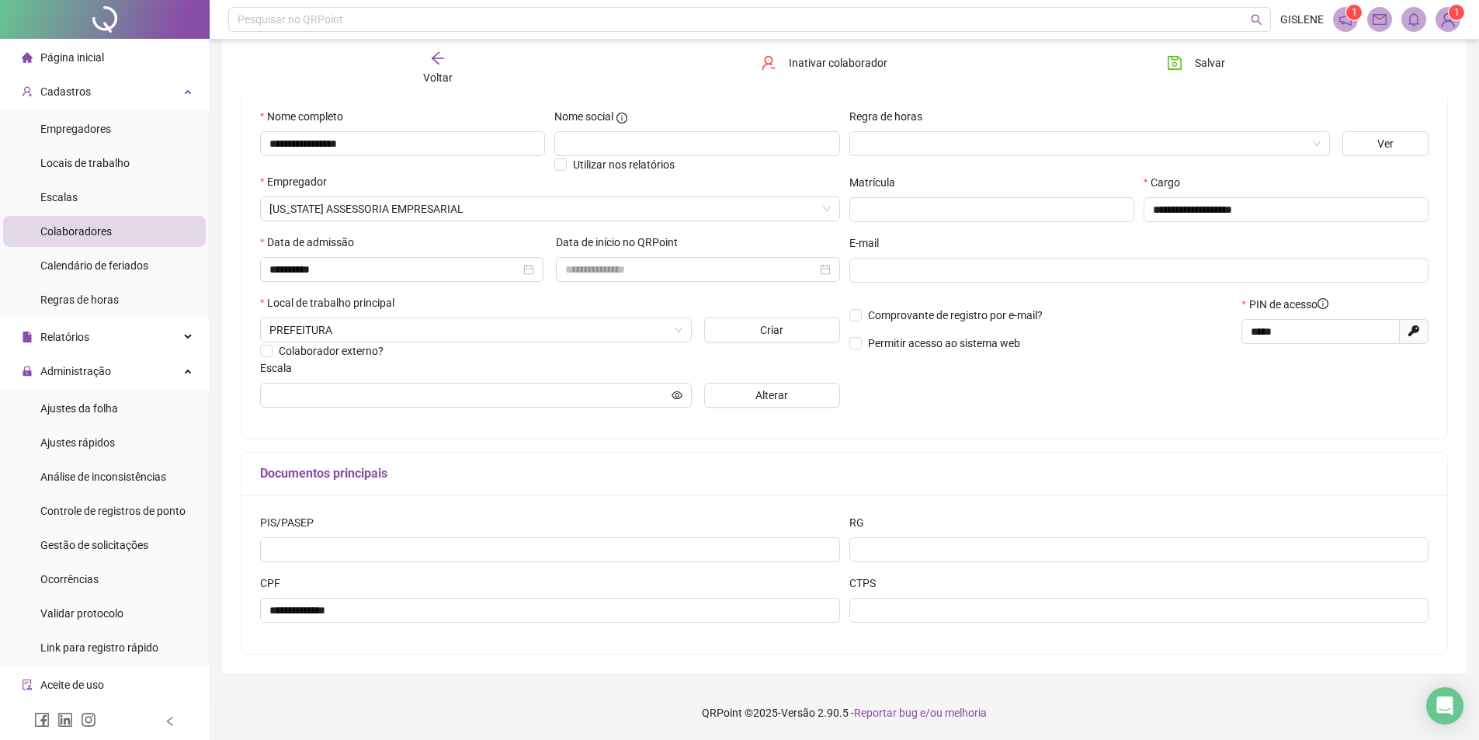
click at [449, 63] on div "Voltar" at bounding box center [437, 68] width 191 height 36
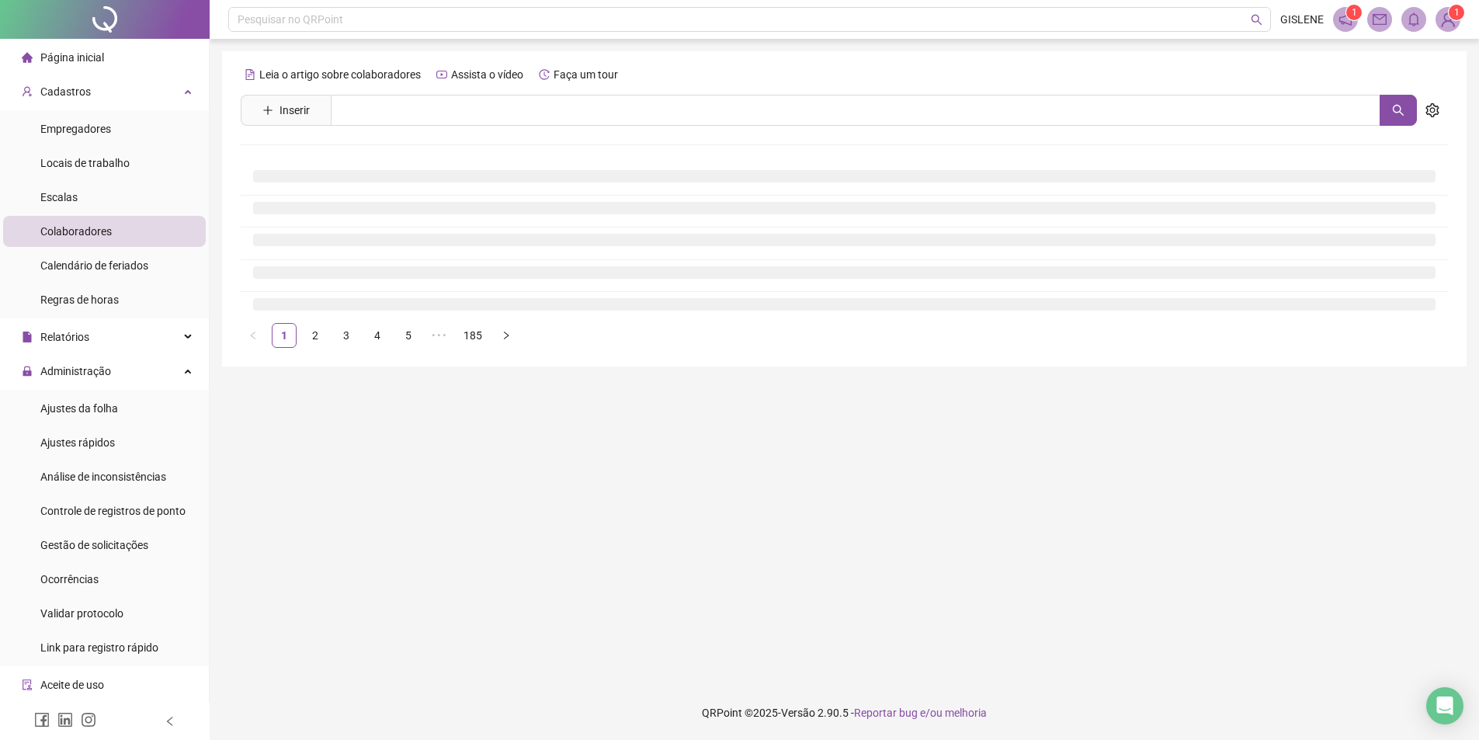
scroll to position [0, 0]
click at [435, 108] on input "text" at bounding box center [861, 110] width 1061 height 31
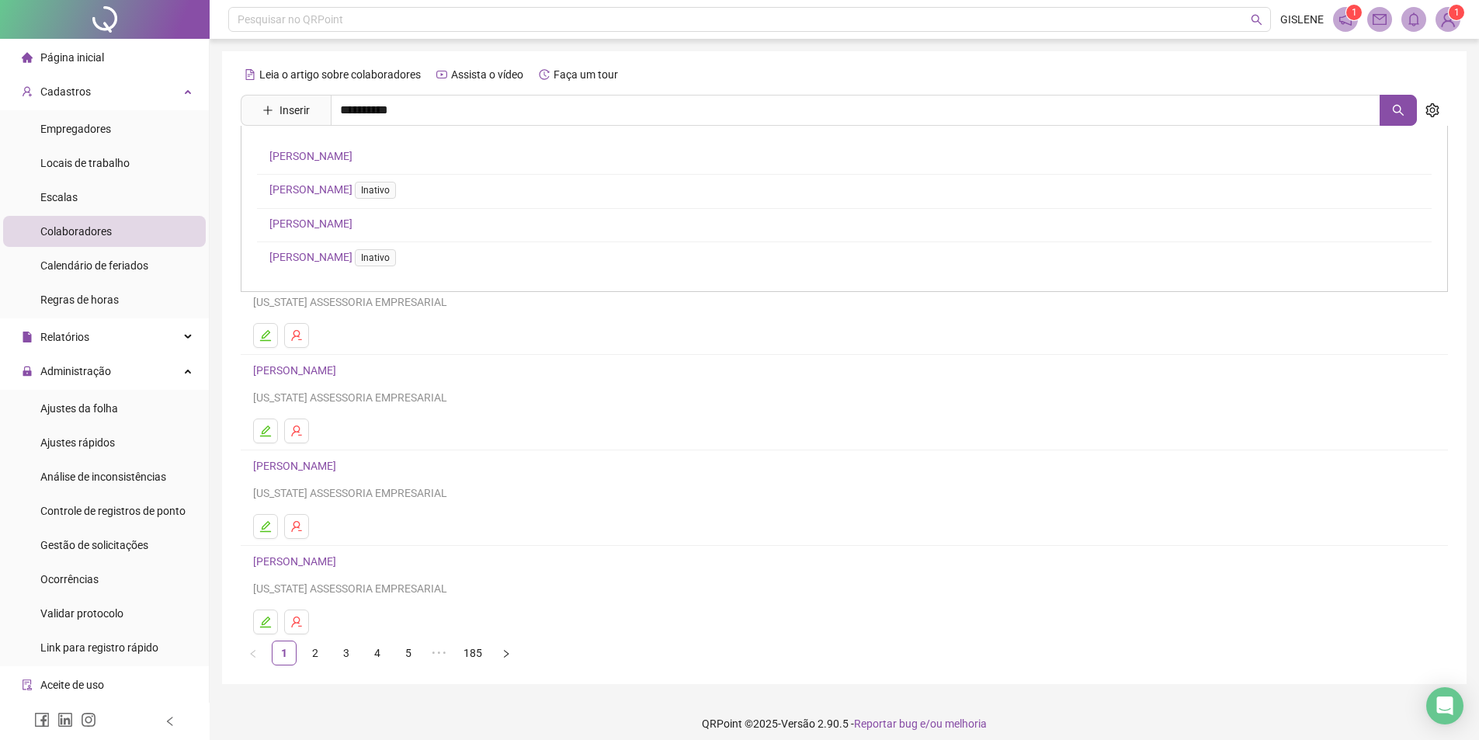
click at [352, 161] on link "[PERSON_NAME]" at bounding box center [310, 156] width 83 height 12
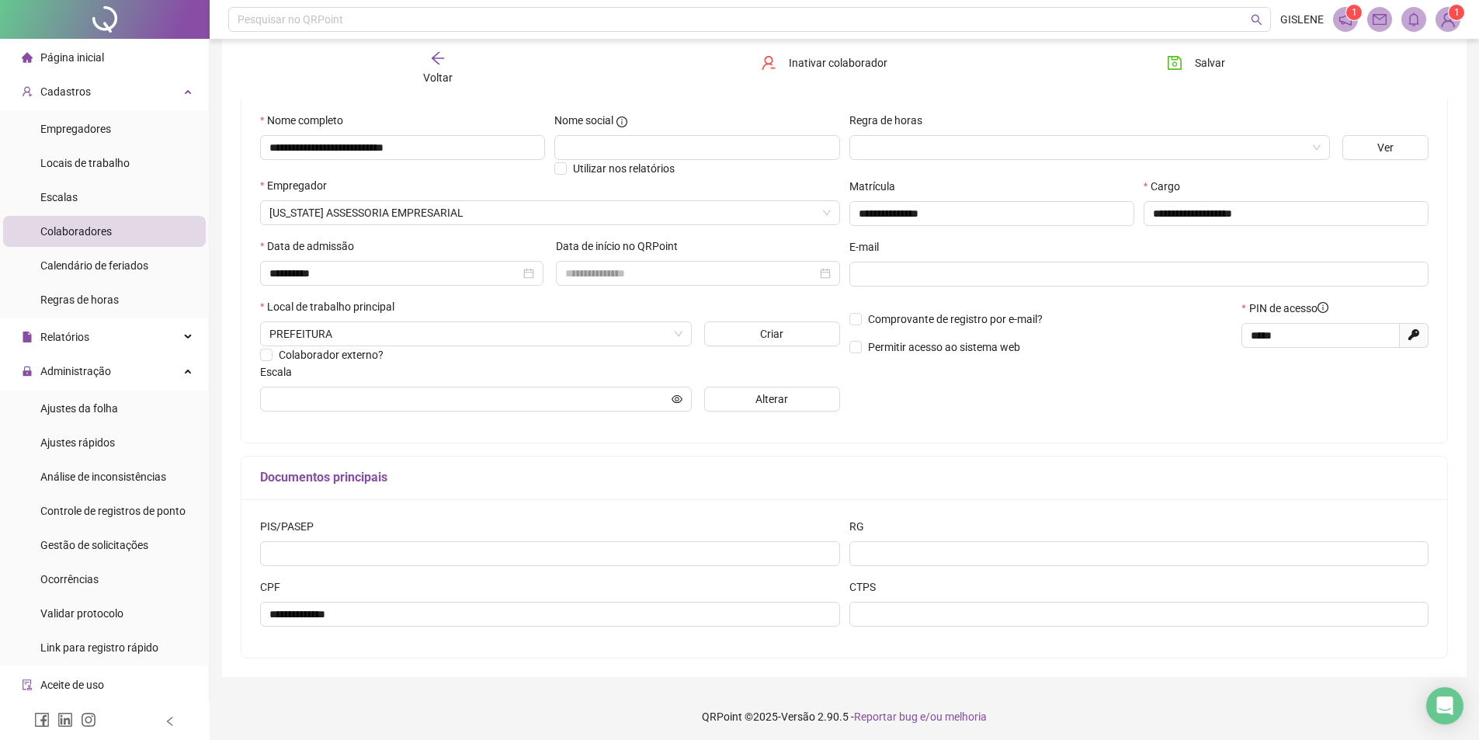
scroll to position [146, 0]
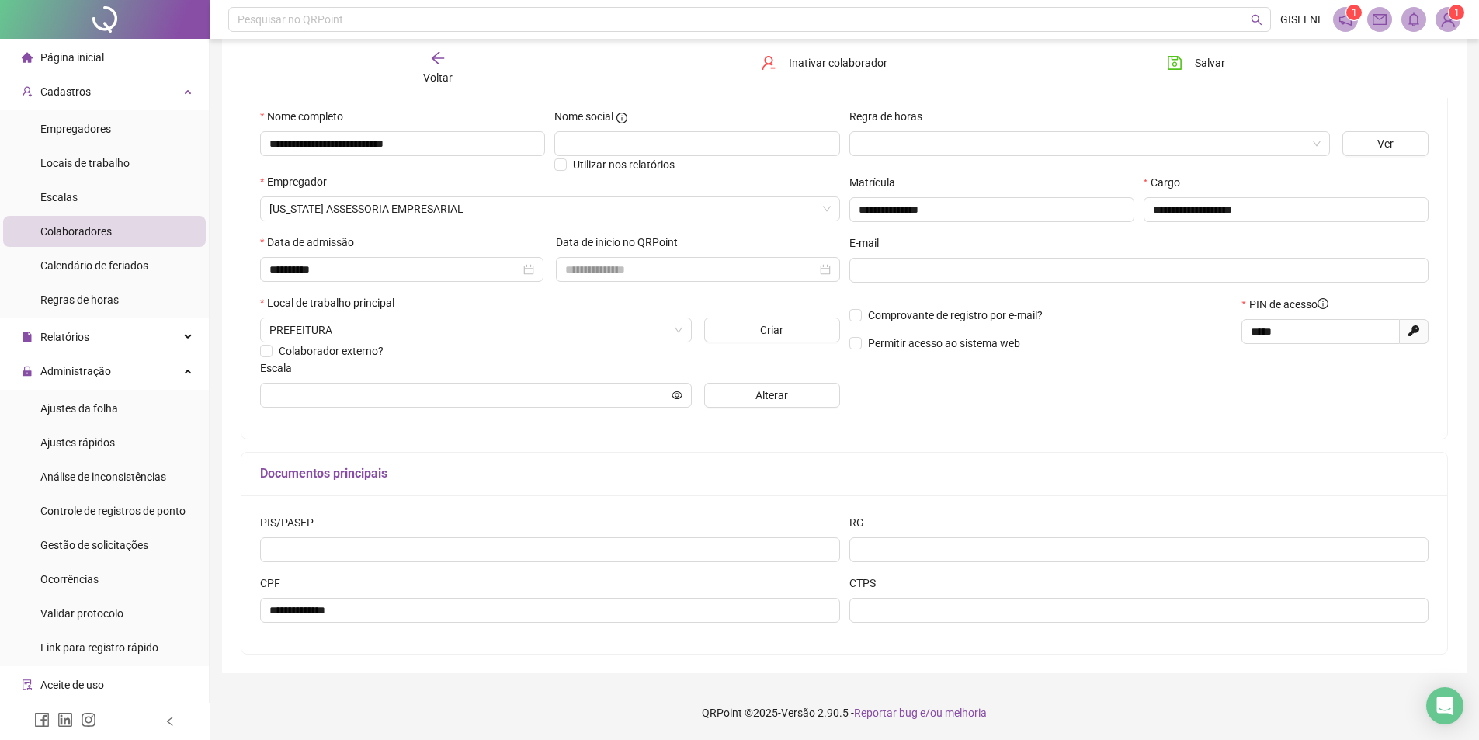
click at [444, 71] on span "Voltar" at bounding box center [437, 77] width 29 height 12
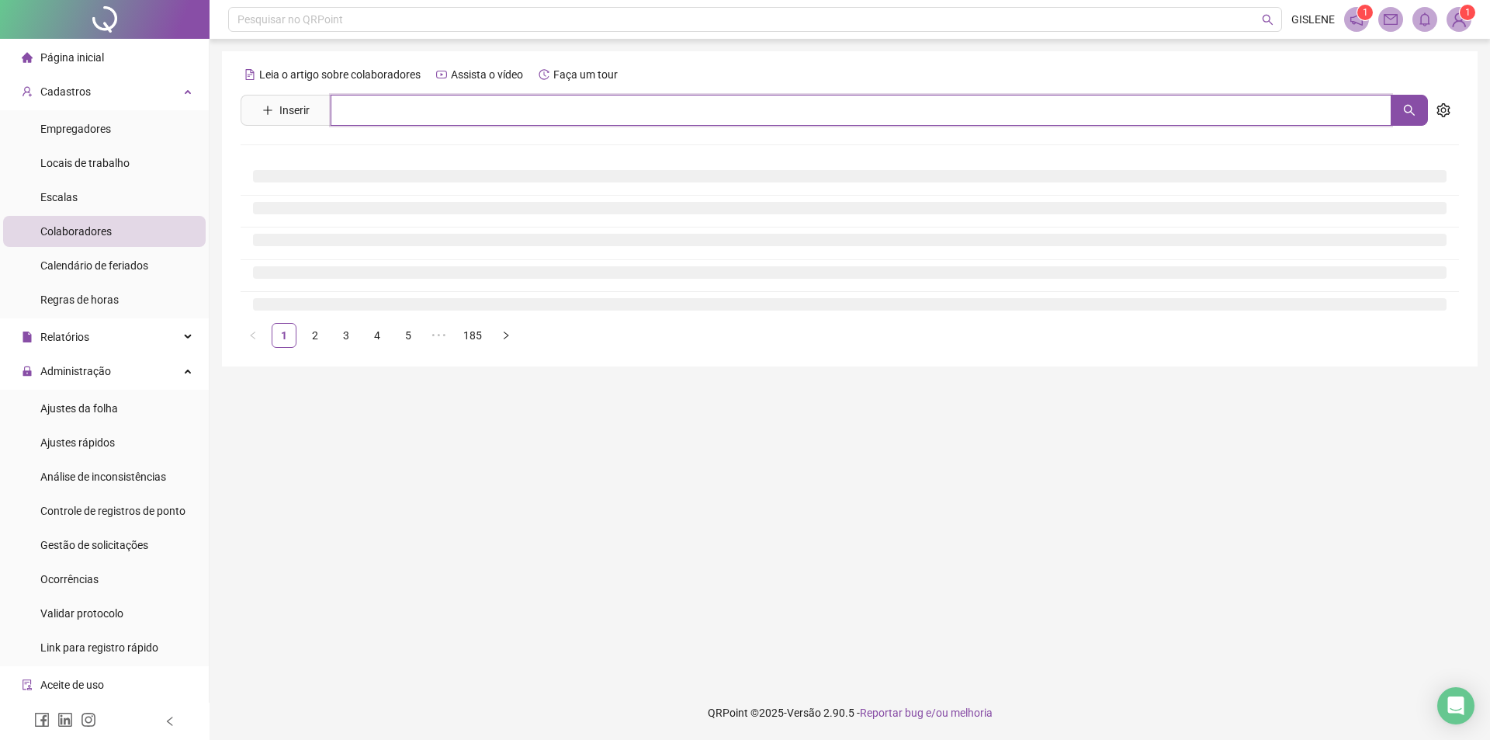
click at [456, 113] on input "text" at bounding box center [861, 110] width 1061 height 31
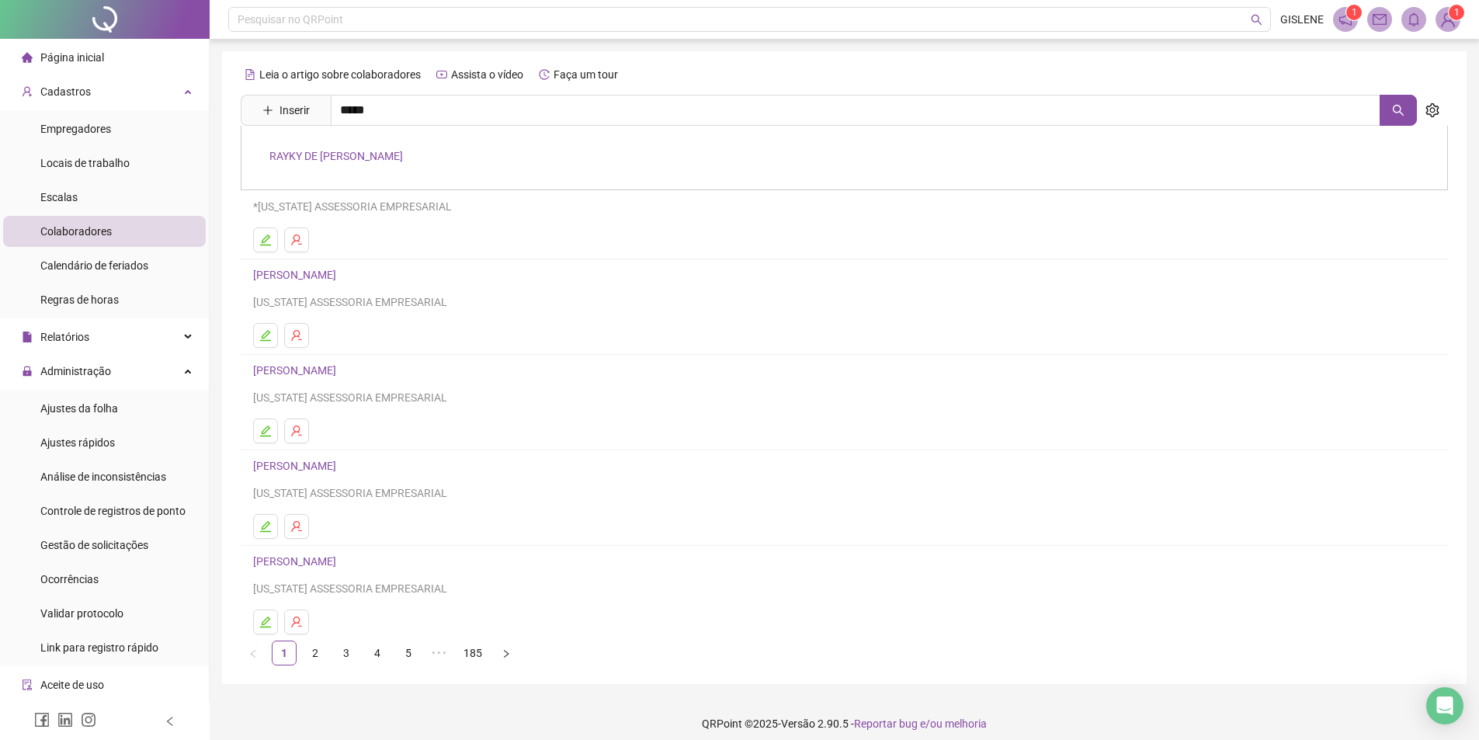
click at [396, 150] on link "RAYKY DE [PERSON_NAME]" at bounding box center [335, 156] width 133 height 12
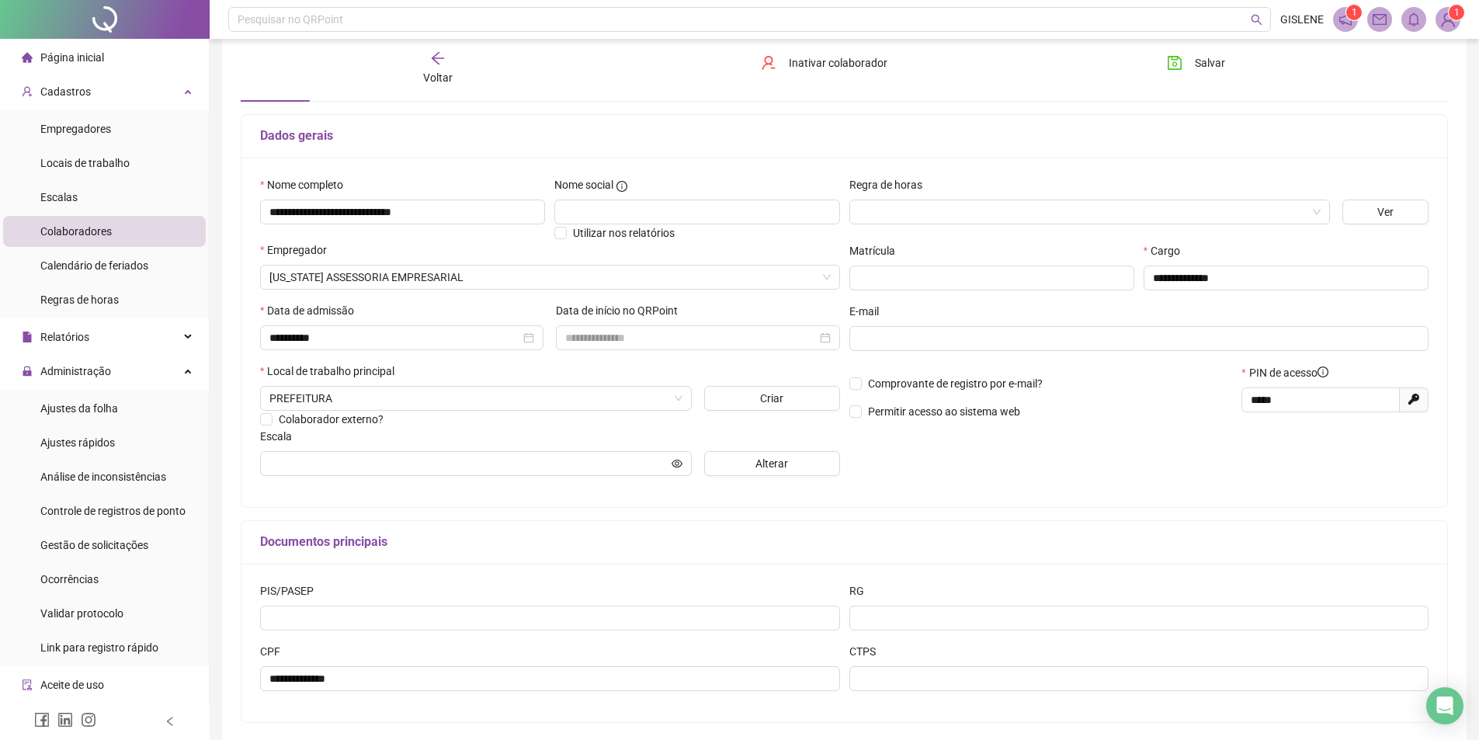
scroll to position [146, 0]
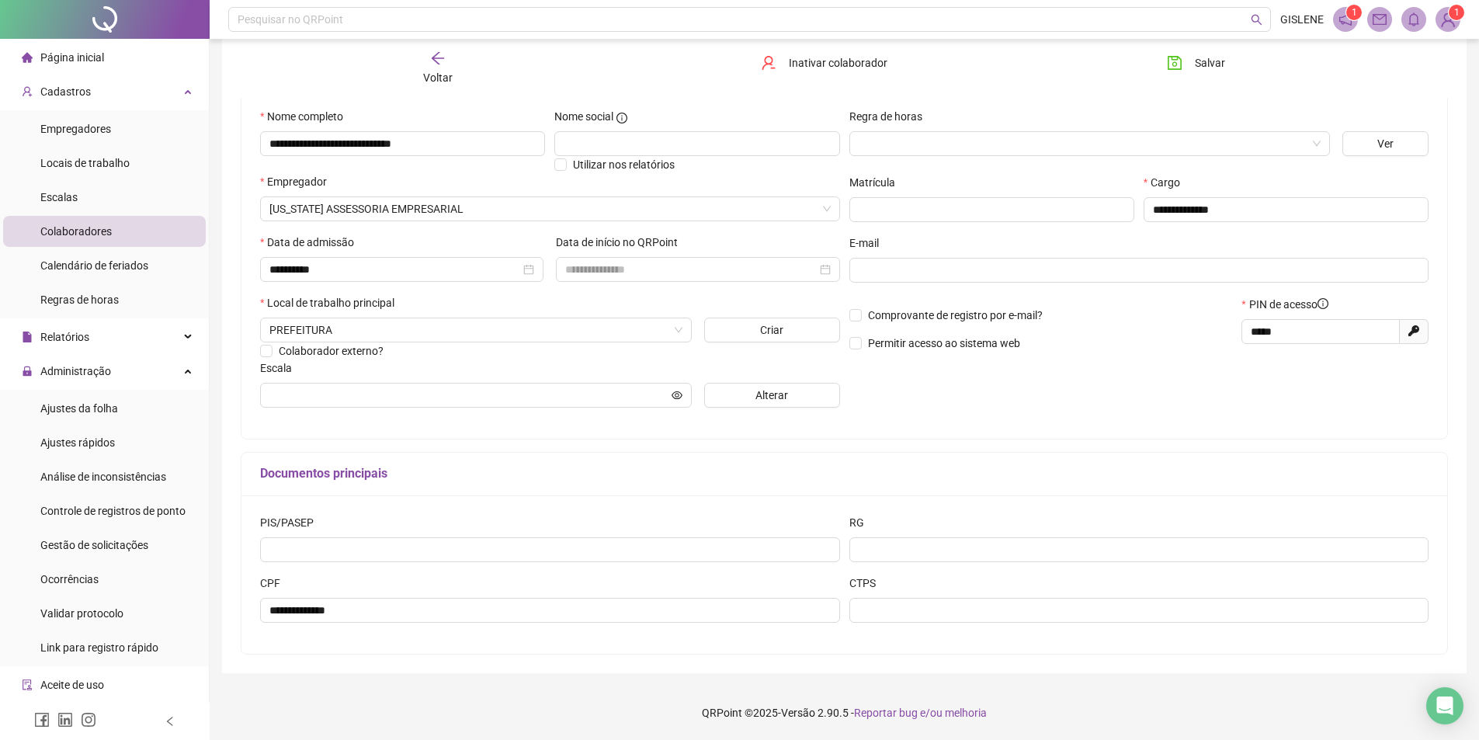
click at [464, 64] on div "Voltar" at bounding box center [437, 68] width 191 height 36
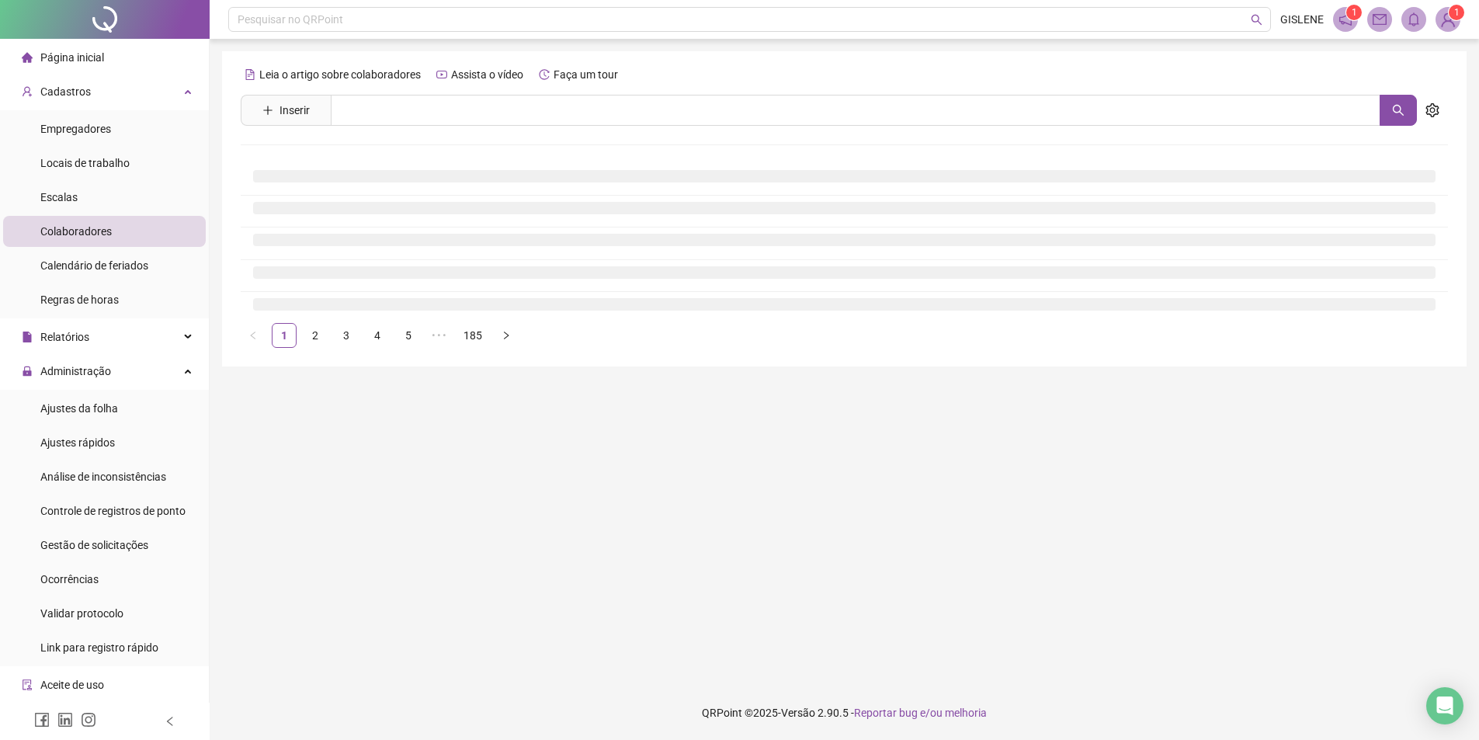
scroll to position [0, 0]
click at [497, 116] on input "text" at bounding box center [861, 110] width 1061 height 31
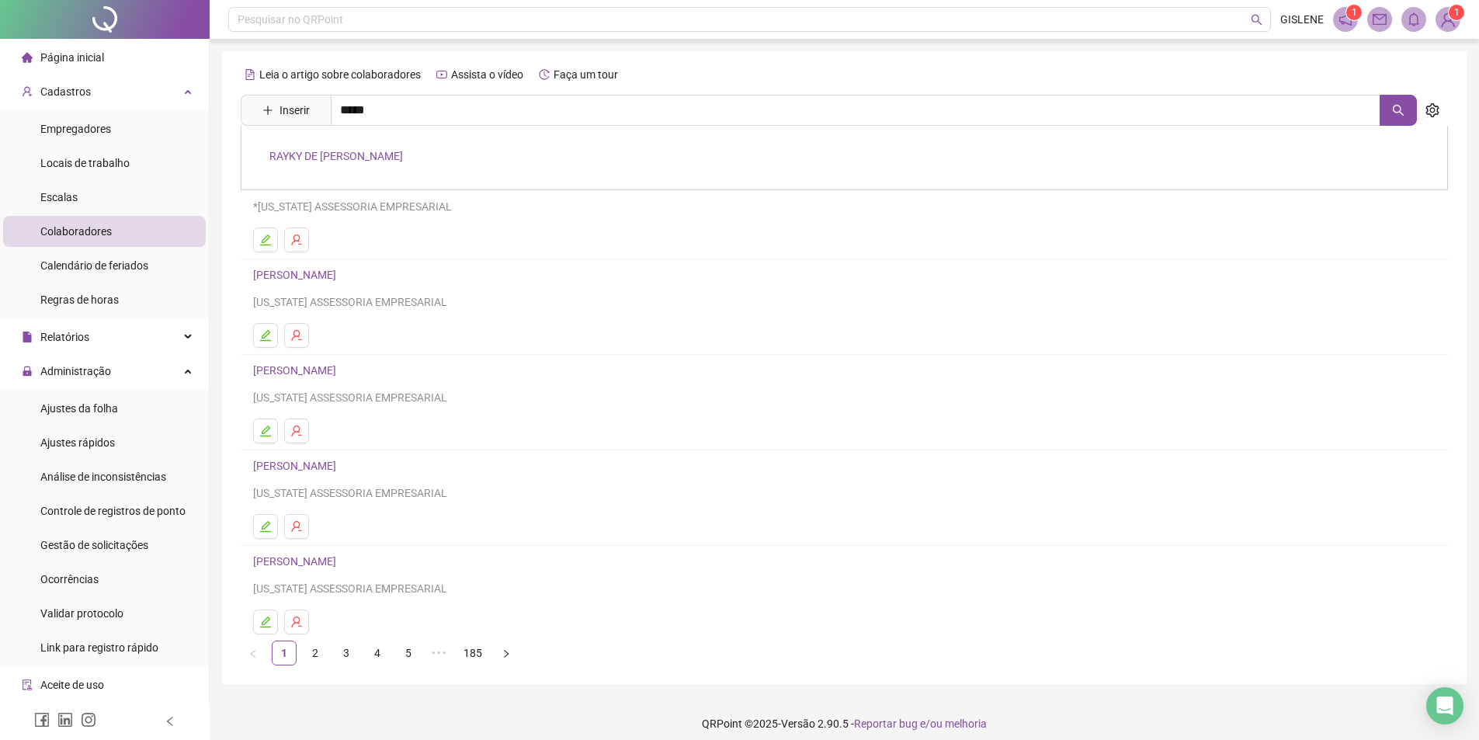
click at [324, 158] on link "RAYKY DE [PERSON_NAME]" at bounding box center [335, 156] width 133 height 12
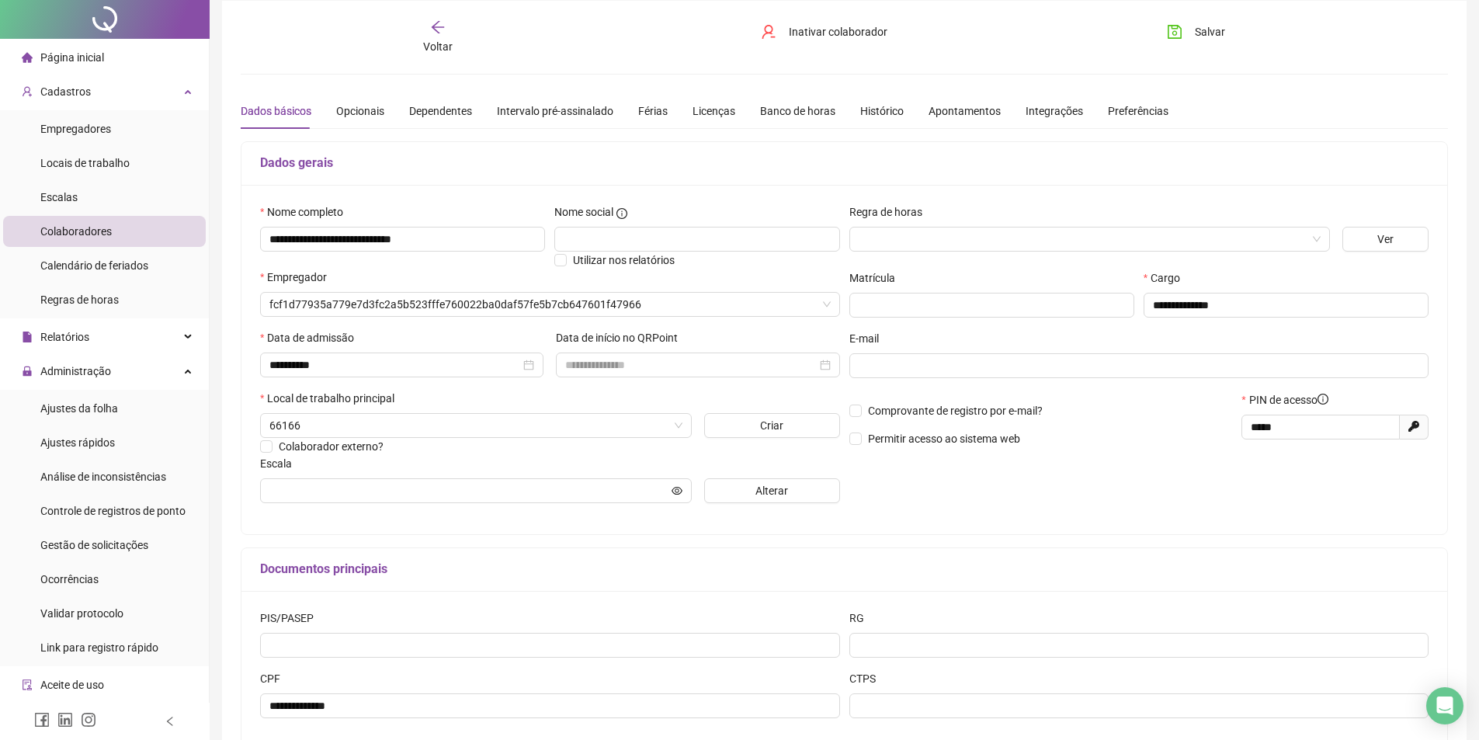
scroll to position [78, 0]
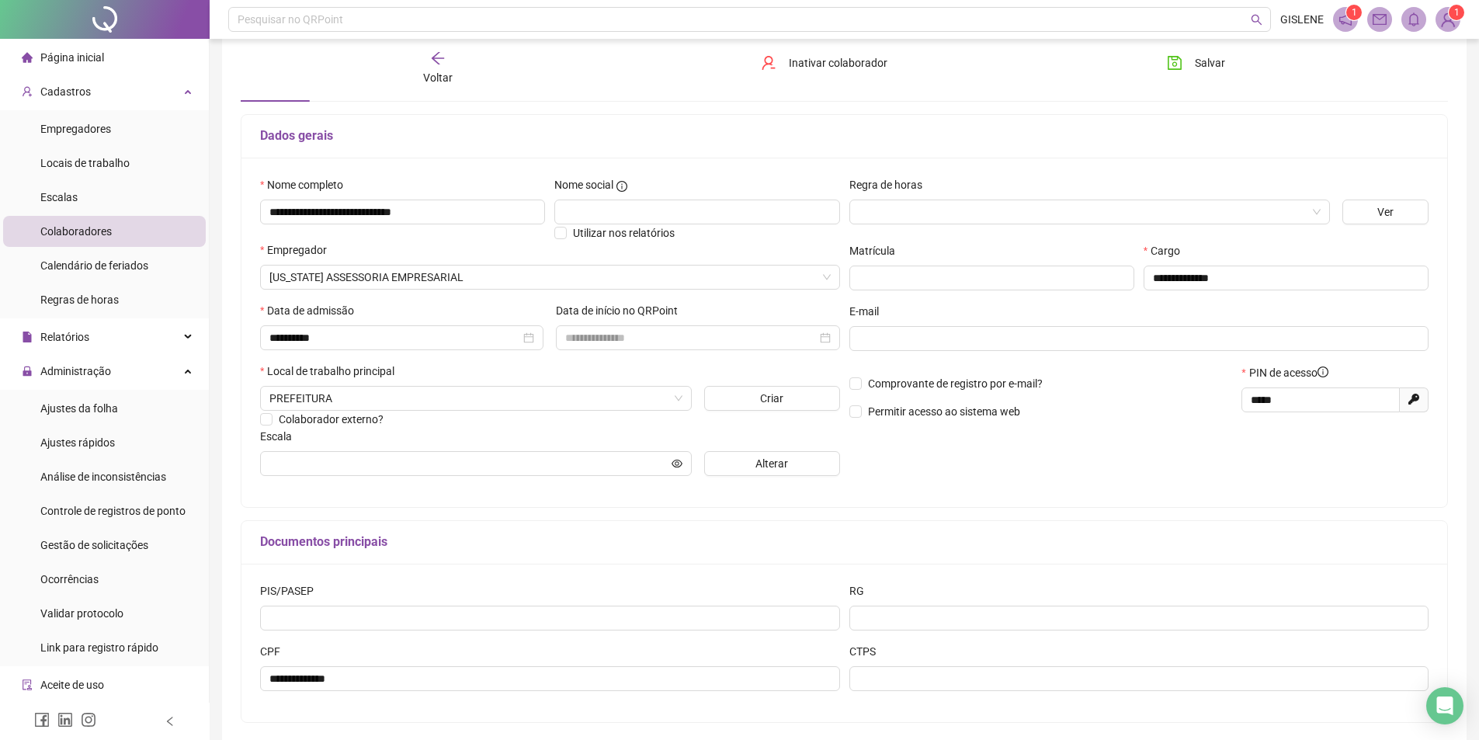
click at [439, 77] on span "Voltar" at bounding box center [437, 77] width 29 height 12
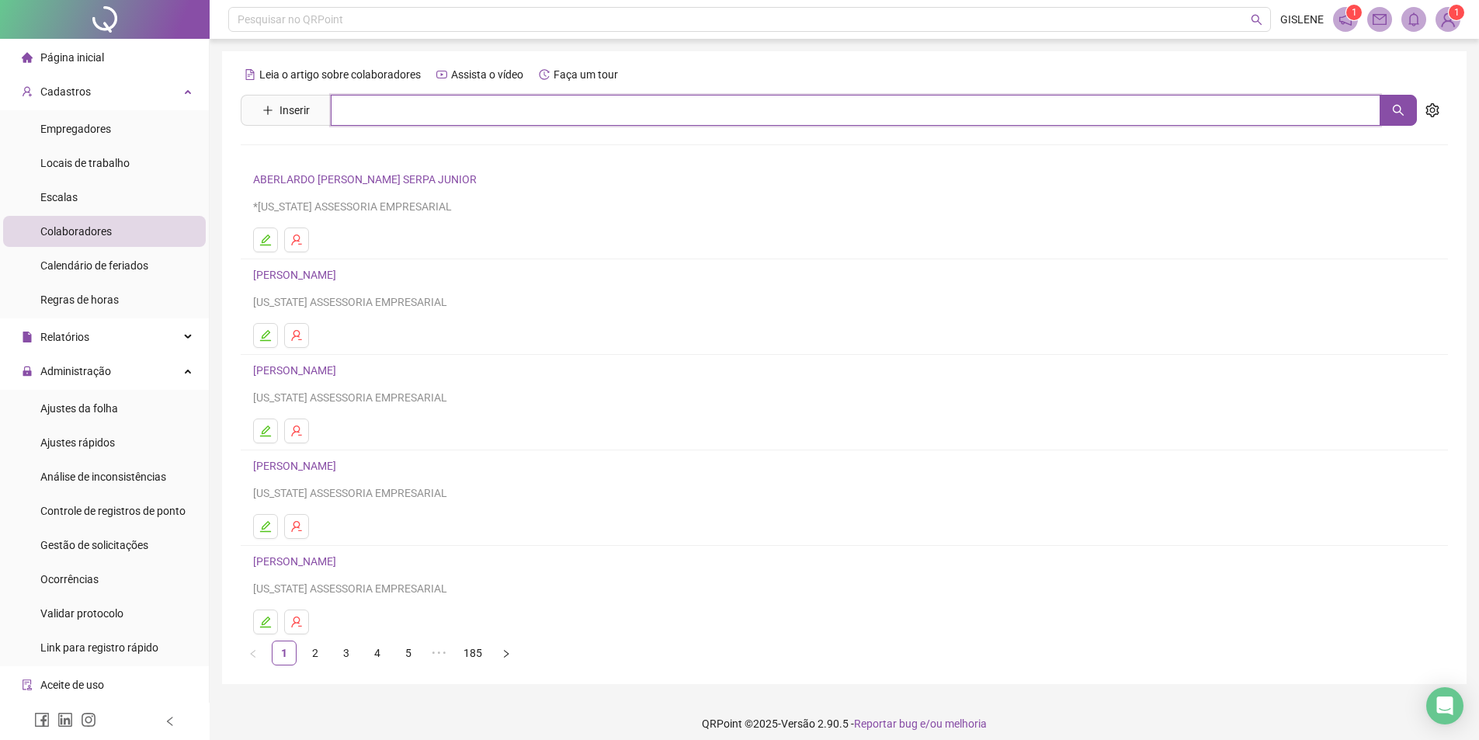
click at [427, 111] on input "text" at bounding box center [855, 110] width 1049 height 31
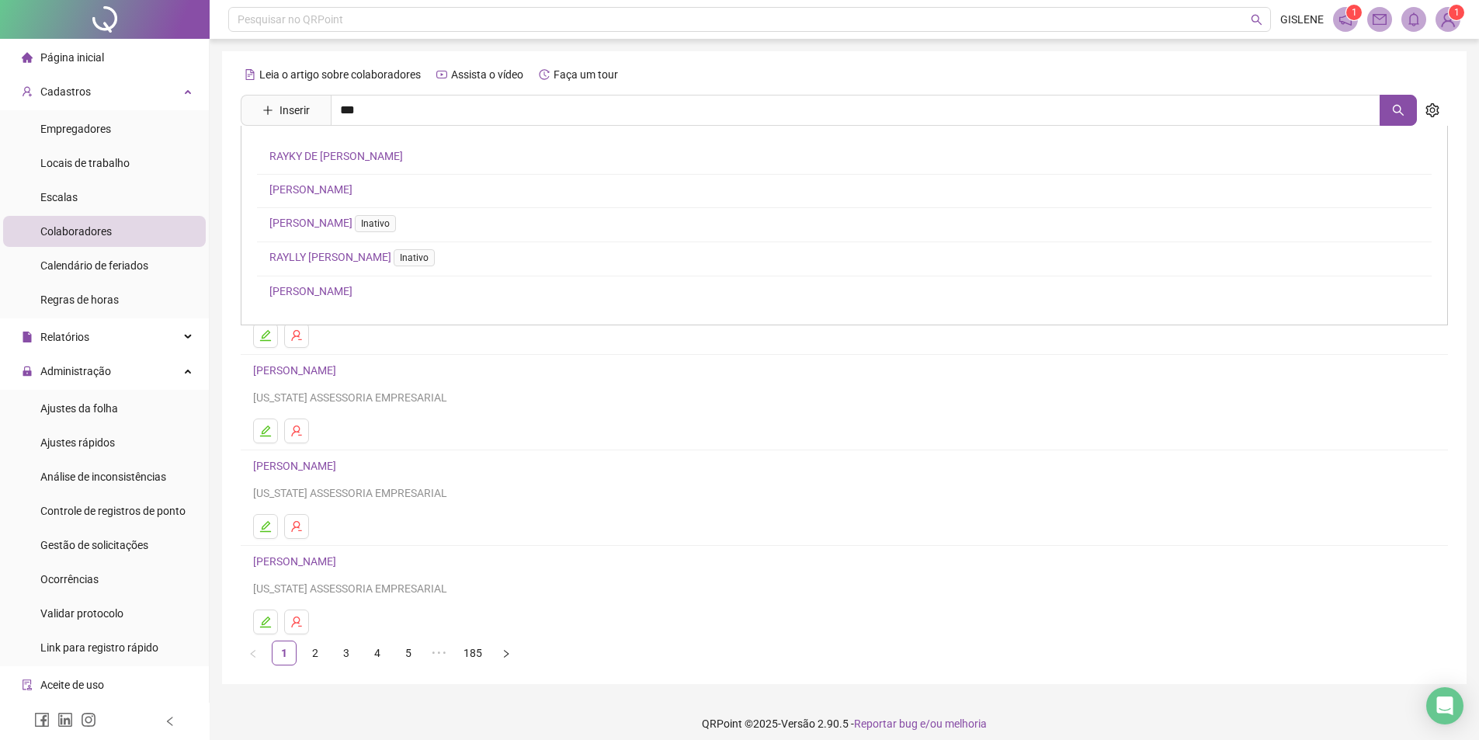
click at [403, 151] on link "RAYKY DE [PERSON_NAME]" at bounding box center [335, 156] width 133 height 12
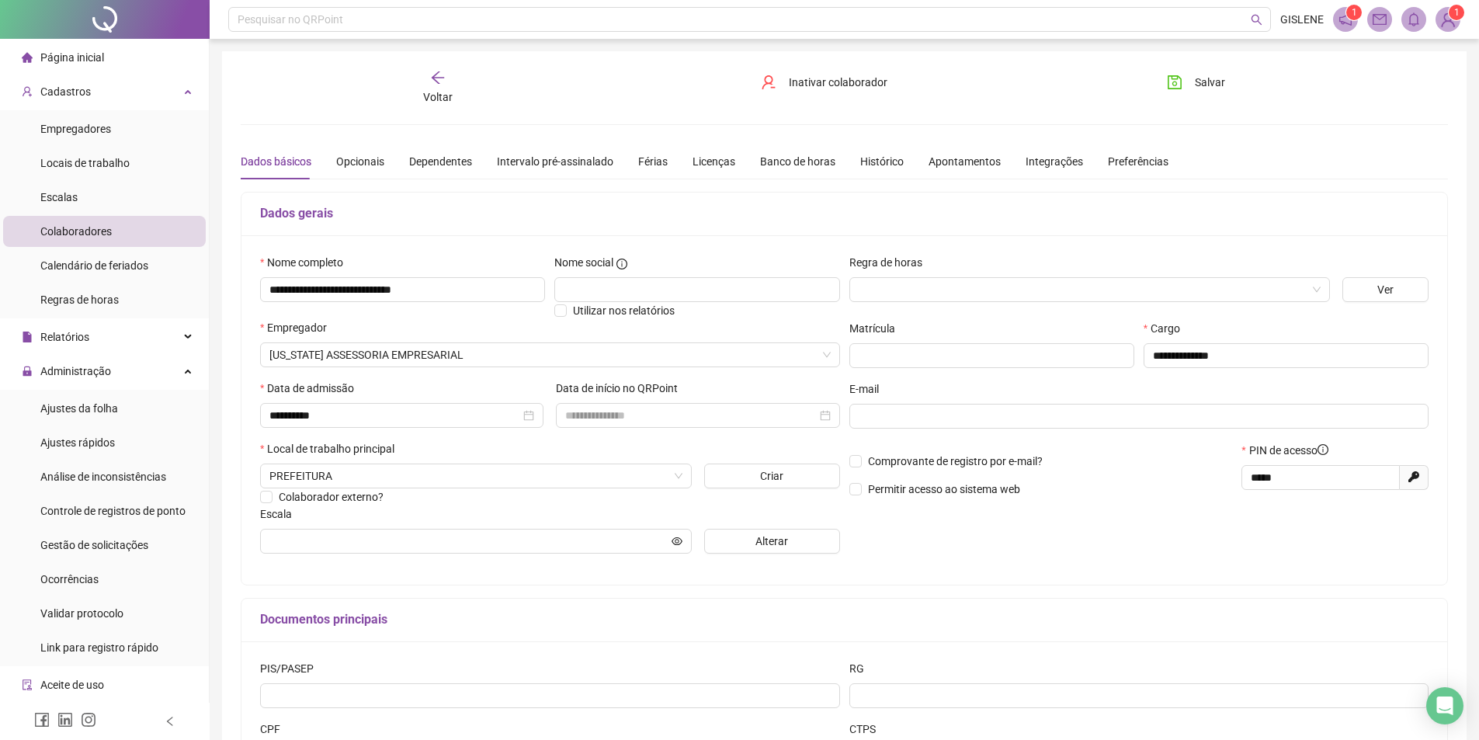
scroll to position [78, 0]
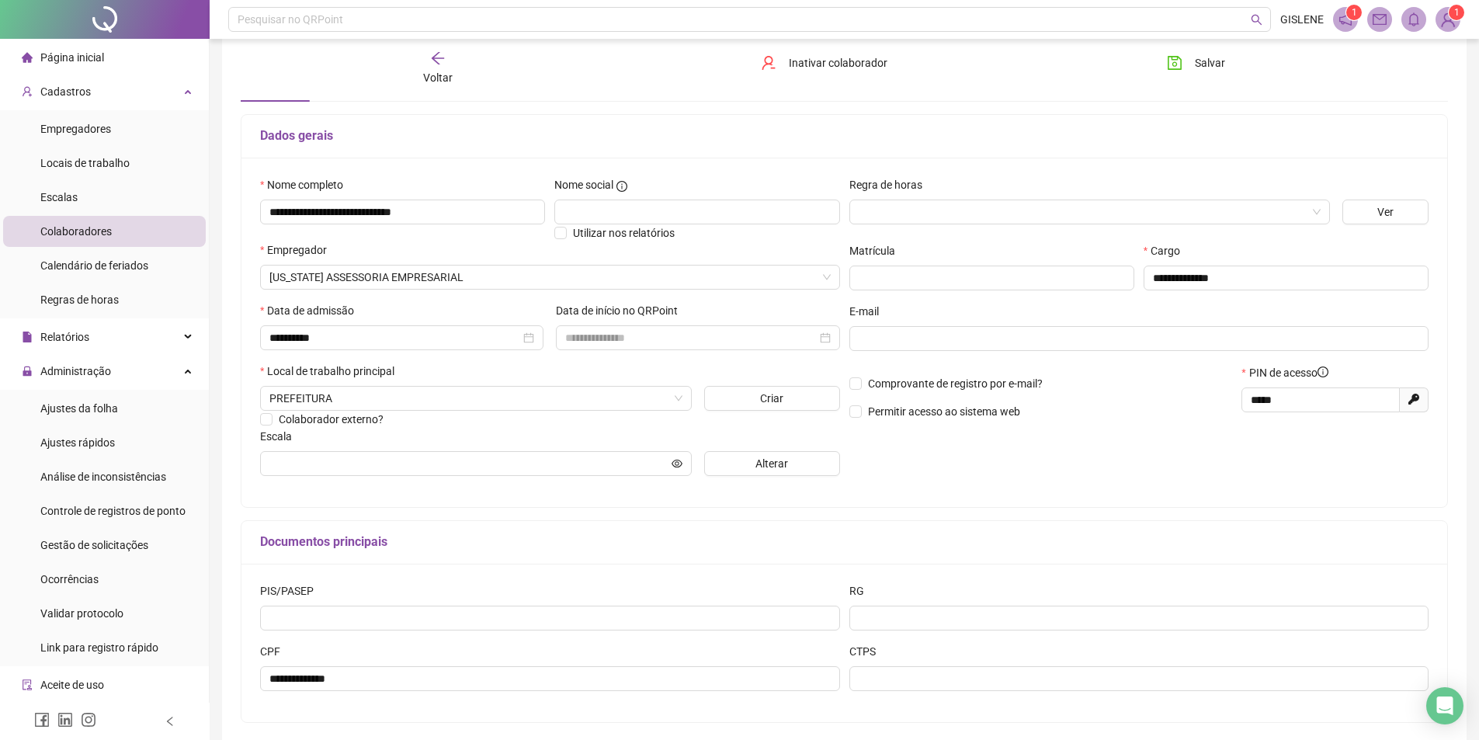
click at [444, 66] on div "Voltar" at bounding box center [437, 68] width 191 height 36
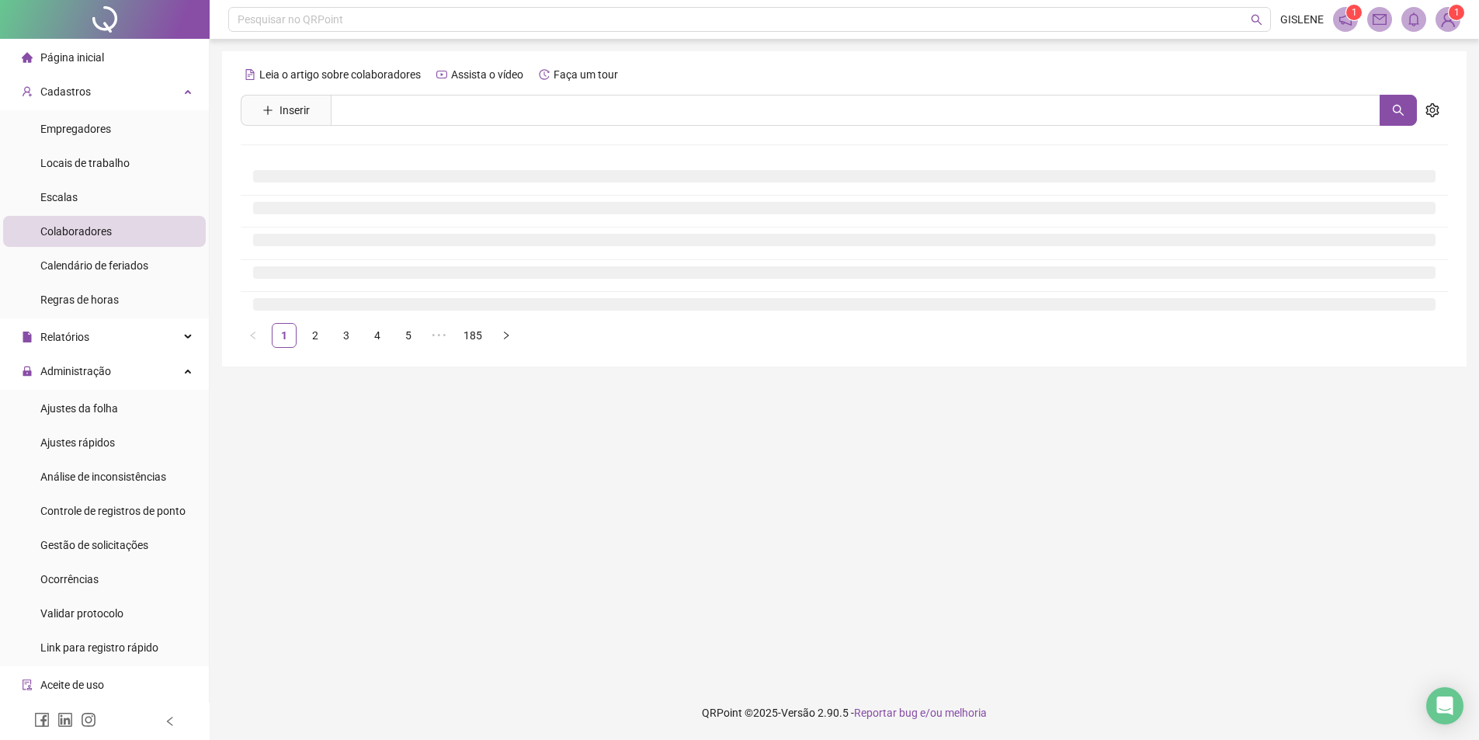
scroll to position [0, 0]
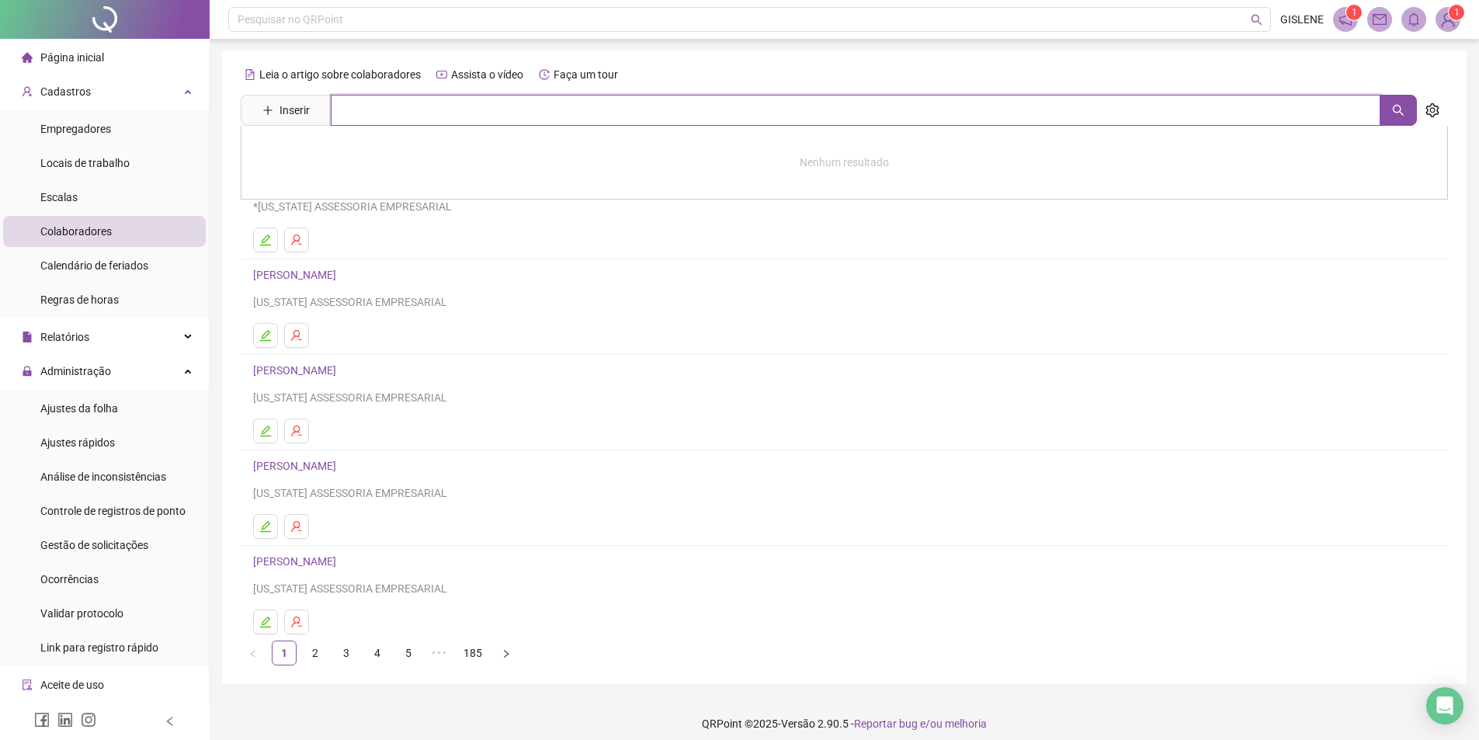
click at [426, 102] on input "text" at bounding box center [855, 110] width 1049 height 31
click at [352, 150] on link "[PERSON_NAME]" at bounding box center [310, 156] width 83 height 12
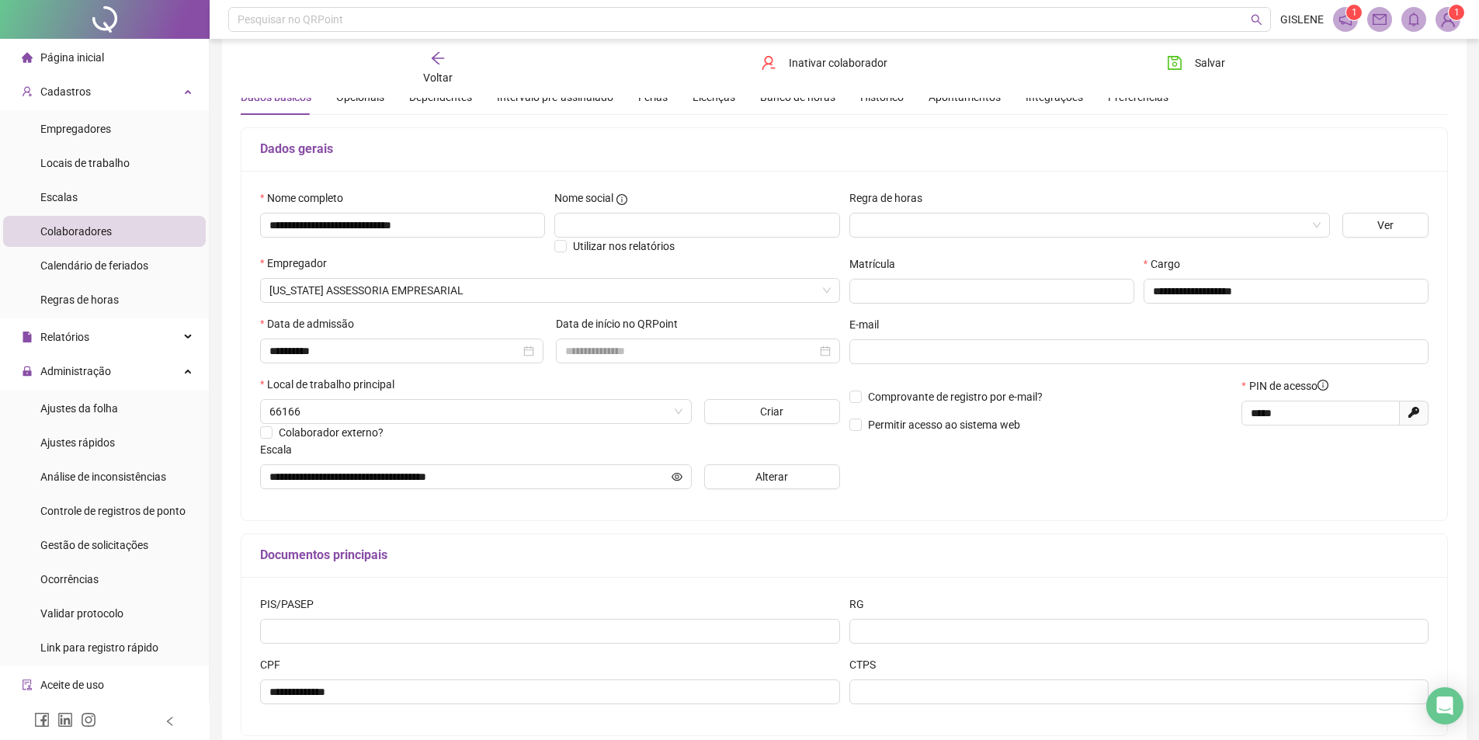
scroll to position [78, 0]
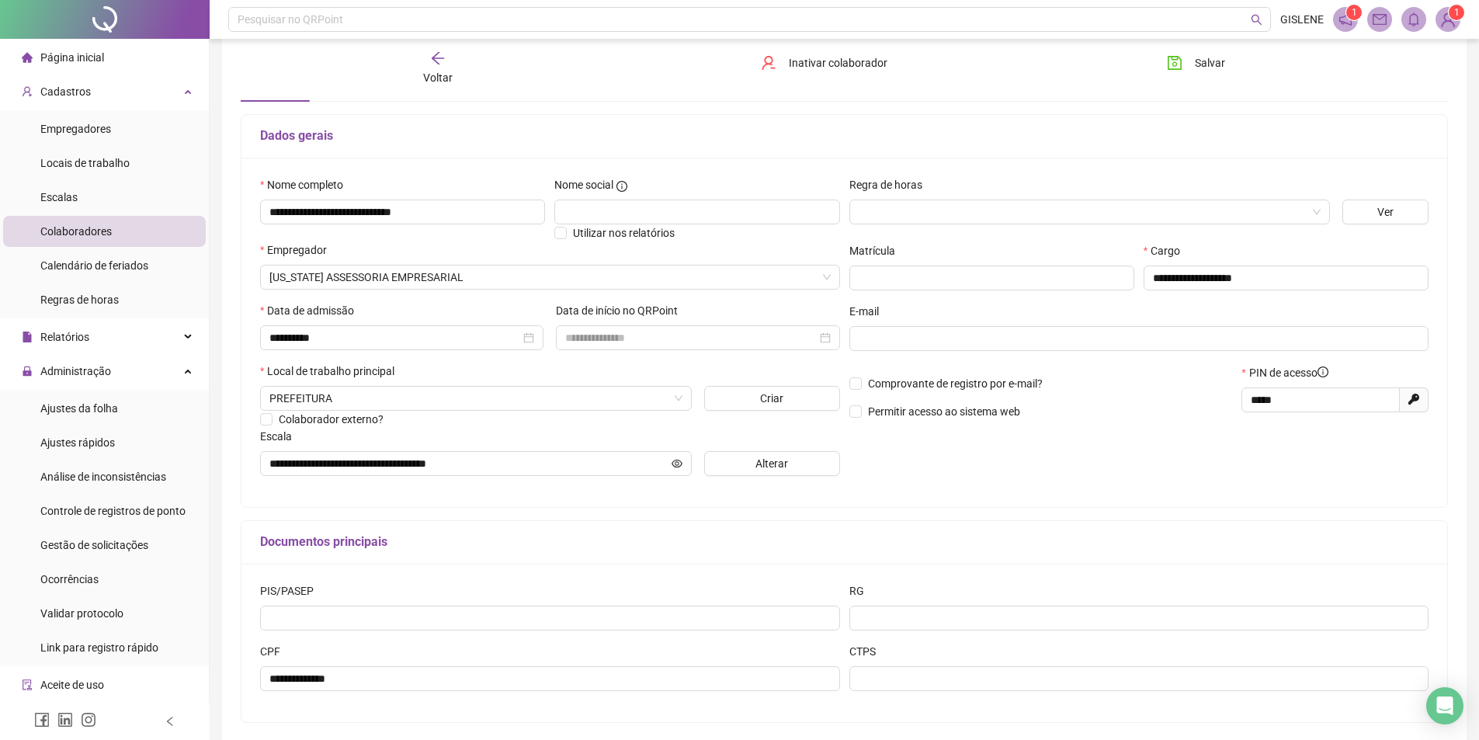
click at [432, 71] on span "Voltar" at bounding box center [437, 77] width 29 height 12
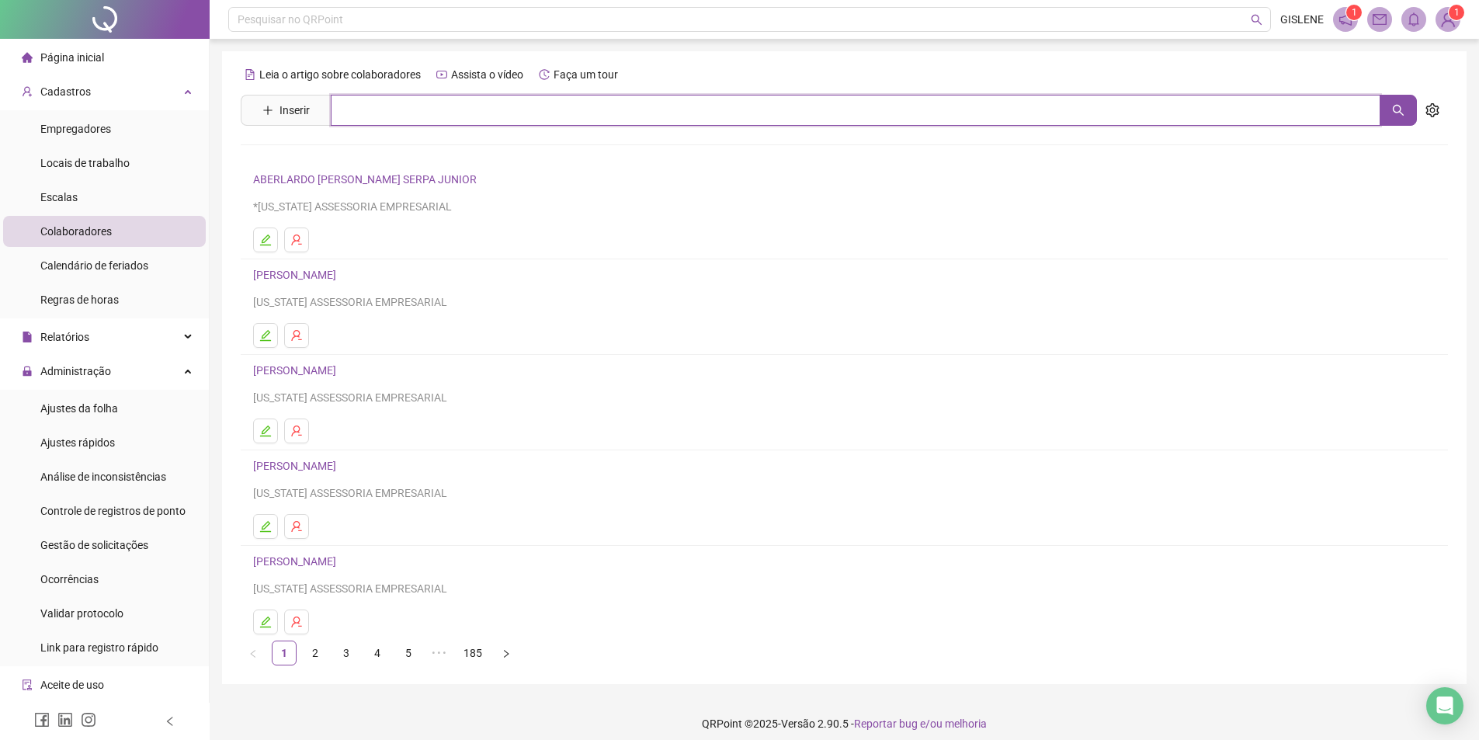
click at [404, 113] on input "text" at bounding box center [855, 110] width 1049 height 31
click at [352, 158] on link "[PERSON_NAME]" at bounding box center [310, 156] width 83 height 12
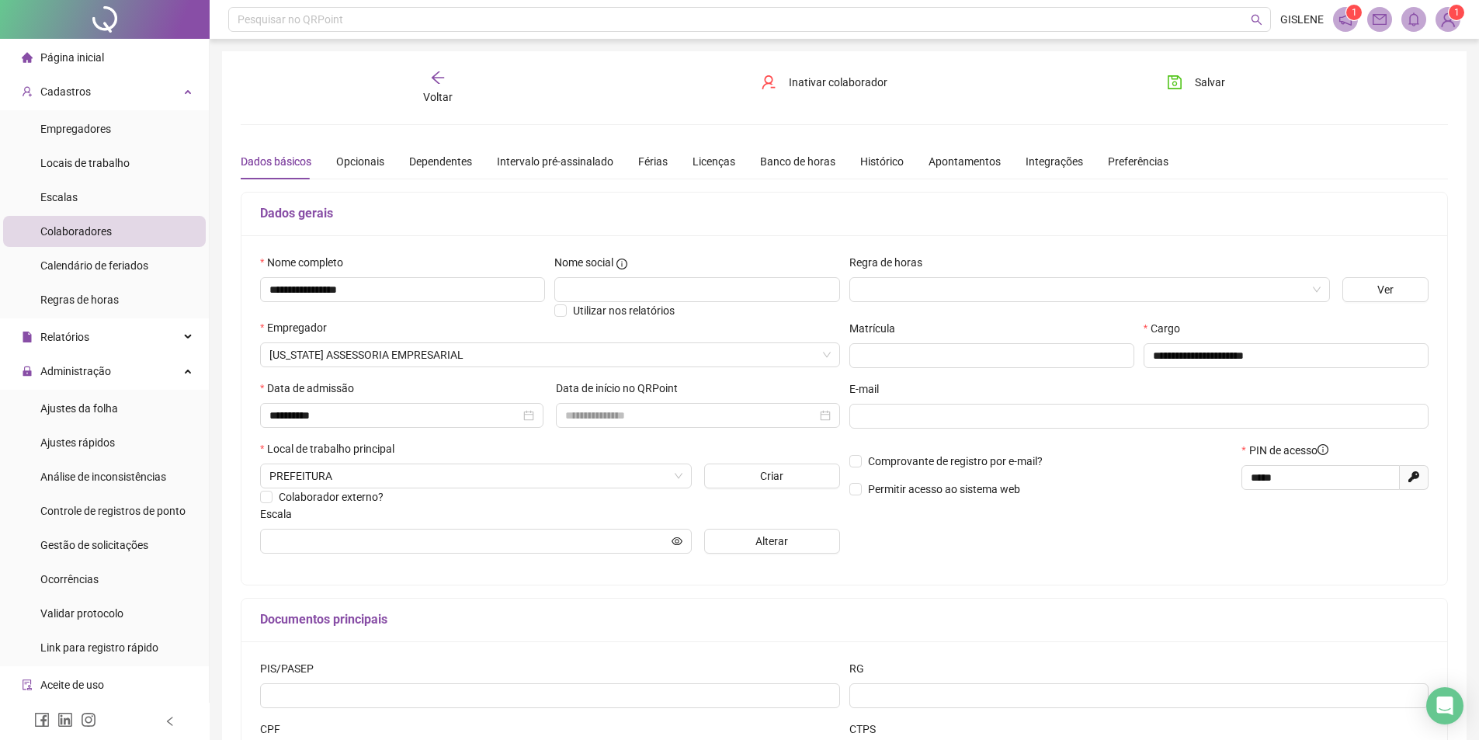
click at [446, 99] on span "Voltar" at bounding box center [437, 97] width 29 height 12
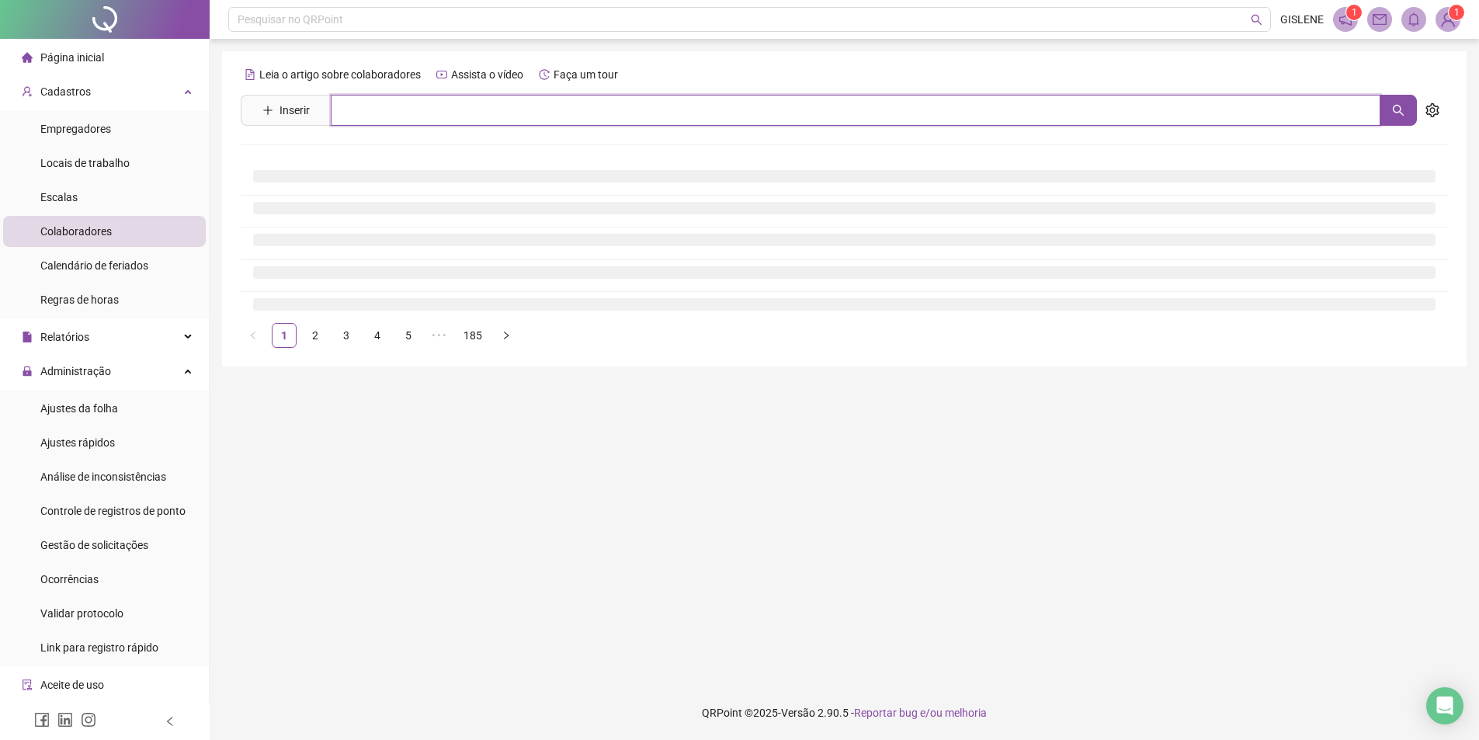
click at [495, 117] on input "text" at bounding box center [855, 110] width 1049 height 31
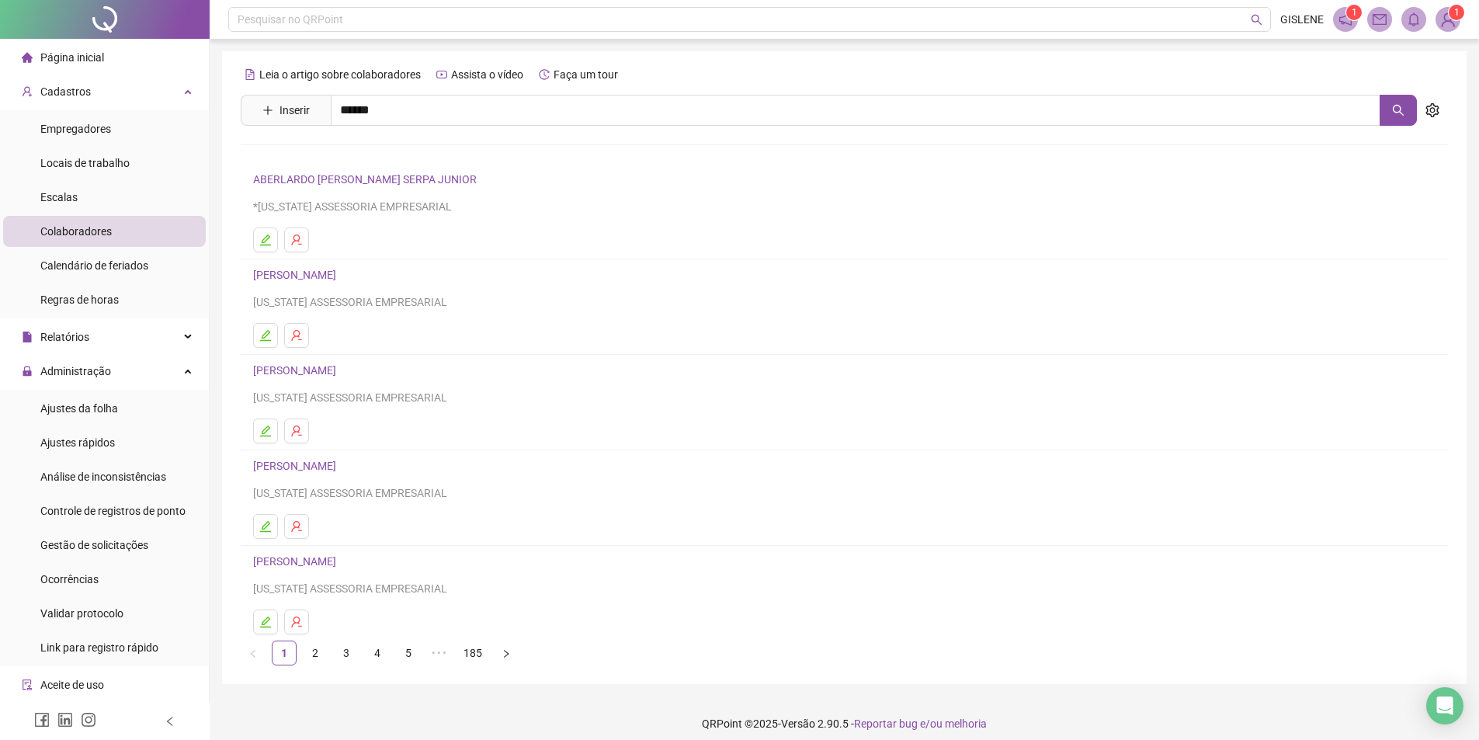
click at [352, 159] on link "[PERSON_NAME]" at bounding box center [310, 156] width 83 height 12
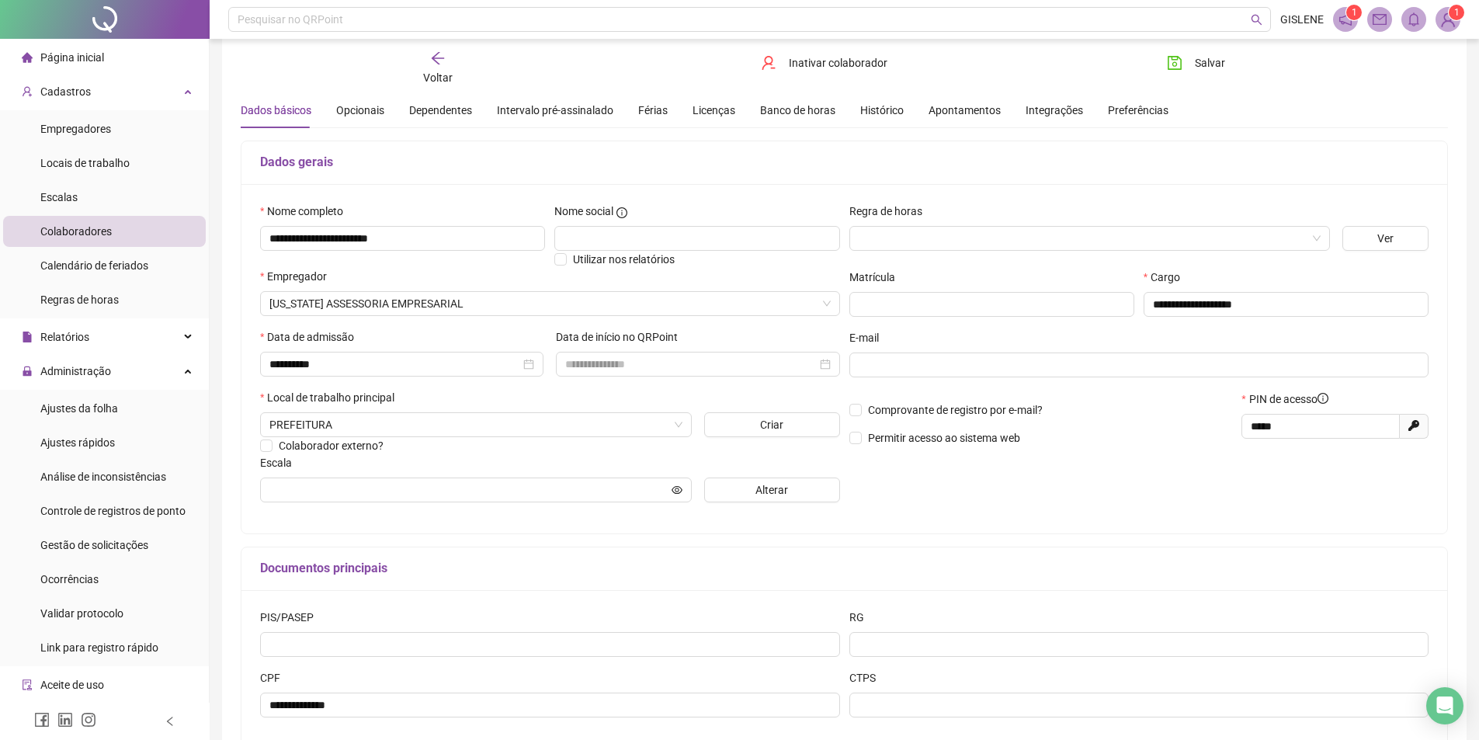
scroll to position [78, 0]
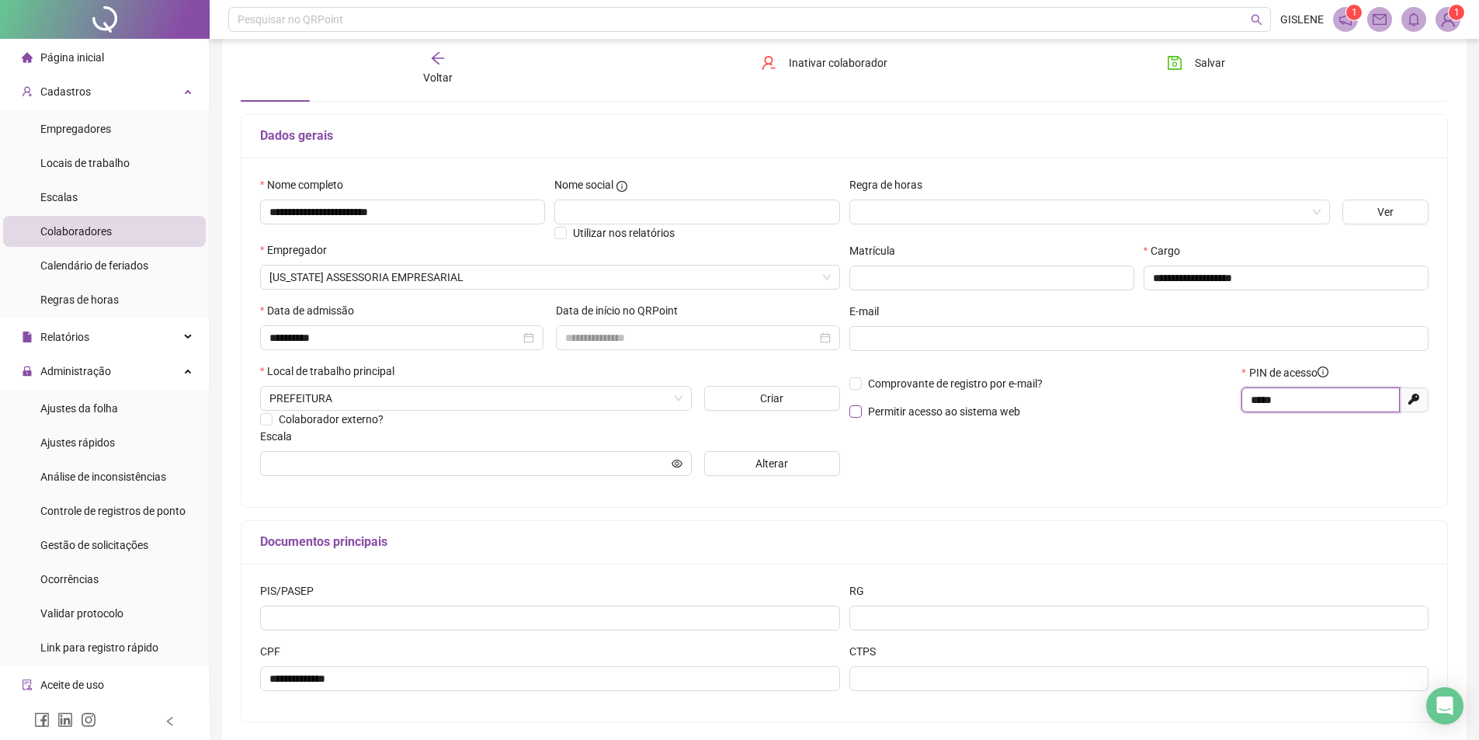
drag, startPoint x: 1303, startPoint y: 404, endPoint x: 890, endPoint y: 408, distance: 412.9
click at [890, 408] on div "Comprovante de registro por e-mail? Permitir acesso ao sistema web PIN de acess…" at bounding box center [1138, 397] width 589 height 67
click at [1212, 71] on span "Salvar" at bounding box center [1209, 62] width 30 height 17
click at [443, 75] on span "Voltar" at bounding box center [437, 77] width 29 height 12
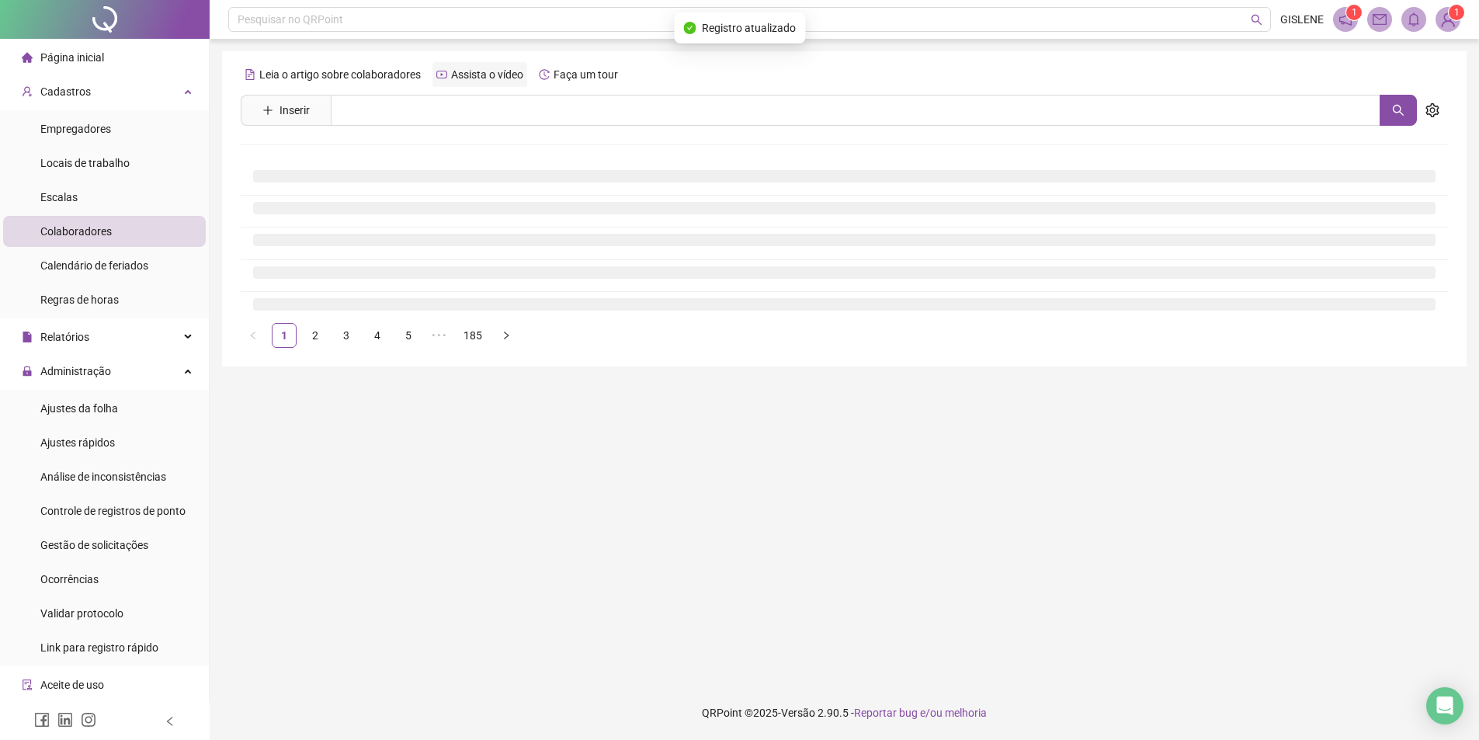
scroll to position [0, 0]
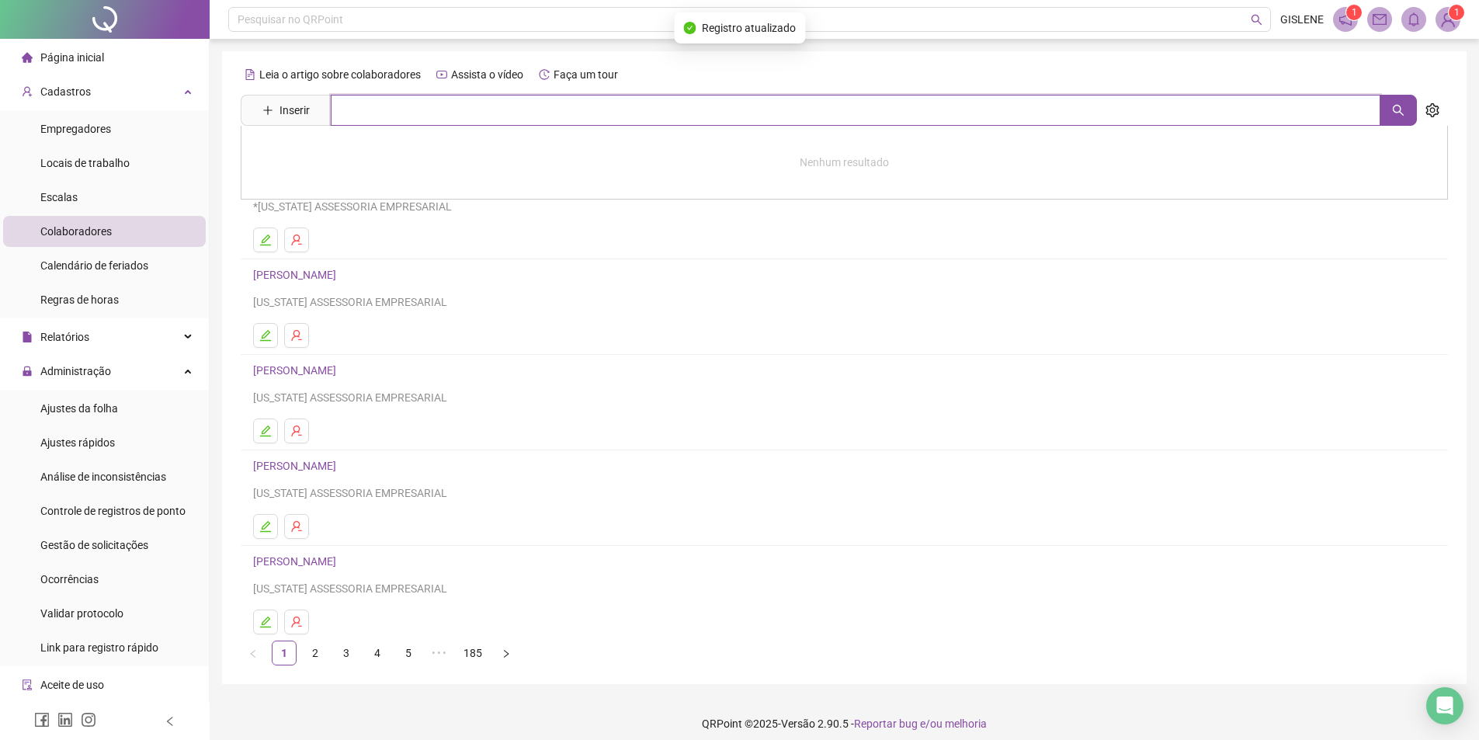
drag, startPoint x: 447, startPoint y: 112, endPoint x: 455, endPoint y: 131, distance: 20.9
click at [447, 113] on input "text" at bounding box center [855, 110] width 1049 height 31
click at [365, 157] on link "[DEMOGRAPHIC_DATA] [PERSON_NAME]" at bounding box center [368, 156] width 199 height 12
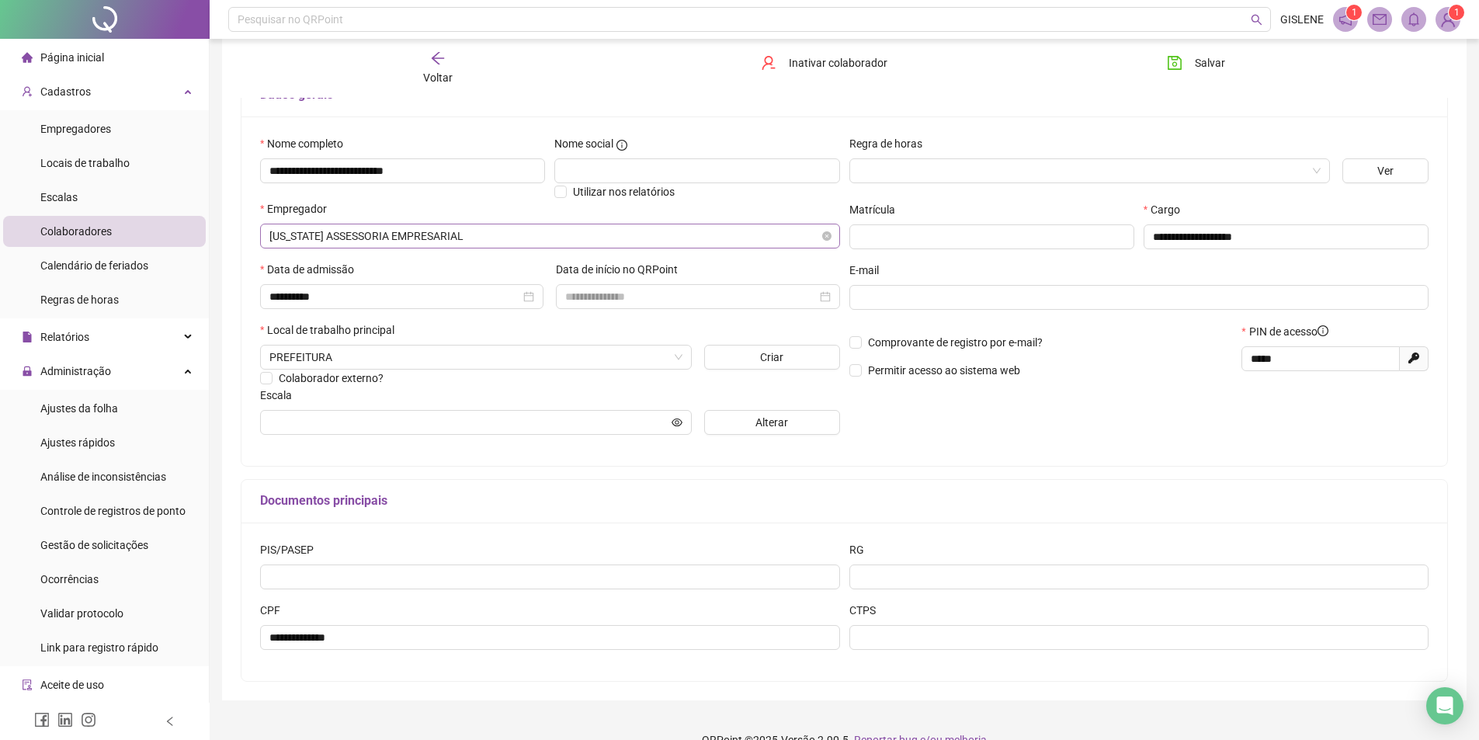
scroll to position [146, 0]
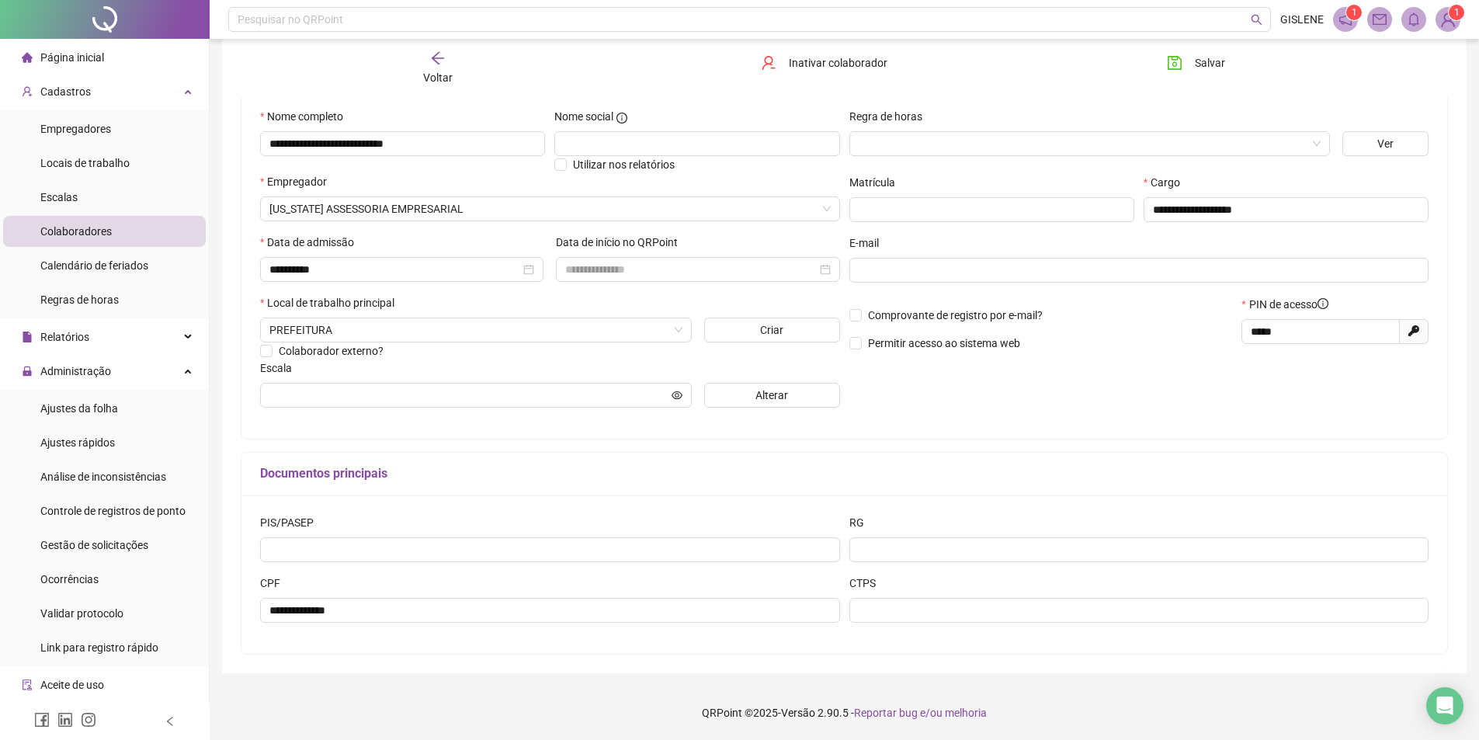
click at [434, 64] on icon "arrow-left" at bounding box center [438, 58] width 16 height 16
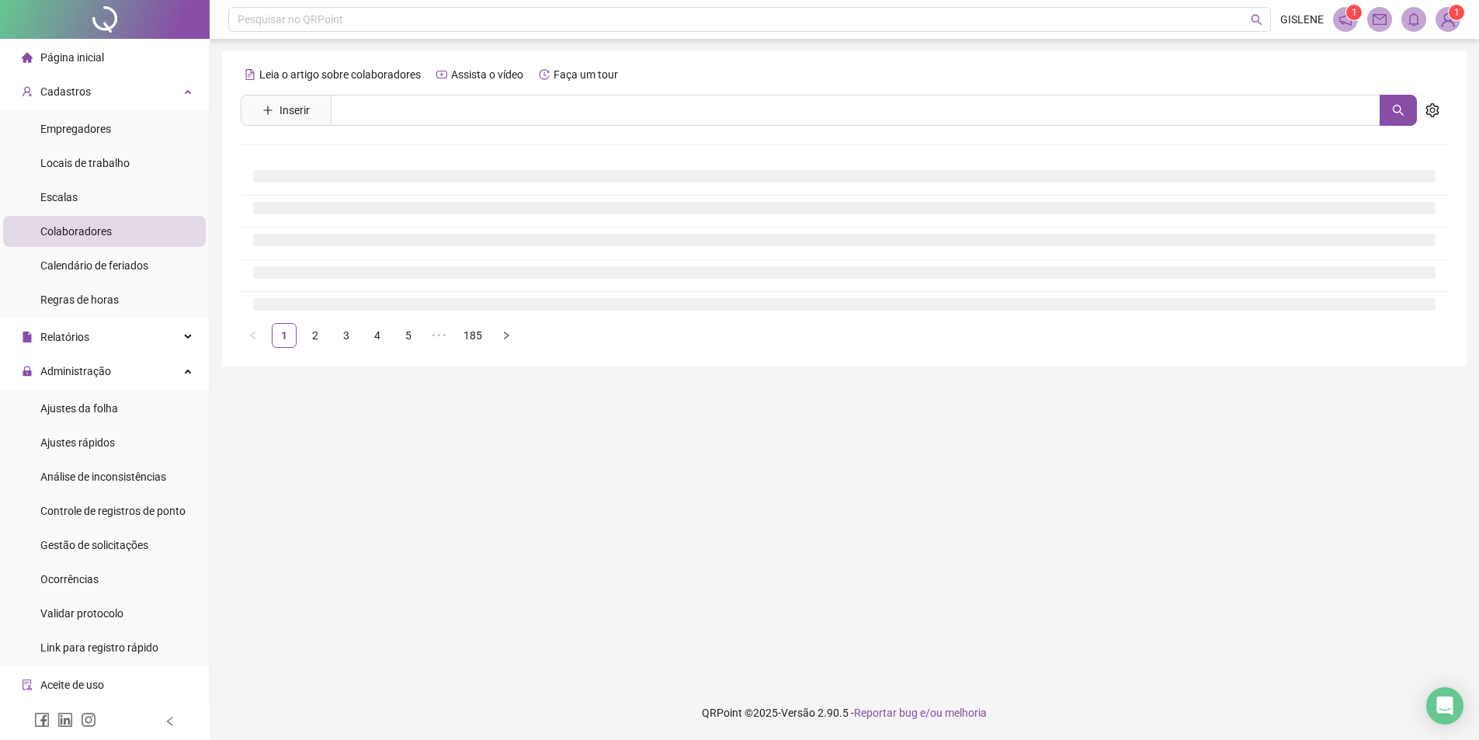
scroll to position [0, 0]
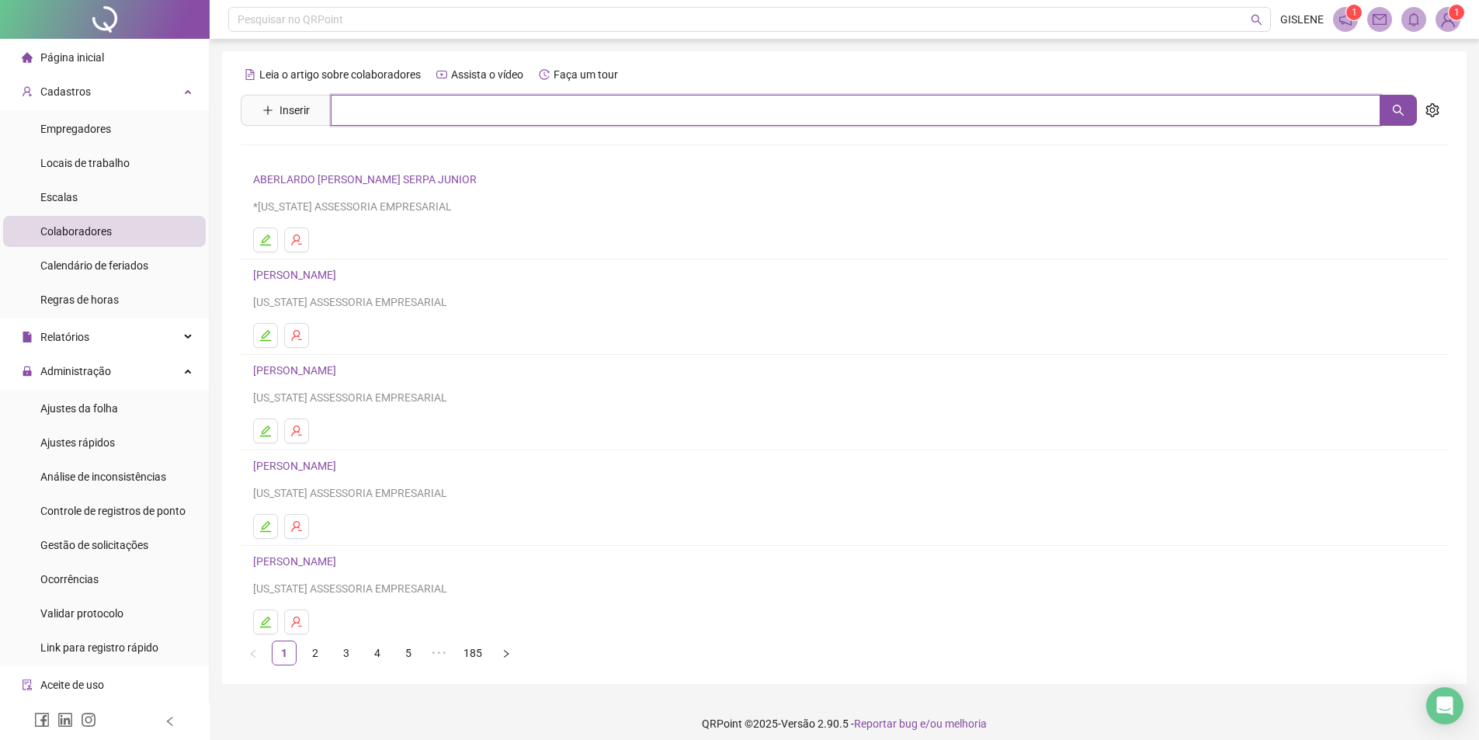
click at [483, 103] on input "text" at bounding box center [855, 110] width 1049 height 31
click at [352, 255] on link "[PERSON_NAME]" at bounding box center [310, 256] width 83 height 12
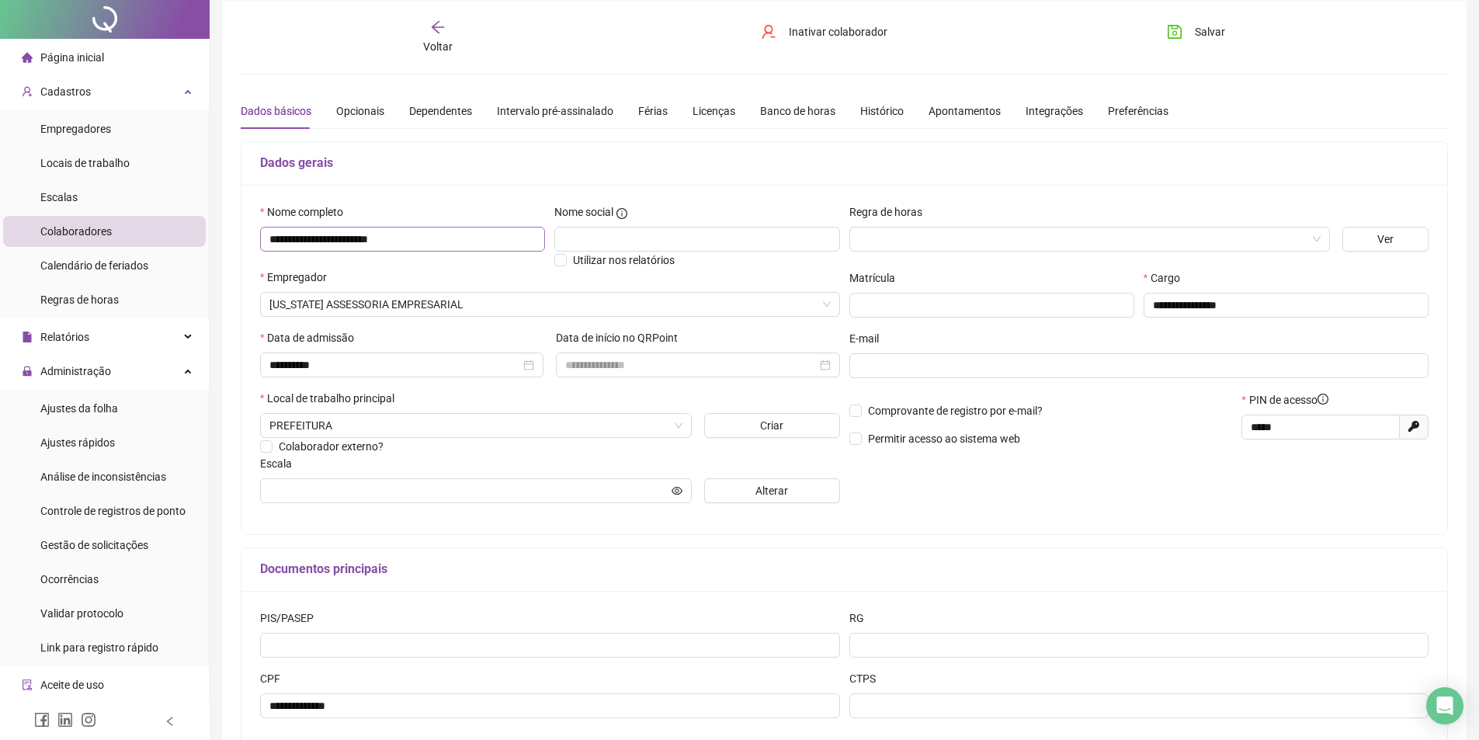
scroll to position [78, 0]
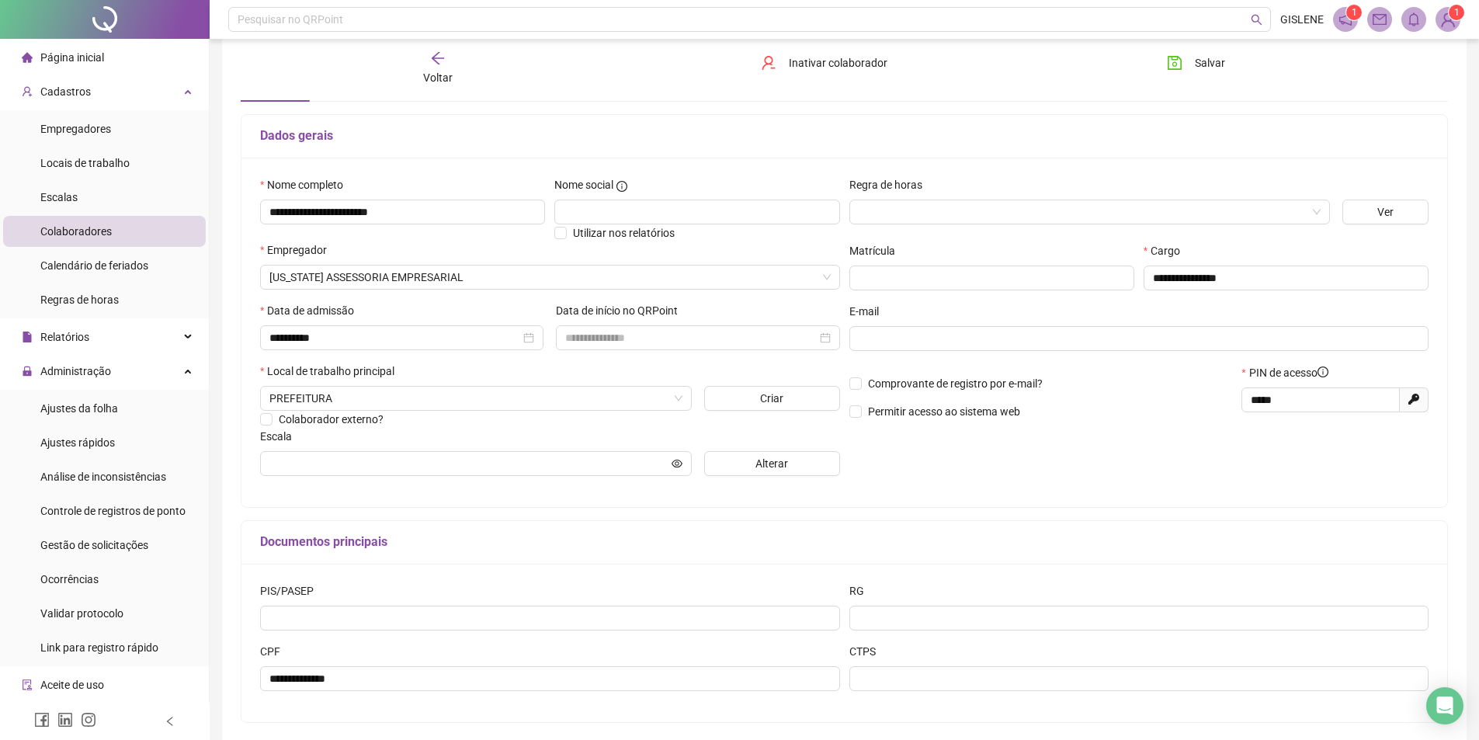
click at [421, 76] on div "Voltar" at bounding box center [437, 68] width 191 height 36
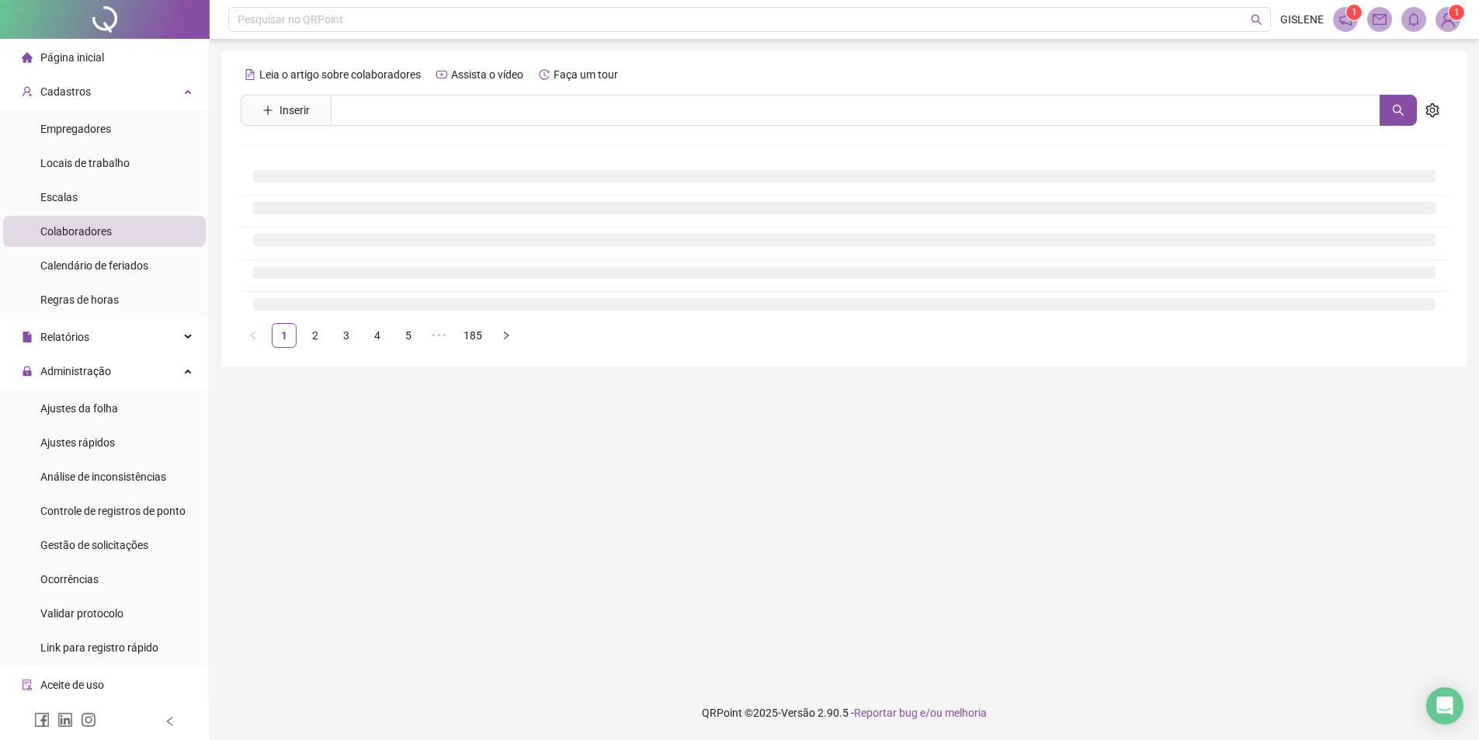
scroll to position [0, 0]
click at [422, 116] on input "text" at bounding box center [861, 110] width 1061 height 31
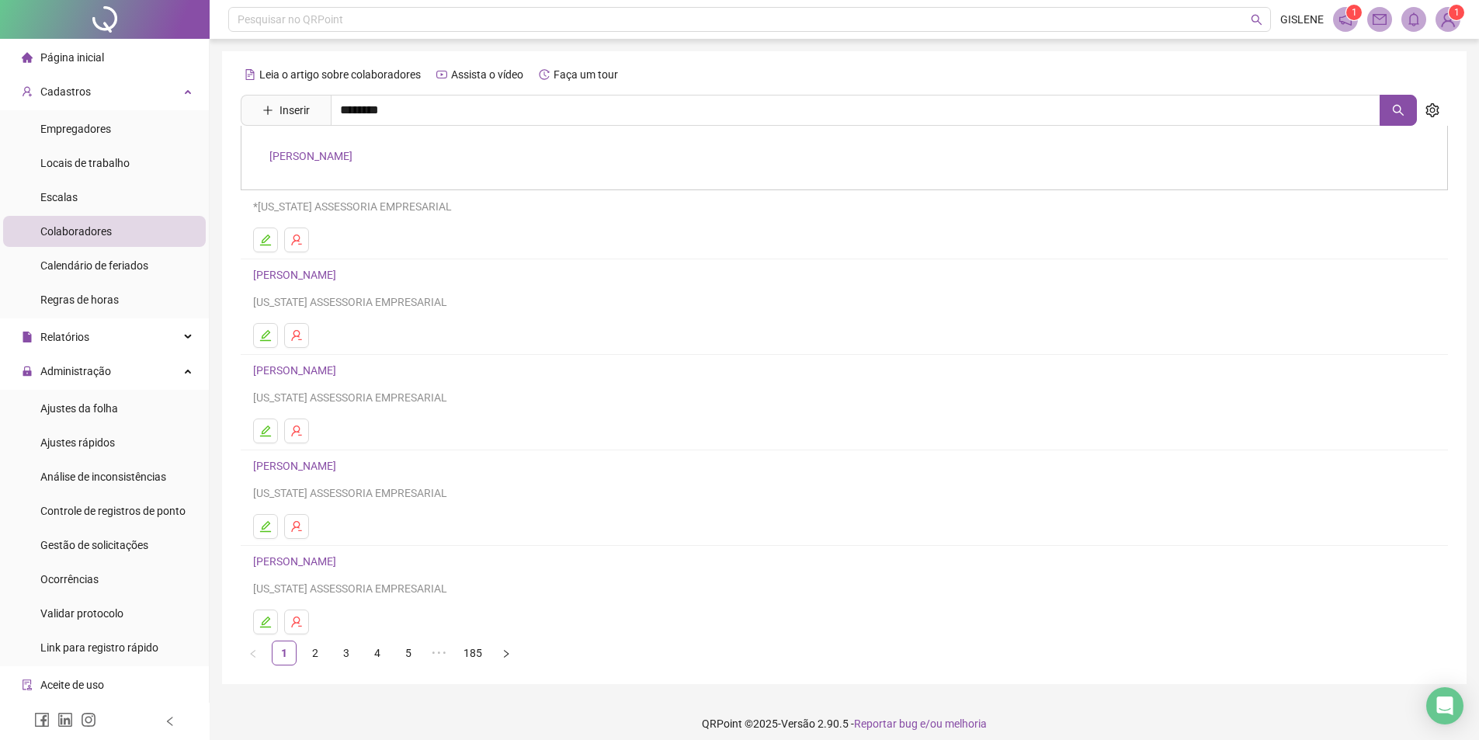
click at [352, 156] on link "[PERSON_NAME]" at bounding box center [310, 156] width 83 height 12
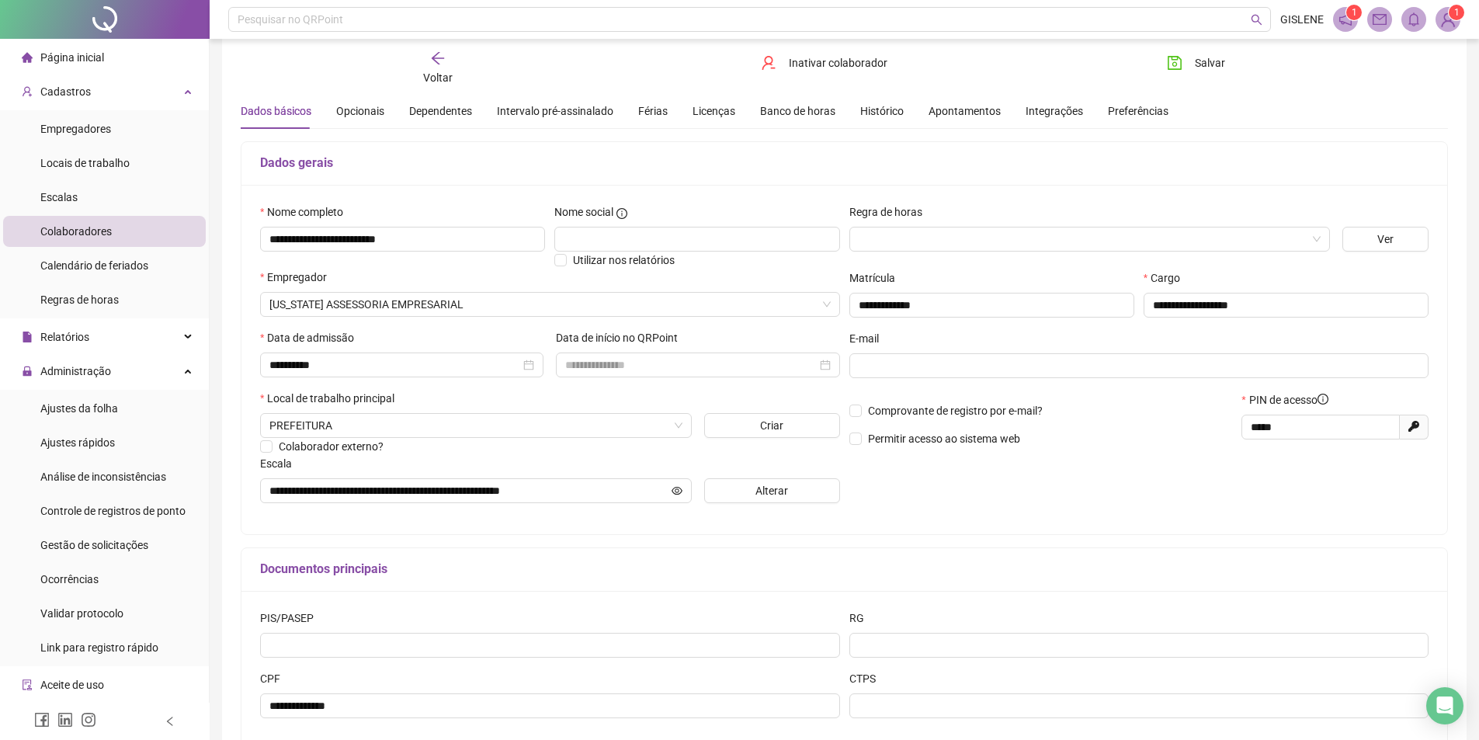
scroll to position [146, 0]
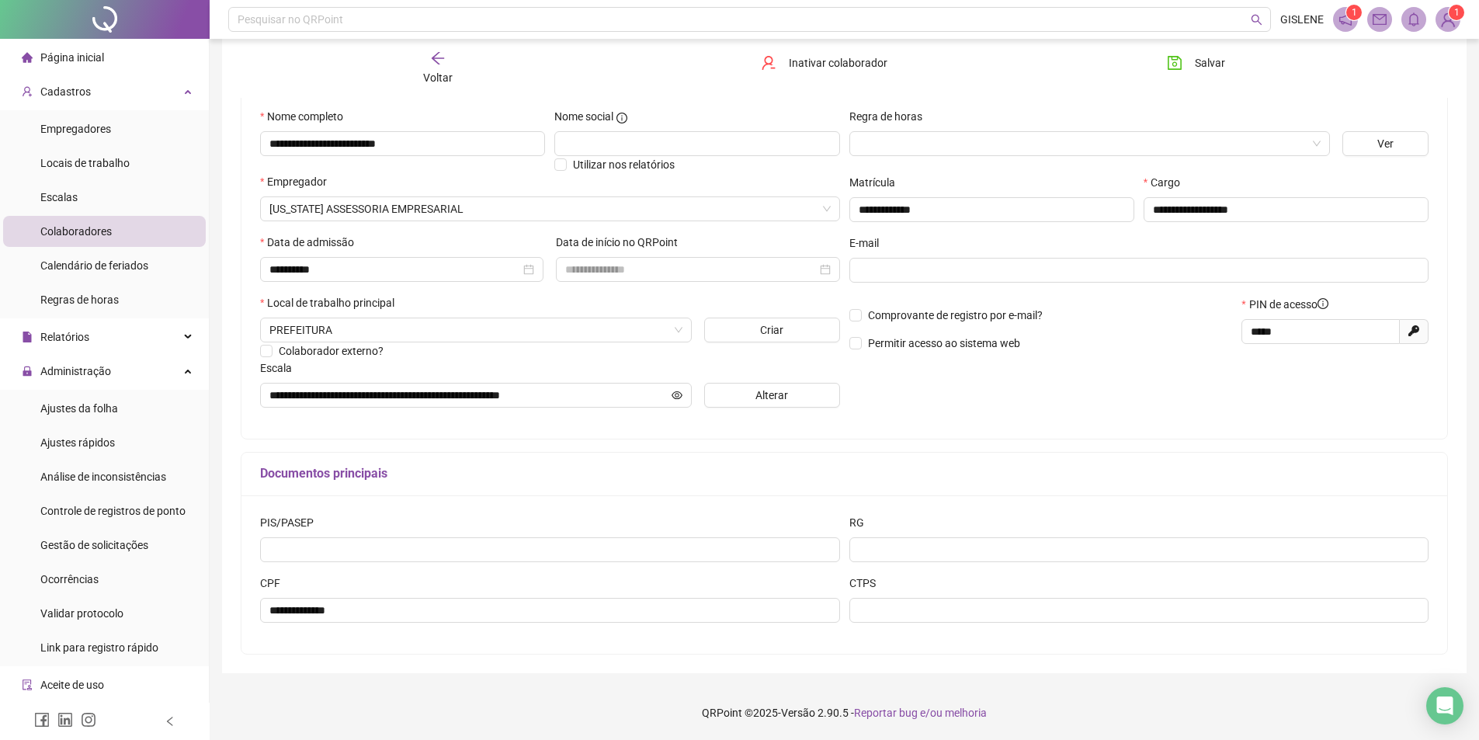
click at [442, 80] on span "Voltar" at bounding box center [437, 77] width 29 height 12
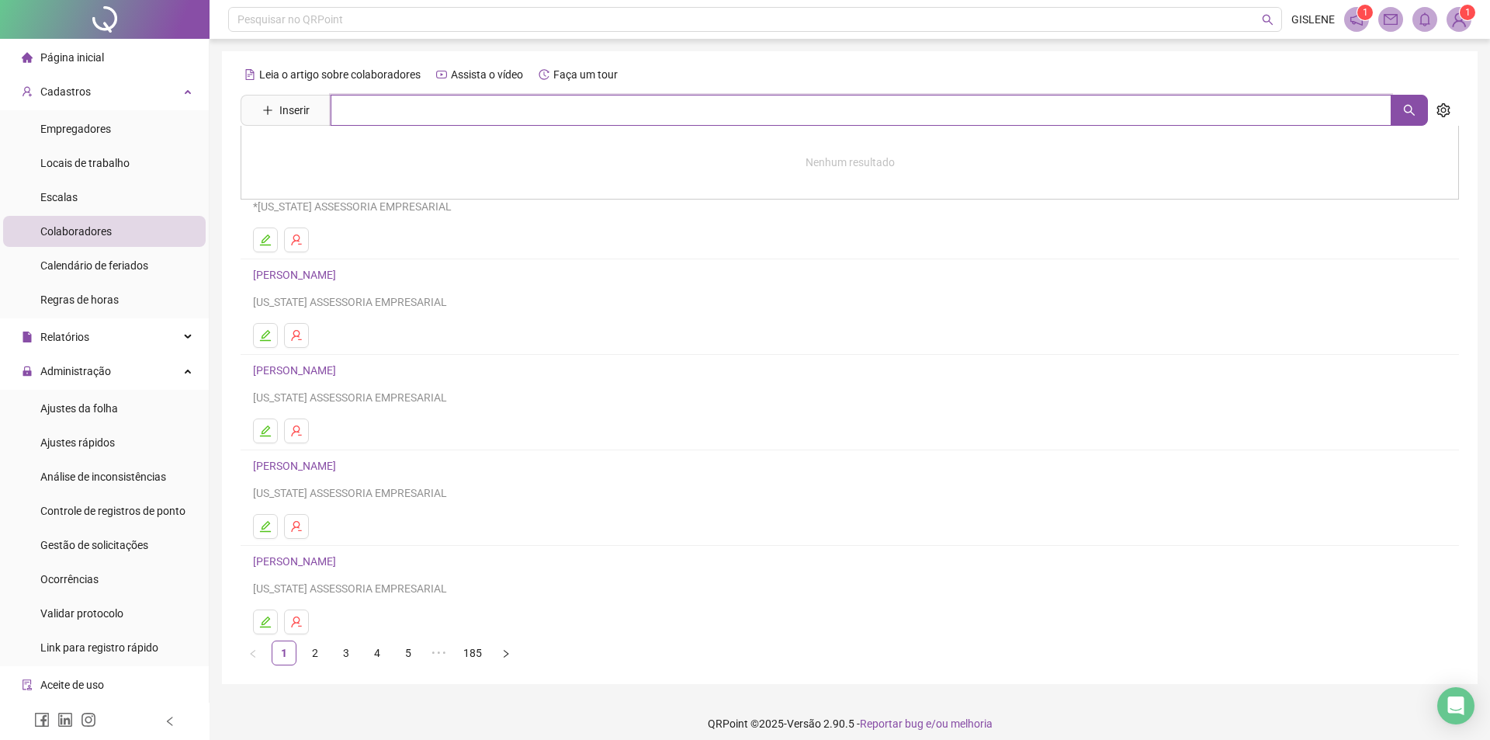
click at [437, 103] on input "text" at bounding box center [861, 110] width 1061 height 31
click at [324, 159] on link "[PERSON_NAME]" at bounding box center [310, 156] width 83 height 12
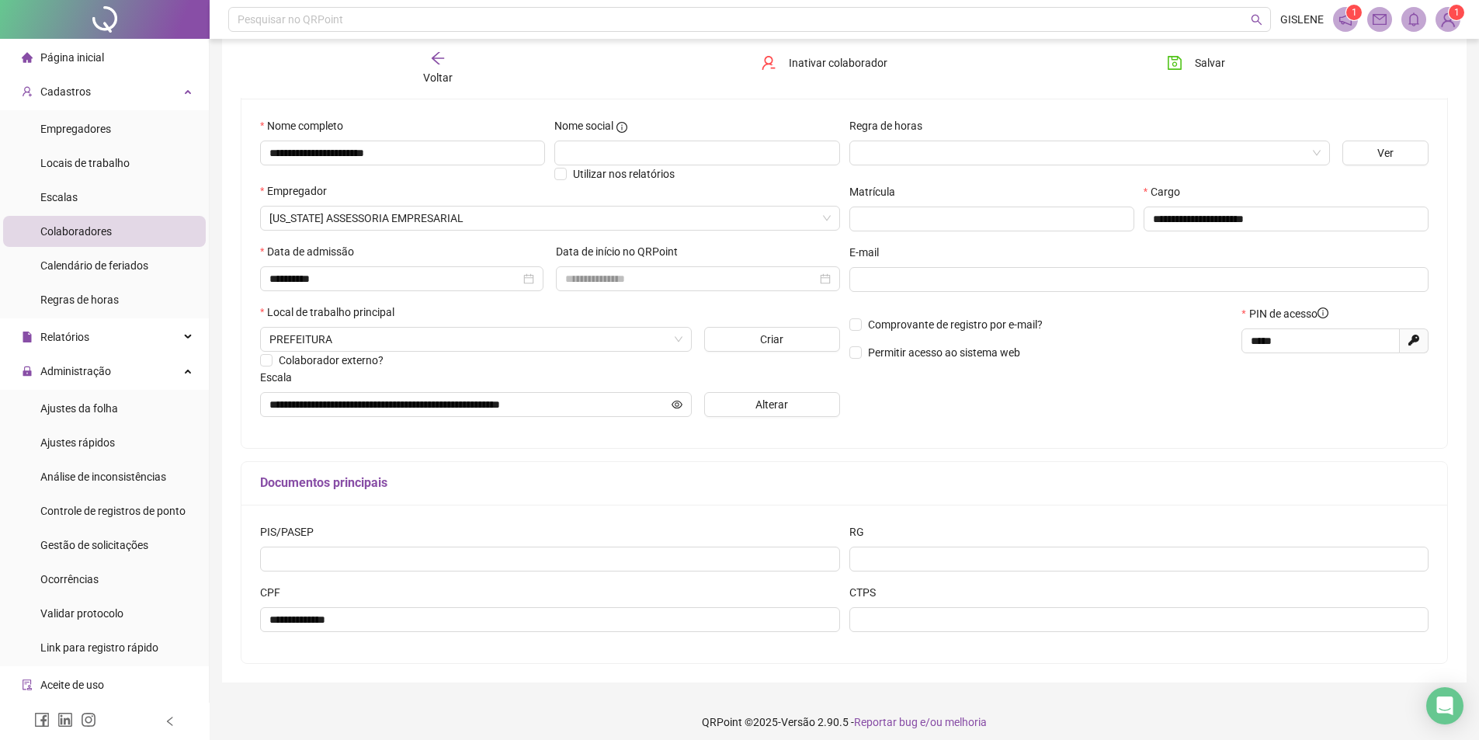
scroll to position [146, 0]
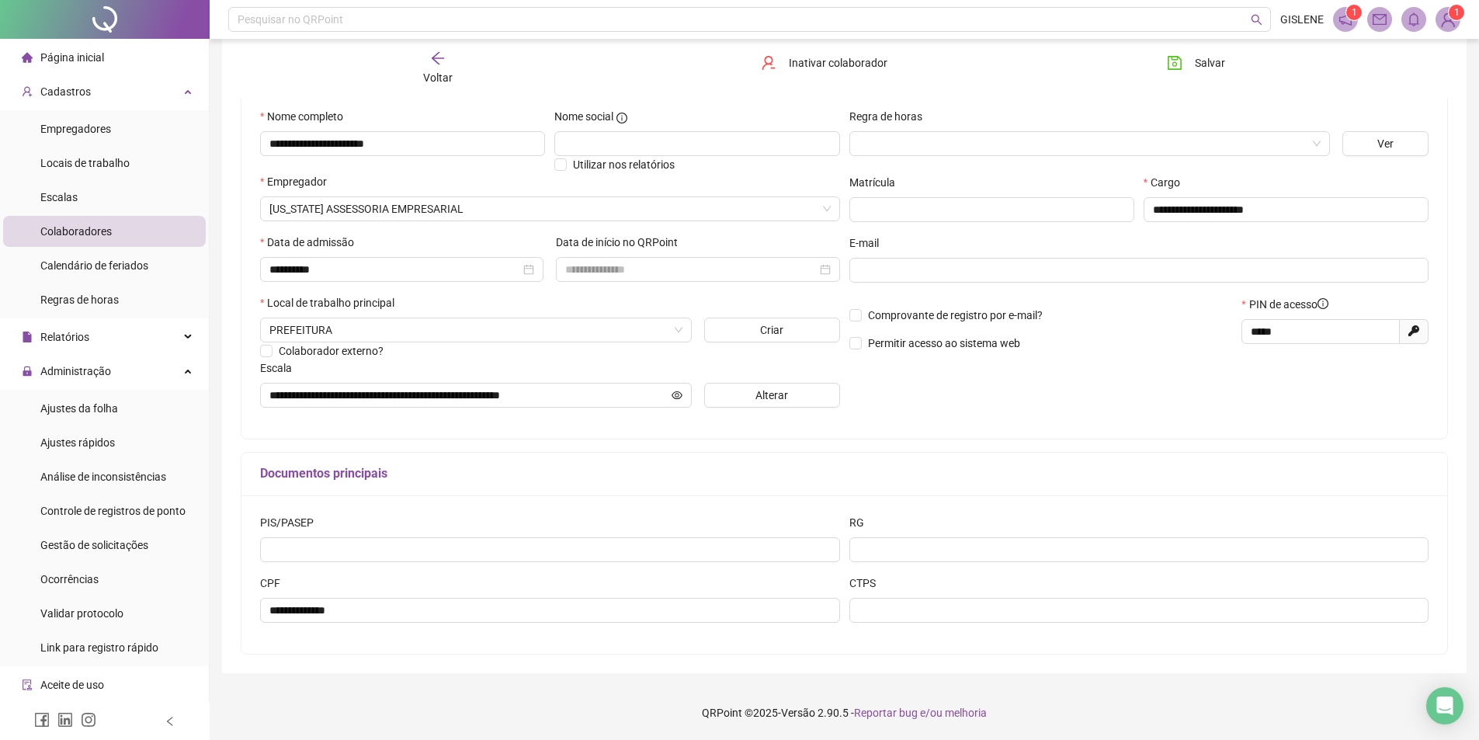
click at [435, 54] on icon "arrow-left" at bounding box center [438, 58] width 16 height 16
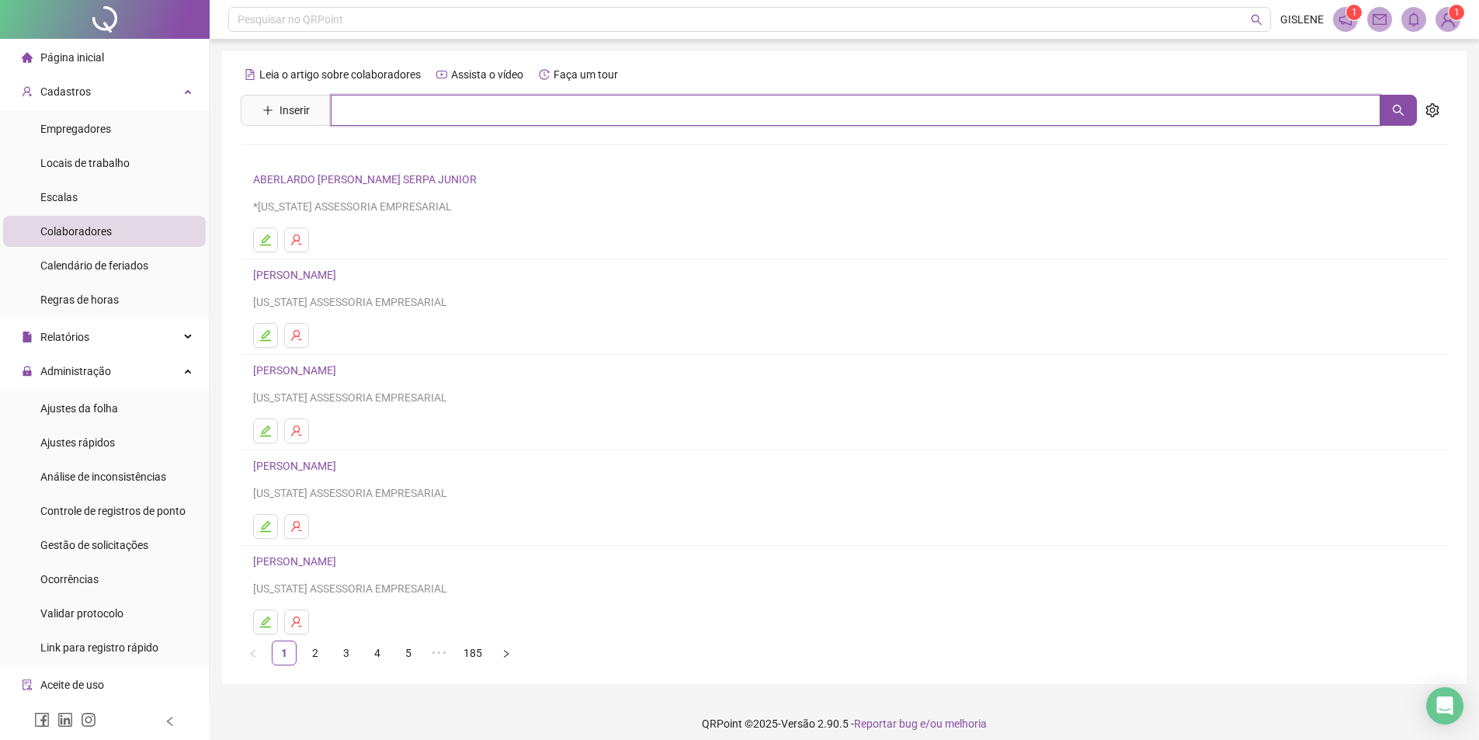
click at [449, 120] on input "text" at bounding box center [855, 110] width 1049 height 31
click at [352, 162] on link "[PERSON_NAME]" at bounding box center [310, 156] width 83 height 12
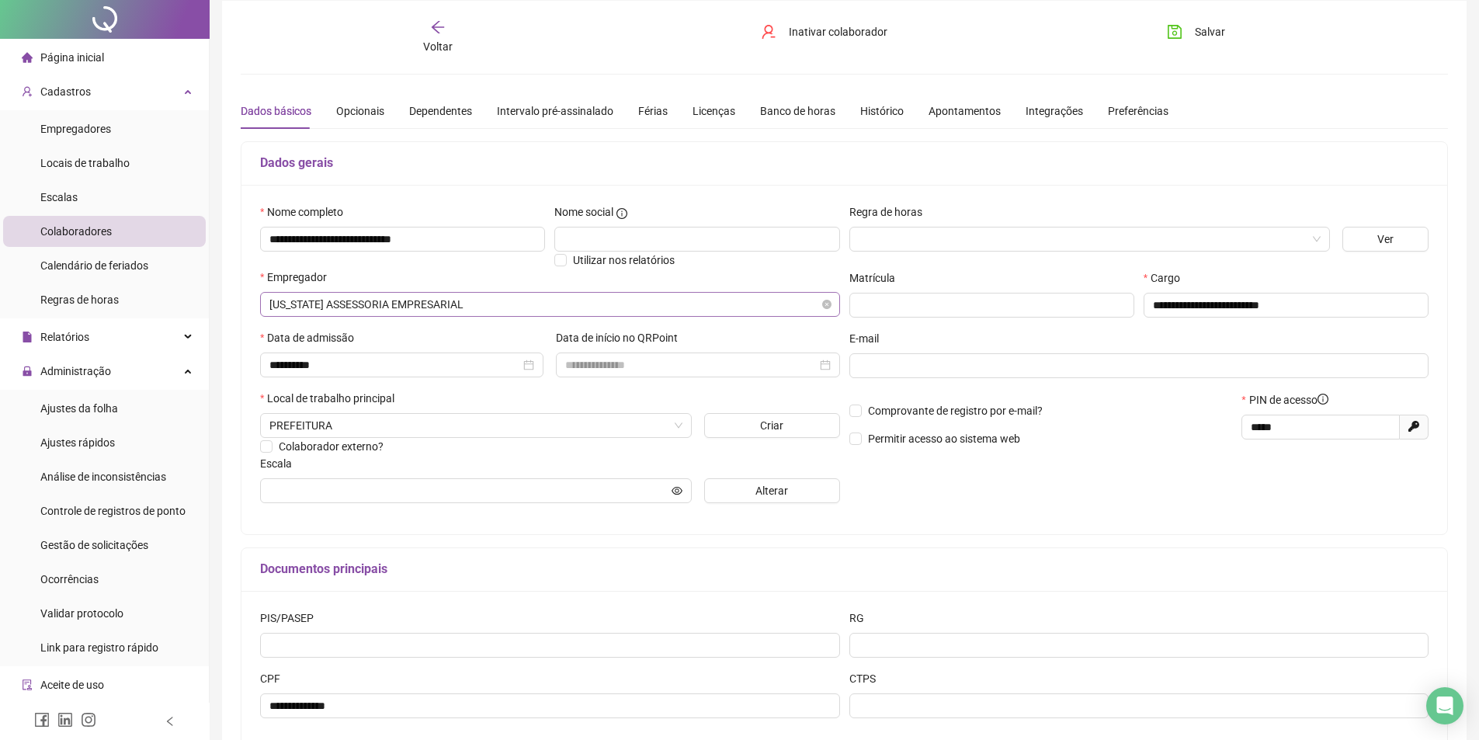
scroll to position [78, 0]
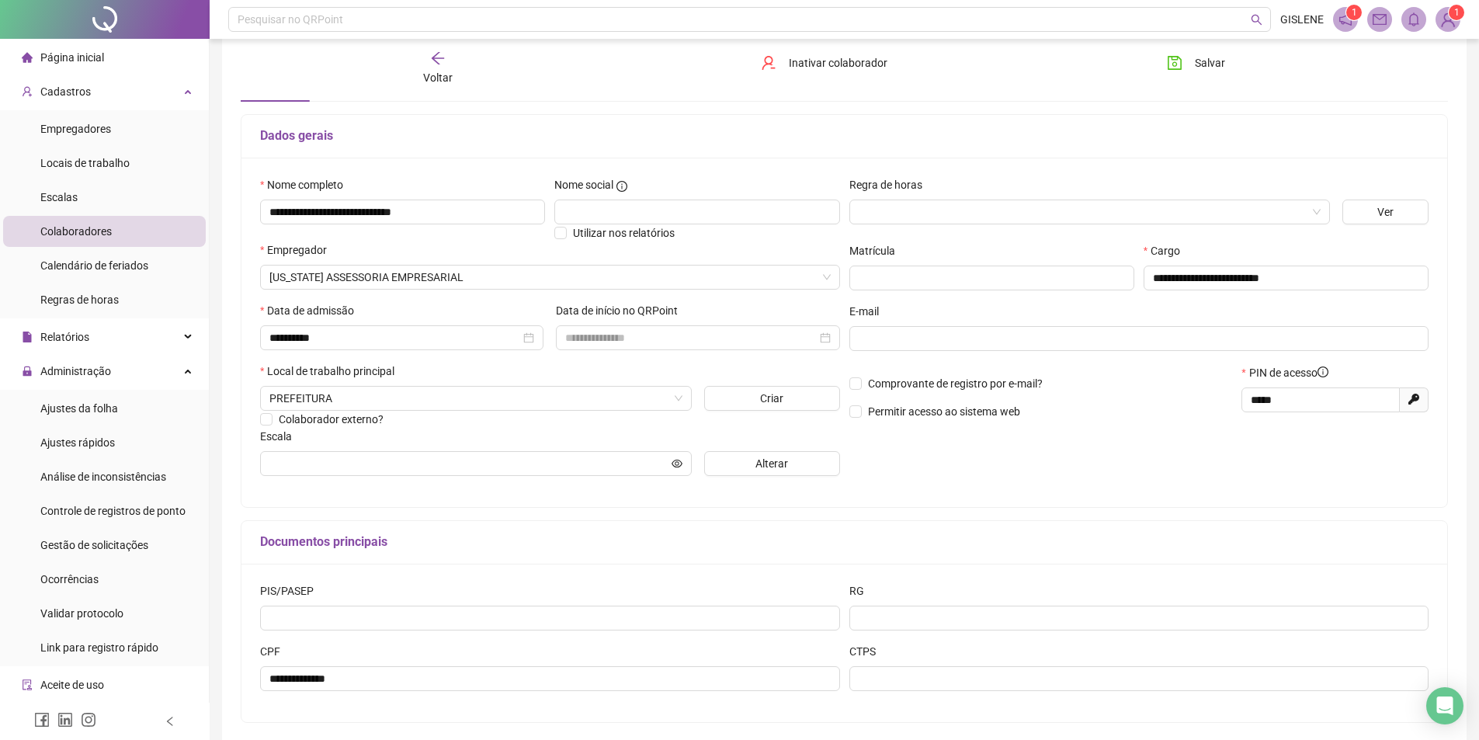
click at [428, 71] on span "Voltar" at bounding box center [437, 77] width 29 height 12
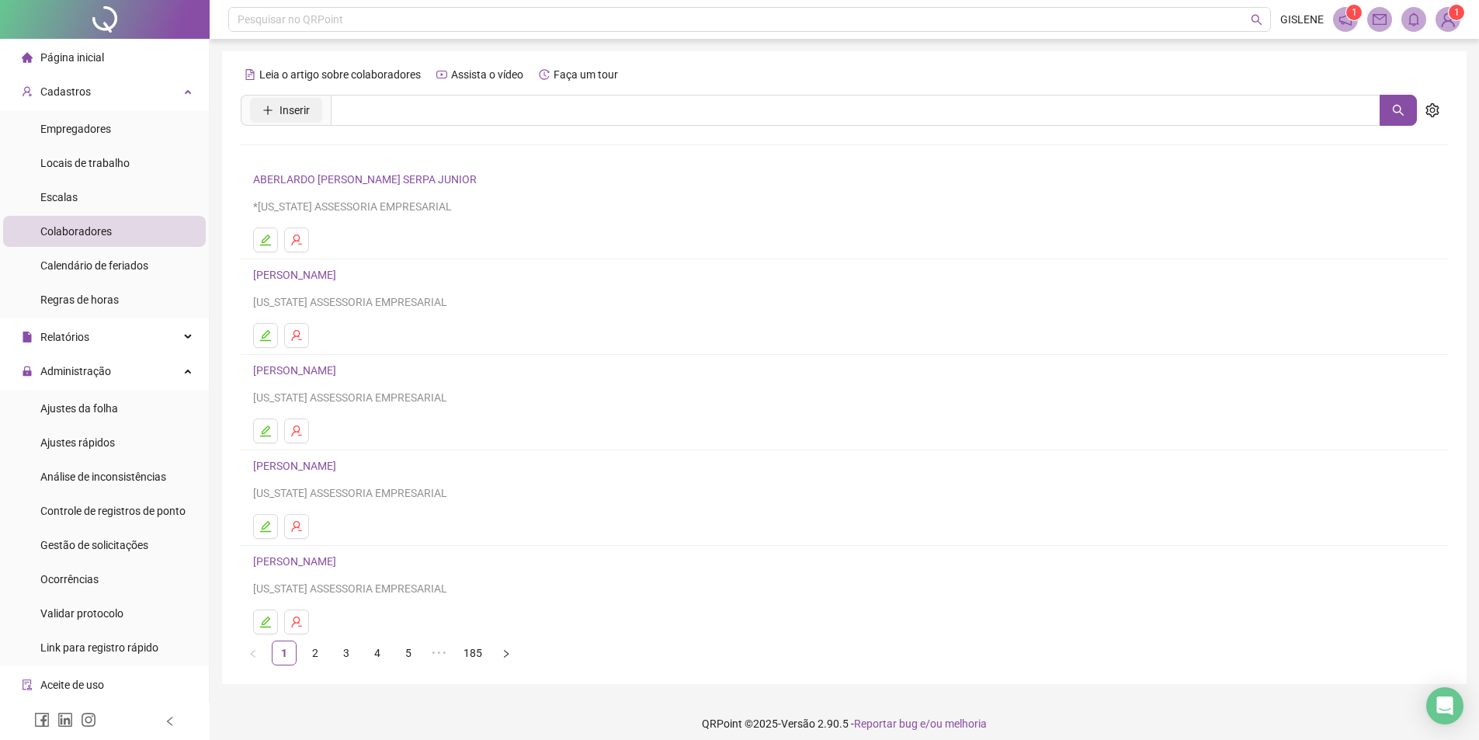
click at [289, 117] on span "Inserir" at bounding box center [294, 110] width 30 height 17
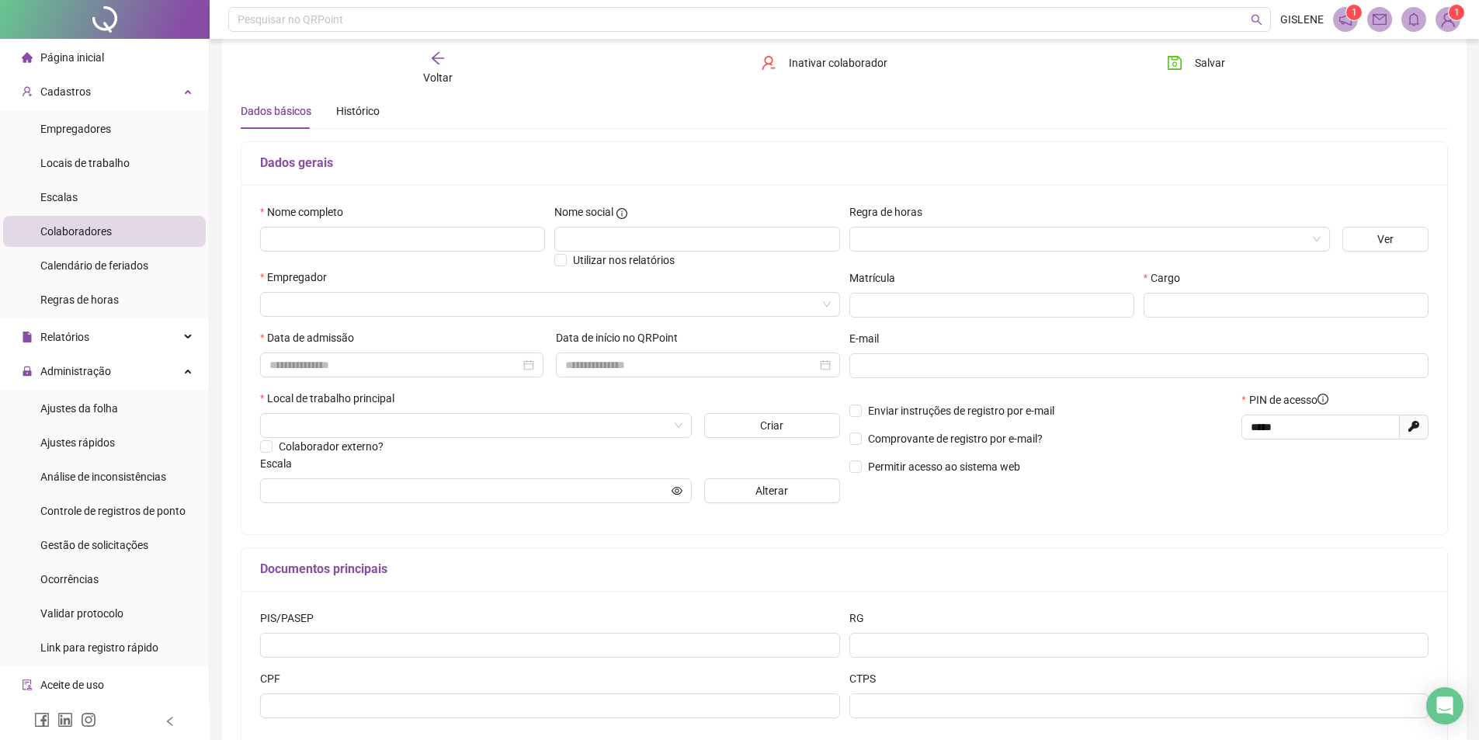
scroll to position [78, 0]
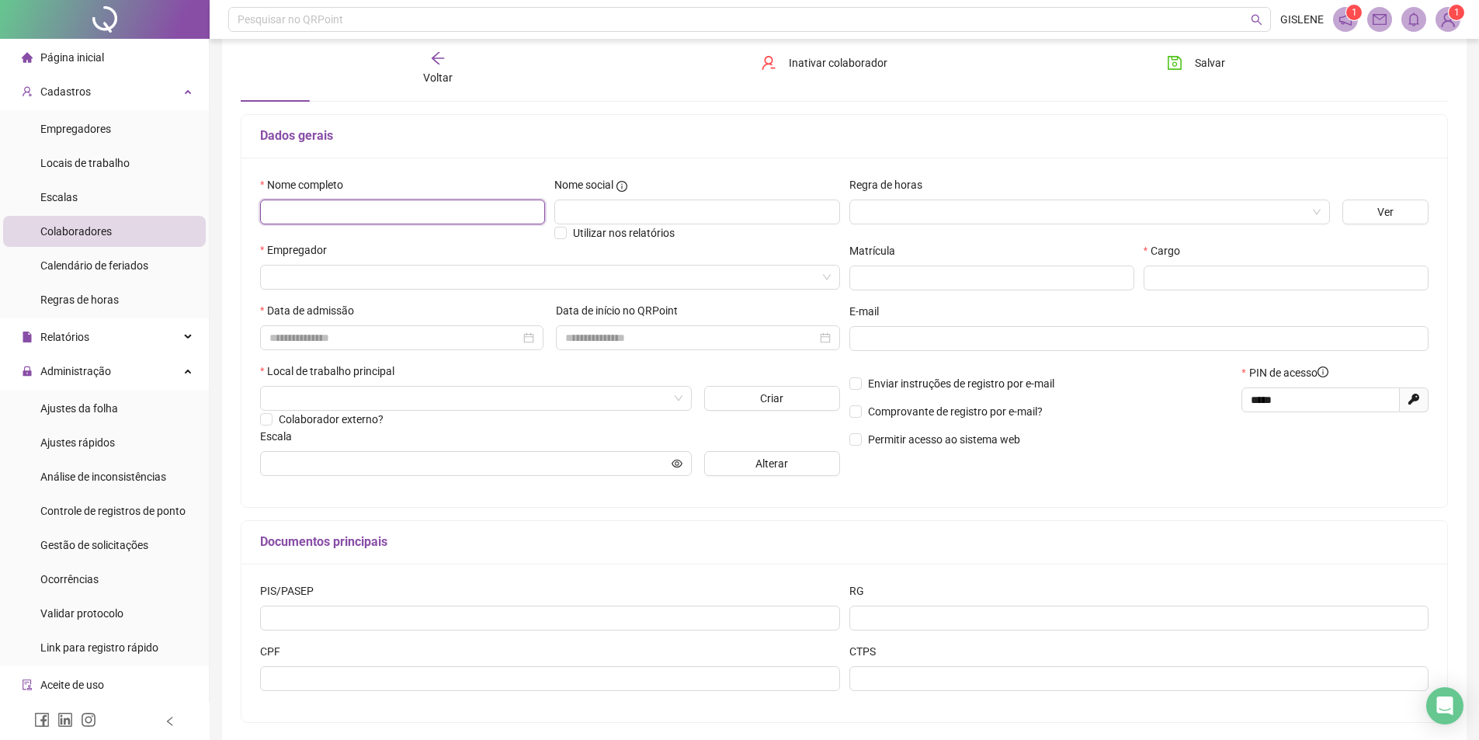
click at [411, 209] on input "text" at bounding box center [402, 211] width 285 height 25
click at [411, 205] on input "text" at bounding box center [402, 211] width 285 height 25
click at [435, 93] on div "Voltar Inativar colaborador [PERSON_NAME]" at bounding box center [843, 68] width 1219 height 59
click at [435, 80] on span "Voltar" at bounding box center [437, 77] width 29 height 12
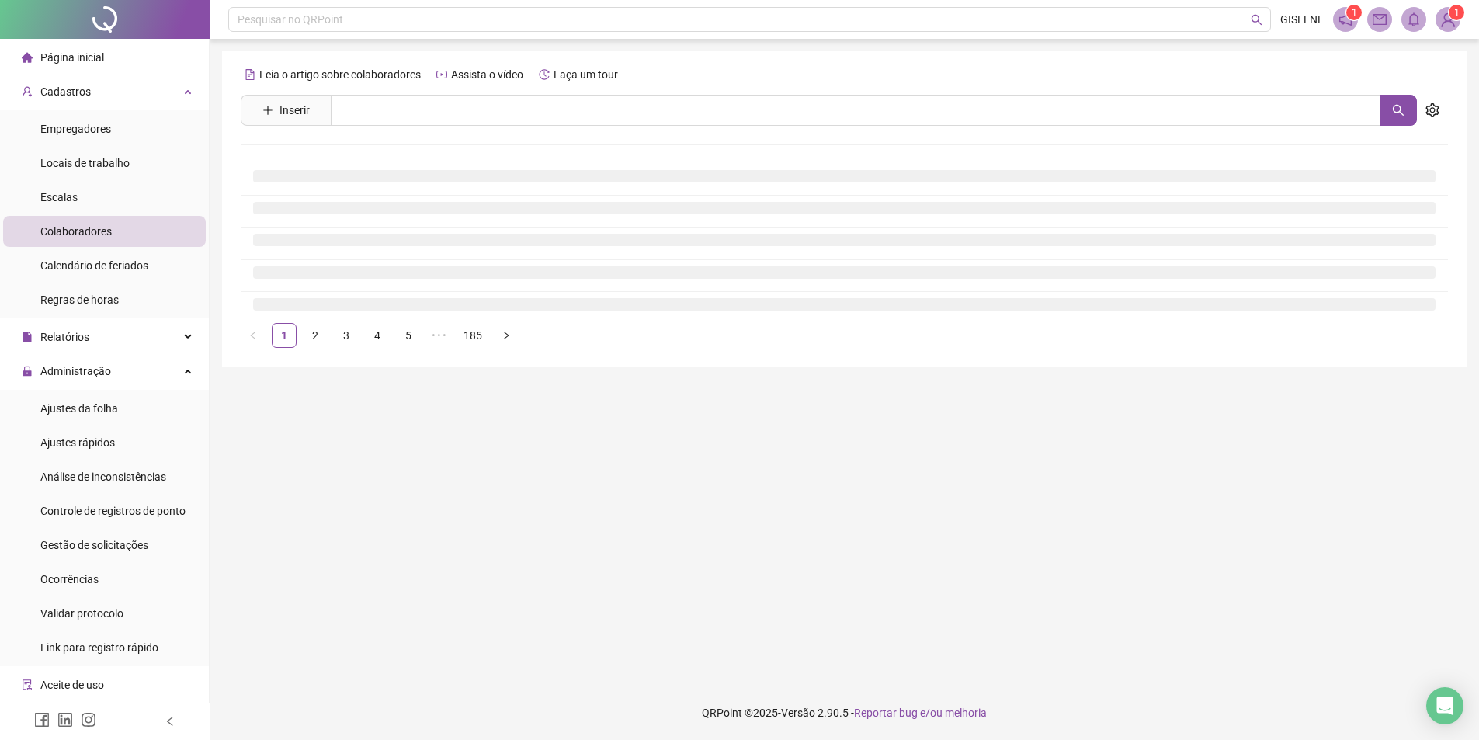
scroll to position [0, 0]
